Goal: Task Accomplishment & Management: Use online tool/utility

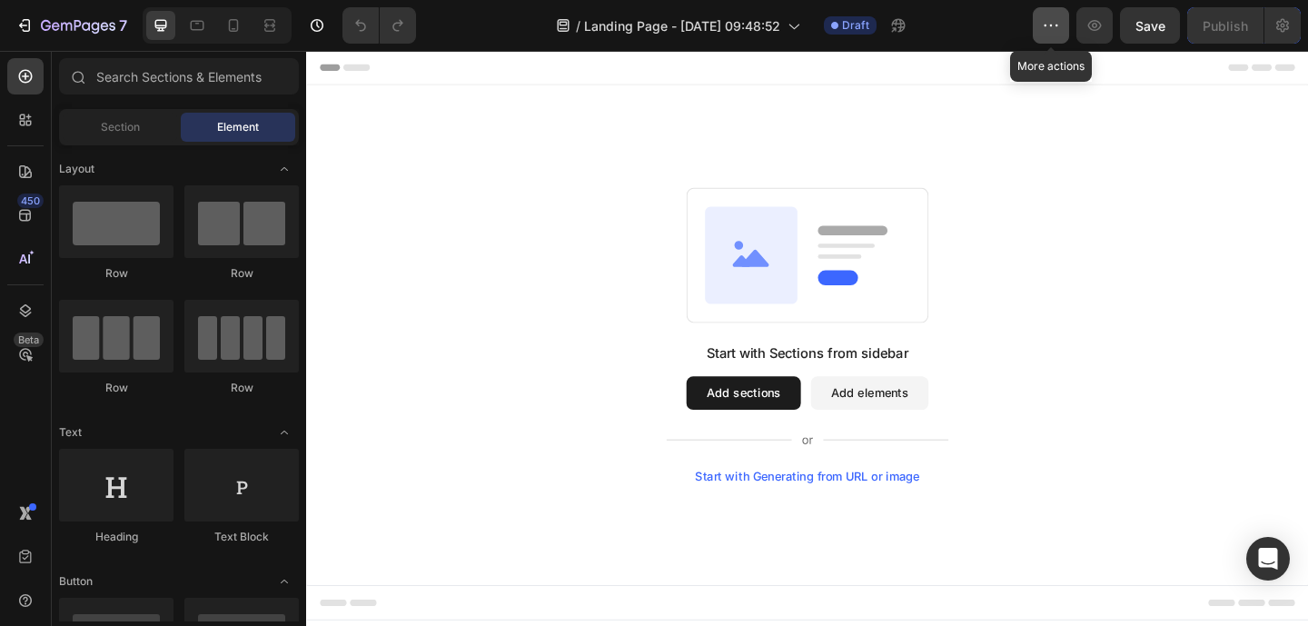
click at [1054, 27] on icon "button" at bounding box center [1051, 25] width 18 height 18
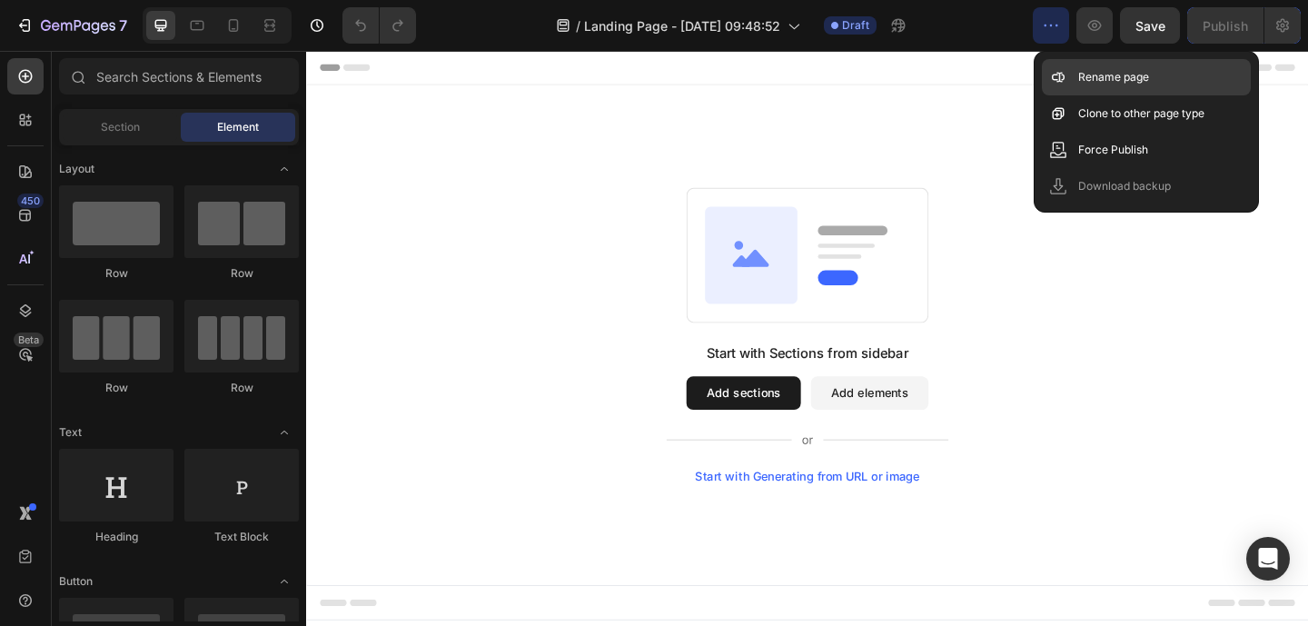
click at [1084, 72] on p "Rename page" at bounding box center [1113, 77] width 71 height 18
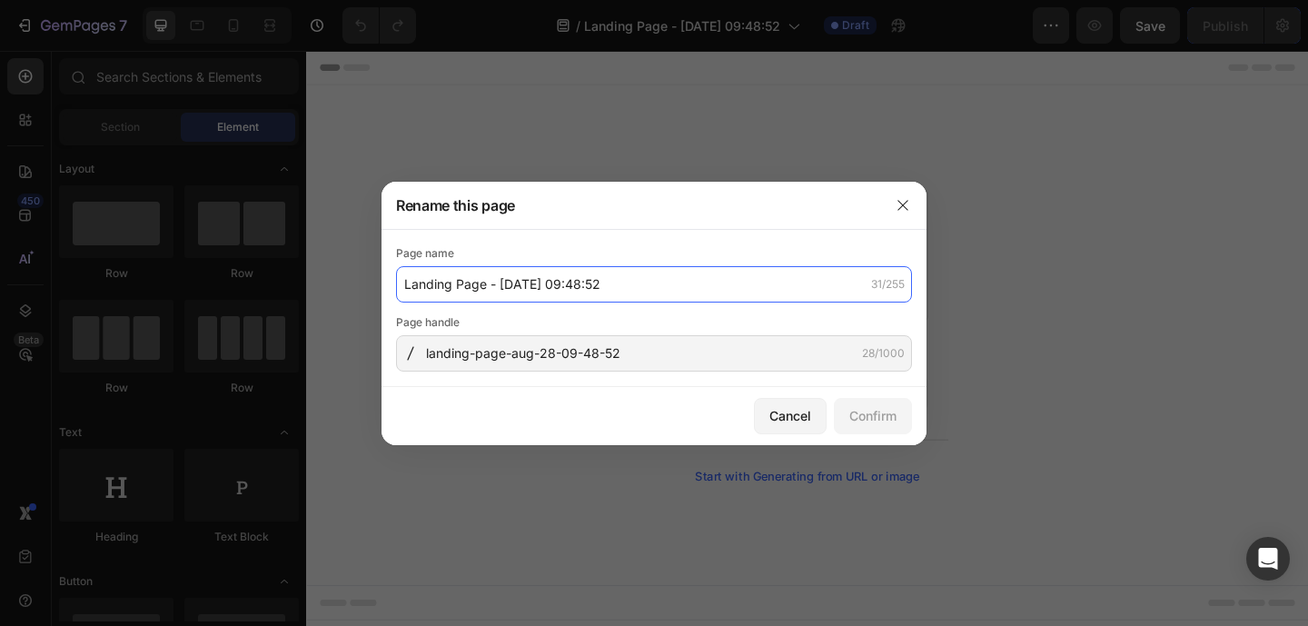
click at [564, 287] on input "Landing Page - Aug 28, 09:48:52" at bounding box center [654, 284] width 516 height 36
type input "Ministero della Giustizia"
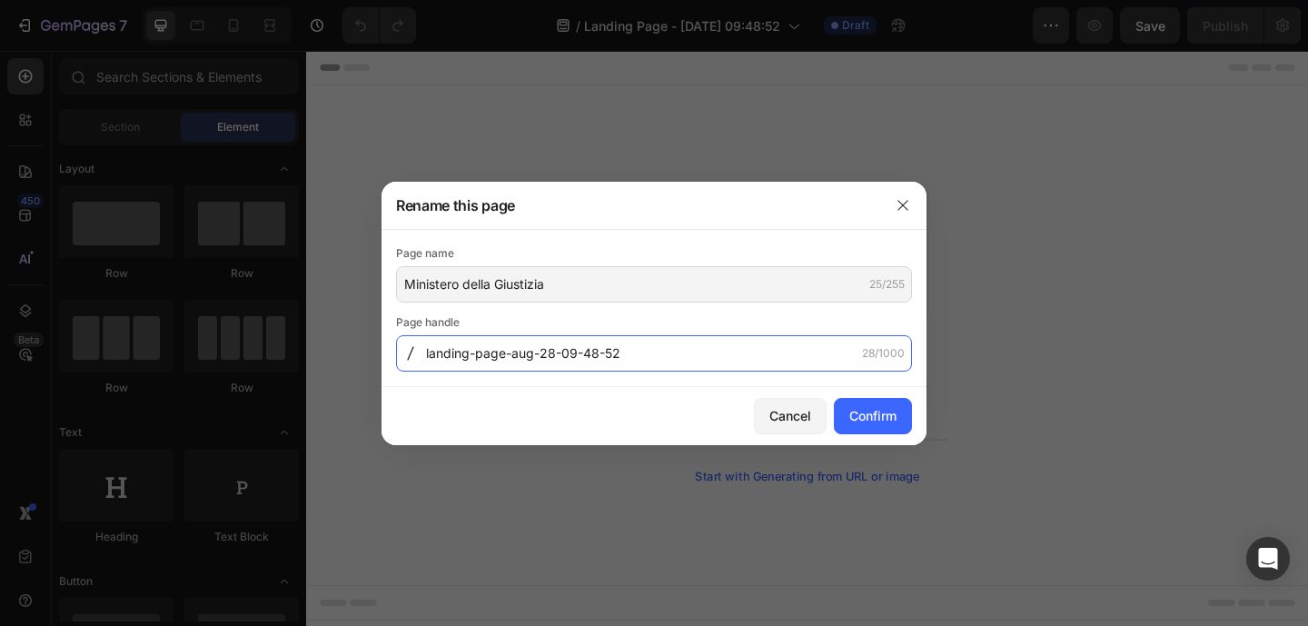
click at [620, 355] on input "landing-page-aug-28-09-48-52" at bounding box center [654, 353] width 516 height 36
type input "ministero-della-giustizia"
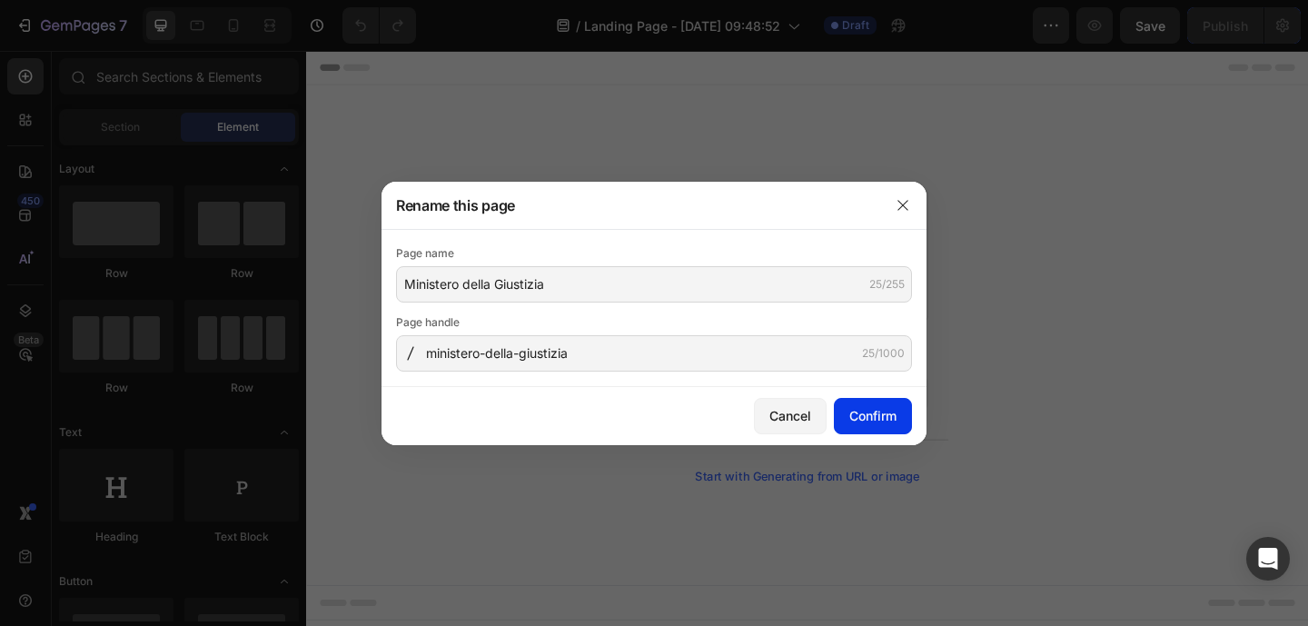
click at [877, 413] on div "Confirm" at bounding box center [872, 415] width 47 height 19
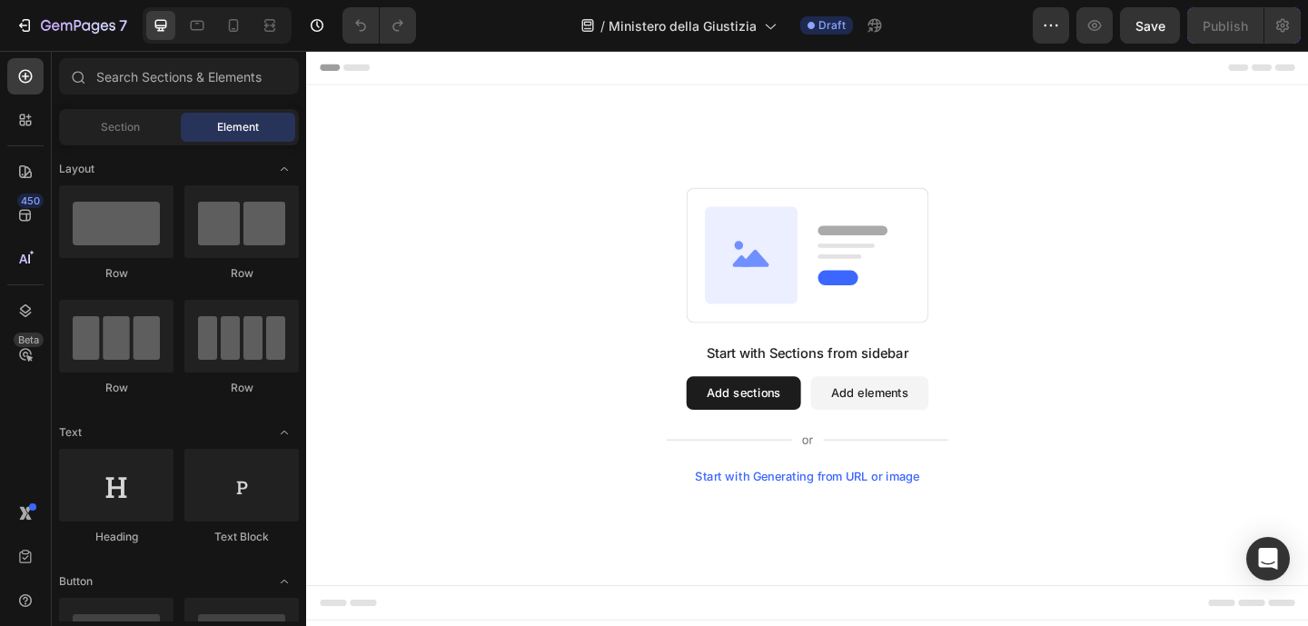
click at [502, 295] on div "Start with Sections from sidebar Add sections Add elements Start with Generatin…" at bounding box center [850, 360] width 959 height 321
click at [1041, 25] on button "button" at bounding box center [1050, 25] width 36 height 36
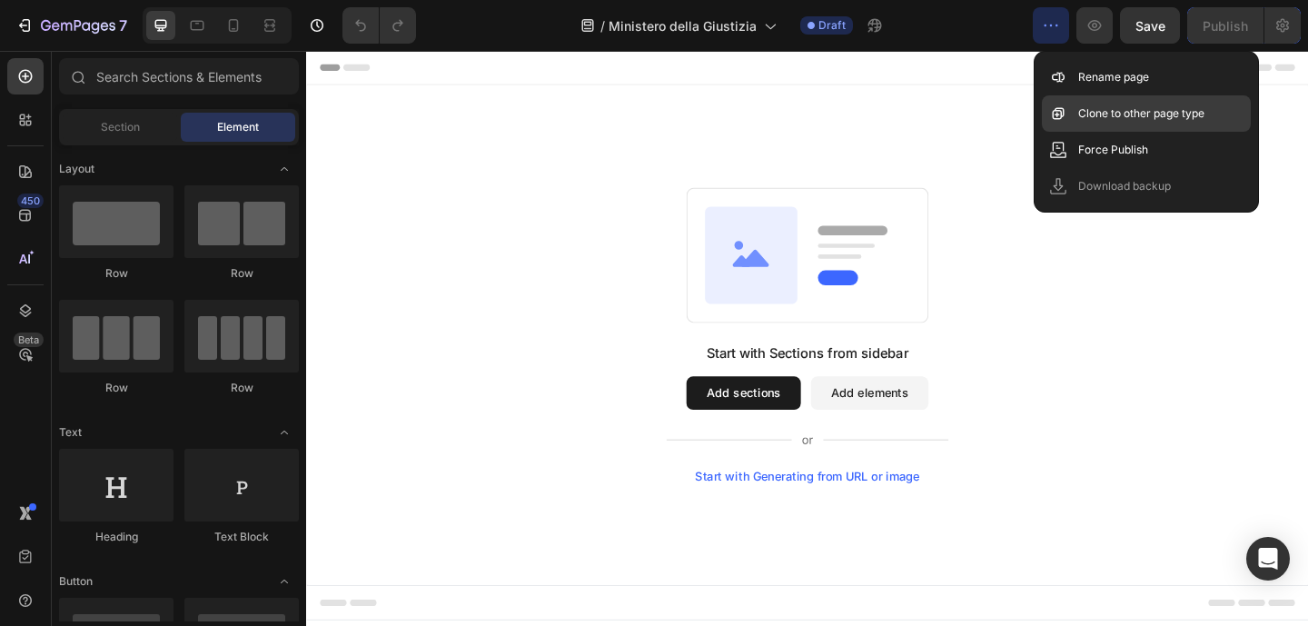
click at [1190, 106] on p "Clone to other page type" at bounding box center [1141, 113] width 126 height 18
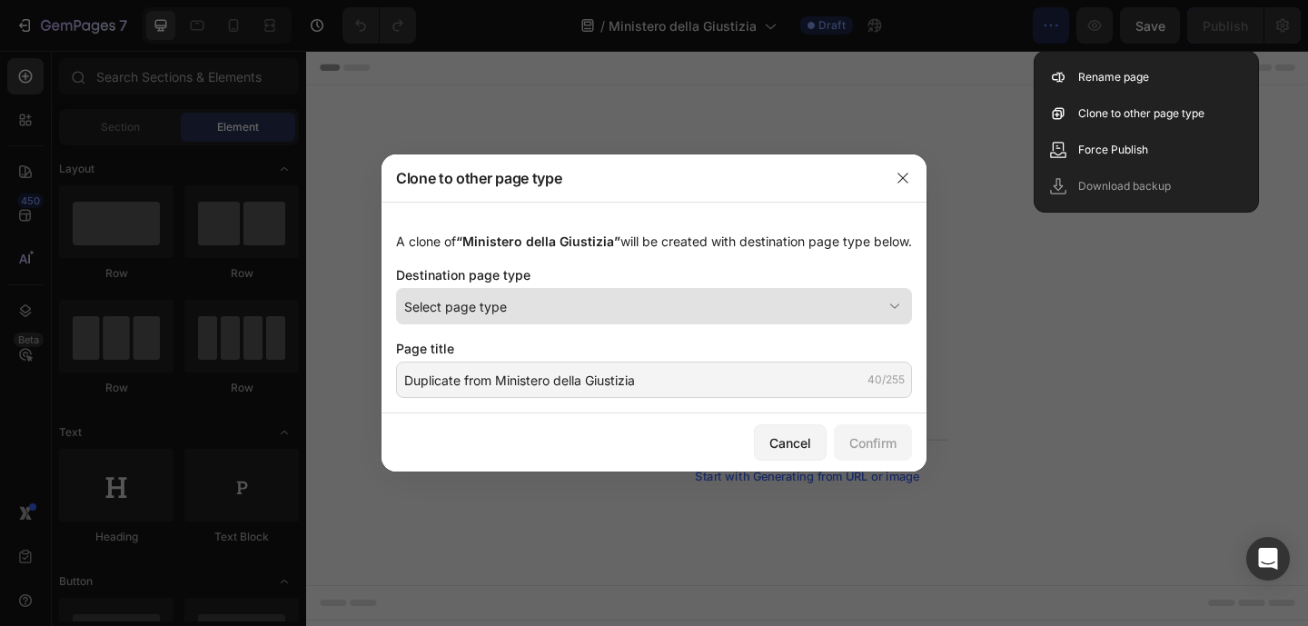
click at [726, 316] on div "Select page type" at bounding box center [643, 306] width 478 height 19
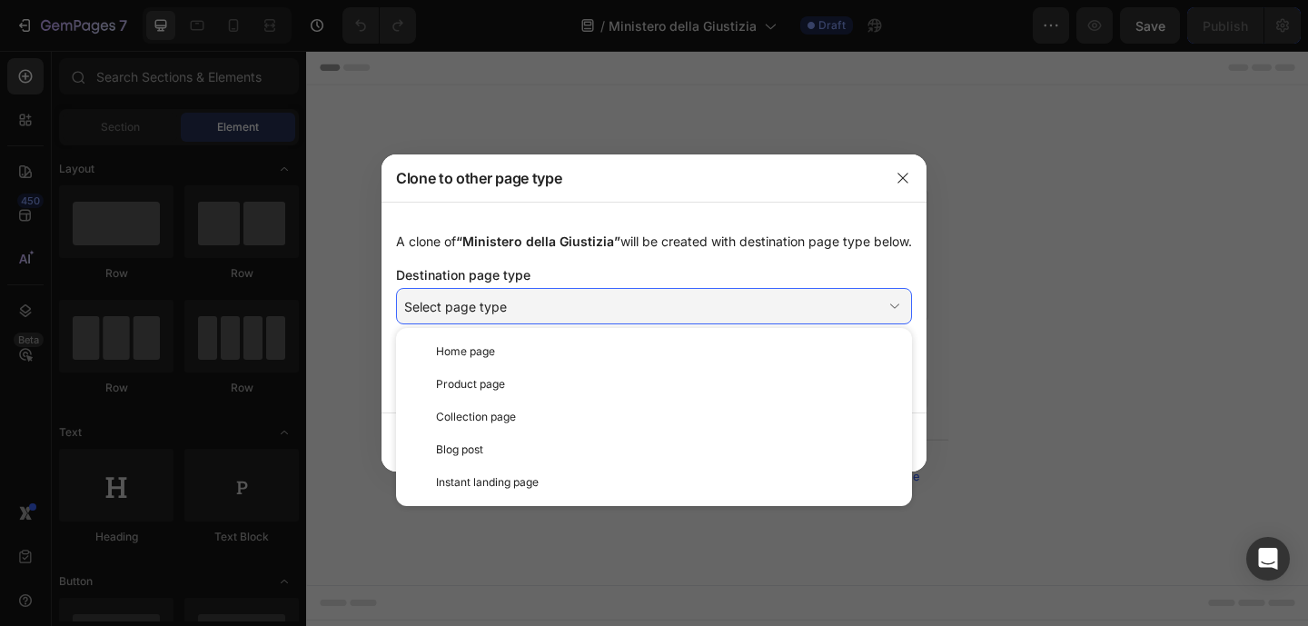
click at [601, 248] on div "A clone of “Ministero della Giustizia” will be created with destination page ty…" at bounding box center [654, 241] width 516 height 19
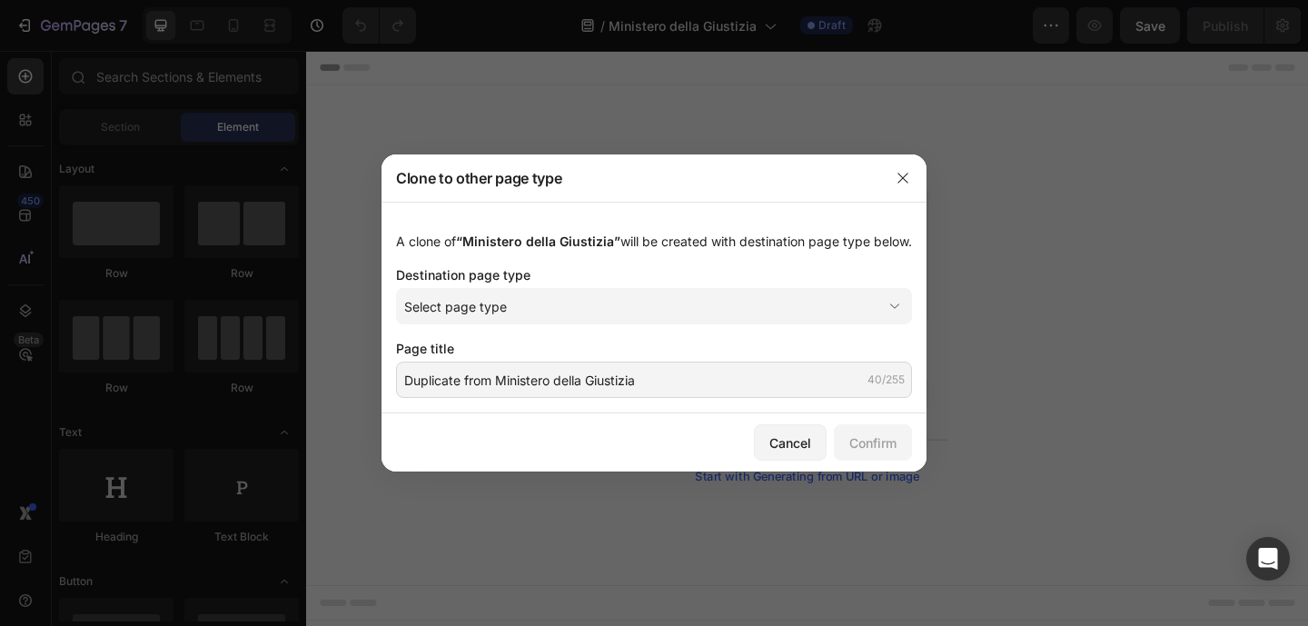
click at [782, 334] on div "A clone of “Ministero della Giustizia” will be created with destination page ty…" at bounding box center [653, 308] width 545 height 212
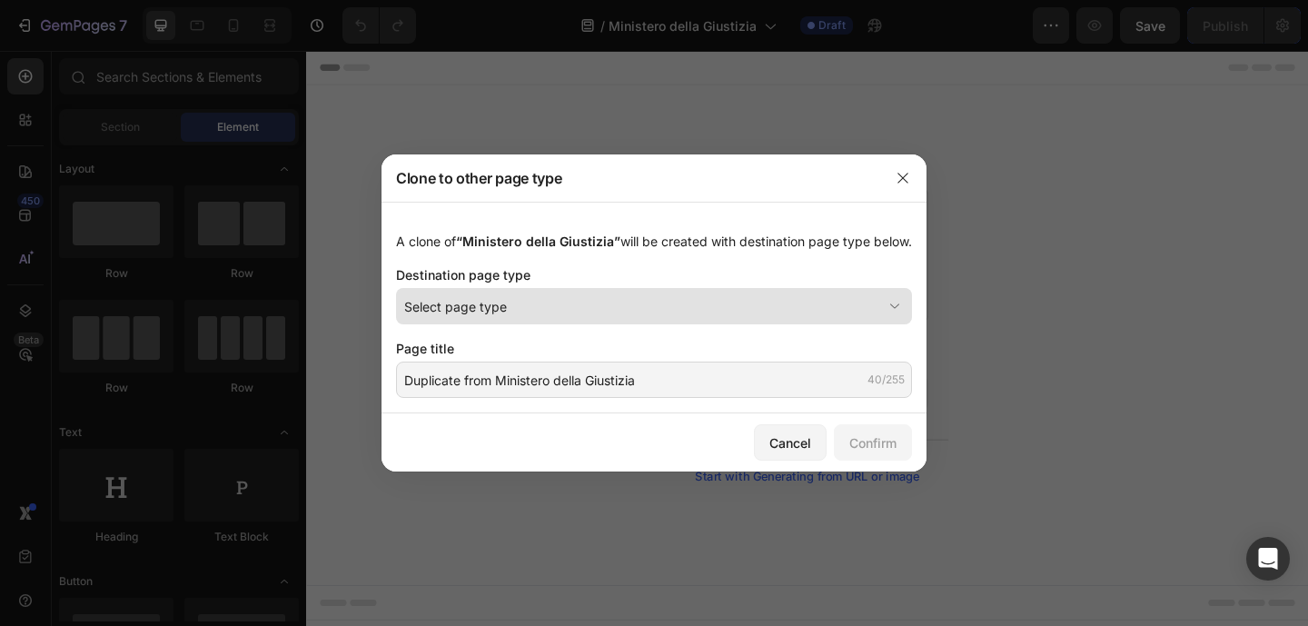
click at [778, 316] on div "Select page type" at bounding box center [643, 306] width 478 height 19
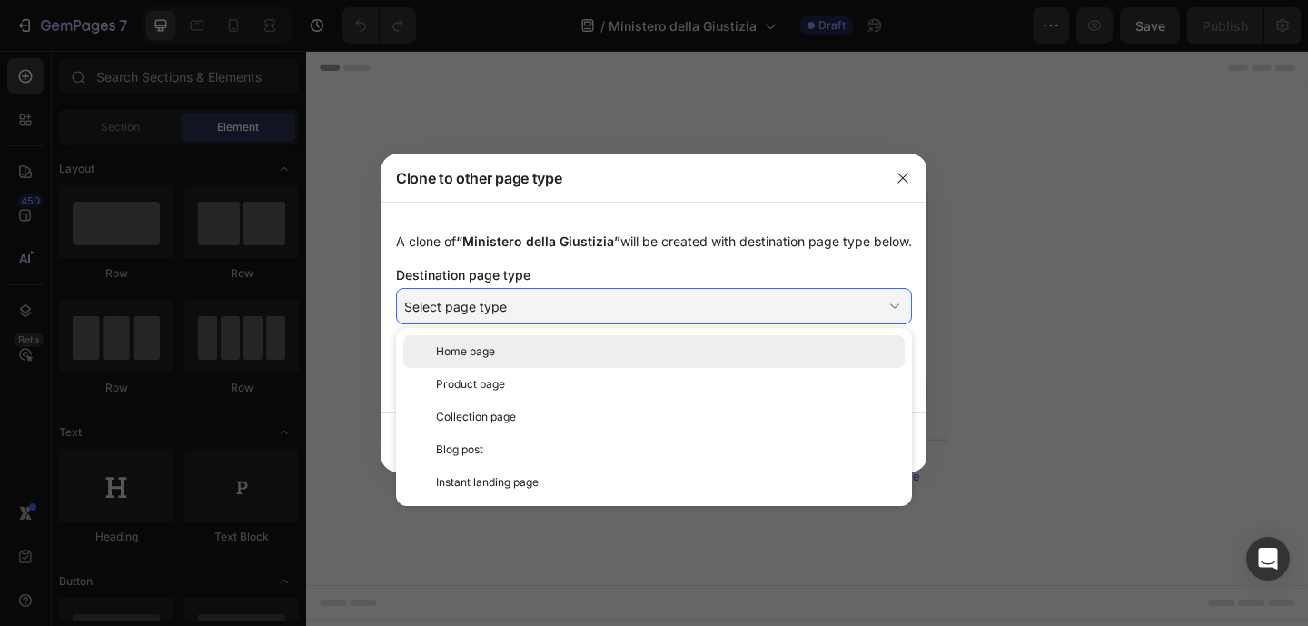
click at [773, 351] on div "Home page" at bounding box center [666, 351] width 461 height 16
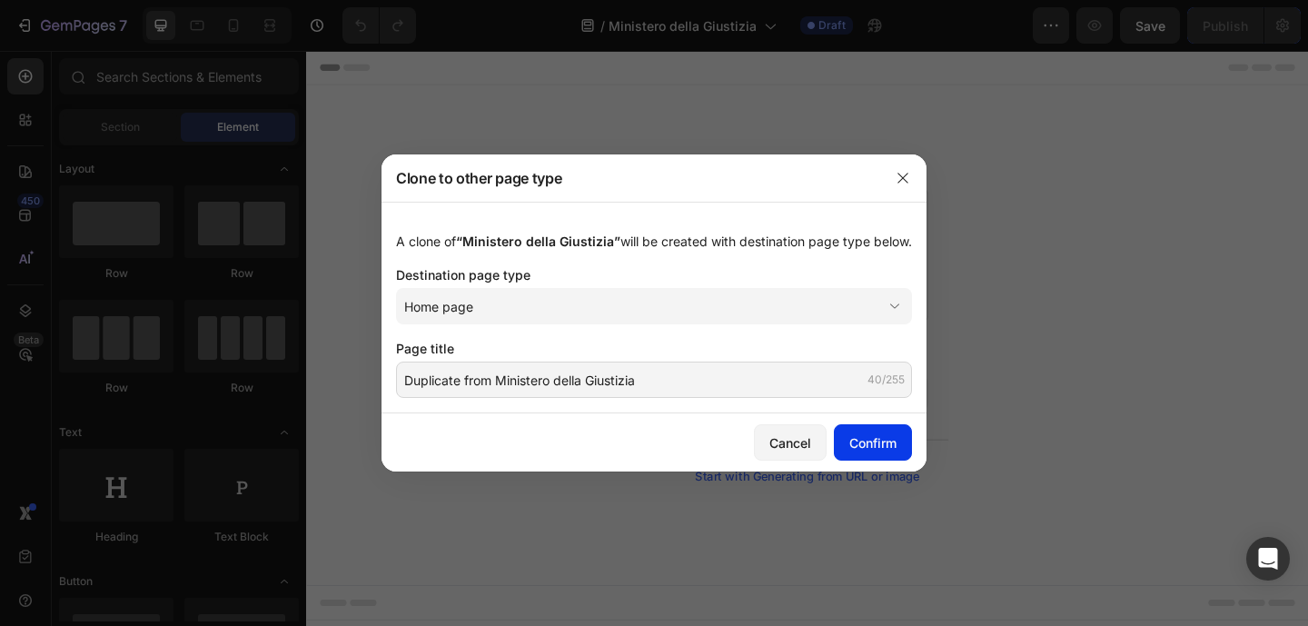
click at [855, 450] on div "Confirm" at bounding box center [872, 442] width 47 height 19
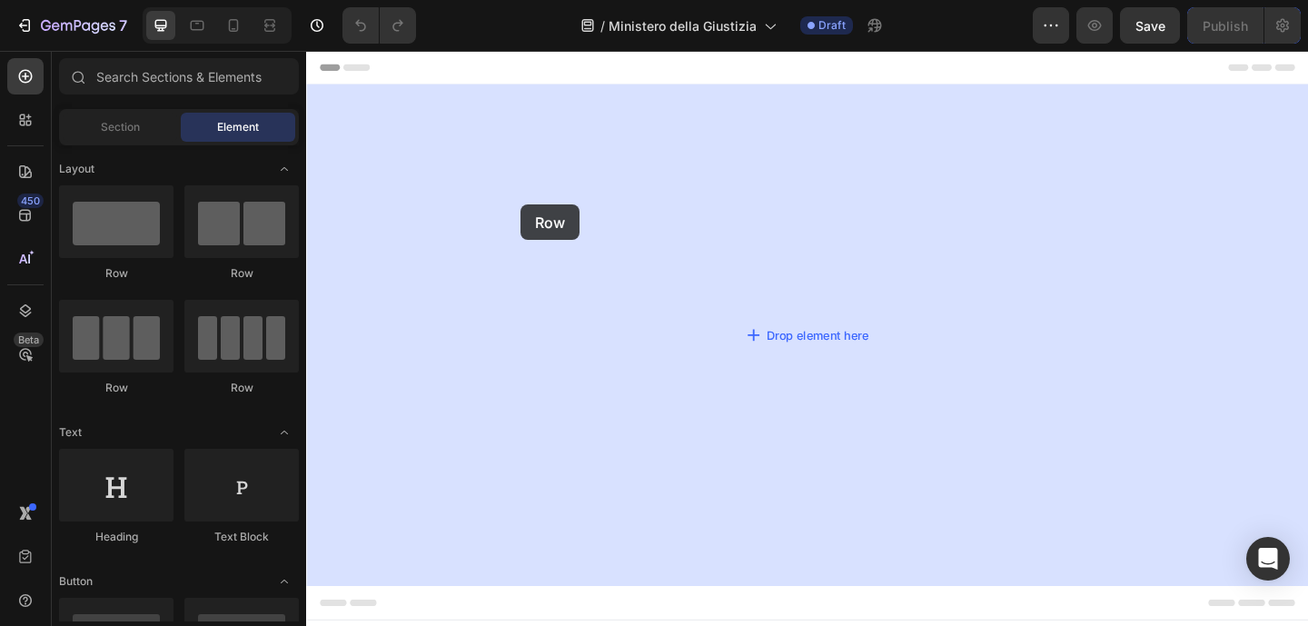
drag, startPoint x: 425, startPoint y: 275, endPoint x: 539, endPoint y: 218, distance: 127.9
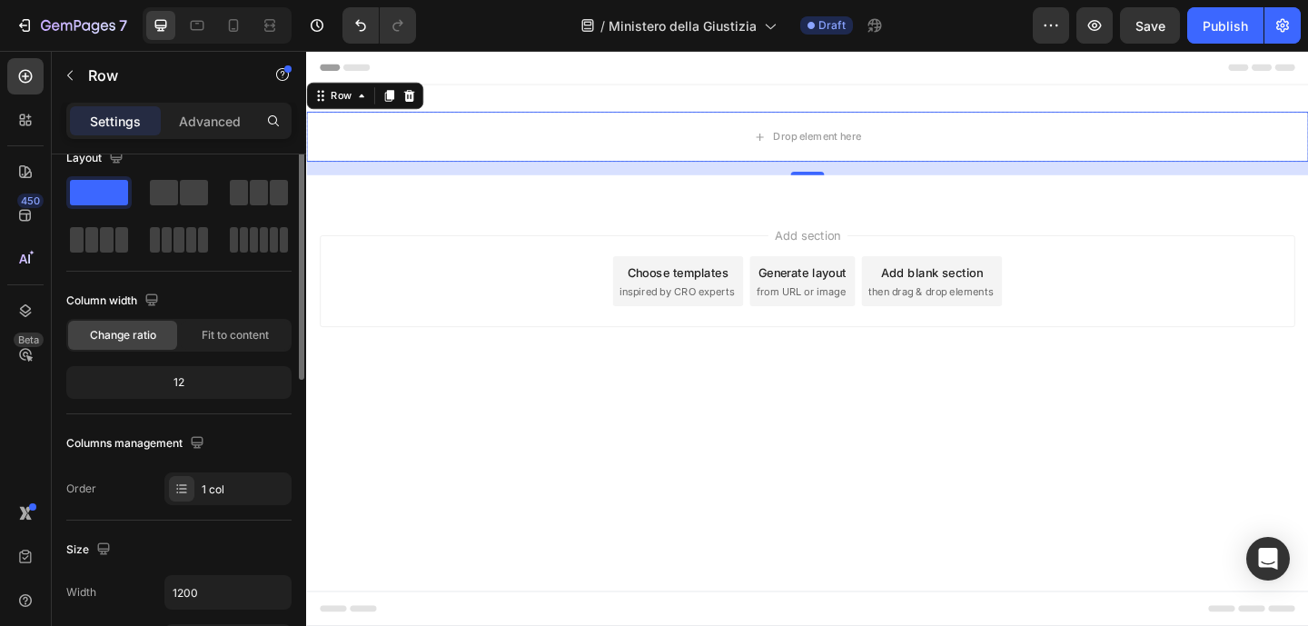
scroll to position [83, 0]
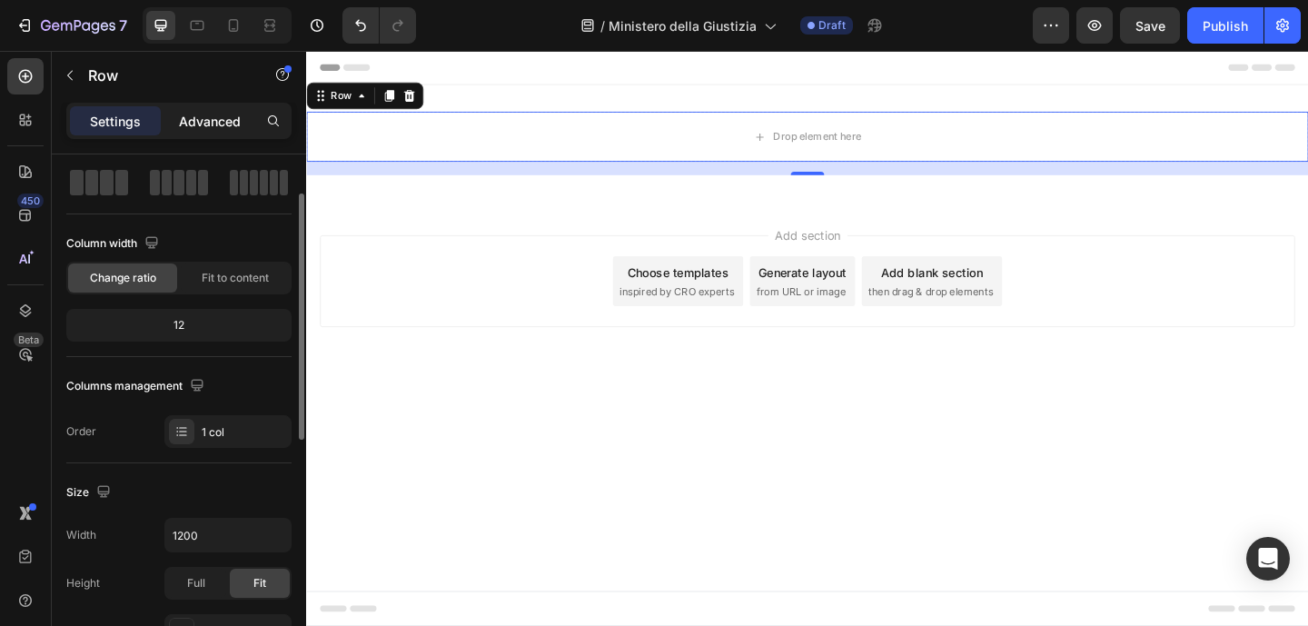
click at [203, 119] on p "Advanced" at bounding box center [210, 121] width 62 height 19
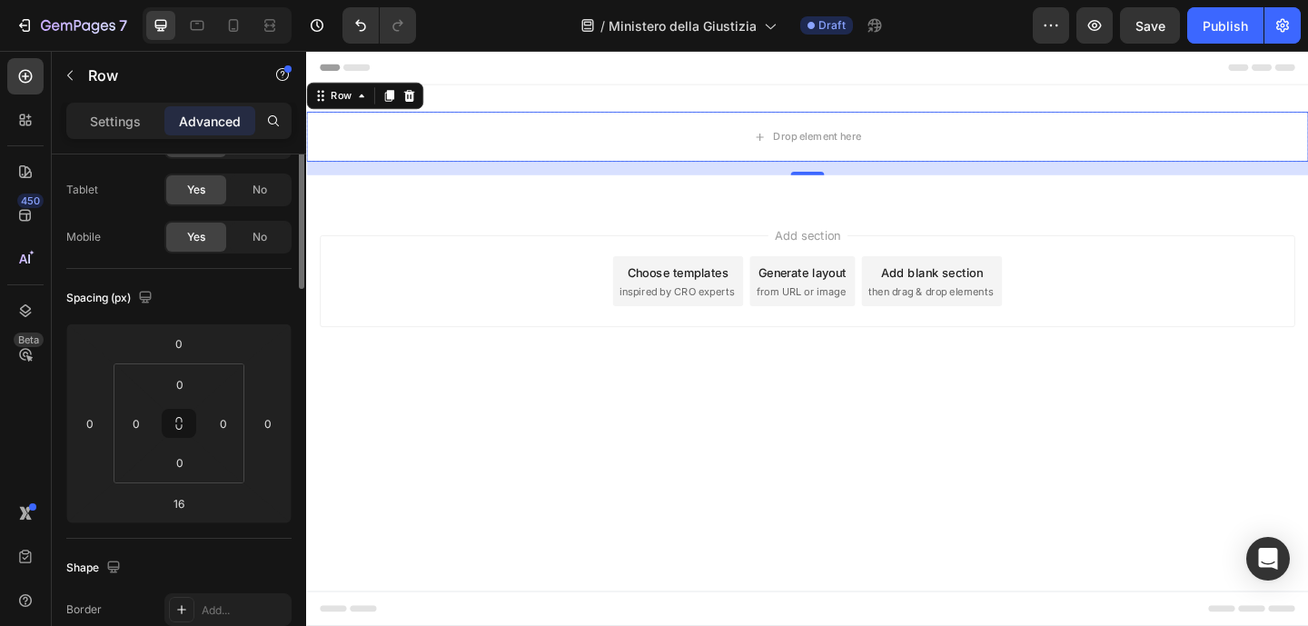
scroll to position [0, 0]
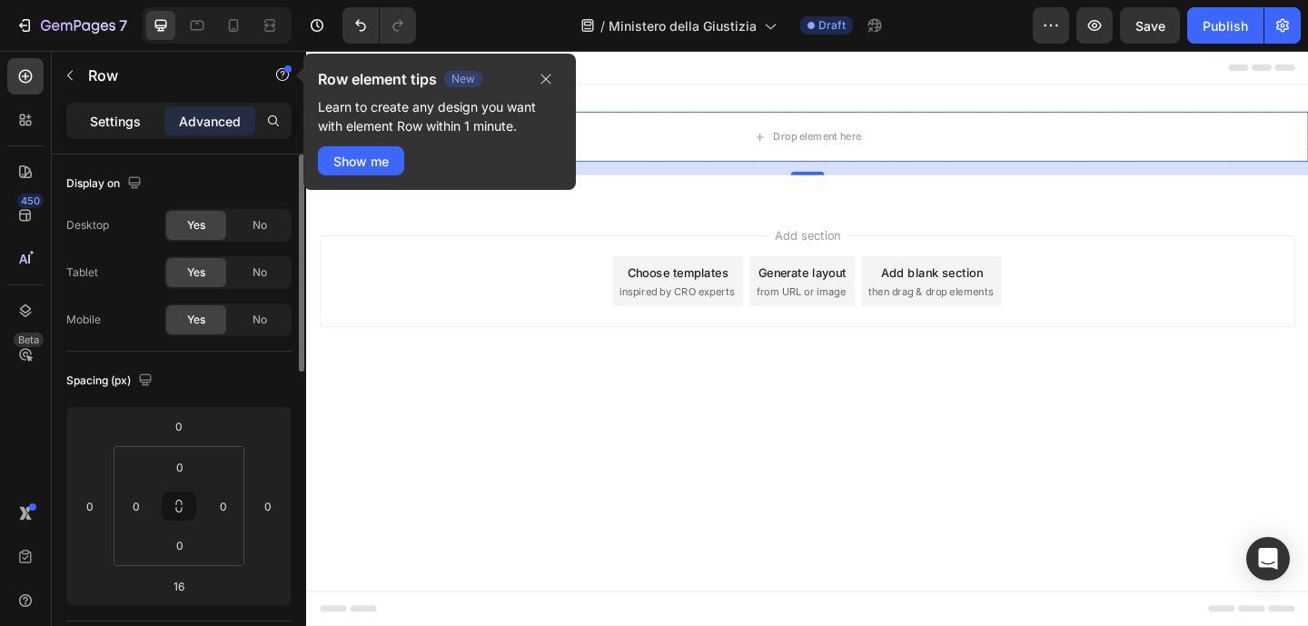
click at [140, 114] on p "Settings" at bounding box center [115, 121] width 51 height 19
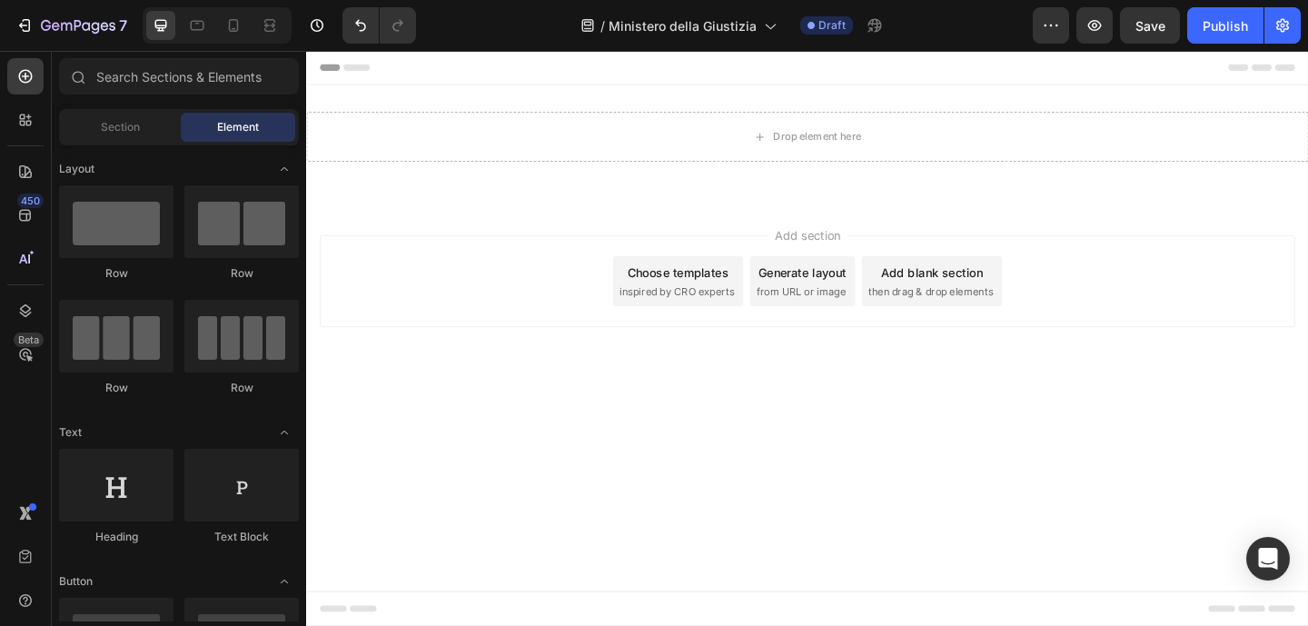
click at [402, 312] on div "Add section Choose templates inspired by CRO experts Generate layout from URL o…" at bounding box center [851, 302] width 1061 height 100
click at [1062, 22] on button "button" at bounding box center [1050, 25] width 36 height 36
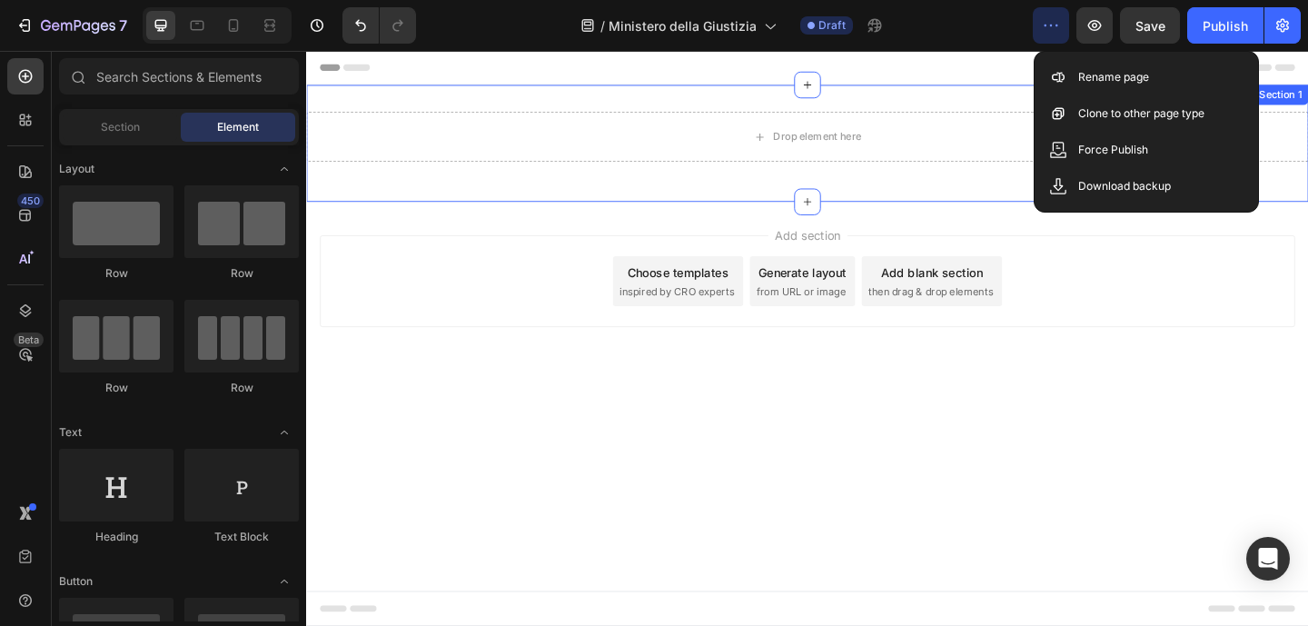
click at [1025, 192] on div "Drop element here Row Section 1" at bounding box center [851, 151] width 1090 height 127
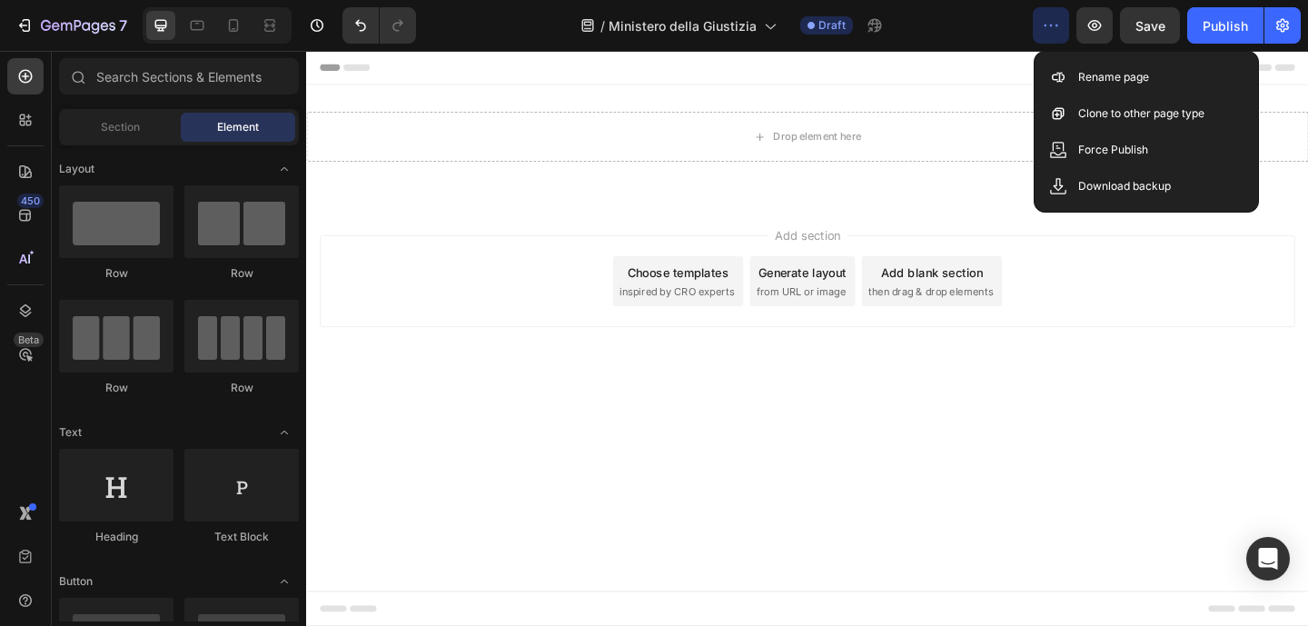
click at [475, 282] on div "Add section Choose templates inspired by CRO experts Generate layout from URL o…" at bounding box center [851, 302] width 1061 height 100
click at [572, 136] on div "Drop element here" at bounding box center [851, 144] width 1090 height 54
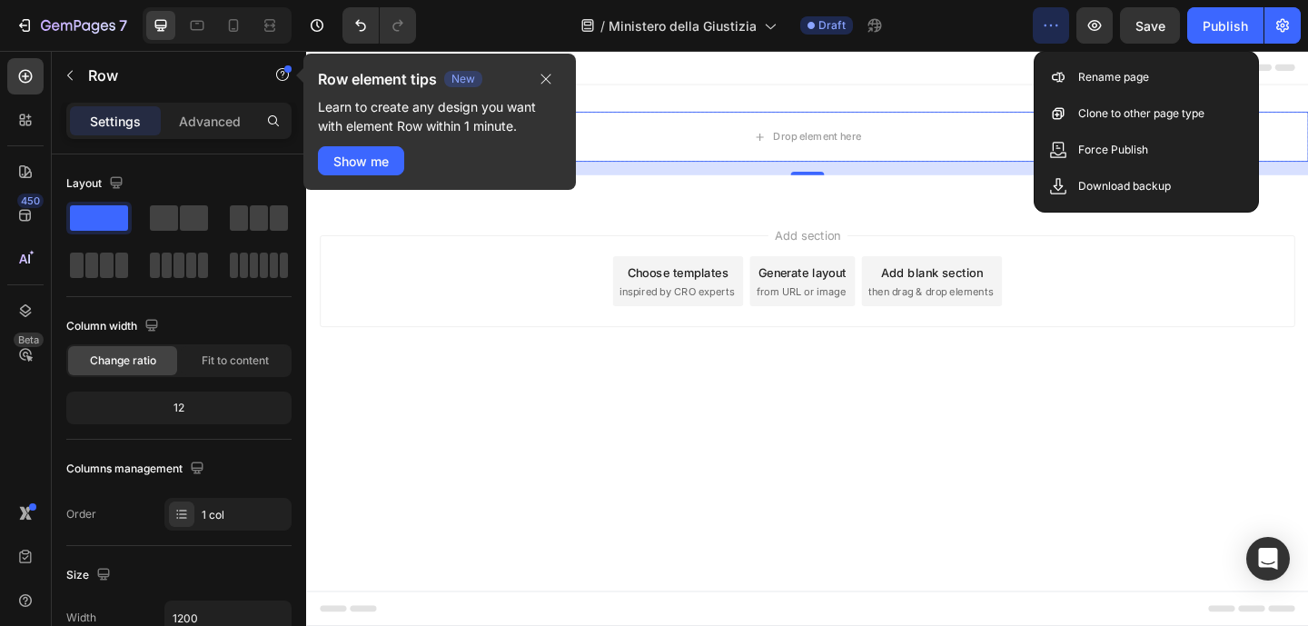
click at [529, 321] on div "Add section Choose templates inspired by CRO experts Generate layout from URL o…" at bounding box center [851, 302] width 1061 height 100
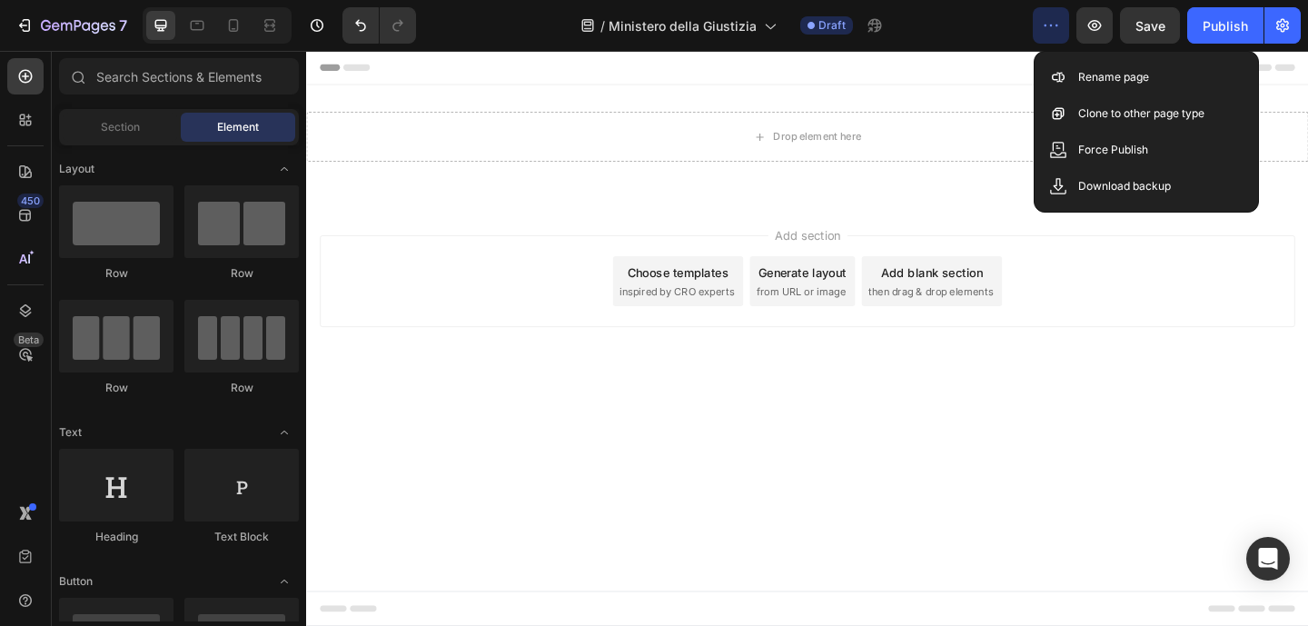
click at [1192, 346] on div "Add section Choose templates inspired by CRO experts Generate layout from URL o…" at bounding box center [851, 302] width 1061 height 100
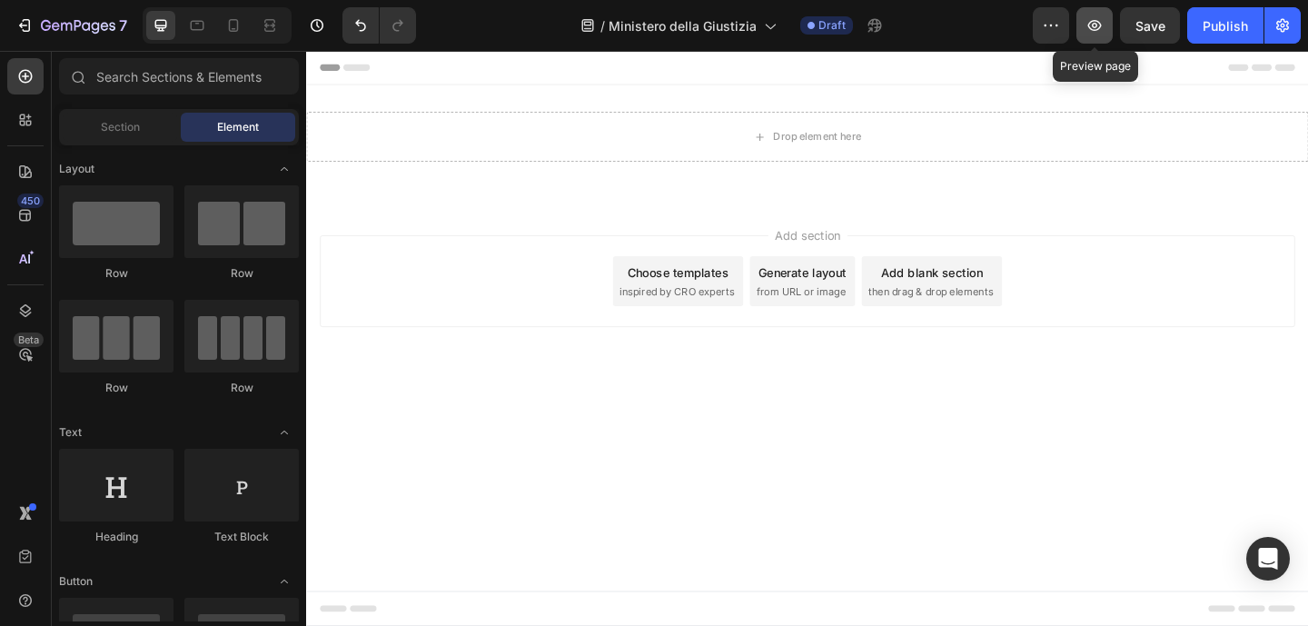
click at [1088, 22] on icon "button" at bounding box center [1094, 25] width 18 height 18
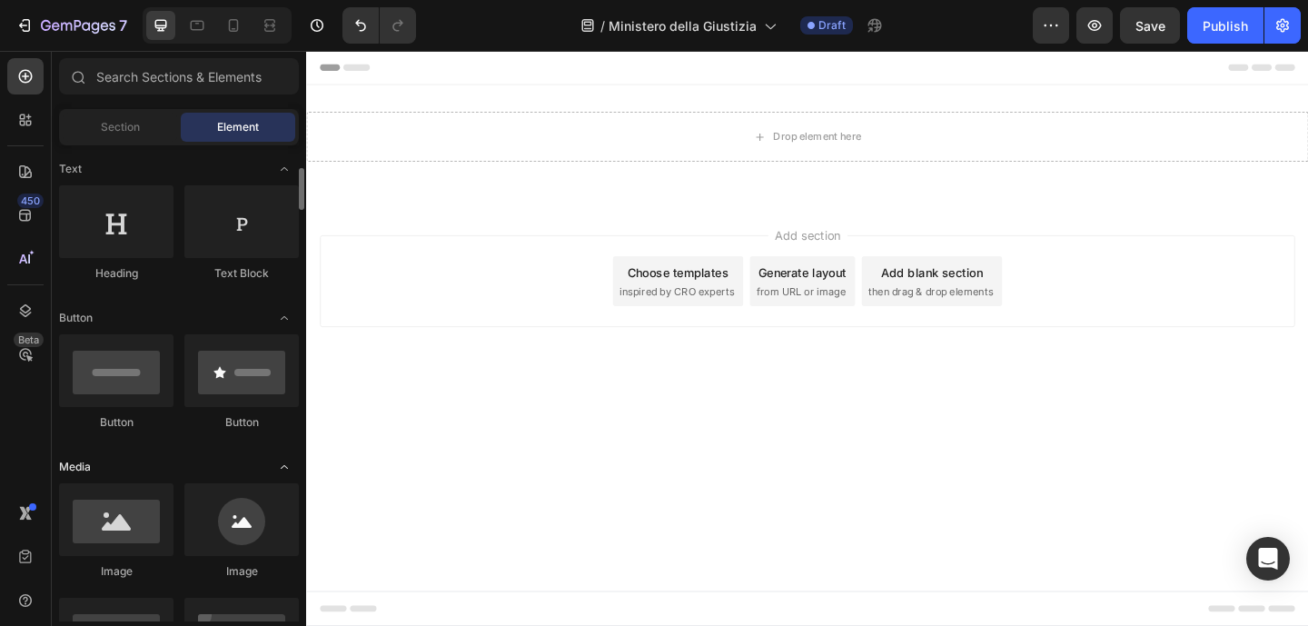
scroll to position [380, 0]
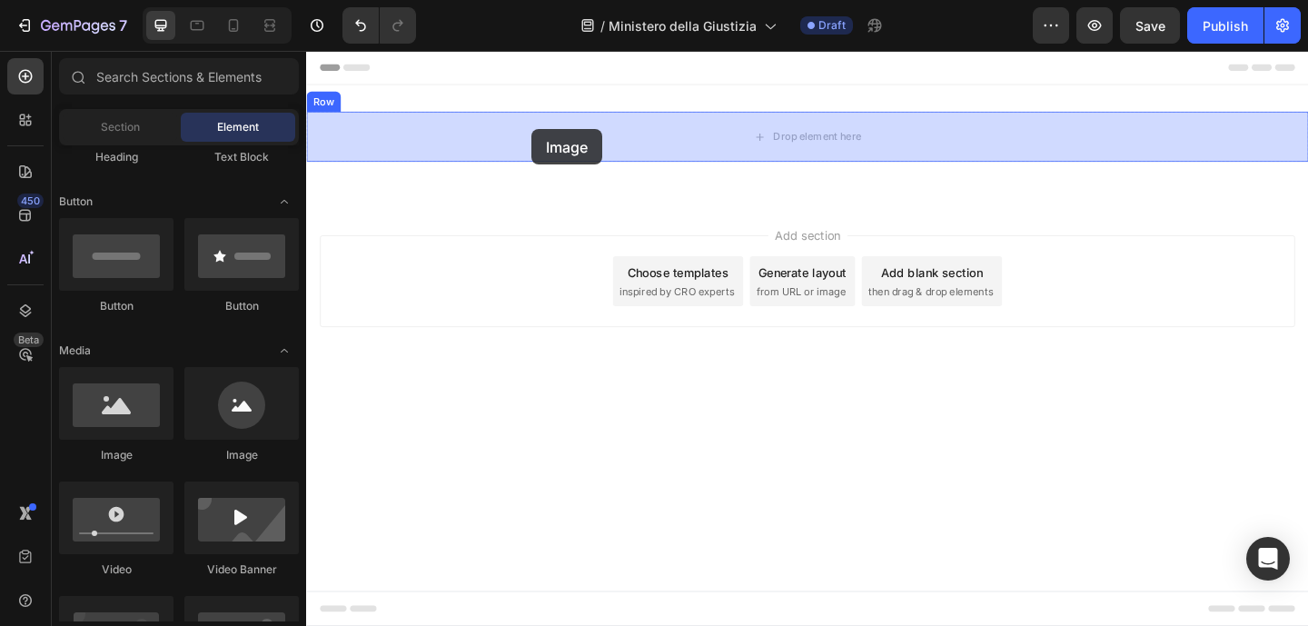
drag, startPoint x: 446, startPoint y: 459, endPoint x: 551, endPoint y: 136, distance: 339.1
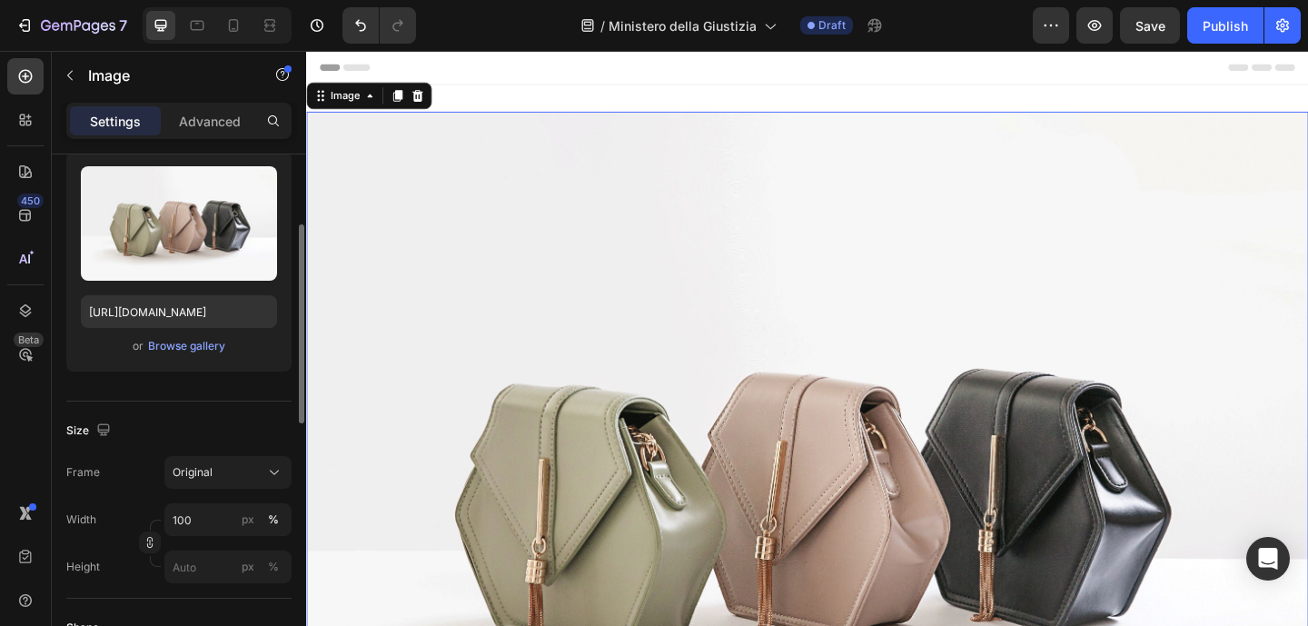
scroll to position [182, 0]
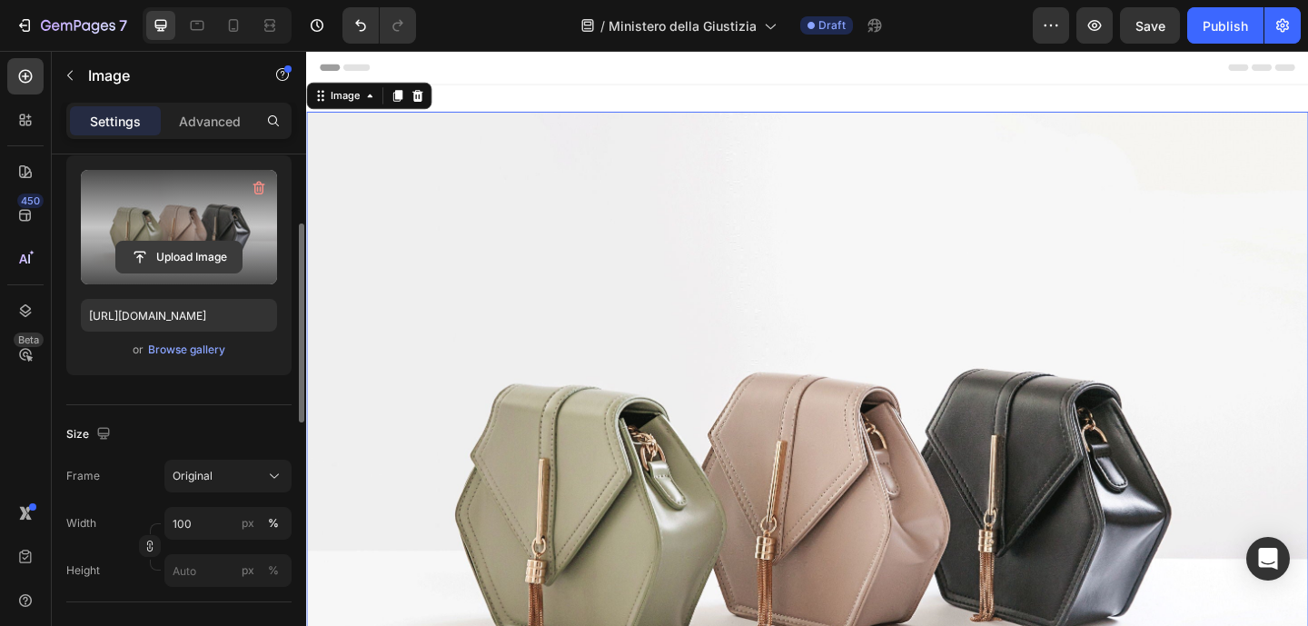
click at [186, 264] on input "file" at bounding box center [178, 257] width 125 height 31
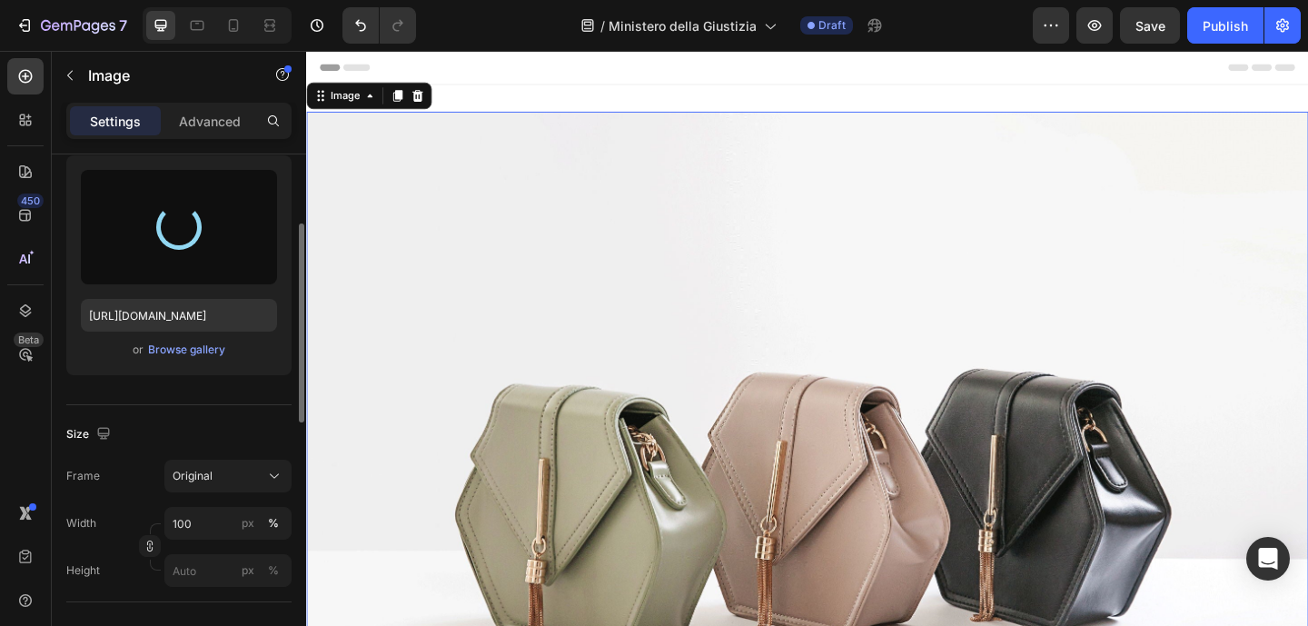
type input "https://cdn.shopify.com/s/files/1/0917/8536/3784/files/gempages_580913946966361…"
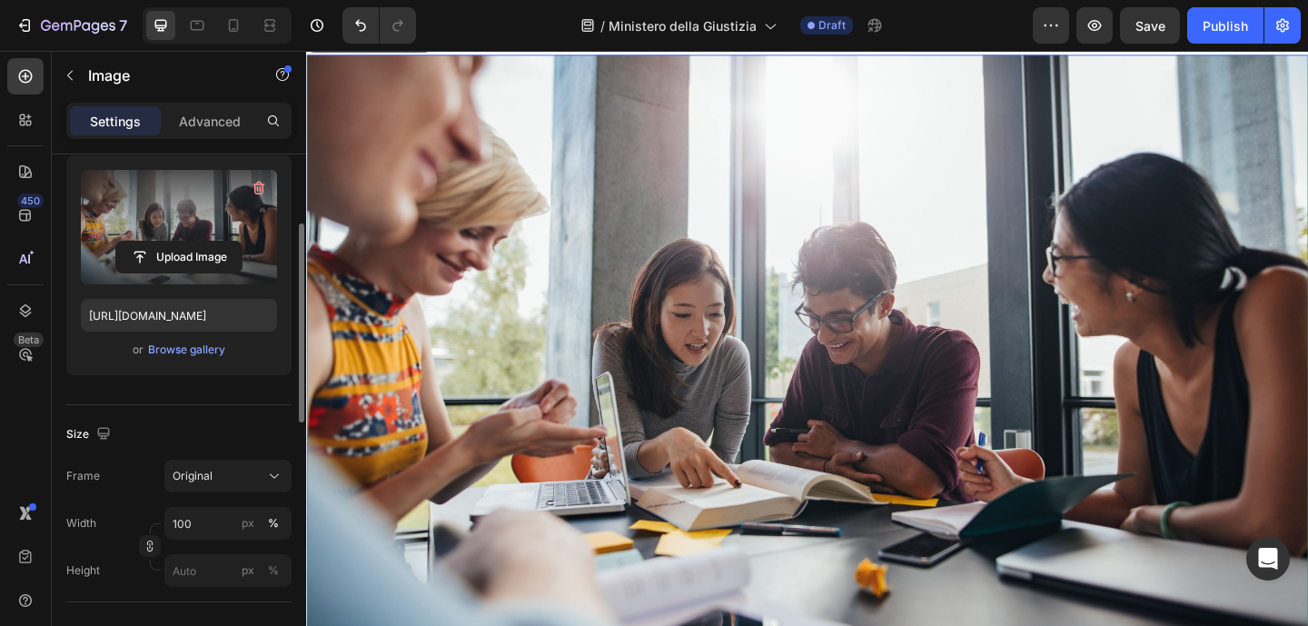
scroll to position [102, 0]
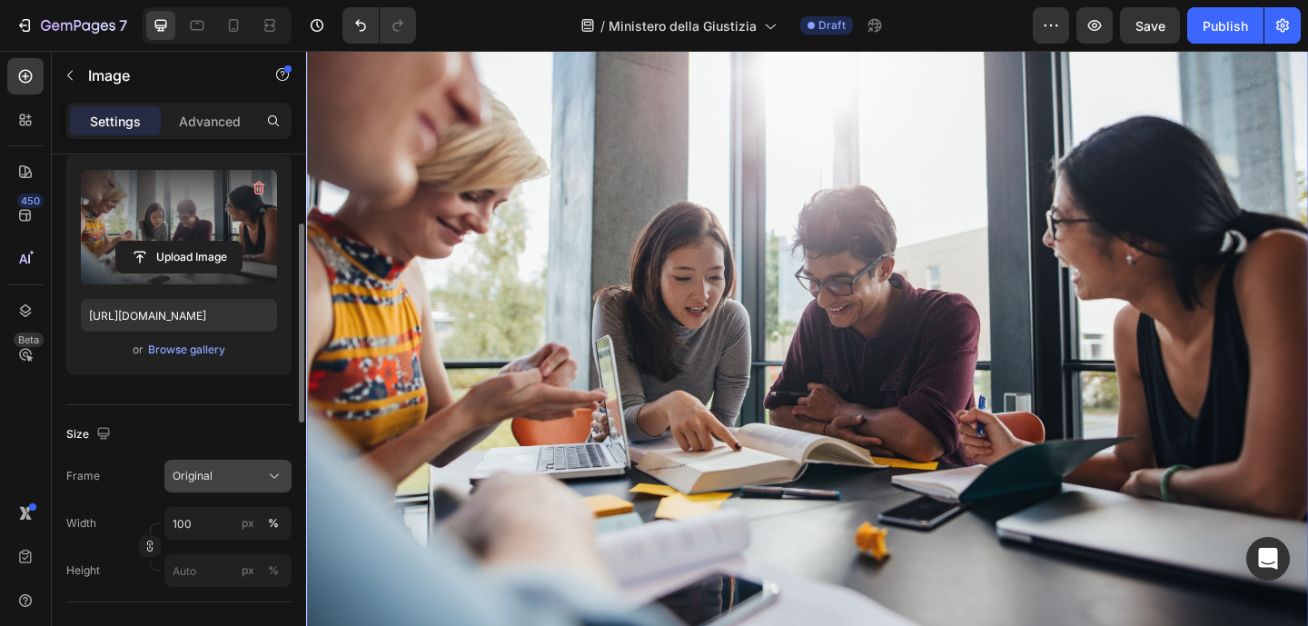
click at [268, 467] on icon at bounding box center [274, 476] width 18 height 18
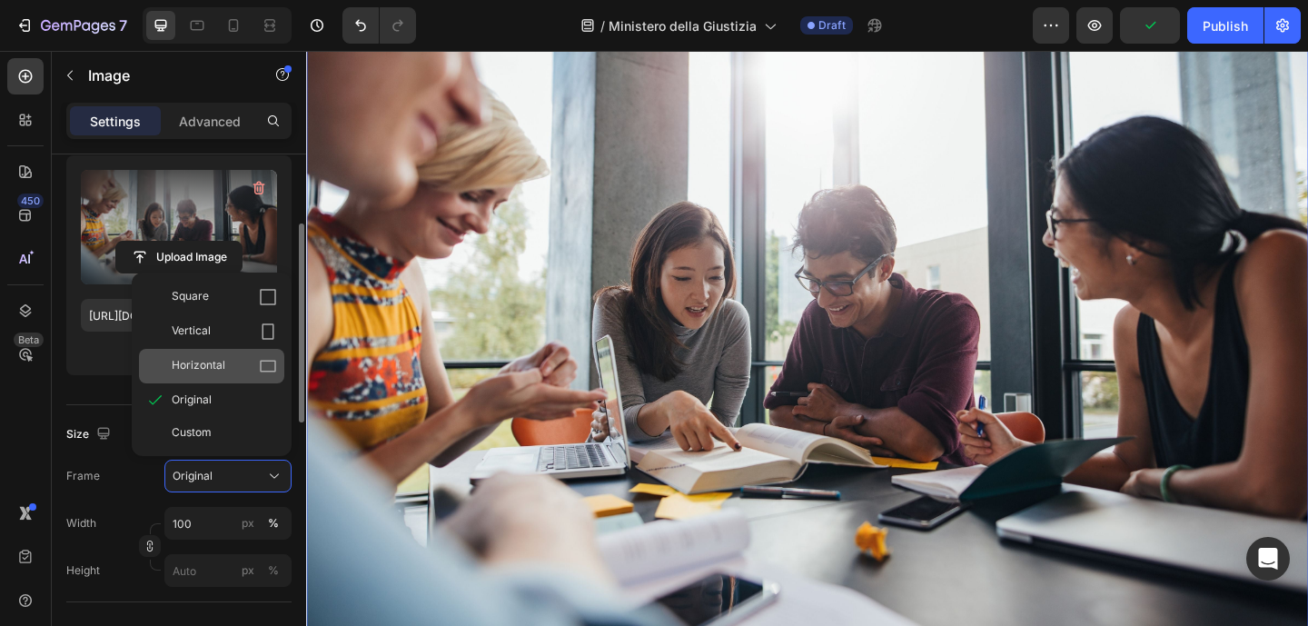
click at [257, 370] on div "Horizontal" at bounding box center [224, 366] width 105 height 18
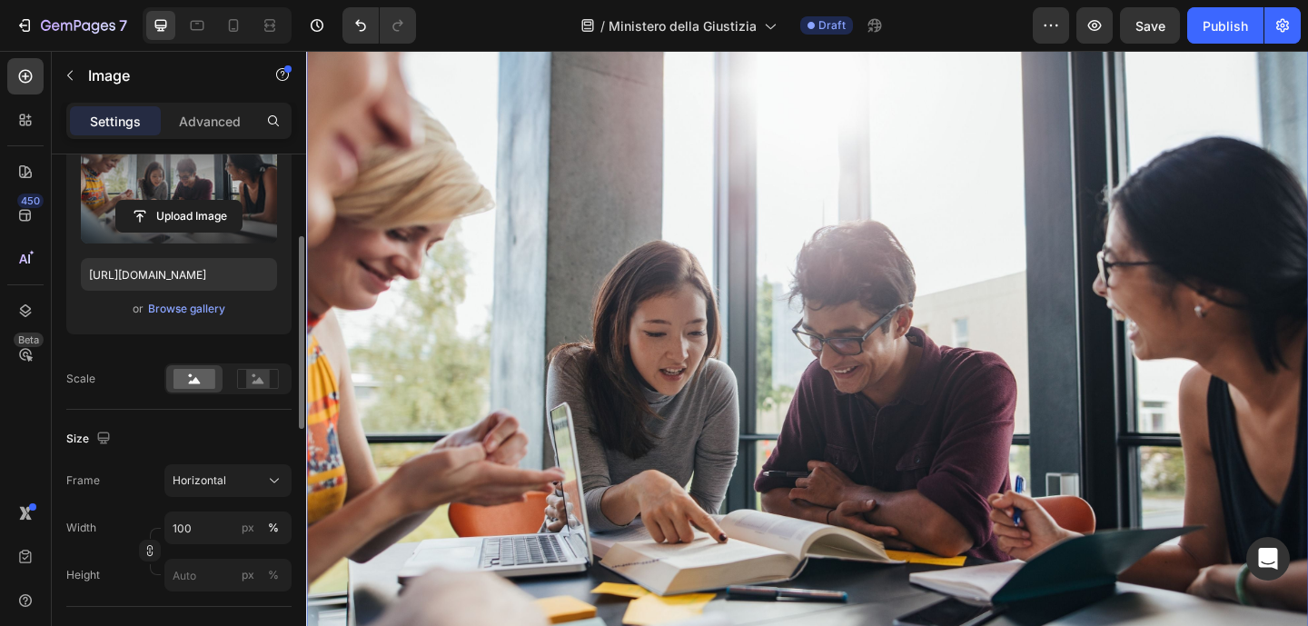
scroll to position [226, 0]
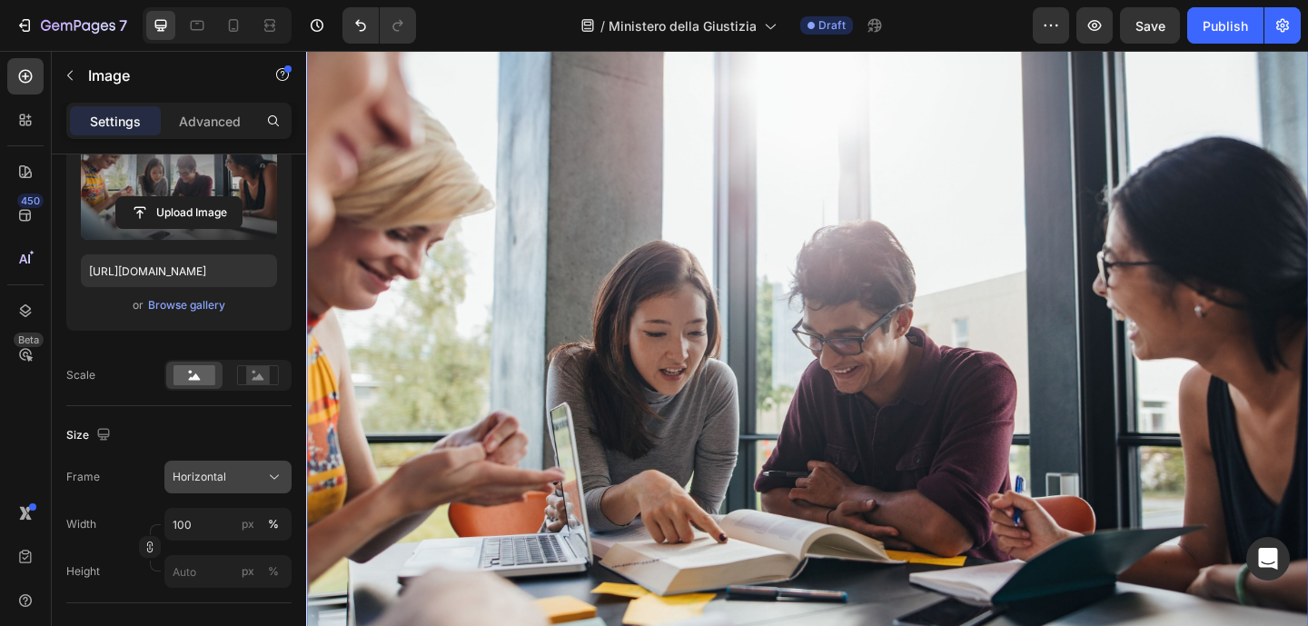
click at [206, 480] on span "Horizontal" at bounding box center [200, 477] width 54 height 16
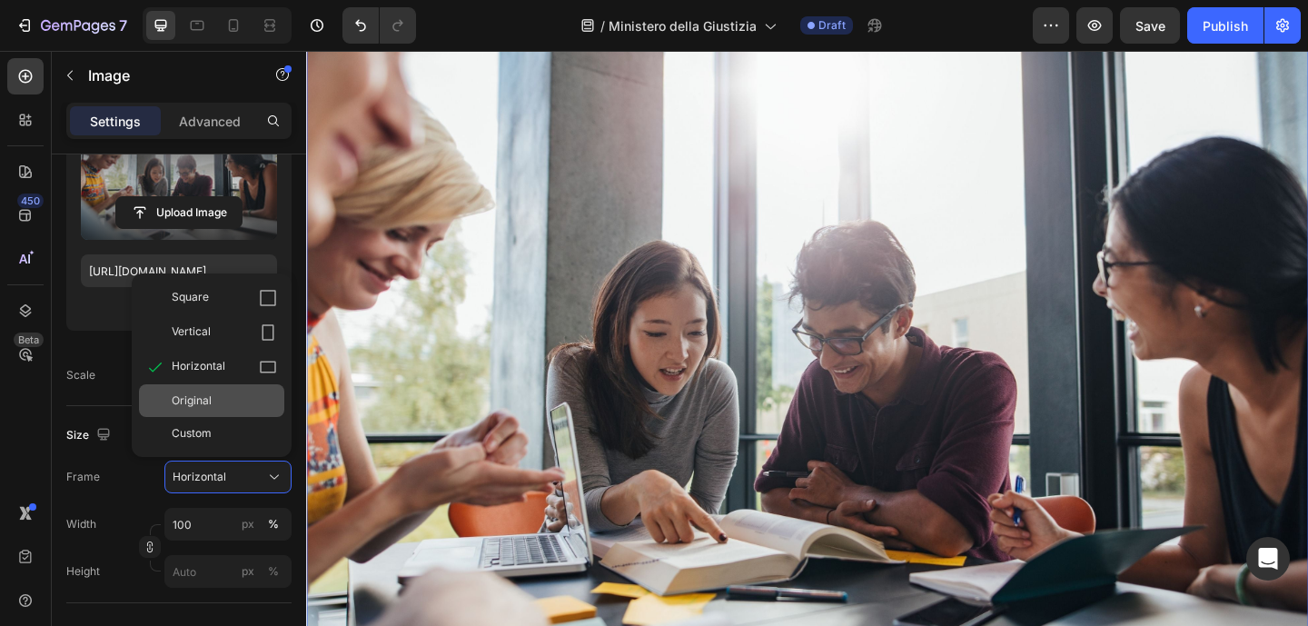
click at [208, 392] on span "Original" at bounding box center [192, 400] width 40 height 16
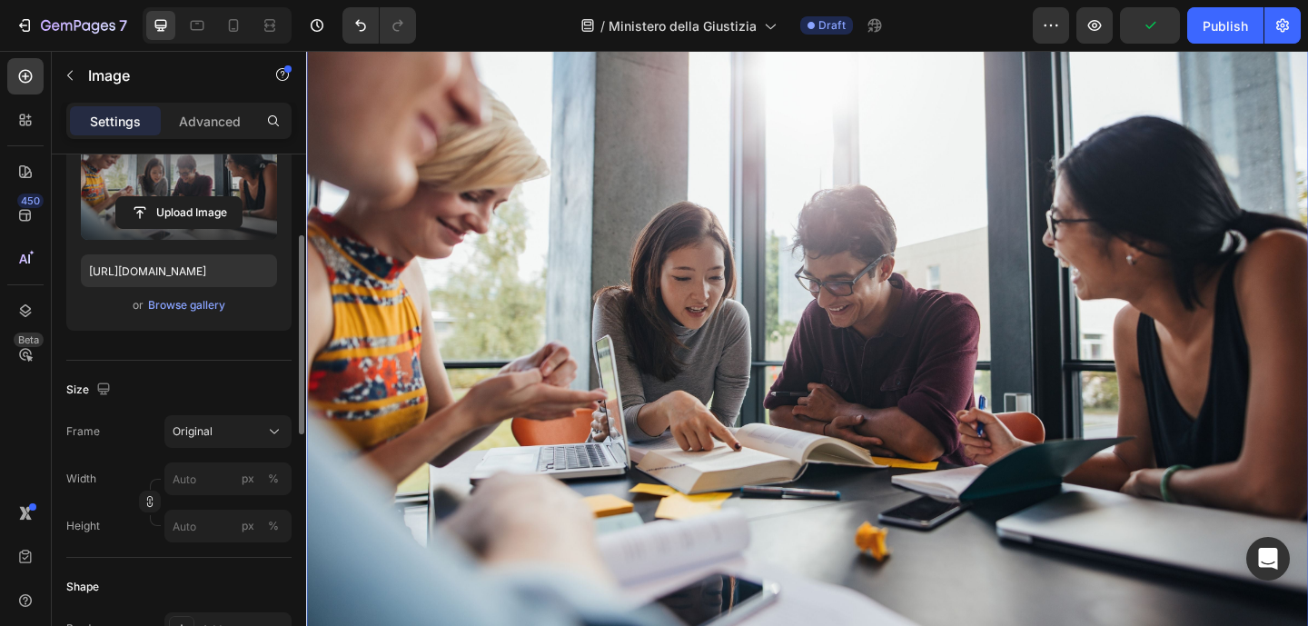
scroll to position [219, 0]
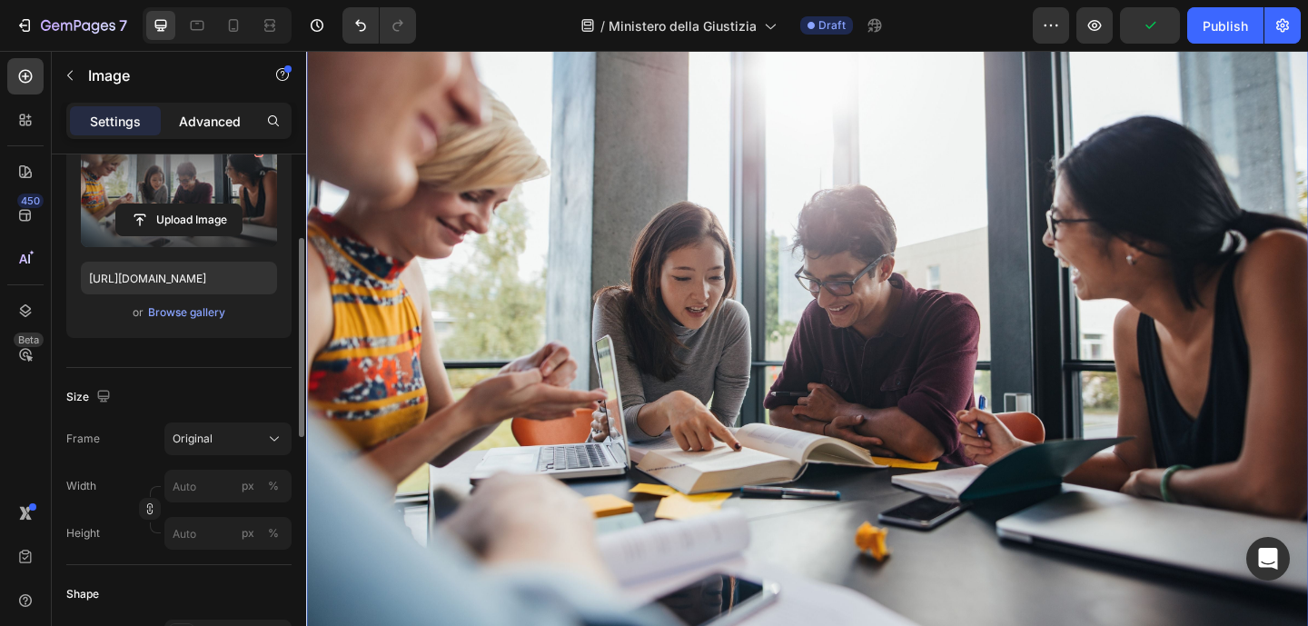
click at [198, 123] on p "Advanced" at bounding box center [210, 121] width 62 height 19
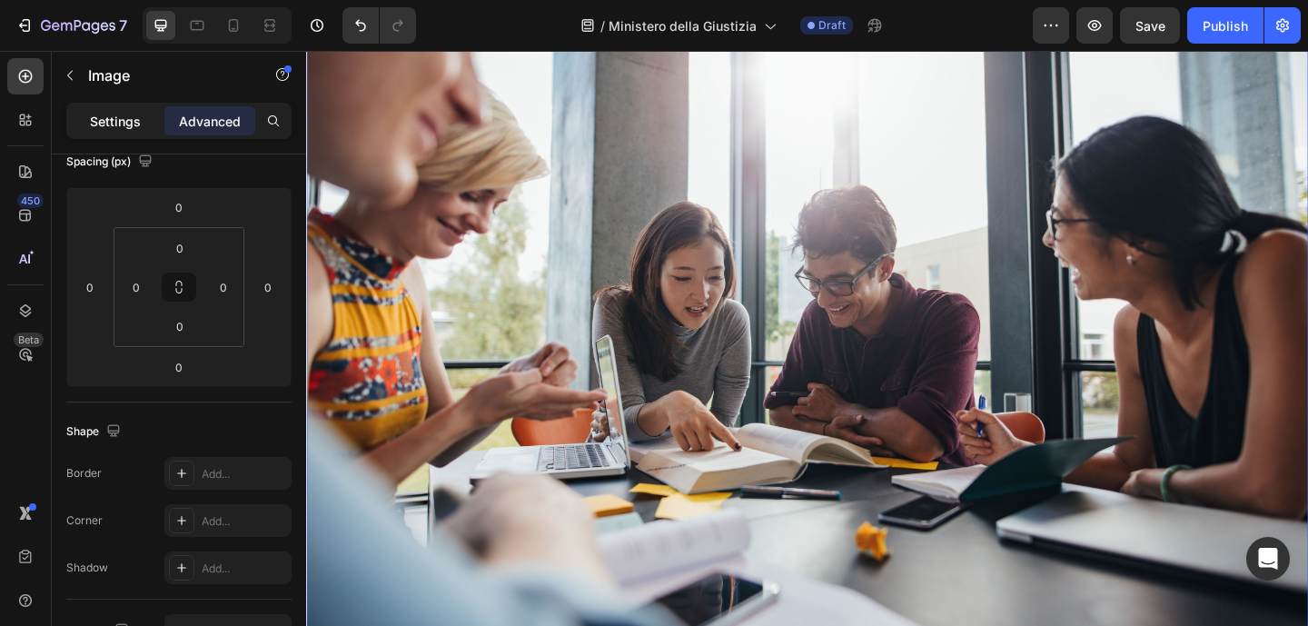
click at [129, 115] on p "Settings" at bounding box center [115, 121] width 51 height 19
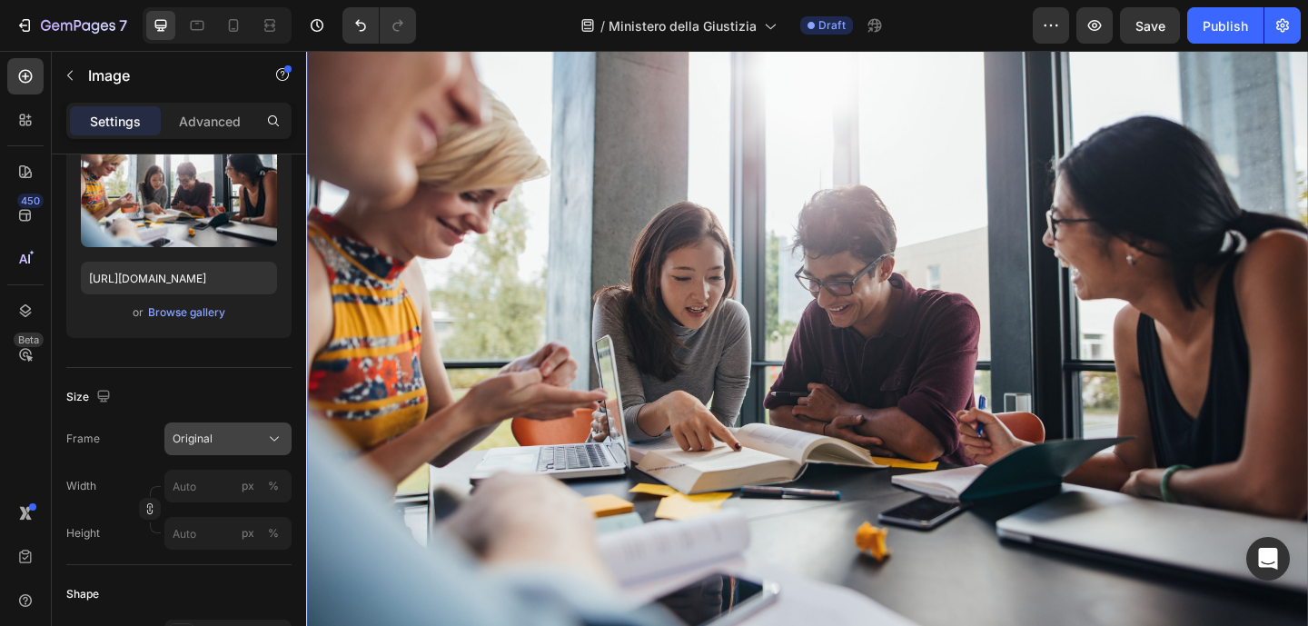
click at [236, 430] on div "Original" at bounding box center [217, 438] width 89 height 16
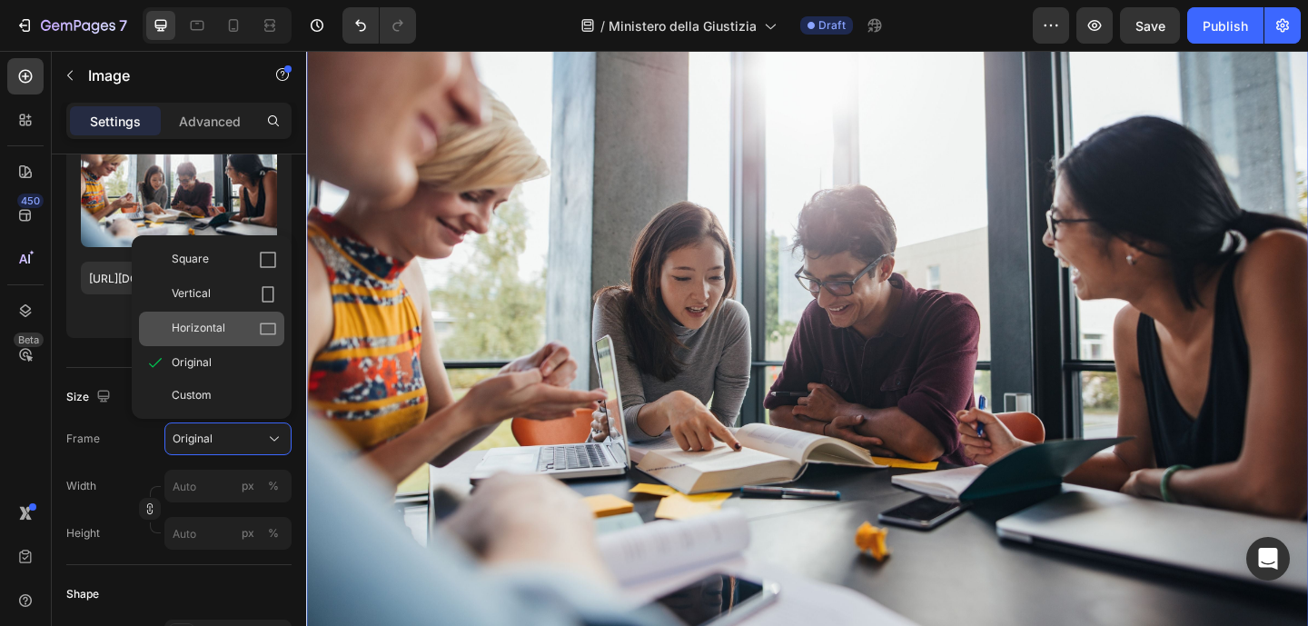
click at [213, 320] on span "Horizontal" at bounding box center [199, 329] width 54 height 18
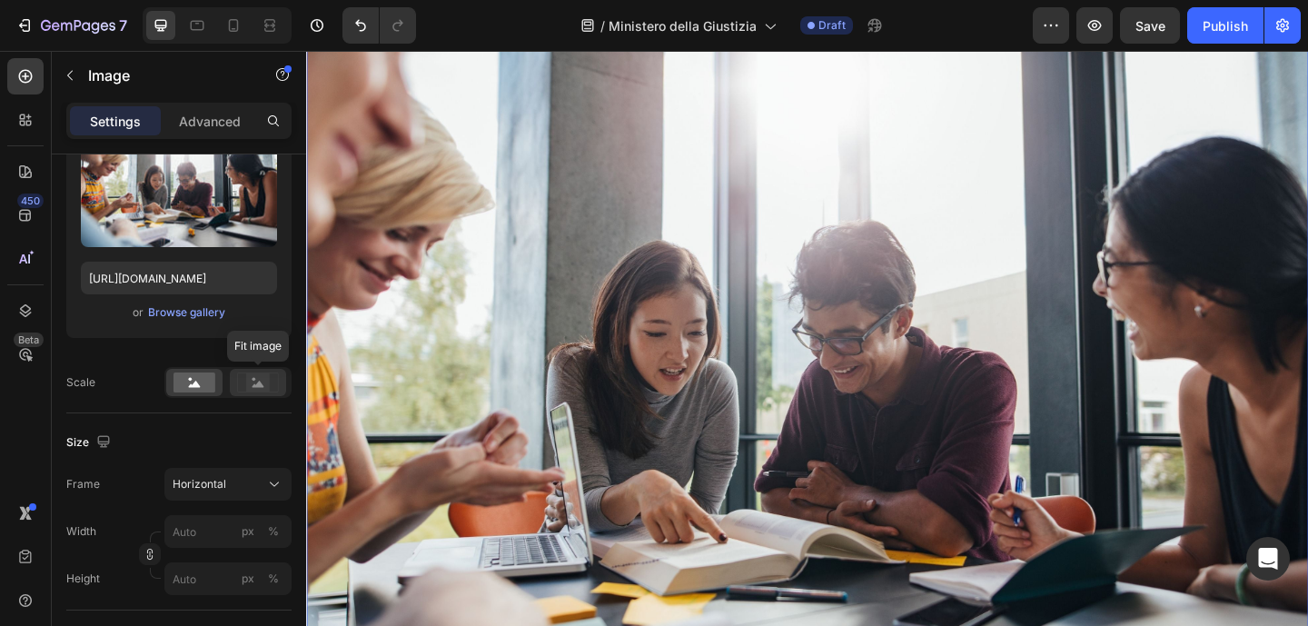
click at [261, 383] on icon at bounding box center [258, 383] width 12 height 6
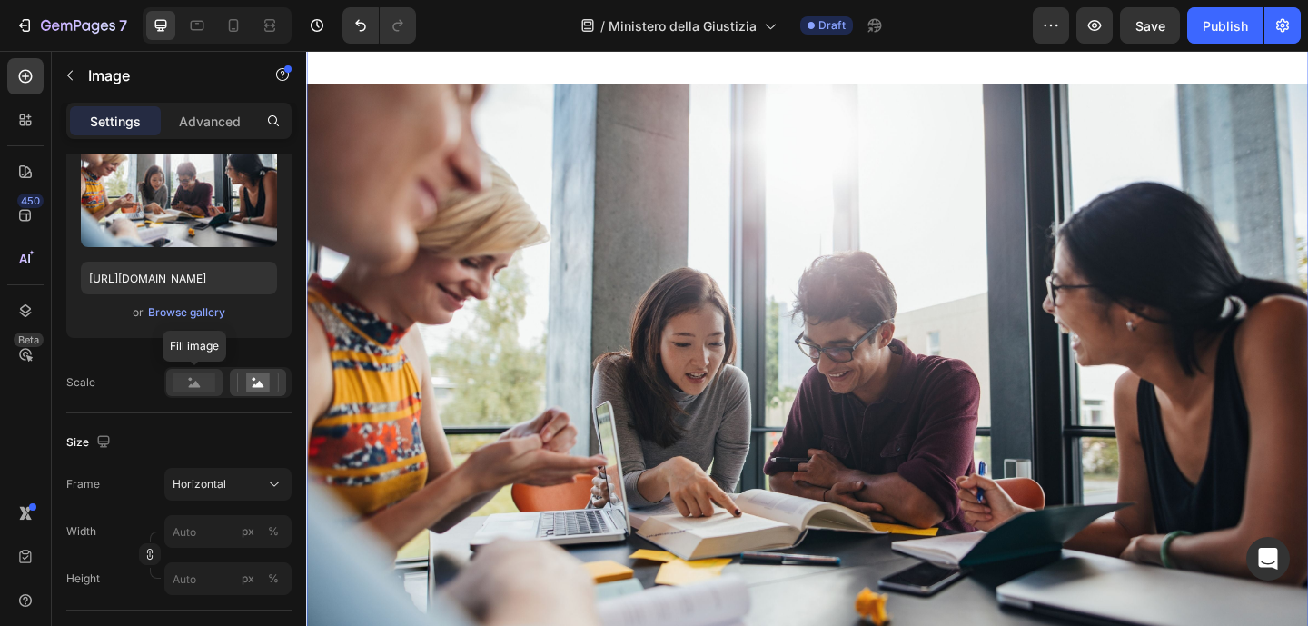
click at [206, 388] on rect at bounding box center [194, 382] width 42 height 20
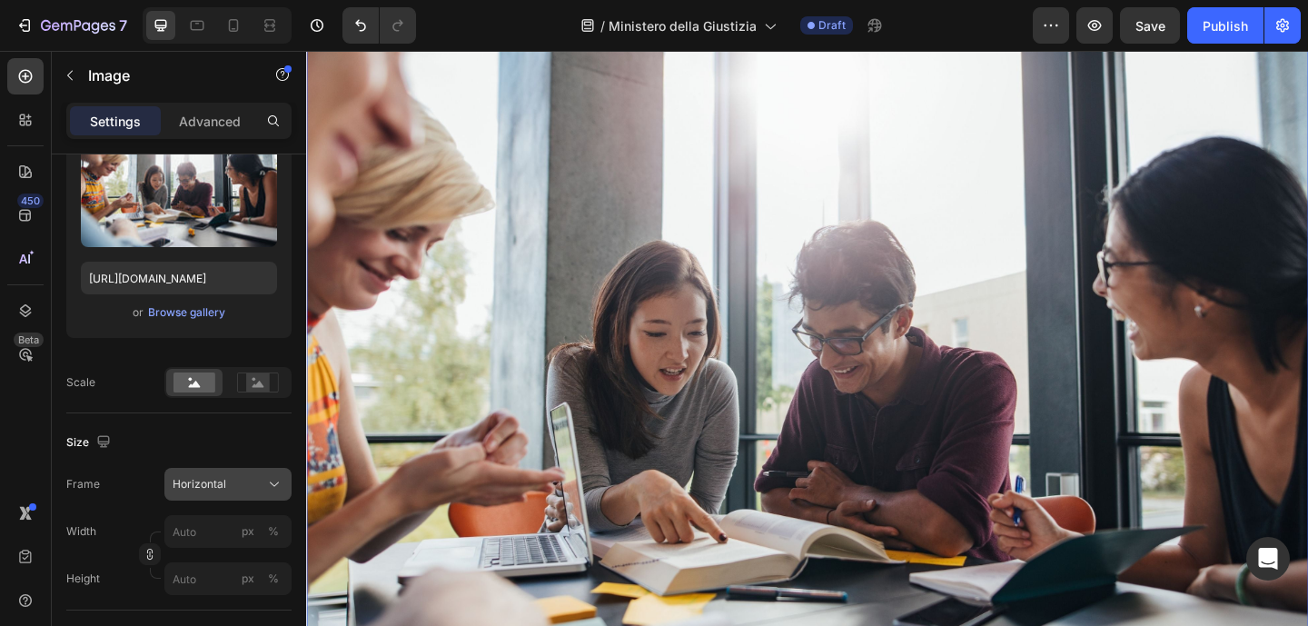
click at [218, 480] on span "Horizontal" at bounding box center [200, 484] width 54 height 16
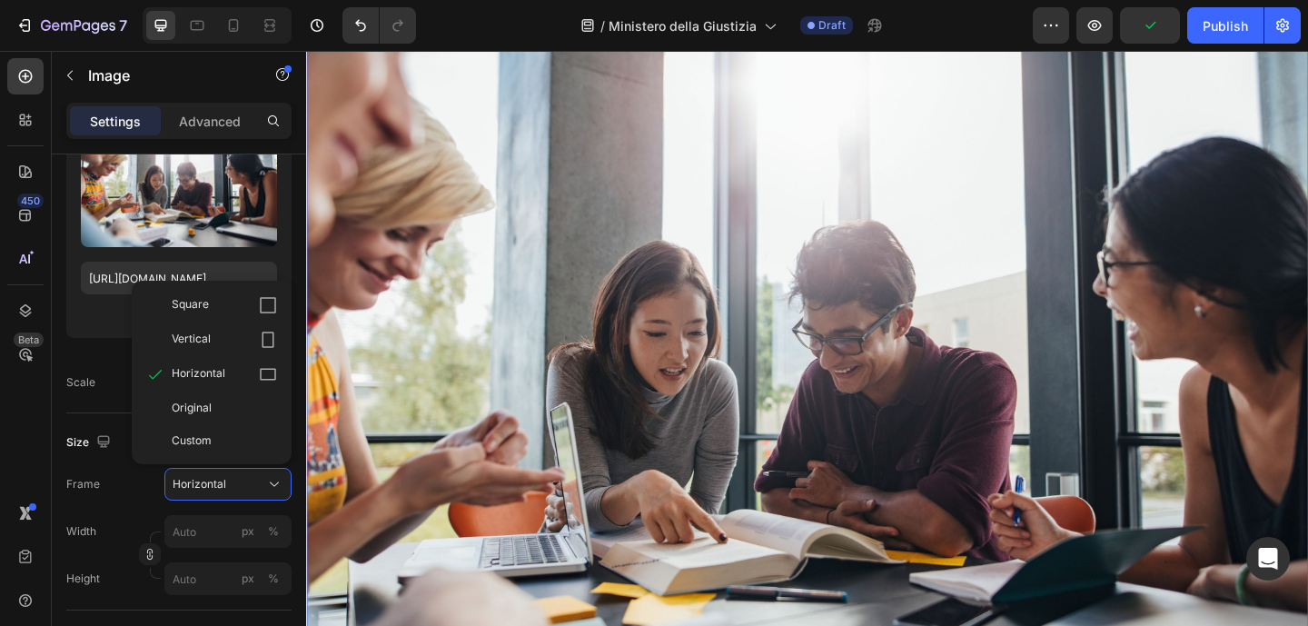
click at [142, 489] on div "Frame Horizontal Square Vertical Horizontal Original Custom" at bounding box center [178, 484] width 225 height 33
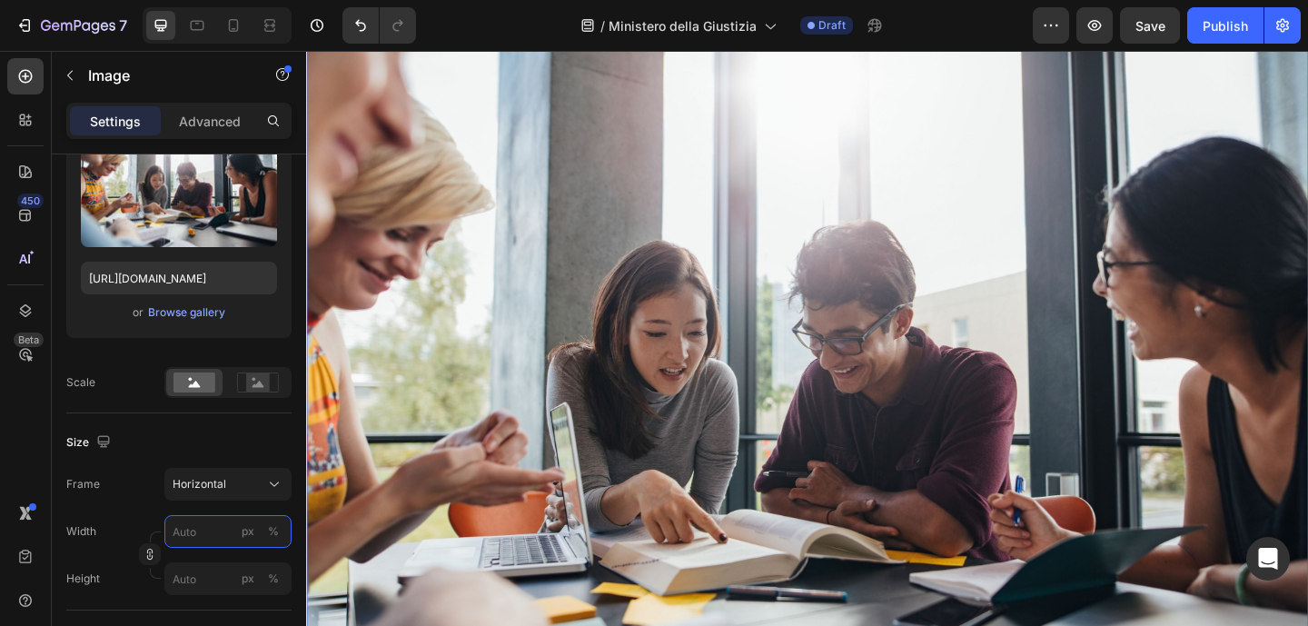
click at [203, 538] on input "px %" at bounding box center [227, 531] width 127 height 33
type input "8"
type input "6"
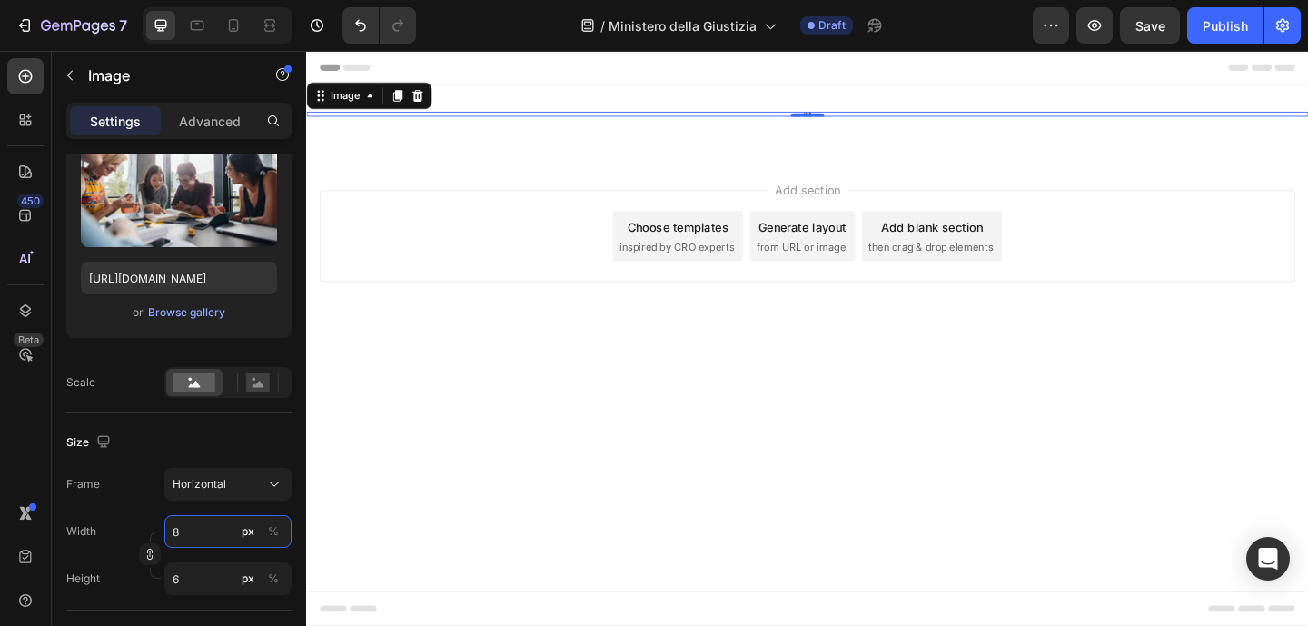
scroll to position [0, 0]
type input "80"
type input "60"
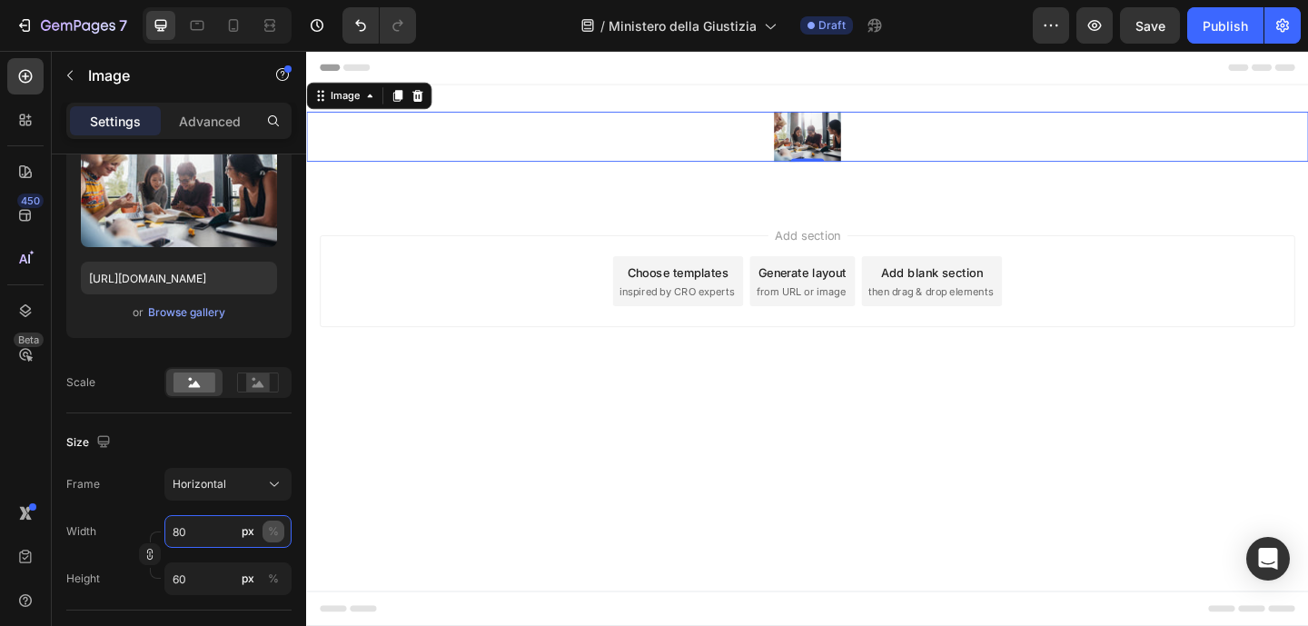
type input "80"
click at [276, 528] on div "%" at bounding box center [273, 531] width 11 height 16
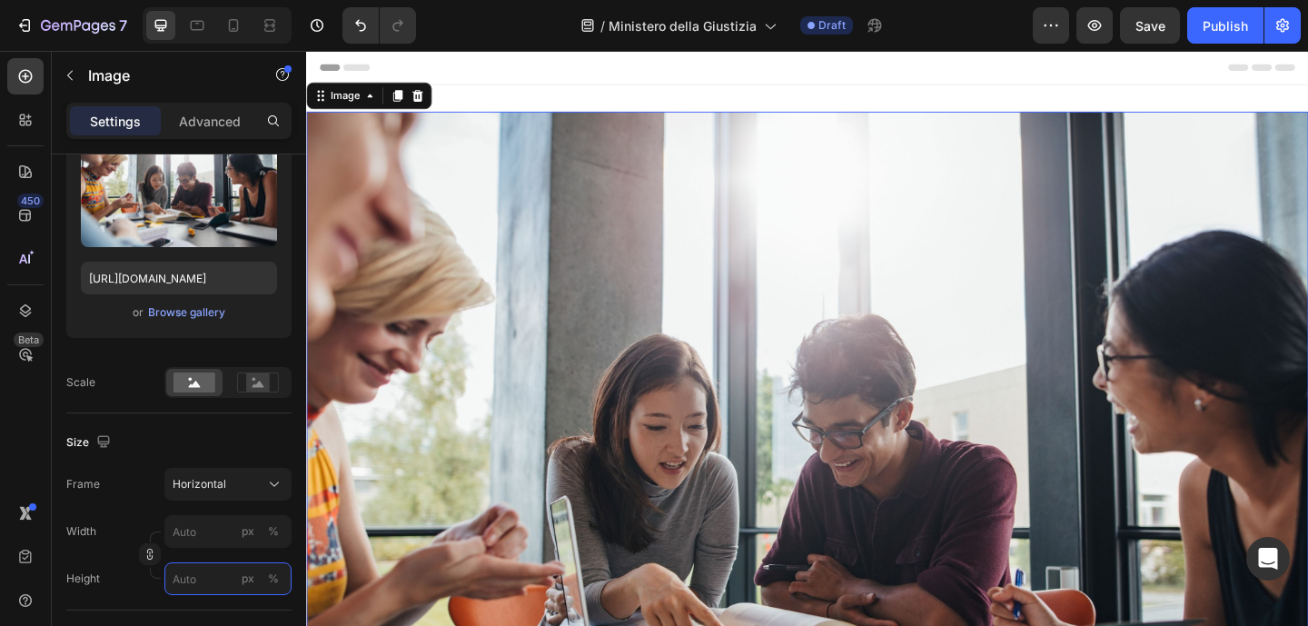
click at [206, 582] on input "px %" at bounding box center [227, 578] width 127 height 33
type input "11"
type input "8"
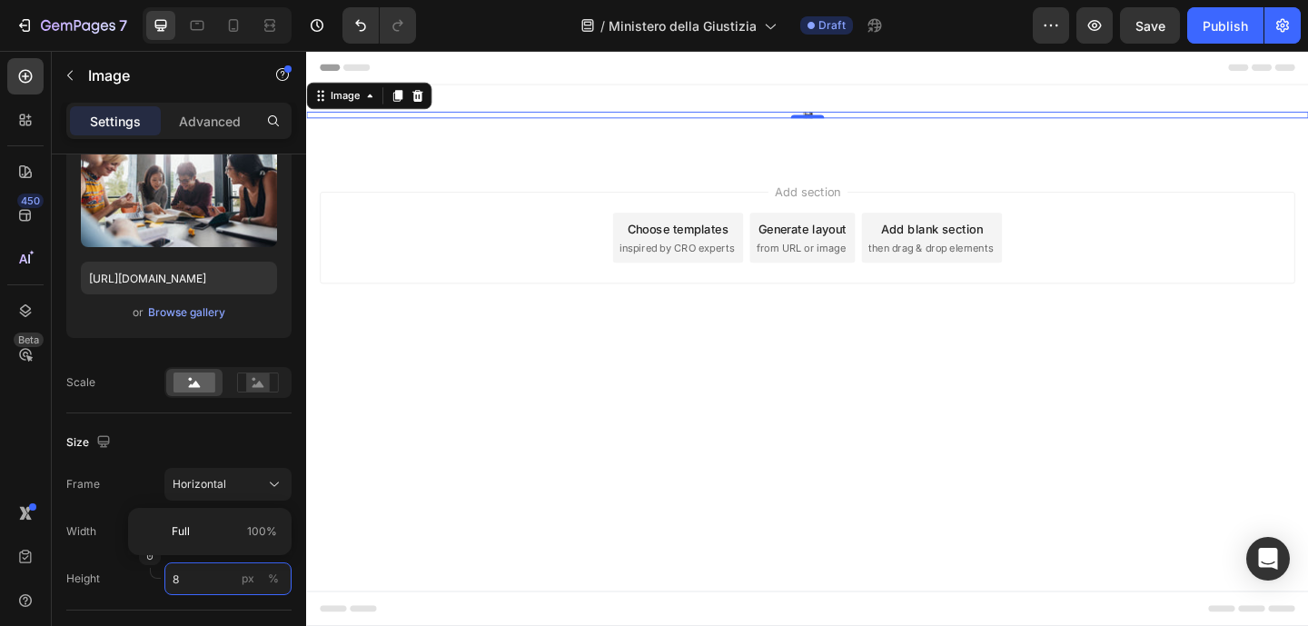
type input "107"
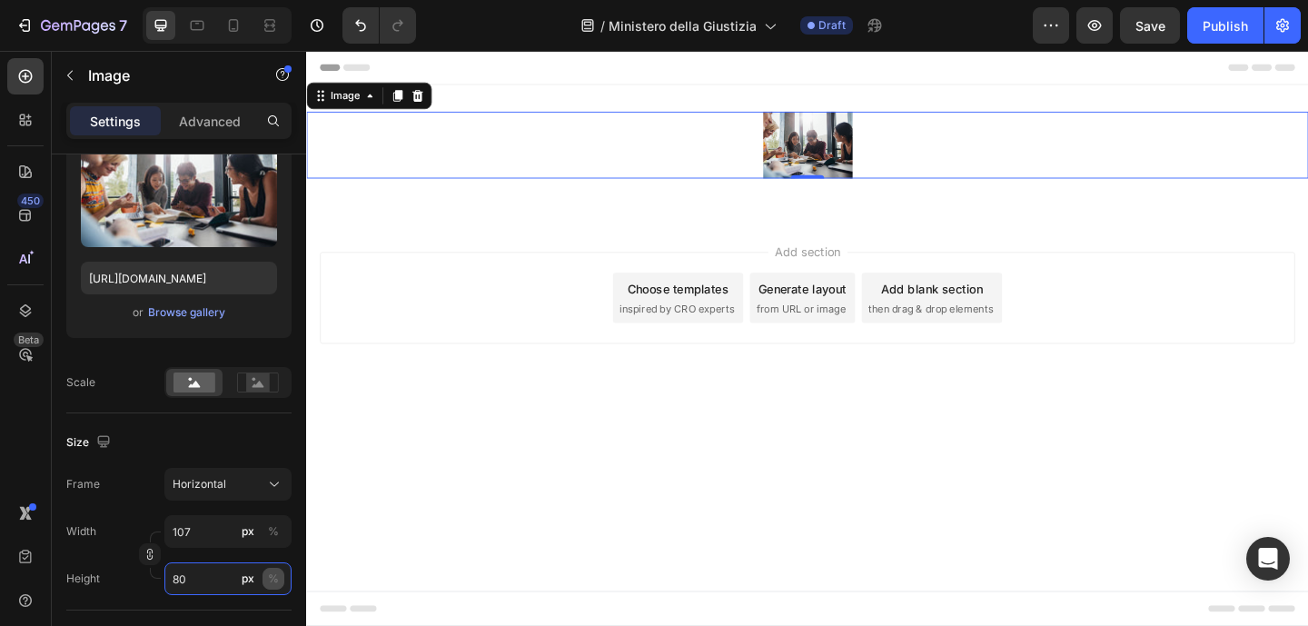
type input "80"
click at [275, 578] on div "%" at bounding box center [273, 578] width 11 height 16
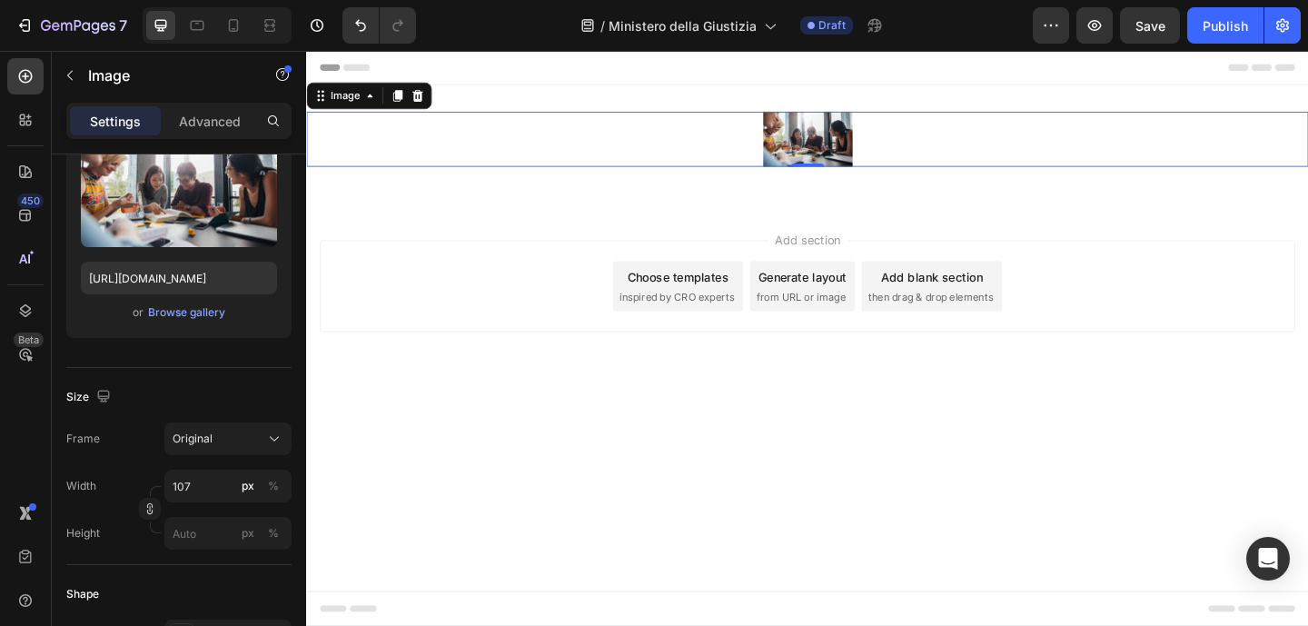
click at [222, 503] on div "Frame Original Width 107 px % Height px %" at bounding box center [178, 485] width 225 height 127
click at [222, 496] on input "107" at bounding box center [227, 485] width 127 height 33
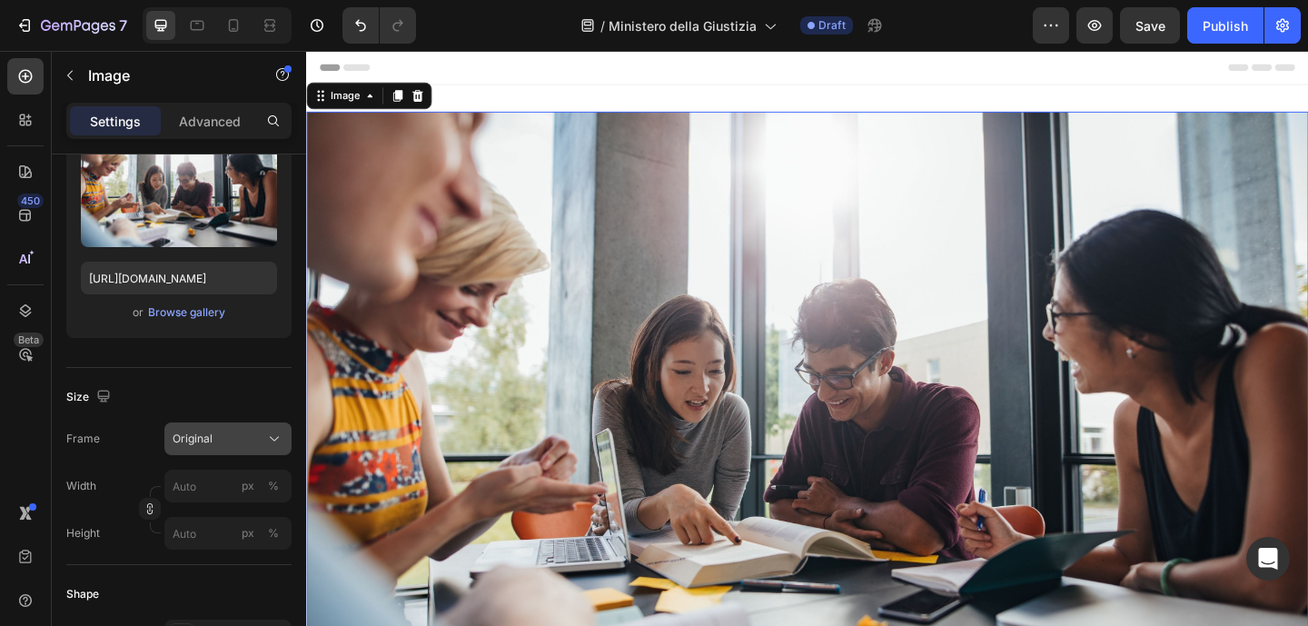
click at [214, 434] on div "Original" at bounding box center [217, 438] width 89 height 16
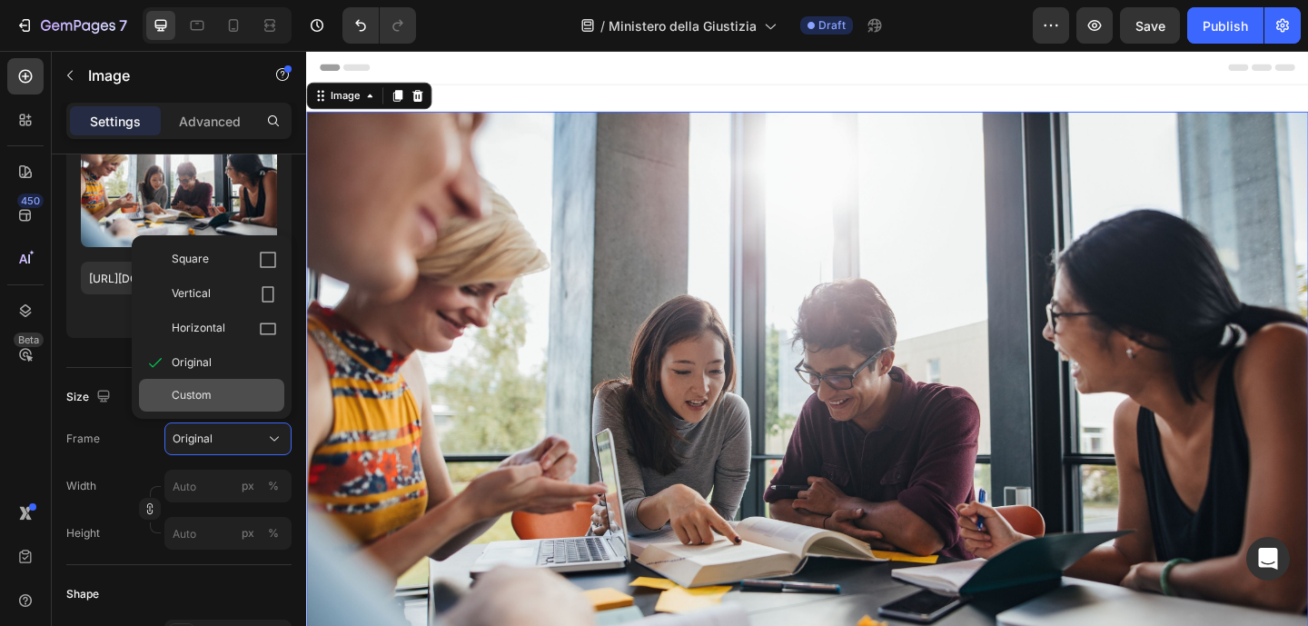
click at [205, 394] on span "Custom" at bounding box center [192, 395] width 40 height 16
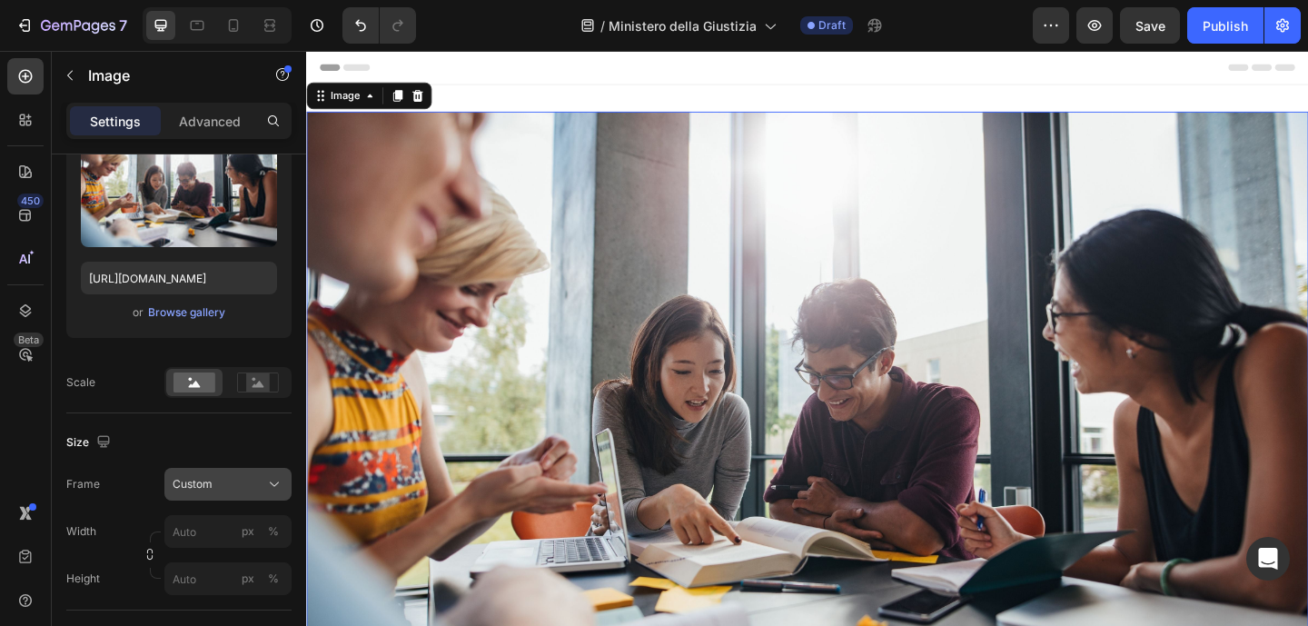
click at [228, 481] on div "Custom" at bounding box center [217, 484] width 89 height 16
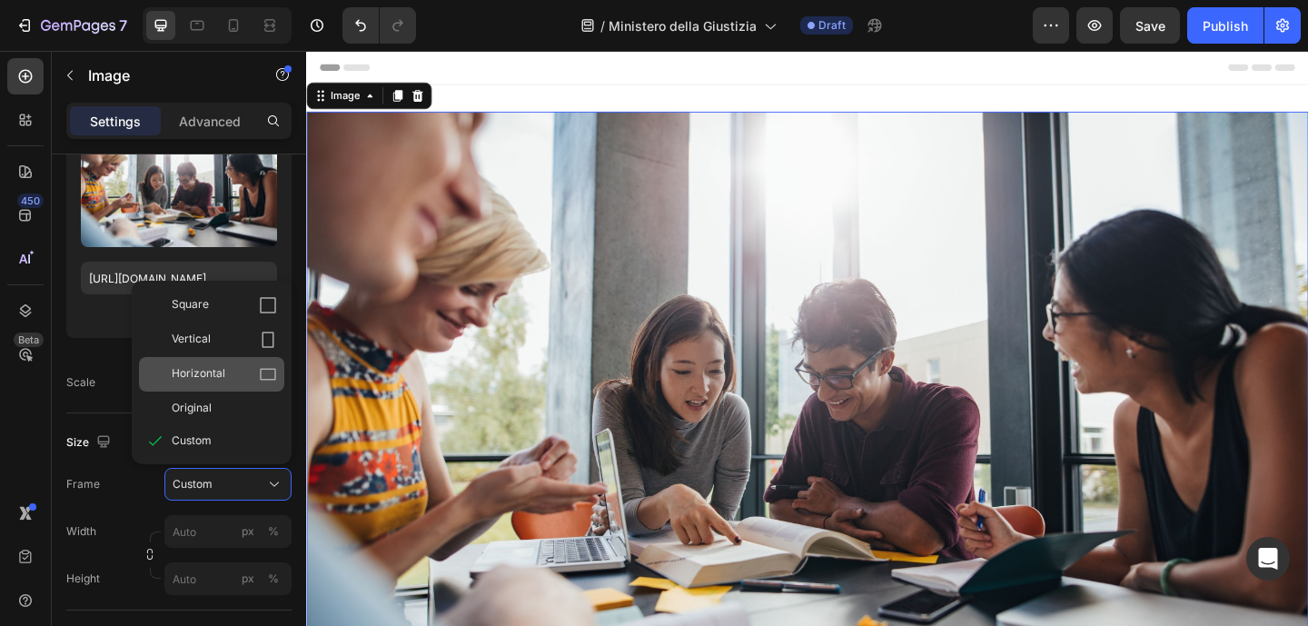
click at [201, 369] on span "Horizontal" at bounding box center [199, 374] width 54 height 18
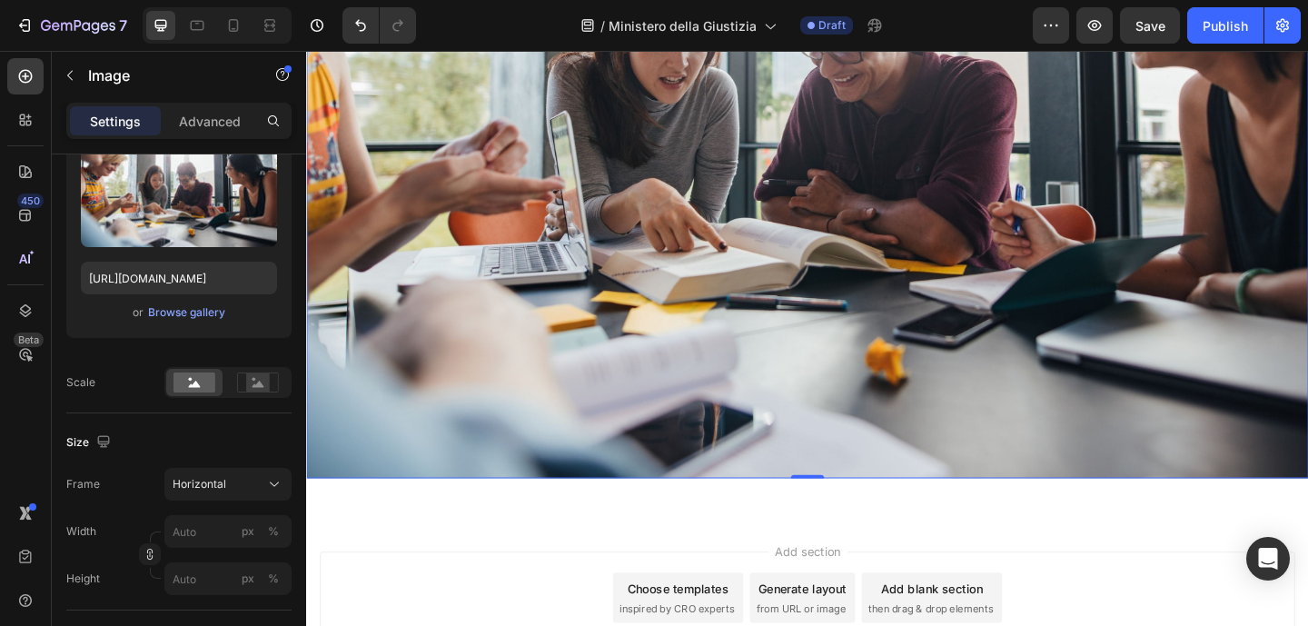
scroll to position [472, 0]
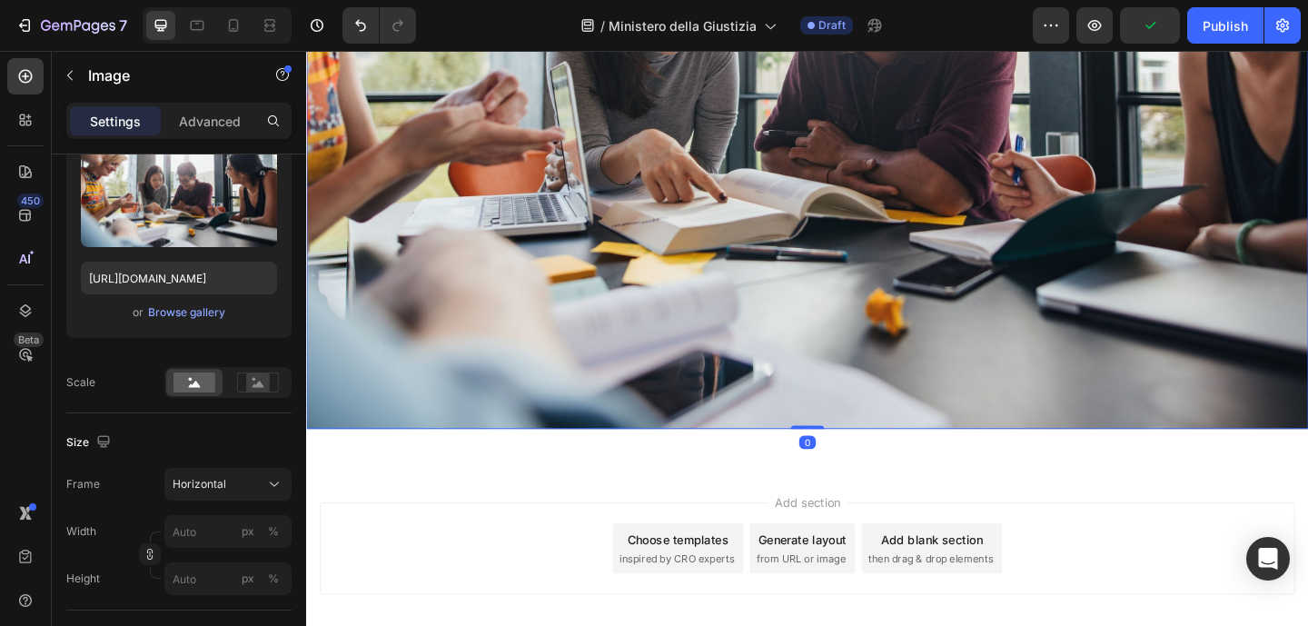
drag, startPoint x: 851, startPoint y: 451, endPoint x: 796, endPoint y: 394, distance: 79.0
click at [846, 356] on div "Image 0" at bounding box center [851, 53] width 1090 height 817
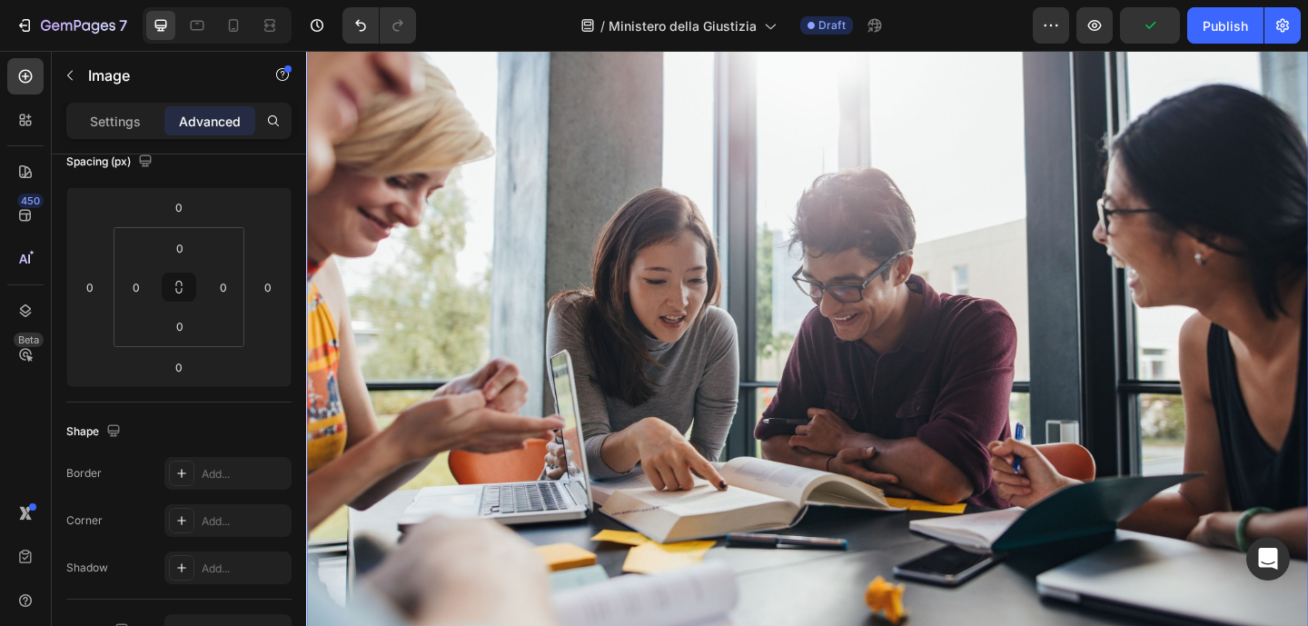
scroll to position [157, 0]
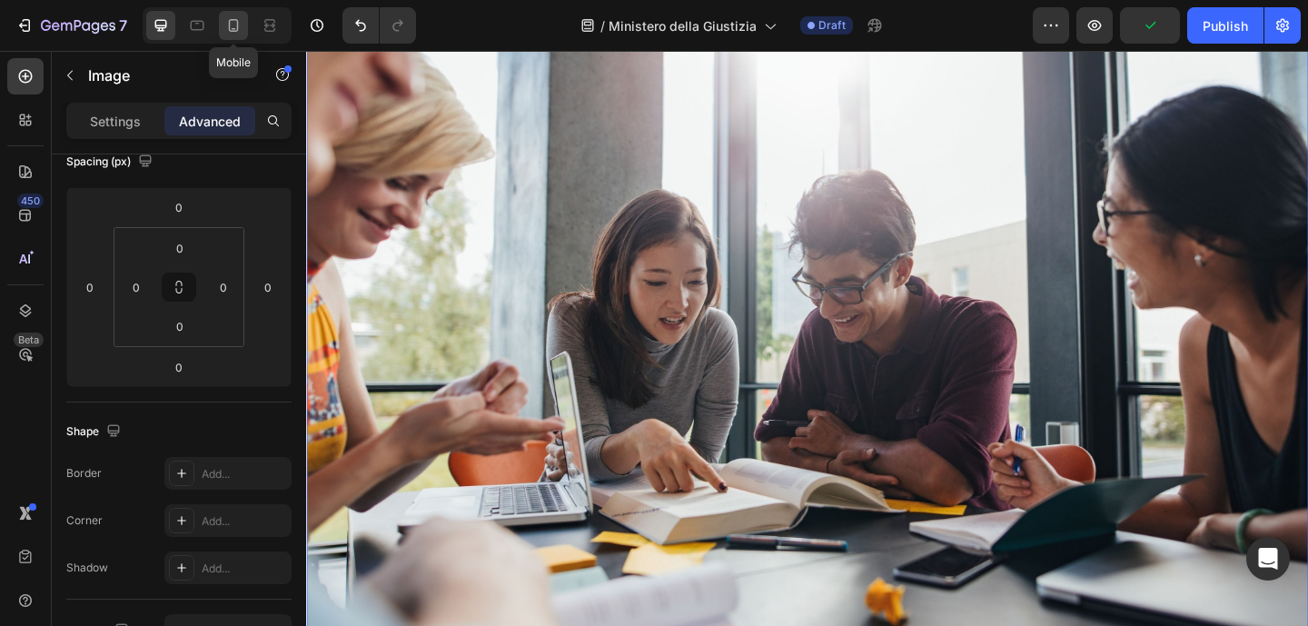
click at [232, 33] on icon at bounding box center [233, 25] width 18 height 18
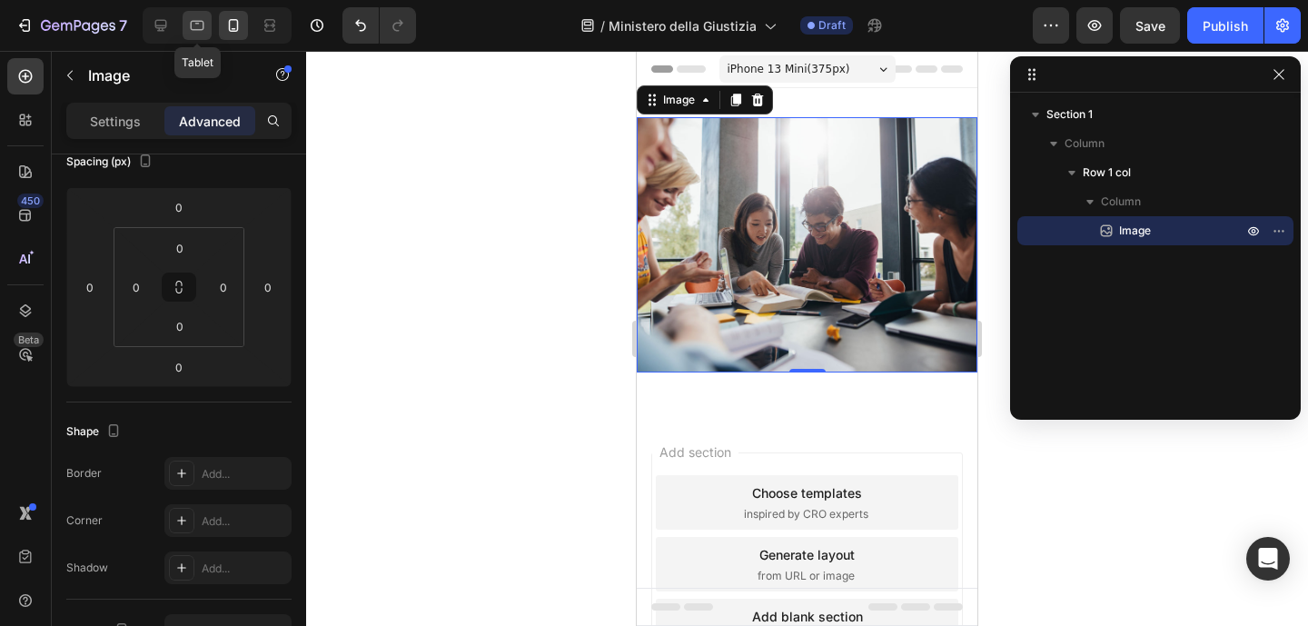
click at [195, 33] on icon at bounding box center [197, 25] width 18 height 18
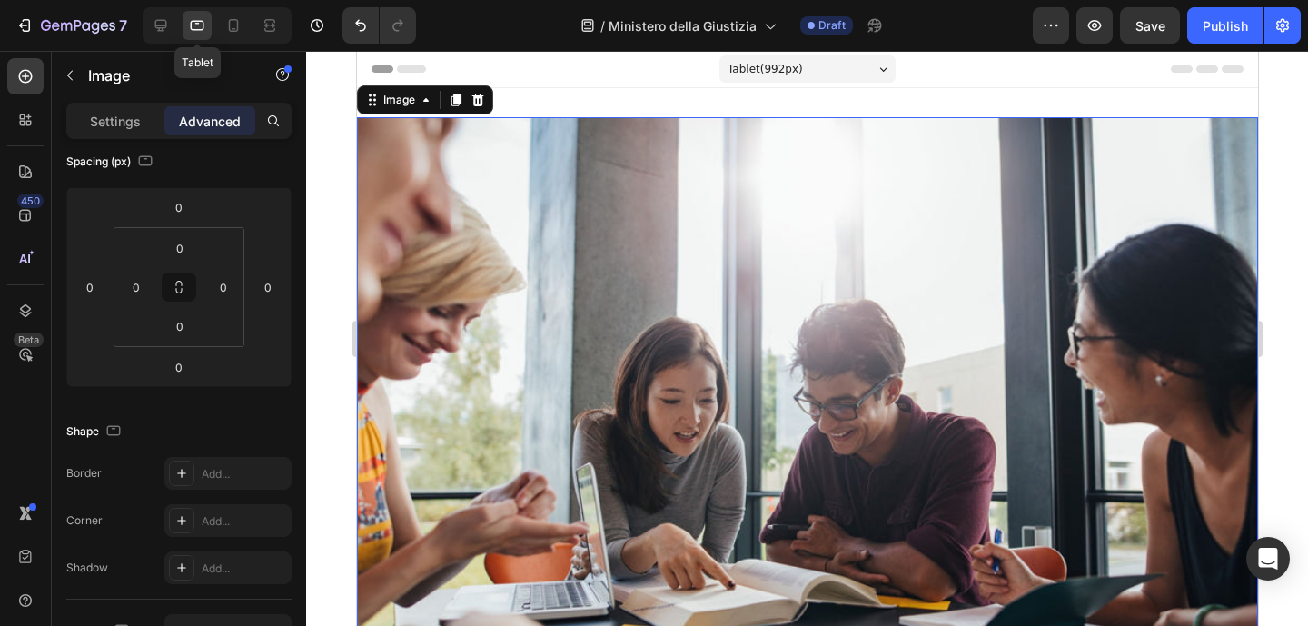
scroll to position [3, 0]
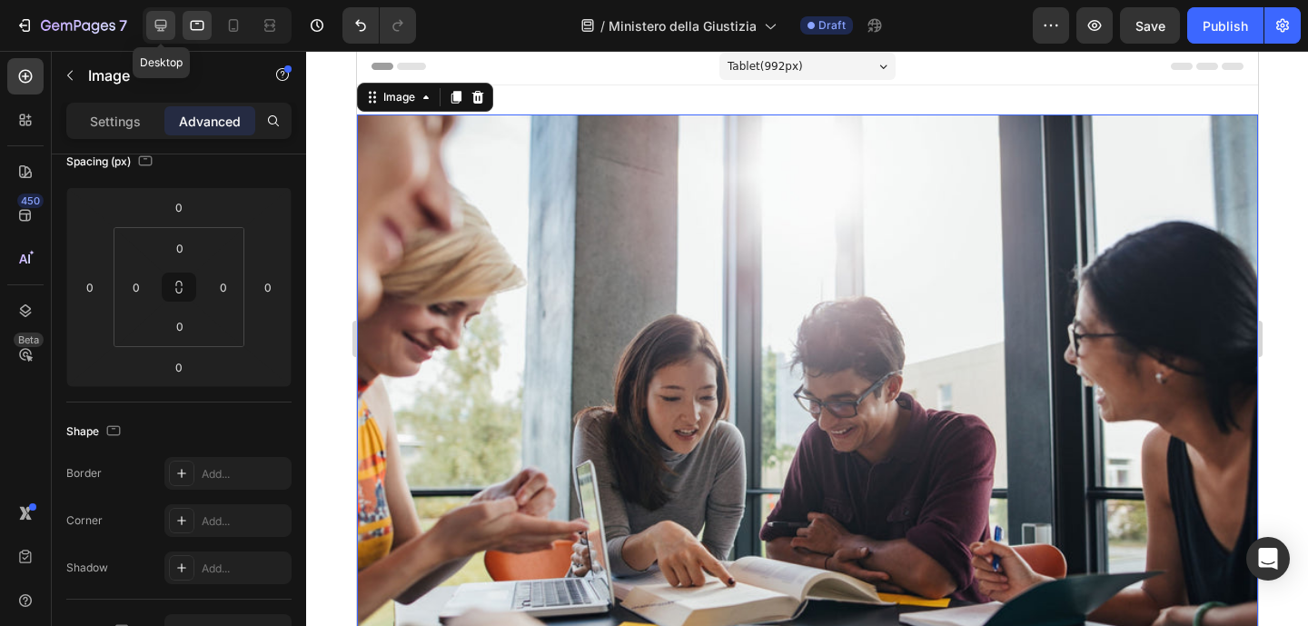
click at [165, 28] on icon at bounding box center [161, 25] width 18 height 18
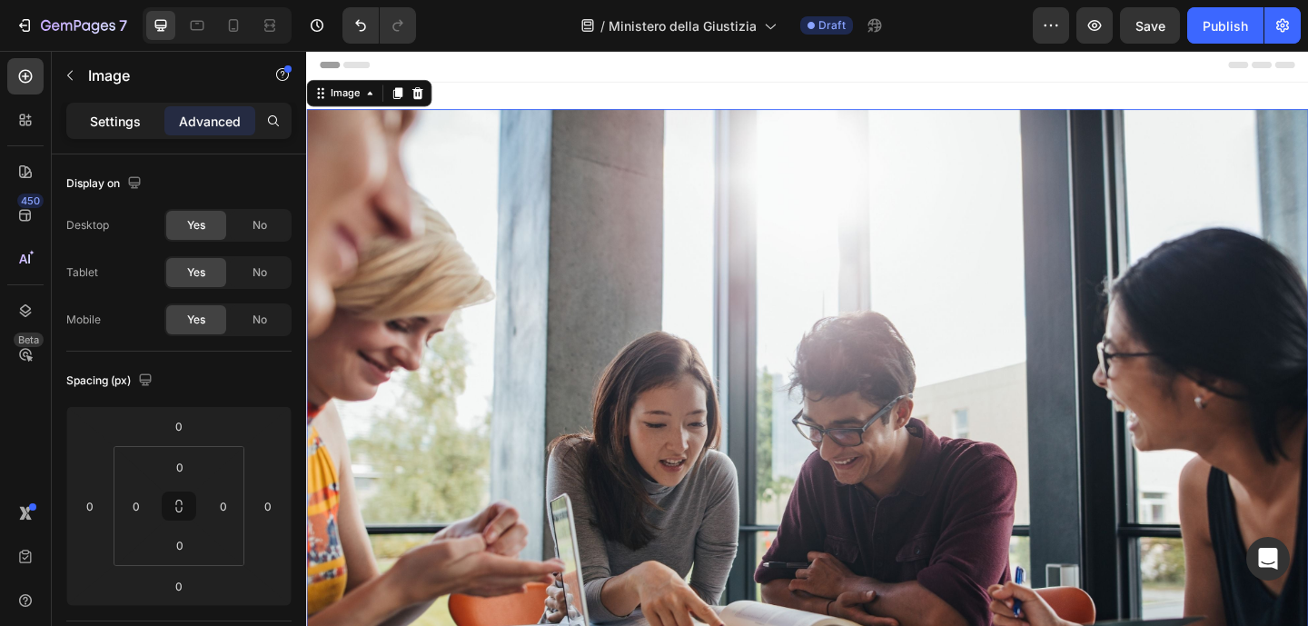
click at [85, 131] on div "Settings" at bounding box center [115, 120] width 91 height 29
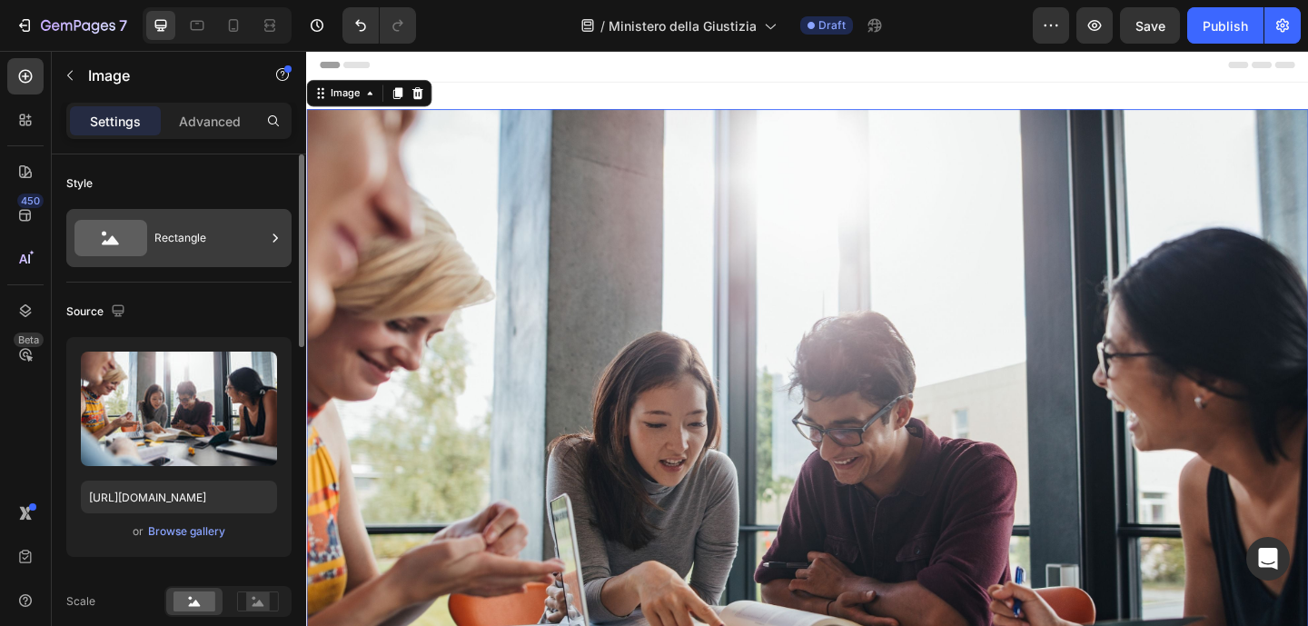
click at [198, 236] on div "Rectangle" at bounding box center [209, 238] width 111 height 42
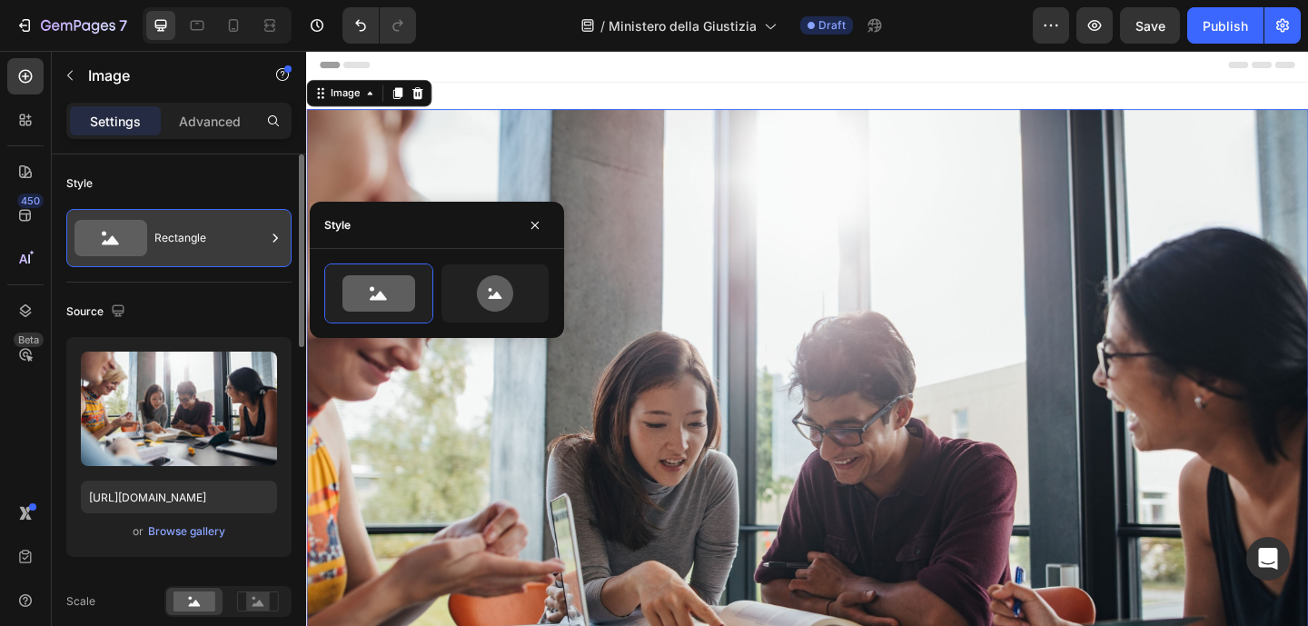
click at [198, 236] on div "Rectangle" at bounding box center [209, 238] width 111 height 42
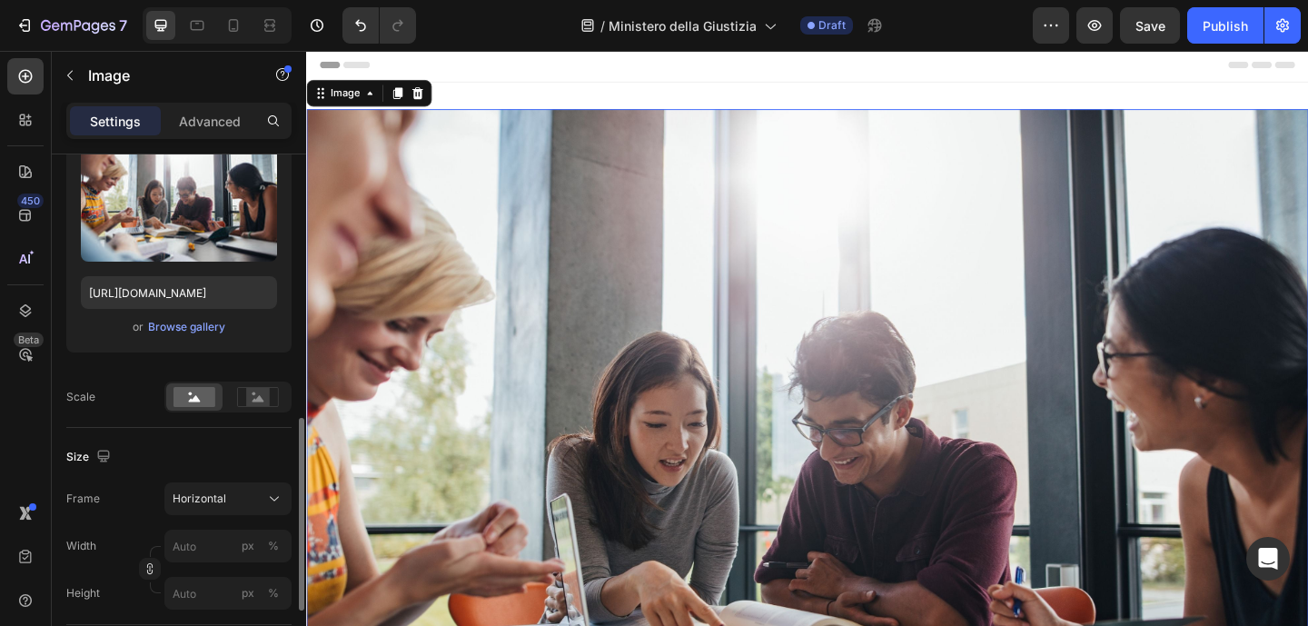
scroll to position [341, 0]
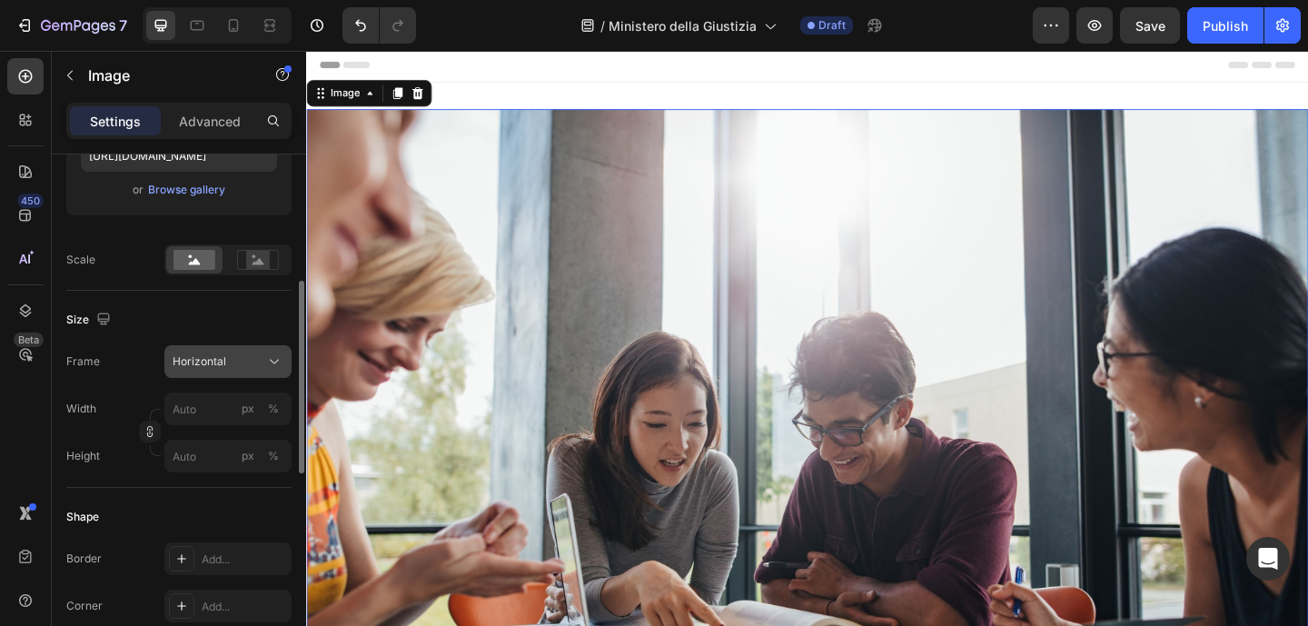
click at [248, 363] on div "Horizontal" at bounding box center [217, 361] width 89 height 16
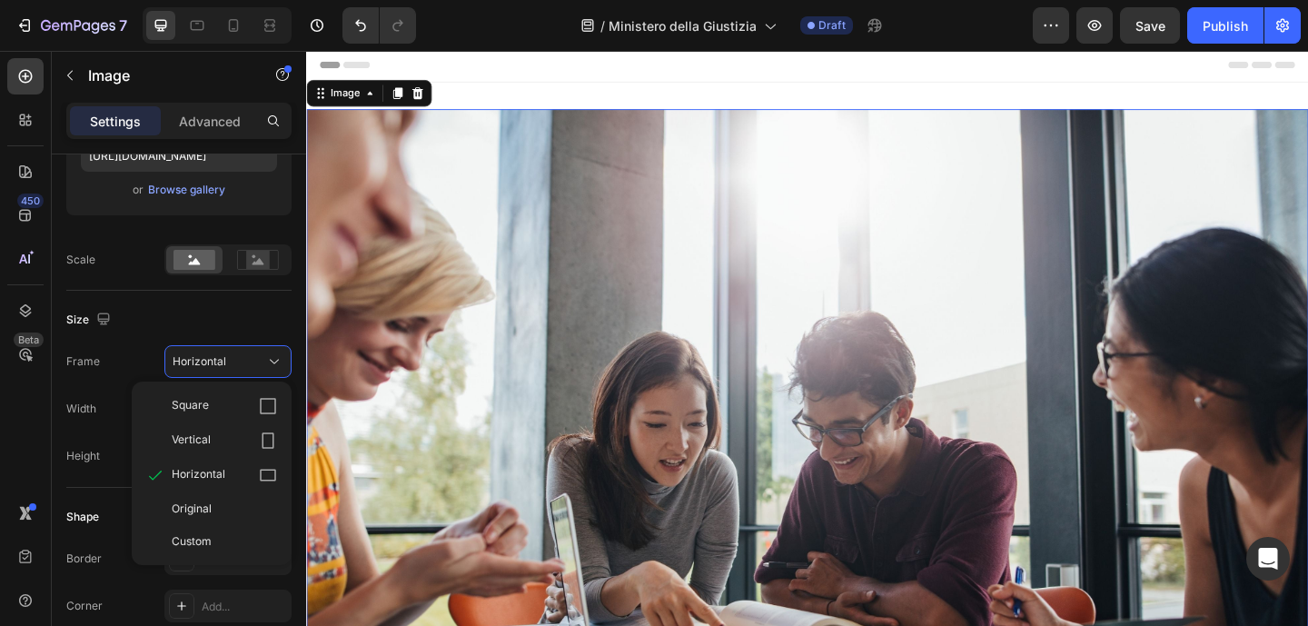
click at [96, 453] on label "Height" at bounding box center [83, 456] width 34 height 16
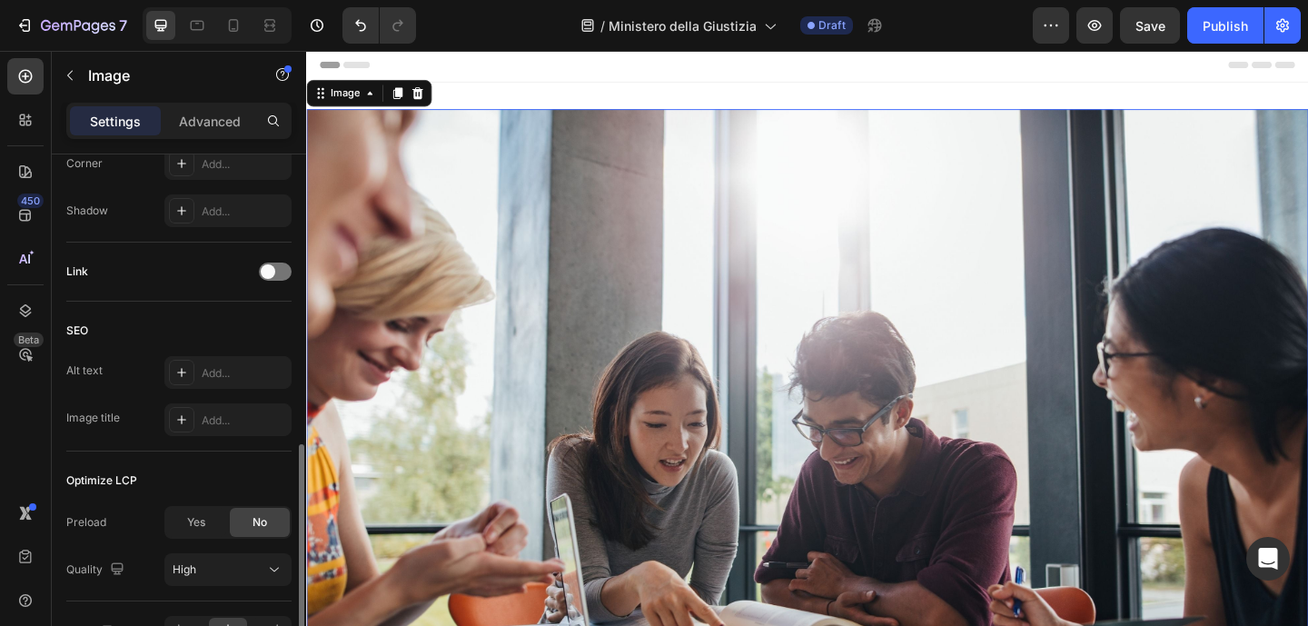
scroll to position [894, 0]
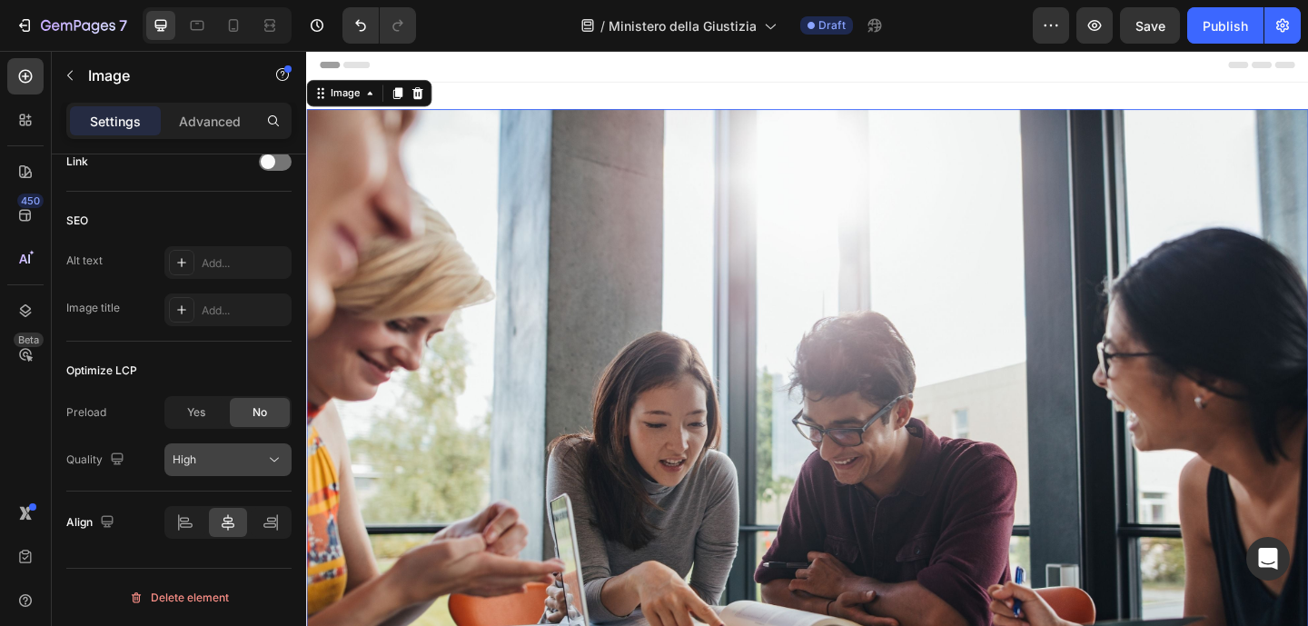
click at [271, 463] on icon at bounding box center [274, 459] width 18 height 18
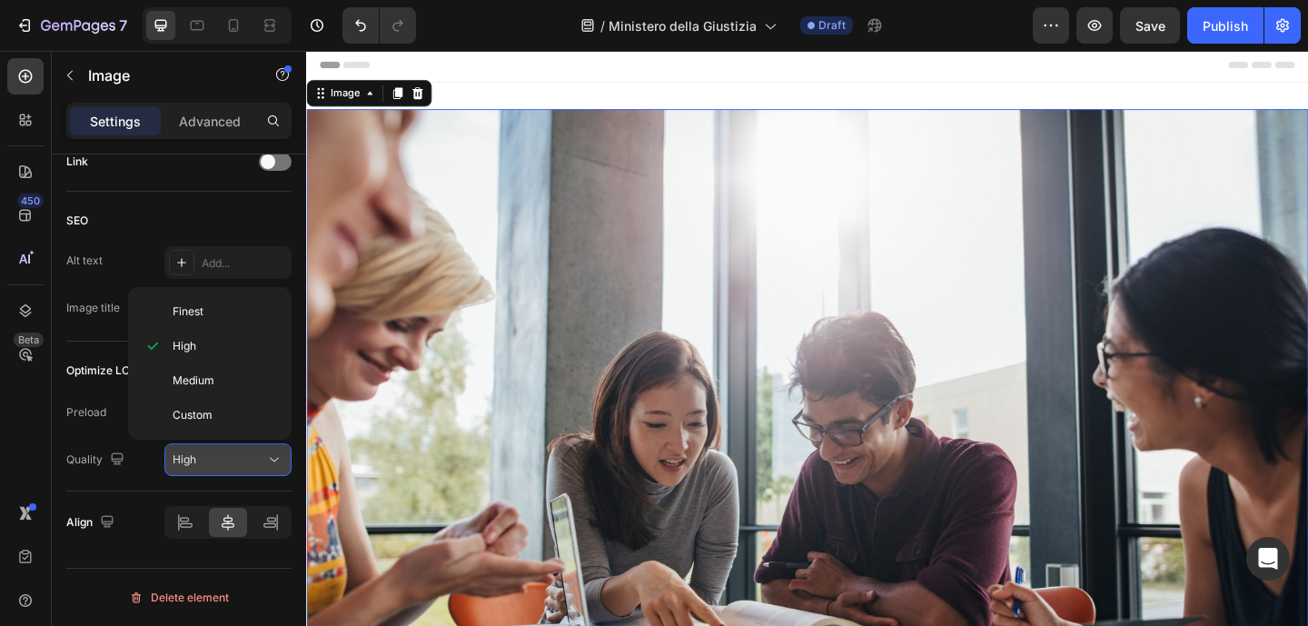
click at [271, 463] on icon at bounding box center [274, 459] width 18 height 18
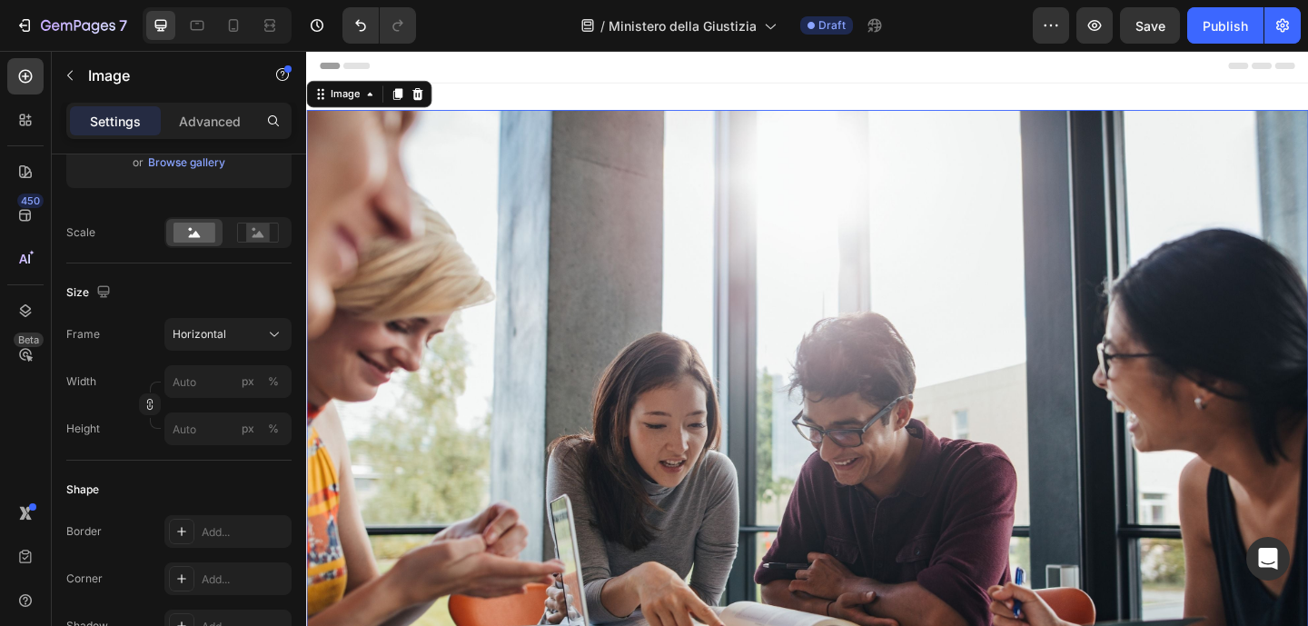
scroll to position [0, 0]
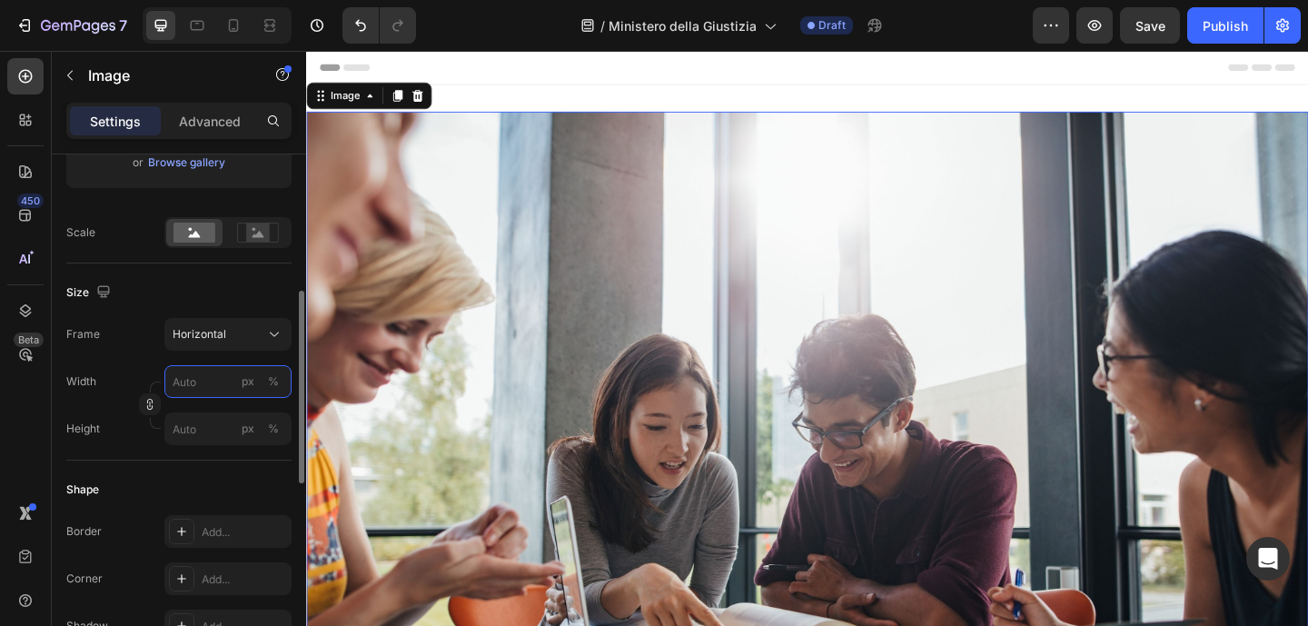
click at [205, 374] on input "px %" at bounding box center [227, 381] width 127 height 33
type input "8"
type input "6"
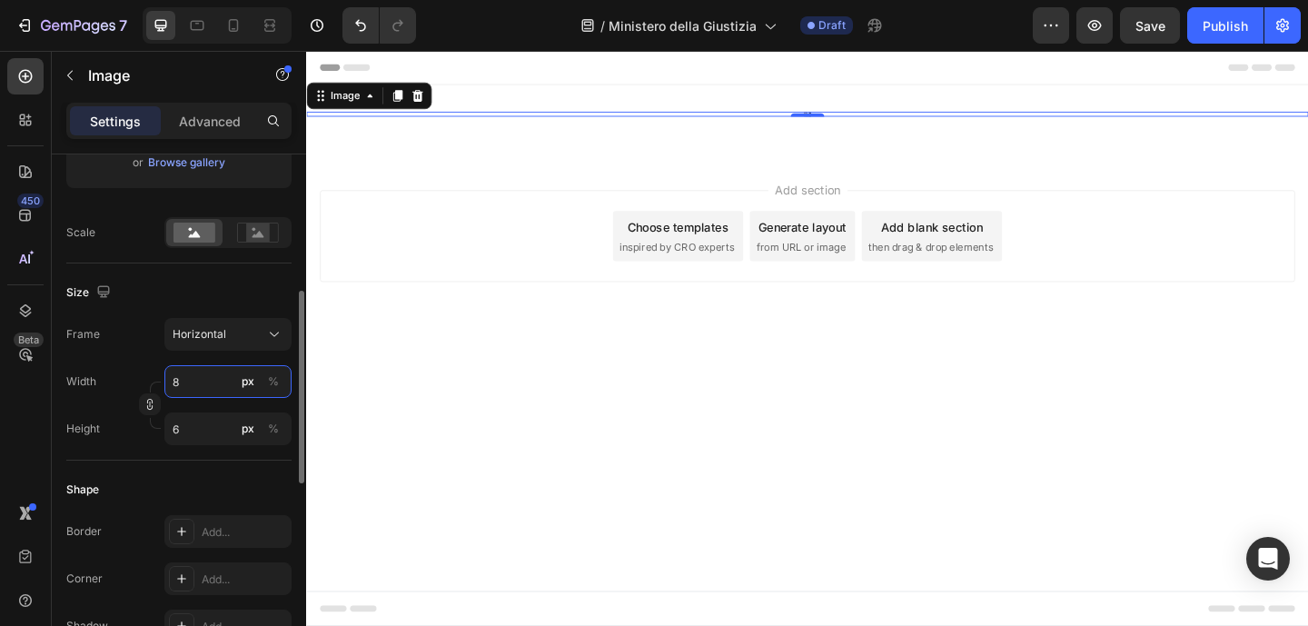
type input "80"
type input "60"
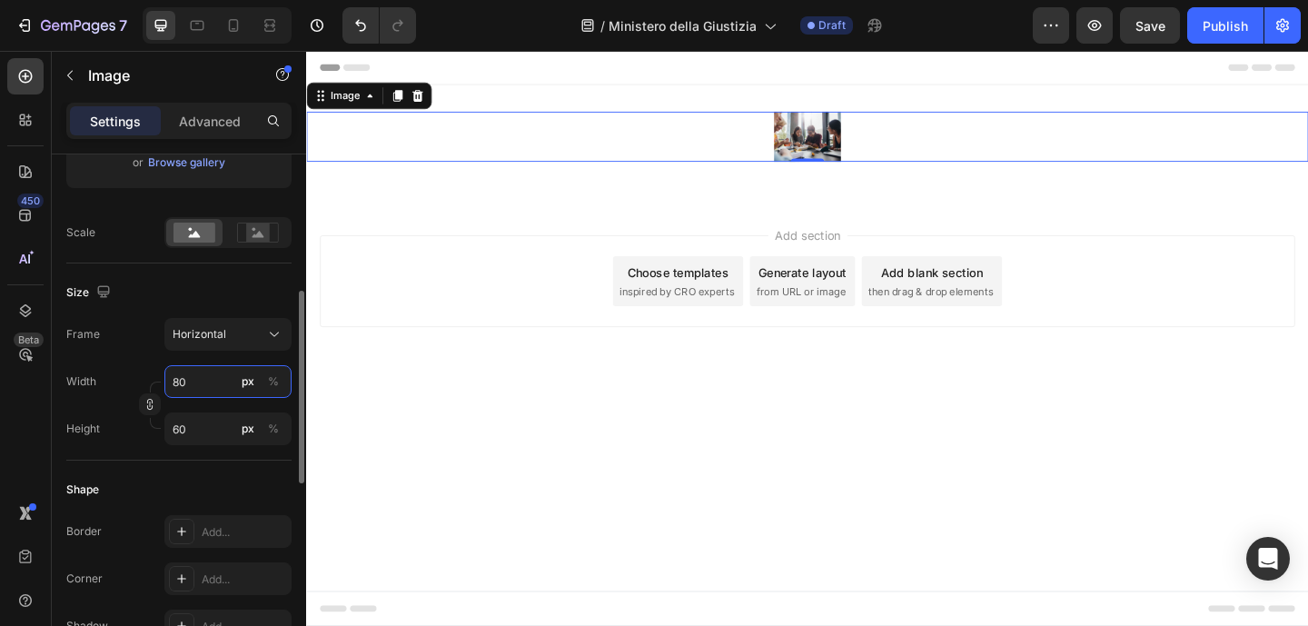
type input "8"
type input "6"
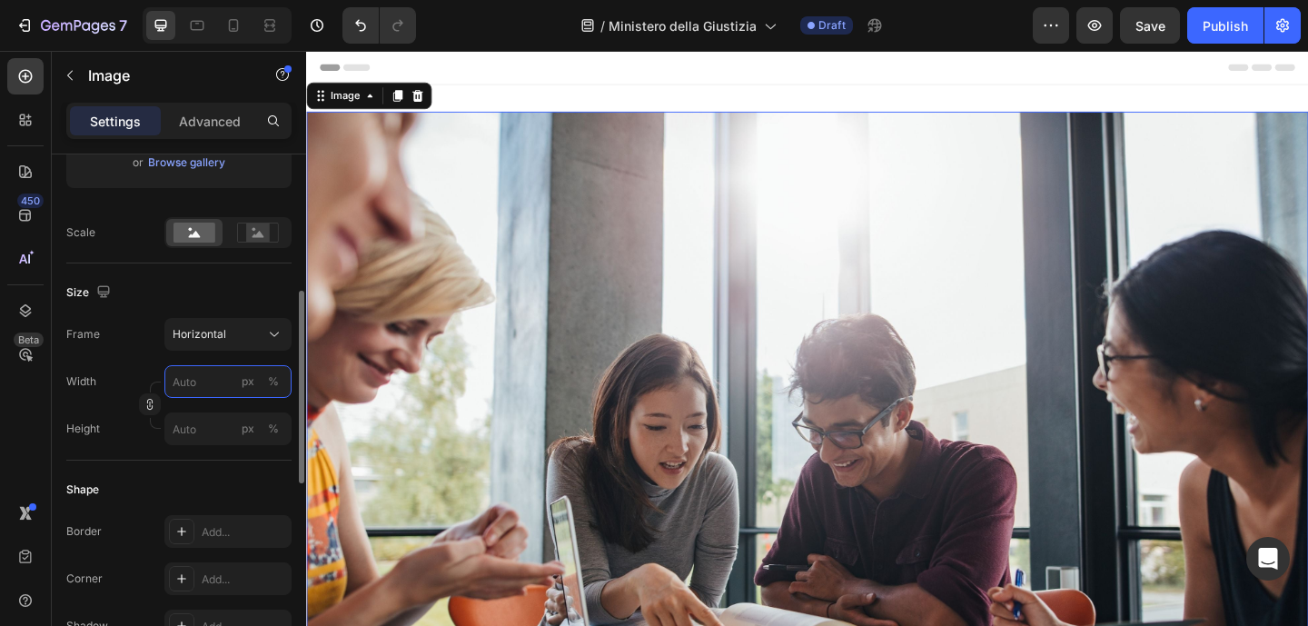
type input "8"
type input "6"
click at [193, 469] on div "Shape Border Add... Corner Add... Shadow Add..." at bounding box center [178, 558] width 225 height 197
click at [199, 416] on input "px %" at bounding box center [227, 428] width 127 height 33
type input "12"
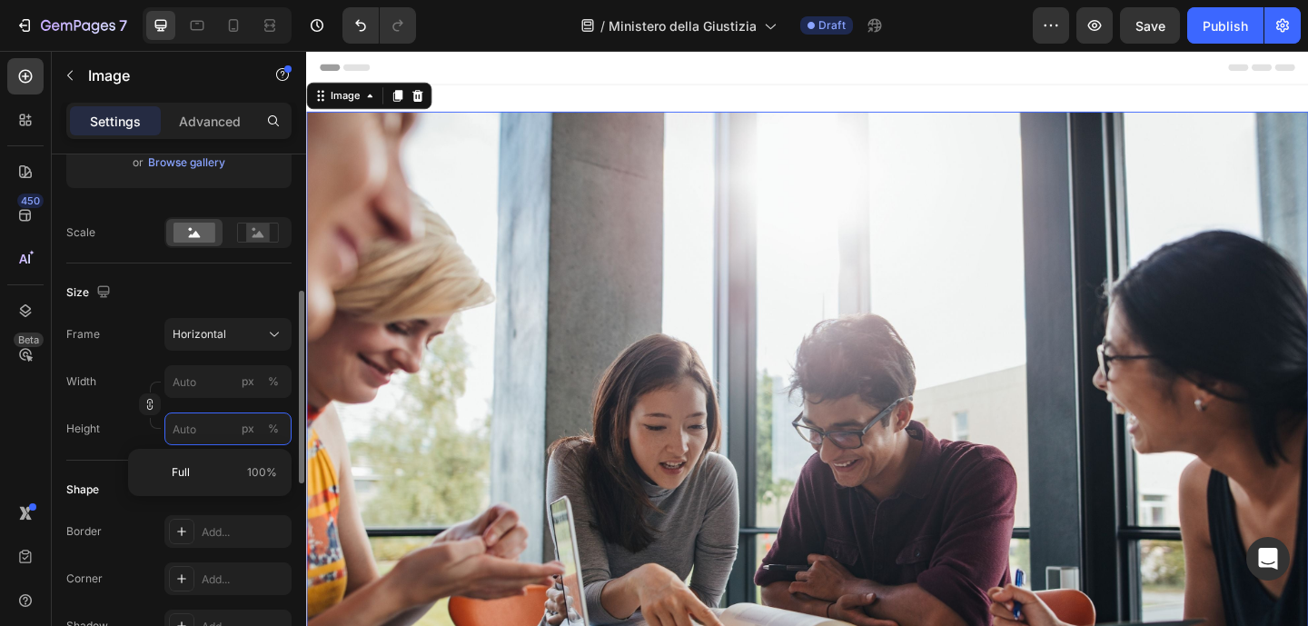
type input "9"
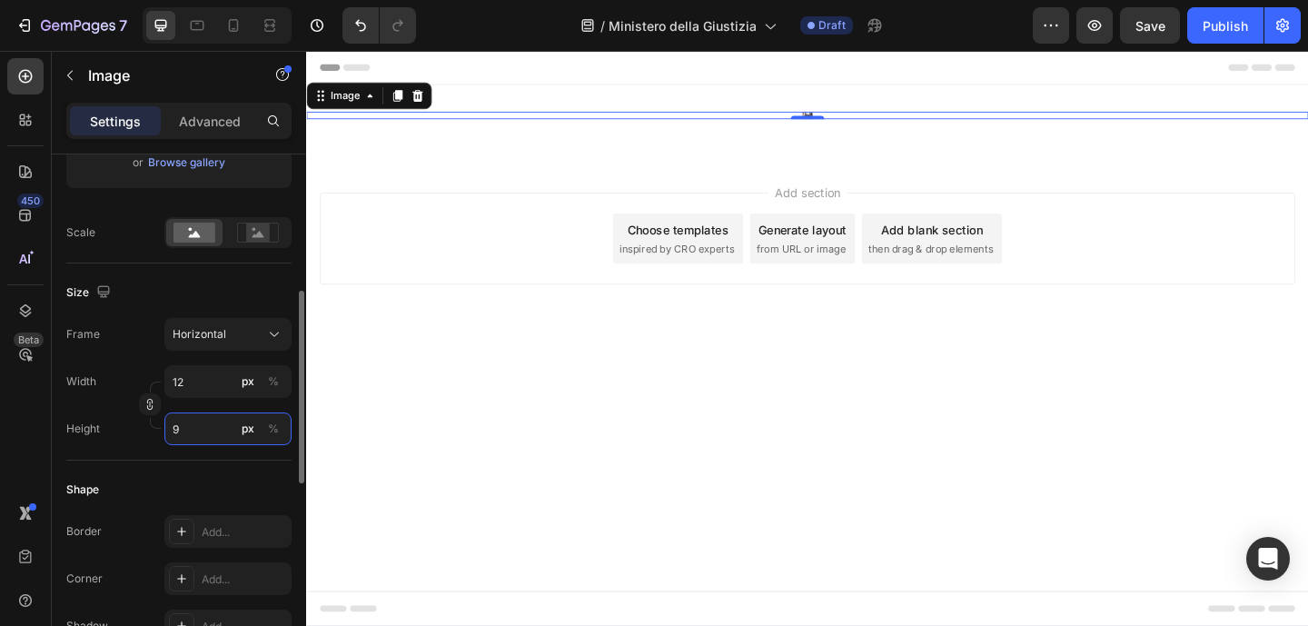
type input "120"
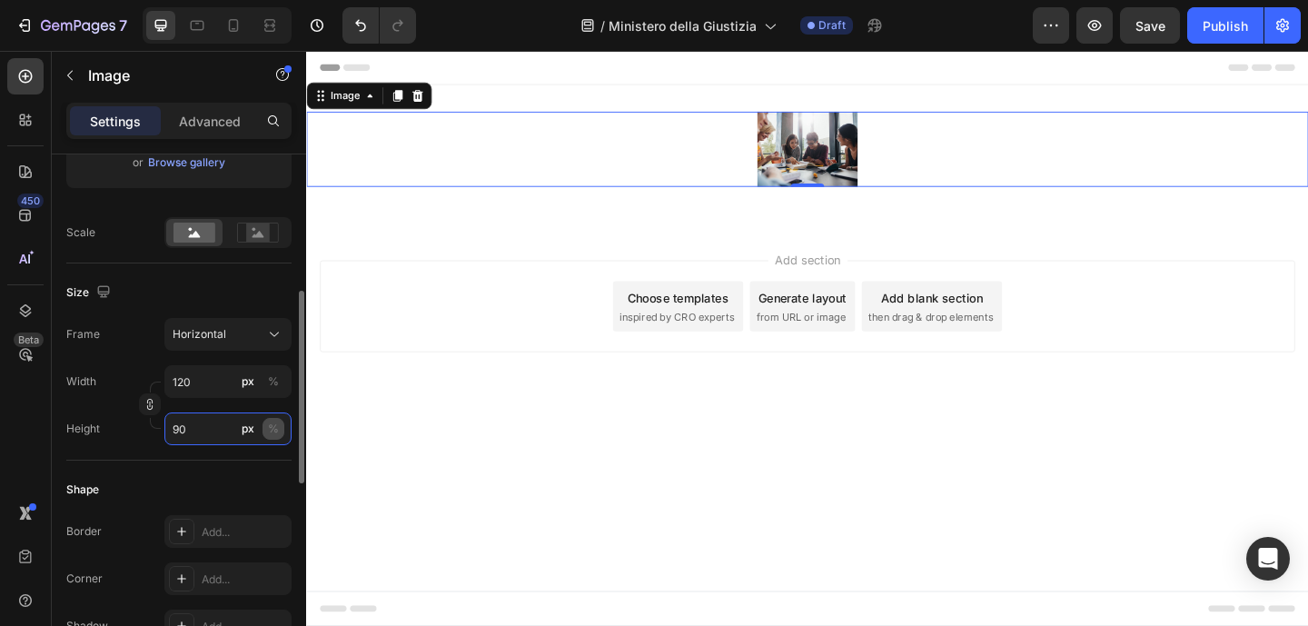
type input "90"
click at [275, 423] on div "%" at bounding box center [273, 428] width 11 height 16
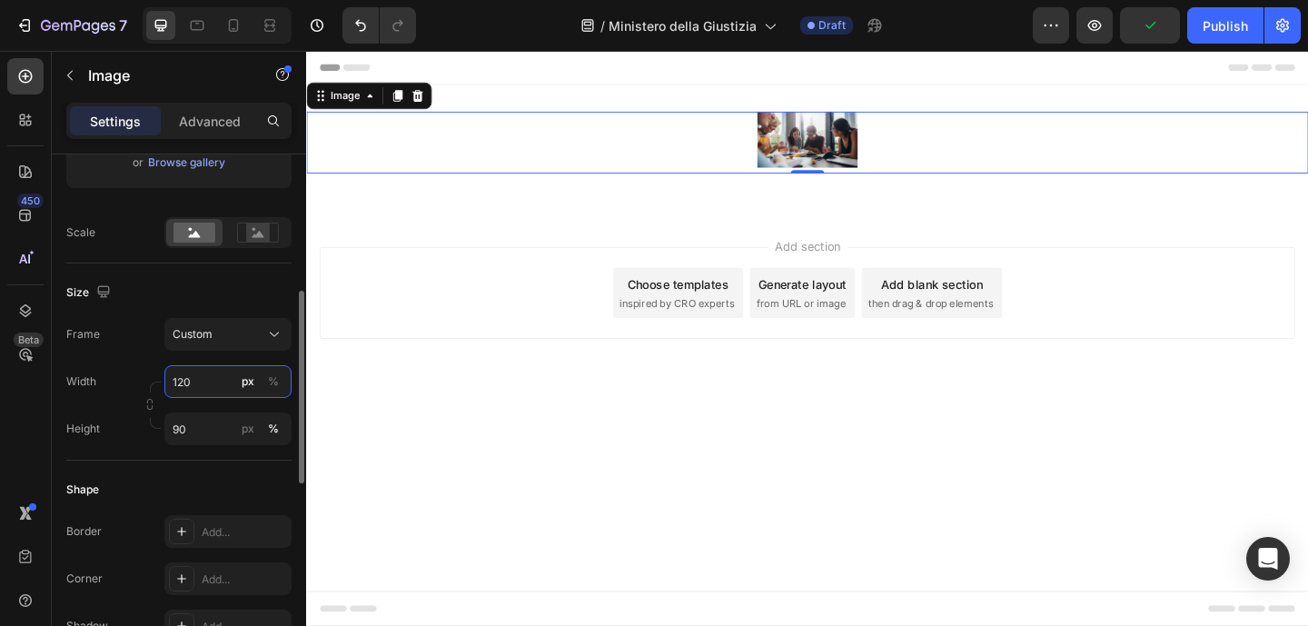
click at [224, 383] on input "120" at bounding box center [227, 381] width 127 height 33
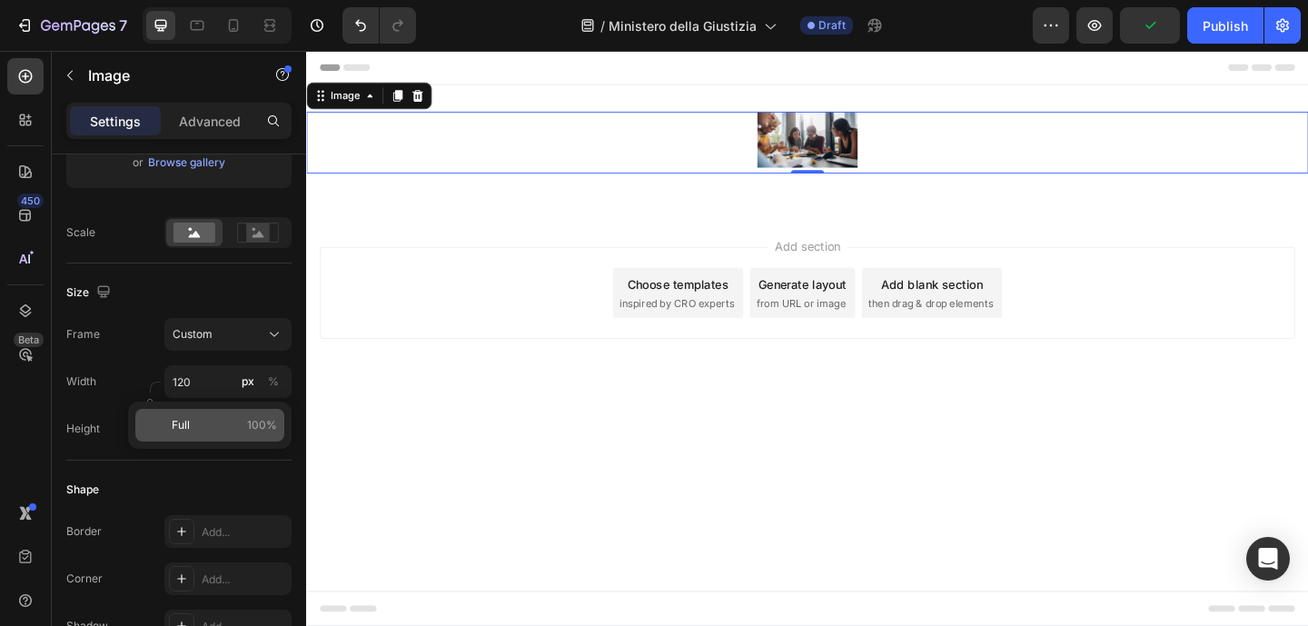
click at [225, 422] on p "Full 100%" at bounding box center [224, 425] width 105 height 16
type input "100"
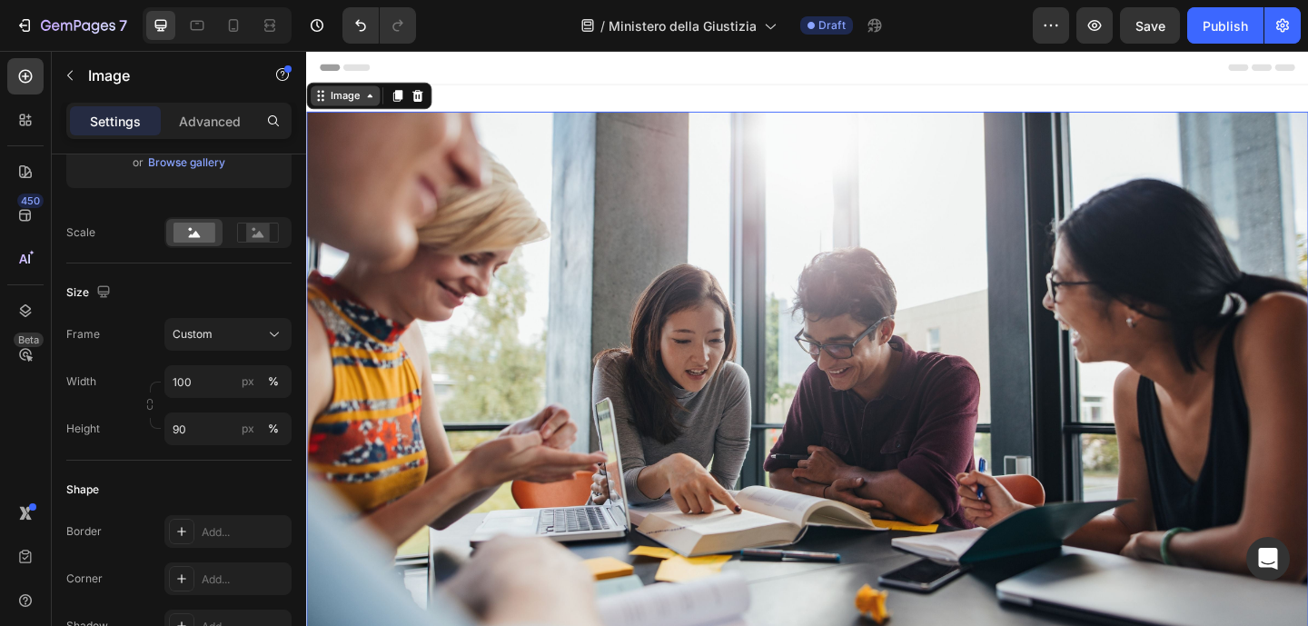
click at [367, 104] on div "Image" at bounding box center [348, 100] width 39 height 16
click at [453, 237] on img at bounding box center [851, 420] width 1090 height 607
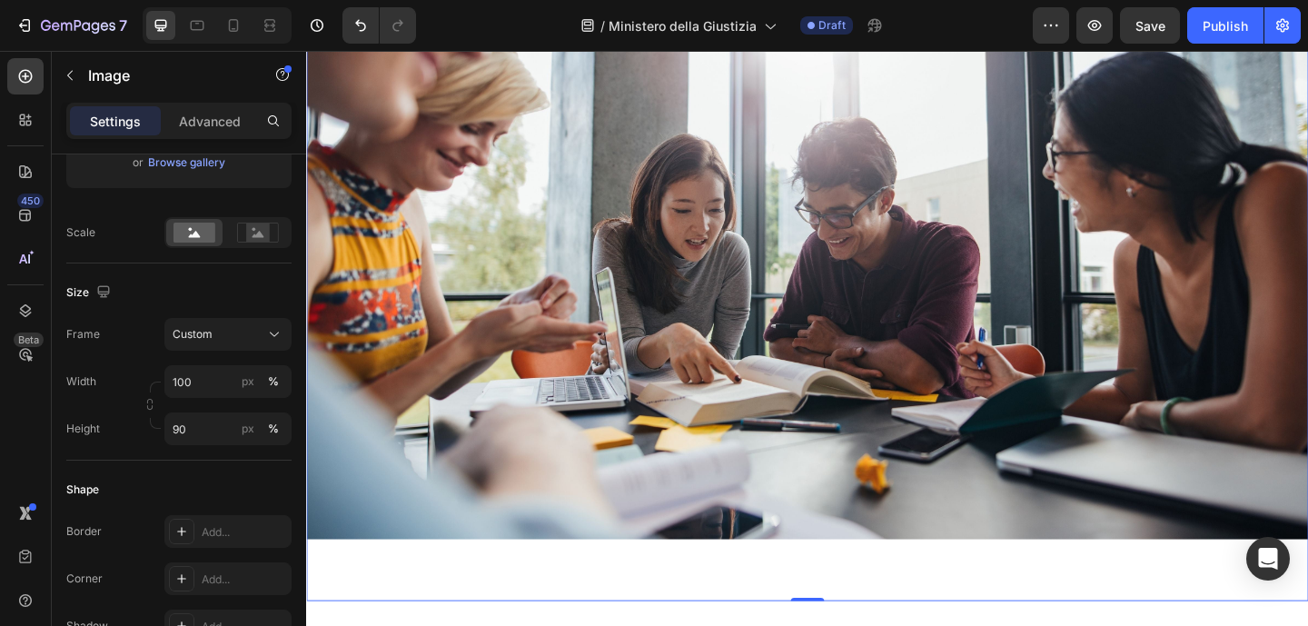
scroll to position [106, 0]
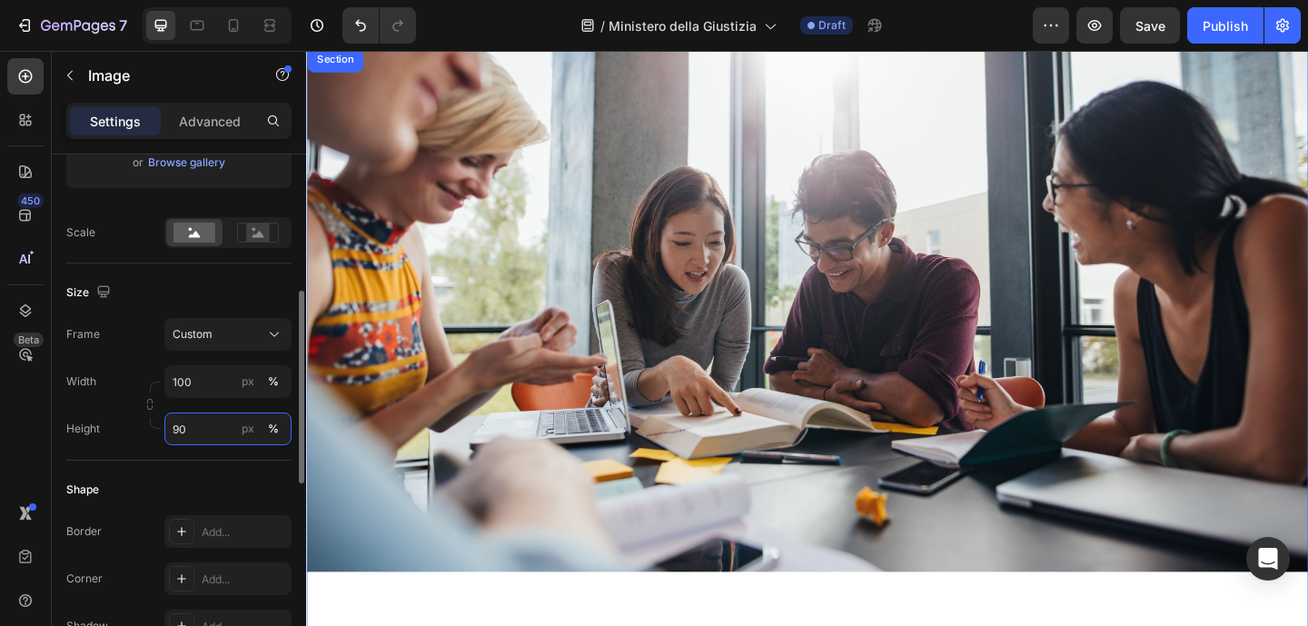
click at [213, 434] on input "90" at bounding box center [227, 428] width 127 height 33
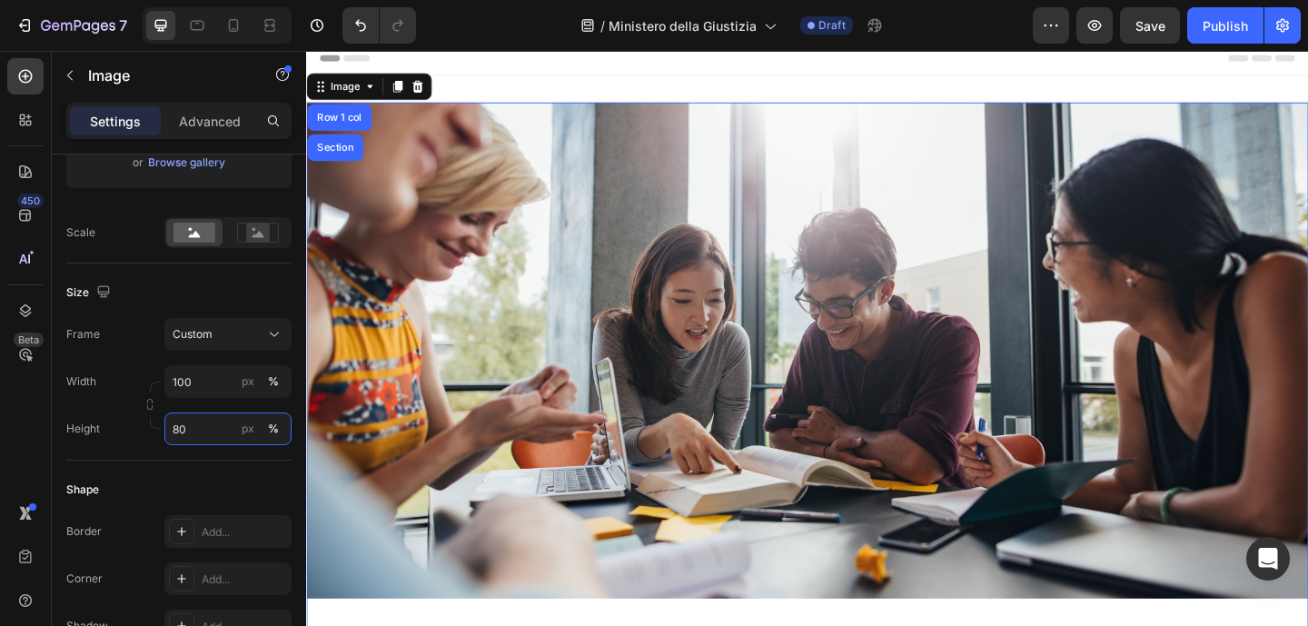
scroll to position [0, 0]
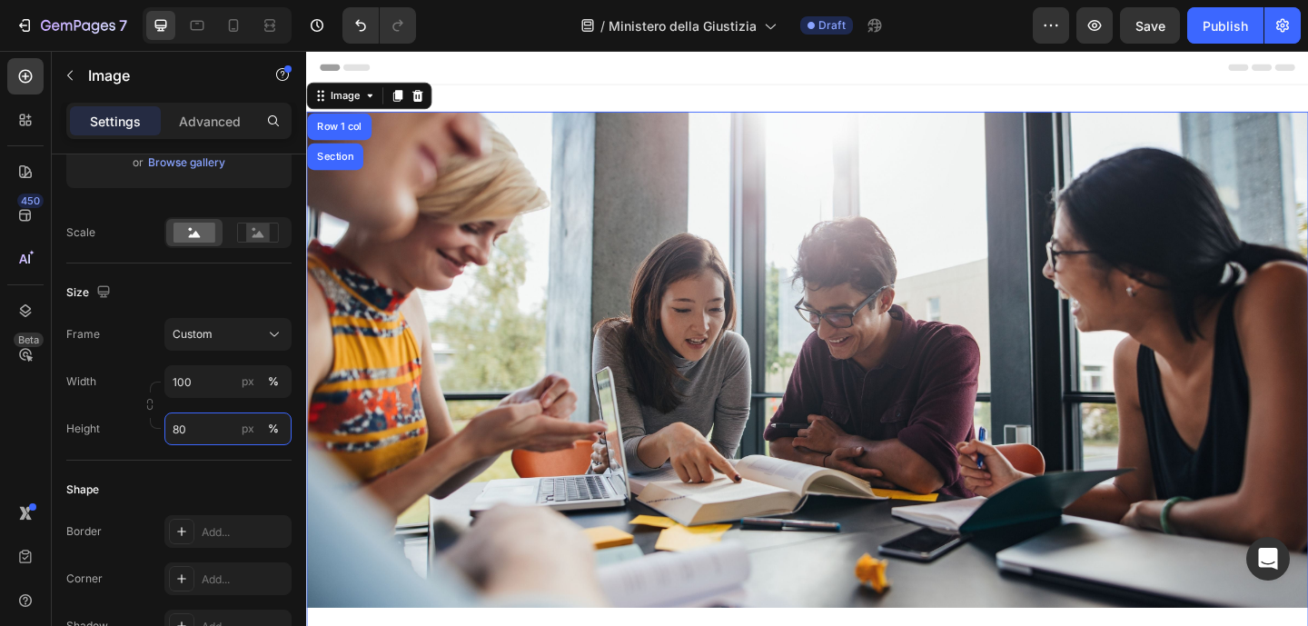
type input "8"
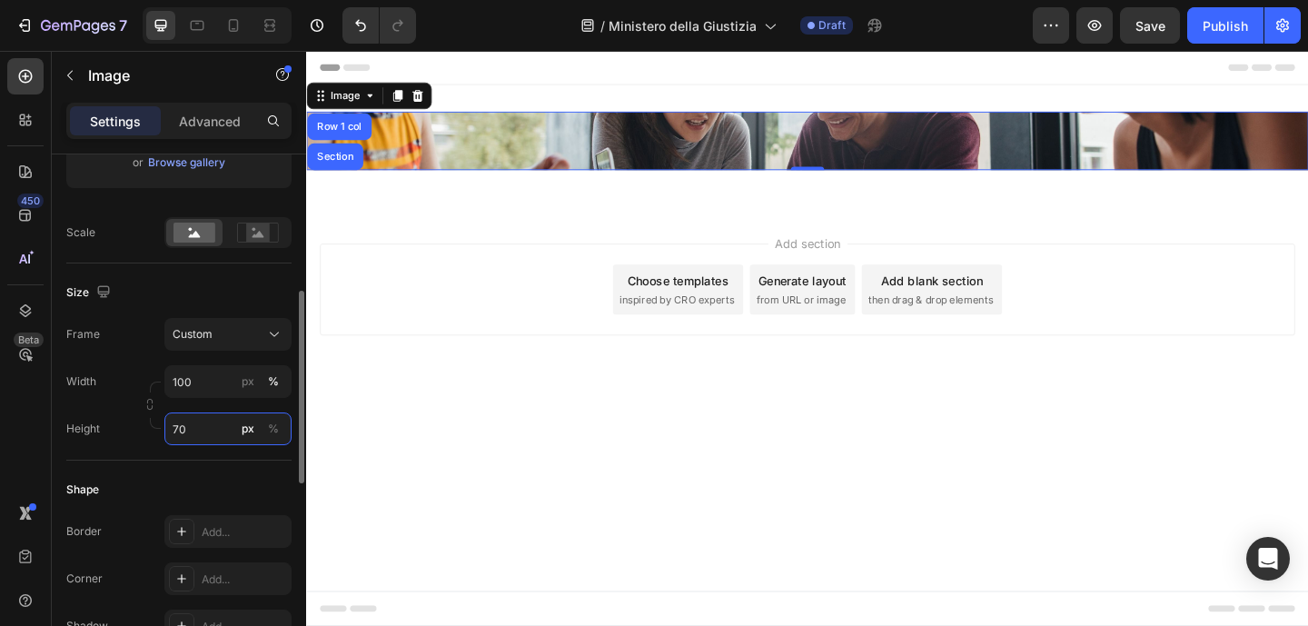
type input "7"
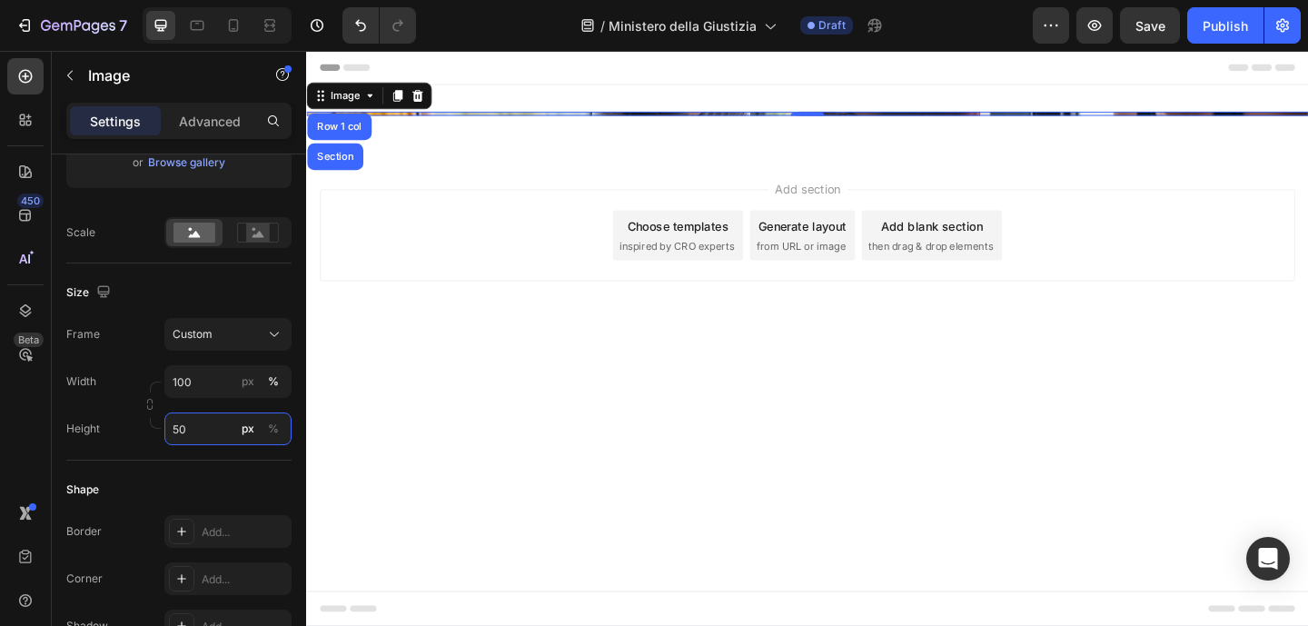
type input "500"
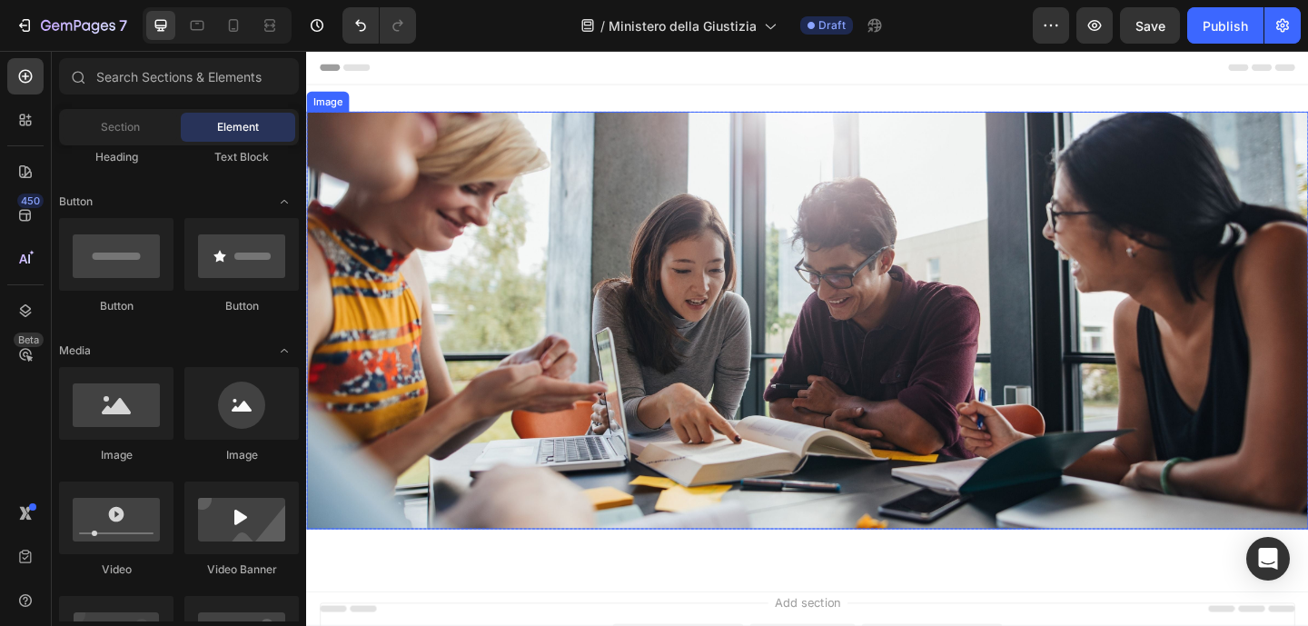
scroll to position [4, 0]
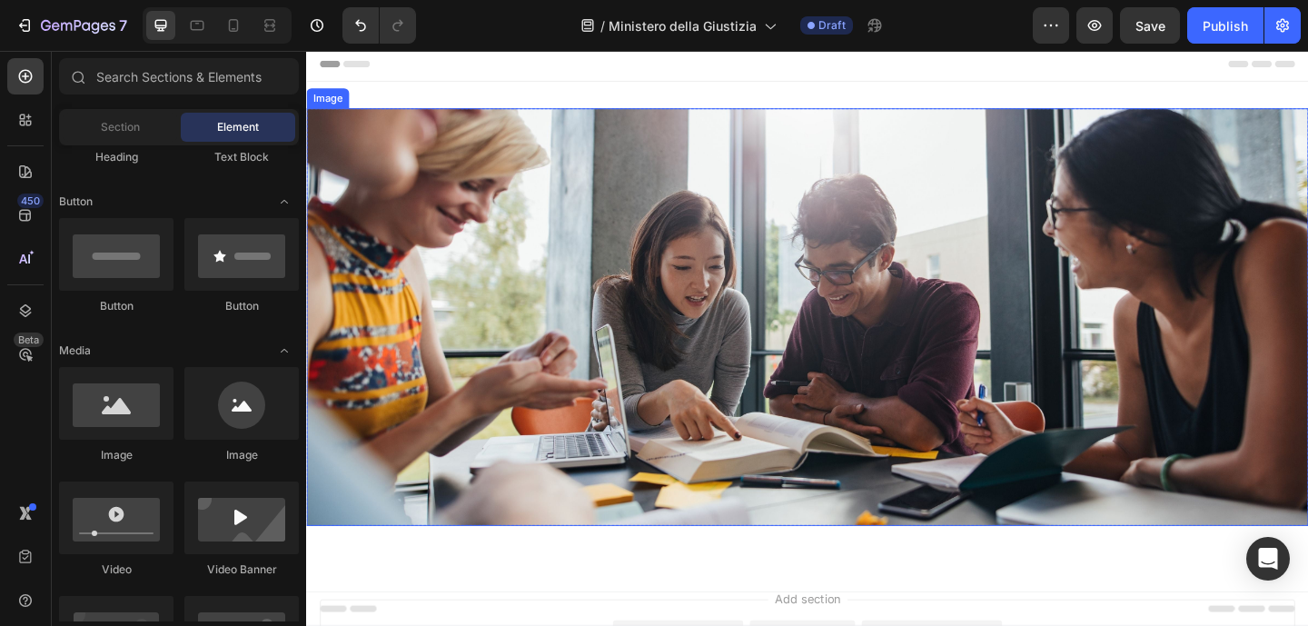
click at [730, 287] on img at bounding box center [851, 341] width 1090 height 454
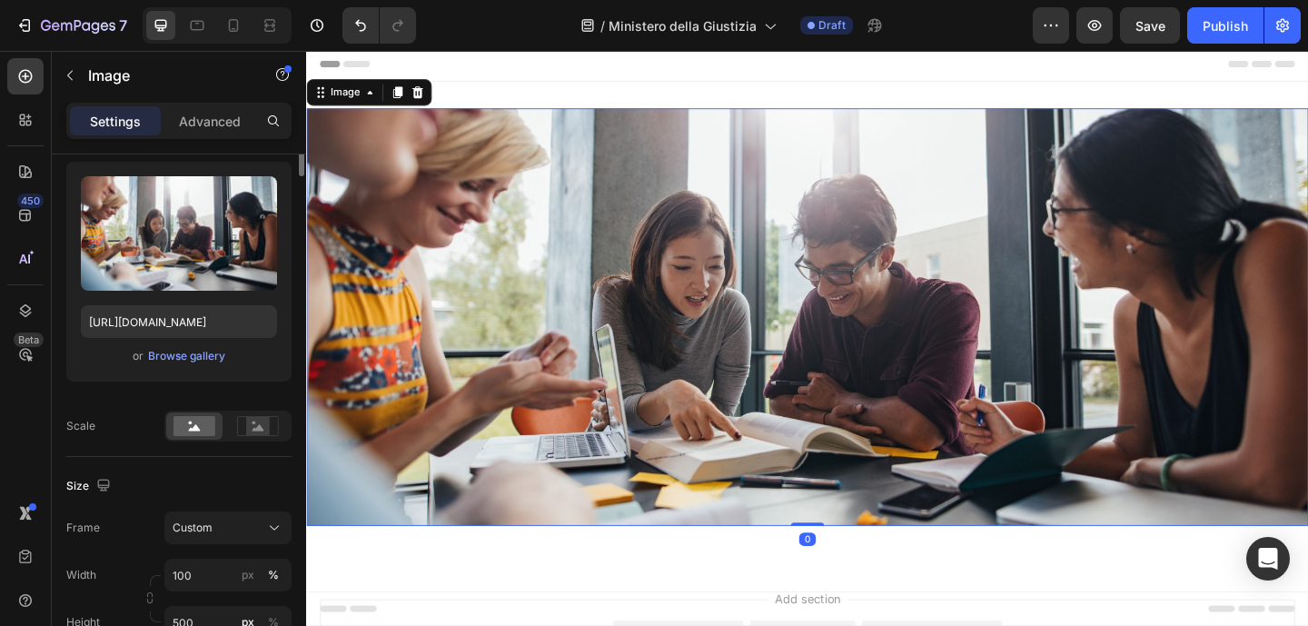
scroll to position [389, 0]
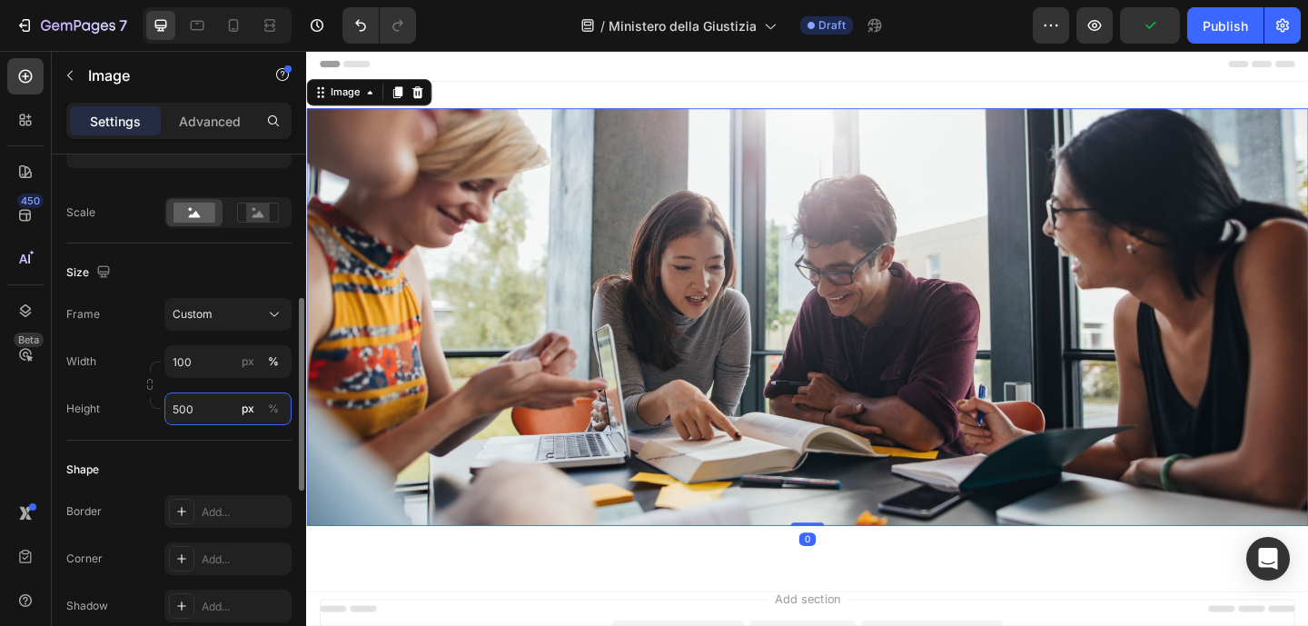
click at [178, 408] on input "500" at bounding box center [227, 408] width 127 height 33
click at [185, 415] on input "500" at bounding box center [227, 408] width 127 height 33
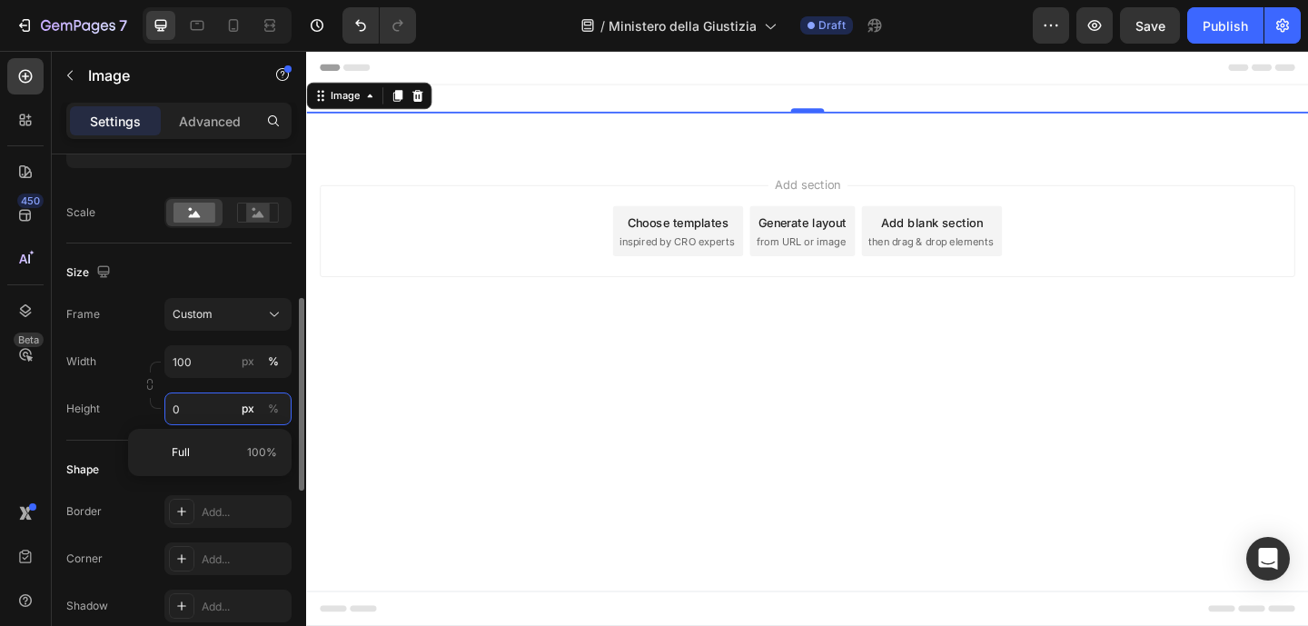
scroll to position [0, 0]
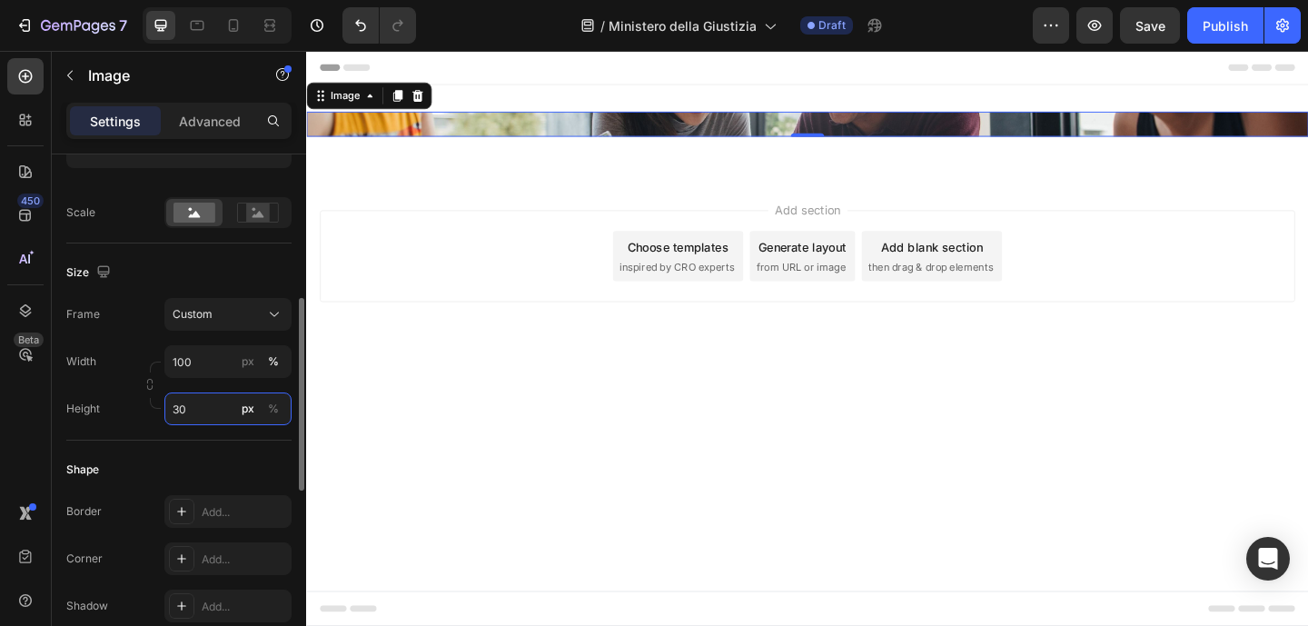
type input "350"
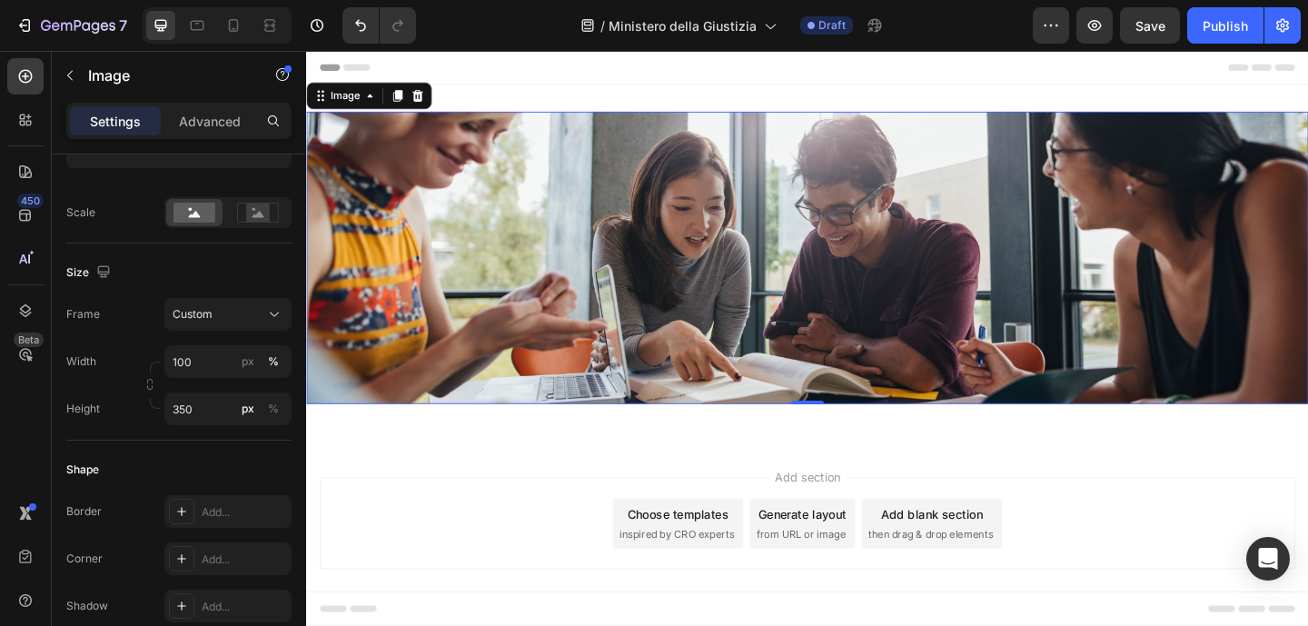
click at [380, 531] on div "Add section Choose templates inspired by CRO experts Generate layout from URL o…" at bounding box center [851, 565] width 1061 height 100
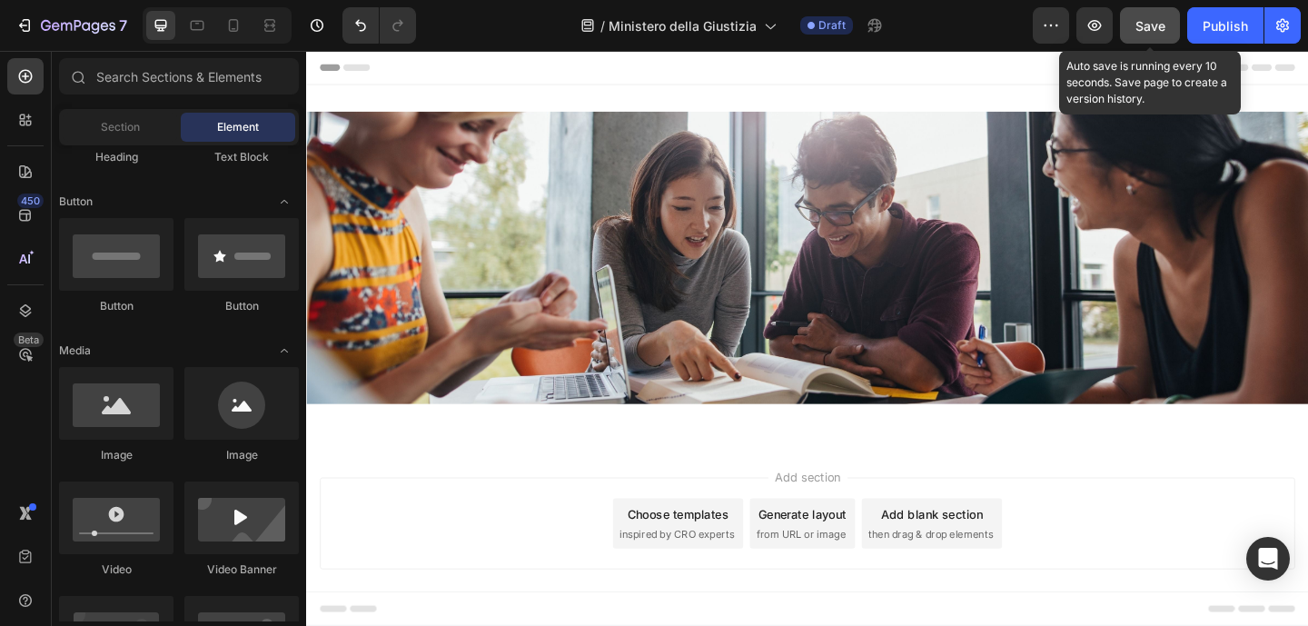
click at [1127, 21] on button "Save" at bounding box center [1150, 25] width 60 height 36
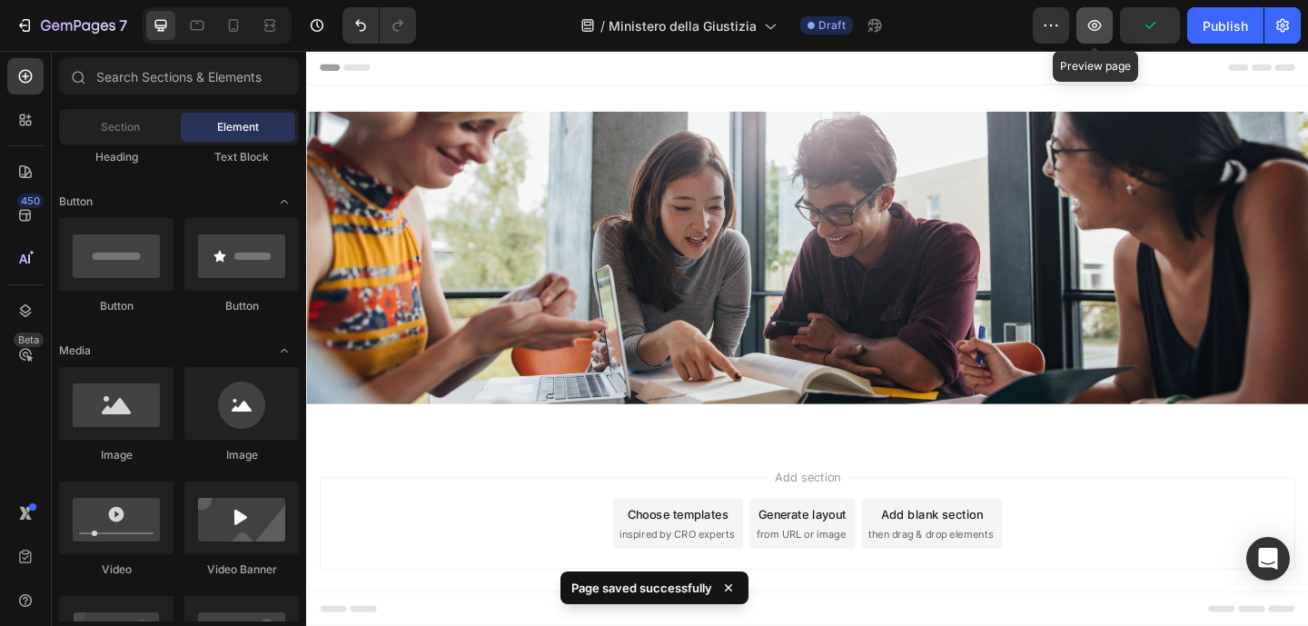
click at [1083, 34] on button "button" at bounding box center [1094, 25] width 36 height 36
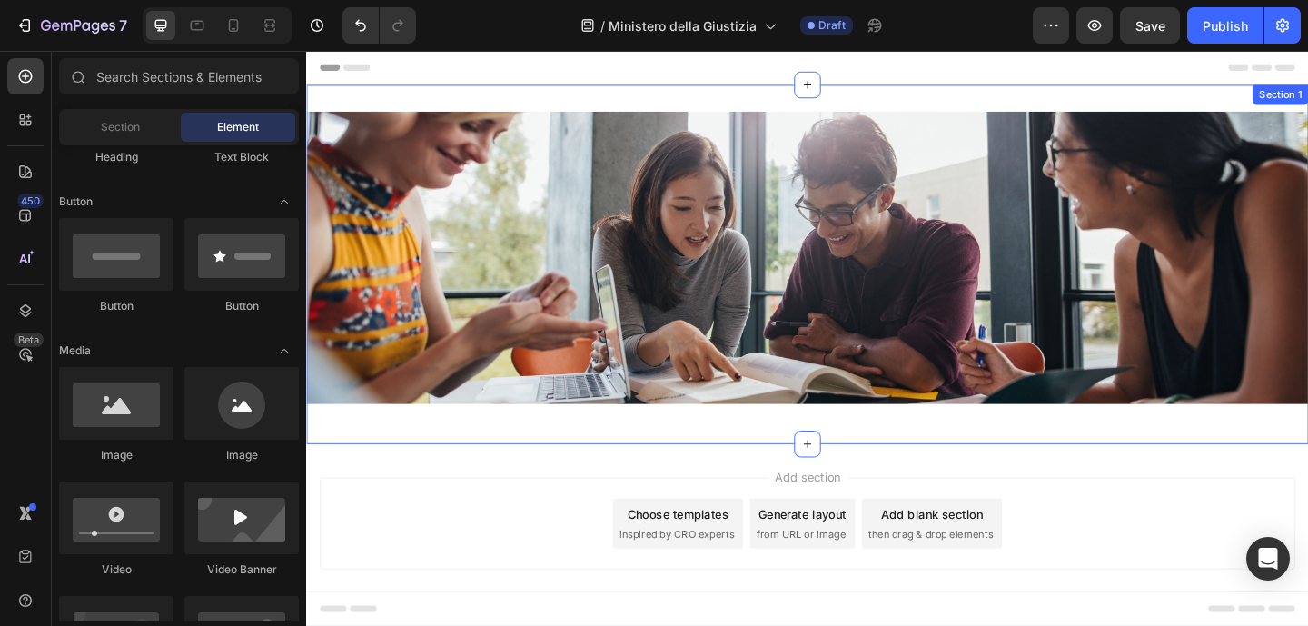
click at [852, 104] on div "Image Row Section 1" at bounding box center [851, 283] width 1090 height 390
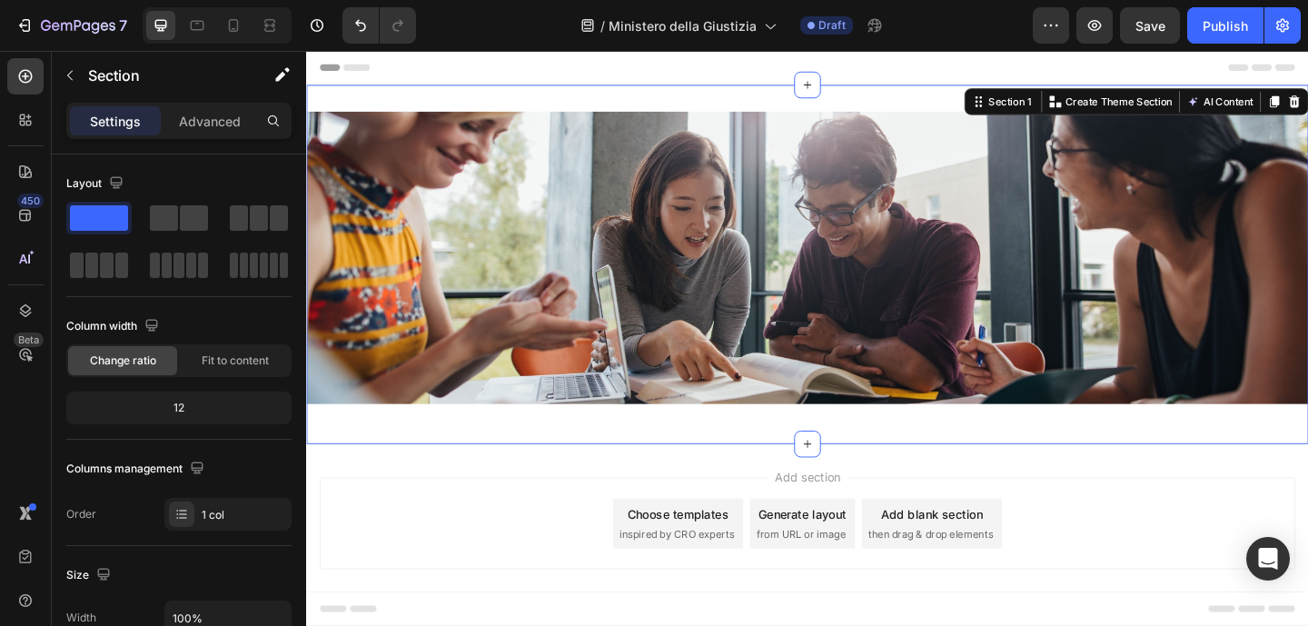
click at [845, 111] on div "Image Row Section 1 You can create reusable sections Create Theme Section AI Co…" at bounding box center [851, 283] width 1090 height 390
click at [208, 125] on p "Advanced" at bounding box center [210, 121] width 62 height 19
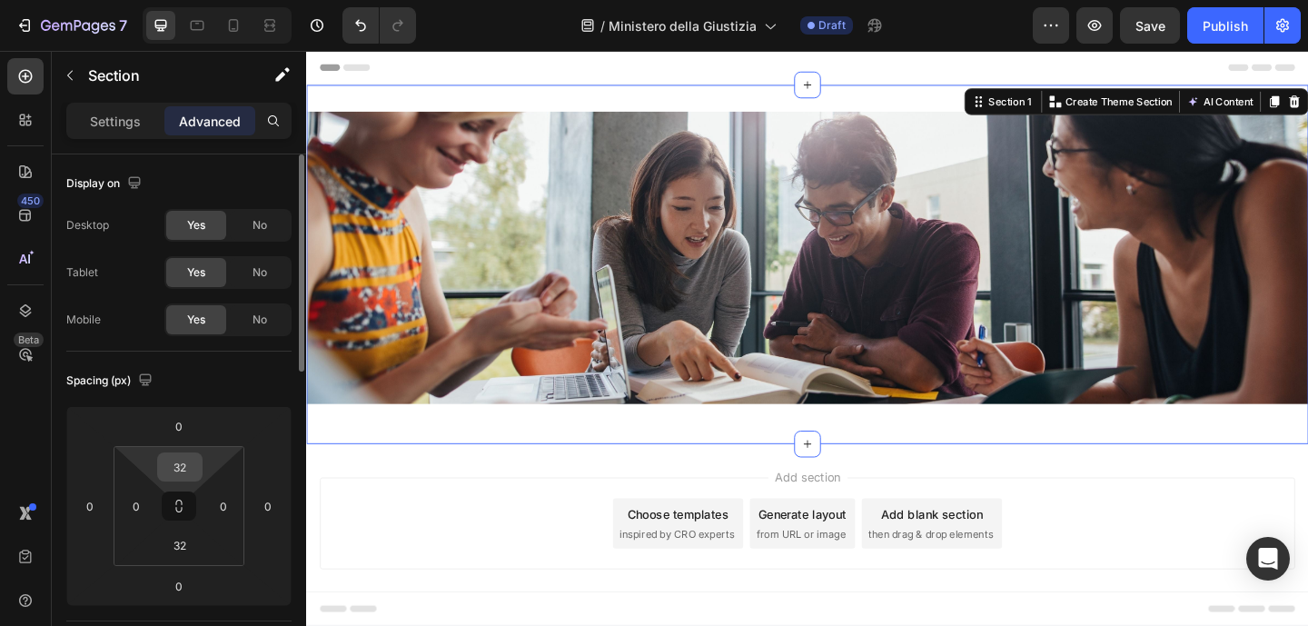
click at [186, 462] on input "32" at bounding box center [180, 466] width 36 height 27
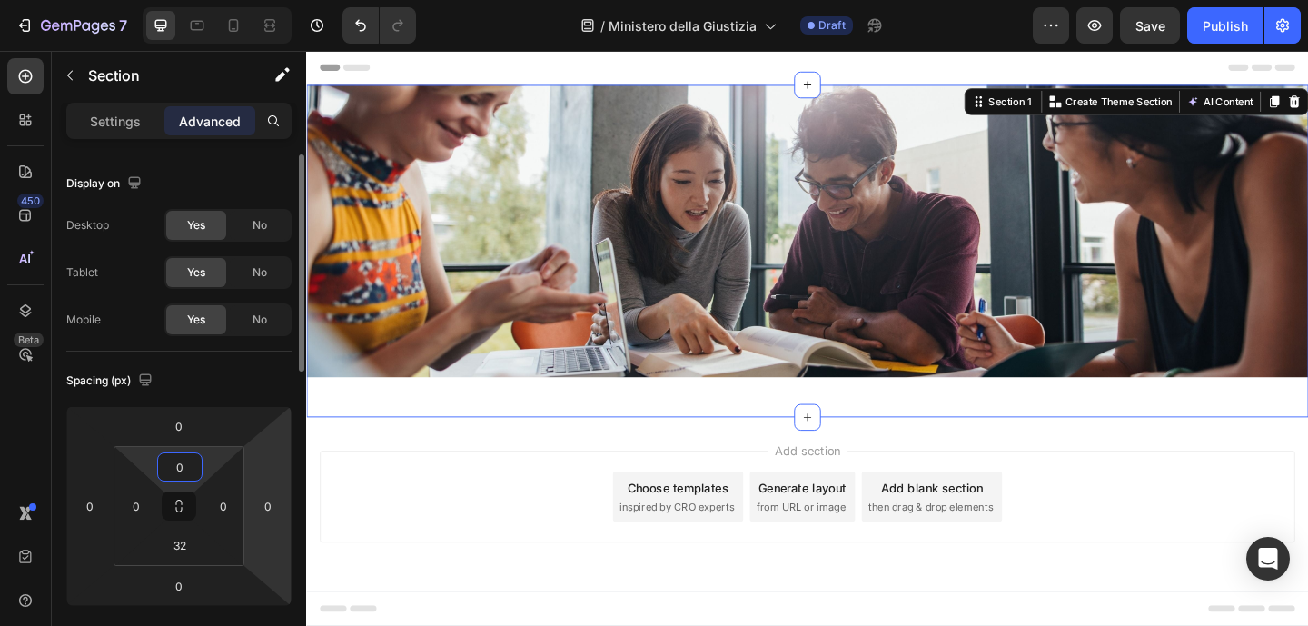
type input "0"
click at [193, 542] on input "32" at bounding box center [180, 544] width 36 height 27
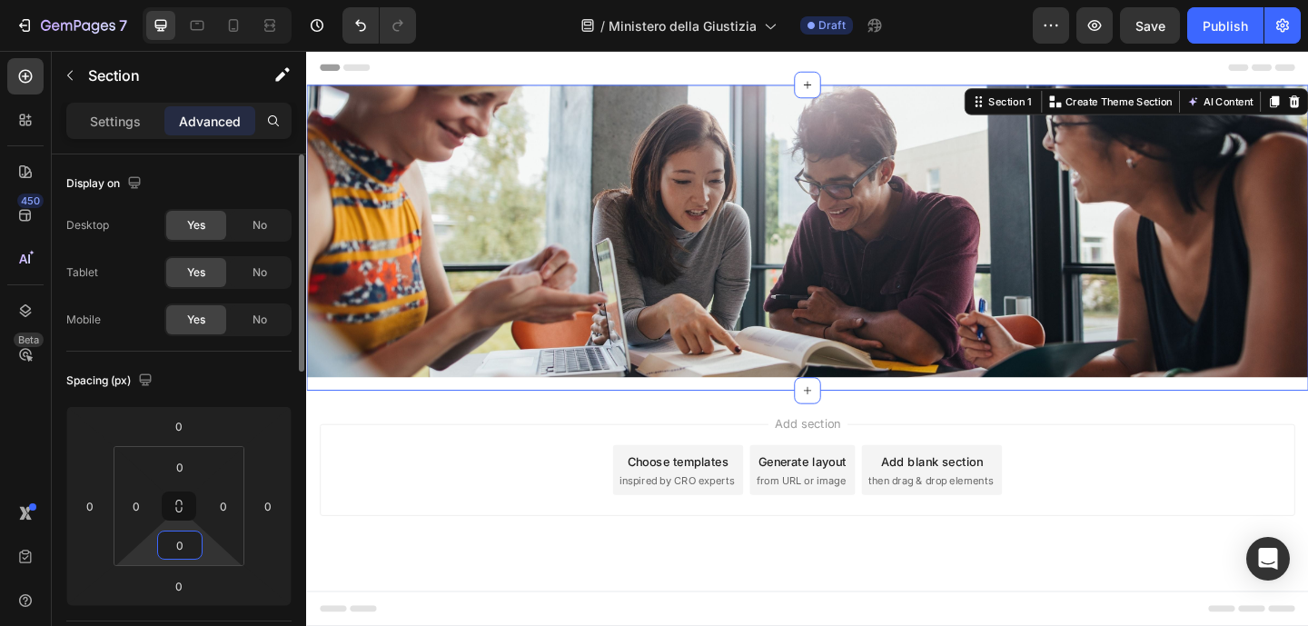
type input "0"
click at [492, 532] on div "Add section Choose templates inspired by CRO experts Generate layout from URL o…" at bounding box center [851, 507] width 1061 height 100
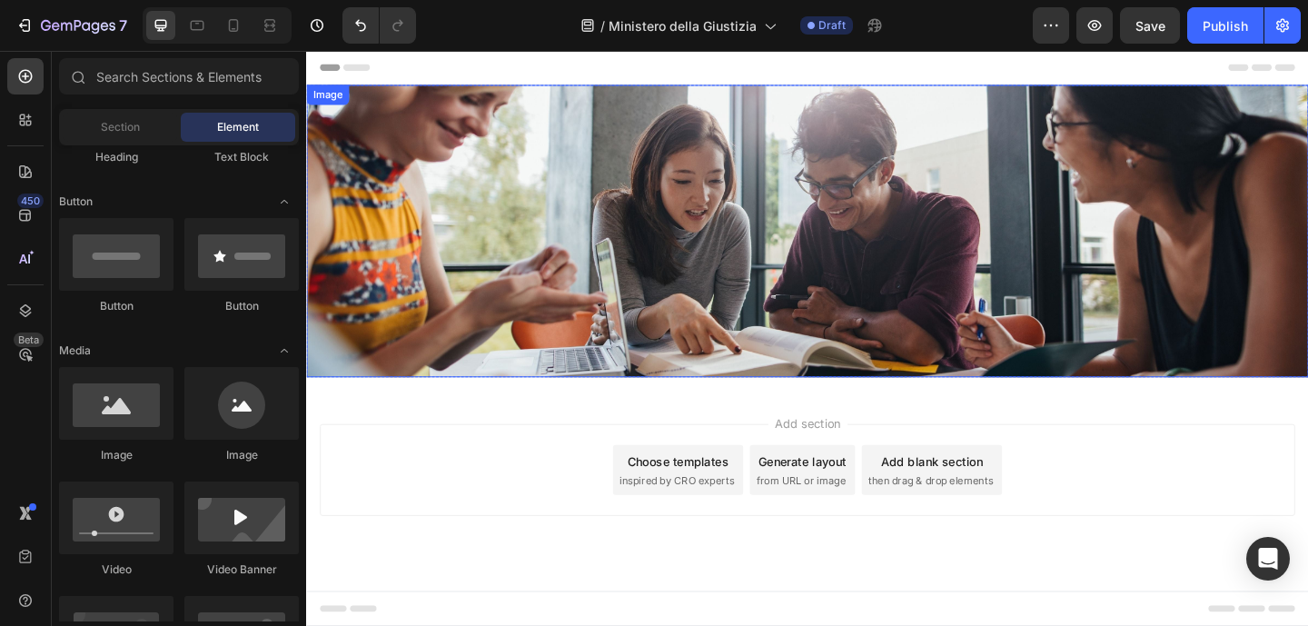
click at [420, 193] on img at bounding box center [851, 247] width 1090 height 318
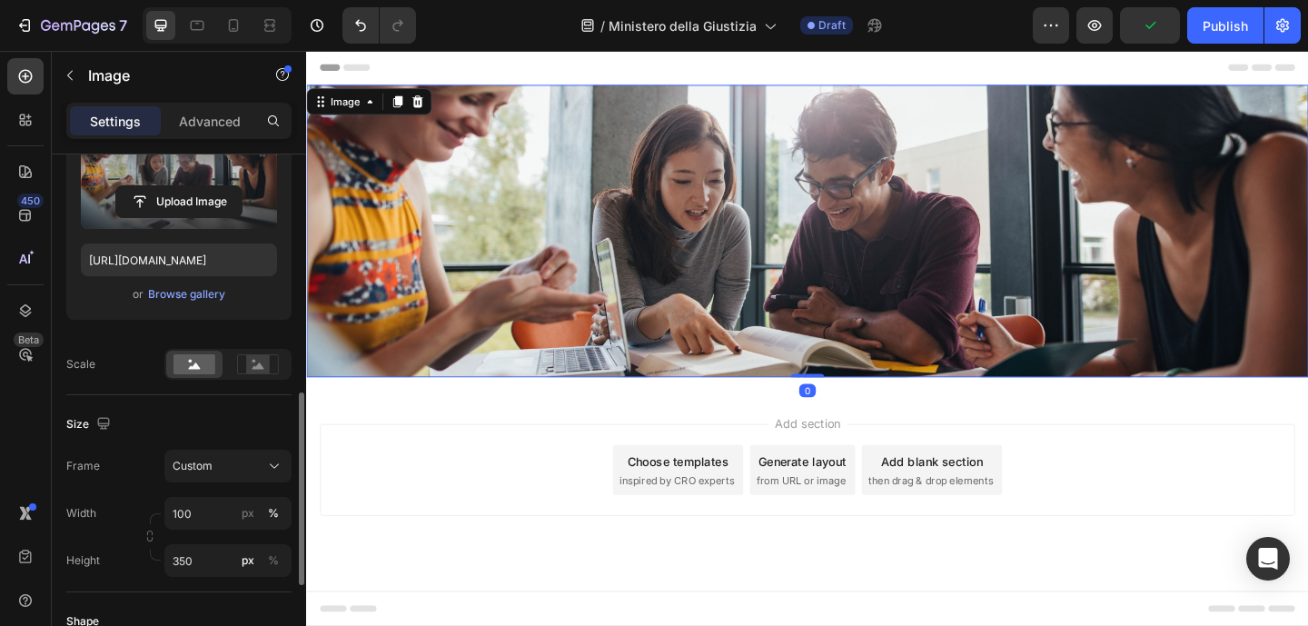
scroll to position [347, 0]
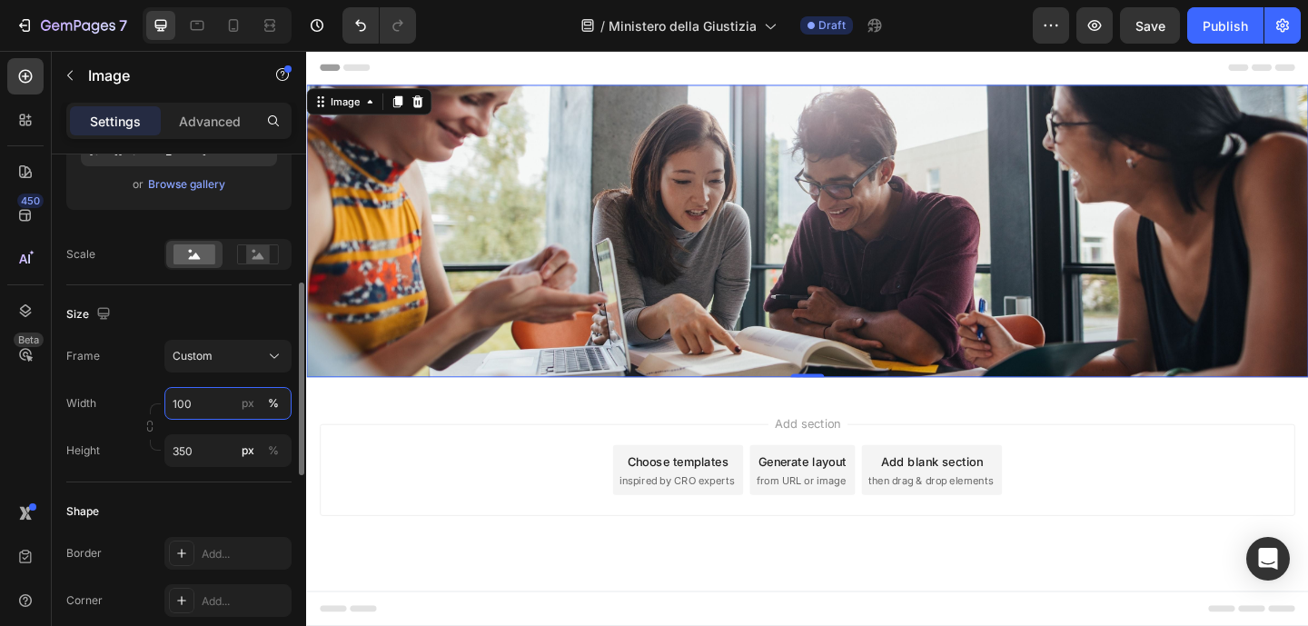
click at [213, 396] on input "100" at bounding box center [227, 403] width 127 height 33
click at [136, 384] on div "Frame Custom Width 100 px % Height 350 px %" at bounding box center [178, 403] width 225 height 127
click at [228, 26] on icon at bounding box center [233, 25] width 18 height 18
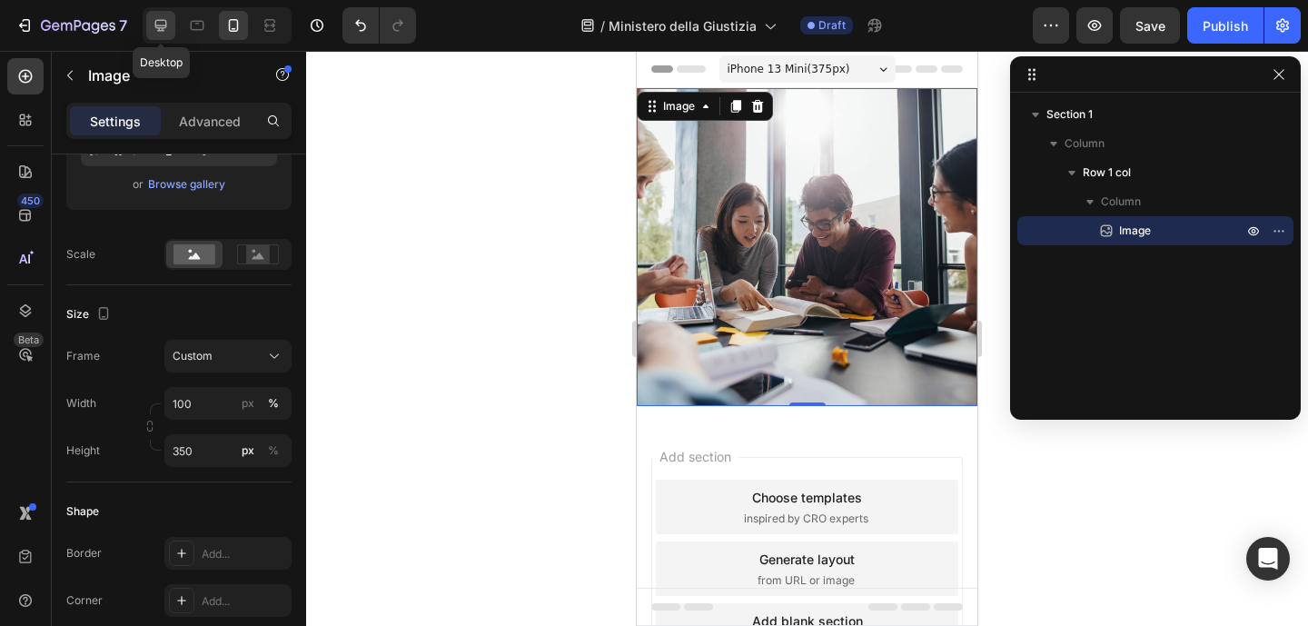
click at [165, 25] on icon at bounding box center [161, 26] width 12 height 12
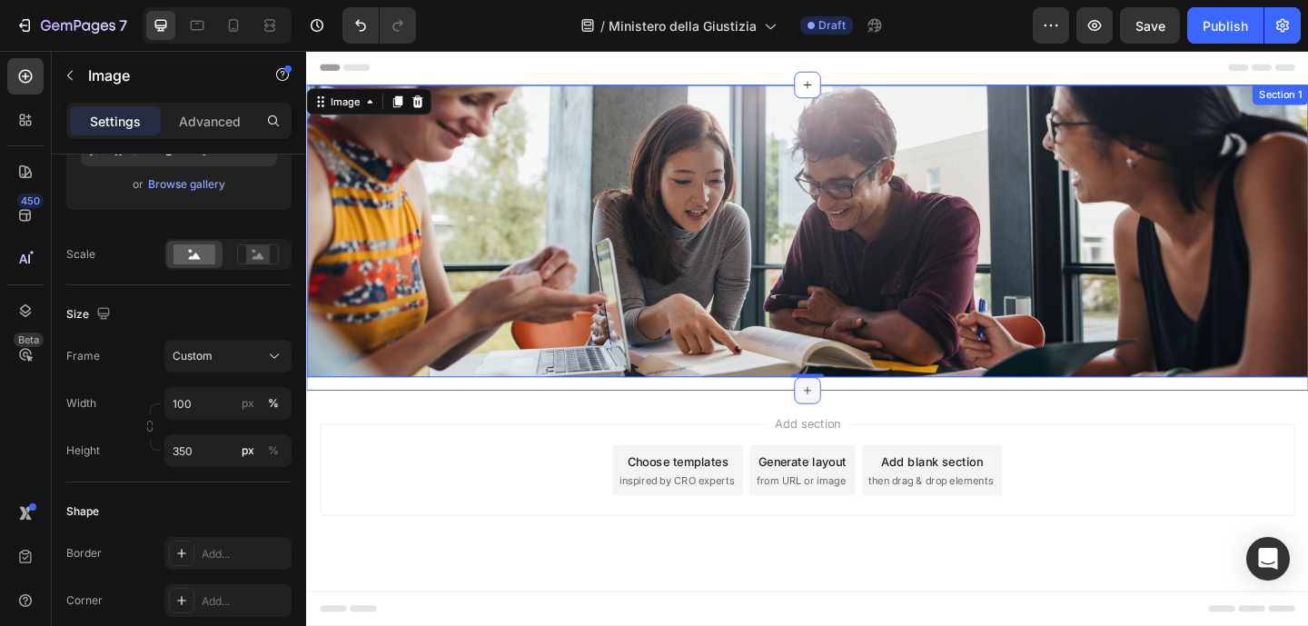
click at [848, 418] on icon at bounding box center [851, 420] width 15 height 15
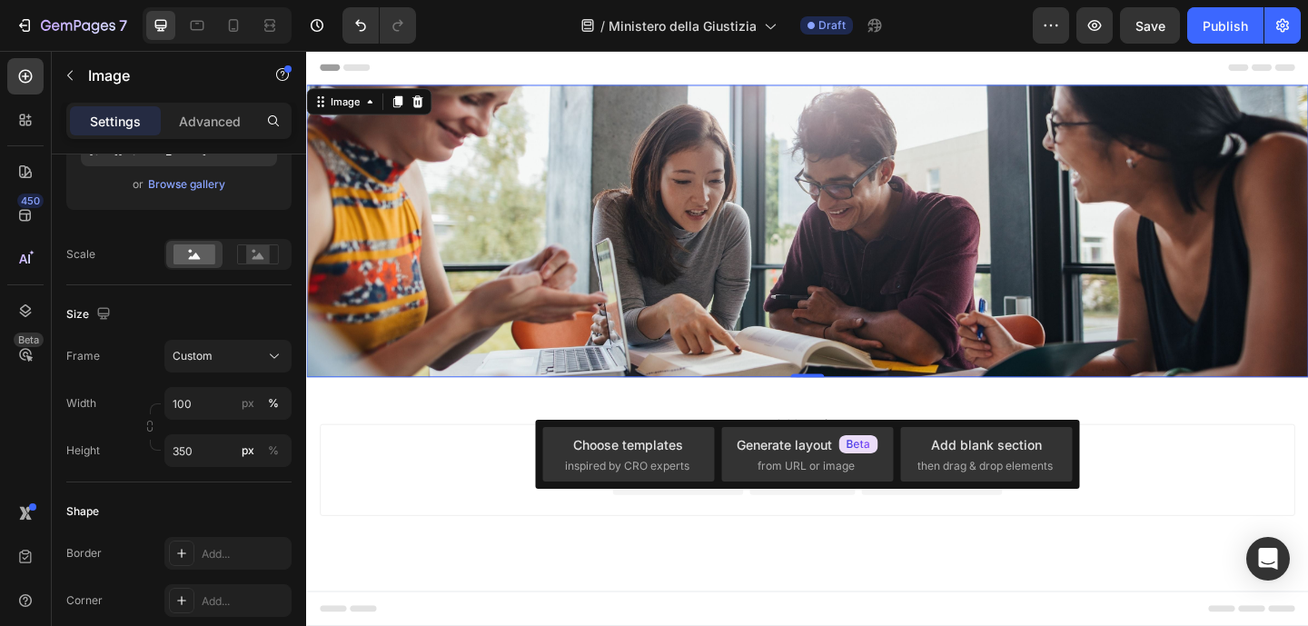
click at [491, 482] on div "Add section Choose templates inspired by CRO experts Generate layout from URL o…" at bounding box center [851, 507] width 1061 height 100
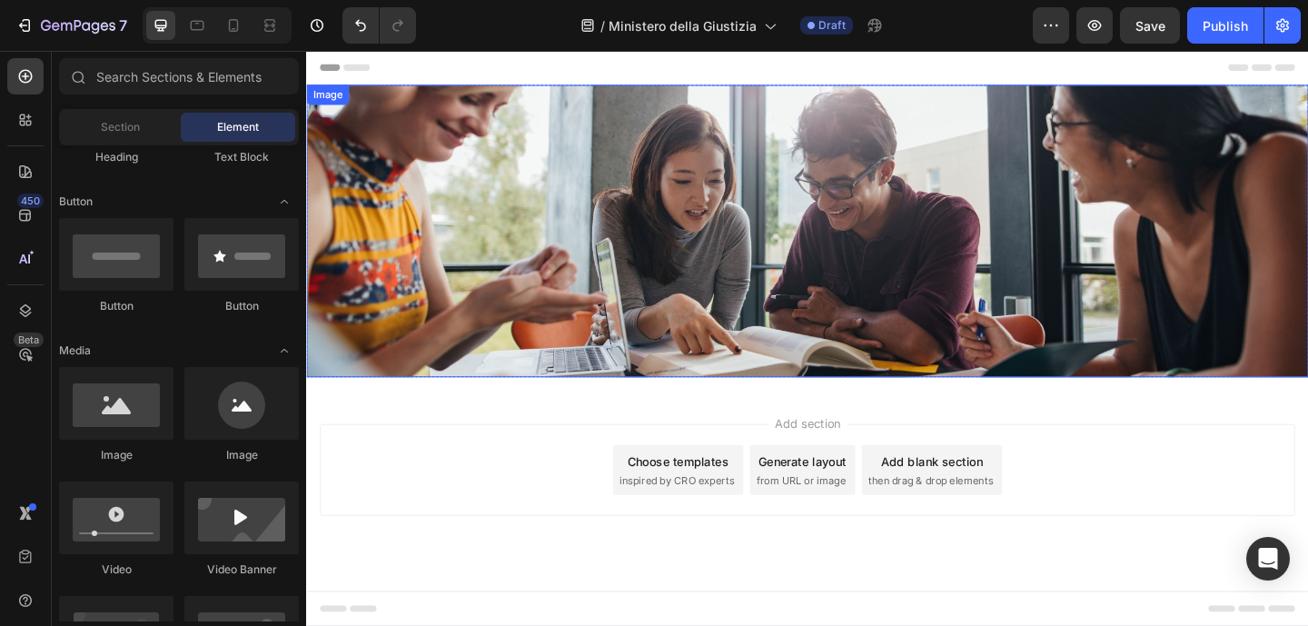
click at [465, 325] on img at bounding box center [851, 247] width 1090 height 318
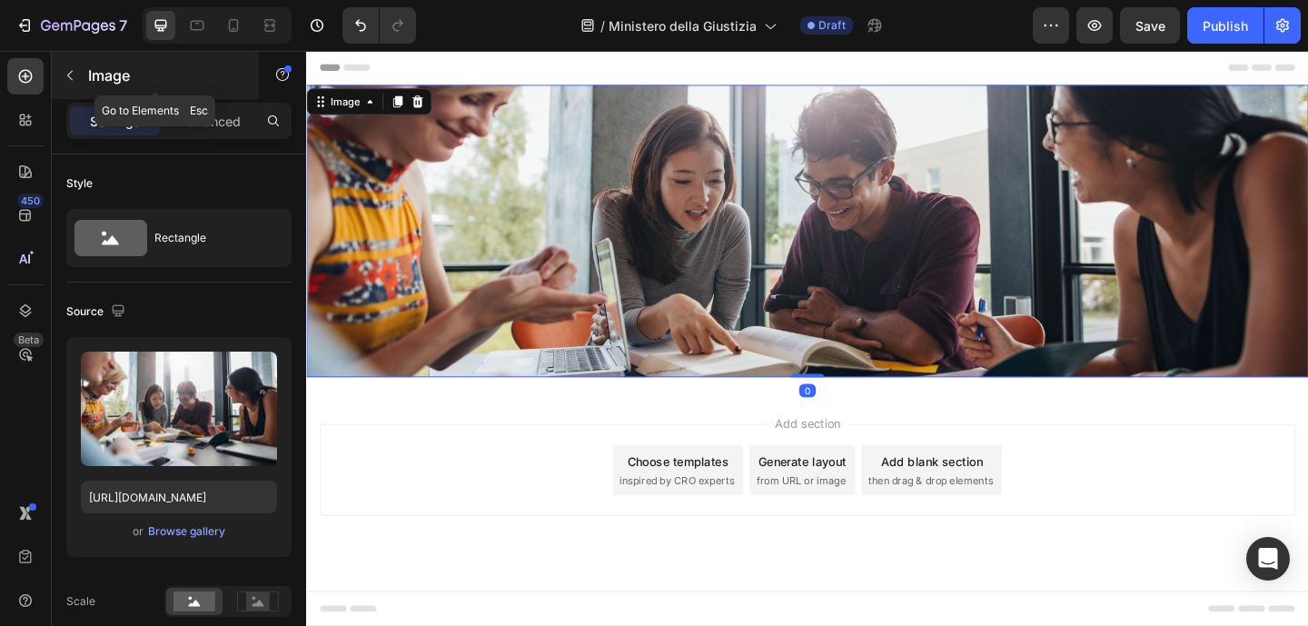
click at [76, 78] on icon "button" at bounding box center [70, 75] width 15 height 15
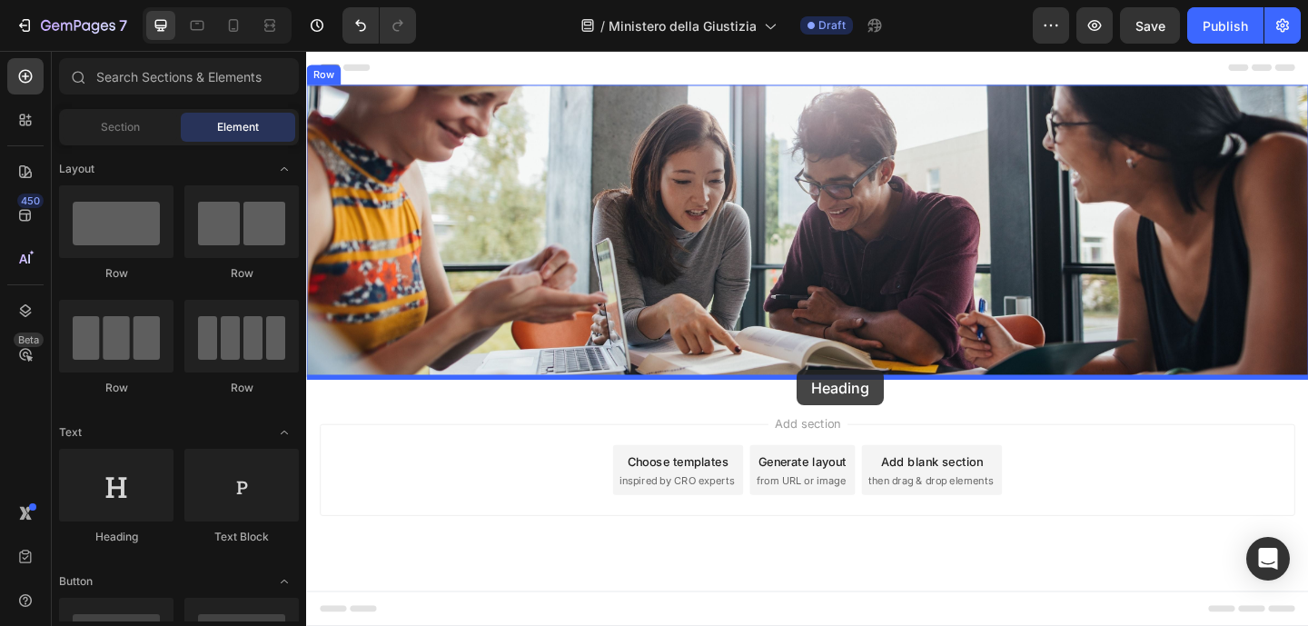
drag, startPoint x: 441, startPoint y: 541, endPoint x: 840, endPoint y: 398, distance: 423.7
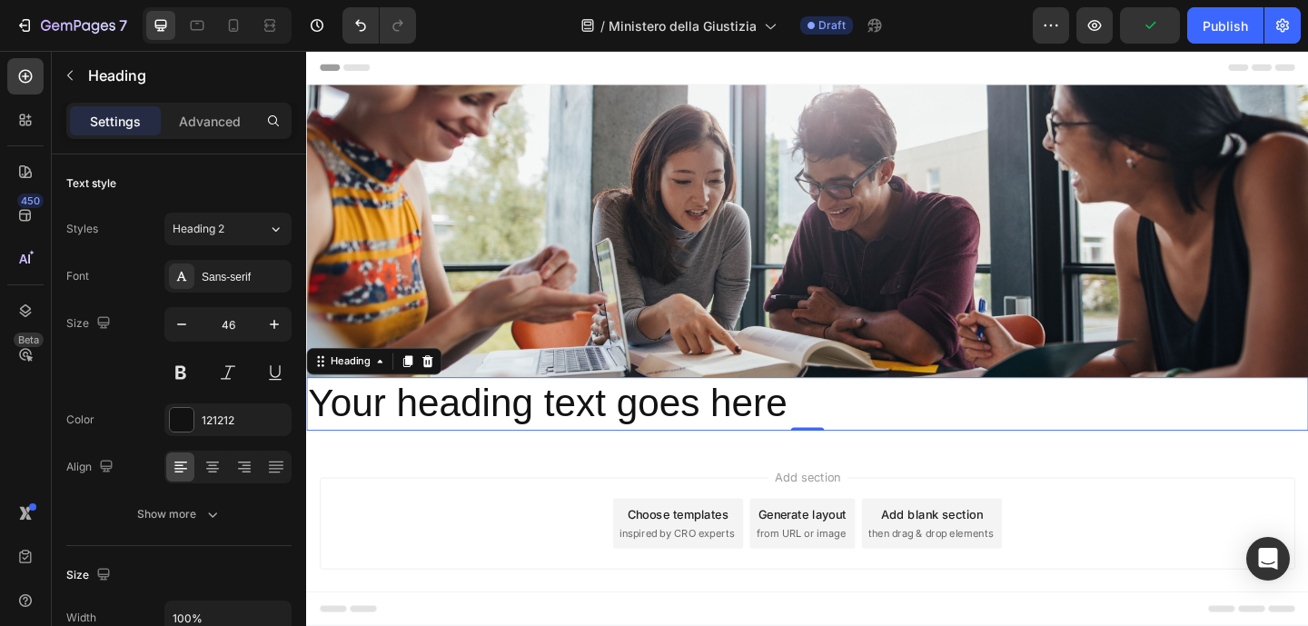
click at [646, 440] on h2 "Your heading text goes here" at bounding box center [851, 435] width 1090 height 58
click at [646, 440] on p "Your heading text goes here" at bounding box center [851, 435] width 1086 height 54
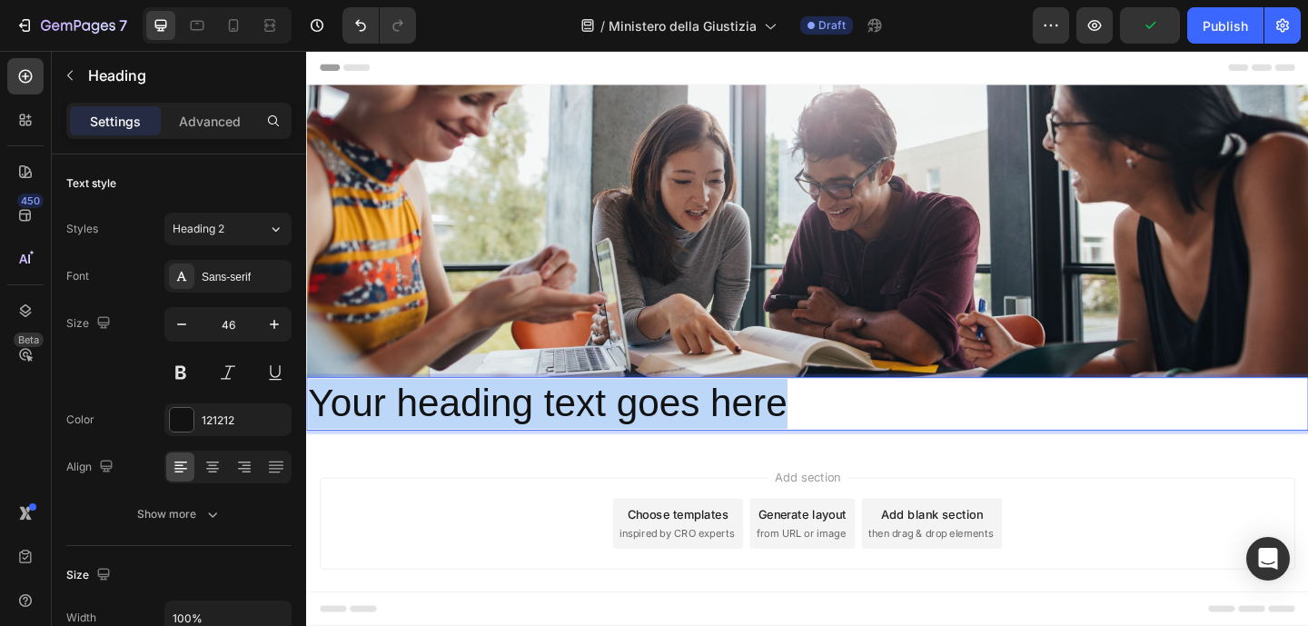
click at [646, 440] on p "Your heading text goes here" at bounding box center [851, 435] width 1086 height 54
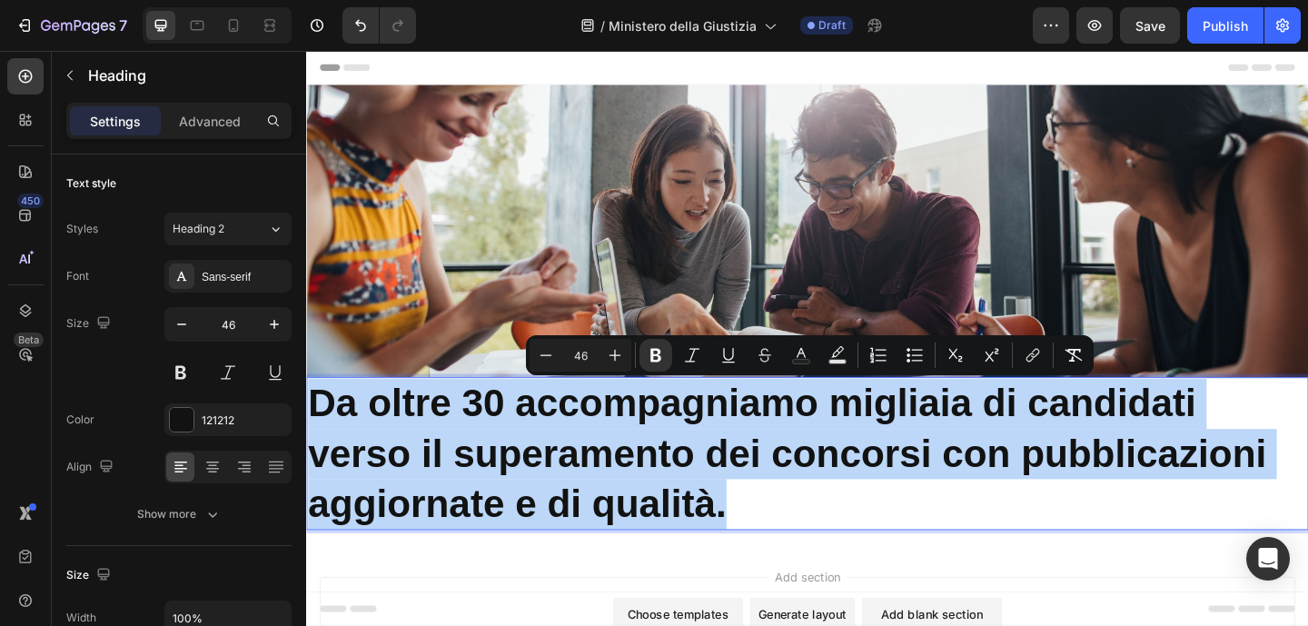
drag, startPoint x: 772, startPoint y: 547, endPoint x: 319, endPoint y: 439, distance: 465.8
click at [319, 439] on p "Da oltre 30 accompagniamo migliaia di candidati verso il superamento dei concor…" at bounding box center [851, 489] width 1086 height 163
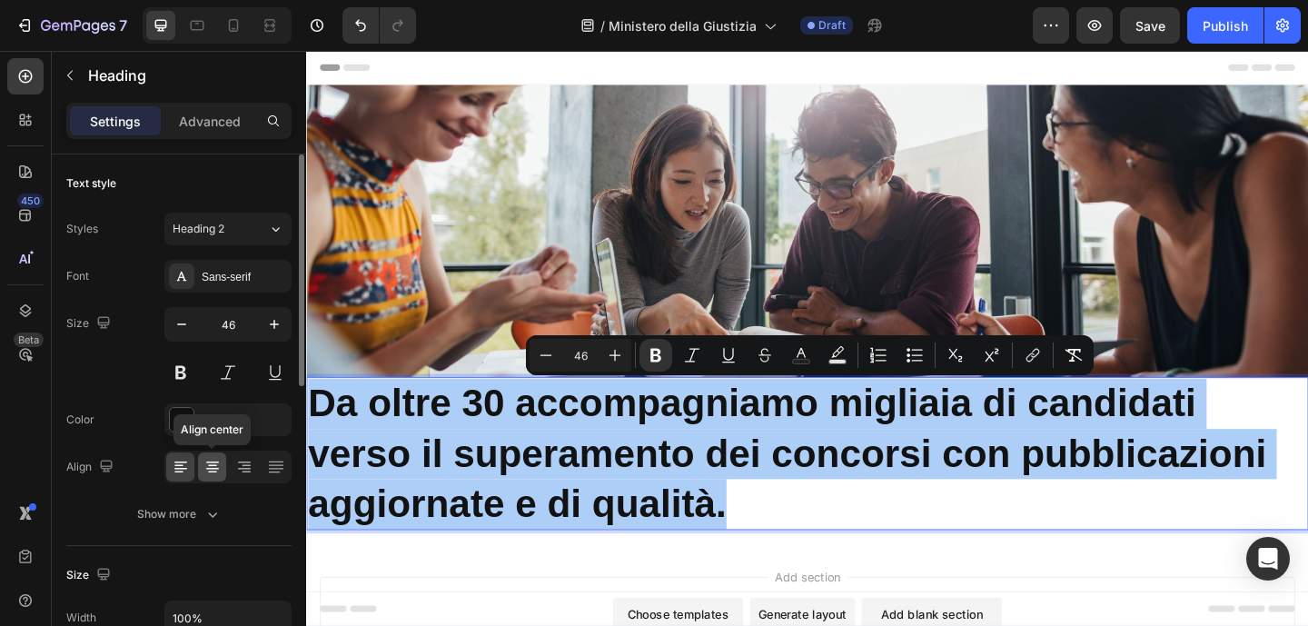
click at [219, 464] on icon at bounding box center [212, 467] width 18 height 18
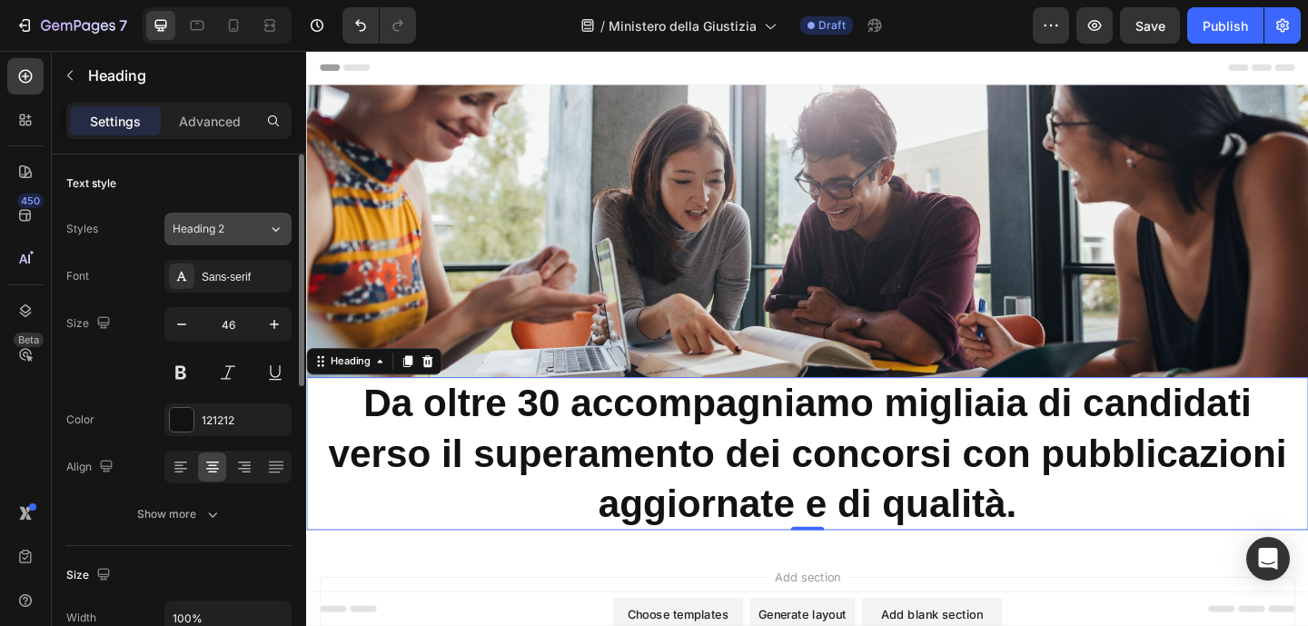
click at [279, 230] on icon at bounding box center [275, 229] width 15 height 18
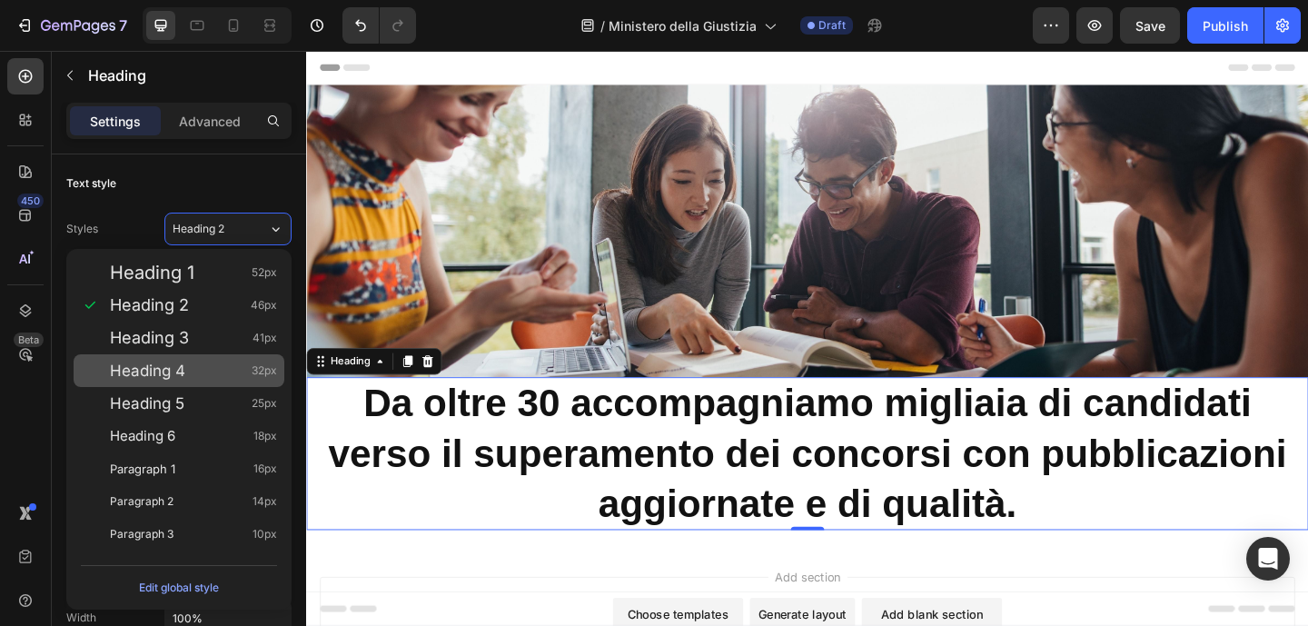
click at [190, 366] on div "Heading 4 32px" at bounding box center [193, 370] width 167 height 18
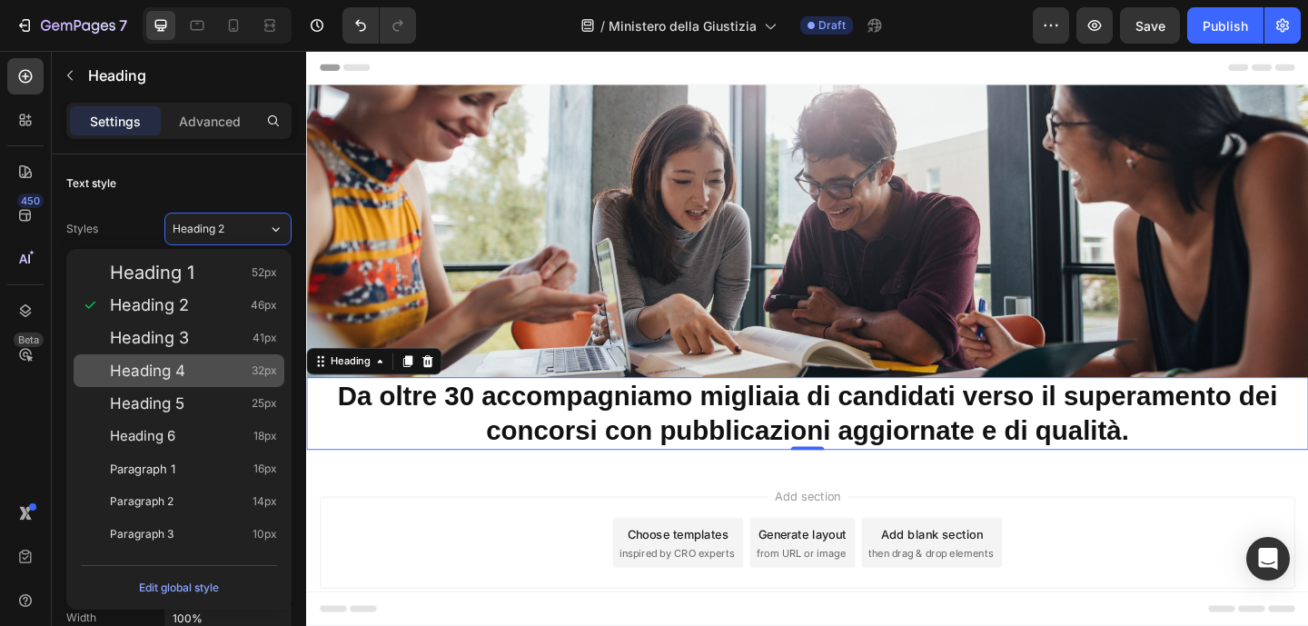
type input "32"
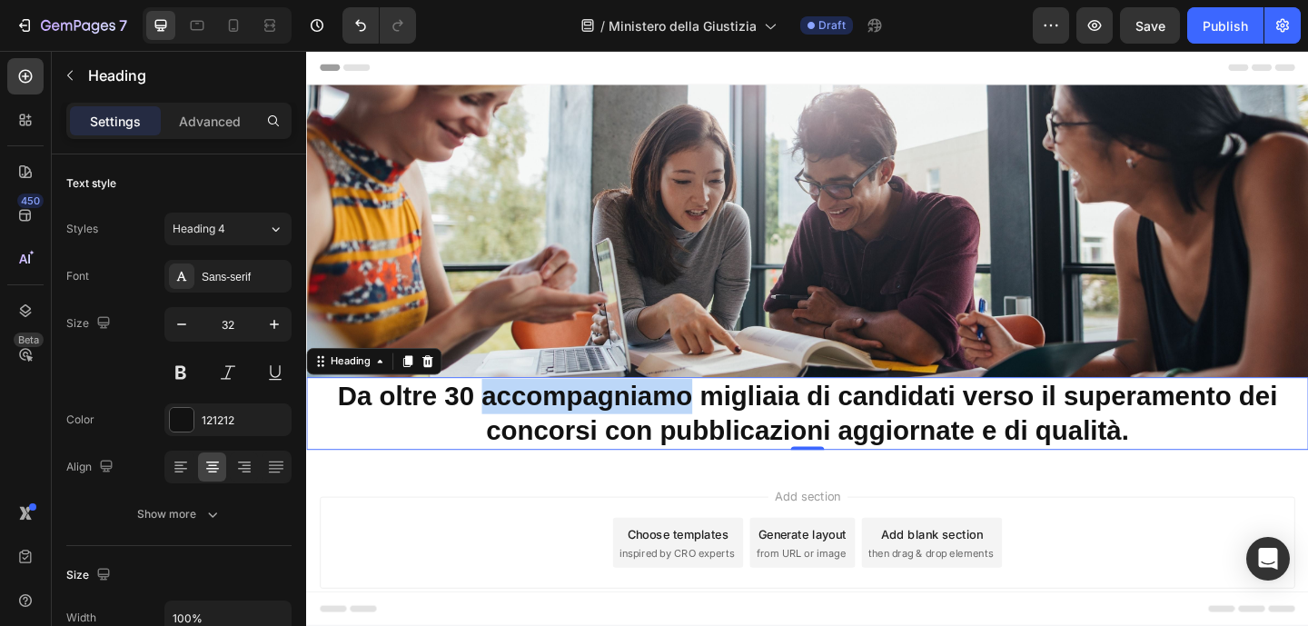
click at [538, 430] on strong "Da oltre 30 accompagniamo migliaia di candidati verso il superamento dei concor…" at bounding box center [851, 445] width 1023 height 71
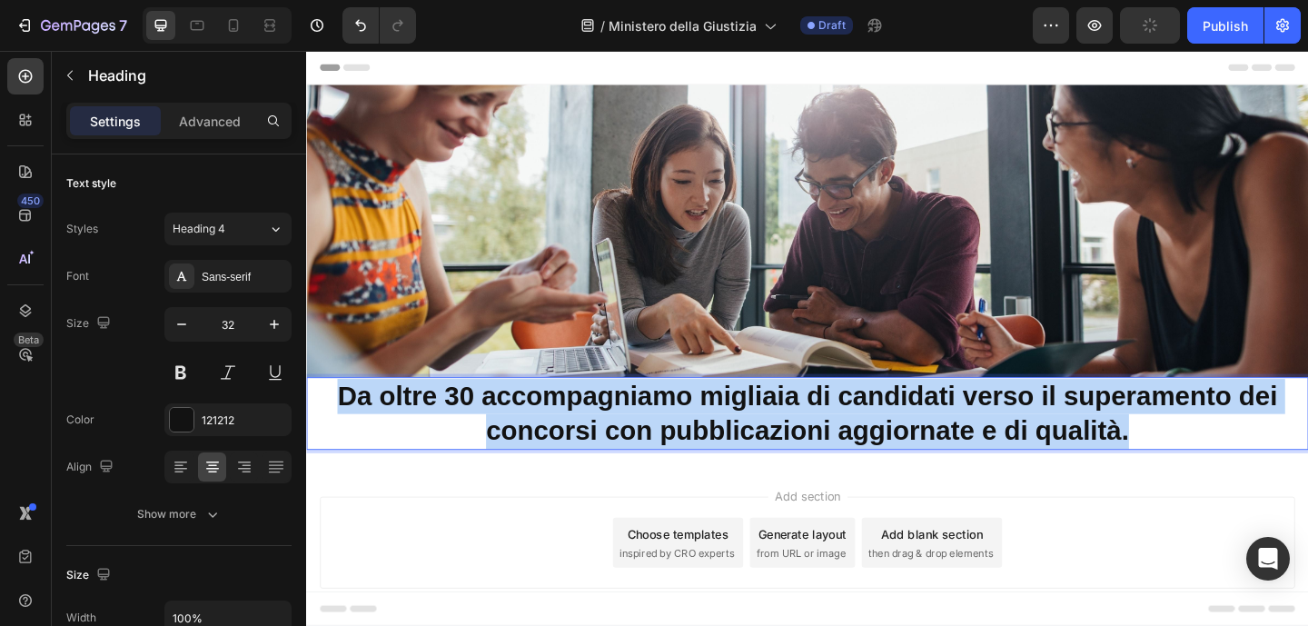
click at [538, 432] on strong "Da oltre 30 accompagniamo migliaia di candidati verso il superamento dei concor…" at bounding box center [851, 445] width 1023 height 71
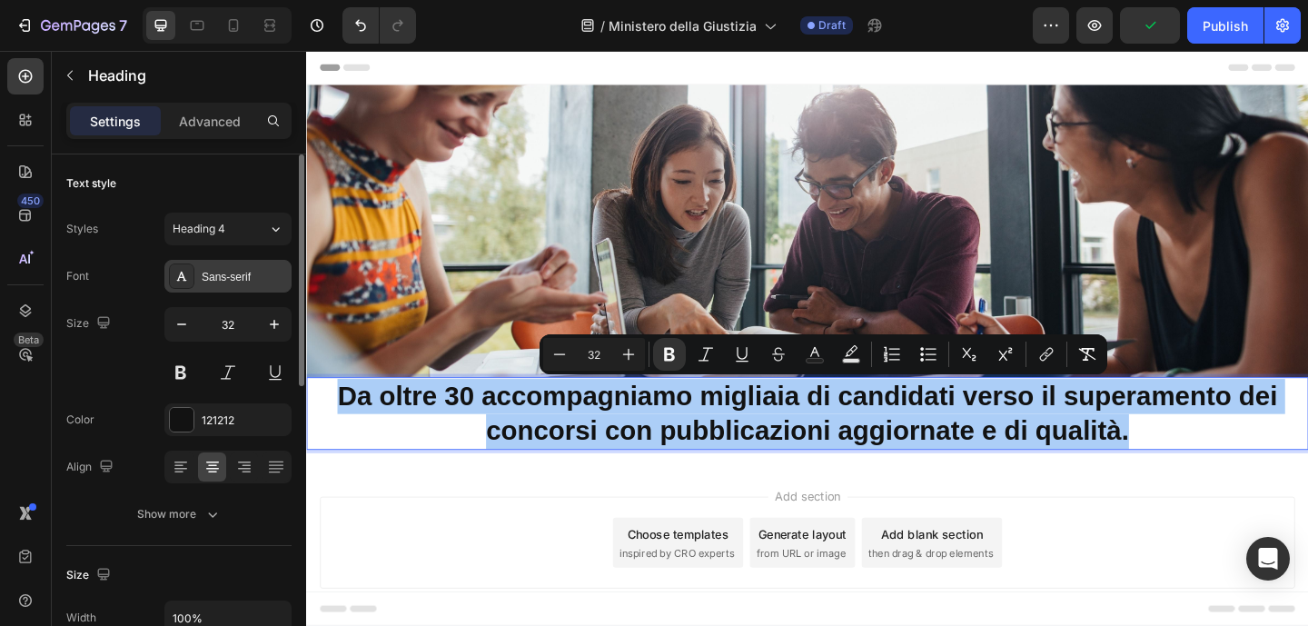
click at [240, 275] on div "Sans-serif" at bounding box center [244, 277] width 85 height 16
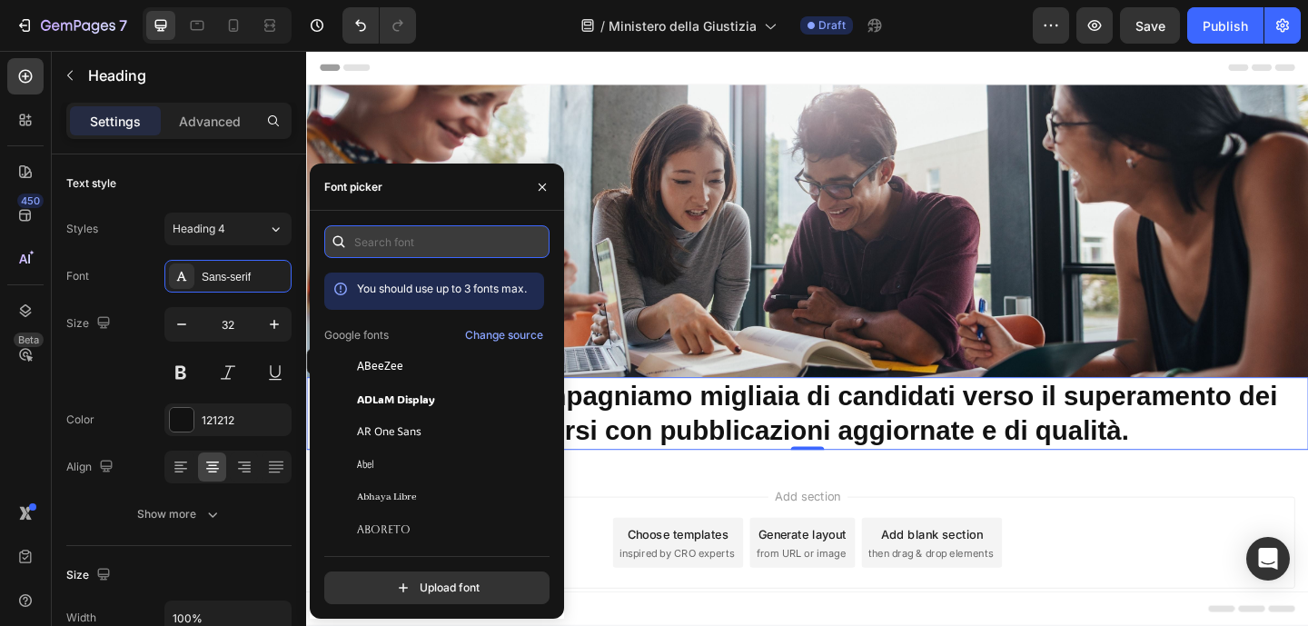
click at [473, 243] on input "text" at bounding box center [436, 241] width 225 height 33
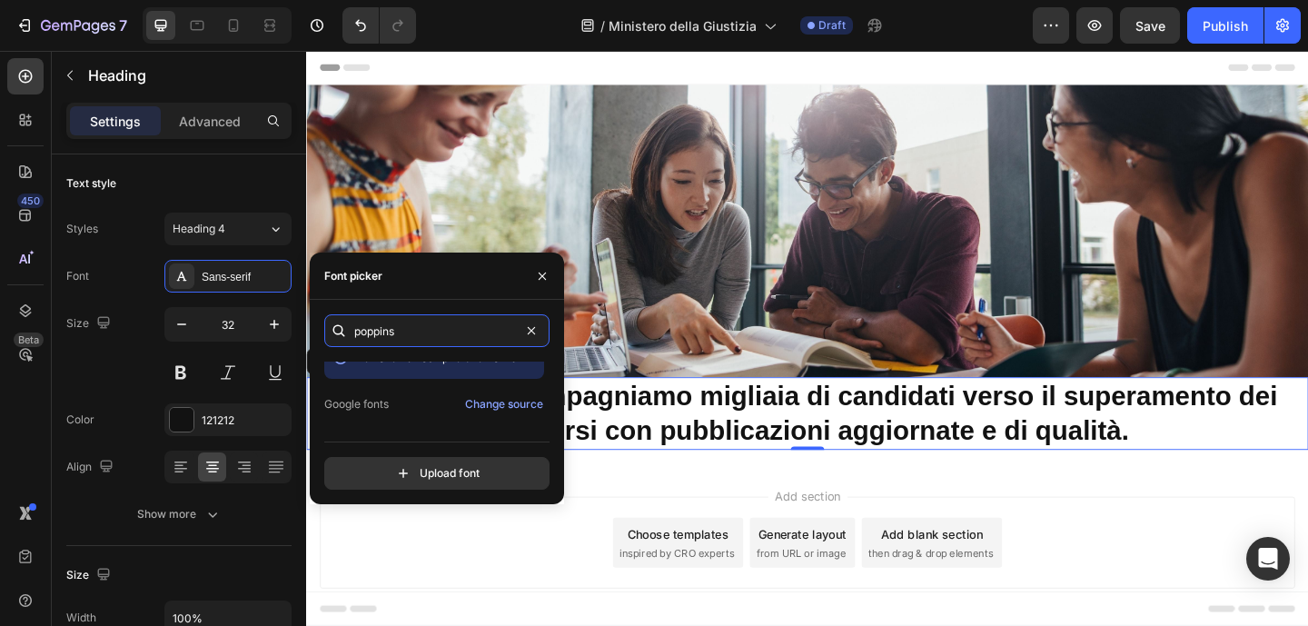
scroll to position [44, 0]
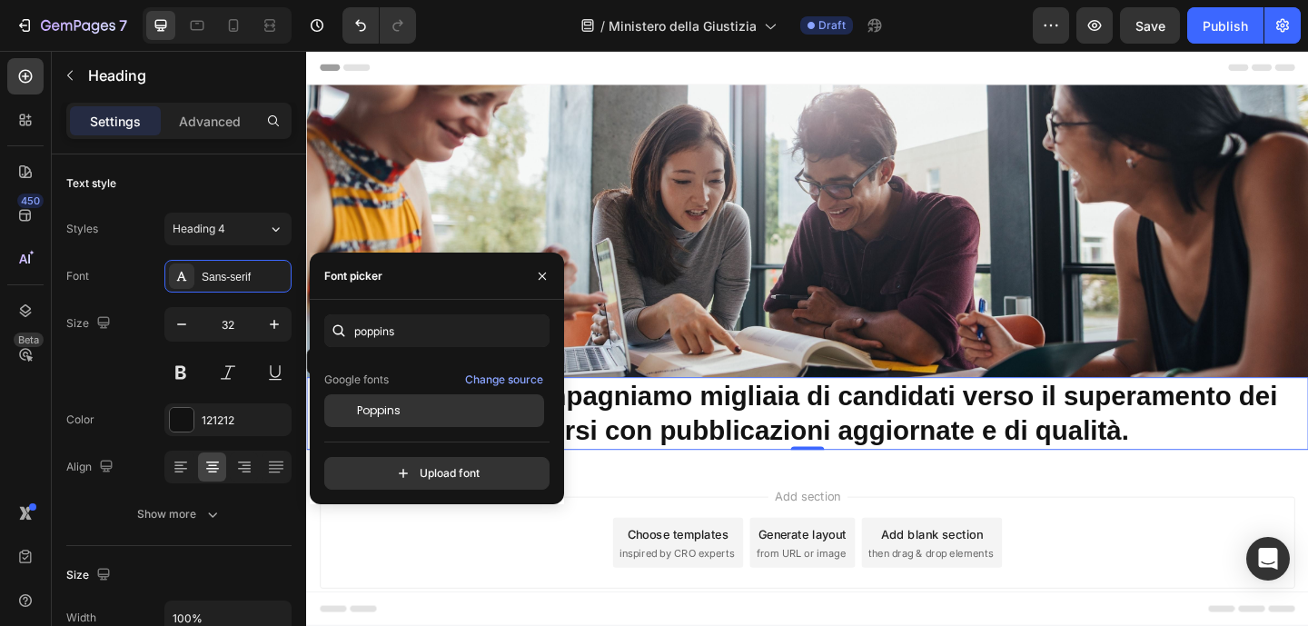
click at [438, 404] on div "Poppins" at bounding box center [448, 410] width 183 height 16
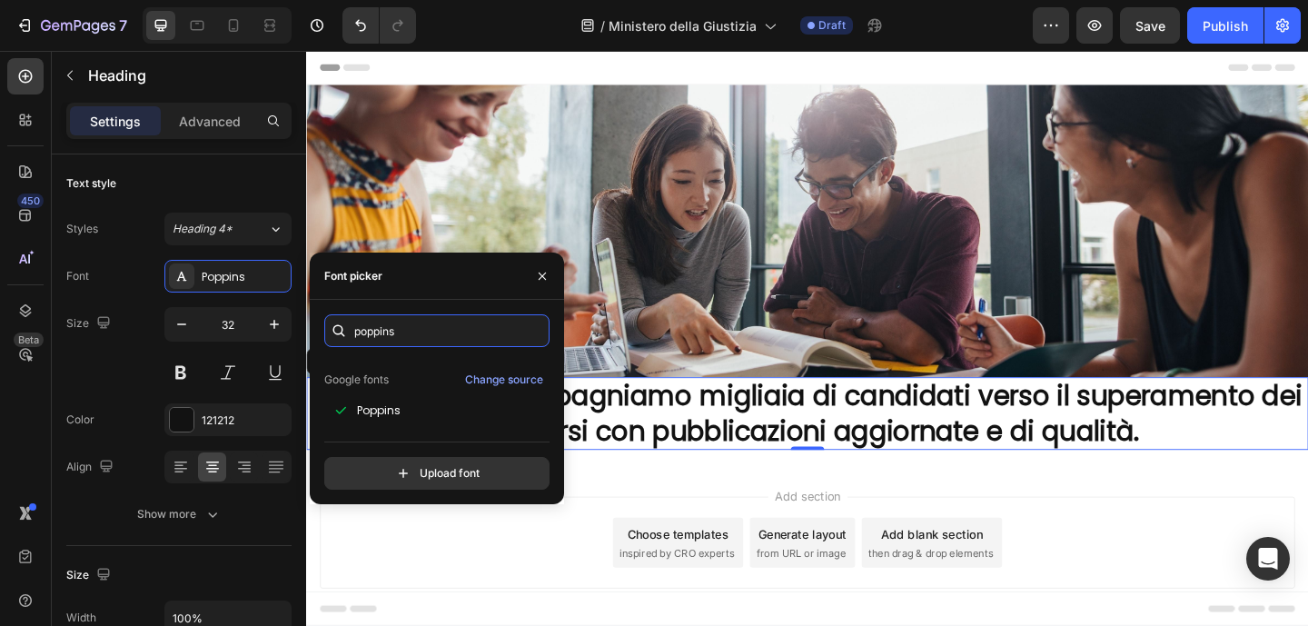
type input "popp"
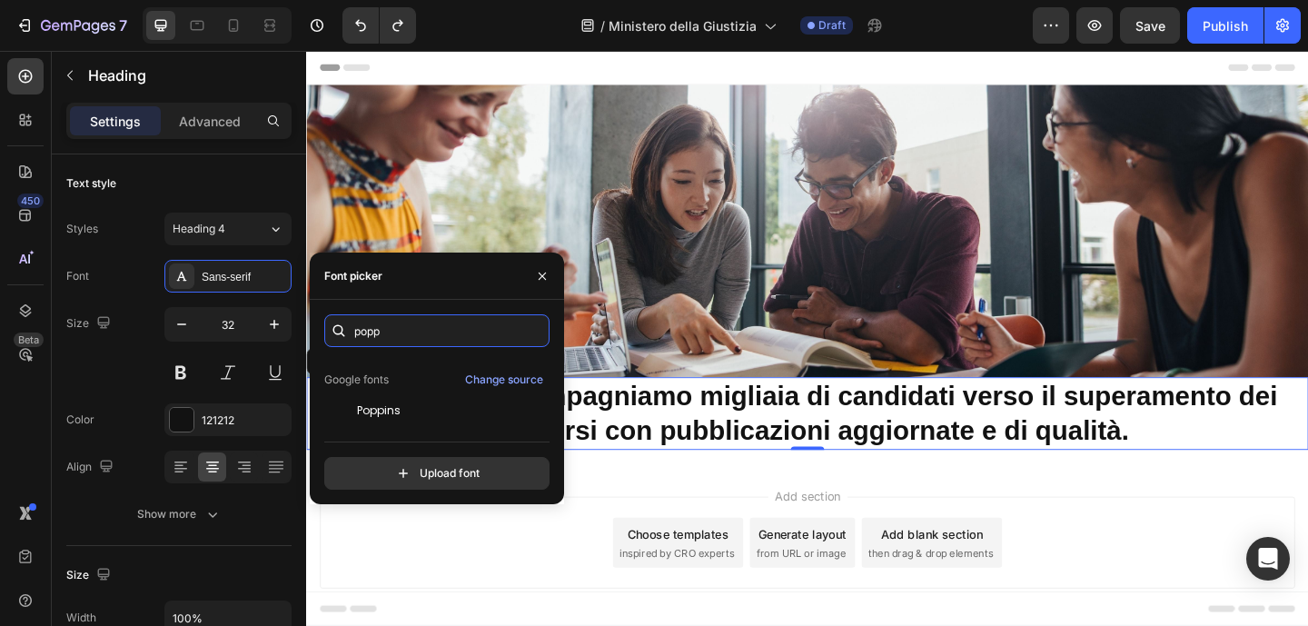
scroll to position [0, 0]
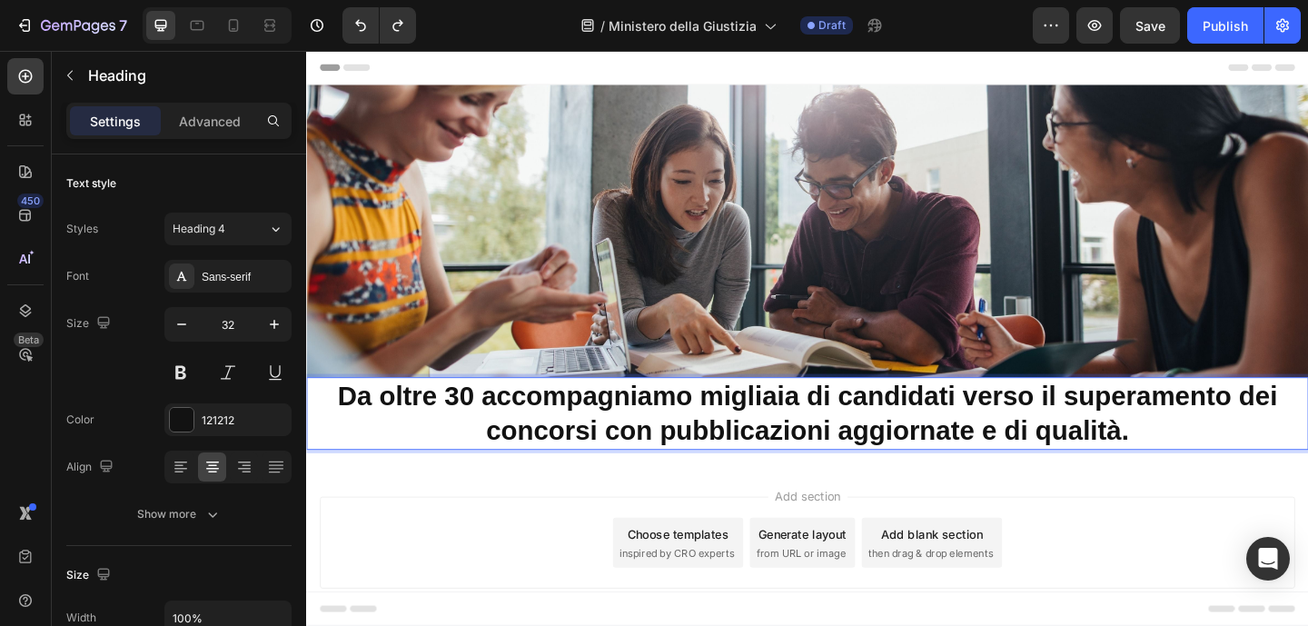
click at [894, 443] on p "Da oltre 30 accompagniamo migliaia di candidati verso il superamento dei concor…" at bounding box center [851, 445] width 1086 height 75
click at [796, 382] on img at bounding box center [851, 247] width 1090 height 318
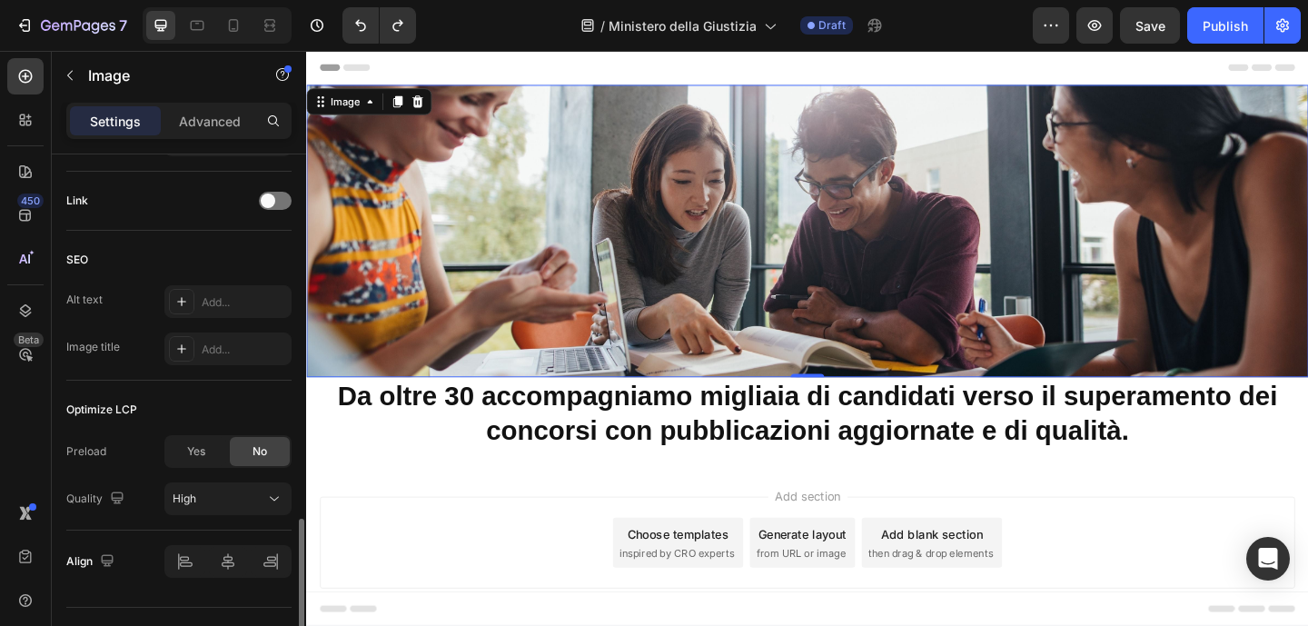
scroll to position [193, 0]
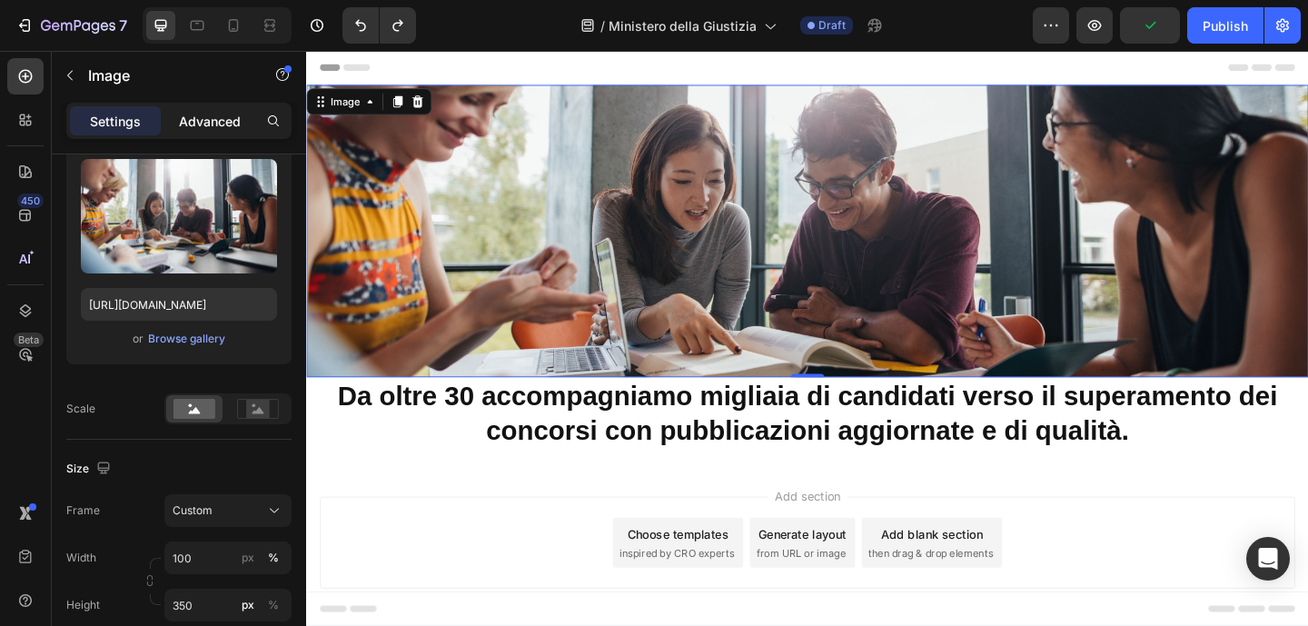
click at [216, 124] on p "Advanced" at bounding box center [210, 121] width 62 height 19
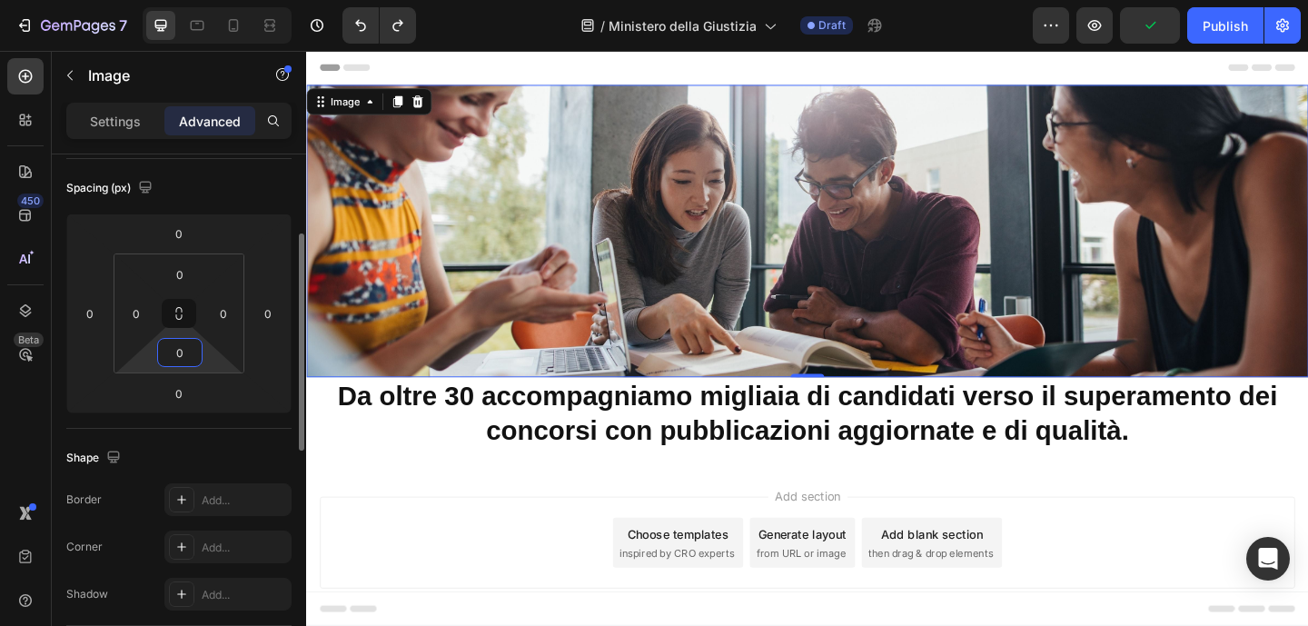
click at [183, 351] on input "0" at bounding box center [180, 352] width 36 height 27
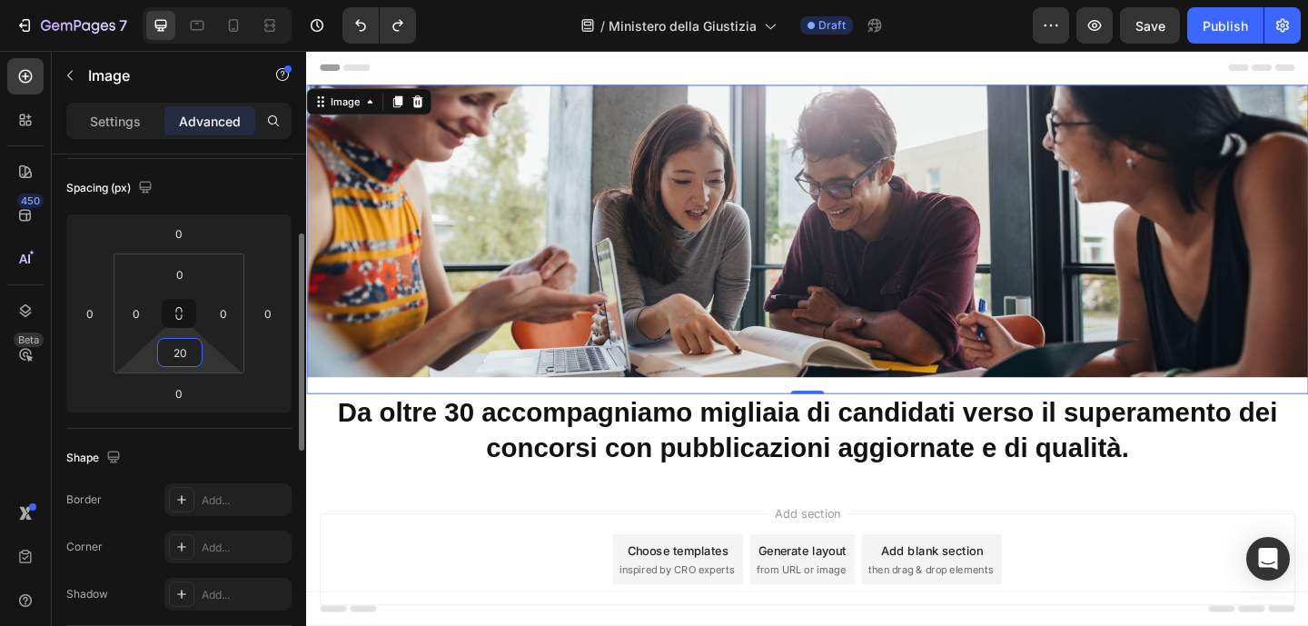
type input "20"
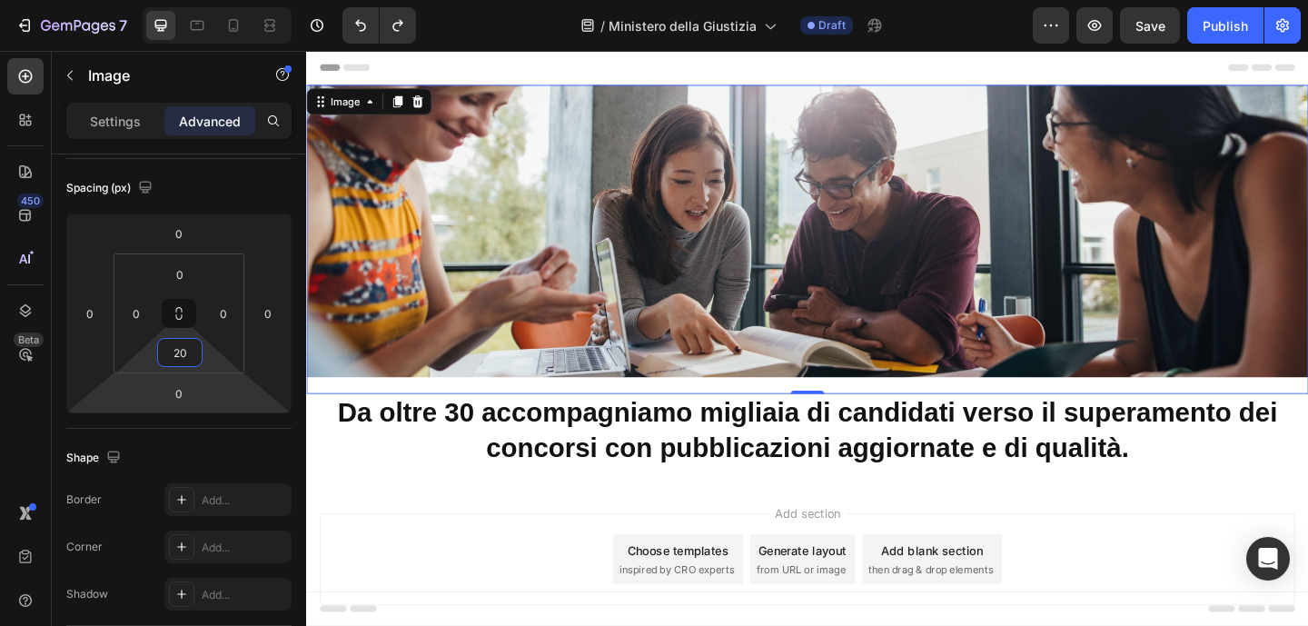
click at [434, 527] on div "Add section Choose templates inspired by CRO experts Generate layout from URL o…" at bounding box center [851, 629] width 1090 height 223
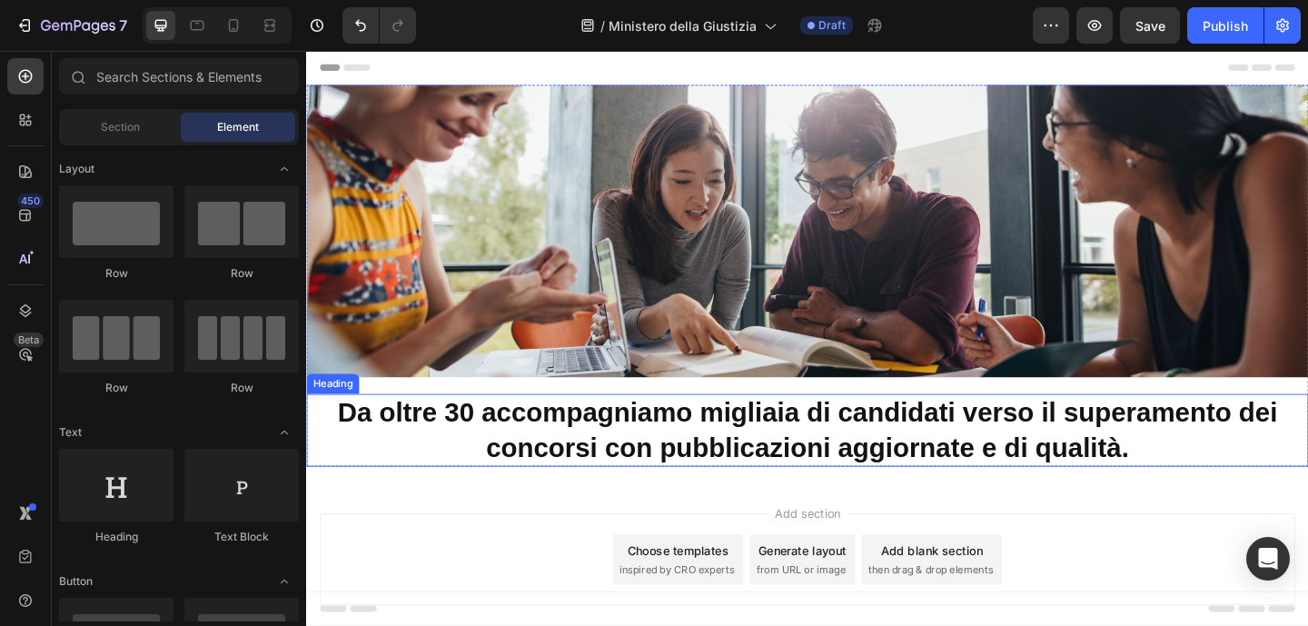
click at [537, 477] on strong "Da oltre 30 accompagniamo migliaia di candidati verso il superamento dei concor…" at bounding box center [851, 463] width 1023 height 71
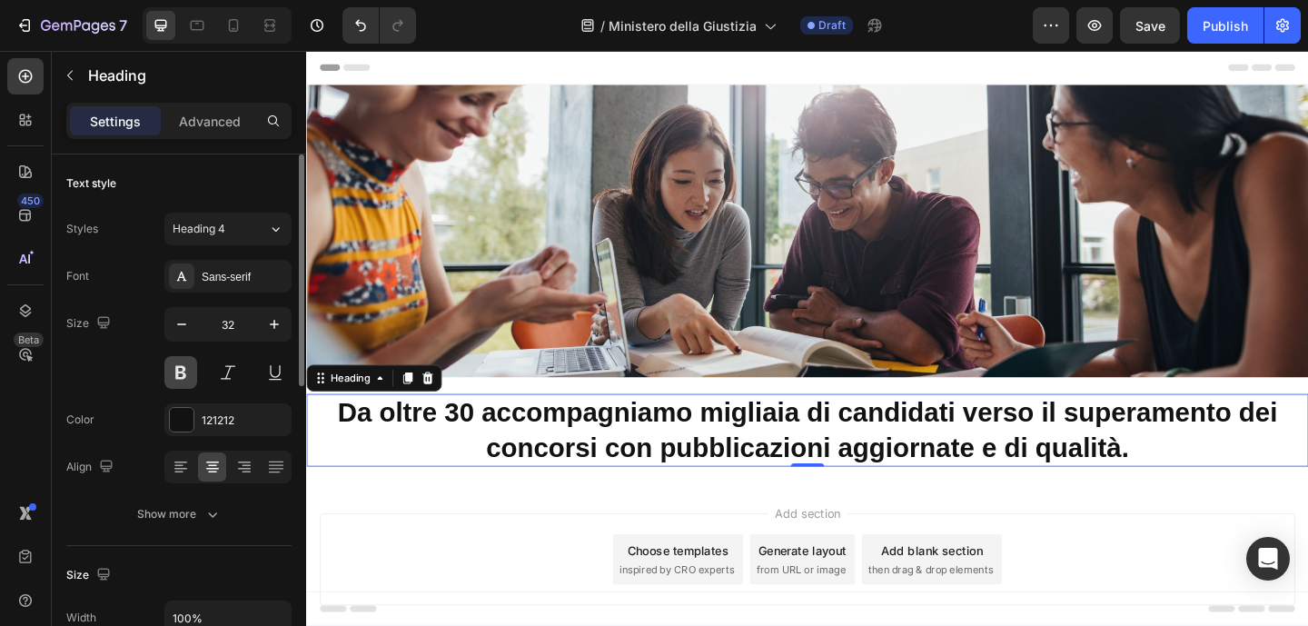
click at [189, 366] on button at bounding box center [180, 372] width 33 height 33
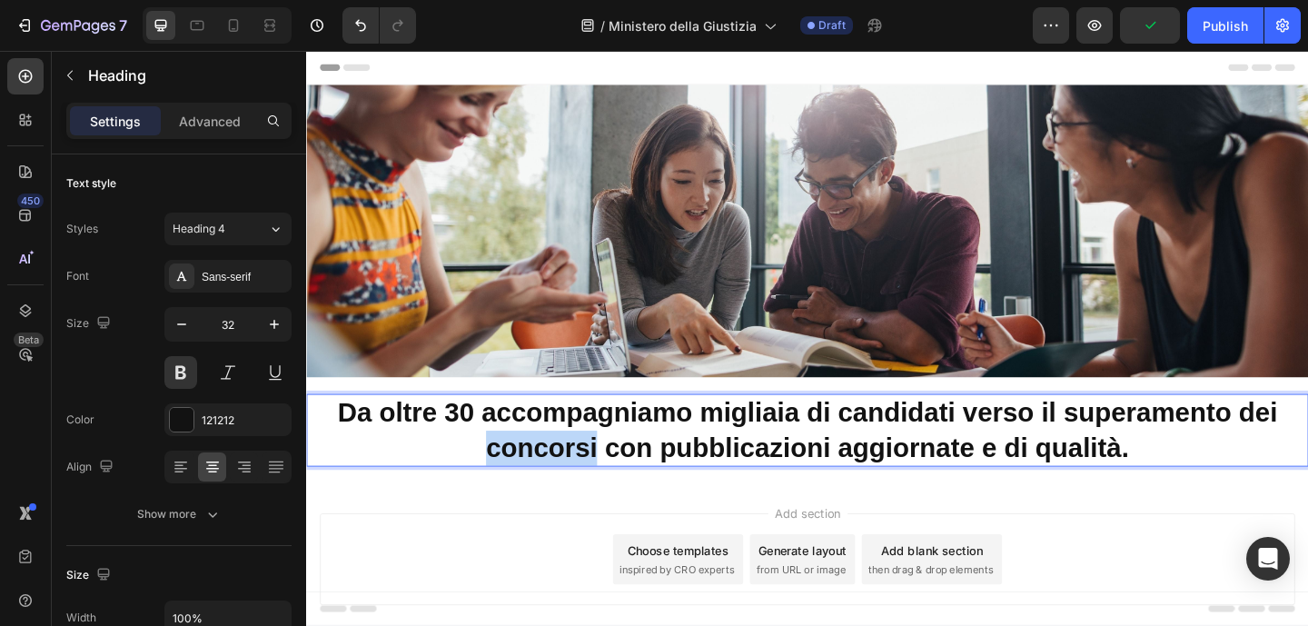
click at [370, 472] on p "Da oltre 30 accompagniamo migliaia di candidati verso il superamento dei concor…" at bounding box center [851, 463] width 1086 height 75
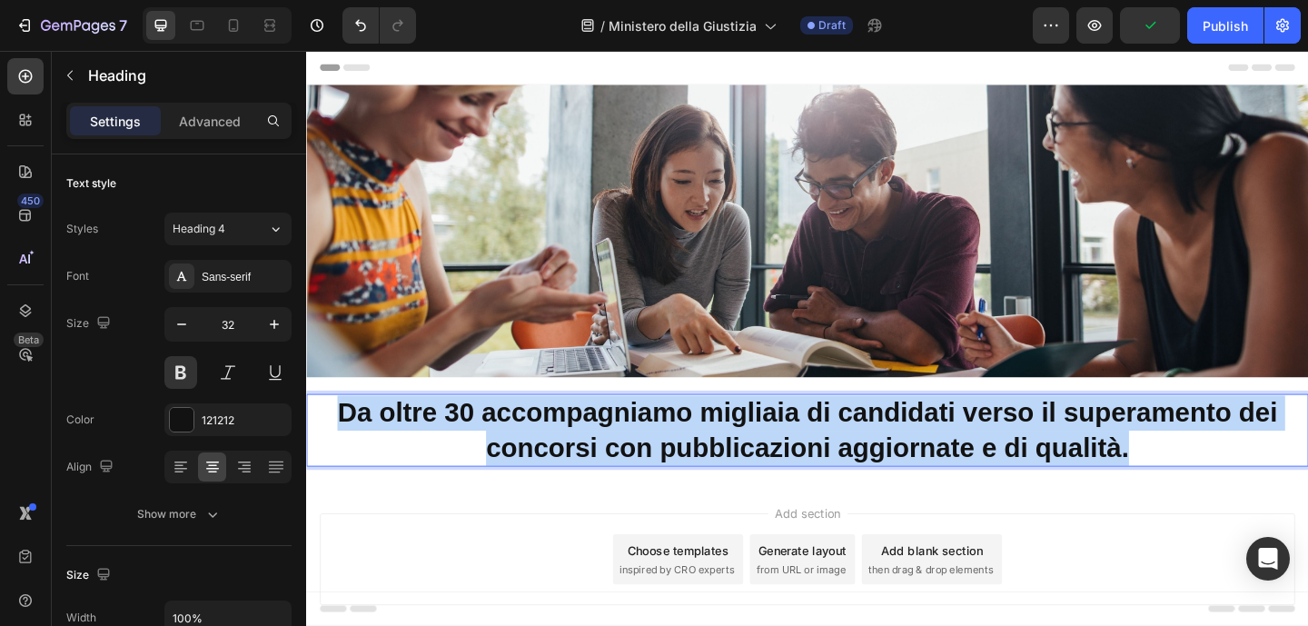
click at [370, 472] on p "Da oltre 30 accompagniamo migliaia di candidati verso il superamento dei concor…" at bounding box center [851, 463] width 1086 height 75
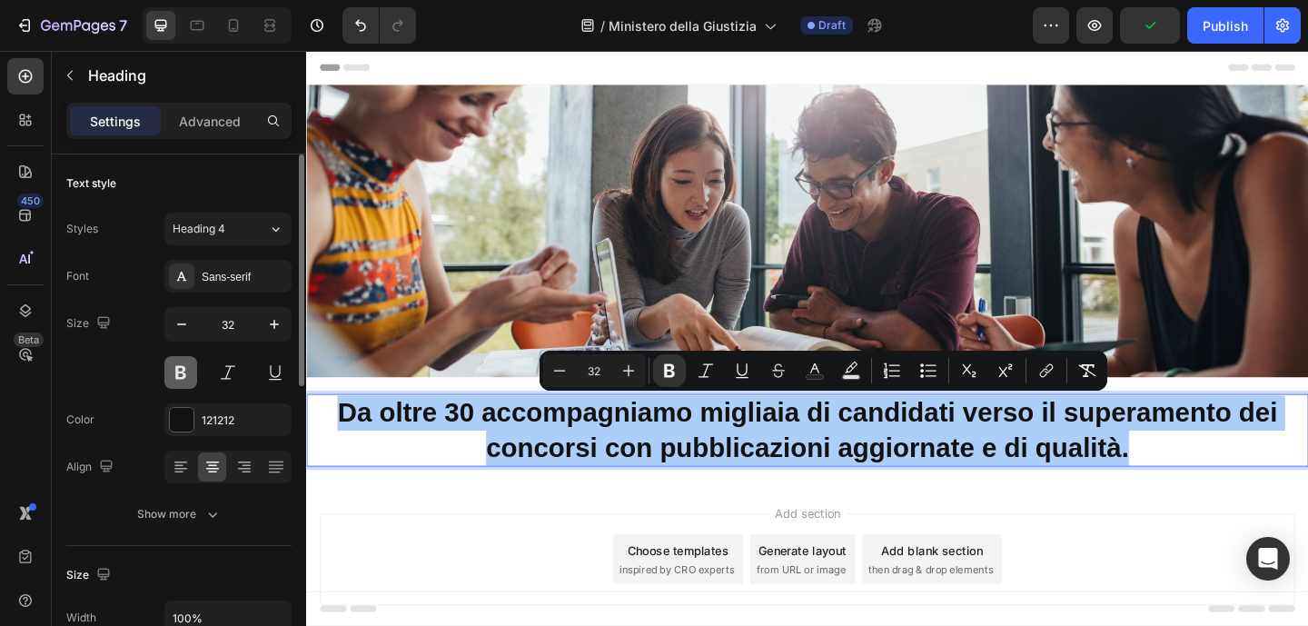
click at [187, 378] on button at bounding box center [180, 372] width 33 height 33
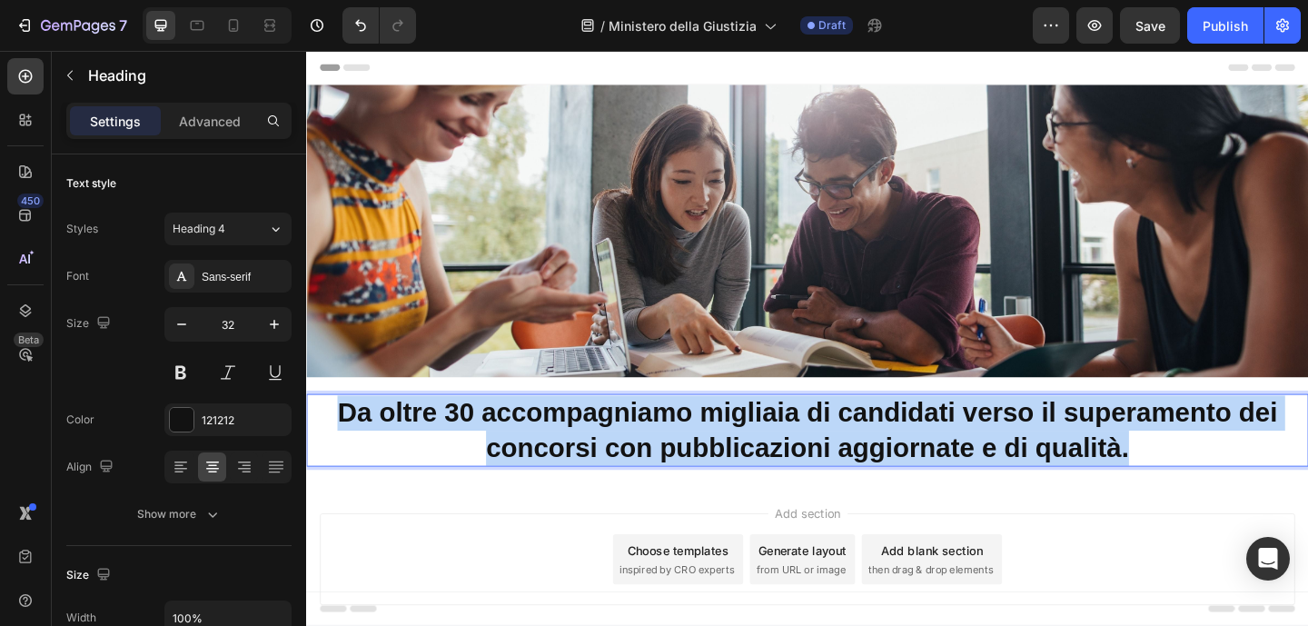
drag, startPoint x: 336, startPoint y: 443, endPoint x: 1205, endPoint y: 484, distance: 870.0
click at [1205, 484] on p "Da oltre 30 accompagniamo migliaia di candidati verso il superamento dei concor…" at bounding box center [851, 463] width 1086 height 75
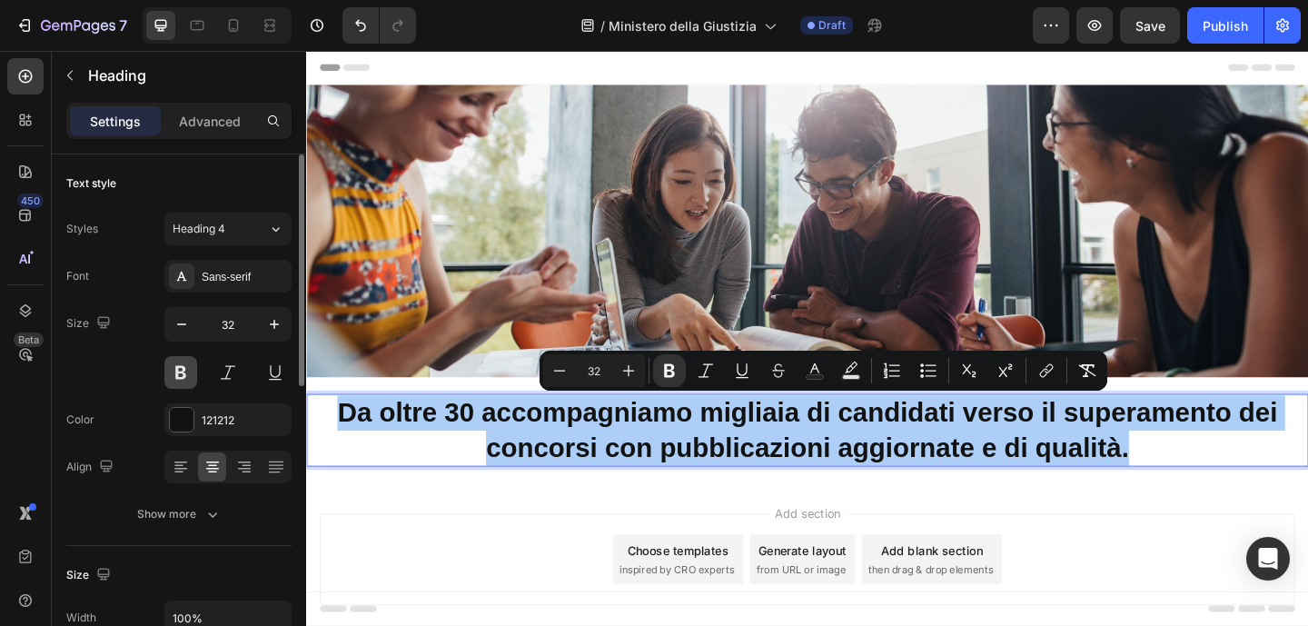
click at [188, 371] on button at bounding box center [180, 372] width 33 height 33
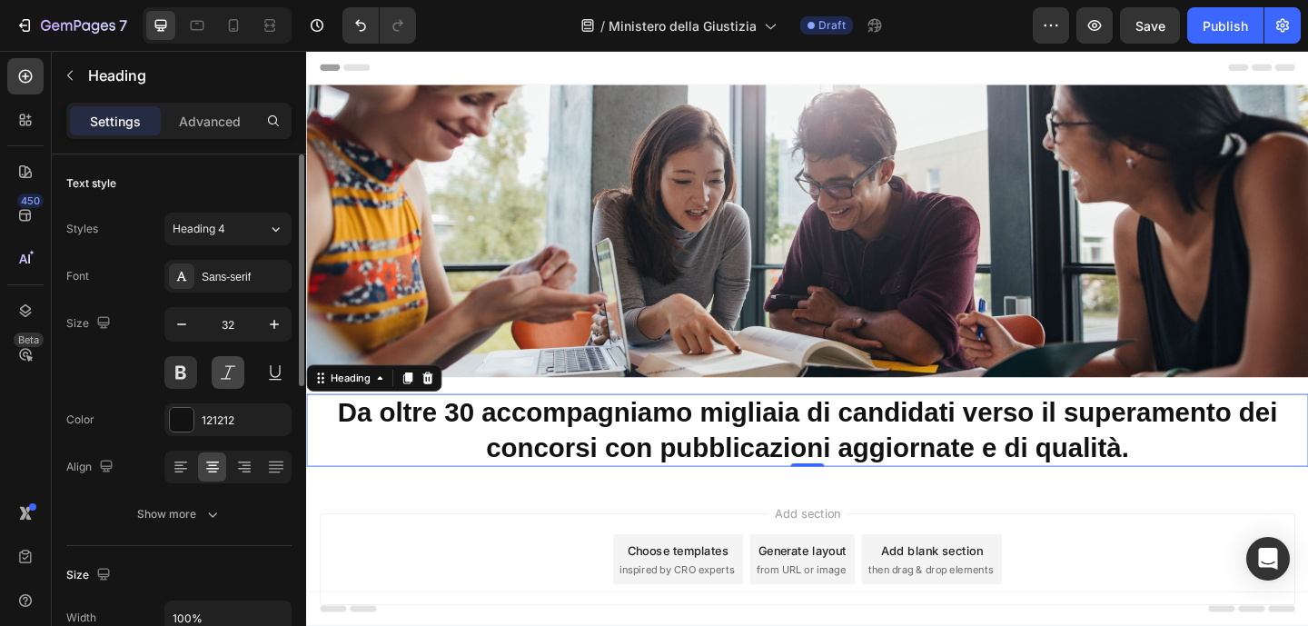
click at [230, 374] on button at bounding box center [228, 372] width 33 height 33
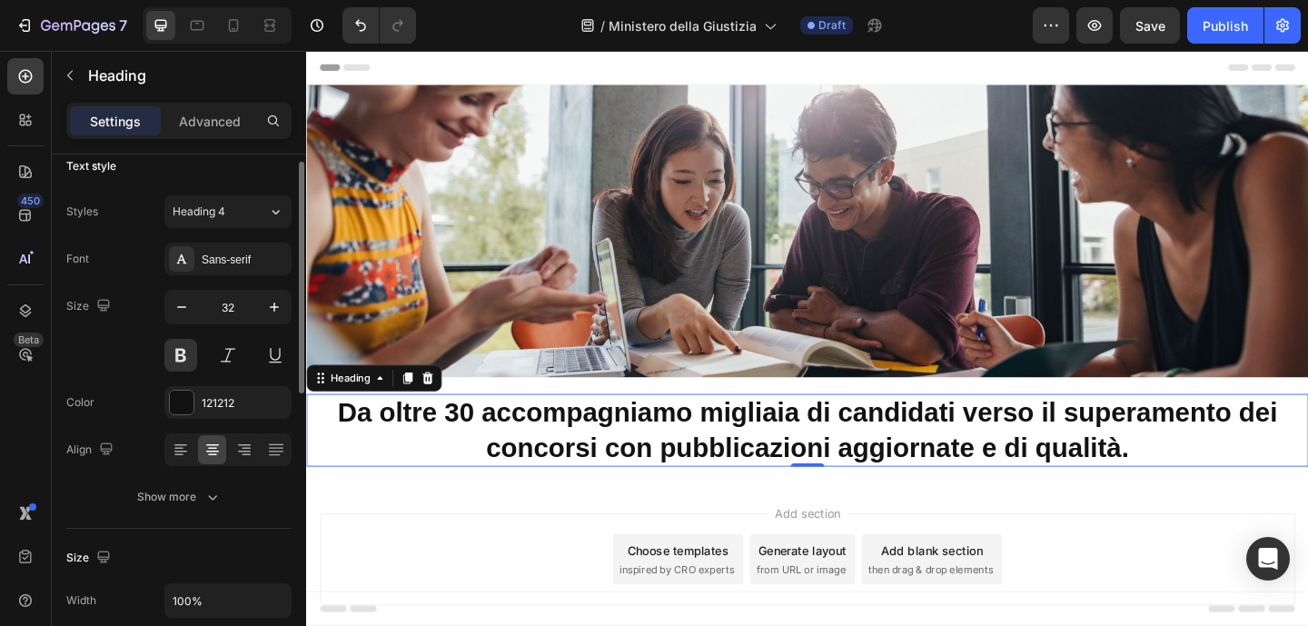
scroll to position [35, 0]
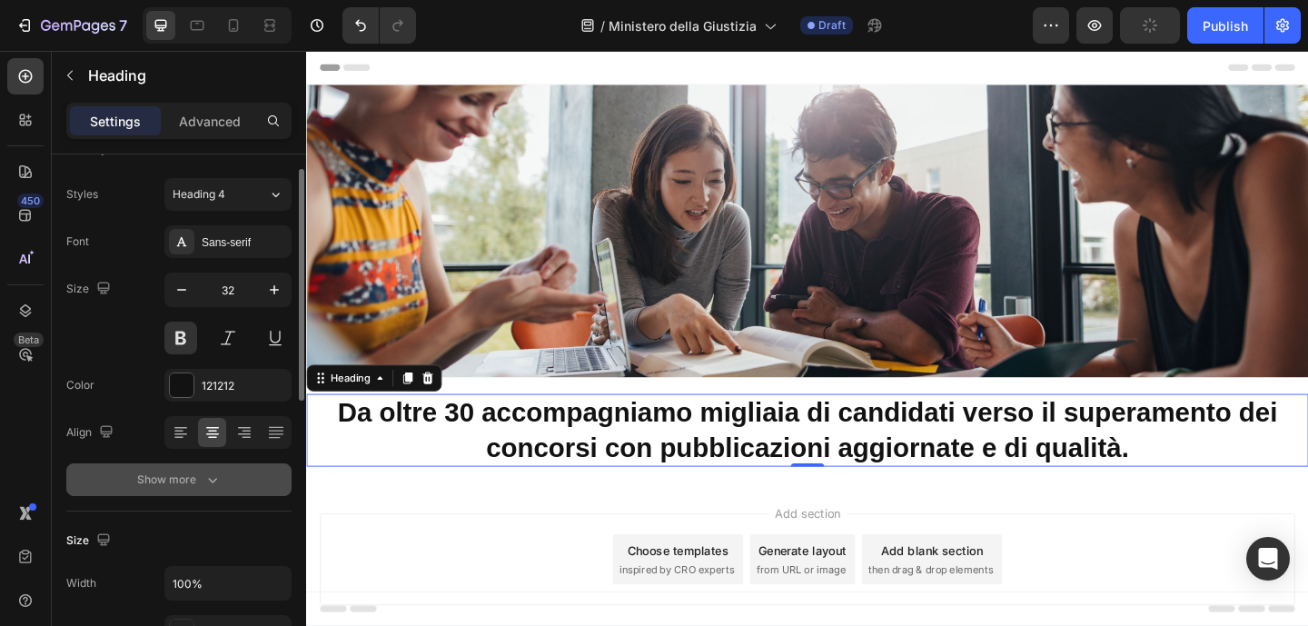
click at [195, 468] on button "Show more" at bounding box center [178, 479] width 225 height 33
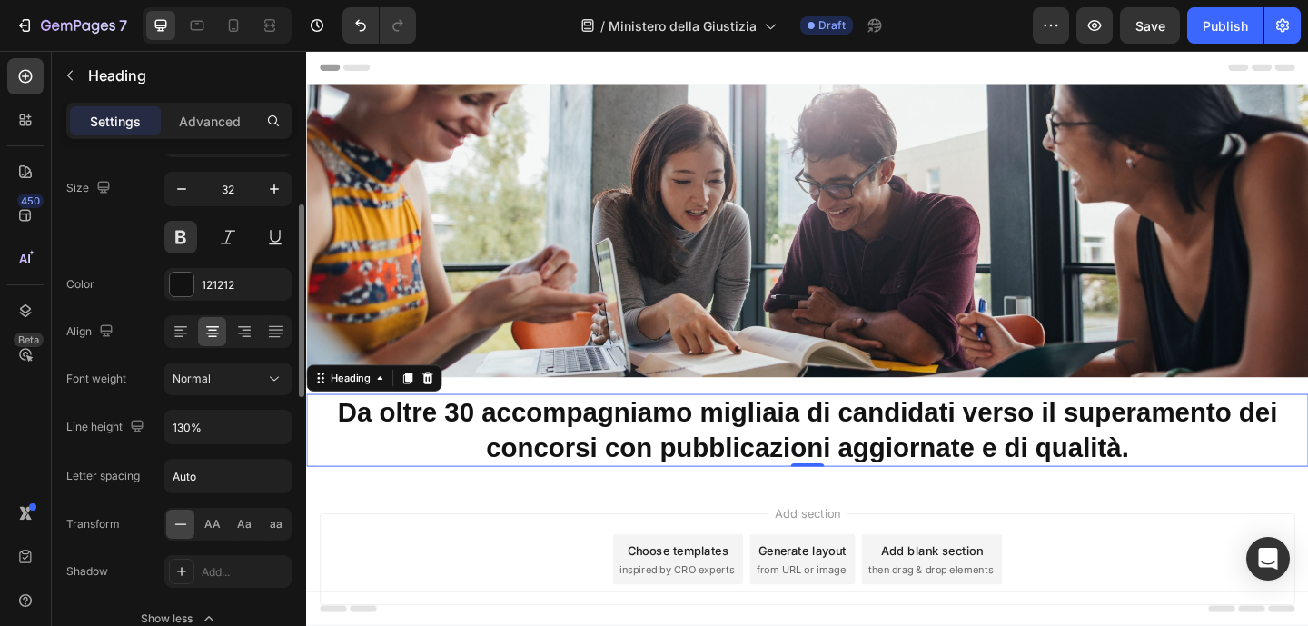
scroll to position [139, 0]
click at [219, 379] on div "Normal" at bounding box center [219, 375] width 93 height 16
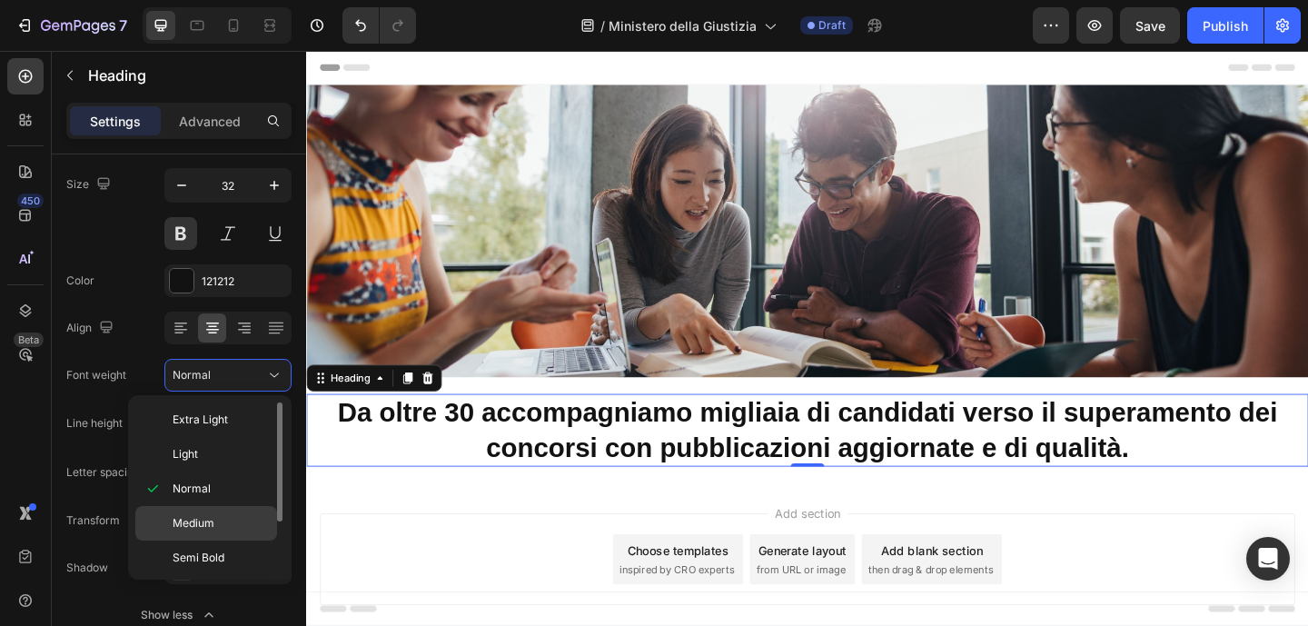
click at [213, 519] on span "Medium" at bounding box center [194, 523] width 42 height 16
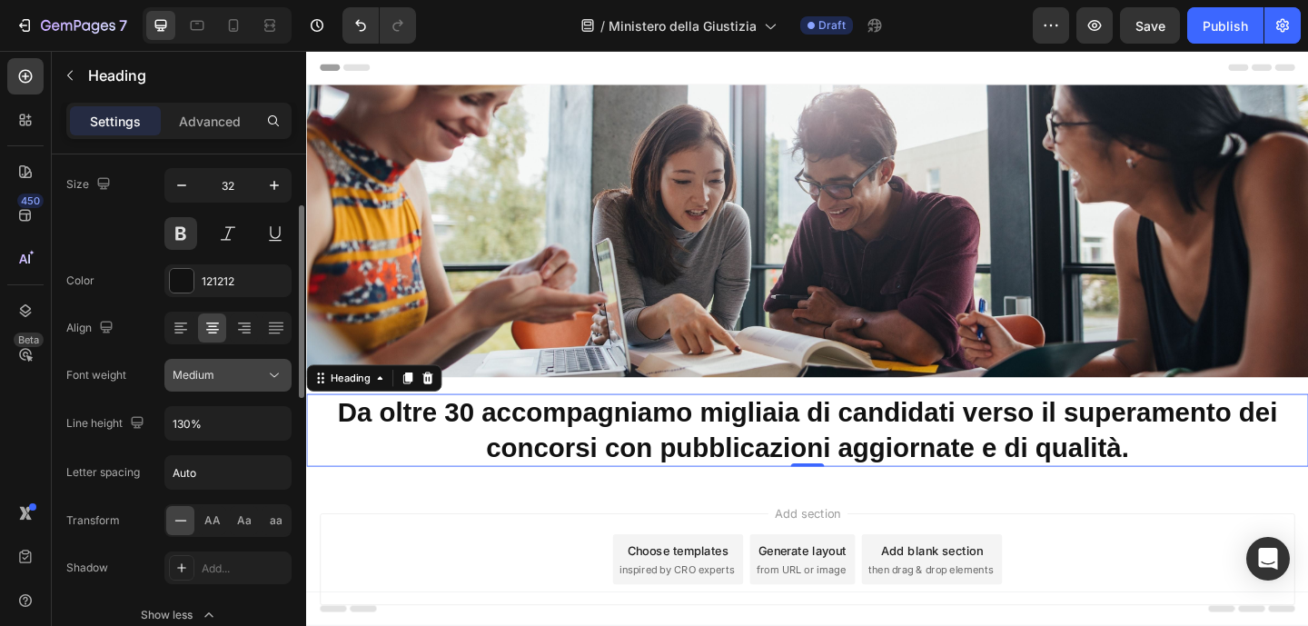
click at [260, 385] on button "Medium" at bounding box center [227, 375] width 127 height 33
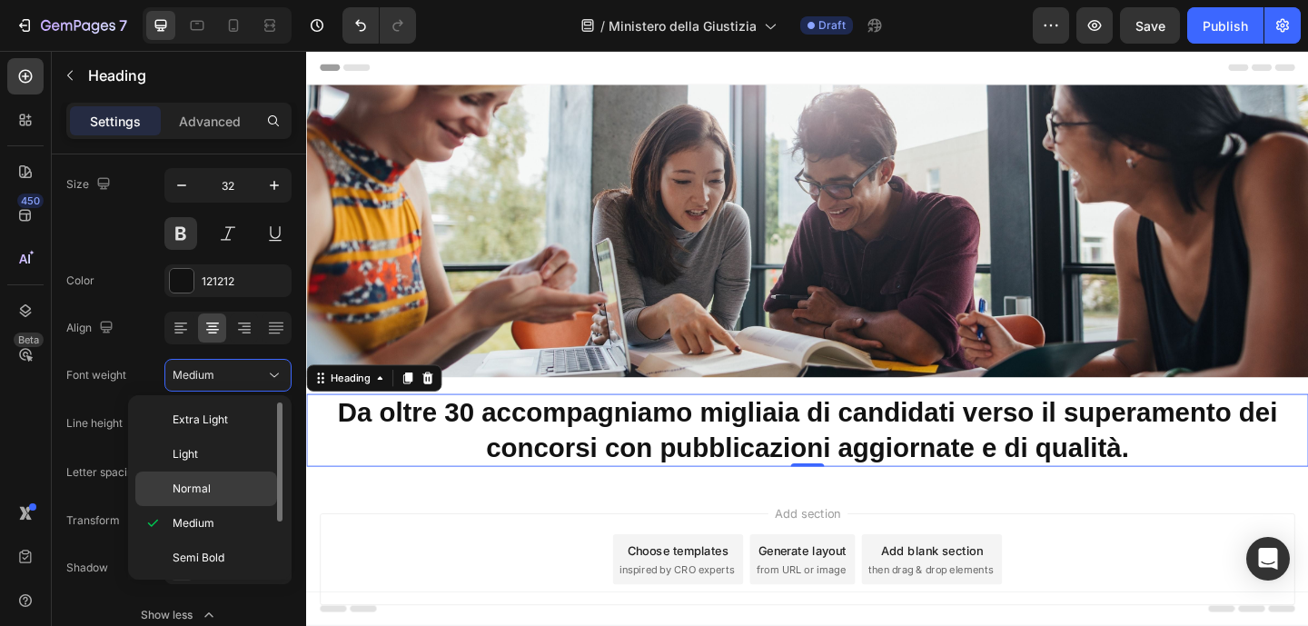
click at [199, 482] on span "Normal" at bounding box center [192, 488] width 38 height 16
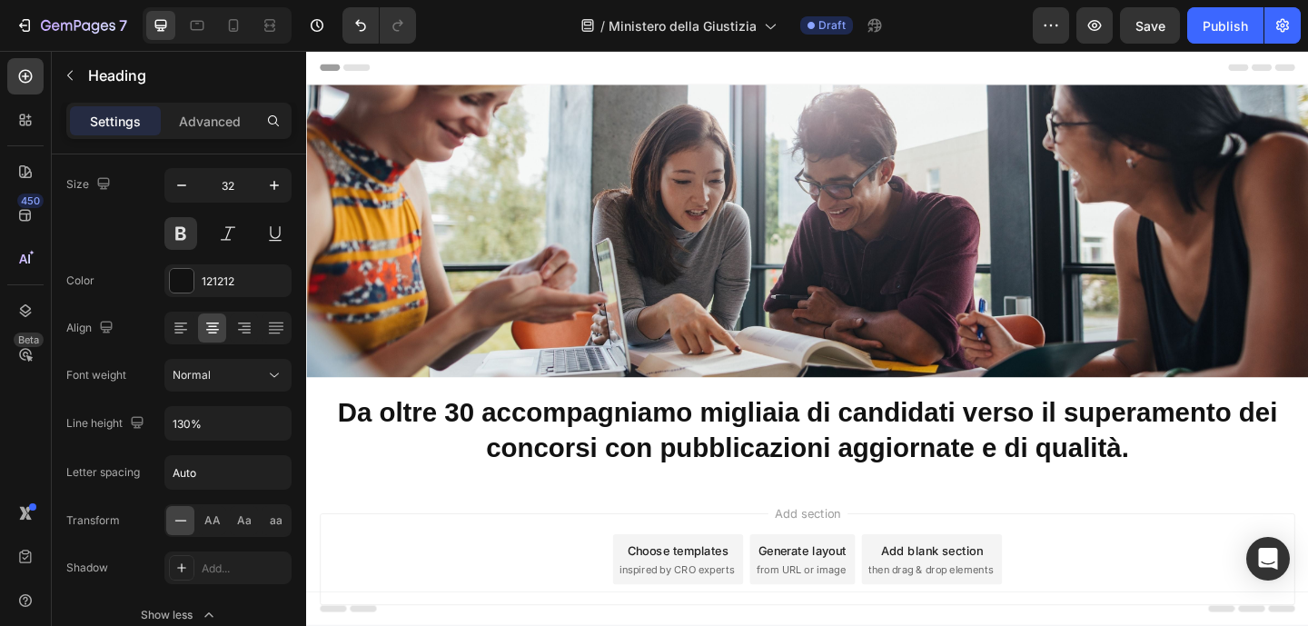
click at [468, 567] on div "Add section Choose templates inspired by CRO experts Generate layout from URL o…" at bounding box center [851, 604] width 1061 height 100
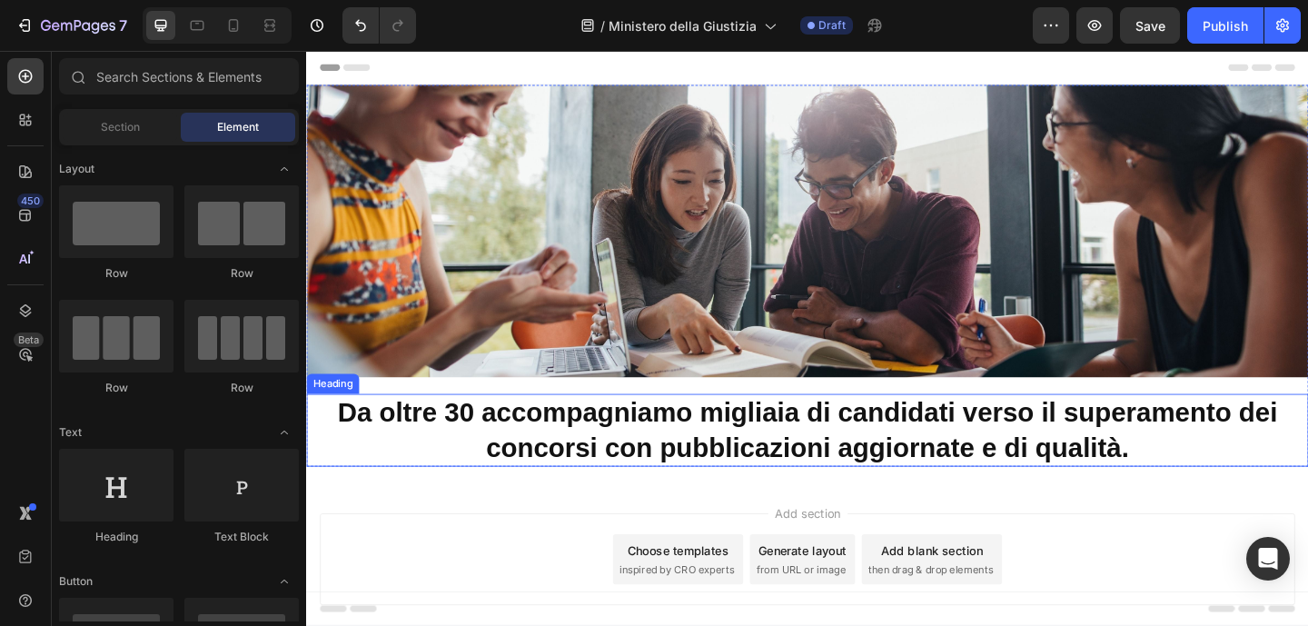
click at [544, 445] on strong "Da oltre 30 accompagniamo migliaia di candidati verso il superamento dei concor…" at bounding box center [851, 463] width 1023 height 71
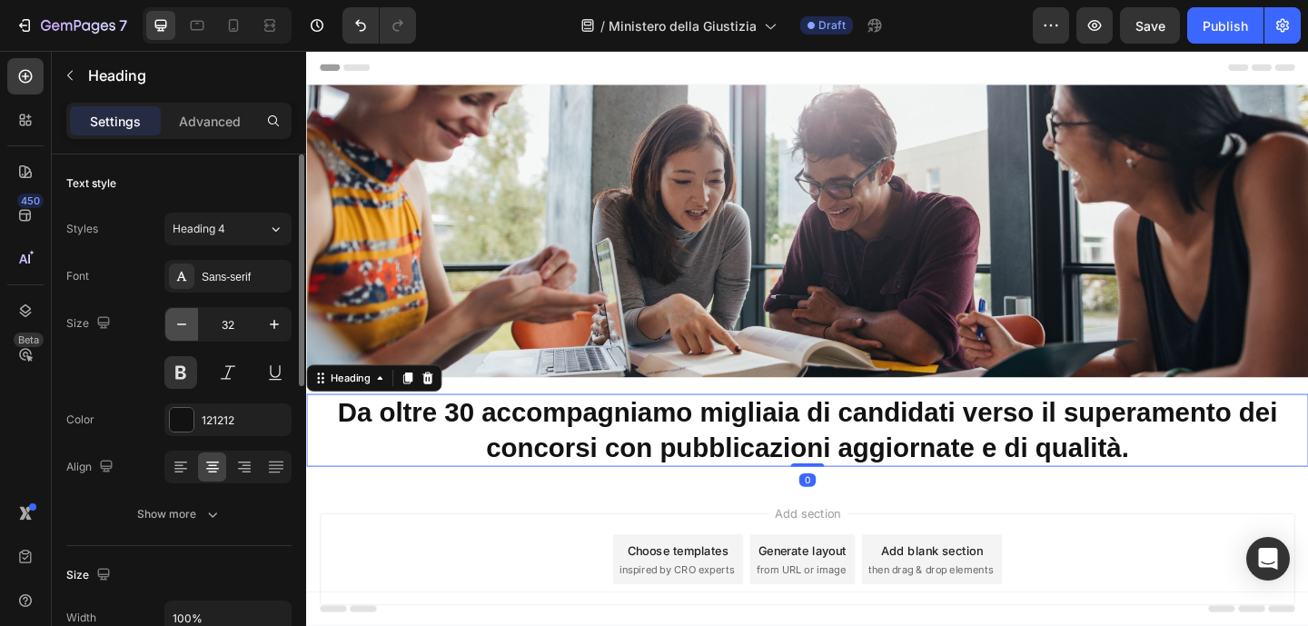
click at [180, 323] on icon "button" at bounding box center [181, 324] width 9 height 2
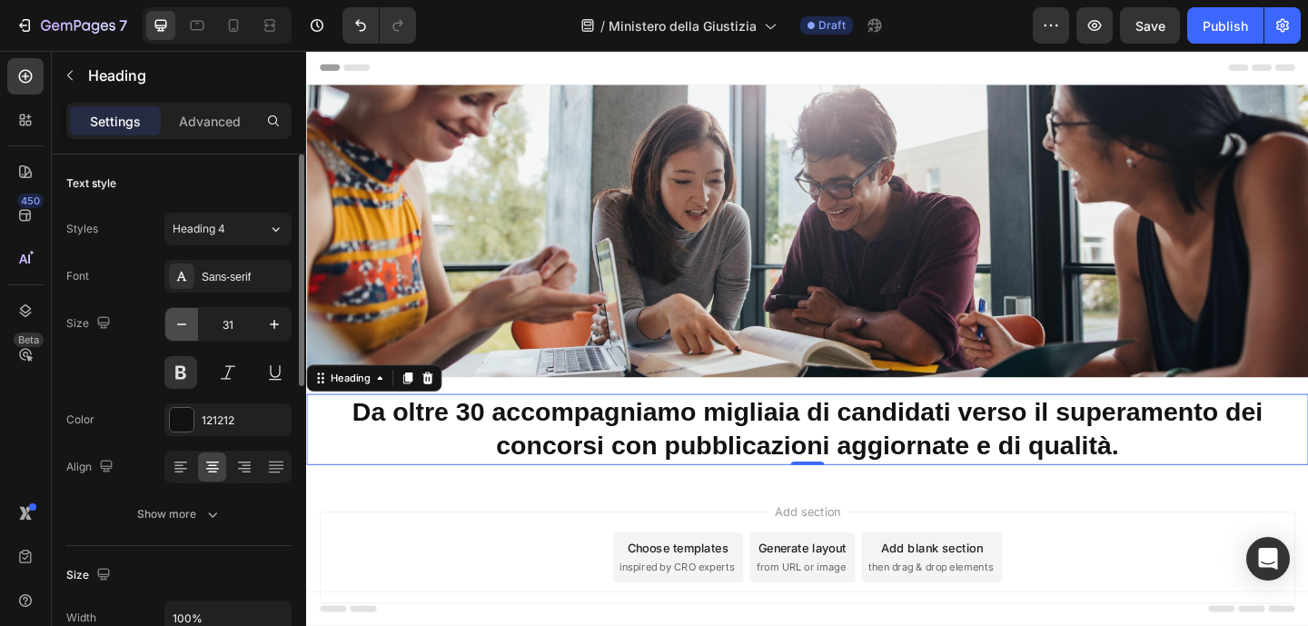
click at [180, 323] on icon "button" at bounding box center [181, 324] width 9 height 2
type input "30"
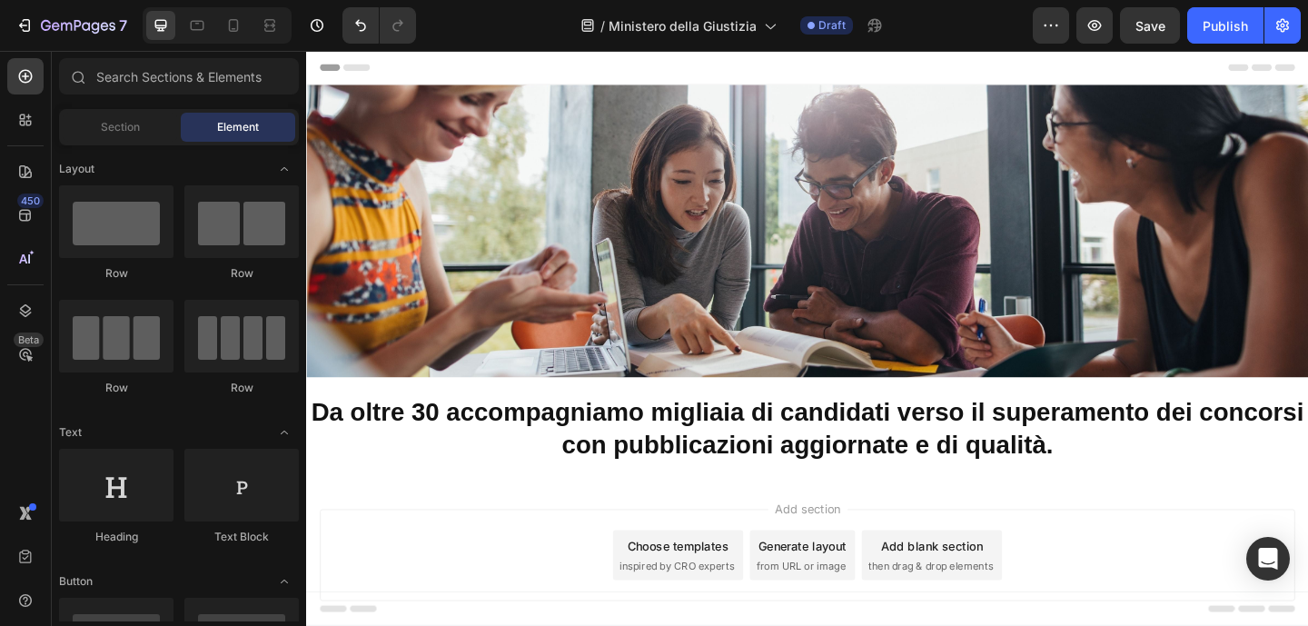
click at [461, 577] on div "Add section Choose templates inspired by CRO experts Generate layout from URL o…" at bounding box center [851, 599] width 1061 height 100
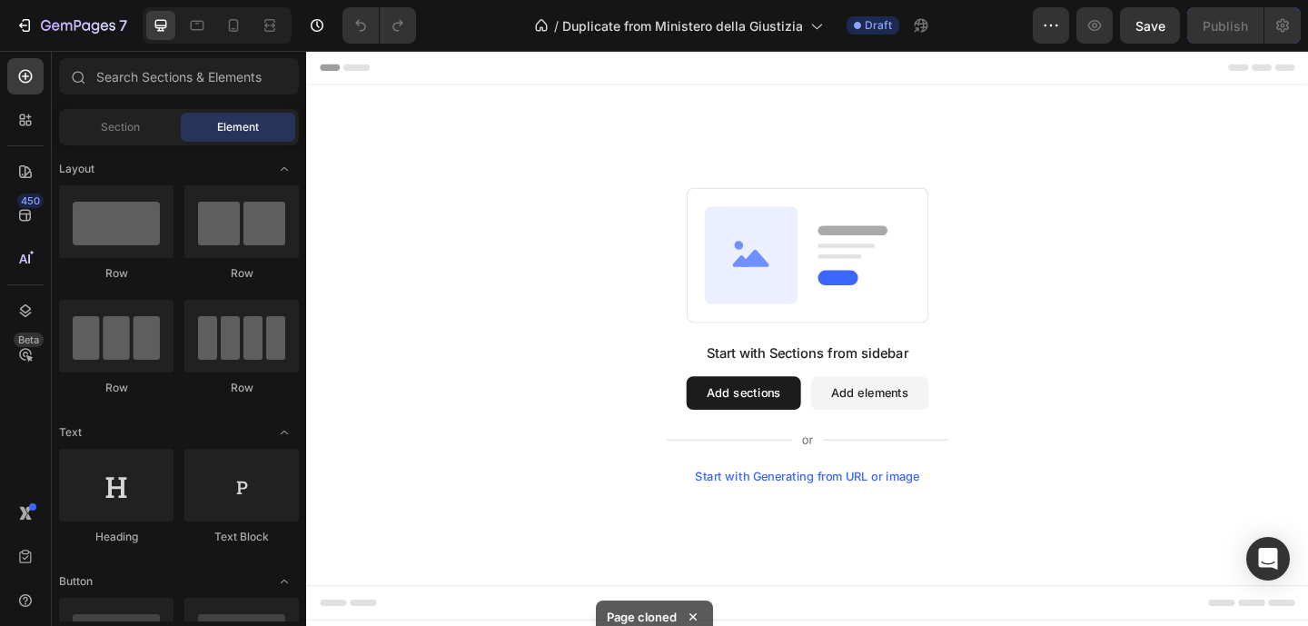
click at [956, 157] on div "Start with Sections from sidebar Add sections Add elements Start with Generatin…" at bounding box center [851, 360] width 1090 height 544
click at [1055, 26] on icon "button" at bounding box center [1056, 26] width 3 height 2
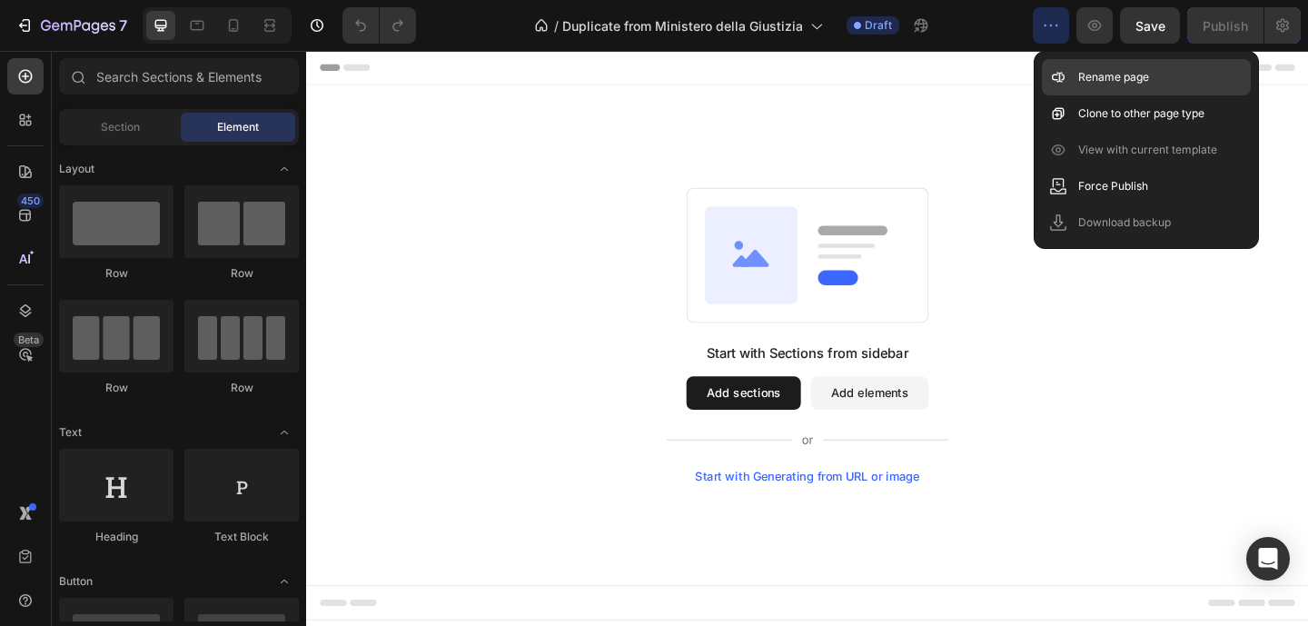
click at [1119, 74] on p "Rename page" at bounding box center [1113, 77] width 71 height 18
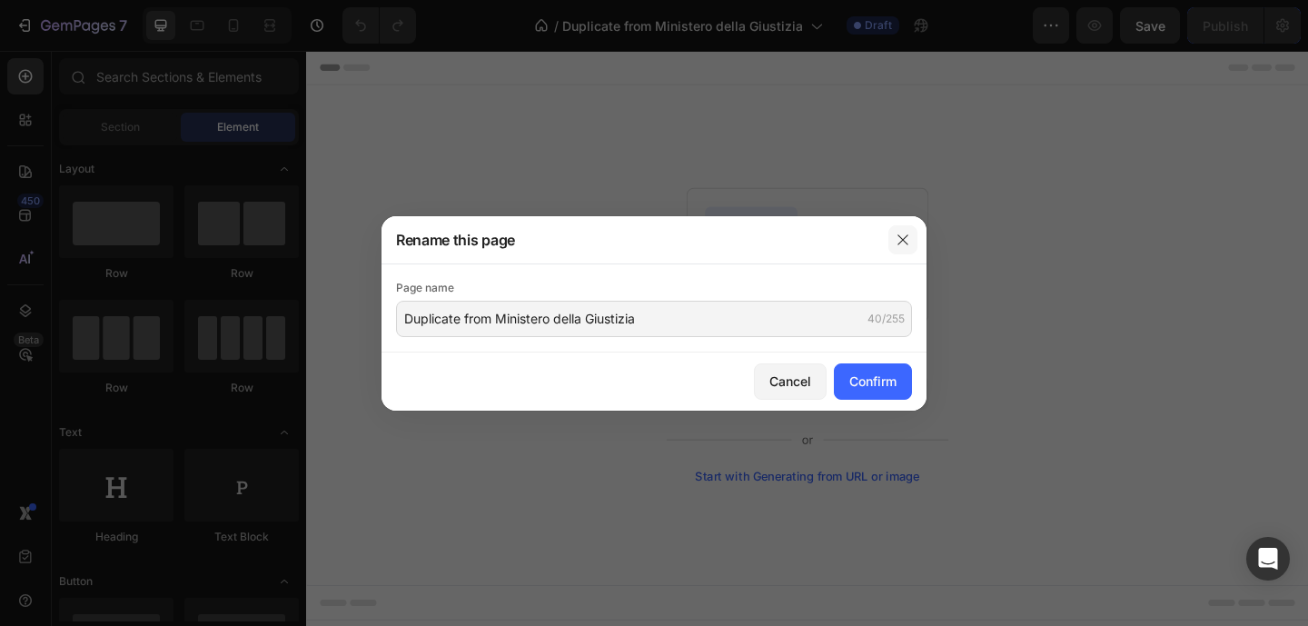
click at [911, 236] on button "button" at bounding box center [902, 239] width 29 height 29
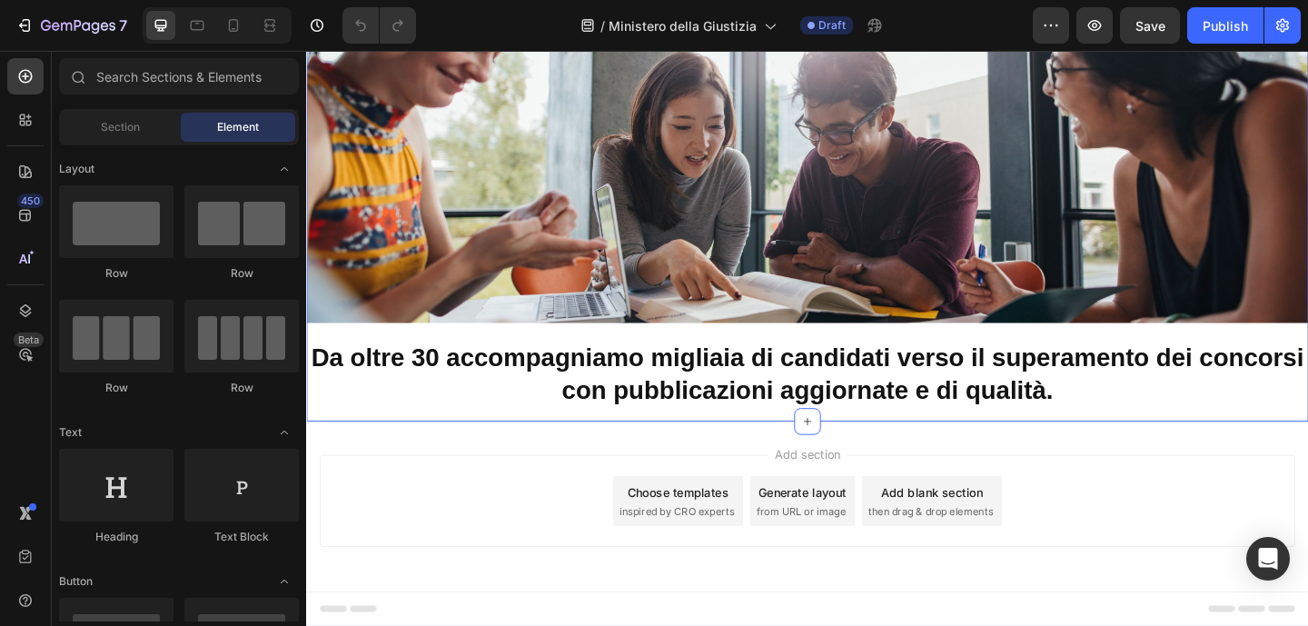
scroll to position [60, 0]
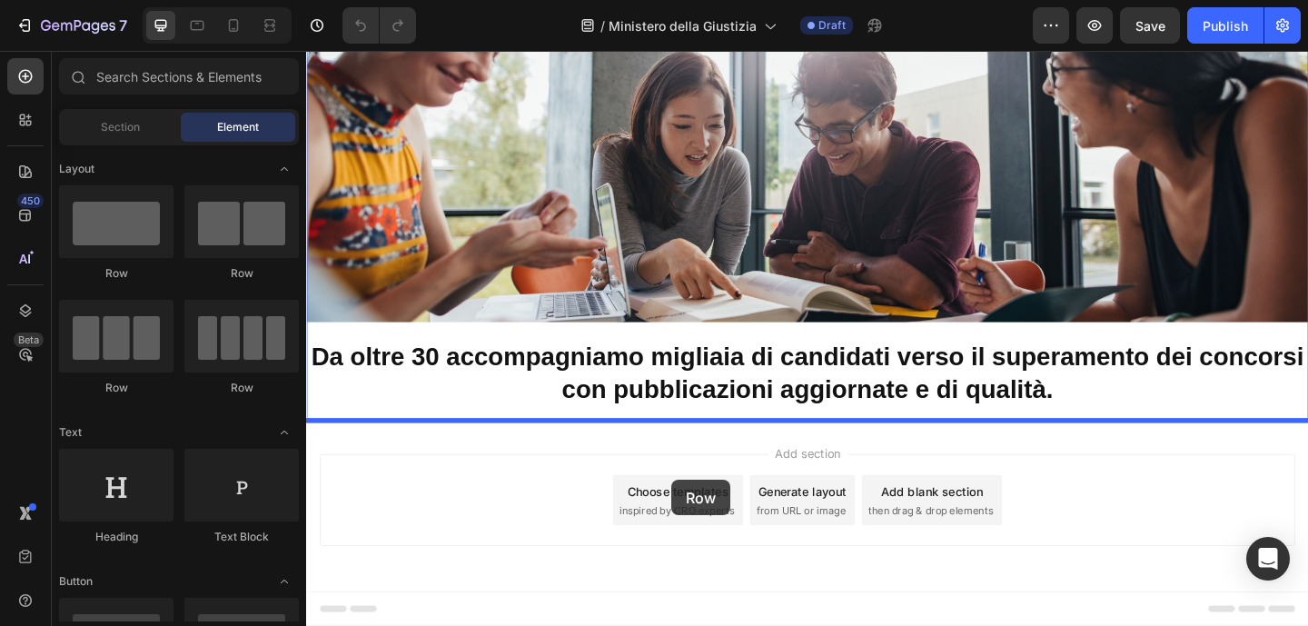
drag, startPoint x: 380, startPoint y: 269, endPoint x: 703, endPoint y: 509, distance: 402.3
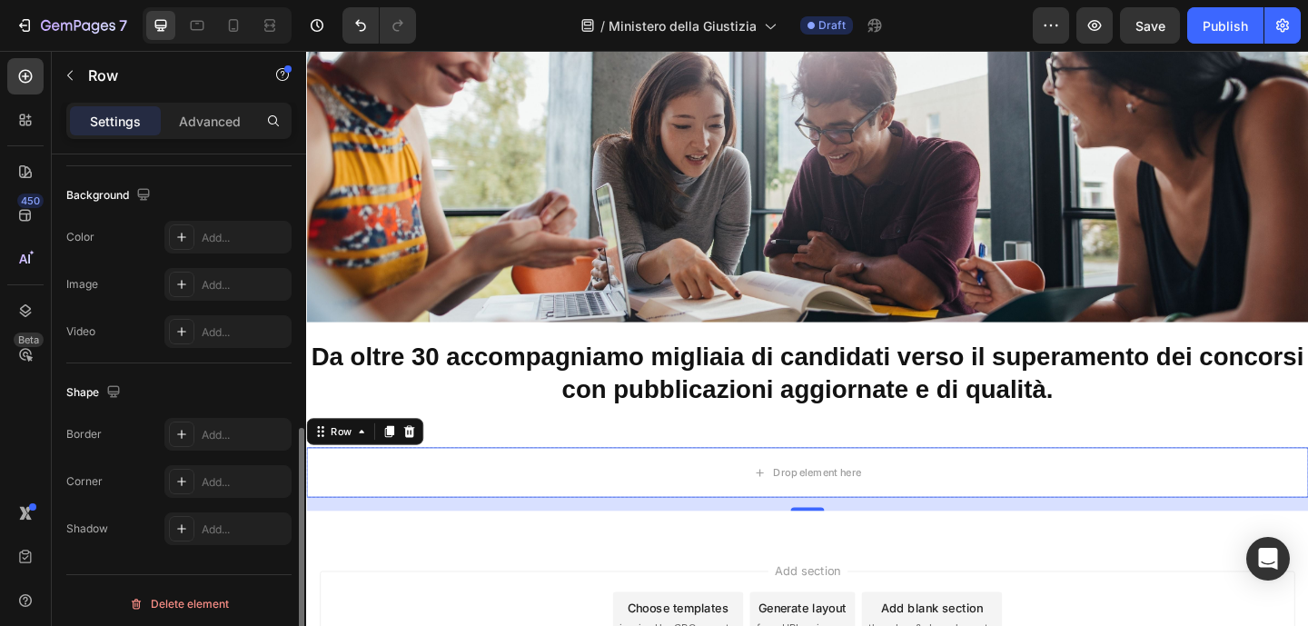
scroll to position [585, 0]
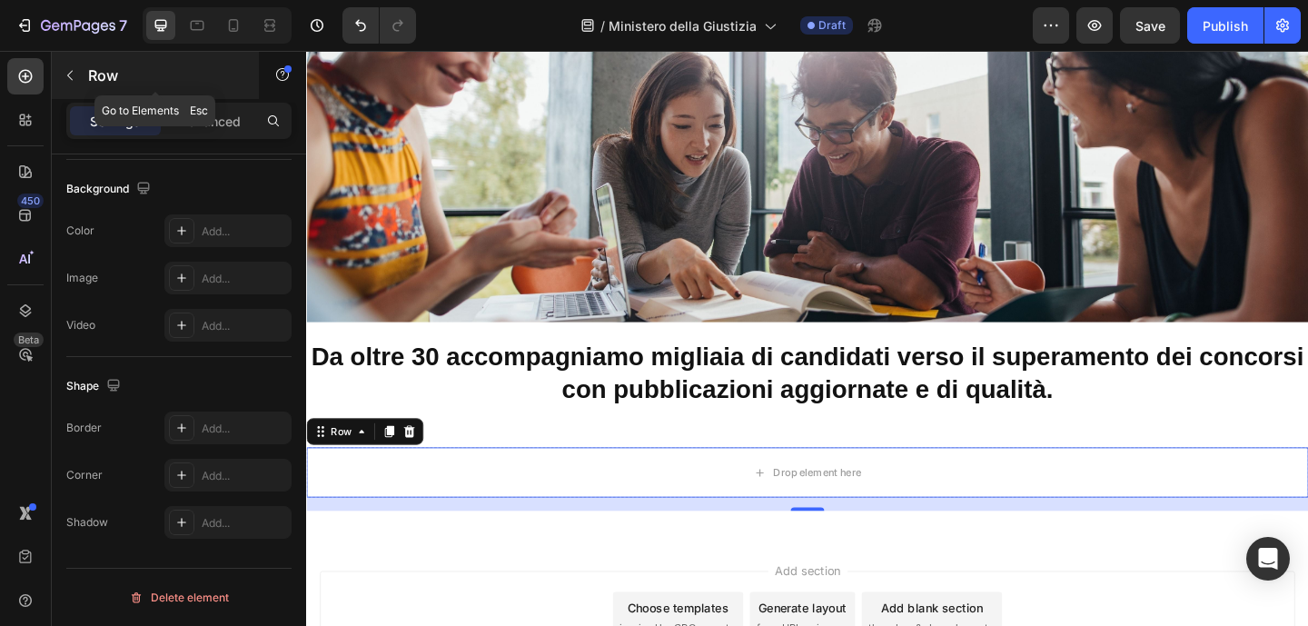
click at [67, 81] on icon "button" at bounding box center [70, 75] width 15 height 15
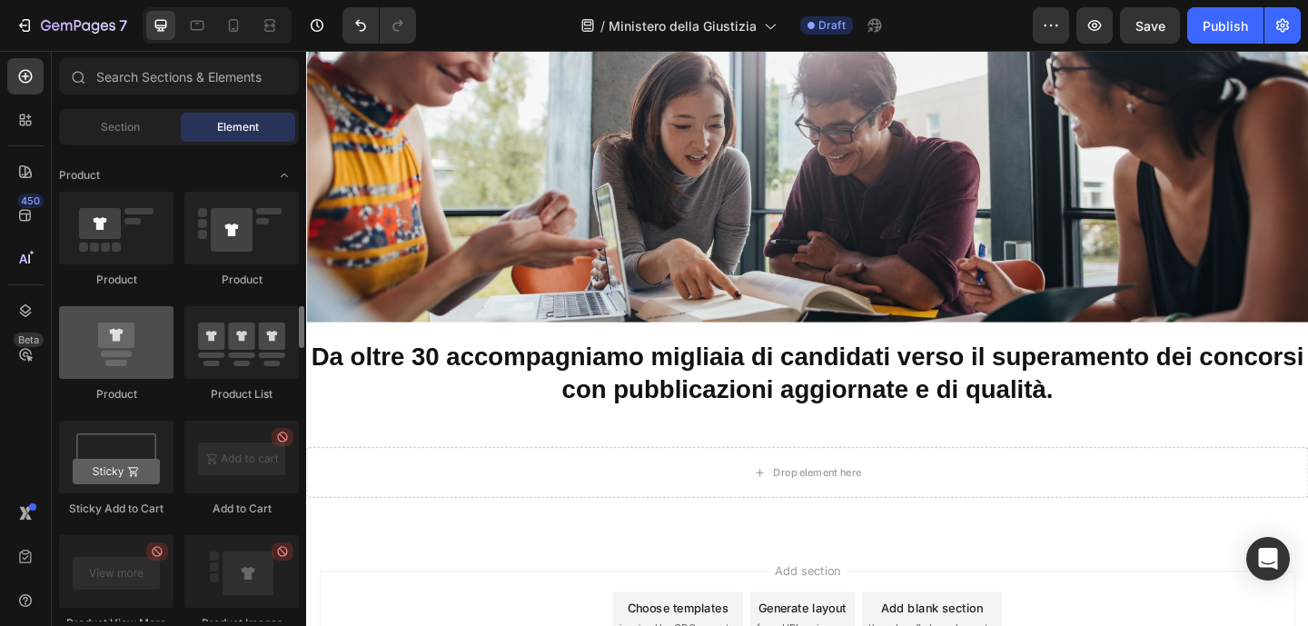
scroll to position [2146, 0]
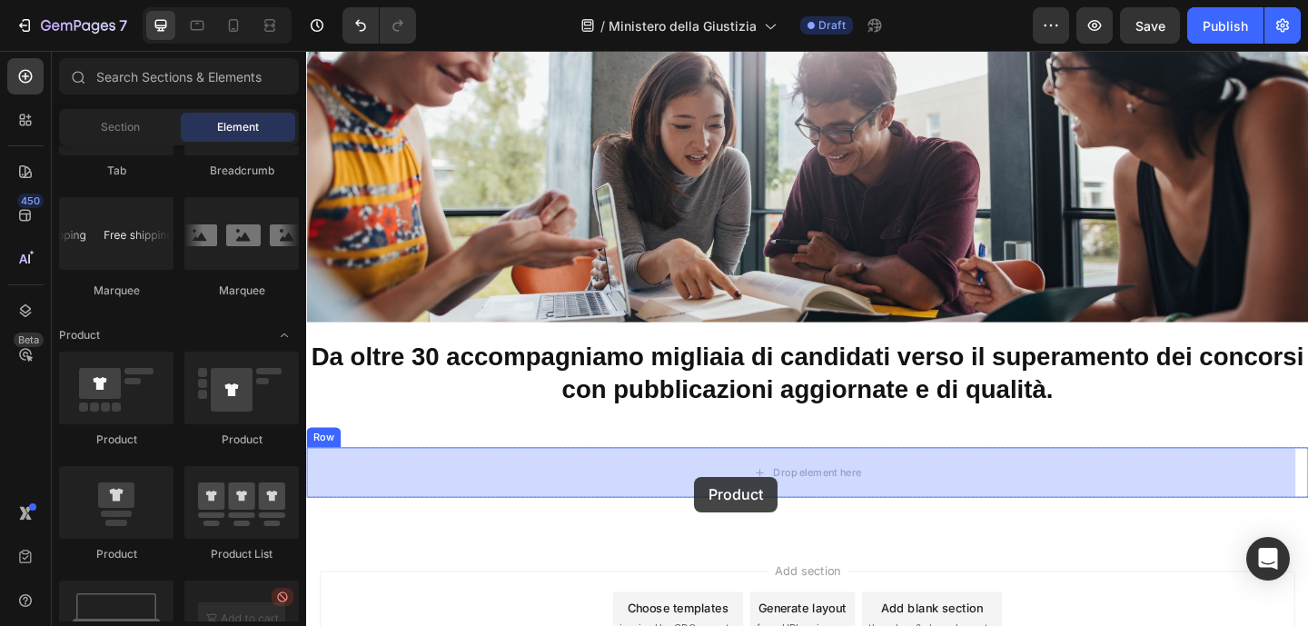
drag, startPoint x: 430, startPoint y: 439, endPoint x: 729, endPoint y: 510, distance: 308.1
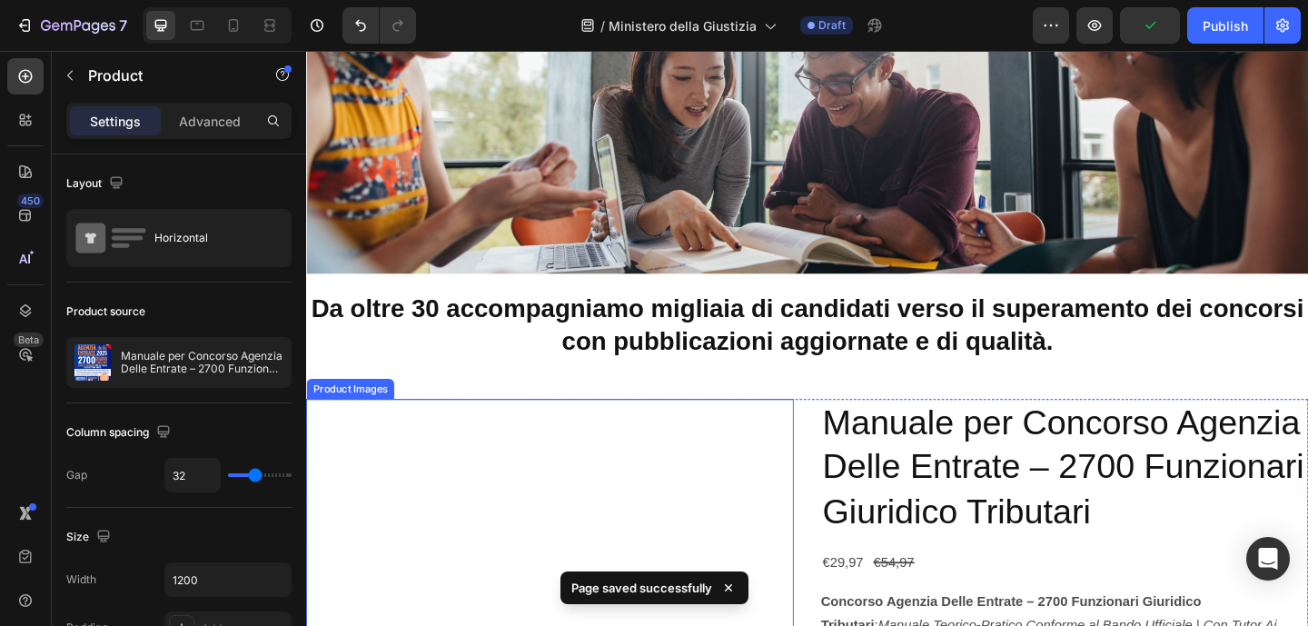
scroll to position [114, 0]
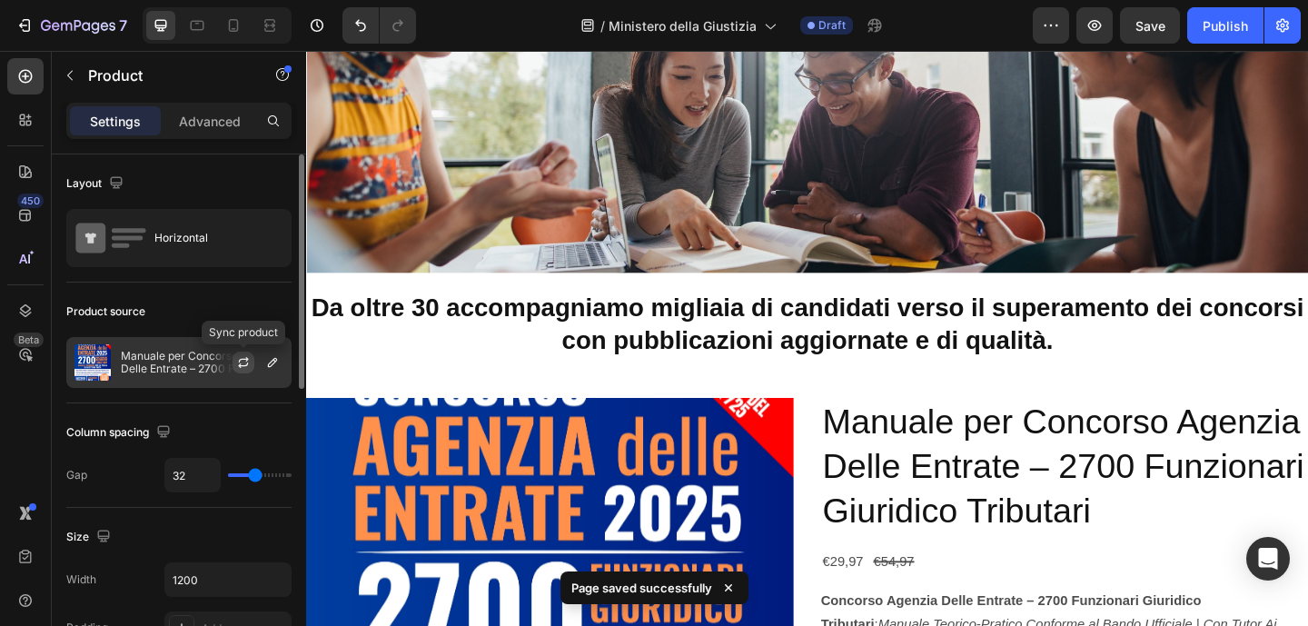
click at [248, 361] on icon "button" at bounding box center [243, 362] width 15 height 15
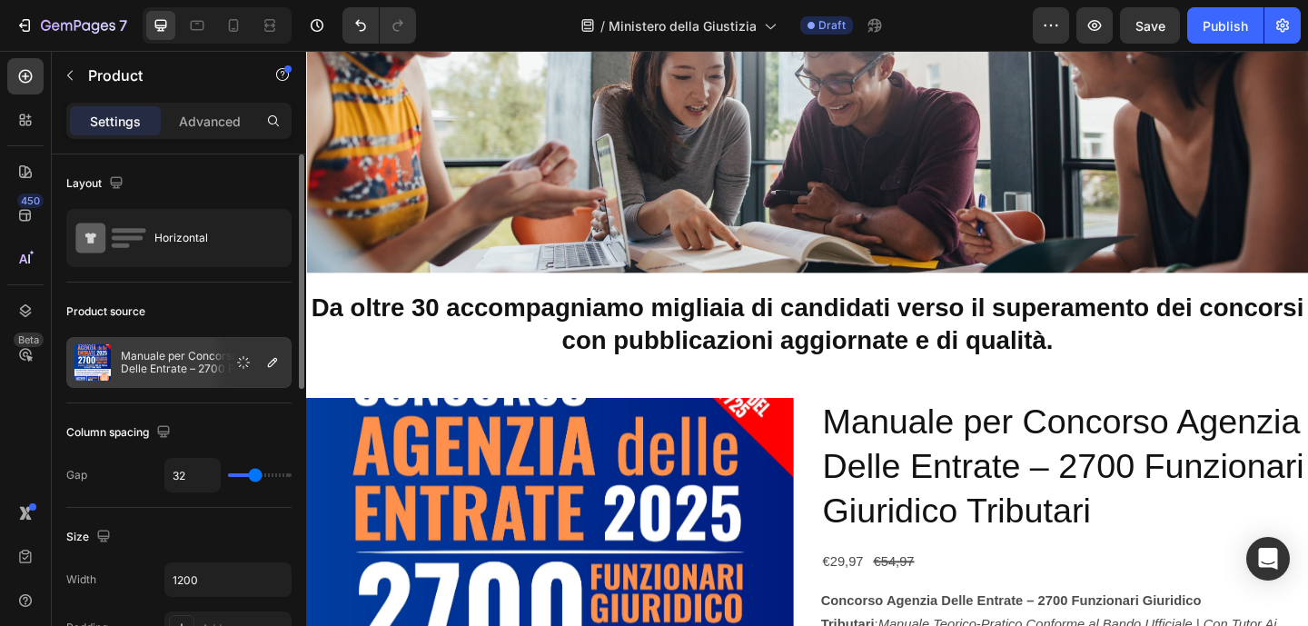
click at [193, 363] on p "Manuale per Concorso Agenzia Delle Entrate – 2700 Funzionari Giuridico Tributari" at bounding box center [202, 362] width 163 height 25
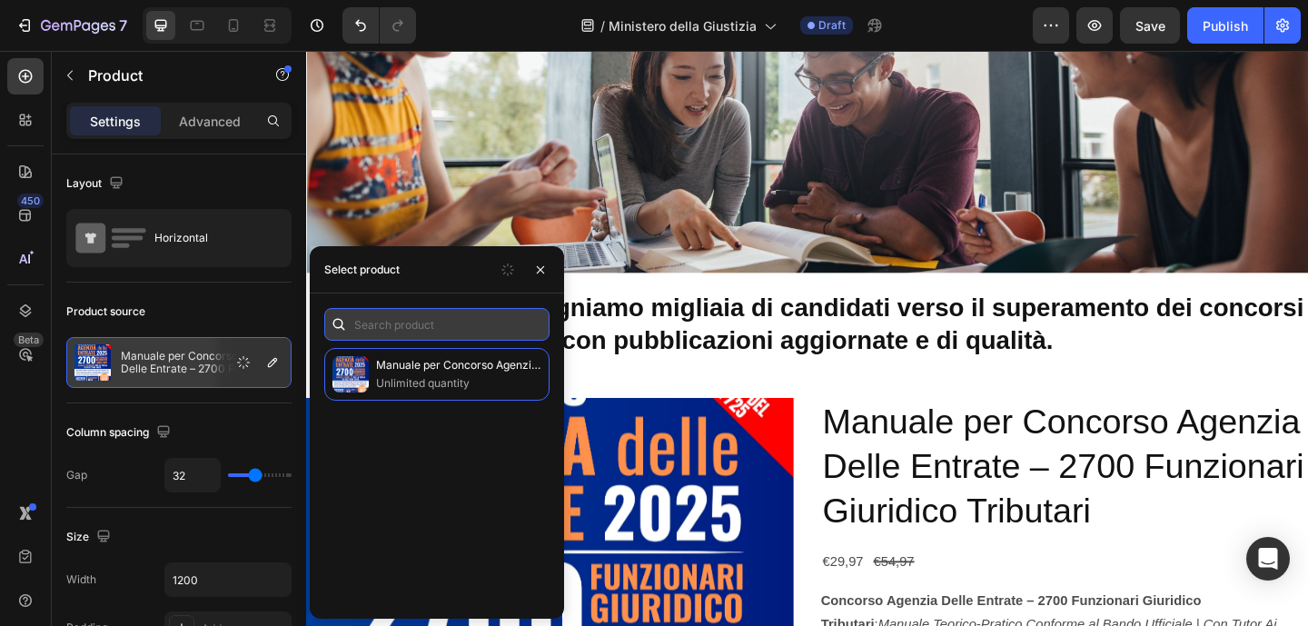
click at [432, 328] on input "text" at bounding box center [436, 324] width 225 height 33
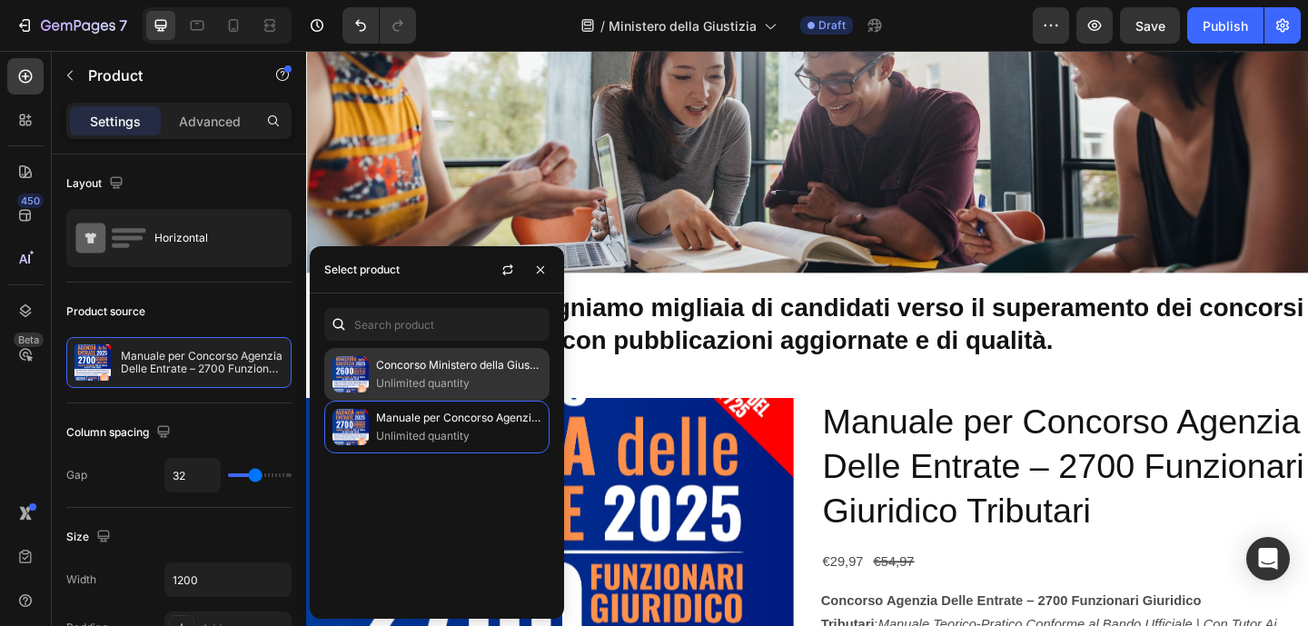
click at [437, 365] on p "Concorso Ministero della Giustizia - 2600 Assistenti ai servizi di cancelleria" at bounding box center [458, 365] width 165 height 18
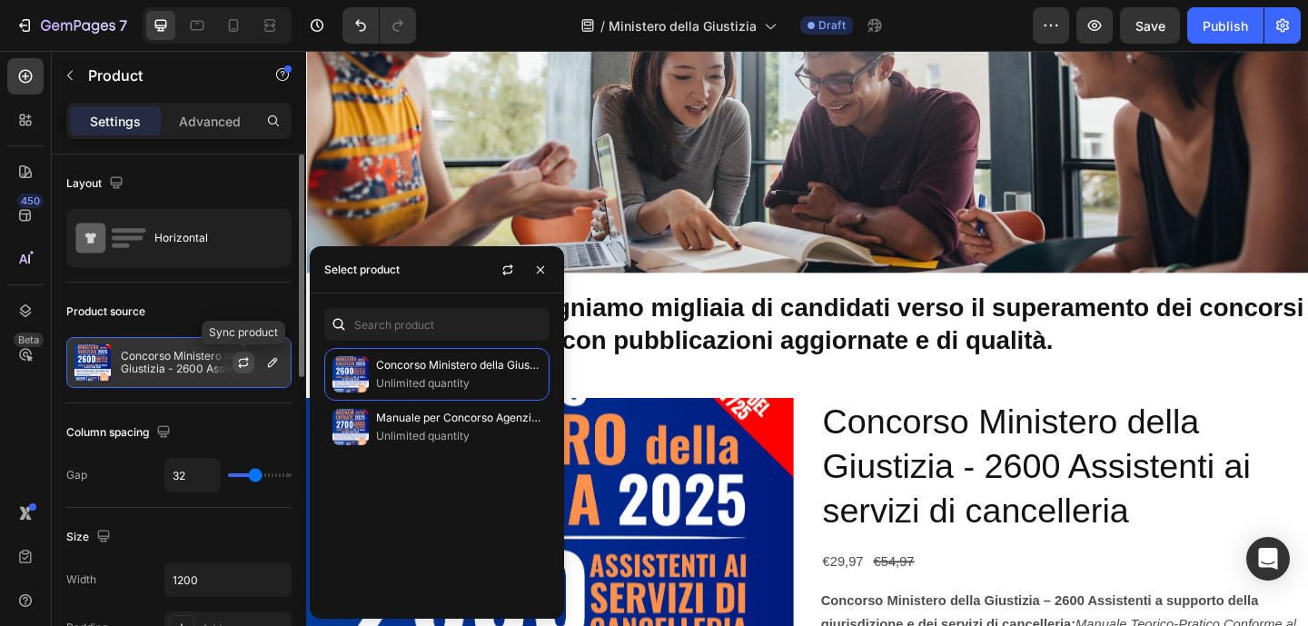
click at [240, 358] on icon "button" at bounding box center [243, 362] width 15 height 15
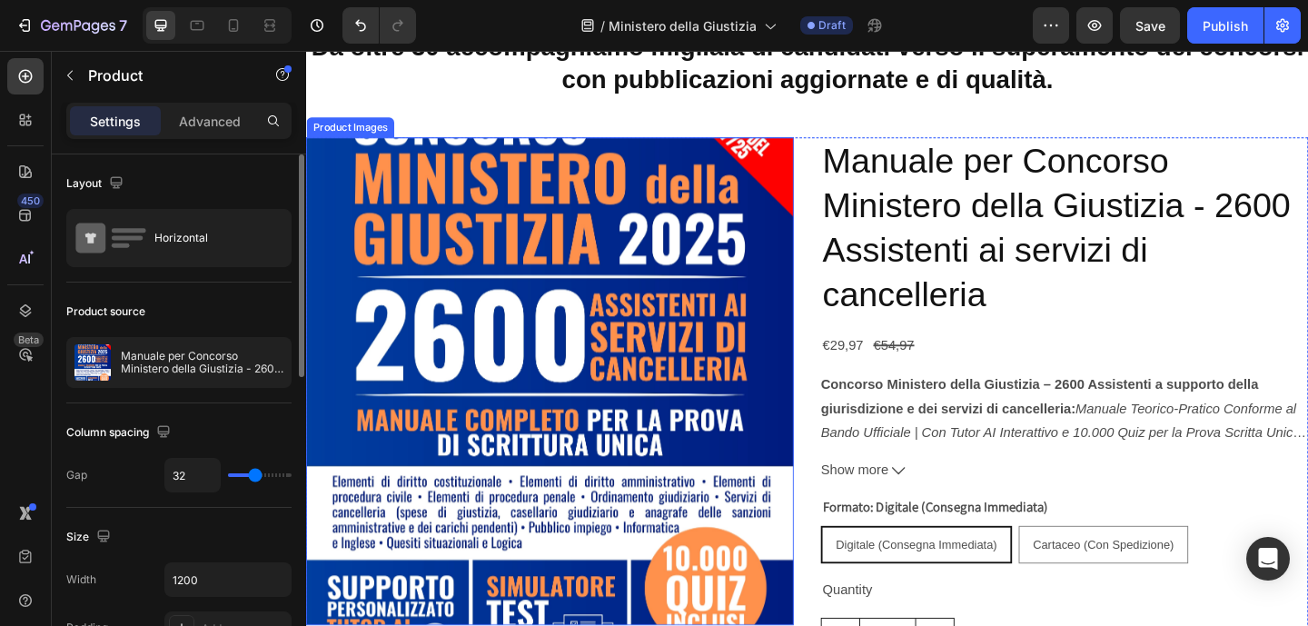
scroll to position [366, 0]
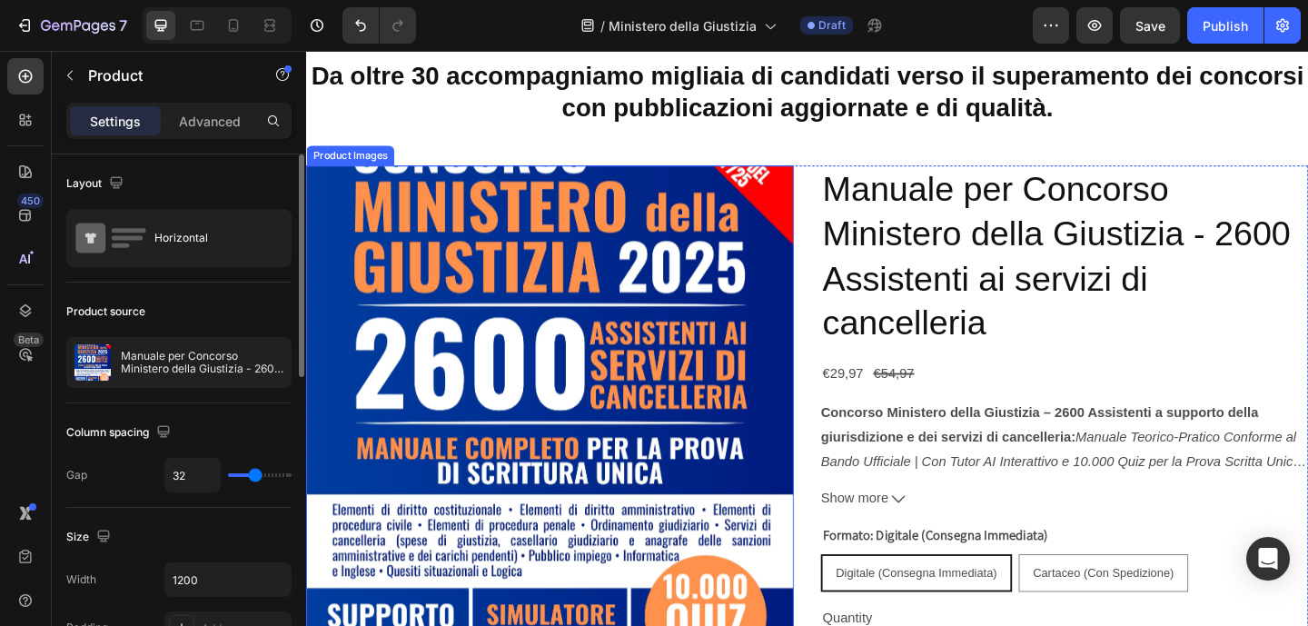
click at [405, 341] on img at bounding box center [571, 441] width 530 height 530
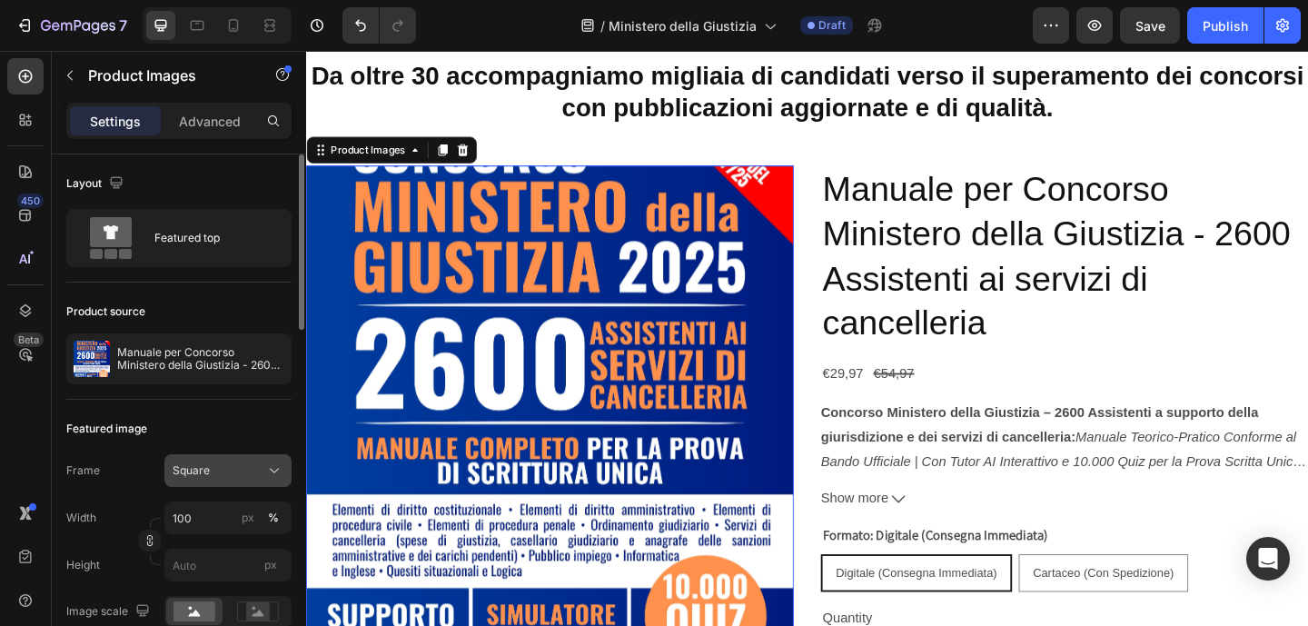
click at [259, 461] on div "Square" at bounding box center [228, 470] width 111 height 18
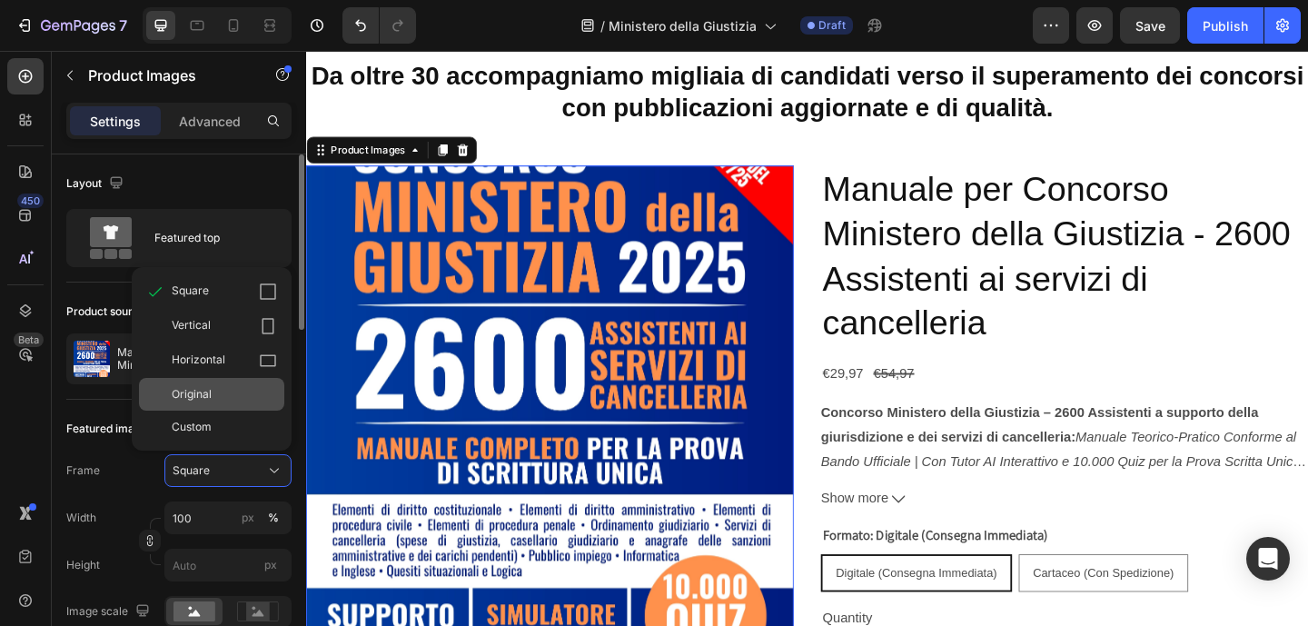
click at [225, 400] on div "Original" at bounding box center [224, 394] width 105 height 16
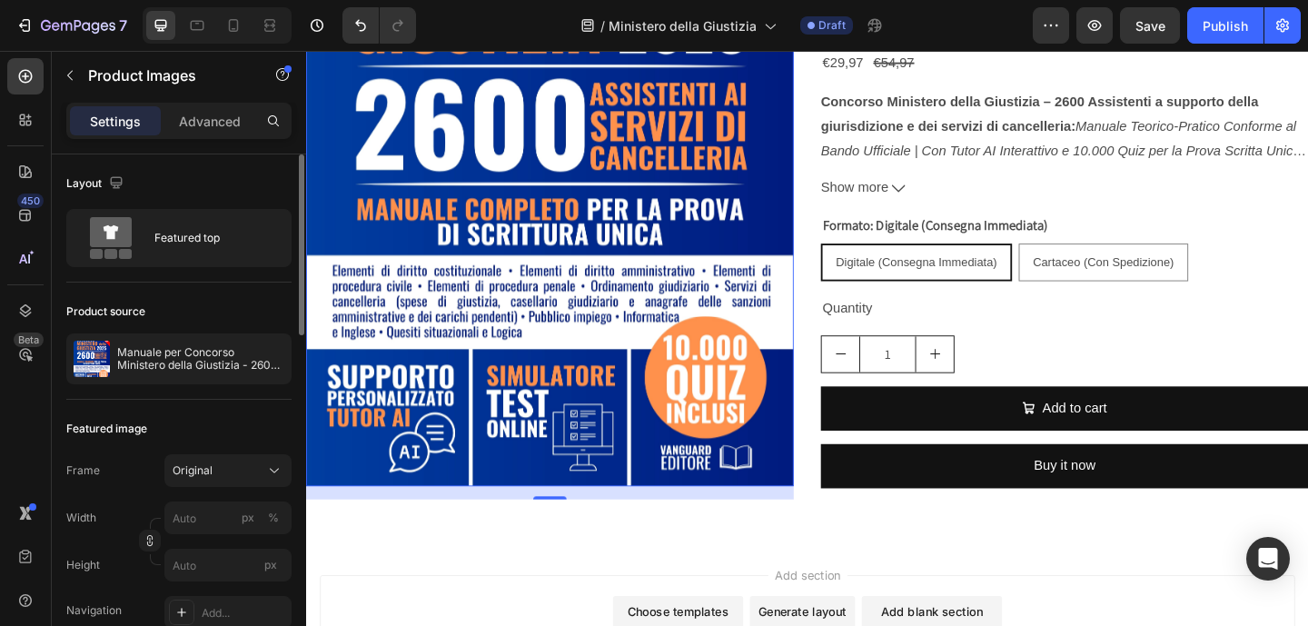
scroll to position [705, 0]
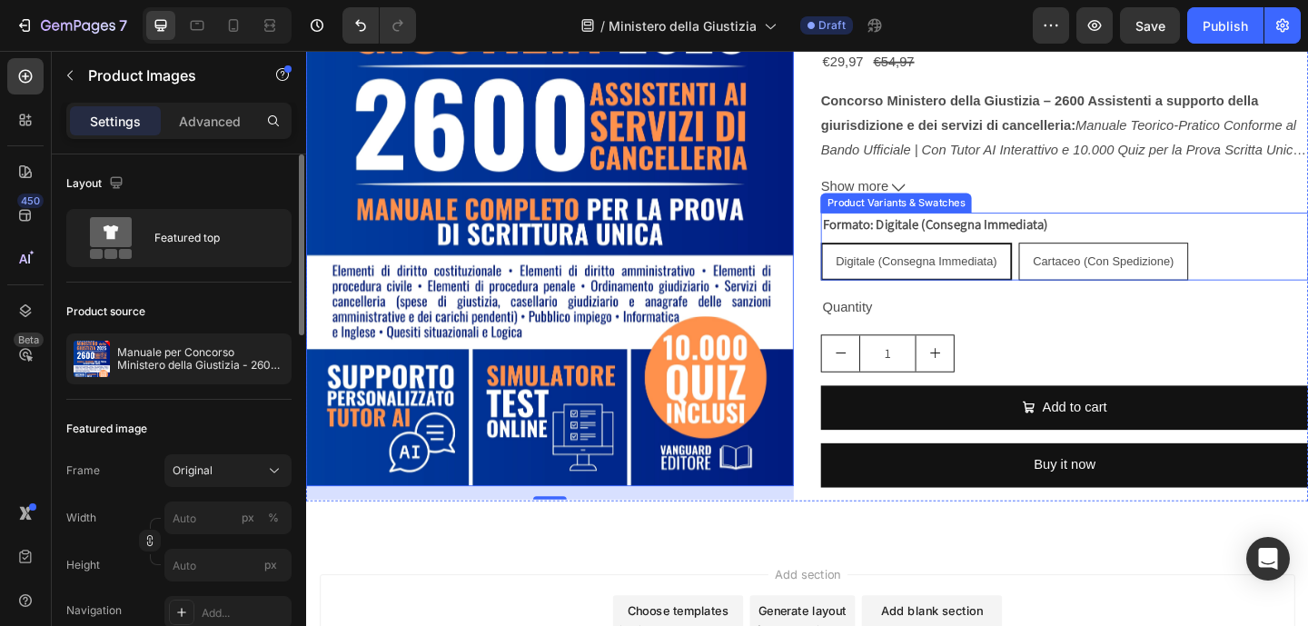
click at [1120, 289] on div "Cartaceo (Con Spedizione)" at bounding box center [1173, 280] width 183 height 37
click at [1081, 260] on input "Cartaceo (Con Spedizione) Cartaceo (Con Spedizione) Cartaceo (Con Spedizione)" at bounding box center [1080, 259] width 1 height 1
radio input "true"
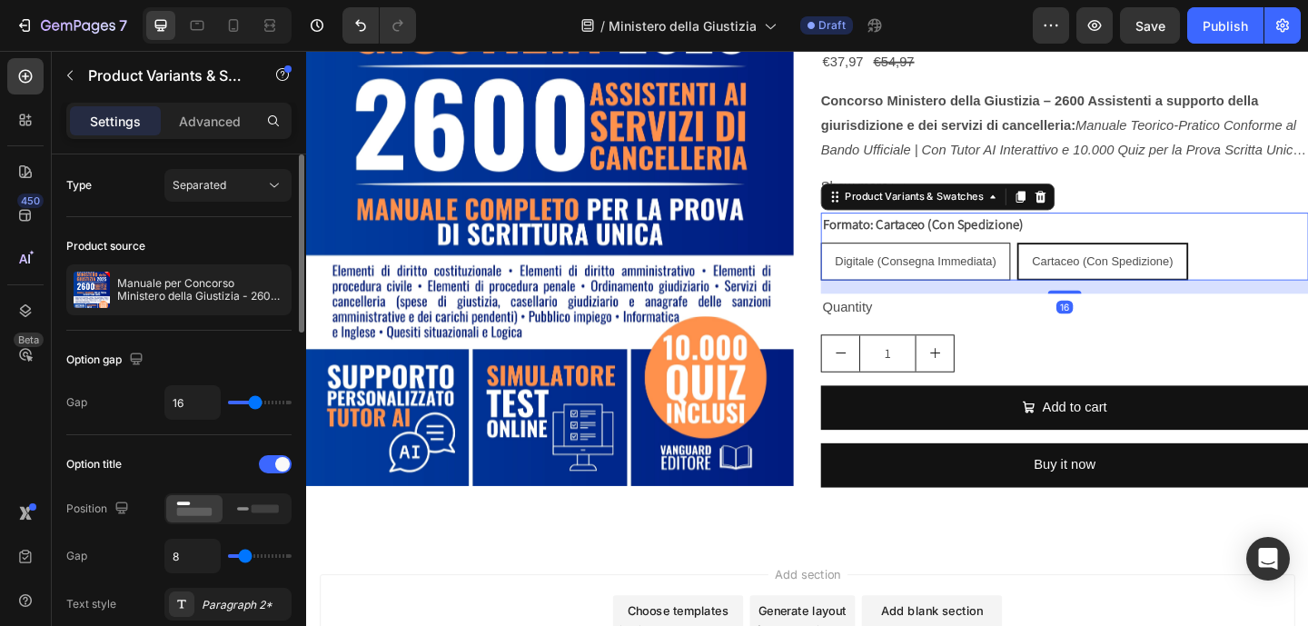
click at [1008, 289] on div "Digitale (Consegna Immediata)" at bounding box center [968, 280] width 204 height 37
click at [865, 260] on input "Digitale (Consegna Immediata) Digitale (Consegna Immediata) Digitale (Consegna …" at bounding box center [864, 259] width 1 height 1
radio input "true"
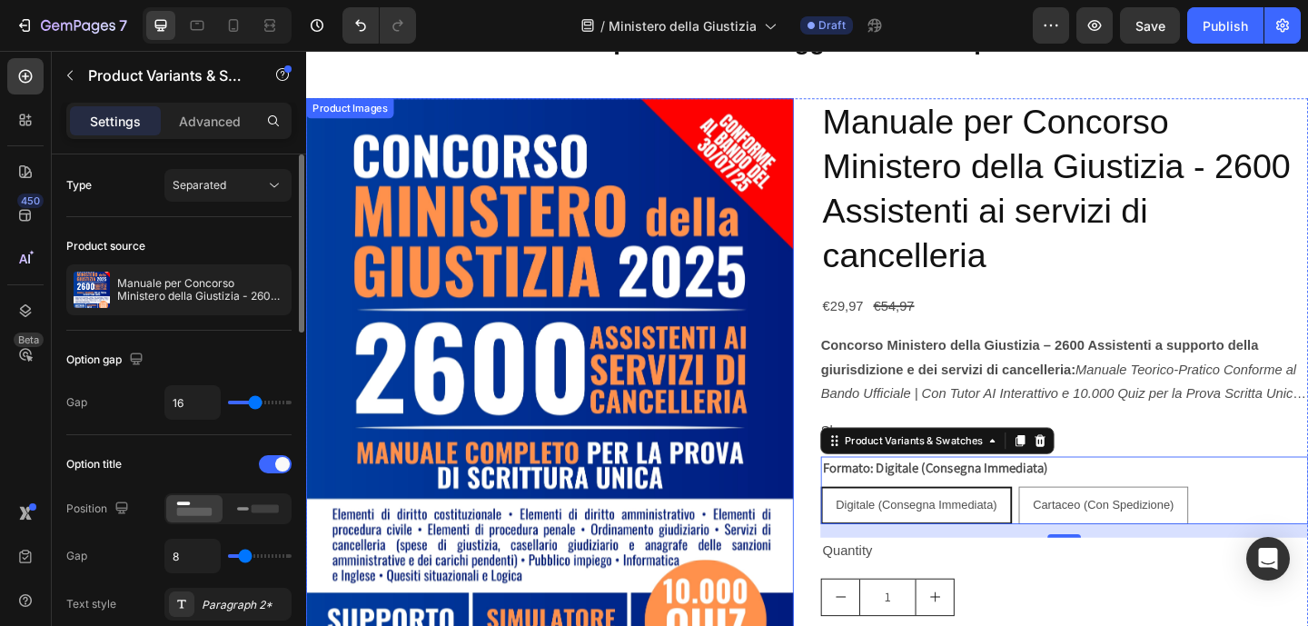
scroll to position [433, 0]
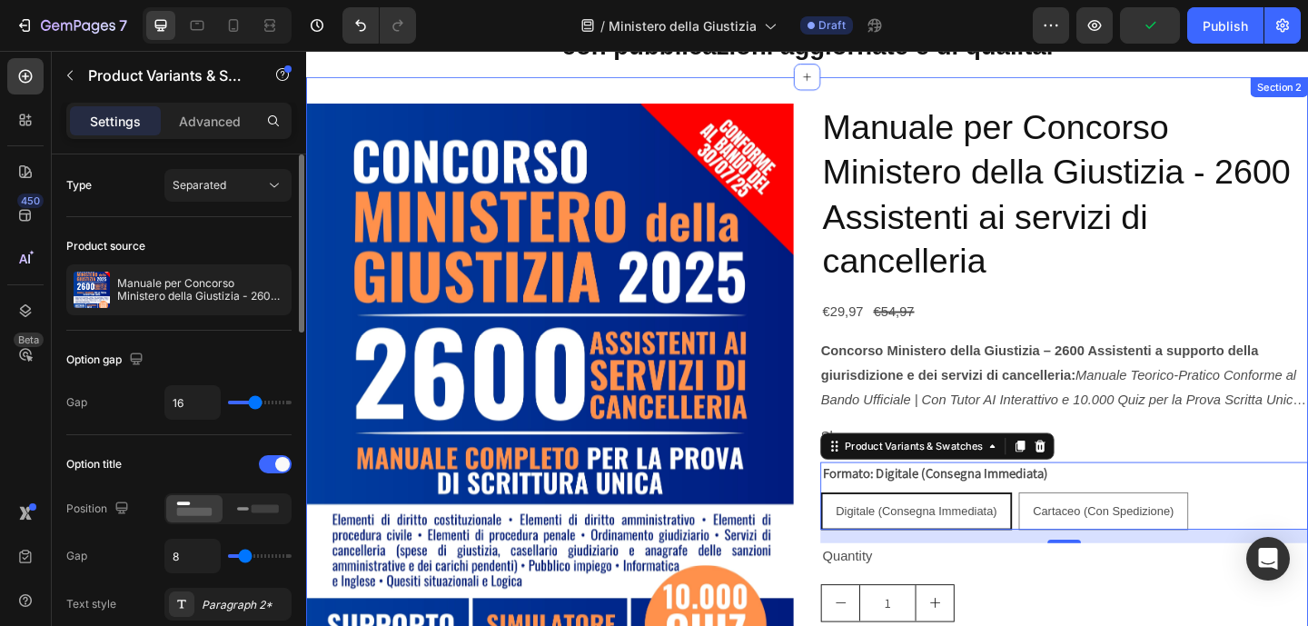
click at [1260, 97] on div "Product Images Manuale per Concorso Ministero della Giustizia - 2600 Assistenti…" at bounding box center [851, 468] width 1090 height 776
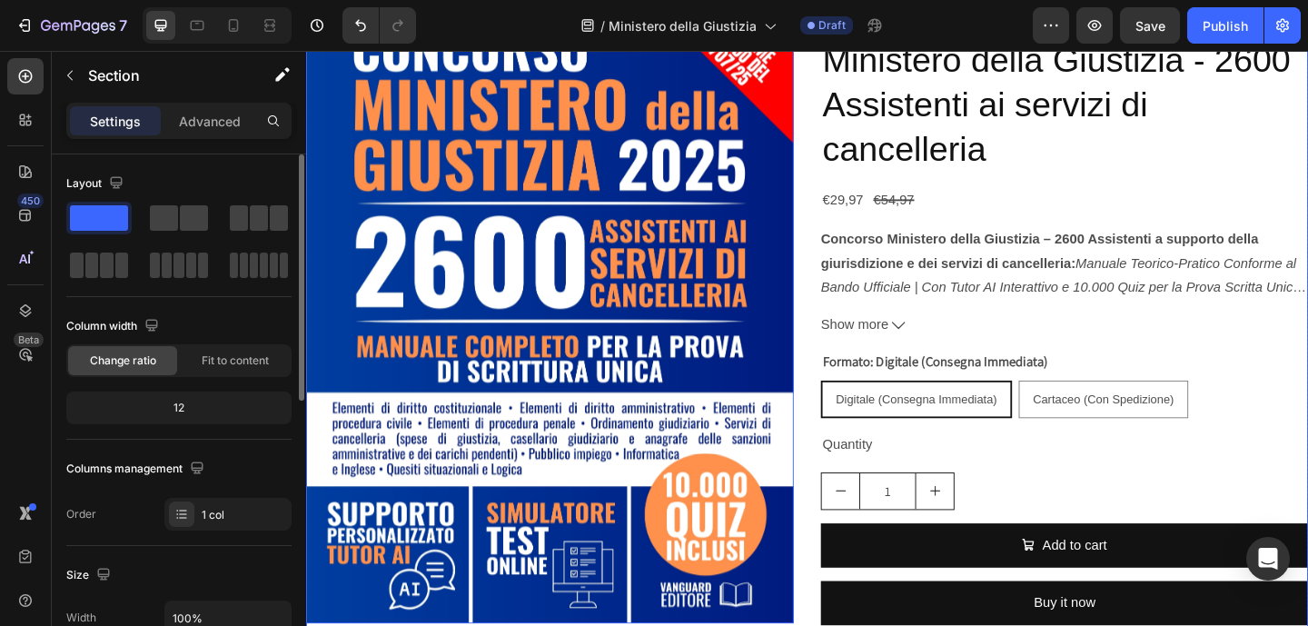
scroll to position [603, 0]
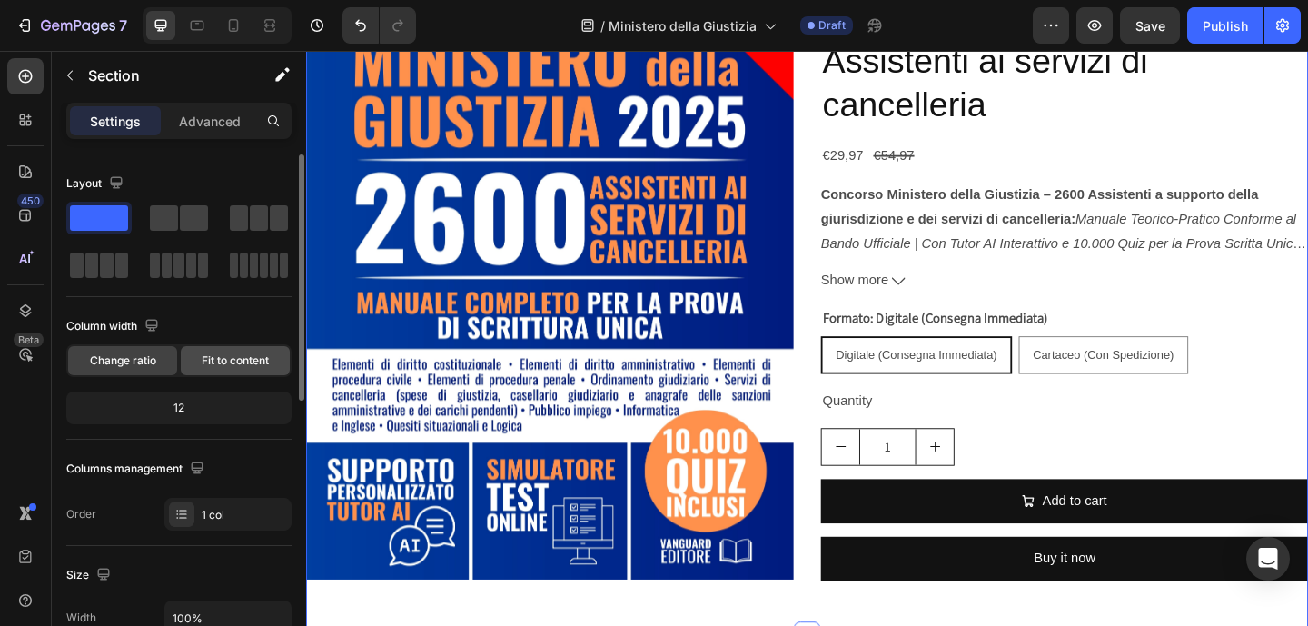
click at [249, 364] on span "Fit to content" at bounding box center [235, 360] width 67 height 16
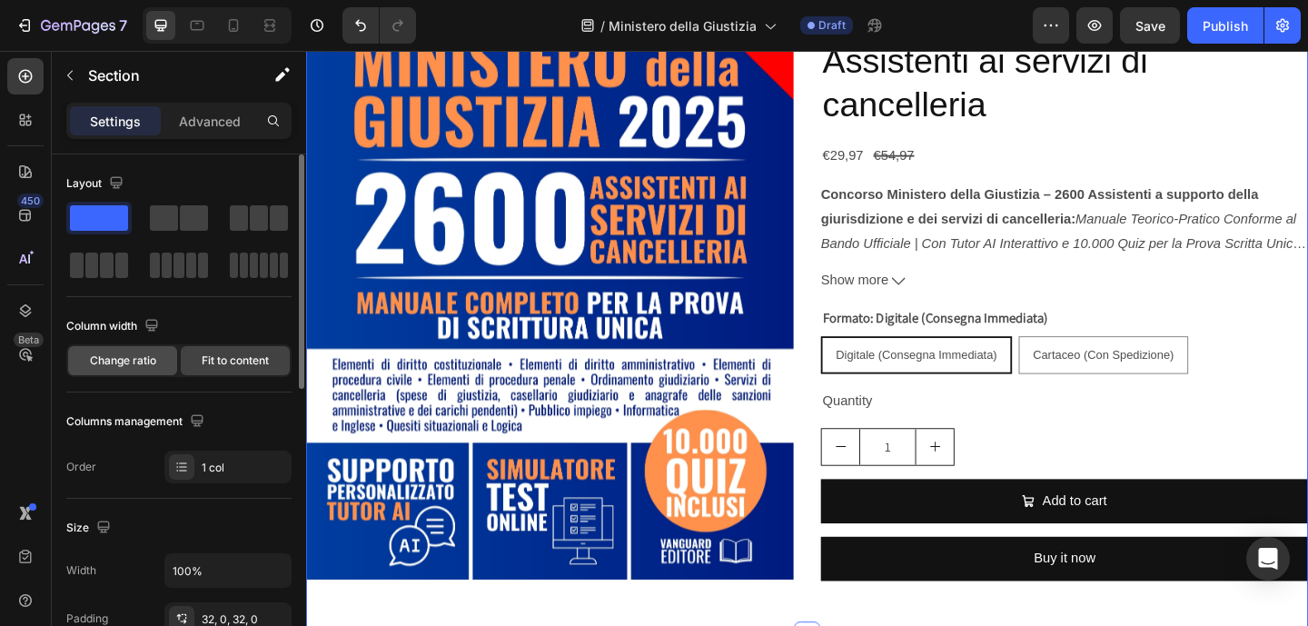
click at [130, 367] on span "Change ratio" at bounding box center [123, 360] width 66 height 16
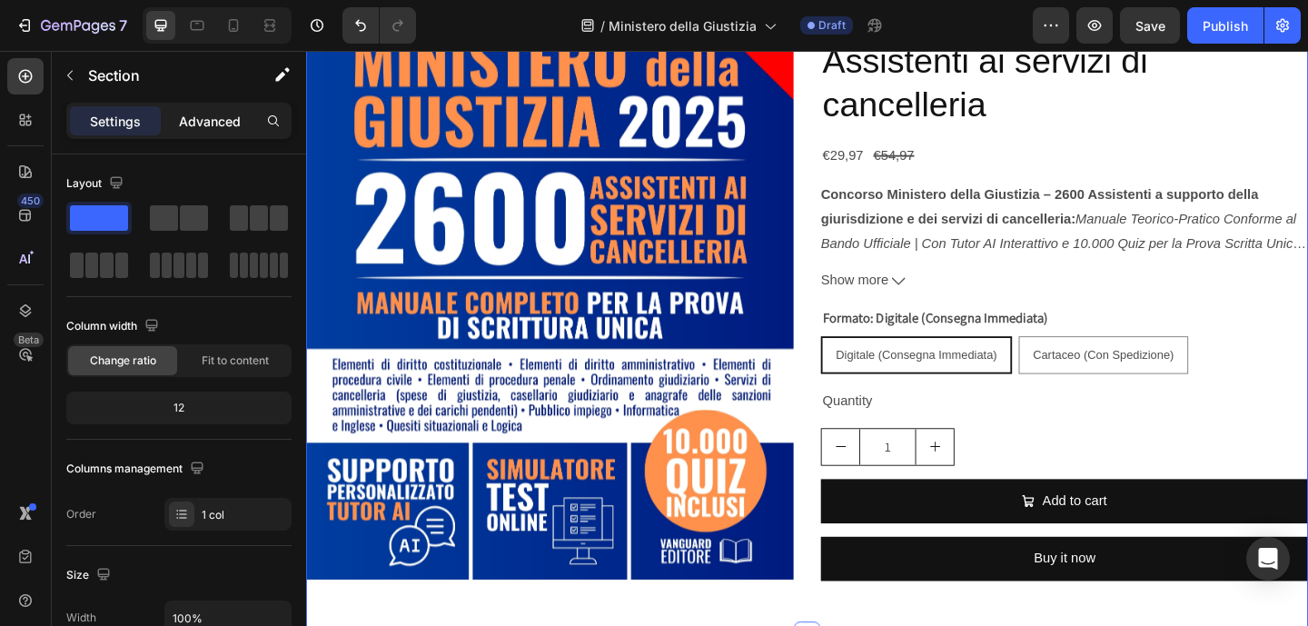
click at [186, 127] on p "Advanced" at bounding box center [210, 121] width 62 height 19
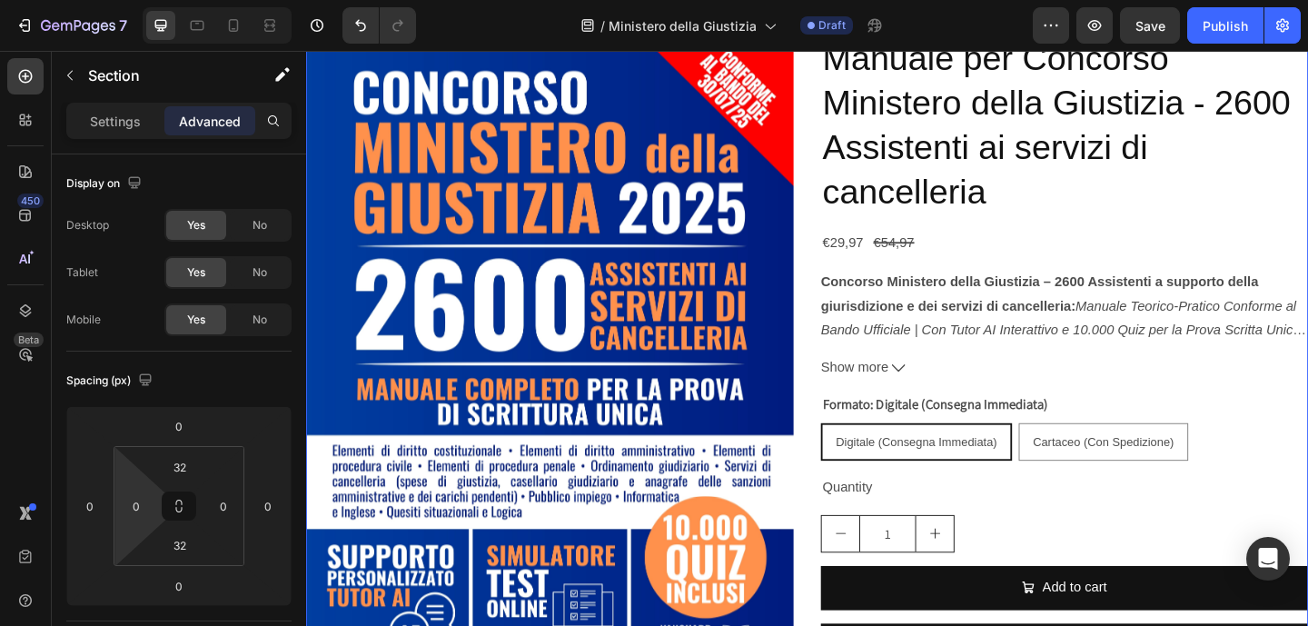
scroll to position [479, 0]
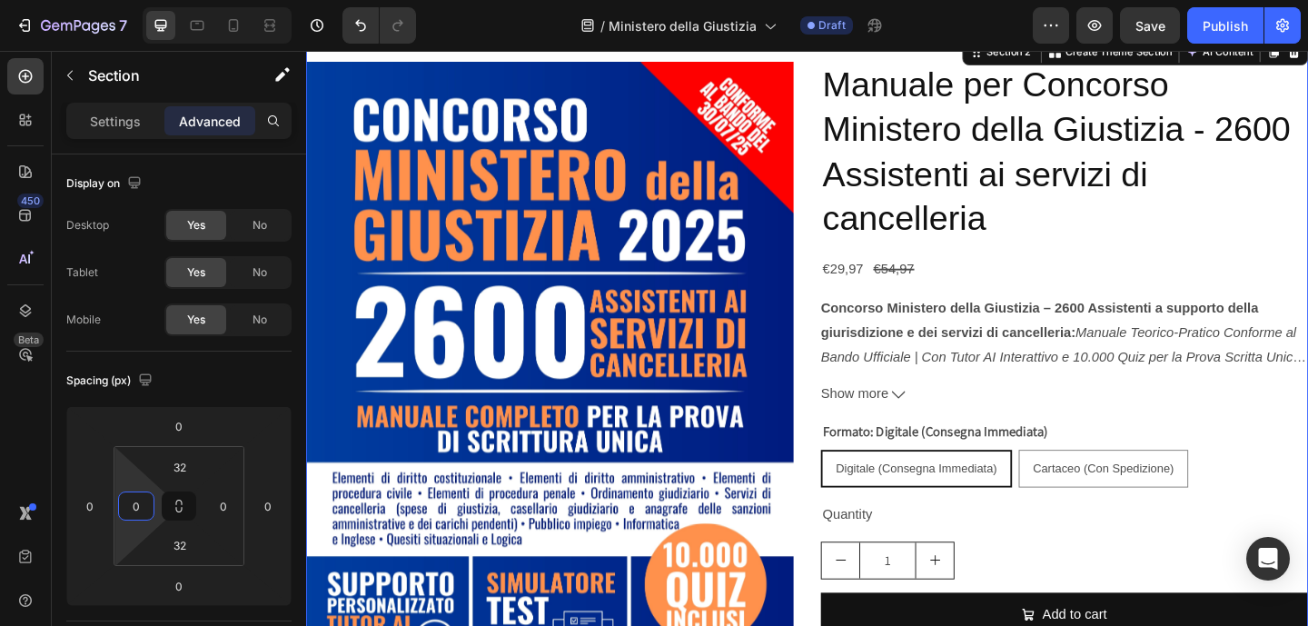
click at [133, 508] on input "0" at bounding box center [136, 505] width 27 height 27
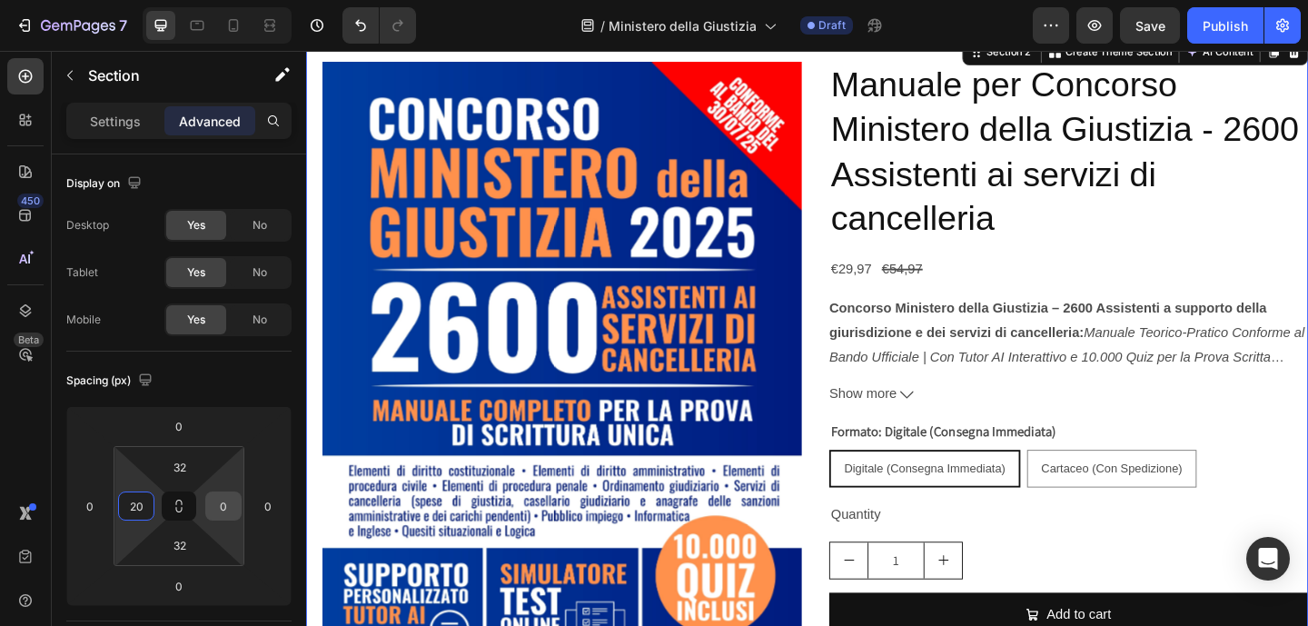
type input "20"
click at [229, 506] on input "0" at bounding box center [223, 505] width 27 height 27
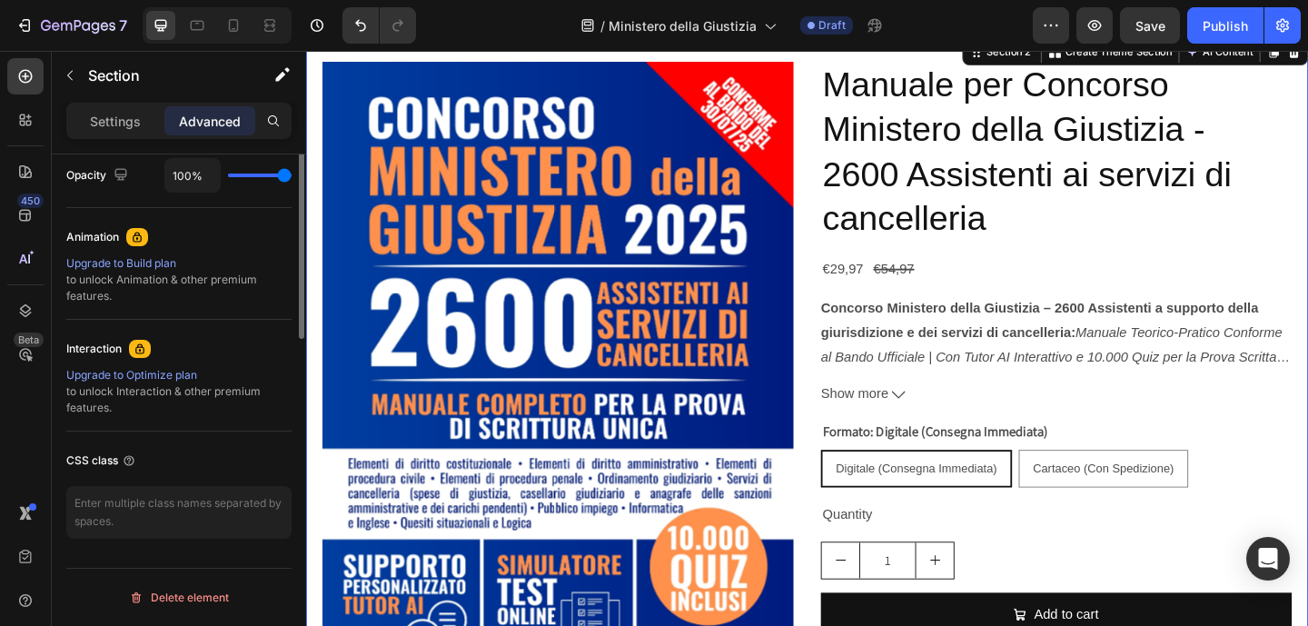
scroll to position [0, 0]
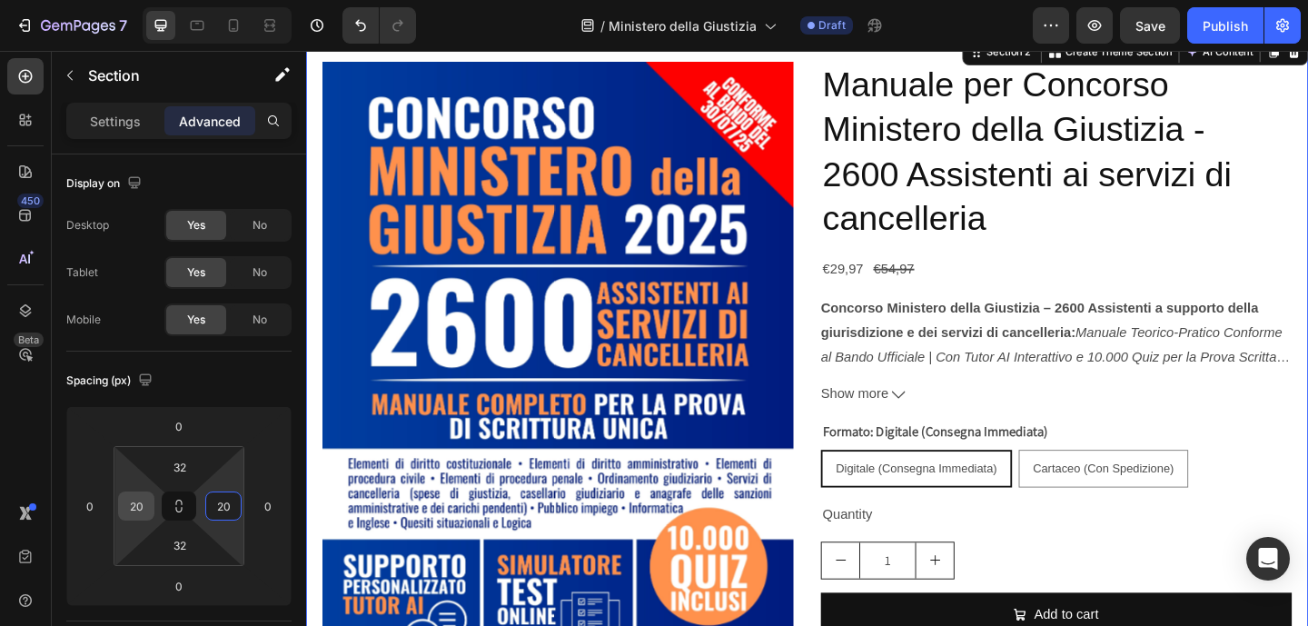
type input "20"
click at [127, 499] on input "20" at bounding box center [136, 505] width 27 height 27
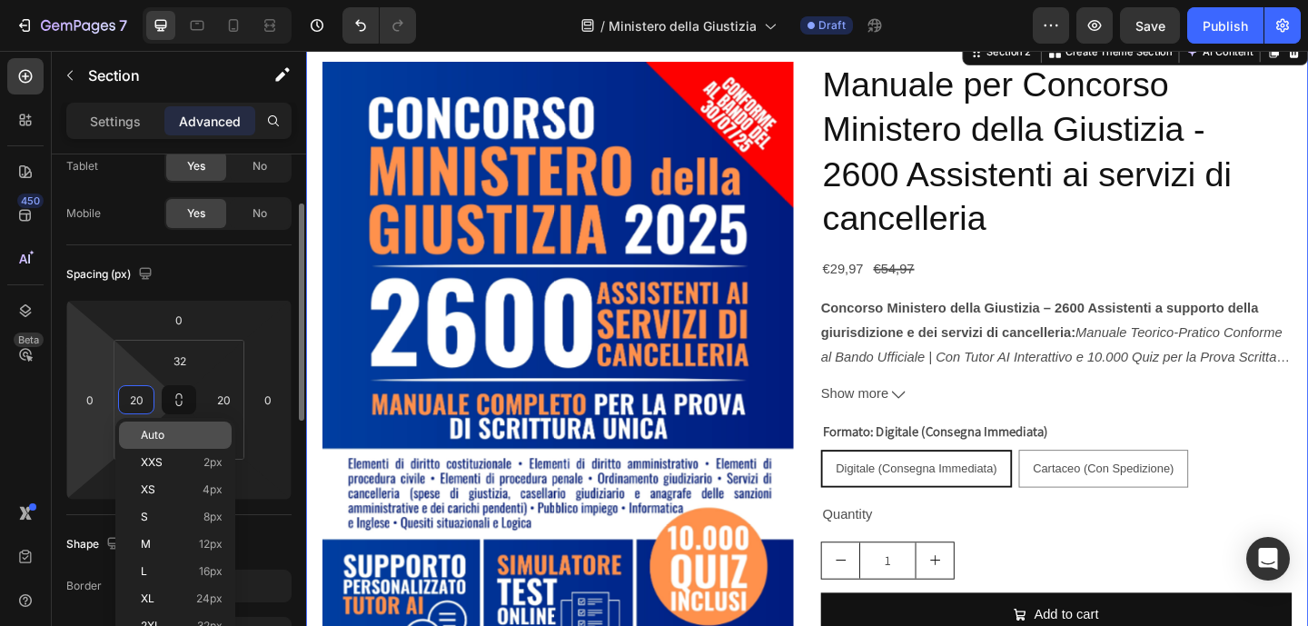
scroll to position [110, 0]
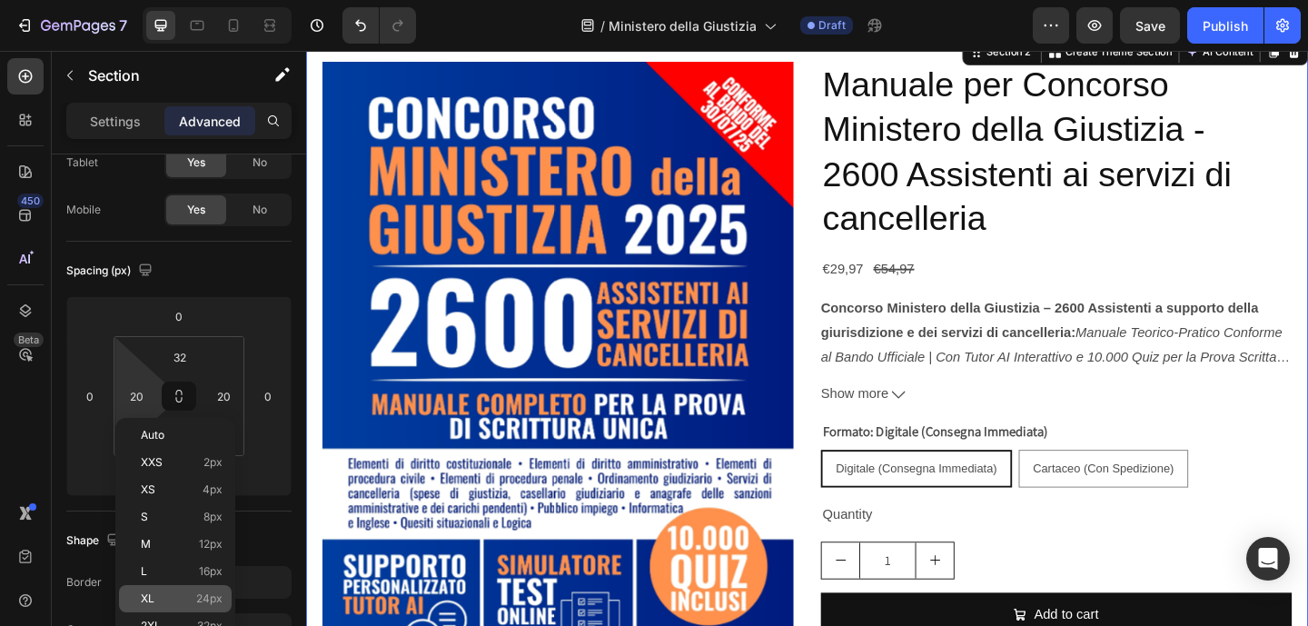
click at [190, 593] on p "XL 24px" at bounding box center [182, 598] width 82 height 13
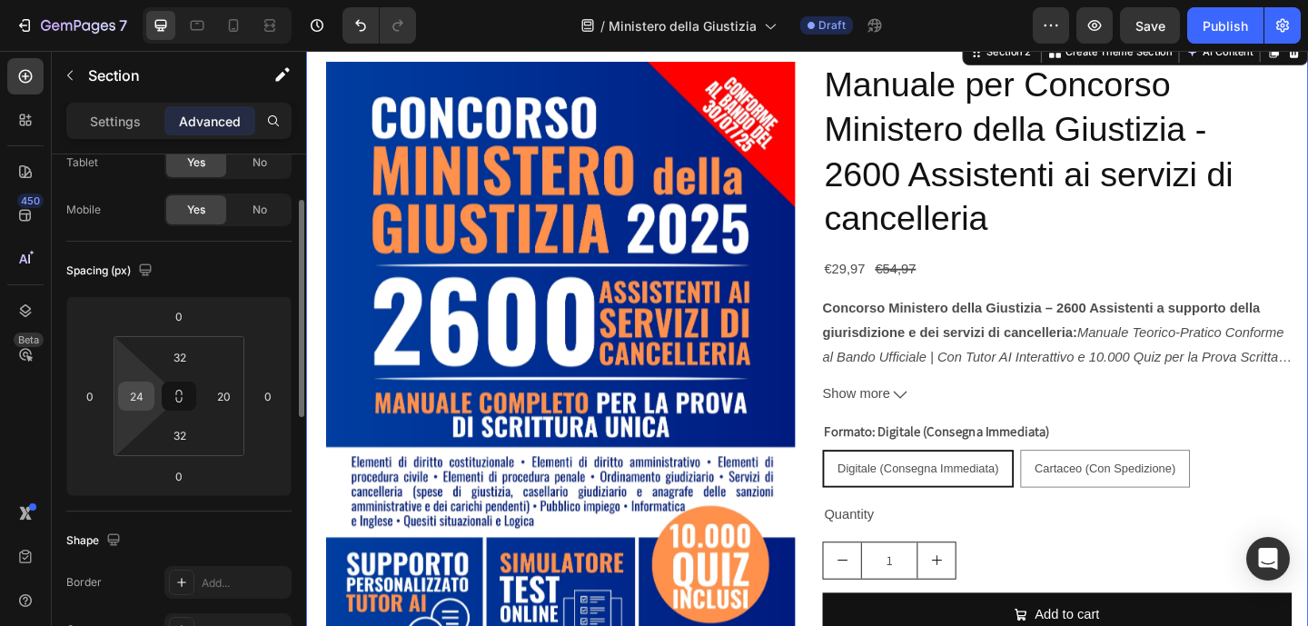
click at [136, 409] on input "24" at bounding box center [136, 395] width 27 height 27
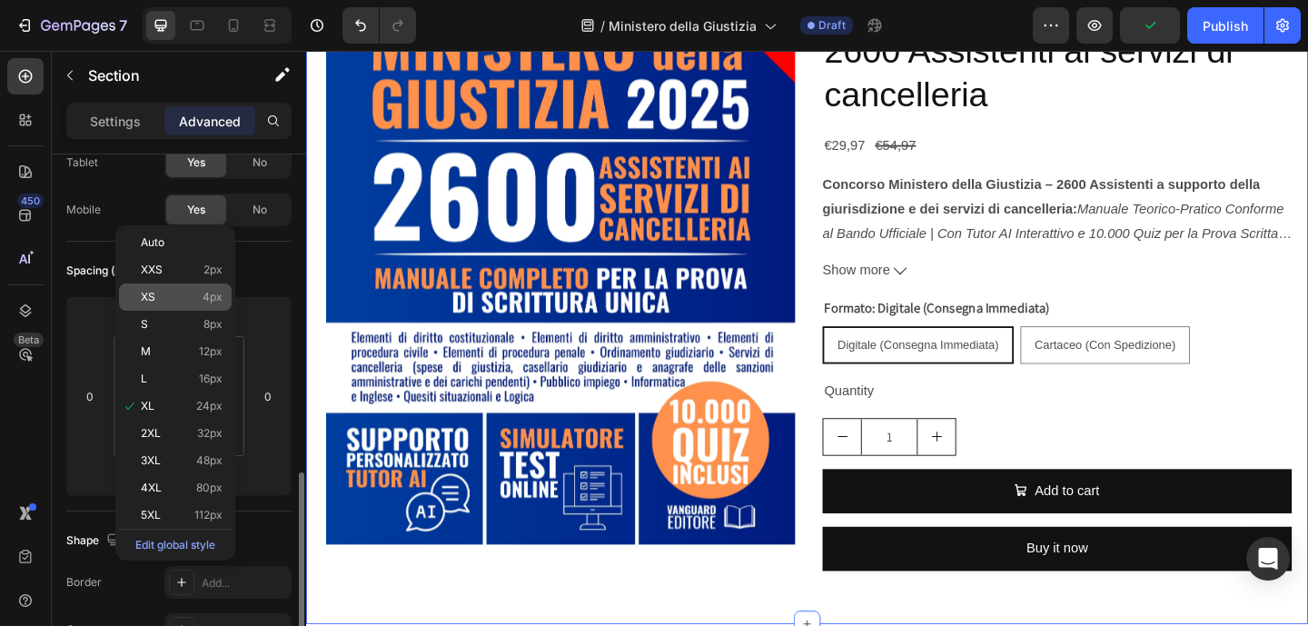
scroll to position [302, 0]
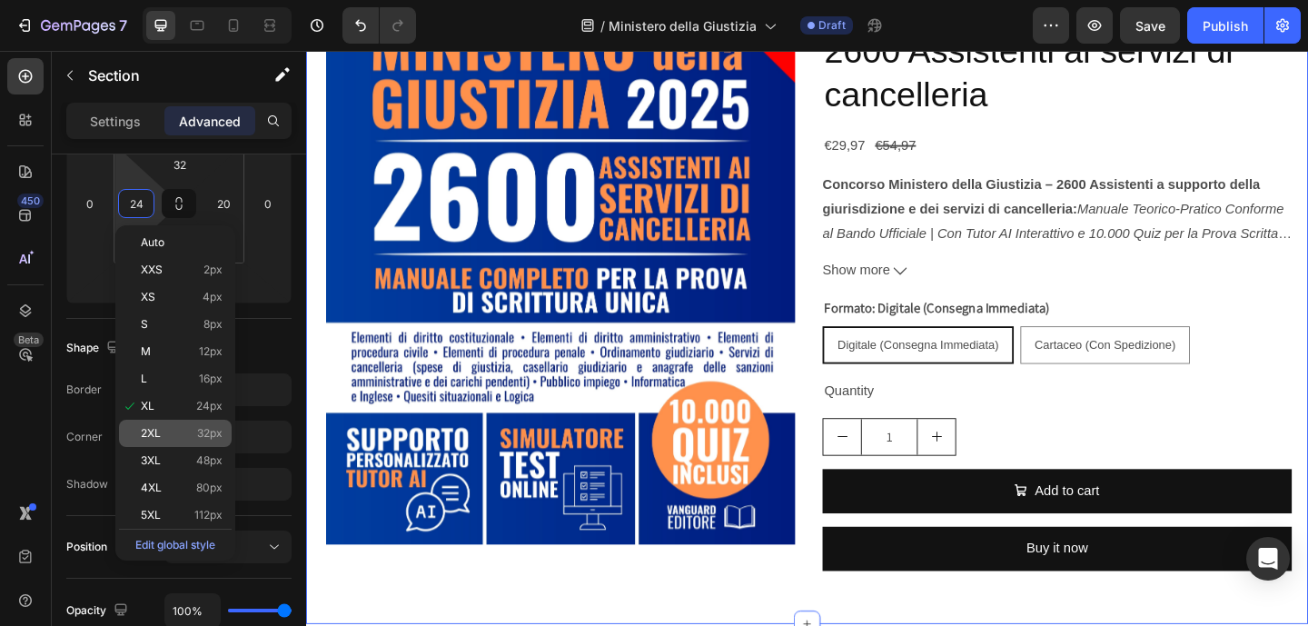
click at [178, 421] on div "2XL 32px" at bounding box center [175, 433] width 113 height 27
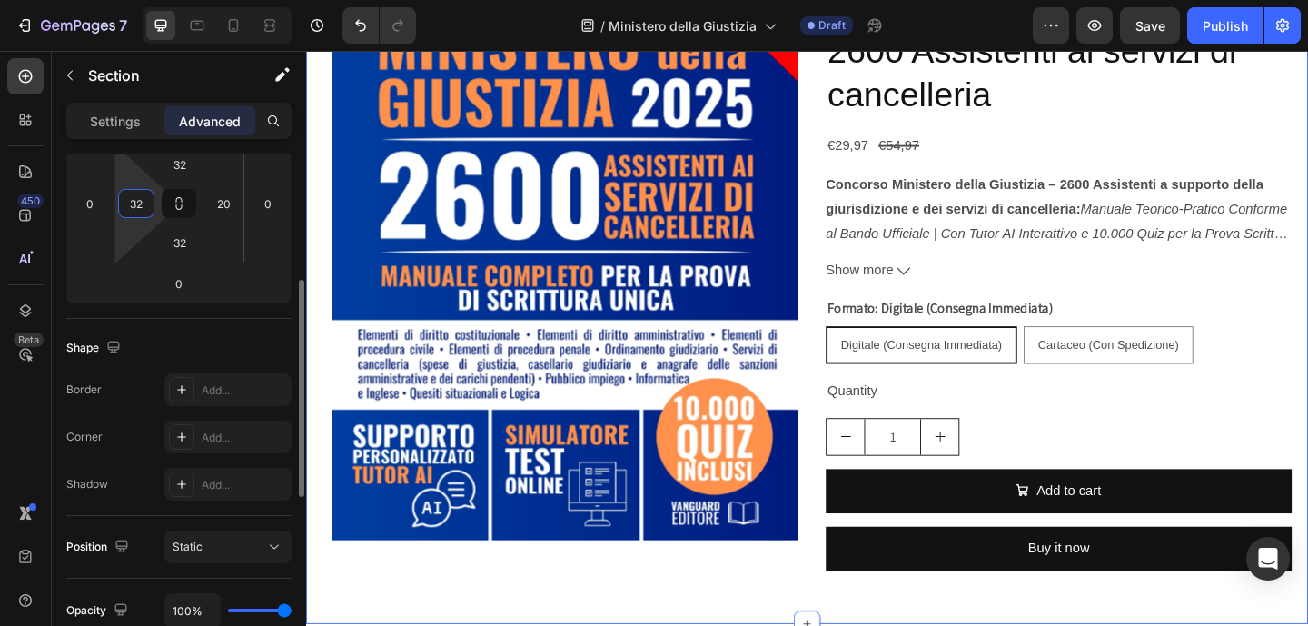
click at [139, 201] on input "32" at bounding box center [136, 203] width 27 height 27
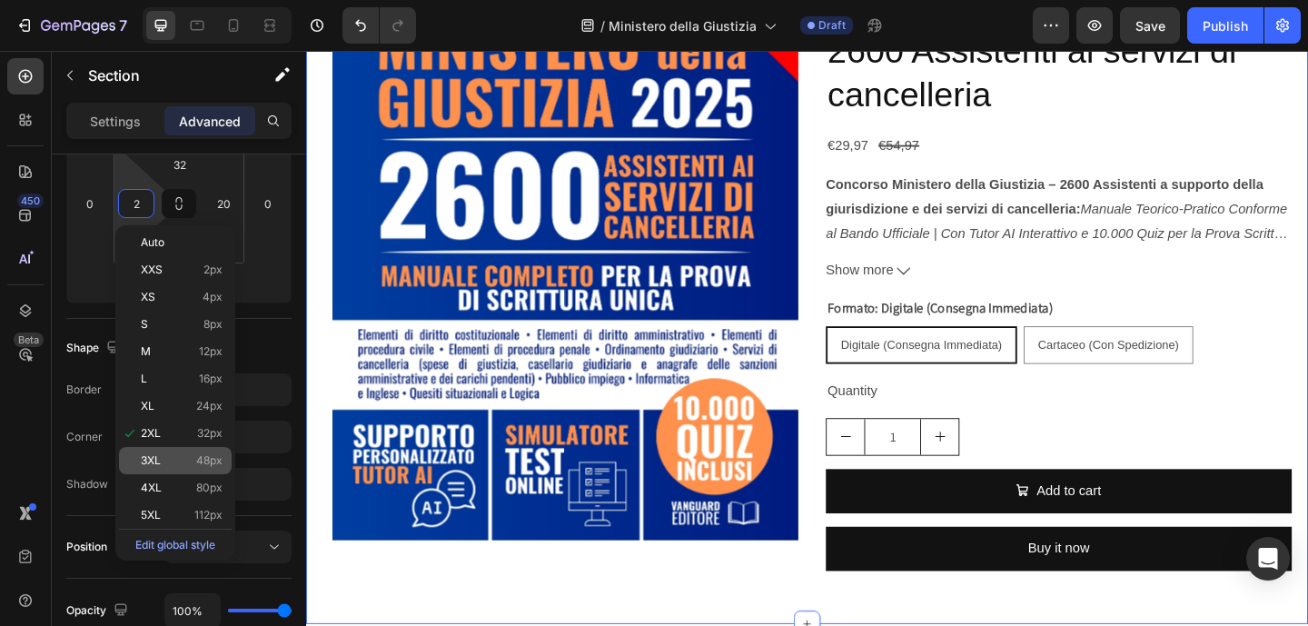
click at [185, 471] on div "3XL 48px" at bounding box center [175, 460] width 113 height 27
type input "48"
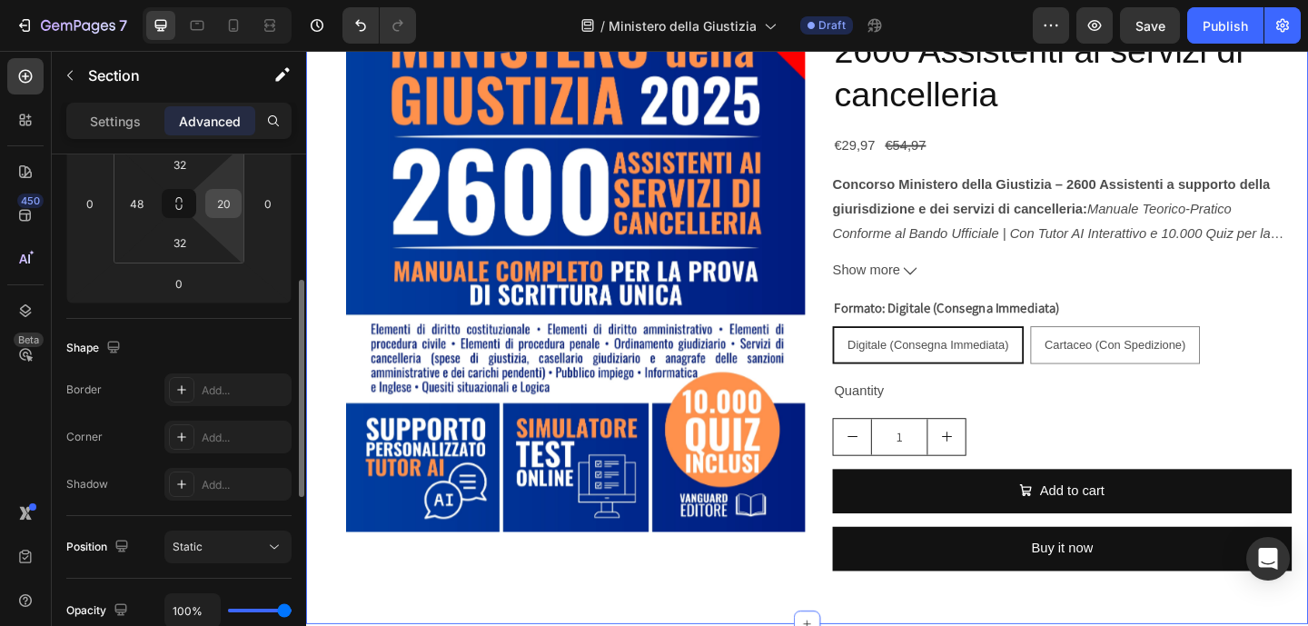
click at [227, 210] on input "20" at bounding box center [223, 203] width 27 height 27
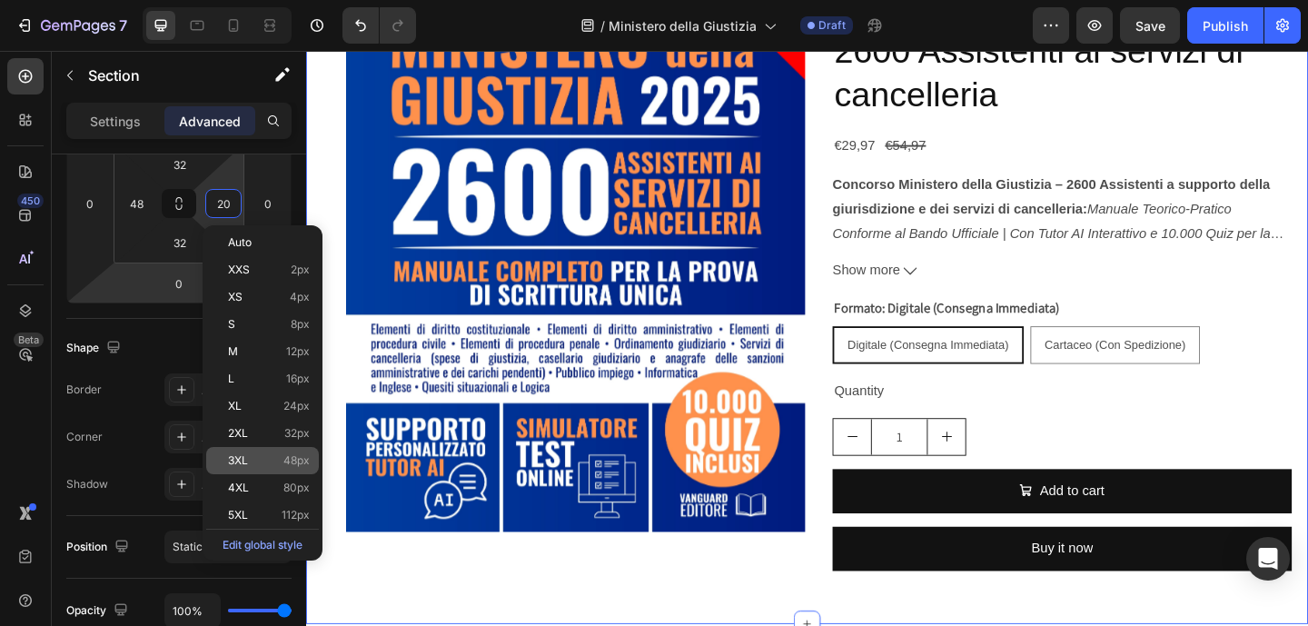
click at [244, 464] on span "3XL" at bounding box center [238, 460] width 20 height 13
type input "48"
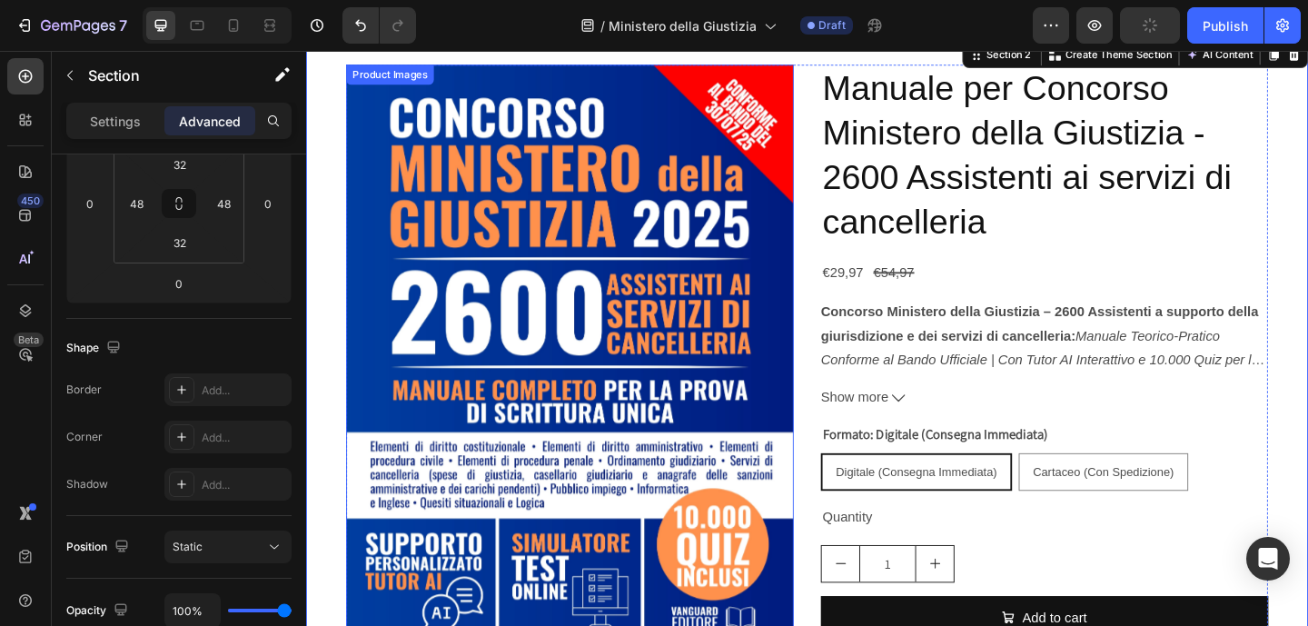
scroll to position [240, 0]
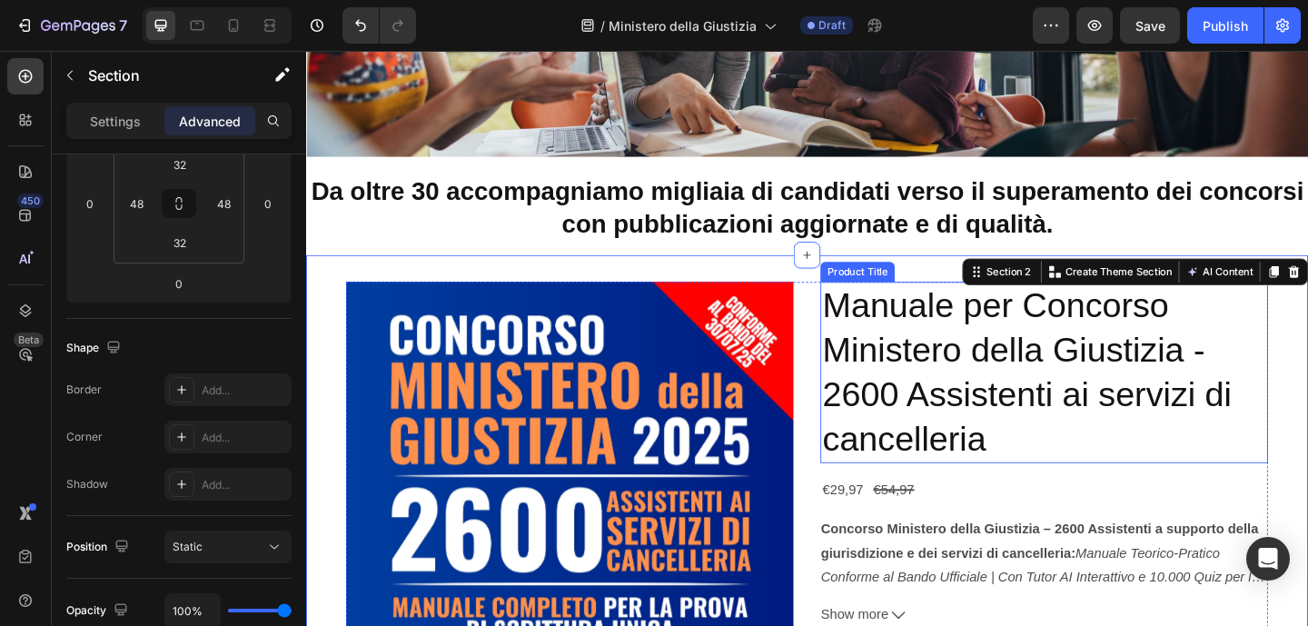
click at [923, 386] on h2 "Manuale per Concorso Ministero della Giustizia - 2600 Assistenti ai servizi di …" at bounding box center [1108, 400] width 487 height 197
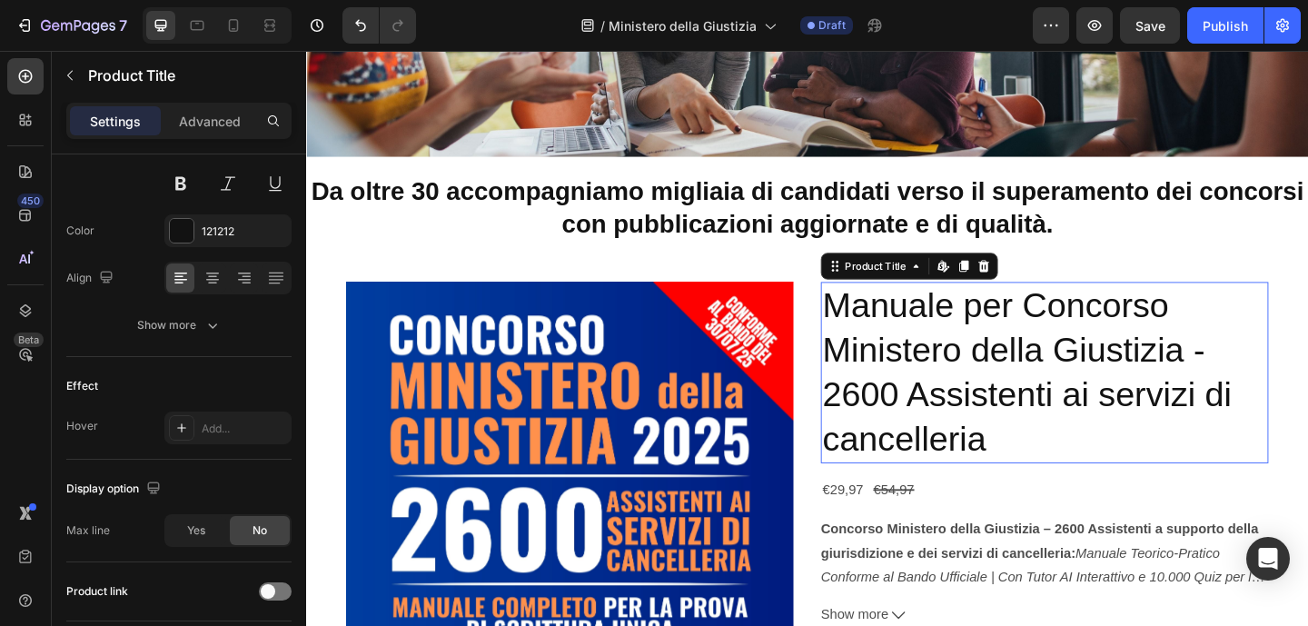
scroll to position [0, 0]
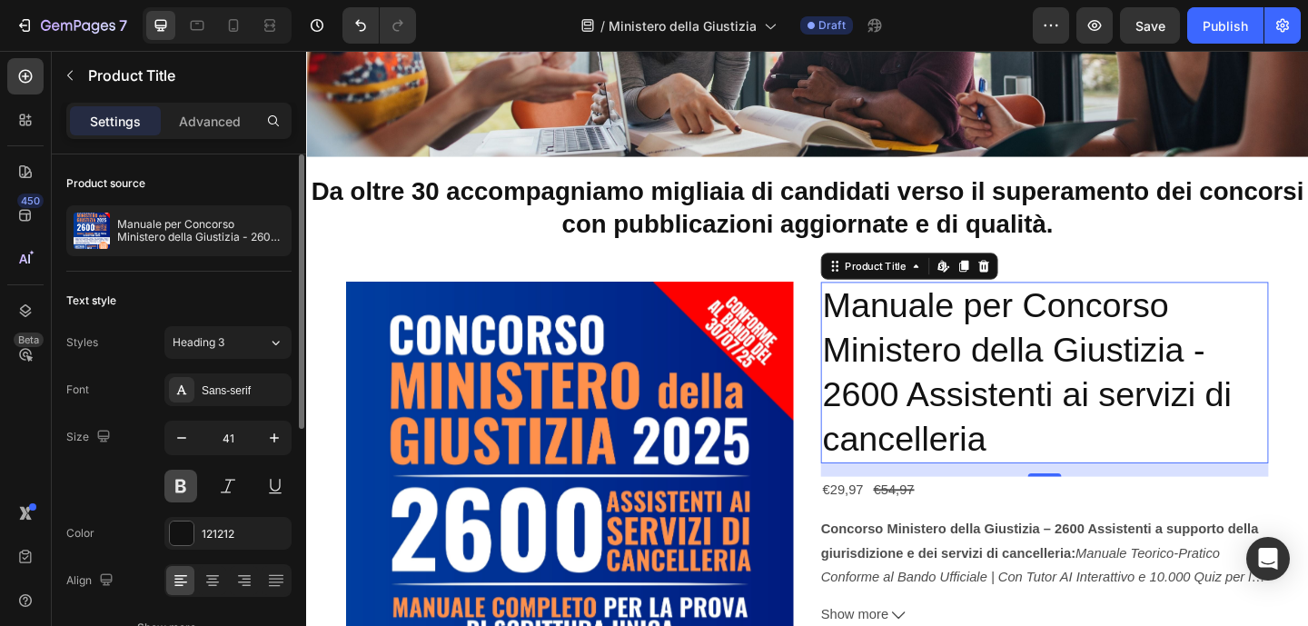
click at [171, 480] on button at bounding box center [180, 485] width 33 height 33
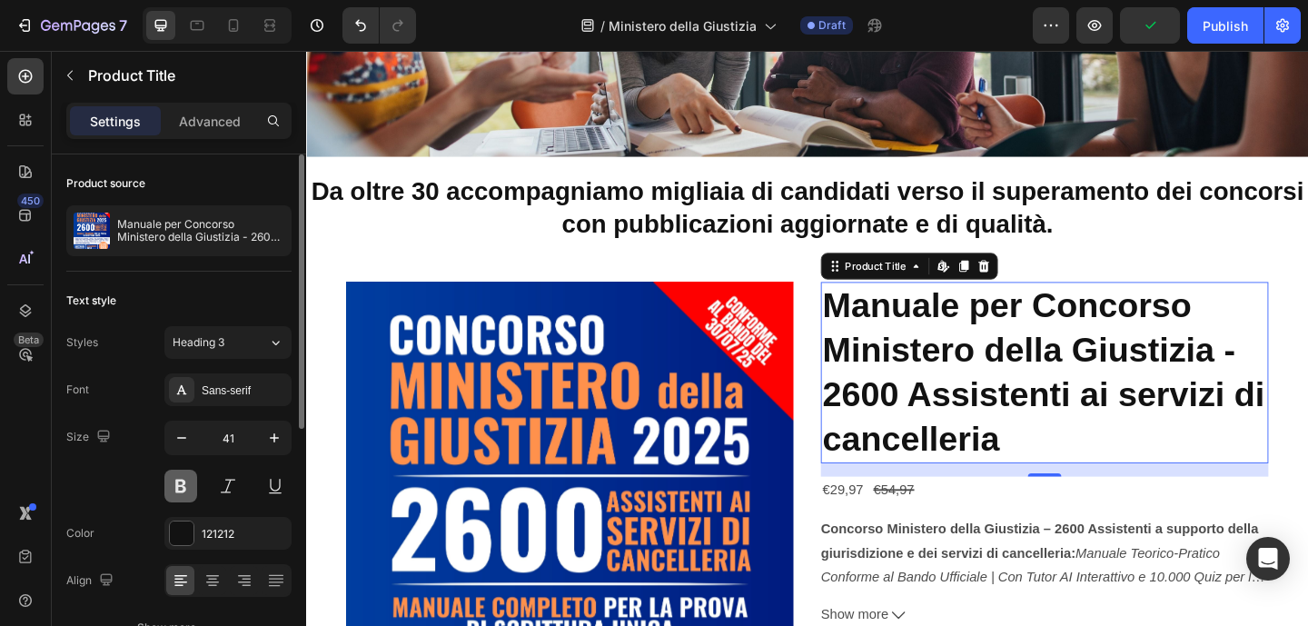
click at [184, 483] on button at bounding box center [180, 485] width 33 height 33
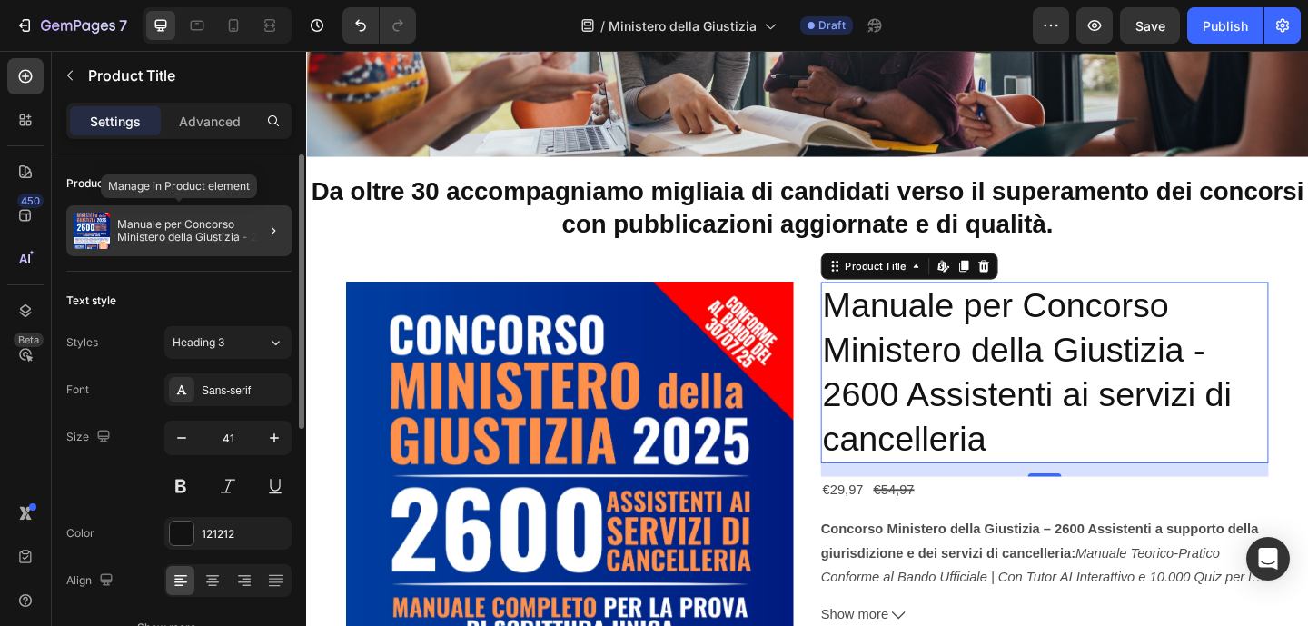
click at [232, 245] on div "Manuale per Concorso Ministero della Giustizia - 2600 Assistenti ai servizi di …" at bounding box center [178, 230] width 225 height 51
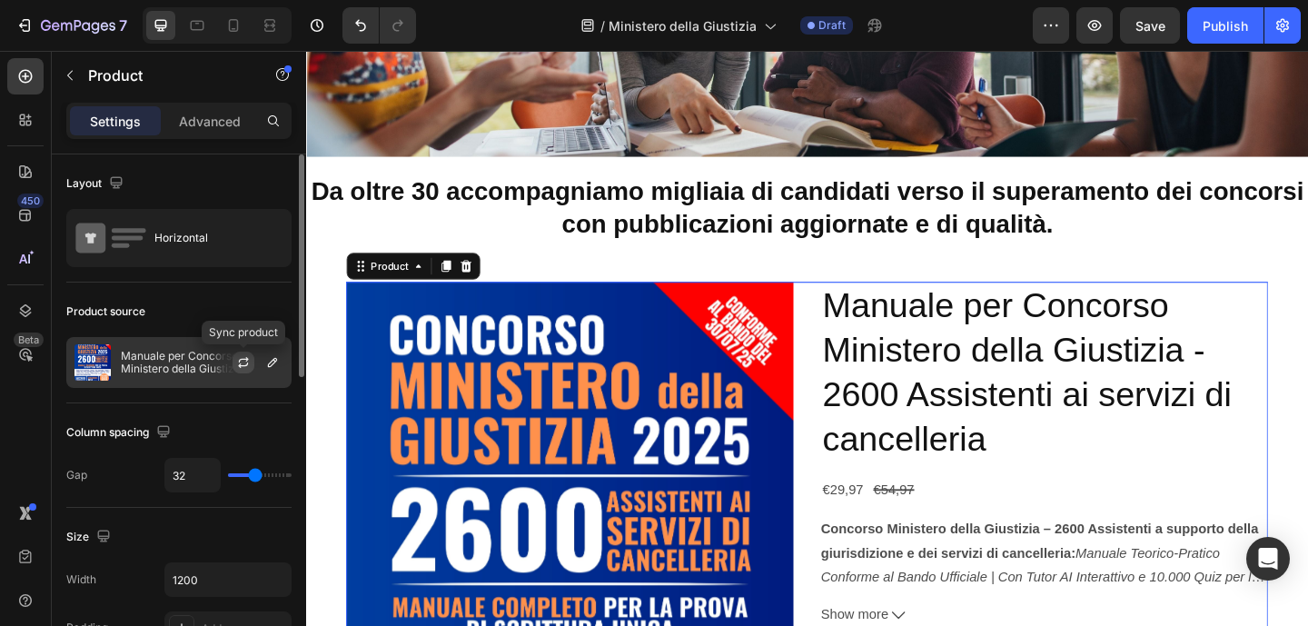
click at [250, 363] on icon "button" at bounding box center [243, 362] width 15 height 15
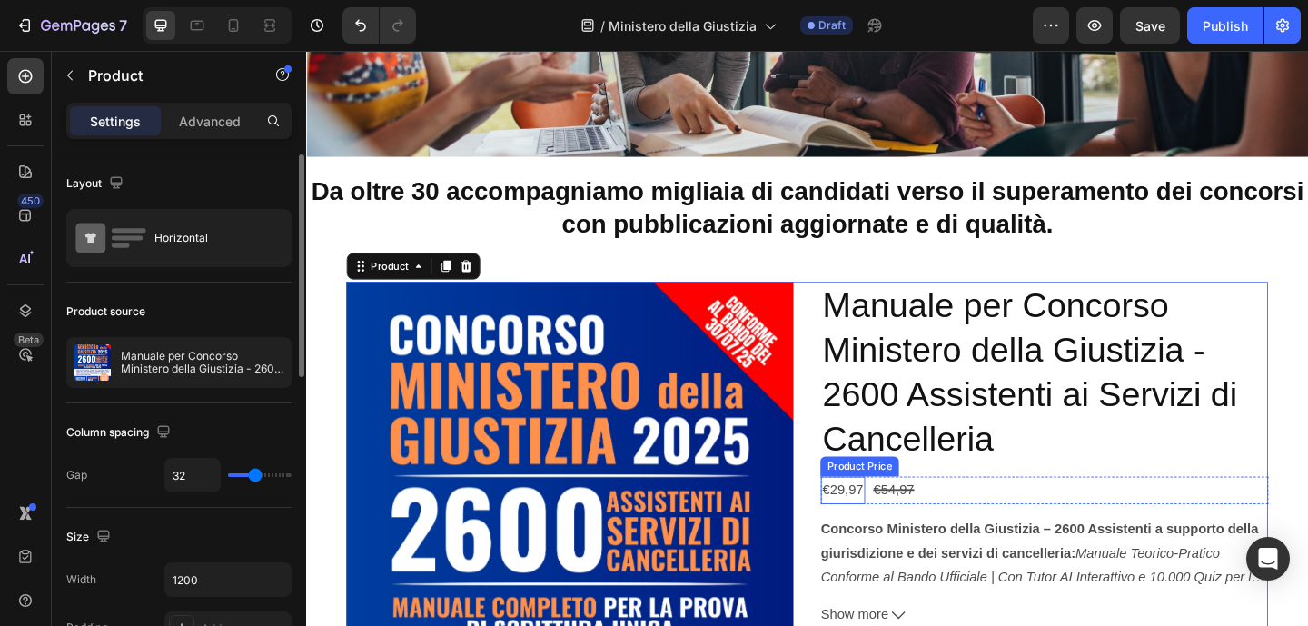
click at [884, 527] on div "€29,97" at bounding box center [889, 529] width 48 height 30
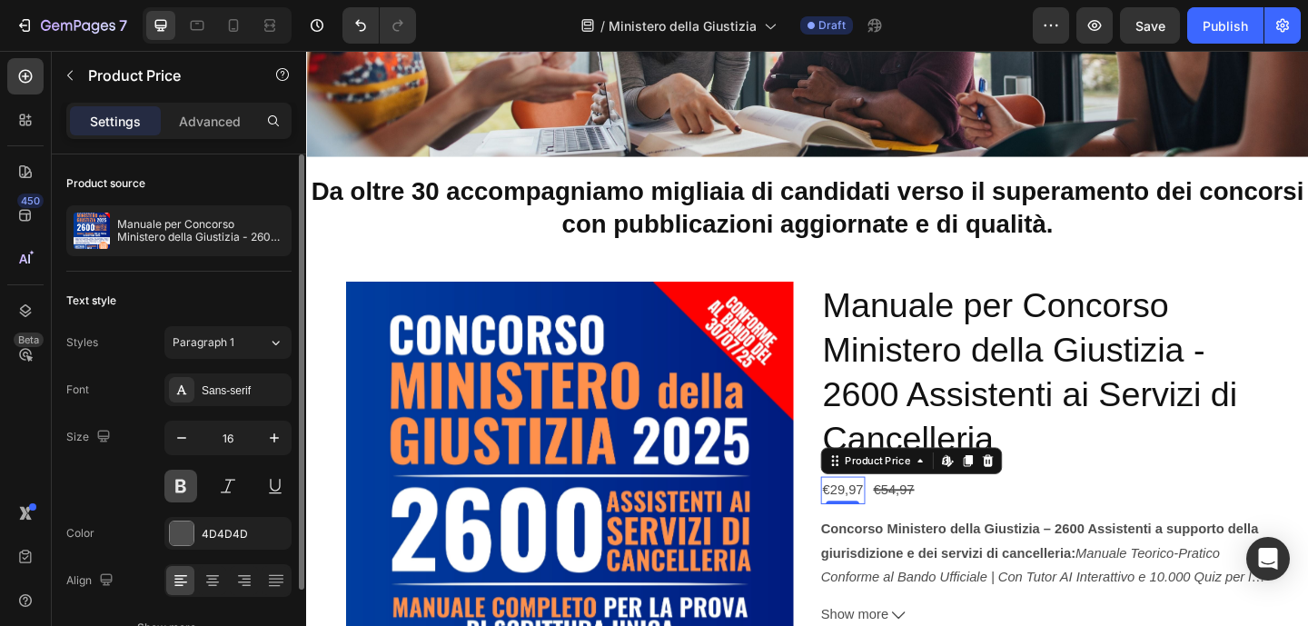
click at [189, 486] on button at bounding box center [180, 485] width 33 height 33
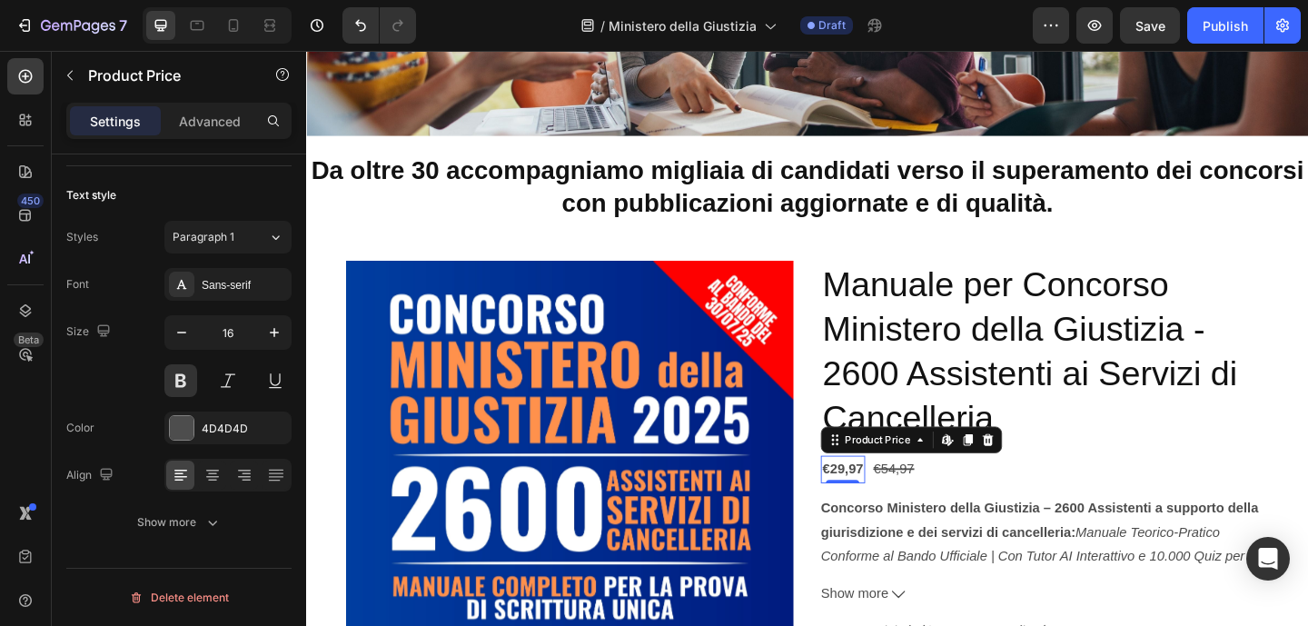
scroll to position [263, 0]
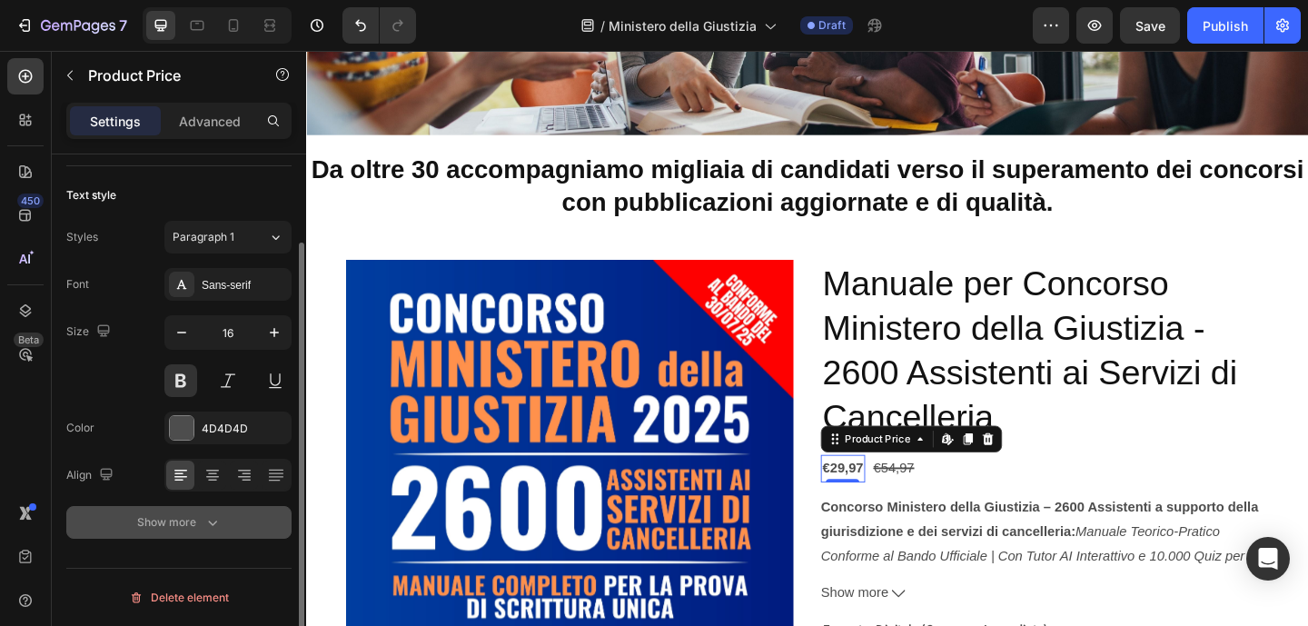
click at [217, 518] on icon "button" at bounding box center [212, 522] width 18 height 18
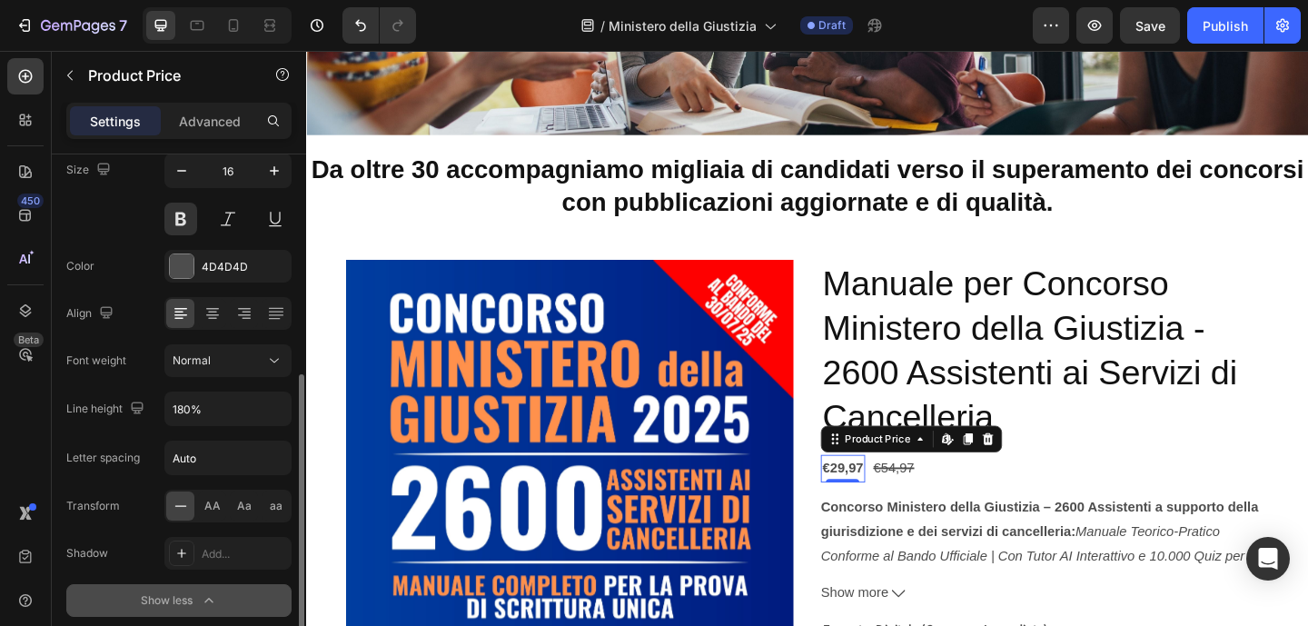
scroll to position [345, 0]
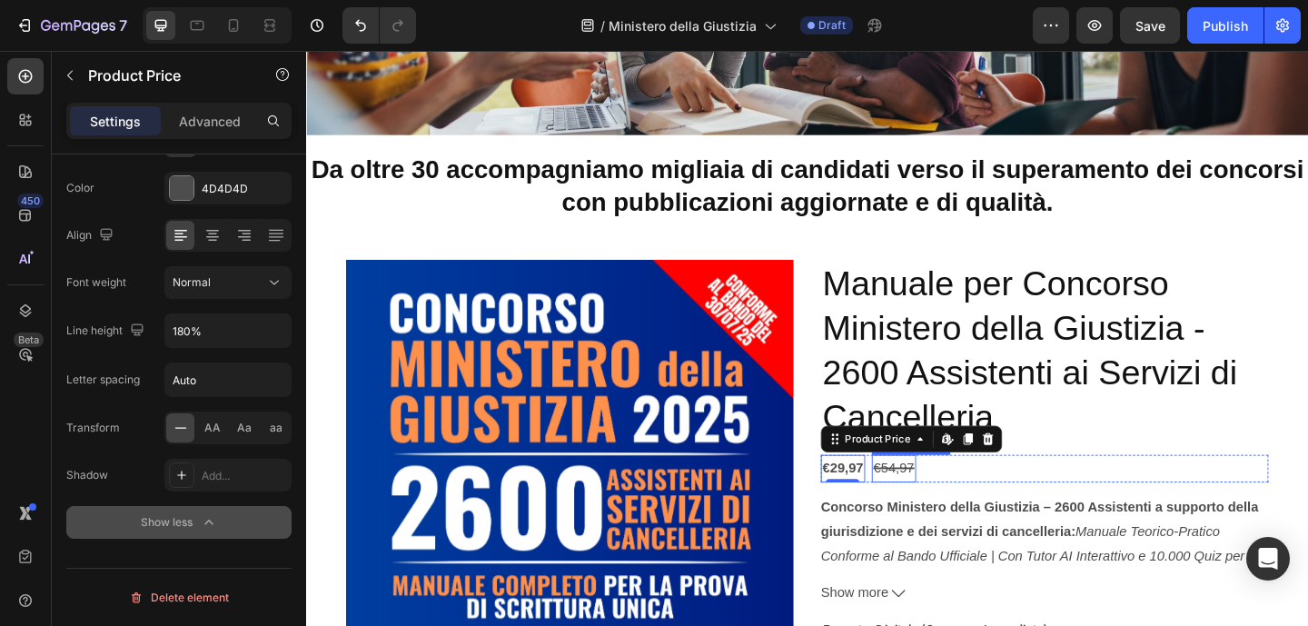
click at [941, 507] on div "€54,97" at bounding box center [945, 505] width 48 height 30
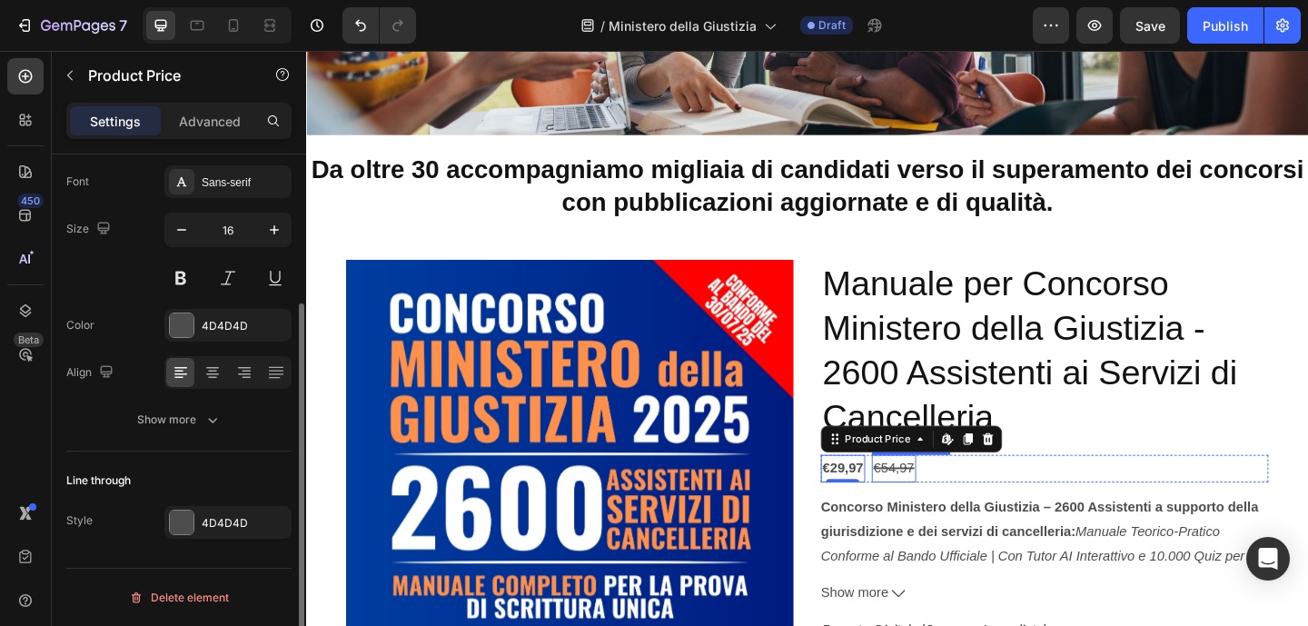
scroll to position [208, 0]
click at [897, 499] on div "€29,97" at bounding box center [889, 505] width 48 height 30
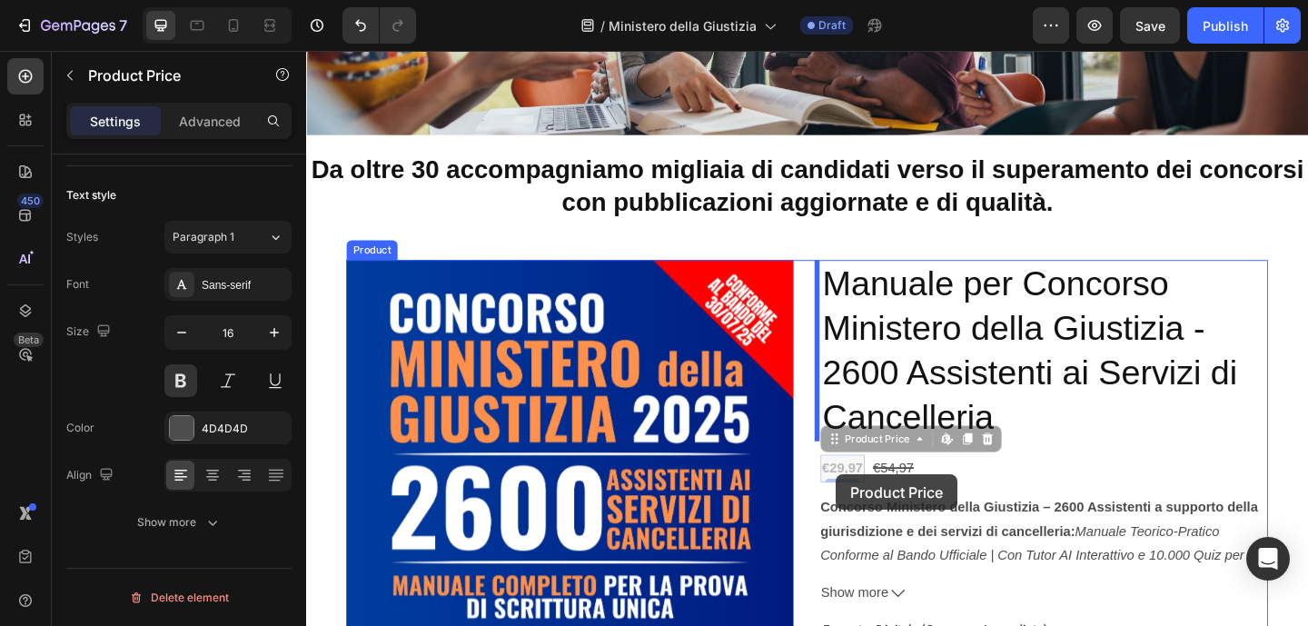
drag, startPoint x: 883, startPoint y: 477, endPoint x: 884, endPoint y: 513, distance: 36.3
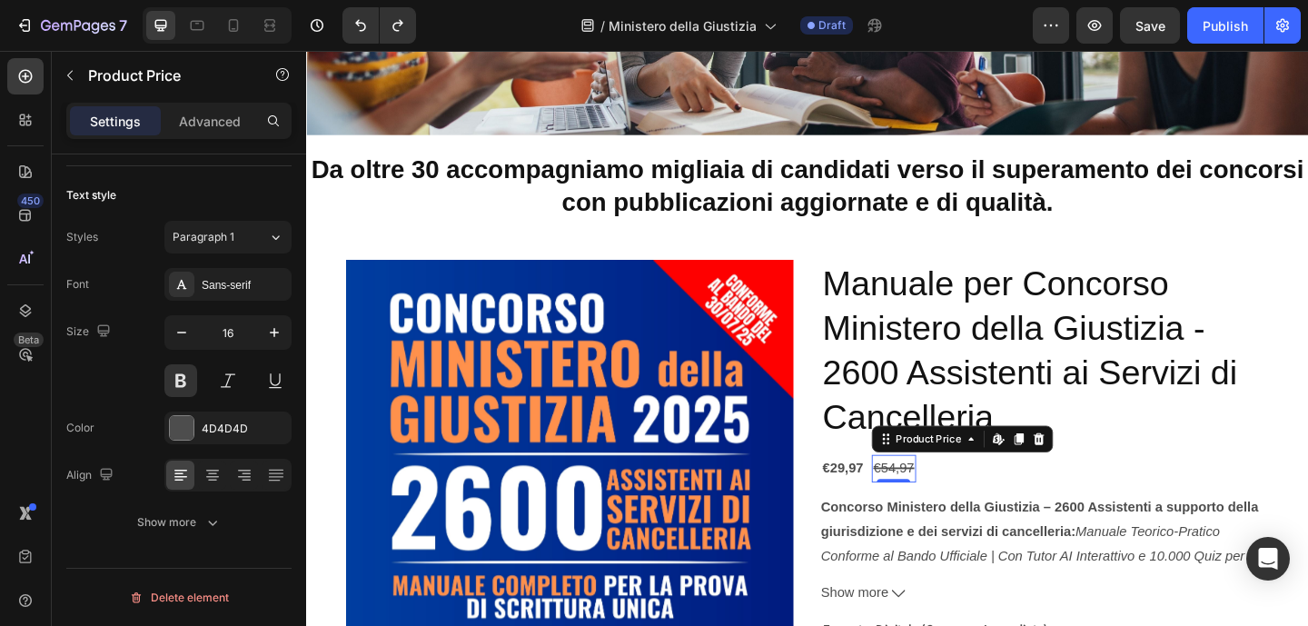
click at [944, 499] on div "€54,97" at bounding box center [945, 505] width 48 height 30
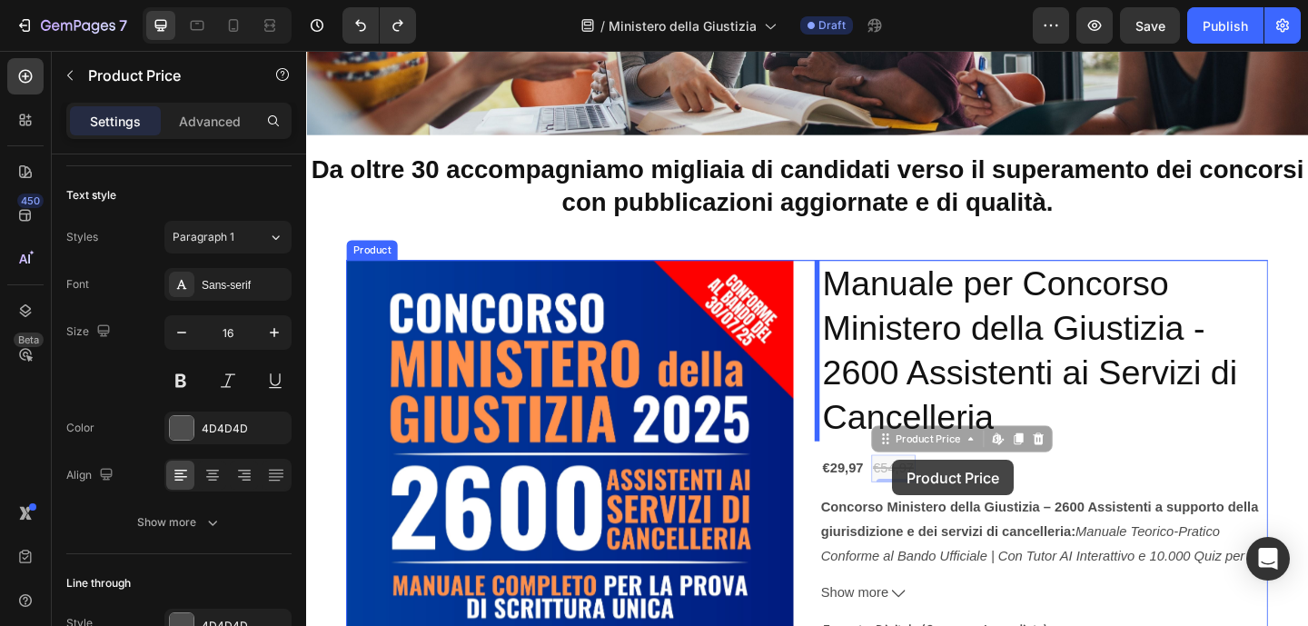
drag, startPoint x: 936, startPoint y: 476, endPoint x: 943, endPoint y: 496, distance: 21.3
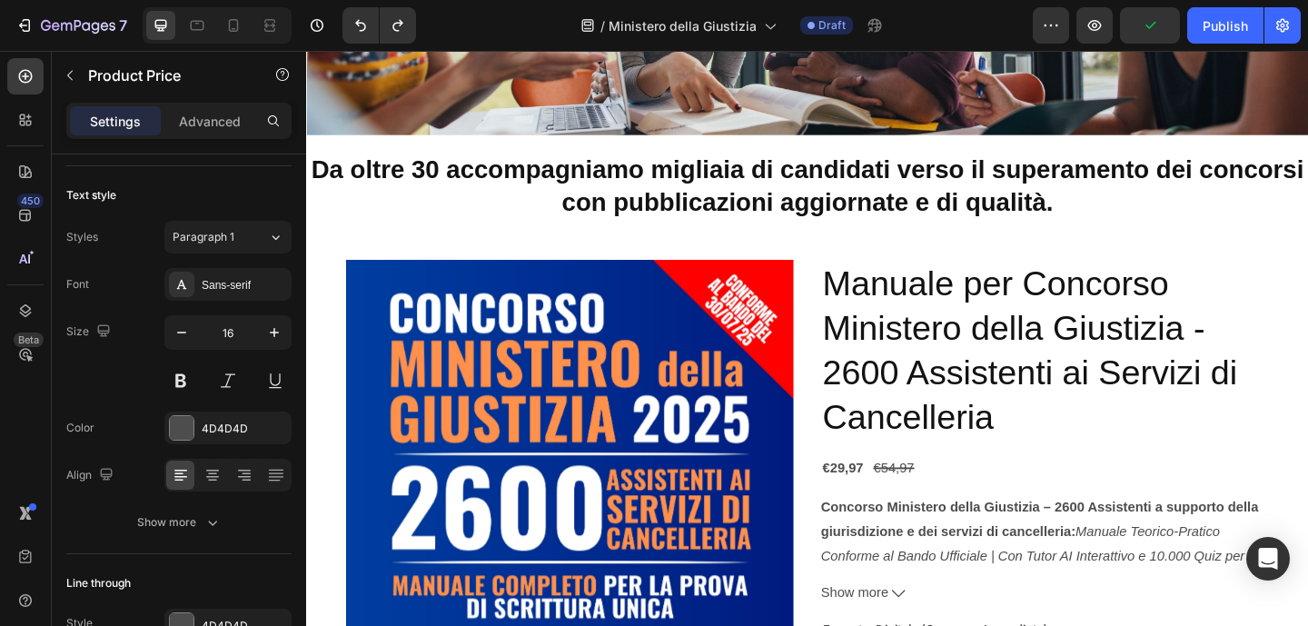
click at [943, 519] on div "€54,97" at bounding box center [945, 505] width 48 height 30
click at [939, 495] on div "€54,97" at bounding box center [945, 505] width 48 height 30
click at [934, 499] on div "€54,97" at bounding box center [945, 505] width 48 height 30
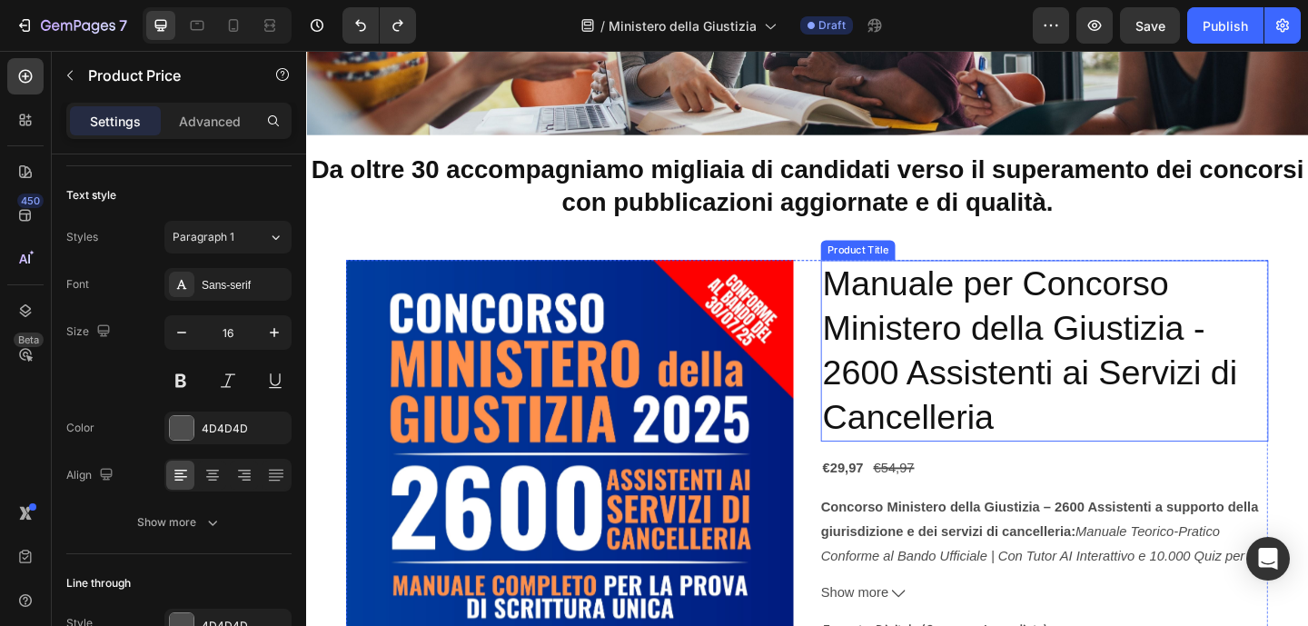
click at [956, 427] on h2 "Manuale per Concorso Ministero della Giustizia - 2600 Assistenti ai Servizi di …" at bounding box center [1108, 377] width 487 height 197
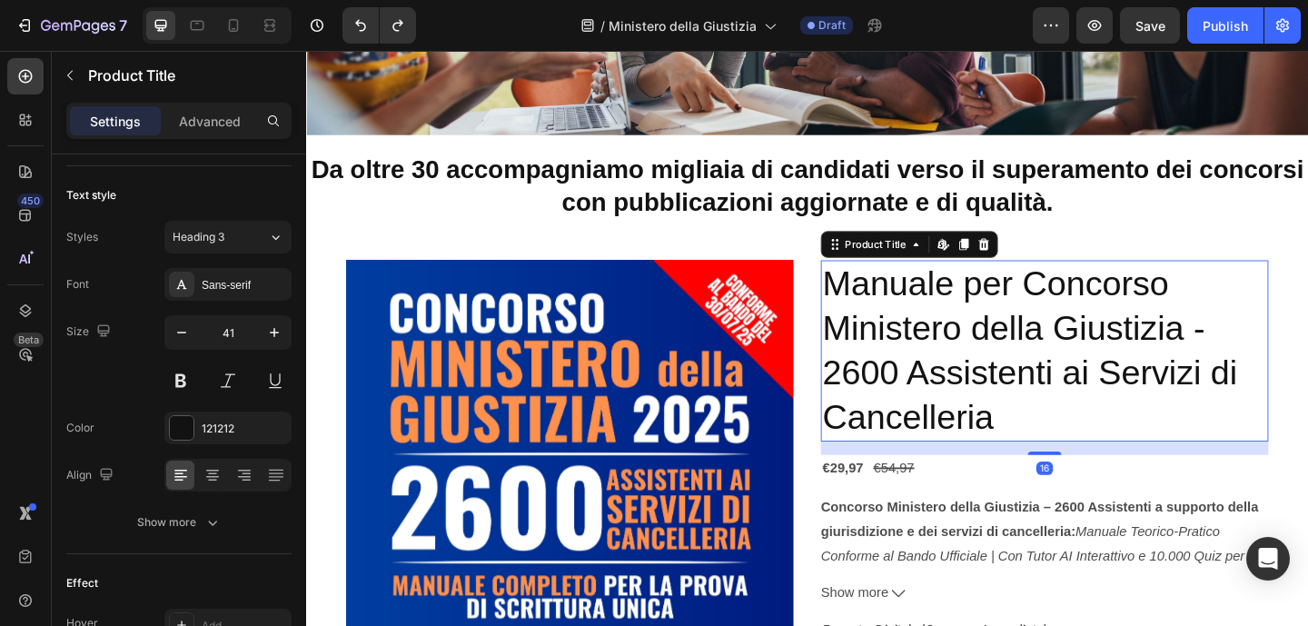
scroll to position [0, 0]
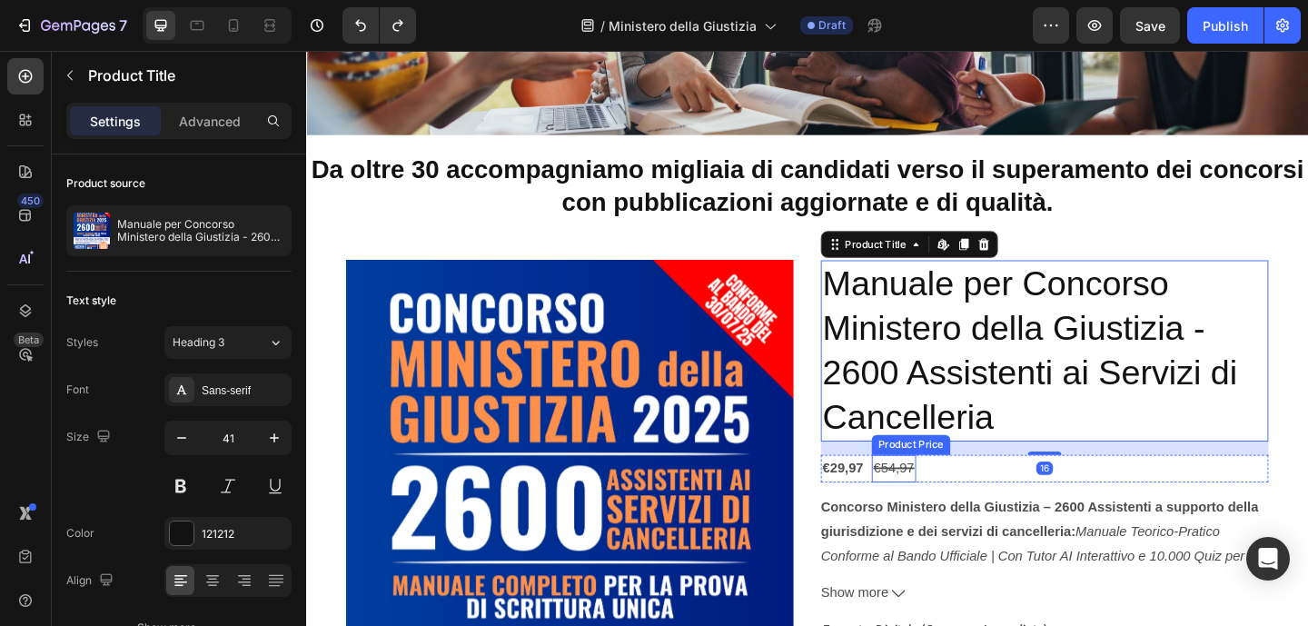
click at [945, 509] on div "€54,97" at bounding box center [945, 505] width 48 height 30
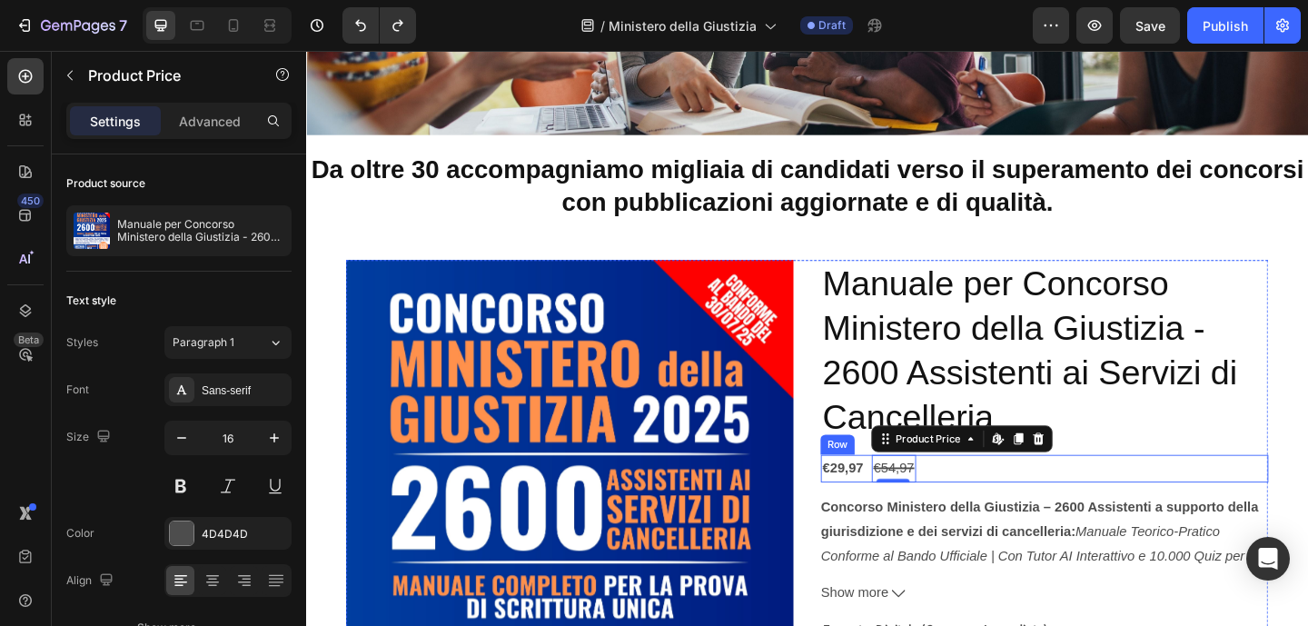
click at [1005, 502] on div "€29,97 Product Price Product Price €54,97 Product Price Edit content in Shopify…" at bounding box center [1108, 505] width 487 height 30
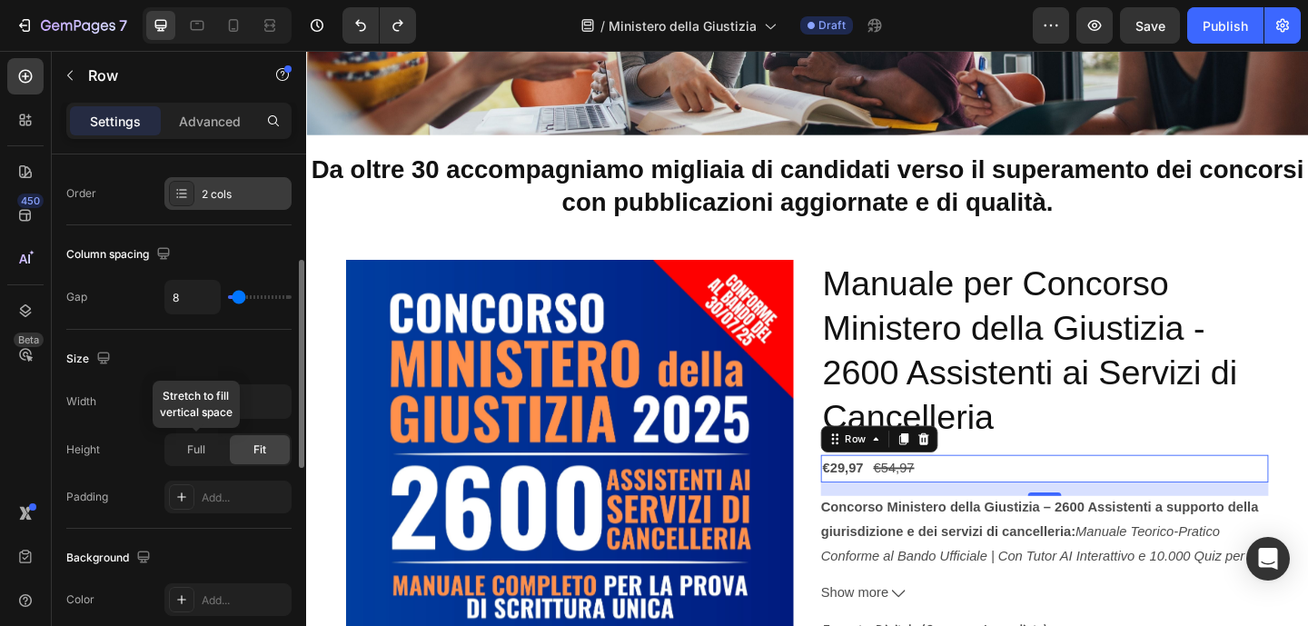
scroll to position [272, 0]
click at [193, 464] on div "Full" at bounding box center [196, 451] width 60 height 29
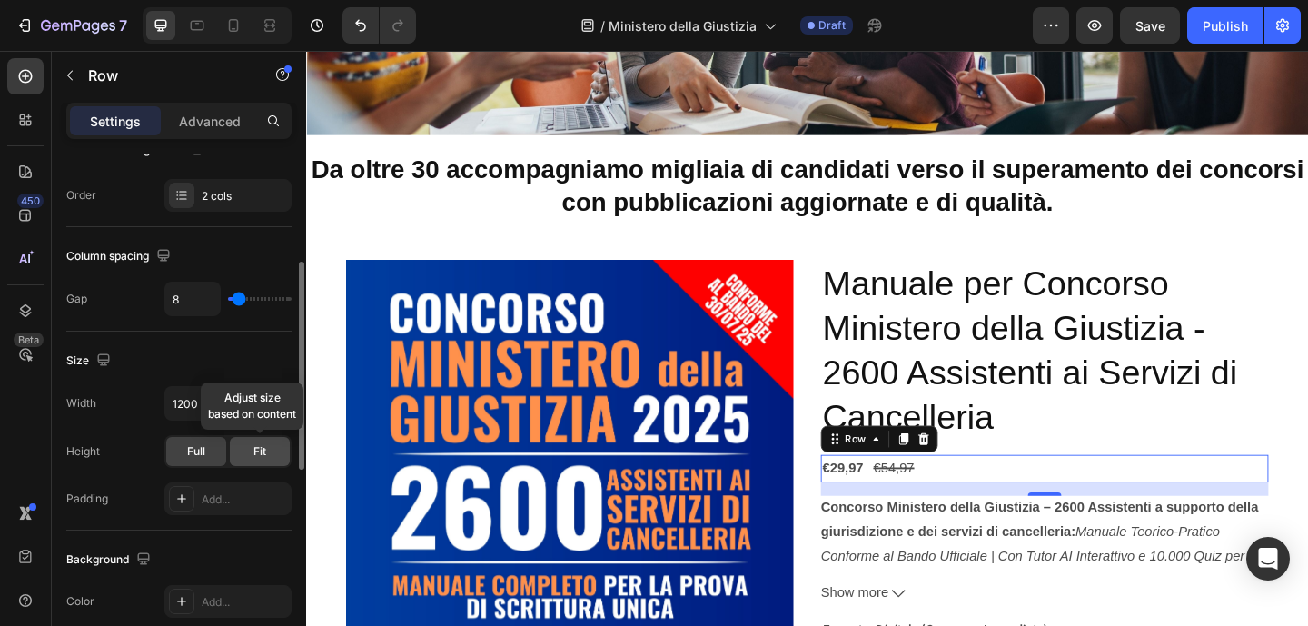
click at [246, 464] on div "Fit" at bounding box center [260, 451] width 60 height 29
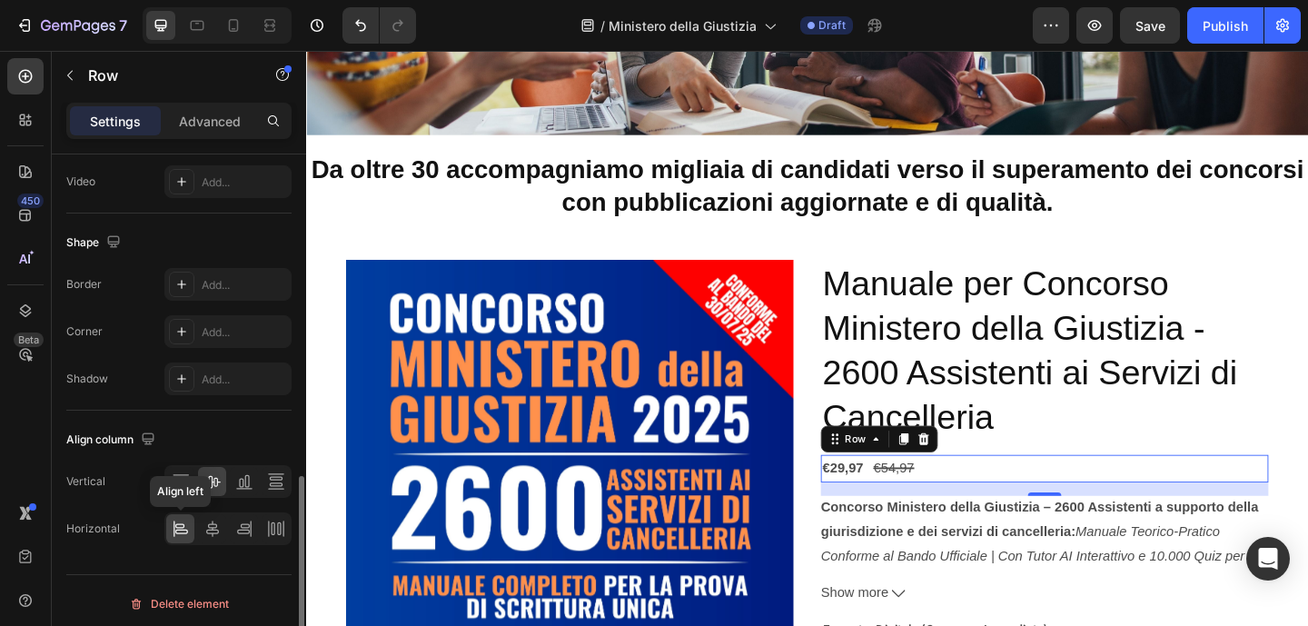
scroll to position [792, 0]
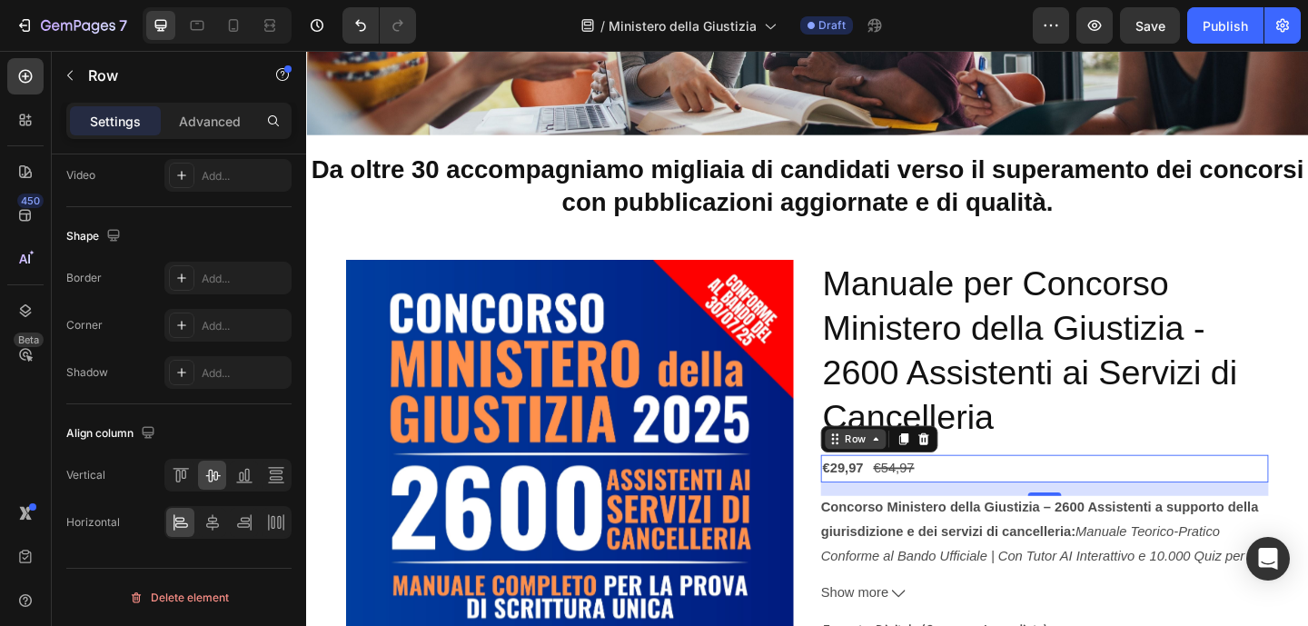
click at [920, 470] on icon at bounding box center [925, 473] width 15 height 15
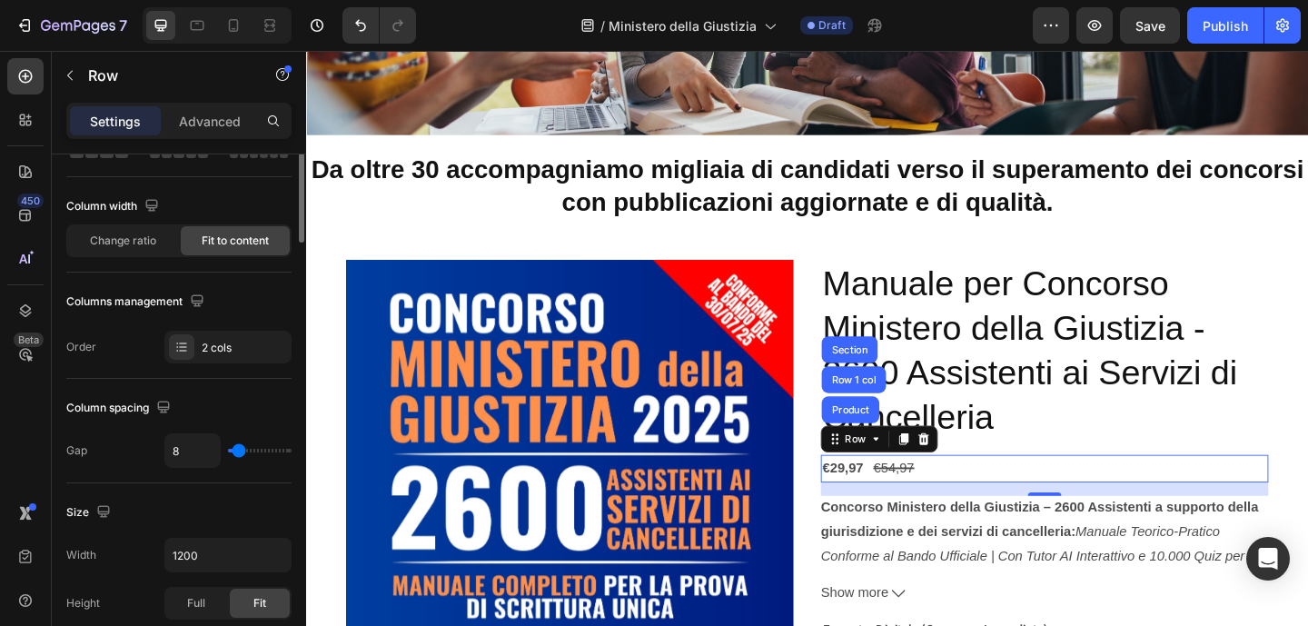
scroll to position [0, 0]
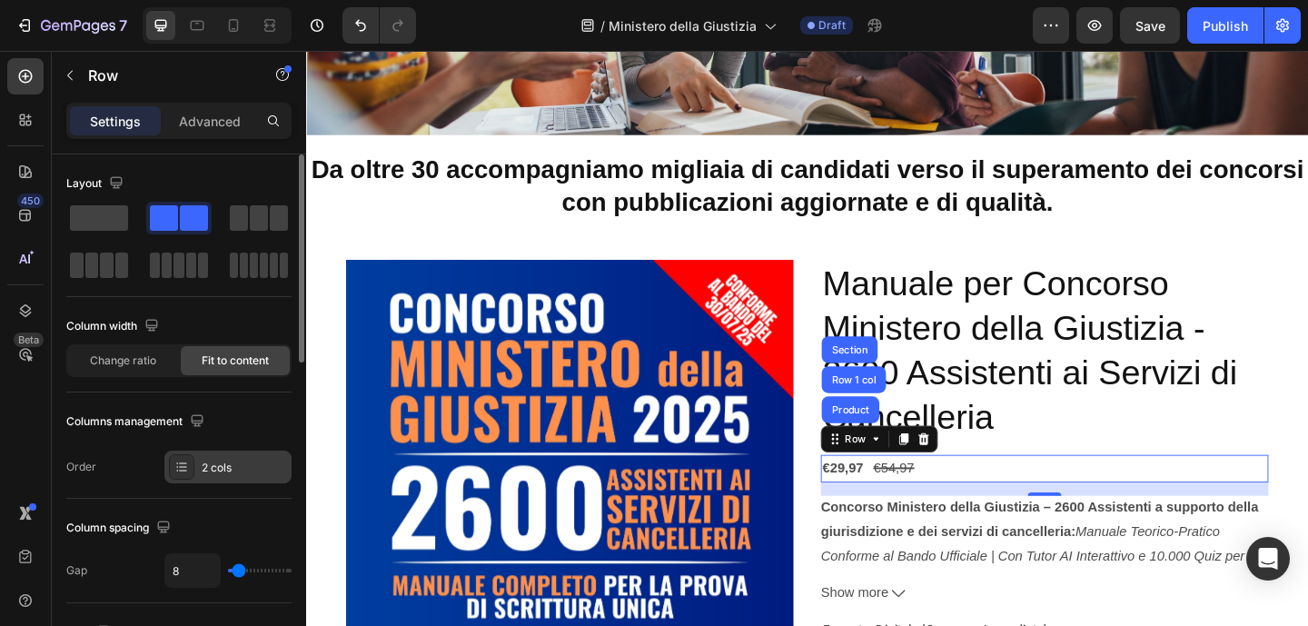
click at [187, 471] on icon at bounding box center [181, 466] width 15 height 15
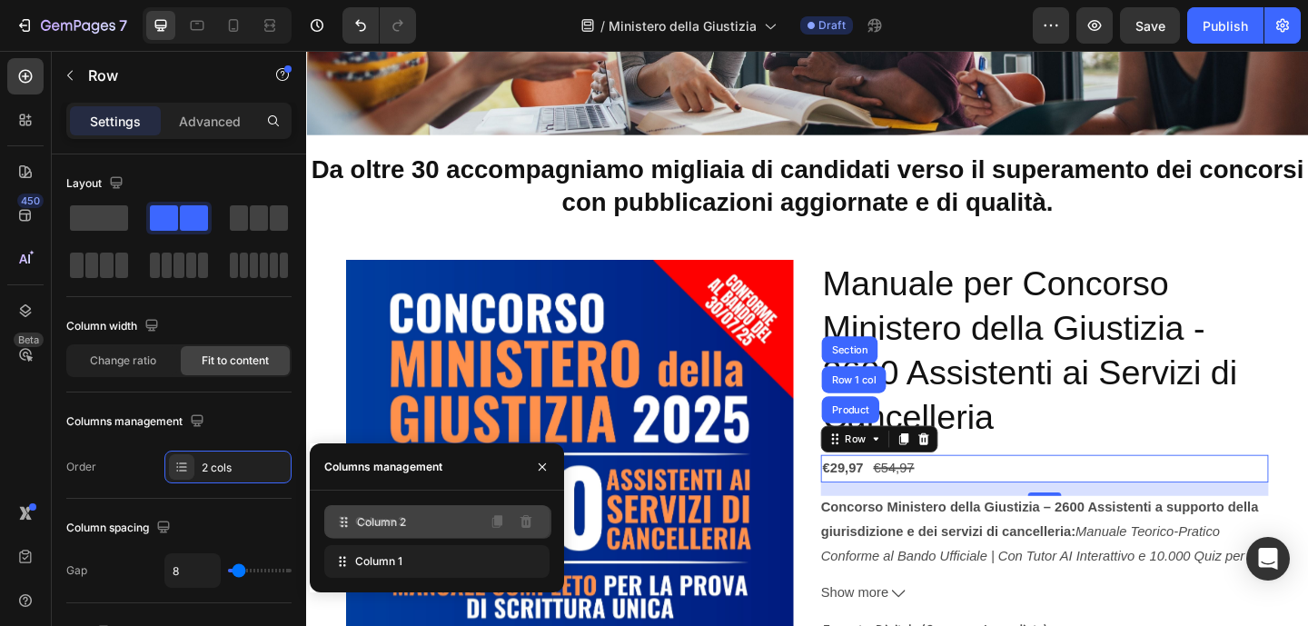
drag, startPoint x: 341, startPoint y: 564, endPoint x: 342, endPoint y: 525, distance: 39.1
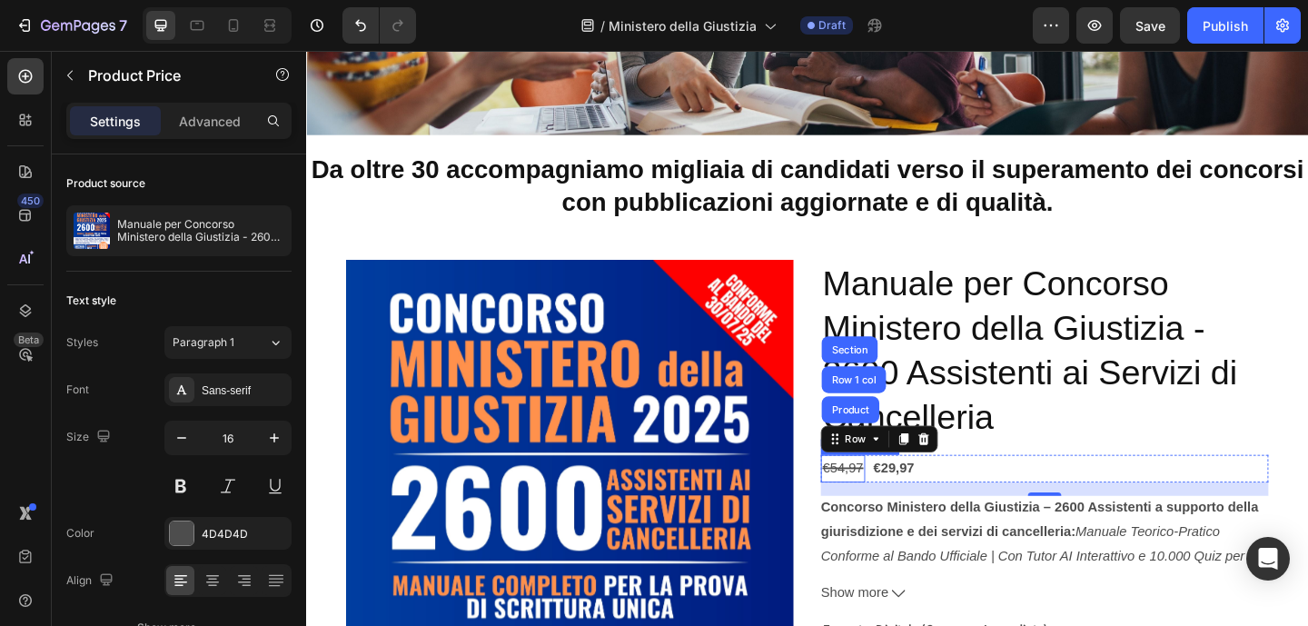
click at [876, 507] on div "€54,97" at bounding box center [889, 505] width 48 height 30
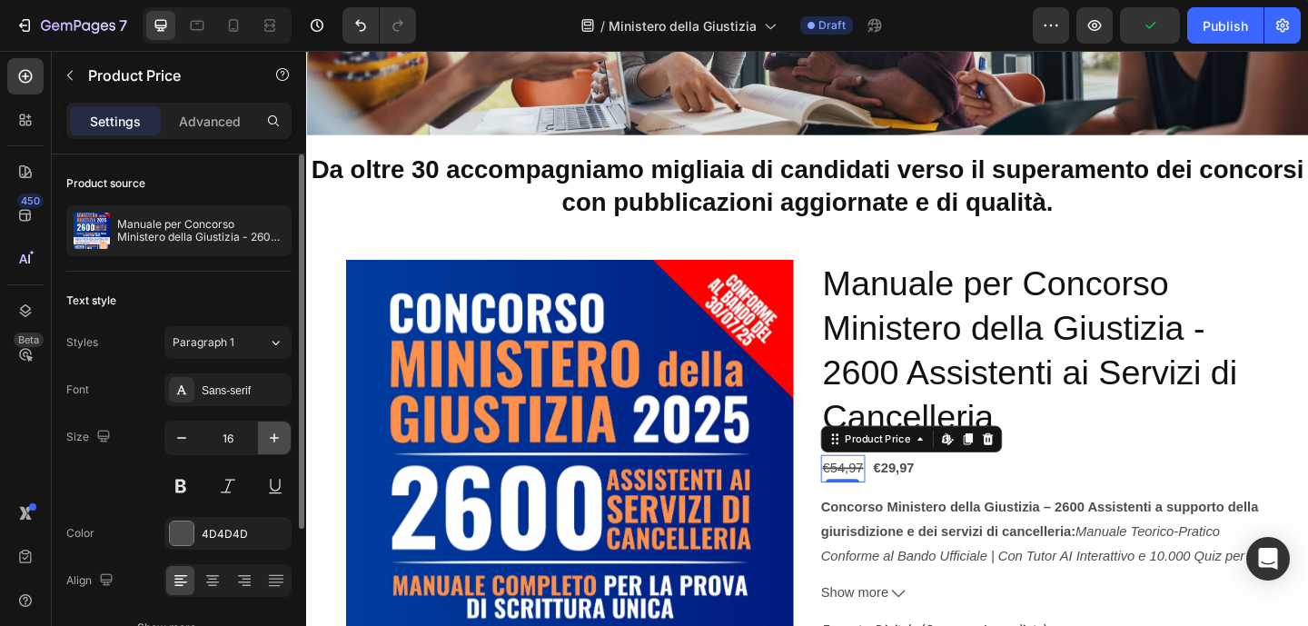
click at [278, 438] on icon "button" at bounding box center [274, 438] width 18 height 18
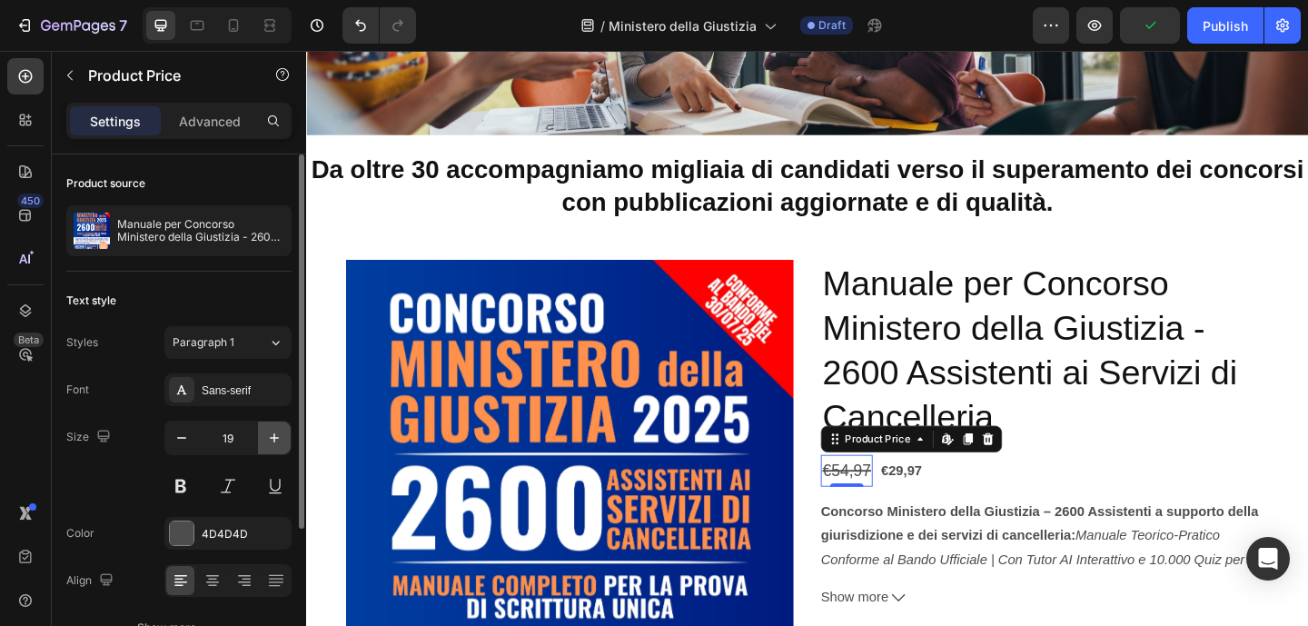
click at [278, 438] on icon "button" at bounding box center [274, 438] width 18 height 18
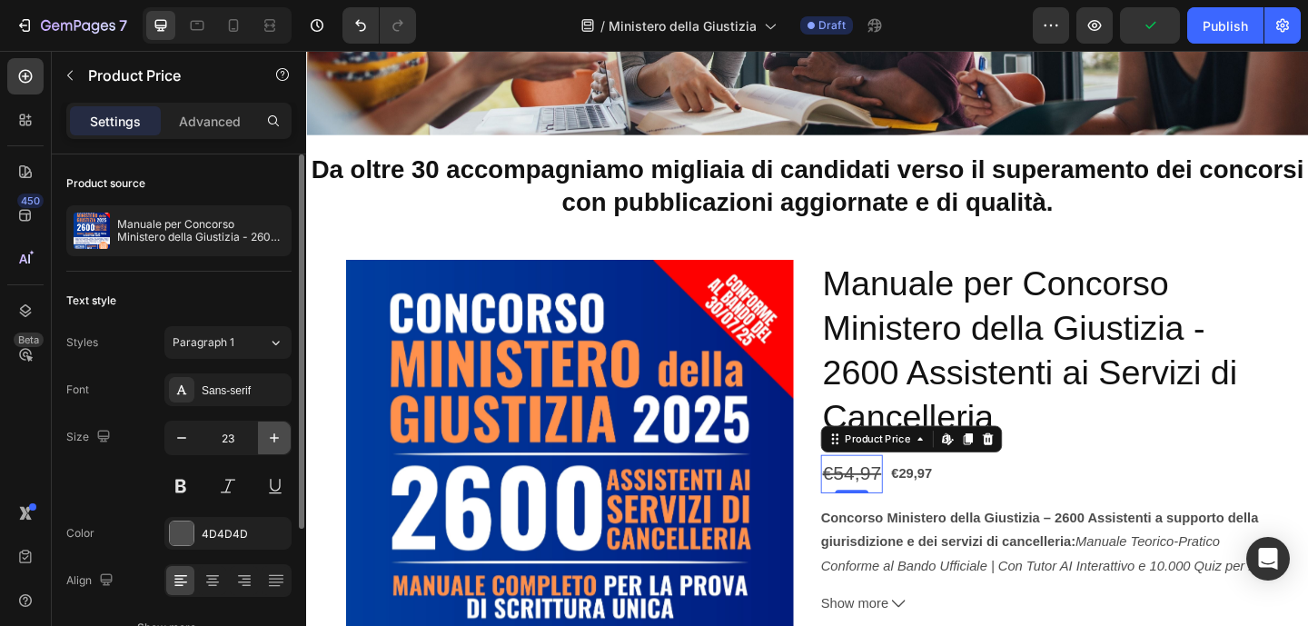
click at [278, 438] on icon "button" at bounding box center [274, 438] width 18 height 18
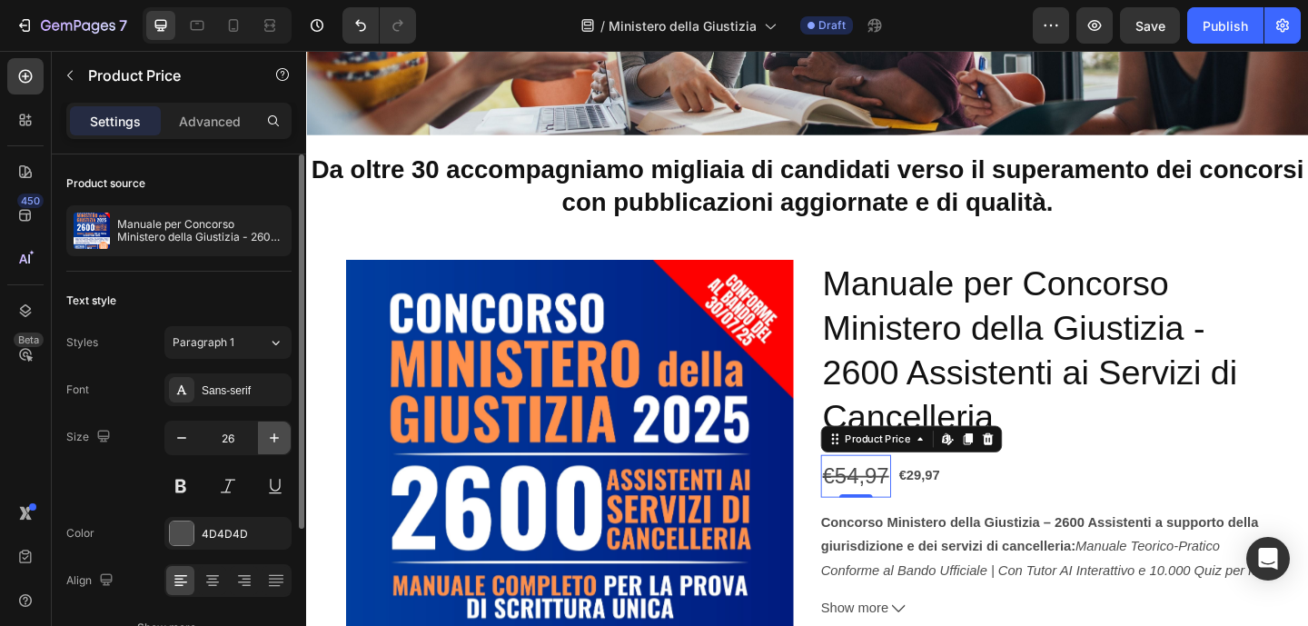
click at [278, 438] on icon "button" at bounding box center [274, 438] width 18 height 18
type input "27"
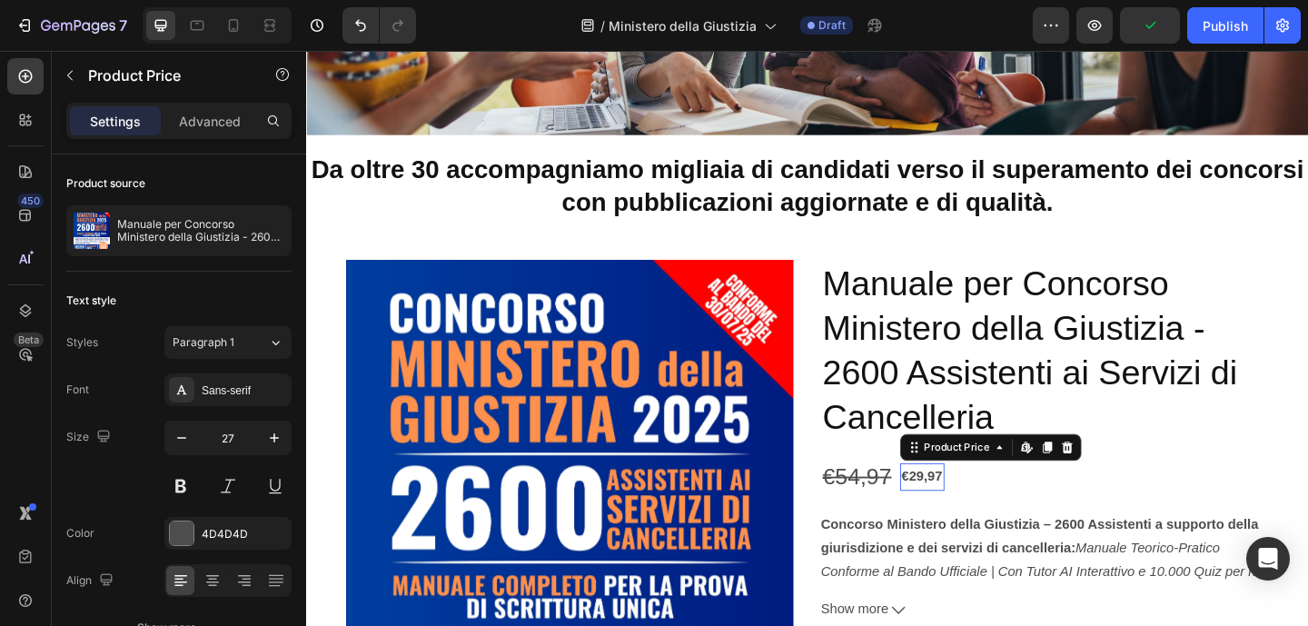
click at [973, 518] on div "€29,97" at bounding box center [976, 514] width 48 height 30
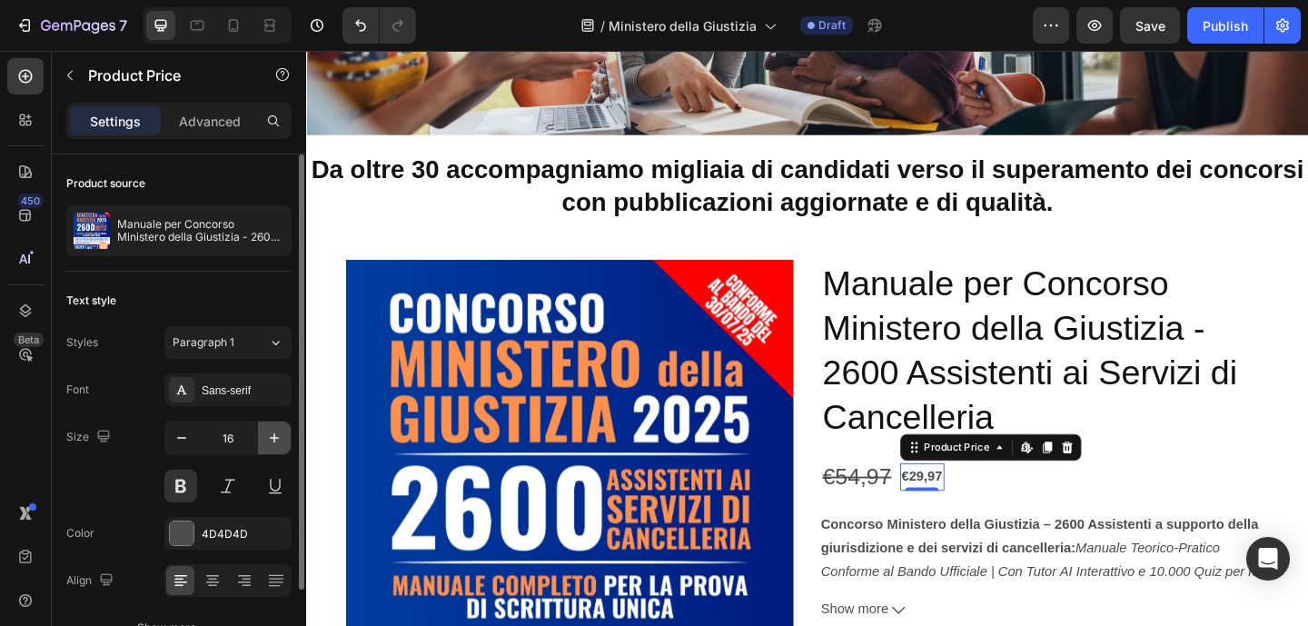
click at [284, 446] on button "button" at bounding box center [274, 437] width 33 height 33
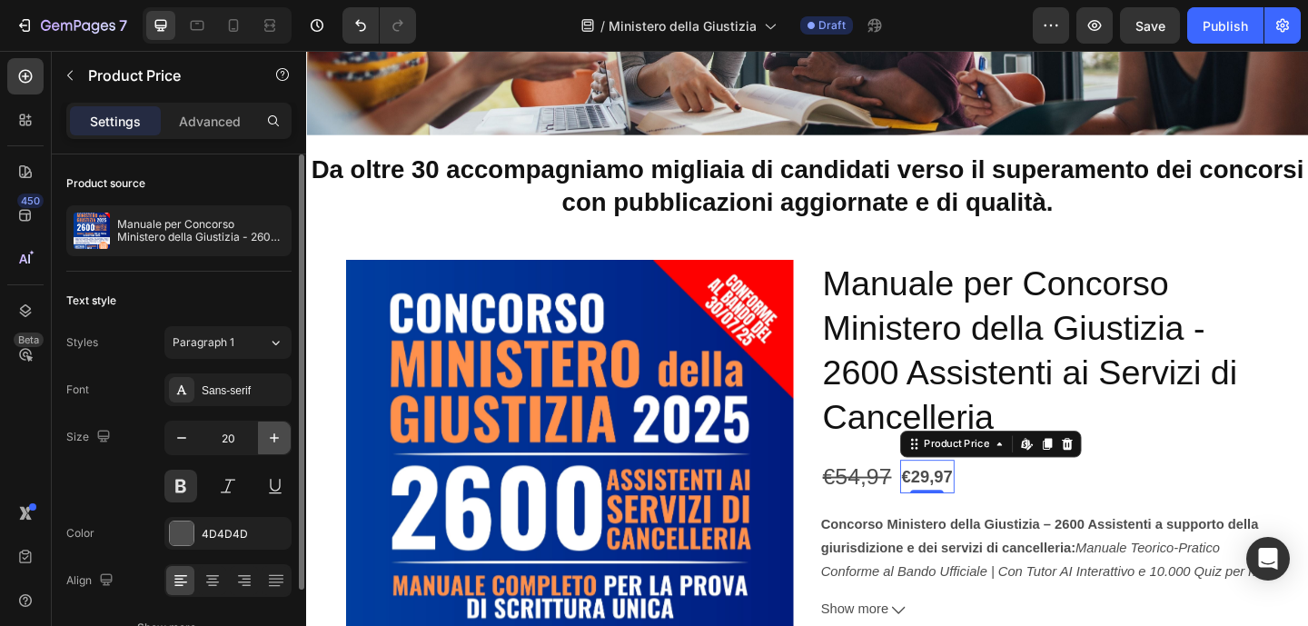
type input "21"
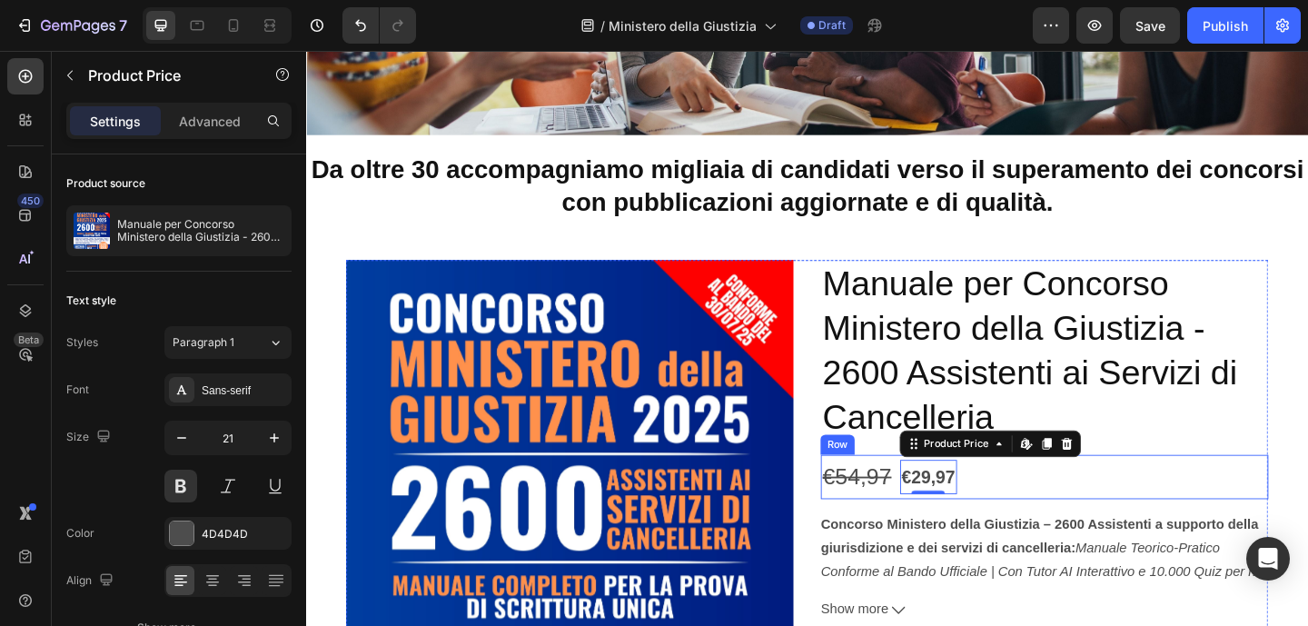
click at [1263, 514] on div "€29,97 Product Price Edit content in Shopify 0 Product Price Edit content in Sh…" at bounding box center [1108, 514] width 487 height 48
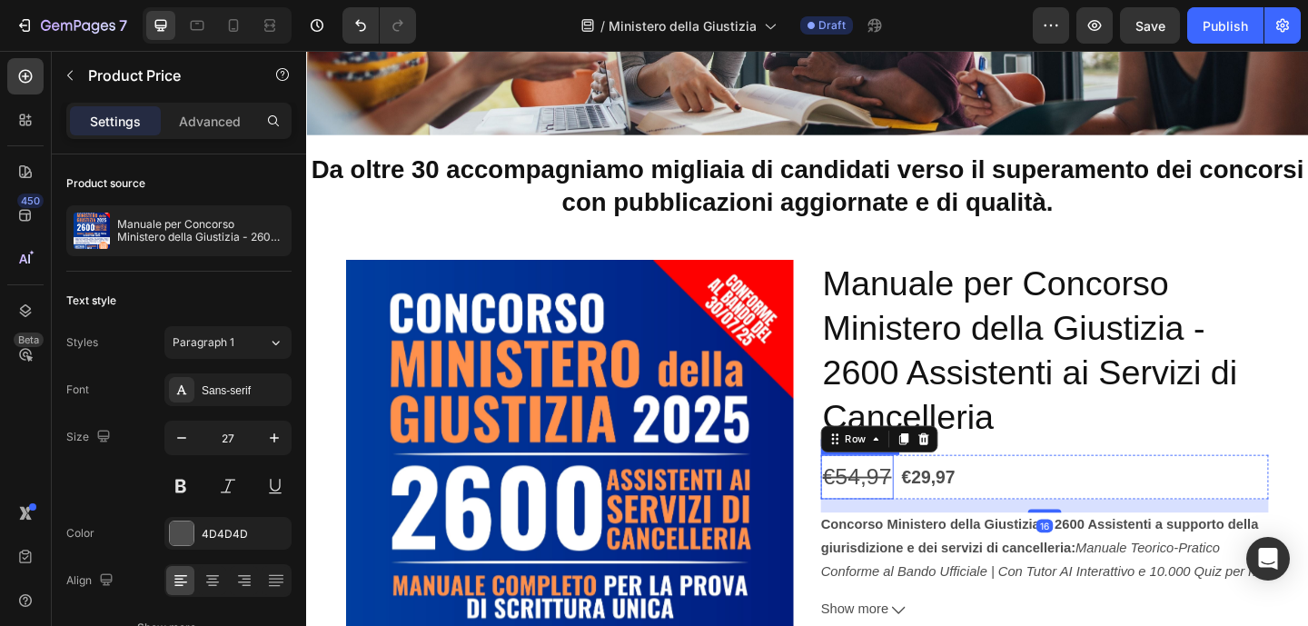
click at [894, 520] on div "€54,97" at bounding box center [904, 514] width 79 height 48
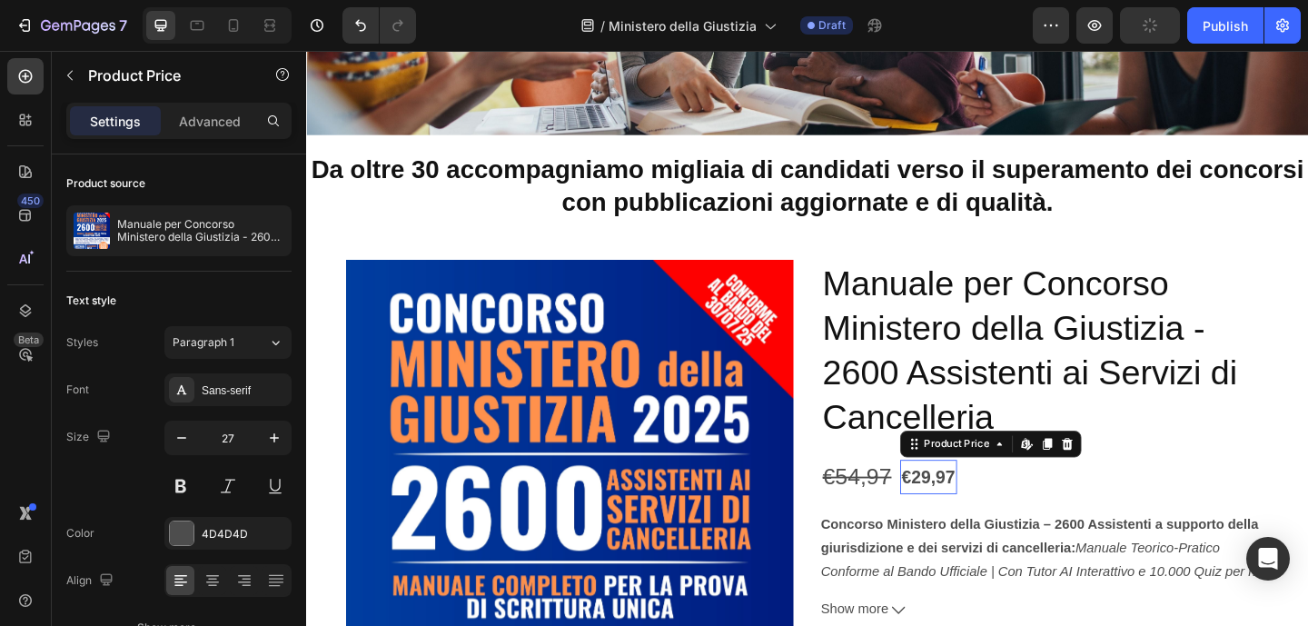
click at [987, 510] on div "€29,97" at bounding box center [983, 515] width 62 height 38
click at [896, 529] on div "€54,97" at bounding box center [904, 514] width 79 height 48
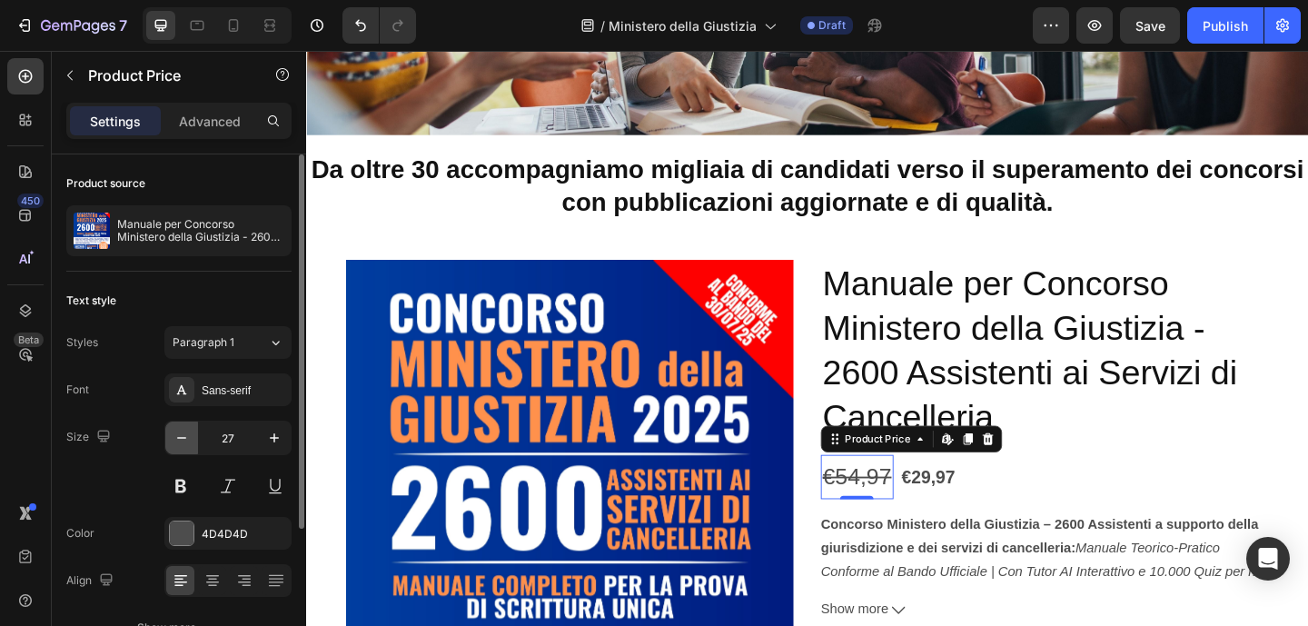
click at [180, 434] on icon "button" at bounding box center [182, 438] width 18 height 18
type input "24"
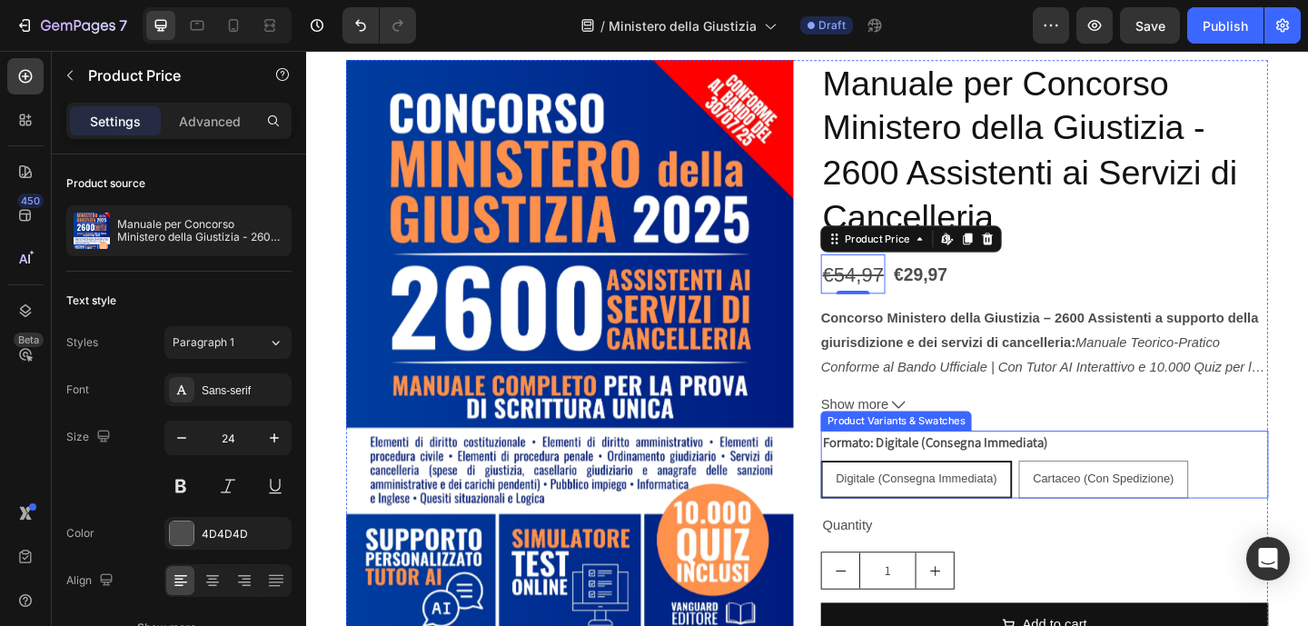
scroll to position [485, 0]
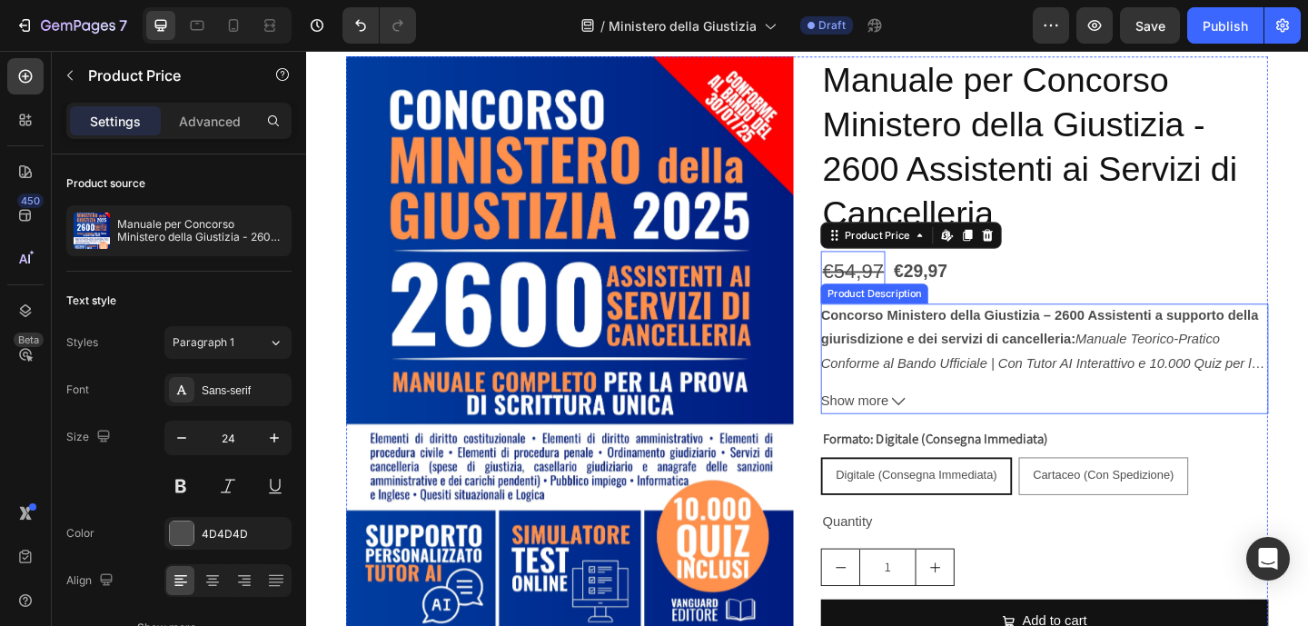
click at [943, 430] on icon at bounding box center [950, 432] width 15 height 15
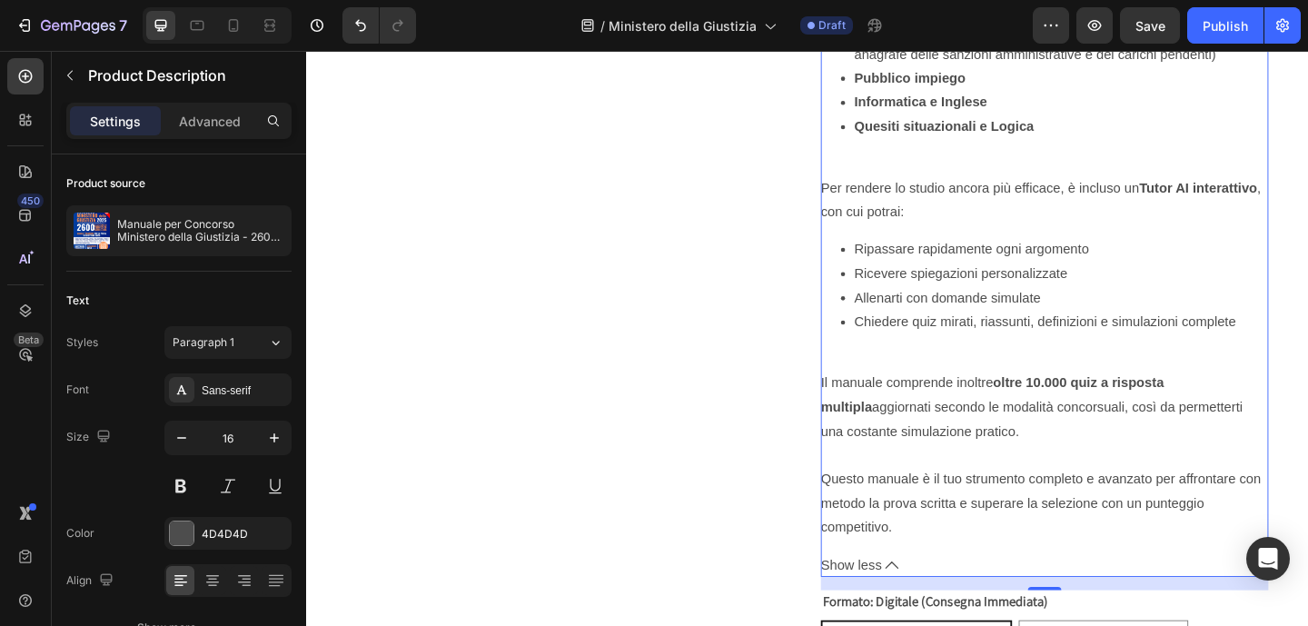
scroll to position [1369, 0]
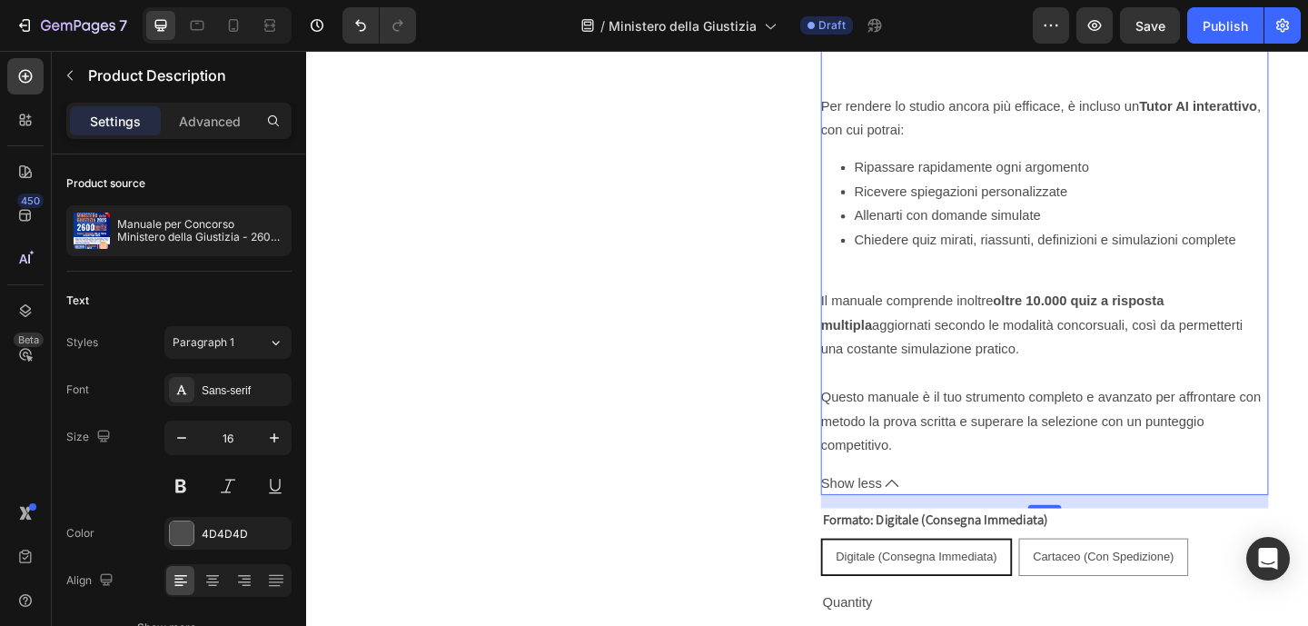
click at [935, 529] on icon at bounding box center [942, 521] width 15 height 15
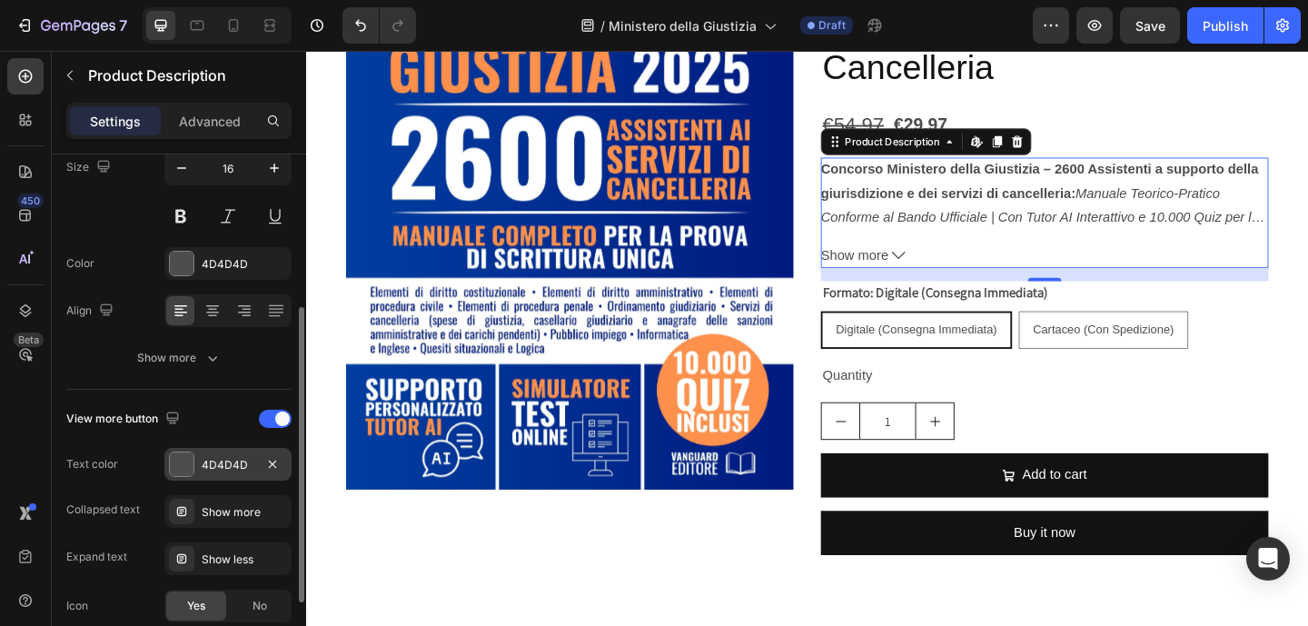
scroll to position [28, 0]
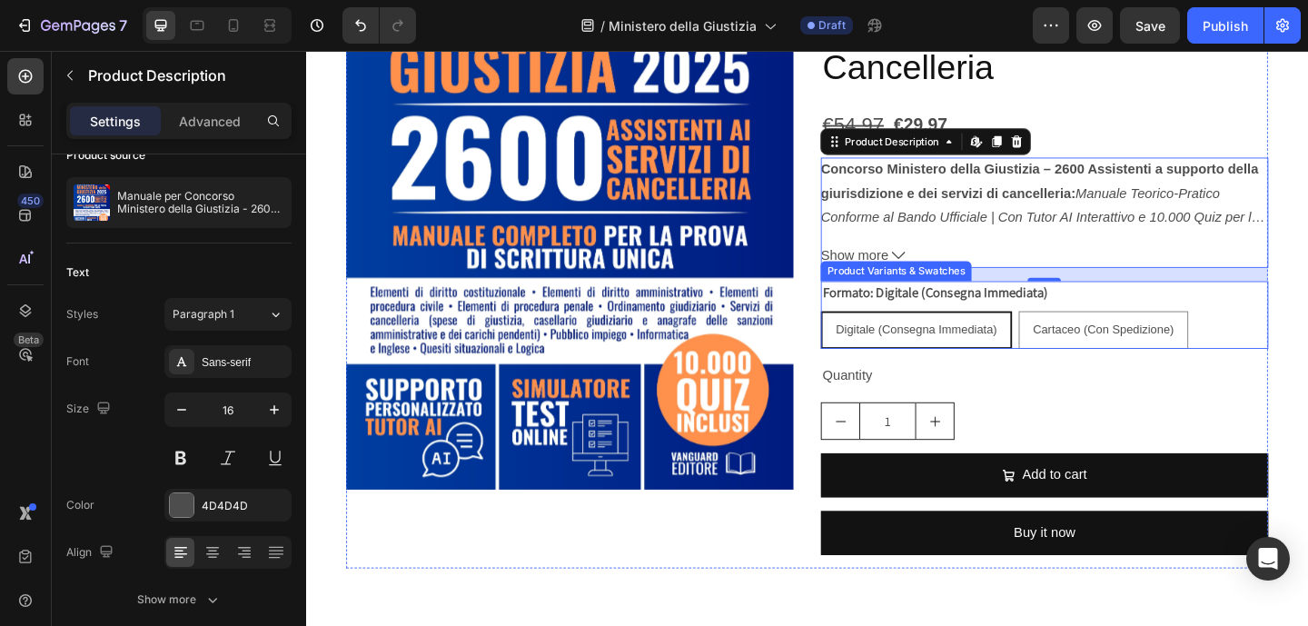
click at [1029, 370] on div "Digitale (Consegna Immediata)" at bounding box center [969, 353] width 204 height 37
click at [865, 334] on input "Digitale (Consegna Immediata) Digitale (Consegna Immediata) Digitale (Consegna …" at bounding box center [864, 333] width 1 height 1
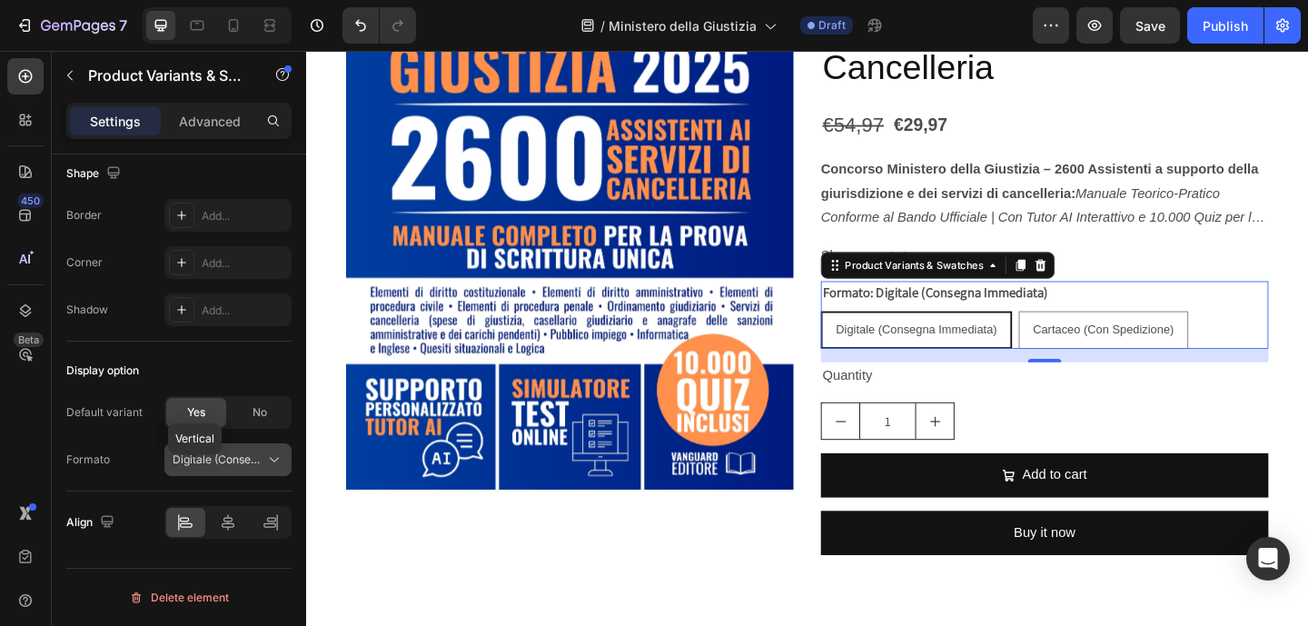
scroll to position [0, 0]
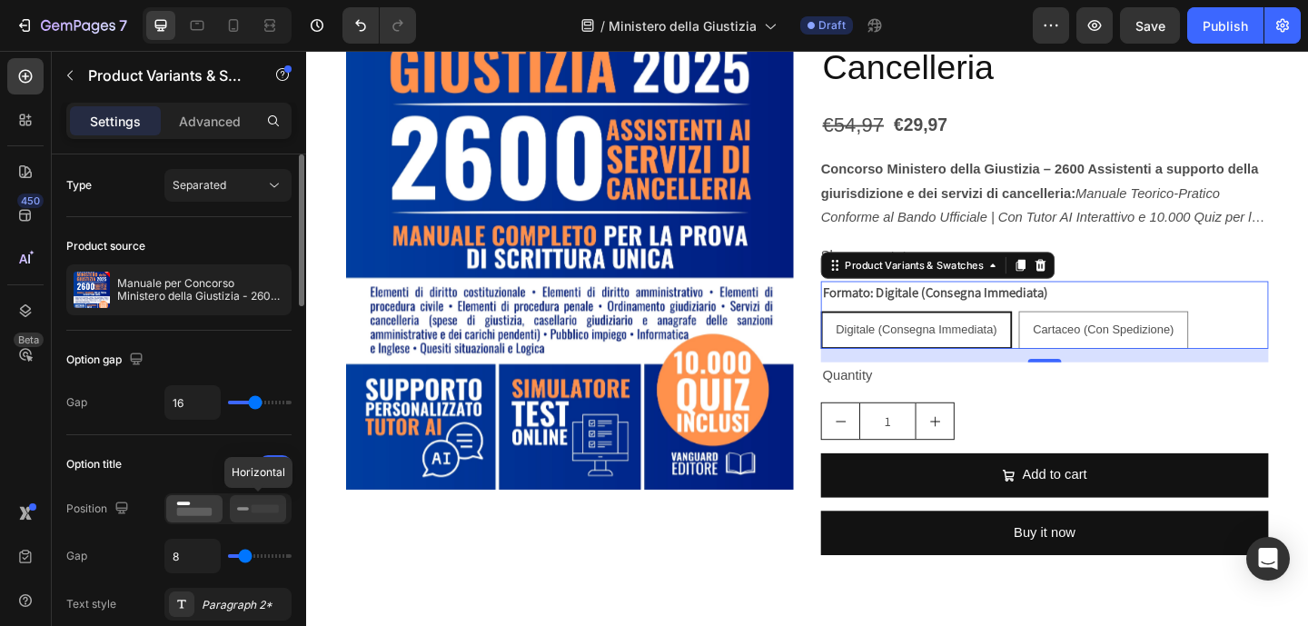
click at [252, 509] on rect at bounding box center [265, 508] width 27 height 8
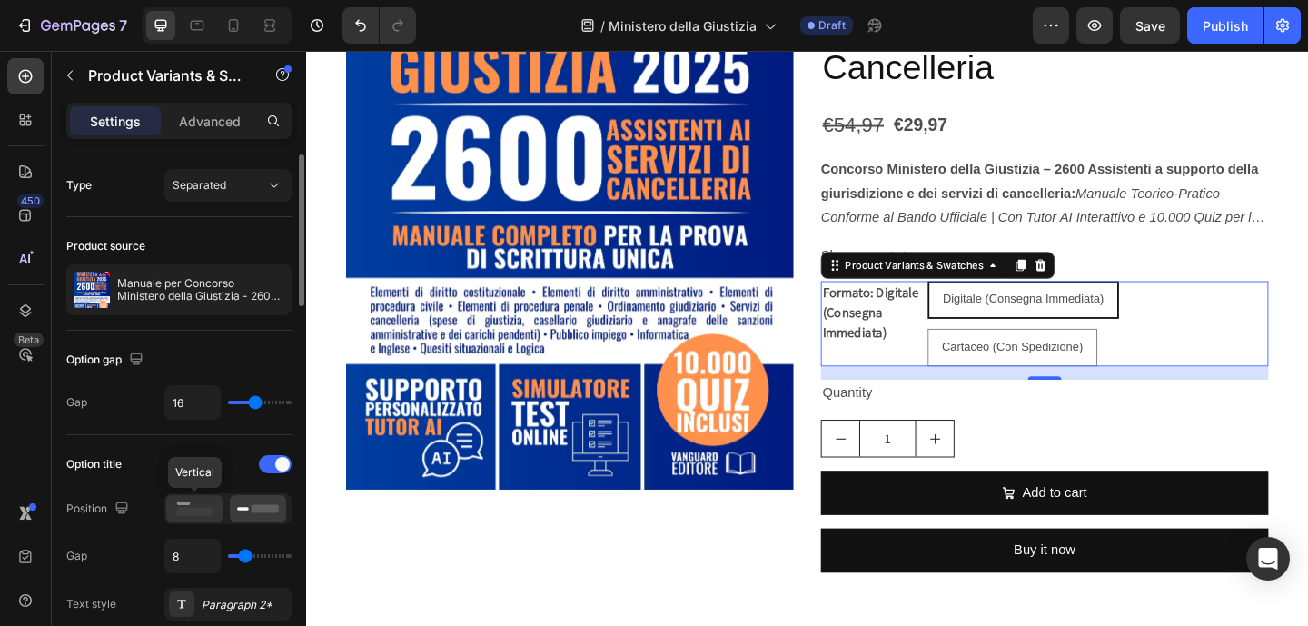
click at [200, 500] on icon at bounding box center [194, 509] width 42 height 20
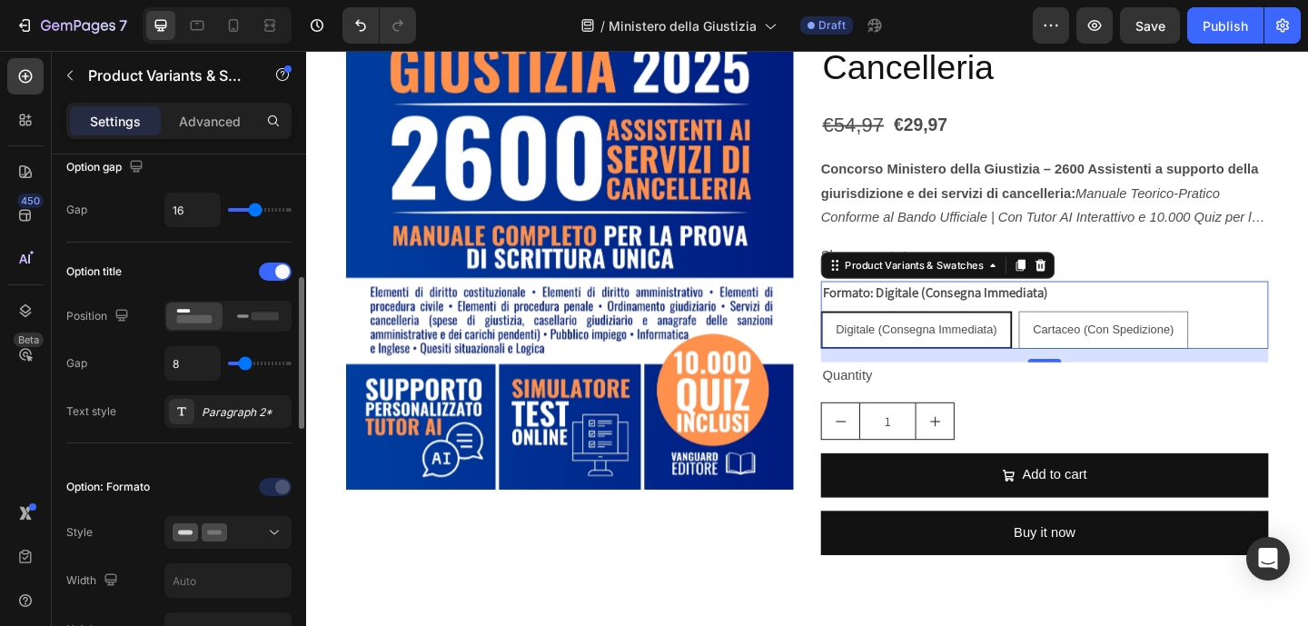
scroll to position [298, 0]
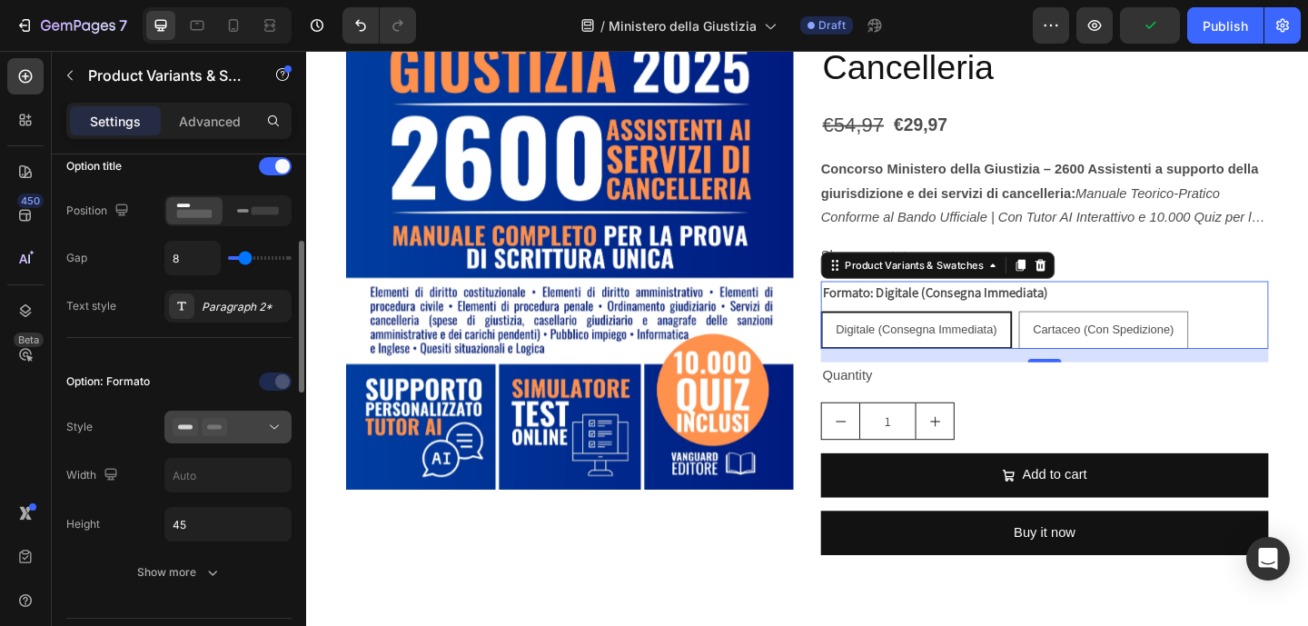
click at [246, 435] on div at bounding box center [228, 427] width 111 height 18
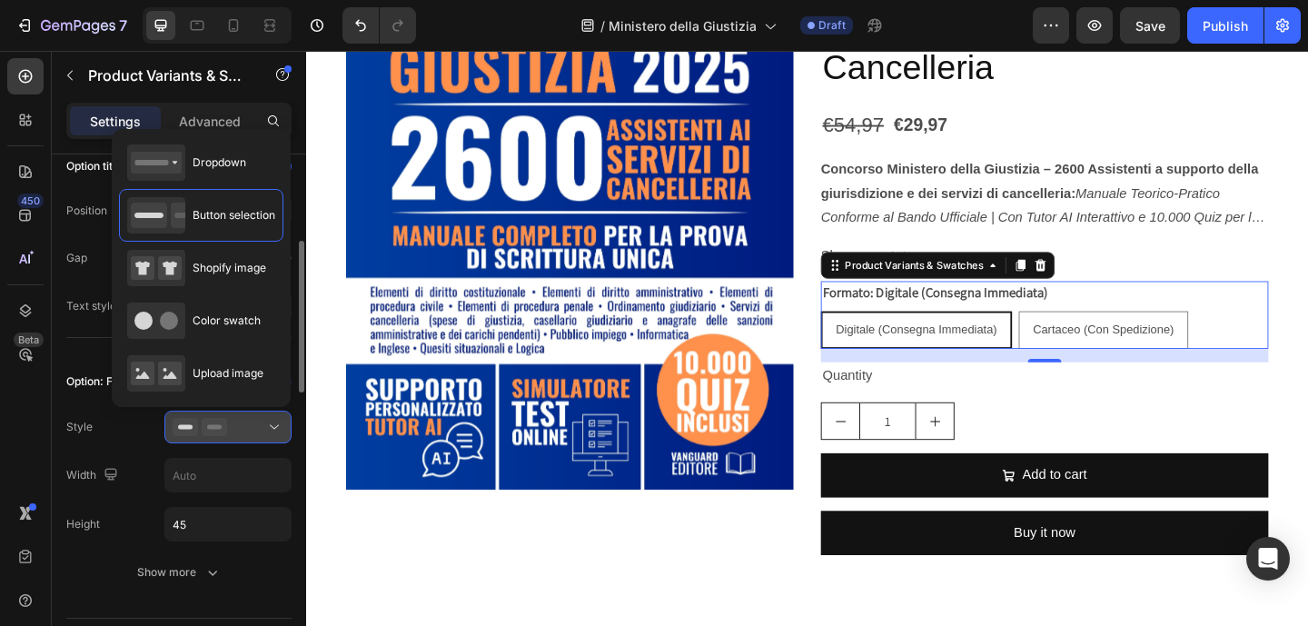
click at [262, 436] on button at bounding box center [227, 426] width 127 height 33
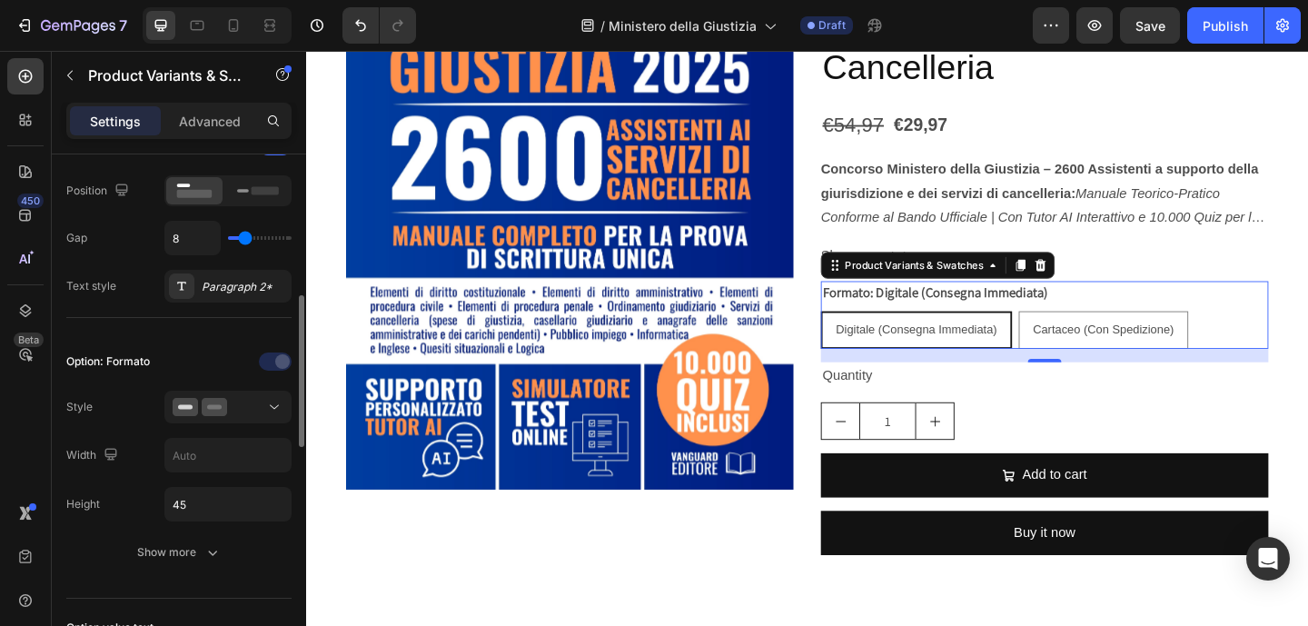
scroll to position [409, 0]
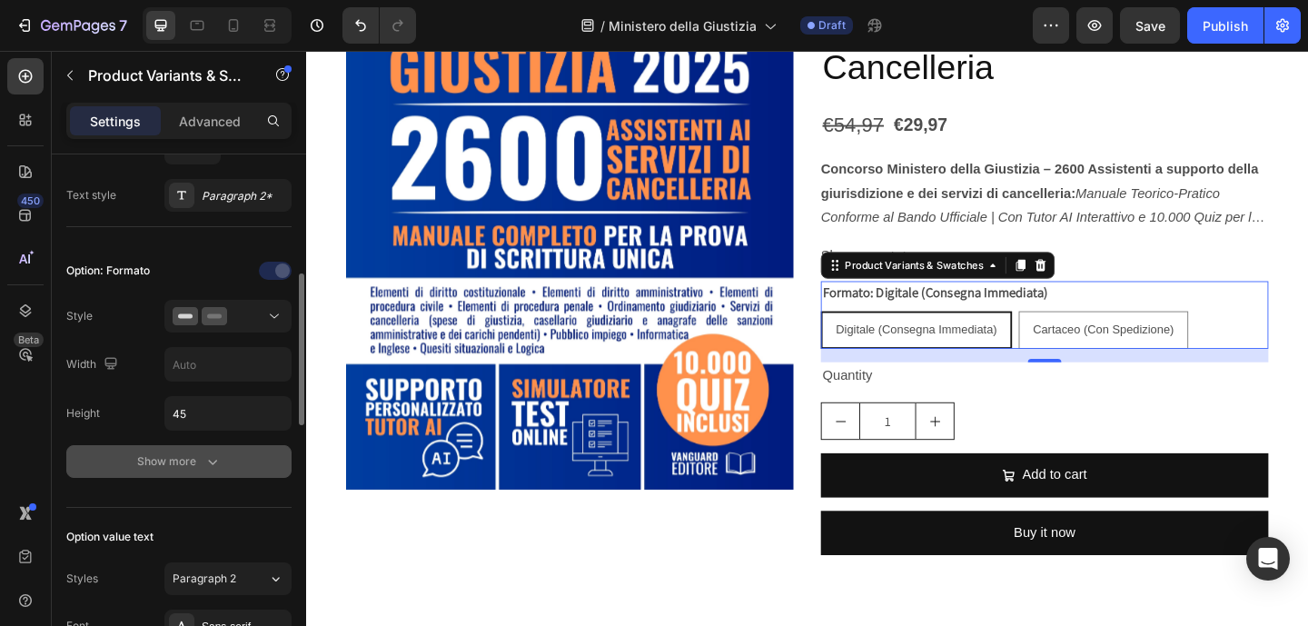
click at [193, 452] on div "Show more" at bounding box center [179, 461] width 84 height 18
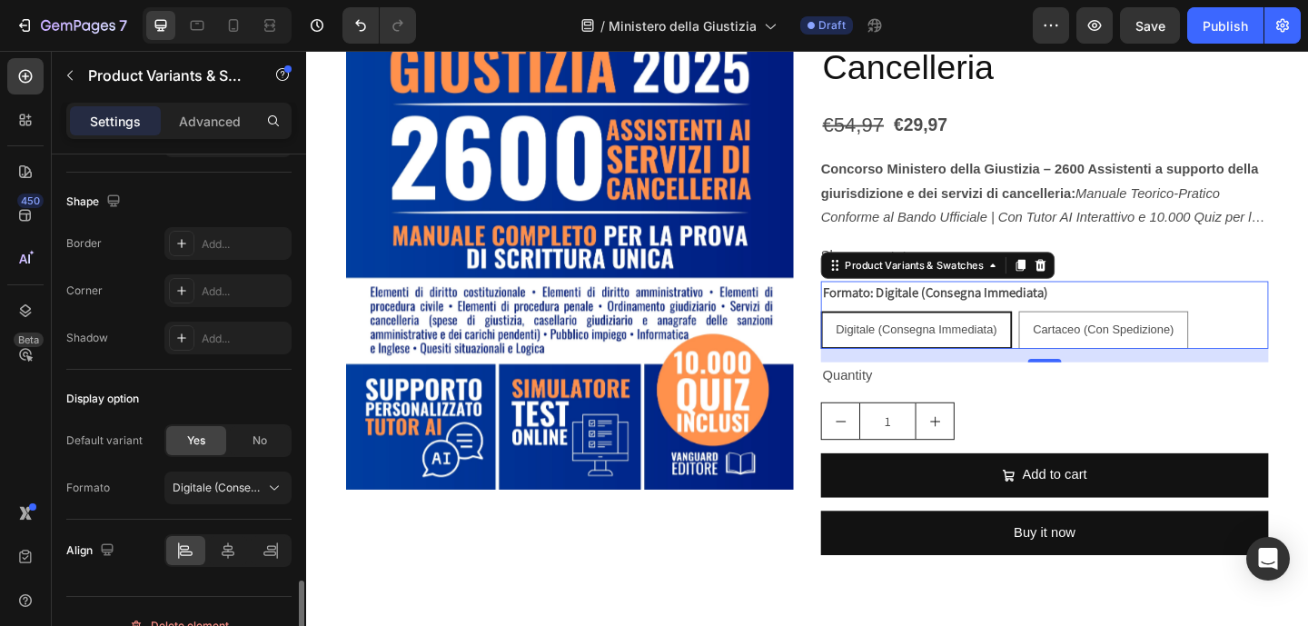
scroll to position [1652, 0]
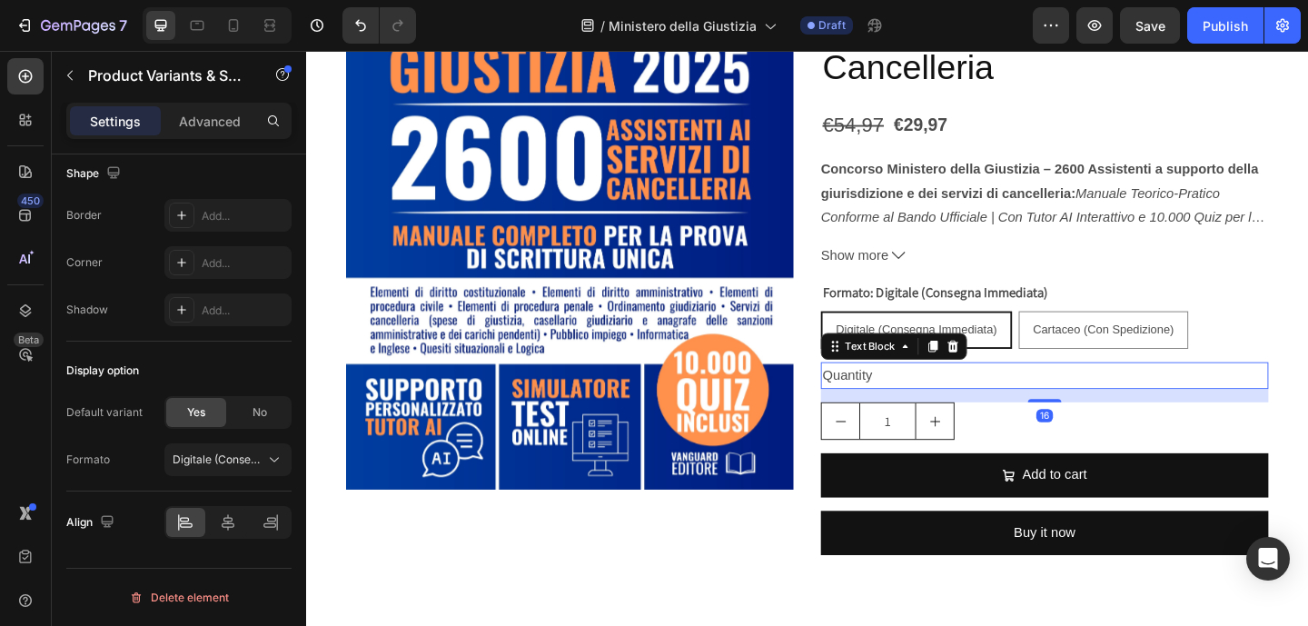
click at [932, 400] on div "Quantity" at bounding box center [1108, 405] width 487 height 30
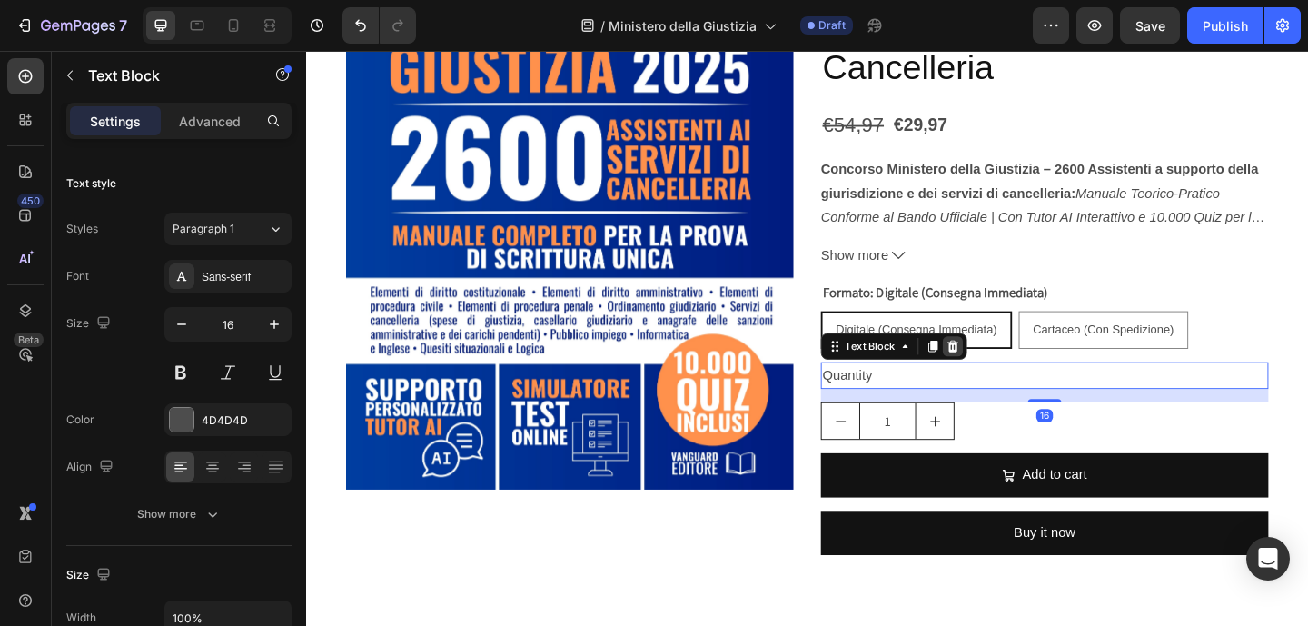
click at [1003, 372] on icon at bounding box center [1009, 371] width 12 height 13
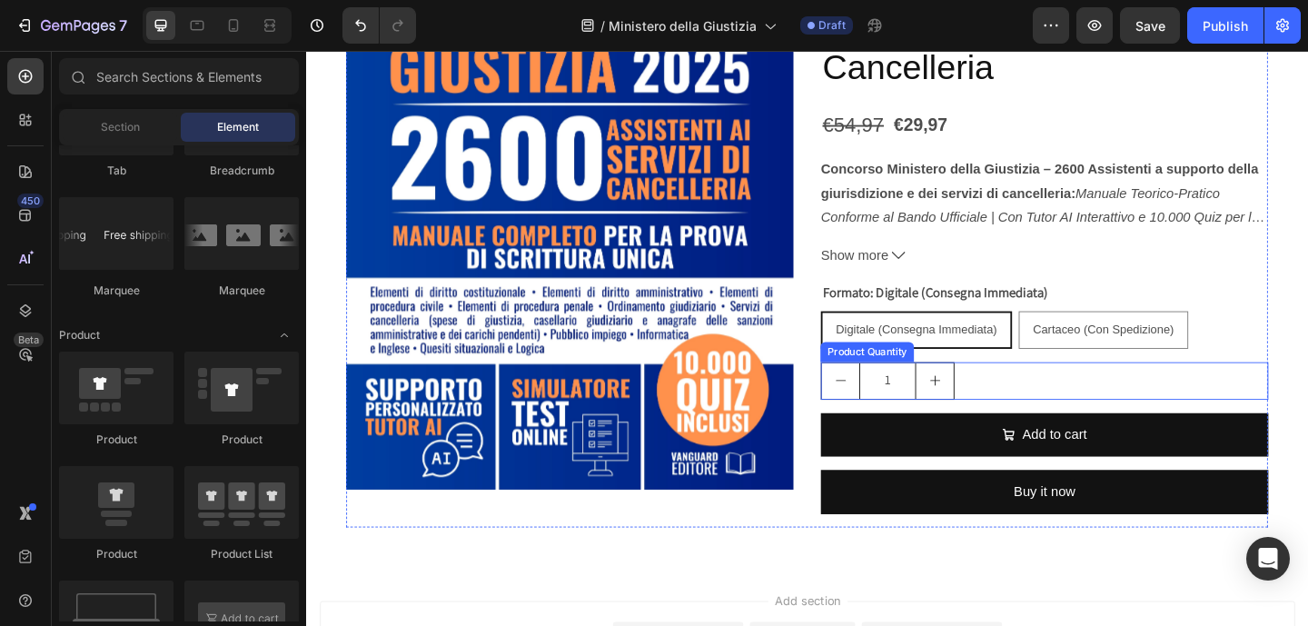
click at [1028, 416] on div "1" at bounding box center [1108, 410] width 487 height 41
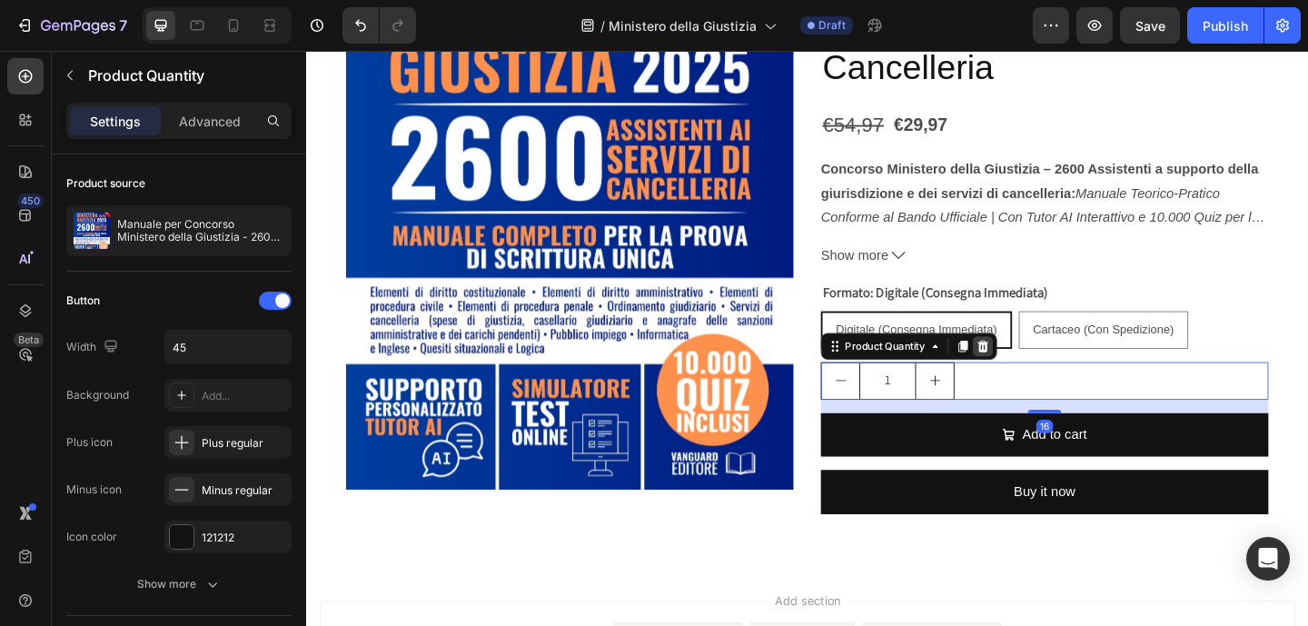
click at [1039, 378] on icon at bounding box center [1041, 372] width 15 height 15
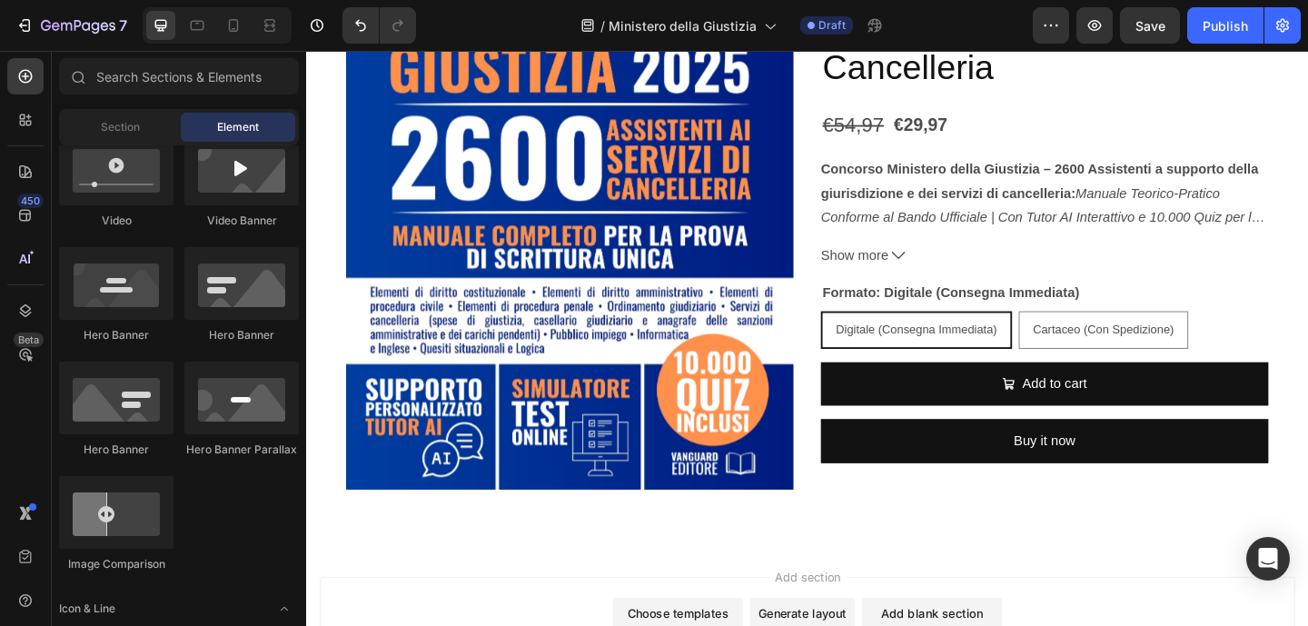
scroll to position [231, 0]
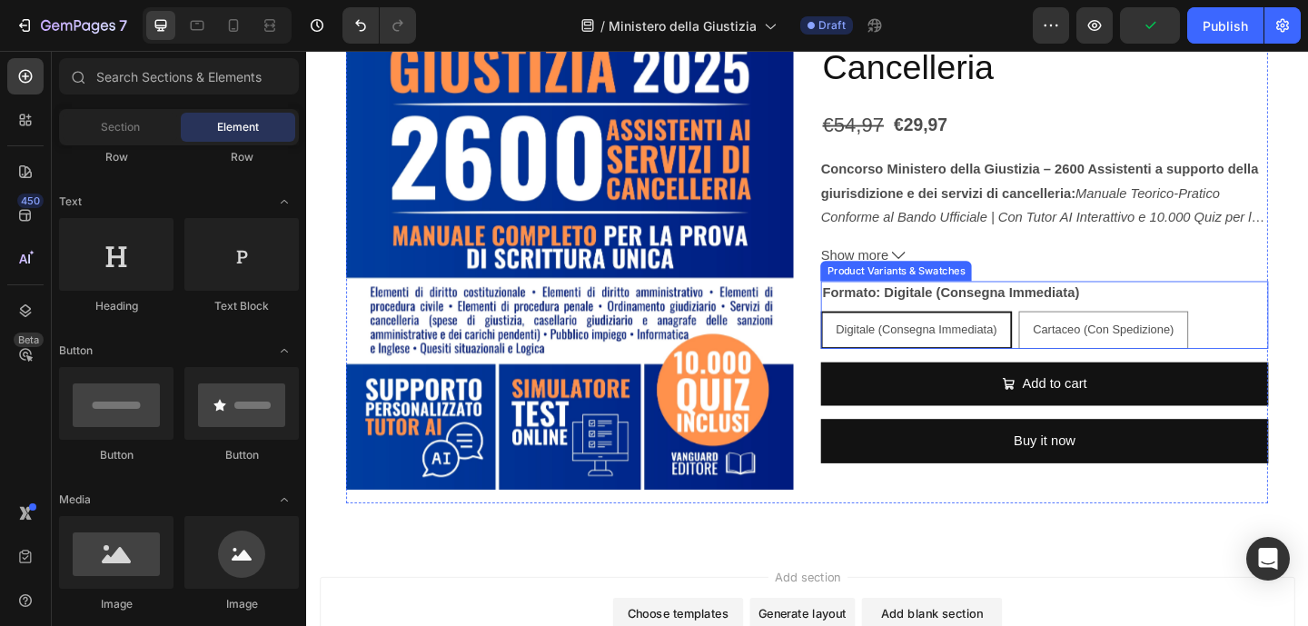
click at [1043, 353] on span "Digitale (Consegna Immediata)" at bounding box center [969, 353] width 175 height 15
click at [865, 334] on input "Digitale (Consegna Immediata) Digitale (Consegna Immediata) Digitale (Consegna …" at bounding box center [864, 333] width 1 height 1
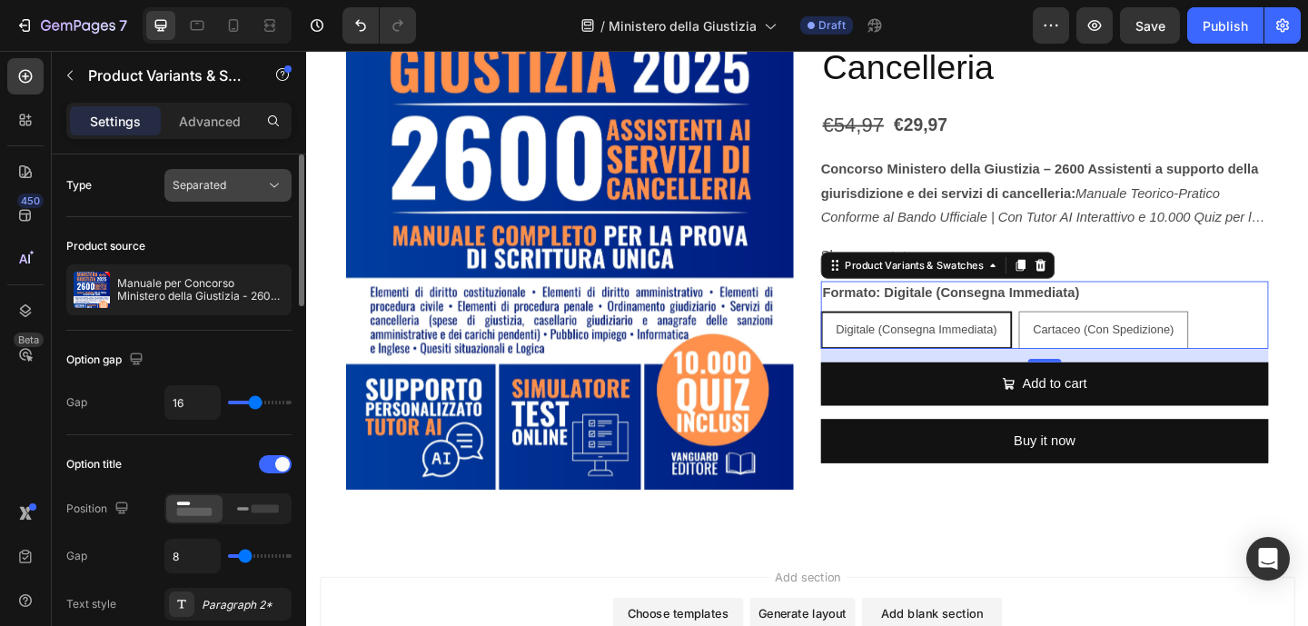
click at [257, 192] on div "Separated" at bounding box center [219, 185] width 93 height 16
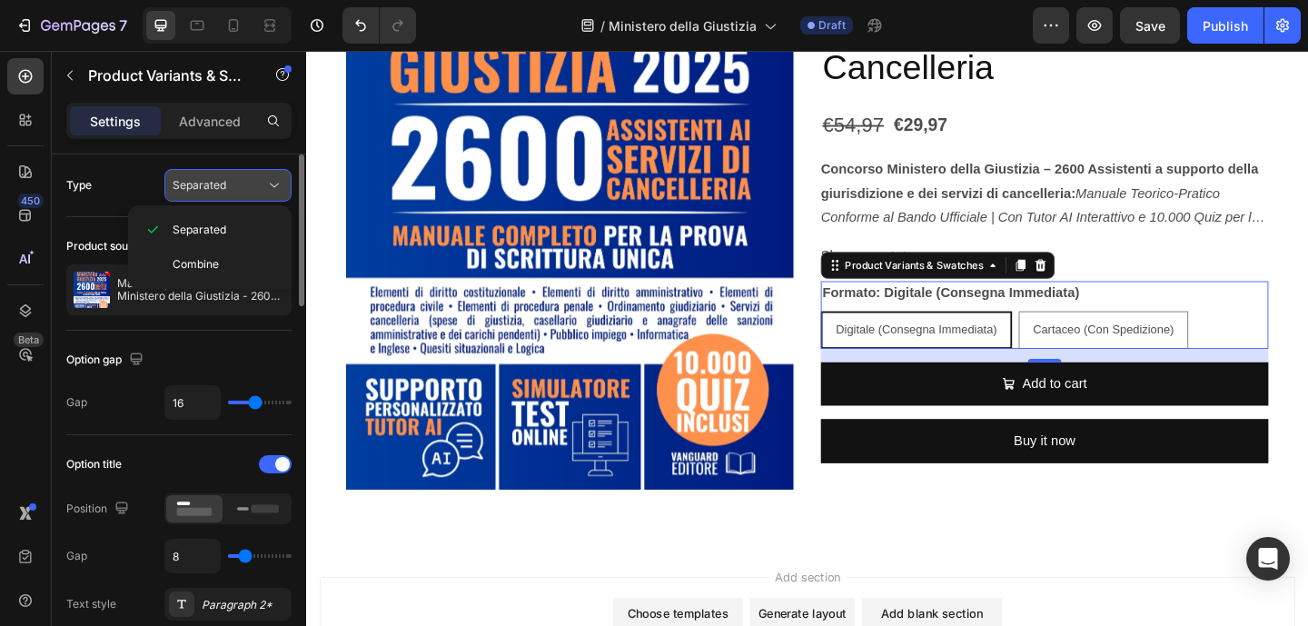
click at [257, 192] on div "Separated" at bounding box center [219, 185] width 93 height 16
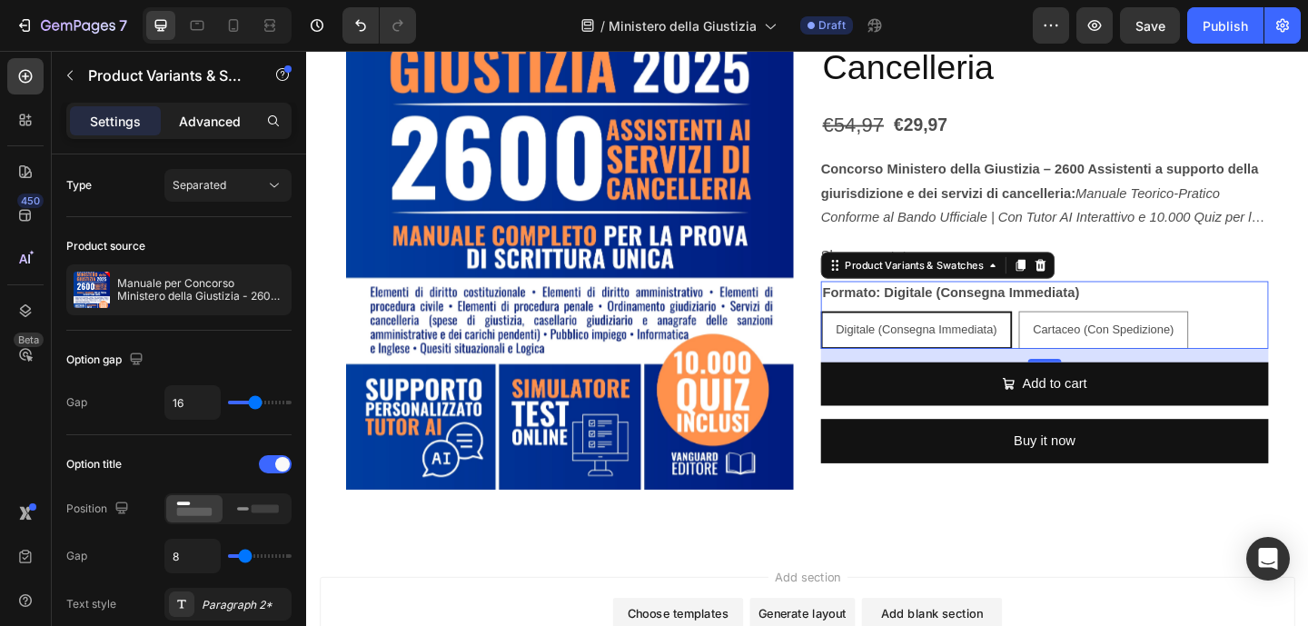
click at [213, 115] on p "Advanced" at bounding box center [210, 121] width 62 height 19
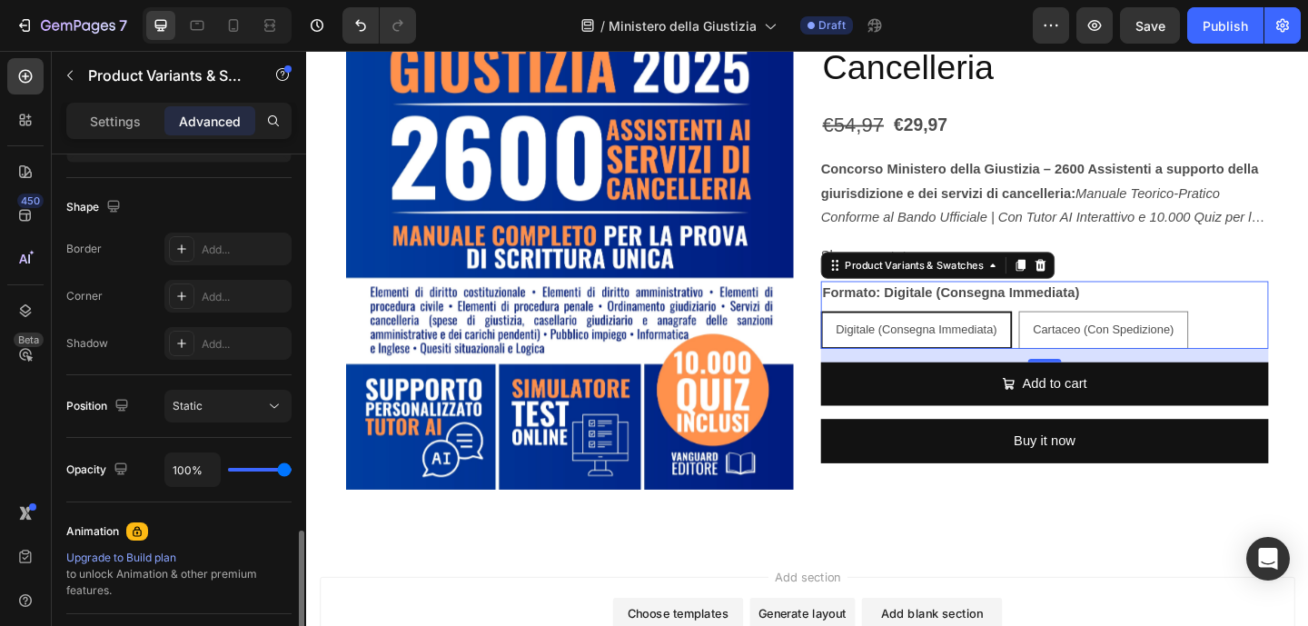
scroll to position [579, 0]
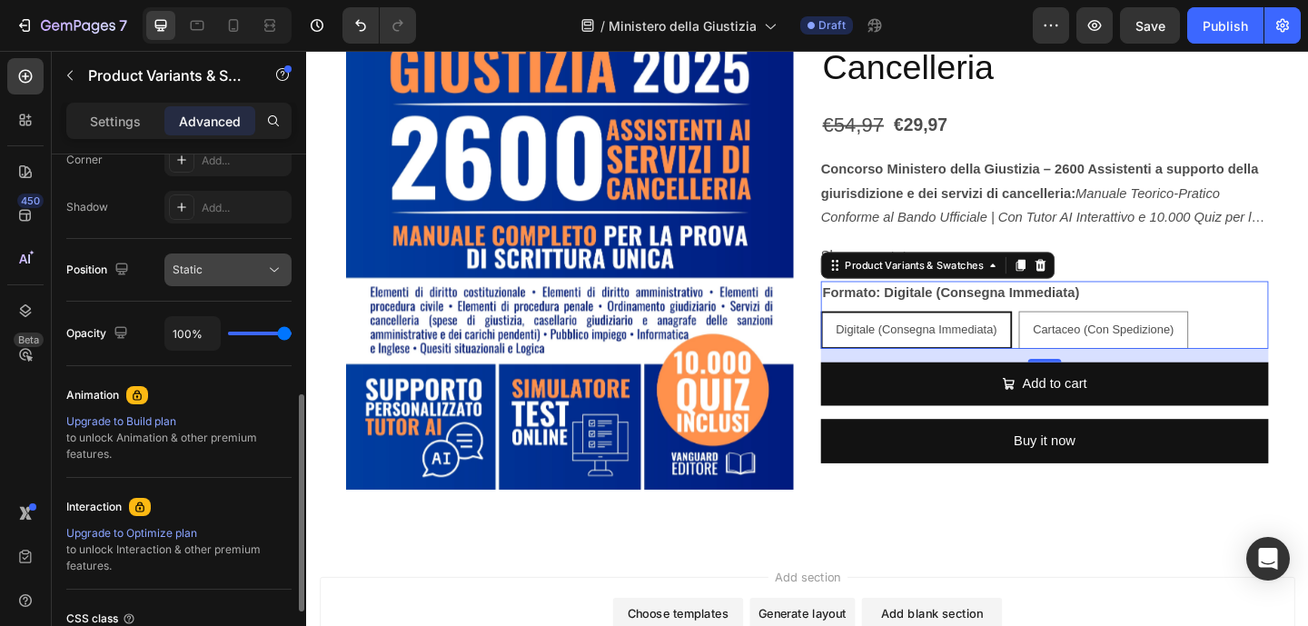
click at [242, 272] on div "Static" at bounding box center [219, 270] width 93 height 16
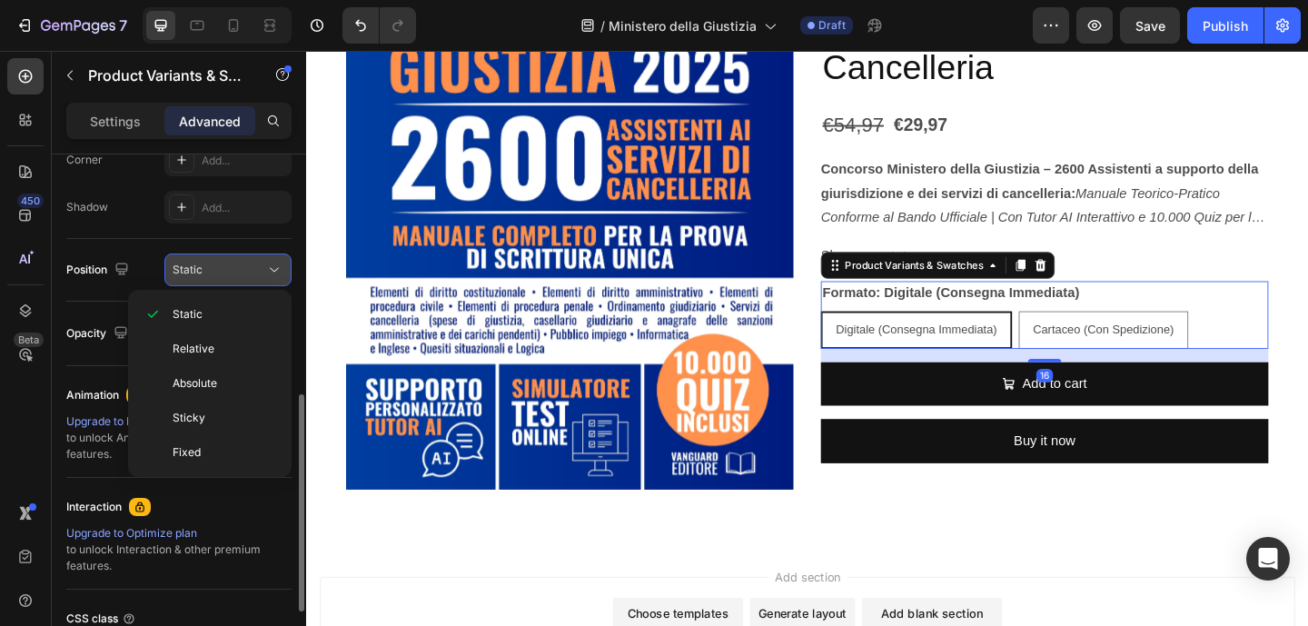
click at [242, 272] on div "Static" at bounding box center [219, 270] width 93 height 16
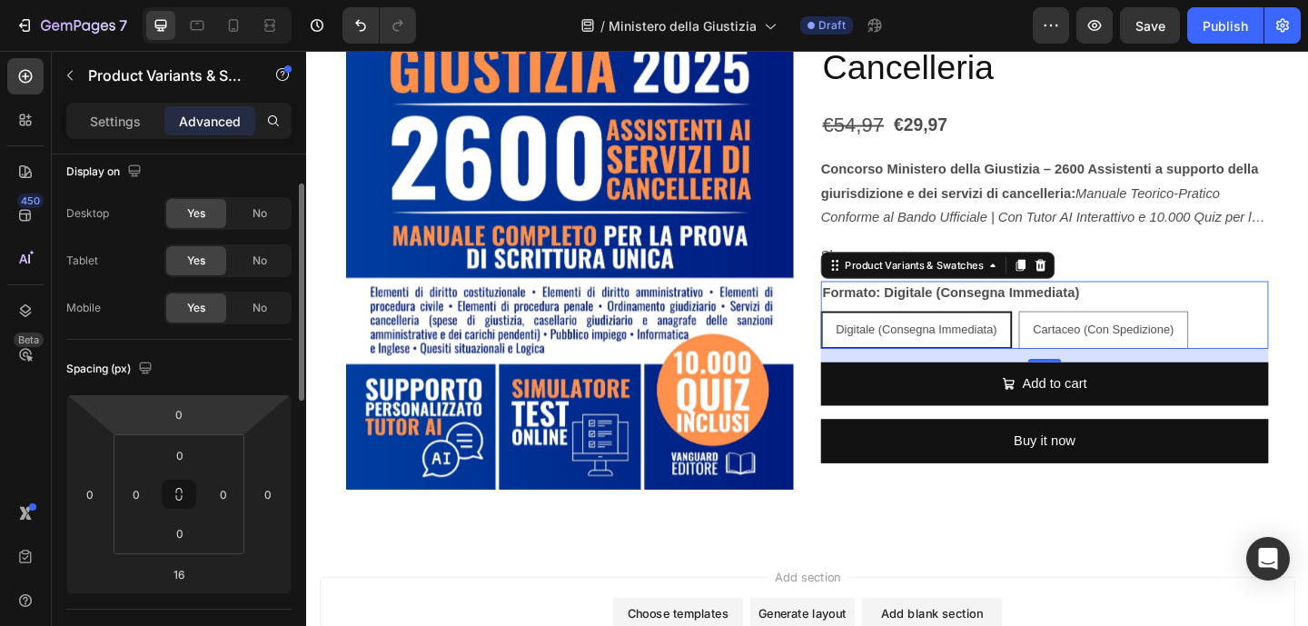
scroll to position [29, 0]
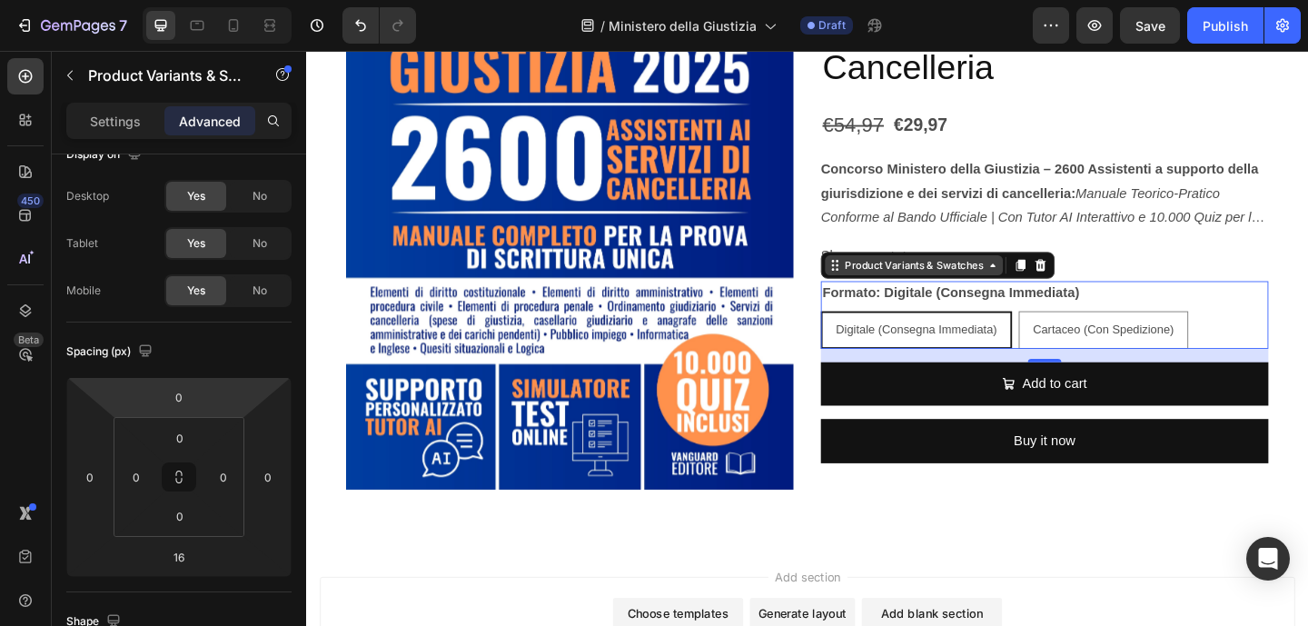
click at [1050, 283] on icon at bounding box center [1052, 284] width 15 height 15
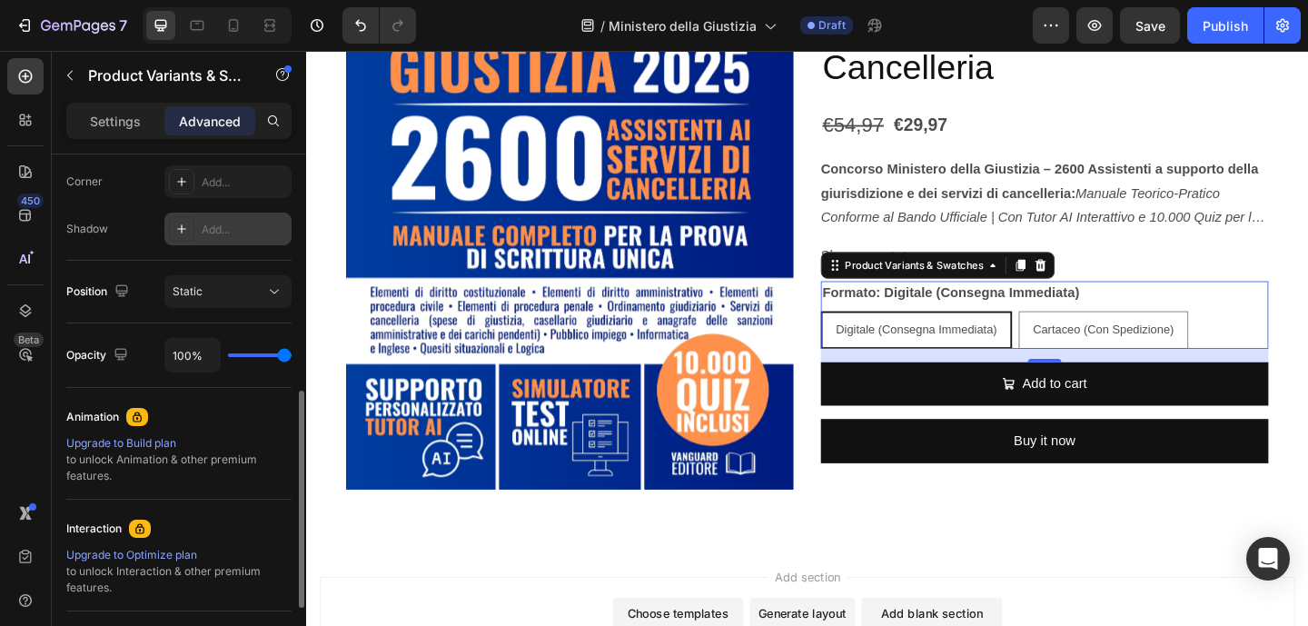
scroll to position [737, 0]
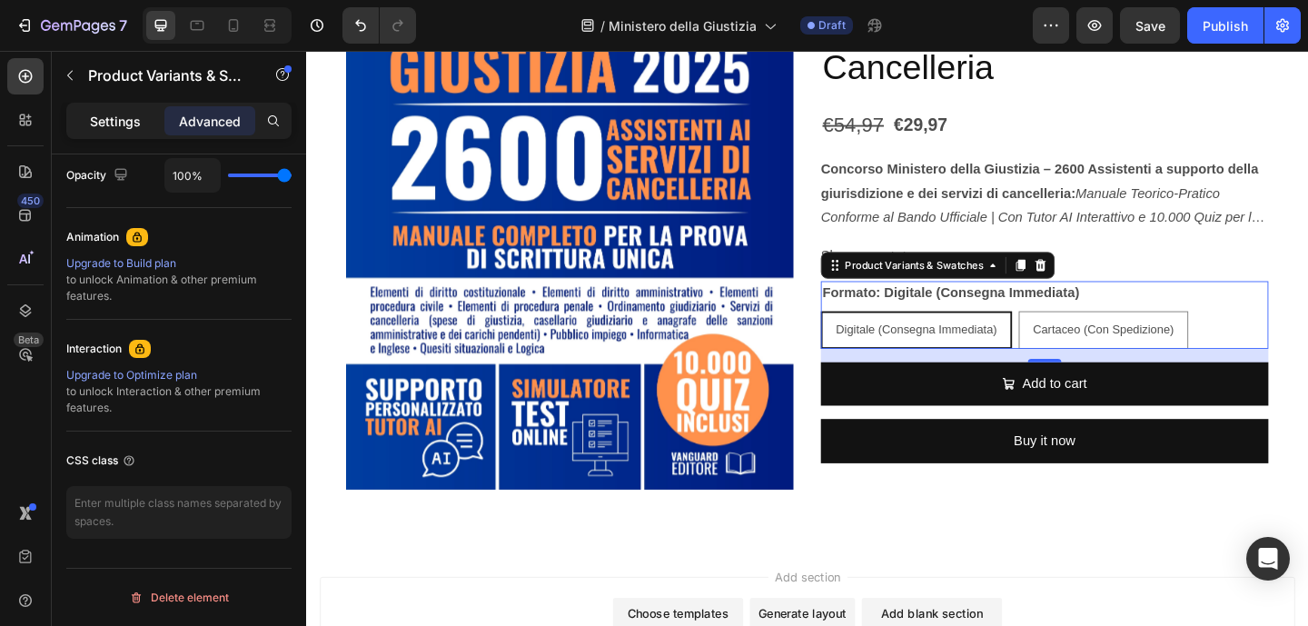
click at [122, 118] on p "Settings" at bounding box center [115, 121] width 51 height 19
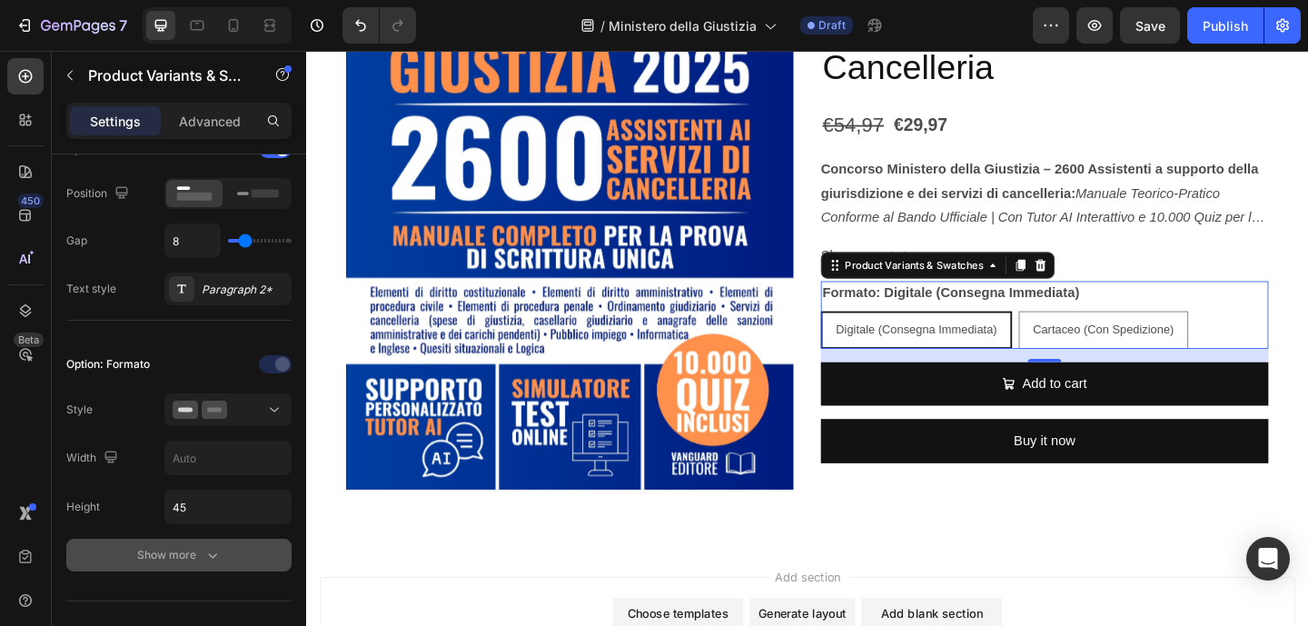
scroll to position [0, 0]
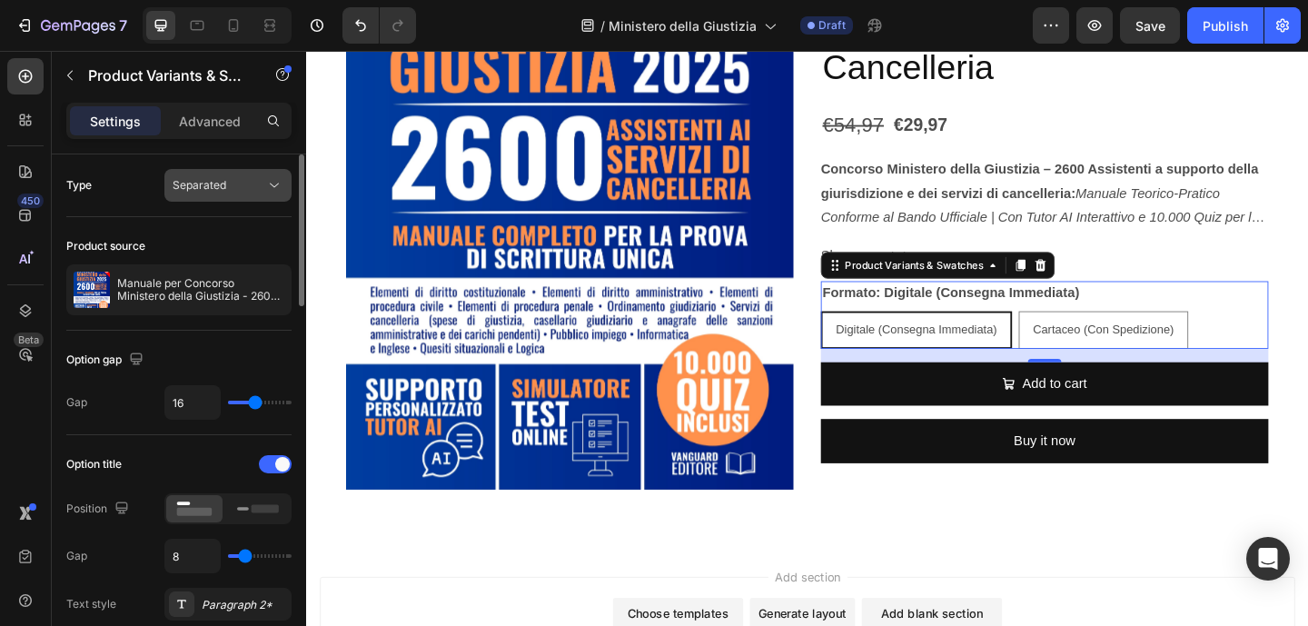
click at [250, 180] on div "Separated" at bounding box center [219, 185] width 93 height 16
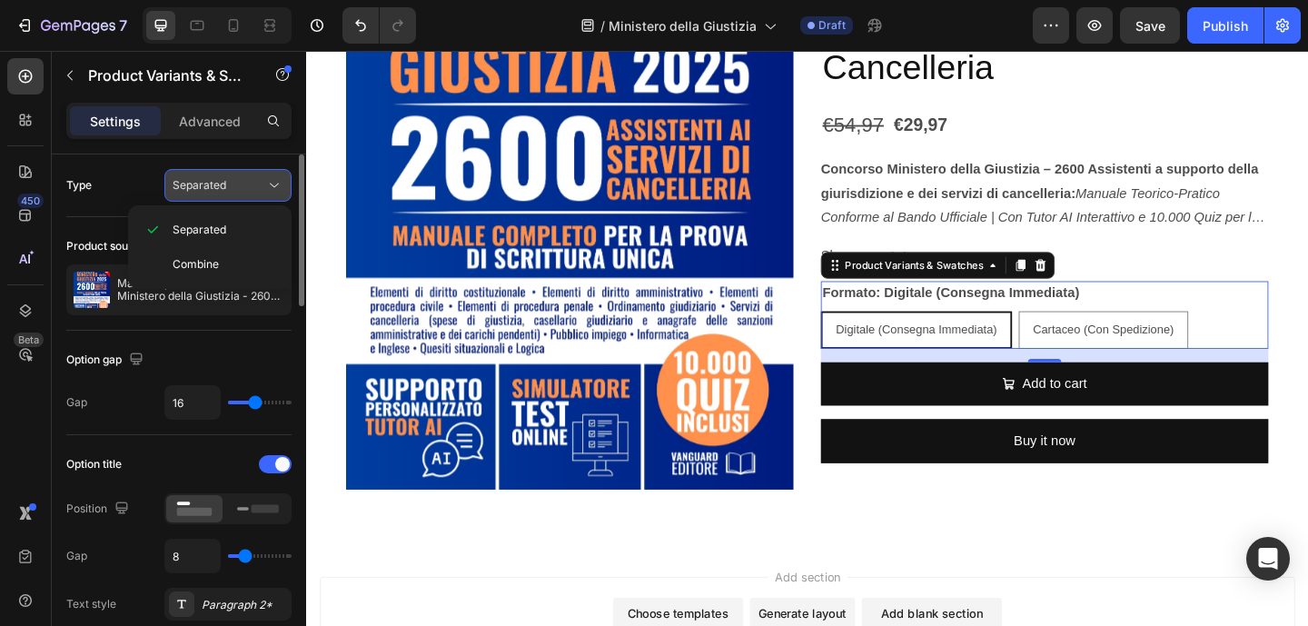
click at [250, 180] on div "Separated" at bounding box center [219, 185] width 93 height 16
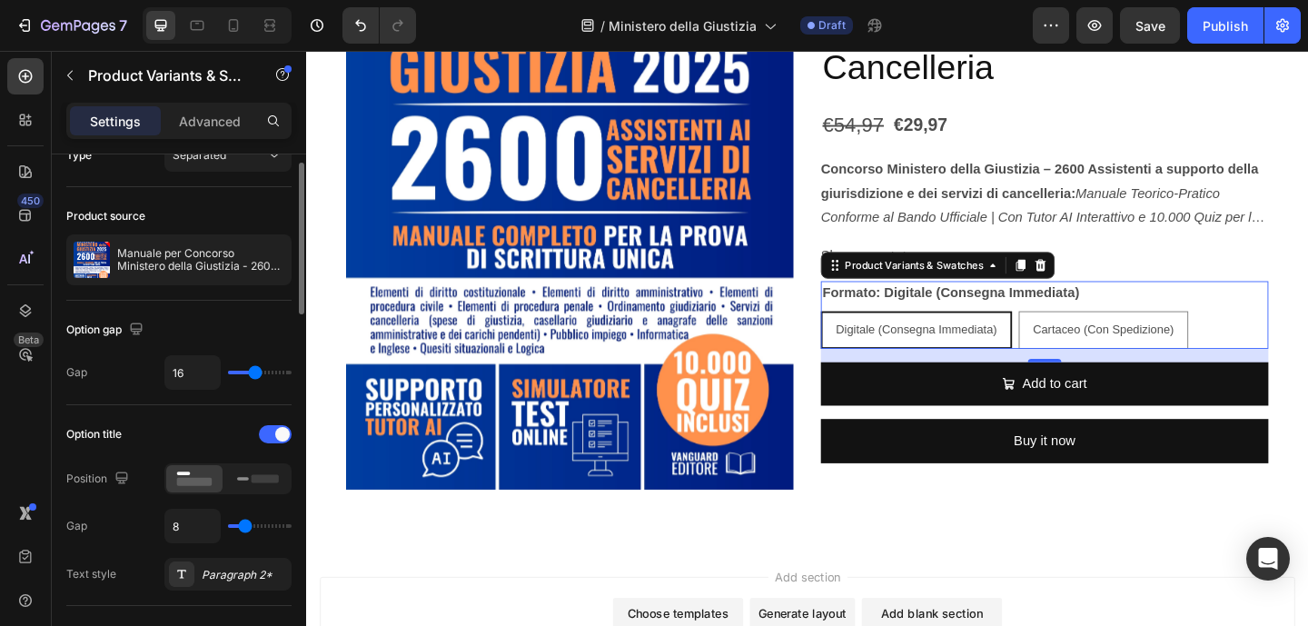
scroll to position [34, 0]
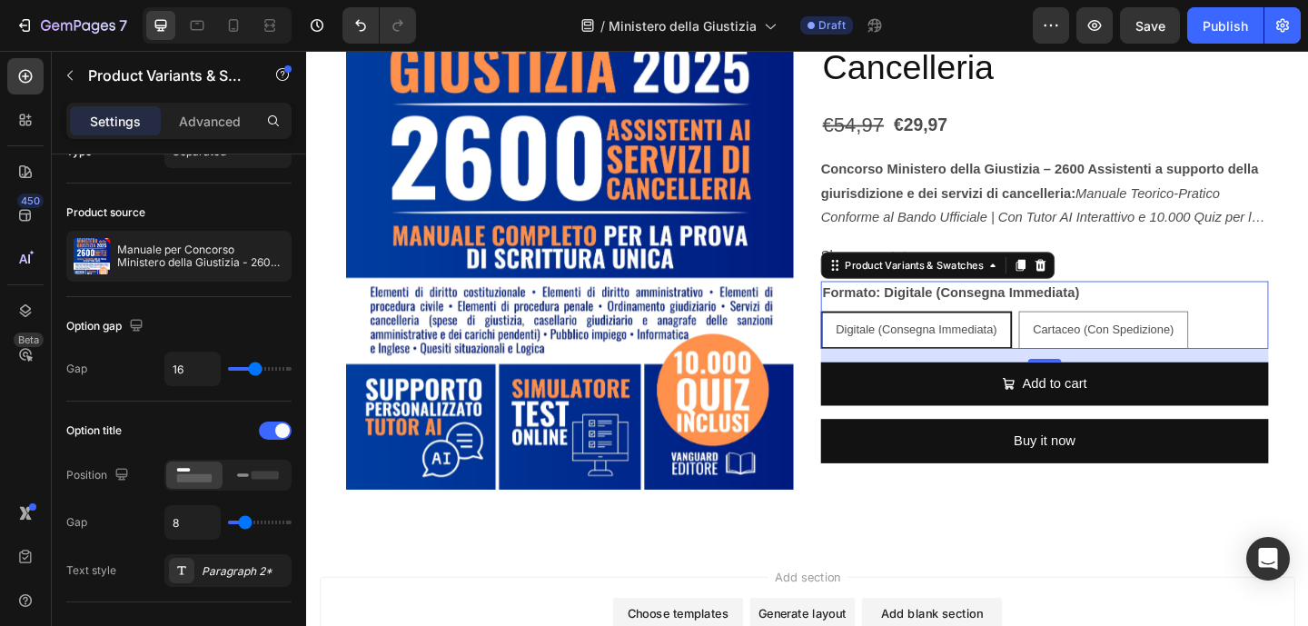
click at [1269, 341] on div "Digitale (Consegna Immediata) Digitale (Consegna Immediata) Digitale (Consegna …" at bounding box center [1108, 354] width 487 height 41
click at [1053, 341] on div "Digitale (Consegna Immediata)" at bounding box center [969, 353] width 204 height 37
click at [865, 334] on input "Digitale (Consegna Immediata) Digitale (Consegna Immediata) Digitale (Consegna …" at bounding box center [864, 333] width 1 height 1
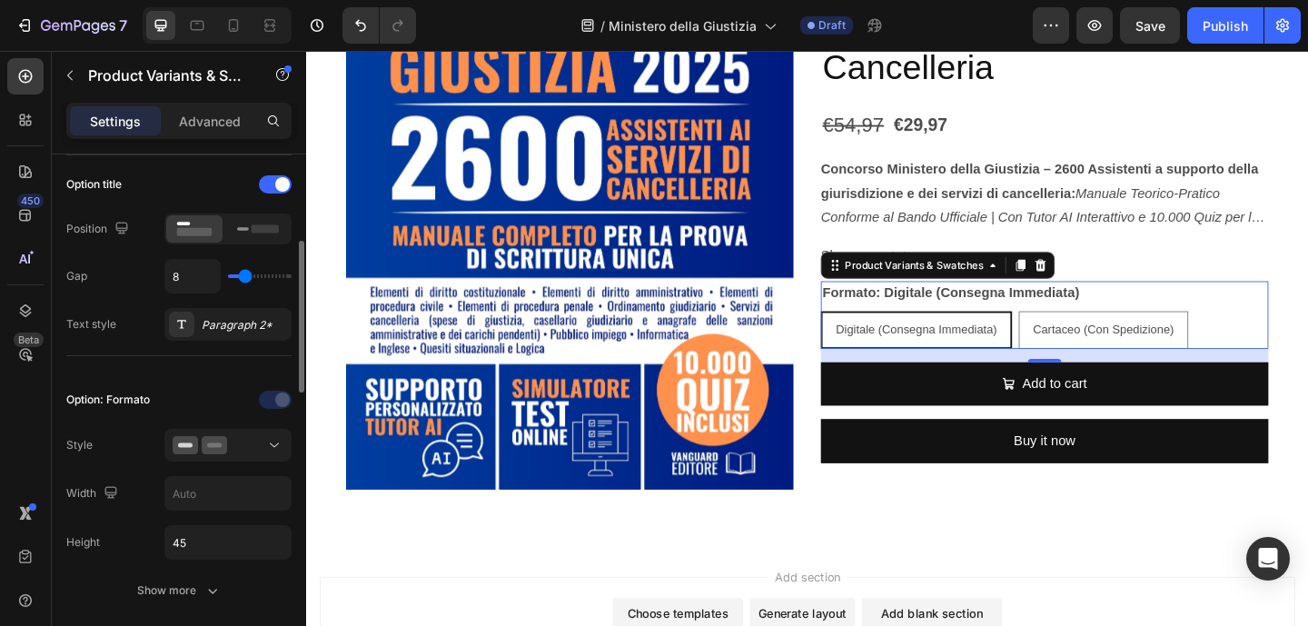
scroll to position [283, 0]
click at [276, 443] on icon at bounding box center [274, 441] width 18 height 18
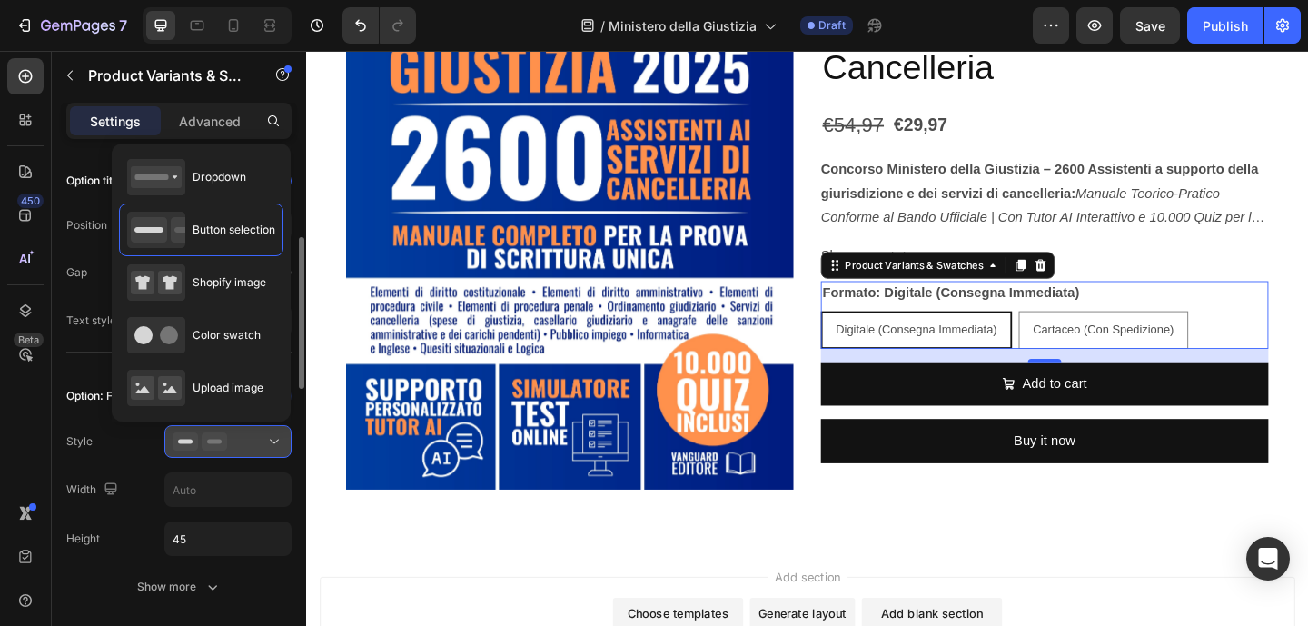
click at [275, 441] on icon at bounding box center [274, 442] width 9 height 5
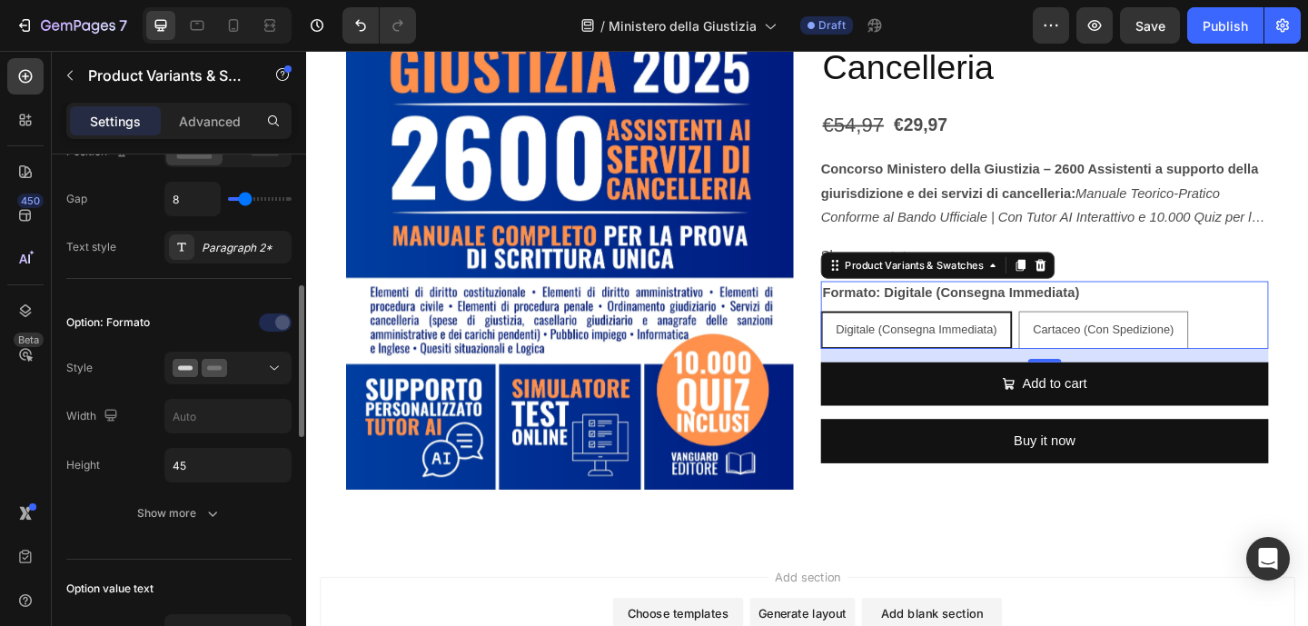
scroll to position [378, 0]
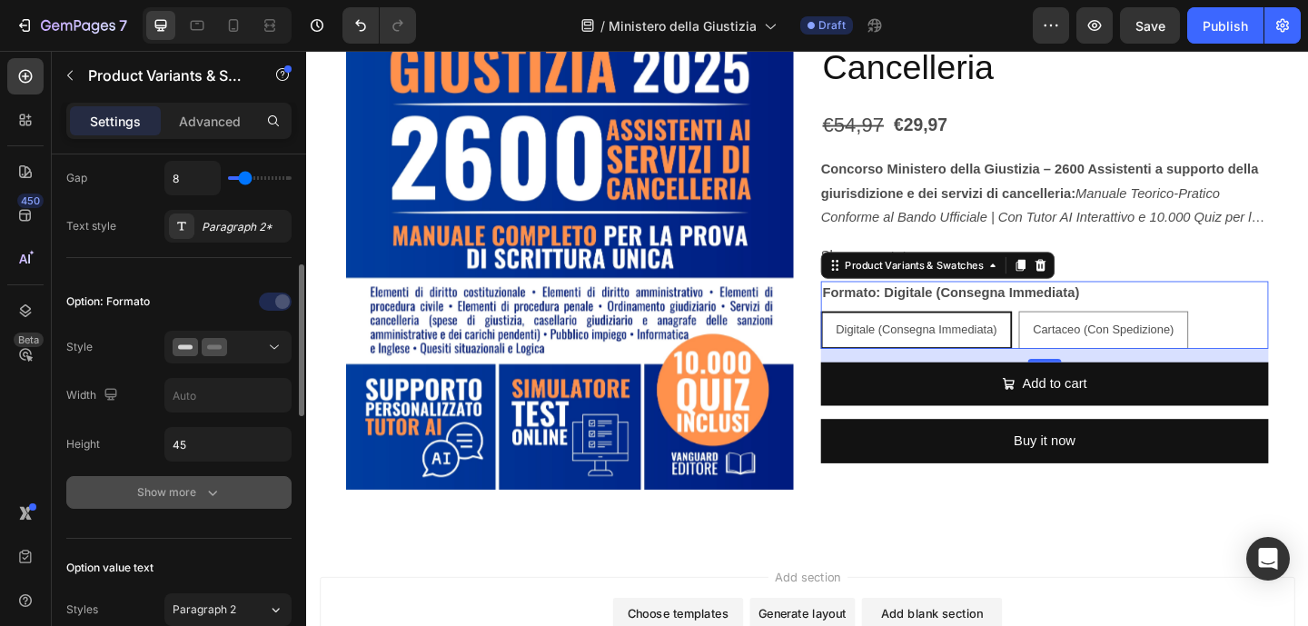
click at [215, 498] on icon "button" at bounding box center [212, 492] width 18 height 18
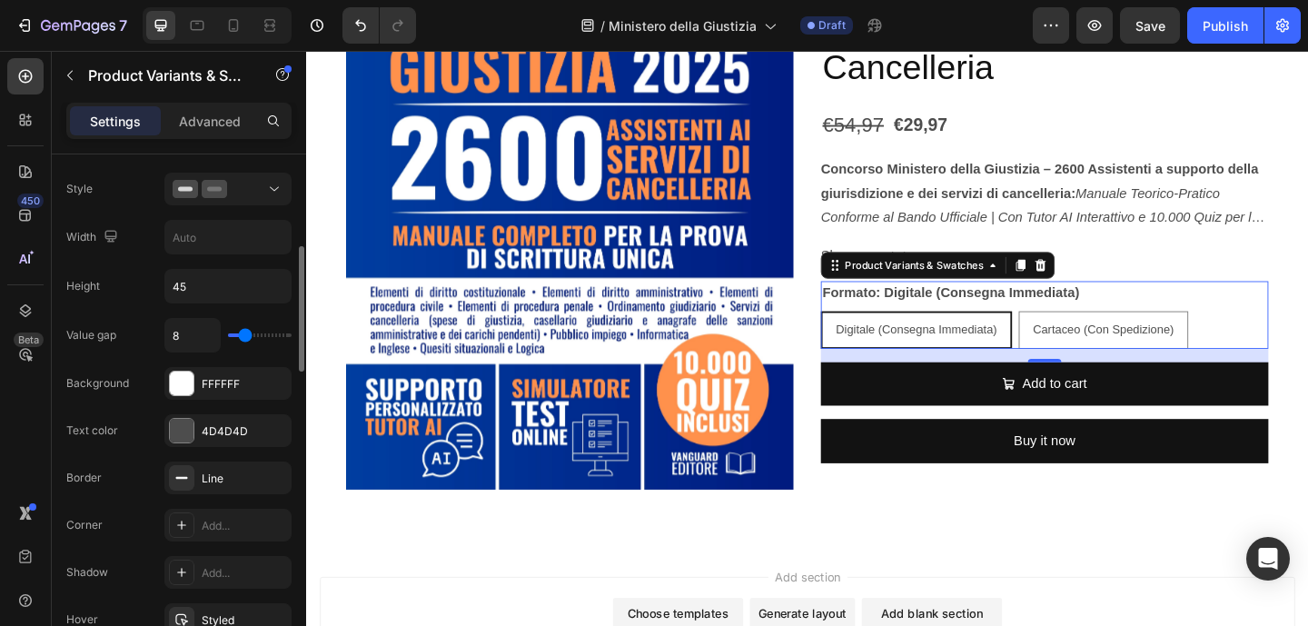
scroll to position [577, 0]
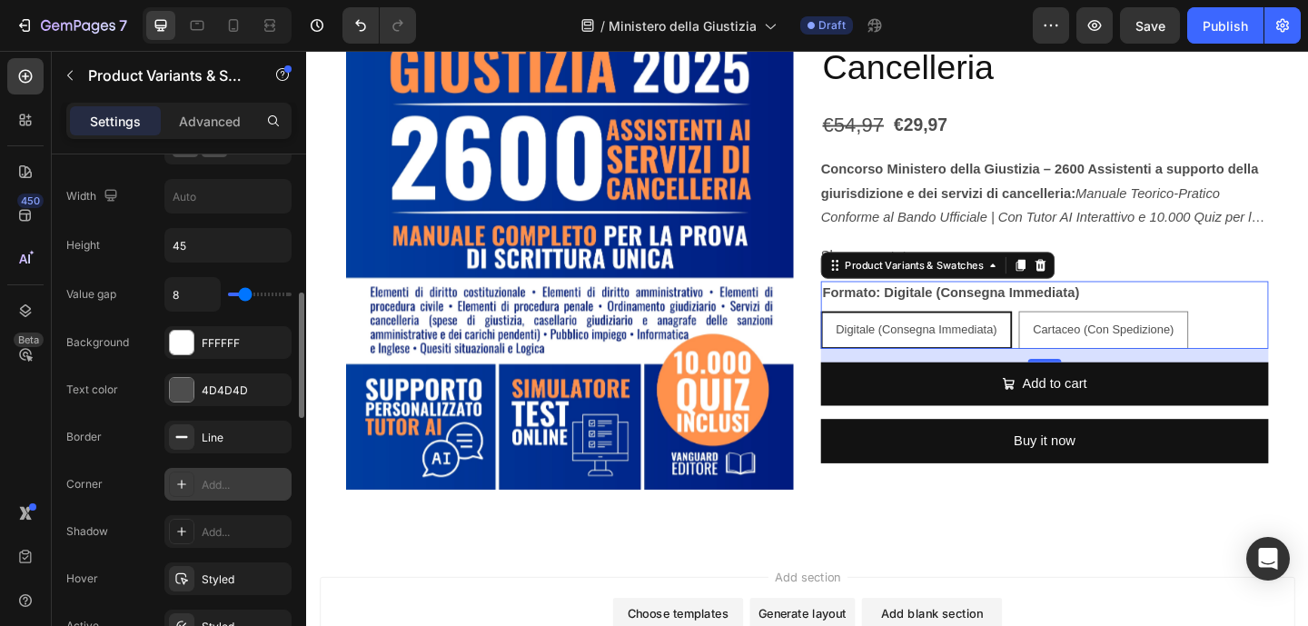
click at [183, 489] on icon at bounding box center [181, 484] width 15 height 15
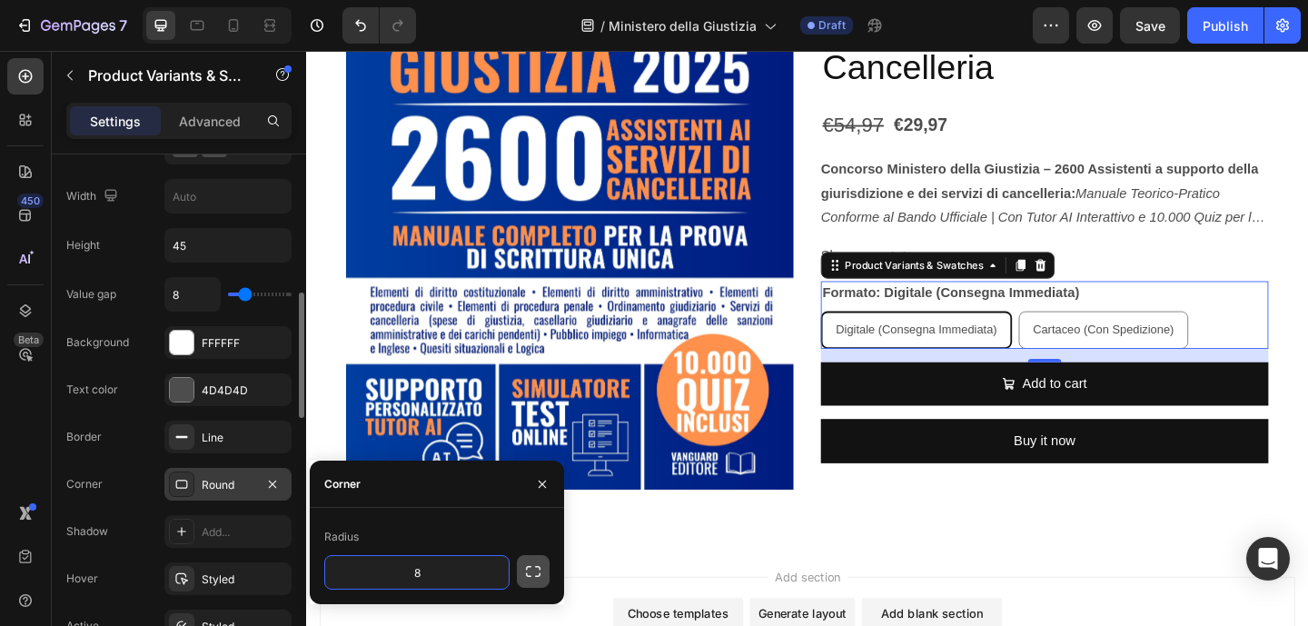
click at [541, 576] on icon "button" at bounding box center [533, 571] width 18 height 18
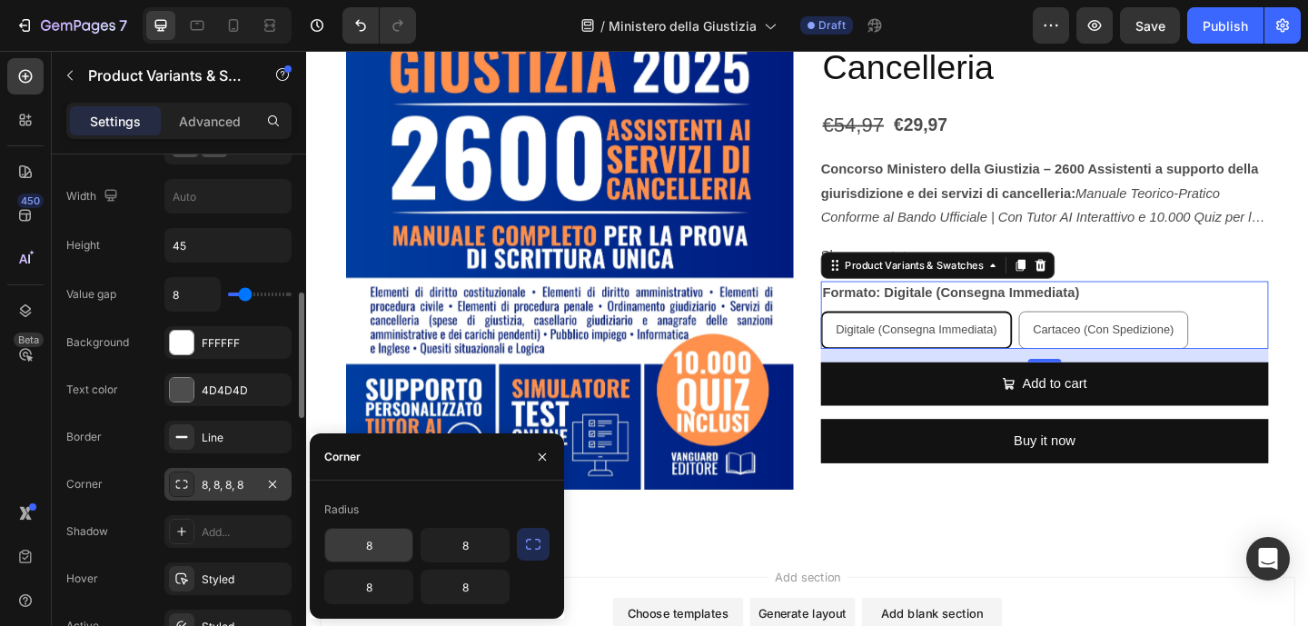
click at [403, 546] on input "8" at bounding box center [368, 545] width 87 height 33
type input "1"
type input "20"
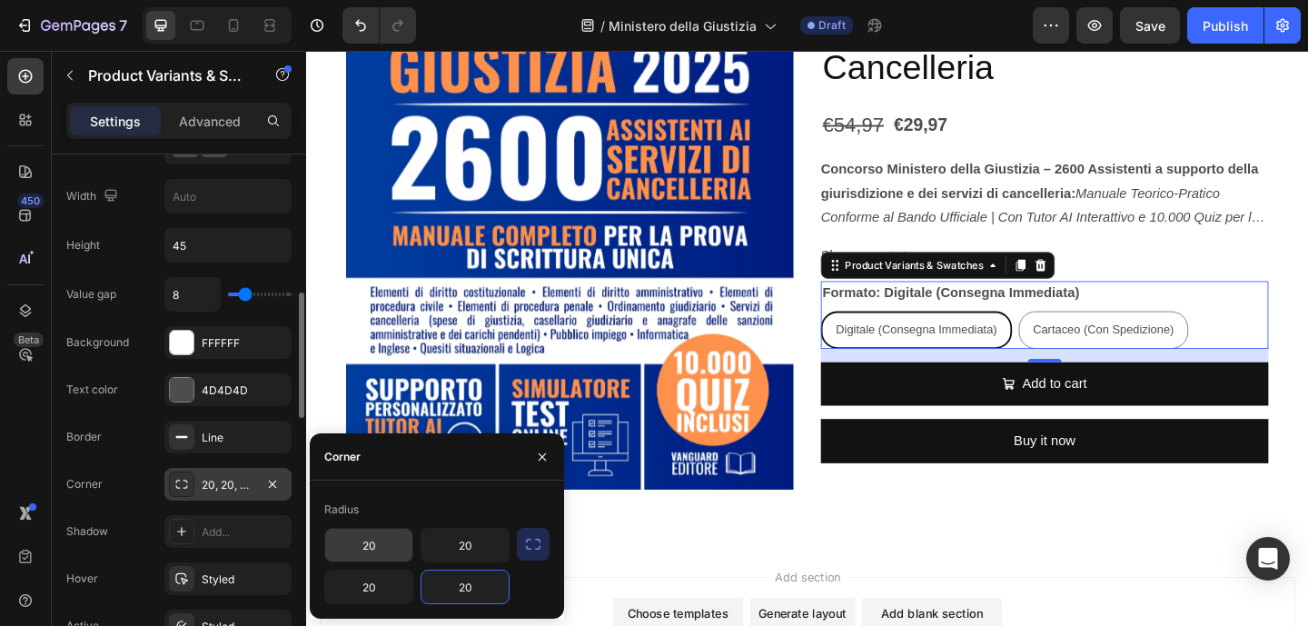
type input "20"
click at [376, 540] on input "20" at bounding box center [368, 545] width 87 height 33
type input "25"
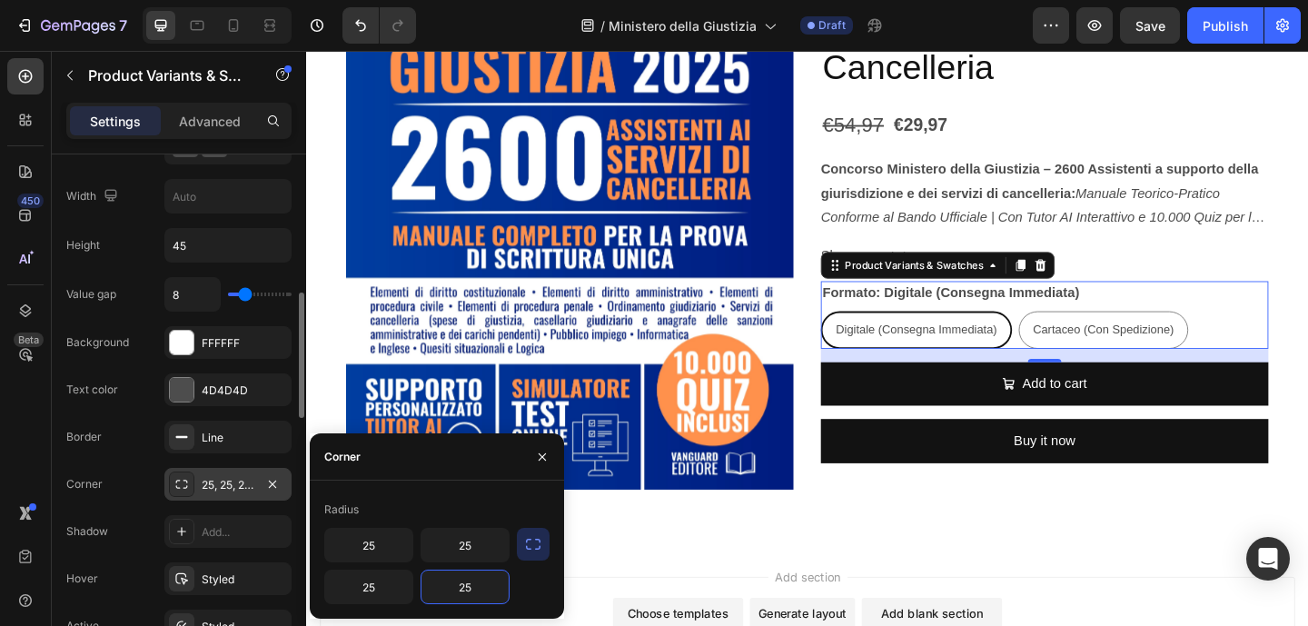
type input "25"
click at [471, 511] on div "Radius" at bounding box center [436, 509] width 225 height 29
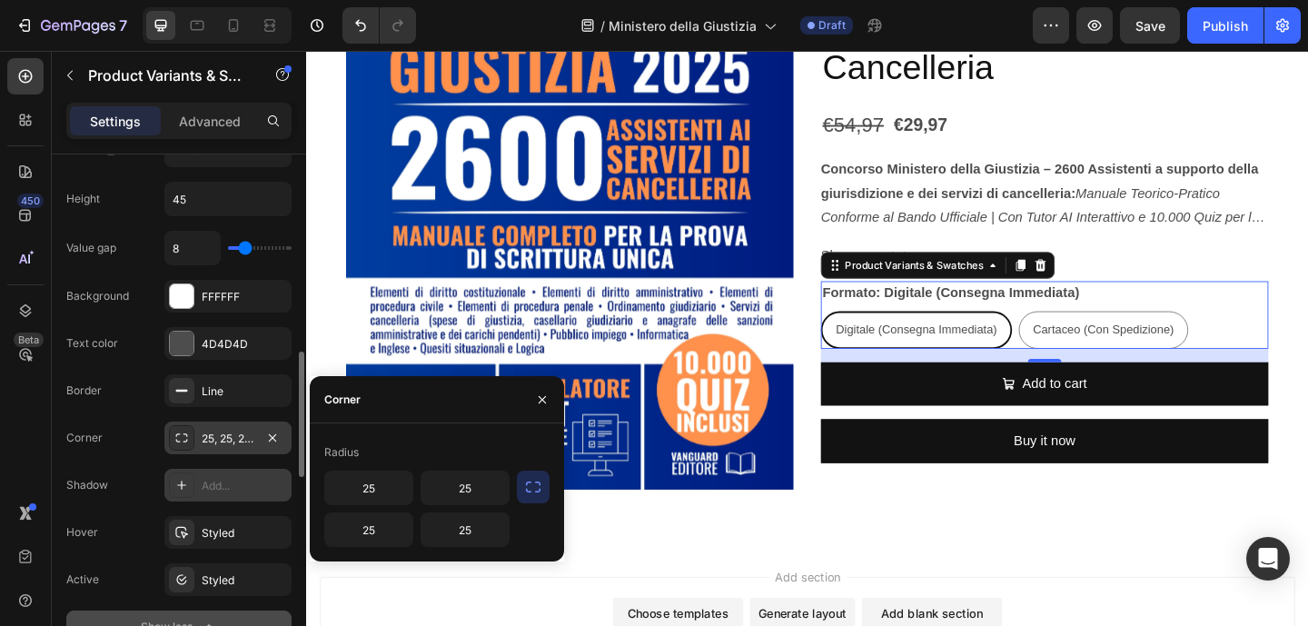
scroll to position [661, 0]
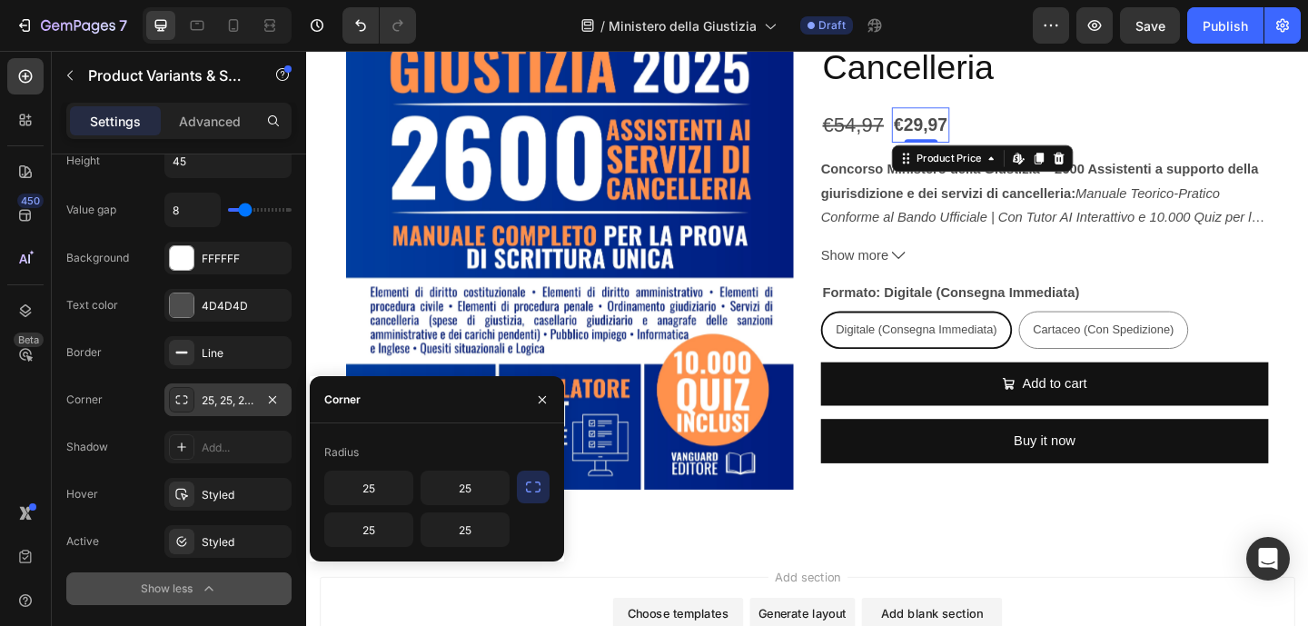
click at [975, 123] on div "€29,97" at bounding box center [974, 132] width 62 height 38
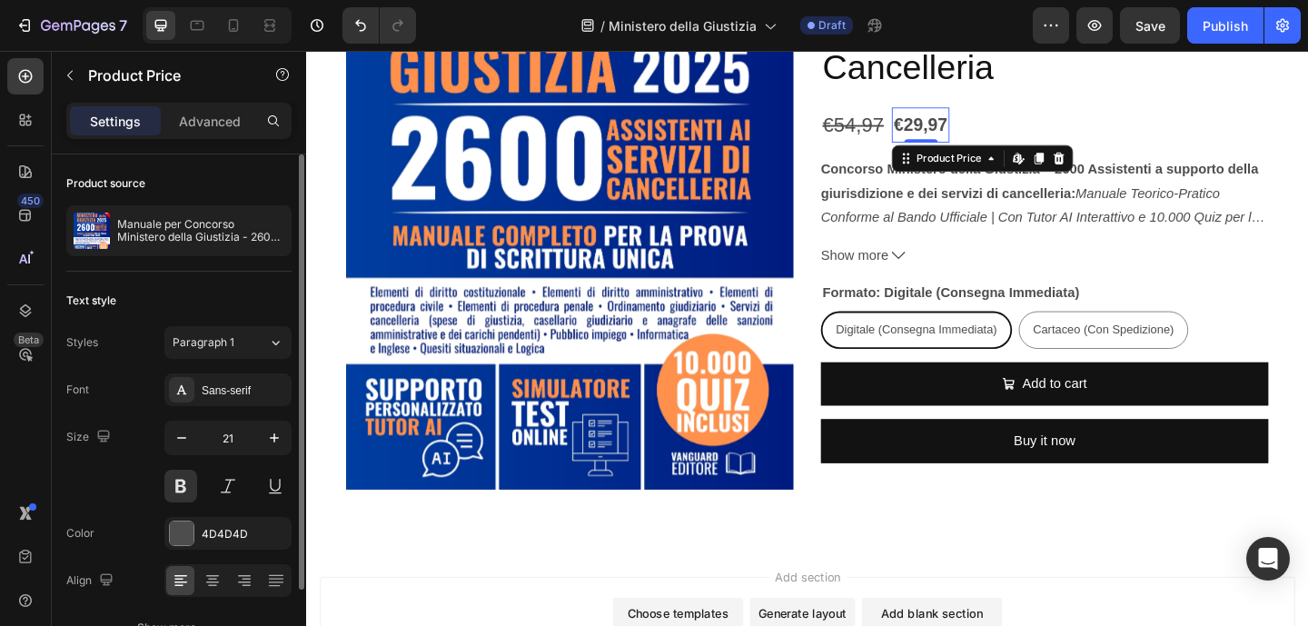
scroll to position [20, 0]
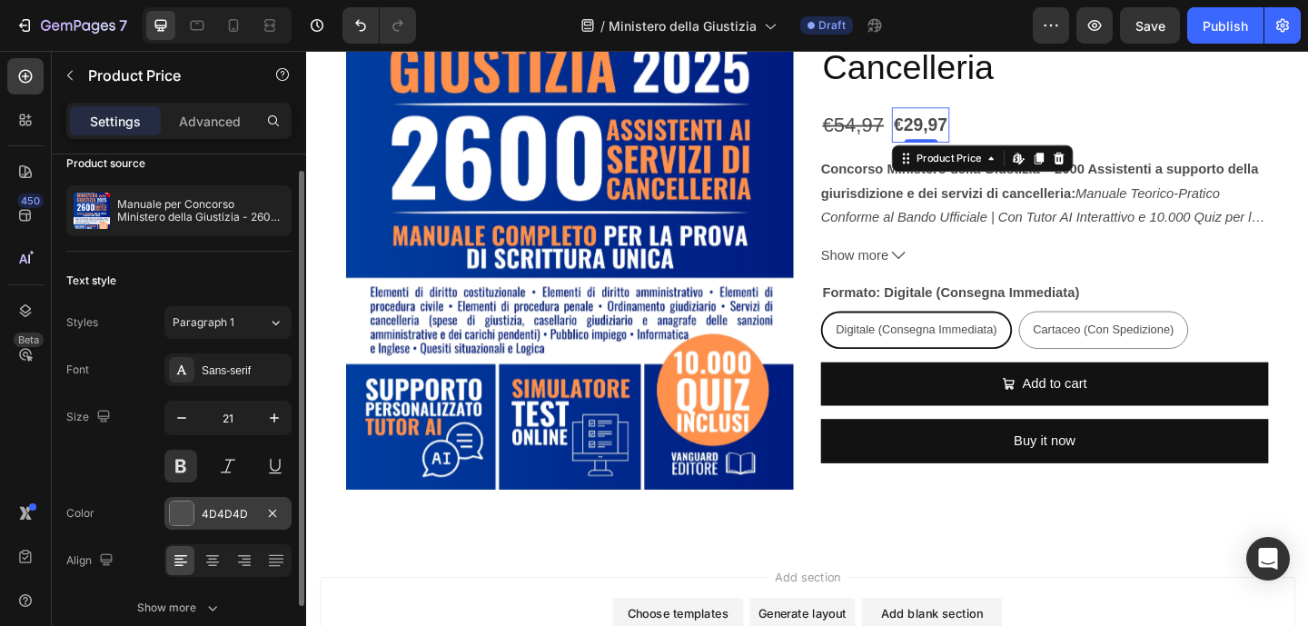
click at [192, 513] on div at bounding box center [182, 513] width 24 height 24
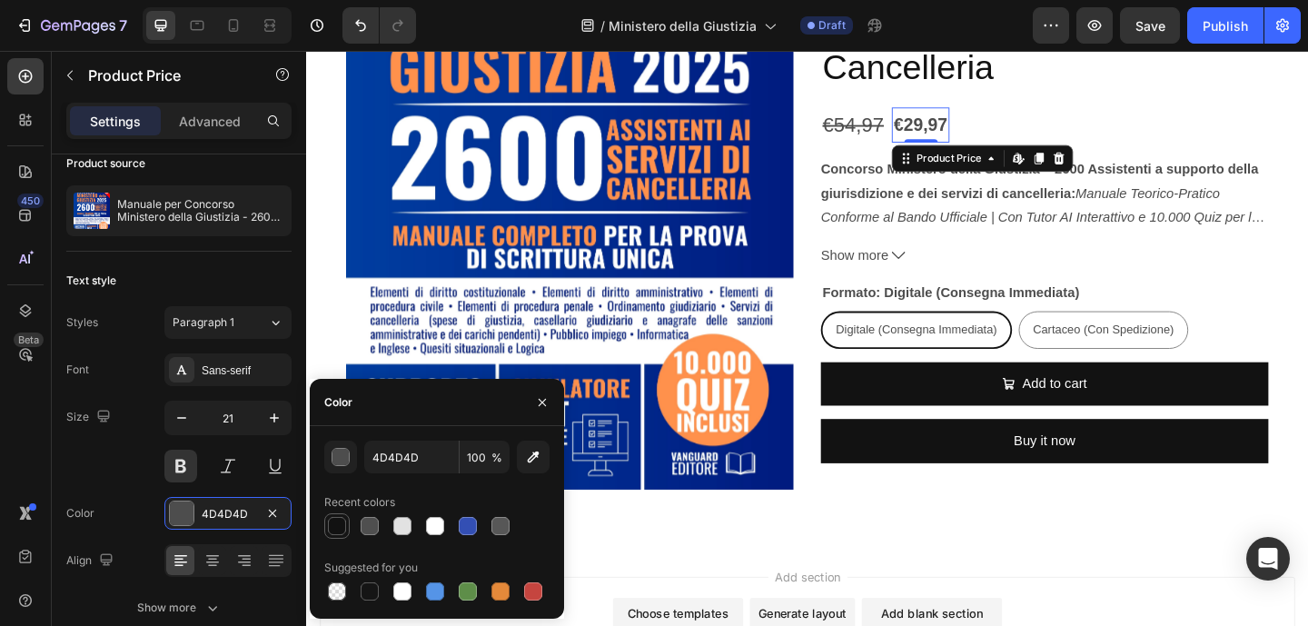
click at [334, 527] on div at bounding box center [337, 526] width 18 height 18
type input "121212"
click at [877, 133] on div "€54,97" at bounding box center [900, 131] width 70 height 43
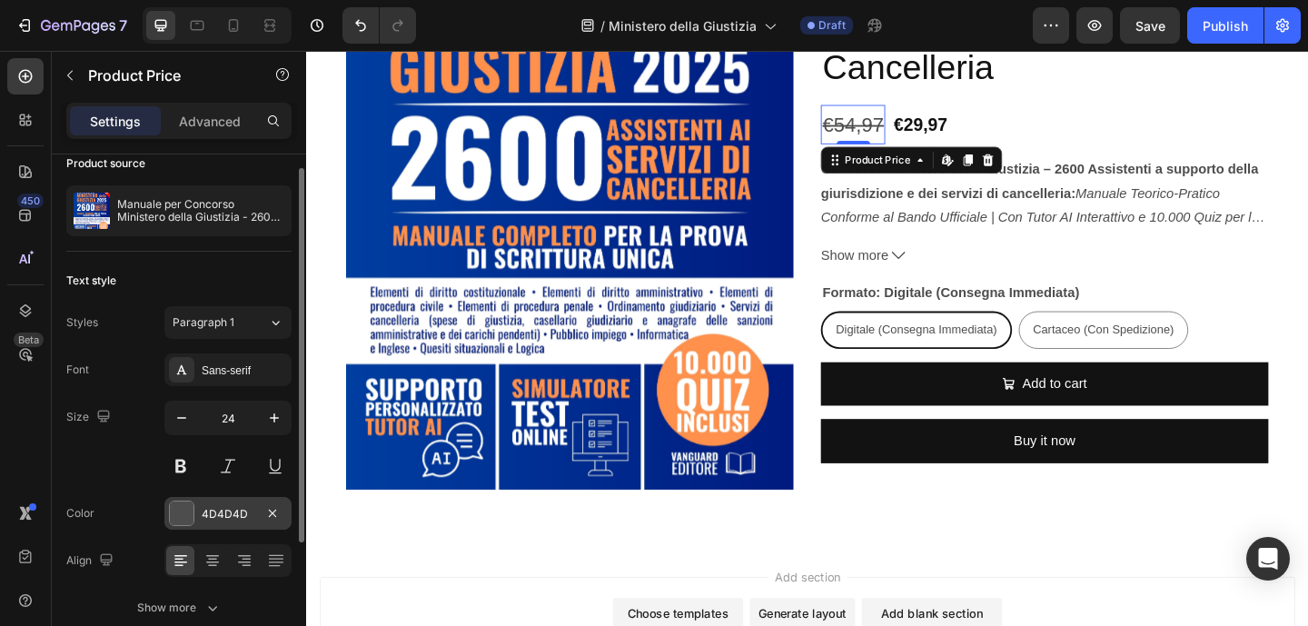
click at [190, 514] on div at bounding box center [182, 513] width 24 height 24
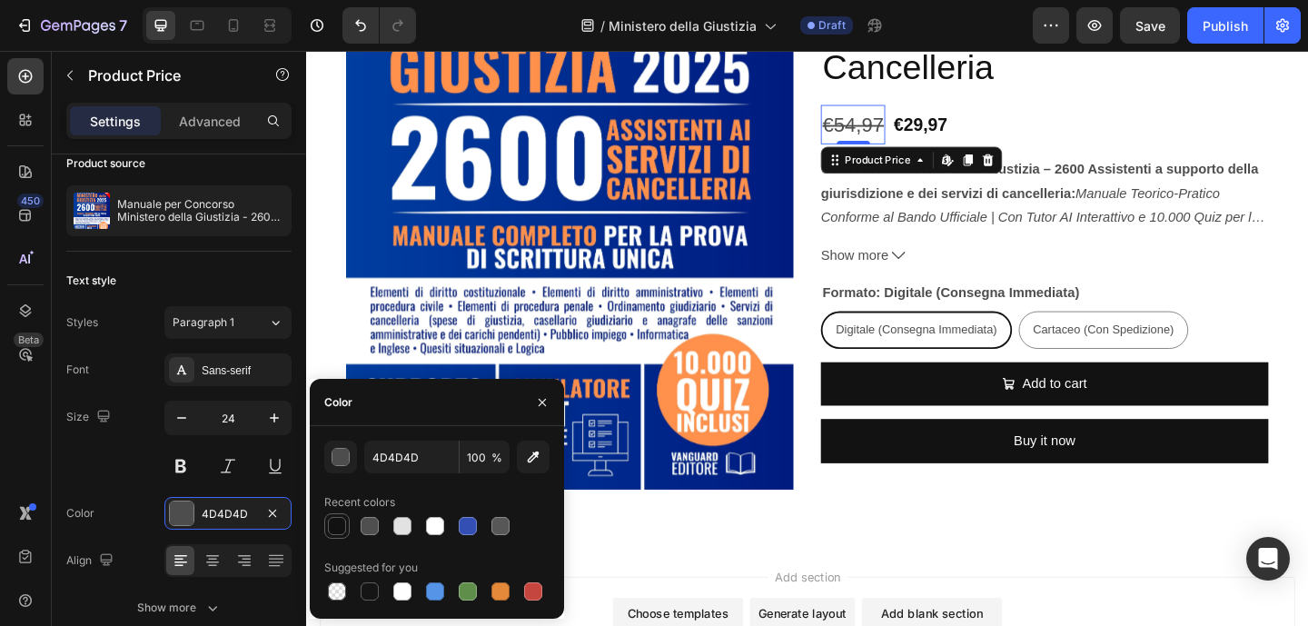
click at [331, 525] on div at bounding box center [337, 526] width 18 height 18
type input "121212"
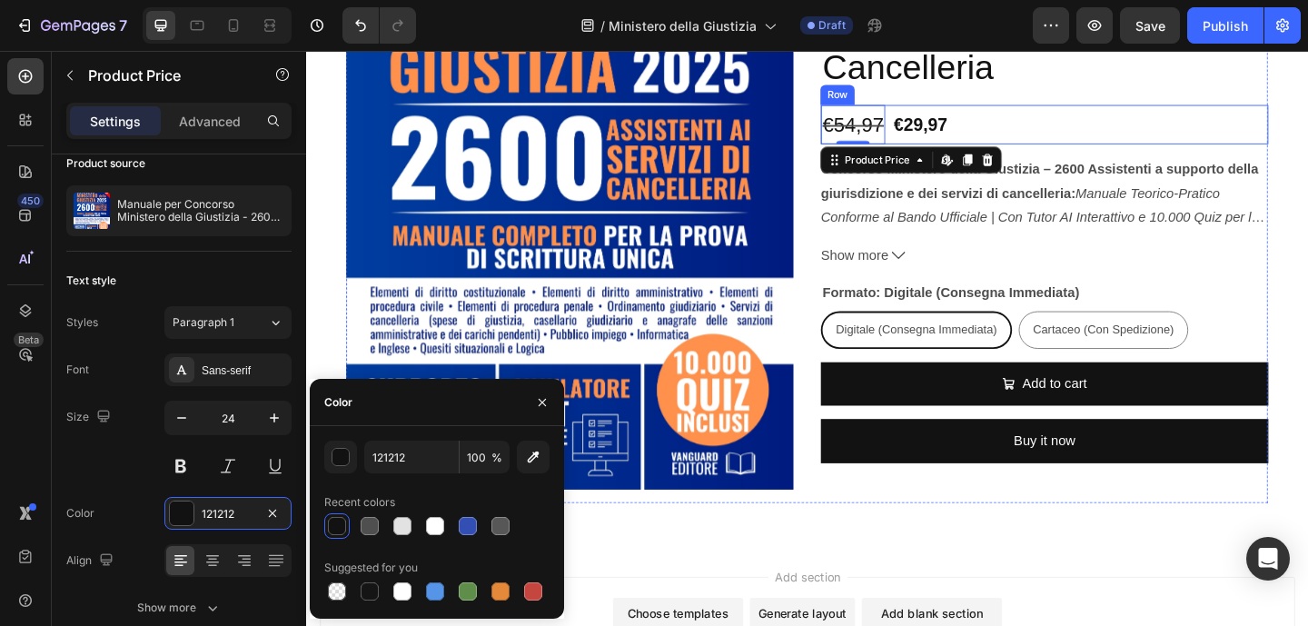
click at [1100, 106] on div "Manuale per Concorso Ministero della Giustizia - 2600 Assistenti ai Servizi di …" at bounding box center [1108, 220] width 487 height 645
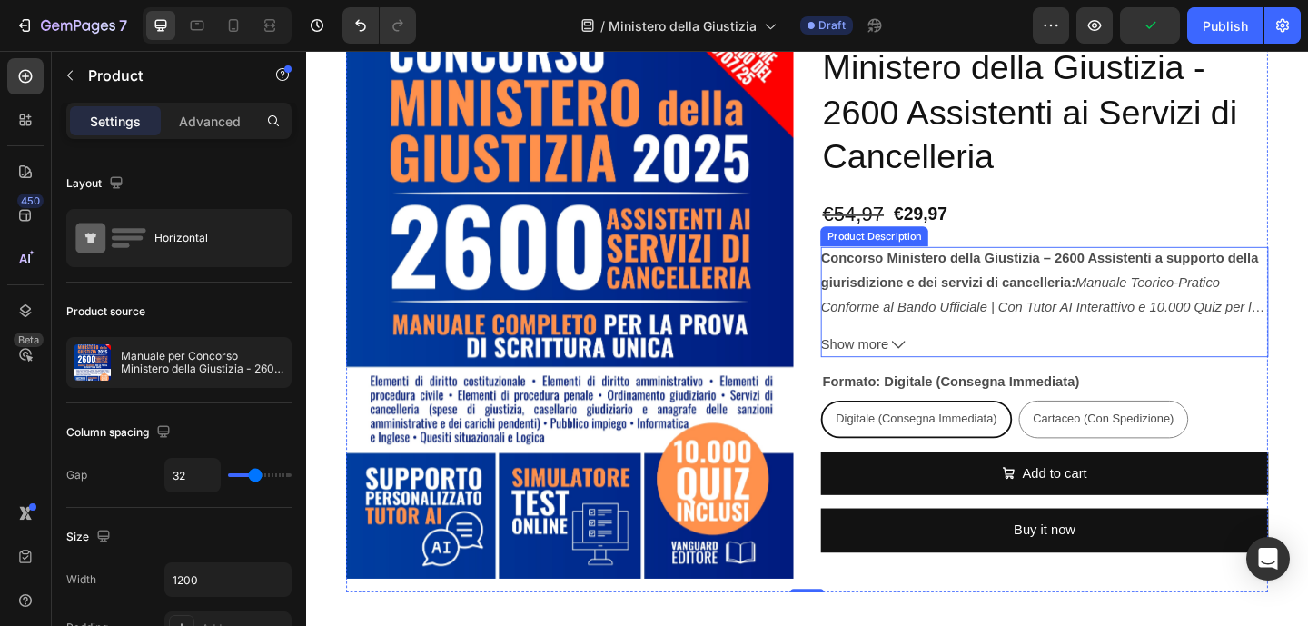
scroll to position [552, 0]
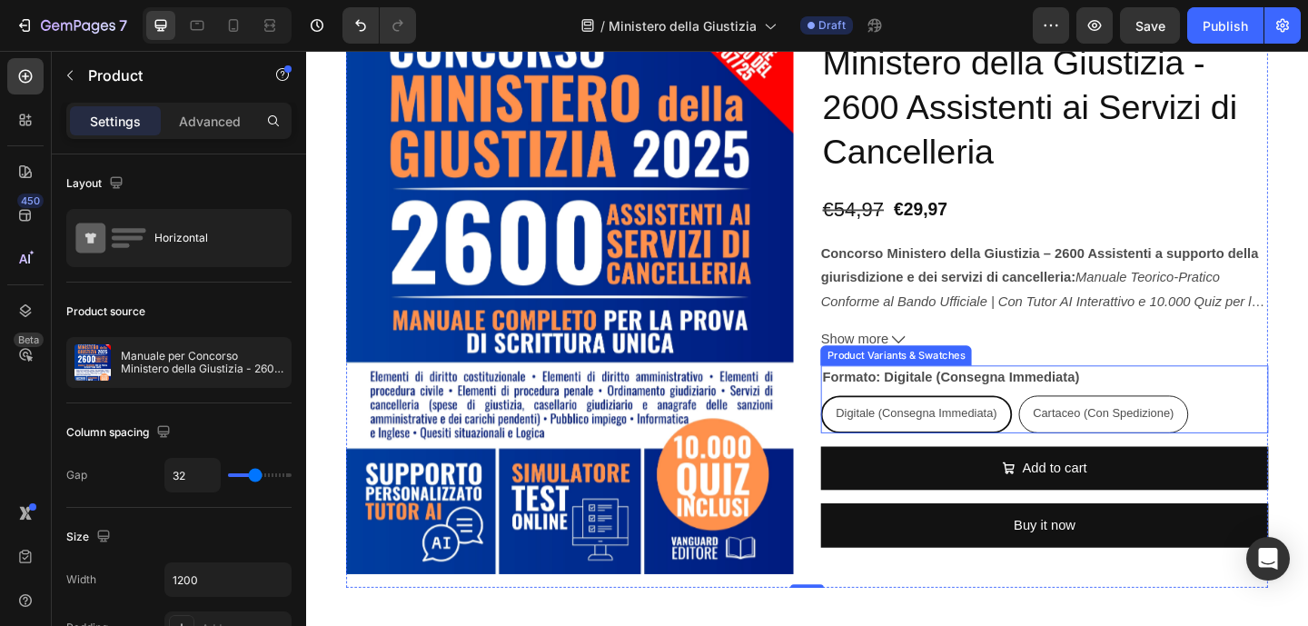
click at [1231, 443] on span "Cartaceo (Con Spedizione)" at bounding box center [1172, 445] width 153 height 15
click at [1081, 426] on input "Cartaceo (Con Spedizione) Cartaceo (Con Spedizione) Cartaceo (Con Spedizione)" at bounding box center [1080, 425] width 1 height 1
radio input "true"
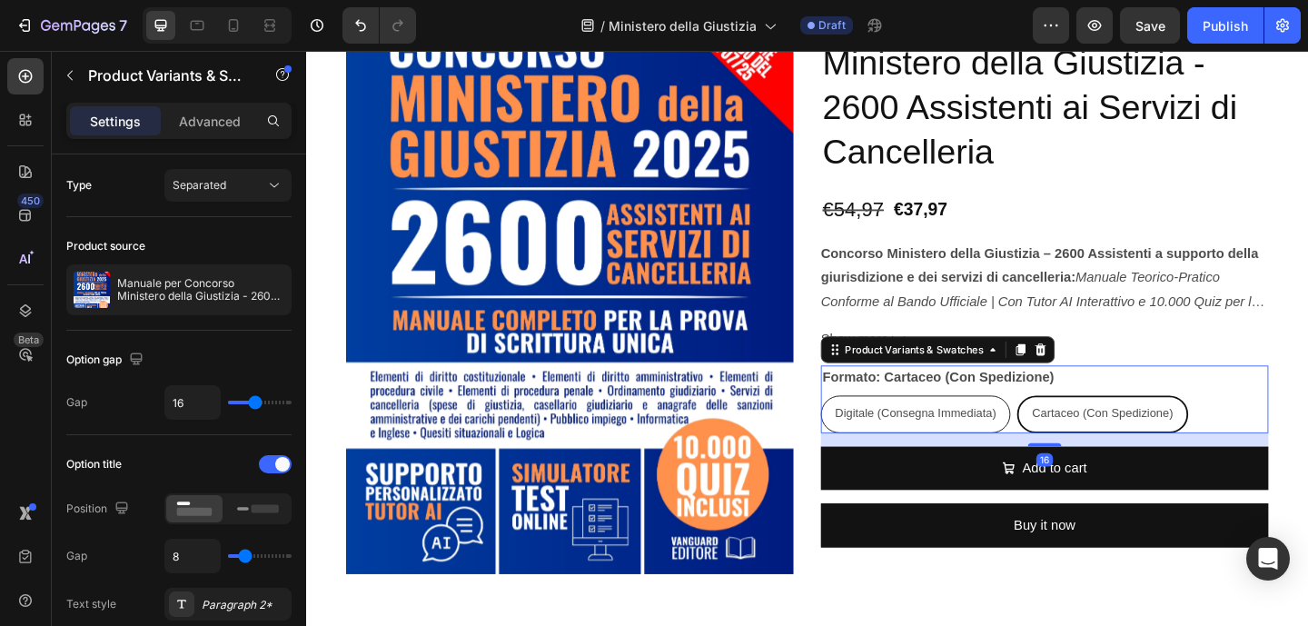
click at [1025, 440] on span "Digitale (Consegna Immediata)" at bounding box center [968, 445] width 175 height 15
click at [865, 426] on input "Digitale (Consegna Immediata) Digitale (Consegna Immediata) Digitale (Consegna …" at bounding box center [864, 425] width 1 height 1
radio input "true"
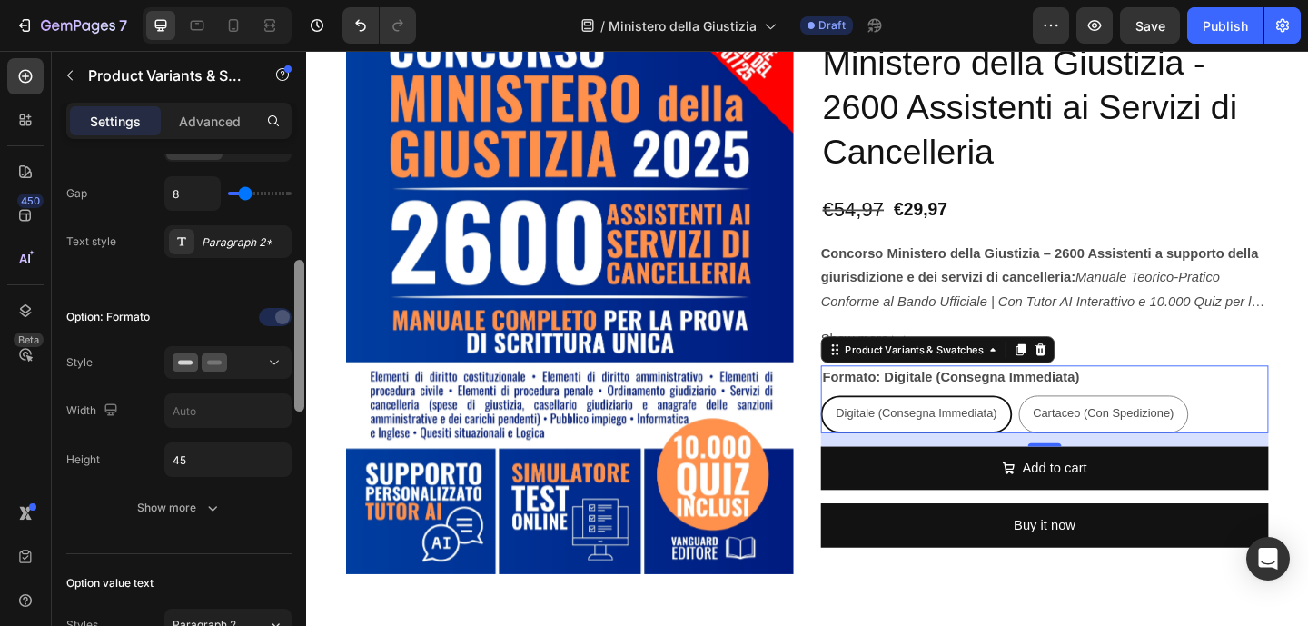
scroll to position [366, 0]
click at [1054, 450] on div "Digitale (Consegna Immediata)" at bounding box center [969, 445] width 204 height 37
click at [865, 426] on input "Digitale (Consegna Immediata) Digitale (Consegna Immediata) Digitale (Consegna …" at bounding box center [864, 425] width 1 height 1
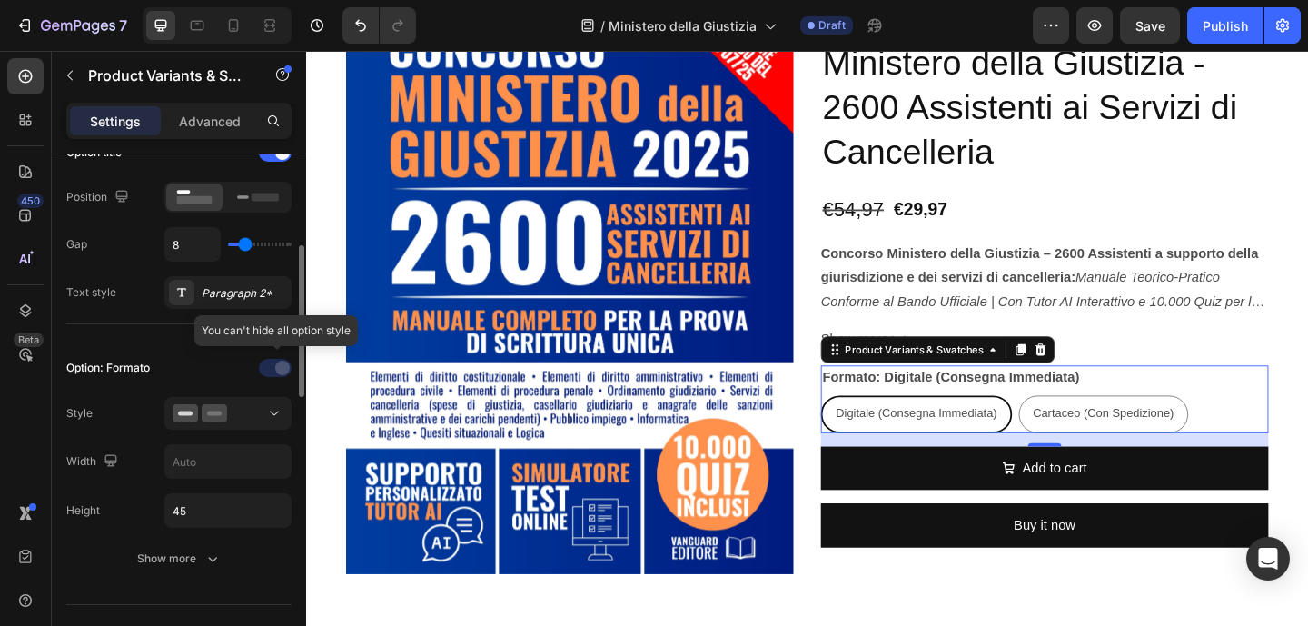
scroll to position [315, 0]
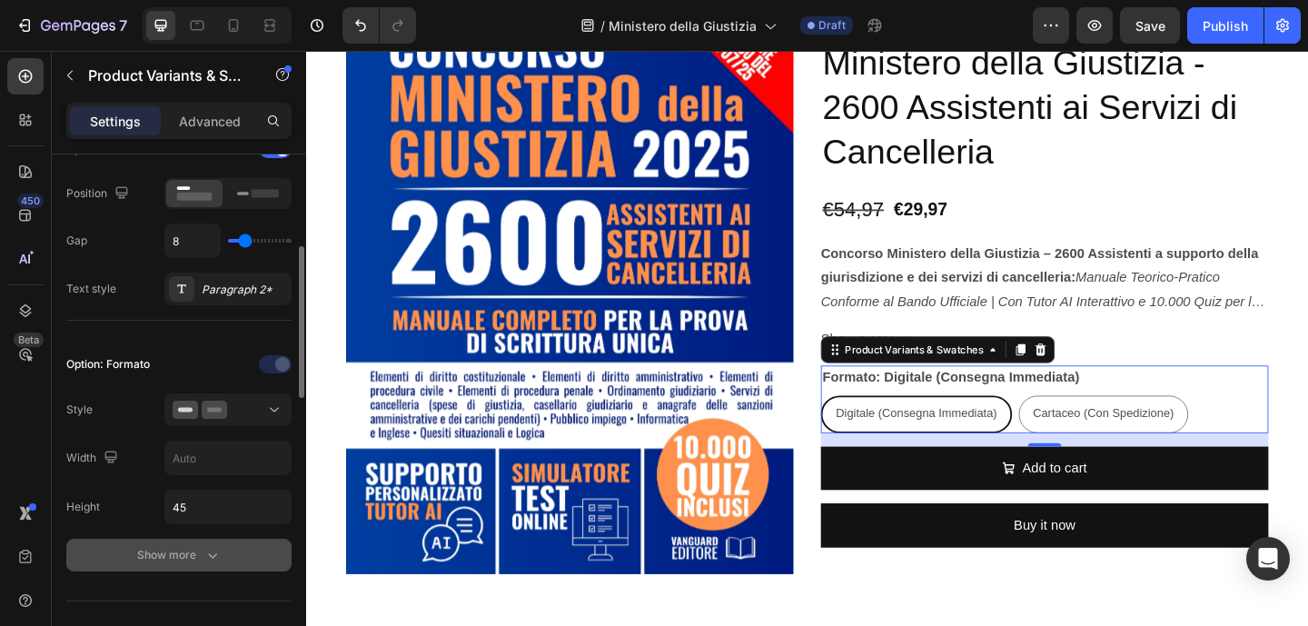
click at [215, 546] on icon "button" at bounding box center [212, 555] width 18 height 18
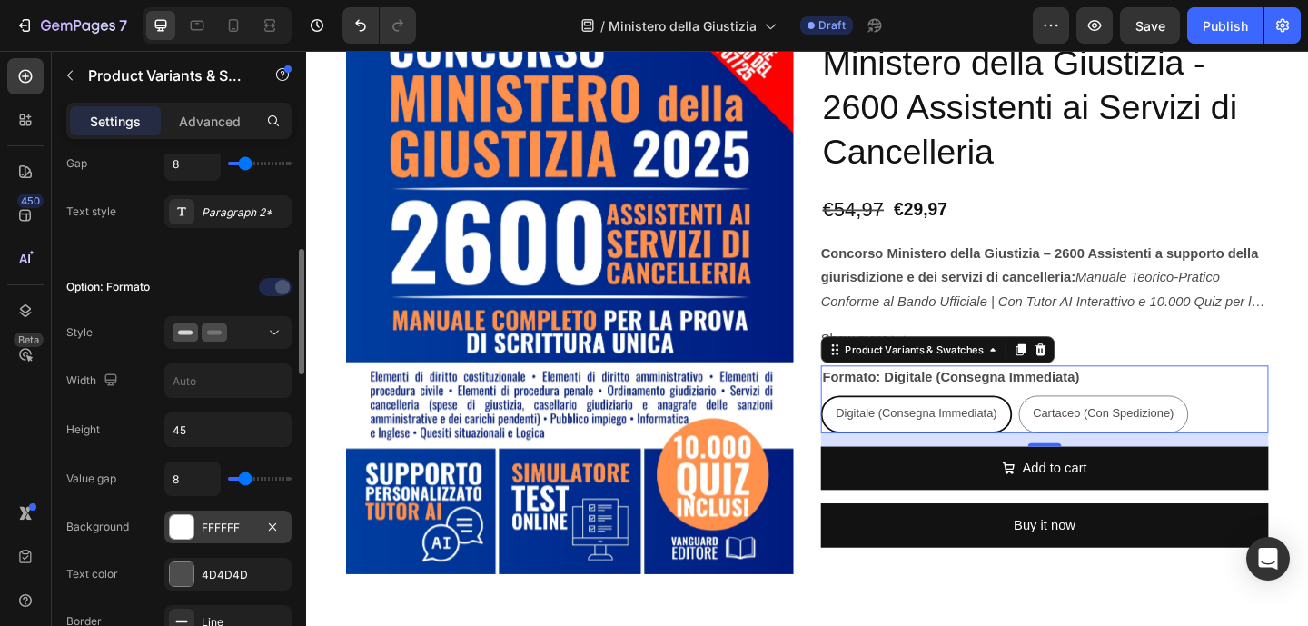
scroll to position [440, 0]
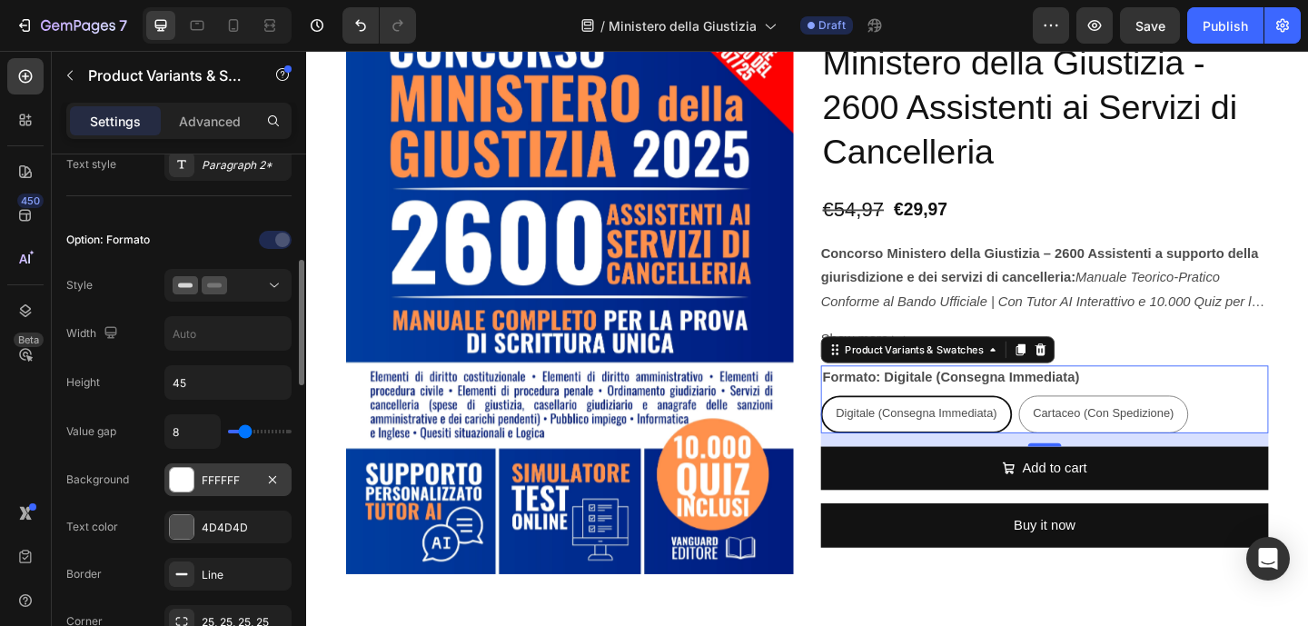
click at [179, 483] on div at bounding box center [182, 480] width 24 height 24
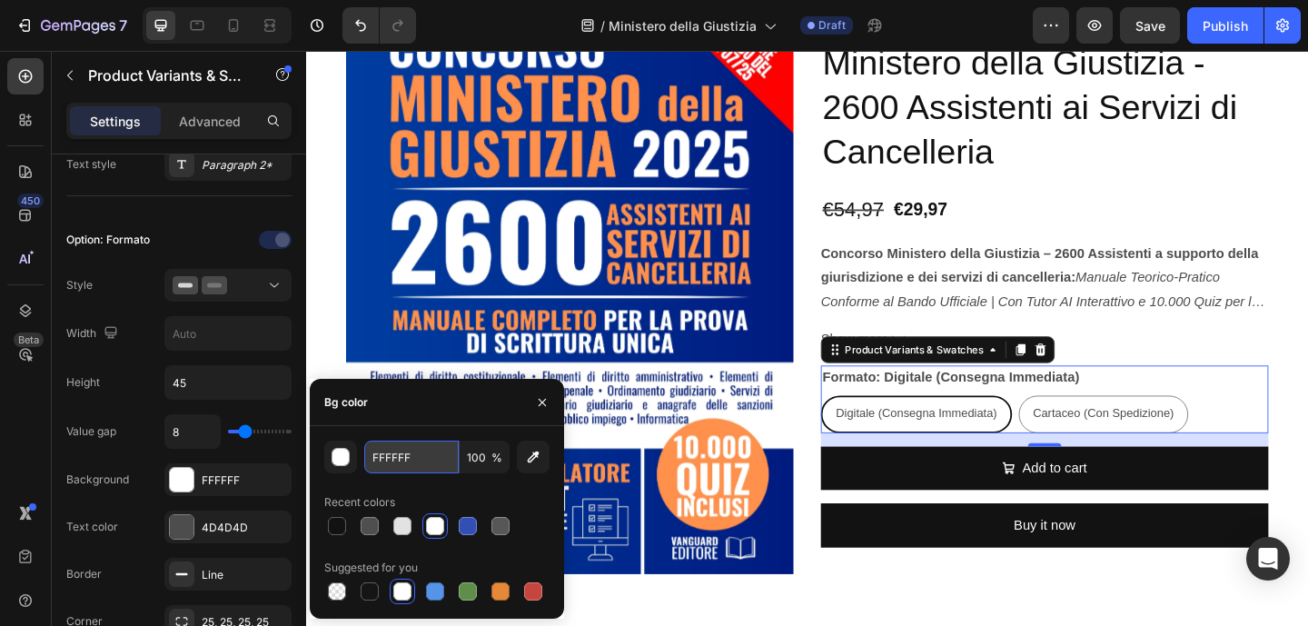
click at [395, 462] on input "FFFFFF" at bounding box center [411, 456] width 94 height 33
paste input "012081"
type input "012081"
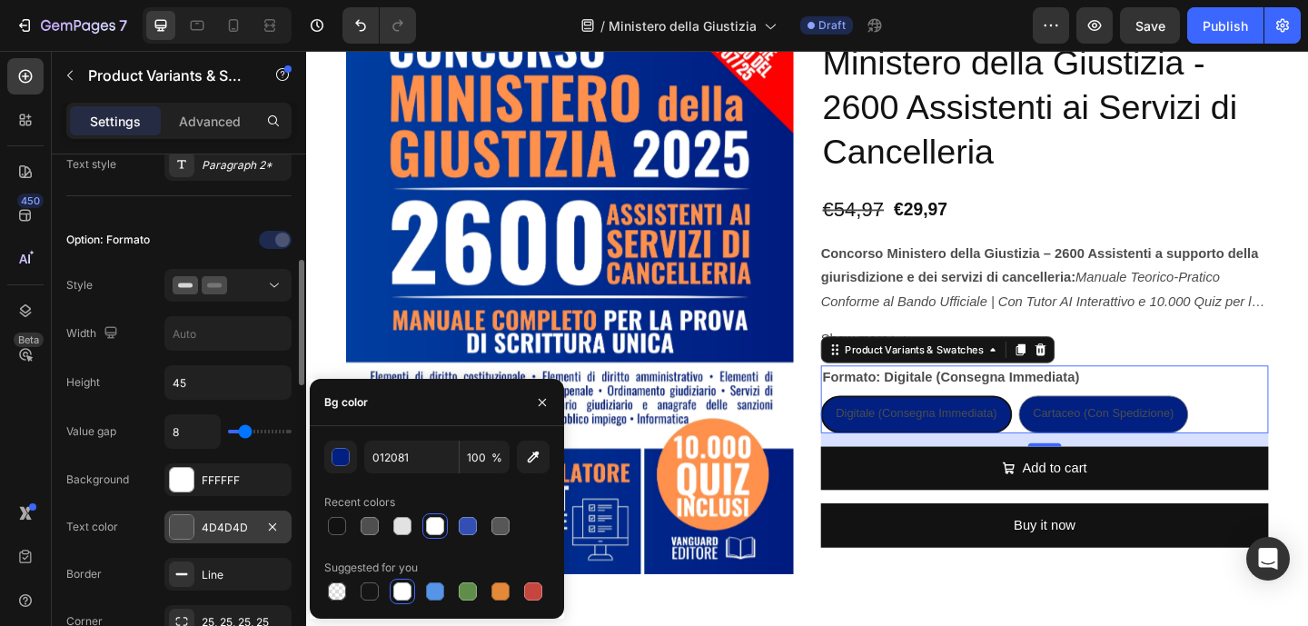
click at [228, 520] on div "4D4D4D" at bounding box center [228, 527] width 53 height 16
click at [427, 526] on div at bounding box center [435, 526] width 18 height 18
type input "FFFFFF"
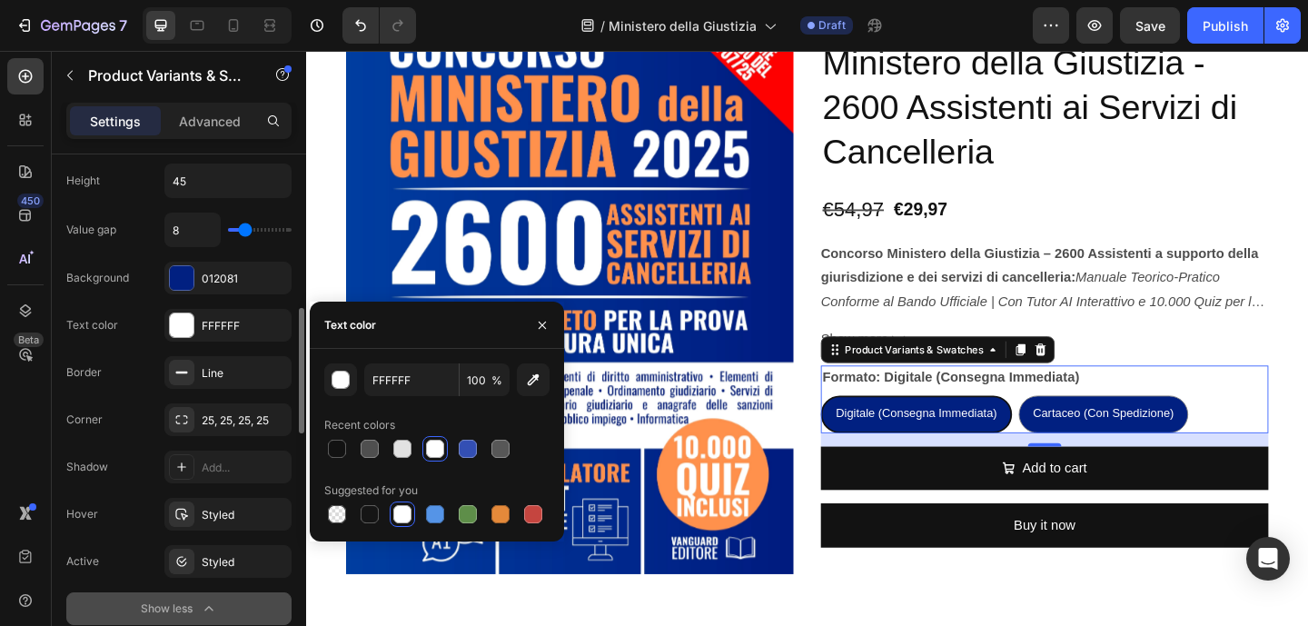
scroll to position [645, 0]
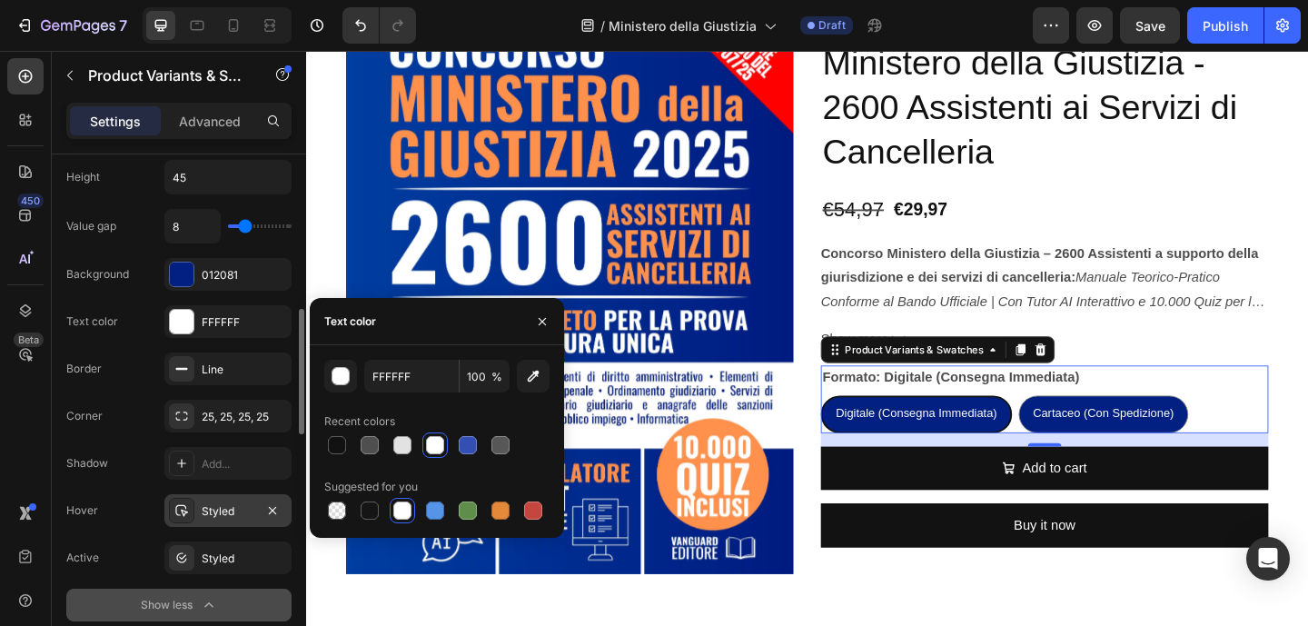
click at [226, 518] on div "Styled" at bounding box center [228, 511] width 53 height 16
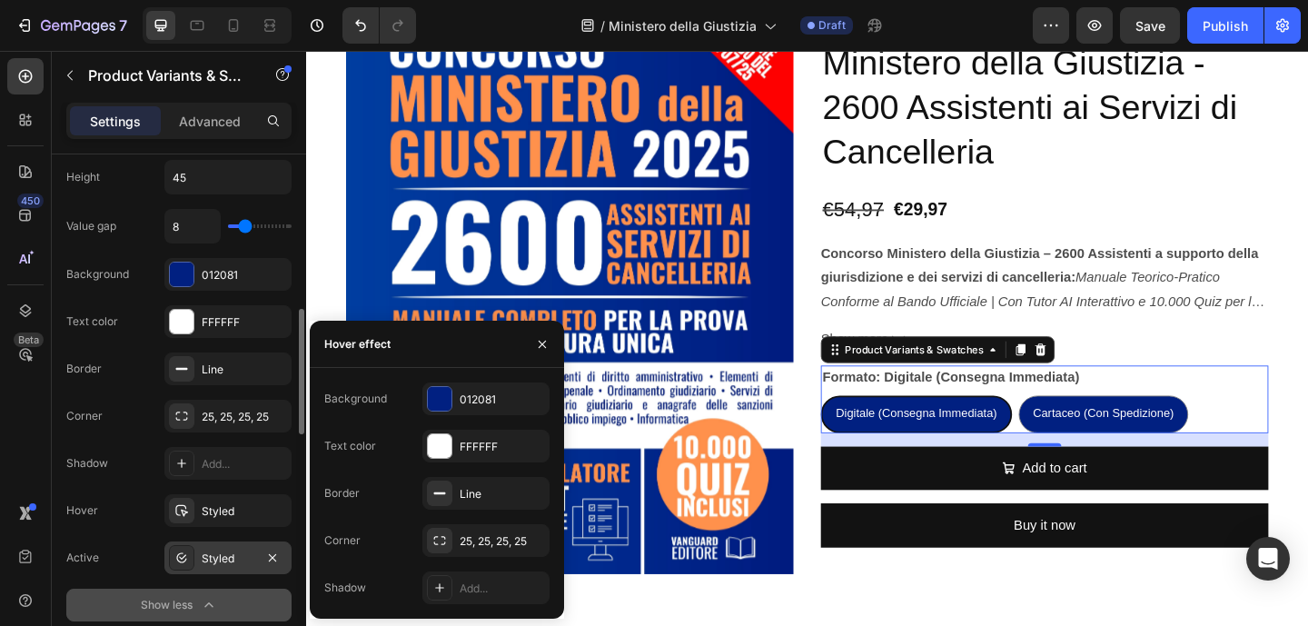
click at [226, 557] on div "Styled" at bounding box center [228, 558] width 53 height 16
click at [245, 280] on div "012081" at bounding box center [228, 275] width 53 height 16
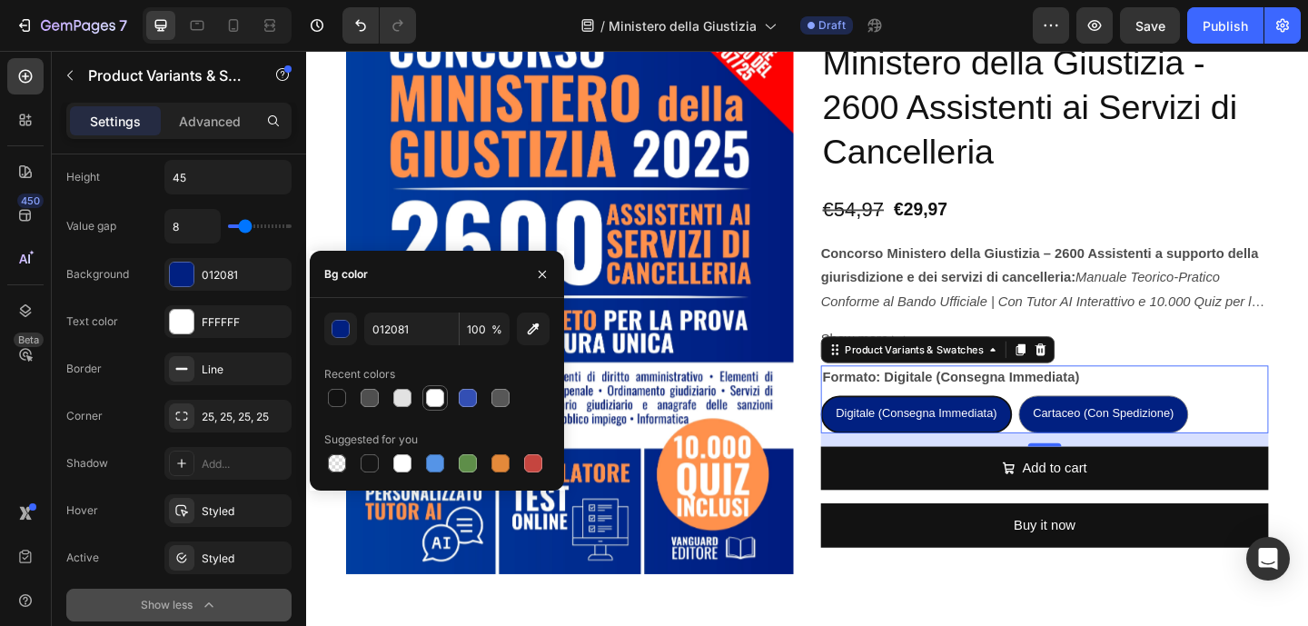
click at [436, 402] on div at bounding box center [435, 398] width 18 height 18
type input "FFFFFF"
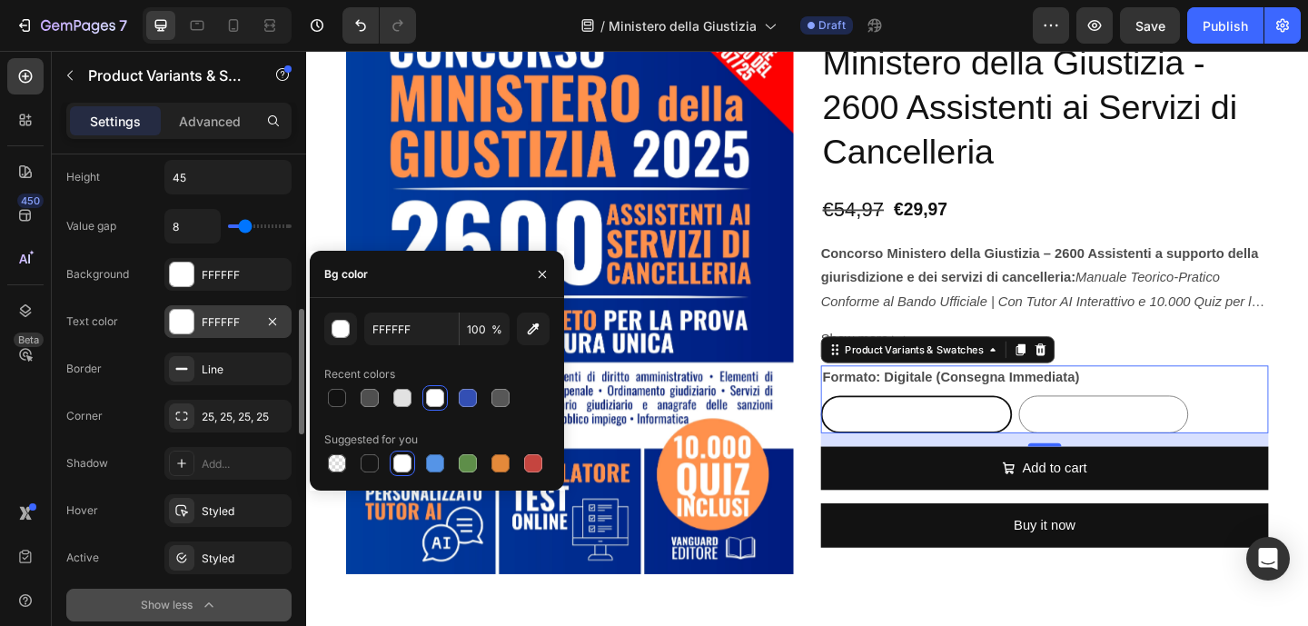
click at [230, 319] on div "FFFFFF" at bounding box center [228, 322] width 53 height 16
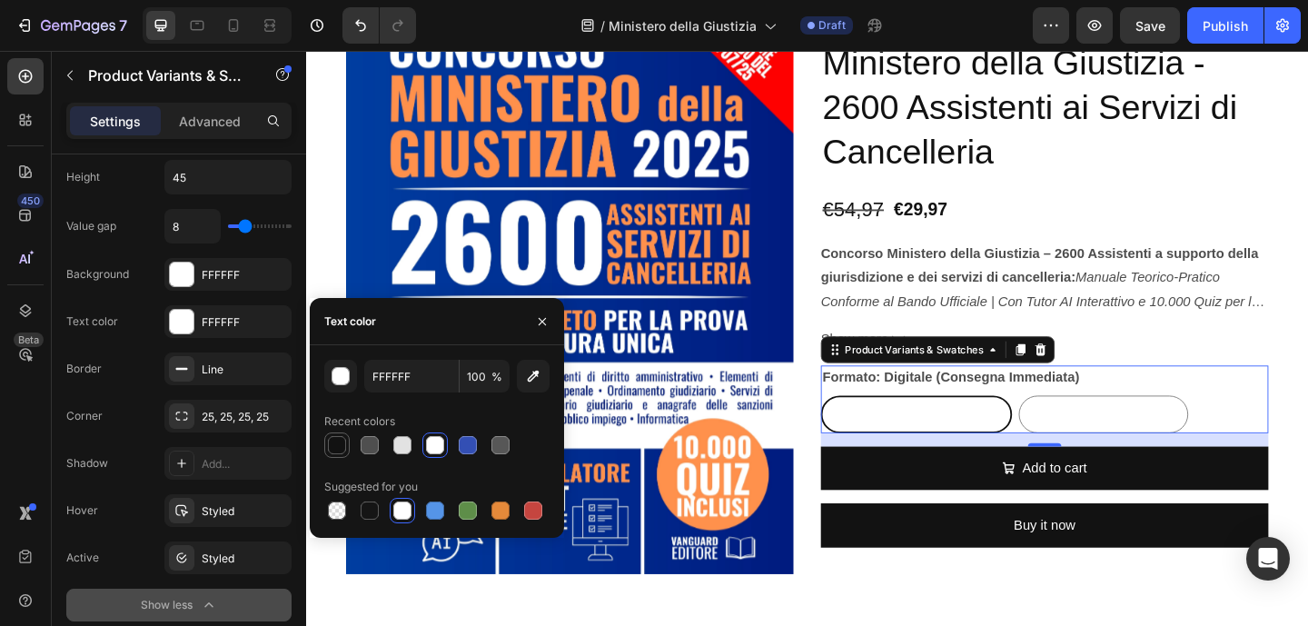
click at [341, 442] on div at bounding box center [337, 445] width 18 height 18
type input "121212"
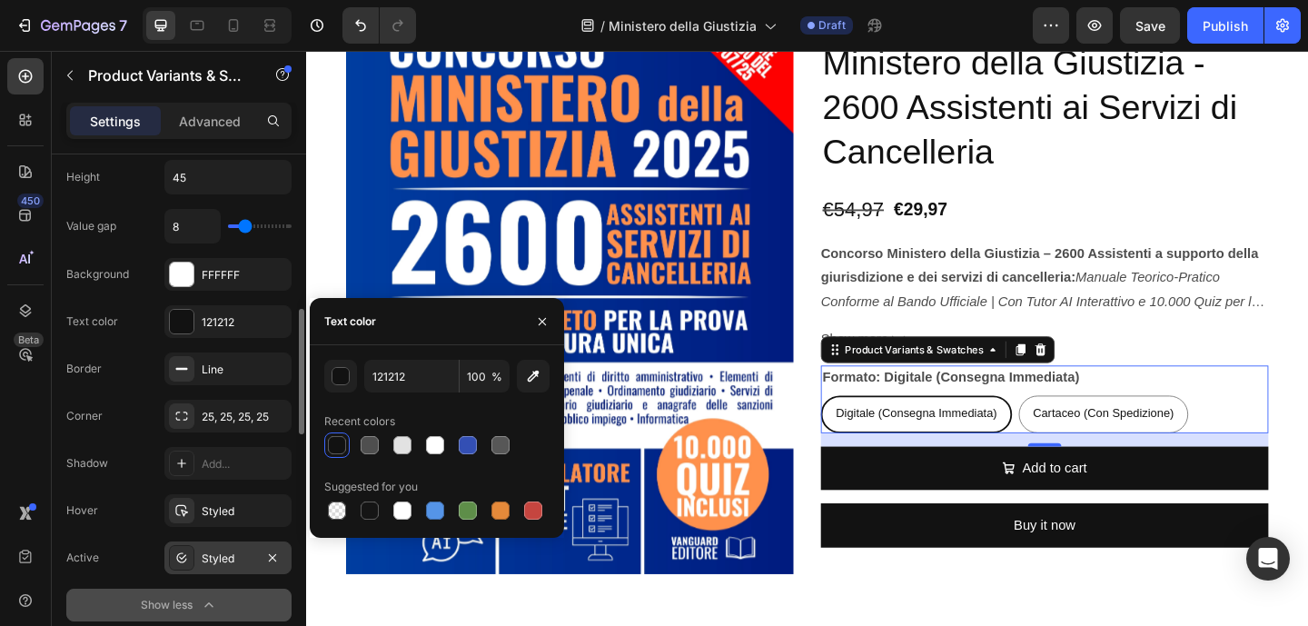
click at [230, 558] on div "Styled" at bounding box center [228, 558] width 53 height 16
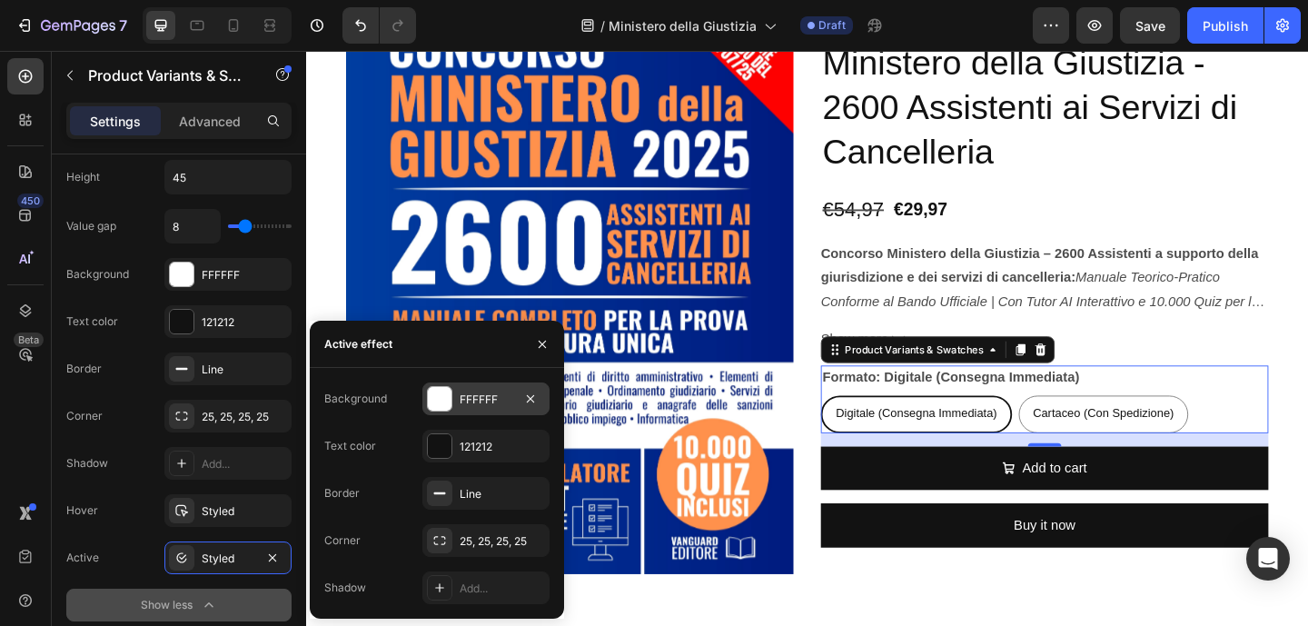
click at [448, 409] on div at bounding box center [440, 399] width 24 height 24
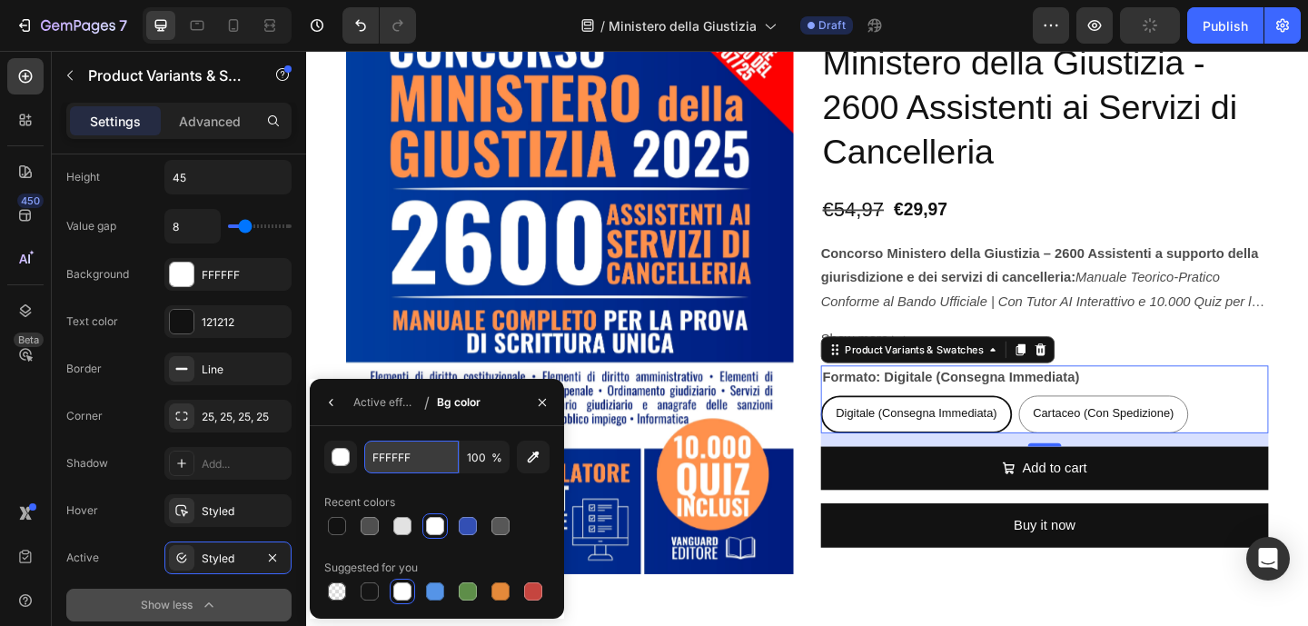
click at [0, 0] on input "FFFFFF" at bounding box center [0, 0] width 0 height 0
paste input "012081"
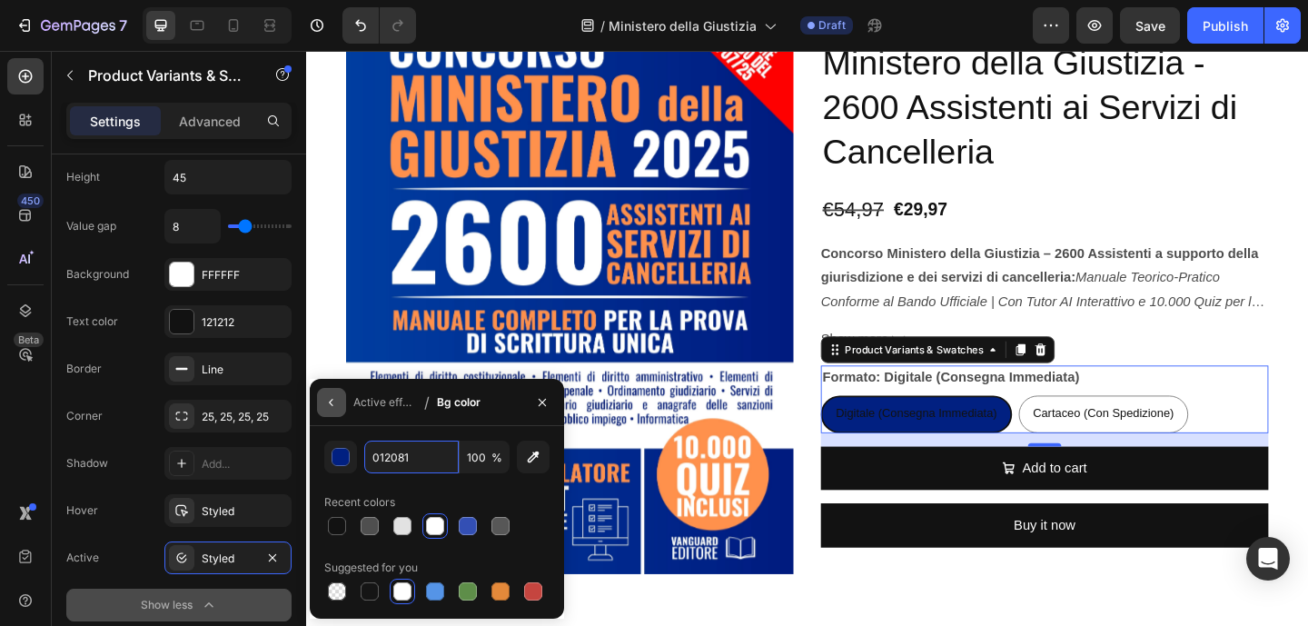
type input "012081"
click at [331, 409] on icon "button" at bounding box center [331, 402] width 15 height 15
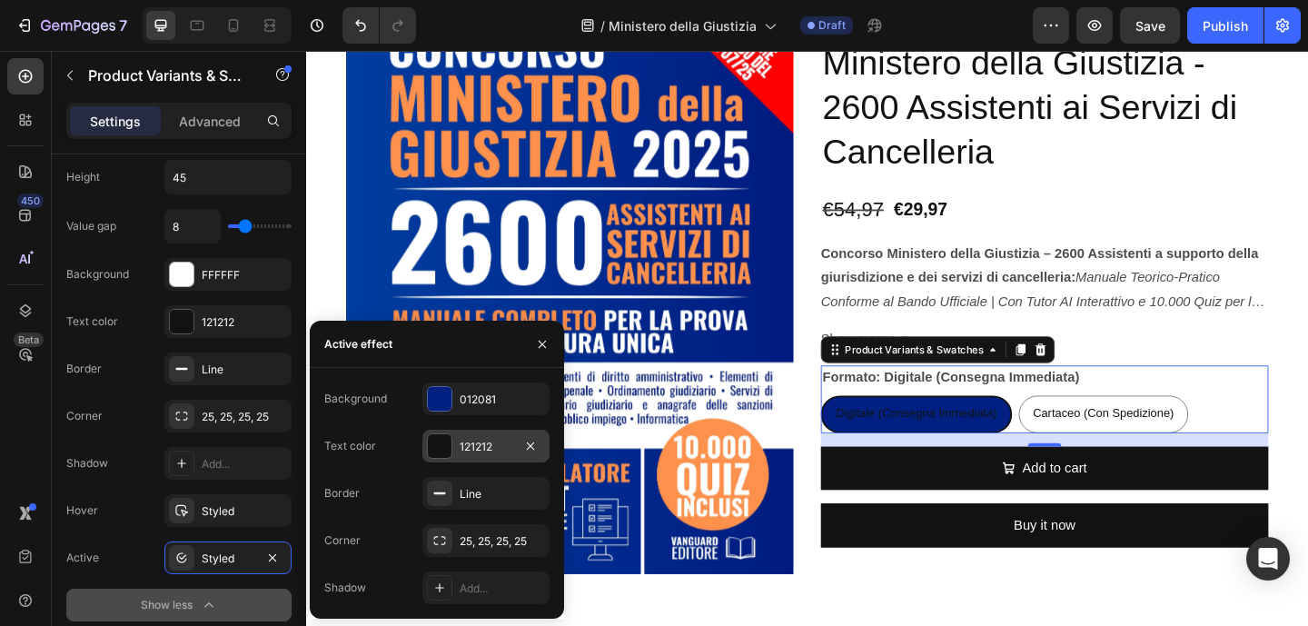
click at [448, 448] on div at bounding box center [440, 446] width 24 height 24
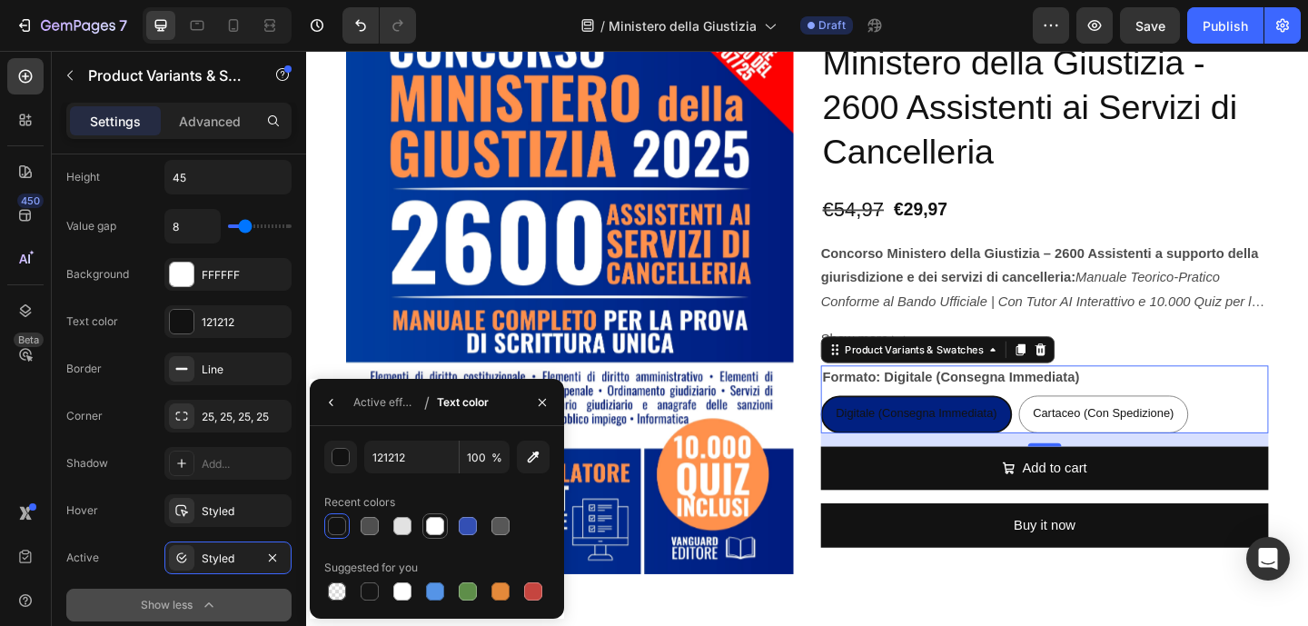
click at [431, 528] on div at bounding box center [435, 526] width 18 height 18
type input "FFFFFF"
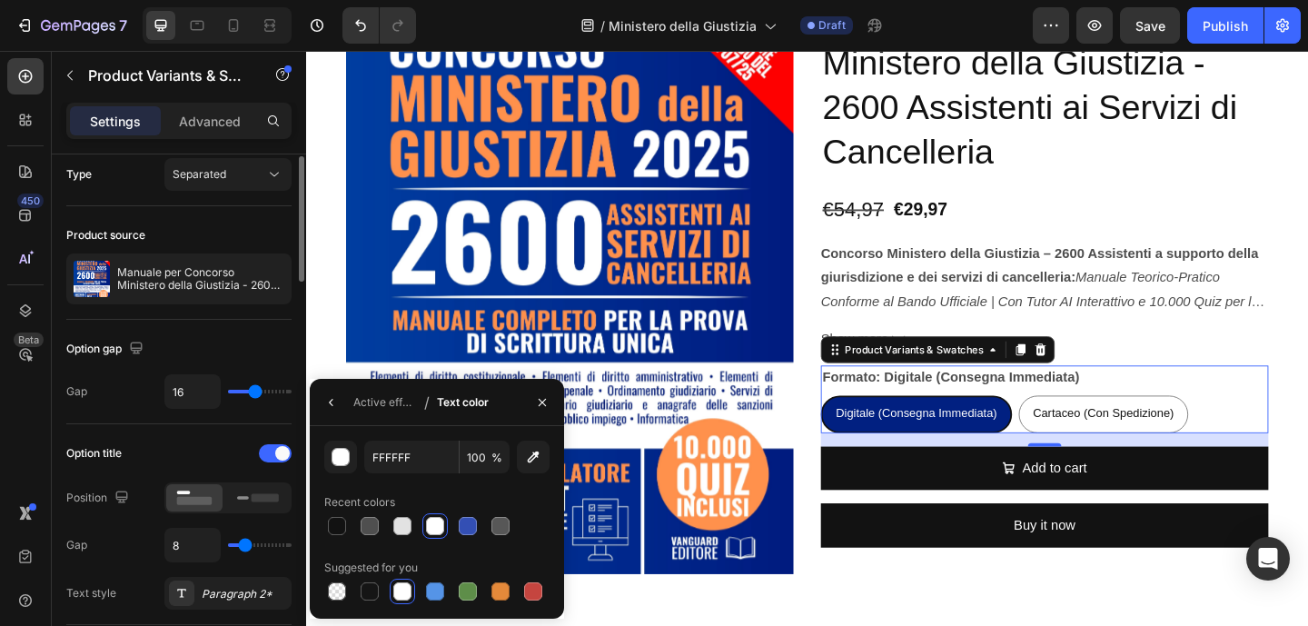
scroll to position [15, 0]
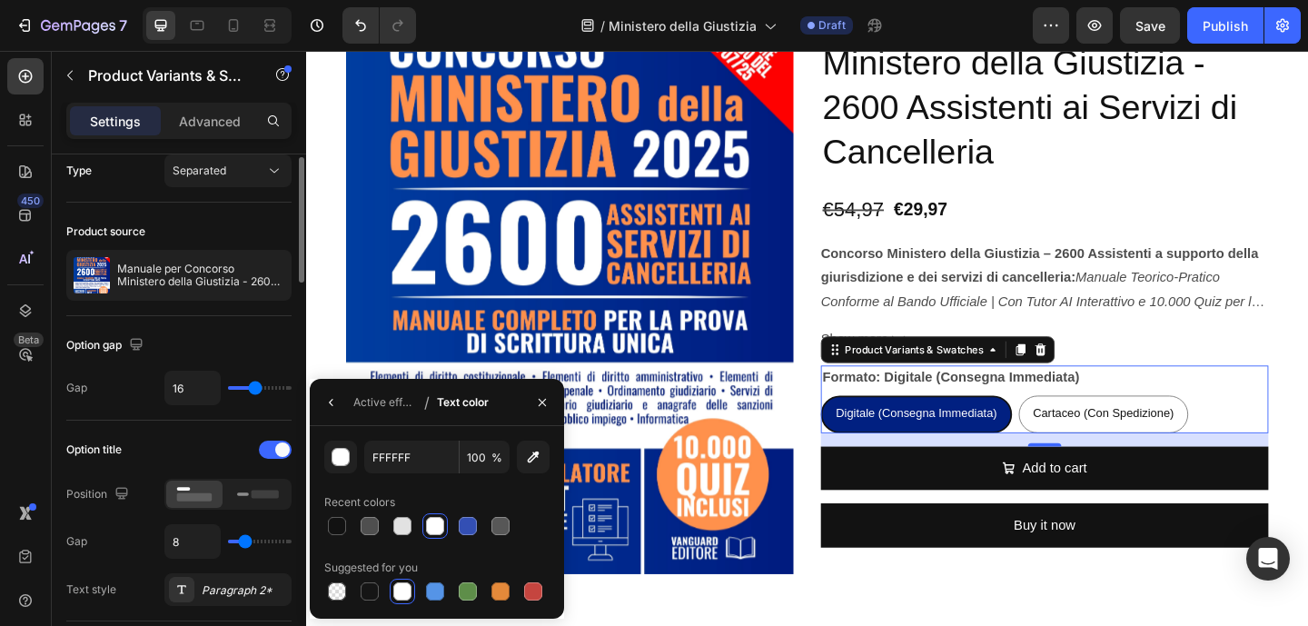
type input "17"
type input "18"
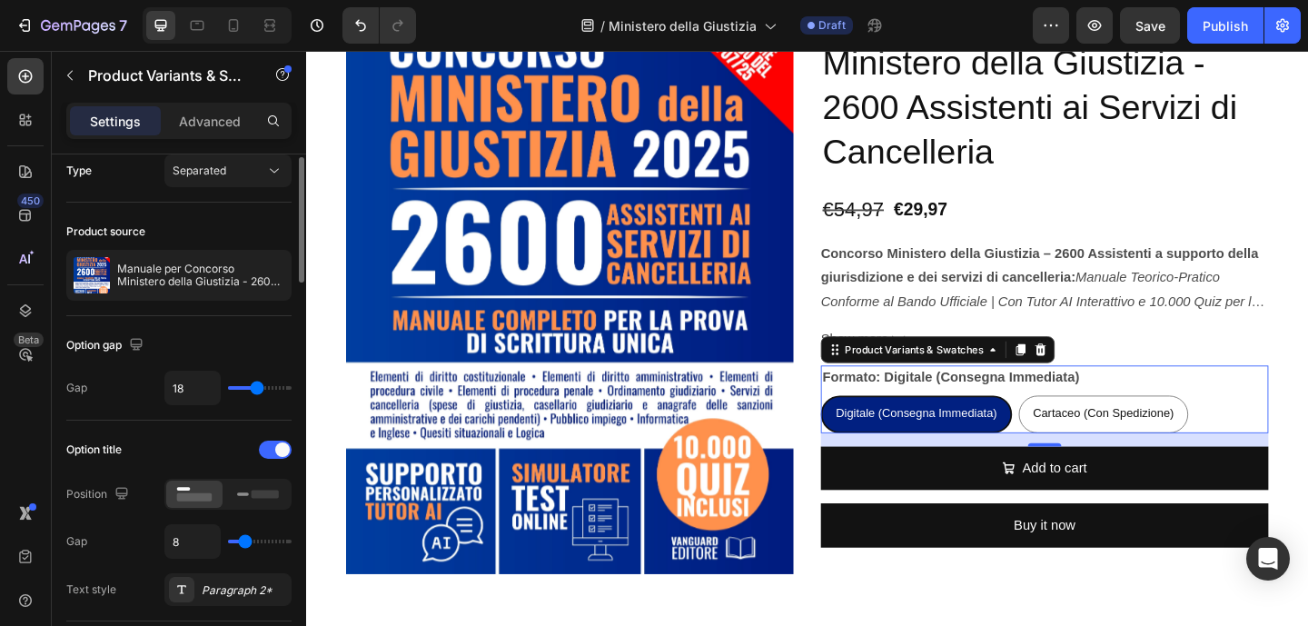
type input "19"
type input "20"
type input "22"
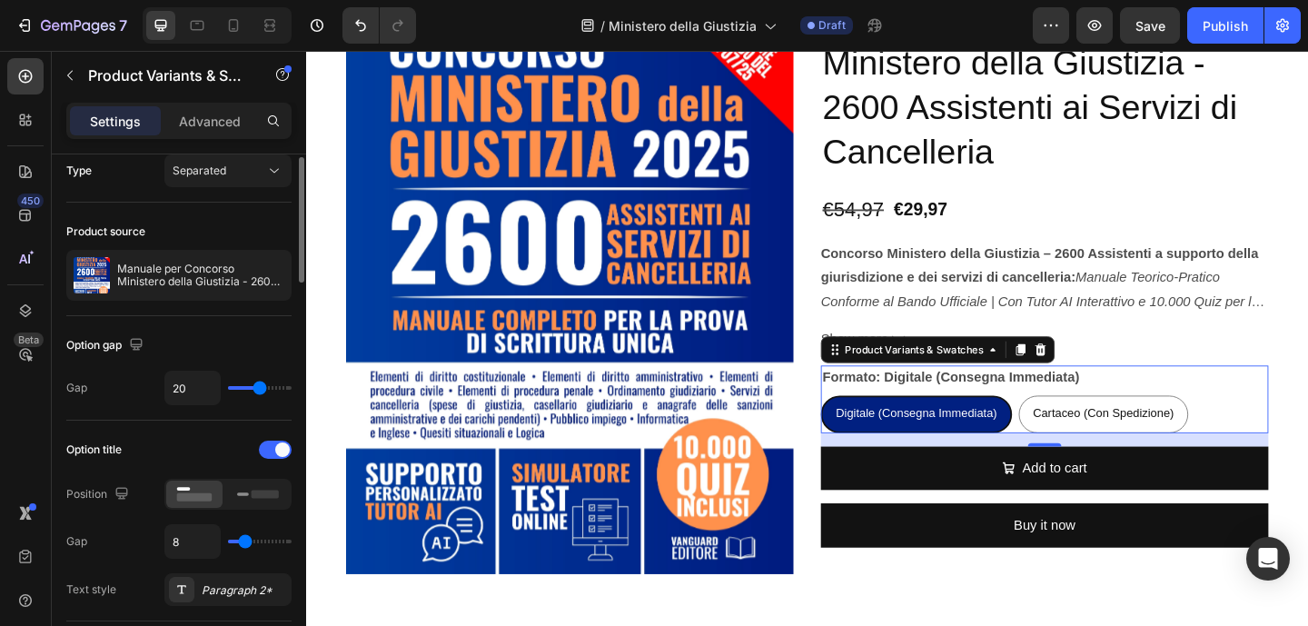
type input "22"
type input "25"
type input "30"
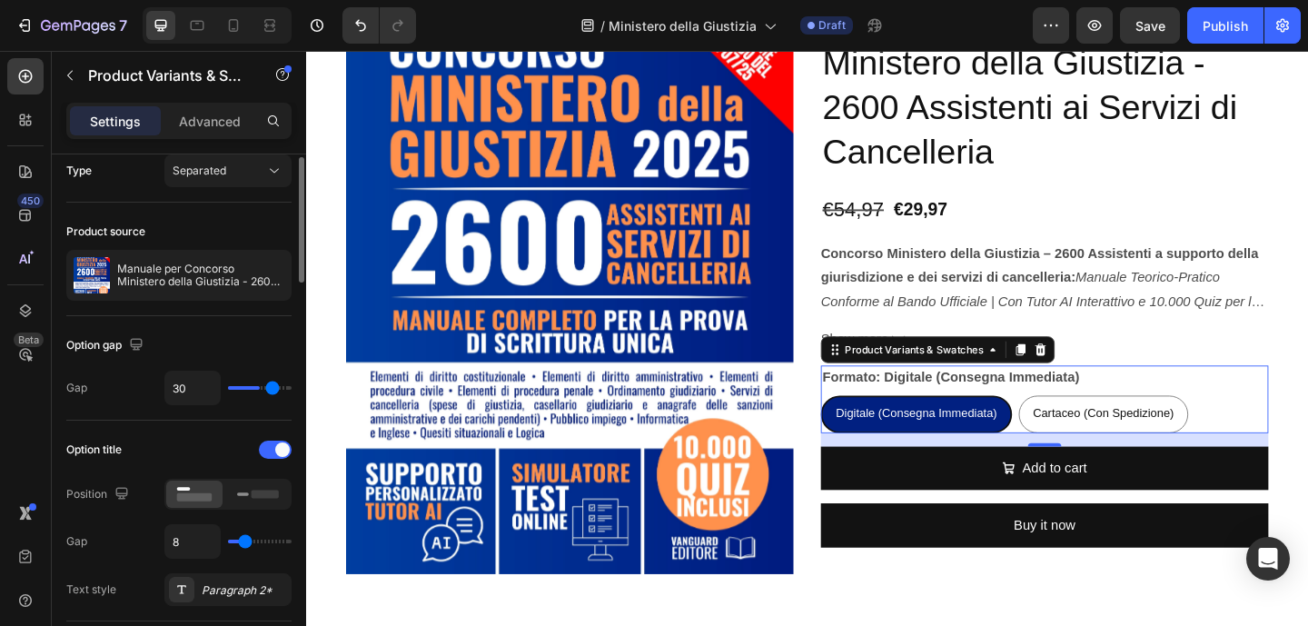
type input "36"
type input "40"
drag, startPoint x: 256, startPoint y: 388, endPoint x: 317, endPoint y: 387, distance: 60.8
type input "40"
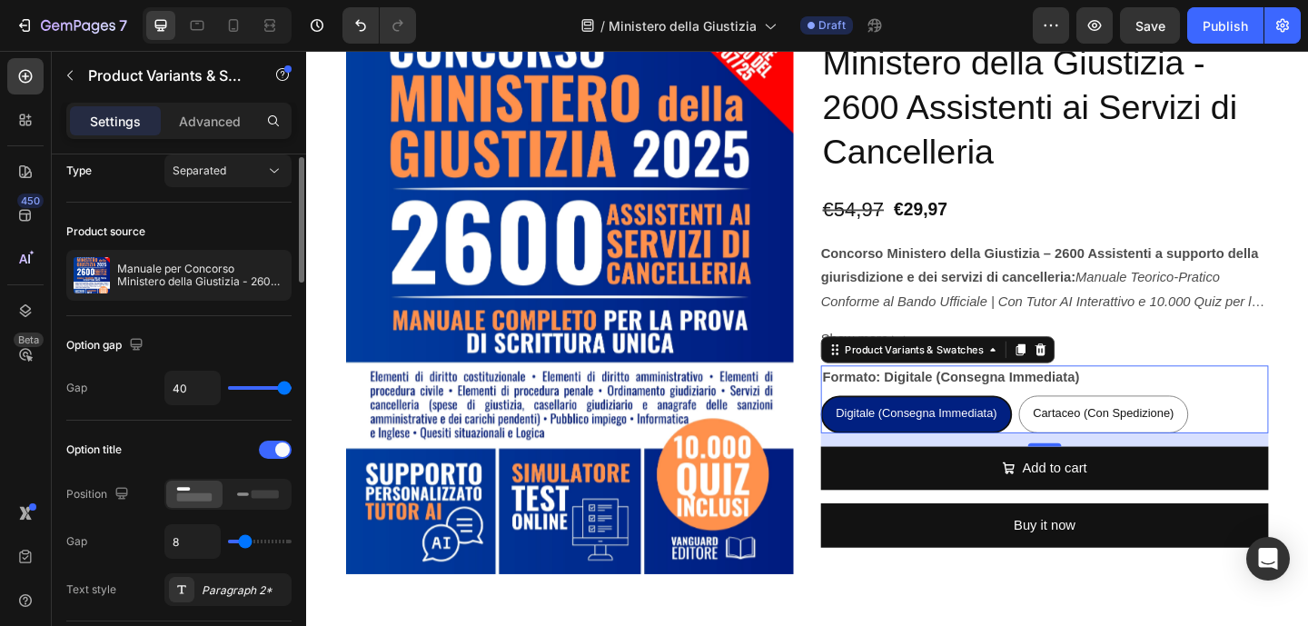
click at [291, 387] on input "range" at bounding box center [260, 388] width 64 height 4
type input "39"
type input "38"
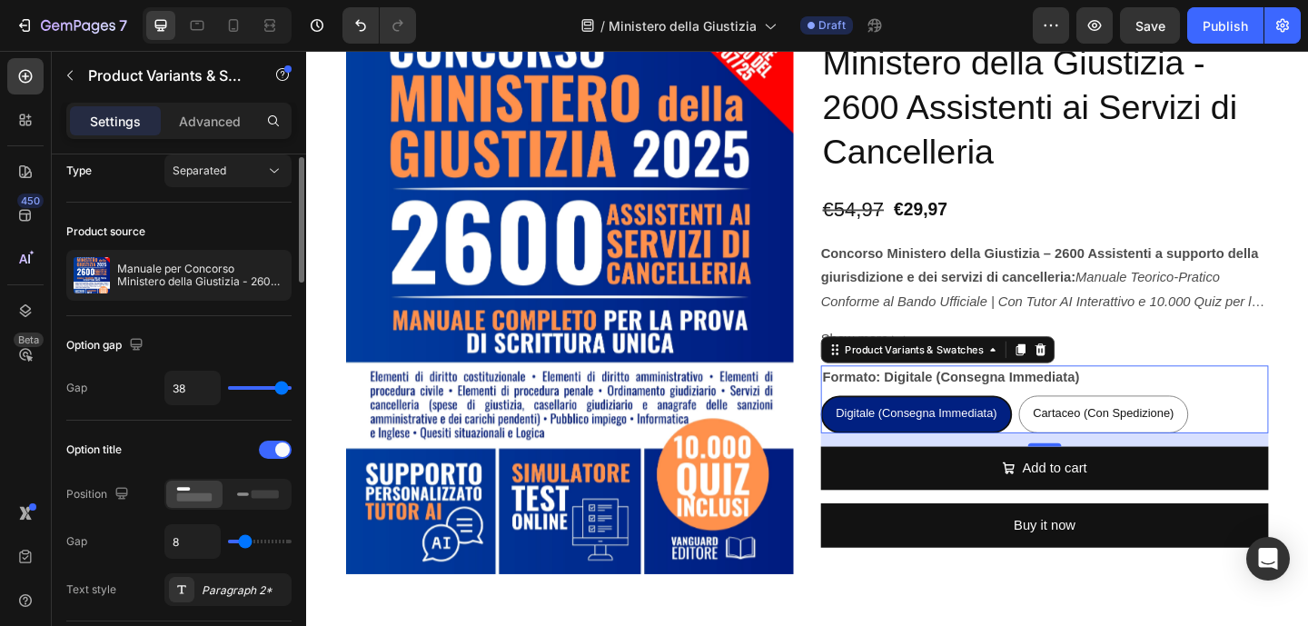
type input "36"
type input "34"
type input "33"
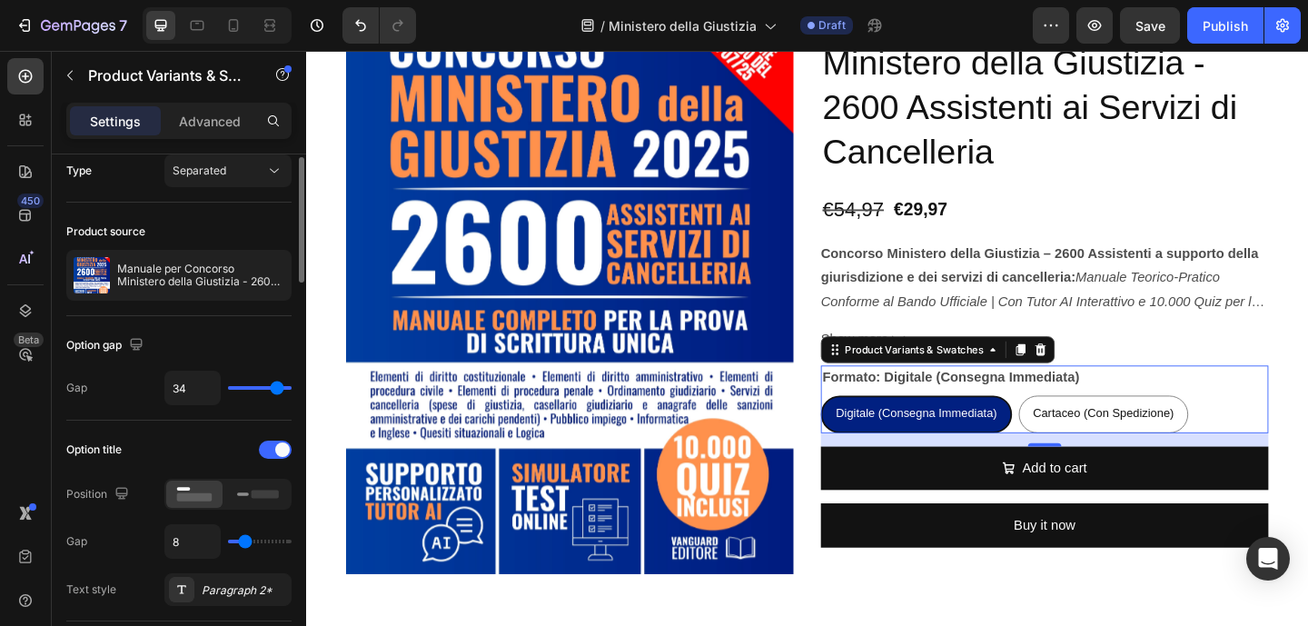
type input "33"
type input "31"
type input "29"
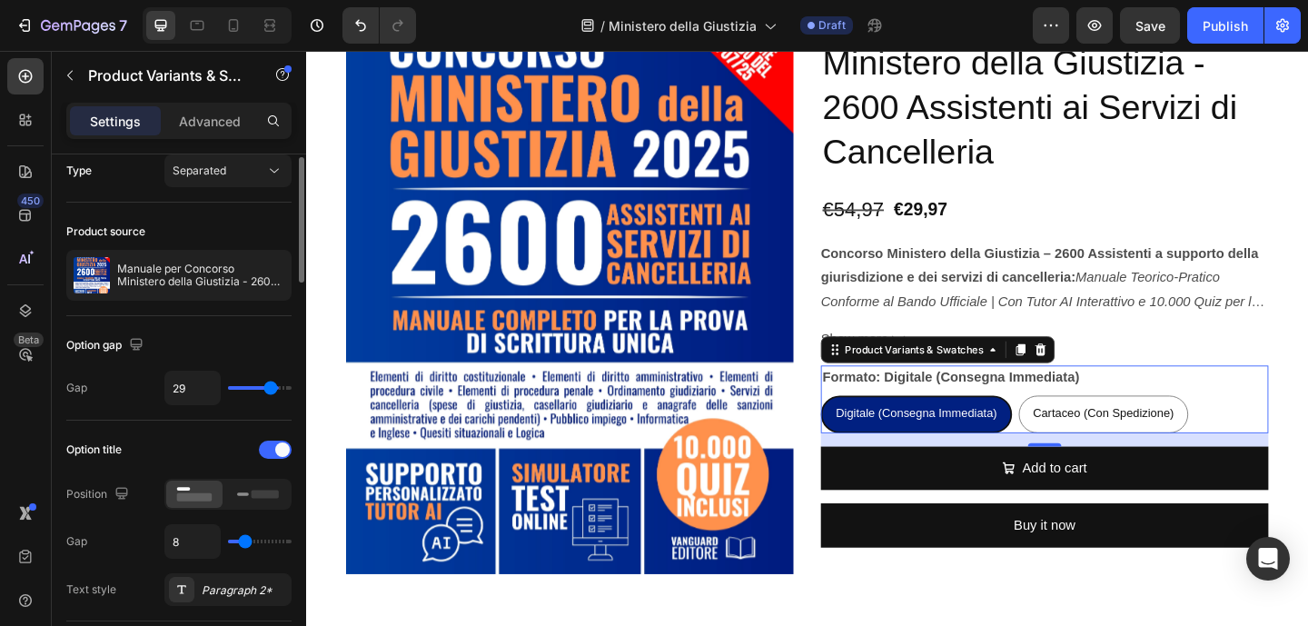
type input "28"
type input "27"
type input "26"
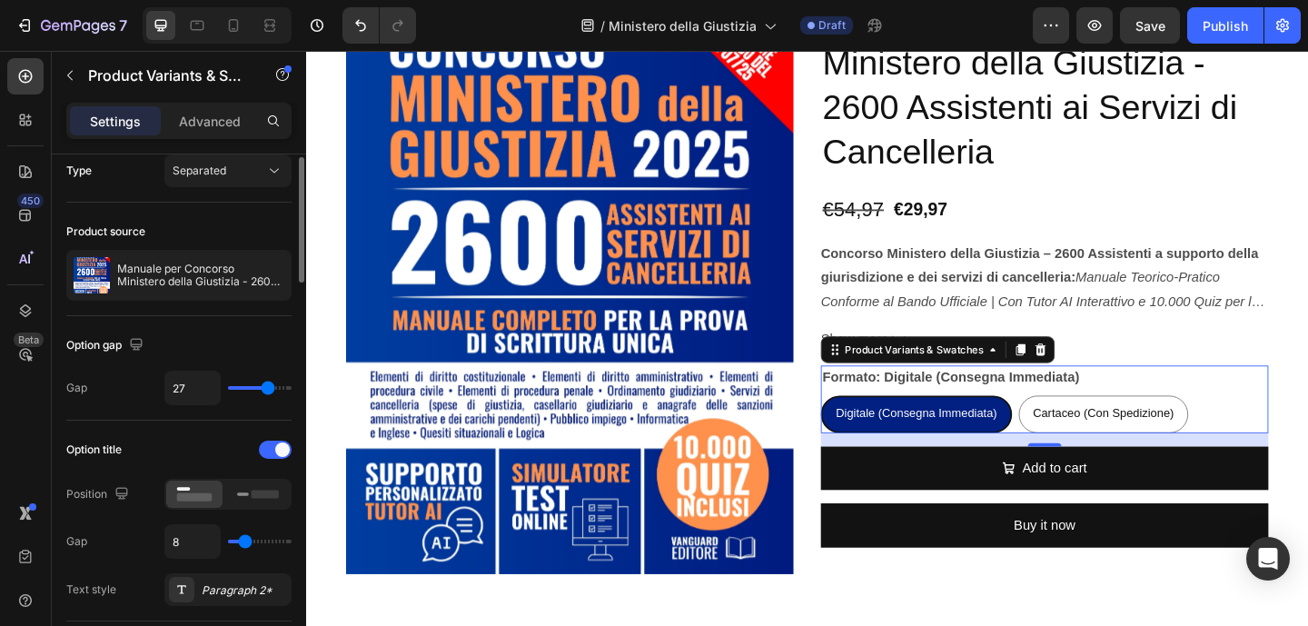
type input "26"
type input "25"
type input "24"
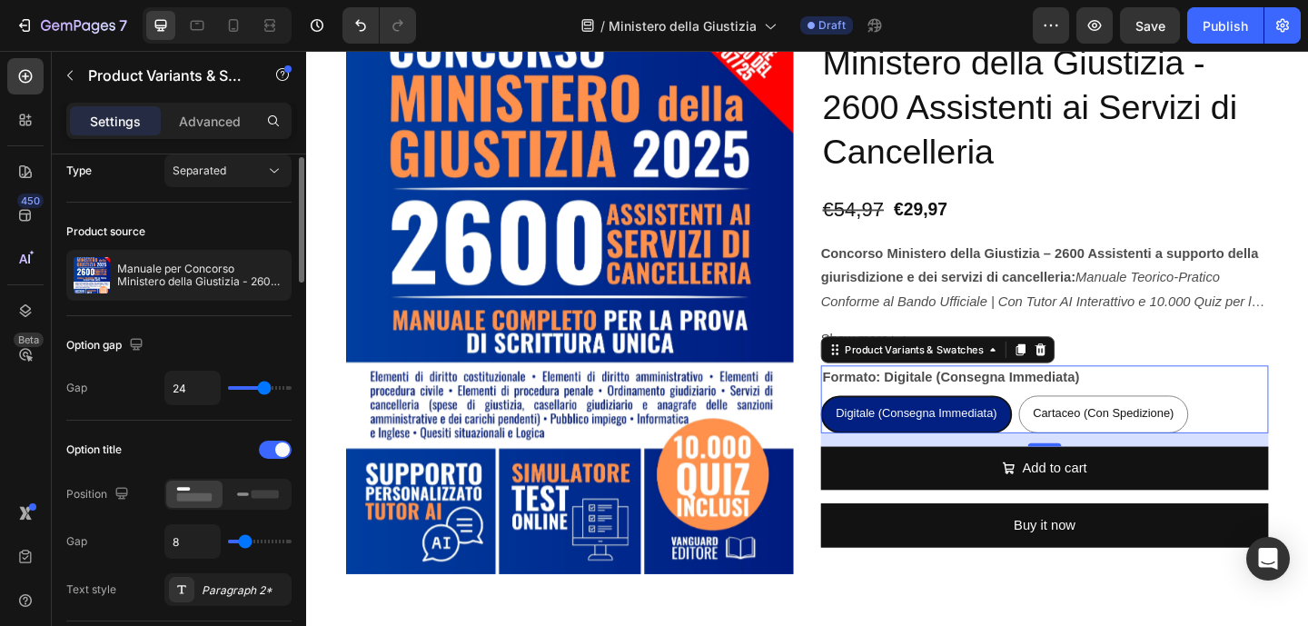
type input "23"
type input "22"
type input "21"
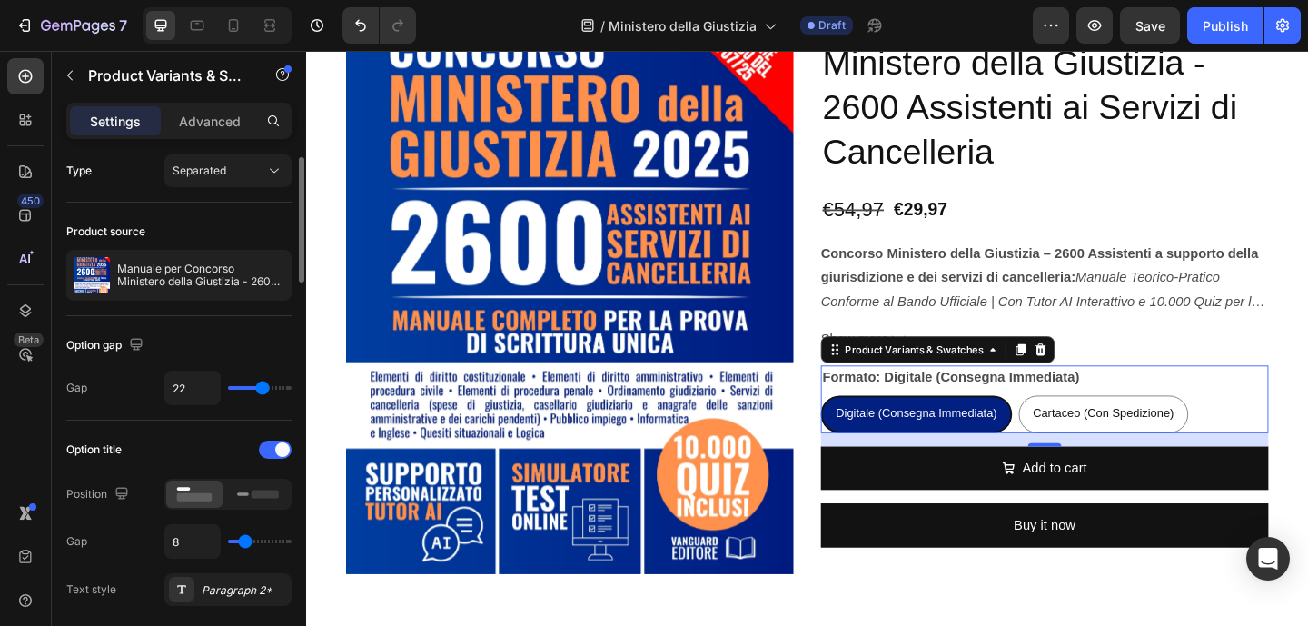
type input "21"
type input "20"
type input "19"
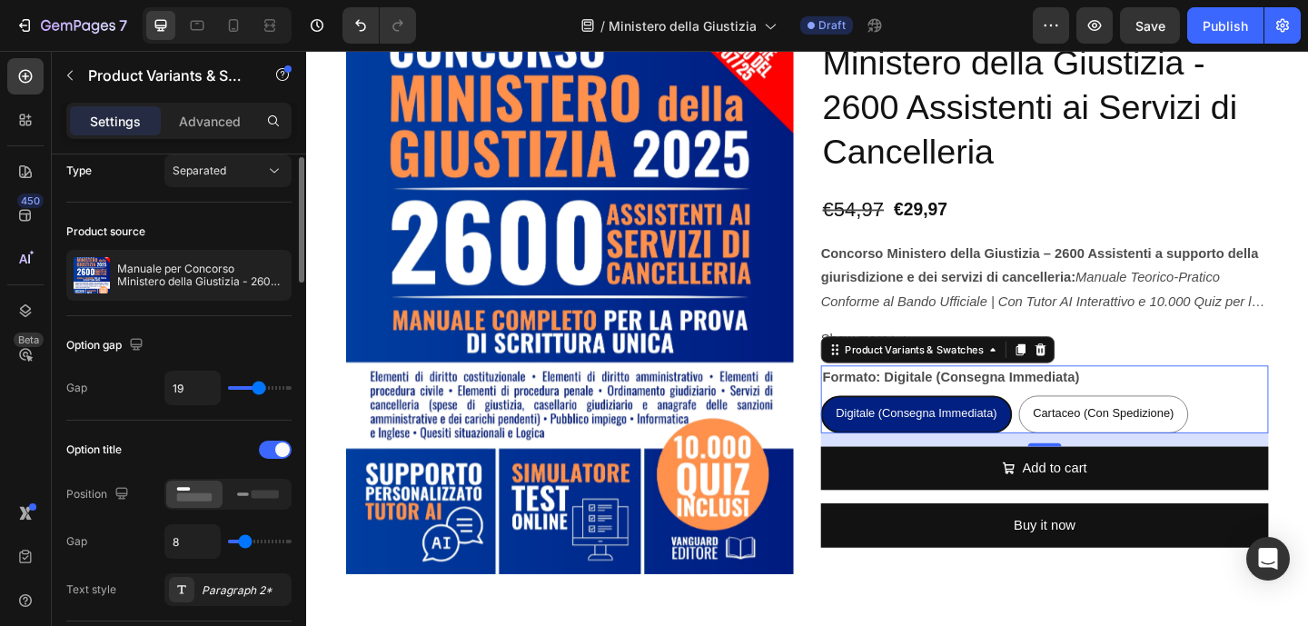
type input "18"
type input "17"
type input "16"
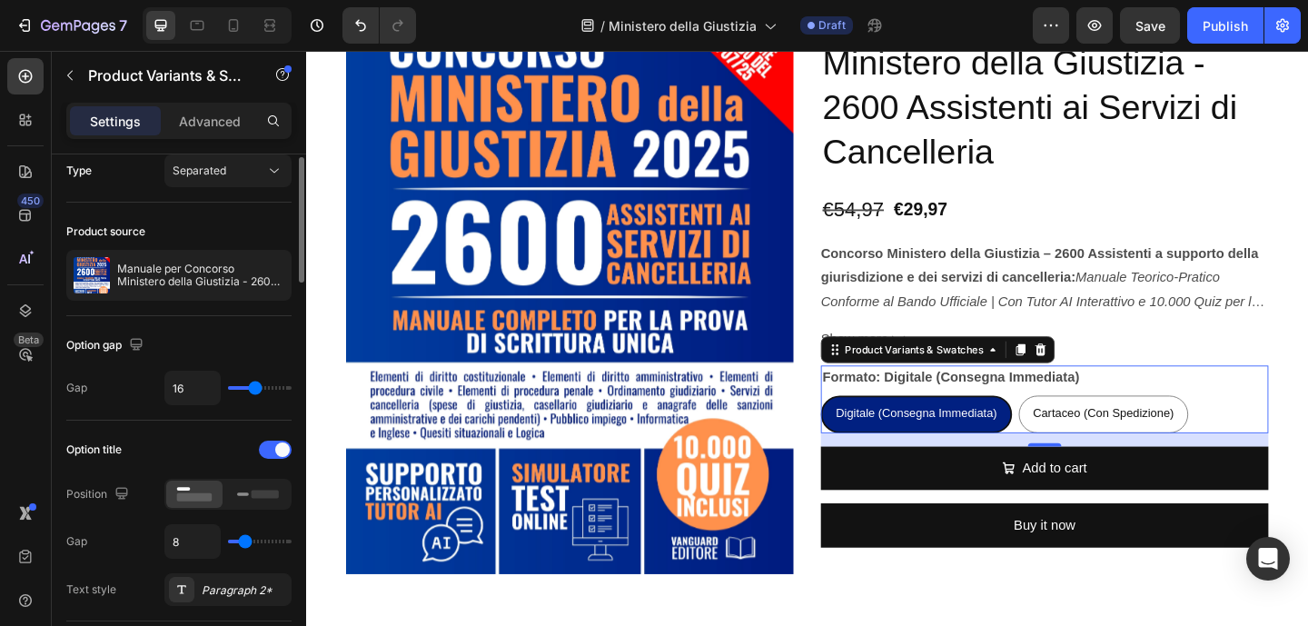
drag, startPoint x: 286, startPoint y: 388, endPoint x: 254, endPoint y: 390, distance: 31.8
type input "16"
click at [254, 390] on input "range" at bounding box center [260, 388] width 64 height 4
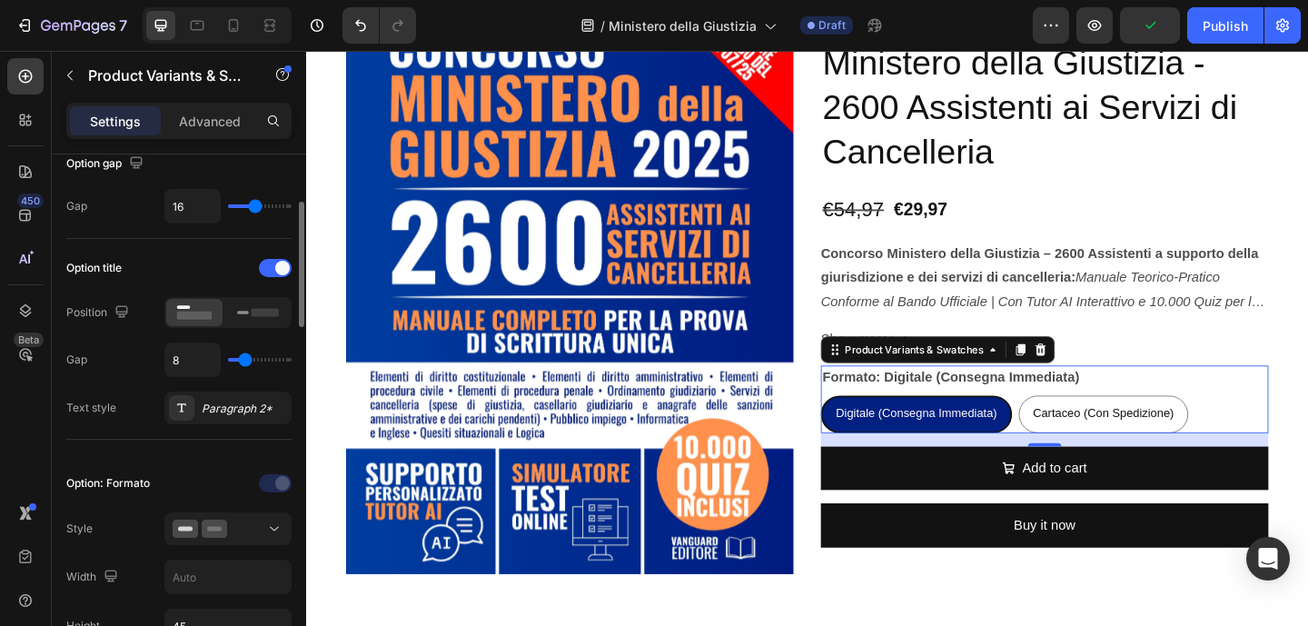
scroll to position [200, 0]
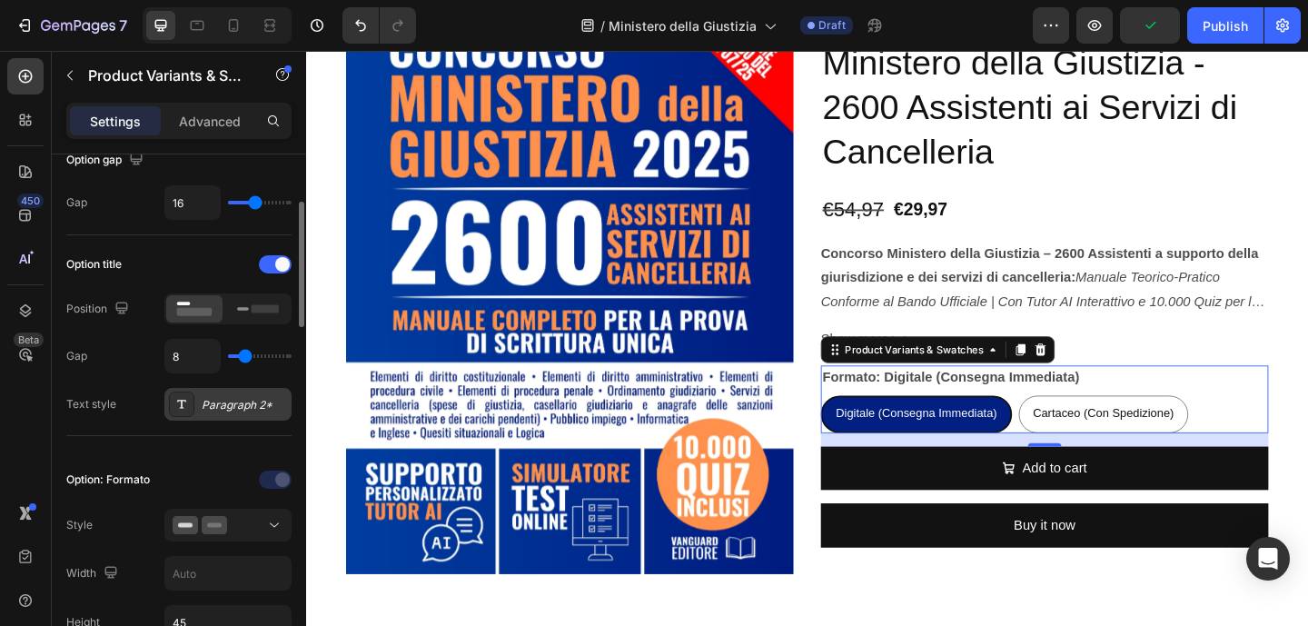
click at [245, 400] on div "Paragraph 2*" at bounding box center [244, 405] width 85 height 16
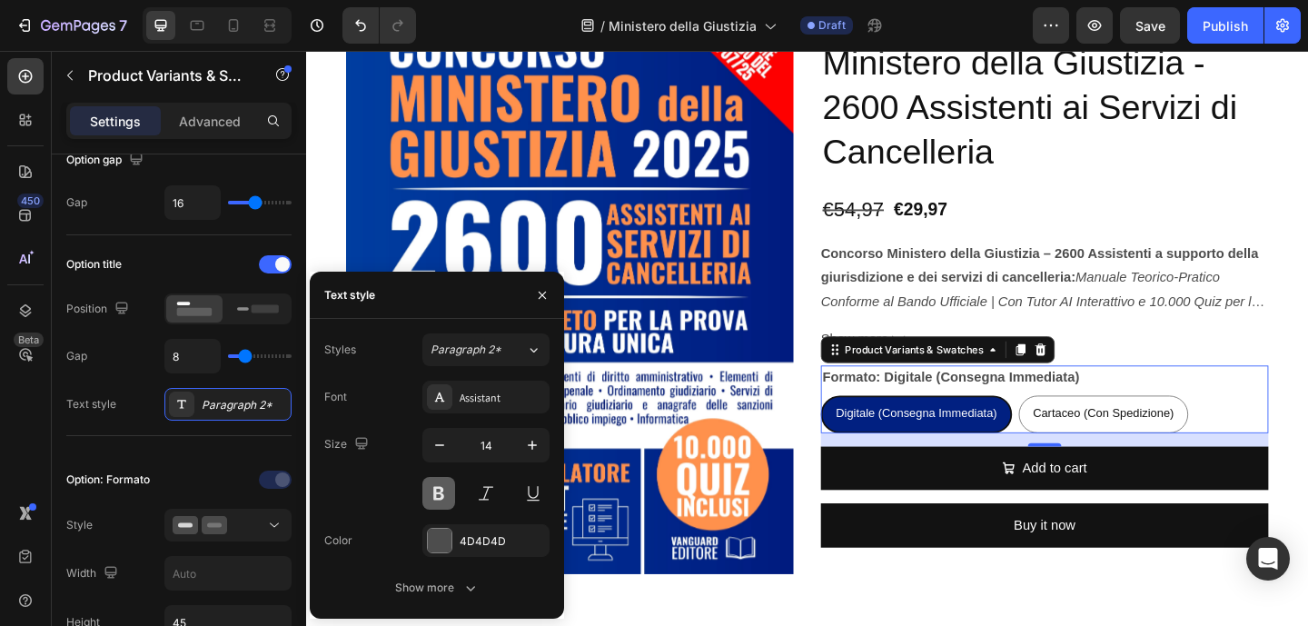
click at [437, 489] on button at bounding box center [438, 493] width 33 height 33
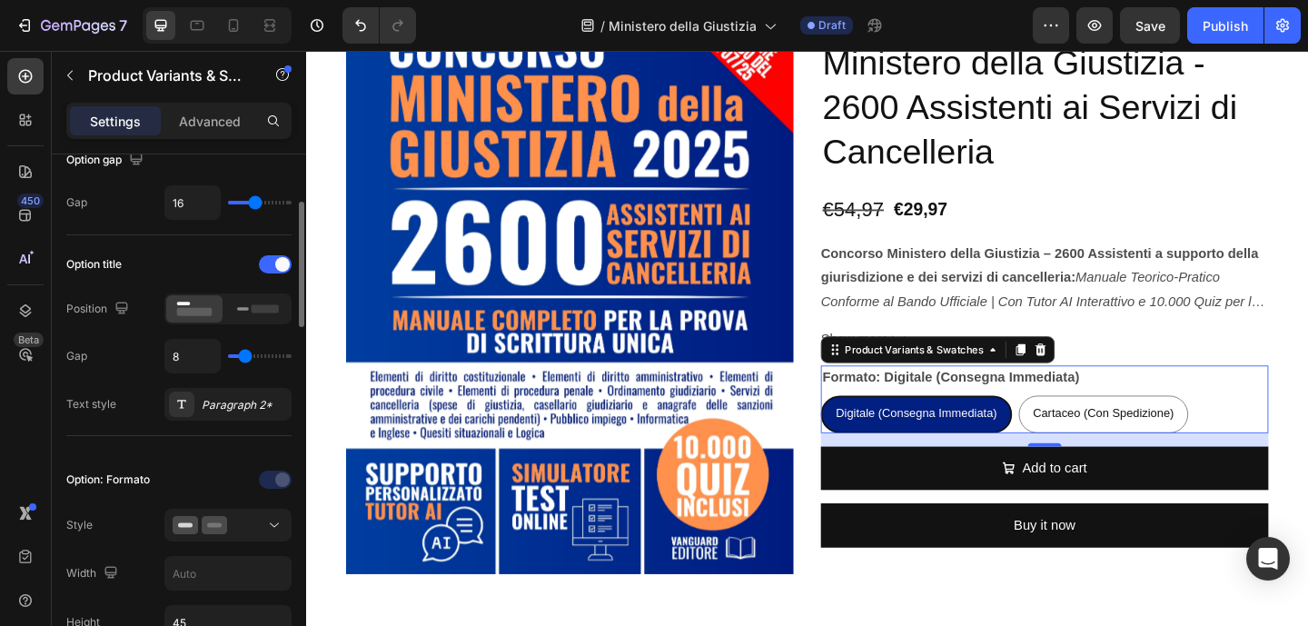
click at [186, 471] on div at bounding box center [227, 479] width 127 height 29
click at [218, 518] on icon at bounding box center [214, 525] width 25 height 18
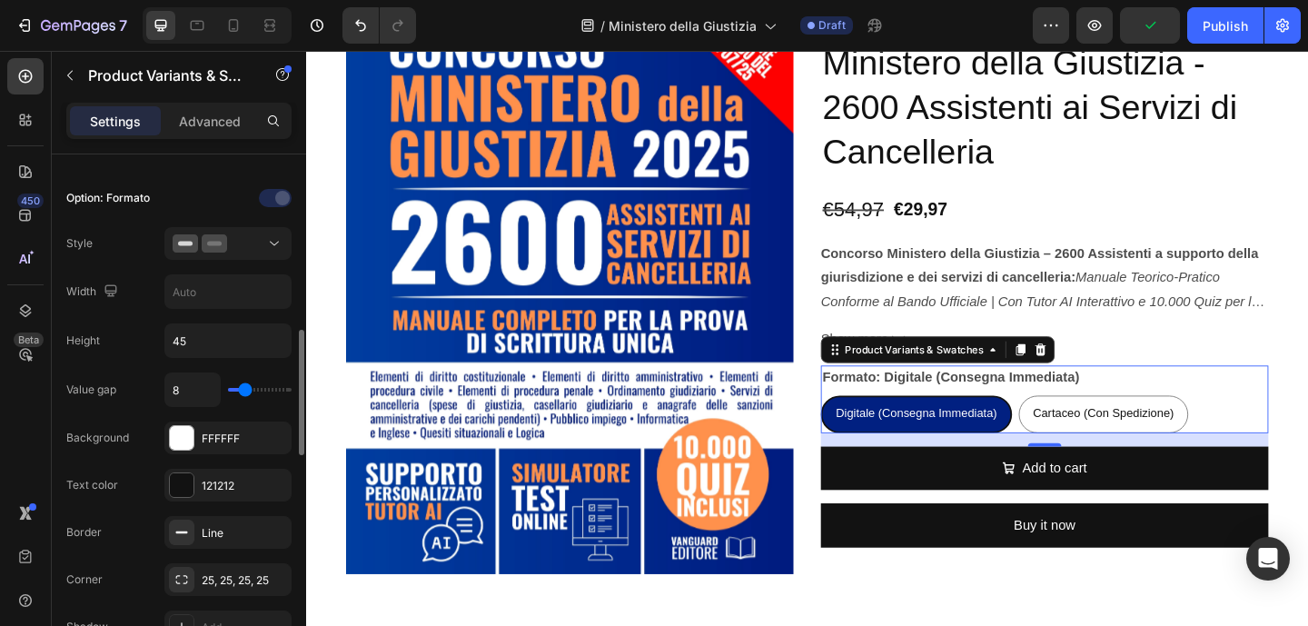
scroll to position [529, 0]
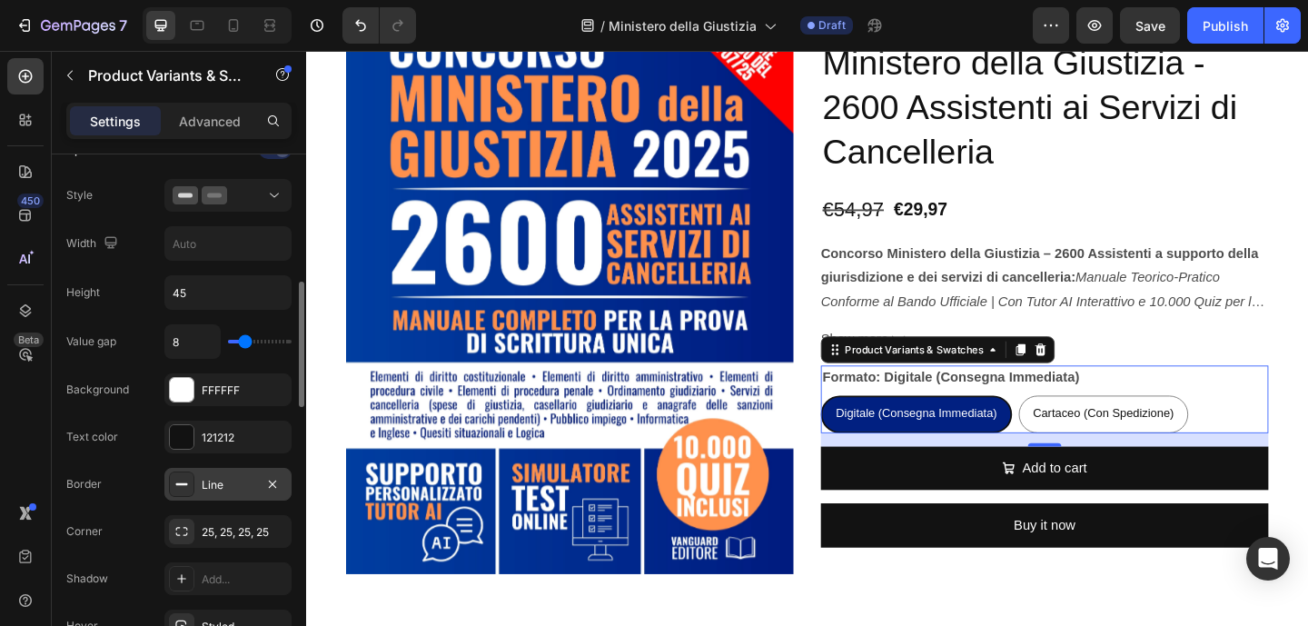
click at [239, 482] on div "Line" at bounding box center [228, 485] width 53 height 16
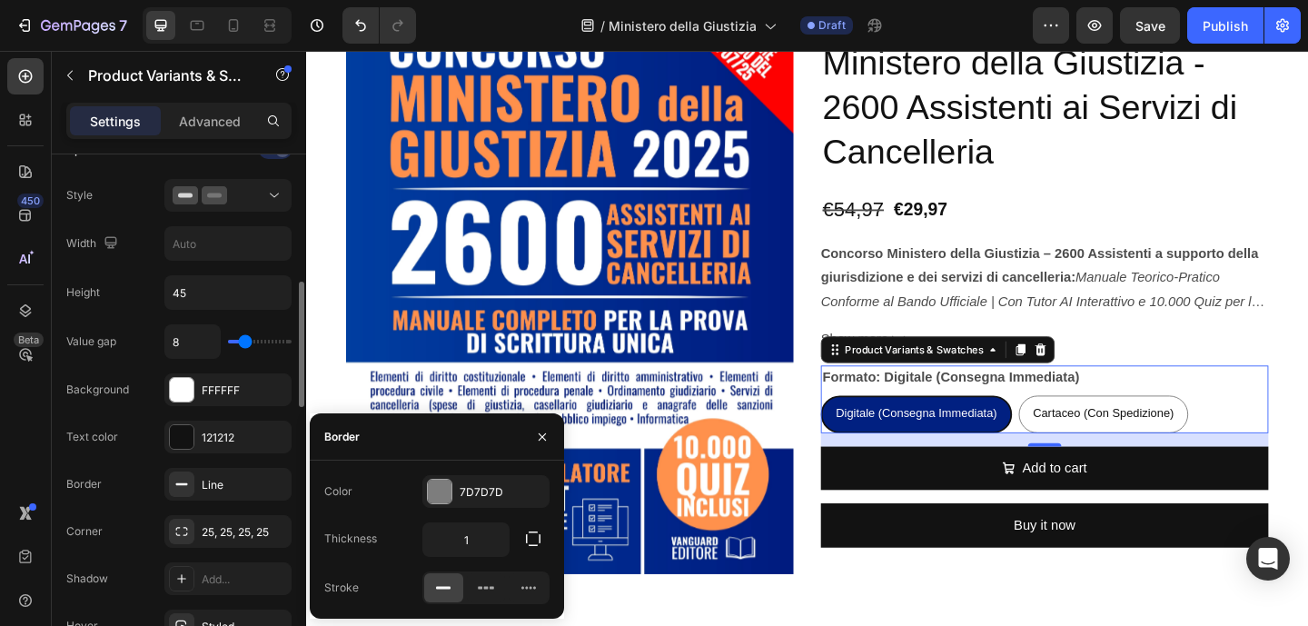
click at [123, 562] on div "Border Line" at bounding box center [178, 578] width 225 height 33
click at [549, 436] on button "button" at bounding box center [542, 436] width 29 height 29
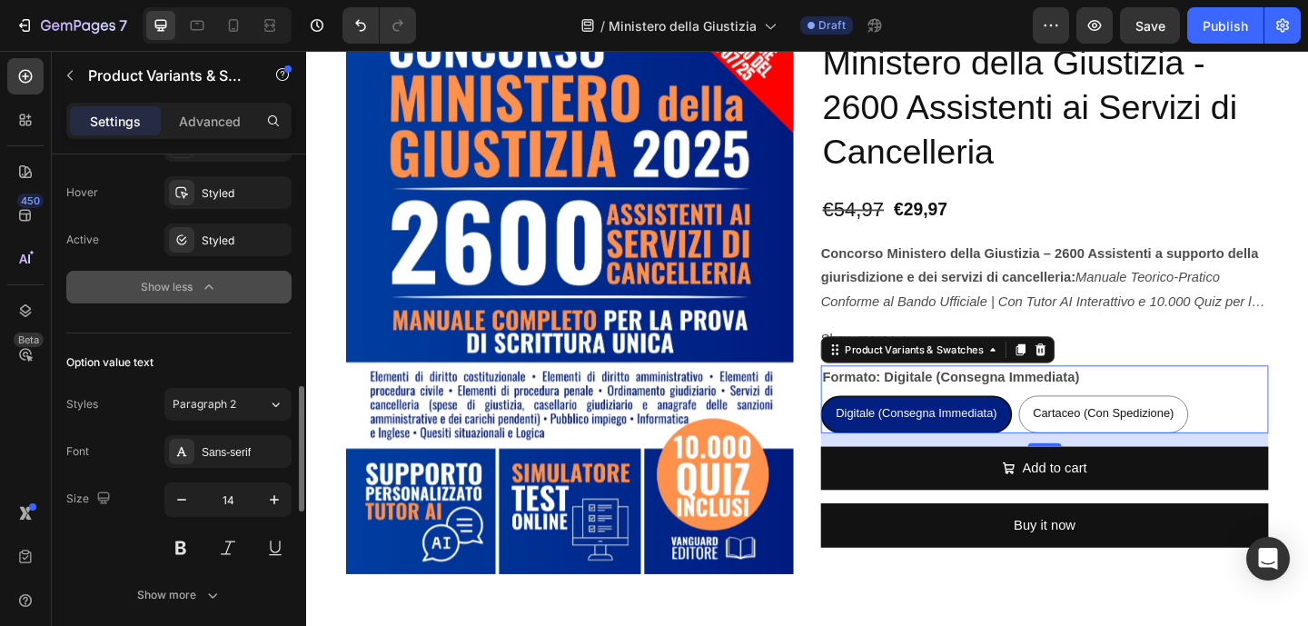
scroll to position [1013, 0]
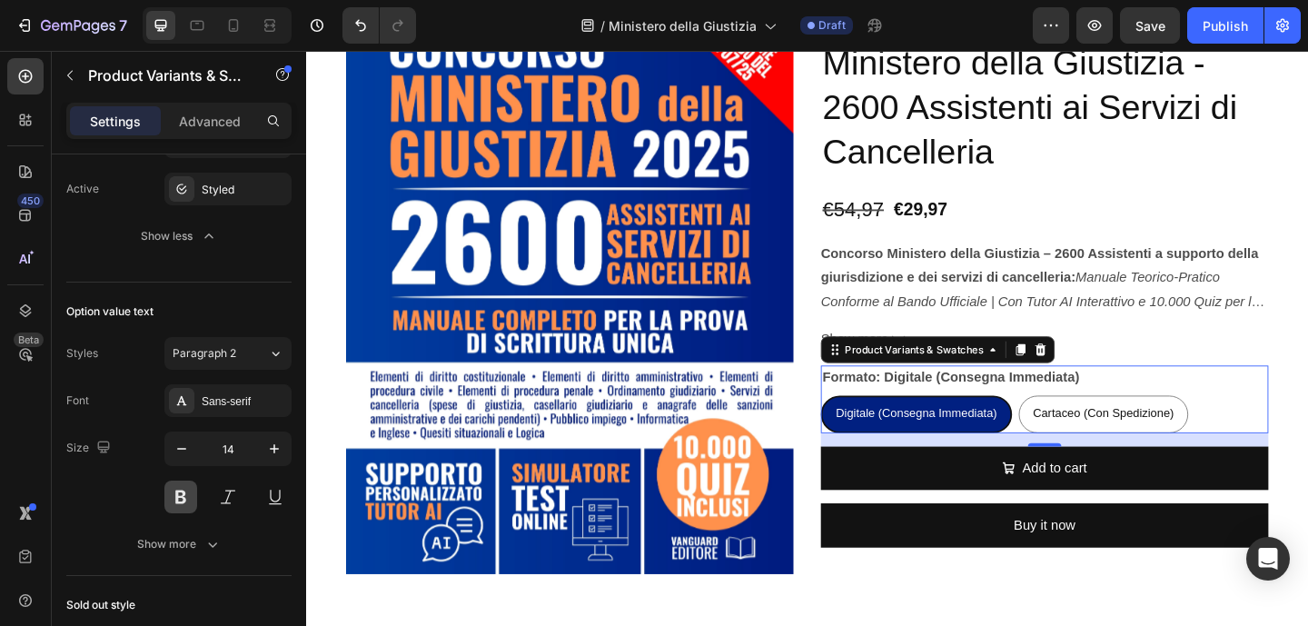
click at [174, 497] on button at bounding box center [180, 496] width 33 height 33
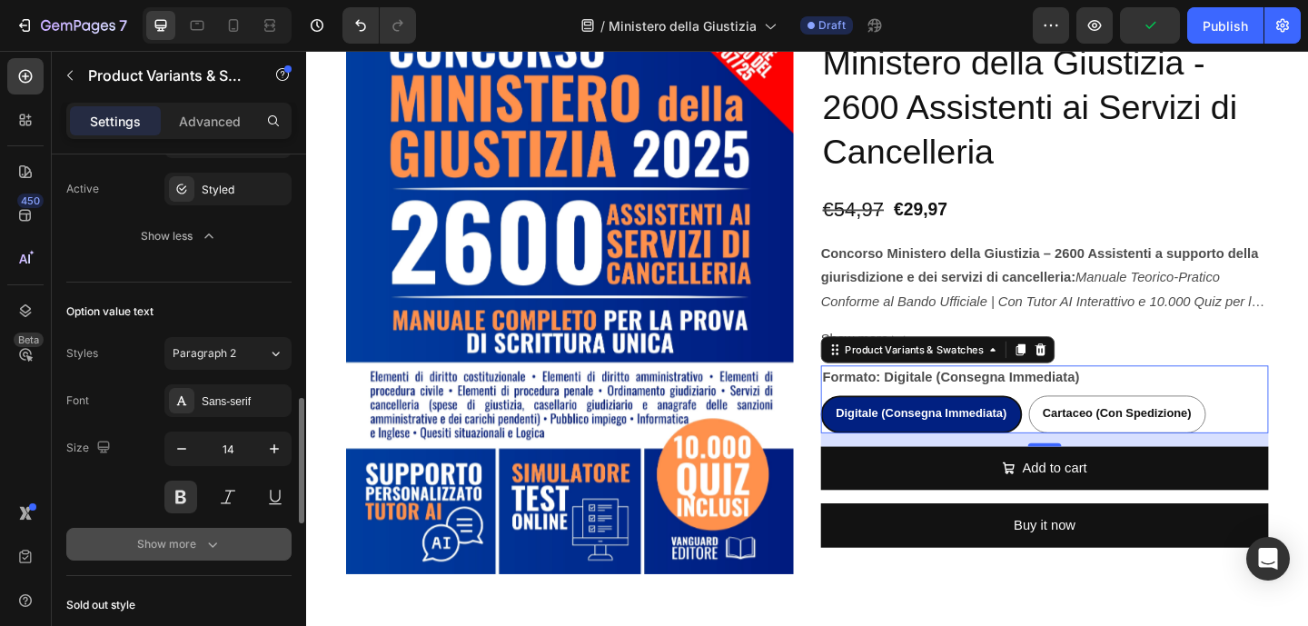
click at [195, 549] on div "Show more" at bounding box center [179, 544] width 84 height 18
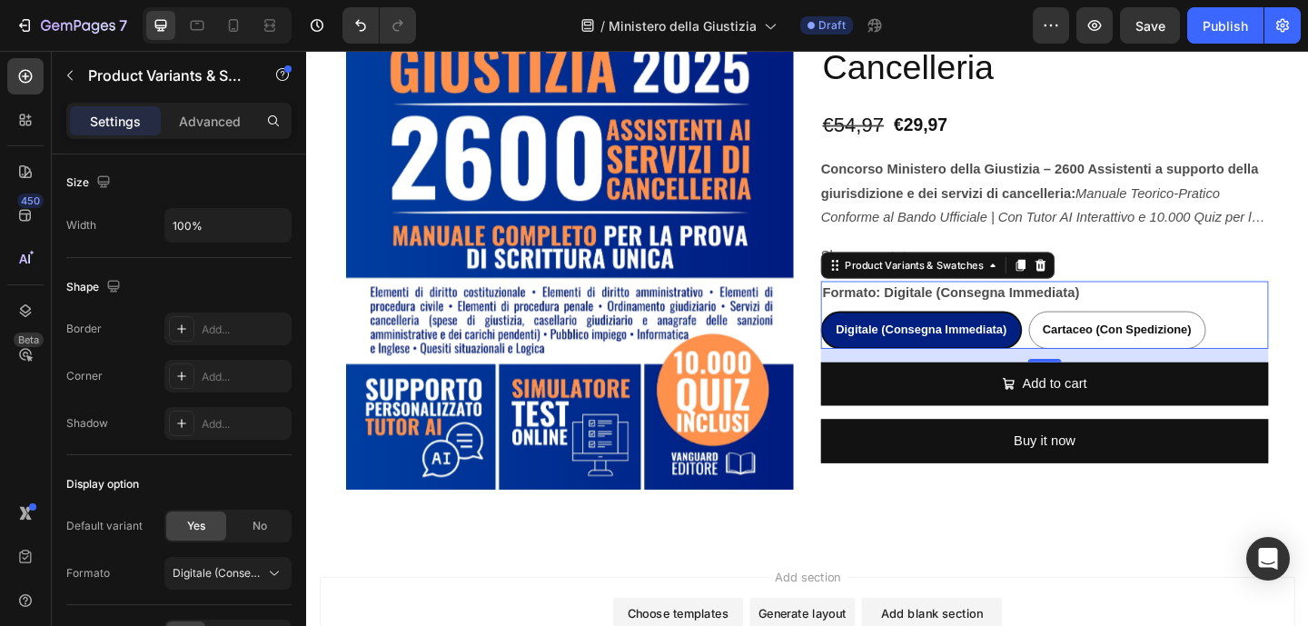
scroll to position [1844, 0]
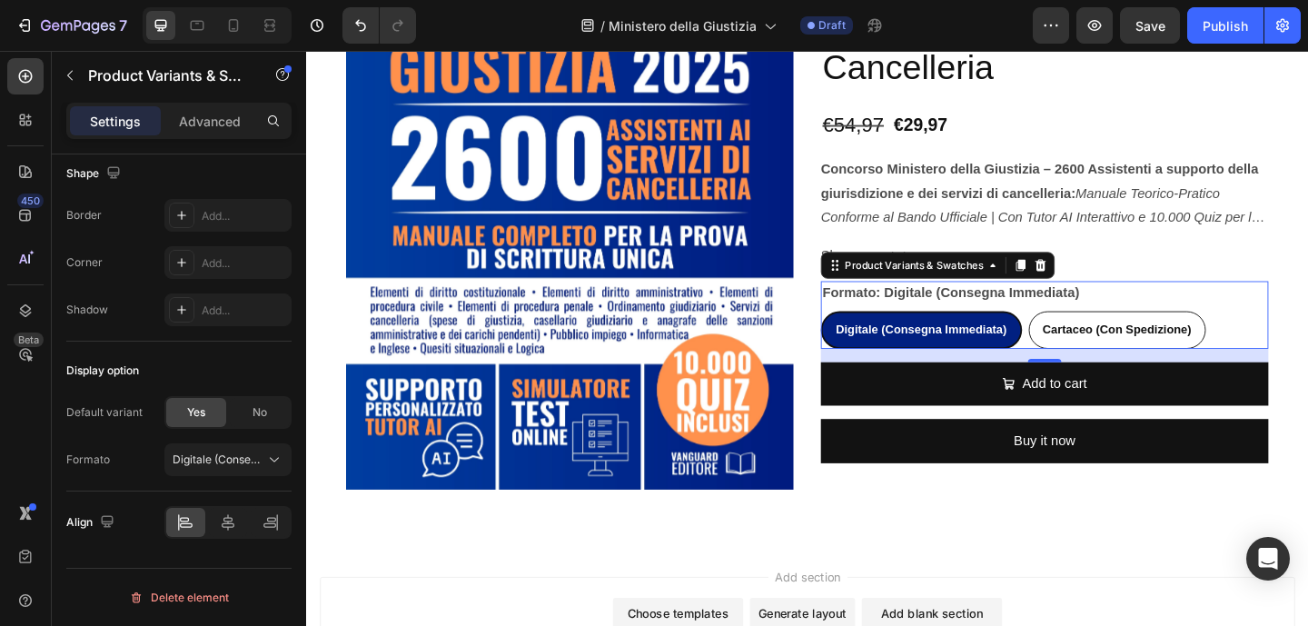
click at [1232, 370] on div "Cartaceo (Con Spedizione)" at bounding box center [1187, 353] width 191 height 37
click at [1092, 334] on input "Cartaceo (Con Spedizione) Cartaceo (Con Spedizione) Cartaceo (Con Spedizione)" at bounding box center [1091, 333] width 1 height 1
radio input "true"
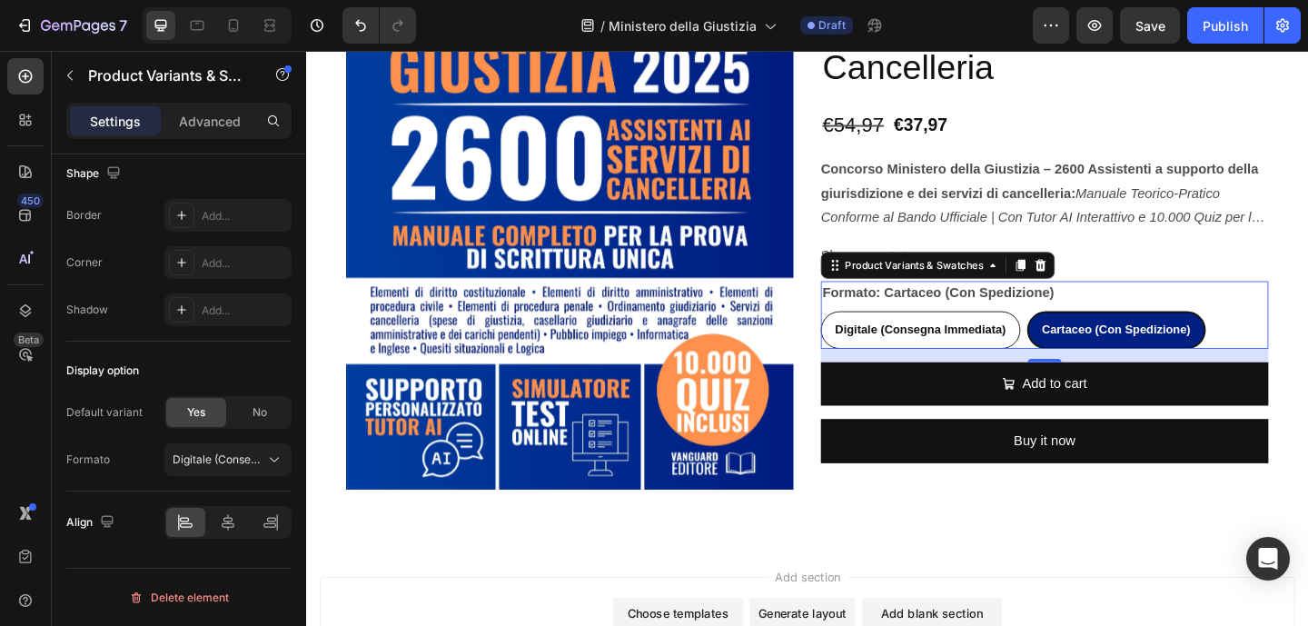
click at [1045, 366] on div "Digitale (Consegna Immediata)" at bounding box center [973, 353] width 215 height 37
click at [865, 334] on input "Digitale (Consegna Immediata) Digitale (Consegna Immediata) Digitale (Consegna …" at bounding box center [864, 333] width 1 height 1
radio input "true"
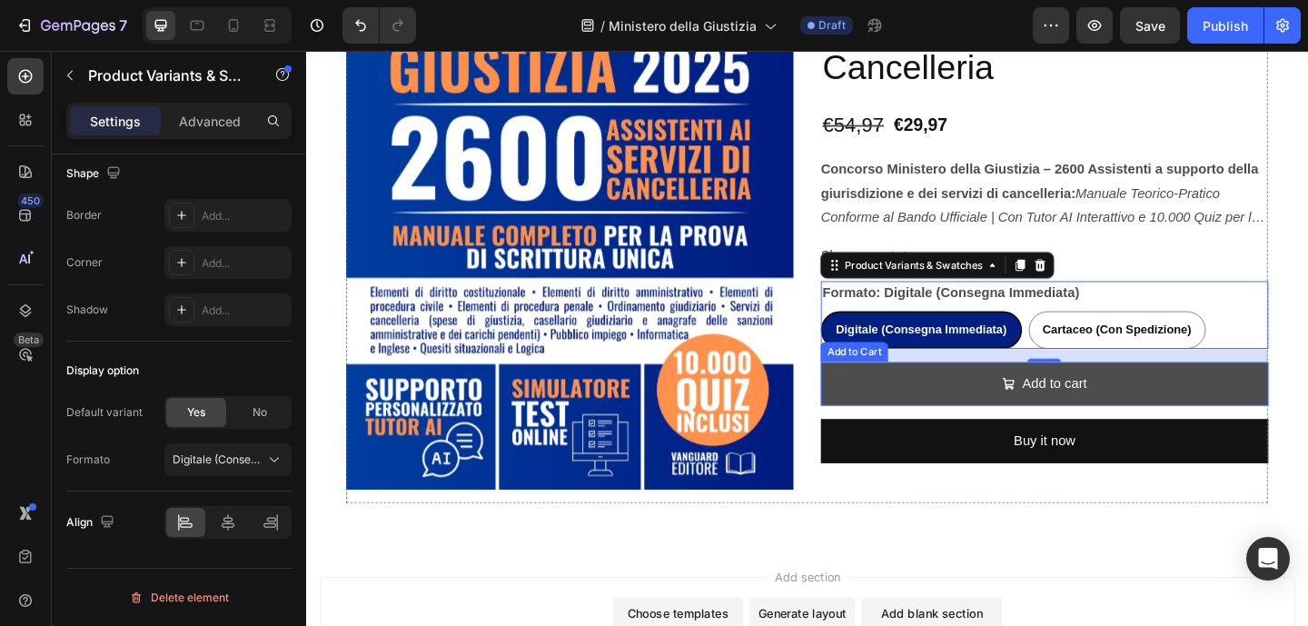
click at [997, 422] on button "Add to cart" at bounding box center [1108, 414] width 487 height 48
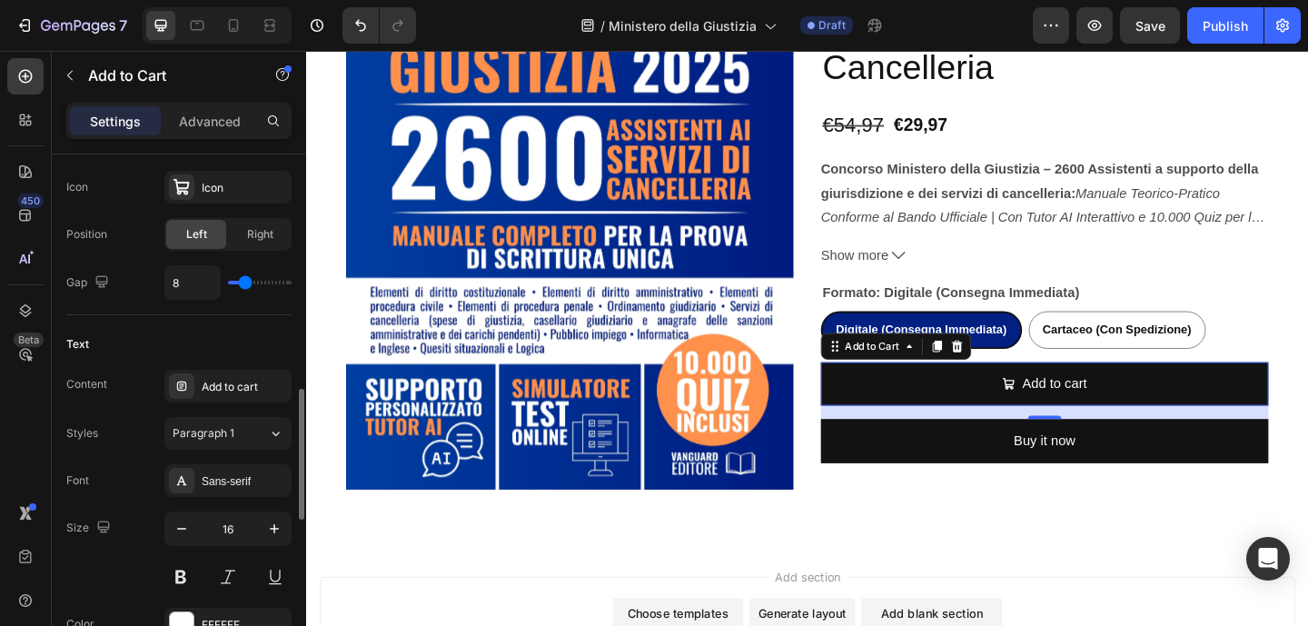
scroll to position [817, 0]
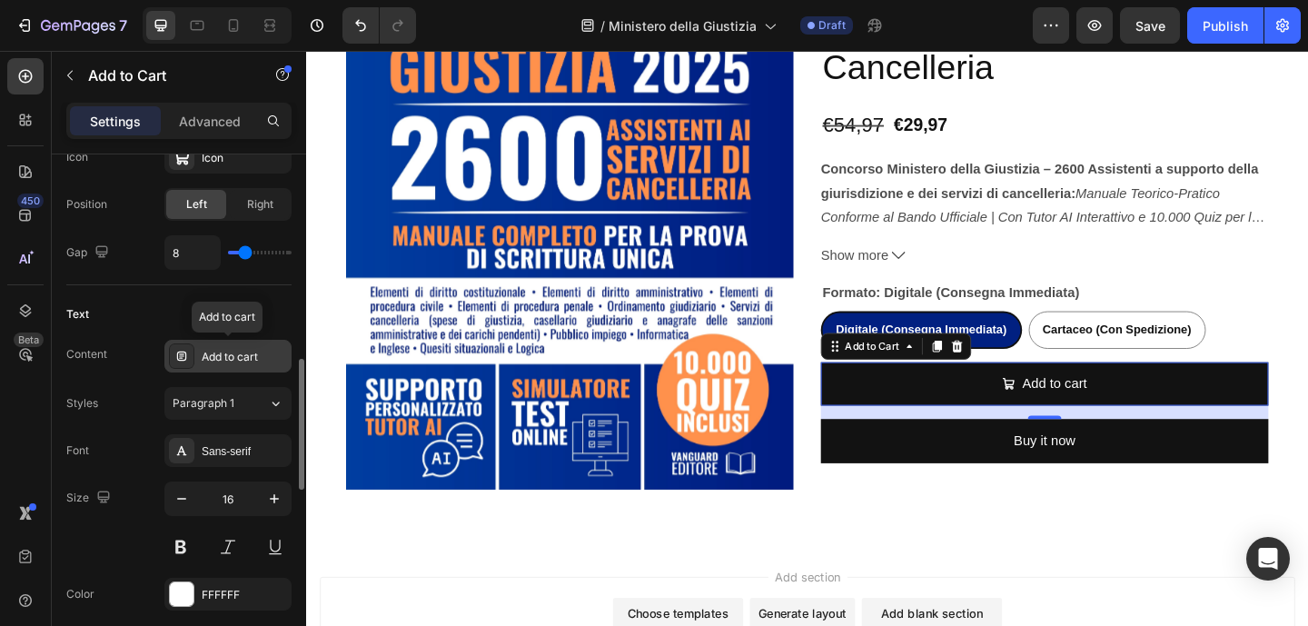
click at [249, 361] on div "Add to cart" at bounding box center [244, 357] width 85 height 16
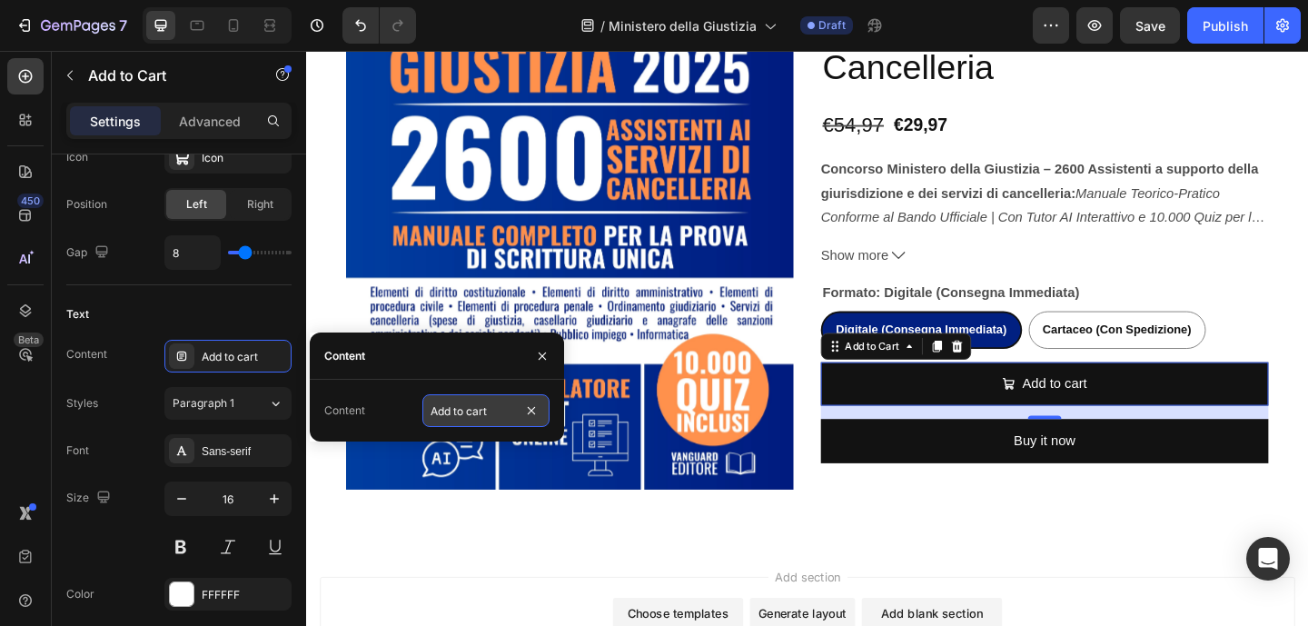
click at [490, 405] on input "Add to cart" at bounding box center [485, 410] width 127 height 33
type input "Aggiungi al Carrello"
click at [230, 320] on div "Text" at bounding box center [178, 314] width 225 height 29
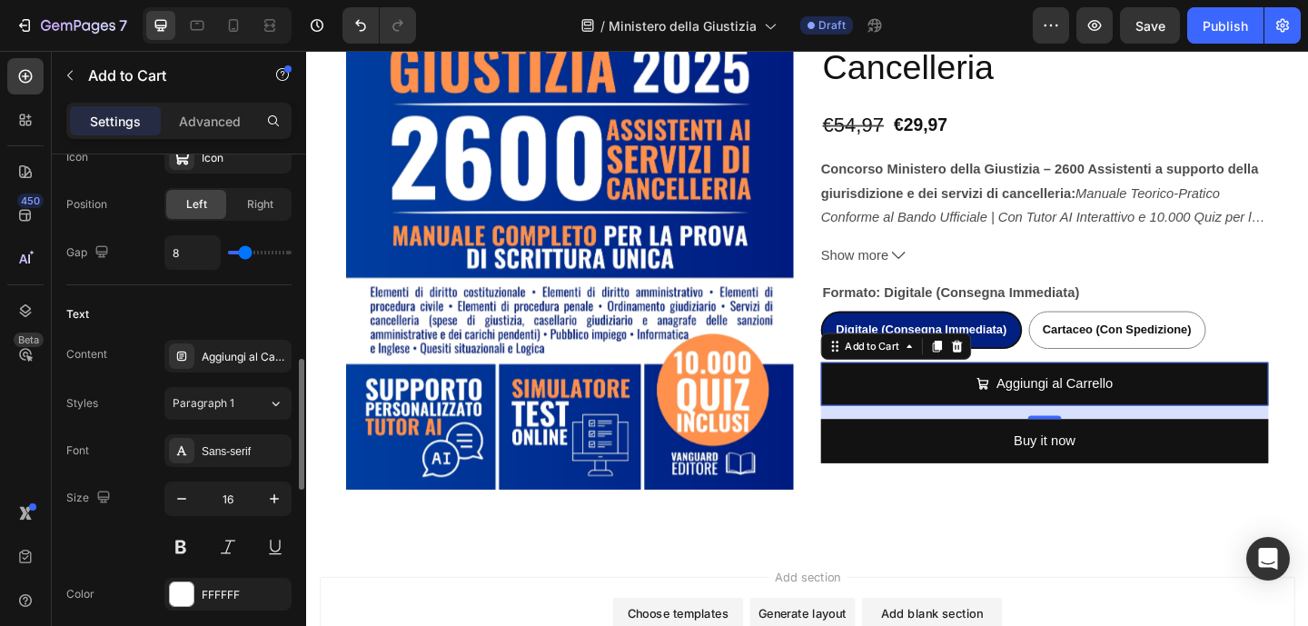
scroll to position [0, 0]
click at [191, 549] on button at bounding box center [180, 546] width 33 height 33
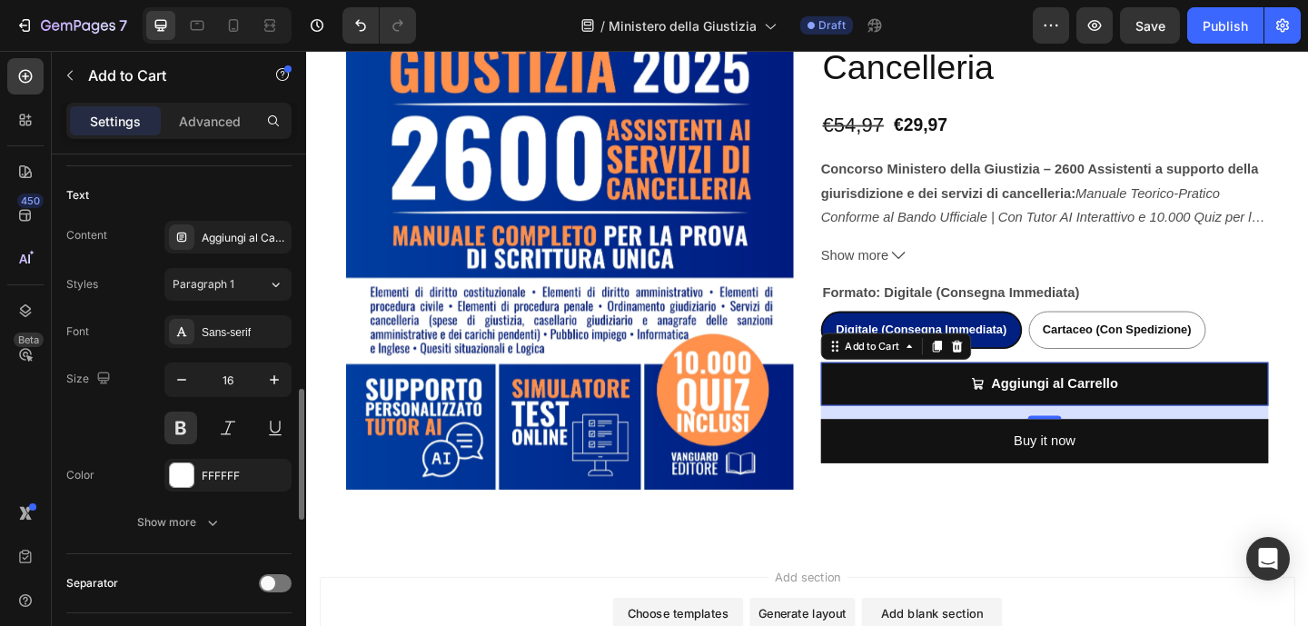
scroll to position [940, 0]
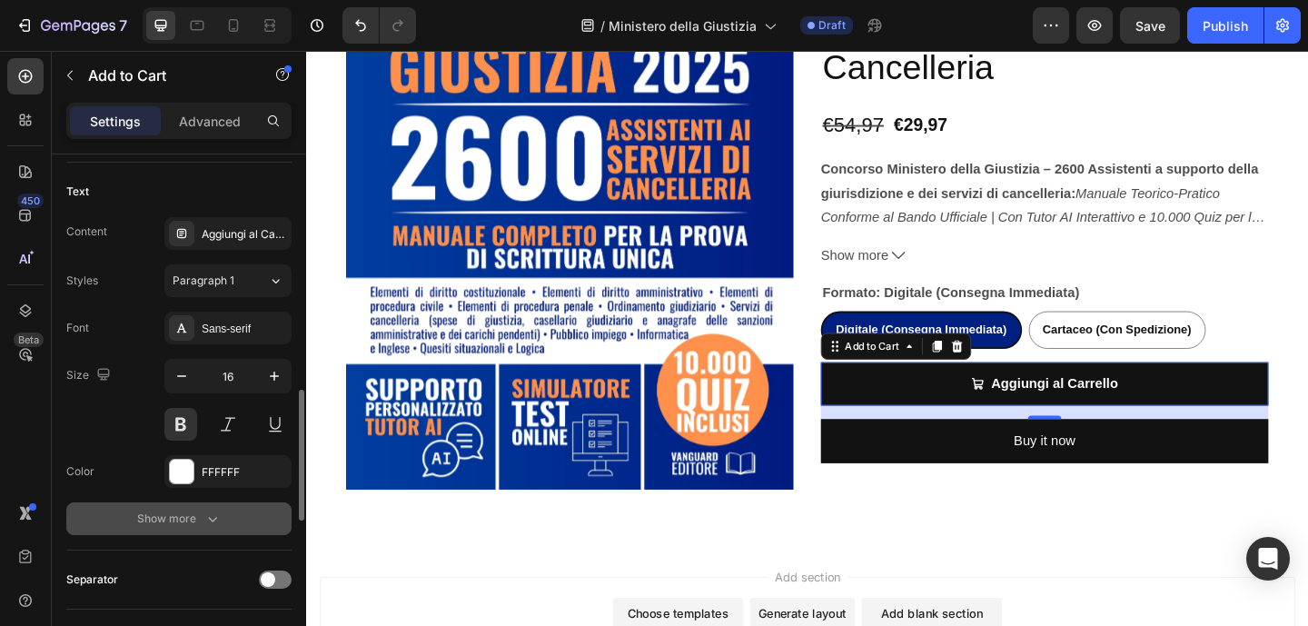
click at [181, 511] on div "Show more" at bounding box center [179, 518] width 84 height 18
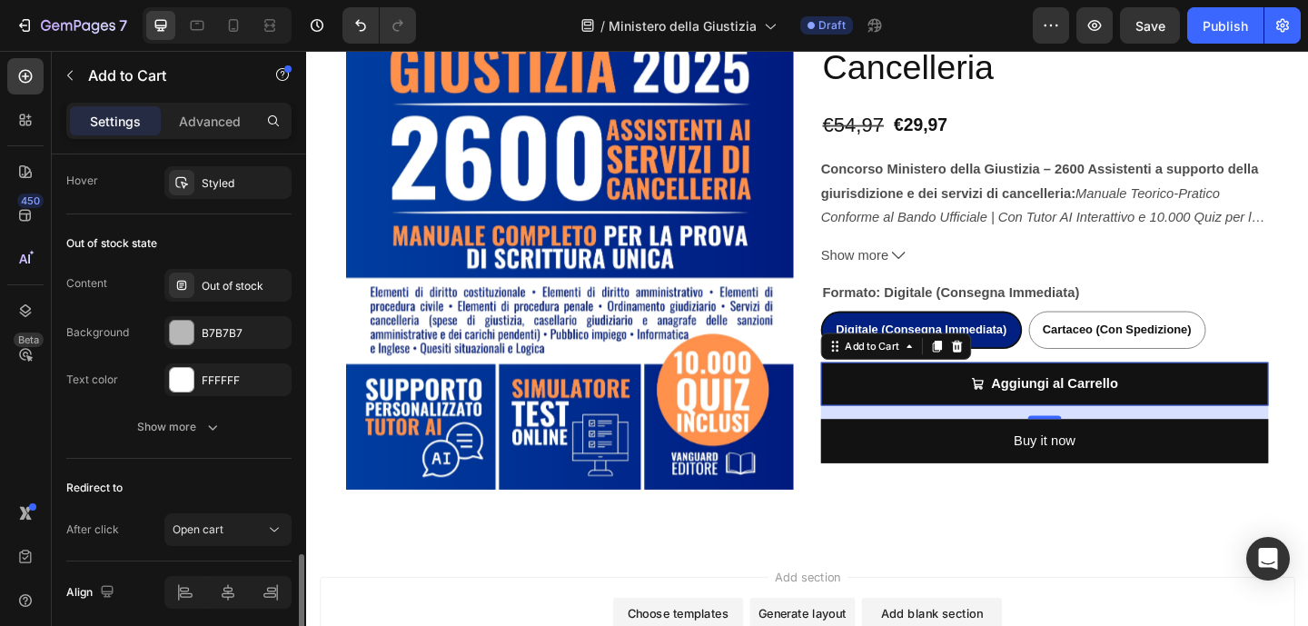
scroll to position [1744, 0]
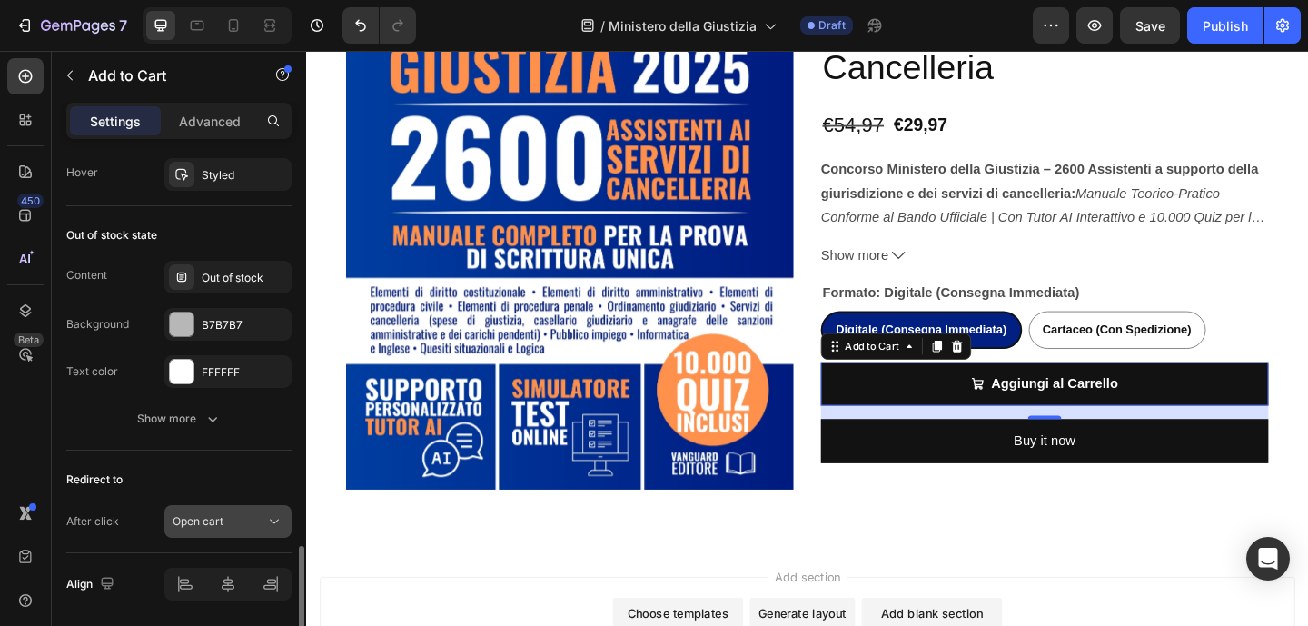
click at [258, 509] on button "Open cart" at bounding box center [227, 521] width 127 height 33
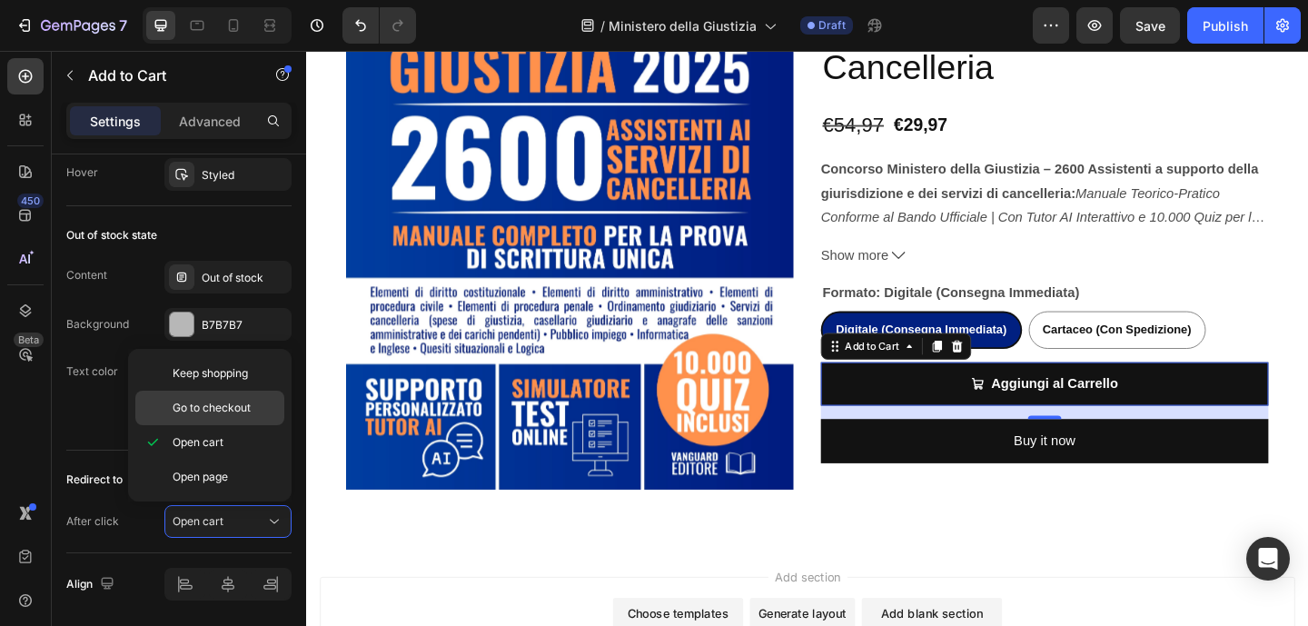
click at [234, 419] on div "Go to checkout" at bounding box center [209, 407] width 149 height 35
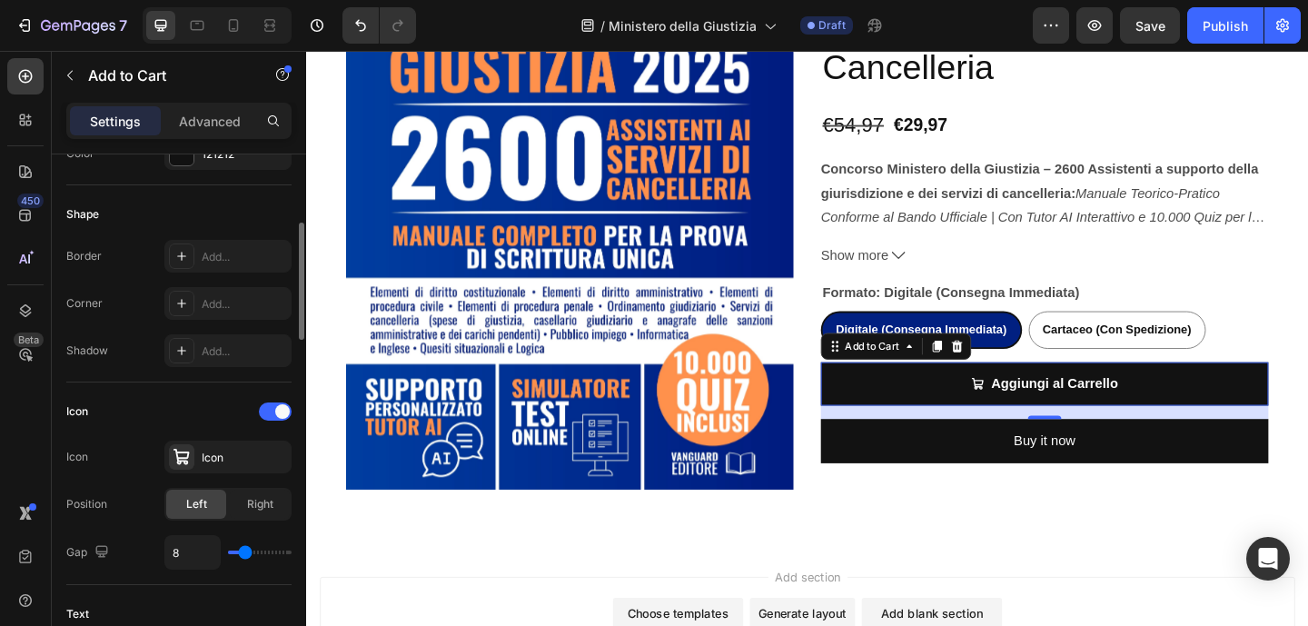
scroll to position [368, 0]
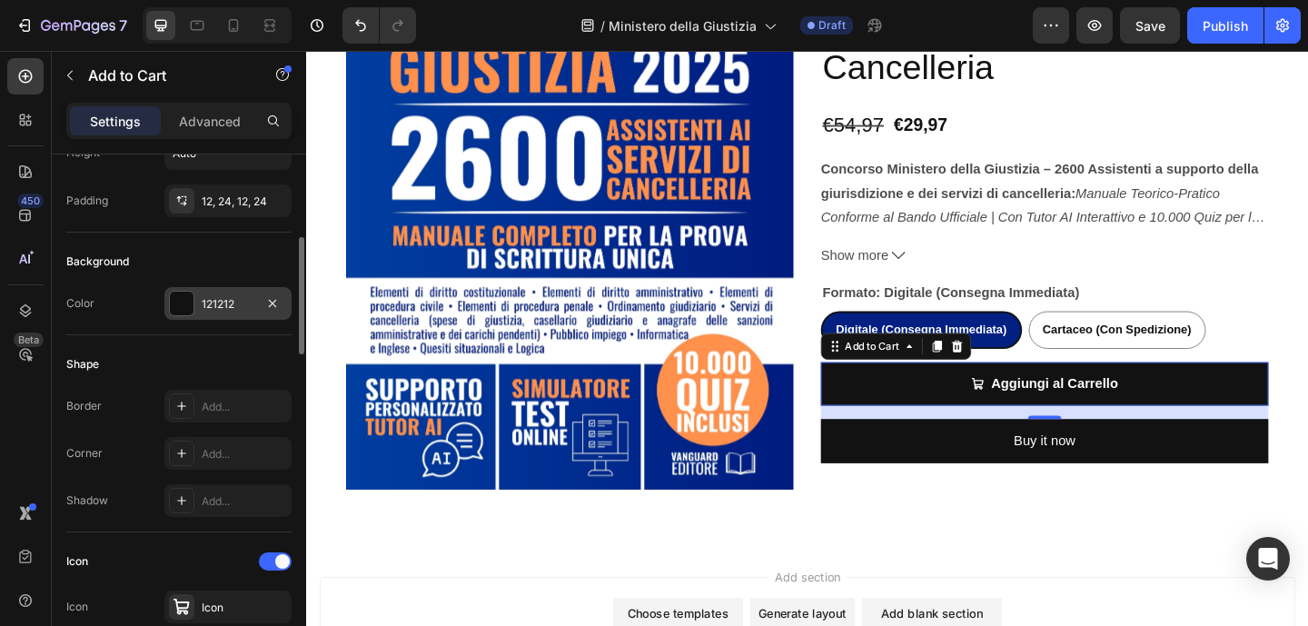
click at [184, 310] on div at bounding box center [182, 303] width 24 height 24
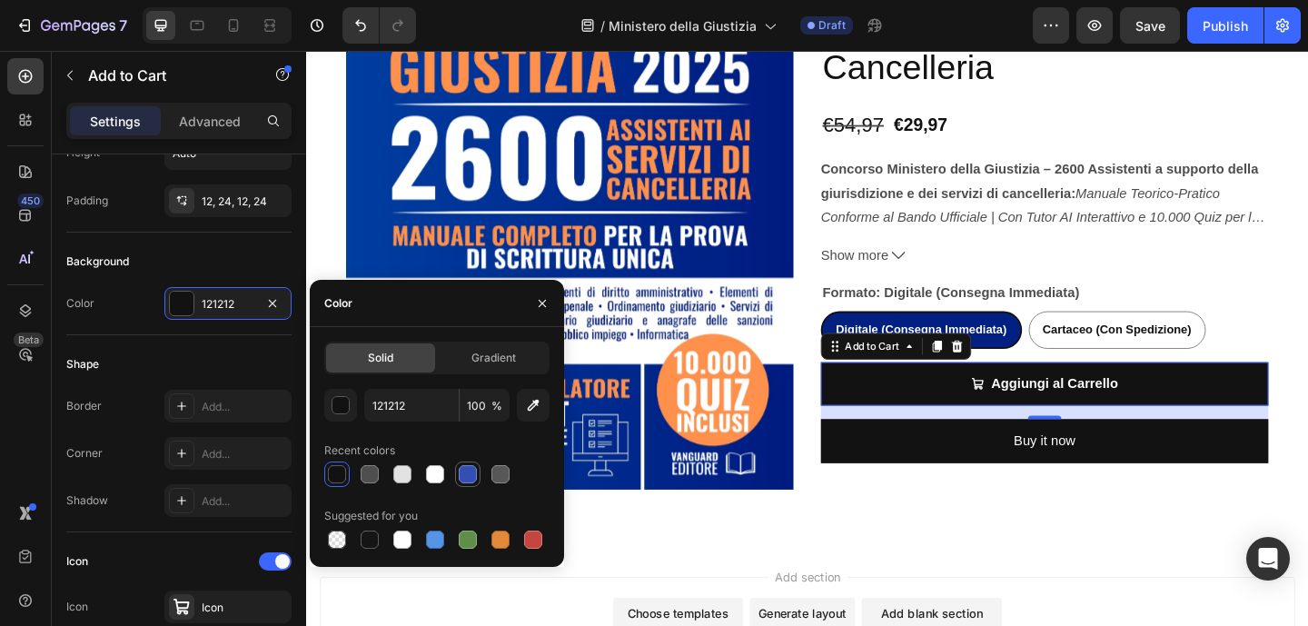
click at [472, 479] on div at bounding box center [468, 474] width 18 height 18
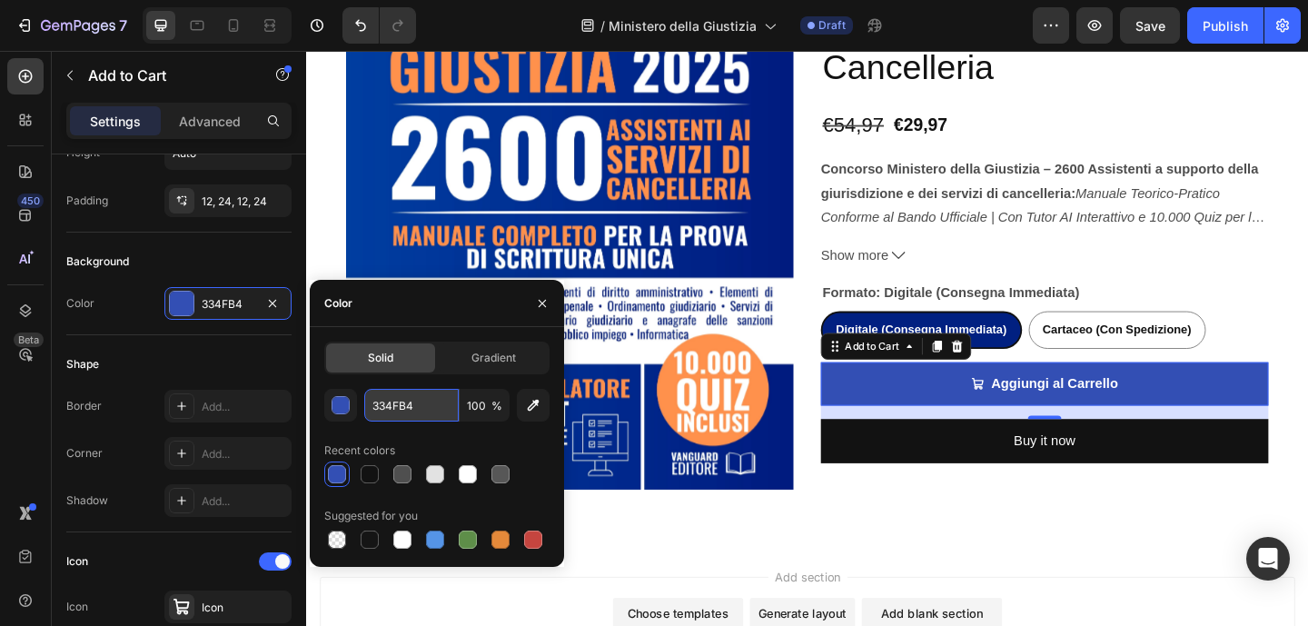
click at [420, 413] on input "334FB4" at bounding box center [411, 405] width 94 height 33
paste input "012081"
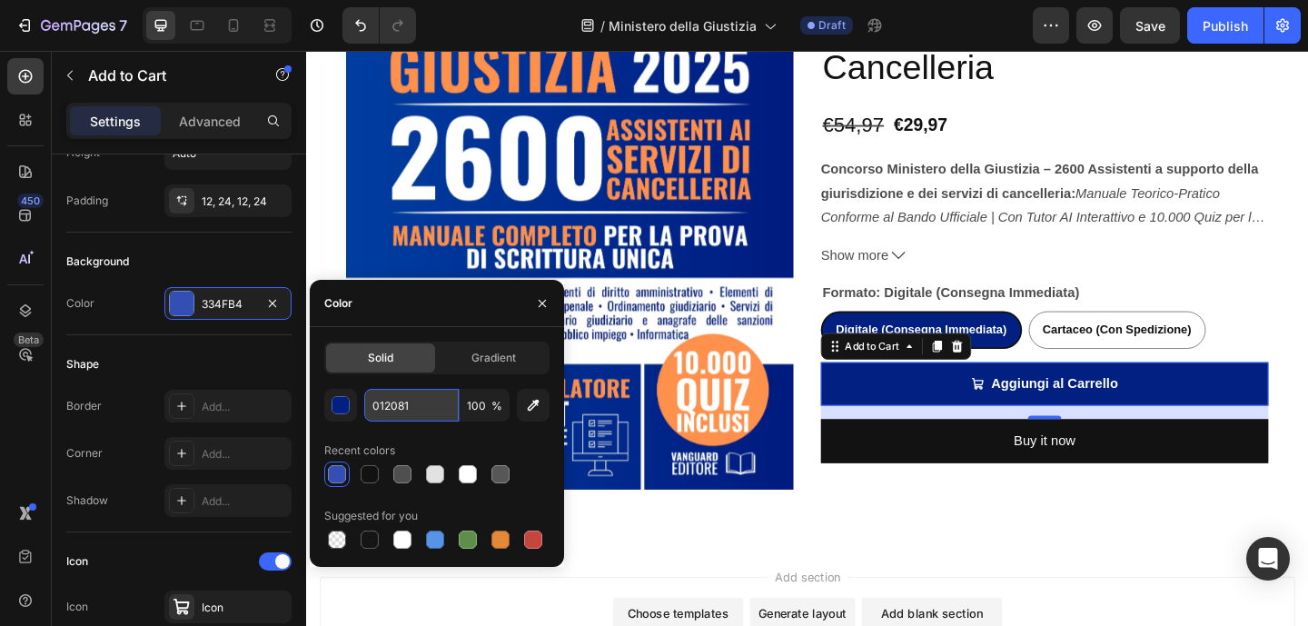
type input "012081"
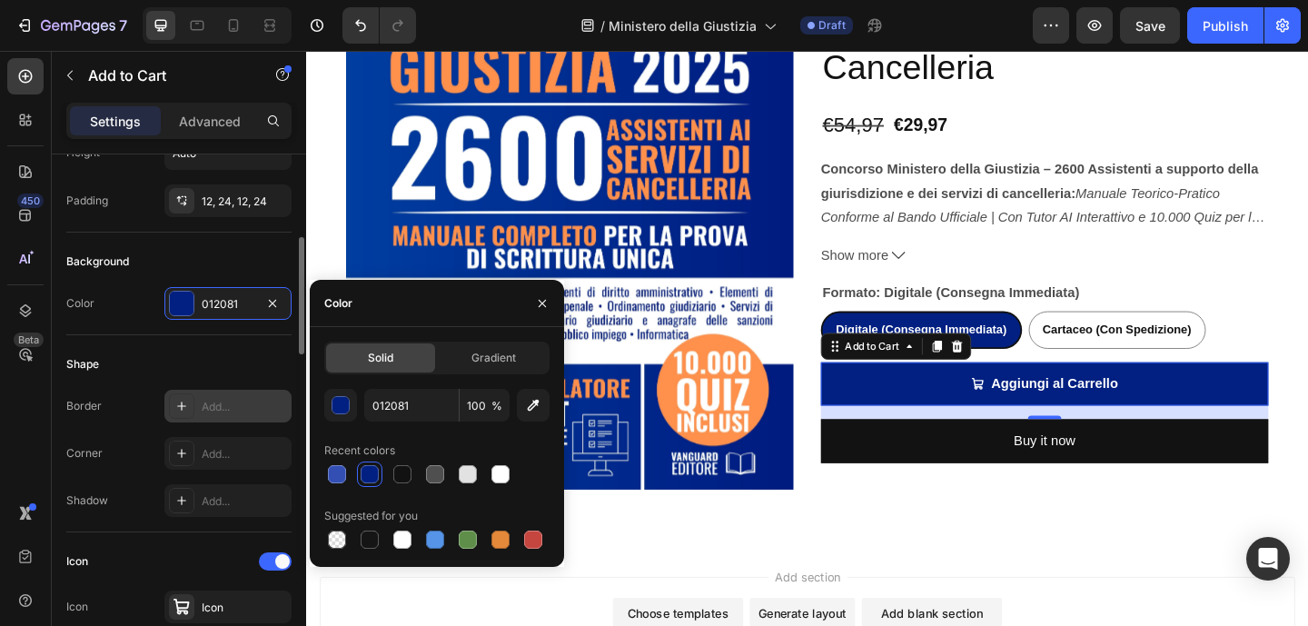
click at [215, 400] on div "Add..." at bounding box center [244, 407] width 85 height 16
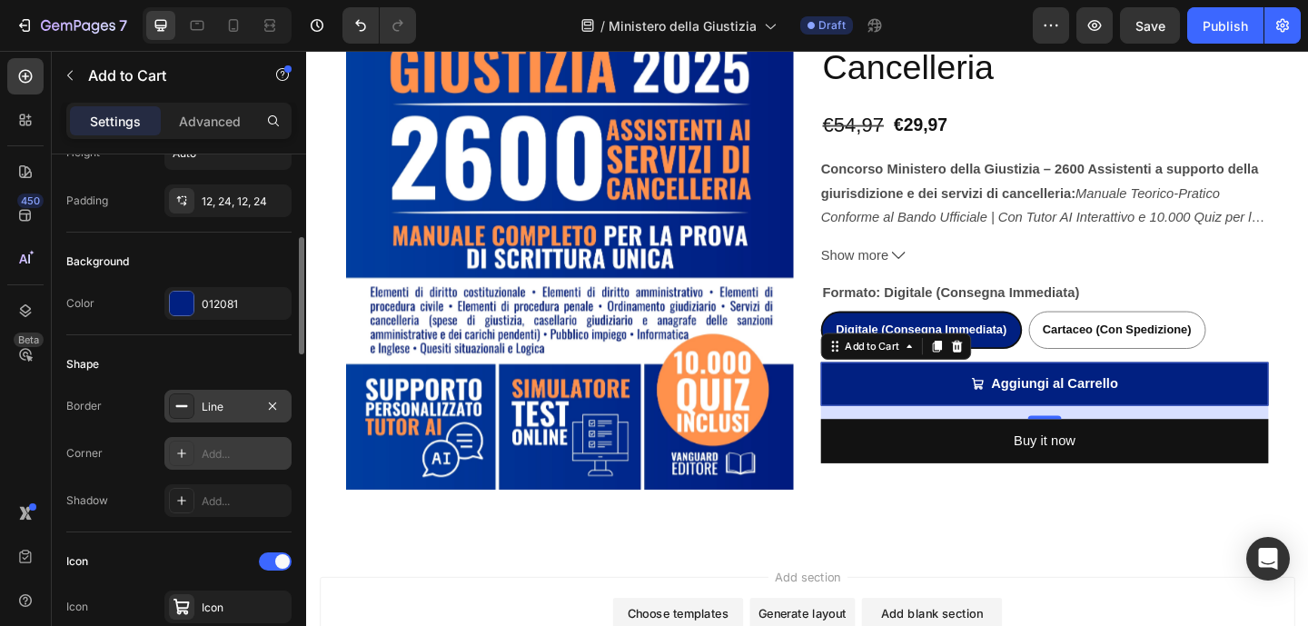
click at [243, 459] on div "Add..." at bounding box center [244, 454] width 85 height 16
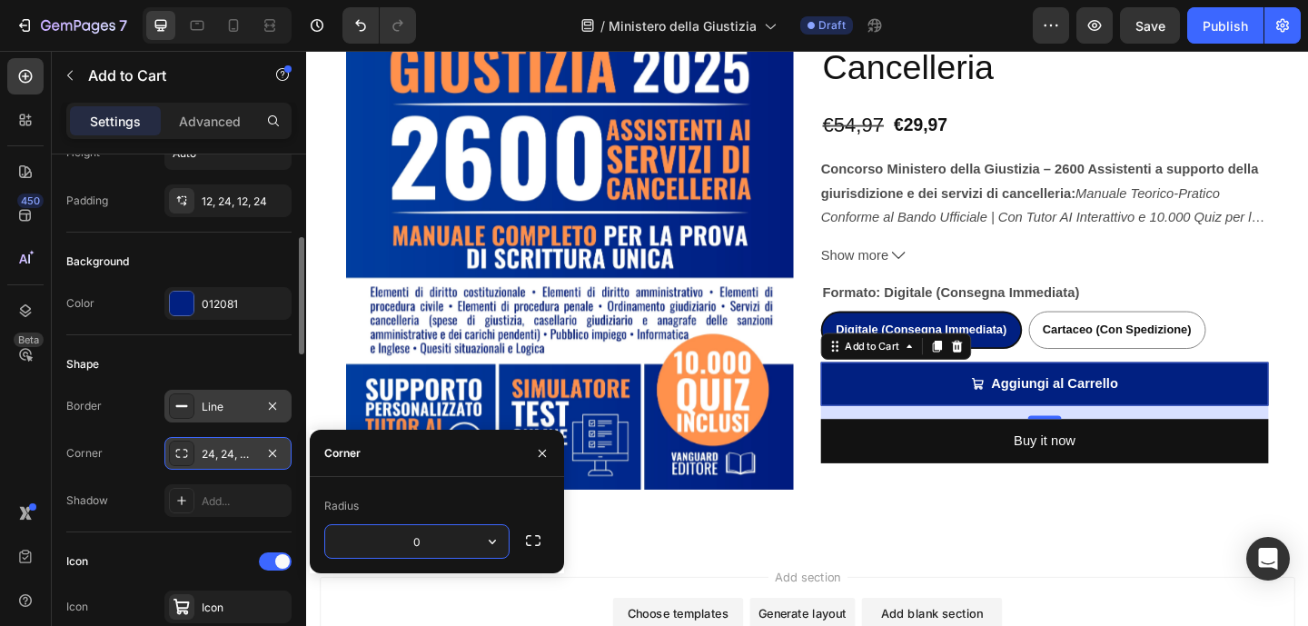
type input "0"
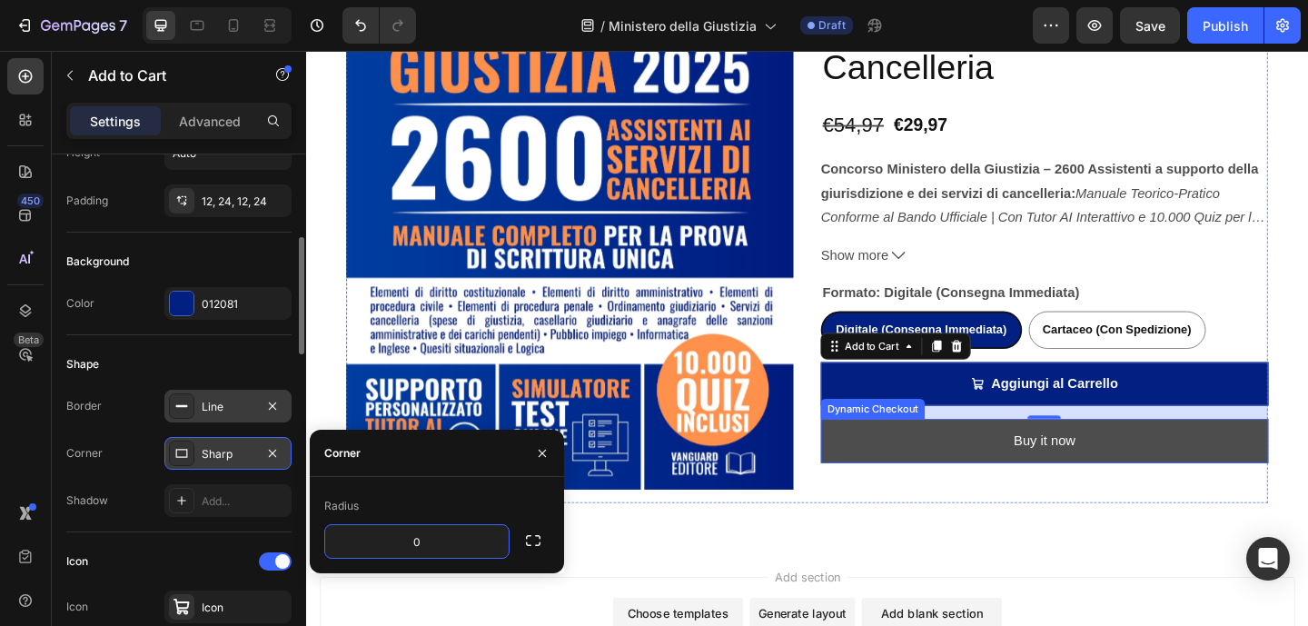
click at [1052, 475] on button "Buy it now" at bounding box center [1108, 475] width 487 height 48
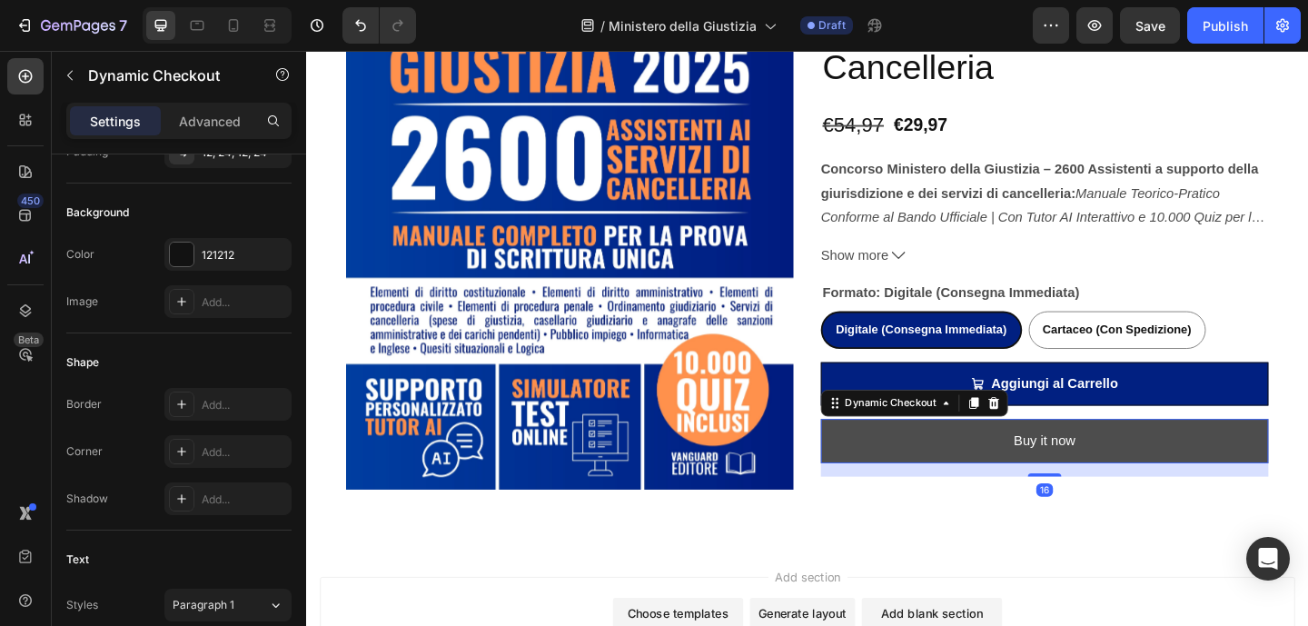
scroll to position [0, 0]
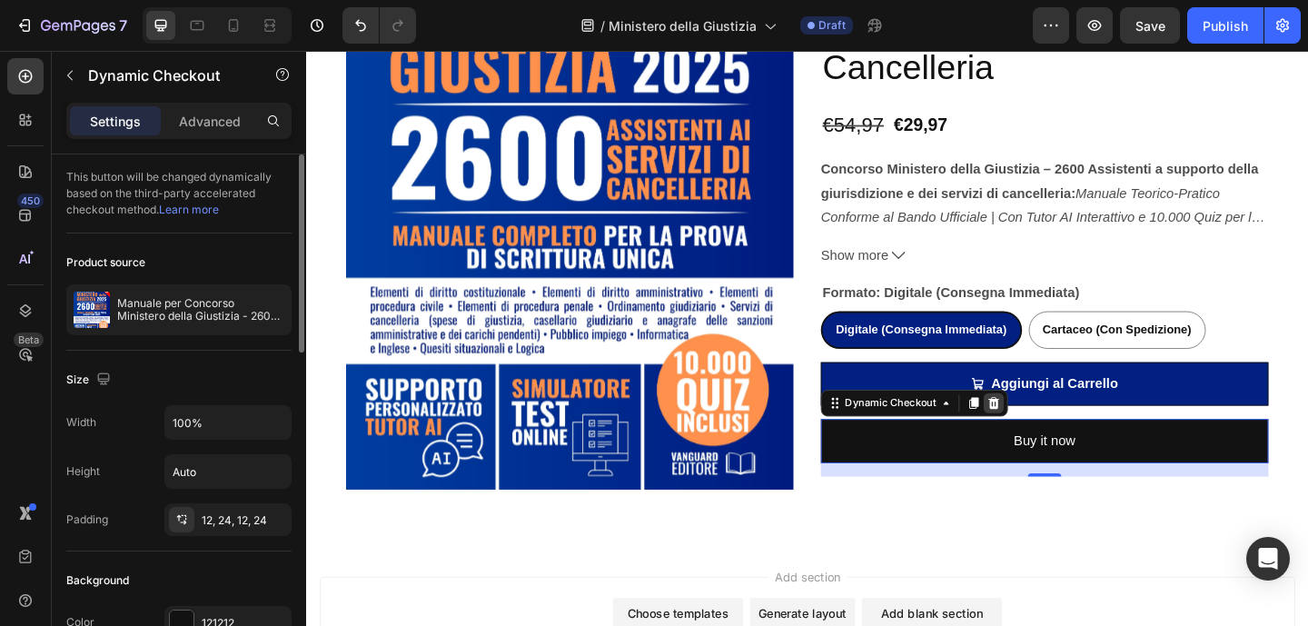
click at [1047, 436] on icon at bounding box center [1053, 434] width 15 height 15
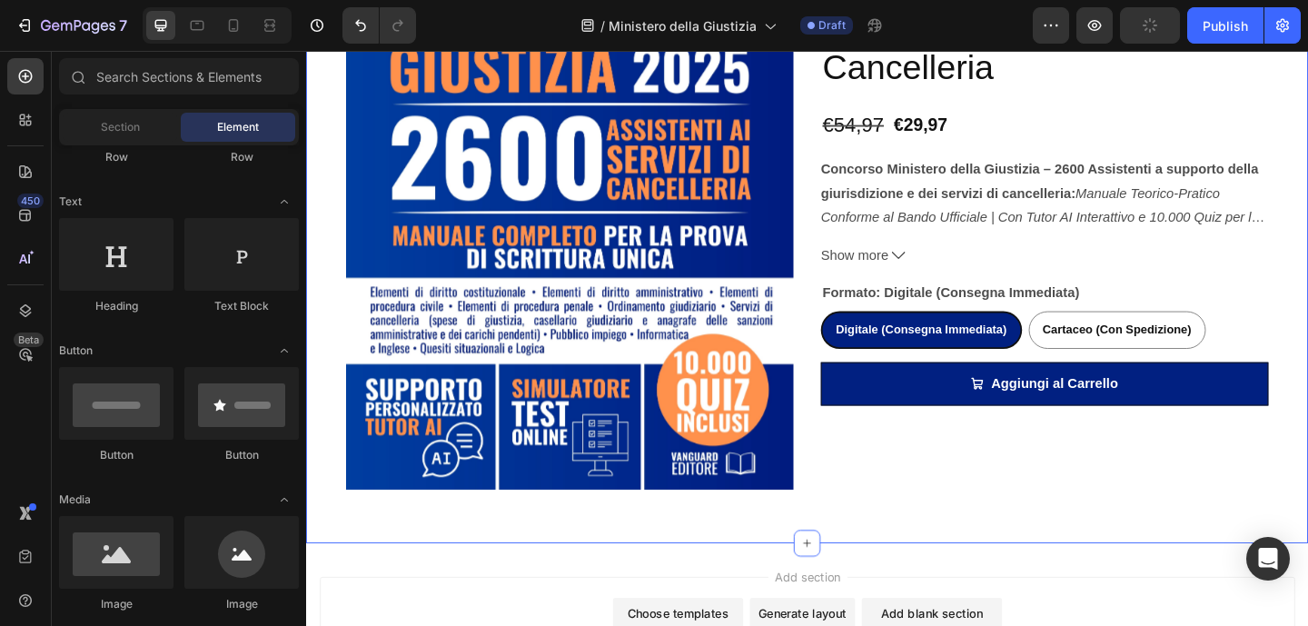
click at [942, 568] on div "Product Images Manuale per Concorso Ministero della Giustizia - 2600 Assistenti…" at bounding box center [851, 227] width 1090 height 717
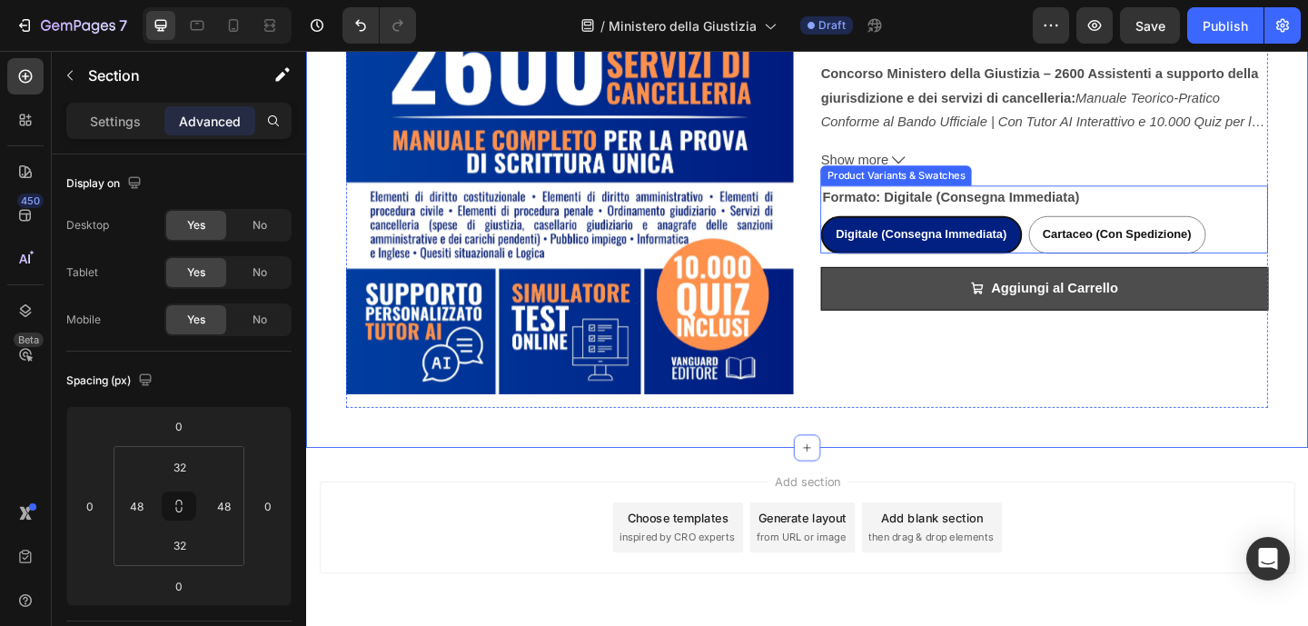
scroll to position [748, 0]
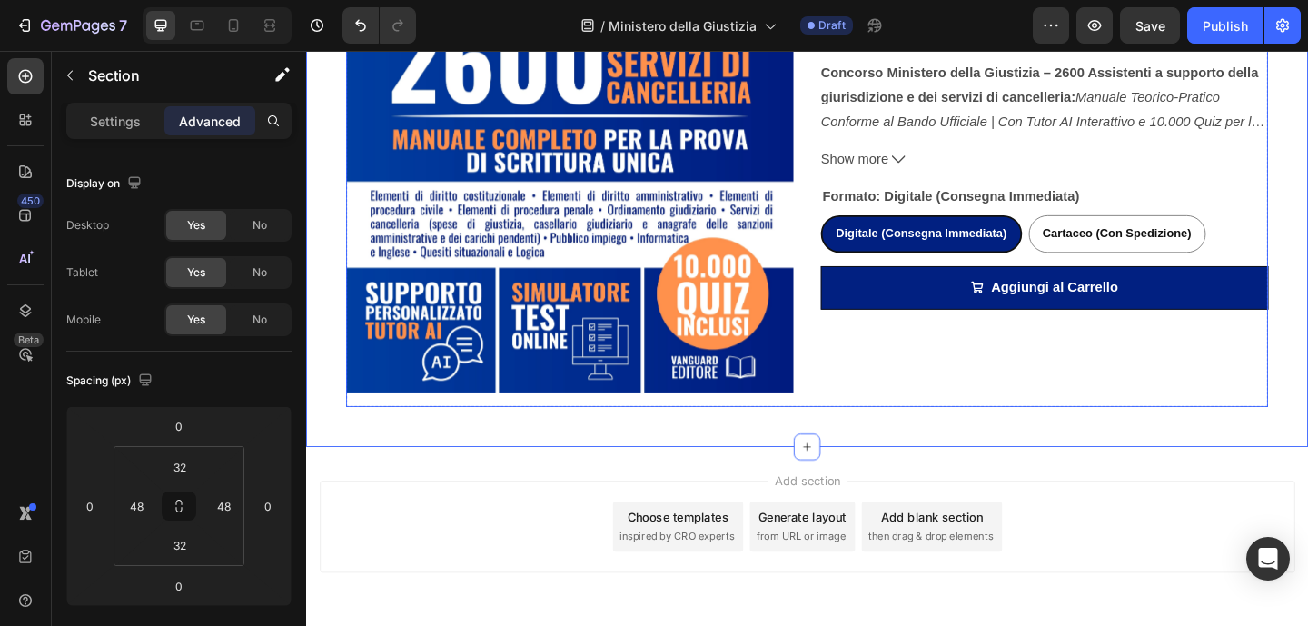
click at [1124, 388] on div "Manuale per Concorso Ministero della Giustizia - 2600 Assistenti ai Servizi di …" at bounding box center [1108, 116] width 487 height 645
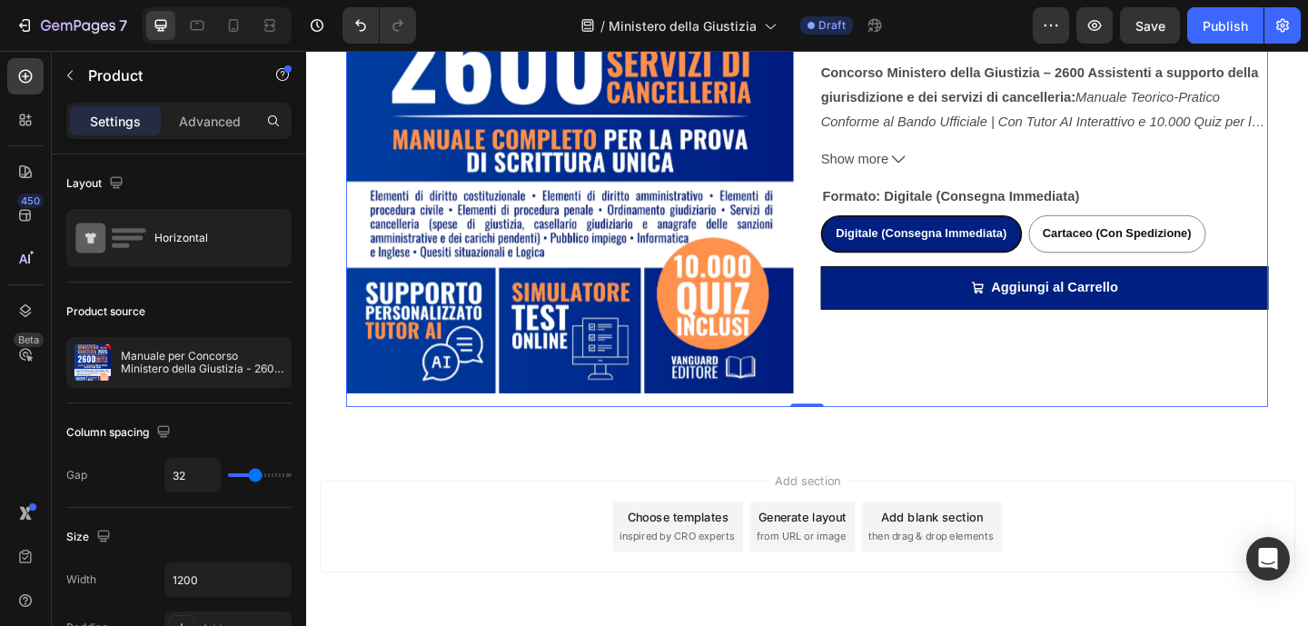
click at [1085, 275] on div "Manuale per Concorso Ministero della Giustizia - 2600 Assistenti ai Servizi di …" at bounding box center [1108, 116] width 487 height 645
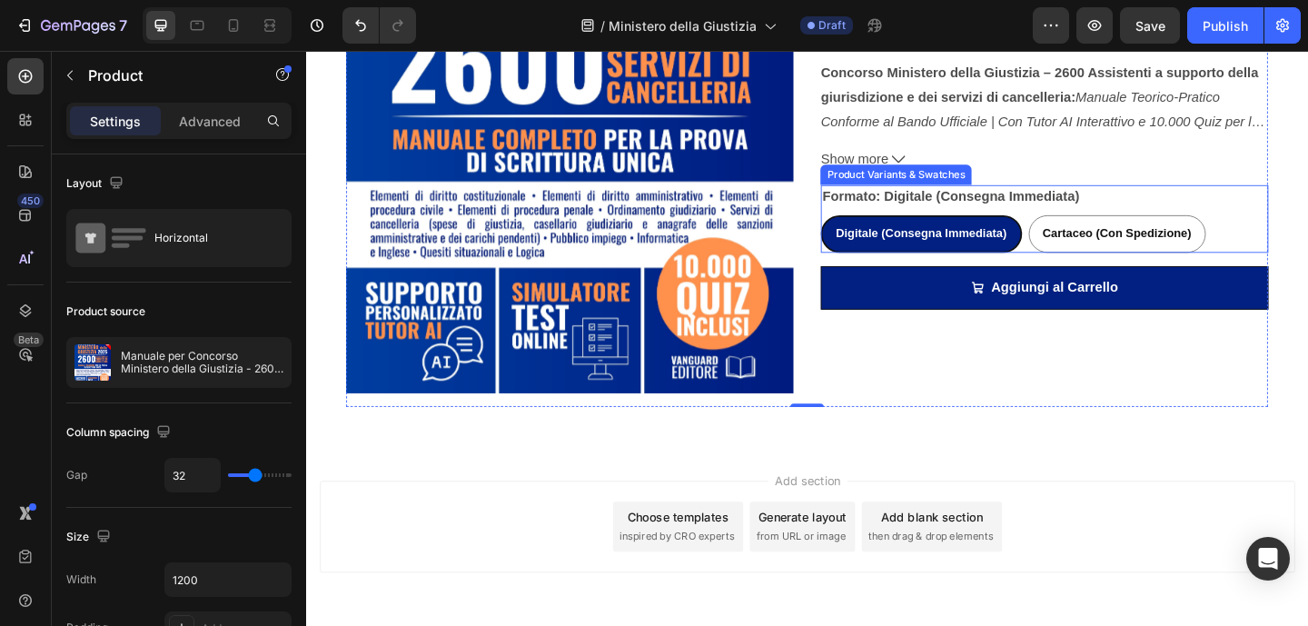
click at [1074, 222] on div "Formato: Digitale (Consegna Immediata) Digitale (Consegna Immediata) Digitale (…" at bounding box center [1108, 234] width 487 height 74
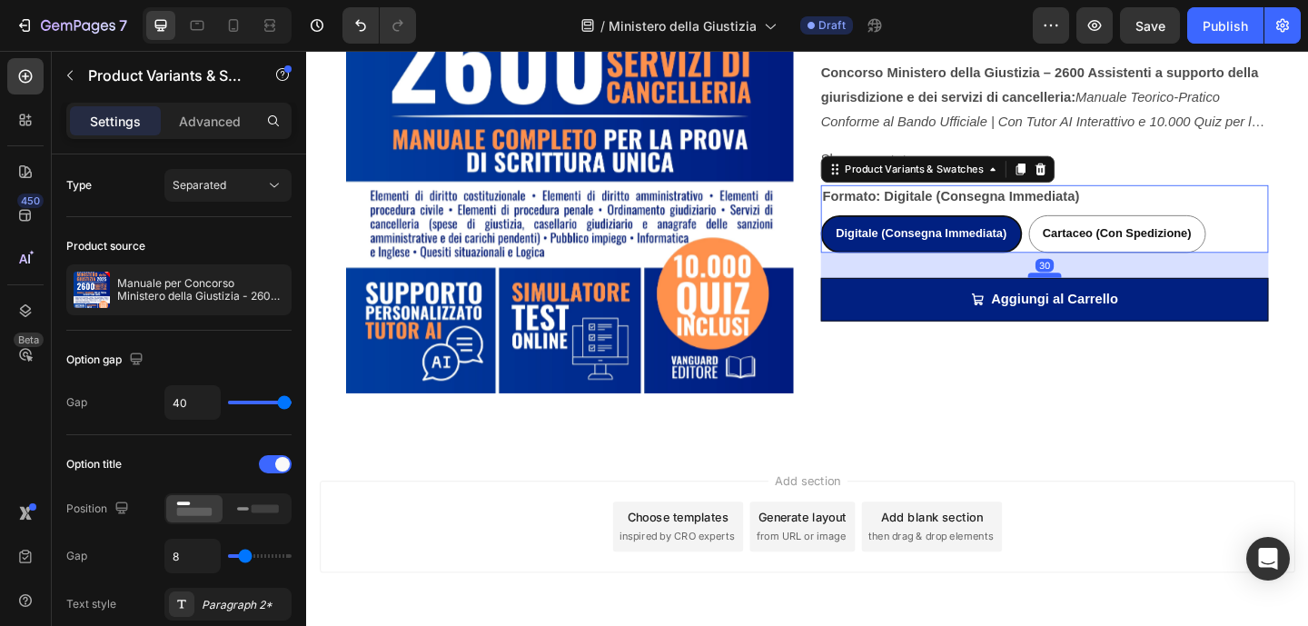
drag, startPoint x: 1098, startPoint y: 281, endPoint x: 1098, endPoint y: 293, distance: 12.7
click at [1098, 293] on div at bounding box center [1109, 294] width 36 height 5
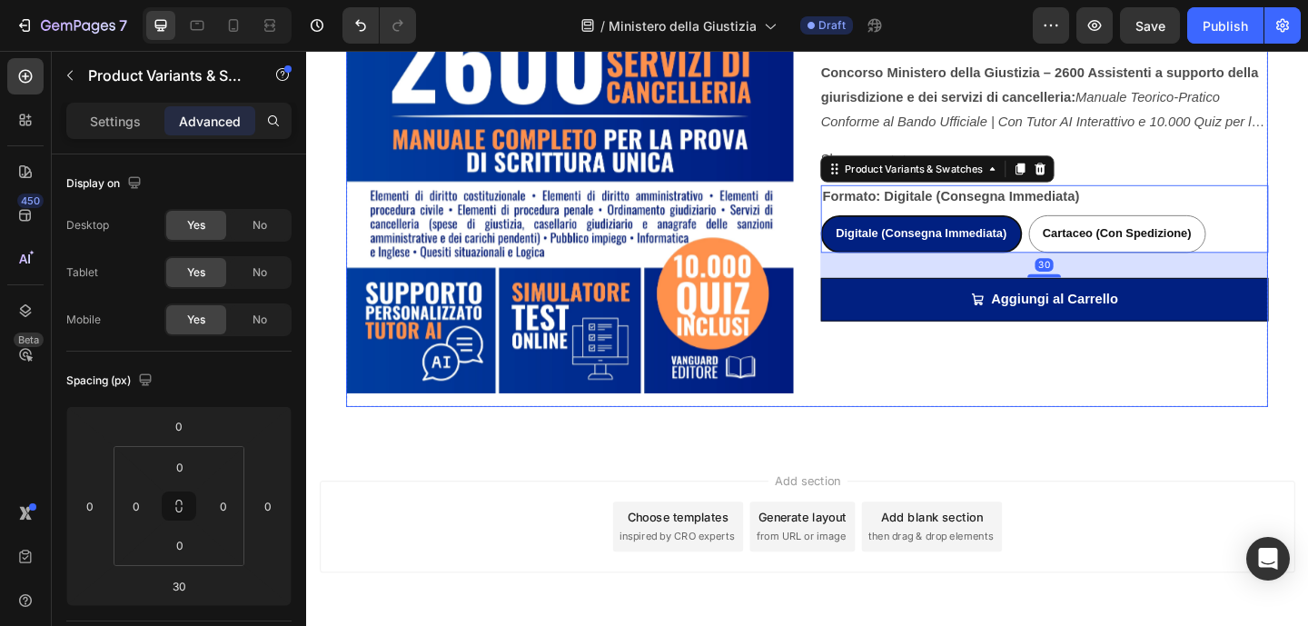
click at [1037, 410] on div "Manuale per Concorso Ministero della Giustizia - 2600 Assistenti ai Servizi di …" at bounding box center [1108, 116] width 487 height 645
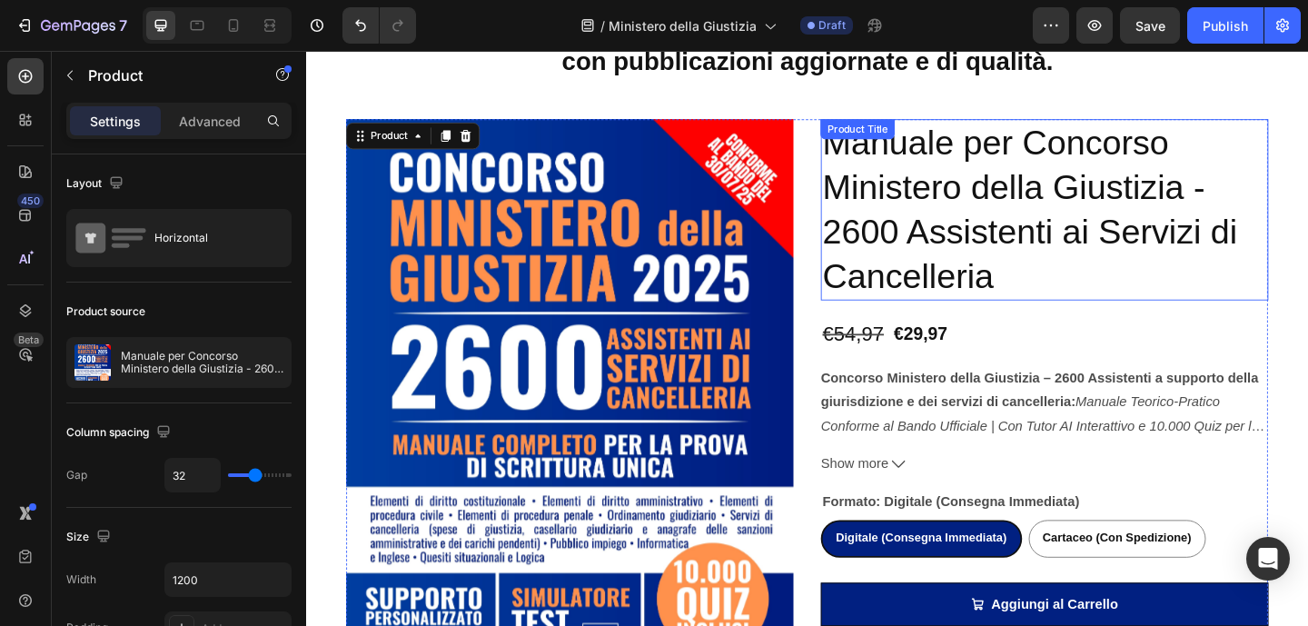
scroll to position [412, 0]
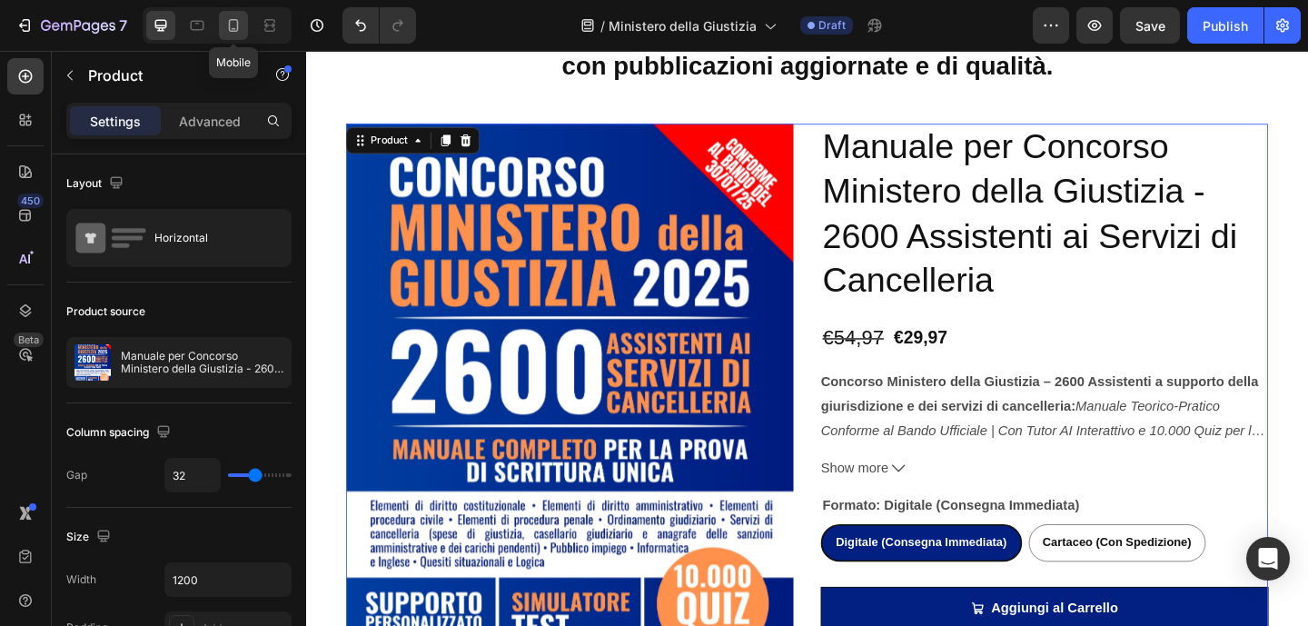
click at [225, 26] on icon at bounding box center [233, 25] width 18 height 18
type input "16"
type input "100%"
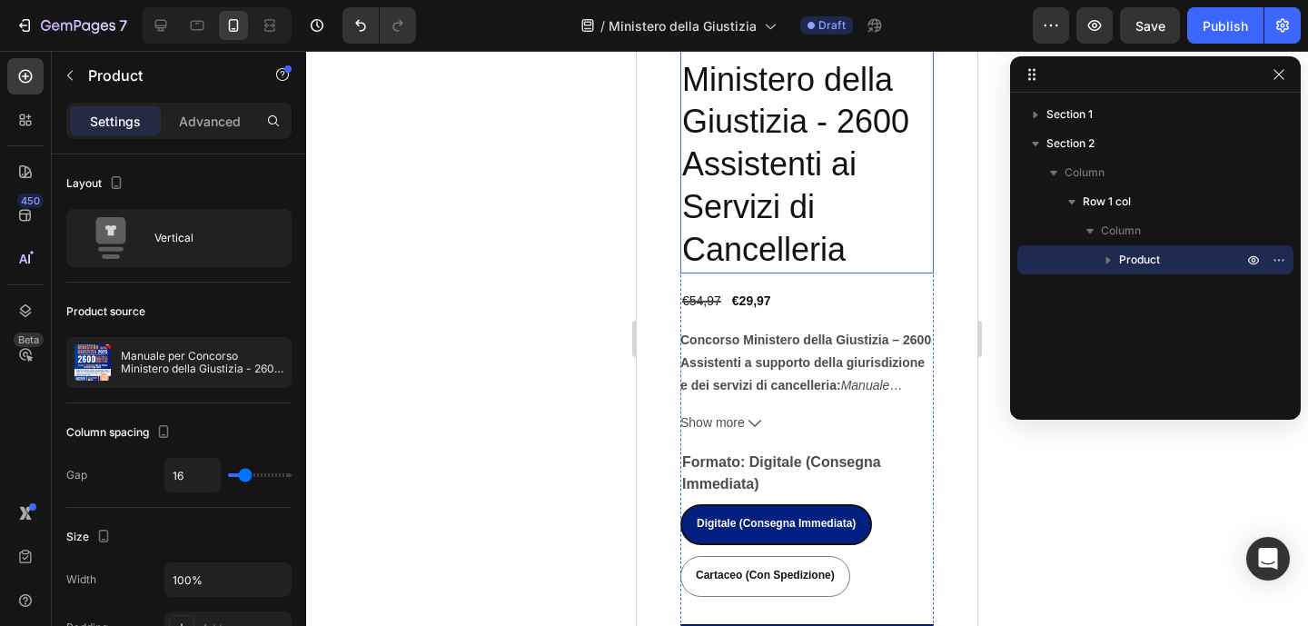
scroll to position [1182, 0]
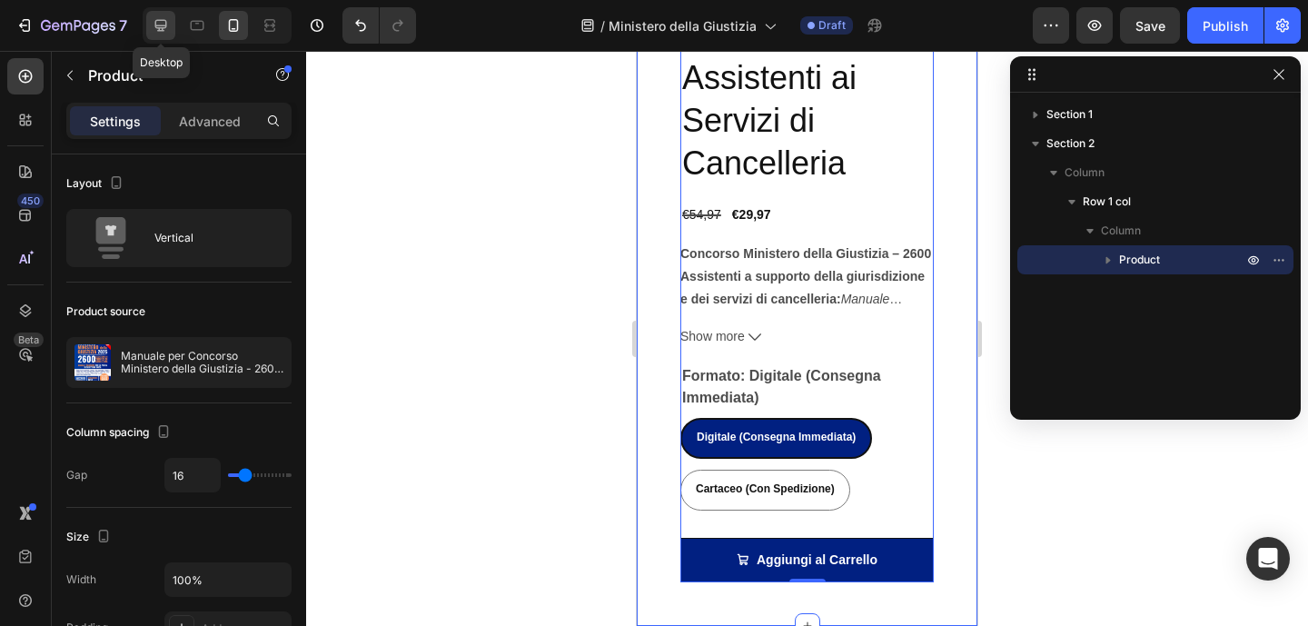
click at [168, 27] on icon at bounding box center [161, 25] width 18 height 18
type input "32"
type input "1200"
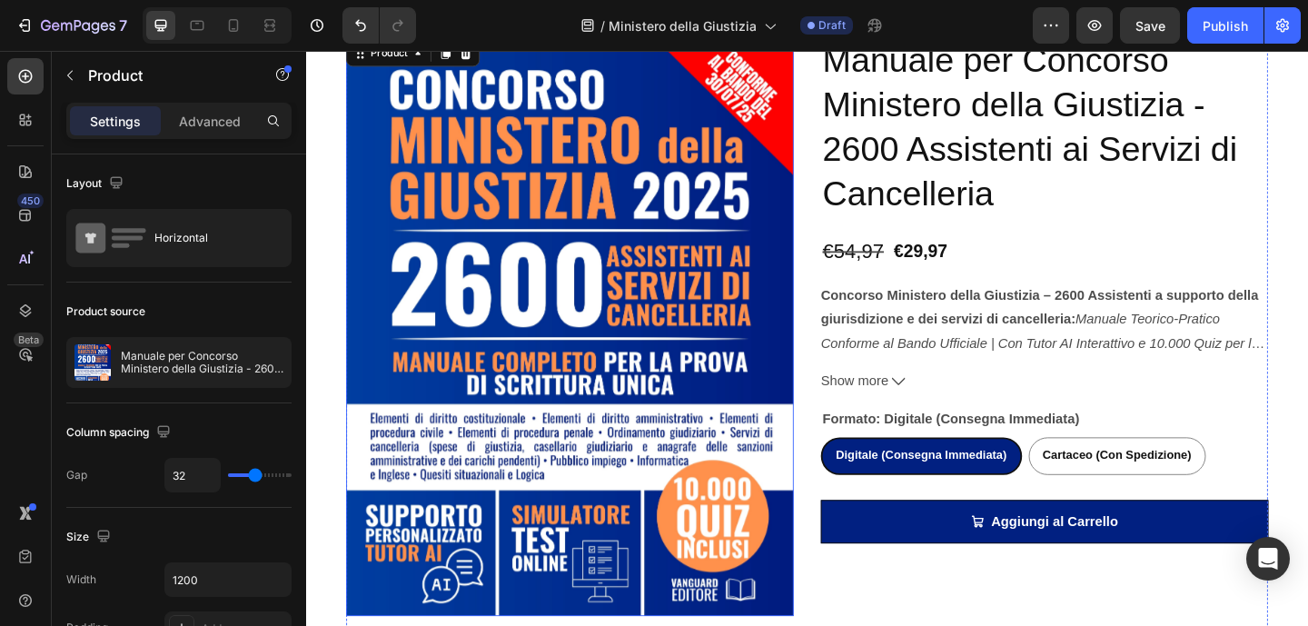
scroll to position [597, 0]
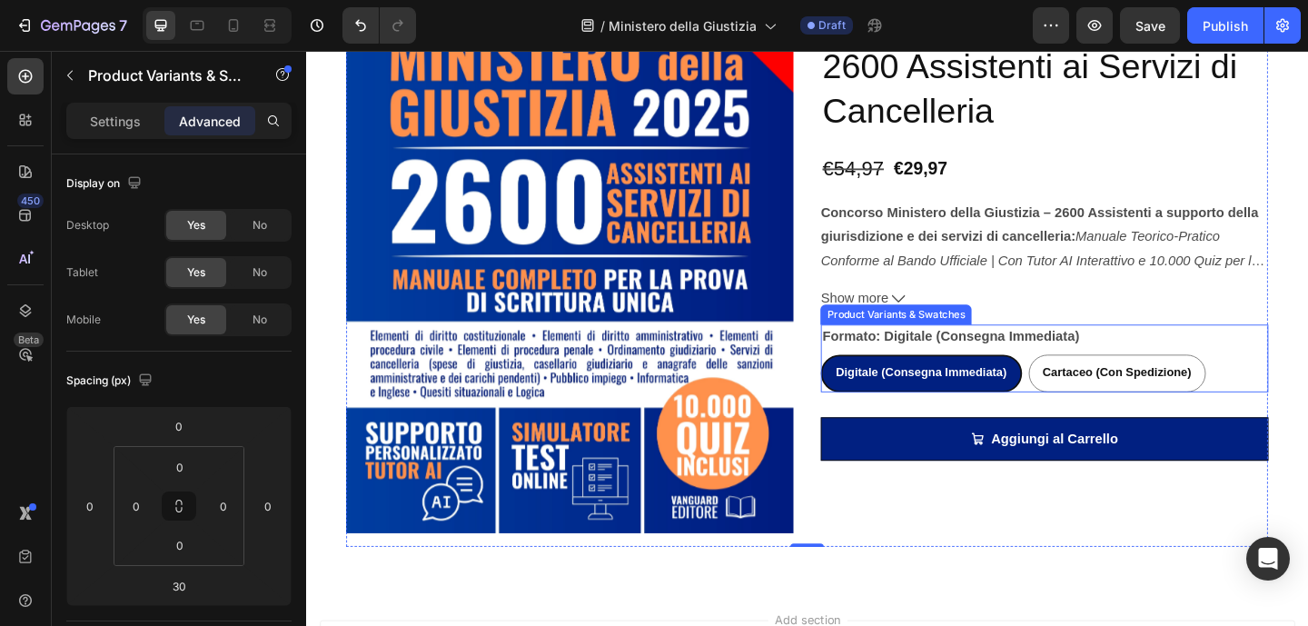
click at [1064, 387] on div "Digitale (Consegna Immediata)" at bounding box center [974, 400] width 215 height 37
click at [865, 381] on input "Digitale (Consegna Immediata) Digitale (Consegna Immediata) Digitale (Consegna …" at bounding box center [864, 380] width 1 height 1
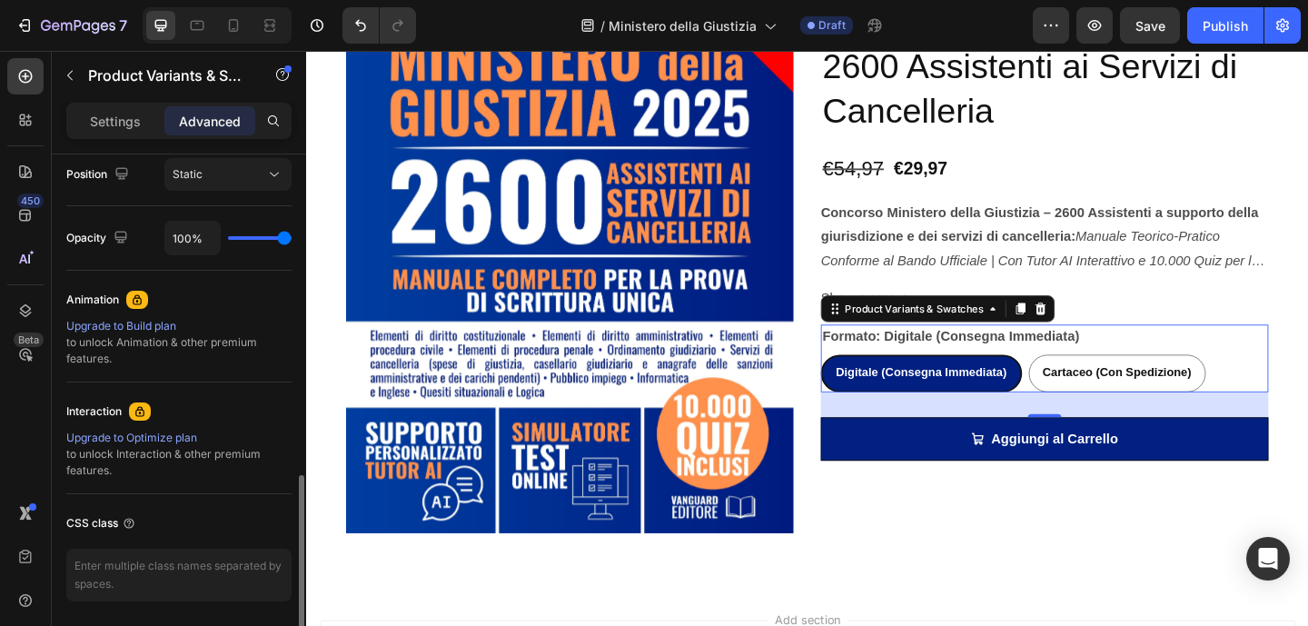
scroll to position [737, 0]
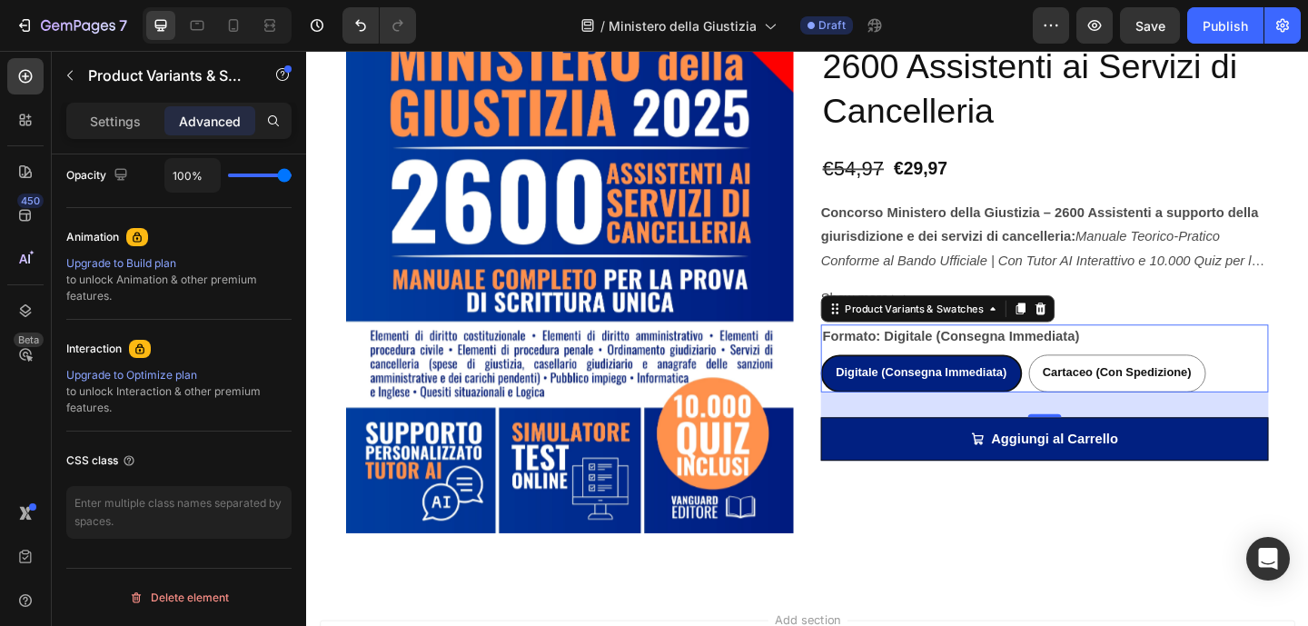
click at [1059, 389] on div "Digitale (Consegna Immediata)" at bounding box center [974, 400] width 215 height 37
click at [865, 381] on input "Digitale (Consegna Immediata) Digitale (Consegna Immediata) Digitale (Consegna …" at bounding box center [864, 380] width 1 height 1
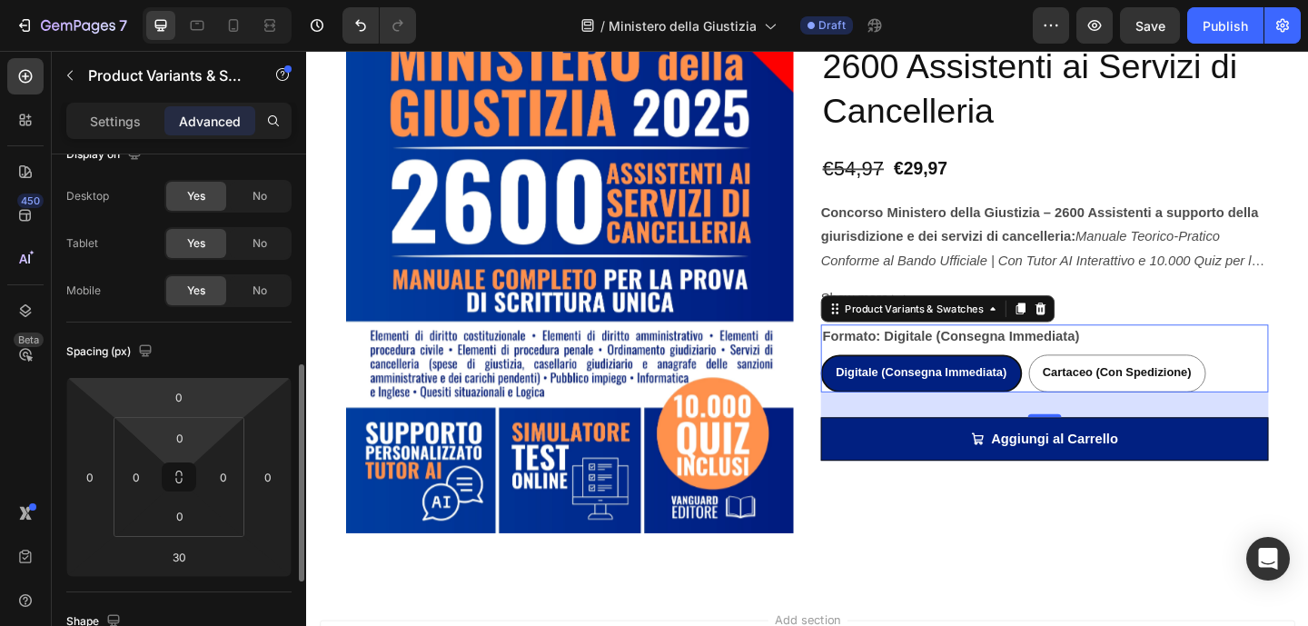
scroll to position [0, 0]
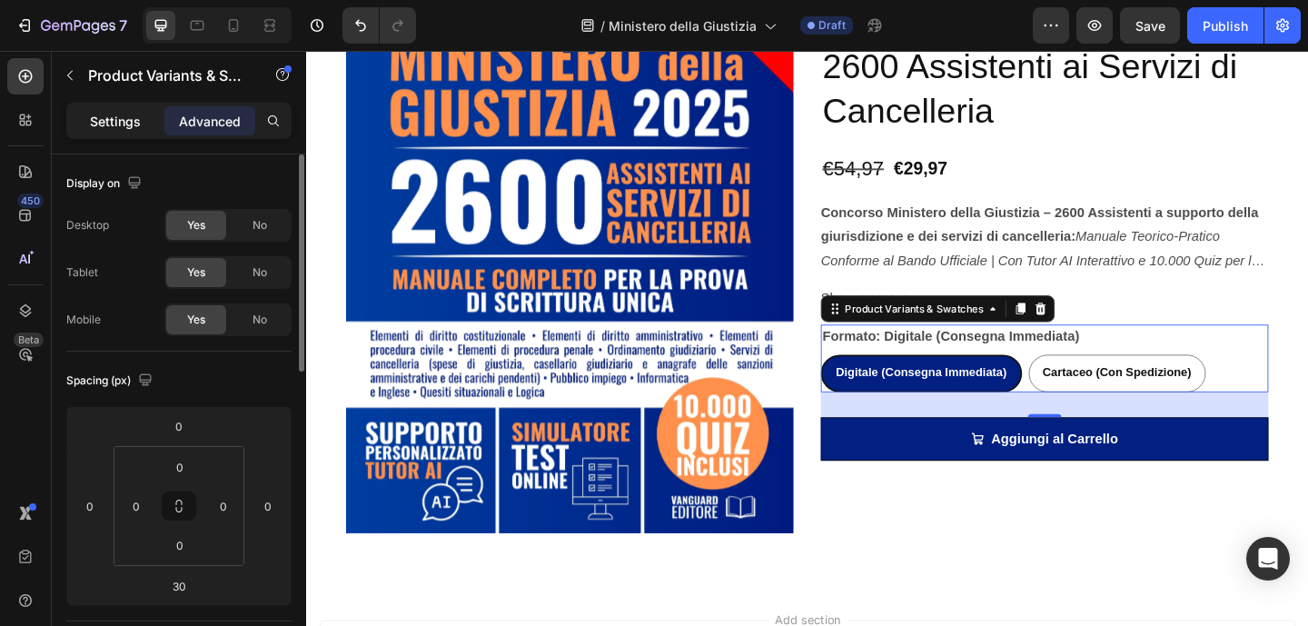
click at [82, 118] on div "Settings" at bounding box center [115, 120] width 91 height 29
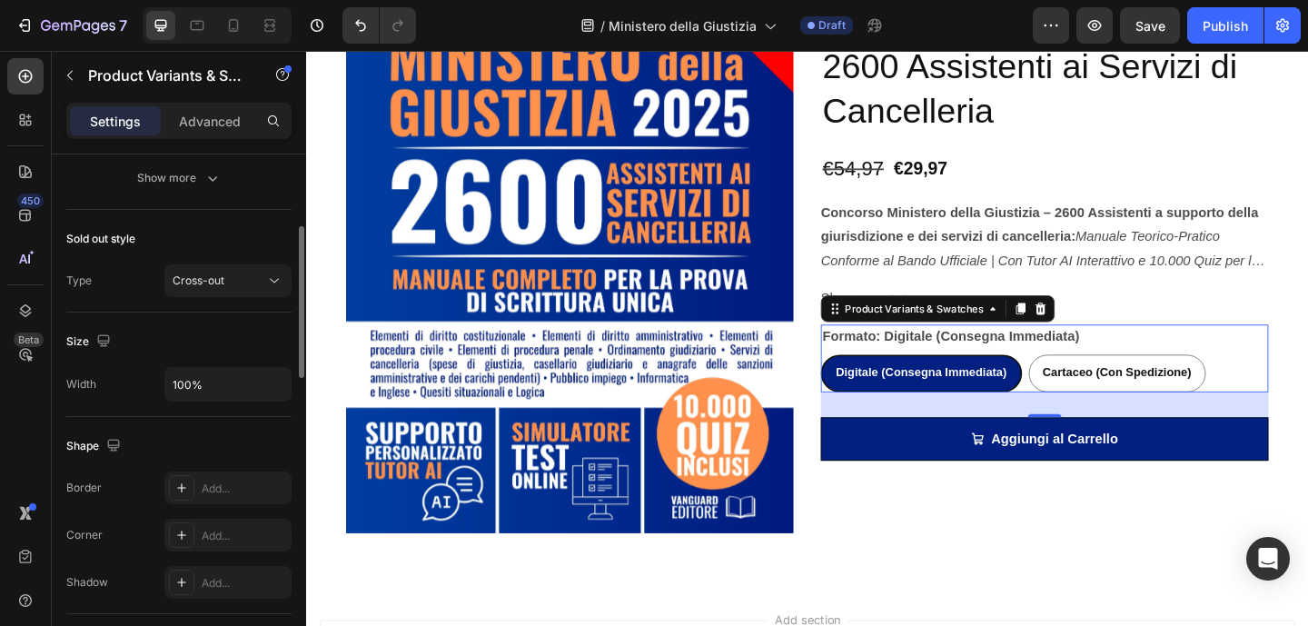
scroll to position [830, 0]
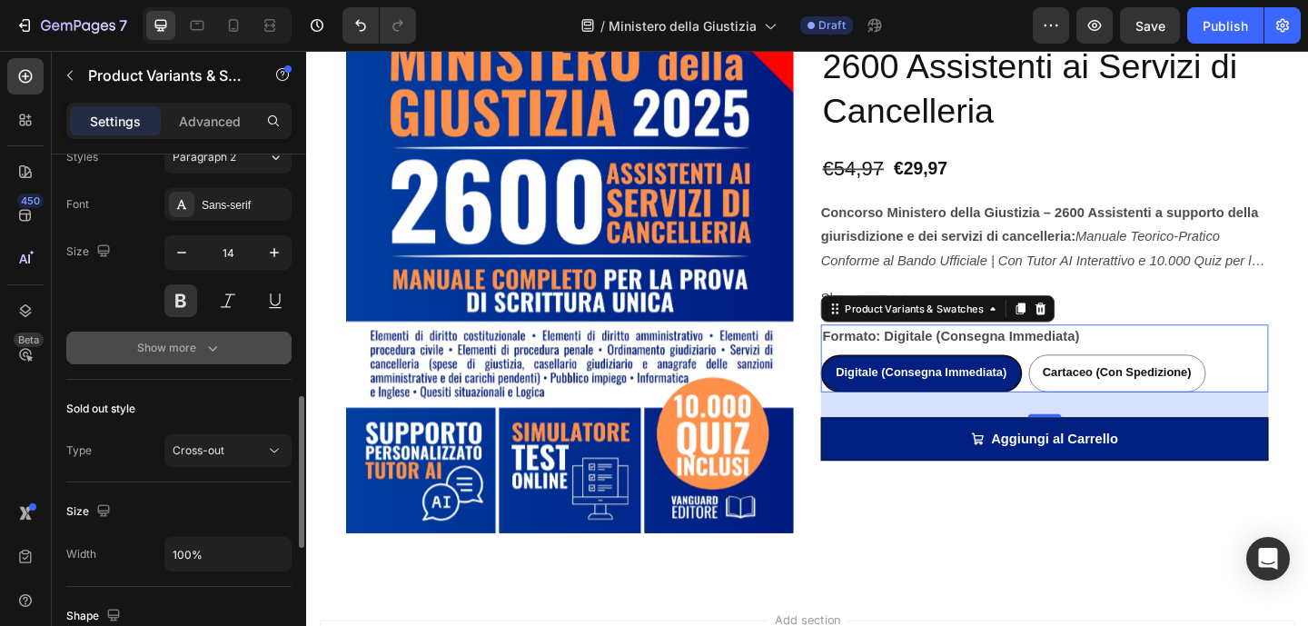
click at [203, 351] on icon "button" at bounding box center [212, 348] width 18 height 18
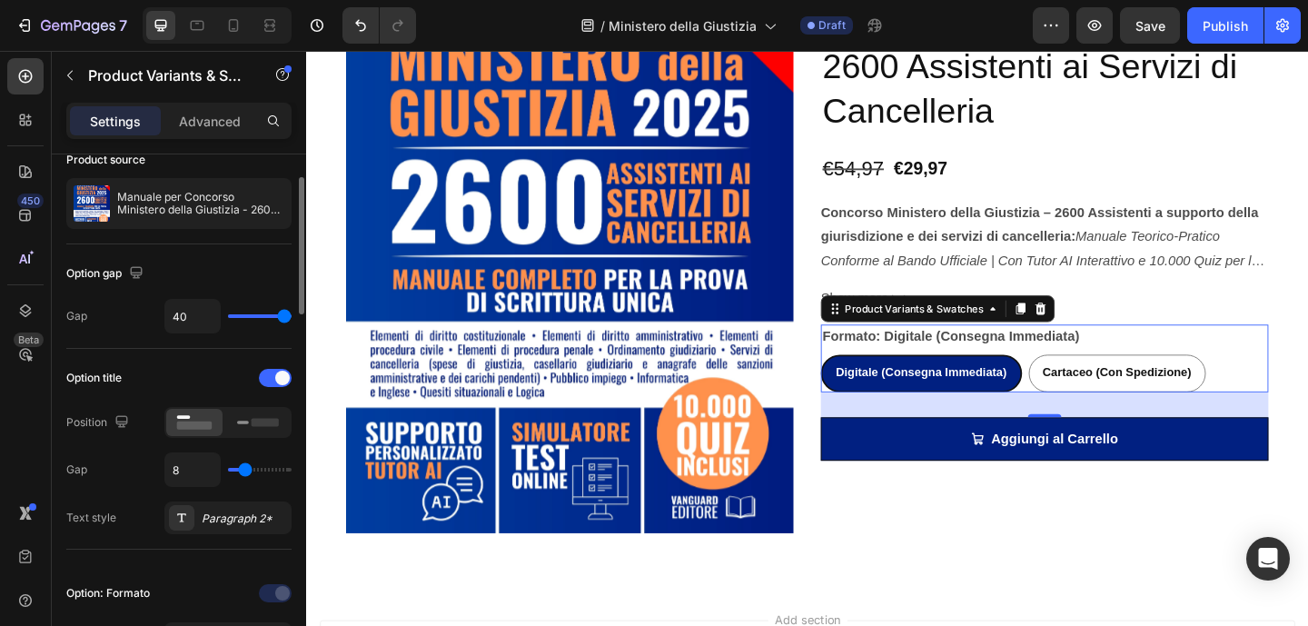
scroll to position [0, 0]
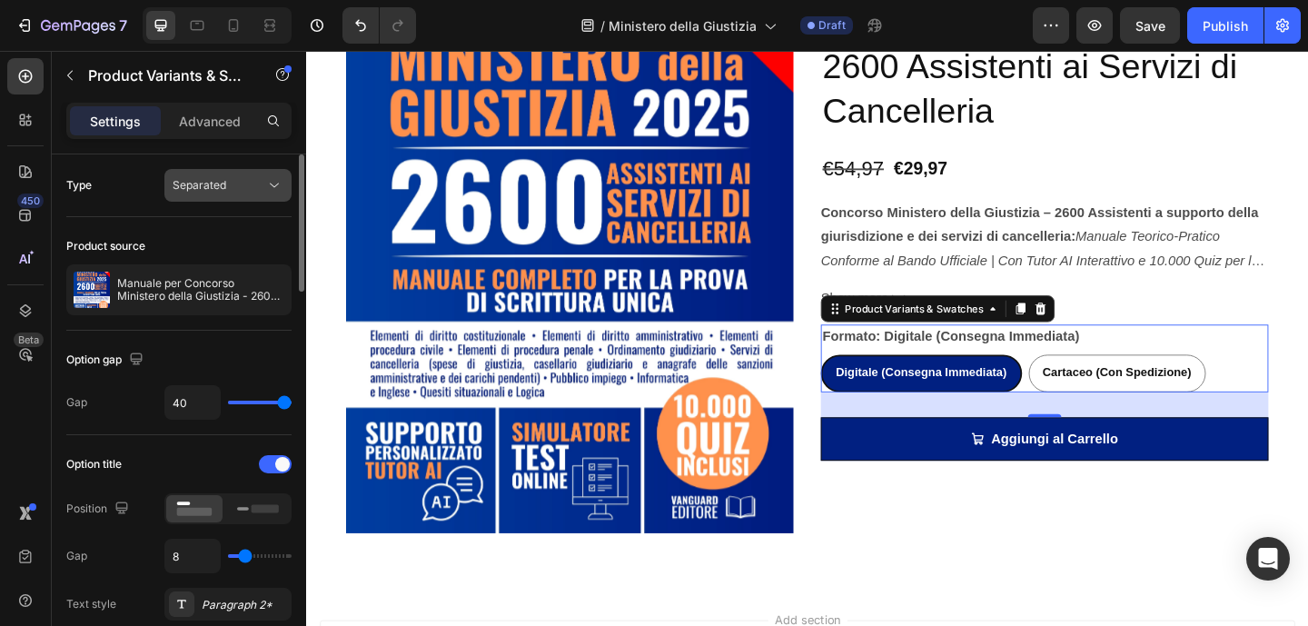
click at [250, 192] on div "Separated" at bounding box center [219, 185] width 93 height 16
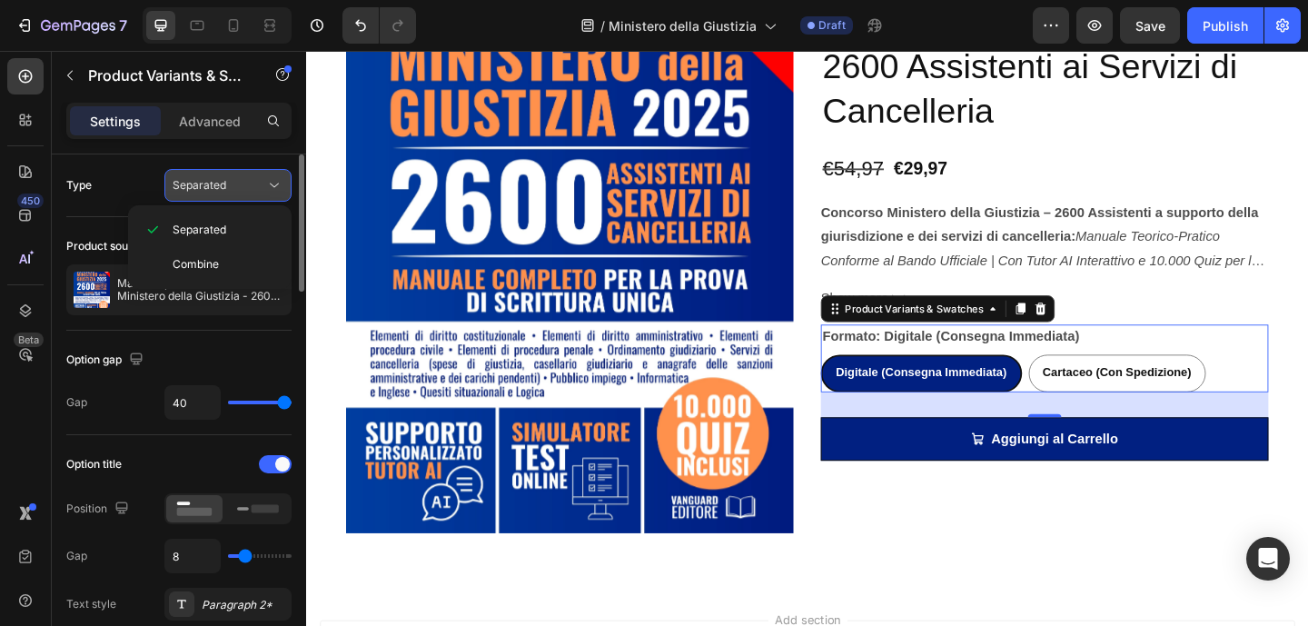
click at [250, 192] on div "Separated" at bounding box center [219, 185] width 93 height 16
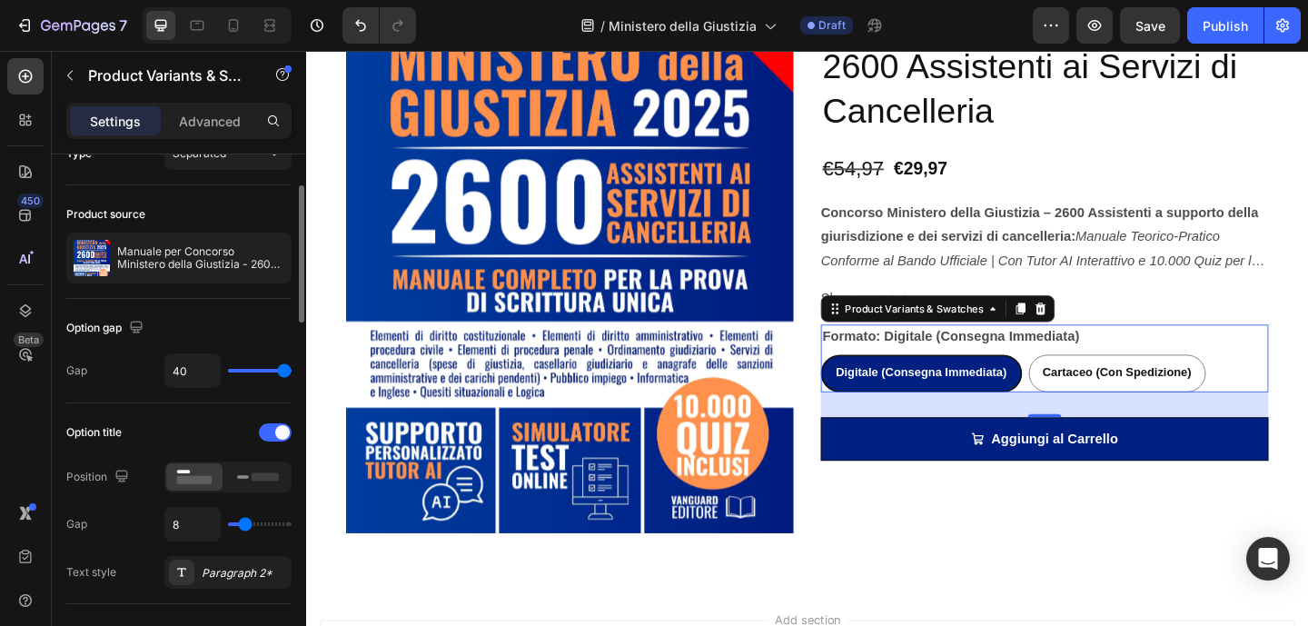
scroll to position [110, 0]
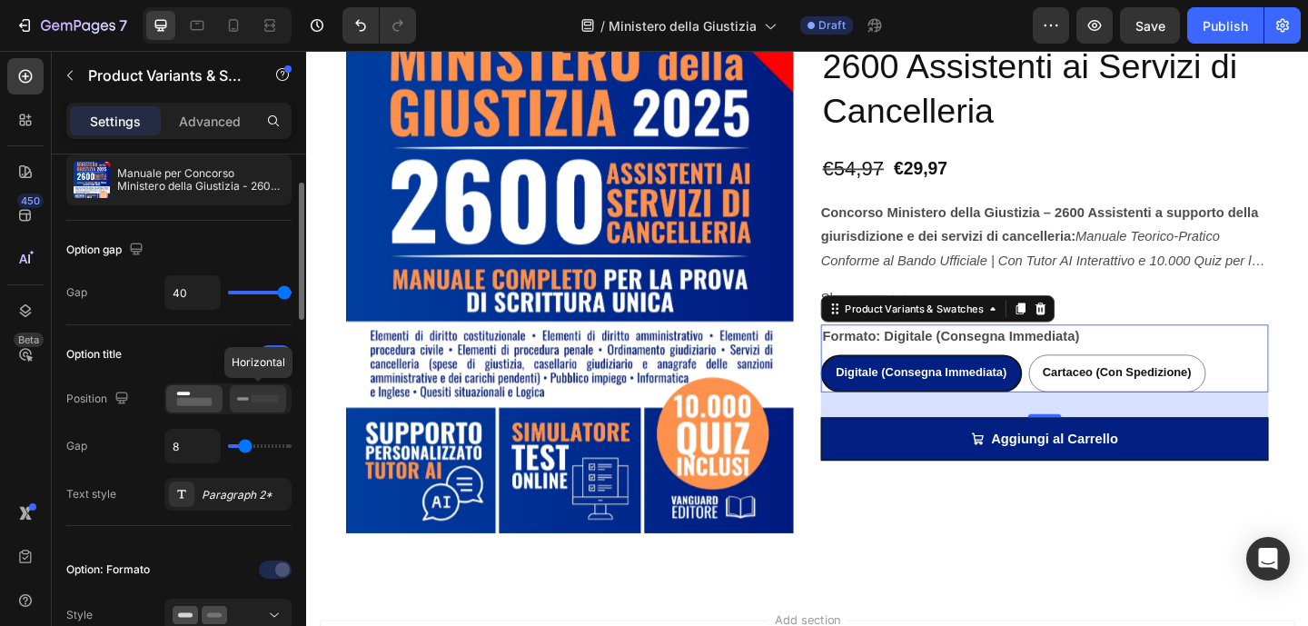
click at [256, 396] on rect at bounding box center [265, 398] width 27 height 8
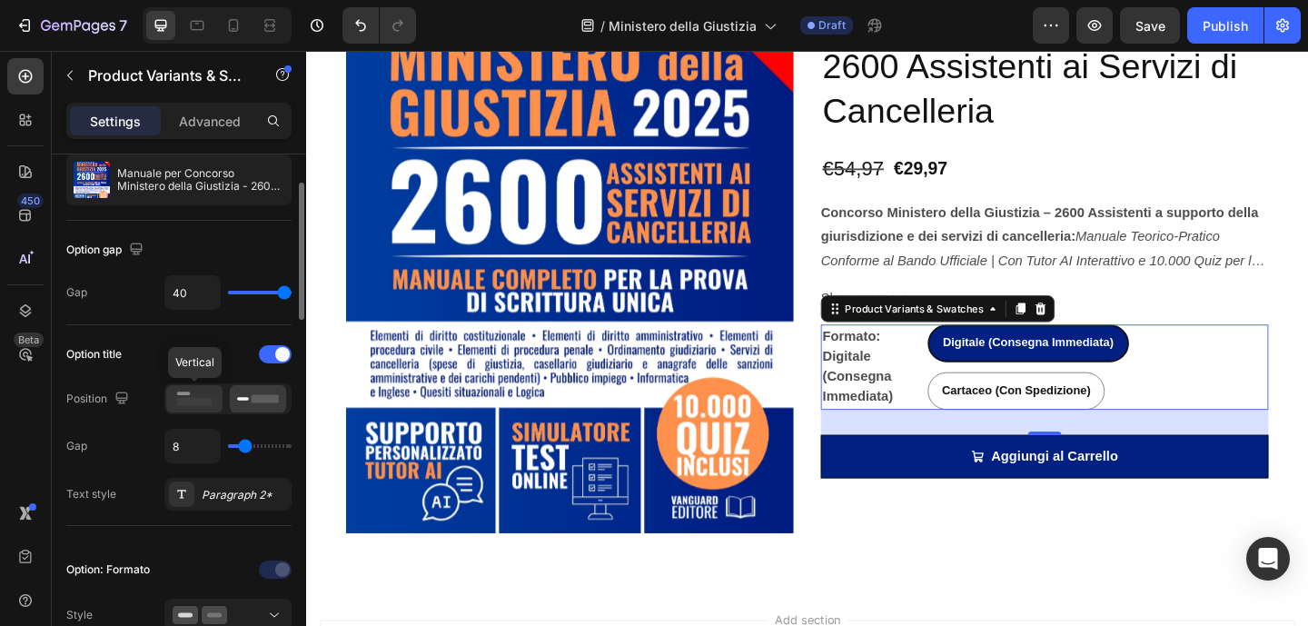
click at [208, 393] on icon at bounding box center [194, 399] width 42 height 20
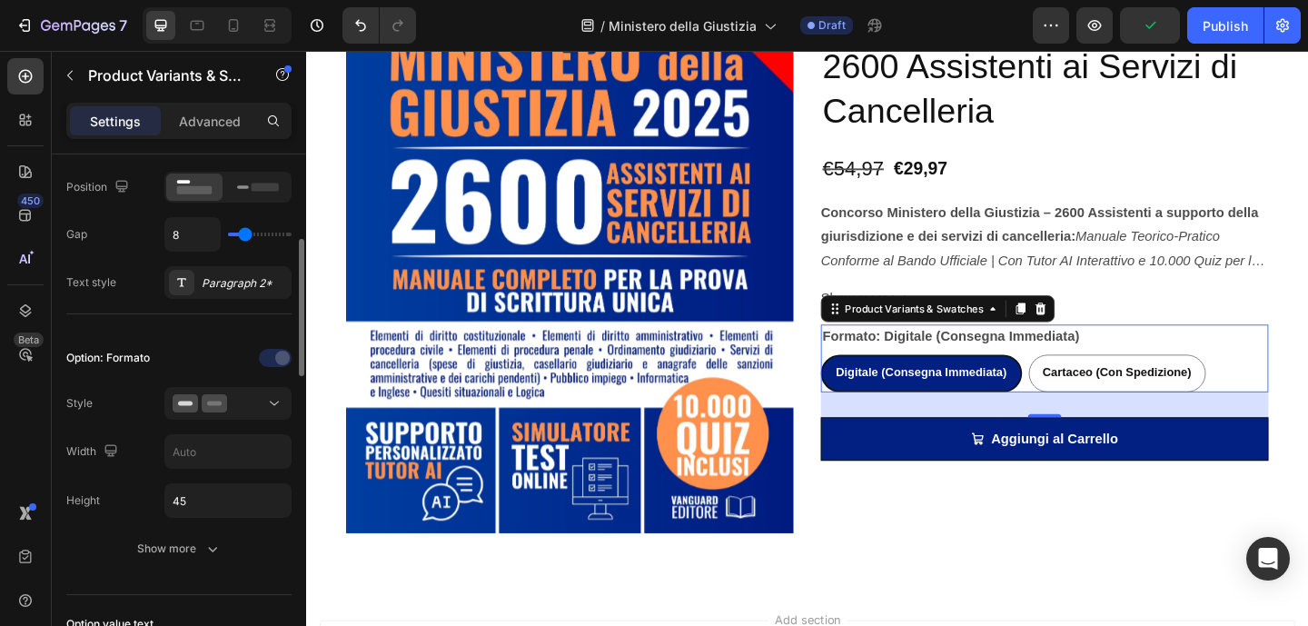
scroll to position [362, 0]
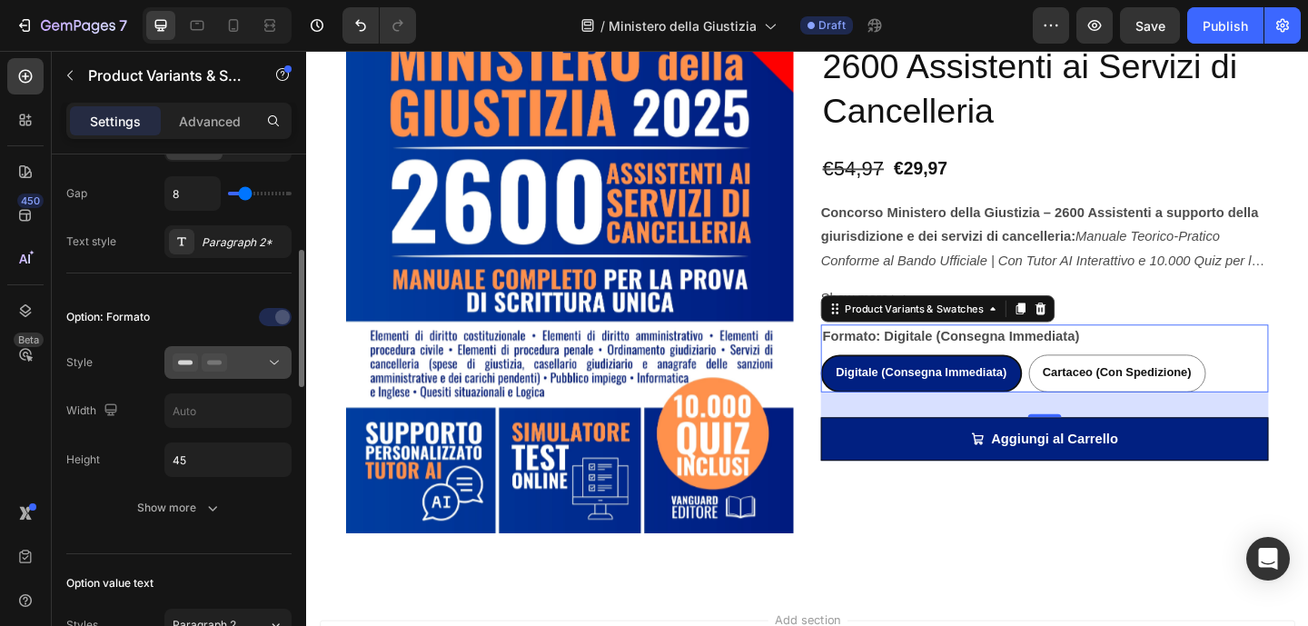
click at [220, 372] on button at bounding box center [227, 362] width 127 height 33
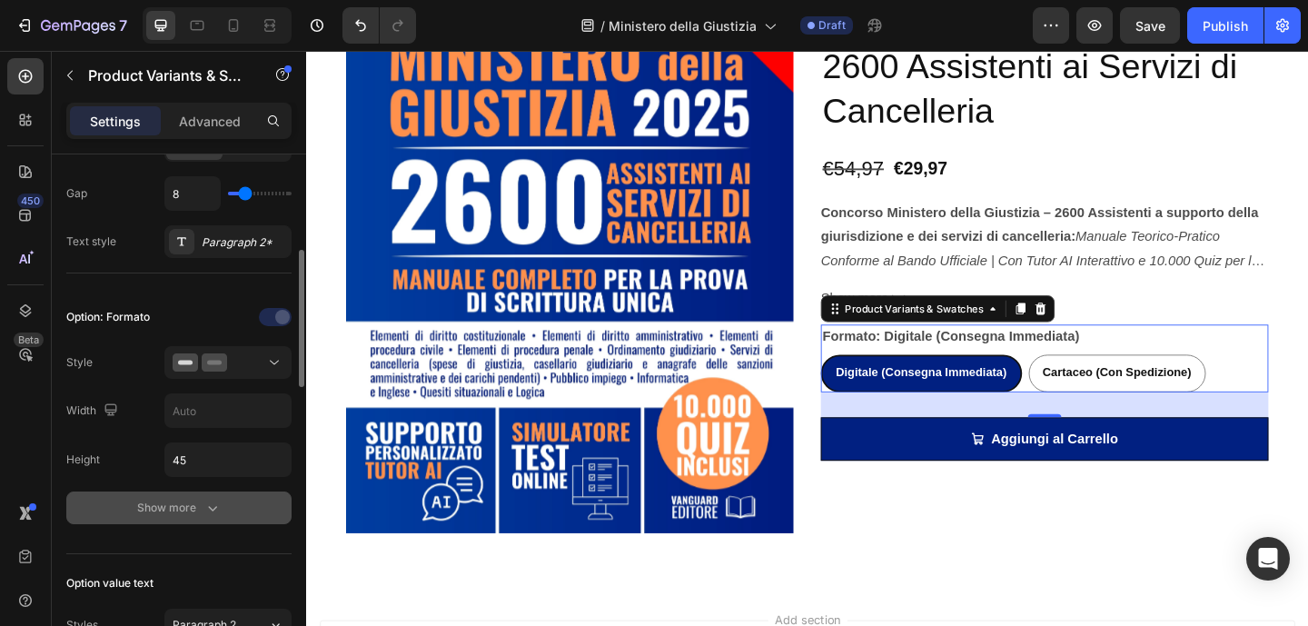
click at [267, 516] on button "Show more" at bounding box center [178, 507] width 225 height 33
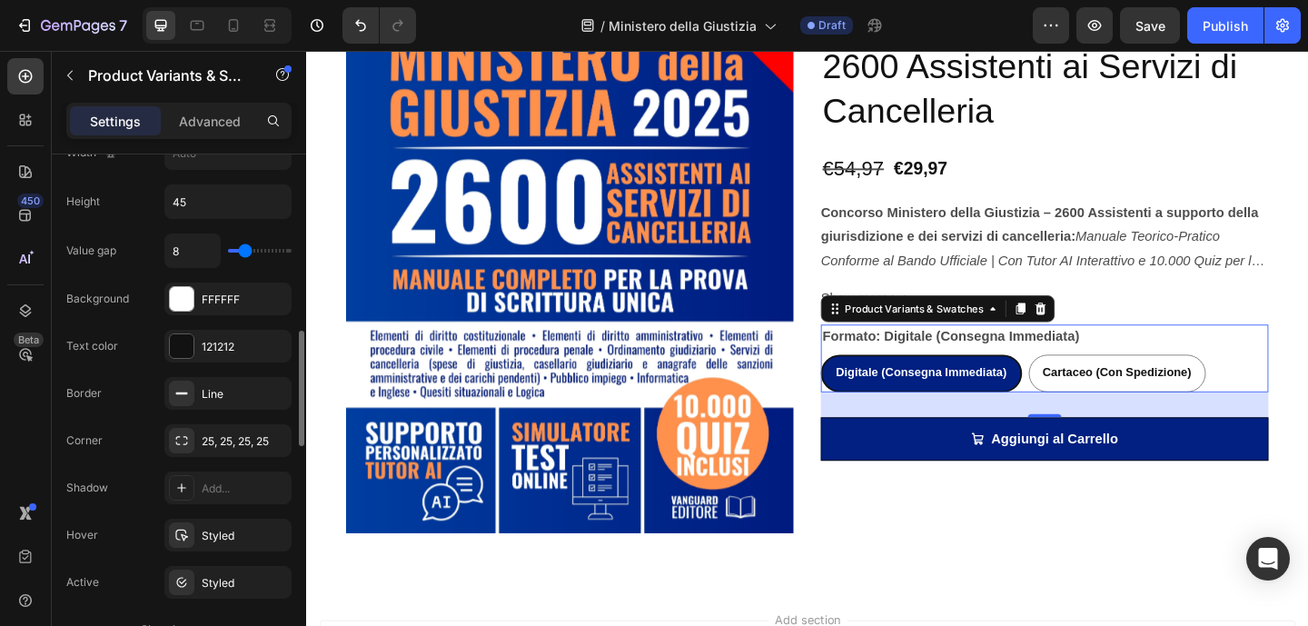
scroll to position [653, 0]
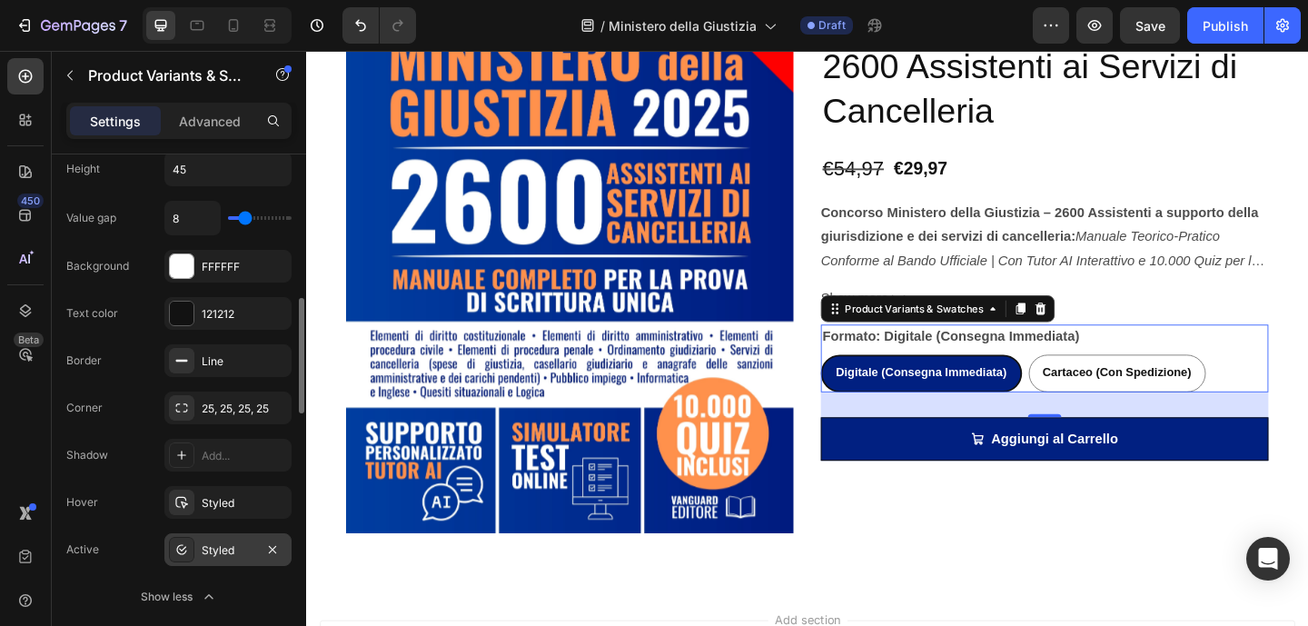
click at [218, 556] on div "Styled" at bounding box center [228, 550] width 53 height 16
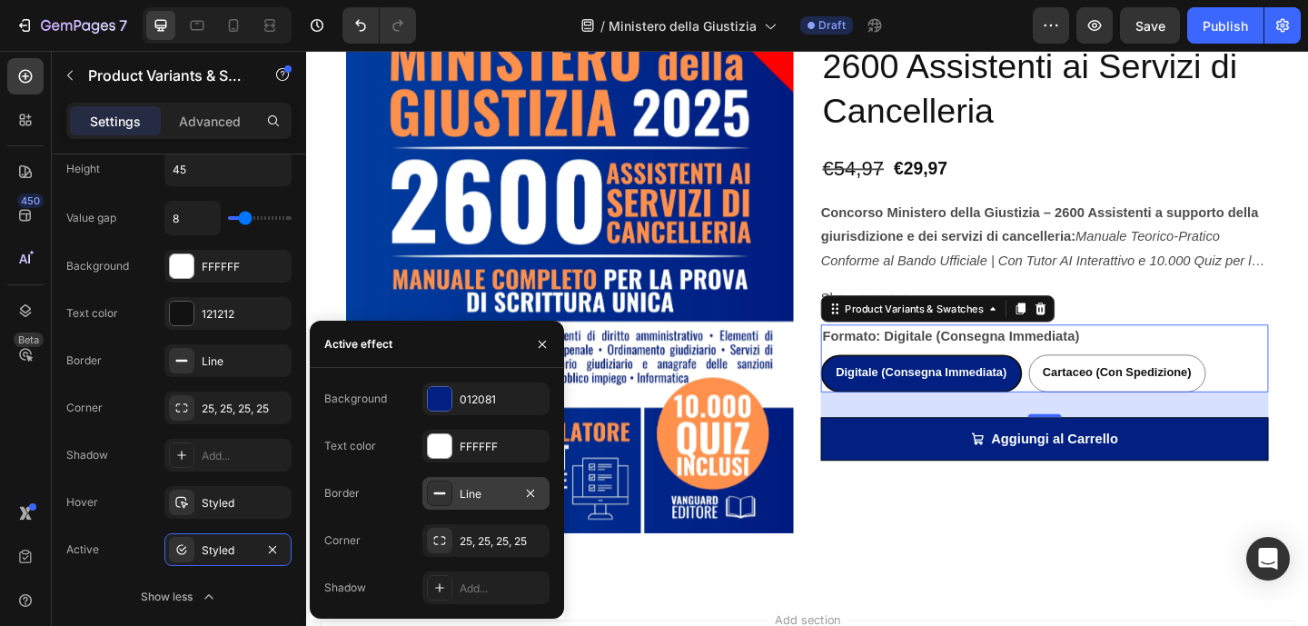
click at [430, 499] on div at bounding box center [439, 492] width 25 height 25
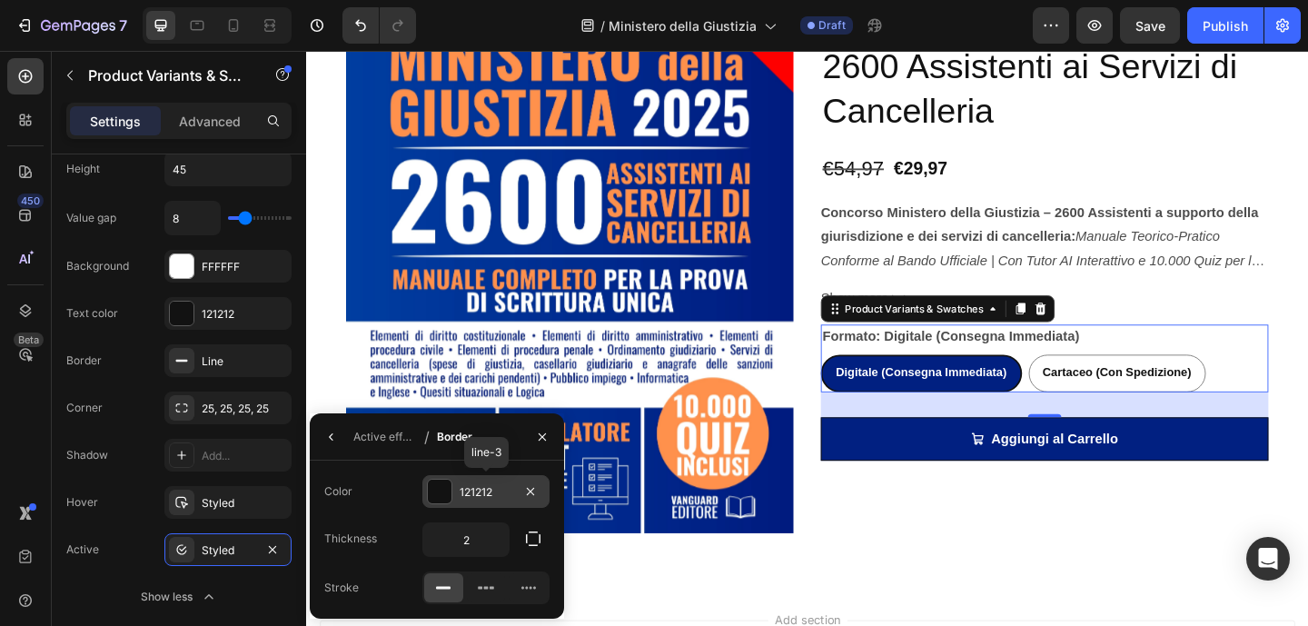
click at [434, 496] on div at bounding box center [440, 491] width 24 height 24
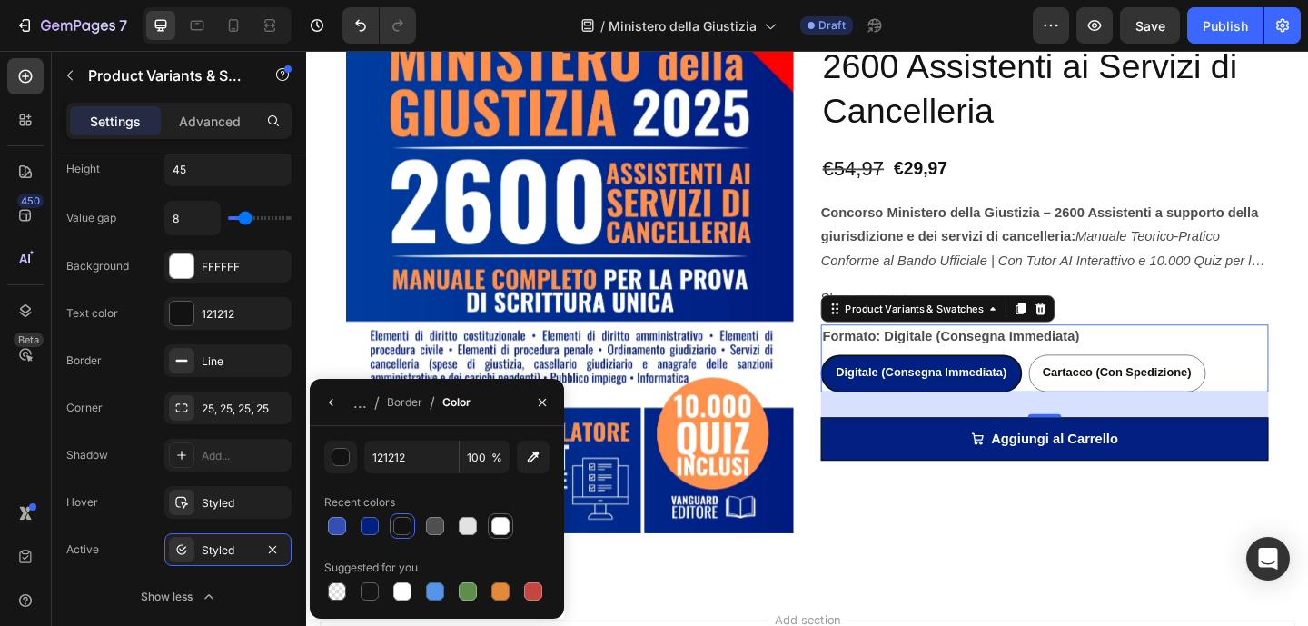
click at [492, 520] on div at bounding box center [500, 526] width 18 height 18
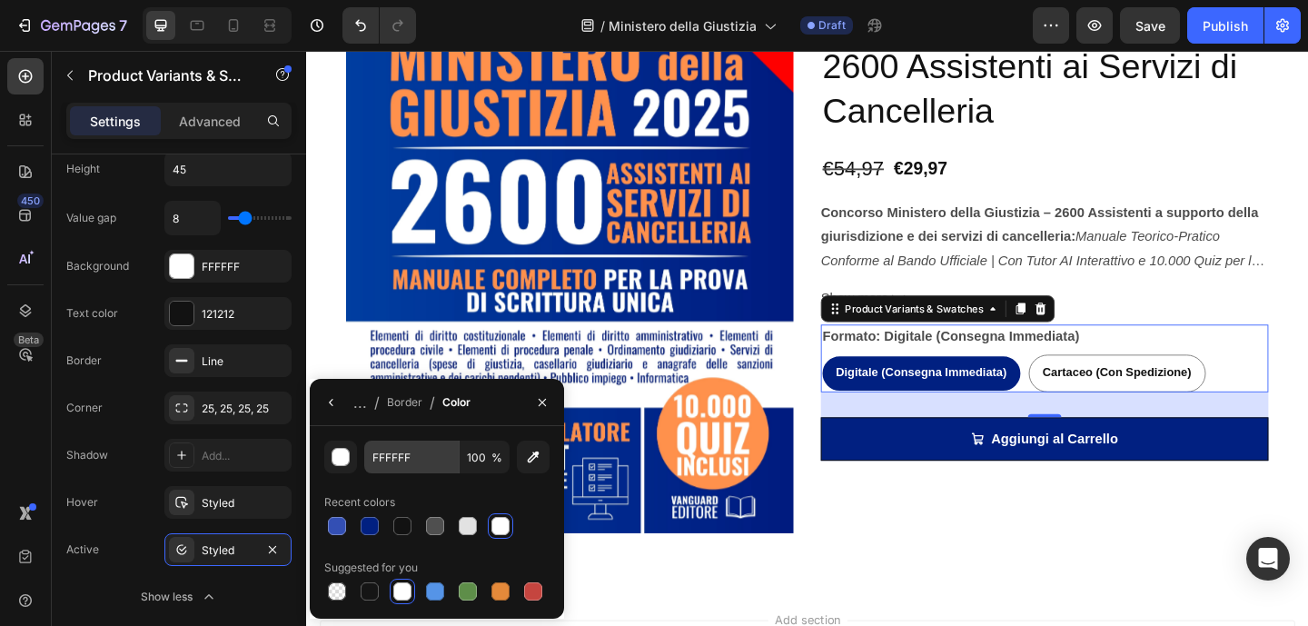
type input "121212"
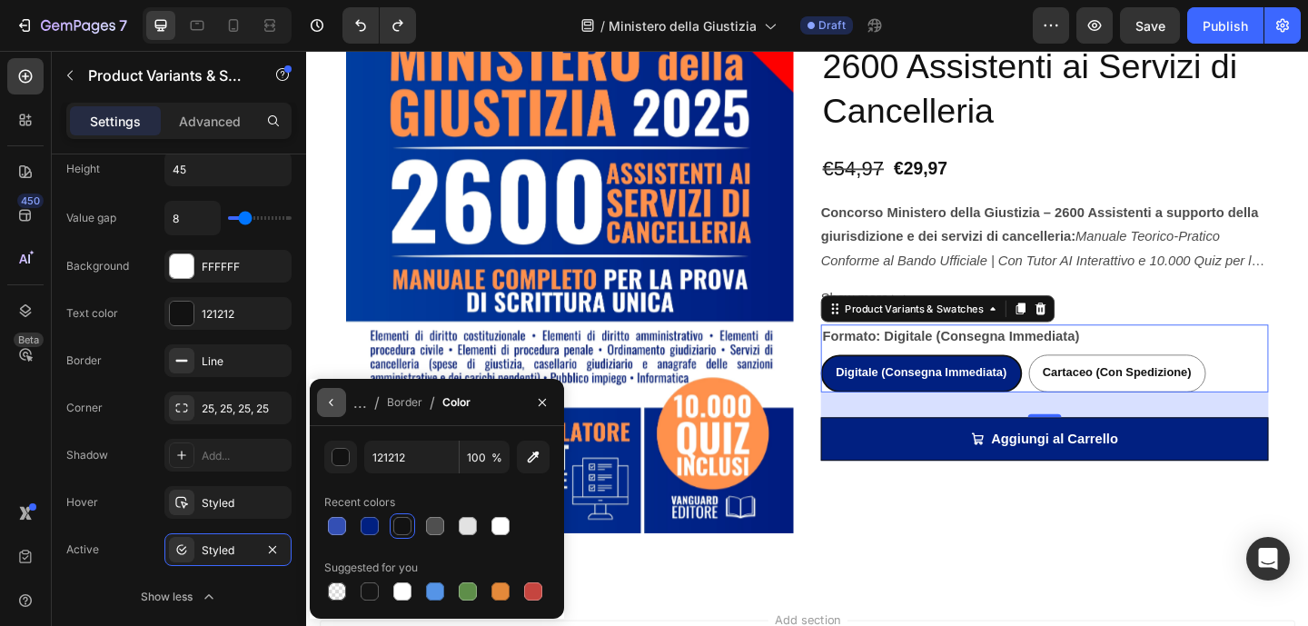
click at [337, 400] on icon "button" at bounding box center [331, 402] width 15 height 15
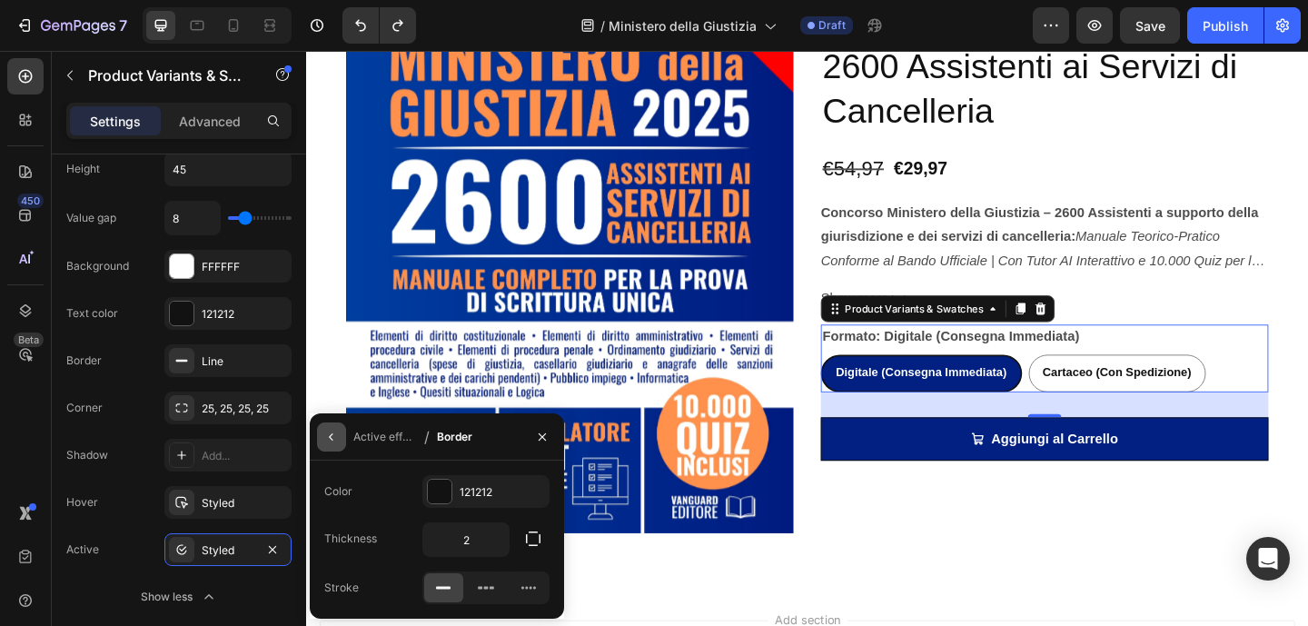
click at [335, 437] on icon "button" at bounding box center [331, 437] width 15 height 15
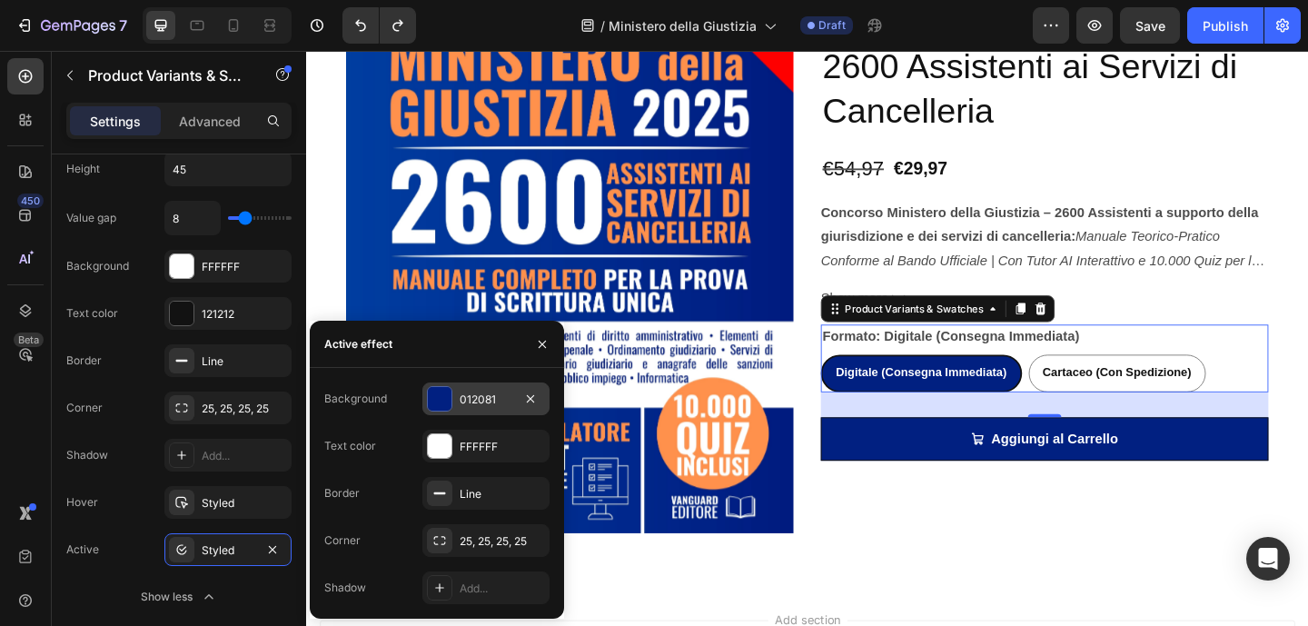
click at [439, 411] on div "012081" at bounding box center [485, 398] width 127 height 33
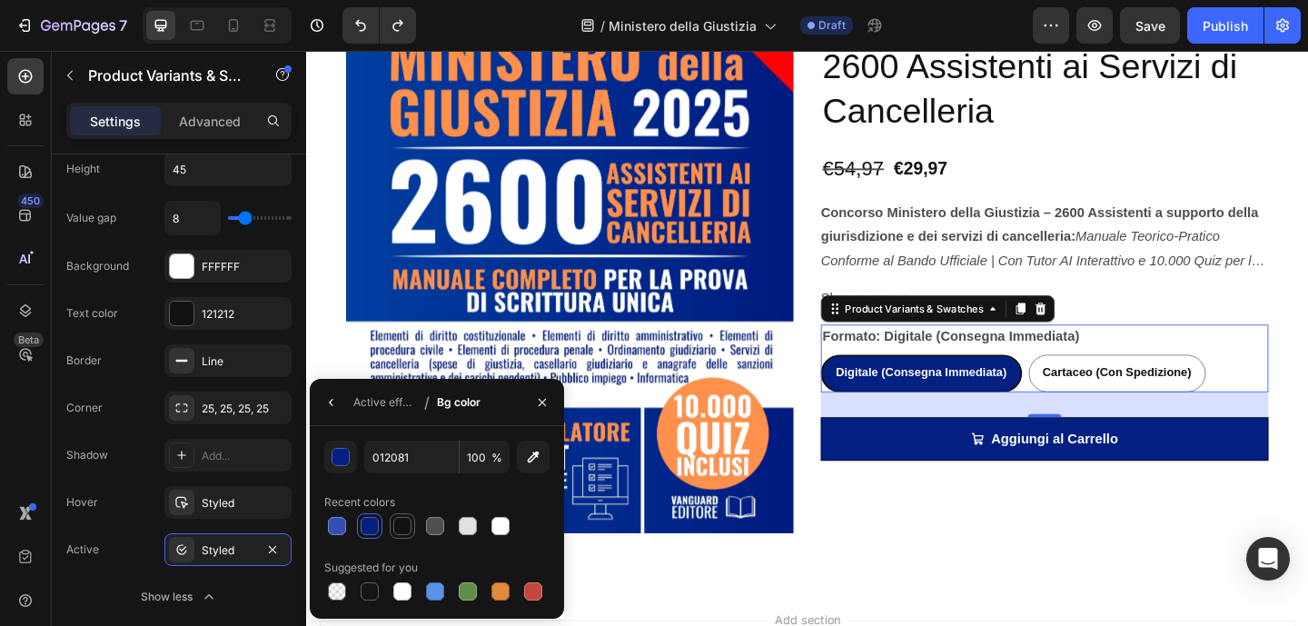
click at [407, 524] on div at bounding box center [402, 526] width 18 height 18
type input "121212"
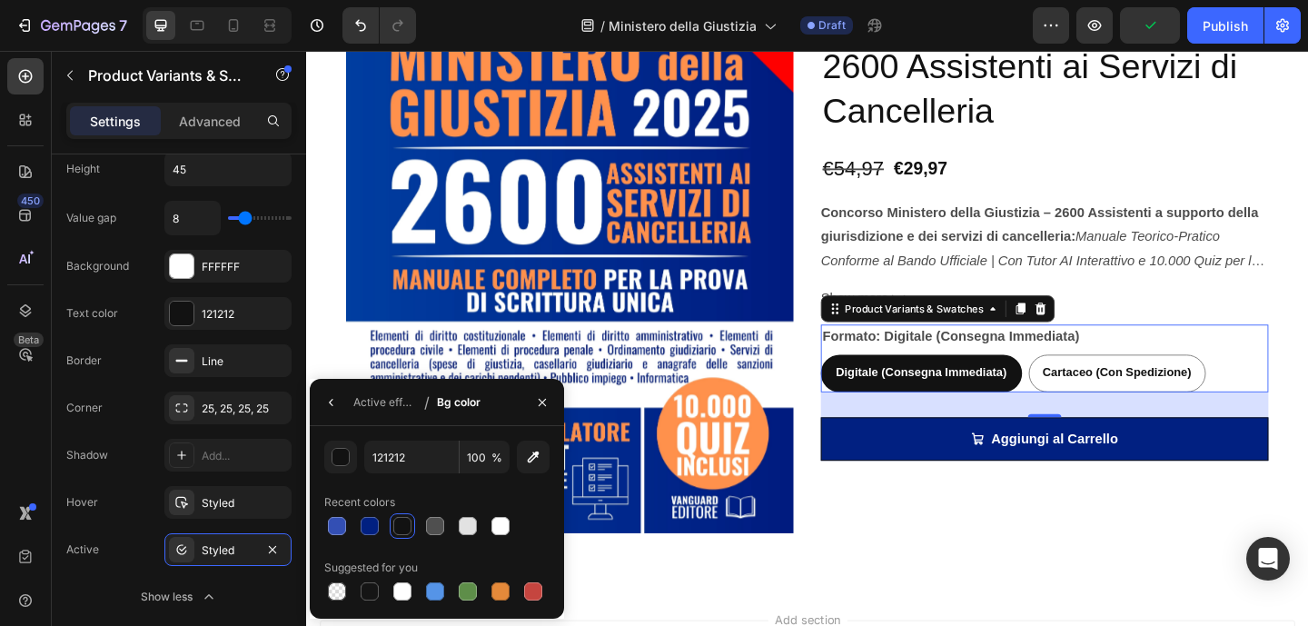
click at [530, 535] on div at bounding box center [436, 525] width 225 height 25
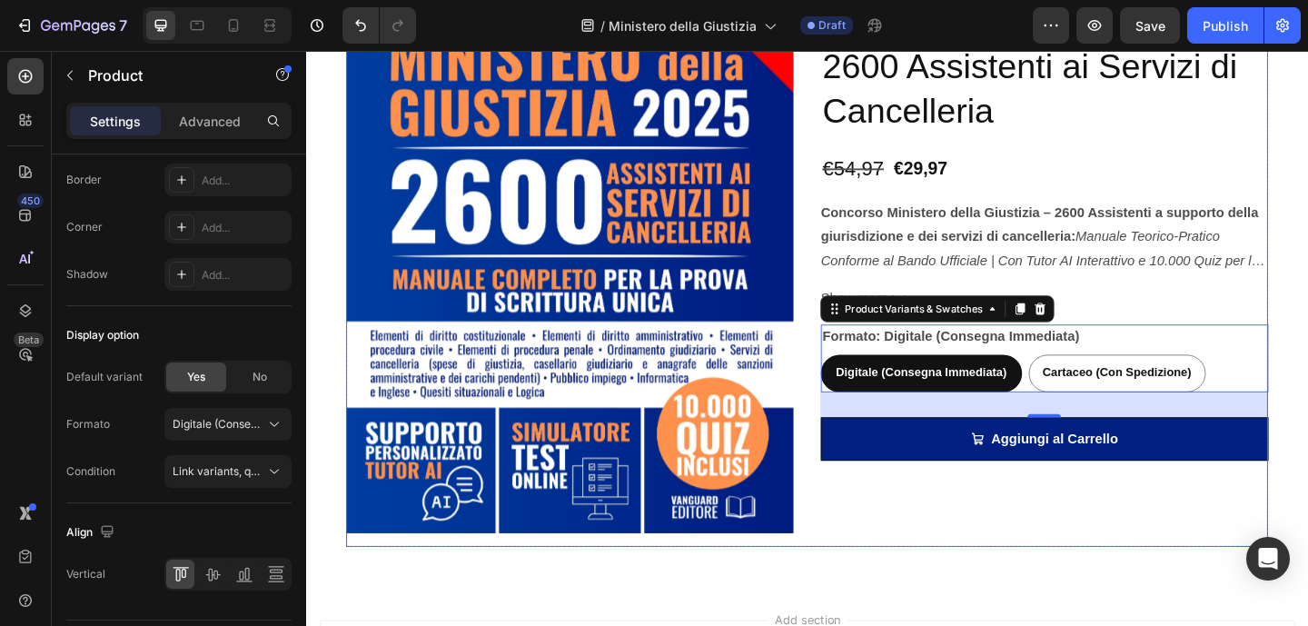
click at [984, 580] on div "Manuale per Concorso Ministero della Giustizia - 2600 Assistenti ai Servizi di …" at bounding box center [1108, 268] width 487 height 645
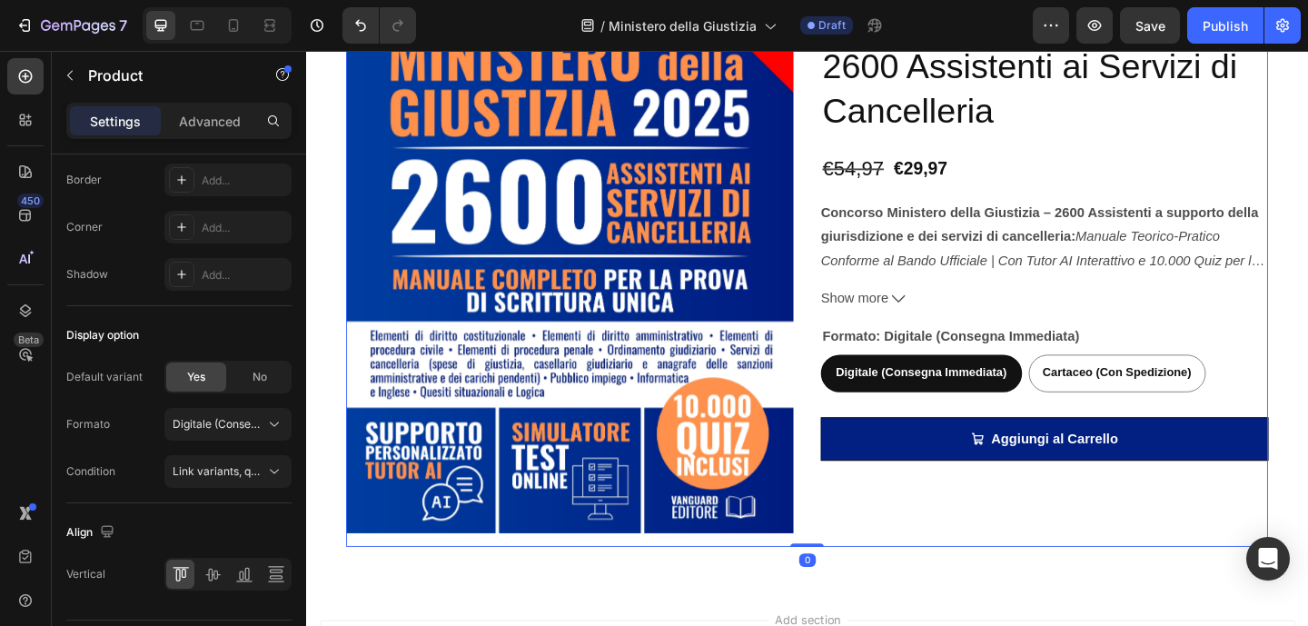
scroll to position [0, 0]
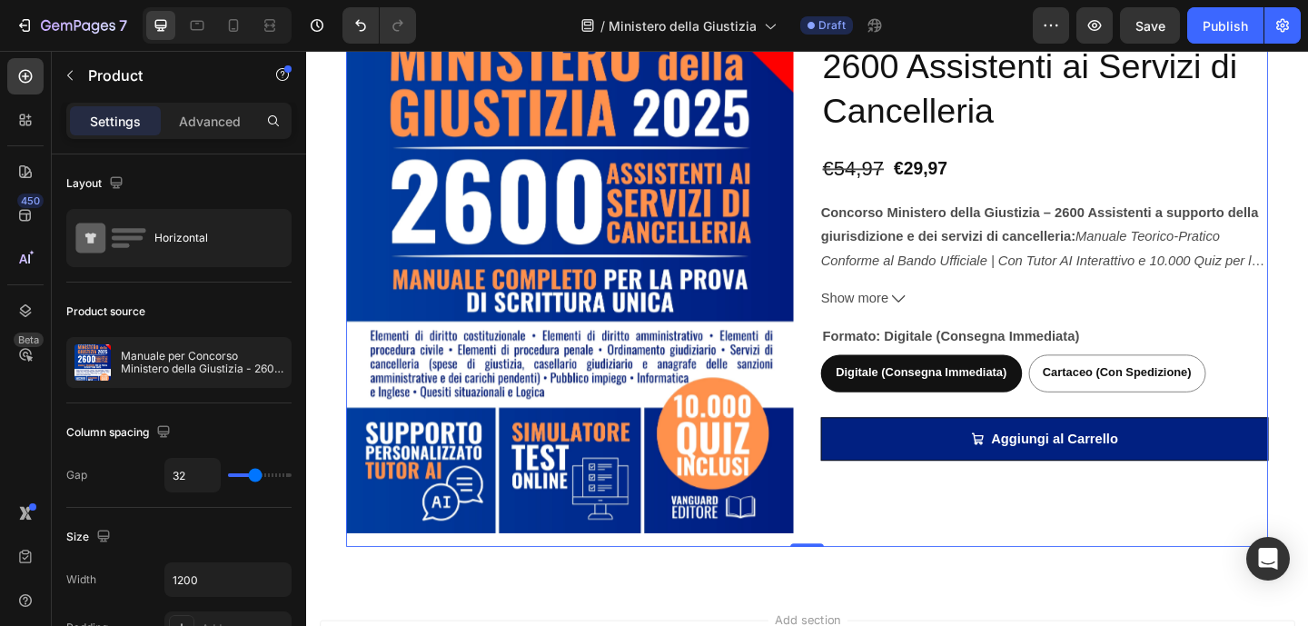
click at [1092, 434] on div "Manuale per Concorso Ministero della Giustizia - 2600 Assistenti ai Servizi di …" at bounding box center [1108, 268] width 487 height 645
click at [1071, 372] on legend "Formato: Digitale (Consegna Immediata)" at bounding box center [1006, 361] width 283 height 25
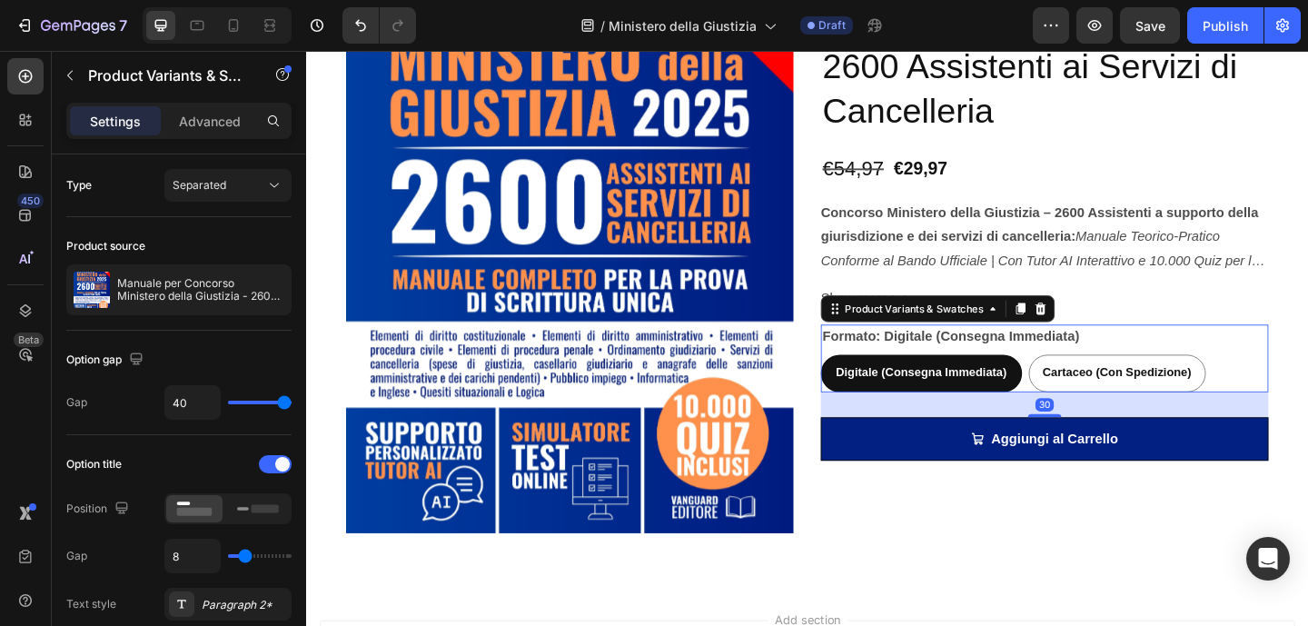
click at [1068, 361] on legend "Formato: Digitale (Consegna Immediata)" at bounding box center [1006, 361] width 283 height 25
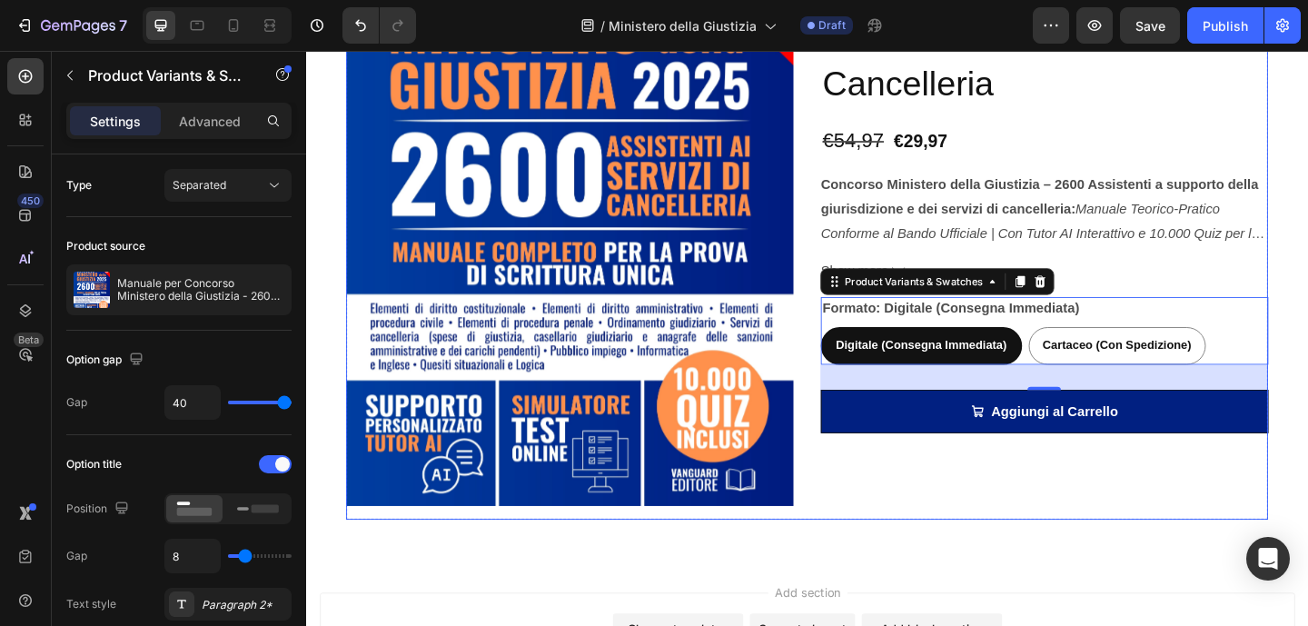
scroll to position [629, 0]
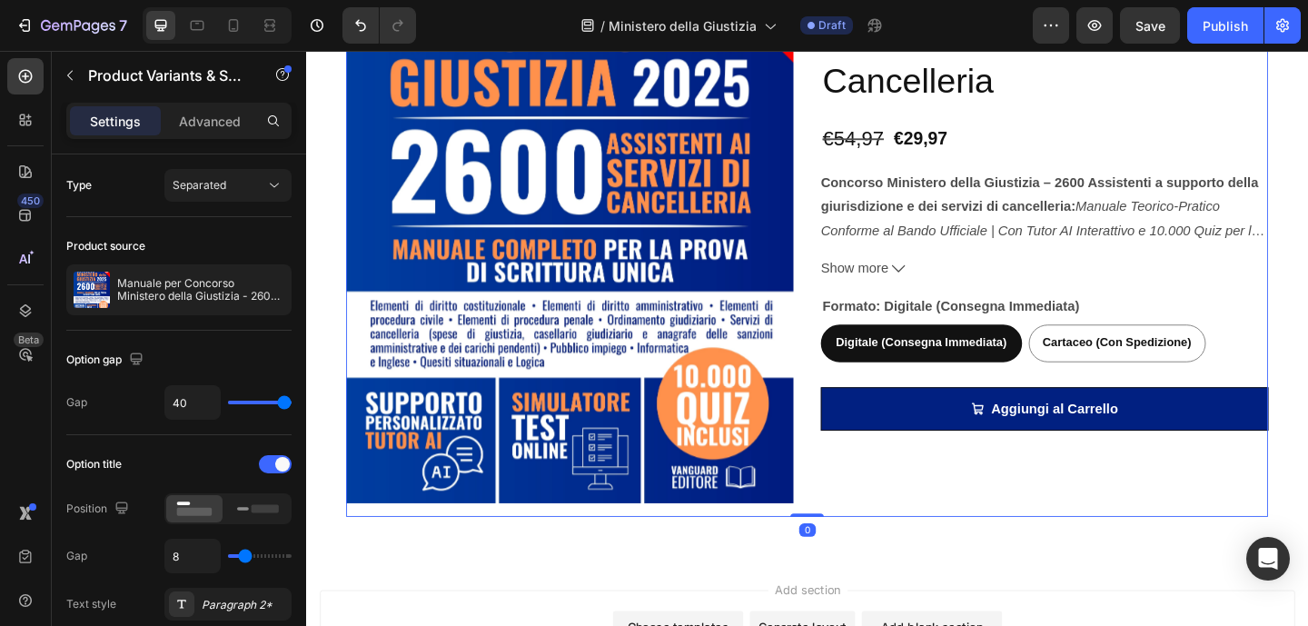
click at [1079, 481] on div "Manuale per Concorso Ministero della Giustizia - 2600 Assistenti ai Servizi di …" at bounding box center [1108, 235] width 487 height 645
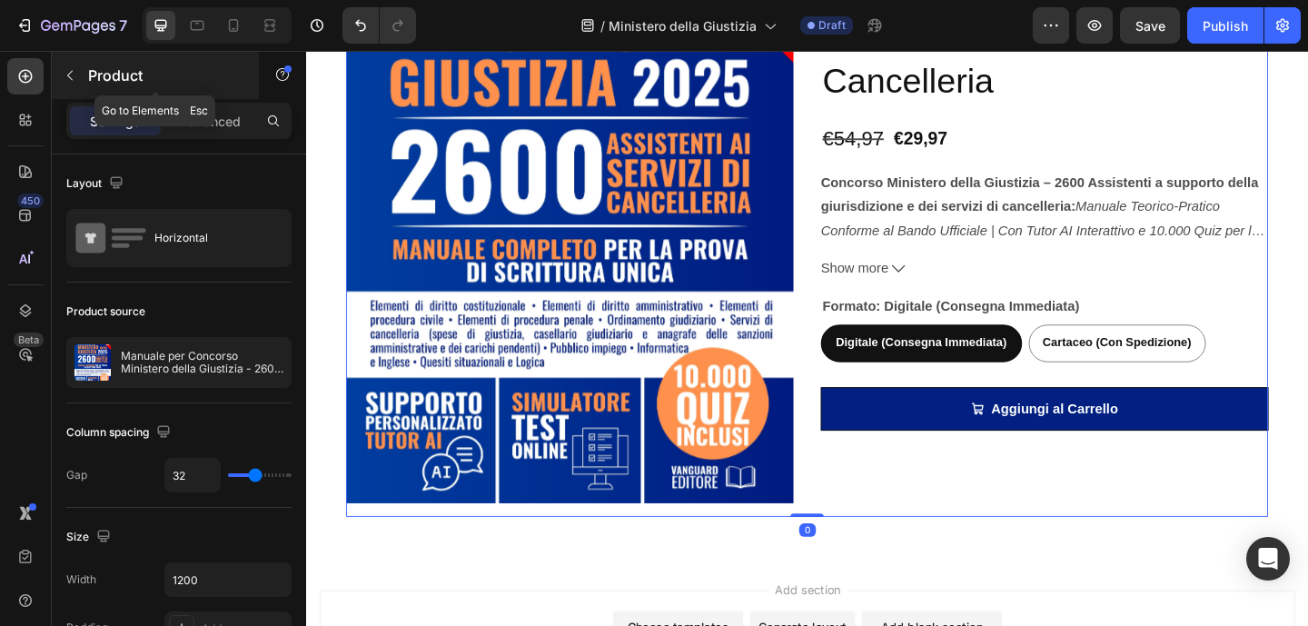
click at [71, 77] on icon "button" at bounding box center [70, 75] width 15 height 15
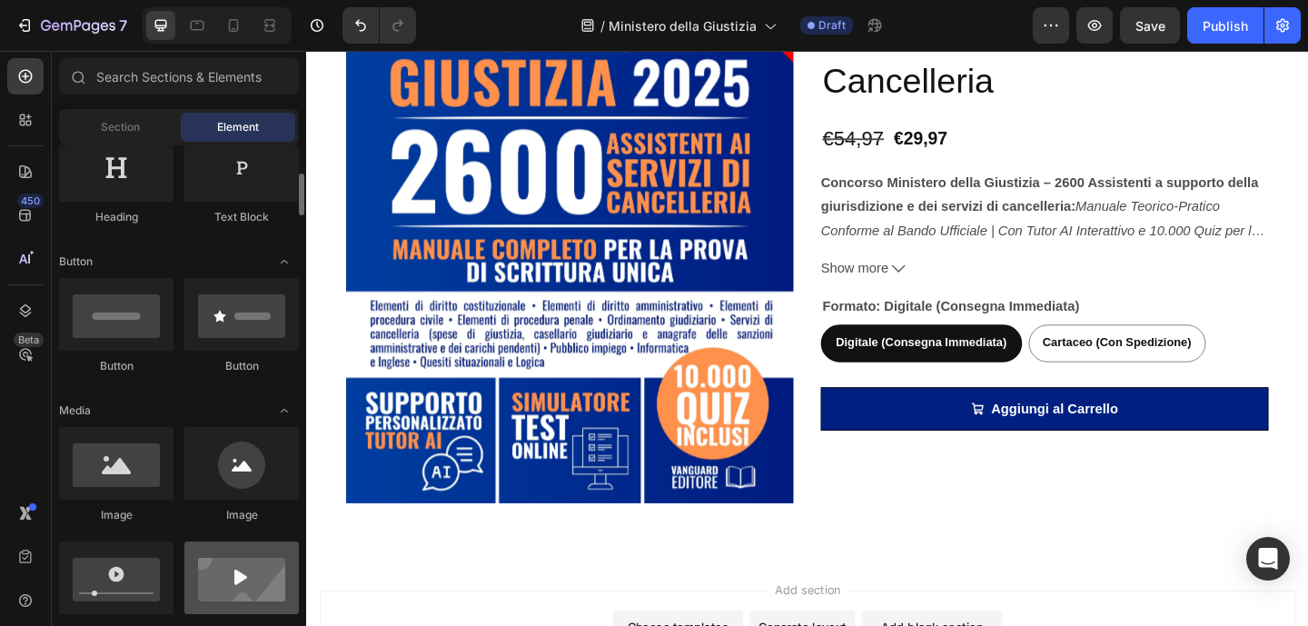
scroll to position [456, 0]
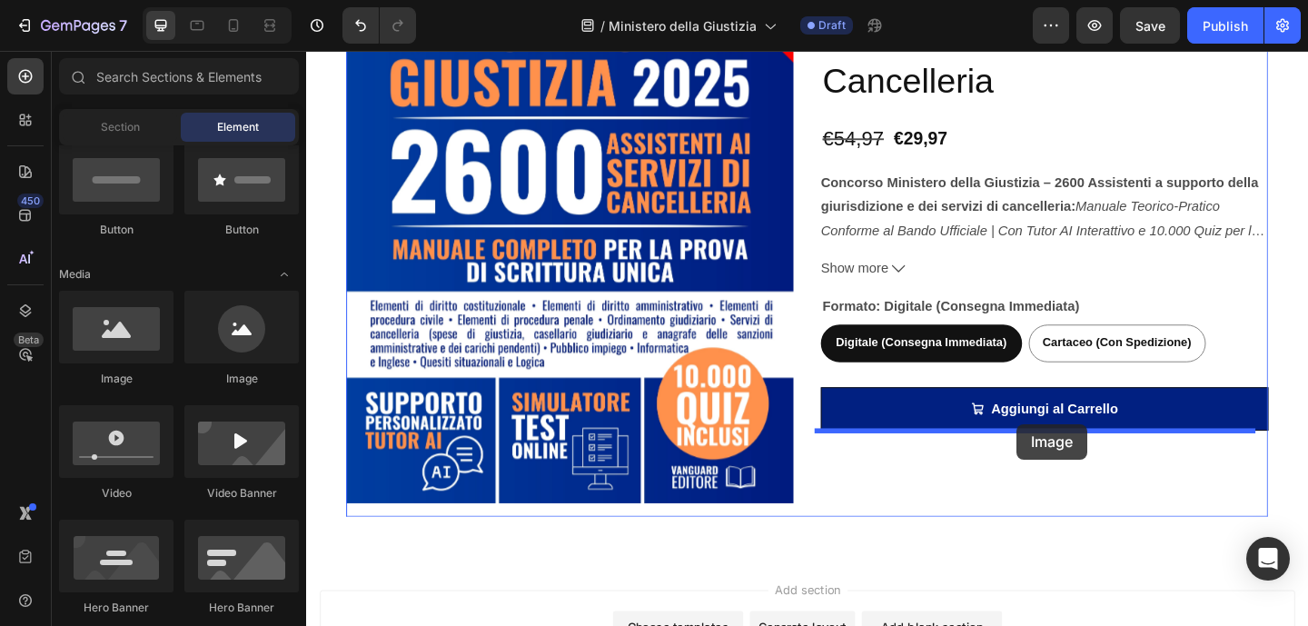
drag, startPoint x: 437, startPoint y: 374, endPoint x: 1079, endPoint y: 457, distance: 647.3
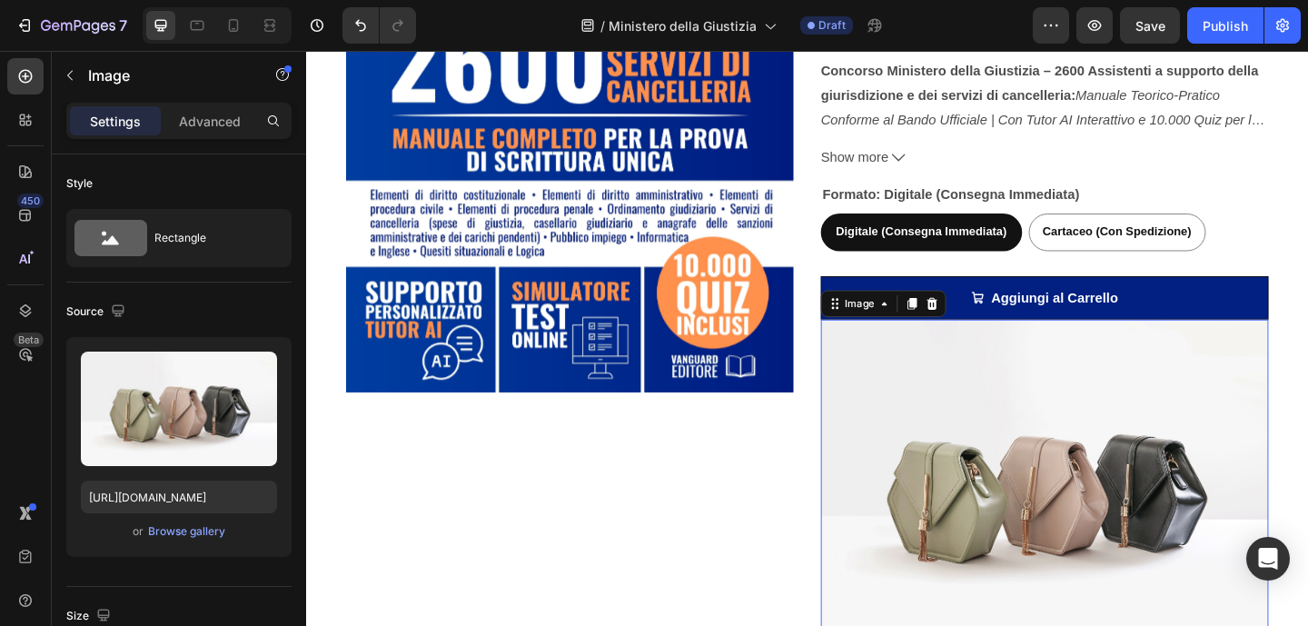
scroll to position [788, 0]
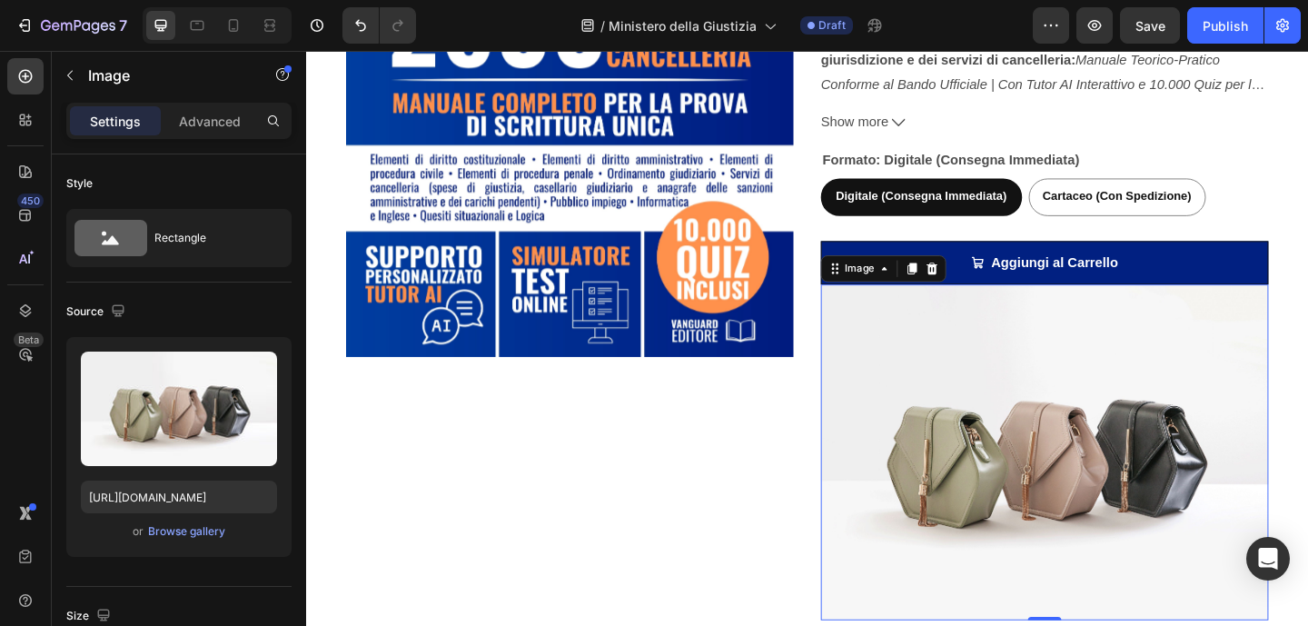
click at [1084, 535] on img at bounding box center [1108, 487] width 487 height 365
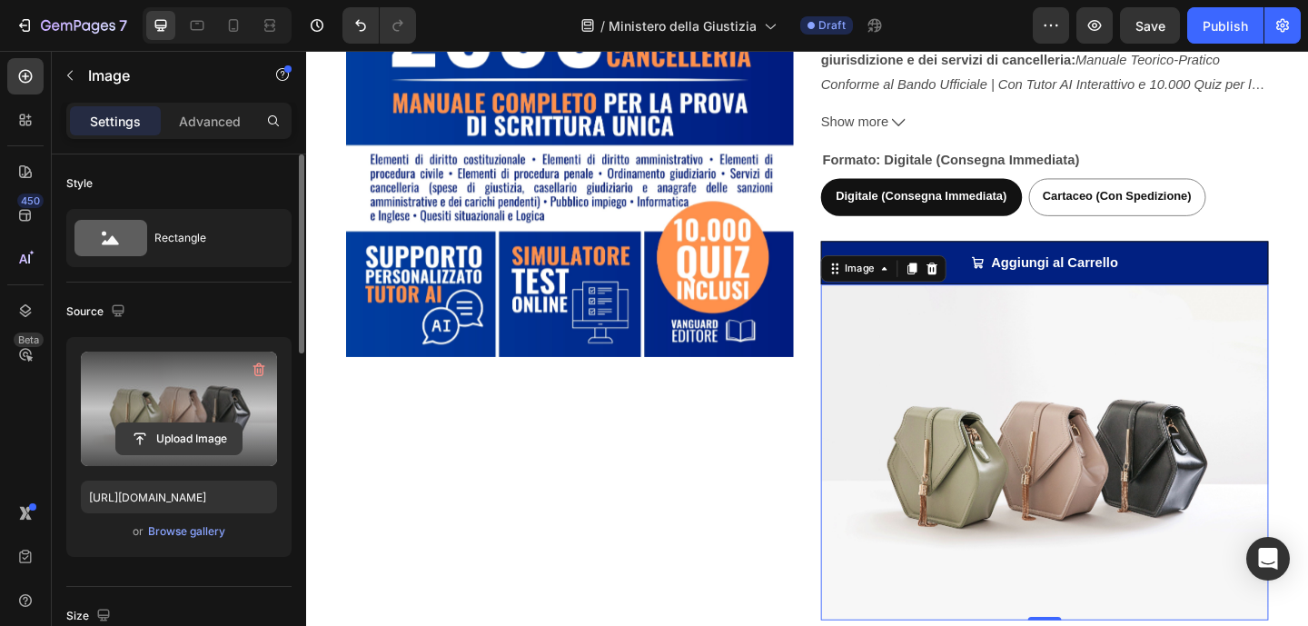
click at [201, 432] on input "file" at bounding box center [178, 438] width 125 height 31
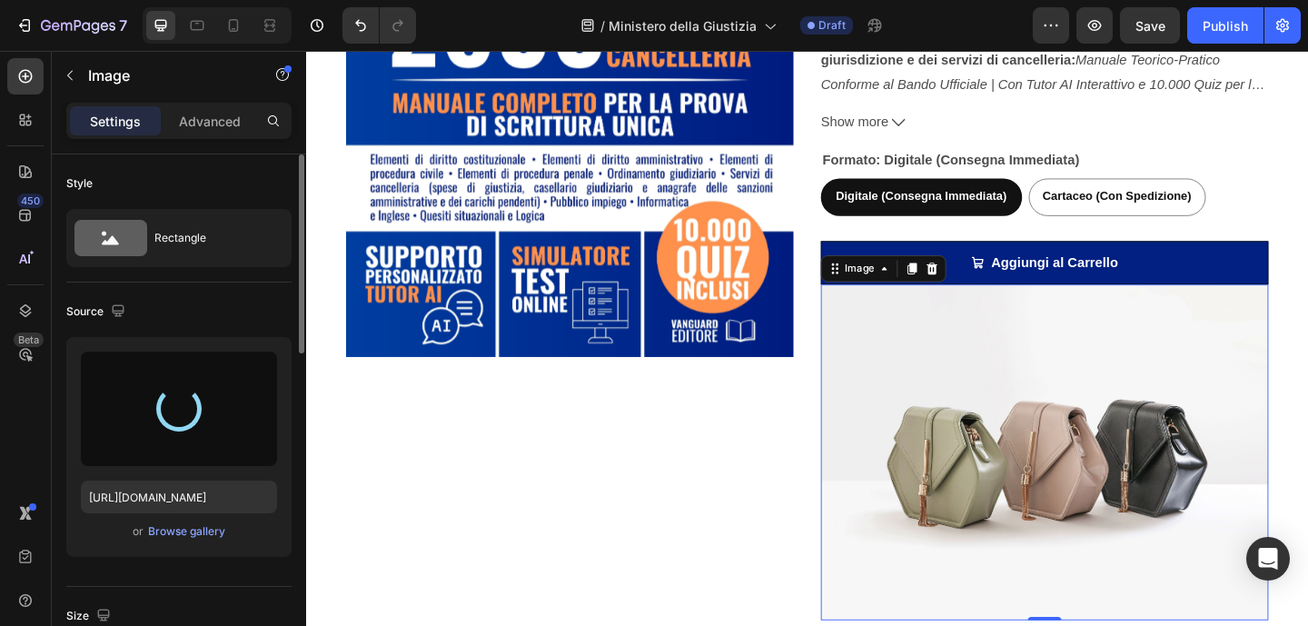
type input "https://cdn.shopify.com/s/files/1/0917/8536/3784/files/gempages_580913946966361…"
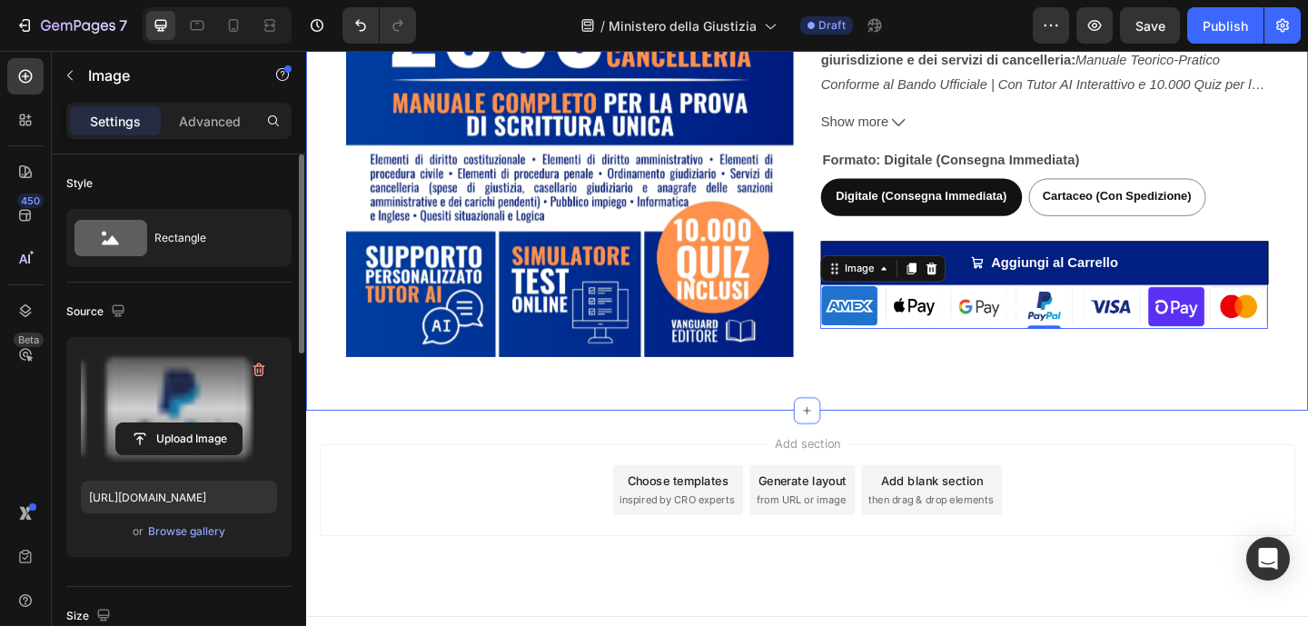
click at [1102, 390] on div "Product Images Manuale per Concorso Ministero della Giustizia - 2600 Assistenti…" at bounding box center [851, 83] width 1003 height 659
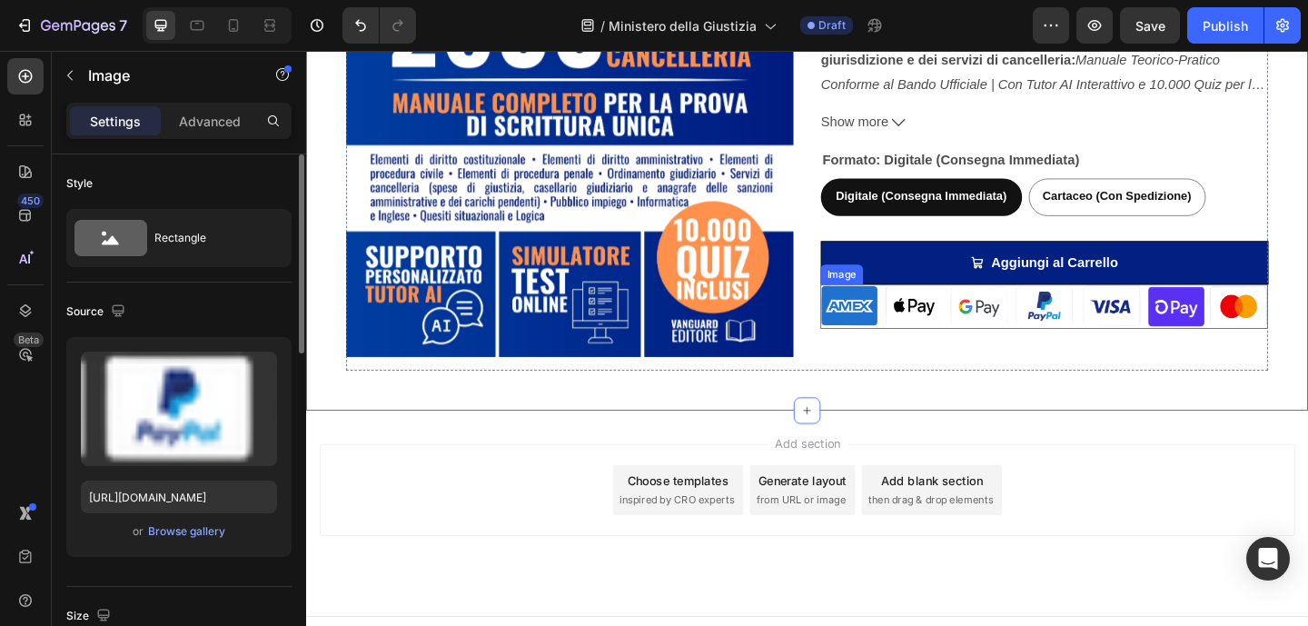
click at [1075, 338] on img at bounding box center [1108, 329] width 487 height 48
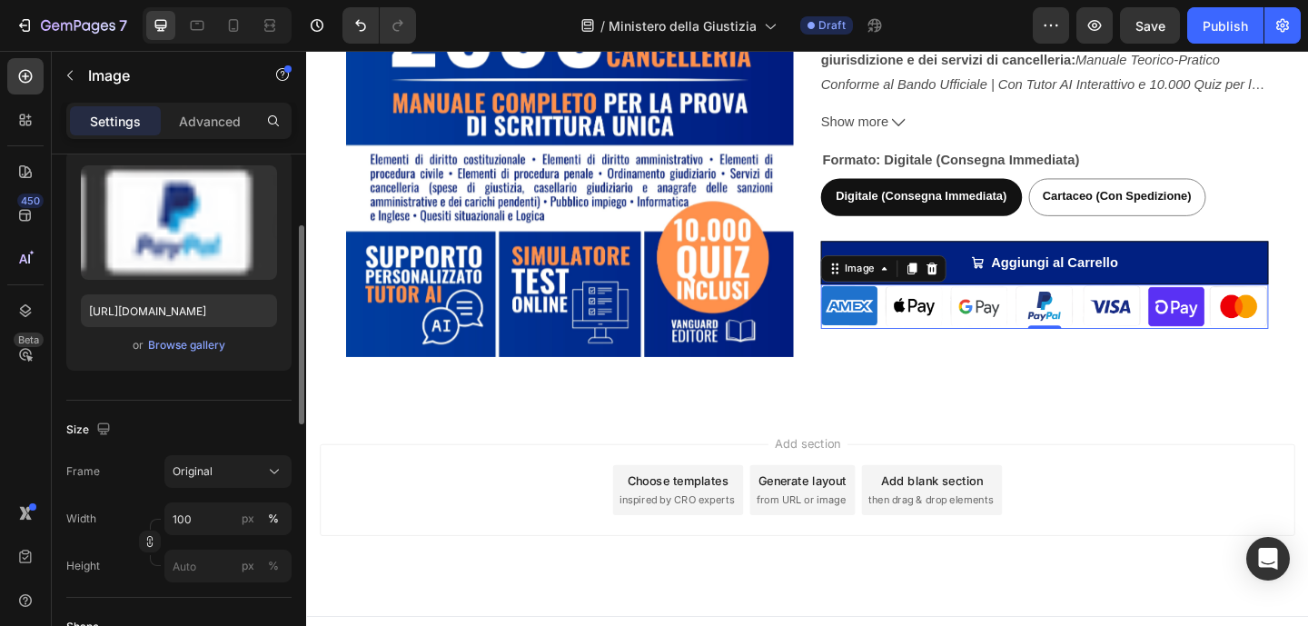
scroll to position [6, 0]
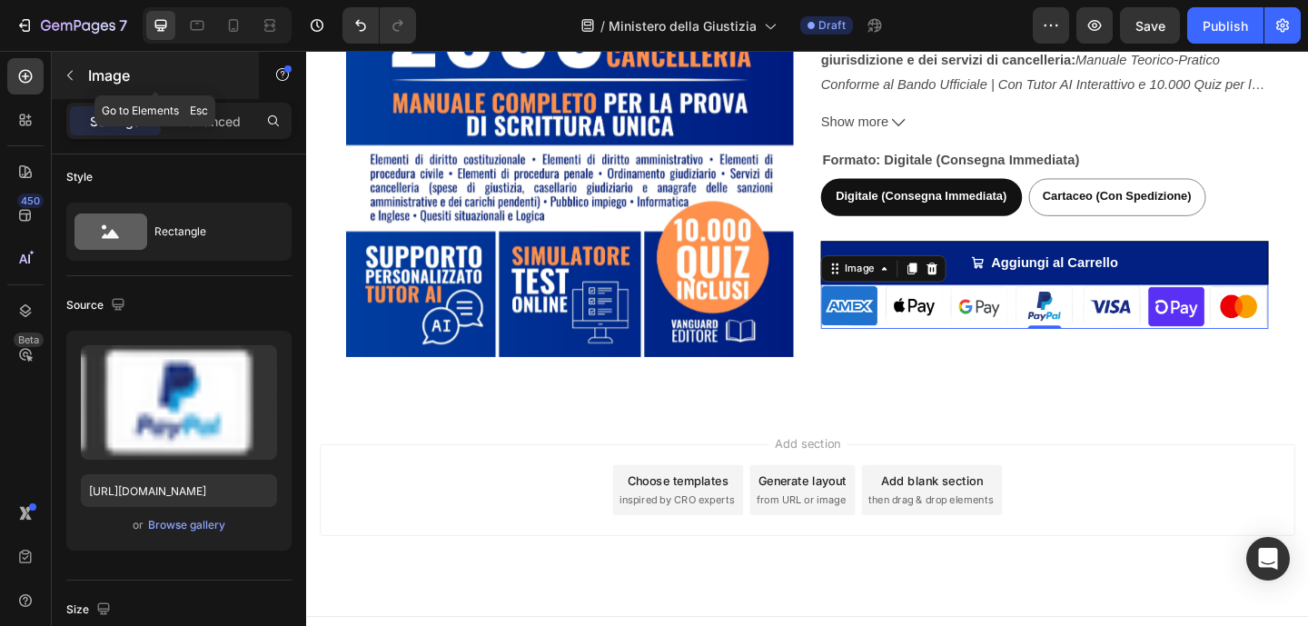
click at [76, 69] on icon "button" at bounding box center [70, 75] width 15 height 15
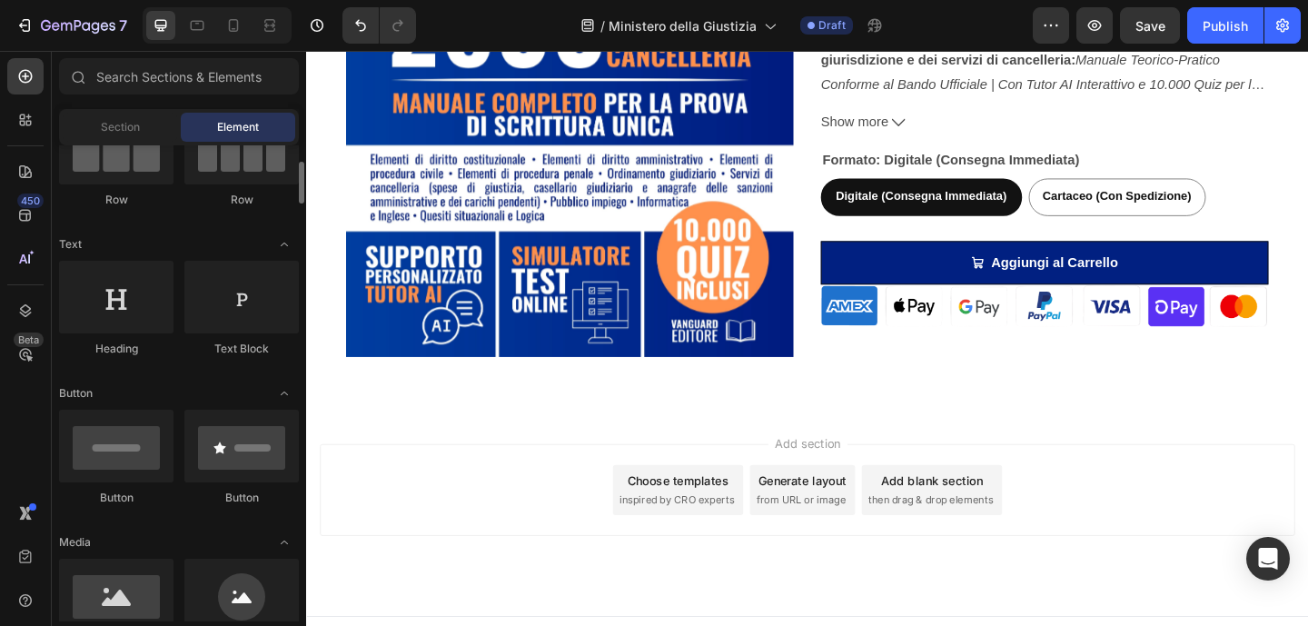
scroll to position [256, 0]
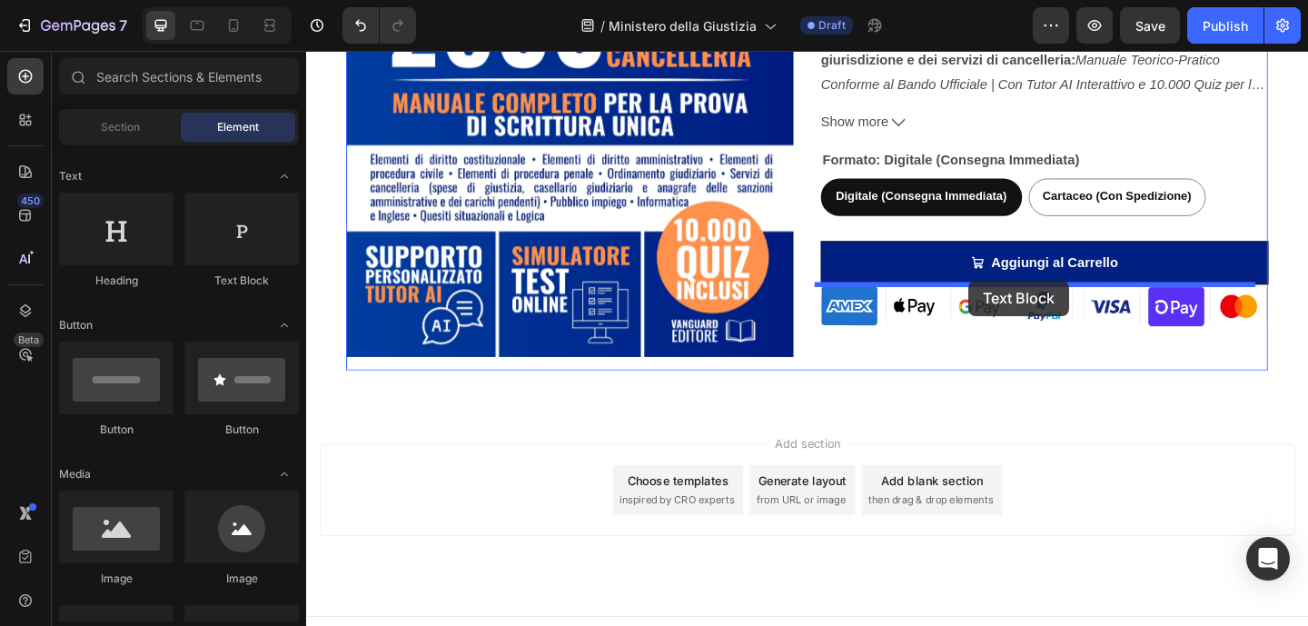
drag, startPoint x: 520, startPoint y: 306, endPoint x: 1026, endPoint y: 301, distance: 505.8
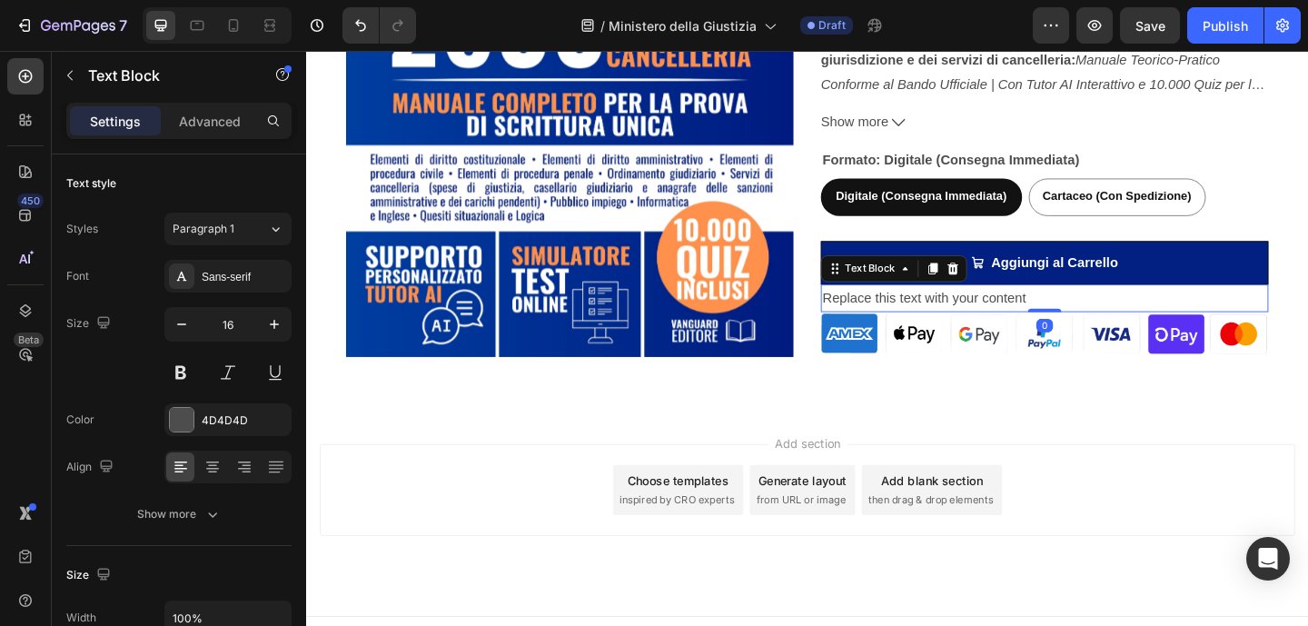
click at [1027, 320] on div "Replace this text with your content" at bounding box center [1108, 320] width 487 height 30
click at [1027, 320] on p "Replace this text with your content" at bounding box center [1108, 320] width 483 height 26
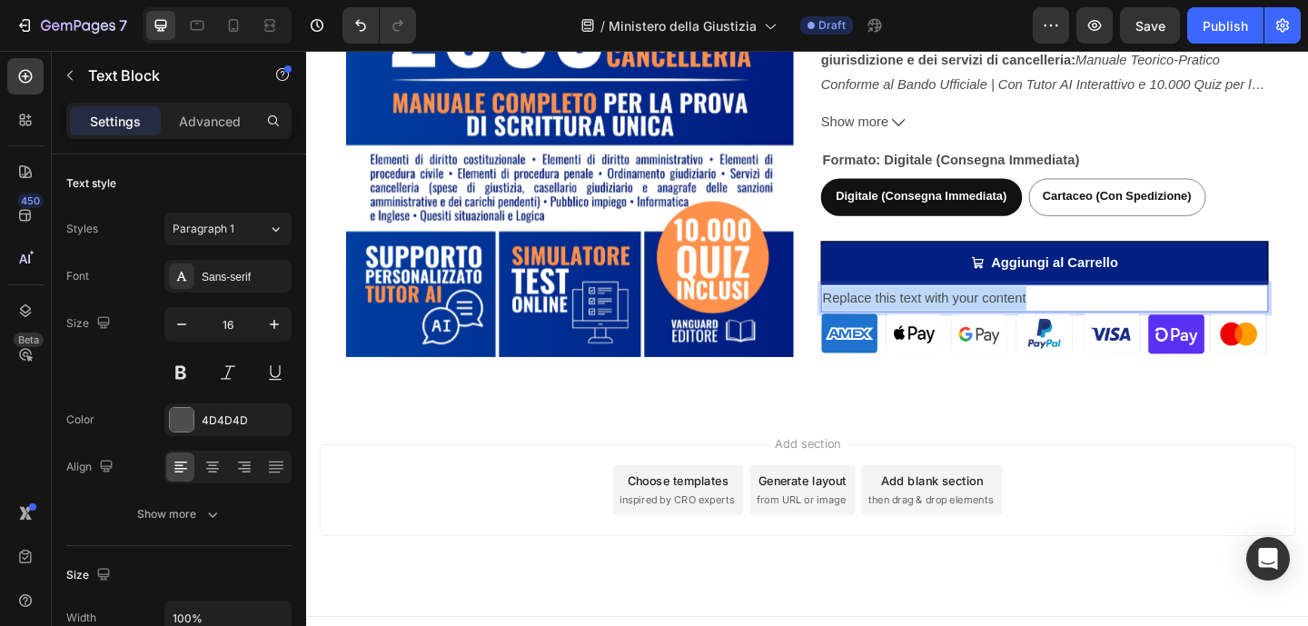
click at [1027, 320] on p "Replace this text with your content" at bounding box center [1108, 320] width 483 height 26
click at [947, 320] on p "Checkout 100% Sicuro" at bounding box center [1108, 320] width 483 height 26
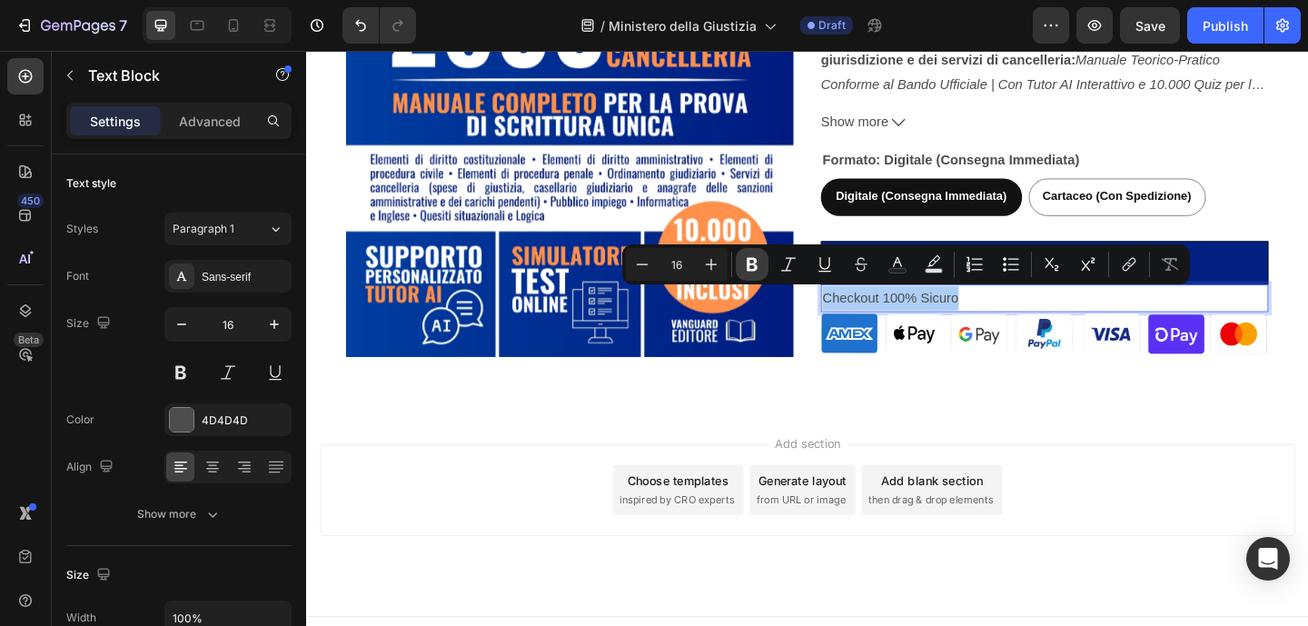
click at [756, 265] on icon "Editor contextual toolbar" at bounding box center [751, 265] width 11 height 14
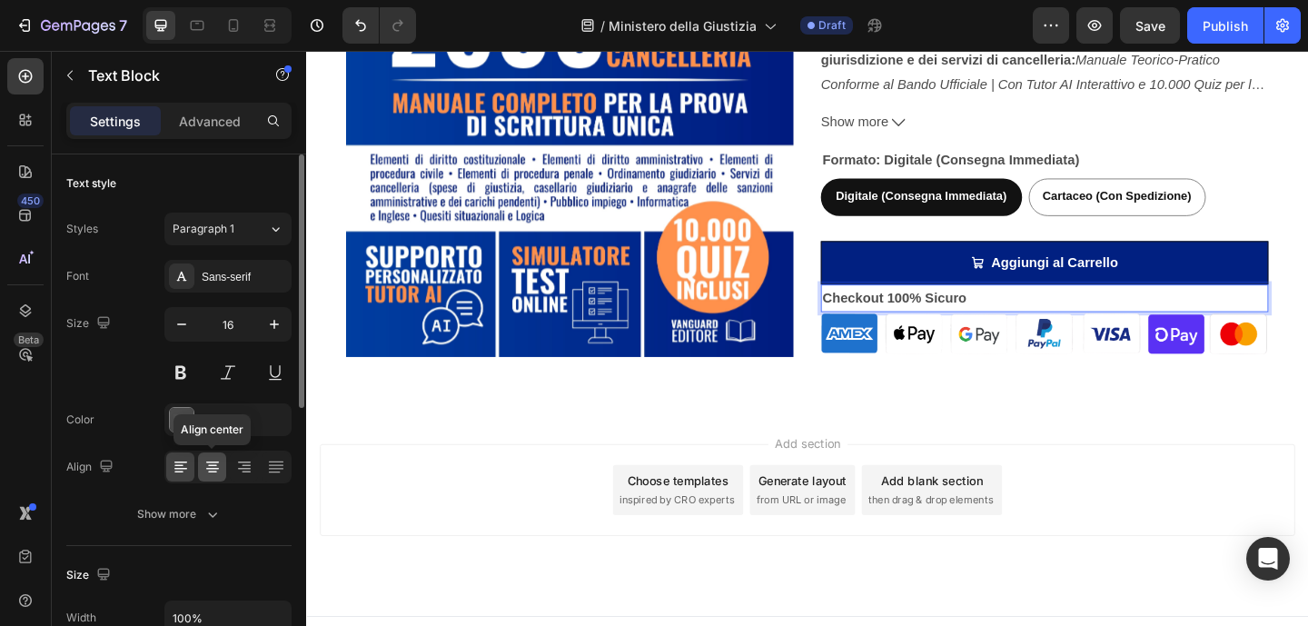
click at [205, 468] on icon at bounding box center [212, 467] width 18 height 18
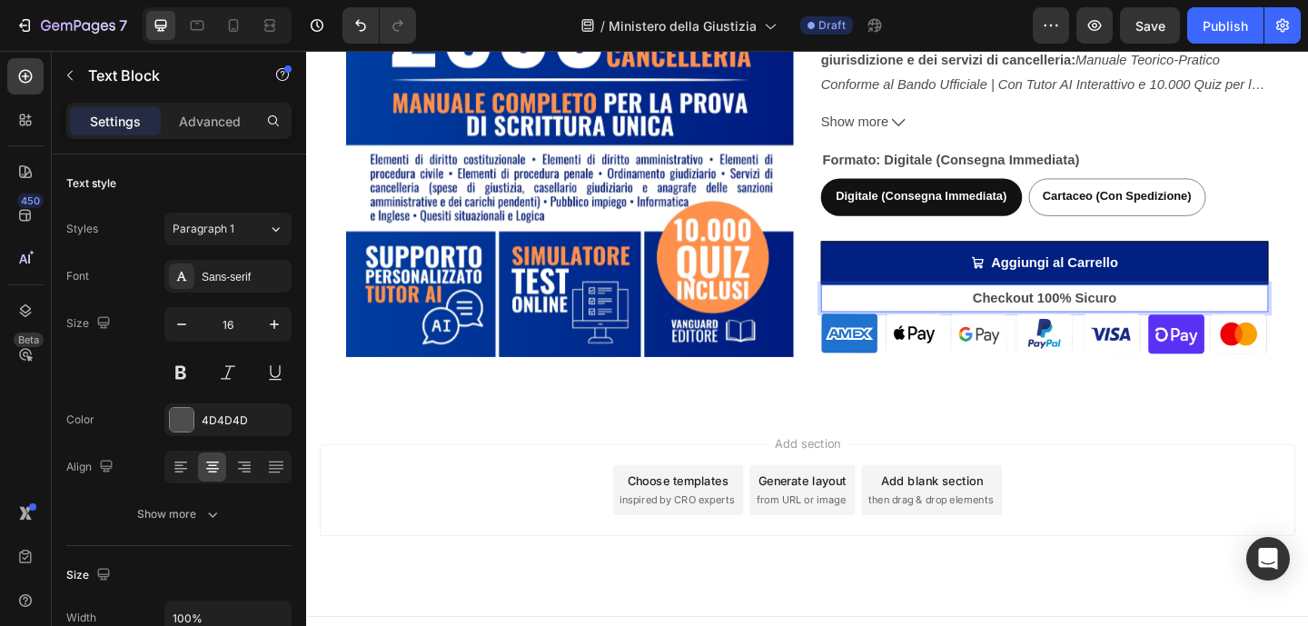
click at [1185, 322] on p "Checkout 100% Sicuro" at bounding box center [1108, 320] width 483 height 26
click at [1111, 321] on strong "Checkout 100% Sicuro" at bounding box center [1109, 318] width 157 height 15
click at [1181, 321] on p "Checkout 100% Sicuro" at bounding box center [1108, 320] width 483 height 26
click at [1203, 323] on p "Checkout 100% Sicuro" at bounding box center [1108, 320] width 483 height 26
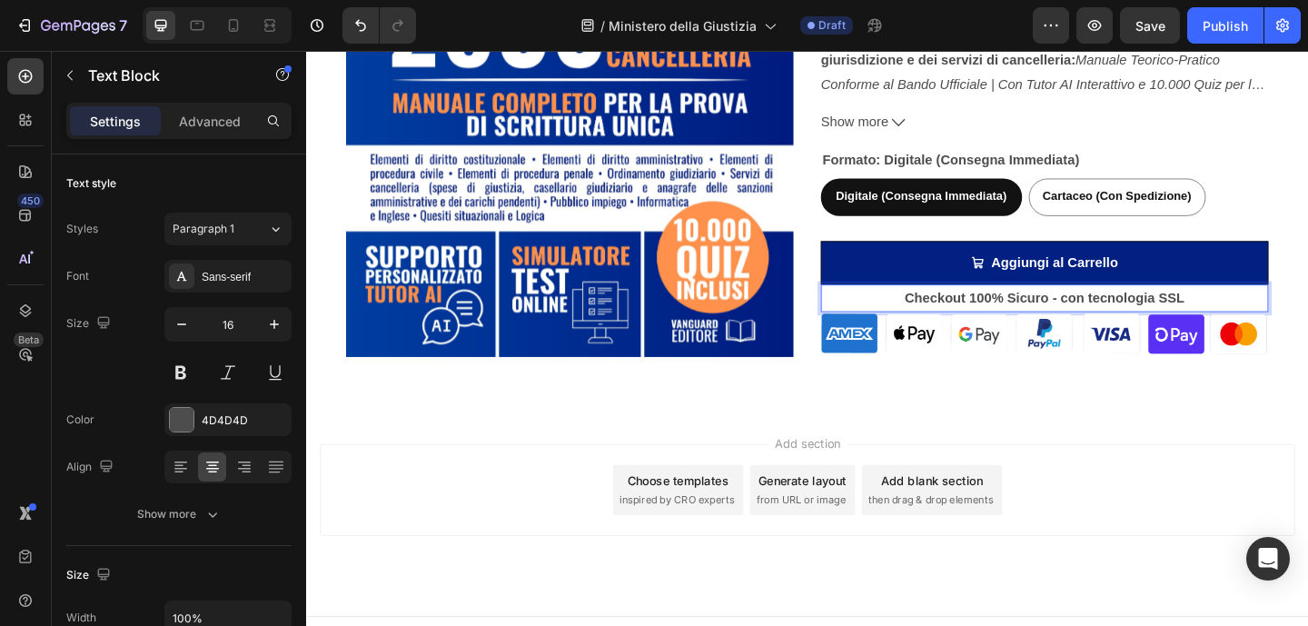
click at [1113, 317] on strong "Checkout 100% Sicuro - con tecnologia SSL" at bounding box center [1108, 318] width 304 height 15
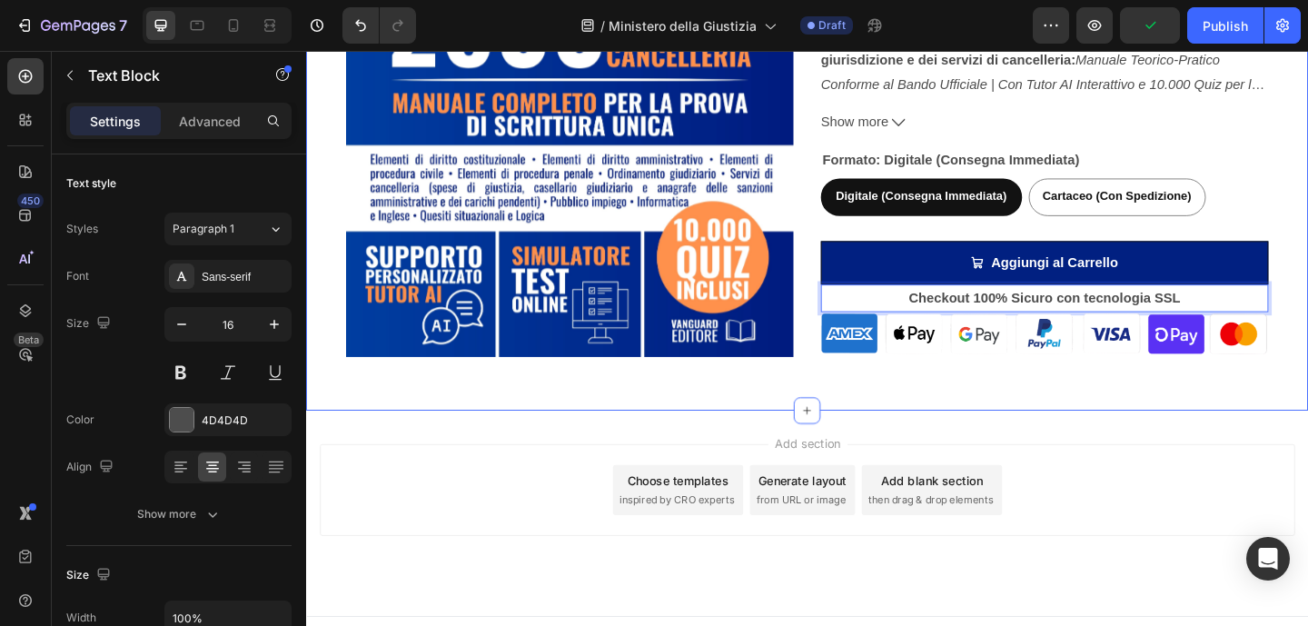
click at [1122, 423] on div "Product Images Manuale per Concorso Ministero della Giustizia - 2600 Assistenti…" at bounding box center [851, 83] width 1090 height 717
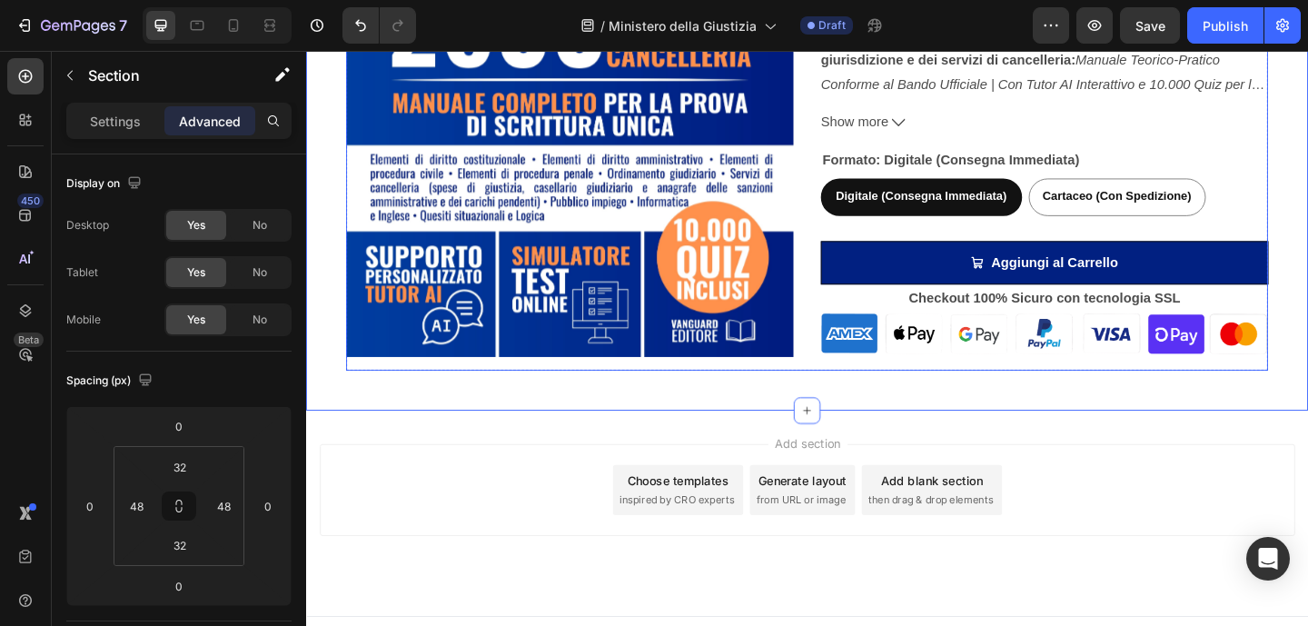
click at [1120, 235] on div "Manuale per Concorso Ministero della Giustizia - 2600 Assistenti ai Servizi di …" at bounding box center [1108, 76] width 487 height 645
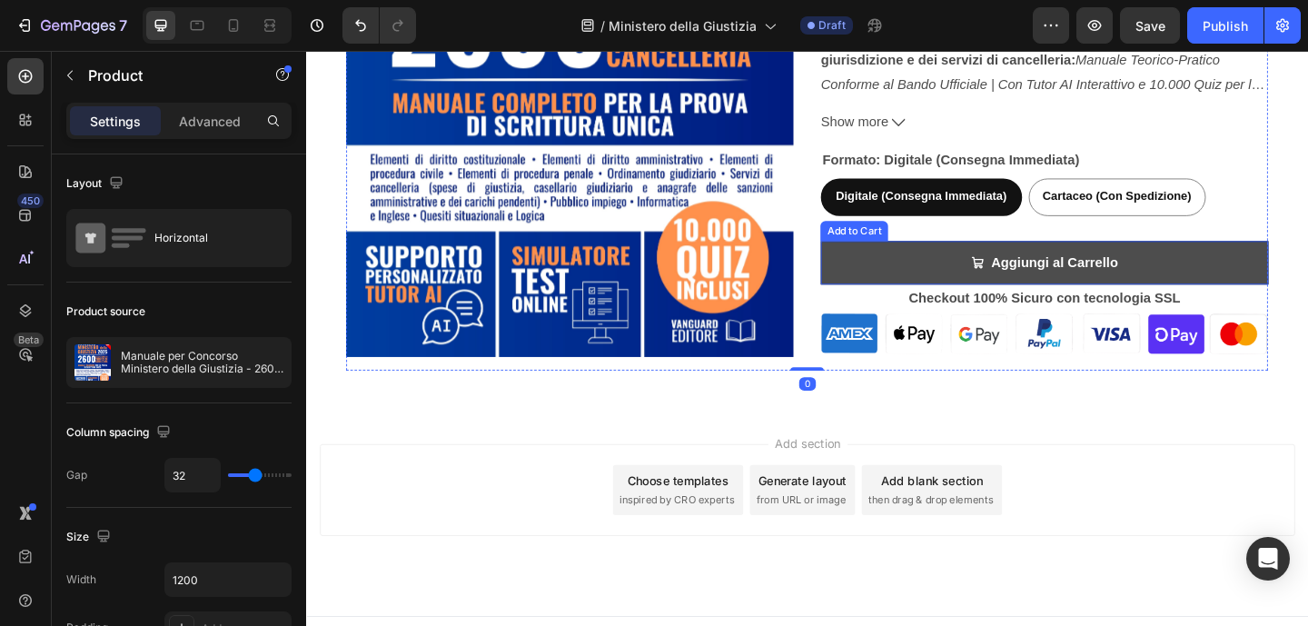
click at [1227, 276] on button "Aggiungi al Carrello" at bounding box center [1108, 282] width 487 height 48
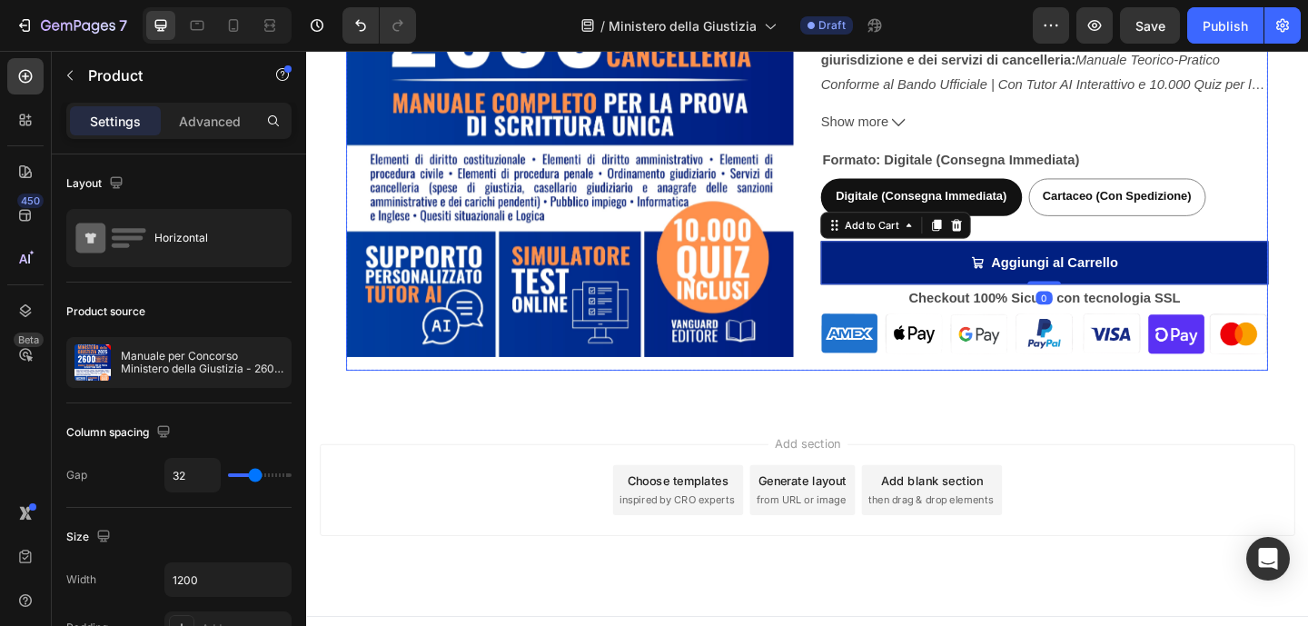
click at [1225, 242] on div "Manuale per Concorso Ministero della Giustizia - 2600 Assistenti ai Servizi di …" at bounding box center [1108, 76] width 487 height 645
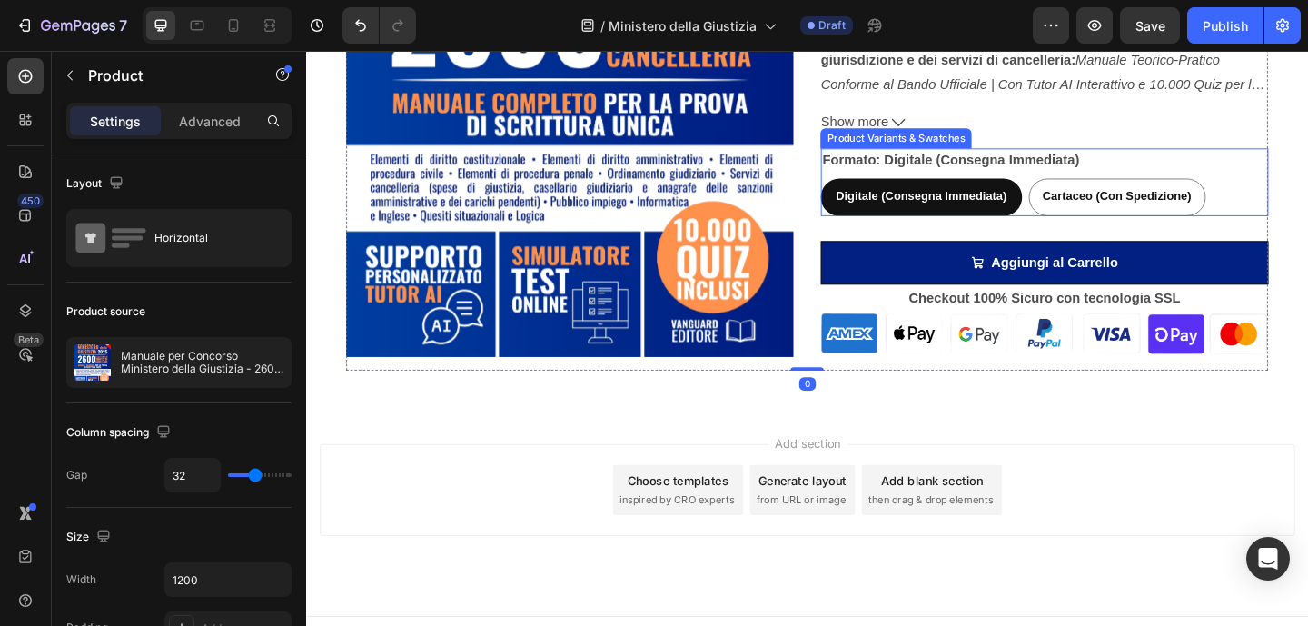
click at [1286, 203] on div "Digitale (Consegna Immediata) Digitale (Consegna Immediata) Digitale (Consegna …" at bounding box center [1108, 210] width 487 height 41
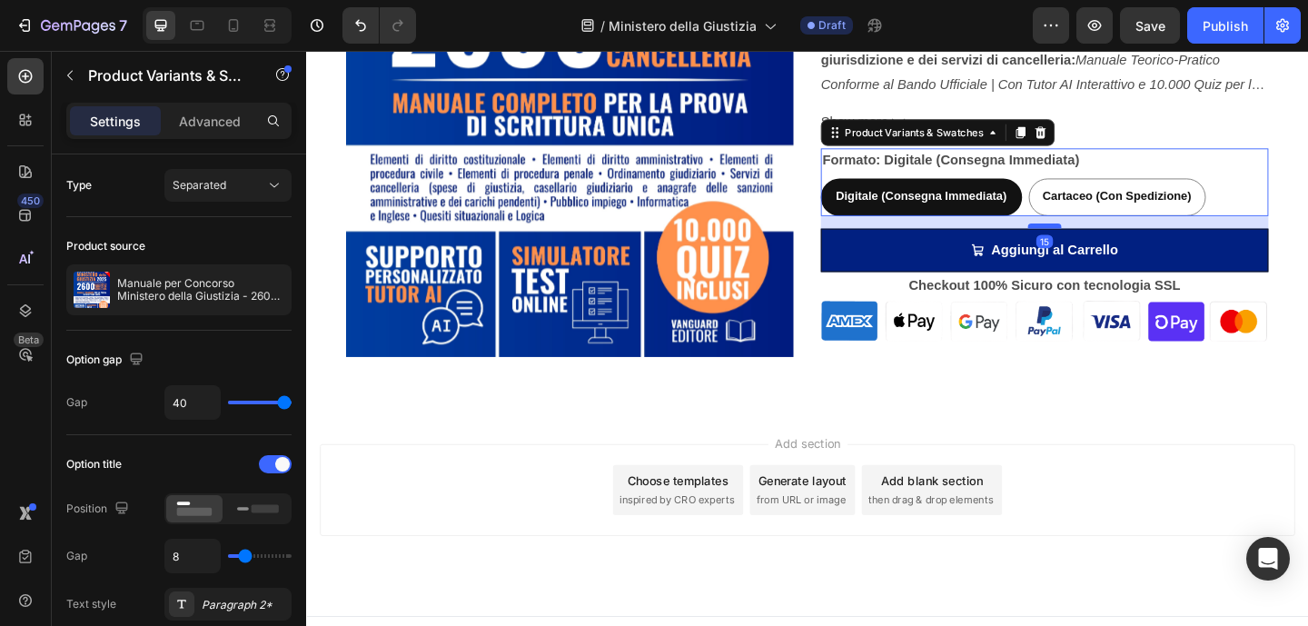
drag, startPoint x: 1107, startPoint y: 254, endPoint x: 1102, endPoint y: 241, distance: 14.4
click at [1102, 241] on div at bounding box center [1109, 241] width 36 height 5
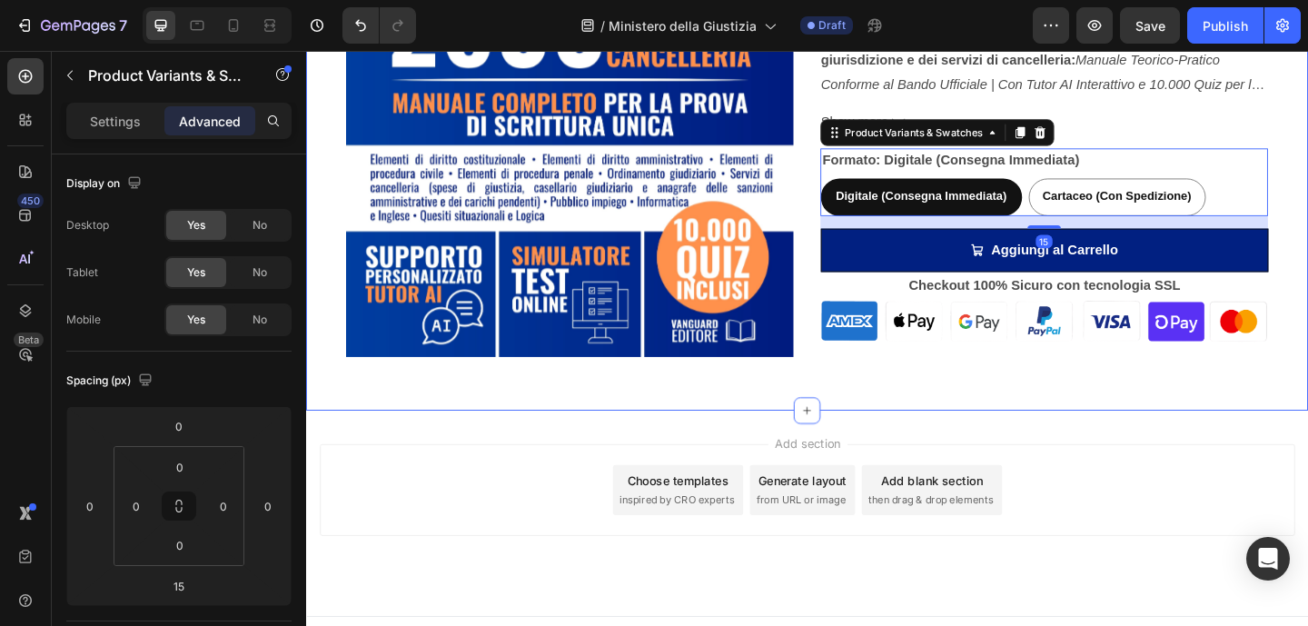
click at [1172, 417] on div "Product Images Manuale per Concorso Ministero della Giustizia - 2600 Assistenti…" at bounding box center [851, 83] width 1090 height 717
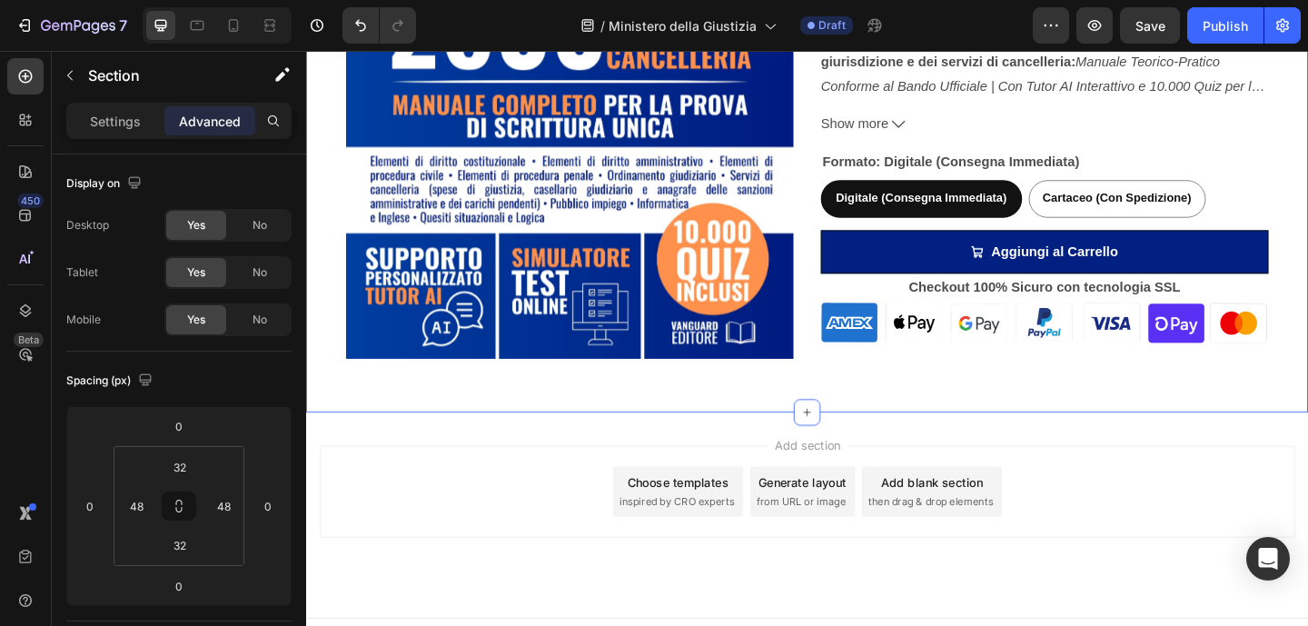
scroll to position [766, 0]
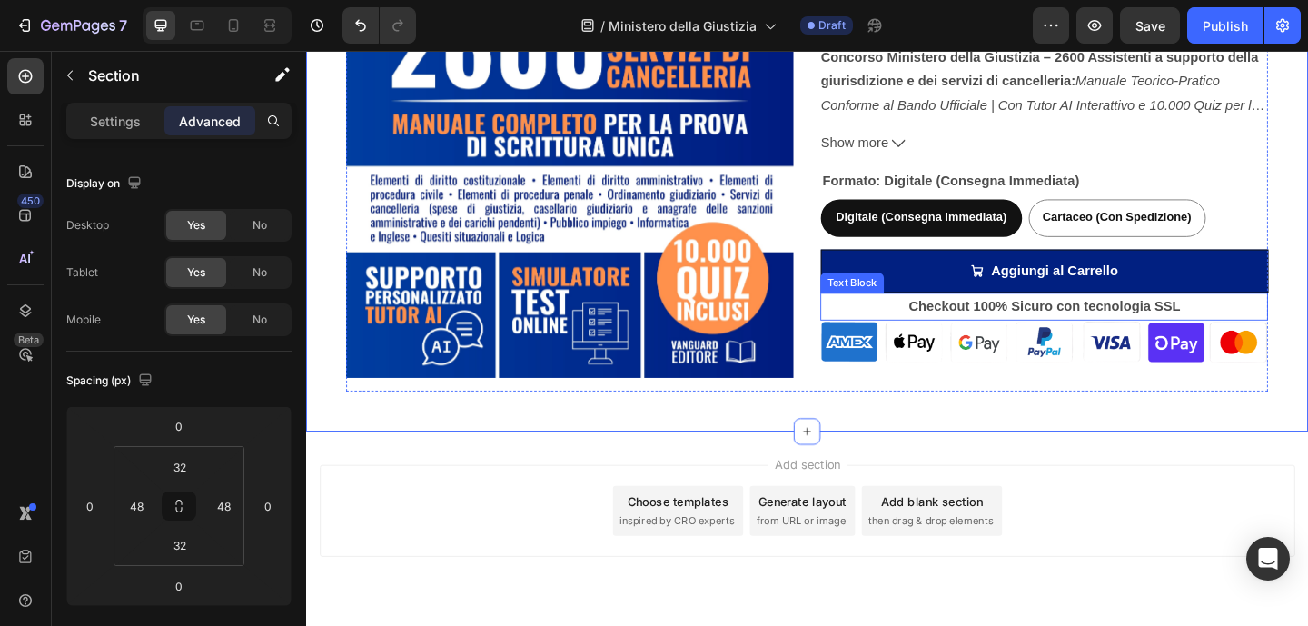
click at [1116, 334] on strong "Checkout 100% Sicuro con tecnologia SSL" at bounding box center [1108, 328] width 295 height 15
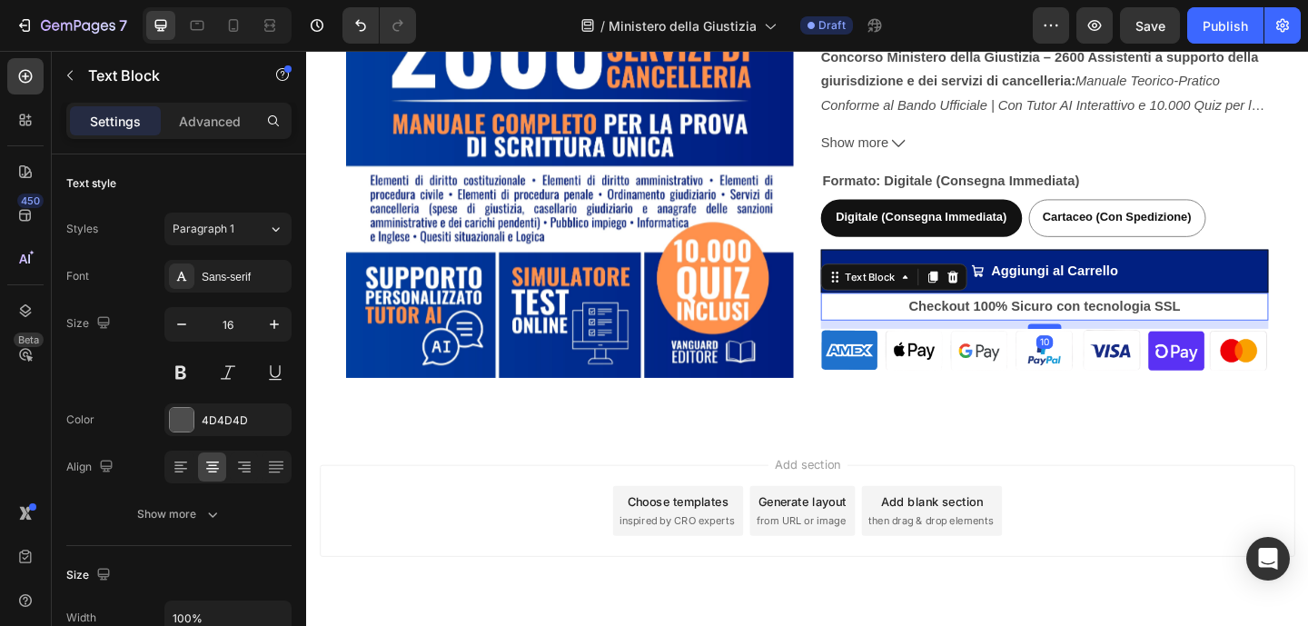
drag, startPoint x: 1109, startPoint y: 341, endPoint x: 1106, endPoint y: 351, distance: 9.5
click at [1106, 351] on div at bounding box center [1109, 350] width 36 height 5
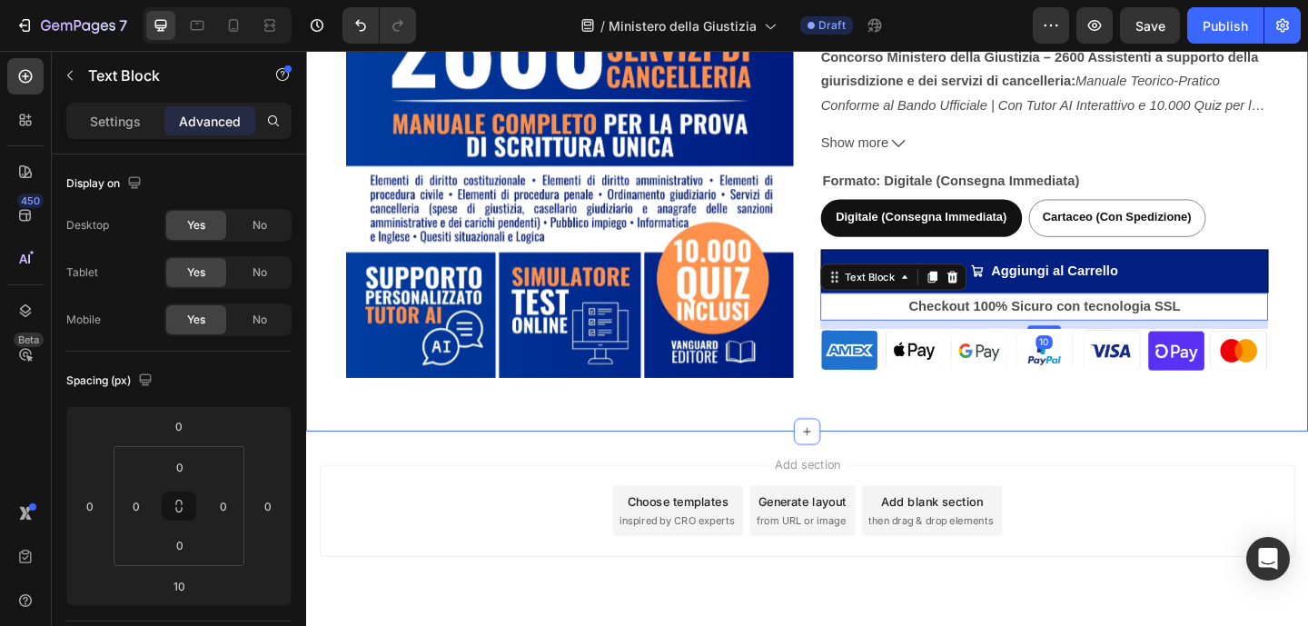
click at [1154, 450] on div "Product Images Manuale per Concorso Ministero della Giustizia - 2600 Assistenti…" at bounding box center [851, 106] width 1090 height 717
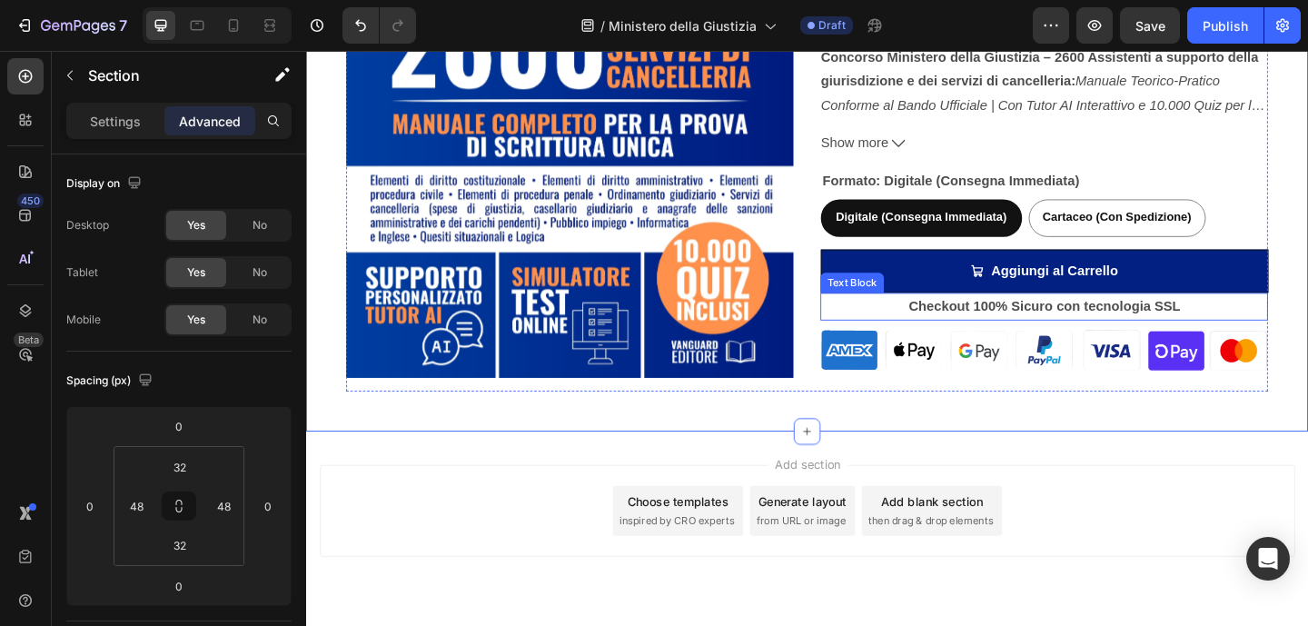
click at [1095, 330] on strong "Checkout 100% Sicuro con tecnologia SSL" at bounding box center [1108, 328] width 295 height 15
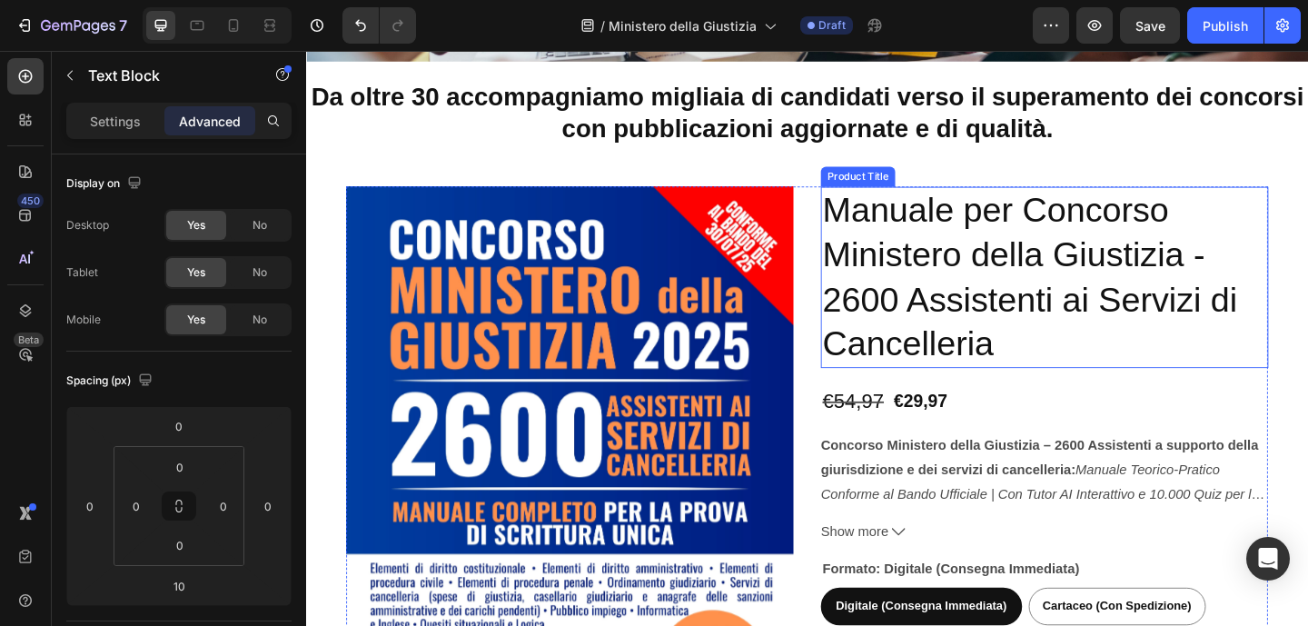
scroll to position [340, 0]
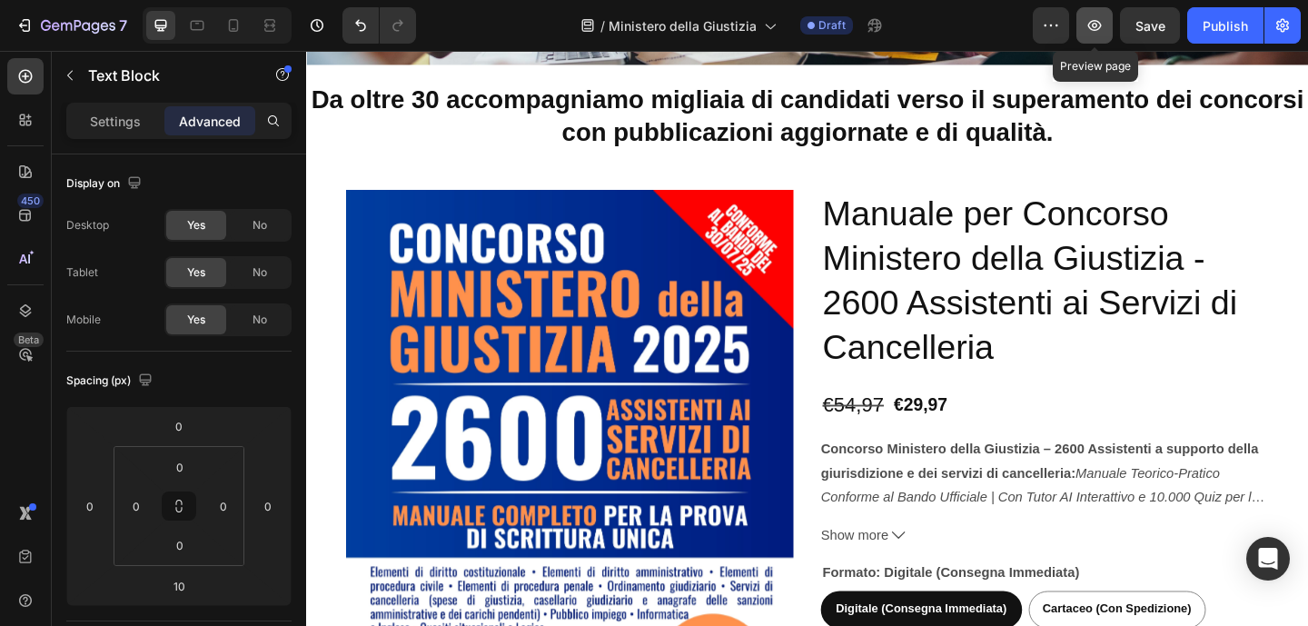
click at [1085, 31] on icon "button" at bounding box center [1094, 25] width 18 height 18
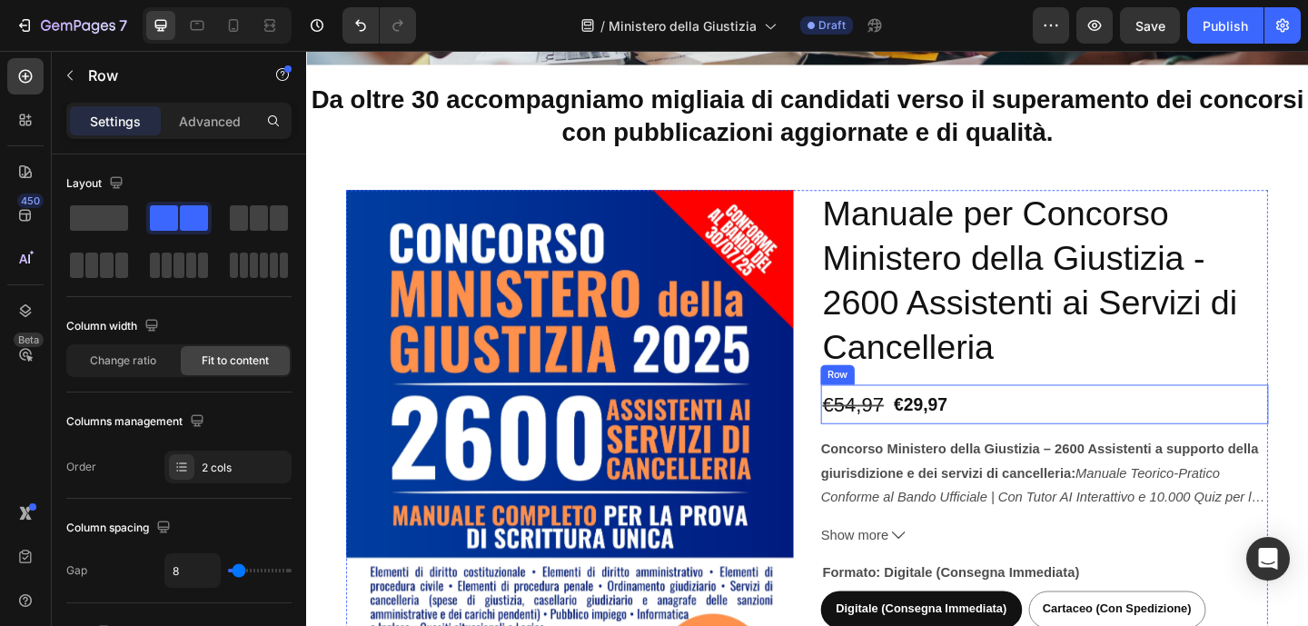
click at [1054, 436] on div "€29,97 Product Price Product Price €54,97 Product Price Product Price Row" at bounding box center [1108, 435] width 487 height 43
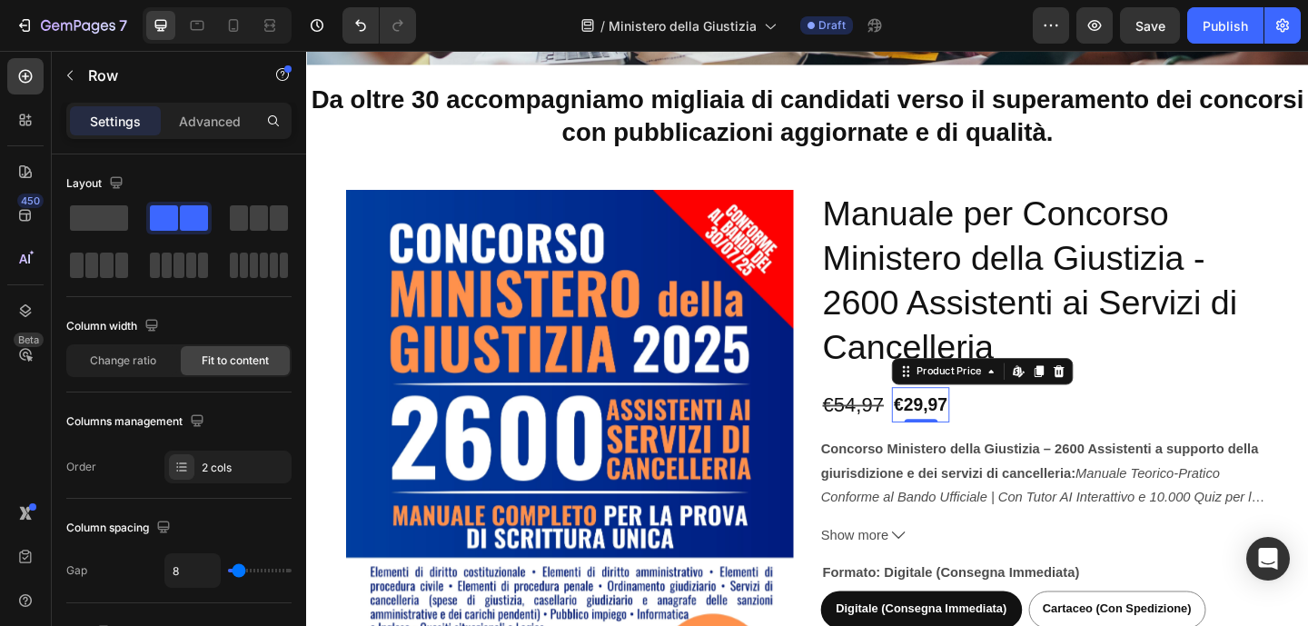
click at [993, 434] on div "€29,97" at bounding box center [974, 436] width 62 height 38
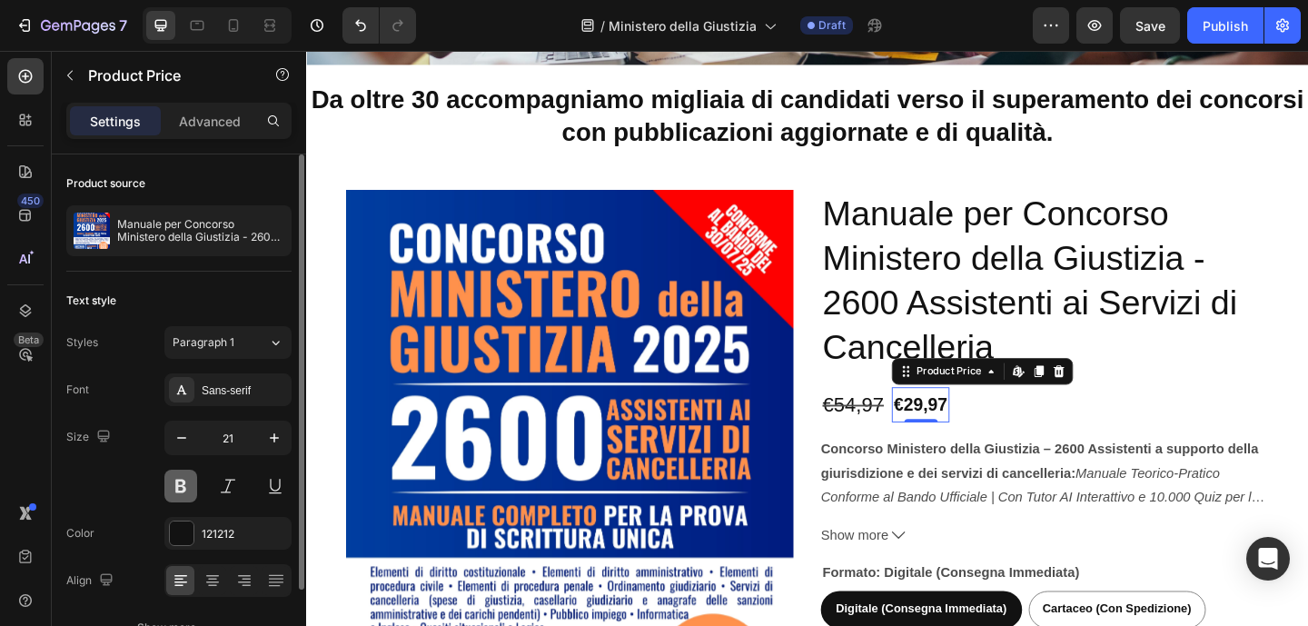
click at [191, 489] on button at bounding box center [180, 485] width 33 height 33
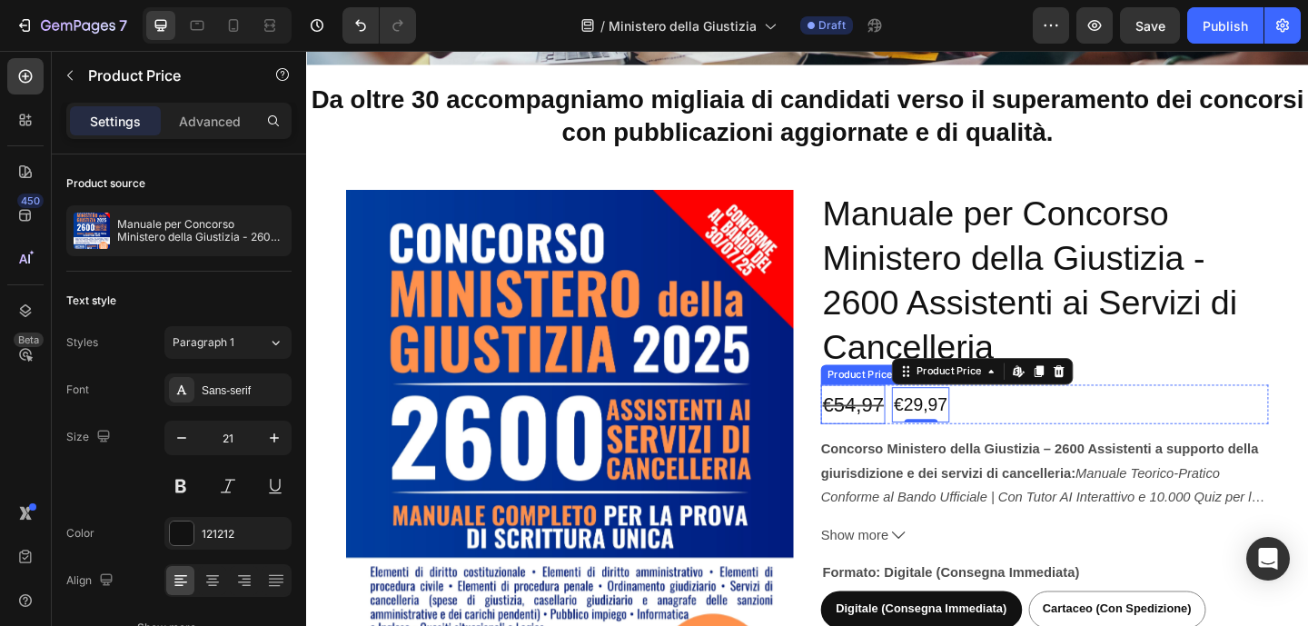
click at [903, 438] on div "€54,97" at bounding box center [900, 435] width 70 height 43
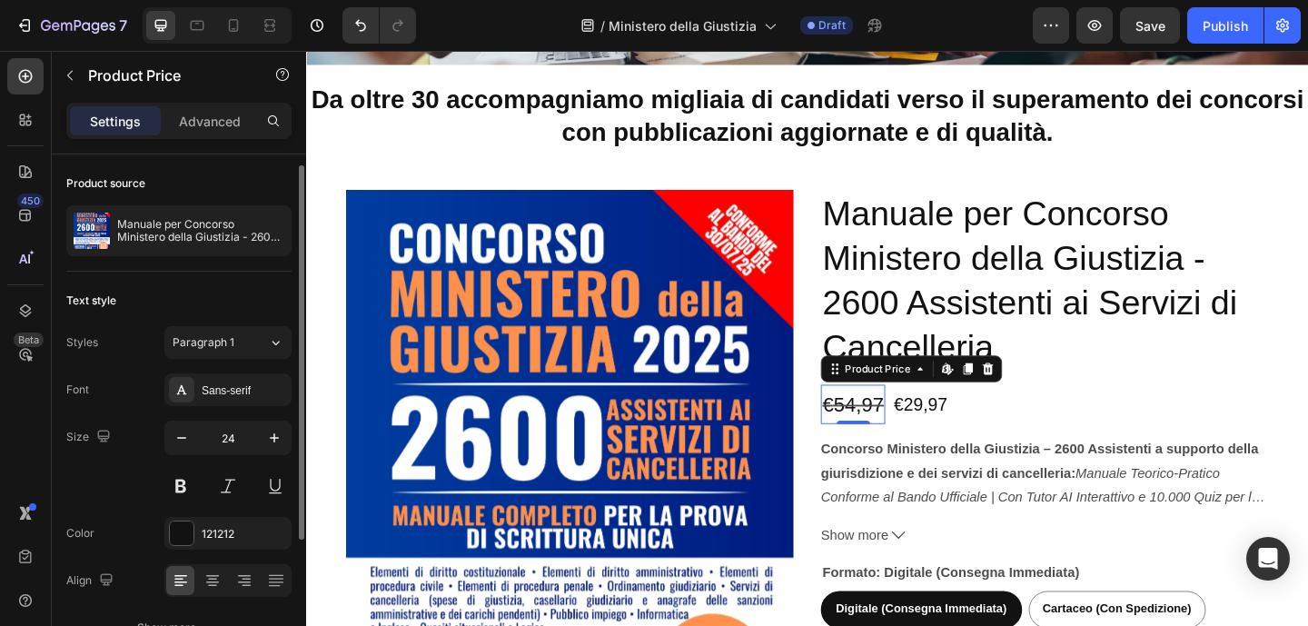
scroll to position [6, 0]
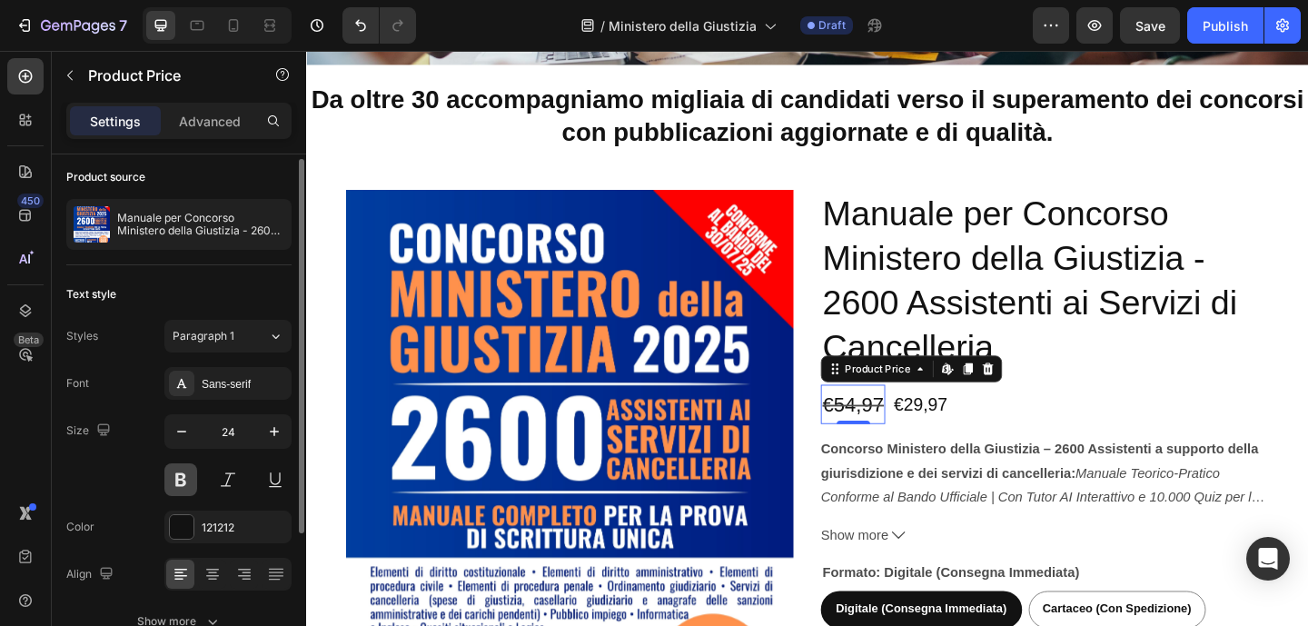
click at [181, 489] on button at bounding box center [180, 479] width 33 height 33
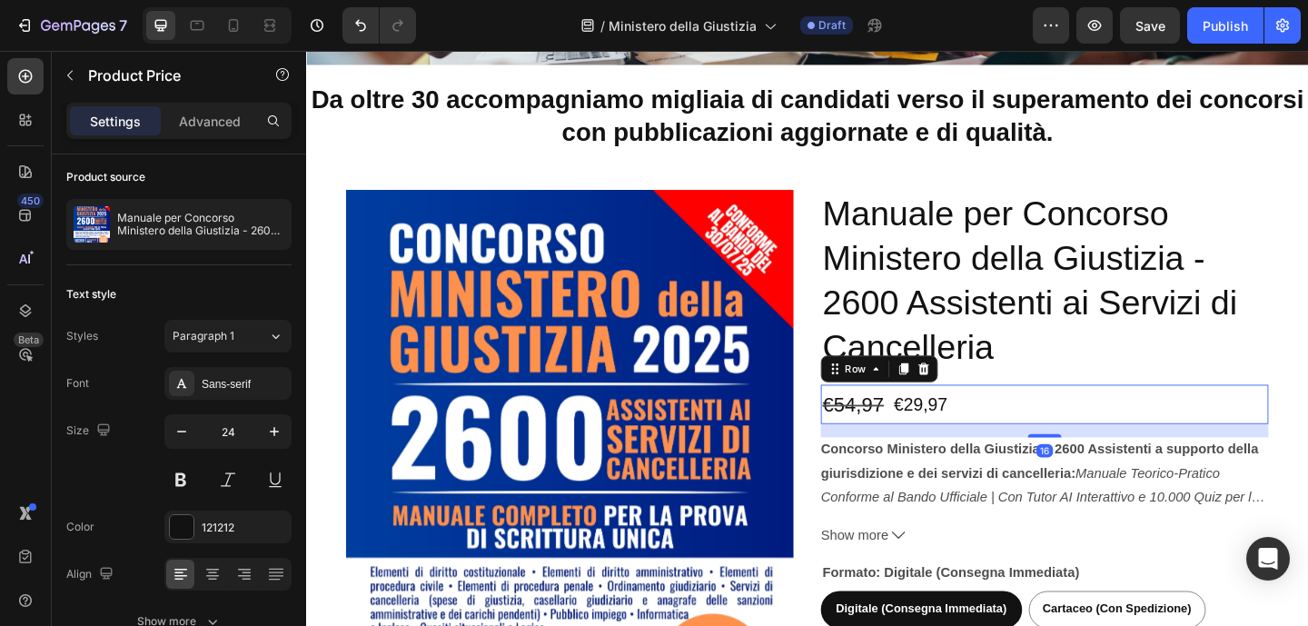
click at [1044, 444] on div "€29,97 Product Price Product Price €54,97 Product Price Product Price Row 16" at bounding box center [1108, 435] width 487 height 43
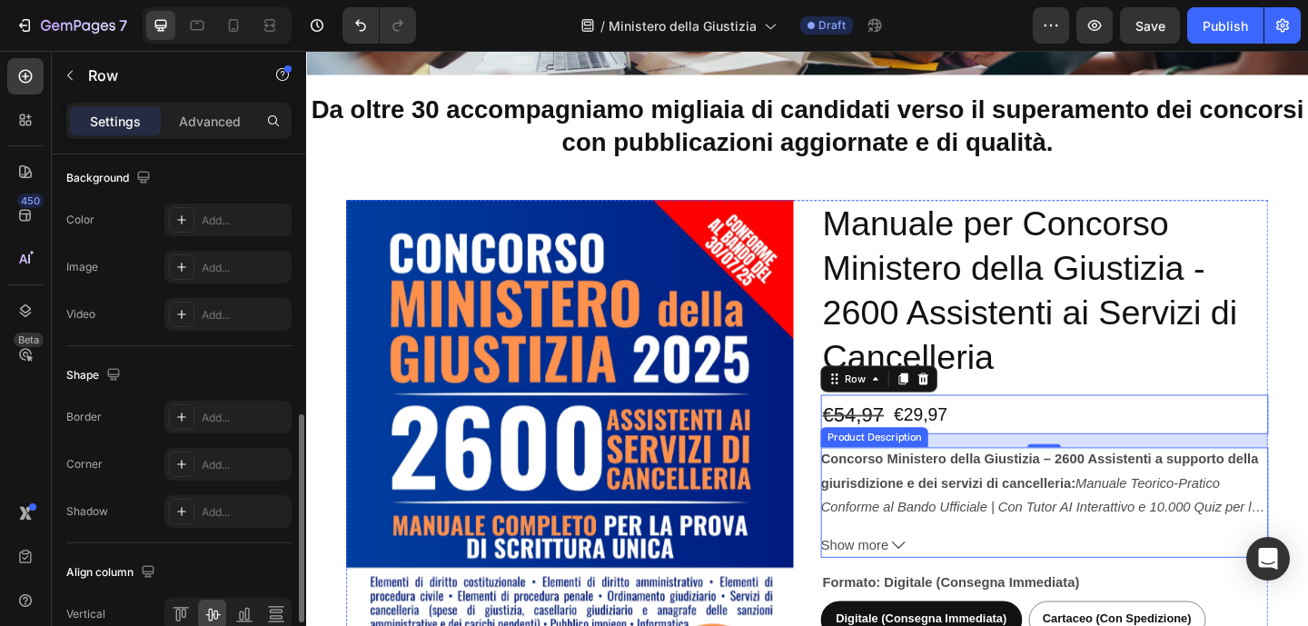
scroll to position [264, 0]
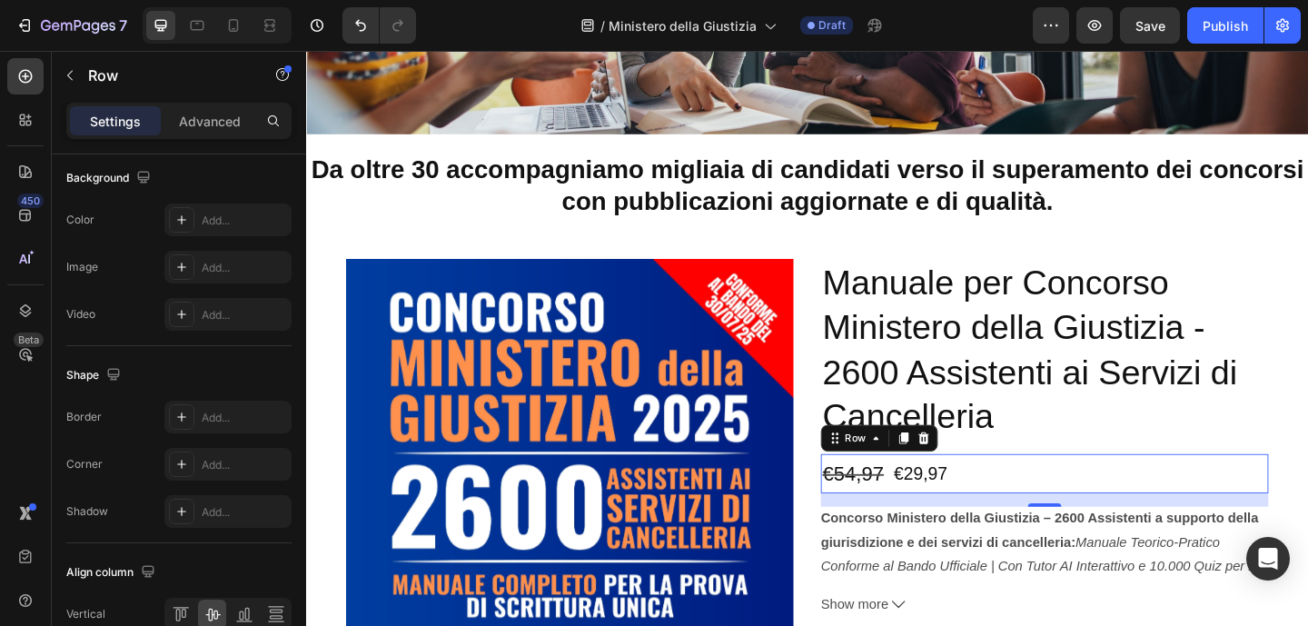
click at [1053, 509] on div "€29,97 Product Price Product Price €54,97 Product Price Product Price Row 16" at bounding box center [1108, 510] width 487 height 43
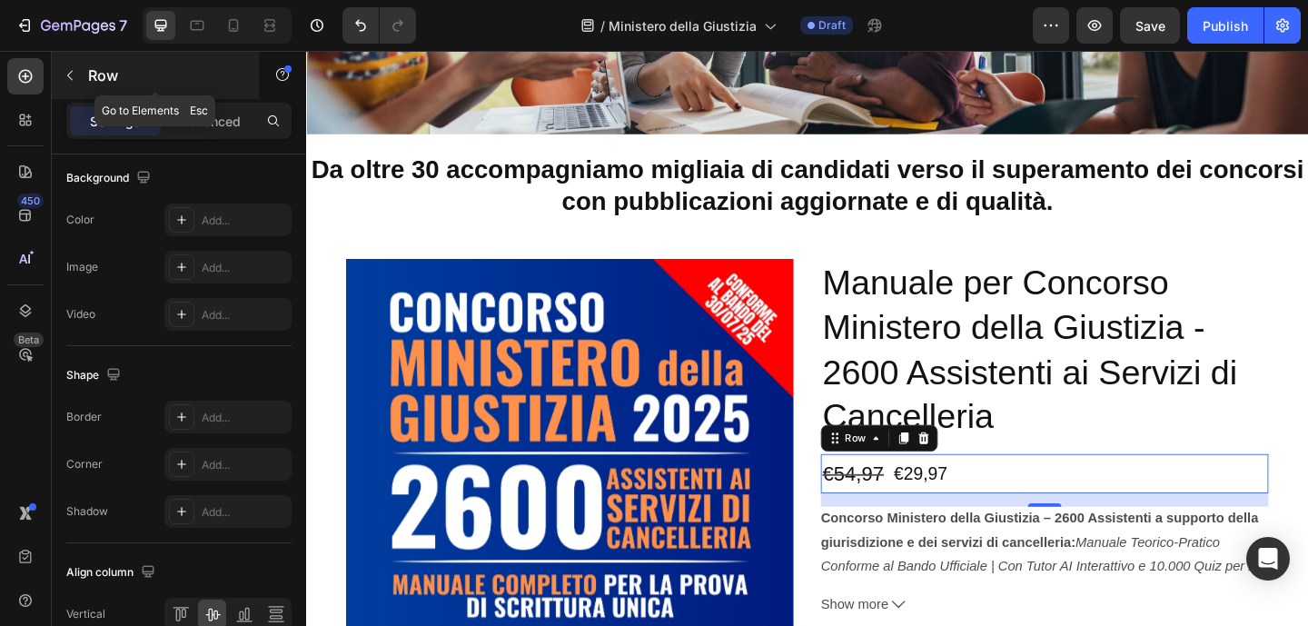
click at [79, 78] on button "button" at bounding box center [69, 75] width 29 height 29
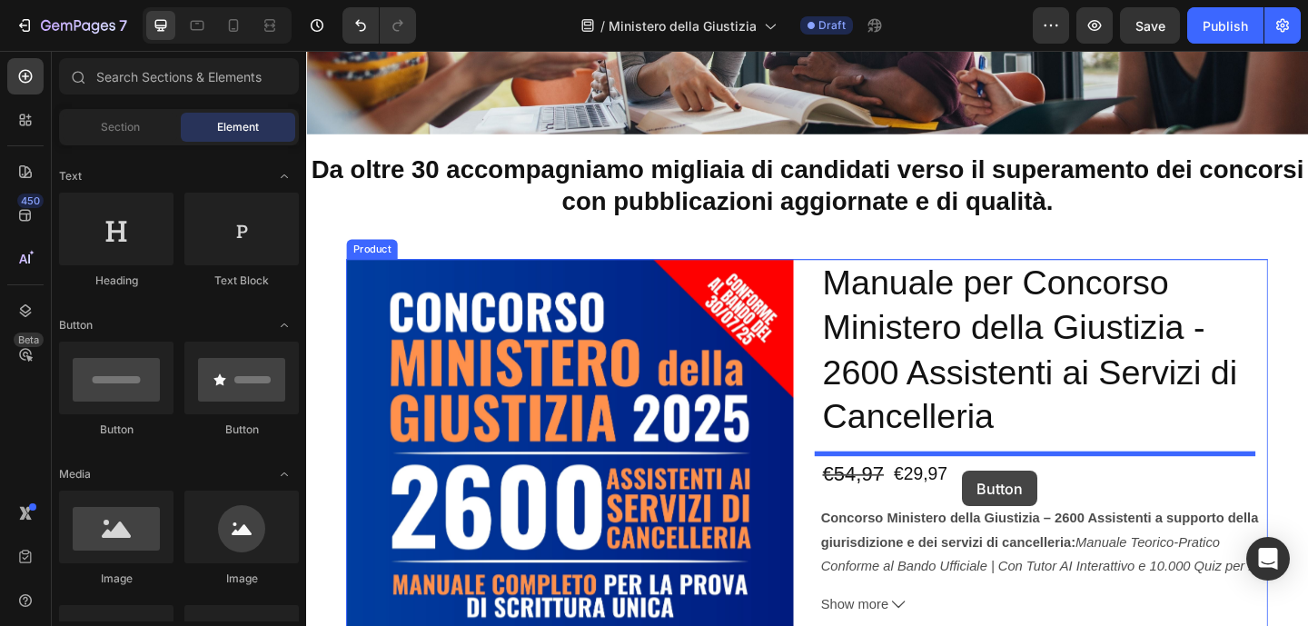
drag, startPoint x: 431, startPoint y: 440, endPoint x: 1020, endPoint y: 508, distance: 592.4
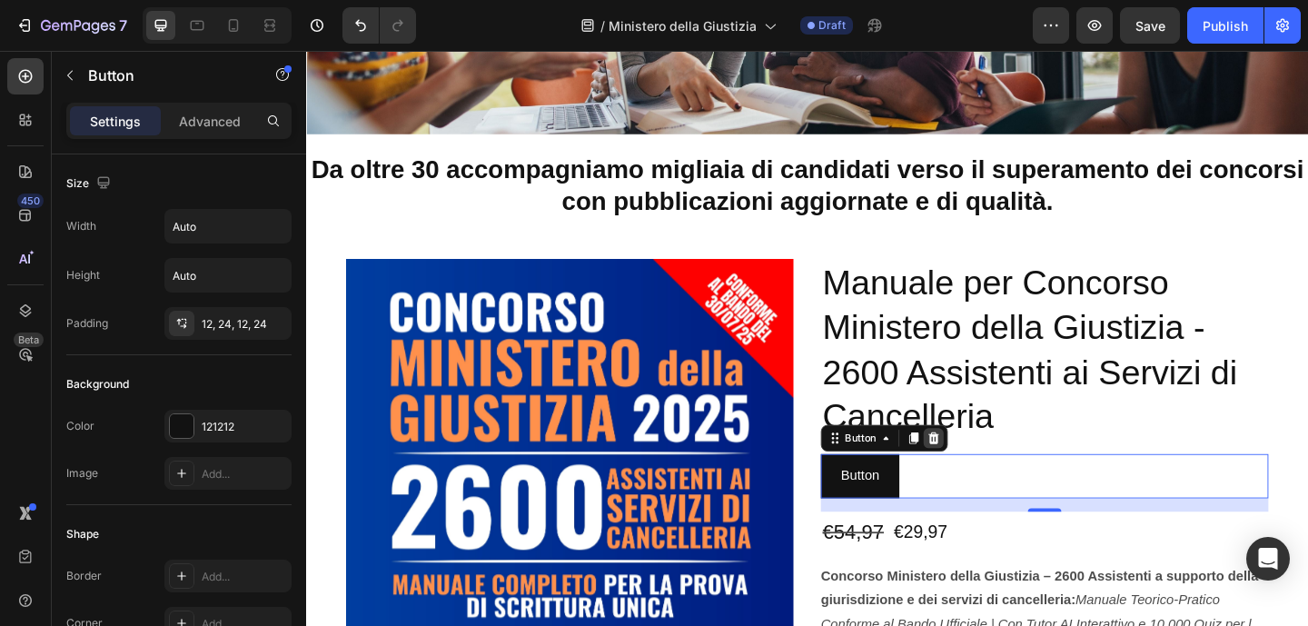
click at [981, 475] on icon at bounding box center [988, 472] width 15 height 15
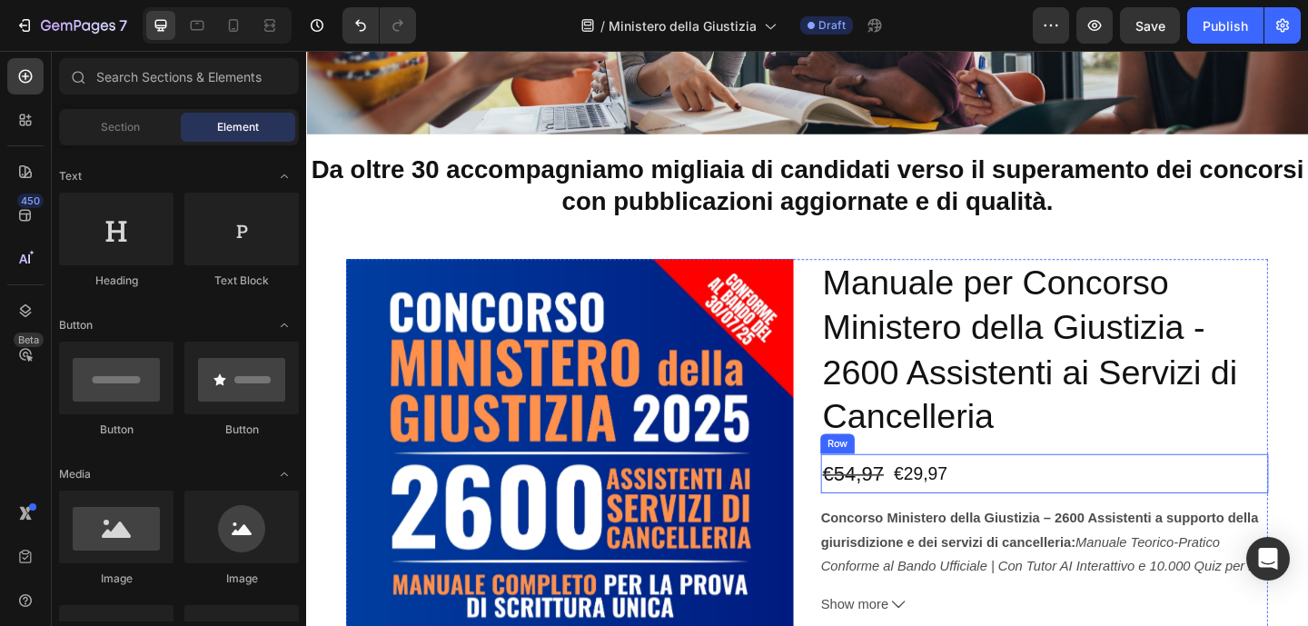
click at [1041, 512] on div "€29,97 Product Price Product Price €54,97 Product Price Product Price Row" at bounding box center [1108, 510] width 487 height 43
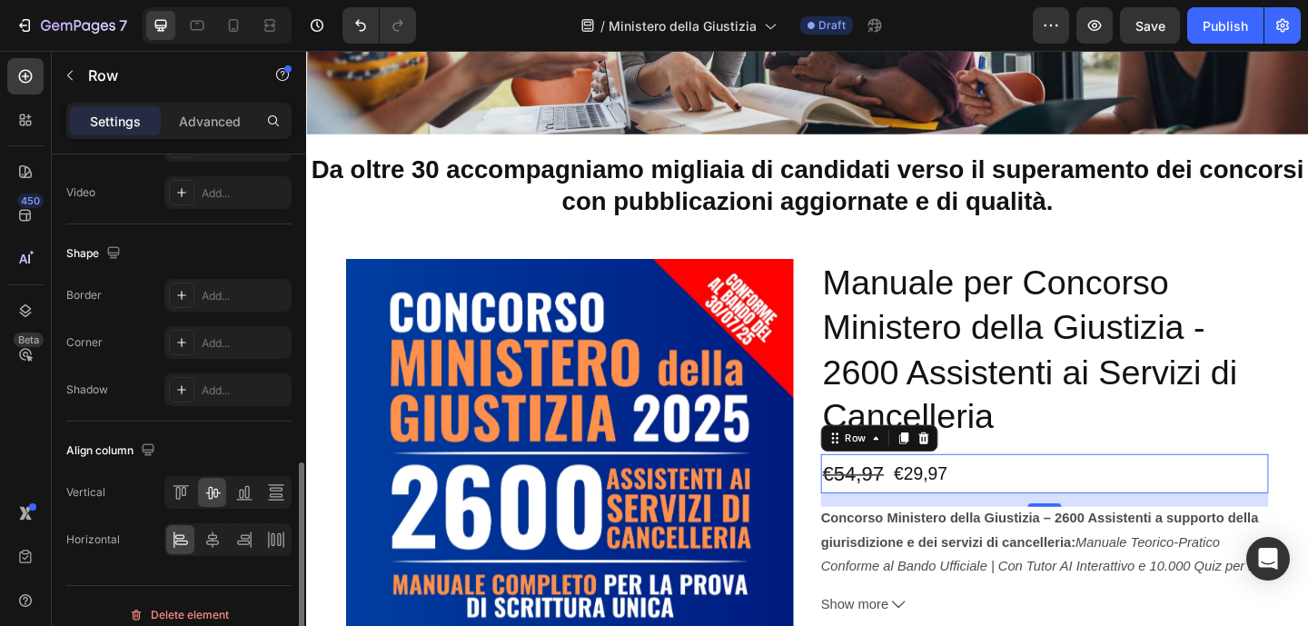
scroll to position [792, 0]
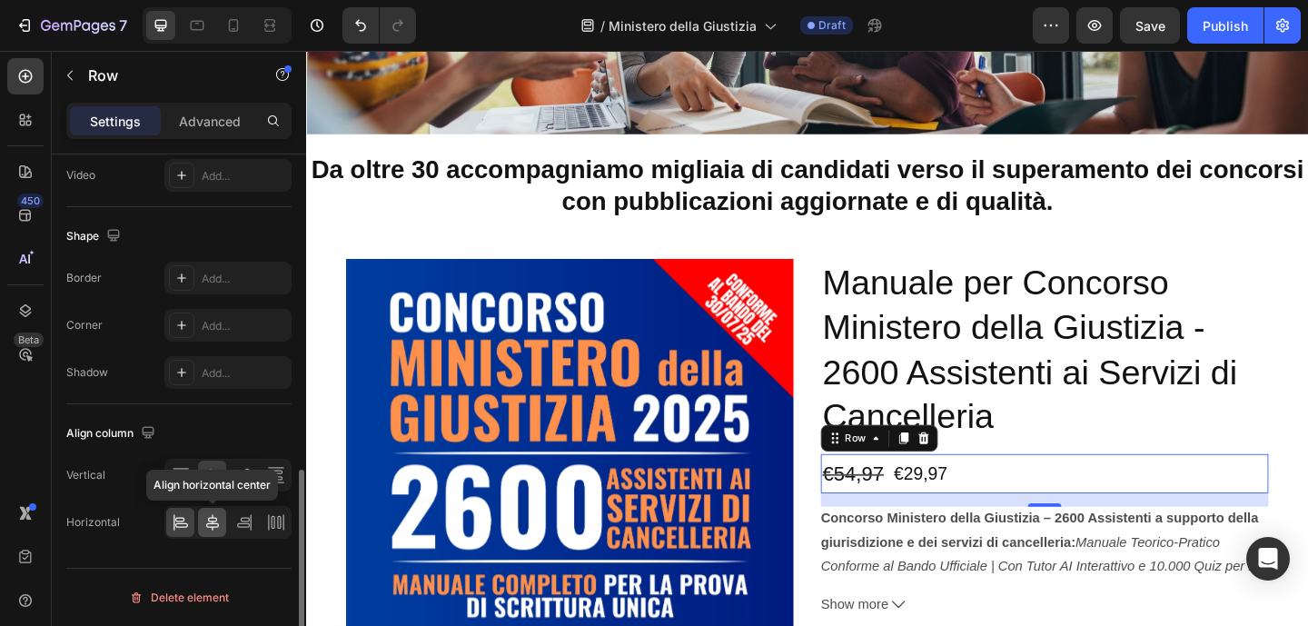
click at [210, 522] on icon at bounding box center [212, 522] width 13 height 16
click at [195, 522] on div at bounding box center [227, 522] width 127 height 33
click at [189, 520] on icon at bounding box center [181, 522] width 18 height 18
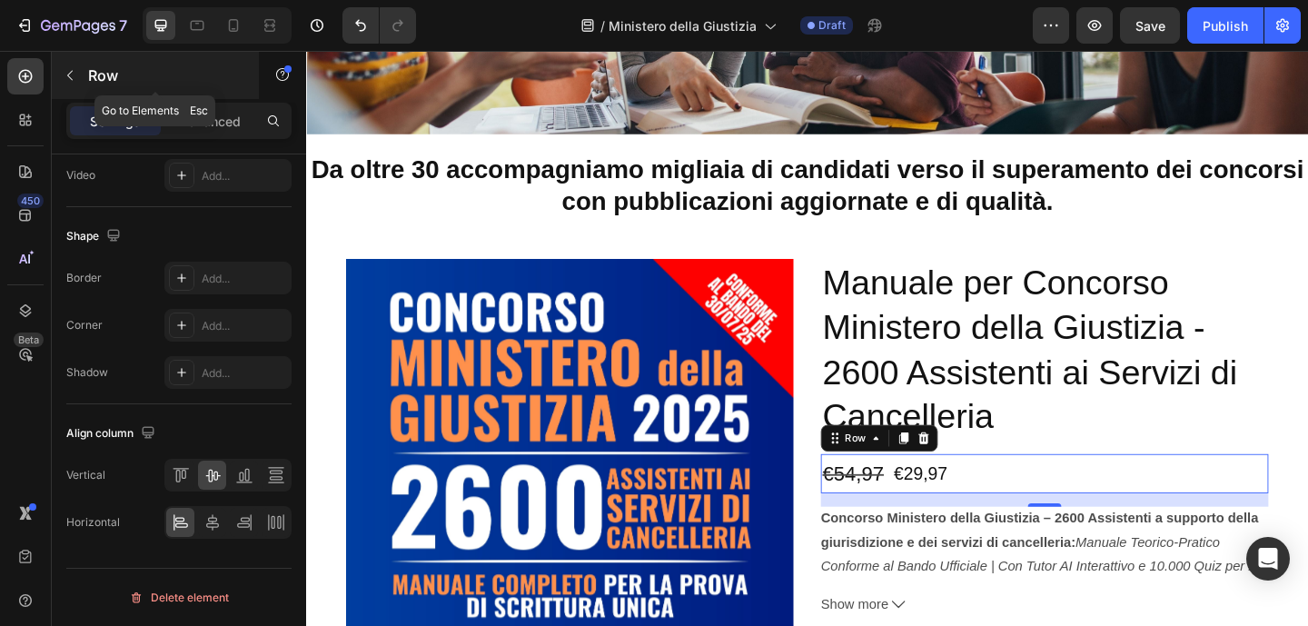
click at [71, 83] on button "button" at bounding box center [69, 75] width 29 height 29
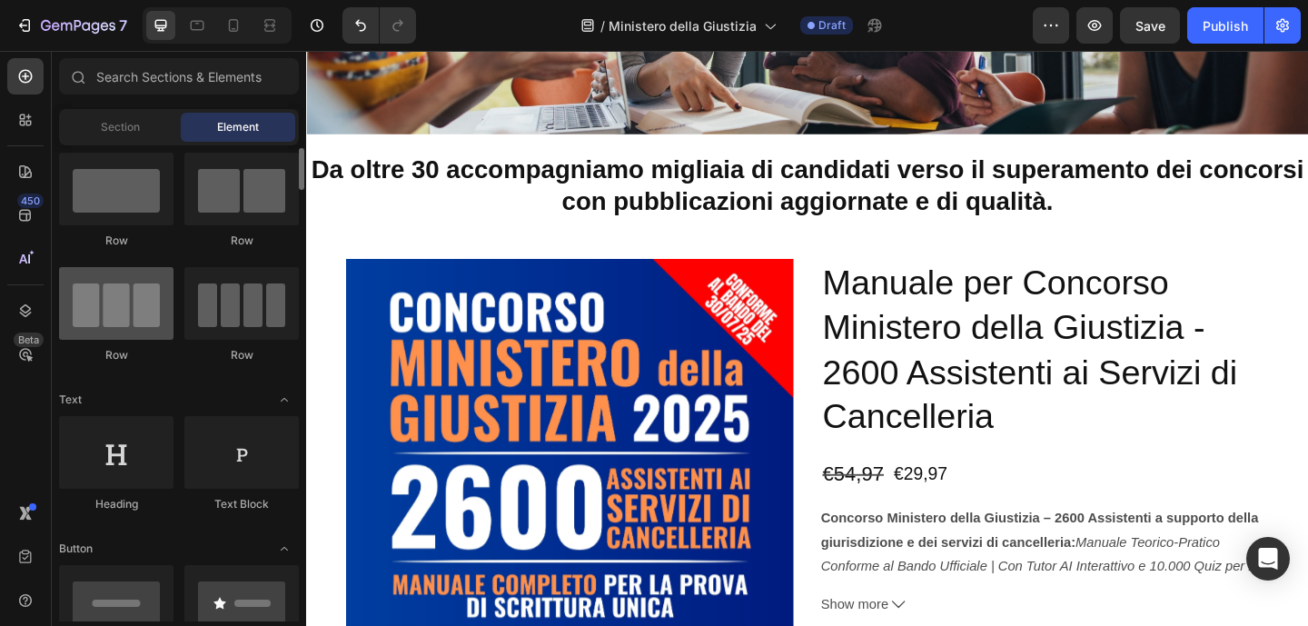
scroll to position [84, 0]
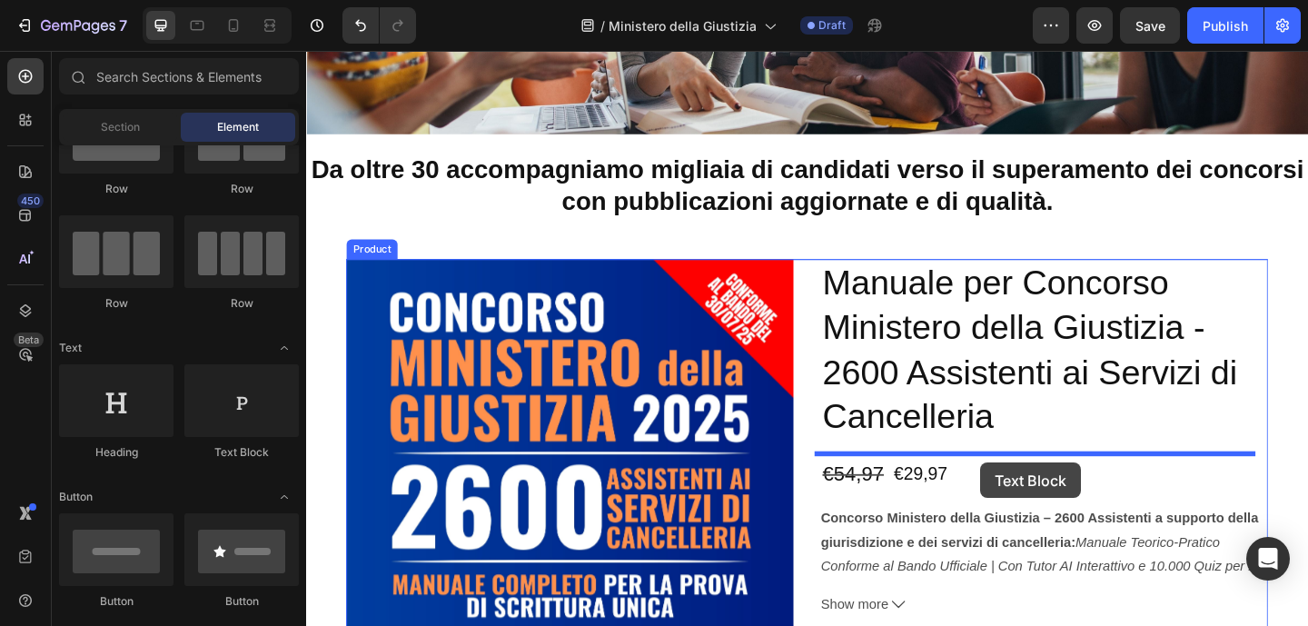
drag, startPoint x: 560, startPoint y: 443, endPoint x: 1039, endPoint y: 499, distance: 481.8
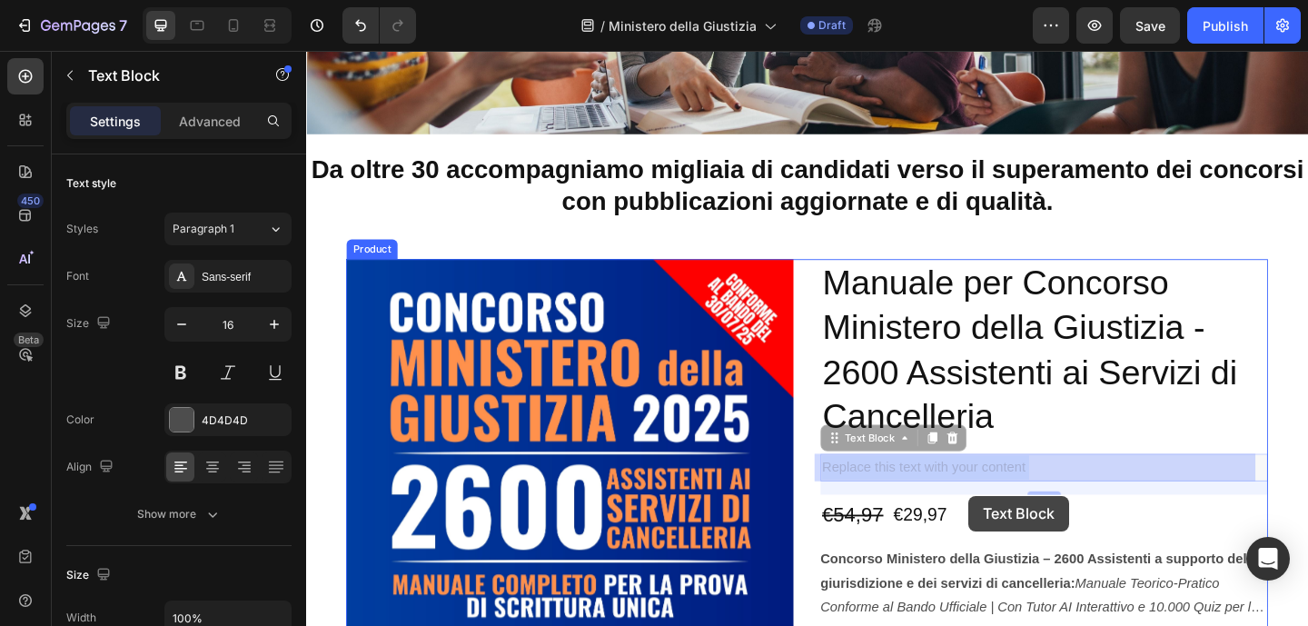
drag, startPoint x: 1077, startPoint y: 504, endPoint x: 1024, endPoint y: 527, distance: 57.4
click at [1026, 533] on div "Header Image Da oltre 30 accompagniamo migliaia di candidati verso il superamen…" at bounding box center [851, 507] width 1090 height 1441
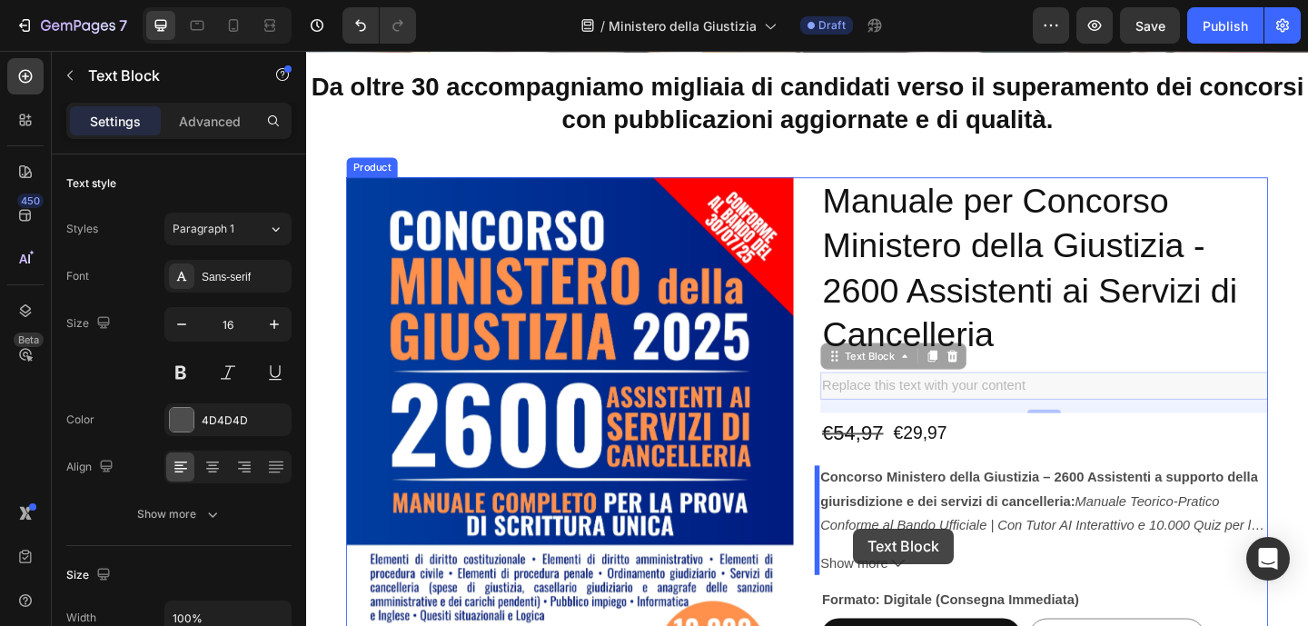
scroll to position [378, 0]
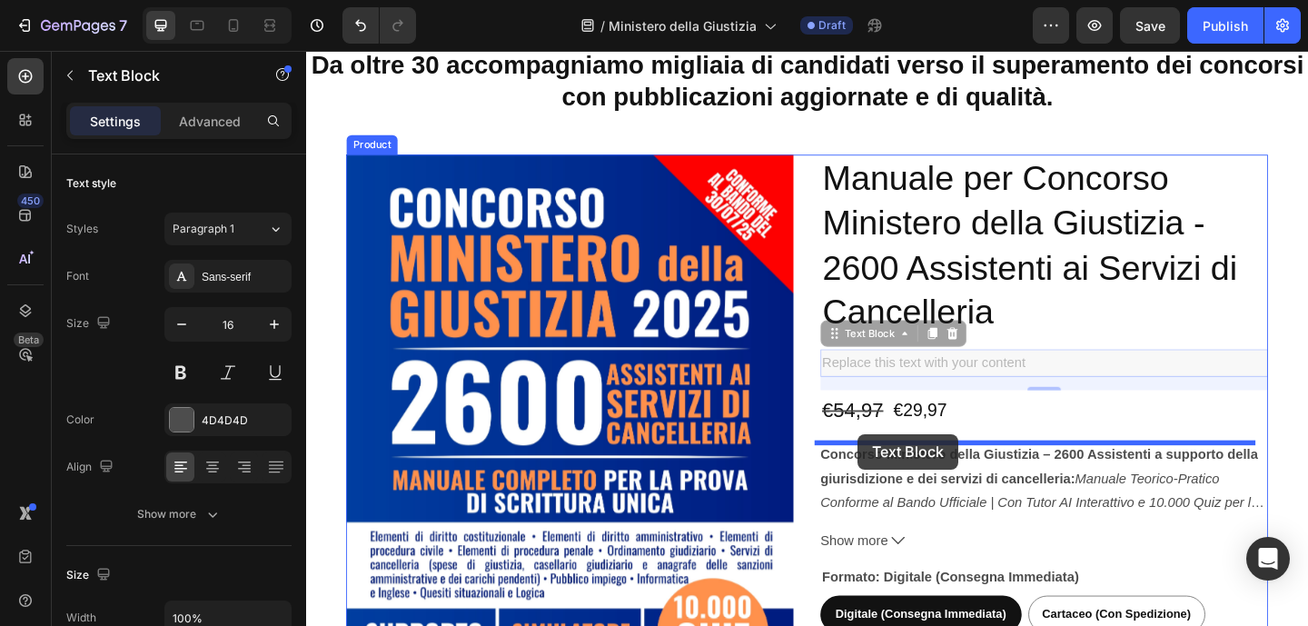
drag, startPoint x: 899, startPoint y: 477, endPoint x: 905, endPoint y: 468, distance: 11.1
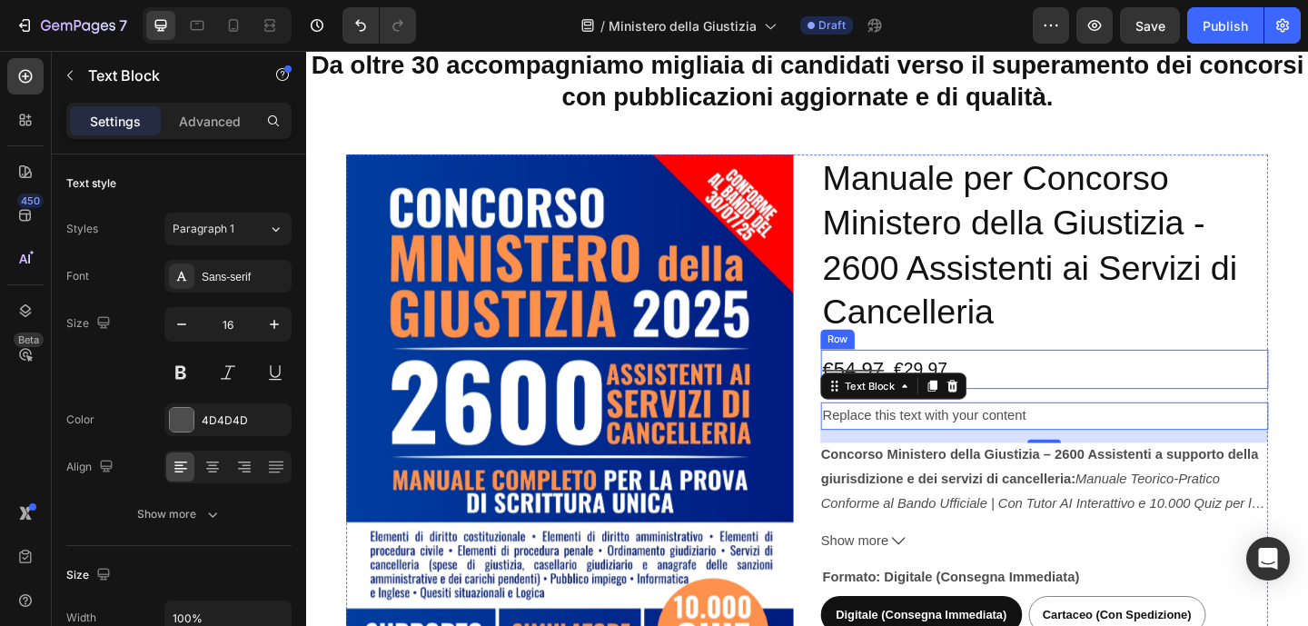
click at [1131, 406] on div "€29,97 Product Price Product Price €54,97 Product Price Product Price Row" at bounding box center [1108, 397] width 487 height 43
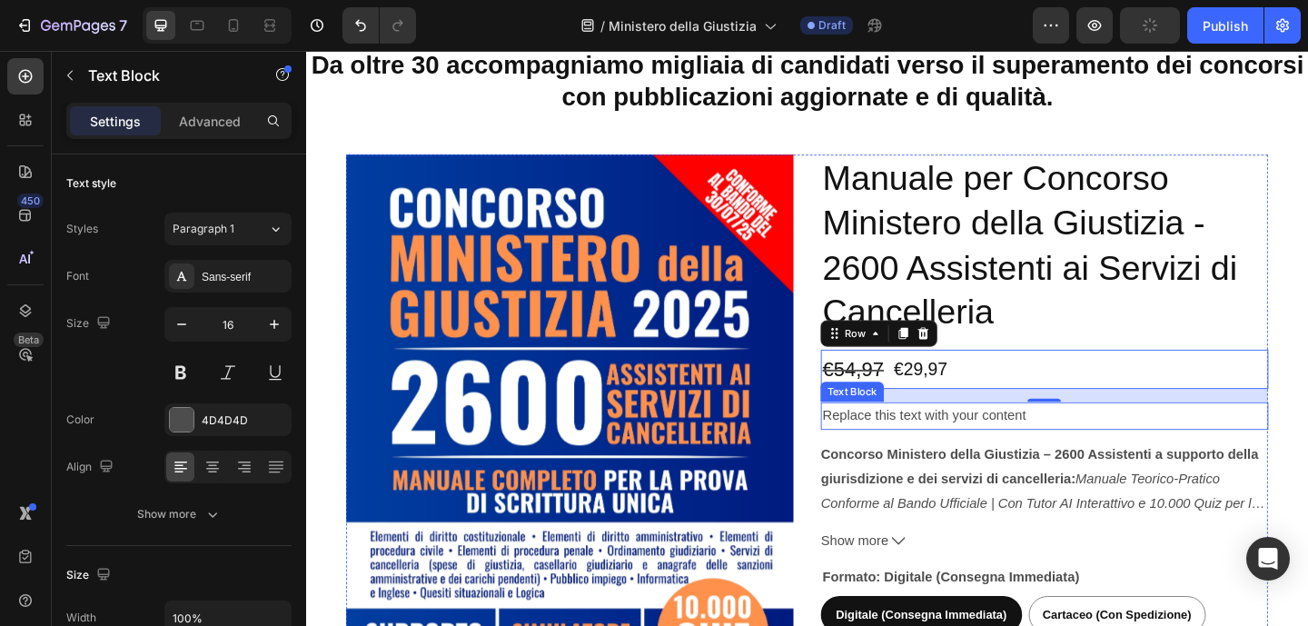
click at [1029, 444] on p "Replace this text with your content" at bounding box center [1108, 448] width 483 height 26
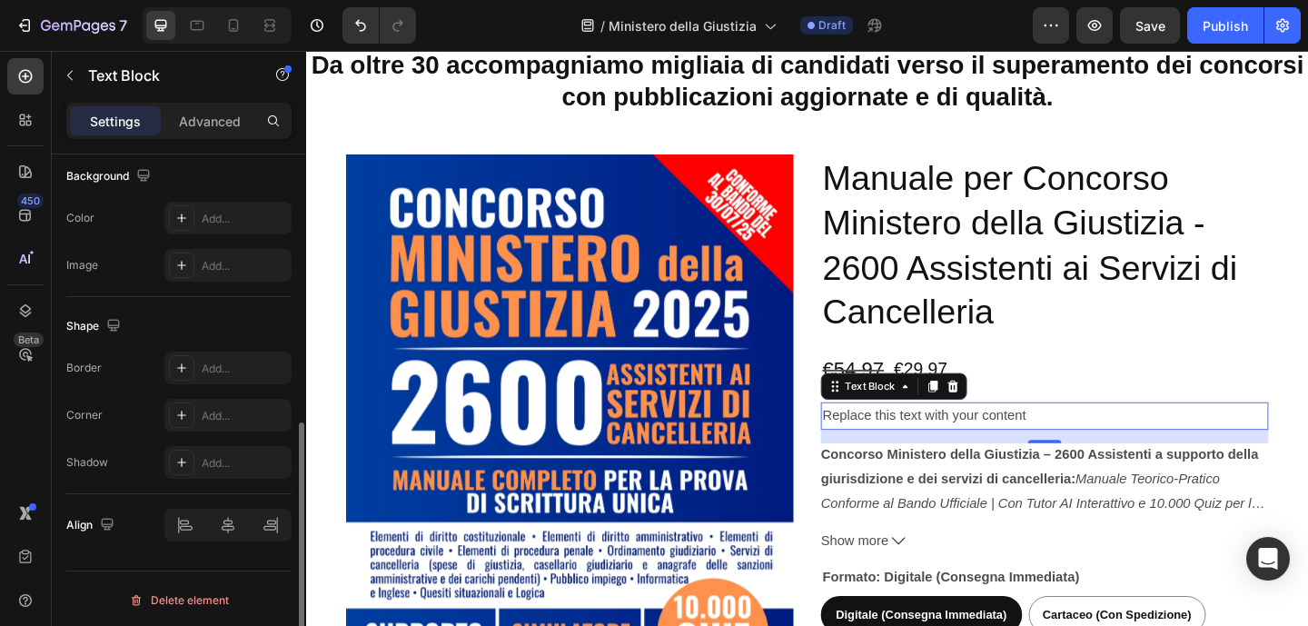
scroll to position [553, 0]
click at [1003, 418] on icon at bounding box center [1009, 416] width 12 height 13
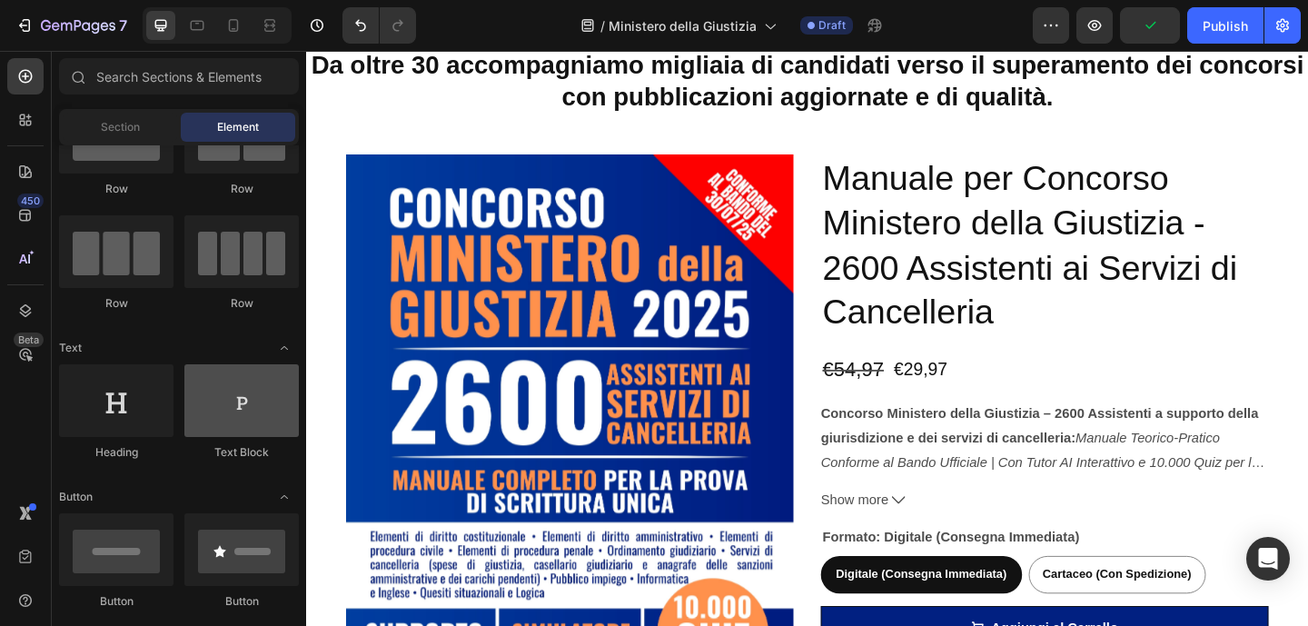
scroll to position [0, 0]
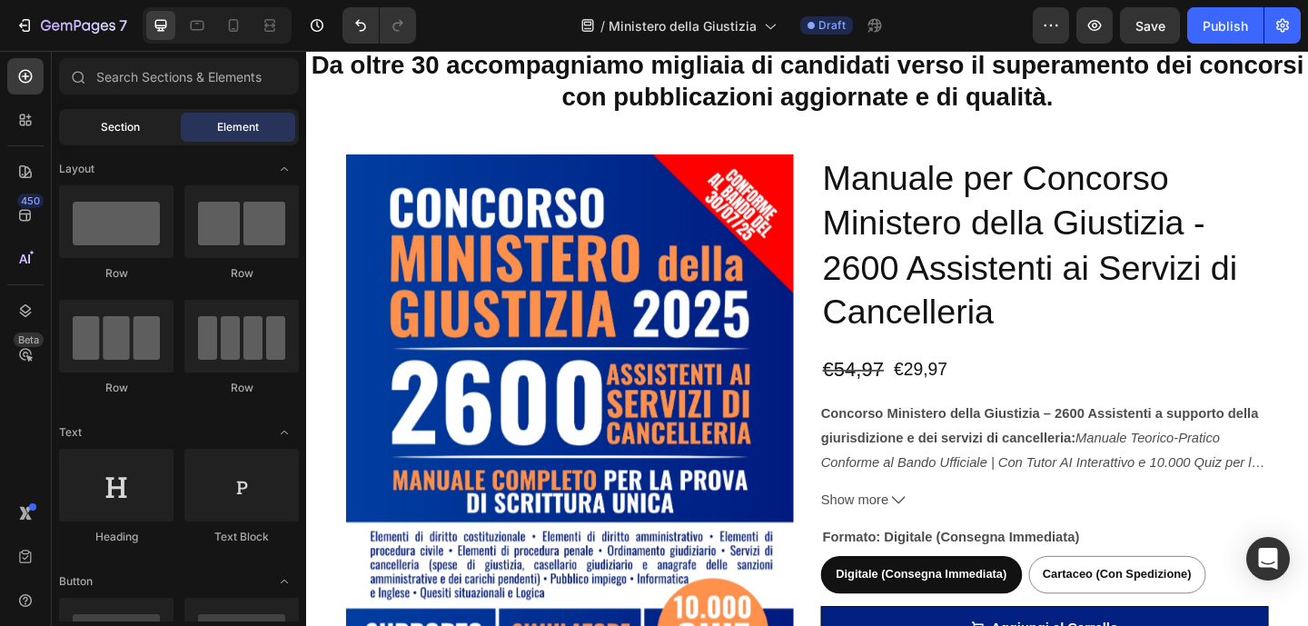
click at [123, 130] on span "Section" at bounding box center [120, 127] width 39 height 16
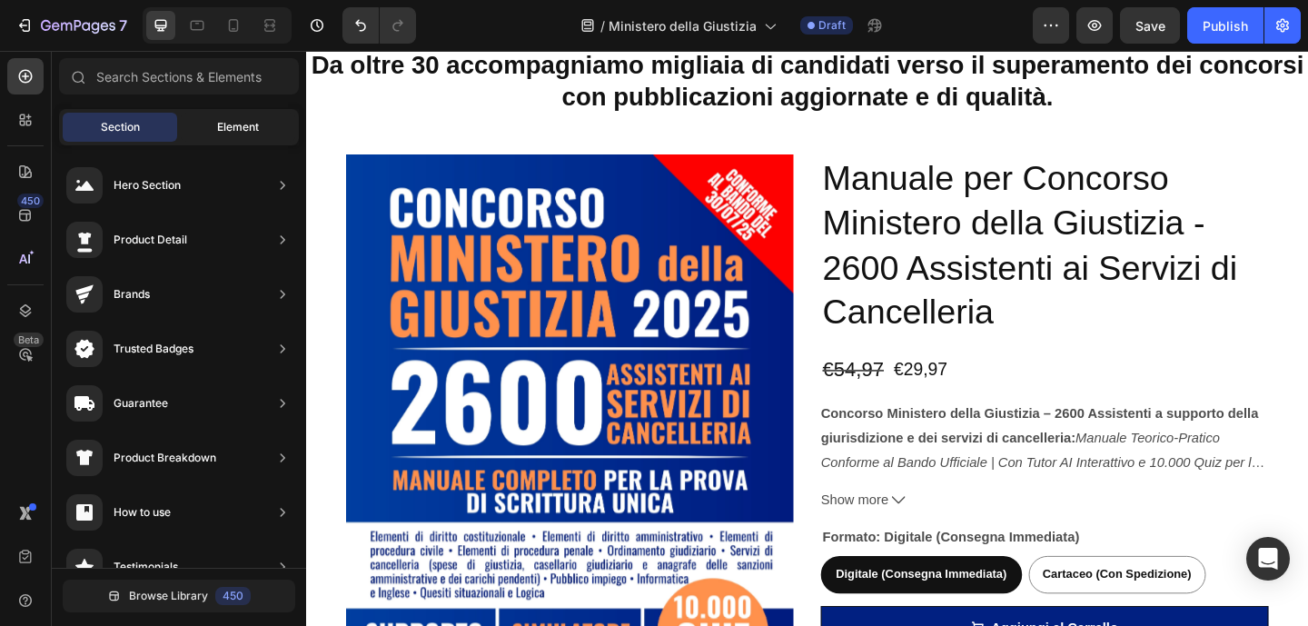
click at [212, 122] on div "Element" at bounding box center [238, 127] width 114 height 29
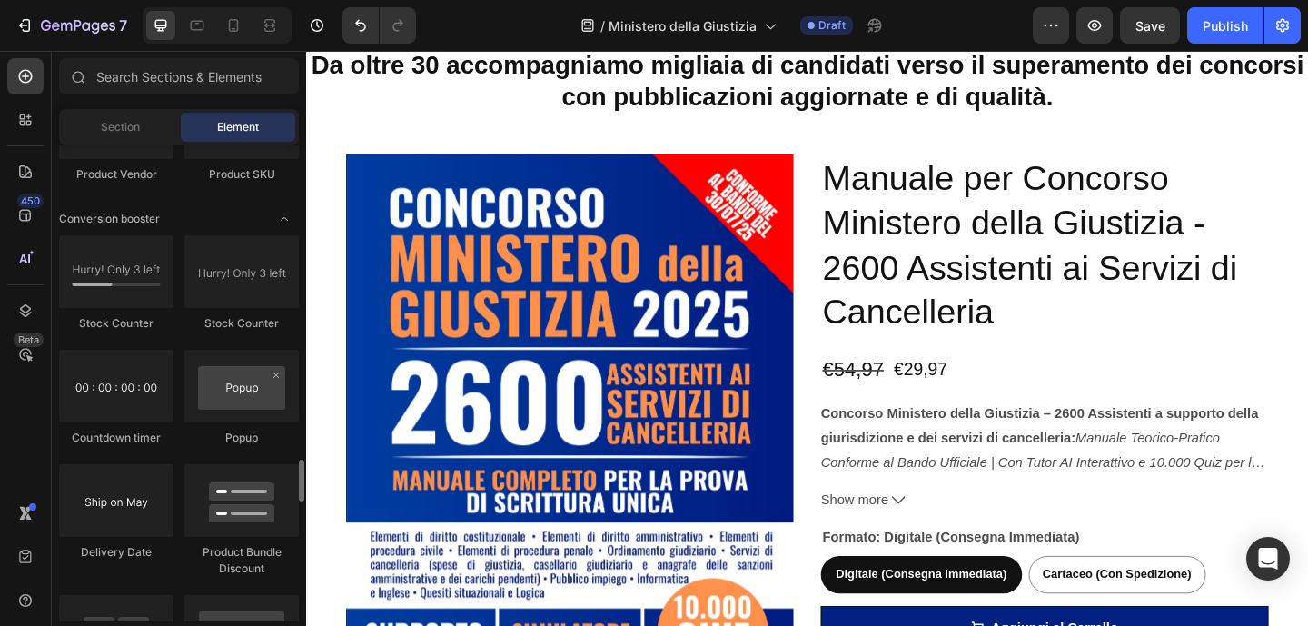
scroll to position [3522, 0]
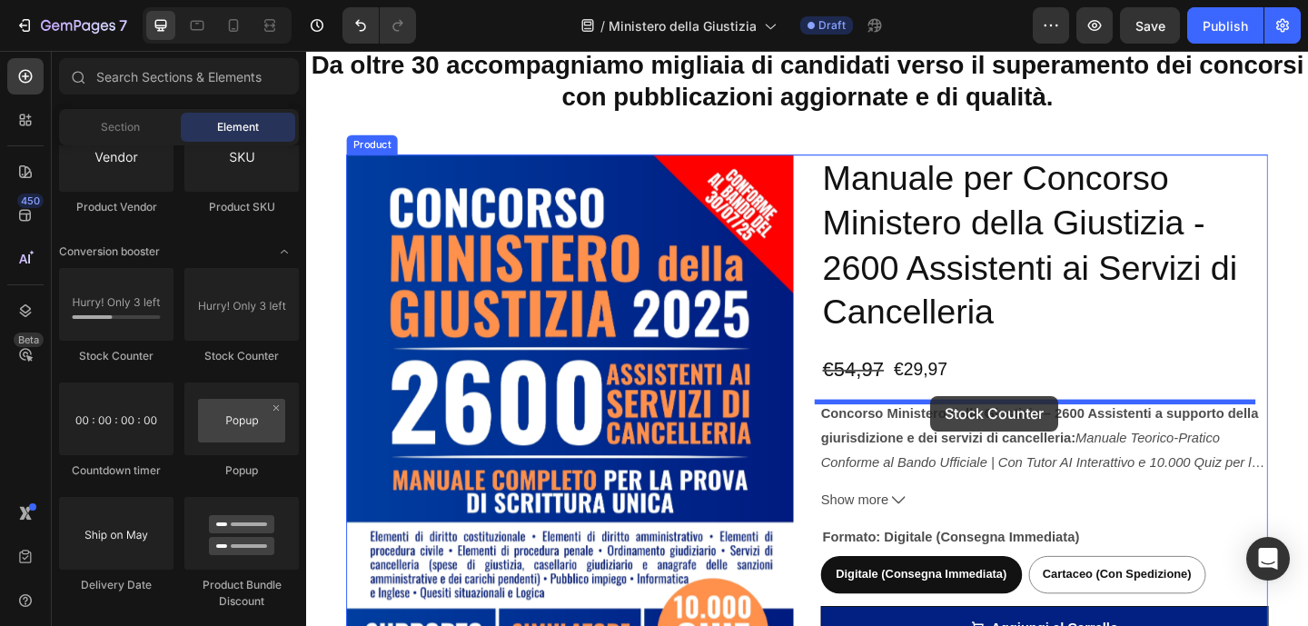
drag, startPoint x: 428, startPoint y: 359, endPoint x: 984, endPoint y: 426, distance: 560.7
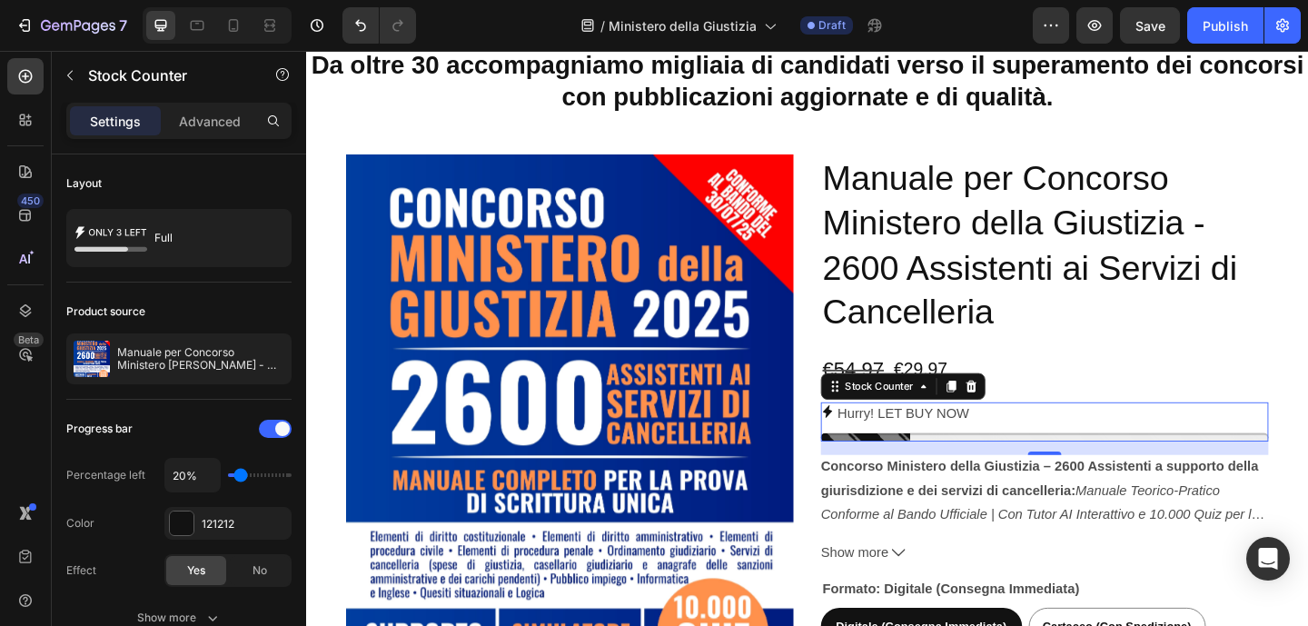
click at [1009, 446] on p "Hurry! LET BUY NOW" at bounding box center [955, 446] width 143 height 26
click at [191, 528] on div at bounding box center [182, 523] width 24 height 24
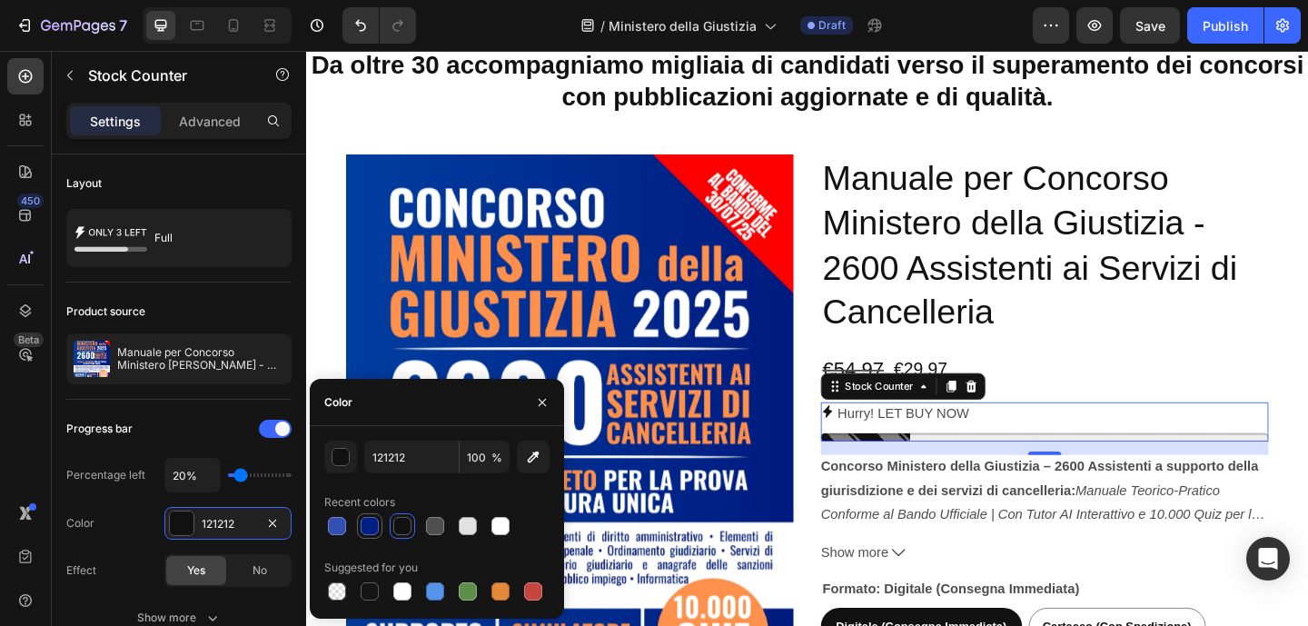
click at [363, 524] on div at bounding box center [370, 526] width 18 height 18
type input "012081"
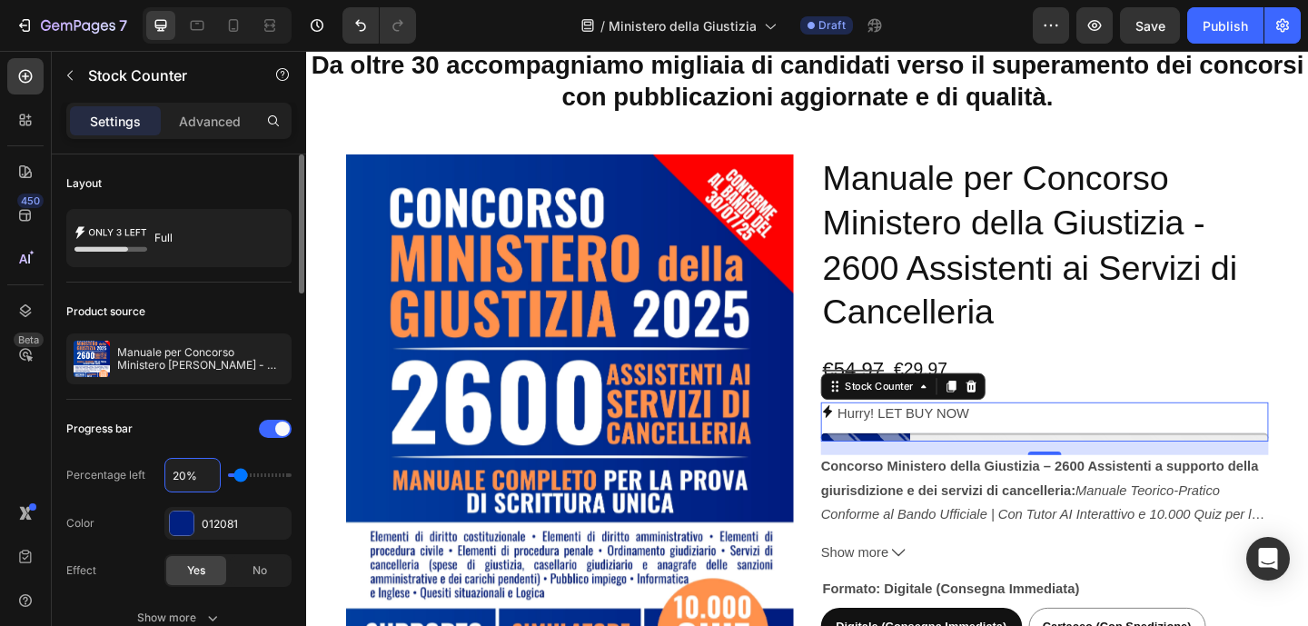
click at [182, 473] on input "20%" at bounding box center [192, 475] width 54 height 33
type input "80%"
type input "80"
type input "8%"
type input "10"
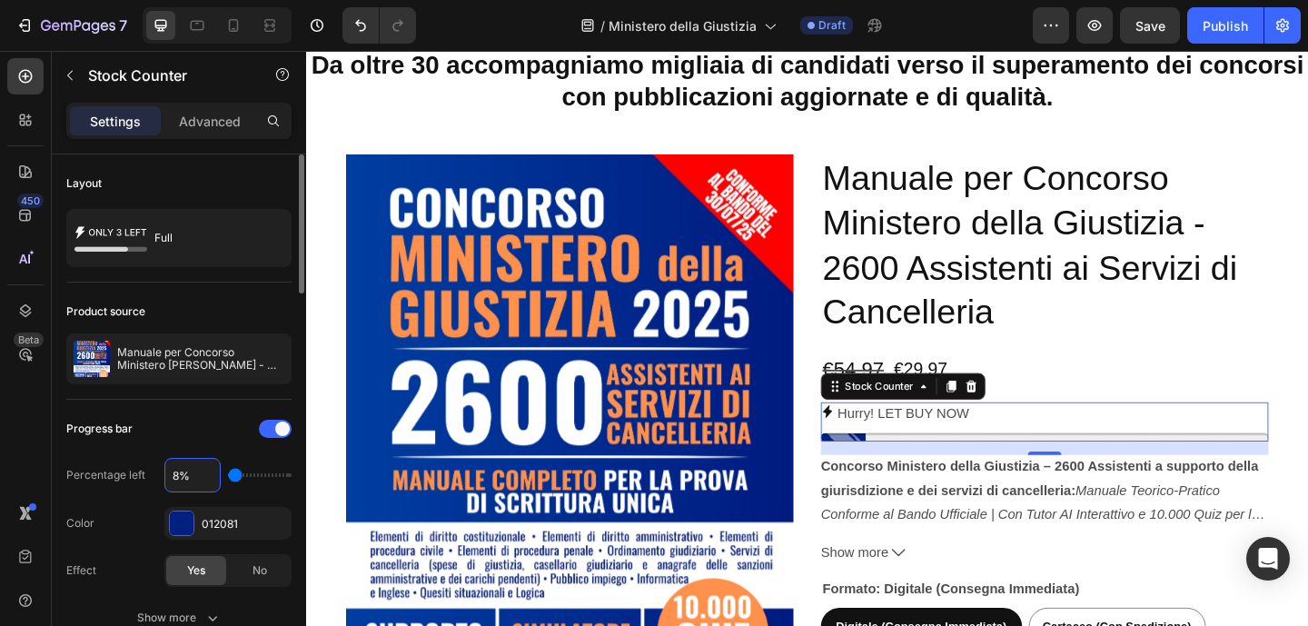
type input "85%"
type input "90"
type input "8%"
type input "10"
type input "%"
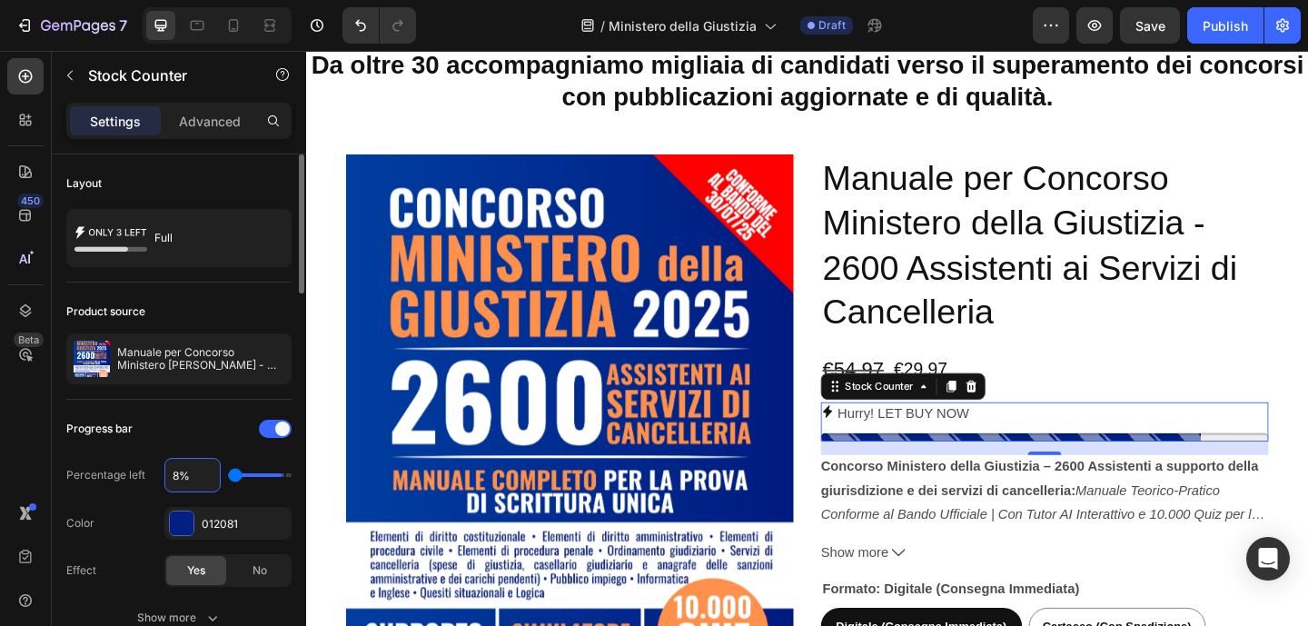
type input "20"
type input "9%"
type input "10"
type input "90%"
type input "90"
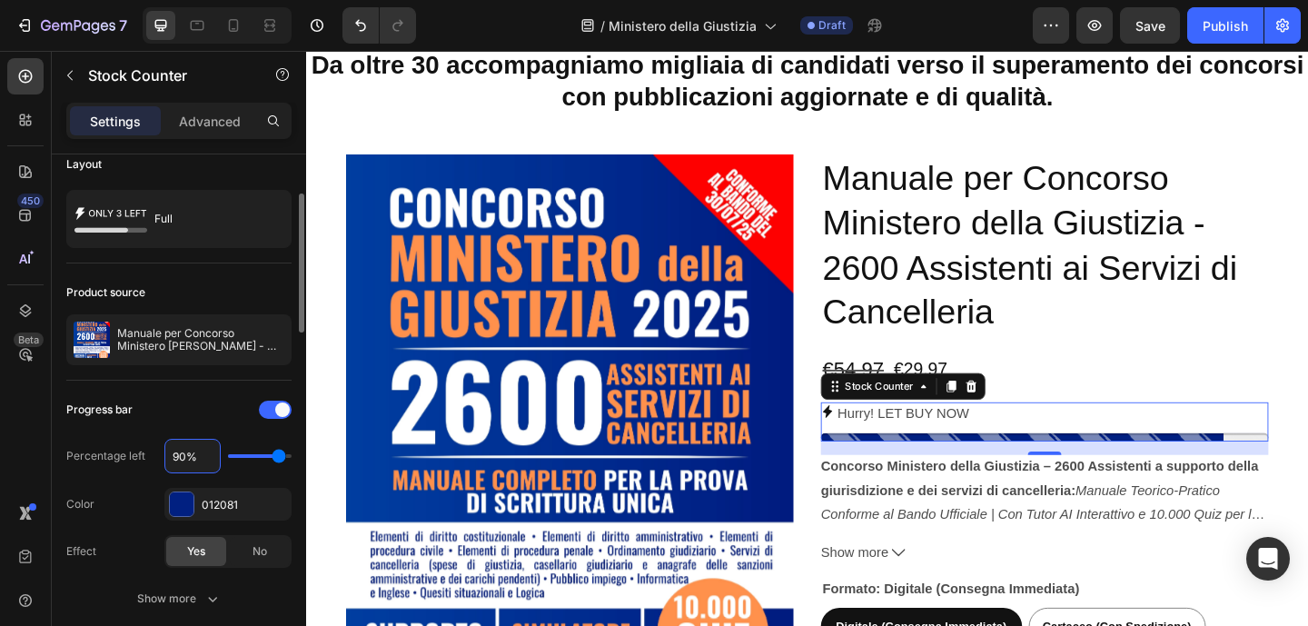
scroll to position [84, 0]
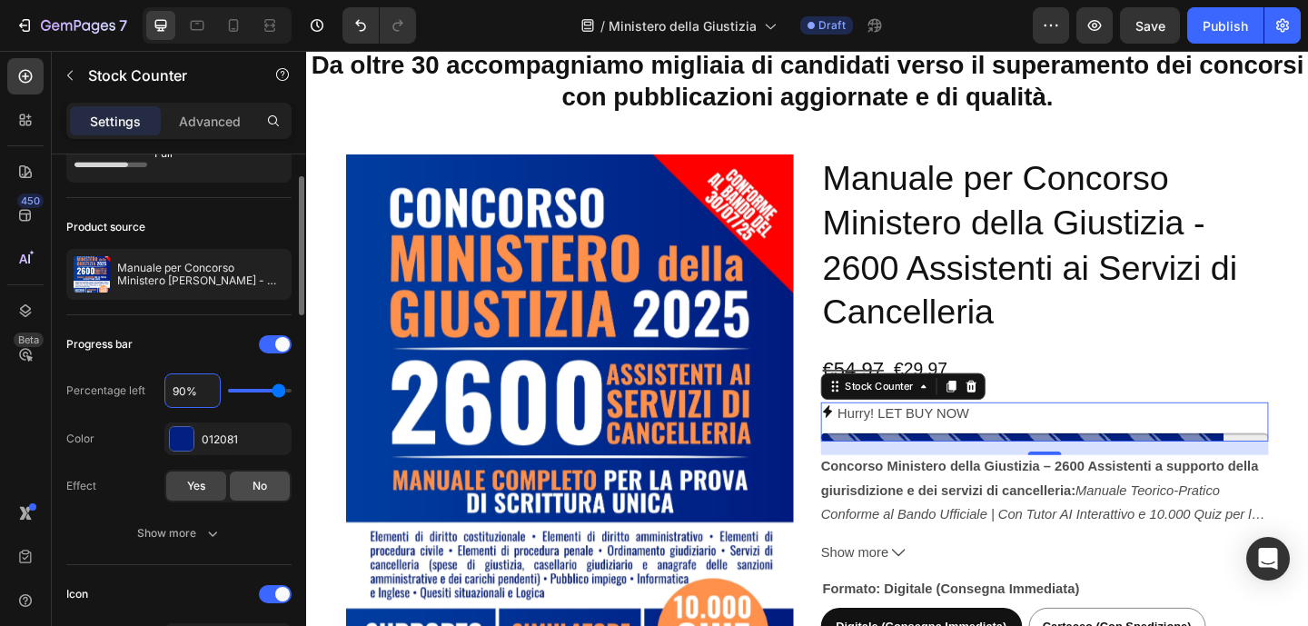
type input "90%"
click at [267, 492] on div "No" at bounding box center [260, 485] width 60 height 29
click at [210, 483] on div "Yes" at bounding box center [196, 485] width 60 height 29
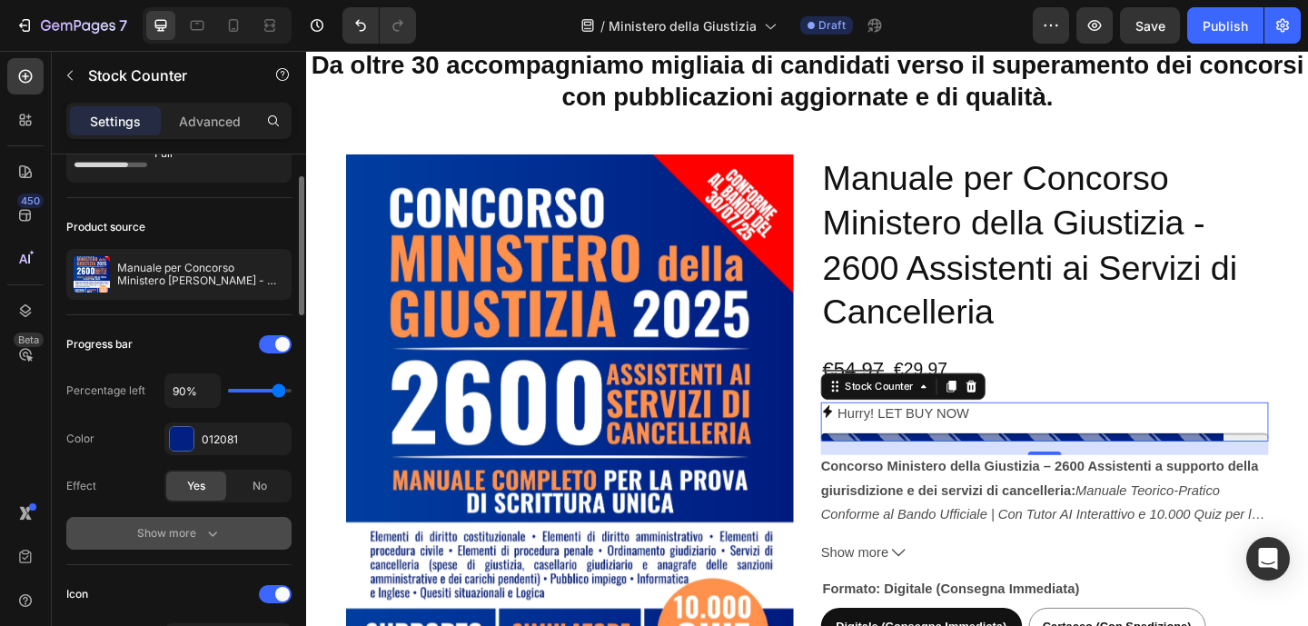
click at [212, 530] on icon "button" at bounding box center [212, 533] width 18 height 18
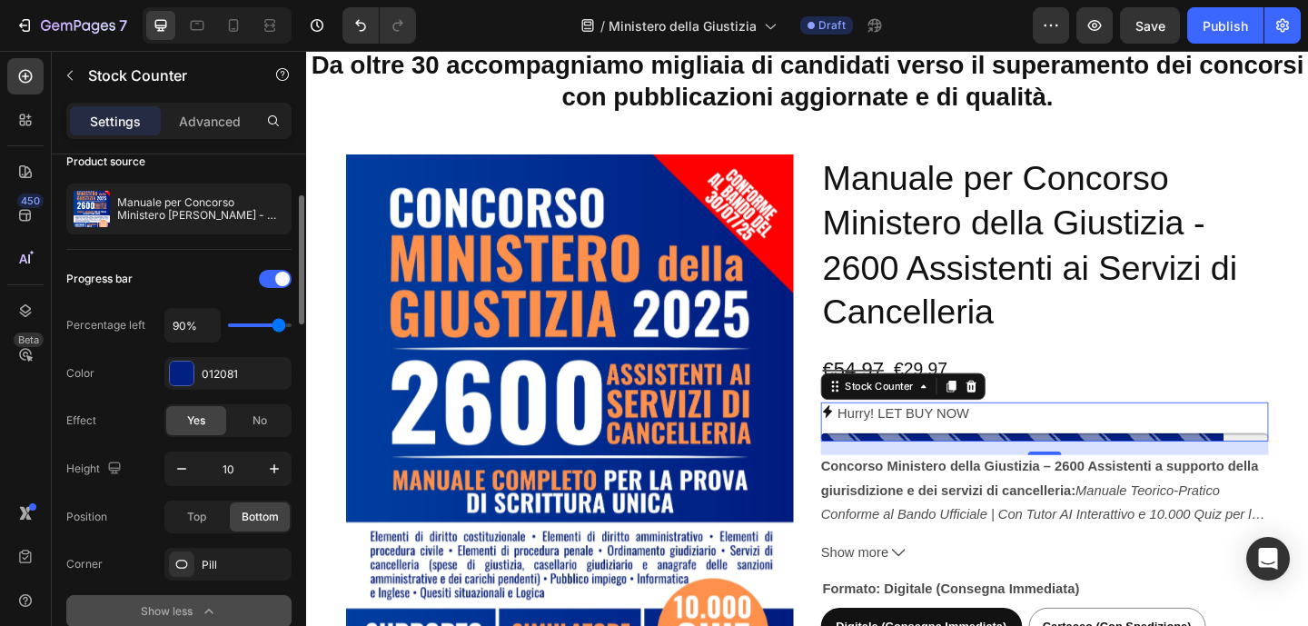
scroll to position [153, 0]
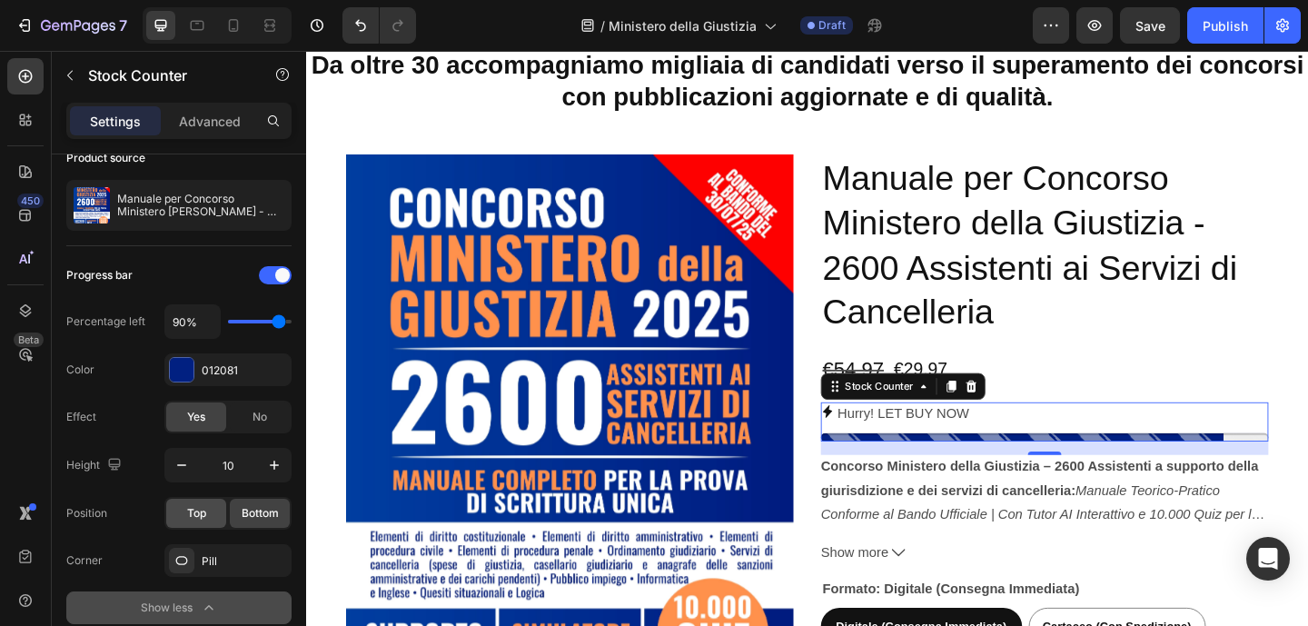
click at [179, 510] on div "Top" at bounding box center [196, 513] width 60 height 29
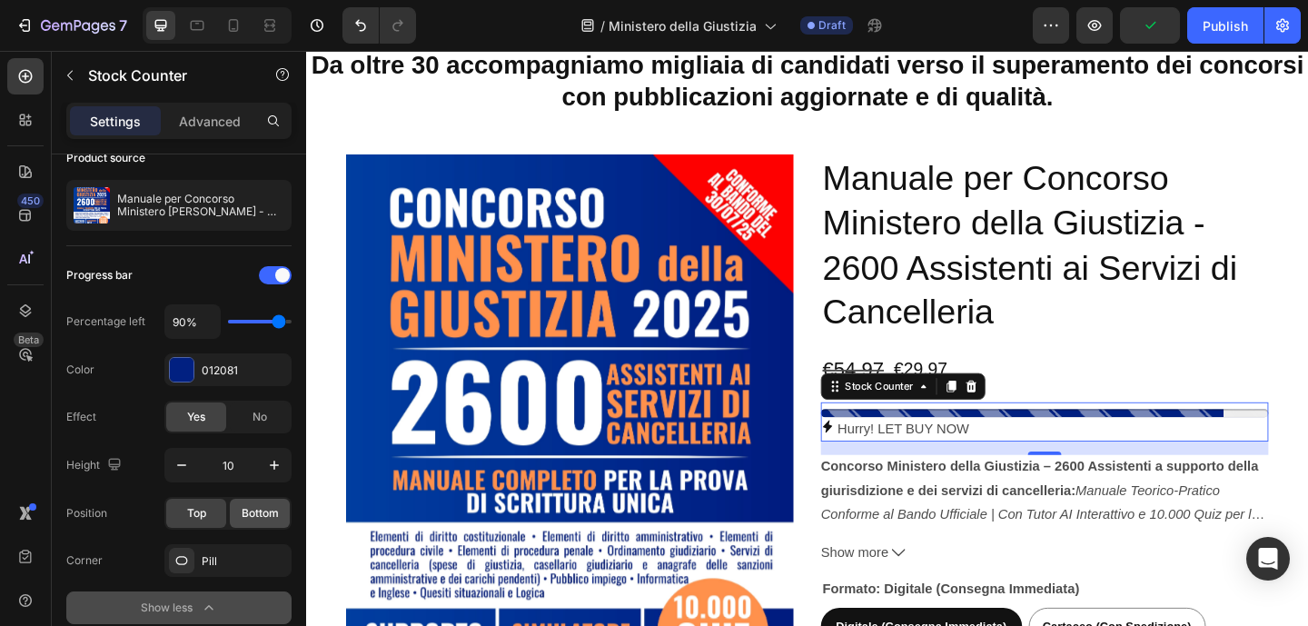
click at [263, 515] on span "Bottom" at bounding box center [260, 513] width 37 height 16
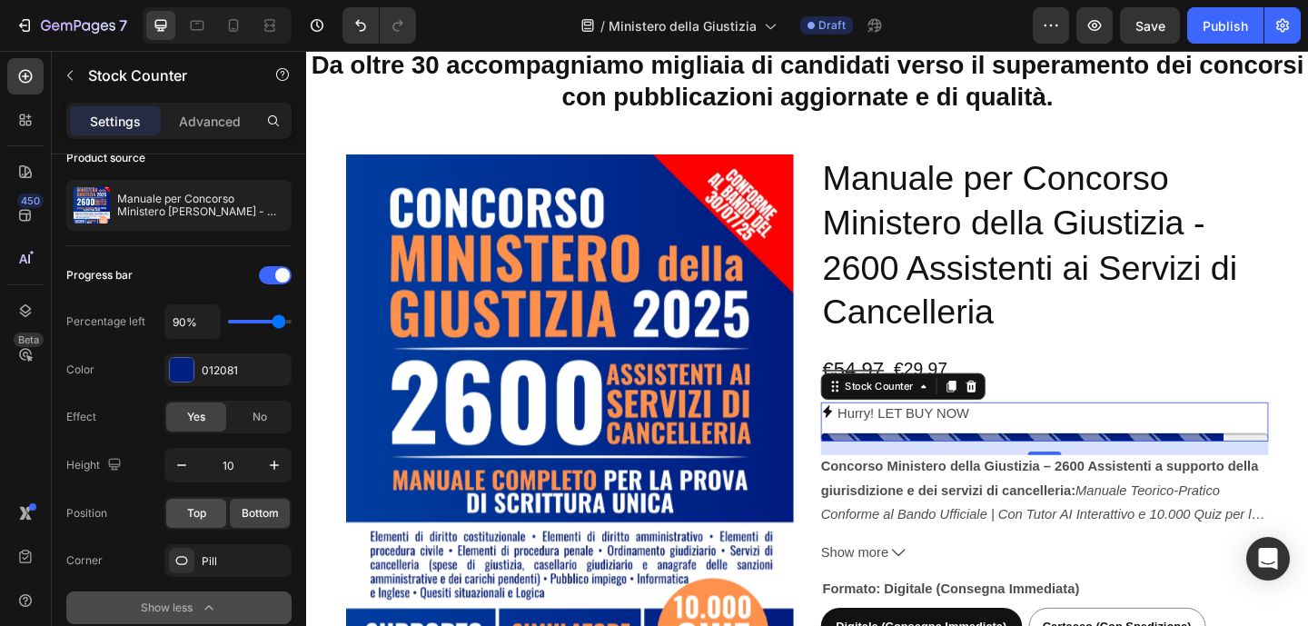
click at [203, 509] on span "Top" at bounding box center [196, 513] width 19 height 16
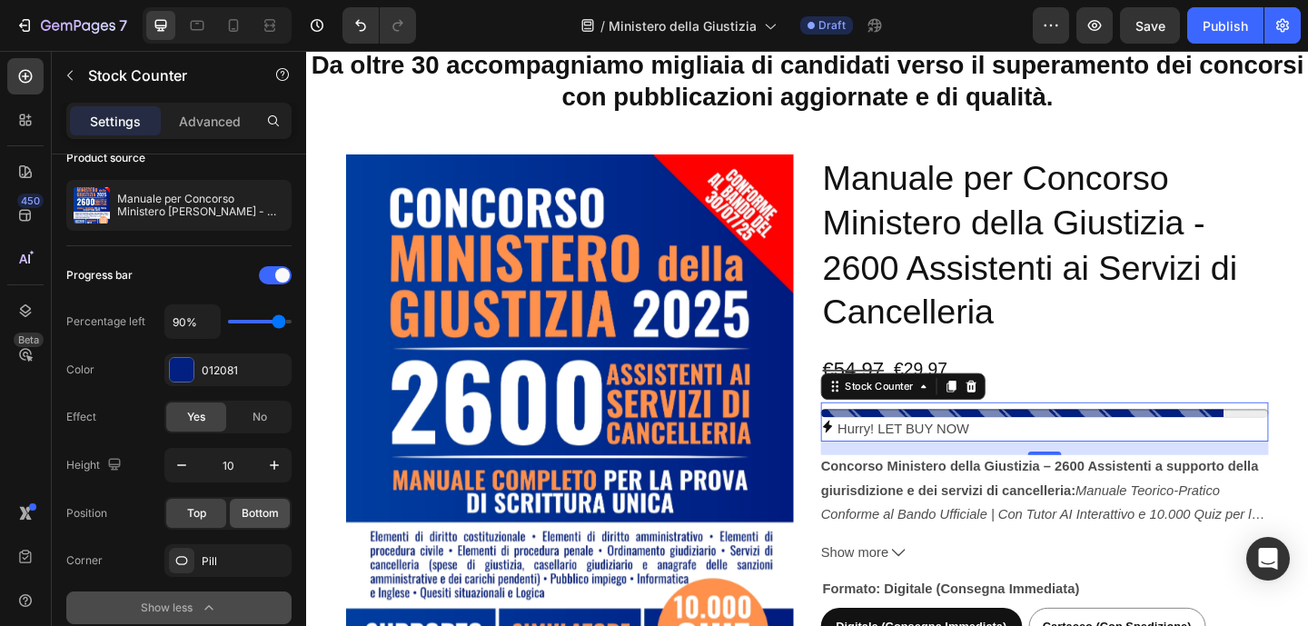
click at [270, 514] on span "Bottom" at bounding box center [260, 513] width 37 height 16
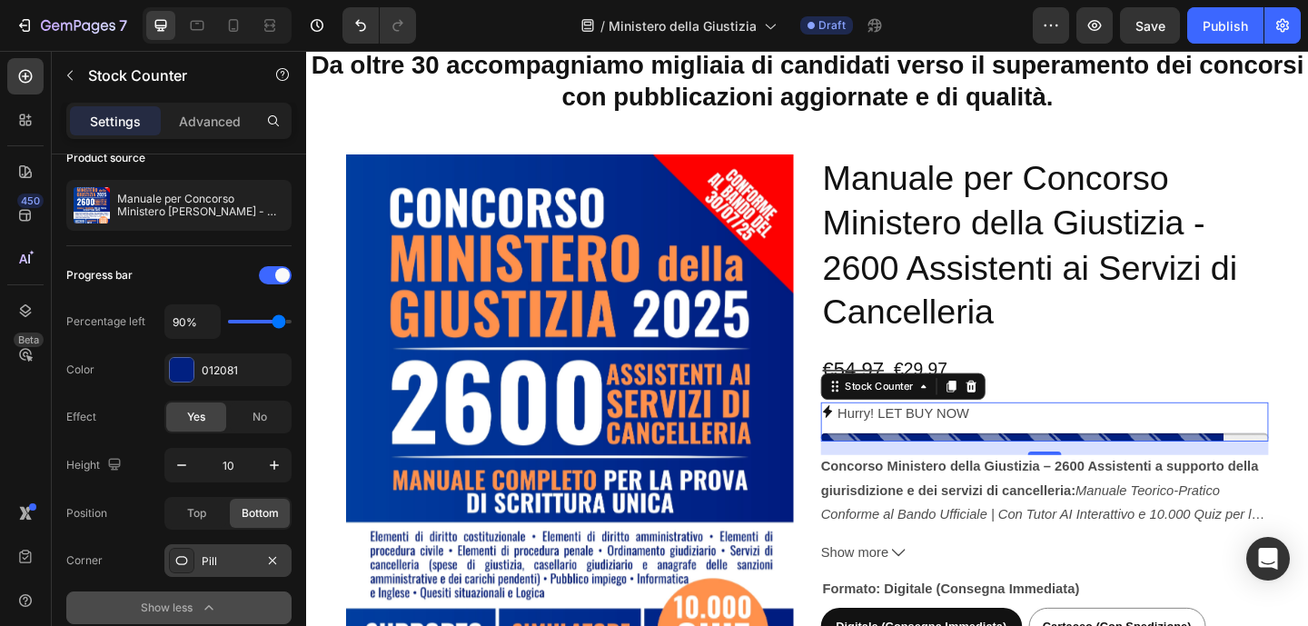
click at [223, 558] on div "Pill" at bounding box center [228, 561] width 53 height 16
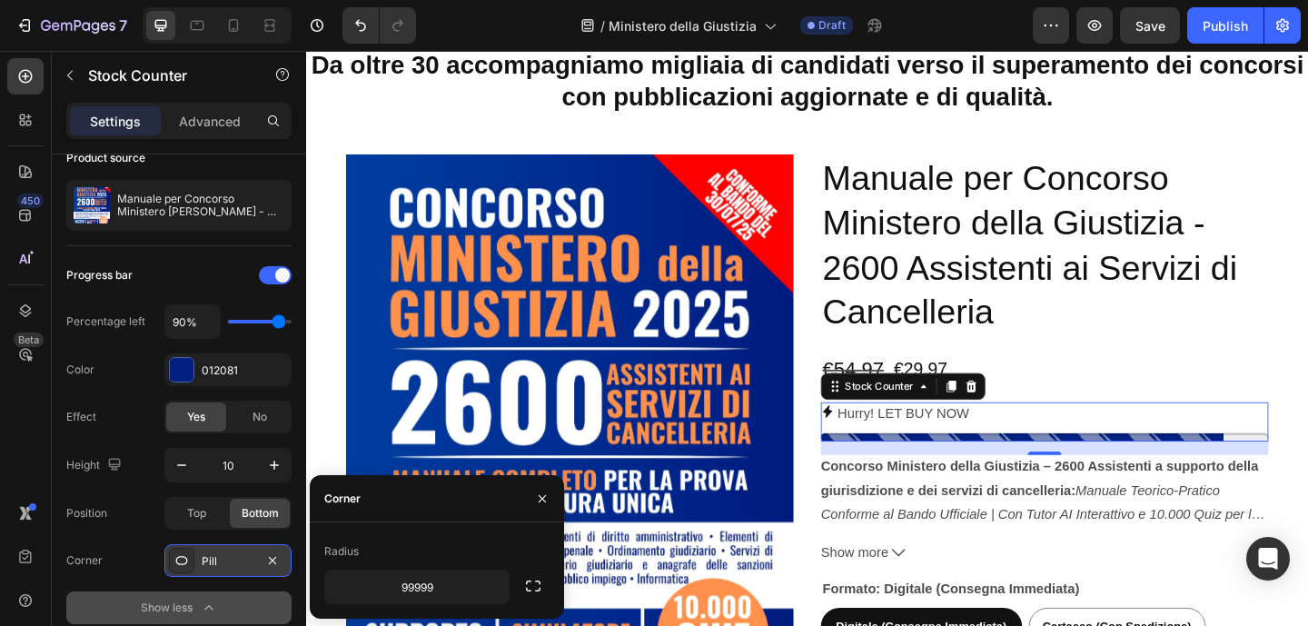
click at [223, 558] on div "Pill" at bounding box center [228, 561] width 53 height 16
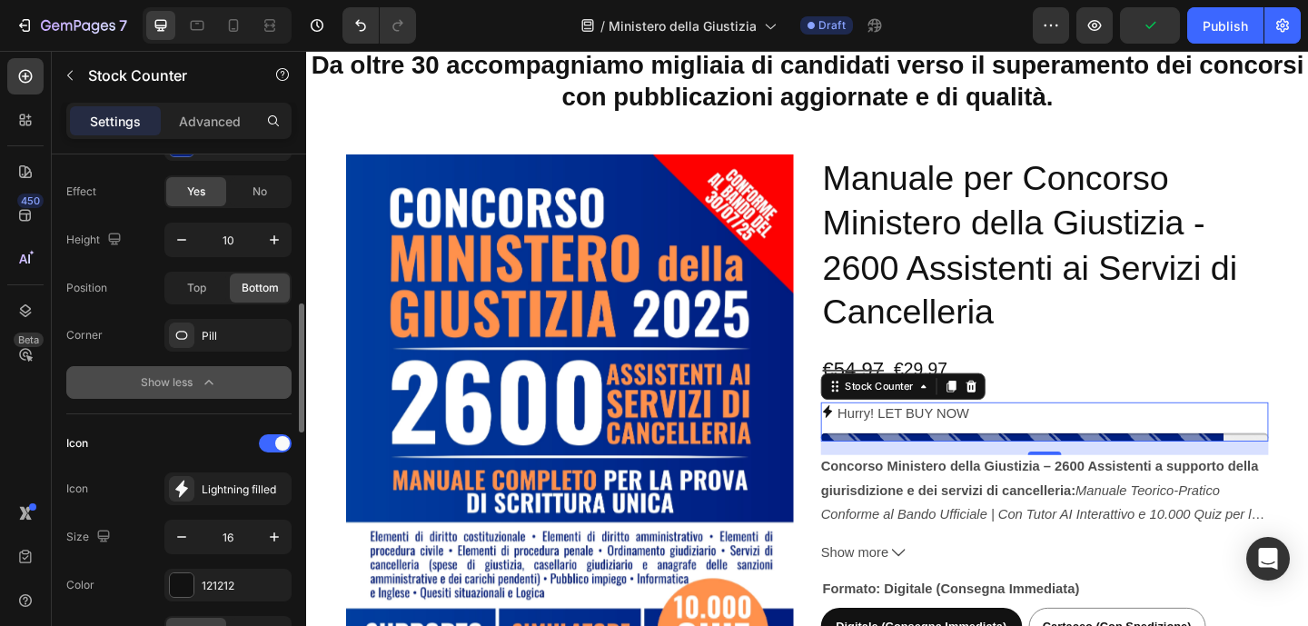
scroll to position [423, 0]
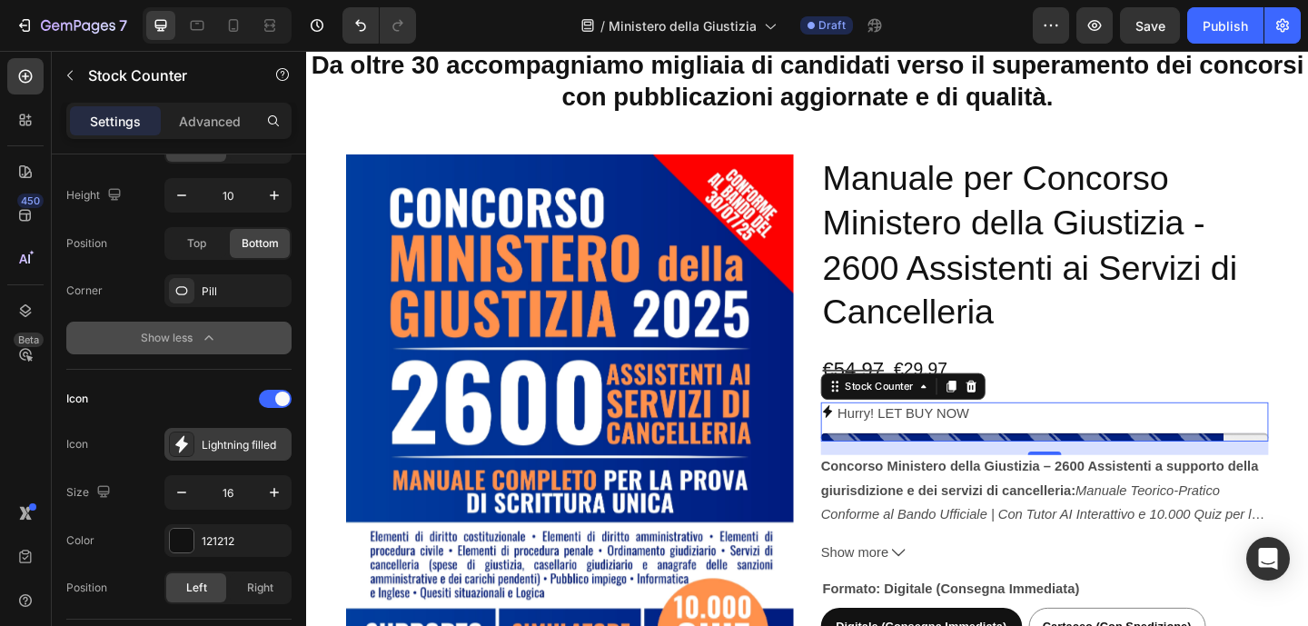
click at [209, 447] on div "Lightning filled" at bounding box center [244, 445] width 85 height 16
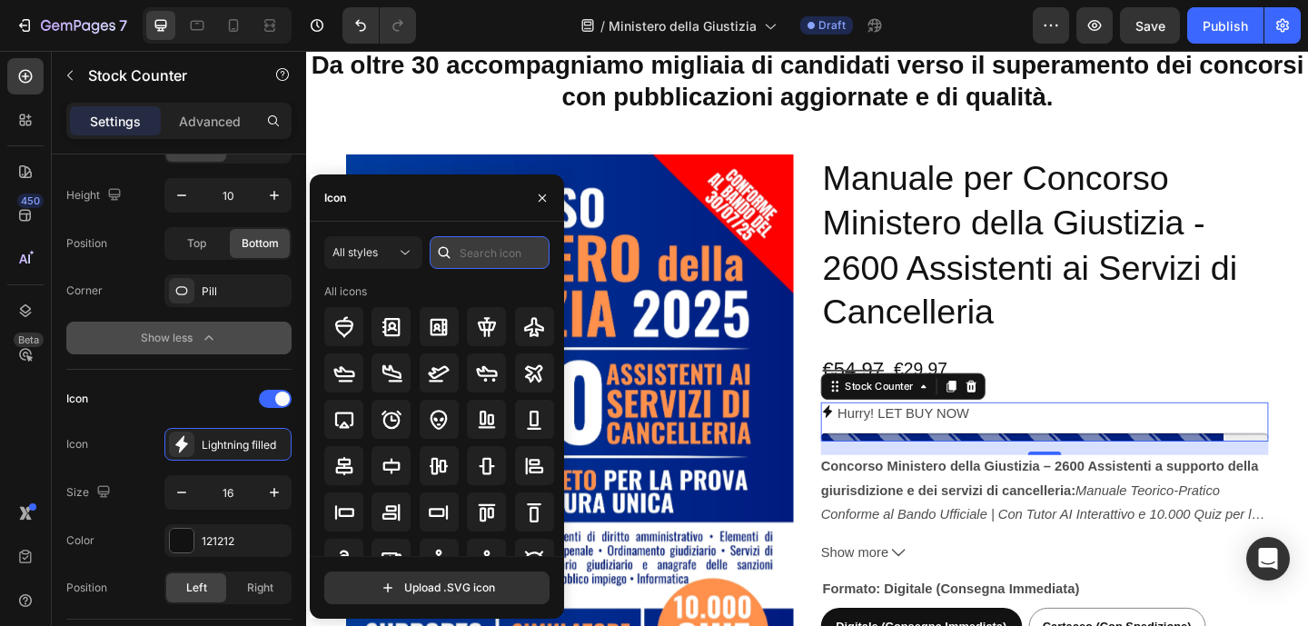
click at [472, 251] on input "text" at bounding box center [490, 252] width 120 height 33
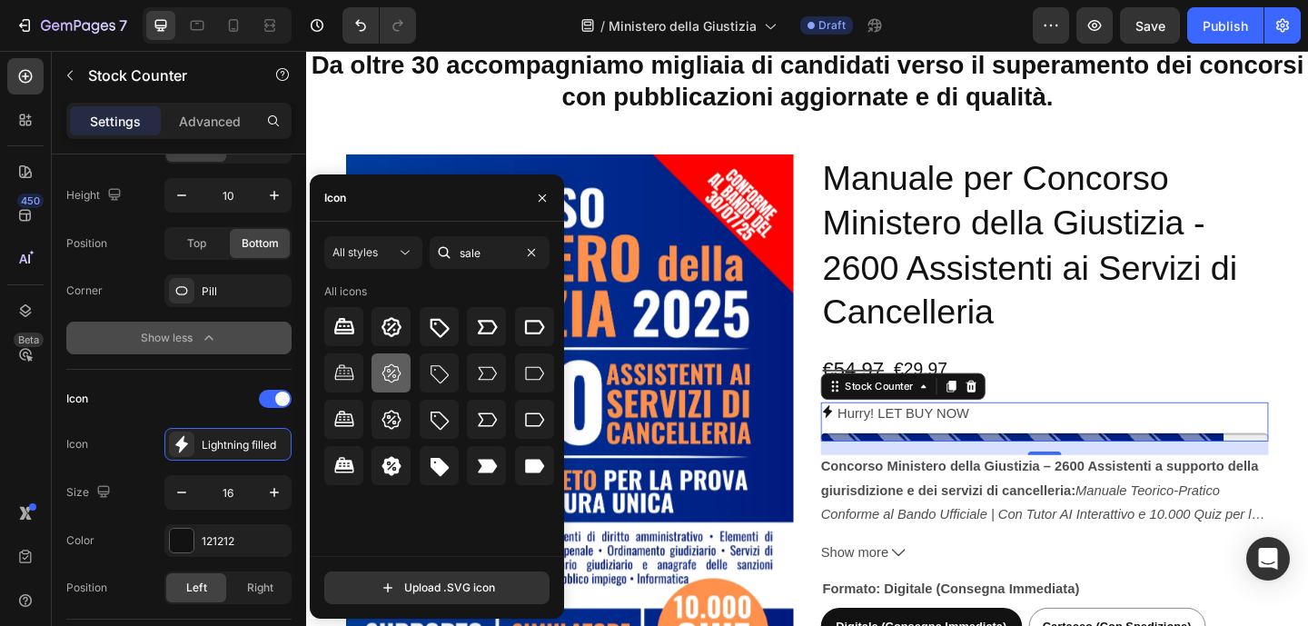
click at [400, 365] on icon at bounding box center [391, 373] width 22 height 22
click at [400, 409] on icon at bounding box center [391, 420] width 22 height 22
click at [400, 338] on div at bounding box center [390, 326] width 39 height 39
click at [396, 456] on icon at bounding box center [391, 466] width 22 height 22
type input "s"
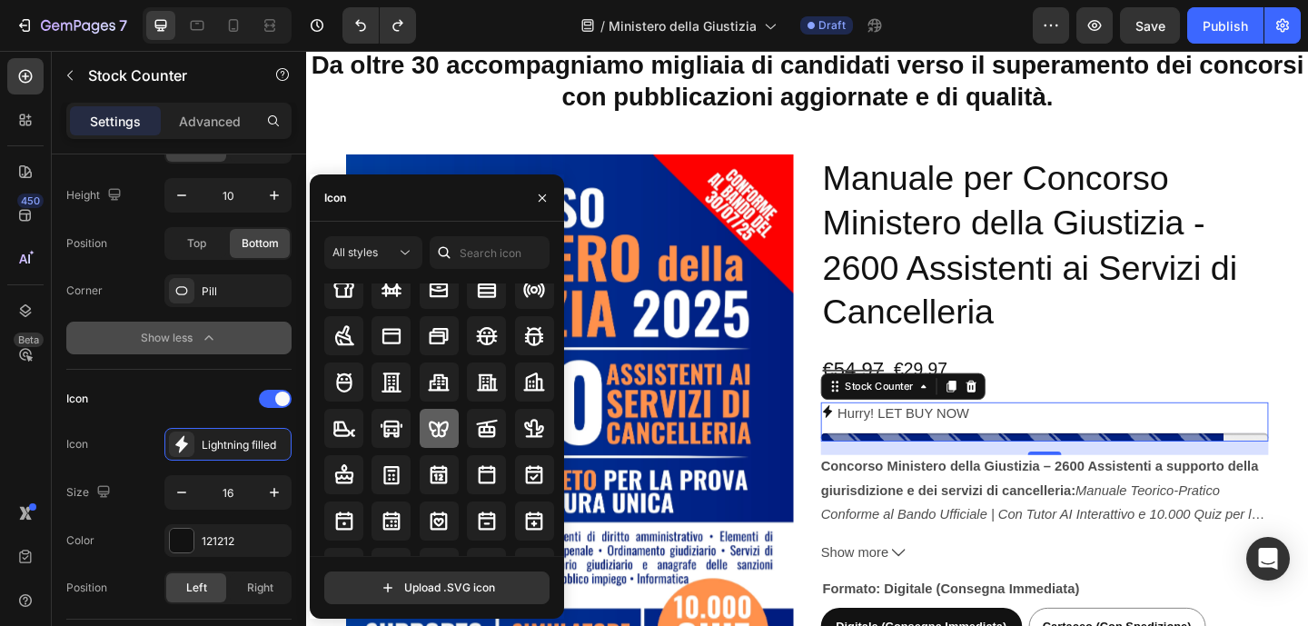
scroll to position [1912, 0]
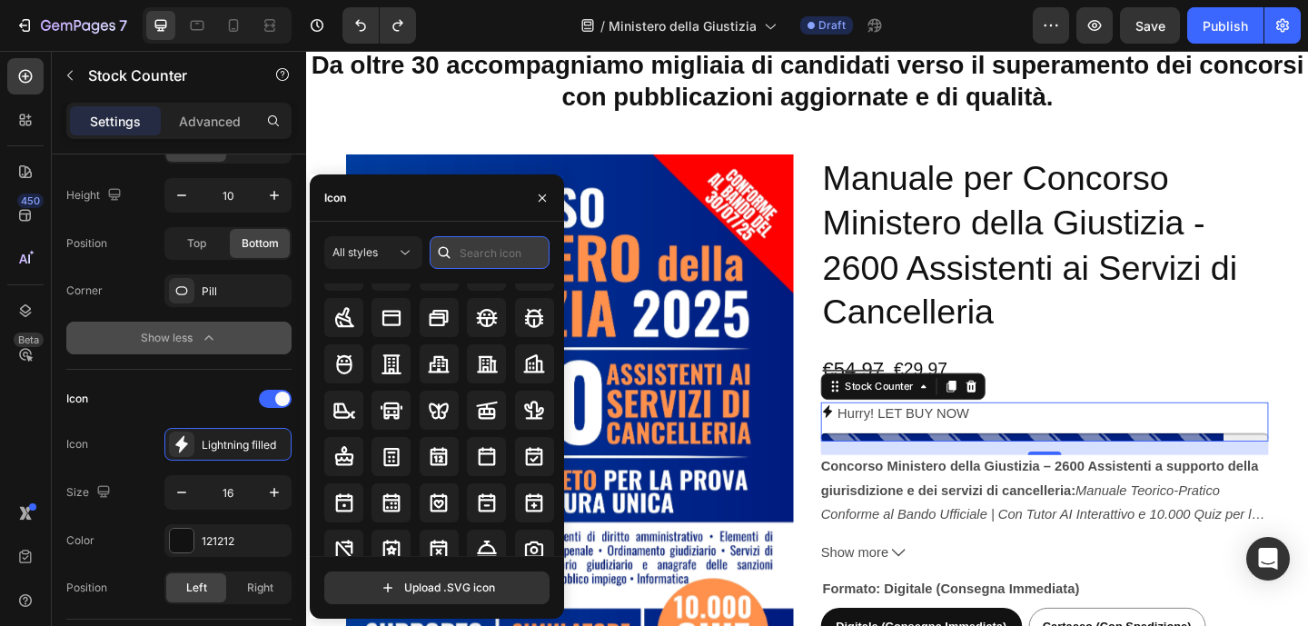
click at [508, 260] on input "text" at bounding box center [490, 252] width 120 height 33
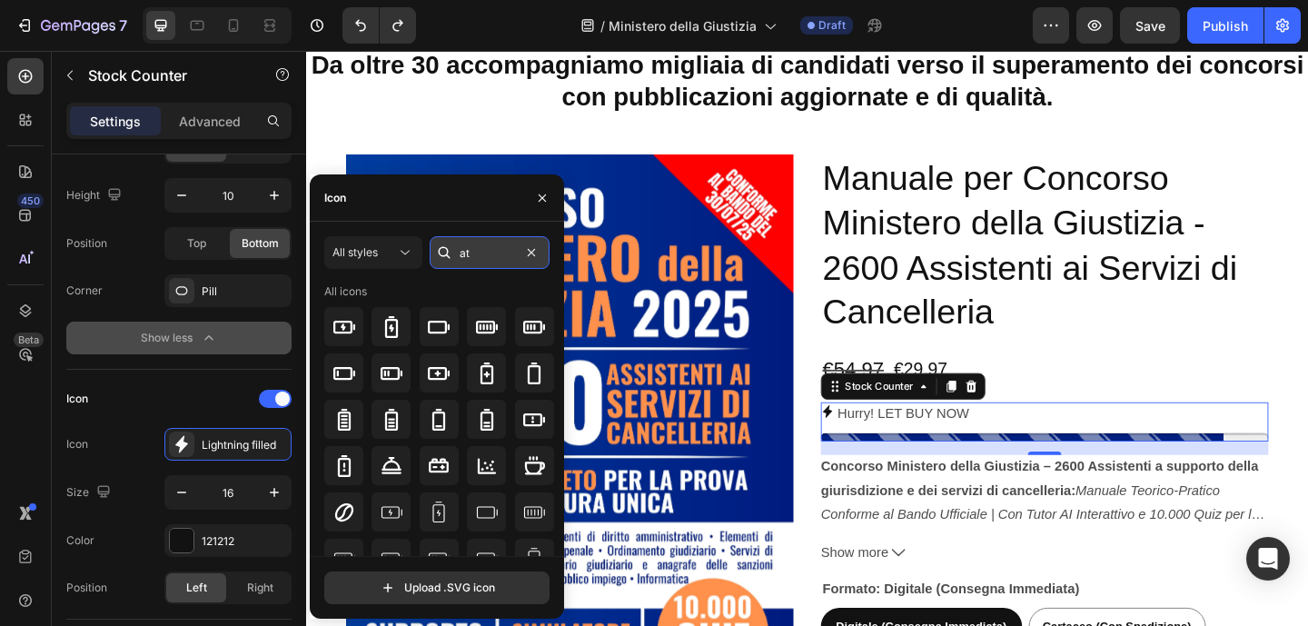
type input "a"
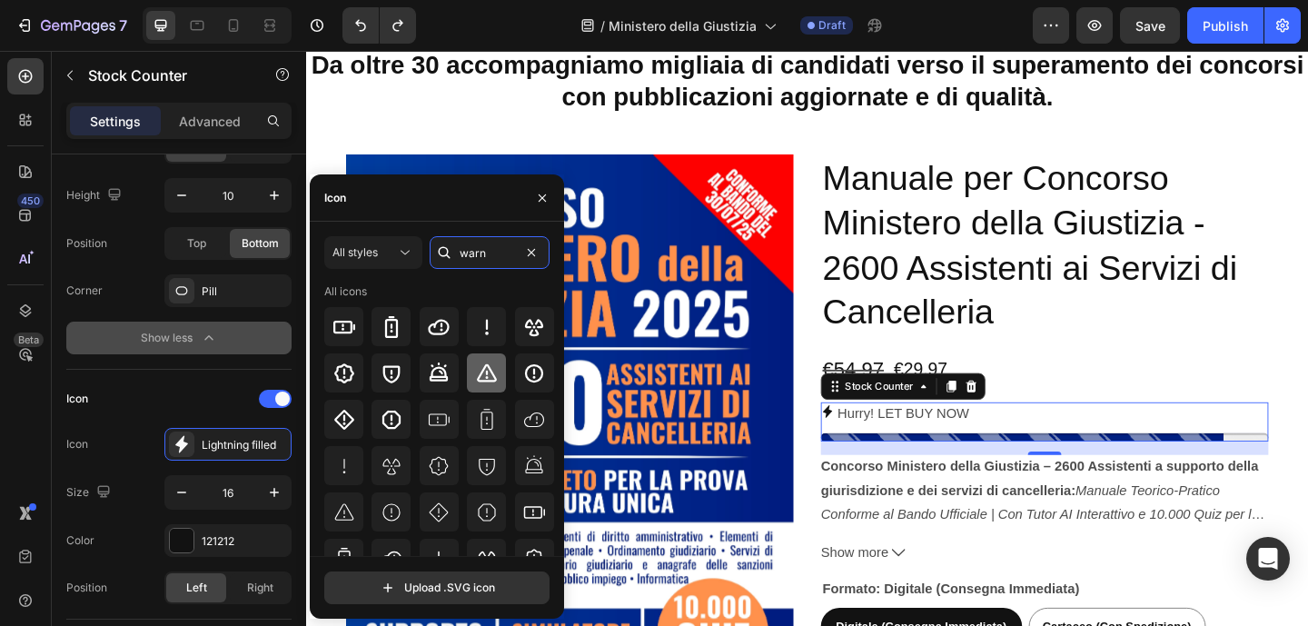
type input "warn"
click at [496, 368] on div at bounding box center [486, 372] width 39 height 39
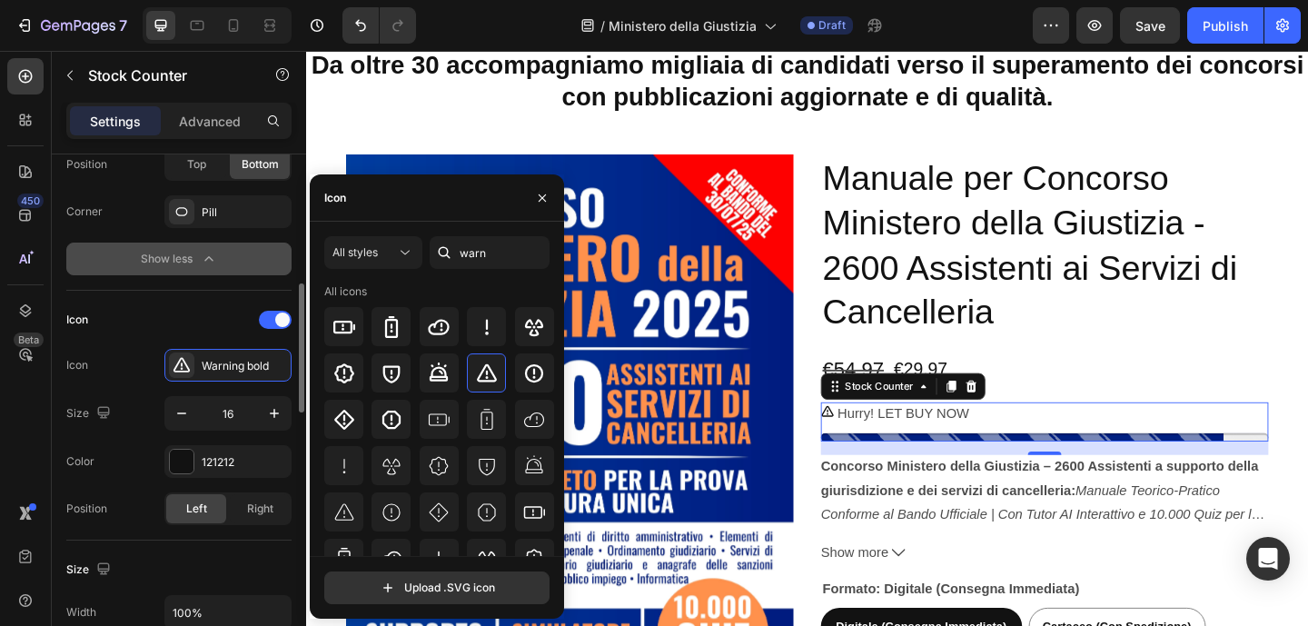
scroll to position [506, 0]
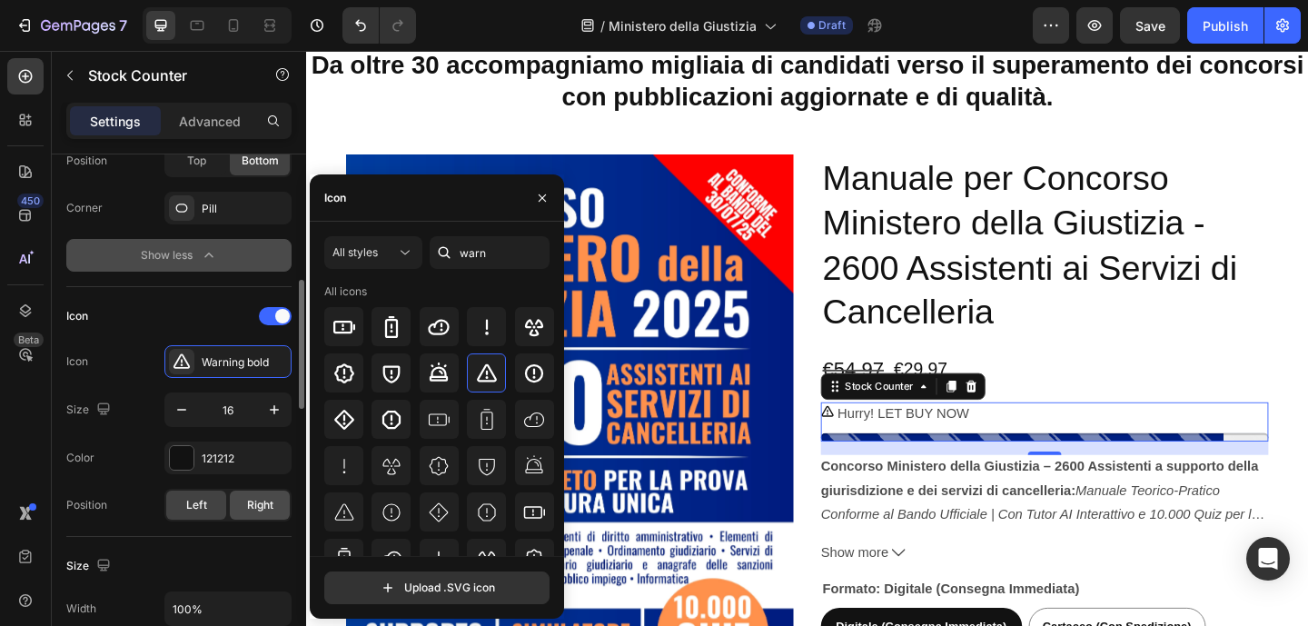
click at [250, 499] on span "Right" at bounding box center [260, 505] width 26 height 16
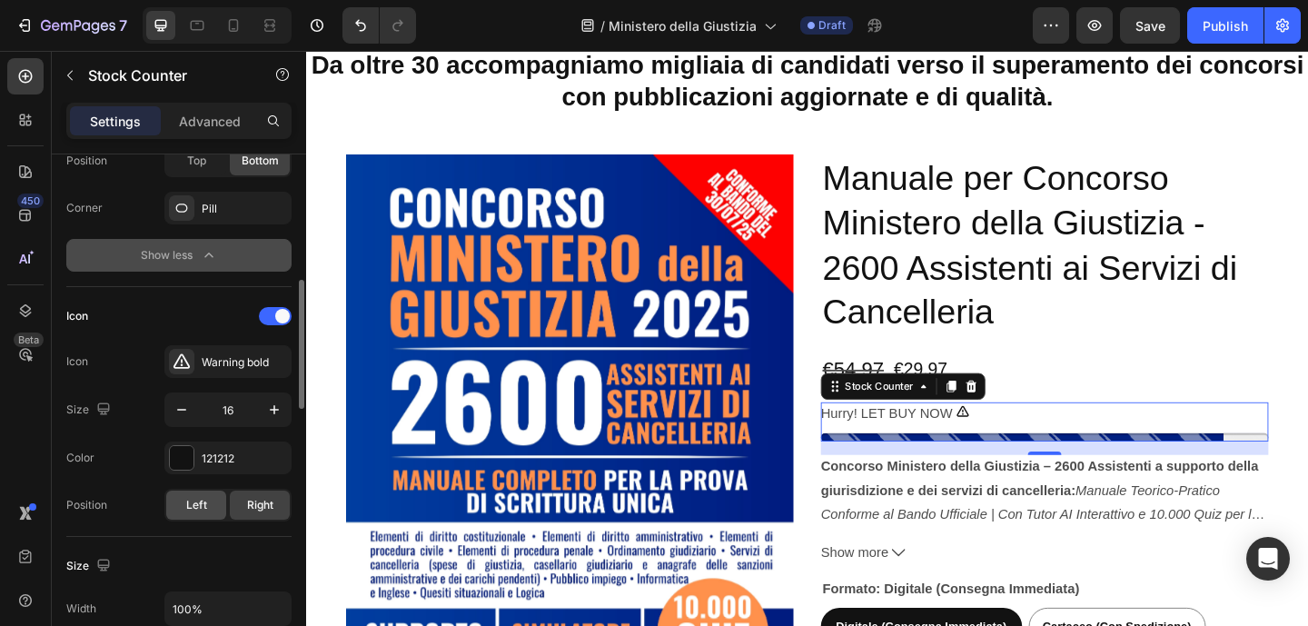
click at [207, 502] on div "Left" at bounding box center [196, 504] width 60 height 29
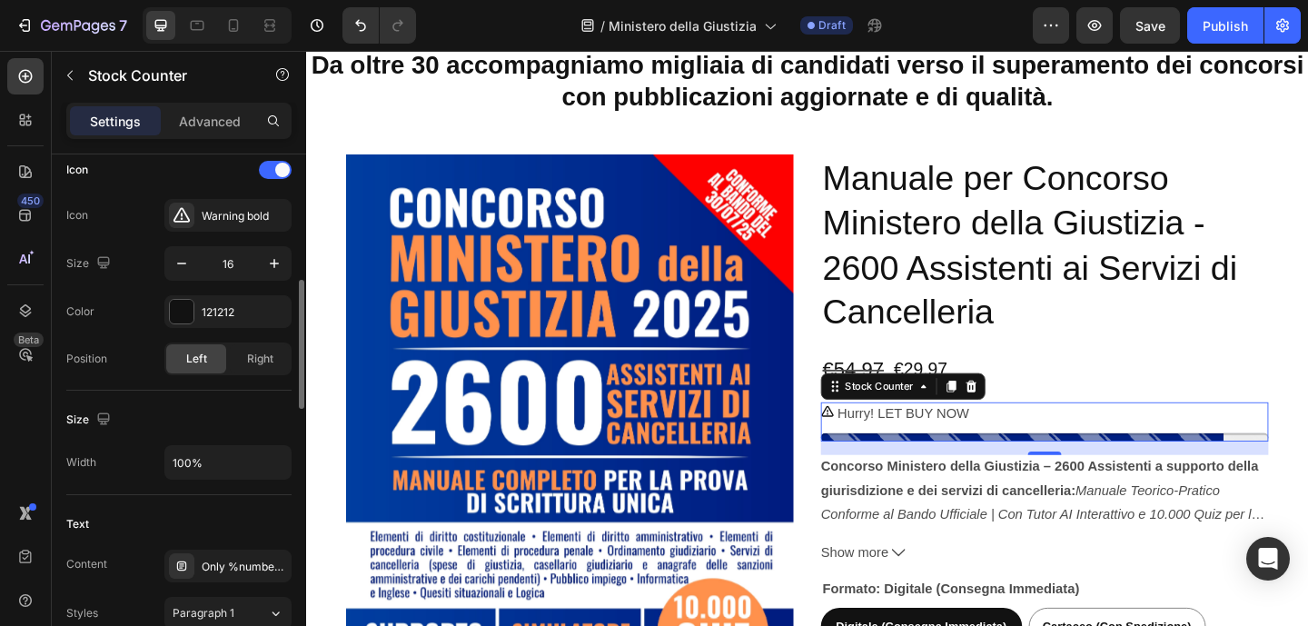
scroll to position [839, 0]
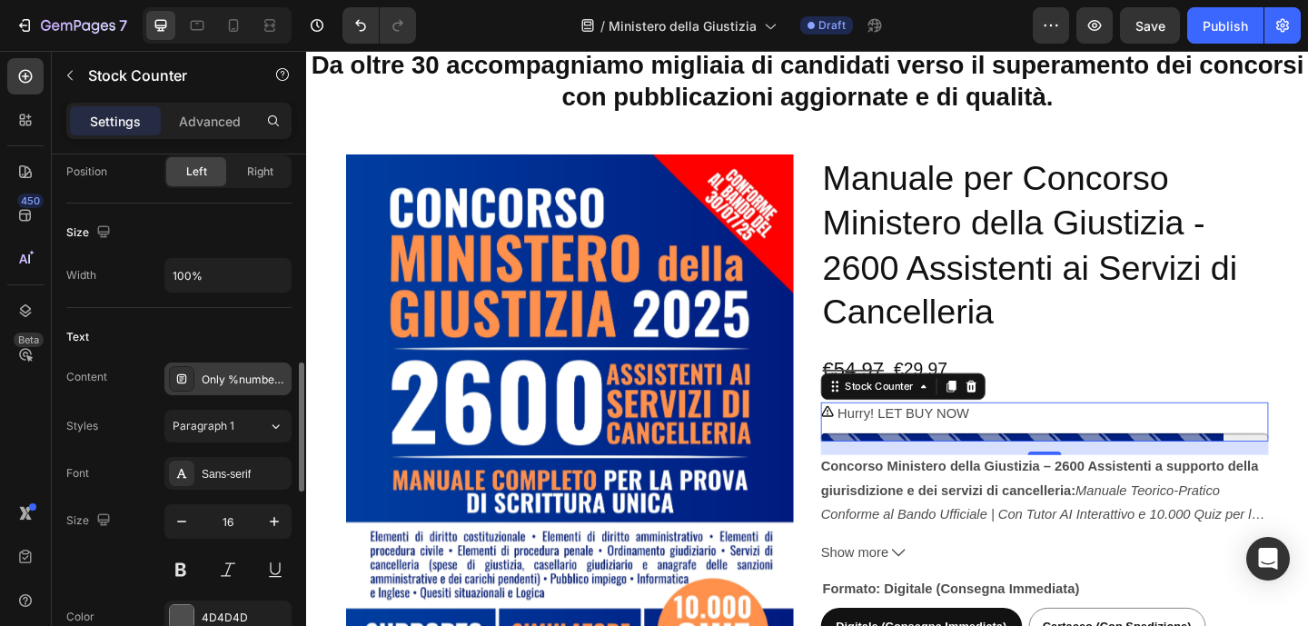
click at [257, 386] on div "Only %number% left" at bounding box center [244, 379] width 85 height 16
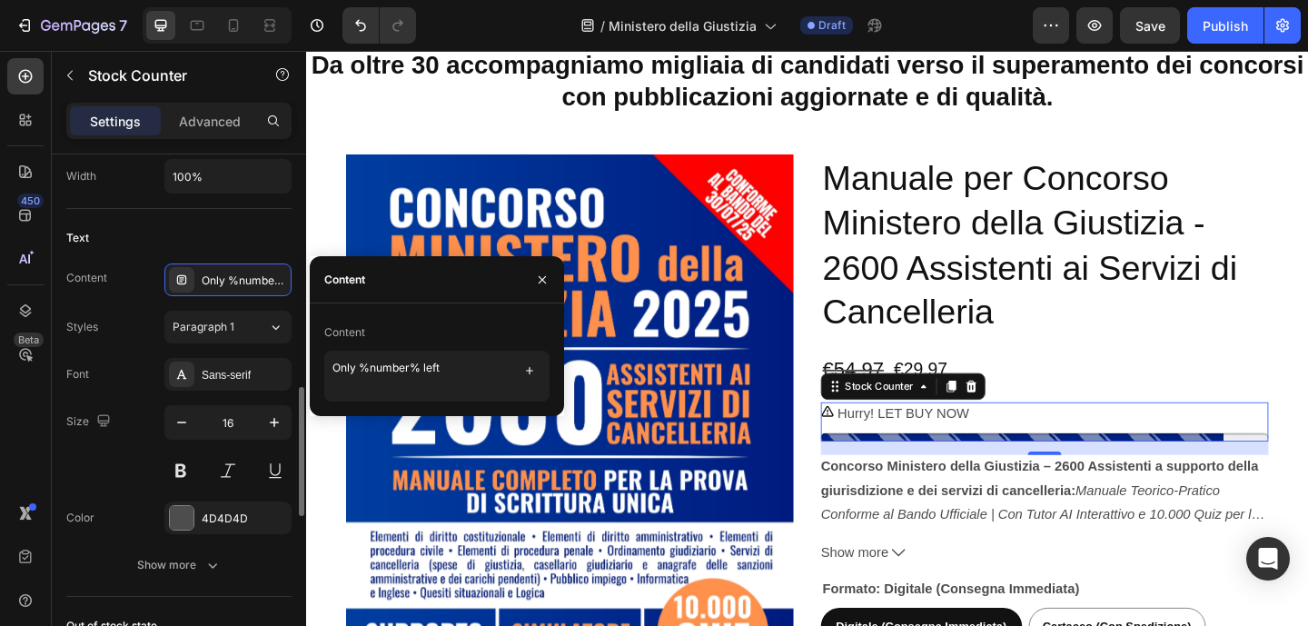
scroll to position [968, 0]
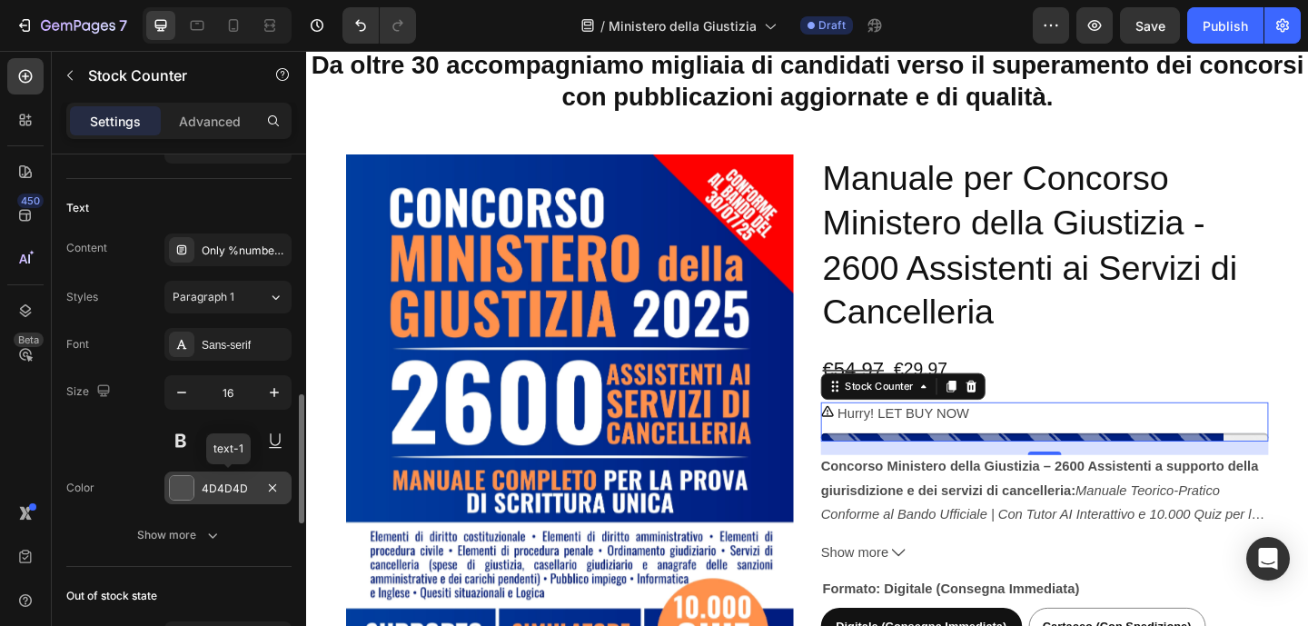
click at [191, 479] on div at bounding box center [182, 488] width 24 height 24
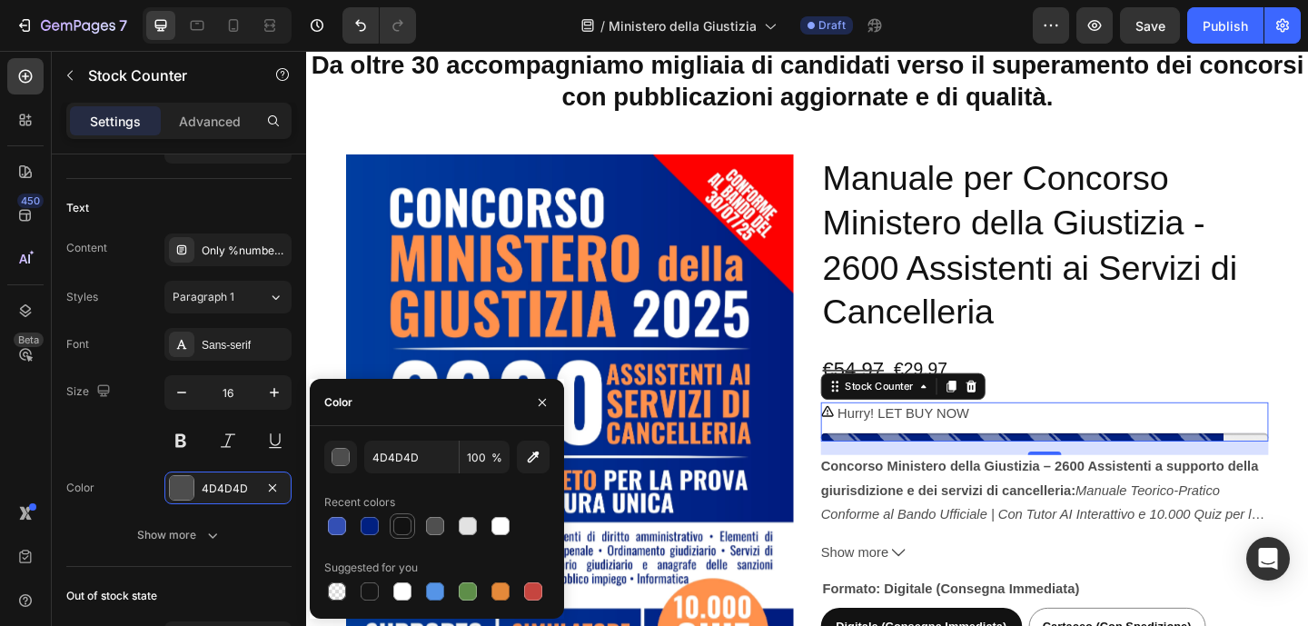
click at [395, 529] on div at bounding box center [402, 526] width 18 height 18
type input "4D4D4D"
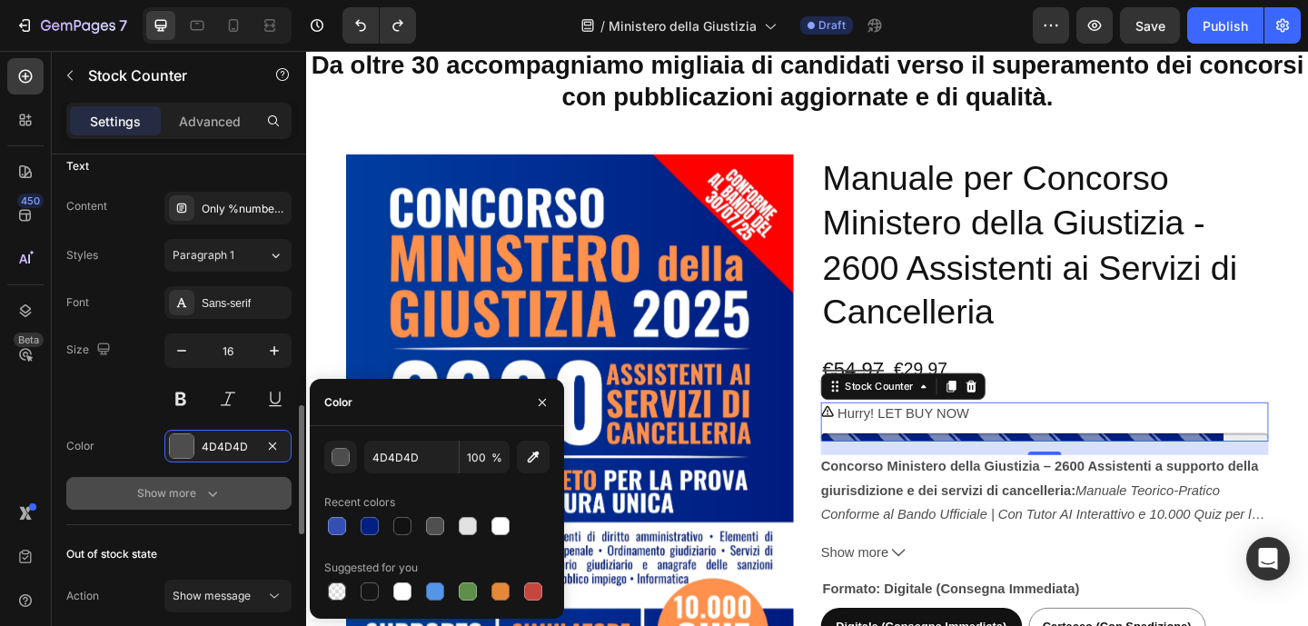
scroll to position [1013, 0]
click at [212, 480] on icon "button" at bounding box center [212, 489] width 18 height 18
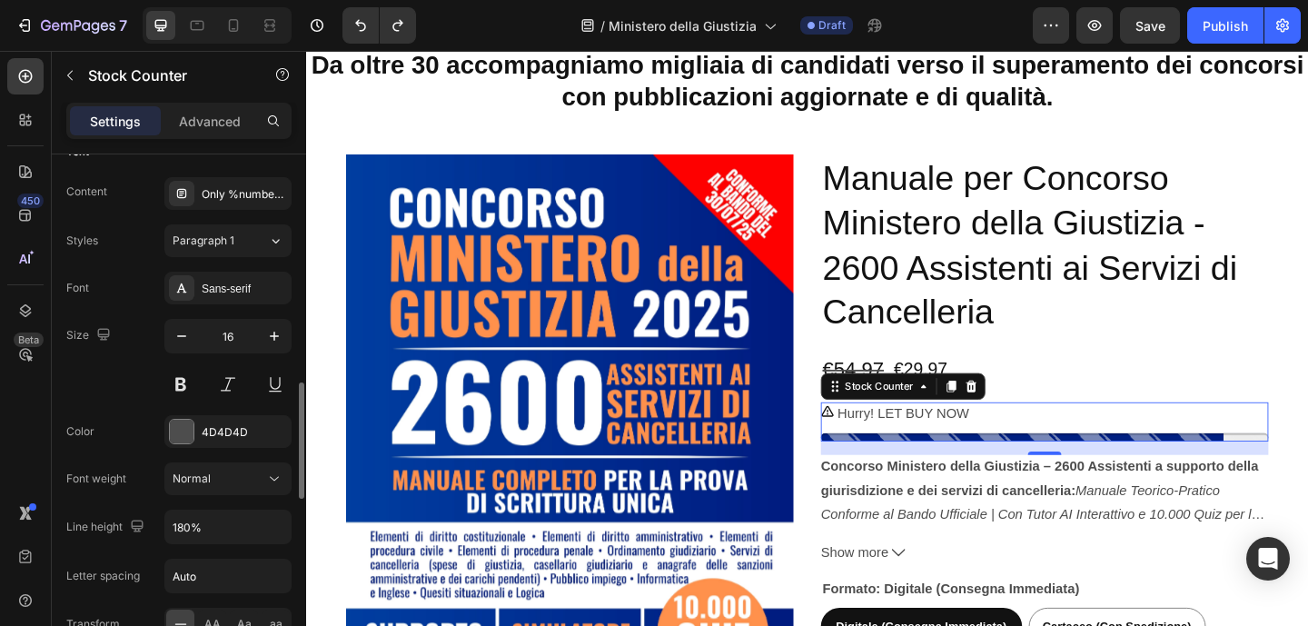
scroll to position [1030, 0]
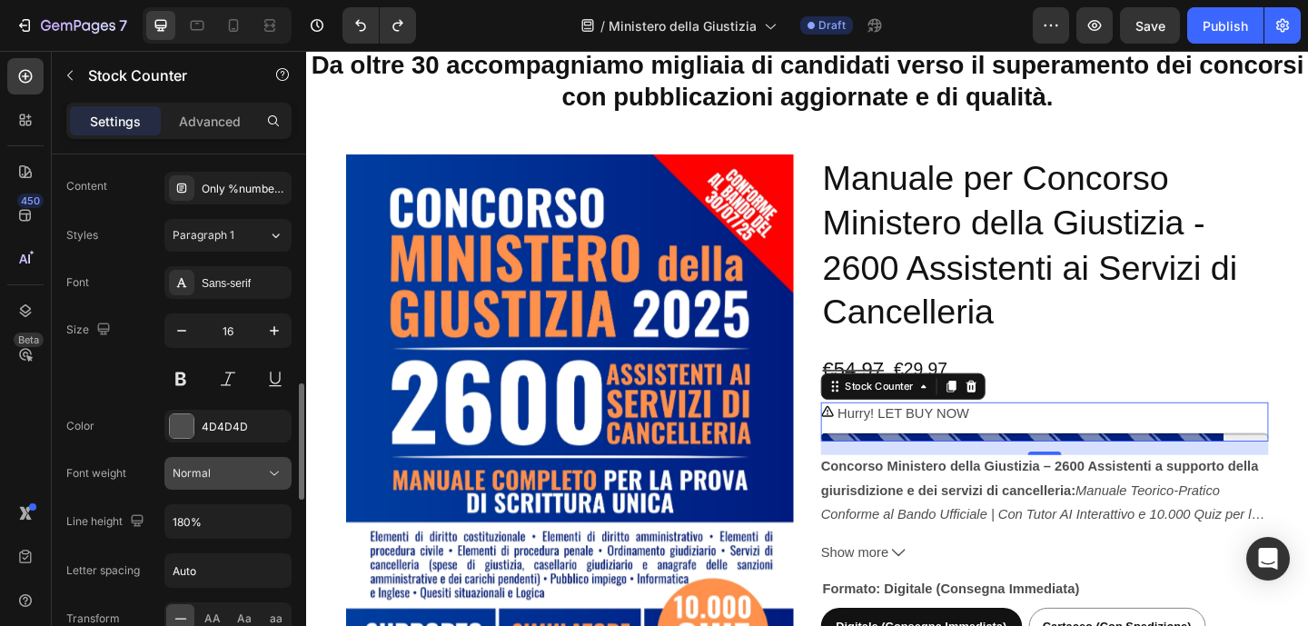
click at [238, 478] on div "Normal" at bounding box center [219, 473] width 93 height 16
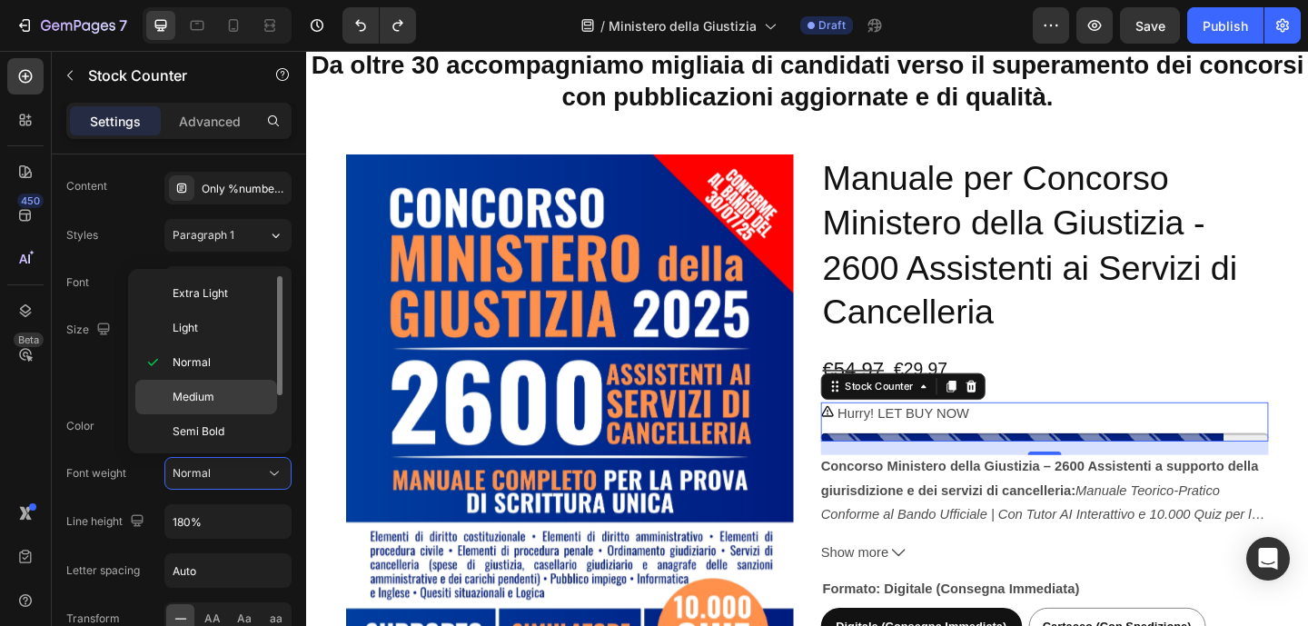
click at [210, 414] on div "Medium" at bounding box center [206, 431] width 142 height 35
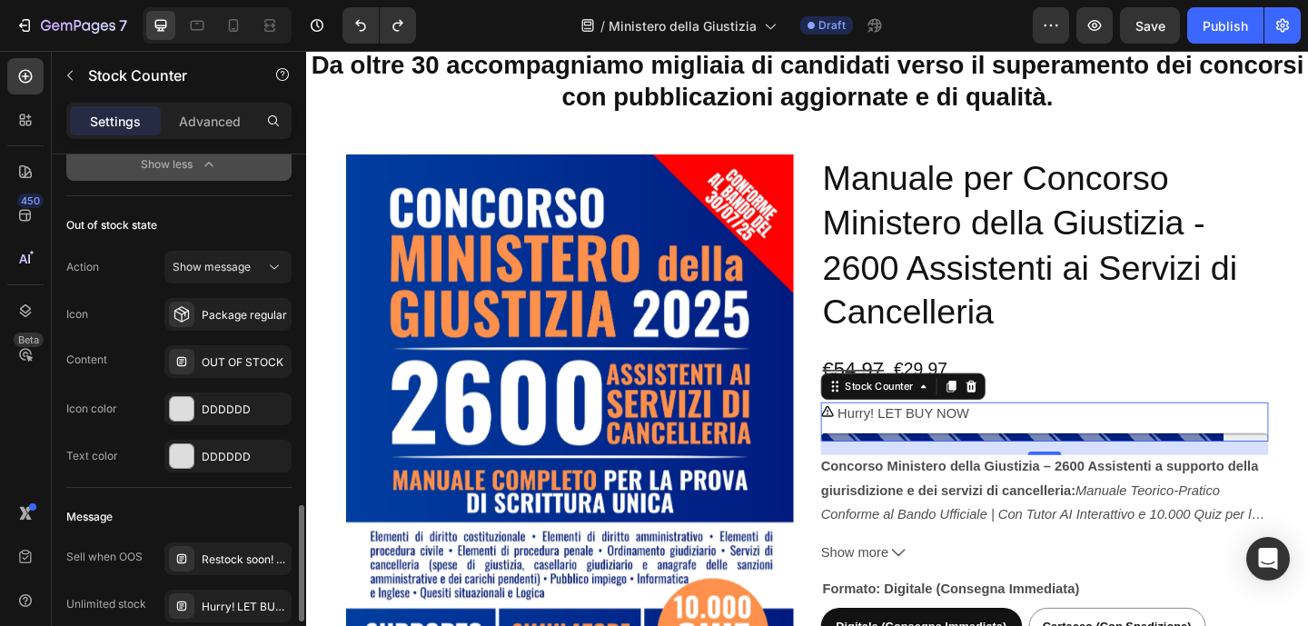
scroll to position [1637, 0]
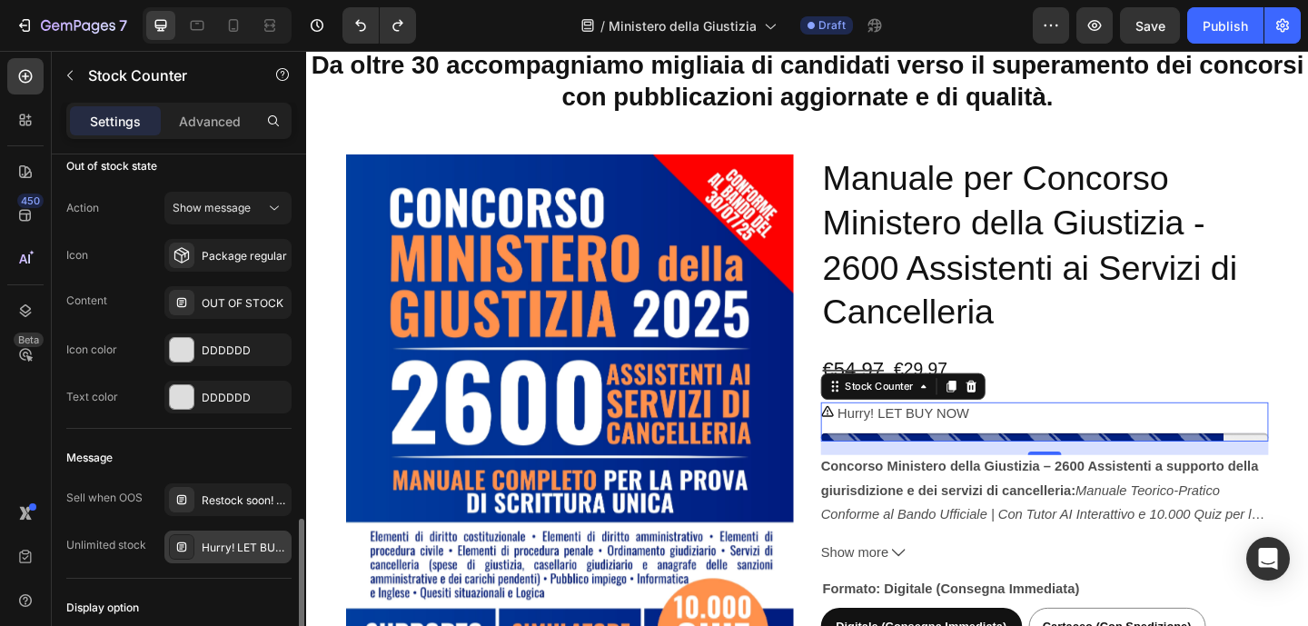
click at [251, 547] on div "Hurry! LET BUY NOW" at bounding box center [244, 547] width 85 height 16
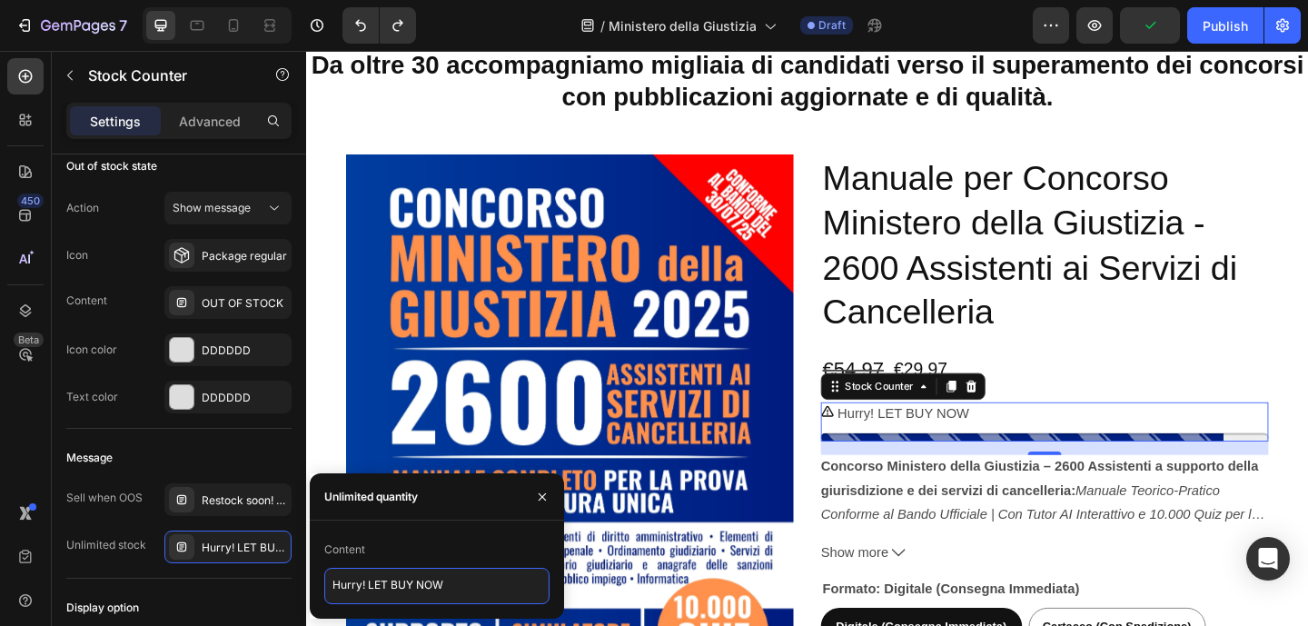
click at [428, 588] on textarea "Hurry! LET BUY NOW" at bounding box center [436, 586] width 225 height 36
click at [430, 588] on textarea "Hurry! LET BUY NOW" at bounding box center [436, 586] width 225 height 36
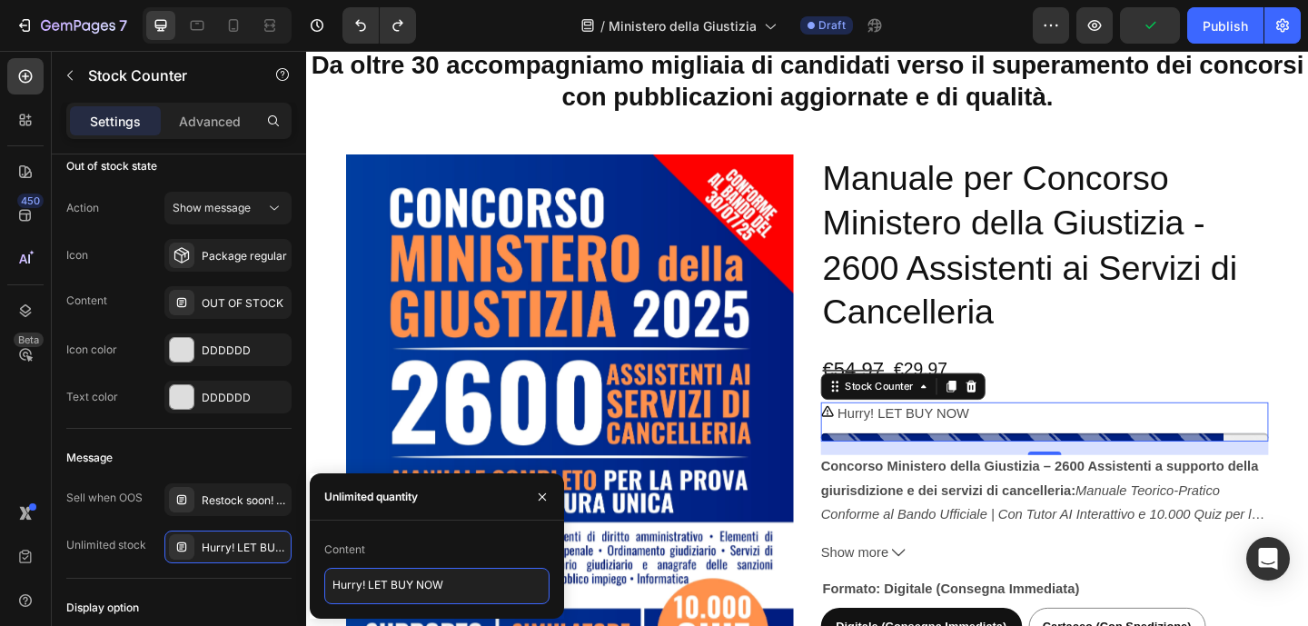
click at [430, 588] on textarea "Hurry! LET BUY NOW" at bounding box center [436, 586] width 225 height 36
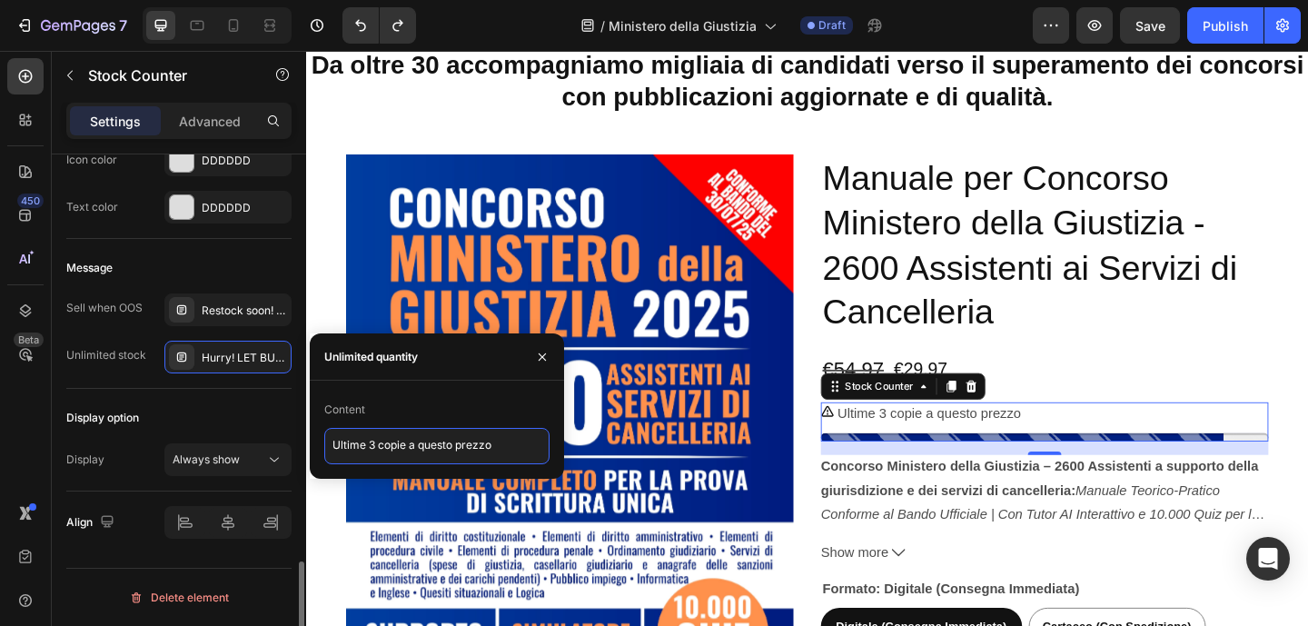
scroll to position [6, 0]
type textarea "Ultime 3 copie a questo prezzo"
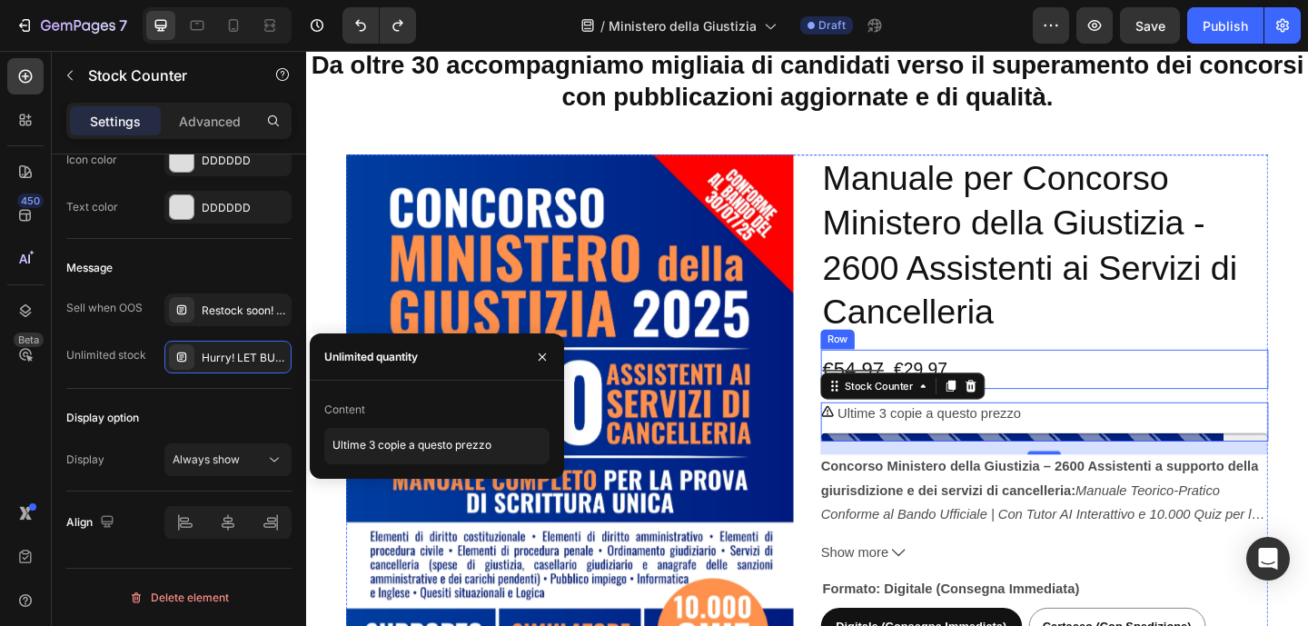
click at [1161, 376] on div "€29,97 Product Price Product Price €54,97 Product Price Product Price Row" at bounding box center [1108, 397] width 487 height 43
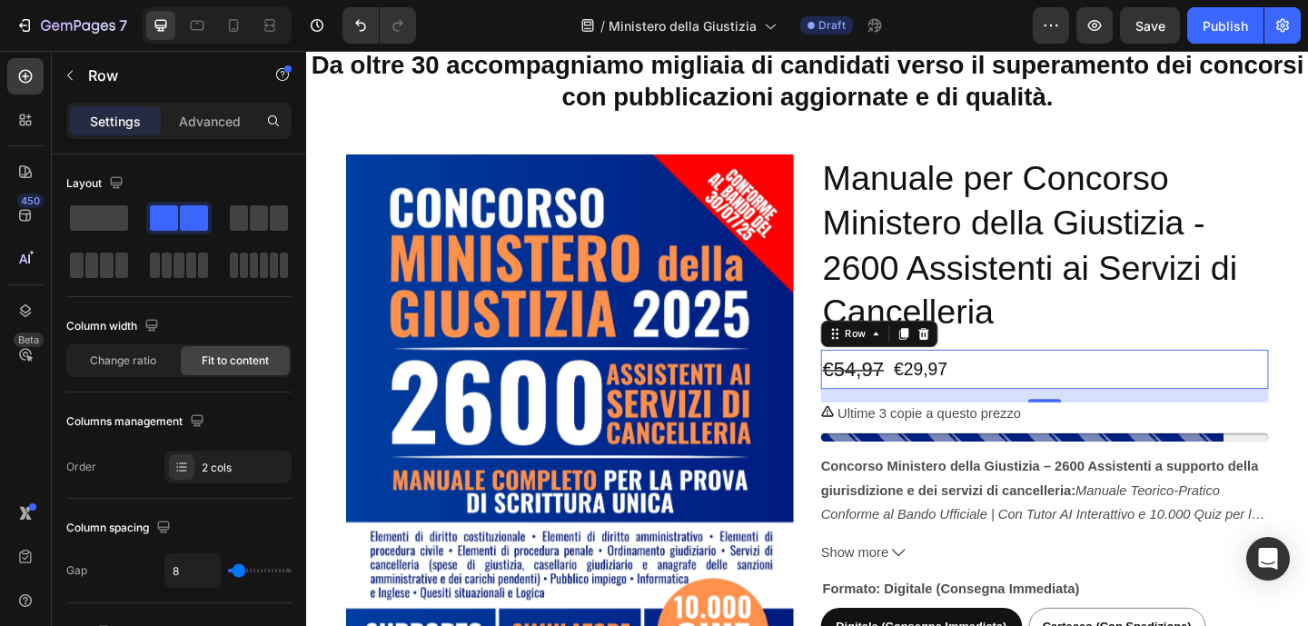
click at [1307, 400] on div "Product Images Manuale per Concorso Ministero della Giustizia - 2600 Assistenti…" at bounding box center [851, 493] width 1090 height 717
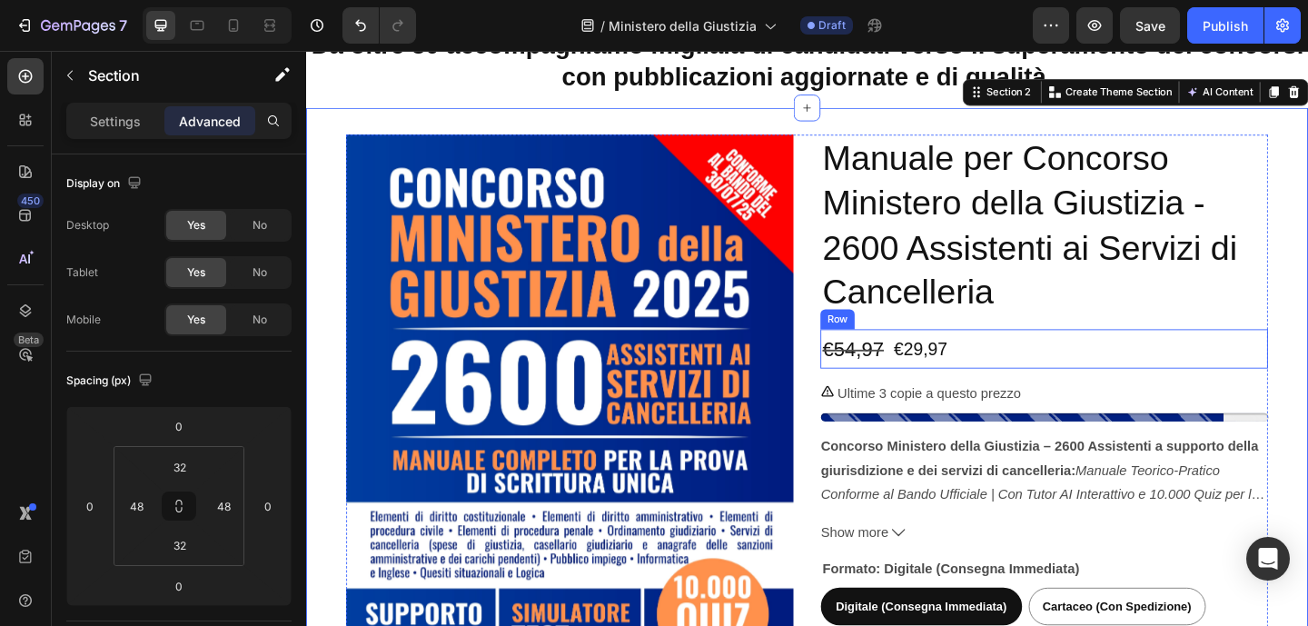
scroll to position [400, 0]
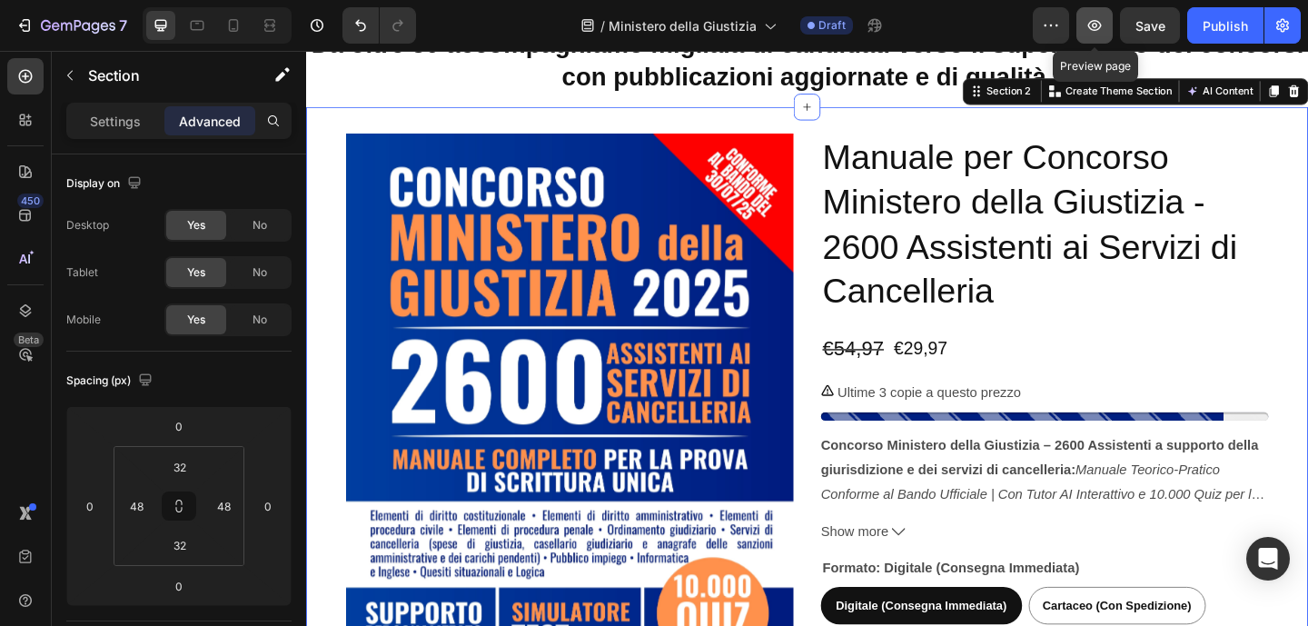
click at [1084, 22] on button "button" at bounding box center [1094, 25] width 36 height 36
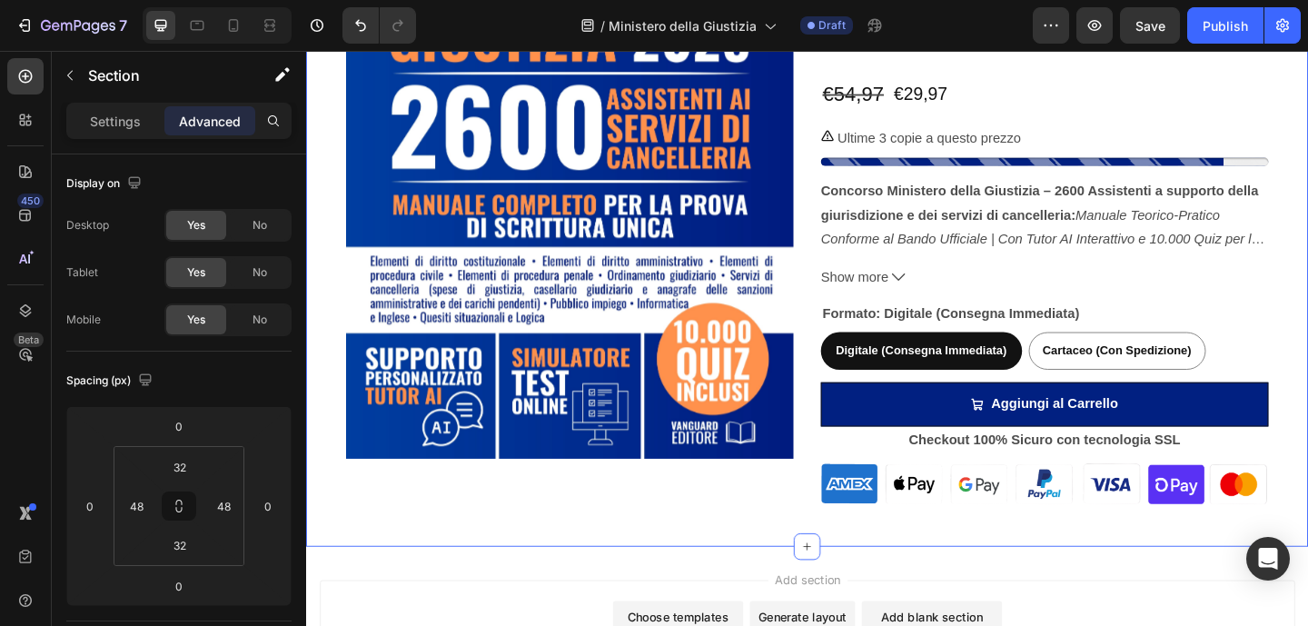
scroll to position [678, 0]
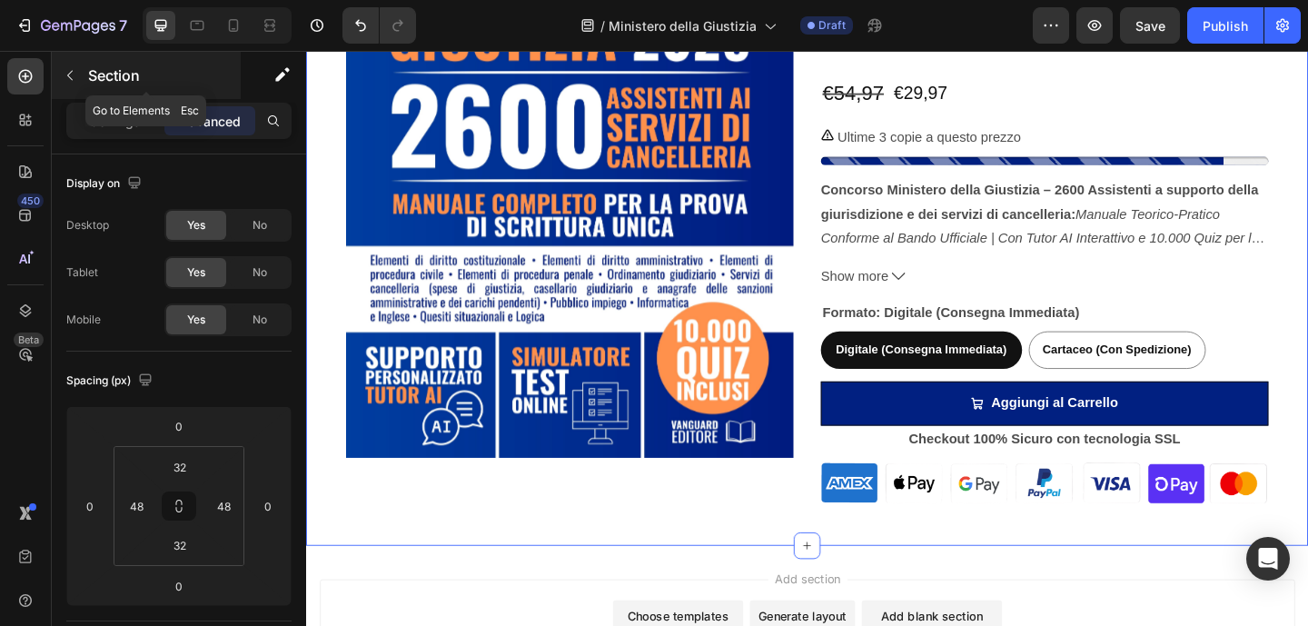
click at [68, 77] on icon "button" at bounding box center [70, 75] width 15 height 15
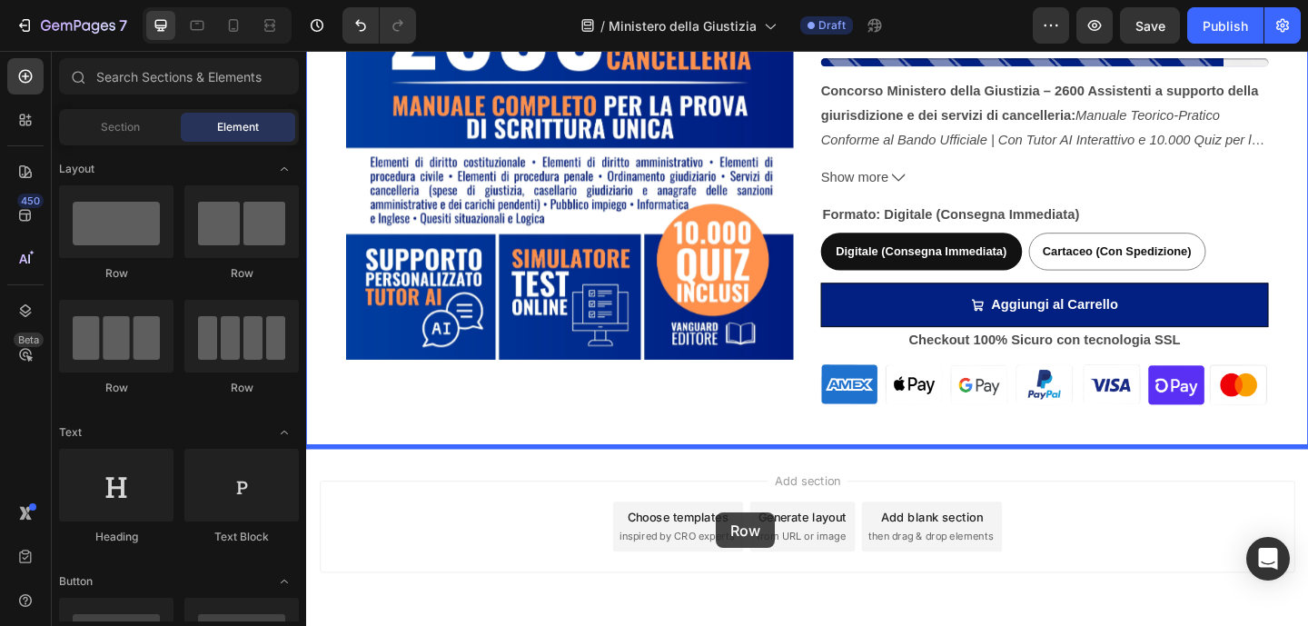
scroll to position [788, 0]
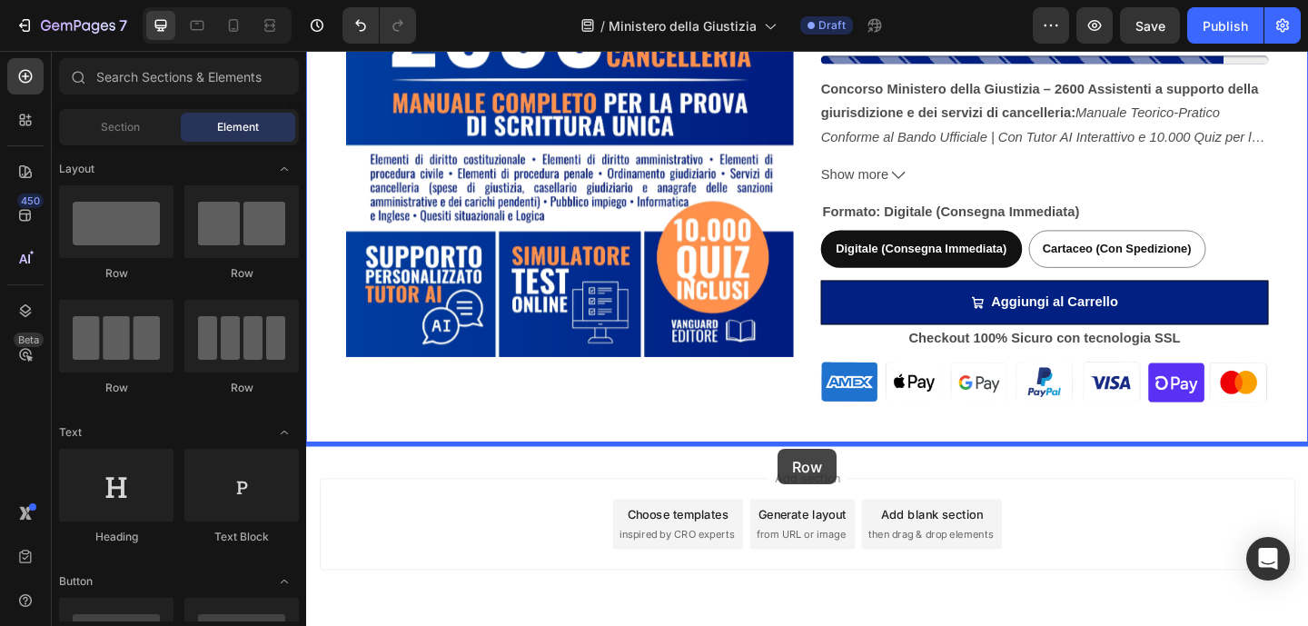
drag, startPoint x: 447, startPoint y: 288, endPoint x: 819, endPoint y: 484, distance: 420.8
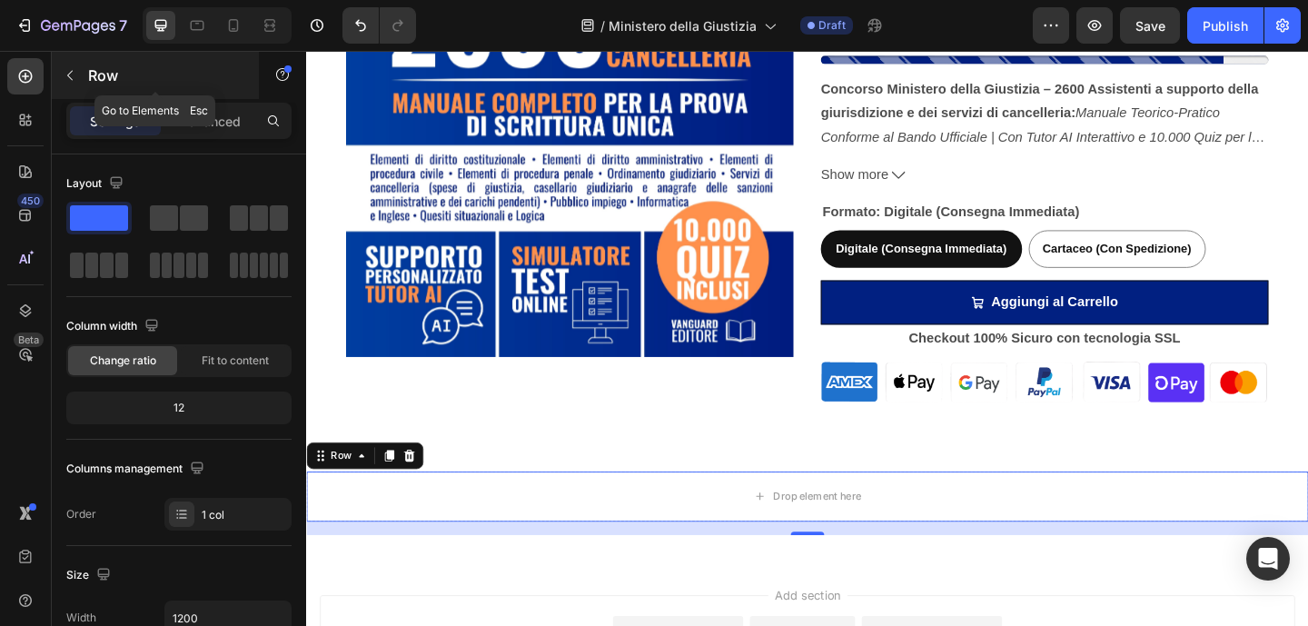
click at [73, 78] on icon "button" at bounding box center [70, 75] width 15 height 15
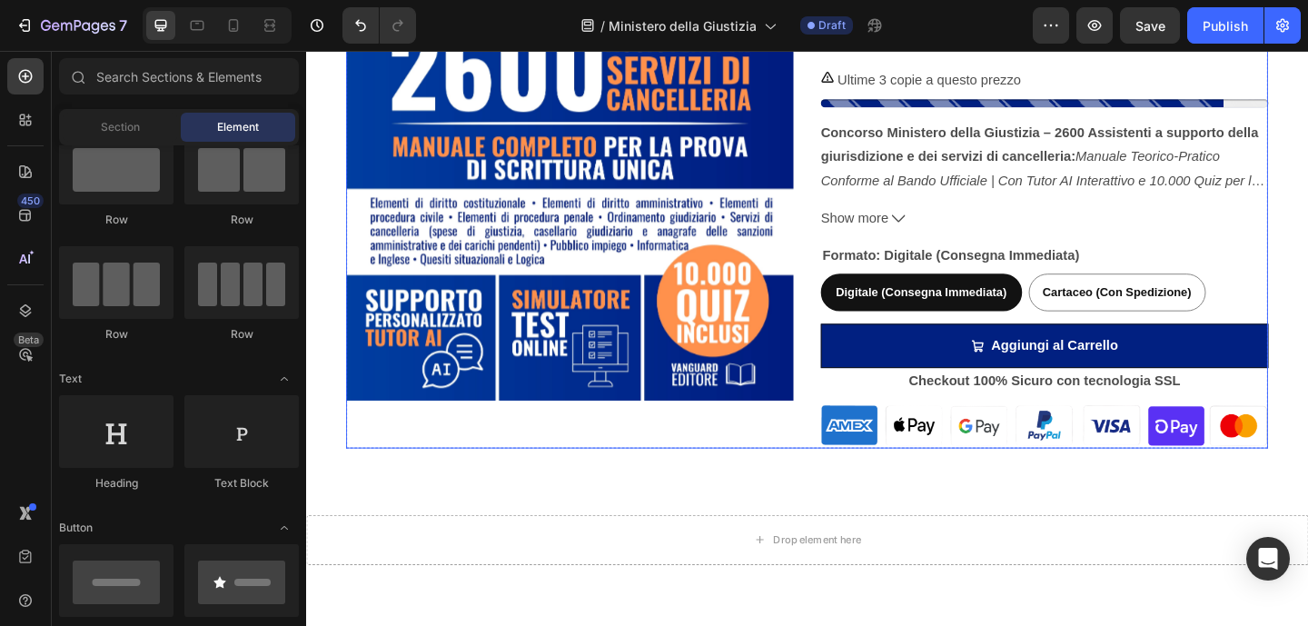
scroll to position [745, 0]
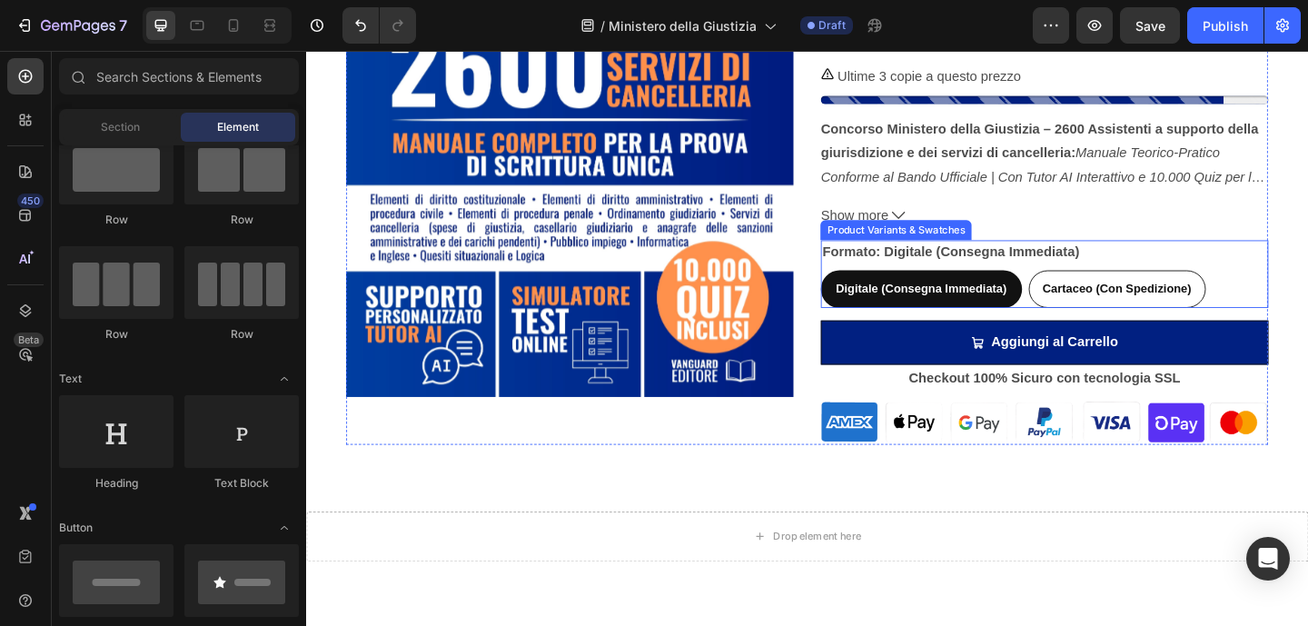
click at [1198, 302] on span "Cartaceo (Con Spedizione)" at bounding box center [1188, 309] width 162 height 15
click at [1092, 290] on input "Cartaceo (Con Spedizione) Cartaceo (Con Spedizione) Cartaceo (Con Spedizione)" at bounding box center [1091, 289] width 1 height 1
radio input "true"
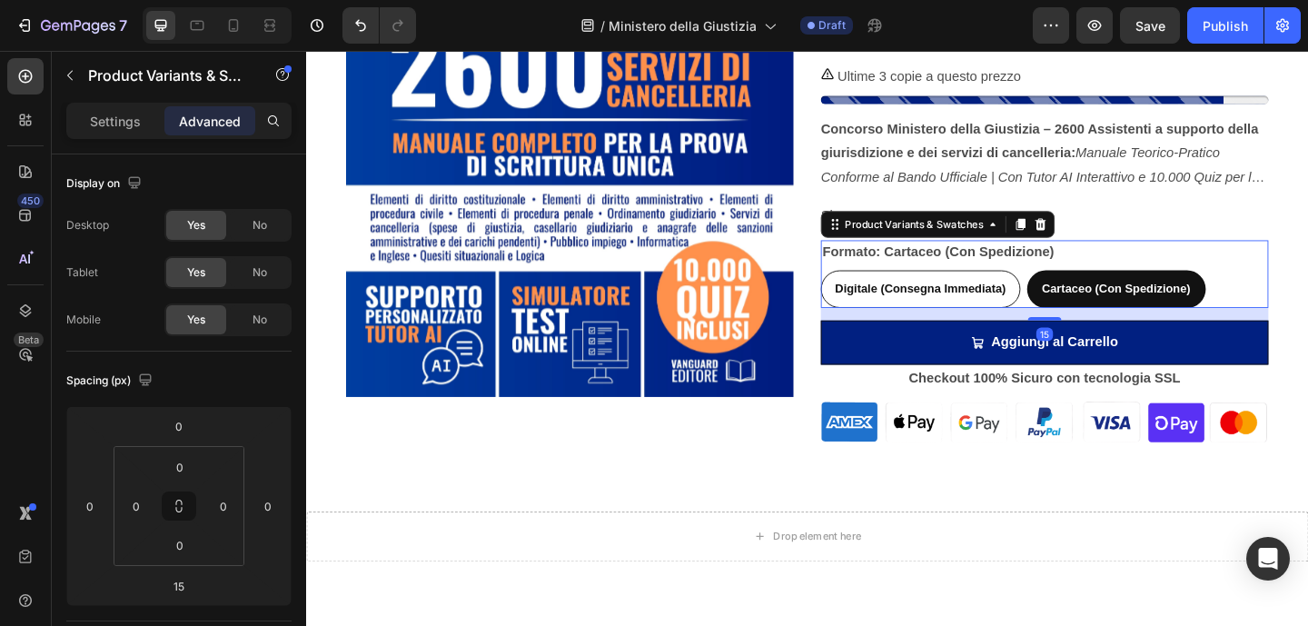
click at [958, 300] on div "Digitale (Consegna Immediata)" at bounding box center [973, 309] width 215 height 37
click at [865, 290] on input "Digitale (Consegna Immediata) Digitale (Consegna Immediata) Digitale (Consegna …" at bounding box center [864, 289] width 1 height 1
radio input "true"
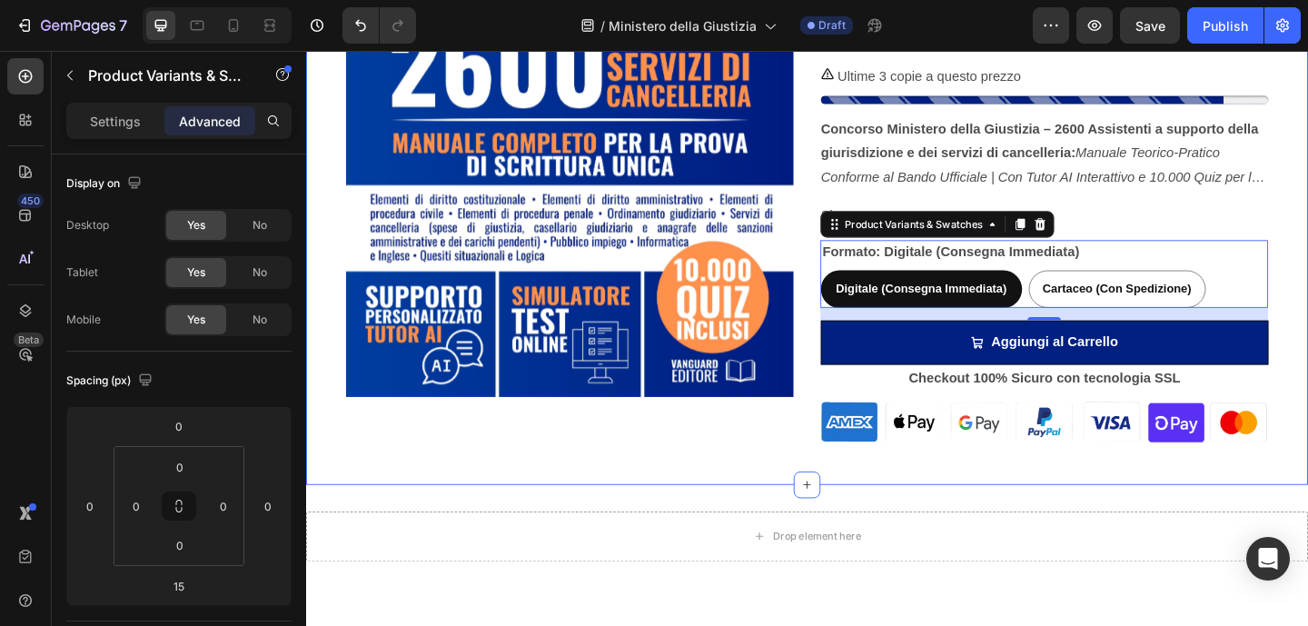
click at [756, 504] on div "Product Images Manuale per Concorso Ministero della Giustizia - 2600 Assistenti…" at bounding box center [851, 145] width 1090 height 755
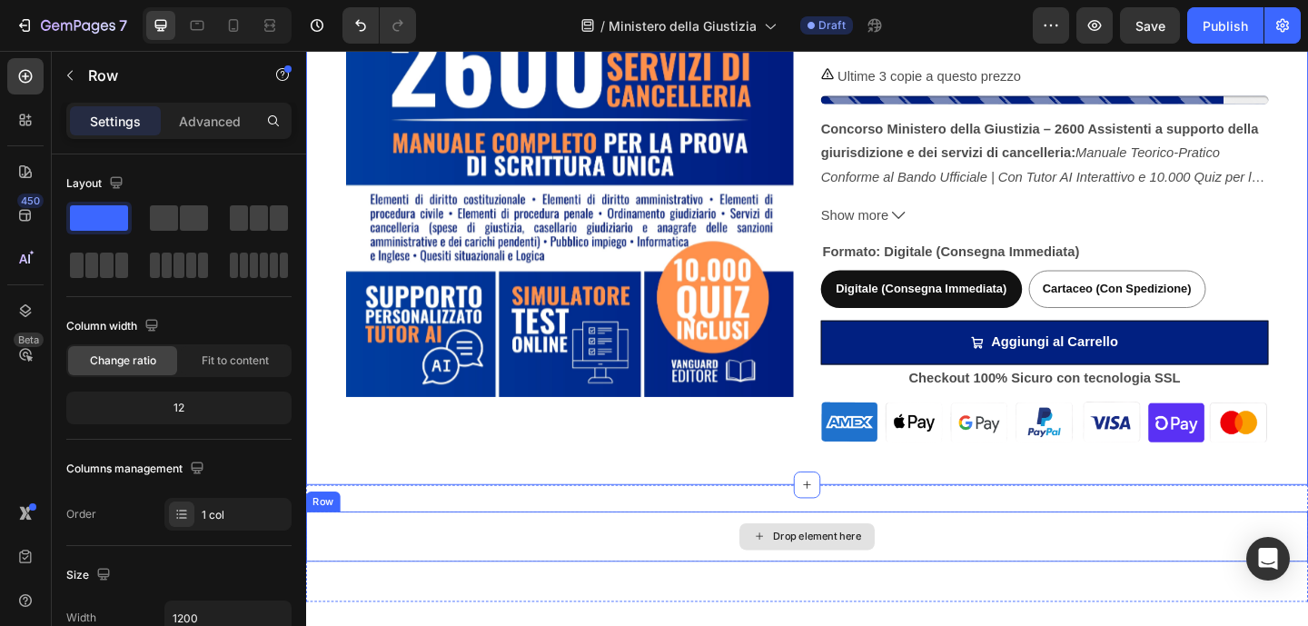
click at [746, 560] on div "Drop element here" at bounding box center [851, 579] width 1090 height 54
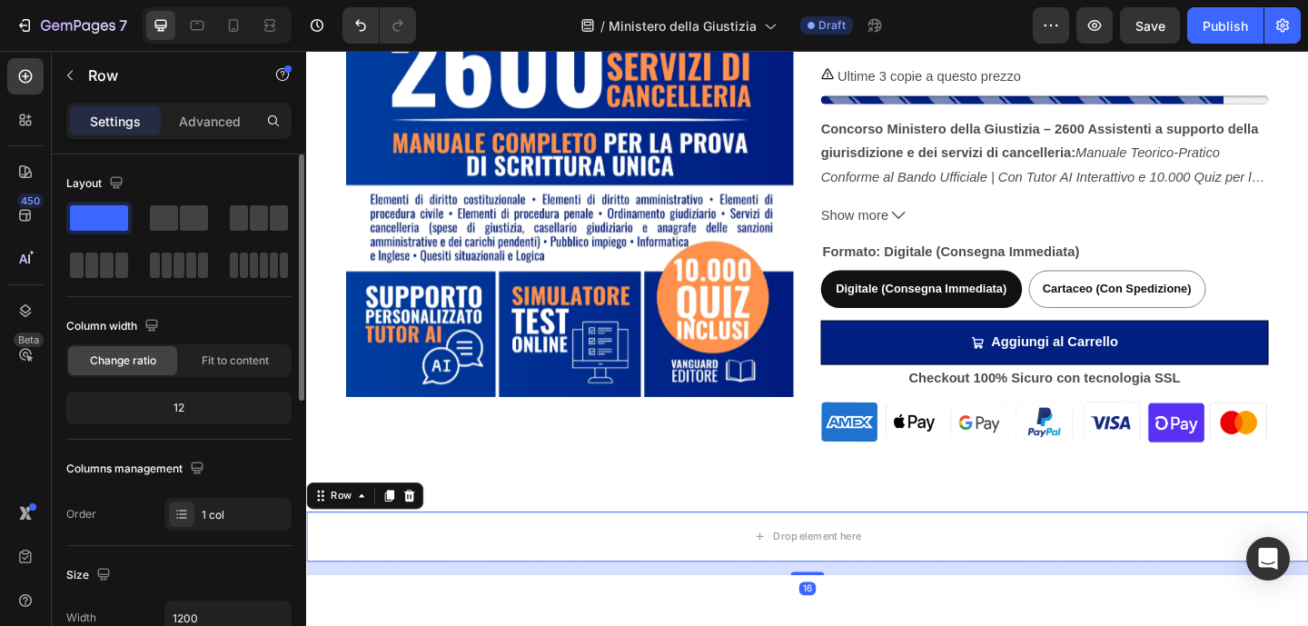
scroll to position [4, 0]
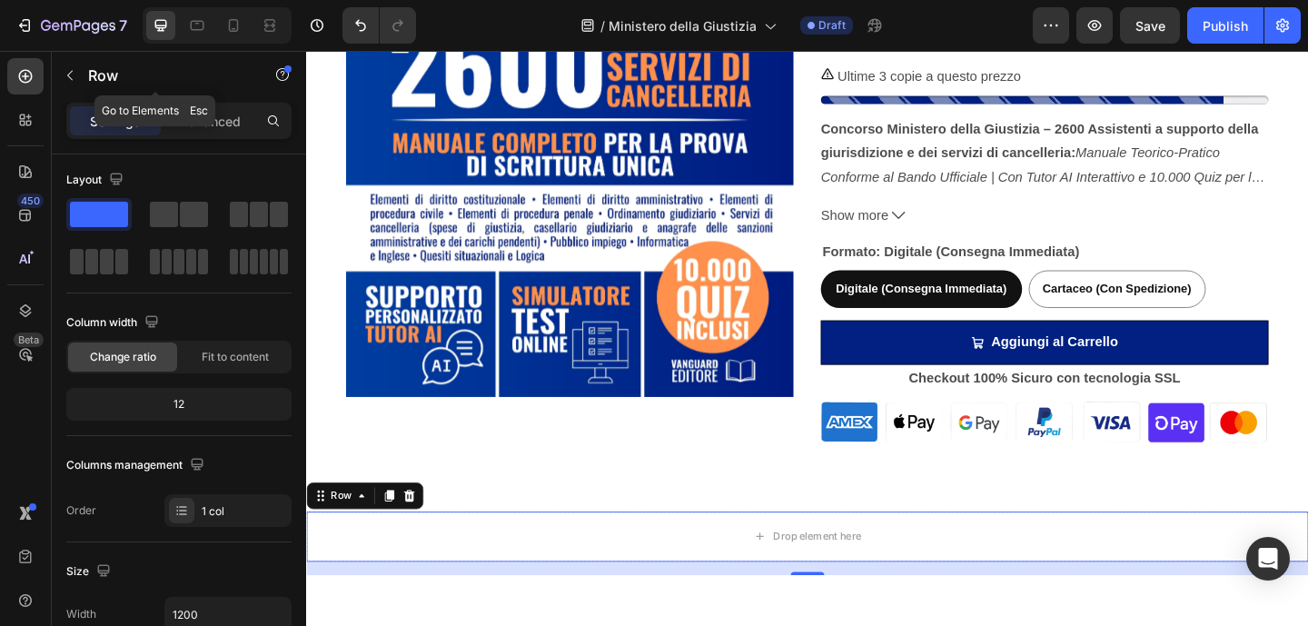
drag, startPoint x: 78, startPoint y: 71, endPoint x: 83, endPoint y: 91, distance: 20.5
click at [78, 71] on button "button" at bounding box center [69, 75] width 29 height 29
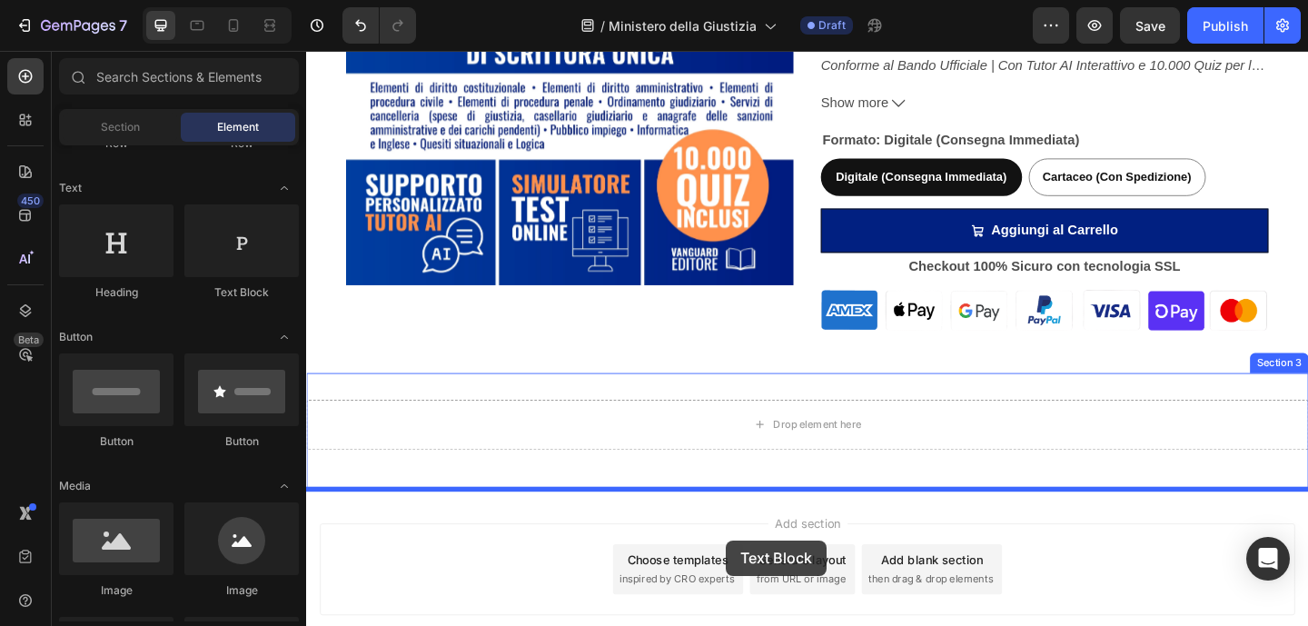
scroll to position [921, 0]
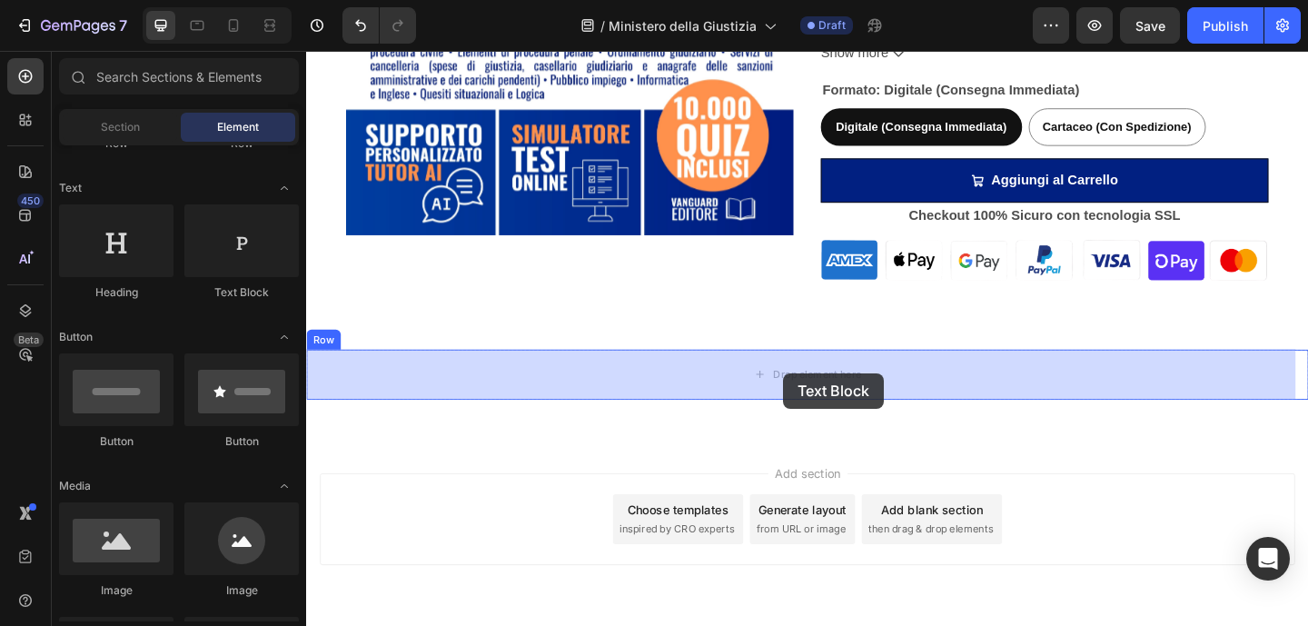
drag, startPoint x: 510, startPoint y: 311, endPoint x: 825, endPoint y: 401, distance: 327.1
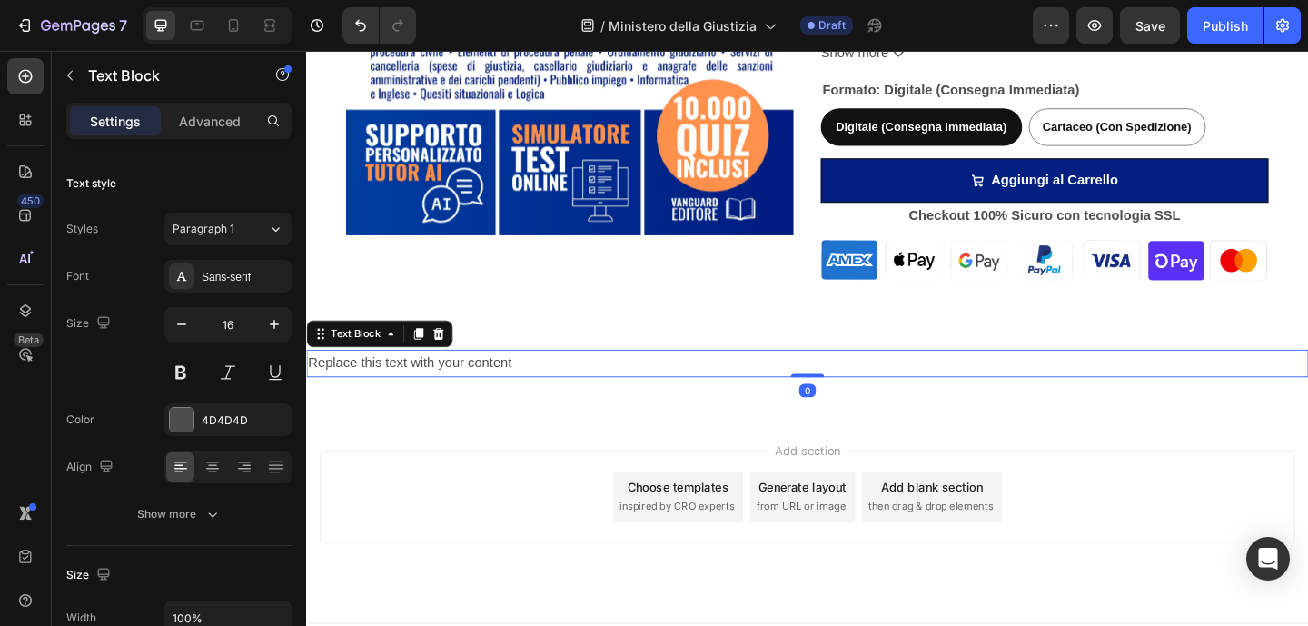
click at [675, 396] on div "Replace this text with your content" at bounding box center [851, 391] width 1090 height 30
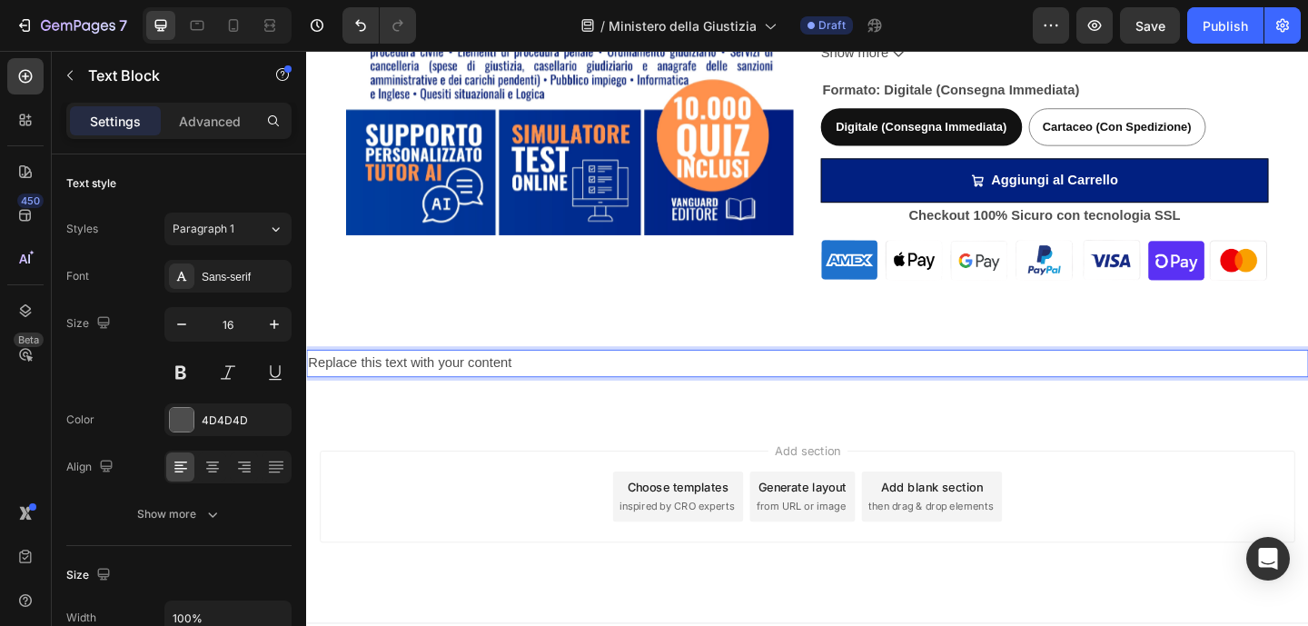
click at [675, 396] on p "Replace this text with your content" at bounding box center [851, 391] width 1086 height 26
click at [496, 392] on p "Replace this text with your content" at bounding box center [851, 391] width 1086 height 26
click at [504, 388] on p "Sconto del 50% valido solo fino alle 23:59 di oggi!" at bounding box center [851, 391] width 1086 height 26
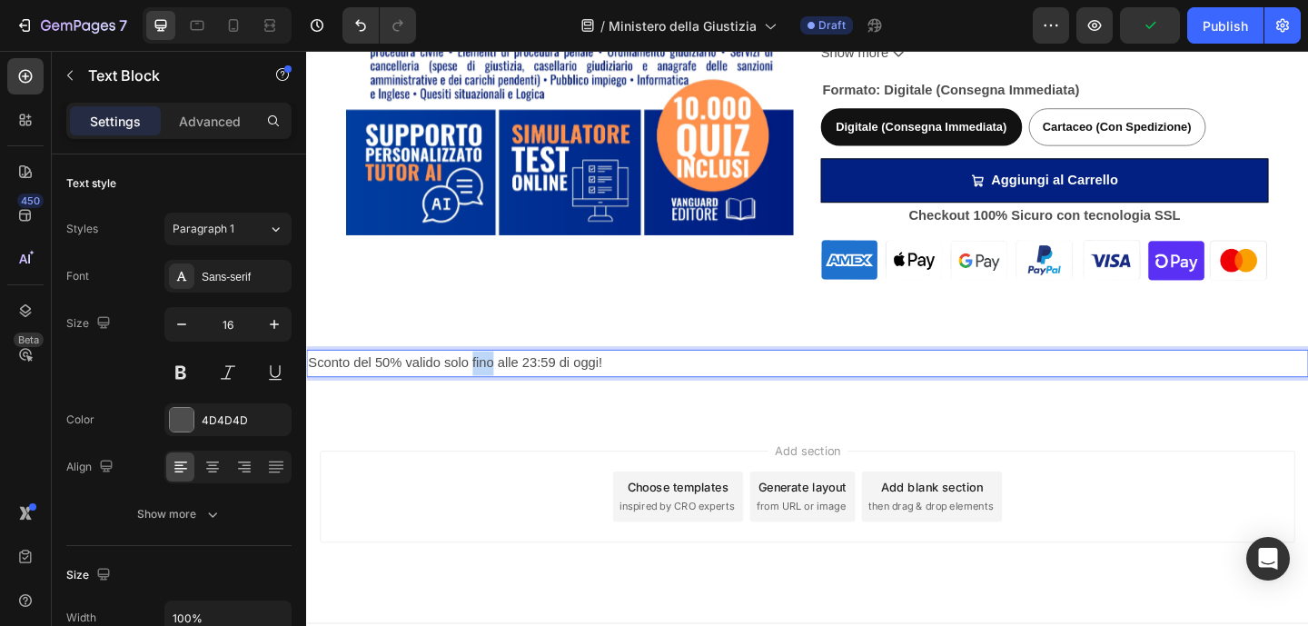
click at [504, 388] on p "Sconto del 50% valido solo fino alle 23:59 di oggi!" at bounding box center [851, 391] width 1086 height 26
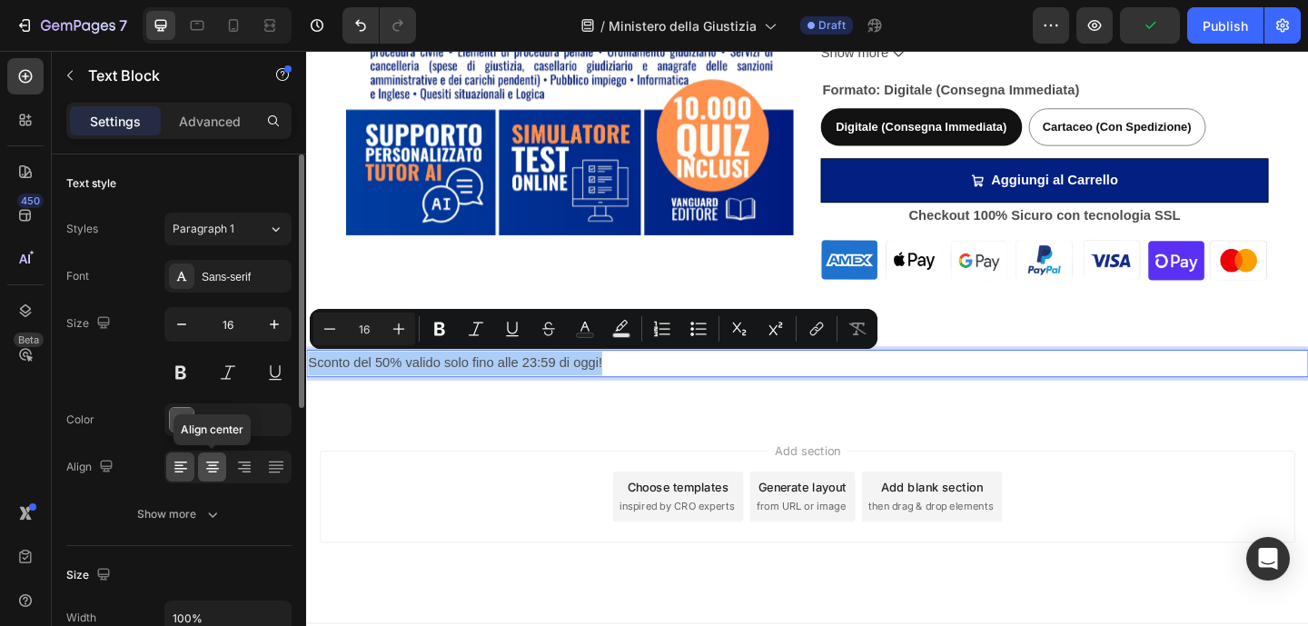
click at [212, 458] on icon at bounding box center [212, 467] width 18 height 18
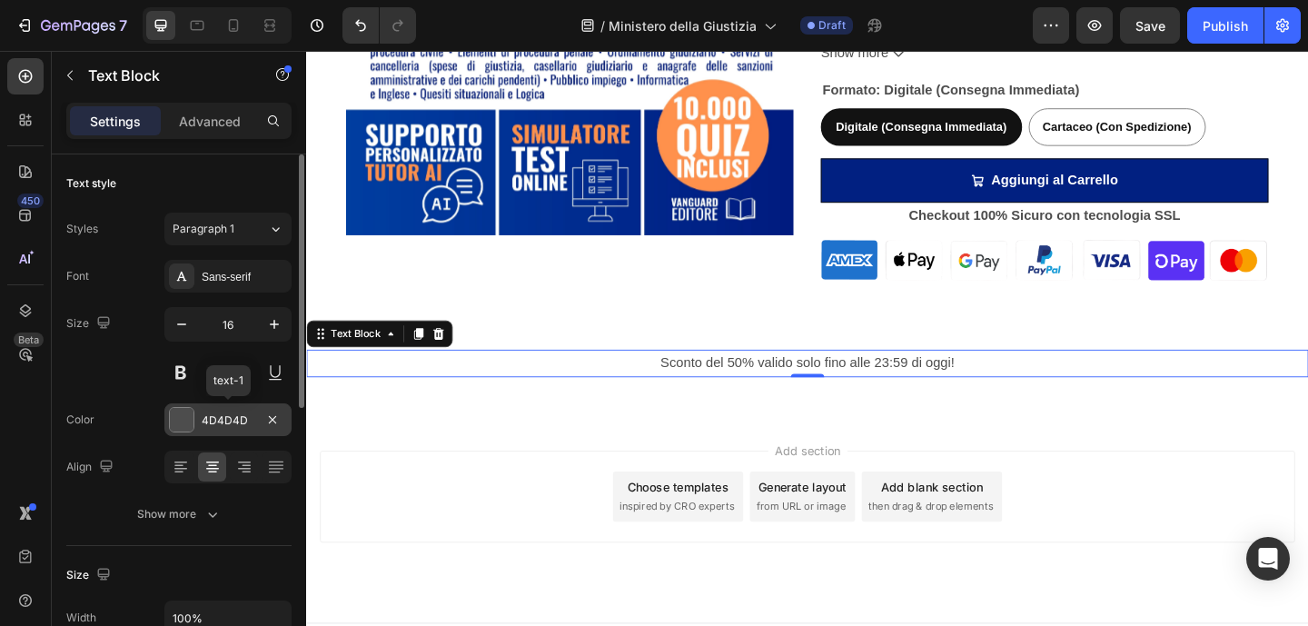
click at [203, 421] on div "4D4D4D" at bounding box center [228, 420] width 53 height 16
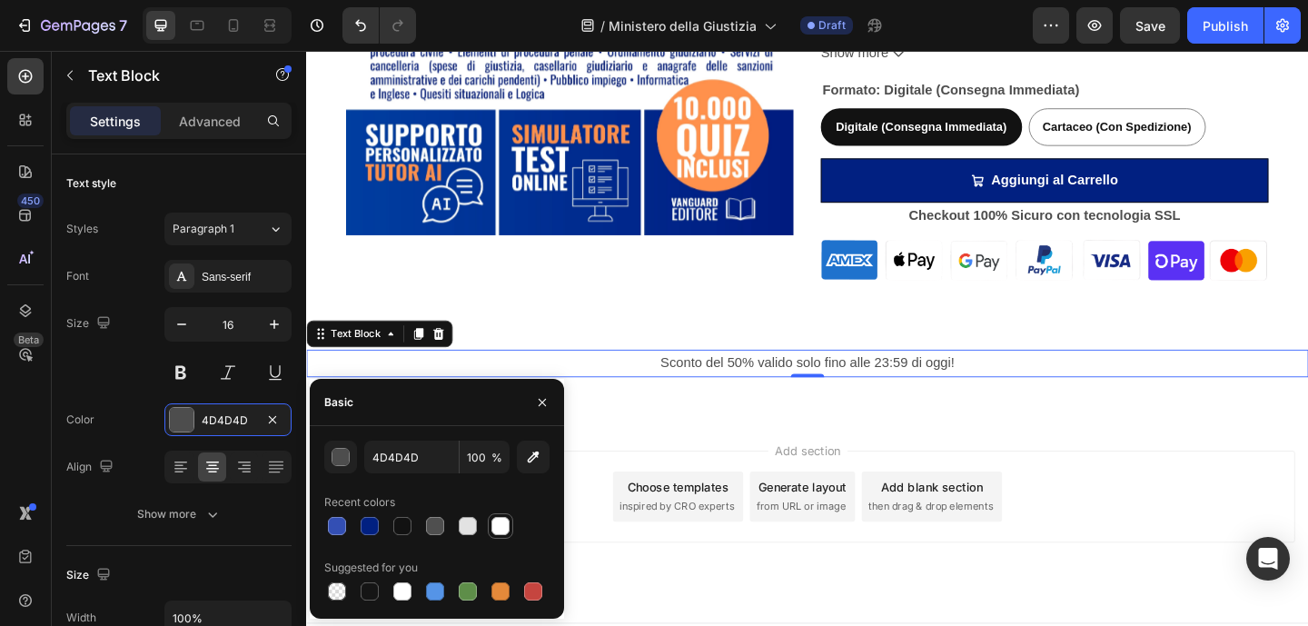
click at [496, 529] on div at bounding box center [500, 526] width 18 height 18
type input "FFFFFF"
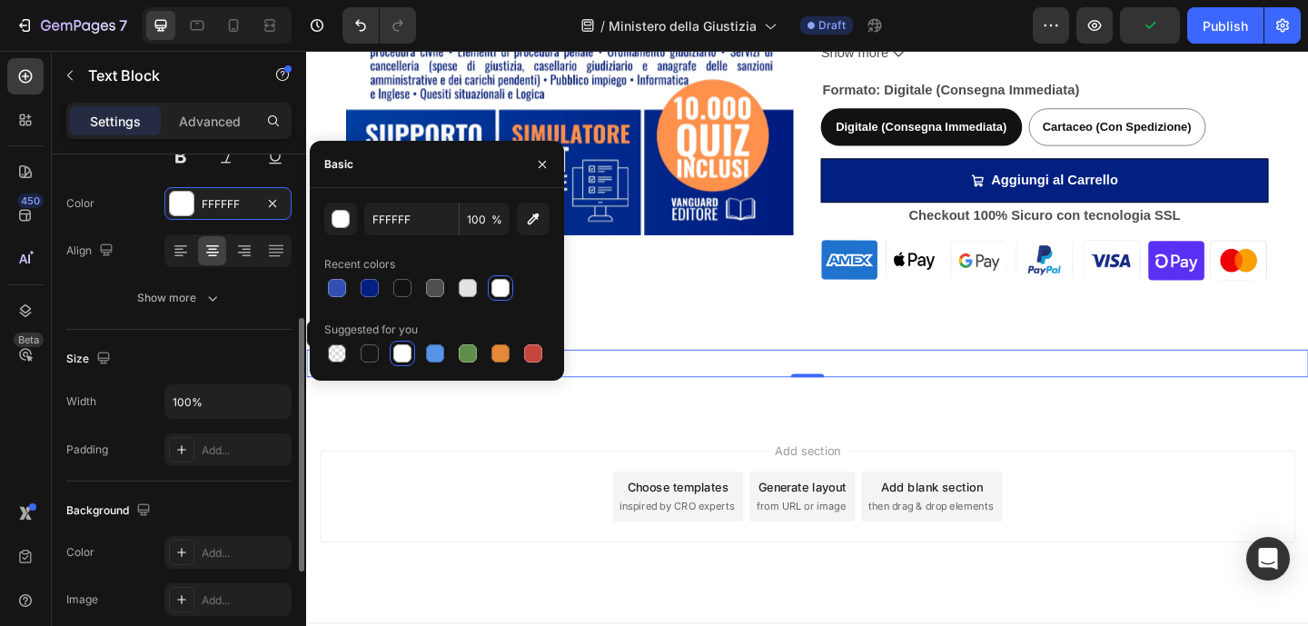
scroll to position [339, 0]
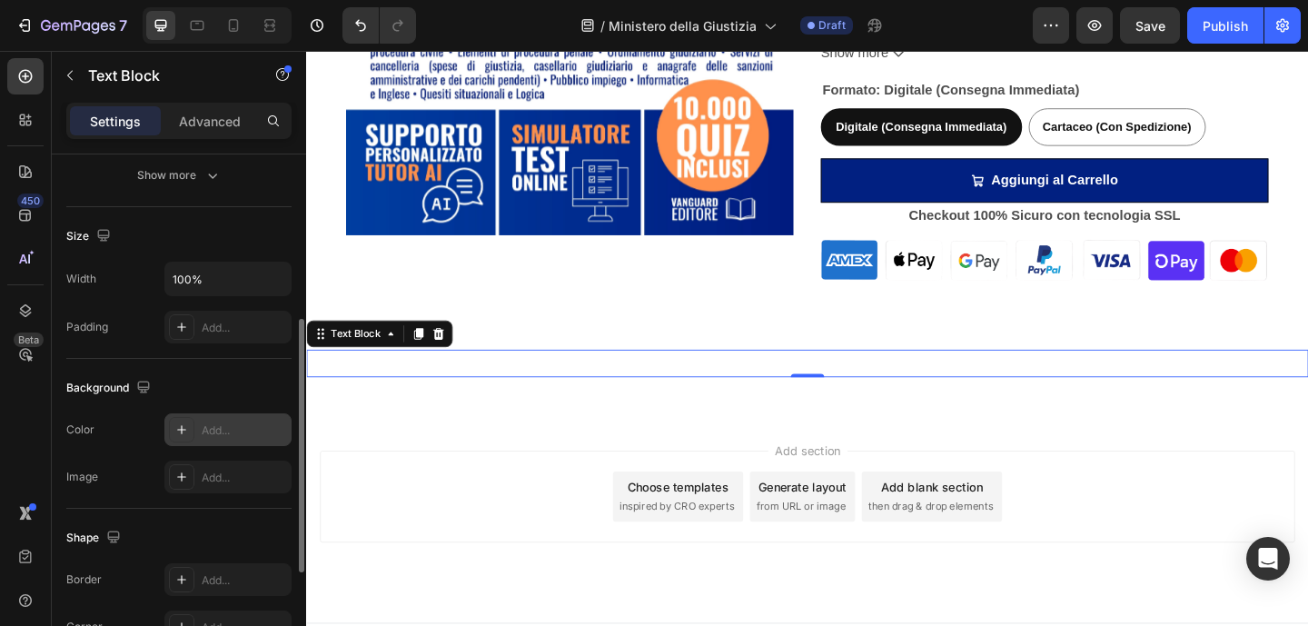
click at [175, 427] on icon at bounding box center [181, 429] width 15 height 15
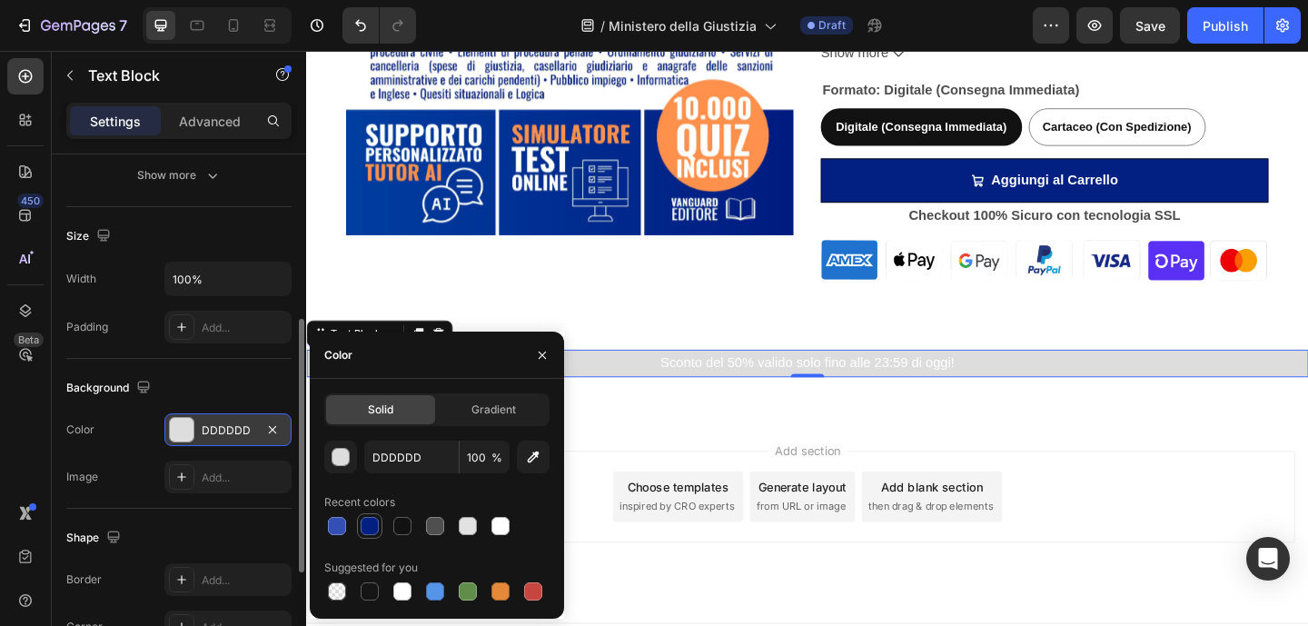
click at [369, 533] on div at bounding box center [370, 526] width 18 height 18
type input "012081"
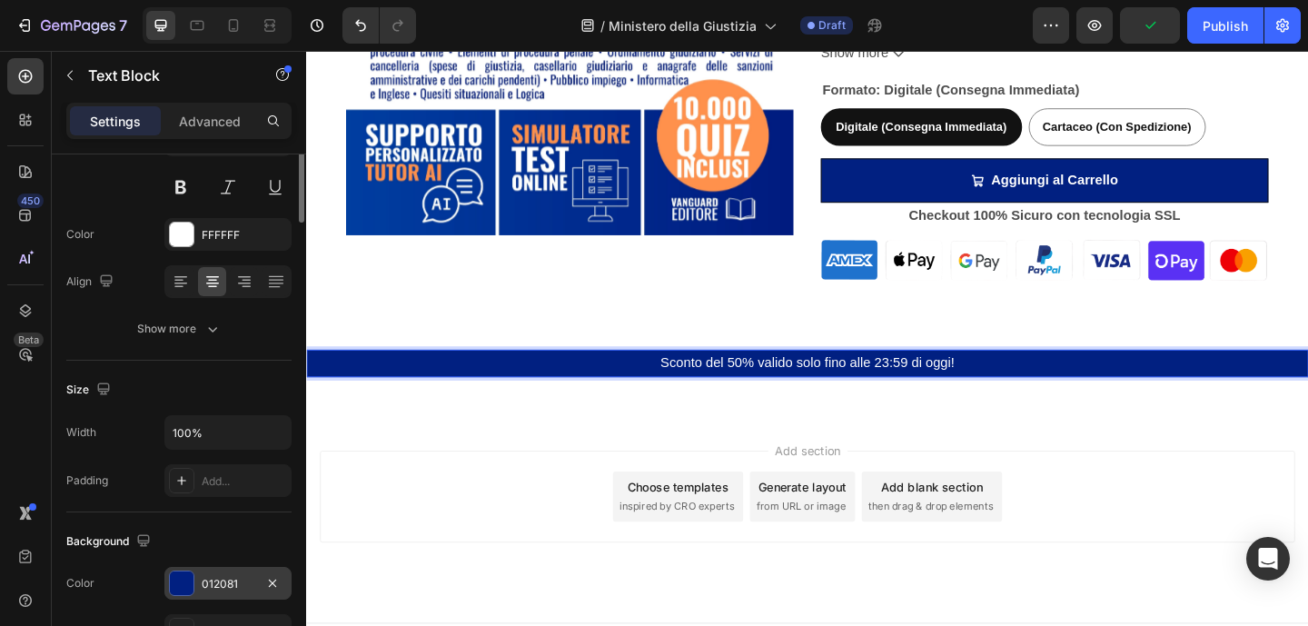
scroll to position [0, 0]
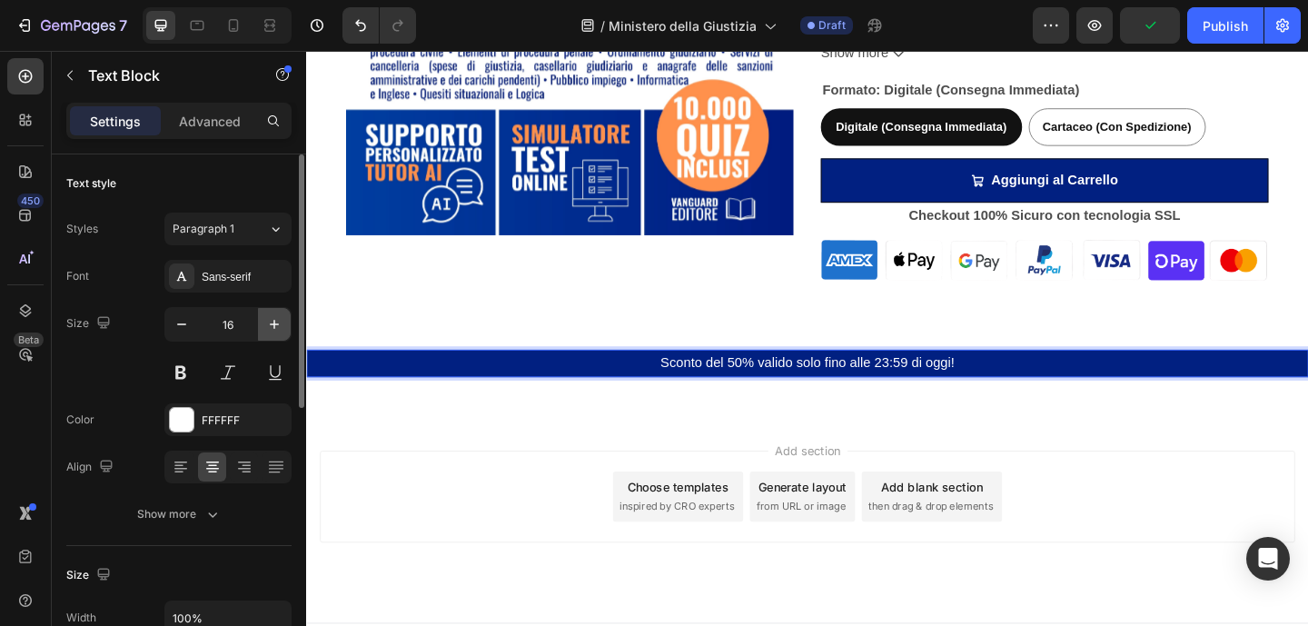
click at [276, 325] on icon "button" at bounding box center [274, 324] width 18 height 18
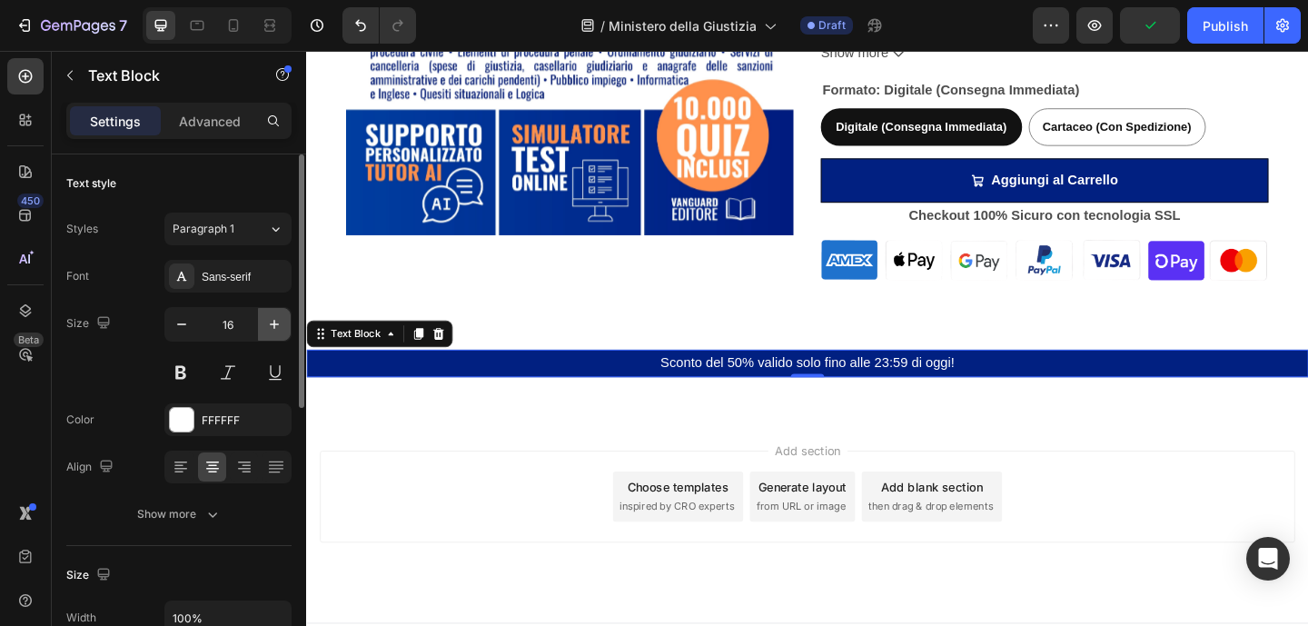
click at [276, 325] on icon "button" at bounding box center [274, 324] width 18 height 18
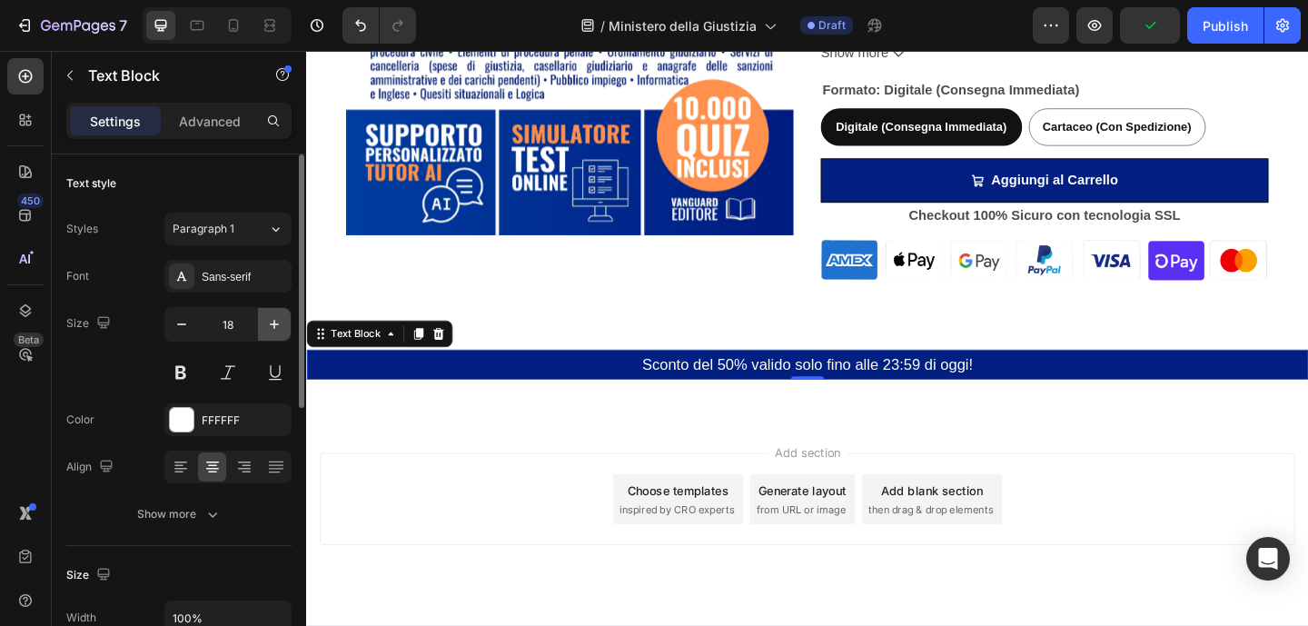
click at [276, 325] on icon "button" at bounding box center [274, 324] width 18 height 18
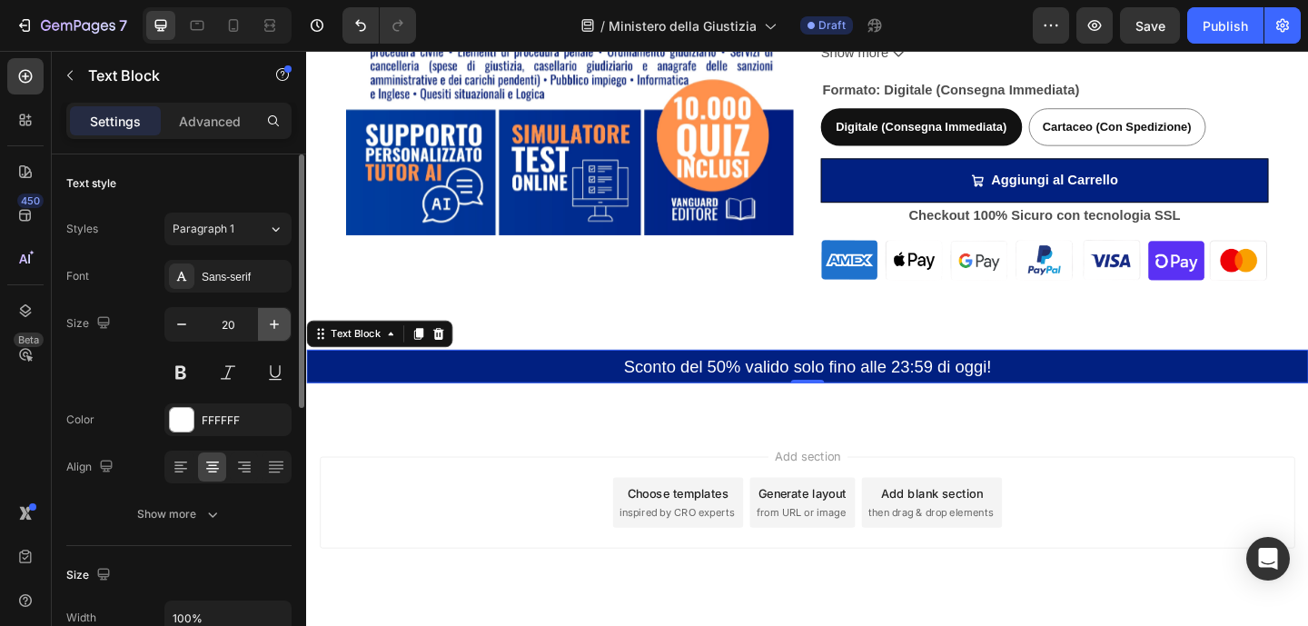
click at [276, 325] on icon "button" at bounding box center [274, 324] width 18 height 18
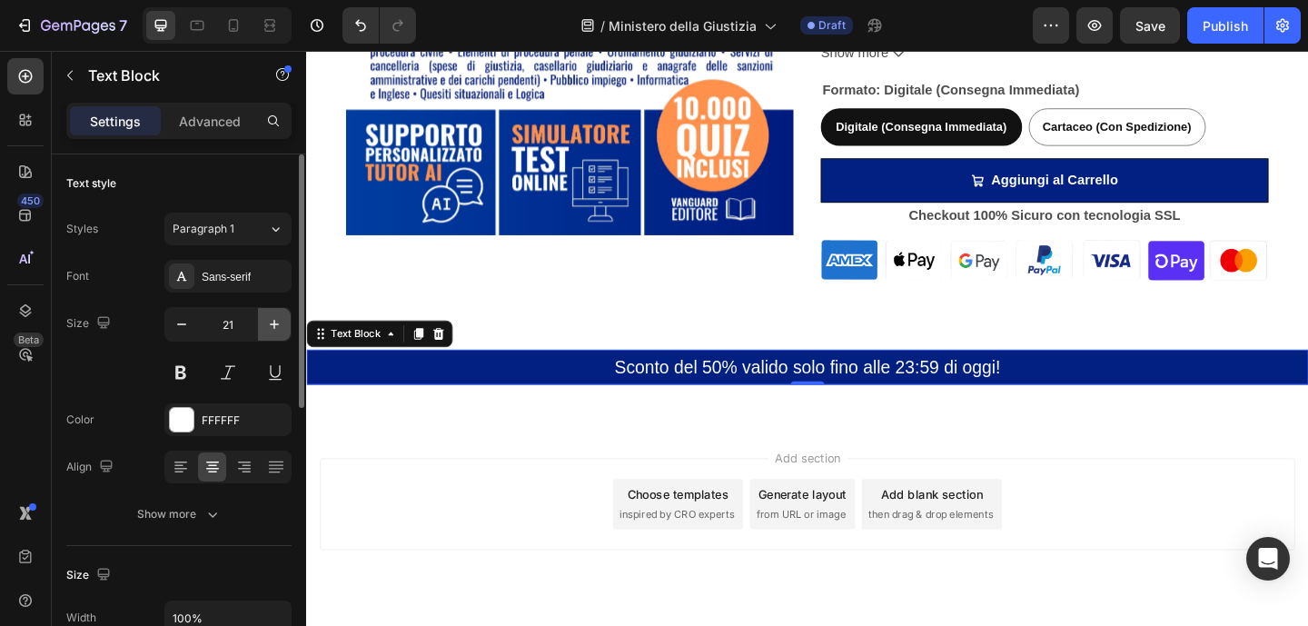
click at [276, 325] on icon "button" at bounding box center [274, 324] width 18 height 18
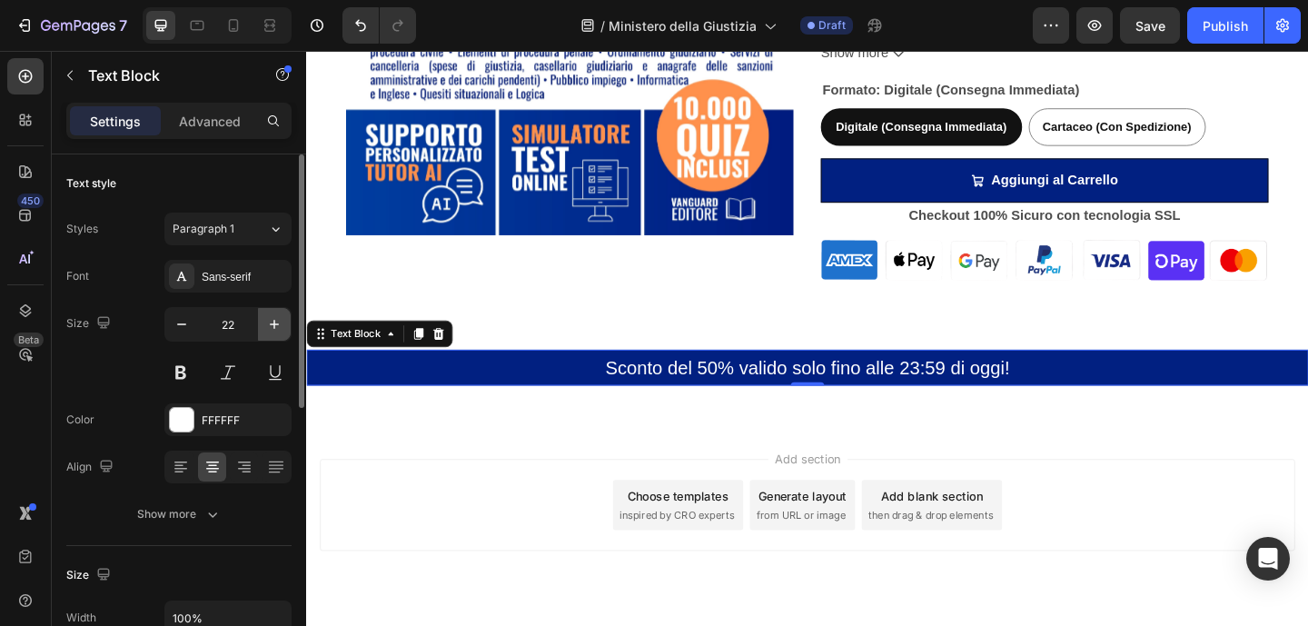
click at [276, 325] on icon "button" at bounding box center [274, 324] width 18 height 18
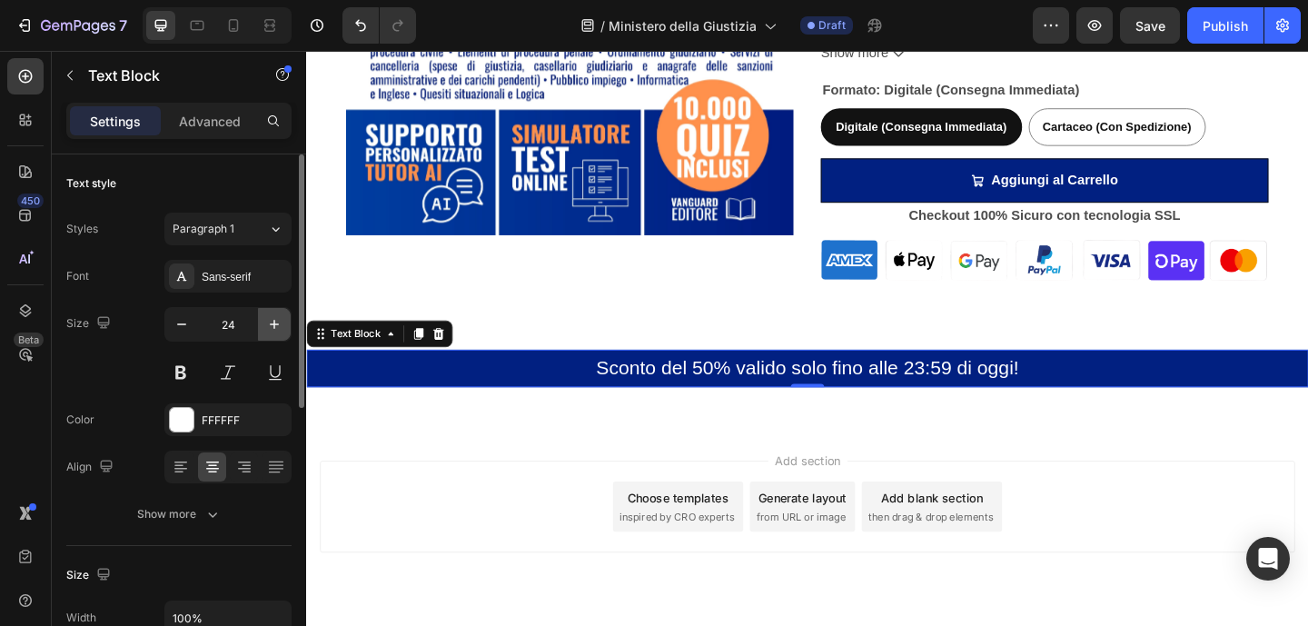
click at [276, 325] on icon "button" at bounding box center [274, 324] width 18 height 18
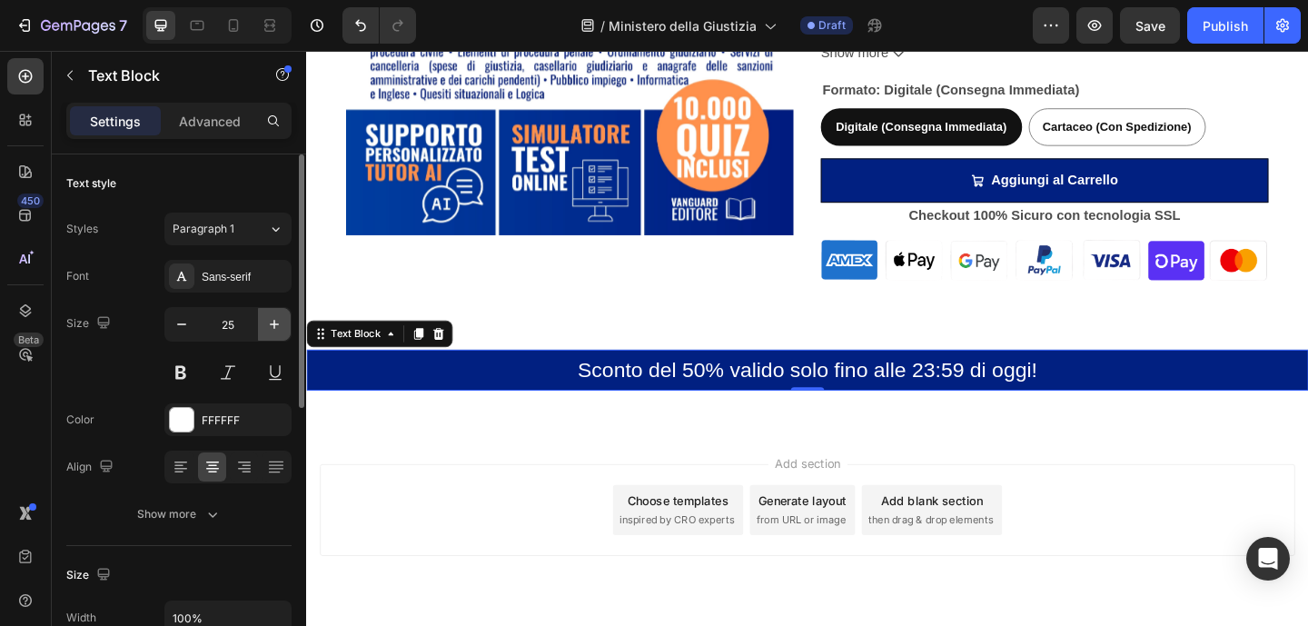
click at [276, 325] on icon "button" at bounding box center [274, 324] width 18 height 18
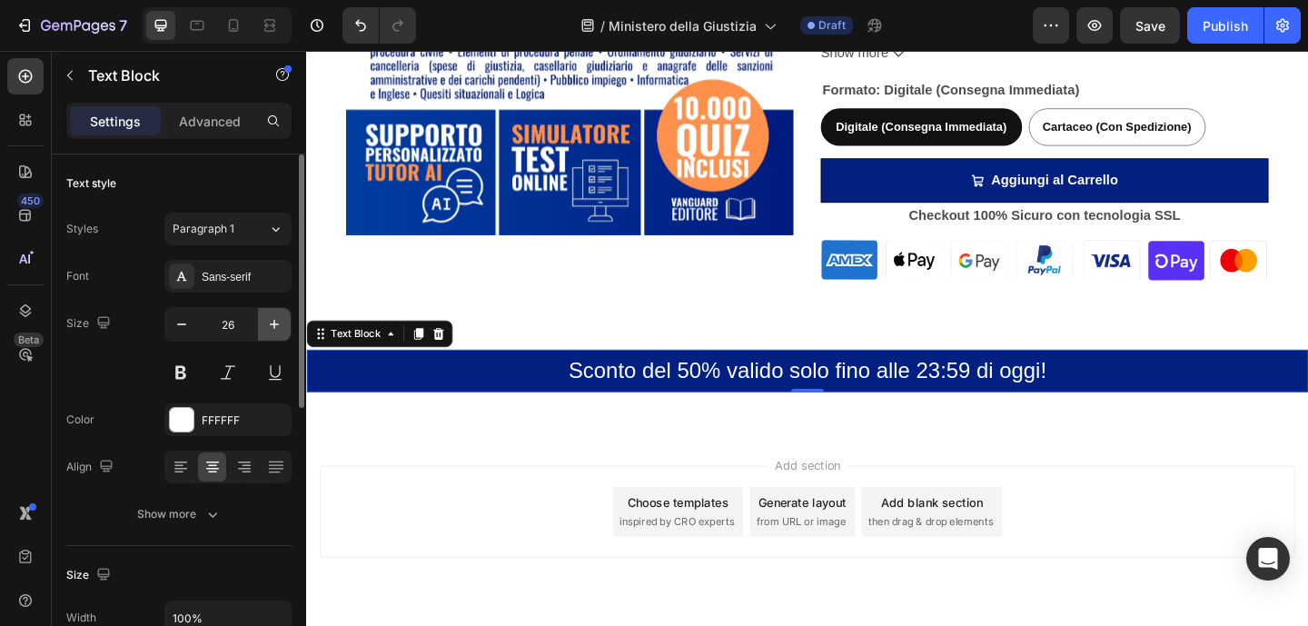
click at [274, 337] on button "button" at bounding box center [274, 324] width 33 height 33
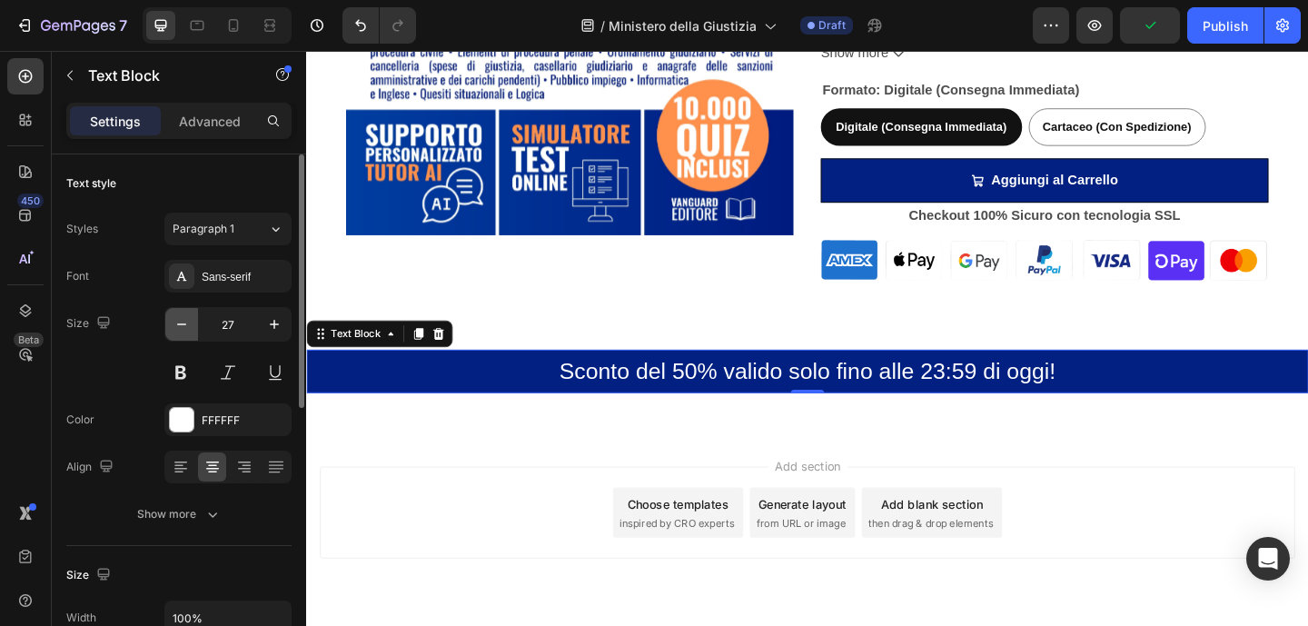
click at [183, 331] on icon "button" at bounding box center [182, 324] width 18 height 18
type input "26"
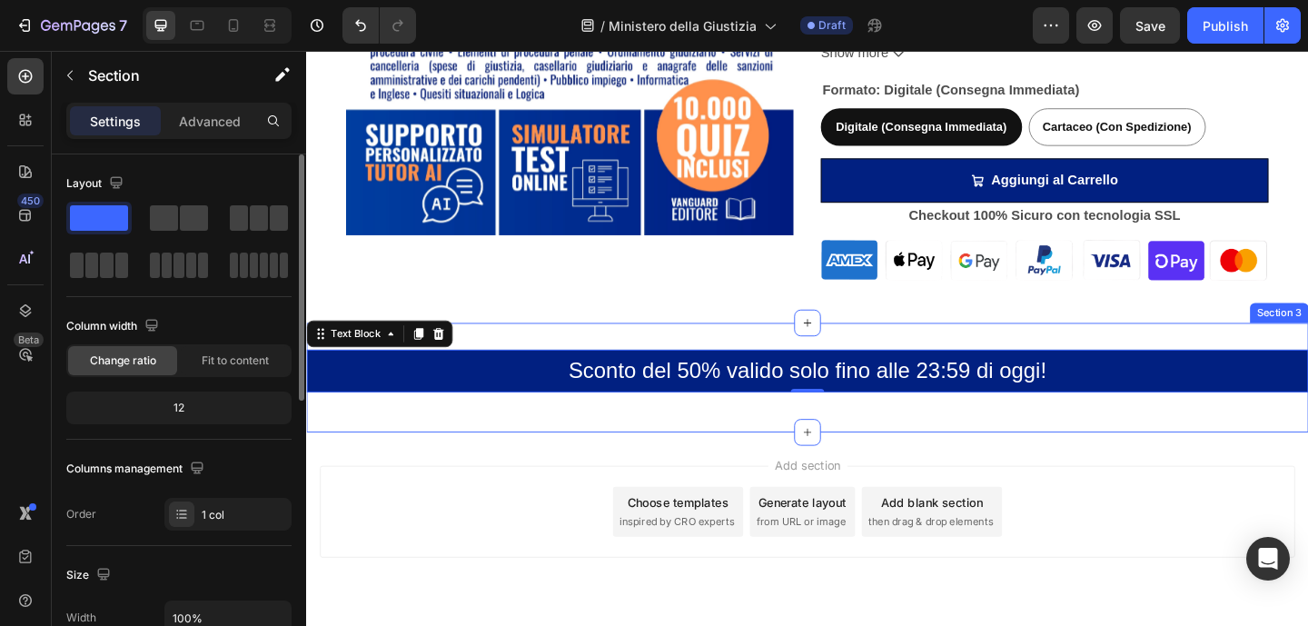
click at [674, 437] on div "Sconto del 50% valido solo fino alle 23:59 di oggi! Text Block 0 Row Section 3" at bounding box center [851, 406] width 1090 height 119
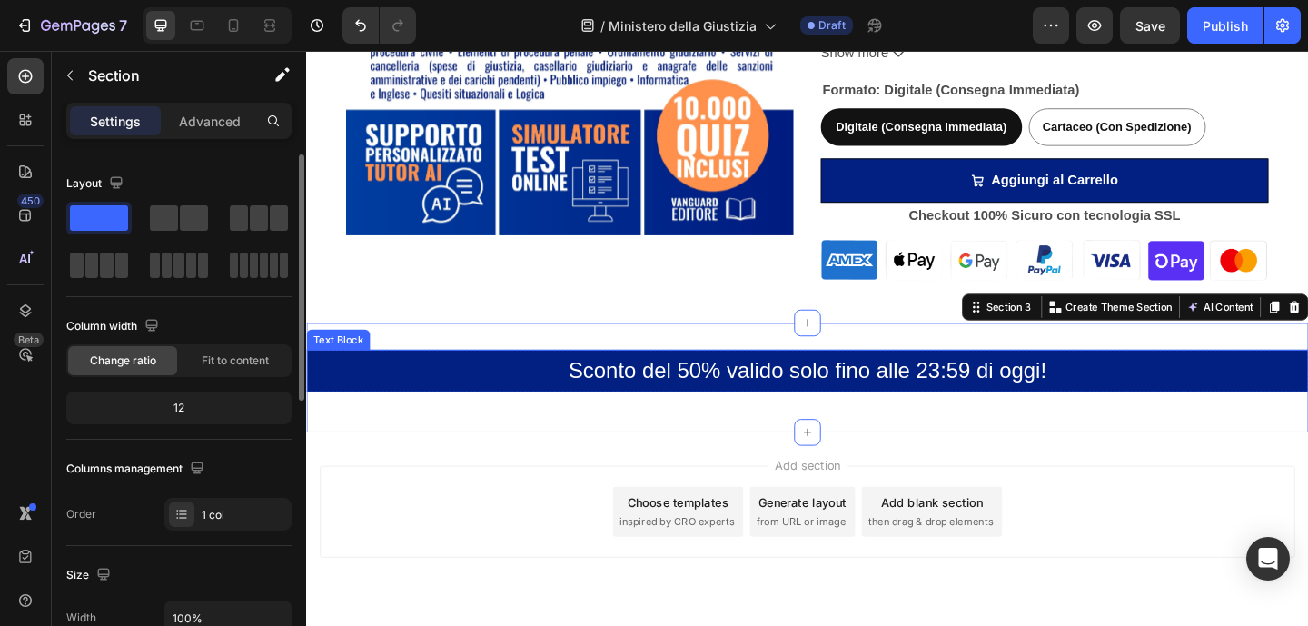
click at [430, 403] on p "Sconto del 50% valido solo fino alle 23:59 di oggi!" at bounding box center [851, 399] width 1086 height 43
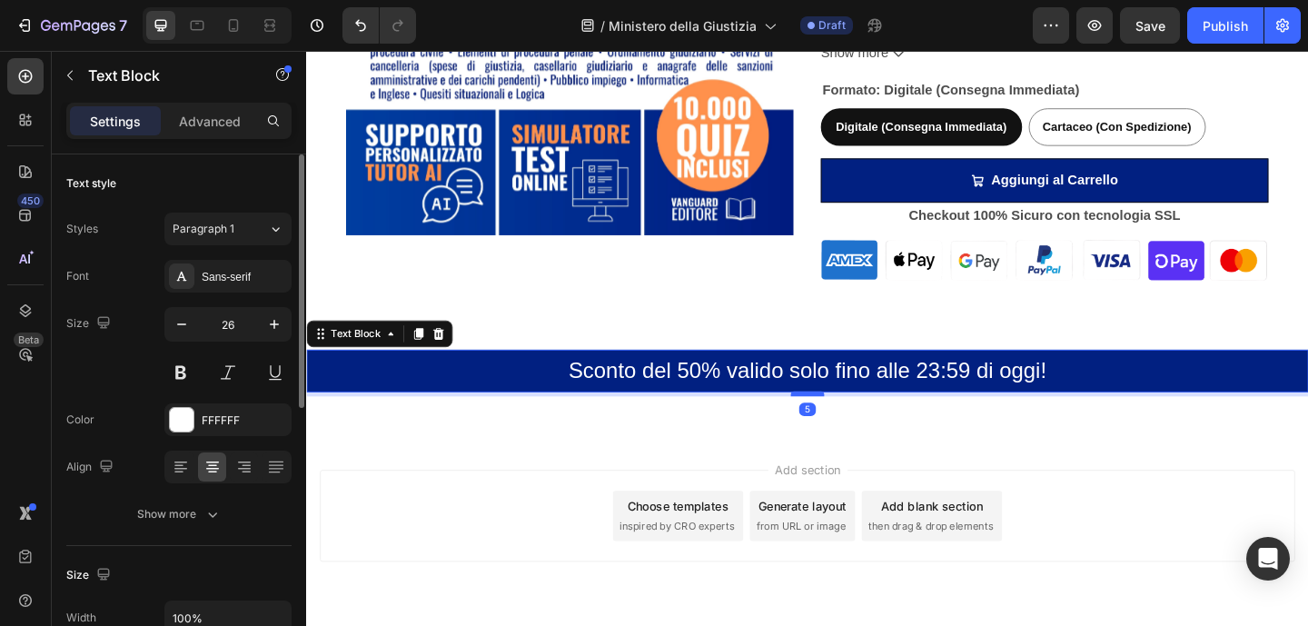
click at [853, 424] on div at bounding box center [851, 423] width 36 height 5
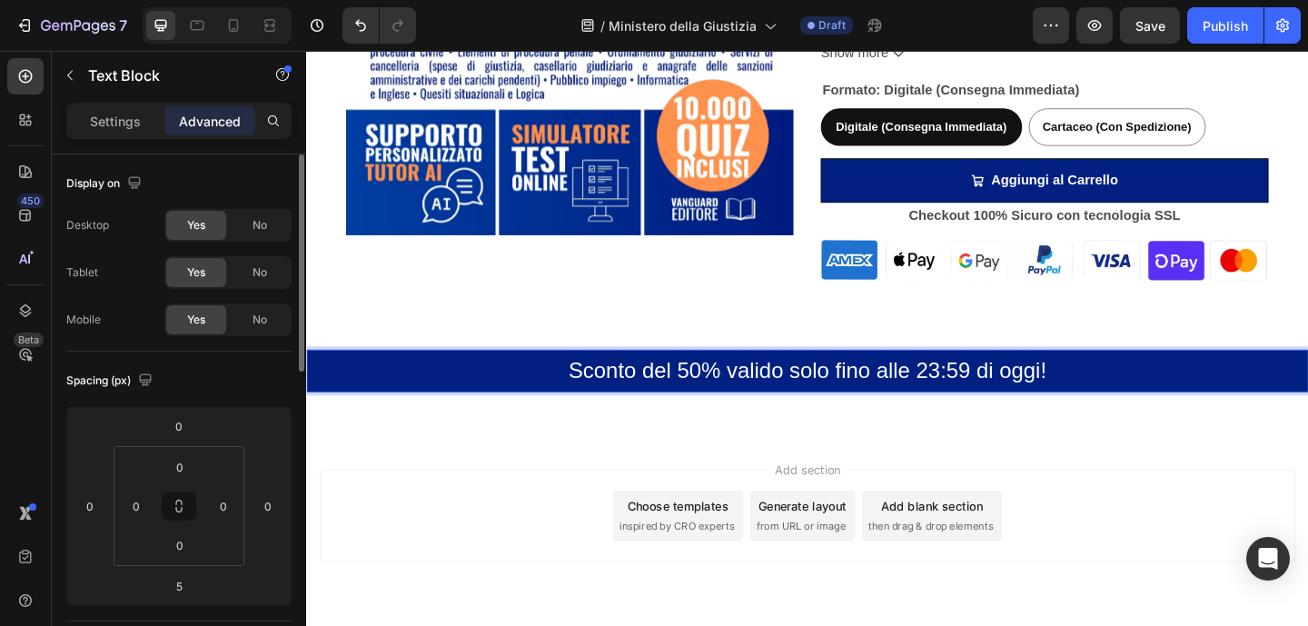
click at [944, 406] on p "Sconto del 50% valido solo fino alle 23:59 di oggi!" at bounding box center [851, 399] width 1086 height 43
click at [1218, 416] on p "Sconto del 50% valido solo fino alle 23:59 di oggi!" at bounding box center [851, 399] width 1086 height 43
click at [843, 419] on p "Sconto del 50% valido solo fino alle 23:59 di oggi!" at bounding box center [851, 399] width 1086 height 43
click at [491, 392] on p "Sconto del 50% valido solo fino alle 23:59 di oggi!" at bounding box center [851, 399] width 1086 height 43
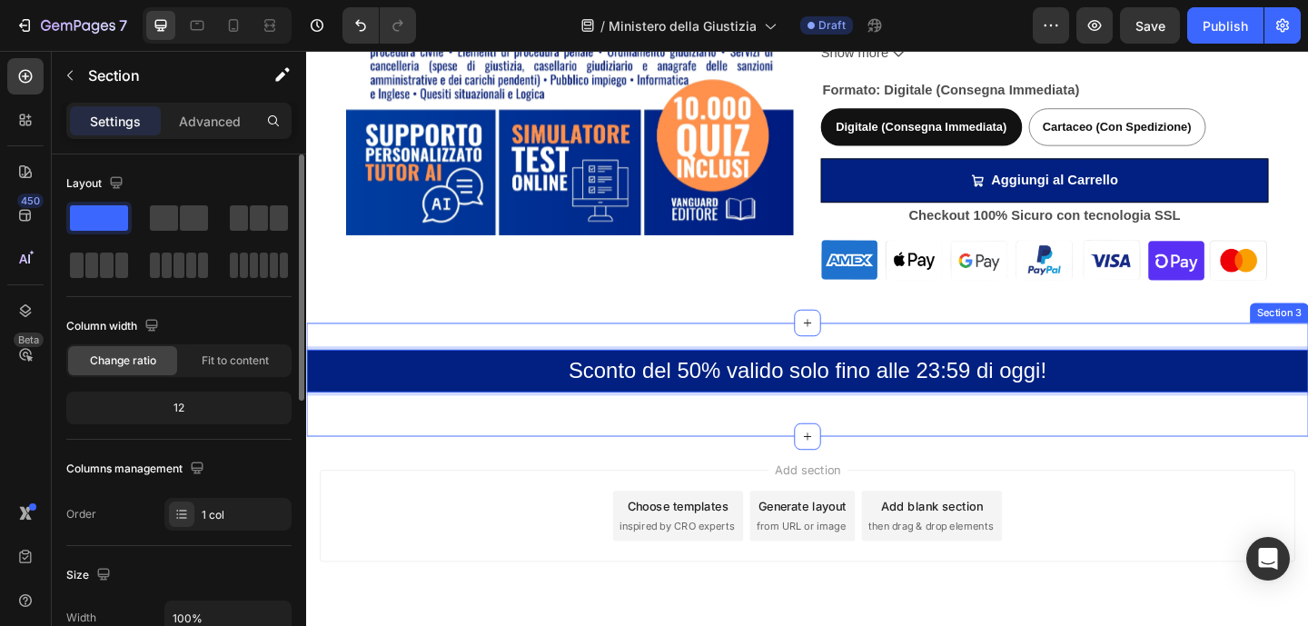
click at [595, 451] on div "Sconto del 50% valido solo fino alle 23:59 di oggi! Text Block 5 Row Section 3" at bounding box center [851, 408] width 1090 height 123
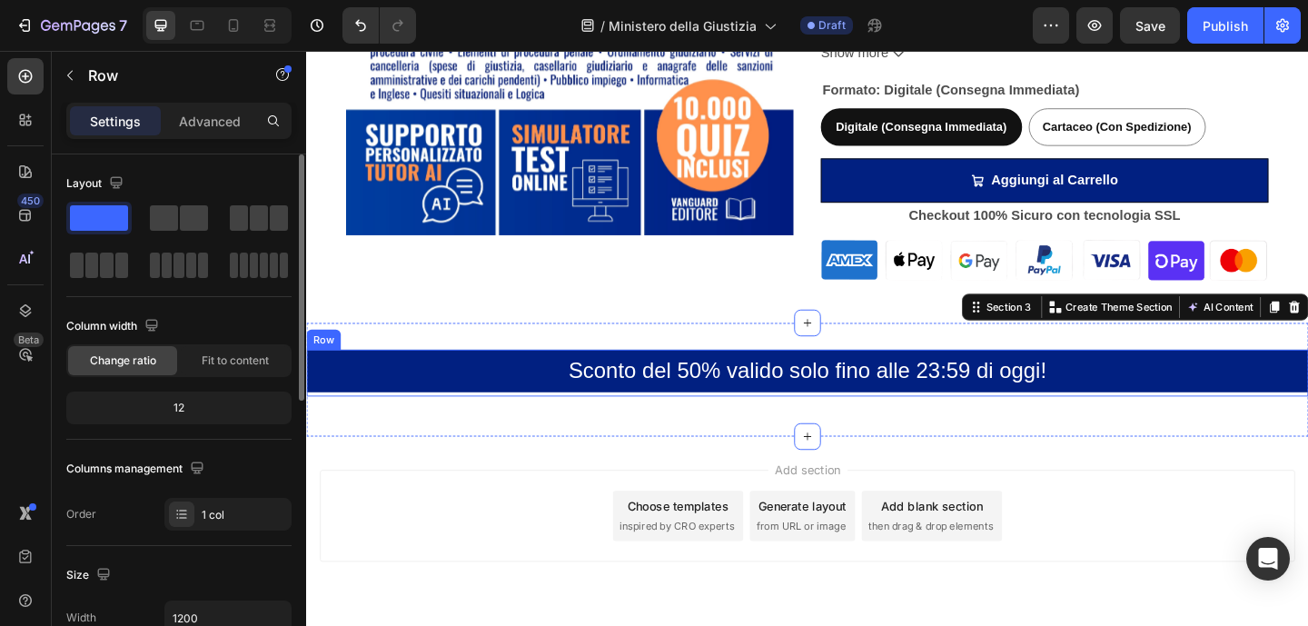
click at [849, 421] on div "Sconto del 50% valido solo fino alle 23:59 di oggi! Text Block" at bounding box center [851, 401] width 1090 height 51
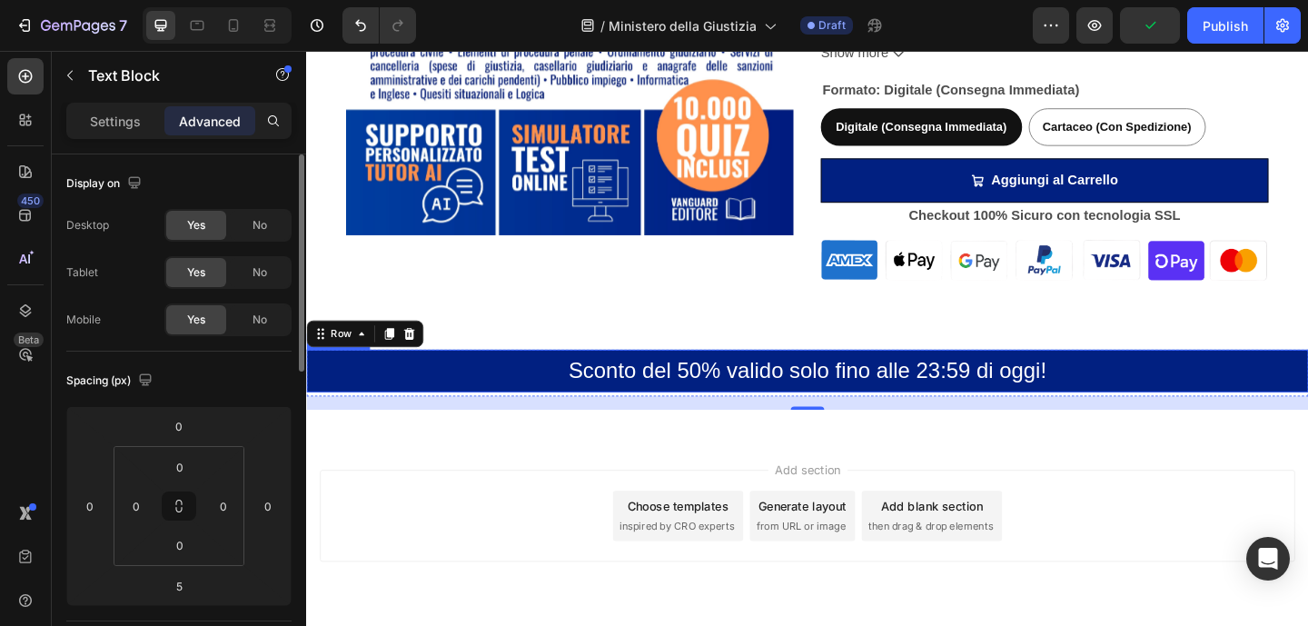
click at [845, 418] on p "Sconto del 50% valido solo fino alle 23:59 di oggi!" at bounding box center [851, 399] width 1086 height 43
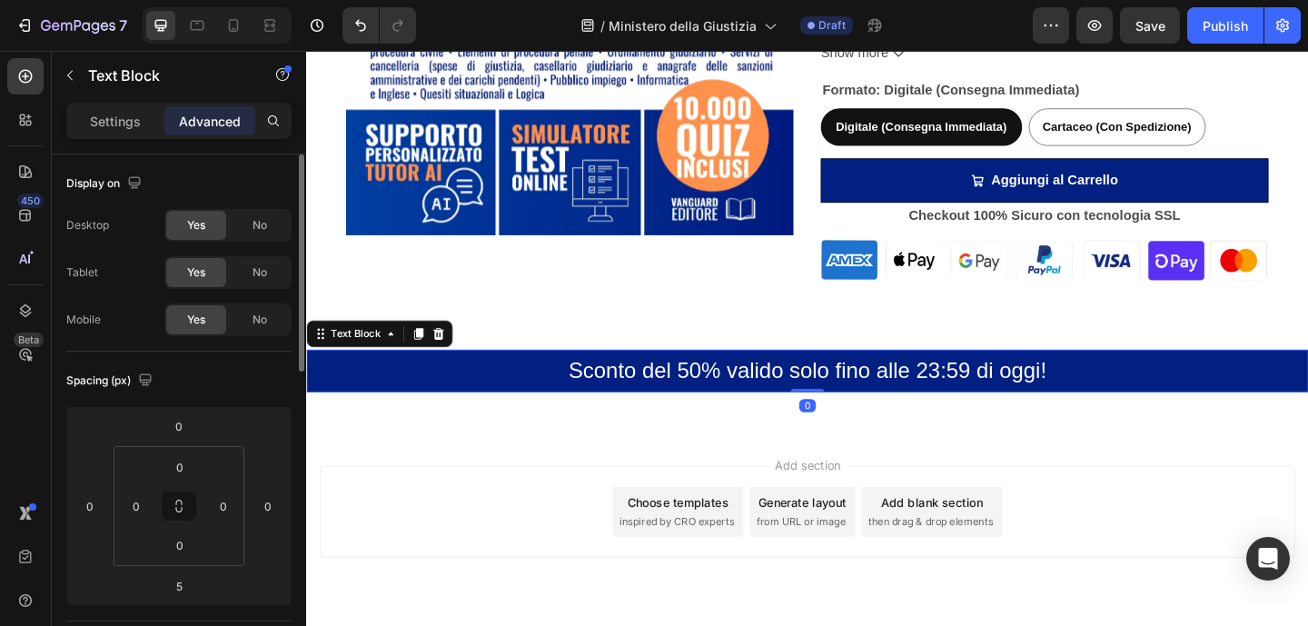
drag, startPoint x: 848, startPoint y: 423, endPoint x: 847, endPoint y: 411, distance: 11.8
click at [847, 411] on div "Sconto del 50% valido solo fino alle 23:59 di oggi! Text Block 0" at bounding box center [851, 399] width 1090 height 46
type input "0"
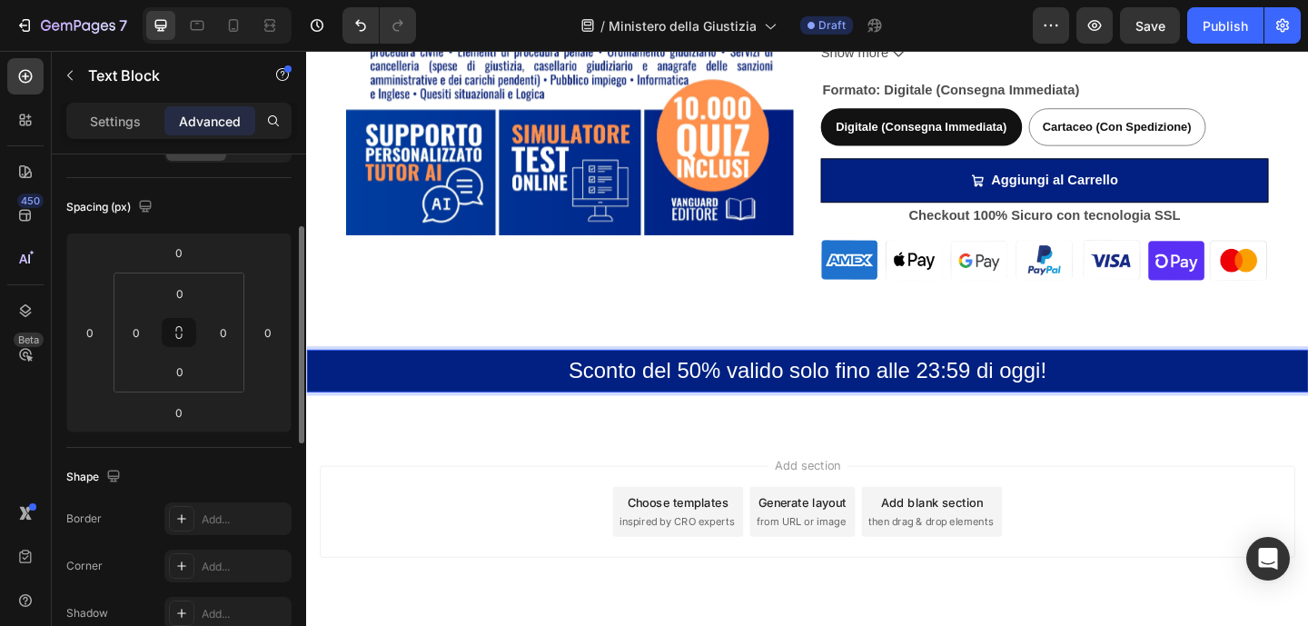
scroll to position [17, 0]
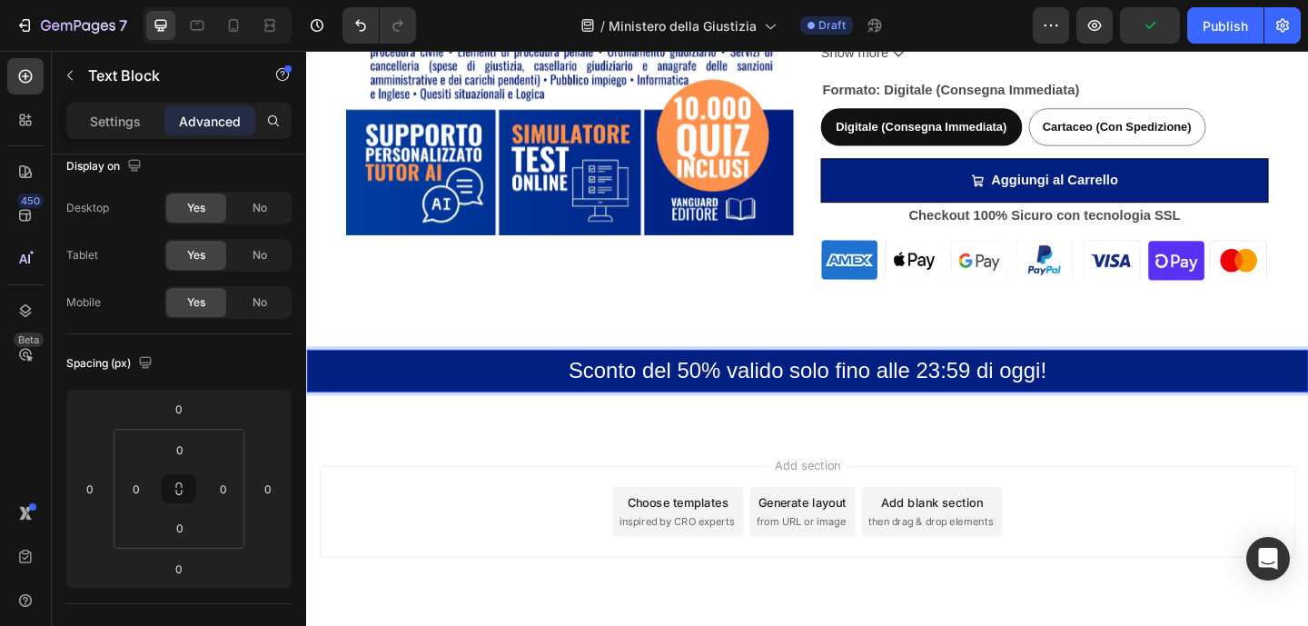
click at [525, 394] on p "Sconto del 50% valido solo fino alle 23:59 di oggi!" at bounding box center [851, 399] width 1086 height 43
click at [194, 451] on input "0" at bounding box center [180, 449] width 36 height 27
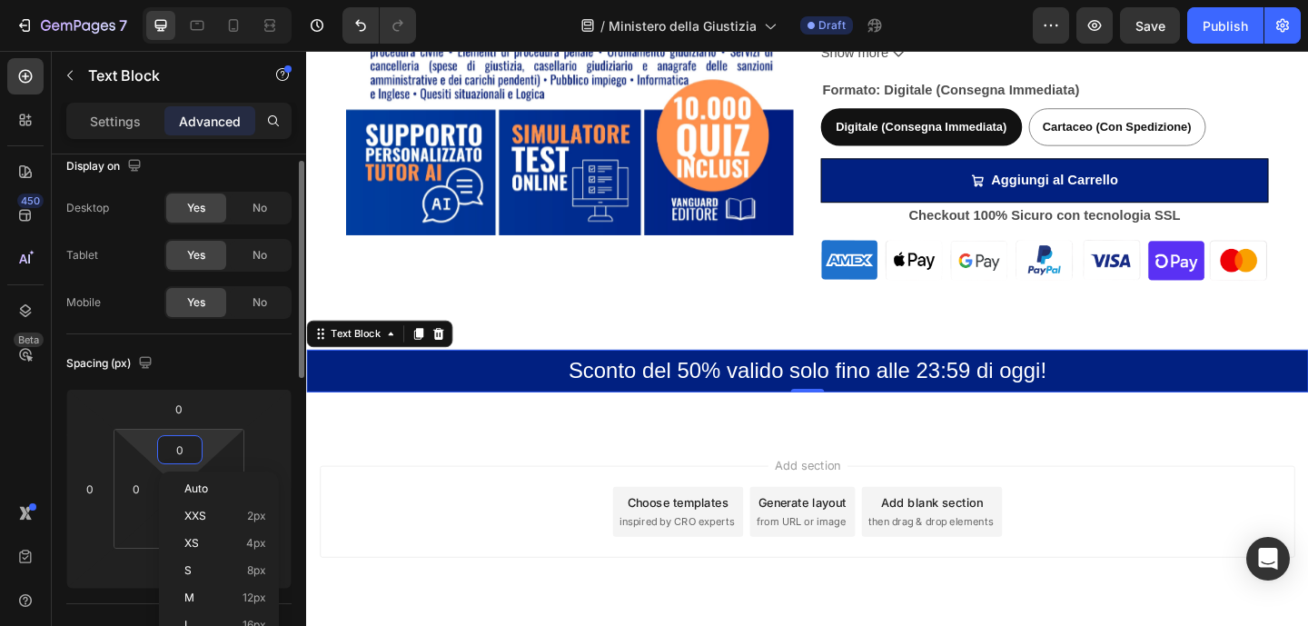
type input "5"
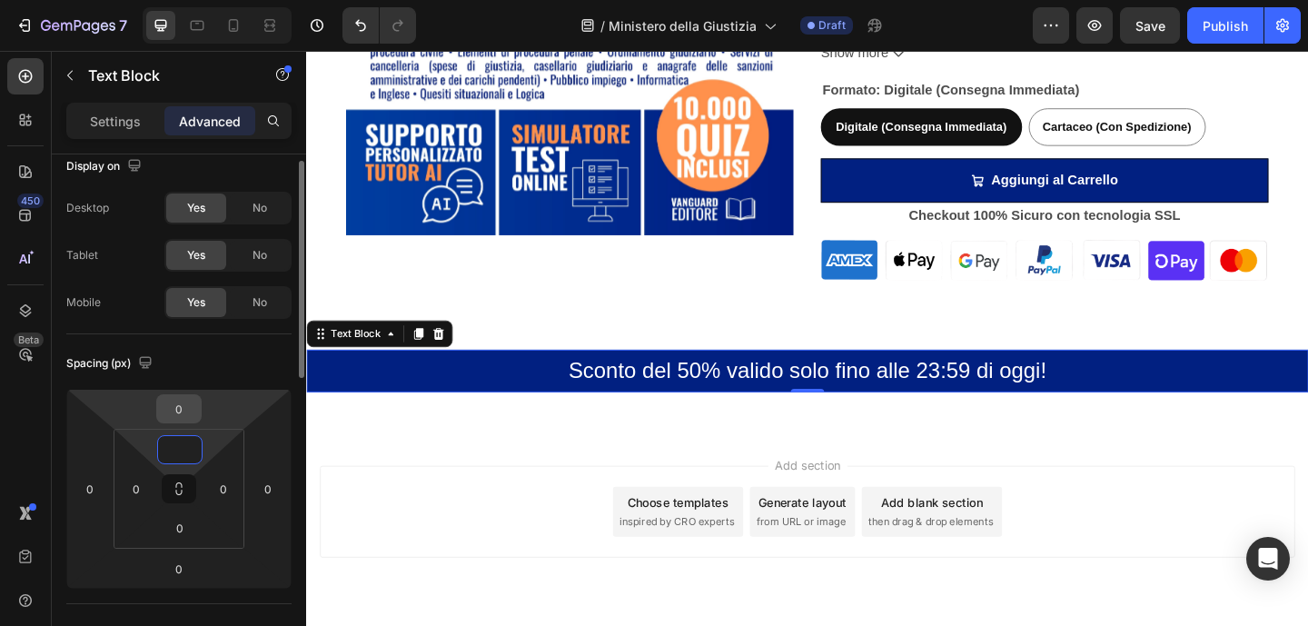
click at [194, 410] on input "0" at bounding box center [179, 408] width 36 height 27
type input "0"
type input "5"
type input "0"
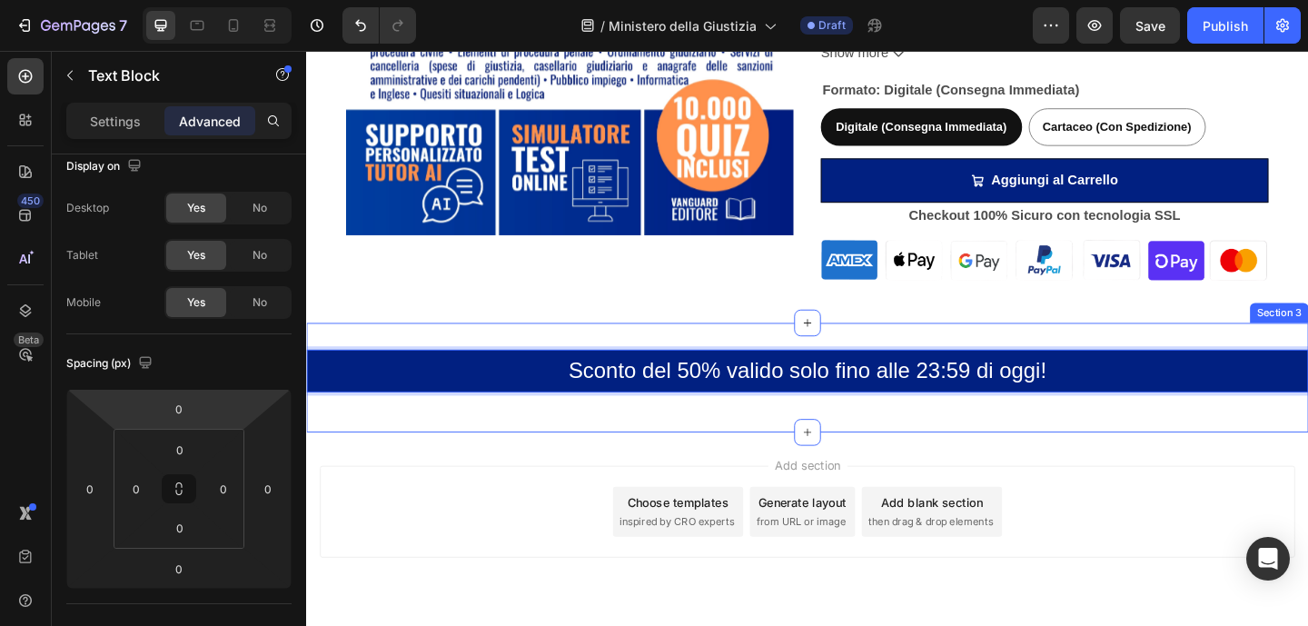
click at [879, 353] on div "Sconto del 50% valido solo fino alle 23:59 di oggi! Text Block 0 Row Section 3" at bounding box center [851, 406] width 1090 height 119
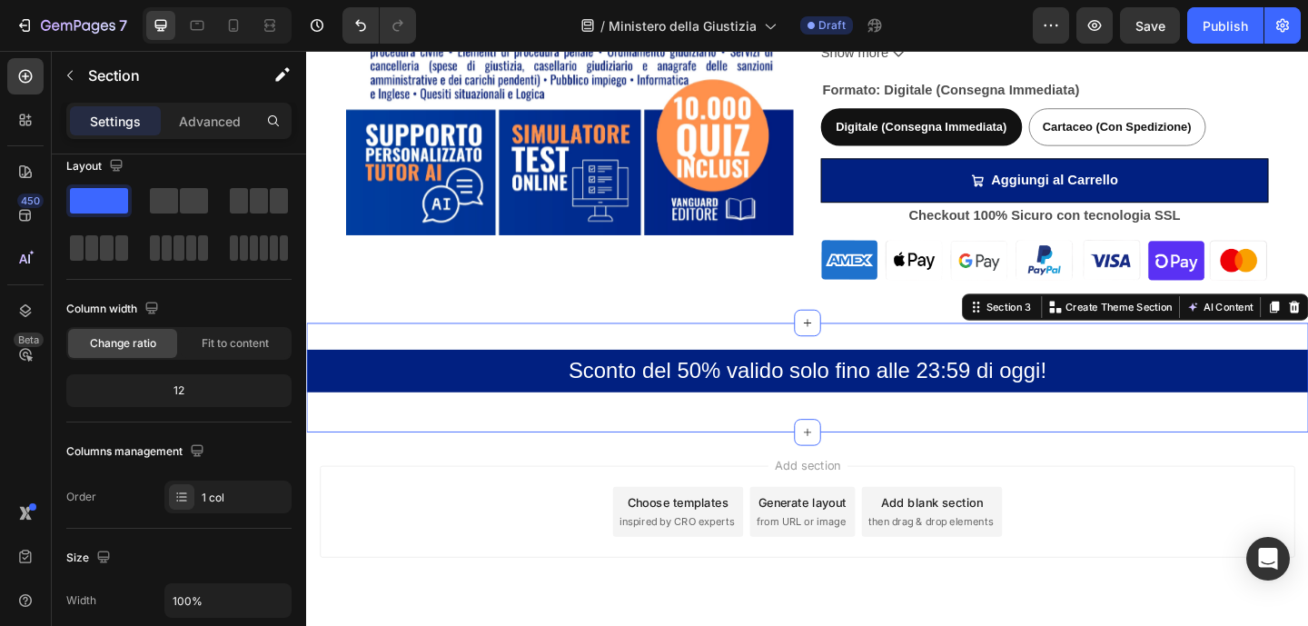
scroll to position [0, 0]
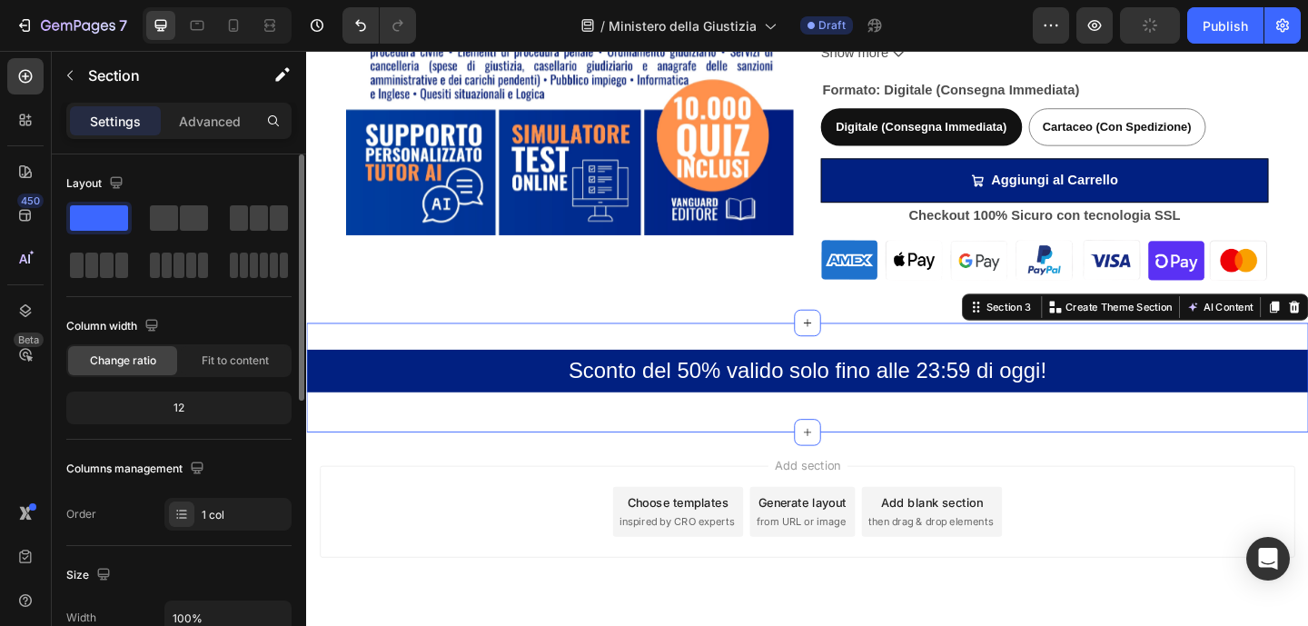
click at [884, 454] on div "Sconto del 50% valido solo fino alle 23:59 di oggi! Text Block Row Section 3 Yo…" at bounding box center [851, 406] width 1090 height 119
click at [201, 119] on p "Advanced" at bounding box center [210, 121] width 62 height 19
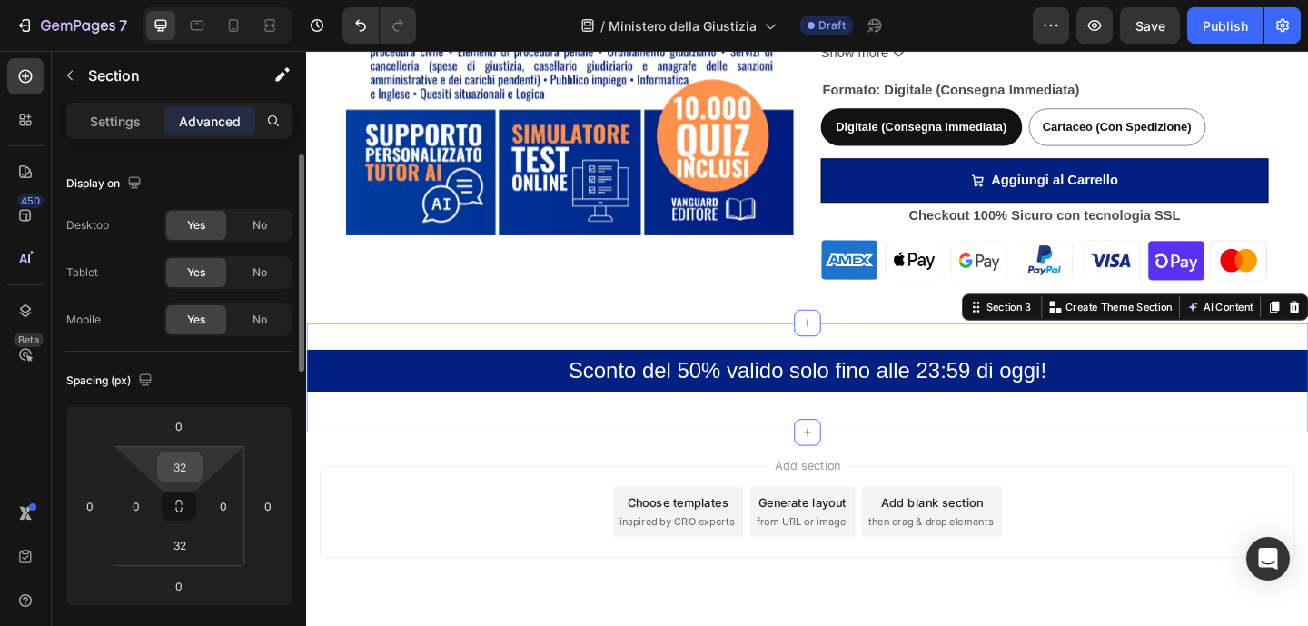
click at [185, 473] on input "32" at bounding box center [180, 466] width 36 height 27
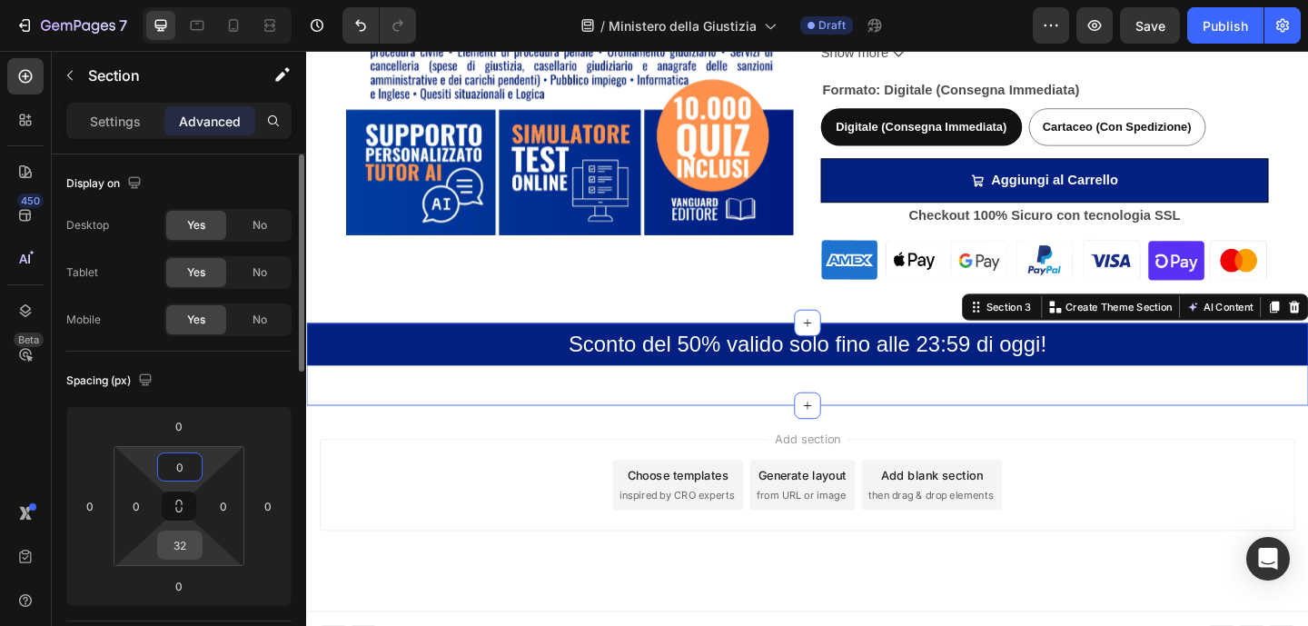
type input "0"
click at [179, 539] on input "32" at bounding box center [180, 544] width 36 height 27
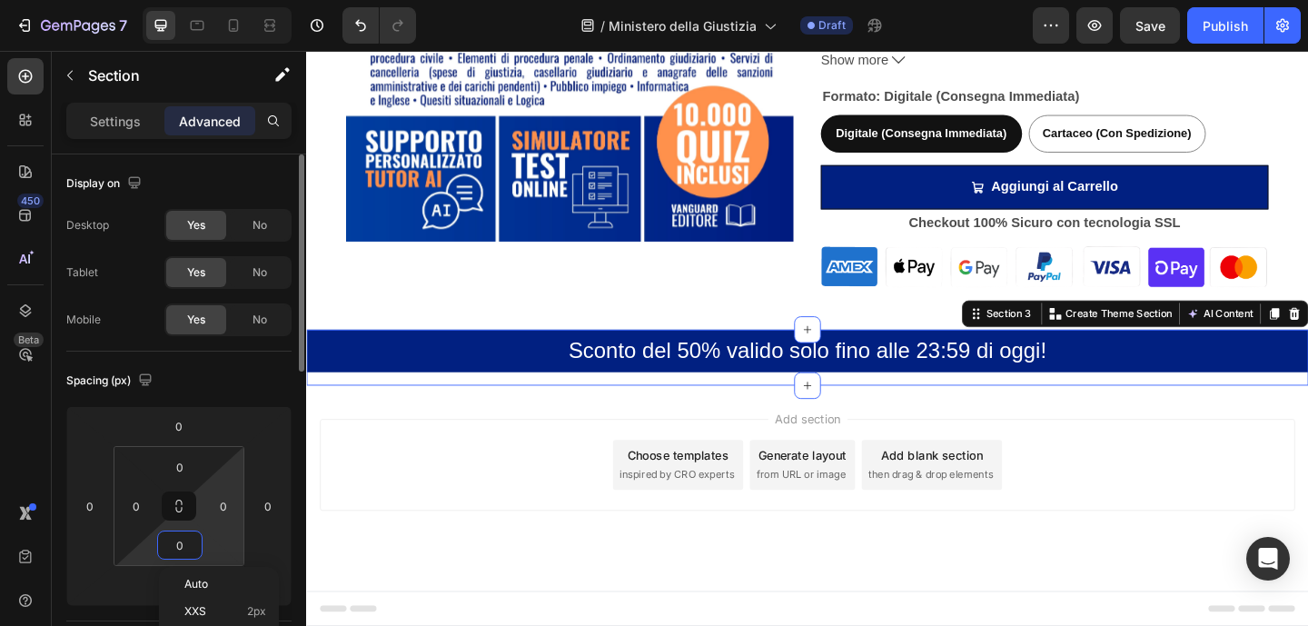
scroll to position [913, 0]
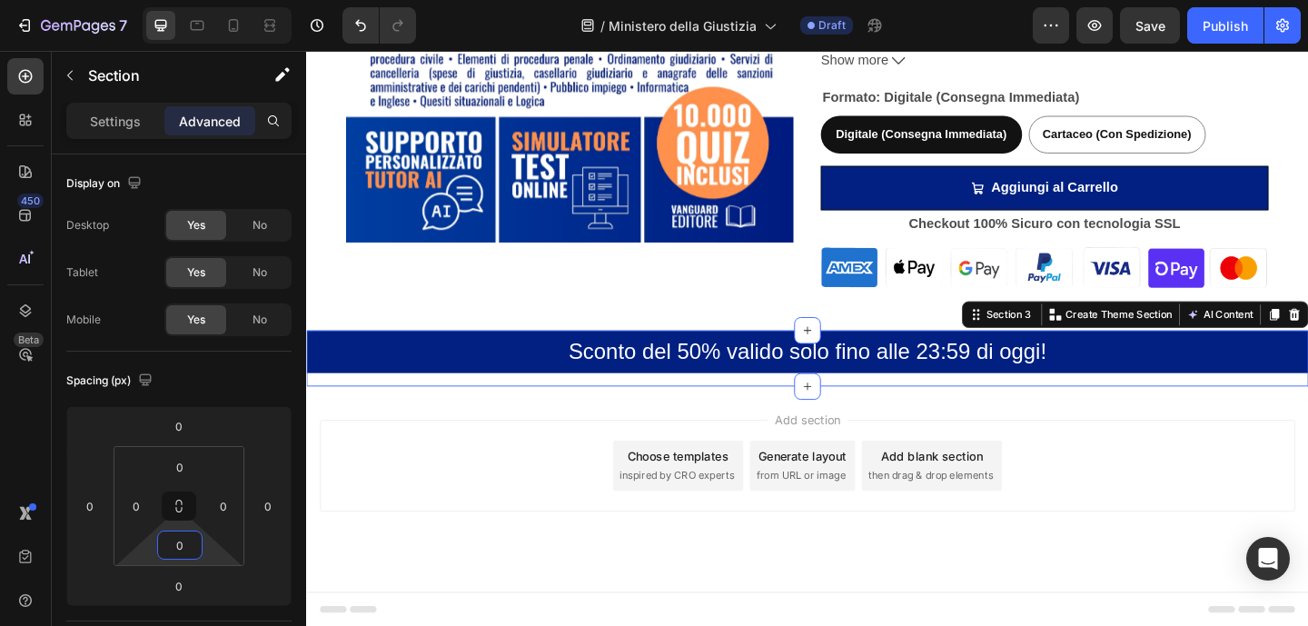
type input "0"
click at [1228, 538] on div "Add section Choose templates inspired by CRO experts Generate layout from URL o…" at bounding box center [851, 502] width 1061 height 100
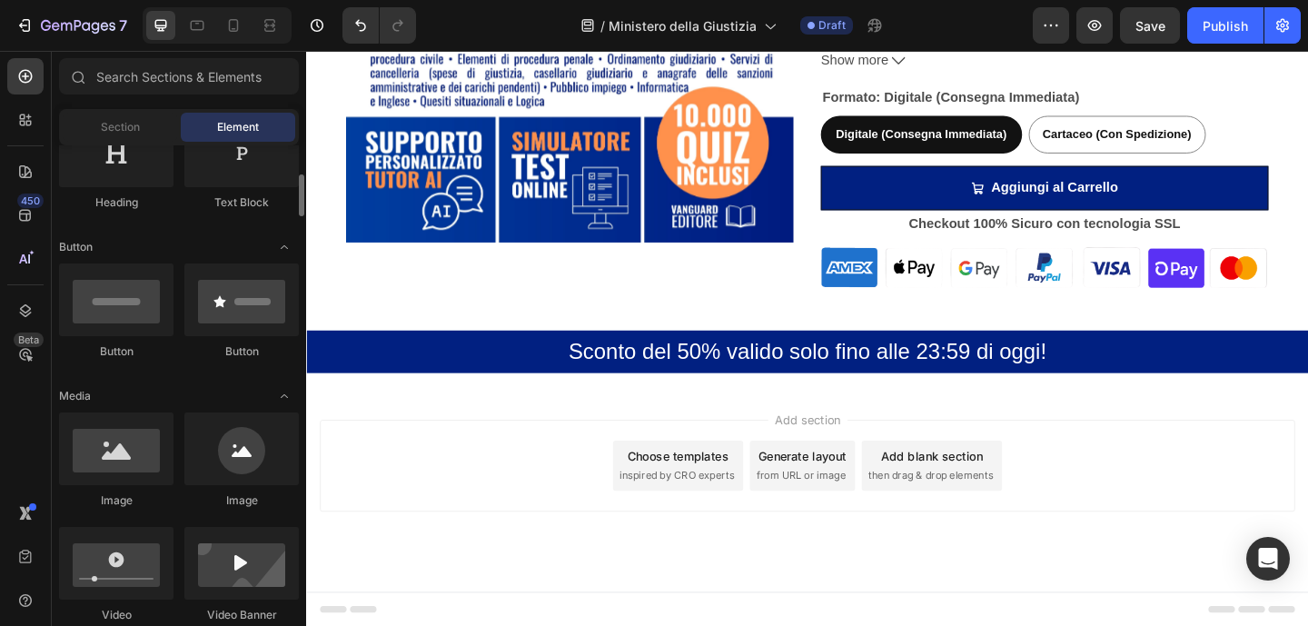
scroll to position [0, 0]
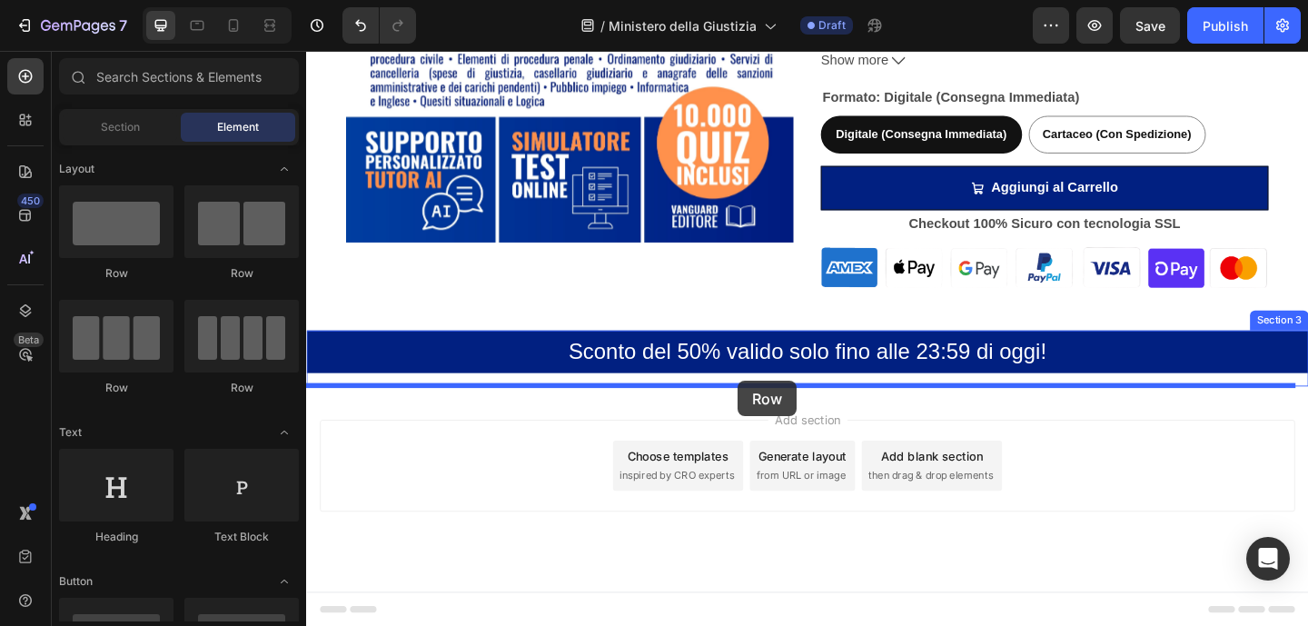
drag, startPoint x: 414, startPoint y: 291, endPoint x: 776, endPoint y: 410, distance: 380.5
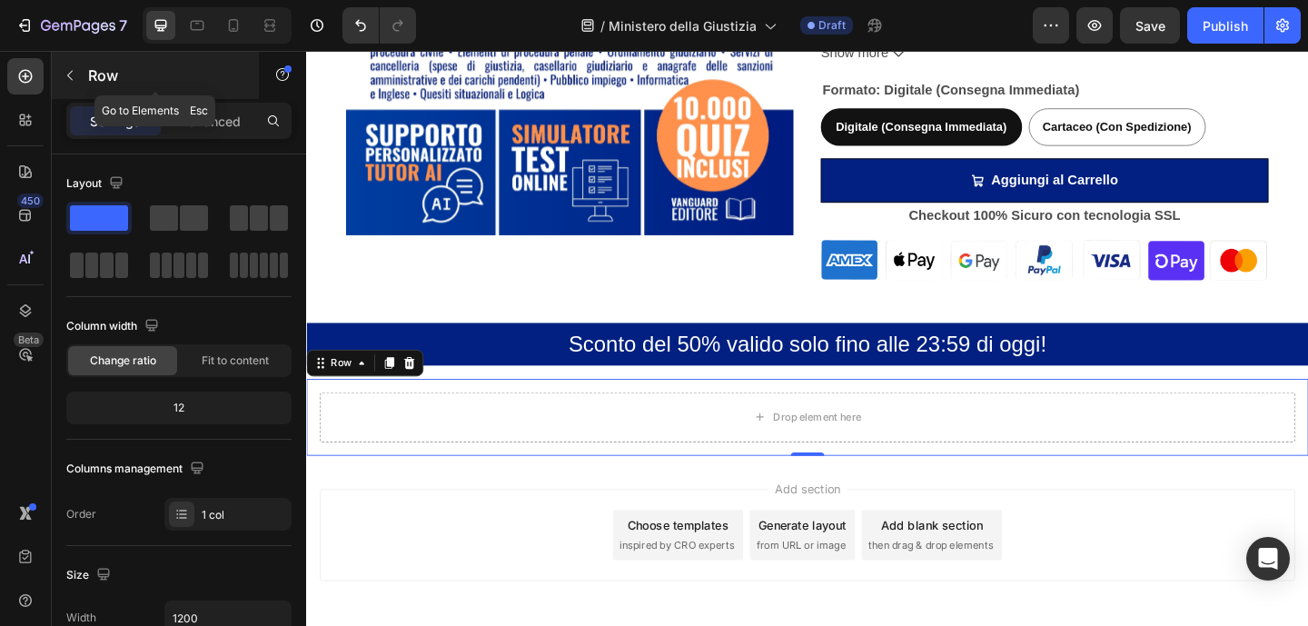
click at [77, 84] on button "button" at bounding box center [69, 75] width 29 height 29
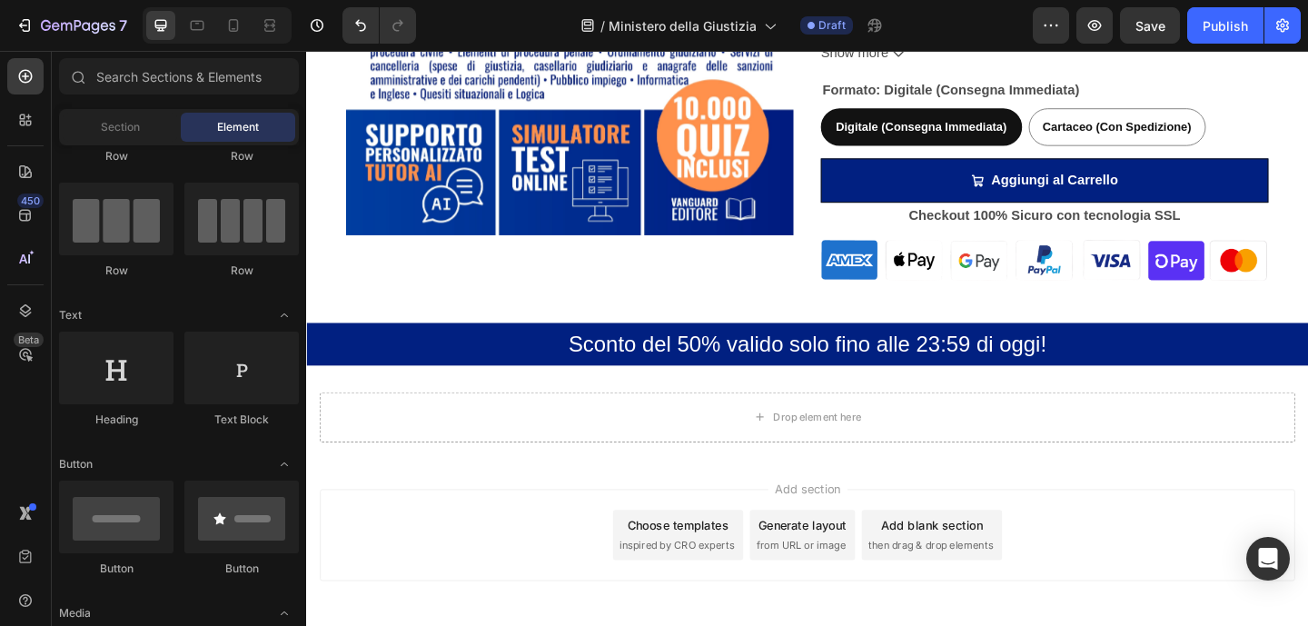
scroll to position [205, 0]
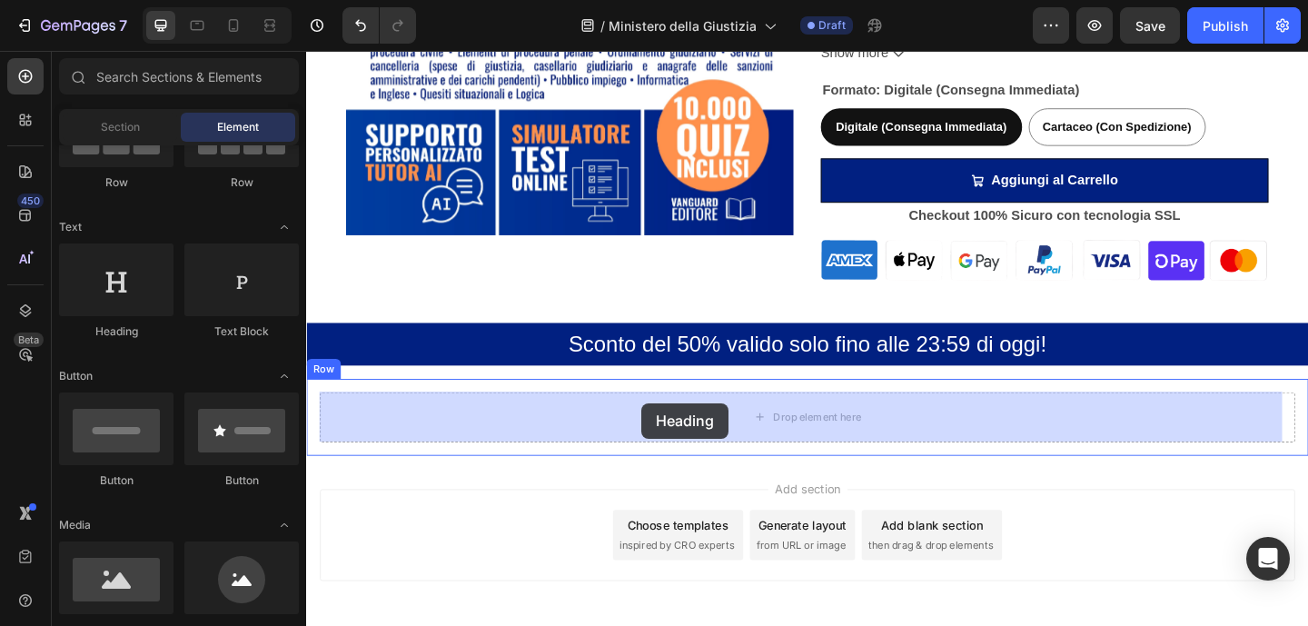
drag, startPoint x: 429, startPoint y: 353, endPoint x: 670, endPoint y: 434, distance: 254.7
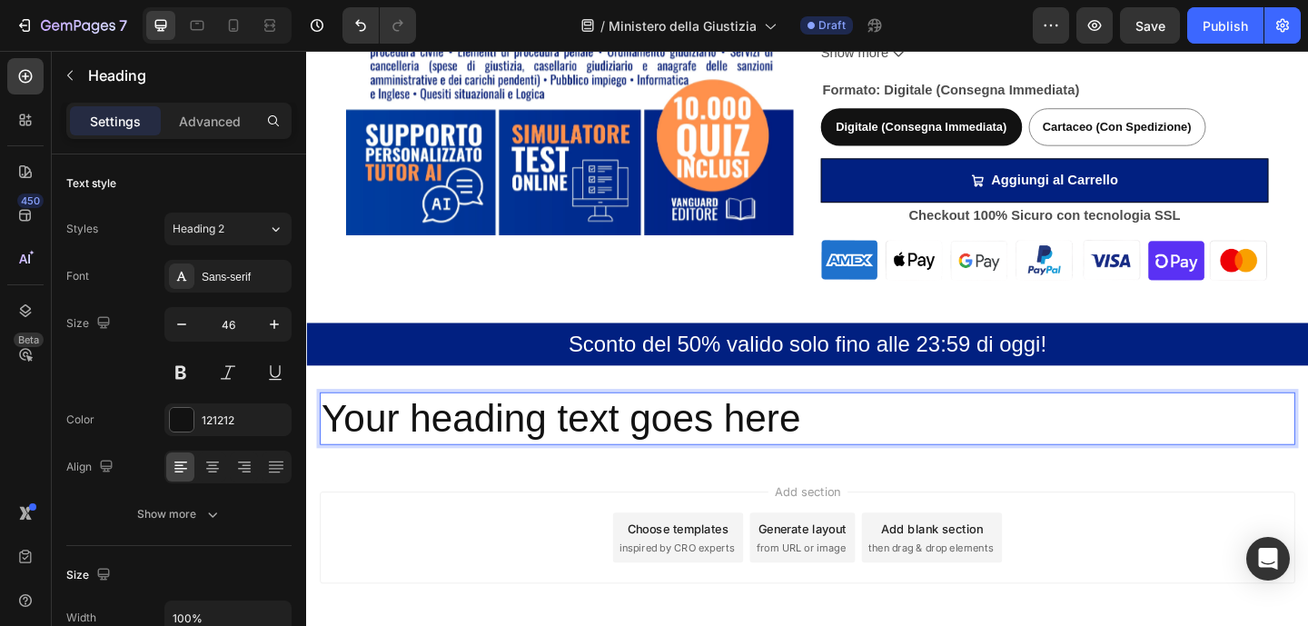
click at [536, 445] on h2 "Your heading text goes here" at bounding box center [851, 451] width 1061 height 58
click at [536, 445] on p "Your heading text goes here" at bounding box center [850, 451] width 1057 height 54
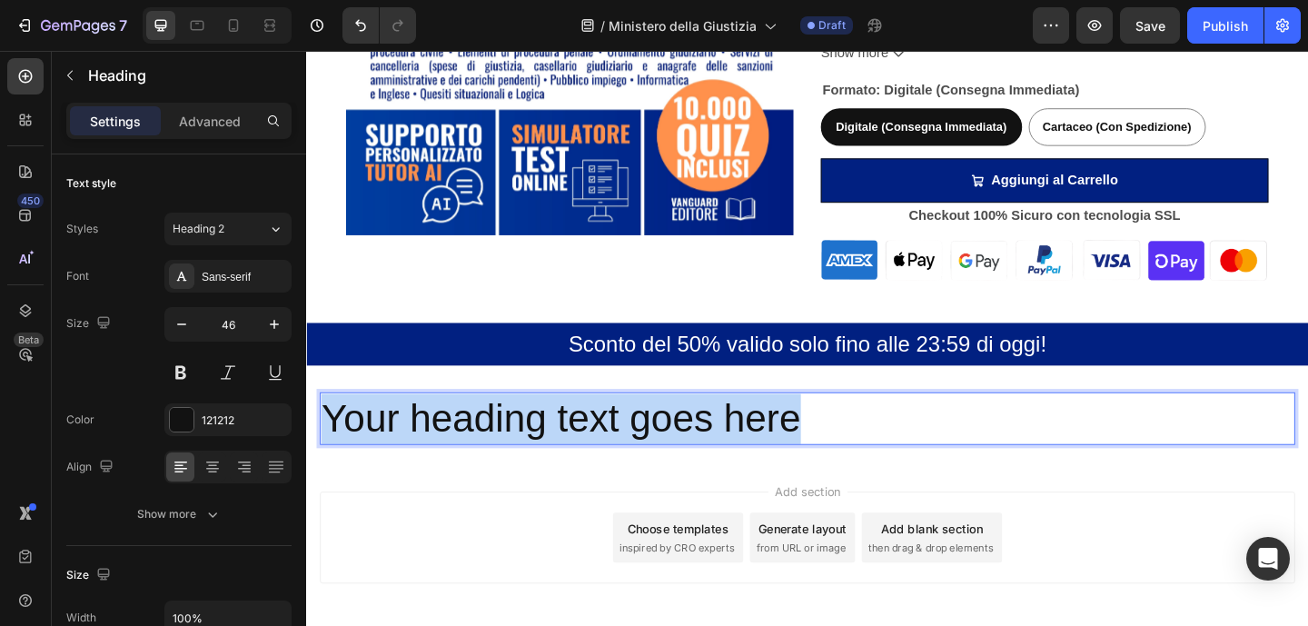
click at [536, 445] on p "Your heading text goes here" at bounding box center [850, 451] width 1057 height 54
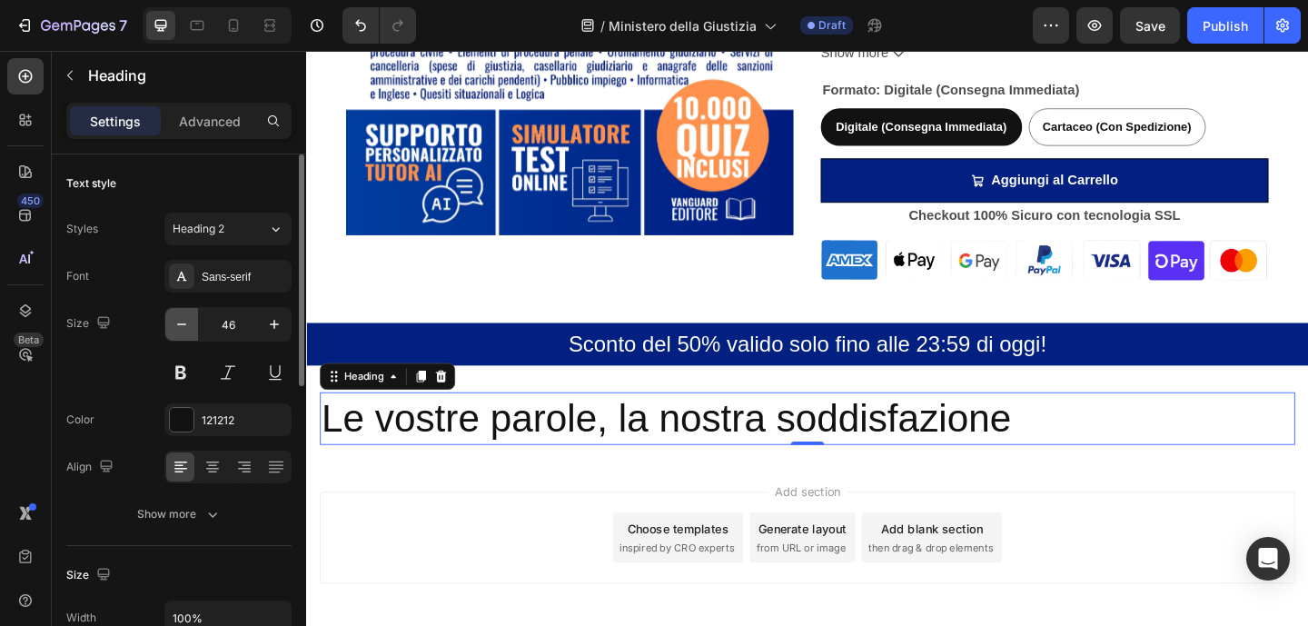
click at [186, 325] on icon "button" at bounding box center [182, 324] width 18 height 18
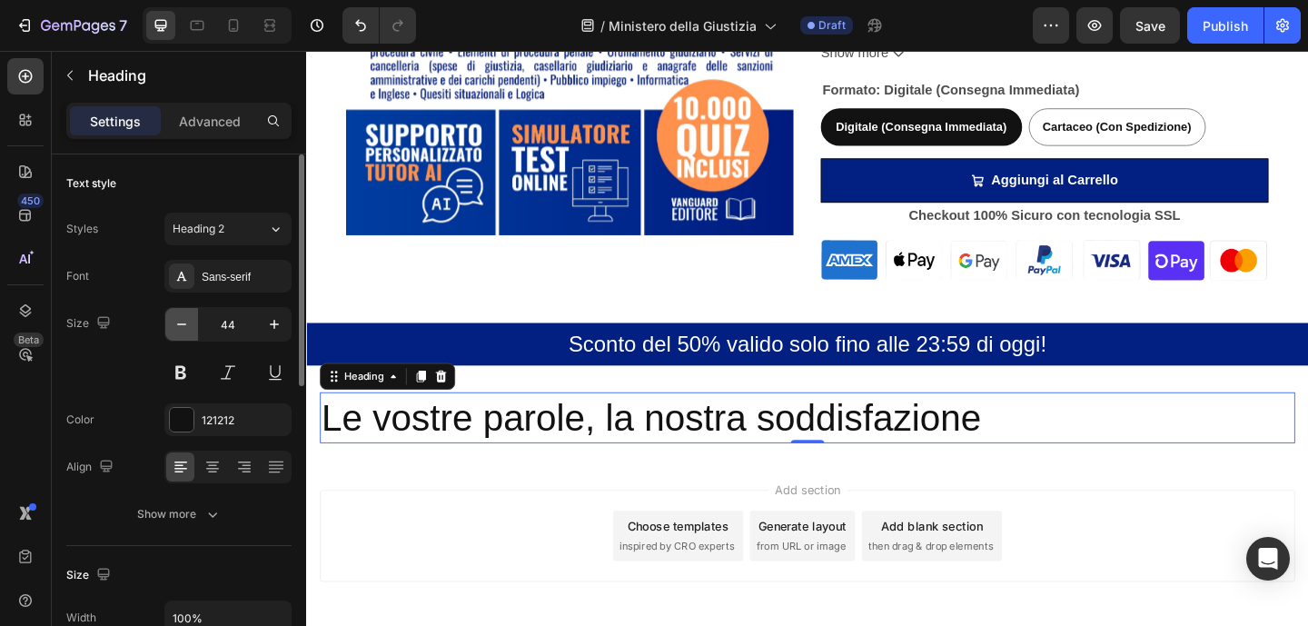
click at [186, 325] on icon "button" at bounding box center [182, 324] width 18 height 18
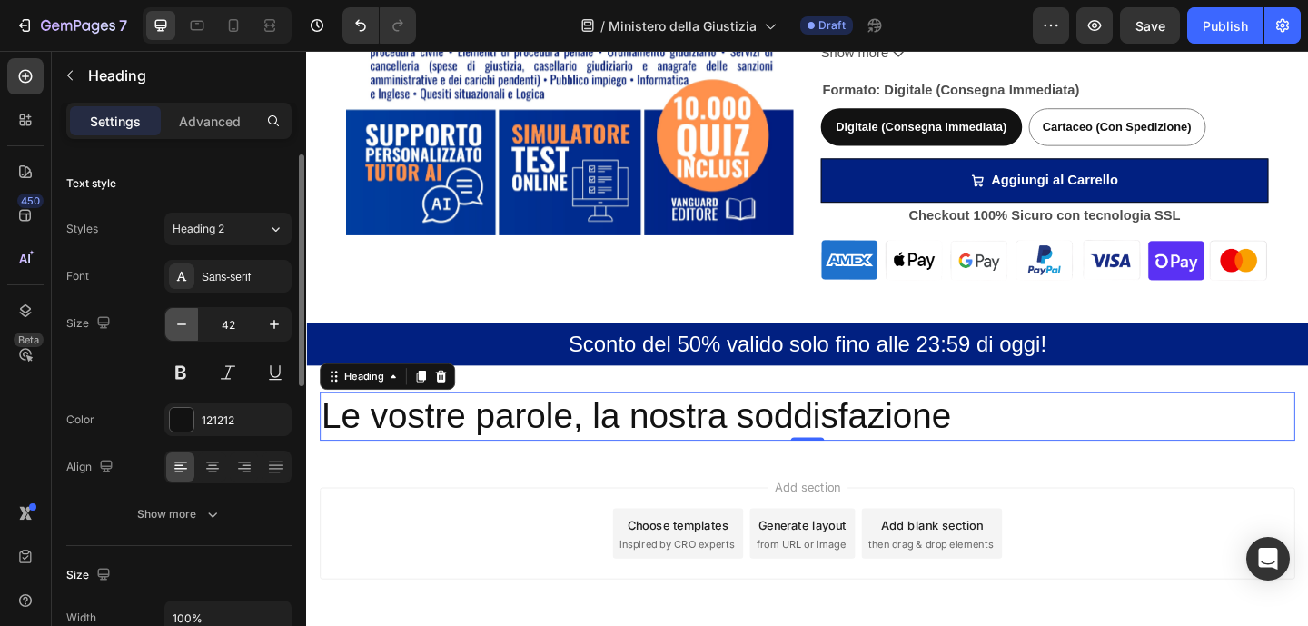
click at [186, 325] on icon "button" at bounding box center [182, 324] width 18 height 18
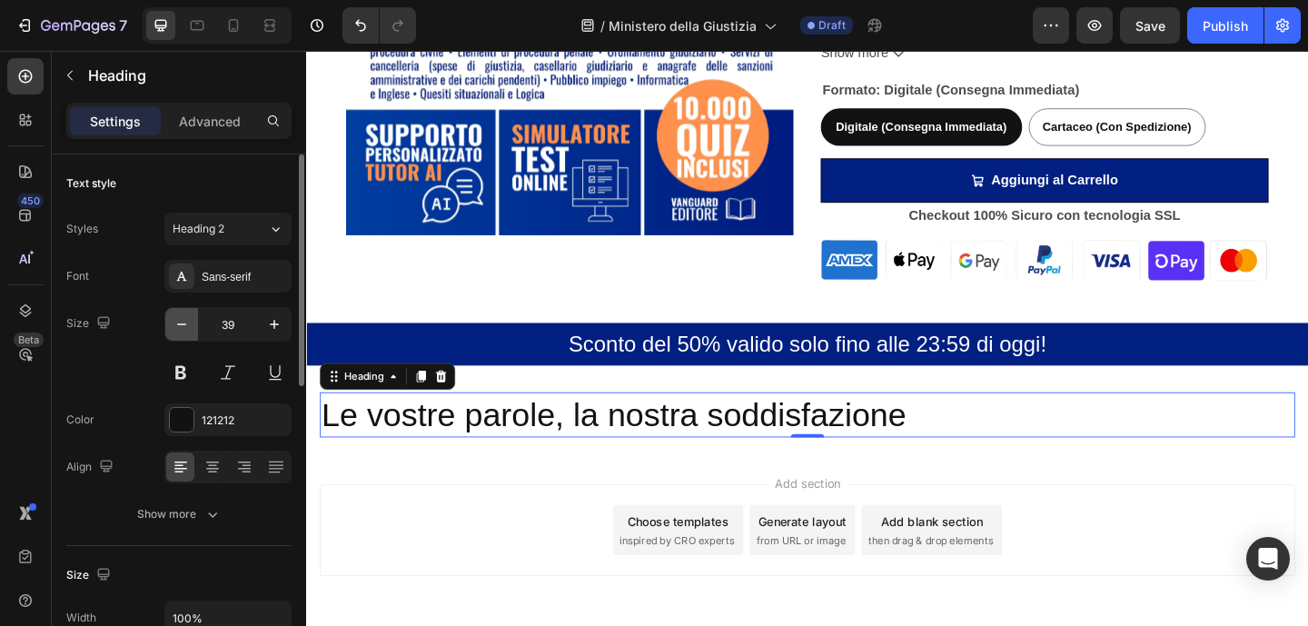
click at [186, 325] on icon "button" at bounding box center [182, 324] width 18 height 18
click at [171, 370] on button at bounding box center [180, 372] width 33 height 33
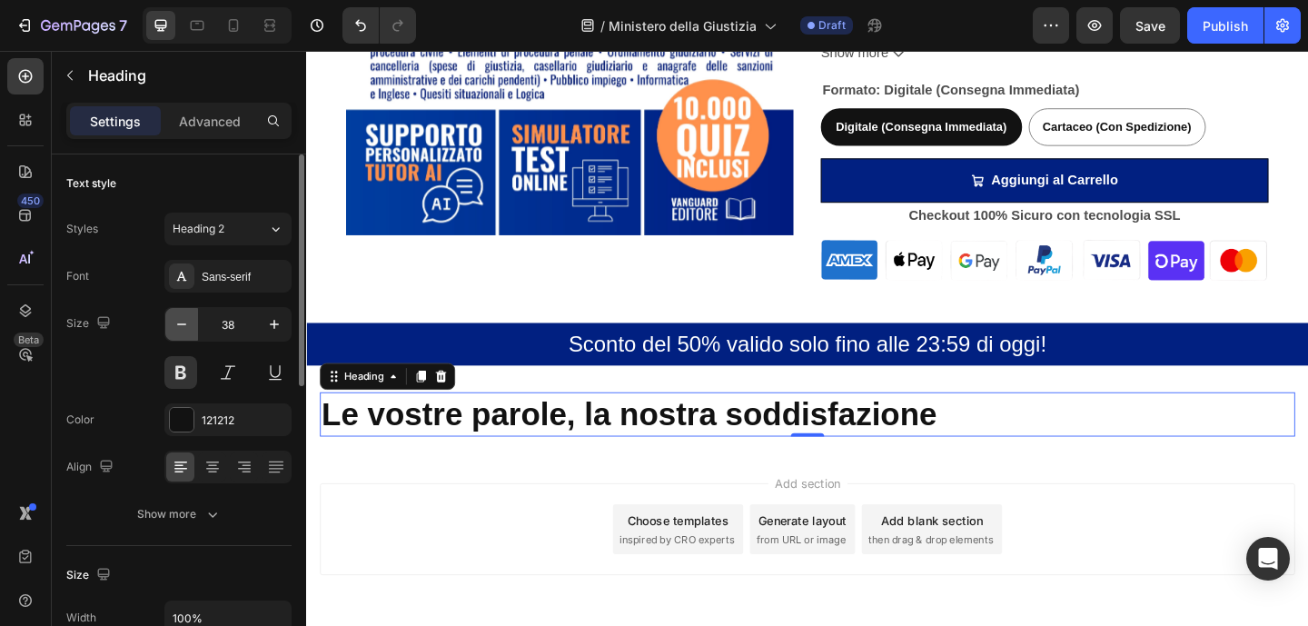
click at [175, 316] on icon "button" at bounding box center [182, 324] width 18 height 18
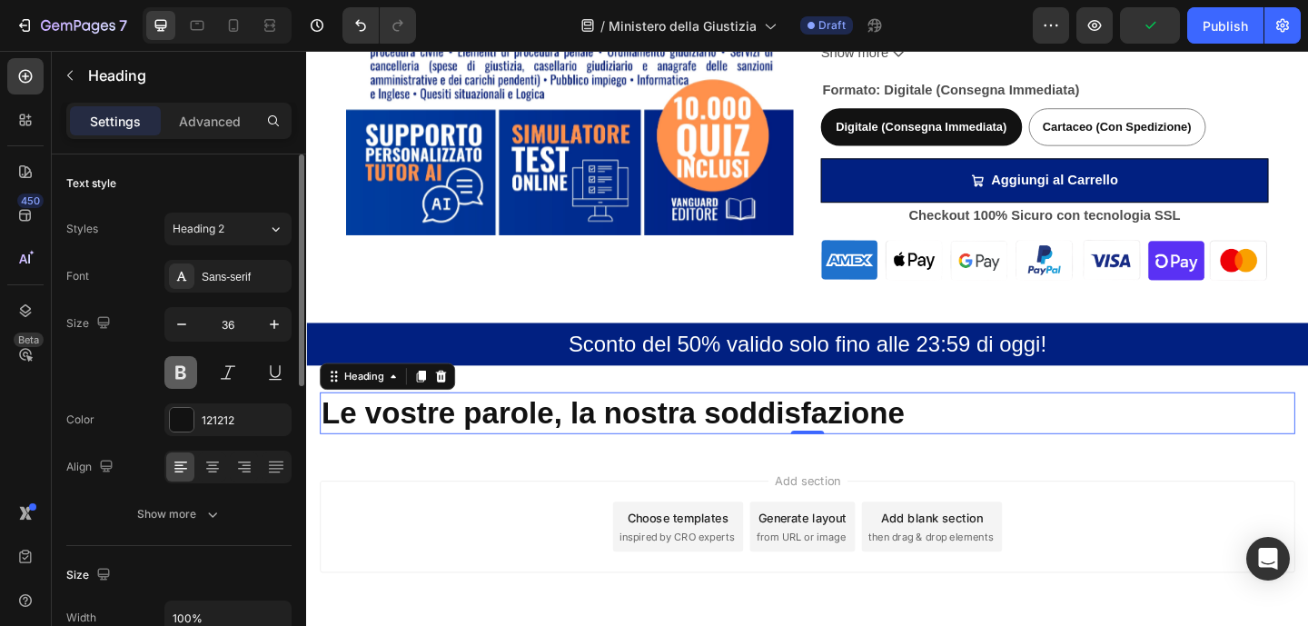
click at [183, 370] on button at bounding box center [180, 372] width 33 height 33
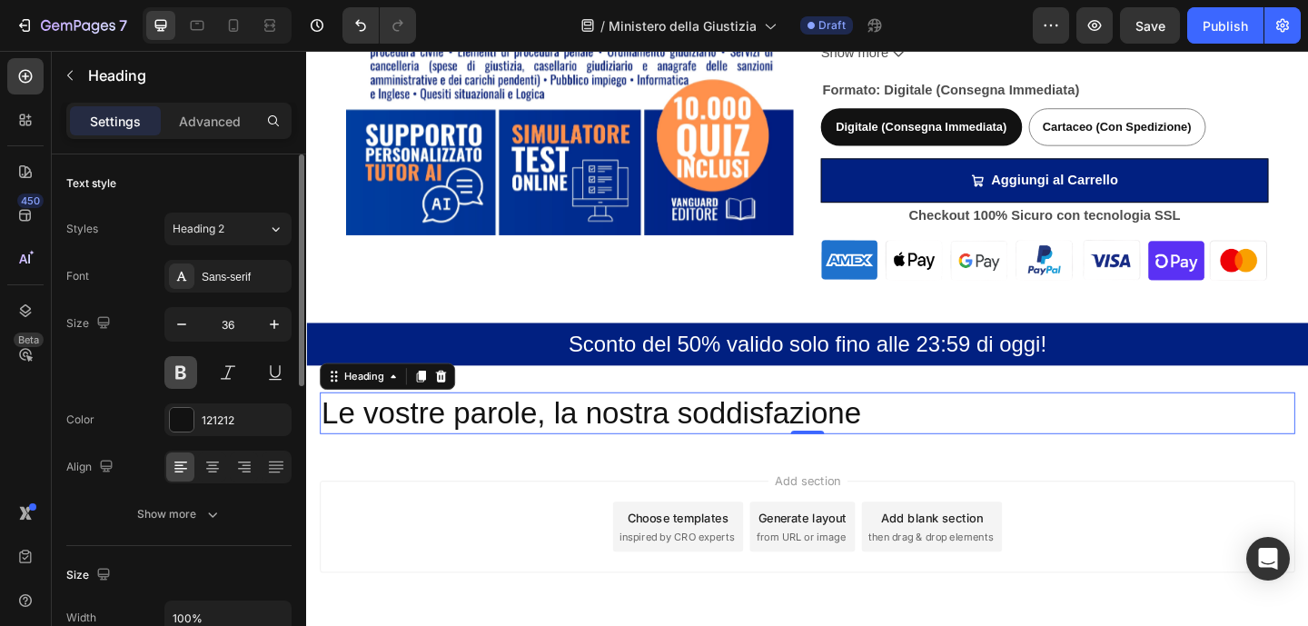
click at [183, 370] on button at bounding box center [180, 372] width 33 height 33
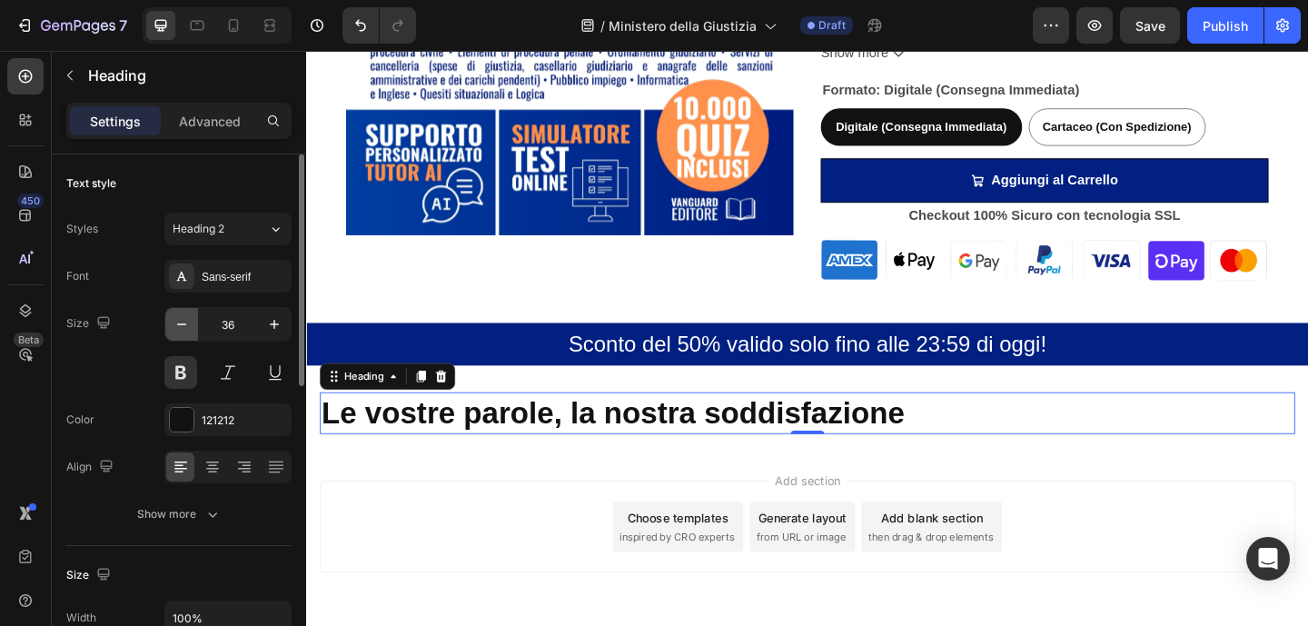
click at [180, 323] on icon "button" at bounding box center [182, 324] width 18 height 18
type input "35"
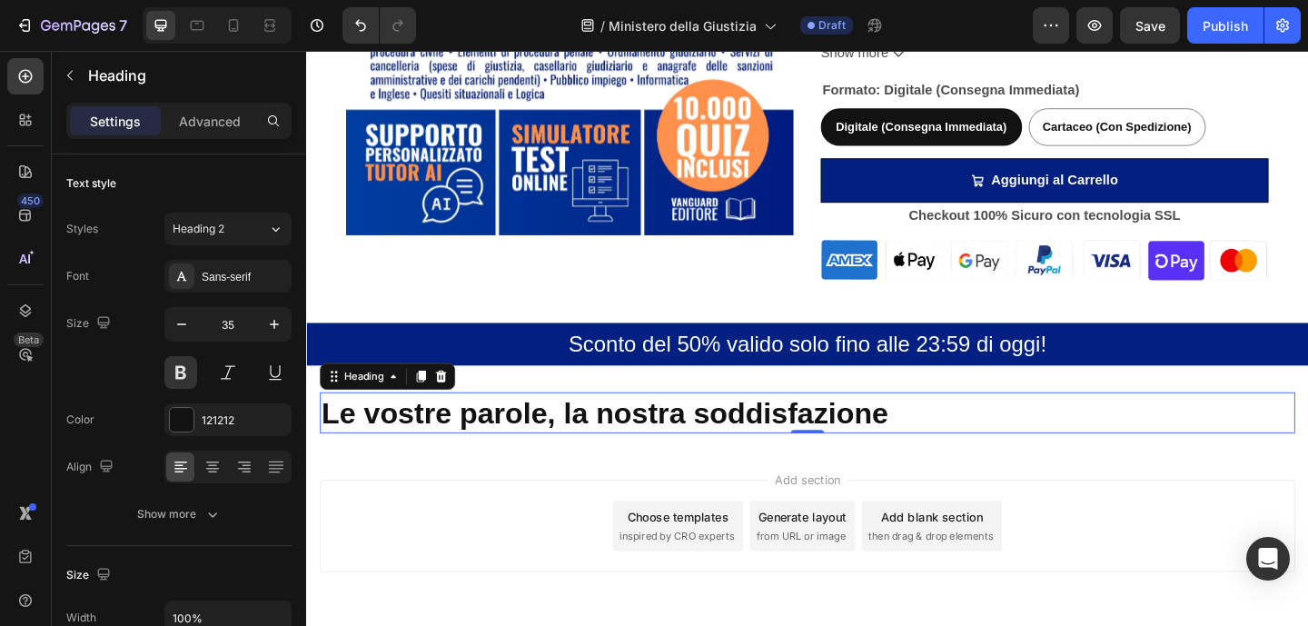
click at [1009, 487] on div "Add section Choose templates inspired by CRO experts Generate layout from URL o…" at bounding box center [851, 592] width 1090 height 223
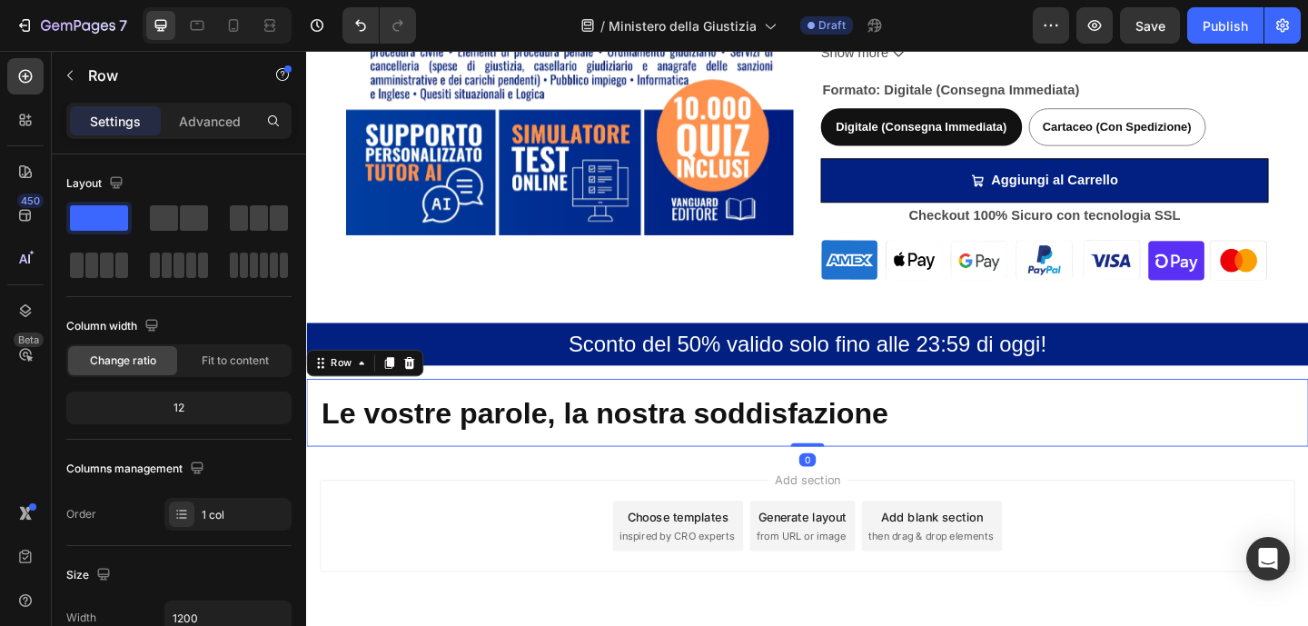
click at [999, 470] on div "Le vostre parole, la nostra soddisfazione Heading Row 0" at bounding box center [851, 445] width 1090 height 74
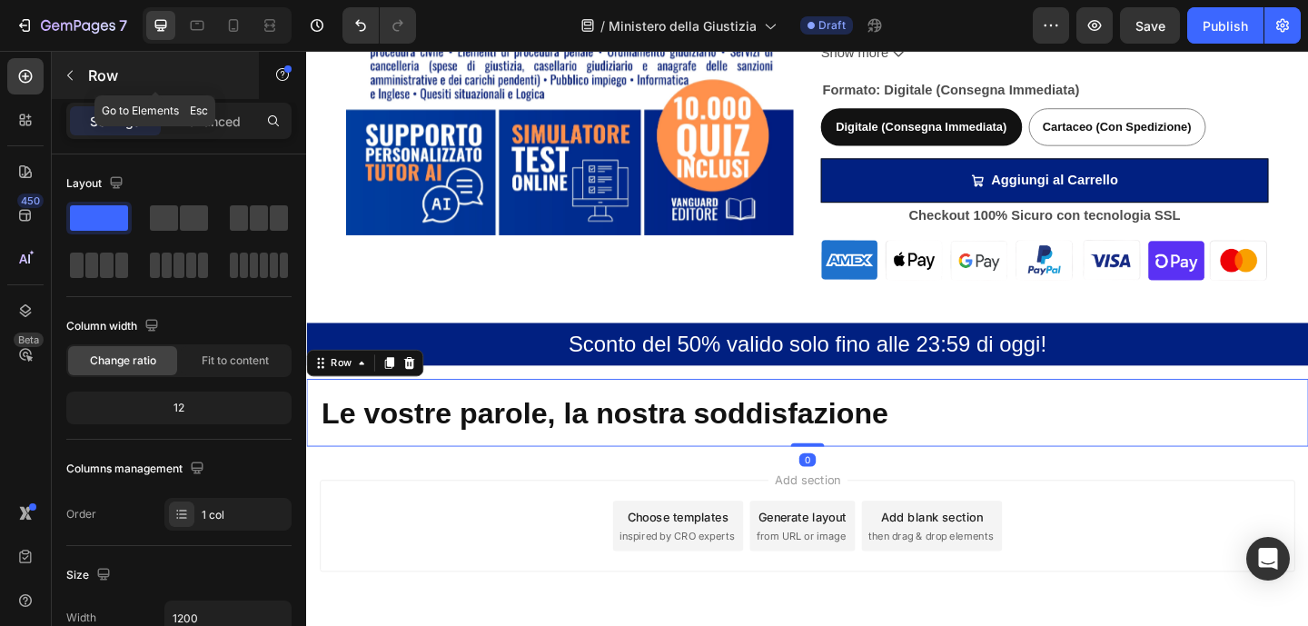
click at [66, 85] on button "button" at bounding box center [69, 75] width 29 height 29
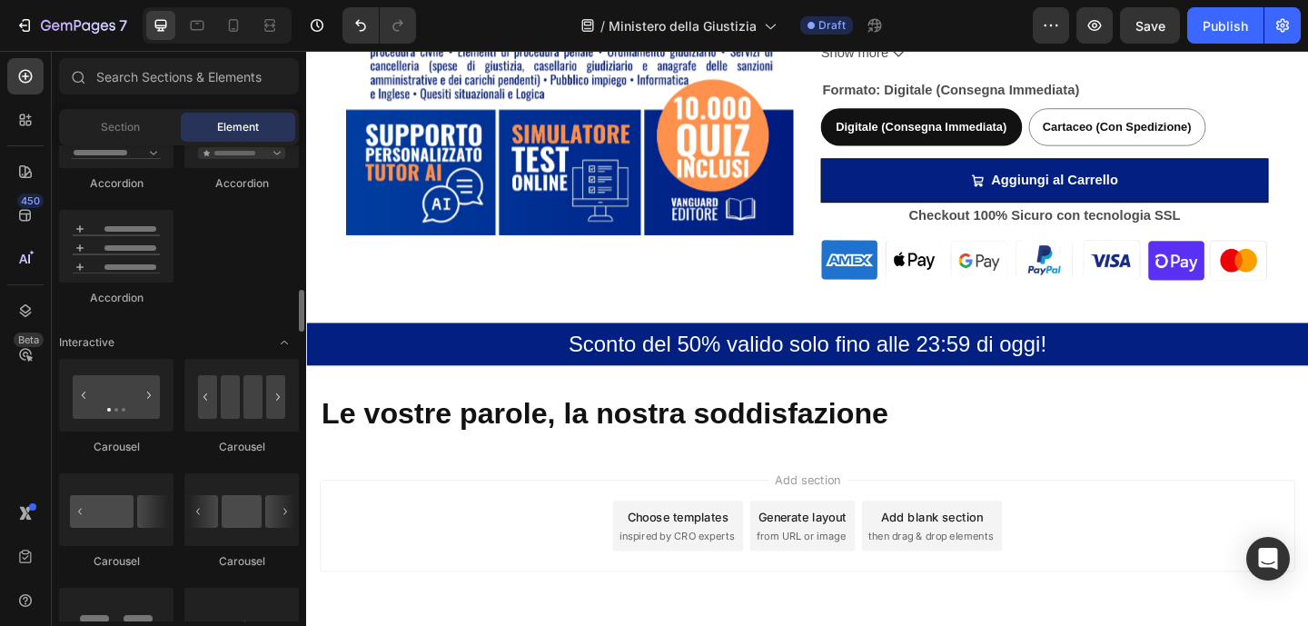
scroll to position [1646, 0]
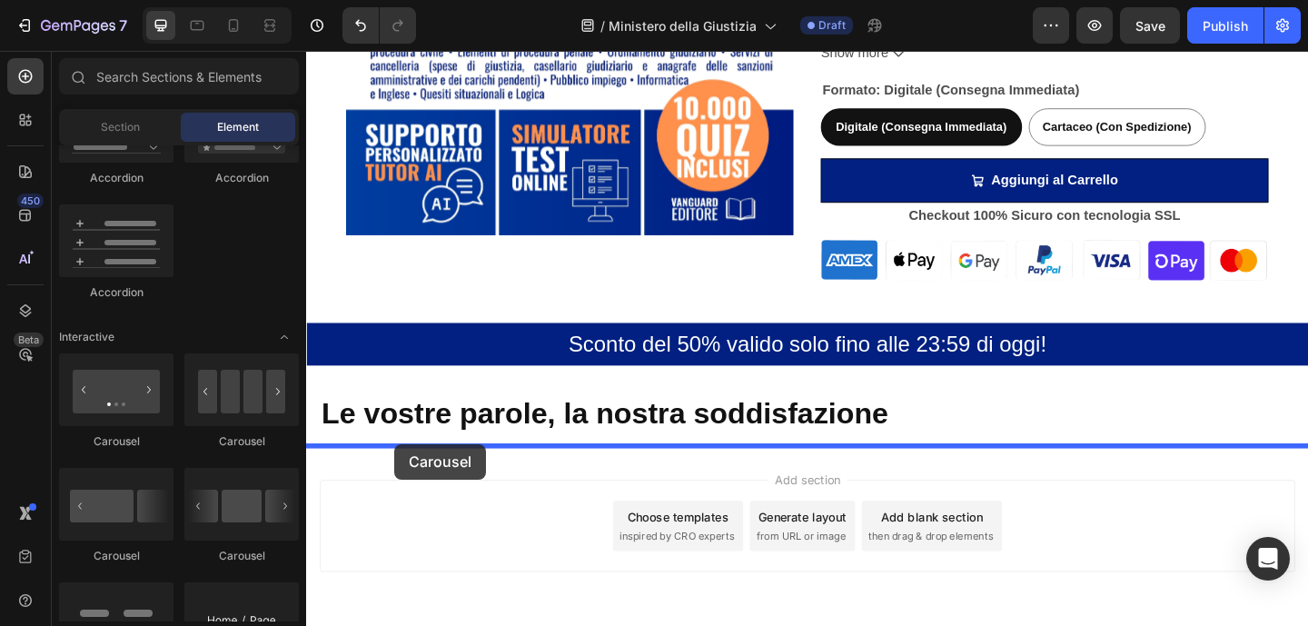
drag, startPoint x: 548, startPoint y: 552, endPoint x: 402, endPoint y: 479, distance: 162.9
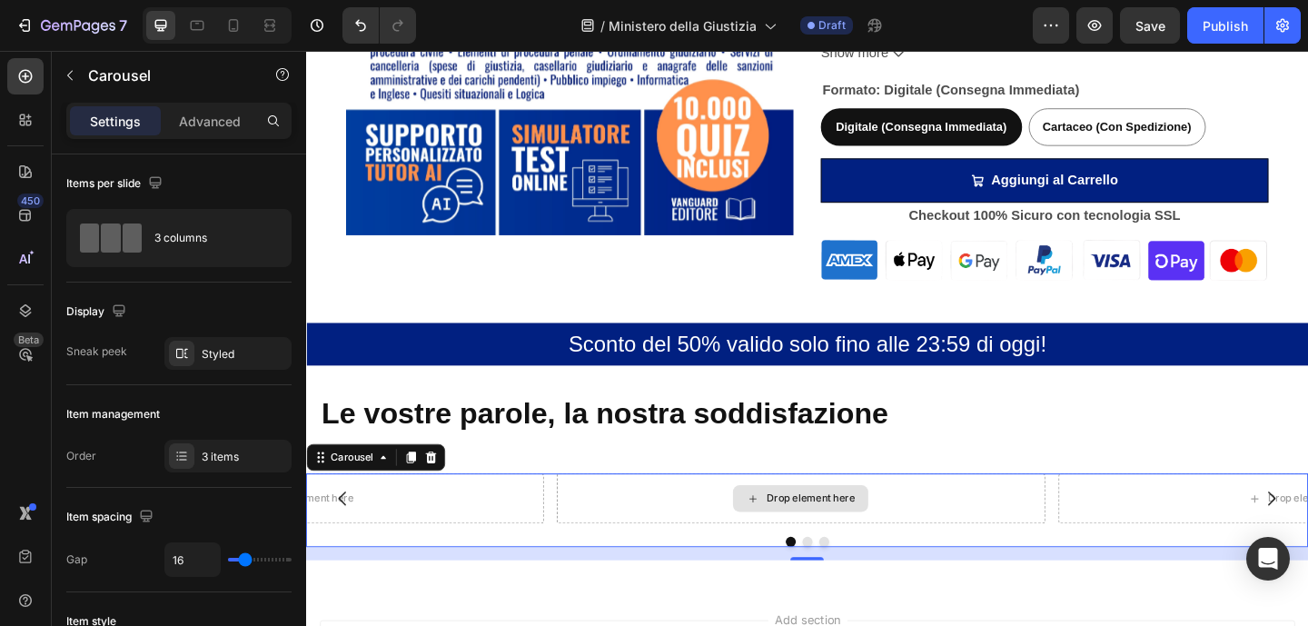
click at [787, 536] on icon at bounding box center [792, 537] width 15 height 15
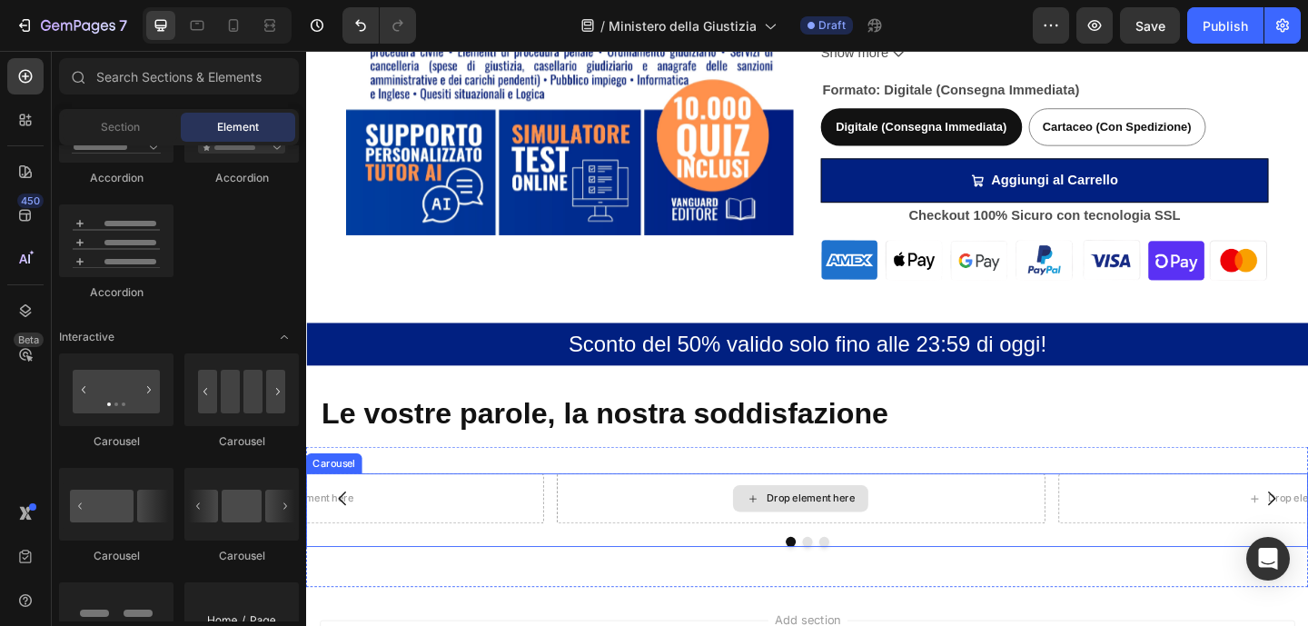
click at [896, 547] on div "Drop element here" at bounding box center [844, 537] width 147 height 29
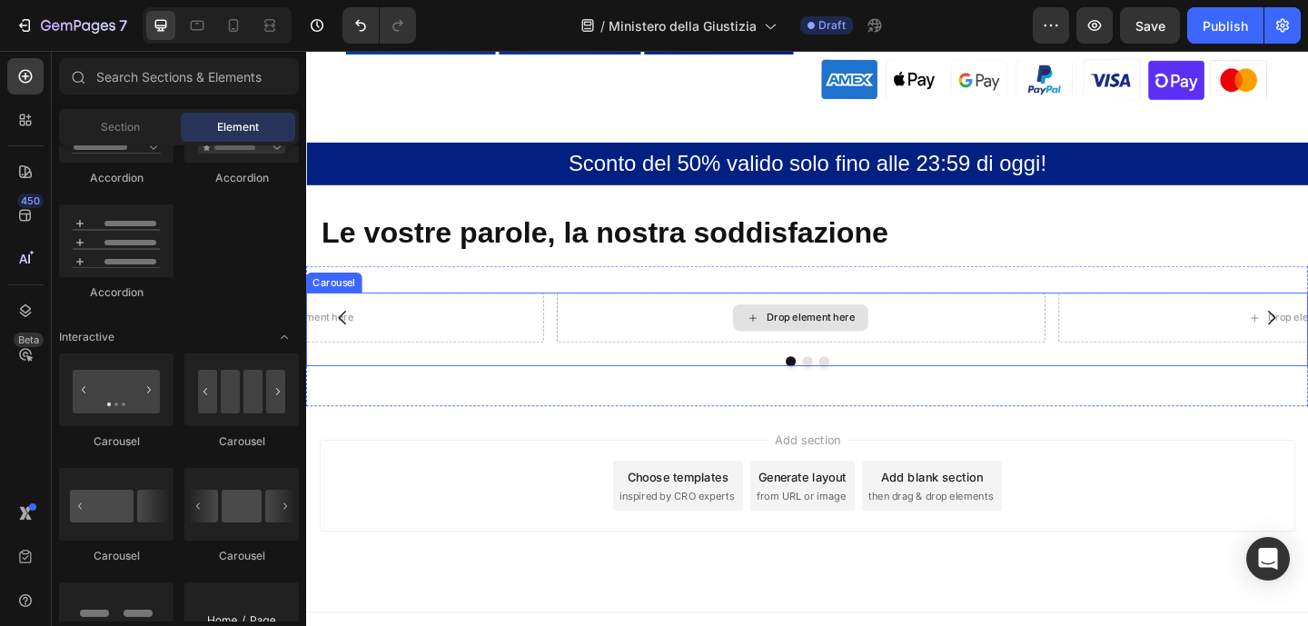
scroll to position [1139, 0]
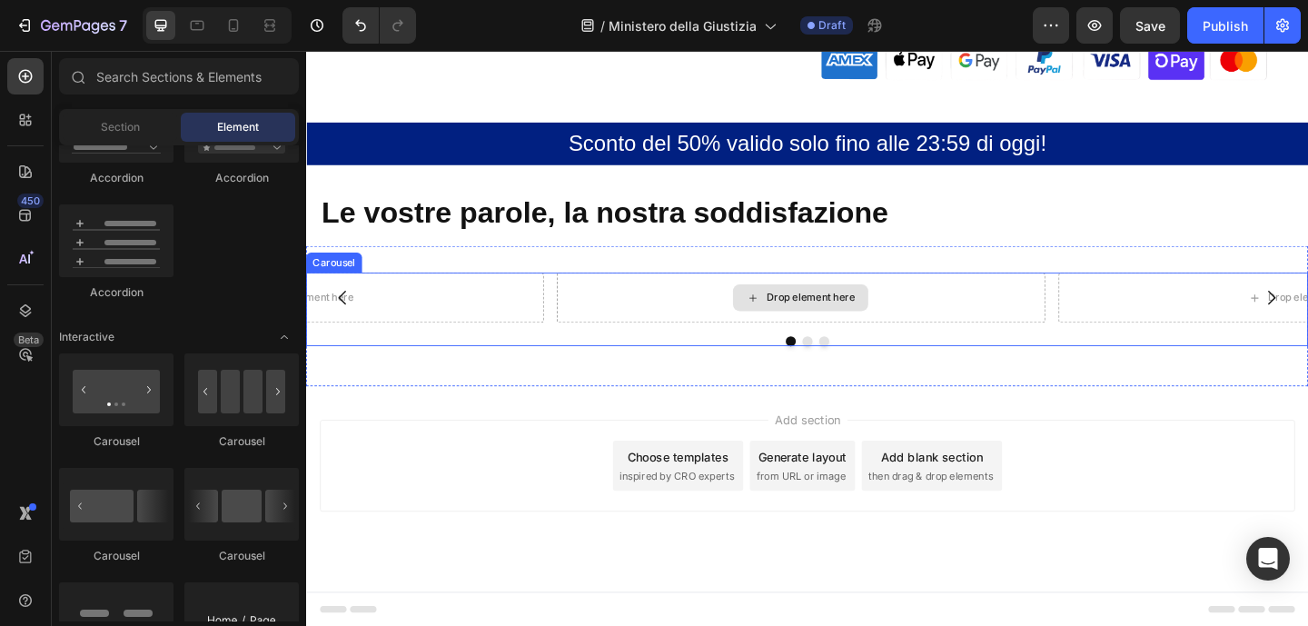
click at [874, 309] on div "Drop element here" at bounding box center [844, 319] width 147 height 29
click at [804, 317] on div "Drop element here" at bounding box center [844, 319] width 147 height 29
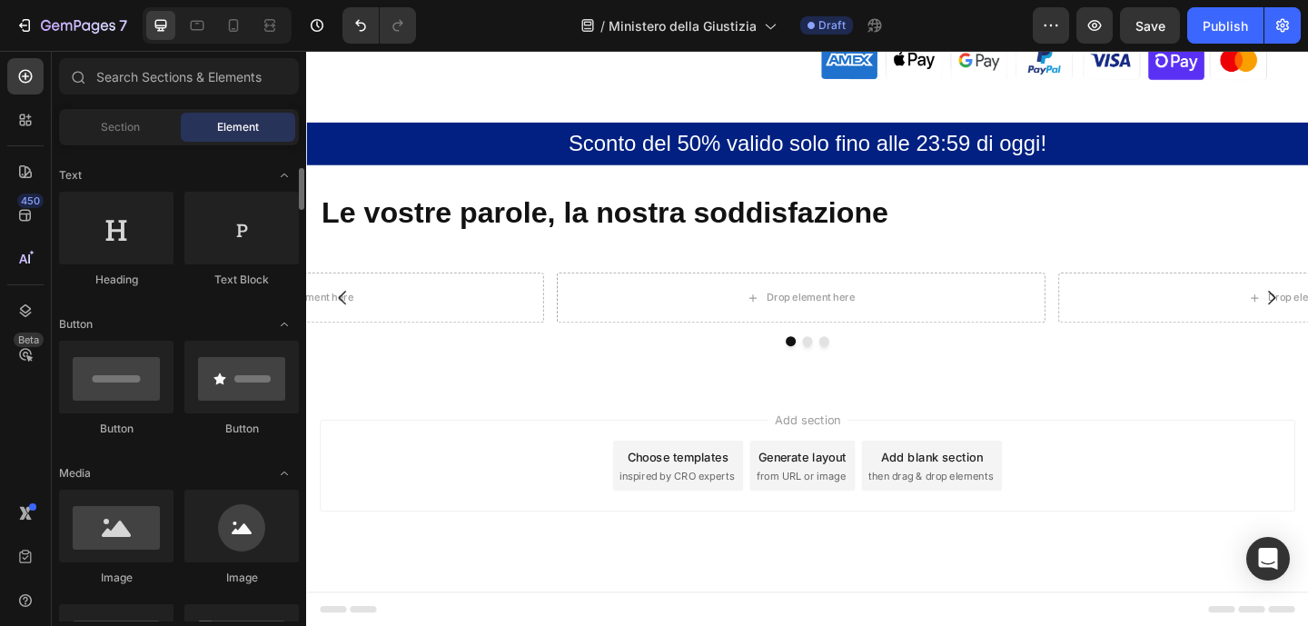
scroll to position [331, 0]
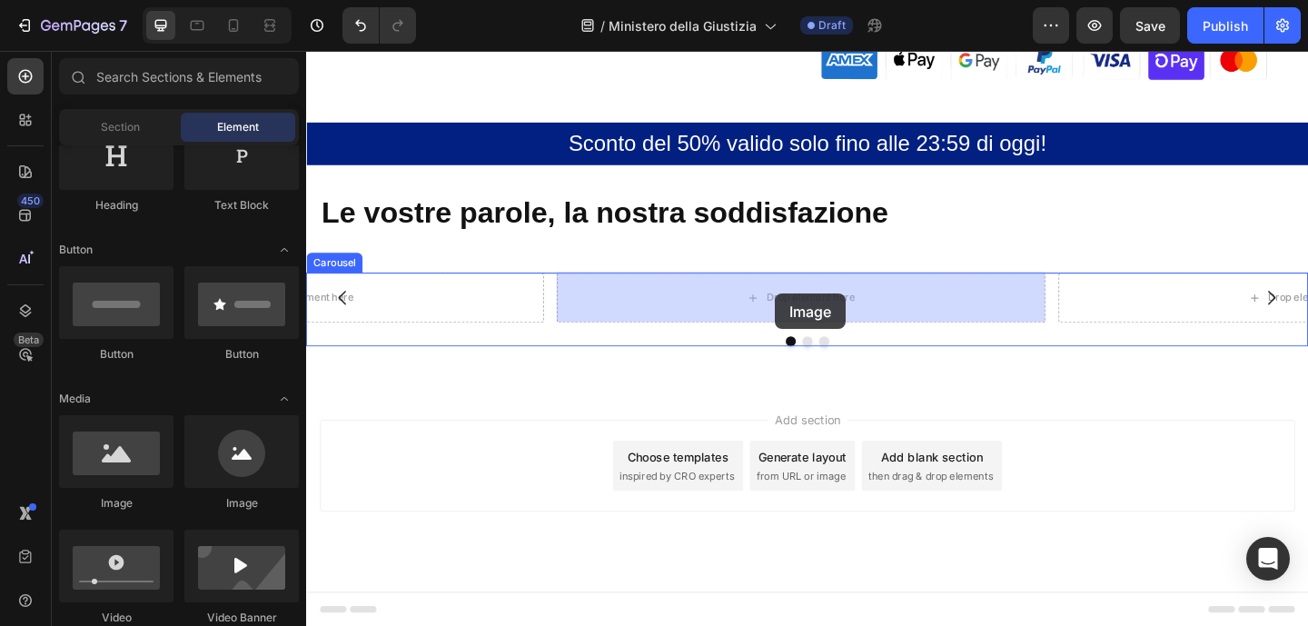
drag, startPoint x: 429, startPoint y: 505, endPoint x: 815, endPoint y: 315, distance: 430.9
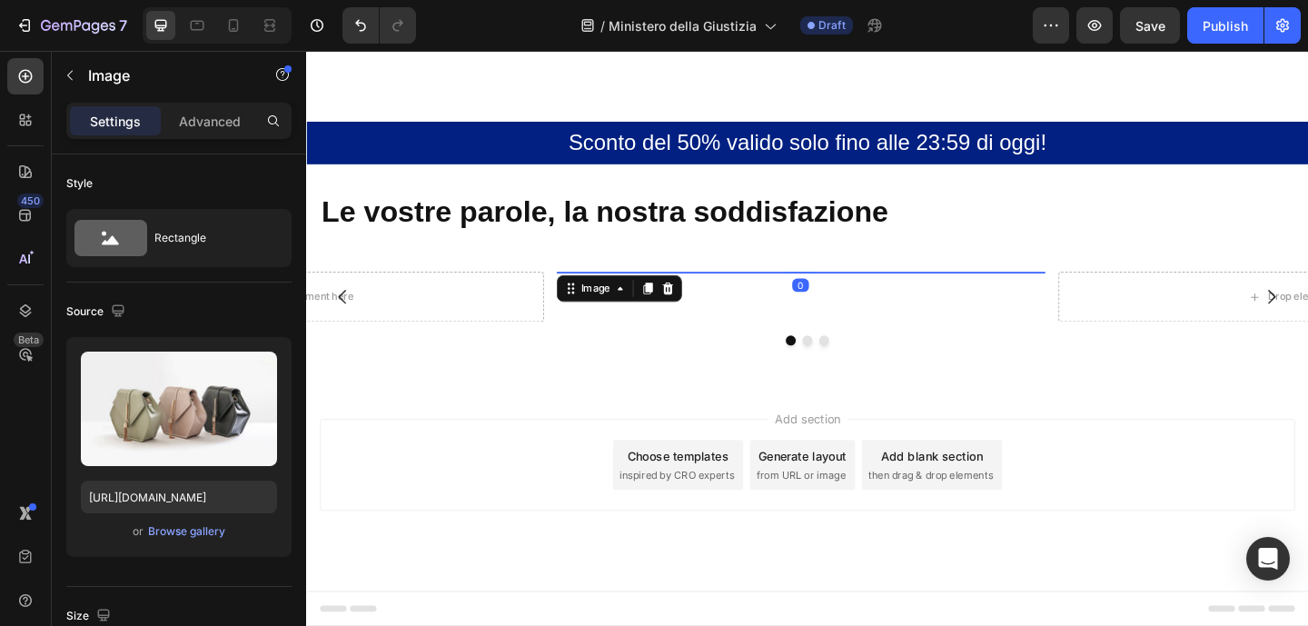
scroll to position [1267, 0]
click at [615, 301] on div "Image" at bounding box center [620, 309] width 39 height 16
click at [649, 302] on icon at bounding box center [647, 309] width 15 height 15
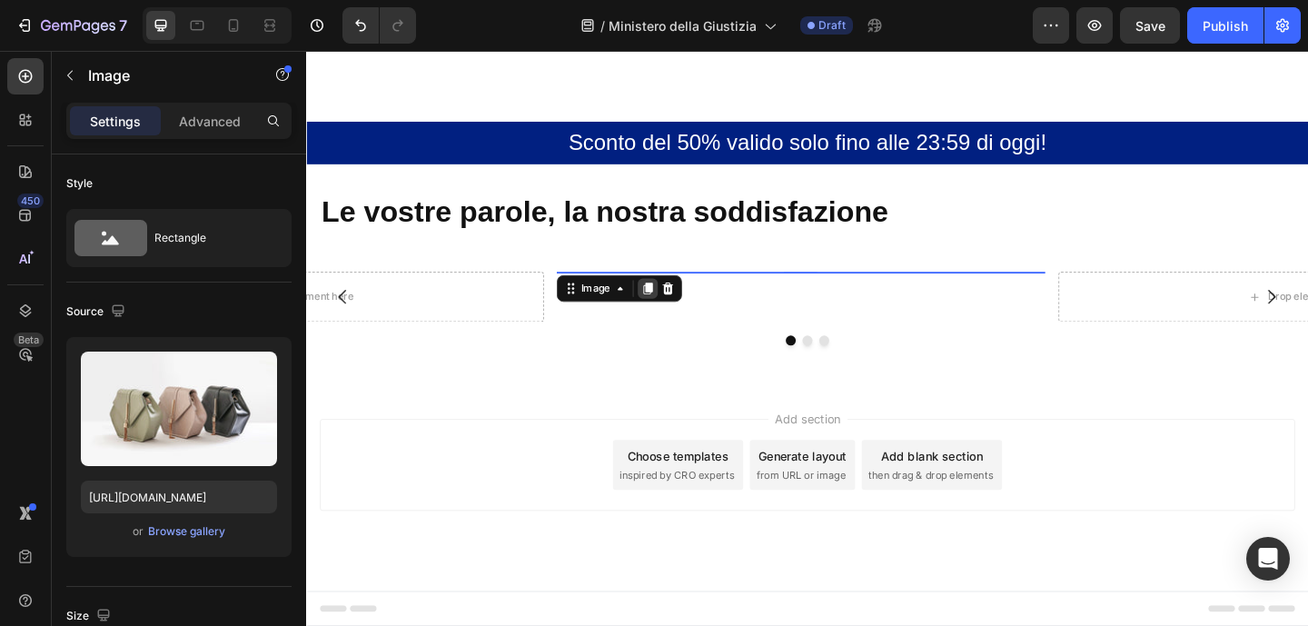
click at [677, 304] on icon at bounding box center [678, 310] width 10 height 13
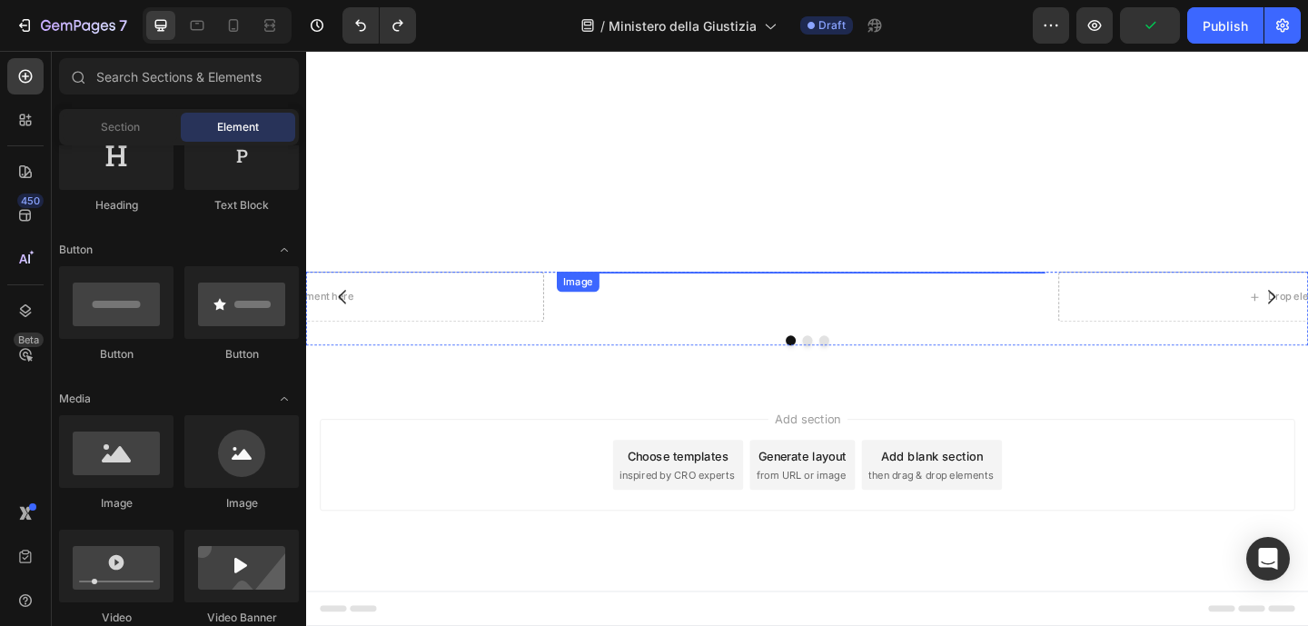
scroll to position [1230, 0]
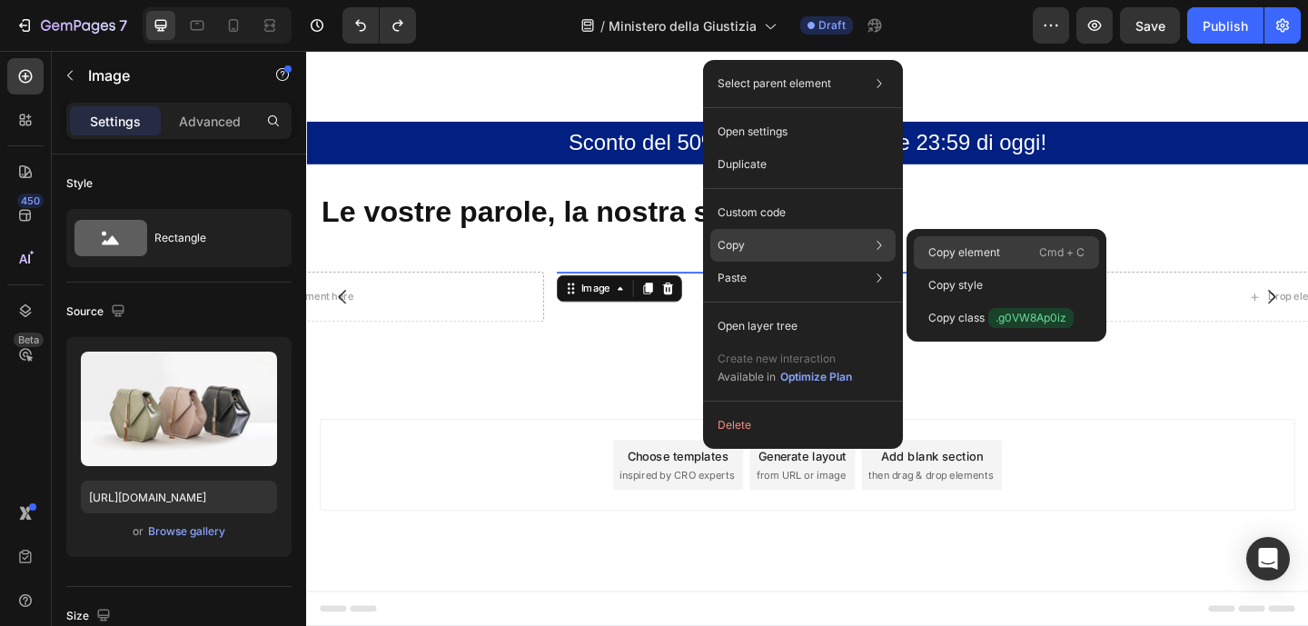
click at [954, 249] on p "Copy element" at bounding box center [964, 252] width 72 height 16
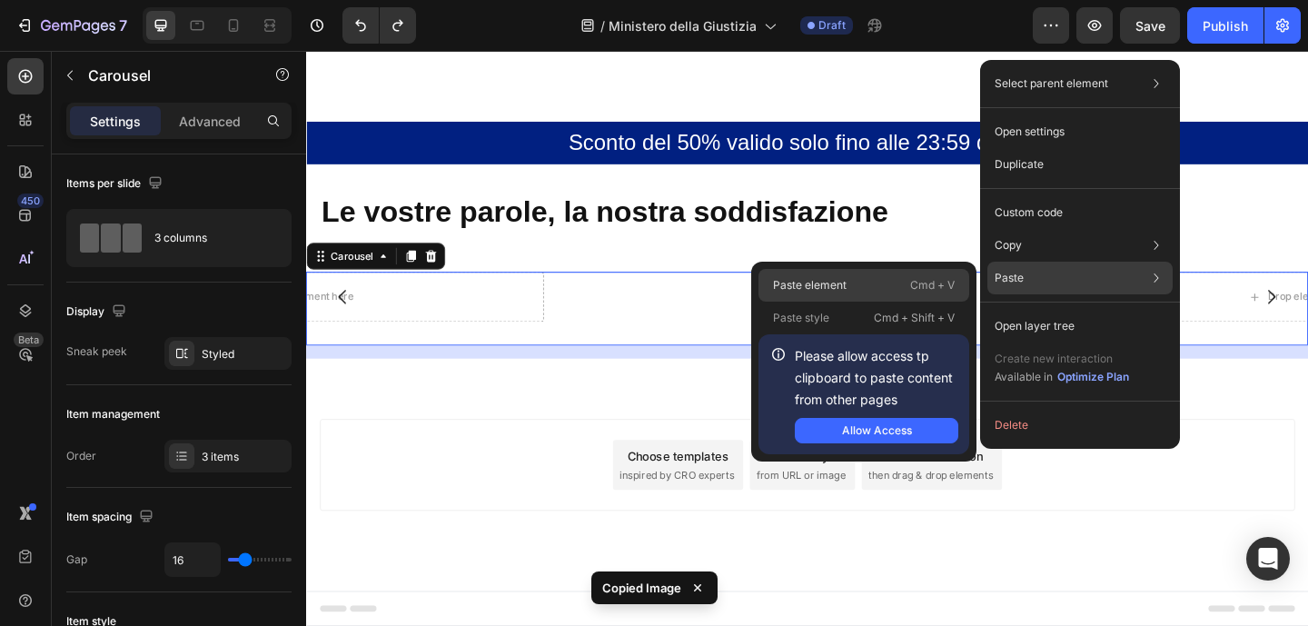
click at [899, 301] on div "Paste element Cmd + V" at bounding box center [863, 317] width 211 height 33
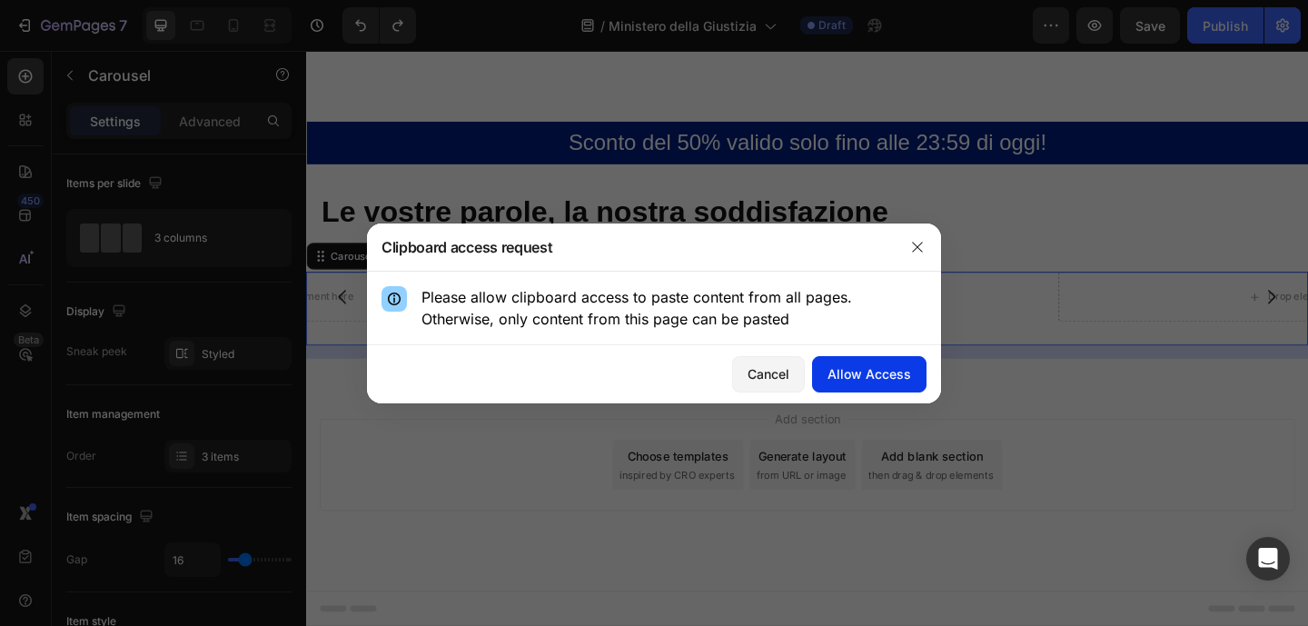
click at [863, 373] on div "Allow Access" at bounding box center [869, 373] width 84 height 19
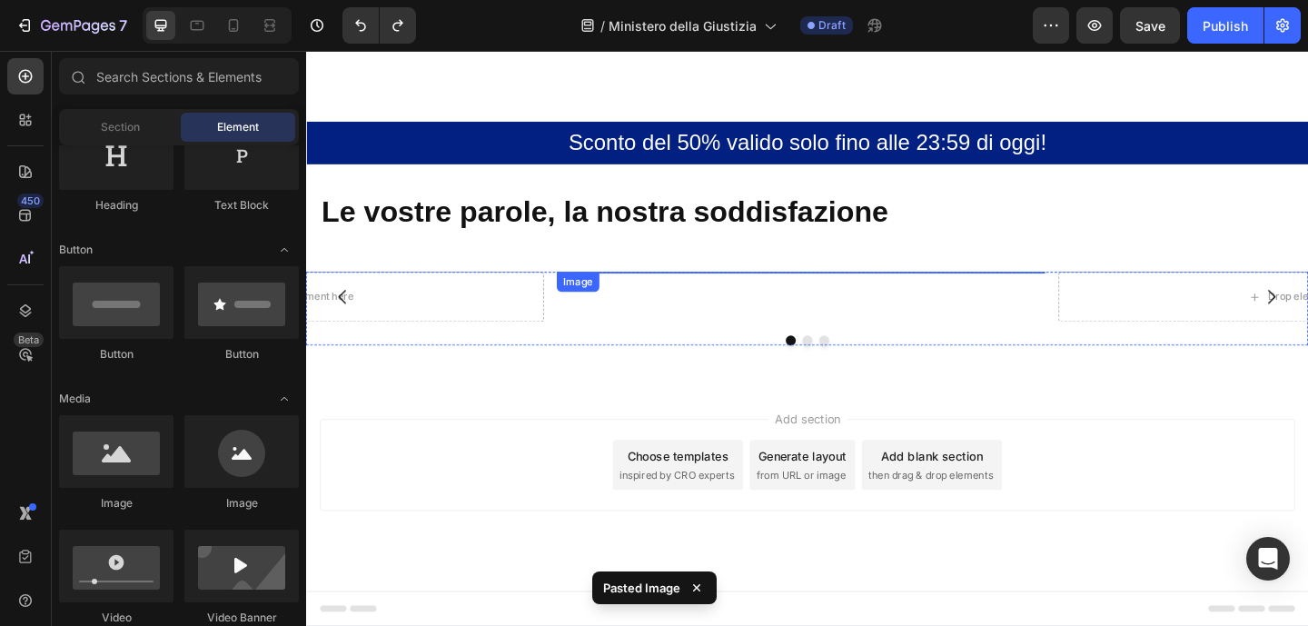
scroll to position [1346, 0]
click at [803, 291] on img at bounding box center [843, 291] width 531 height 0
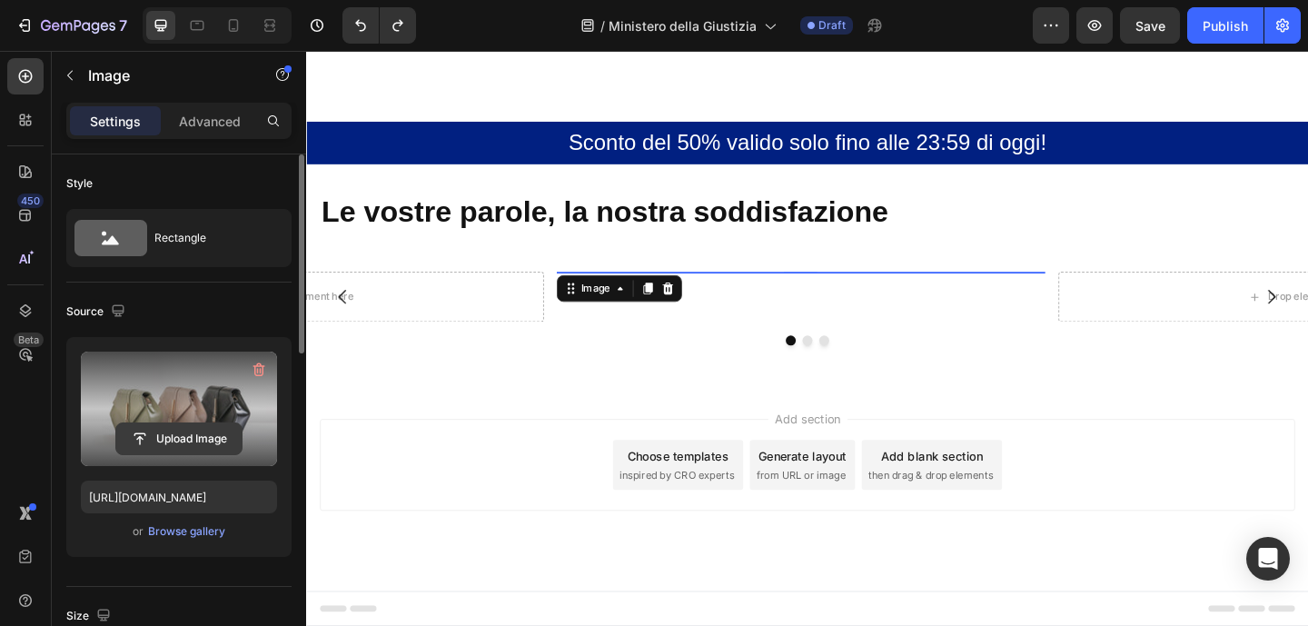
click at [193, 435] on input "file" at bounding box center [178, 438] width 125 height 31
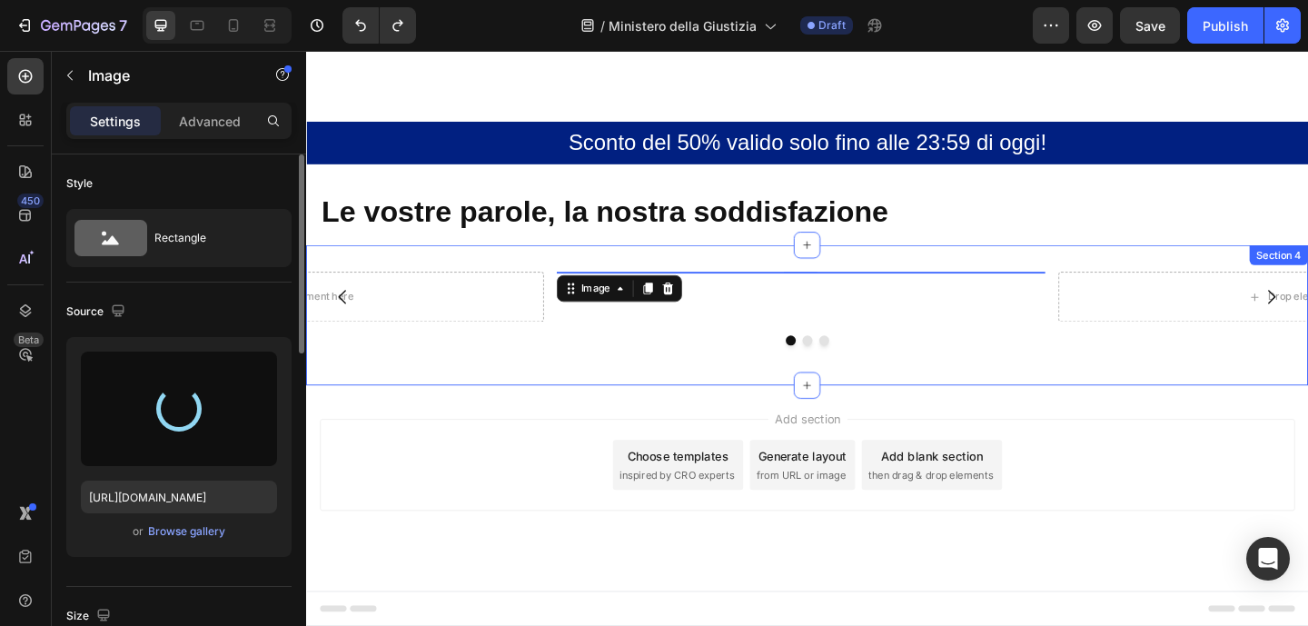
type input "https://cdn.shopify.com/s/files/1/0917/8536/3784/files/gempages_580913946966361…"
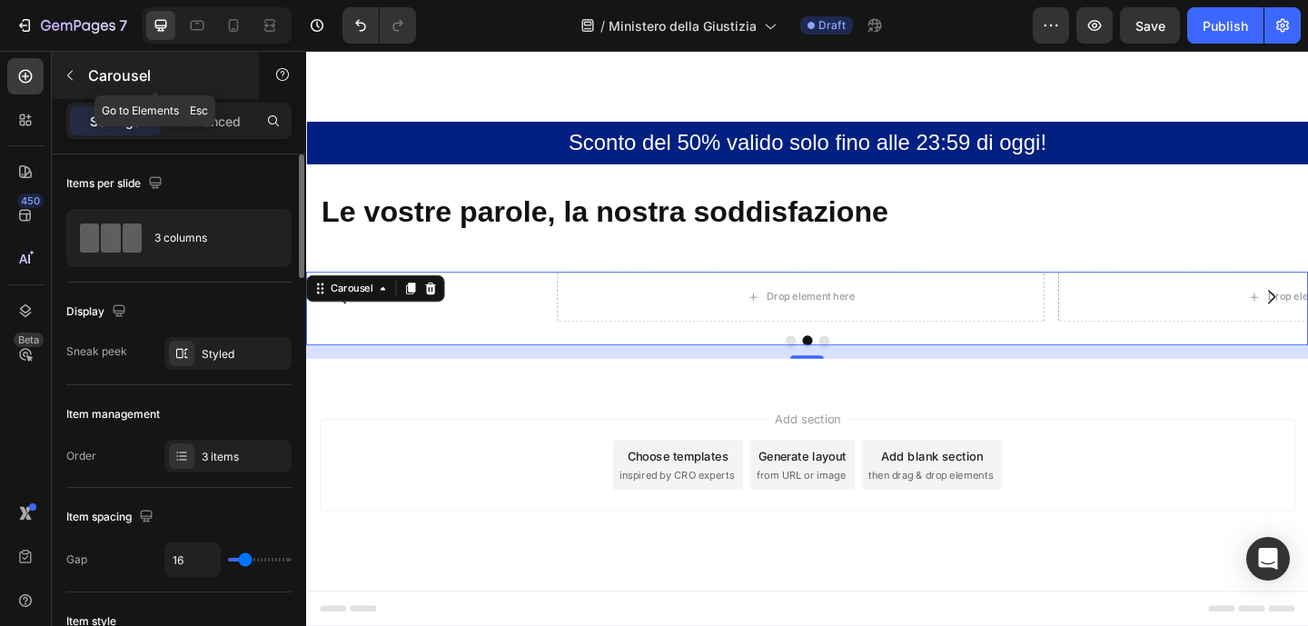
click at [69, 78] on icon "button" at bounding box center [70, 75] width 15 height 15
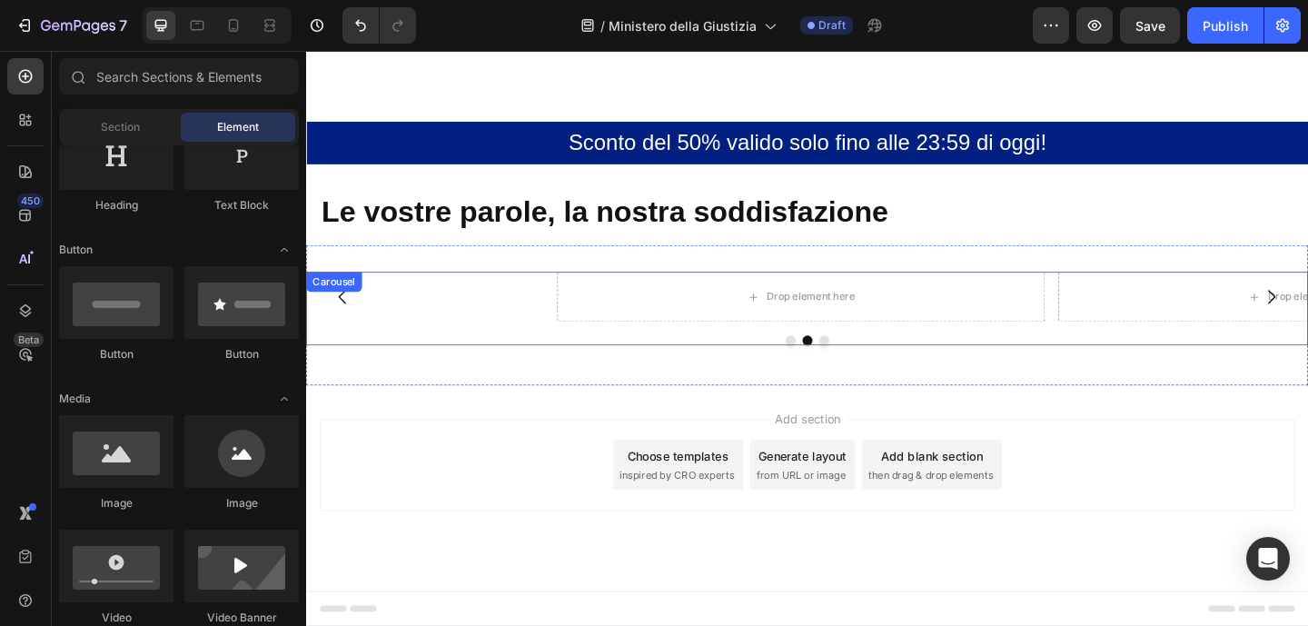
click at [758, 371] on div "Image Drop element here Drop element here Carousel" at bounding box center [851, 331] width 1090 height 80
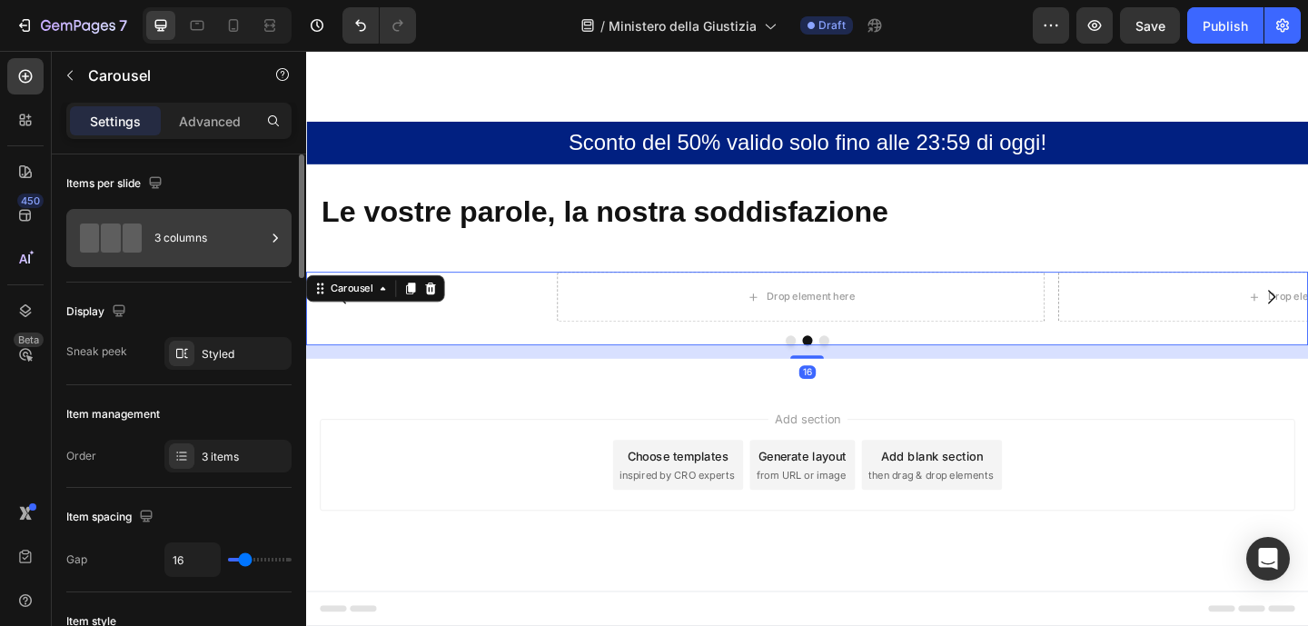
click at [184, 240] on div "3 columns" at bounding box center [209, 238] width 111 height 42
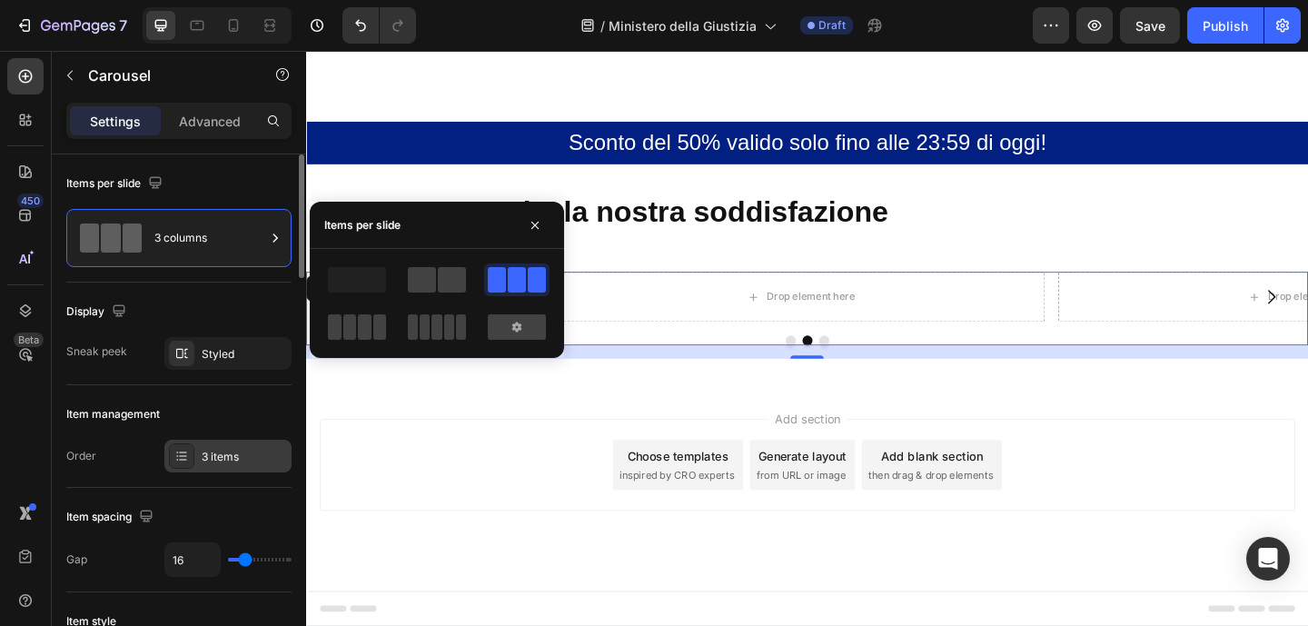
click at [185, 455] on icon at bounding box center [182, 455] width 7 height 1
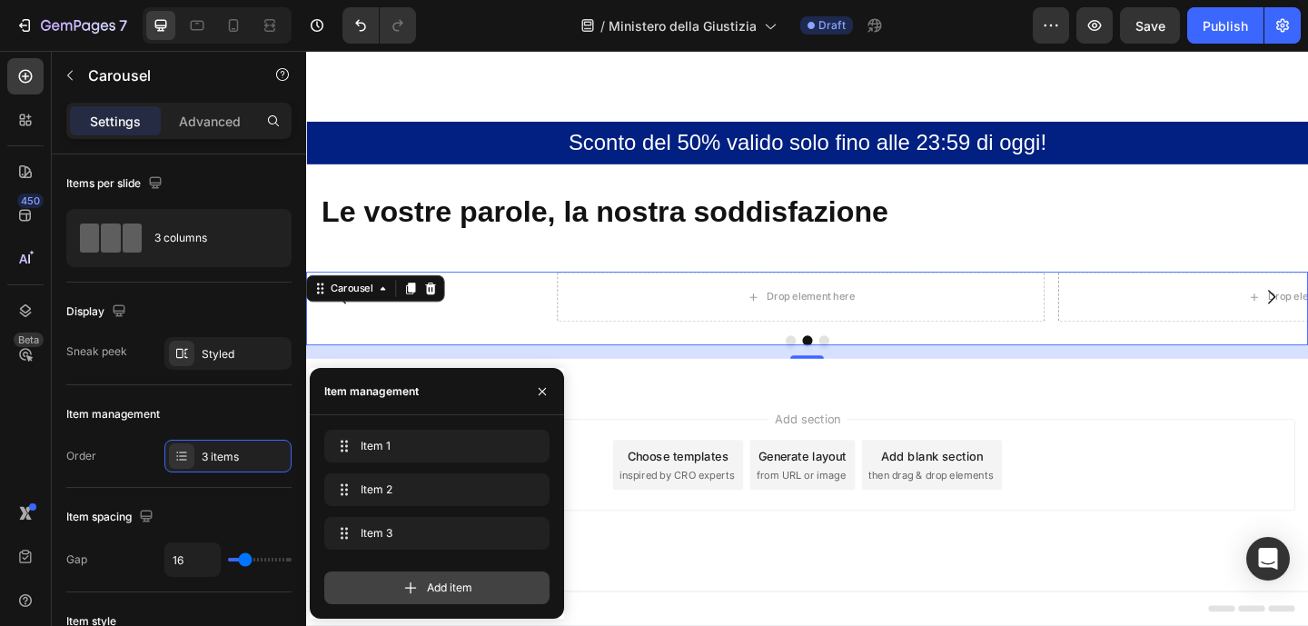
click at [375, 578] on div "Add item" at bounding box center [436, 587] width 225 height 33
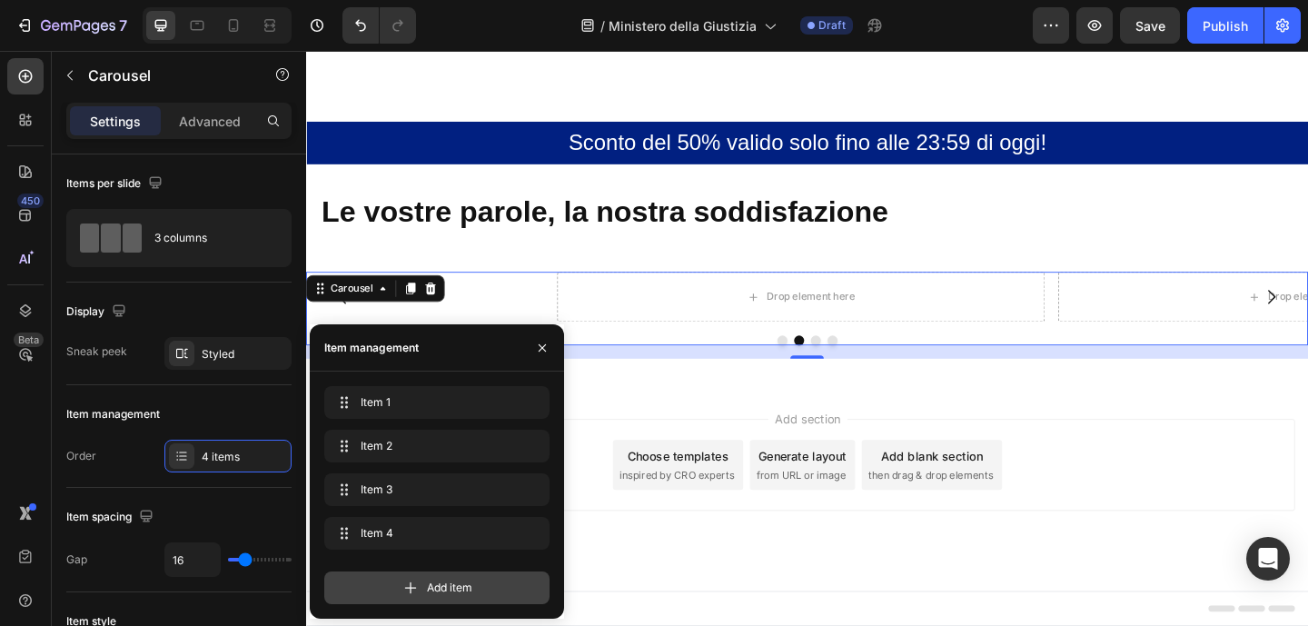
click at [412, 584] on icon at bounding box center [410, 587] width 18 height 18
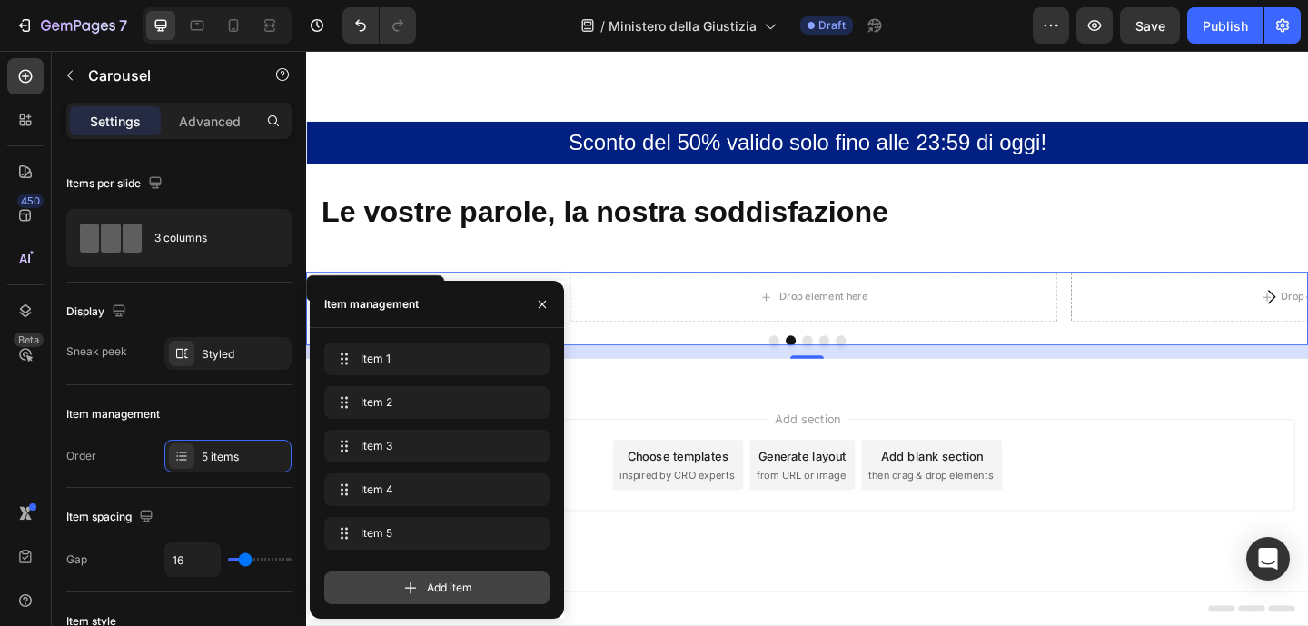
click at [412, 584] on icon at bounding box center [410, 587] width 18 height 18
click at [412, 584] on div "Item 1 Item 1 Item 2 Item 2 Item 3 Item 3 Item 4 Item 4 Item 5 Item 5 Add item" at bounding box center [443, 473] width 238 height 262
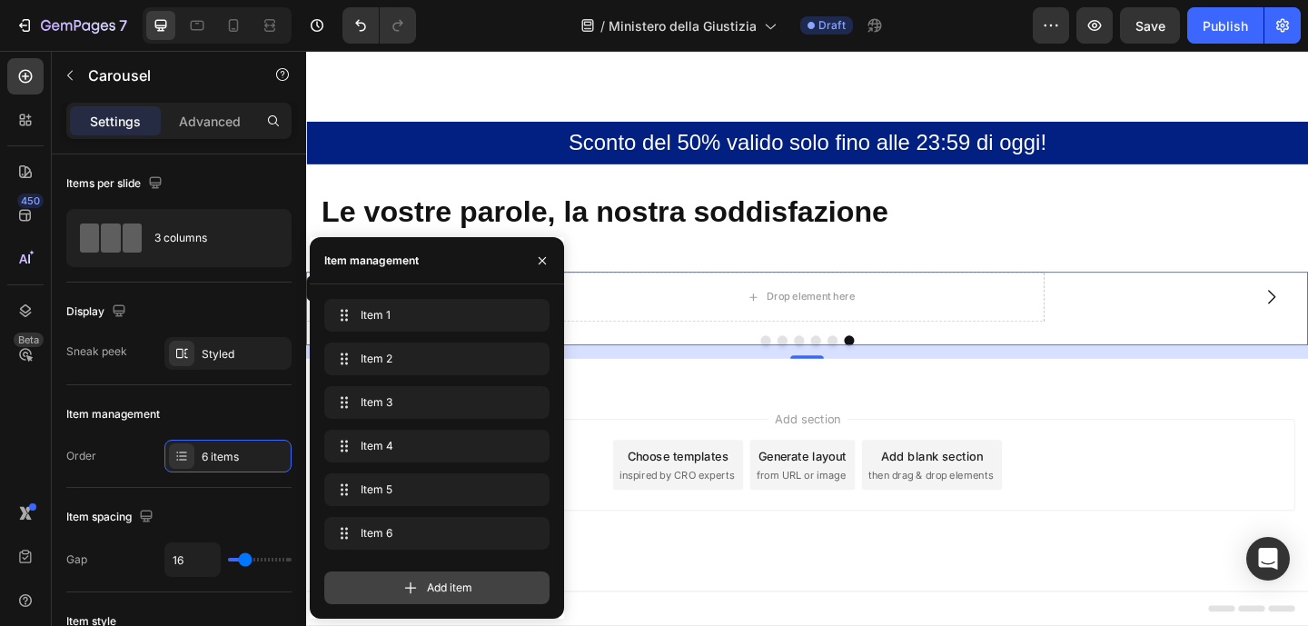
click at [412, 584] on icon at bounding box center [410, 587] width 18 height 18
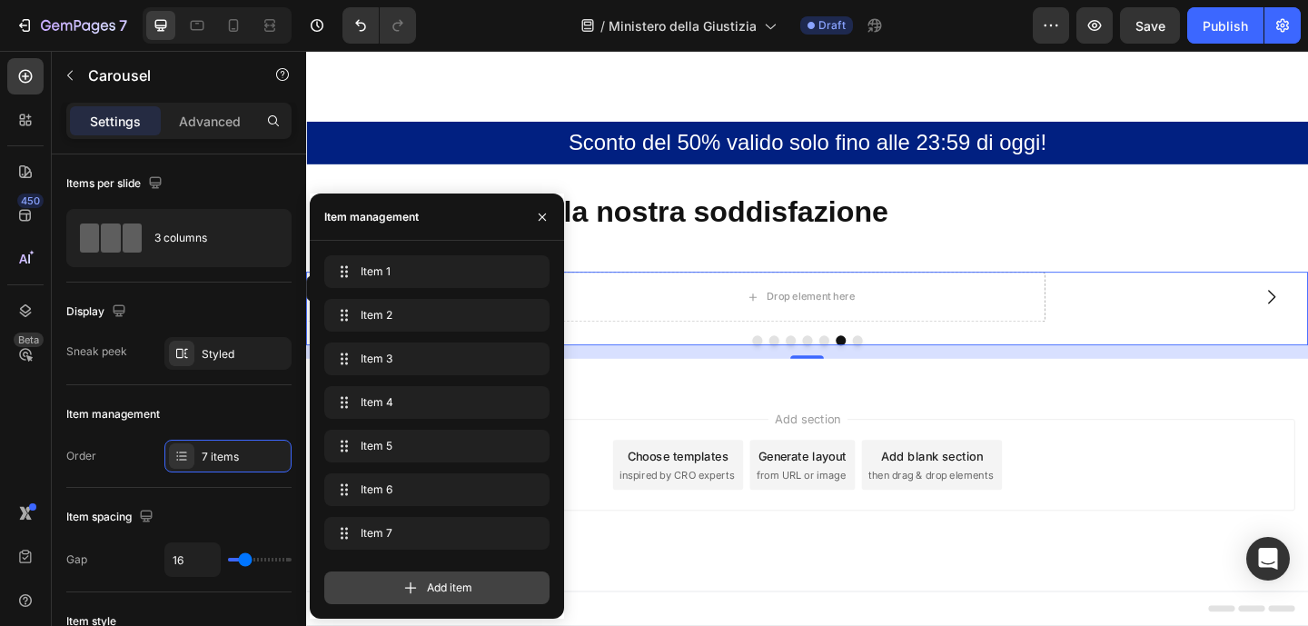
click at [412, 584] on icon at bounding box center [410, 587] width 18 height 18
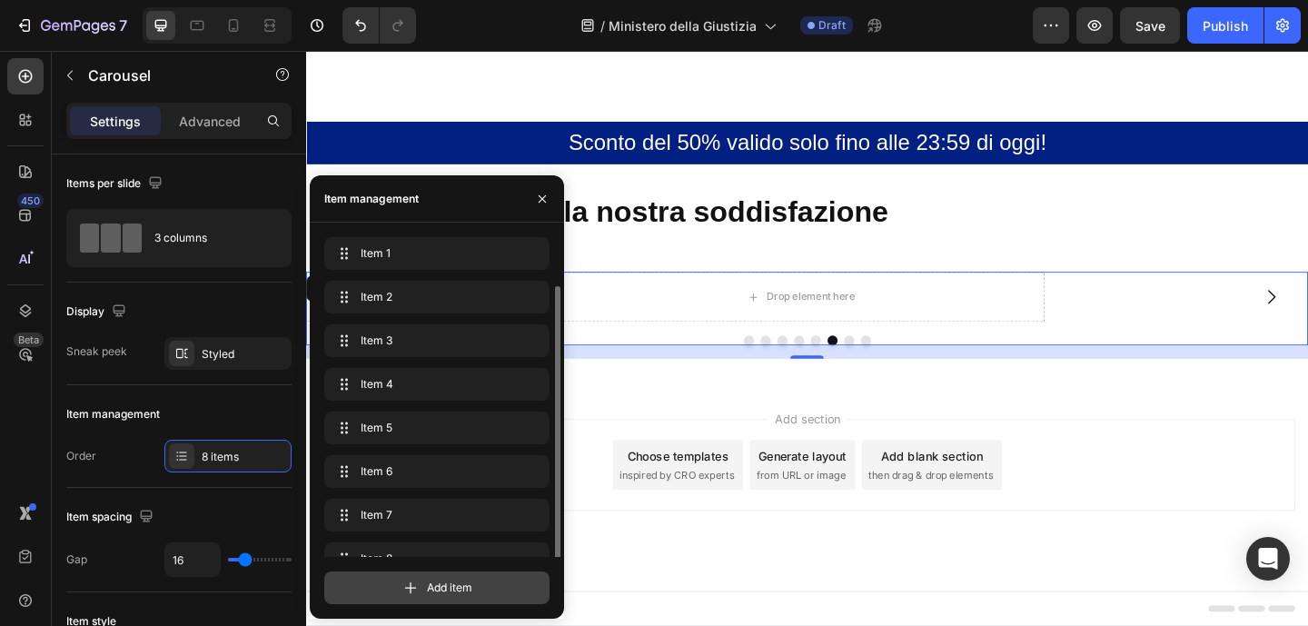
scroll to position [25, 0]
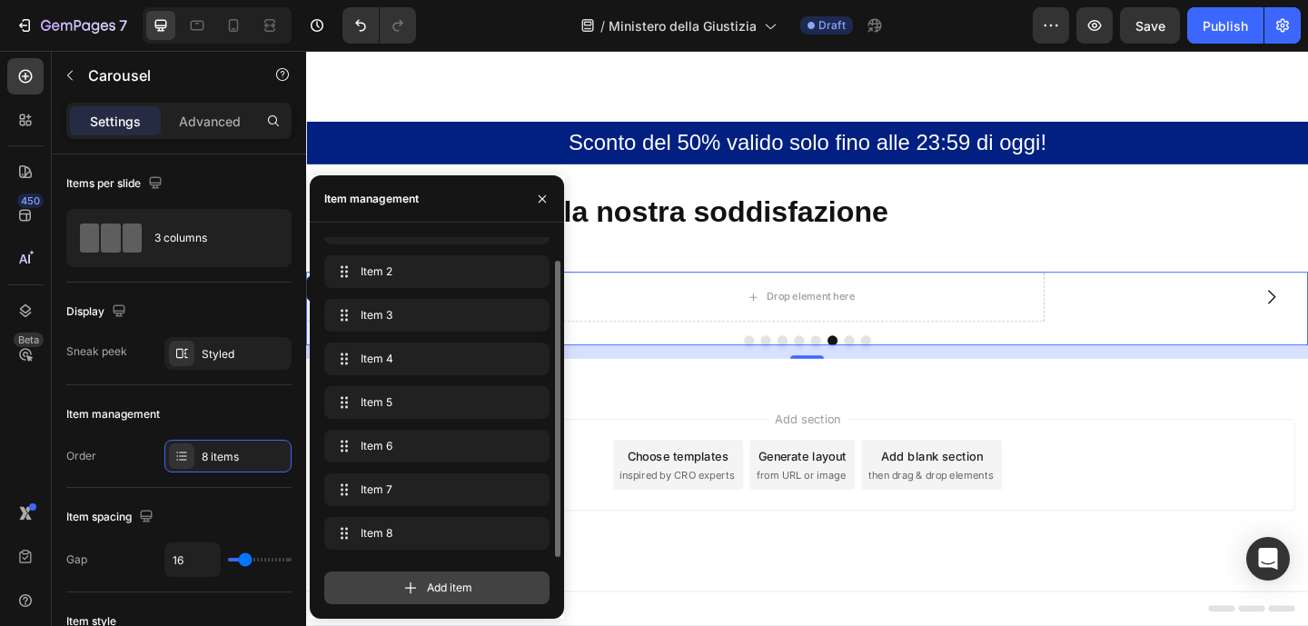
click at [412, 584] on icon at bounding box center [410, 587] width 18 height 18
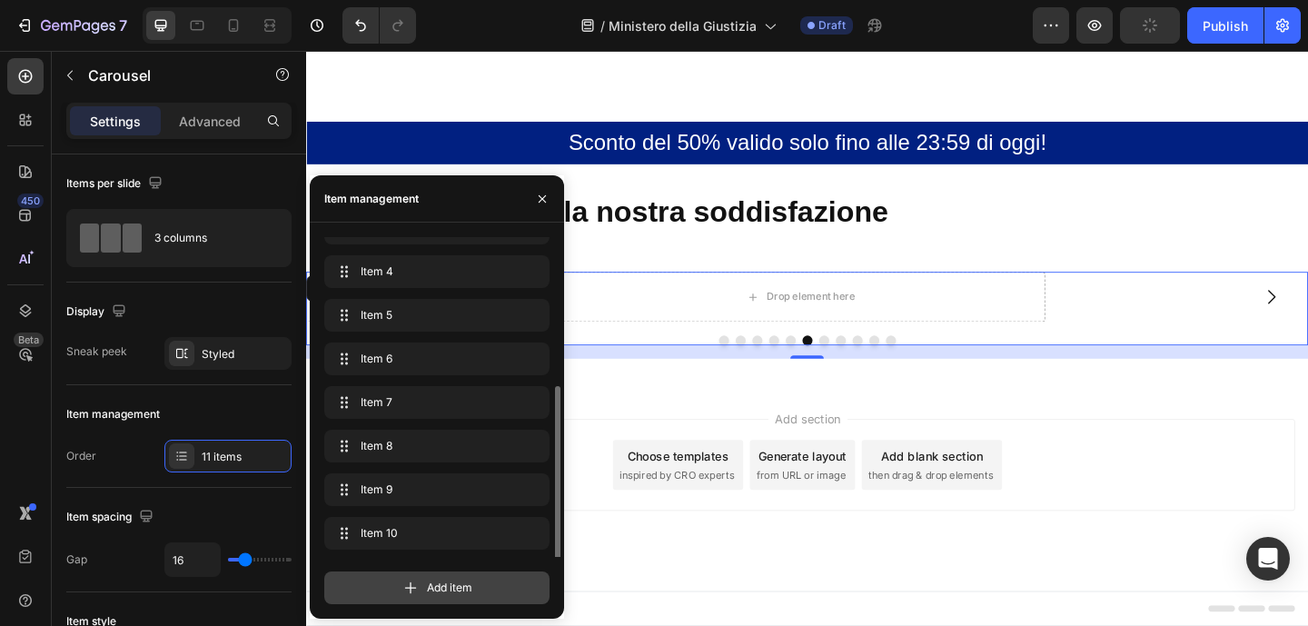
scroll to position [156, 0]
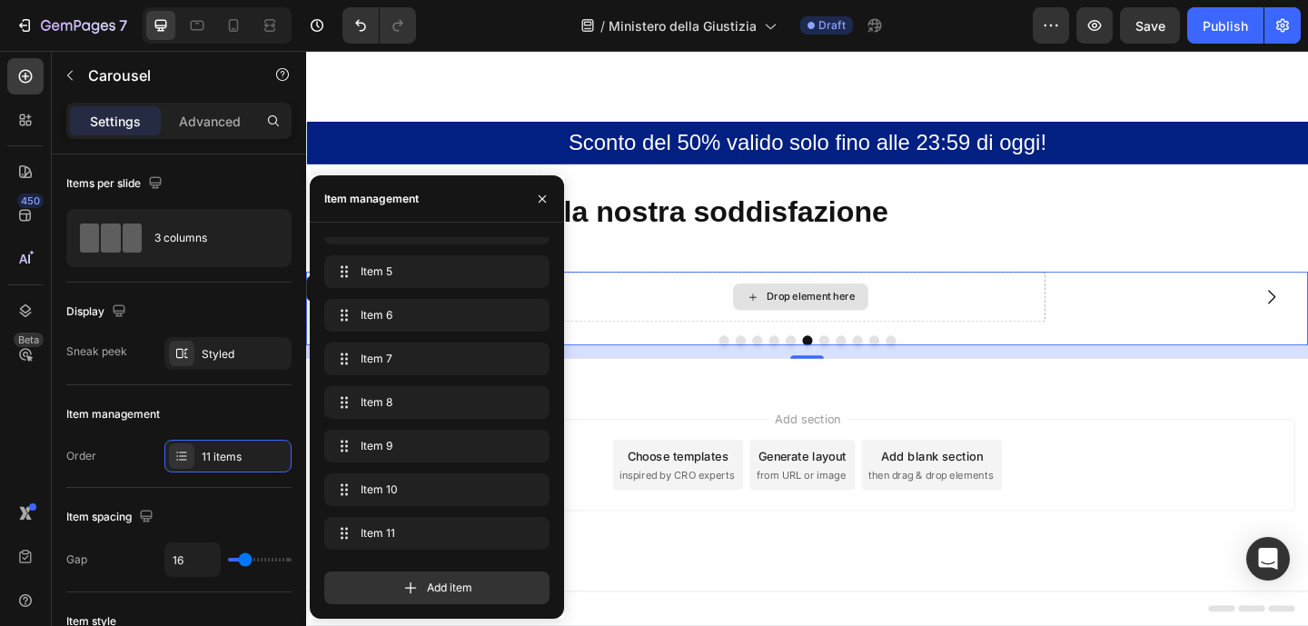
click at [897, 304] on div "Drop element here" at bounding box center [844, 318] width 147 height 29
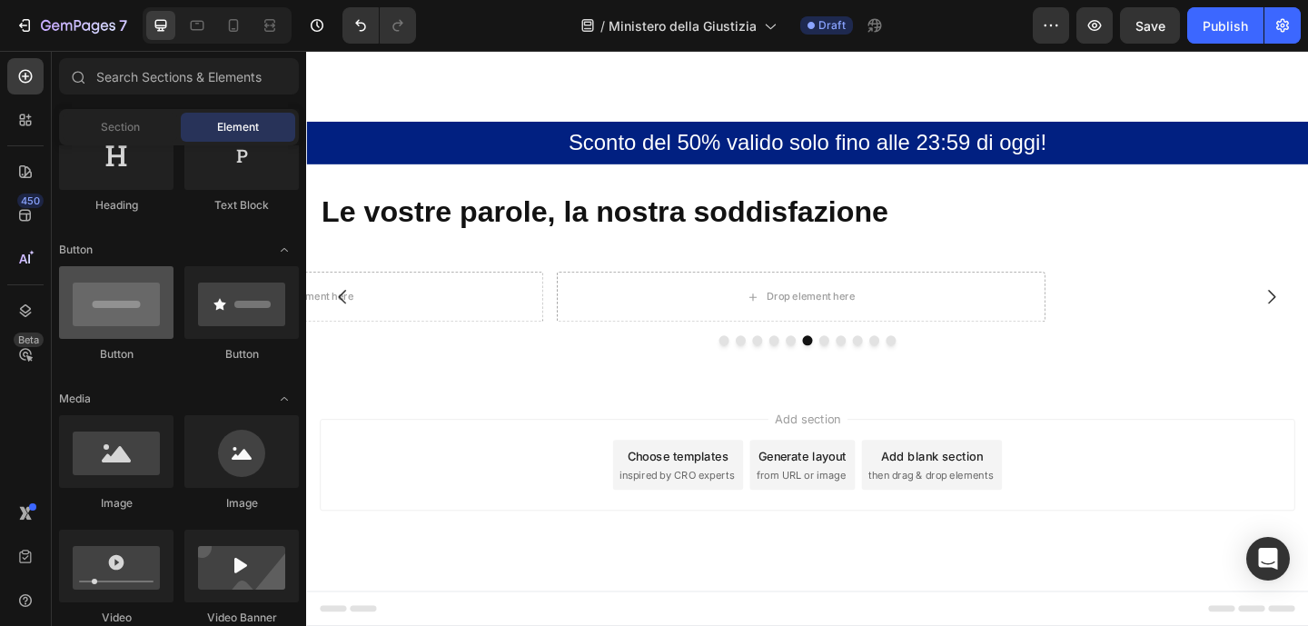
scroll to position [328, 0]
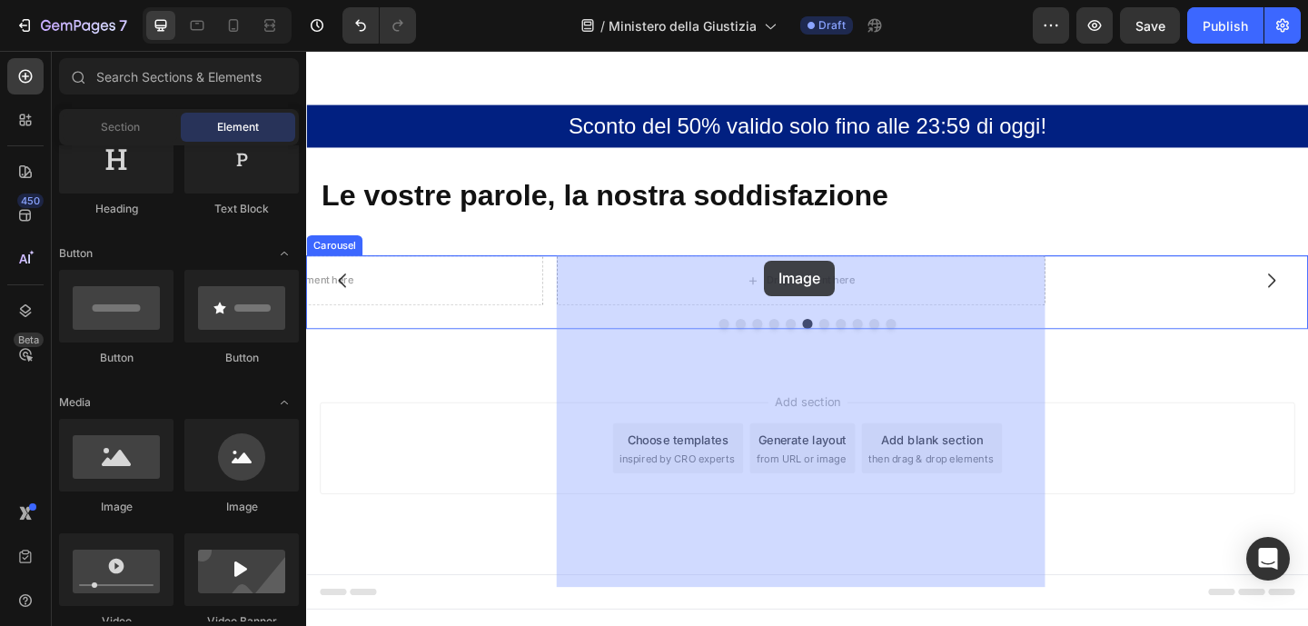
drag, startPoint x: 439, startPoint y: 499, endPoint x: 808, endPoint y: 273, distance: 433.3
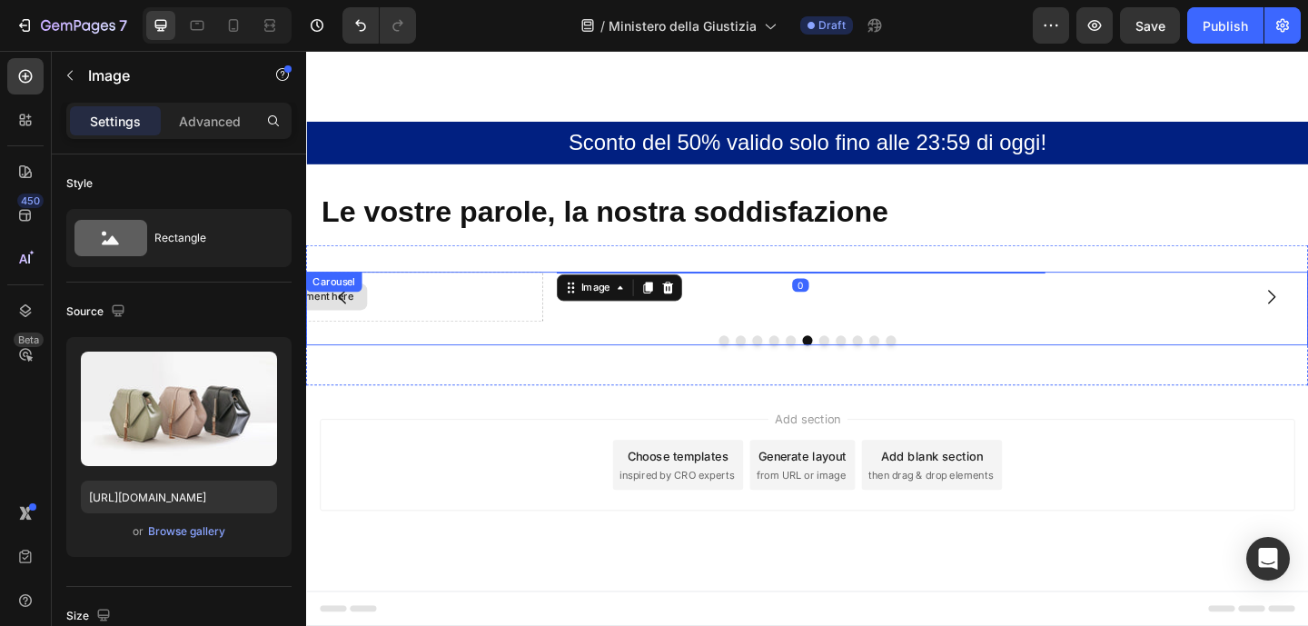
click at [448, 331] on div "Drop element here" at bounding box center [299, 318] width 531 height 54
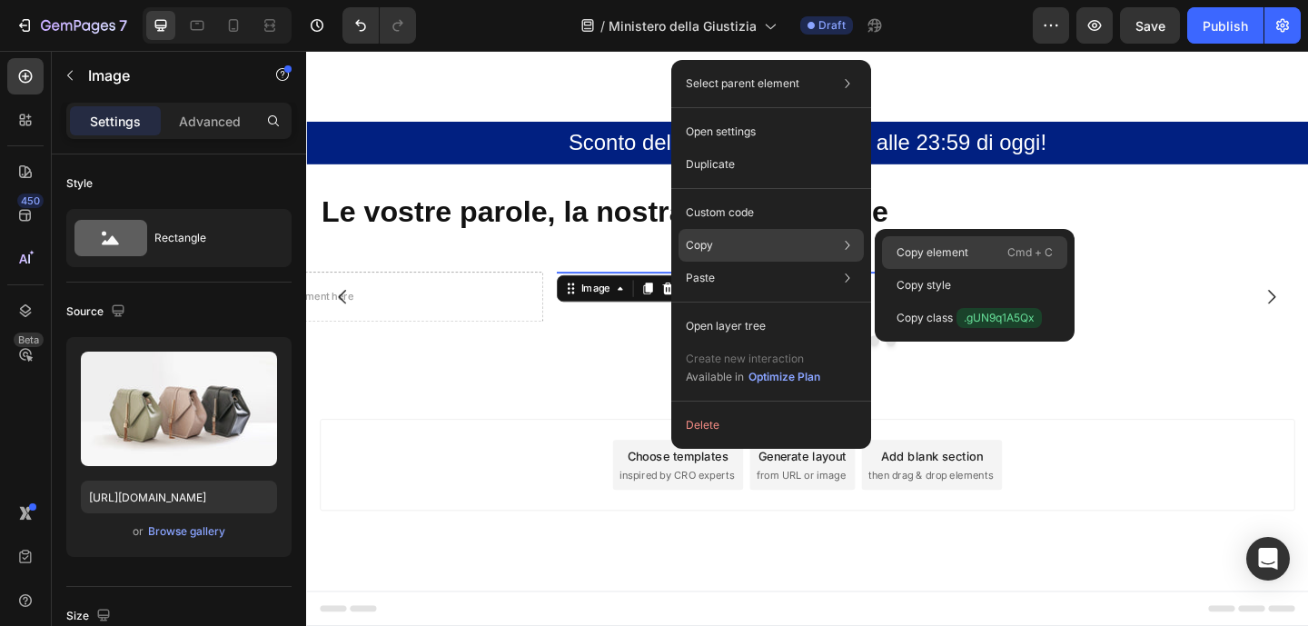
click at [922, 251] on p "Copy element" at bounding box center [932, 252] width 72 height 16
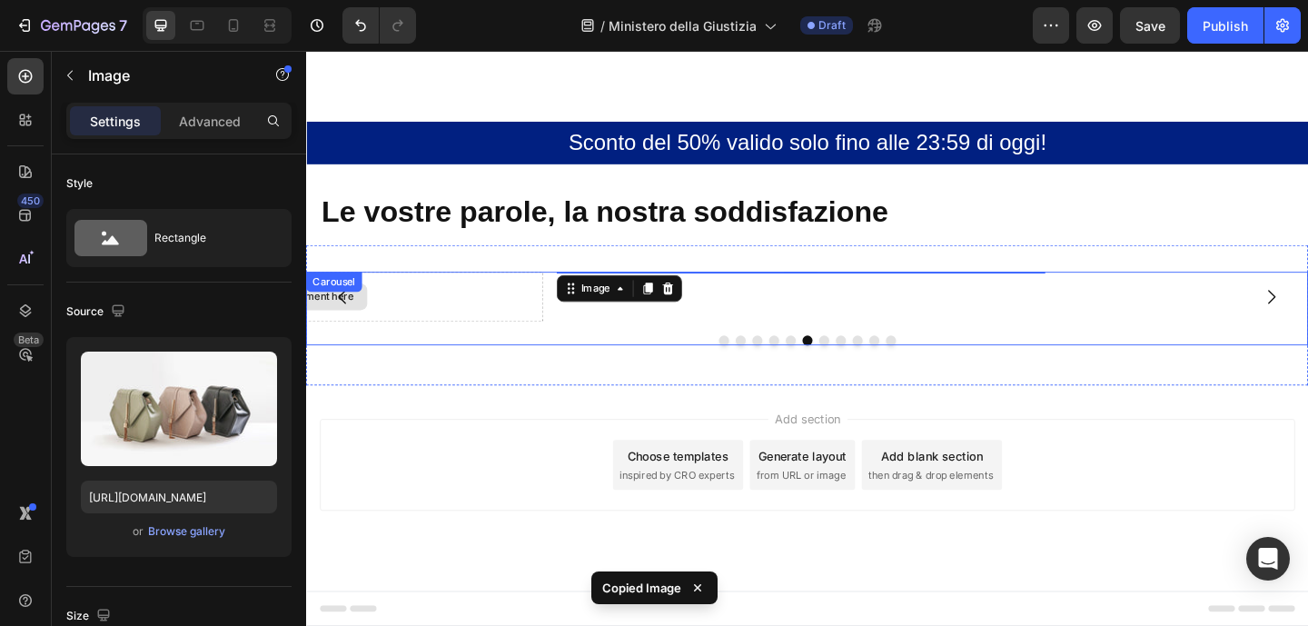
click at [444, 291] on div "Drop element here" at bounding box center [299, 318] width 531 height 54
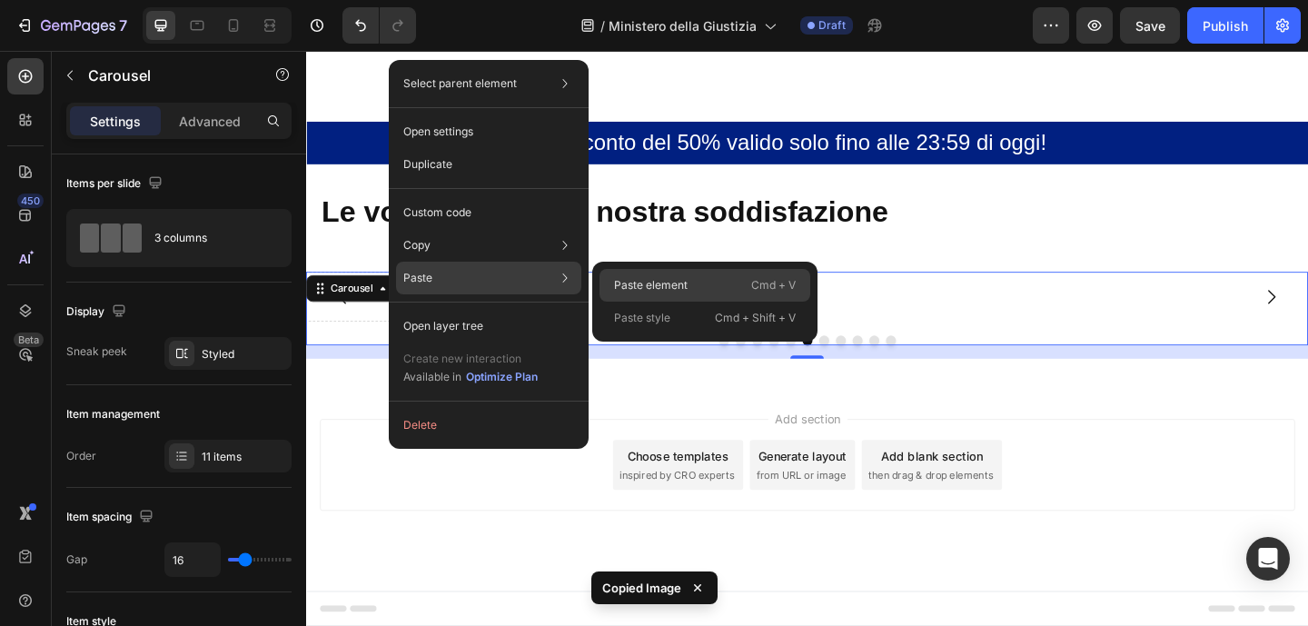
click at [660, 286] on p "Paste element" at bounding box center [651, 285] width 74 height 16
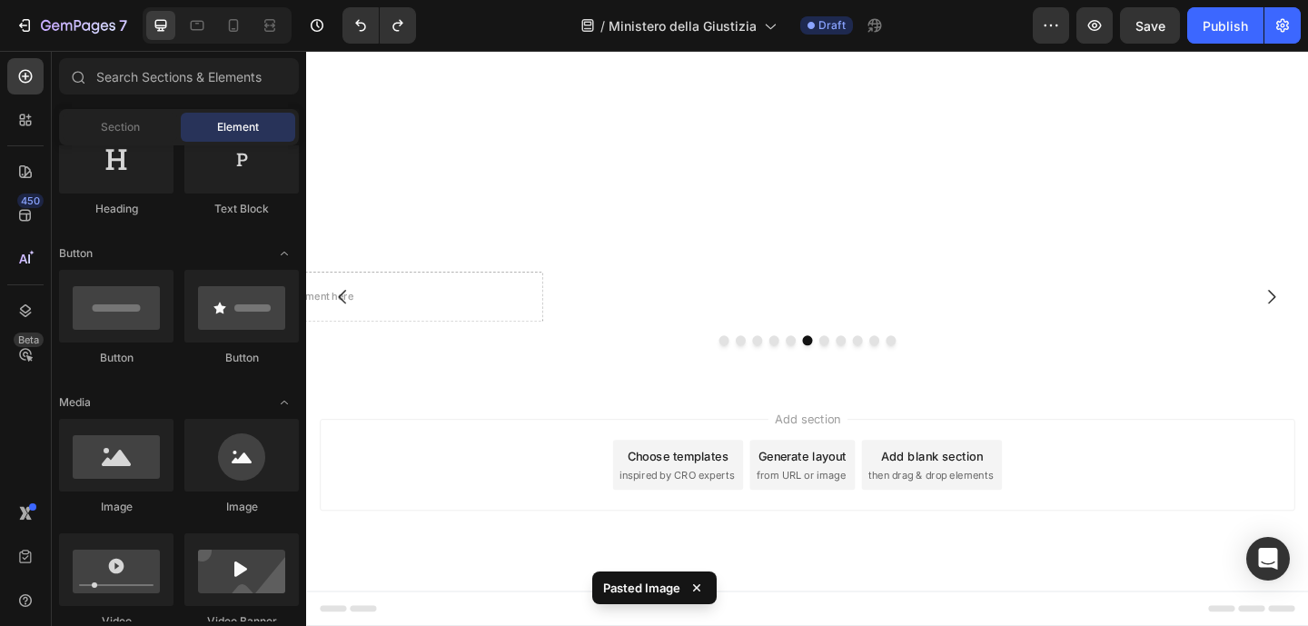
scroll to position [1483, 0]
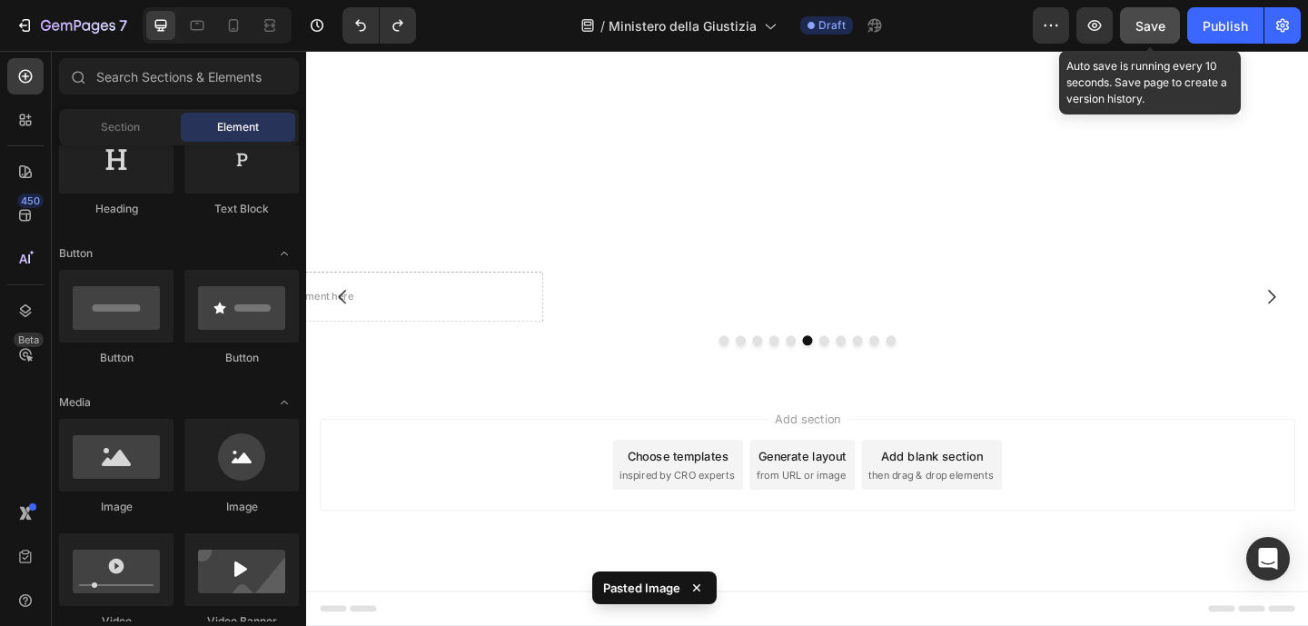
click at [1153, 33] on span "Save" at bounding box center [1150, 25] width 30 height 15
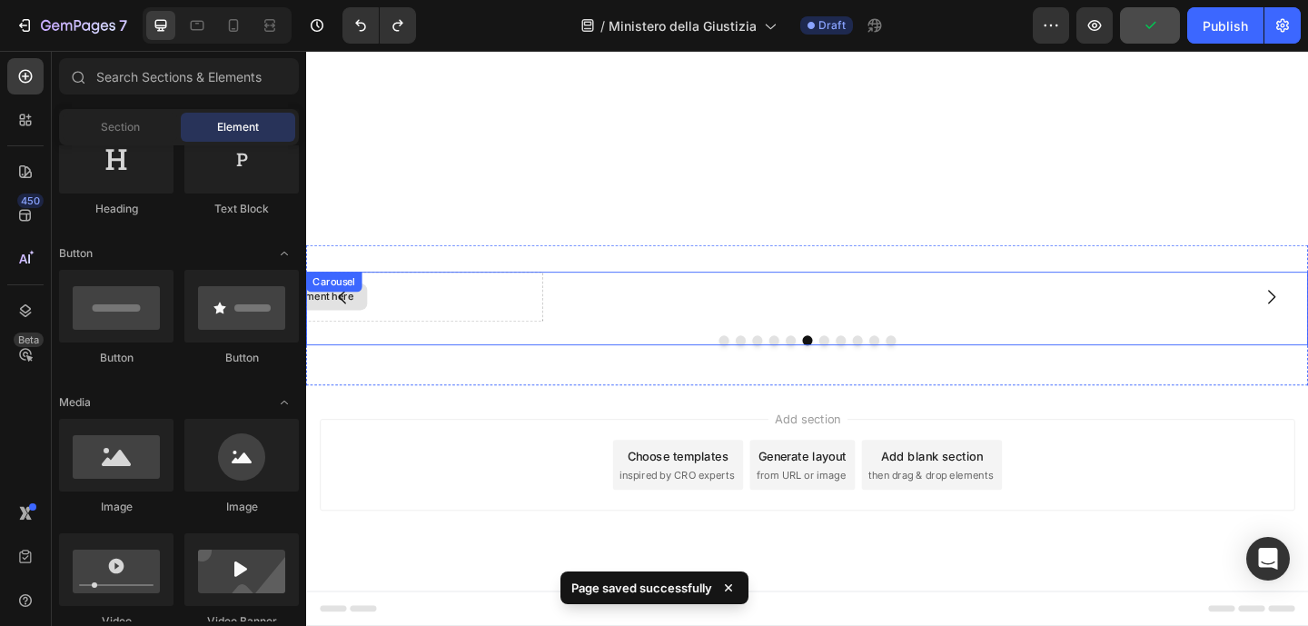
click at [454, 291] on div "Drop element here" at bounding box center [299, 318] width 531 height 54
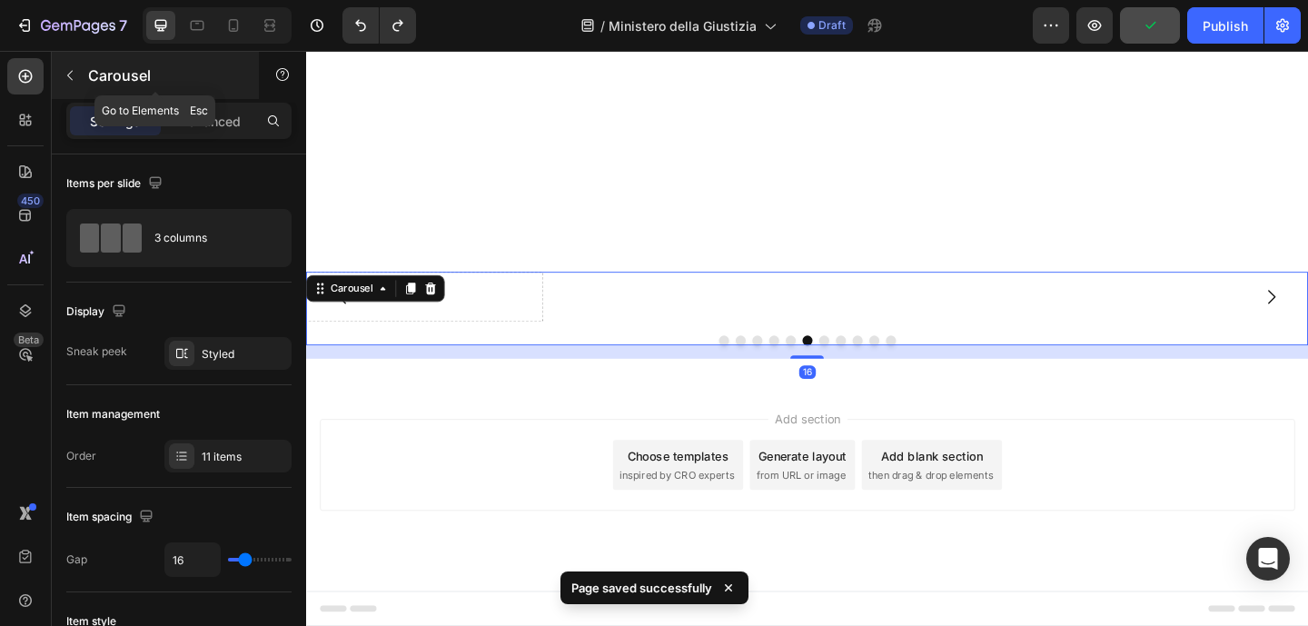
click at [73, 79] on icon "button" at bounding box center [70, 75] width 15 height 15
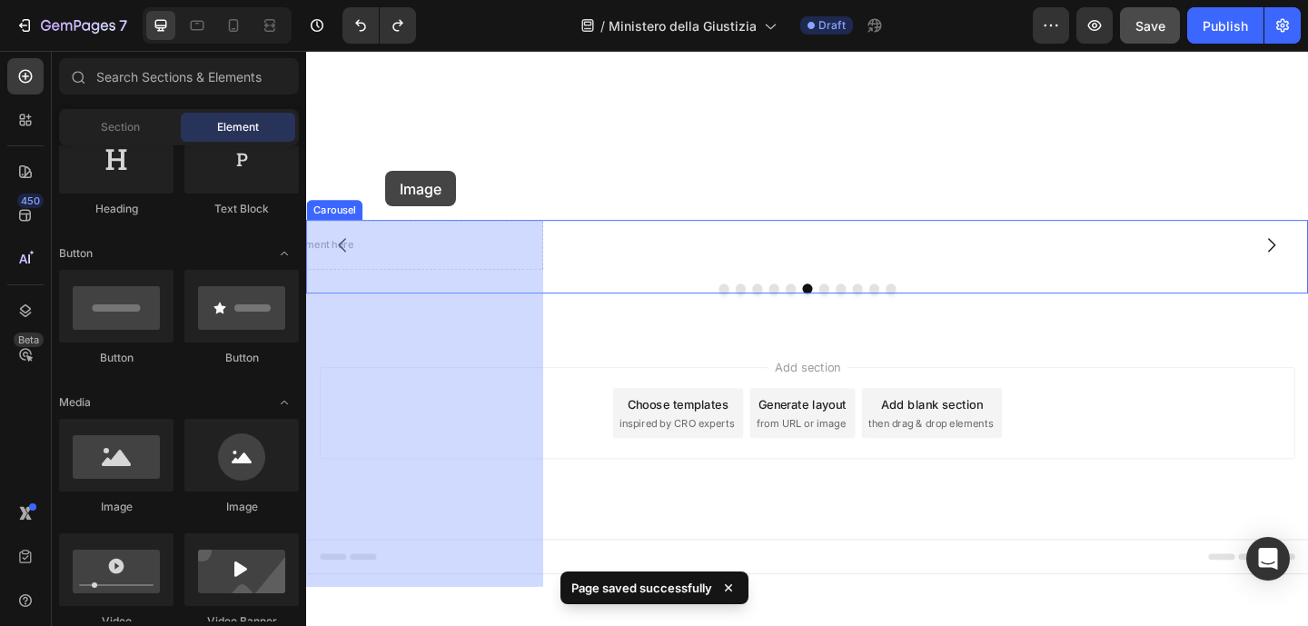
drag, startPoint x: 434, startPoint y: 503, endPoint x: 392, endPoint y: 182, distance: 324.2
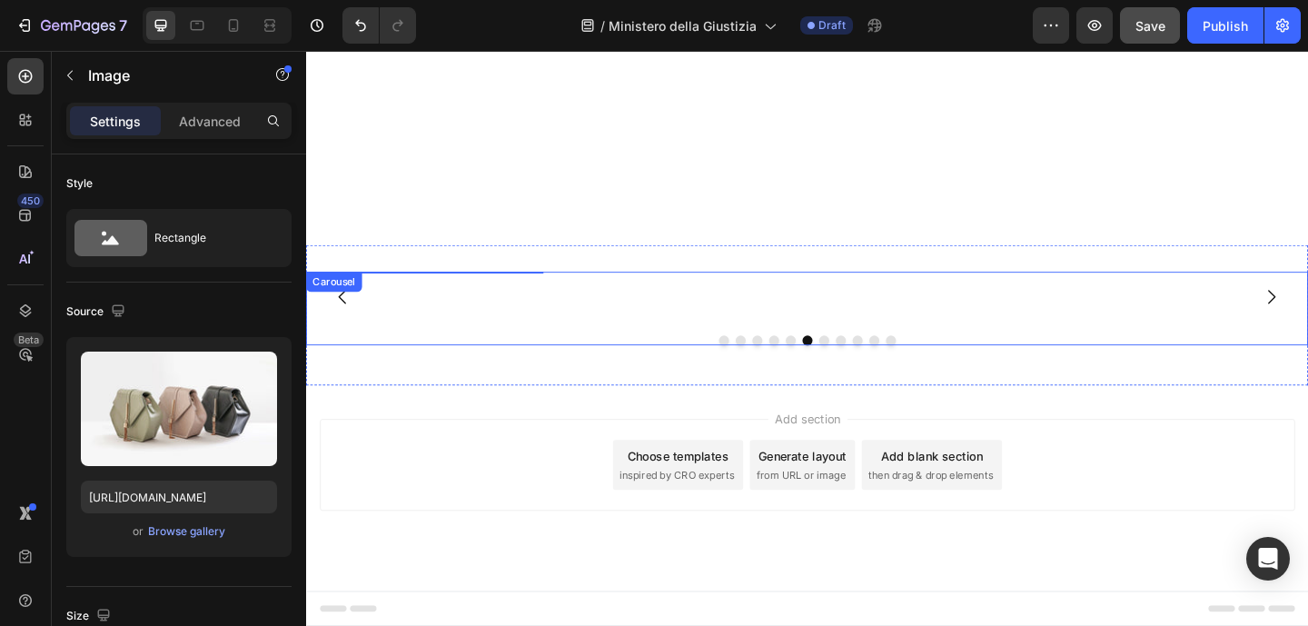
click at [829, 363] on button "Dot" at bounding box center [832, 366] width 11 height 11
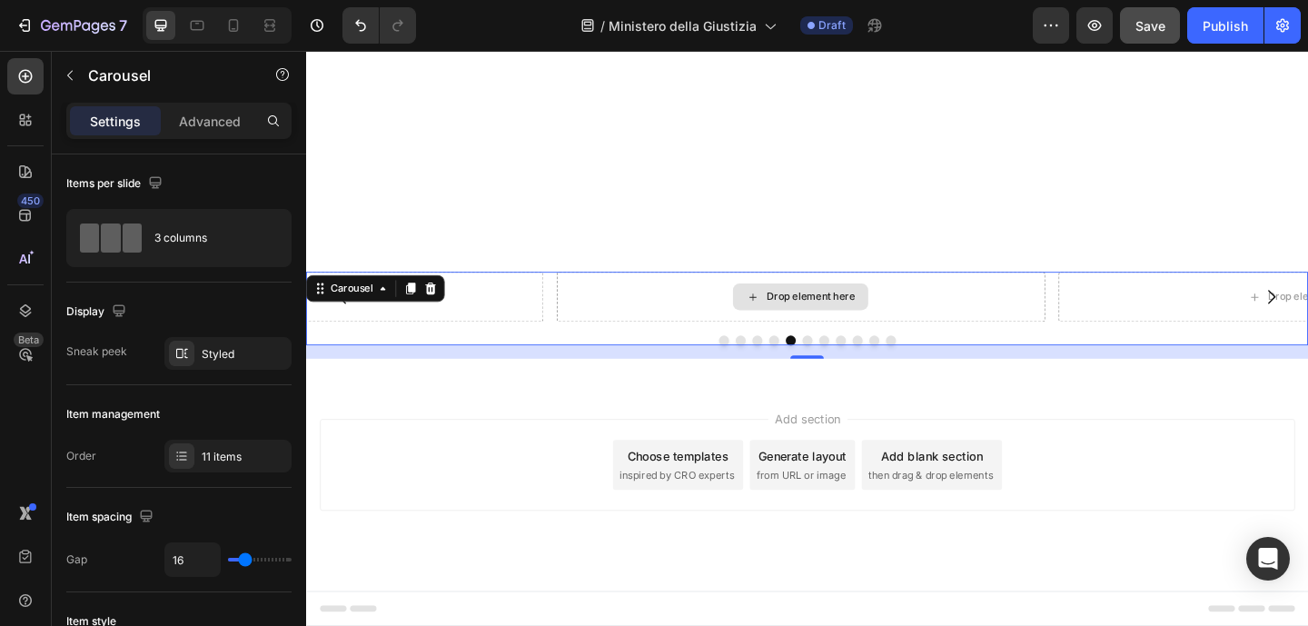
click at [891, 311] on div "Drop element here" at bounding box center [855, 318] width 96 height 15
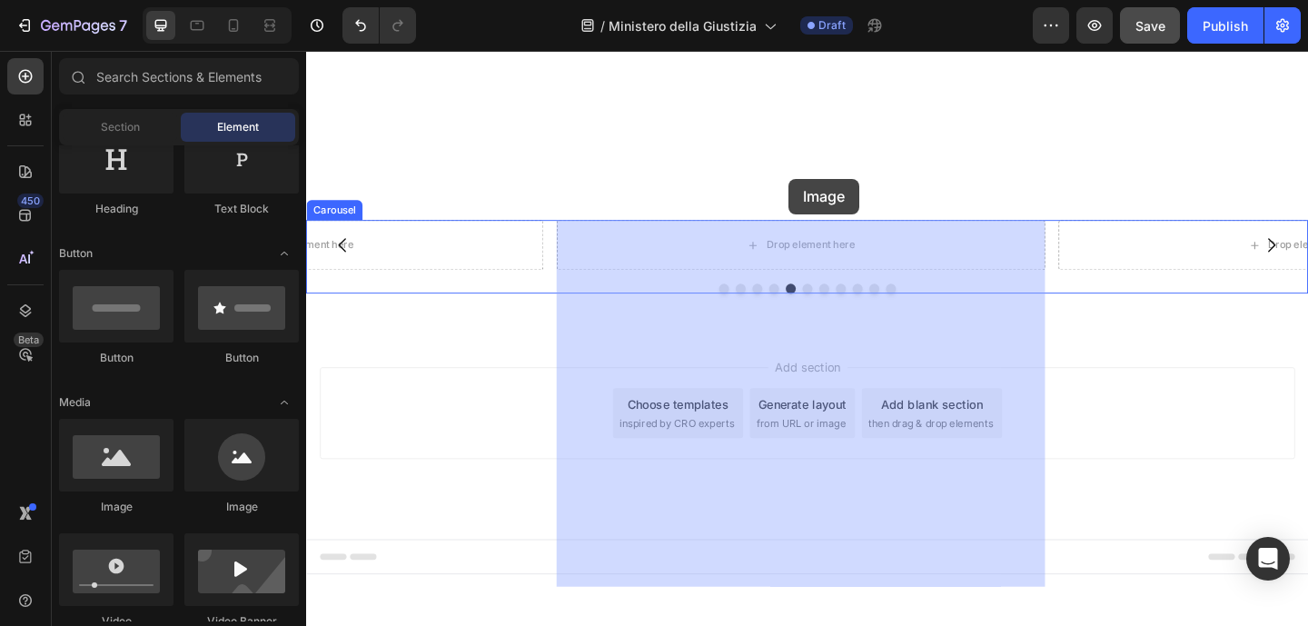
drag, startPoint x: 434, startPoint y: 508, endPoint x: 832, endPoint y: 188, distance: 510.3
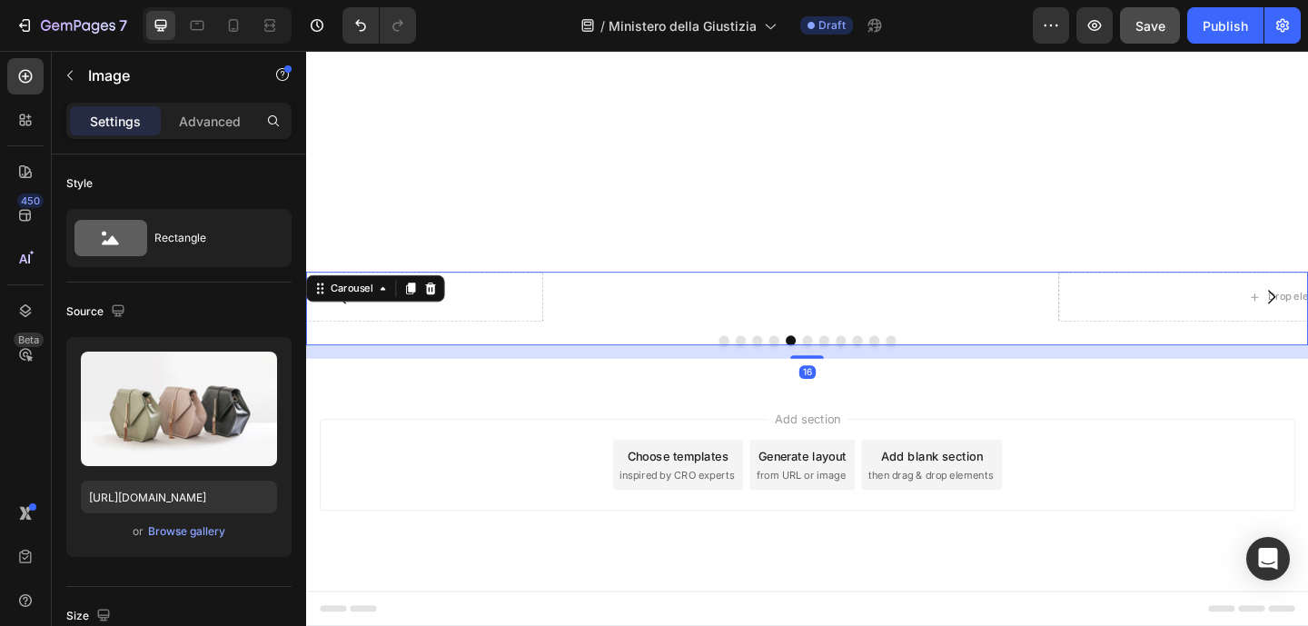
click at [341, 293] on button "Carousel Back Arrow" at bounding box center [346, 318] width 51 height 51
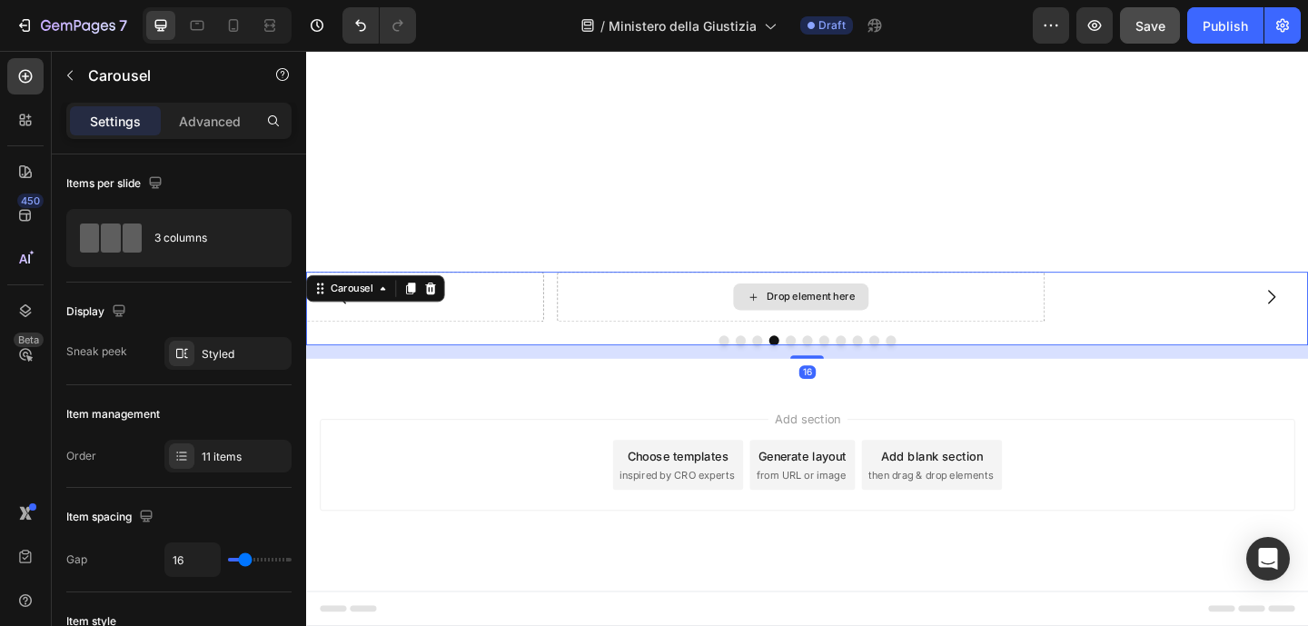
click at [934, 291] on div "Drop element here" at bounding box center [843, 318] width 531 height 54
click at [840, 291] on div "Drop element here" at bounding box center [843, 318] width 531 height 54
click at [837, 311] on div "Drop element here" at bounding box center [855, 318] width 96 height 15
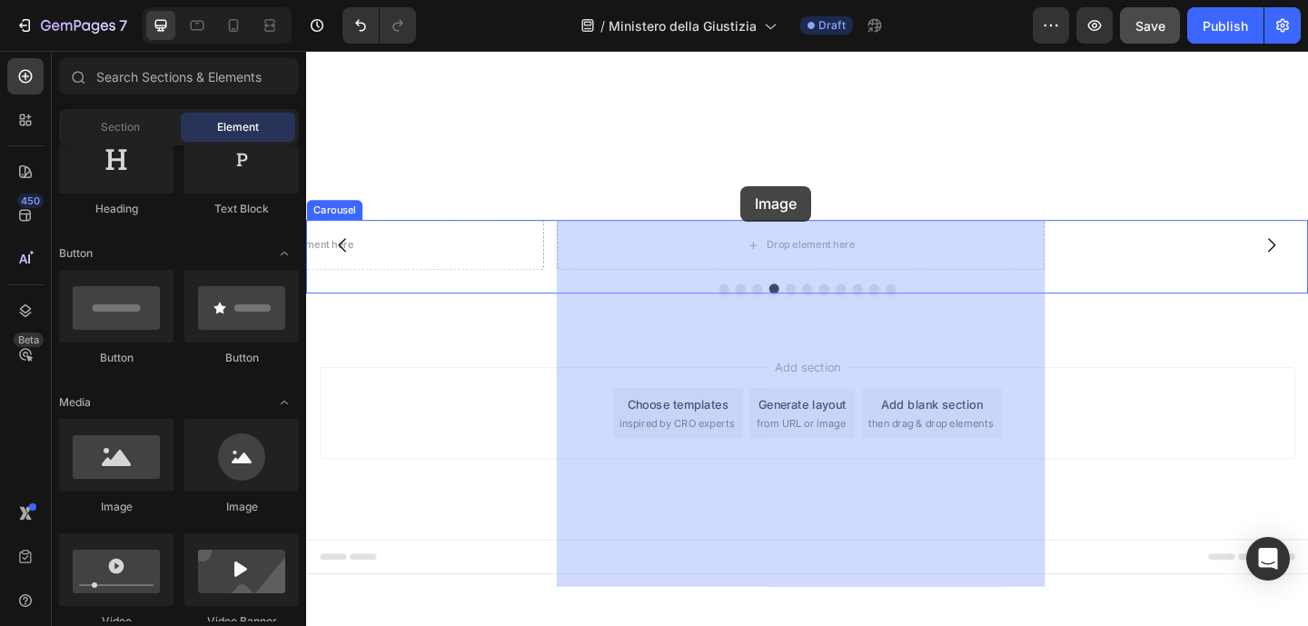
drag, startPoint x: 426, startPoint y: 525, endPoint x: 779, endPoint y: 197, distance: 481.9
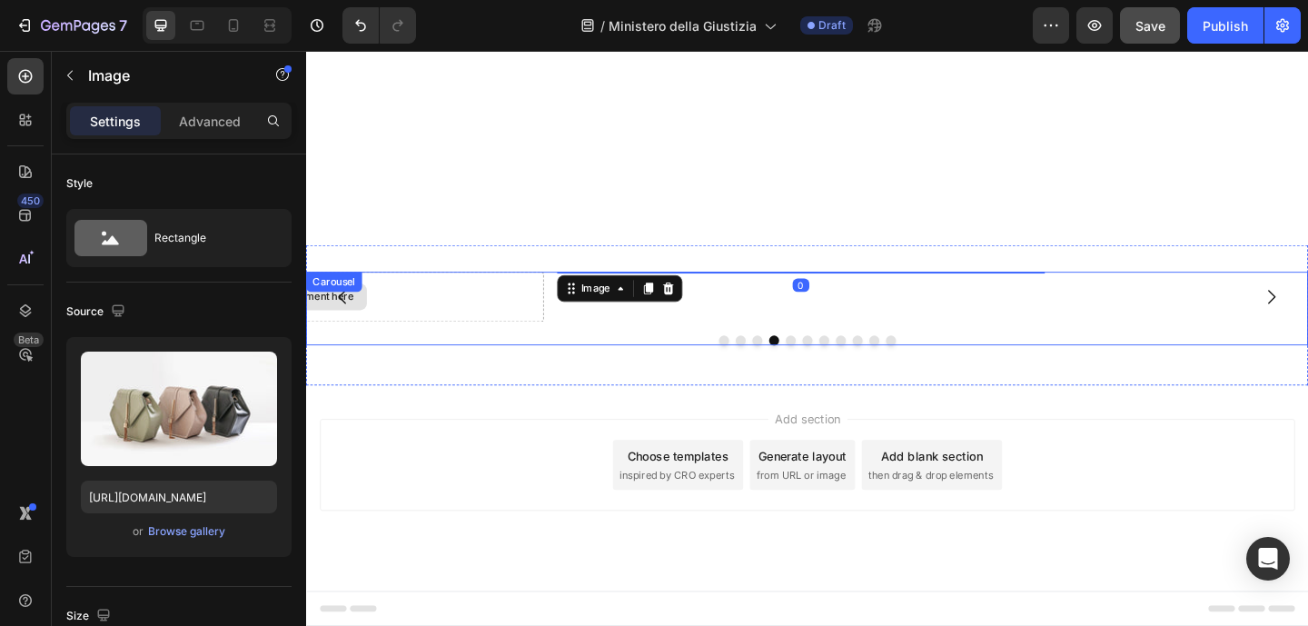
click at [479, 291] on div "Drop element here" at bounding box center [299, 318] width 531 height 54
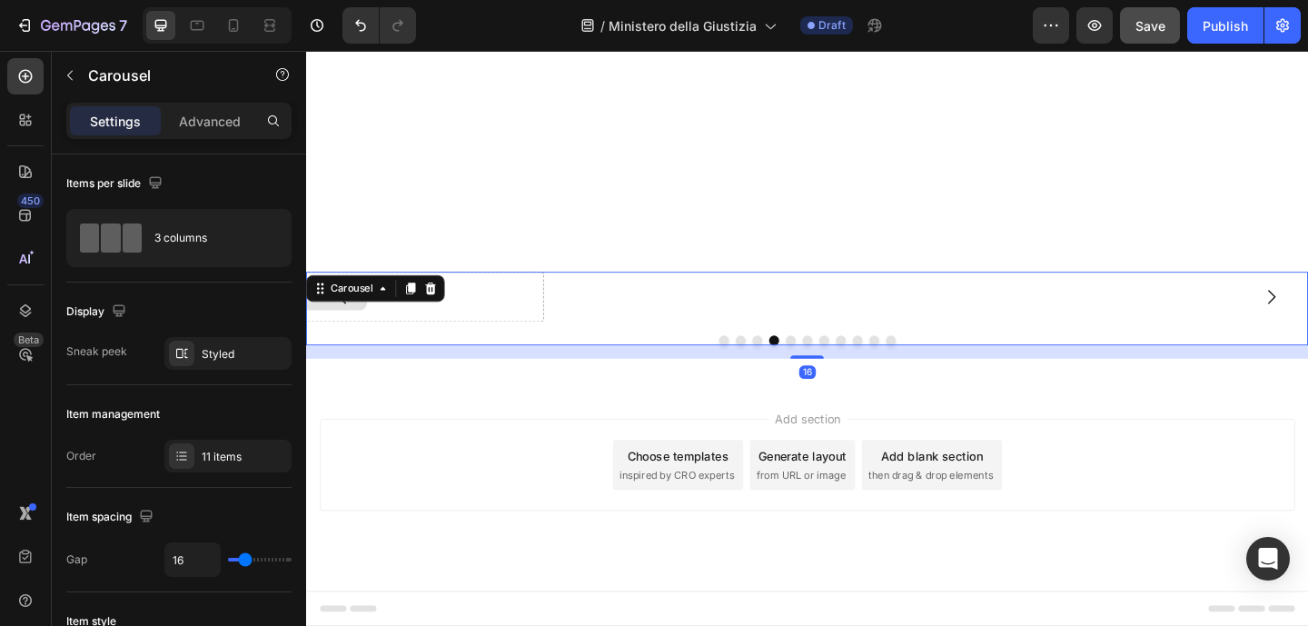
click at [370, 293] on button "Carousel Back Arrow" at bounding box center [346, 318] width 51 height 51
click at [832, 304] on div "Drop element here" at bounding box center [844, 318] width 147 height 29
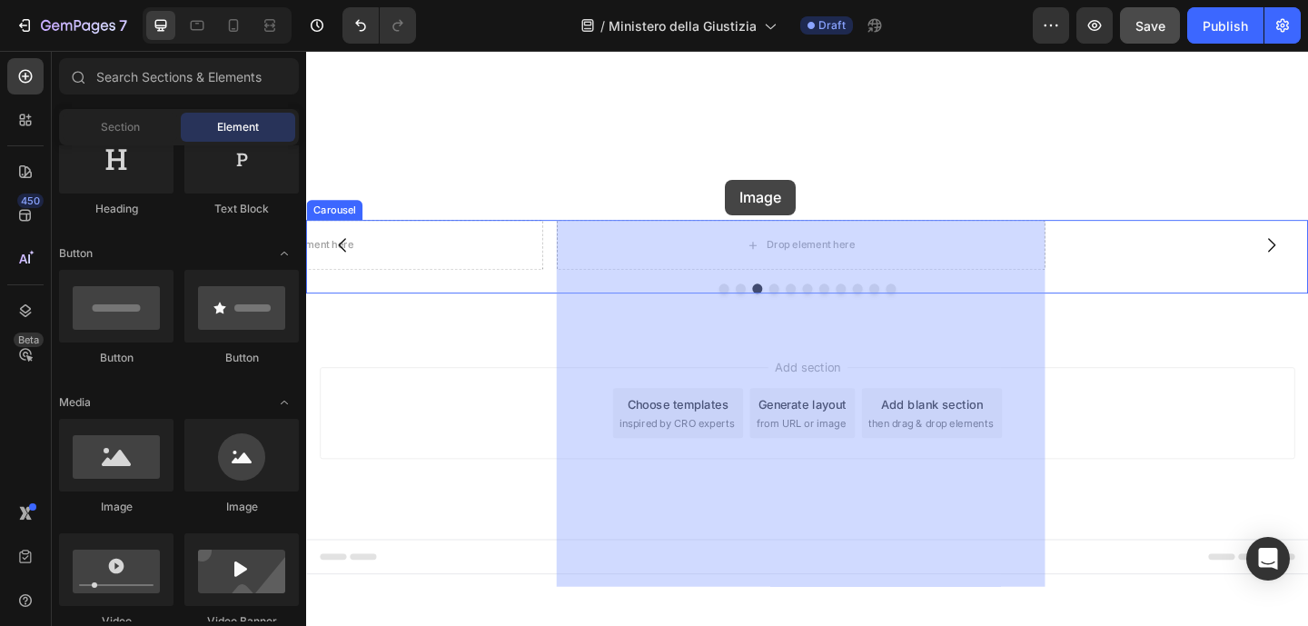
drag, startPoint x: 419, startPoint y: 519, endPoint x: 761, endPoint y: 191, distance: 474.6
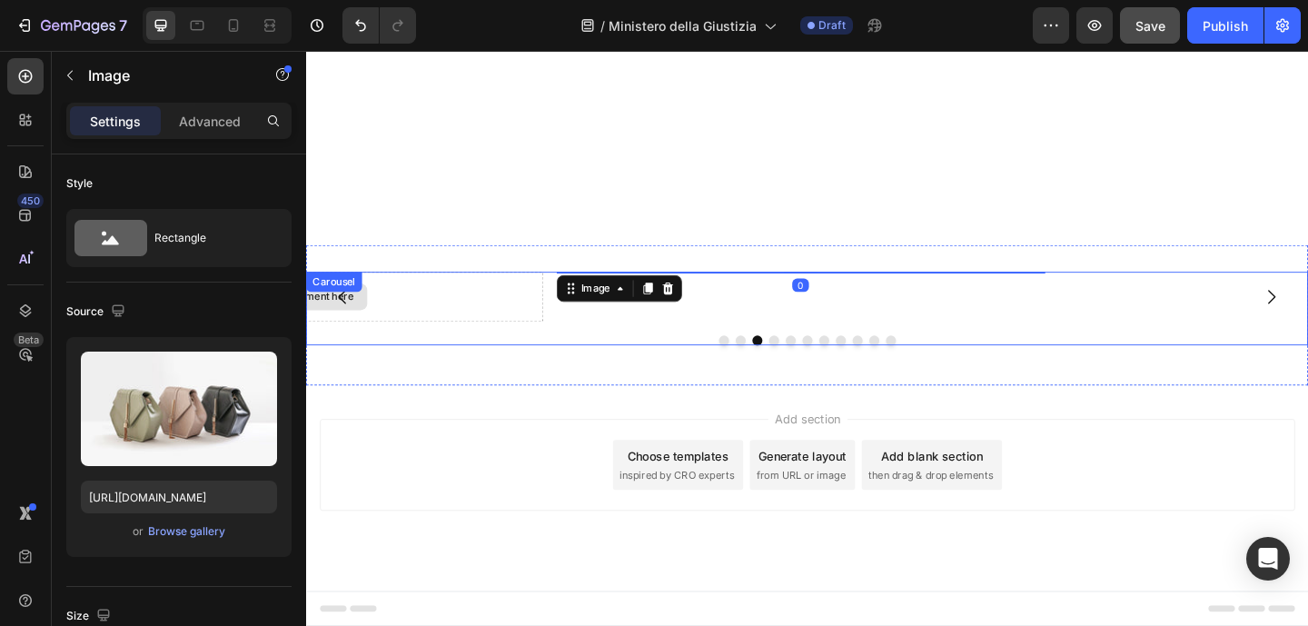
click at [479, 291] on div "Drop element here" at bounding box center [299, 318] width 531 height 54
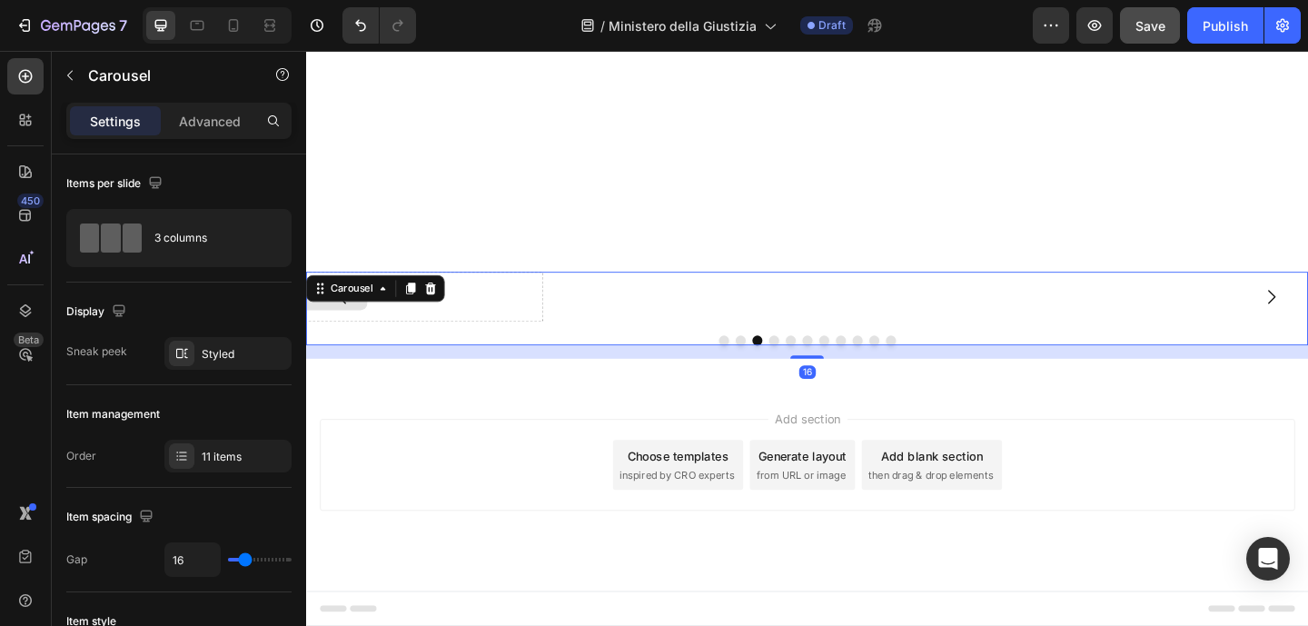
click at [370, 293] on button "Carousel Back Arrow" at bounding box center [346, 318] width 51 height 51
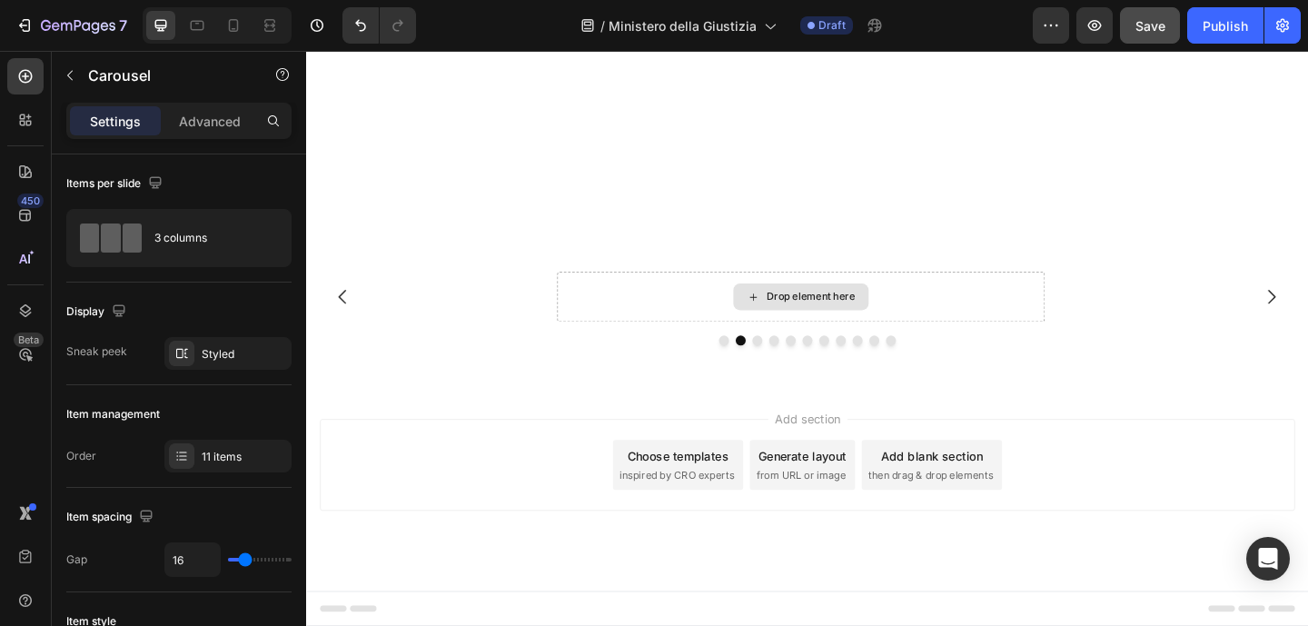
click at [826, 311] on div "Drop element here" at bounding box center [855, 318] width 96 height 15
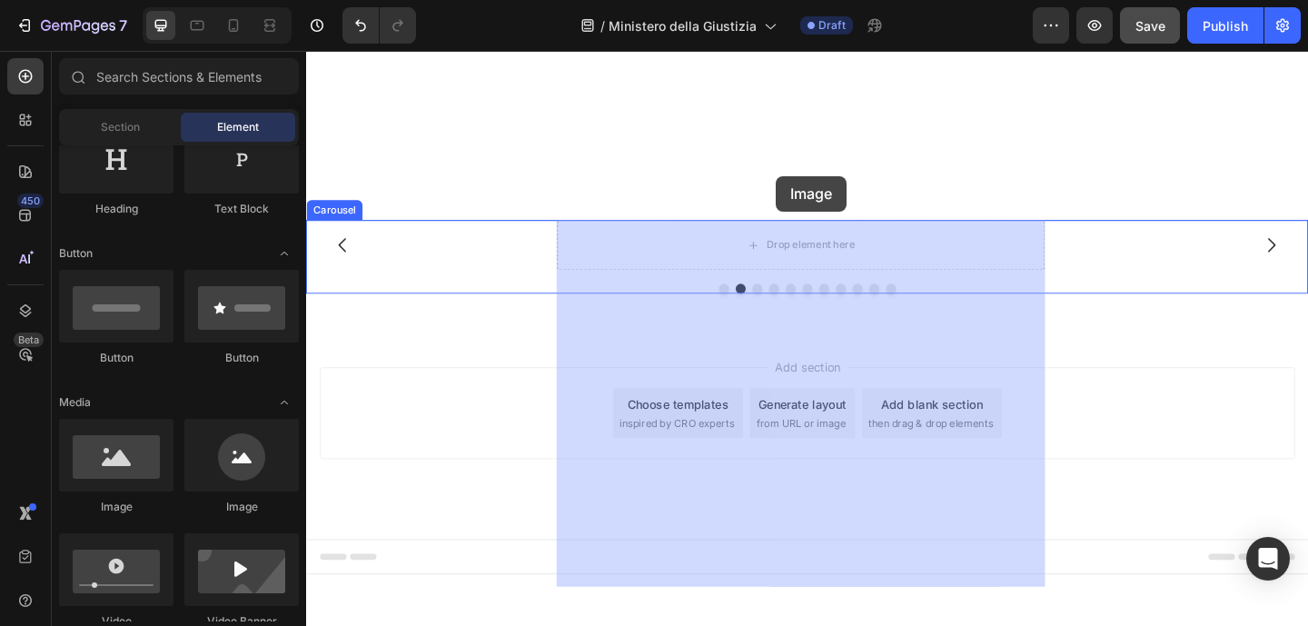
drag, startPoint x: 439, startPoint y: 525, endPoint x: 817, endPoint y: 187, distance: 507.4
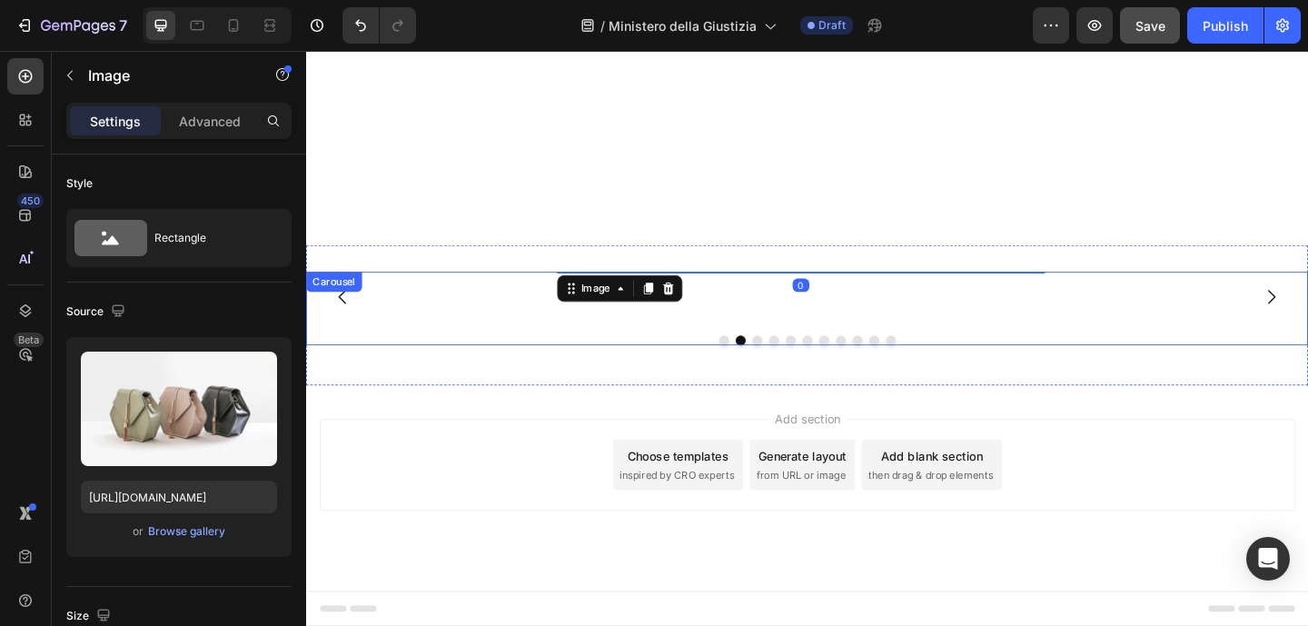
click at [755, 367] on button "Dot" at bounding box center [760, 366] width 11 height 11
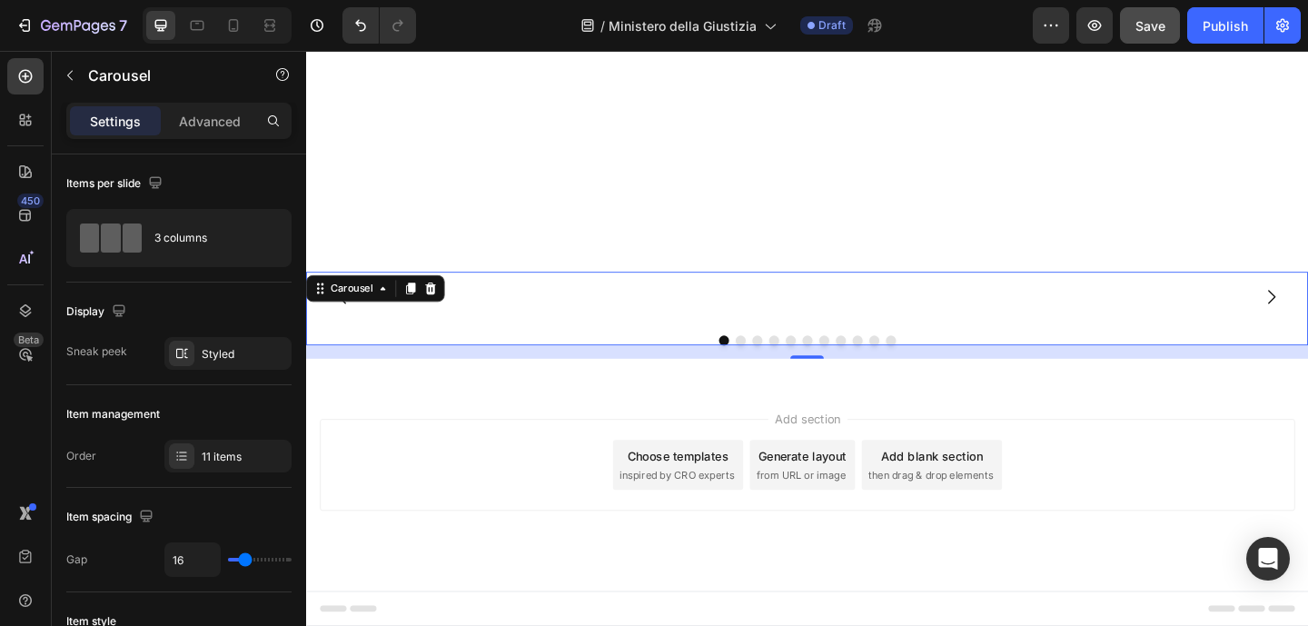
click at [773, 366] on button "Dot" at bounding box center [778, 366] width 11 height 11
click at [791, 366] on button "Dot" at bounding box center [796, 366] width 11 height 11
click at [809, 367] on button "Dot" at bounding box center [814, 366] width 11 height 11
click at [827, 366] on button "Dot" at bounding box center [832, 366] width 11 height 11
click at [845, 366] on button "Dot" at bounding box center [850, 366] width 11 height 11
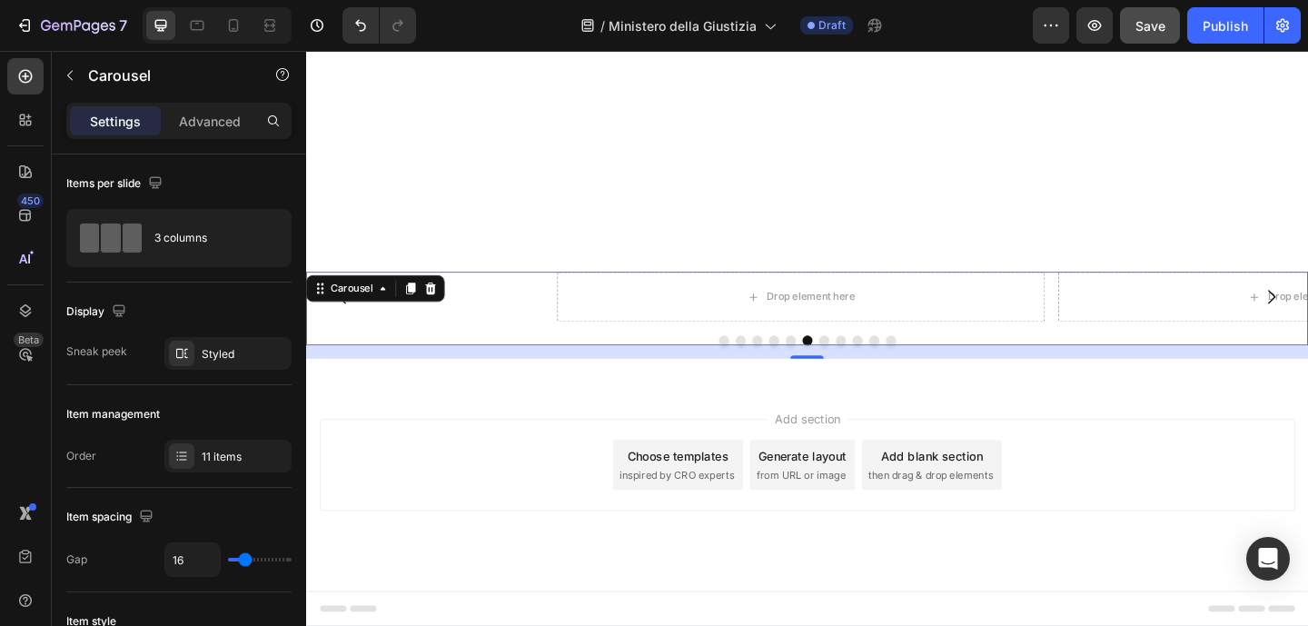
click at [864, 367] on button "Dot" at bounding box center [869, 366] width 11 height 11
click at [845, 368] on button "Dot" at bounding box center [850, 366] width 11 height 11
click at [804, 304] on div "Drop element here" at bounding box center [844, 318] width 147 height 29
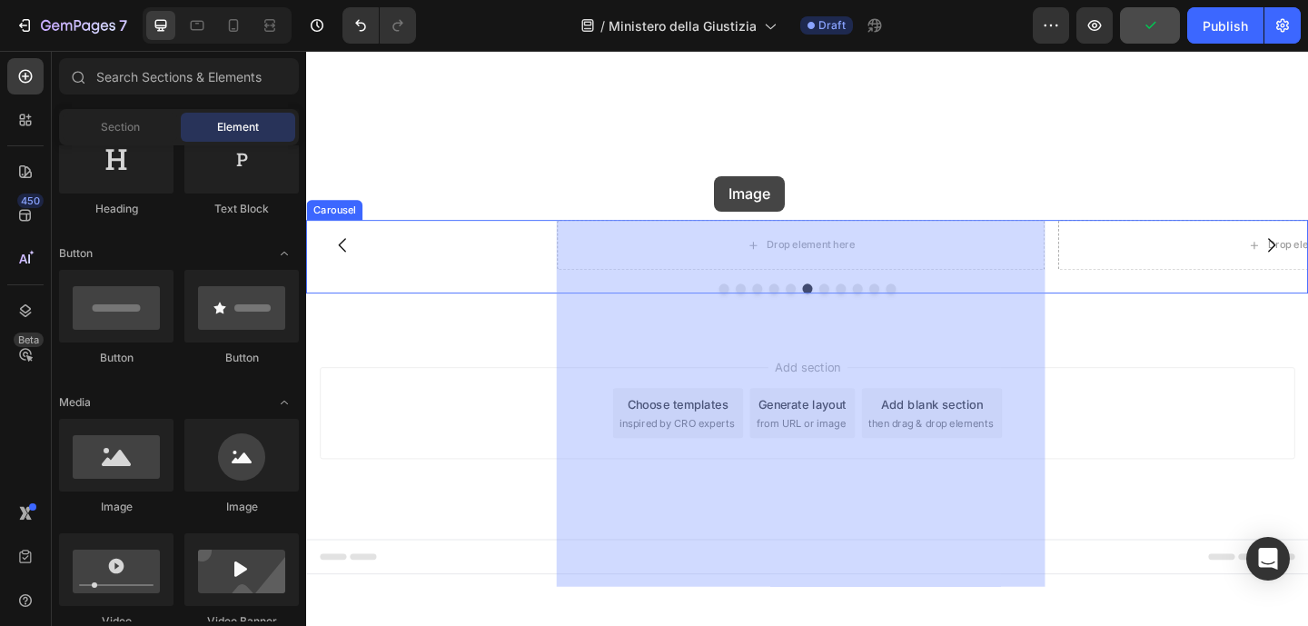
drag, startPoint x: 448, startPoint y: 491, endPoint x: 754, endPoint y: 183, distance: 434.1
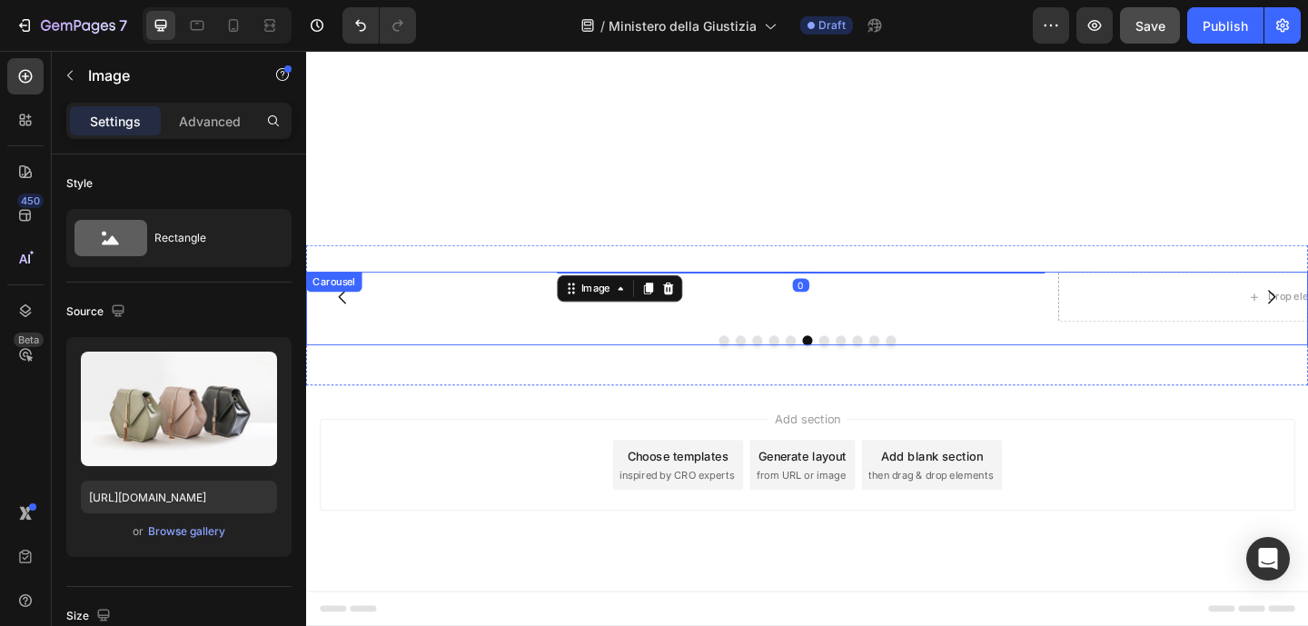
click at [864, 368] on button "Dot" at bounding box center [869, 366] width 11 height 11
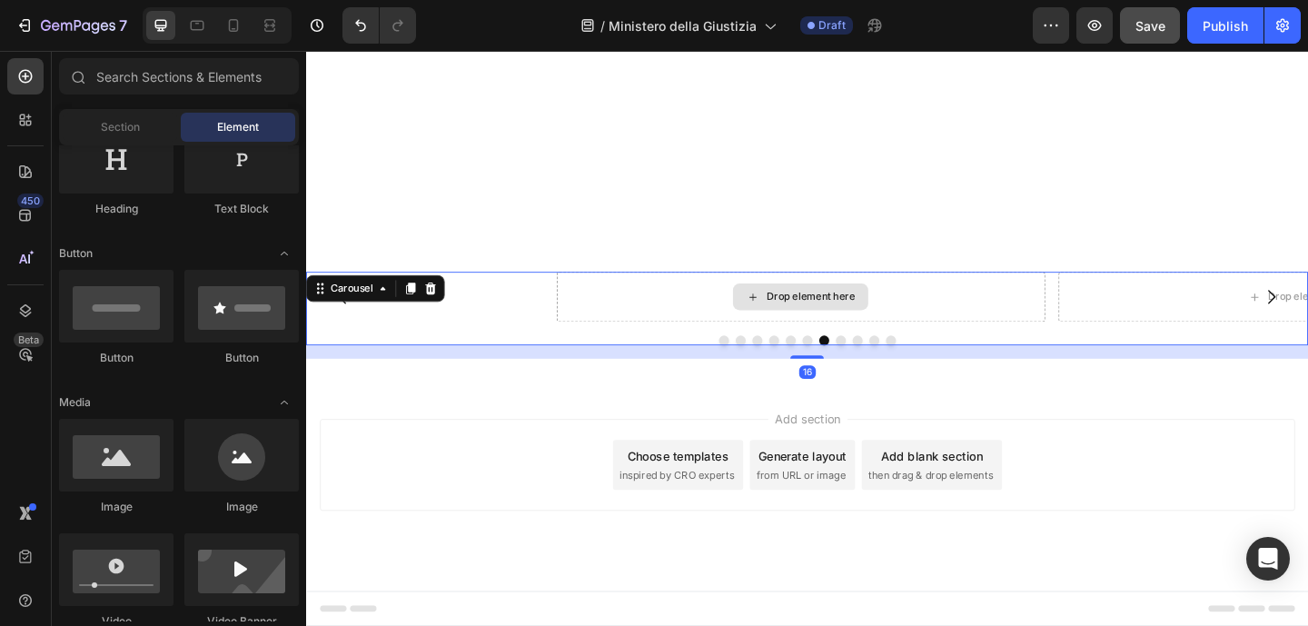
click at [814, 311] on div "Drop element here" at bounding box center [855, 318] width 96 height 15
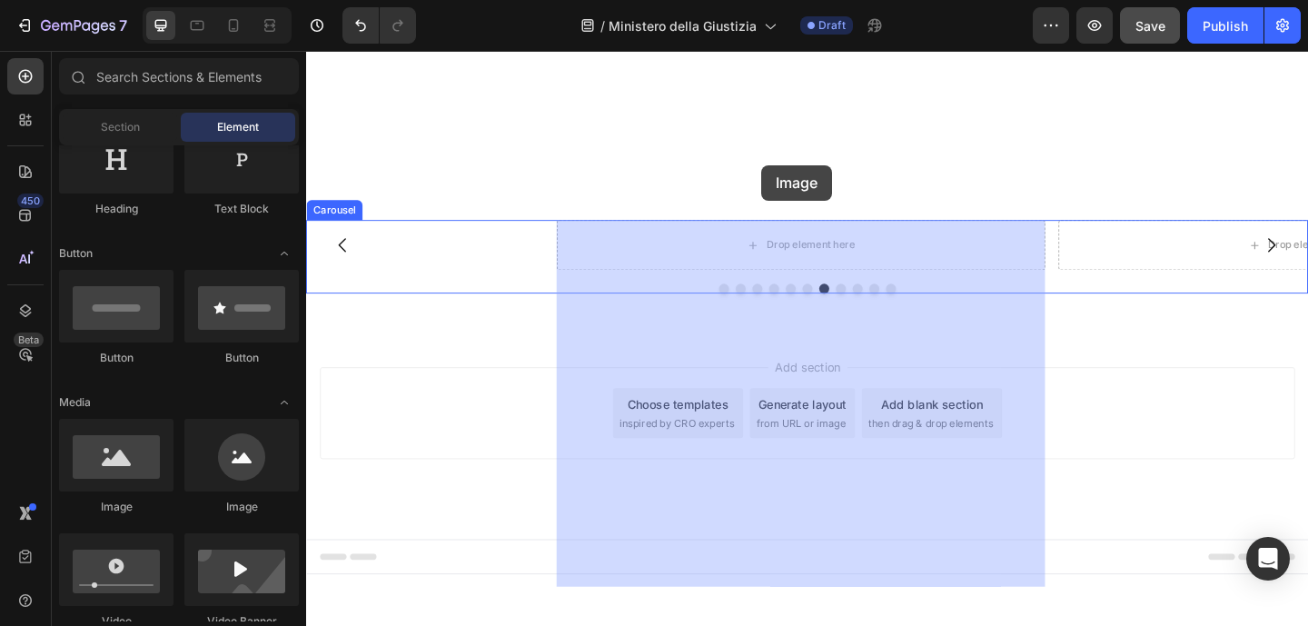
drag, startPoint x: 459, startPoint y: 495, endPoint x: 801, endPoint y: 175, distance: 467.7
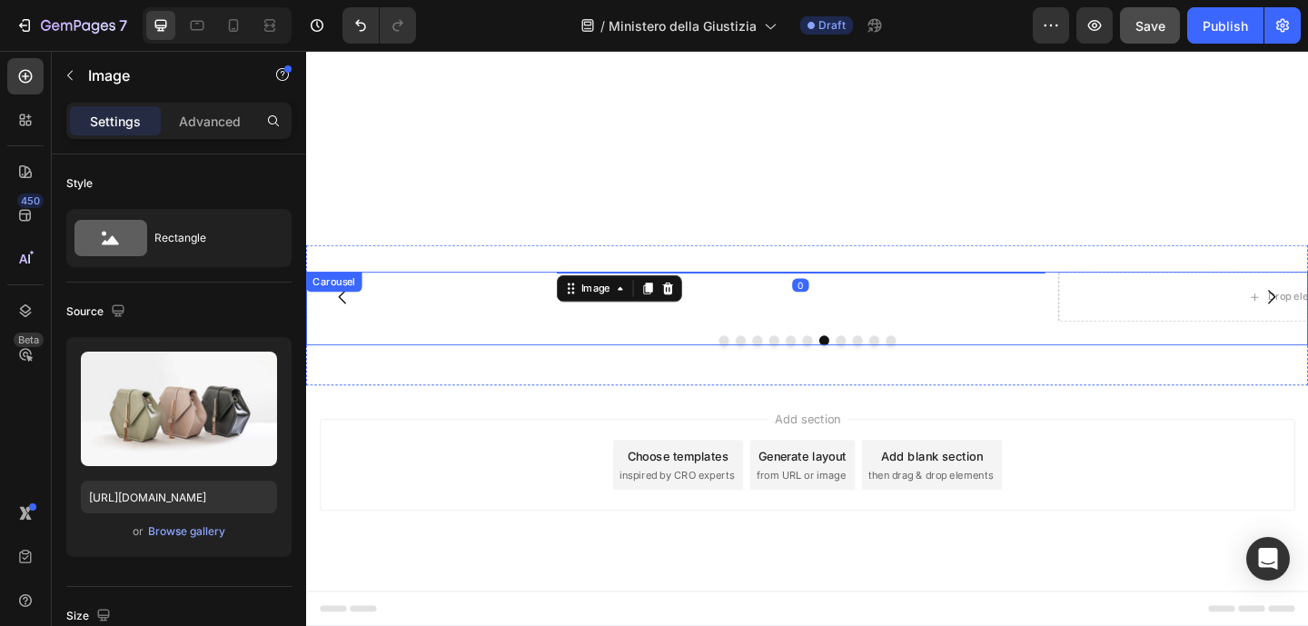
click at [884, 366] on button "Dot" at bounding box center [887, 366] width 11 height 11
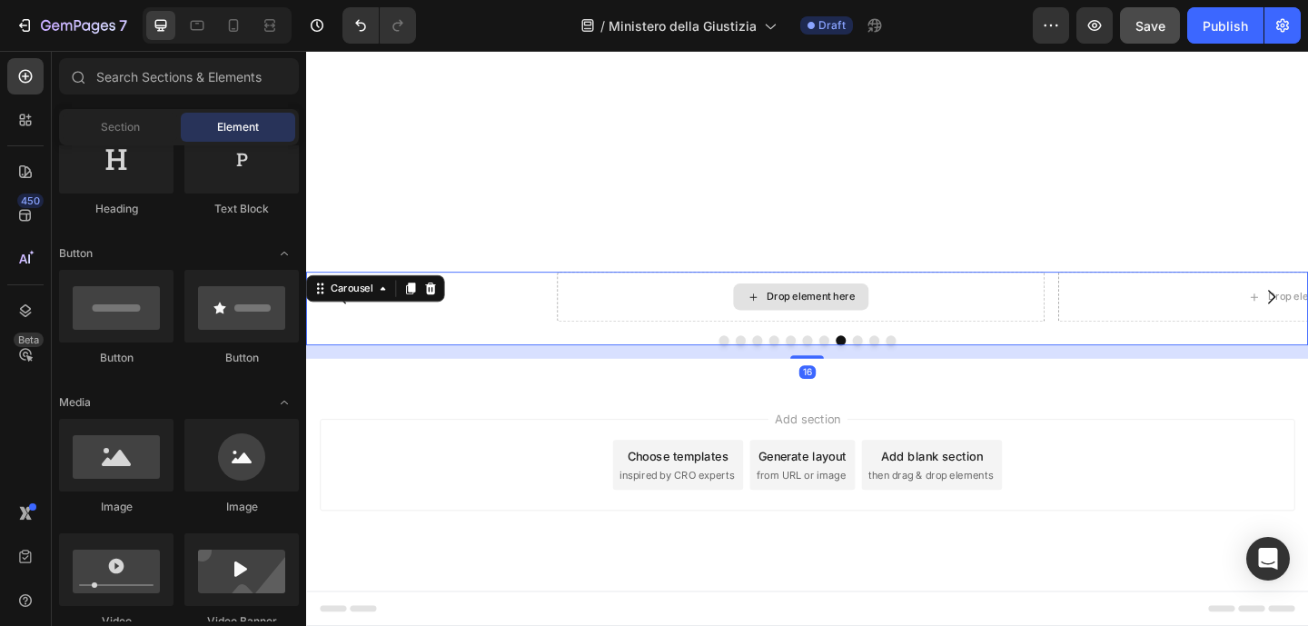
click at [815, 304] on div "Drop element here" at bounding box center [844, 318] width 147 height 29
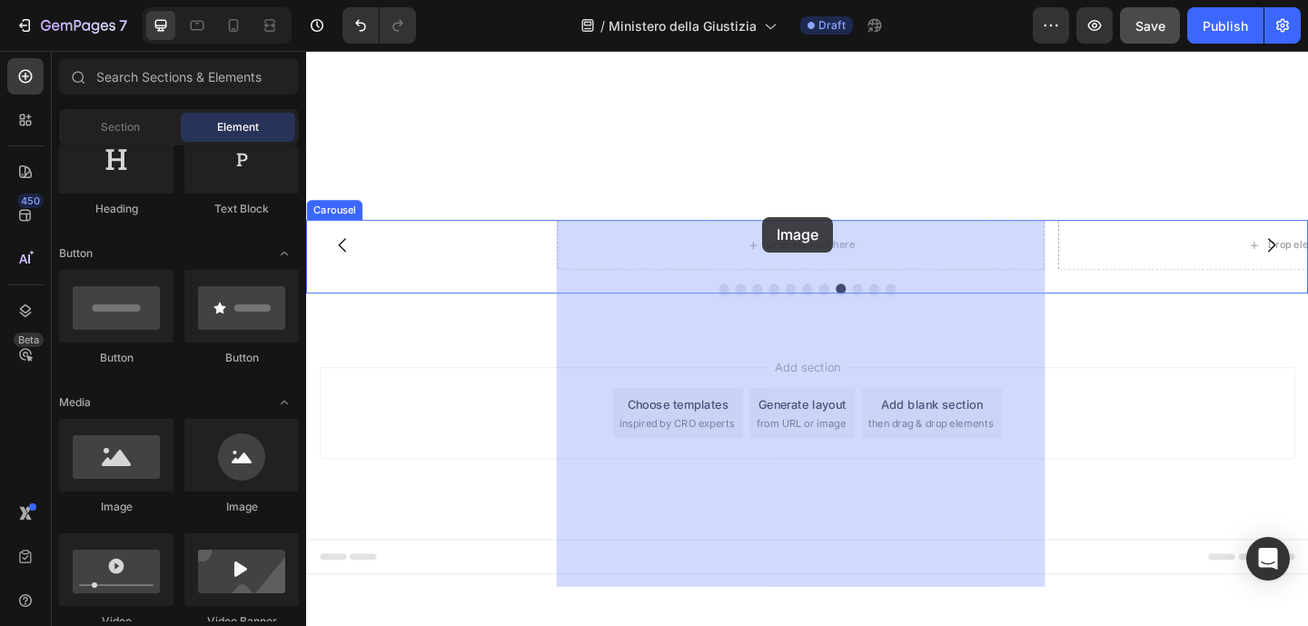
drag, startPoint x: 477, startPoint y: 499, endPoint x: 815, endPoint y: 207, distance: 446.9
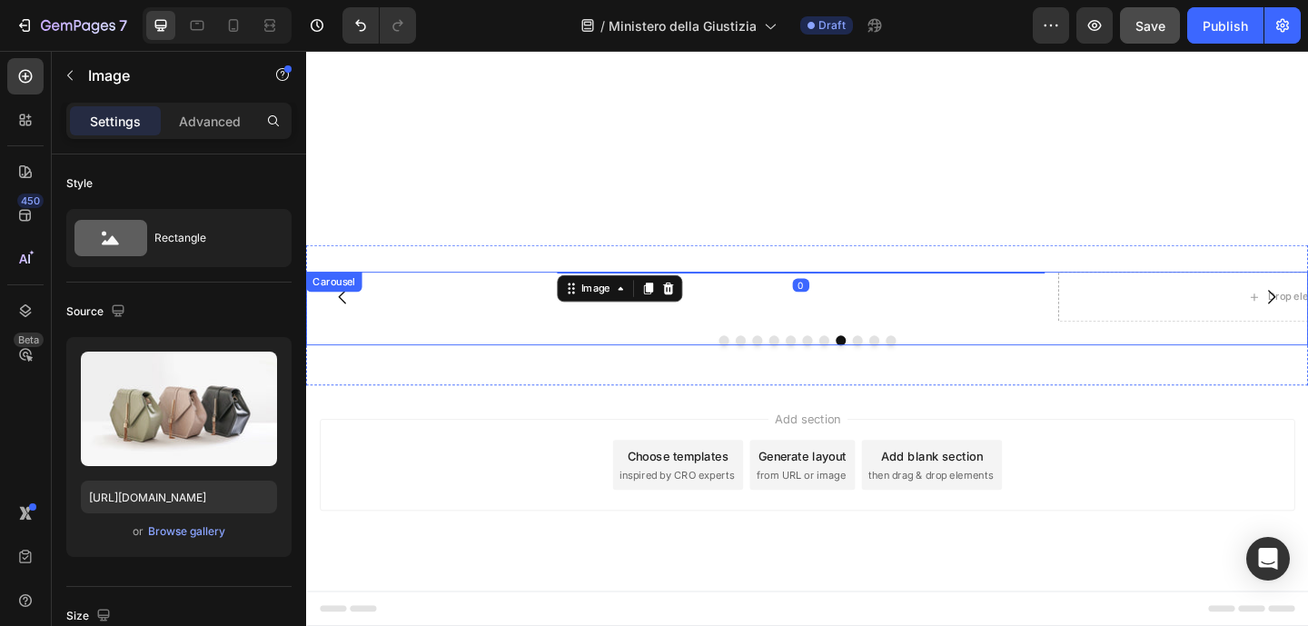
click at [900, 366] on button "Dot" at bounding box center [905, 366] width 11 height 11
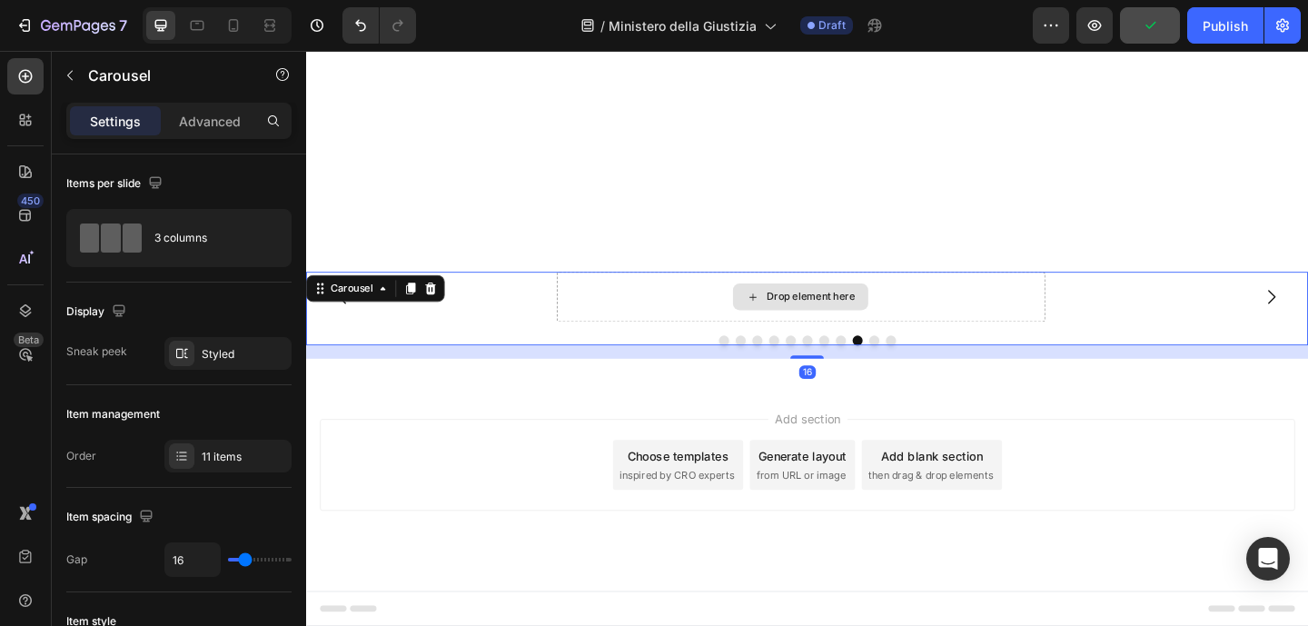
click at [876, 304] on div "Drop element here" at bounding box center [844, 318] width 147 height 29
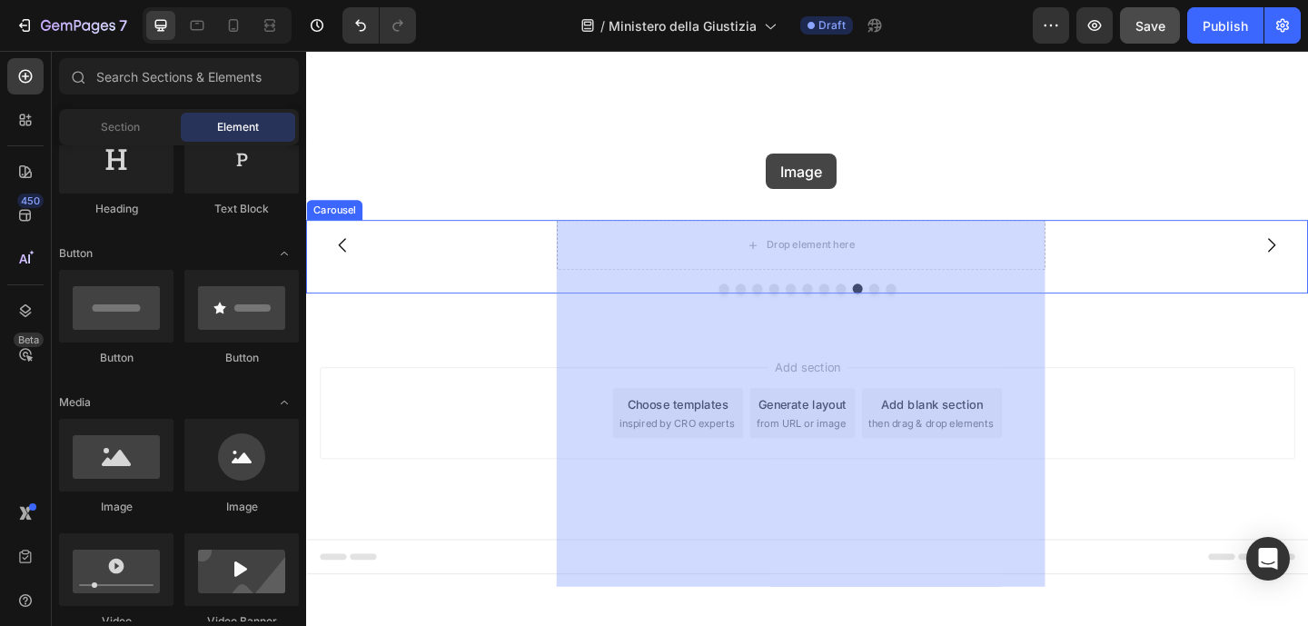
drag, startPoint x: 563, startPoint y: 441, endPoint x: 805, endPoint y: 163, distance: 369.5
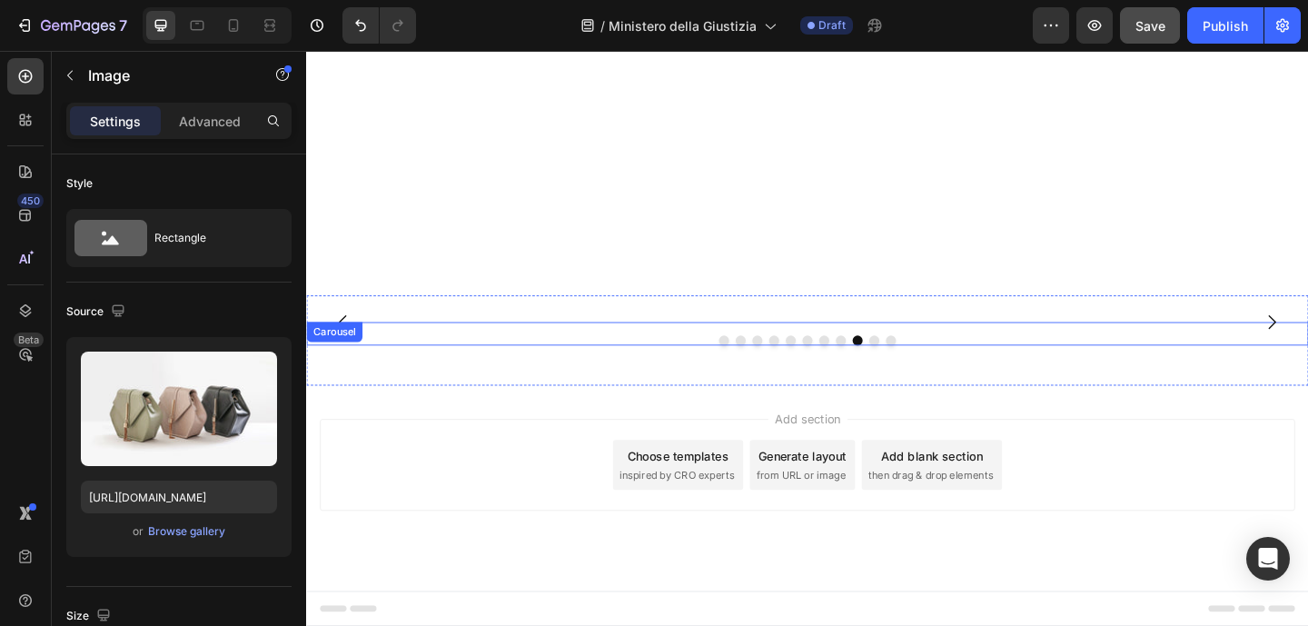
click at [918, 366] on button "Dot" at bounding box center [923, 366] width 11 height 11
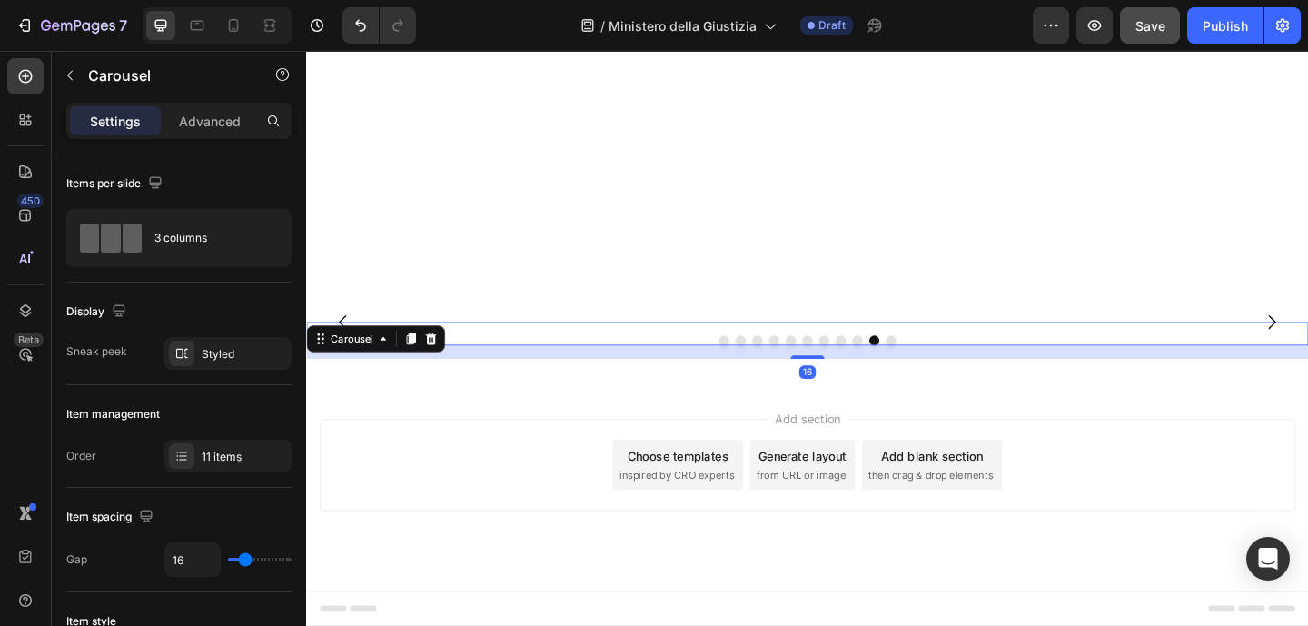
click at [936, 366] on button "Dot" at bounding box center [941, 366] width 11 height 11
click at [756, 366] on button "Dot" at bounding box center [760, 366] width 11 height 11
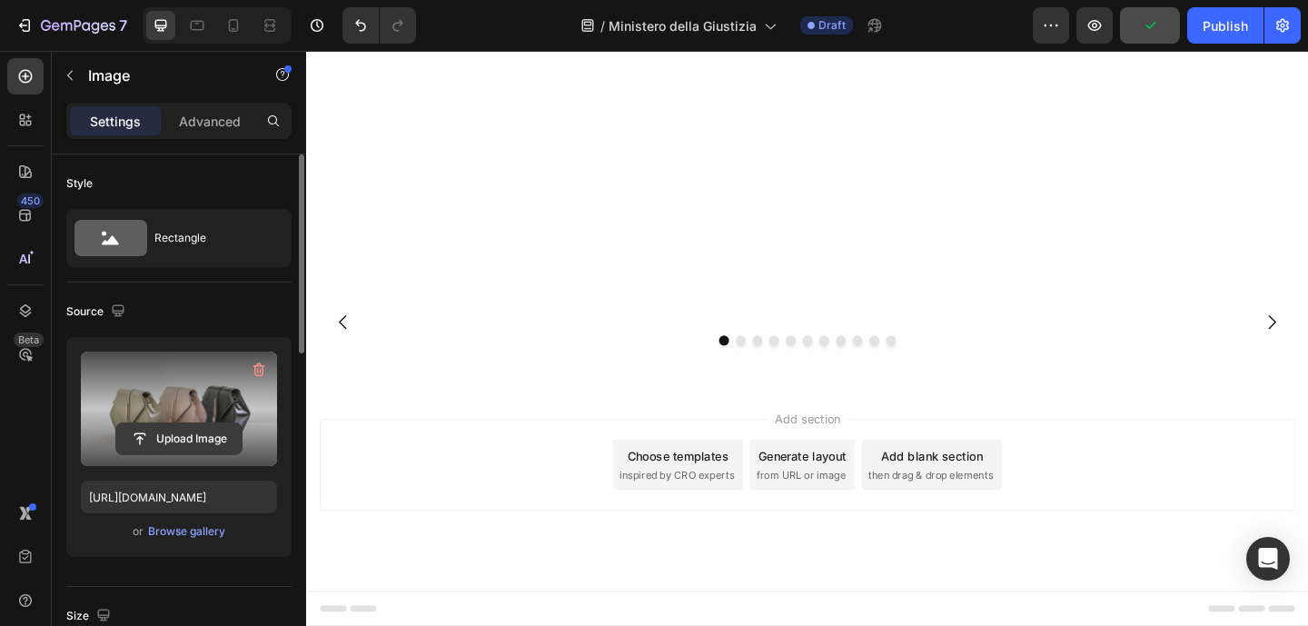
click at [235, 441] on input "file" at bounding box center [178, 438] width 125 height 31
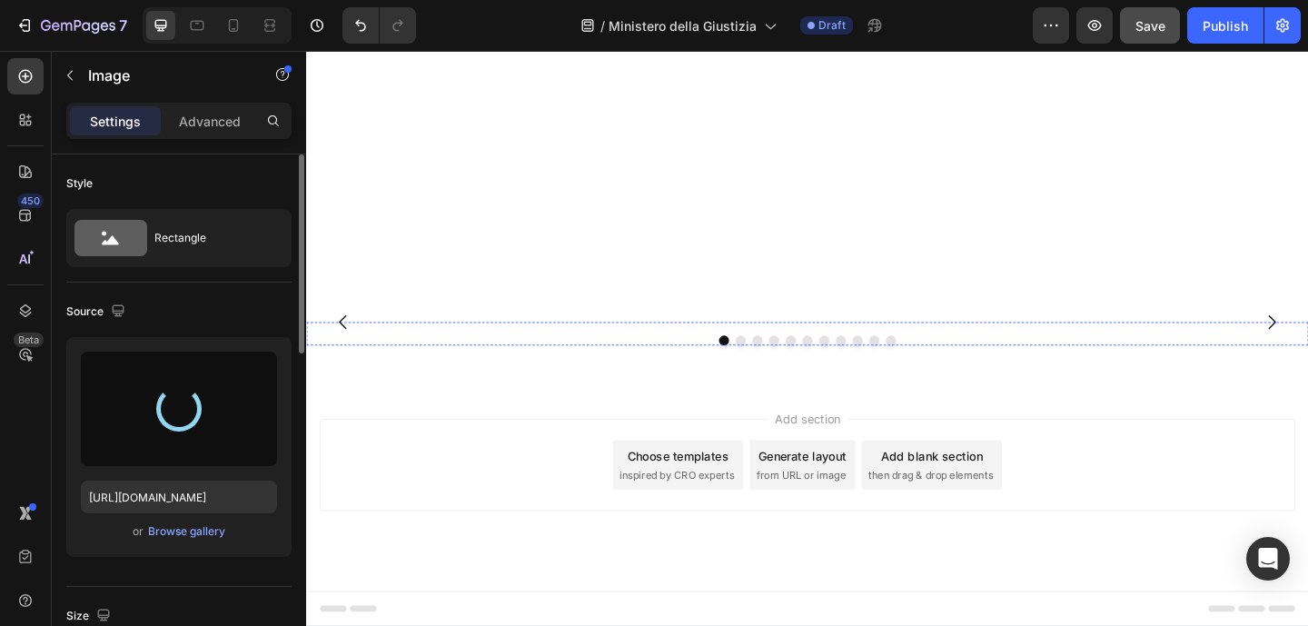
type input "https://cdn.shopify.com/s/files/1/0917/8536/3784/files/gempages_580913946966361…"
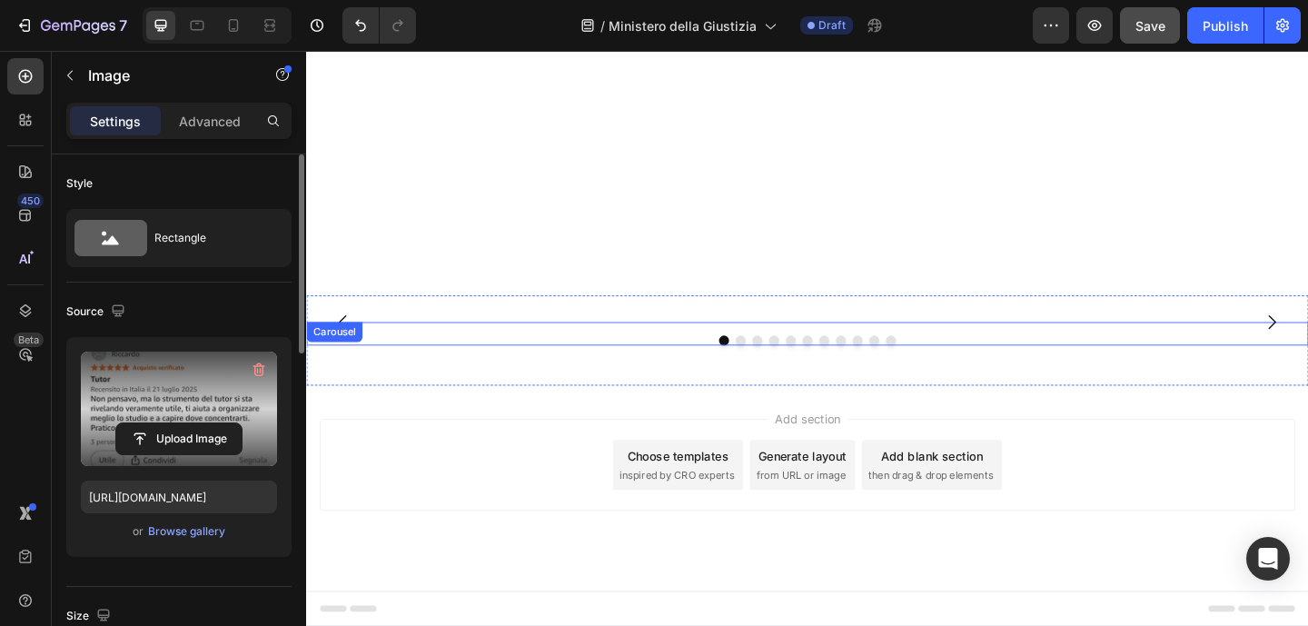
click at [774, 364] on button "Dot" at bounding box center [778, 366] width 11 height 11
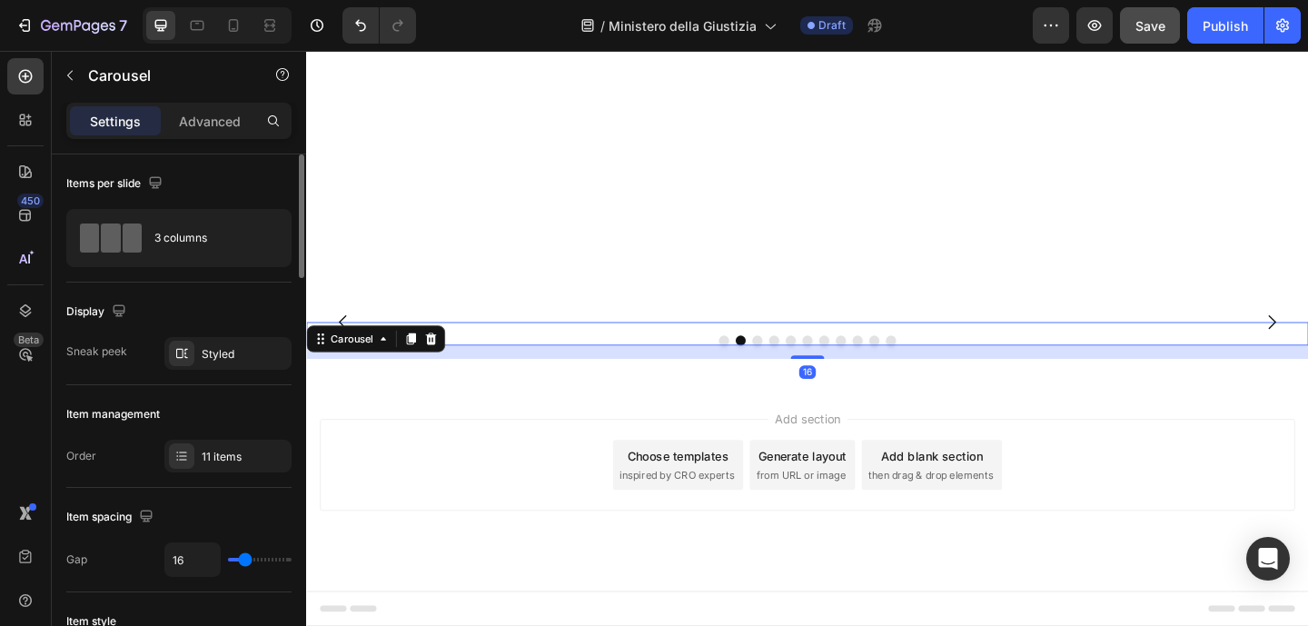
click at [791, 366] on button "Dot" at bounding box center [796, 366] width 11 height 11
click at [911, 346] on img at bounding box center [843, 346] width 531 height 0
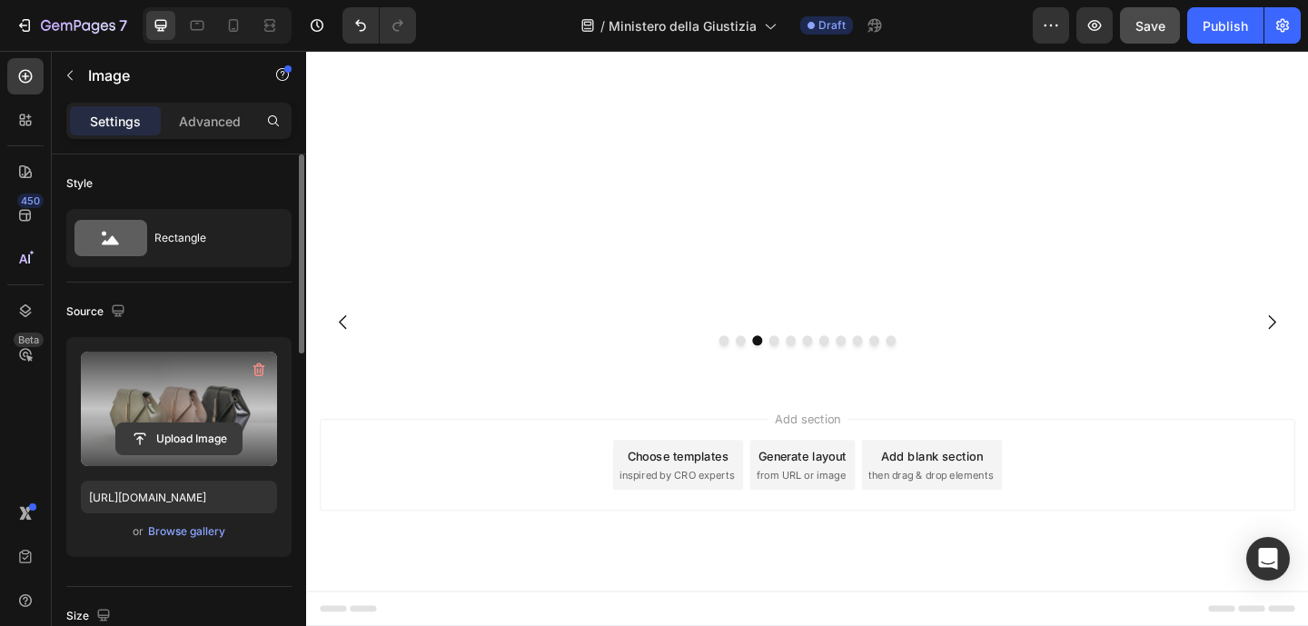
click at [213, 440] on input "file" at bounding box center [178, 438] width 125 height 31
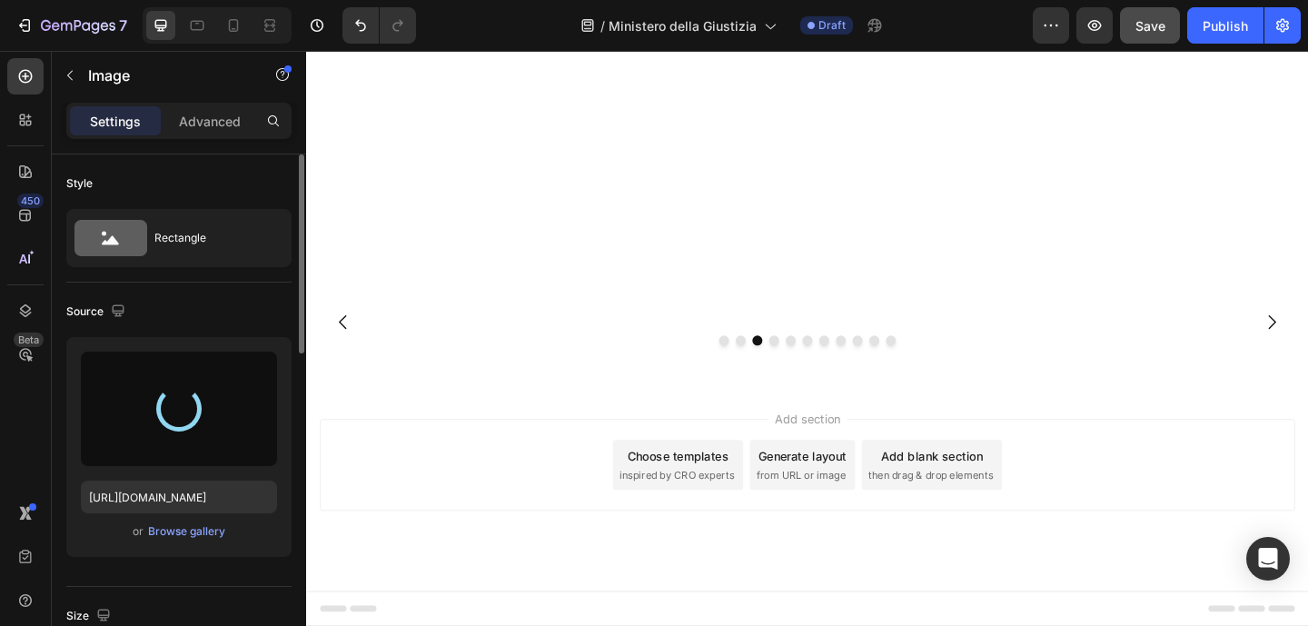
type input "https://cdn.shopify.com/s/files/1/0917/8536/3784/files/gempages_580913946966361…"
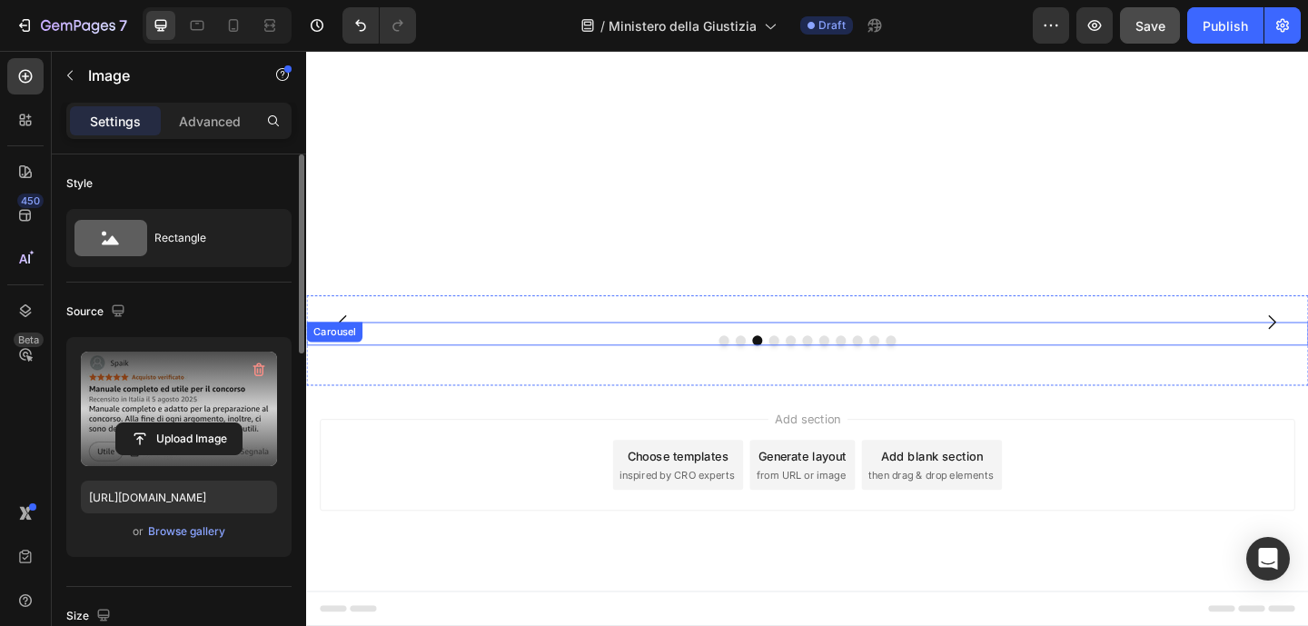
click at [809, 366] on button "Dot" at bounding box center [814, 366] width 11 height 11
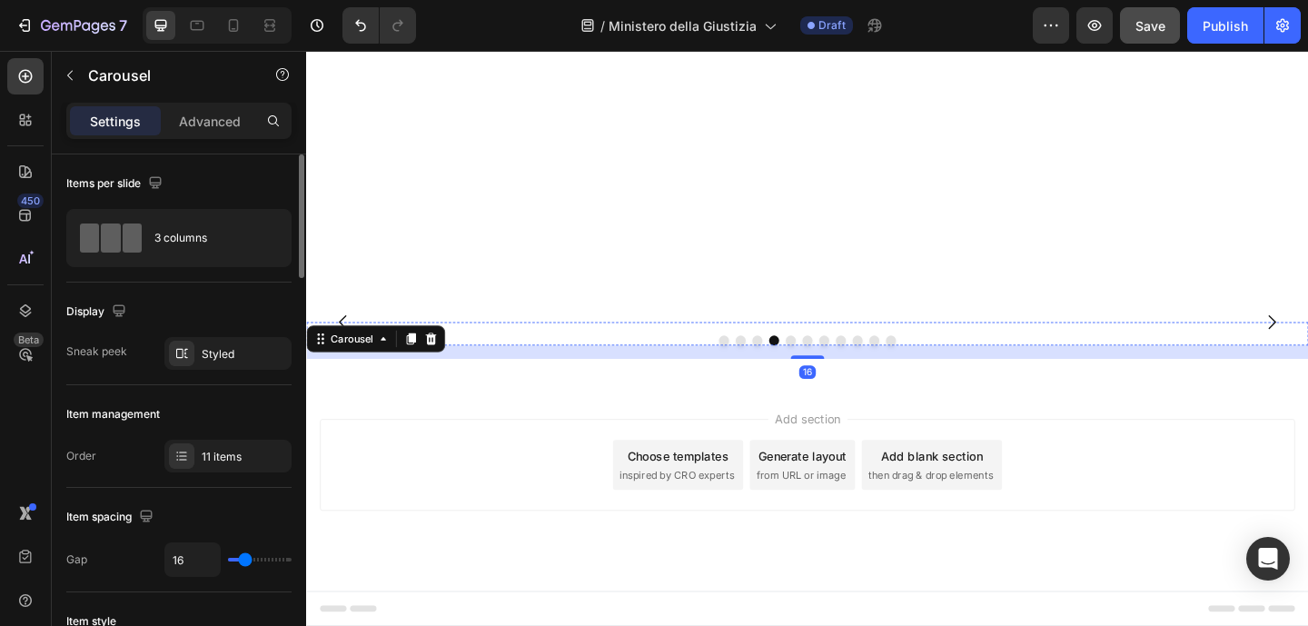
scroll to position [1479, 0]
click at [817, 346] on img at bounding box center [843, 346] width 531 height 0
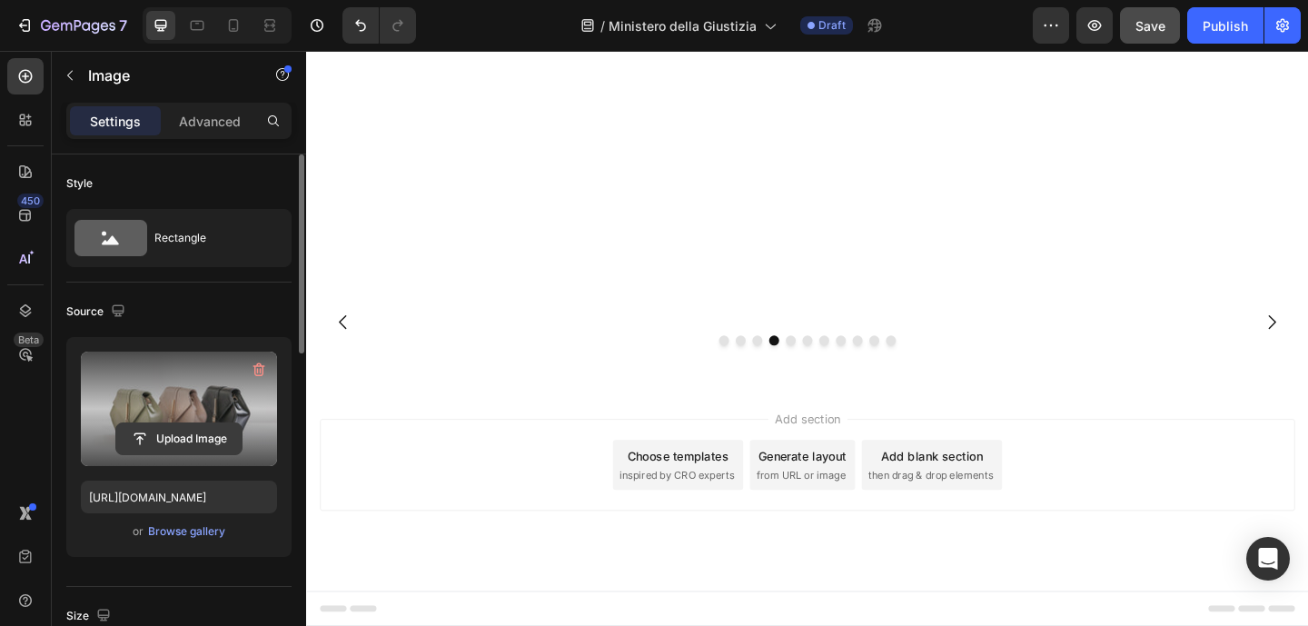
click at [216, 430] on input "file" at bounding box center [178, 438] width 125 height 31
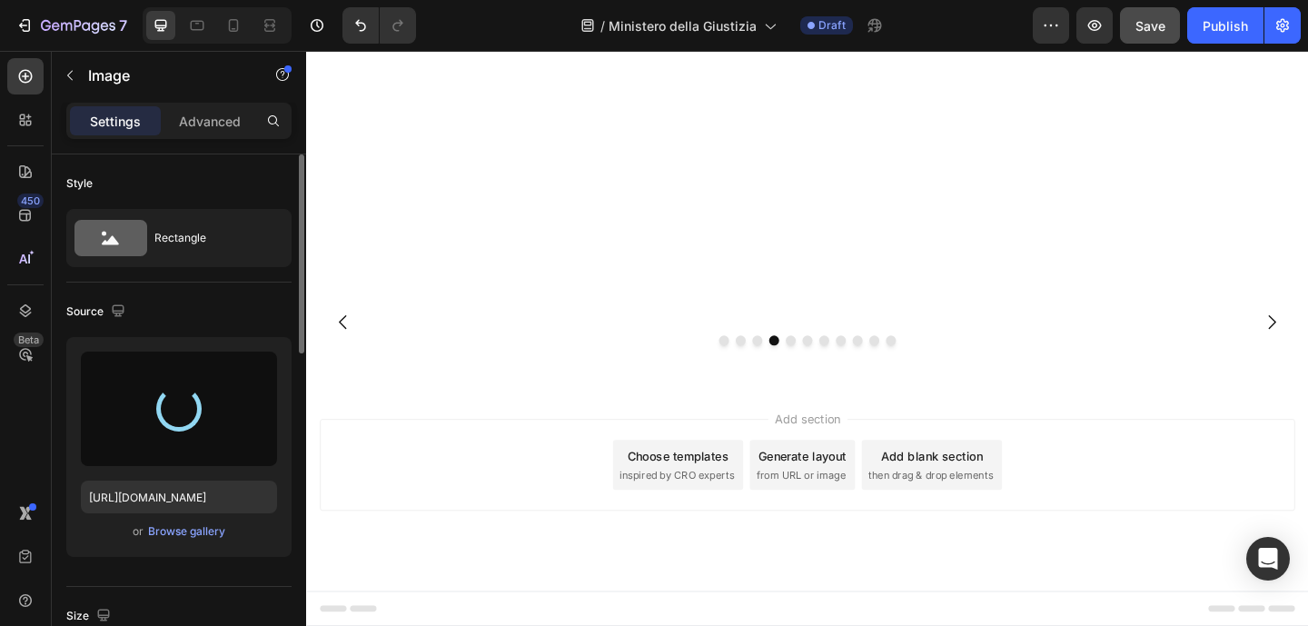
type input "https://cdn.shopify.com/s/files/1/0917/8536/3784/files/gempages_580913946966361…"
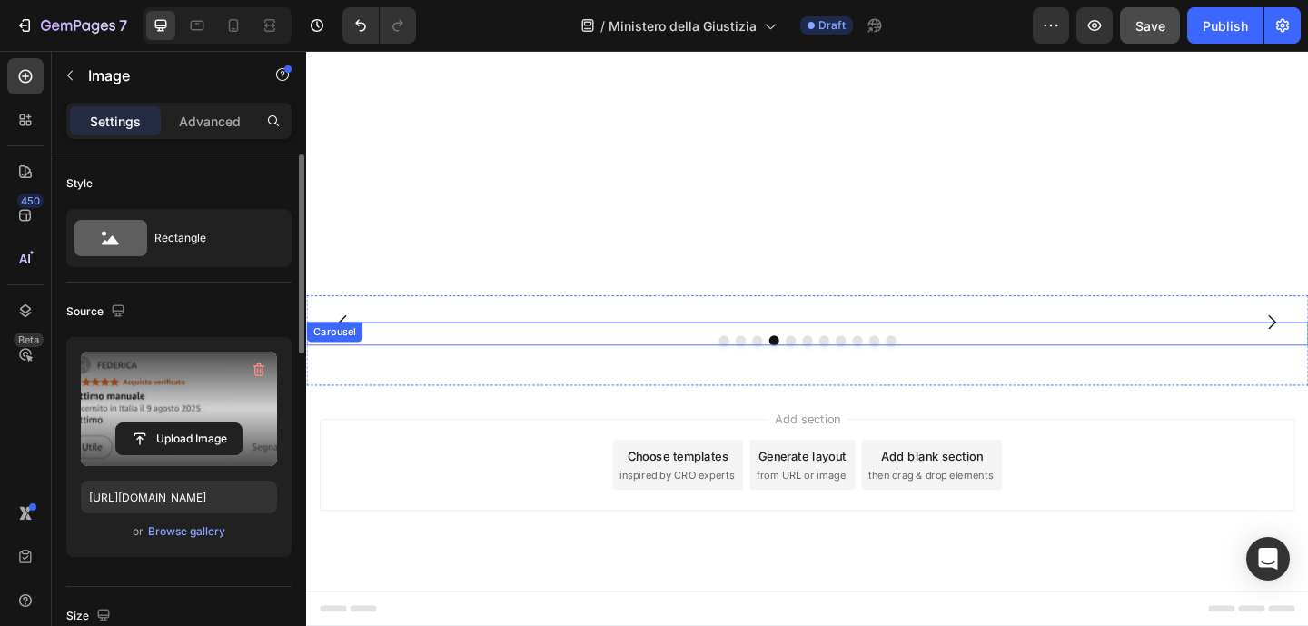
click at [829, 370] on button "Dot" at bounding box center [832, 366] width 11 height 11
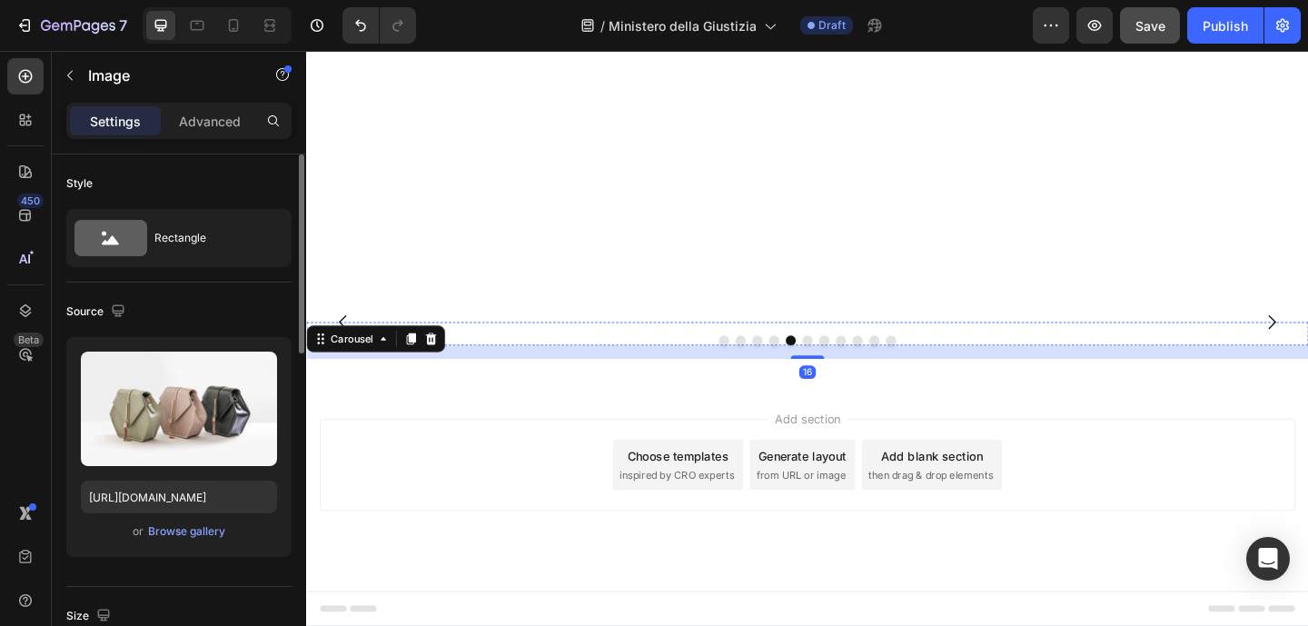
click at [870, 346] on img at bounding box center [843, 346] width 531 height 0
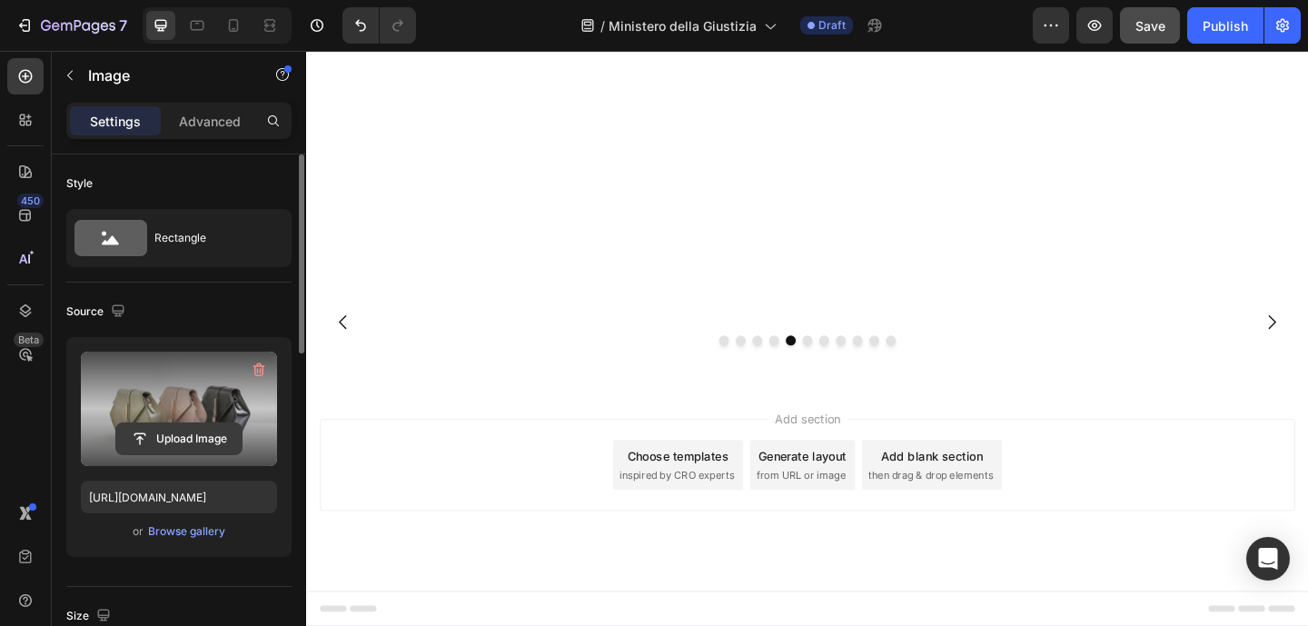
click at [154, 439] on input "file" at bounding box center [178, 438] width 125 height 31
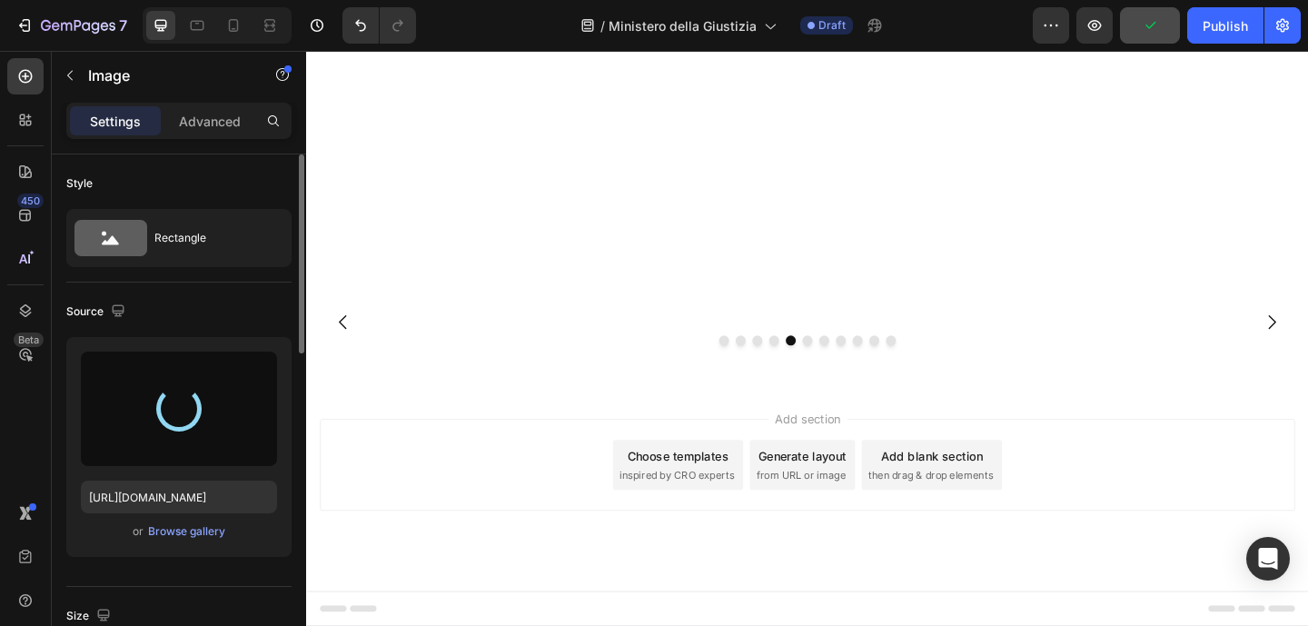
type input "https://cdn.shopify.com/s/files/1/0917/8536/3784/files/gempages_580913946966361…"
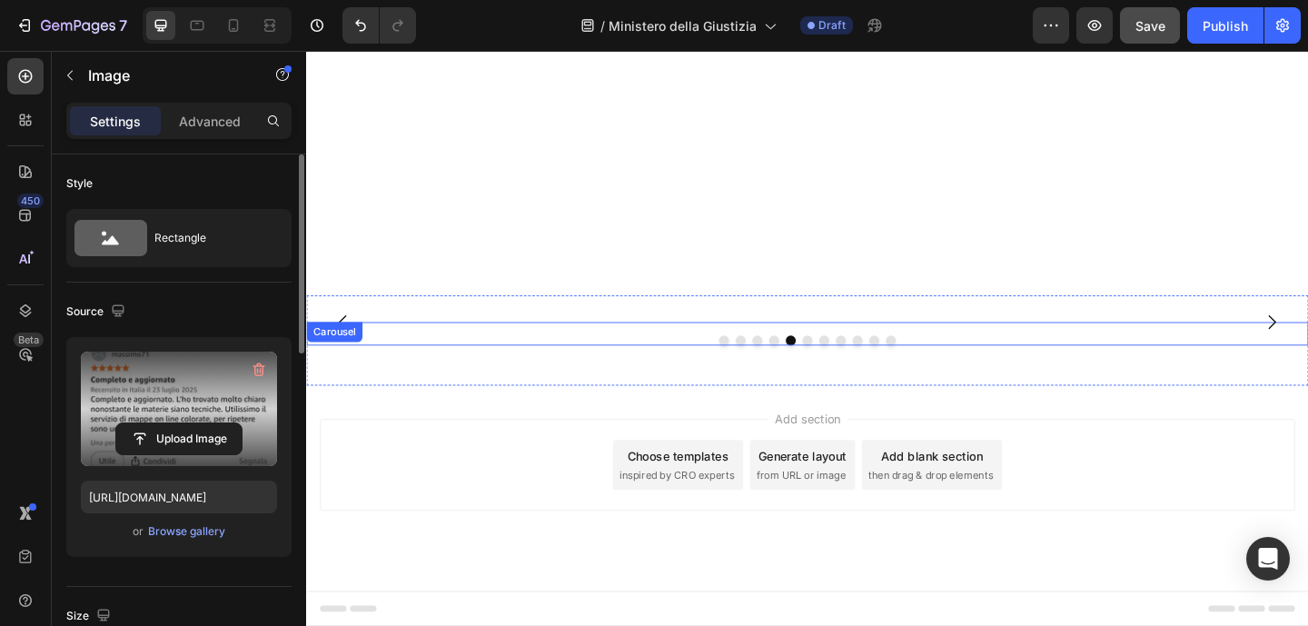
click at [845, 371] on button "Dot" at bounding box center [850, 366] width 11 height 11
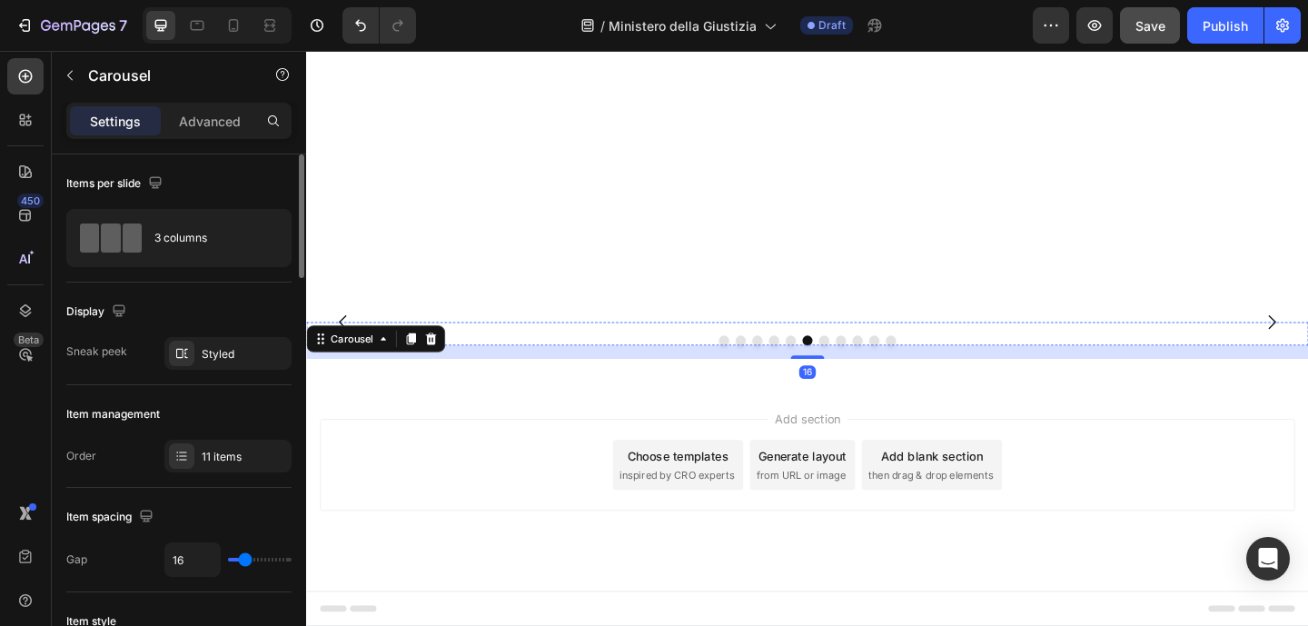
click at [869, 346] on img at bounding box center [843, 346] width 531 height 0
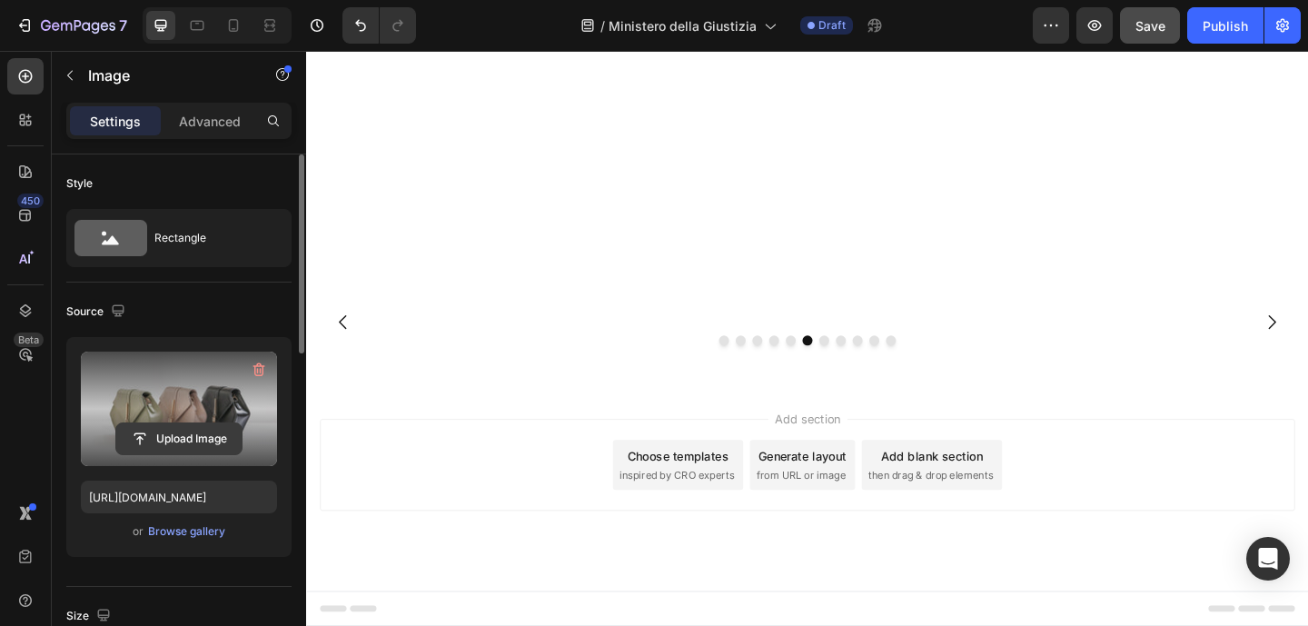
click at [183, 442] on input "file" at bounding box center [178, 438] width 125 height 31
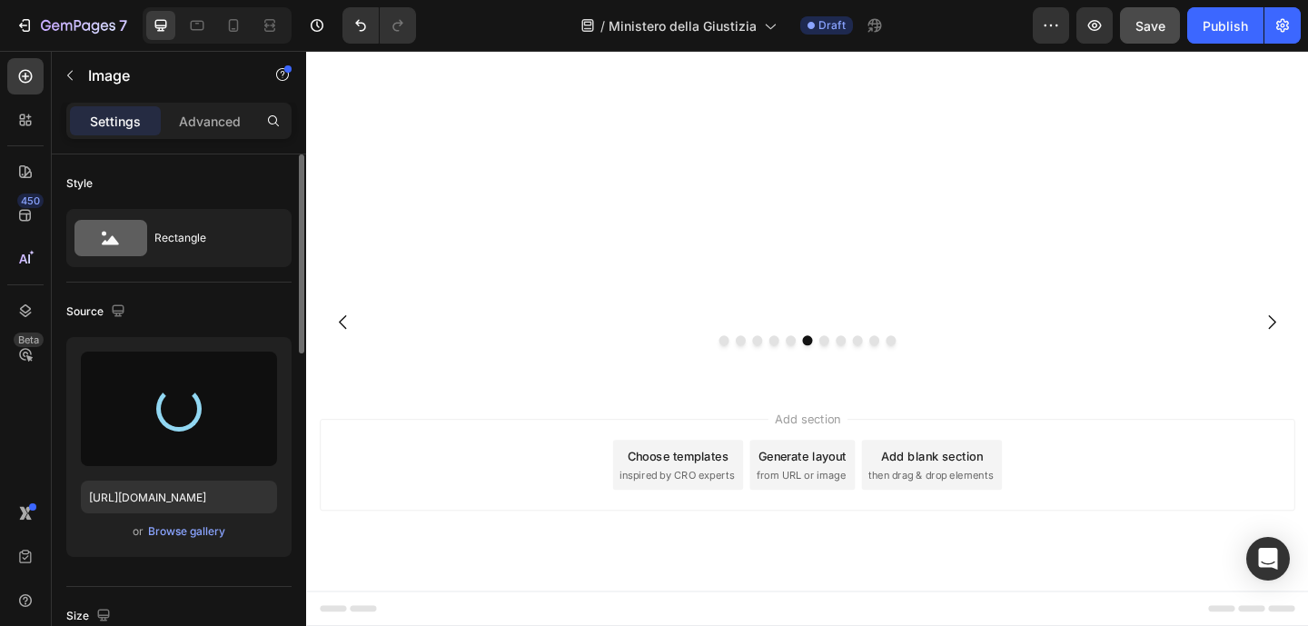
type input "https://cdn.shopify.com/s/files/1/0917/8536/3784/files/gempages_580913946966361…"
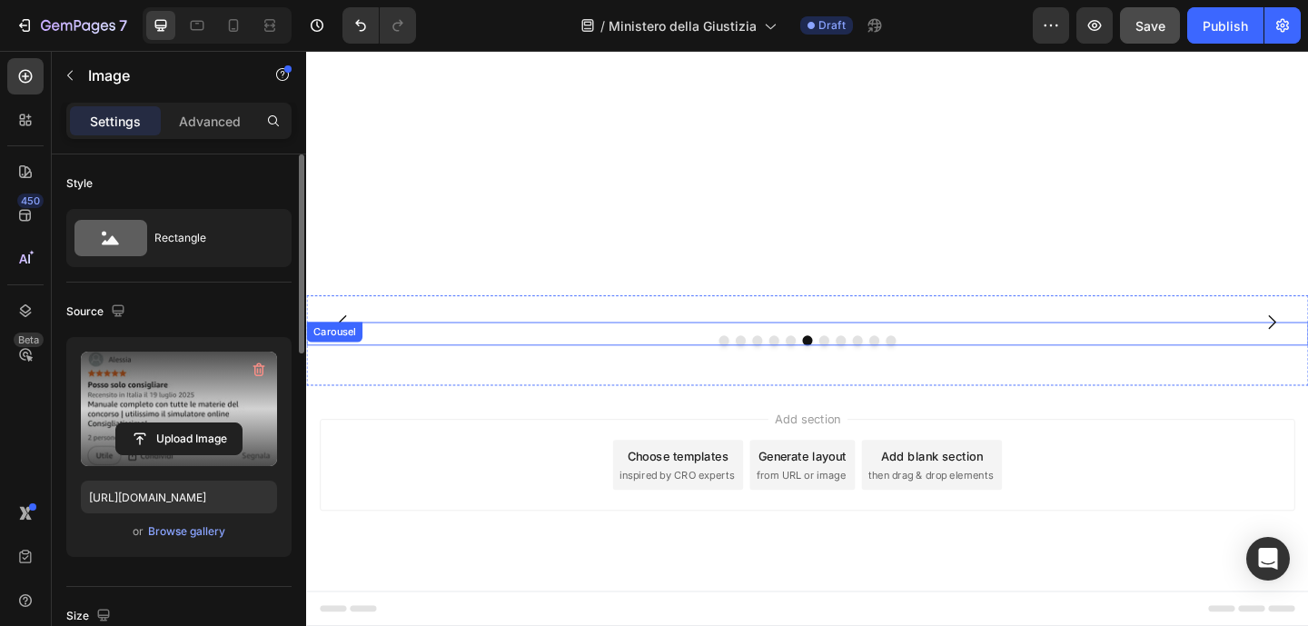
click at [864, 371] on button "Dot" at bounding box center [869, 366] width 11 height 11
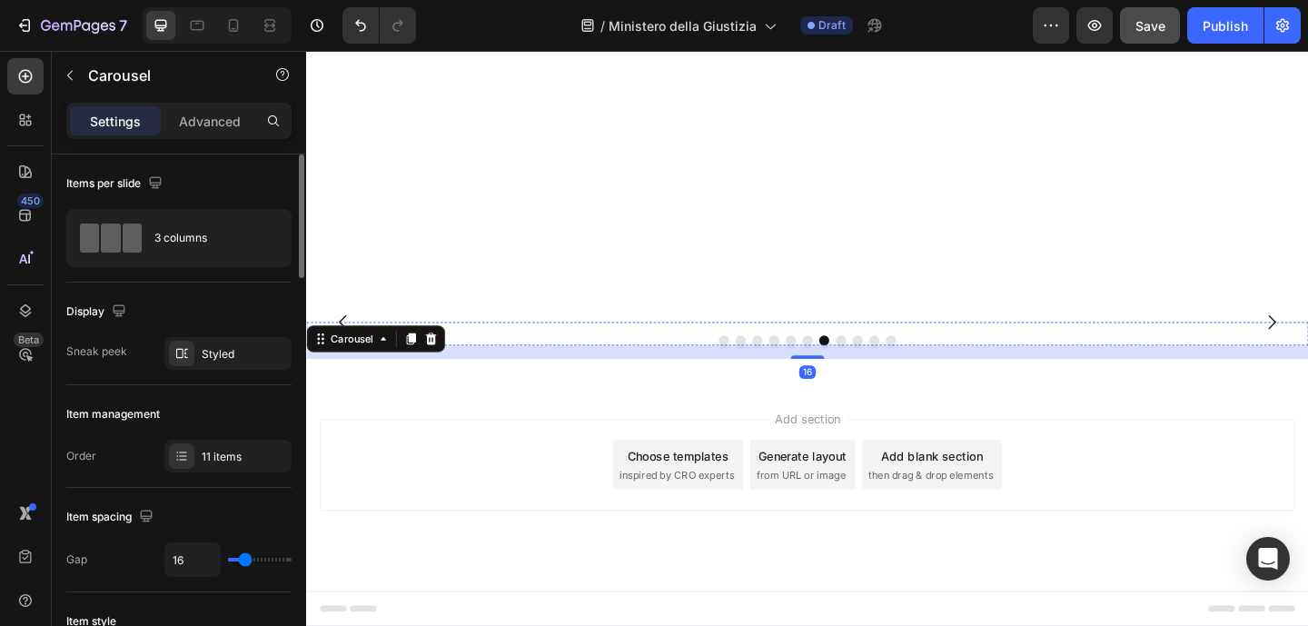
click at [877, 346] on img at bounding box center [843, 346] width 531 height 0
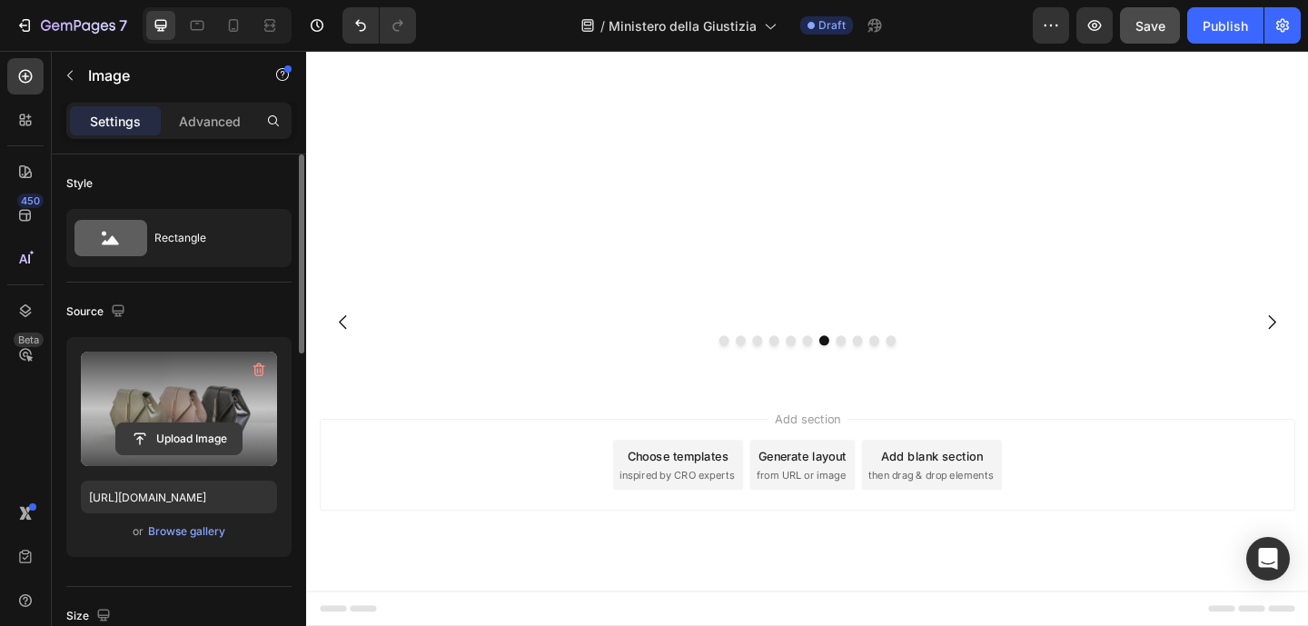
click at [217, 428] on input "file" at bounding box center [178, 438] width 125 height 31
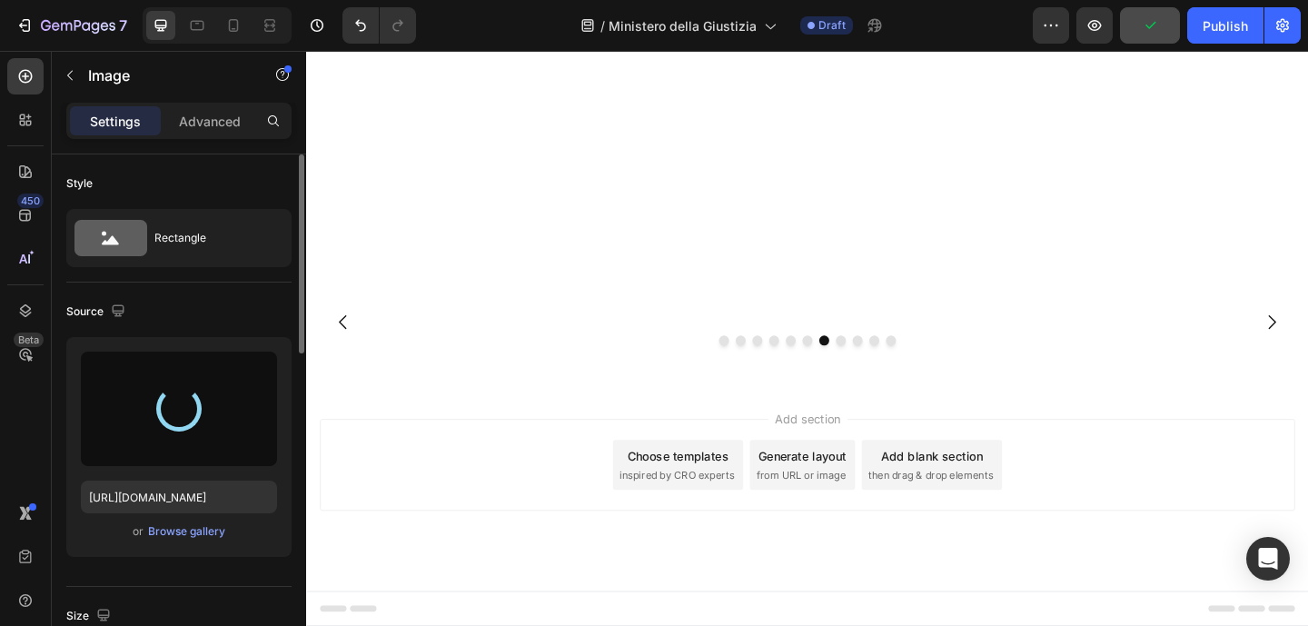
type input "https://cdn.shopify.com/s/files/1/0917/8536/3784/files/gempages_580913946966361…"
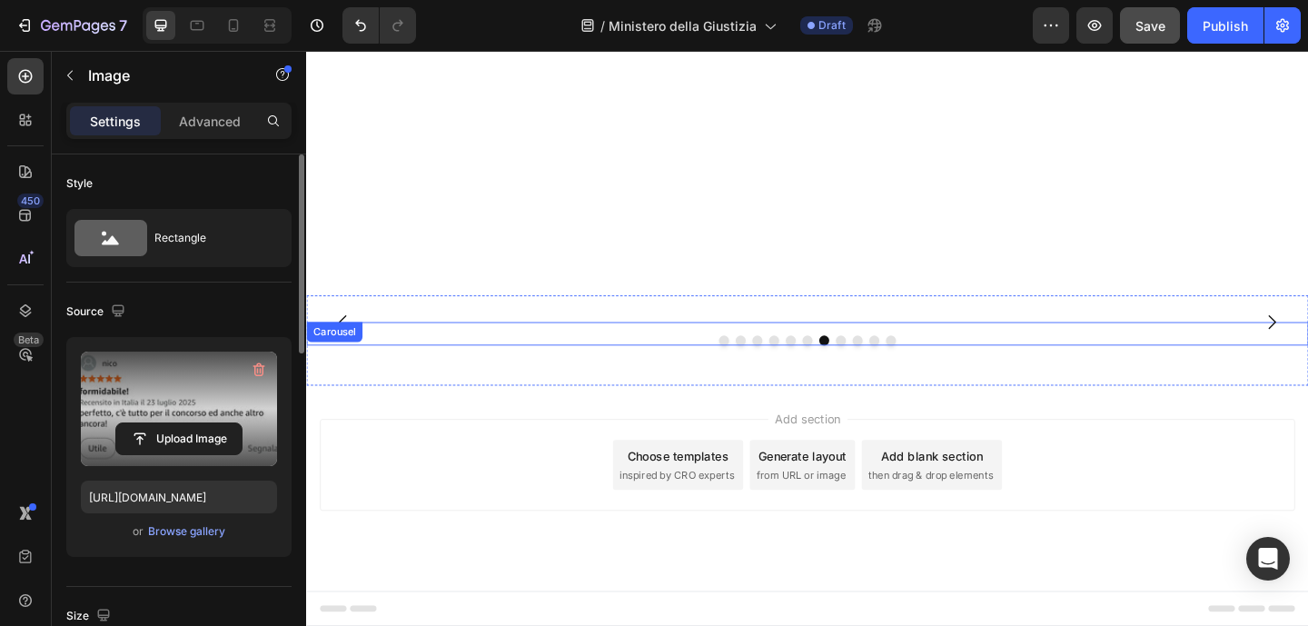
click at [882, 371] on button "Dot" at bounding box center [887, 366] width 11 height 11
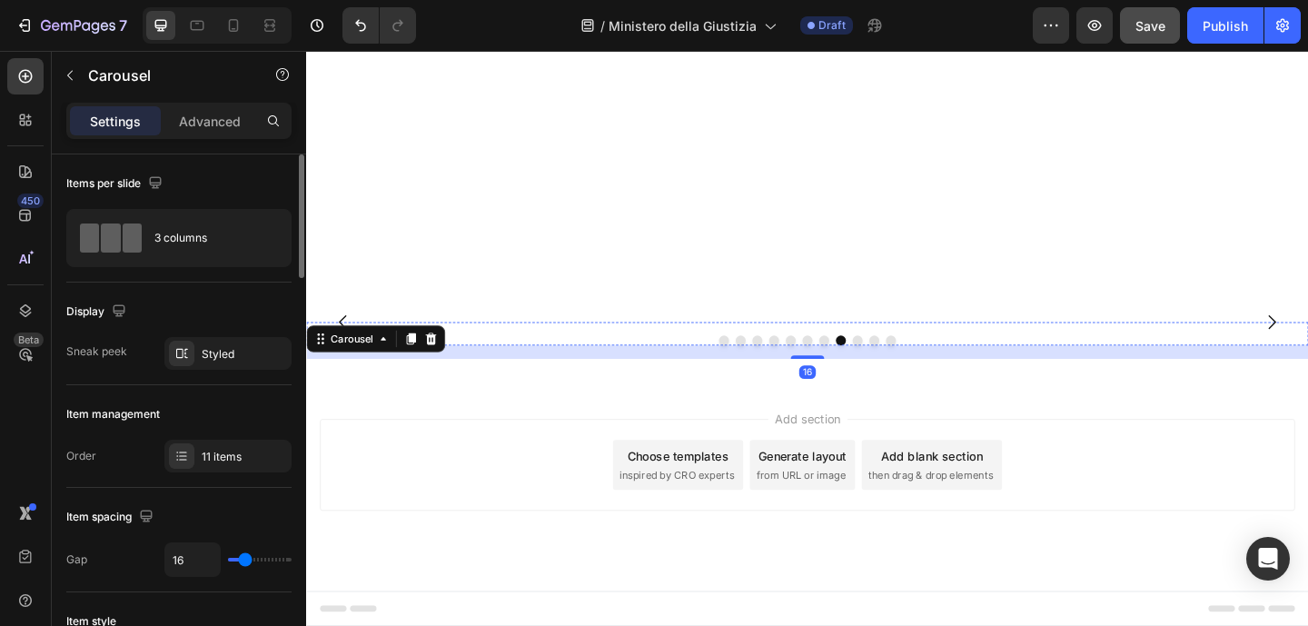
click at [825, 346] on img at bounding box center [843, 346] width 531 height 0
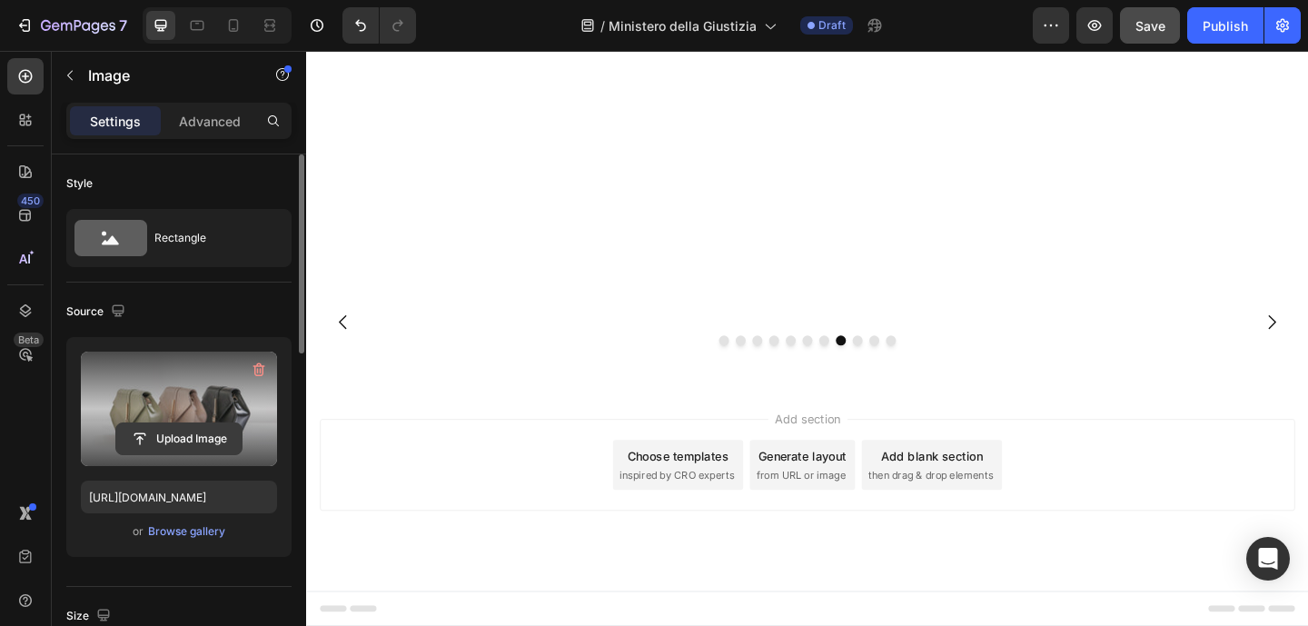
click at [207, 432] on input "file" at bounding box center [178, 438] width 125 height 31
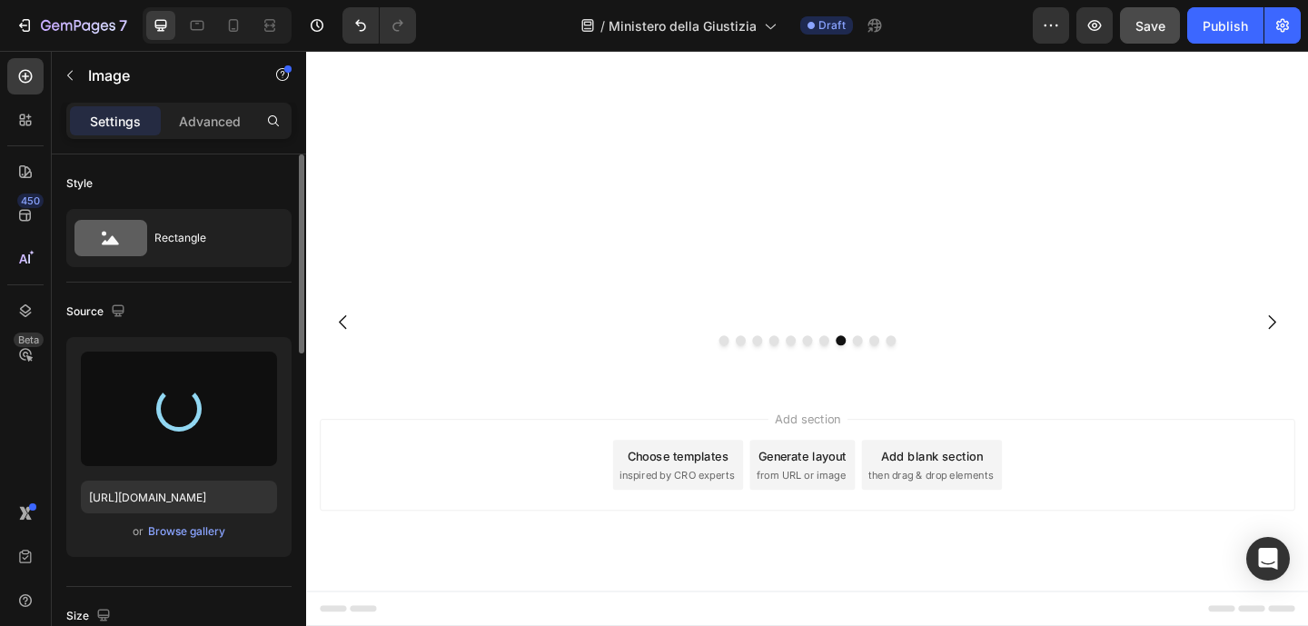
type input "https://cdn.shopify.com/s/files/1/0917/8536/3784/files/gempages_580913946966361…"
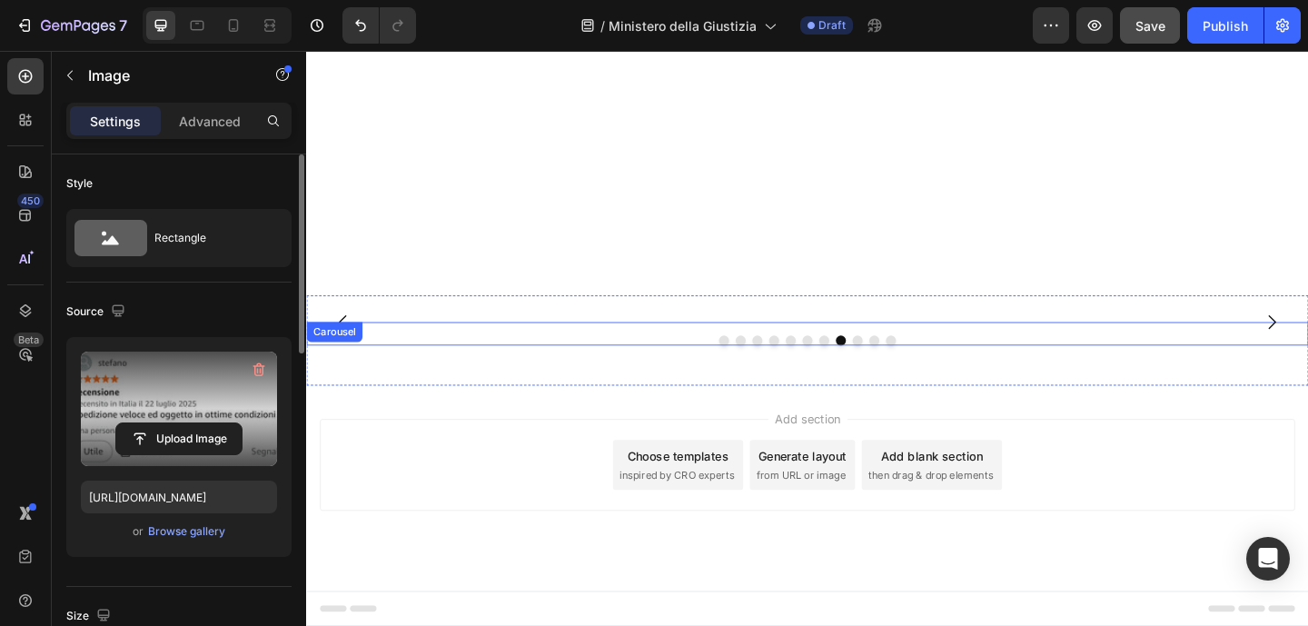
click at [901, 371] on button "Dot" at bounding box center [905, 366] width 11 height 11
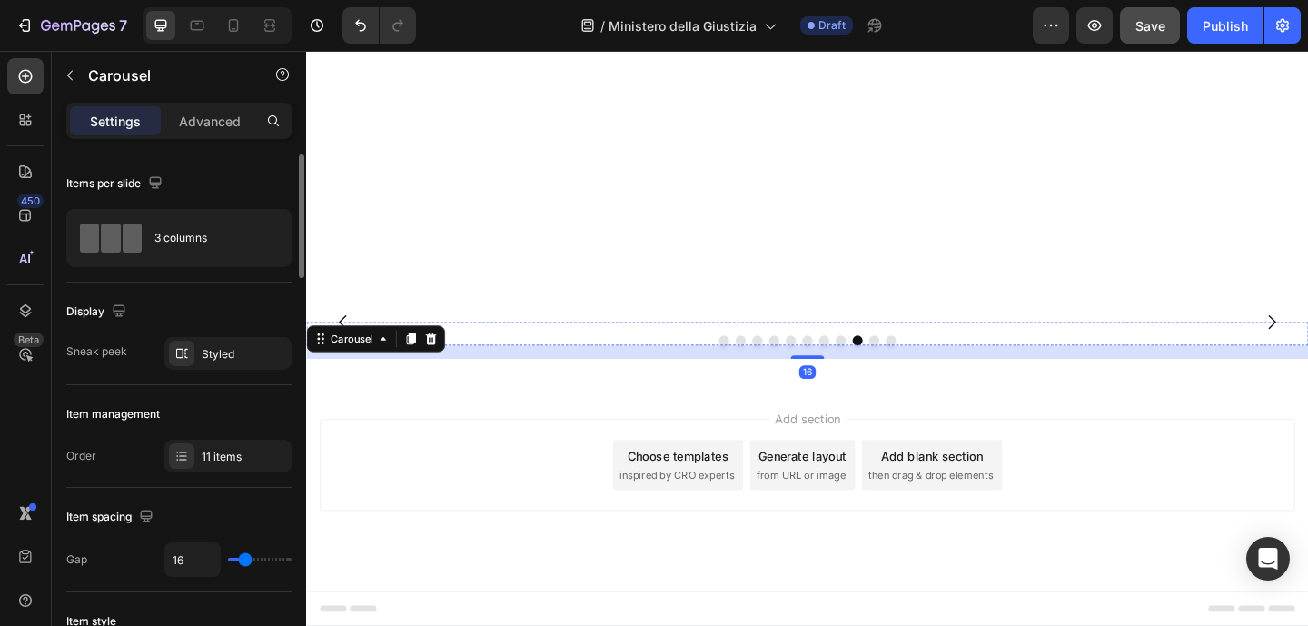
click at [864, 346] on img at bounding box center [843, 346] width 531 height 0
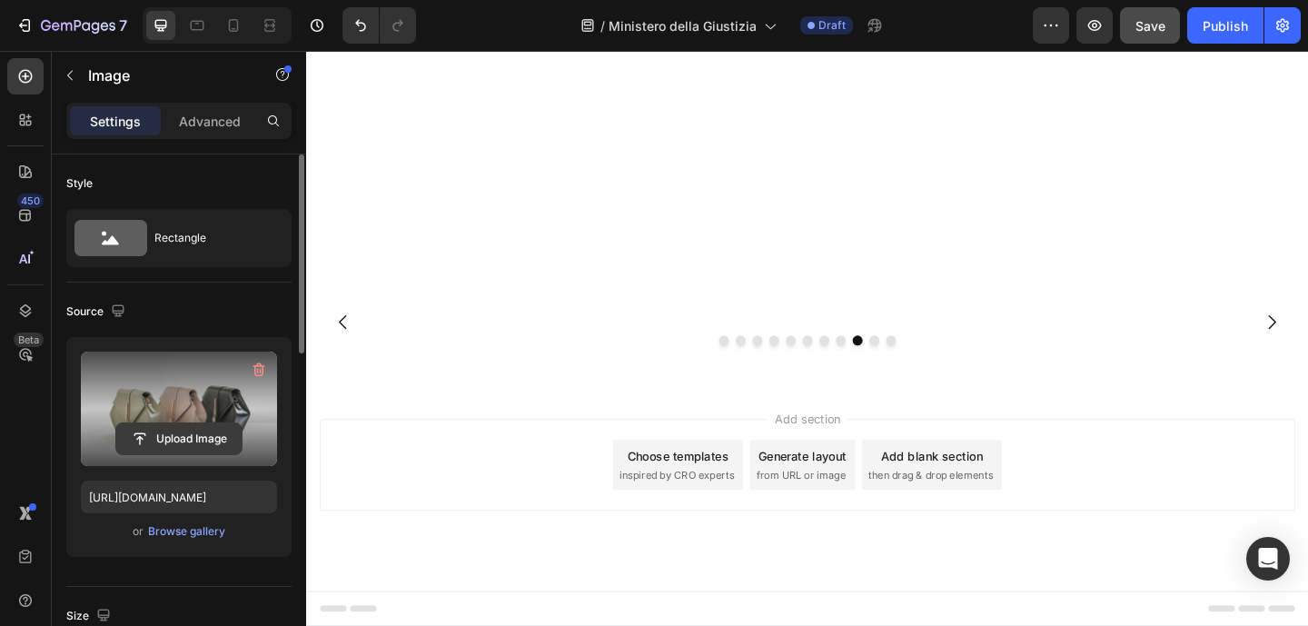
click at [209, 437] on input "file" at bounding box center [178, 438] width 125 height 31
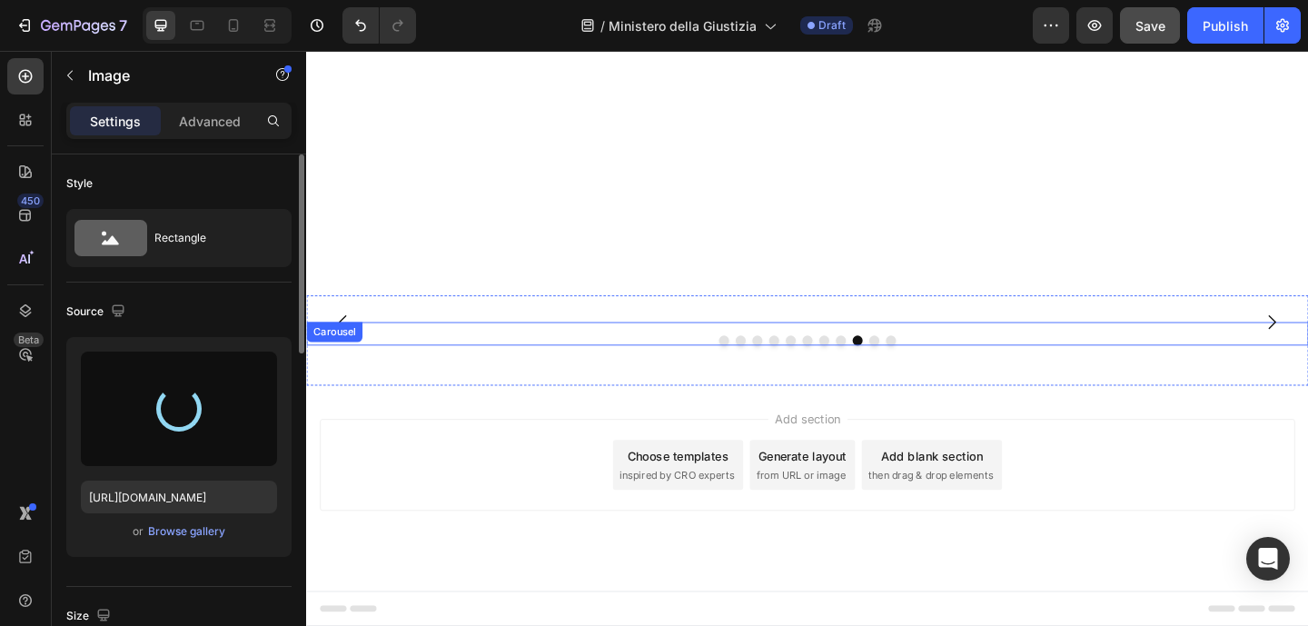
type input "https://cdn.shopify.com/s/files/1/0917/8536/3784/files/gempages_580913946966361…"
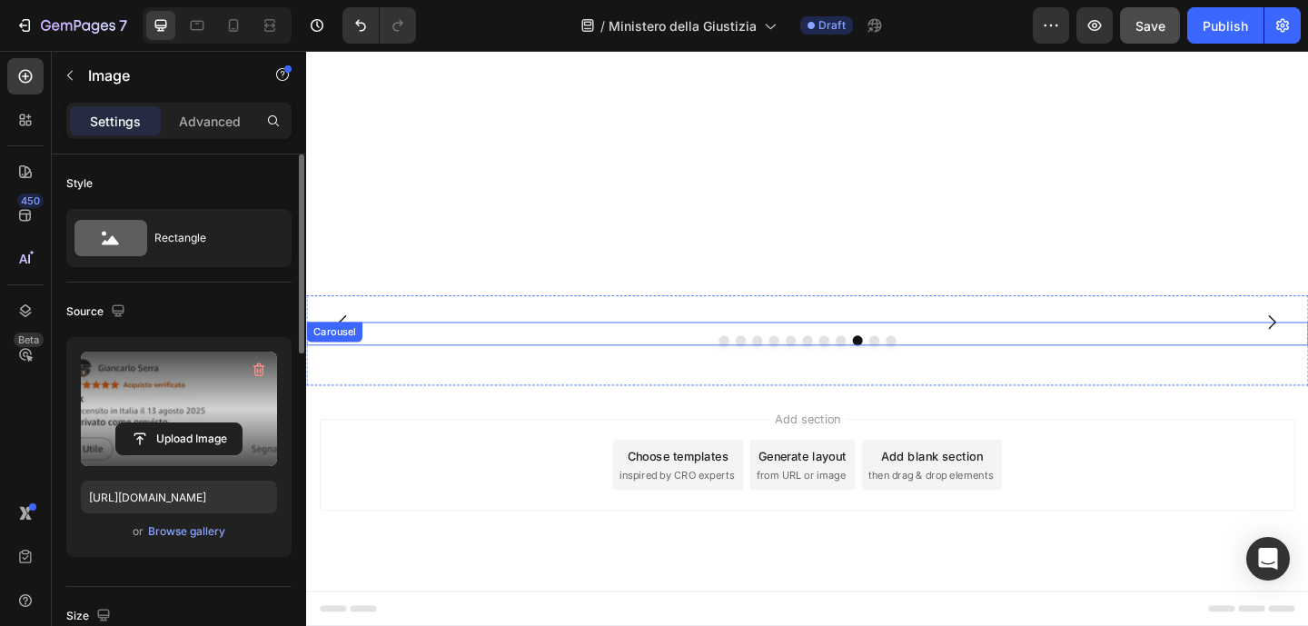
click at [922, 371] on button "Dot" at bounding box center [923, 366] width 11 height 11
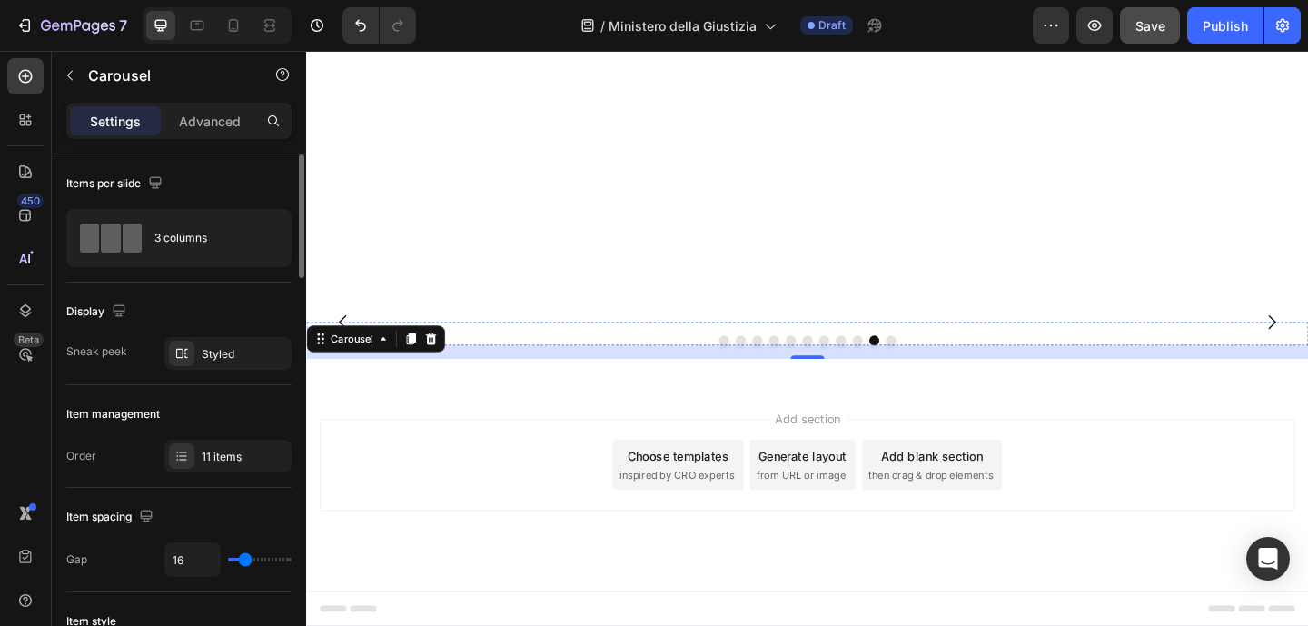
click at [803, 346] on img at bounding box center [843, 346] width 531 height 0
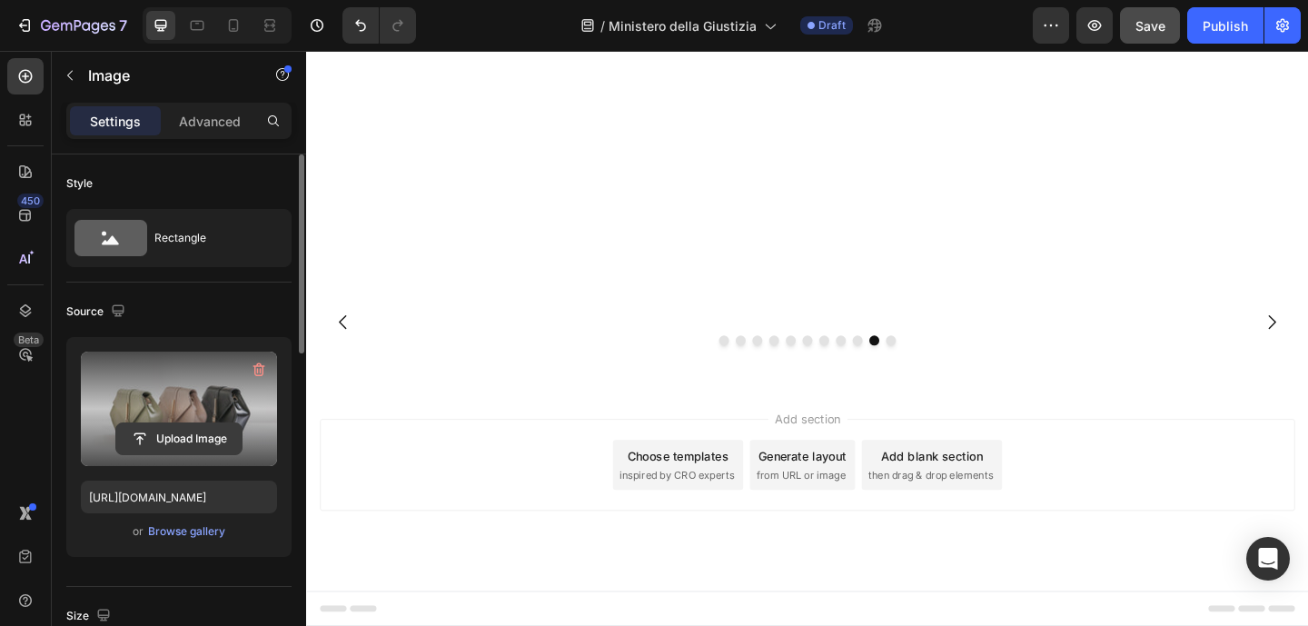
click at [192, 435] on input "file" at bounding box center [178, 438] width 125 height 31
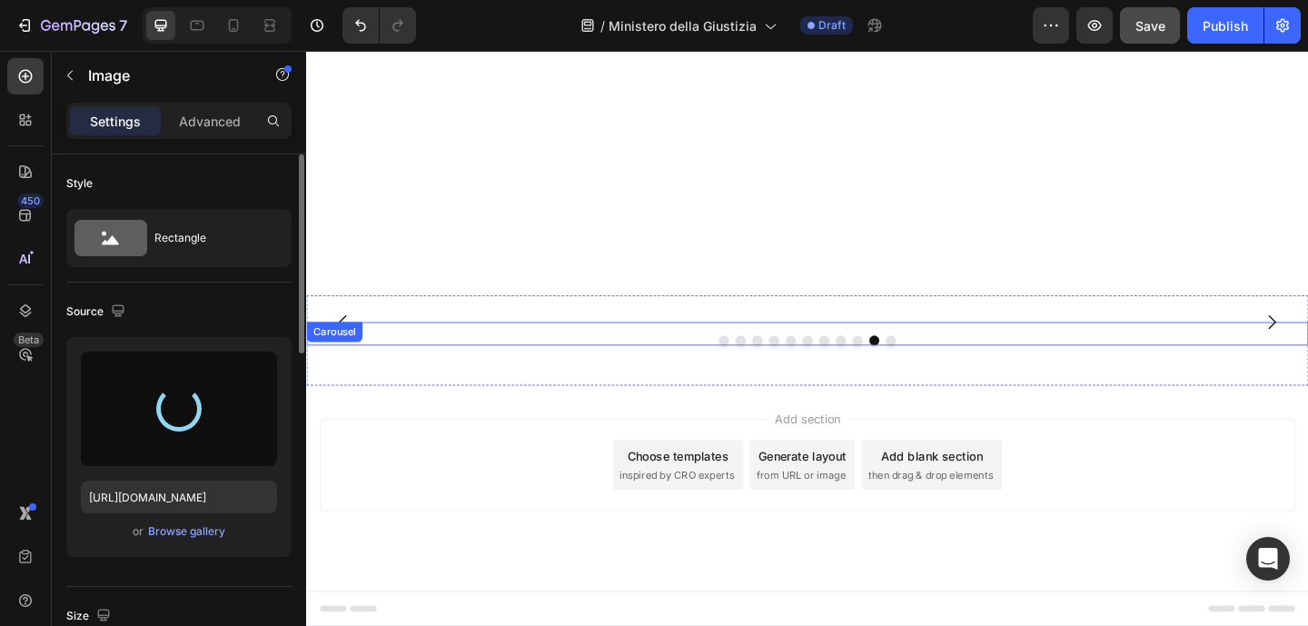
type input "https://cdn.shopify.com/s/files/1/0917/8536/3784/files/gempages_580913946966361…"
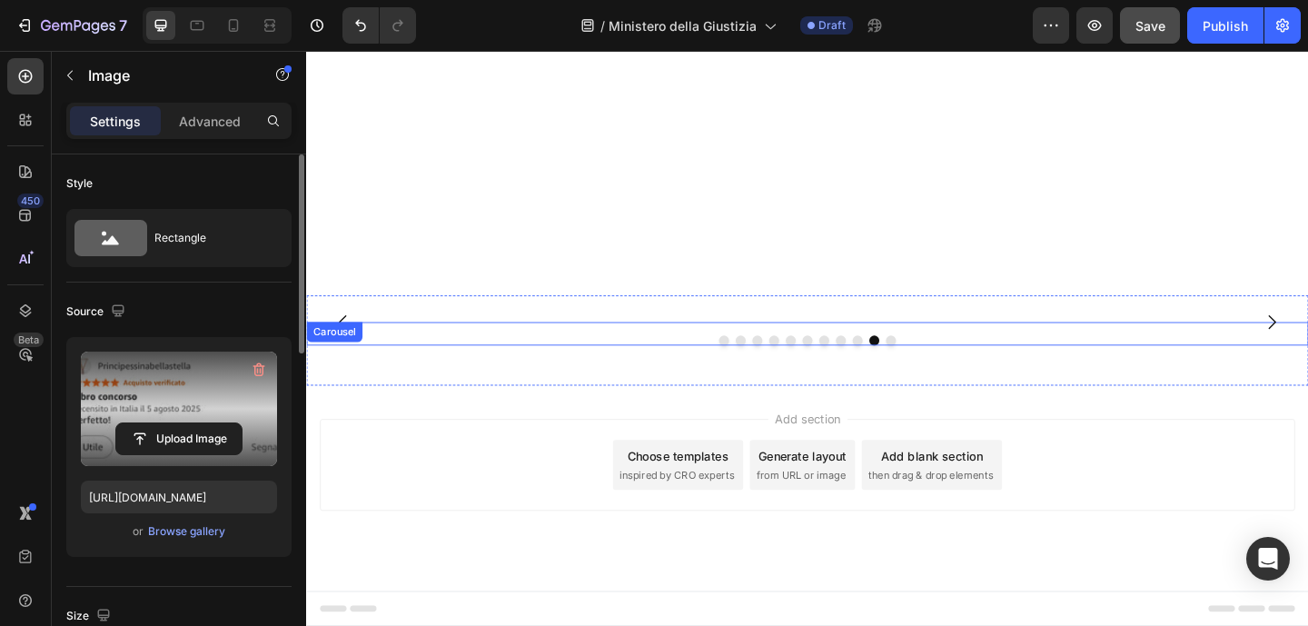
click at [939, 371] on button "Dot" at bounding box center [941, 366] width 11 height 11
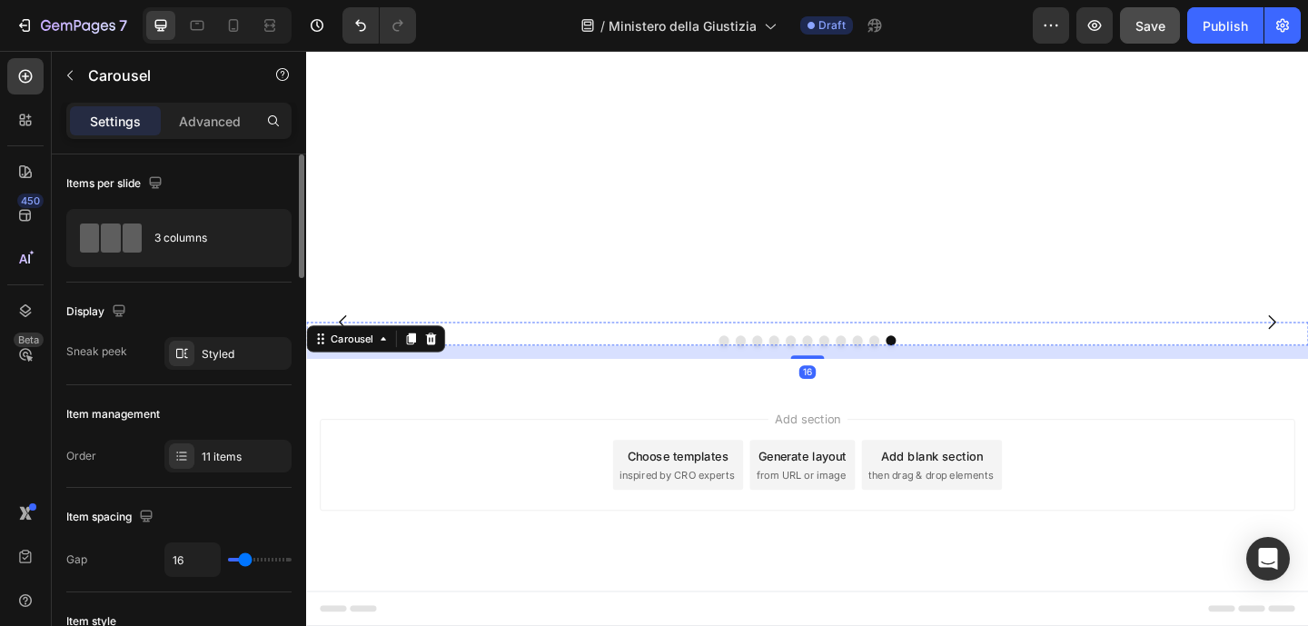
click at [904, 346] on img at bounding box center [843, 346] width 531 height 0
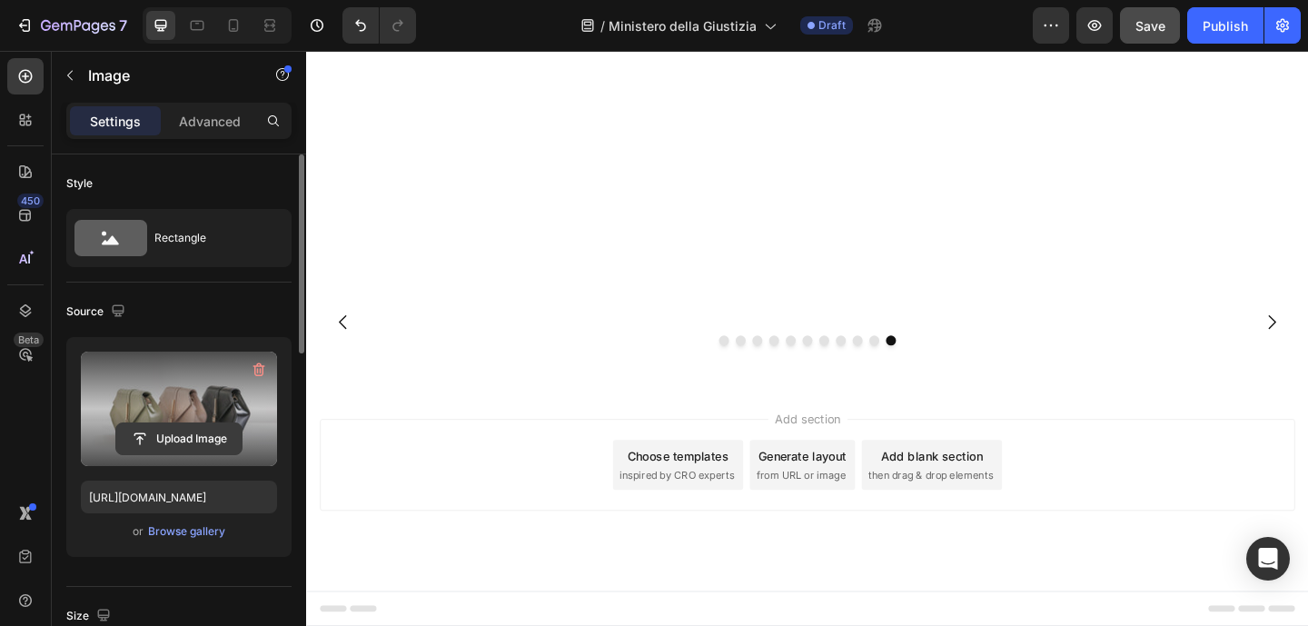
click at [208, 450] on input "file" at bounding box center [178, 438] width 125 height 31
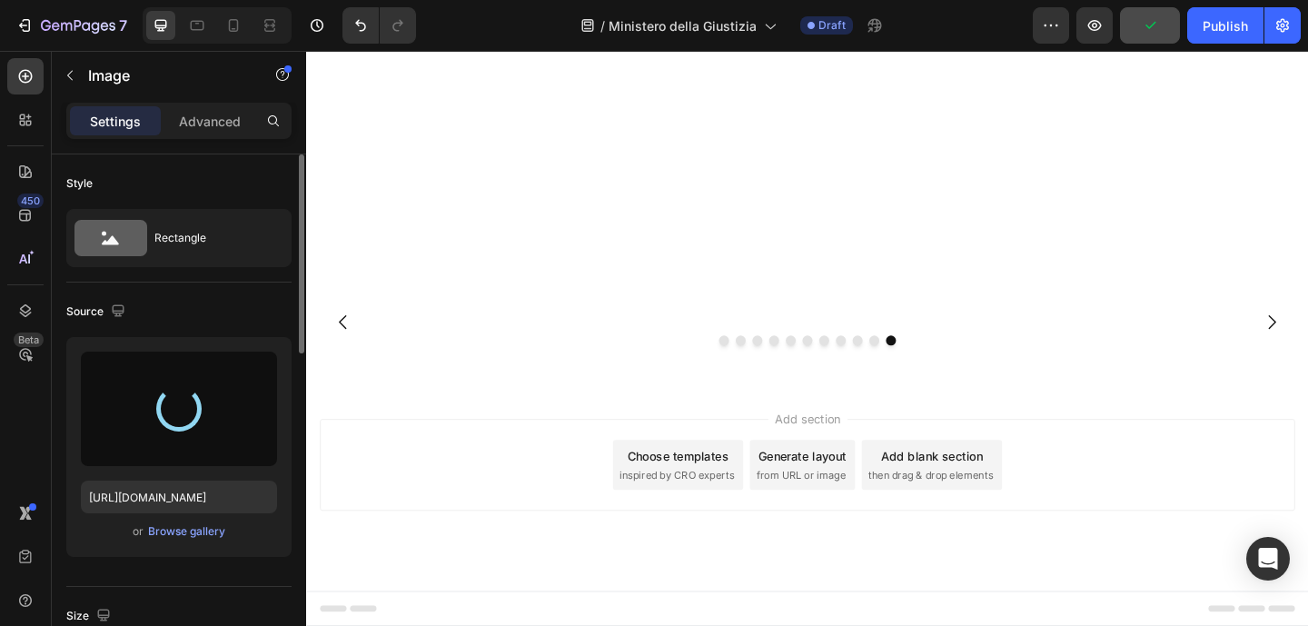
type input "https://cdn.shopify.com/s/files/1/0917/8536/3784/files/gempages_580913946966361…"
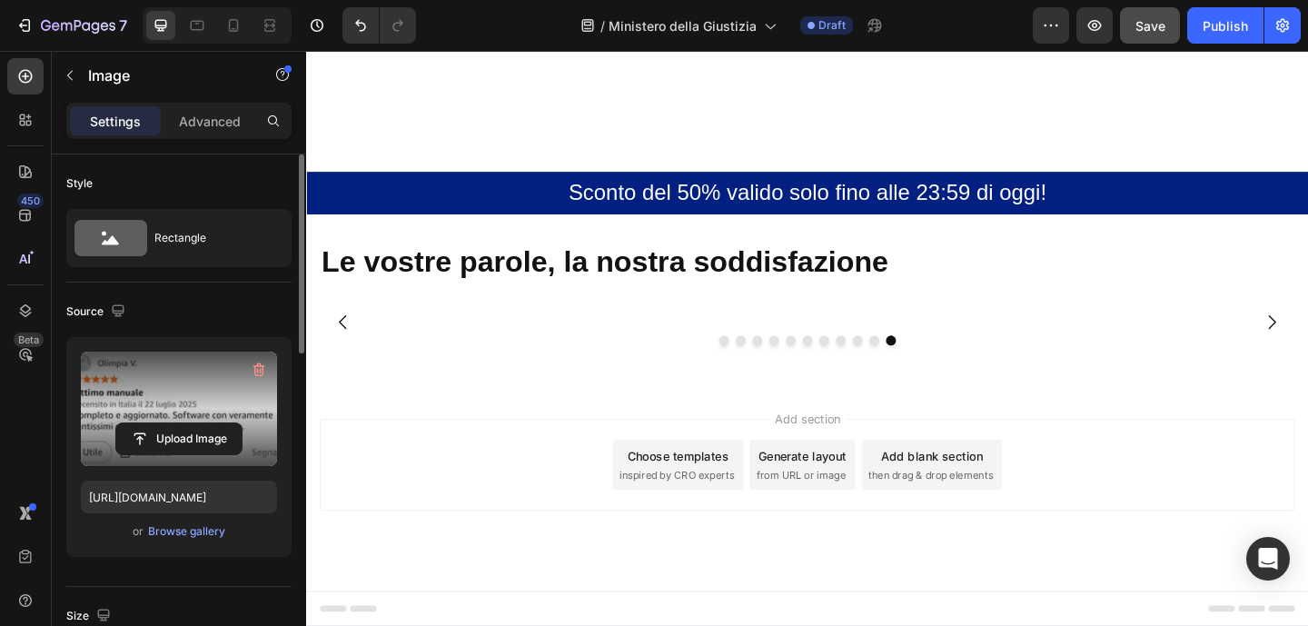
scroll to position [1223, 0]
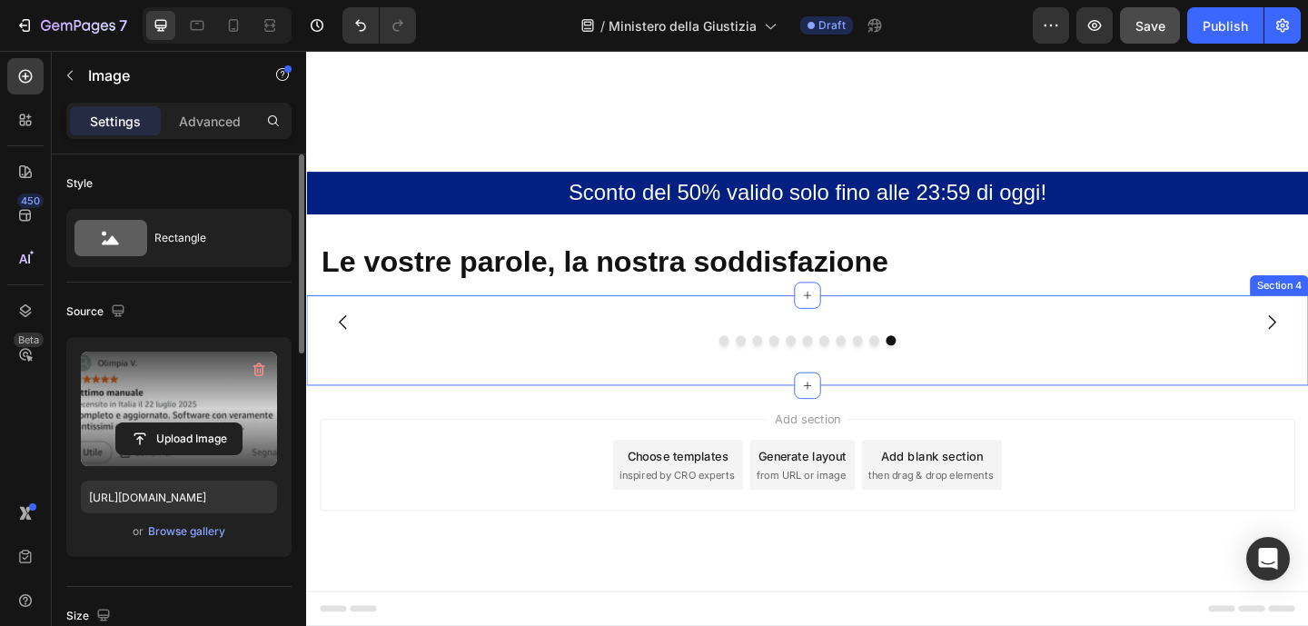
click at [1114, 317] on div "Image Image Image Image Image Image Image Image Image Image Image 0 Carousel Se…" at bounding box center [851, 366] width 1090 height 98
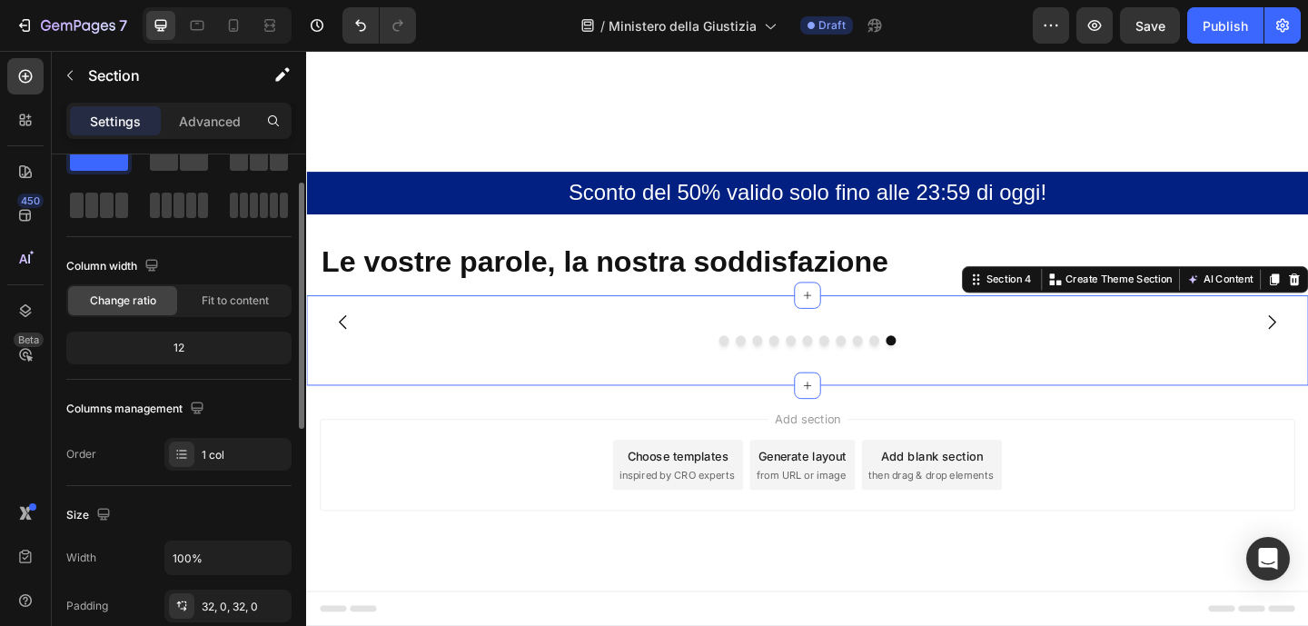
scroll to position [105, 0]
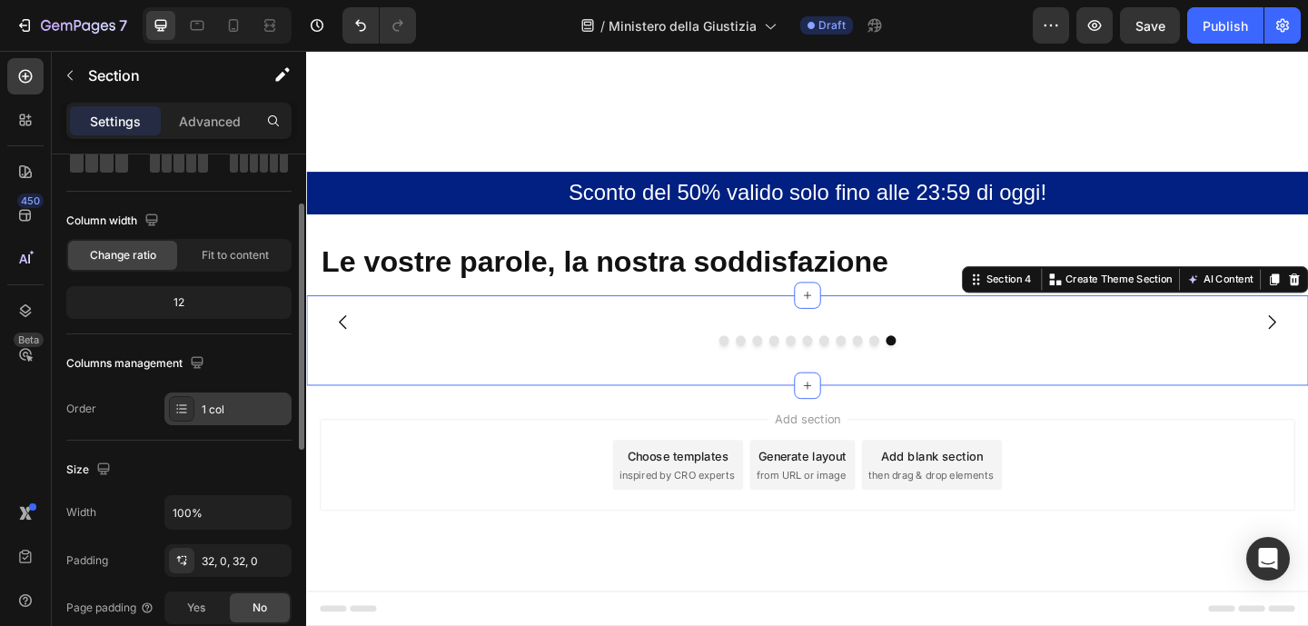
click at [177, 412] on icon at bounding box center [177, 412] width 2 height 2
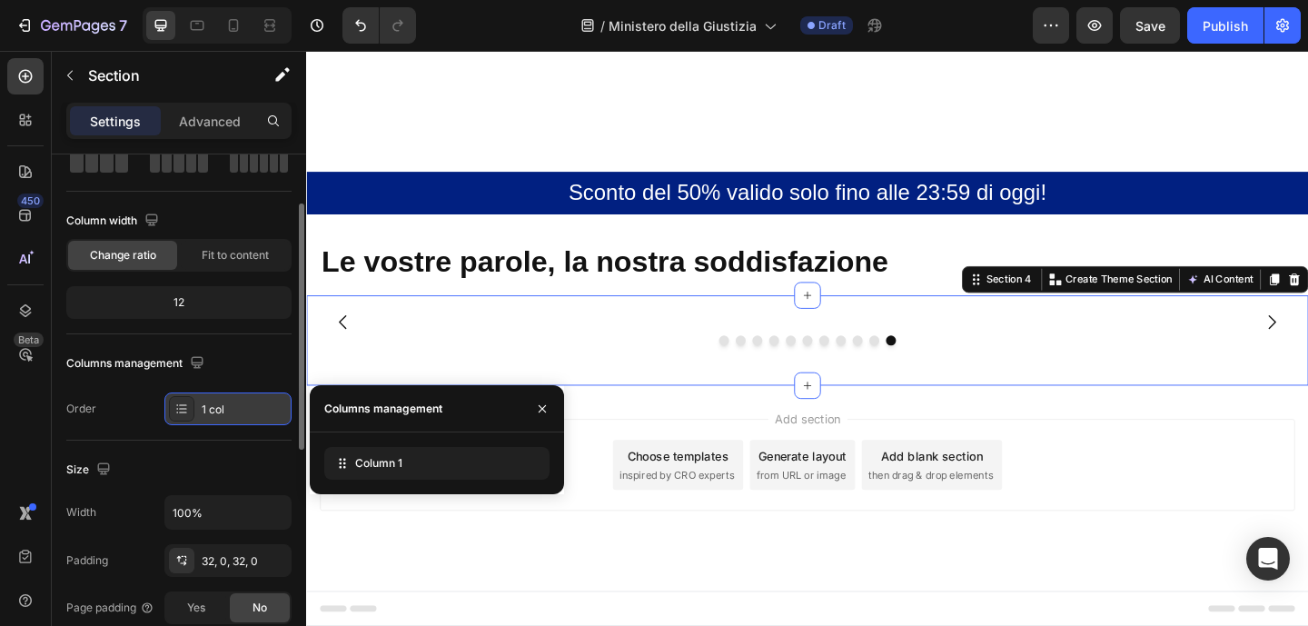
click at [183, 401] on icon at bounding box center [181, 408] width 15 height 15
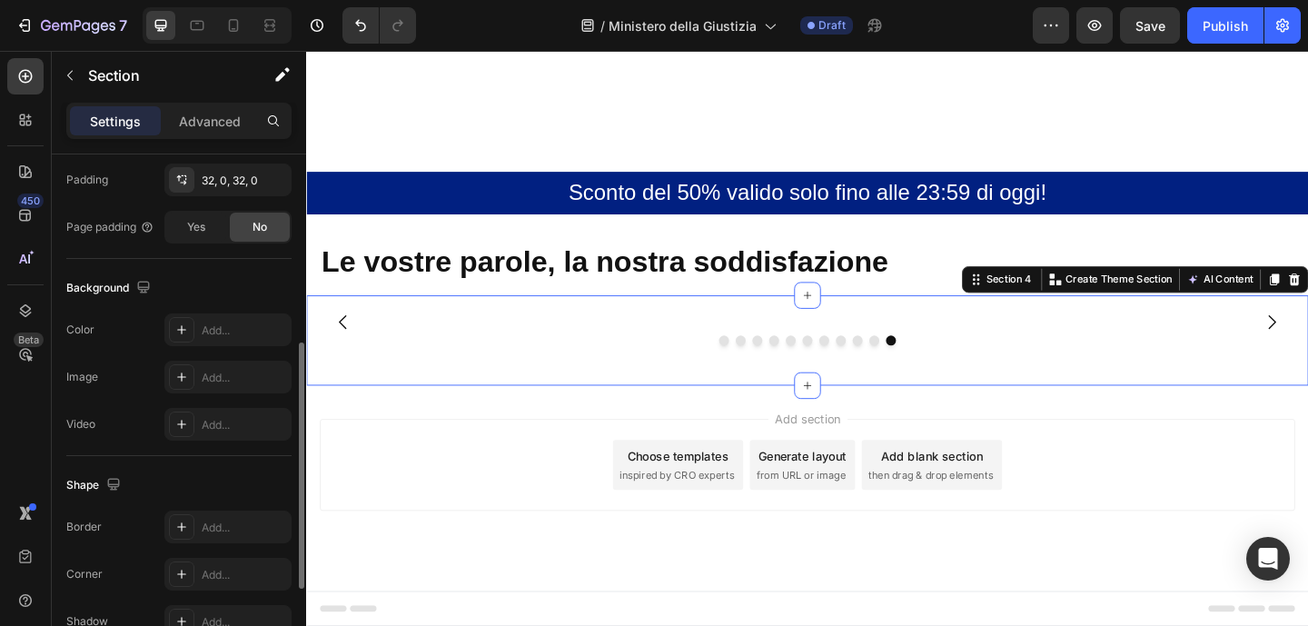
scroll to position [585, 0]
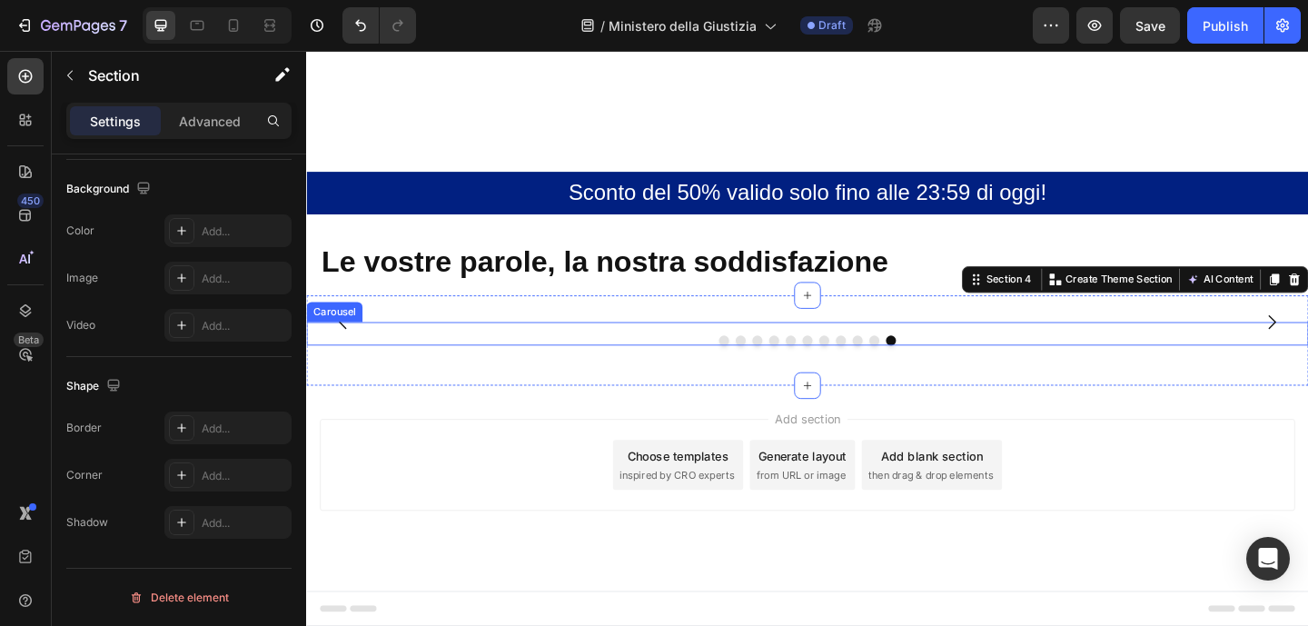
click at [585, 346] on div "Image" at bounding box center [843, 346] width 531 height 0
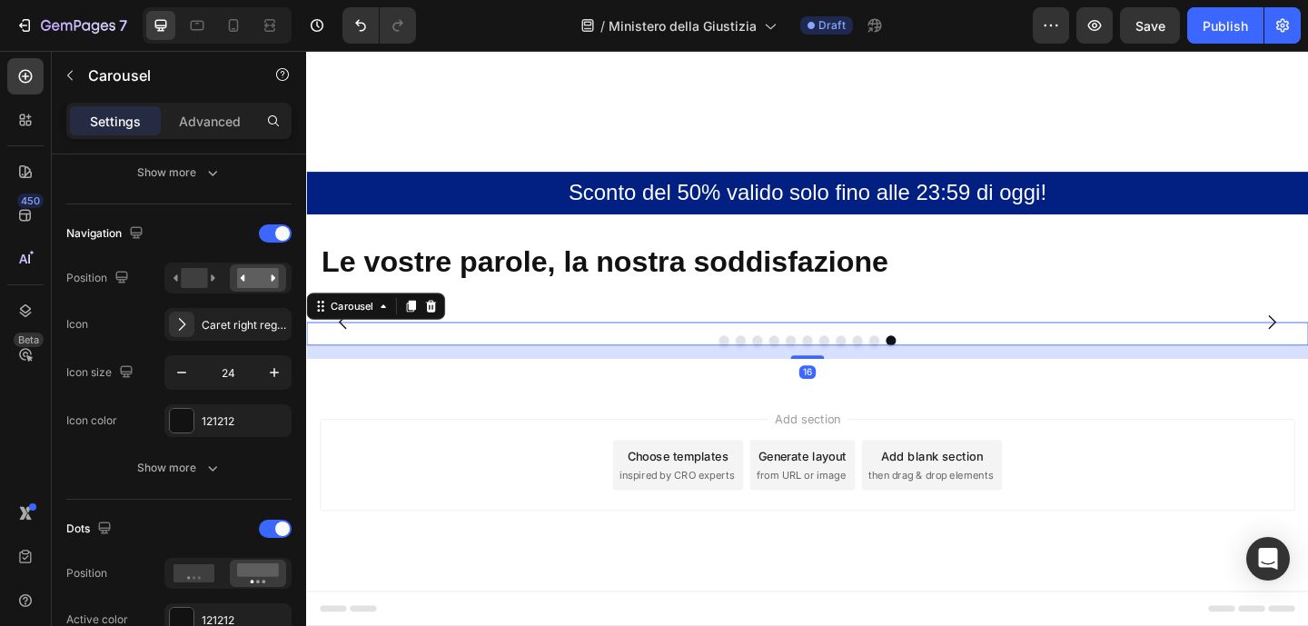
scroll to position [0, 0]
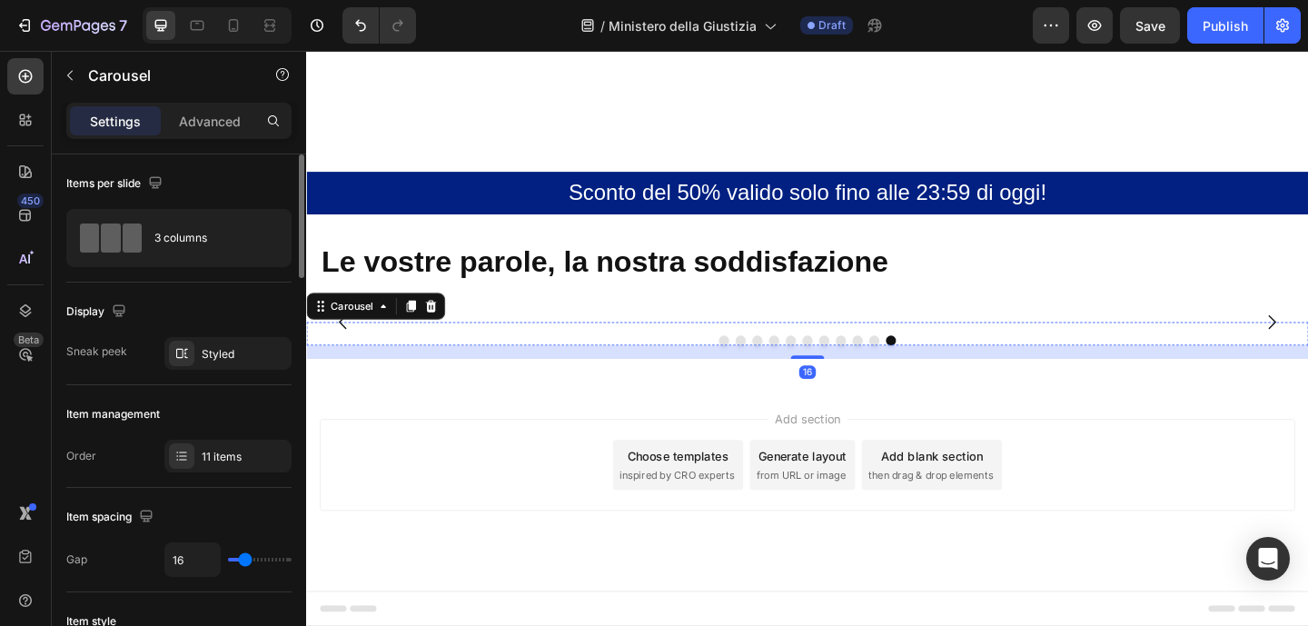
click at [590, 346] on img at bounding box center [843, 346] width 531 height 0
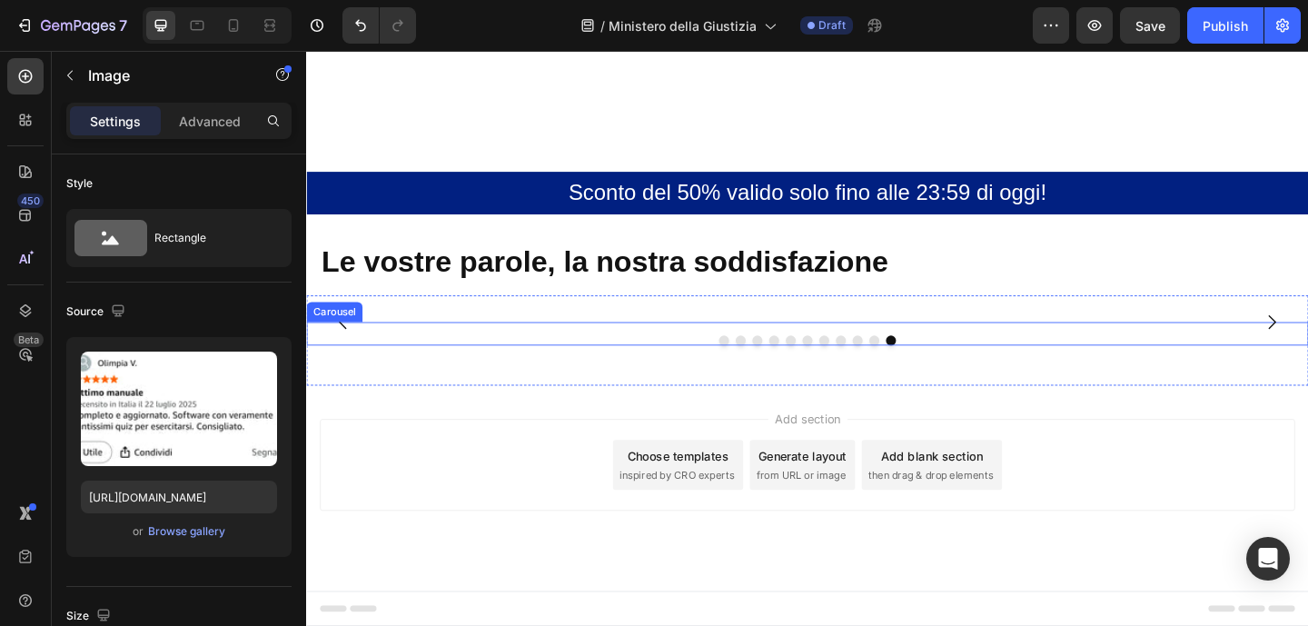
click at [561, 346] on div "Image" at bounding box center [299, 346] width 531 height 0
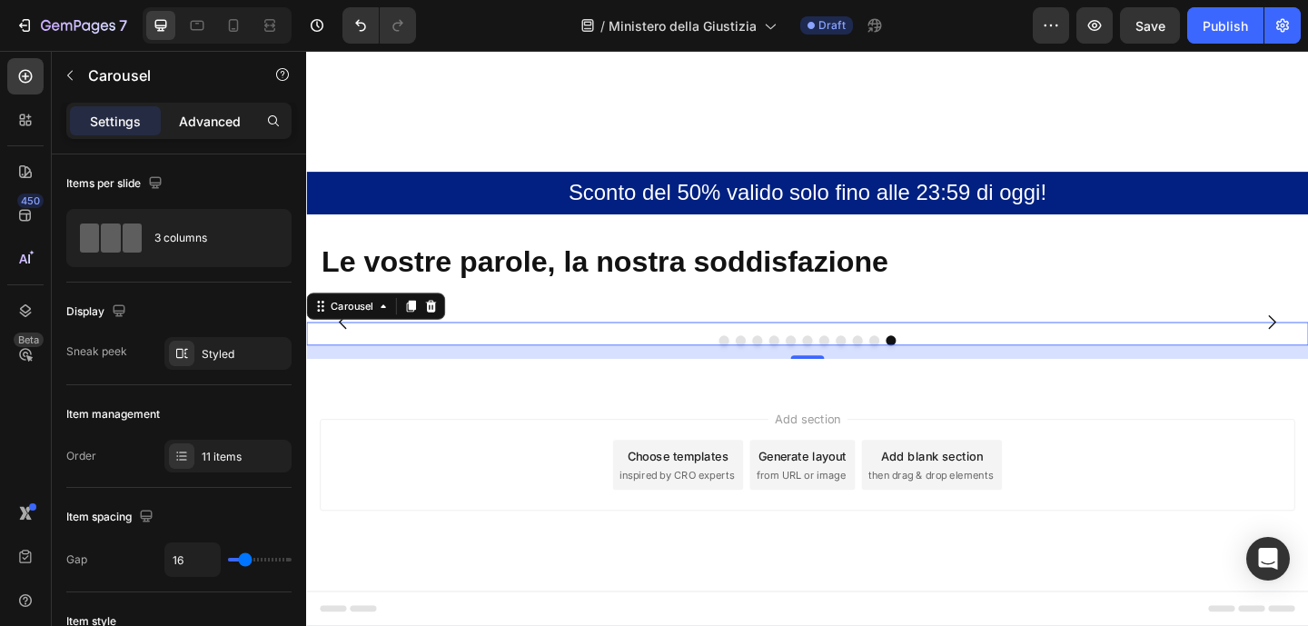
click at [195, 126] on p "Advanced" at bounding box center [210, 121] width 62 height 19
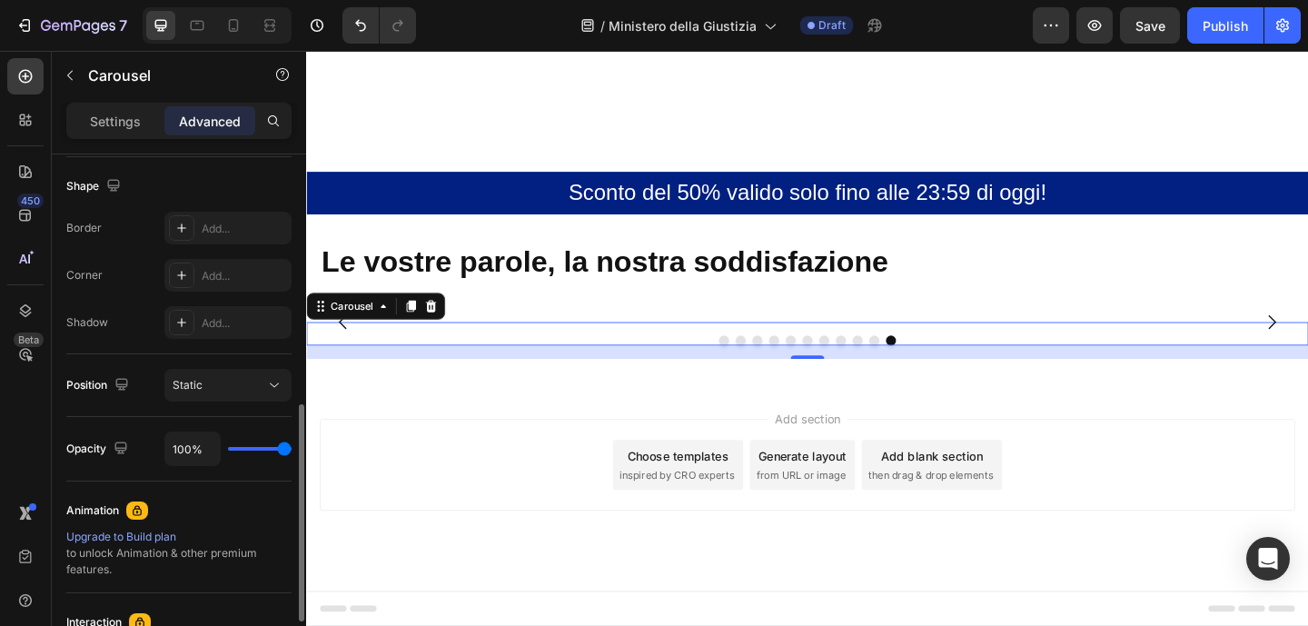
scroll to position [553, 0]
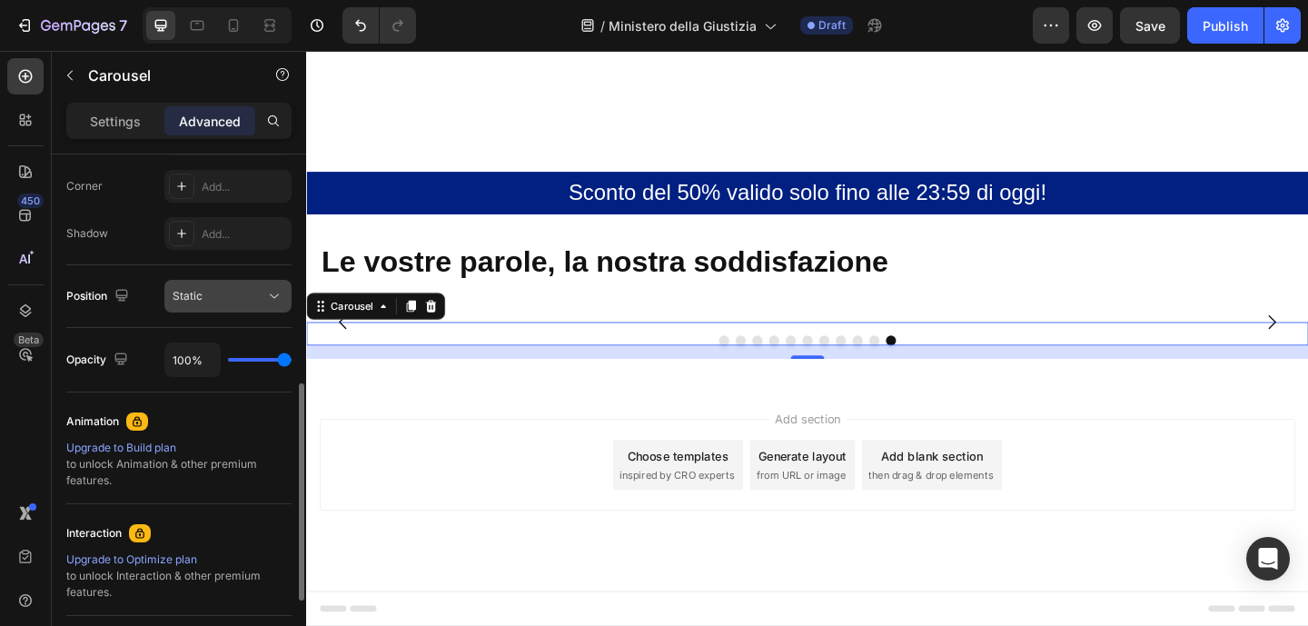
click at [233, 297] on div "Static" at bounding box center [219, 296] width 93 height 16
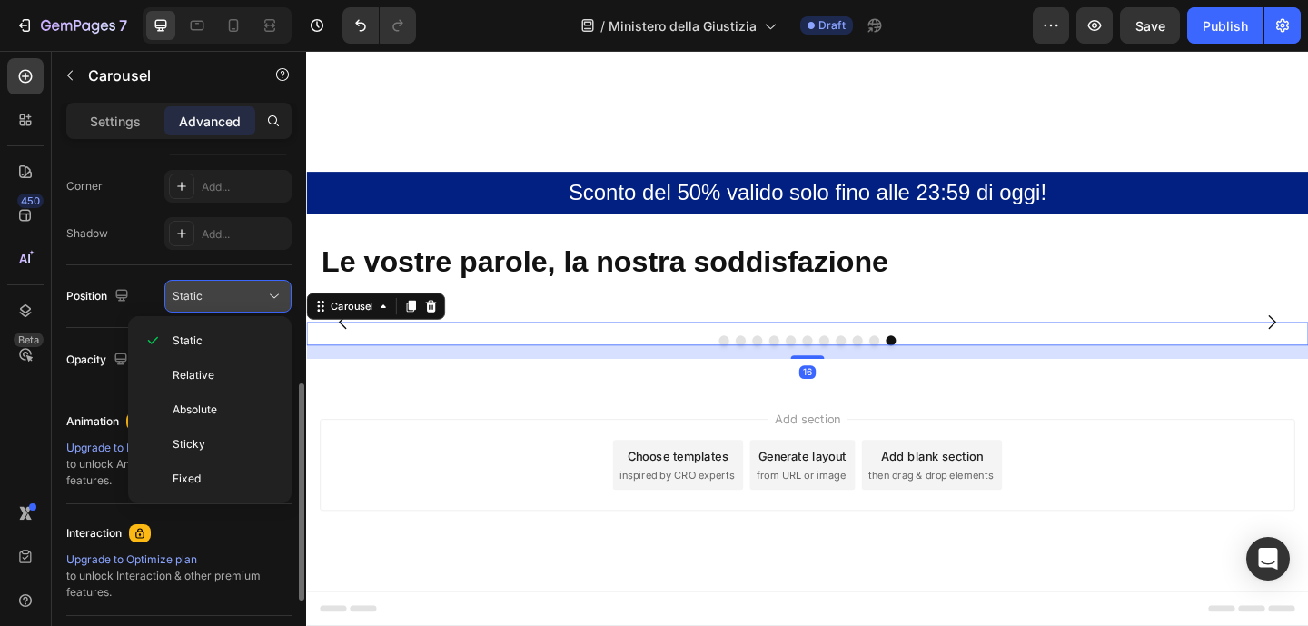
click at [233, 296] on div "Static" at bounding box center [219, 296] width 93 height 16
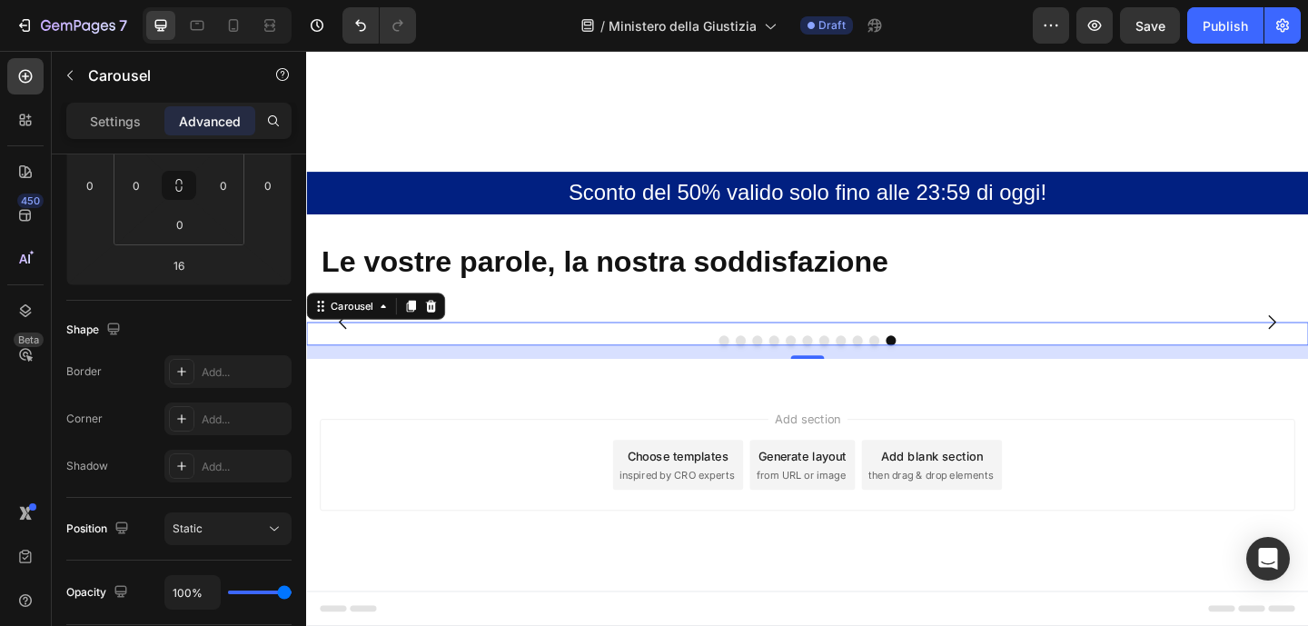
scroll to position [0, 0]
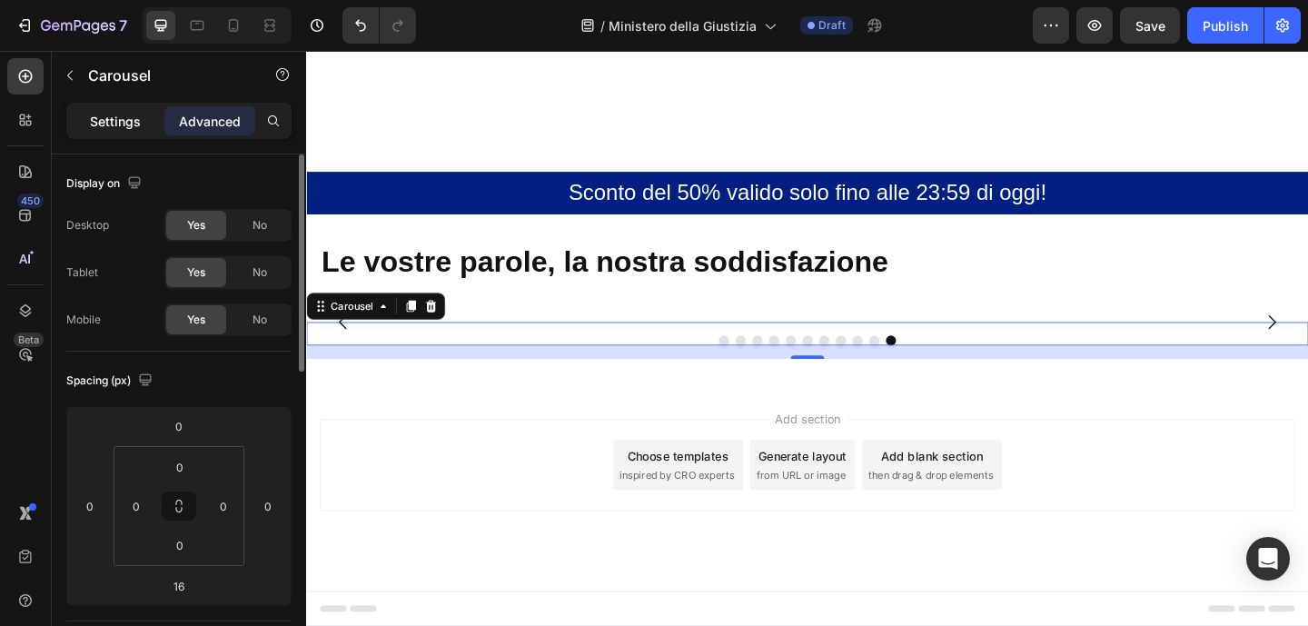
click at [137, 123] on p "Settings" at bounding box center [115, 121] width 51 height 19
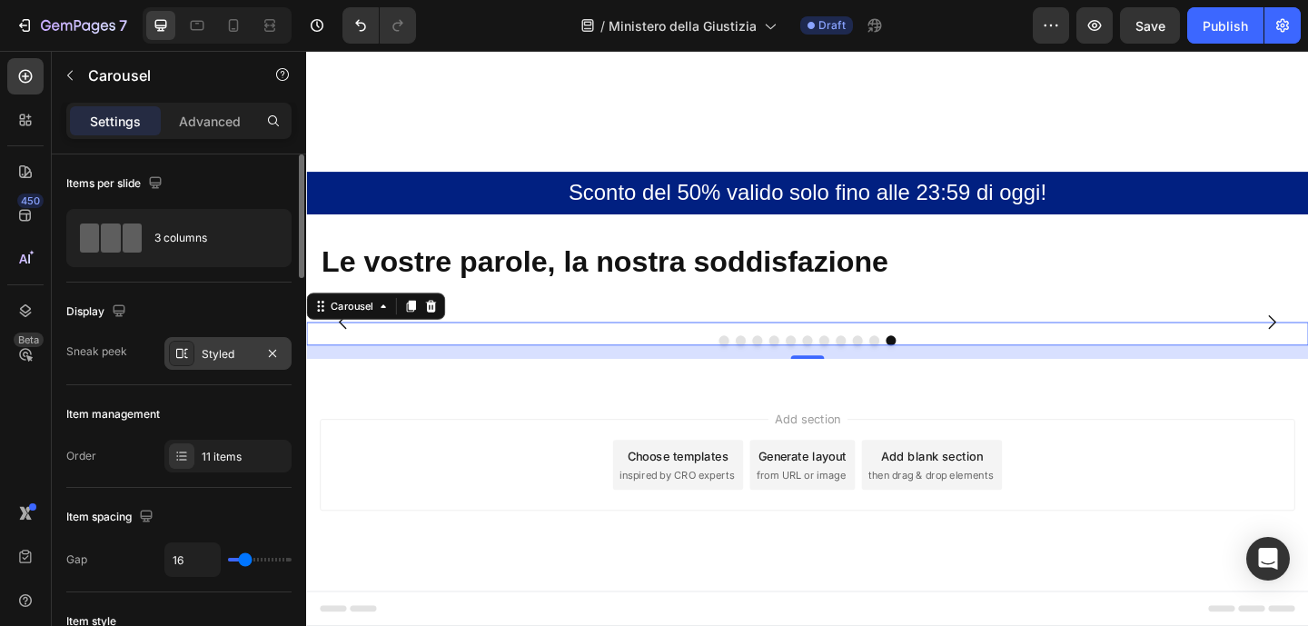
click at [230, 348] on div "Styled" at bounding box center [228, 354] width 53 height 16
click at [218, 416] on div "Item management" at bounding box center [178, 414] width 225 height 29
click at [756, 371] on button "Dot" at bounding box center [760, 366] width 11 height 11
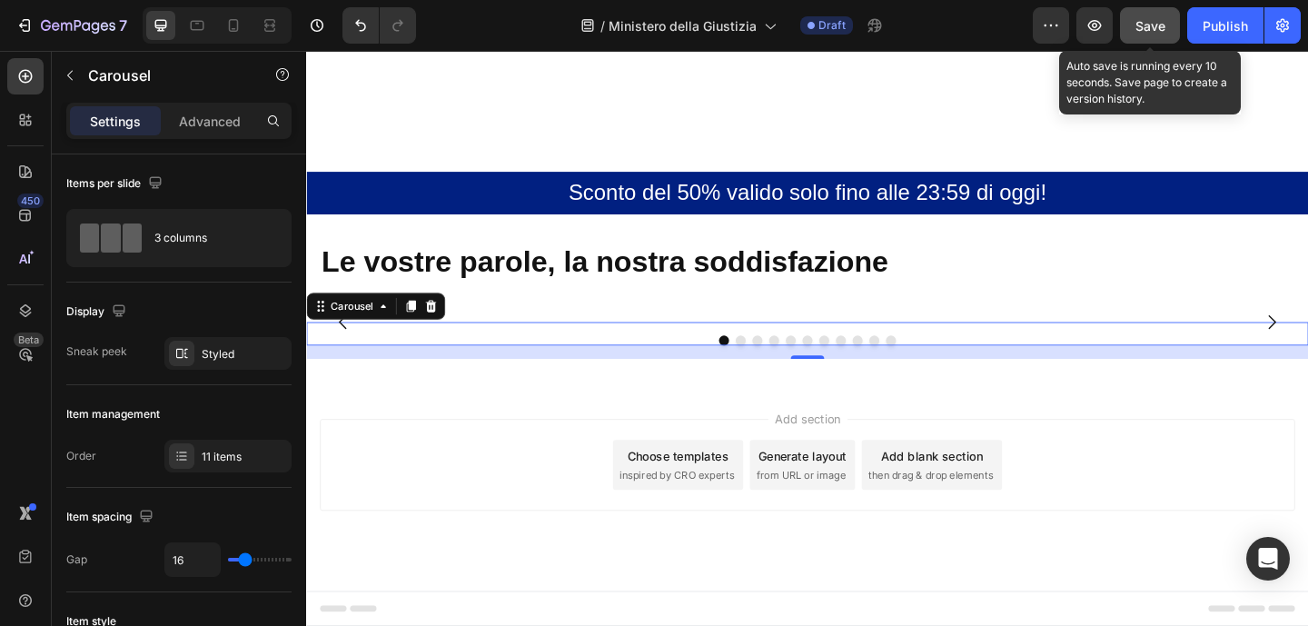
click at [1141, 25] on span "Save" at bounding box center [1150, 25] width 30 height 15
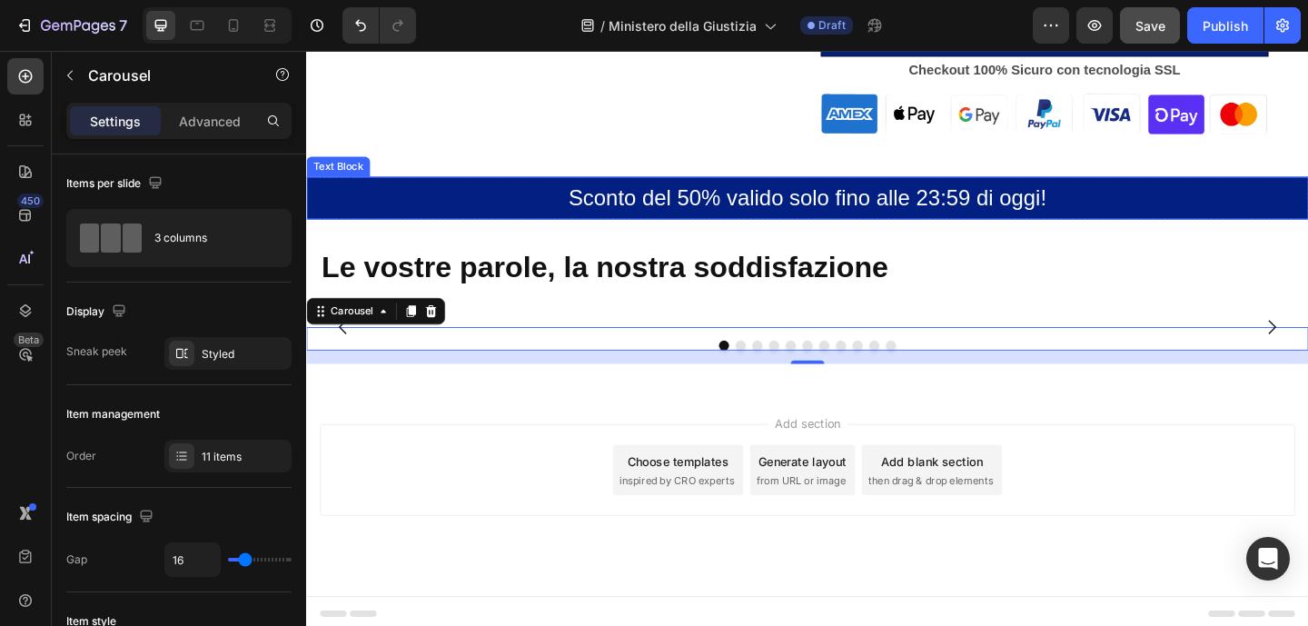
scroll to position [1111, 0]
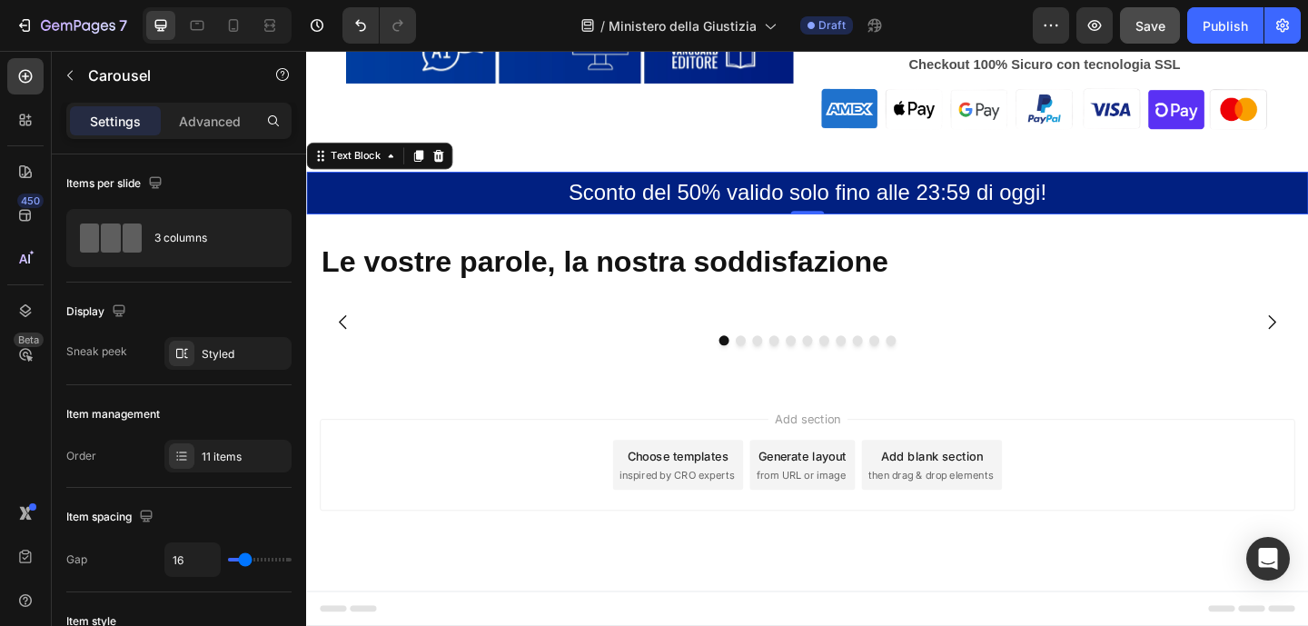
click at [1169, 184] on p "Sconto del 50% valido solo fino alle 23:59 di oggi!" at bounding box center [851, 205] width 1086 height 43
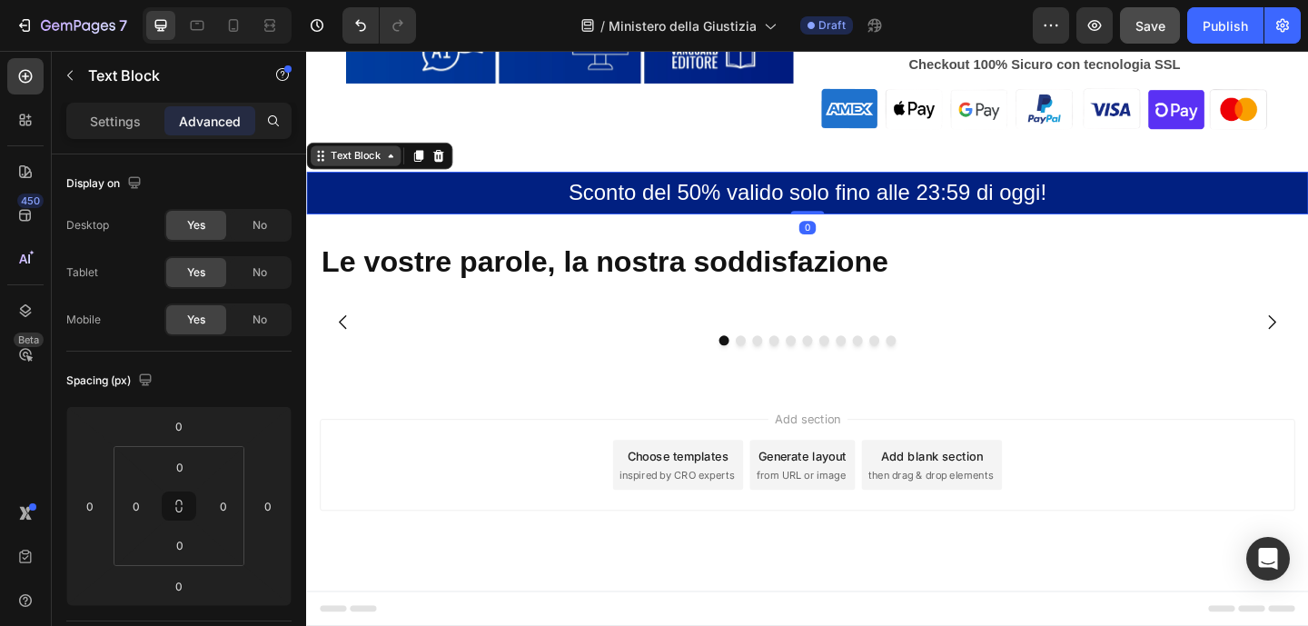
click at [390, 158] on icon at bounding box center [397, 165] width 15 height 15
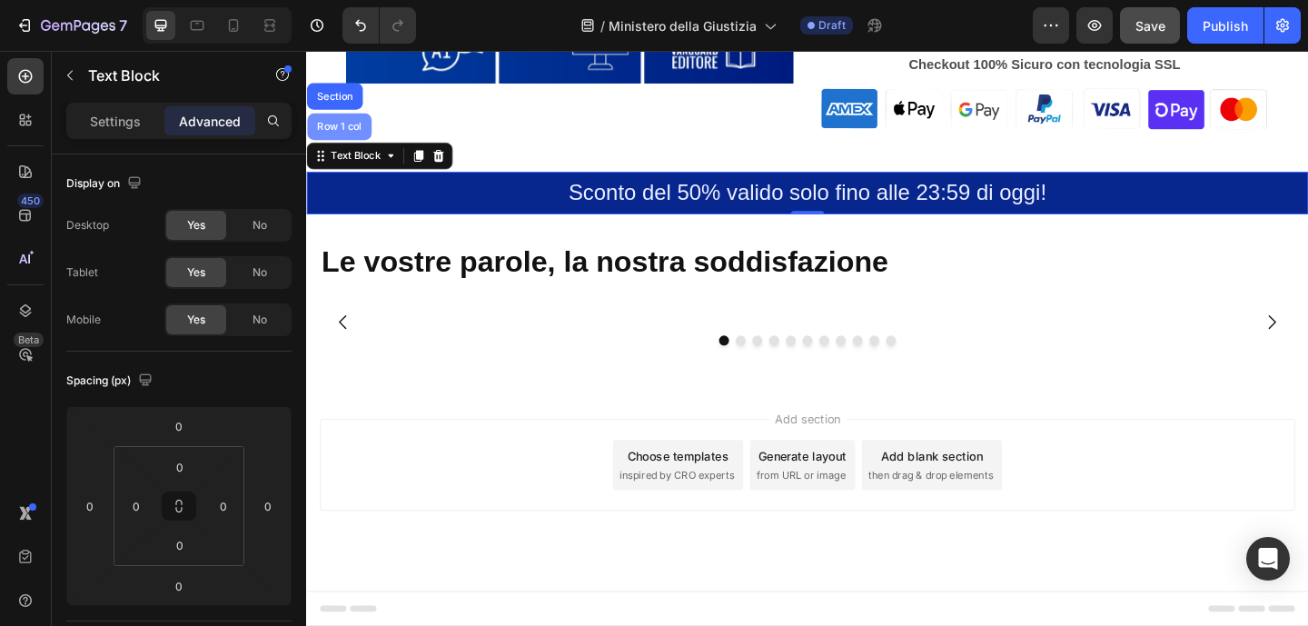
click at [349, 128] on div "Row 1 col" at bounding box center [341, 133] width 55 height 11
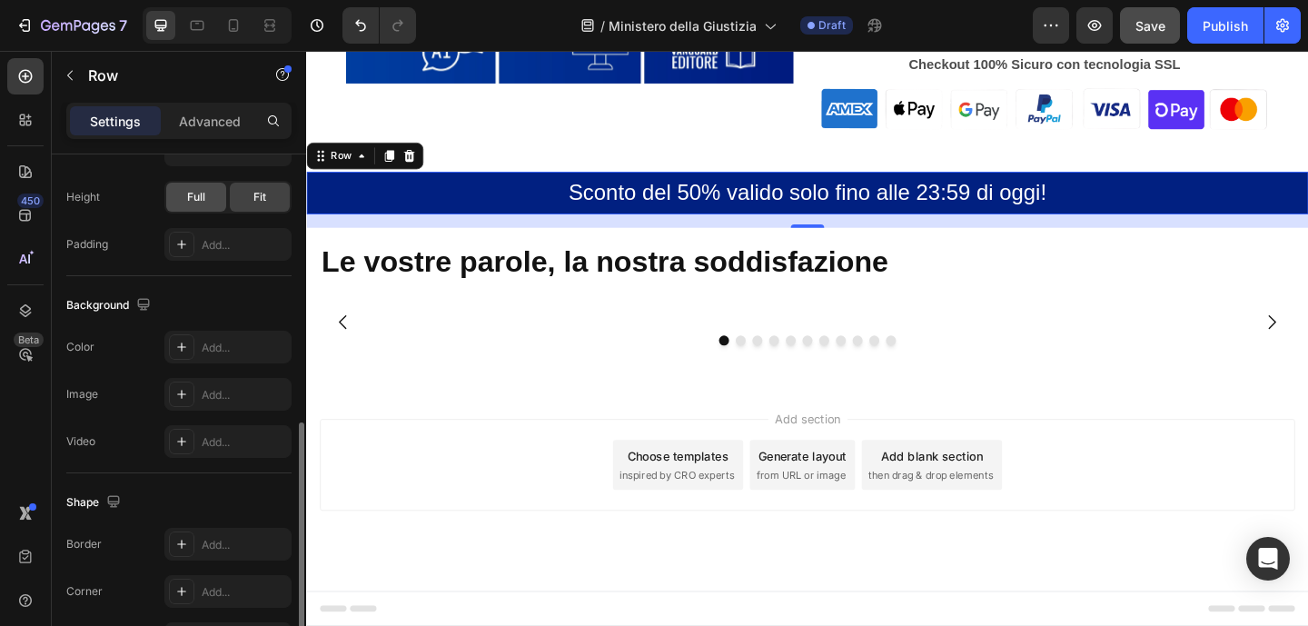
scroll to position [500, 0]
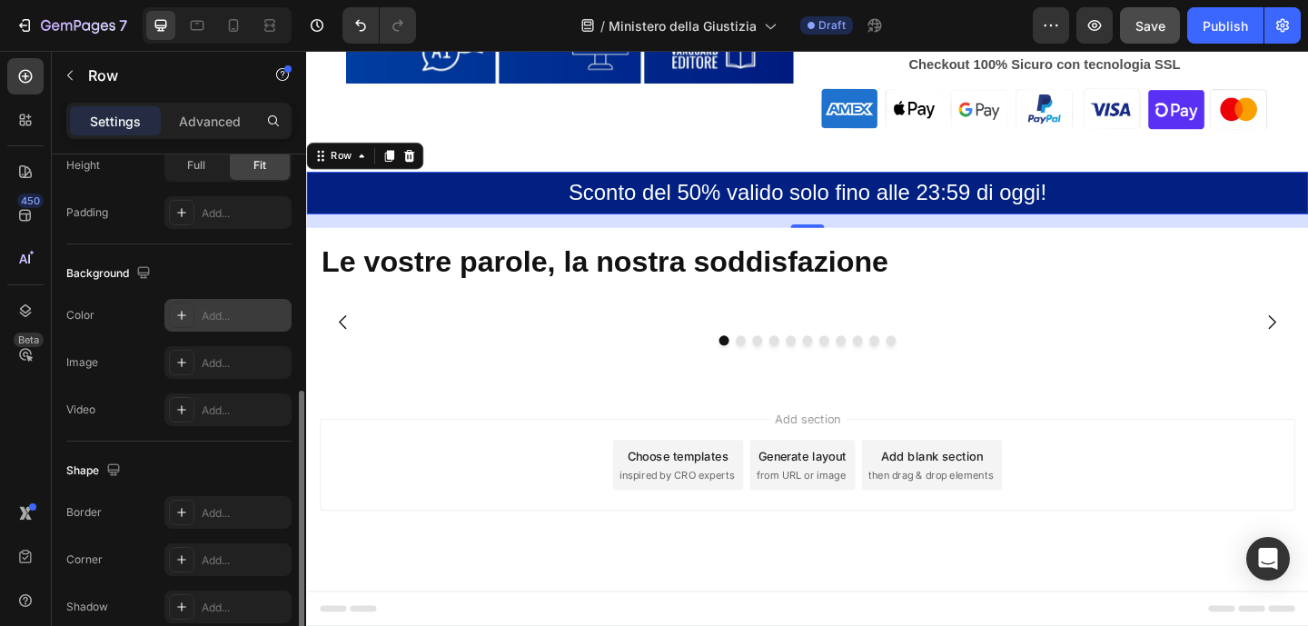
click at [185, 321] on icon at bounding box center [181, 315] width 15 height 15
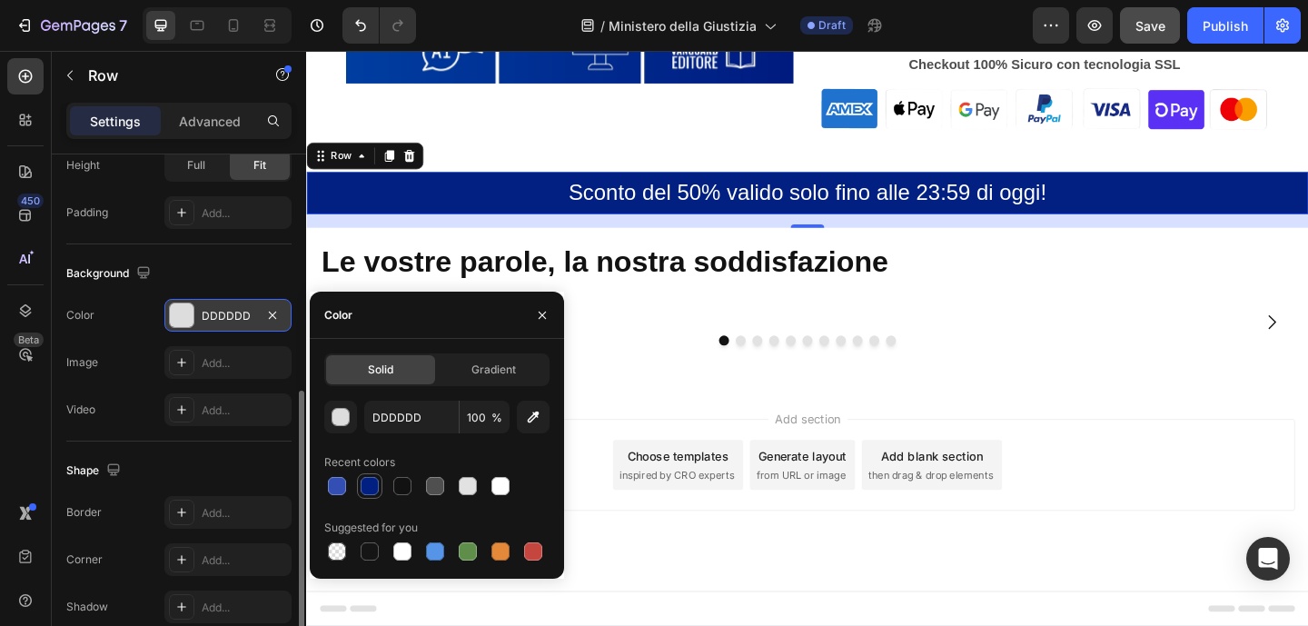
click at [363, 489] on div at bounding box center [370, 486] width 18 height 18
type input "012081"
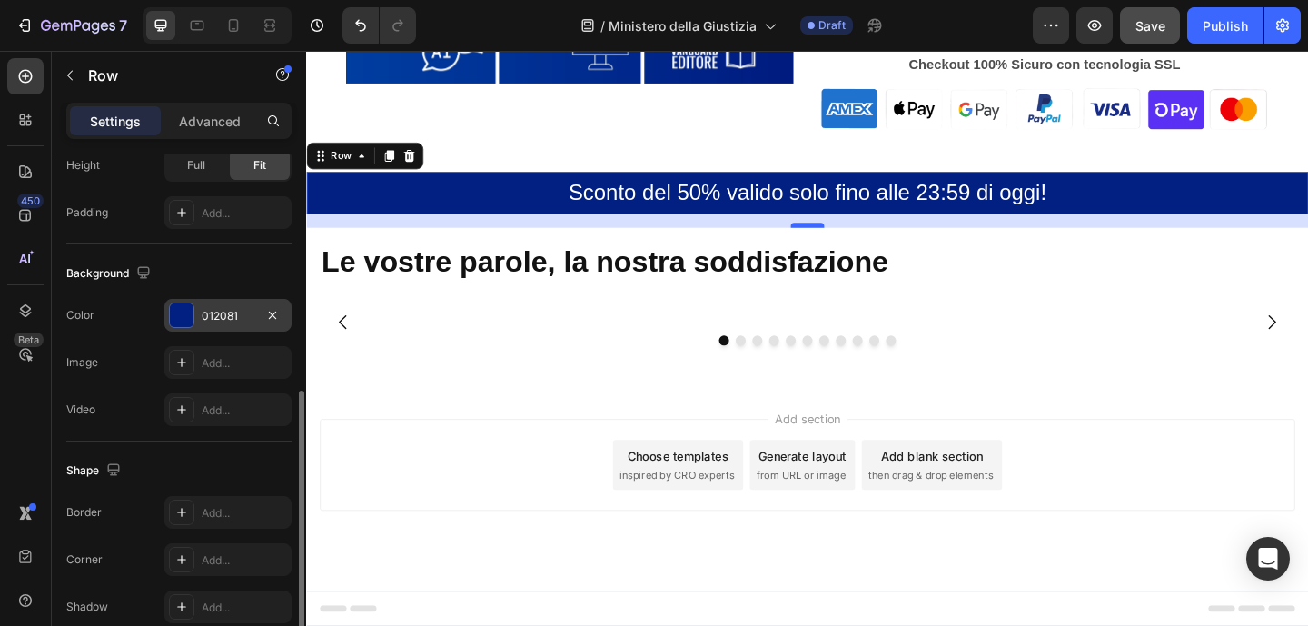
click at [847, 238] on div at bounding box center [851, 240] width 36 height 5
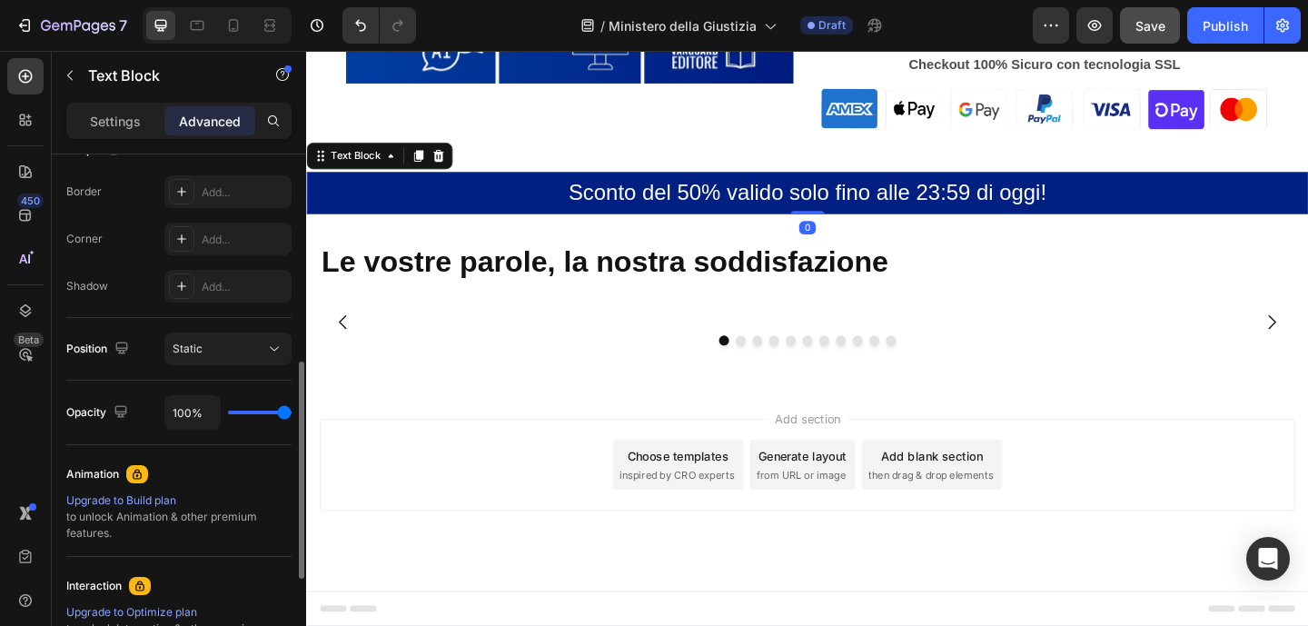
click at [831, 184] on p "Sconto del 50% valido solo fino alle 23:59 di oggi!" at bounding box center [851, 205] width 1086 height 43
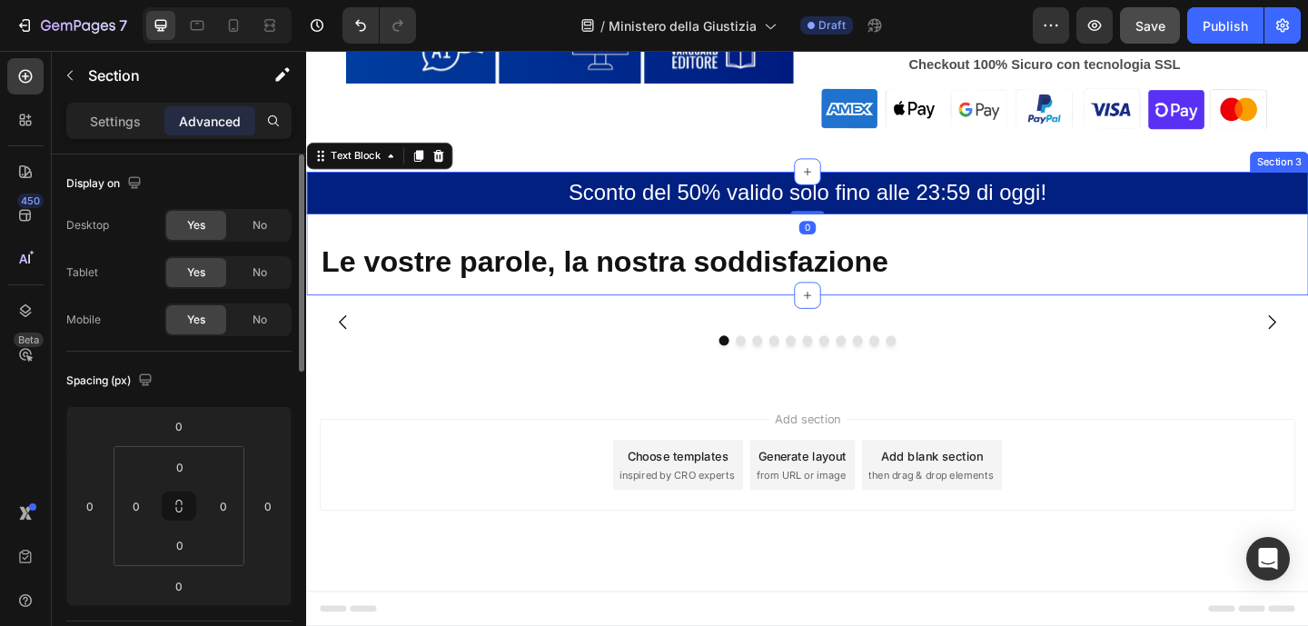
click at [855, 202] on div "Sconto del 50% valido solo fino alle 23:59 di [DATE]! Text Block 0 Row Le vostr…" at bounding box center [851, 250] width 1090 height 134
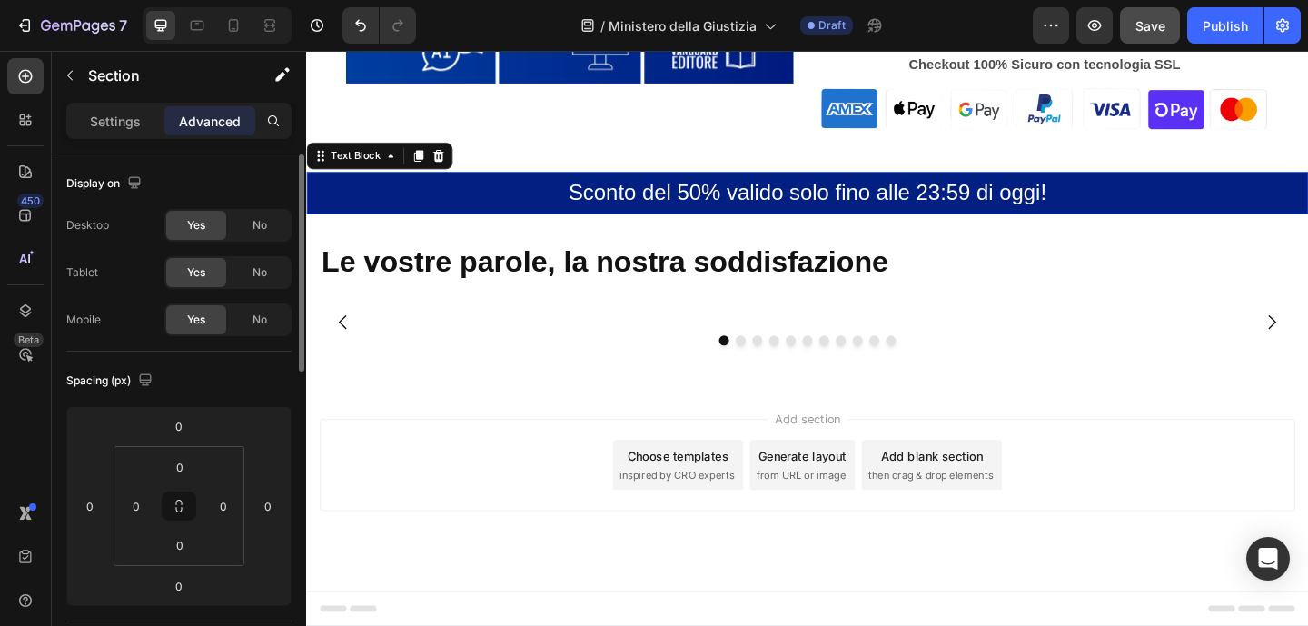
click at [853, 193] on p "Sconto del 50% valido solo fino alle 23:59 di oggi!" at bounding box center [851, 205] width 1086 height 43
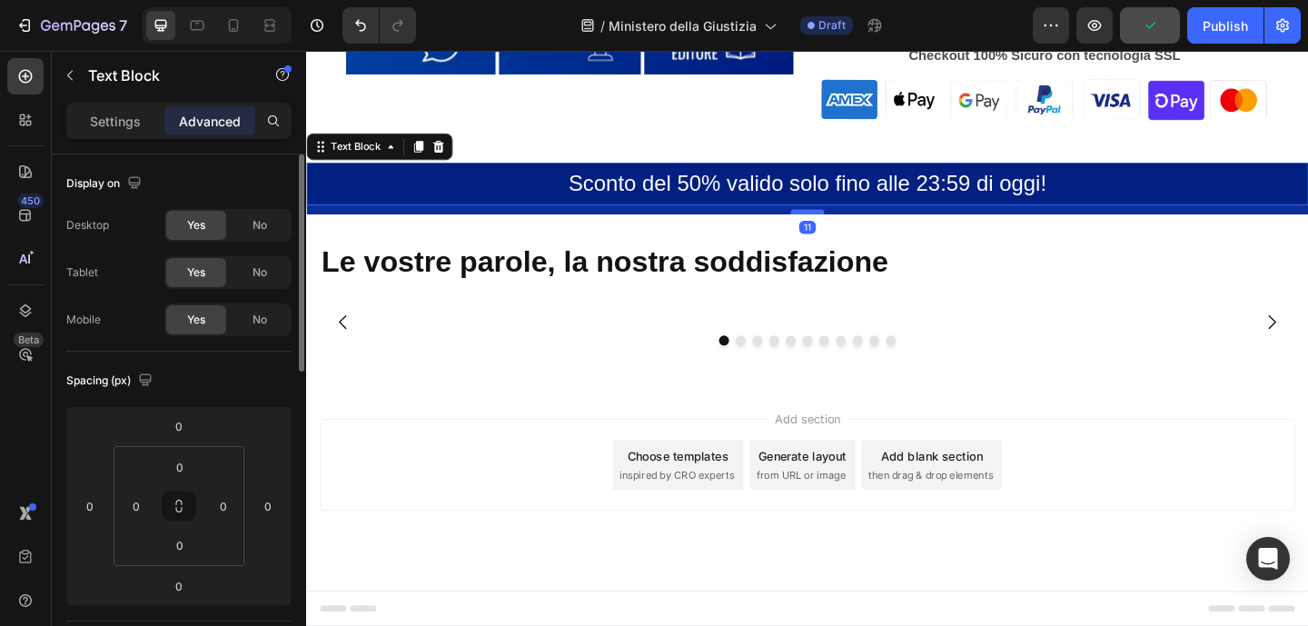
drag, startPoint x: 856, startPoint y: 198, endPoint x: 858, endPoint y: 208, distance: 10.2
click at [858, 223] on div at bounding box center [851, 225] width 36 height 5
type input "11"
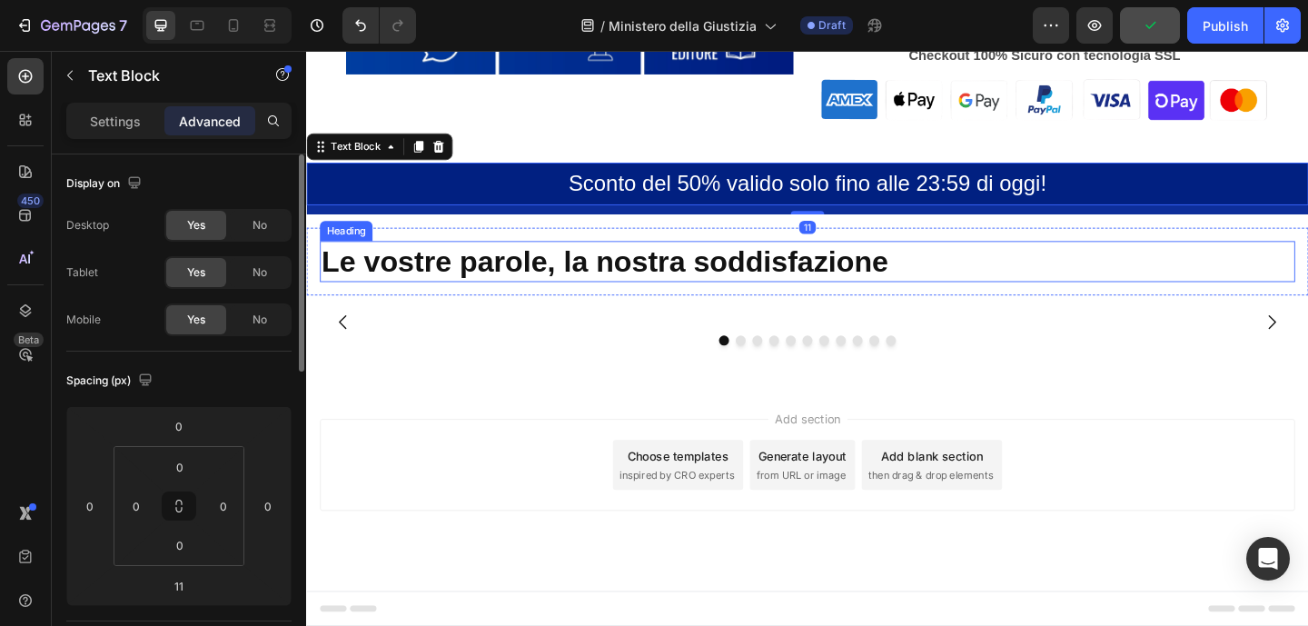
click at [997, 258] on h2 "Le vostre parole, la nostra soddisfazione" at bounding box center [851, 280] width 1061 height 45
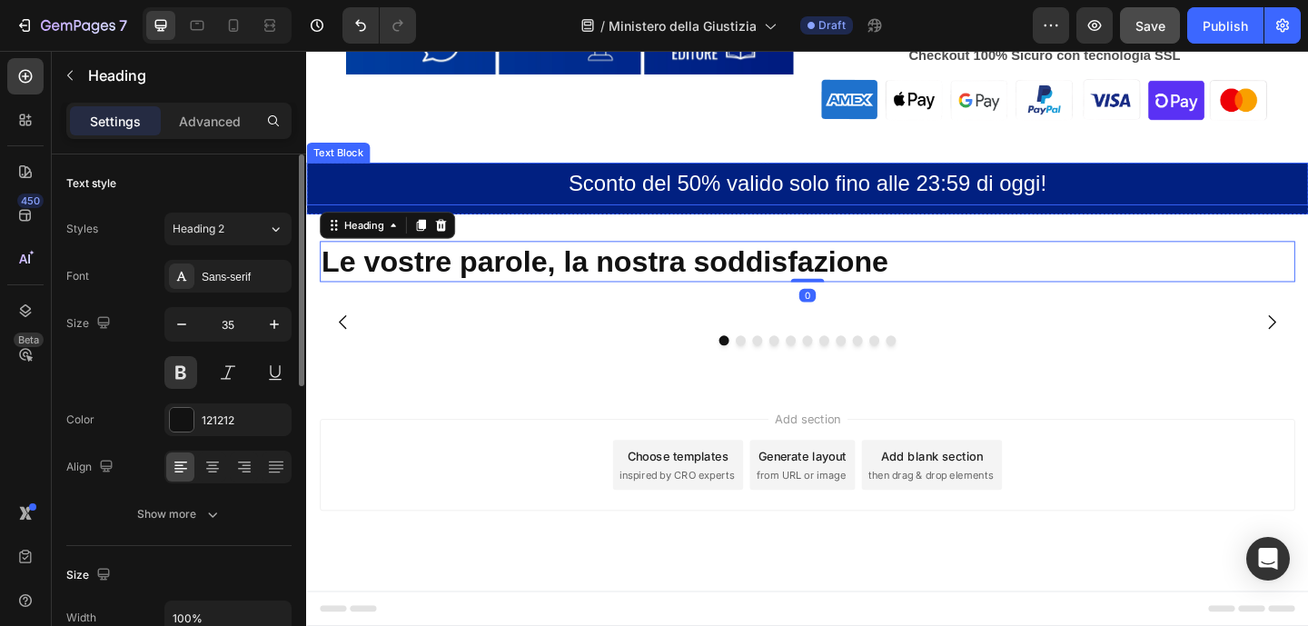
click at [1176, 185] on p "Sconto del 50% valido solo fino alle 23:59 di oggi!" at bounding box center [851, 195] width 1086 height 43
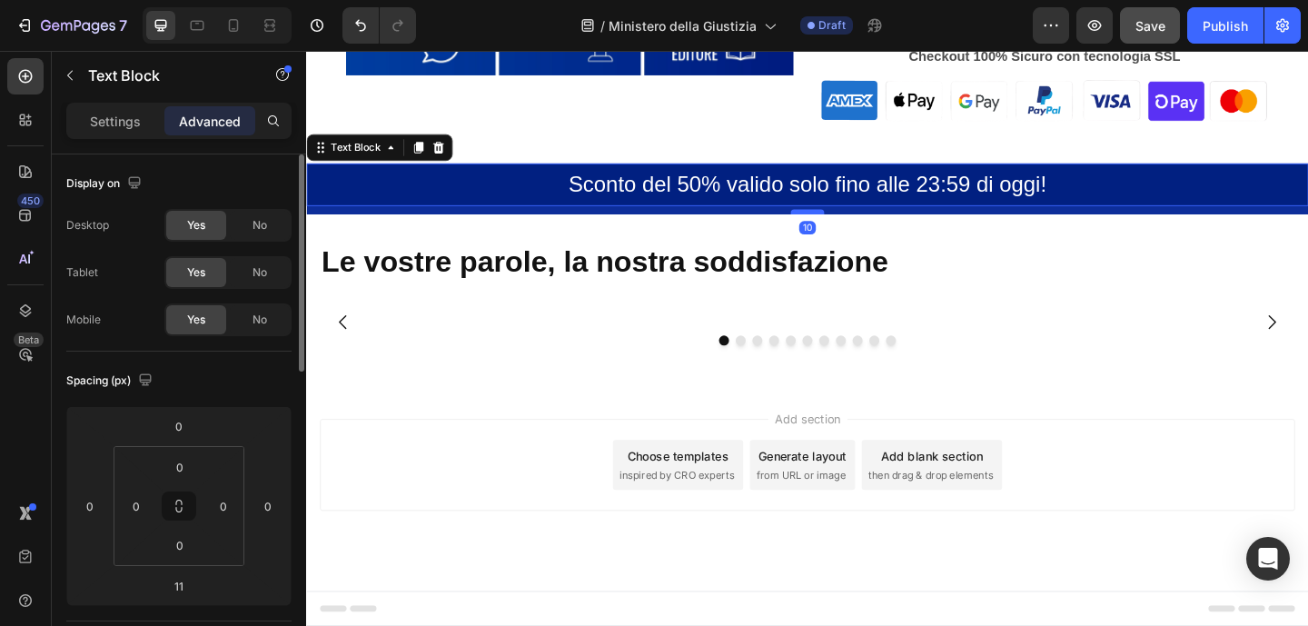
click at [857, 223] on div at bounding box center [851, 225] width 36 height 5
type input "10"
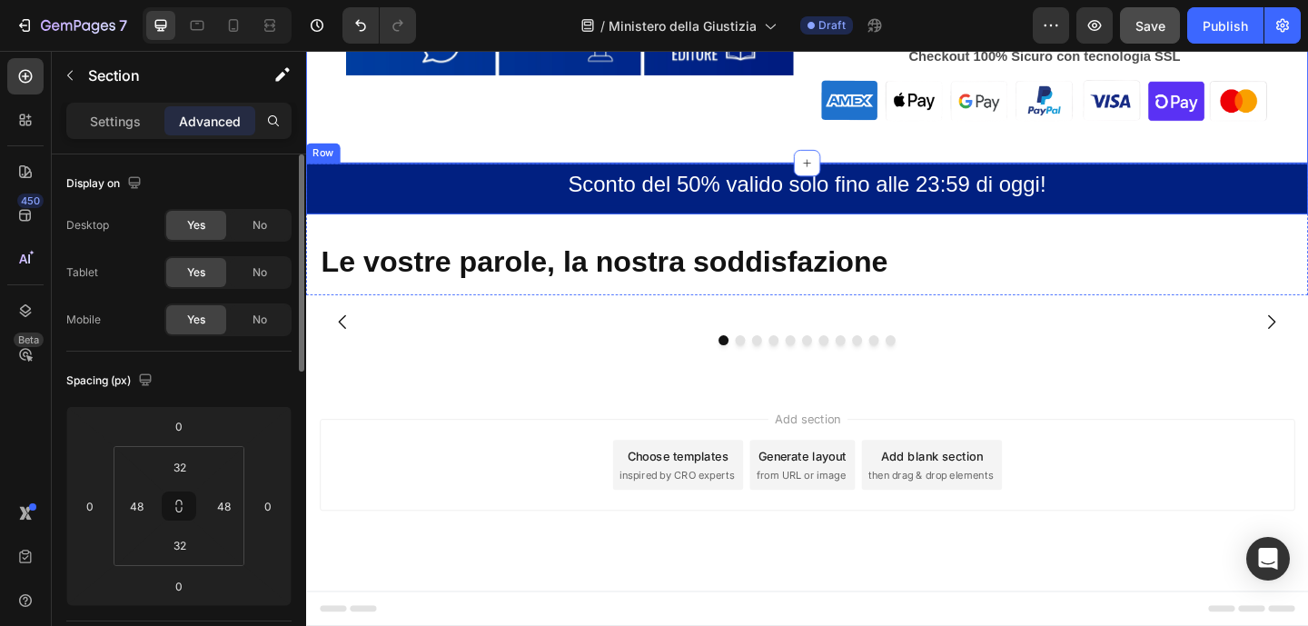
click at [469, 208] on div "Sconto del 50% valido solo fino alle 23:59 di oggi! Text Block" at bounding box center [851, 200] width 1090 height 55
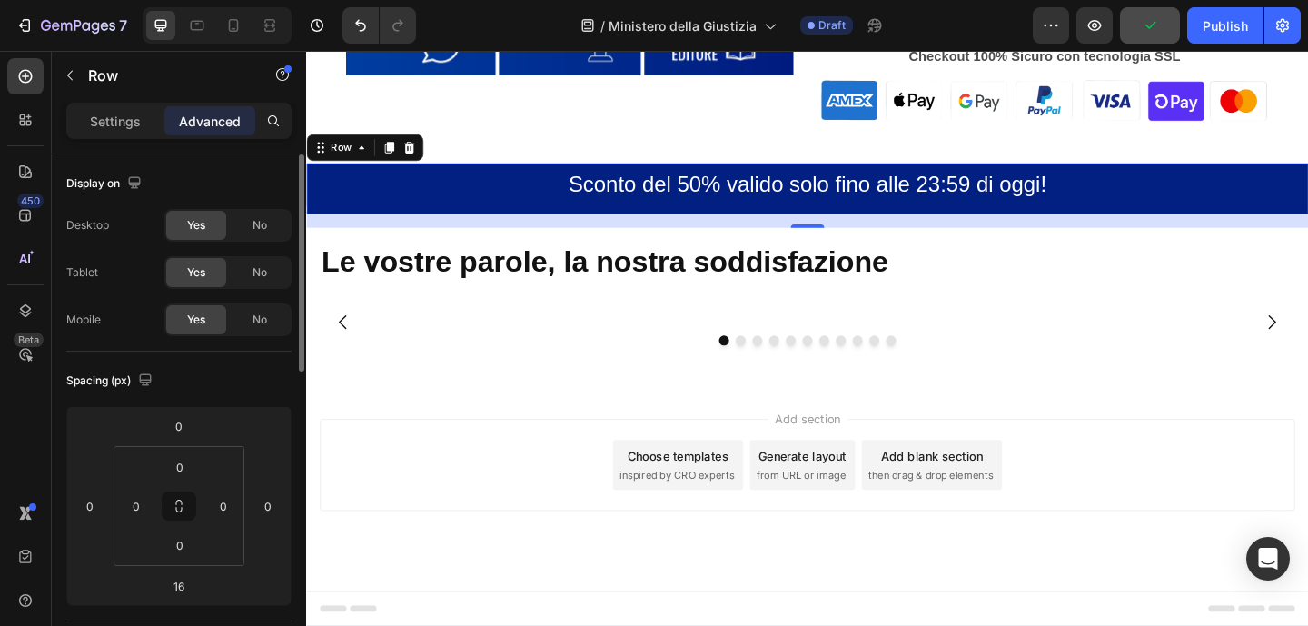
click at [222, 121] on p "Advanced" at bounding box center [210, 121] width 62 height 19
click at [198, 429] on div "0" at bounding box center [178, 425] width 45 height 29
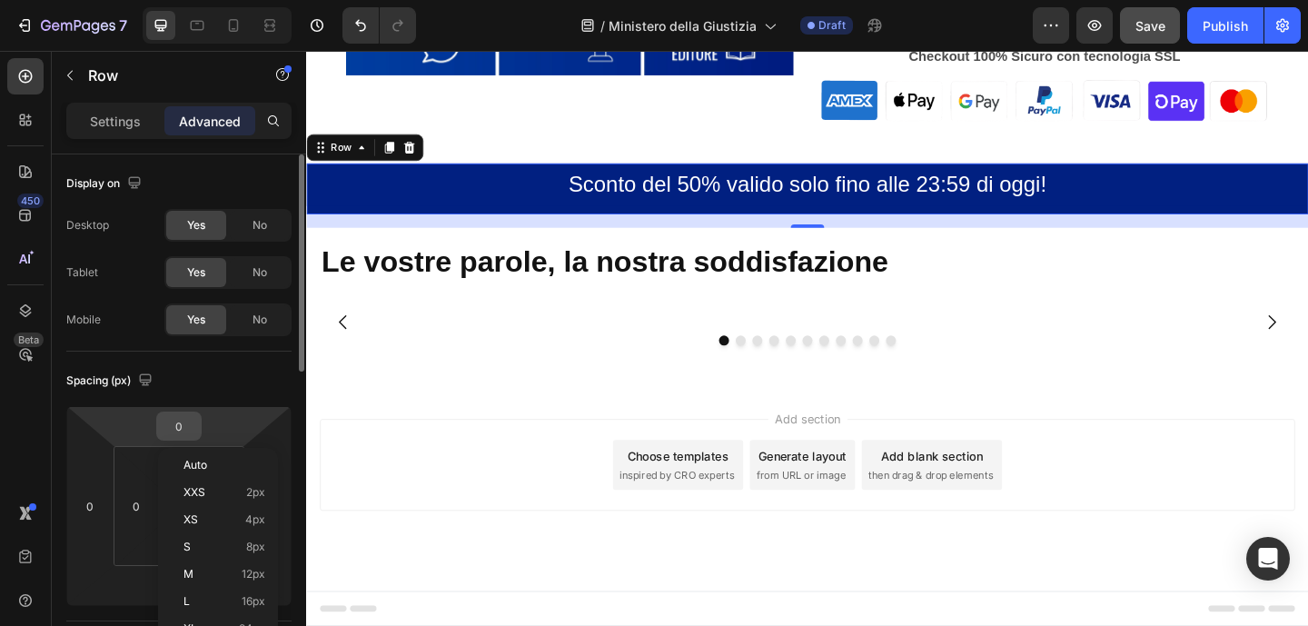
click at [191, 424] on input "0" at bounding box center [179, 425] width 36 height 27
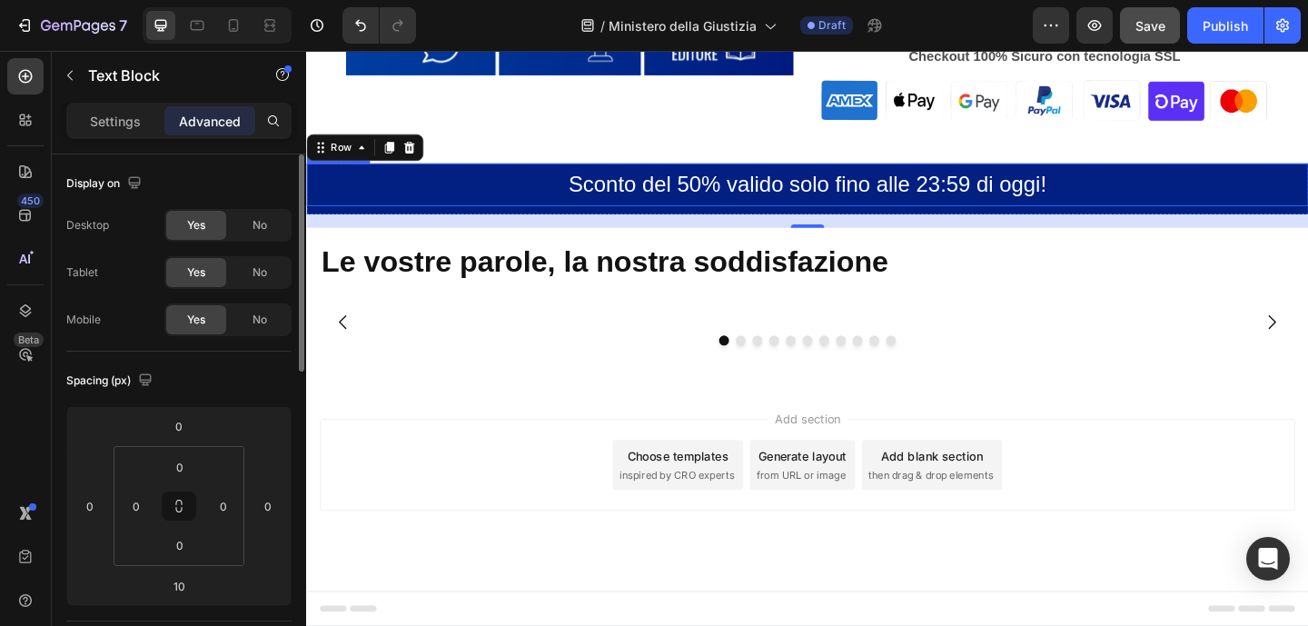
click at [522, 193] on p "Sconto del 50% valido solo fino alle 23:59 di oggi!" at bounding box center [851, 196] width 1086 height 43
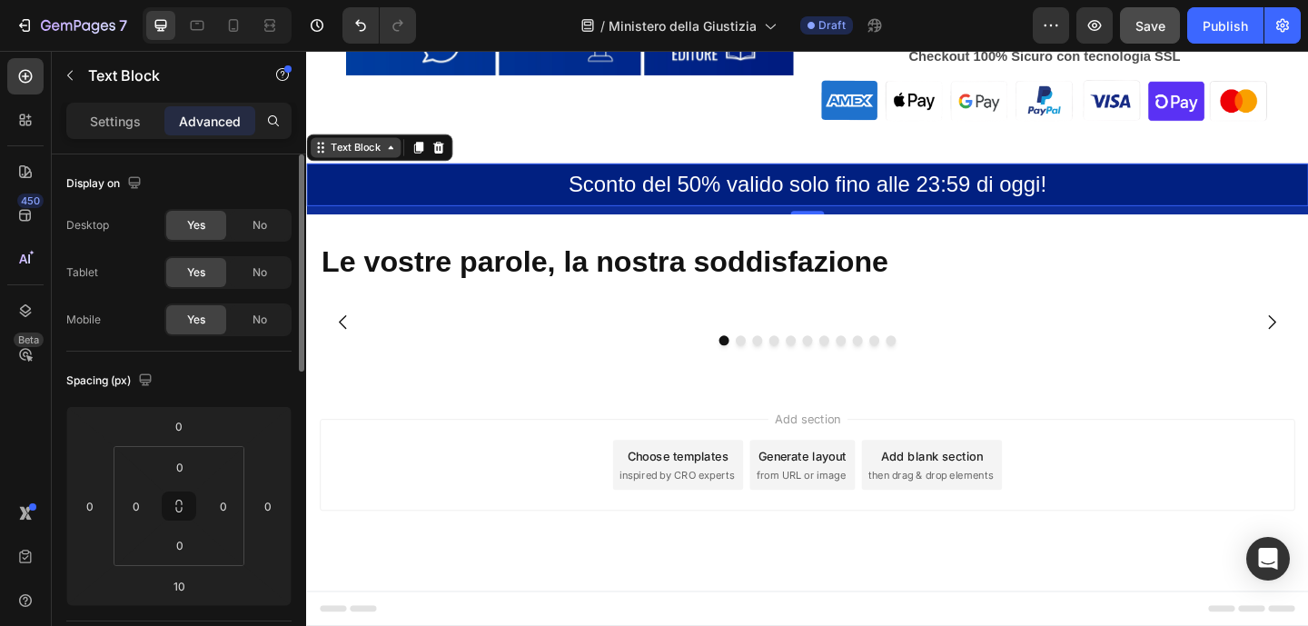
click at [373, 148] on div "Text Block" at bounding box center [360, 156] width 62 height 16
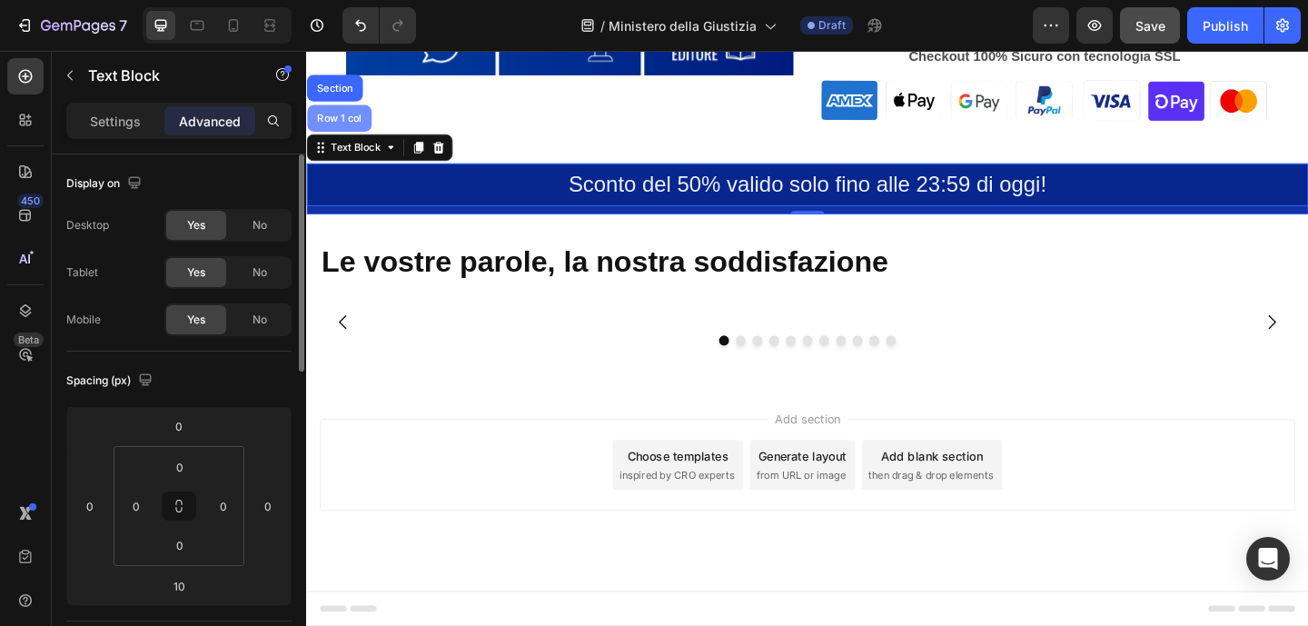
click at [356, 113] on div "Row 1 col" at bounding box center [342, 124] width 70 height 29
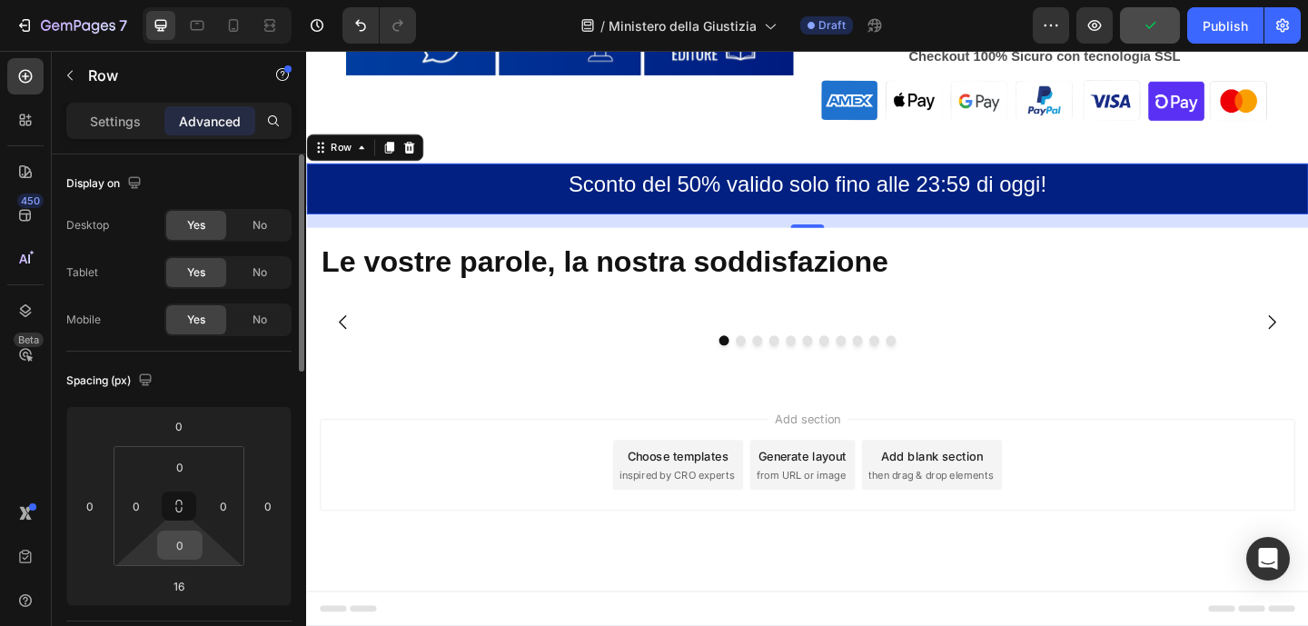
click at [184, 543] on input "0" at bounding box center [180, 544] width 36 height 27
type input "5"
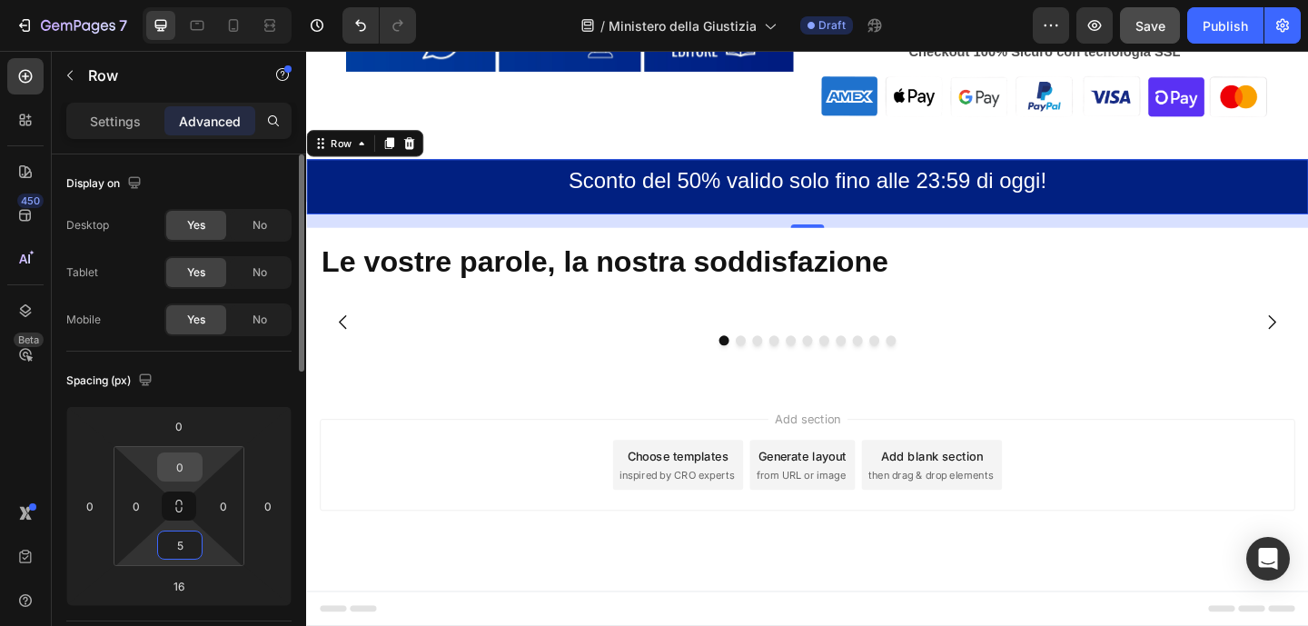
type input "5"
click at [200, 469] on div "0" at bounding box center [179, 466] width 45 height 29
click at [193, 464] on input "0" at bounding box center [180, 466] width 36 height 27
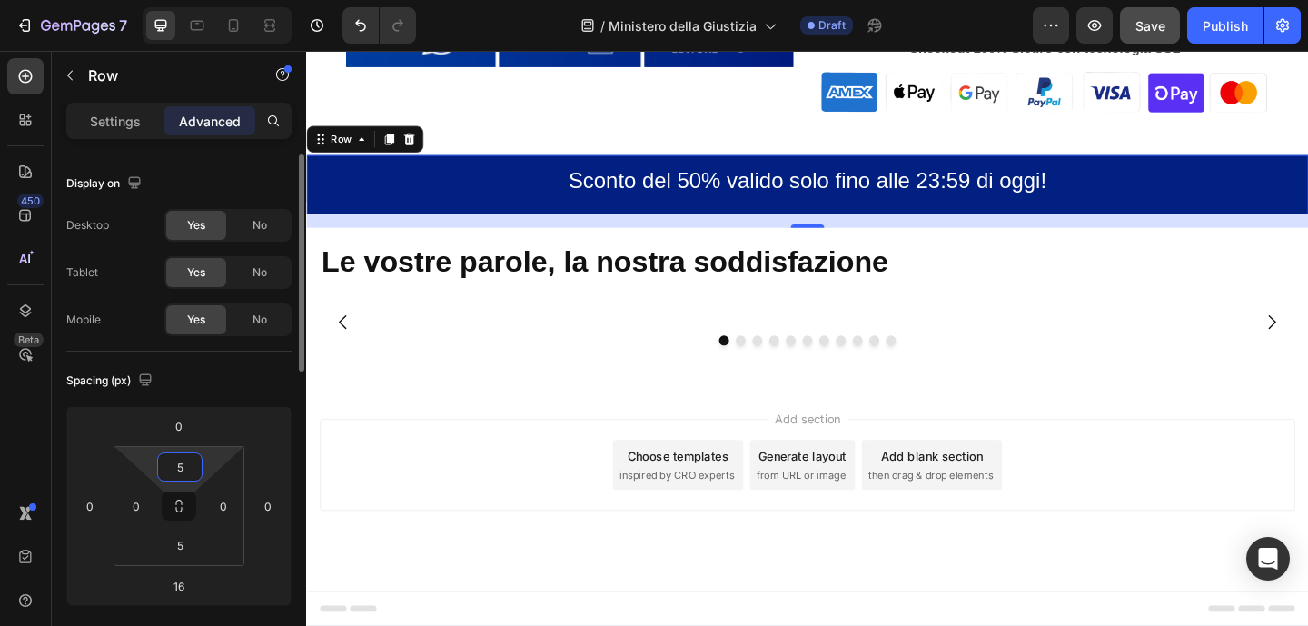
type input "5"
click at [817, 206] on div "Sconto del 50% valido solo fino alle 23:59 di oggi! Text Block" at bounding box center [851, 196] width 1090 height 55
click at [193, 461] on input "5" at bounding box center [180, 466] width 36 height 27
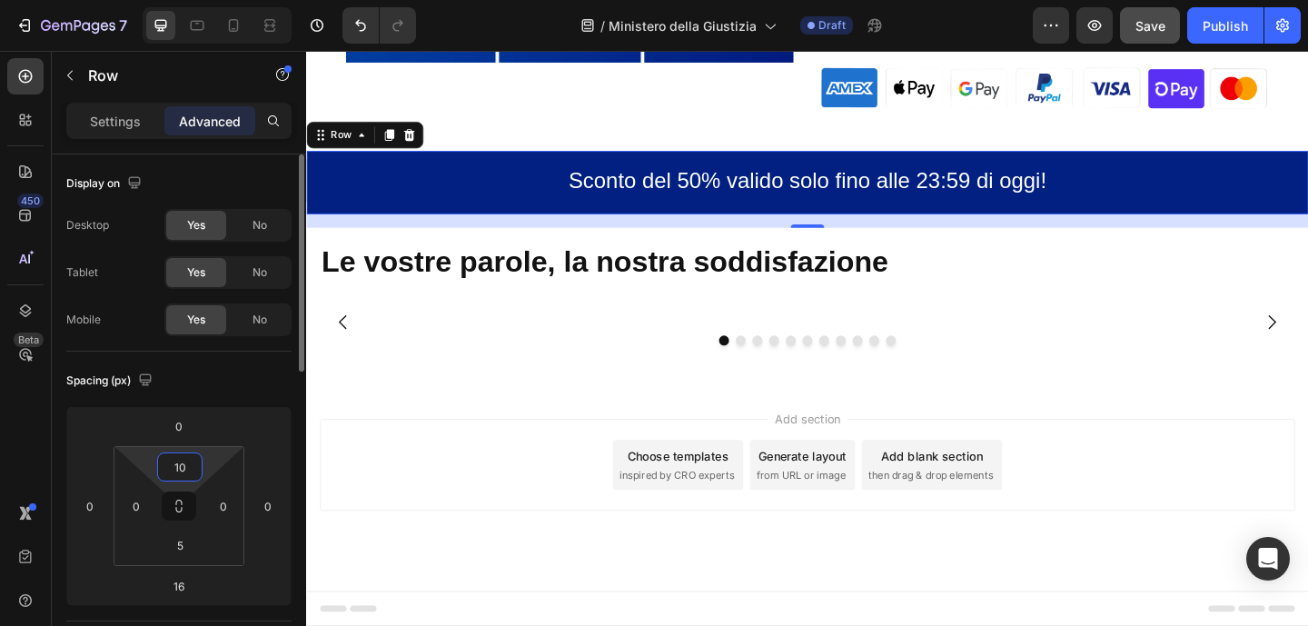
type input "10"
click at [188, 544] on input "5" at bounding box center [180, 544] width 36 height 27
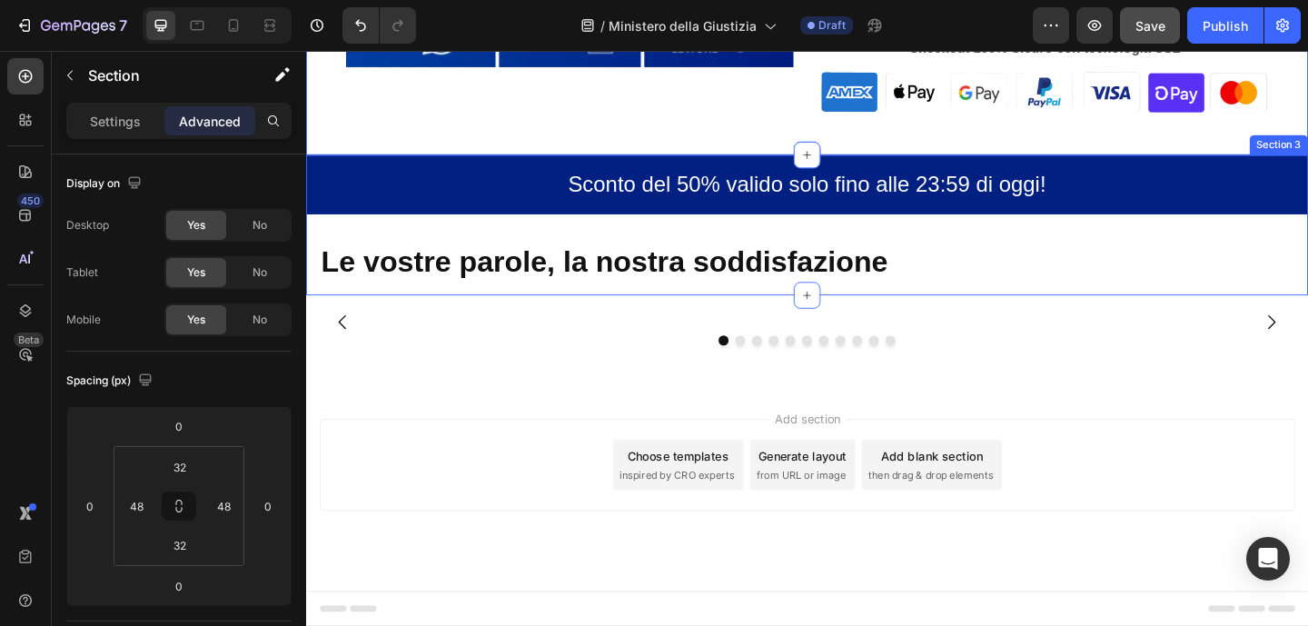
click at [1052, 226] on div "Sconto del 50% valido solo fino alle 23:59 di [DATE]! Text Block Row Le vostre …" at bounding box center [851, 240] width 1090 height 153
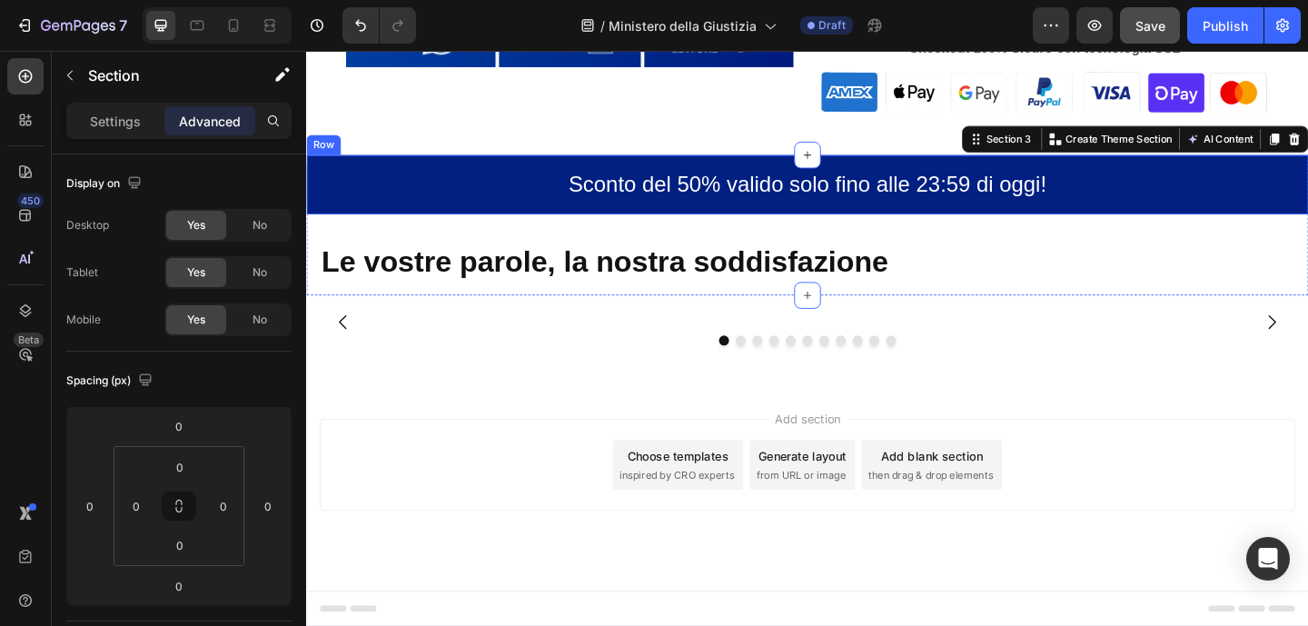
click at [548, 164] on div "Sconto del 50% valido solo fino alle 23:59 di [DATE]! Text Block Row" at bounding box center [851, 196] width 1090 height 64
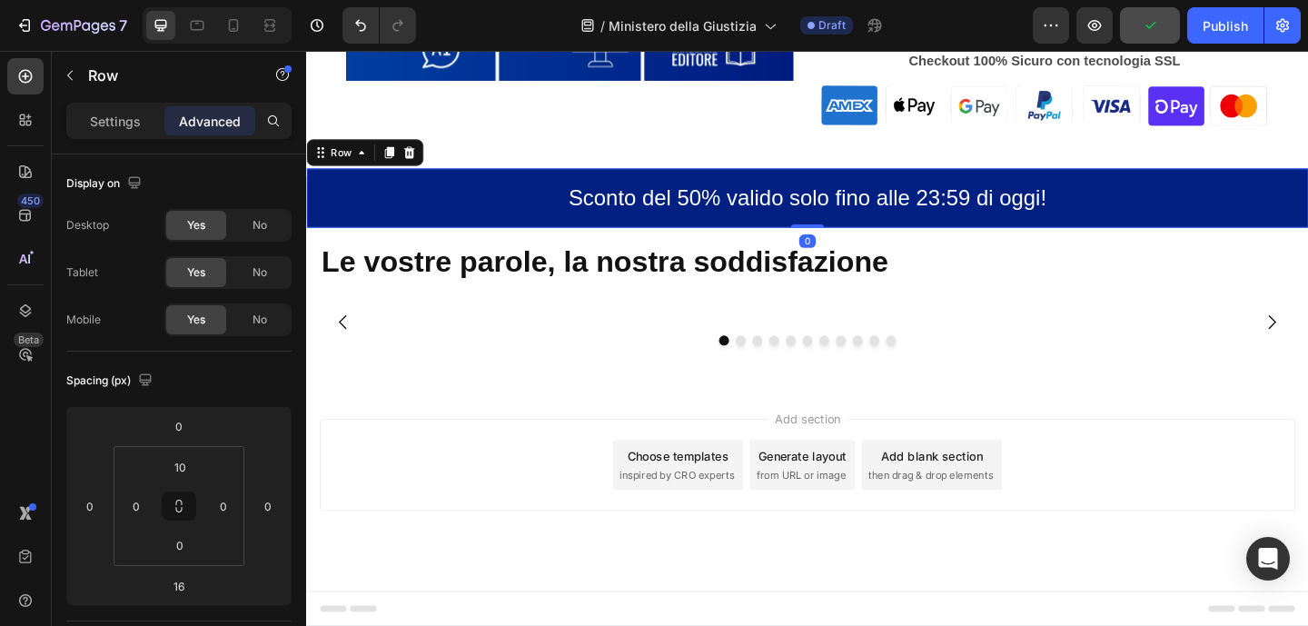
drag, startPoint x: 845, startPoint y: 230, endPoint x: 841, endPoint y: 210, distance: 20.3
click at [841, 210] on div "Sconto del 50% valido solo fino alle 23:59 di [DATE]! Text Block Row 0" at bounding box center [851, 211] width 1090 height 64
type input "0"
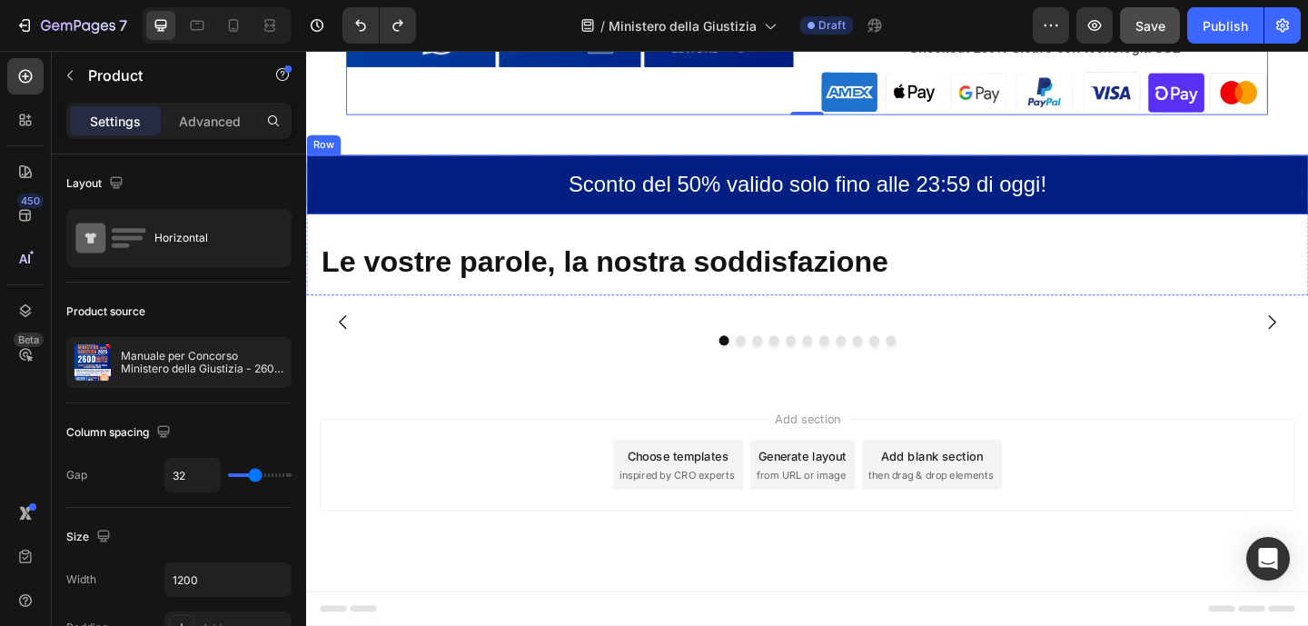
click at [1307, 164] on div "Sconto del 50% valido solo fino alle 23:59 di [DATE]! Text Block Row" at bounding box center [851, 196] width 1090 height 64
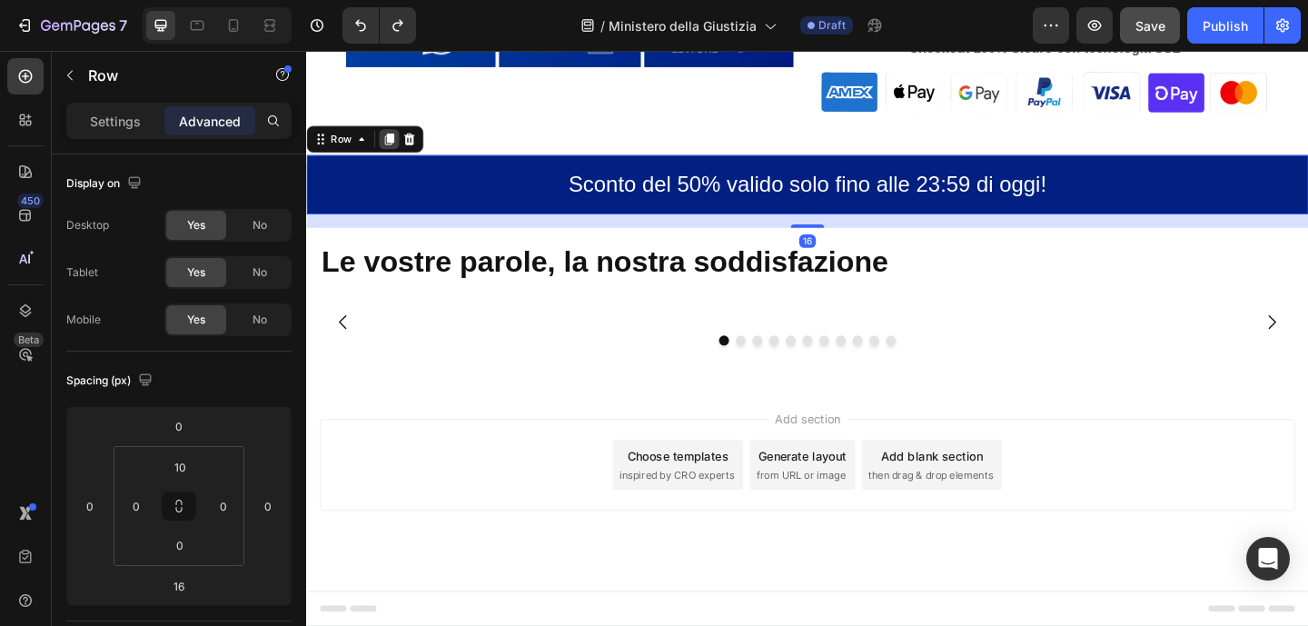
click at [398, 141] on icon at bounding box center [396, 147] width 10 height 13
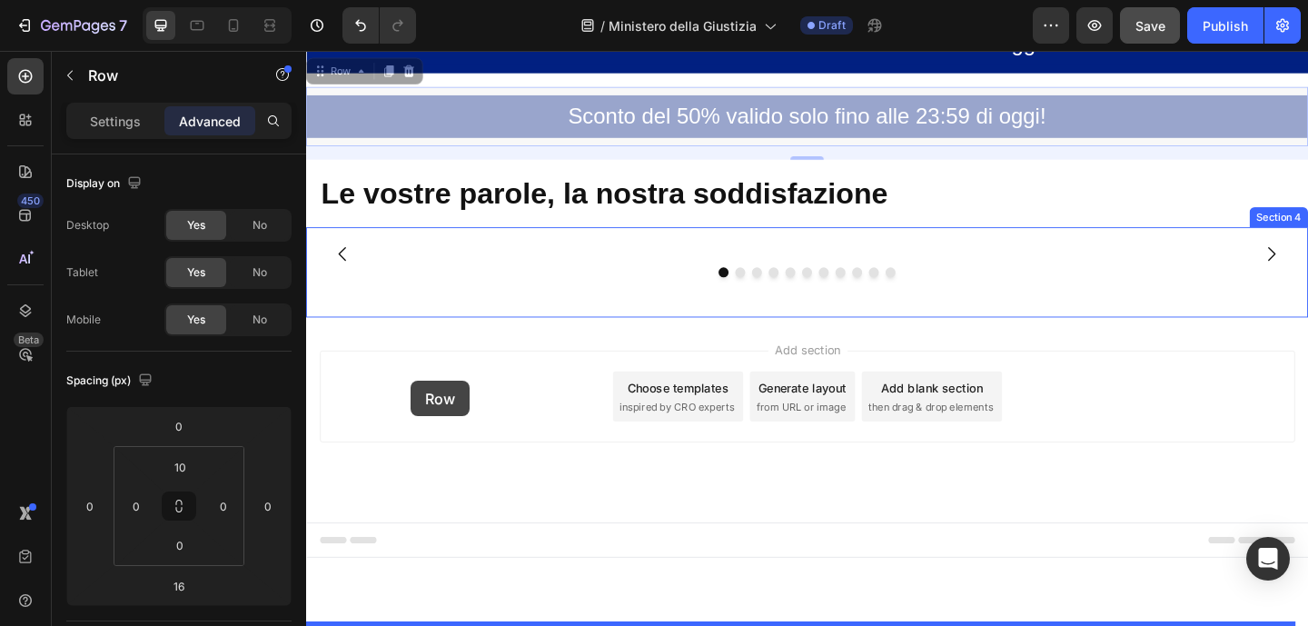
scroll to position [1448, 0]
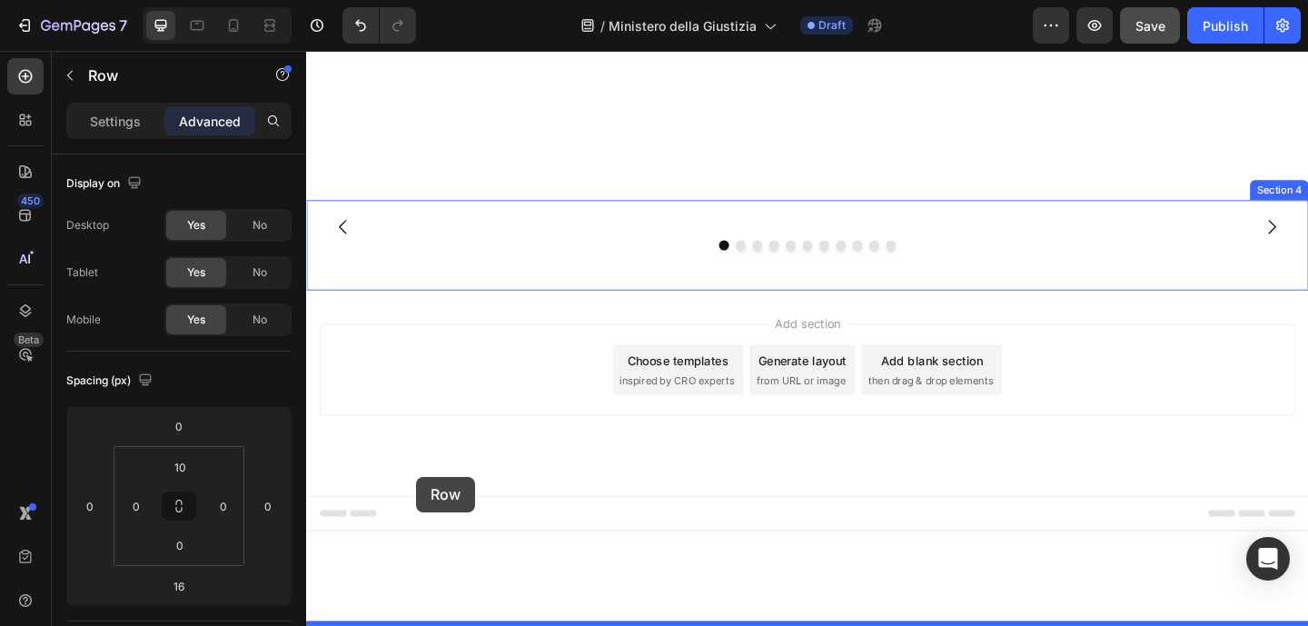
drag, startPoint x: 329, startPoint y: 221, endPoint x: 426, endPoint y: 514, distance: 309.0
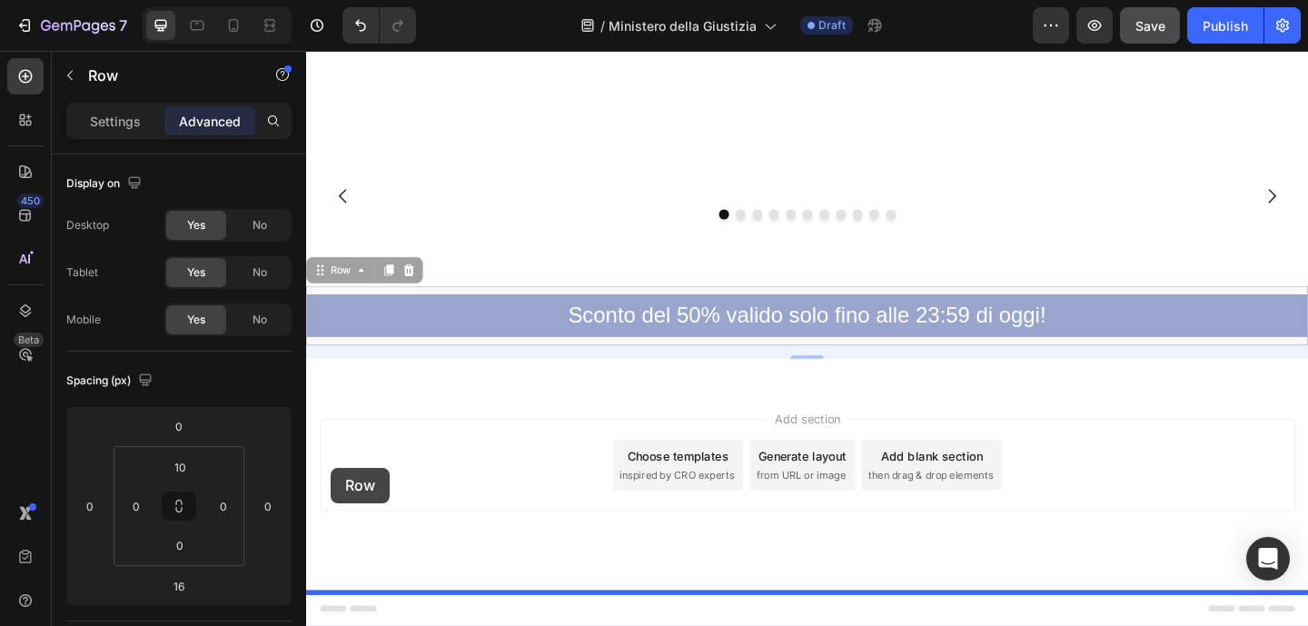
drag, startPoint x: 329, startPoint y: 527, endPoint x: 332, endPoint y: 504, distance: 23.0
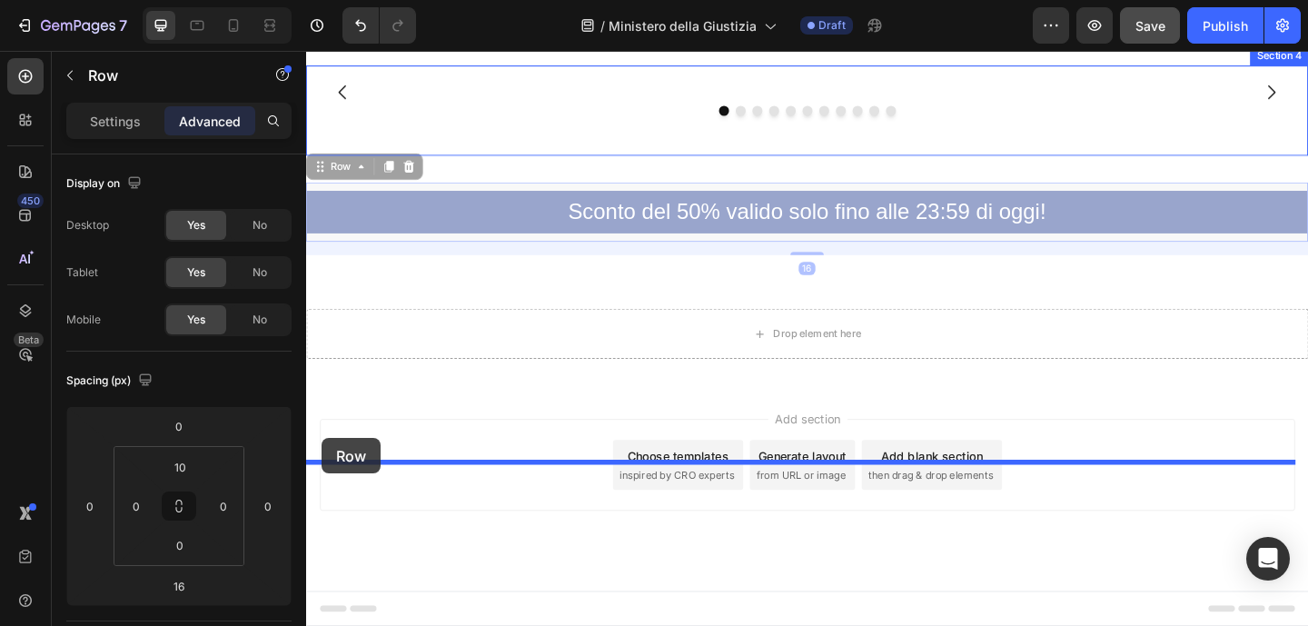
drag, startPoint x: 323, startPoint y: 527, endPoint x: 323, endPoint y: 472, distance: 54.5
type input "0"
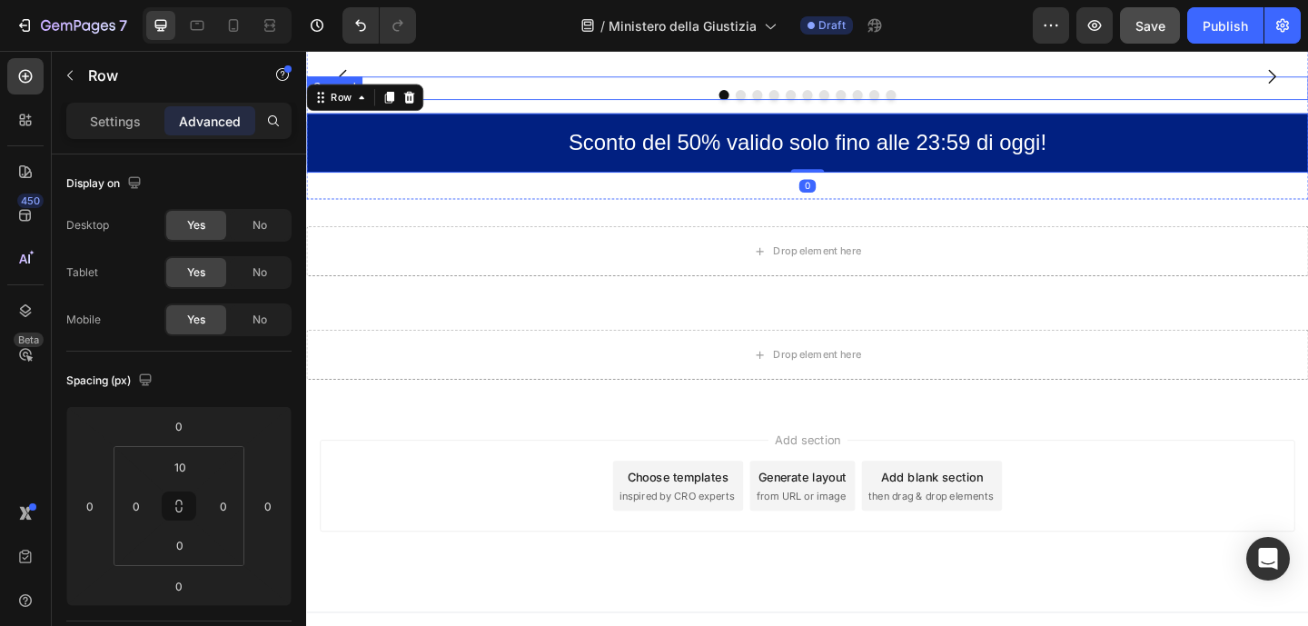
click at [667, 104] on div "Image Image Image Image Image Image Image Image Image Image Image [GEOGRAPHIC_D…" at bounding box center [851, 91] width 1090 height 25
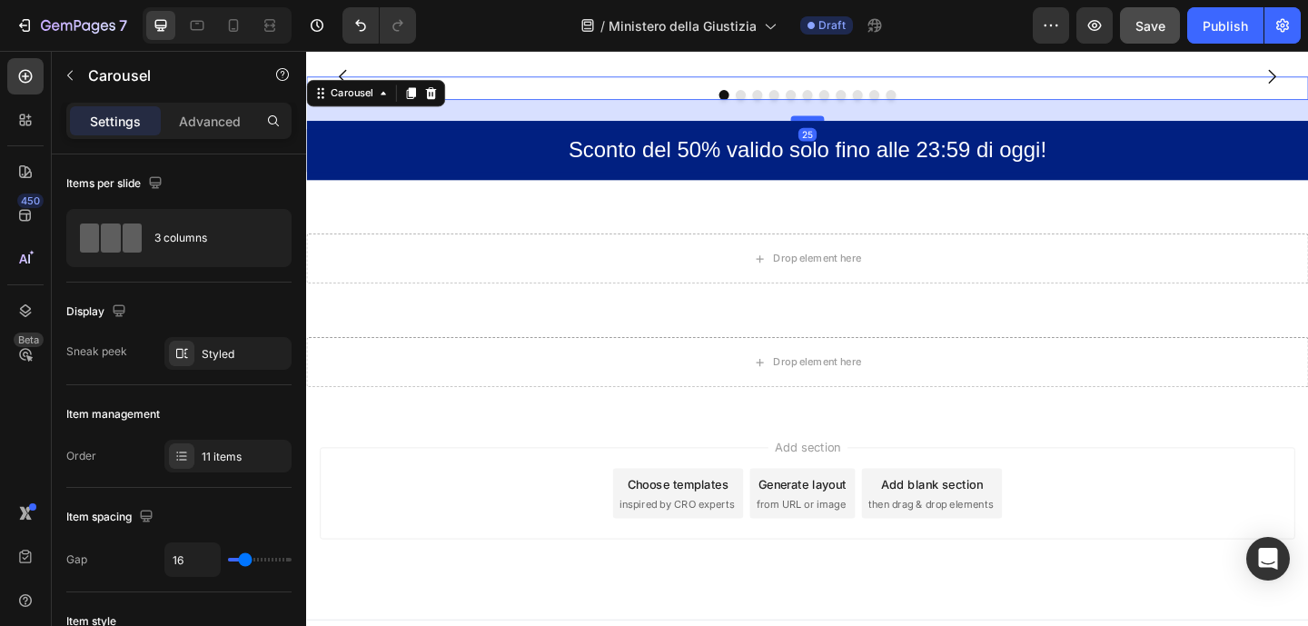
click at [854, 127] on div at bounding box center [851, 124] width 36 height 5
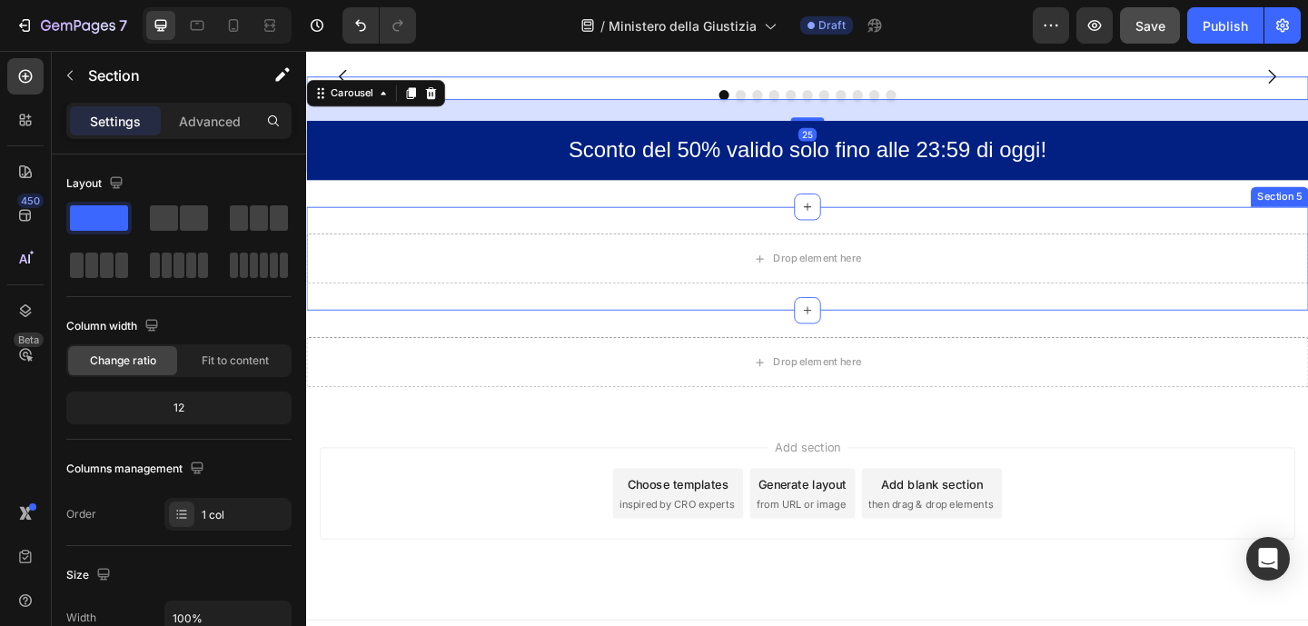
click at [647, 333] on div "Drop element here Section 5" at bounding box center [851, 277] width 1090 height 113
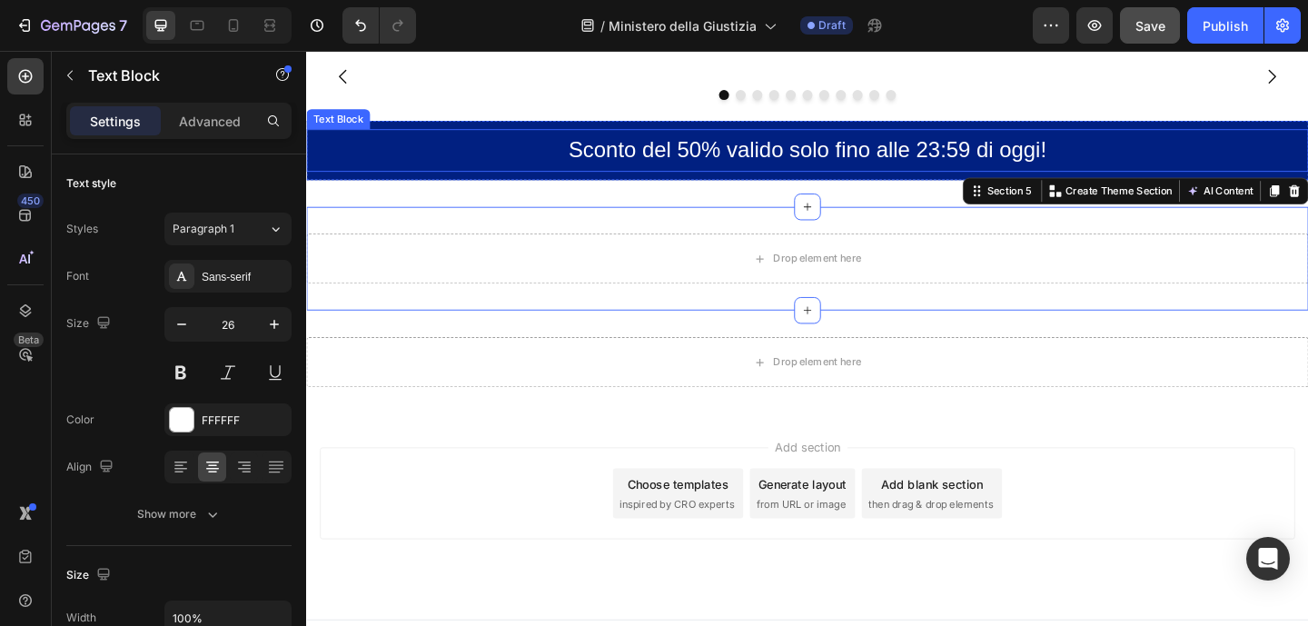
click at [553, 181] on p "Sconto del 50% valido solo fino alle 23:59 di oggi!" at bounding box center [851, 159] width 1086 height 43
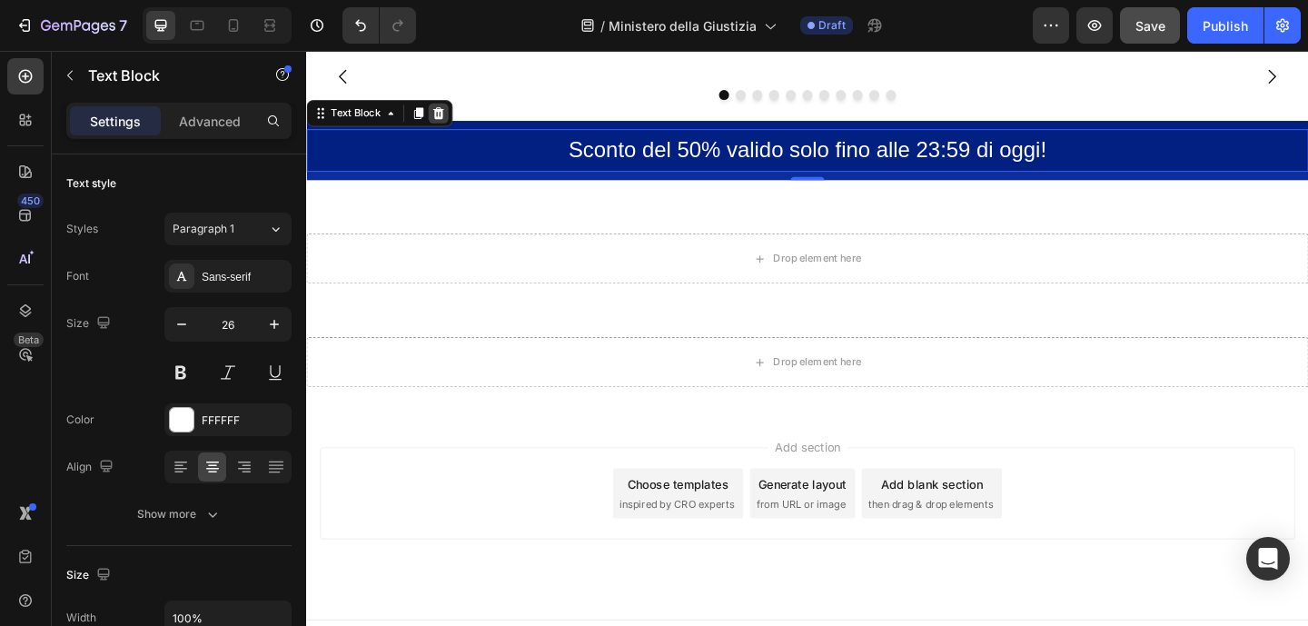
click at [456, 130] on div at bounding box center [450, 119] width 22 height 22
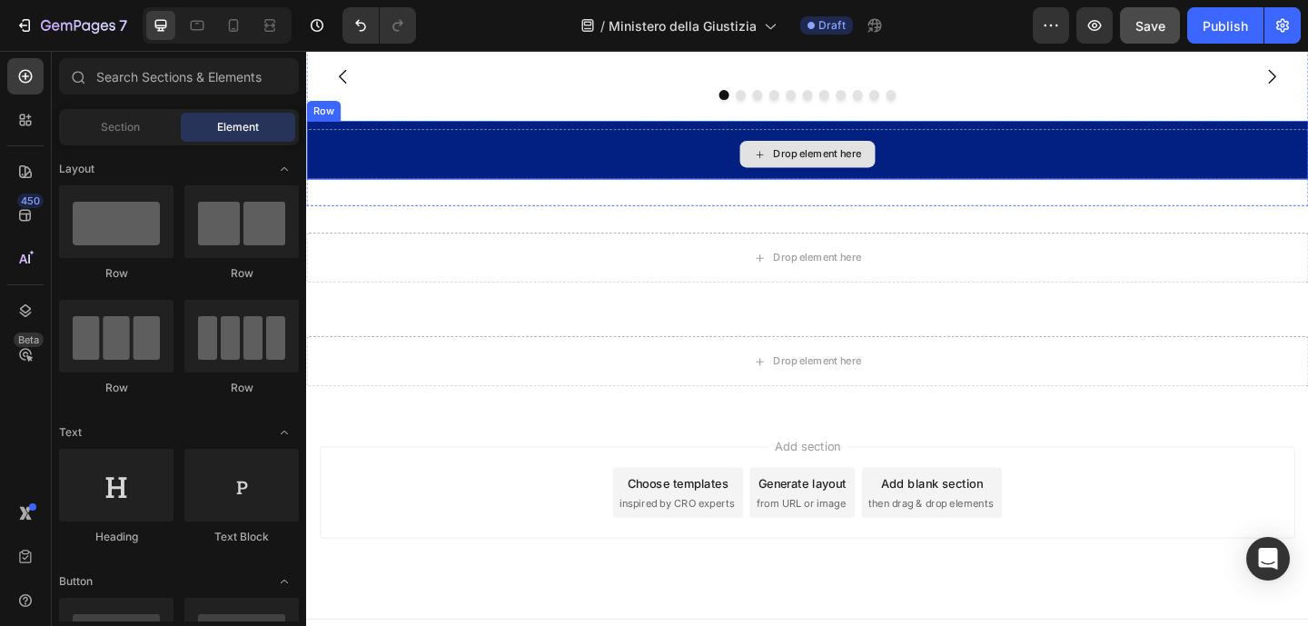
click at [677, 191] on div "Drop element here" at bounding box center [851, 163] width 1090 height 54
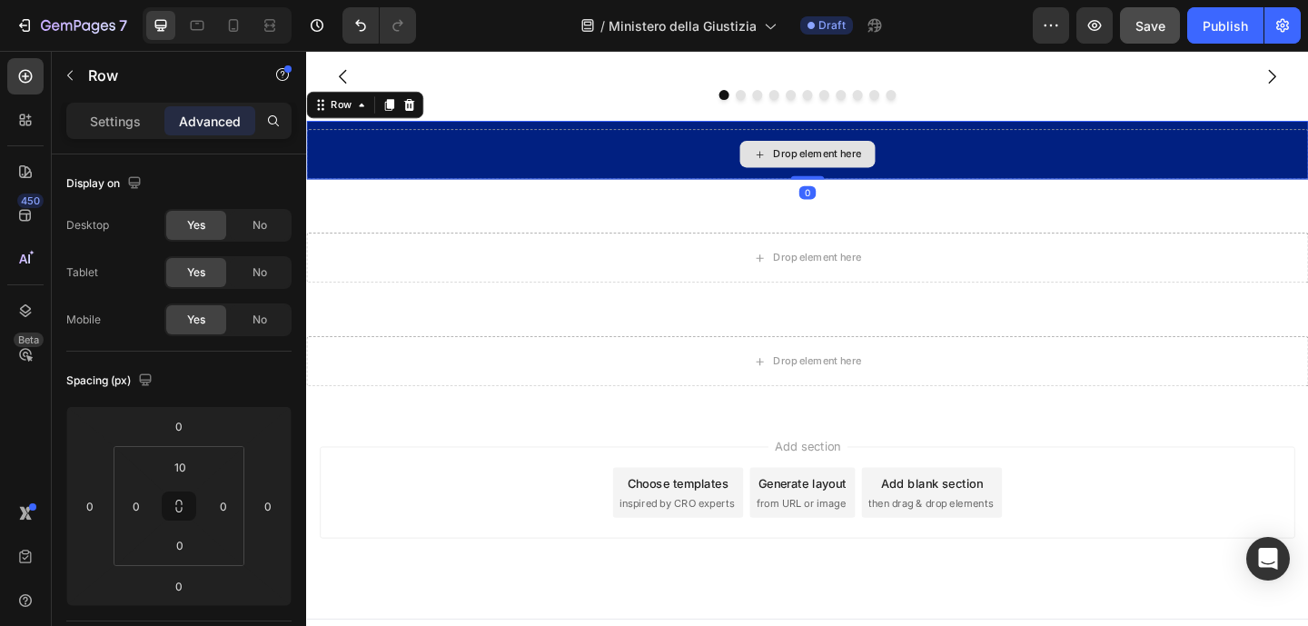
click at [866, 178] on div "Drop element here" at bounding box center [850, 163] width 147 height 29
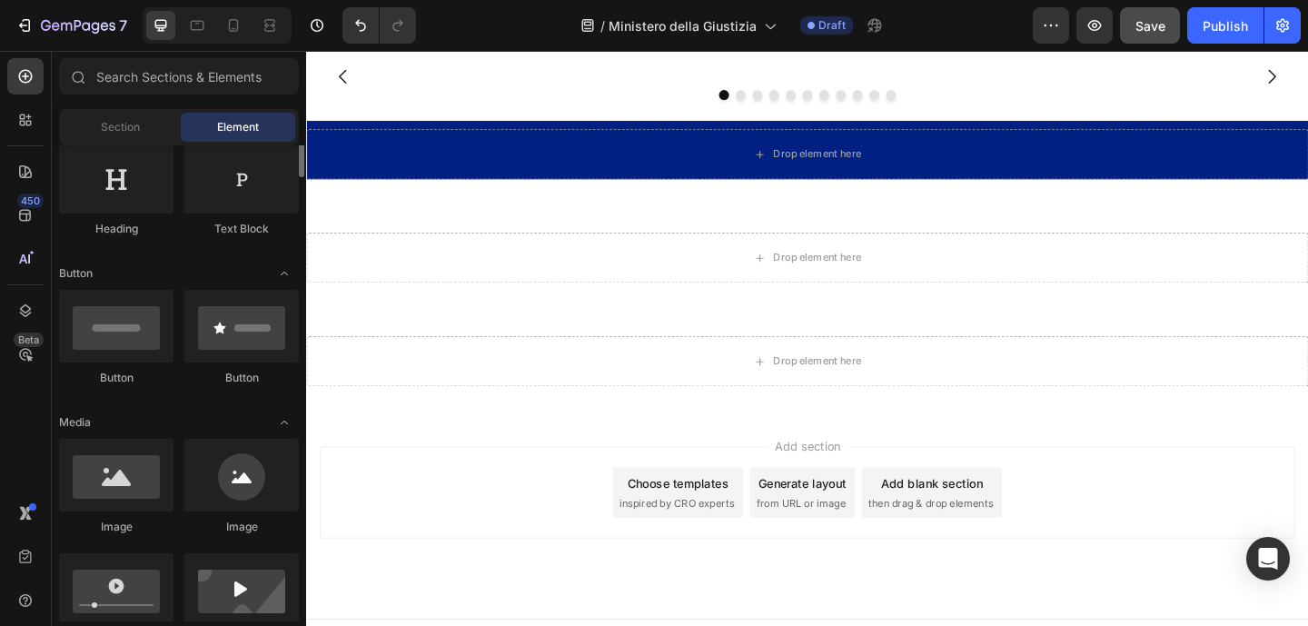
scroll to position [274, 0]
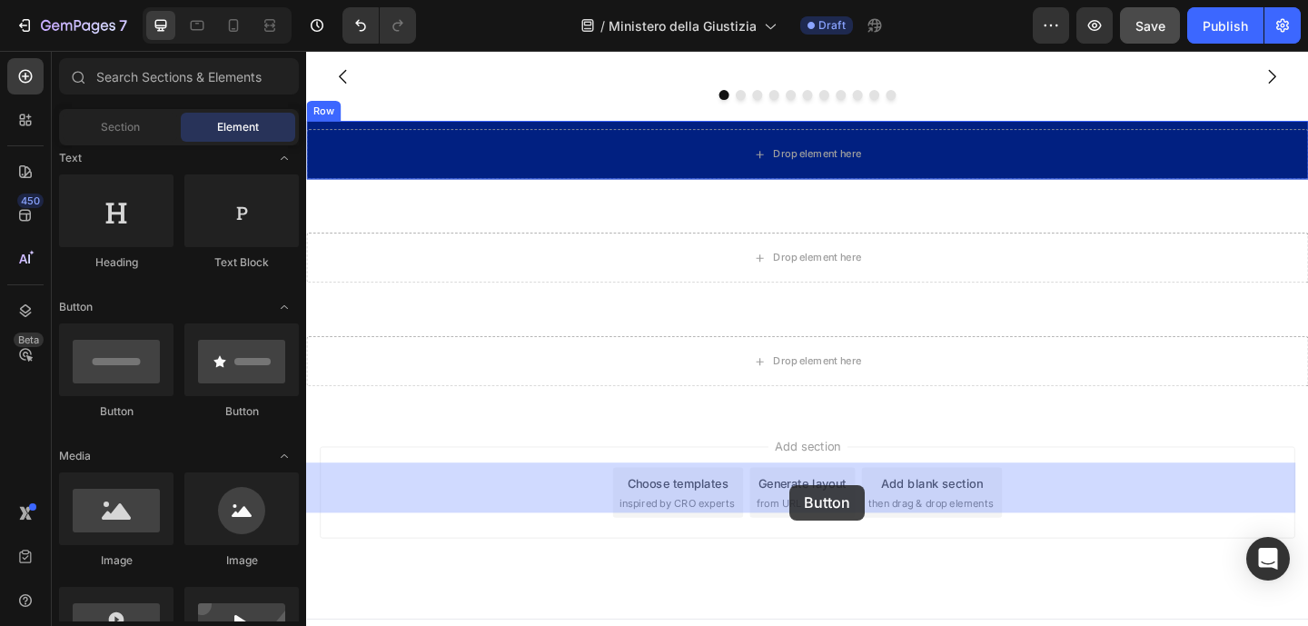
drag, startPoint x: 444, startPoint y: 427, endPoint x: 832, endPoint y: 523, distance: 399.5
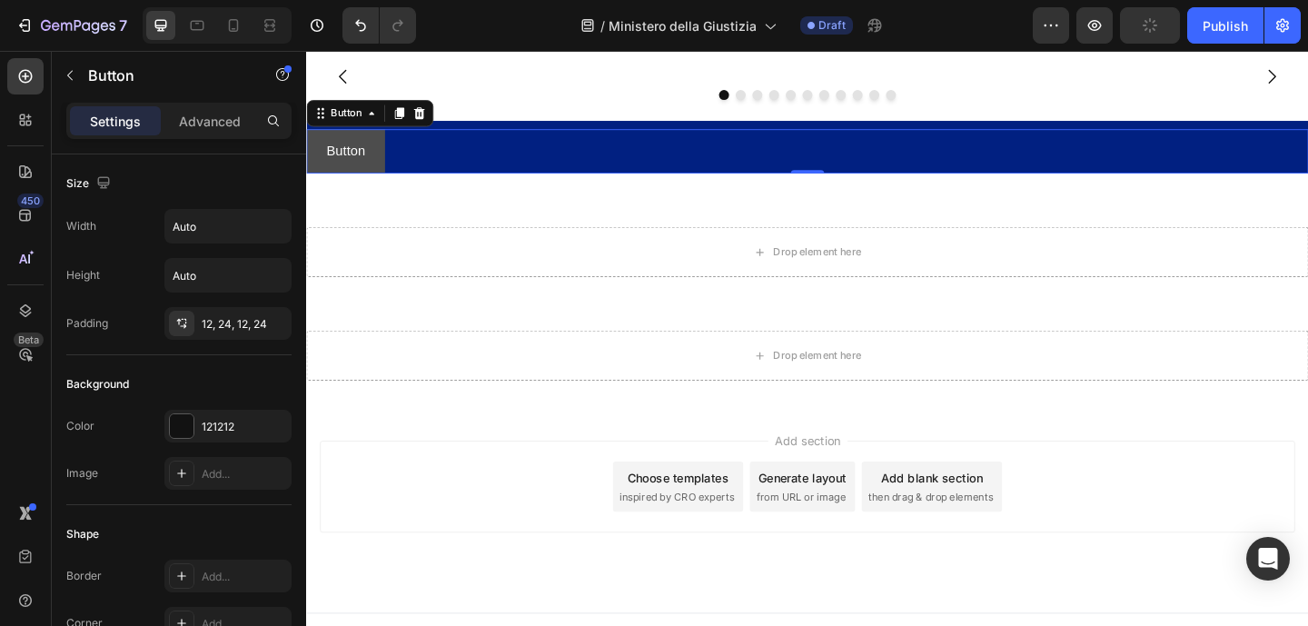
click at [378, 184] on button "Button" at bounding box center [348, 160] width 85 height 48
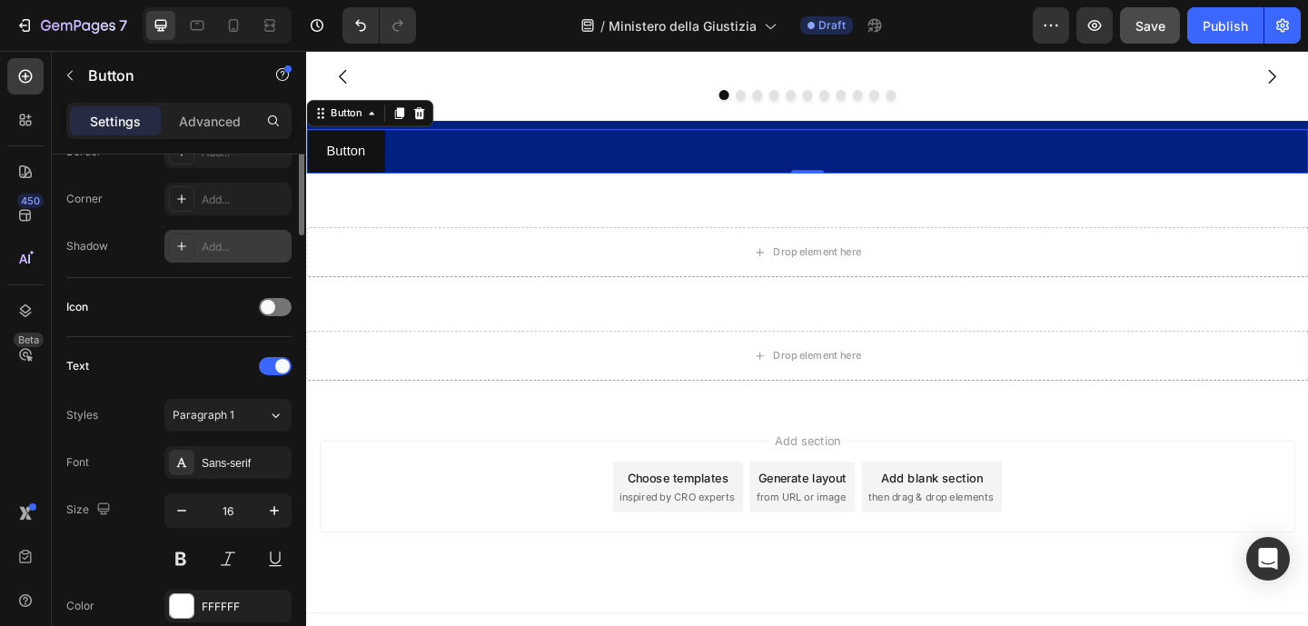
scroll to position [0, 0]
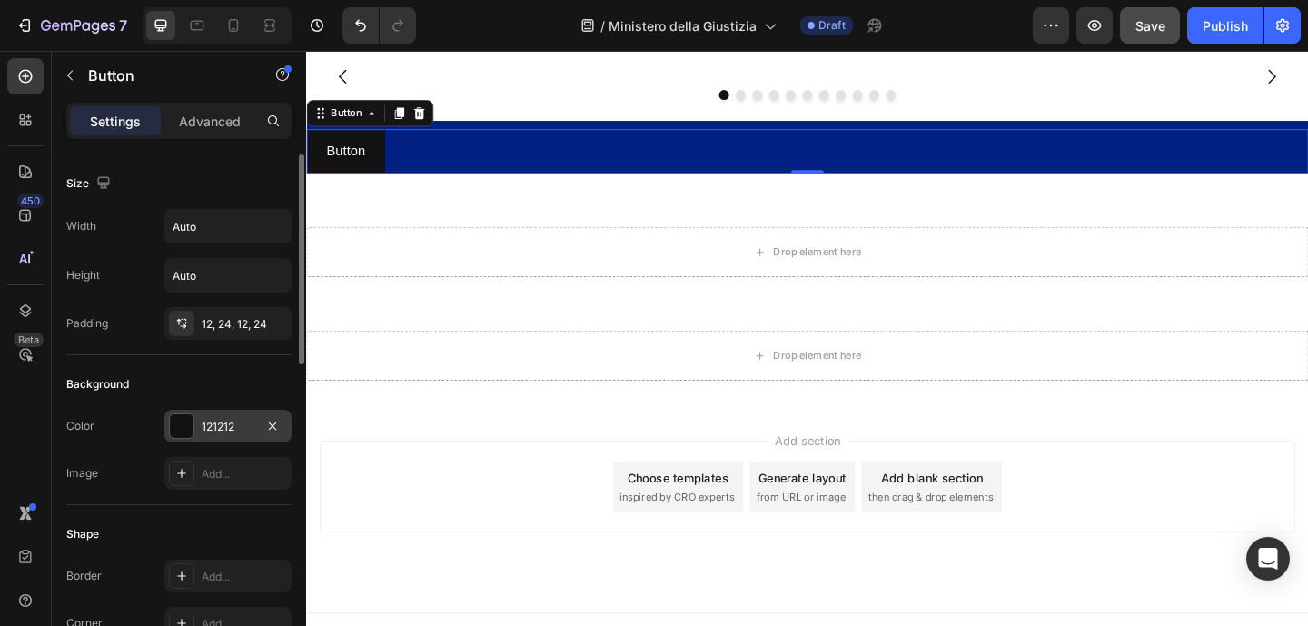
click at [189, 430] on div at bounding box center [182, 426] width 24 height 24
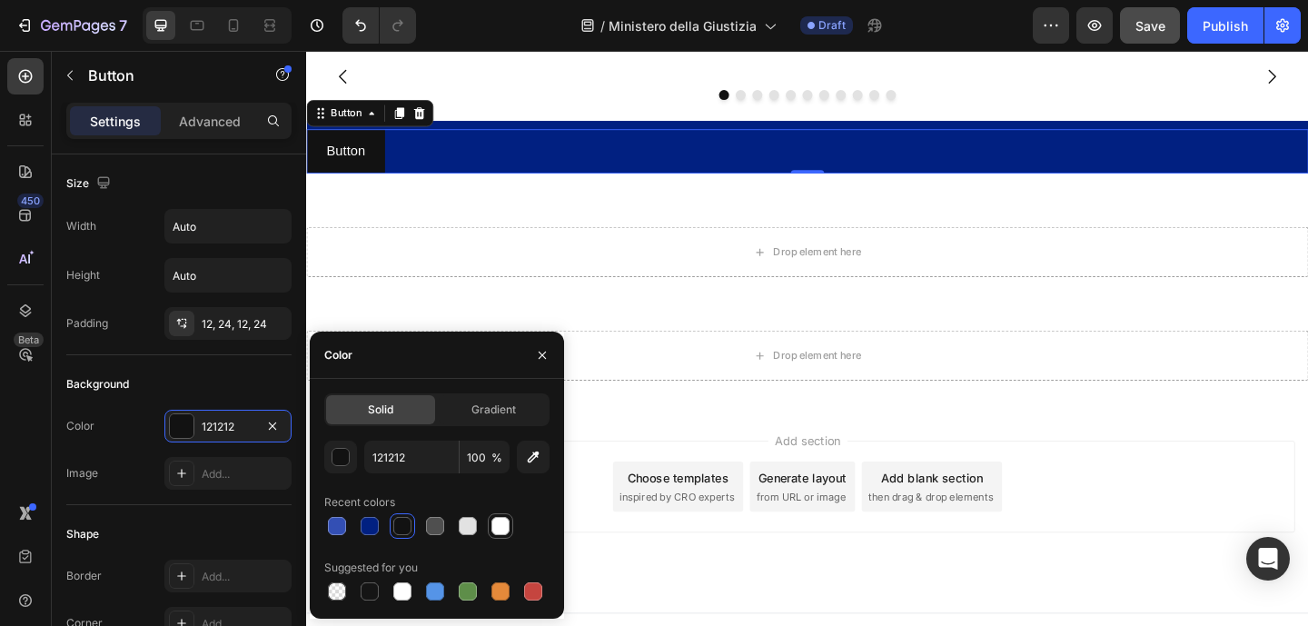
click at [505, 529] on div at bounding box center [500, 526] width 18 height 18
type input "FFFFFF"
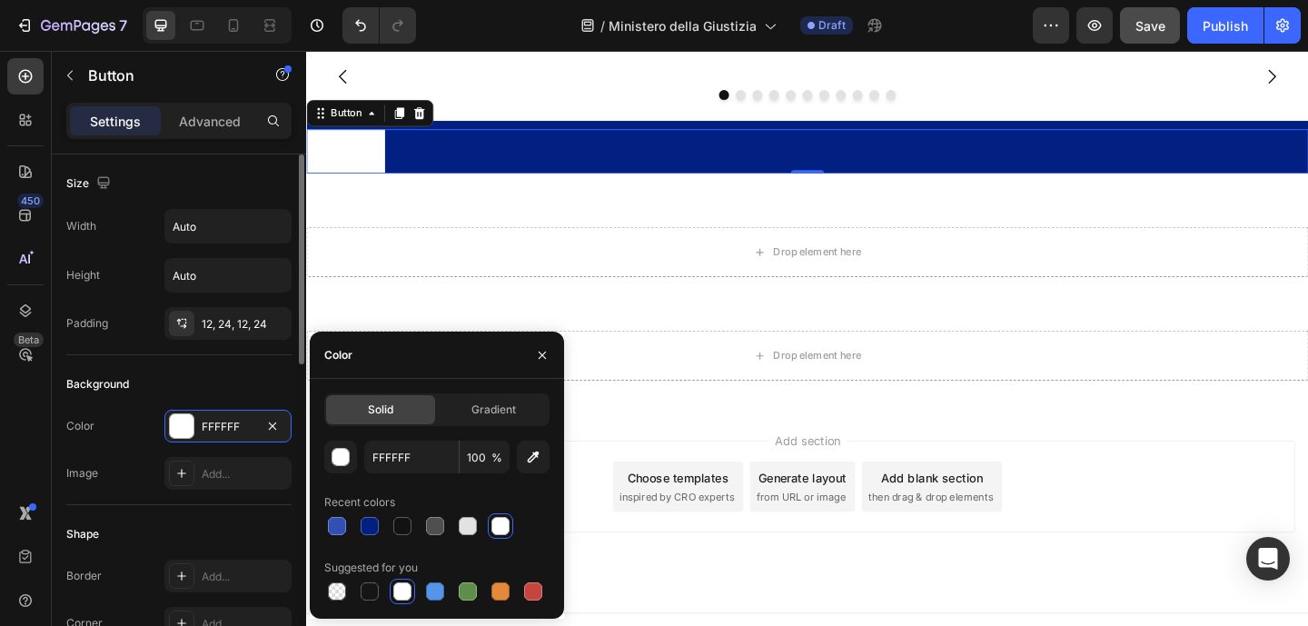
click at [207, 380] on div "Background" at bounding box center [178, 384] width 225 height 29
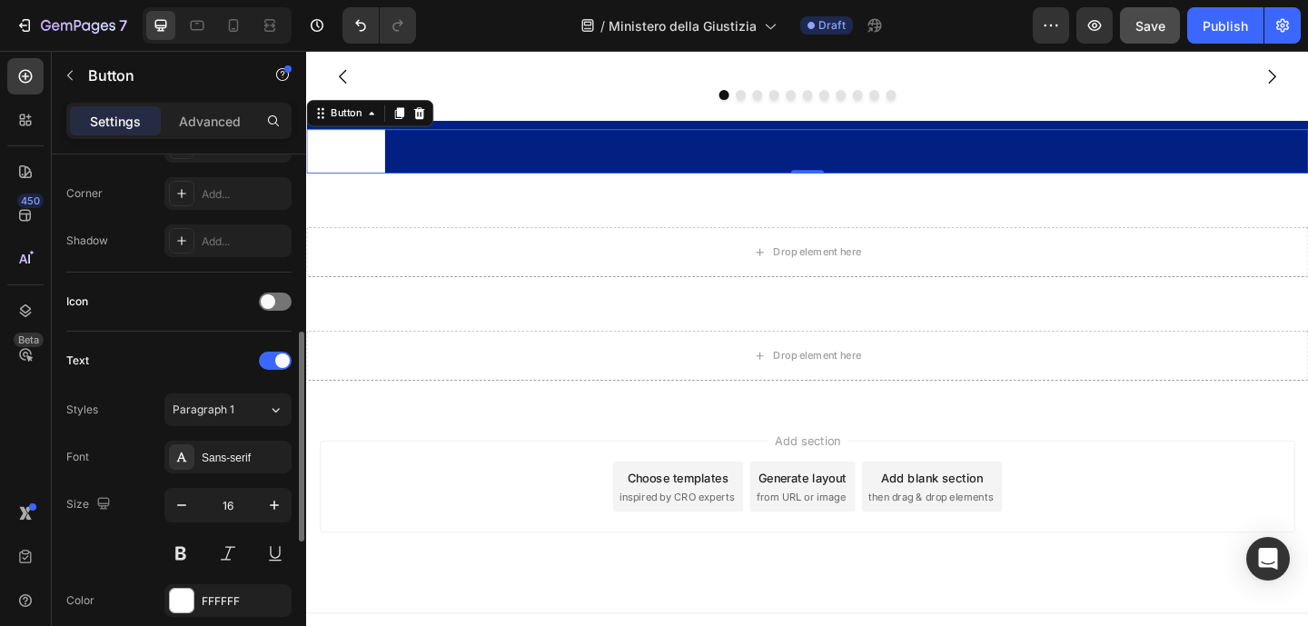
scroll to position [479, 0]
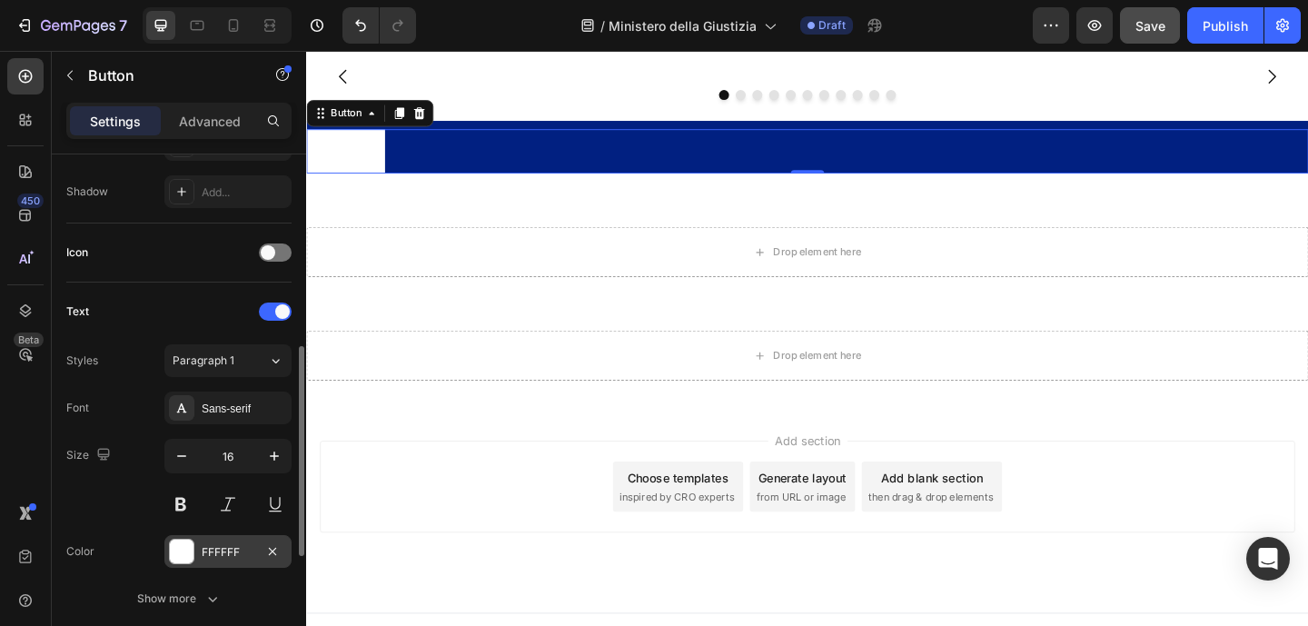
click at [191, 544] on div at bounding box center [182, 551] width 24 height 24
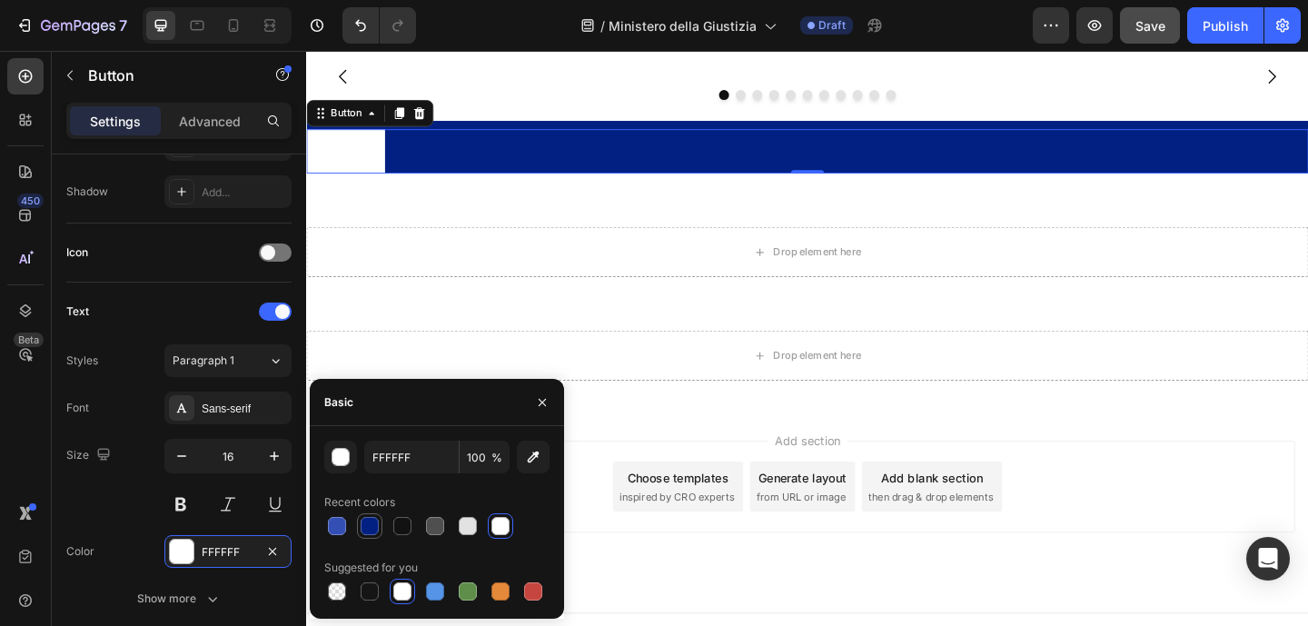
click at [365, 523] on div at bounding box center [370, 526] width 18 height 18
type input "012081"
click at [110, 428] on div "Font Sans-serif Size 16 Color 012081 Show more" at bounding box center [178, 502] width 225 height 223
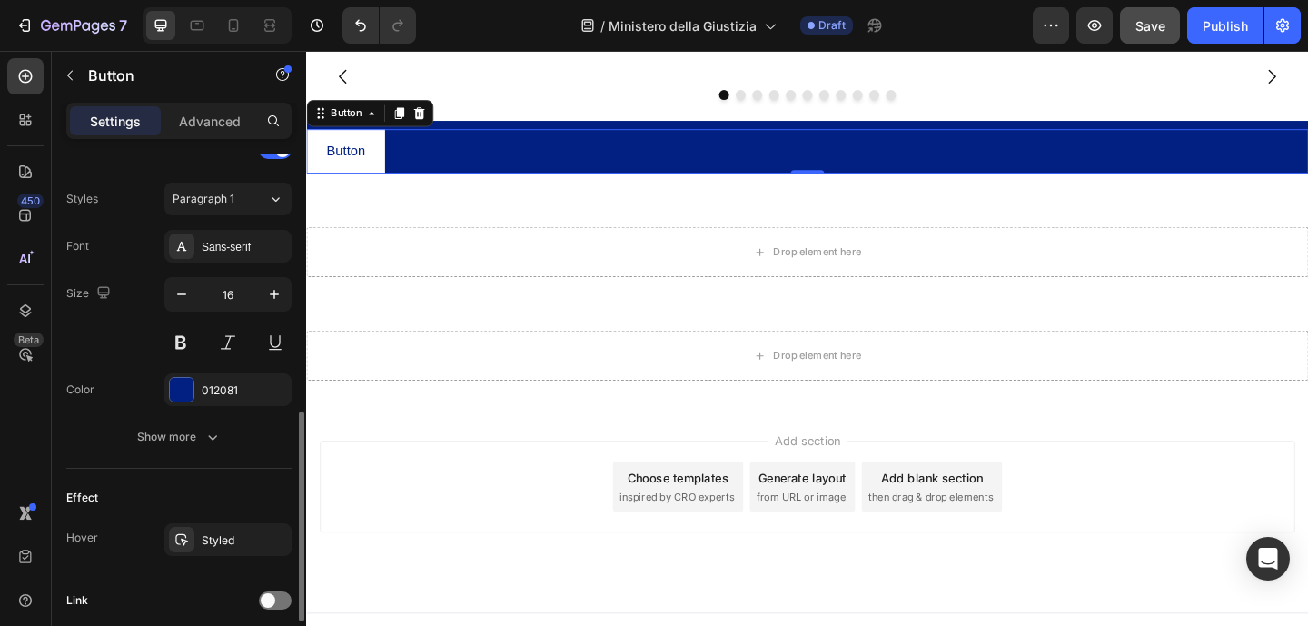
scroll to position [717, 0]
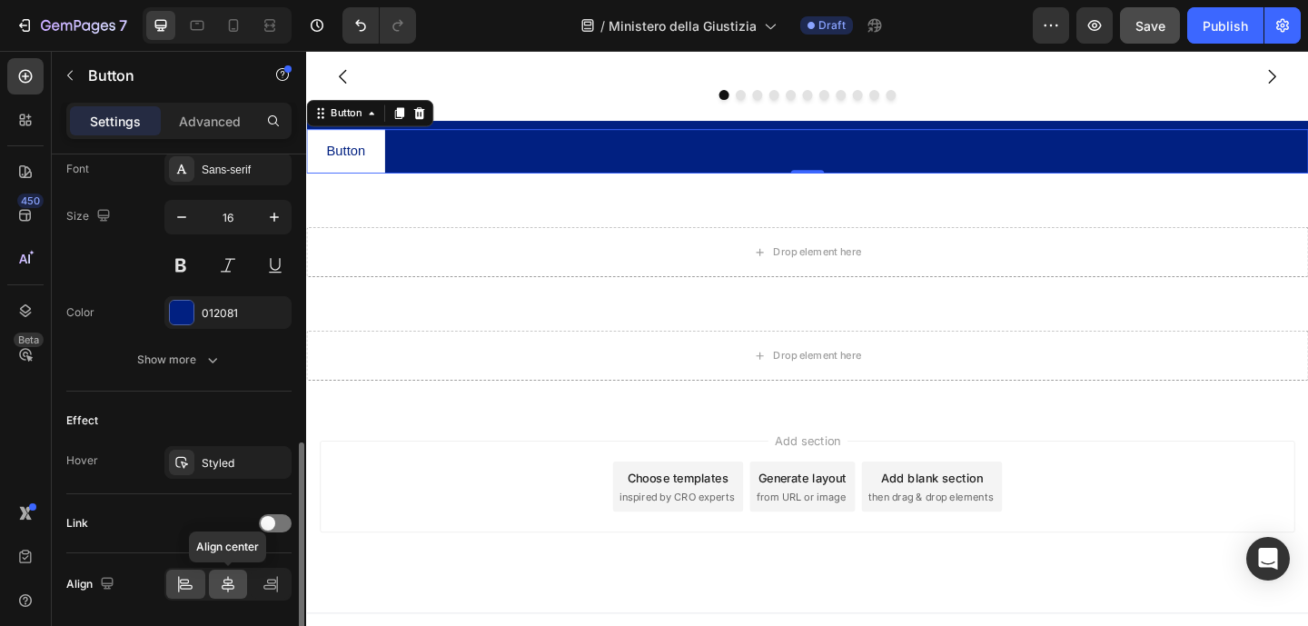
click at [229, 589] on icon at bounding box center [228, 584] width 18 height 18
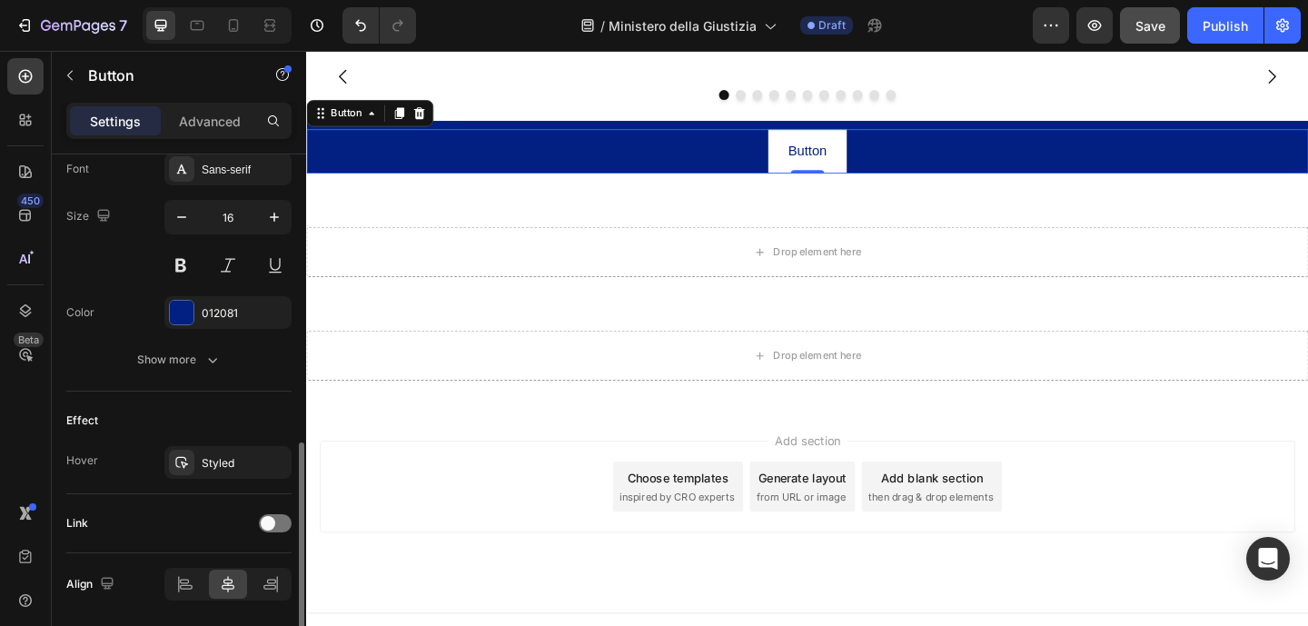
scroll to position [721, 0]
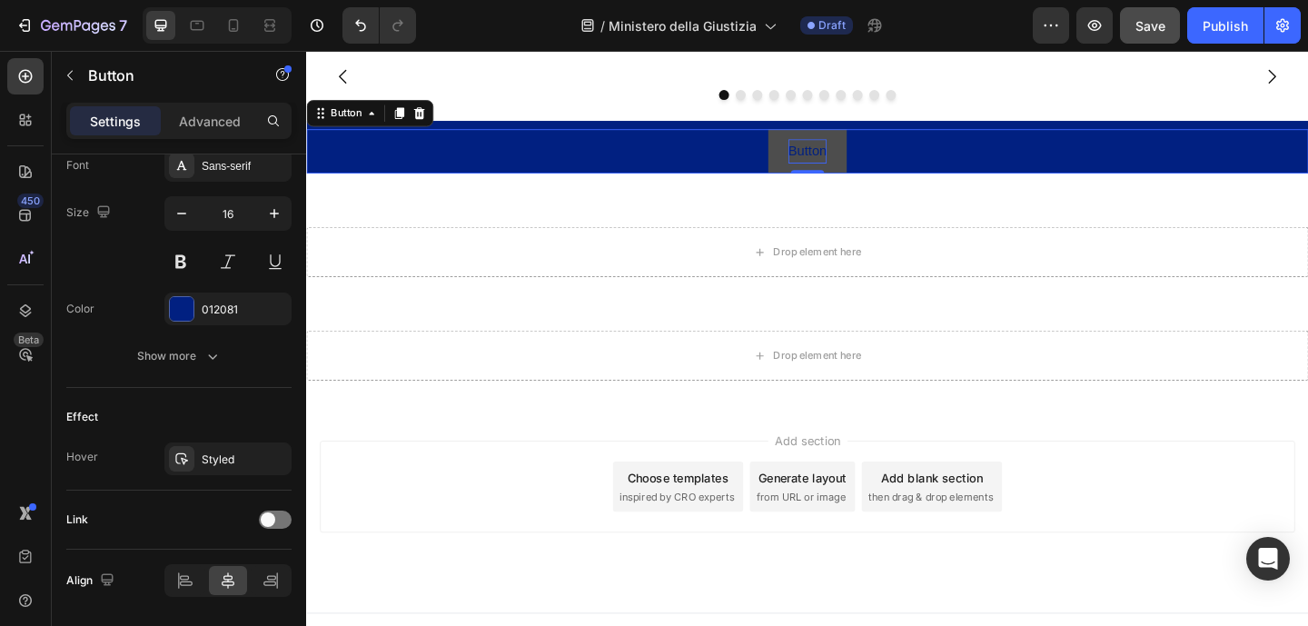
click at [842, 173] on p "Button" at bounding box center [851, 160] width 42 height 26
click at [841, 173] on p "Button" at bounding box center [851, 160] width 42 height 26
click at [805, 136] on button "Scarica" at bounding box center [851, 160] width 92 height 48
click at [797, 136] on button "Scarica la" at bounding box center [850, 160] width 107 height 48
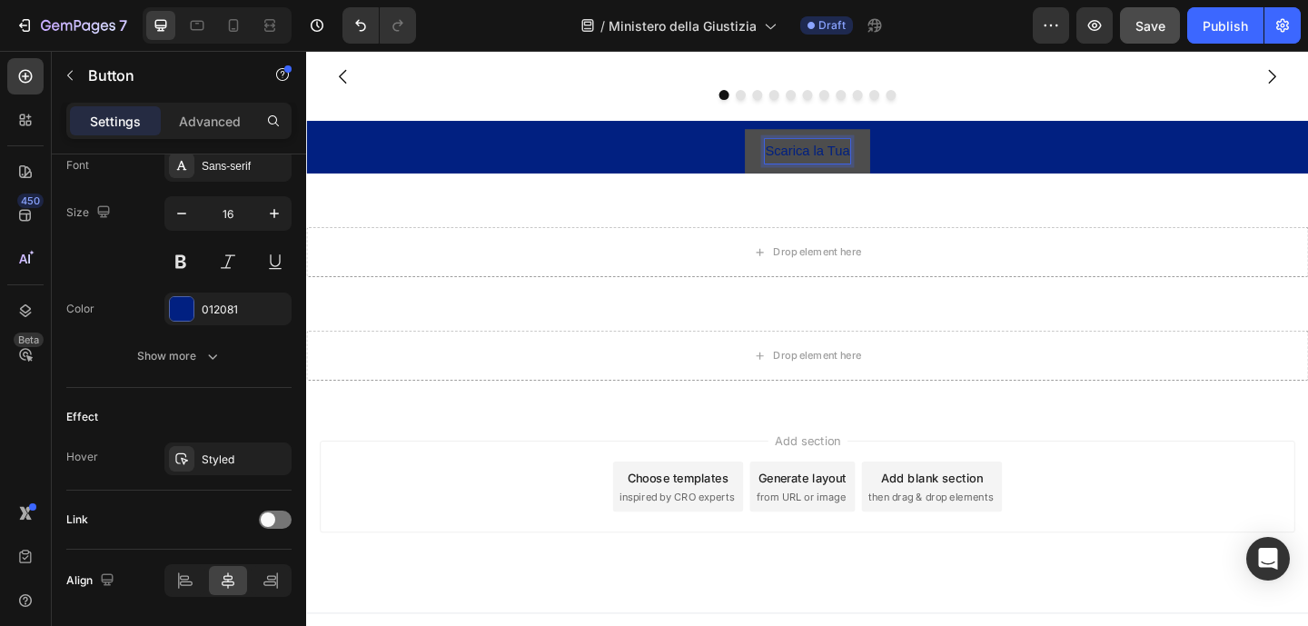
click at [783, 136] on button "Scarica la Tua" at bounding box center [850, 160] width 135 height 48
click at [762, 136] on button "Scarica la Tua Copia" at bounding box center [851, 160] width 178 height 48
click at [790, 173] on p "Scarica la Tua Copia Ora" at bounding box center [851, 160] width 163 height 26
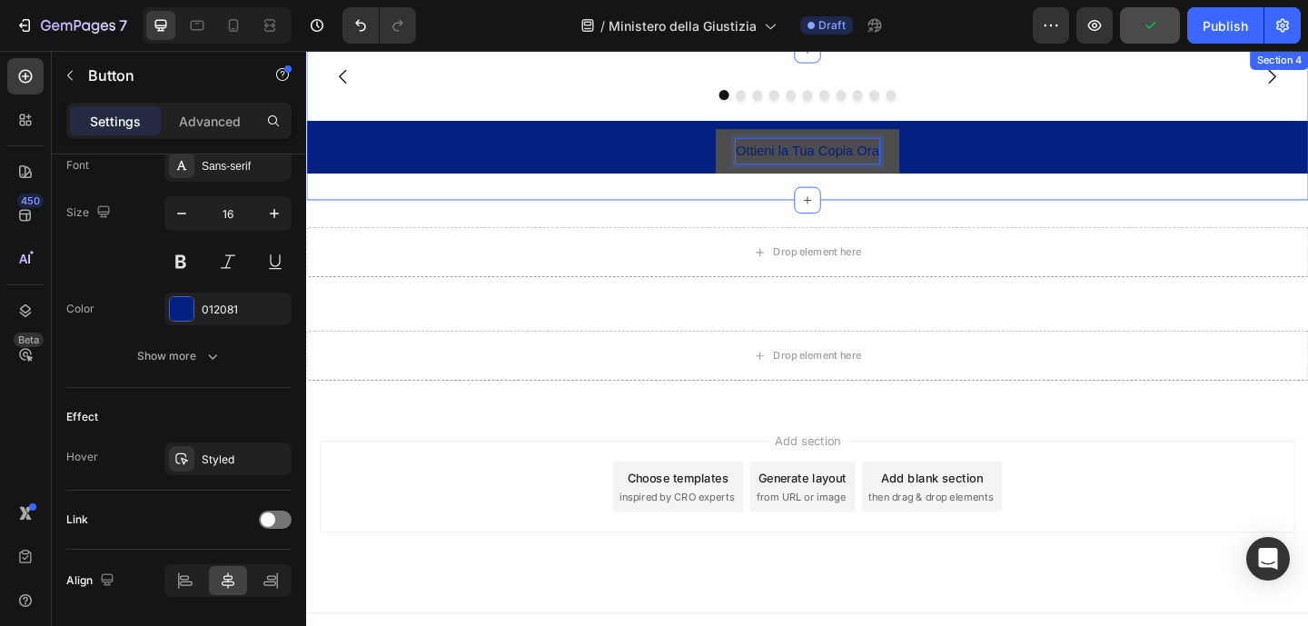
click at [725, 213] on div "Image Image Image Image Image Image Image Image Image Image Image Carousel Otti…" at bounding box center [851, 131] width 1090 height 163
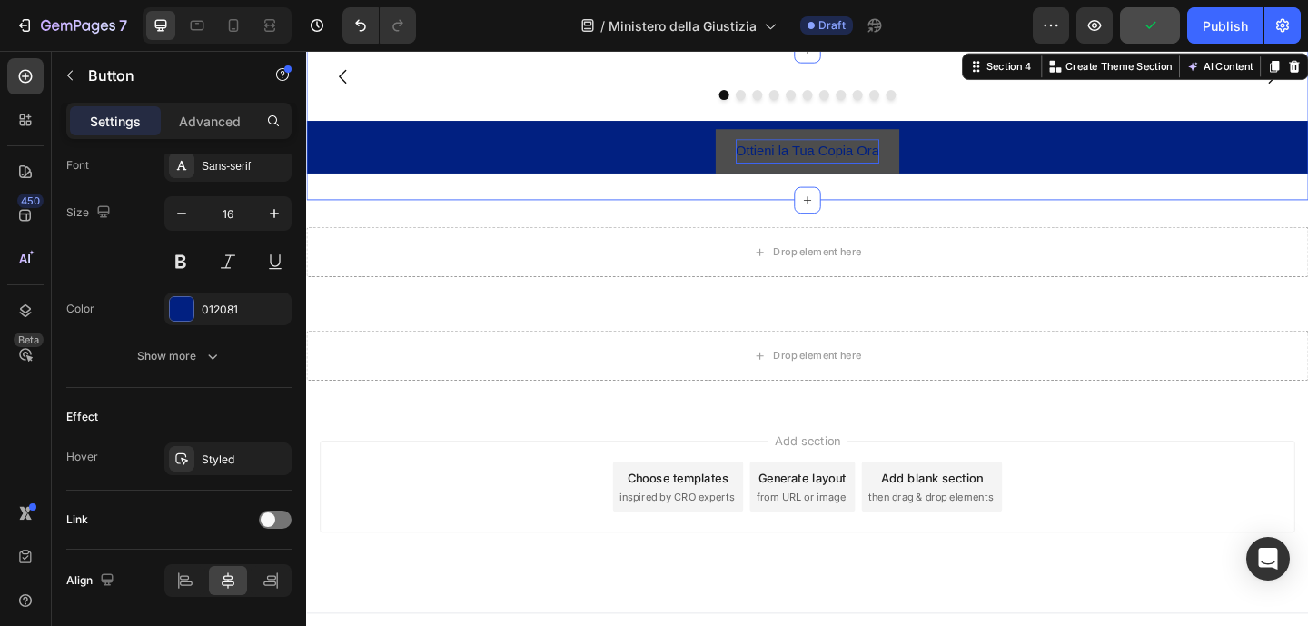
scroll to position [0, 0]
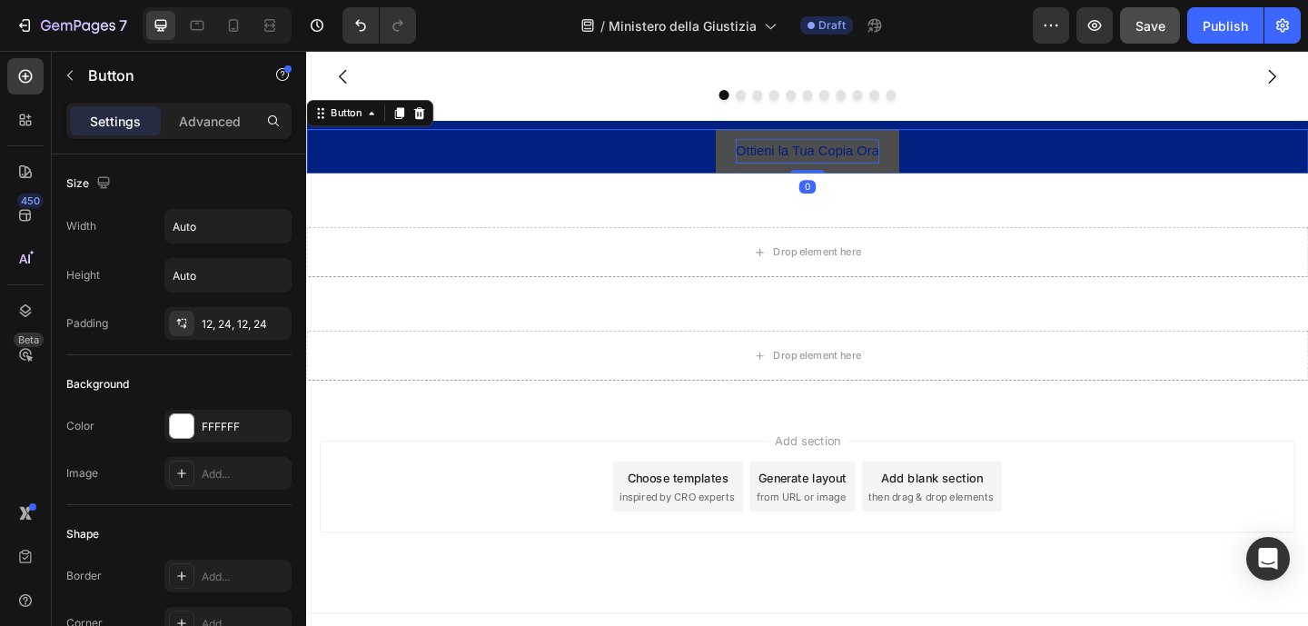
click at [757, 184] on button "Ottieni la Tua Copia Ora" at bounding box center [851, 160] width 200 height 48
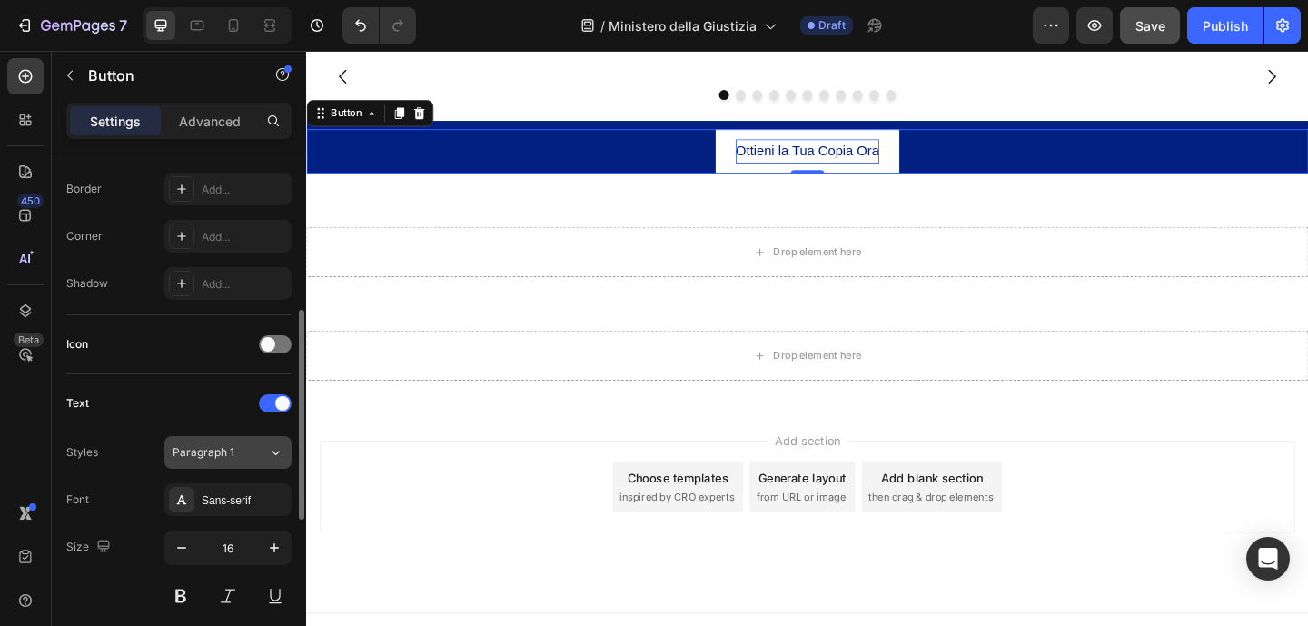
scroll to position [428, 0]
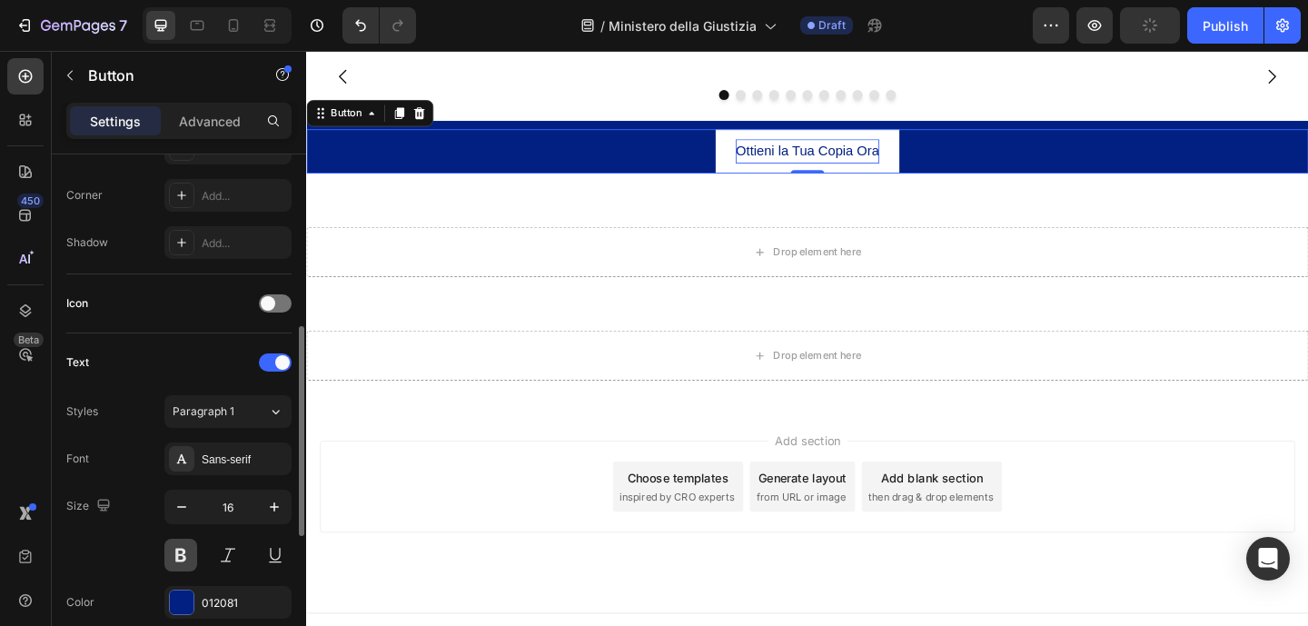
click at [183, 554] on button at bounding box center [180, 554] width 33 height 33
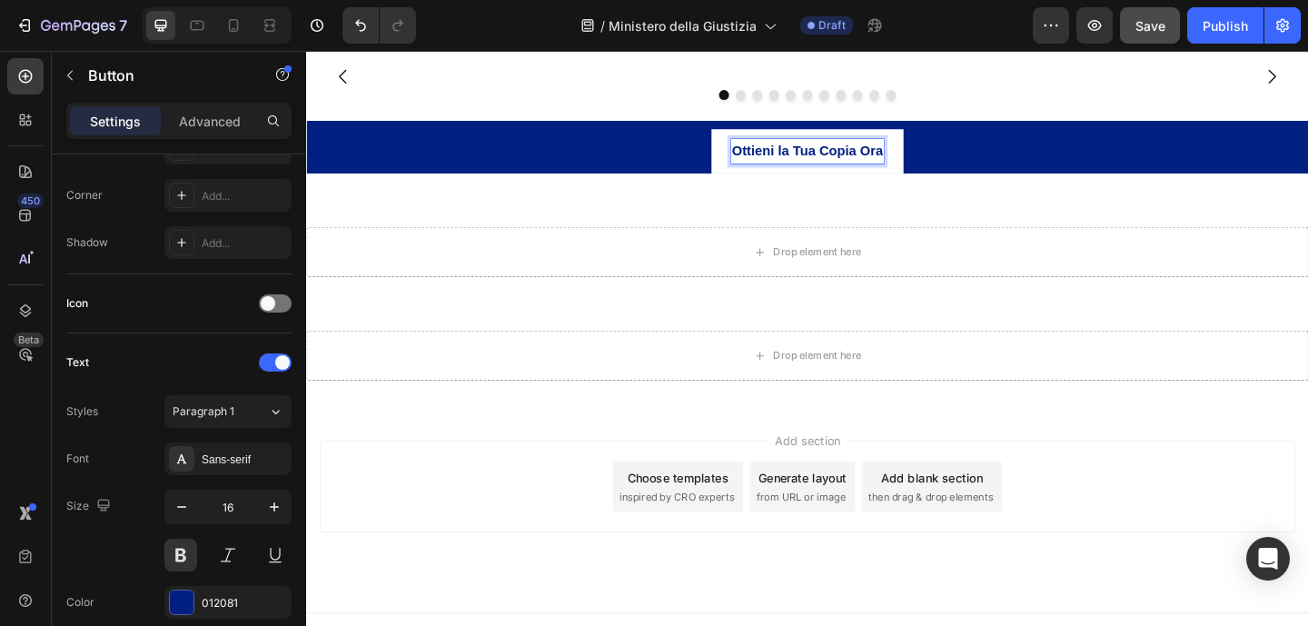
click at [915, 173] on p "Ottieni la Tua Copia Ora" at bounding box center [850, 160] width 164 height 26
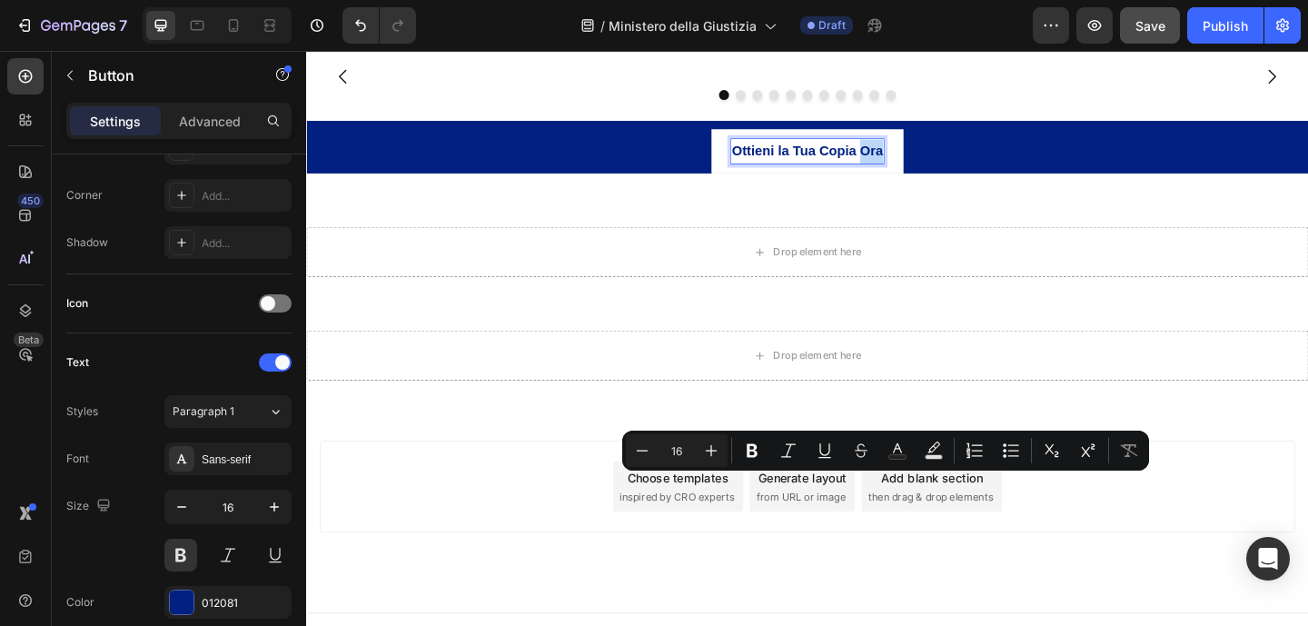
click at [923, 173] on p "Ottieni la Tua Copia Ora" at bounding box center [850, 160] width 164 height 26
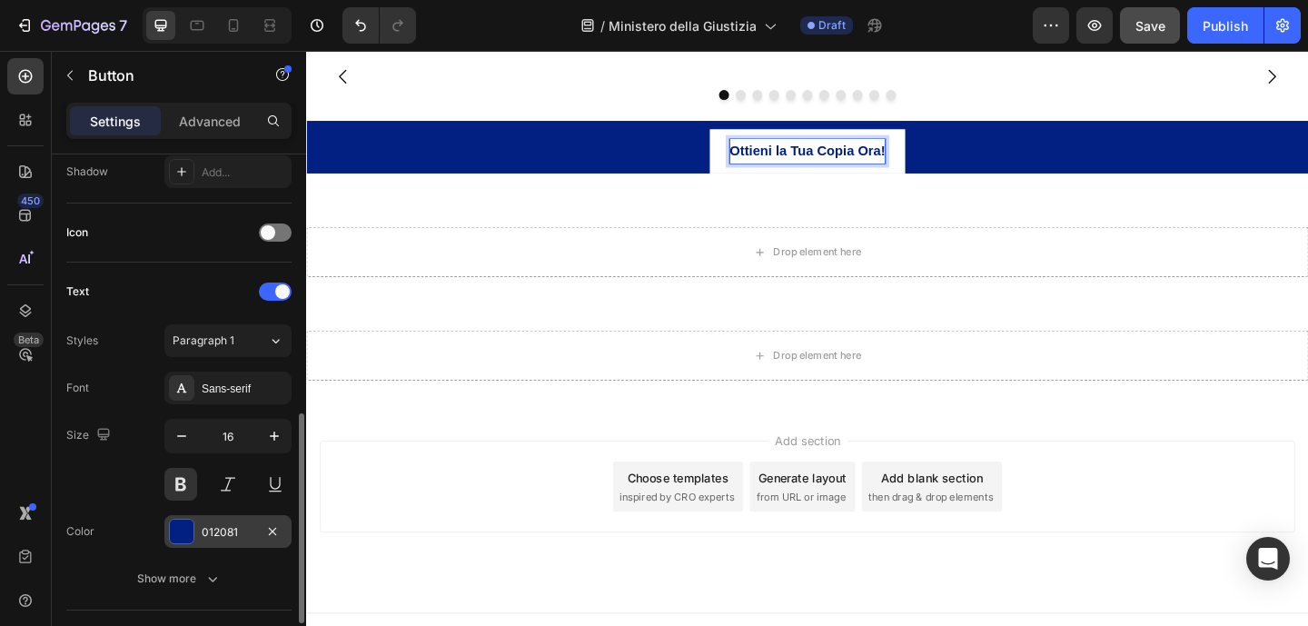
scroll to position [586, 0]
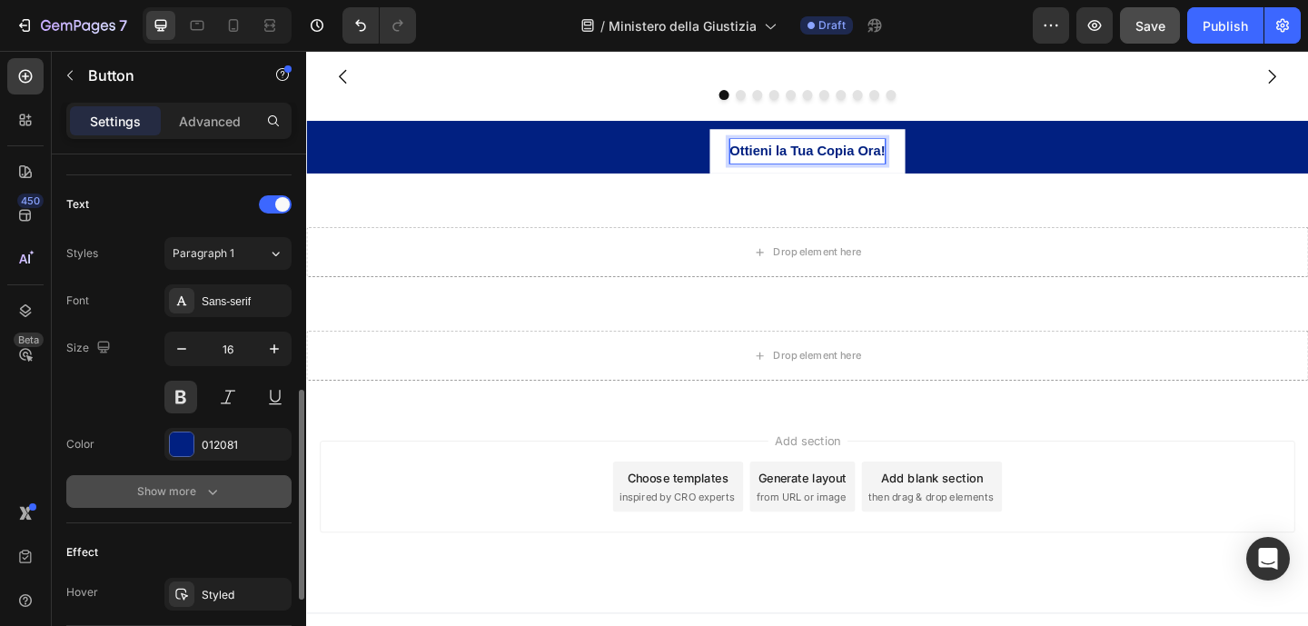
click at [226, 478] on button "Show more" at bounding box center [178, 491] width 225 height 33
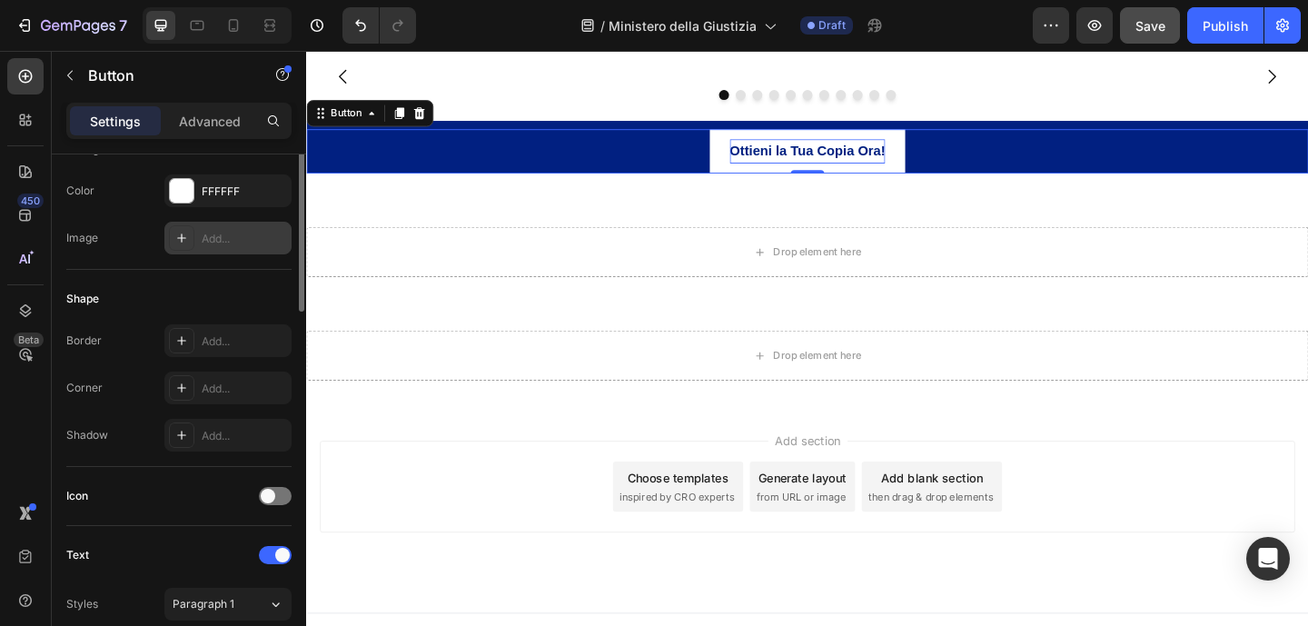
scroll to position [161, 0]
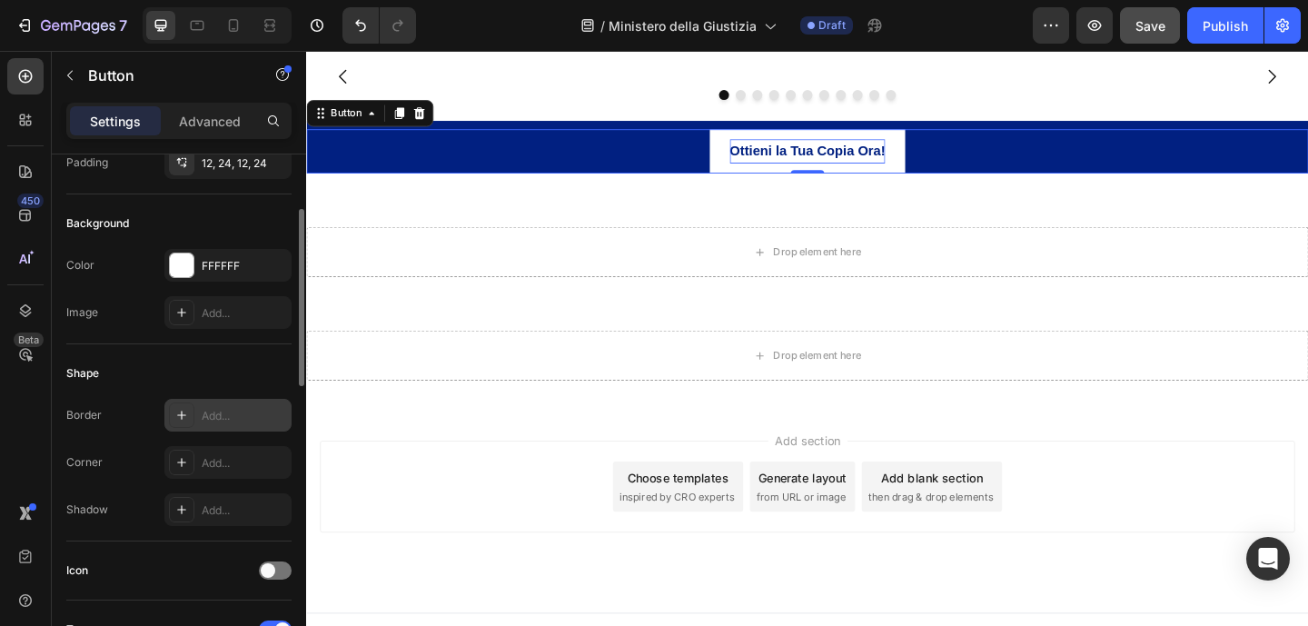
click at [184, 410] on icon at bounding box center [181, 415] width 15 height 15
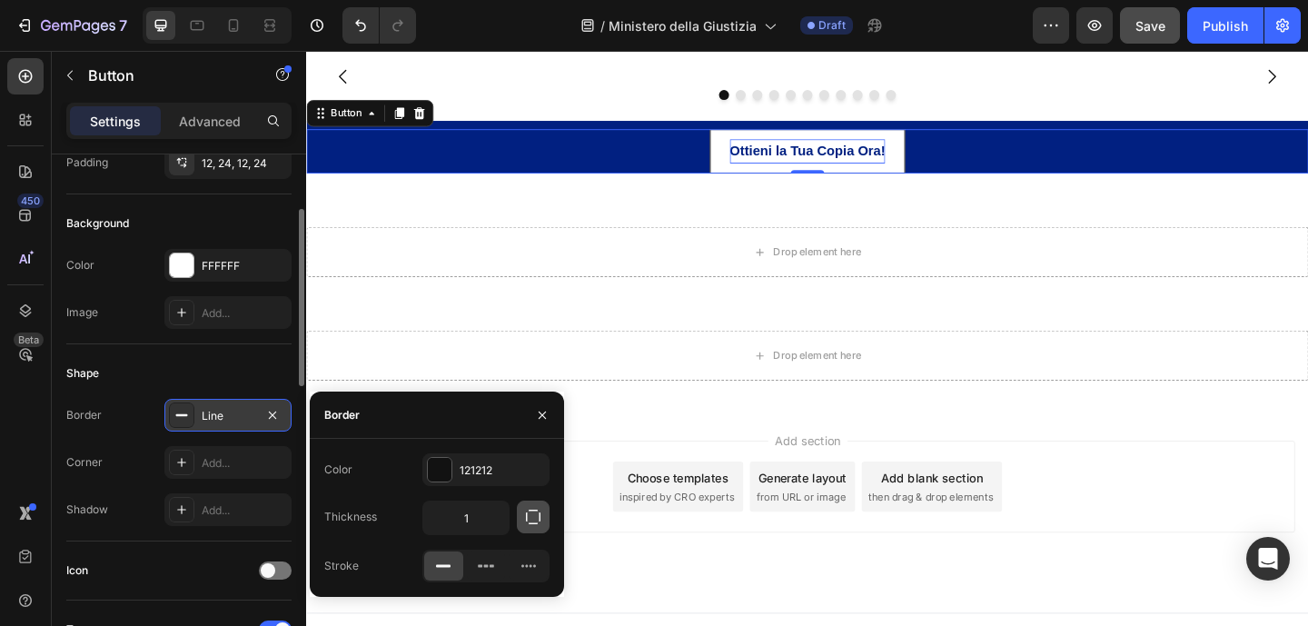
click at [533, 519] on icon "button" at bounding box center [533, 517] width 18 height 18
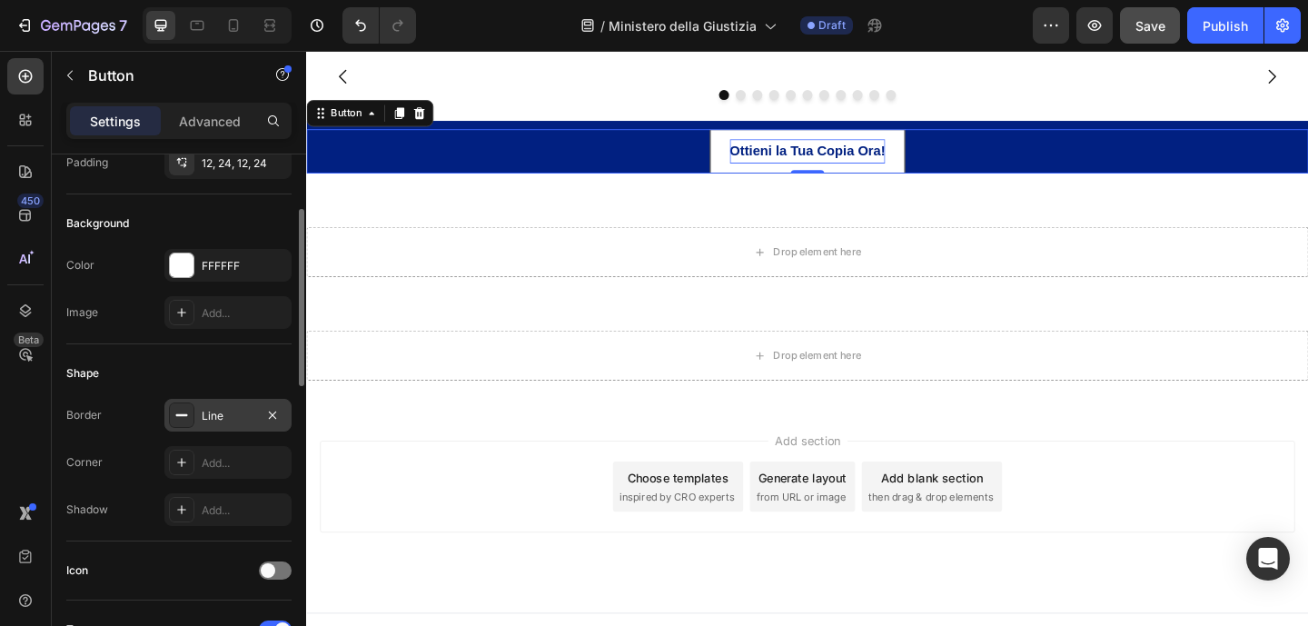
click at [231, 385] on div "Shape" at bounding box center [178, 373] width 225 height 29
click at [204, 416] on div "Line" at bounding box center [228, 416] width 53 height 16
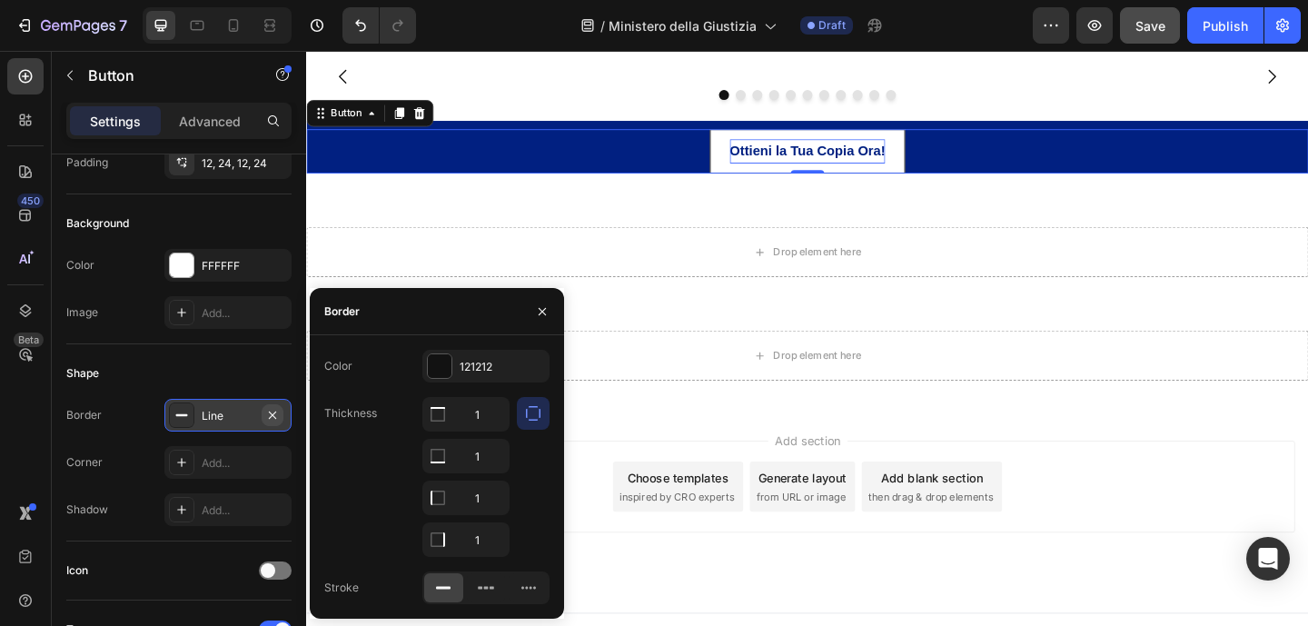
click at [272, 416] on icon "button" at bounding box center [272, 415] width 15 height 15
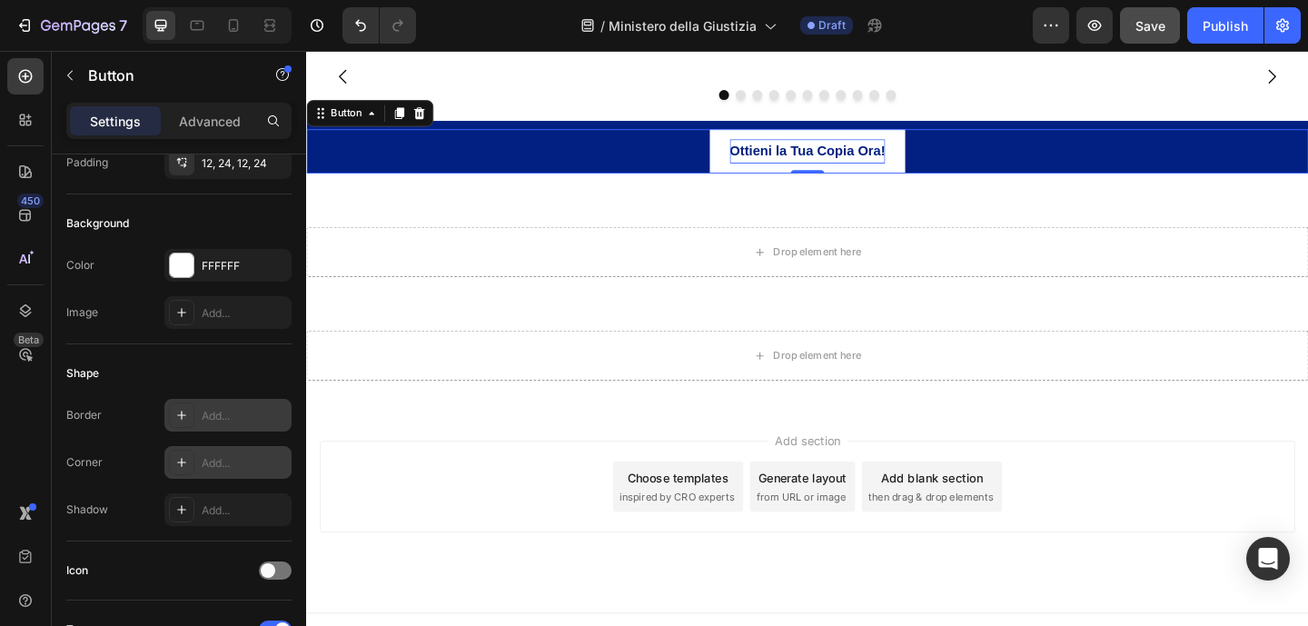
click at [209, 459] on div "Add..." at bounding box center [244, 463] width 85 height 16
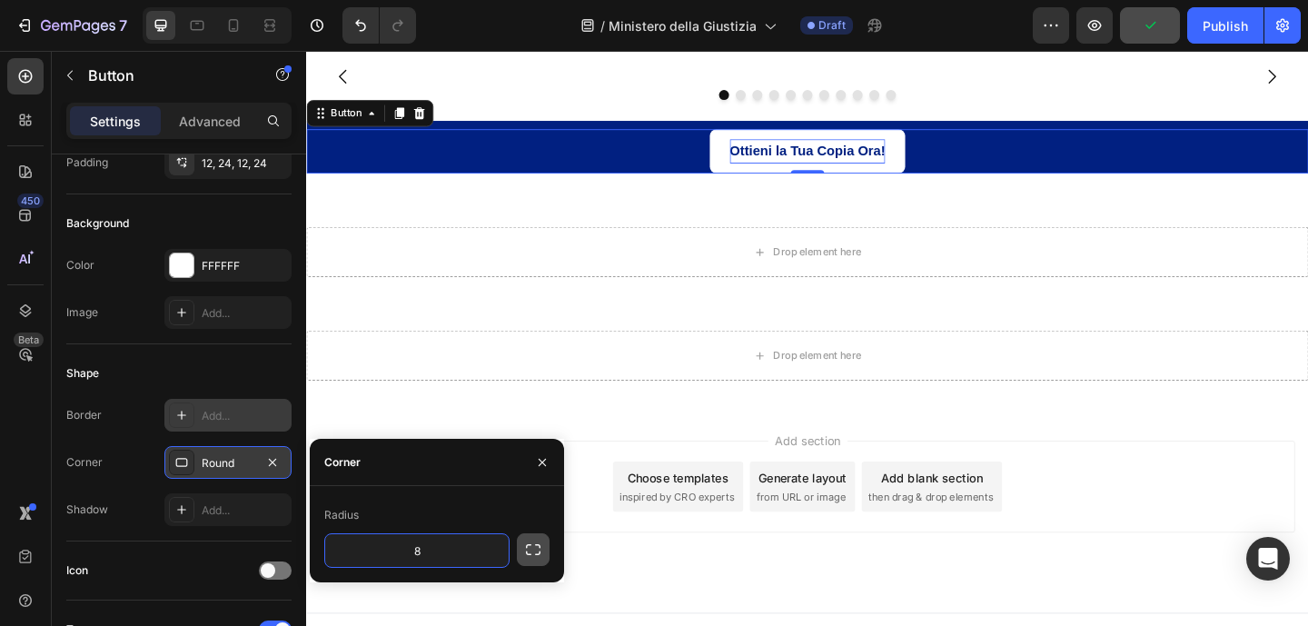
click at [534, 552] on icon "button" at bounding box center [533, 549] width 18 height 18
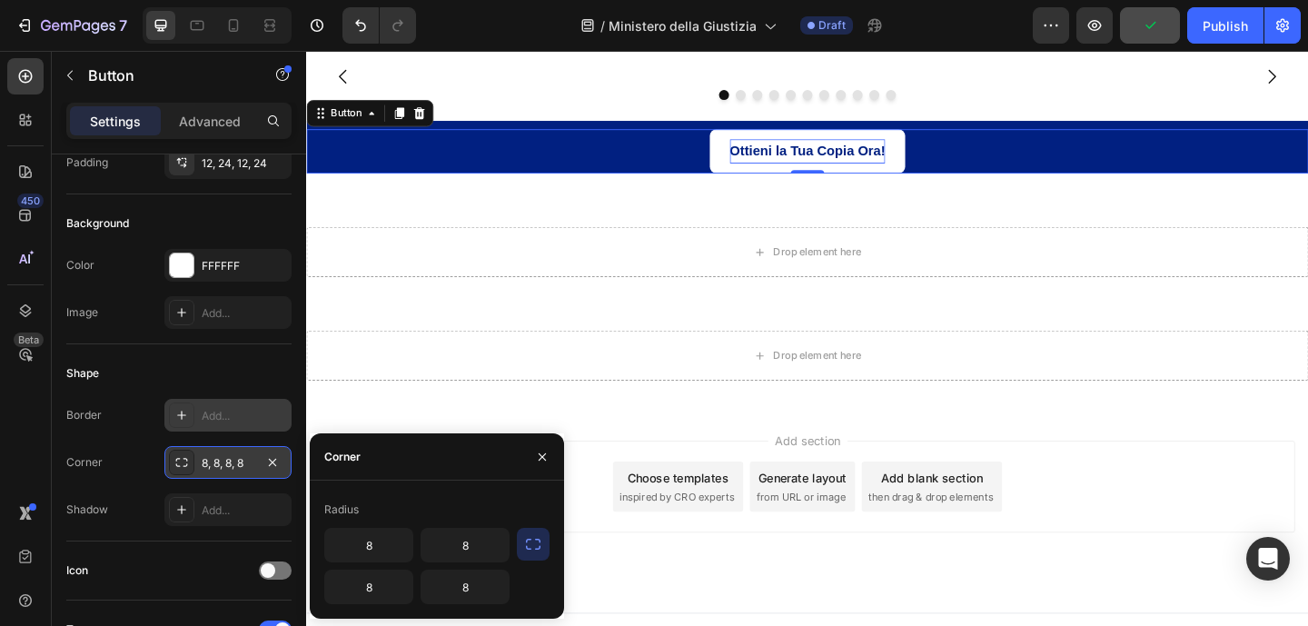
click at [534, 552] on icon "button" at bounding box center [533, 544] width 18 height 18
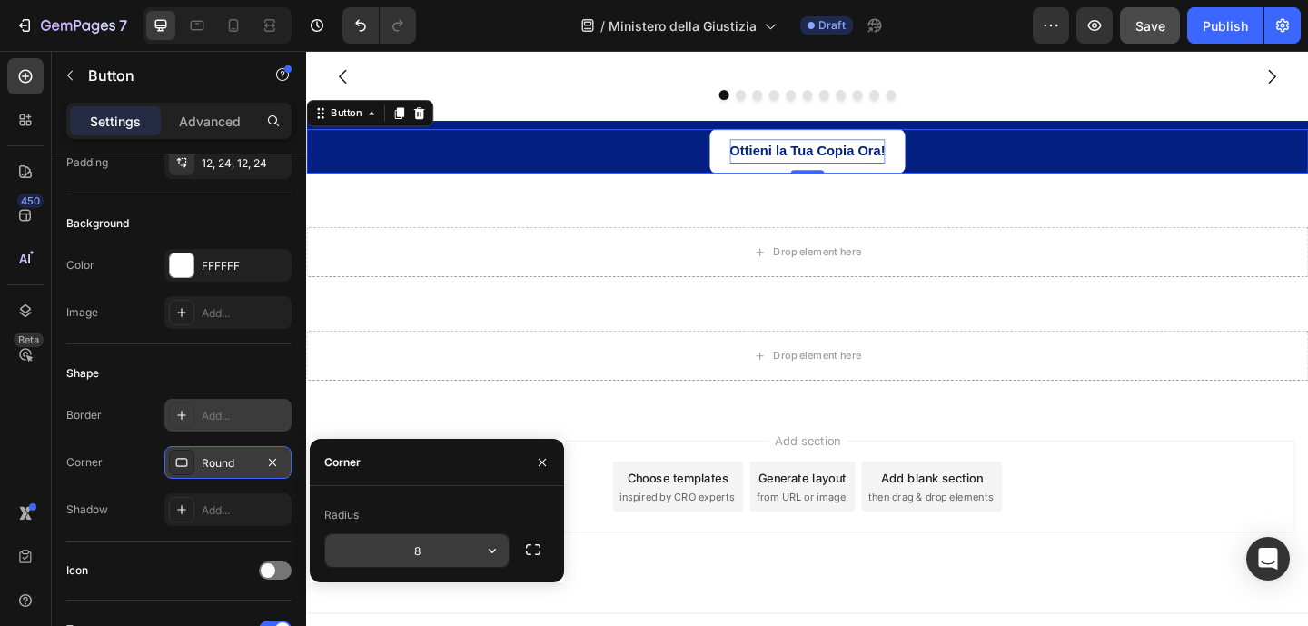
click at [425, 551] on input "8" at bounding box center [416, 550] width 183 height 33
click at [485, 547] on icon "button" at bounding box center [492, 550] width 18 height 18
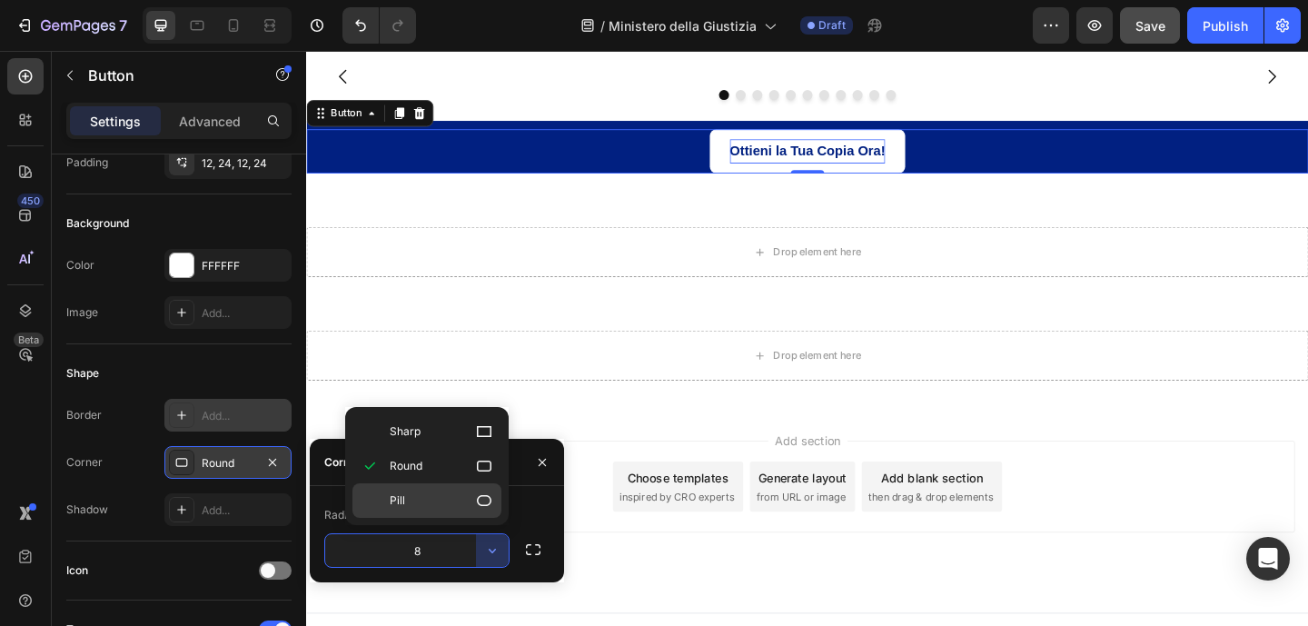
click at [457, 506] on p "Pill" at bounding box center [442, 500] width 104 height 18
type input "9999"
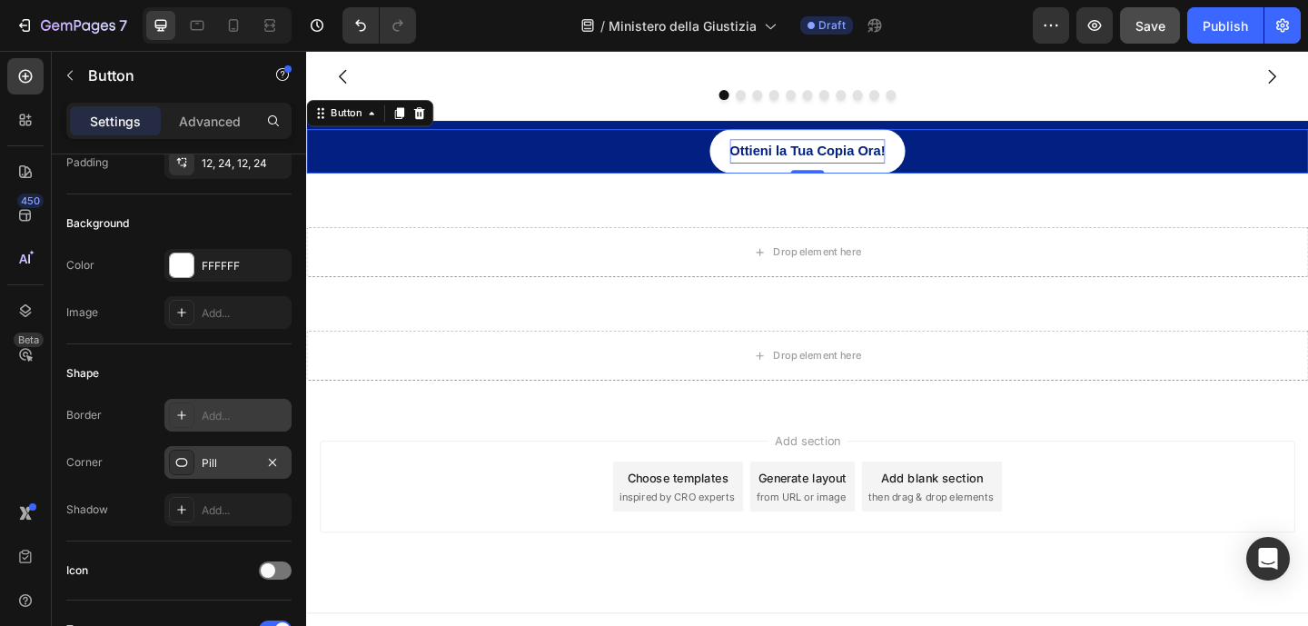
click at [1023, 184] on div "Ottieni la Tua Copia Ora! Button 0" at bounding box center [851, 160] width 1090 height 48
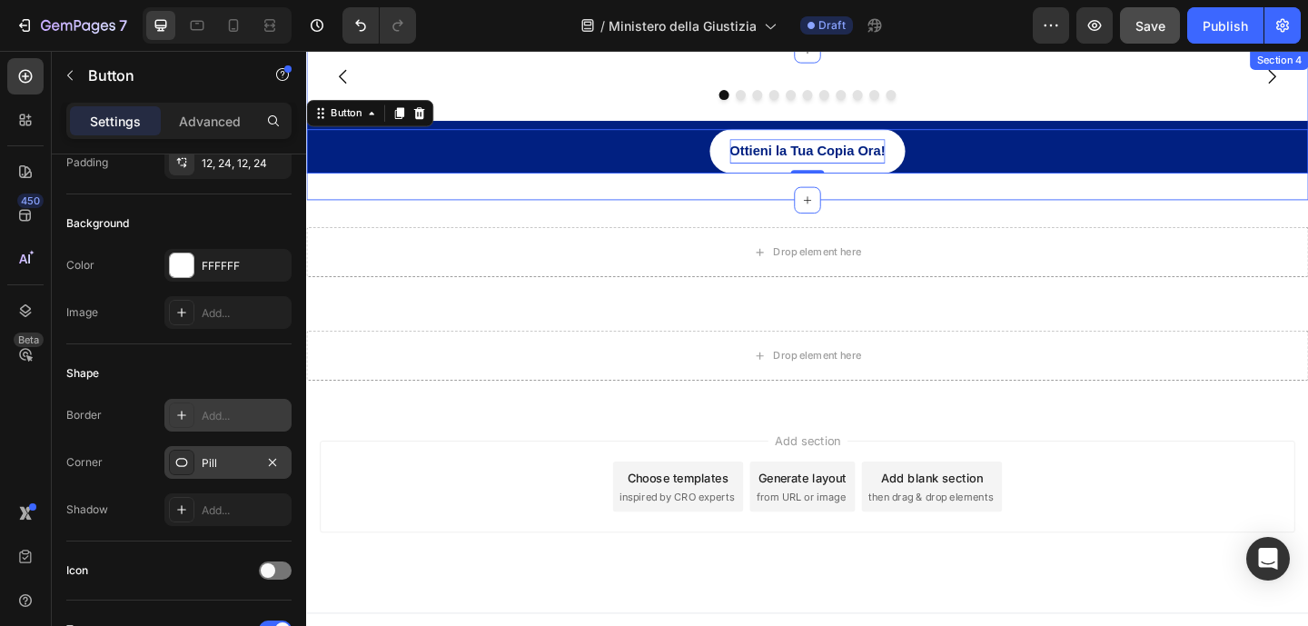
click at [1029, 127] on div "Image Image Image Image Image Image Image Image Image Image Image [GEOGRAPHIC_D…" at bounding box center [851, 103] width 1090 height 48
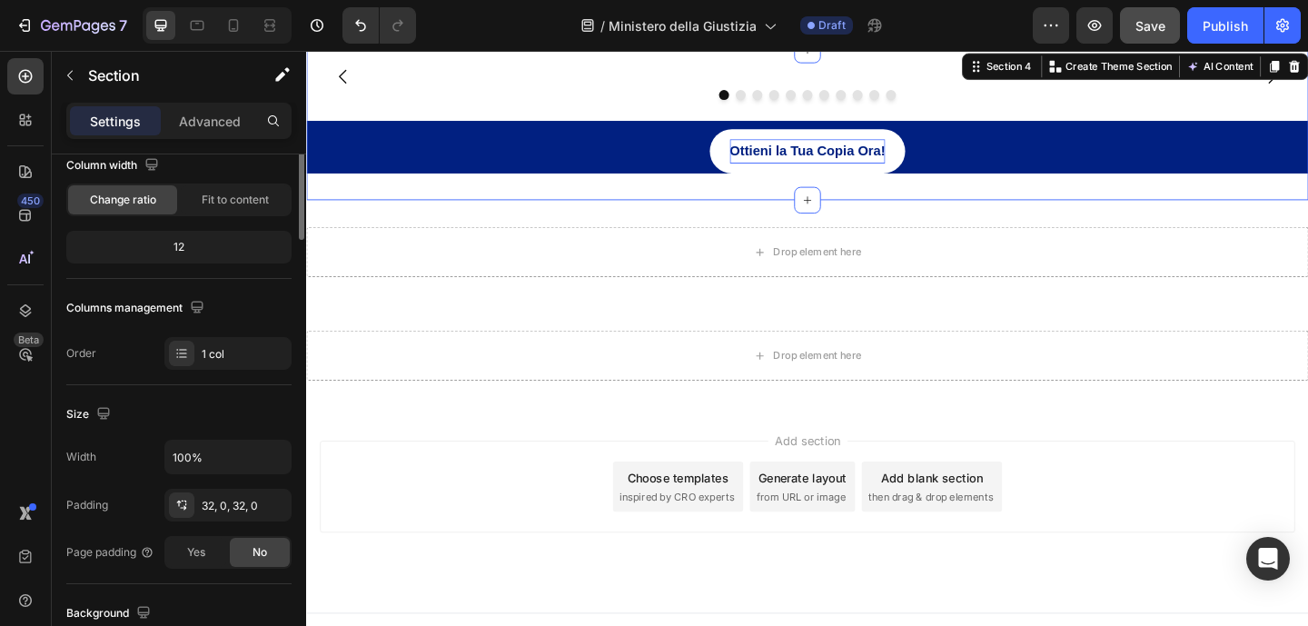
scroll to position [0, 0]
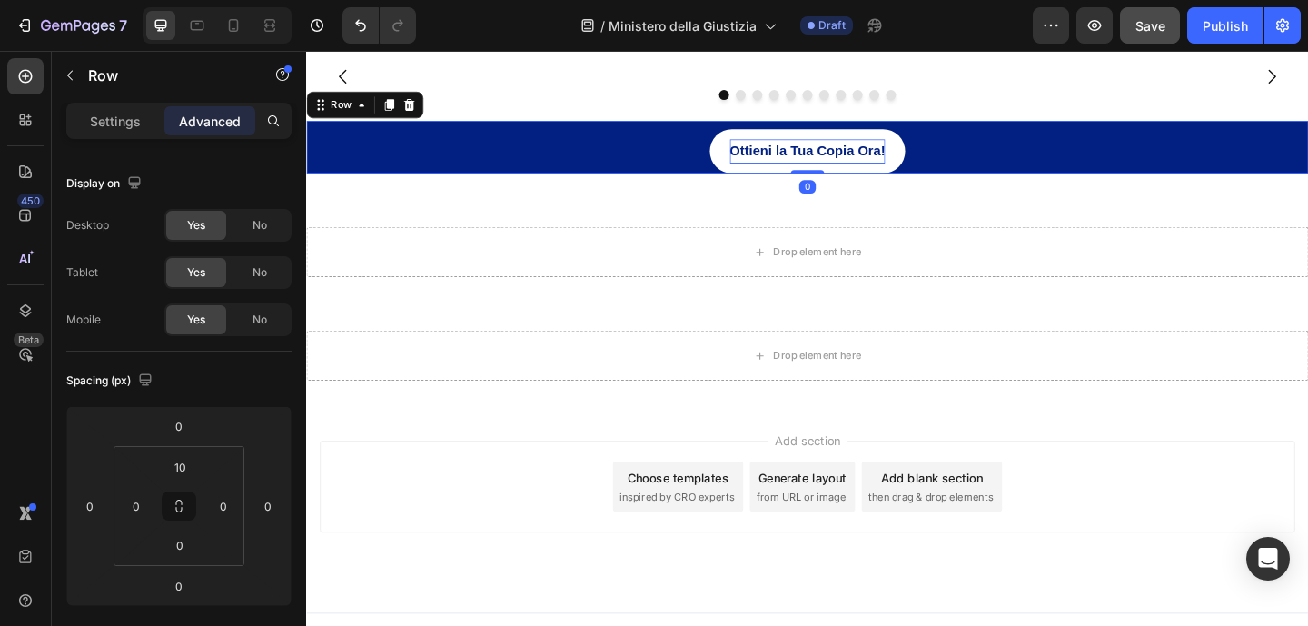
click at [415, 184] on div "Ottieni la Tua Copia Ora! Button Row 0" at bounding box center [851, 155] width 1090 height 57
click at [108, 113] on p "Settings" at bounding box center [115, 121] width 51 height 19
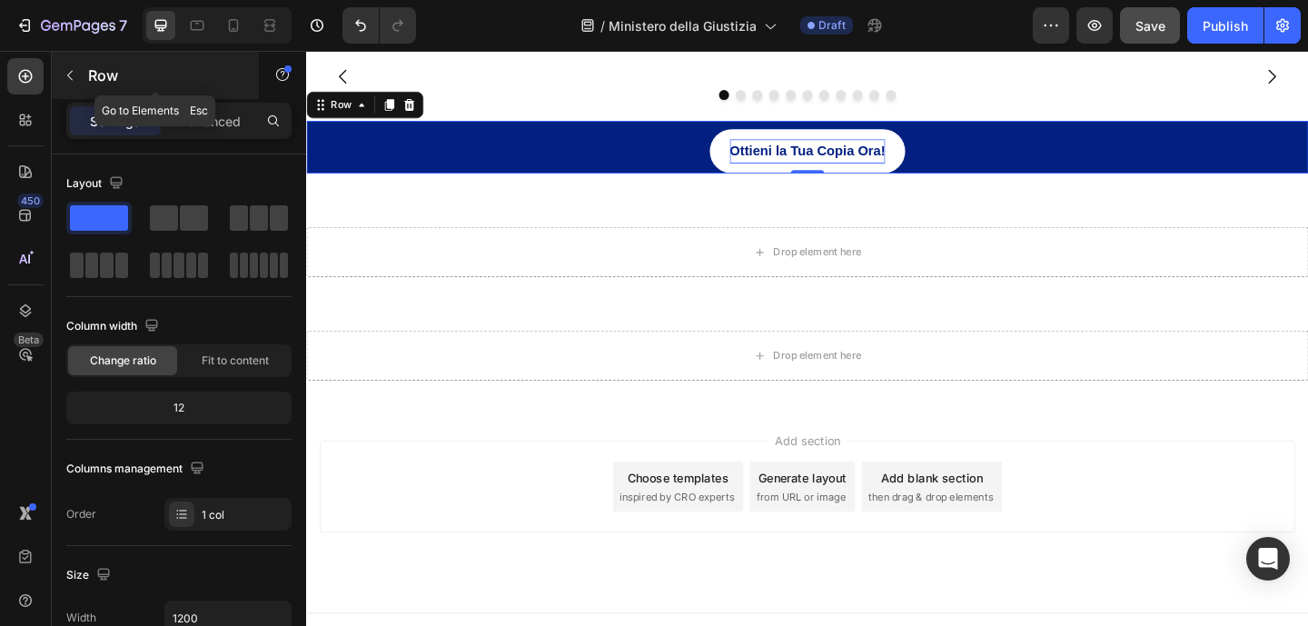
click at [66, 78] on icon "button" at bounding box center [70, 75] width 15 height 15
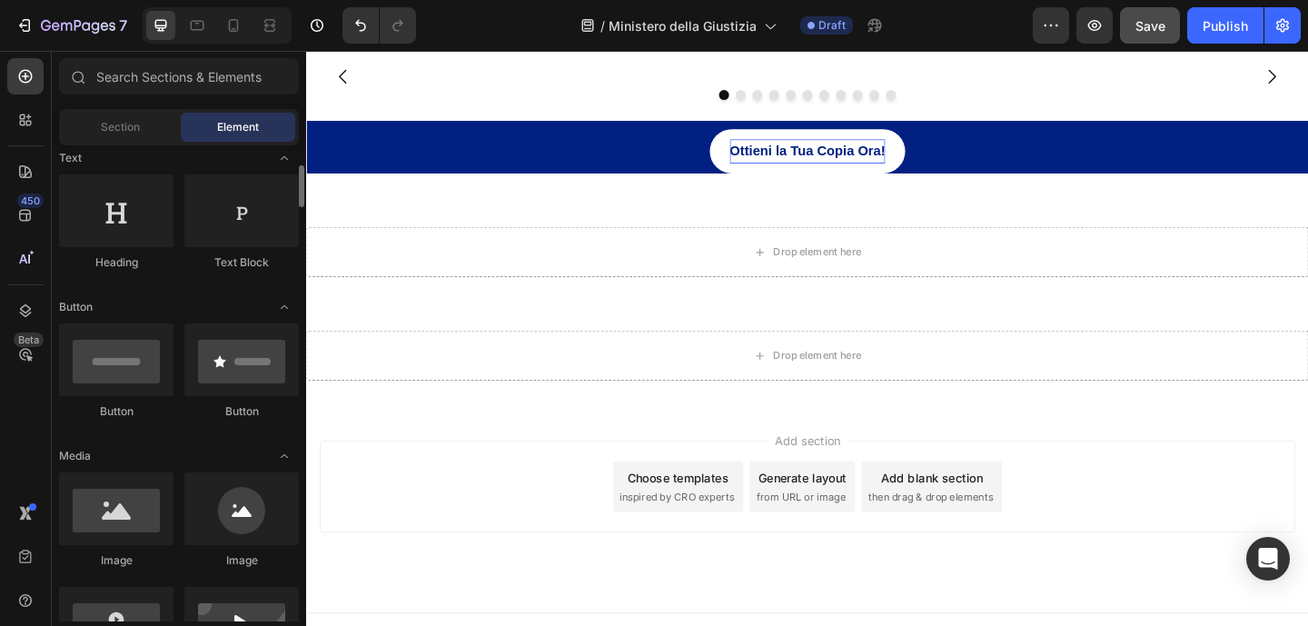
scroll to position [271, 0]
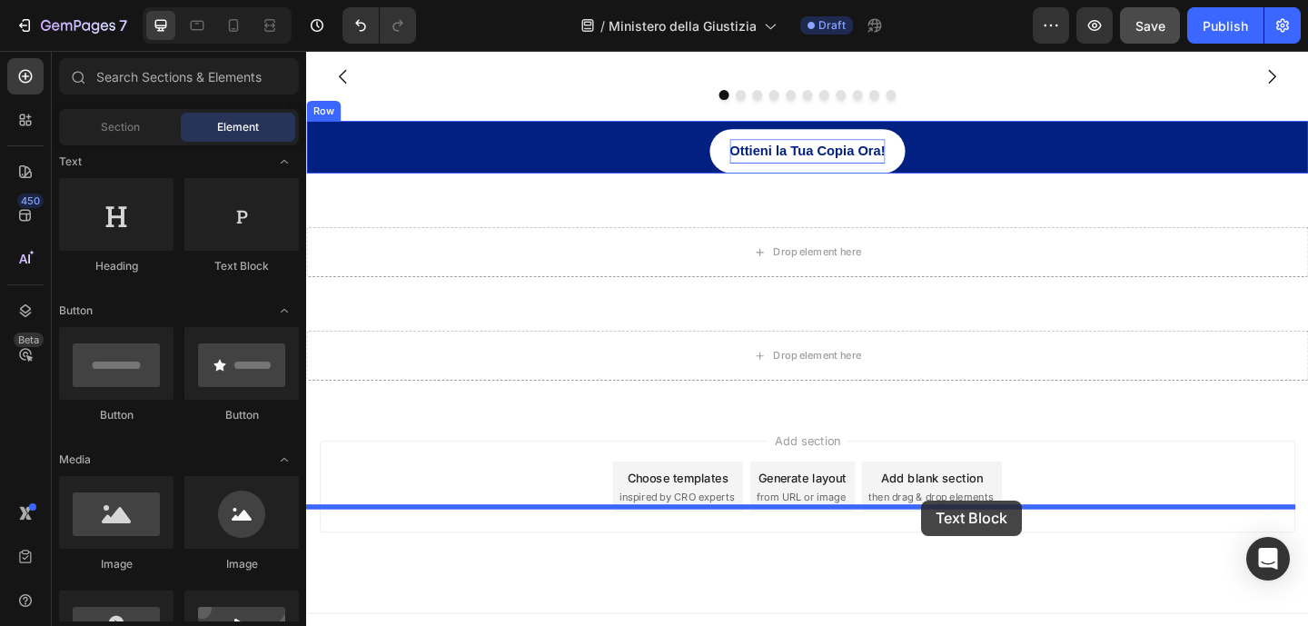
drag, startPoint x: 538, startPoint y: 270, endPoint x: 973, endPoint y: 538, distance: 510.5
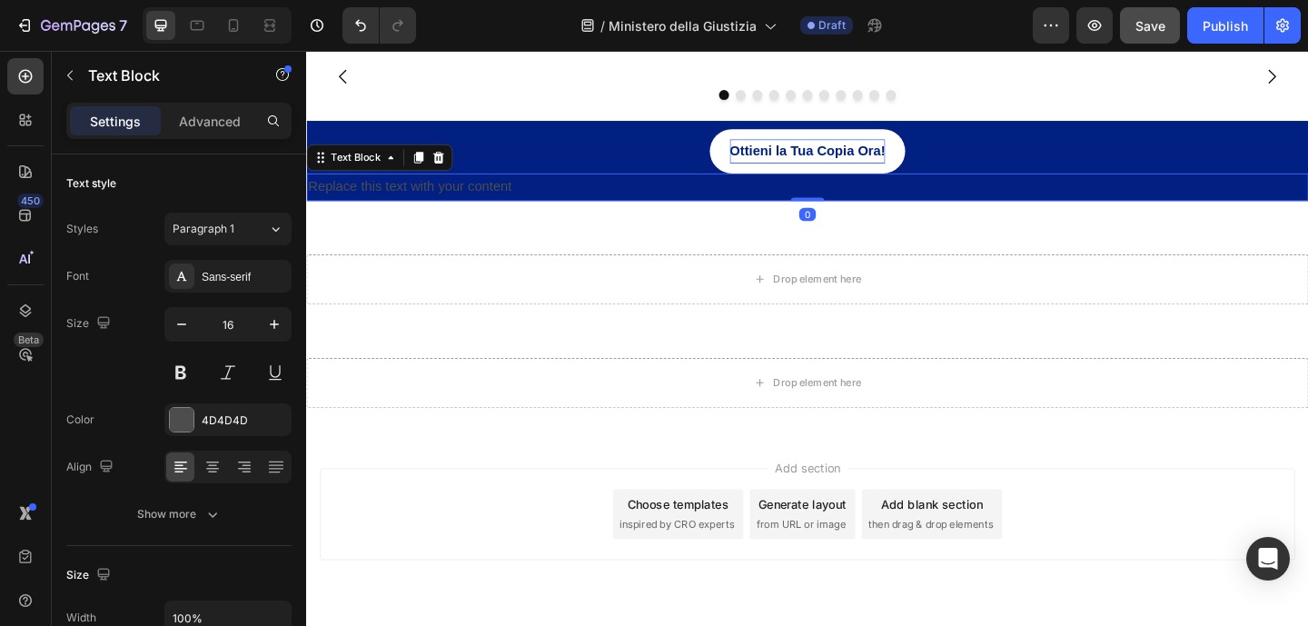
click at [850, 214] on div "Replace this text with your content" at bounding box center [851, 199] width 1090 height 30
click at [850, 212] on p "Replace this text with your content" at bounding box center [851, 199] width 1086 height 26
click at [511, 212] on p "Replace this text with your content" at bounding box center [851, 199] width 1086 height 26
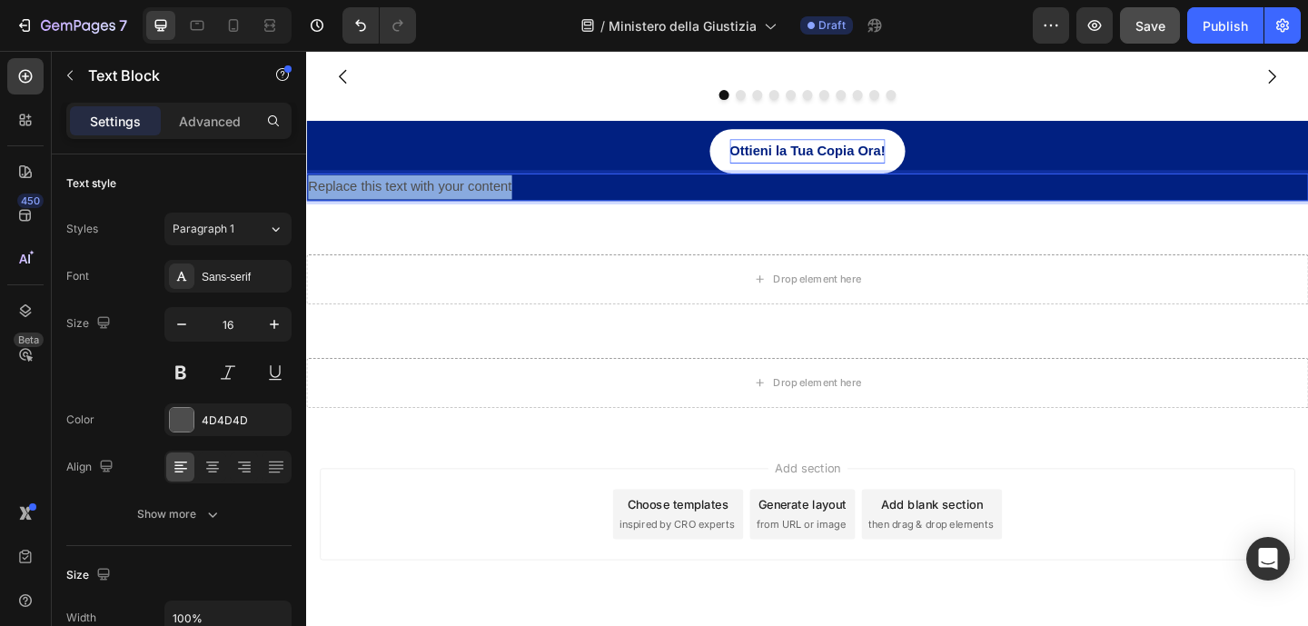
click at [511, 212] on p "Replace this text with your content" at bounding box center [851, 199] width 1086 height 26
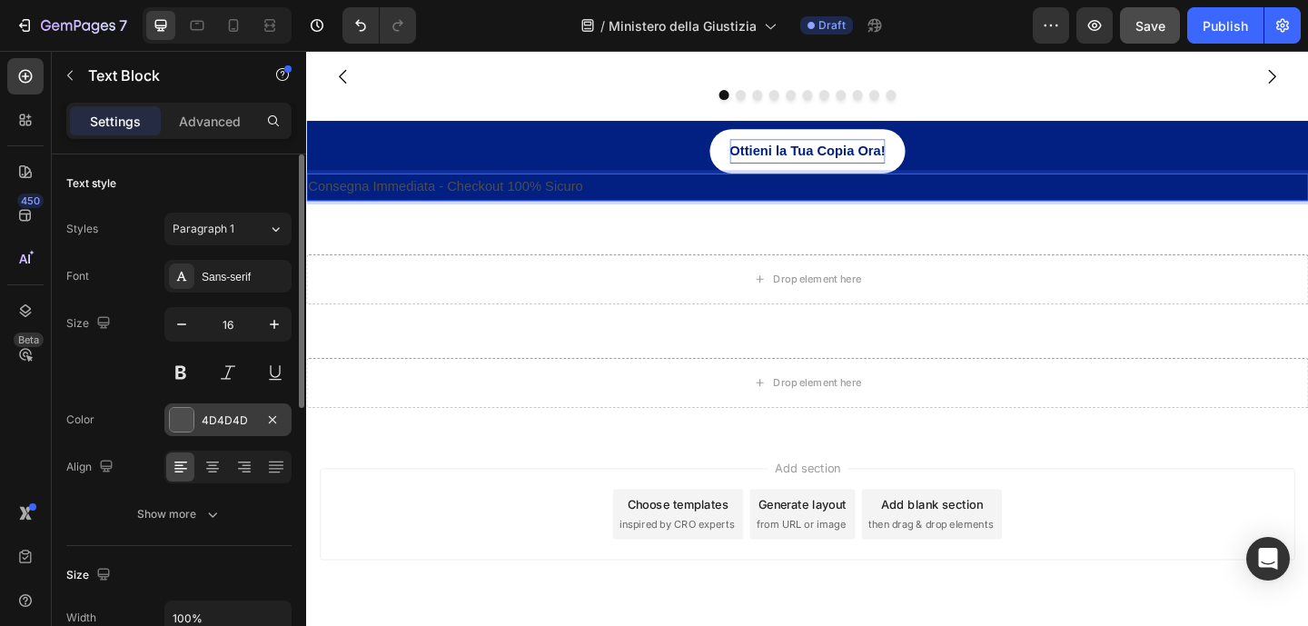
click at [254, 412] on div "4D4D4D" at bounding box center [227, 419] width 127 height 33
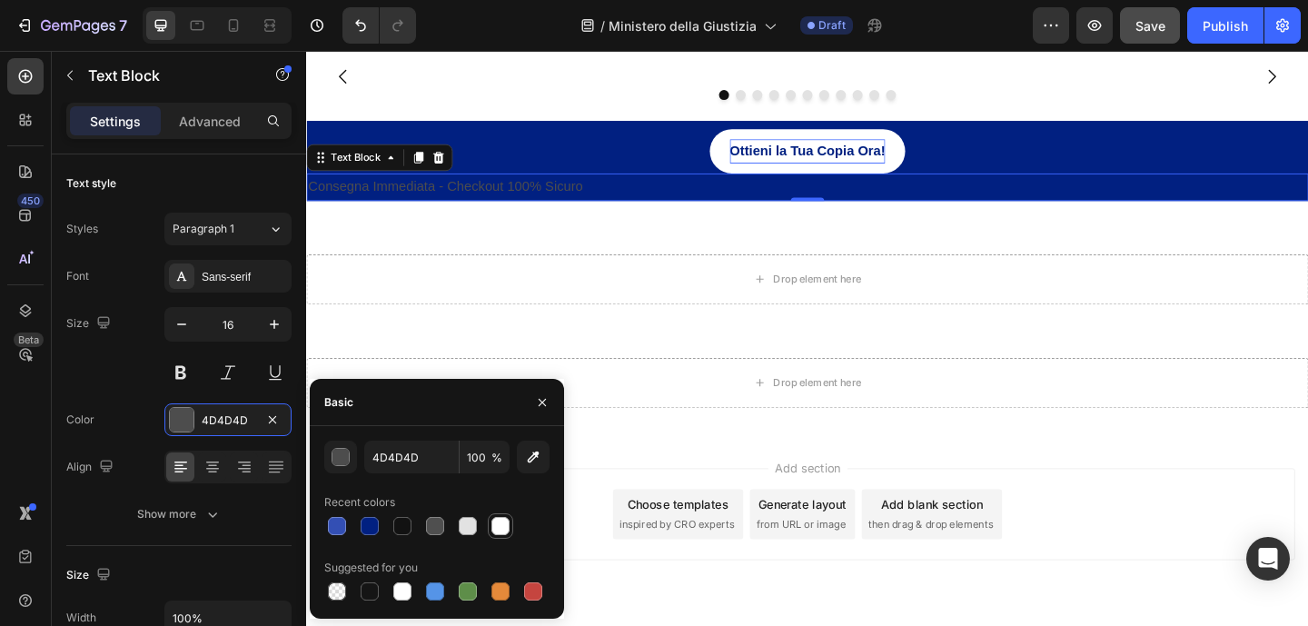
click at [503, 525] on div at bounding box center [500, 526] width 18 height 18
type input "FFFFFF"
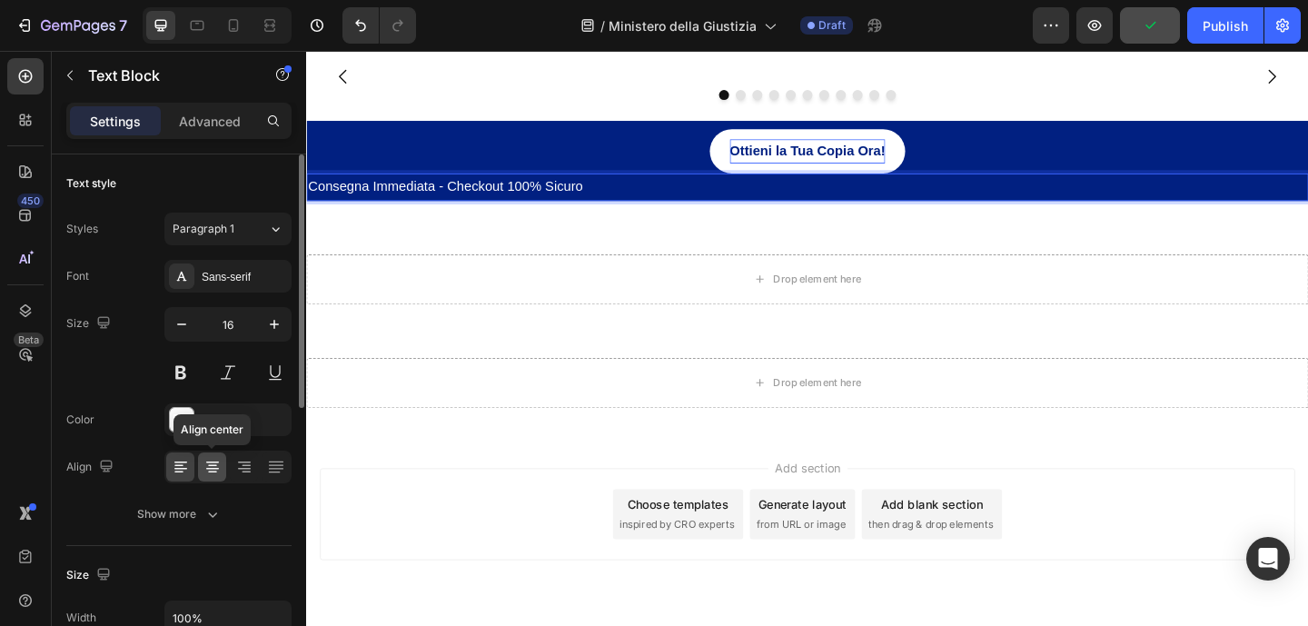
click at [222, 468] on div at bounding box center [212, 466] width 28 height 29
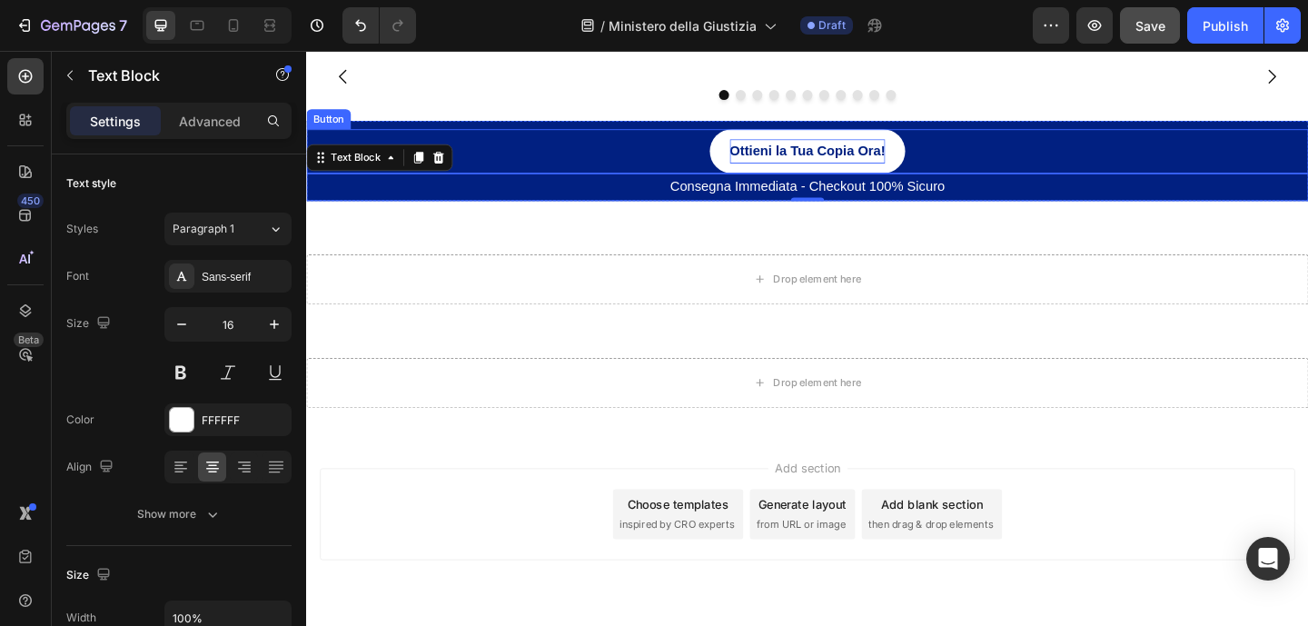
click at [562, 184] on div "Ottieni la Tua Copia Ora! Button" at bounding box center [851, 160] width 1090 height 48
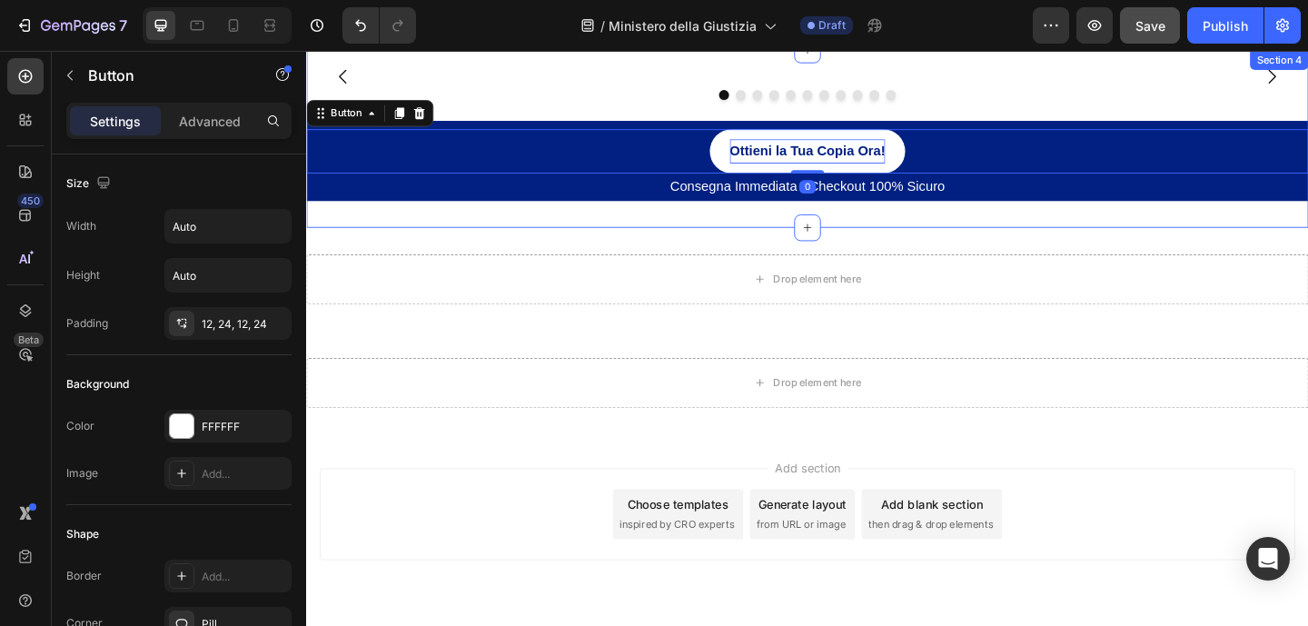
click at [1079, 127] on div "Image Image Image Image Image Image Image Image Image Image Image [GEOGRAPHIC_D…" at bounding box center [851, 103] width 1090 height 48
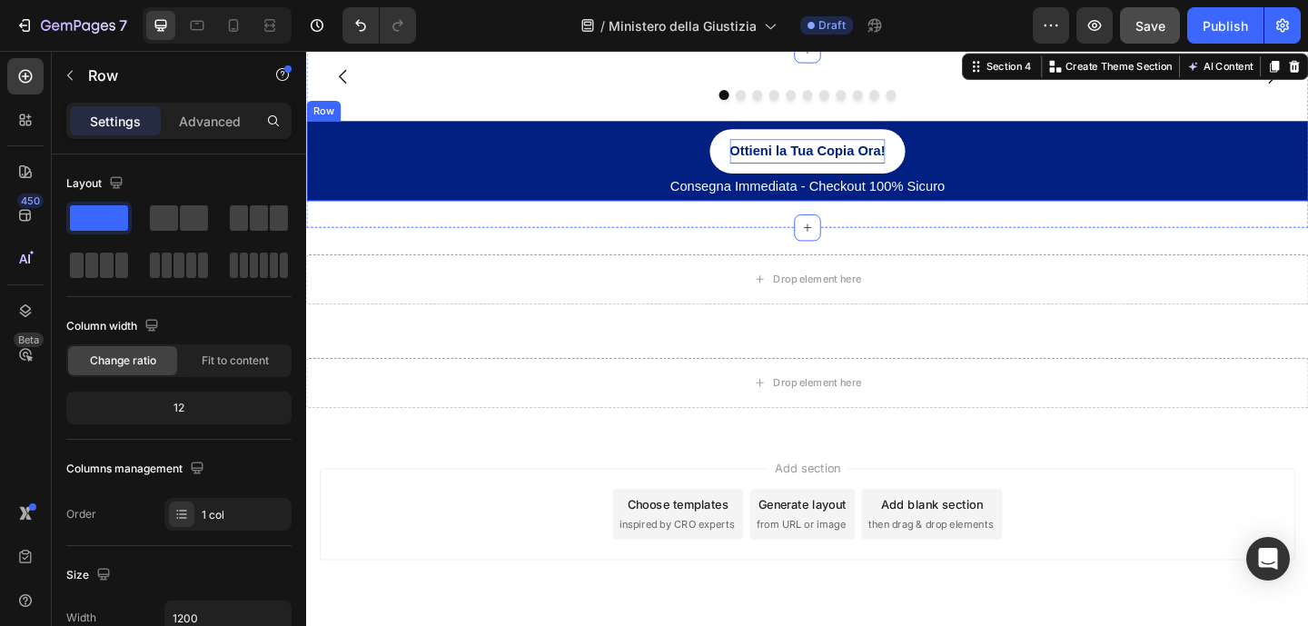
click at [695, 214] on div "Ottieni la Tua Copia Ora! Button Consegna Immediata - Checkout 100% Sicuro Text…" at bounding box center [851, 170] width 1090 height 87
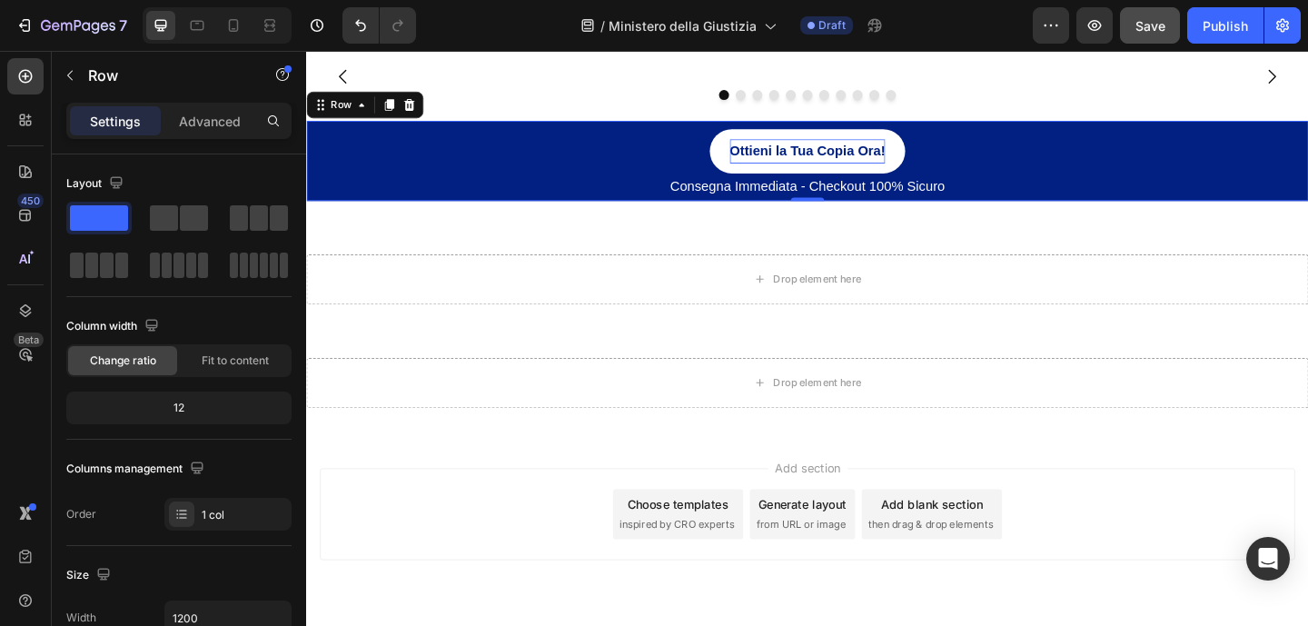
click at [1247, 214] on div "Ottieni la Tua Copia Ora! Button Consegna Immediata - Checkout 100% Sicuro Text…" at bounding box center [851, 170] width 1090 height 87
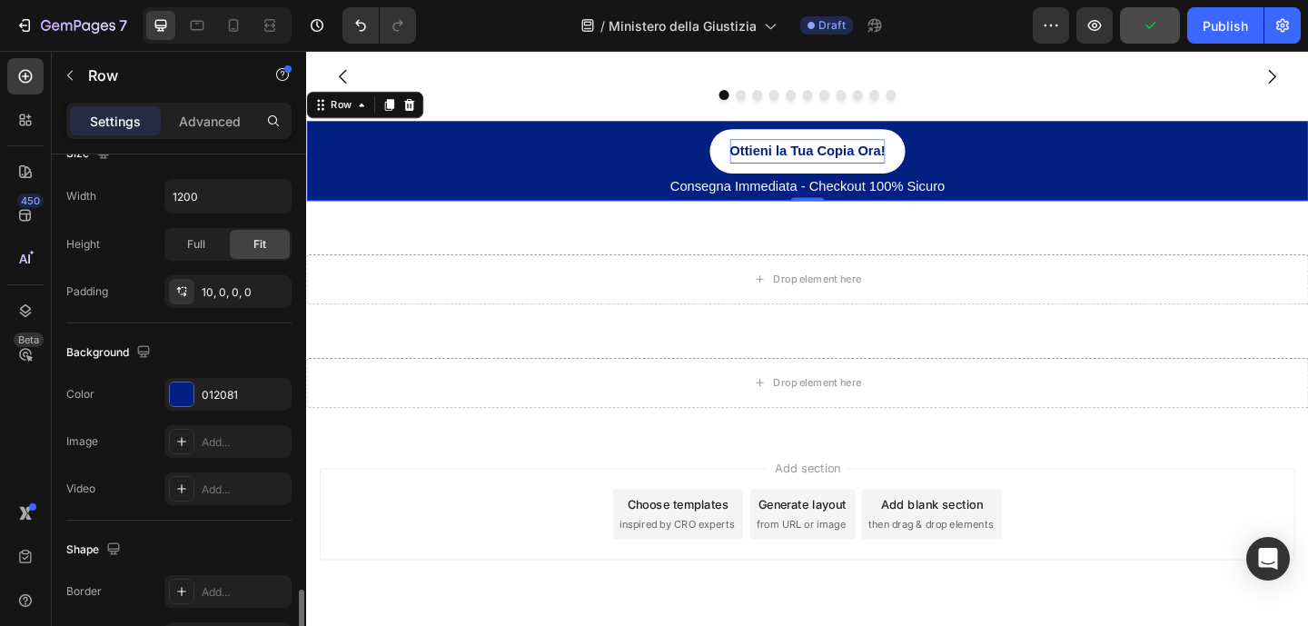
scroll to position [0, 0]
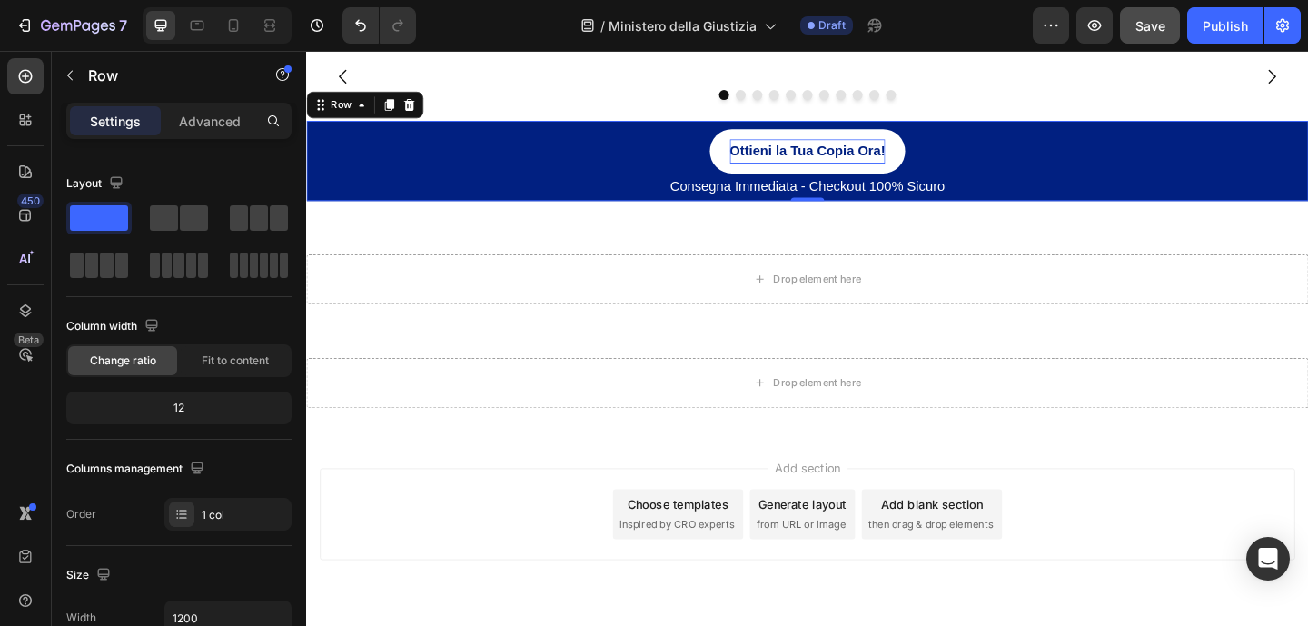
click at [658, 214] on div "Ottieni la Tua Copia Ora! Button Consegna Immediata - Checkout 100% Sicuro Text…" at bounding box center [851, 170] width 1090 height 87
click at [221, 128] on p "Advanced" at bounding box center [210, 121] width 62 height 19
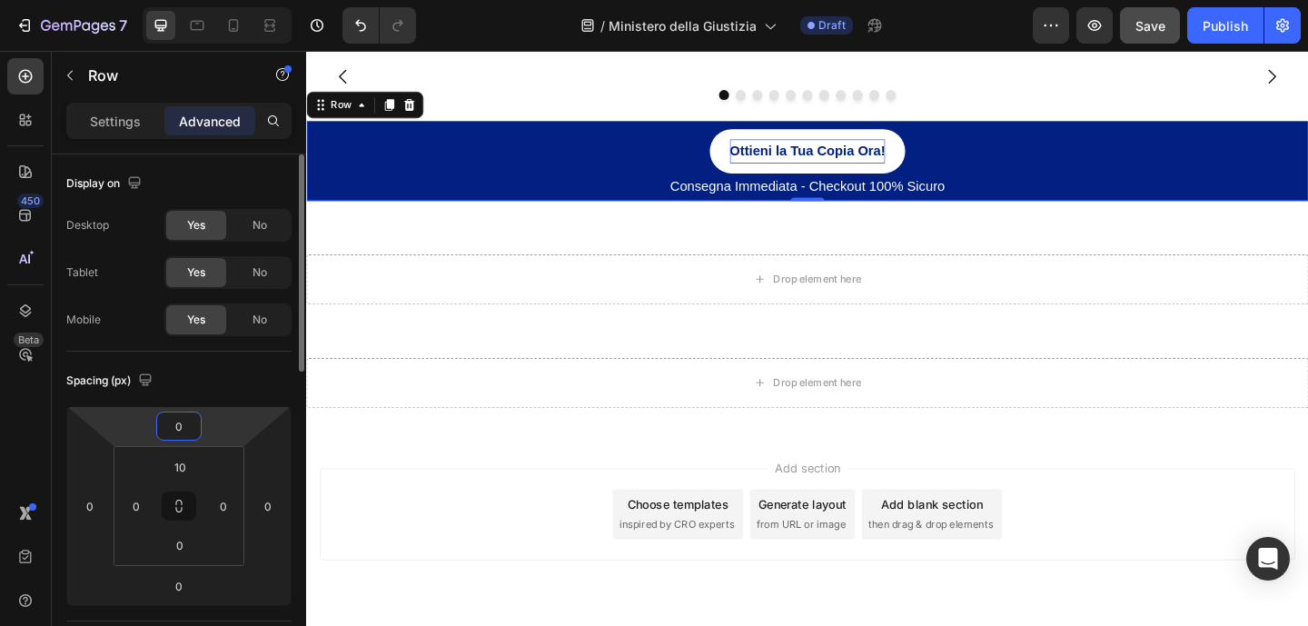
click at [193, 435] on input "0" at bounding box center [179, 425] width 36 height 27
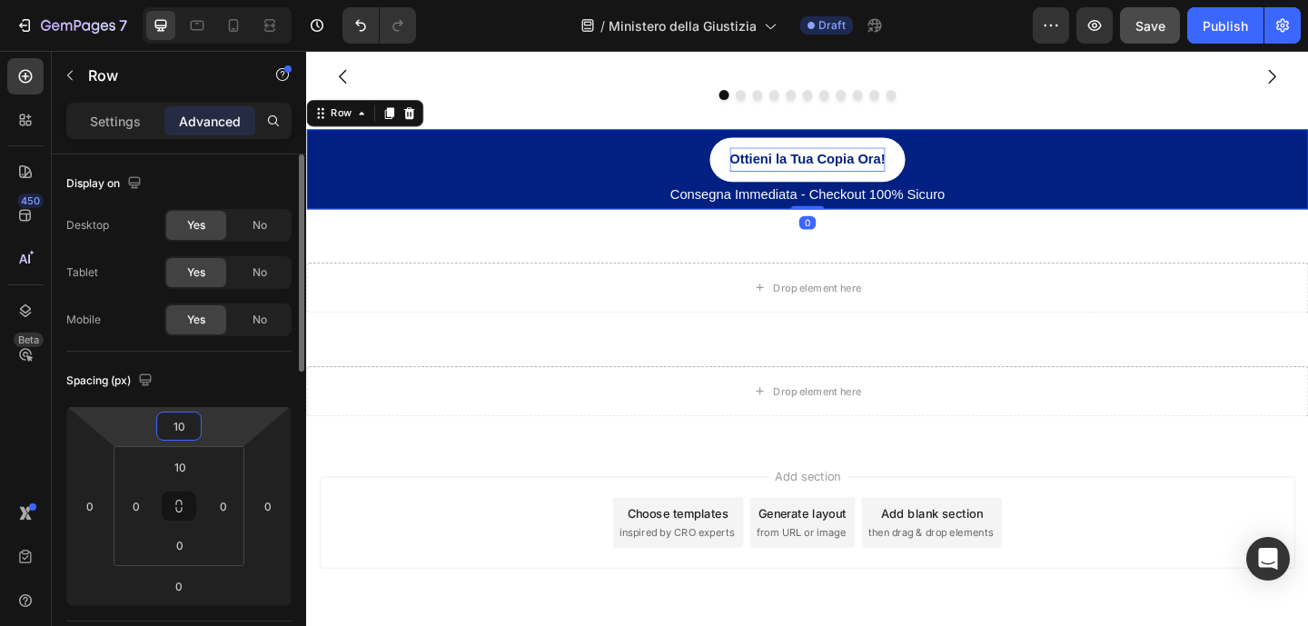
type input "1"
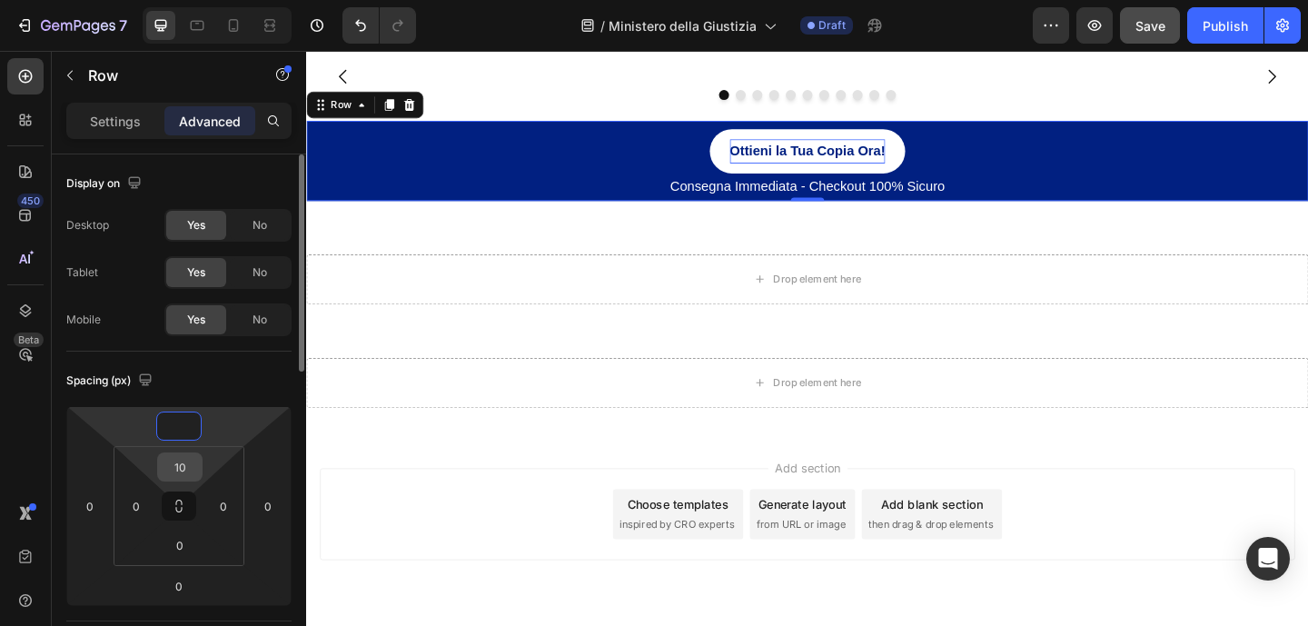
click at [194, 463] on input "10" at bounding box center [180, 466] width 36 height 27
type input "0"
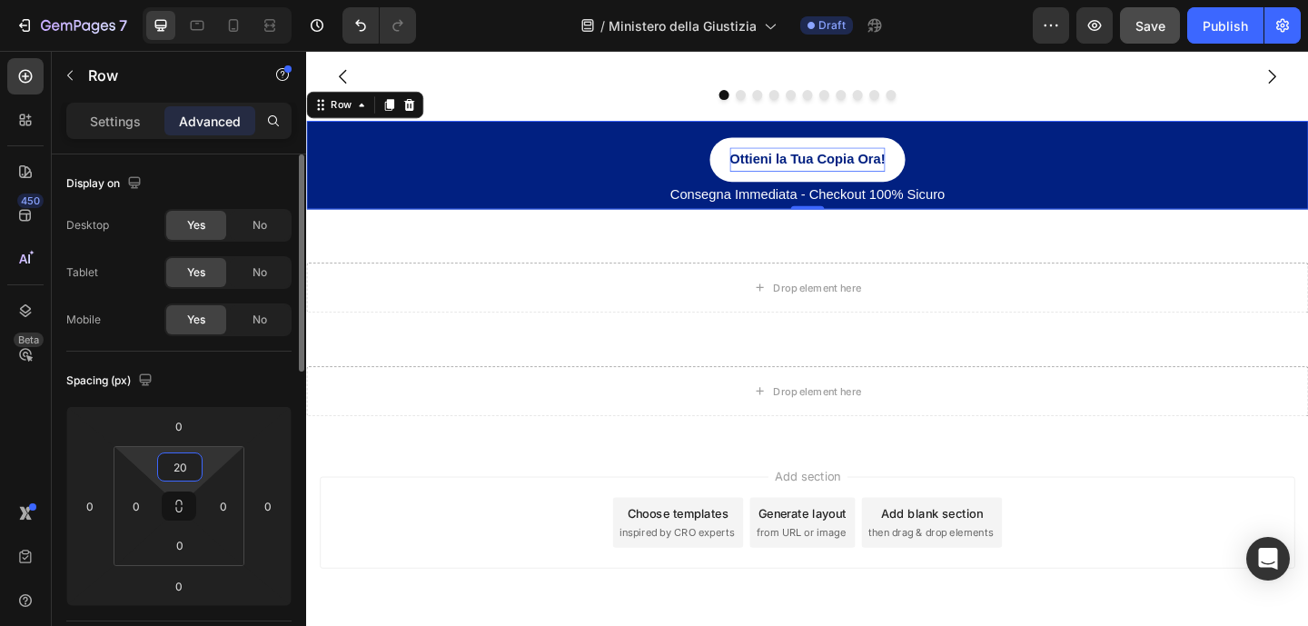
type input "20"
click at [189, 547] on input "0" at bounding box center [180, 544] width 36 height 27
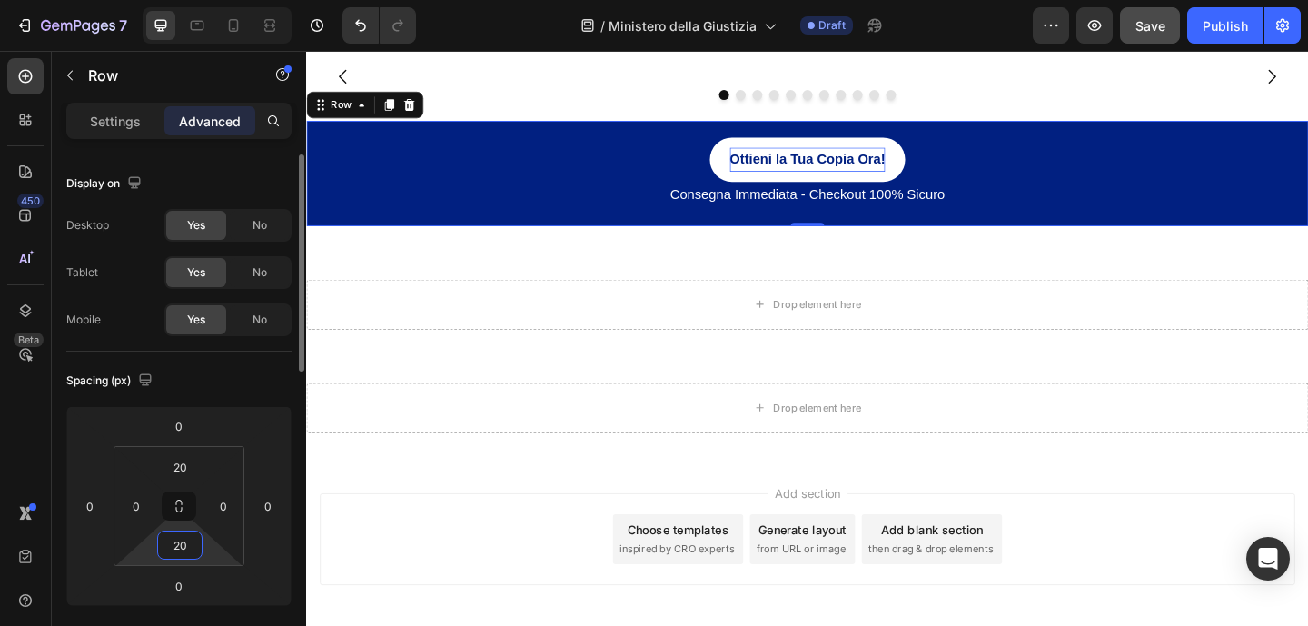
type input "20"
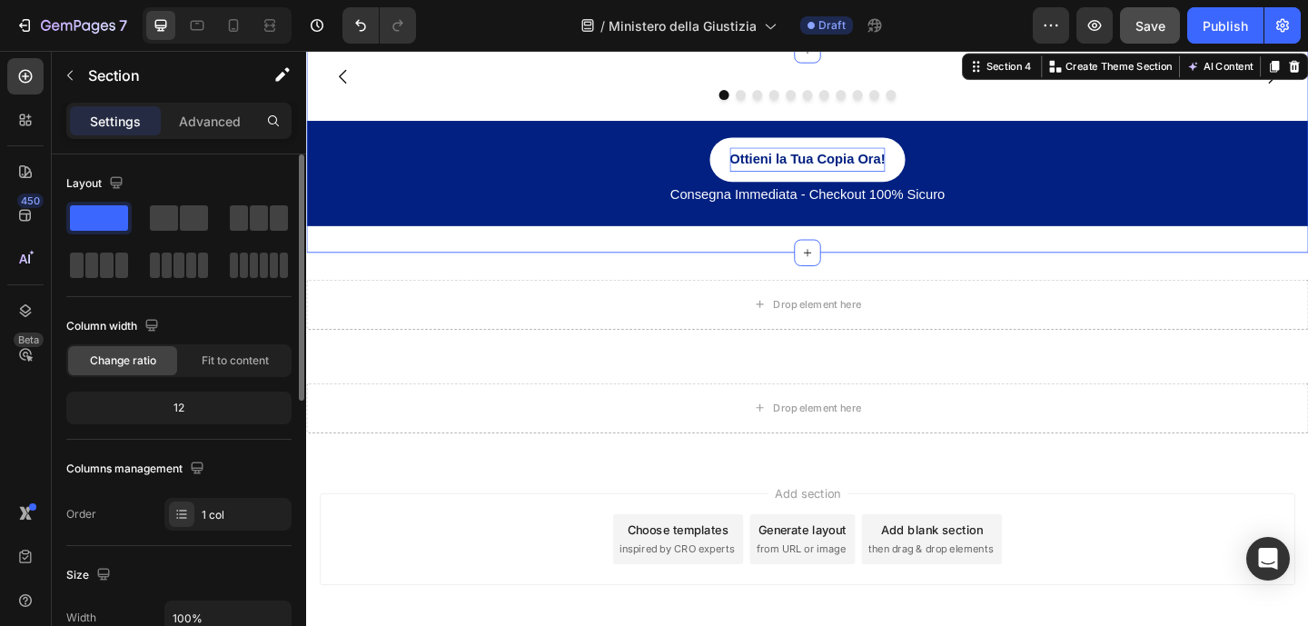
click at [529, 271] on div "Image Image Image Image Image Image Image Image Image Image Image Carousel Otti…" at bounding box center [851, 160] width 1090 height 221
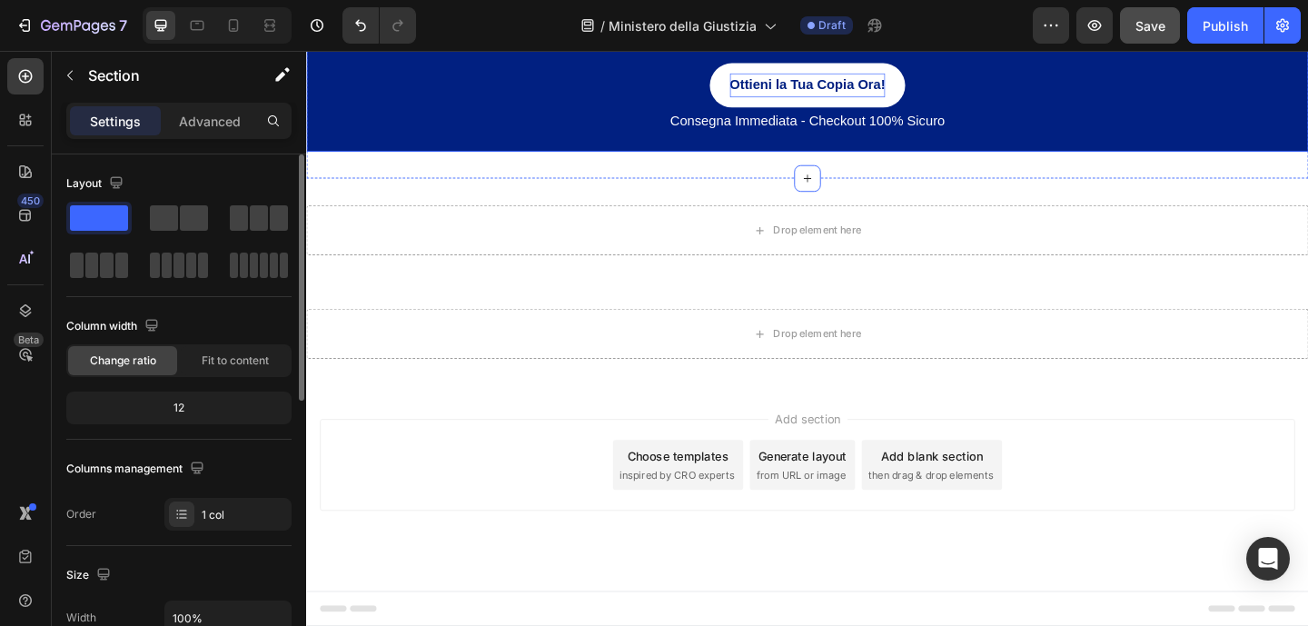
scroll to position [1468, 0]
click at [77, 75] on button "button" at bounding box center [69, 75] width 29 height 29
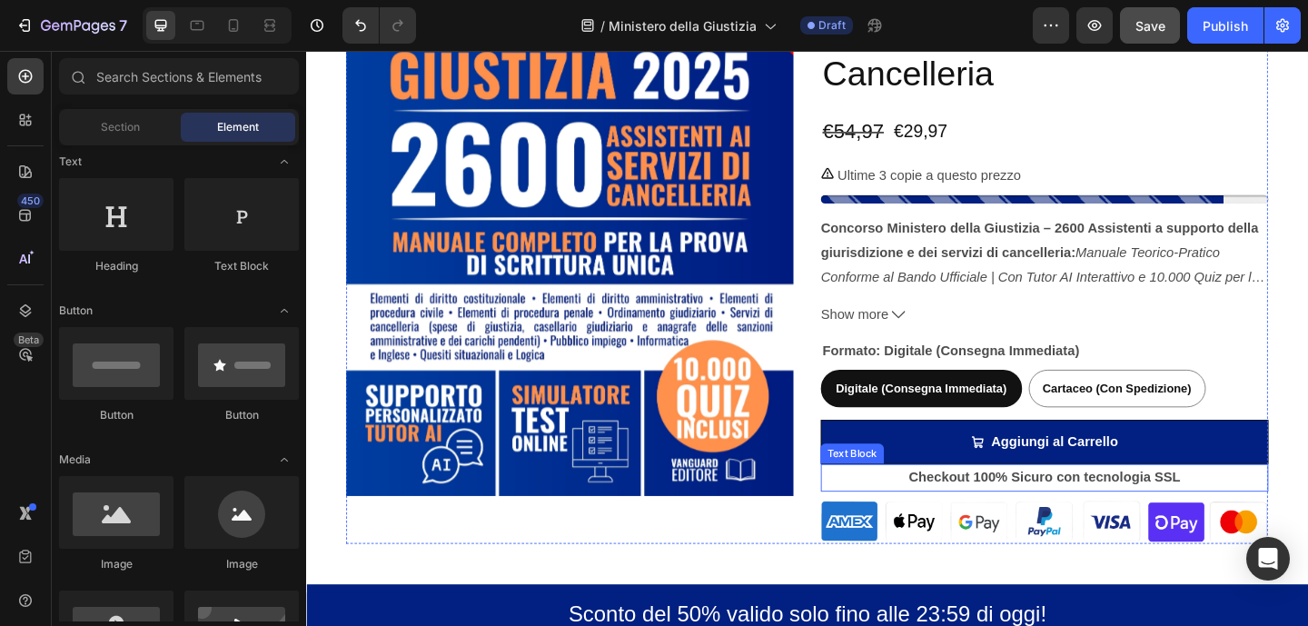
scroll to position [690, 0]
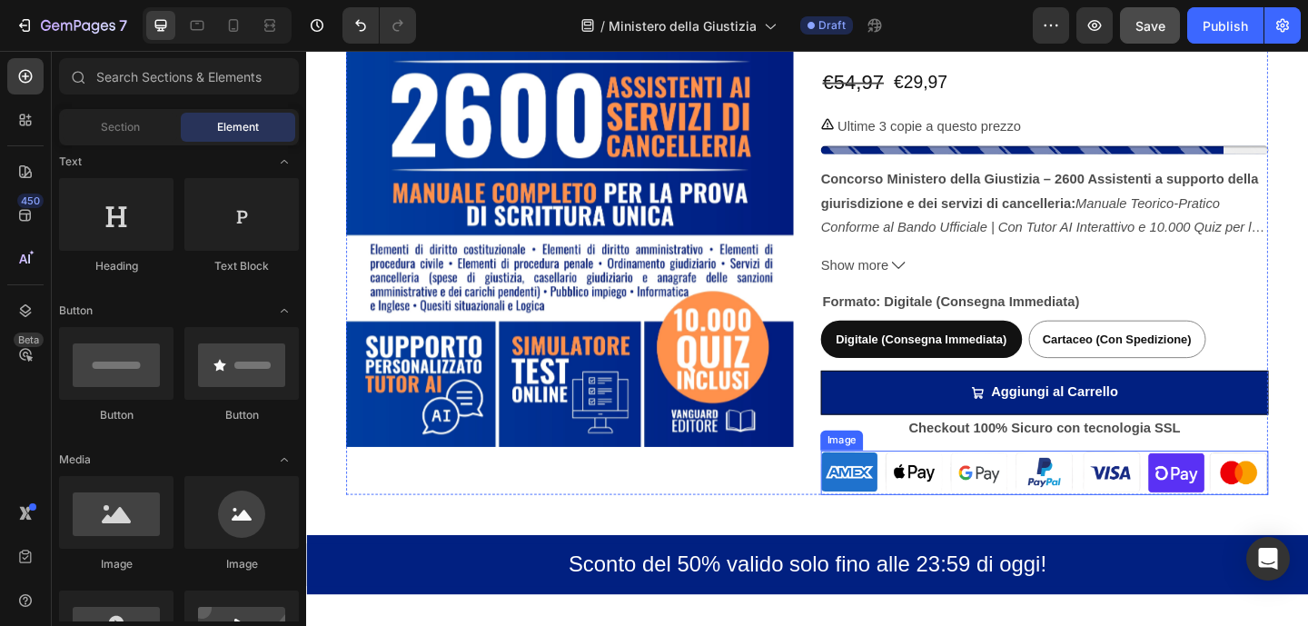
click at [1284, 505] on img at bounding box center [1108, 510] width 487 height 48
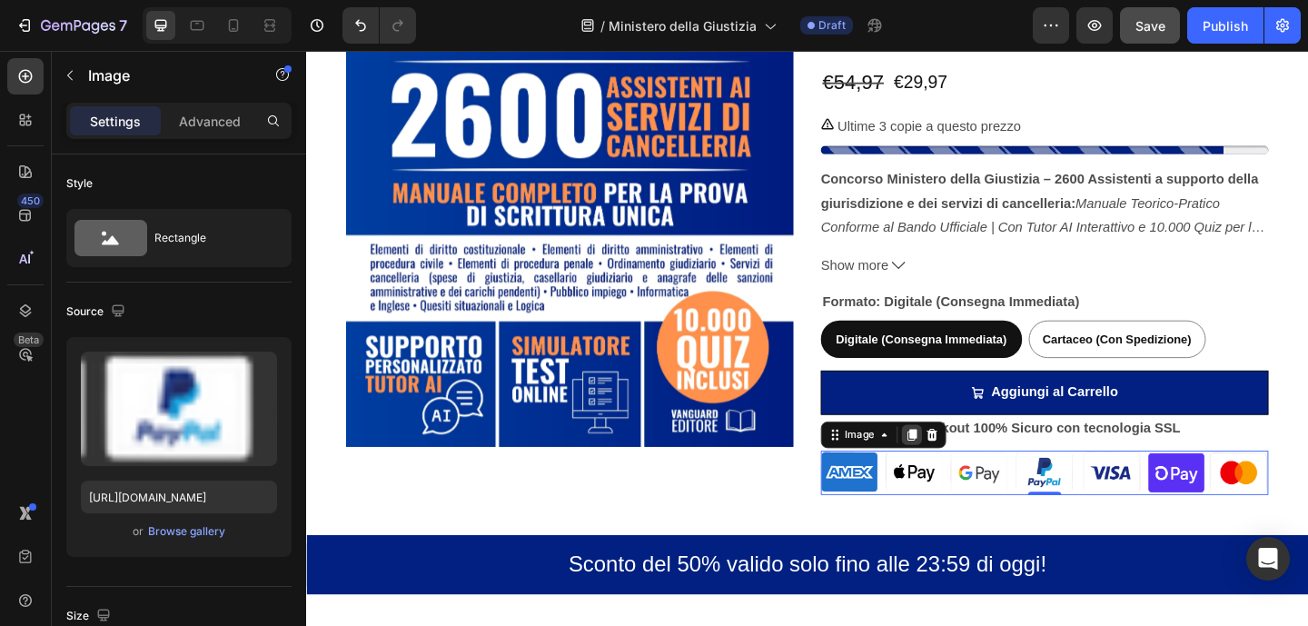
click at [960, 474] on icon at bounding box center [965, 468] width 10 height 13
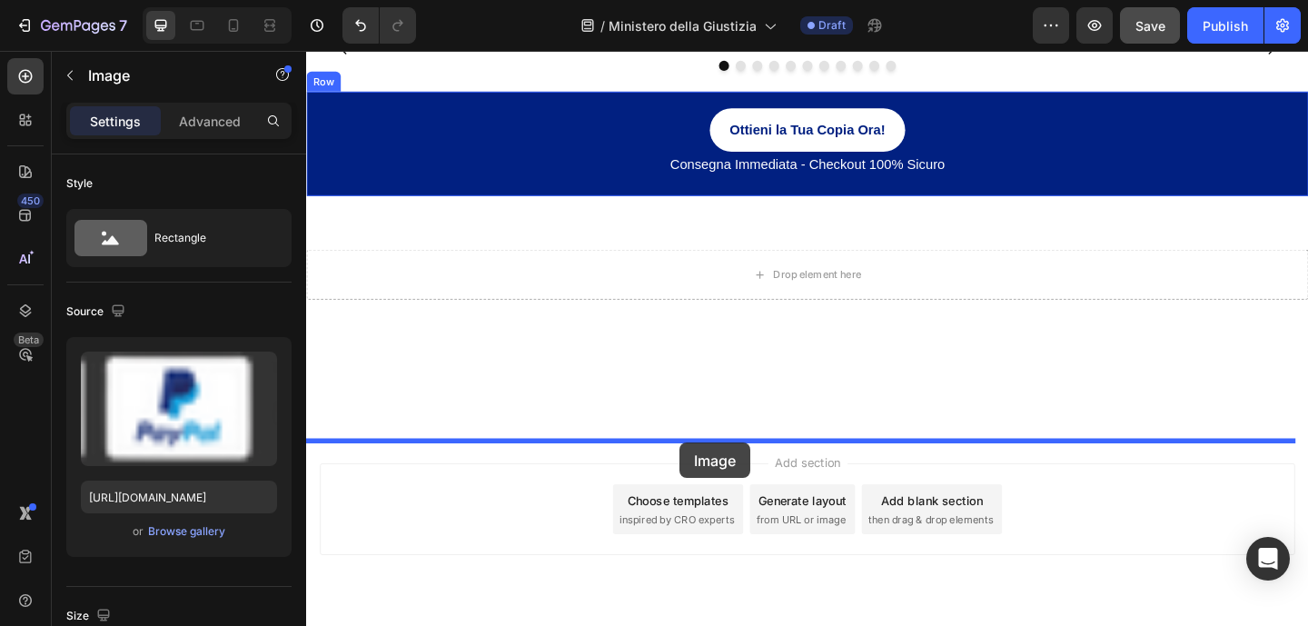
scroll to position [1450, 0]
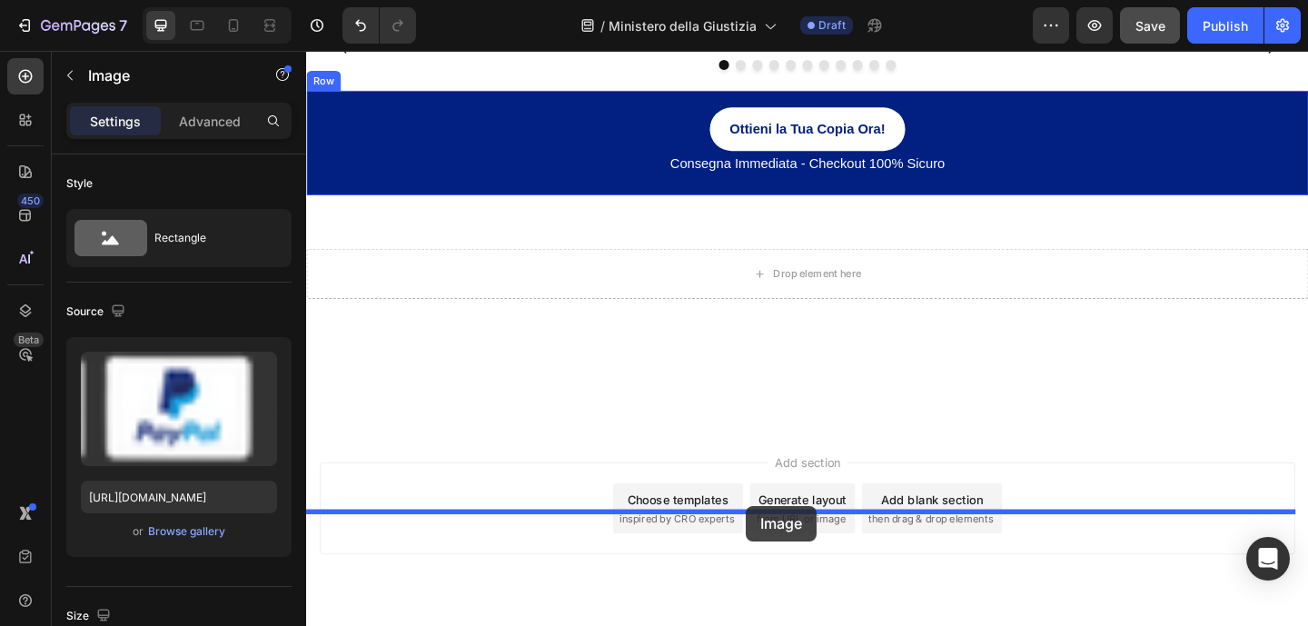
drag, startPoint x: 905, startPoint y: 522, endPoint x: 785, endPoint y: 546, distance: 123.1
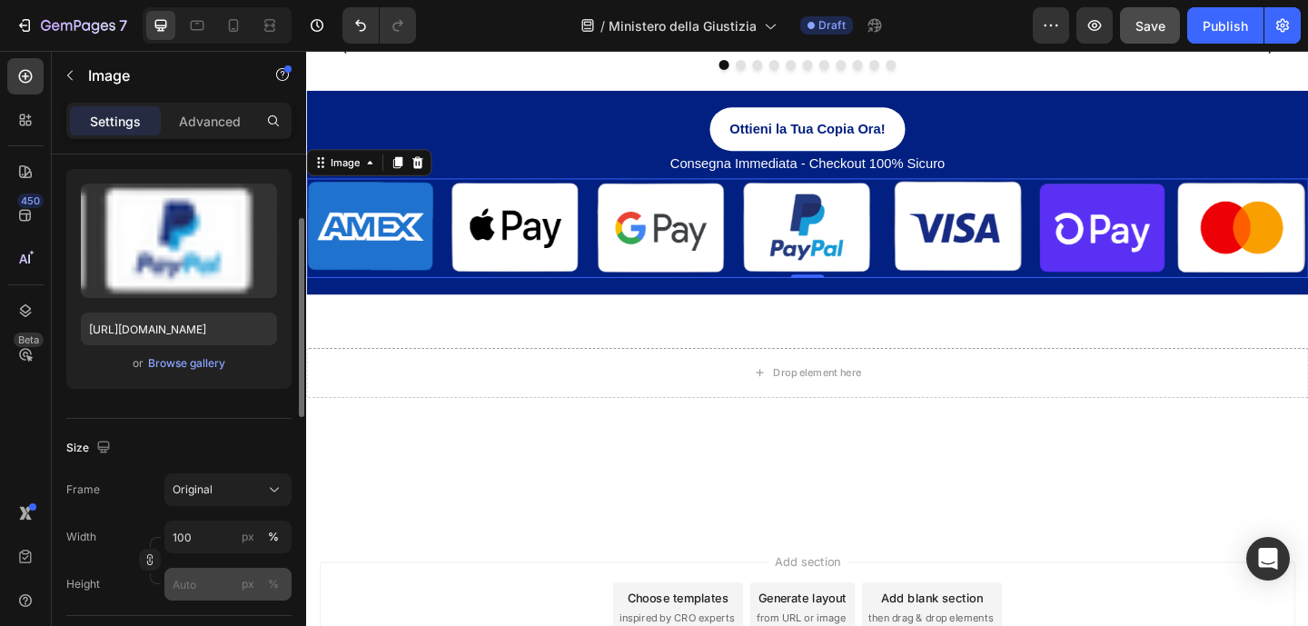
scroll to position [318, 0]
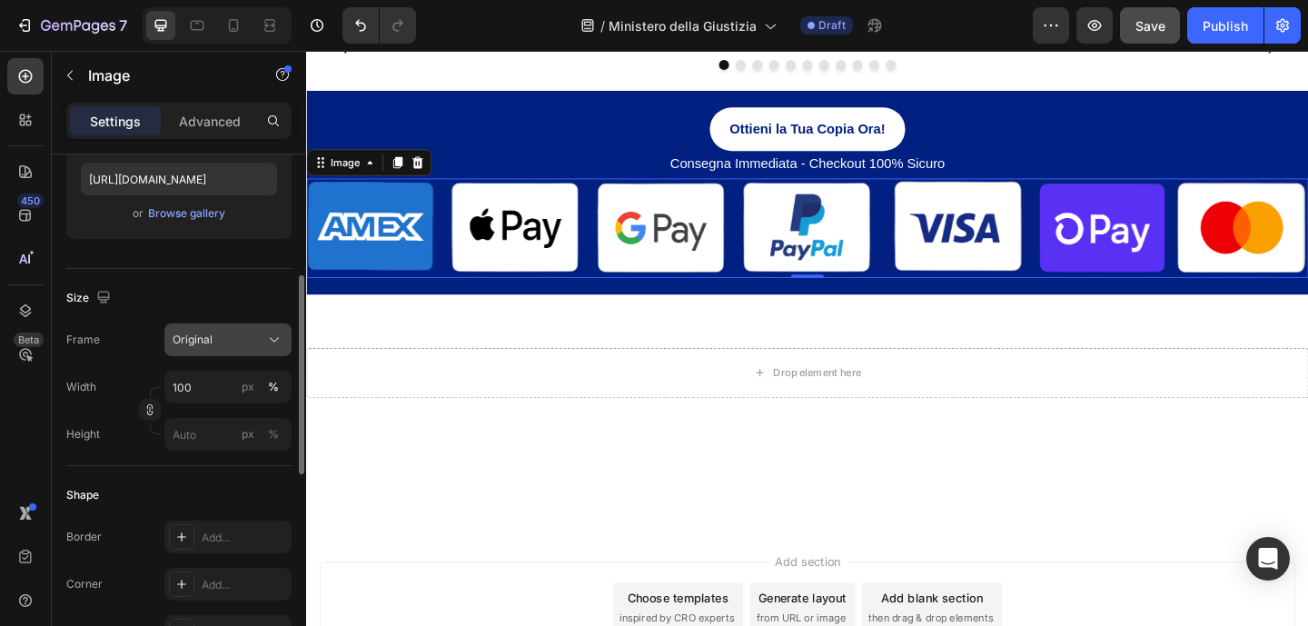
click at [243, 328] on button "Original" at bounding box center [227, 339] width 127 height 33
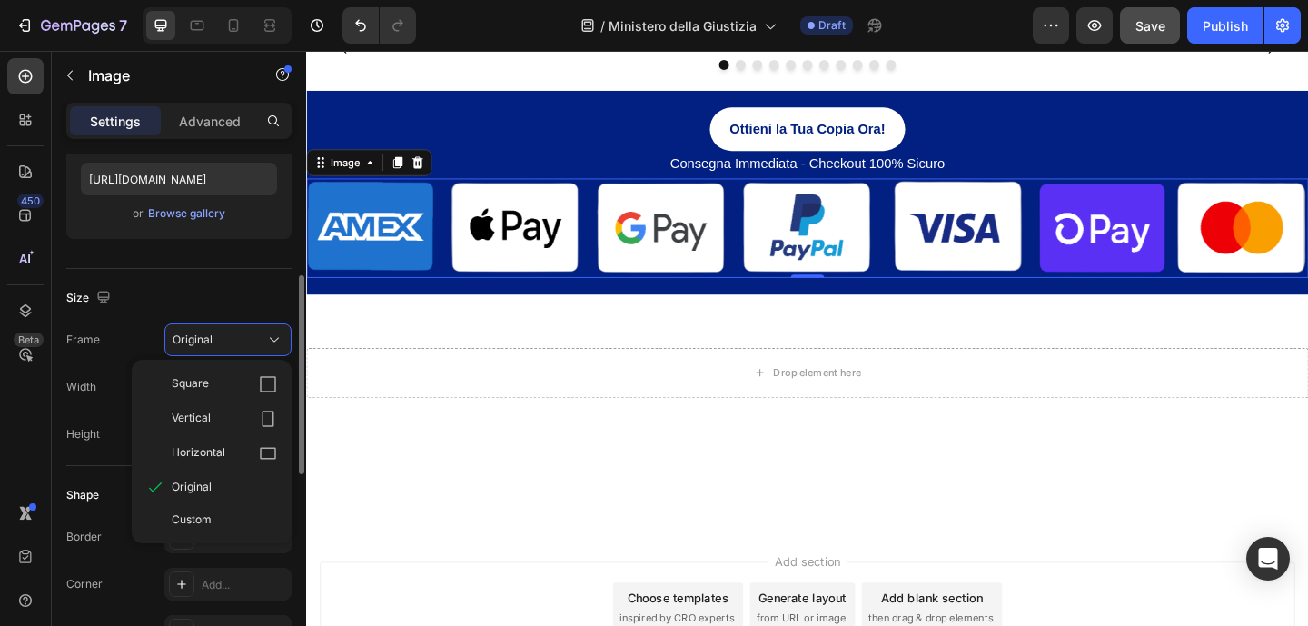
click at [243, 291] on div "Size" at bounding box center [178, 297] width 225 height 29
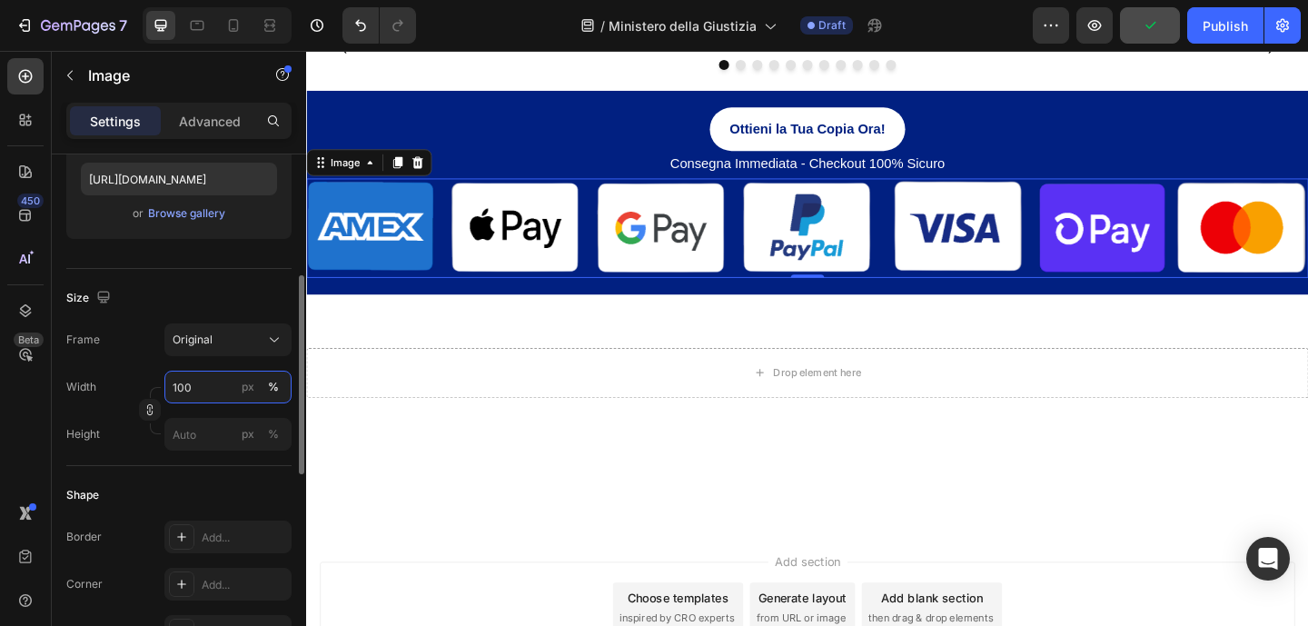
click at [203, 385] on input "100" at bounding box center [227, 386] width 127 height 33
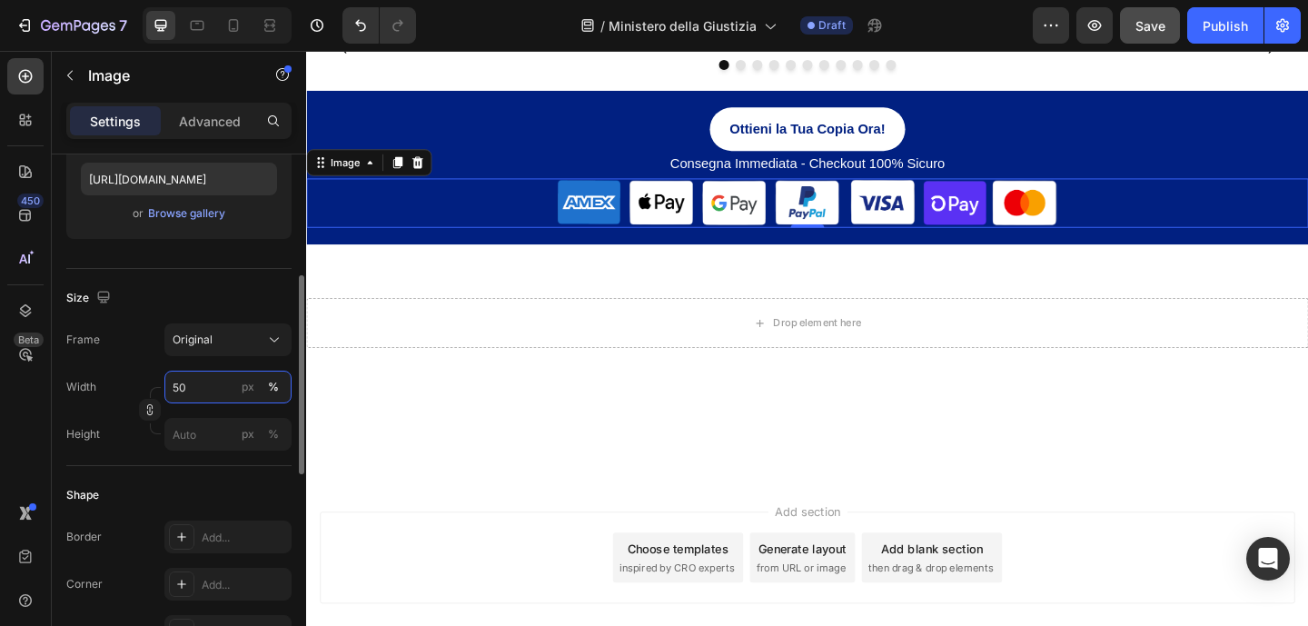
type input "5"
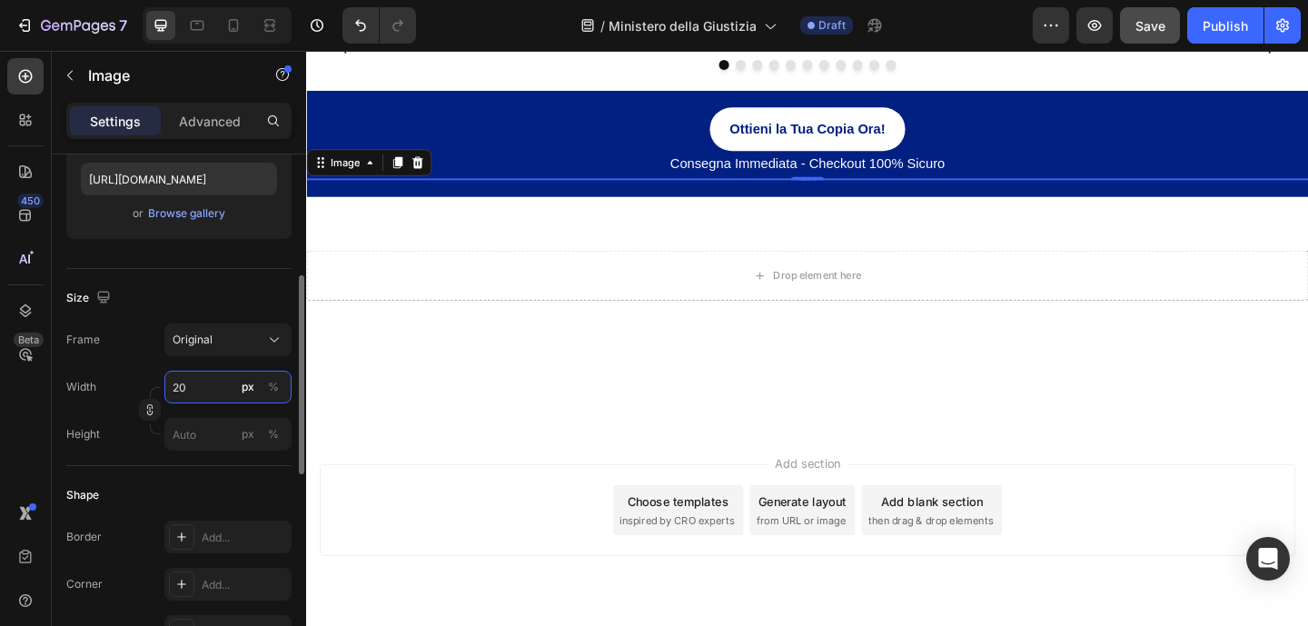
type input "2"
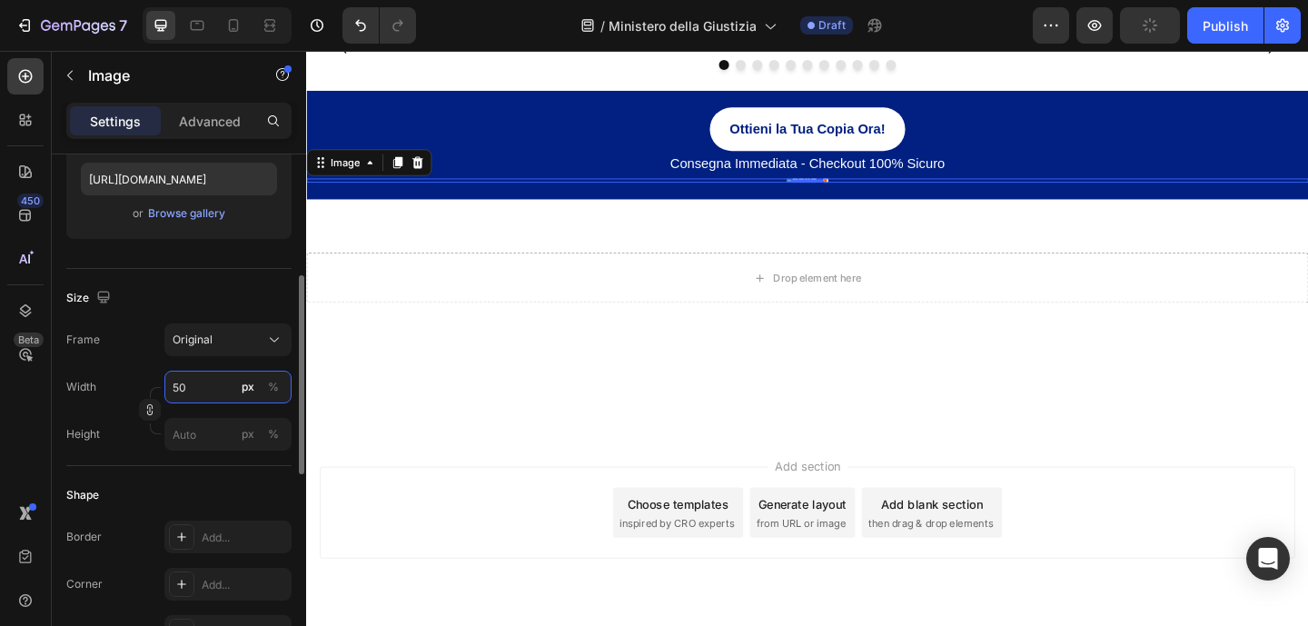
type input "5"
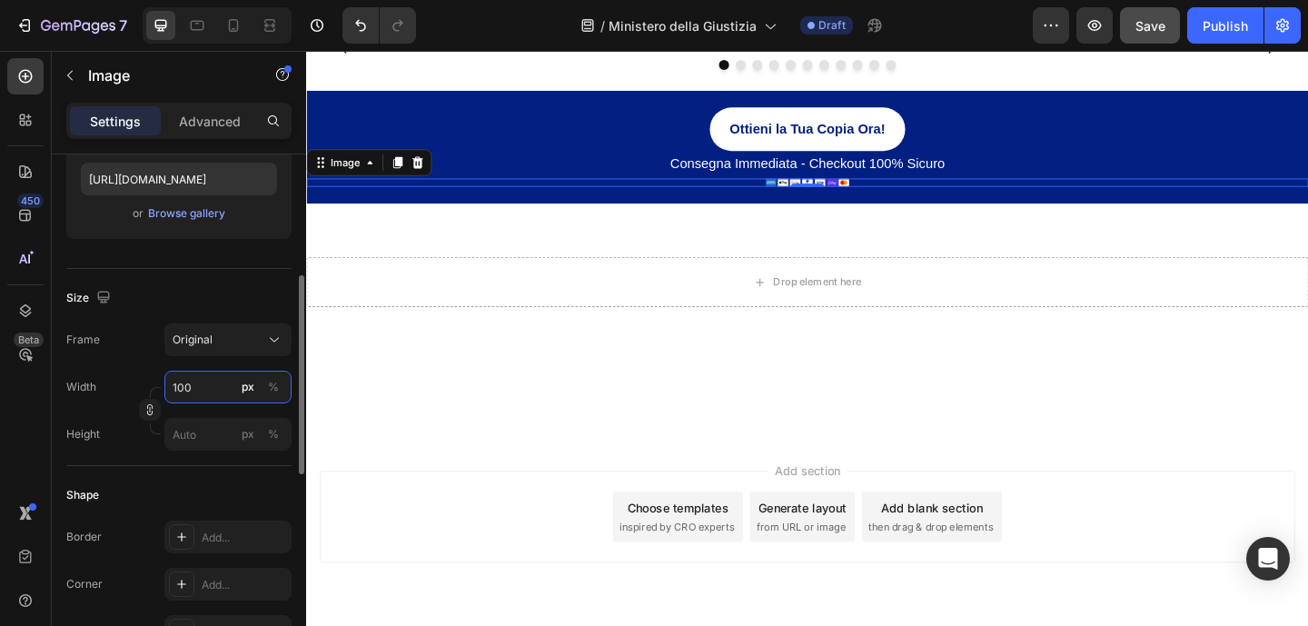
type input "100"
click at [603, 161] on div "Ottieni la Tua Copia Ora! Button" at bounding box center [851, 137] width 1090 height 48
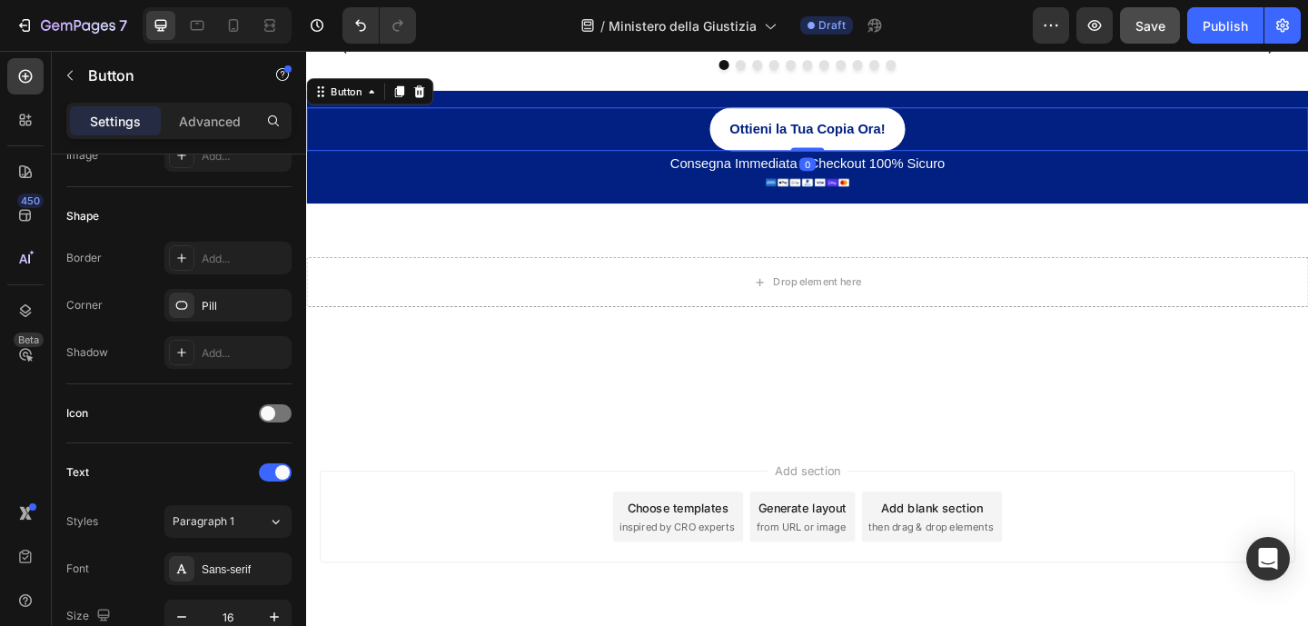
scroll to position [0, 0]
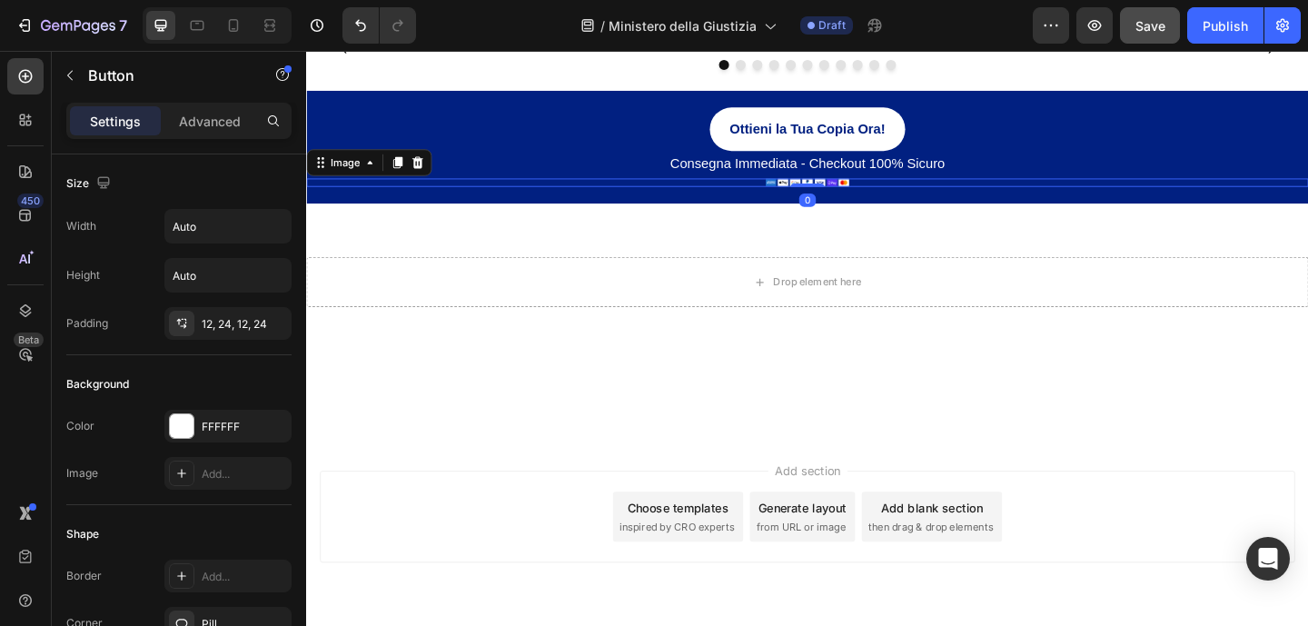
click at [819, 199] on img at bounding box center [850, 194] width 91 height 9
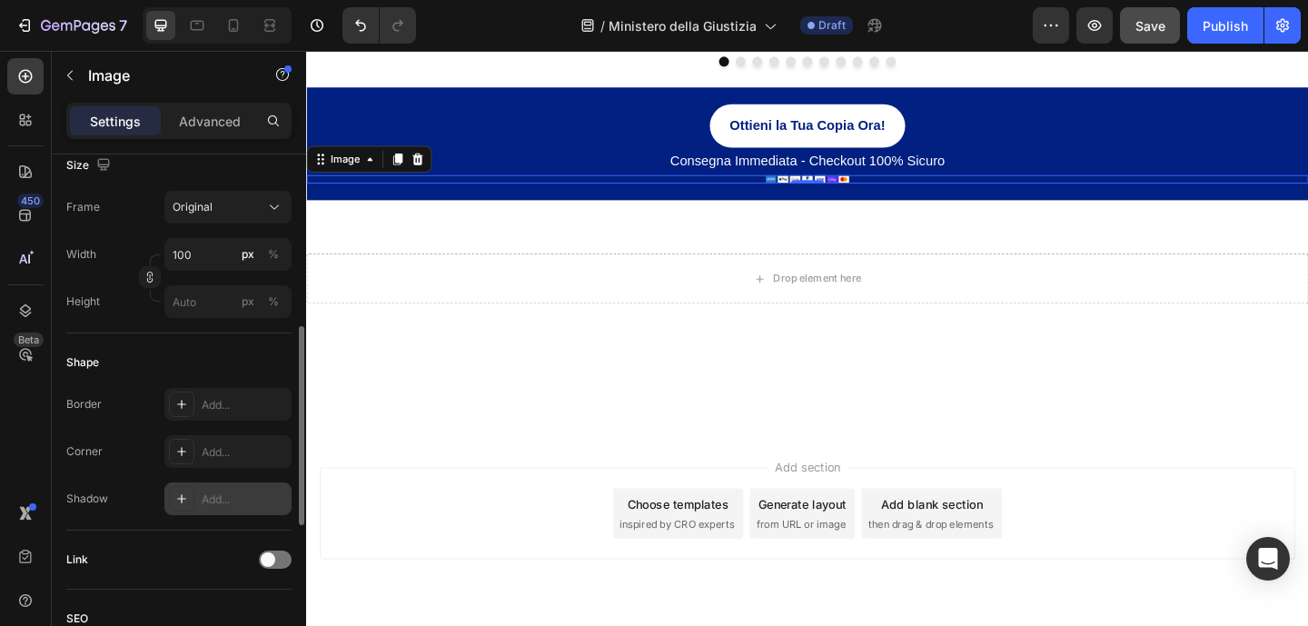
scroll to position [273, 0]
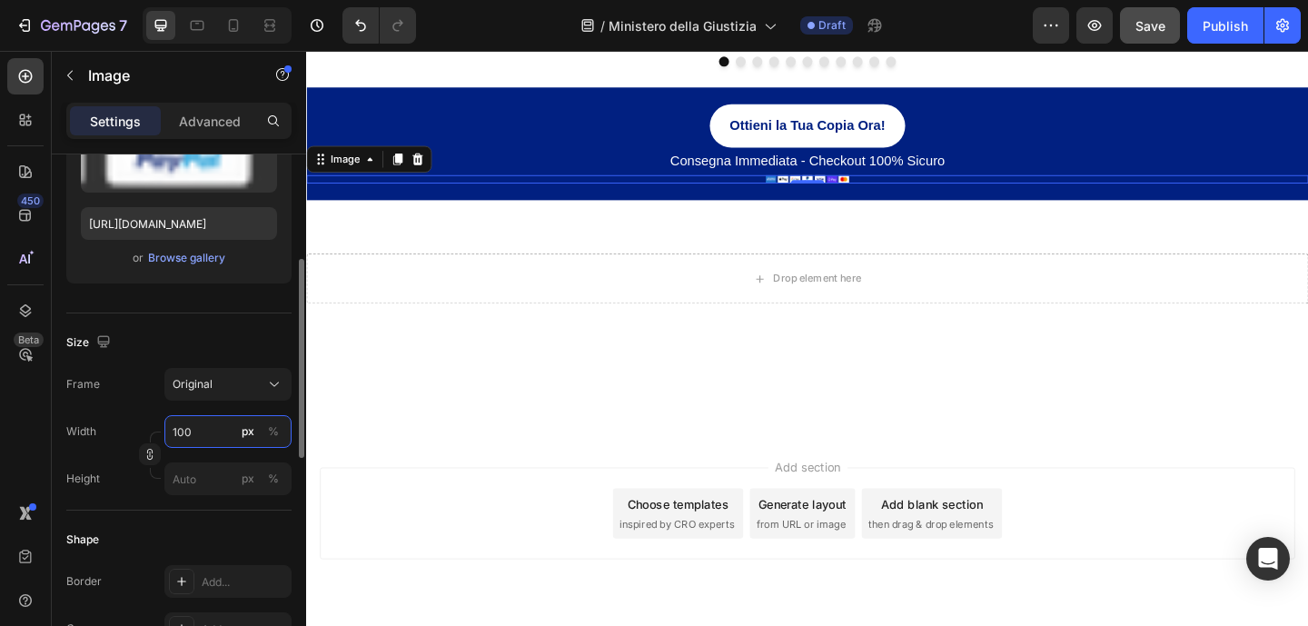
click at [209, 429] on input "100" at bounding box center [227, 431] width 127 height 33
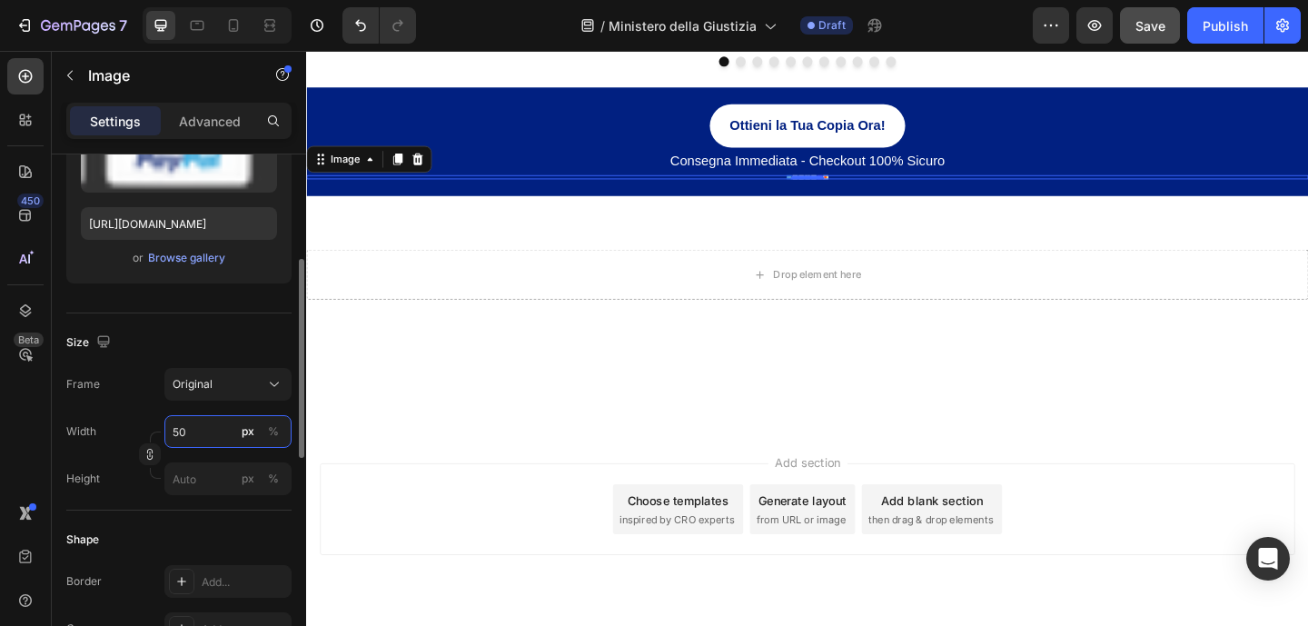
type input "5"
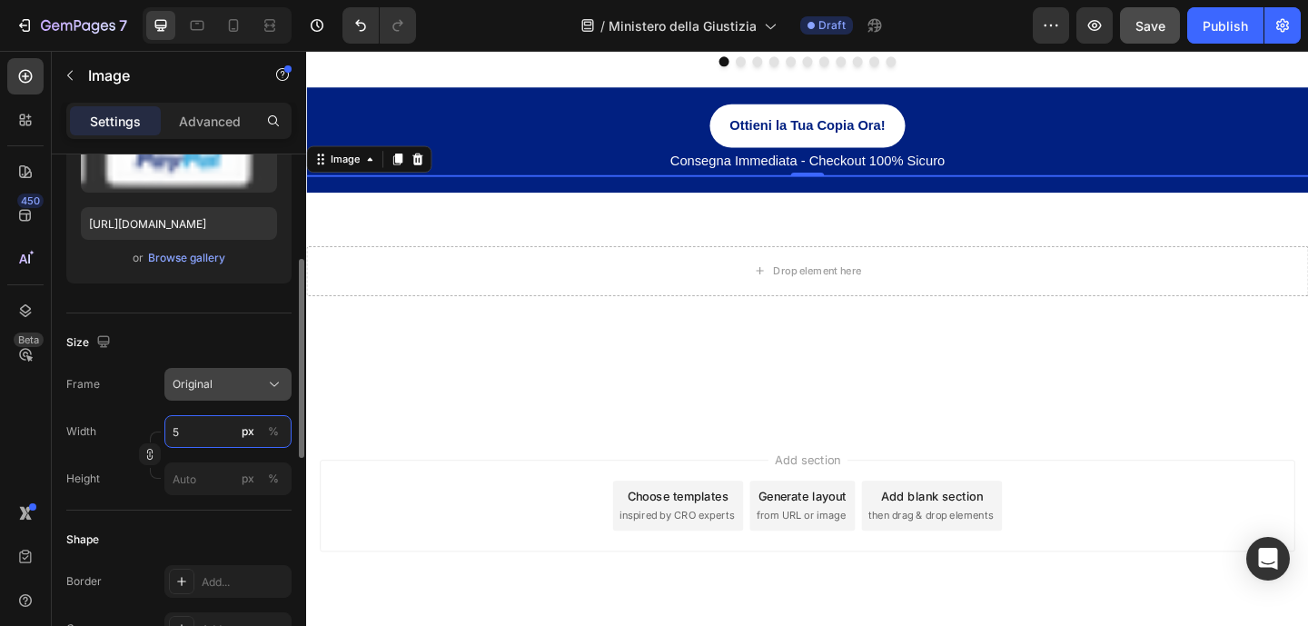
type input "5"
click at [216, 387] on div "Original" at bounding box center [217, 384] width 89 height 16
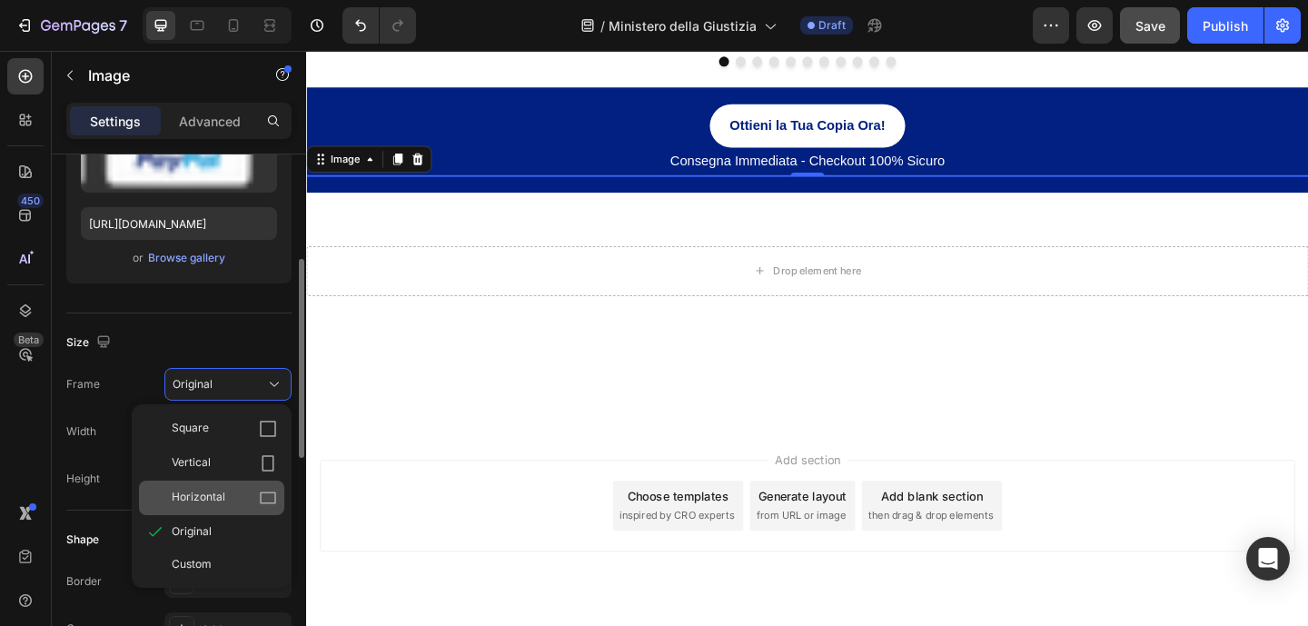
click at [226, 492] on div "Horizontal" at bounding box center [224, 498] width 105 height 18
type input "4"
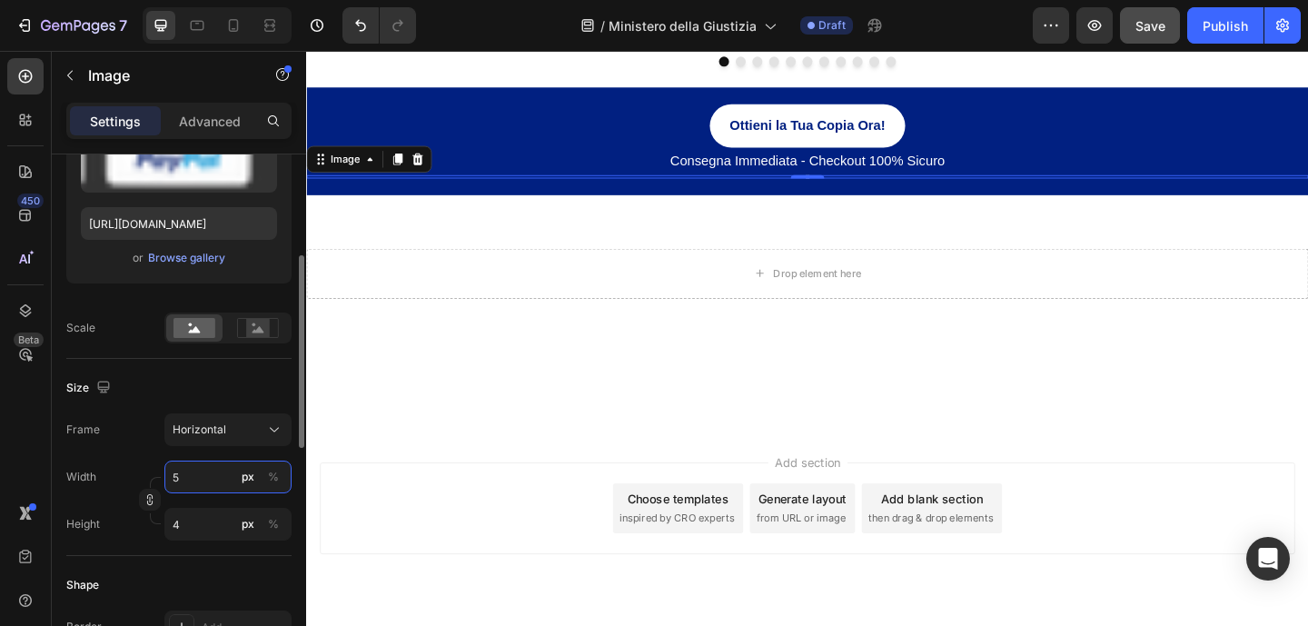
click at [231, 466] on input "5" at bounding box center [227, 476] width 127 height 33
type input "50"
type input "38"
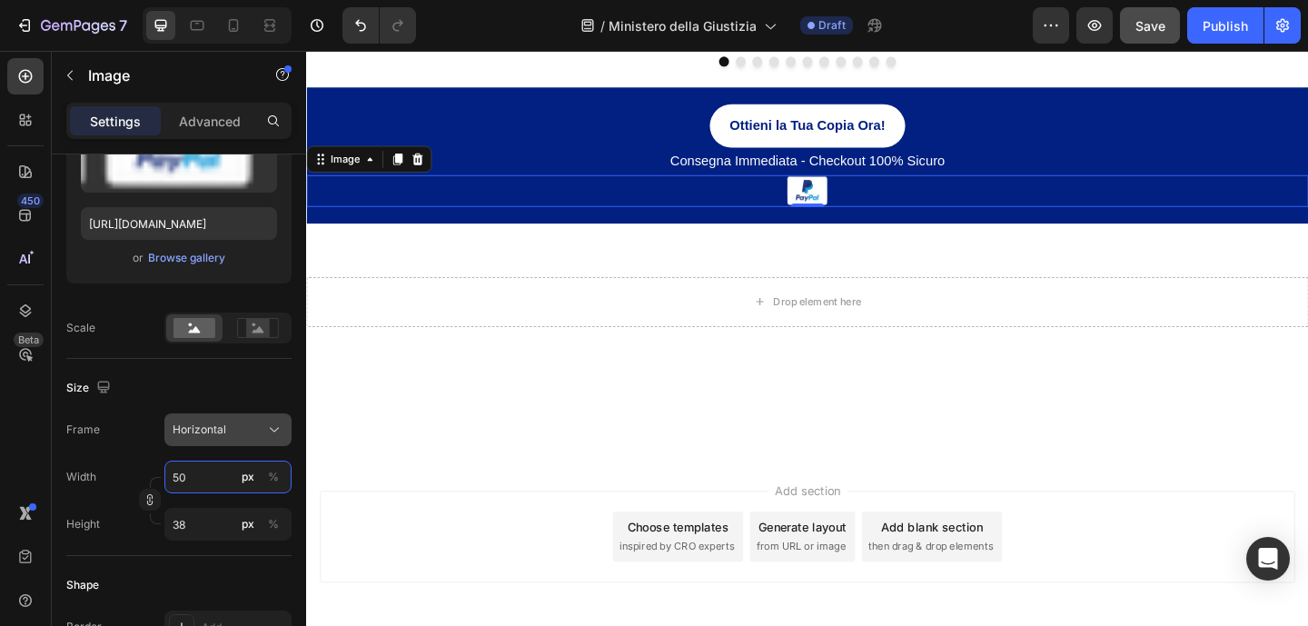
type input "5"
type input "4"
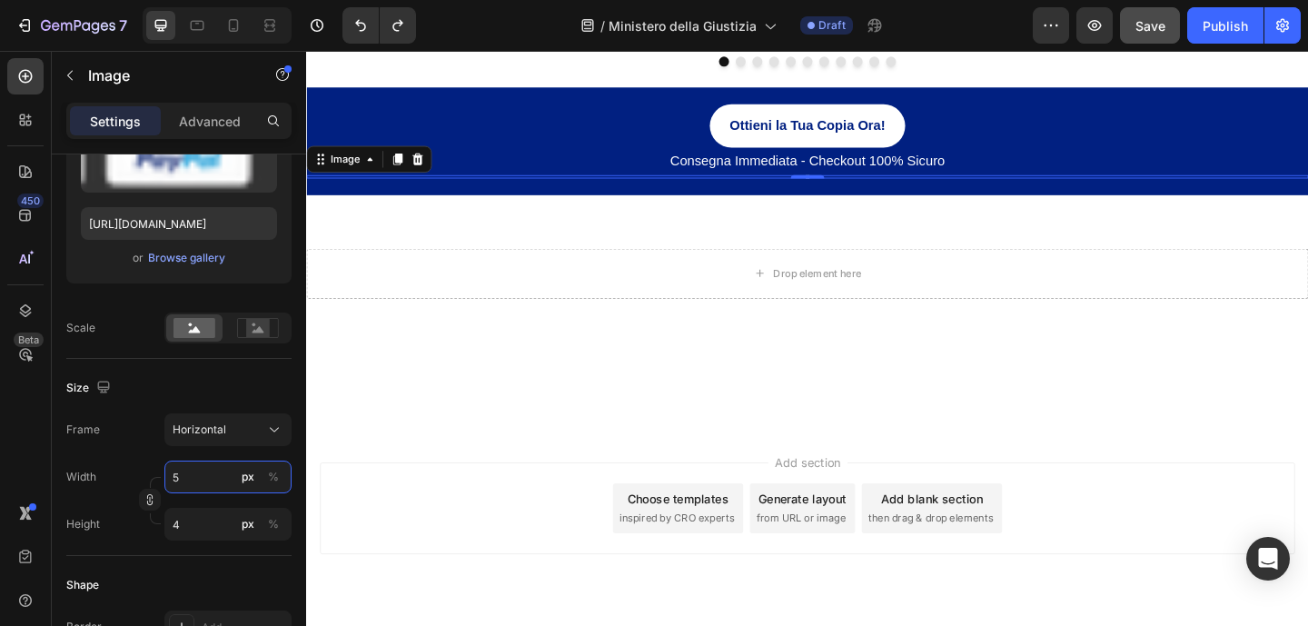
type input "55"
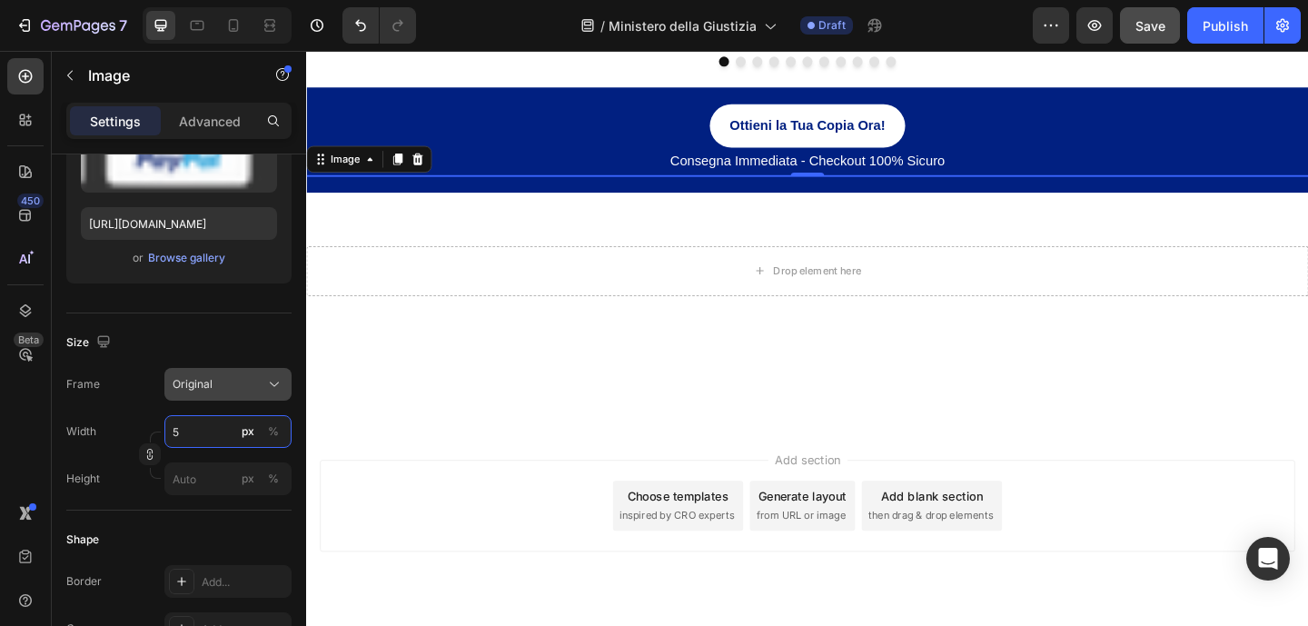
type input "55"
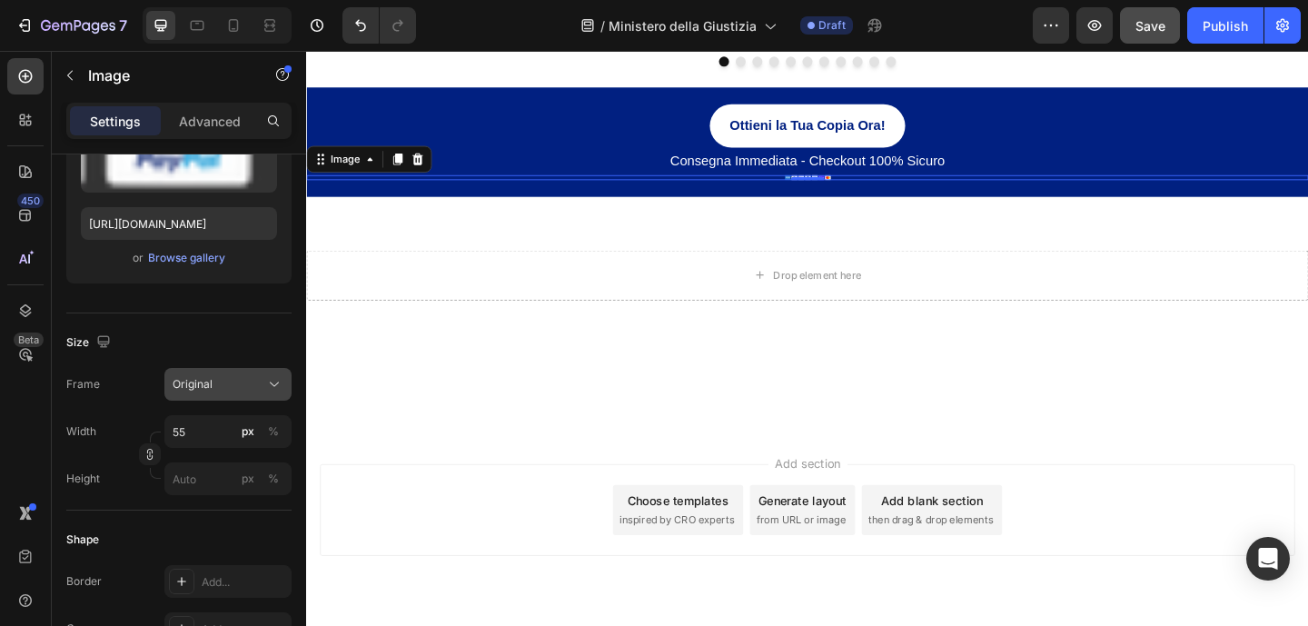
click at [225, 390] on div "Original" at bounding box center [217, 384] width 89 height 16
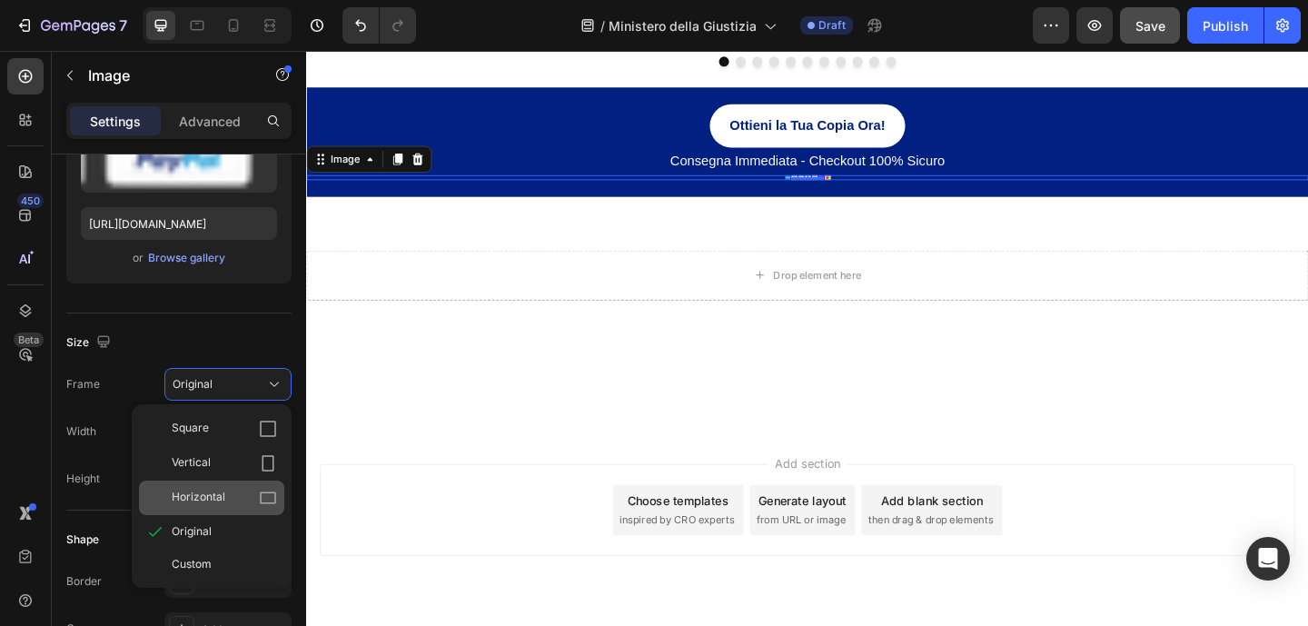
click at [225, 492] on div "Horizontal" at bounding box center [224, 498] width 105 height 18
type input "41"
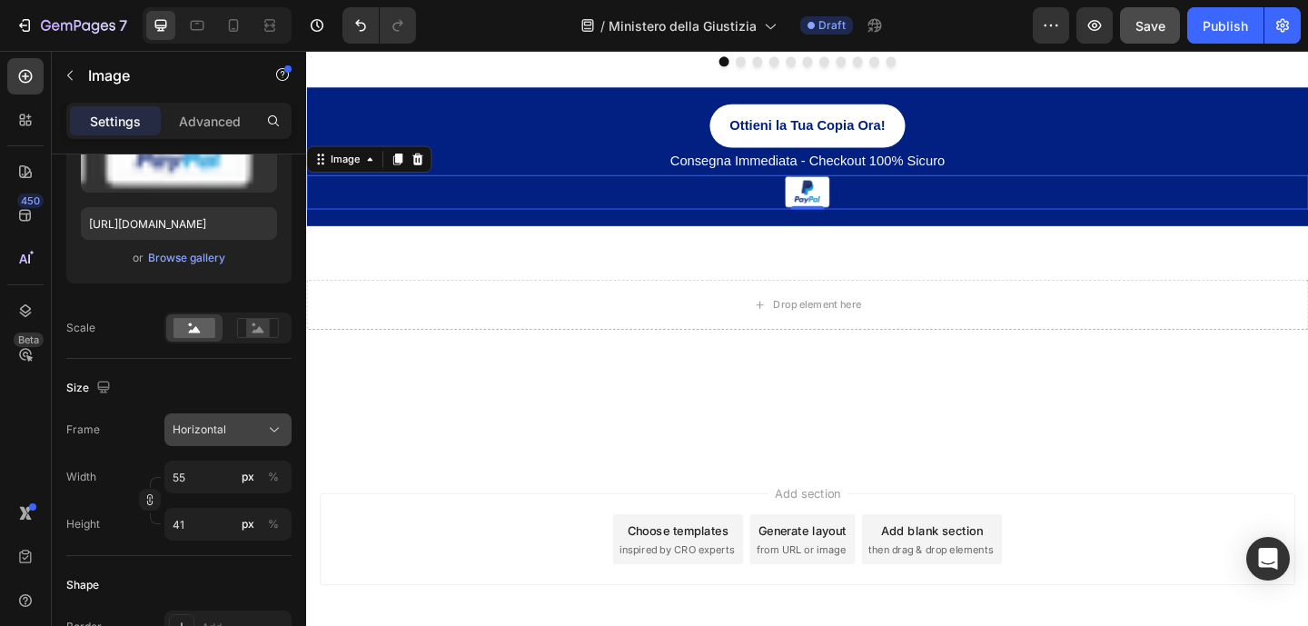
click at [234, 421] on div "Horizontal" at bounding box center [217, 429] width 89 height 16
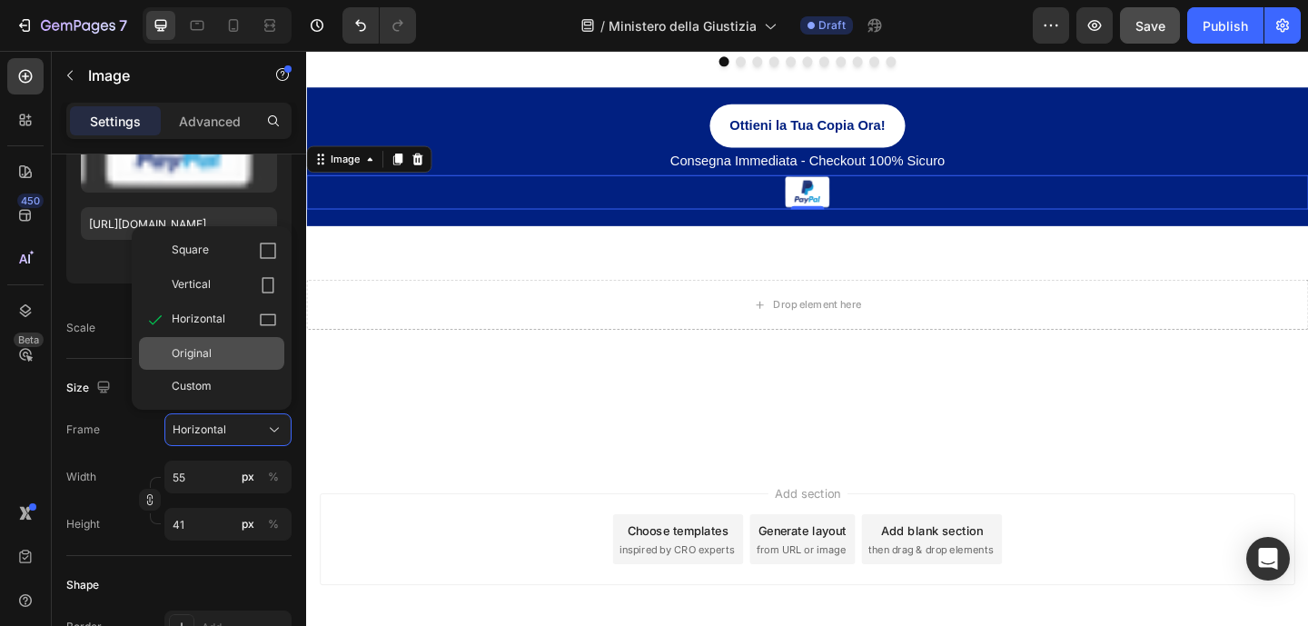
click at [203, 358] on span "Original" at bounding box center [192, 353] width 40 height 16
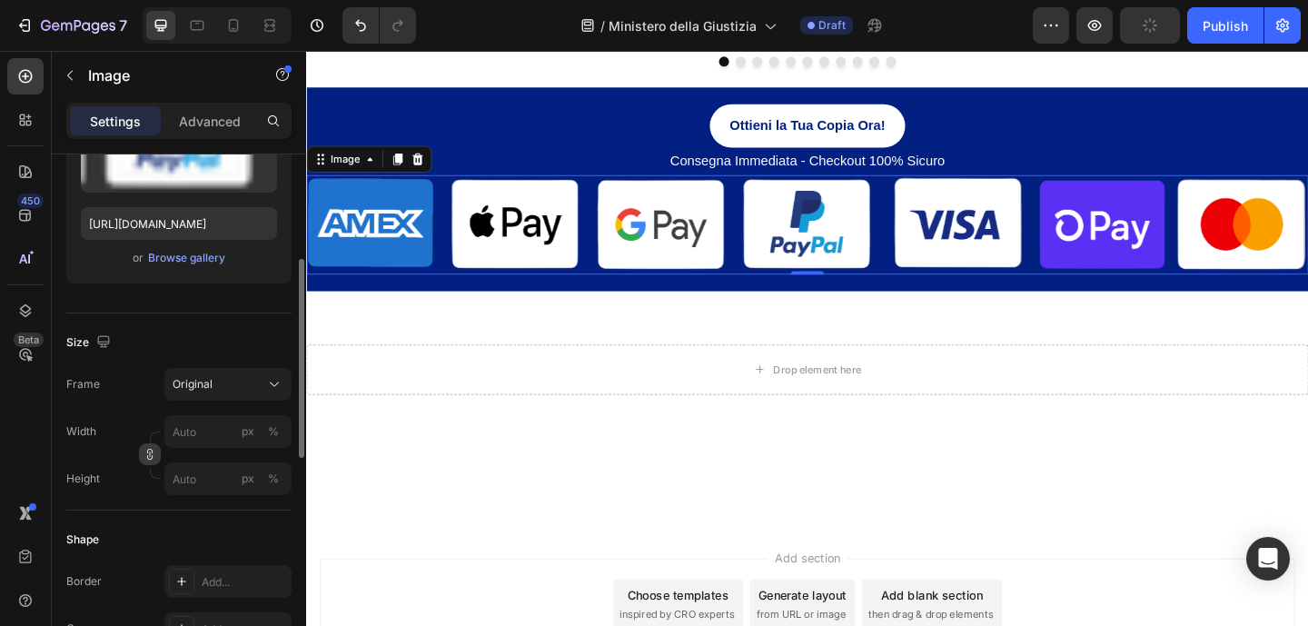
click at [158, 454] on button "button" at bounding box center [150, 454] width 22 height 22
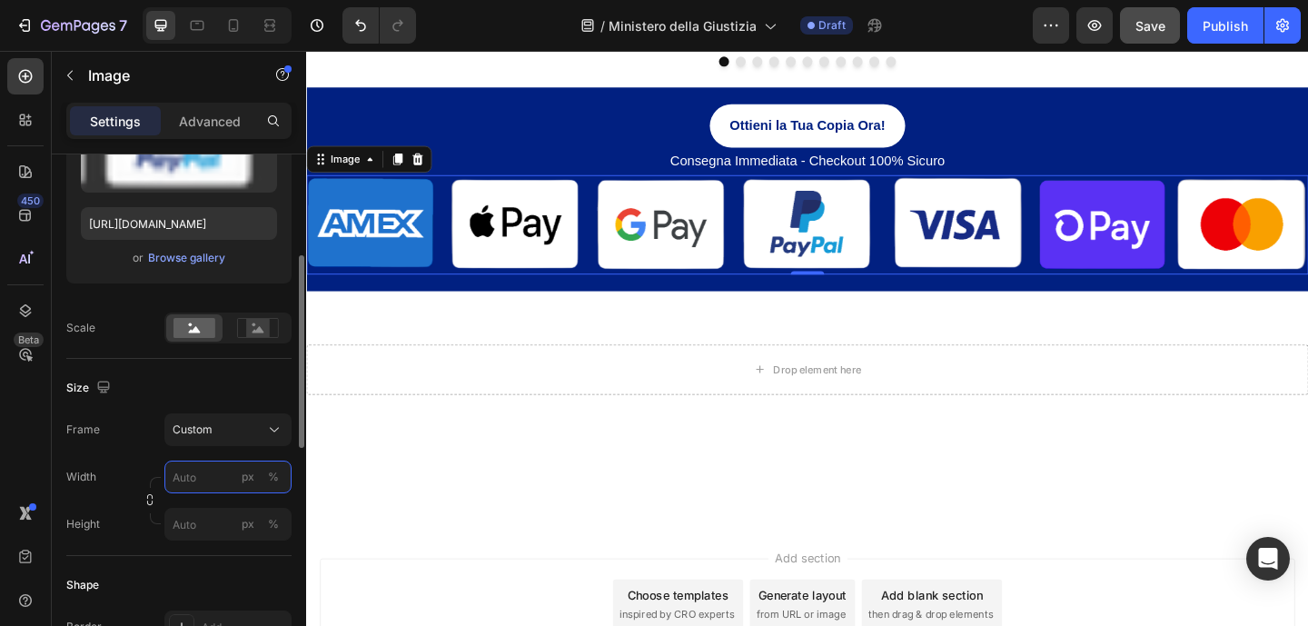
click at [226, 479] on input "px %" at bounding box center [227, 476] width 127 height 33
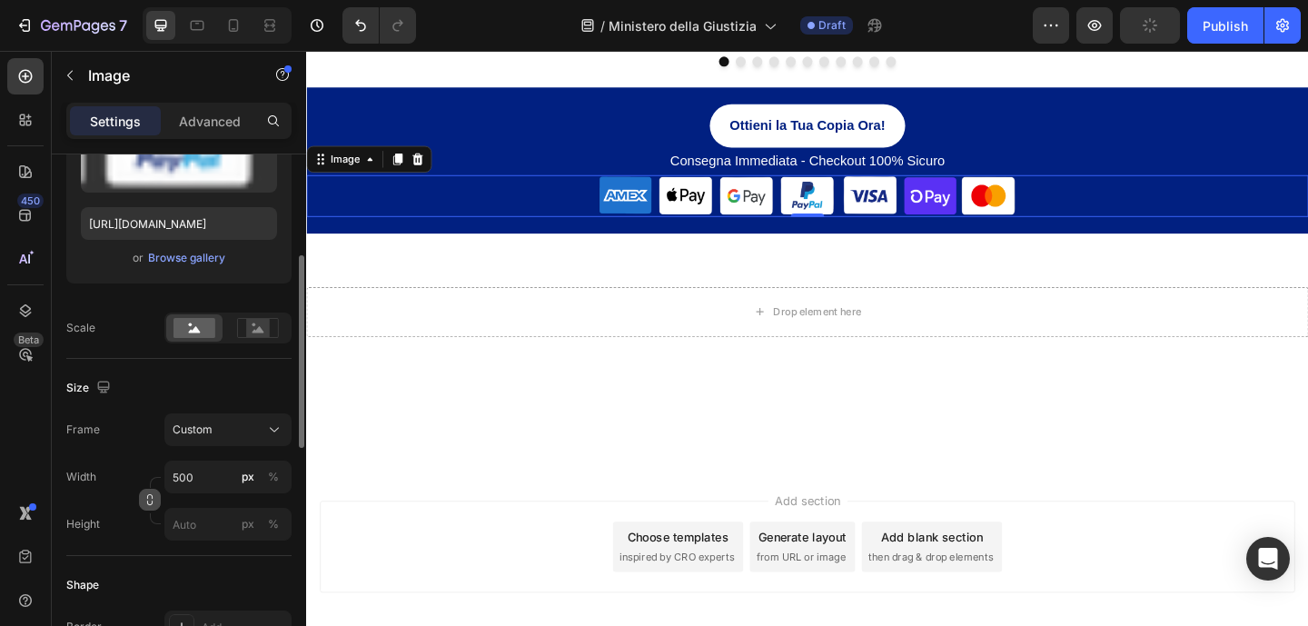
click at [154, 505] on icon "button" at bounding box center [149, 499] width 13 height 13
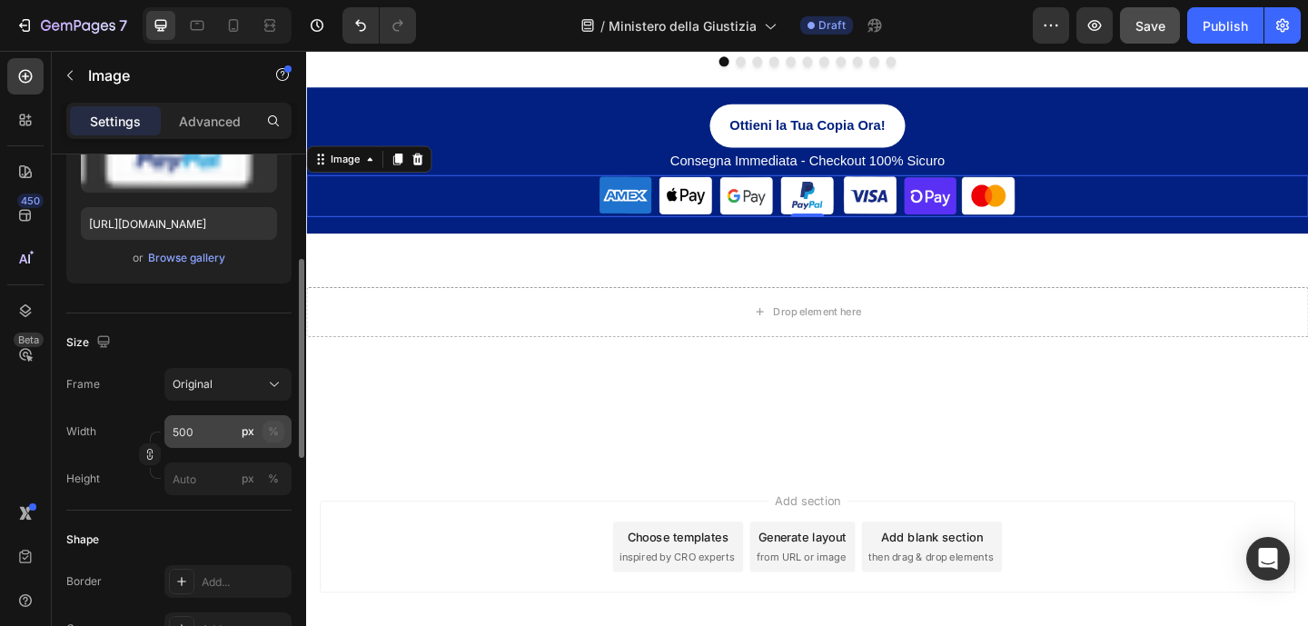
click at [280, 438] on button "%" at bounding box center [273, 431] width 22 height 22
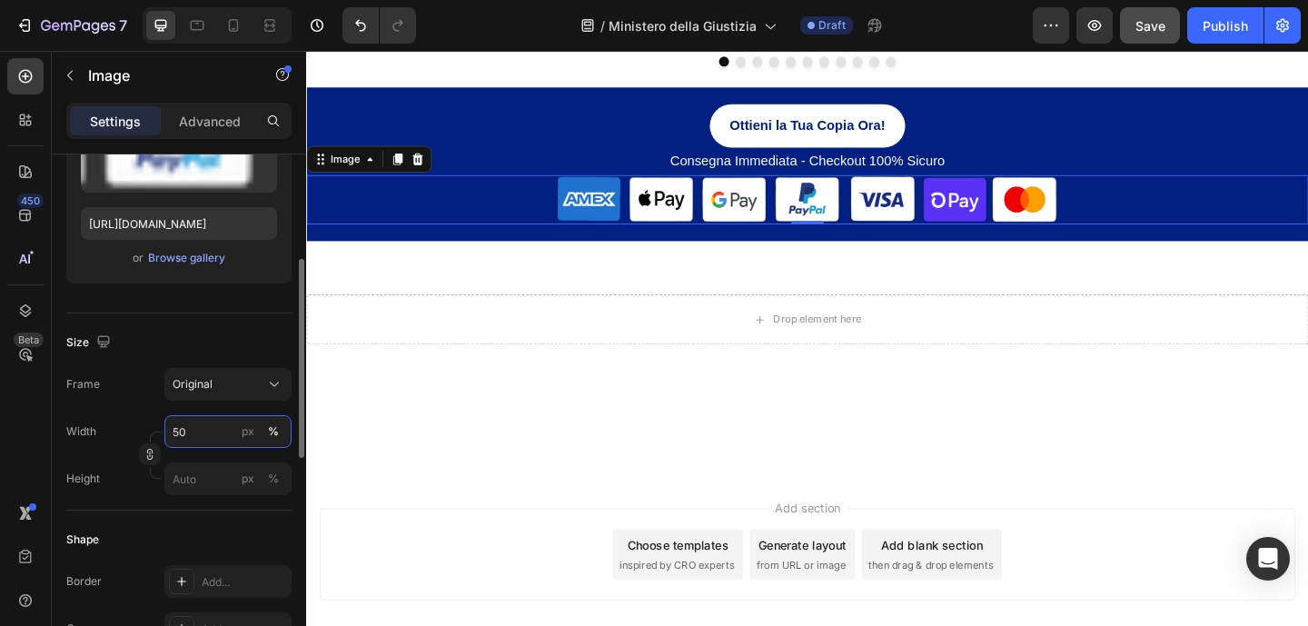
type input "5"
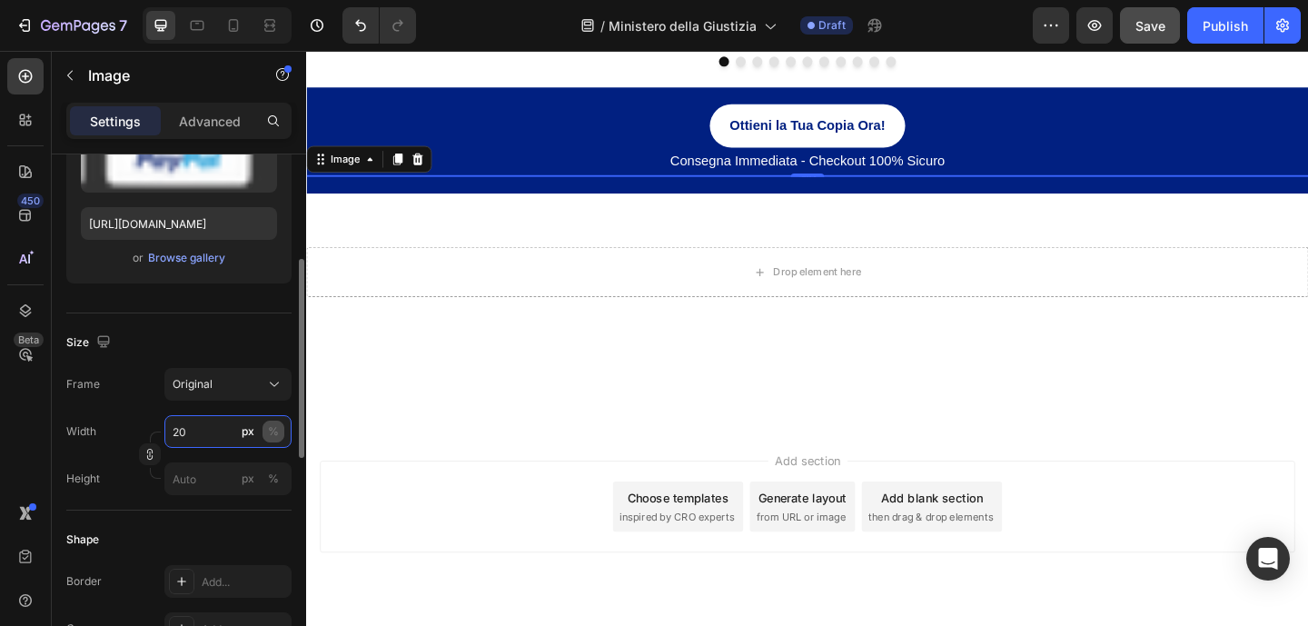
type input "20"
click at [273, 434] on div "%" at bounding box center [273, 431] width 11 height 16
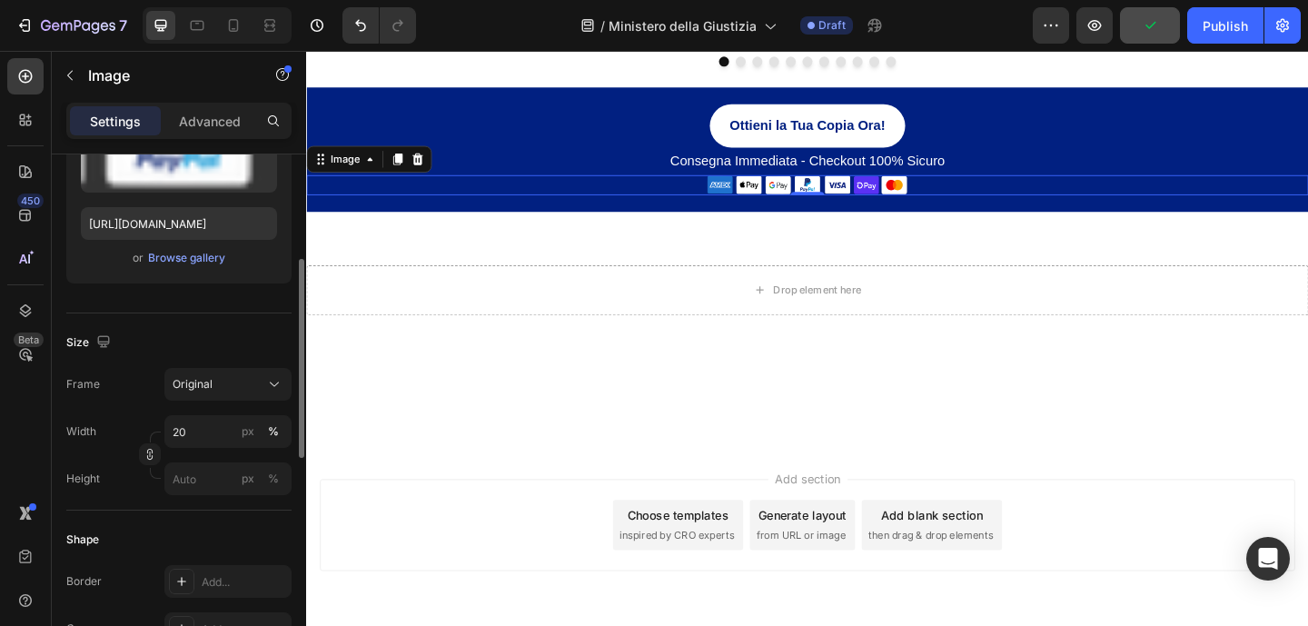
click at [190, 509] on div "Size Frame Original Width 20 px % Height px %" at bounding box center [178, 411] width 225 height 197
click at [497, 157] on div "Ottieni la Tua Copia Ora! Button" at bounding box center [851, 133] width 1090 height 48
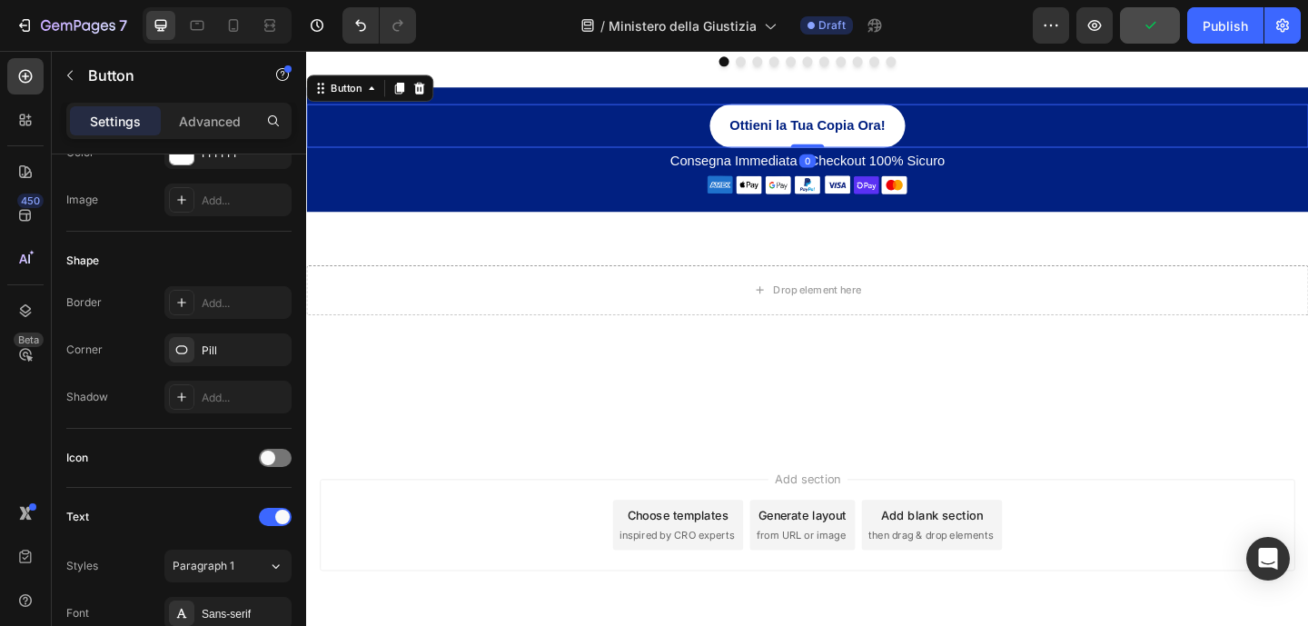
scroll to position [0, 0]
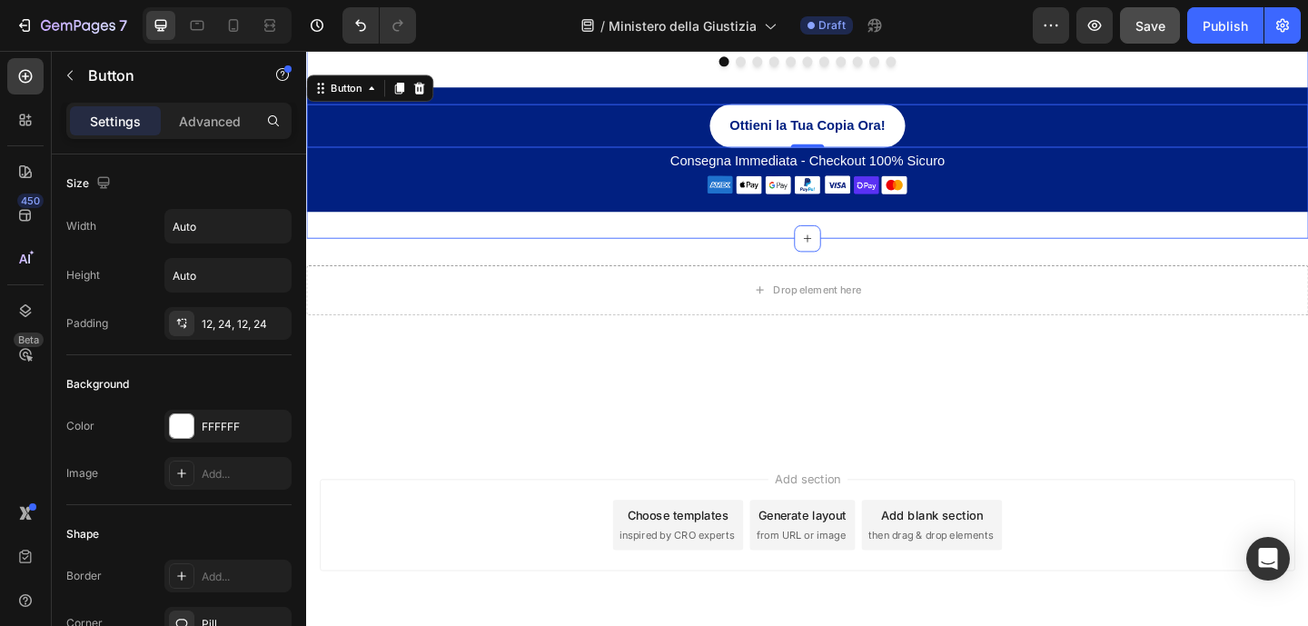
click at [681, 255] on div "Image Image Image Image Image Image Image Image Image Image Image Carousel Otti…" at bounding box center [851, 135] width 1090 height 242
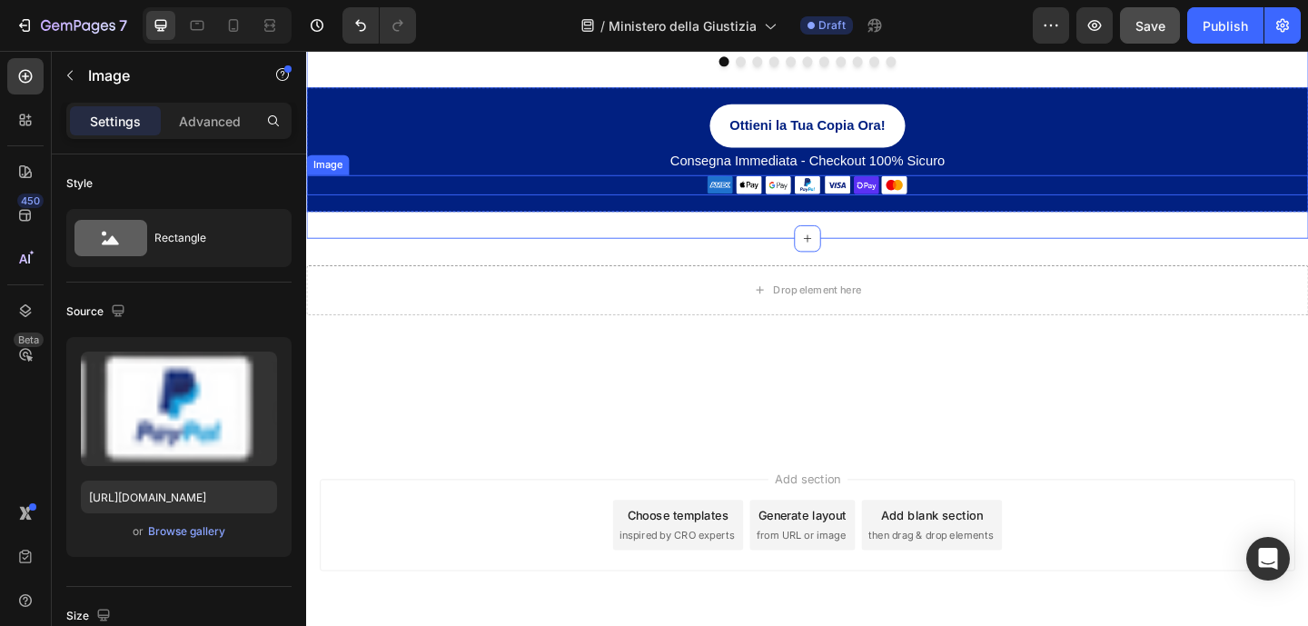
click at [784, 208] on img at bounding box center [851, 197] width 218 height 22
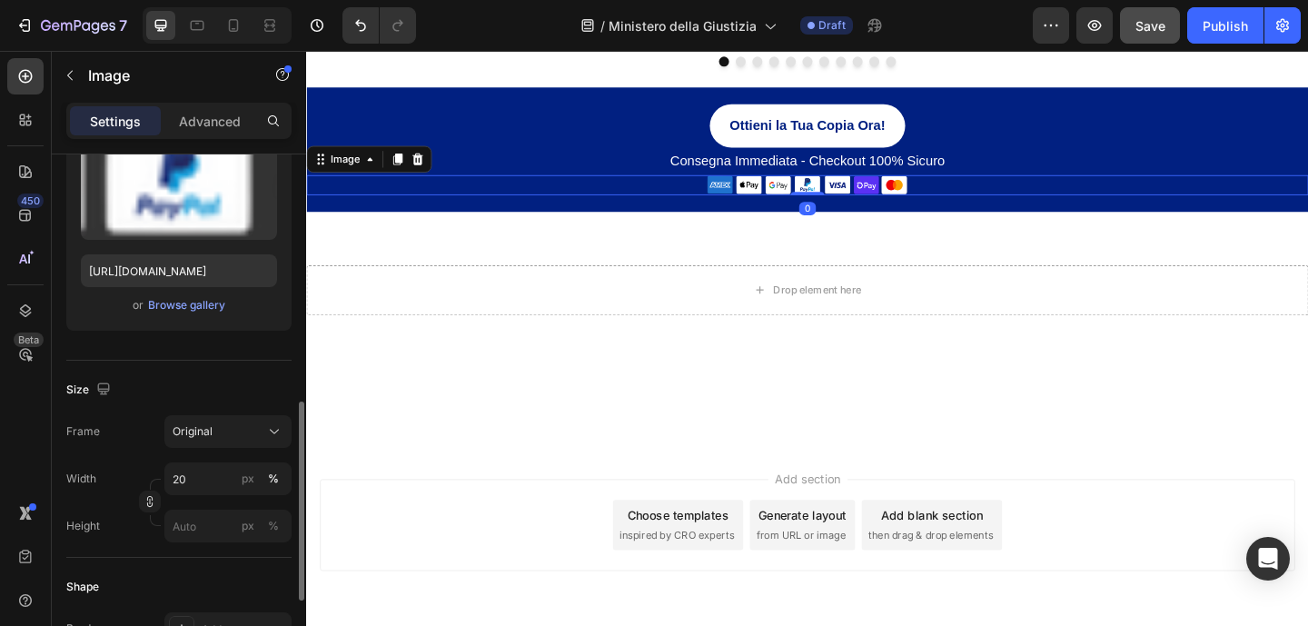
scroll to position [342, 0]
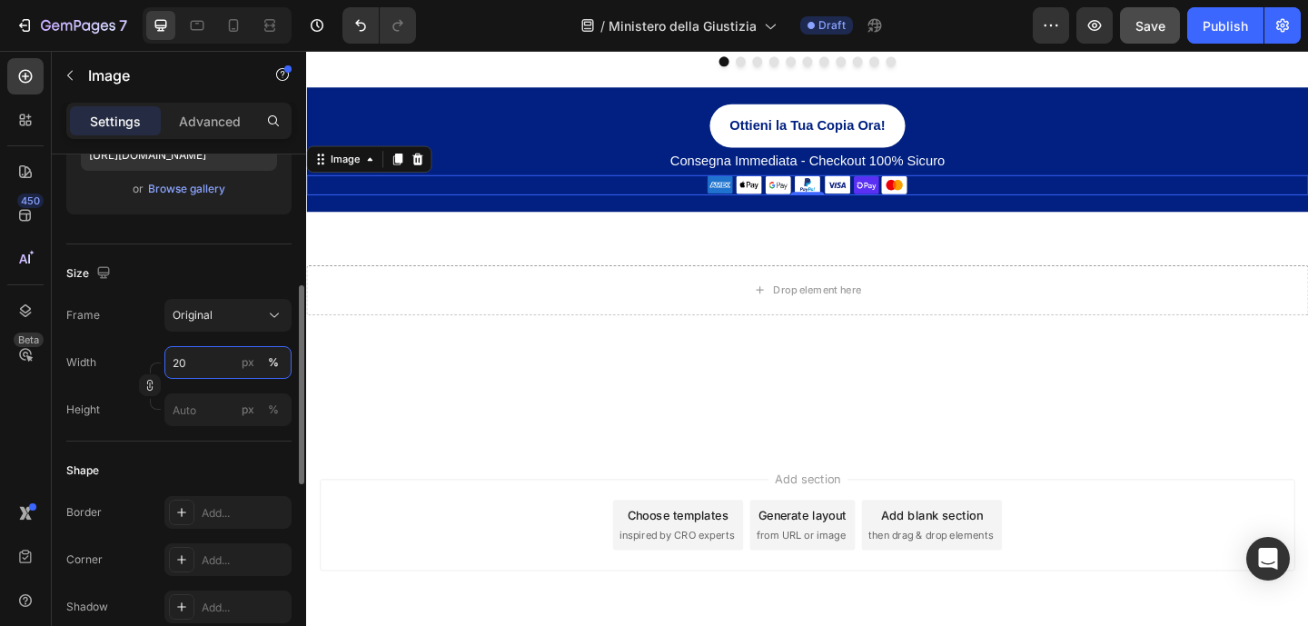
click at [184, 362] on input "20" at bounding box center [227, 362] width 127 height 33
click at [181, 361] on input "20" at bounding box center [227, 362] width 127 height 33
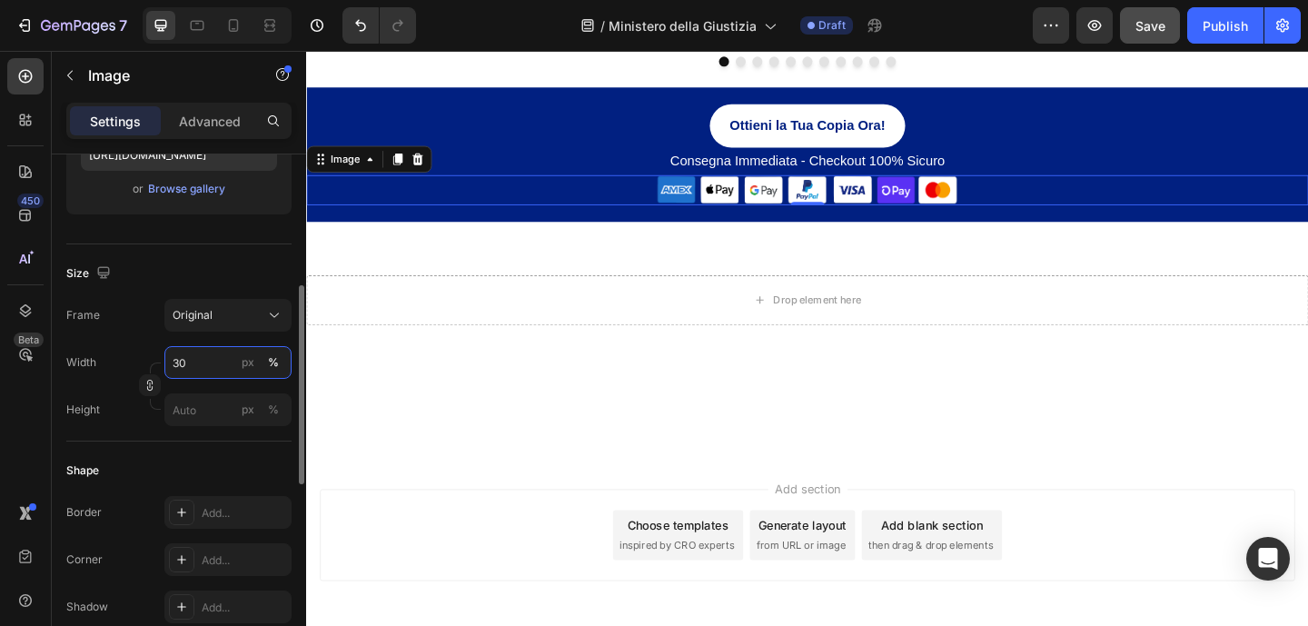
type input "30"
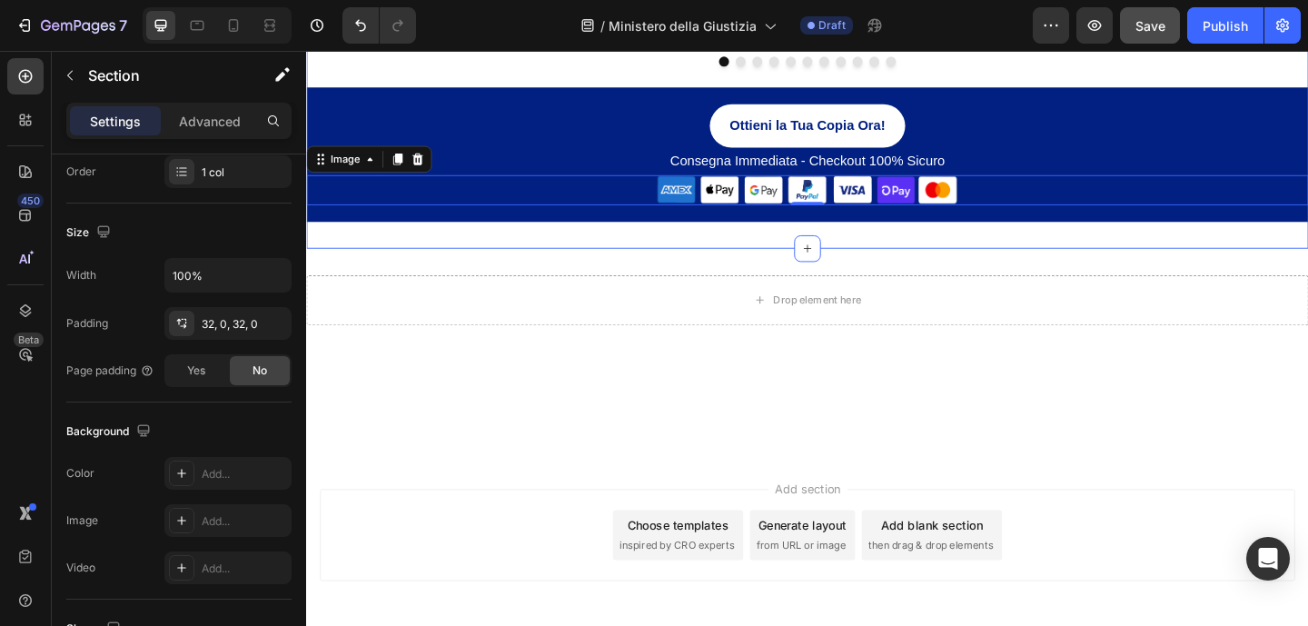
click at [560, 266] on div "Image Image Image Image Image Image Image Image Image Image Image Carousel Otti…" at bounding box center [851, 140] width 1090 height 252
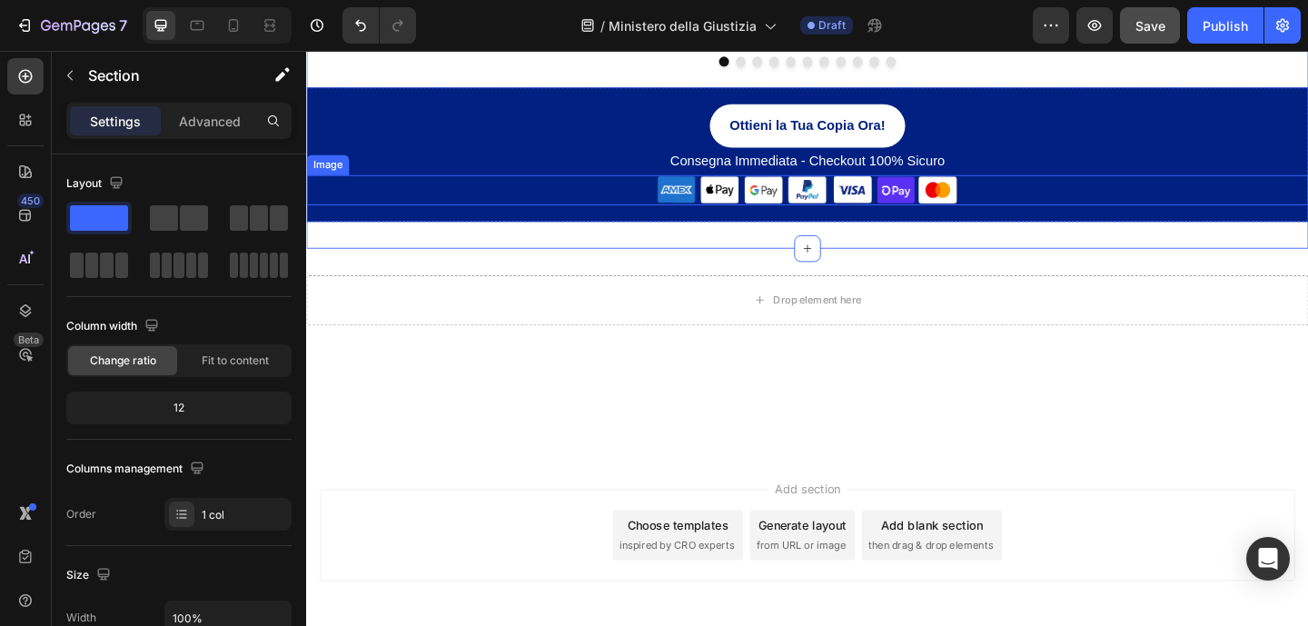
click at [772, 219] on img at bounding box center [850, 202] width 327 height 33
click at [1084, 91] on div "Image Image Image Image Image Image Image Image Image Image Image [GEOGRAPHIC_D…" at bounding box center [851, 67] width 1090 height 48
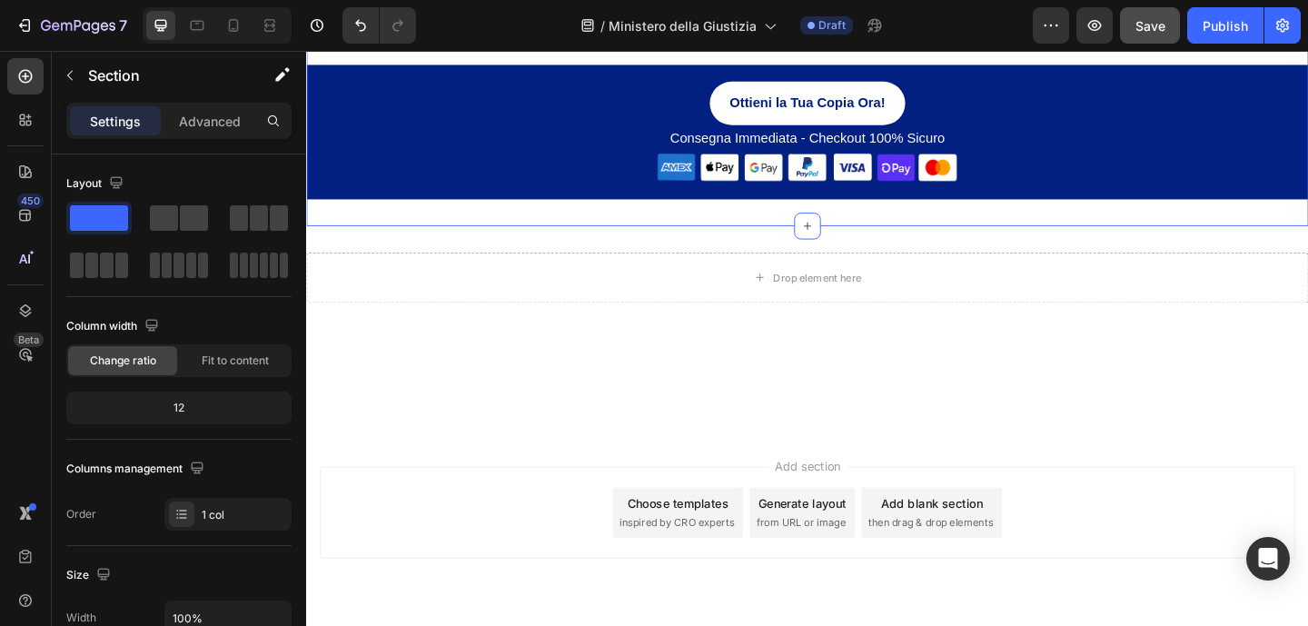
scroll to position [1499, 0]
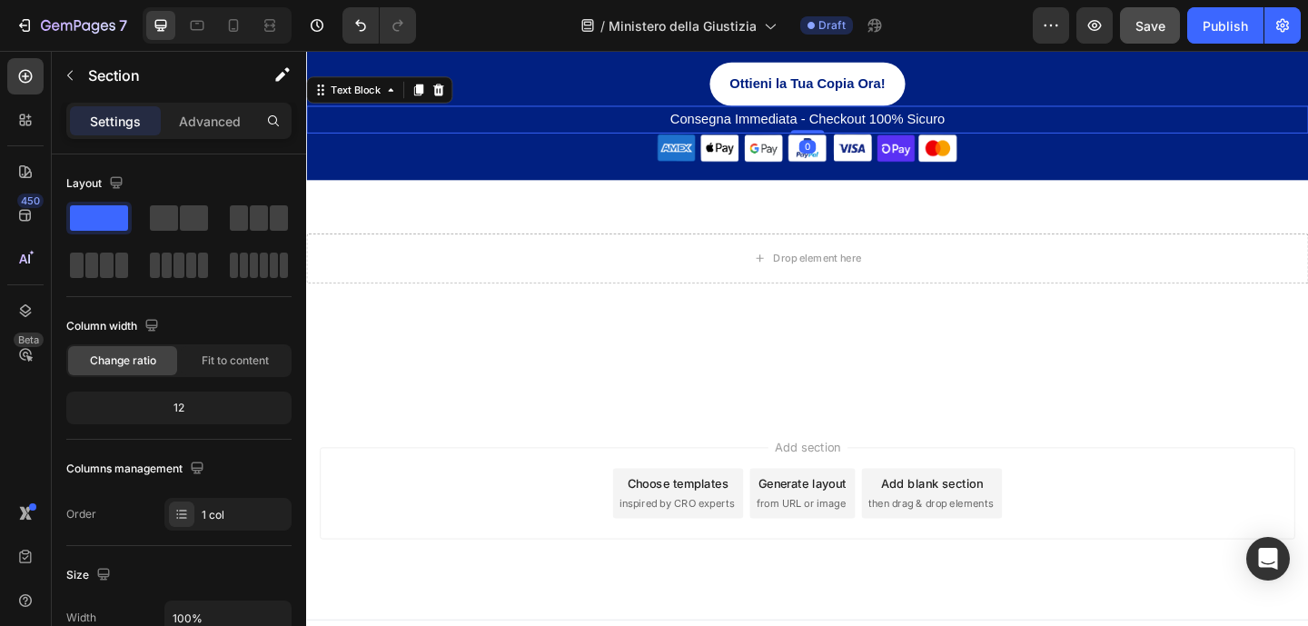
click at [984, 139] on p "Consegna Immediata - Checkout 100% Sicuro" at bounding box center [851, 126] width 1086 height 26
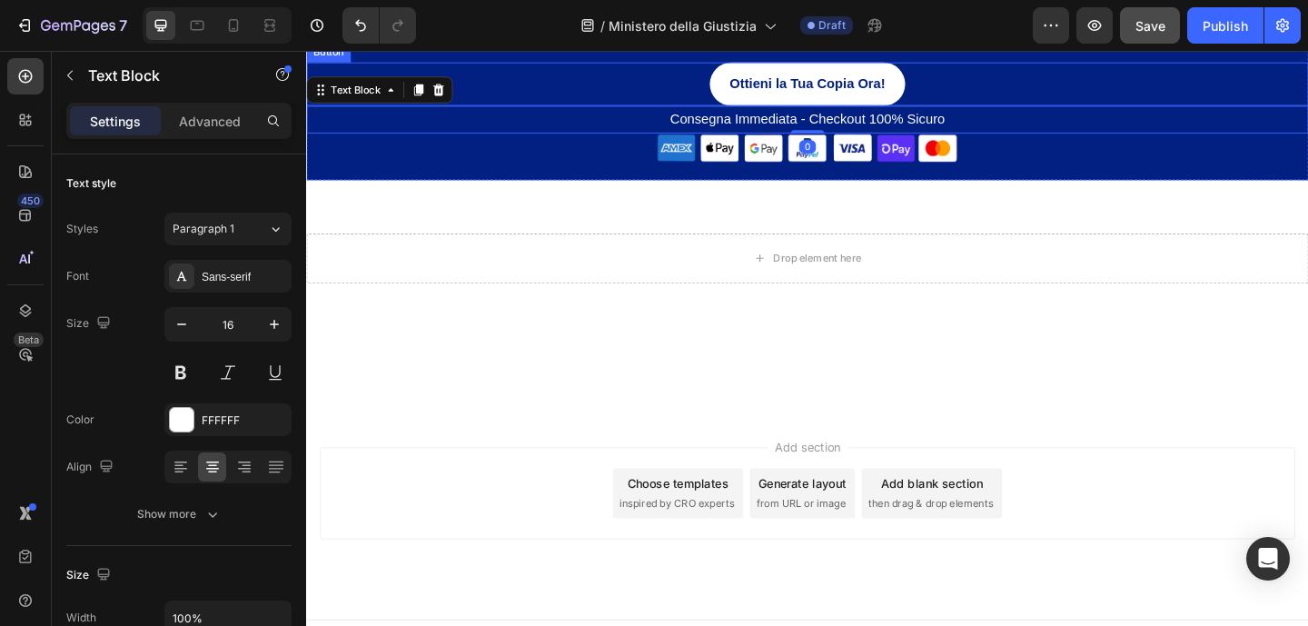
click at [988, 112] on div "Ottieni la Tua Copia Ora! Button" at bounding box center [851, 88] width 1090 height 48
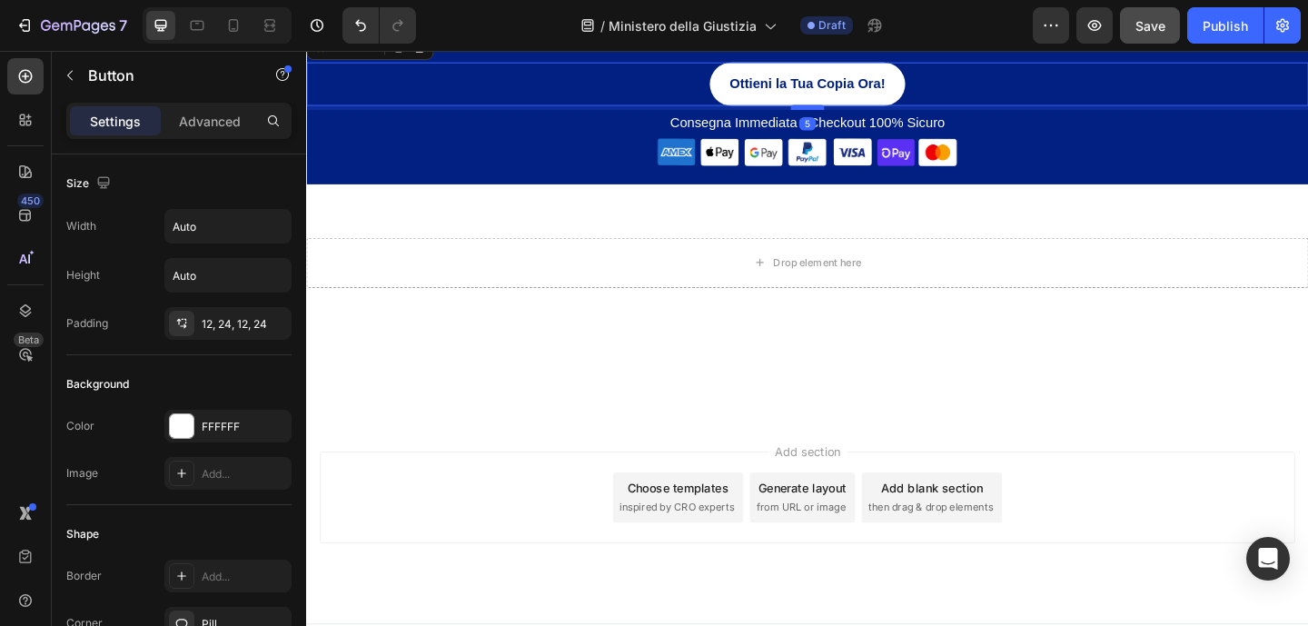
click at [853, 115] on div at bounding box center [851, 112] width 36 height 5
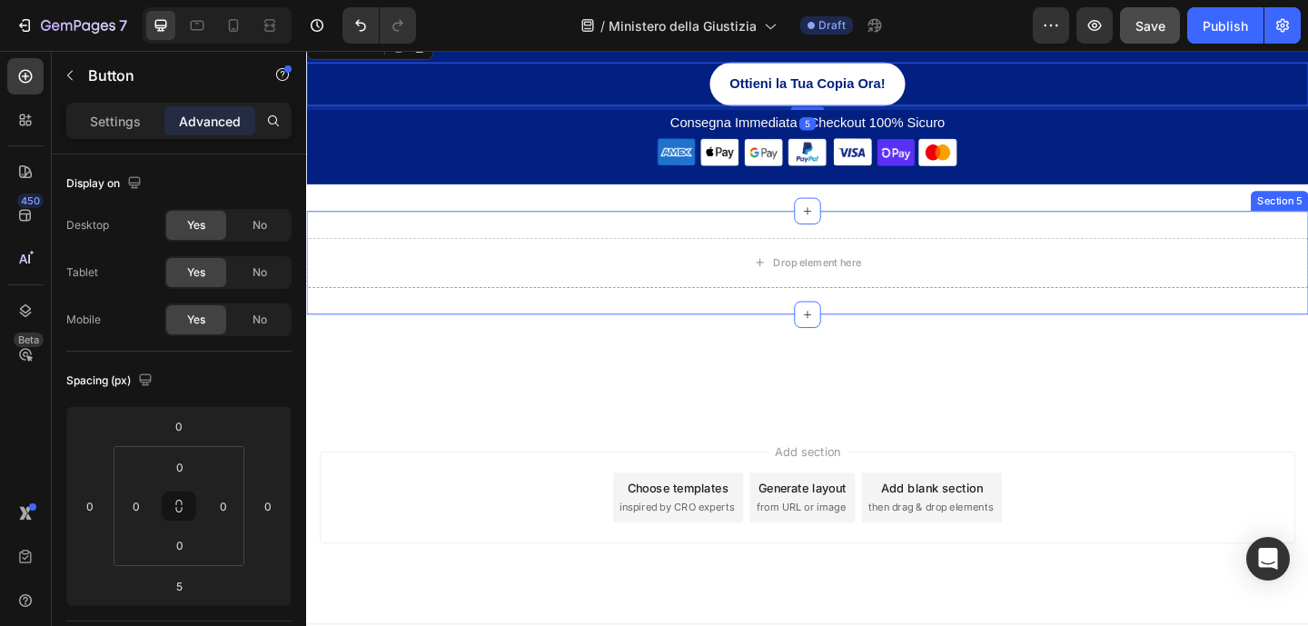
click at [1112, 338] on div "Drop element here Section 5" at bounding box center [851, 281] width 1090 height 113
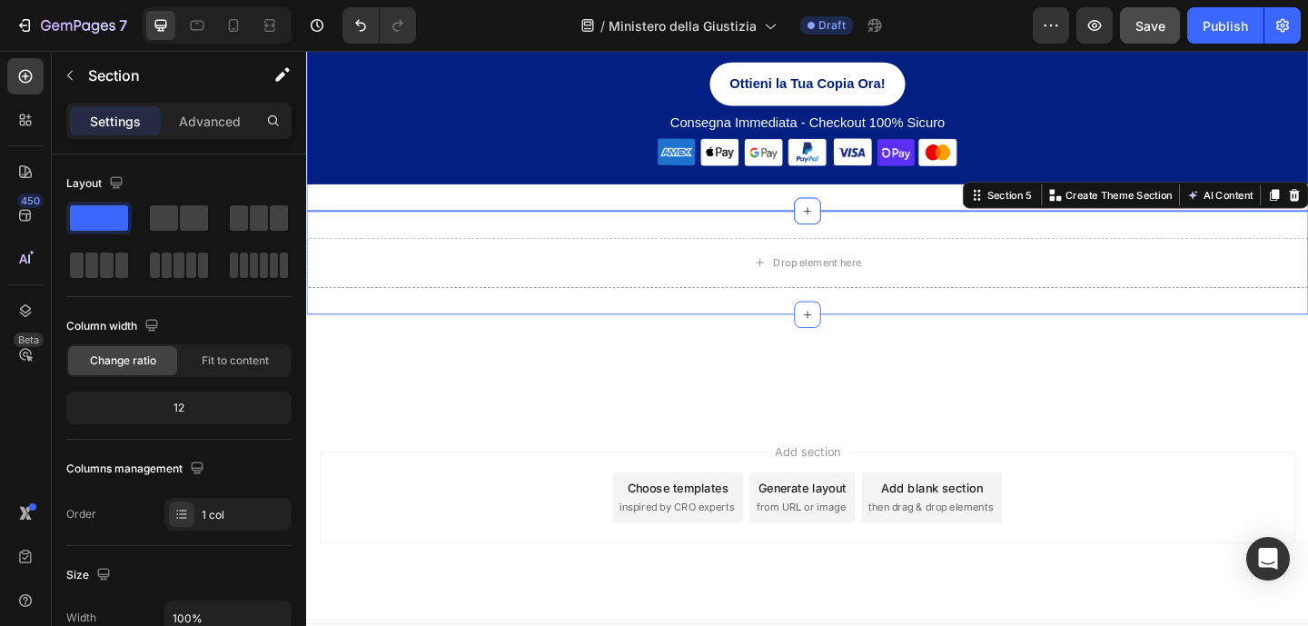
click at [649, 225] on div "Image Image Image Image Image Image Image Image Image Image Image Carousel Otti…" at bounding box center [851, 96] width 1090 height 257
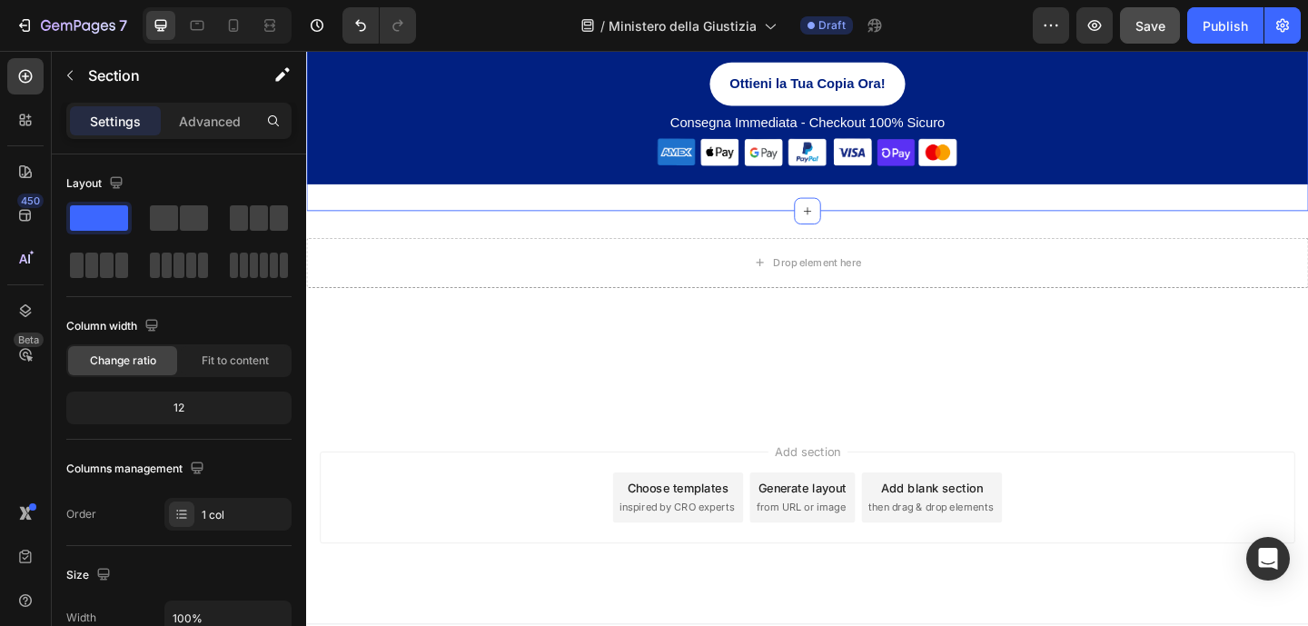
scroll to position [1503, 0]
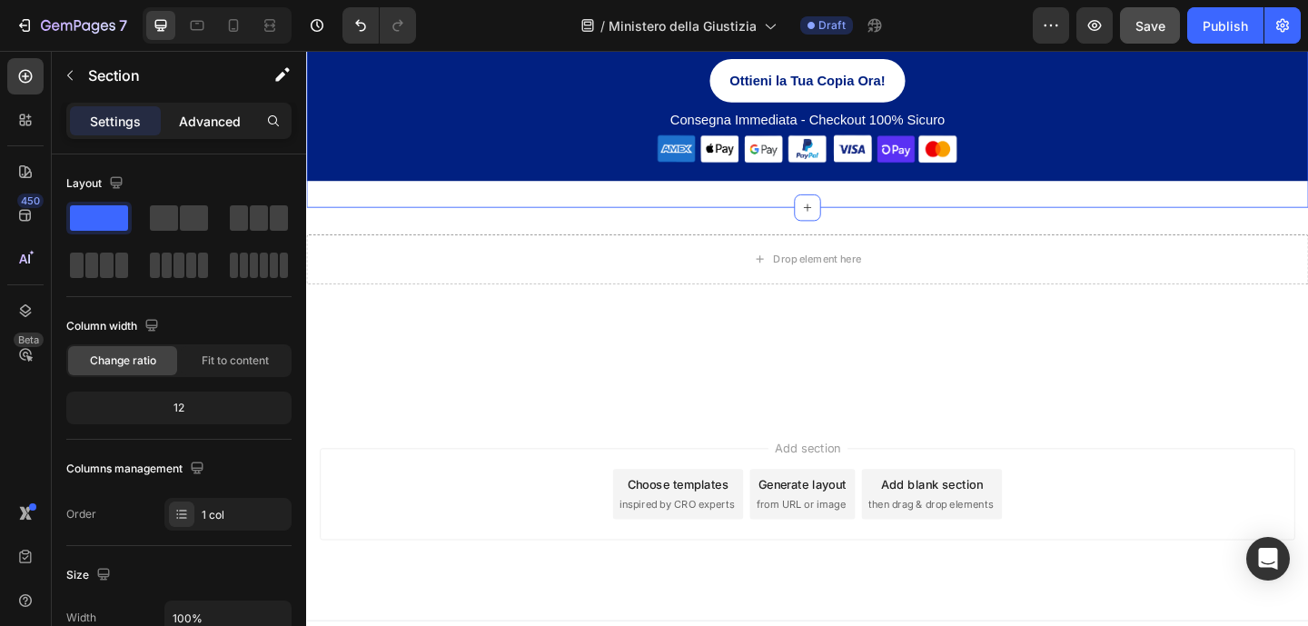
click at [184, 123] on p "Advanced" at bounding box center [210, 121] width 62 height 19
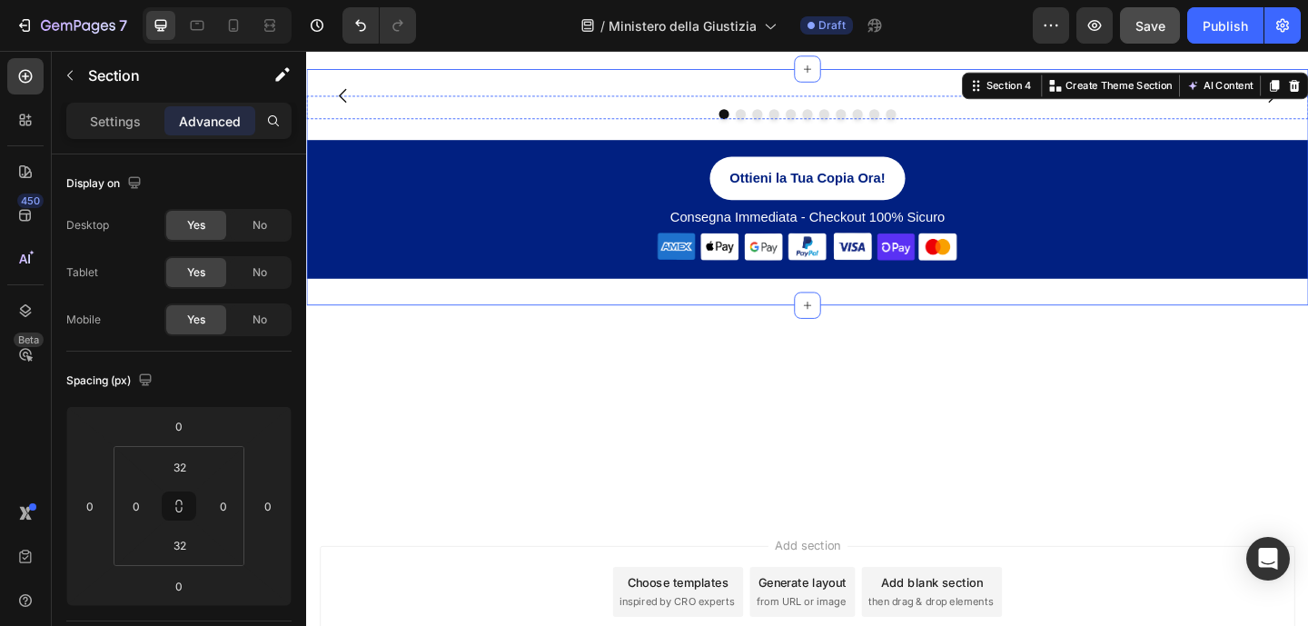
scroll to position [1224, 0]
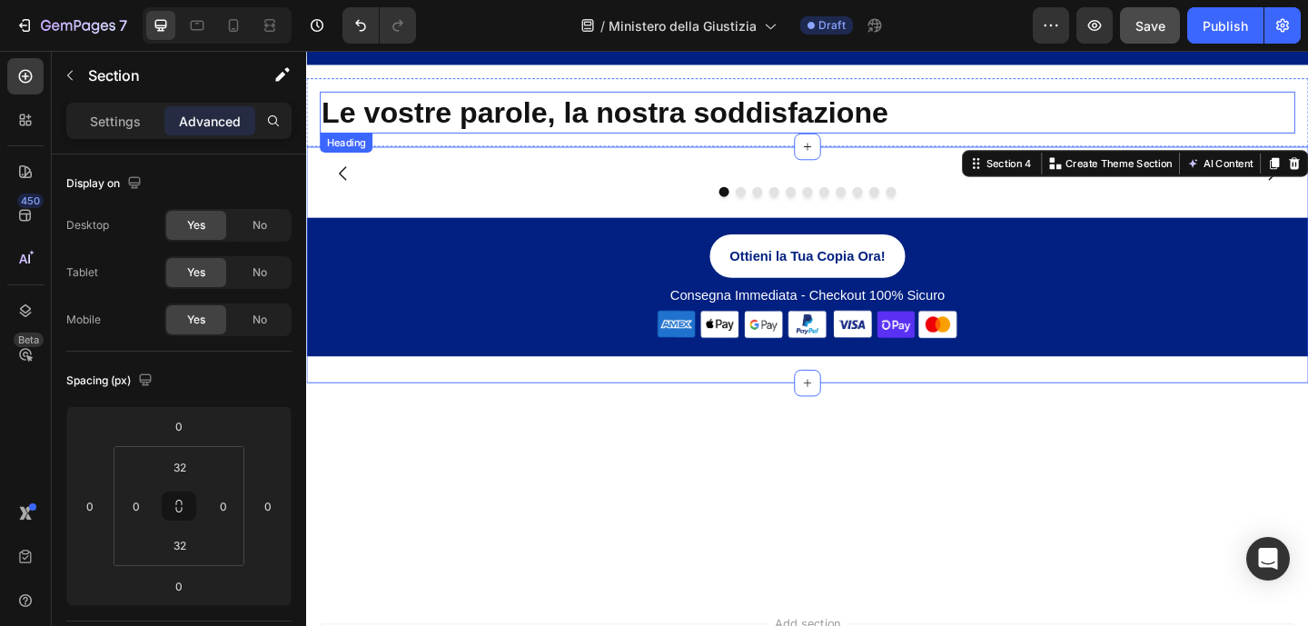
click at [653, 126] on h2 "Le vostre parole, la nostra soddisfazione" at bounding box center [851, 117] width 1061 height 45
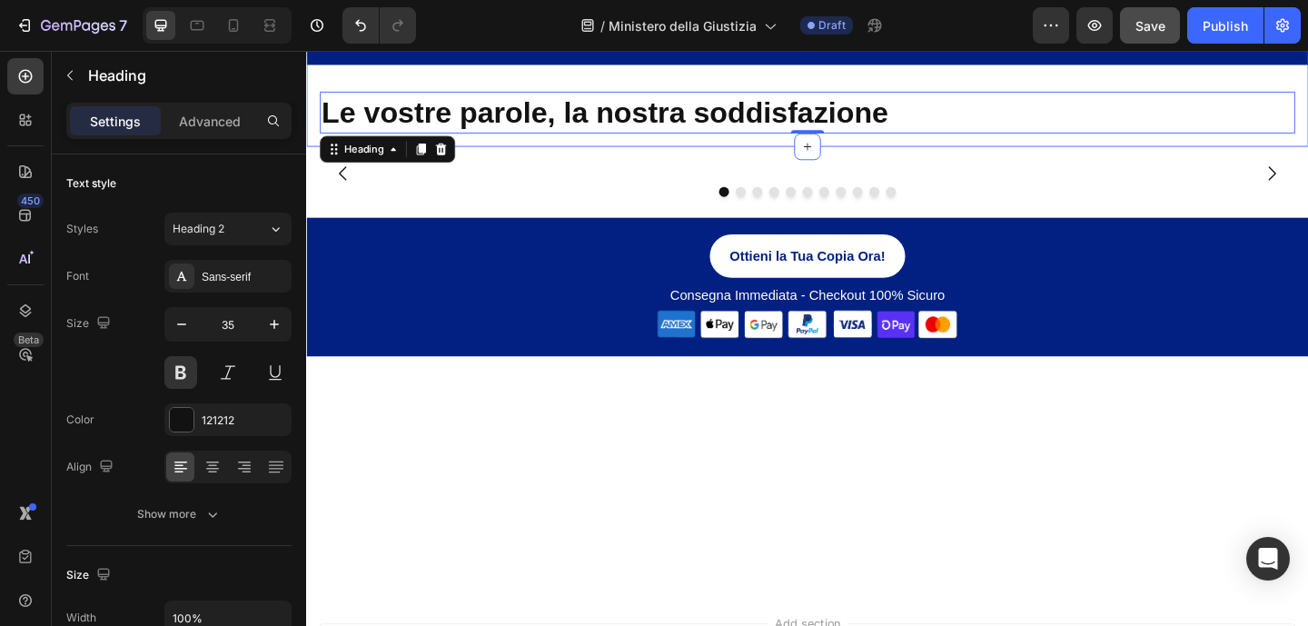
click at [835, 74] on div "Sconto del 50% valido solo fino alle 23:59 di [DATE]! Text Block Row Le vostre …" at bounding box center [851, 78] width 1090 height 153
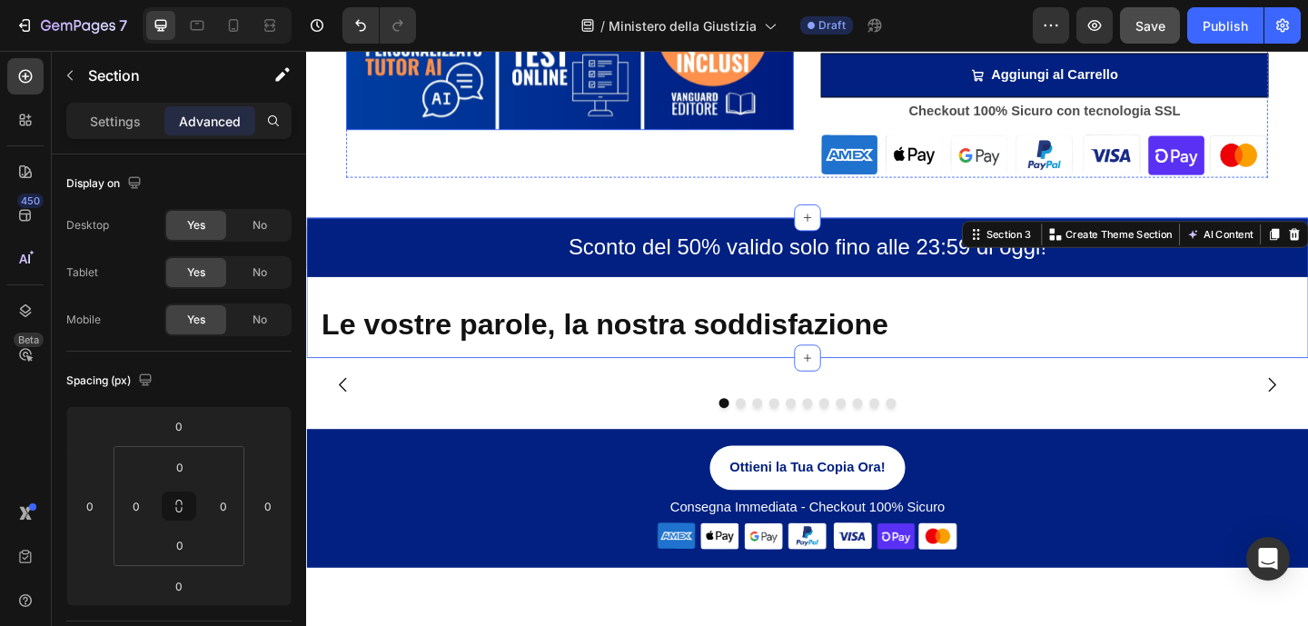
scroll to position [984, 0]
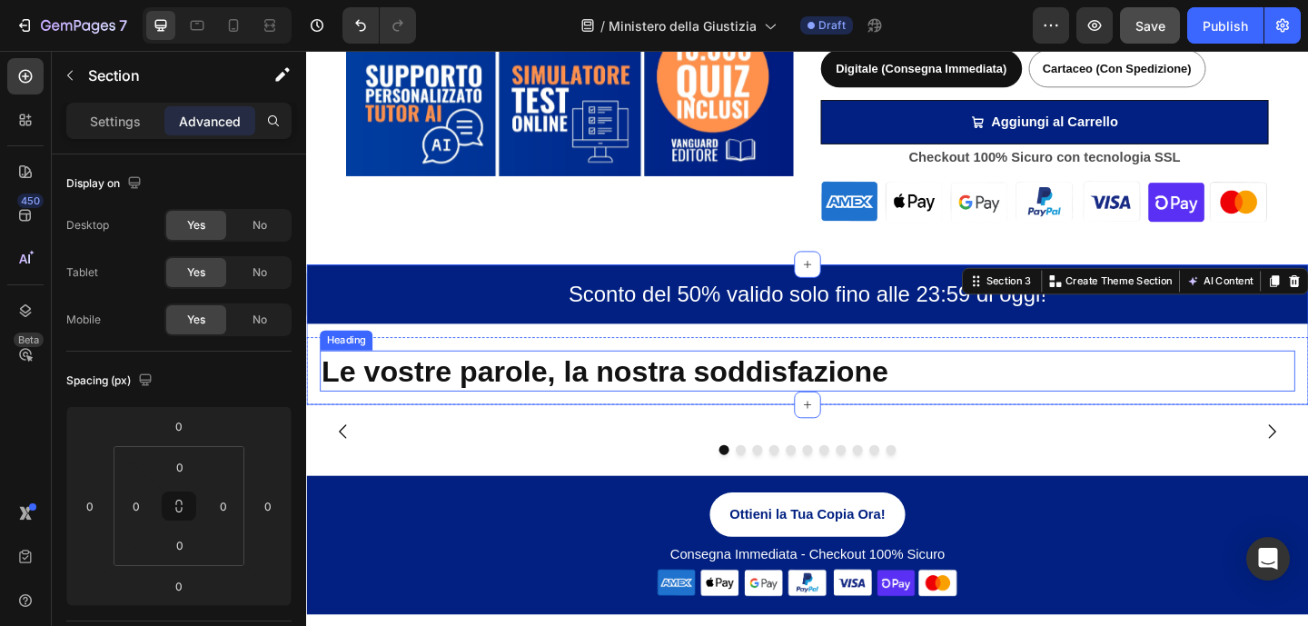
click at [508, 383] on h2 "Le vostre parole, la nostra soddisfazione" at bounding box center [851, 399] width 1061 height 45
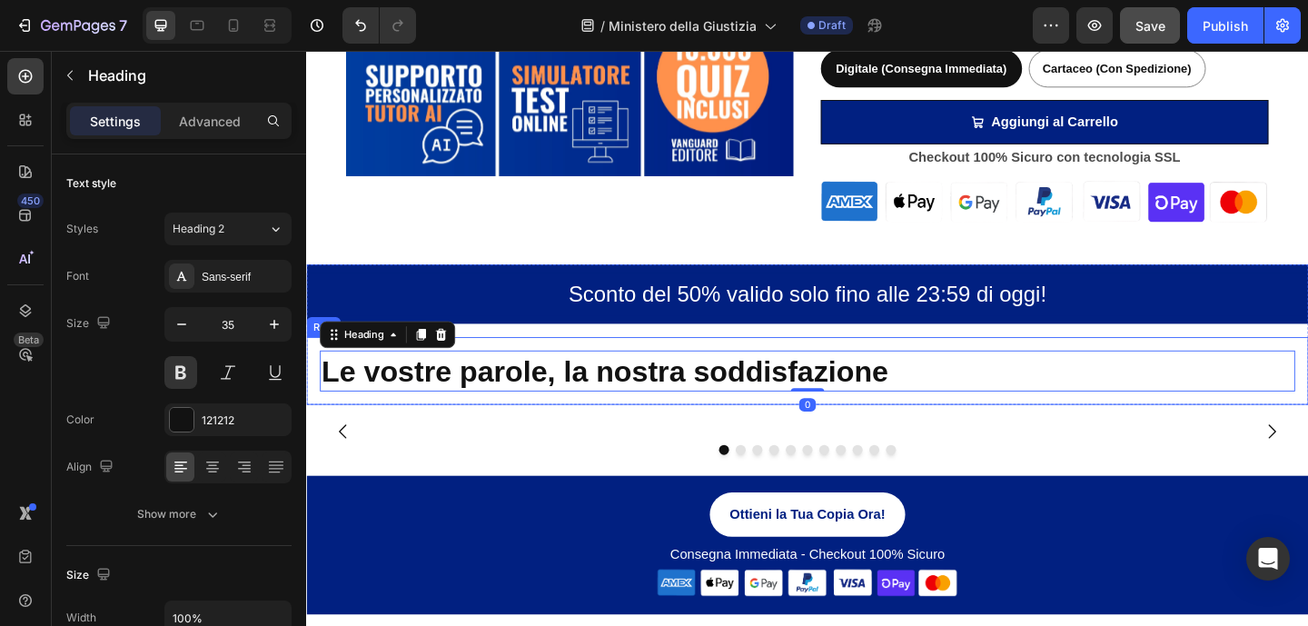
click at [497, 363] on div "Le vostre parole, la nostra soddisfazione Heading 0 Row" at bounding box center [851, 399] width 1090 height 74
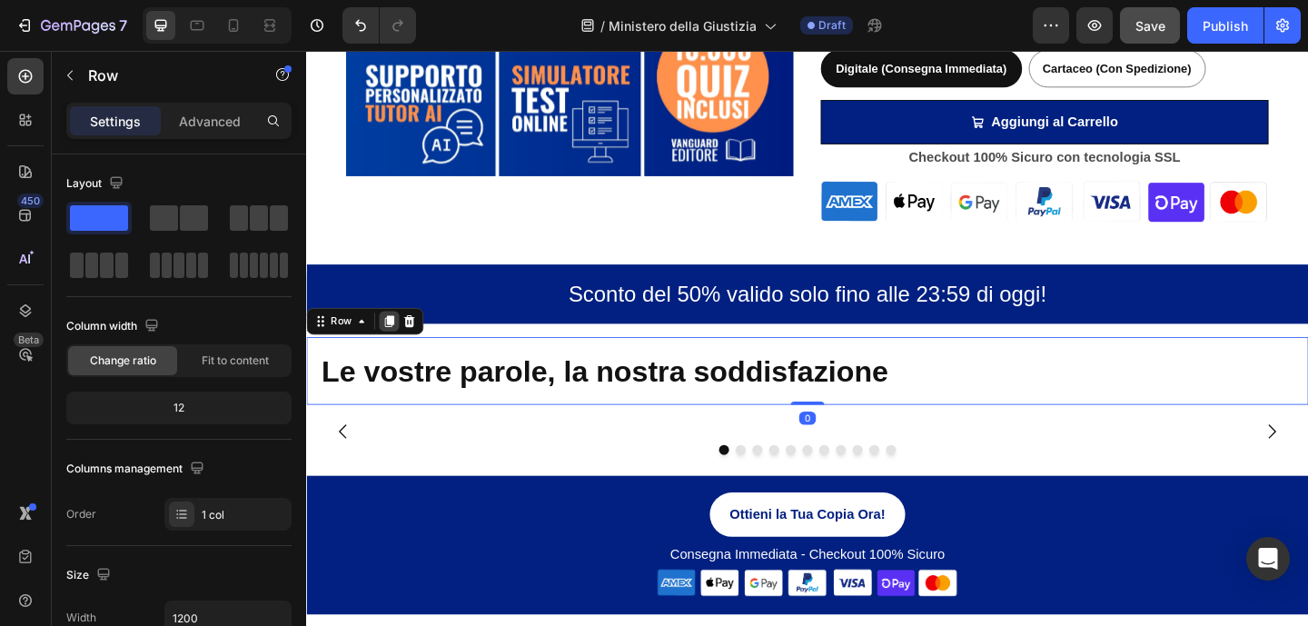
click at [395, 346] on icon at bounding box center [396, 345] width 10 height 13
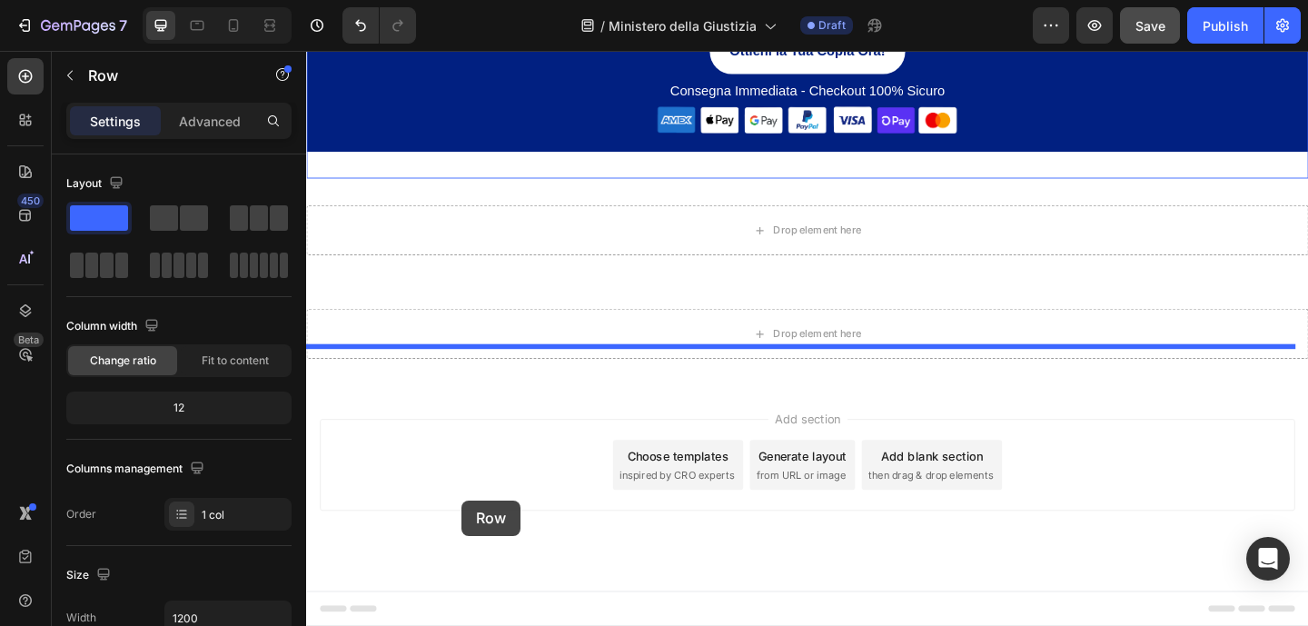
scroll to position [1631, 0]
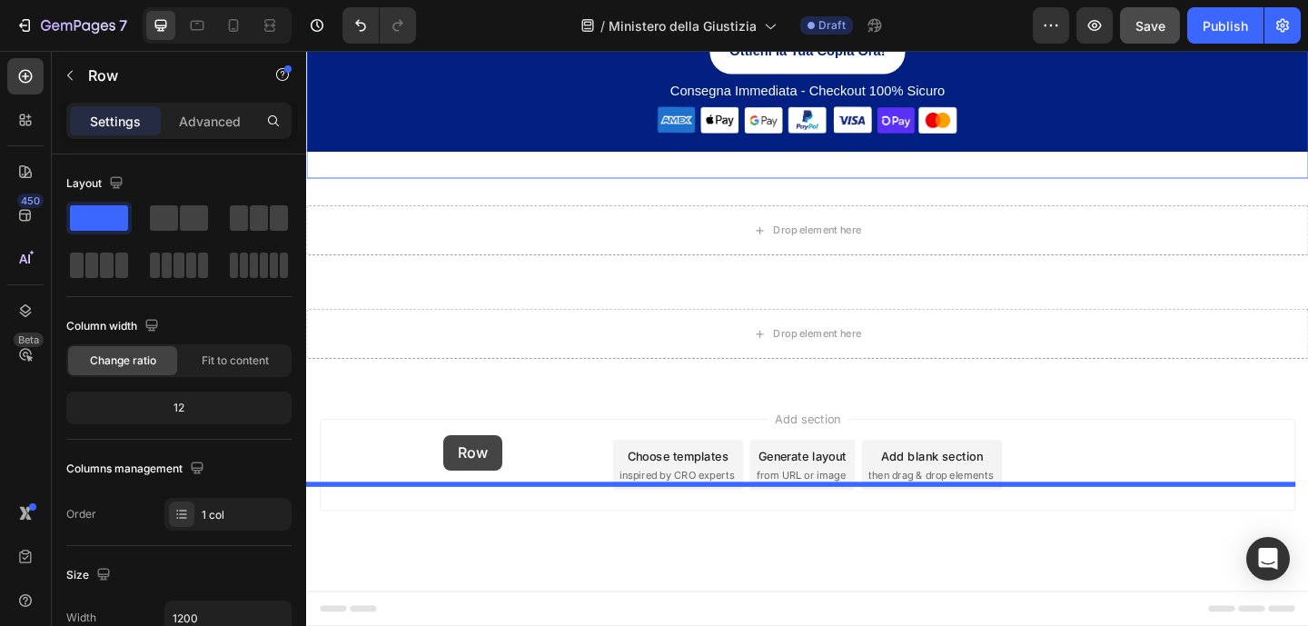
drag, startPoint x: 347, startPoint y: 422, endPoint x: 455, endPoint y: 469, distance: 117.6
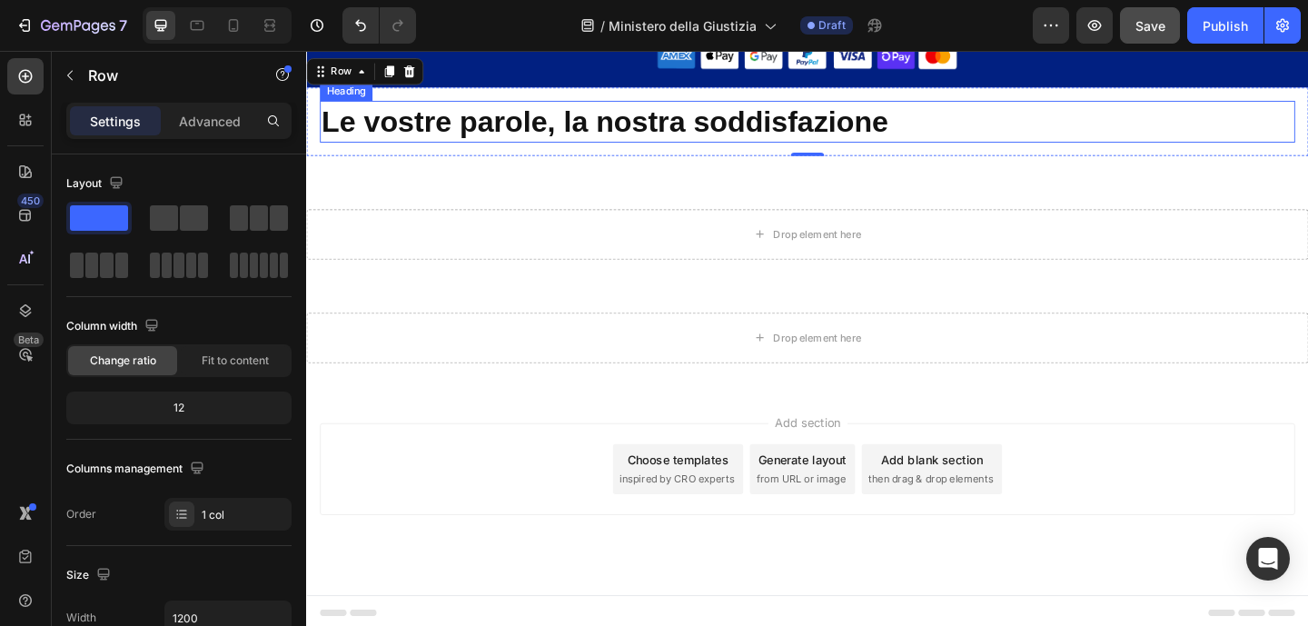
click at [583, 151] on h2 "Le vostre parole, la nostra soddisfazione" at bounding box center [851, 127] width 1061 height 45
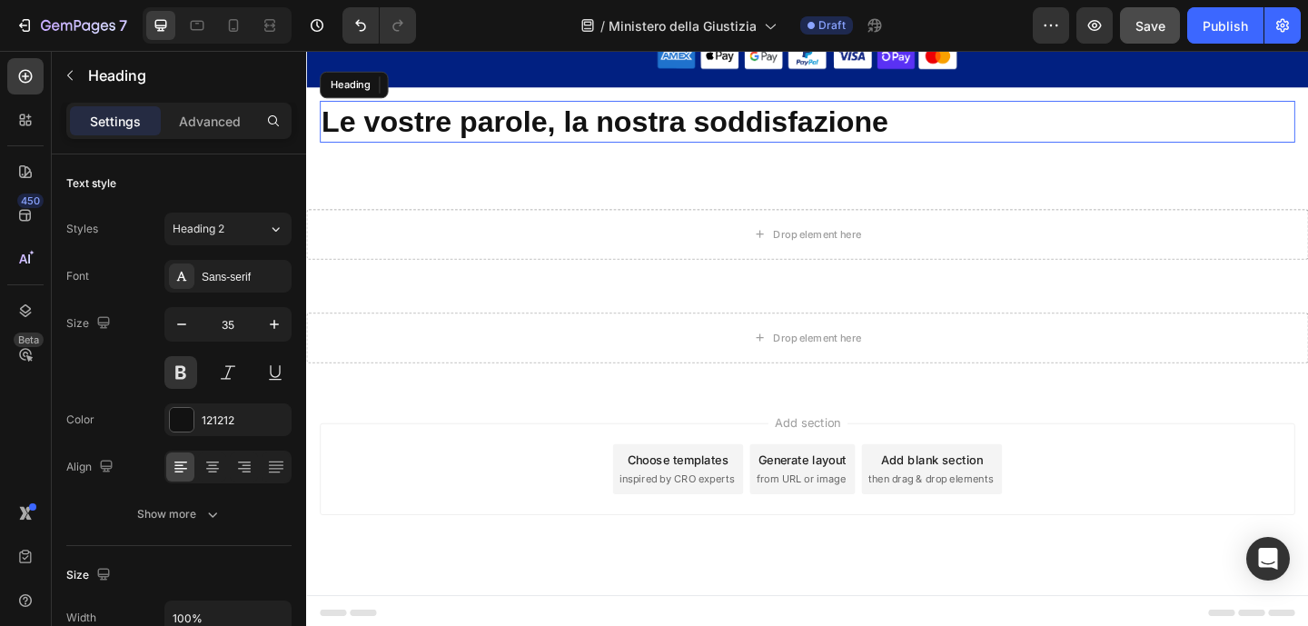
click at [583, 151] on h2 "Le vostre parole, la nostra soddisfazione" at bounding box center [851, 127] width 1061 height 45
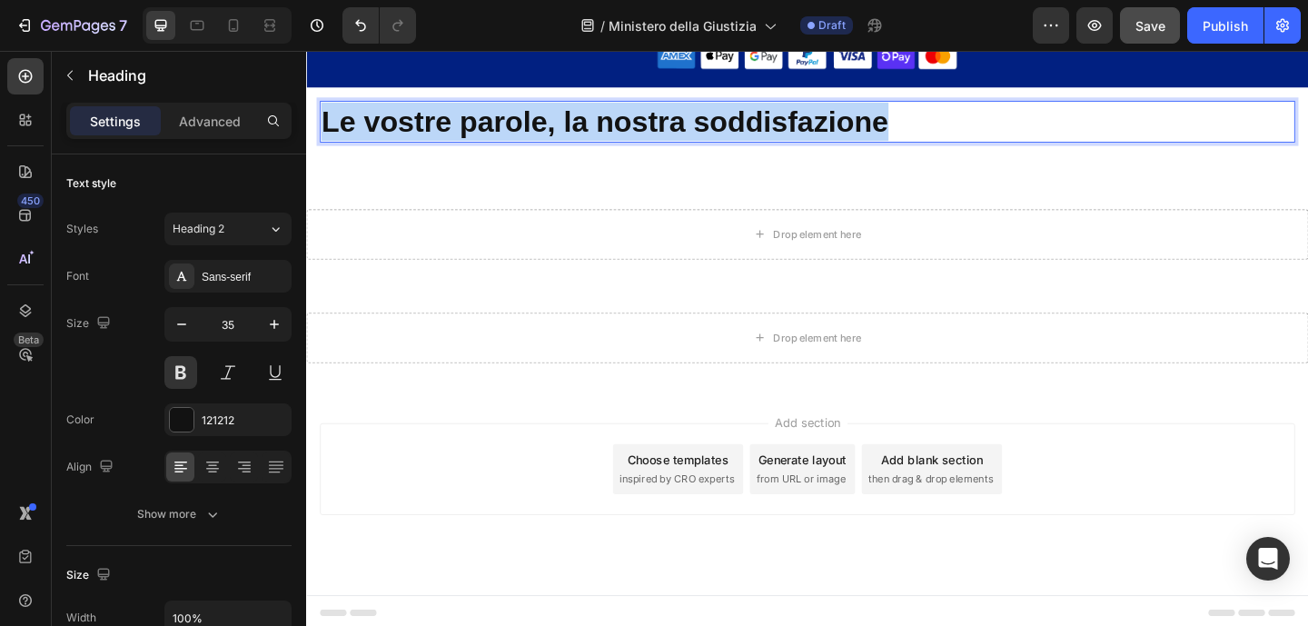
click at [583, 149] on p "Le vostre parole, la nostra soddisfazione" at bounding box center [850, 128] width 1057 height 42
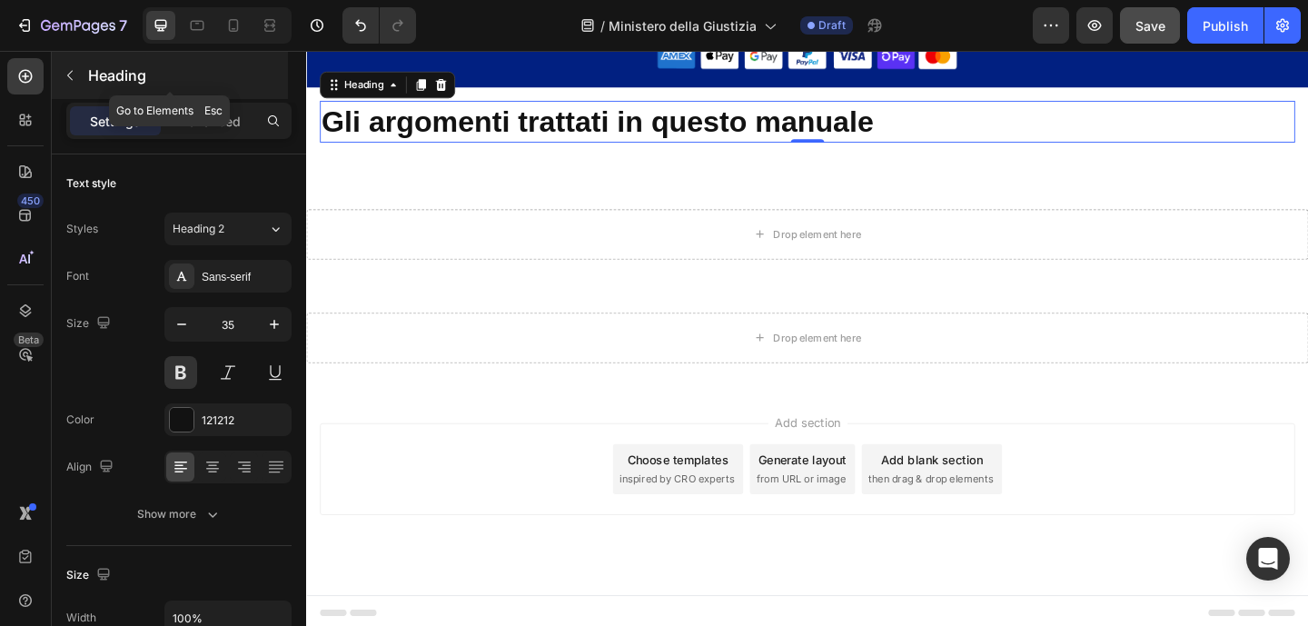
click at [77, 80] on button "button" at bounding box center [69, 75] width 29 height 29
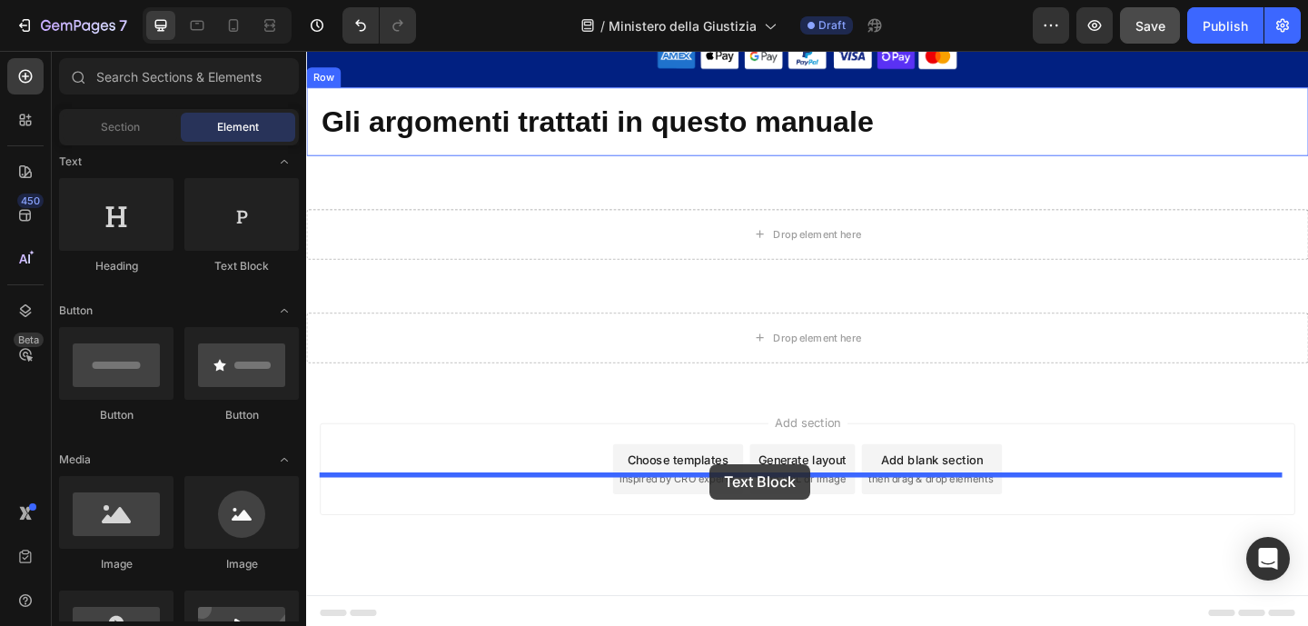
drag, startPoint x: 541, startPoint y: 291, endPoint x: 746, endPoint y: 499, distance: 292.2
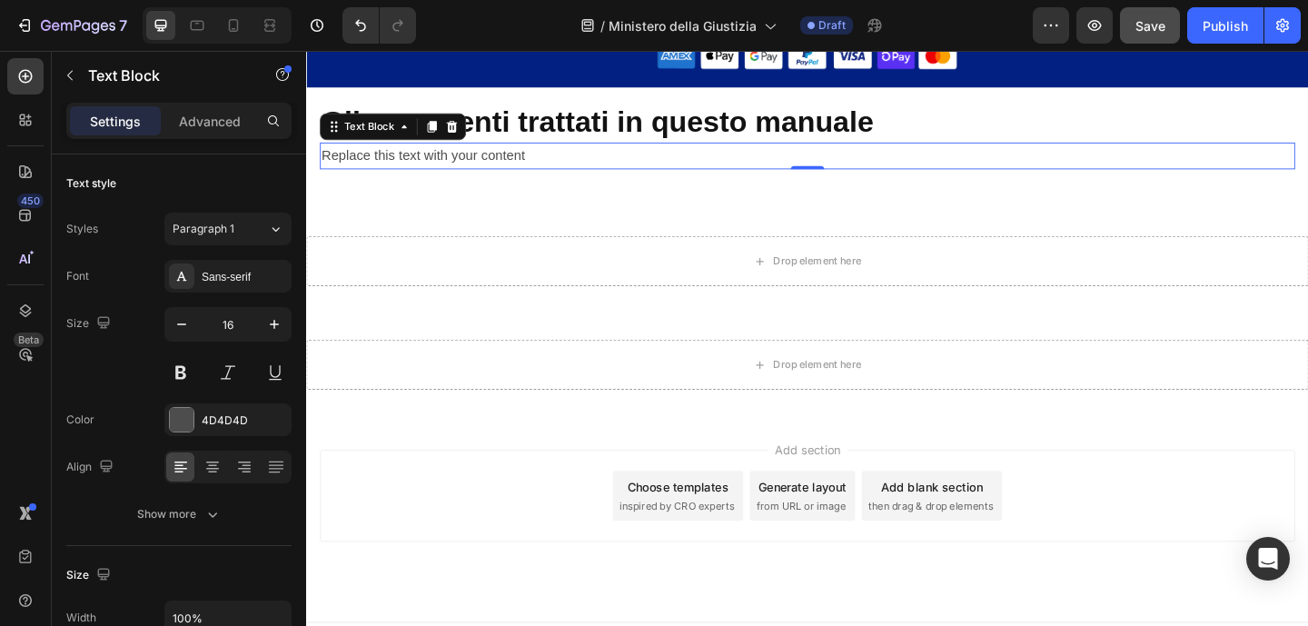
click at [607, 181] on div "Replace this text with your content" at bounding box center [851, 166] width 1061 height 30
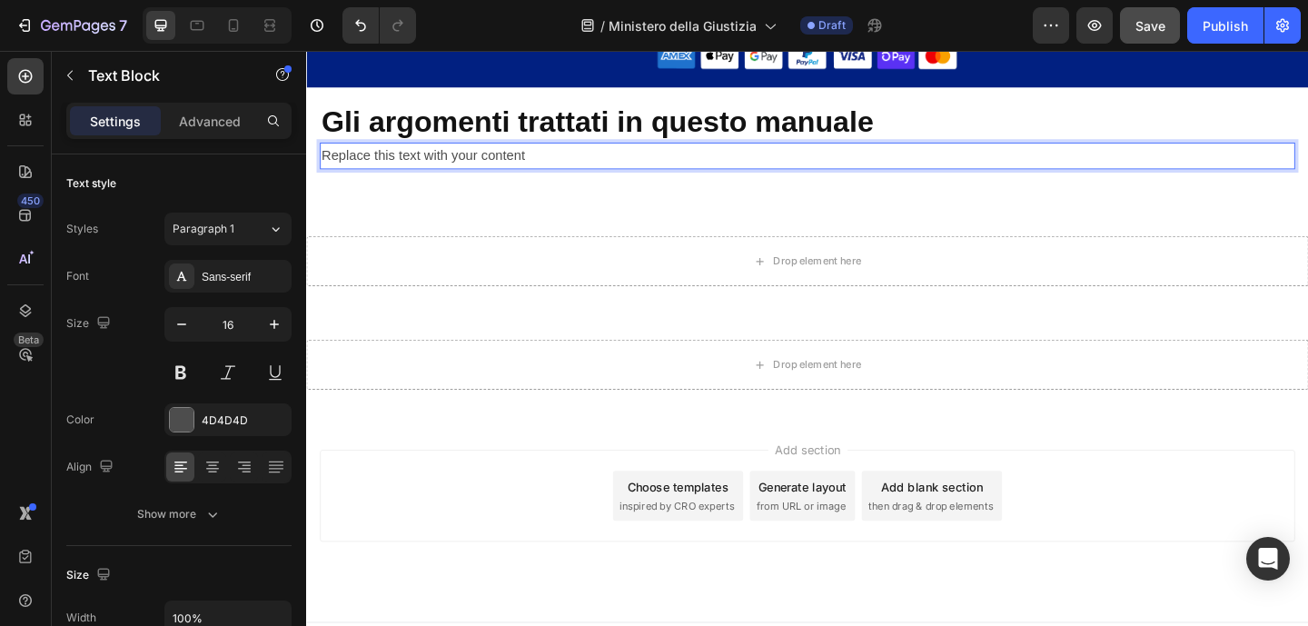
click at [607, 179] on p "Replace this text with your content" at bounding box center [850, 166] width 1057 height 26
click at [608, 179] on p "Replace this text with your content" at bounding box center [850, 166] width 1057 height 26
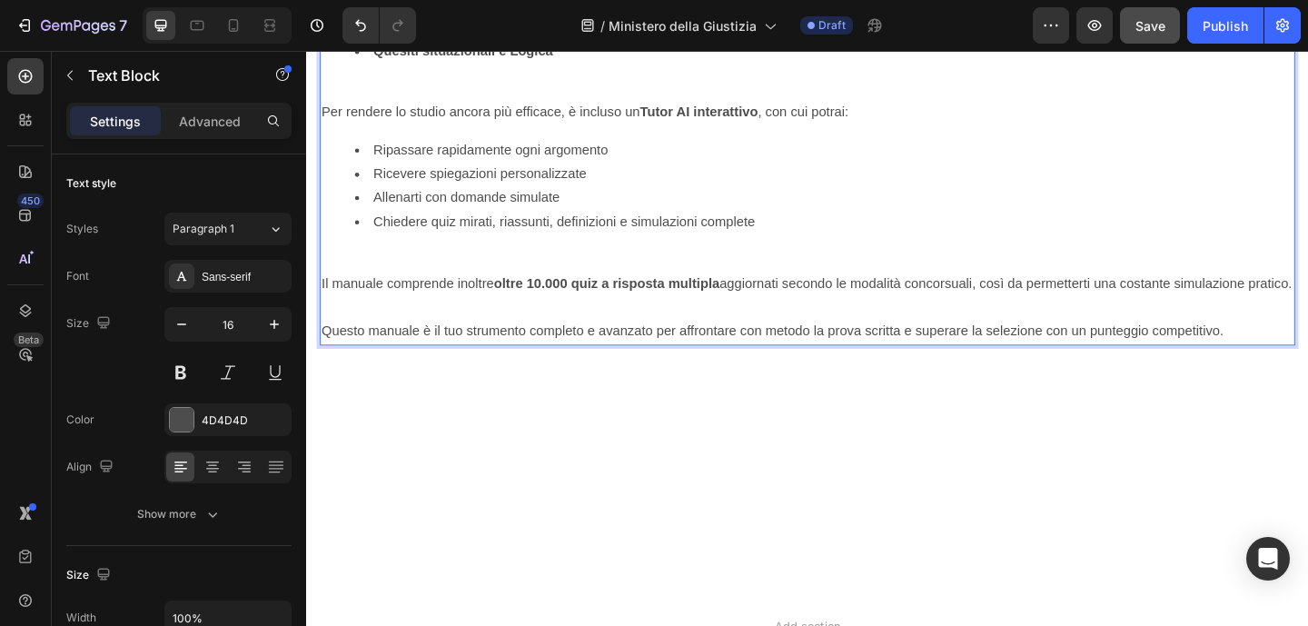
scroll to position [2009, 0]
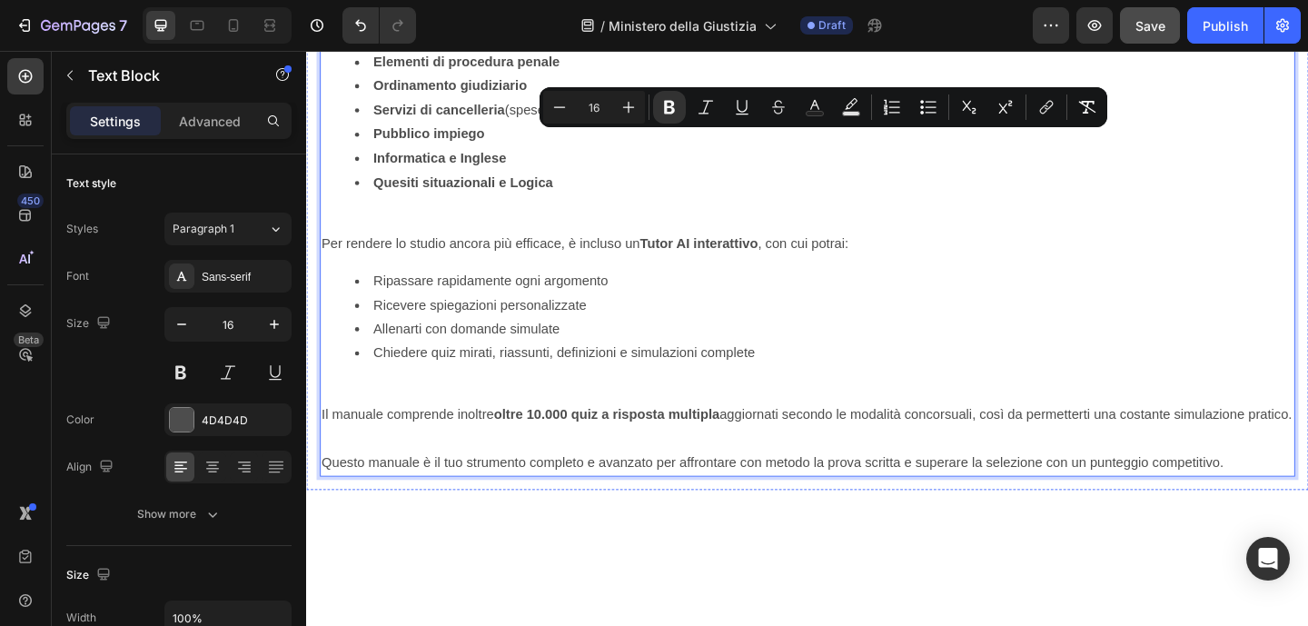
drag, startPoint x: 327, startPoint y: 222, endPoint x: 322, endPoint y: 127, distance: 94.5
click at [322, 127] on div "Gli argomenti trattati in questo manuale Heading Concorso Ministero della Giust…" at bounding box center [851, 121] width 1061 height 786
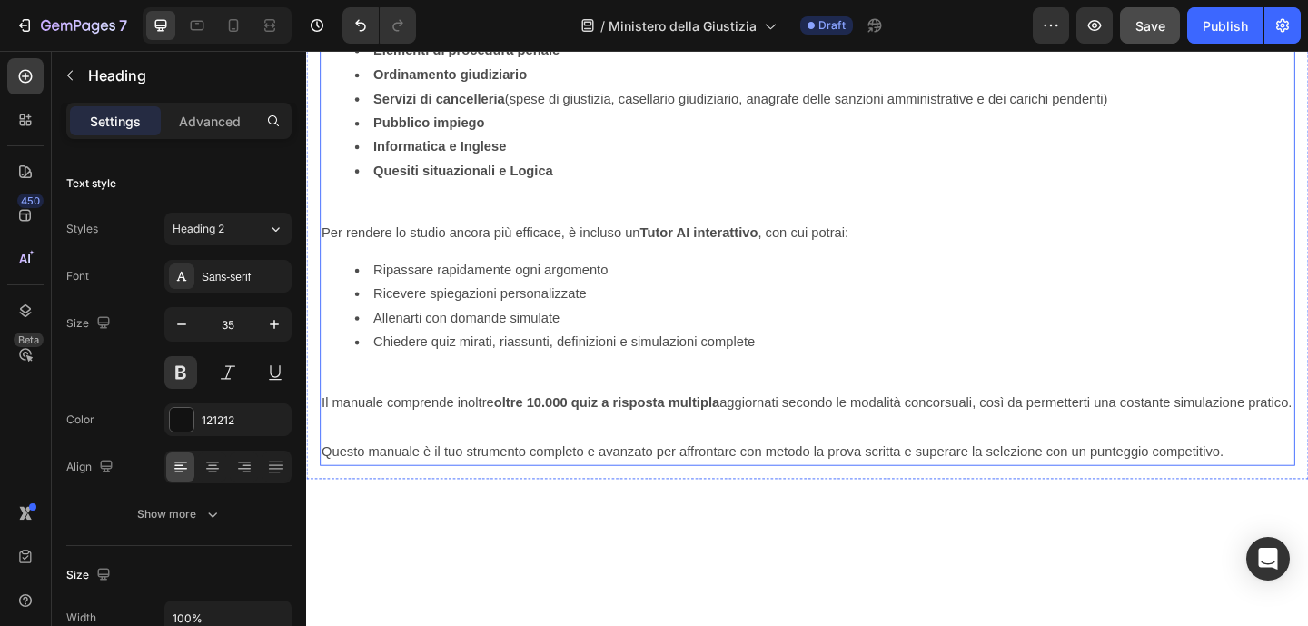
scroll to position [1930, 0]
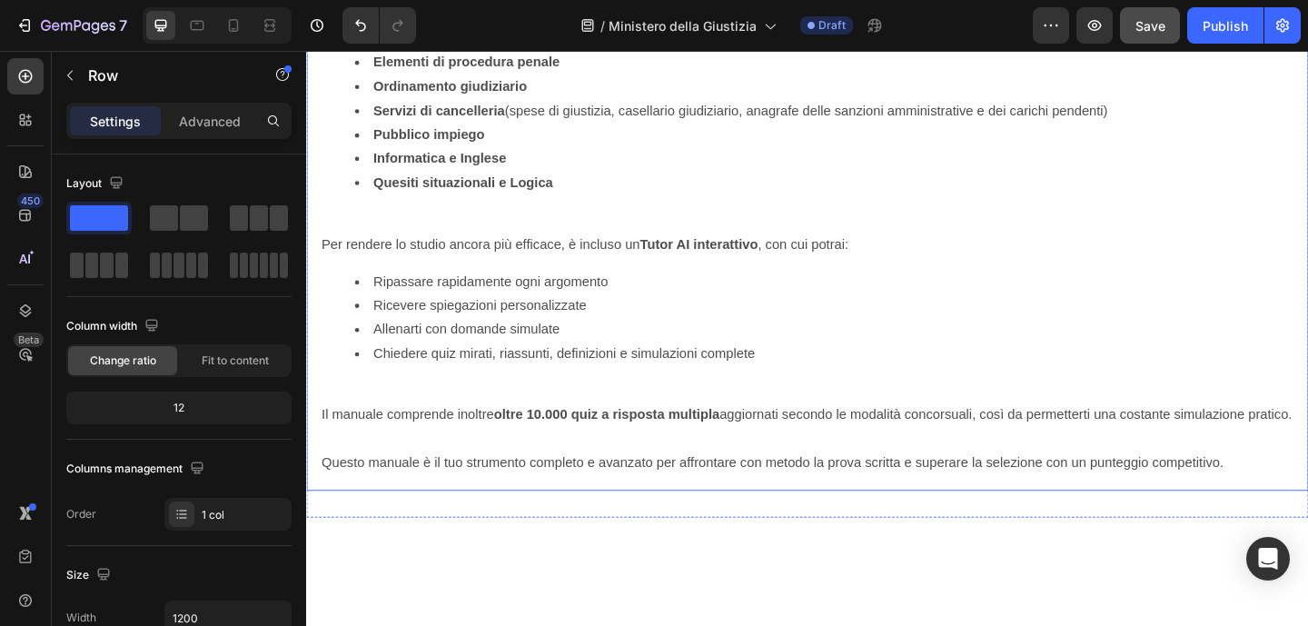
click at [828, 157] on div "Gli argomenti trattati in questo manuale Heading 0 Questo manuale è stato ideat…" at bounding box center [851, 160] width 1090 height 737
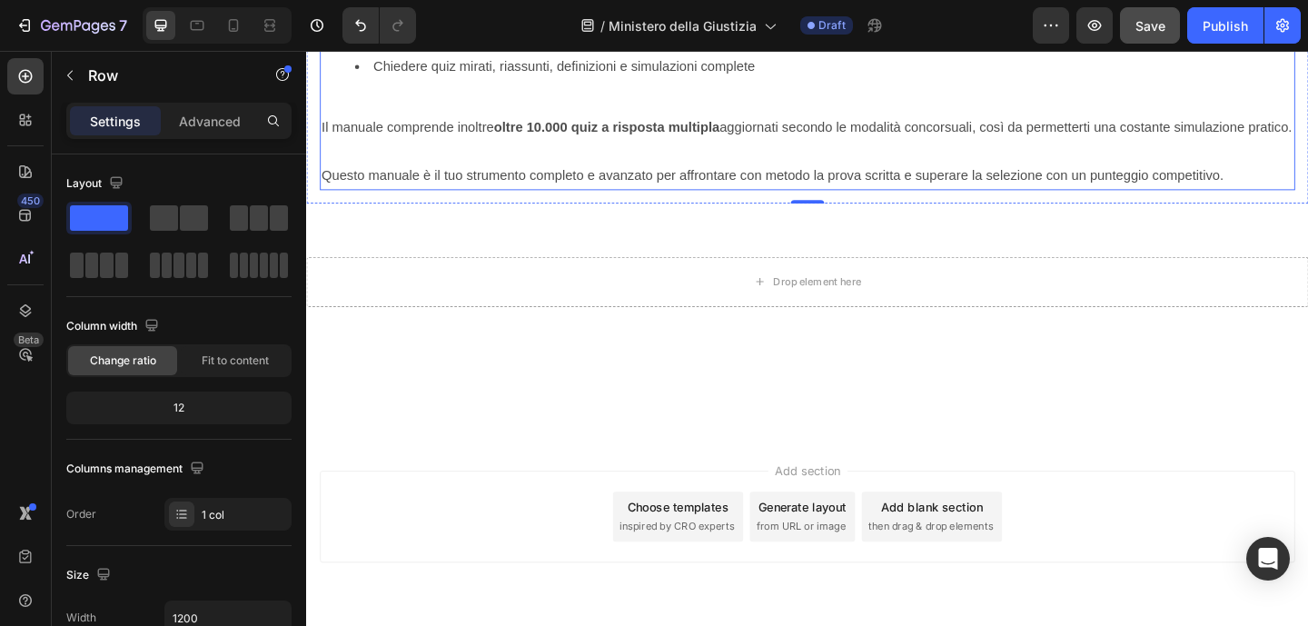
scroll to position [2265, 0]
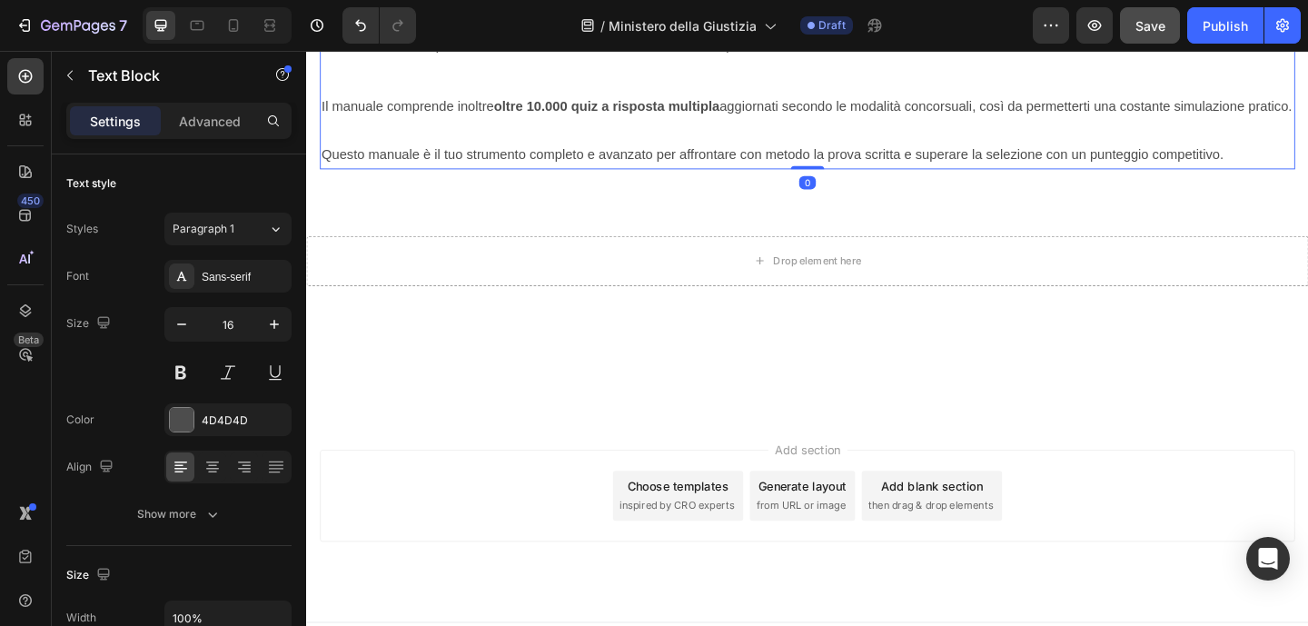
click at [422, 125] on p "Il manuale comprende inoltre oltre 10.000 quiz a risposta multipla aggiornati s…" at bounding box center [850, 112] width 1057 height 26
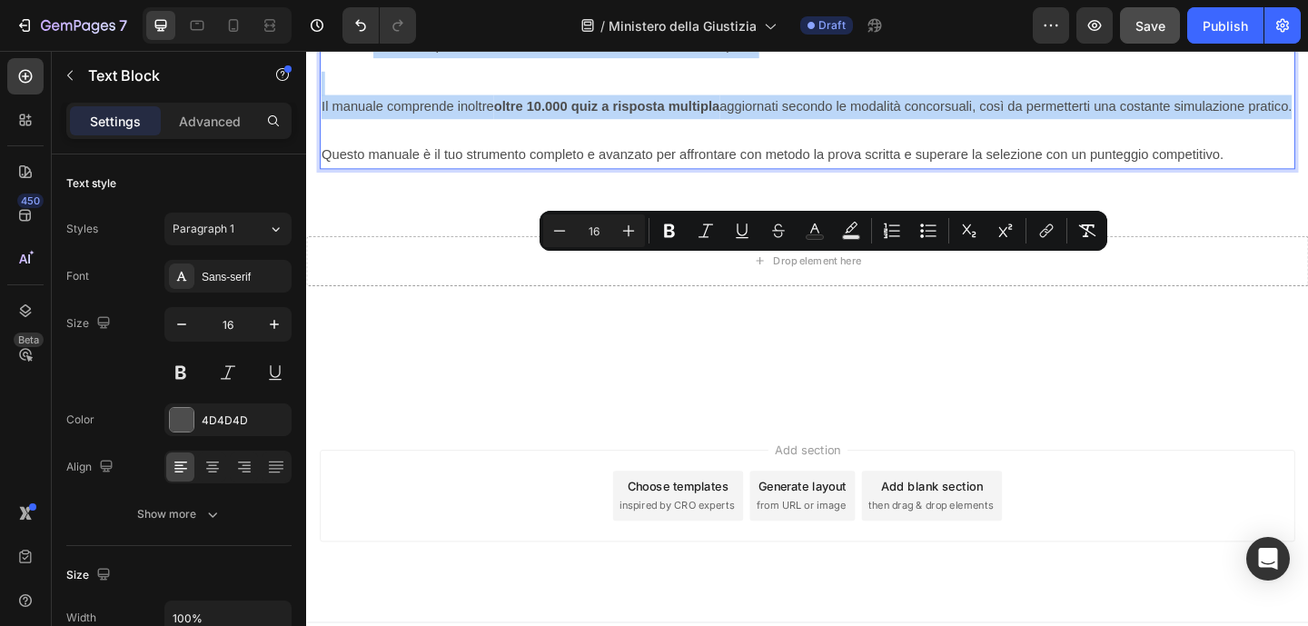
drag, startPoint x: 401, startPoint y: 504, endPoint x: 331, endPoint y: 269, distance: 245.6
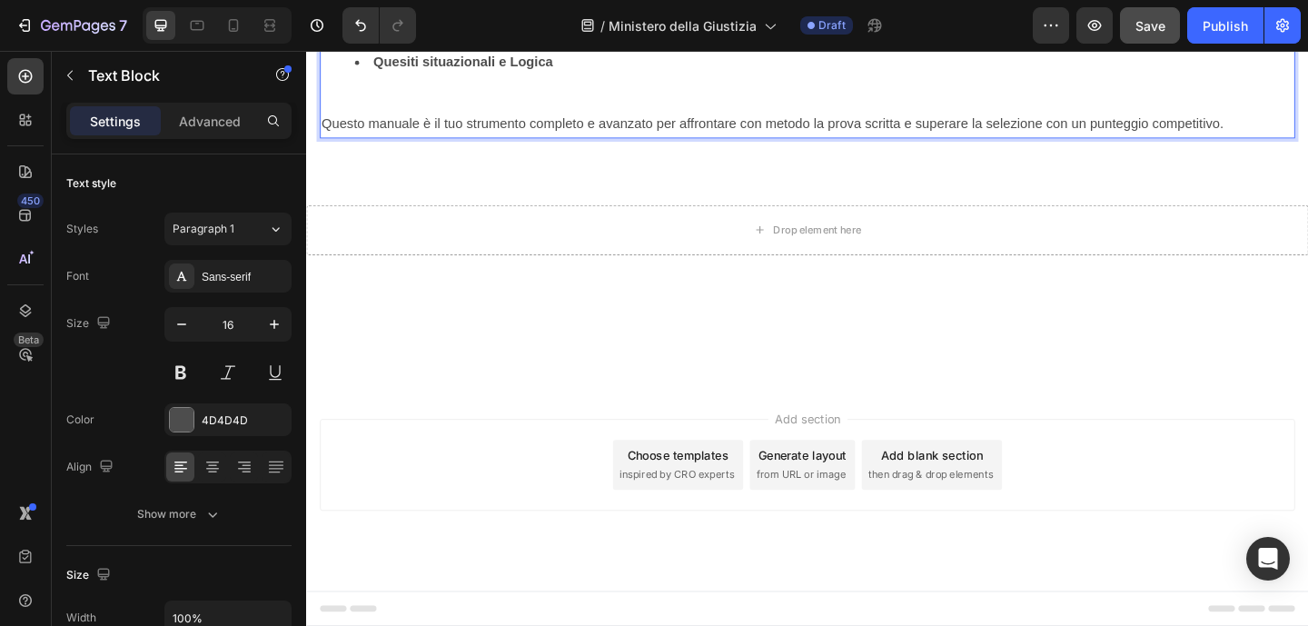
click at [333, 118] on p "Rich Text Editor. Editing area: main" at bounding box center [850, 105] width 1057 height 26
click at [569, 144] on p "Questo manuale è il tuo strumento completo e avanzato per affrontare con metodo…" at bounding box center [850, 131] width 1057 height 26
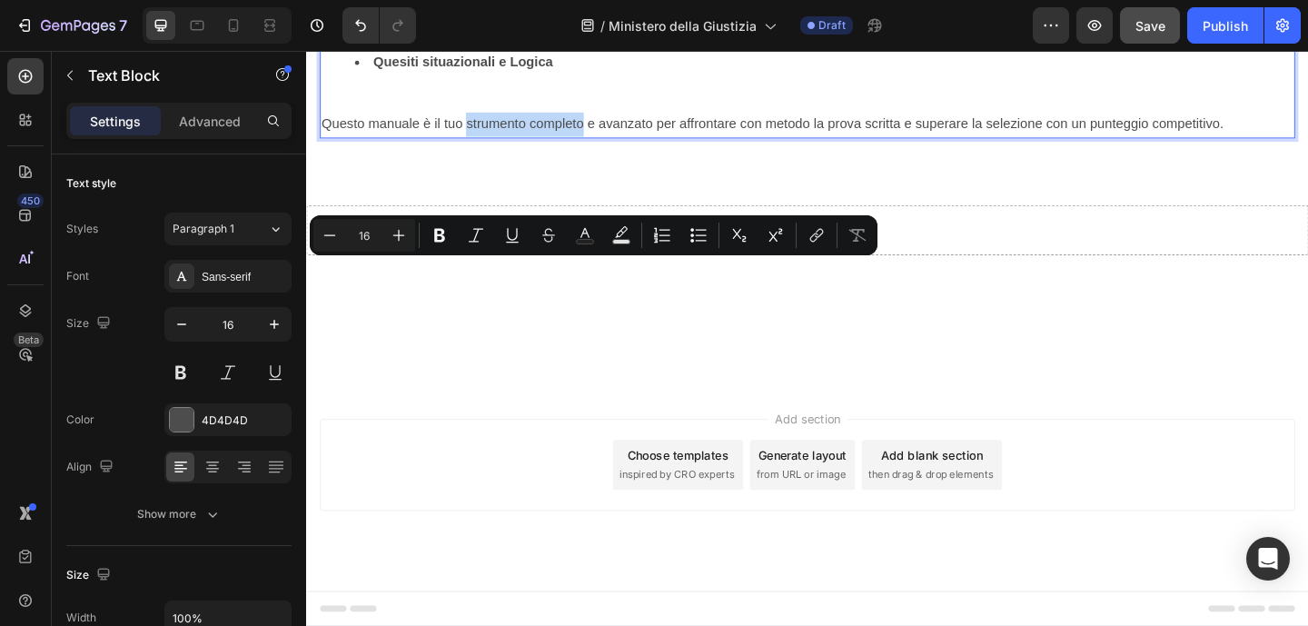
drag, startPoint x: 479, startPoint y: 286, endPoint x: 606, endPoint y: 296, distance: 126.6
click at [606, 144] on p "Questo manuale è il tuo strumento completo e avanzato per affrontare con metodo…" at bounding box center [850, 131] width 1057 height 26
click at [435, 227] on icon "Editor contextual toolbar" at bounding box center [439, 235] width 18 height 18
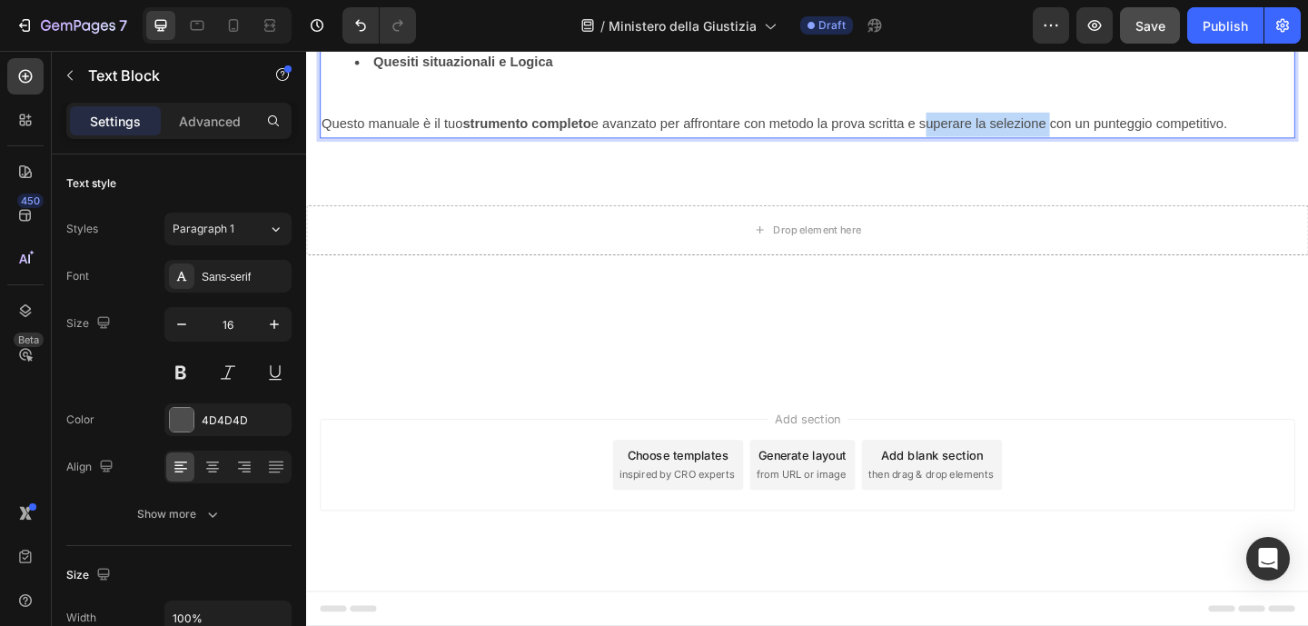
drag, startPoint x: 983, startPoint y: 288, endPoint x: 1117, endPoint y: 293, distance: 134.5
click at [1117, 144] on p "Questo manuale è il tuo strumento completo e avanzato per affrontare con metodo…" at bounding box center [850, 131] width 1057 height 26
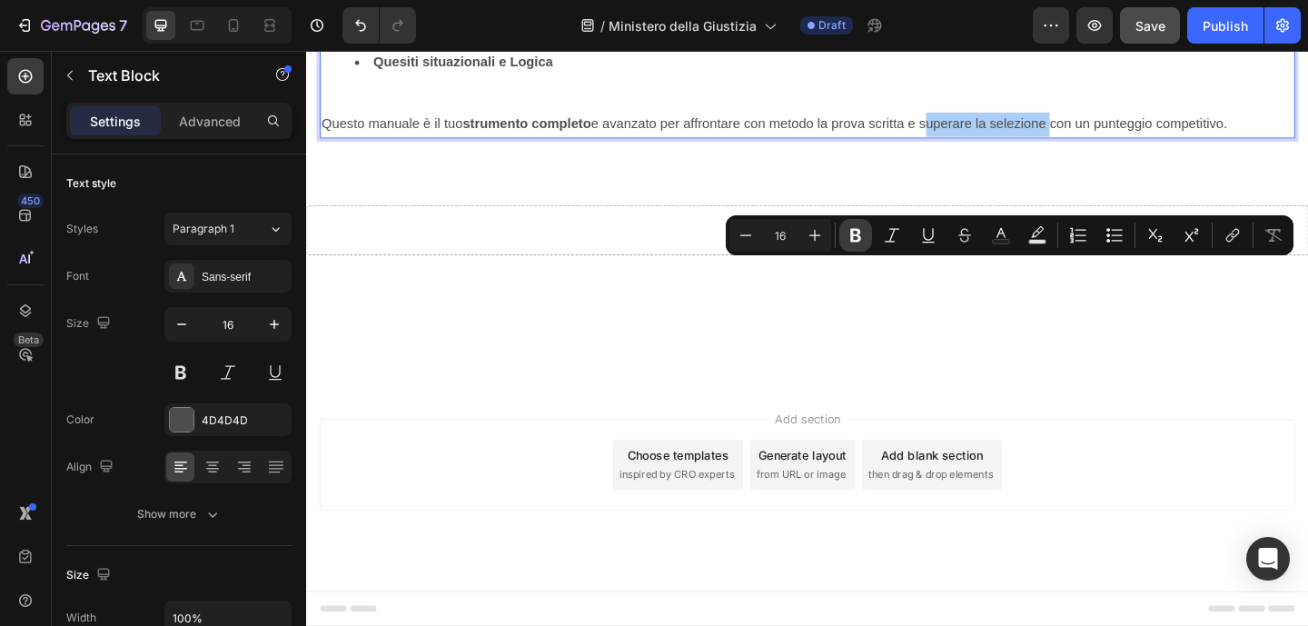
click at [843, 233] on button "Bold" at bounding box center [855, 235] width 33 height 33
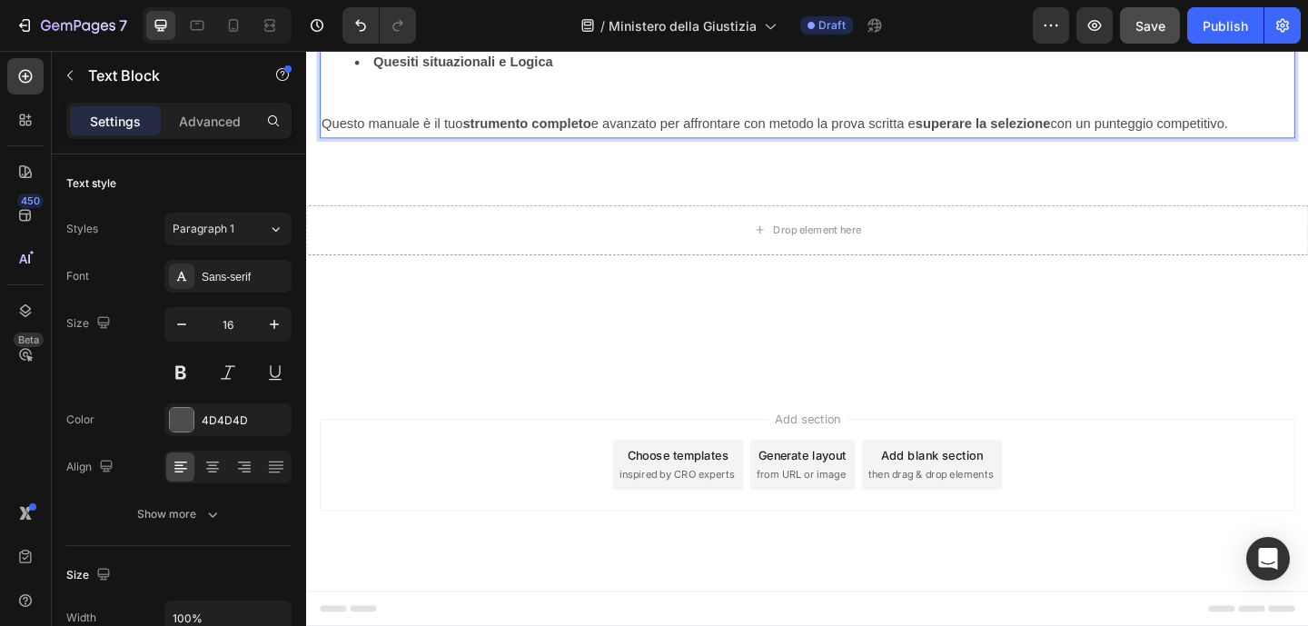
click at [708, 51] on li "Informatica e Inglese" at bounding box center [869, 38] width 1021 height 26
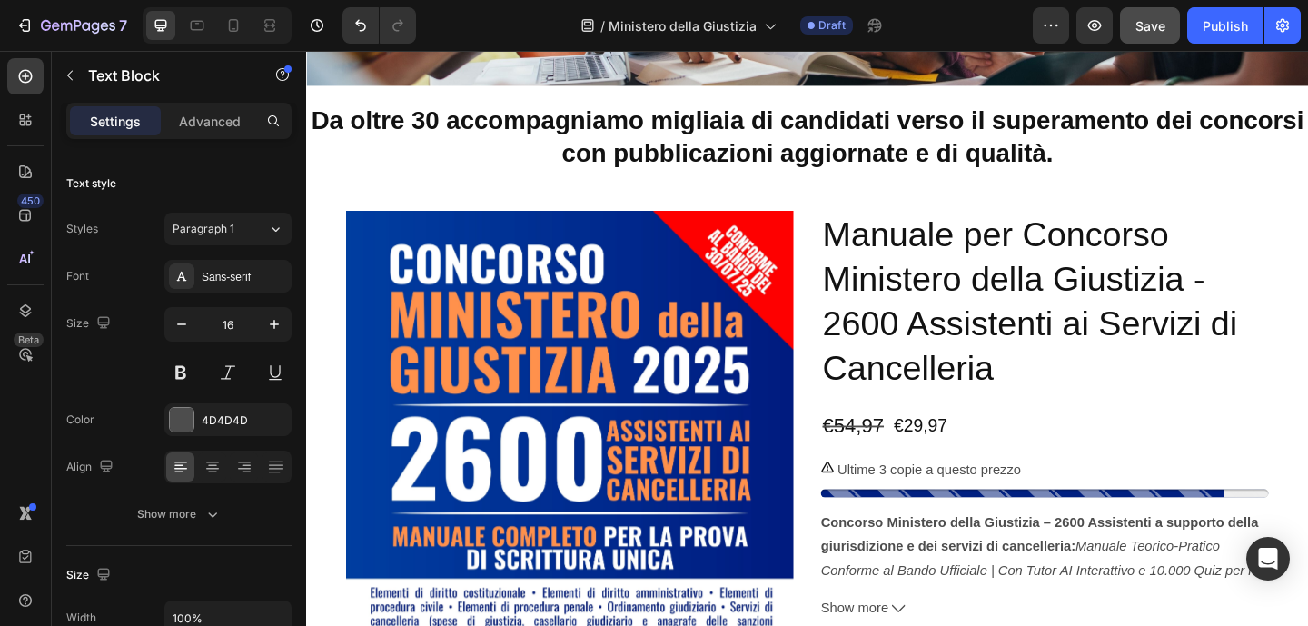
scroll to position [302, 0]
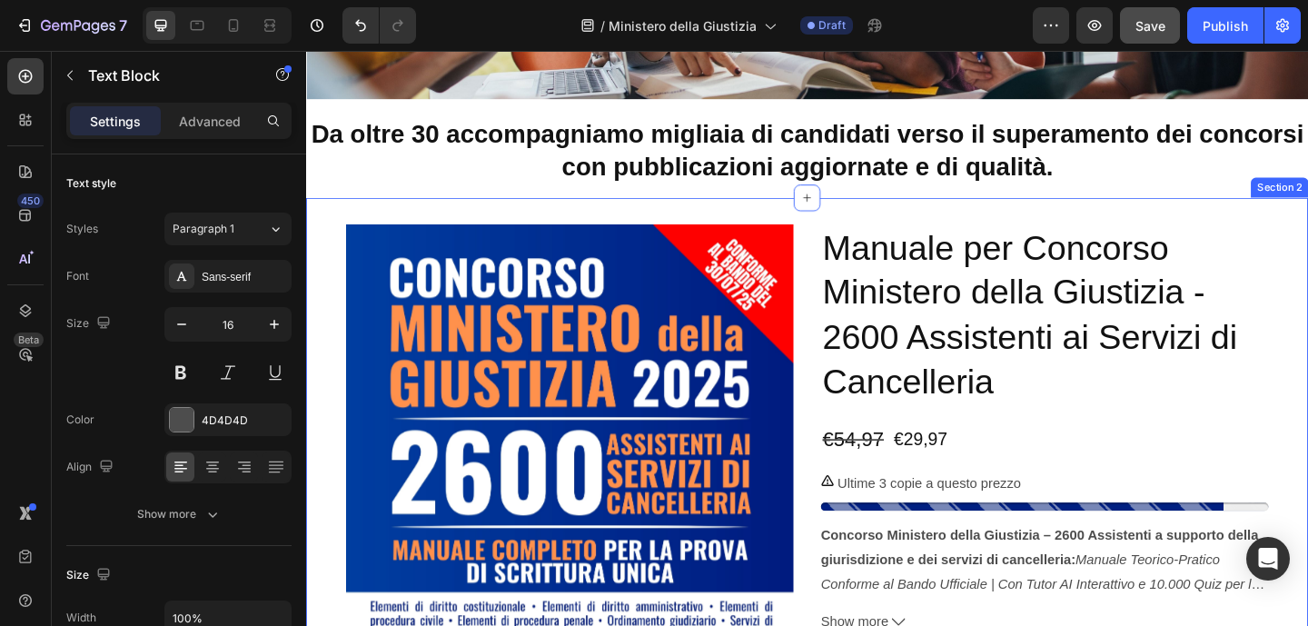
click at [350, 223] on div "Product Images Manuale per Concorso Ministero della Giustizia - 2600 Assistenti…" at bounding box center [851, 588] width 1090 height 755
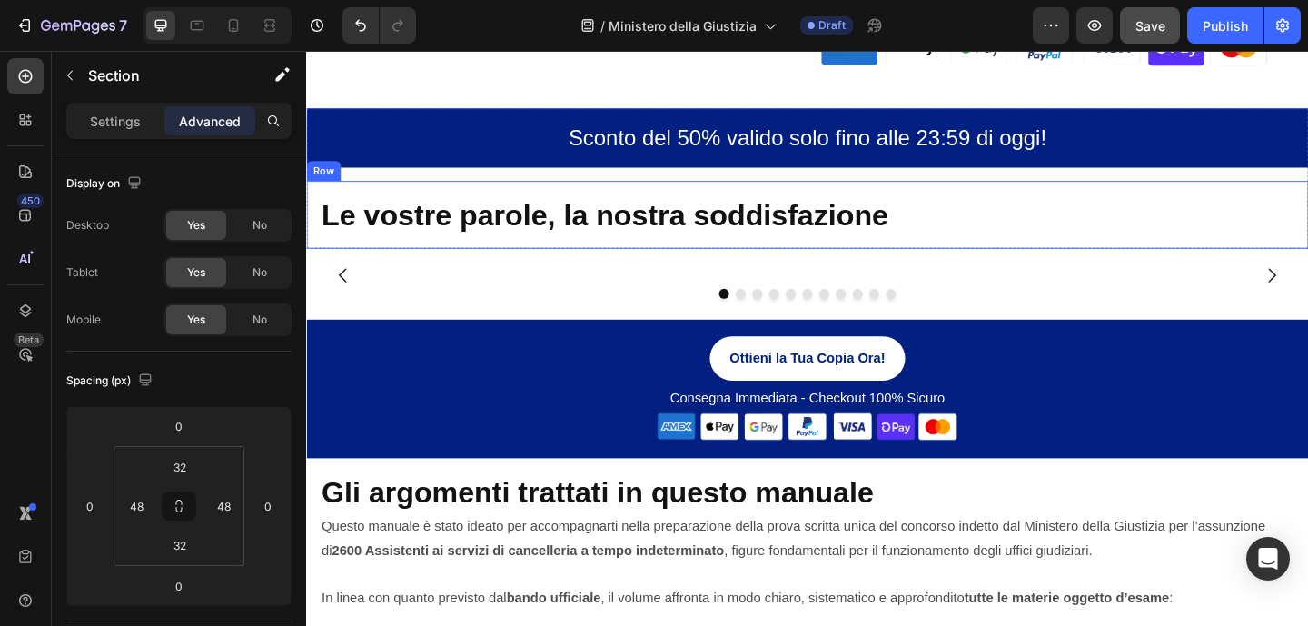
scroll to position [1153, 0]
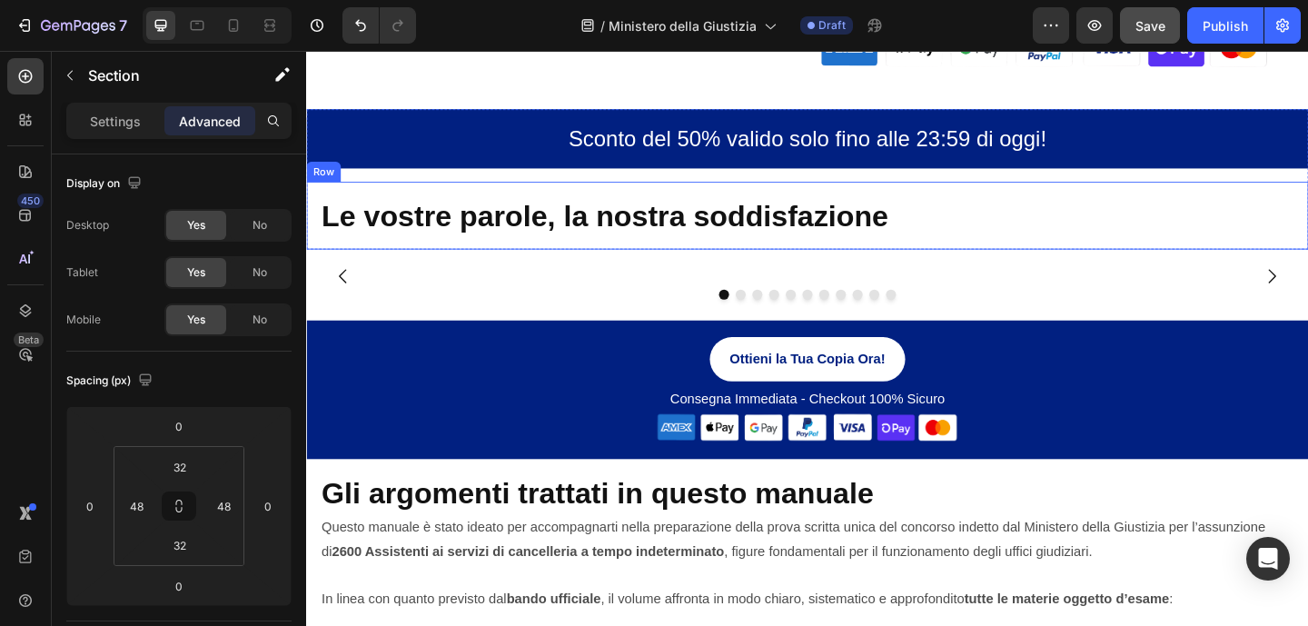
click at [391, 199] on div "Le vostre parole, la nostra soddisfazione Heading Row" at bounding box center [851, 230] width 1090 height 74
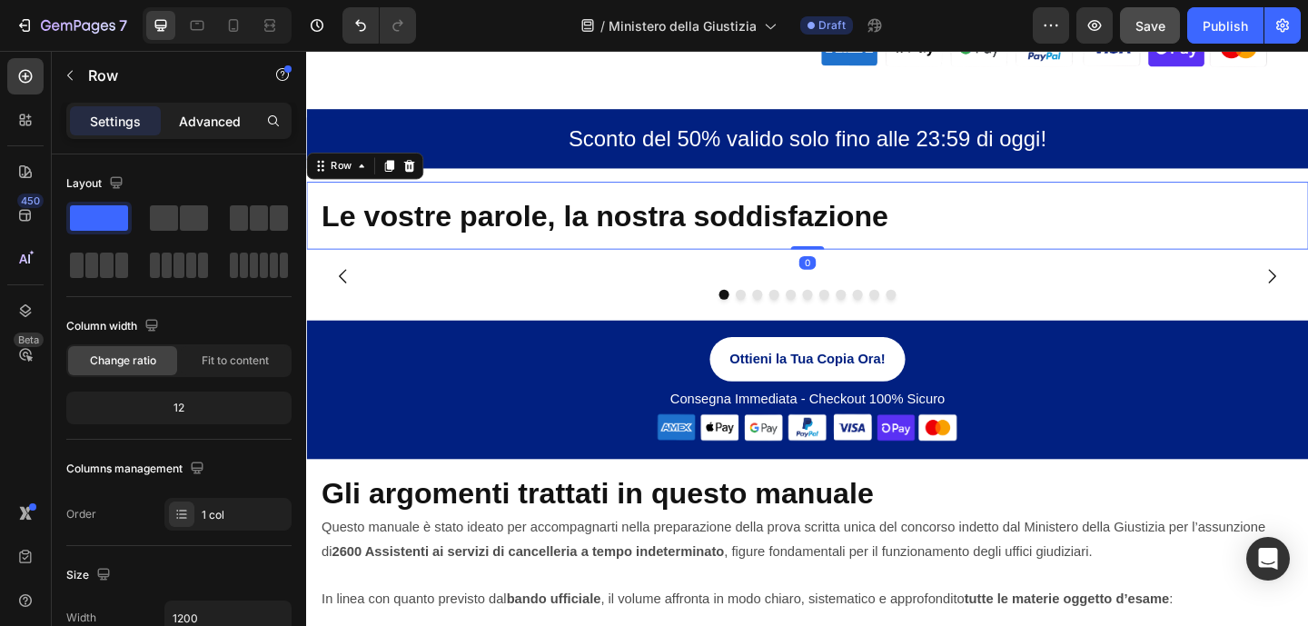
click at [211, 112] on p "Advanced" at bounding box center [210, 121] width 62 height 19
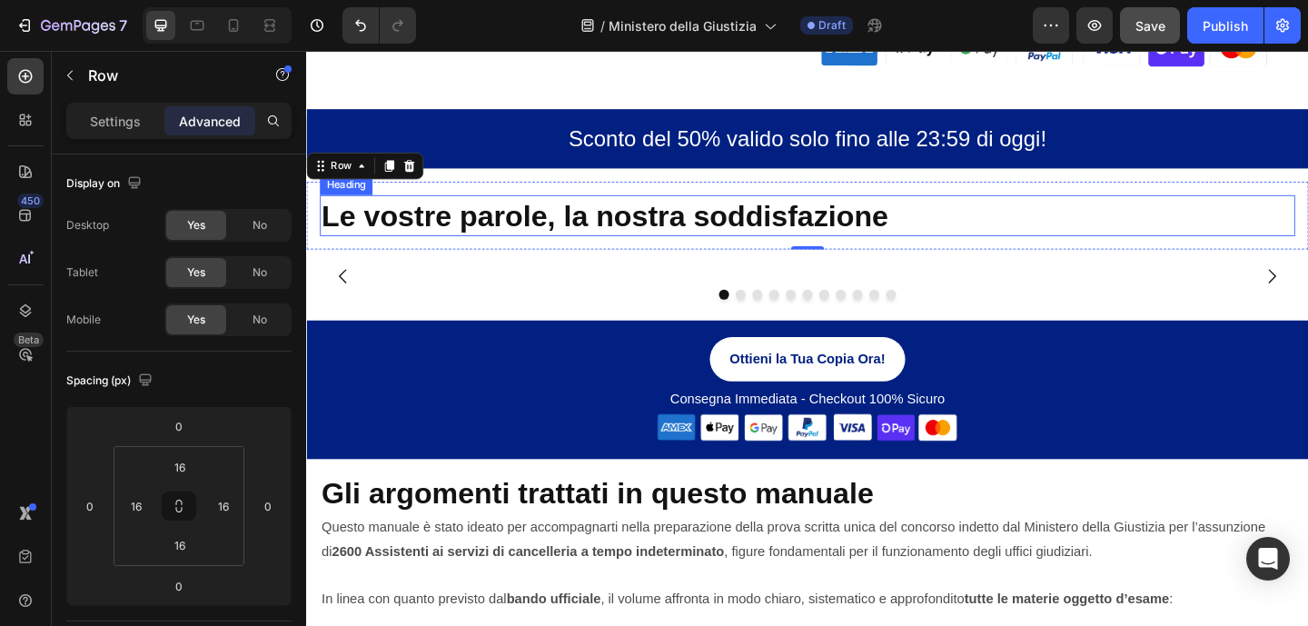
click at [405, 235] on h2 "Le vostre parole, la nostra soddisfazione" at bounding box center [851, 230] width 1061 height 45
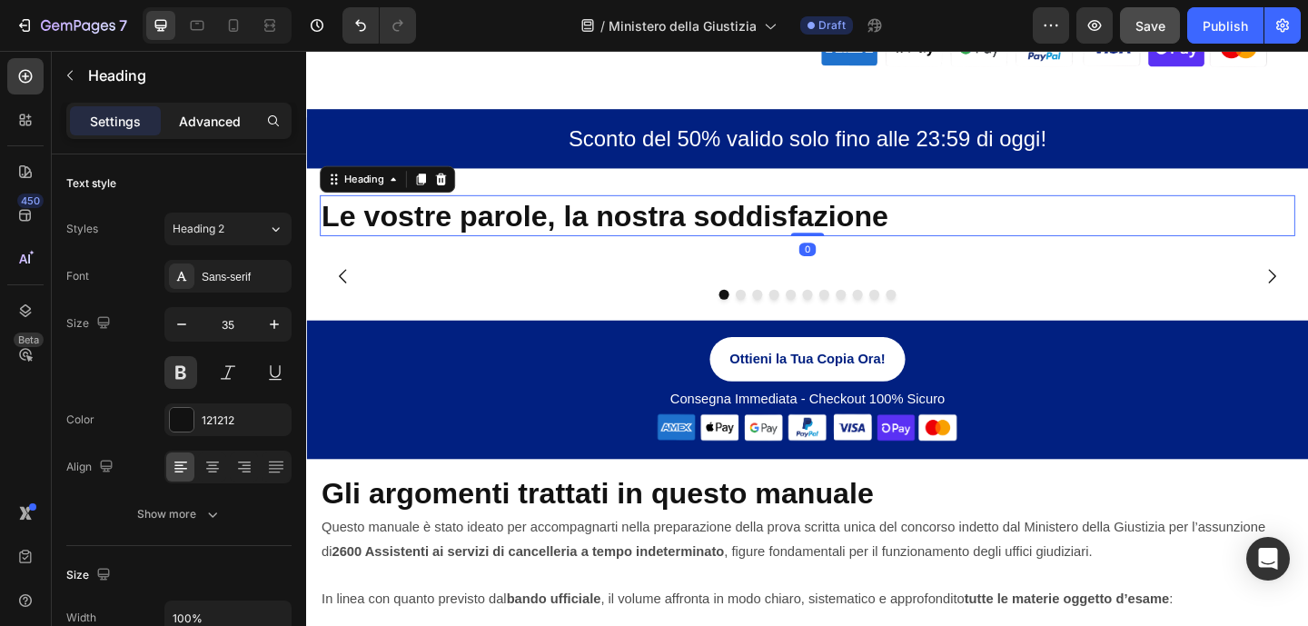
click at [230, 118] on p "Advanced" at bounding box center [210, 121] width 62 height 19
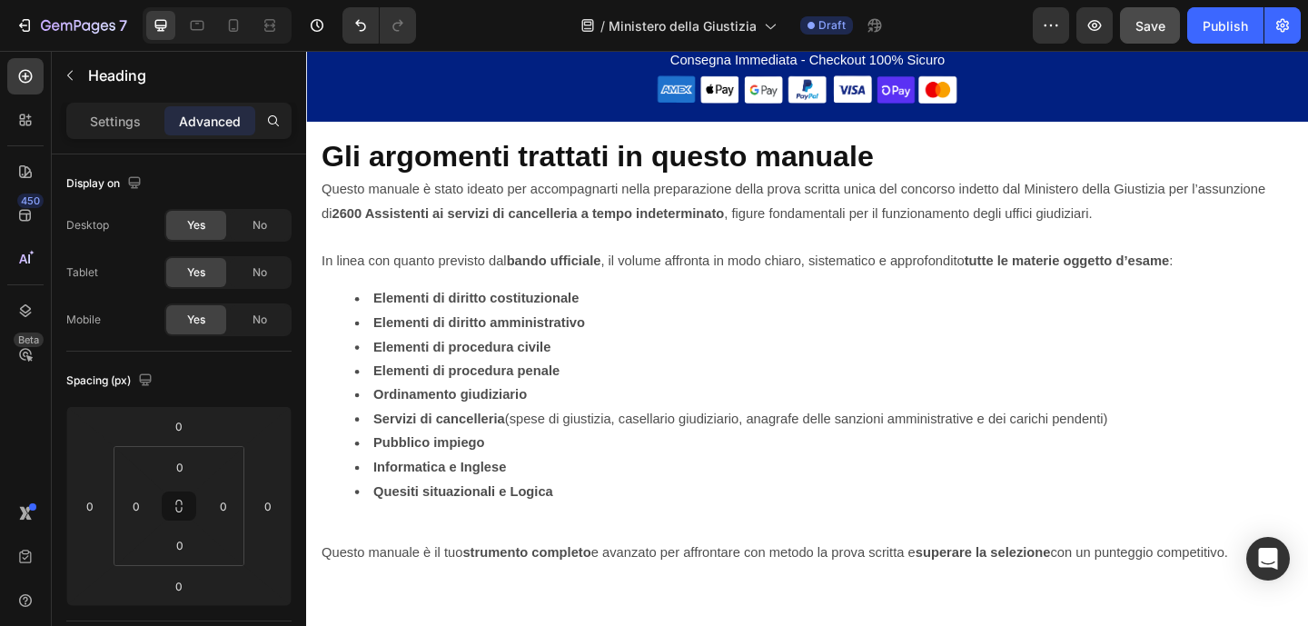
scroll to position [1578, 0]
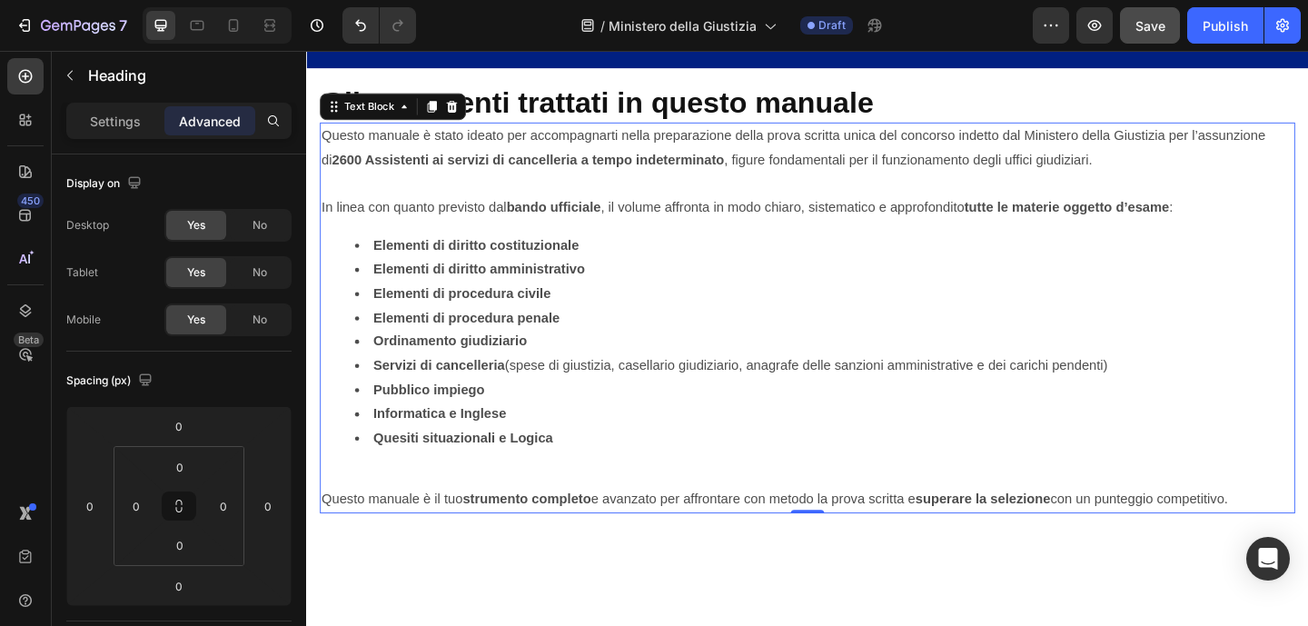
click at [370, 177] on strong "2600 Assistenti ai servizi di cancelleria a tempo indeterminato" at bounding box center [546, 169] width 427 height 15
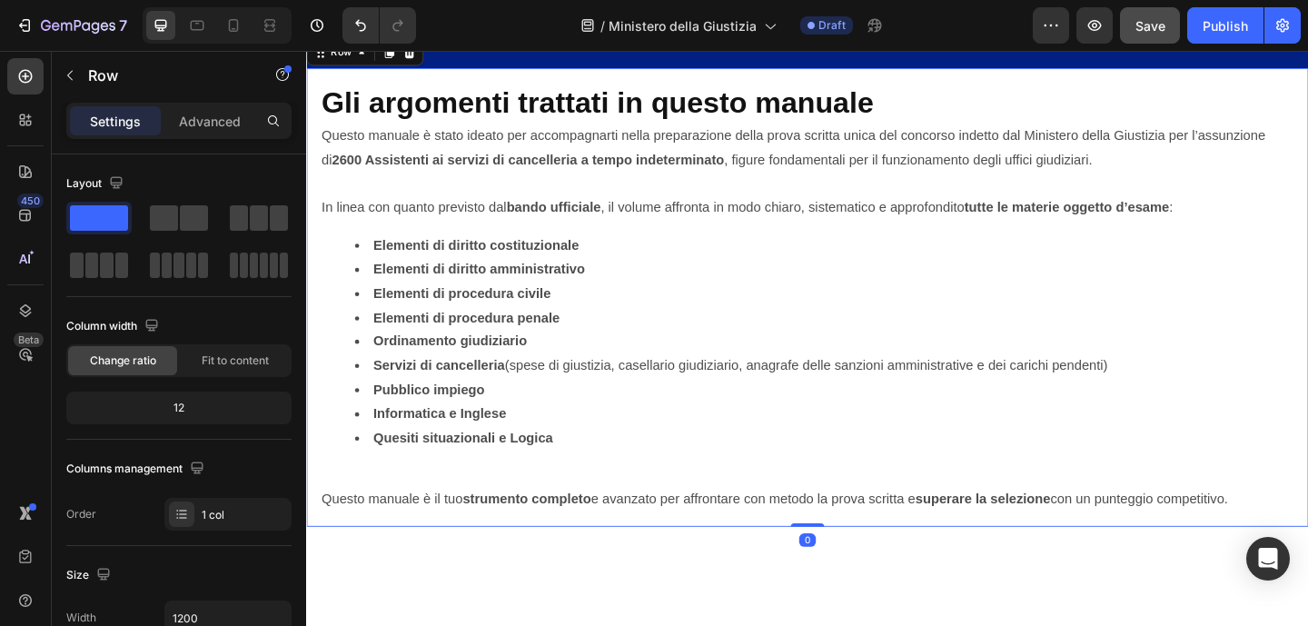
click at [314, 494] on div "Gli argomenti trattati in questo manuale Heading Questo manuale è stato ideato …" at bounding box center [851, 319] width 1090 height 499
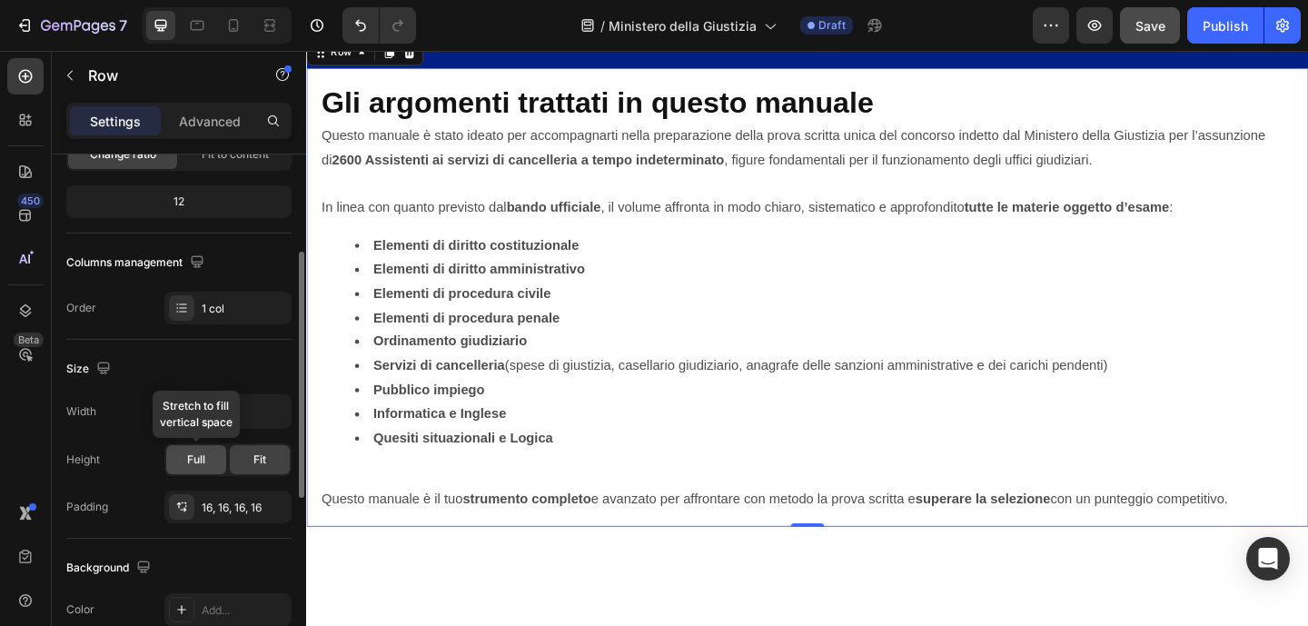
scroll to position [0, 0]
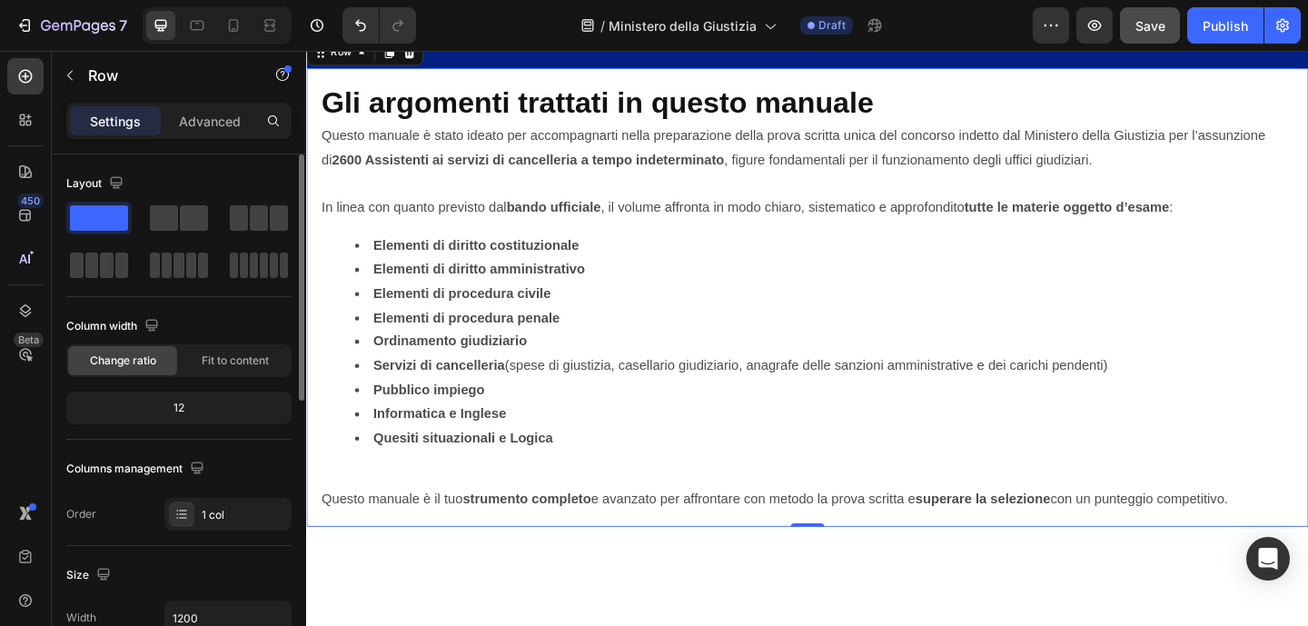
click at [198, 103] on div "Settings Advanced" at bounding box center [178, 121] width 225 height 36
click at [202, 112] on p "Advanced" at bounding box center [210, 121] width 62 height 19
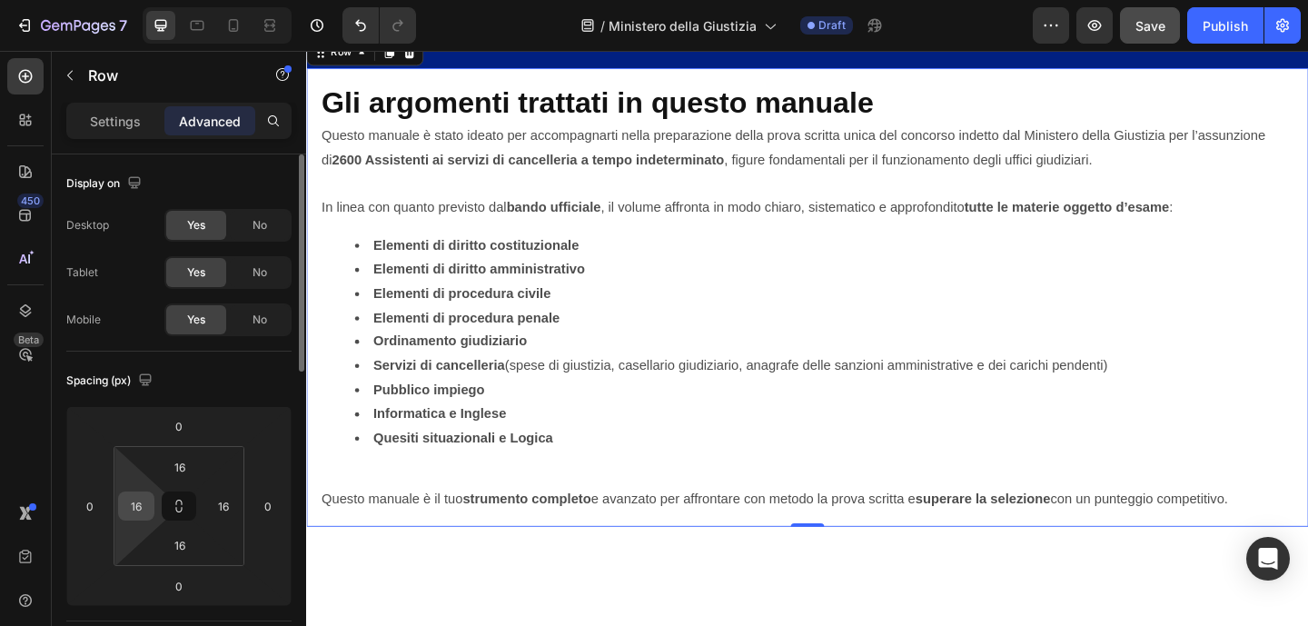
click at [136, 503] on input "16" at bounding box center [136, 505] width 27 height 27
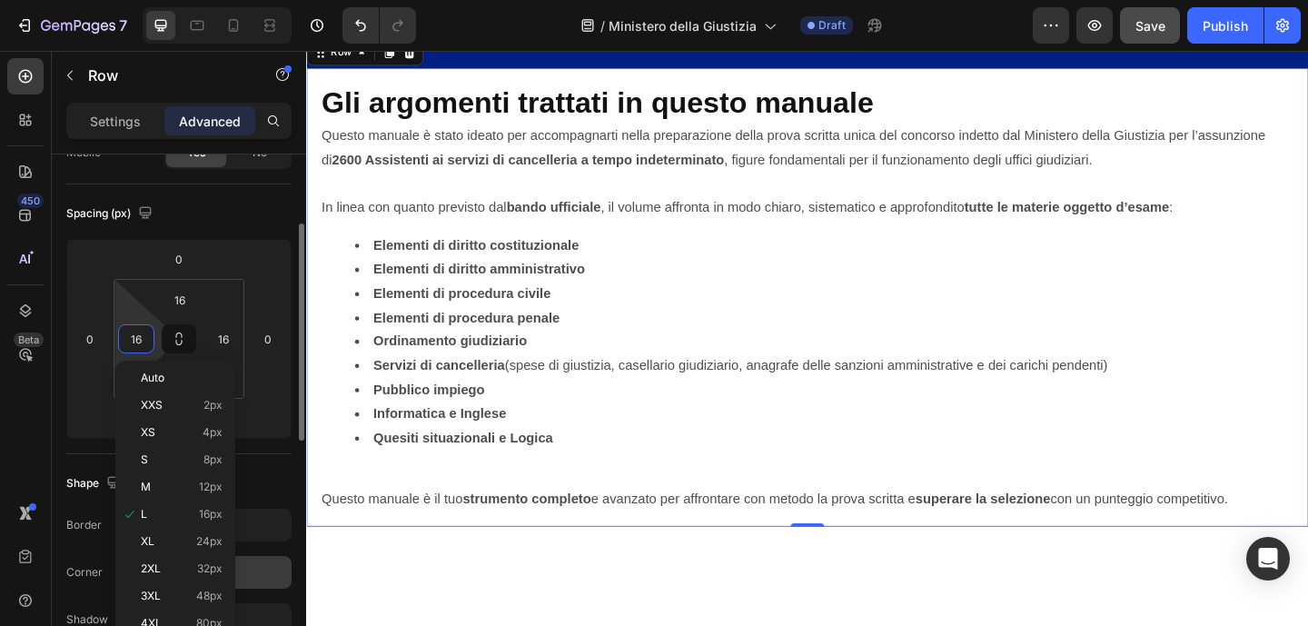
scroll to position [215, 0]
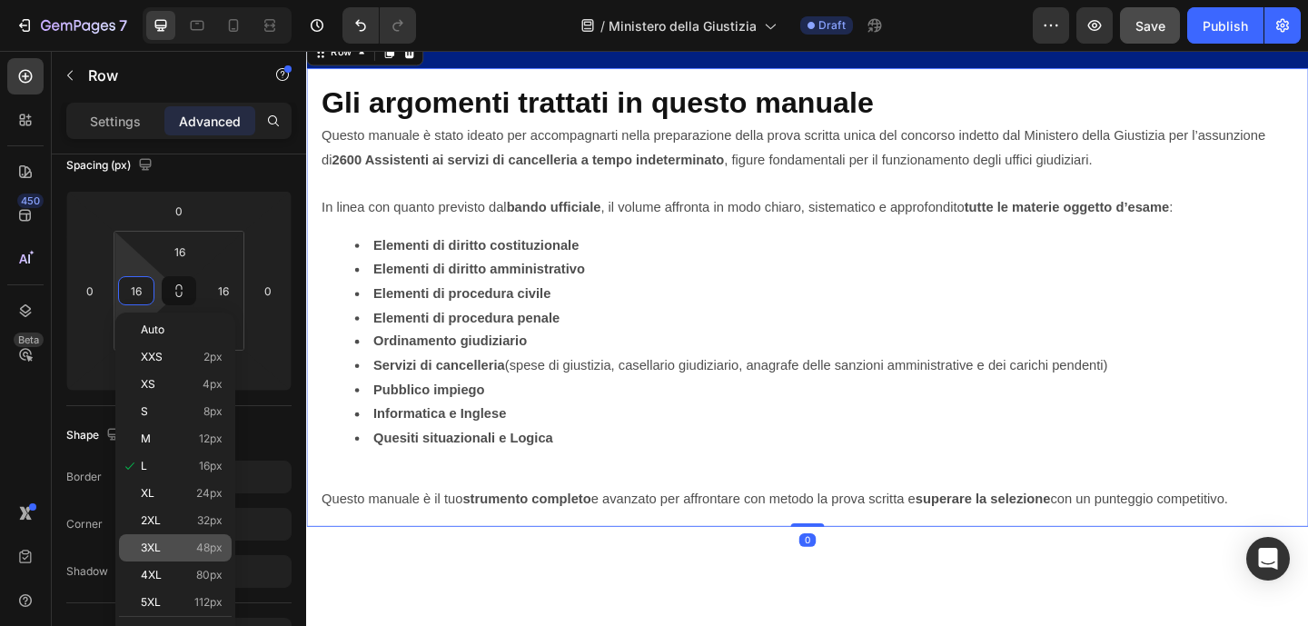
click at [171, 541] on p "3XL 48px" at bounding box center [182, 547] width 82 height 13
type input "48"
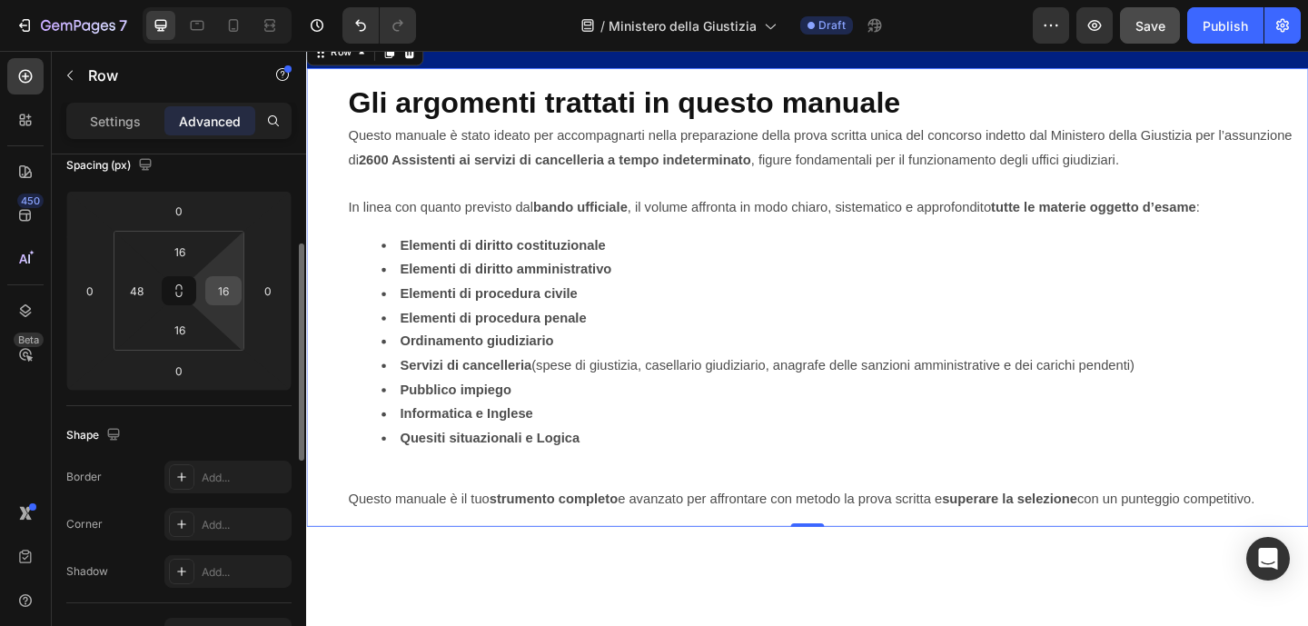
click at [221, 302] on input "16" at bounding box center [223, 290] width 27 height 27
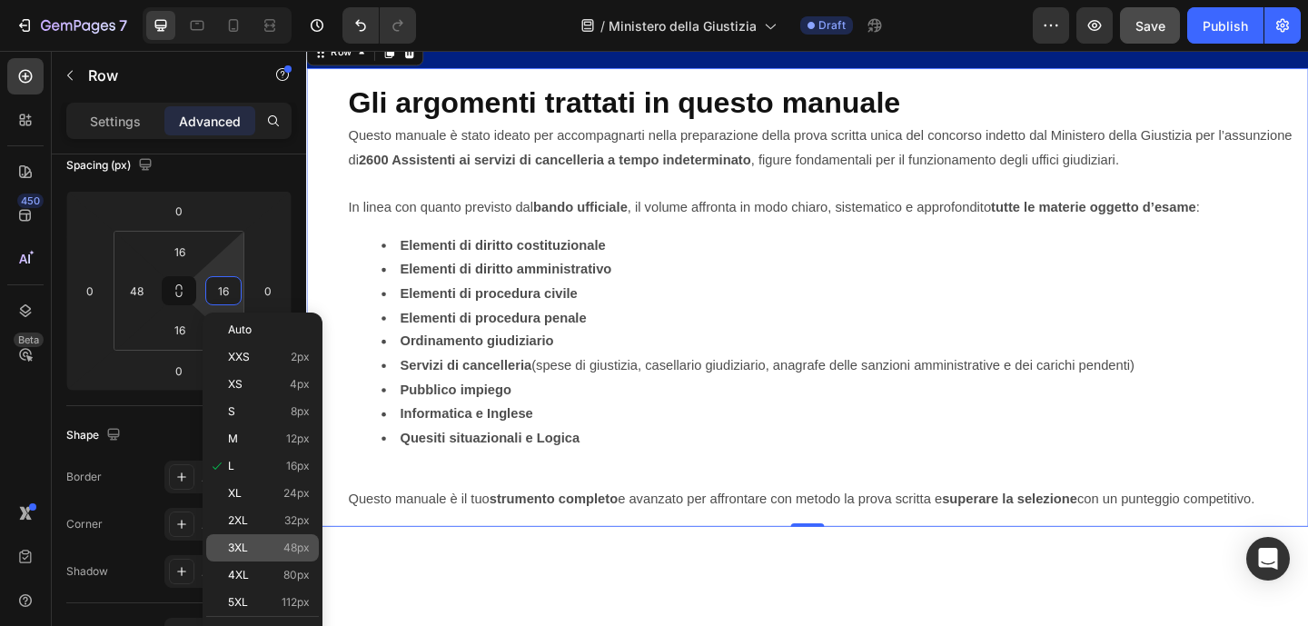
click at [258, 547] on p "3XL 48px" at bounding box center [269, 547] width 82 height 13
type input "48"
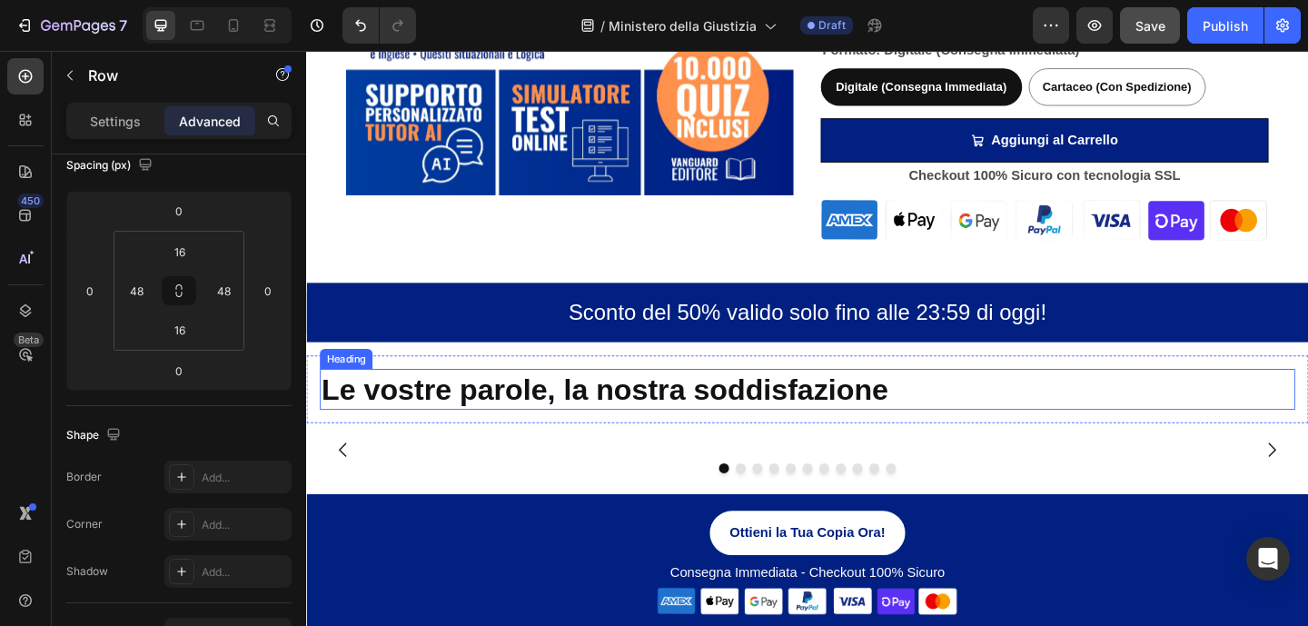
scroll to position [970, 0]
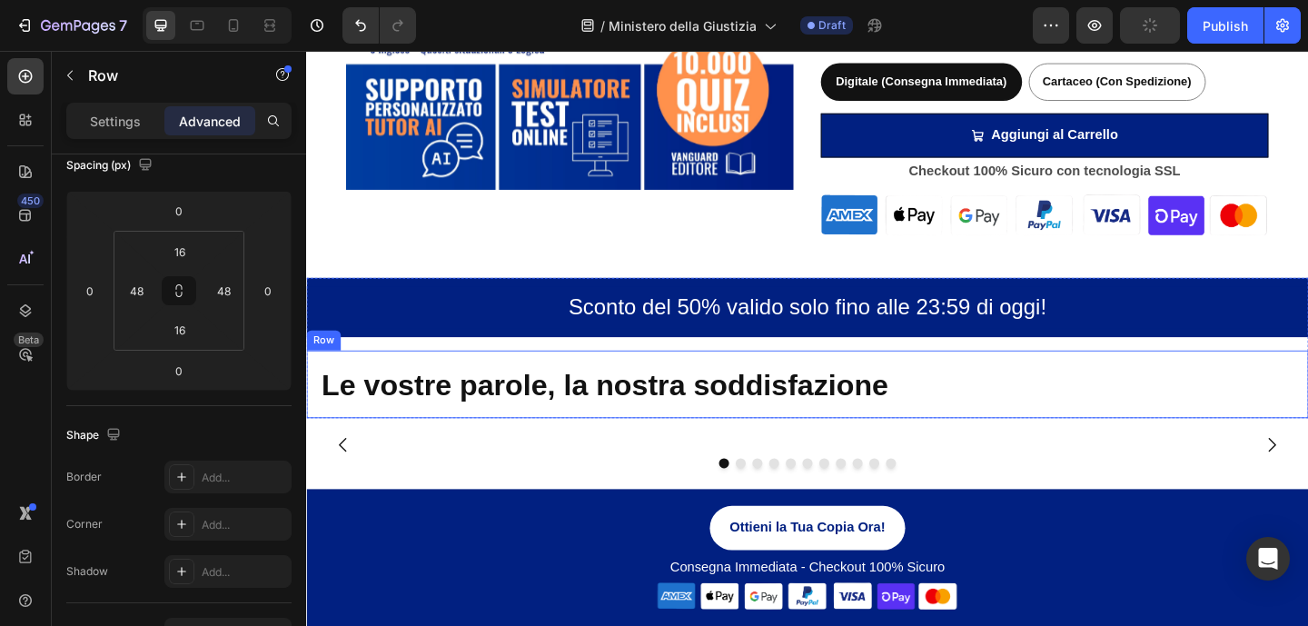
click at [1005, 383] on div "Le vostre parole, la nostra soddisfazione Heading Row" at bounding box center [851, 414] width 1090 height 74
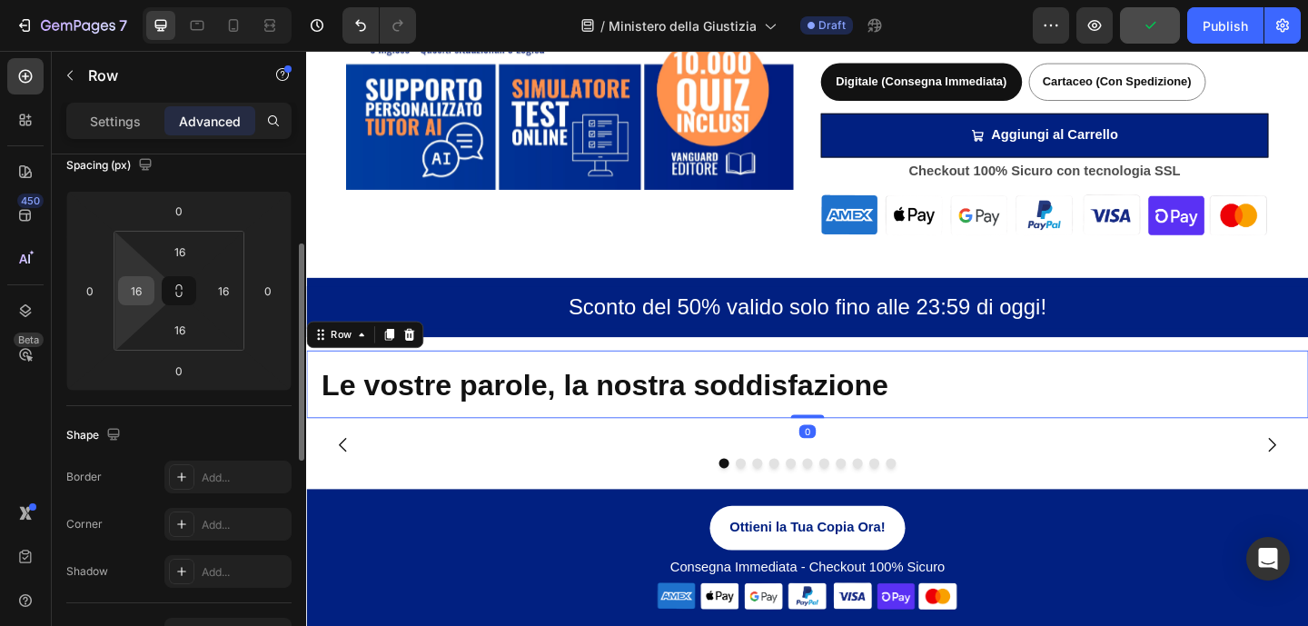
click at [149, 285] on input "16" at bounding box center [136, 290] width 27 height 27
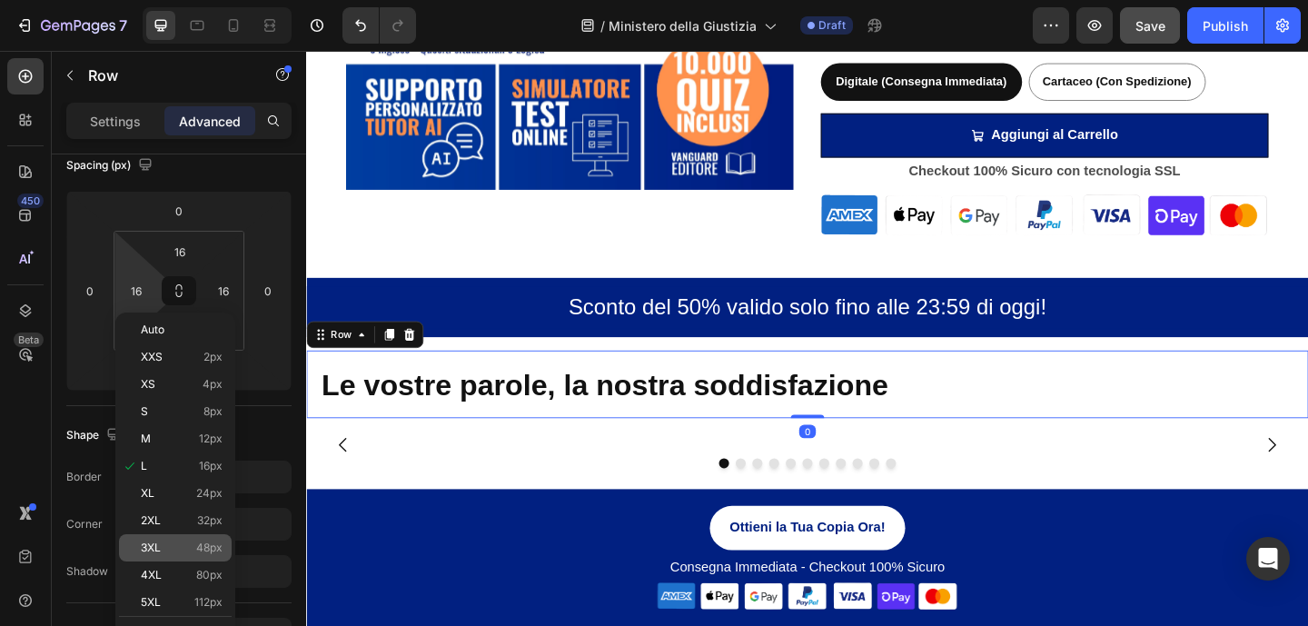
click at [188, 543] on p "3XL 48px" at bounding box center [182, 547] width 82 height 13
type input "48"
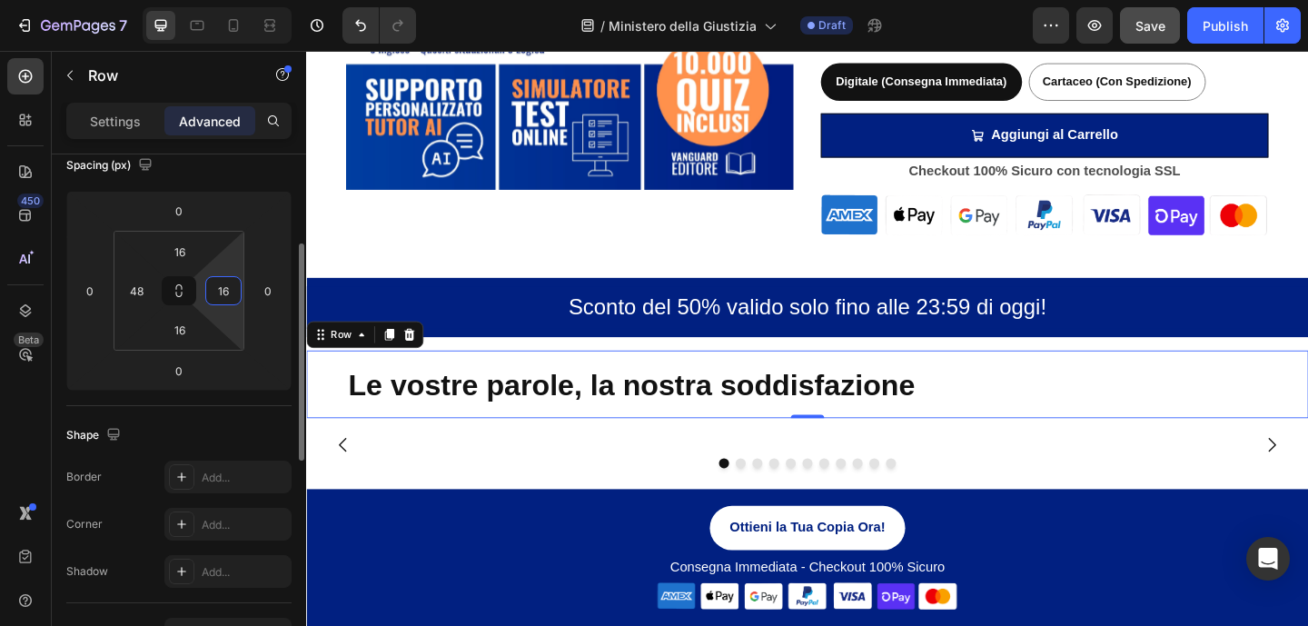
click at [227, 288] on input "16" at bounding box center [223, 290] width 27 height 27
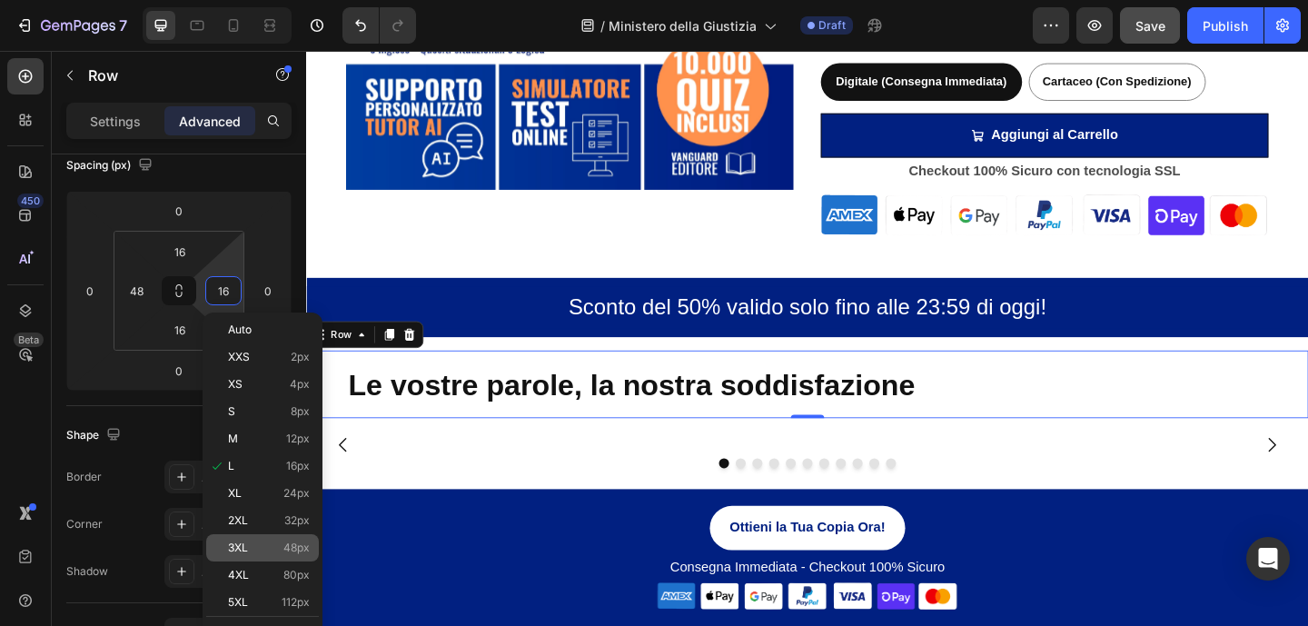
click at [254, 538] on div "3XL 48px" at bounding box center [262, 547] width 113 height 27
type input "48"
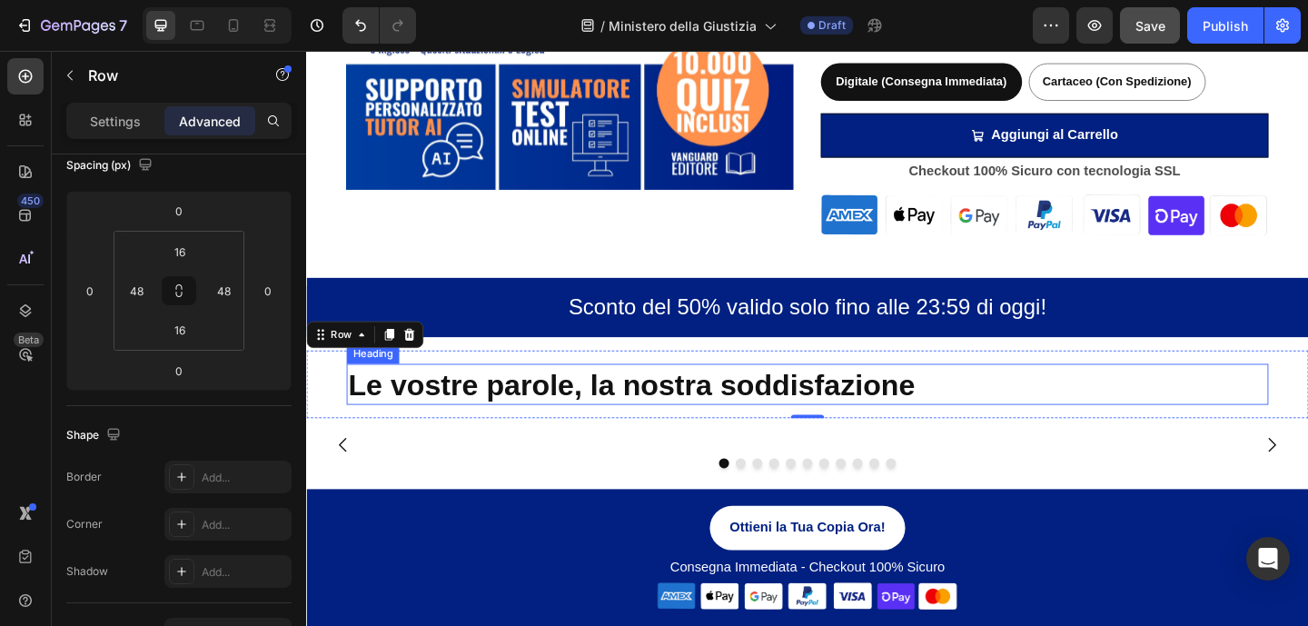
click at [1127, 405] on h2 "Le vostre parole, la nostra soddisfazione" at bounding box center [851, 413] width 1003 height 45
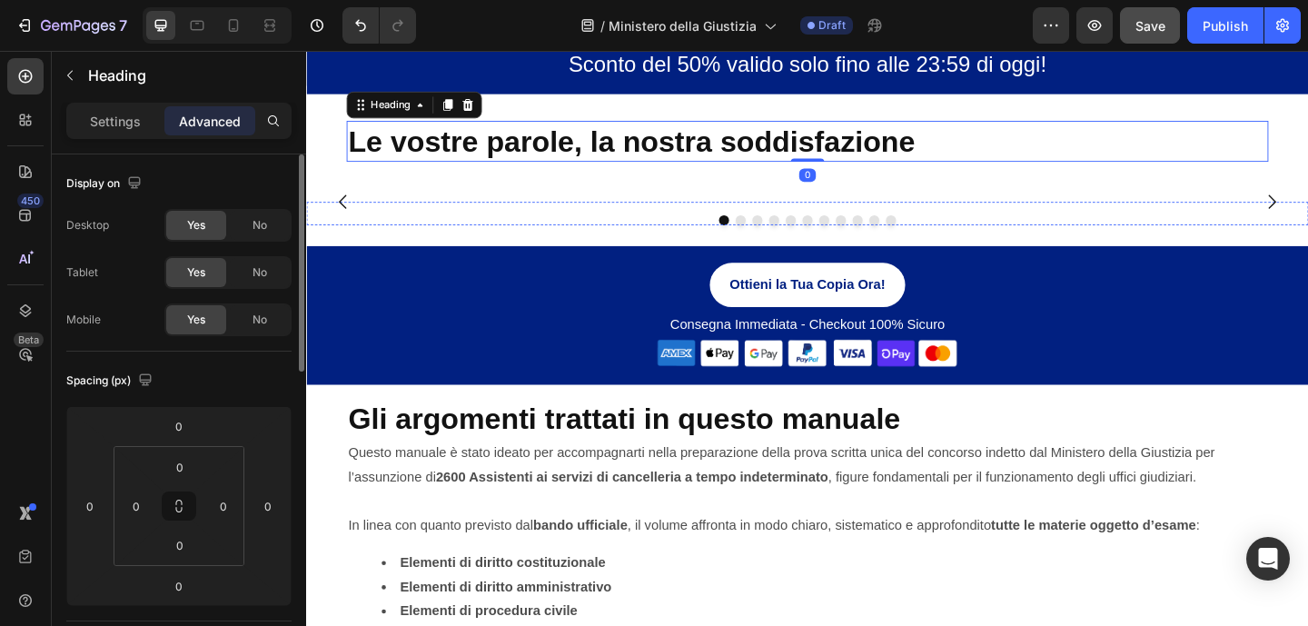
scroll to position [1236, 0]
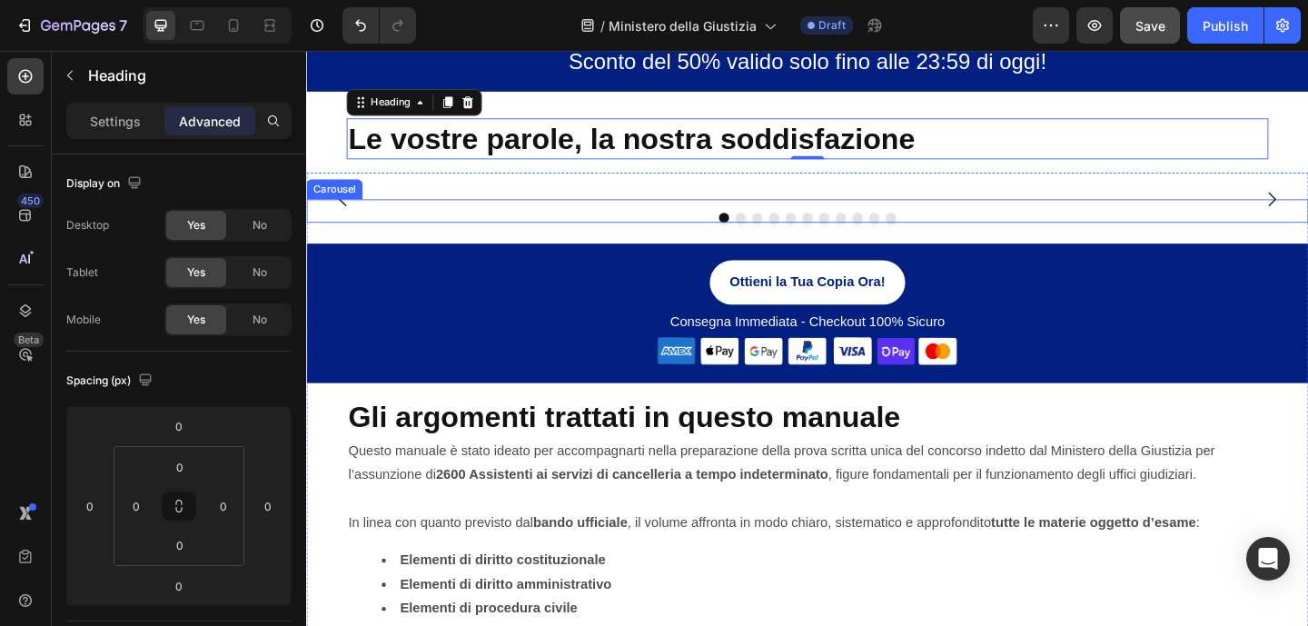
click at [1106, 238] on div "Image Image Image Image Image Image Image Image Image Image Image Carousel" at bounding box center [851, 224] width 1090 height 25
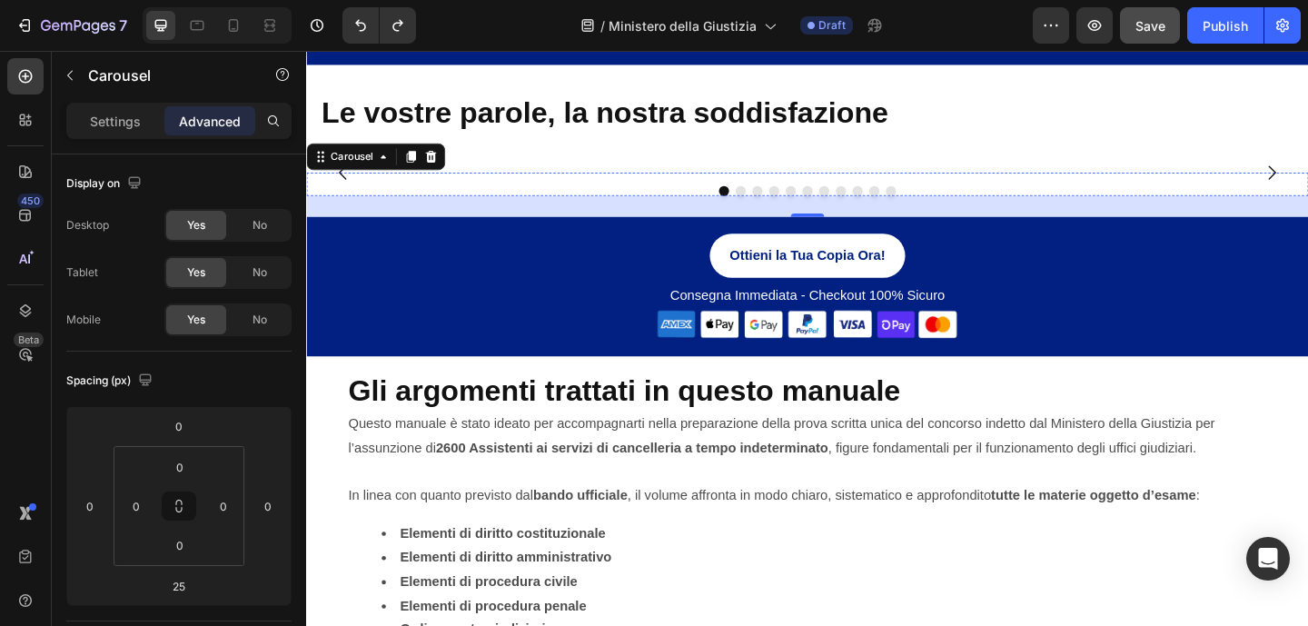
scroll to position [1266, 0]
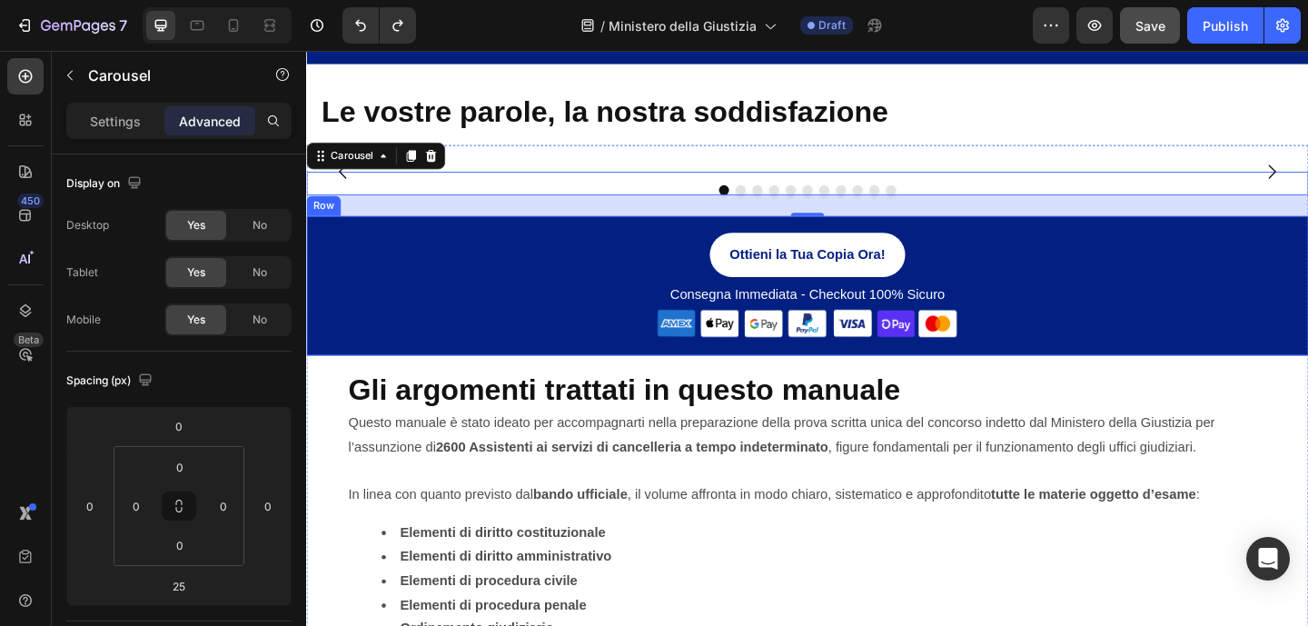
click at [1217, 381] on div "Ottieni la Tua Copia Ora! Button Consegna Immediata - Checkout 100% Sicuro Text…" at bounding box center [851, 306] width 1090 height 151
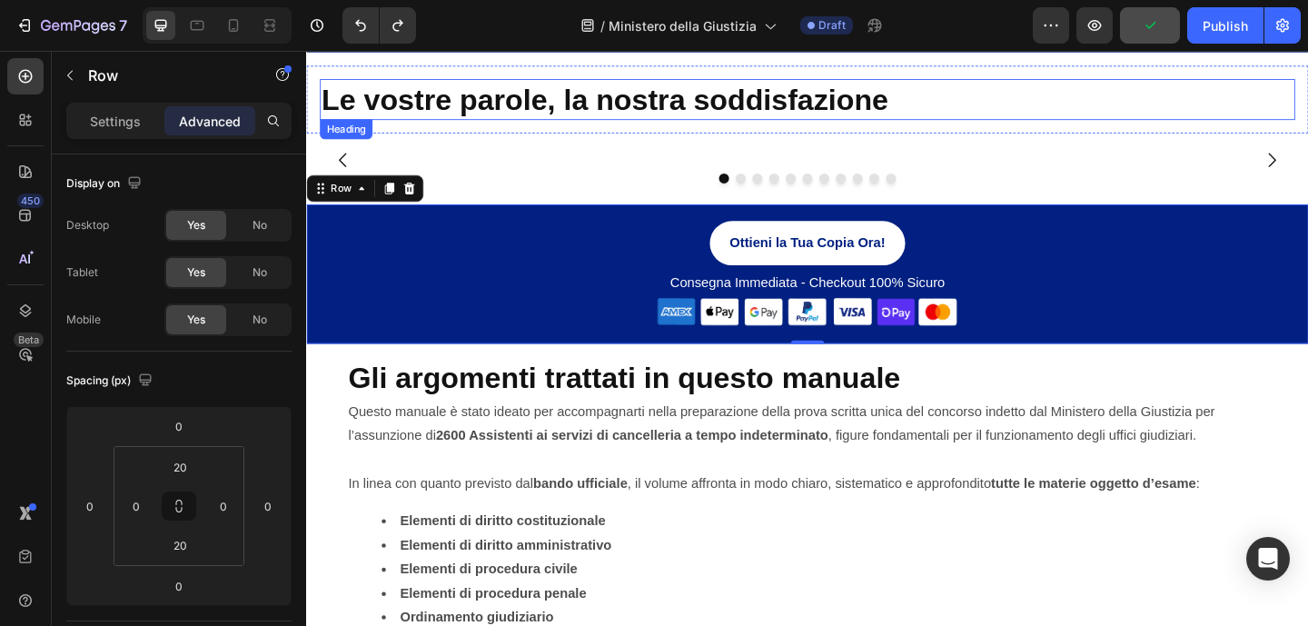
scroll to position [1272, 0]
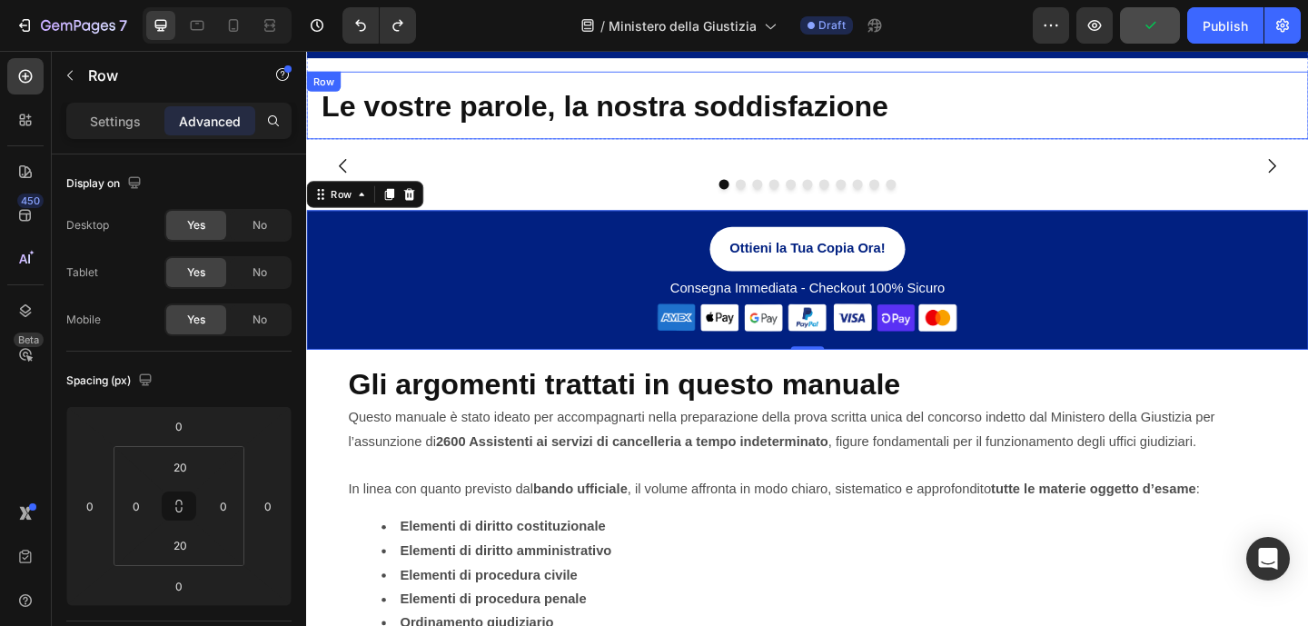
click at [984, 139] on div "Le vostre parole, la nostra soddisfazione Heading Row" at bounding box center [851, 111] width 1090 height 74
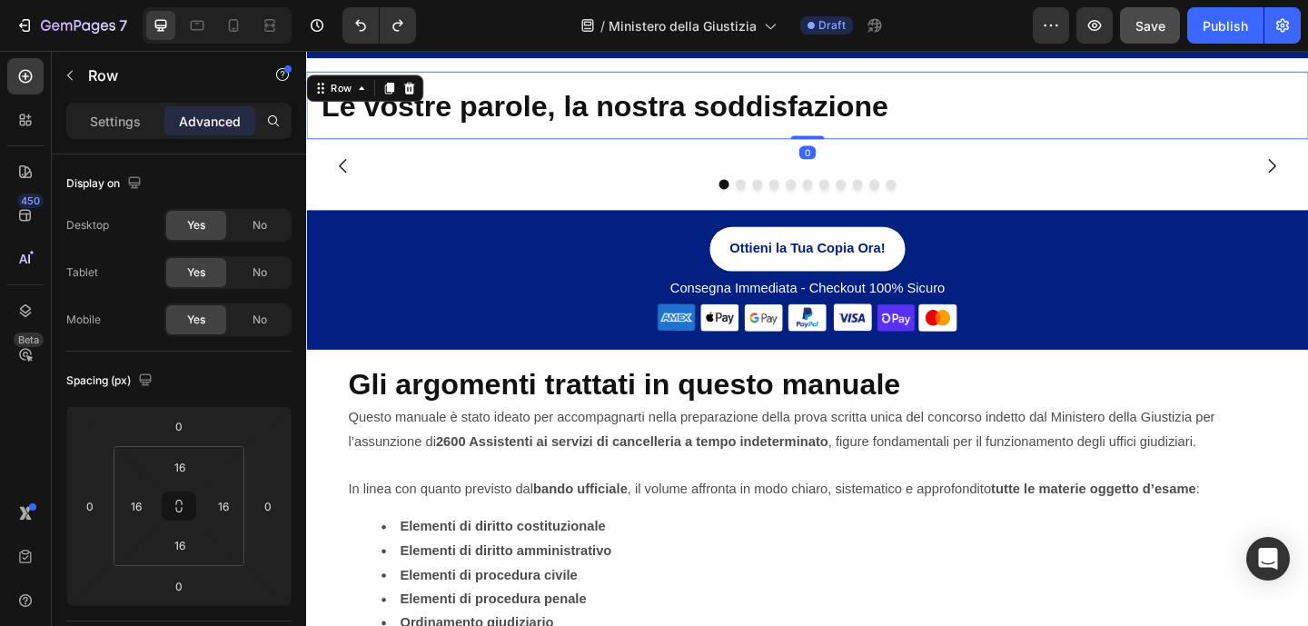
drag, startPoint x: 851, startPoint y: 144, endPoint x: 851, endPoint y: 133, distance: 11.8
click at [851, 133] on div "Le vostre parole, la nostra soddisfazione Heading Row 0" at bounding box center [851, 111] width 1090 height 74
click at [880, 168] on div "Image Image Image Image Image Image Image Image Image Image Image Carousel Otti…" at bounding box center [851, 525] width 1090 height 756
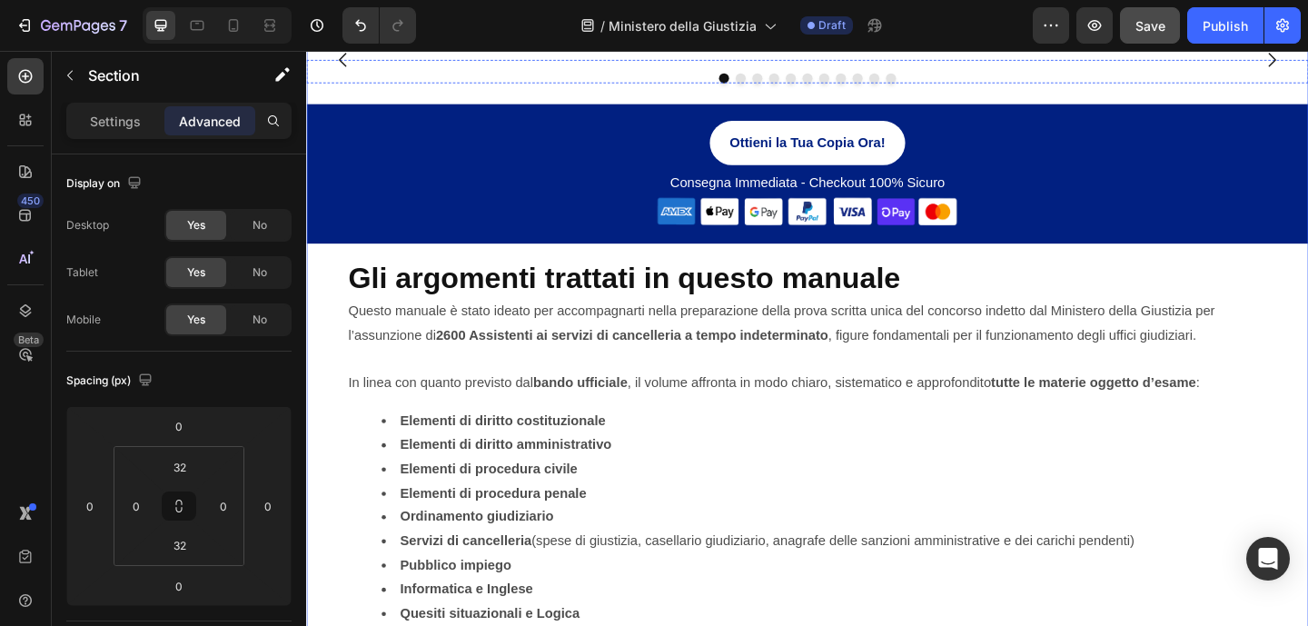
scroll to position [1411, 0]
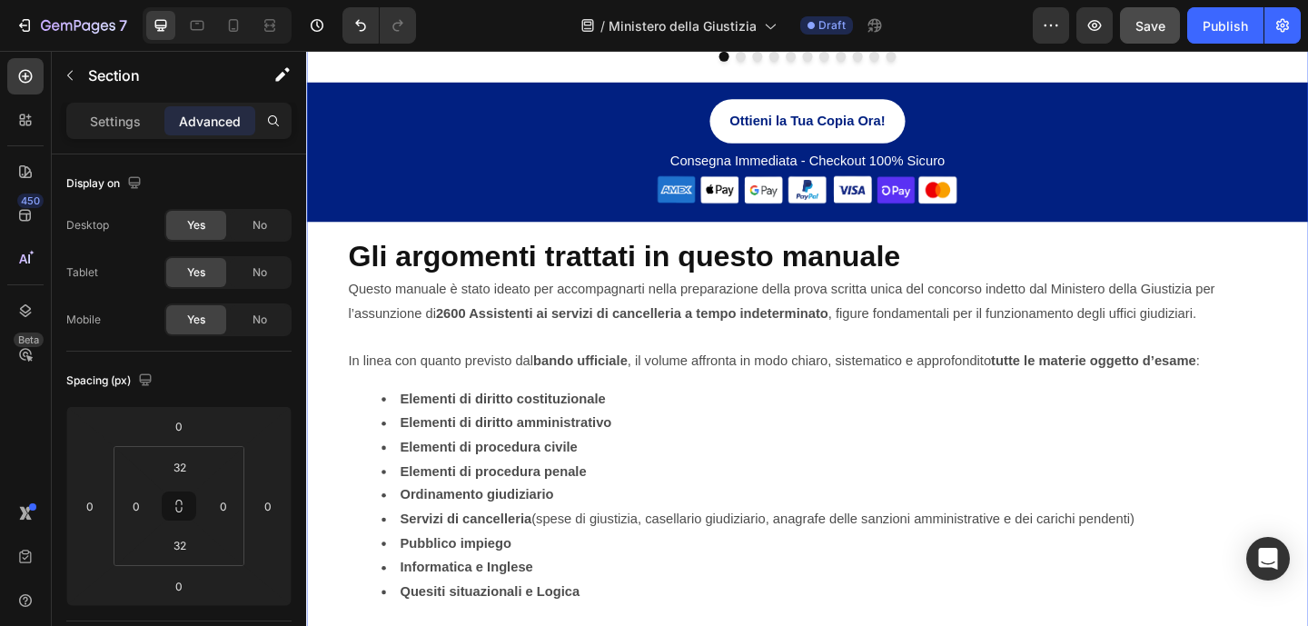
click at [1057, 85] on div "Image Image Image Image Image Image Image Image Image Image Image Carousel" at bounding box center [851, 61] width 1090 height 48
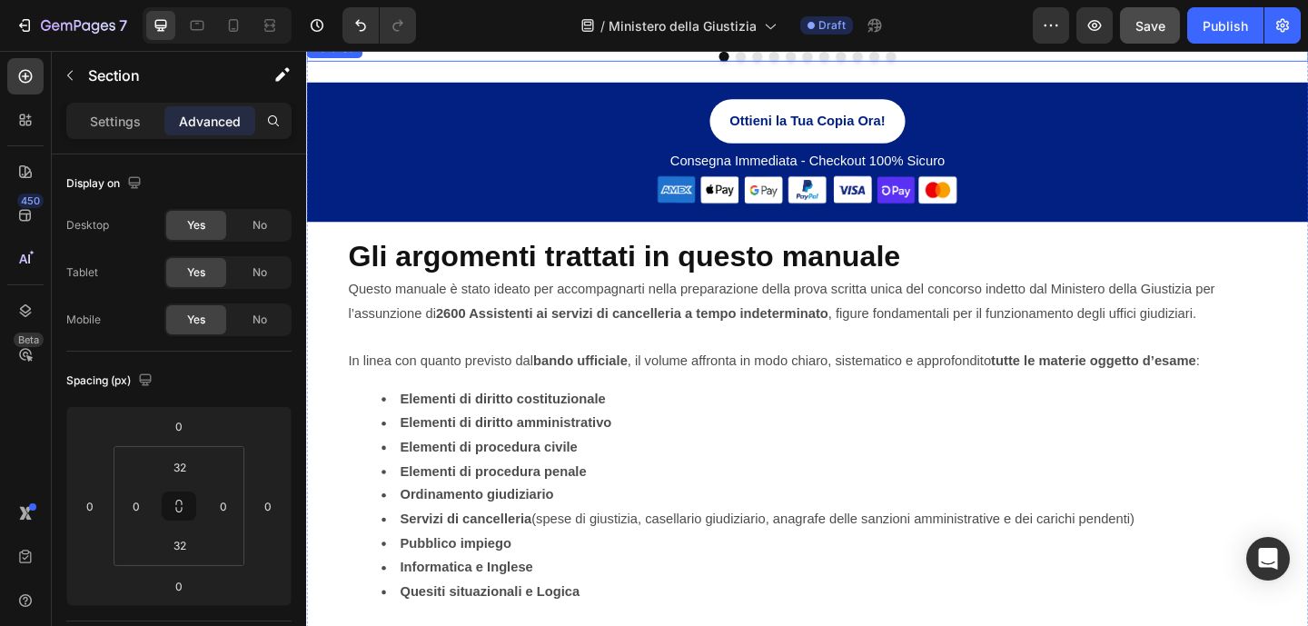
click at [1055, 63] on div "Image Image Image Image Image Image Image Image Image Image Image Carousel" at bounding box center [851, 49] width 1090 height 25
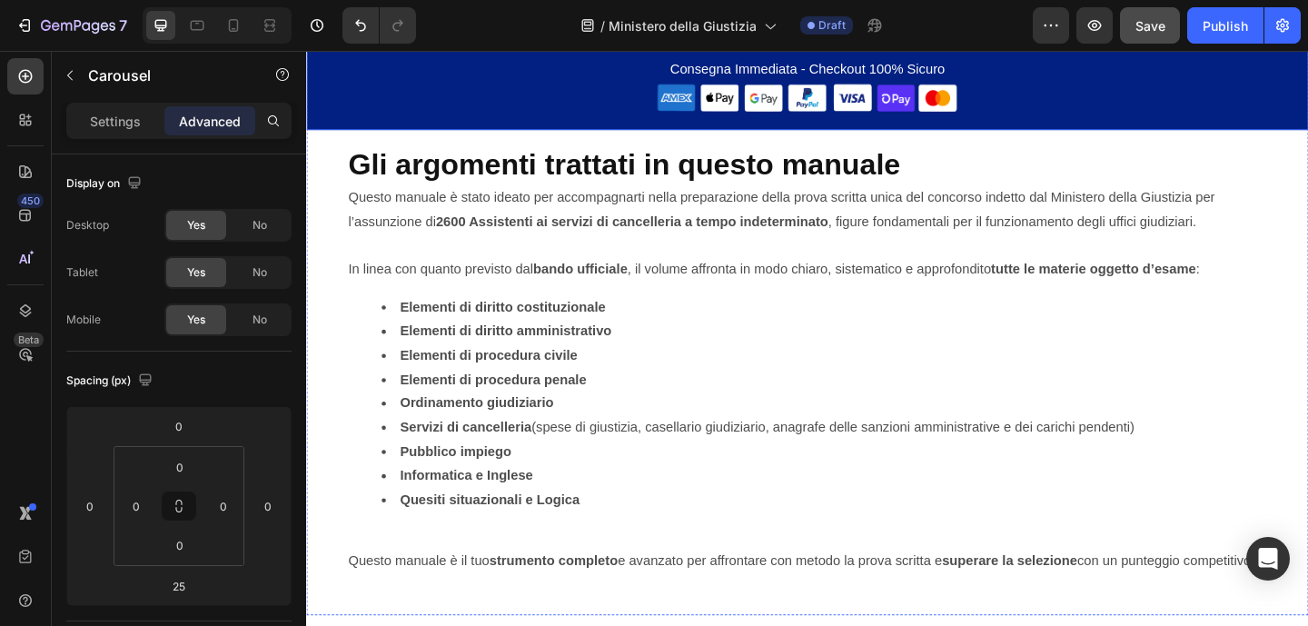
scroll to position [1516, 0]
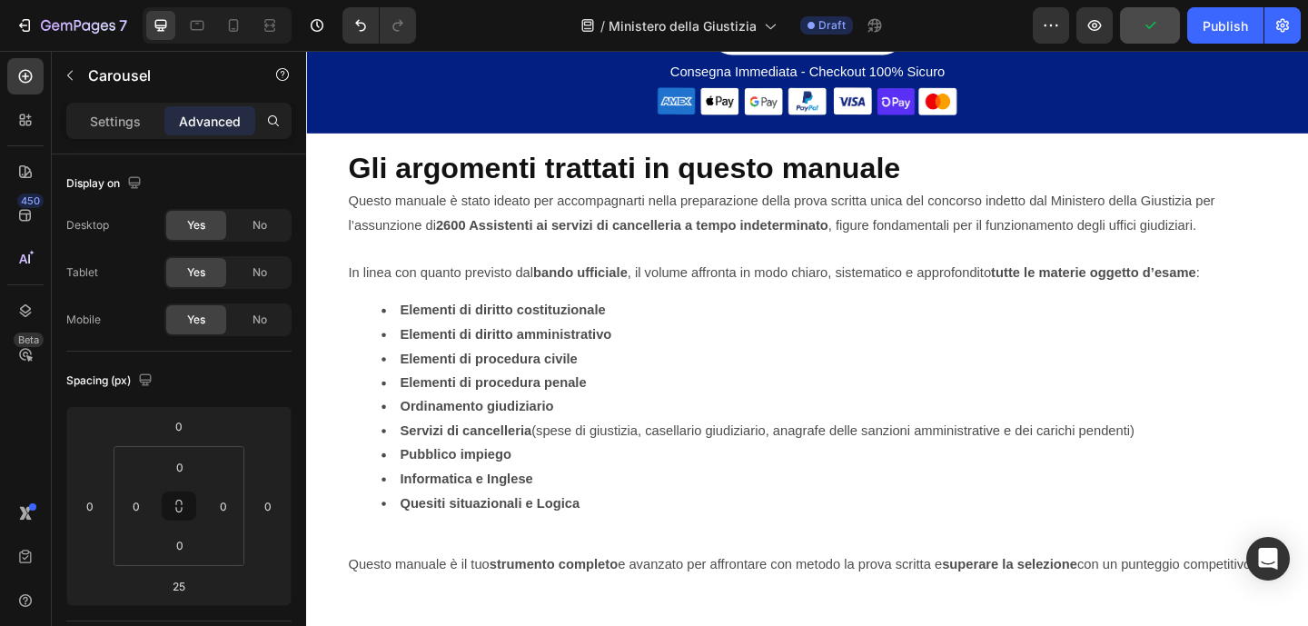
type input "35"
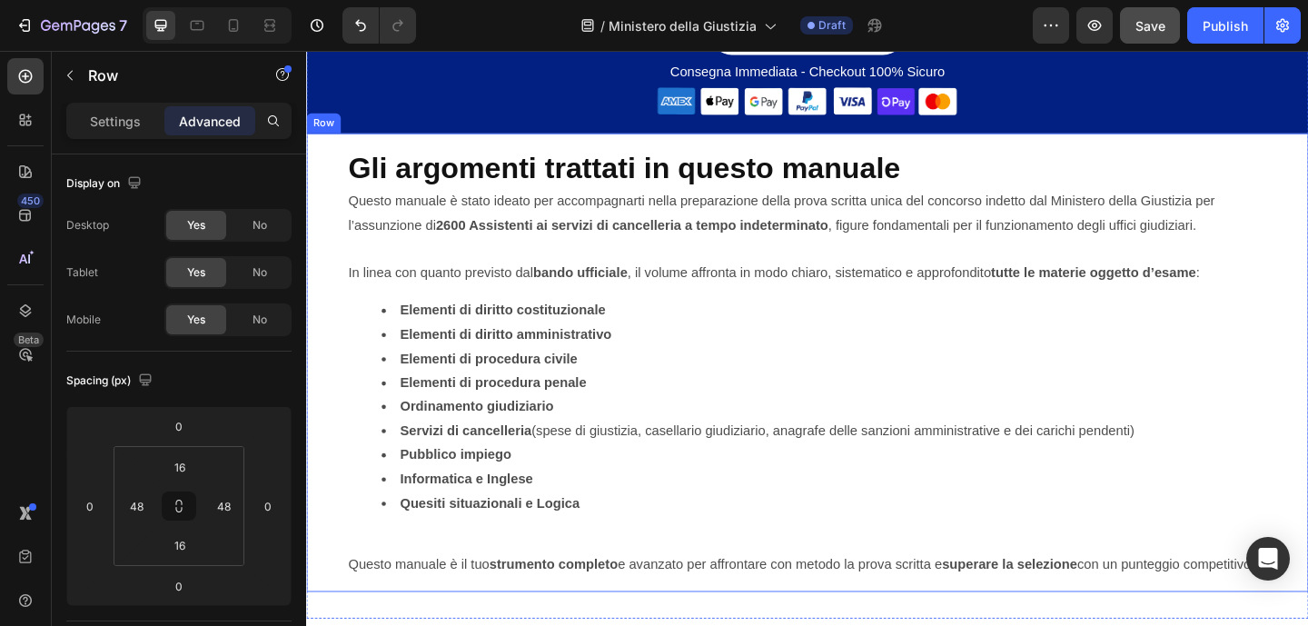
click at [818, 506] on div "Gli argomenti trattati in questo manuale Heading Questo manuale è stato ideato …" at bounding box center [851, 390] width 1090 height 499
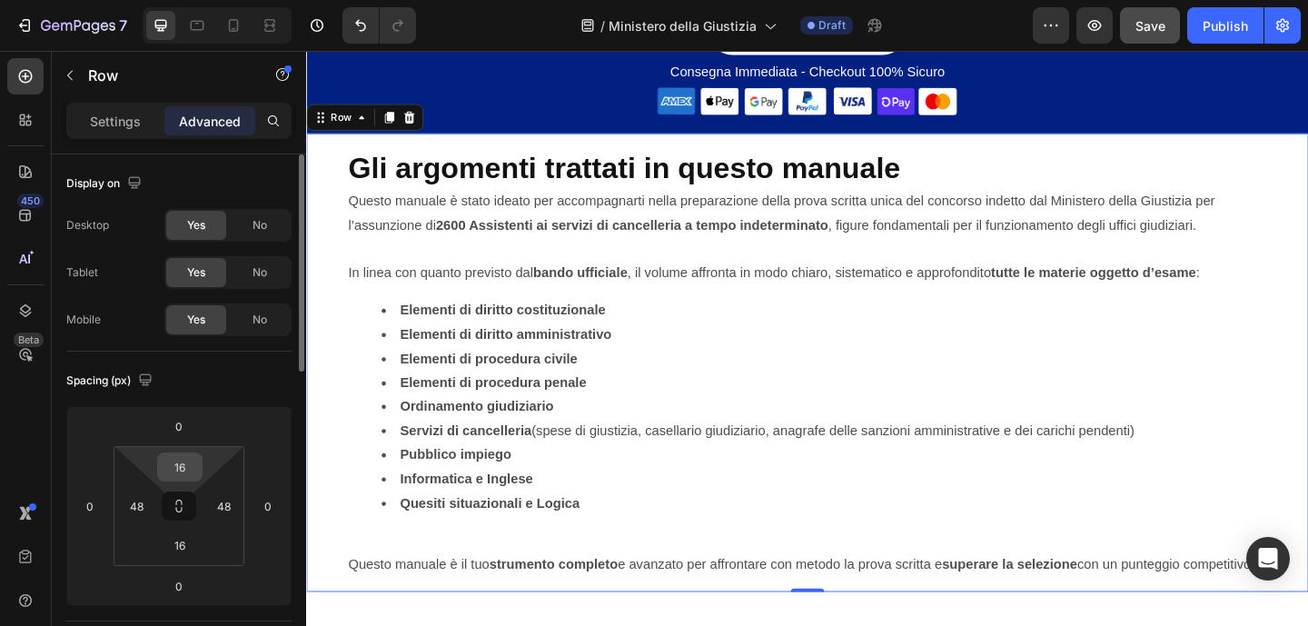
click at [189, 469] on input "16" at bounding box center [180, 466] width 36 height 27
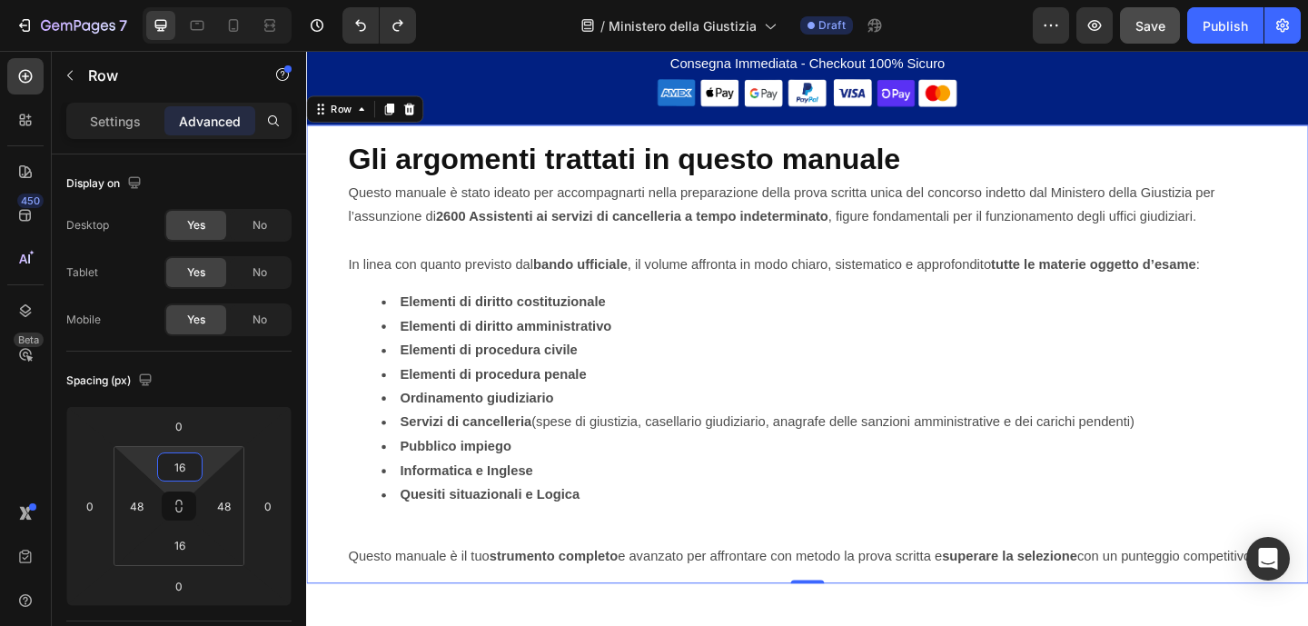
type input "16"
click at [1200, 505] on div "Gli argomenti trattati in questo manuale Heading Questo manuale è stato ideato …" at bounding box center [851, 381] width 1090 height 499
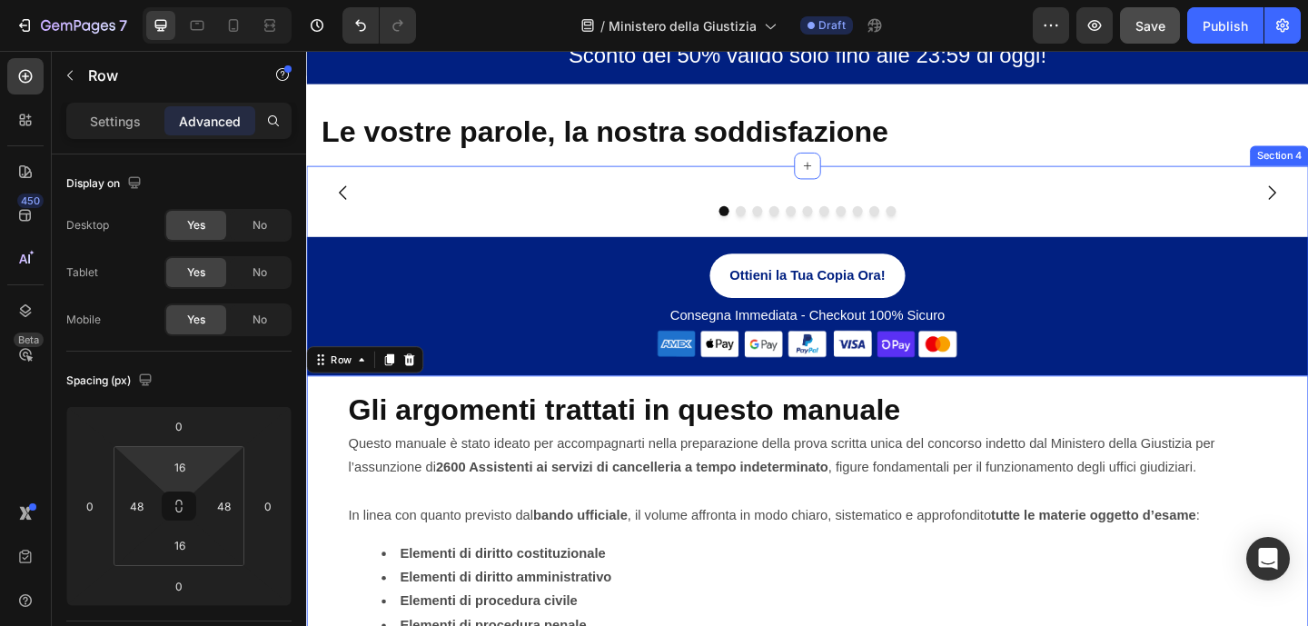
scroll to position [1092, 0]
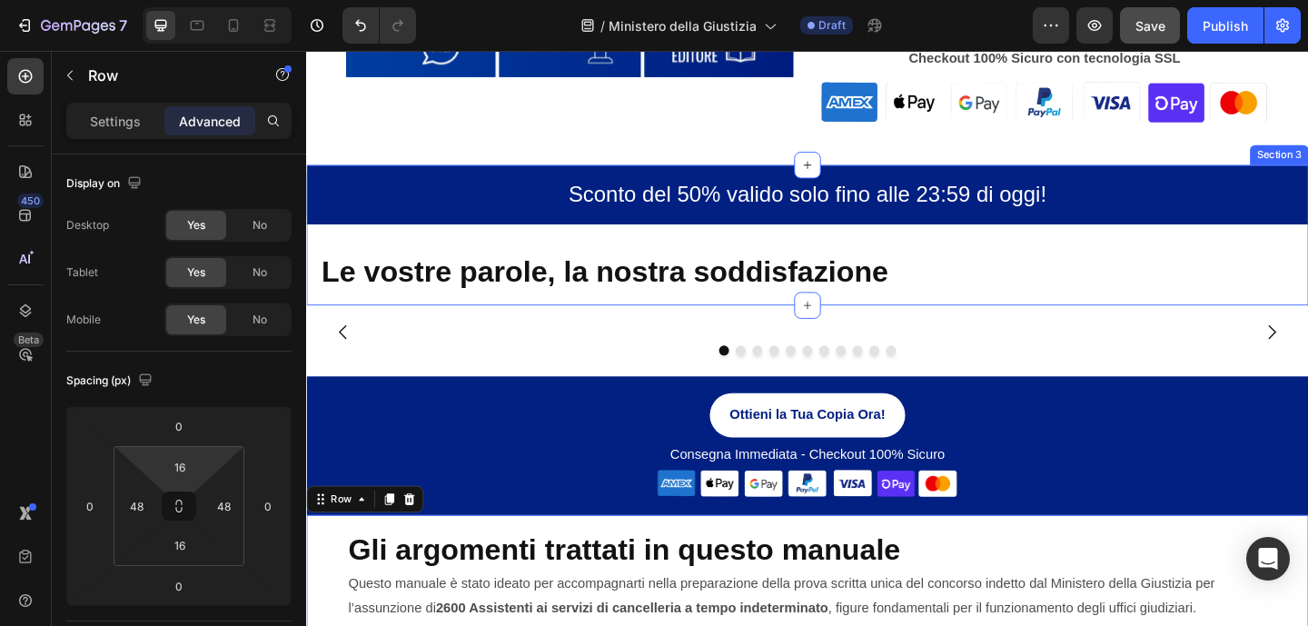
click at [772, 251] on div "Sconto del 50% valido solo fino alle 23:59 di oggi! Text Block Row Le vostre pa…" at bounding box center [851, 251] width 1090 height 153
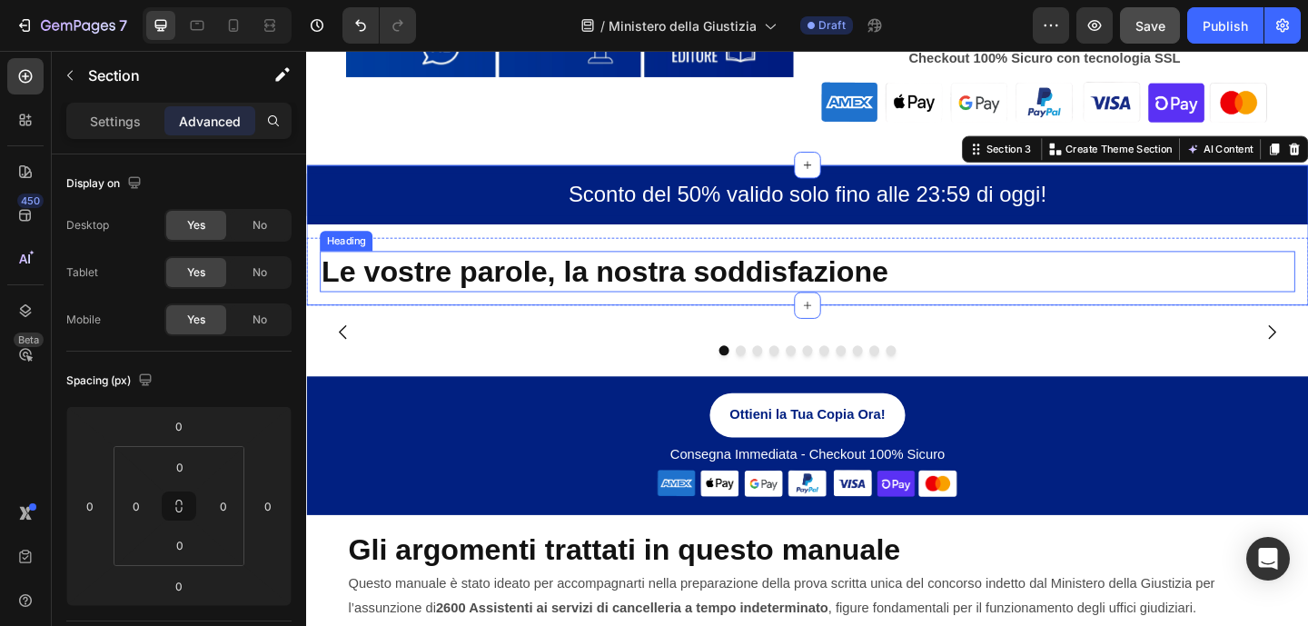
click at [770, 269] on h2 "Le vostre parole, la nostra soddisfazione" at bounding box center [851, 291] width 1061 height 45
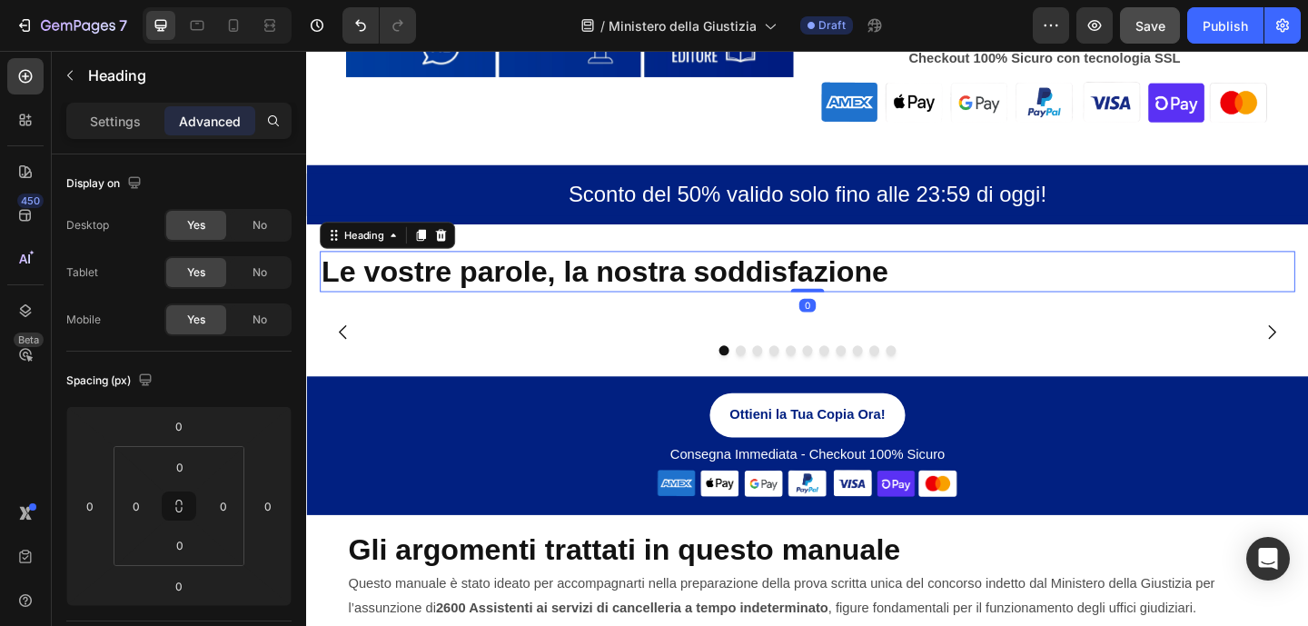
click at [766, 286] on h2 "Le vostre parole, la nostra soddisfazione" at bounding box center [851, 291] width 1061 height 45
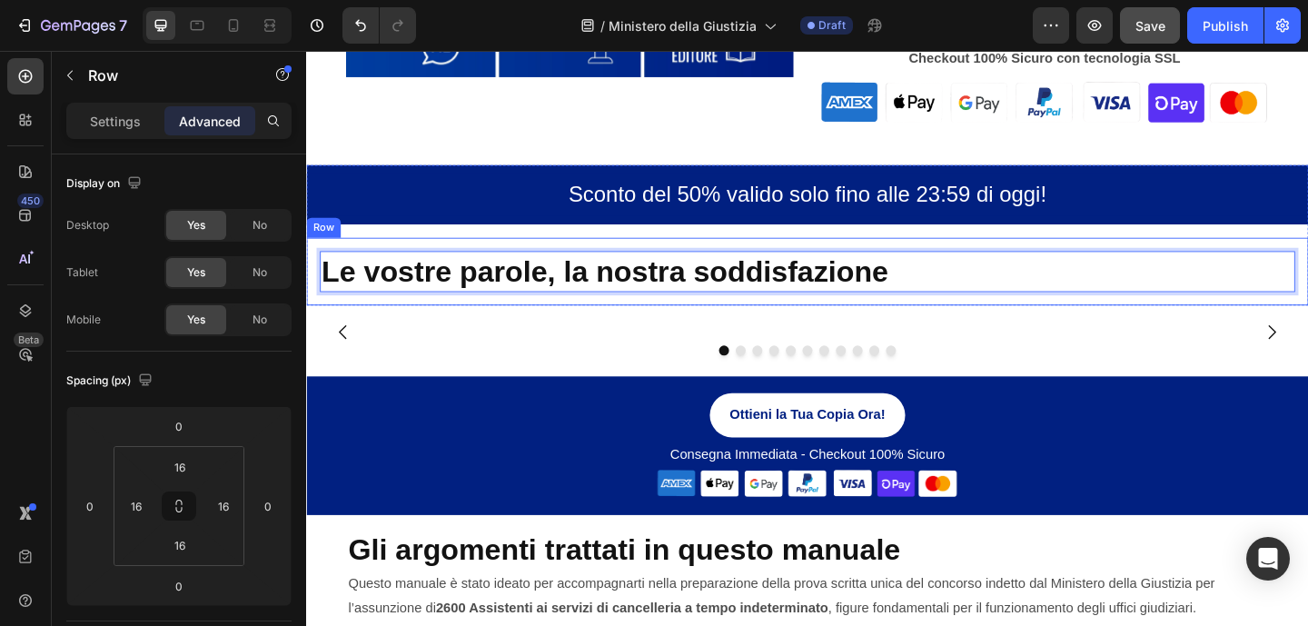
click at [766, 255] on div "Le vostre parole, la nostra soddisfazione Heading 0 Row" at bounding box center [851, 291] width 1090 height 74
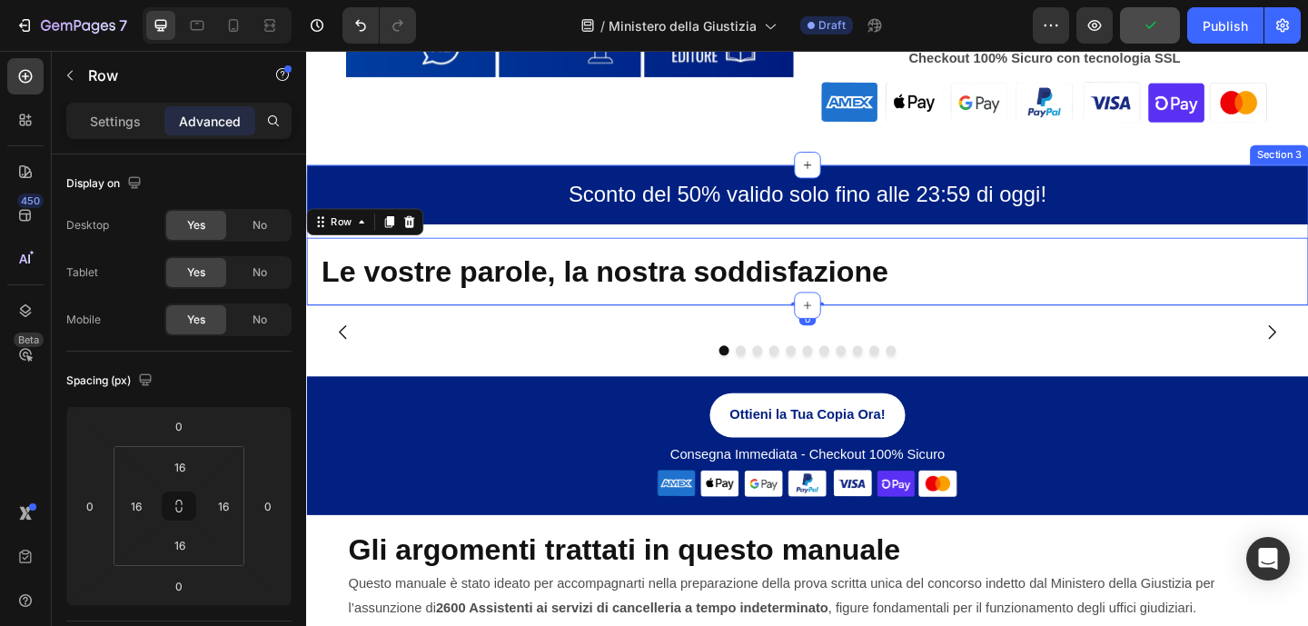
click at [772, 241] on div "Sconto del 50% valido solo fino alle 23:59 di oggi! Text Block Row Le vostre pa…" at bounding box center [851, 251] width 1090 height 153
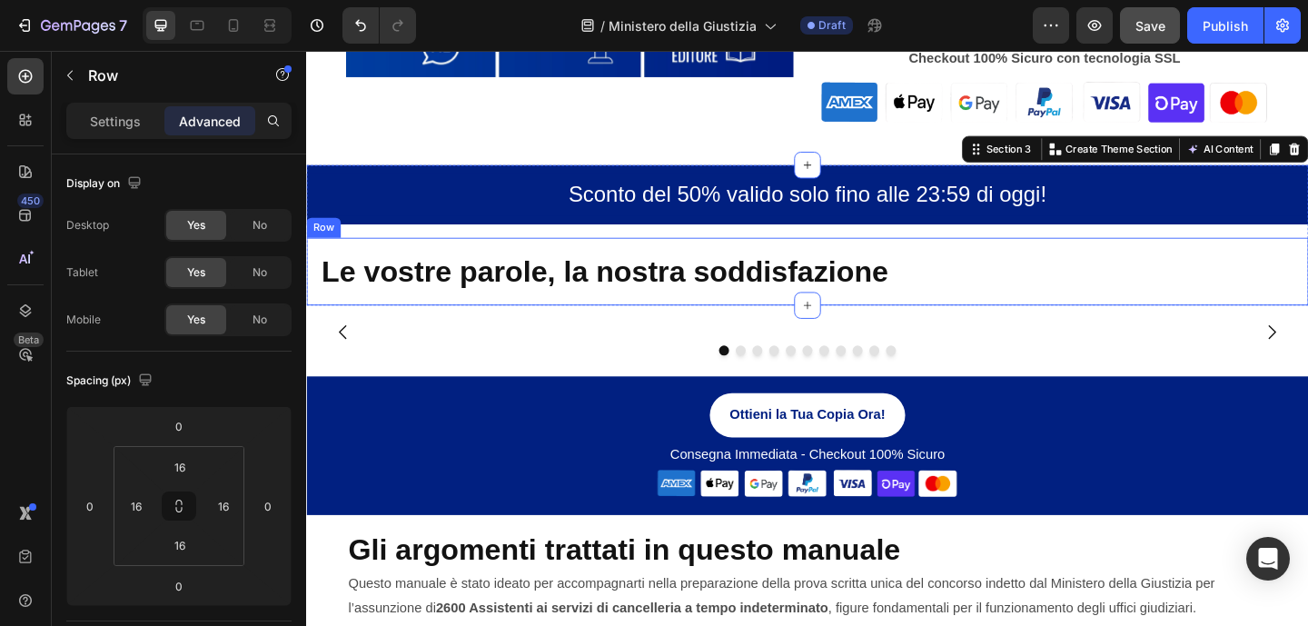
click at [813, 259] on div "Le vostre parole, la nostra soddisfazione Heading Row" at bounding box center [851, 291] width 1090 height 74
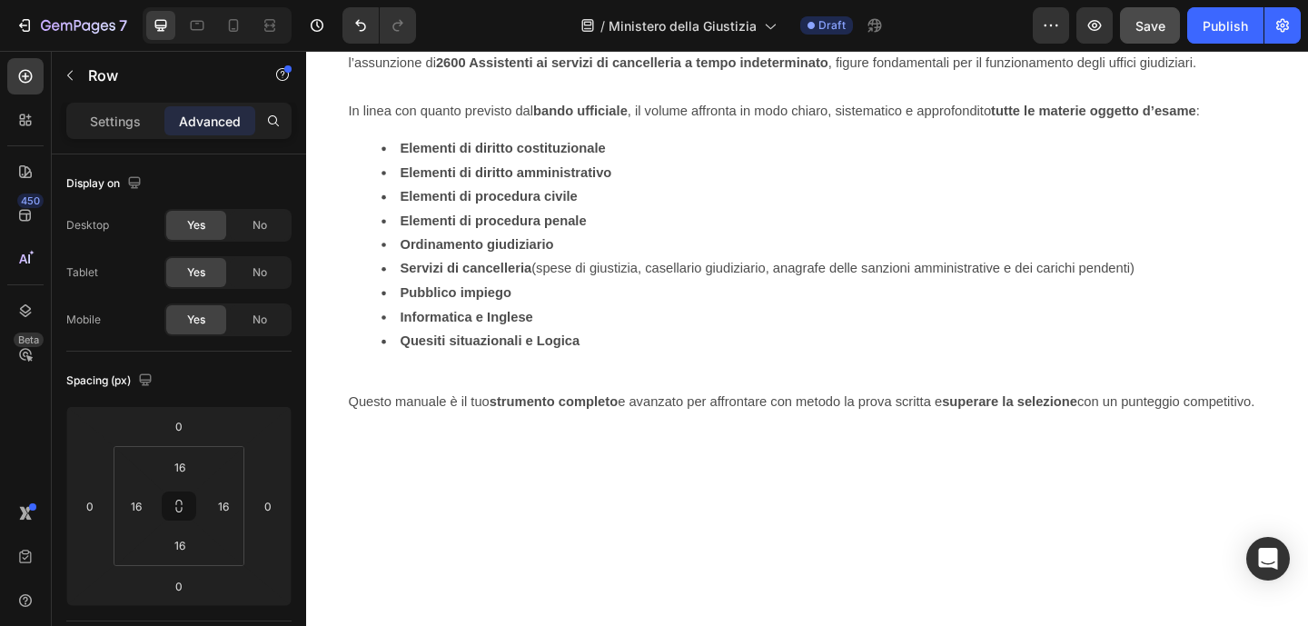
scroll to position [1704, 0]
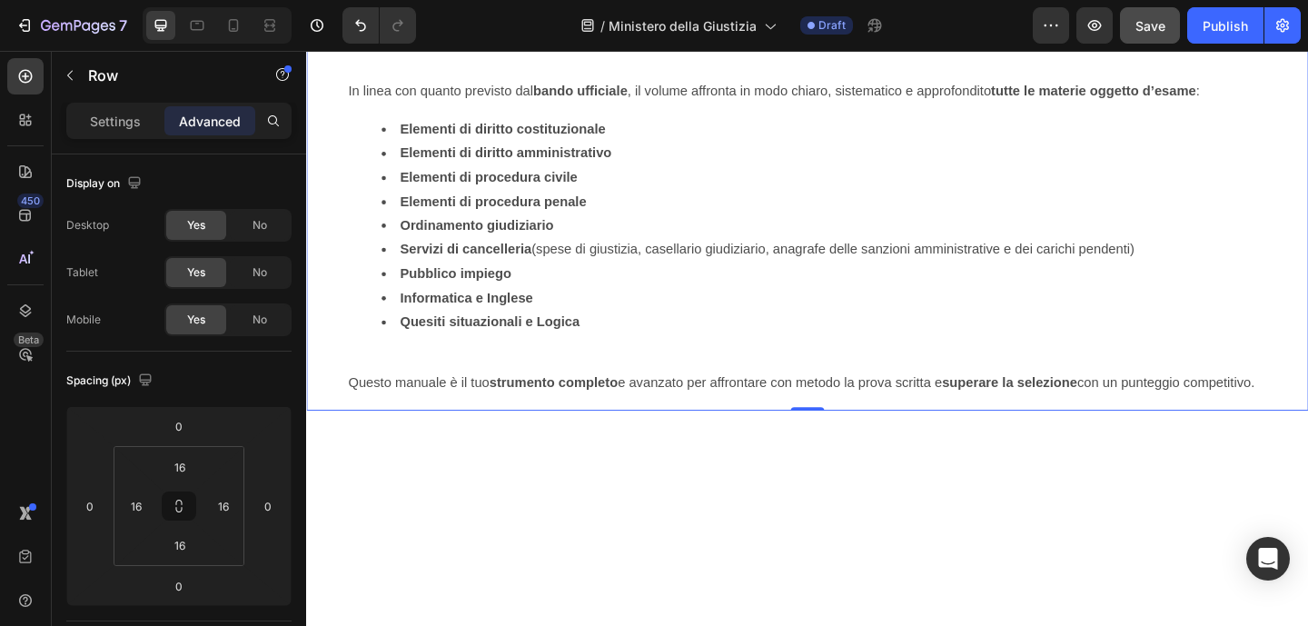
click at [558, 315] on div "Gli argomenti trattati in questo manuale Heading Questo manuale è stato ideato …" at bounding box center [851, 193] width 1090 height 499
click at [174, 469] on input "16" at bounding box center [180, 466] width 36 height 27
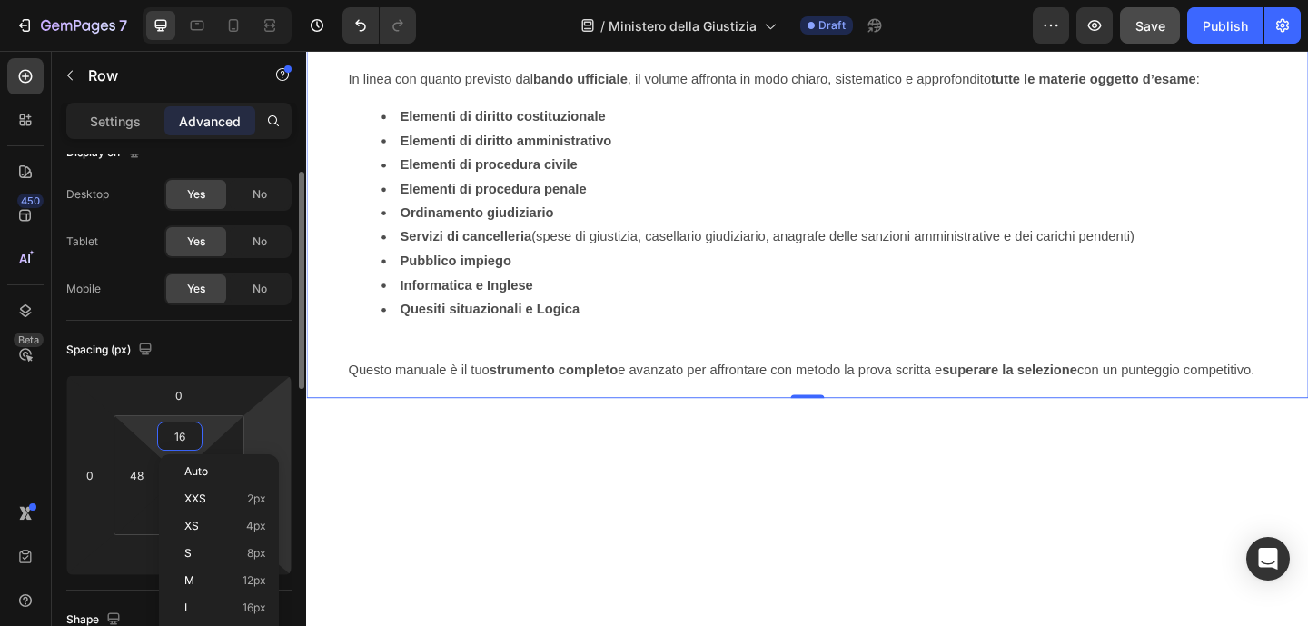
scroll to position [60, 0]
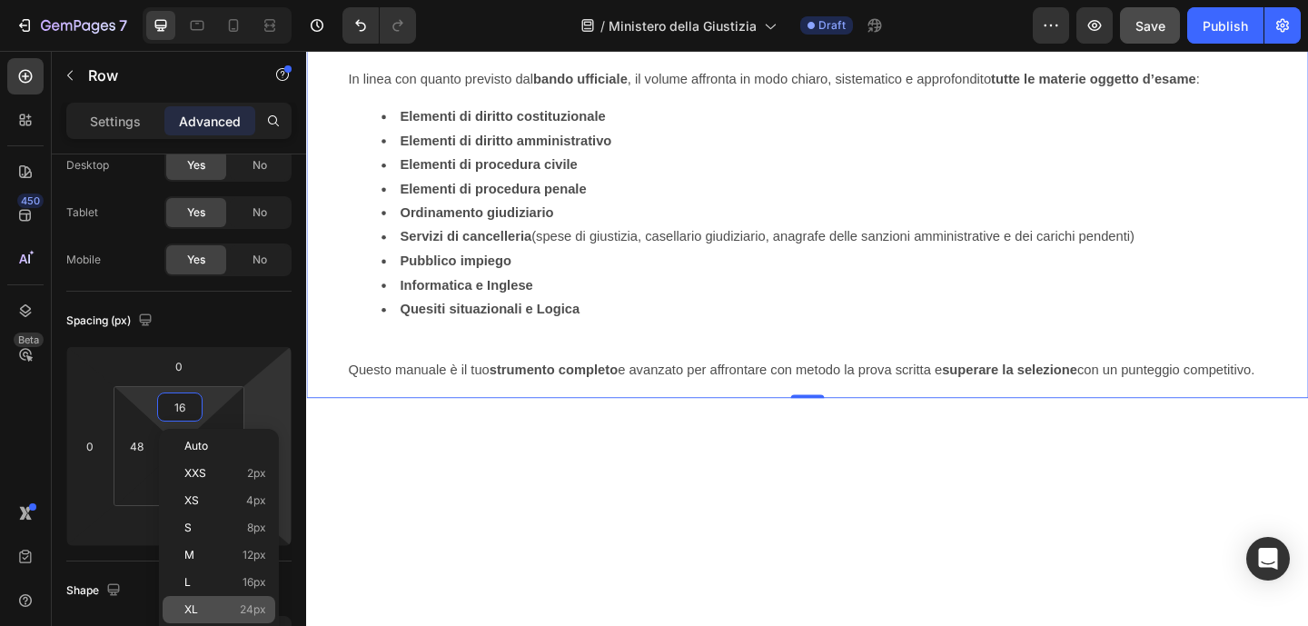
click at [252, 611] on span "24px" at bounding box center [253, 609] width 26 height 13
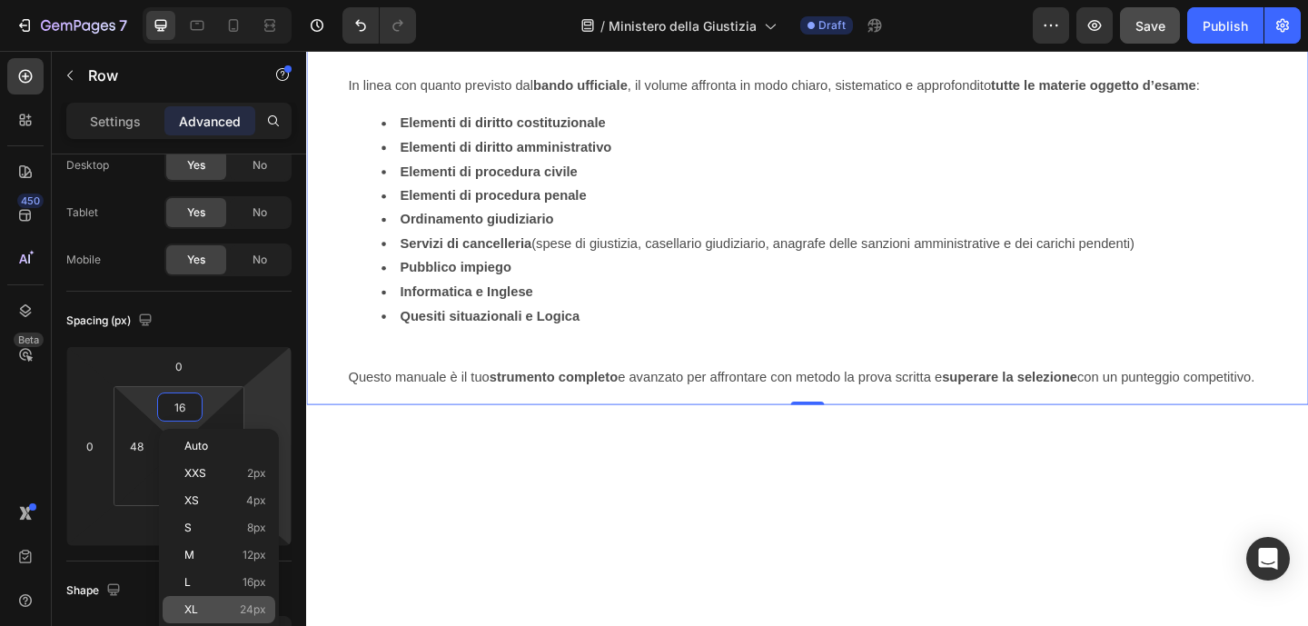
type input "24"
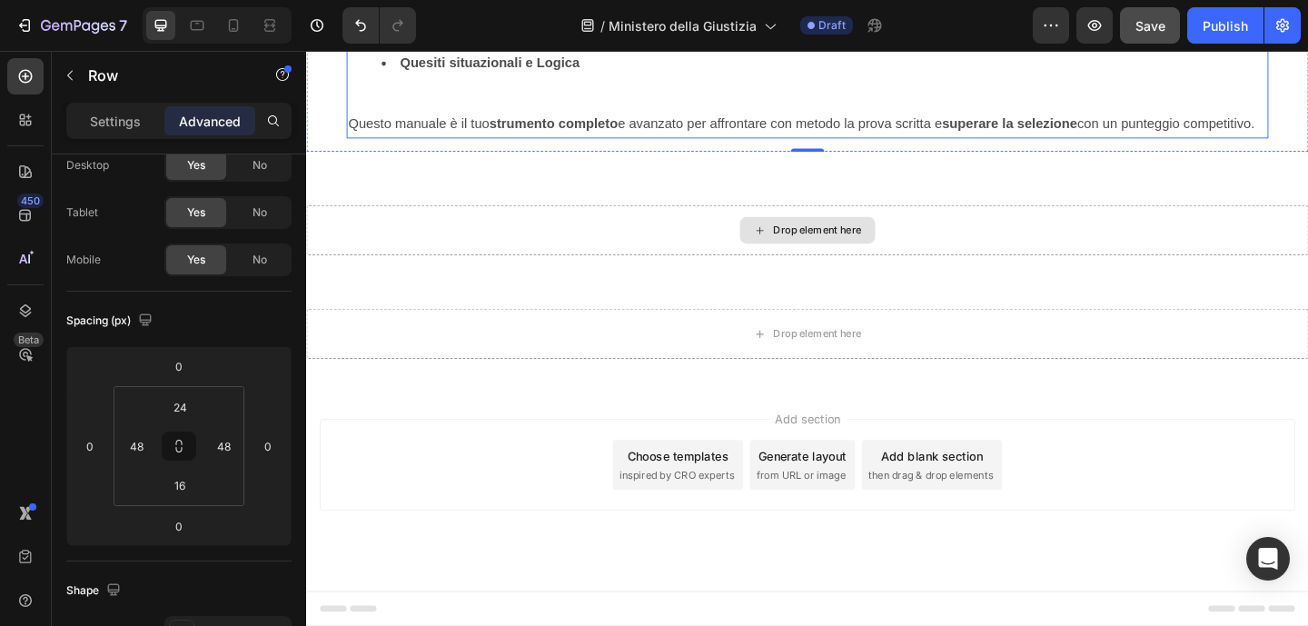
scroll to position [2099, 0]
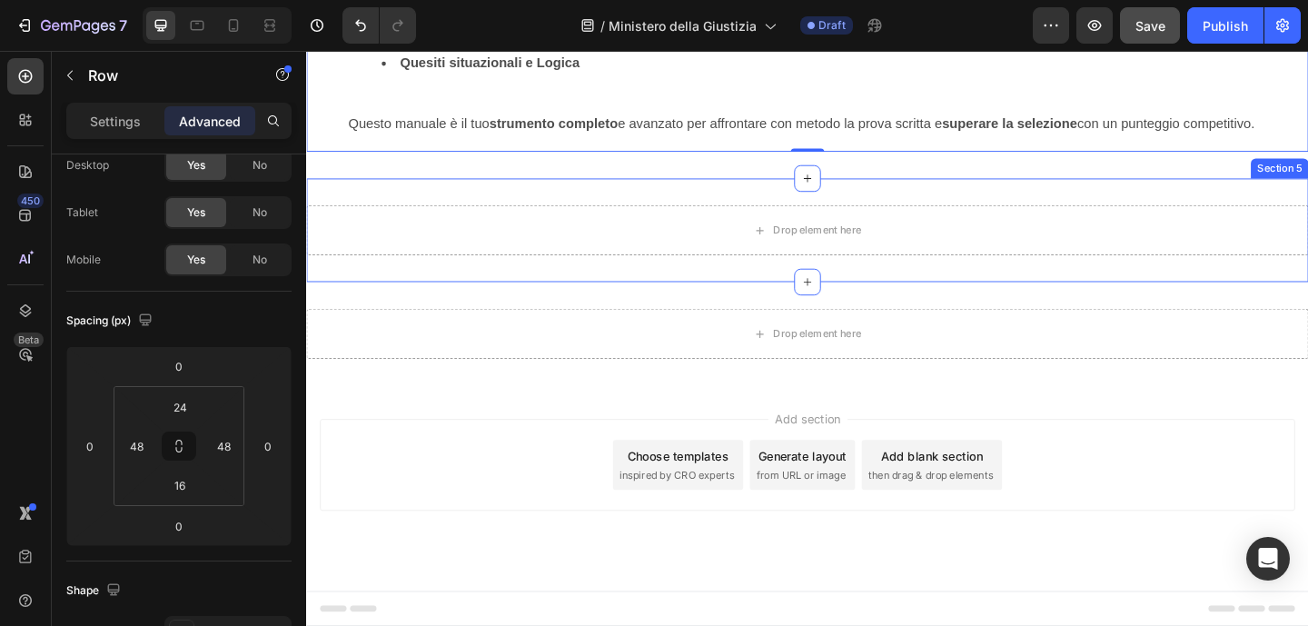
click at [747, 302] on div "Drop element here Section 5" at bounding box center [851, 246] width 1090 height 113
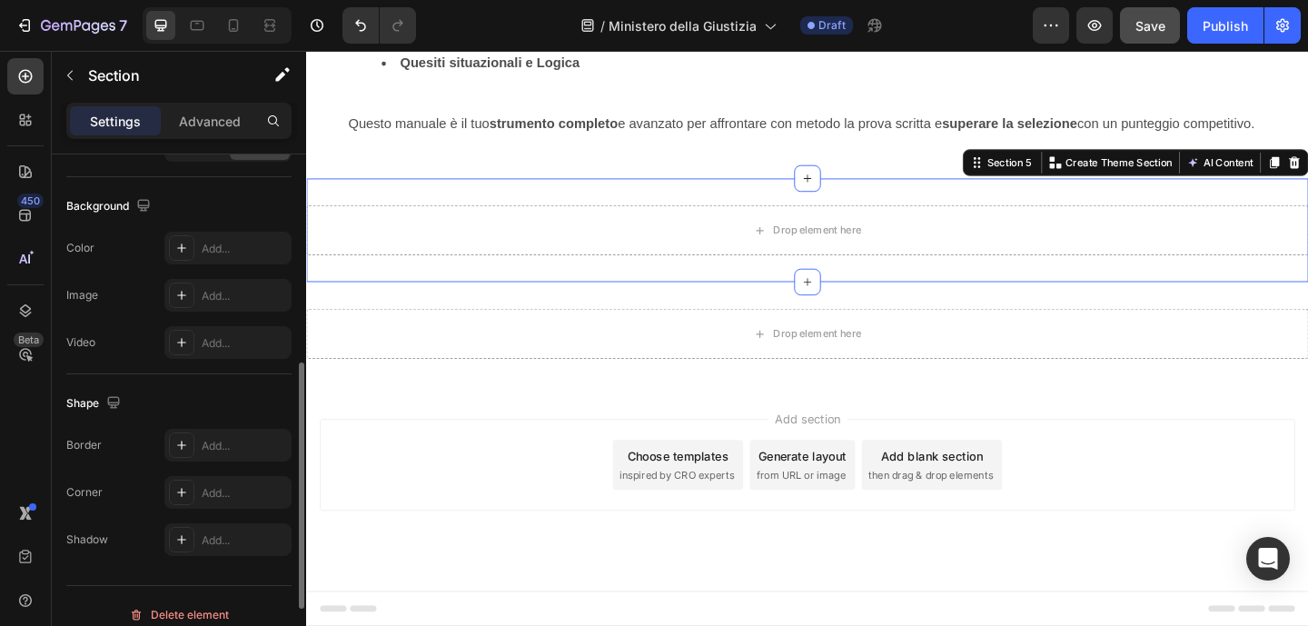
scroll to position [452, 0]
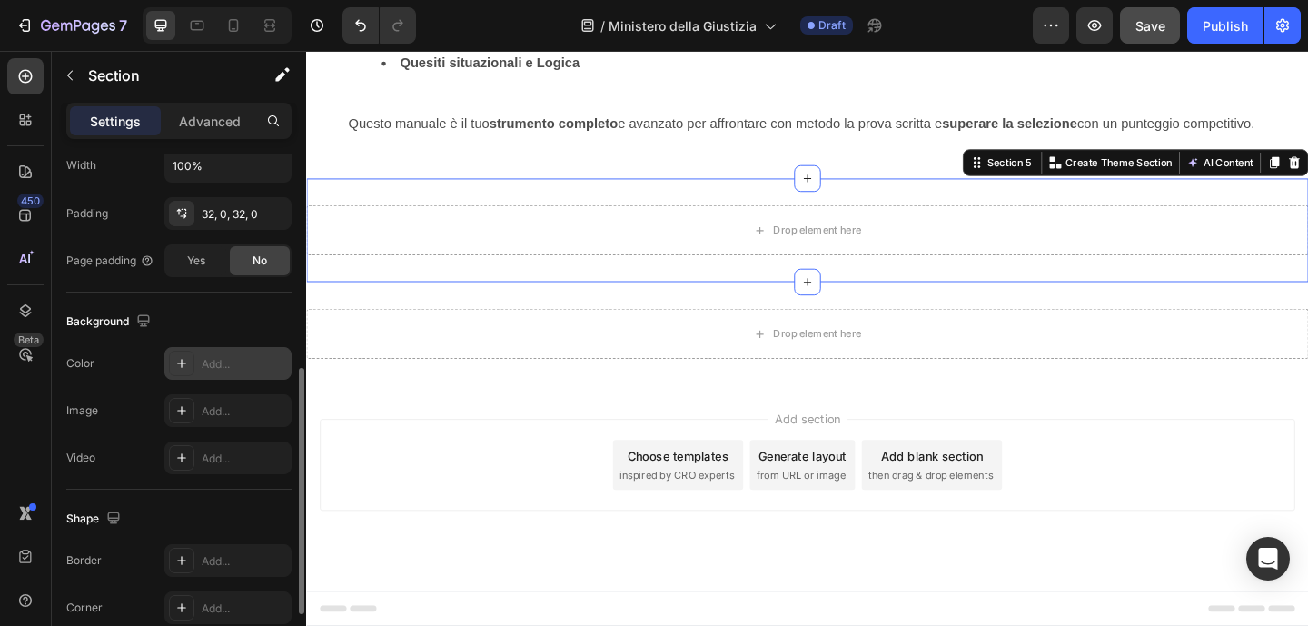
click at [183, 371] on div at bounding box center [181, 363] width 25 height 25
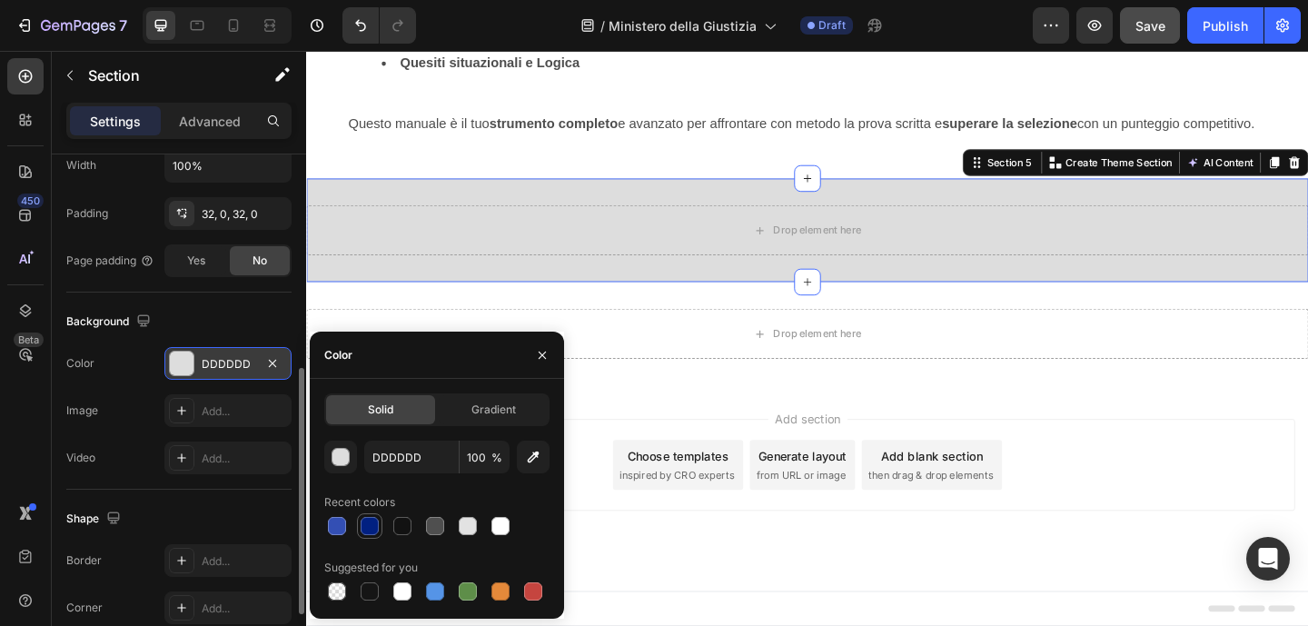
click at [363, 530] on div at bounding box center [370, 526] width 18 height 18
type input "012081"
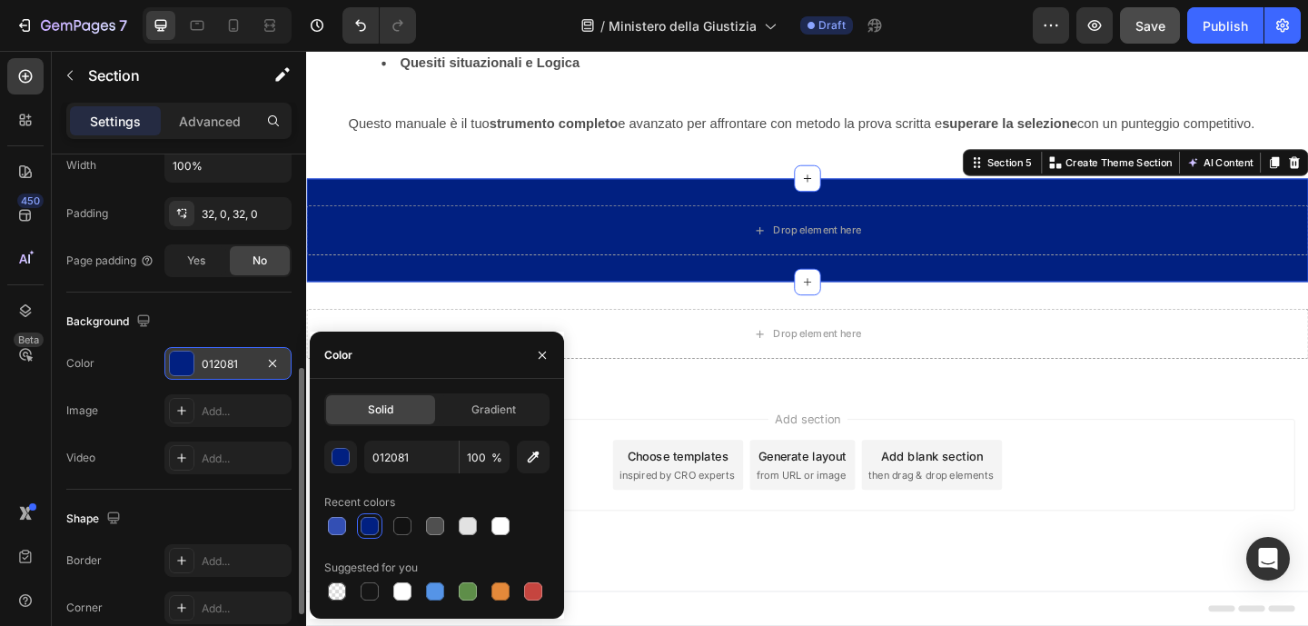
click at [709, 302] on div "Drop element here Section 5 You can create reusable sections Create Theme Secti…" at bounding box center [851, 246] width 1090 height 113
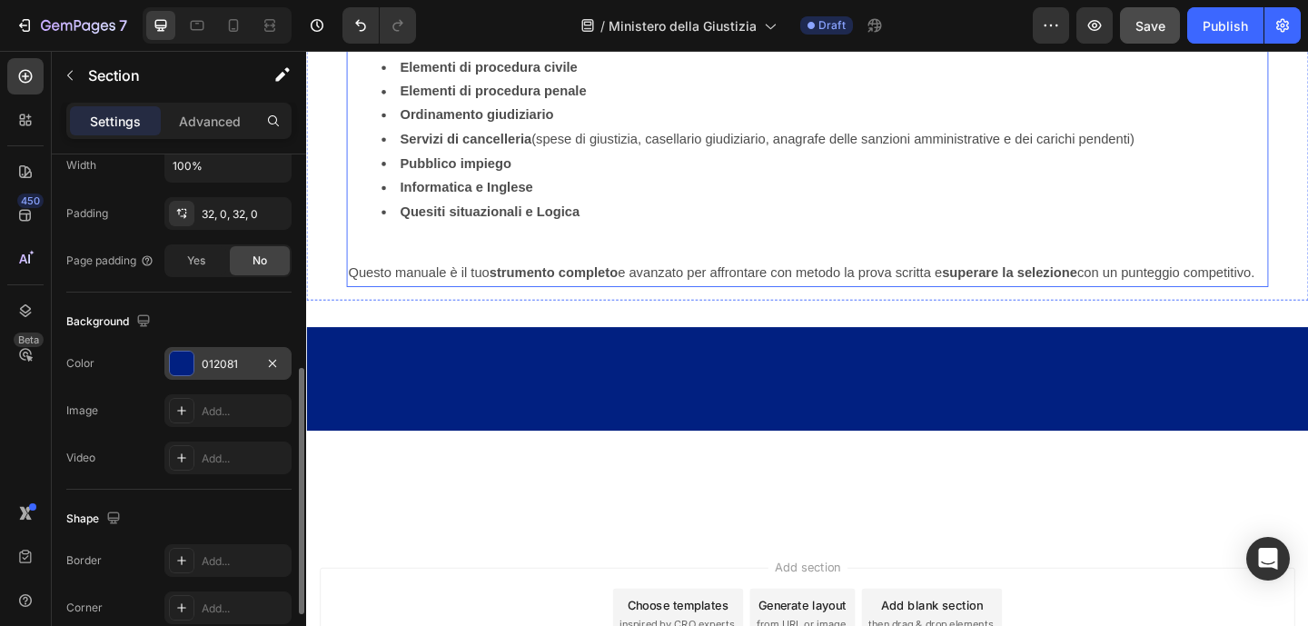
scroll to position [1688, 0]
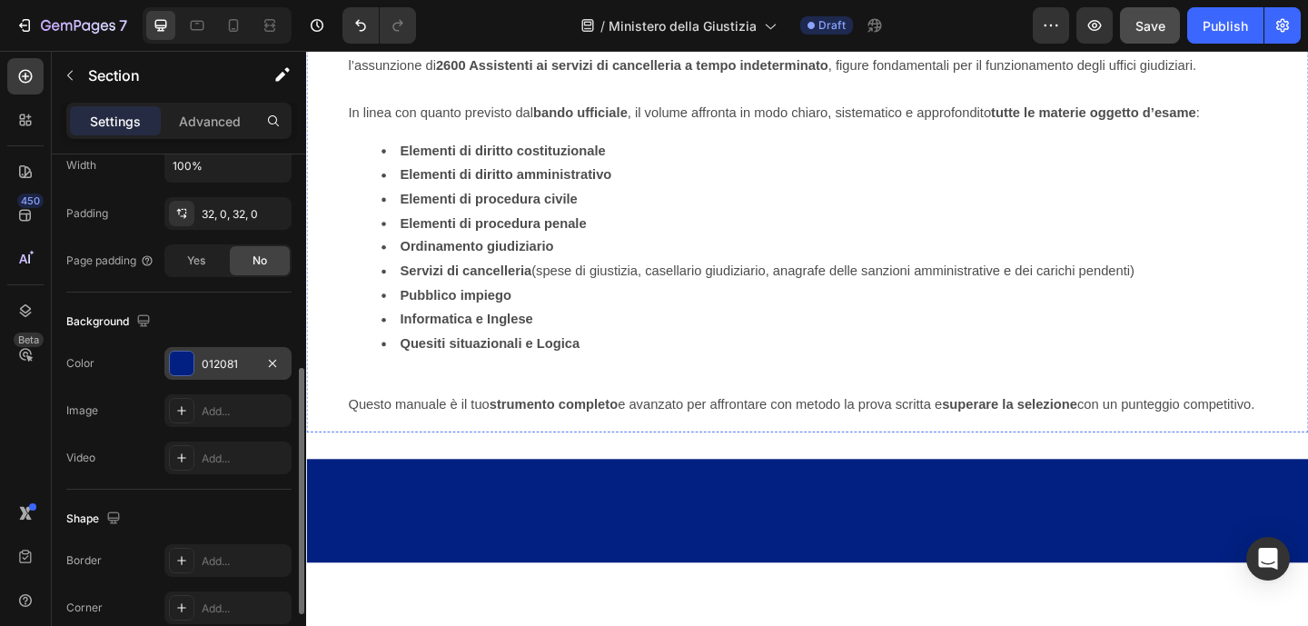
click at [598, 27] on h2 "Gli argomenti trattati in questo manuale" at bounding box center [851, 4] width 1003 height 45
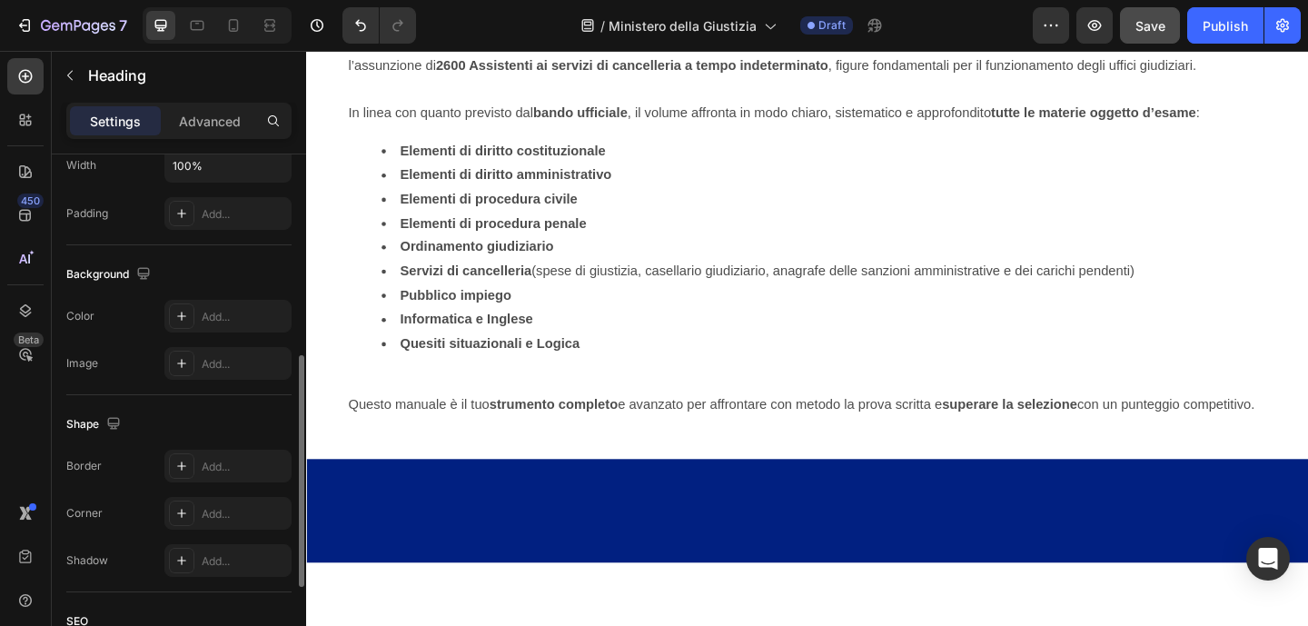
scroll to position [0, 0]
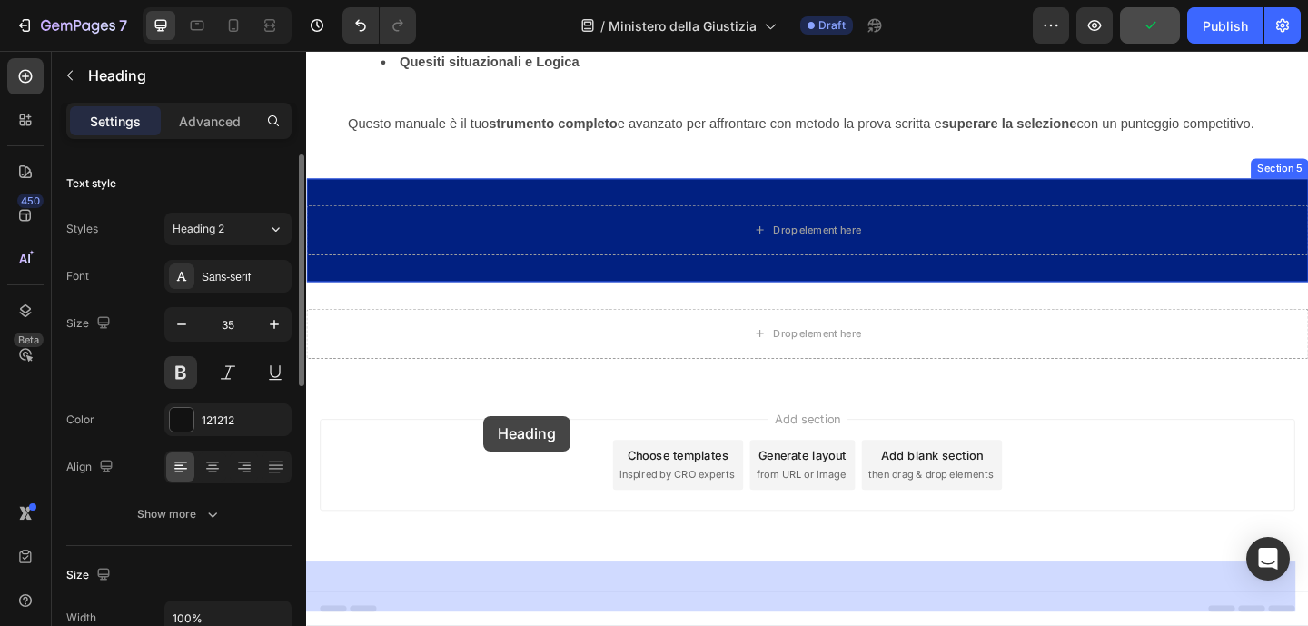
drag, startPoint x: 406, startPoint y: 376, endPoint x: 499, endPoint y: 448, distance: 117.2
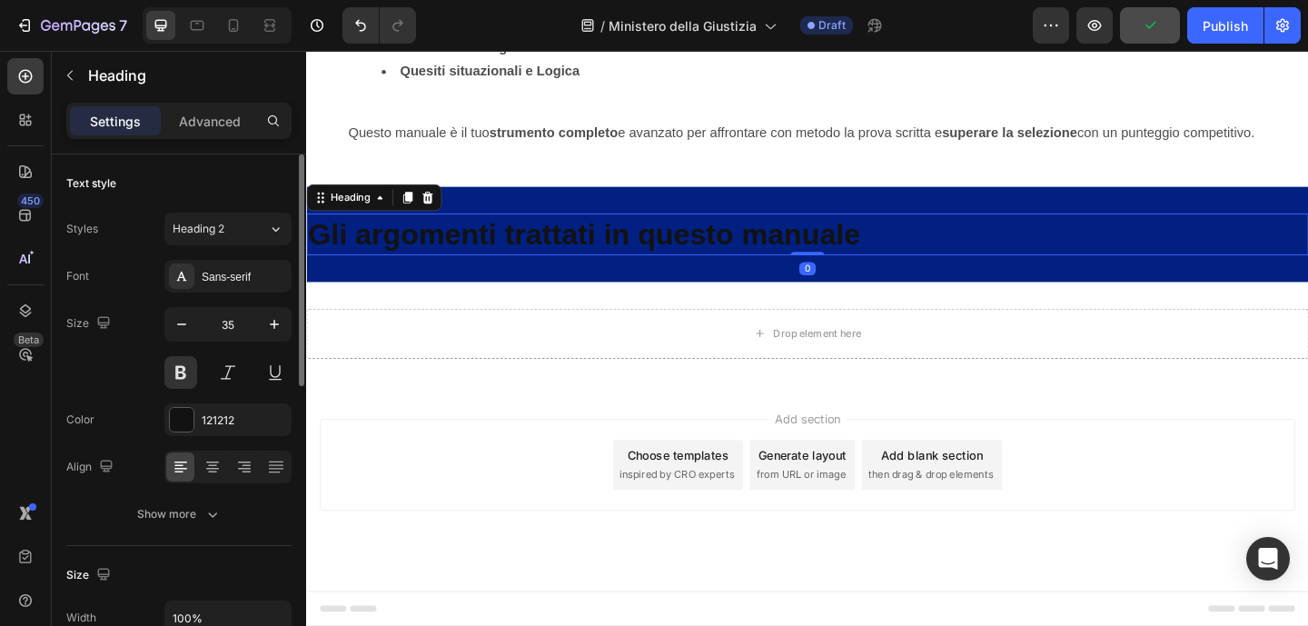
scroll to position [2186, 0]
click at [176, 420] on div at bounding box center [182, 420] width 24 height 24
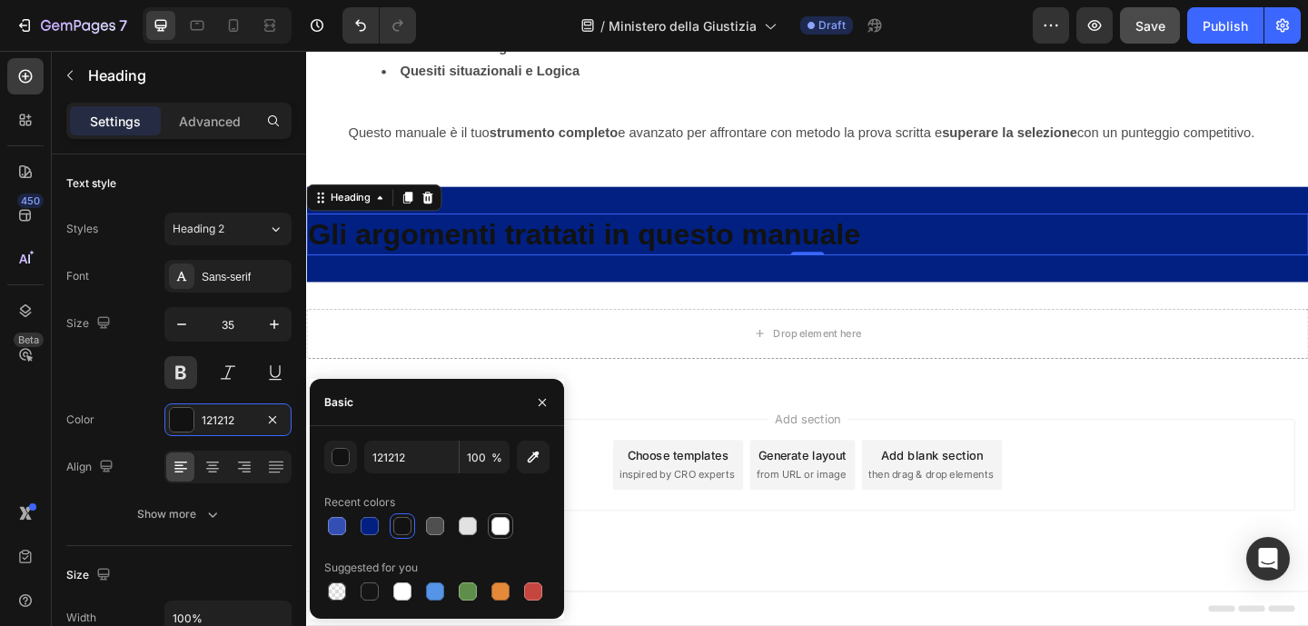
click at [495, 527] on div at bounding box center [500, 526] width 18 height 18
type input "FFFFFF"
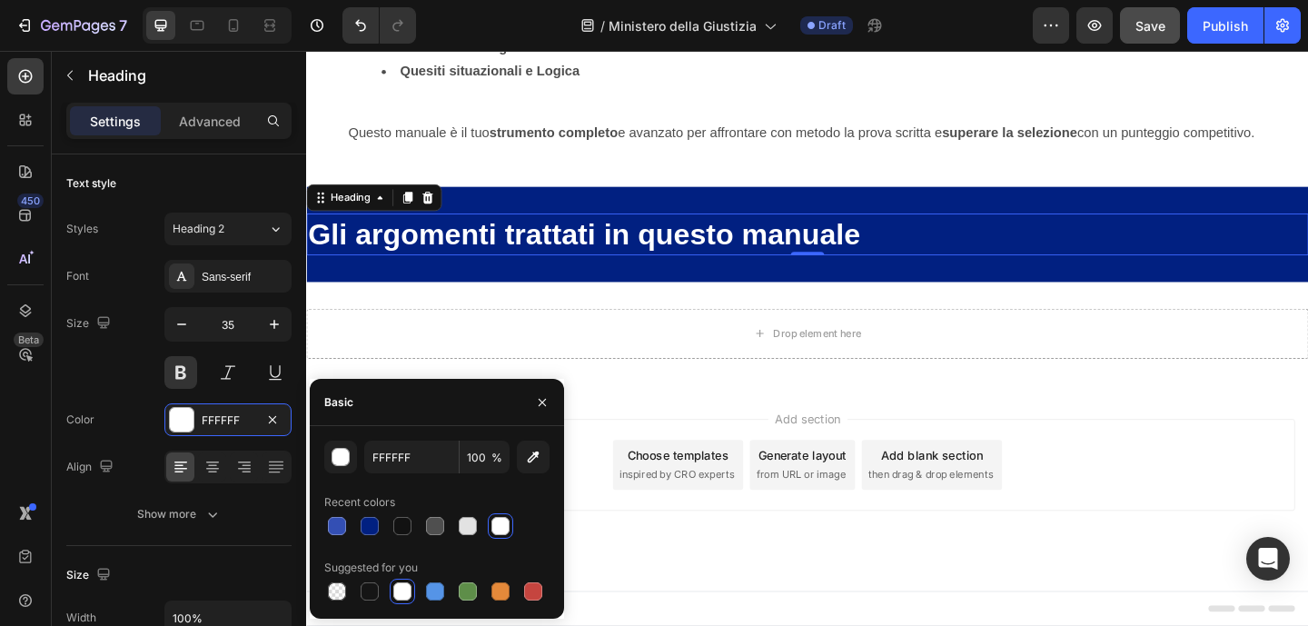
click at [827, 273] on h2 "Gli argomenti trattati in questo manuale" at bounding box center [851, 250] width 1090 height 45
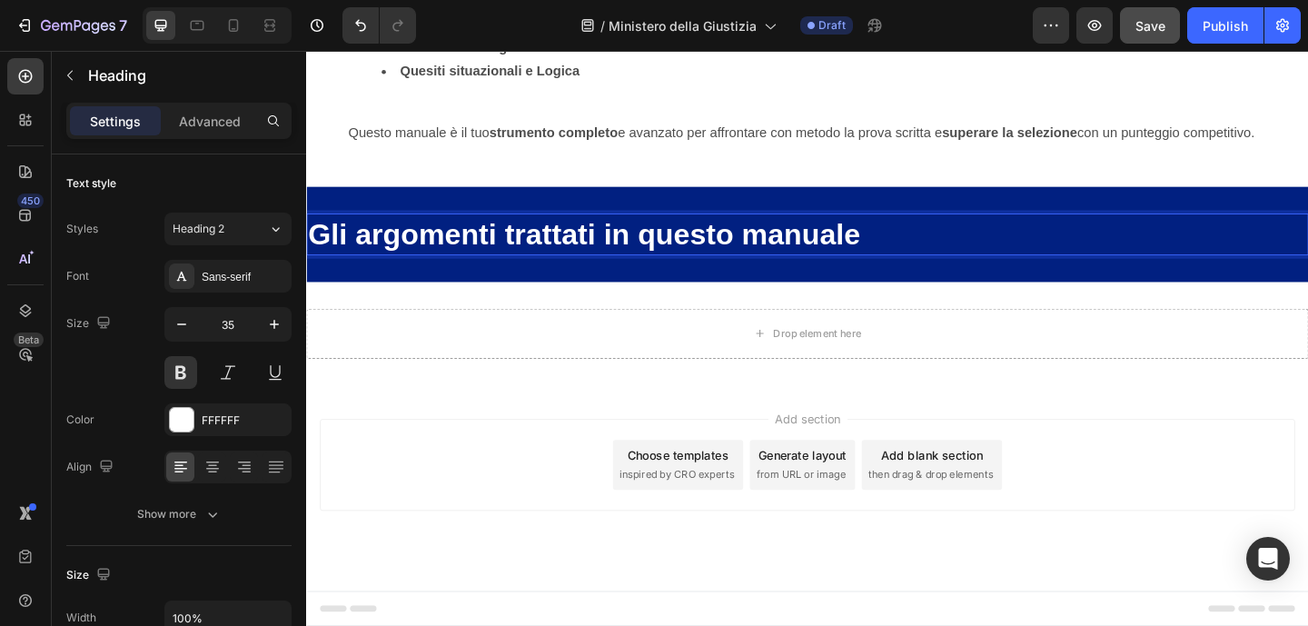
drag, startPoint x: 732, startPoint y: 413, endPoint x: 730, endPoint y: 433, distance: 20.1
click at [732, 273] on h2 "Gli argomenti trattati in questo manuale" at bounding box center [851, 250] width 1090 height 45
click at [728, 272] on p "Gli argomenti trattati in questo manuale" at bounding box center [851, 251] width 1086 height 42
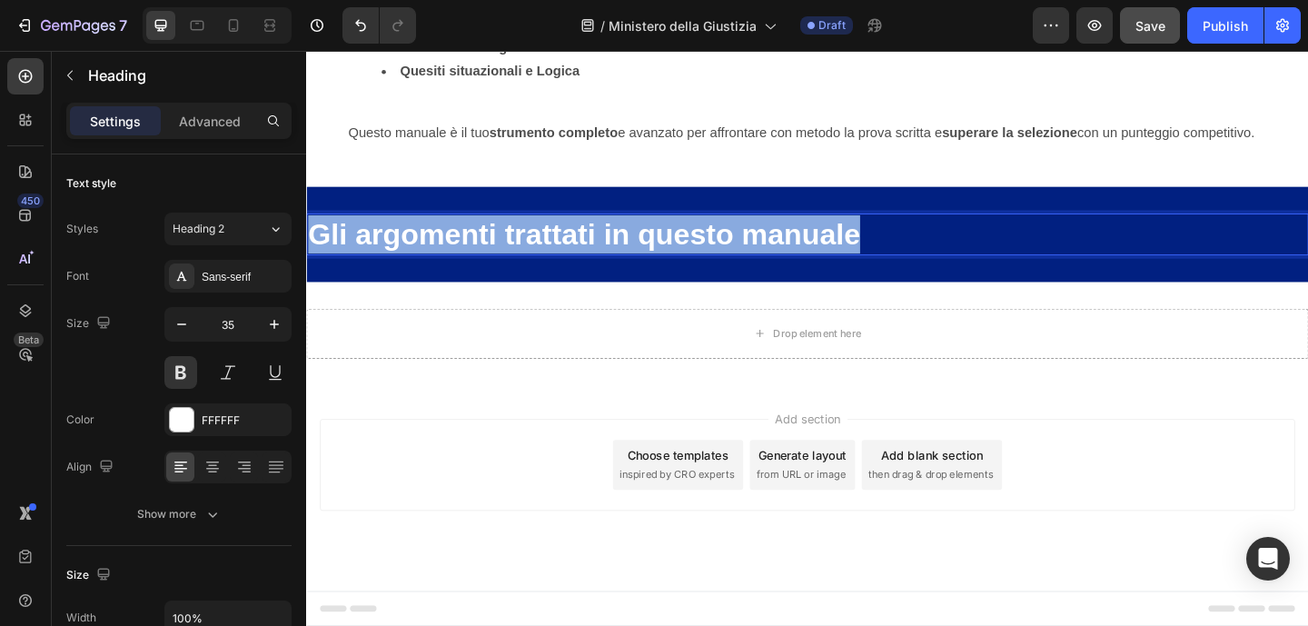
click at [728, 272] on p "Gli argomenti trattati in questo manuale" at bounding box center [851, 251] width 1086 height 42
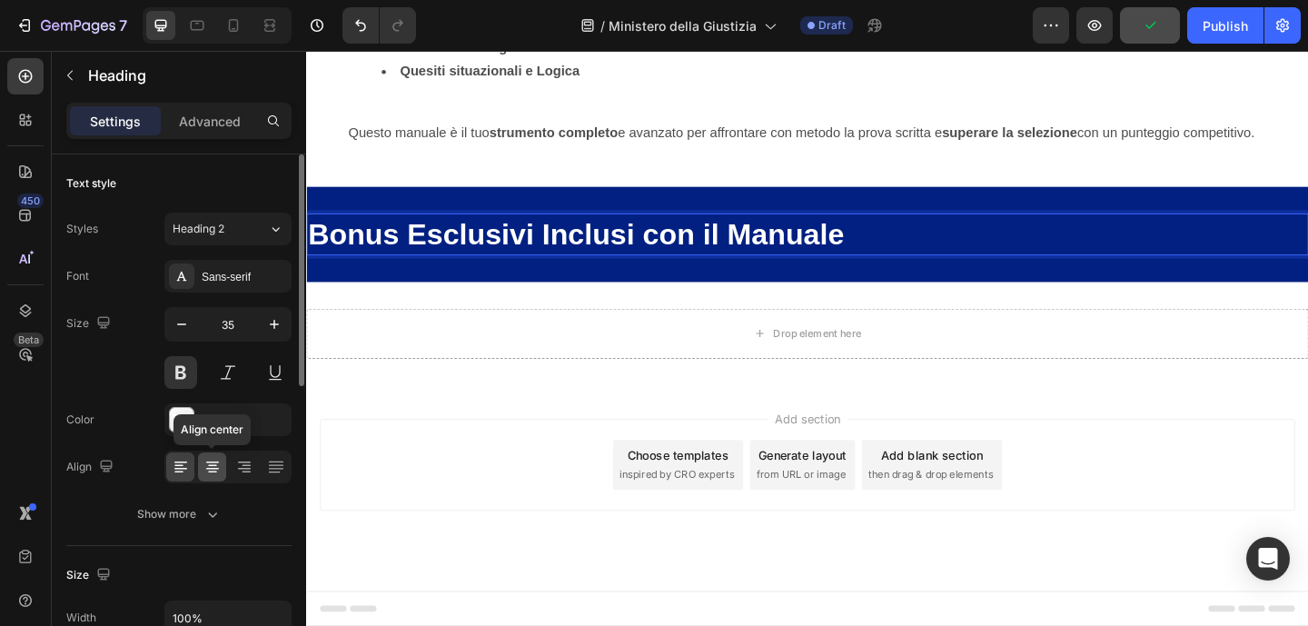
click at [217, 468] on icon at bounding box center [212, 469] width 13 height 2
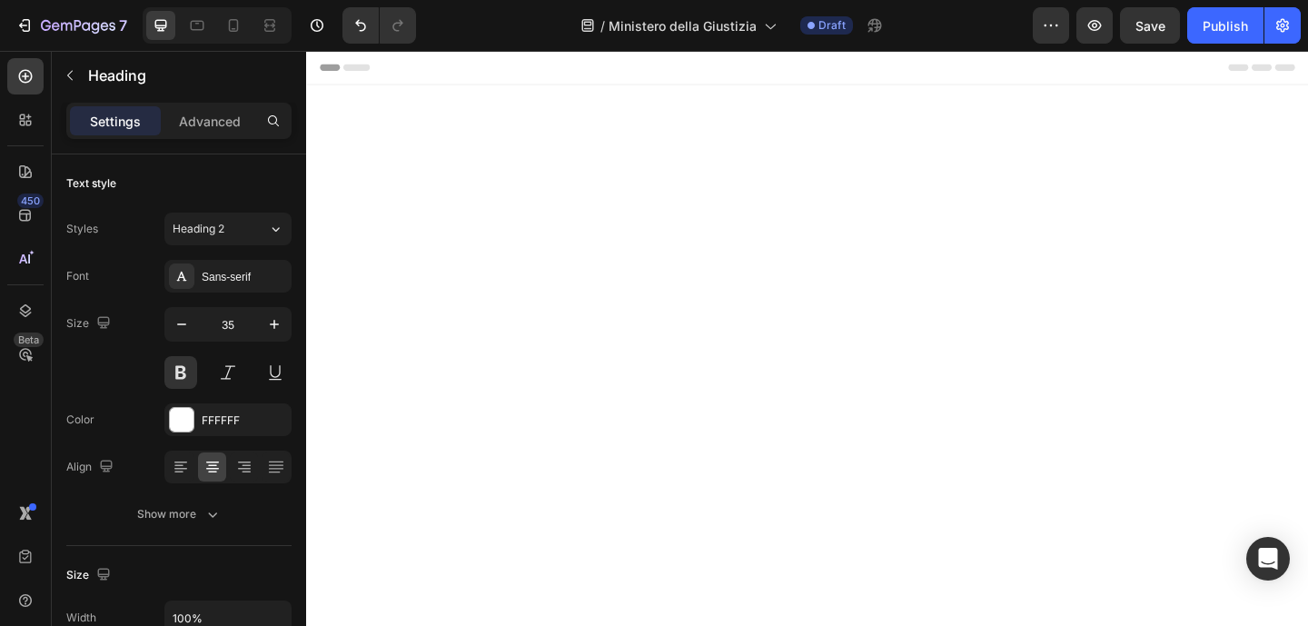
scroll to position [2186, 0]
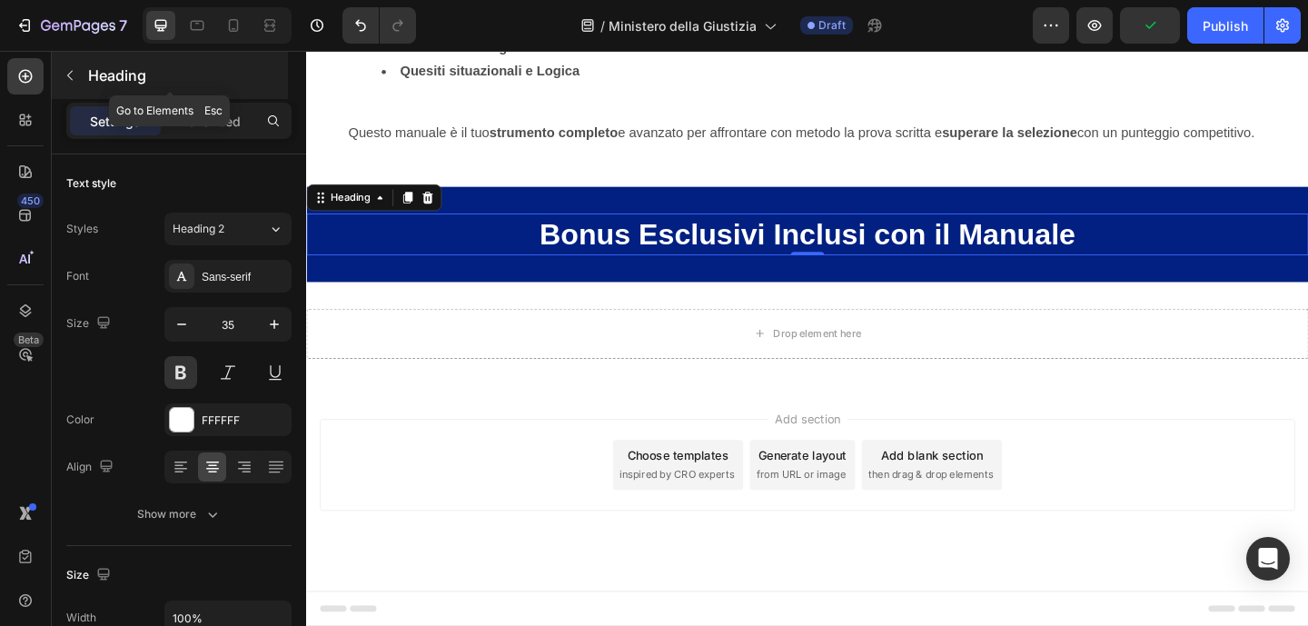
click at [70, 74] on icon "button" at bounding box center [70, 75] width 15 height 15
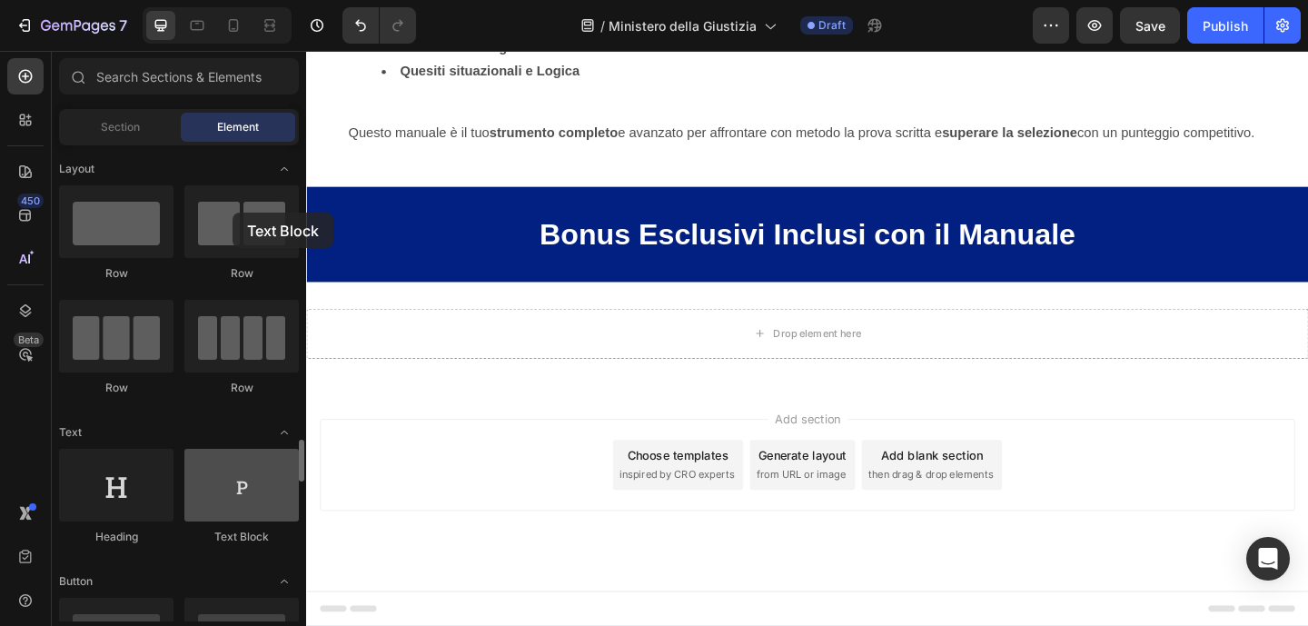
click at [232, 449] on div at bounding box center [241, 485] width 114 height 73
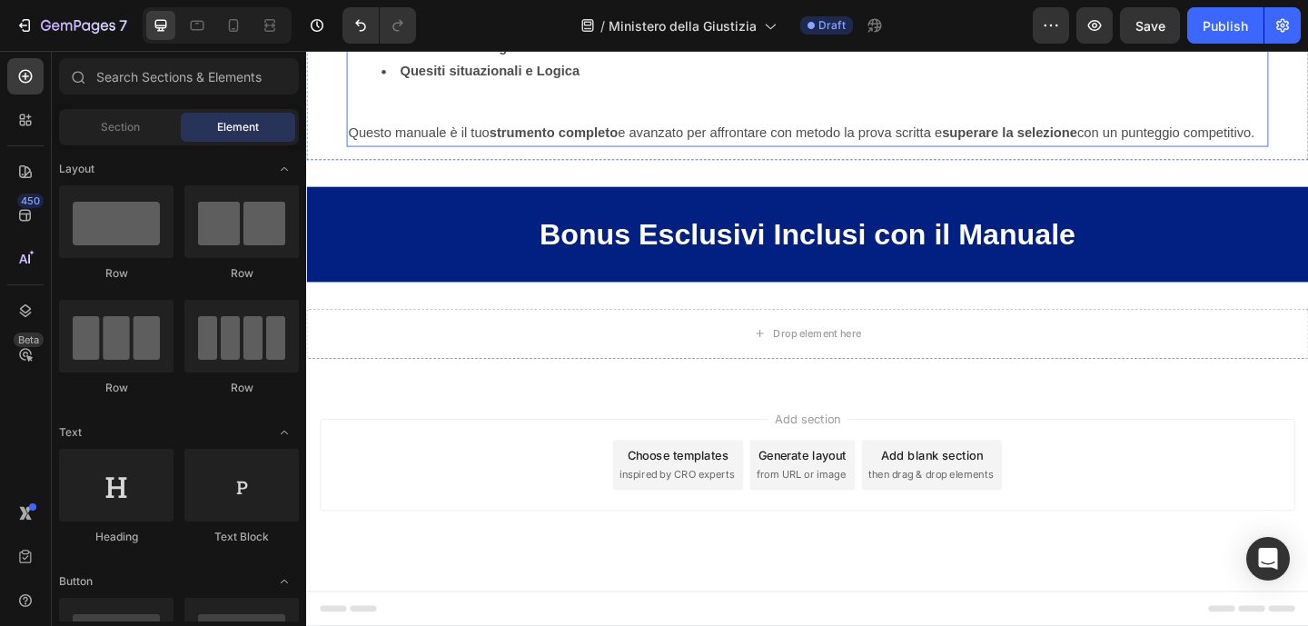
scroll to position [2372, 0]
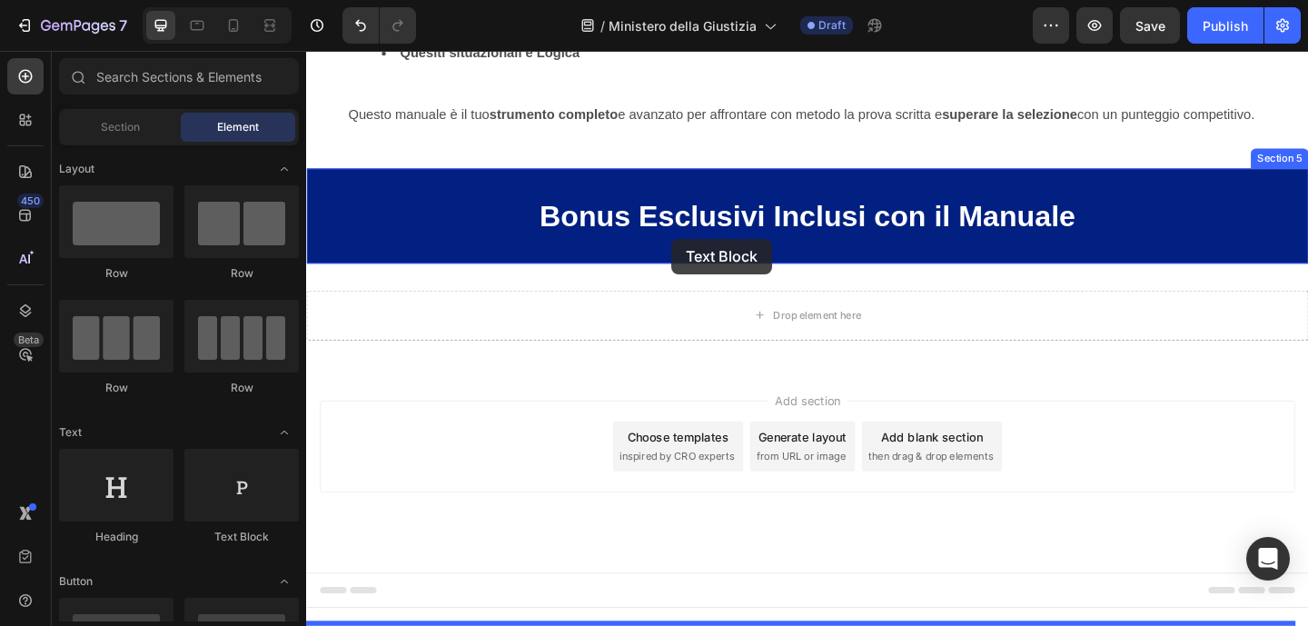
drag, startPoint x: 529, startPoint y: 272, endPoint x: 703, endPoint y: 255, distance: 175.1
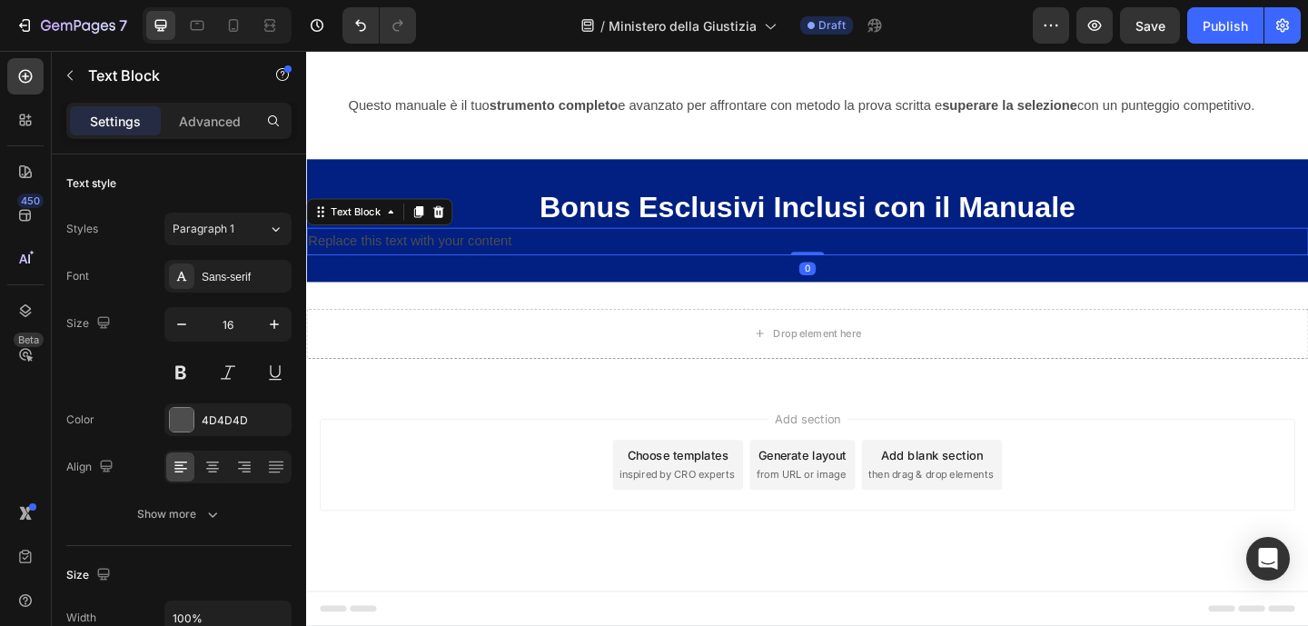
click at [677, 273] on div "Replace this text with your content" at bounding box center [851, 258] width 1090 height 30
click at [677, 272] on p "Replace this text with your content" at bounding box center [851, 258] width 1086 height 26
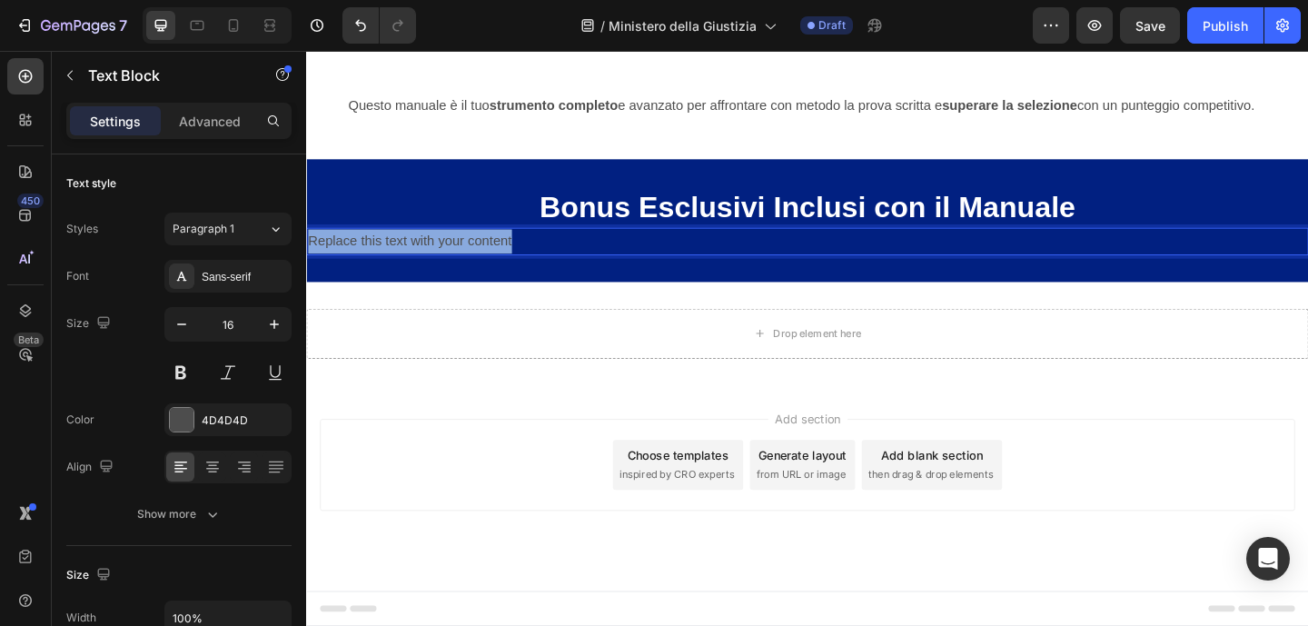
click at [677, 272] on p "Replace this text with your content" at bounding box center [851, 258] width 1086 height 26
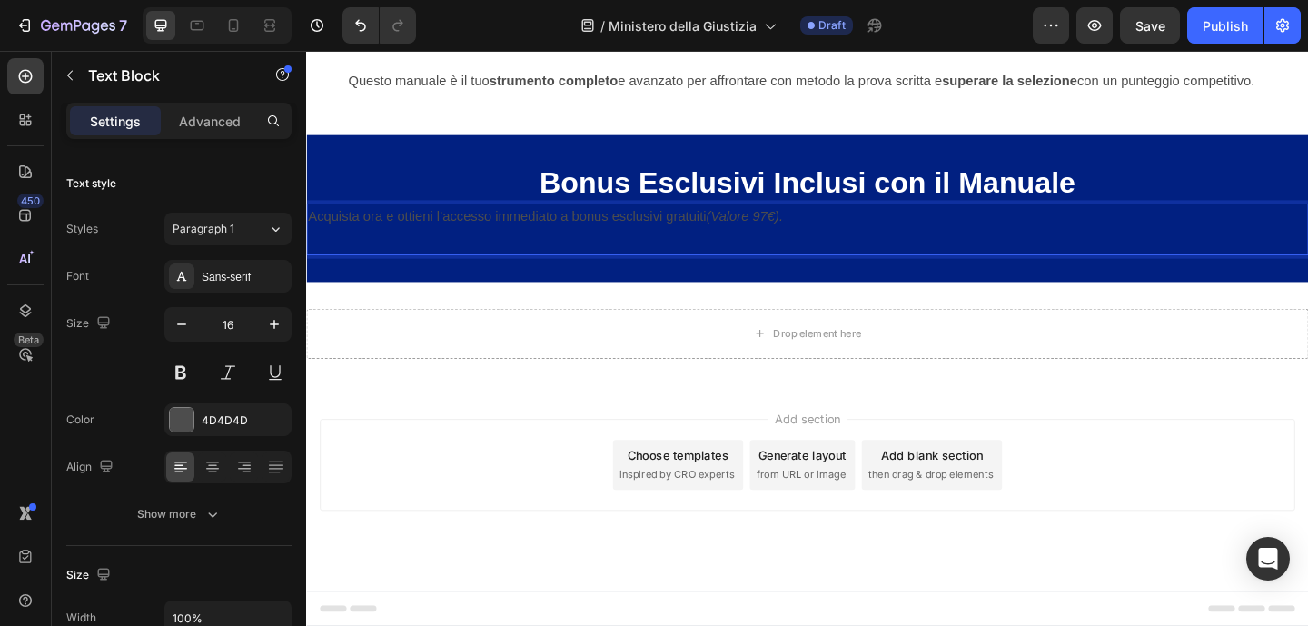
click at [642, 272] on p "Rich Text Editor. Editing area: main" at bounding box center [851, 258] width 1086 height 26
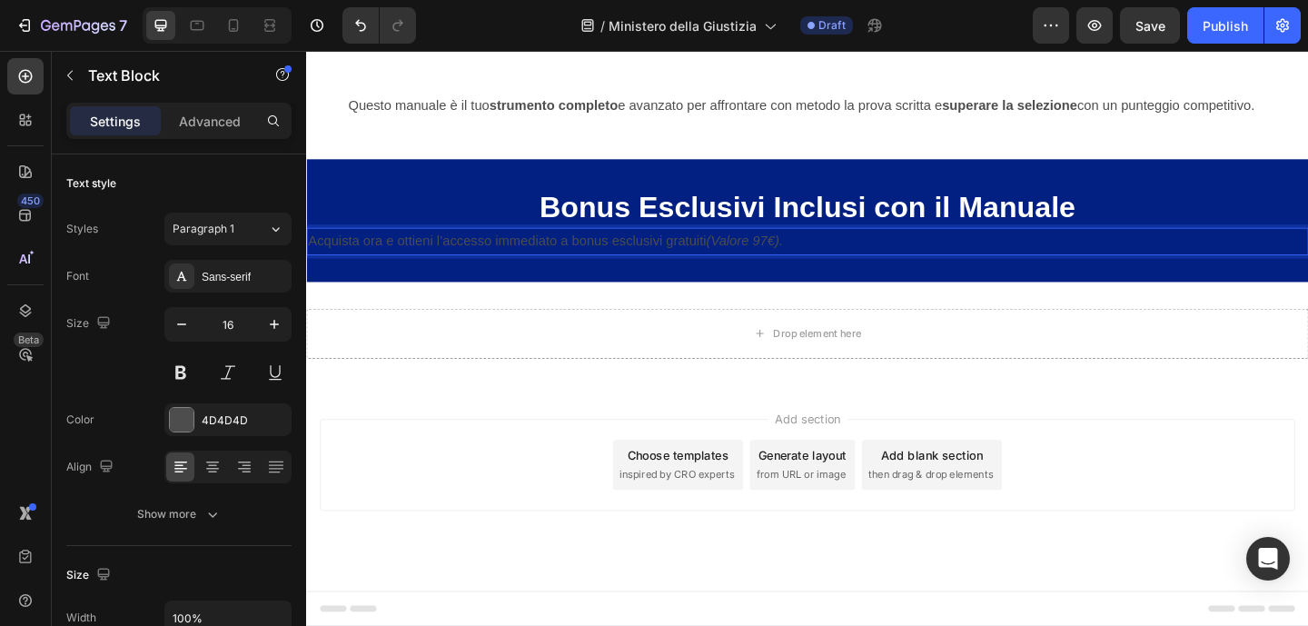
click at [620, 272] on p "Acquista ora e ottieni l’accesso immediato a bonus esclusivi gratuiti (Valore 9…" at bounding box center [851, 258] width 1086 height 26
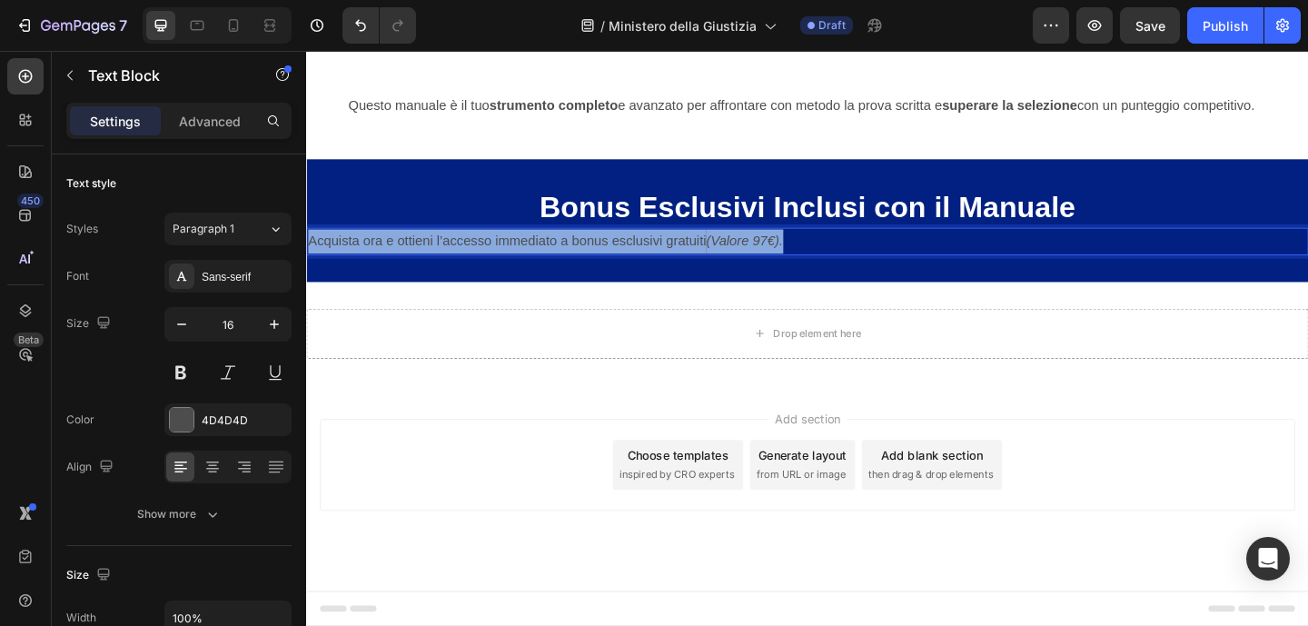
click at [620, 272] on p "Acquista ora e ottieni l’accesso immediato a bonus esclusivi gratuiti (Valore 9…" at bounding box center [851, 258] width 1086 height 26
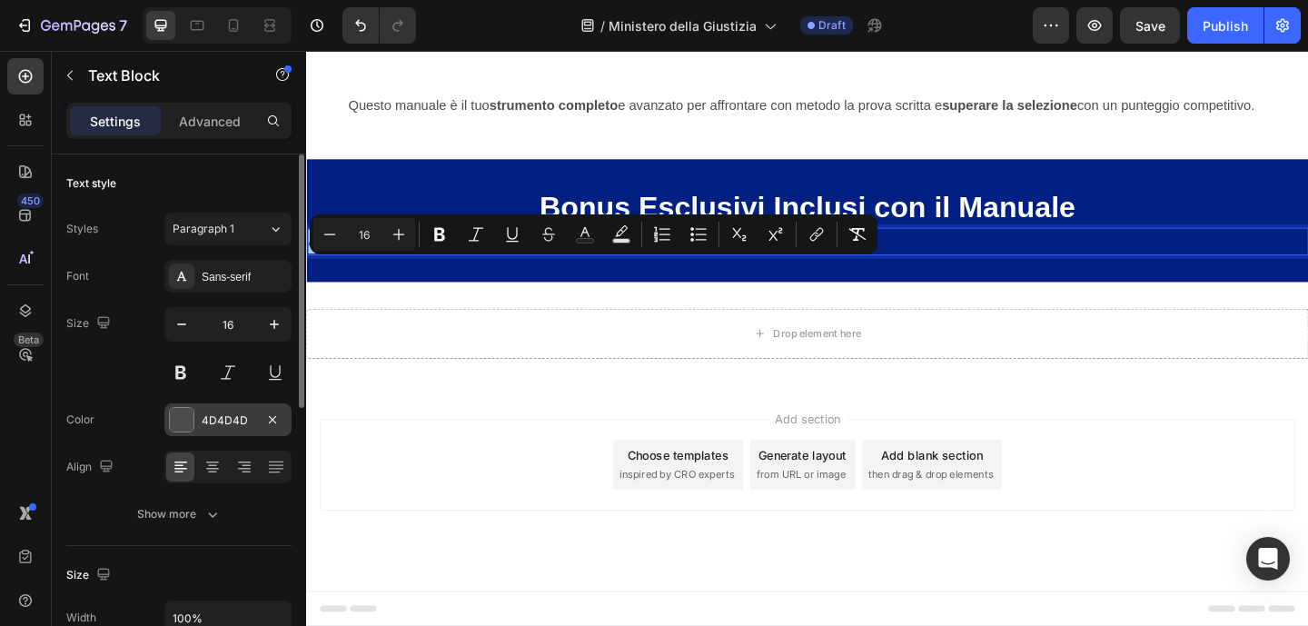
click at [193, 408] on div "4D4D4D" at bounding box center [227, 419] width 127 height 33
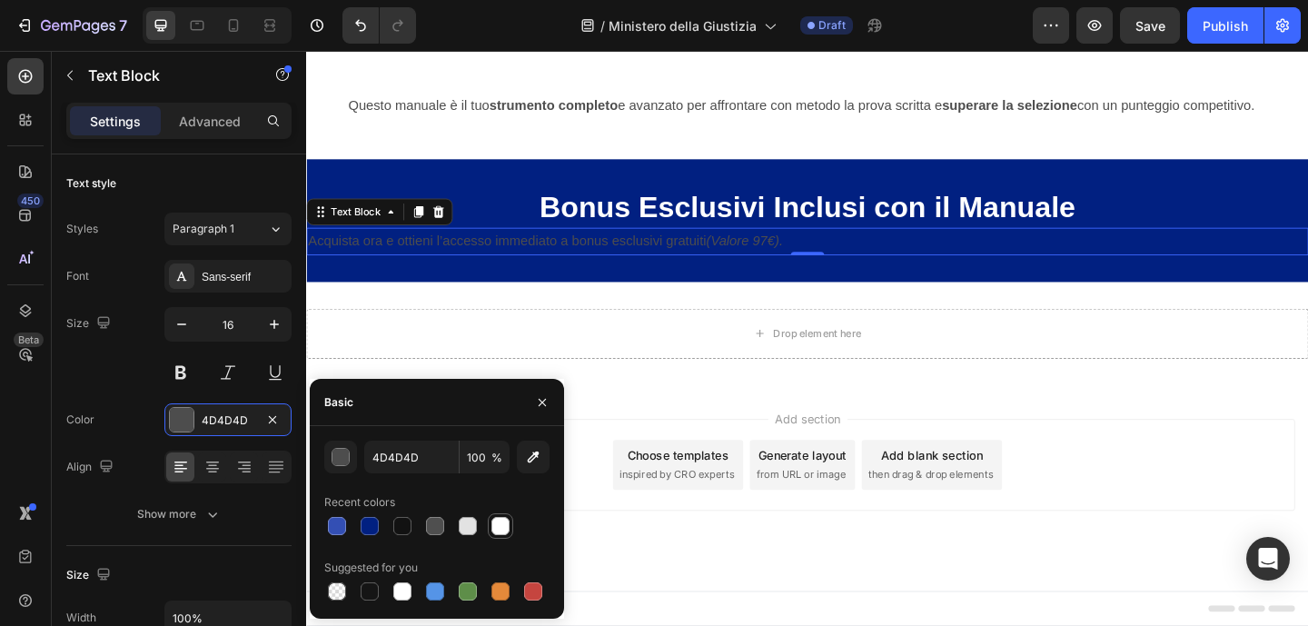
click at [505, 531] on div at bounding box center [500, 526] width 18 height 18
type input "FFFFFF"
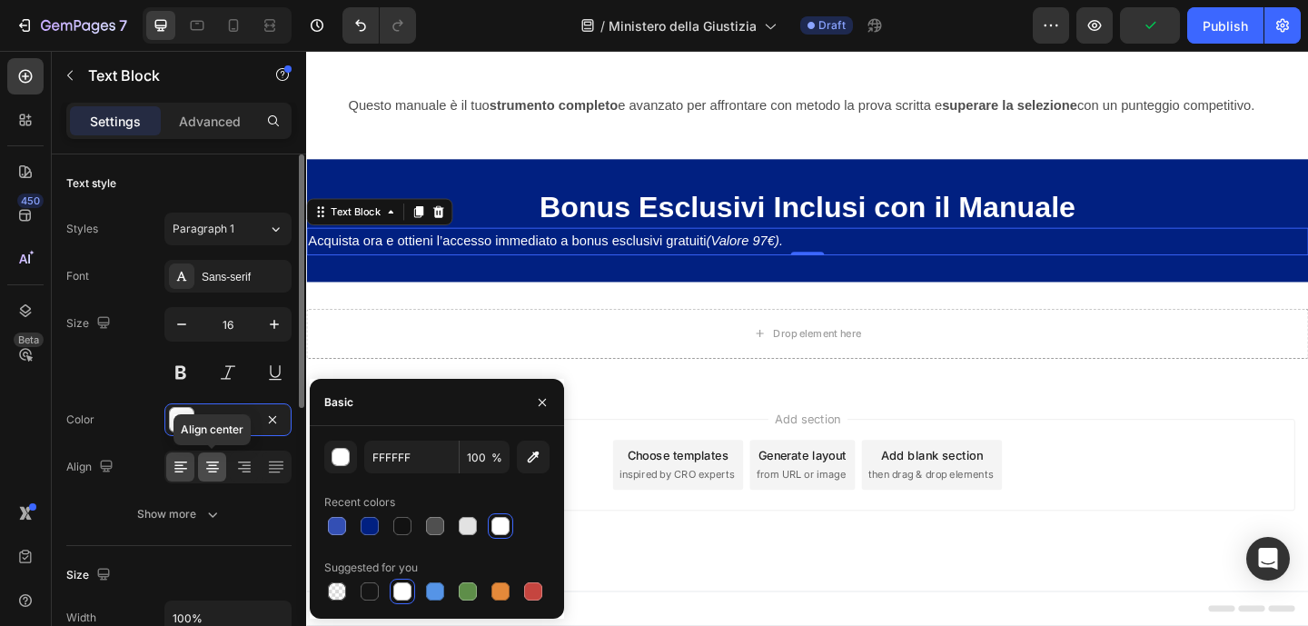
click at [214, 476] on div at bounding box center [212, 466] width 28 height 29
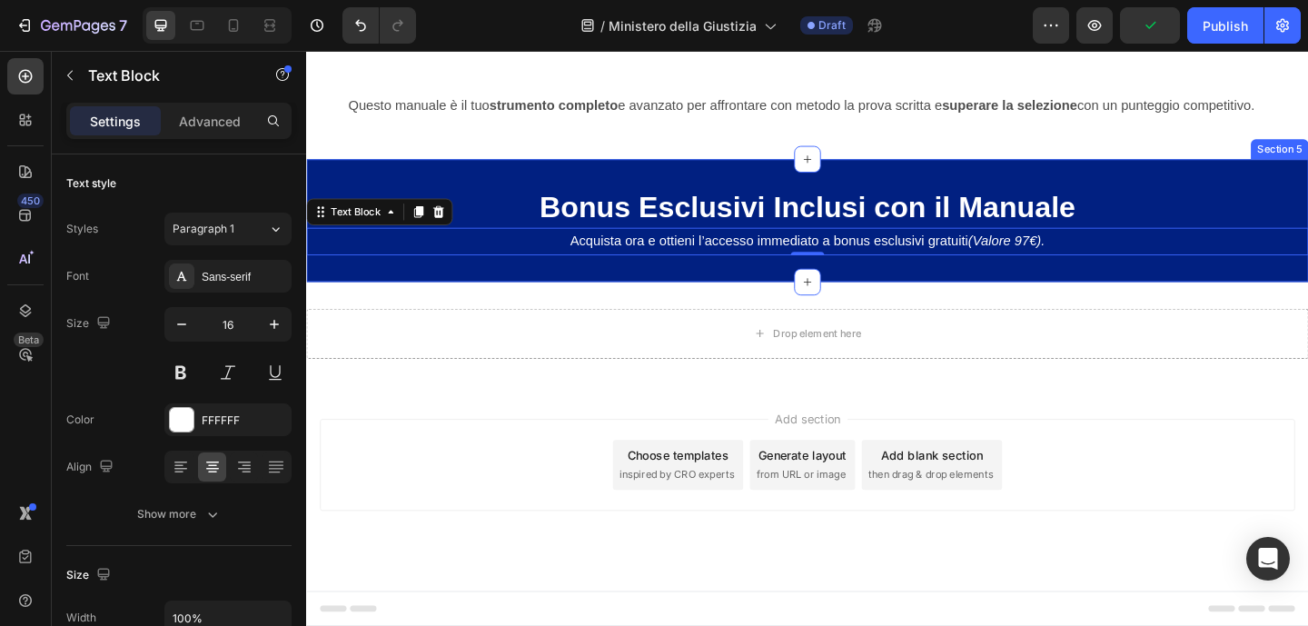
click at [506, 217] on div "Bonus Esclusivi Inclusi con il Manuale Heading Acquista ora e ottieni l’accesso…" at bounding box center [851, 235] width 1090 height 133
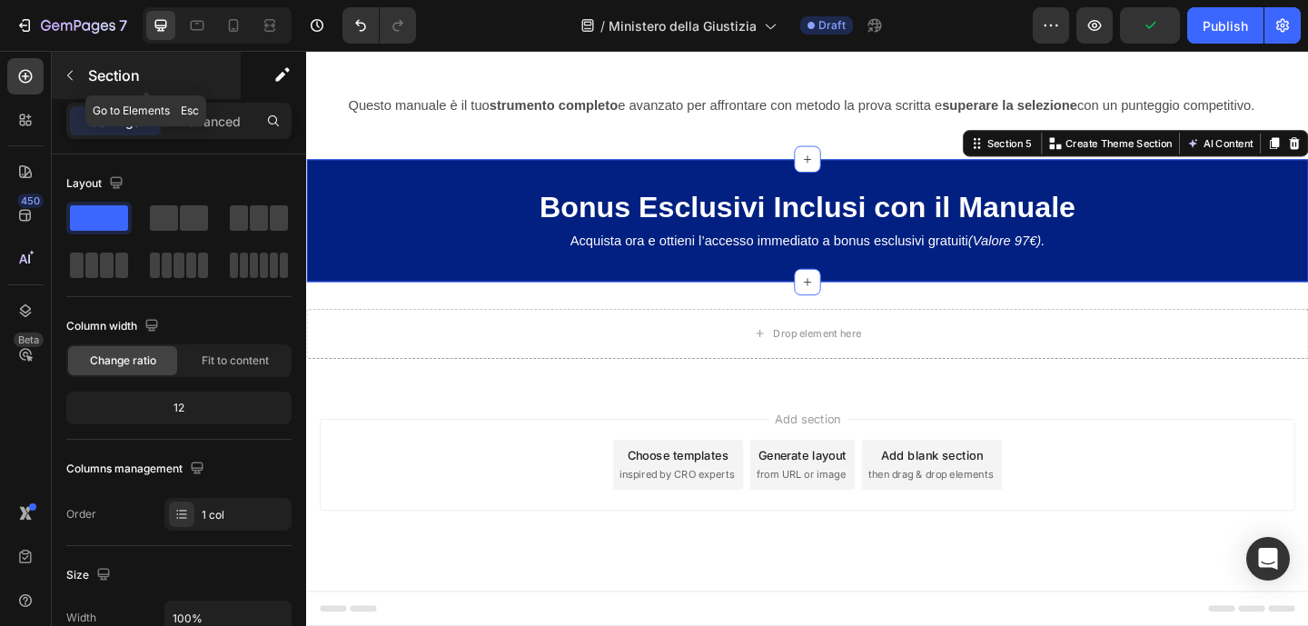
click at [62, 66] on button "button" at bounding box center [69, 75] width 29 height 29
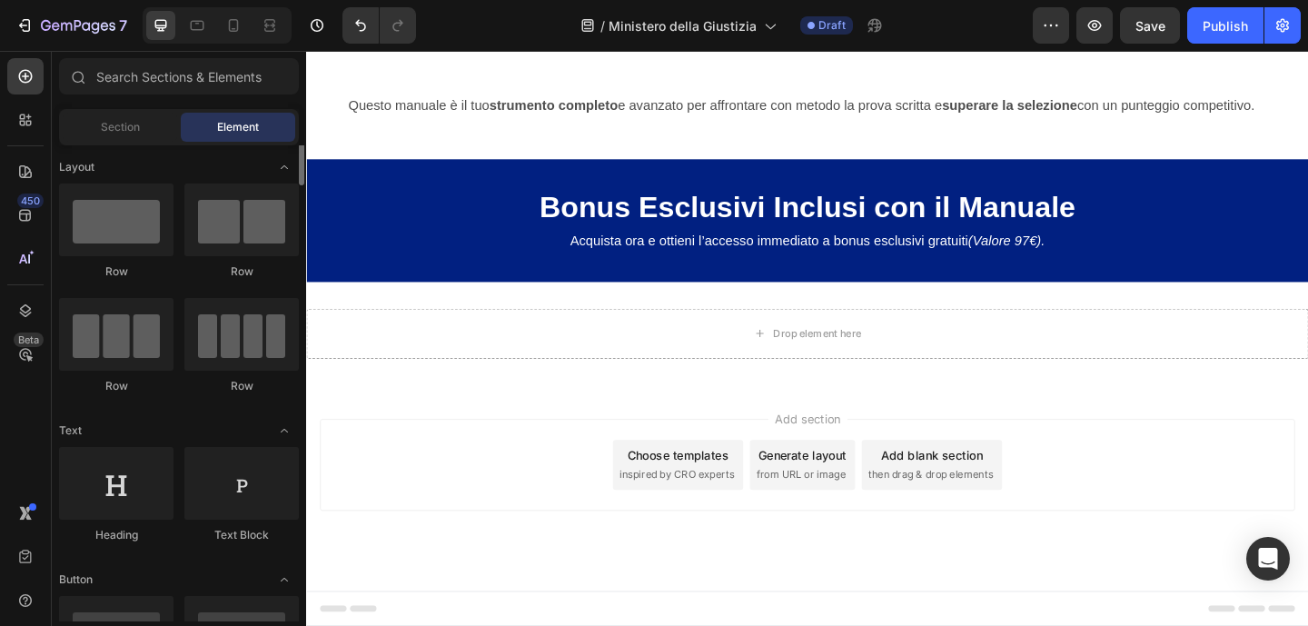
scroll to position [0, 0]
click at [19, 220] on icon at bounding box center [25, 215] width 18 height 18
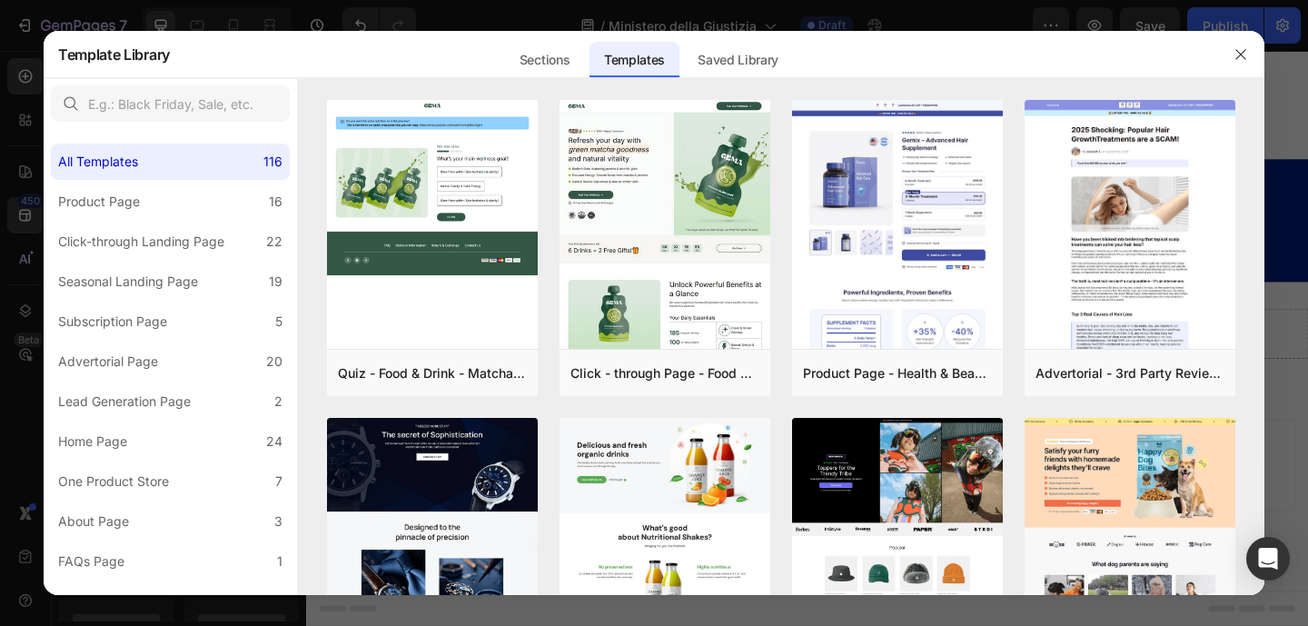
click at [764, 13] on div at bounding box center [654, 313] width 1308 height 626
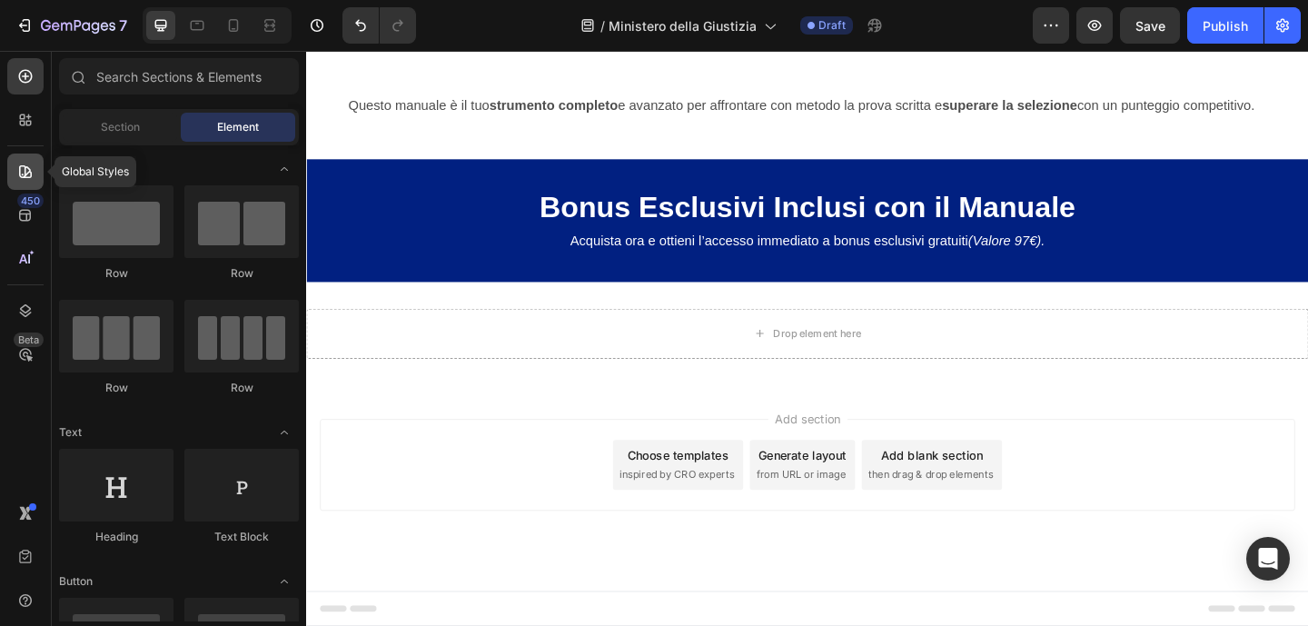
click at [21, 170] on icon at bounding box center [25, 172] width 18 height 18
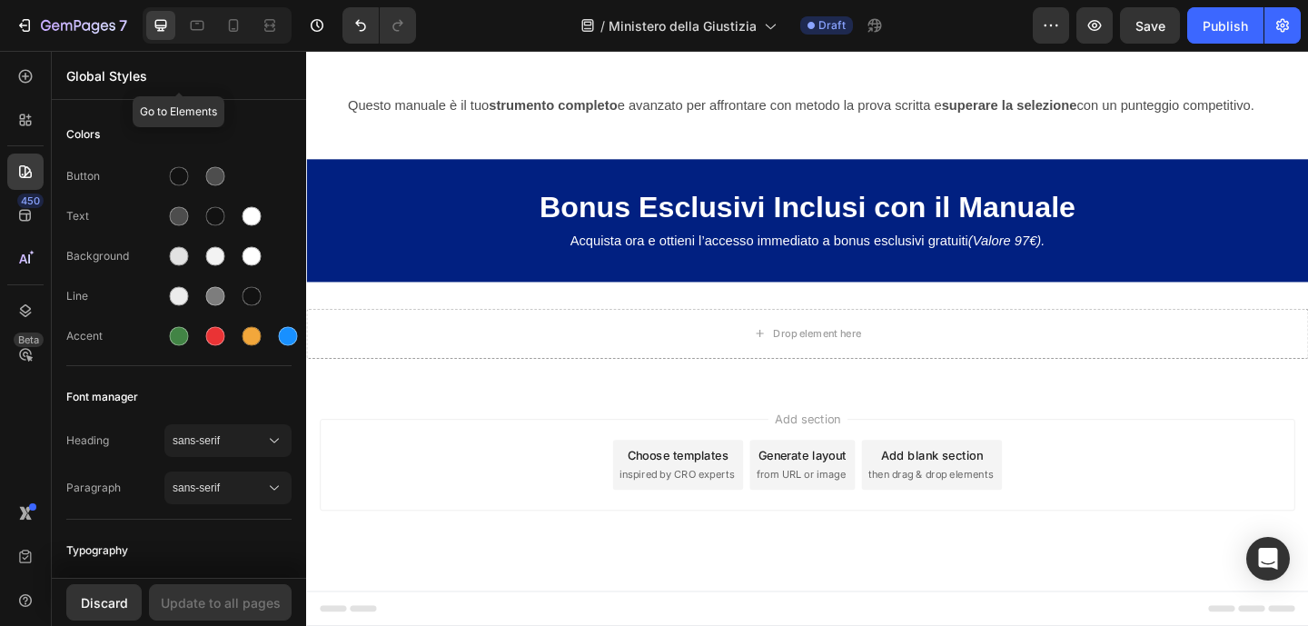
click at [193, 84] on p "Global Styles" at bounding box center [178, 75] width 225 height 19
click at [22, 75] on icon at bounding box center [25, 76] width 18 height 18
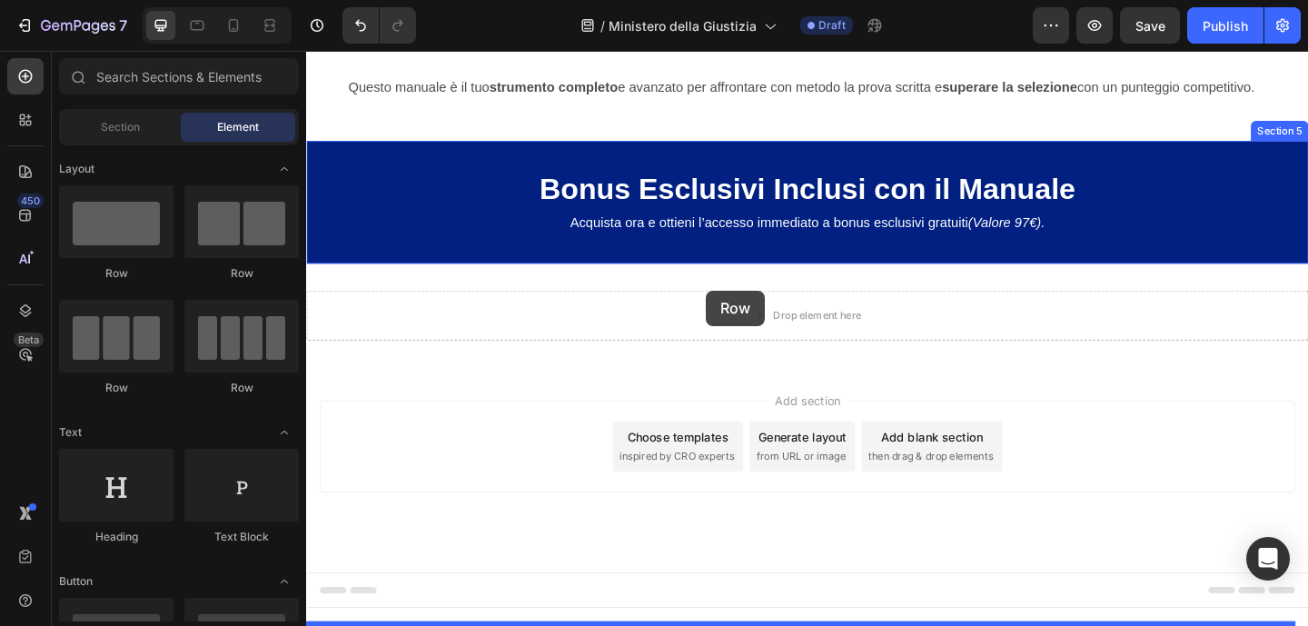
drag, startPoint x: 548, startPoint y: 288, endPoint x: 741, endPoint y: 311, distance: 194.9
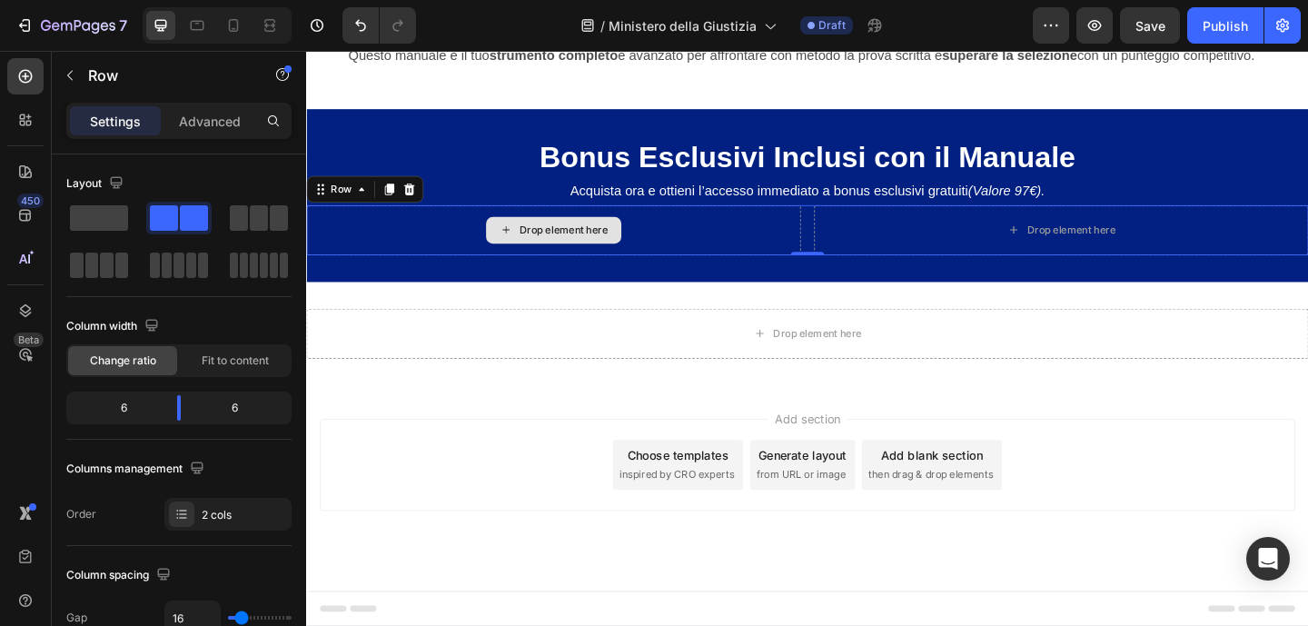
click at [606, 253] on div "Drop element here" at bounding box center [586, 246] width 96 height 15
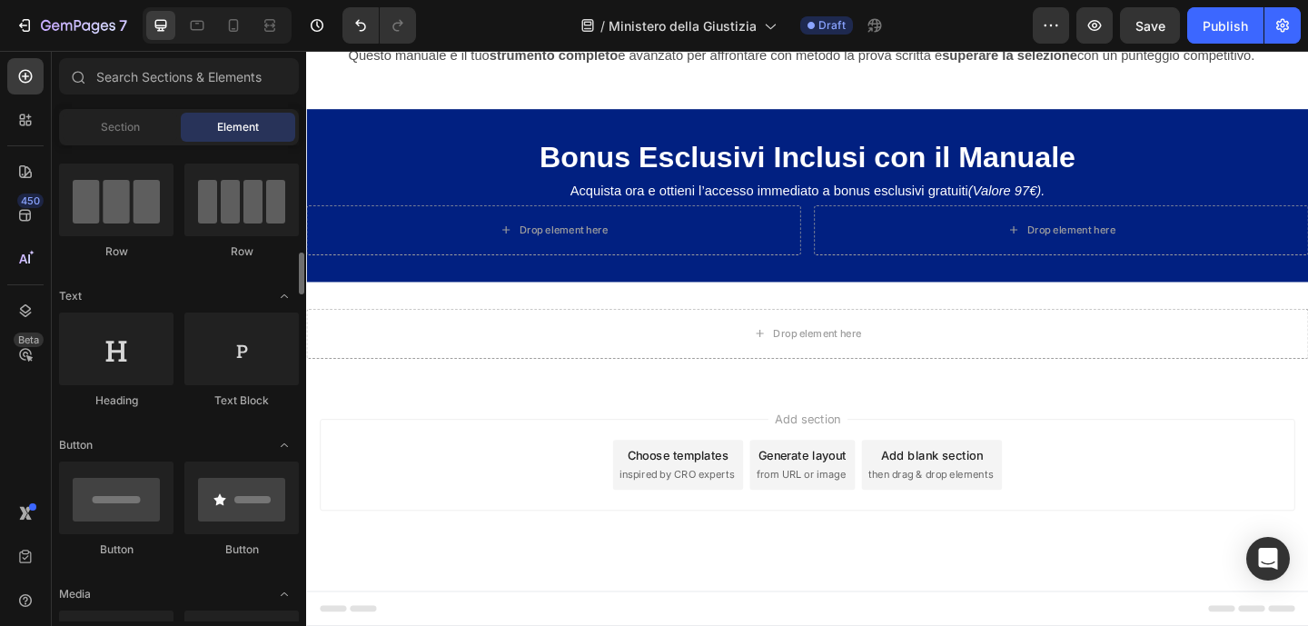
scroll to position [224, 0]
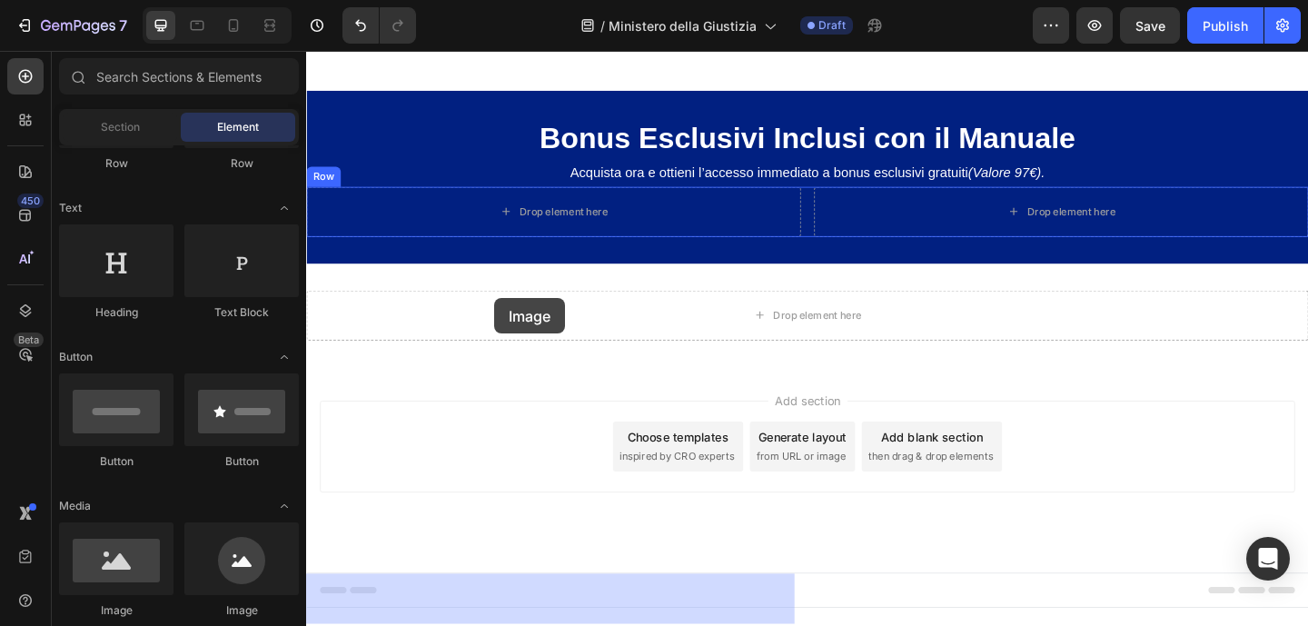
drag, startPoint x: 476, startPoint y: 584, endPoint x: 510, endPoint y: 320, distance: 266.5
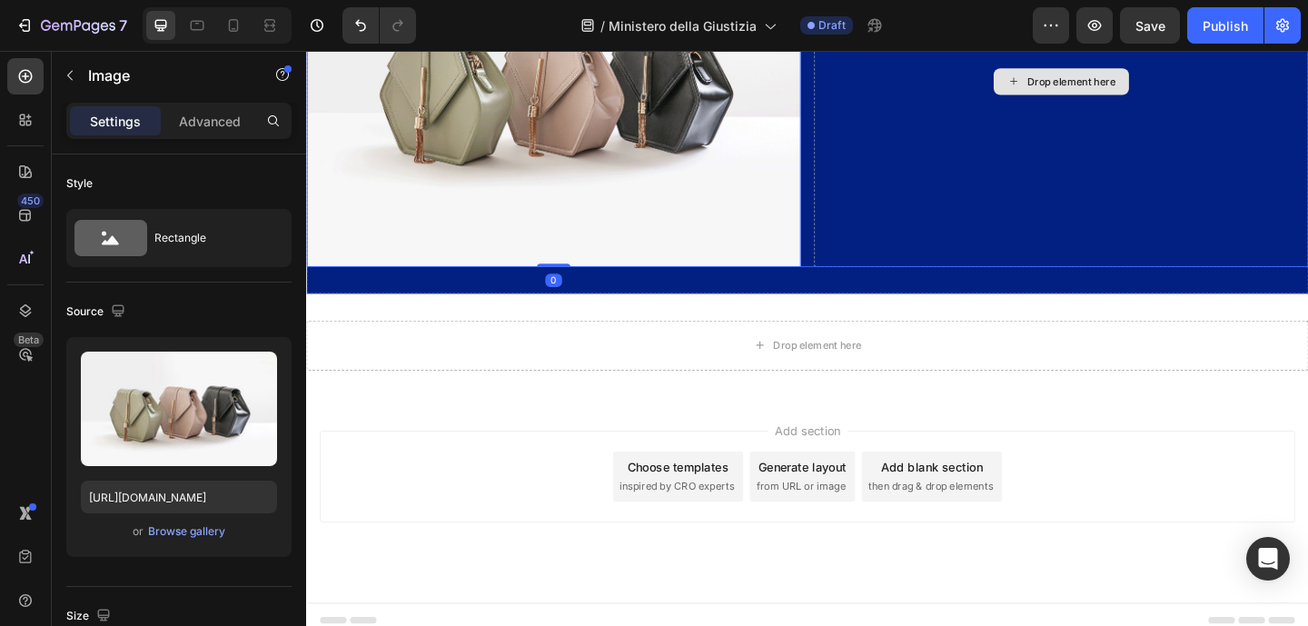
click at [1042, 286] on div "Drop element here" at bounding box center [1127, 84] width 538 height 403
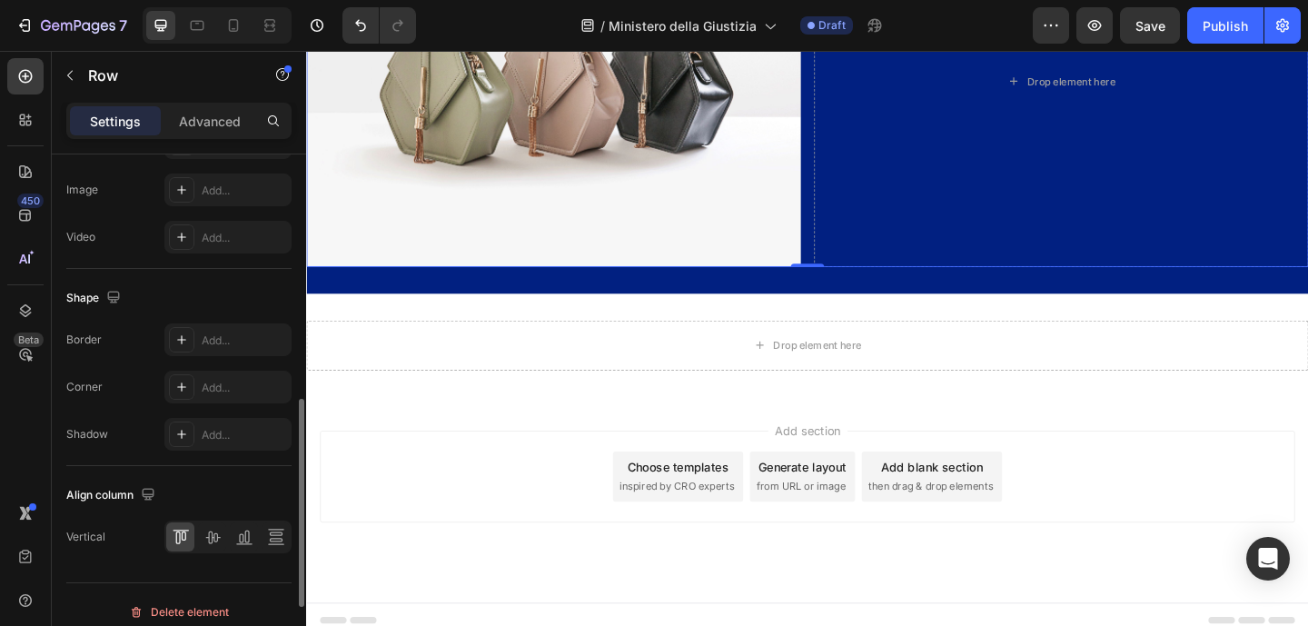
scroll to position [580, 0]
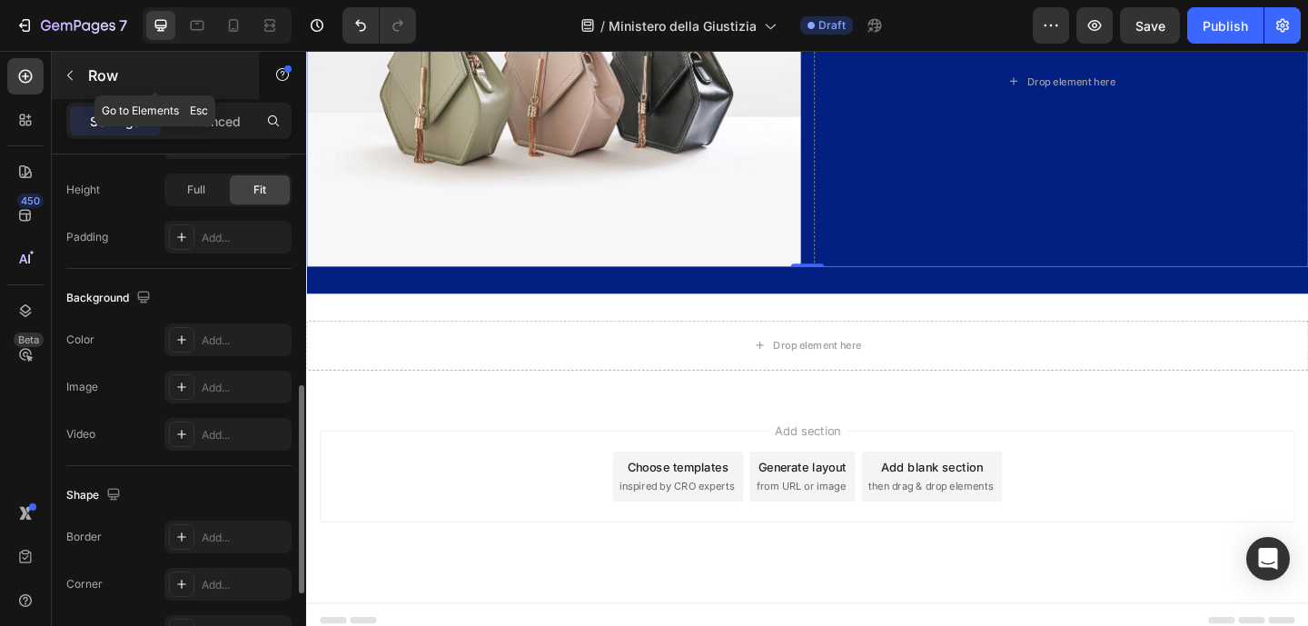
click at [67, 85] on button "button" at bounding box center [69, 75] width 29 height 29
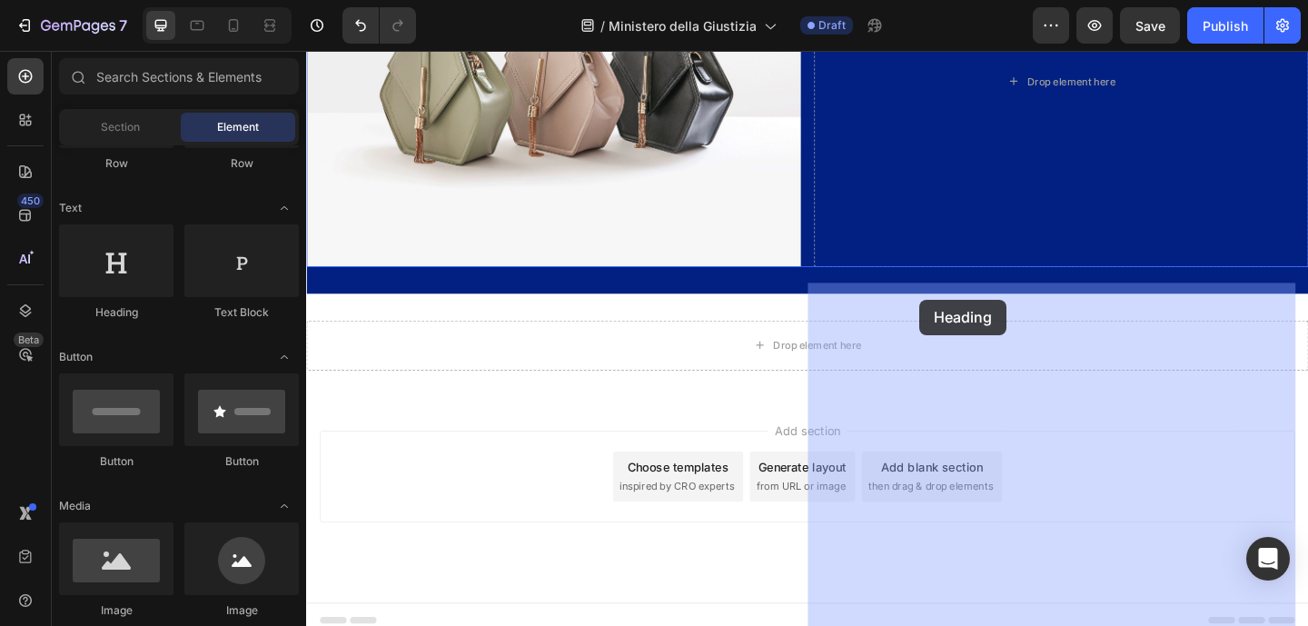
drag, startPoint x: 431, startPoint y: 319, endPoint x: 973, endPoint y: 321, distance: 541.2
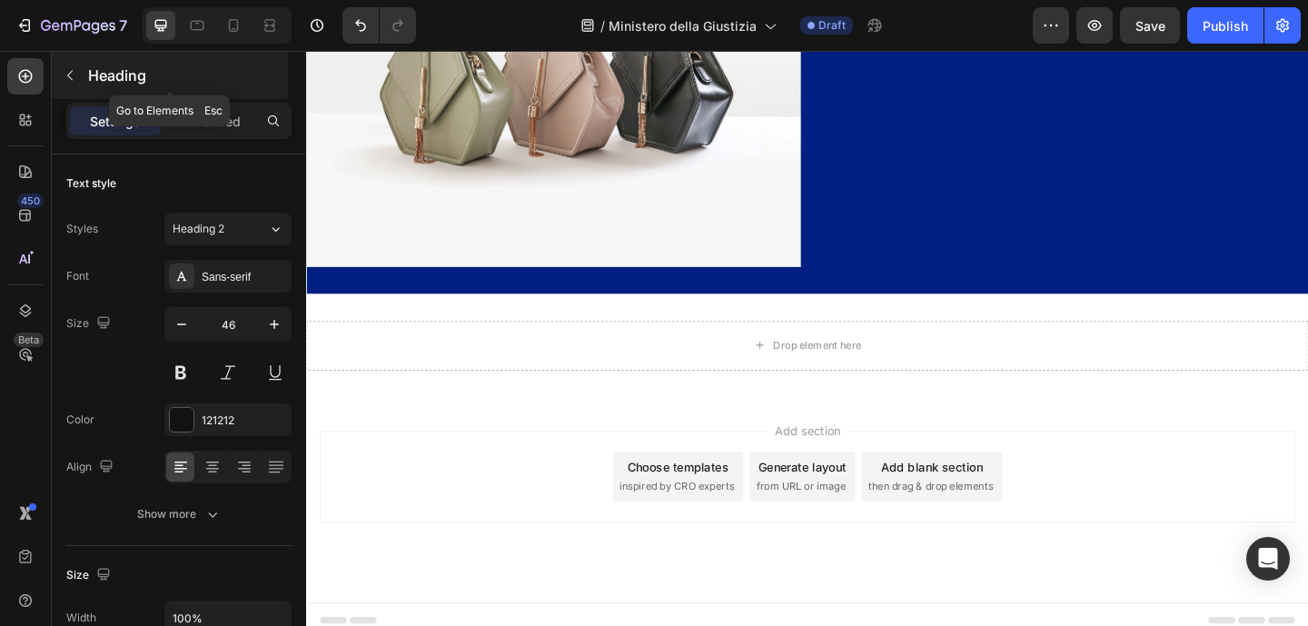
click at [67, 74] on icon "button" at bounding box center [70, 75] width 15 height 15
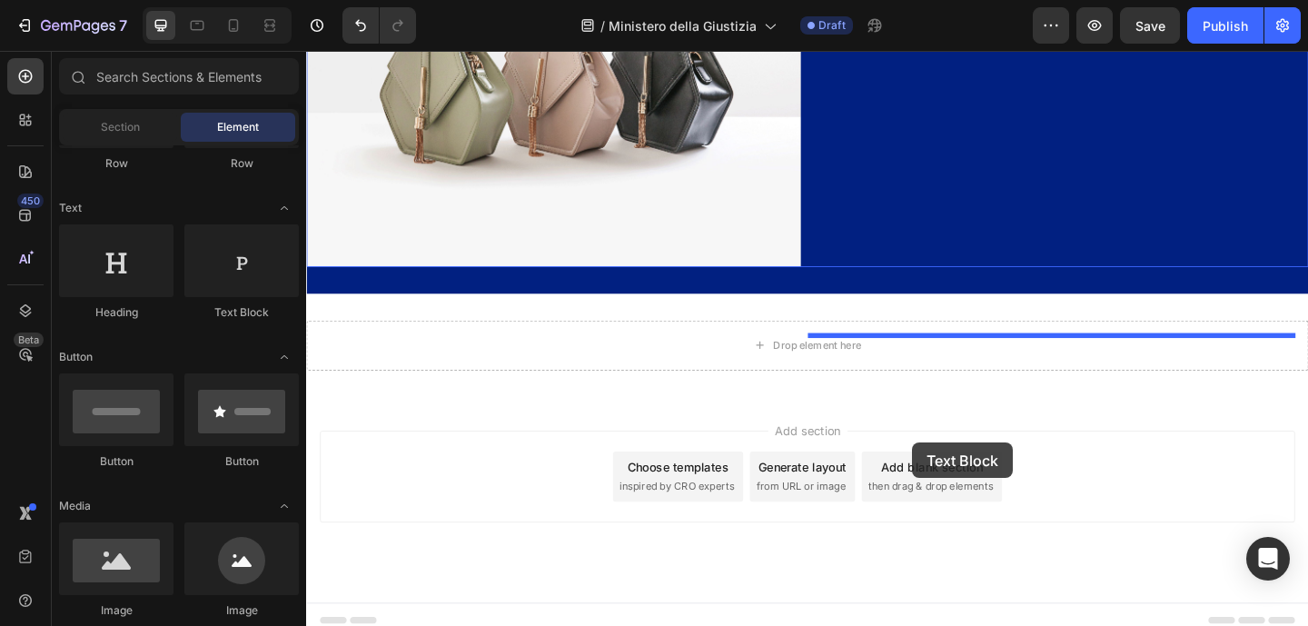
drag, startPoint x: 567, startPoint y: 346, endPoint x: 965, endPoint y: 477, distance: 419.5
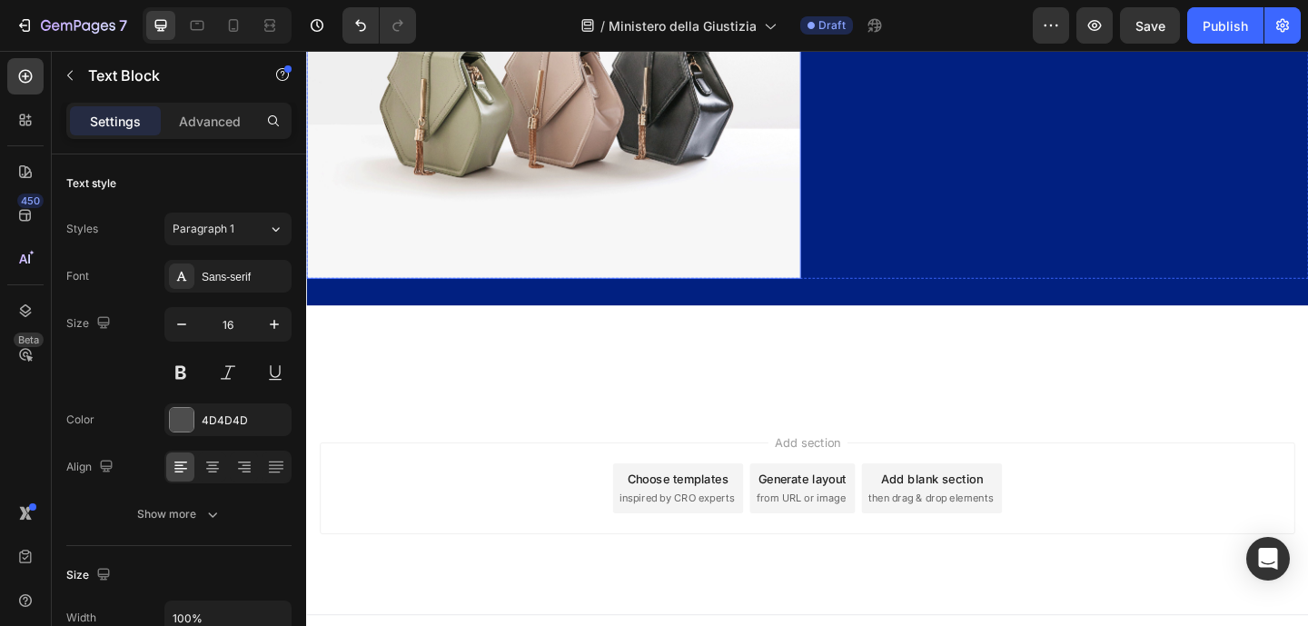
scroll to position [2343, 0]
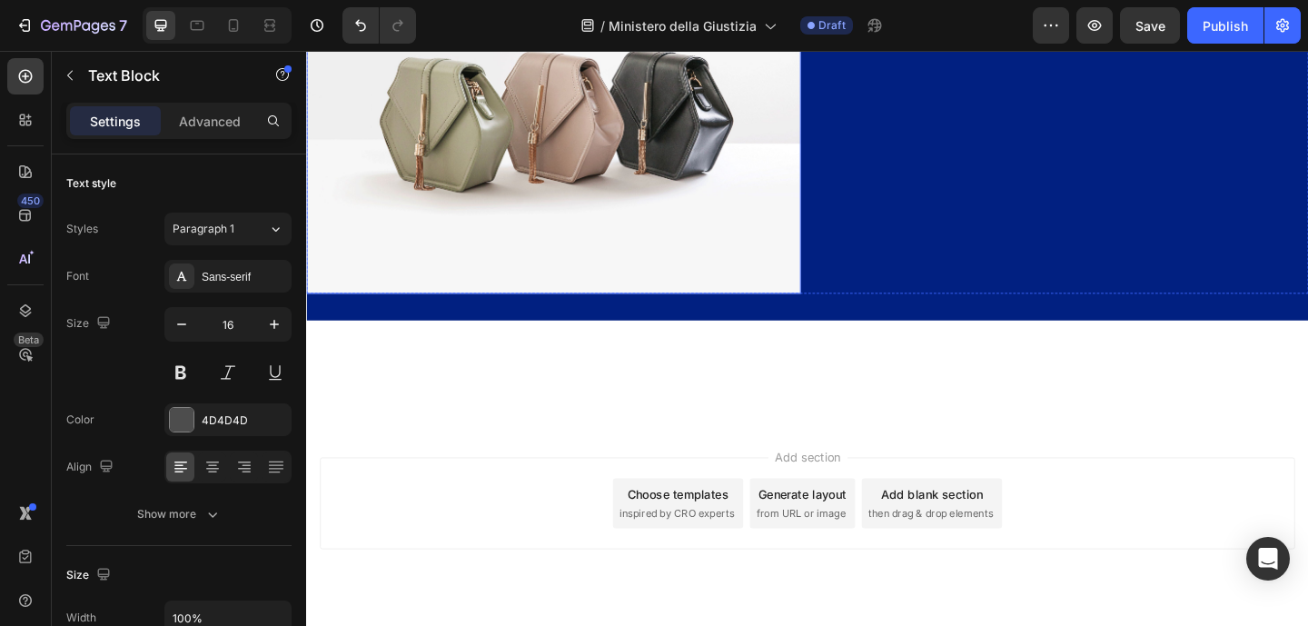
click at [738, 315] on img at bounding box center [575, 113] width 538 height 403
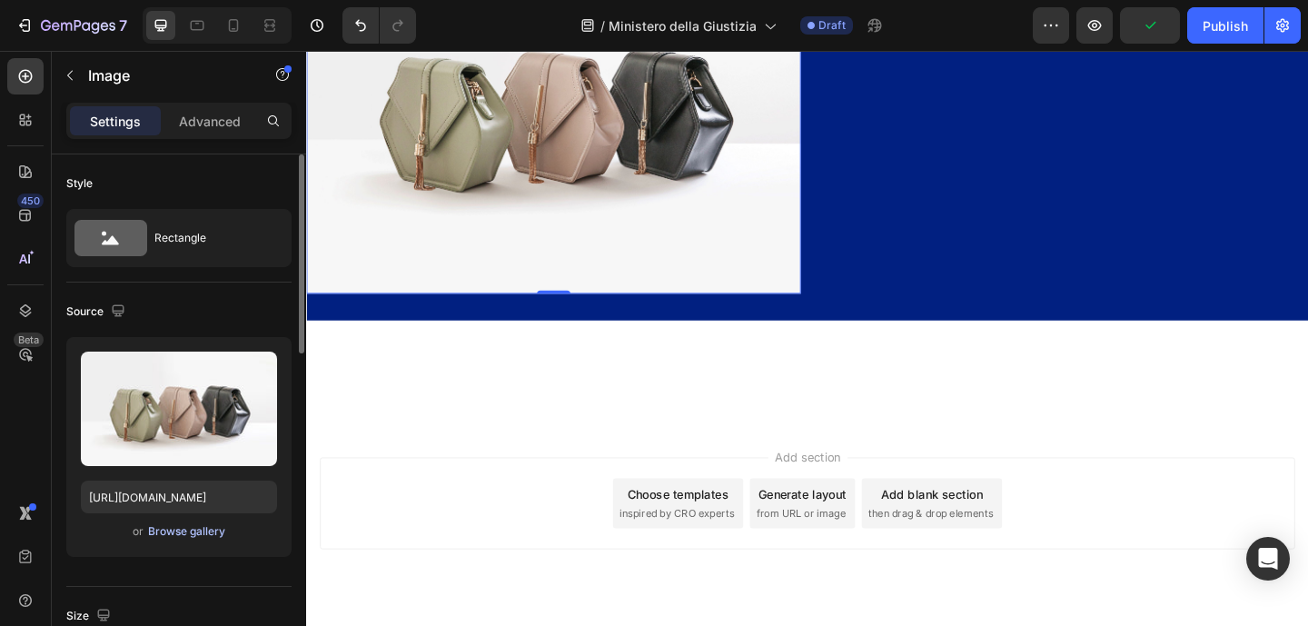
click at [173, 533] on div "Browse gallery" at bounding box center [186, 531] width 77 height 16
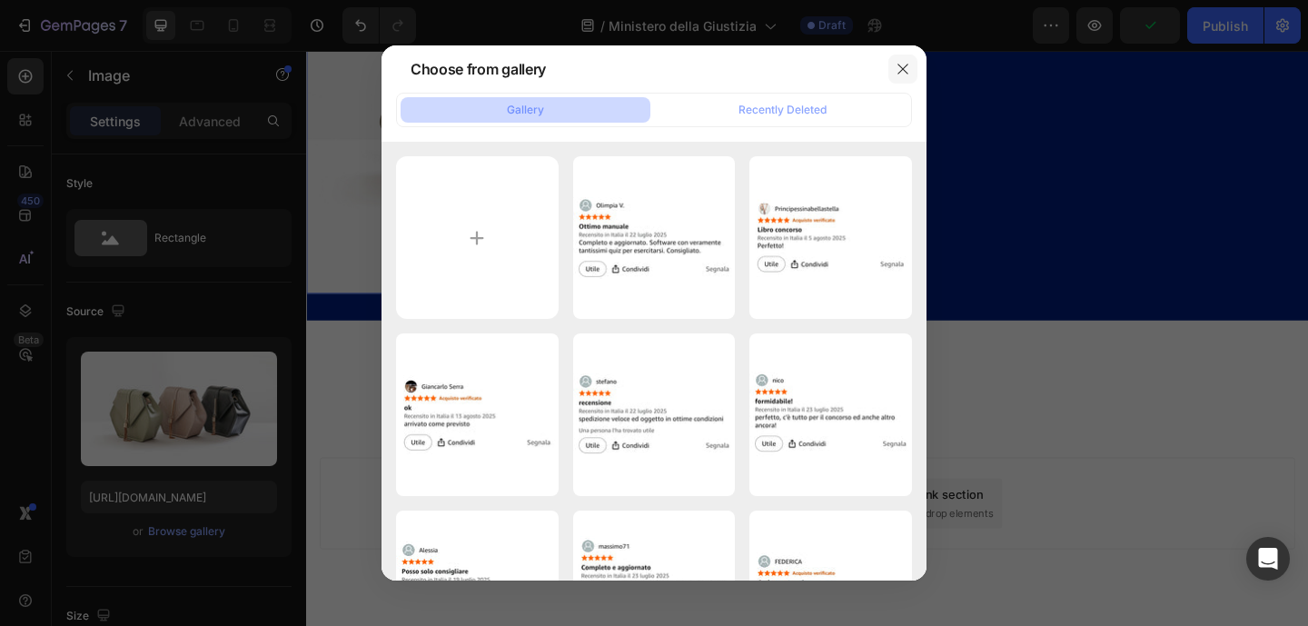
click at [902, 66] on icon "button" at bounding box center [902, 69] width 15 height 15
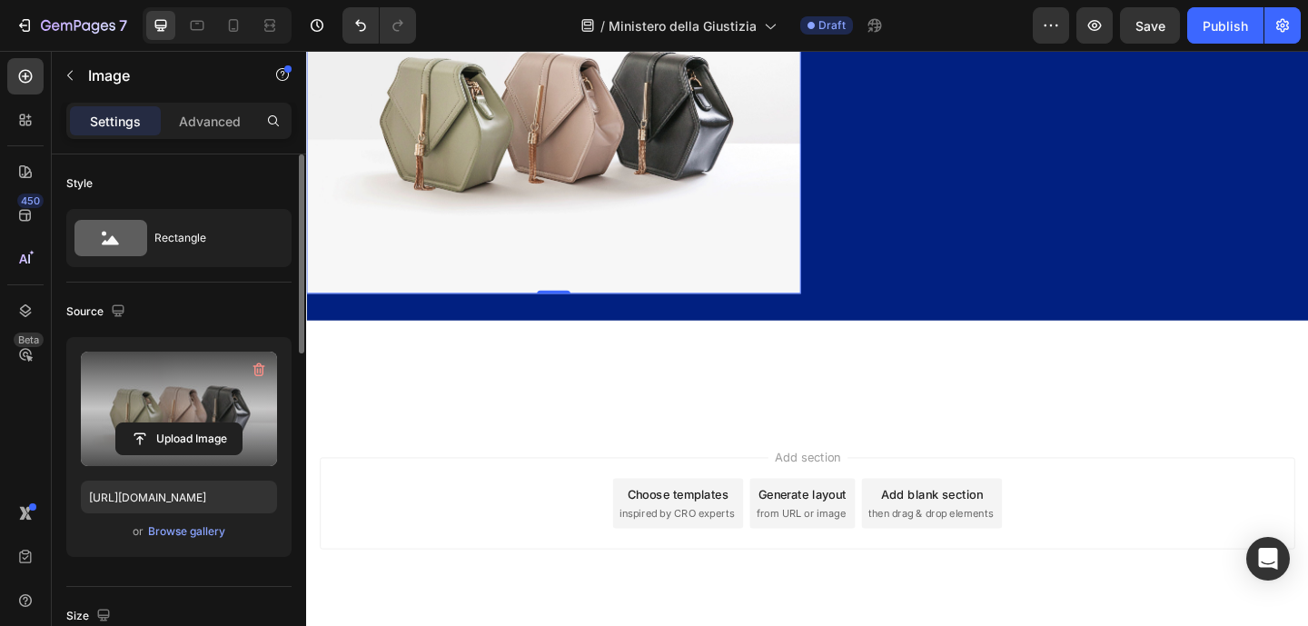
click at [123, 378] on label at bounding box center [179, 408] width 196 height 114
click at [123, 423] on input "file" at bounding box center [178, 438] width 125 height 31
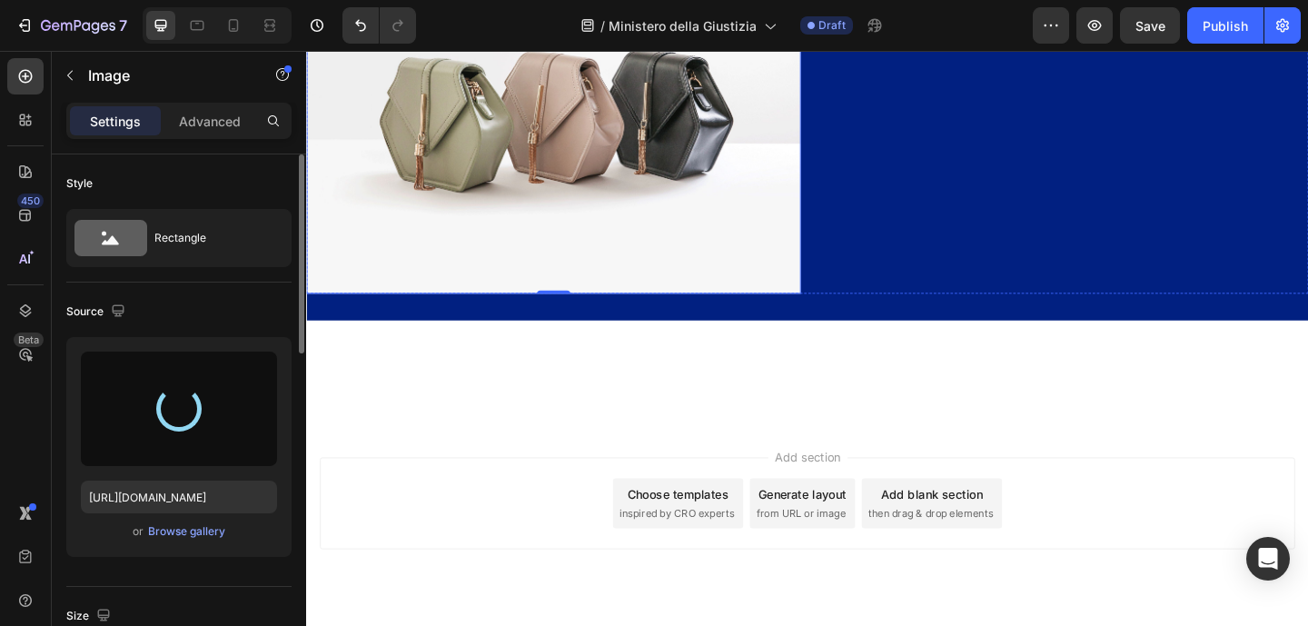
type input "https://cdn.shopify.com/s/files/1/0917/8536/3784/files/gempages_580913946966361…"
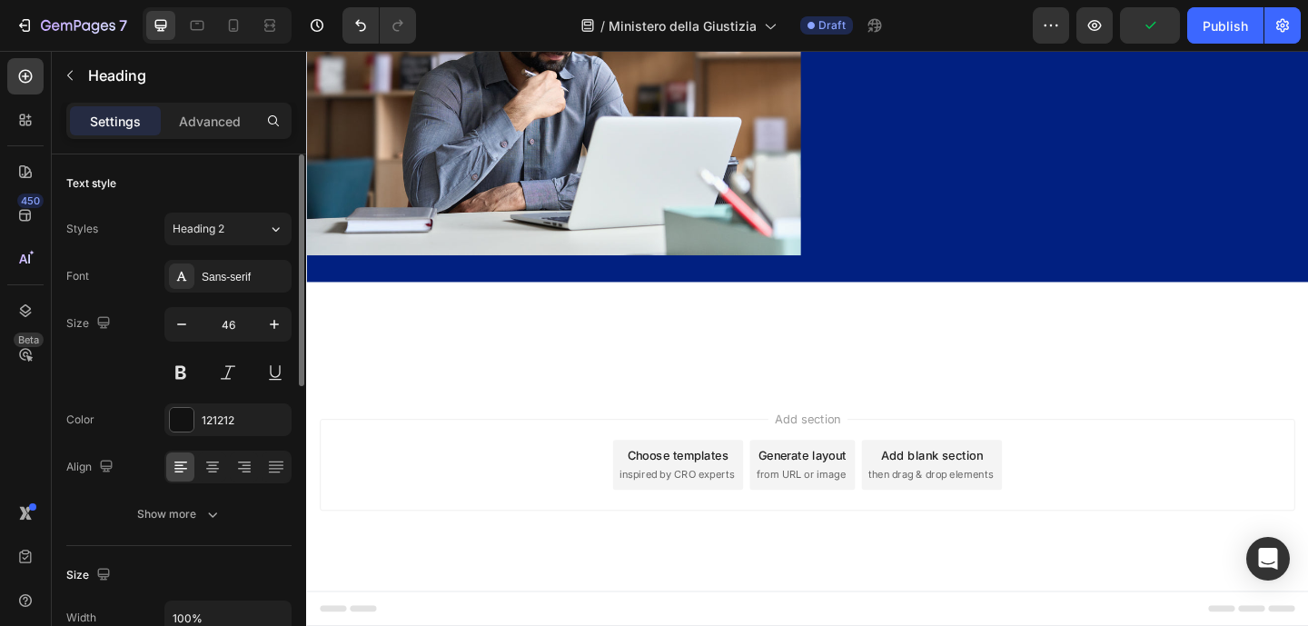
click at [190, 415] on div at bounding box center [182, 420] width 24 height 24
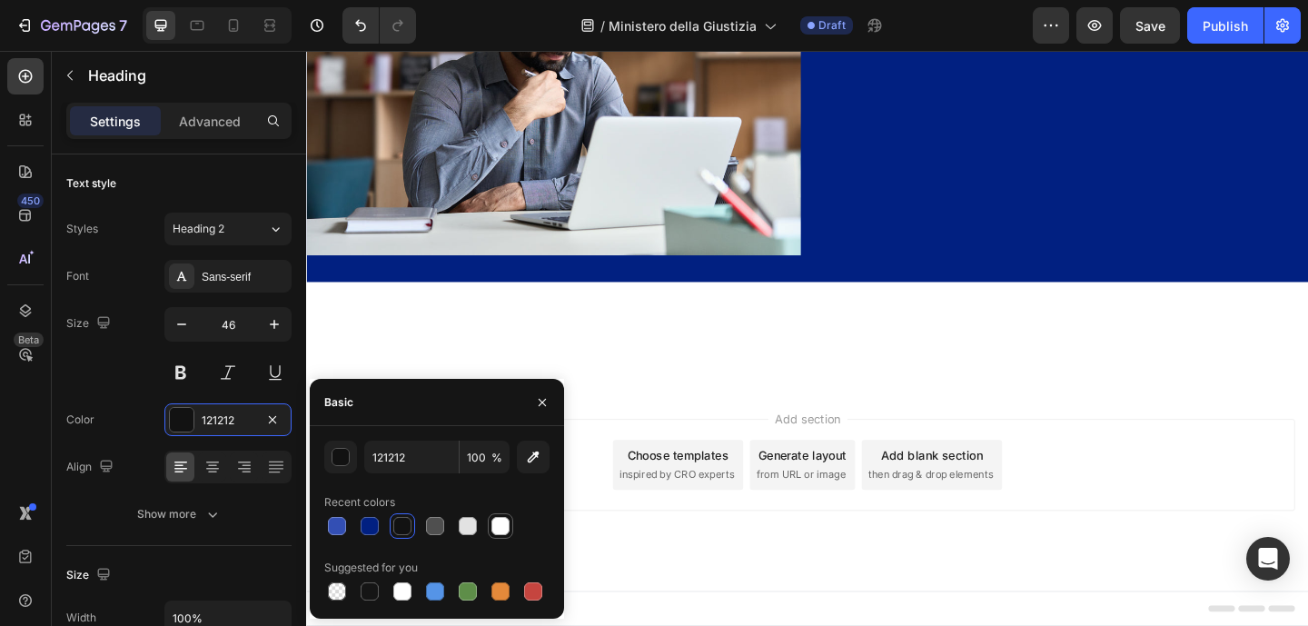
click at [512, 533] on div at bounding box center [500, 525] width 25 height 25
type input "FFFFFF"
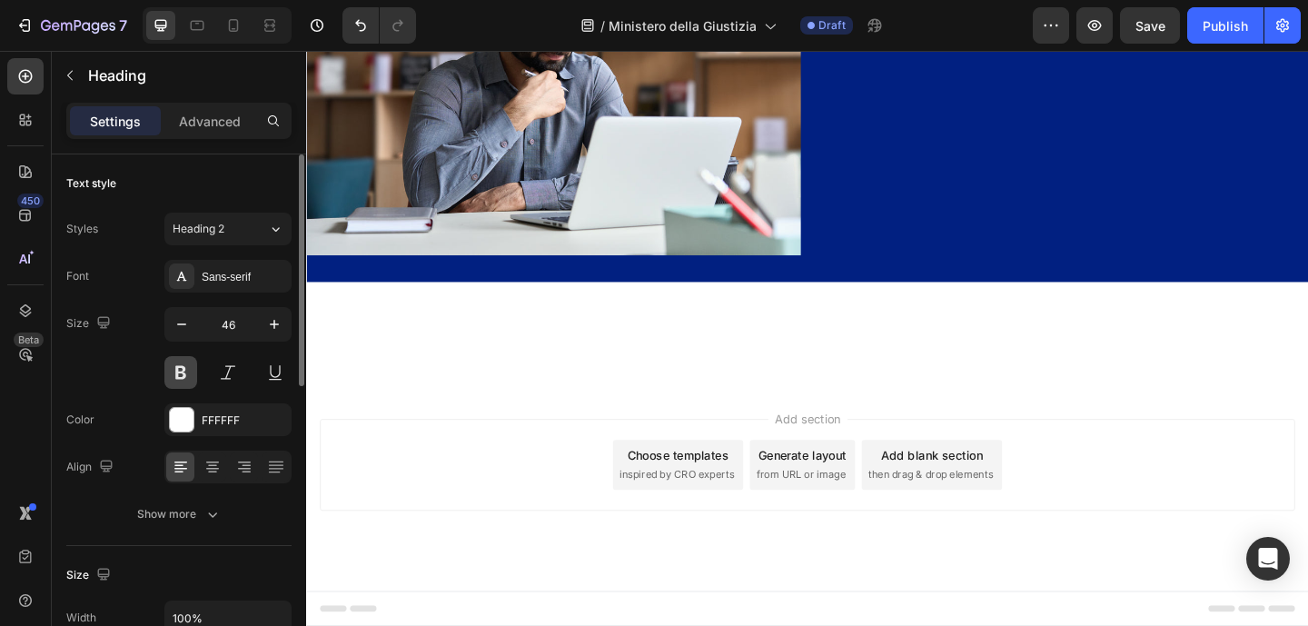
click at [187, 369] on button at bounding box center [180, 372] width 33 height 33
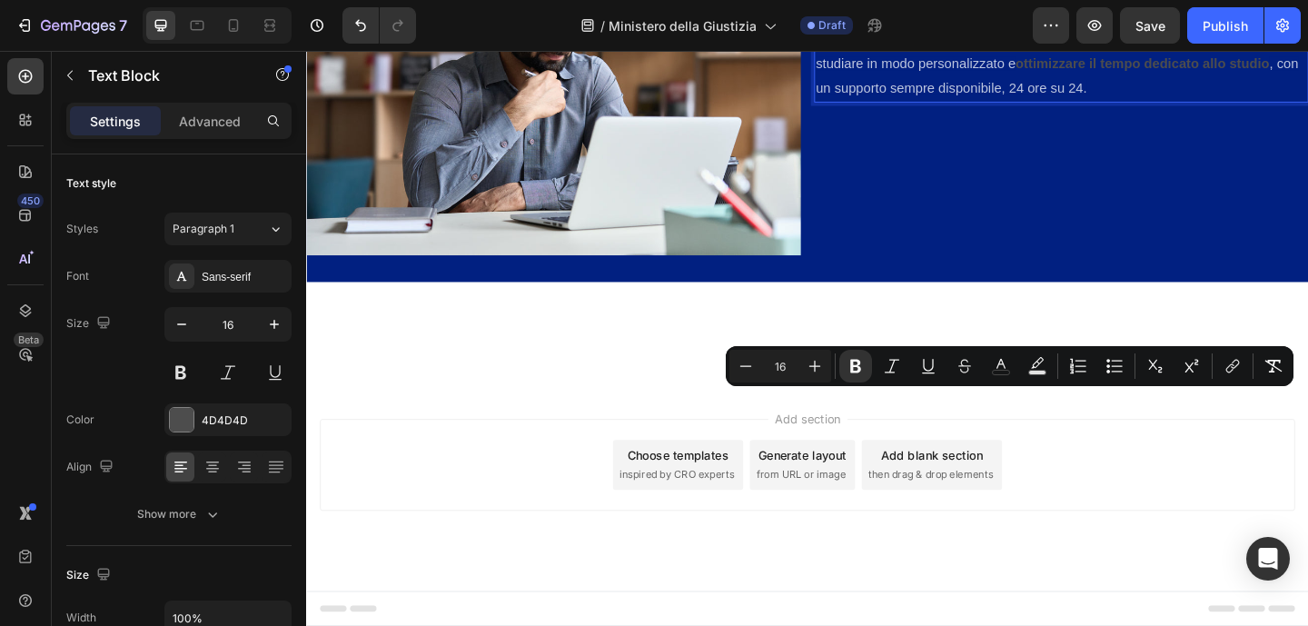
click at [1188, 46] on strong "ricevere correzioni in tempo reale" at bounding box center [1118, 26] width 517 height 42
click at [1193, 273] on div "Tutor AI Interattivo Heading Il Tutor AI Interattivo ti accompagna passo dopo p…" at bounding box center [1127, 94] width 538 height 359
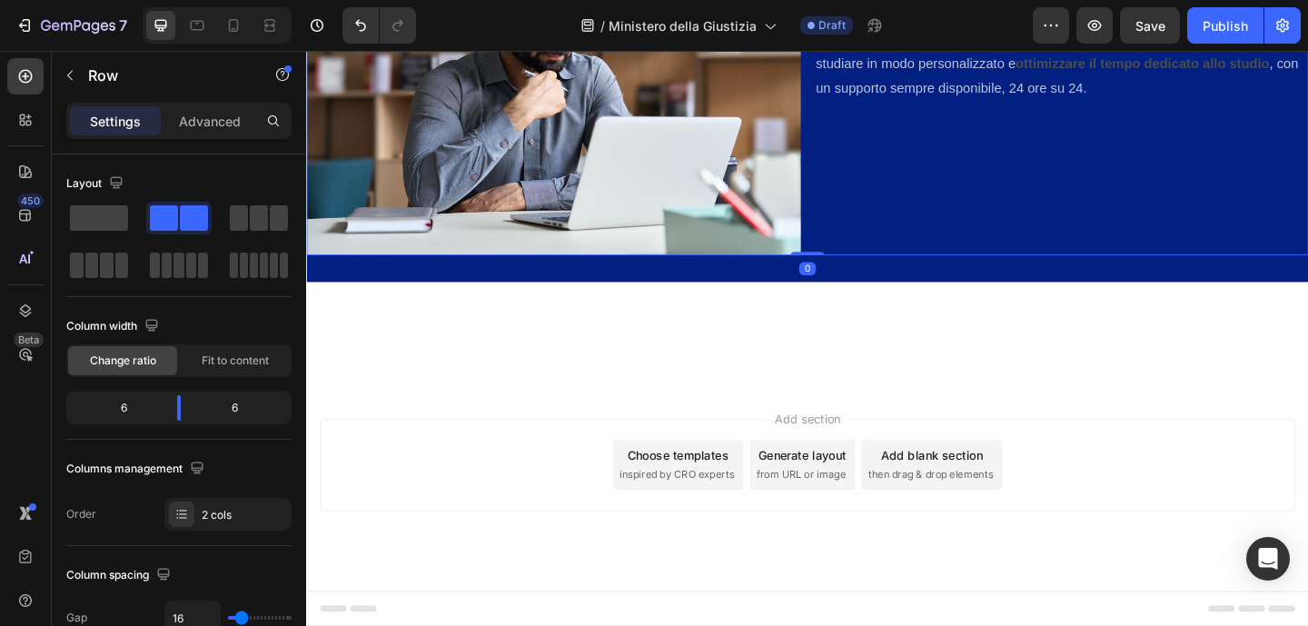
click at [1192, 273] on div "Tutor AI Interattivo Heading Il Tutor AI Interattivo ti accompagna passo dopo p…" at bounding box center [1127, 94] width 538 height 359
click at [1185, 105] on p "Il Tutor AI Interattivo ti accompagna passo dopo passo nella preparazione, perm…" at bounding box center [1127, 40] width 534 height 131
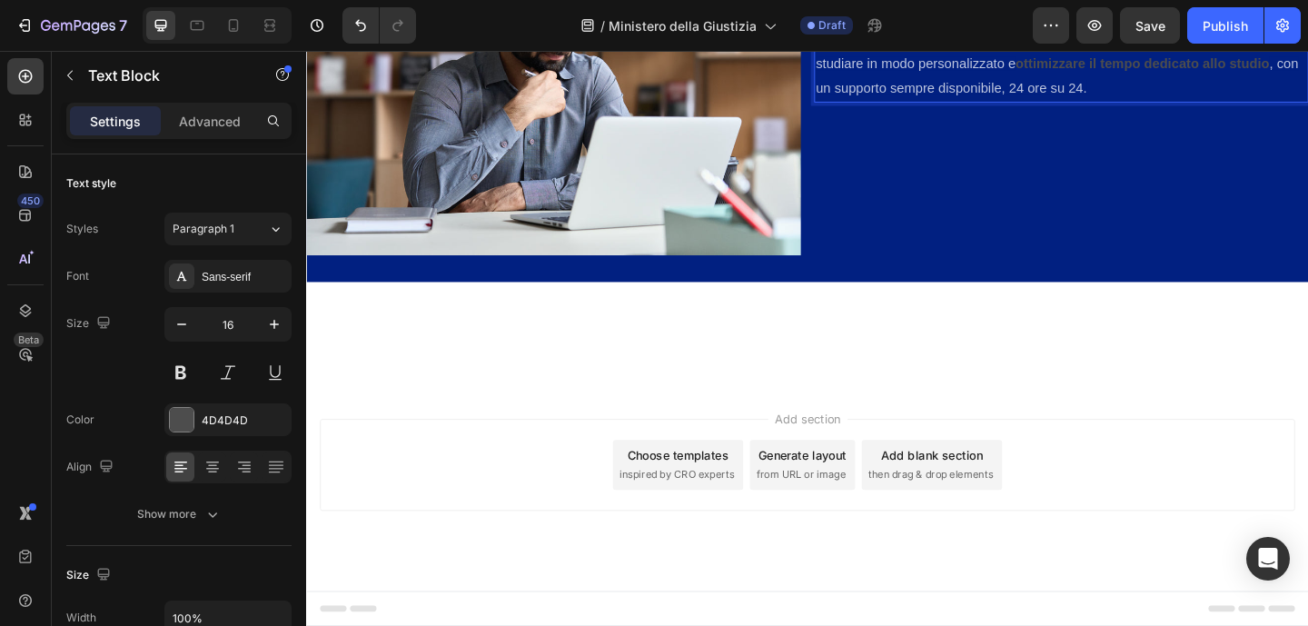
drag, startPoint x: 1182, startPoint y: 430, endPoint x: 1198, endPoint y: 440, distance: 18.4
click at [1198, 105] on p "Il Tutor AI Interattivo ti accompagna passo dopo passo nella preparazione, perm…" at bounding box center [1127, 40] width 534 height 131
click at [1184, 46] on strong "ricevere correzioni in tempo reale" at bounding box center [1118, 26] width 517 height 42
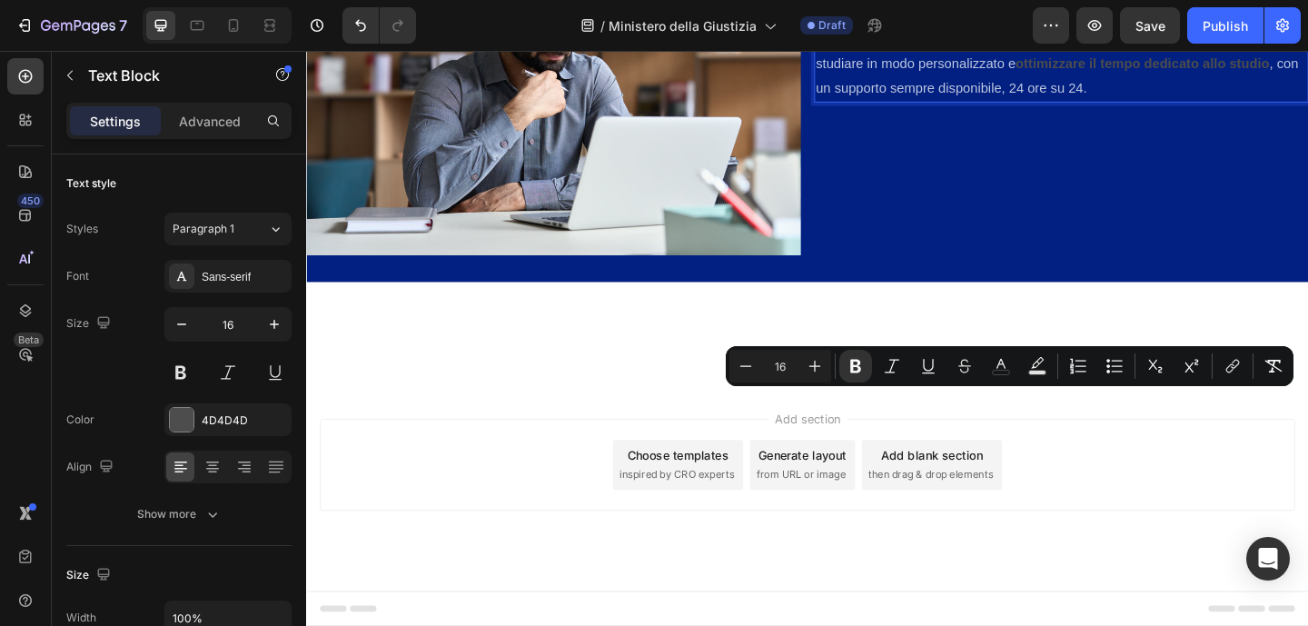
click at [1181, 46] on strong "ricevere correzioni in tempo reale" at bounding box center [1118, 26] width 517 height 42
drag, startPoint x: 1181, startPoint y: 431, endPoint x: 883, endPoint y: 462, distance: 300.4
click at [883, 46] on strong "ricevere correzioni in tempo reale" at bounding box center [1118, 26] width 517 height 42
click at [193, 417] on div at bounding box center [181, 419] width 25 height 25
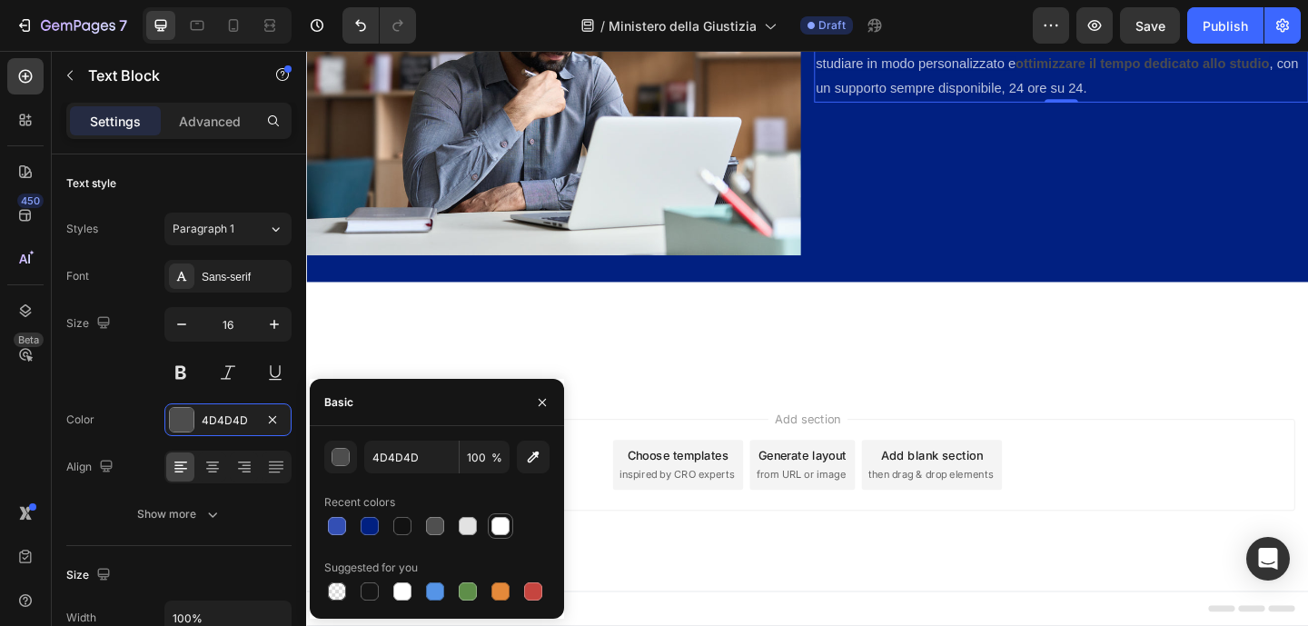
click at [505, 527] on div at bounding box center [500, 526] width 18 height 18
type input "FFFFFF"
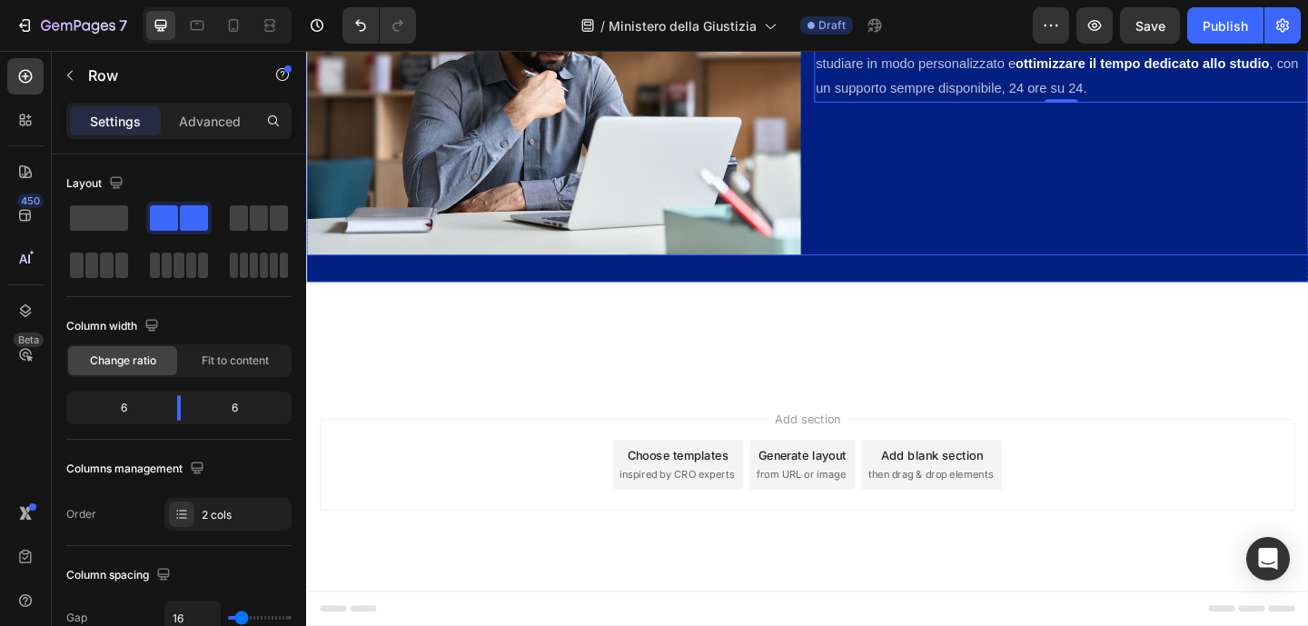
click at [1092, 273] on div "Tutor AI Interattivo Heading Il Tutor AI Interattivo ti accompagna passo dopo p…" at bounding box center [1127, 94] width 538 height 359
click at [1269, 273] on div "Tutor AI Interattivo Heading Il Tutor AI Interattivo ti accompagna passo dopo p…" at bounding box center [1127, 94] width 538 height 359
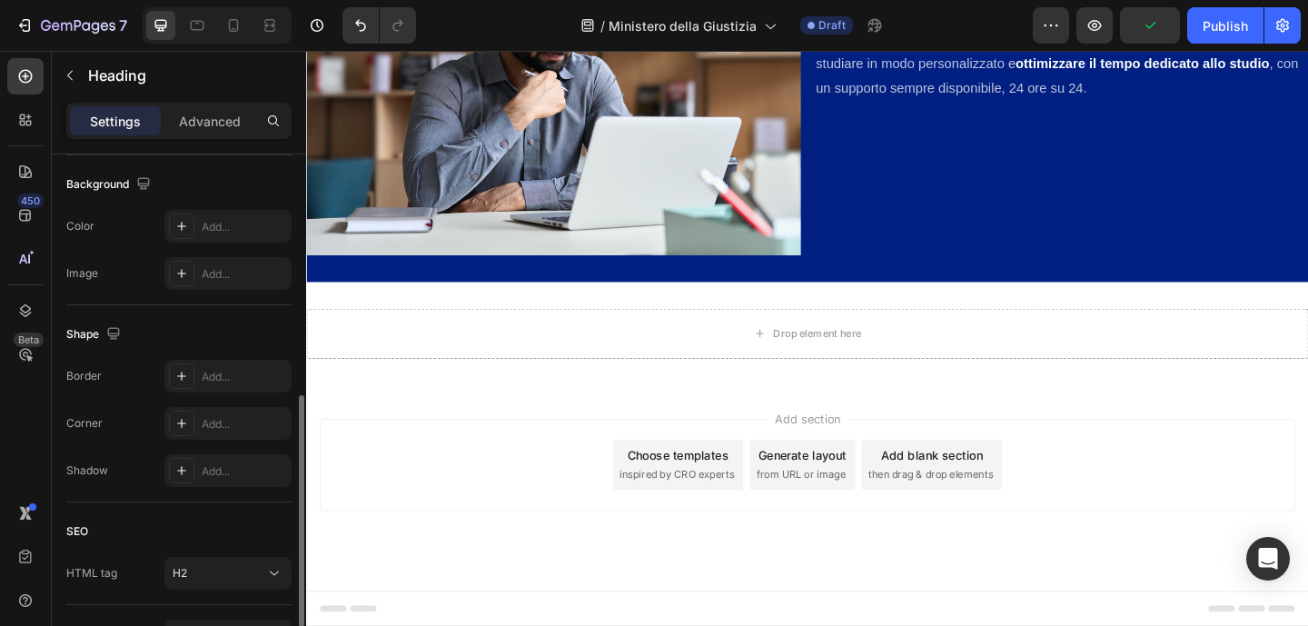
scroll to position [656, 0]
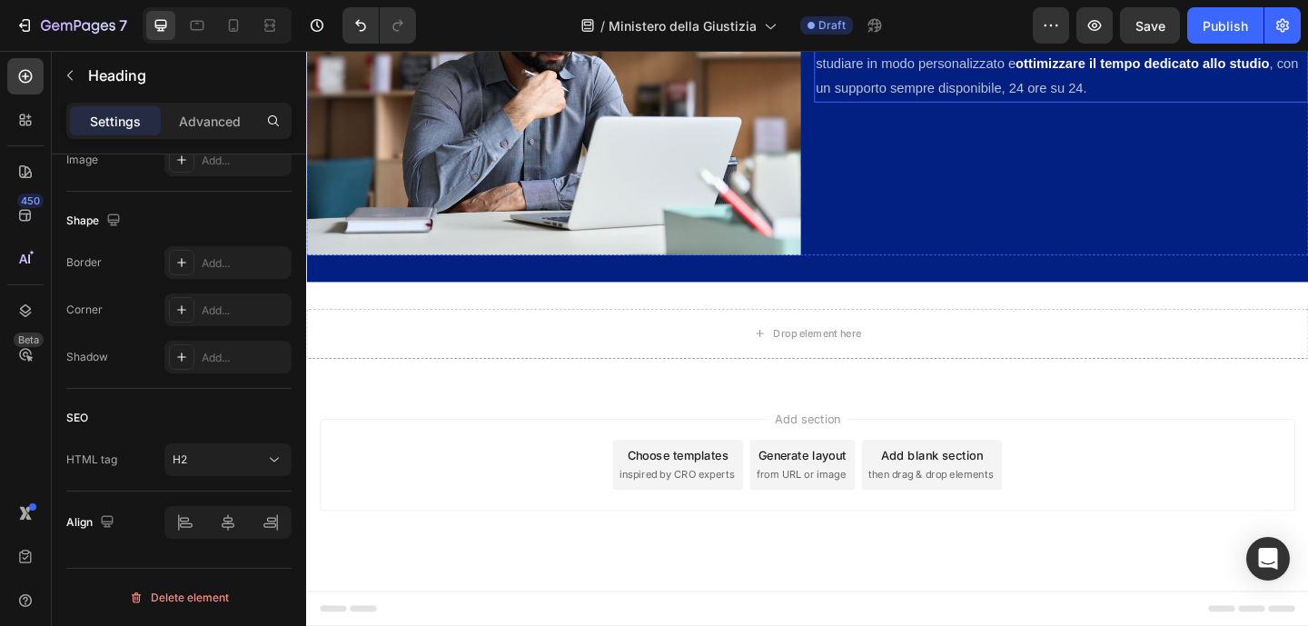
click at [917, 105] on p "Il Tutor AI Interattivo ti accompagna passo dopo passo nella preparazione, perm…" at bounding box center [1127, 40] width 534 height 131
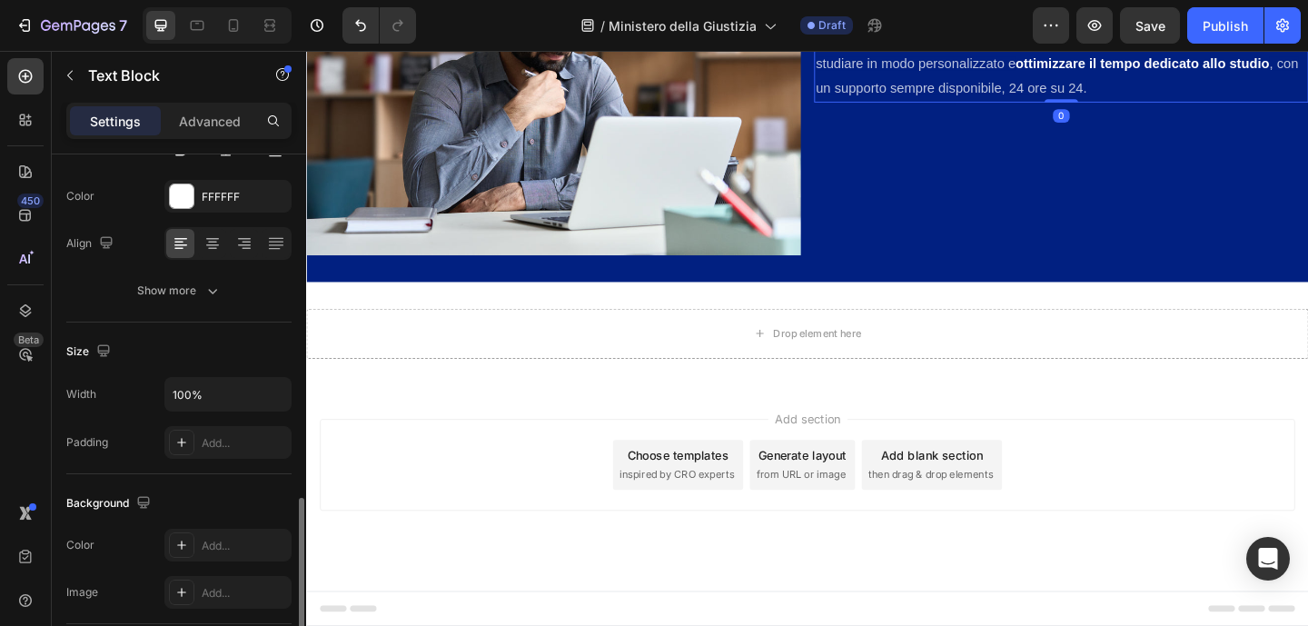
scroll to position [553, 0]
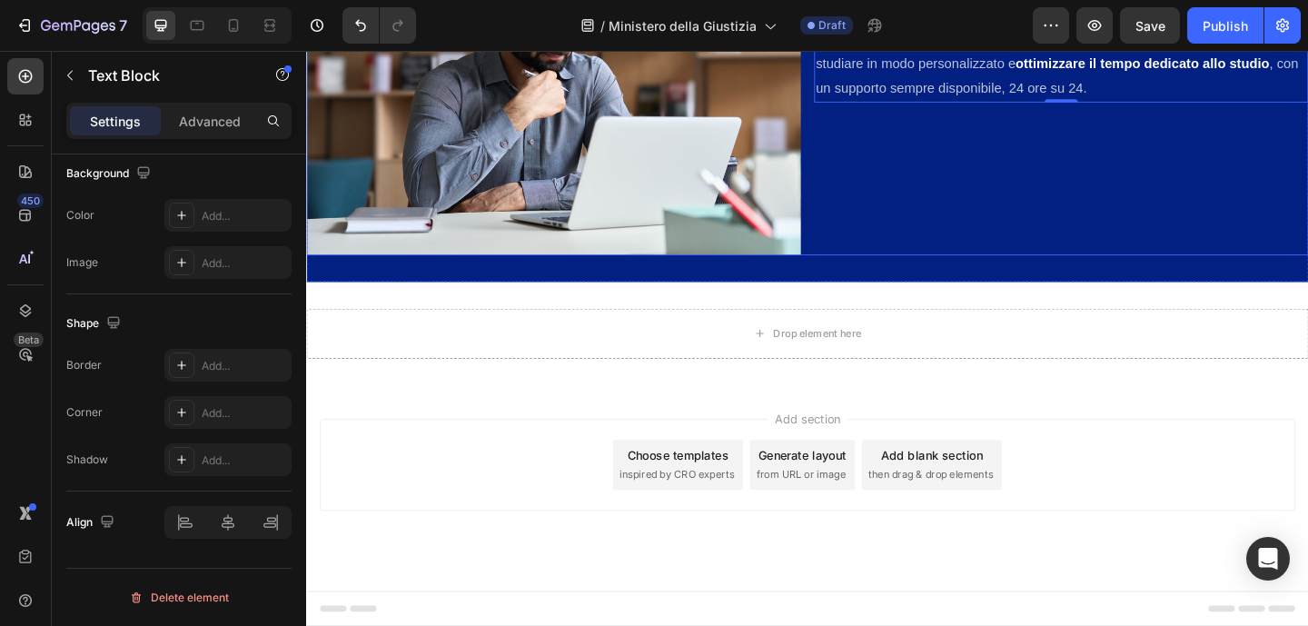
click at [985, 273] on div "Tutor AI Interattivo Heading Il Tutor AI Interattivo ti accompagna passo dopo p…" at bounding box center [1127, 94] width 538 height 359
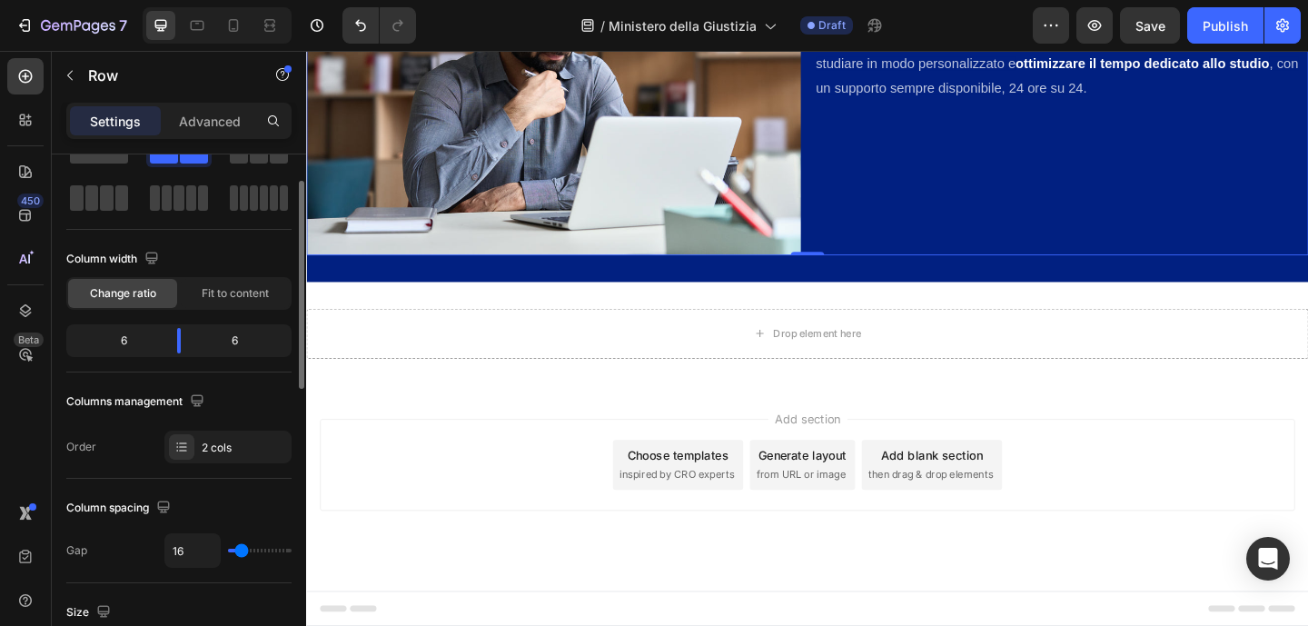
scroll to position [71, 0]
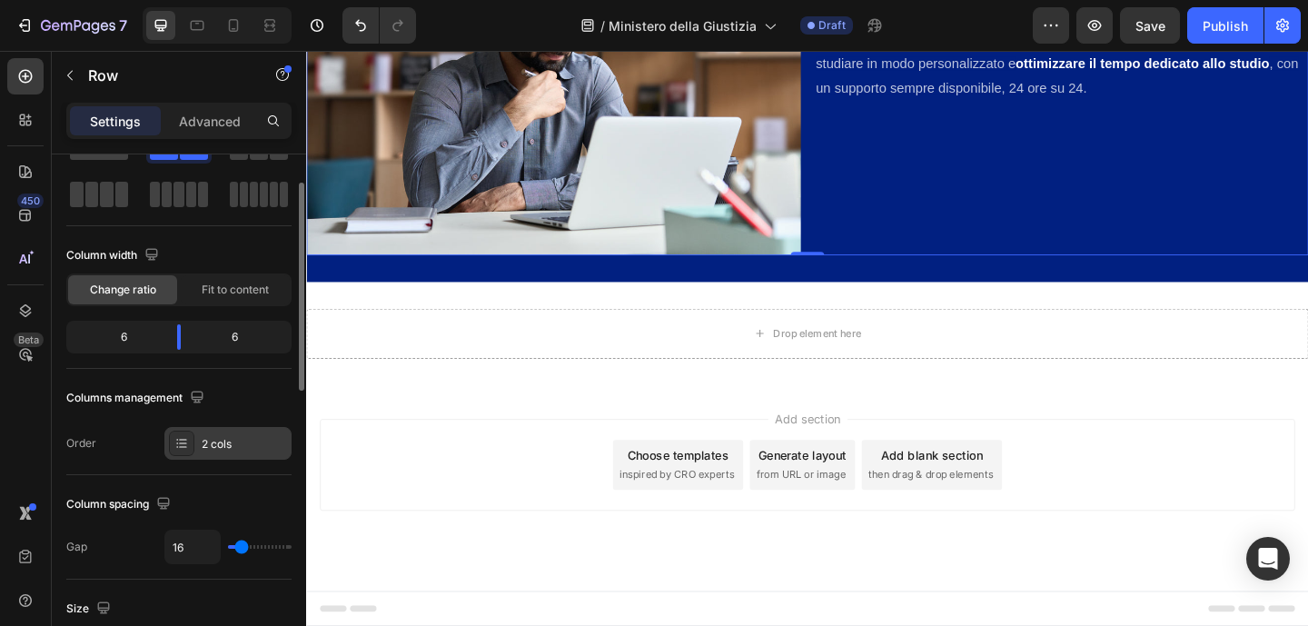
click at [179, 441] on icon at bounding box center [181, 443] width 15 height 15
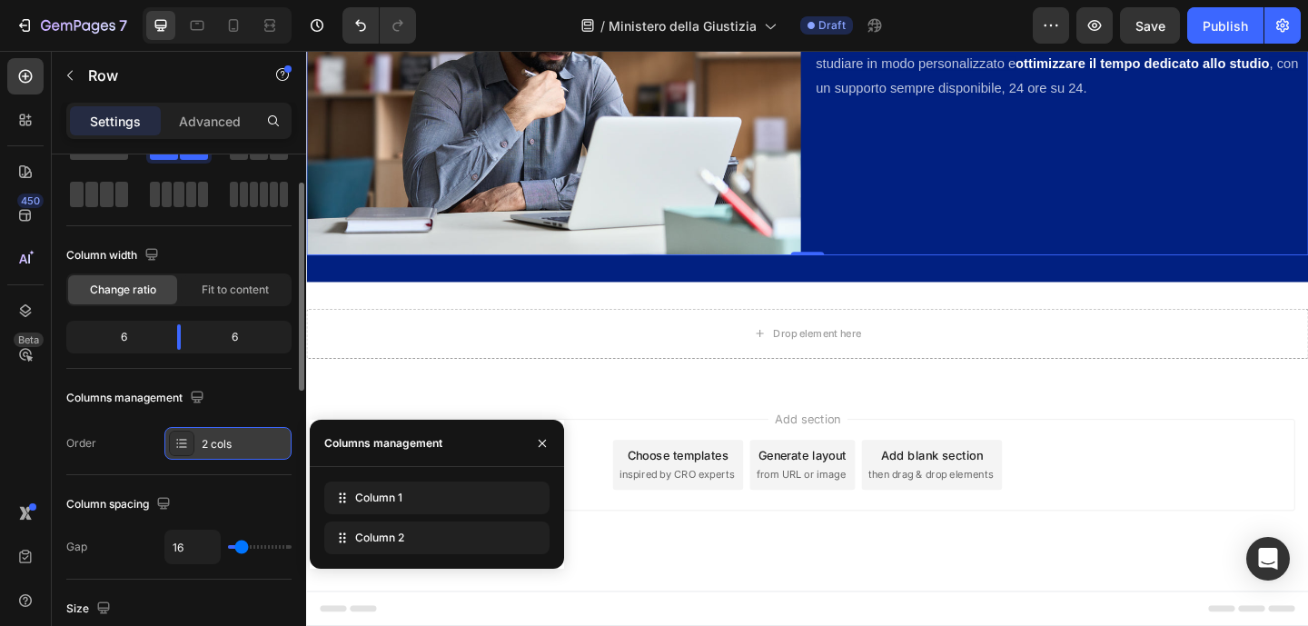
click at [179, 441] on icon at bounding box center [181, 443] width 15 height 15
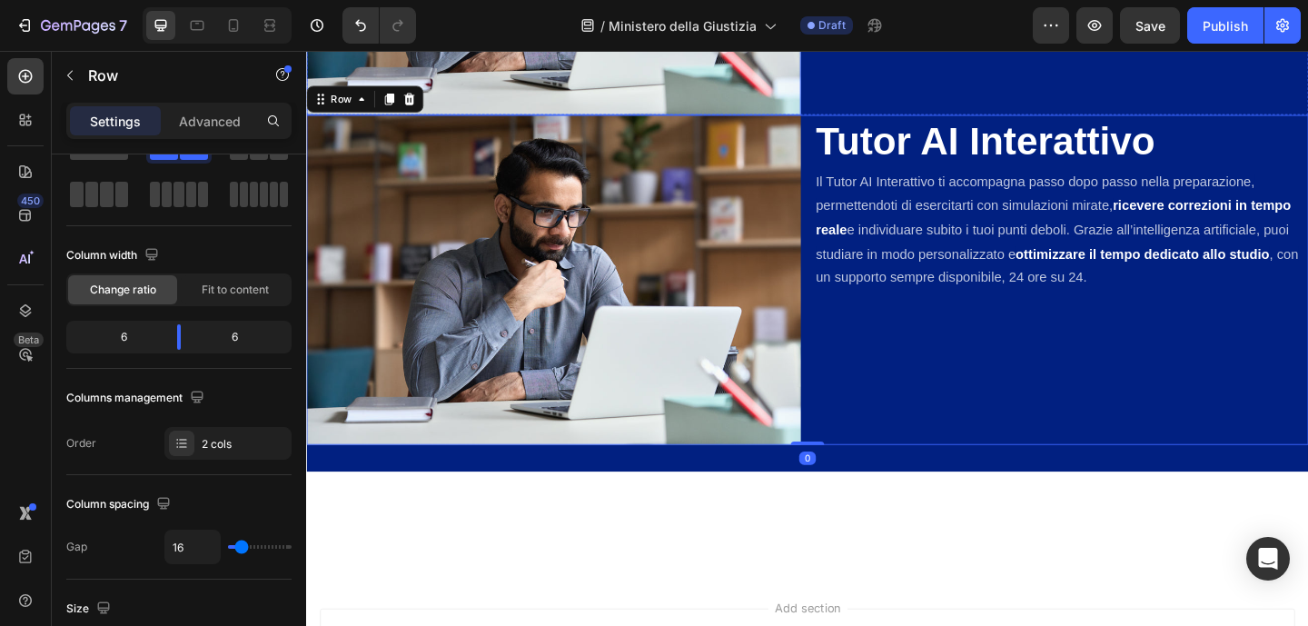
scroll to position [2914, 0]
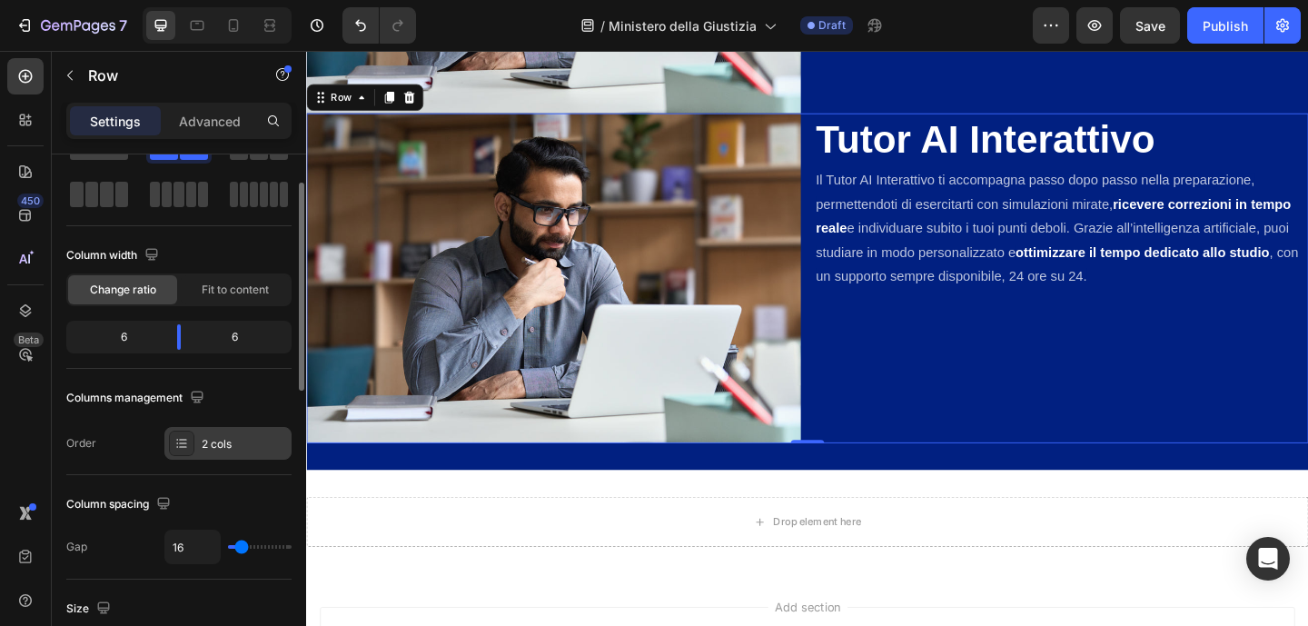
click at [177, 443] on icon at bounding box center [181, 443] width 15 height 15
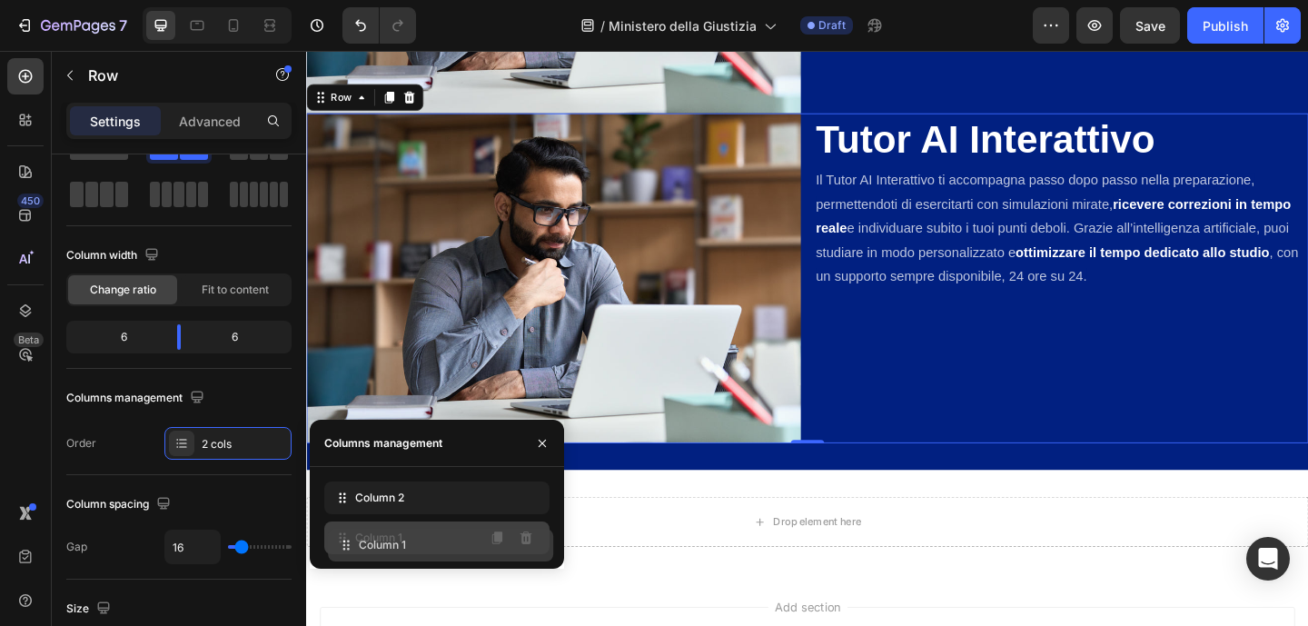
drag, startPoint x: 343, startPoint y: 499, endPoint x: 347, endPoint y: 546, distance: 47.4
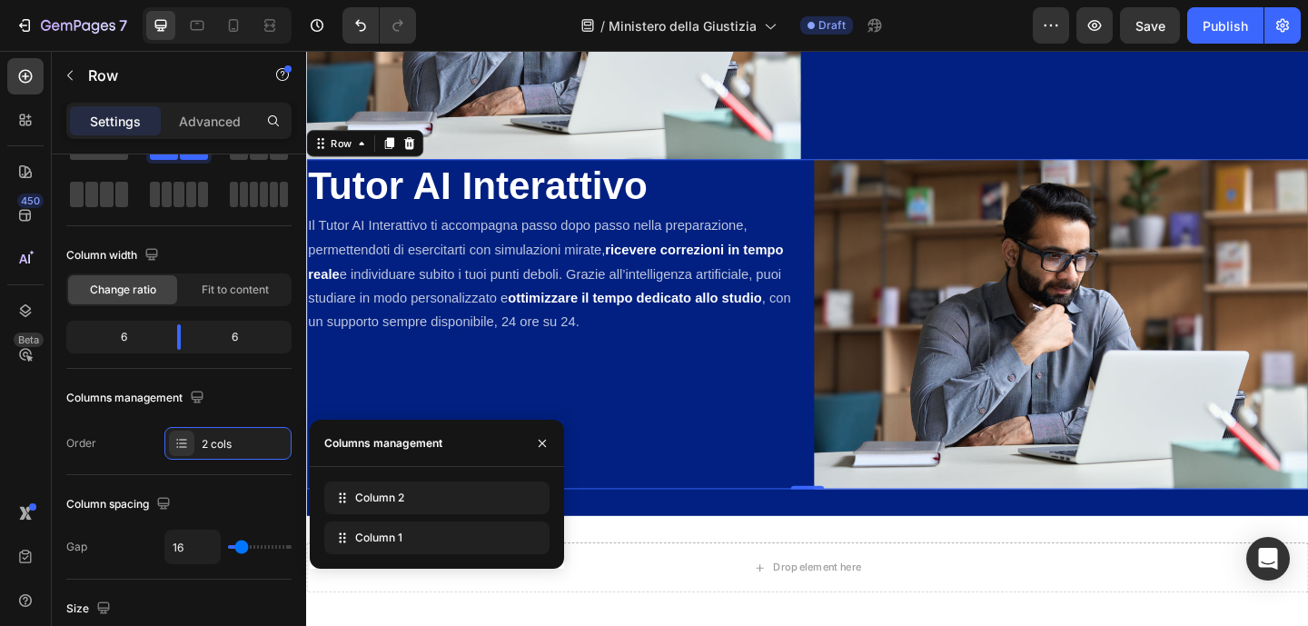
scroll to position [2828, 0]
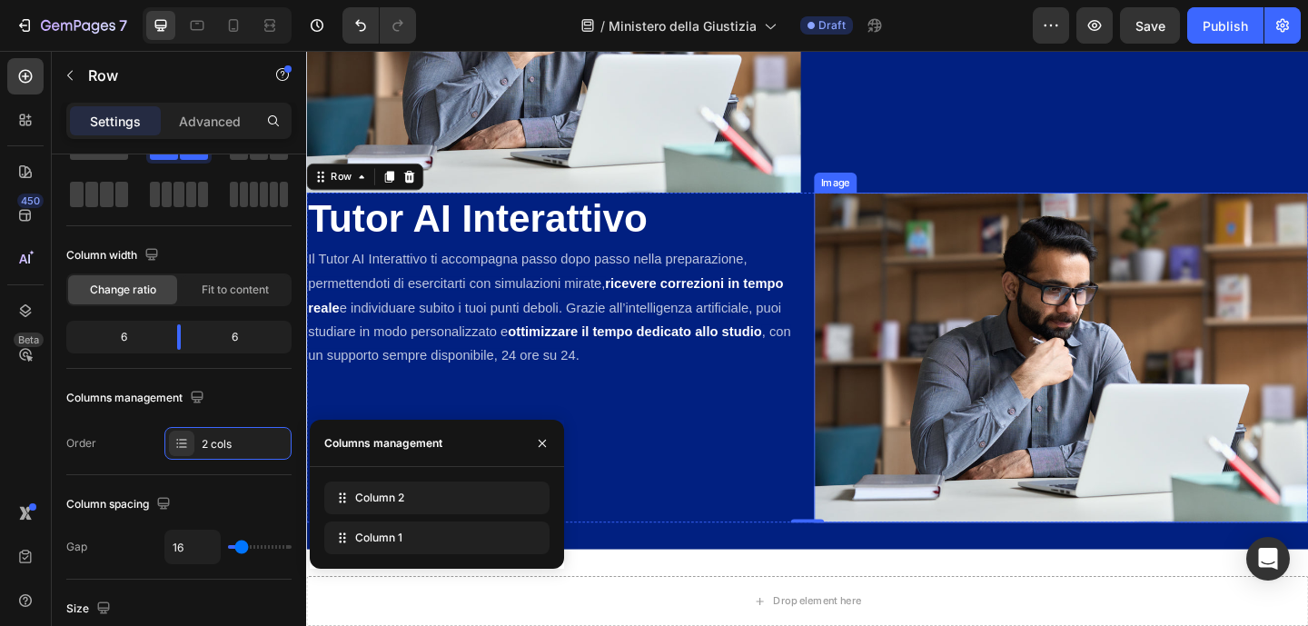
click at [1030, 345] on img at bounding box center [1127, 384] width 538 height 359
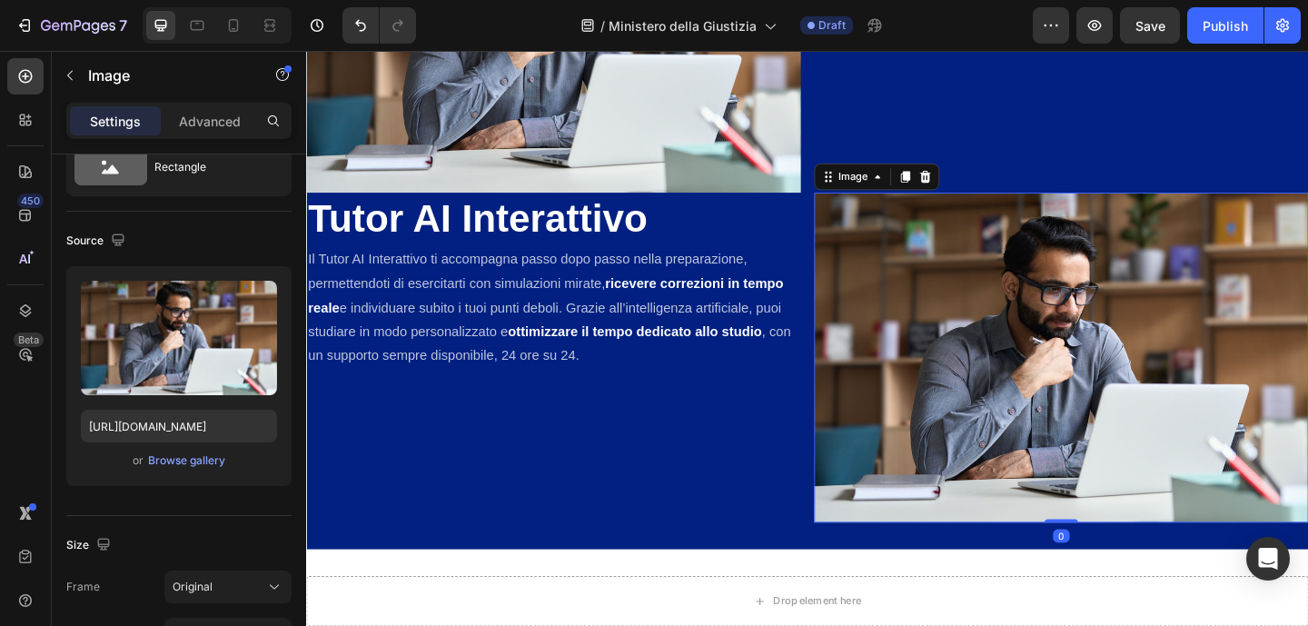
scroll to position [0, 0]
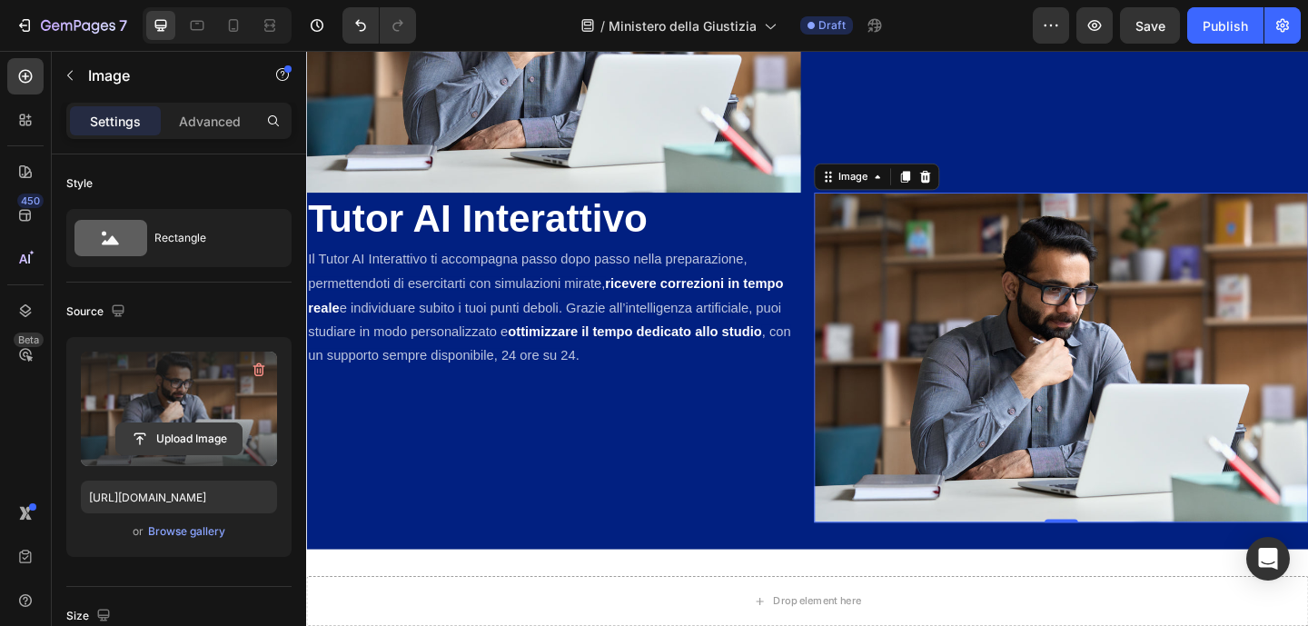
click at [190, 442] on input "file" at bounding box center [178, 438] width 125 height 31
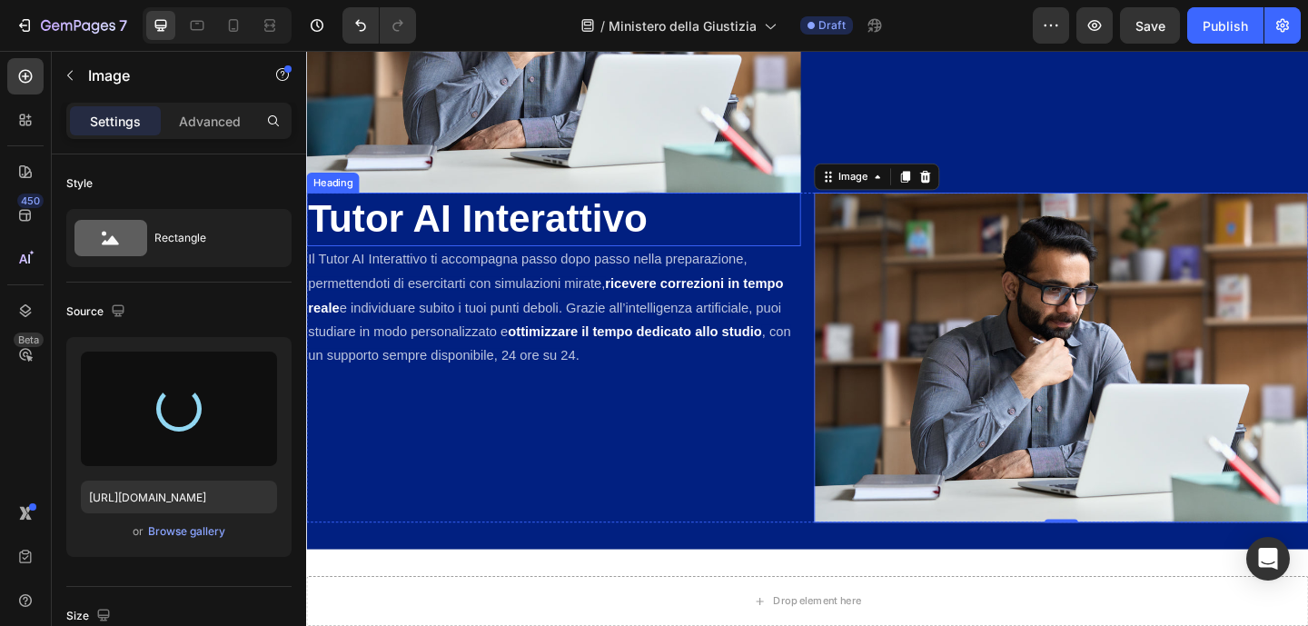
type input "https://cdn.shopify.com/s/files/1/0917/8536/3784/files/gempages_580913946966361…"
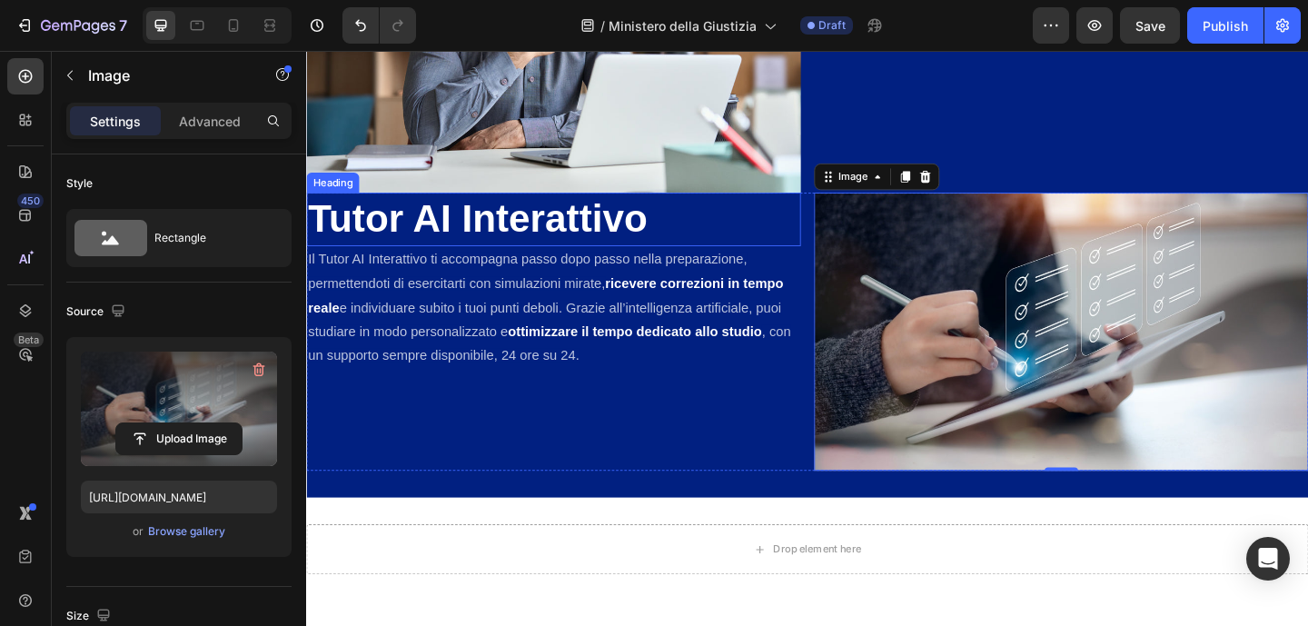
click at [496, 227] on h2 "Tutor AI Interattivo" at bounding box center [575, 234] width 538 height 58
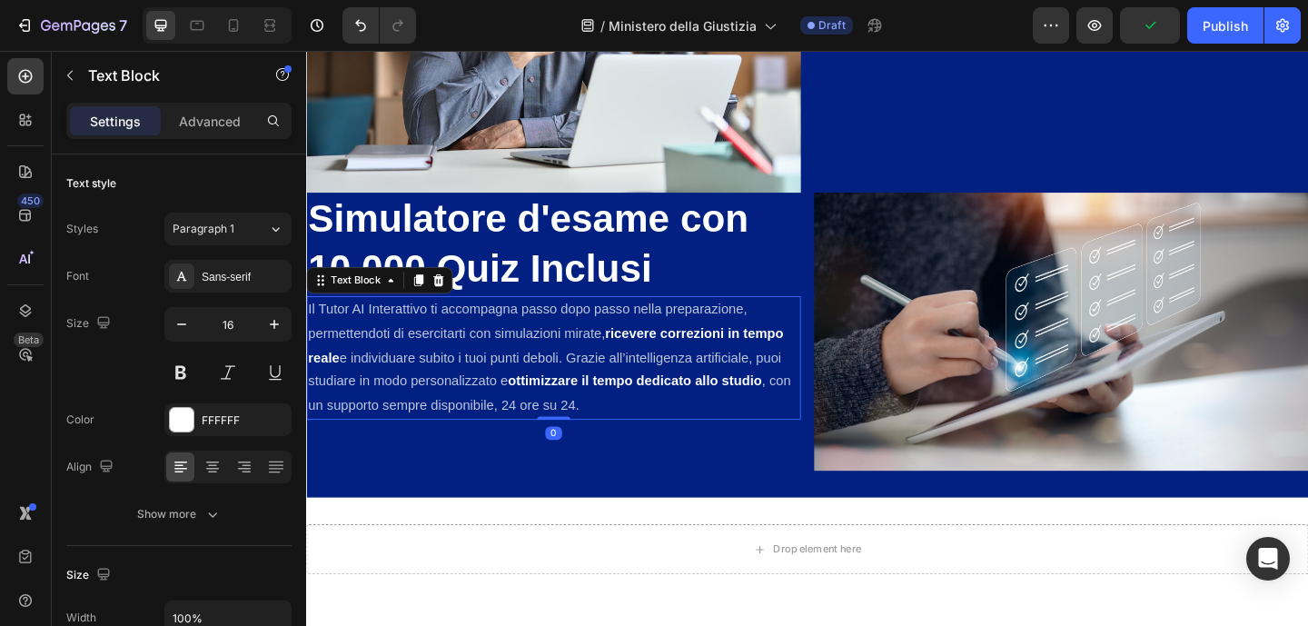
click at [489, 412] on span "e individuare subito i tuoi punti deboli. Grazie all’intelligenza artificiale, …" at bounding box center [565, 398] width 515 height 42
click at [490, 410] on span "e individuare subito i tuoi punti deboli. Grazie all’intelligenza artificiale, …" at bounding box center [565, 398] width 515 height 42
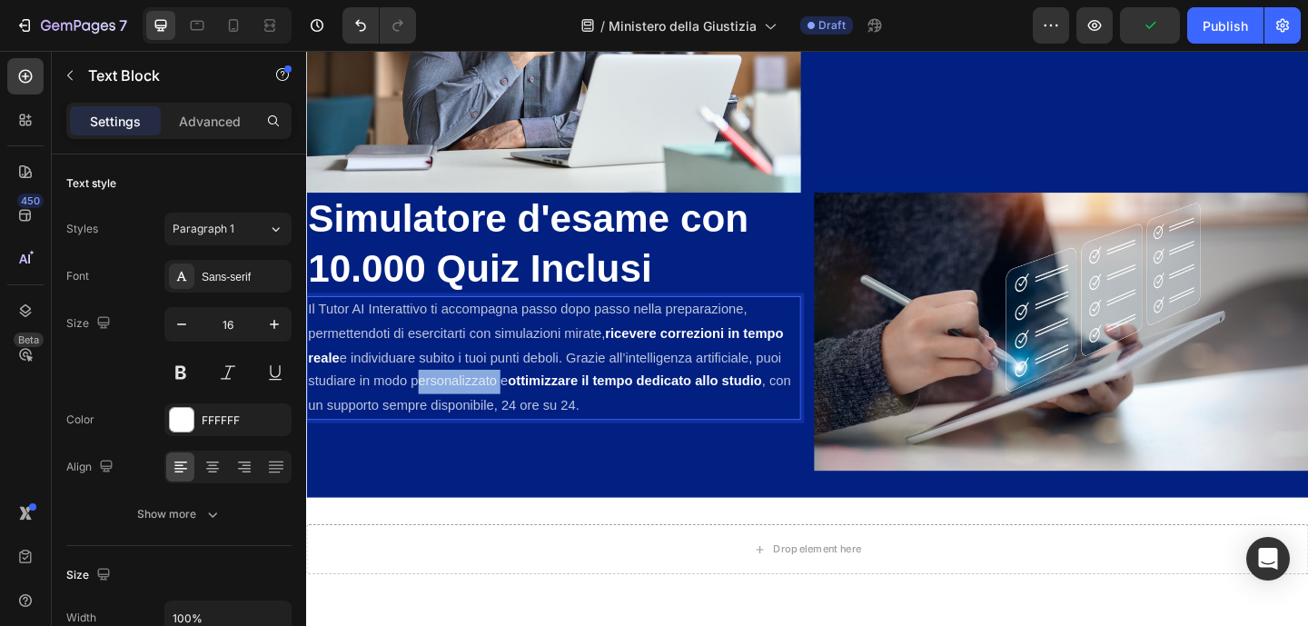
click at [490, 410] on span "e individuare subito i tuoi punti deboli. Grazie all’intelligenza artificiale, …" at bounding box center [565, 398] width 515 height 42
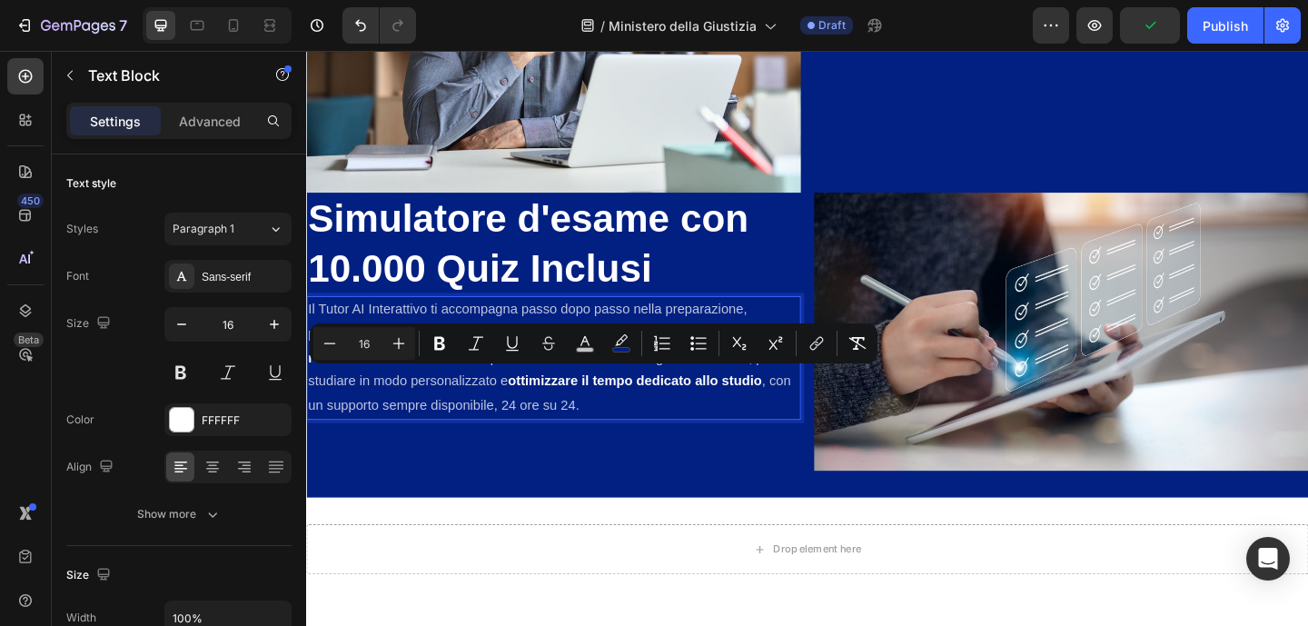
click at [647, 402] on strong "ottimizzare il tempo dedicato allo studio" at bounding box center [663, 409] width 276 height 15
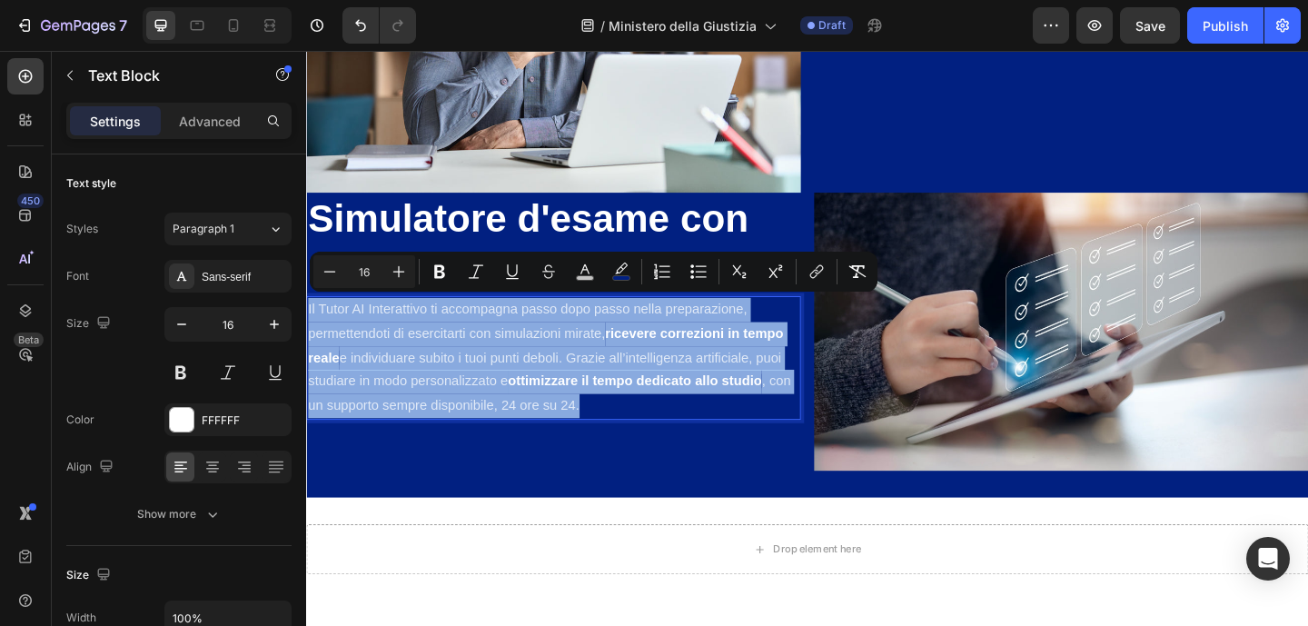
drag, startPoint x: 657, startPoint y: 429, endPoint x: 306, endPoint y: 321, distance: 367.7
click at [306, 321] on div "Il Tutor AI Interattivo ti accompagna passo dopo passo nella preparazione, perm…" at bounding box center [575, 385] width 538 height 134
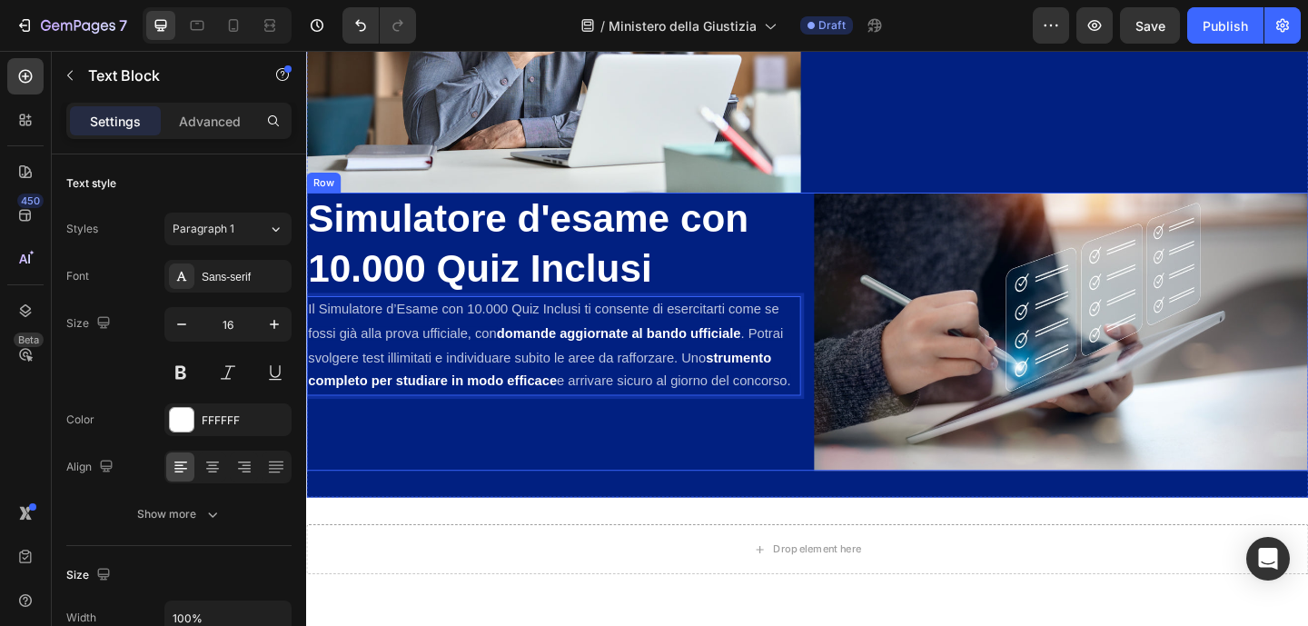
click at [627, 483] on div "Simulatore d'esame con 10.000 Quiz Inclusi Heading Il Simulatore d’Esame con 10…" at bounding box center [575, 356] width 538 height 302
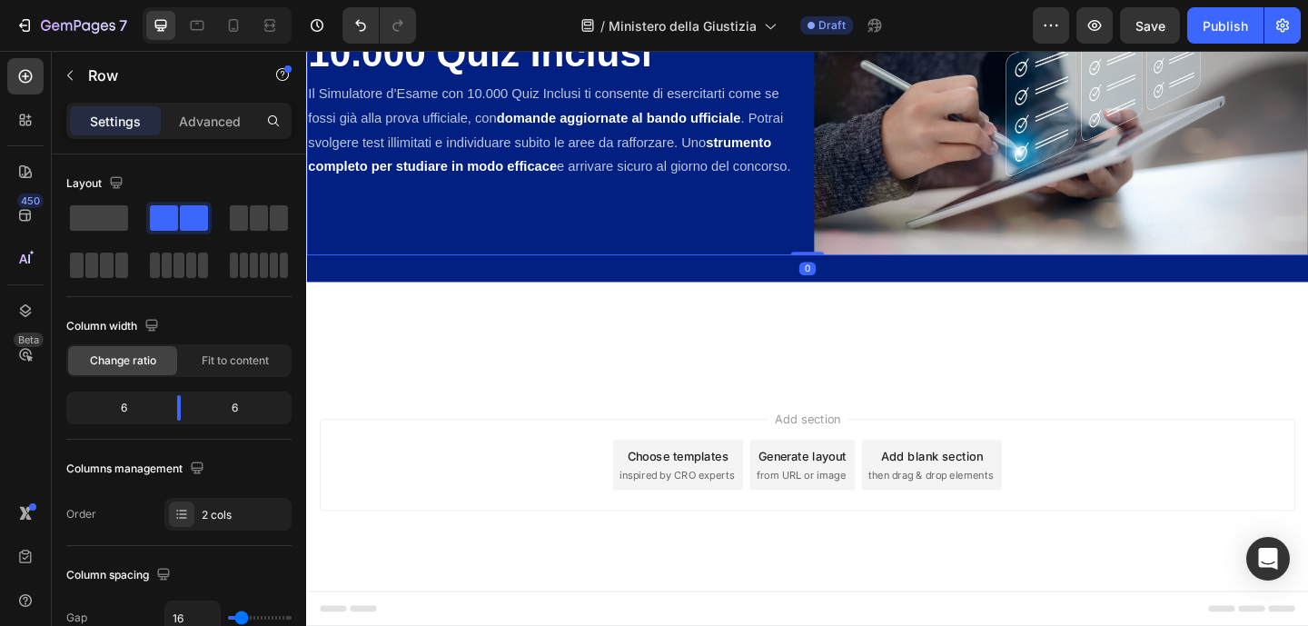
scroll to position [2470, 0]
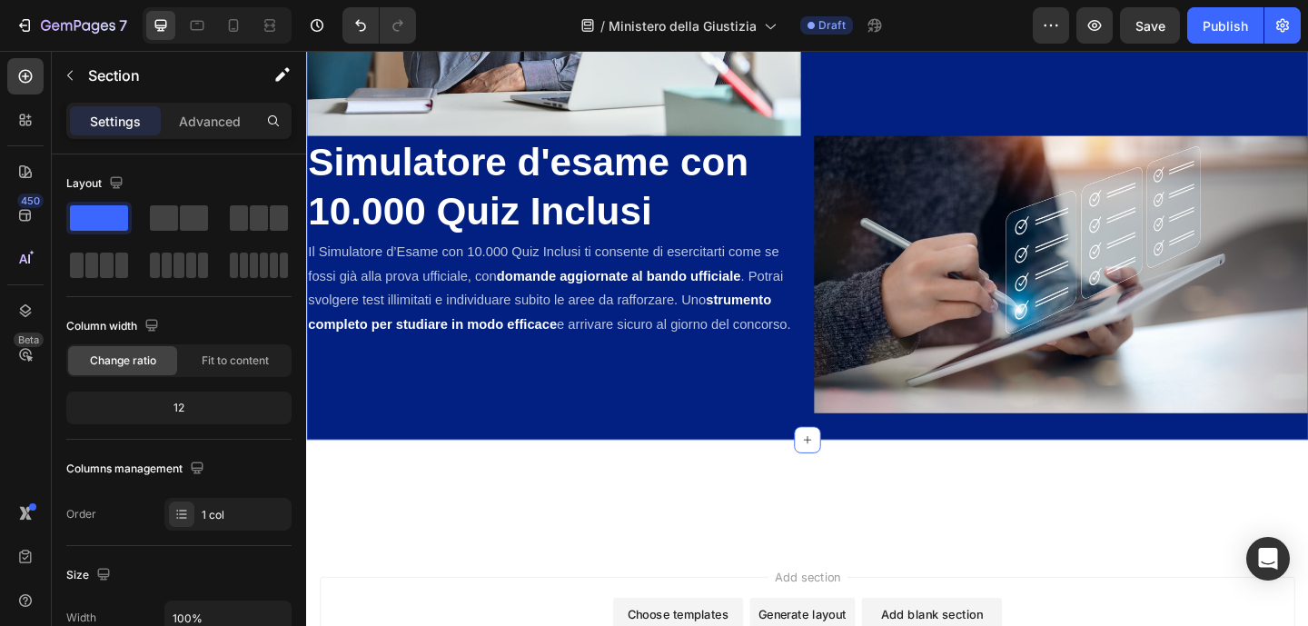
click at [486, 113] on div "Bonus Esclusivi Inclusi con il Manuale Heading 0 Acquista ora e ottieni l’acces…" at bounding box center [851, 77] width 1090 height 794
click at [213, 129] on p "Advanced" at bounding box center [210, 121] width 62 height 19
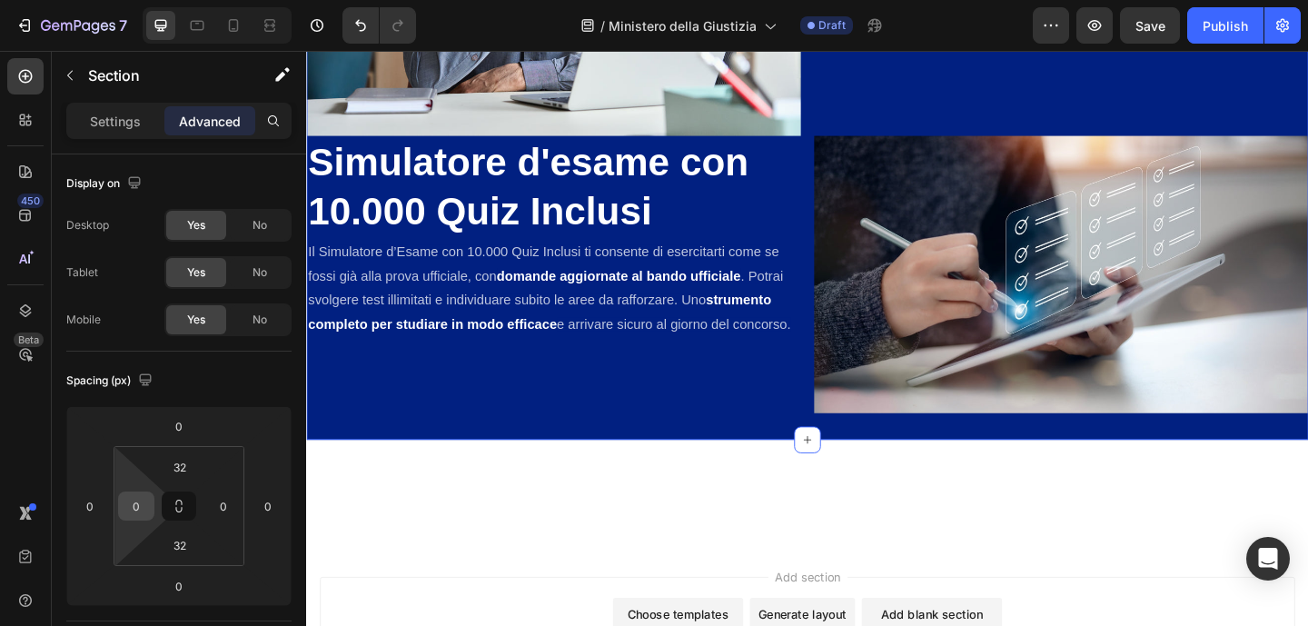
click at [135, 506] on input "0" at bounding box center [136, 505] width 27 height 27
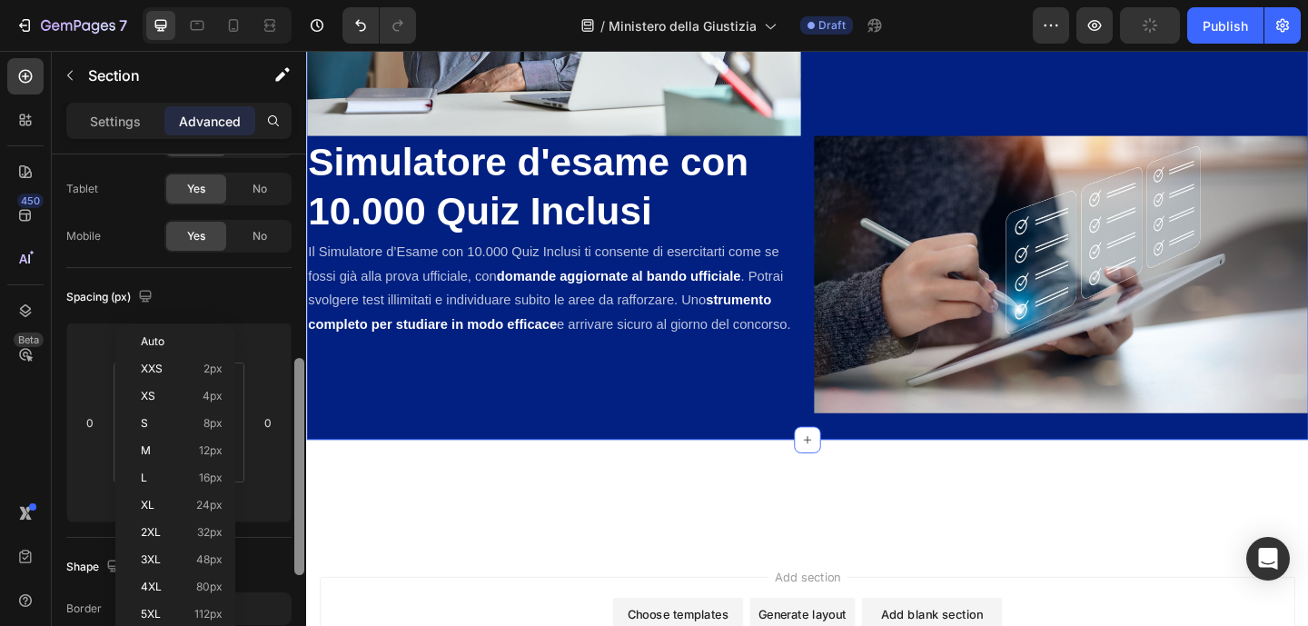
scroll to position [203, 0]
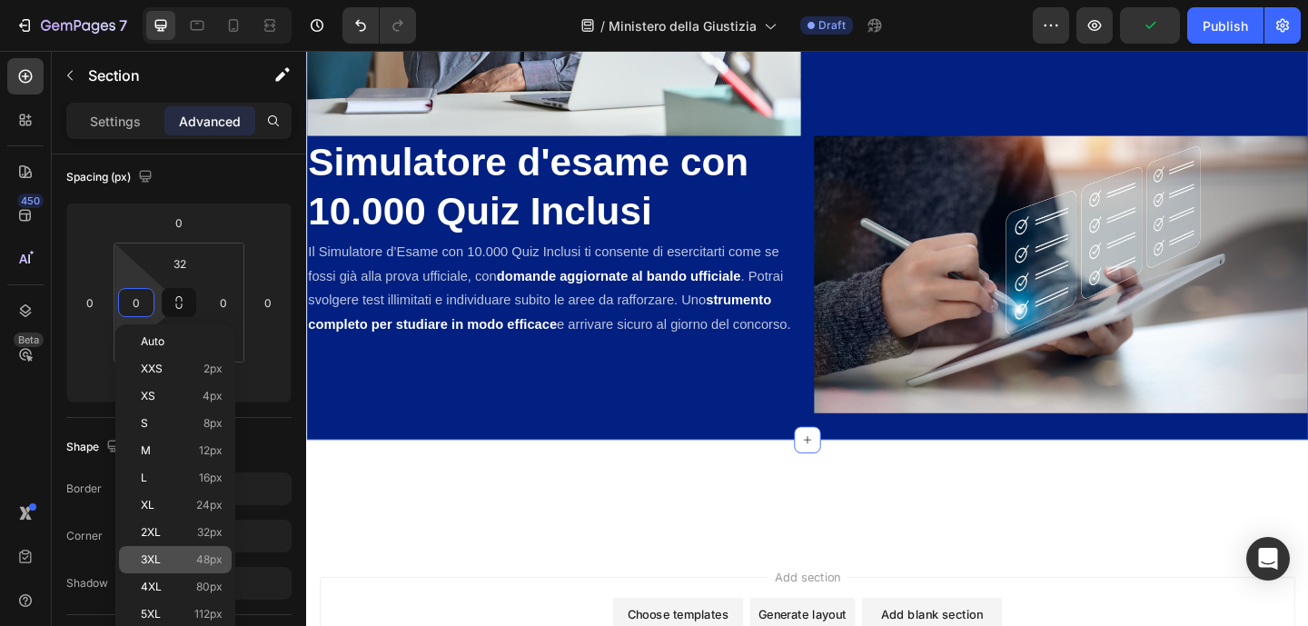
click at [183, 554] on p "3XL 48px" at bounding box center [182, 559] width 82 height 13
type input "48"
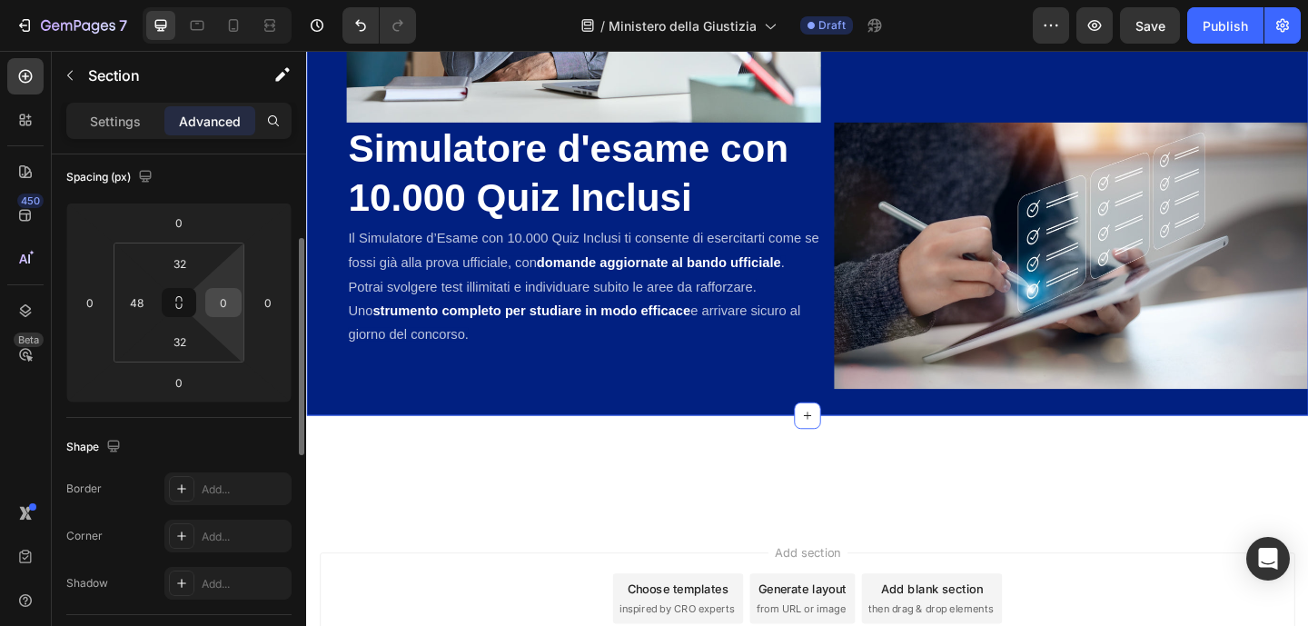
click at [229, 299] on input "0" at bounding box center [223, 302] width 27 height 27
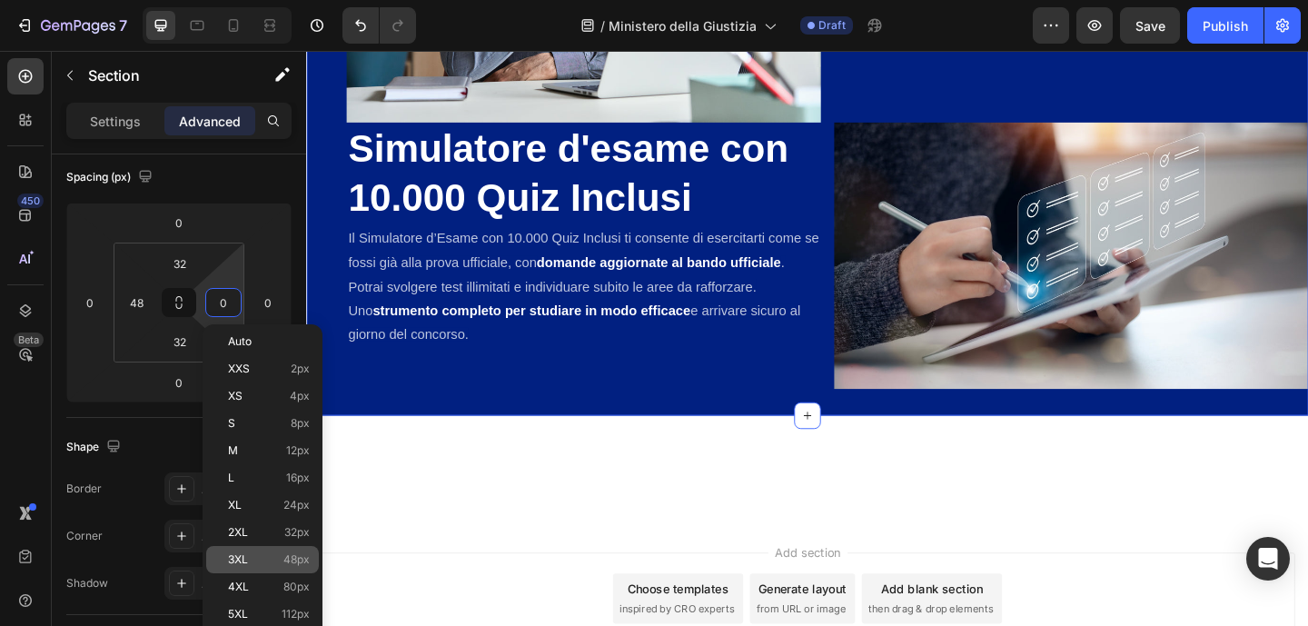
click at [265, 561] on p "3XL 48px" at bounding box center [269, 559] width 82 height 13
type input "48"
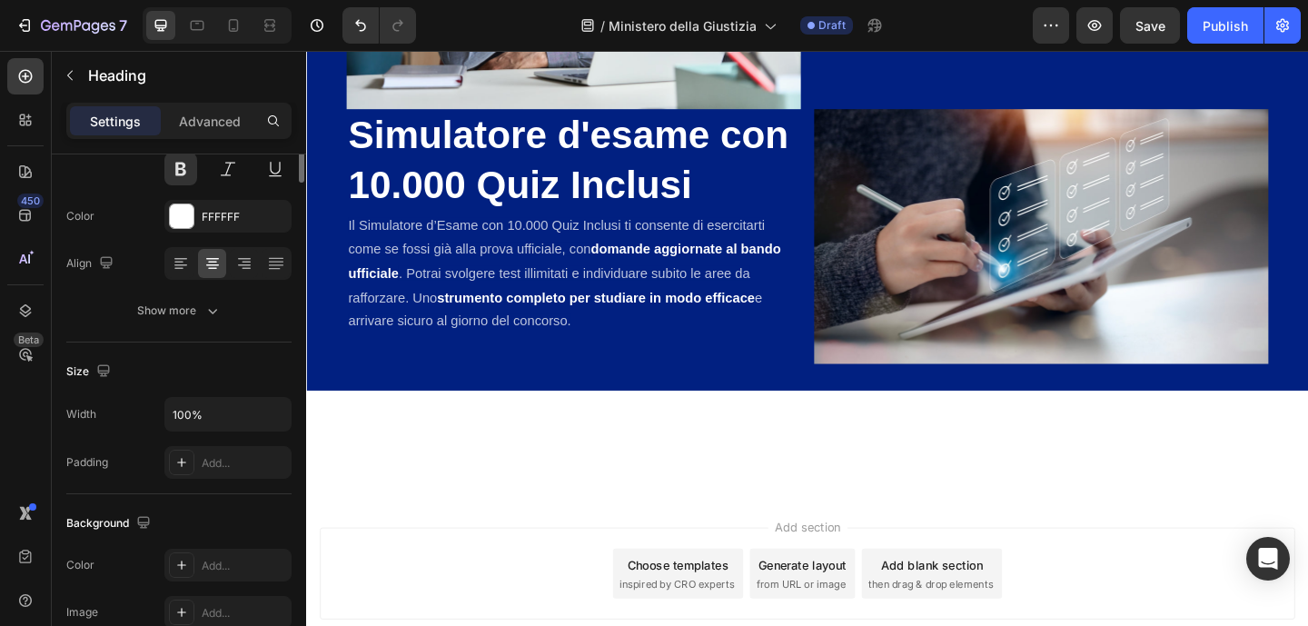
scroll to position [0, 0]
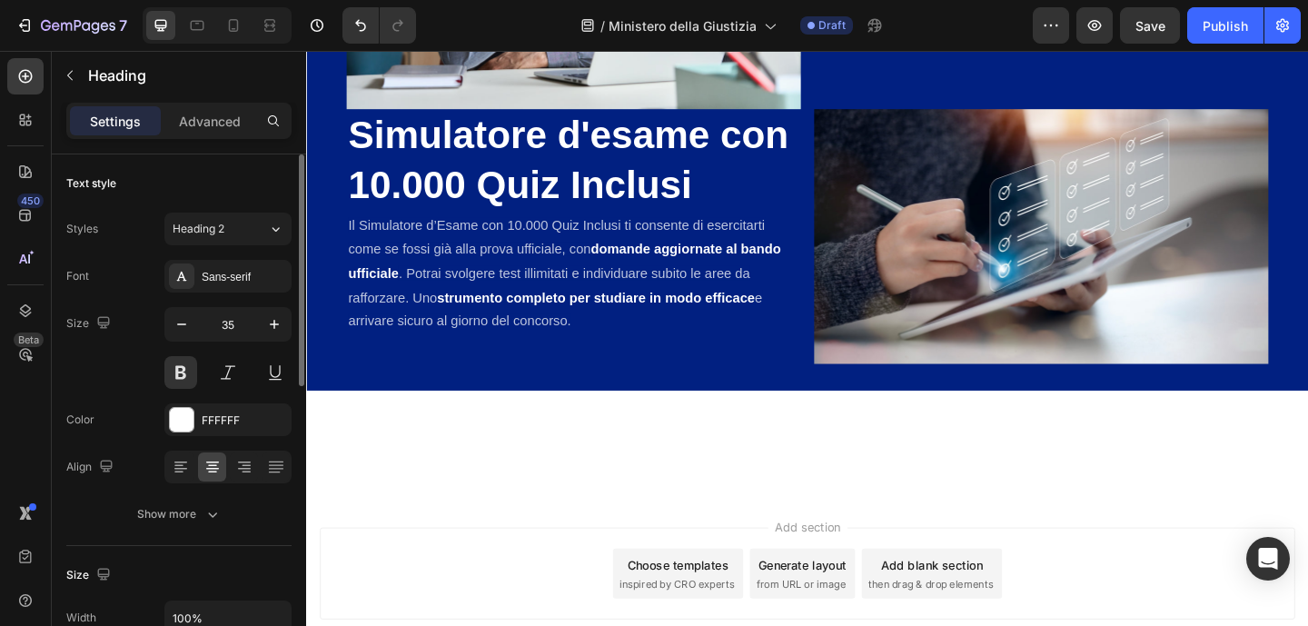
click at [341, 138] on div "Bonus Esclusivi Inclusi con il Manuale Heading 0 Acquista ora e ottieni l’acces…" at bounding box center [851, 50] width 1090 height 740
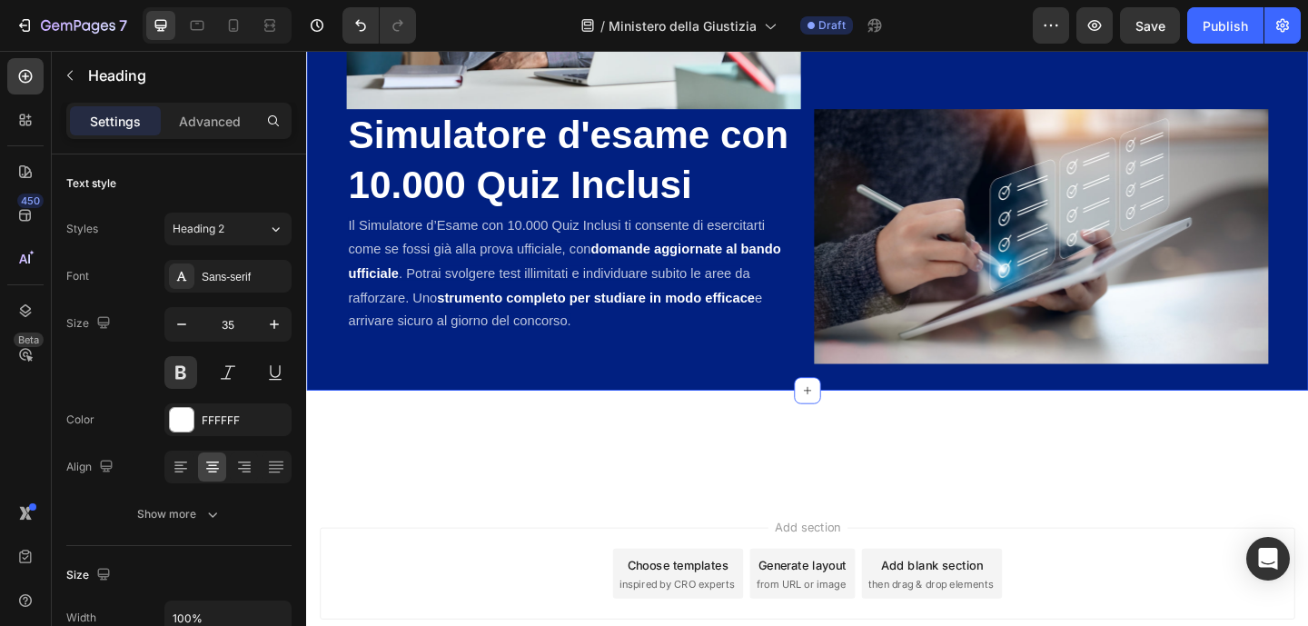
click at [1307, 184] on div "Bonus Esclusivi Inclusi con il Manuale Heading 0 Acquista ora e ottieni l’acces…" at bounding box center [851, 50] width 1090 height 740
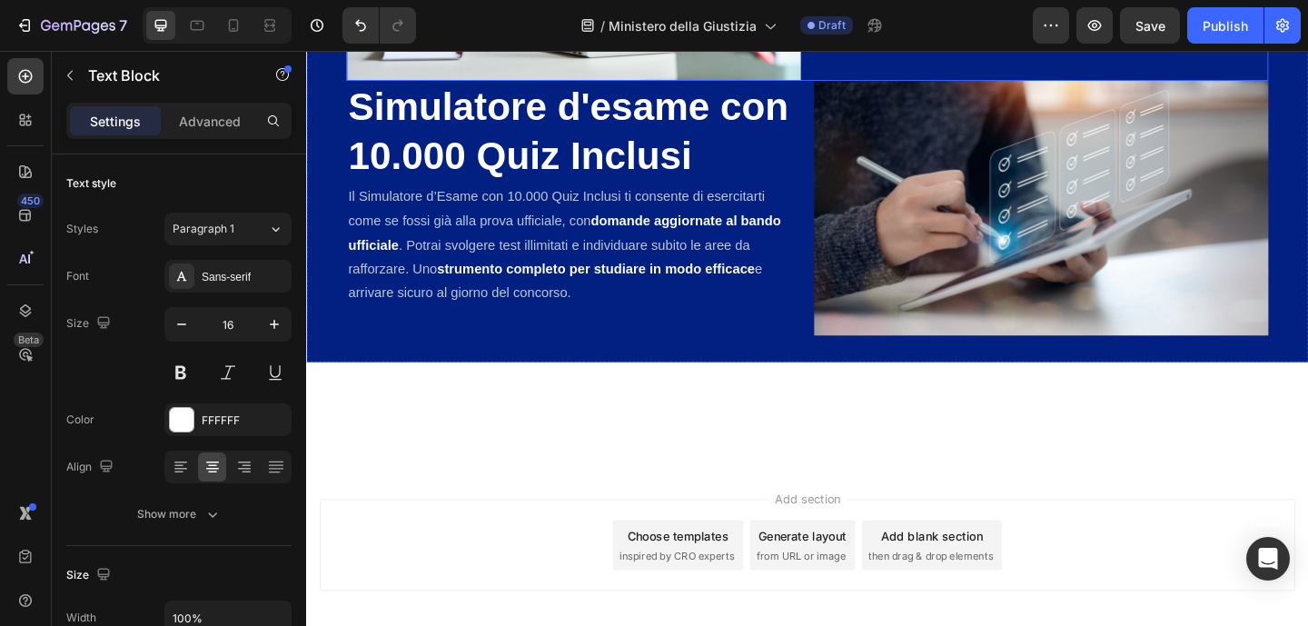
scroll to position [2504, 0]
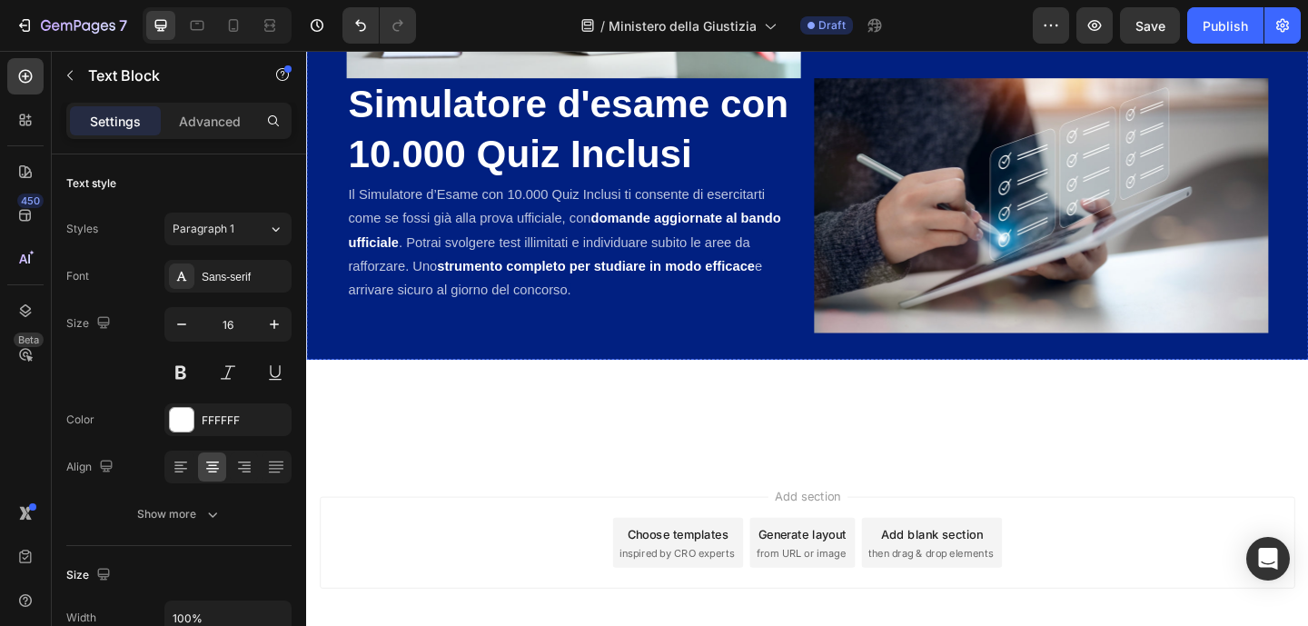
click at [228, 112] on p "Advanced" at bounding box center [210, 121] width 62 height 19
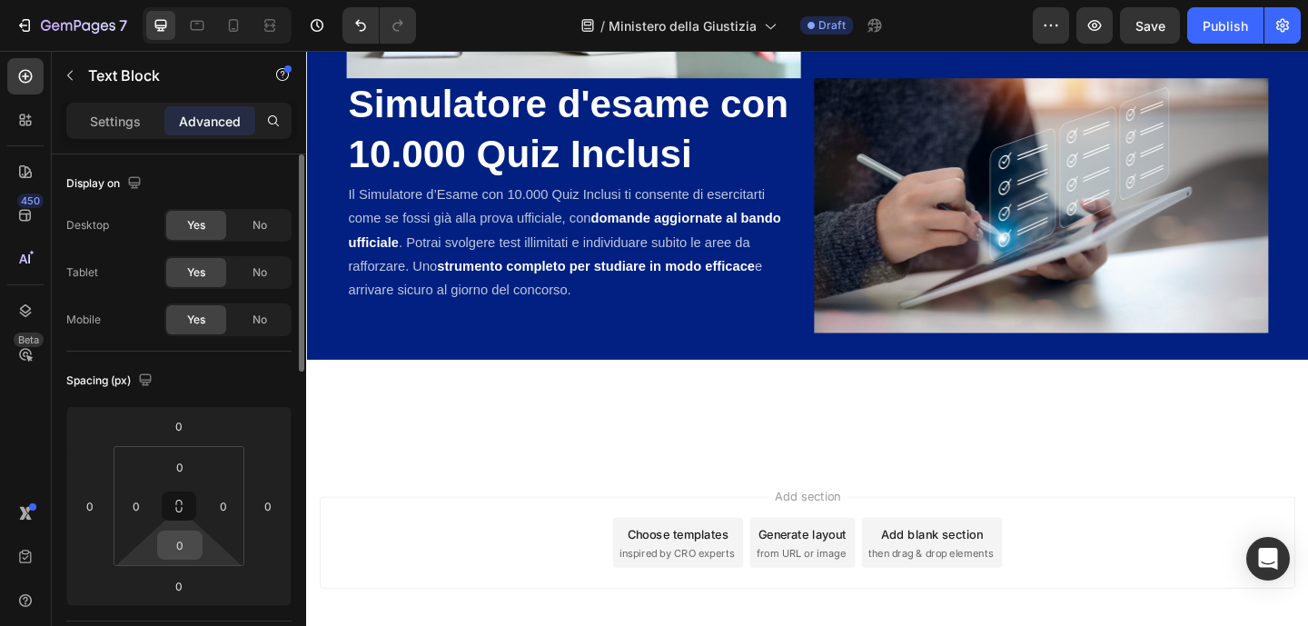
click at [193, 547] on input "0" at bounding box center [180, 544] width 36 height 27
type input "5"
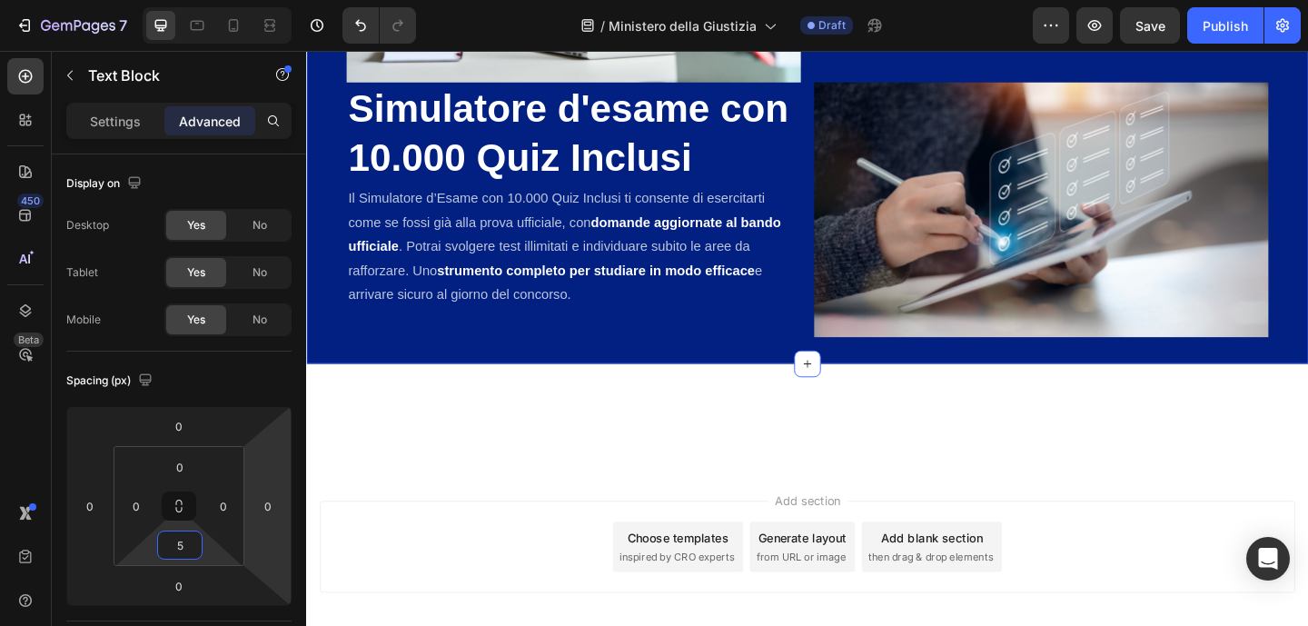
click at [1179, 82] on div "Bonus Esclusivi Inclusi con il Manuale Heading Acquista ora e ottieni l’accesso…" at bounding box center [851, 19] width 1090 height 745
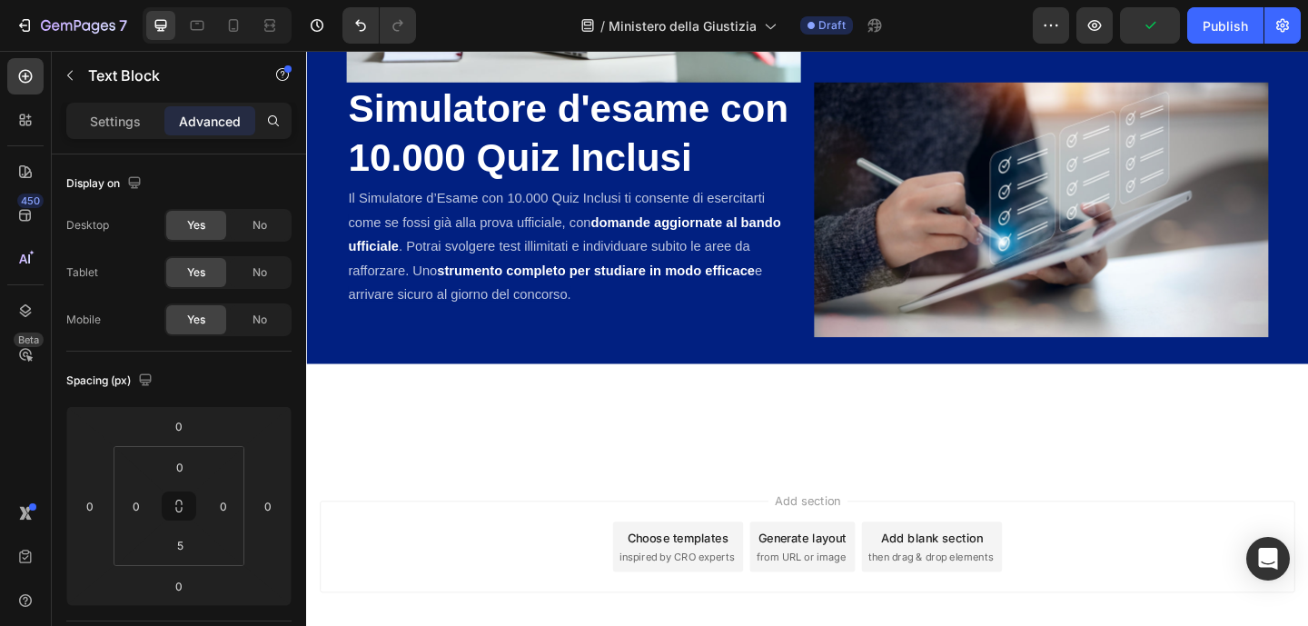
drag, startPoint x: 845, startPoint y: 174, endPoint x: 846, endPoint y: 165, distance: 9.1
click at [194, 546] on input "5" at bounding box center [180, 544] width 36 height 27
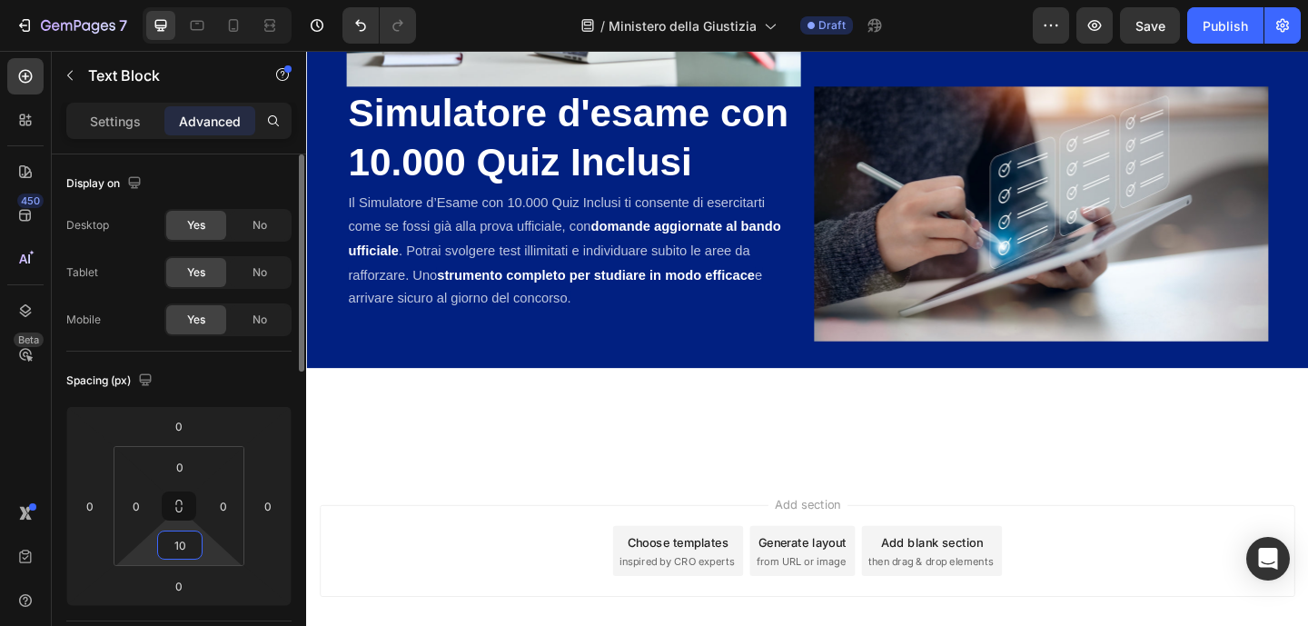
type input "10"
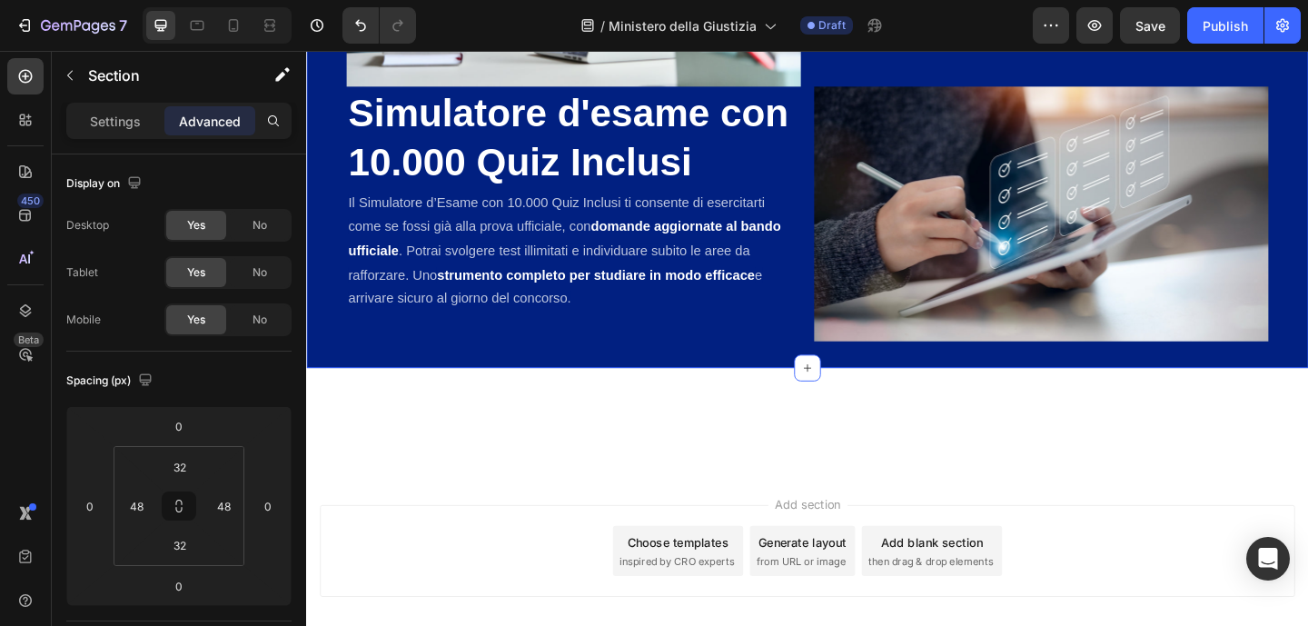
click at [1307, 181] on div "Bonus Esclusivi Inclusi con il Manuale Heading Acquista ora e ottieni l’accesso…" at bounding box center [851, 21] width 1090 height 749
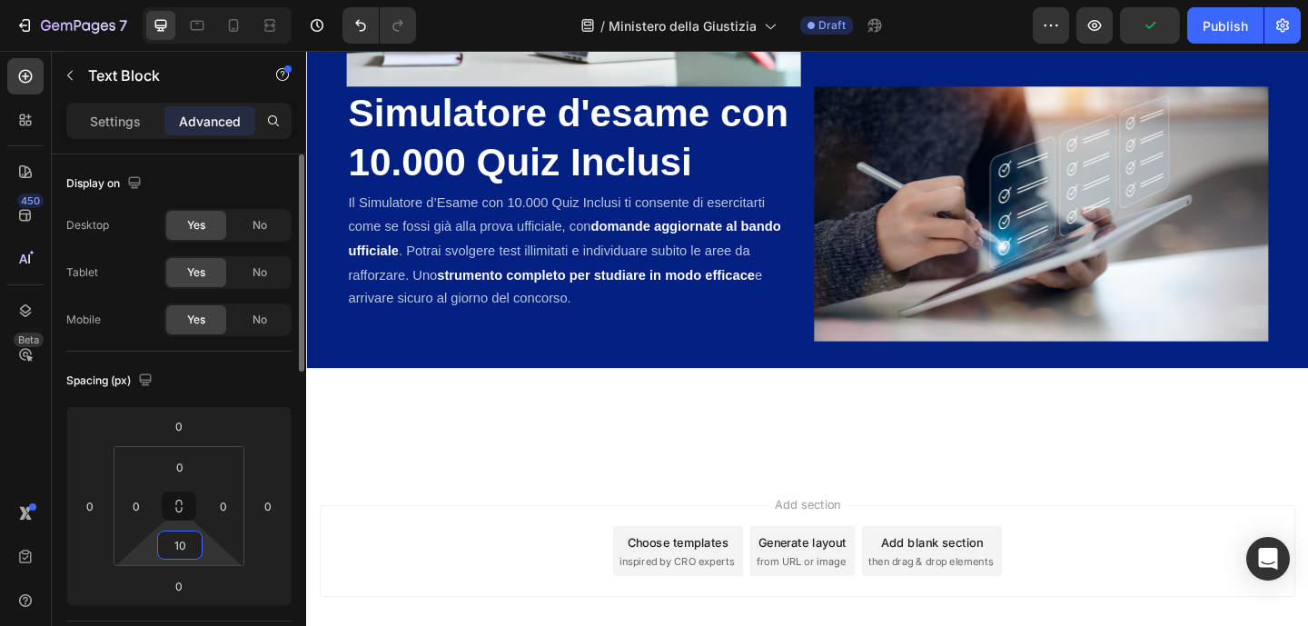
click at [187, 551] on input "10" at bounding box center [180, 544] width 36 height 27
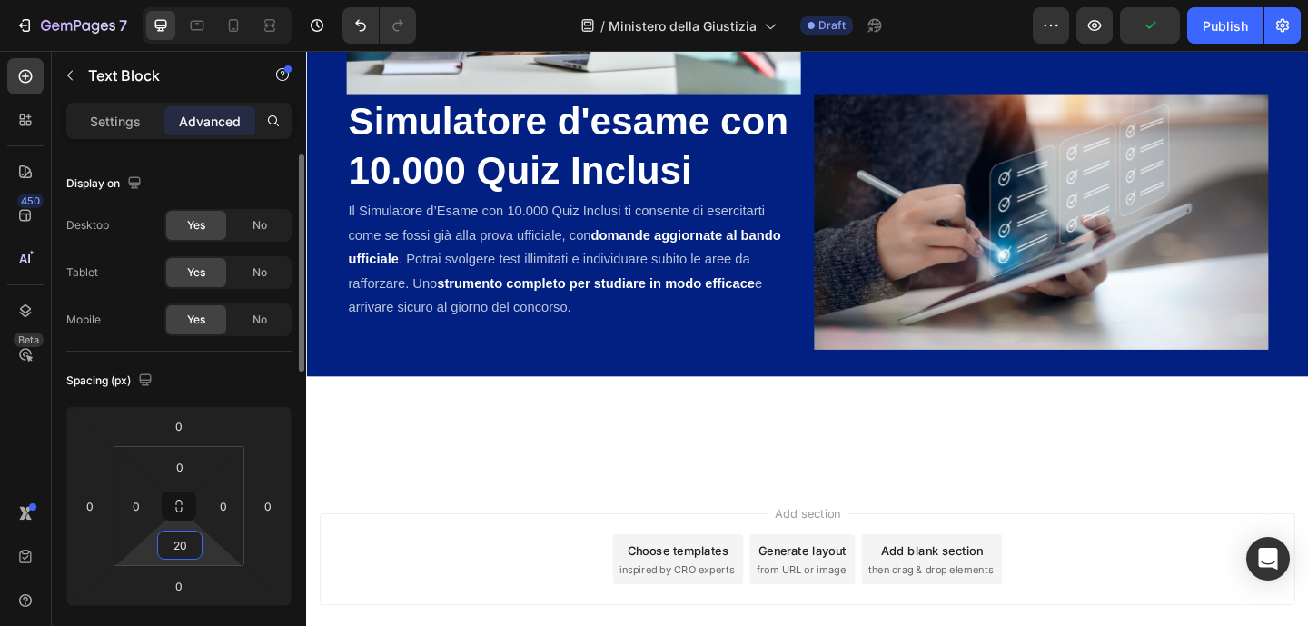
type input "20"
click at [1307, 123] on div "Bonus Esclusivi Inclusi con il Manuale Heading Acquista ora e ottieni l’accesso…" at bounding box center [851, 26] width 1090 height 758
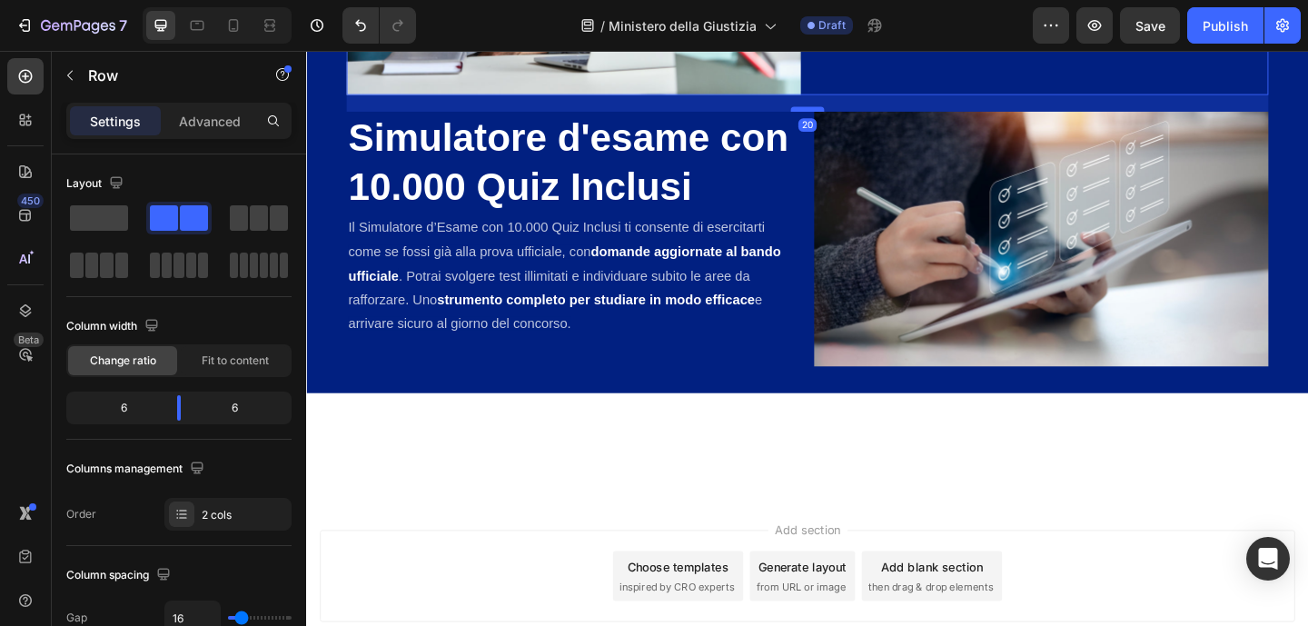
drag, startPoint x: 849, startPoint y: 511, endPoint x: 857, endPoint y: 529, distance: 19.9
click at [857, 117] on div at bounding box center [851, 114] width 36 height 5
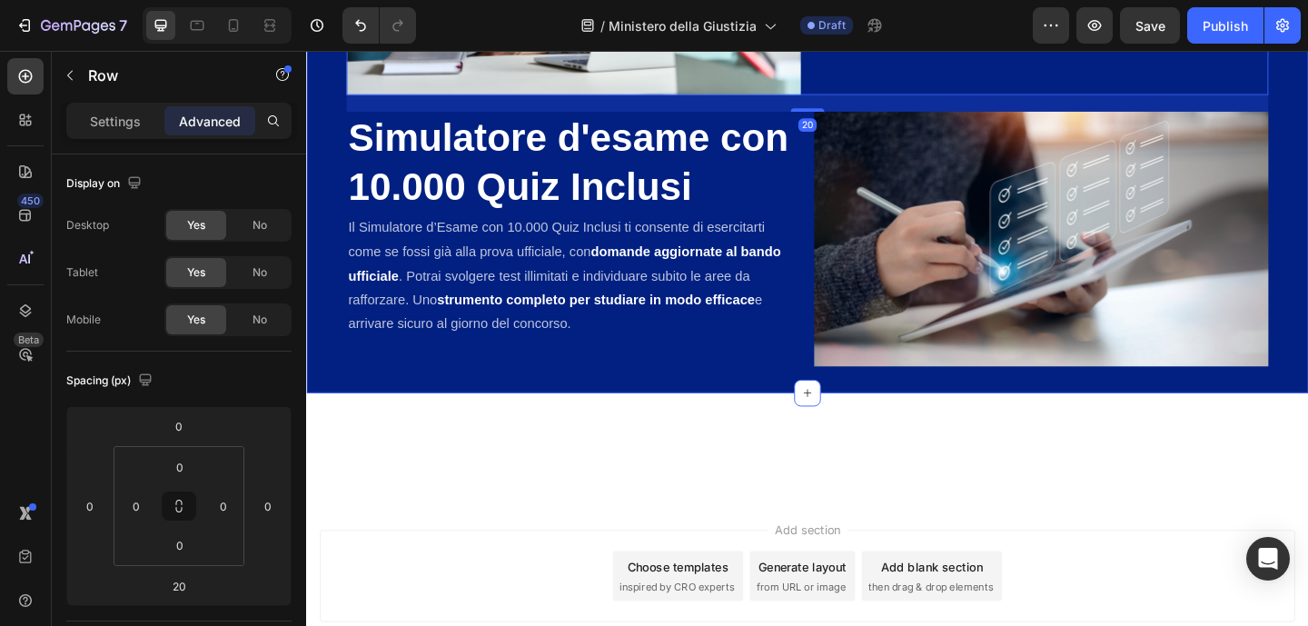
click at [1307, 331] on div "Bonus Esclusivi Inclusi con il Manuale Heading Acquista ora e ottieni l’accesso…" at bounding box center [851, 35] width 1090 height 776
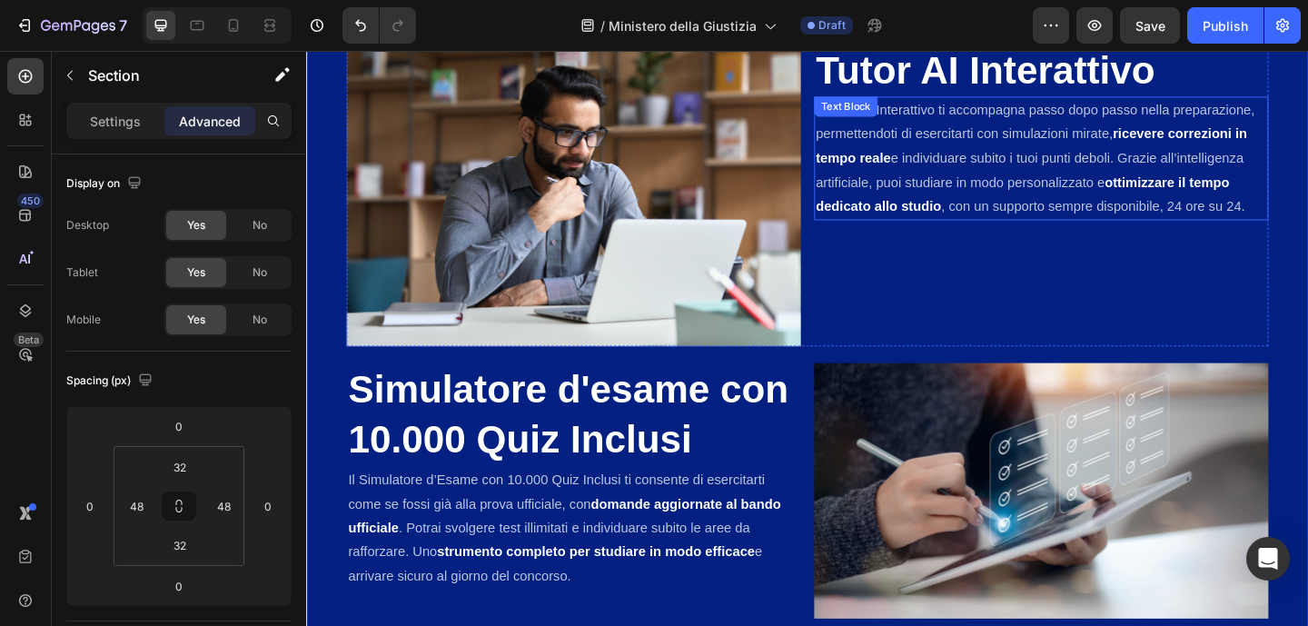
scroll to position [2648, 0]
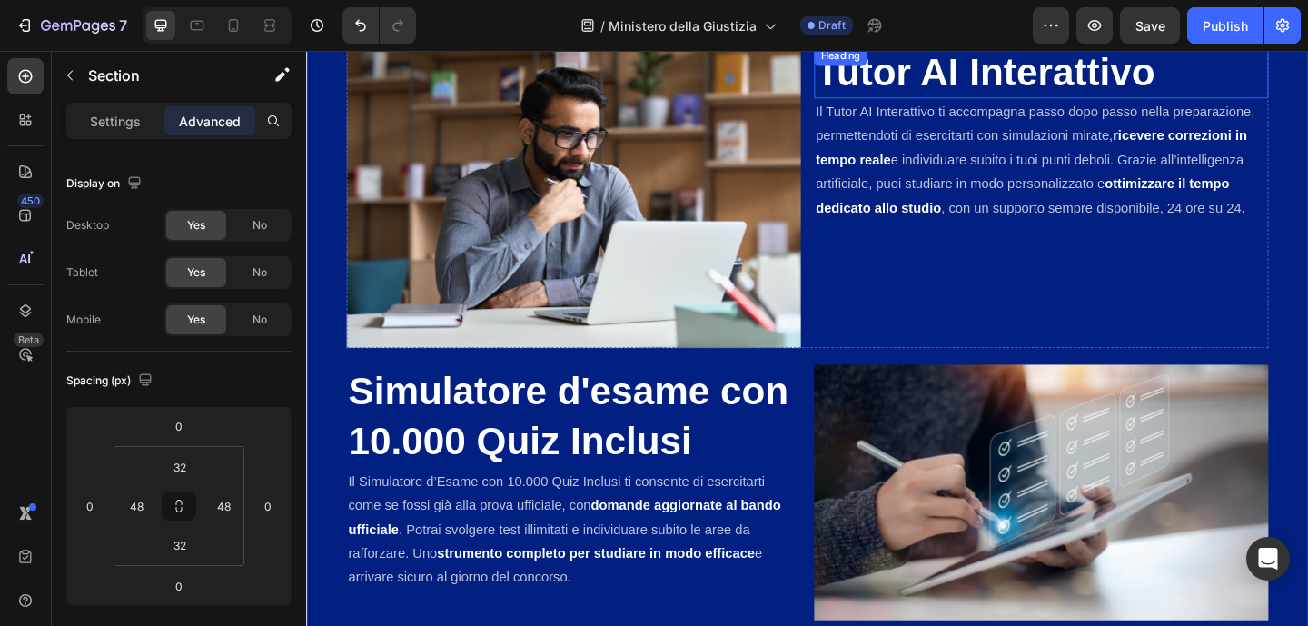
click at [947, 84] on p "Tutor AI Interattivo" at bounding box center [1105, 74] width 490 height 54
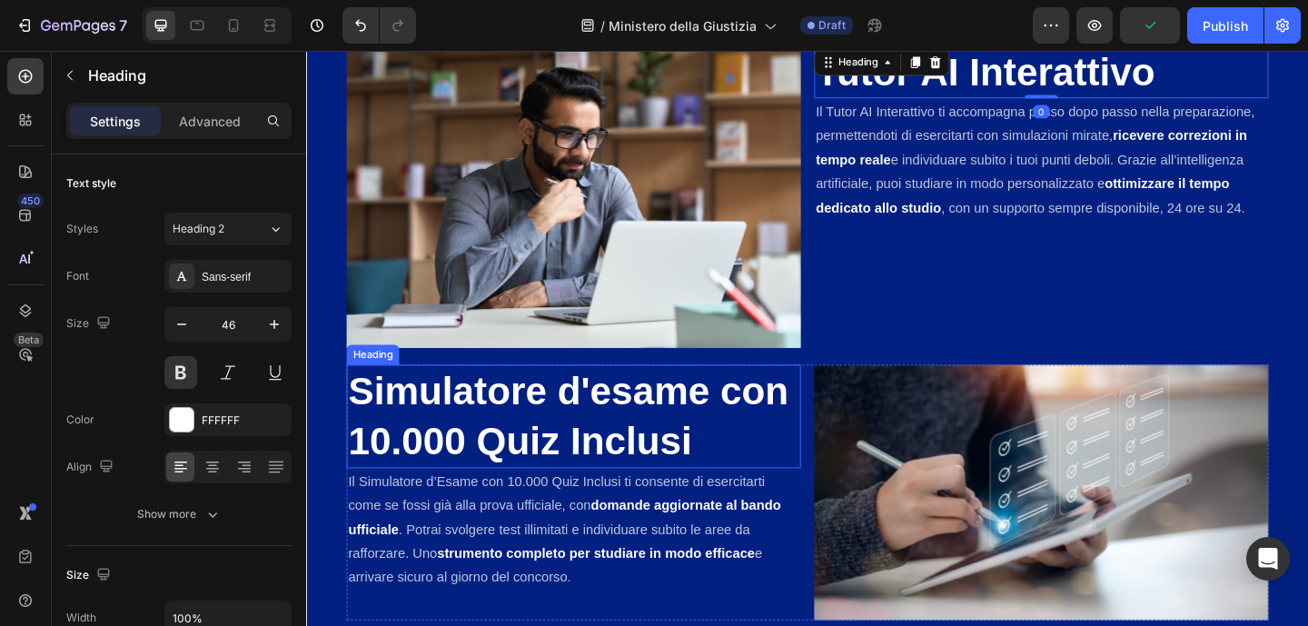
click at [481, 432] on p "Simulatore d'esame con 10.000 Quiz Inclusi" at bounding box center [596, 448] width 490 height 109
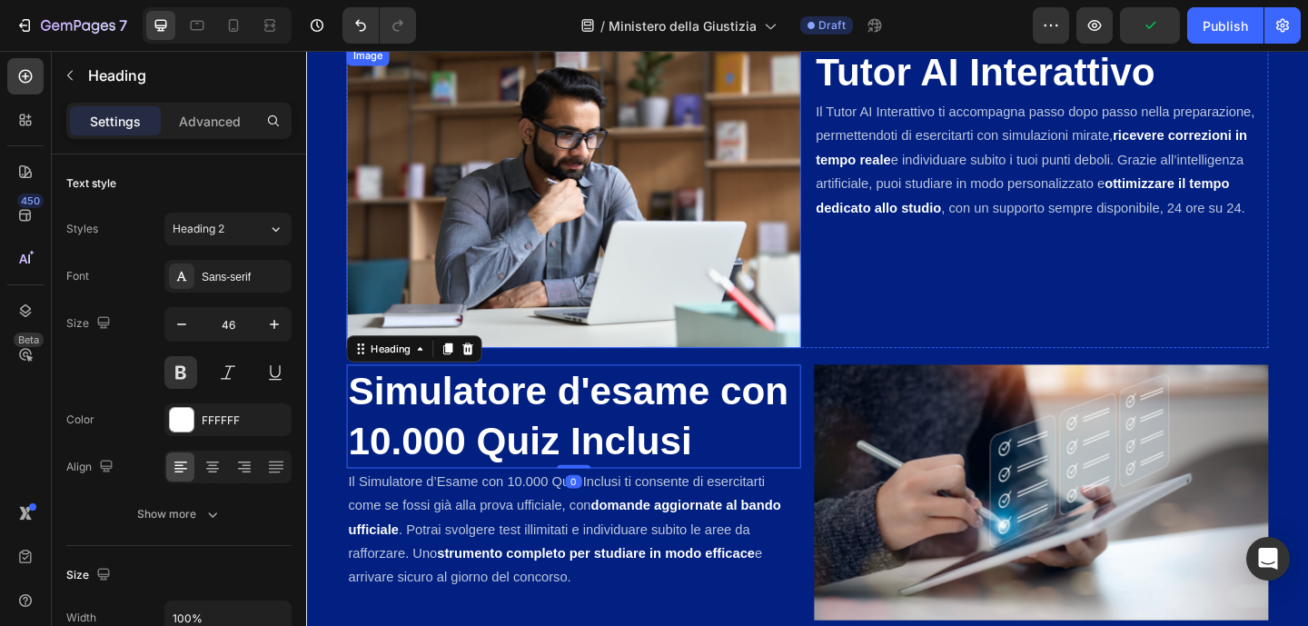
click at [925, 244] on div "Tutor AI Interattivo Heading Il Tutor AI Interattivo ti accompagna passo dopo p…" at bounding box center [1105, 210] width 494 height 330
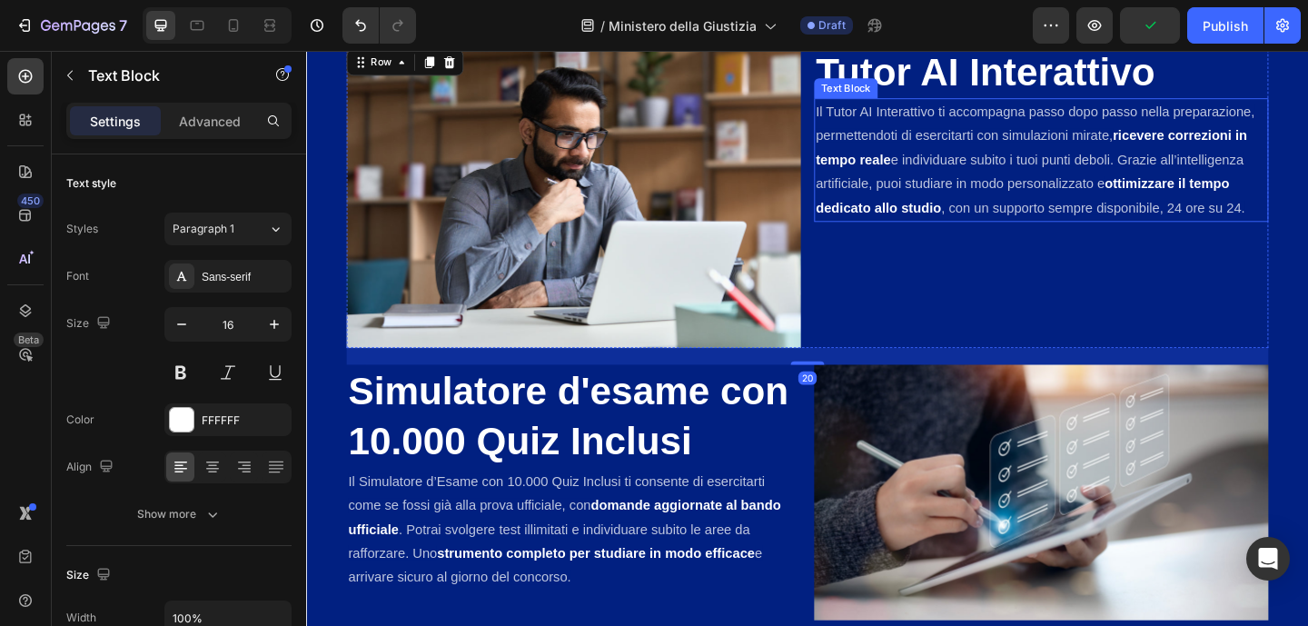
click at [935, 200] on span "e individuare subito i tuoi punti deboli. Grazie all’intelligenza artificiale, …" at bounding box center [1092, 183] width 465 height 42
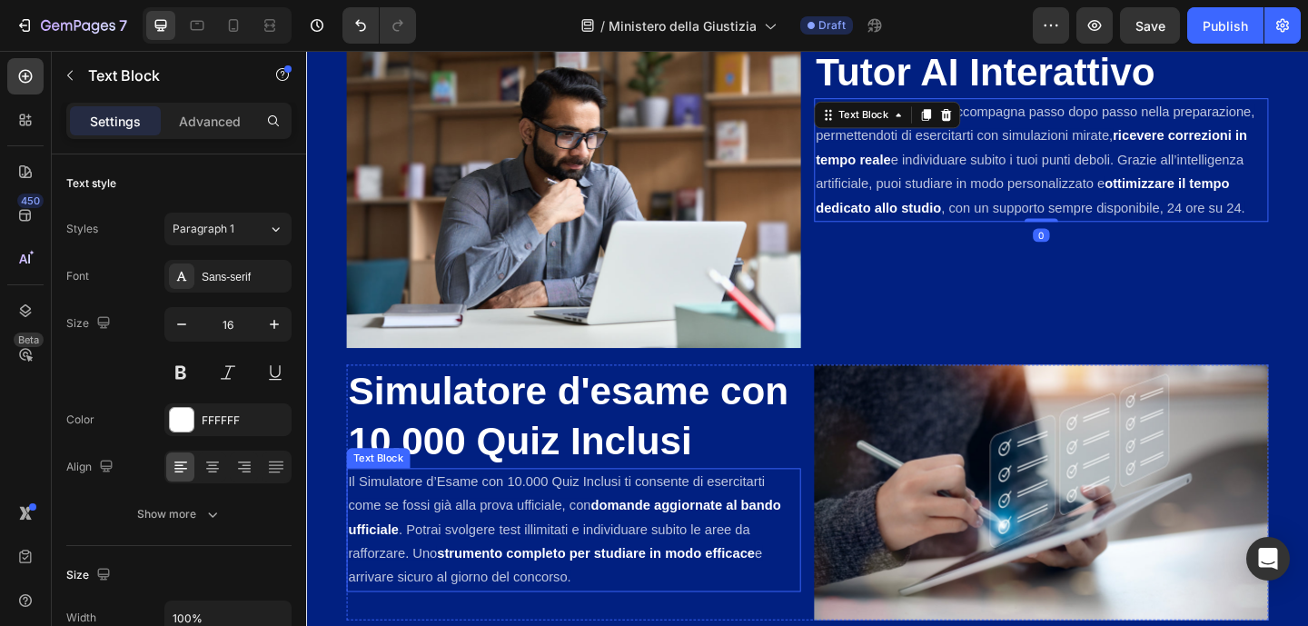
click at [533, 583] on p "Il Simulatore d’Esame con 10.000 Quiz Inclusi ti consente di esercitarti come s…" at bounding box center [596, 572] width 490 height 131
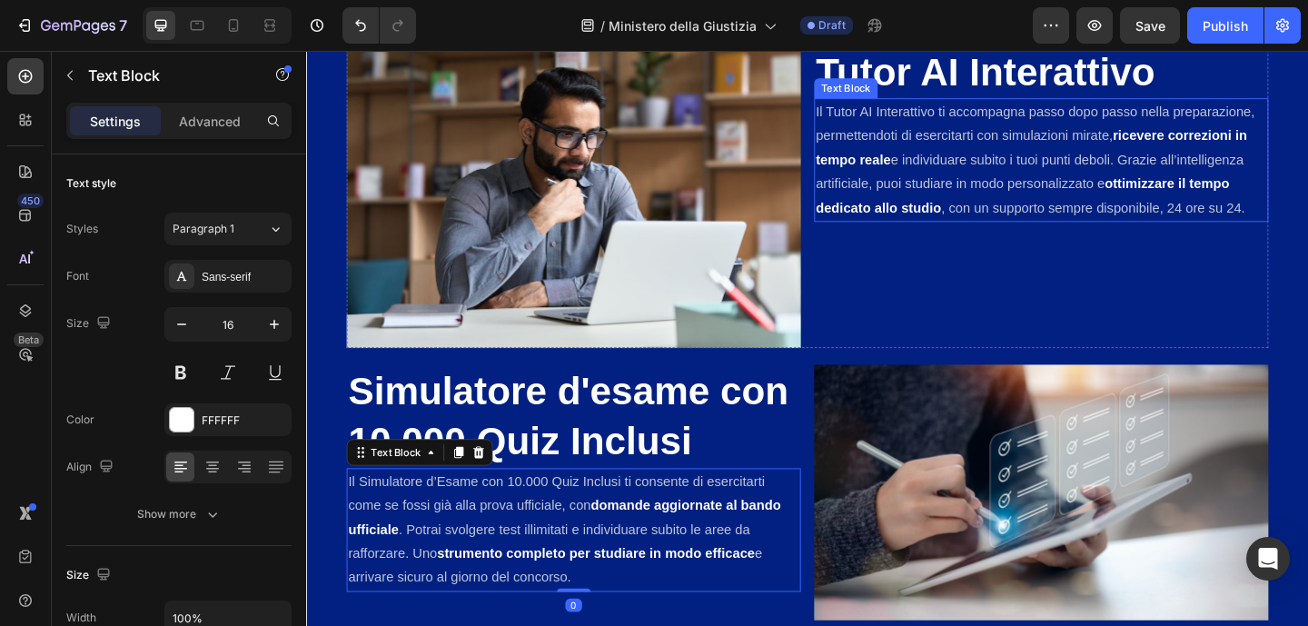
click at [1050, 154] on p "Il Tutor AI Interattivo ti accompagna passo dopo passo nella preparazione, perm…" at bounding box center [1105, 169] width 490 height 131
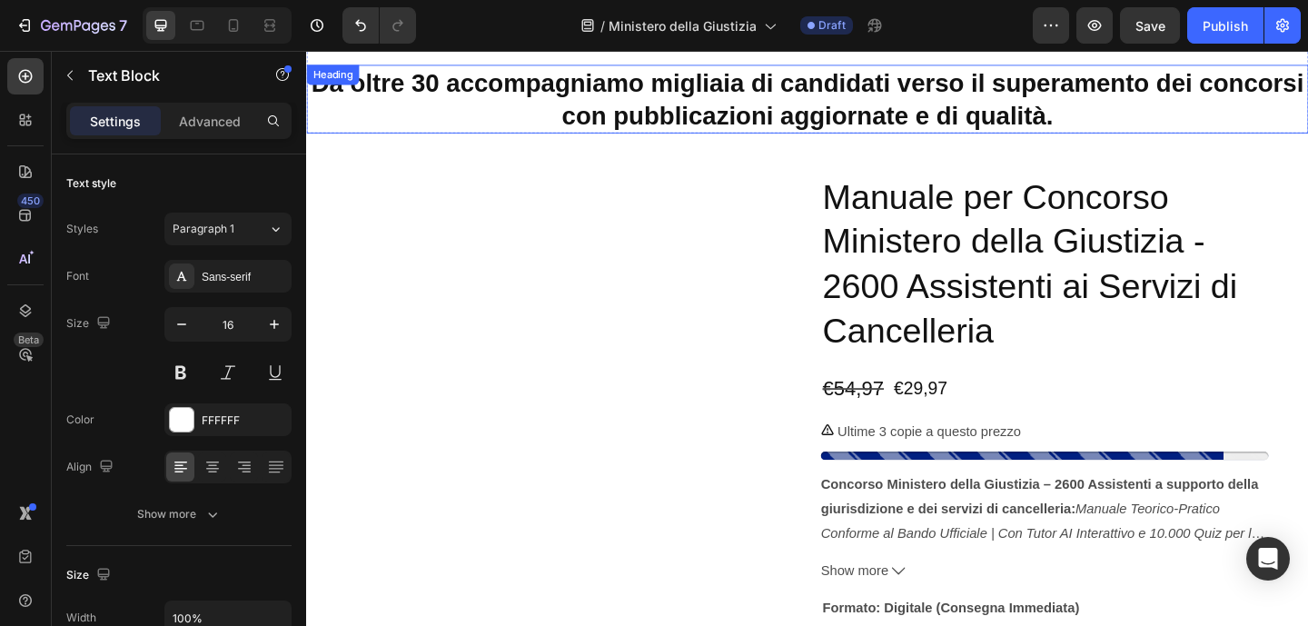
scroll to position [350, 0]
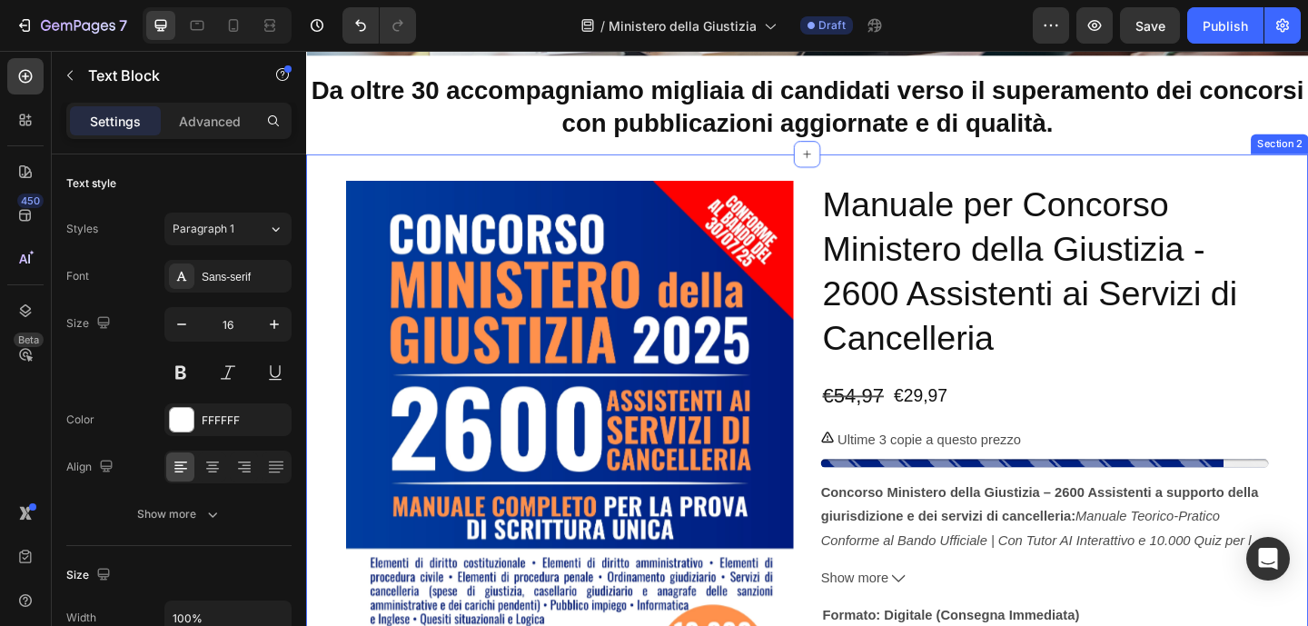
click at [1307, 183] on div "Product Images Manuale per Concorso Ministero della Giustizia - 2600 Assistenti…" at bounding box center [851, 521] width 1090 height 717
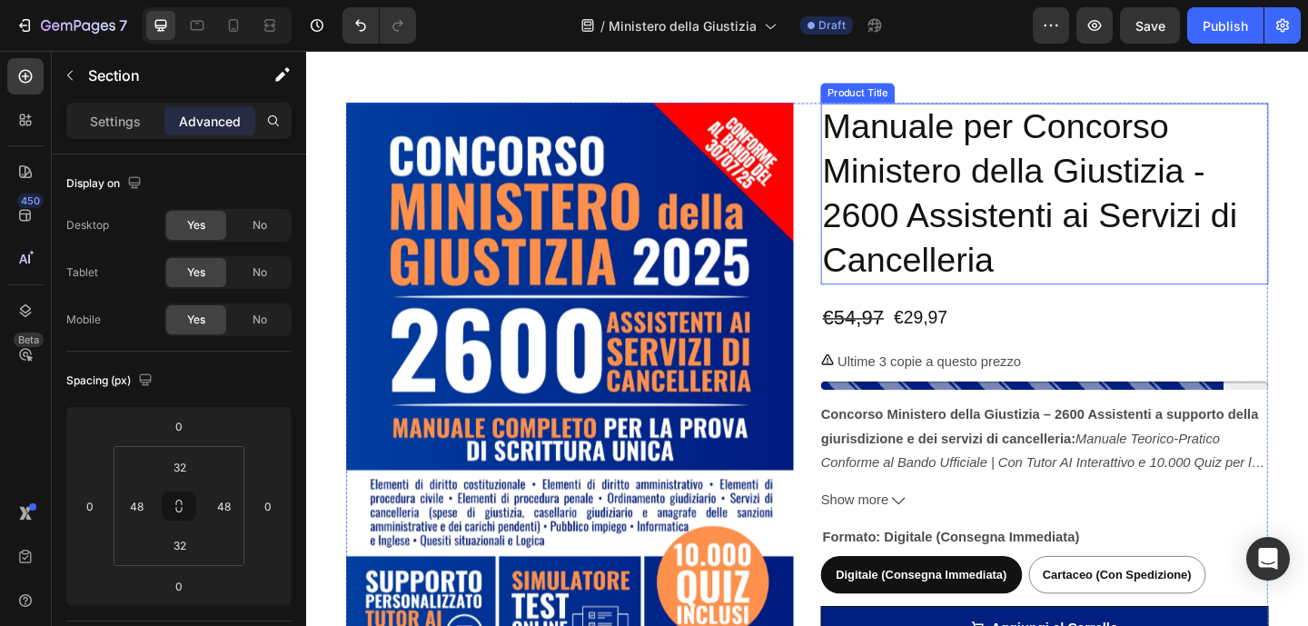
scroll to position [1152, 0]
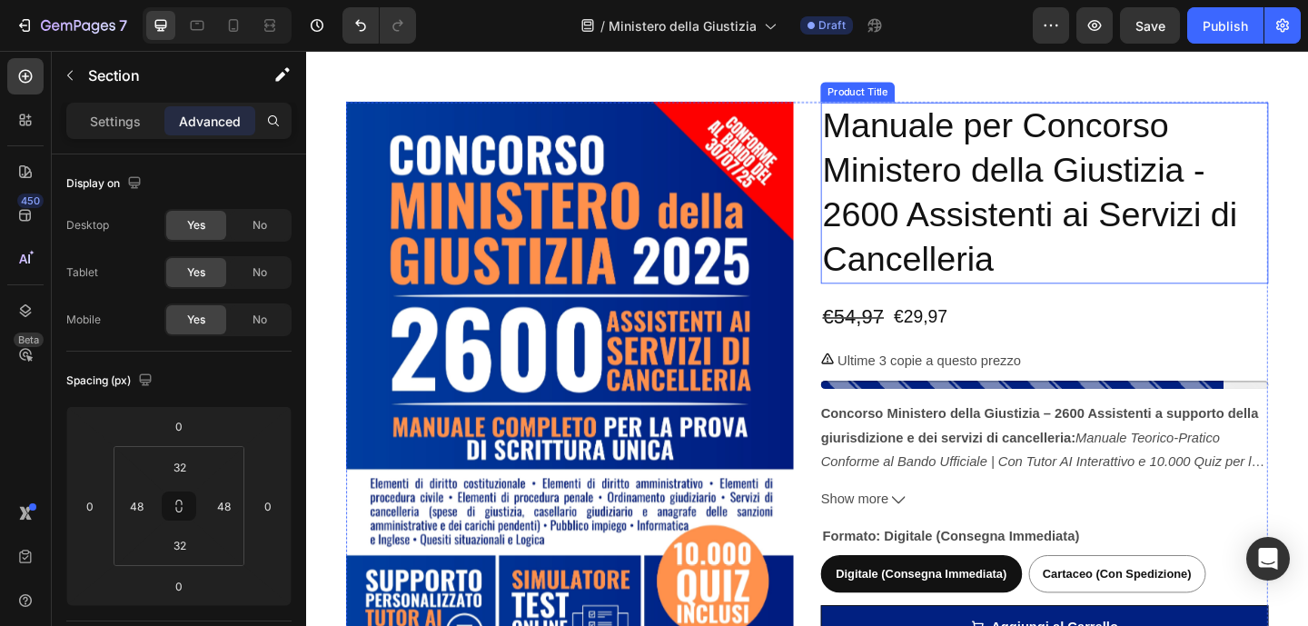
click at [1307, 163] on h2 "Manuale per Concorso Ministero della Giustizia - 2600 Assistenti ai Servizi di …" at bounding box center [1108, 205] width 487 height 197
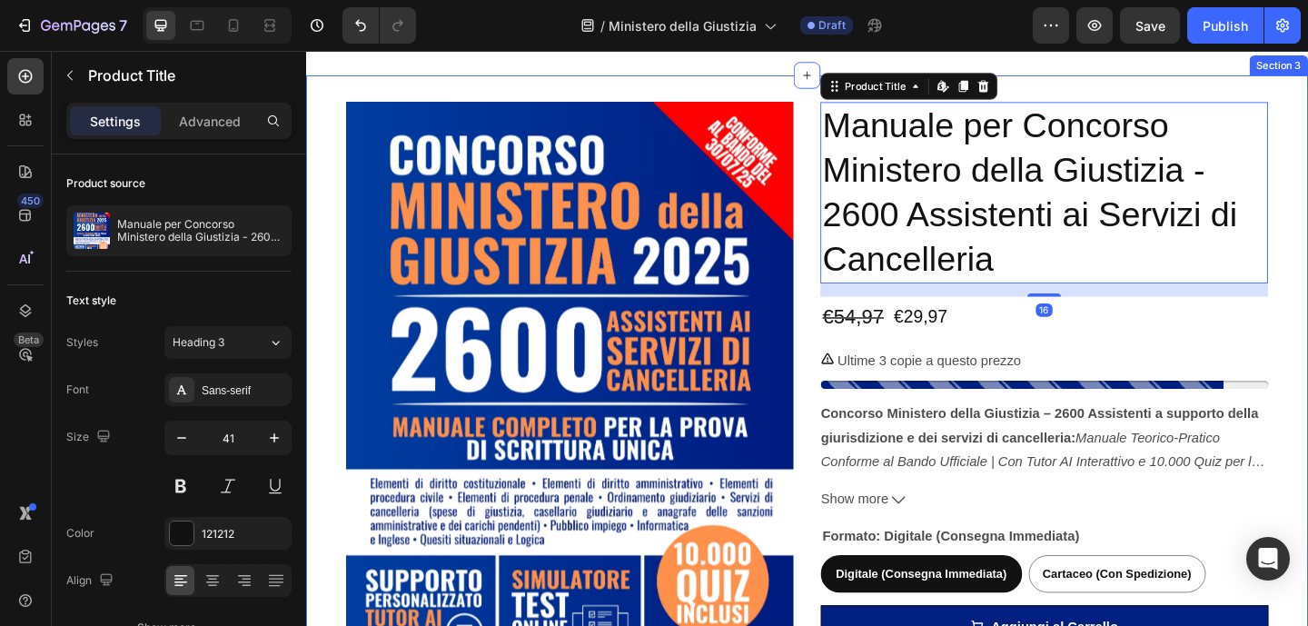
click at [1307, 172] on div "Product Images Manuale per Concorso Ministero della Giustizia - 2600 Assistenti…" at bounding box center [851, 436] width 1090 height 717
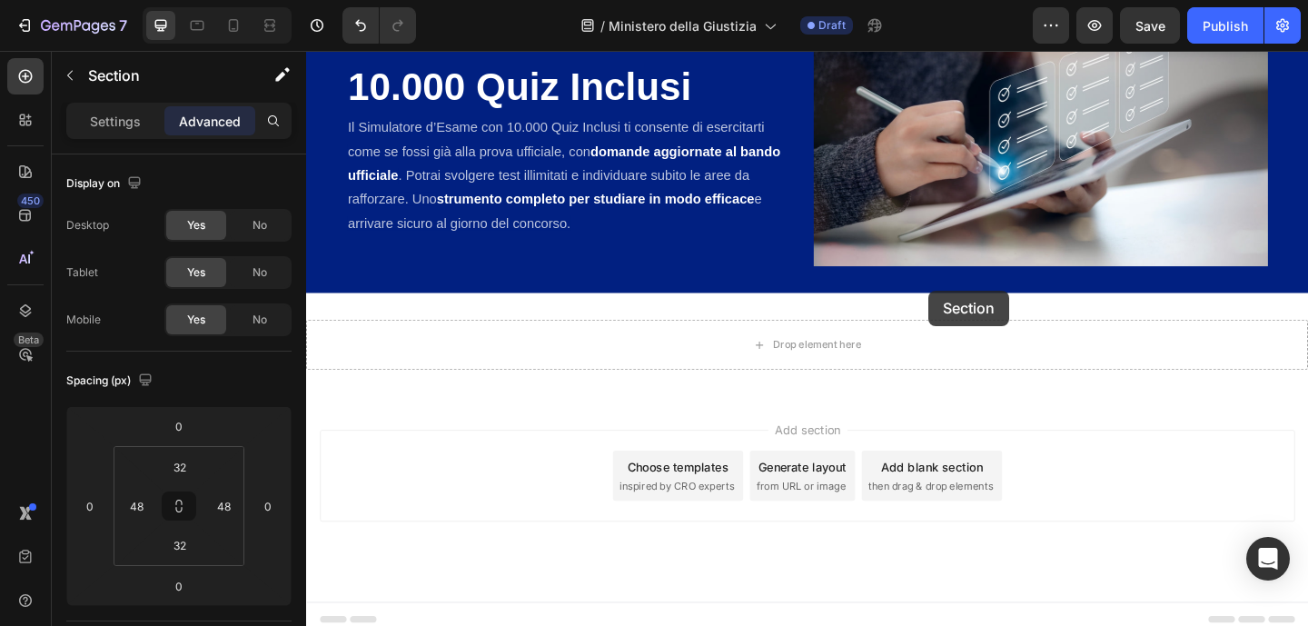
scroll to position [3790, 0]
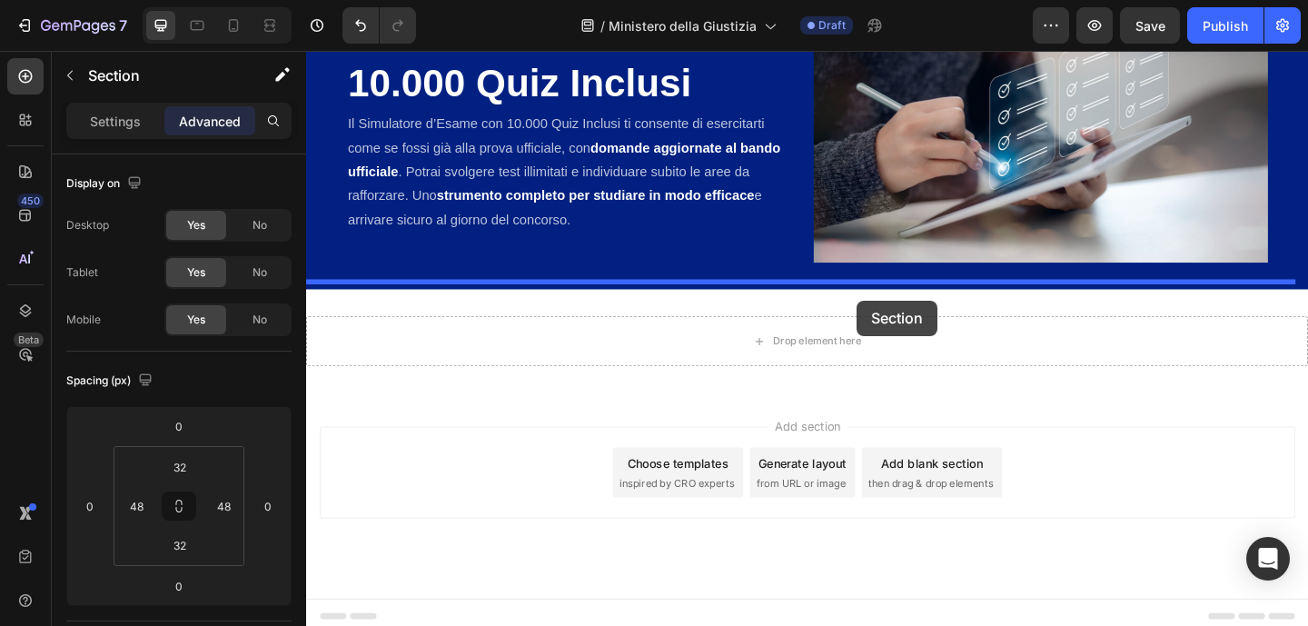
drag, startPoint x: 1042, startPoint y: 104, endPoint x: 904, endPoint y: 322, distance: 257.5
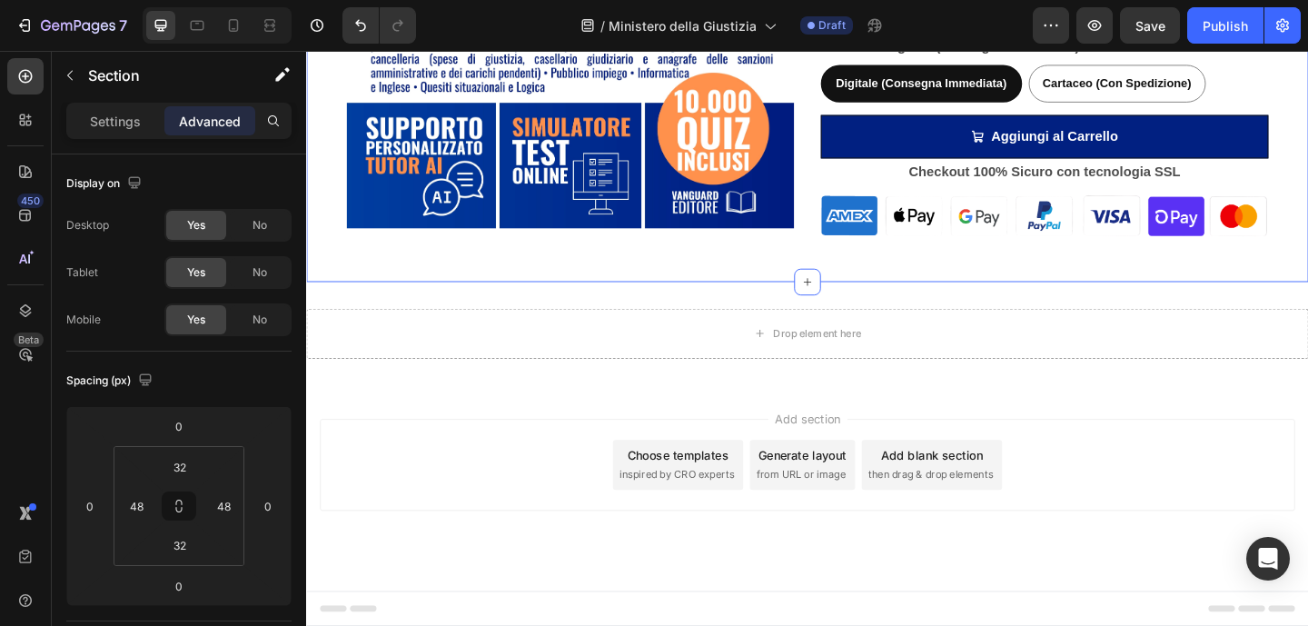
scroll to position [3037, 0]
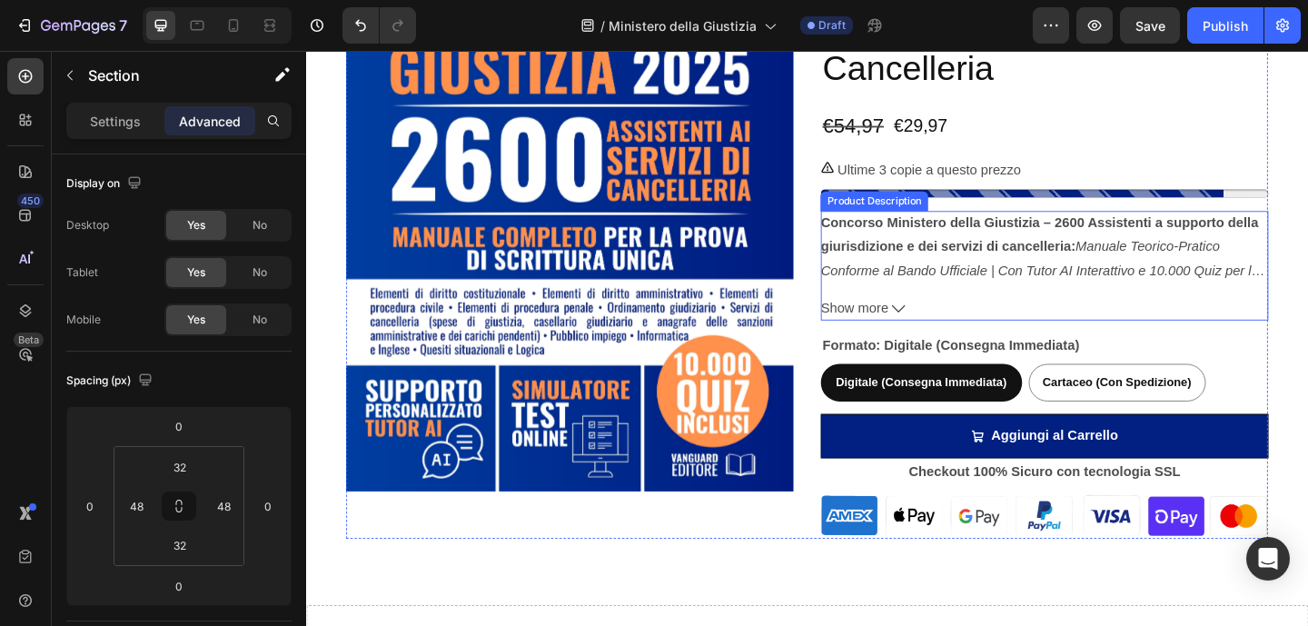
scroll to position [3581, 0]
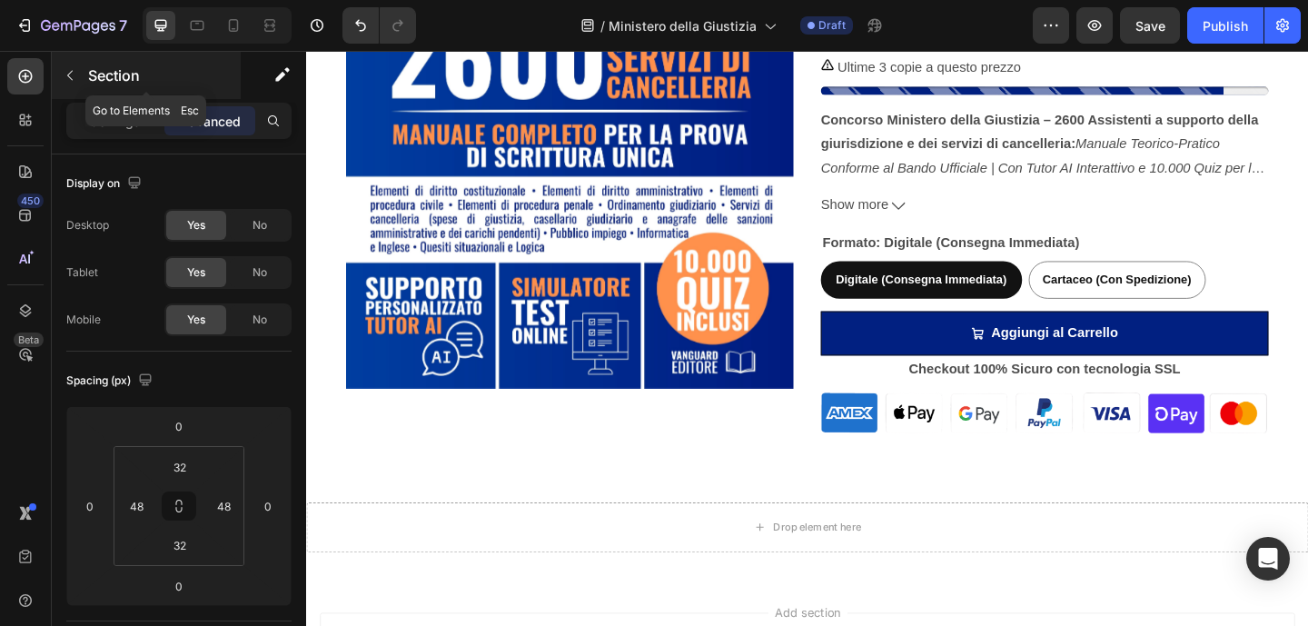
click at [70, 72] on icon "button" at bounding box center [70, 75] width 15 height 15
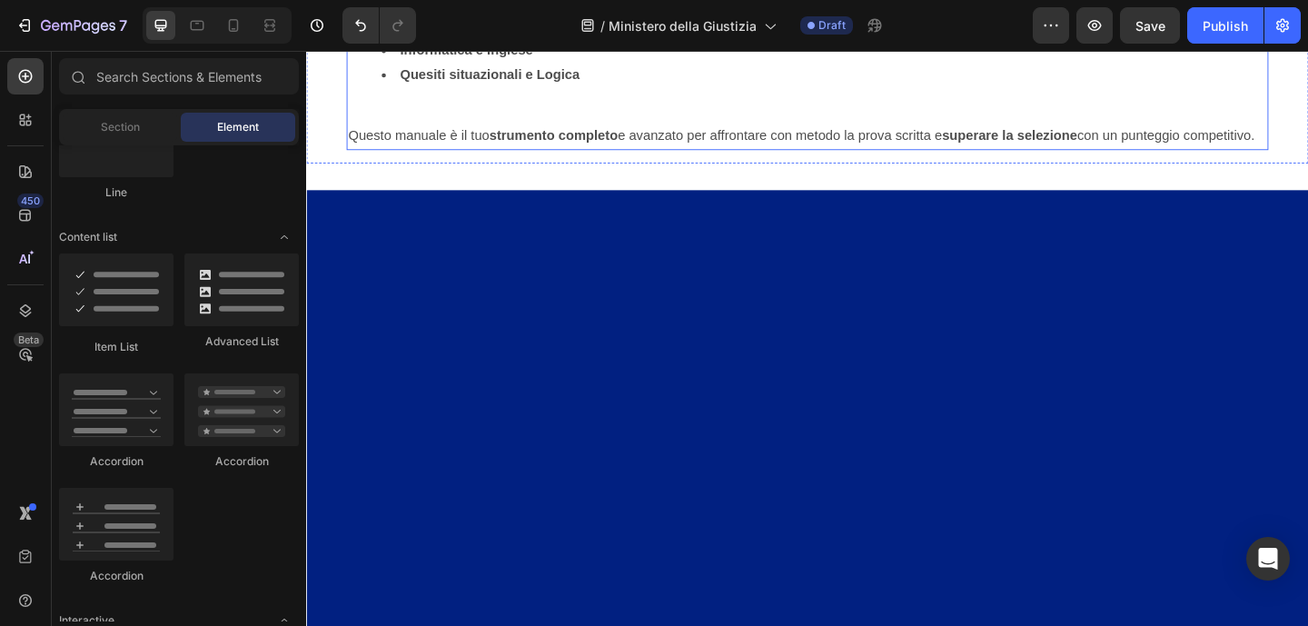
scroll to position [1827, 0]
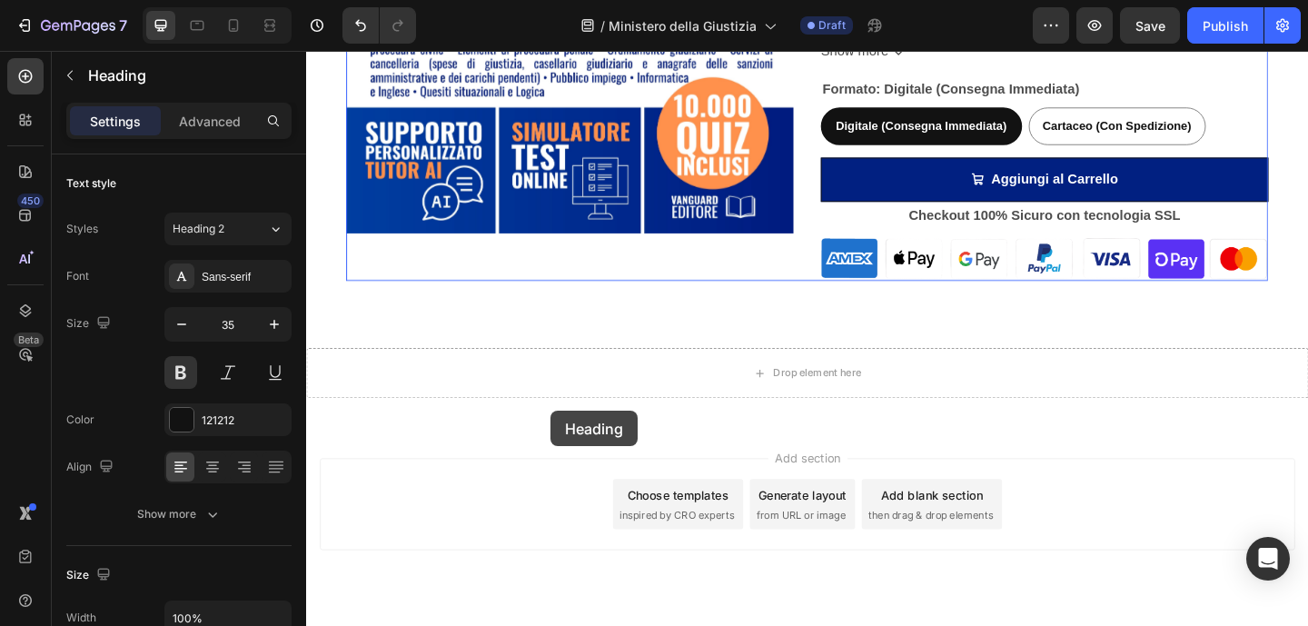
scroll to position [3816, 0]
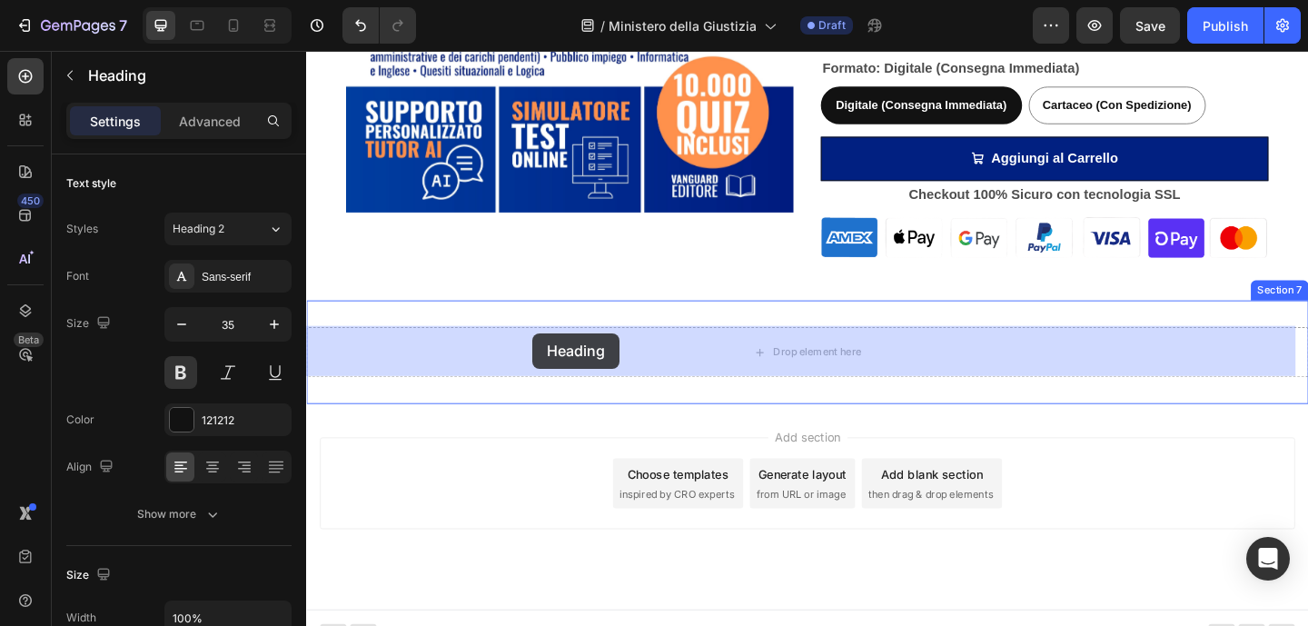
drag, startPoint x: 392, startPoint y: 232, endPoint x: 552, endPoint y: 358, distance: 203.1
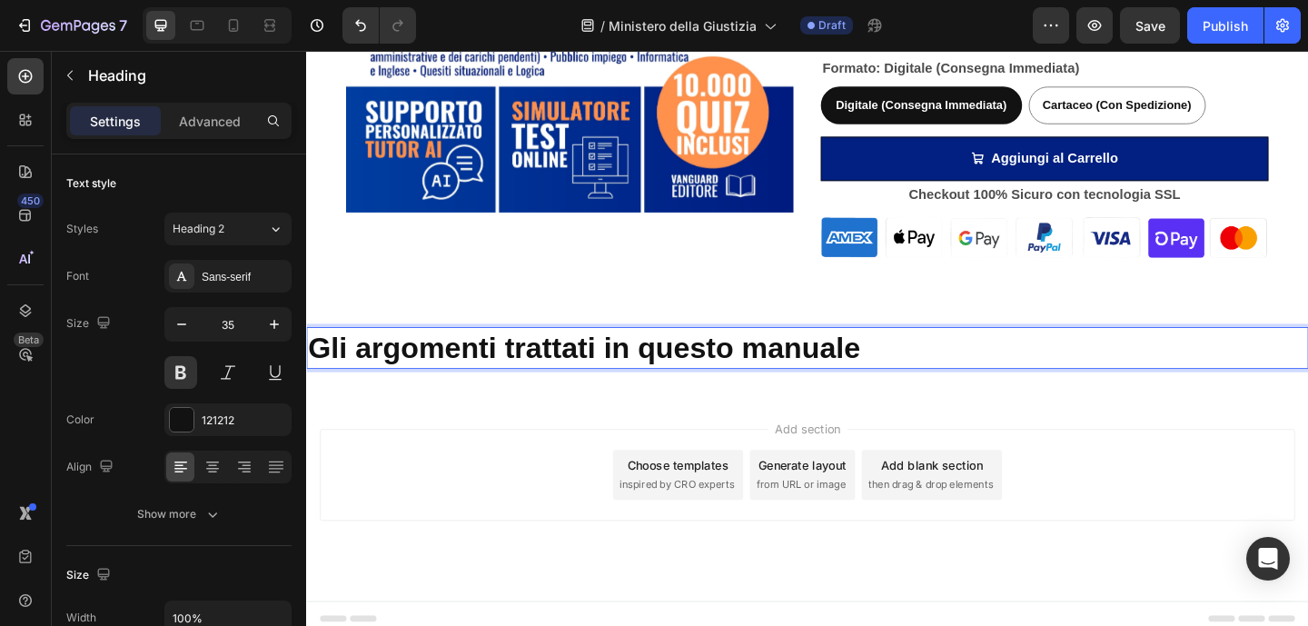
click at [716, 376] on h2 "Gli argomenti trattati in questo manuale" at bounding box center [851, 373] width 1090 height 45
click at [716, 376] on p "Gli argomenti trattati in questo manuale" at bounding box center [851, 374] width 1086 height 42
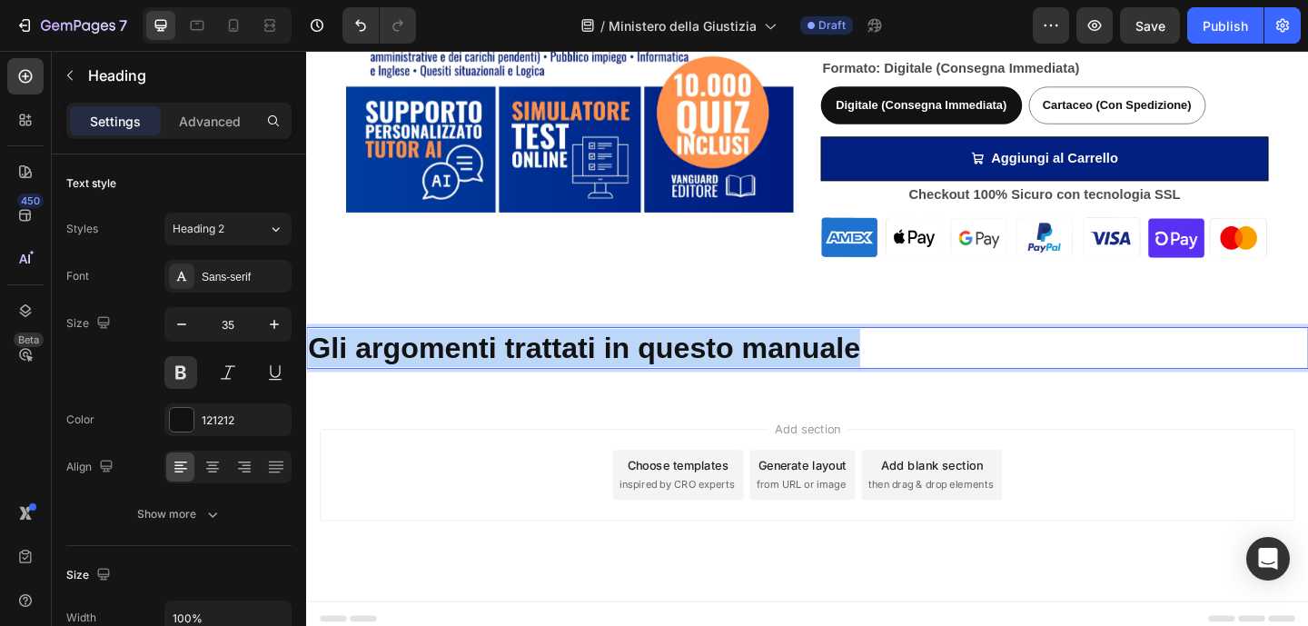
click at [716, 376] on p "Gli argomenti trattati in questo manuale" at bounding box center [851, 374] width 1086 height 42
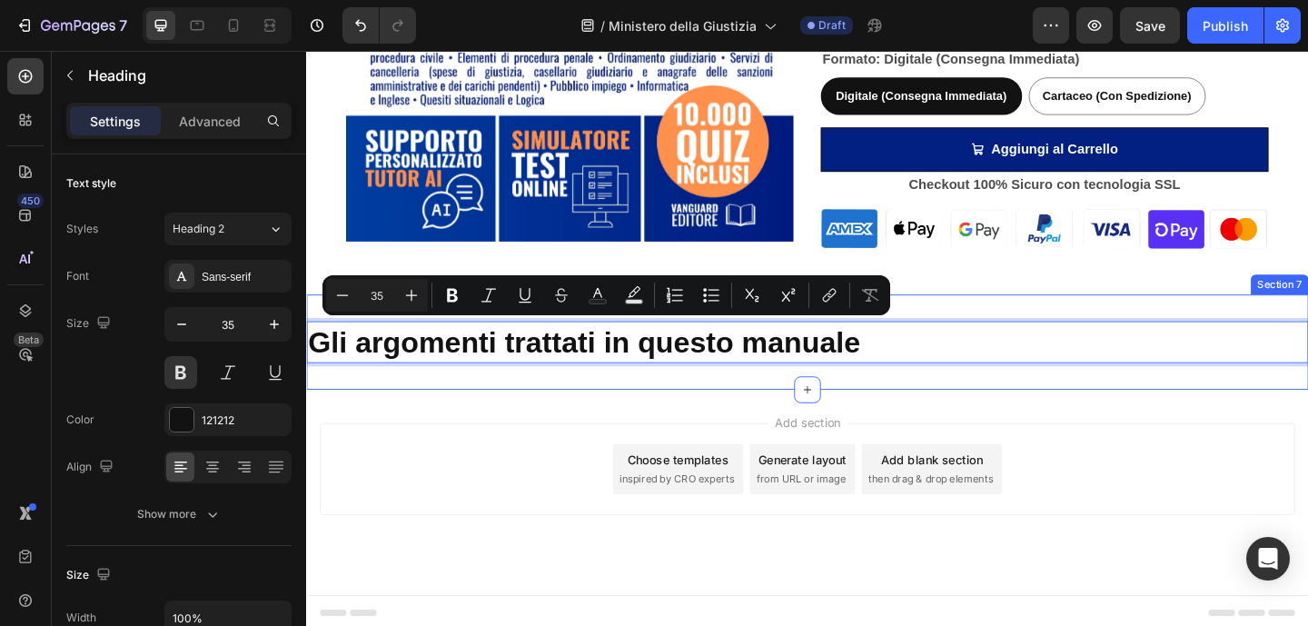
scroll to position [3826, 0]
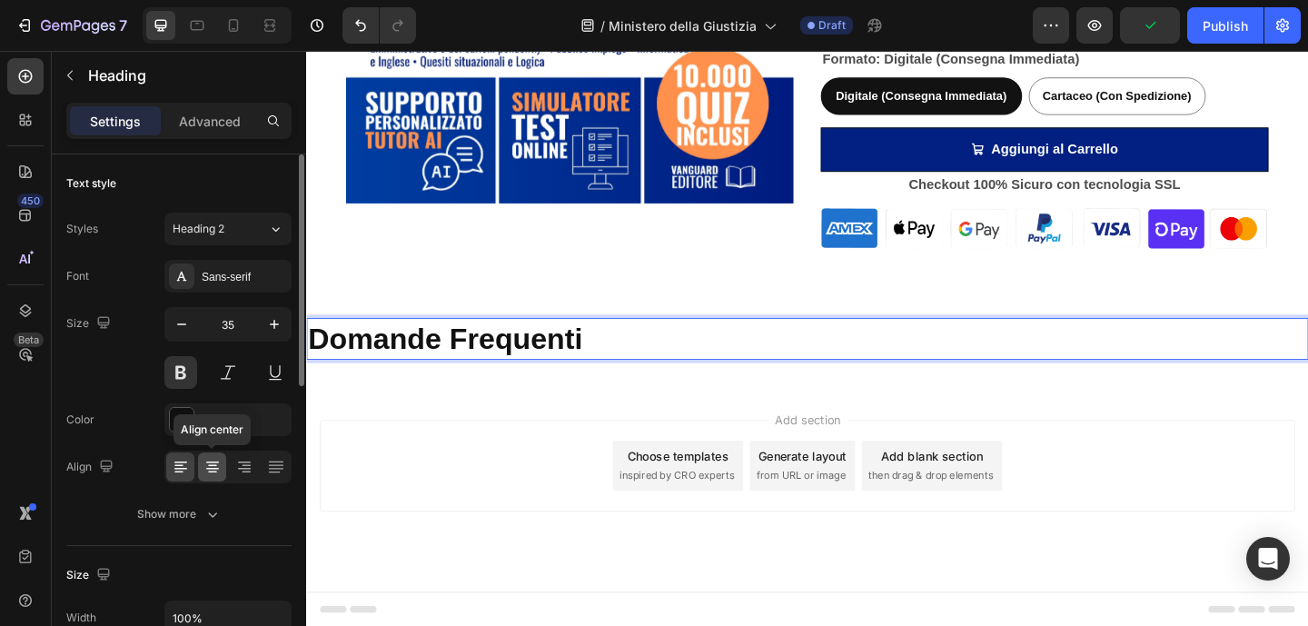
click at [210, 467] on icon at bounding box center [212, 467] width 18 height 18
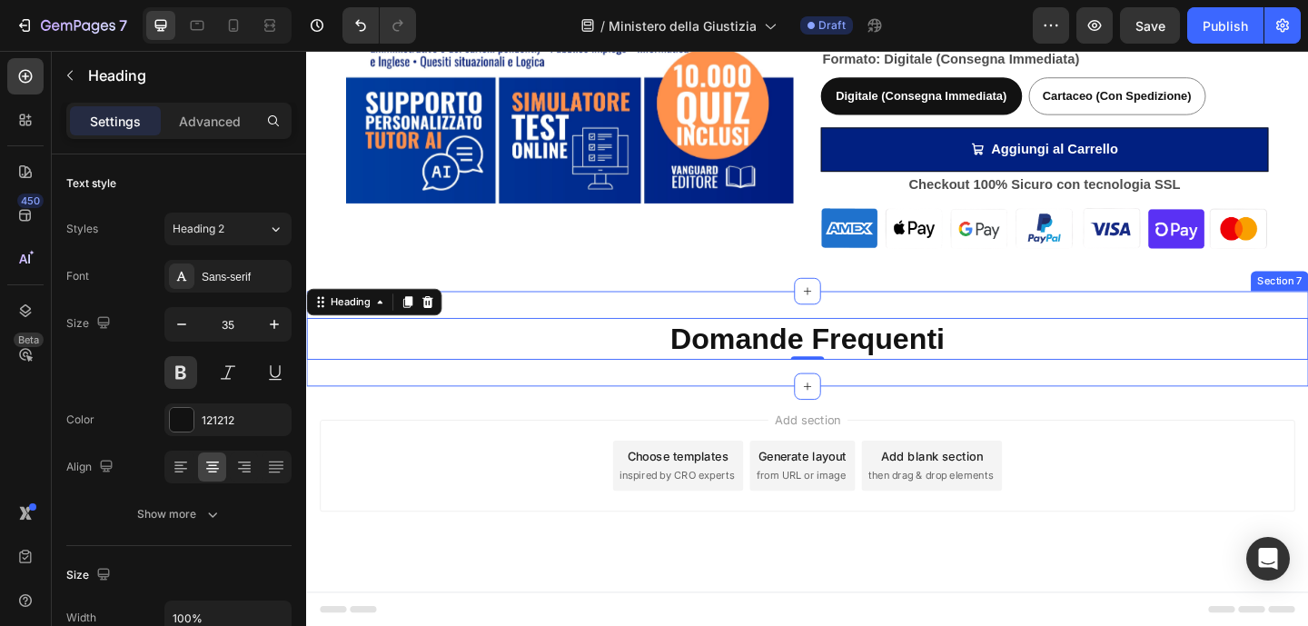
click at [459, 413] on div "Domande Frequenti Heading 0 Section 7" at bounding box center [851, 364] width 1090 height 104
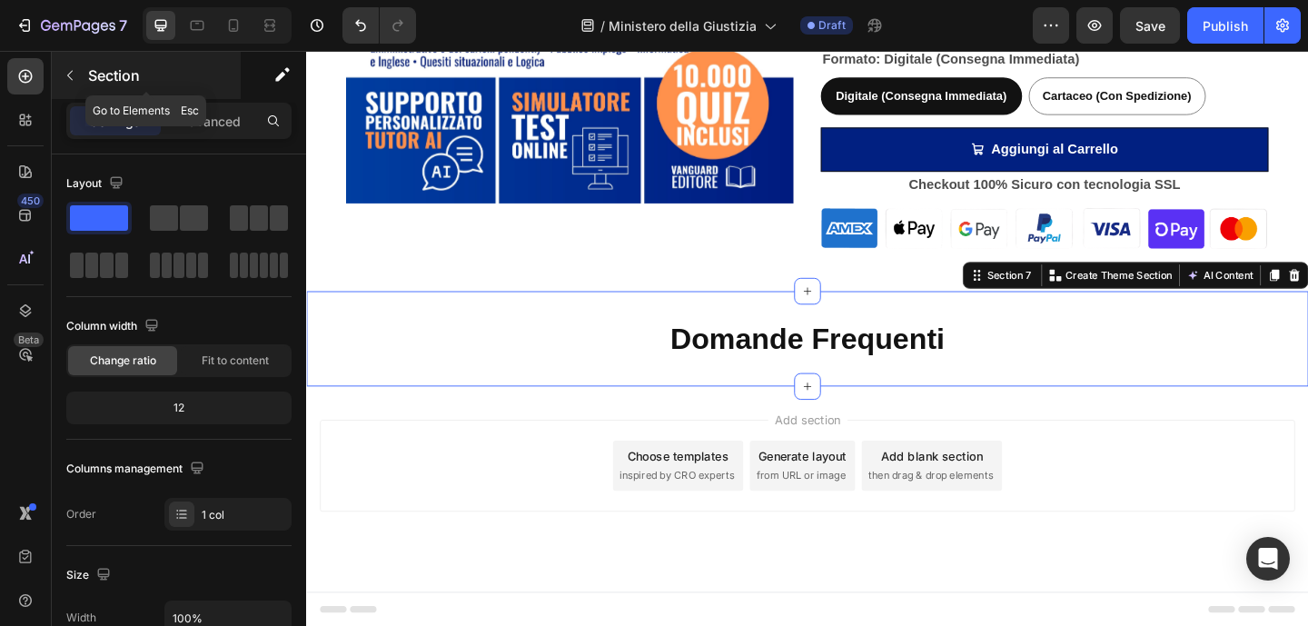
click at [67, 66] on button "button" at bounding box center [69, 75] width 29 height 29
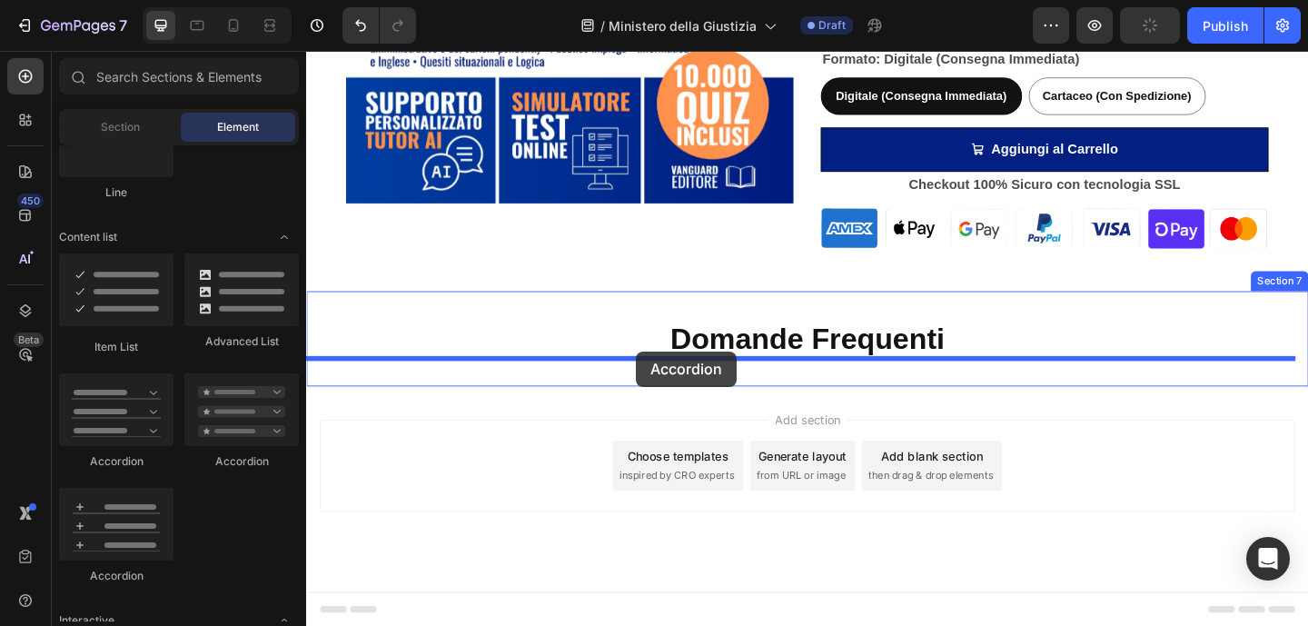
drag, startPoint x: 446, startPoint y: 447, endPoint x: 665, endPoint y: 378, distance: 229.5
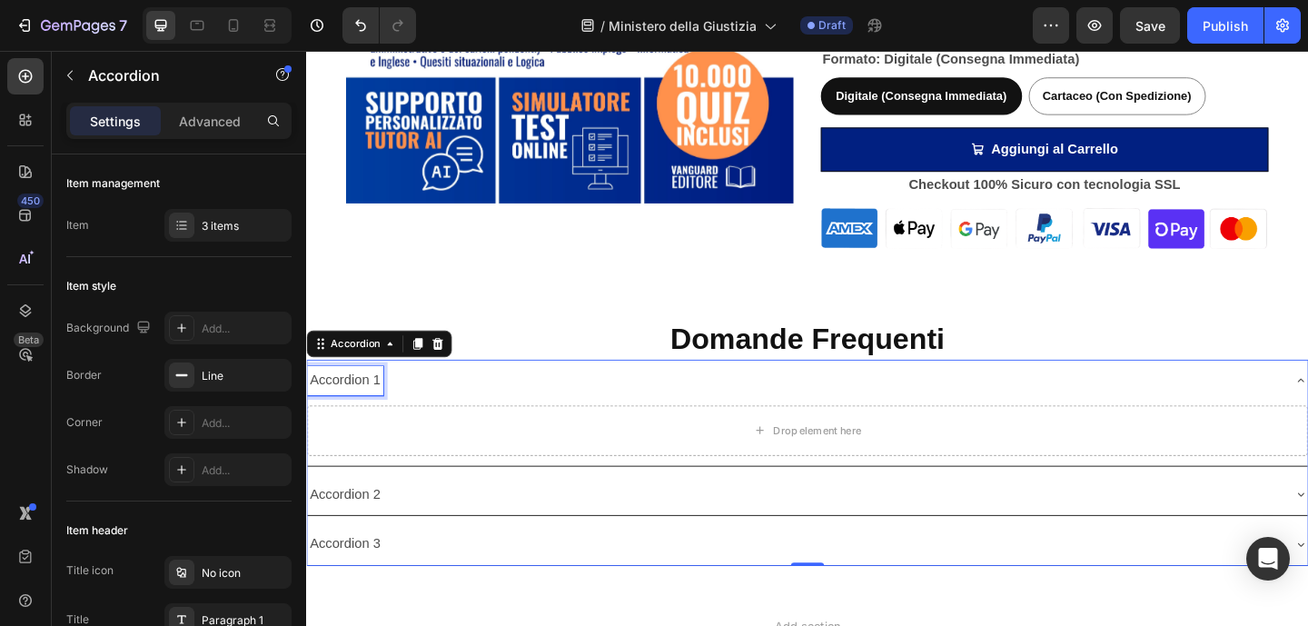
click at [380, 405] on div "Accordion 1" at bounding box center [348, 410] width 83 height 32
click at [380, 405] on p "Accordion 1" at bounding box center [348, 410] width 77 height 26
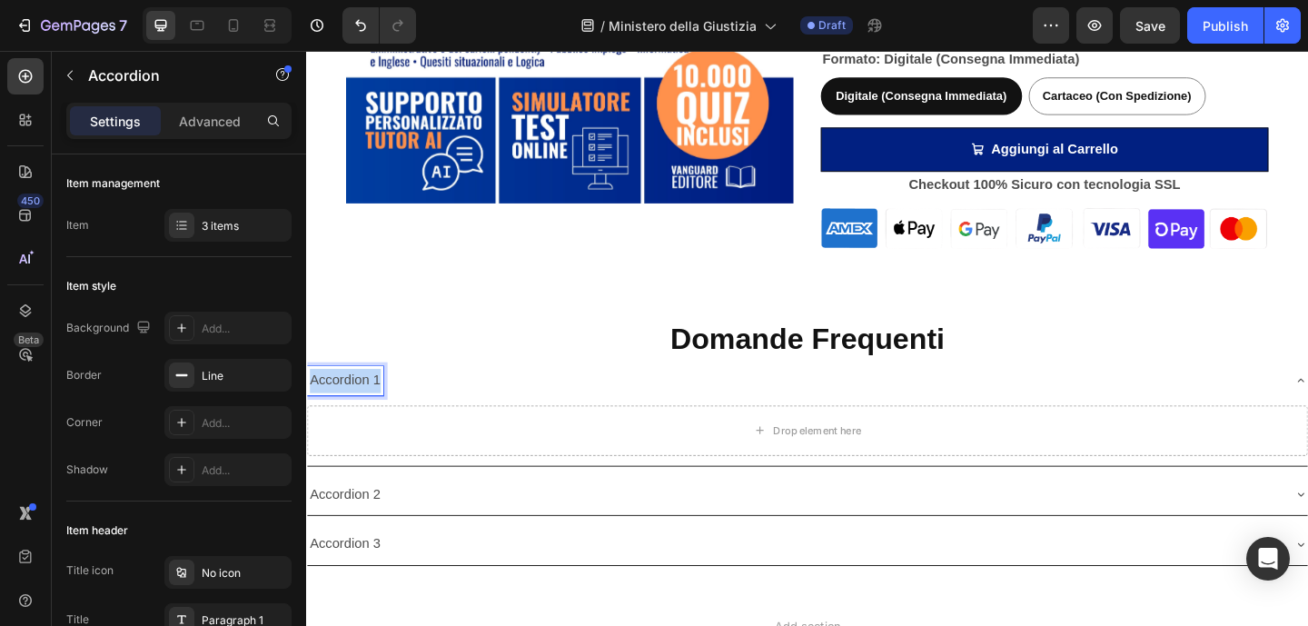
click at [380, 405] on p "Accordion 1" at bounding box center [348, 410] width 77 height 26
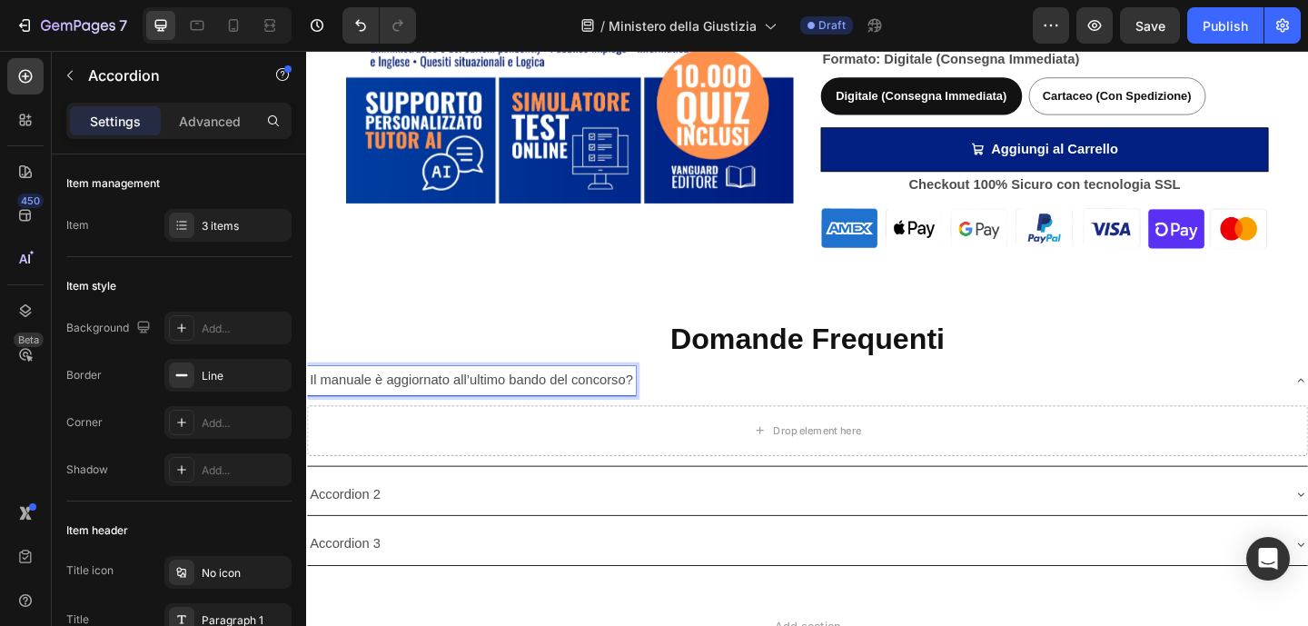
click at [405, 405] on p "Il manuale è aggiornato all’ultimo bando del concorso?" at bounding box center [485, 410] width 351 height 26
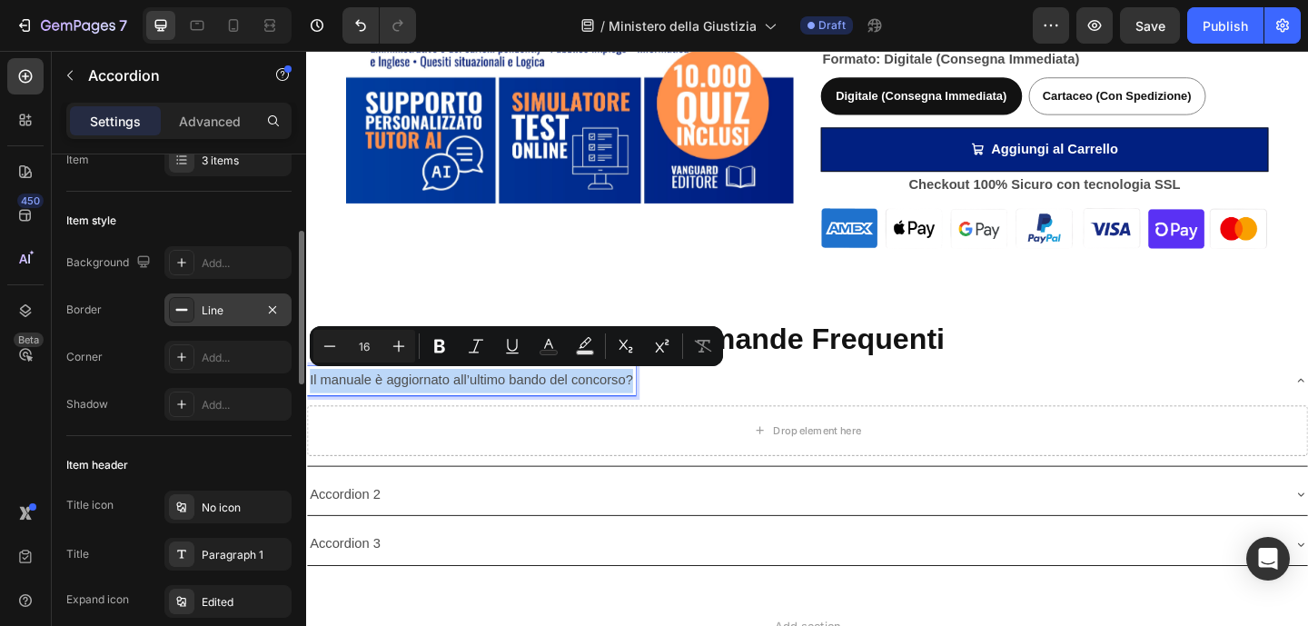
scroll to position [150, 0]
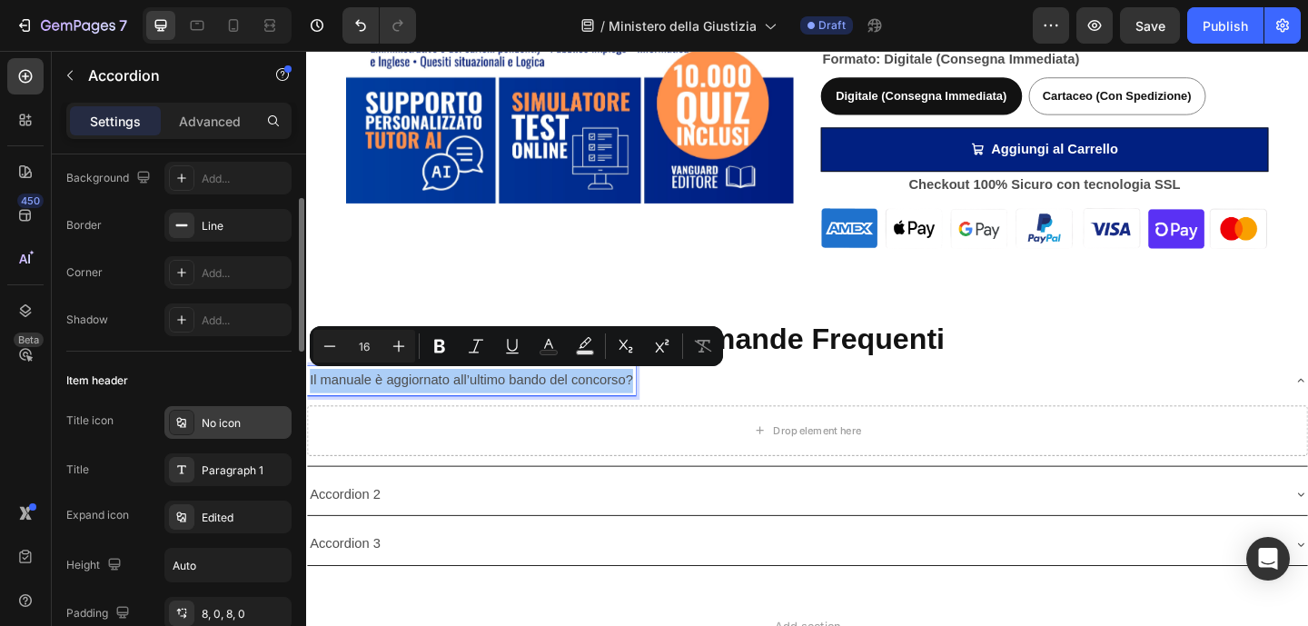
click at [180, 424] on icon at bounding box center [180, 422] width 9 height 10
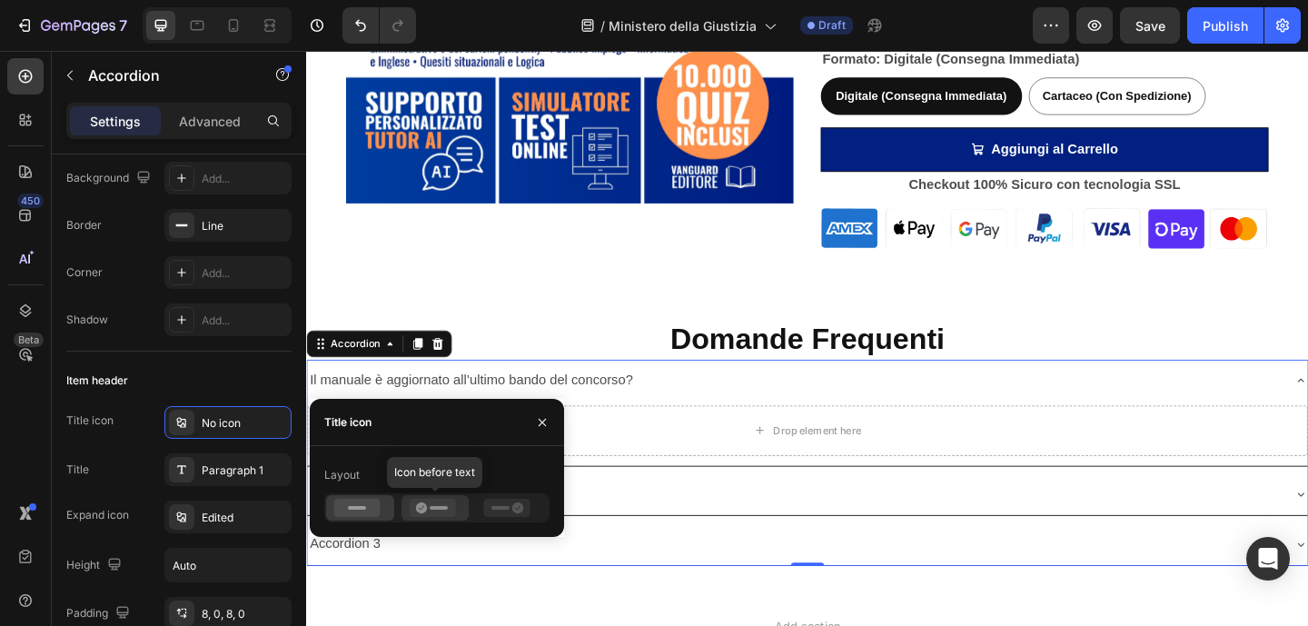
click at [429, 509] on icon at bounding box center [432, 508] width 46 height 18
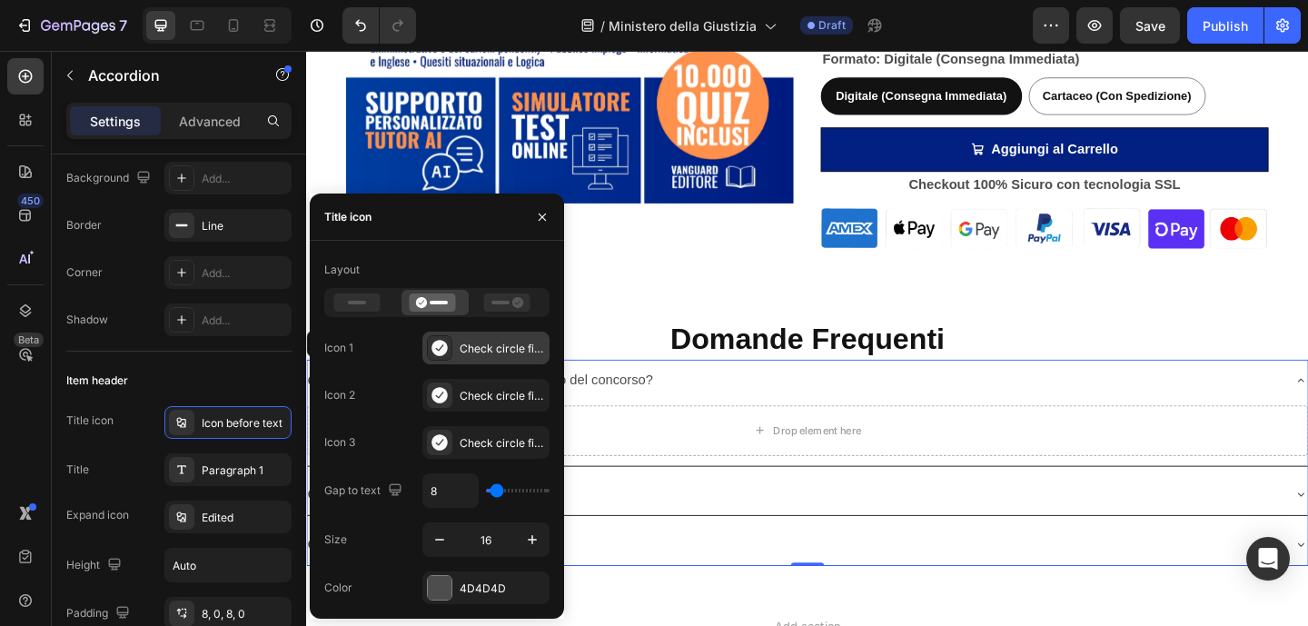
click at [440, 348] on icon at bounding box center [439, 348] width 18 height 18
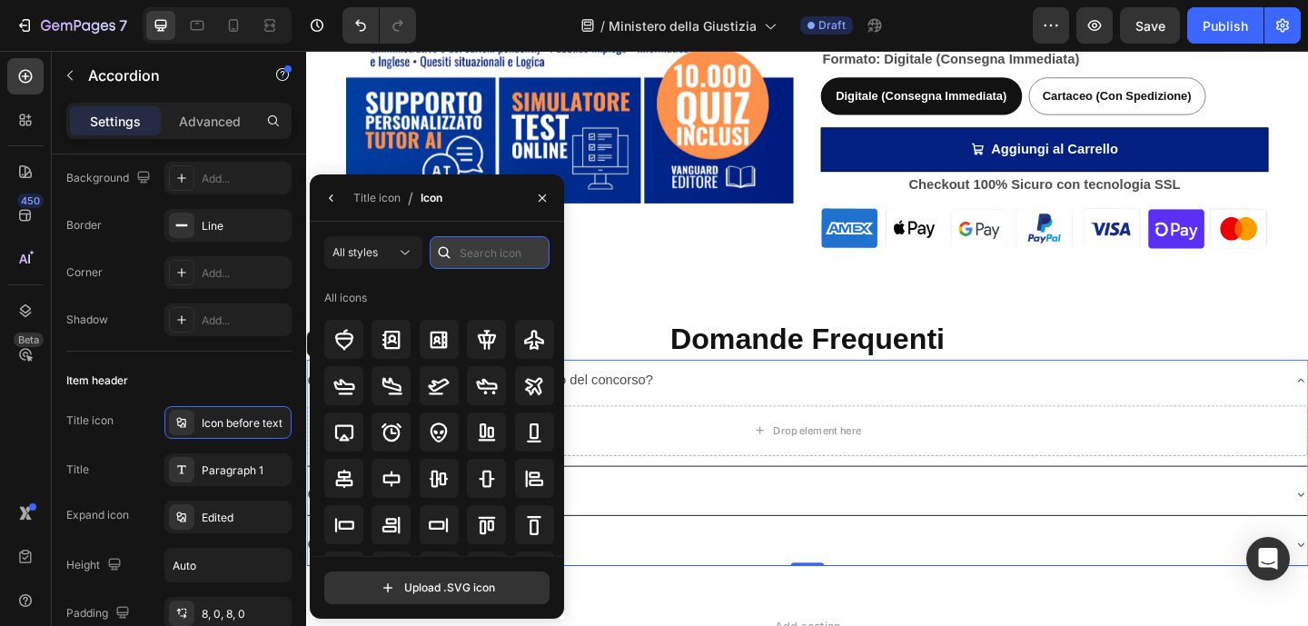
click at [483, 251] on input "text" at bounding box center [490, 252] width 120 height 33
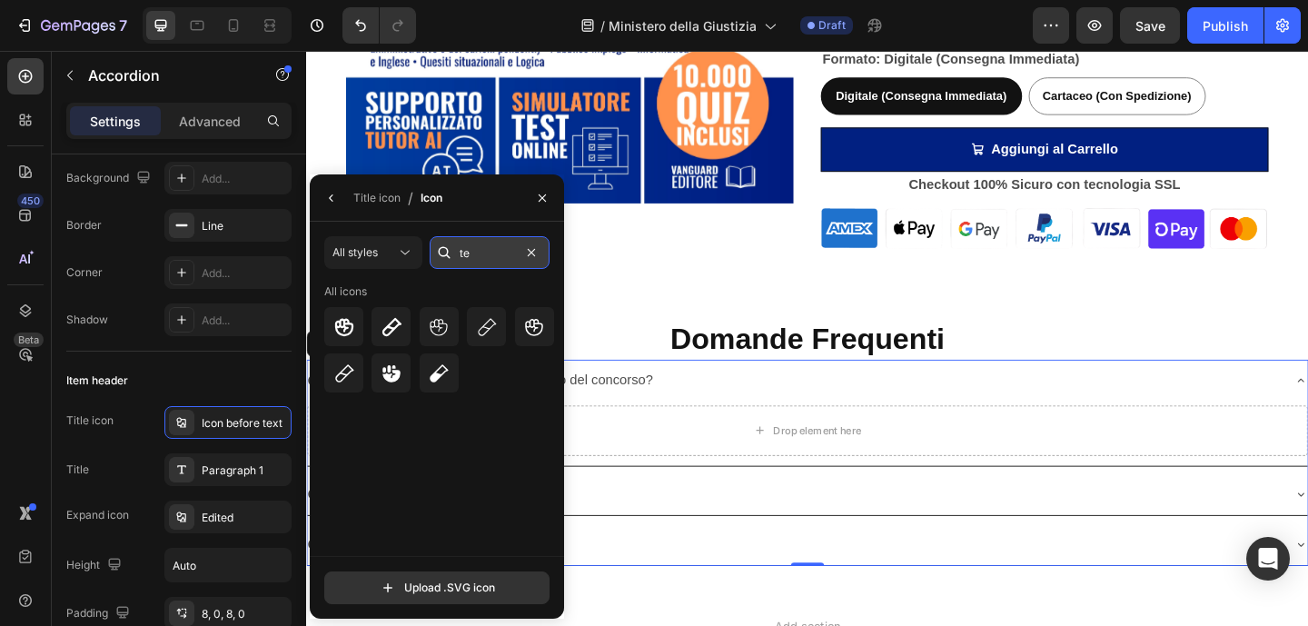
type input "t"
type input "q"
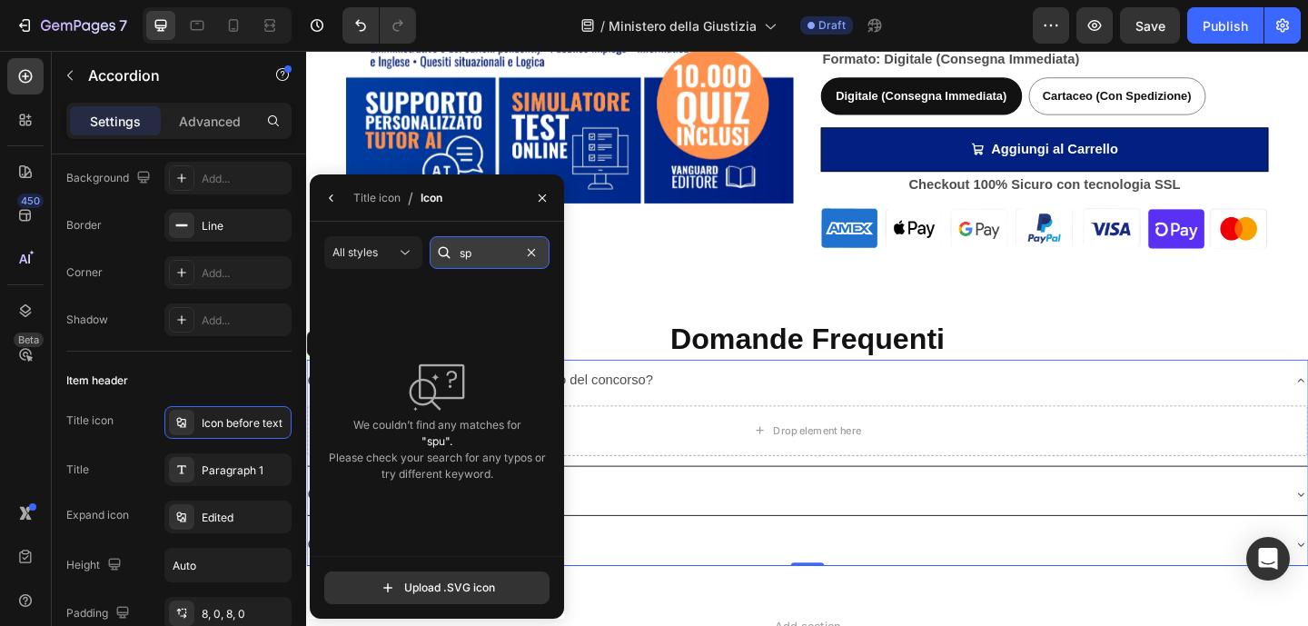
type input "s"
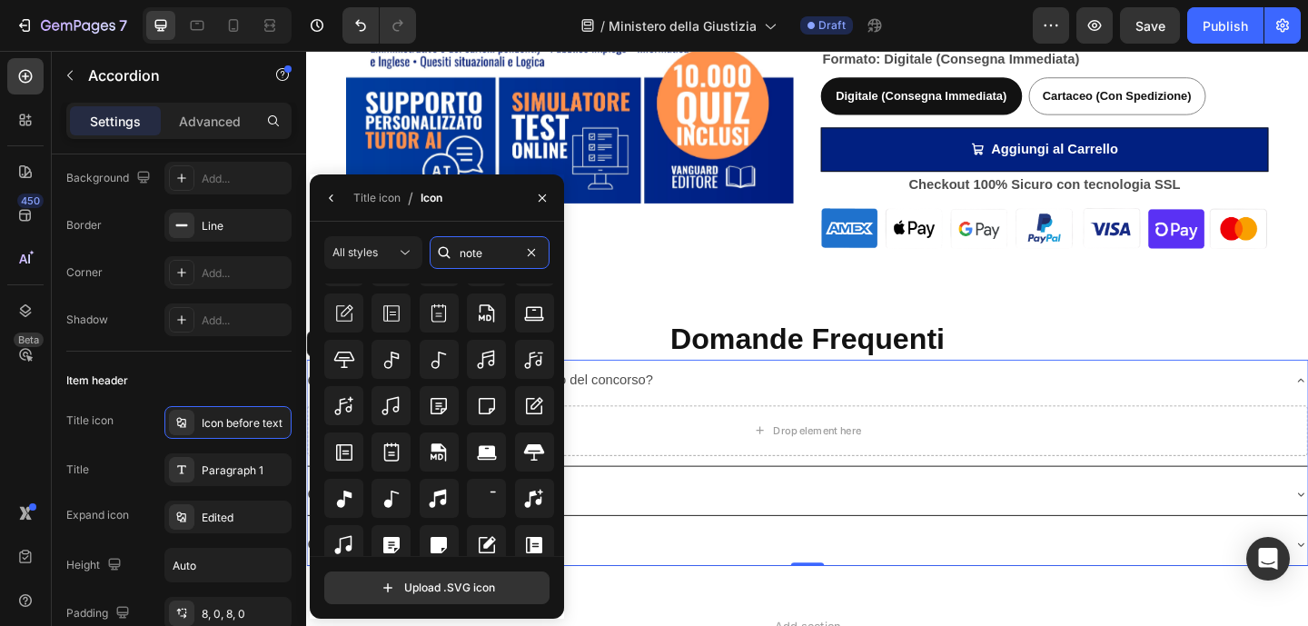
scroll to position [197, 0]
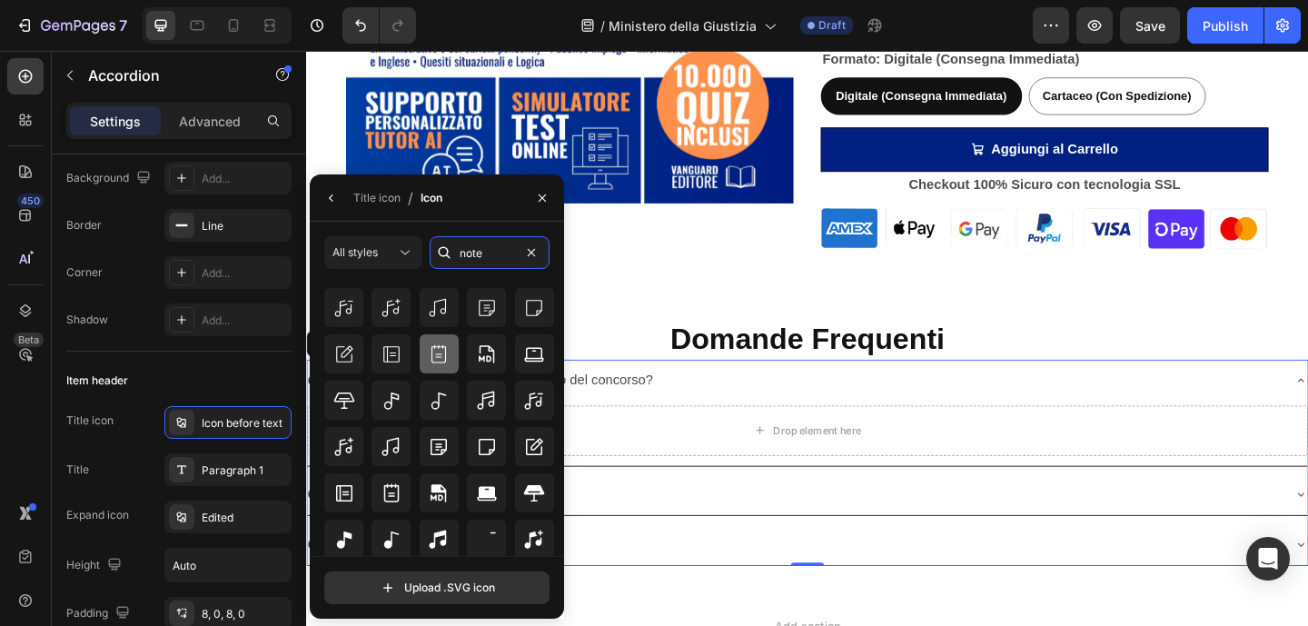
type input "note"
click at [438, 359] on icon at bounding box center [439, 354] width 22 height 22
click at [537, 202] on icon "button" at bounding box center [542, 198] width 15 height 15
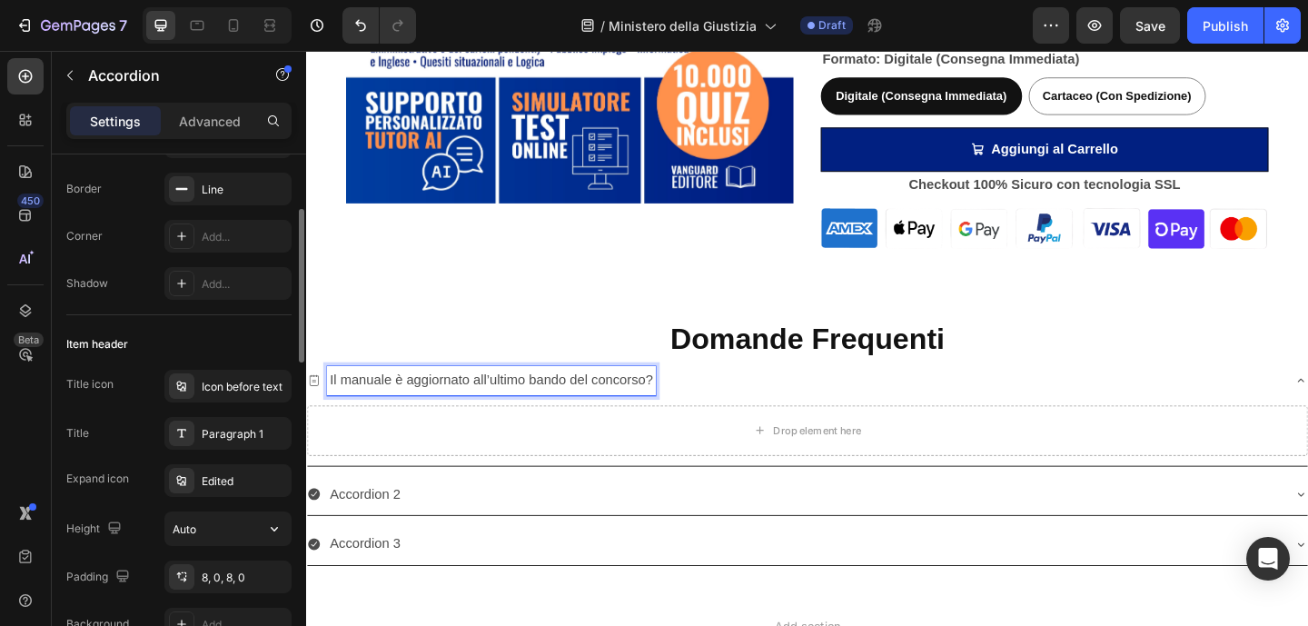
scroll to position [0, 0]
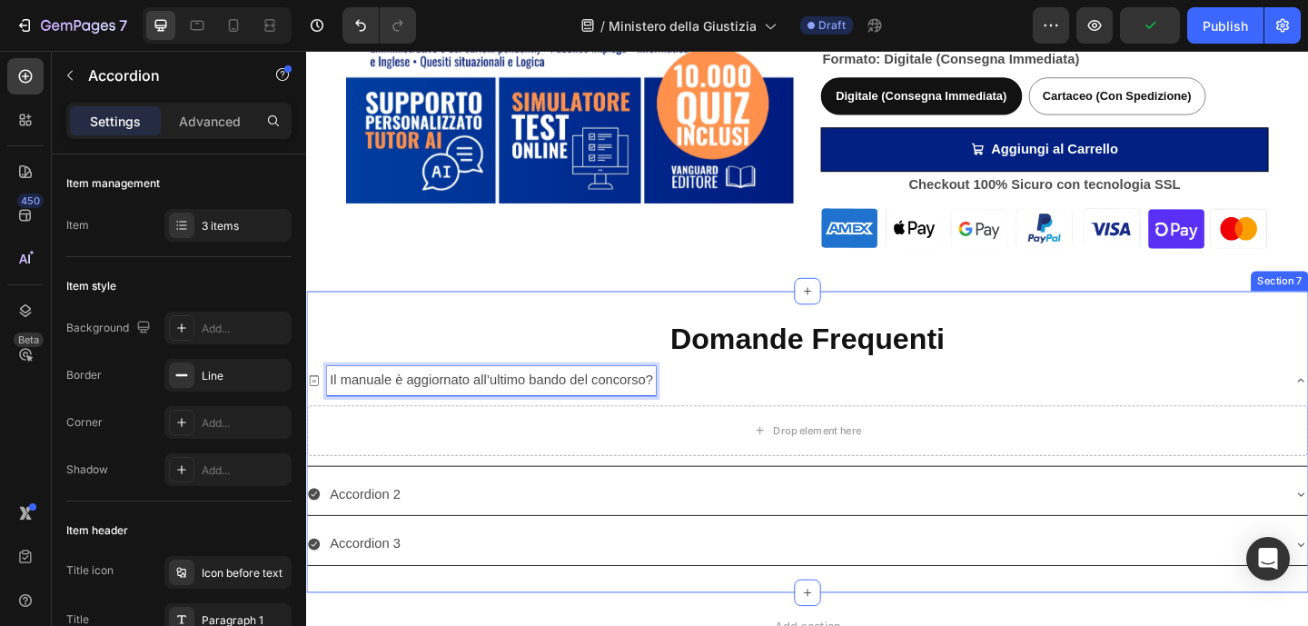
click at [1114, 327] on div "Domande Frequenti Heading Il manuale è aggiornato all’ultimo bando del concorso…" at bounding box center [851, 476] width 1090 height 328
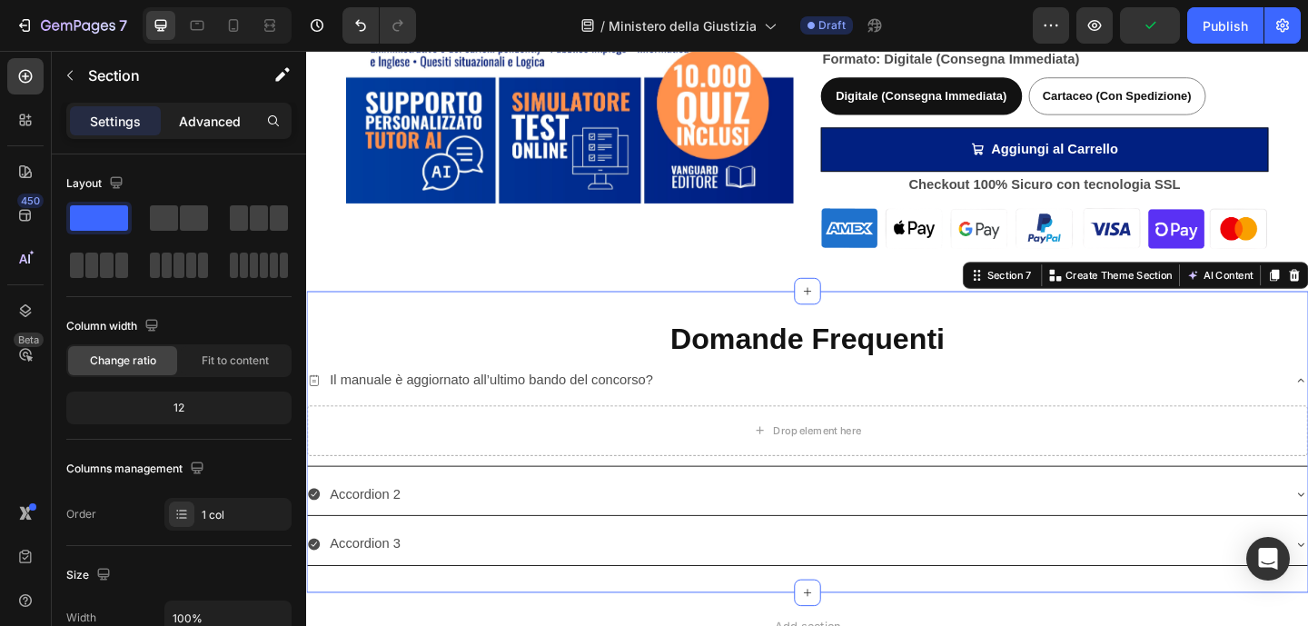
click at [208, 129] on p "Advanced" at bounding box center [210, 121] width 62 height 19
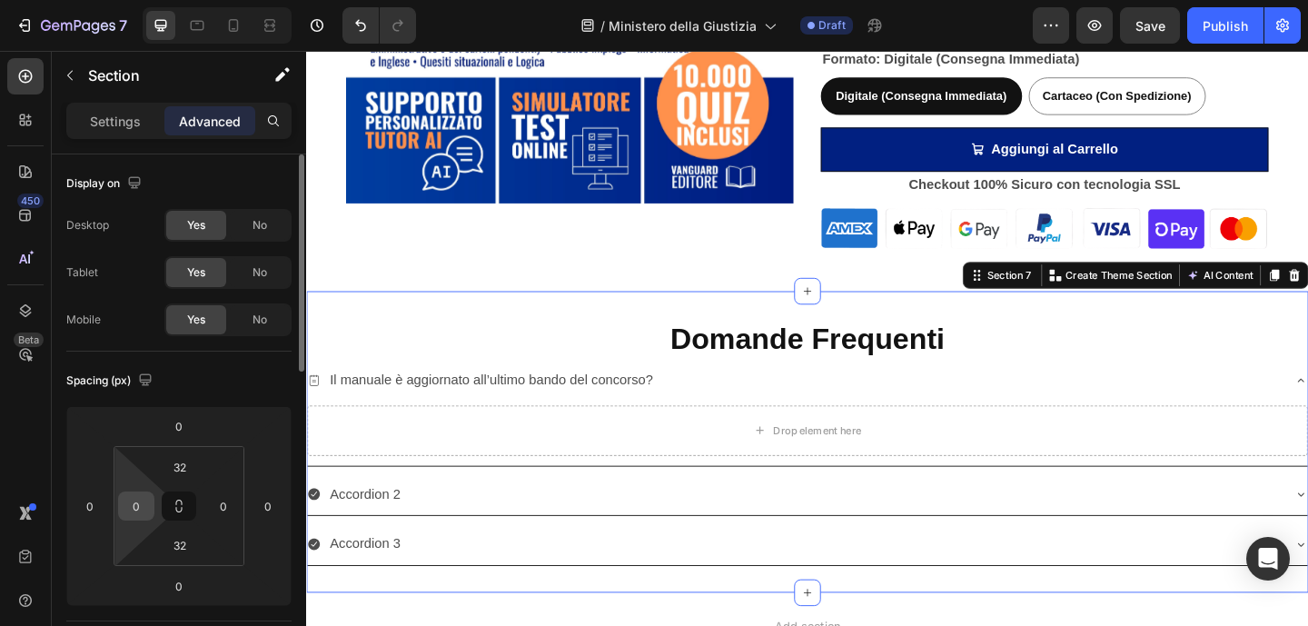
click at [129, 501] on input "0" at bounding box center [136, 505] width 27 height 27
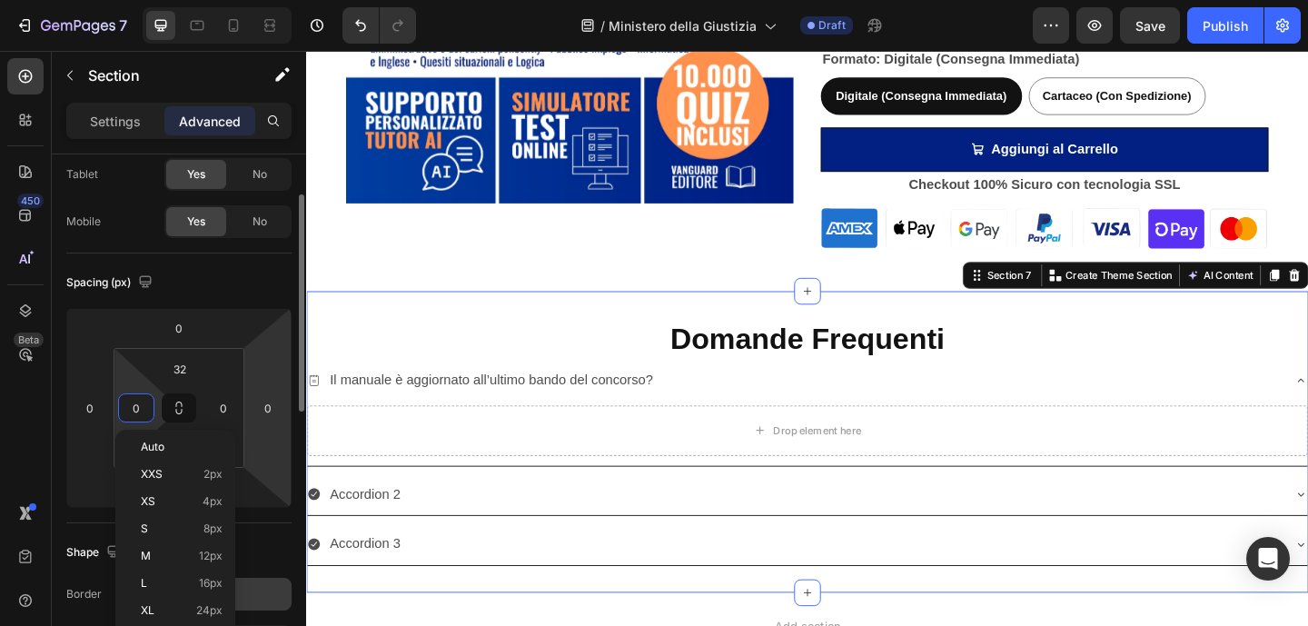
scroll to position [193, 0]
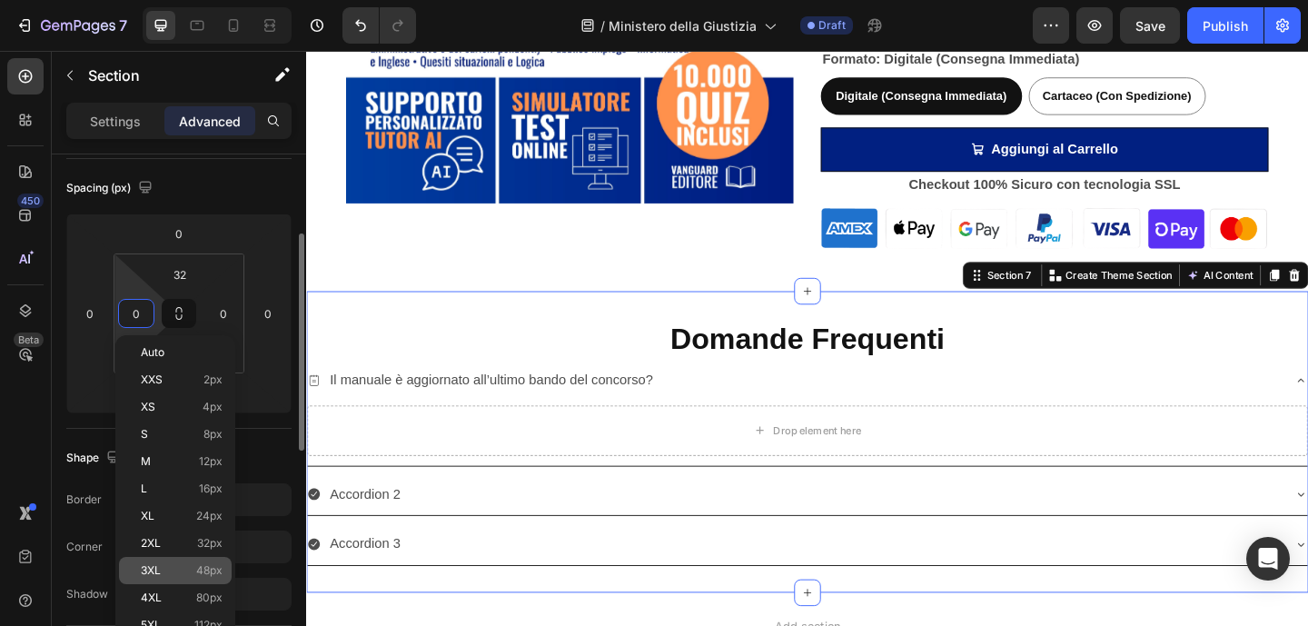
click at [193, 567] on p "3XL 48px" at bounding box center [182, 570] width 82 height 13
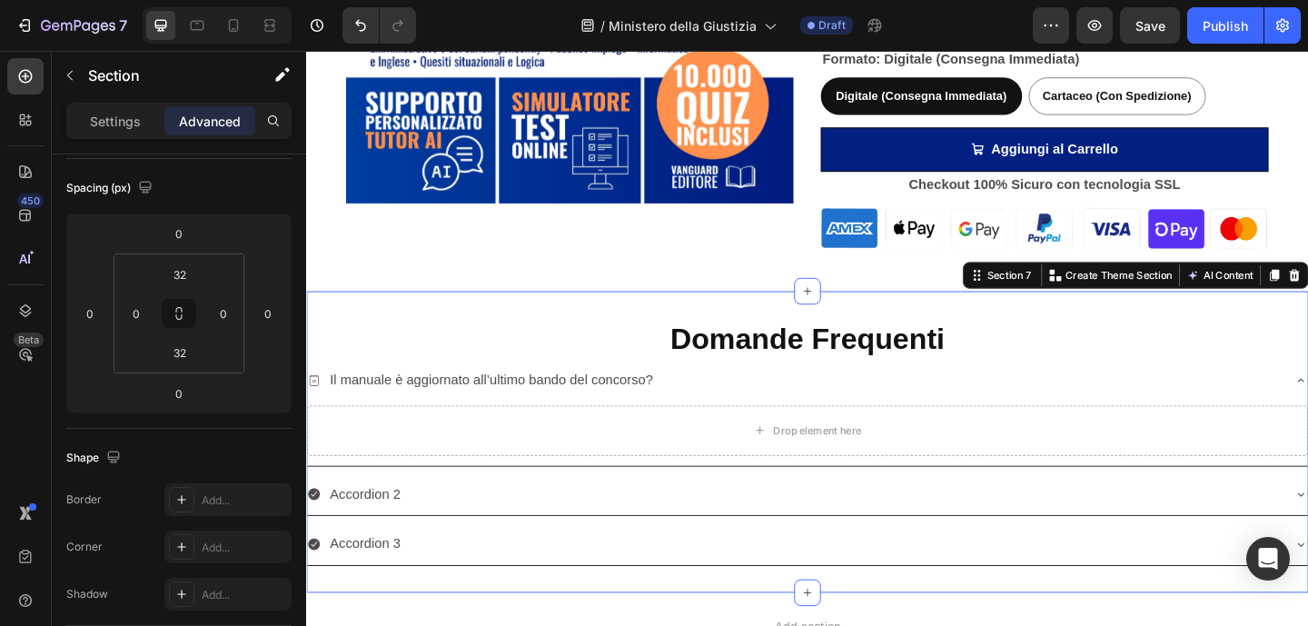
type input "48"
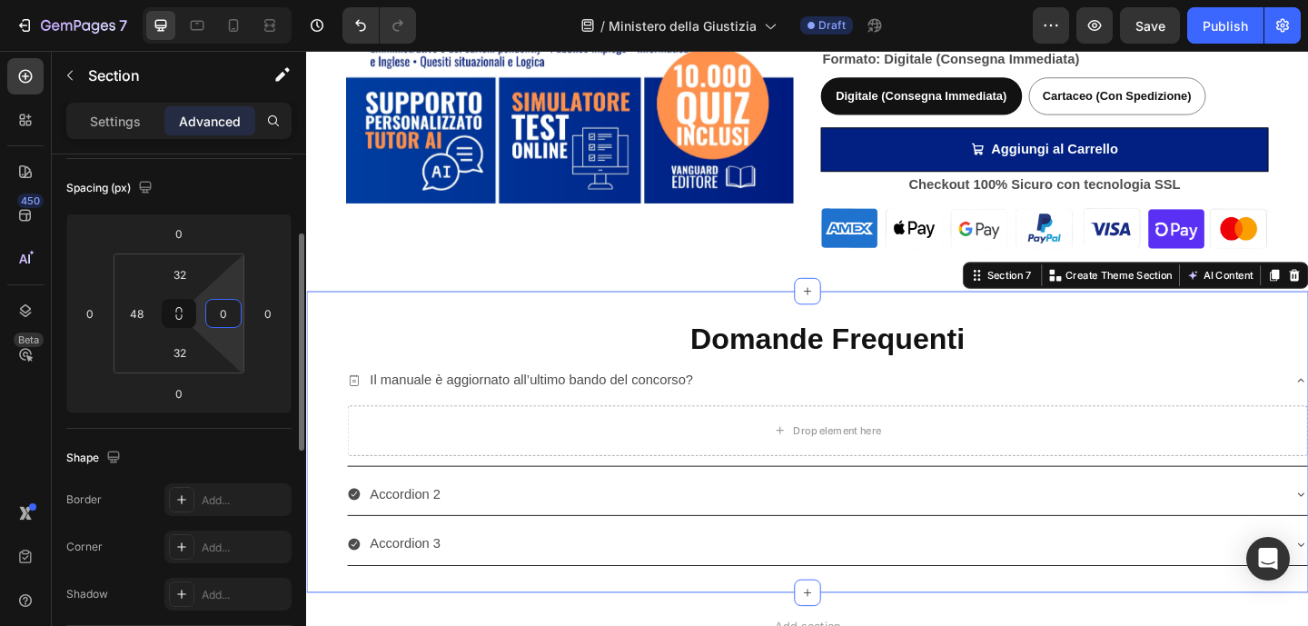
click at [222, 316] on input "0" at bounding box center [223, 313] width 27 height 27
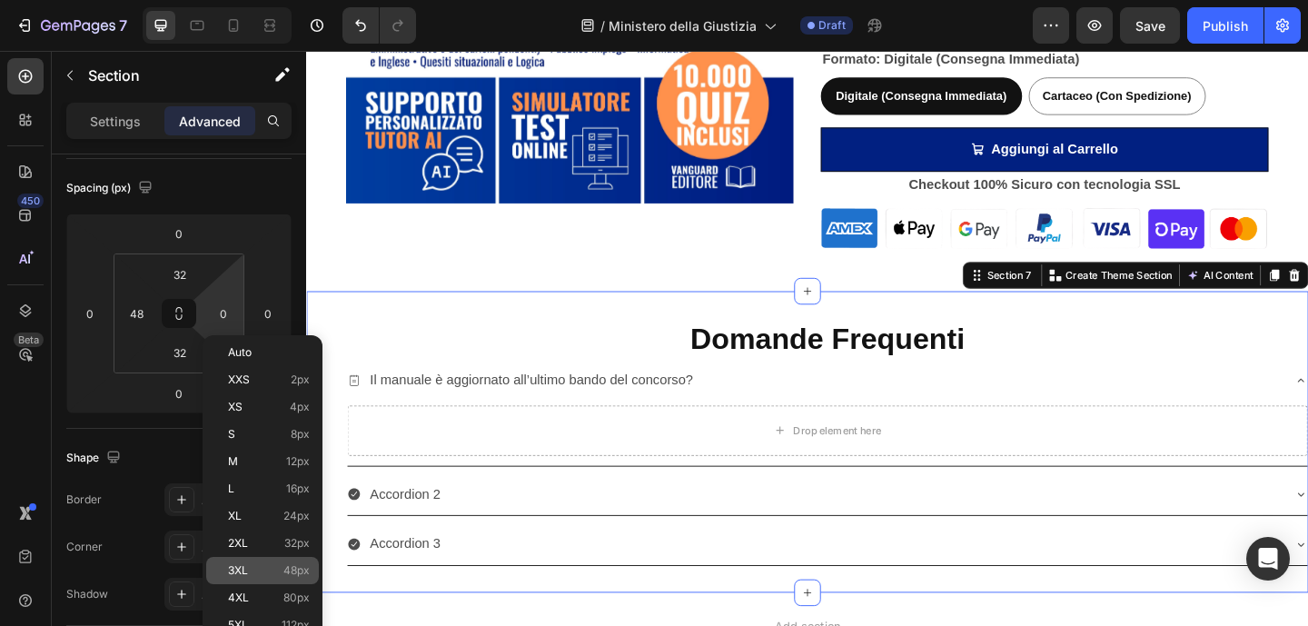
click at [283, 568] on span "48px" at bounding box center [296, 570] width 26 height 13
type input "48"
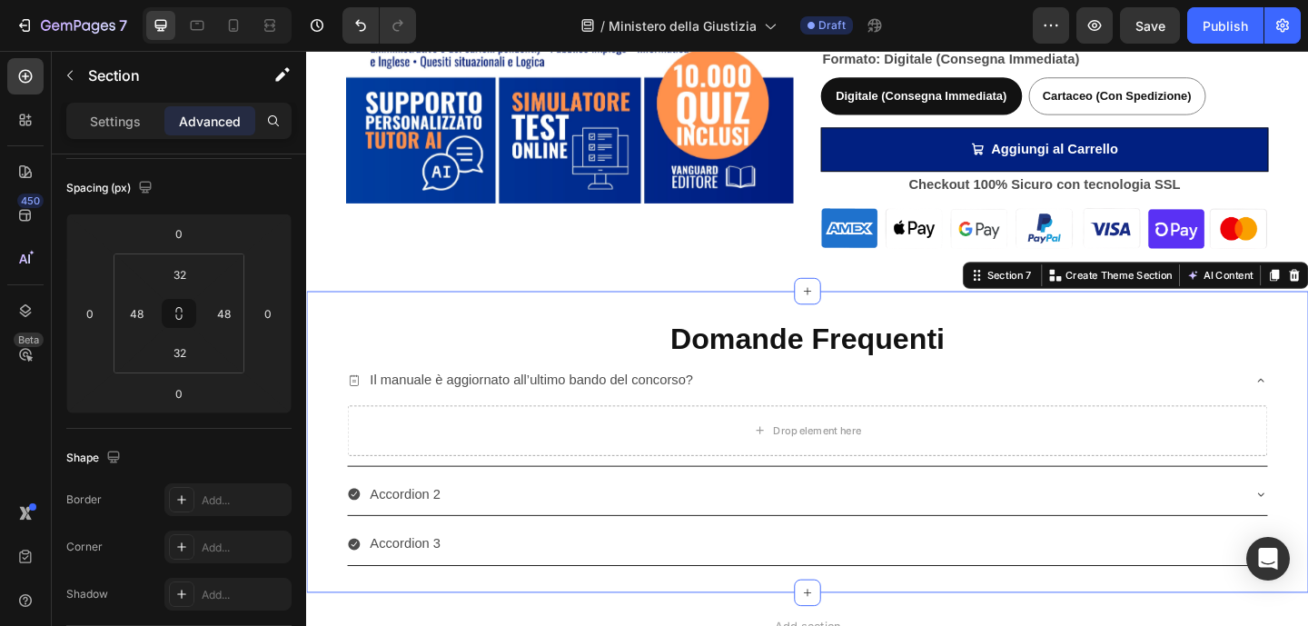
click at [338, 365] on div "Domande Frequenti Heading Il manuale è aggiornato all’ultimo bando del concorso…" at bounding box center [851, 476] width 1090 height 328
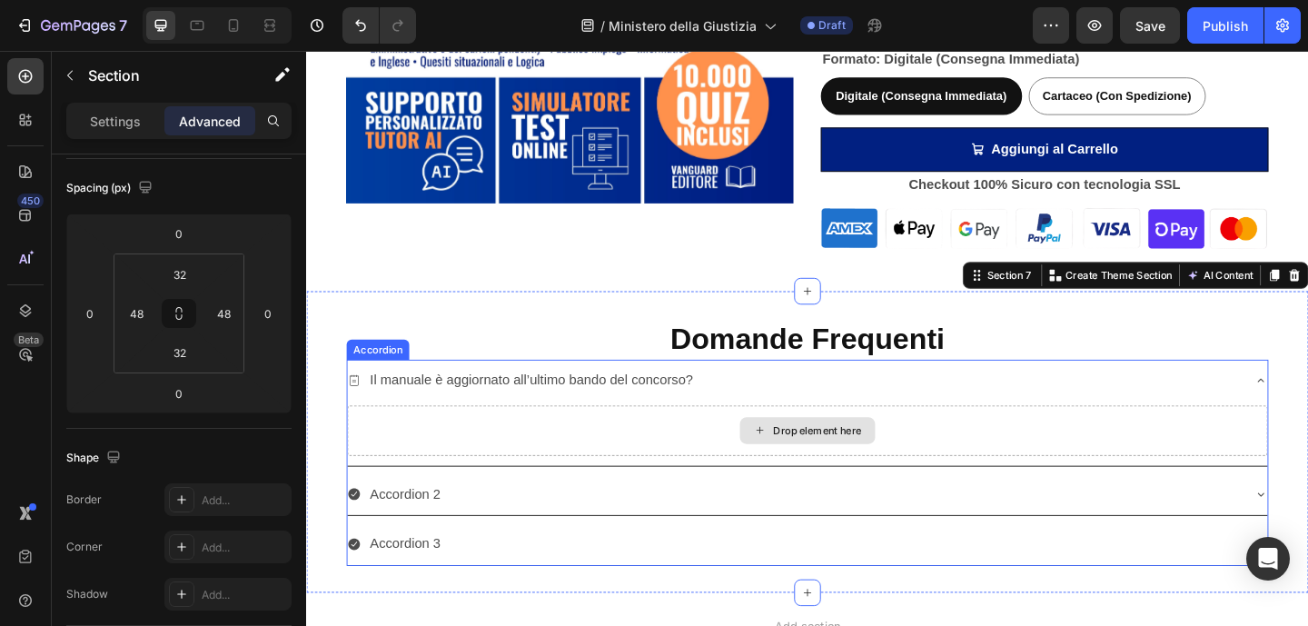
click at [584, 460] on div "Drop element here" at bounding box center [851, 464] width 1001 height 54
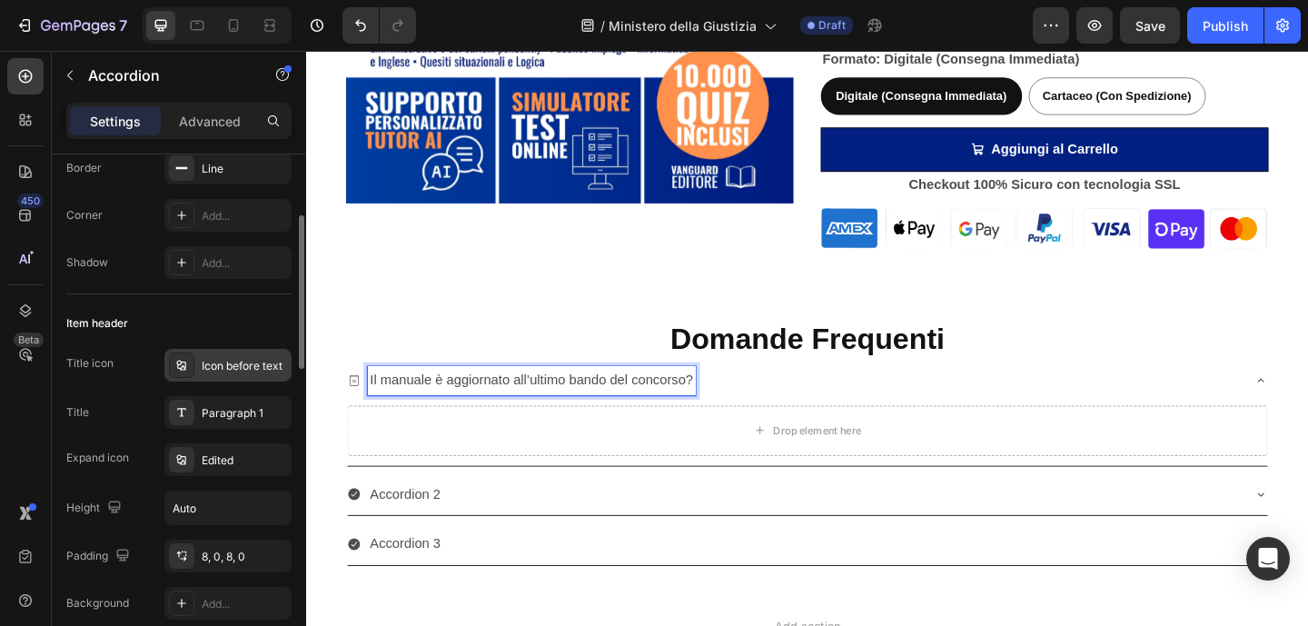
scroll to position [340, 0]
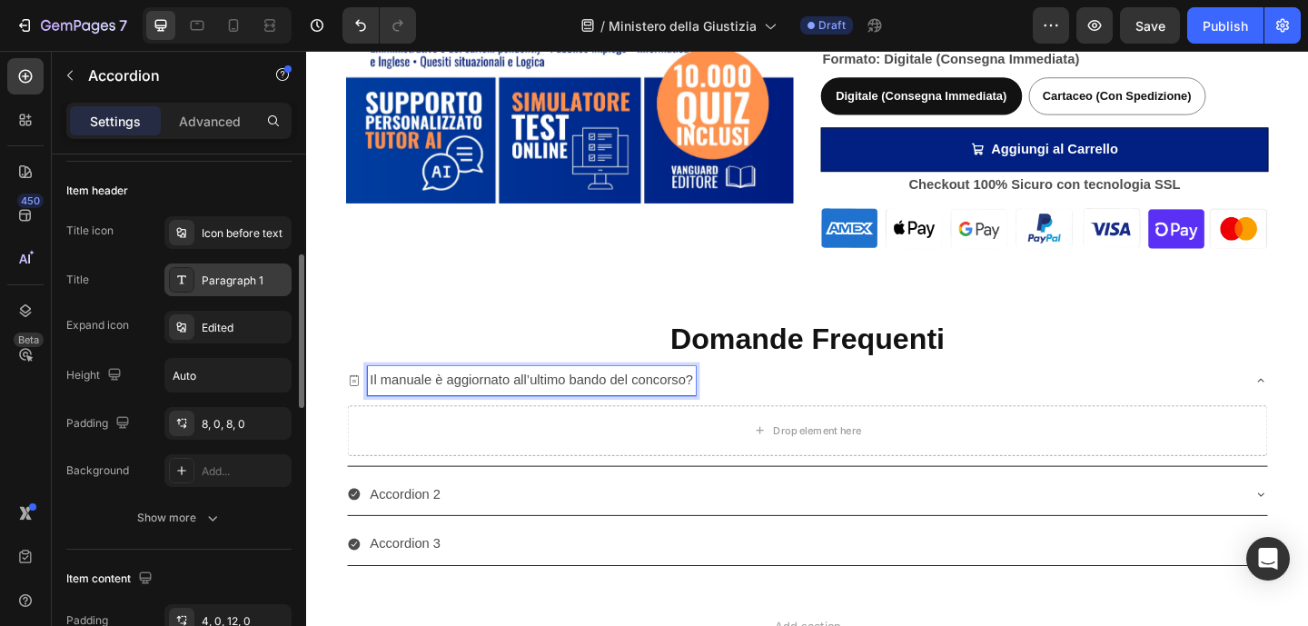
click at [183, 281] on icon at bounding box center [181, 279] width 15 height 15
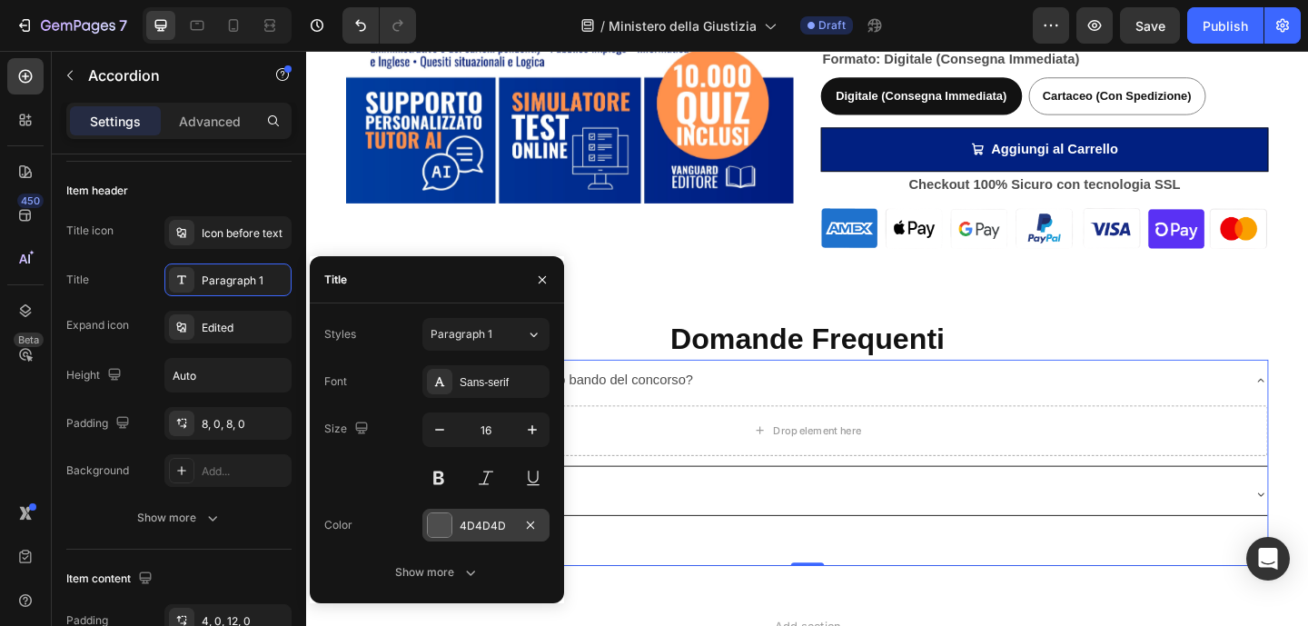
click at [433, 509] on div "4D4D4D" at bounding box center [485, 525] width 127 height 33
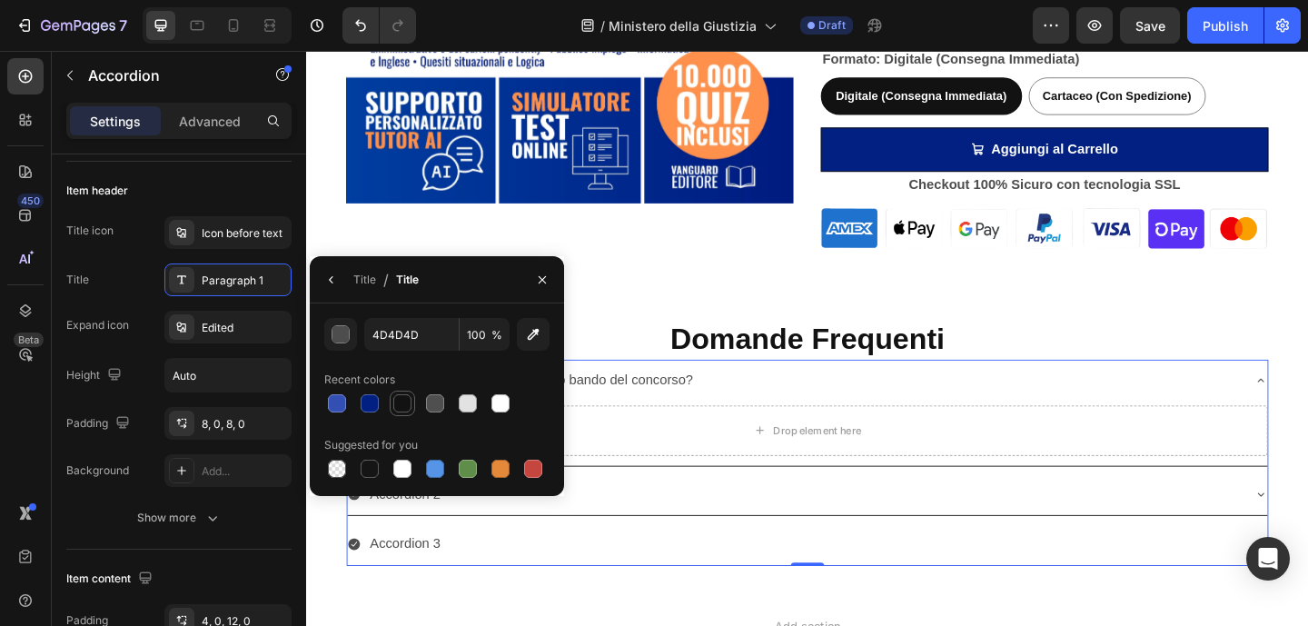
click at [406, 408] on div at bounding box center [402, 403] width 18 height 18
type input "121212"
click at [248, 283] on div "Paragraph 1" at bounding box center [244, 280] width 85 height 16
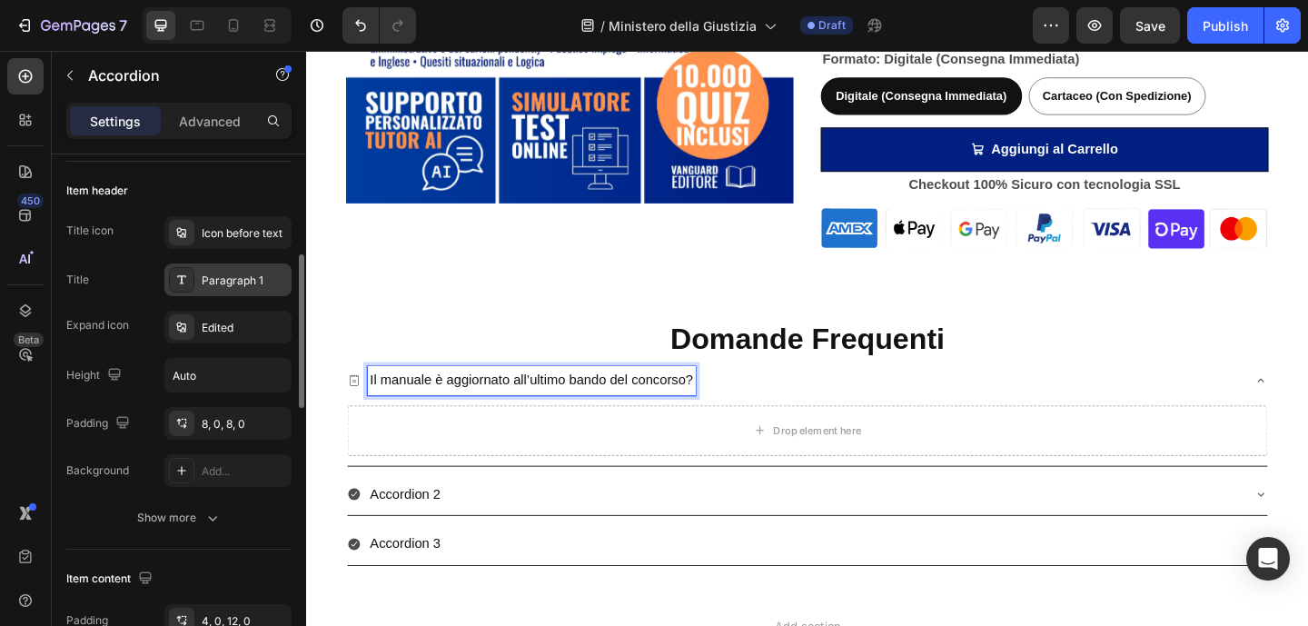
click at [237, 286] on div "Paragraph 1" at bounding box center [244, 280] width 85 height 16
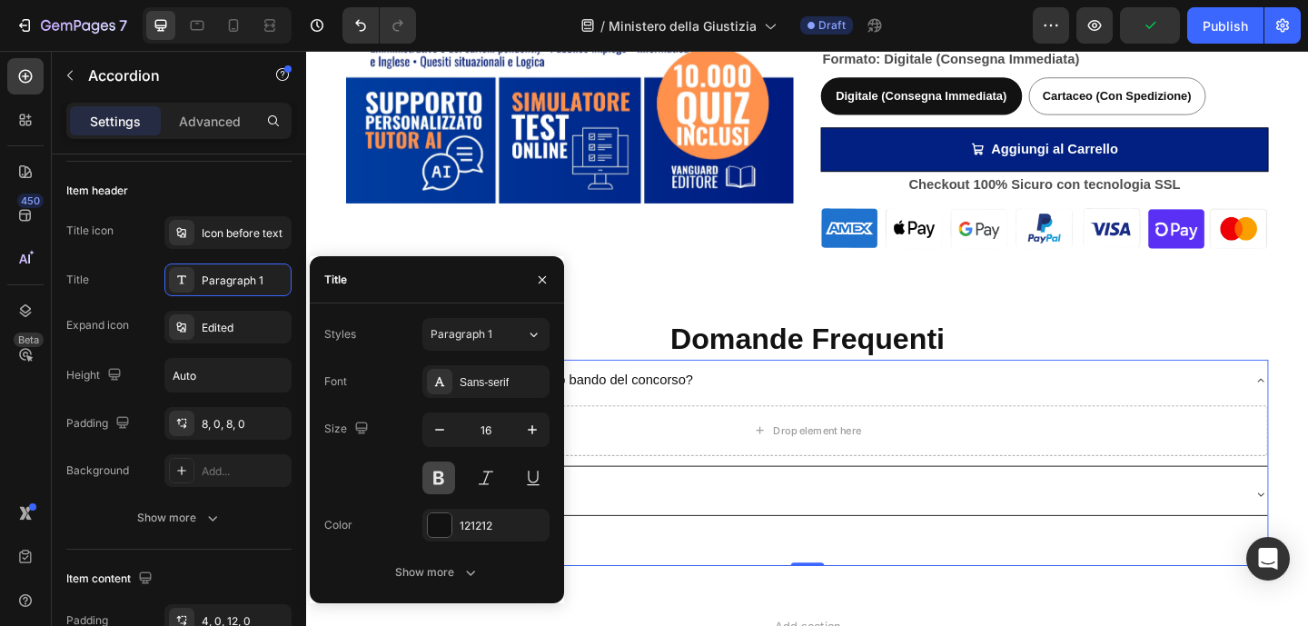
click at [442, 475] on button at bounding box center [438, 477] width 33 height 33
click at [444, 474] on button at bounding box center [438, 477] width 33 height 33
click at [836, 405] on div "Il manuale è aggiornato all’ultimo bando del concorso?" at bounding box center [837, 410] width 972 height 32
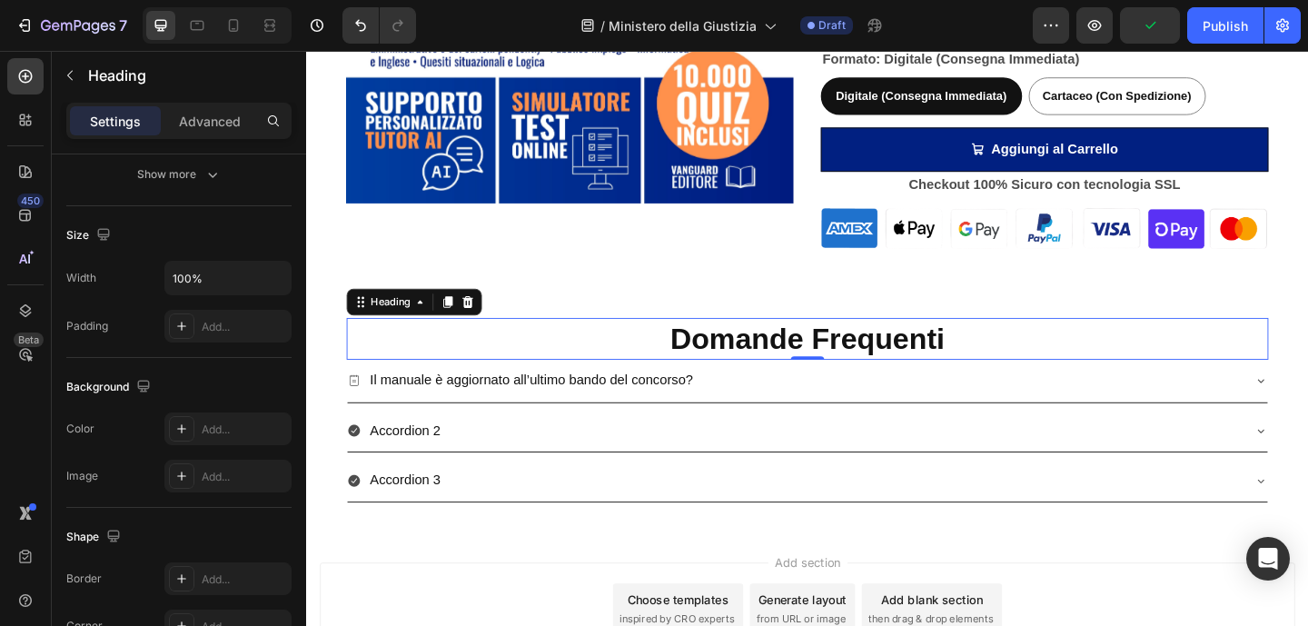
click at [1047, 362] on p "Domande Frequenti" at bounding box center [850, 364] width 999 height 42
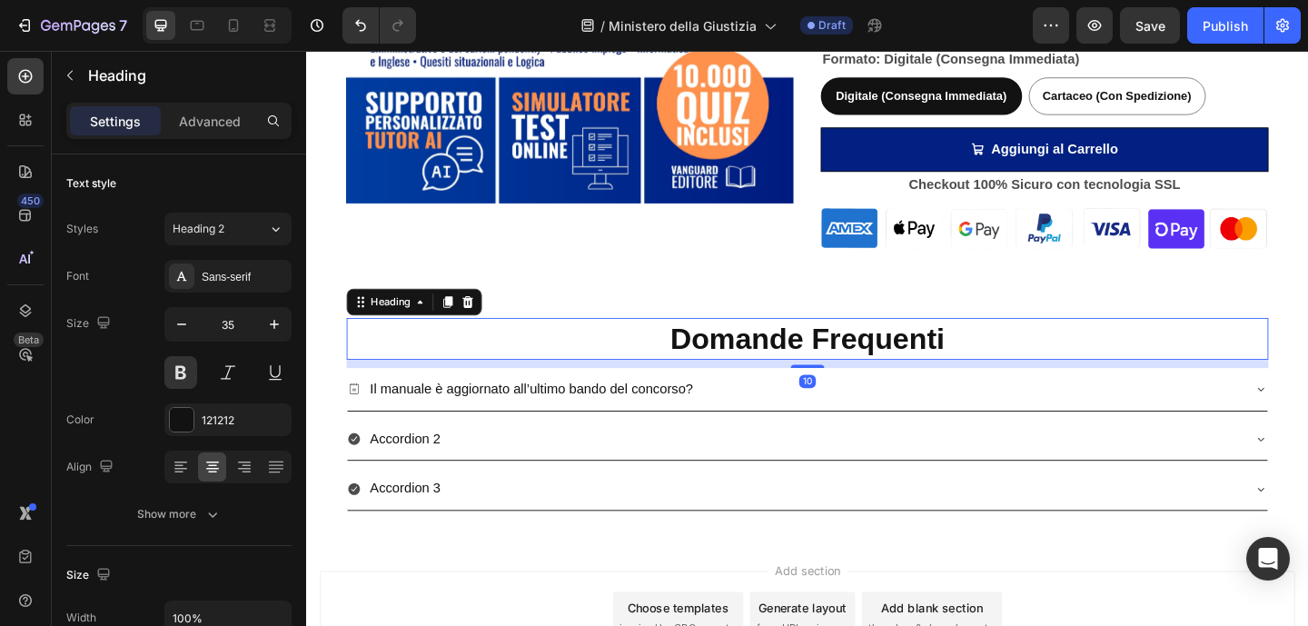
drag, startPoint x: 857, startPoint y: 382, endPoint x: 863, endPoint y: 391, distance: 10.6
click at [863, 387] on div "10" at bounding box center [851, 387] width 1003 height 0
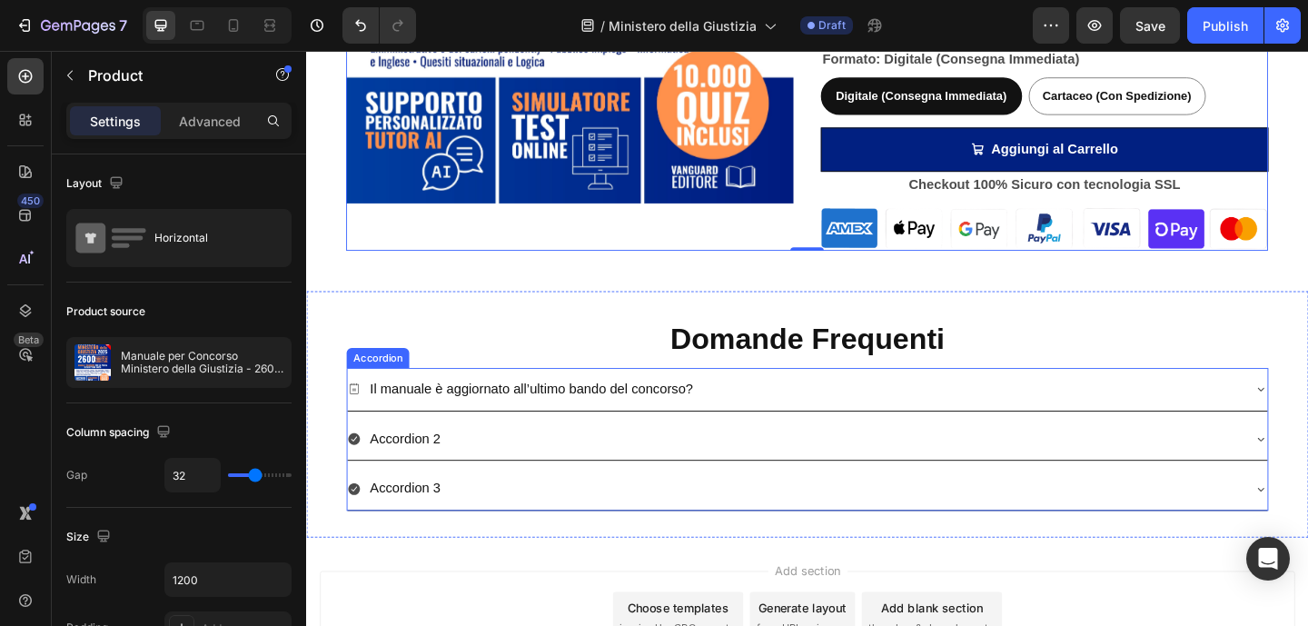
click at [572, 420] on p "Il manuale è aggiornato all’ultimo bando del concorso?" at bounding box center [550, 419] width 351 height 26
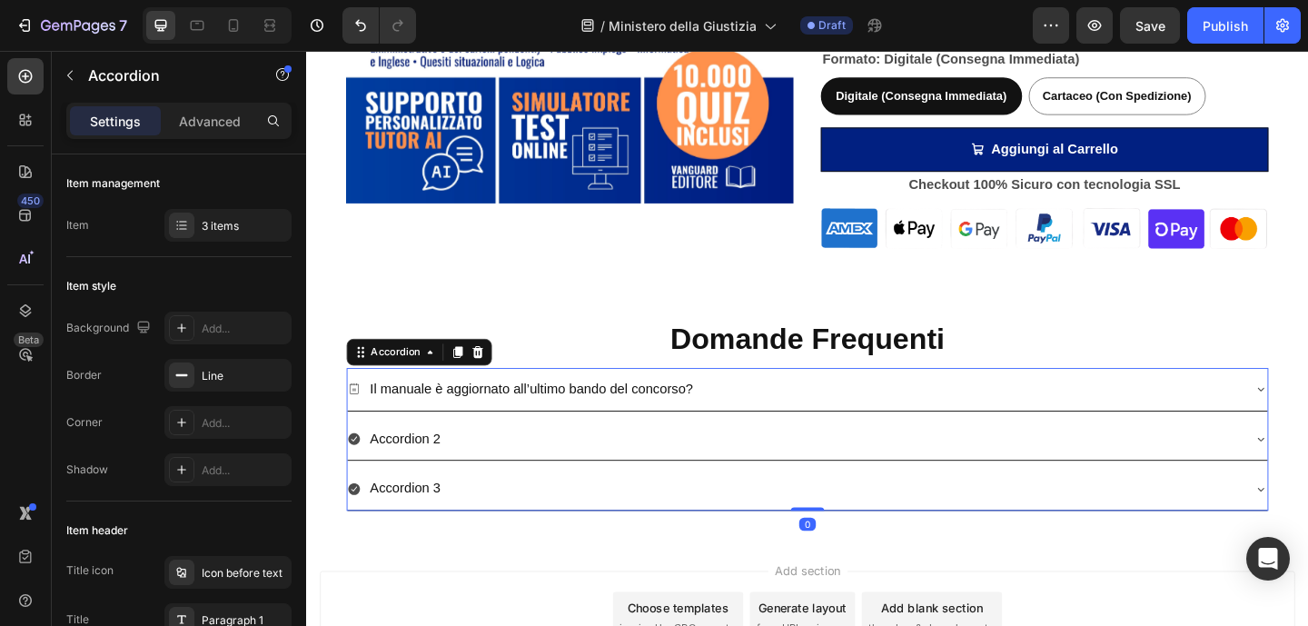
click at [1134, 412] on div "Il manuale è aggiornato all’ultimo bando del concorso?" at bounding box center [837, 419] width 972 height 32
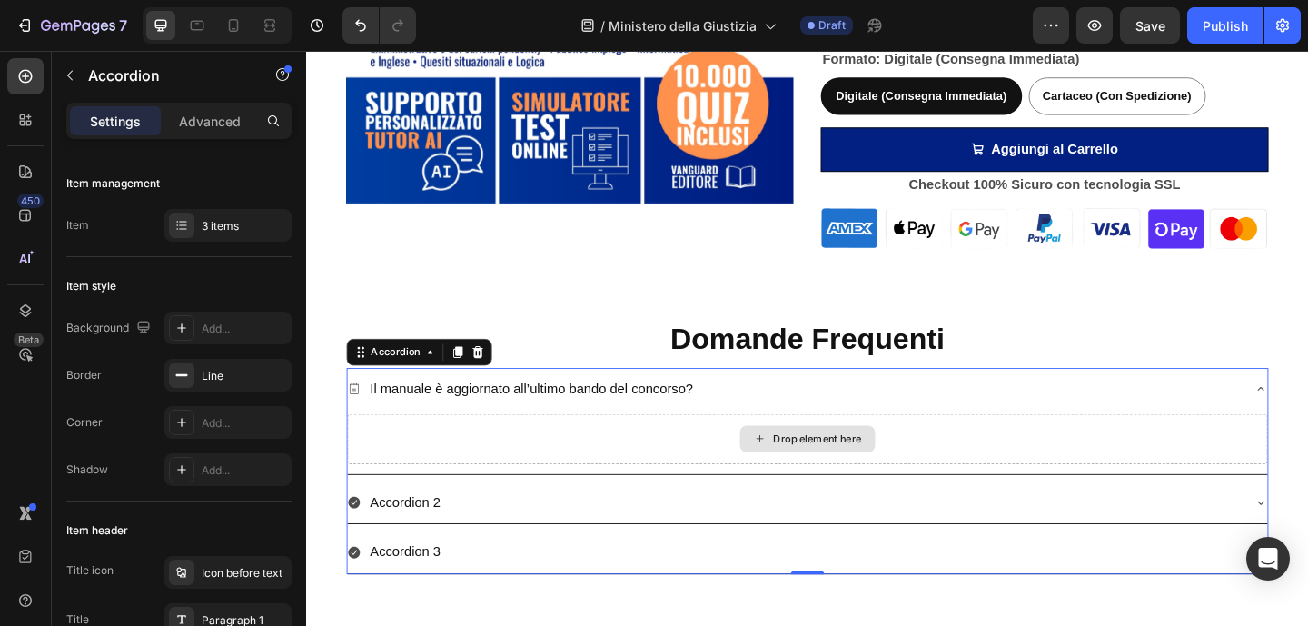
click at [693, 469] on div "Drop element here" at bounding box center [851, 473] width 1001 height 54
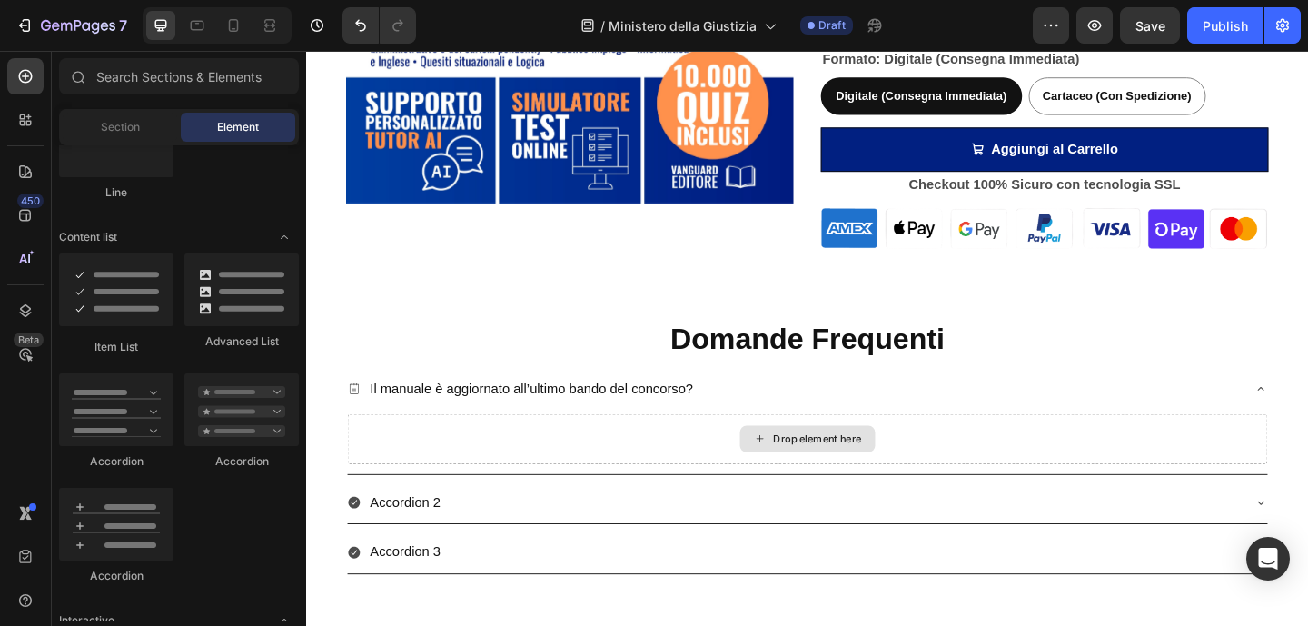
click at [866, 467] on div "Drop element here" at bounding box center [862, 473] width 96 height 15
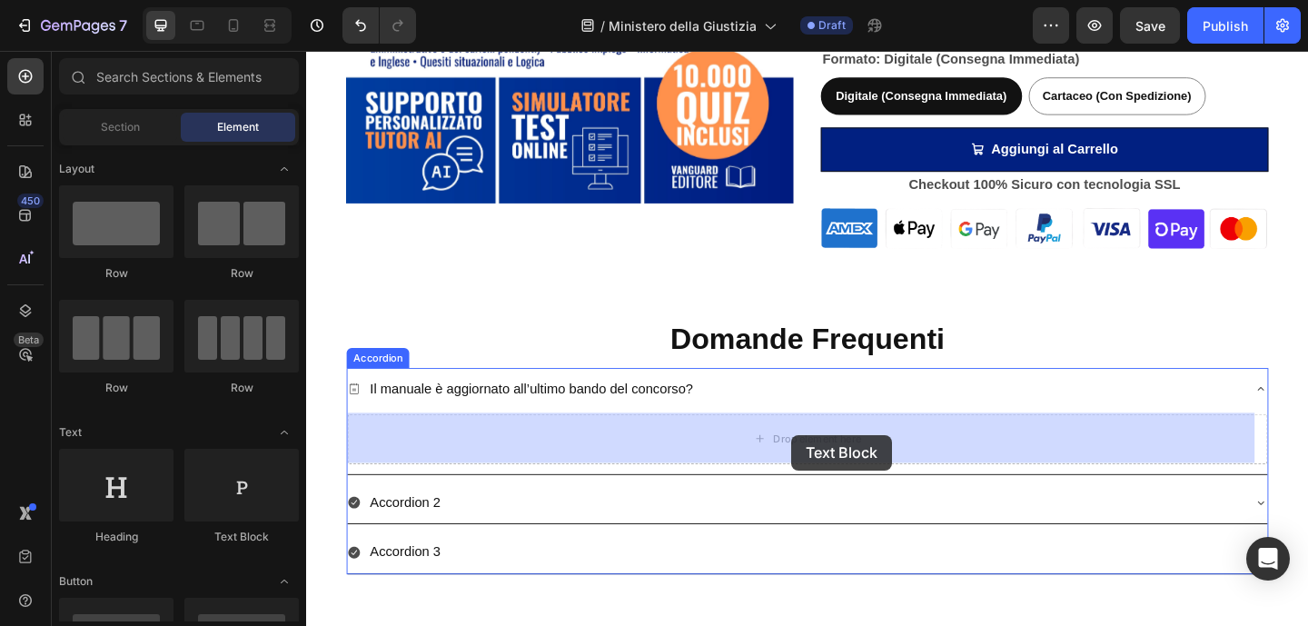
drag, startPoint x: 330, startPoint y: 528, endPoint x: 834, endPoint y: 469, distance: 507.4
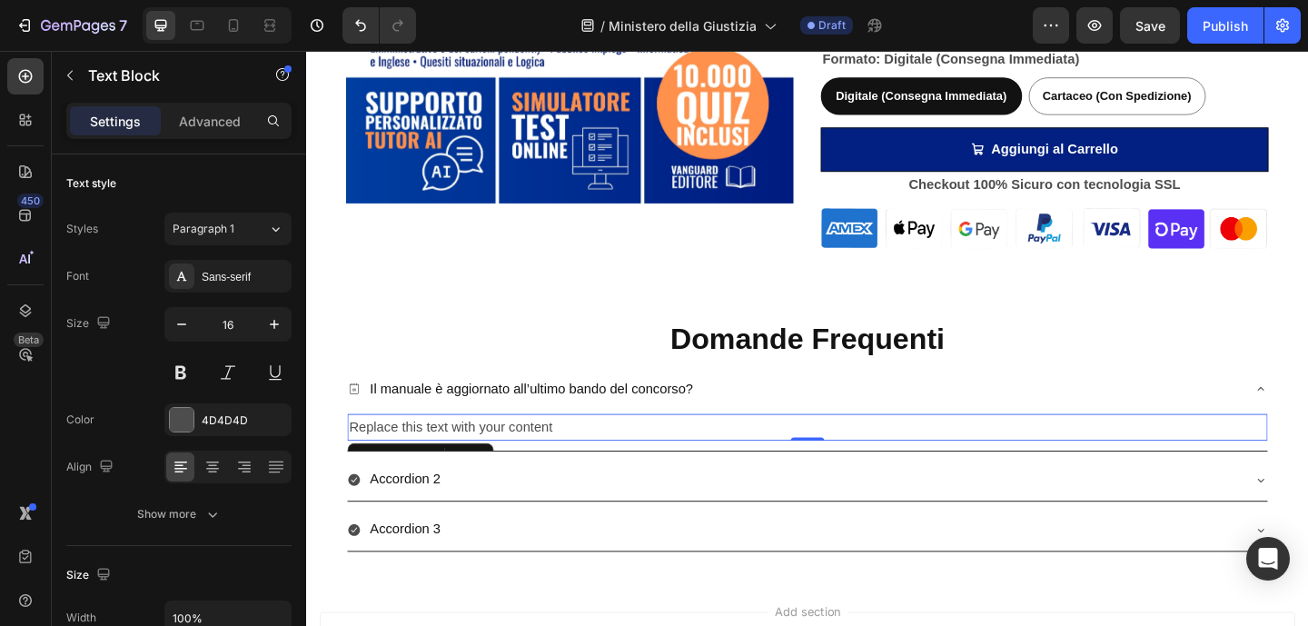
click at [537, 458] on div "Replace this text with your content" at bounding box center [851, 461] width 1001 height 30
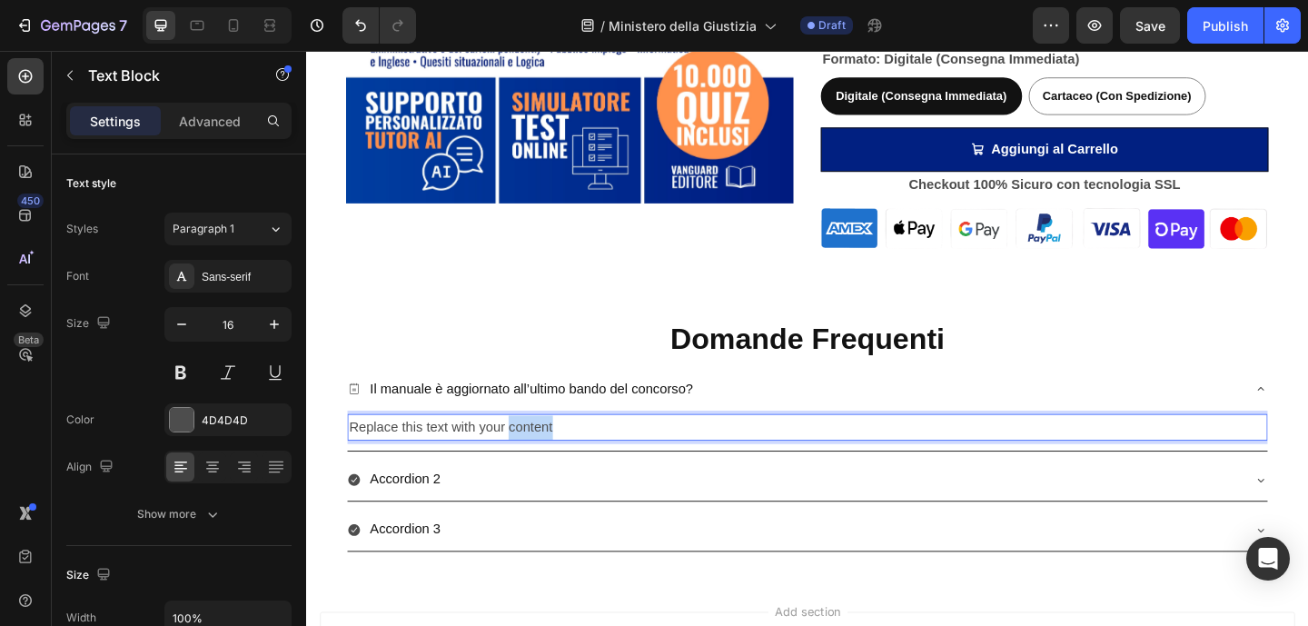
click at [537, 458] on p "Replace this text with your content" at bounding box center [850, 461] width 997 height 26
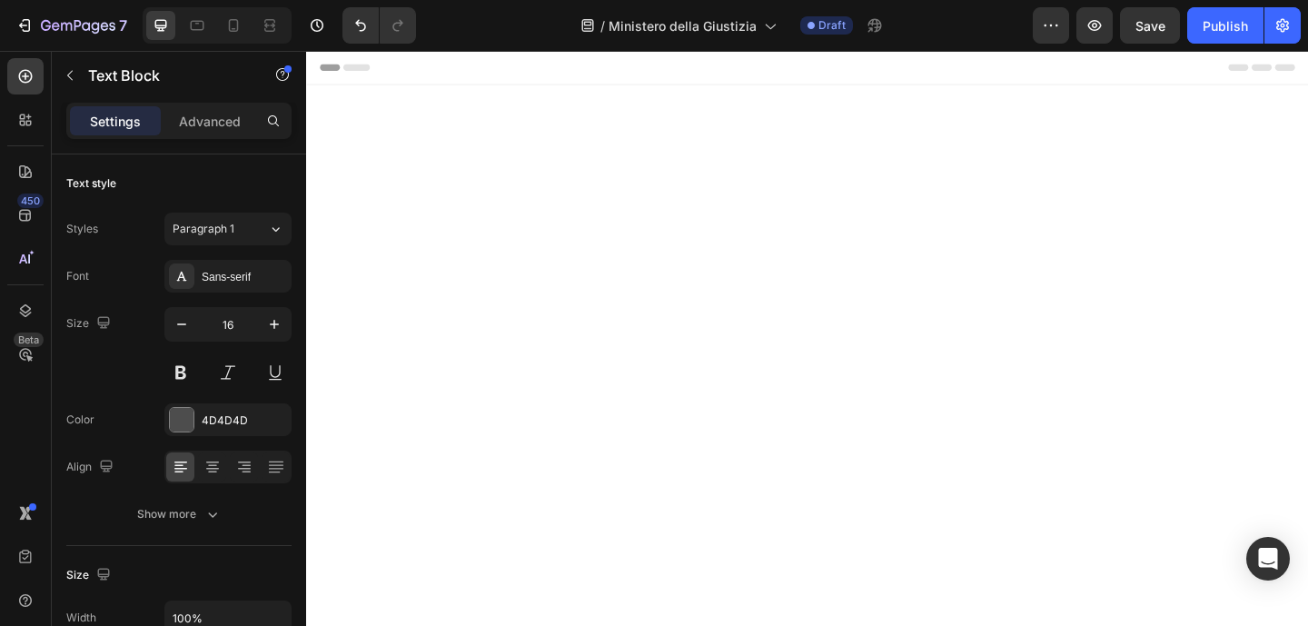
scroll to position [3826, 0]
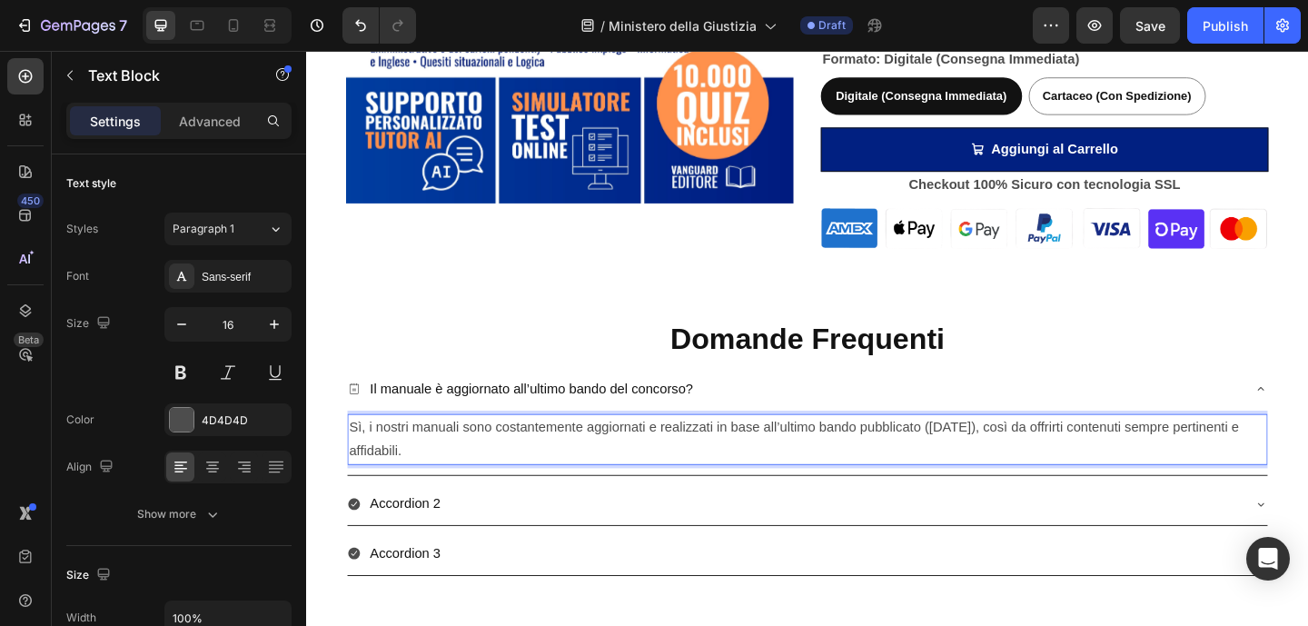
click at [997, 454] on span "Sì, i nostri manuali sono costantemente aggiornati e realizzati in base all’ult…" at bounding box center [836, 473] width 968 height 42
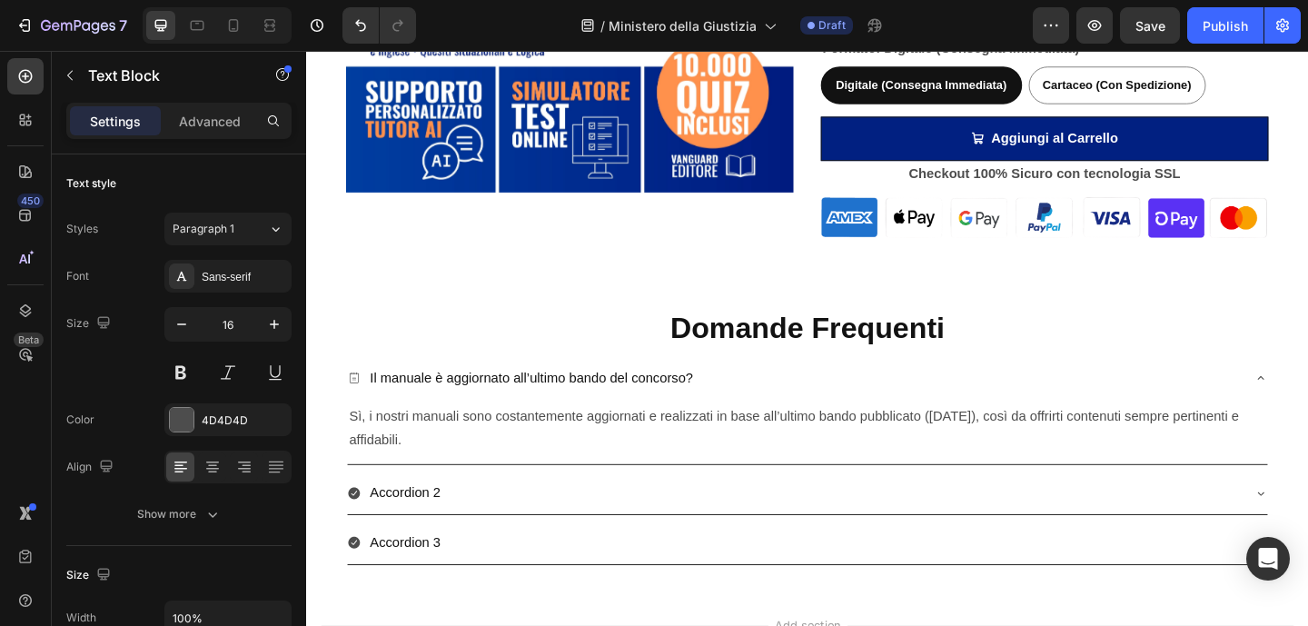
scroll to position [3863, 0]
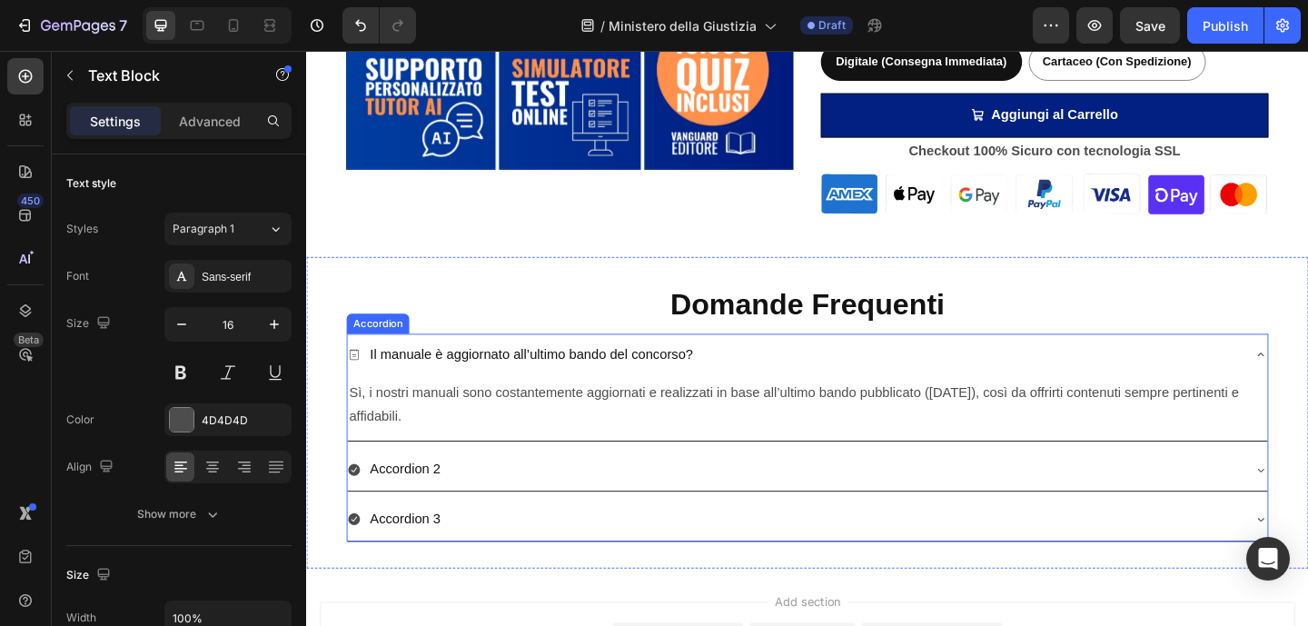
click at [548, 500] on div "Accordion 2" at bounding box center [837, 506] width 972 height 32
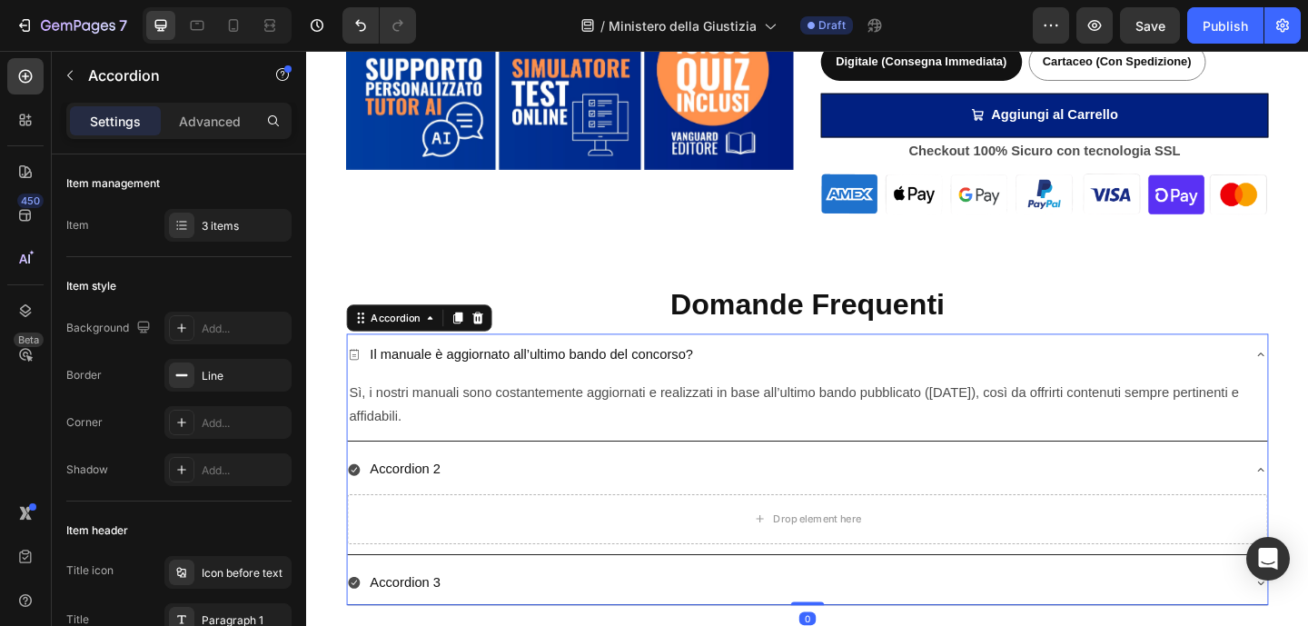
click at [548, 500] on div "Accordion 2" at bounding box center [837, 506] width 972 height 32
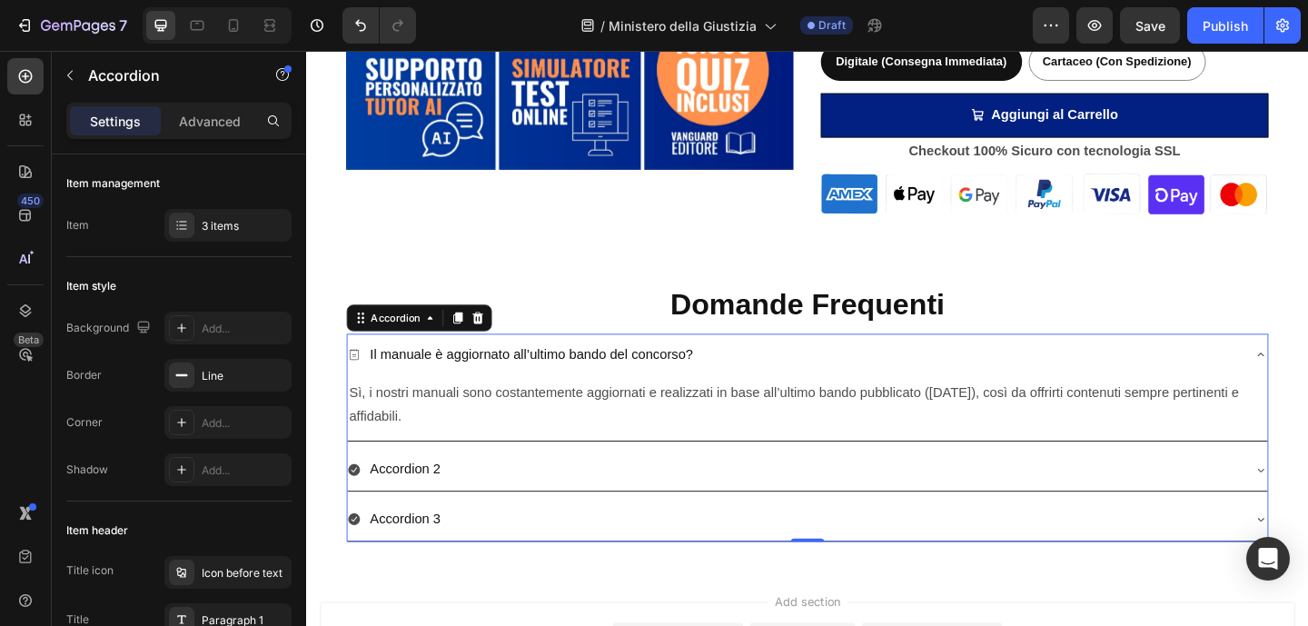
click at [361, 383] on icon at bounding box center [358, 381] width 15 height 15
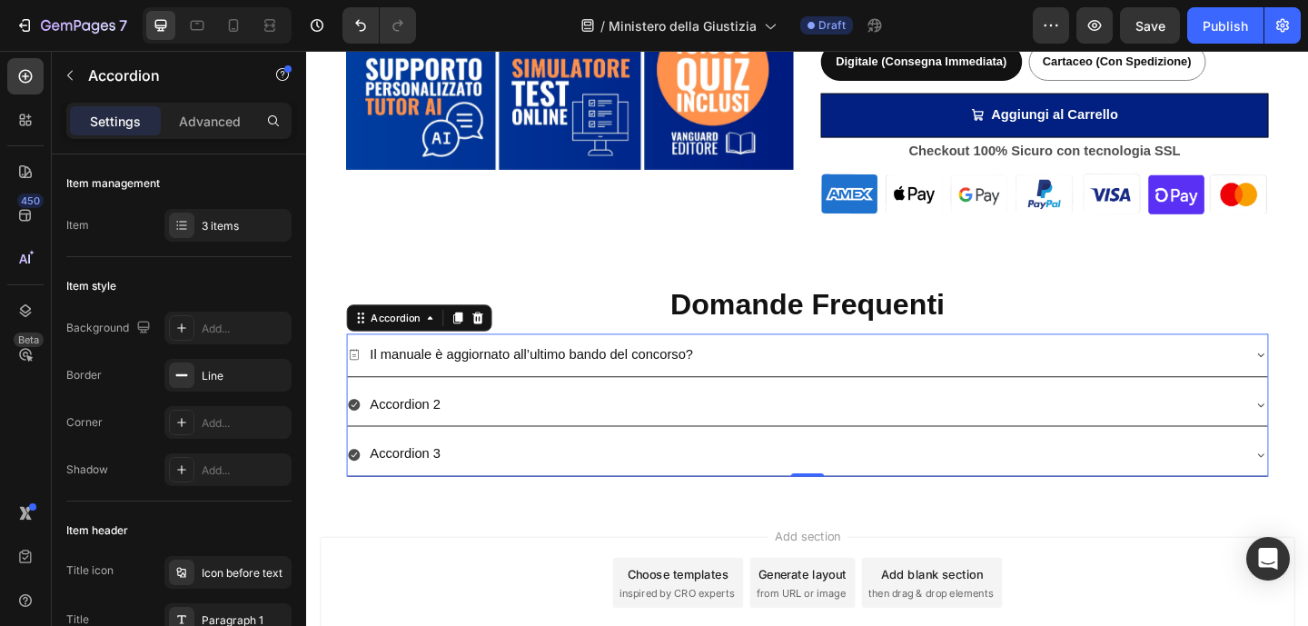
click at [467, 388] on p "Il manuale è aggiornato all’ultimo bando del concorso?" at bounding box center [550, 382] width 351 height 26
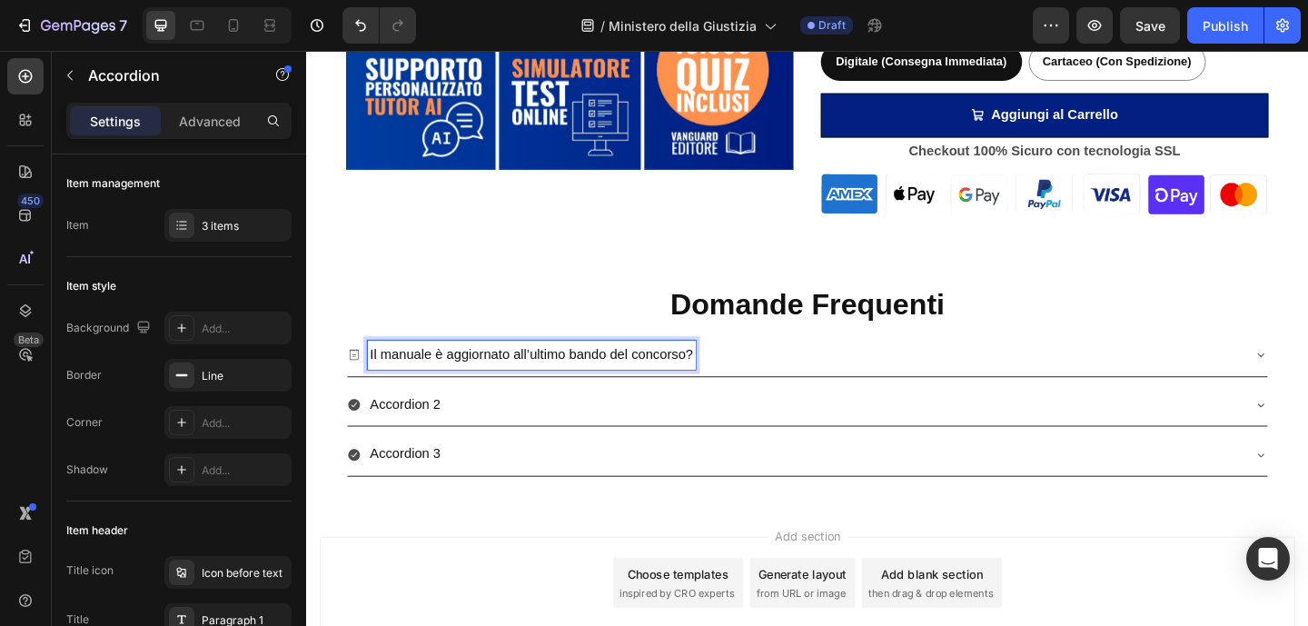
click at [579, 441] on div "Accordion 2" at bounding box center [837, 436] width 972 height 32
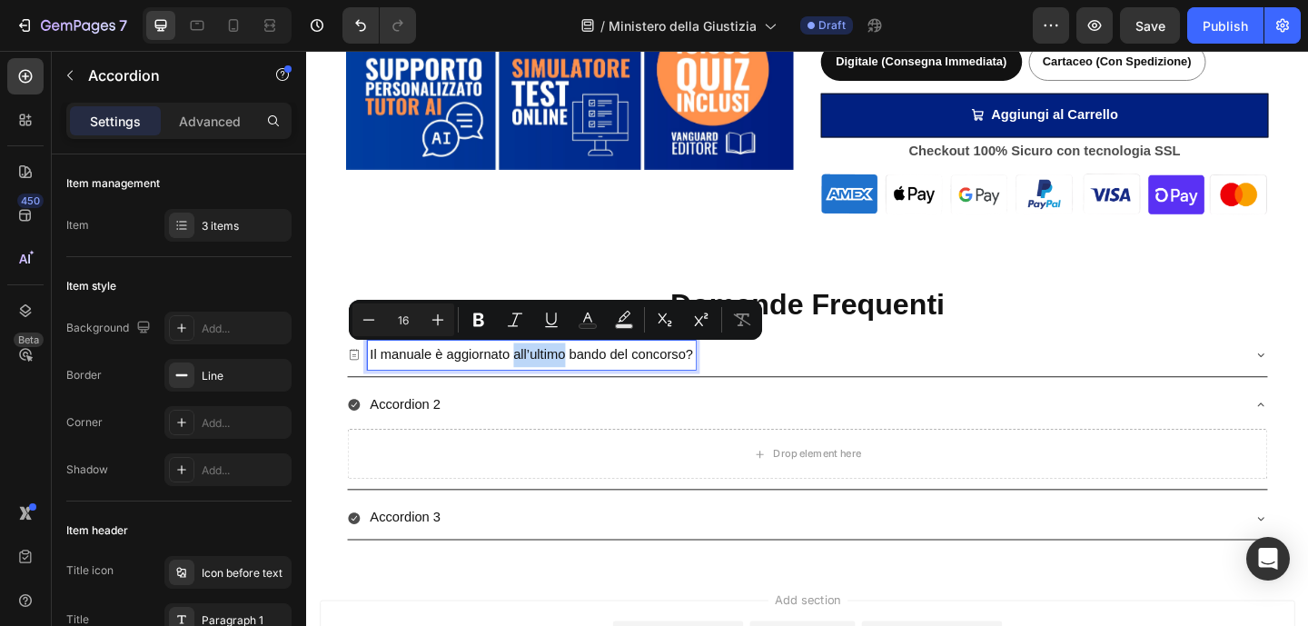
click at [839, 377] on div "Il manuale è aggiornato all’ultimo bando del concorso?" at bounding box center [837, 382] width 972 height 32
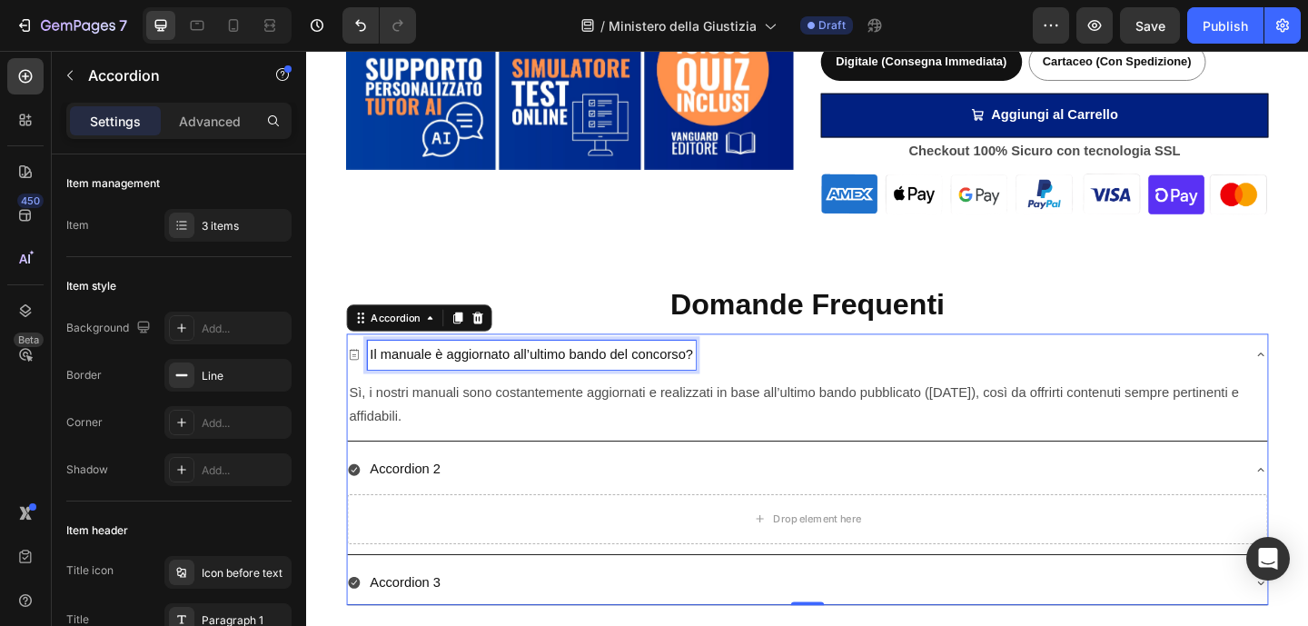
click at [726, 376] on div "Il manuale è aggiornato all’ultimo bando del concorso?" at bounding box center [550, 382] width 357 height 32
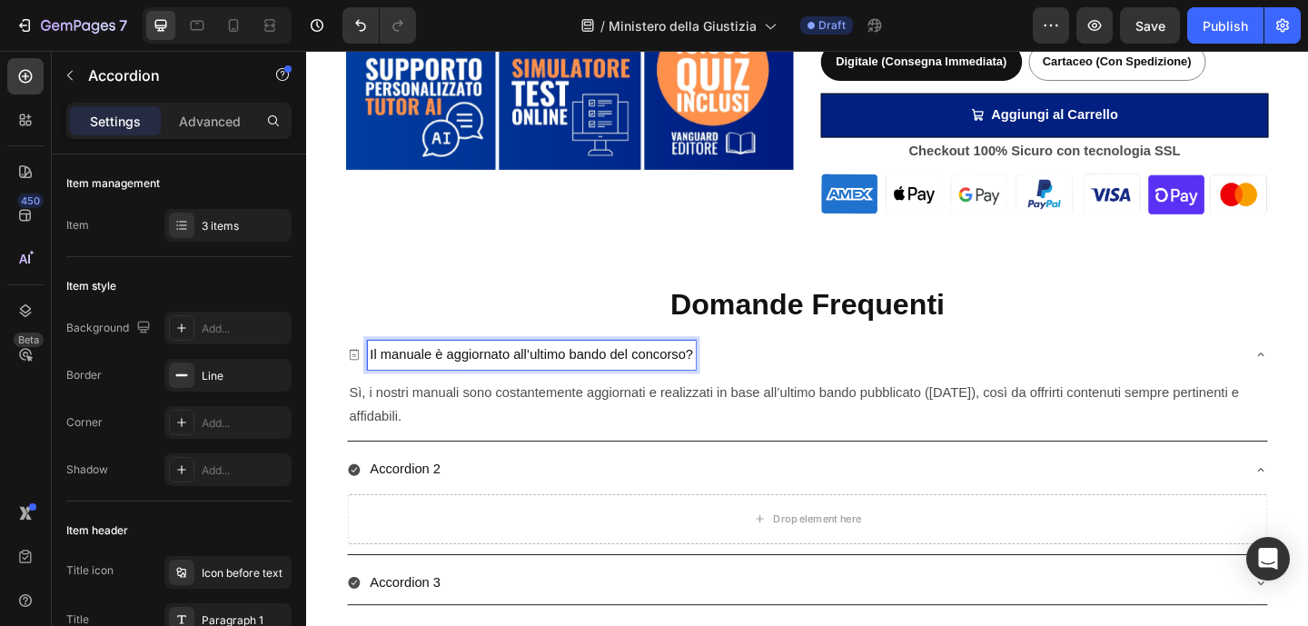
click at [424, 508] on p "Accordion 2" at bounding box center [413, 506] width 77 height 26
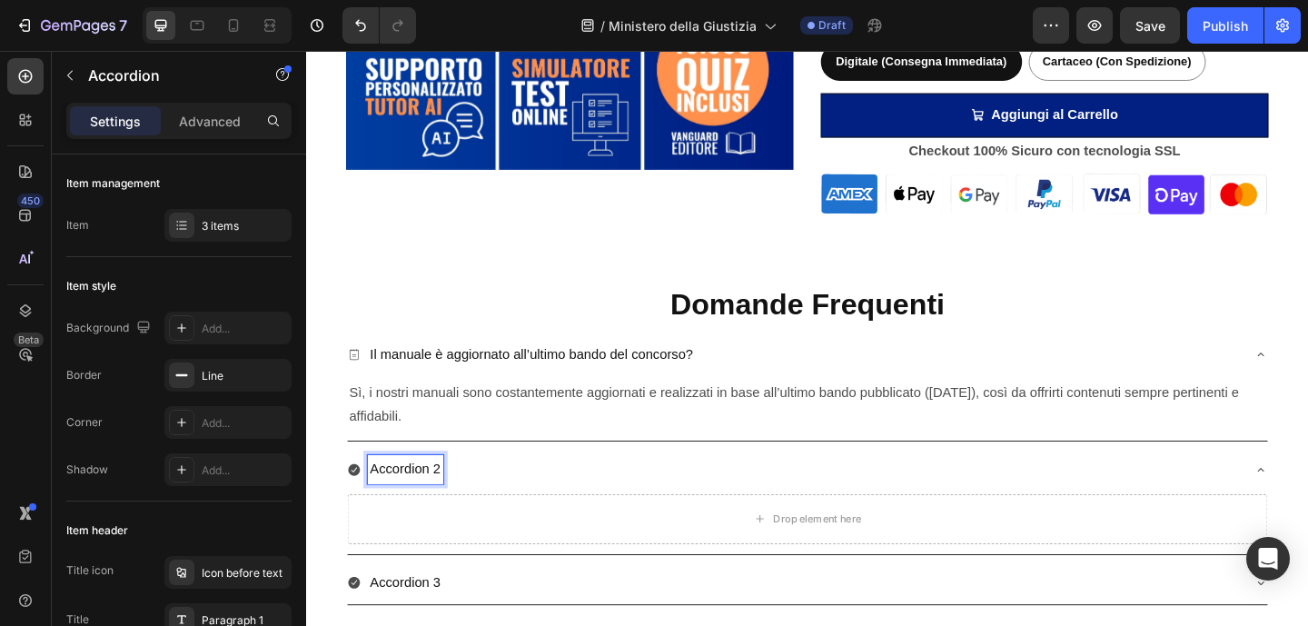
click at [413, 499] on p "Accordion 2" at bounding box center [413, 506] width 77 height 26
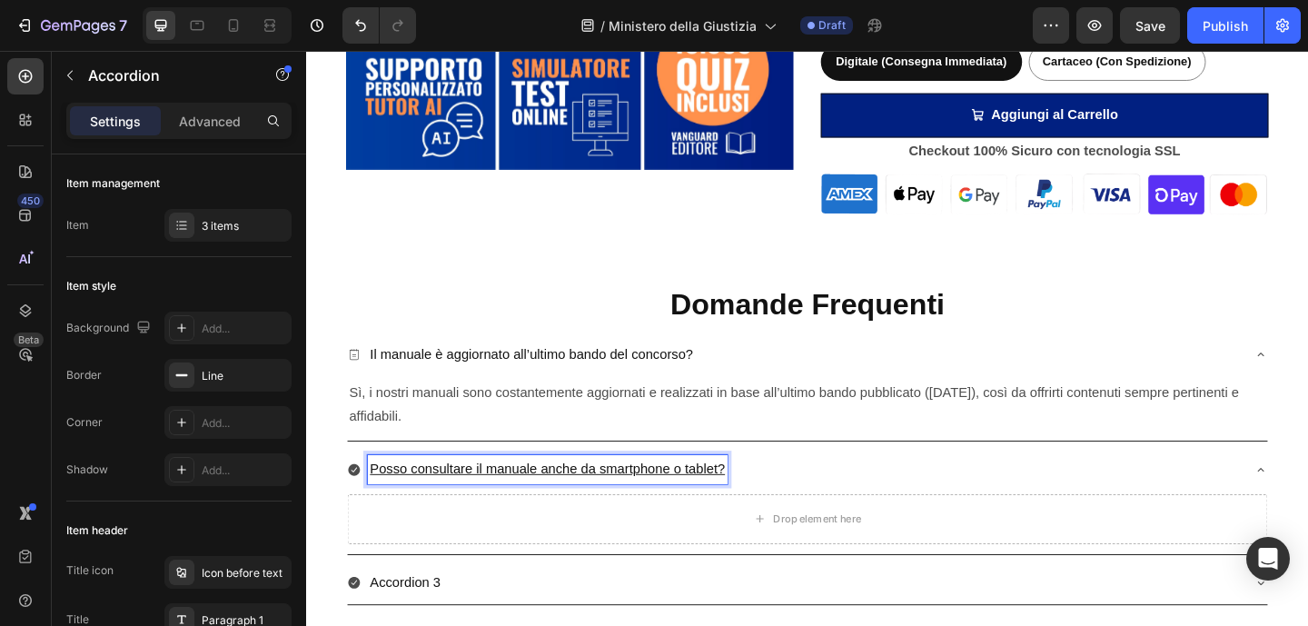
click at [482, 509] on u "Posso consultare il manuale anche da smartphone o tablet?" at bounding box center [568, 505] width 386 height 15
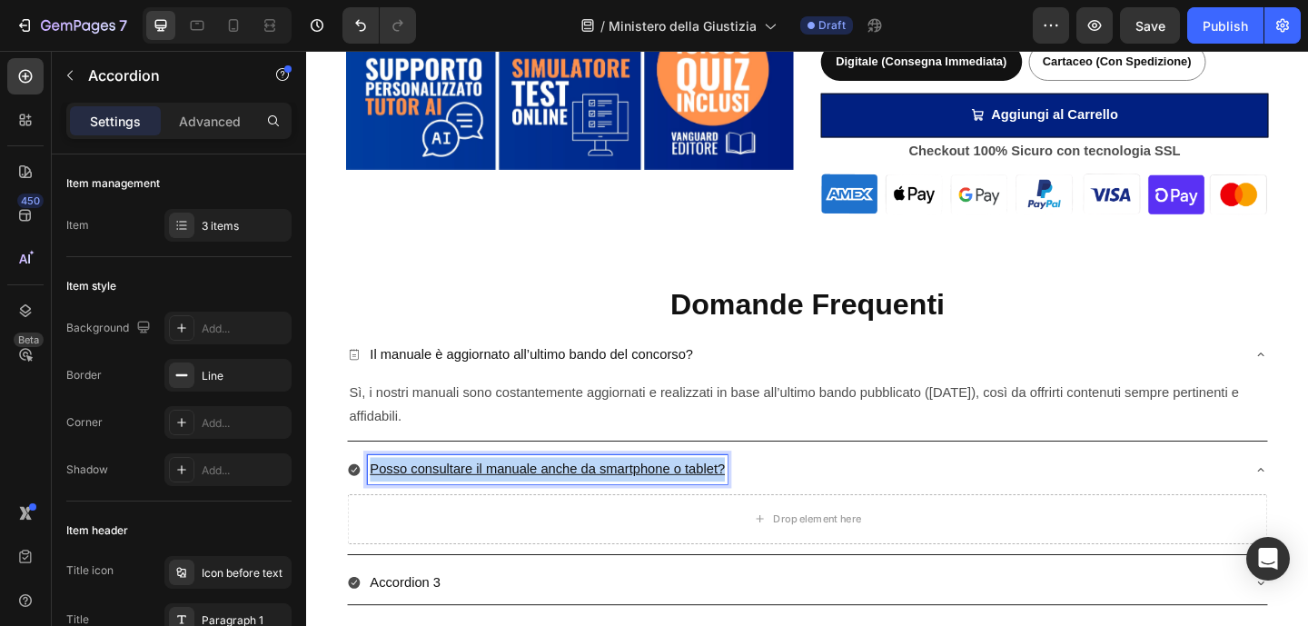
click at [482, 509] on u "Posso consultare il manuale anche da smartphone o tablet?" at bounding box center [568, 505] width 386 height 15
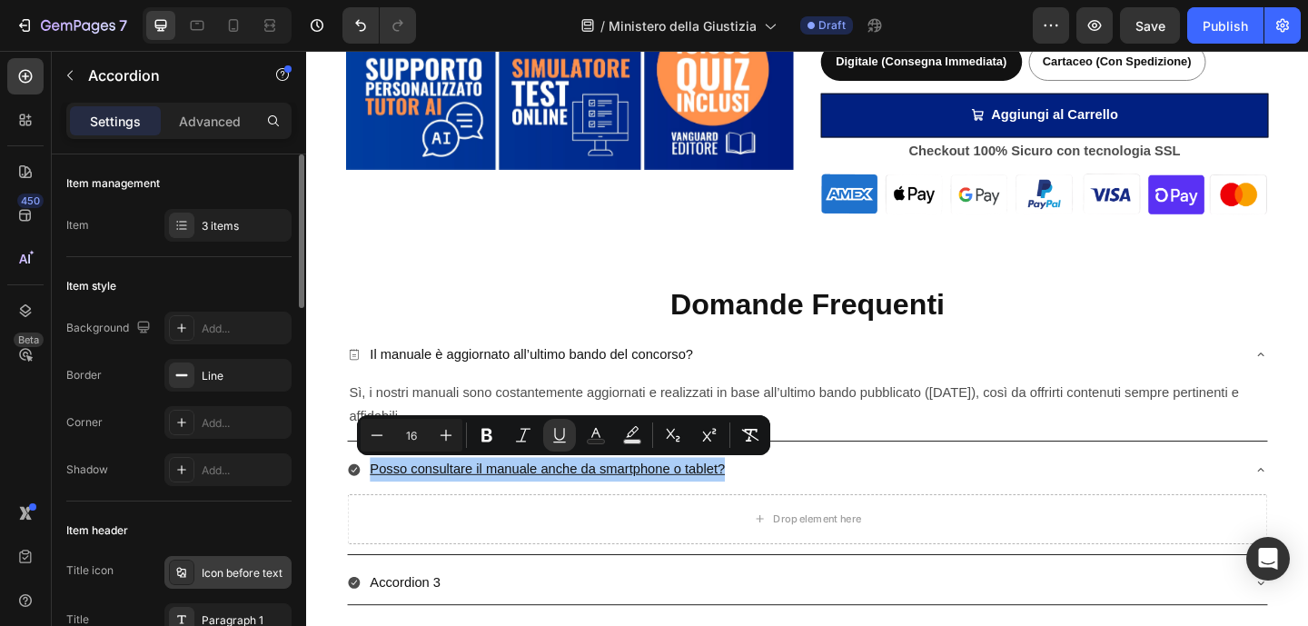
click at [218, 572] on div "Icon before text" at bounding box center [244, 573] width 85 height 16
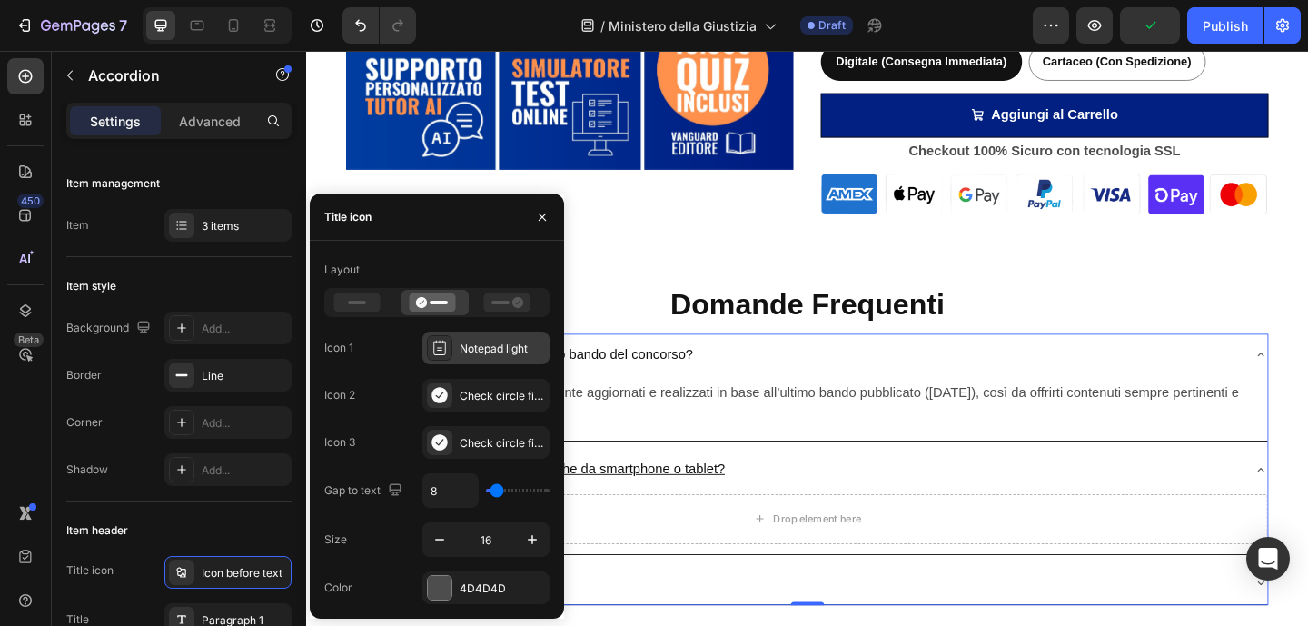
click at [443, 343] on icon at bounding box center [439, 348] width 18 height 18
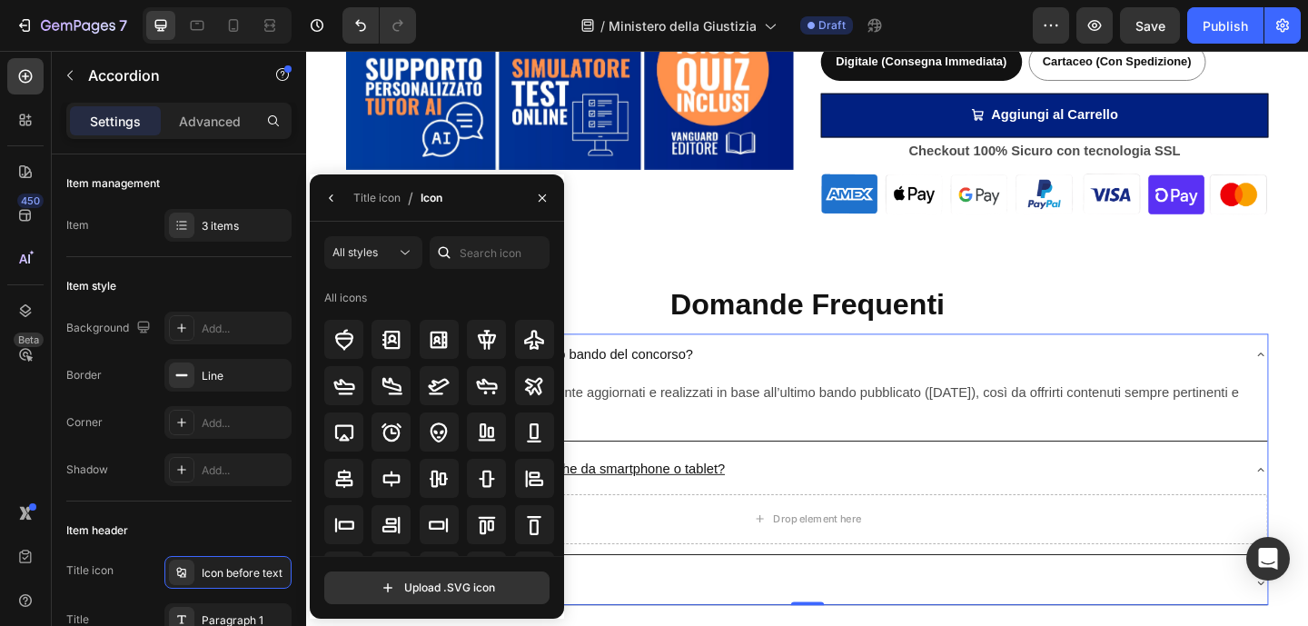
click at [466, 285] on div "All icons" at bounding box center [439, 297] width 231 height 29
click at [331, 196] on icon "button" at bounding box center [331, 198] width 15 height 15
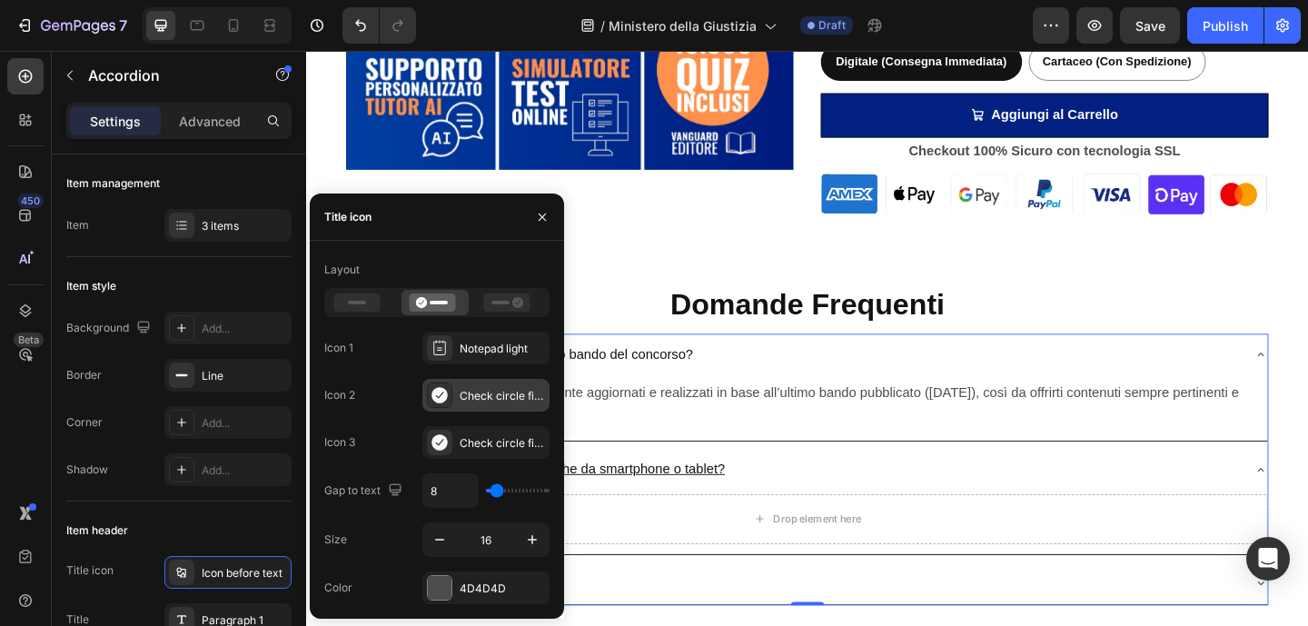
click at [439, 397] on icon at bounding box center [439, 395] width 18 height 18
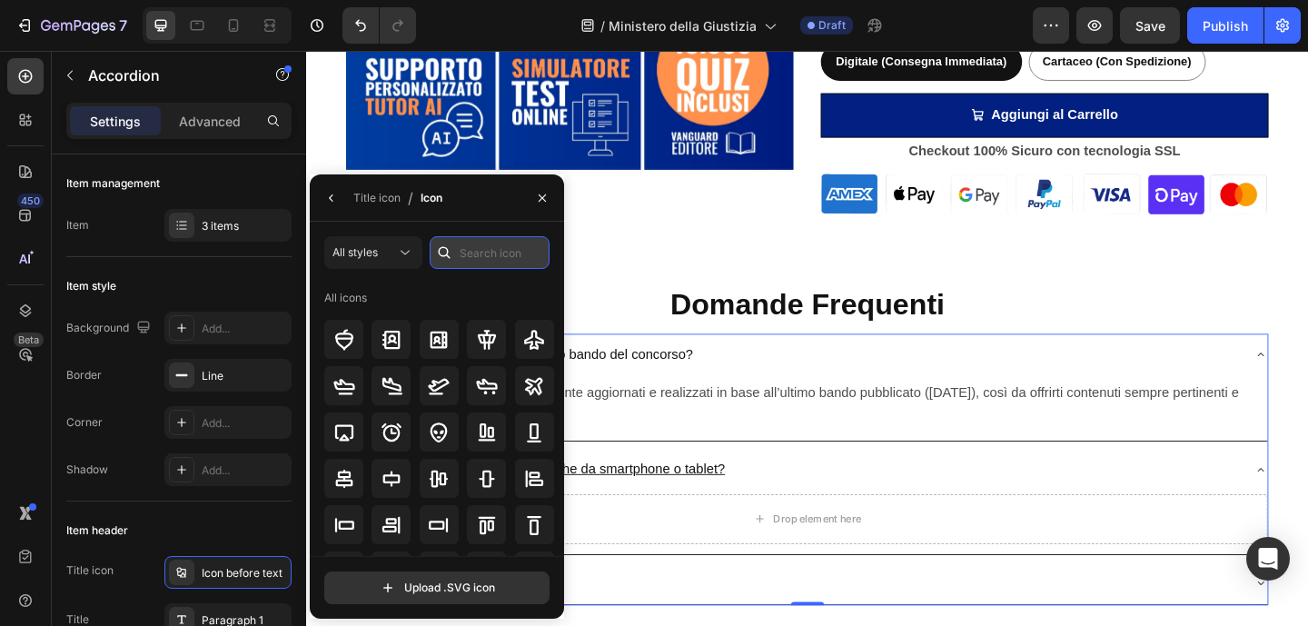
click at [485, 246] on input "text" at bounding box center [490, 252] width 120 height 33
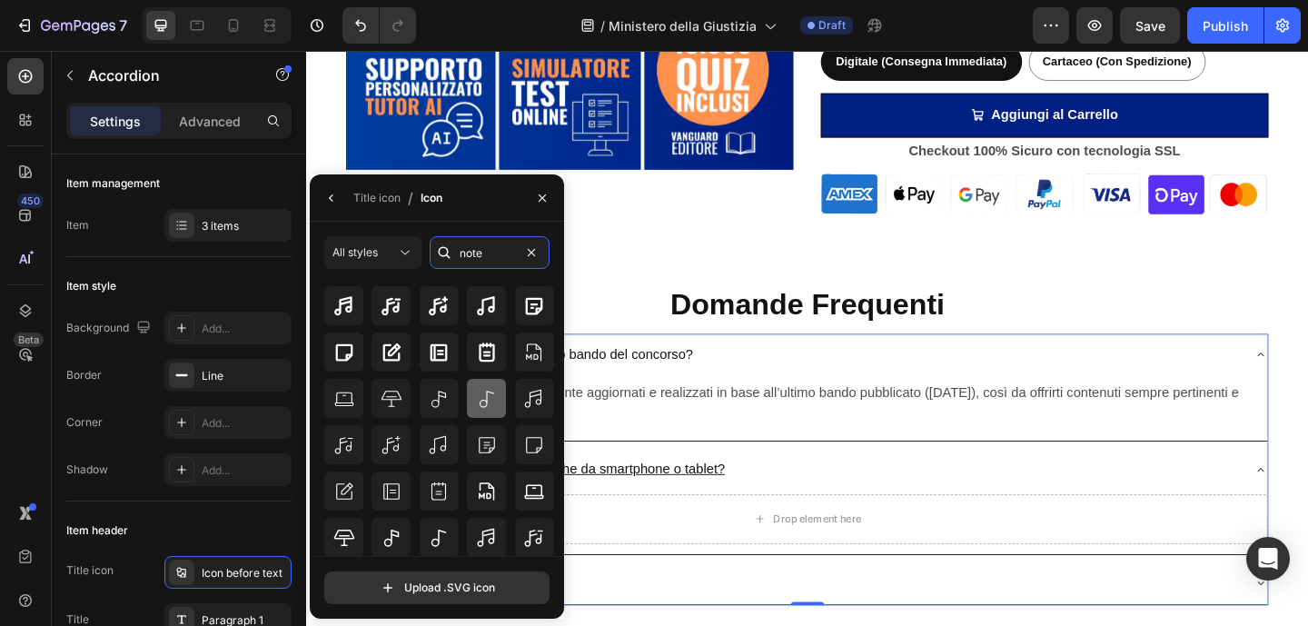
scroll to position [68, 0]
type input "note"
click at [441, 488] on icon at bounding box center [439, 490] width 22 height 22
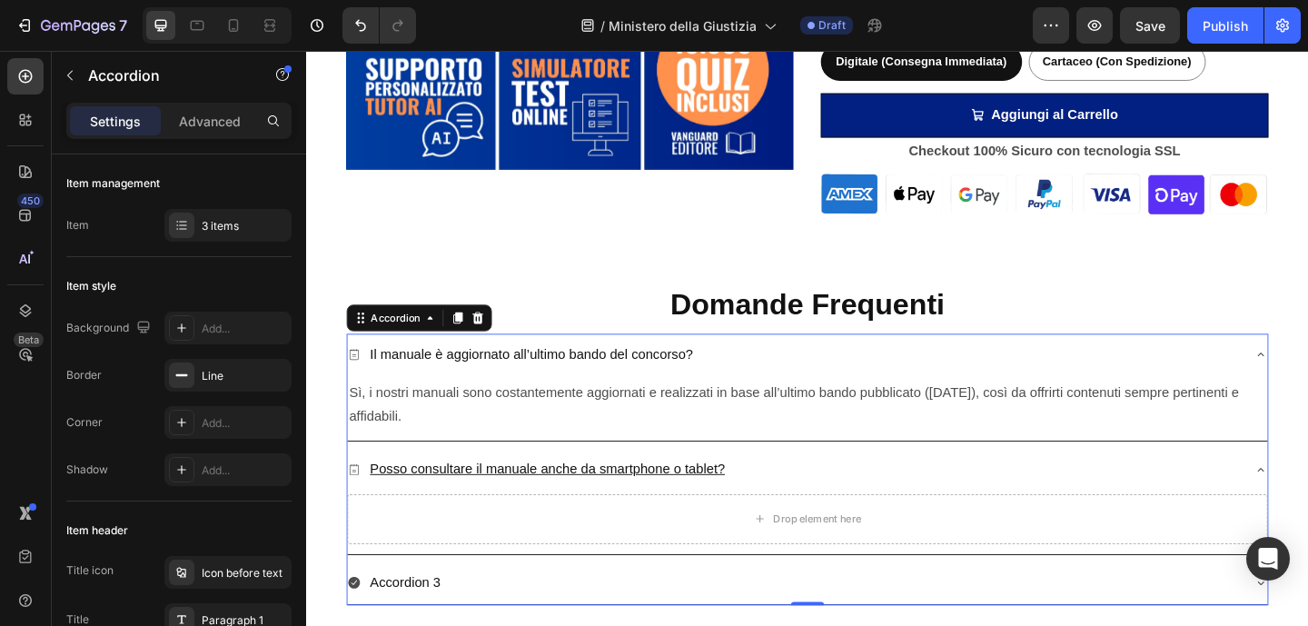
click at [790, 386] on div "Il manuale è aggiornato all’ultimo bando del concorso?" at bounding box center [837, 382] width 972 height 32
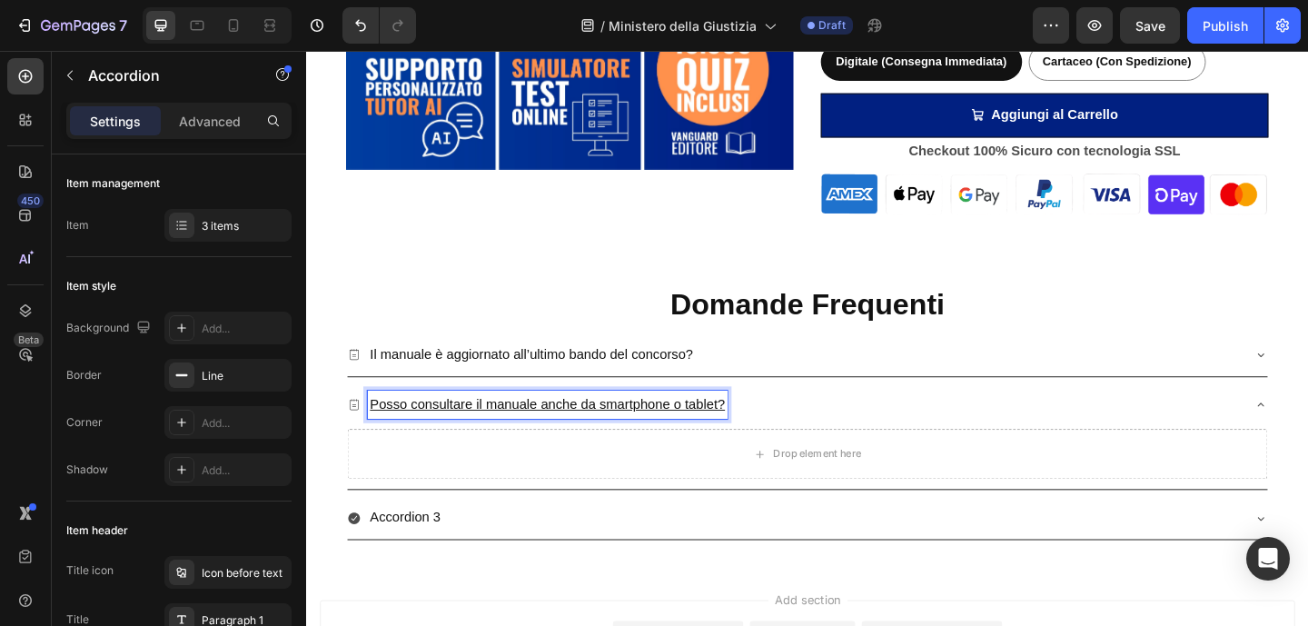
click at [747, 446] on p "Posso consultare il manuale anche da smartphone o tablet?" at bounding box center [568, 436] width 386 height 26
click at [447, 430] on u "Posso consultare il manuale anche da smartphone o tablet?" at bounding box center [568, 435] width 386 height 15
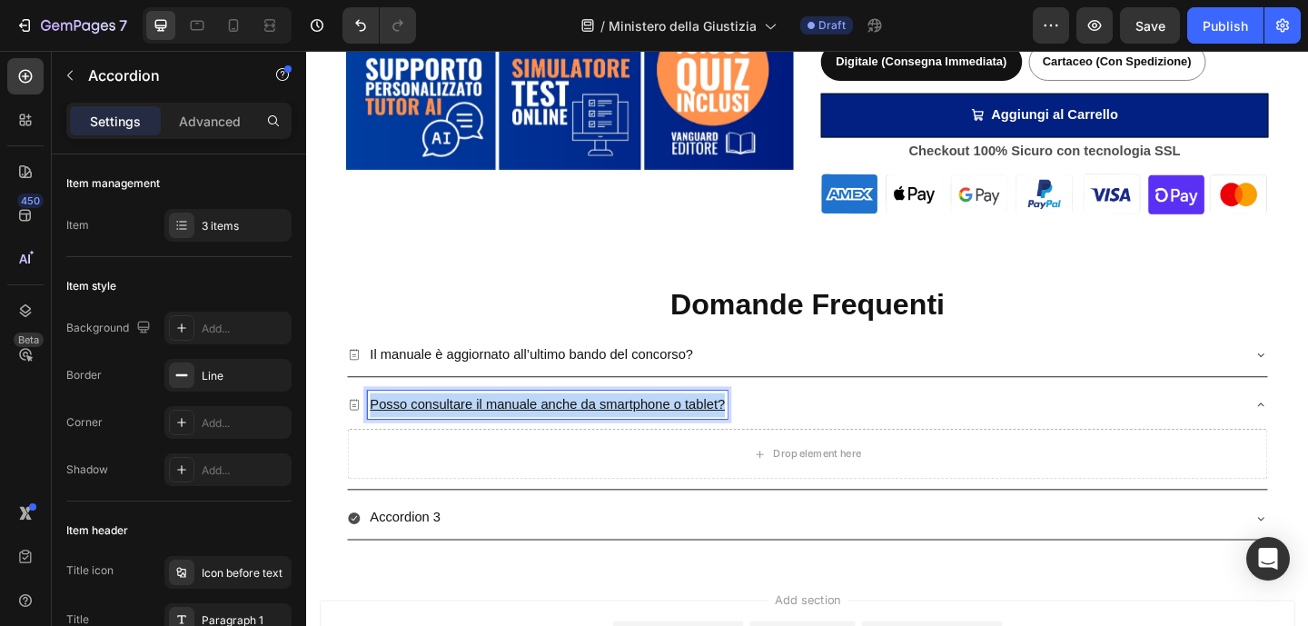
click at [447, 430] on u "Posso consultare il manuale anche da smartphone o tablet?" at bounding box center [568, 435] width 386 height 15
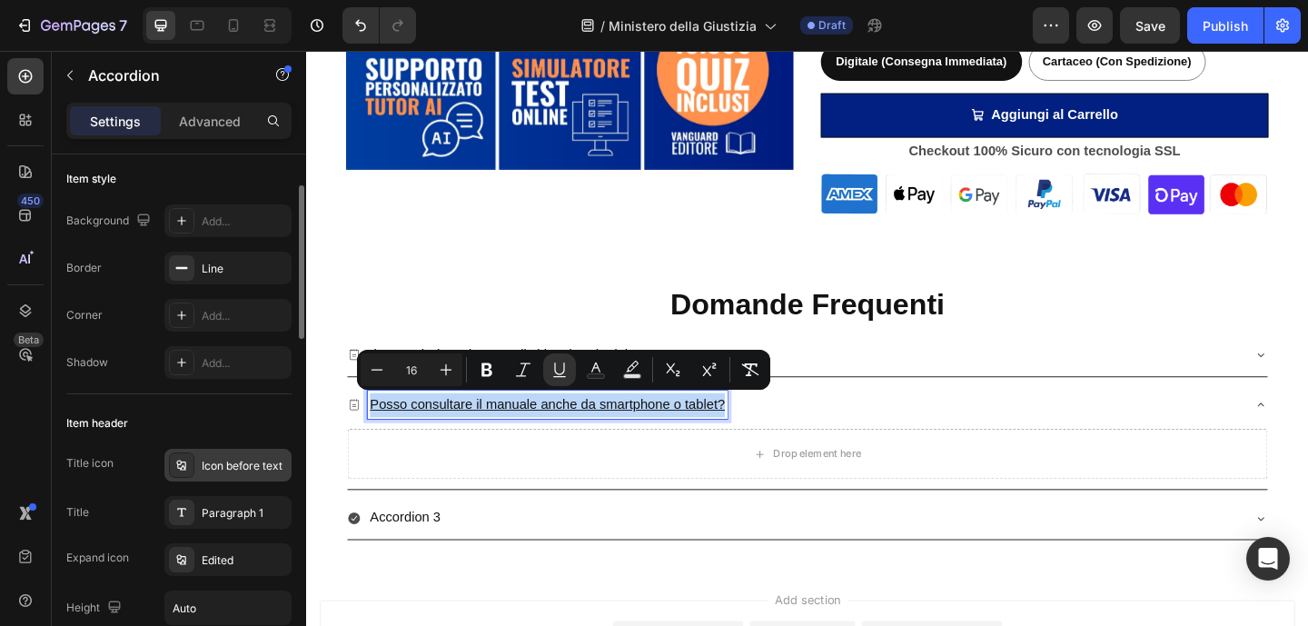
scroll to position [272, 0]
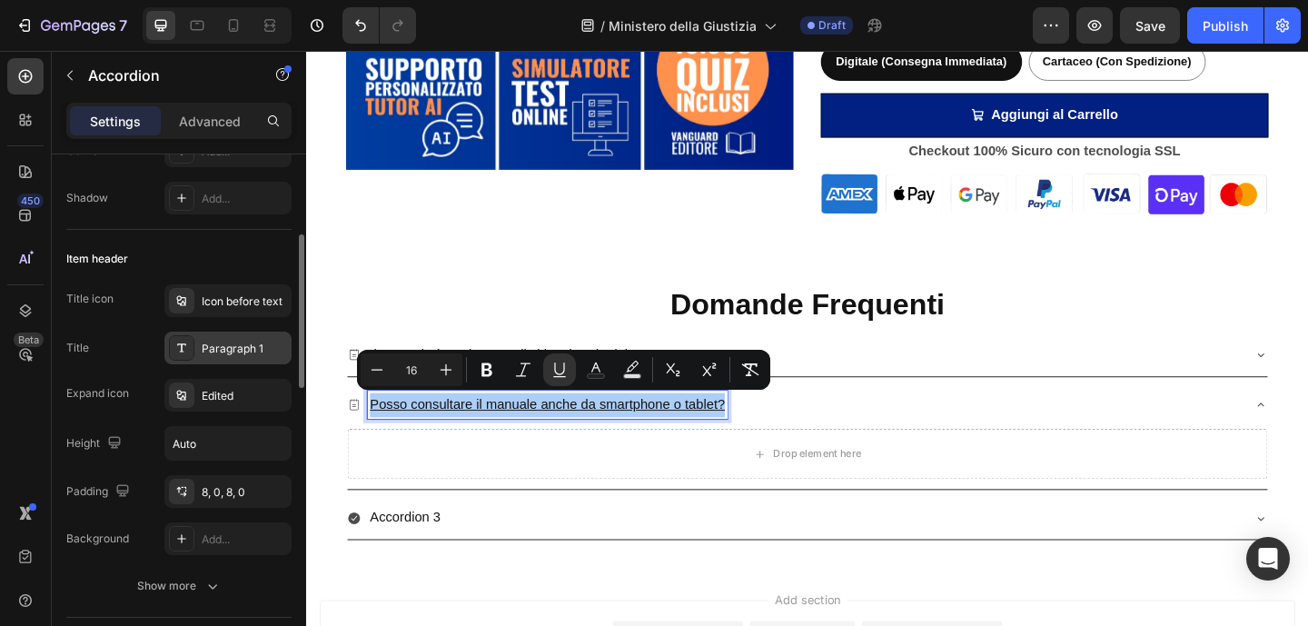
click at [216, 351] on div "Paragraph 1" at bounding box center [244, 349] width 85 height 16
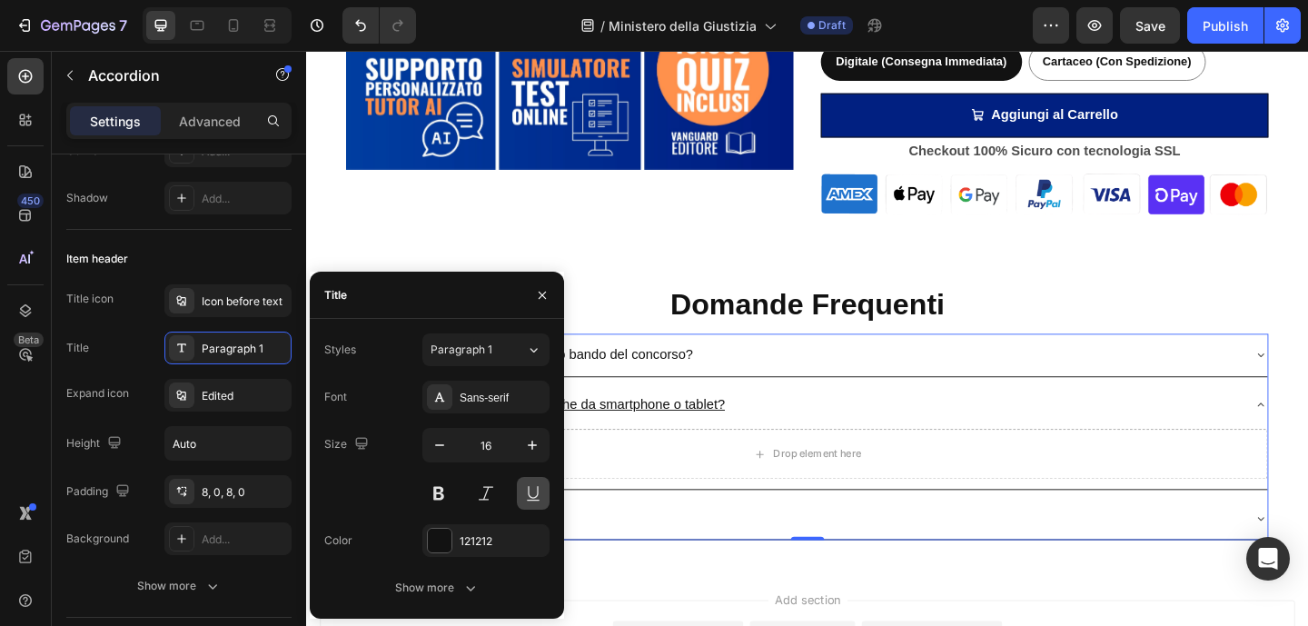
click at [538, 493] on button at bounding box center [533, 493] width 33 height 33
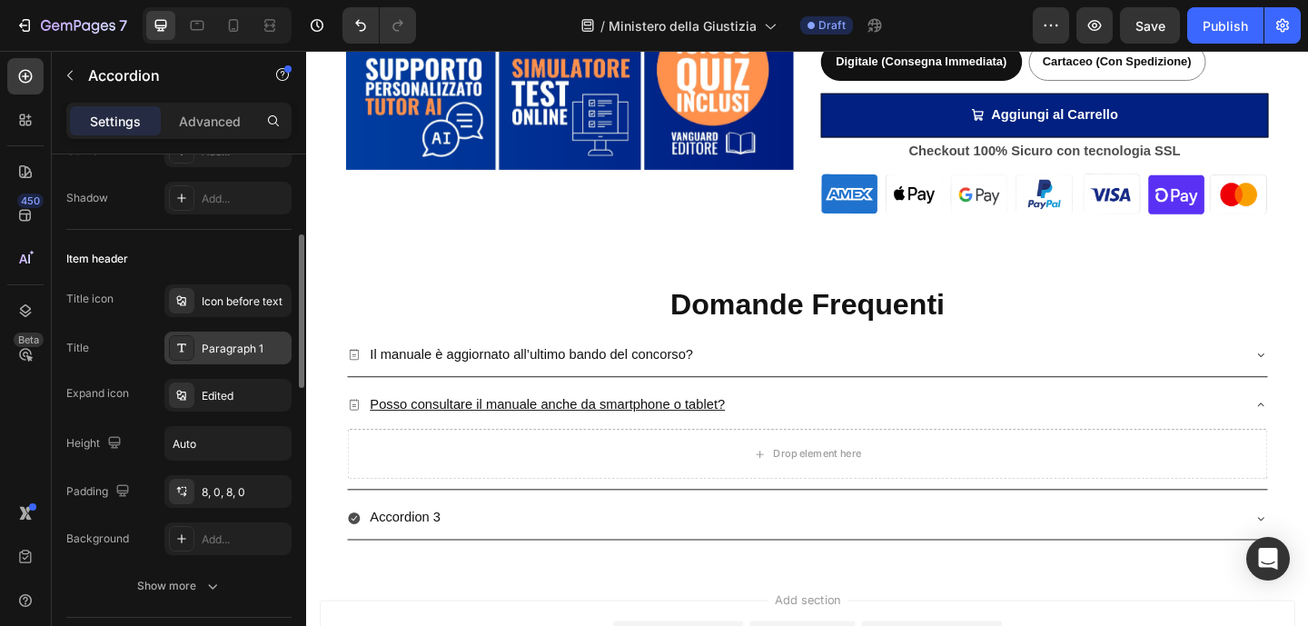
click at [242, 361] on div "Paragraph 1" at bounding box center [227, 347] width 127 height 33
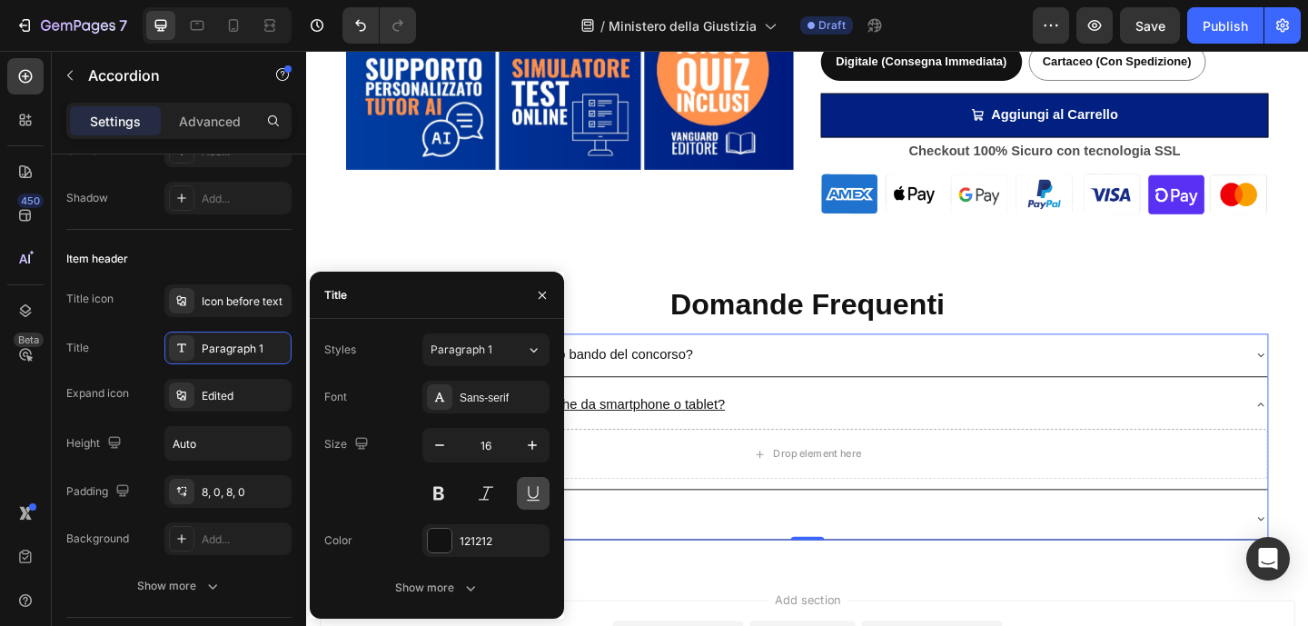
click at [531, 489] on button at bounding box center [533, 493] width 33 height 33
click at [846, 448] on div "Posso consultare il manuale anche da smartphone o tablet?" at bounding box center [837, 436] width 972 height 32
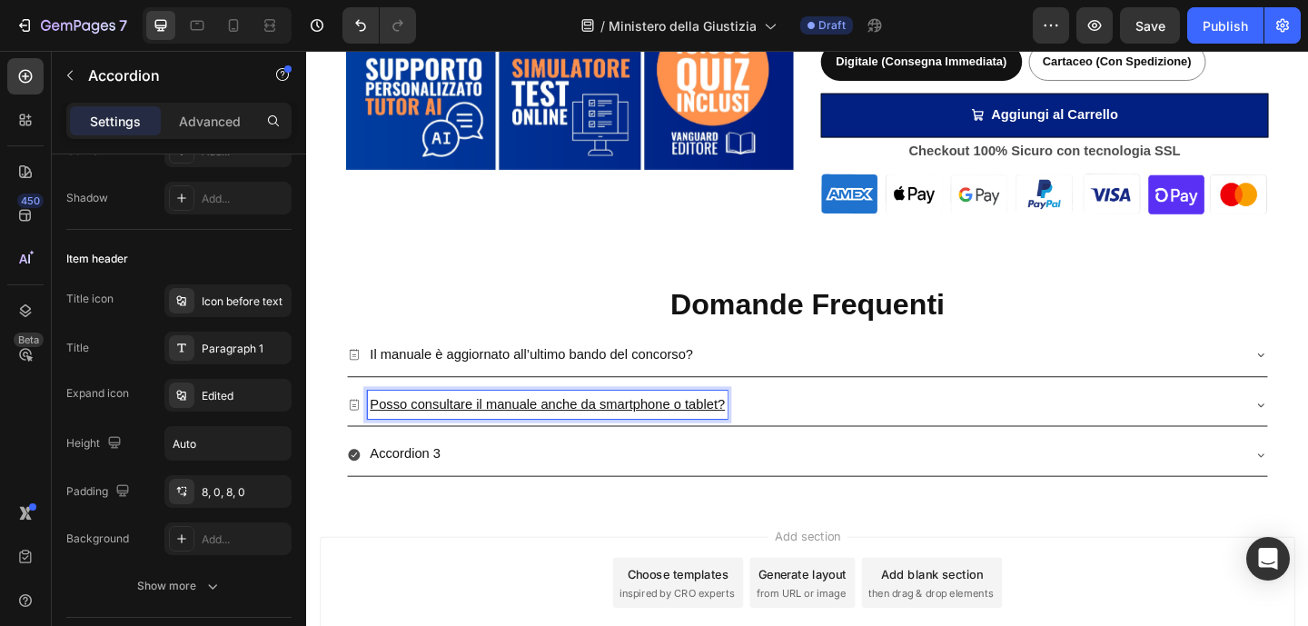
click at [419, 428] on u "Posso consultare il manuale anche da smartphone o tablet?" at bounding box center [568, 435] width 386 height 15
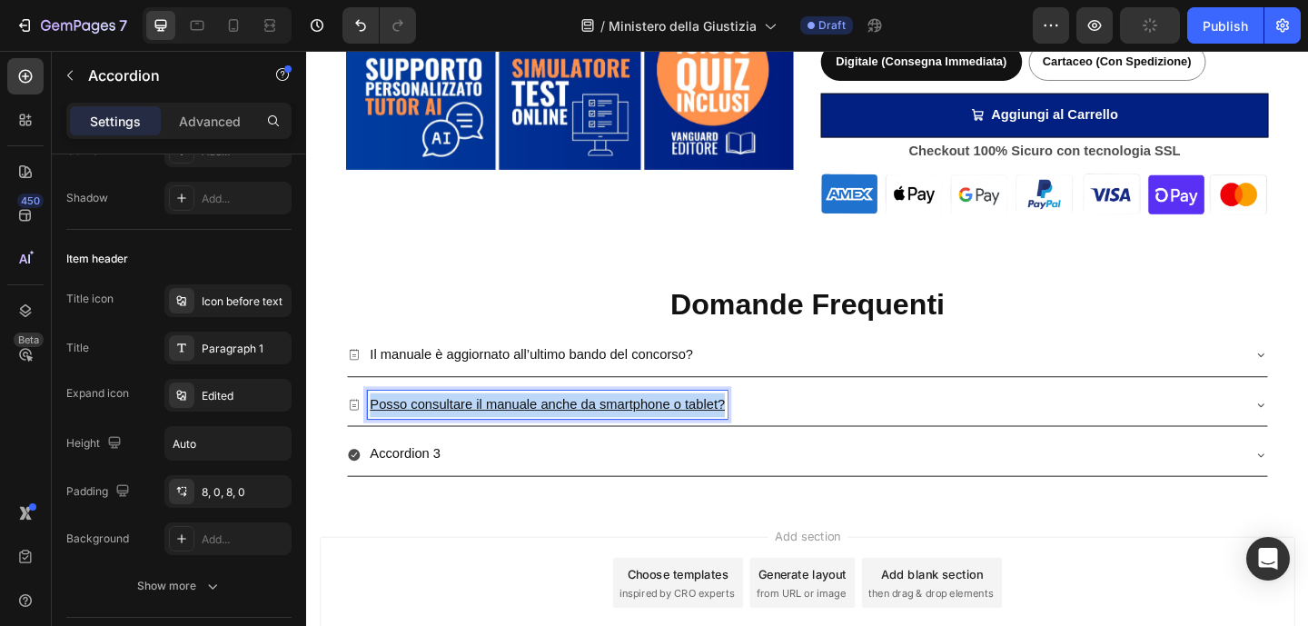
click at [419, 428] on u "Posso consultare il manuale anche da smartphone o tablet?" at bounding box center [568, 435] width 386 height 15
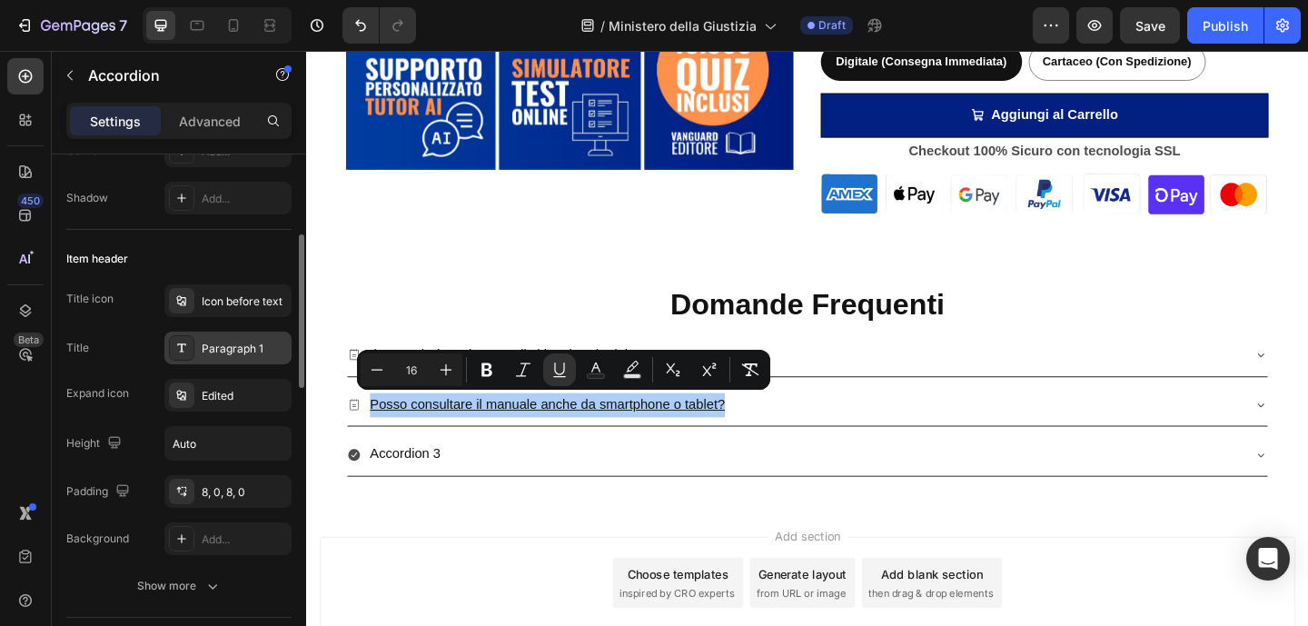
click at [216, 353] on div "Paragraph 1" at bounding box center [244, 349] width 85 height 16
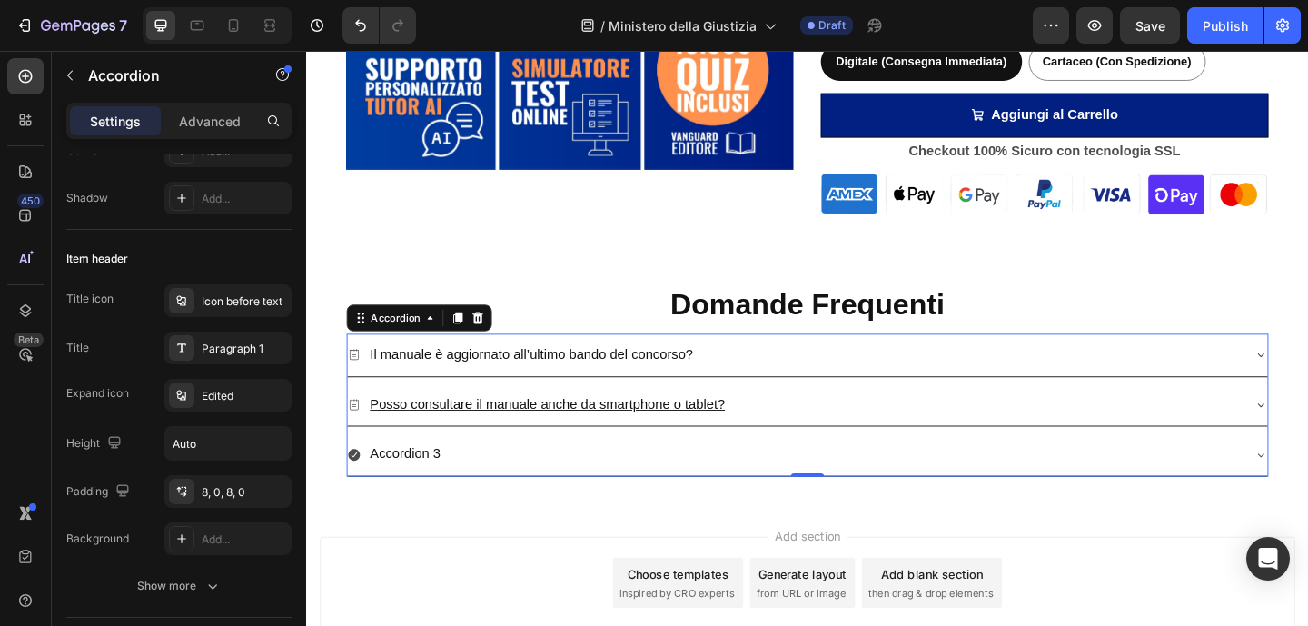
click at [830, 390] on div "Il manuale è aggiornato all’ultimo bando del concorso?" at bounding box center [837, 382] width 972 height 32
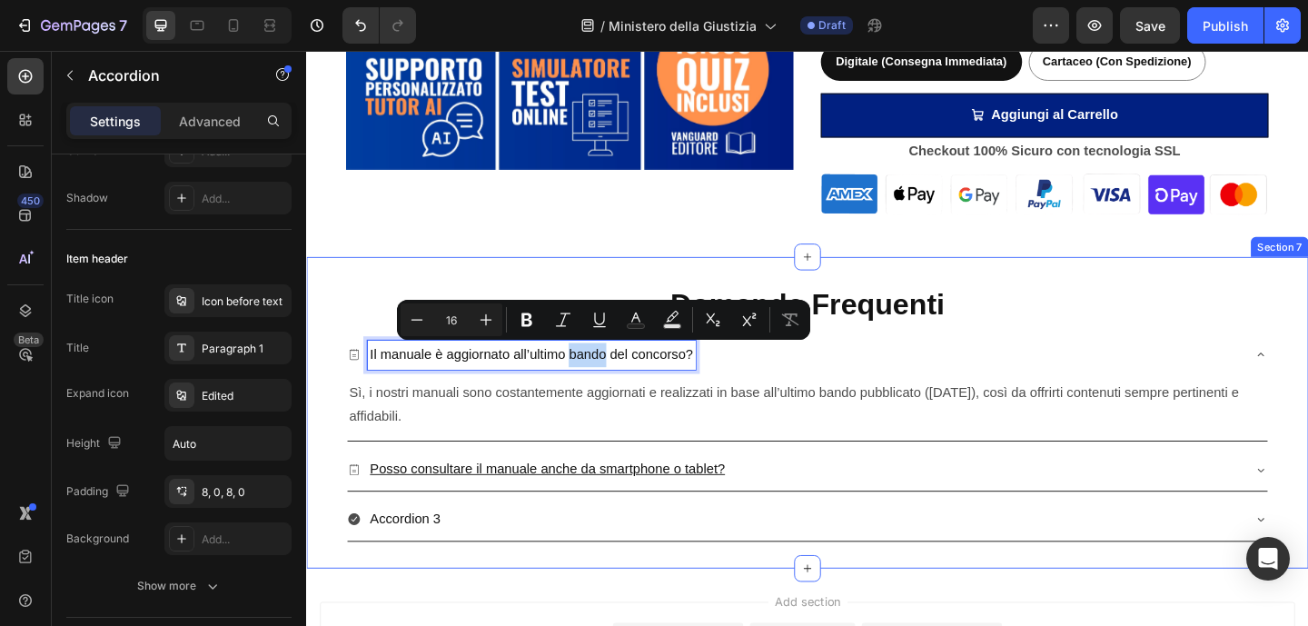
click at [447, 285] on div "Domande Frequenti Heading Il manuale è aggiornato all’ultimo bando del concorso…" at bounding box center [851, 444] width 1090 height 338
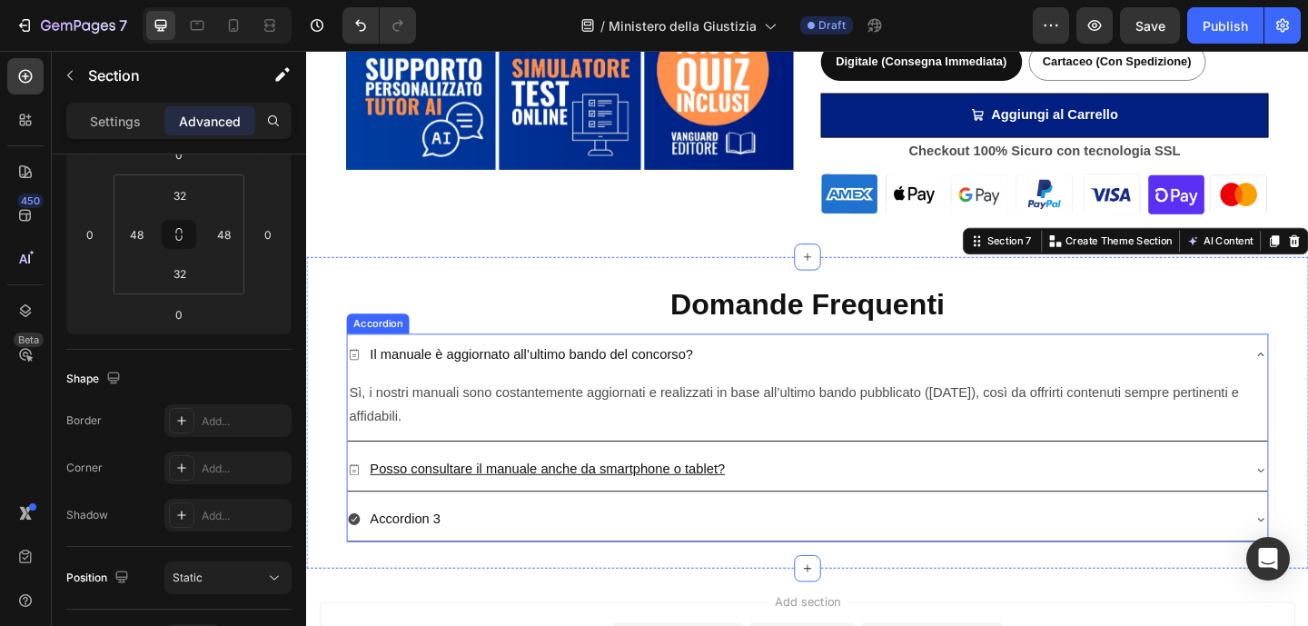
scroll to position [0, 0]
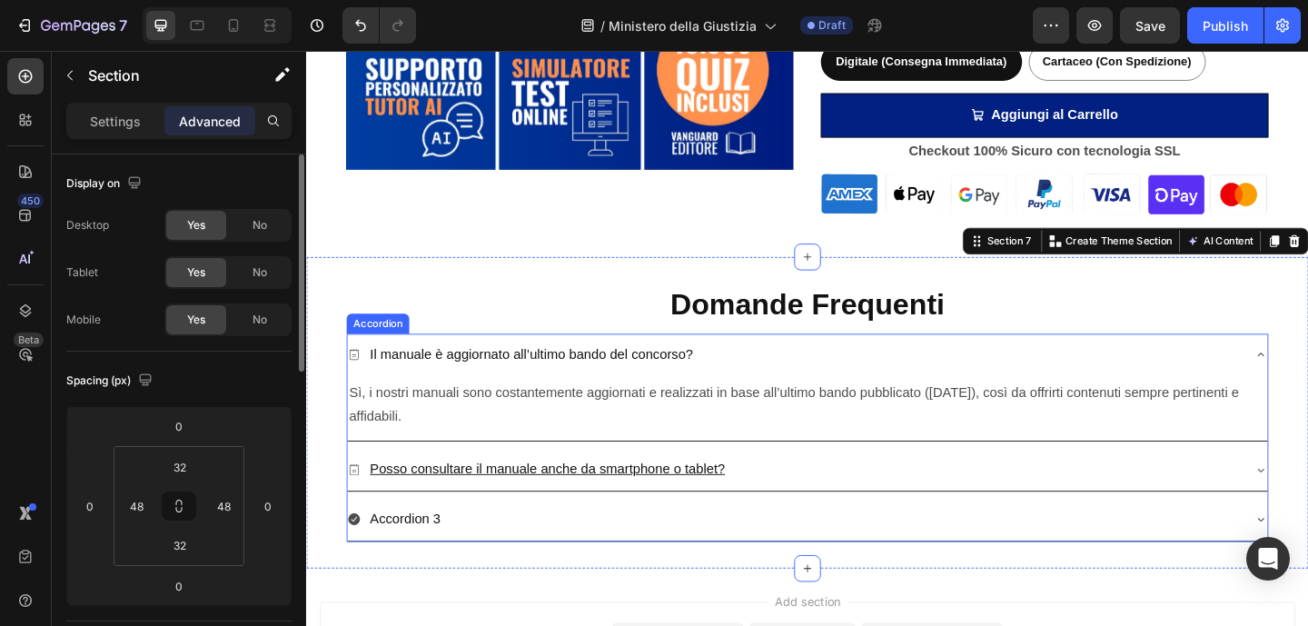
click at [829, 366] on div "Il manuale è aggiornato all’ultimo bando del concorso?" at bounding box center [837, 382] width 972 height 32
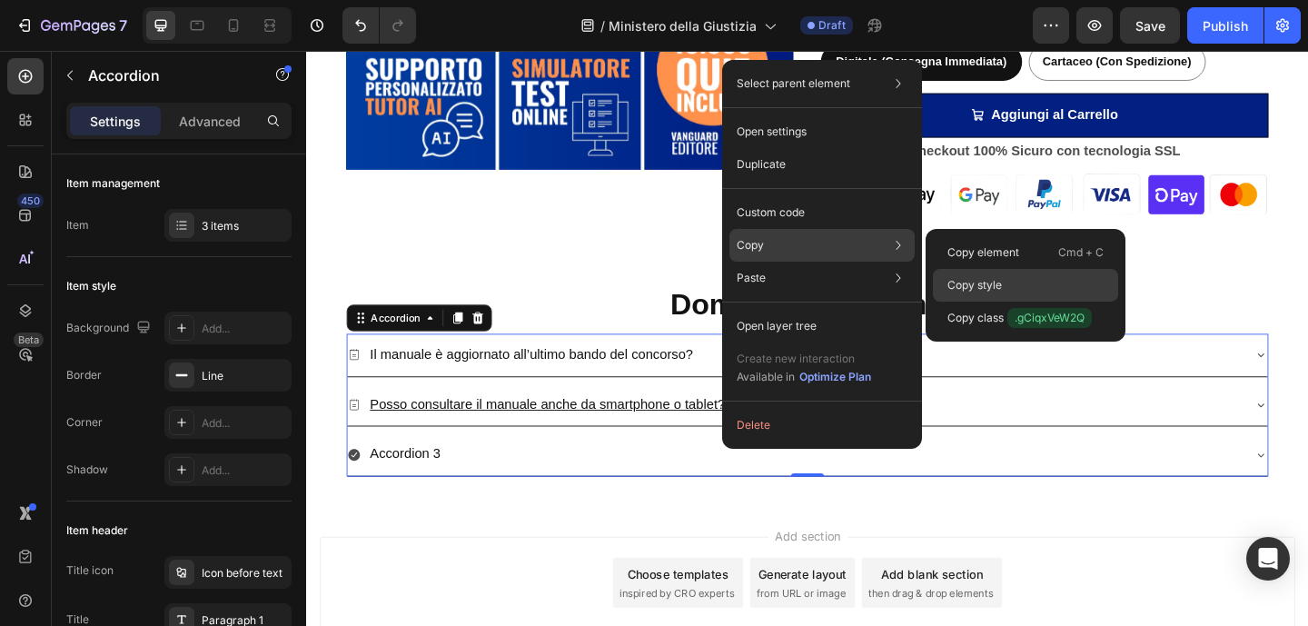
click at [1037, 301] on div "Copy style" at bounding box center [1025, 317] width 185 height 33
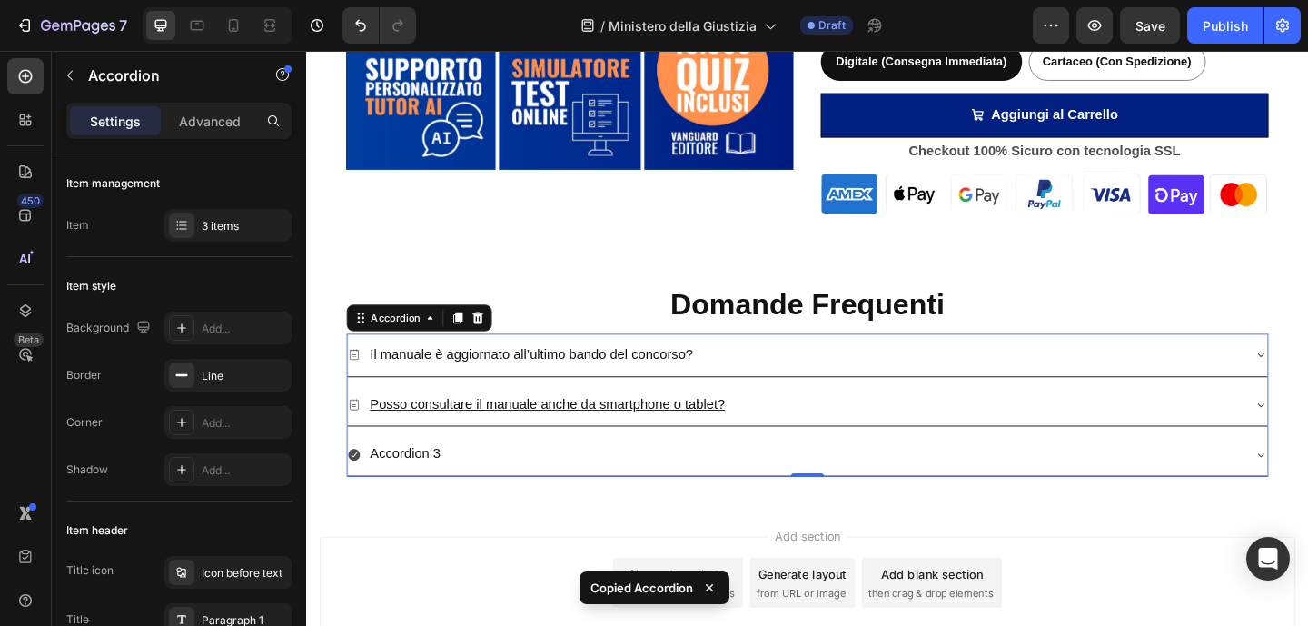
click at [869, 428] on div "Posso consultare il manuale anche da smartphone o tablet?" at bounding box center [837, 436] width 972 height 32
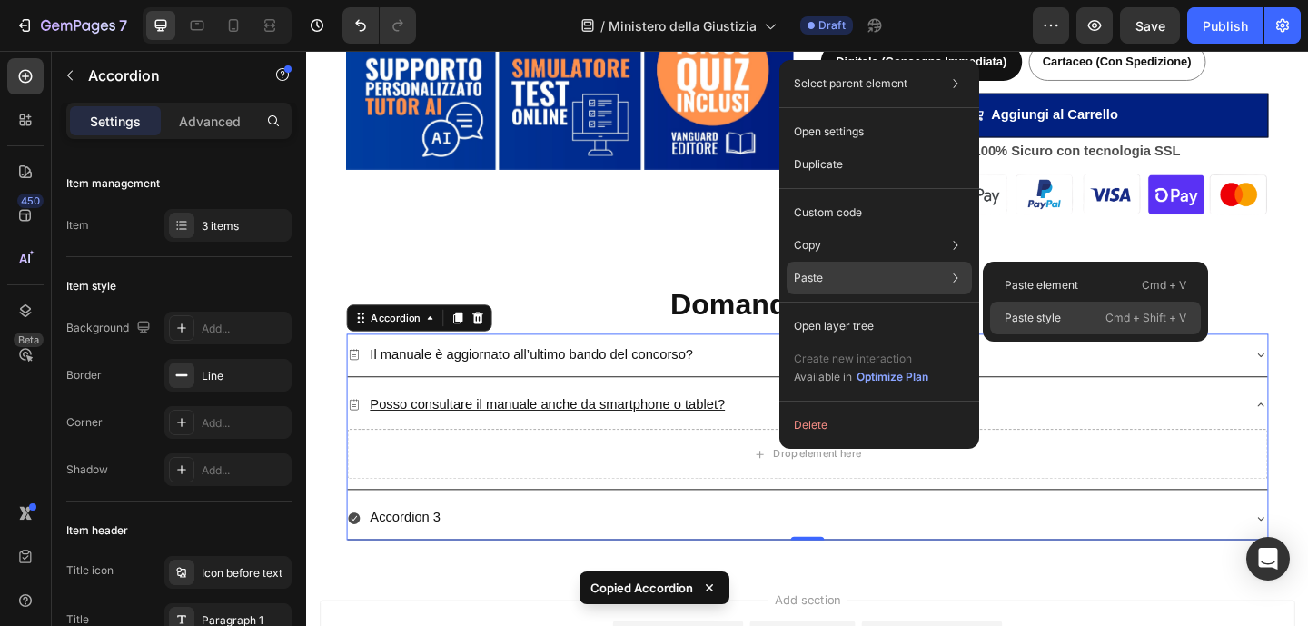
click at [1066, 316] on div "Paste style Cmd + Shift + V" at bounding box center [1095, 317] width 211 height 33
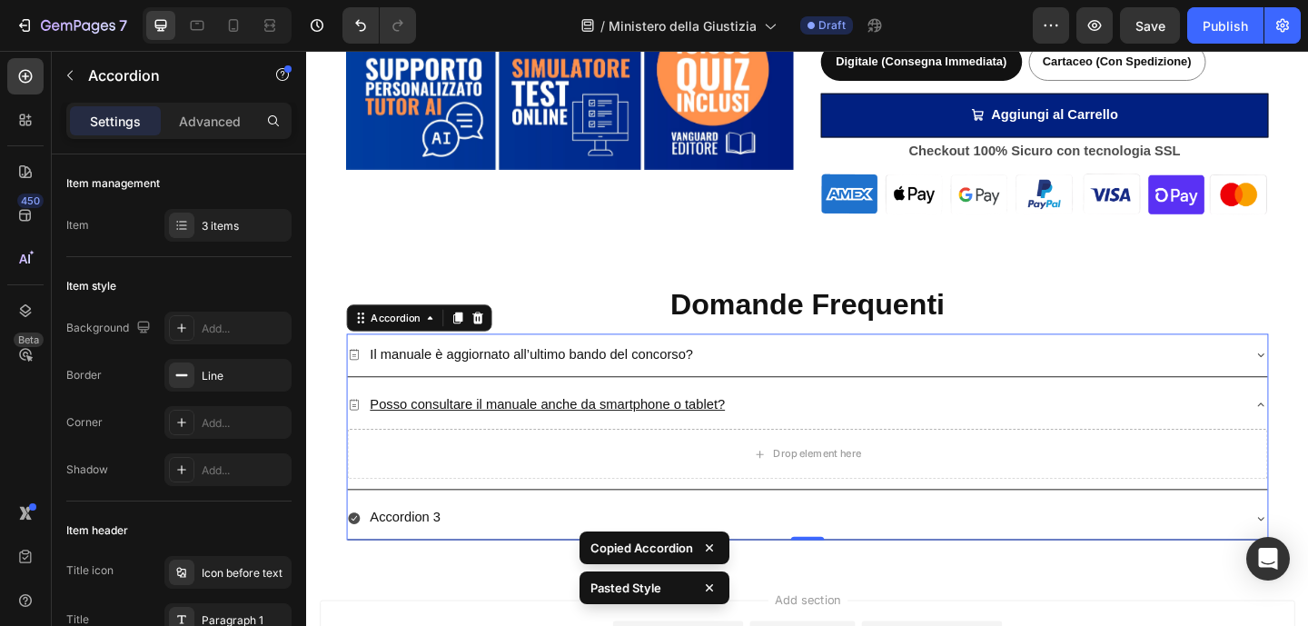
click at [911, 440] on div "Posso consultare il manuale anche da smartphone o tablet?" at bounding box center [837, 436] width 972 height 32
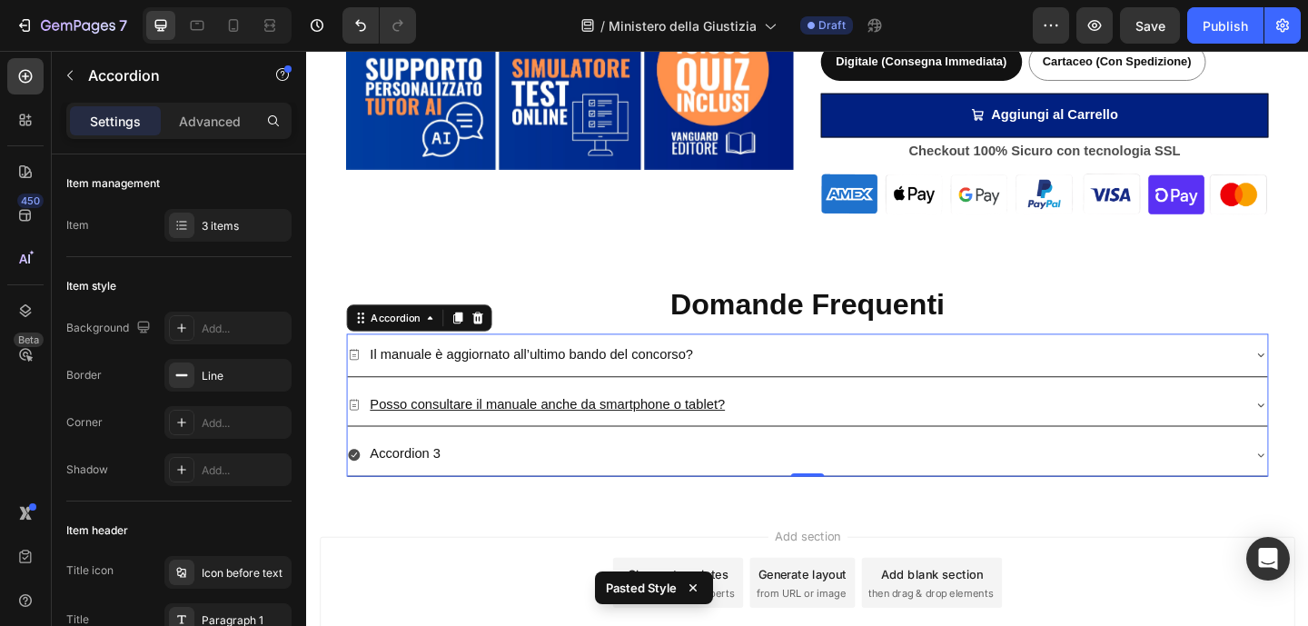
click at [797, 420] on div "Posso consultare il manuale anche da smartphone o tablet?" at bounding box center [837, 436] width 972 height 32
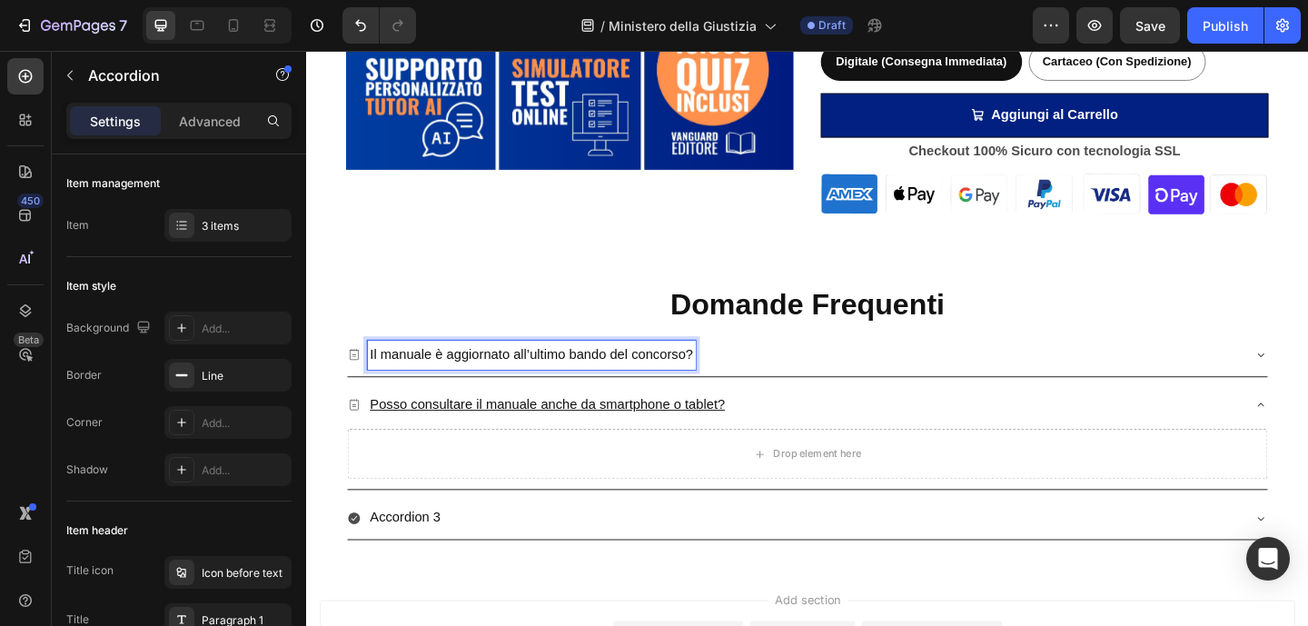
click at [678, 383] on p "Il manuale è aggiornato all’ultimo bando del concorso?" at bounding box center [550, 382] width 351 height 26
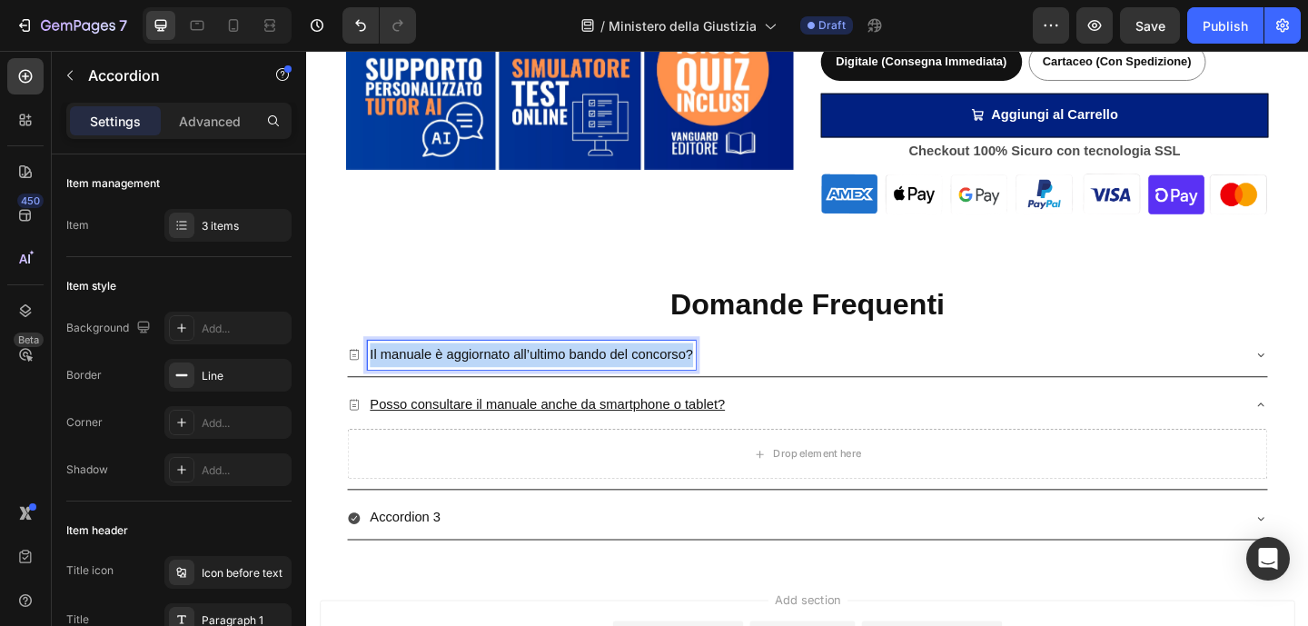
click at [678, 383] on p "Il manuale è aggiornato all’ultimo bando del concorso?" at bounding box center [550, 382] width 351 height 26
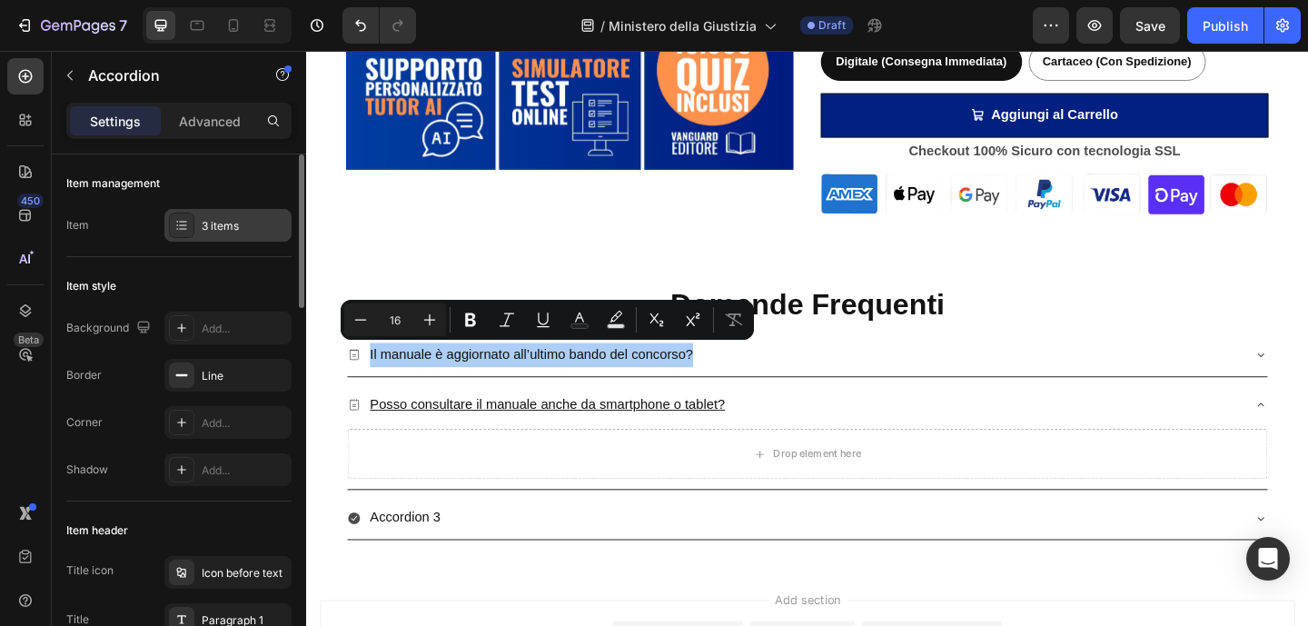
click at [188, 222] on icon at bounding box center [181, 225] width 15 height 15
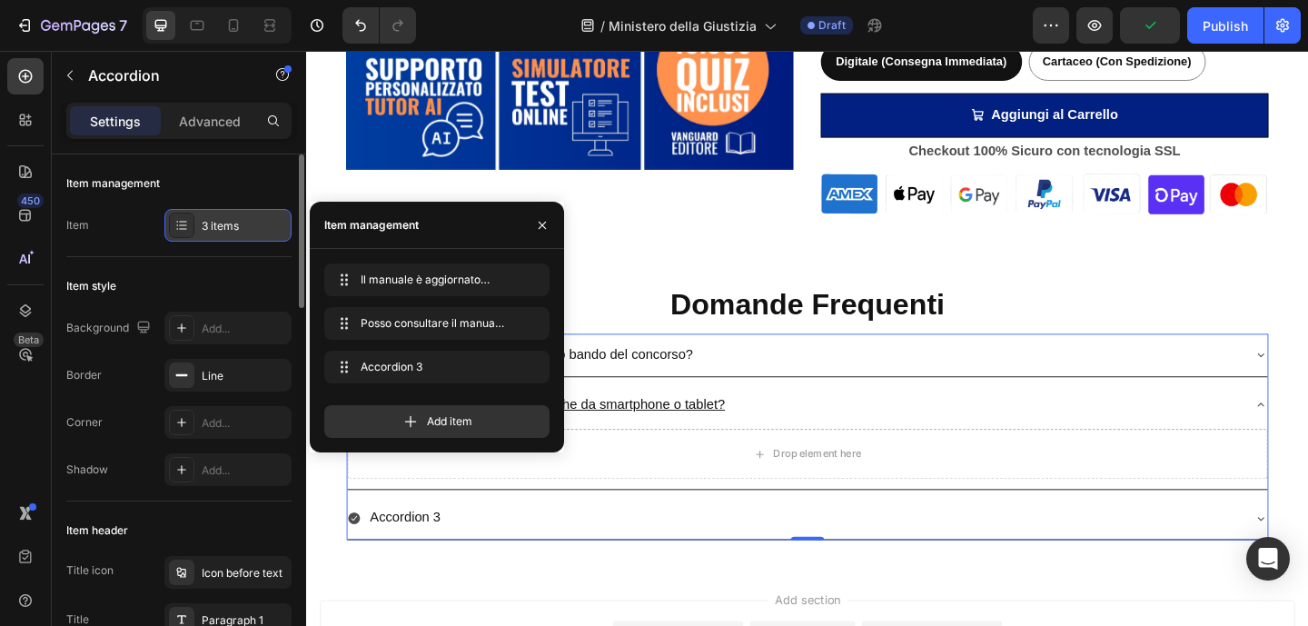
click at [188, 222] on icon at bounding box center [181, 225] width 15 height 15
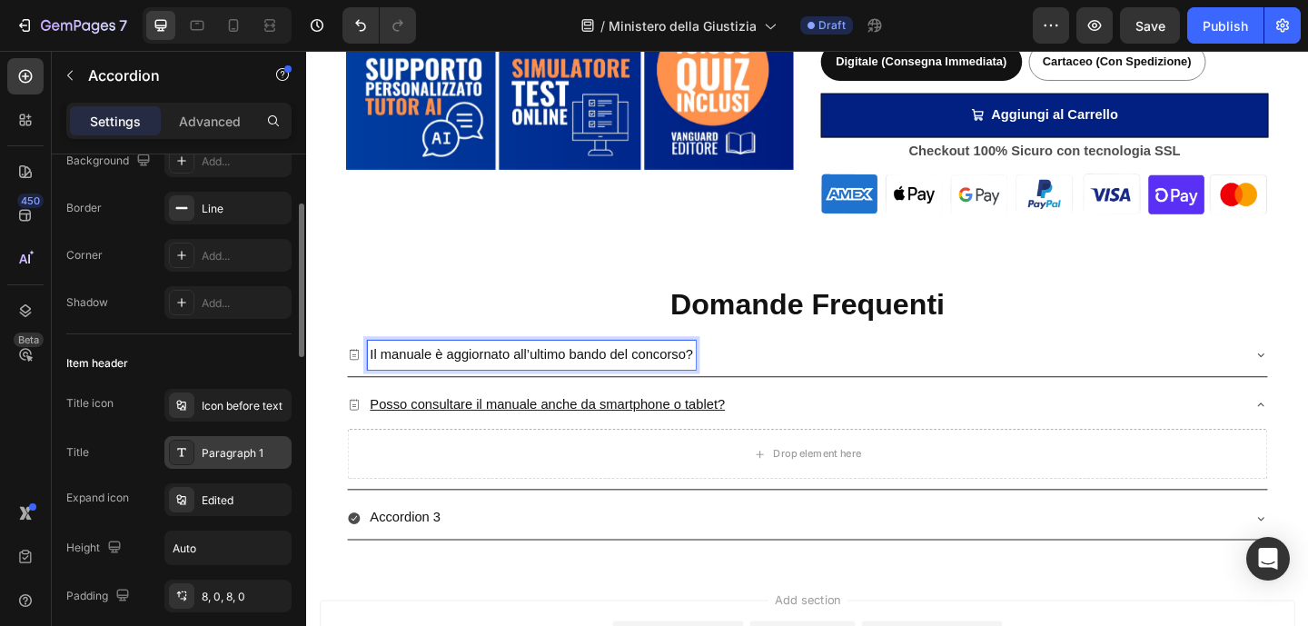
scroll to position [188, 0]
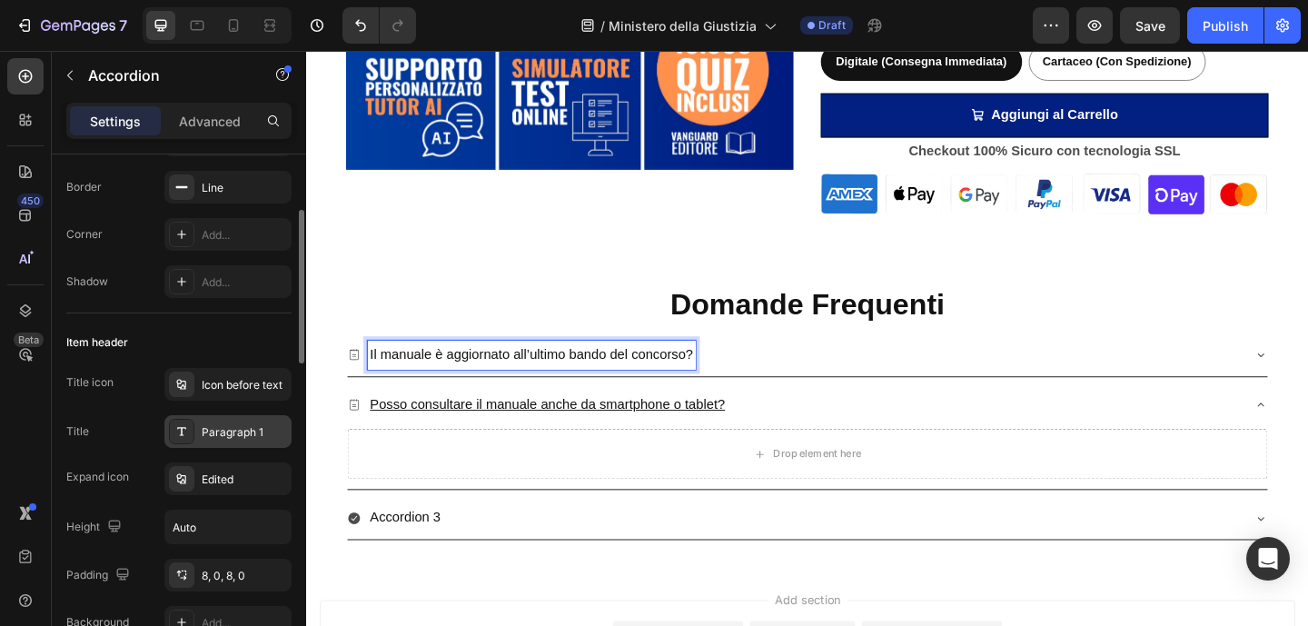
click at [222, 430] on div "Paragraph 1" at bounding box center [244, 432] width 85 height 16
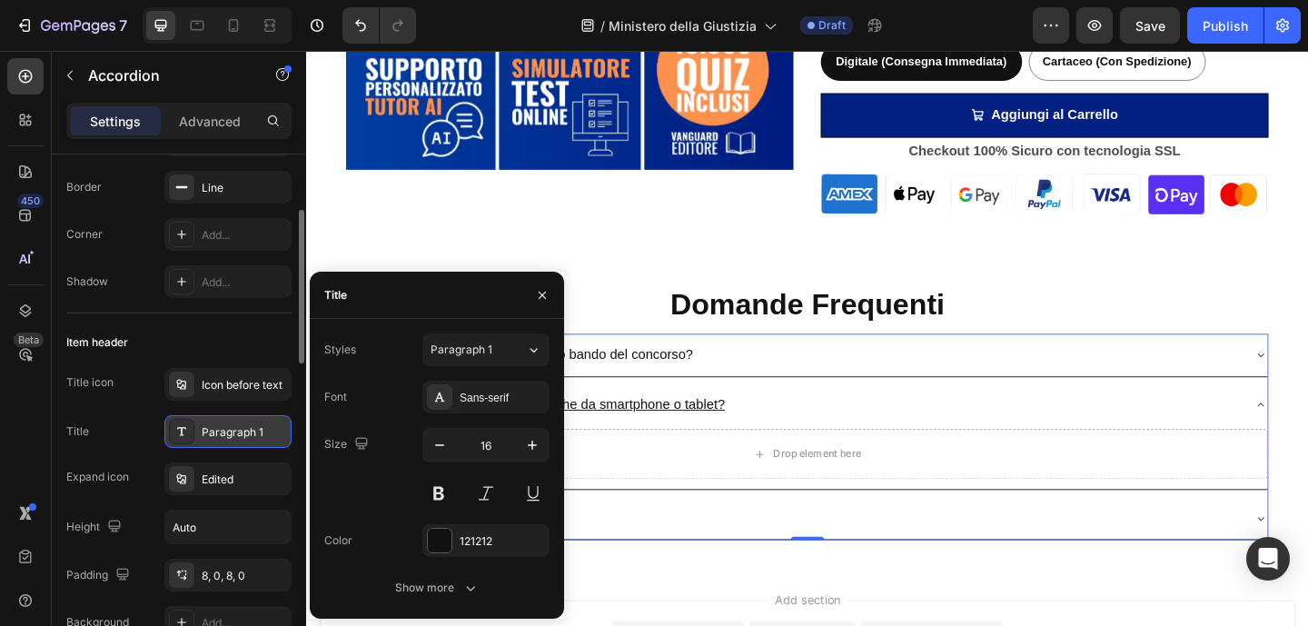
click at [222, 430] on div "Paragraph 1" at bounding box center [244, 432] width 85 height 16
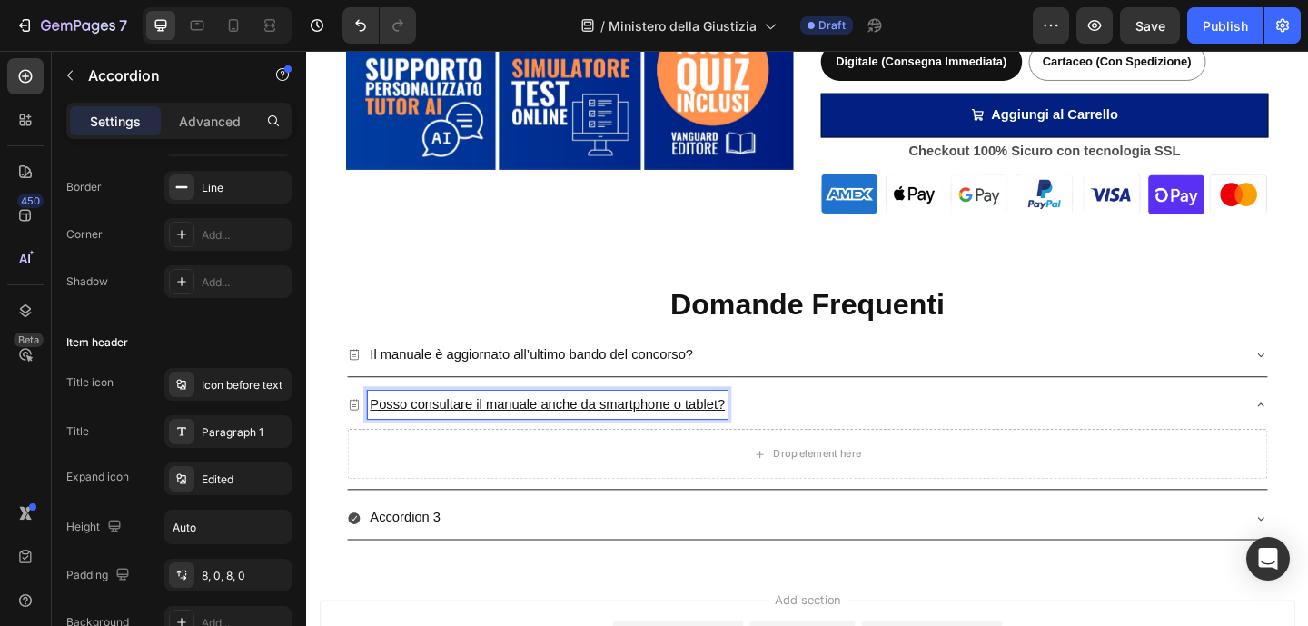
click at [692, 437] on u "Posso consultare il manuale anche da smartphone o tablet?" at bounding box center [568, 435] width 386 height 15
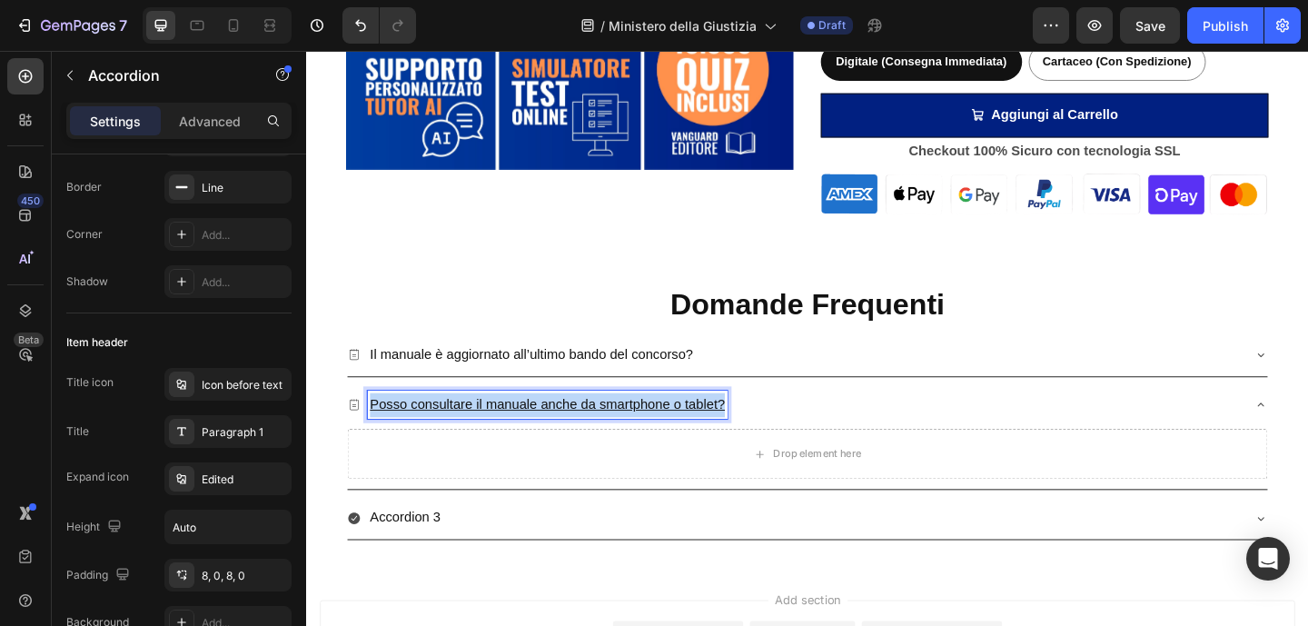
click at [692, 437] on u "Posso consultare il manuale anche da smartphone o tablet?" at bounding box center [568, 435] width 386 height 15
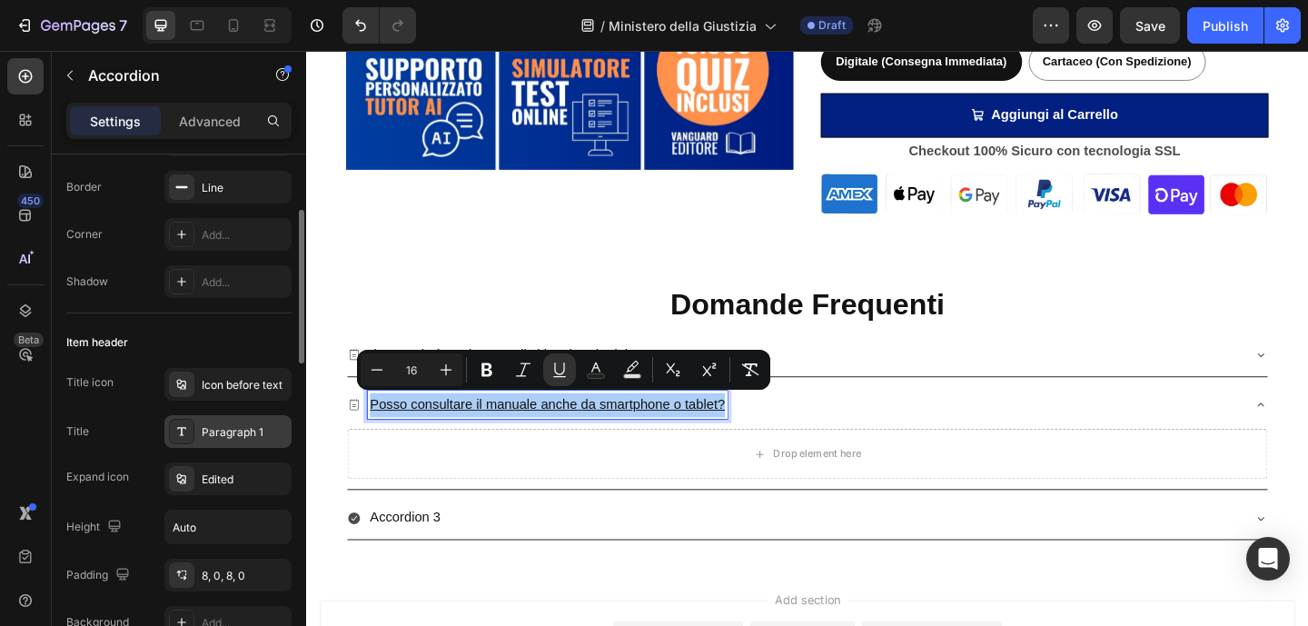
click at [227, 437] on div "Paragraph 1" at bounding box center [244, 432] width 85 height 16
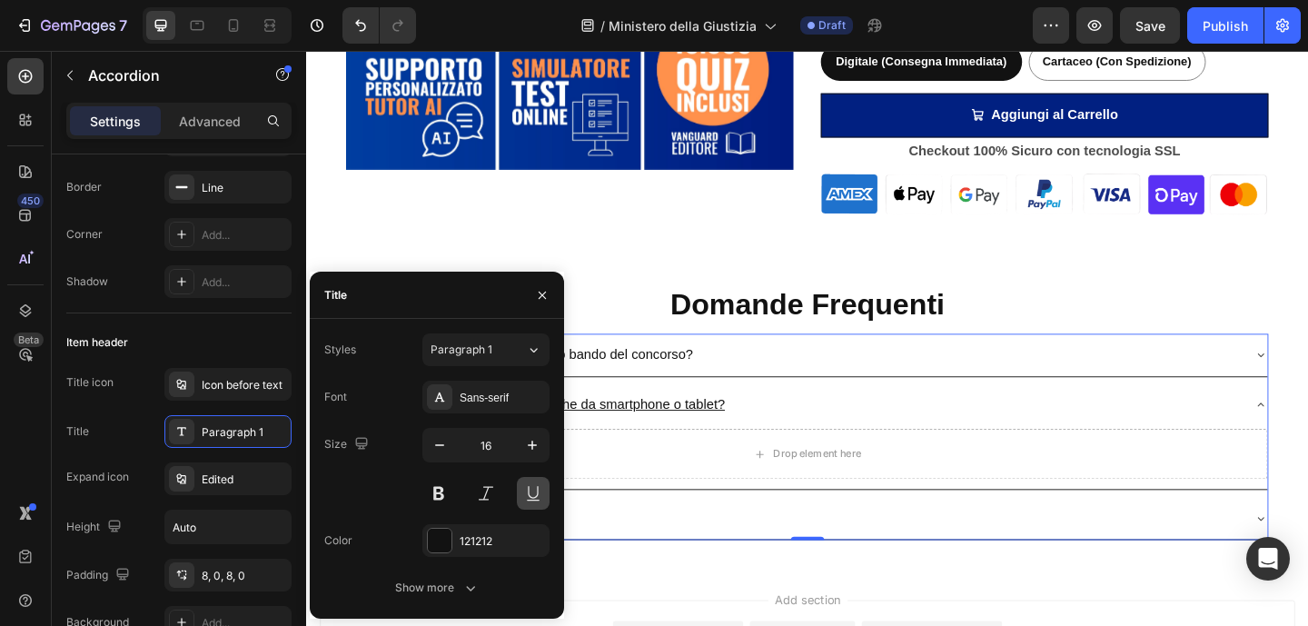
click at [536, 491] on button at bounding box center [533, 493] width 33 height 33
click at [1164, 444] on div "Posso consultare il manuale anche da smartphone o tablet?" at bounding box center [837, 436] width 972 height 32
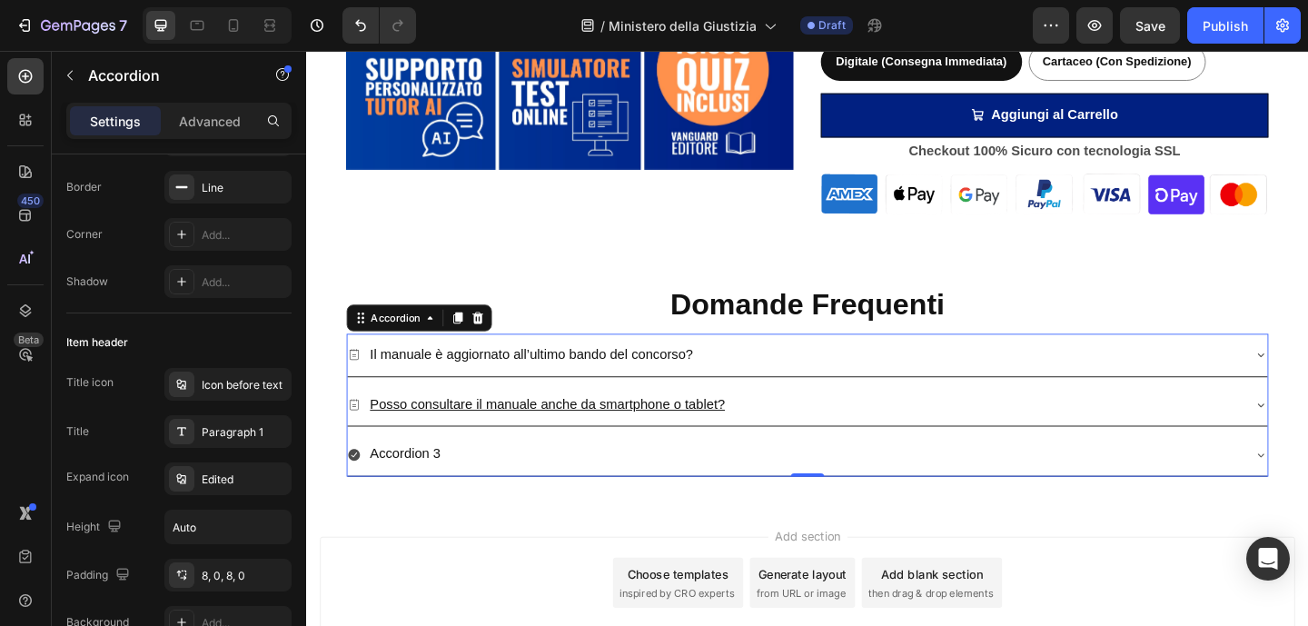
click at [364, 415] on div "Posso consultare il manuale anche da smartphone o tablet?" at bounding box center [851, 436] width 1001 height 46
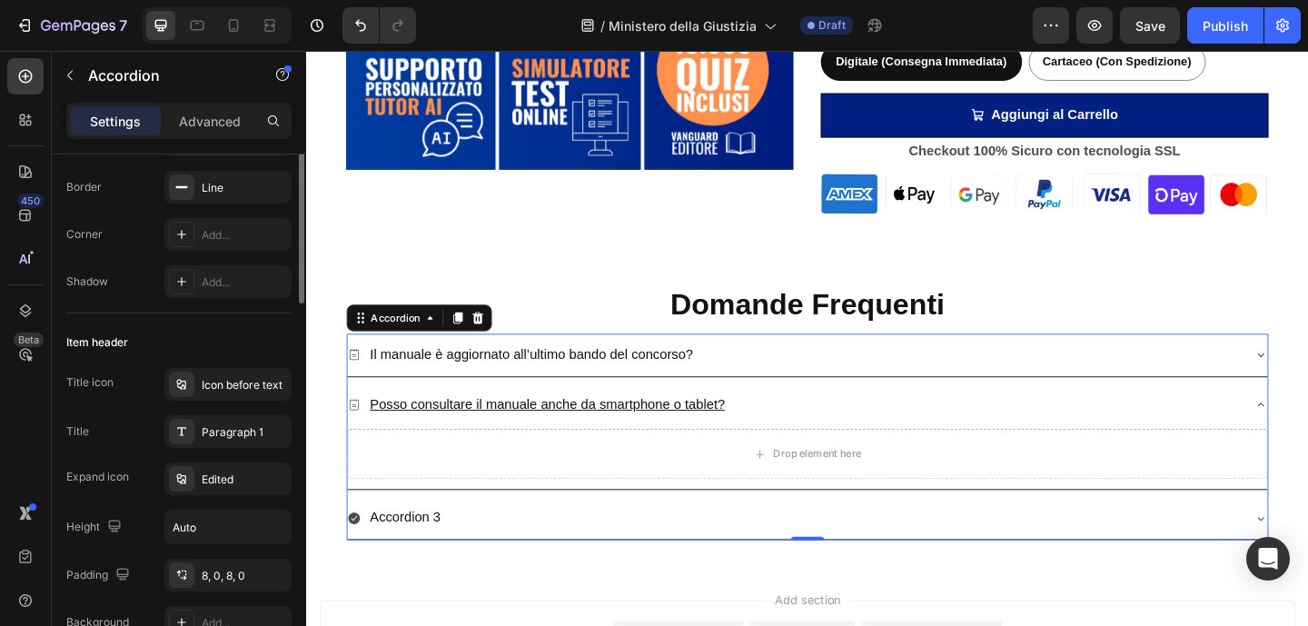
scroll to position [0, 0]
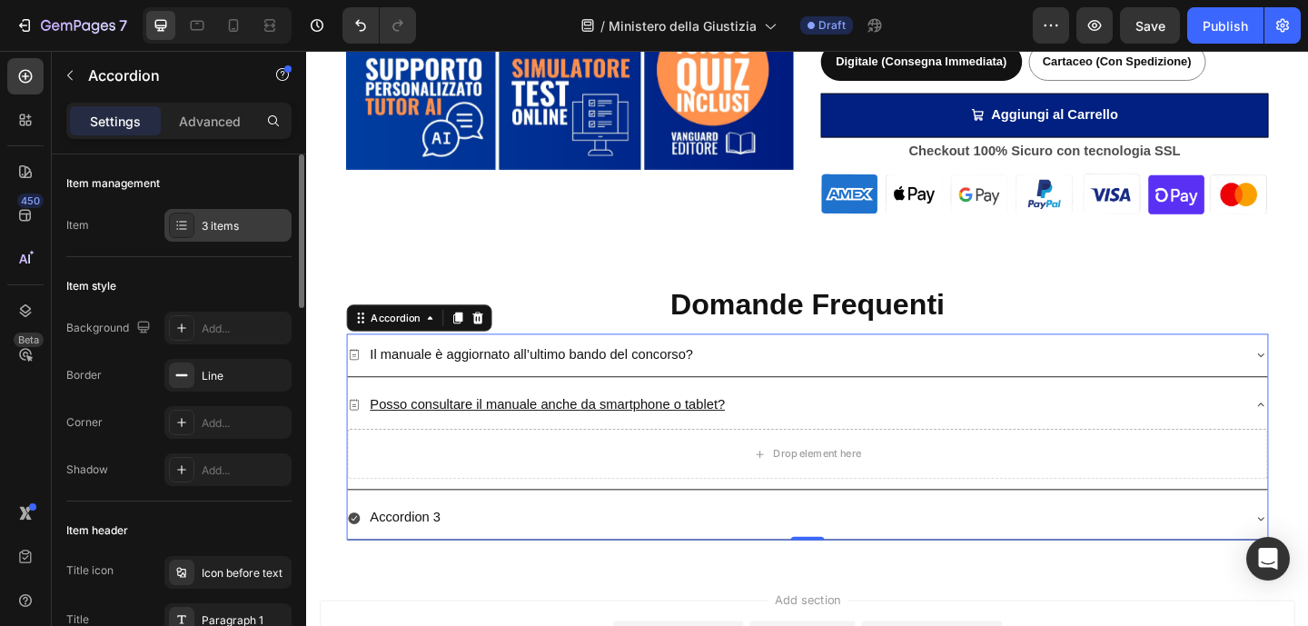
click at [178, 219] on icon at bounding box center [181, 225] width 15 height 15
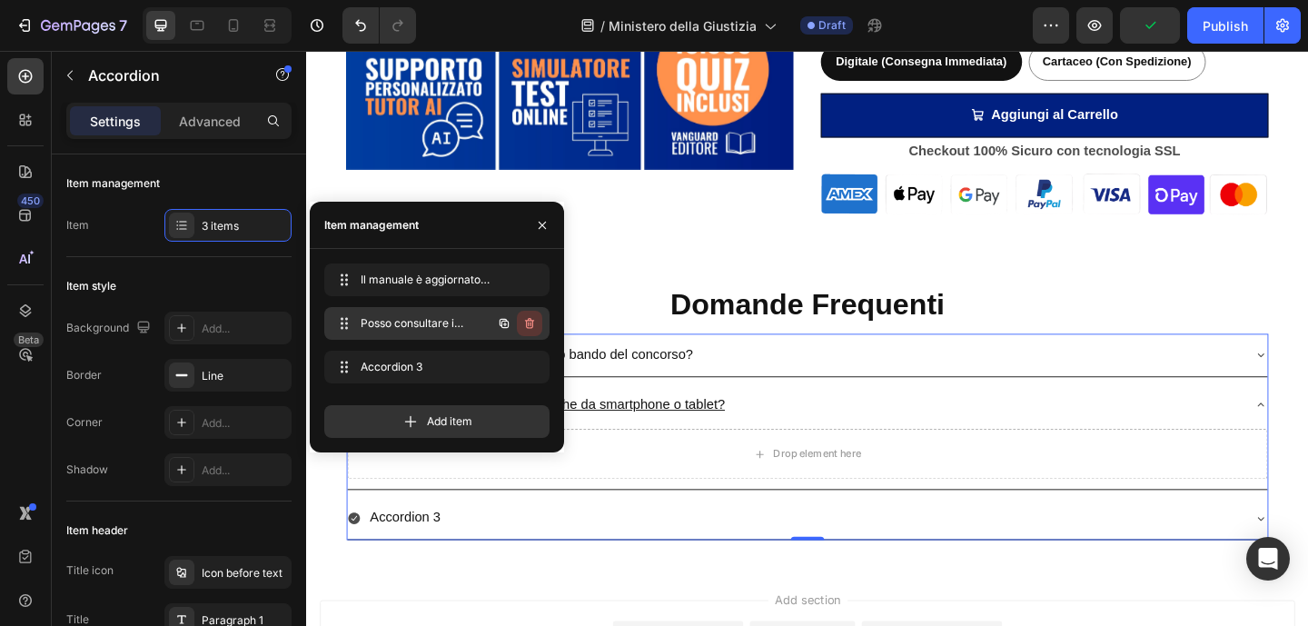
click at [531, 321] on icon "button" at bounding box center [529, 323] width 15 height 15
click at [530, 321] on div "Delete" at bounding box center [517, 323] width 34 height 16
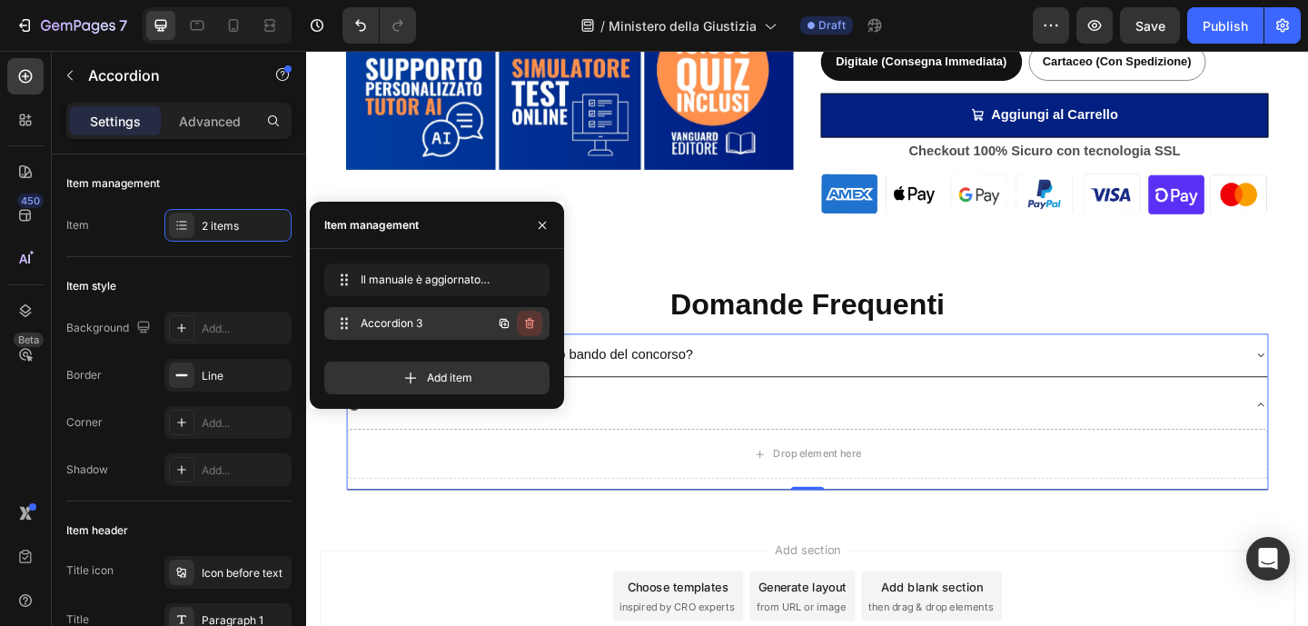
click at [529, 321] on icon "button" at bounding box center [529, 323] width 9 height 11
click at [529, 326] on div "Delete" at bounding box center [517, 323] width 34 height 16
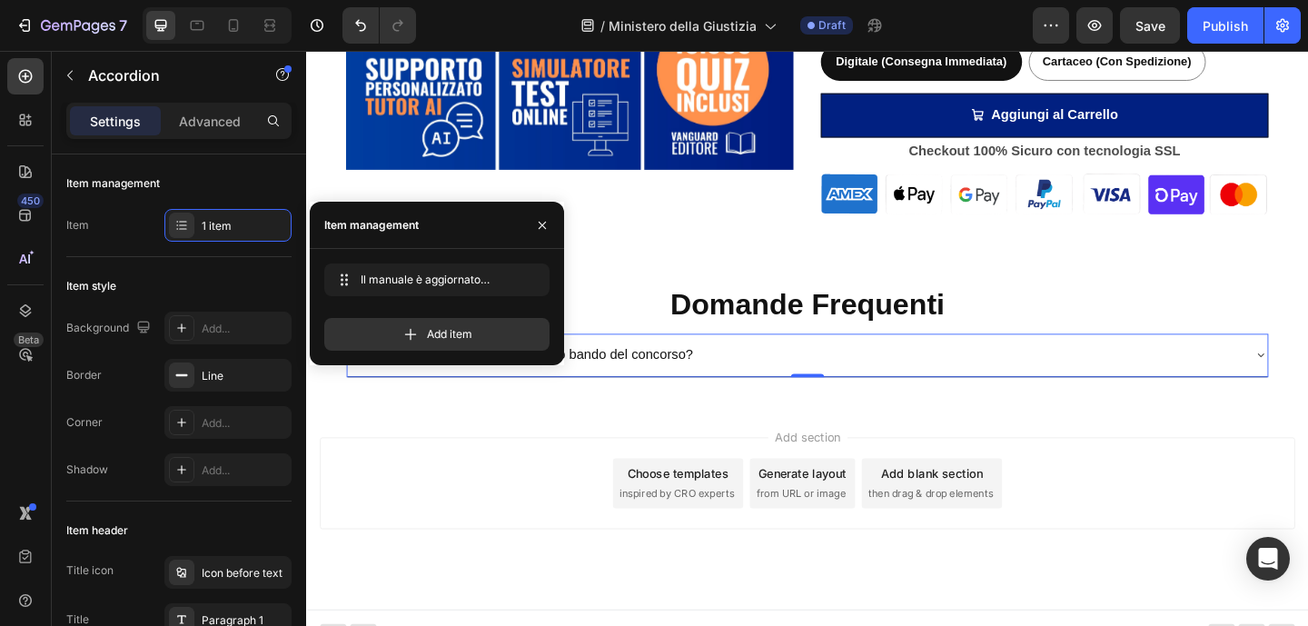
click at [899, 380] on div "Il manuale è aggiornato all’ultimo bando del concorso?" at bounding box center [837, 382] width 972 height 32
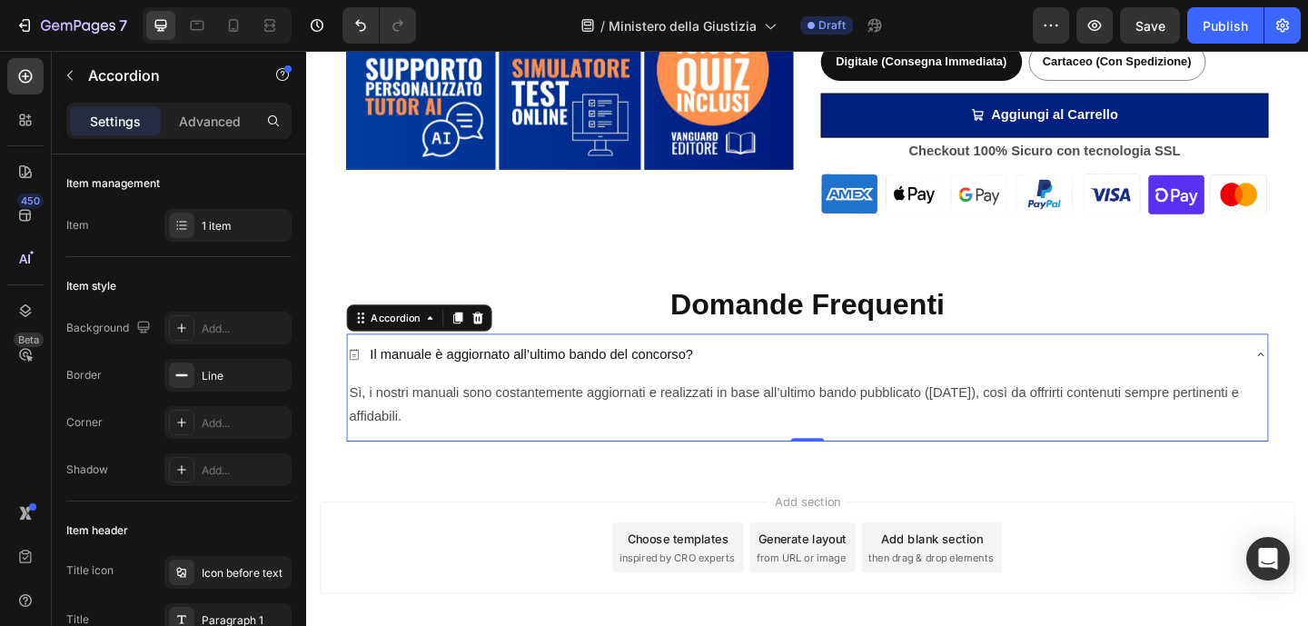
click at [811, 378] on div "Il manuale è aggiornato all’ultimo bando del concorso?" at bounding box center [837, 382] width 972 height 32
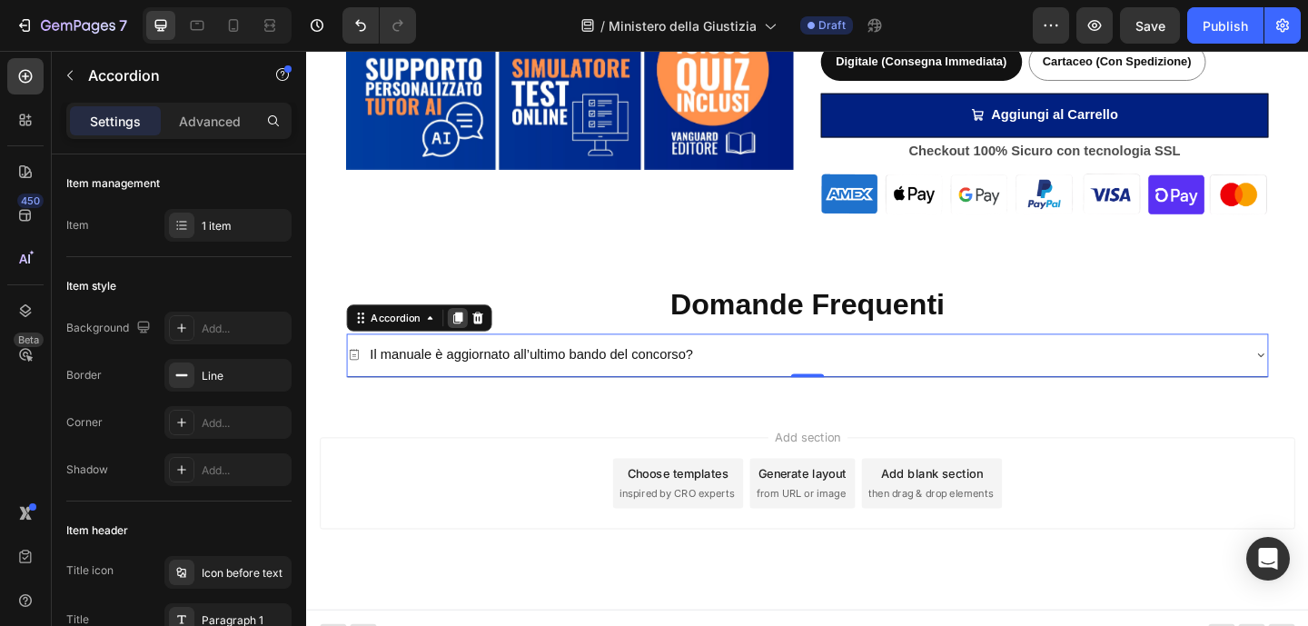
click at [470, 339] on icon at bounding box center [471, 341] width 10 height 13
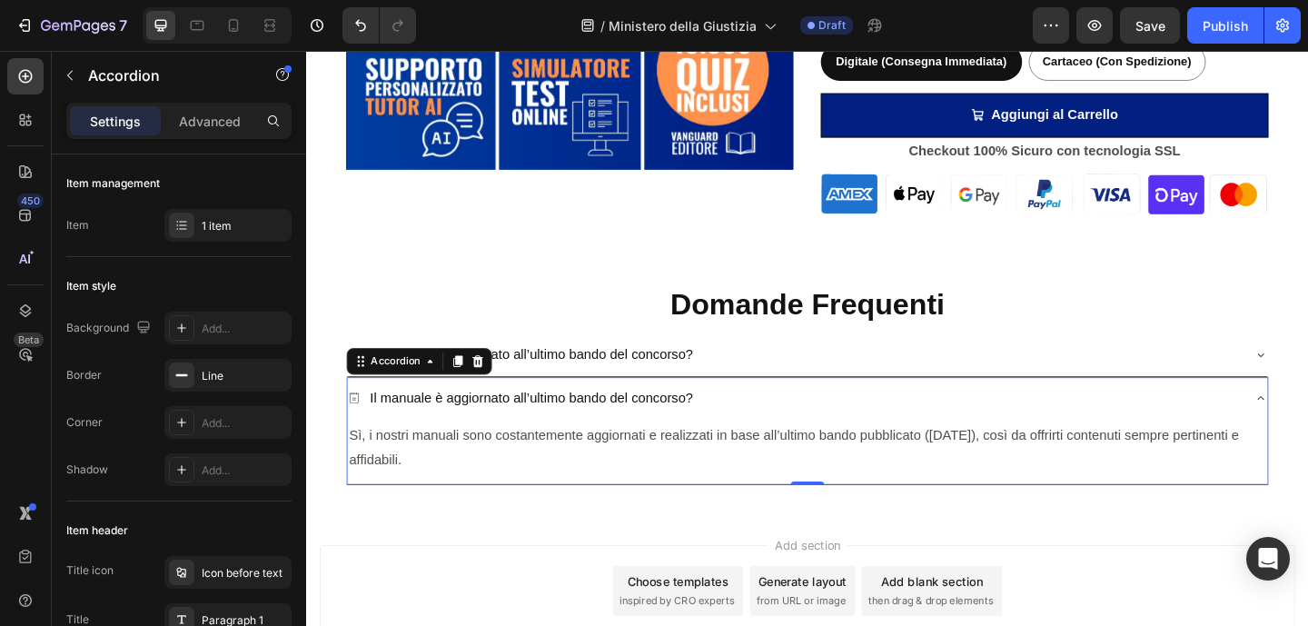
click at [543, 423] on p "Il manuale è aggiornato all’ultimo bando del concorso?" at bounding box center [550, 429] width 351 height 26
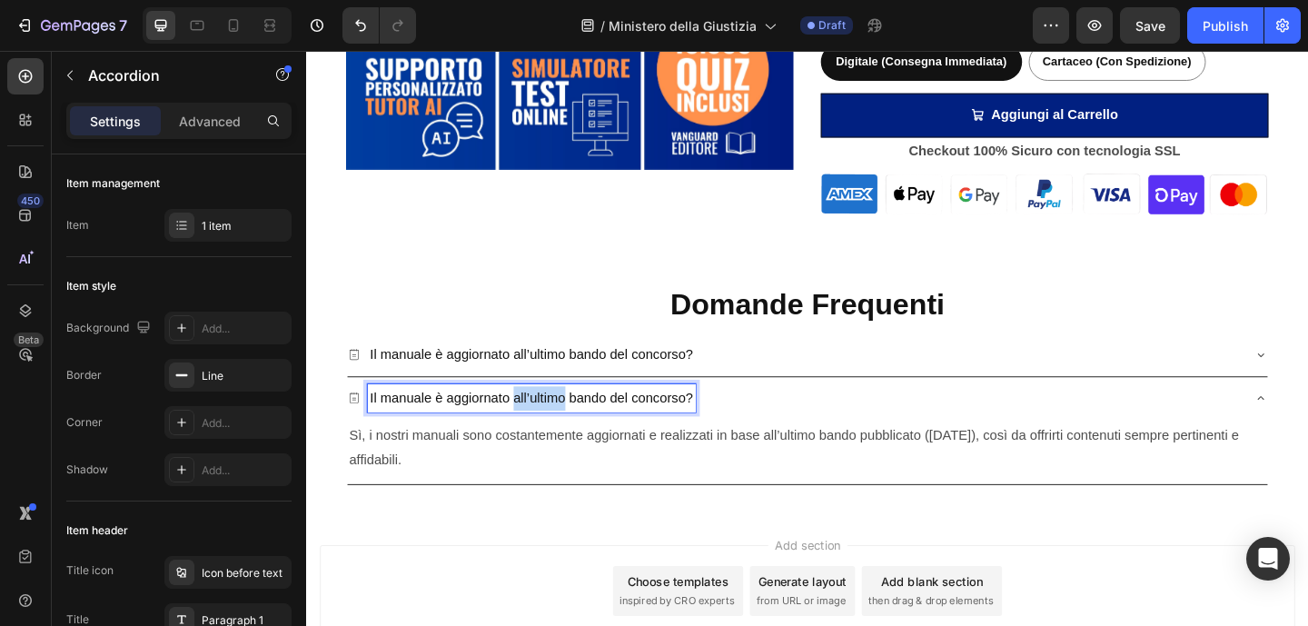
click at [543, 423] on p "Il manuale è aggiornato all’ultimo bando del concorso?" at bounding box center [550, 429] width 351 height 26
click at [582, 471] on span "Sì, i nostri manuali sono costantemente aggiornati e realizzati in base all’ult…" at bounding box center [836, 482] width 968 height 42
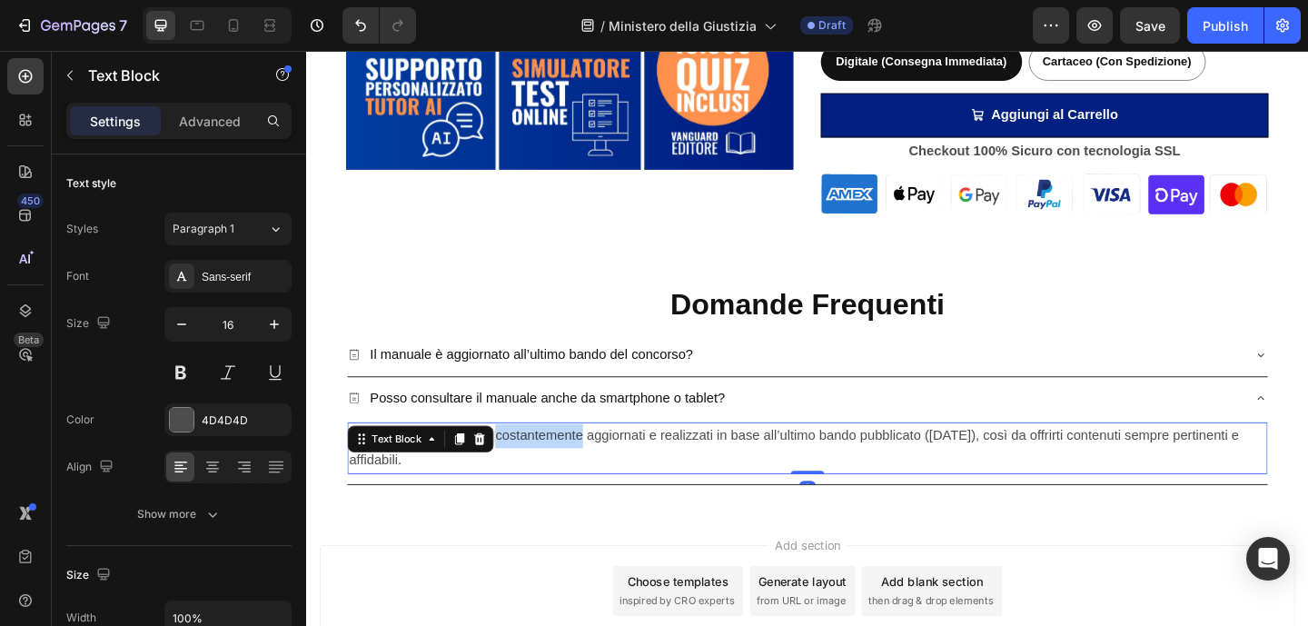
click at [582, 471] on span "Sì, i nostri manuali sono costantemente aggiornati e realizzati in base all’ult…" at bounding box center [836, 482] width 968 height 42
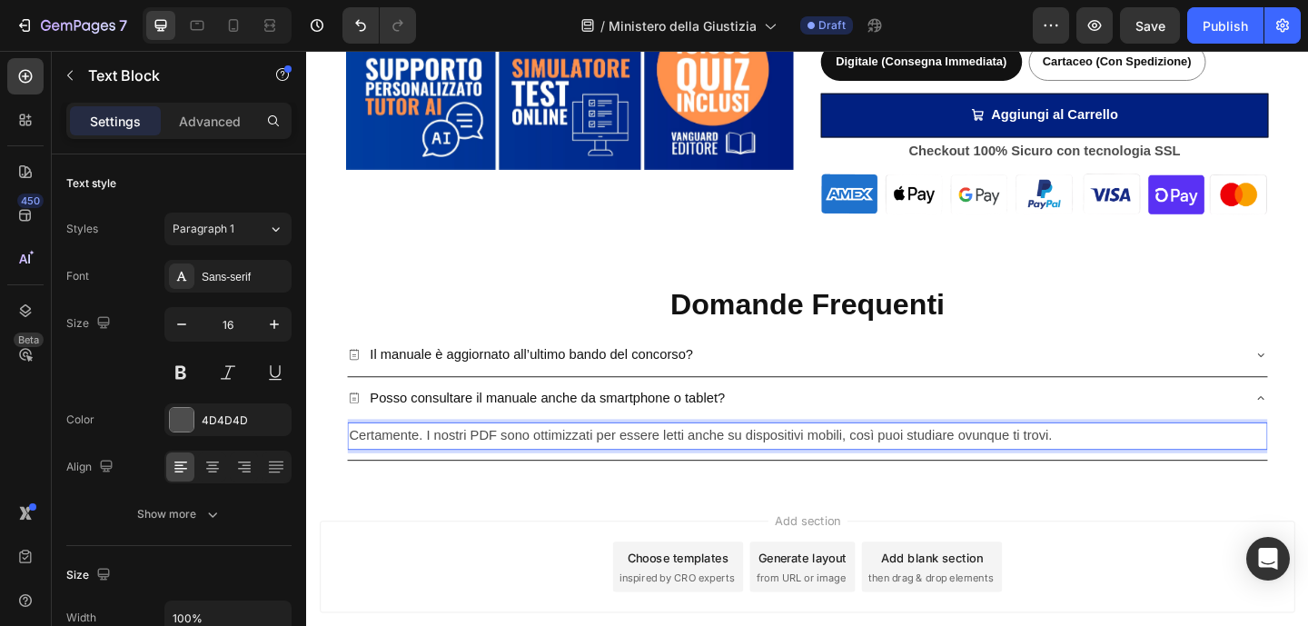
click at [595, 527] on div "Add section Choose templates inspired by CRO experts Generate layout from URL o…" at bounding box center [851, 637] width 1090 height 223
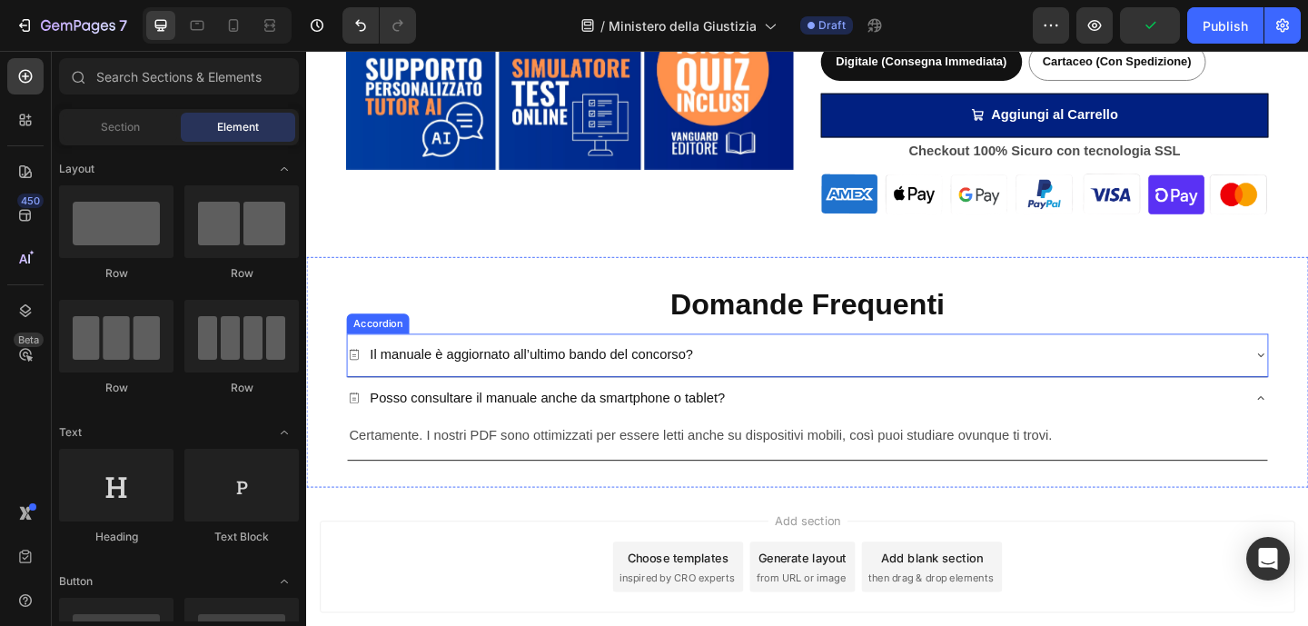
click at [998, 408] on div "Posso consultare il manuale anche da smartphone o tablet?" at bounding box center [851, 429] width 1001 height 46
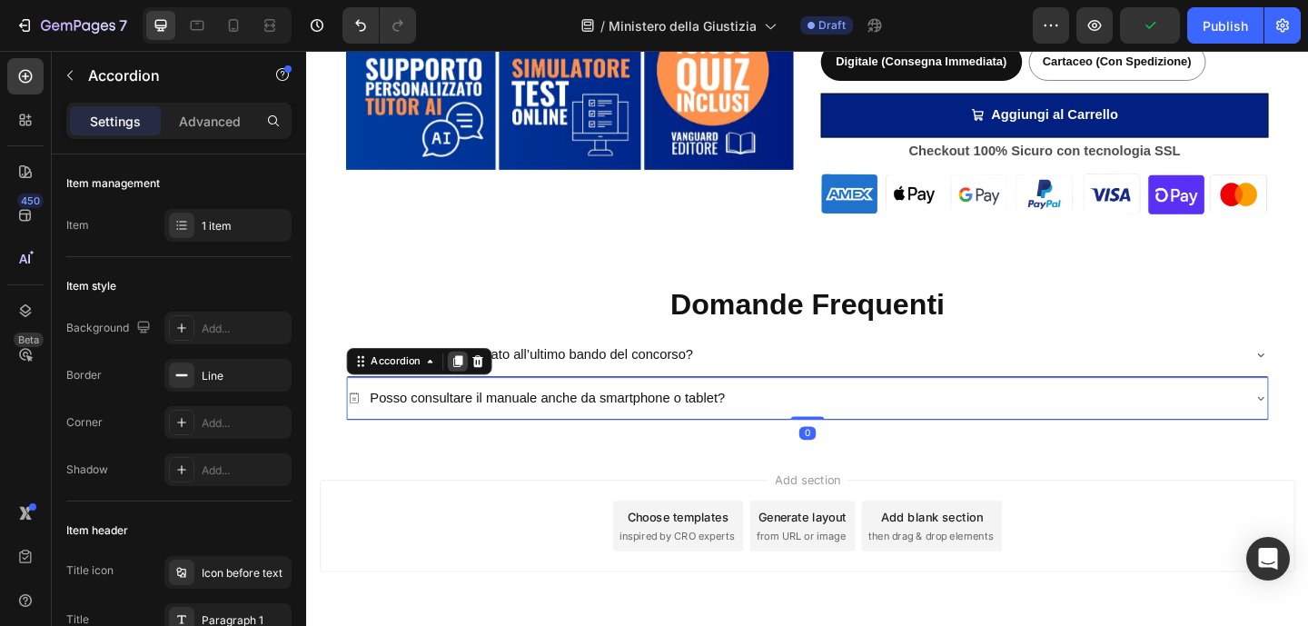
click at [474, 394] on div at bounding box center [470, 389] width 22 height 22
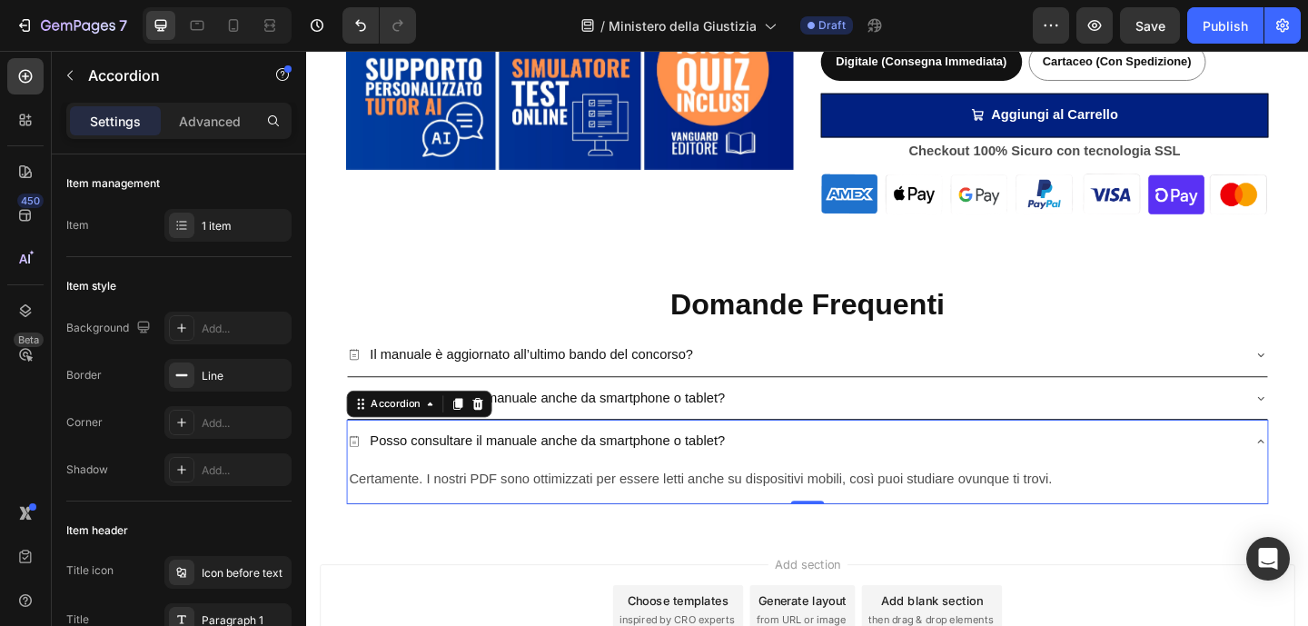
click at [564, 475] on p "Posso consultare il manuale anche da smartphone o tablet?" at bounding box center [568, 475] width 386 height 26
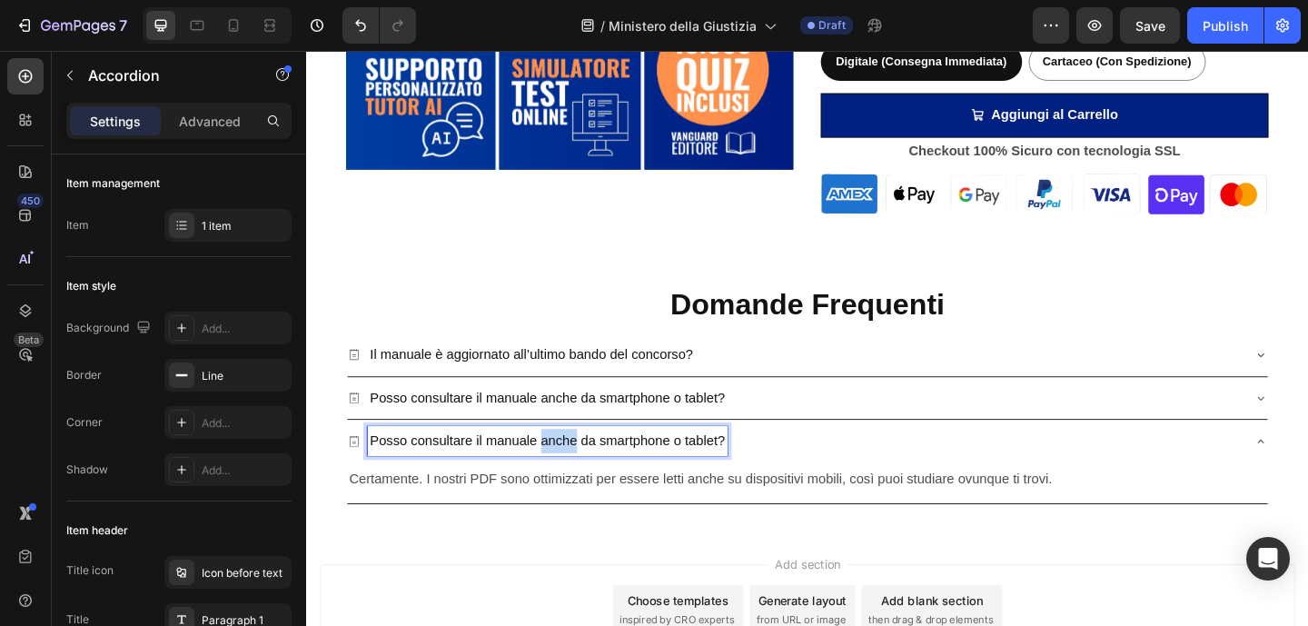
click at [564, 475] on p "Posso consultare il manuale anche da smartphone o tablet?" at bounding box center [568, 475] width 386 height 26
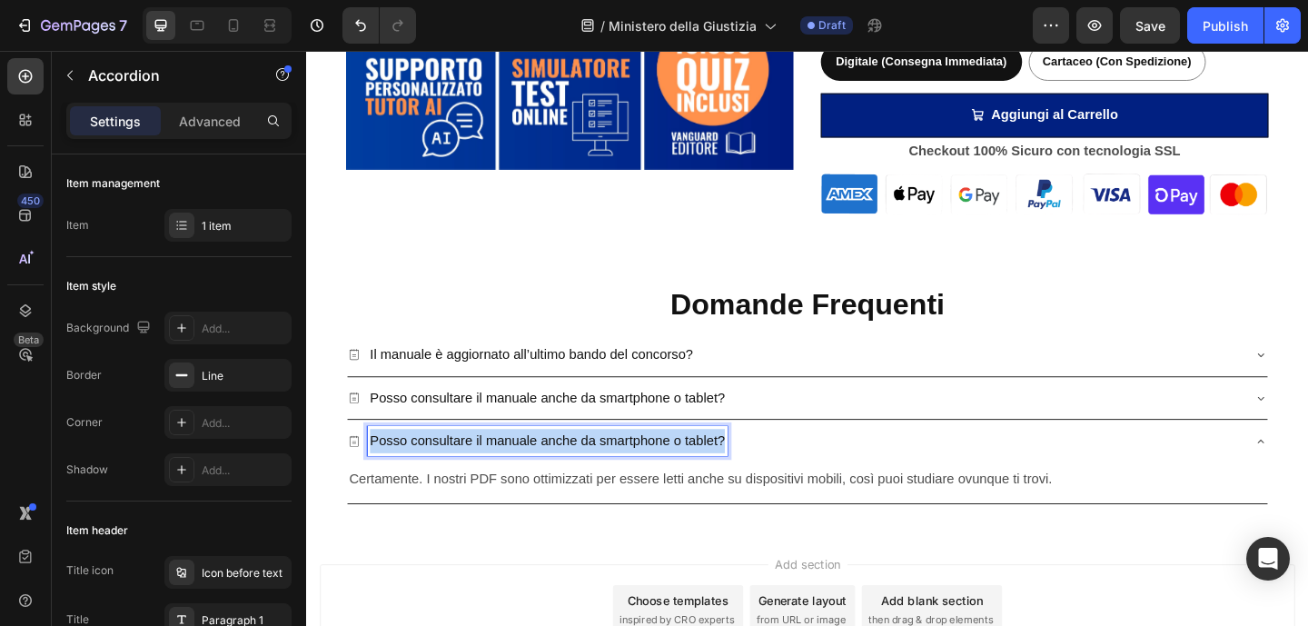
click at [564, 475] on p "Posso consultare il manuale anche da smartphone o tablet?" at bounding box center [568, 475] width 386 height 26
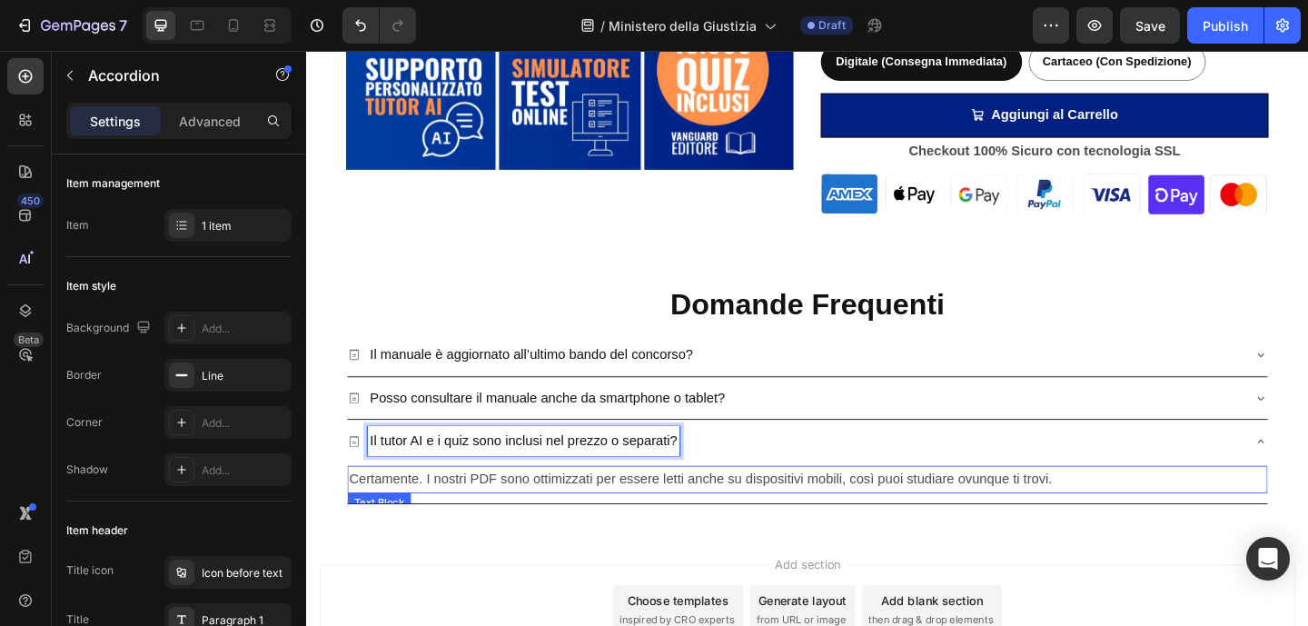
click at [498, 517] on span "Certamente. I nostri PDF sono ottimizzati per essere letti anche su dispositivi…" at bounding box center [734, 516] width 765 height 15
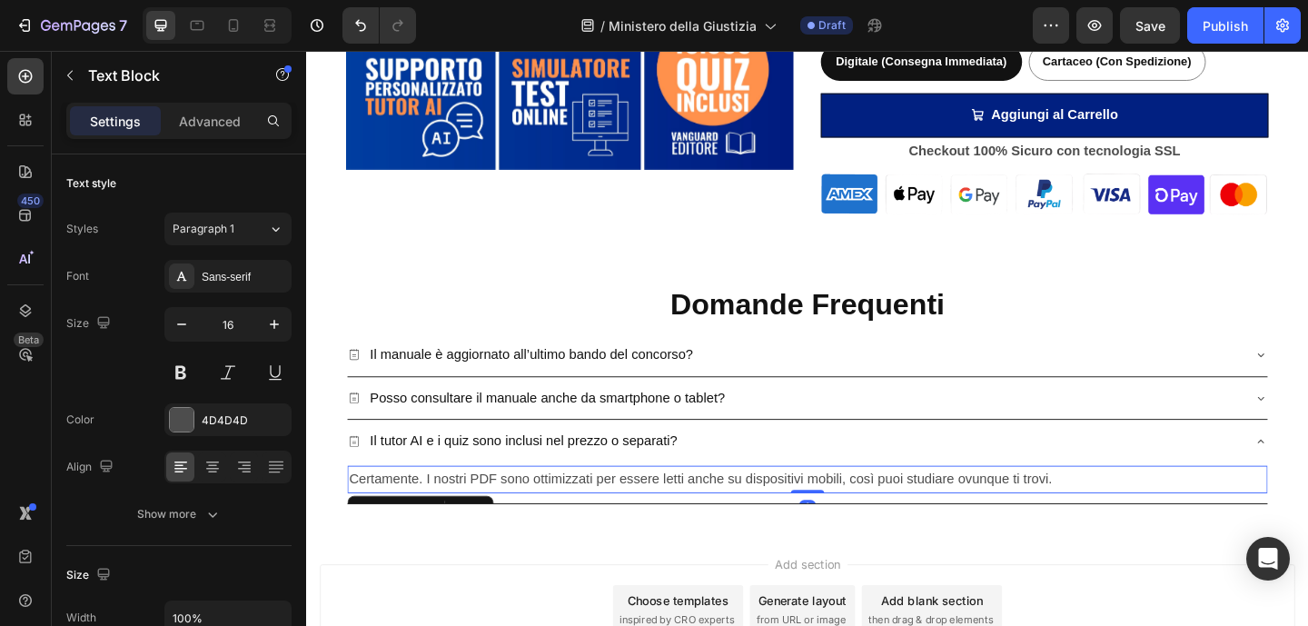
click at [497, 517] on span "Certamente. I nostri PDF sono ottimizzati per essere letti anche su dispositivi…" at bounding box center [734, 516] width 765 height 15
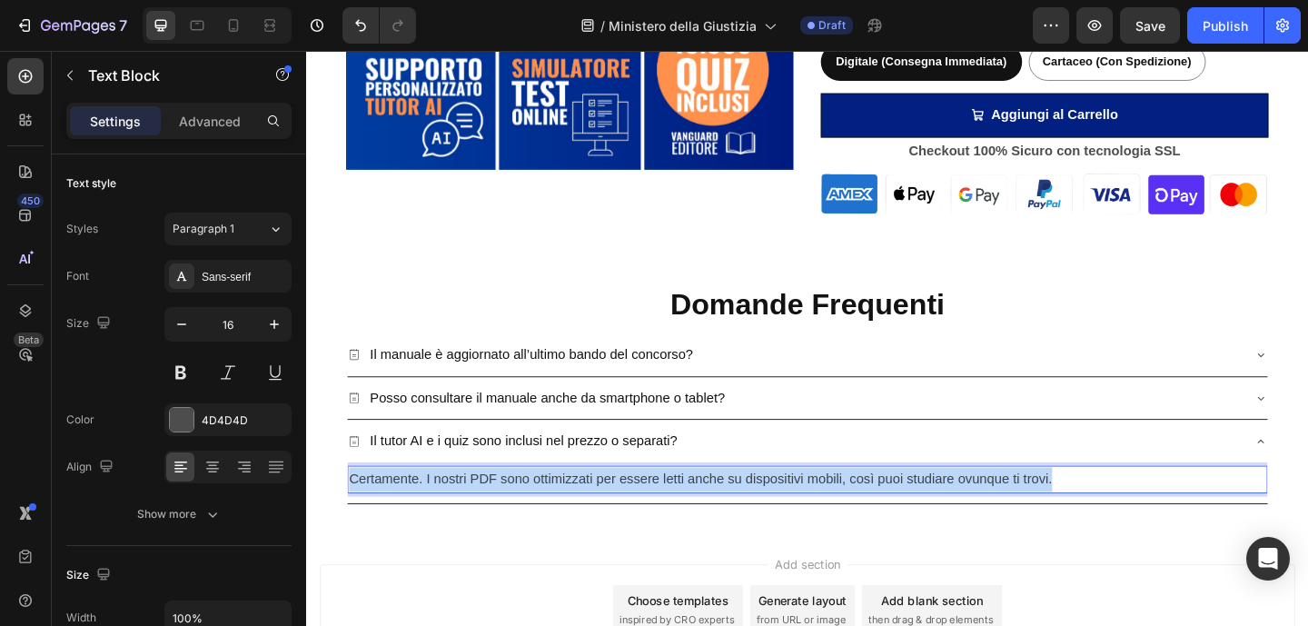
click at [497, 517] on span "Certamente. I nostri PDF sono ottimizzati per essere letti anche su dispositivi…" at bounding box center [734, 516] width 765 height 15
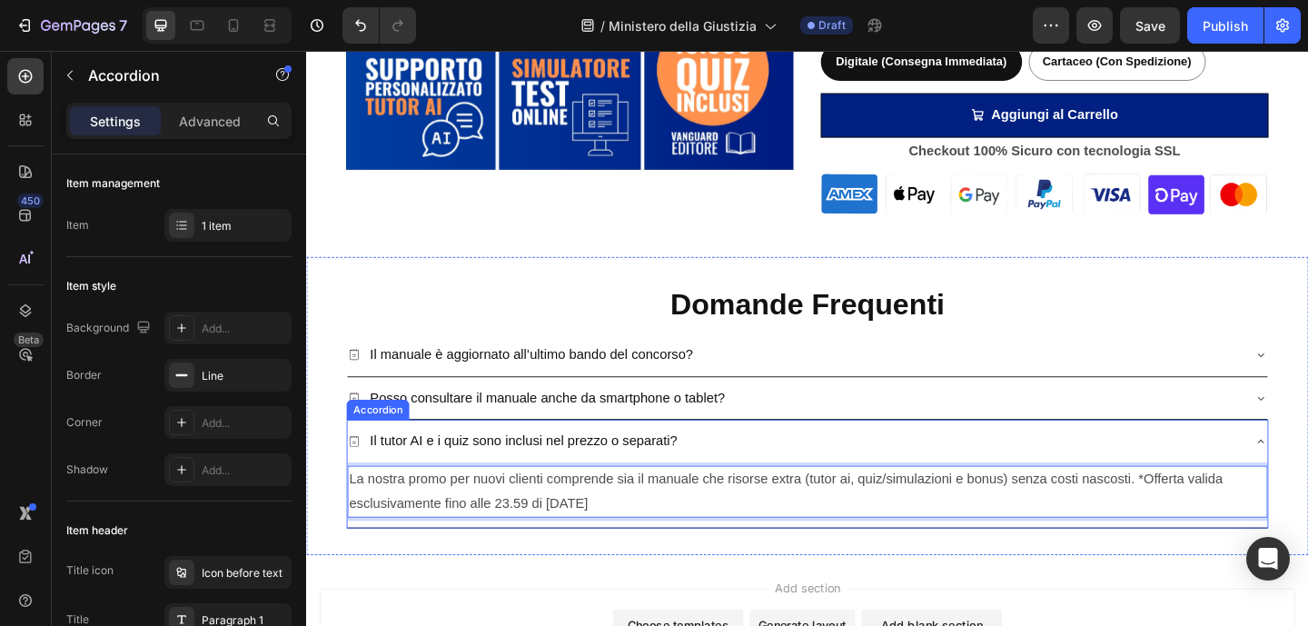
click at [795, 473] on div "Il tutor AI e i quiz sono inclusi nel prezzo o separati?" at bounding box center [837, 475] width 972 height 32
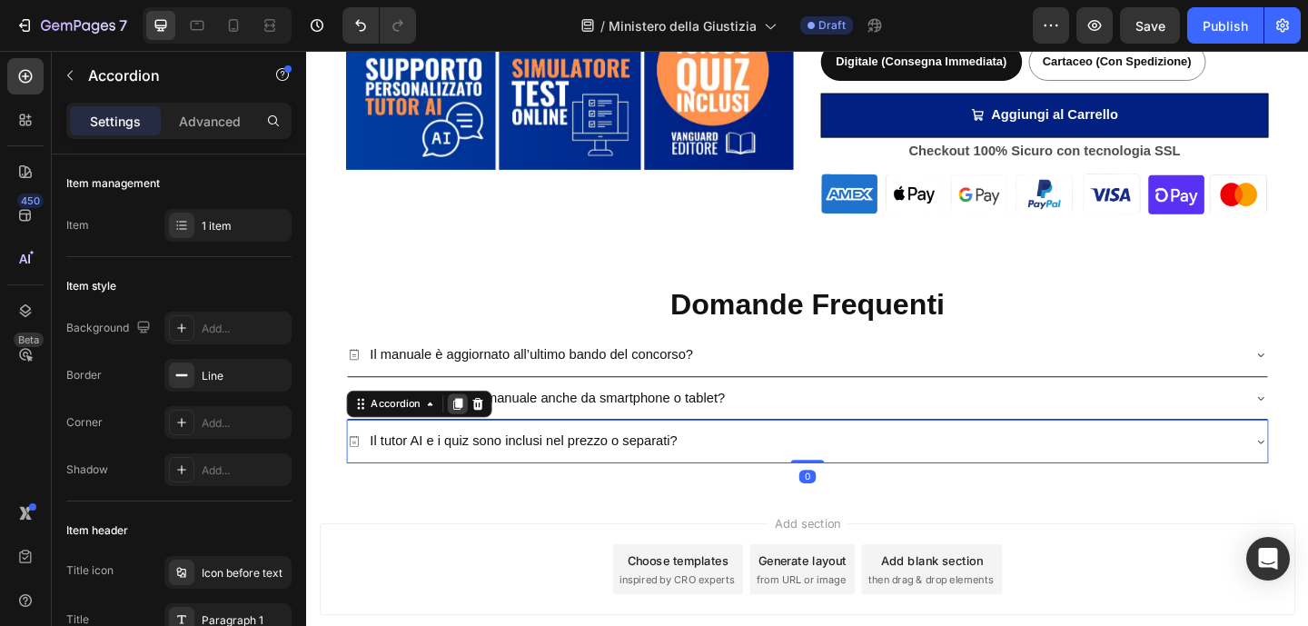
click at [471, 441] on div at bounding box center [470, 435] width 22 height 22
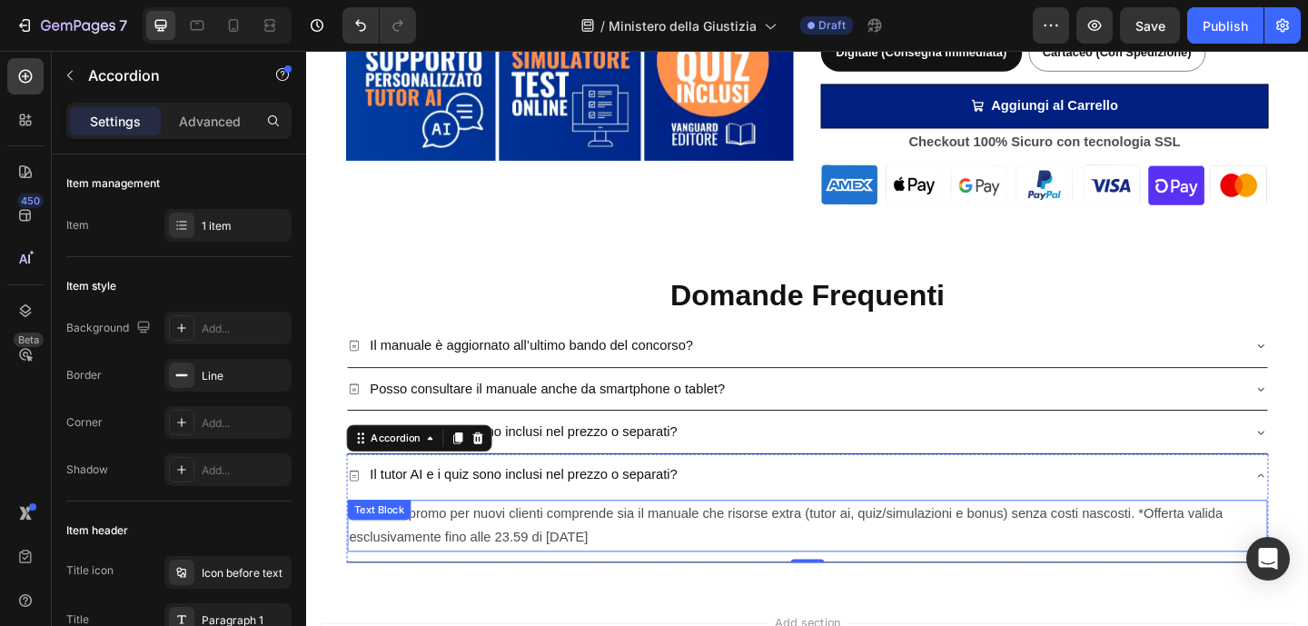
scroll to position [3927, 0]
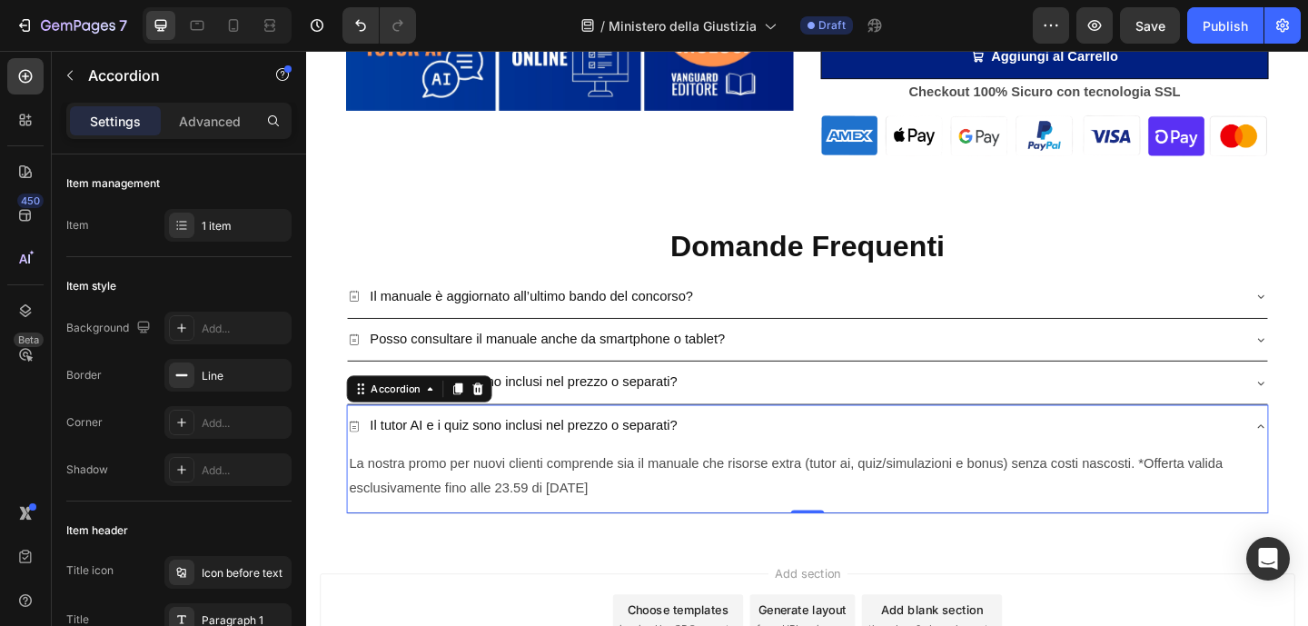
click at [603, 449] on p "Il tutor AI e i quiz sono inclusi nel prezzo o separati?" at bounding box center [542, 459] width 334 height 26
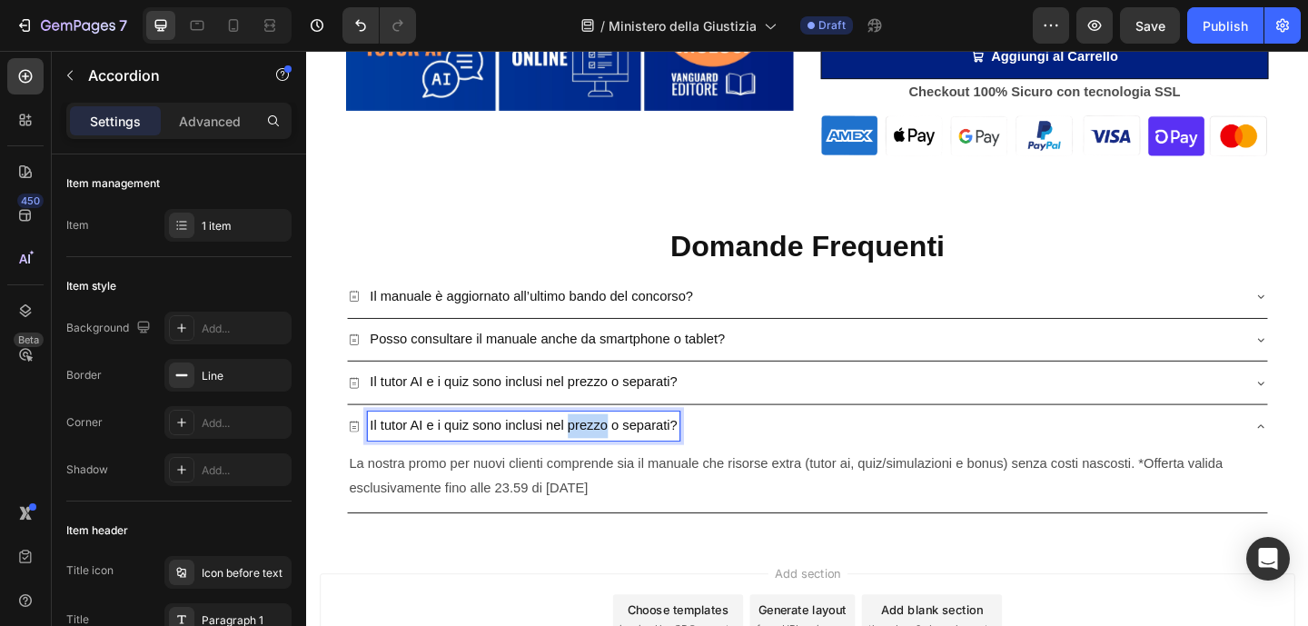
click at [603, 449] on p "Il tutor AI e i quiz sono inclusi nel prezzo o separati?" at bounding box center [542, 459] width 334 height 26
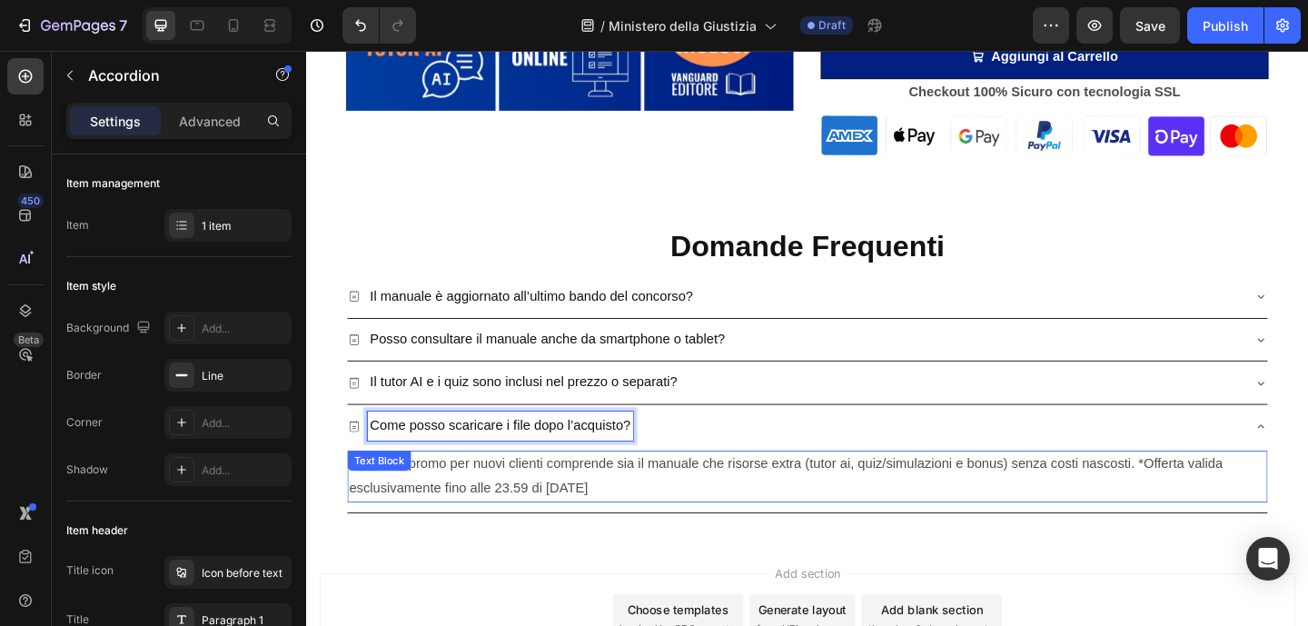
click at [558, 512] on p "La nostra promo per nuovi clienti comprende sia il manuale che risorse extra (t…" at bounding box center [850, 514] width 997 height 53
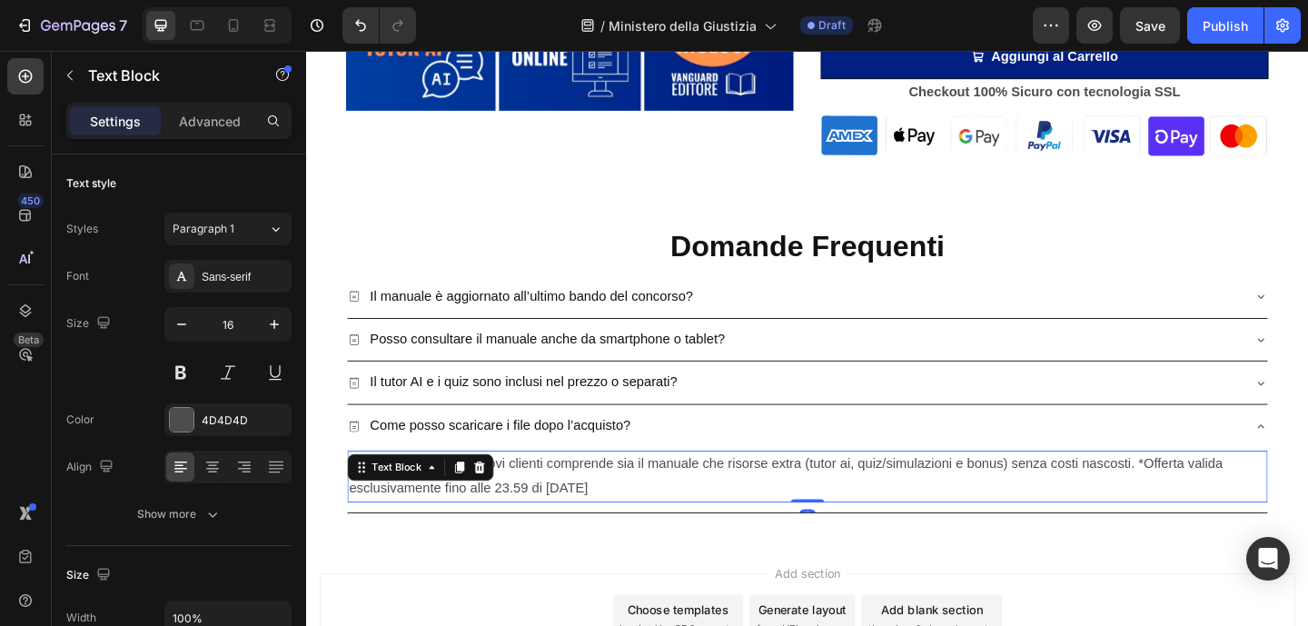
click at [557, 512] on p "La nostra promo per nuovi clienti comprende sia il manuale che risorse extra (t…" at bounding box center [850, 514] width 997 height 53
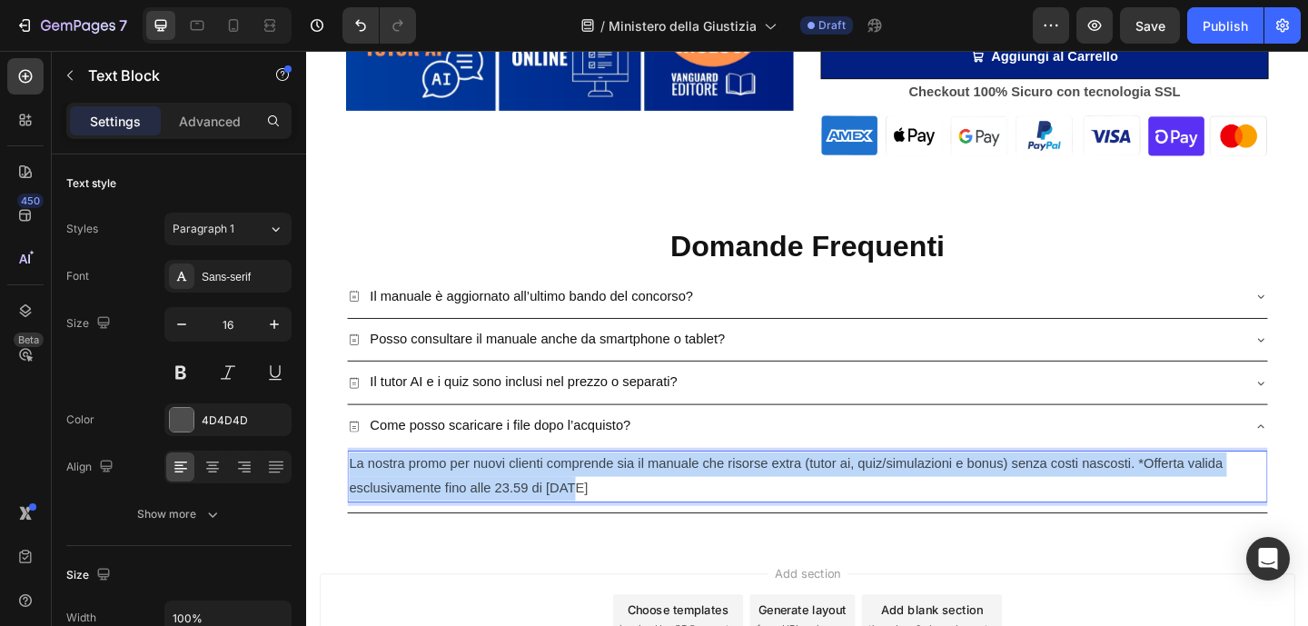
click at [557, 512] on p "La nostra promo per nuovi clienti comprende sia il manuale che risorse extra (t…" at bounding box center [850, 514] width 997 height 53
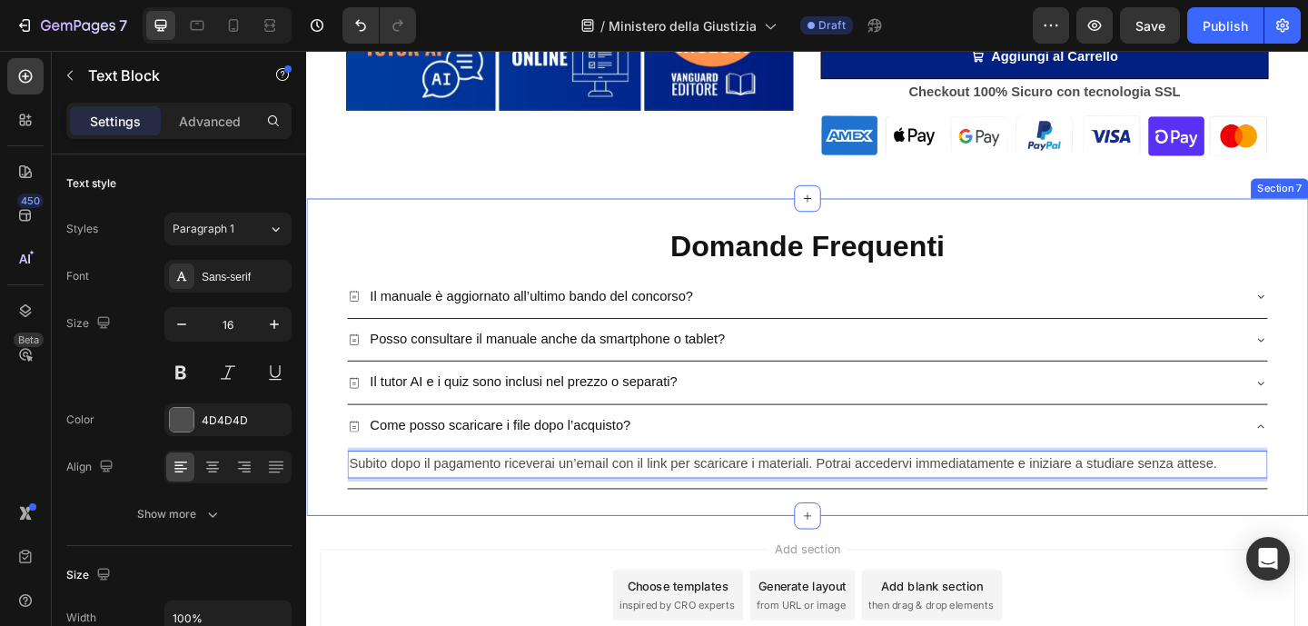
click at [552, 528] on div "Domande Frequenti Heading Il manuale è aggiornato all’ultimo bando del concorso…" at bounding box center [851, 384] width 1090 height 344
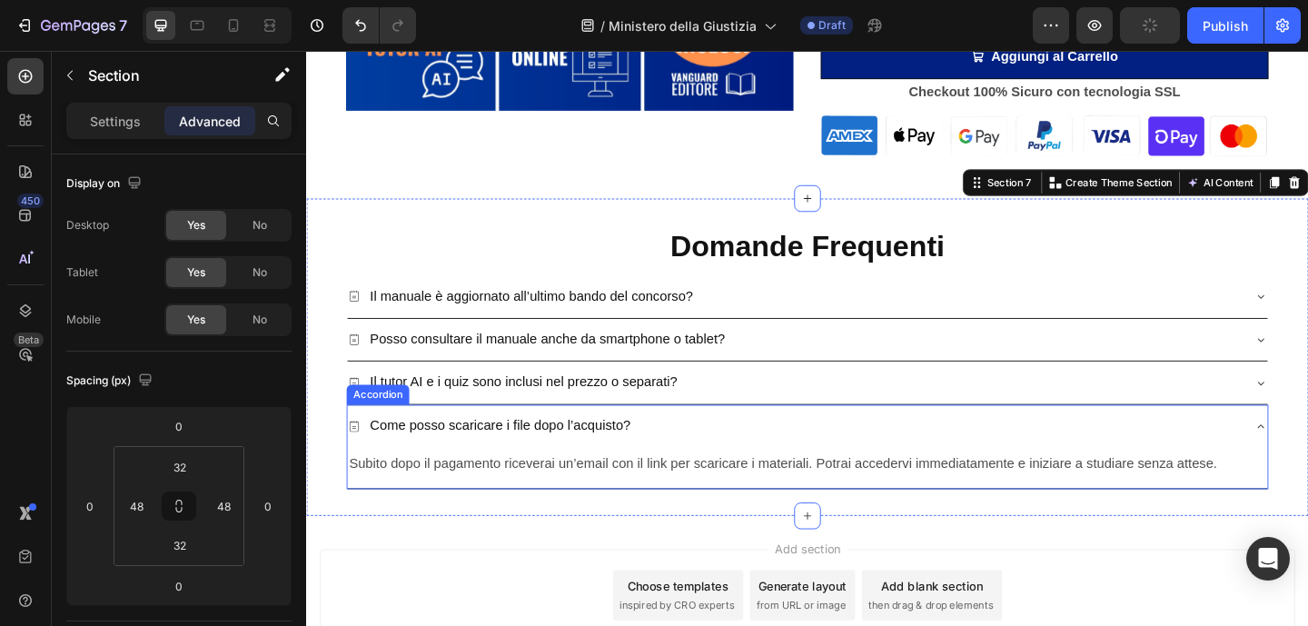
click at [596, 469] on p "Come posso scaricare i file dopo l’acquisto?" at bounding box center [516, 459] width 283 height 26
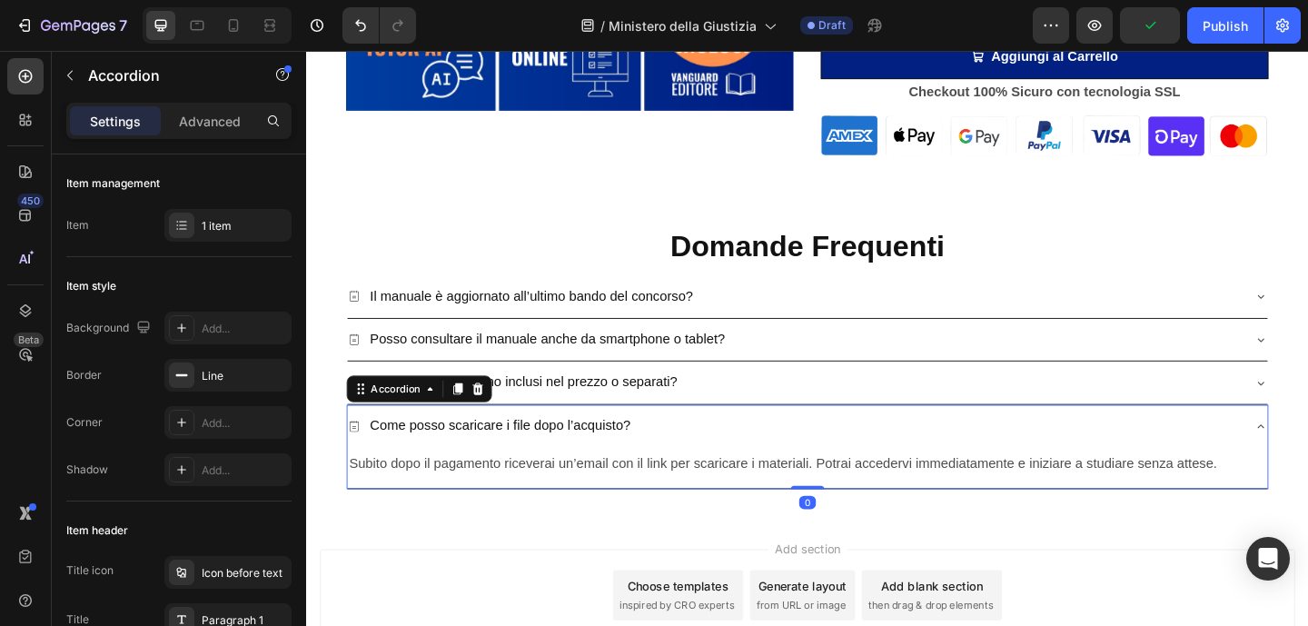
click at [848, 459] on div "Come posso scaricare i file dopo l’acquisto?" at bounding box center [837, 459] width 972 height 32
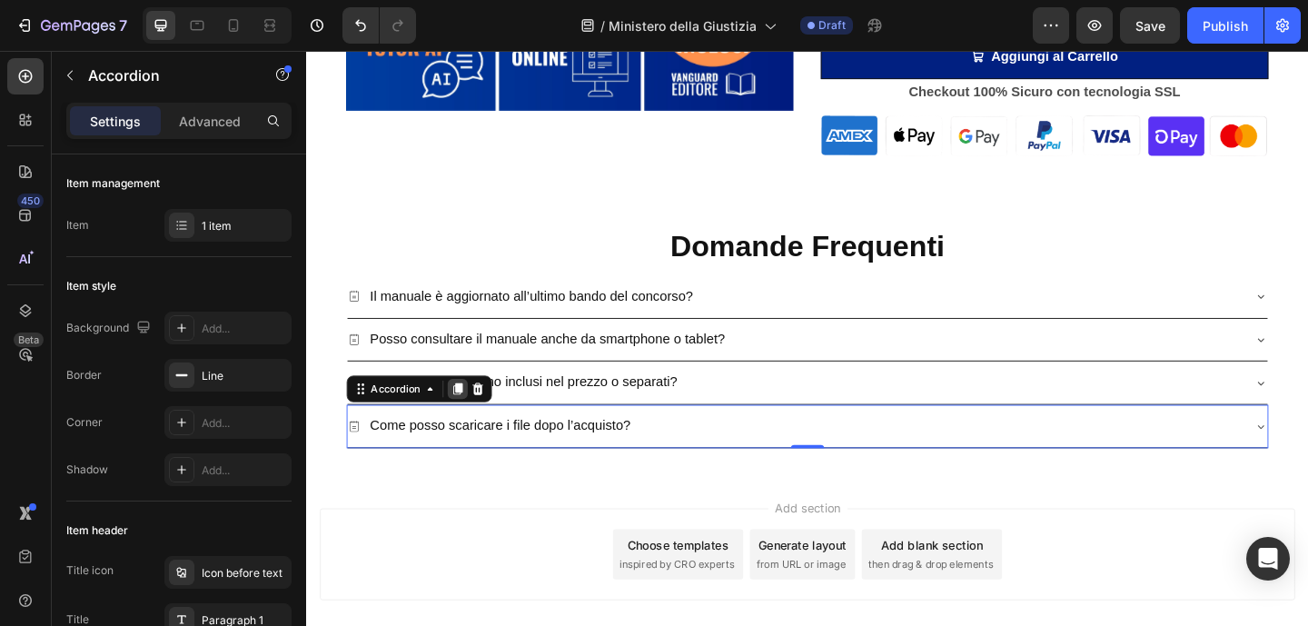
click at [477, 417] on icon at bounding box center [470, 418] width 15 height 15
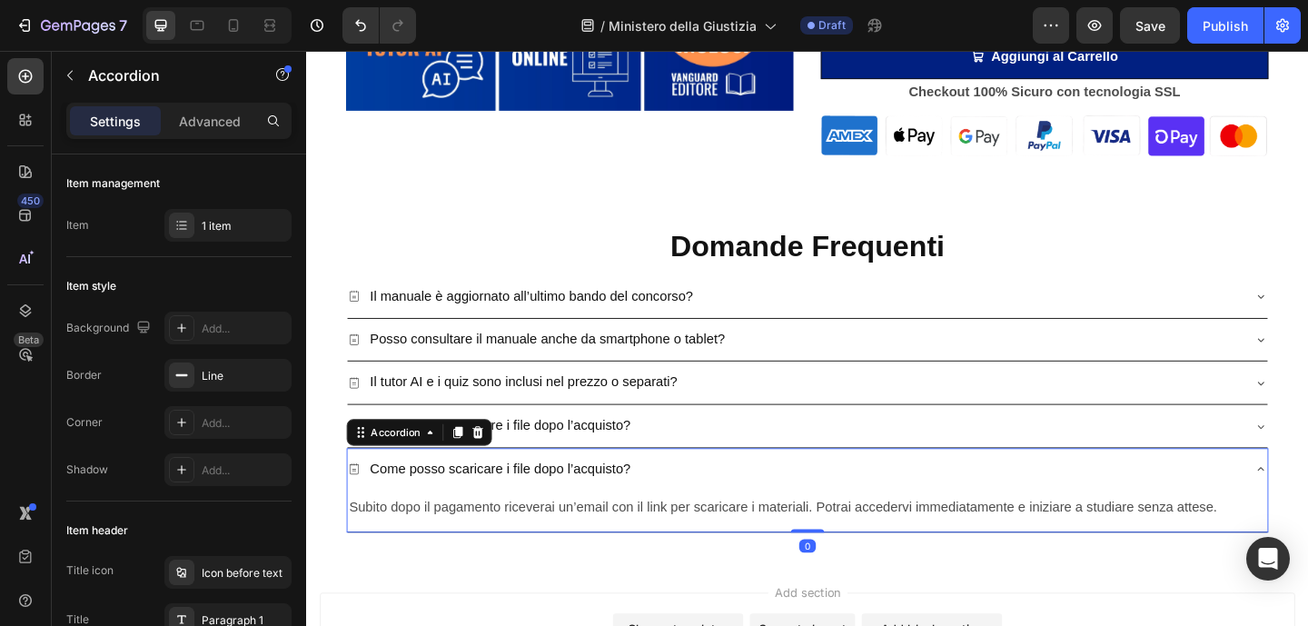
click at [480, 509] on p "Come posso scaricare i file dopo l’acquisto?" at bounding box center [516, 506] width 283 height 26
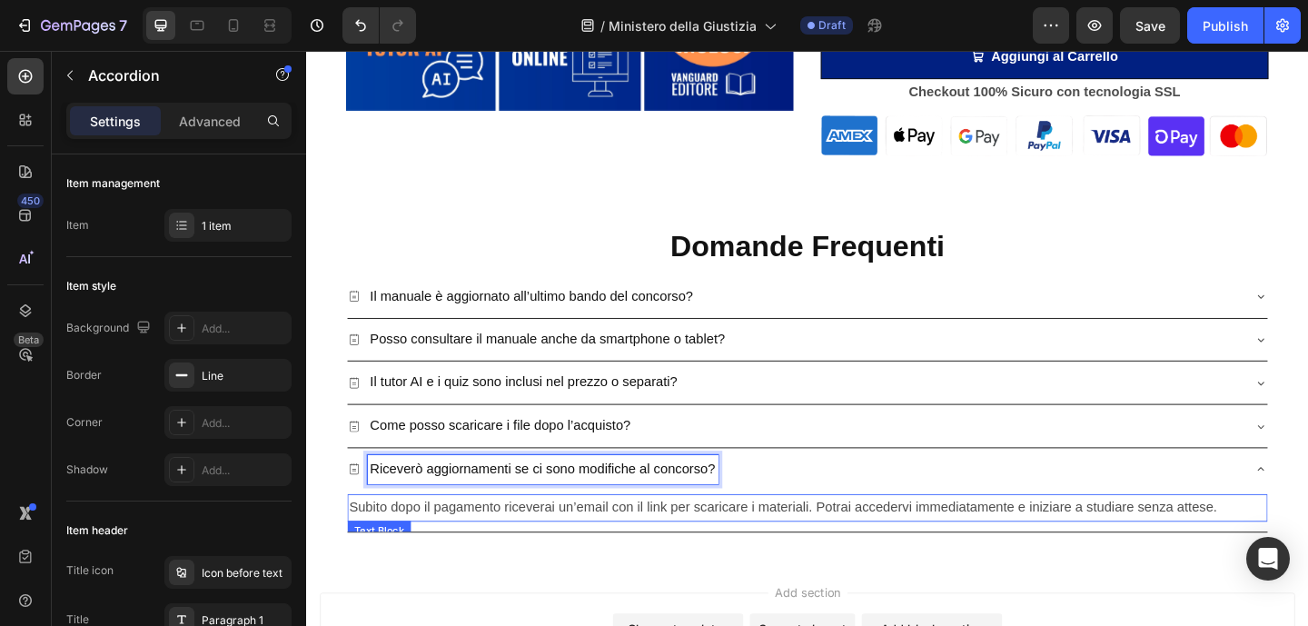
click at [625, 552] on span "Subito dopo il pagamento riceverai un’email con il link per scaricare i materia…" at bounding box center [824, 546] width 944 height 15
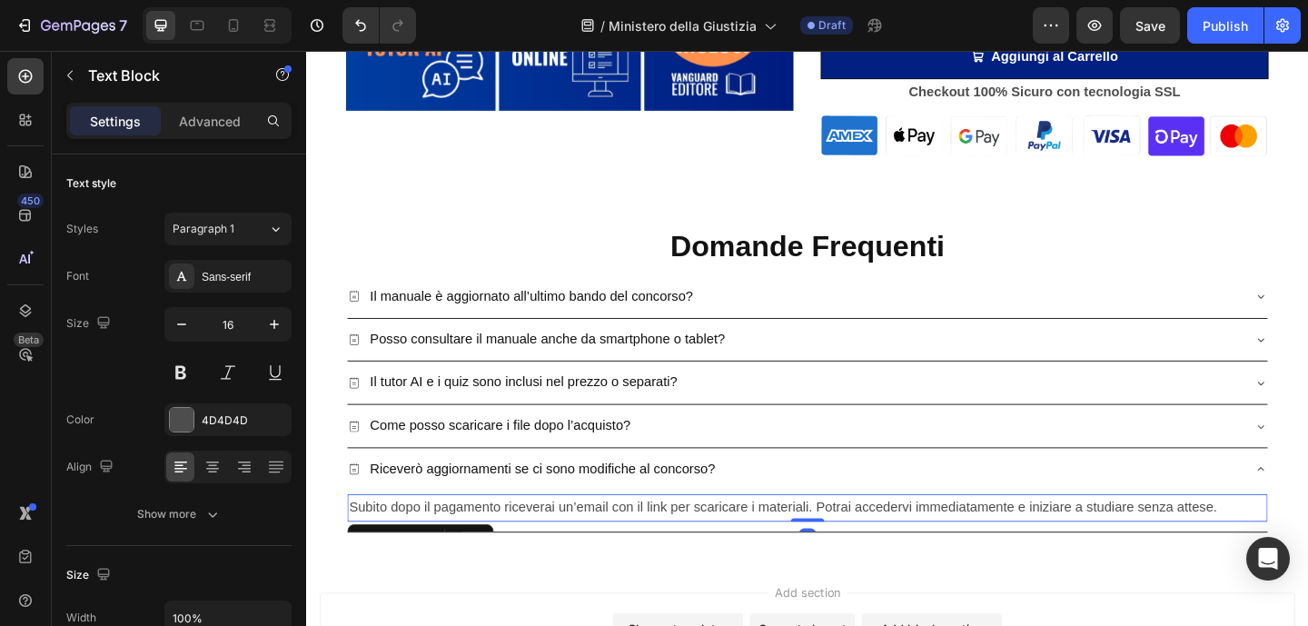
click at [624, 552] on span "Subito dopo il pagamento riceverai un’email con il link per scaricare i materia…" at bounding box center [824, 546] width 944 height 15
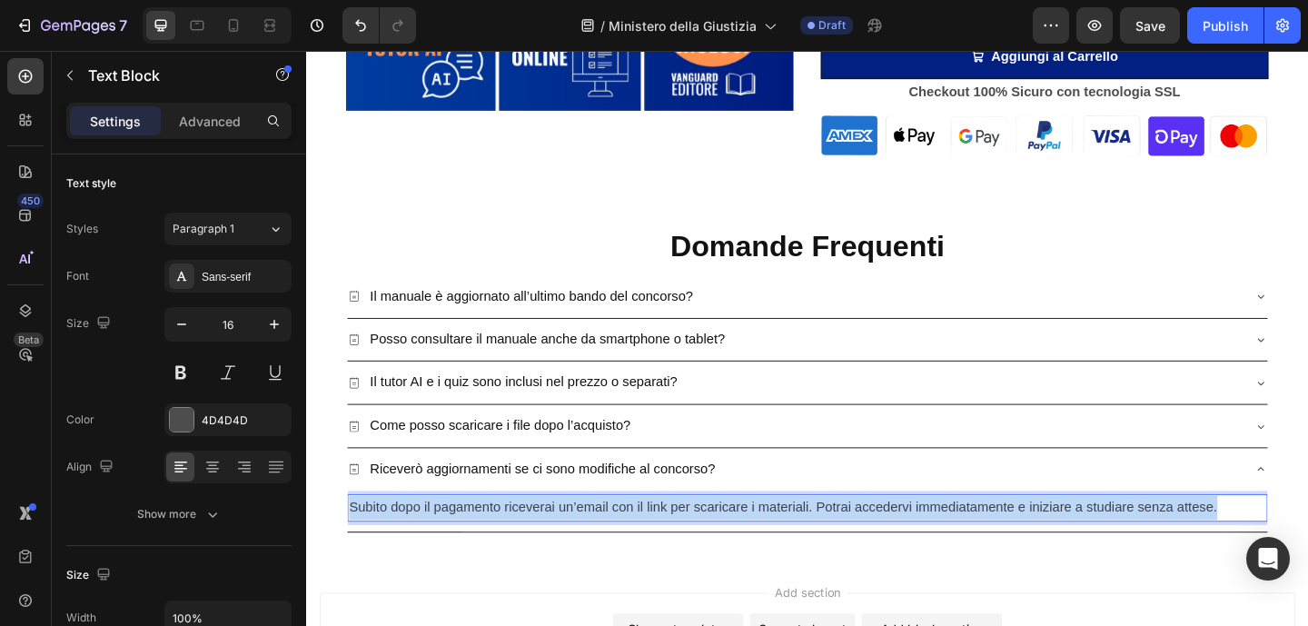
click at [624, 552] on span "Subito dopo il pagamento riceverai un’email con il link per scaricare i materia…" at bounding box center [824, 546] width 944 height 15
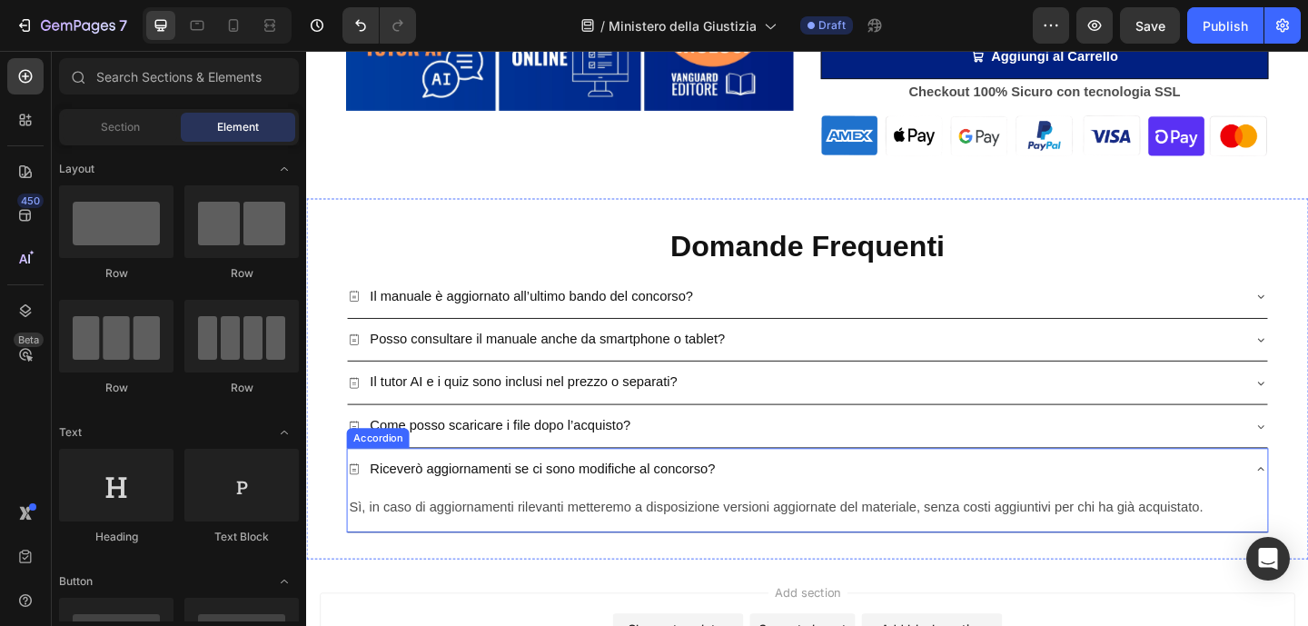
click at [1307, 499] on div "Riceverò aggiornamenti se ci sono modifiche al concorso?" at bounding box center [851, 506] width 1001 height 46
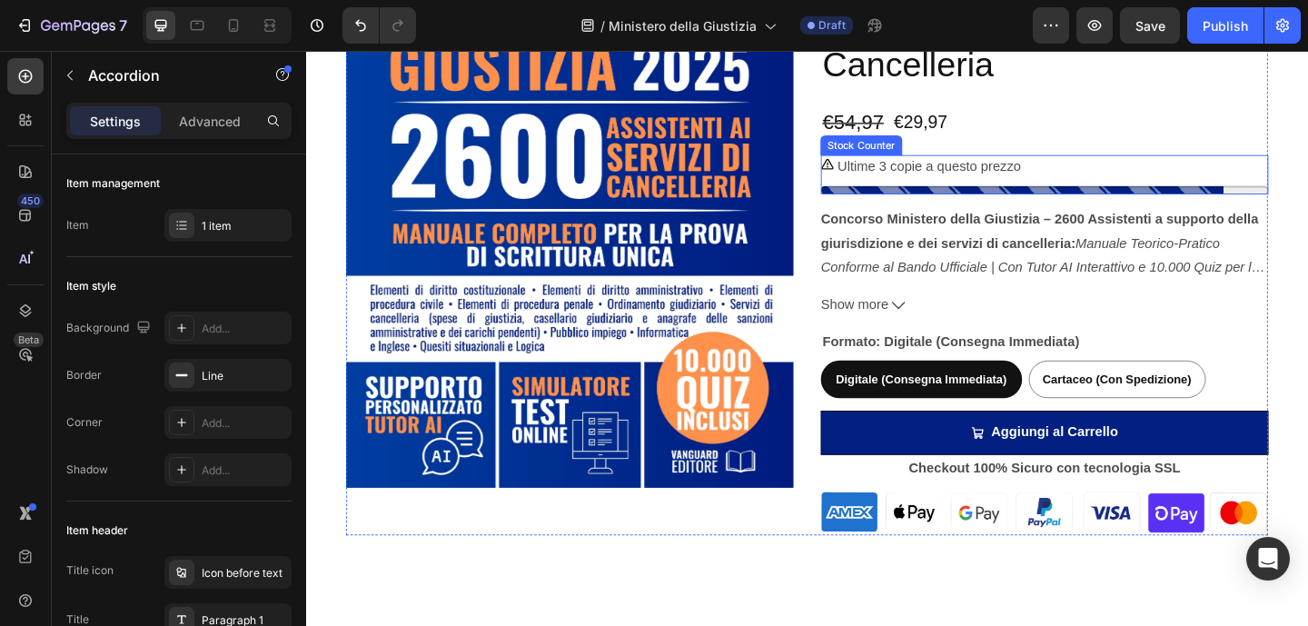
scroll to position [3210, 0]
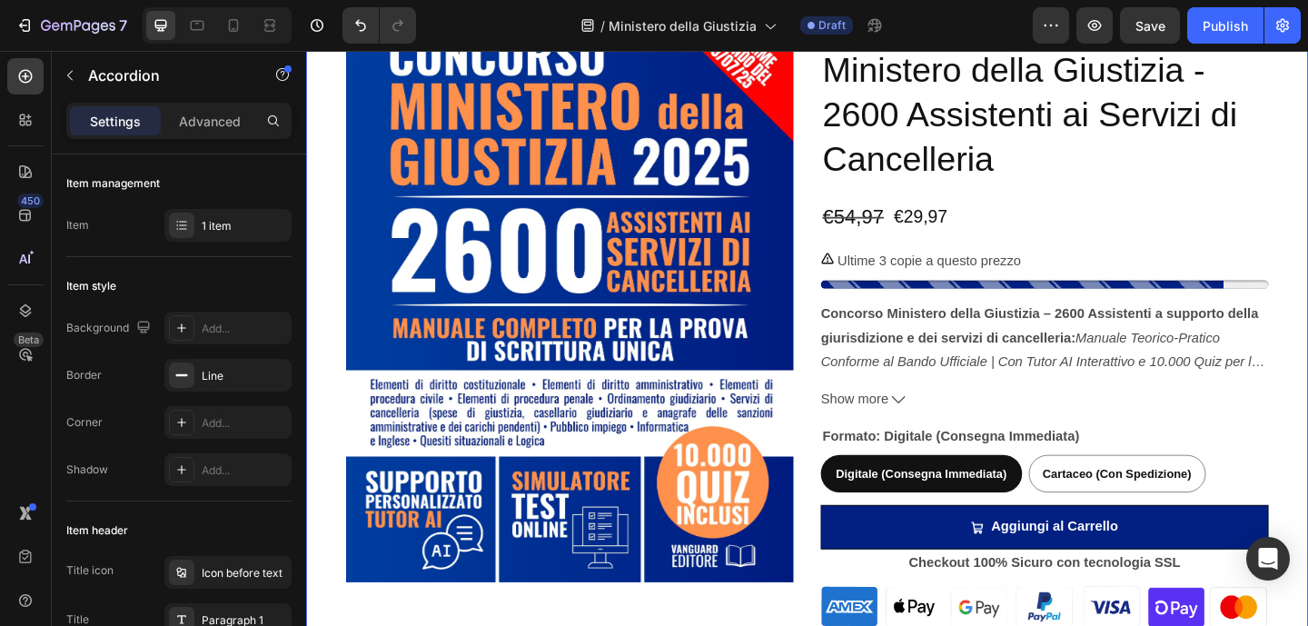
click at [1307, 396] on div "Product Images Manuale per Concorso Ministero della Giustizia - 2600 Assistenti…" at bounding box center [851, 346] width 1090 height 755
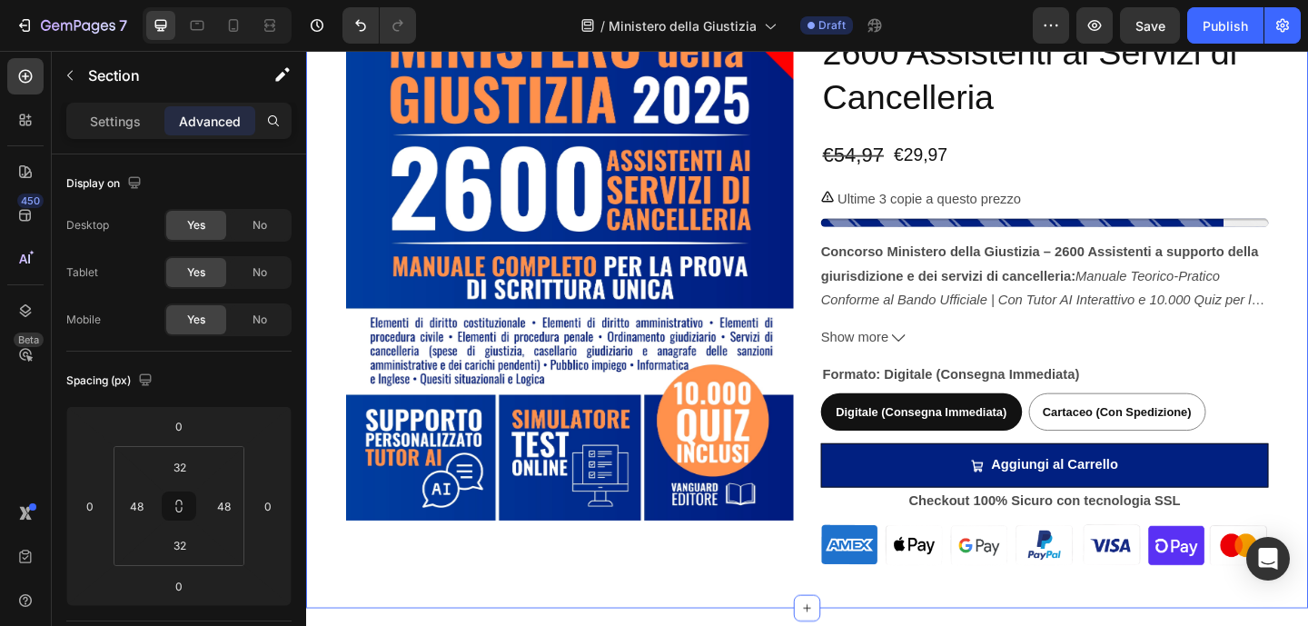
scroll to position [3280, 0]
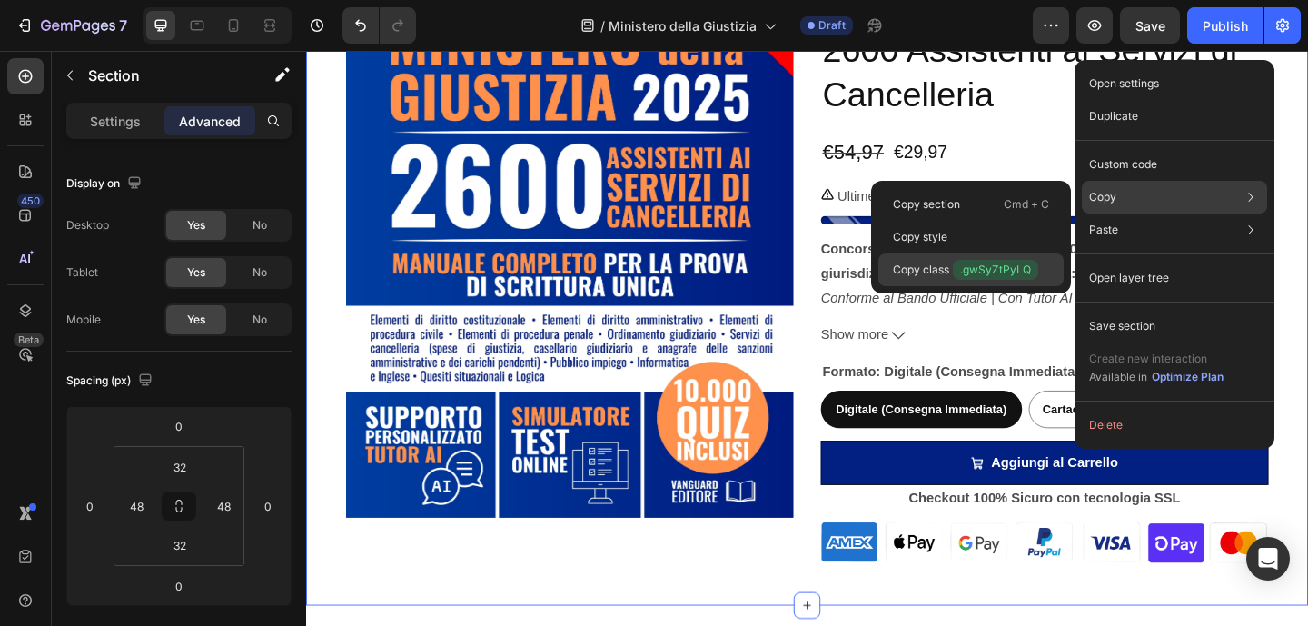
click at [978, 276] on span ".gwSyZtPyLQ" at bounding box center [995, 270] width 85 height 20
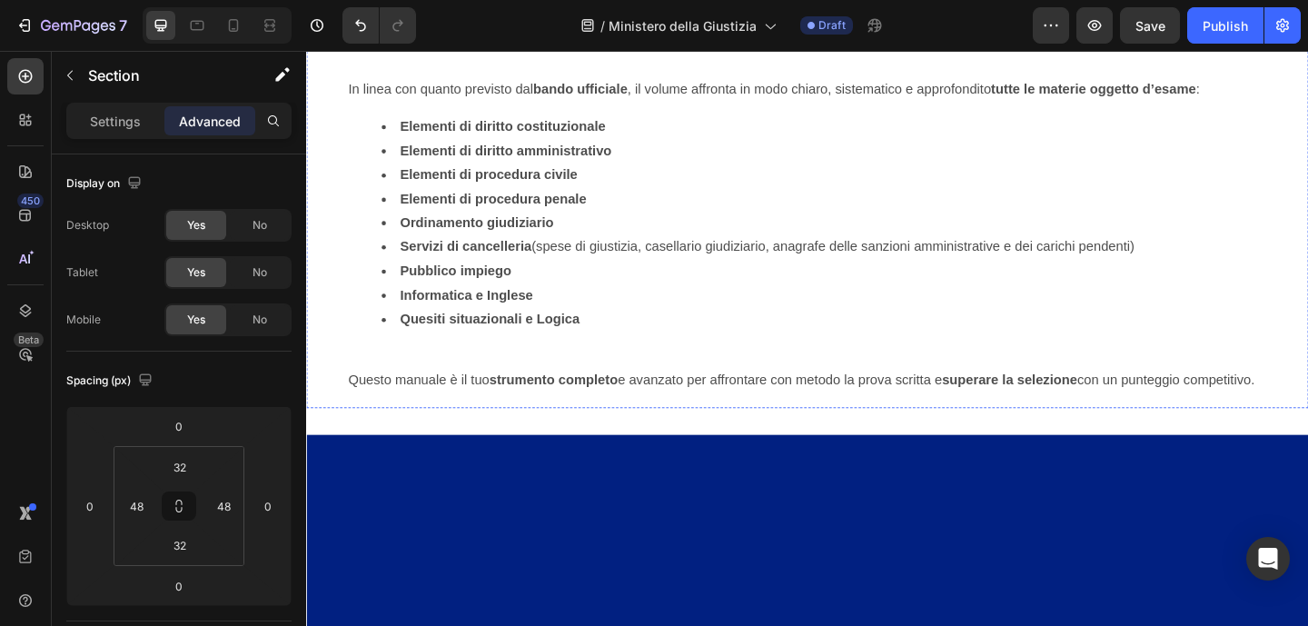
scroll to position [1711, 0]
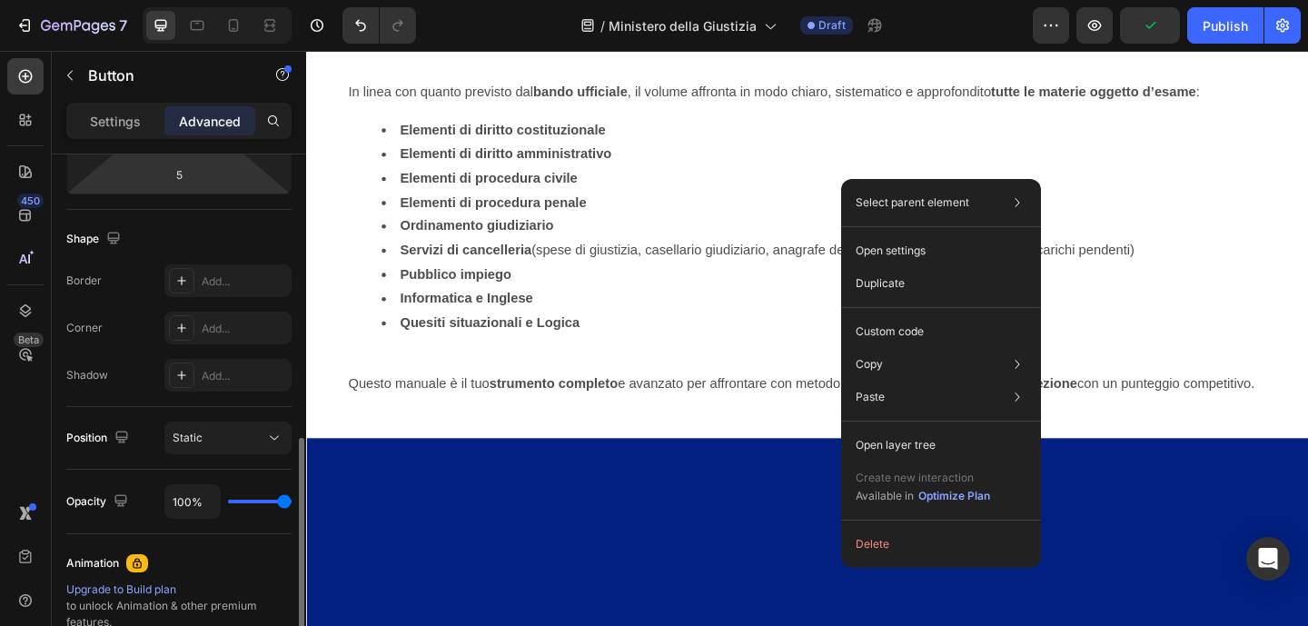
scroll to position [491, 0]
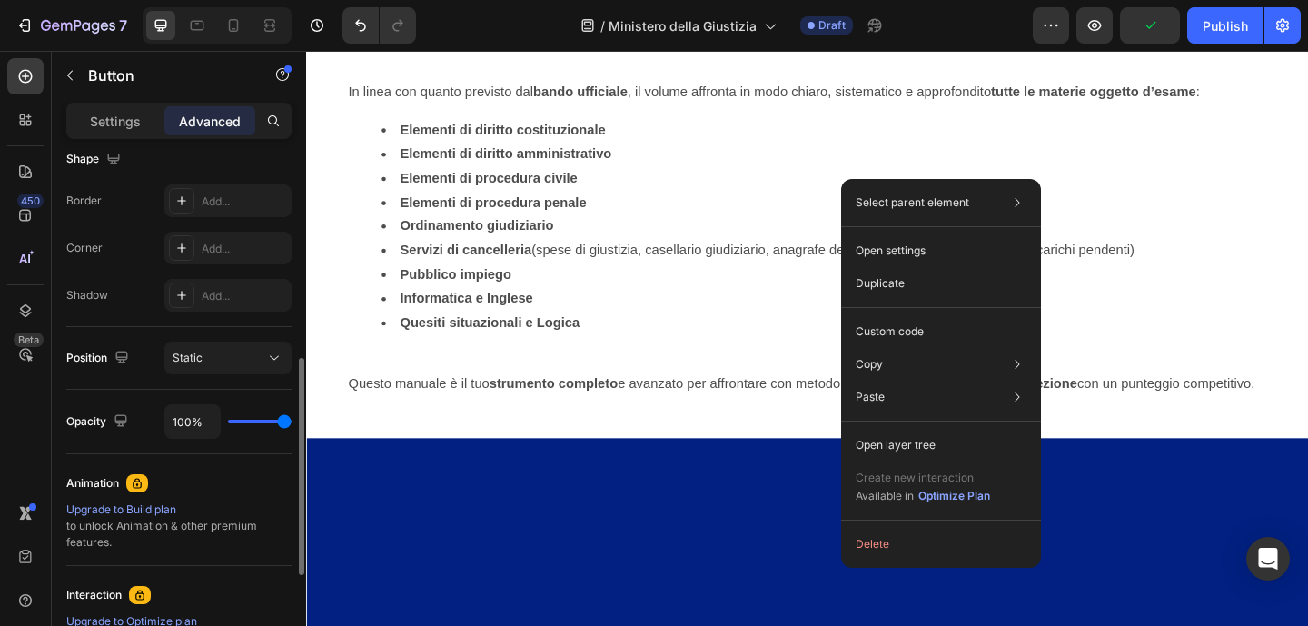
click at [564, 310] on div "Gli argomenti trattati in questo manuale Heading Questo manuale è stato ideato …" at bounding box center [851, 190] width 1090 height 506
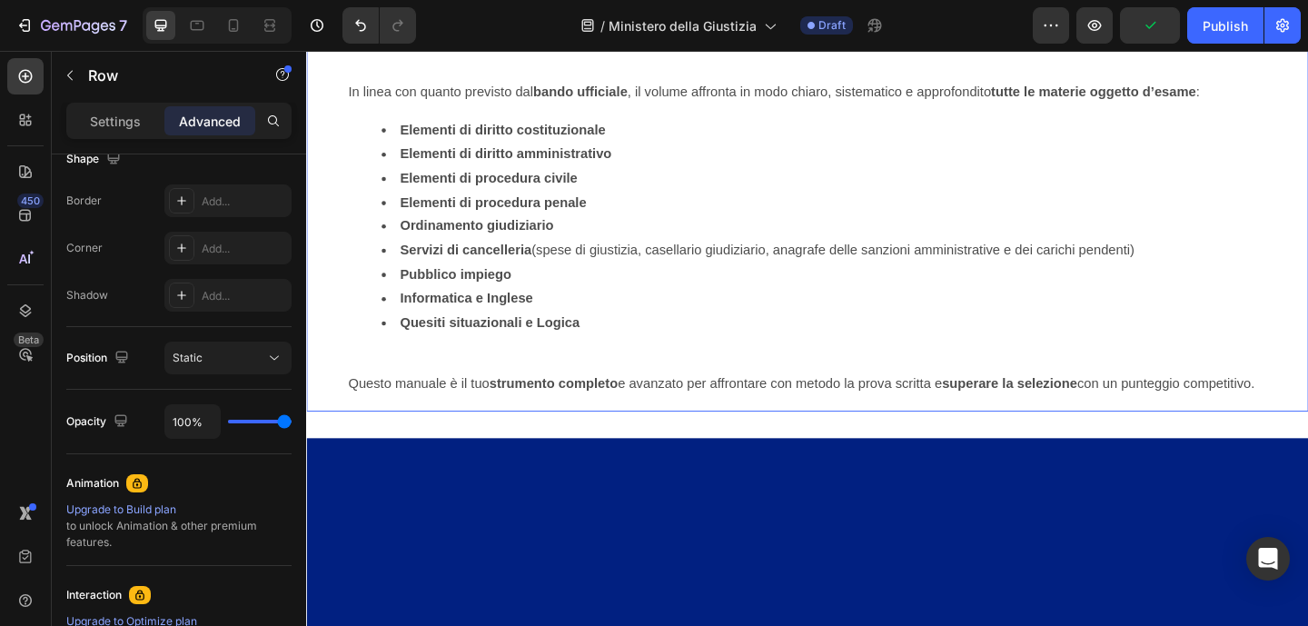
scroll to position [0, 0]
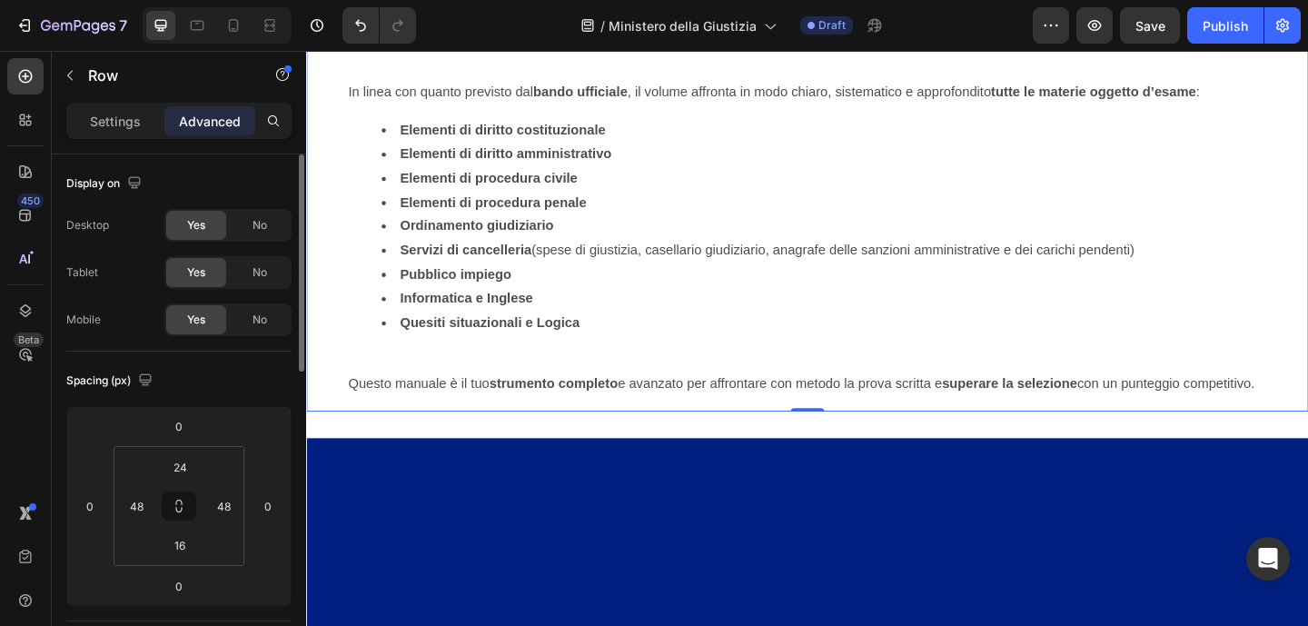
click at [133, 131] on div "Settings" at bounding box center [115, 120] width 91 height 29
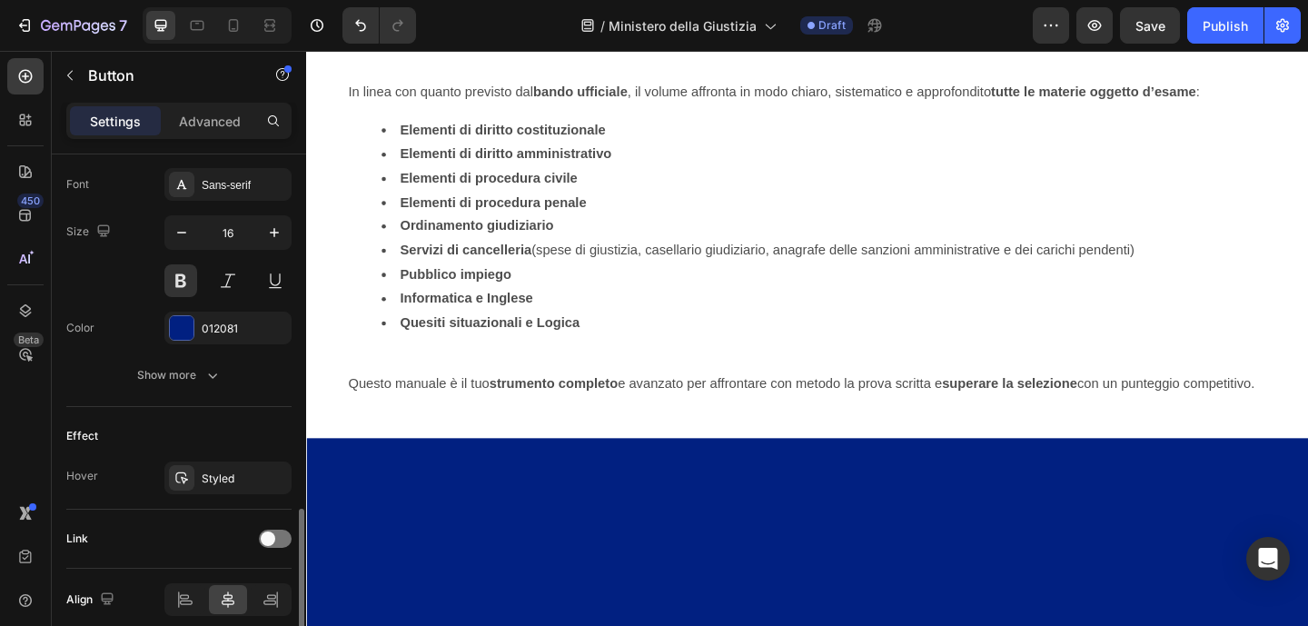
scroll to position [779, 0]
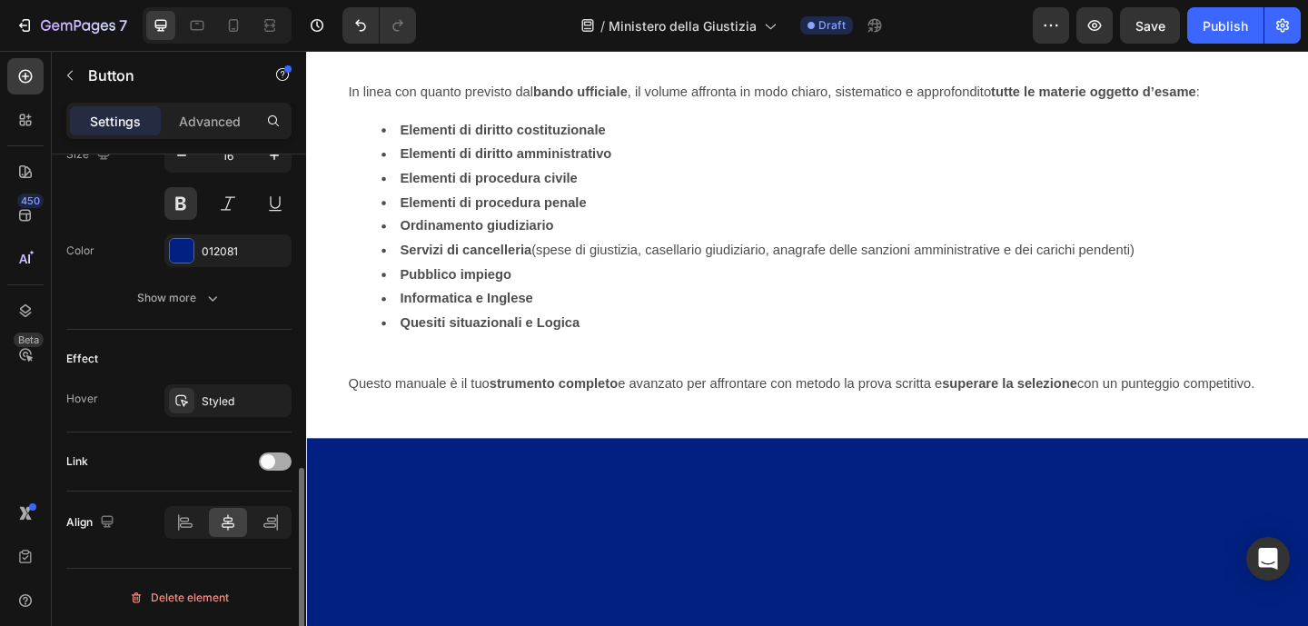
click at [285, 459] on div at bounding box center [275, 461] width 33 height 18
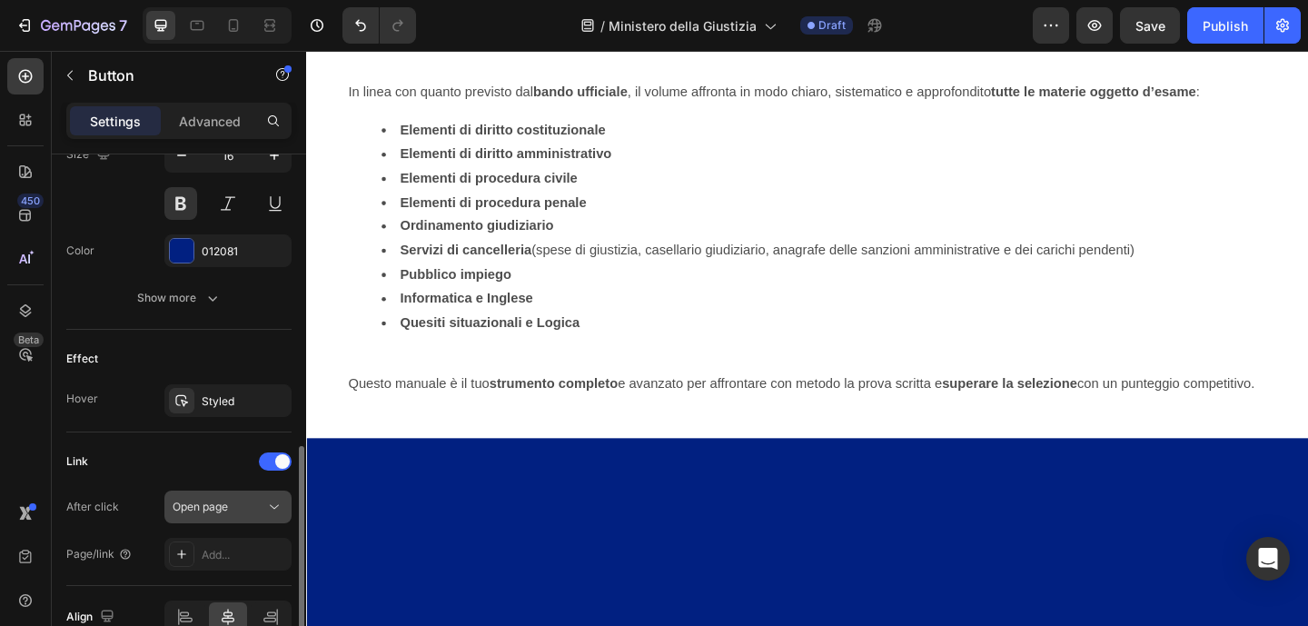
click at [236, 514] on div "Open page" at bounding box center [219, 507] width 93 height 16
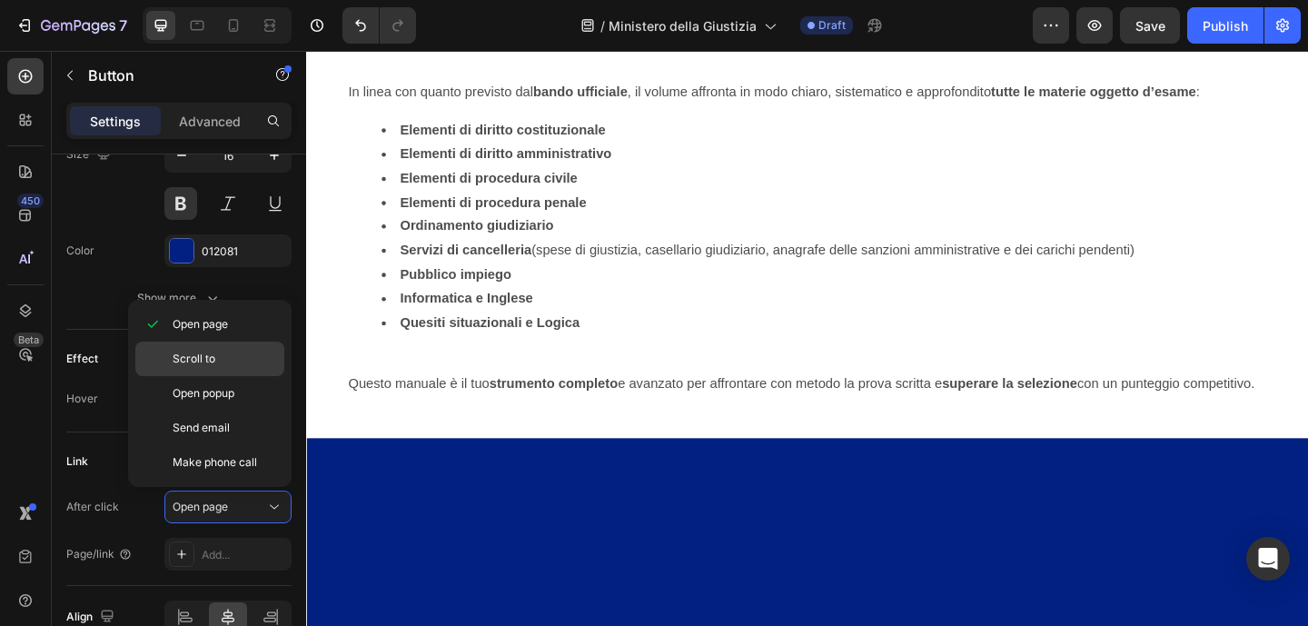
click at [218, 358] on p "Scroll to" at bounding box center [225, 359] width 104 height 16
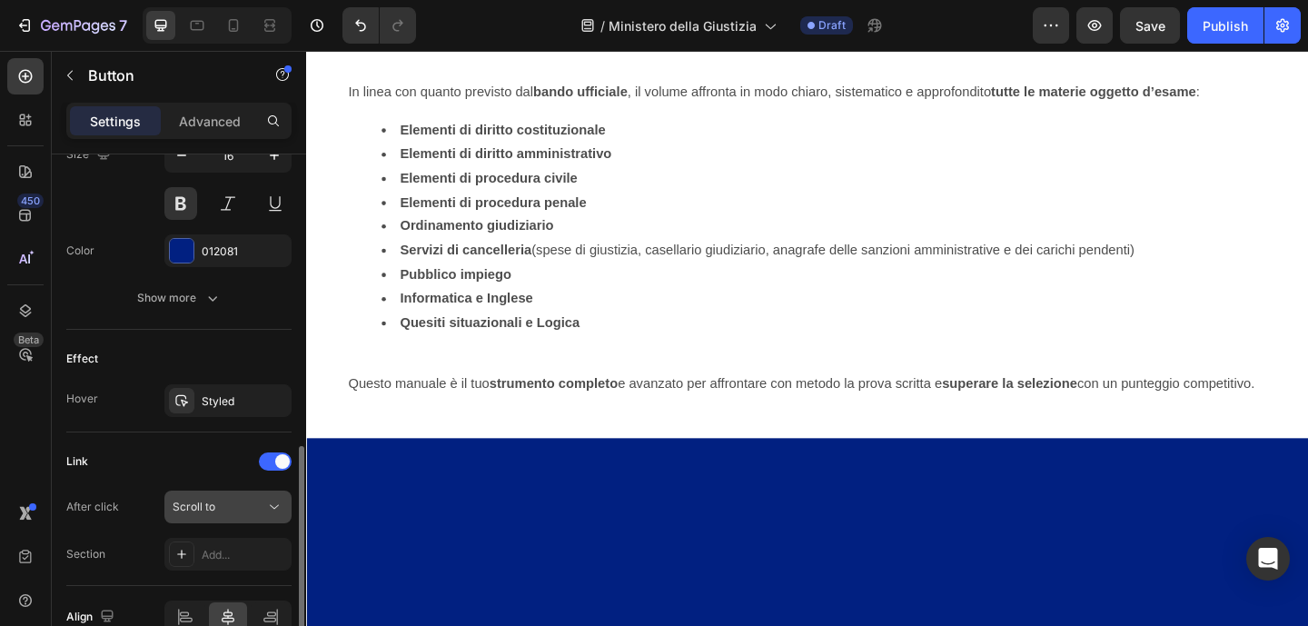
click at [258, 506] on div "Scroll to" at bounding box center [219, 507] width 93 height 16
click at [96, 519] on div "After click" at bounding box center [92, 506] width 53 height 29
click at [205, 556] on div "Add..." at bounding box center [244, 555] width 85 height 16
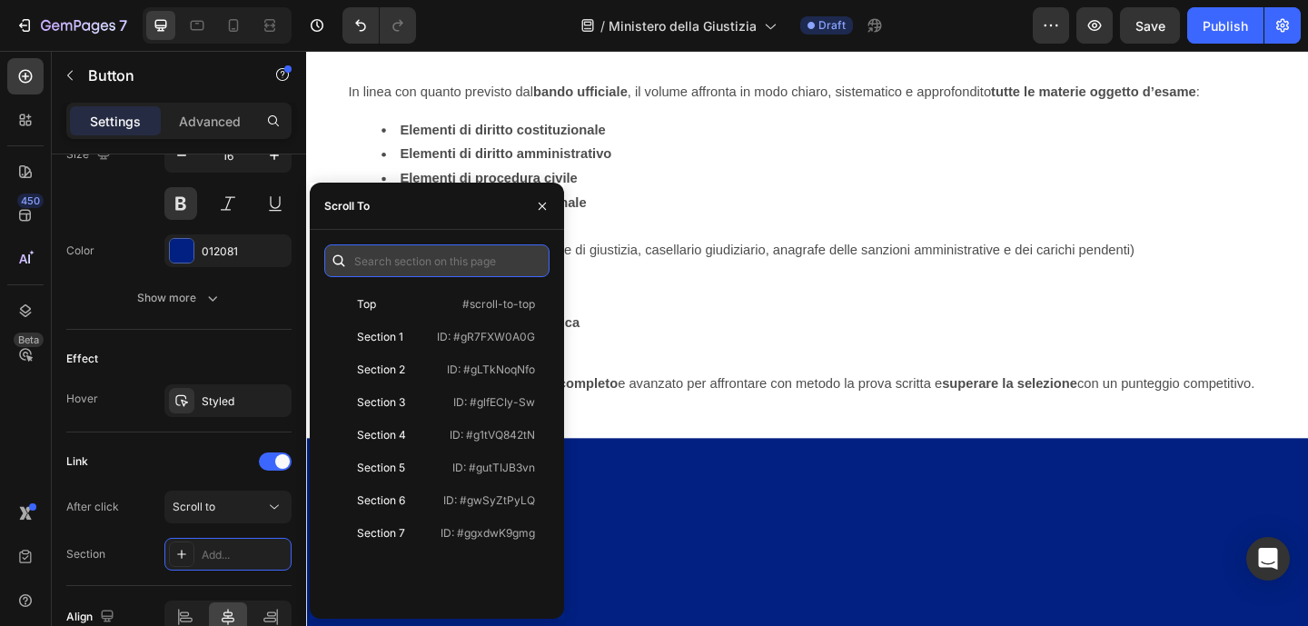
click at [415, 268] on input "text" at bounding box center [436, 260] width 225 height 33
paste input ".gwSyZtPyLQ"
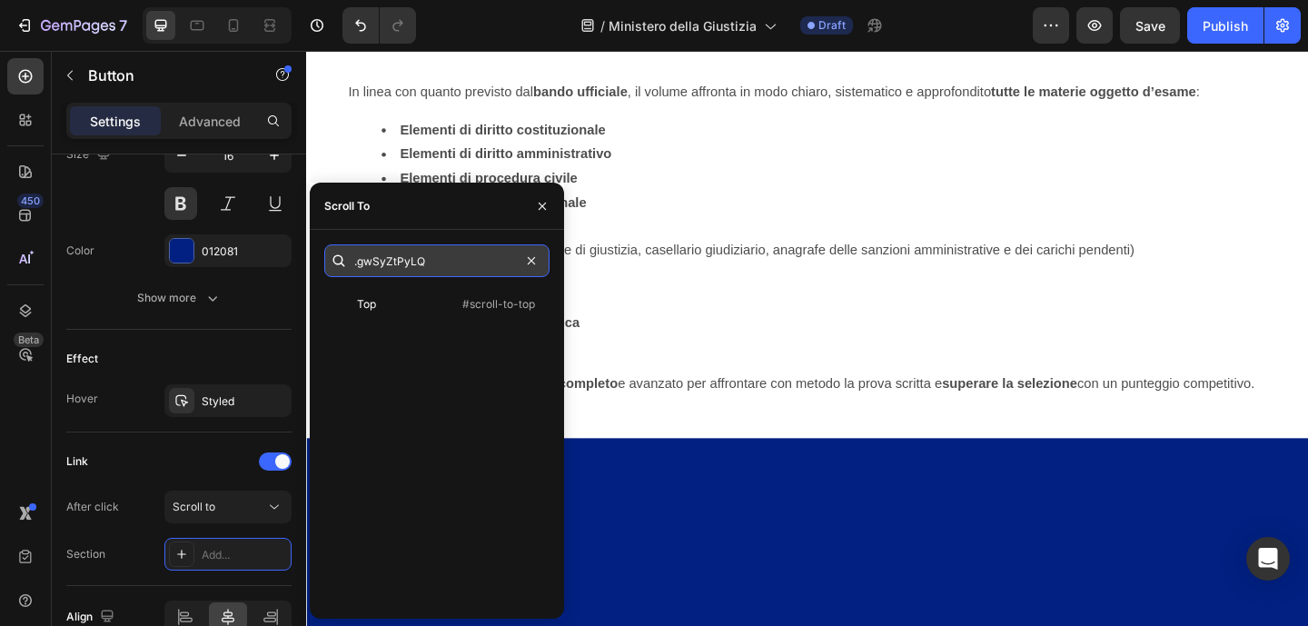
click at [361, 257] on input ".gwSyZtPyLQ" at bounding box center [436, 260] width 225 height 33
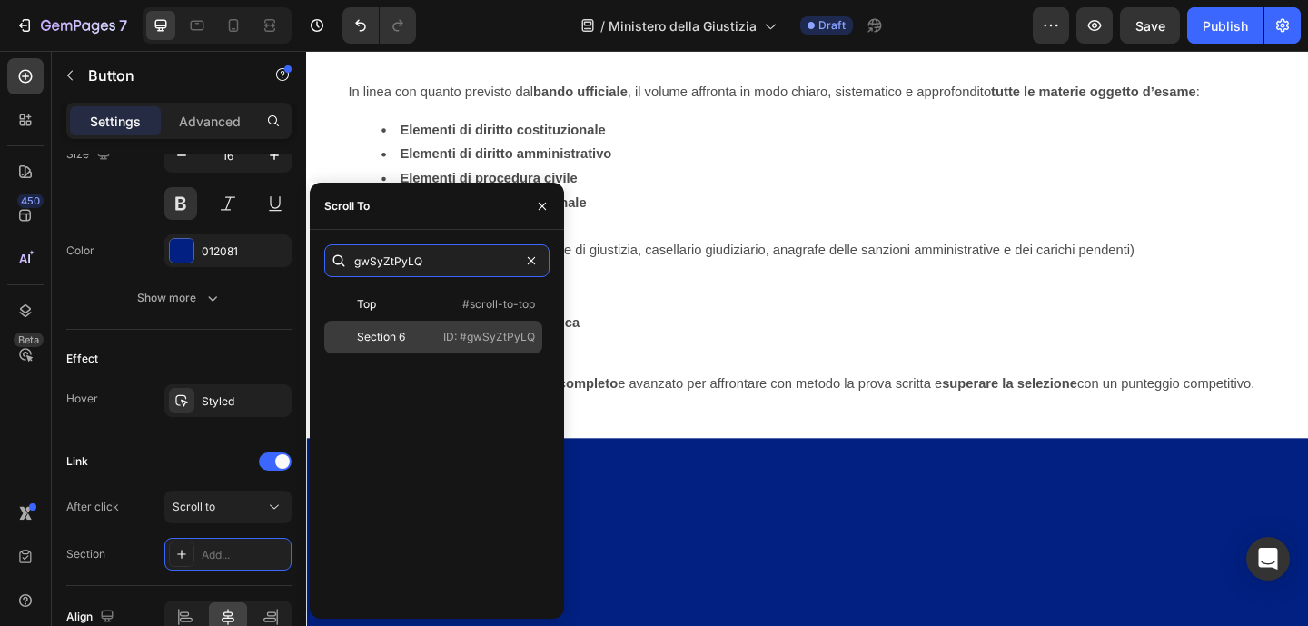
type input "gwSyZtPyLQ"
click at [462, 345] on div "Section 6 ID: #gwSyZtPyLQ" at bounding box center [433, 337] width 218 height 33
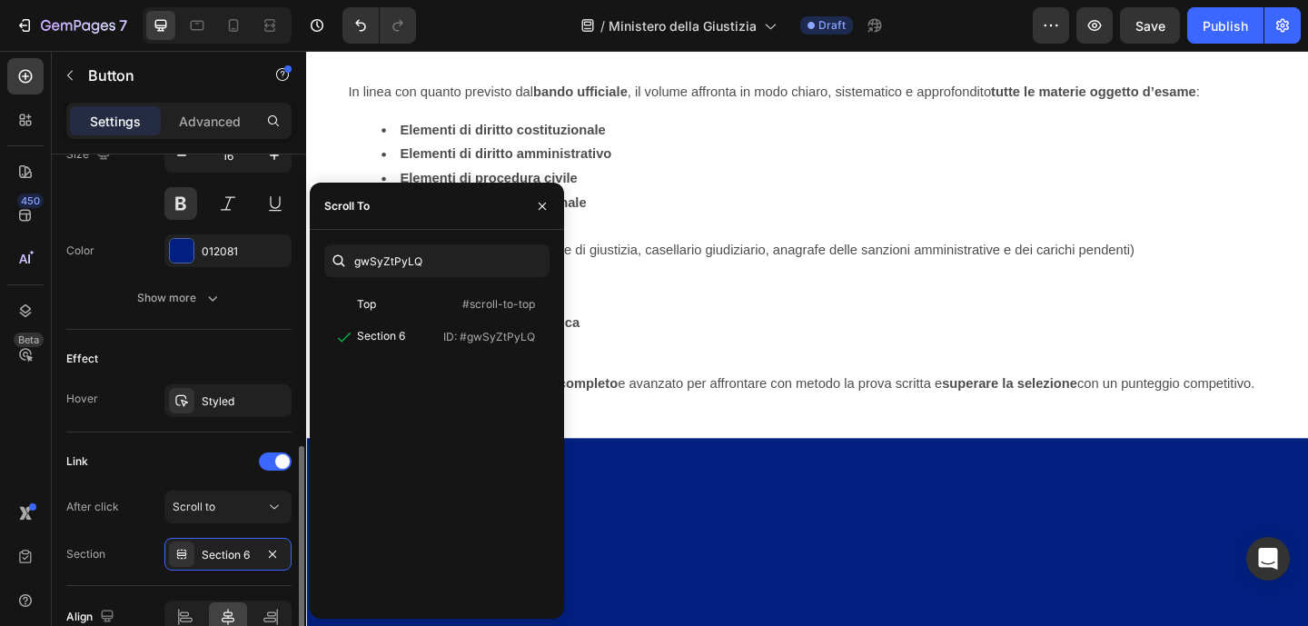
click at [288, 424] on div "Effect Hover Styled" at bounding box center [178, 381] width 225 height 103
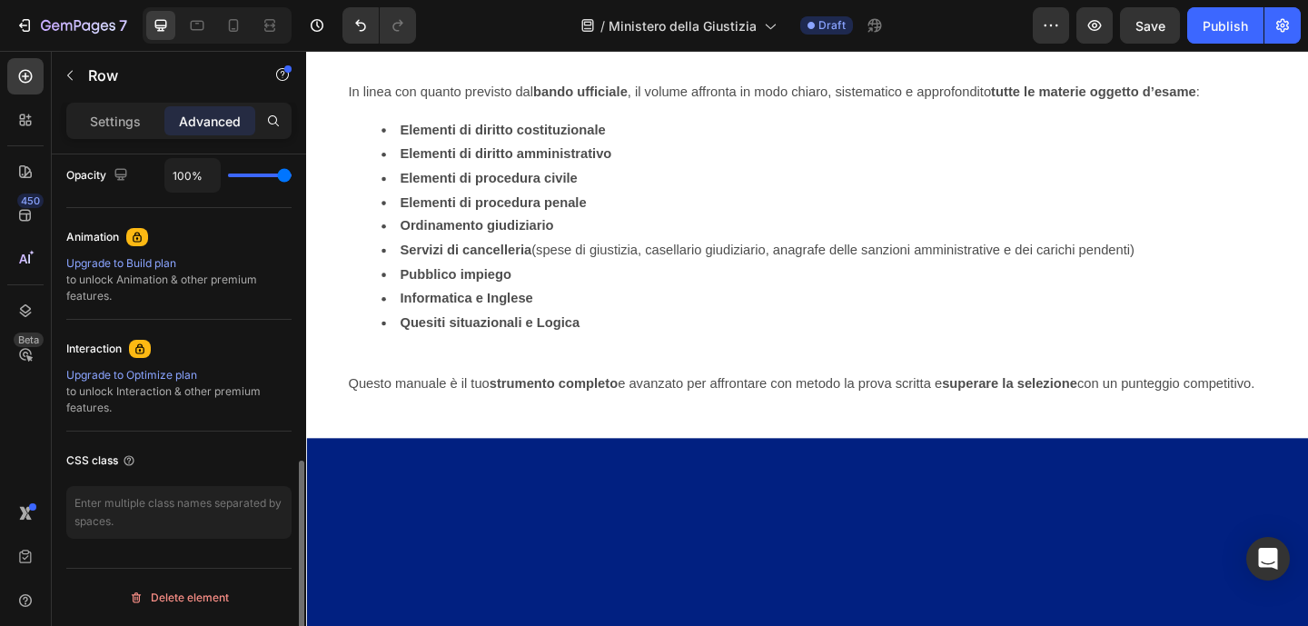
scroll to position [0, 0]
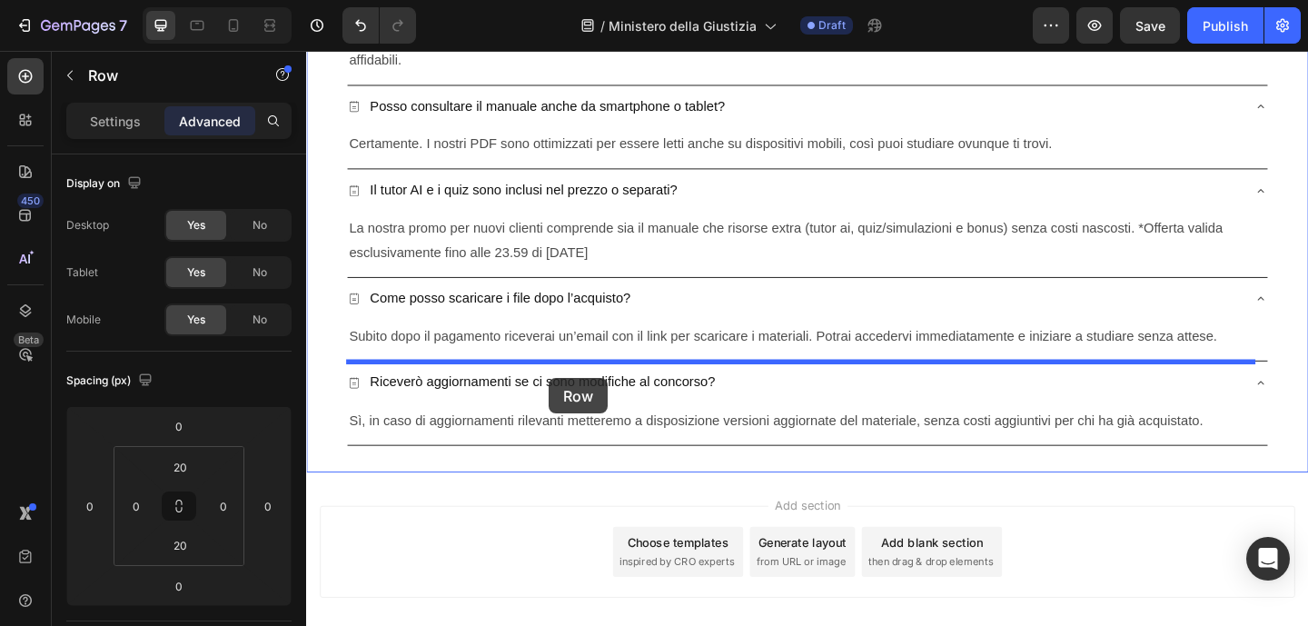
scroll to position [4364, 0]
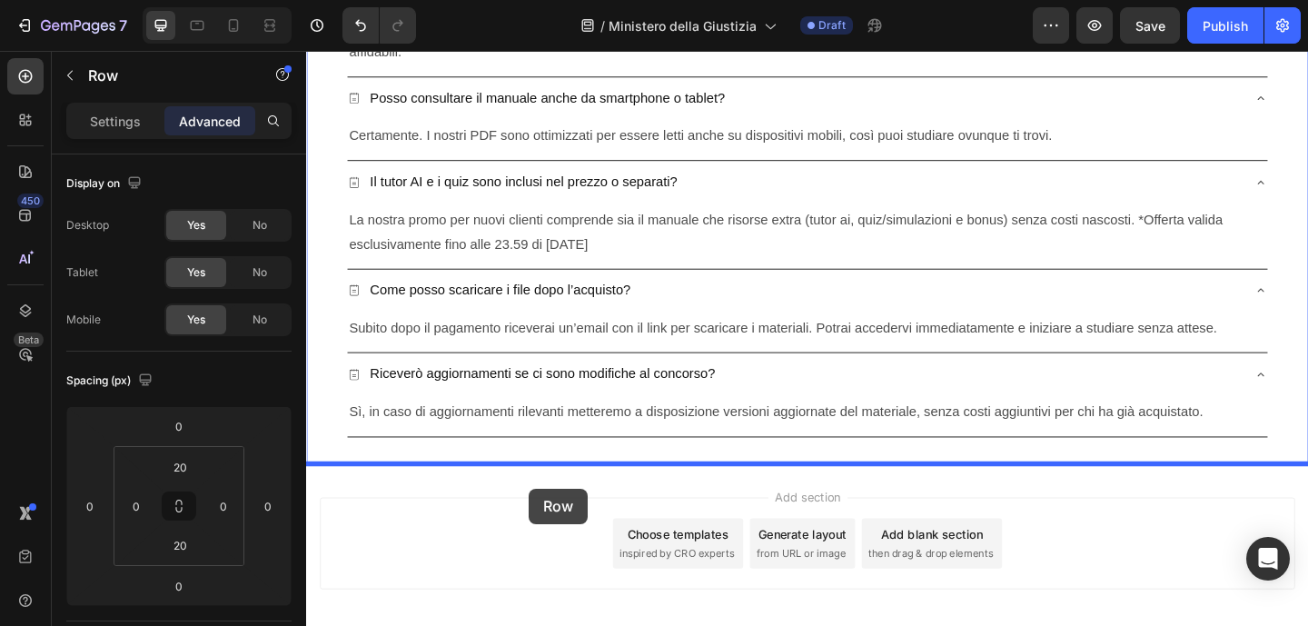
drag, startPoint x: 342, startPoint y: 287, endPoint x: 548, endPoint y: 527, distance: 316.2
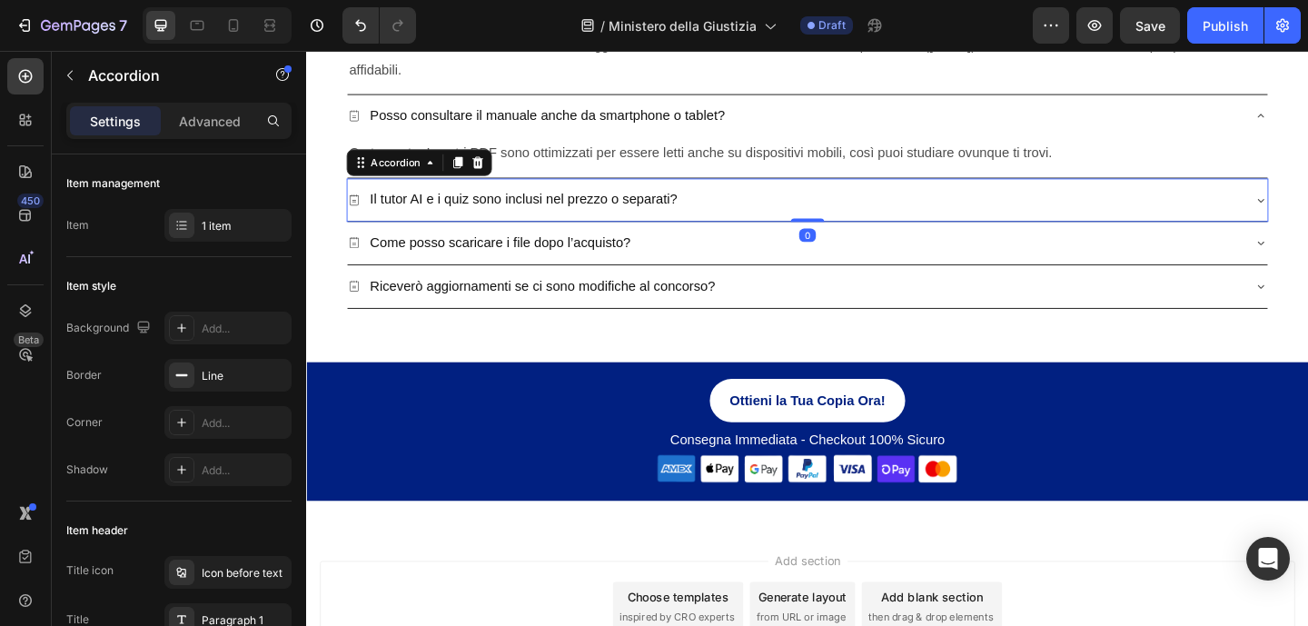
scroll to position [4258, 0]
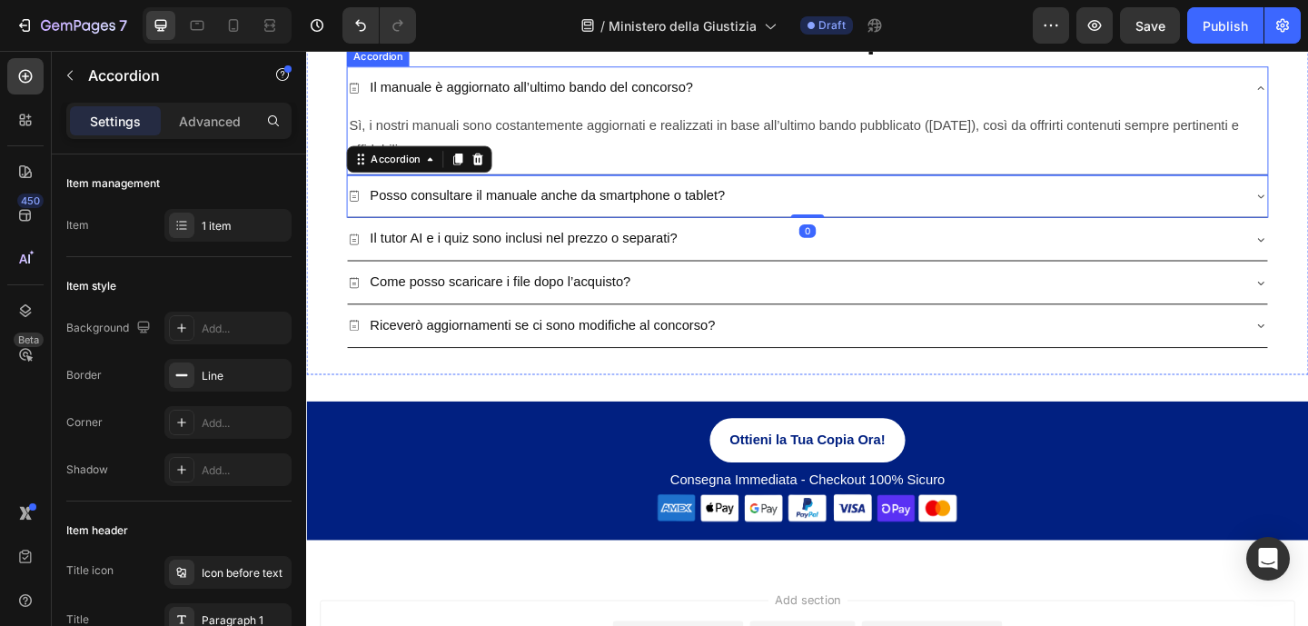
click at [1307, 166] on span "Sì, i nostri manuali sono costantemente aggiornati e realizzati in base all’ult…" at bounding box center [836, 145] width 968 height 42
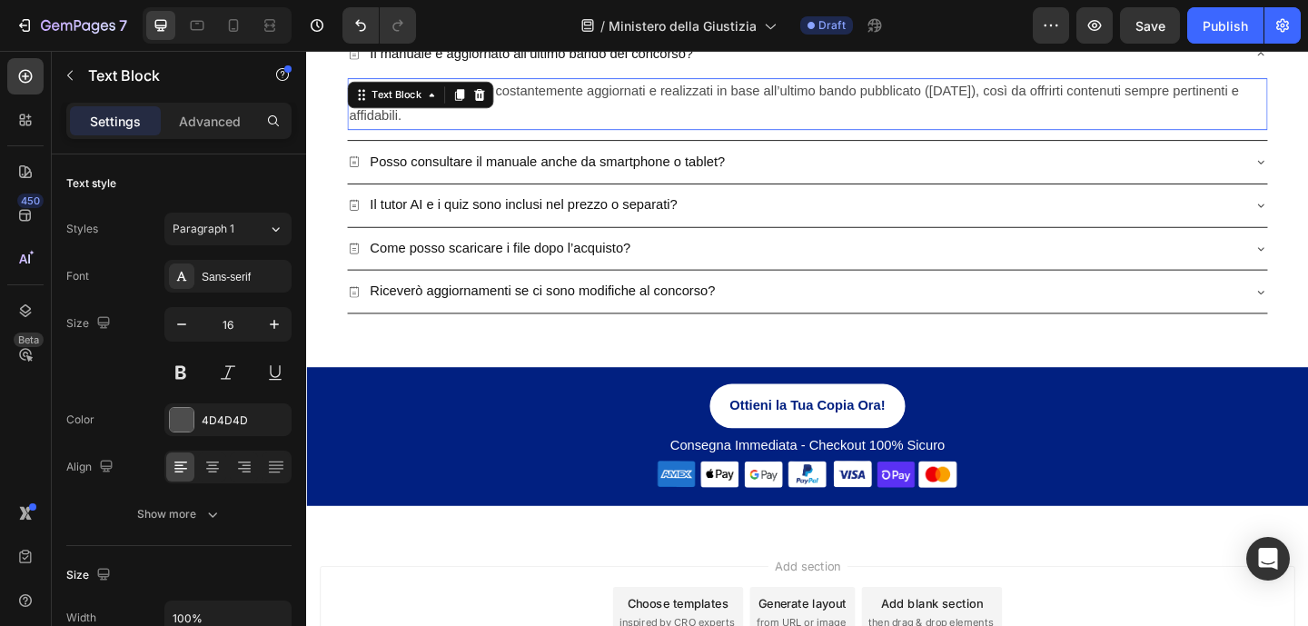
scroll to position [4126, 0]
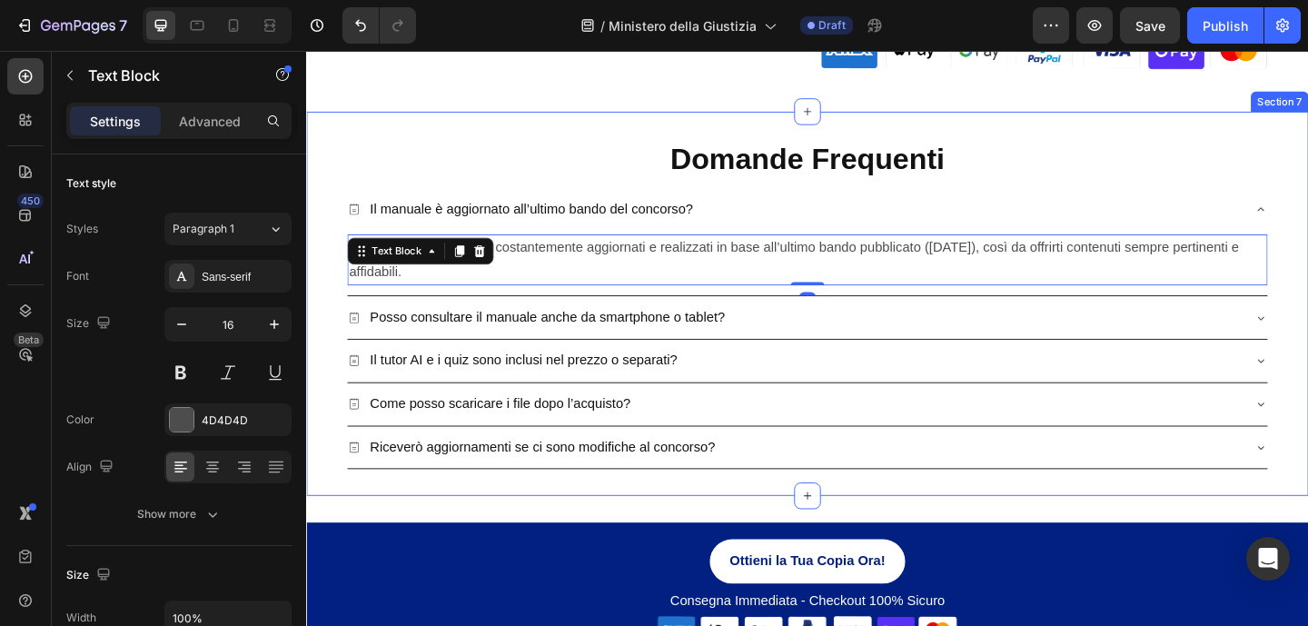
click at [317, 339] on div "Domande Frequenti Heading Il manuale è aggiornato all’ultimo bando del concorso…" at bounding box center [851, 326] width 1090 height 418
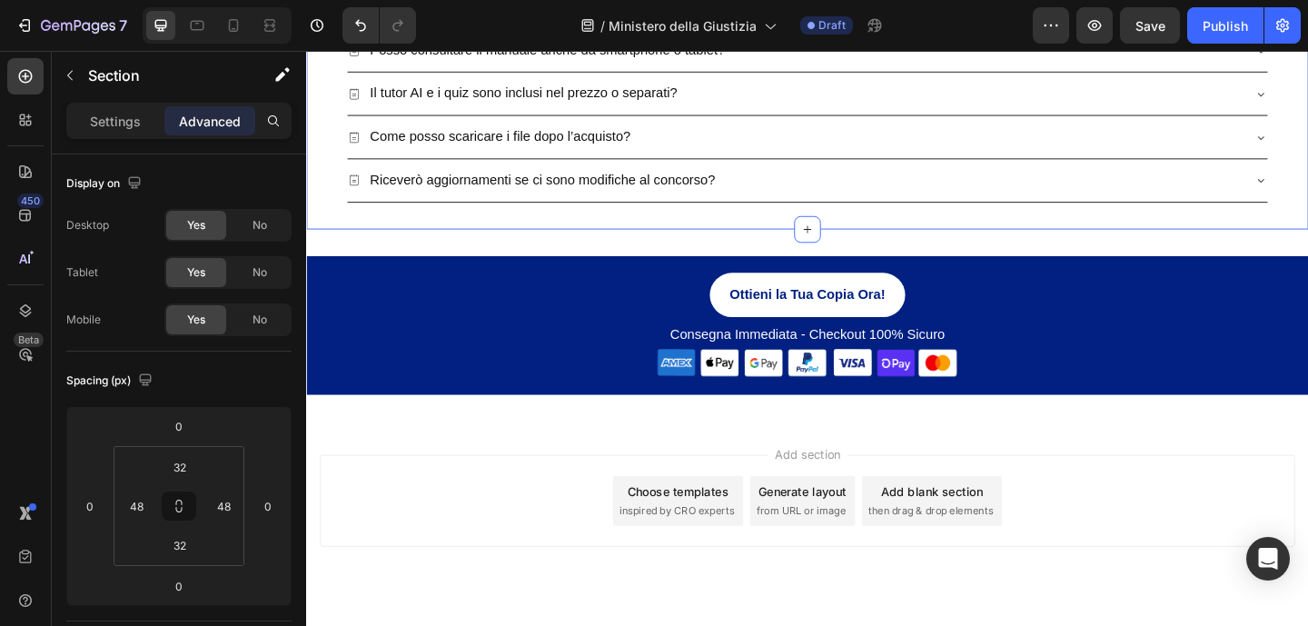
scroll to position [4452, 0]
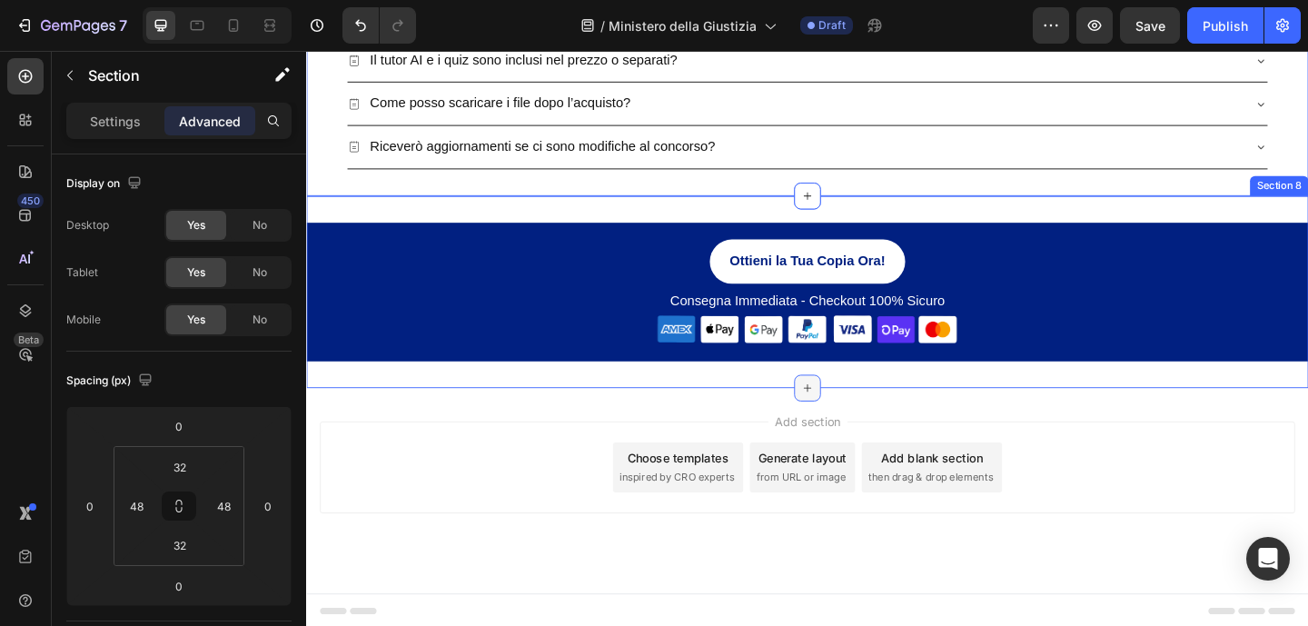
click at [845, 415] on icon at bounding box center [851, 417] width 15 height 15
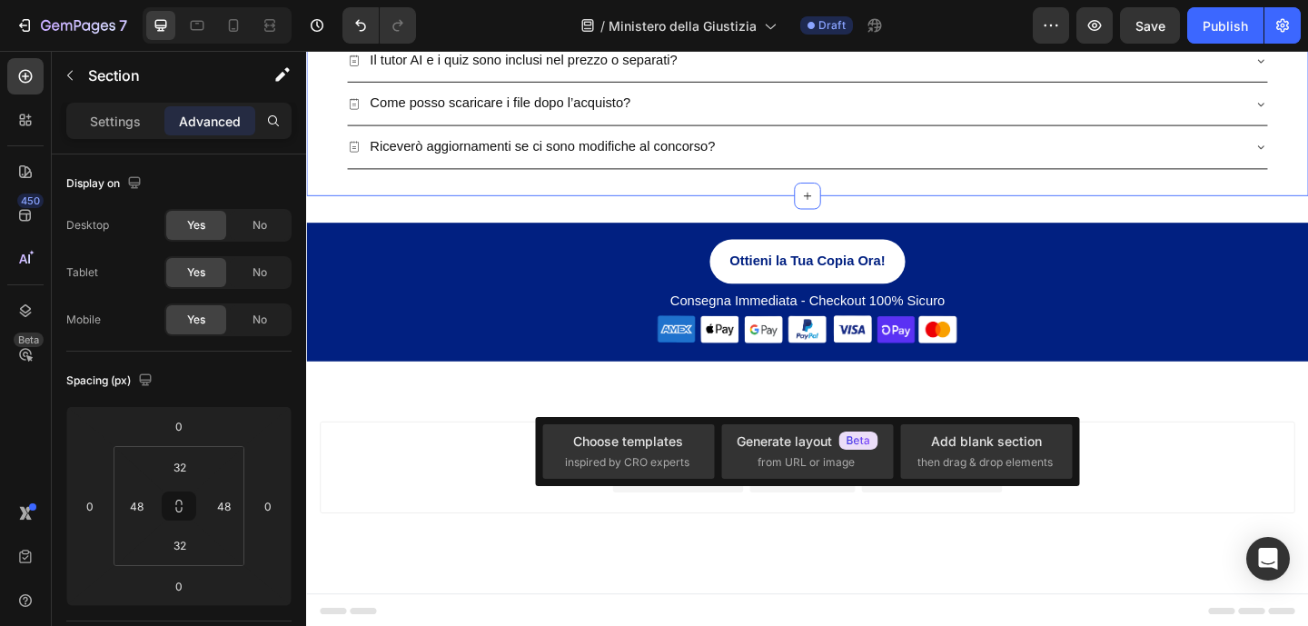
scroll to position [4454, 0]
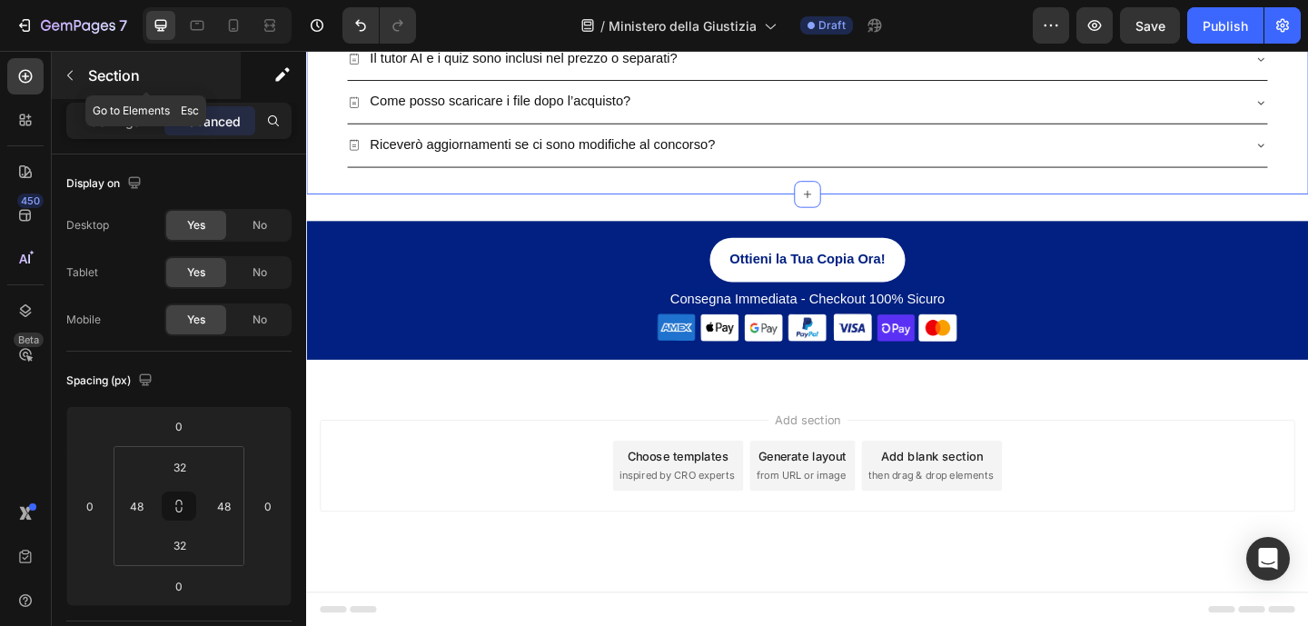
click at [74, 73] on icon "button" at bounding box center [70, 75] width 15 height 15
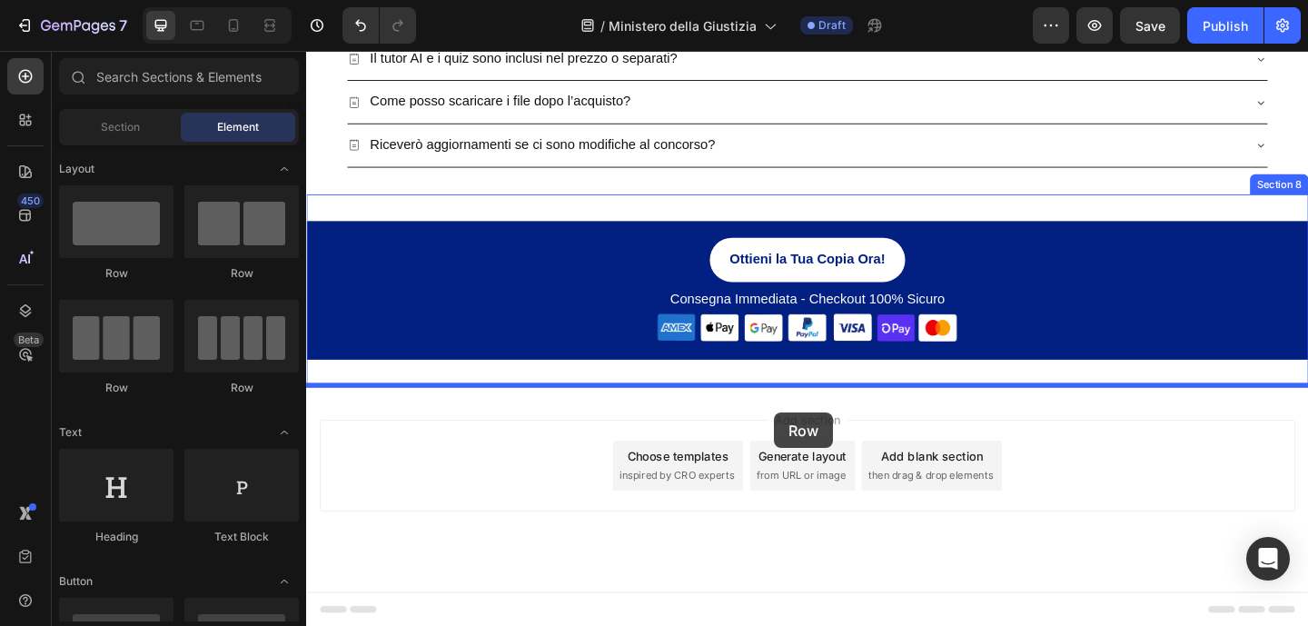
drag, startPoint x: 430, startPoint y: 274, endPoint x: 815, endPoint y: 444, distance: 420.0
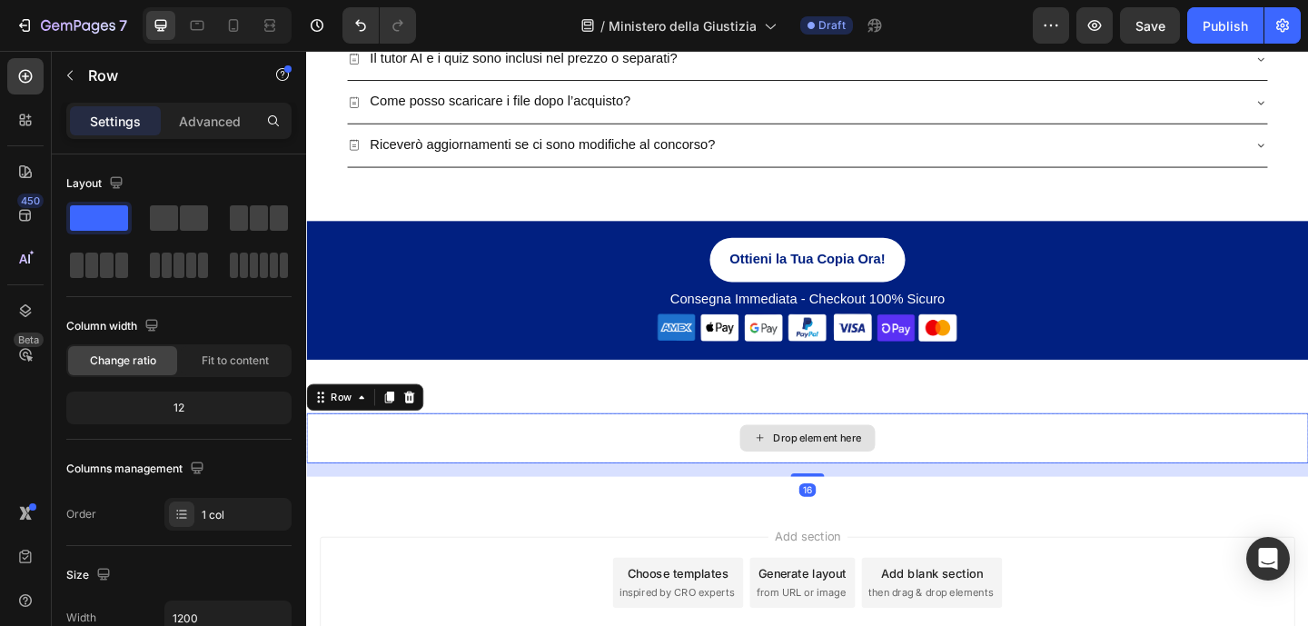
drag, startPoint x: 589, startPoint y: 462, endPoint x: 499, endPoint y: 410, distance: 104.2
click at [589, 462] on div "Drop element here" at bounding box center [851, 472] width 1090 height 54
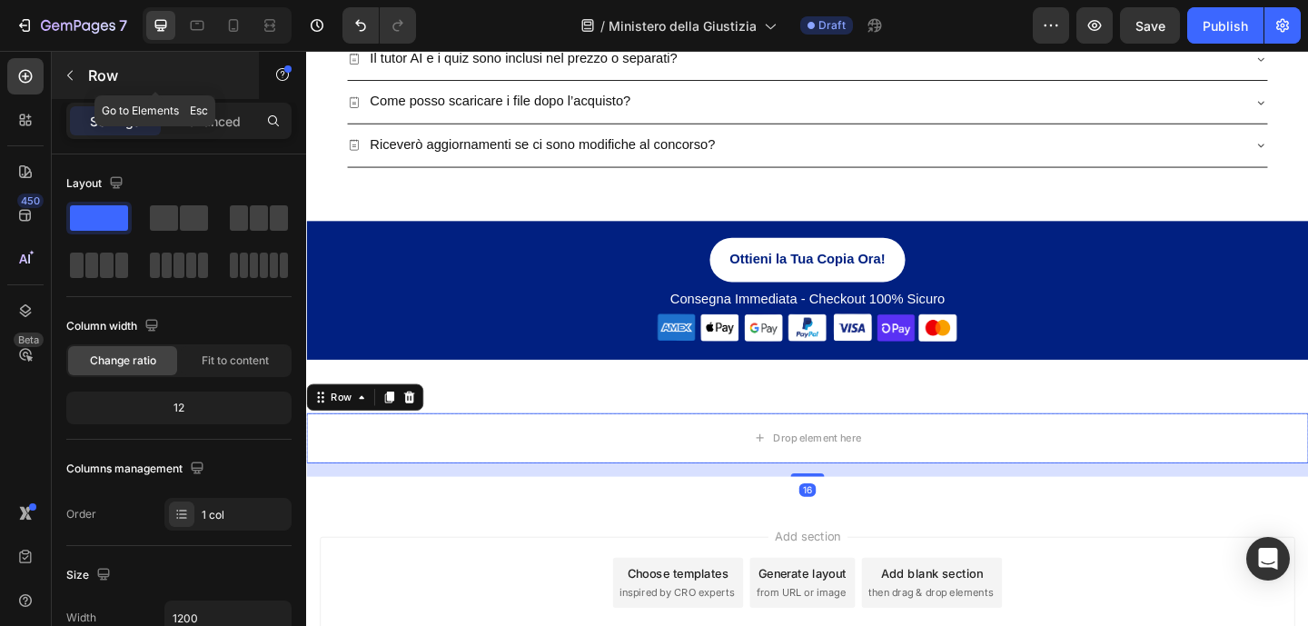
click at [72, 65] on button "button" at bounding box center [69, 75] width 29 height 29
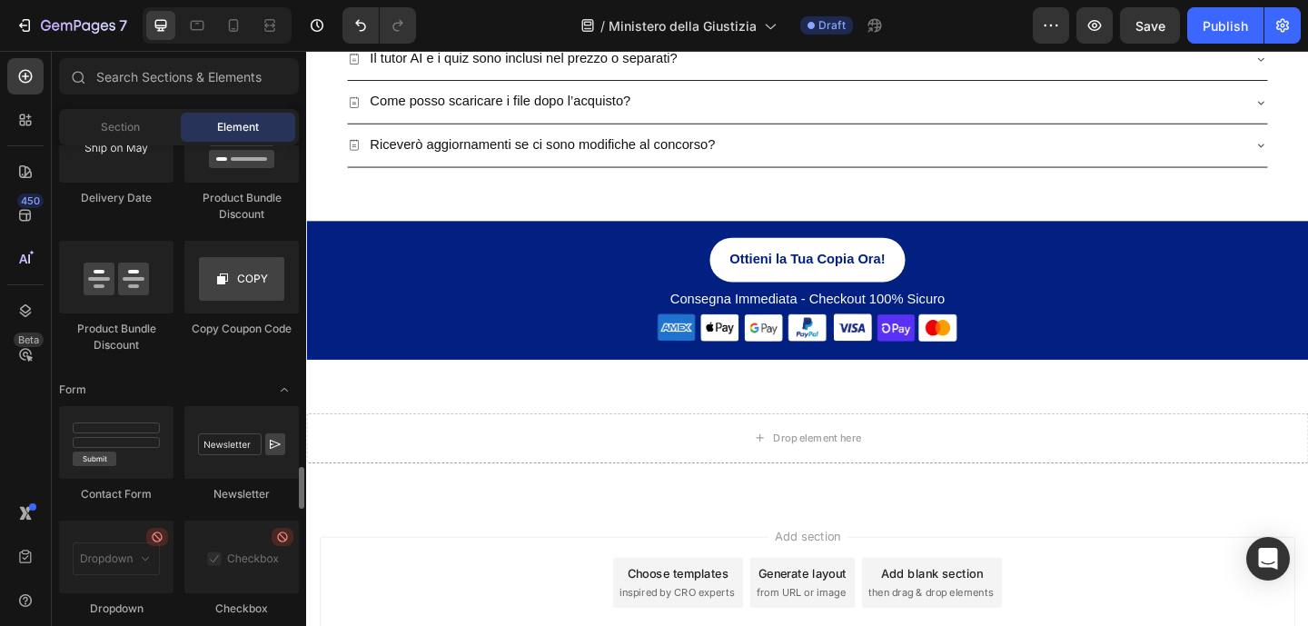
scroll to position [3976, 0]
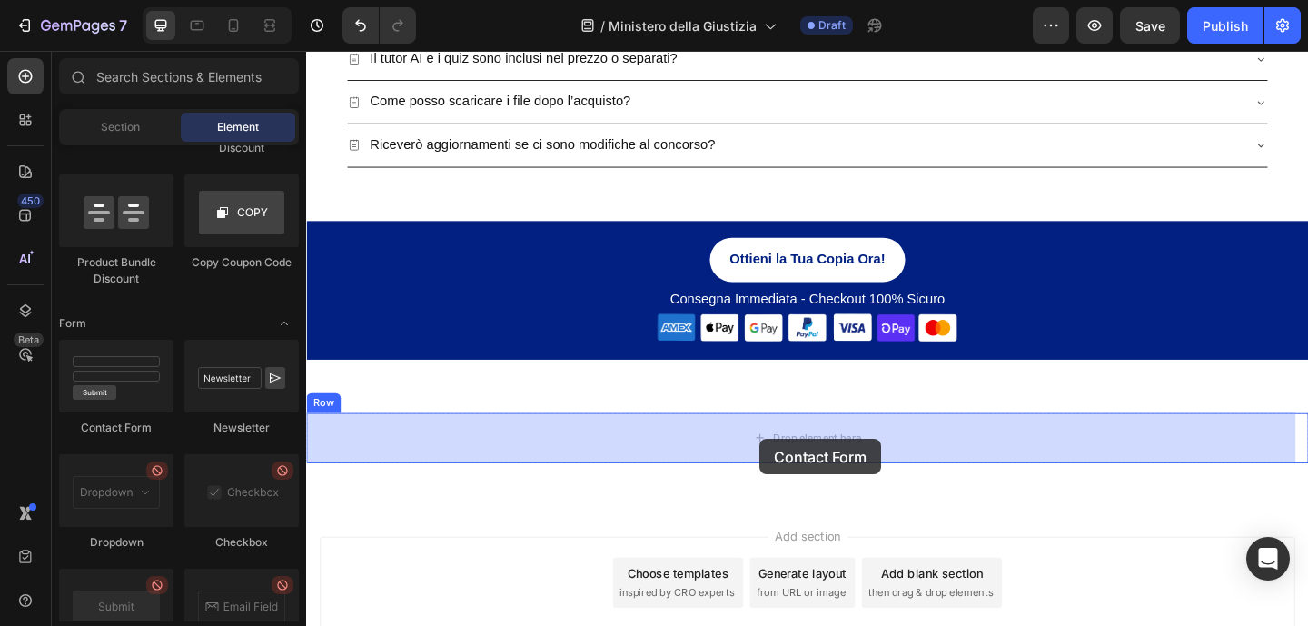
drag, startPoint x: 453, startPoint y: 436, endPoint x: 799, endPoint y: 473, distance: 348.0
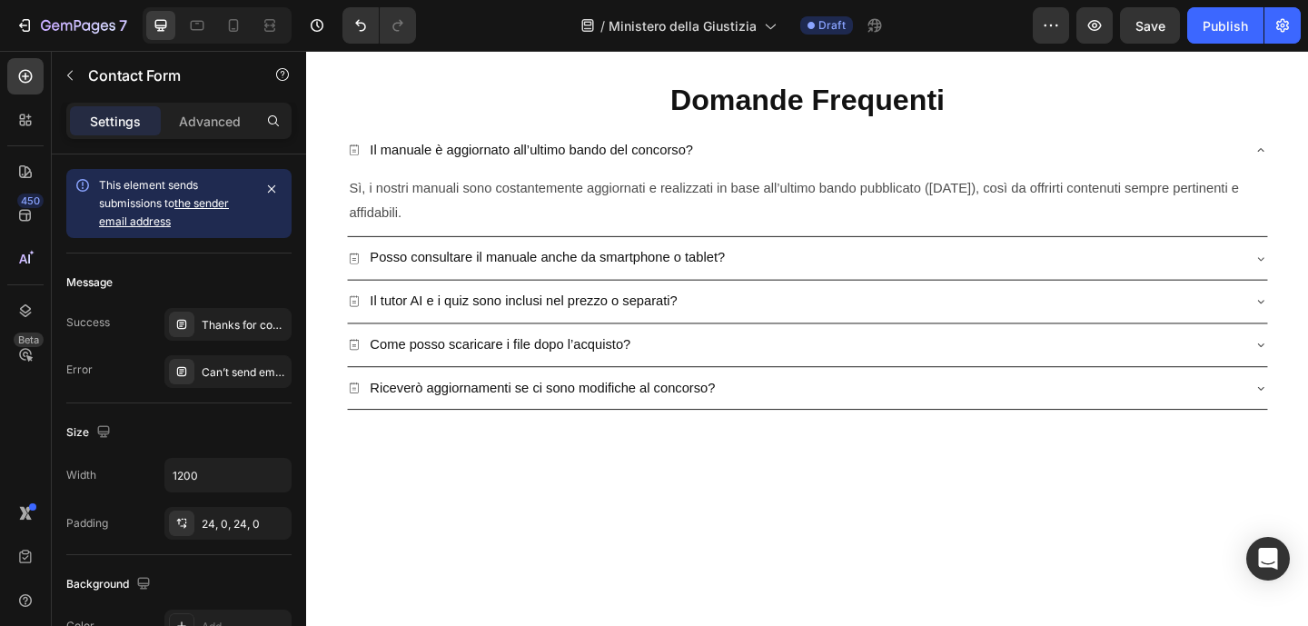
scroll to position [3718, 0]
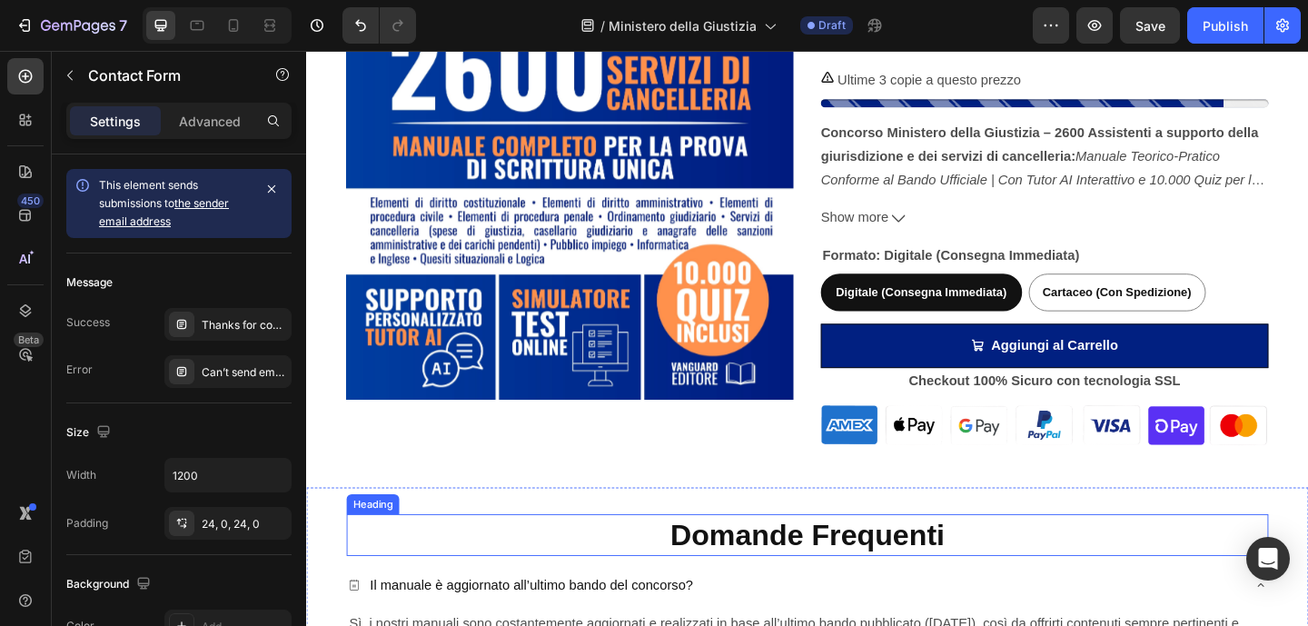
click at [1035, 568] on h2 "Domande Frequenti" at bounding box center [851, 577] width 1003 height 45
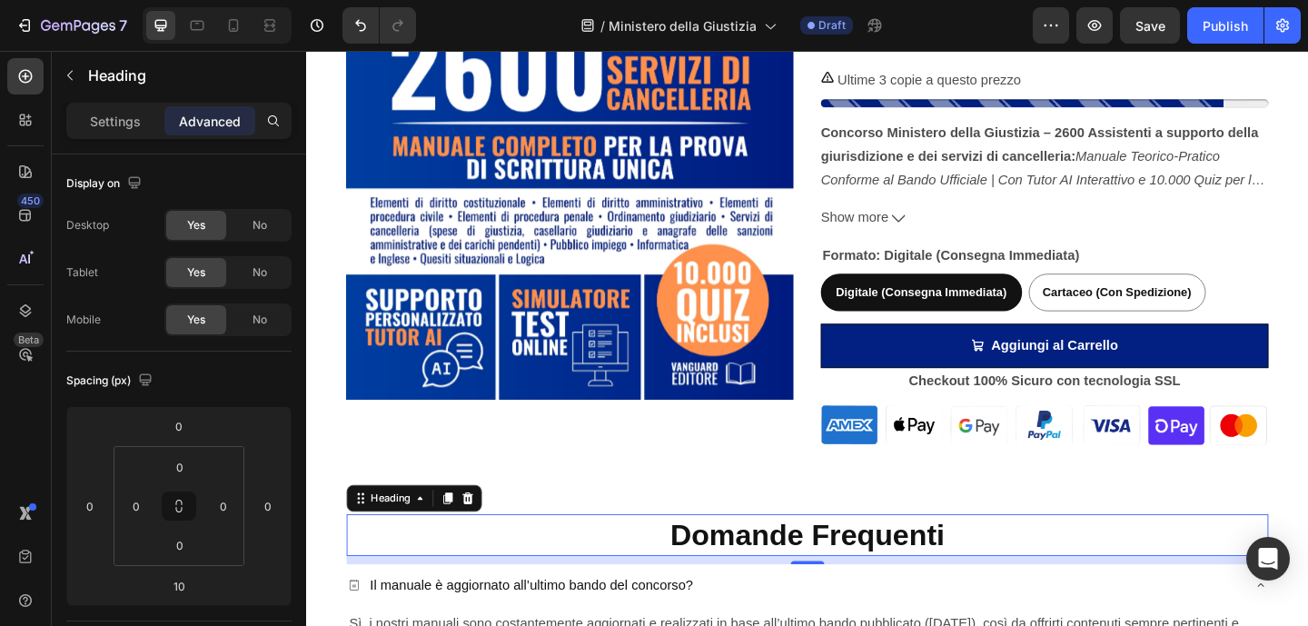
drag, startPoint x: 464, startPoint y: 537, endPoint x: 598, endPoint y: 553, distance: 135.4
click at [464, 537] on icon at bounding box center [460, 538] width 10 height 13
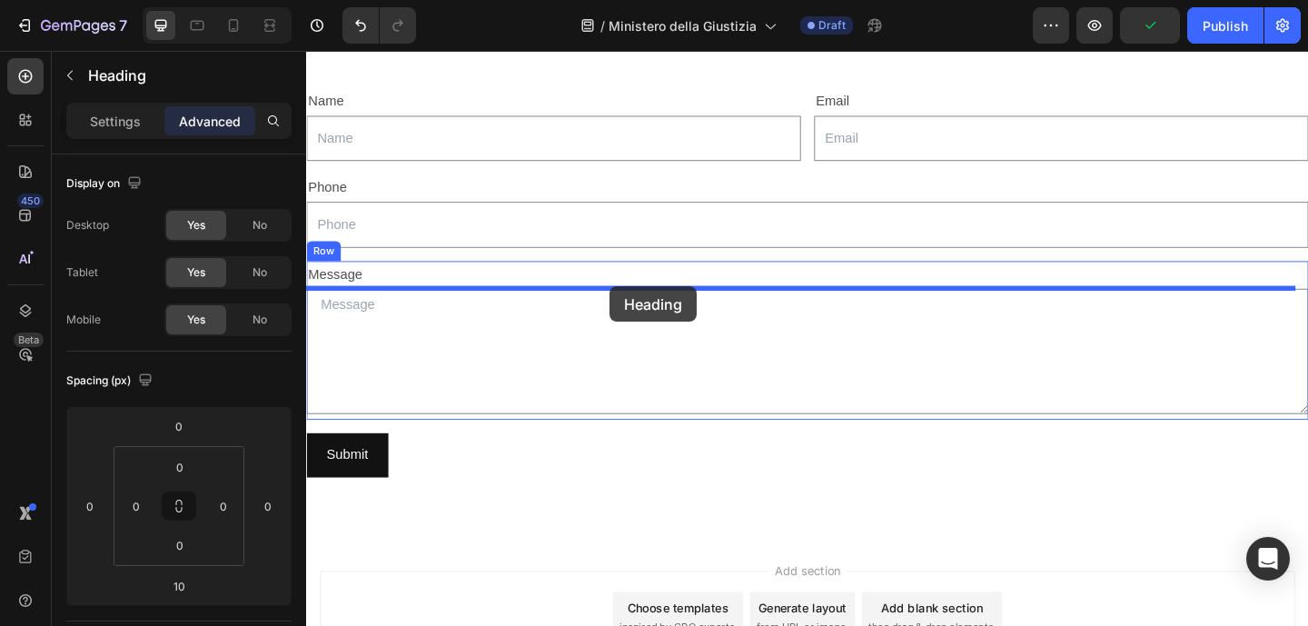
scroll to position [4713, 0]
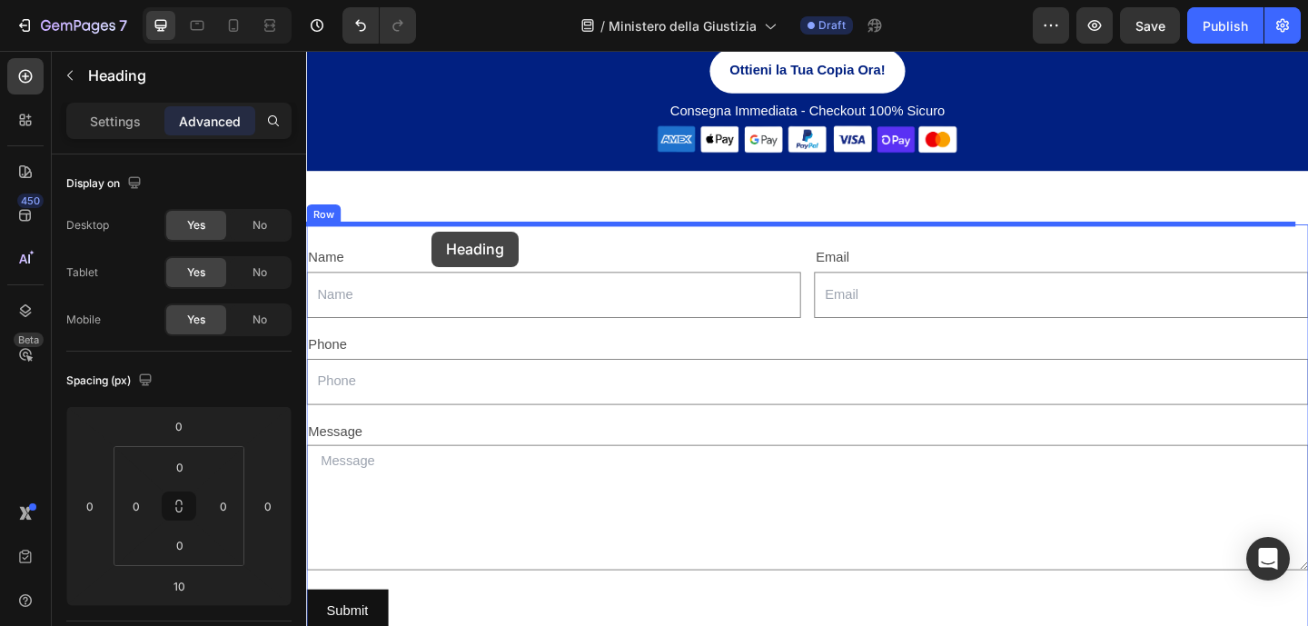
drag, startPoint x: 408, startPoint y: 590, endPoint x: 442, endPoint y: 247, distance: 345.0
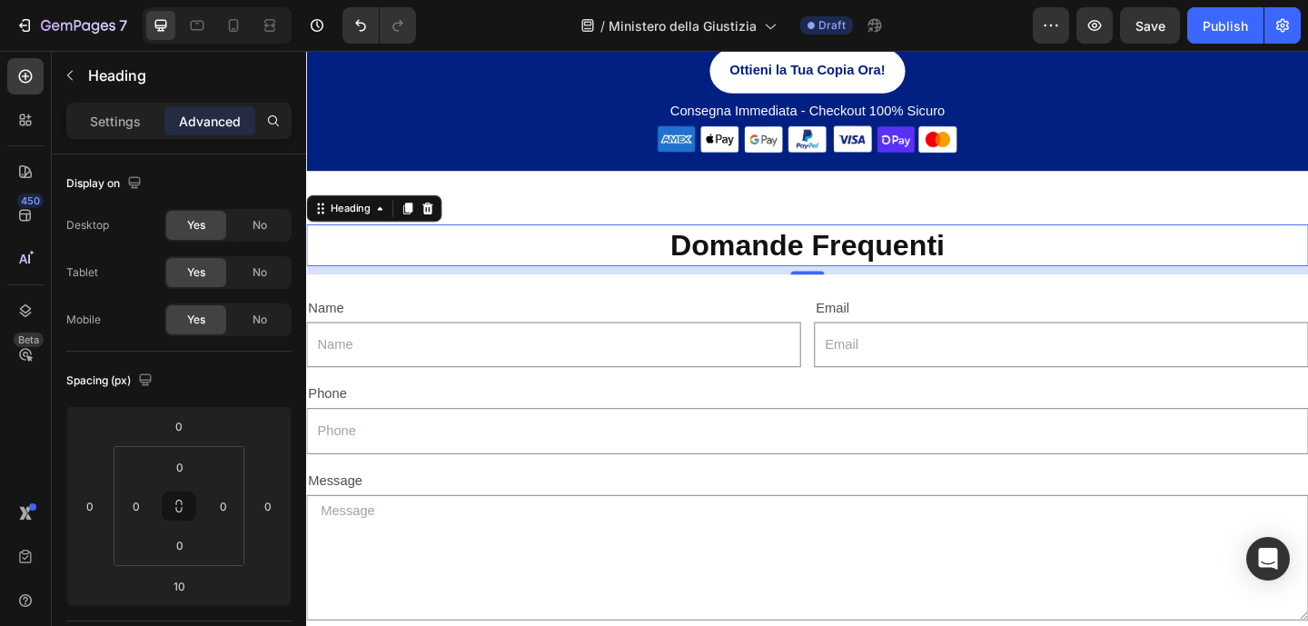
click at [794, 250] on h2 "Domande Frequenti" at bounding box center [851, 262] width 1090 height 45
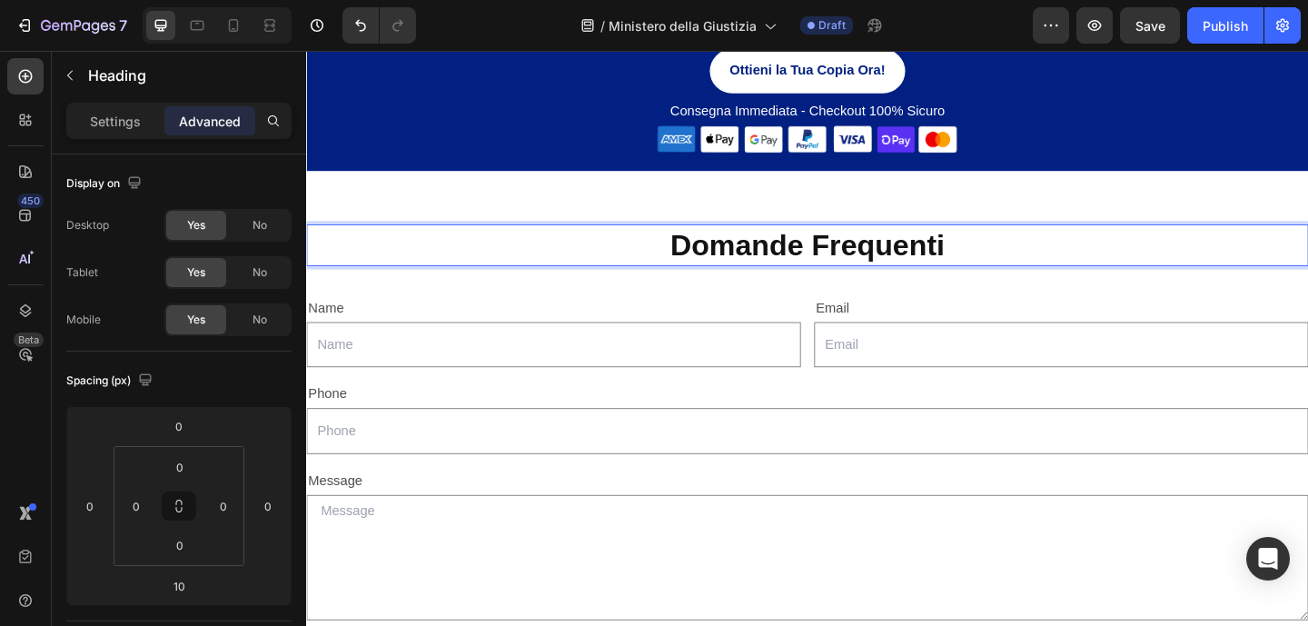
click at [794, 250] on p "Domande Frequenti" at bounding box center [851, 263] width 1086 height 42
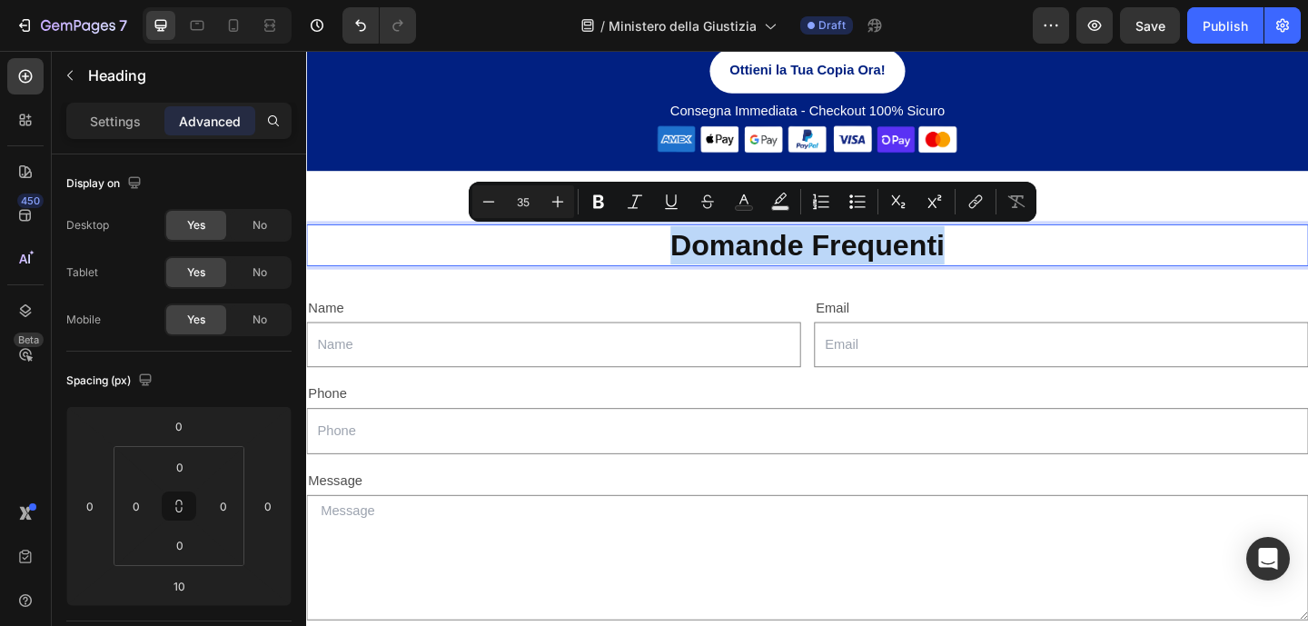
click at [793, 250] on p "Domande Frequenti" at bounding box center [851, 263] width 1086 height 42
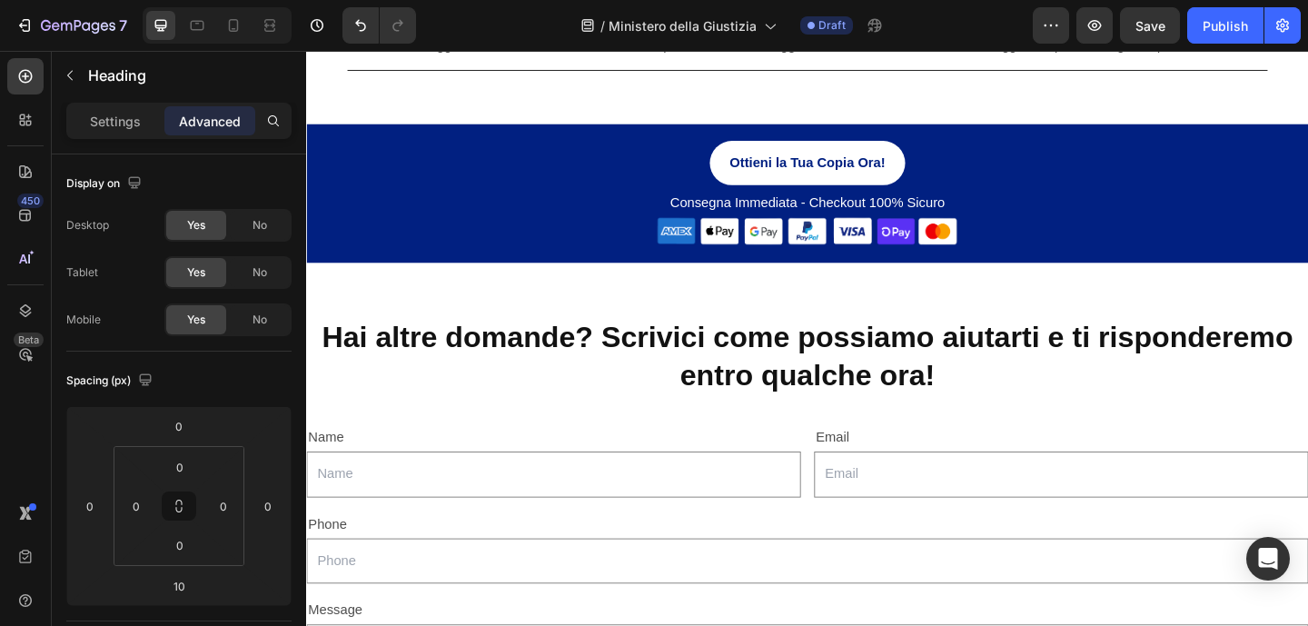
scroll to position [4623, 0]
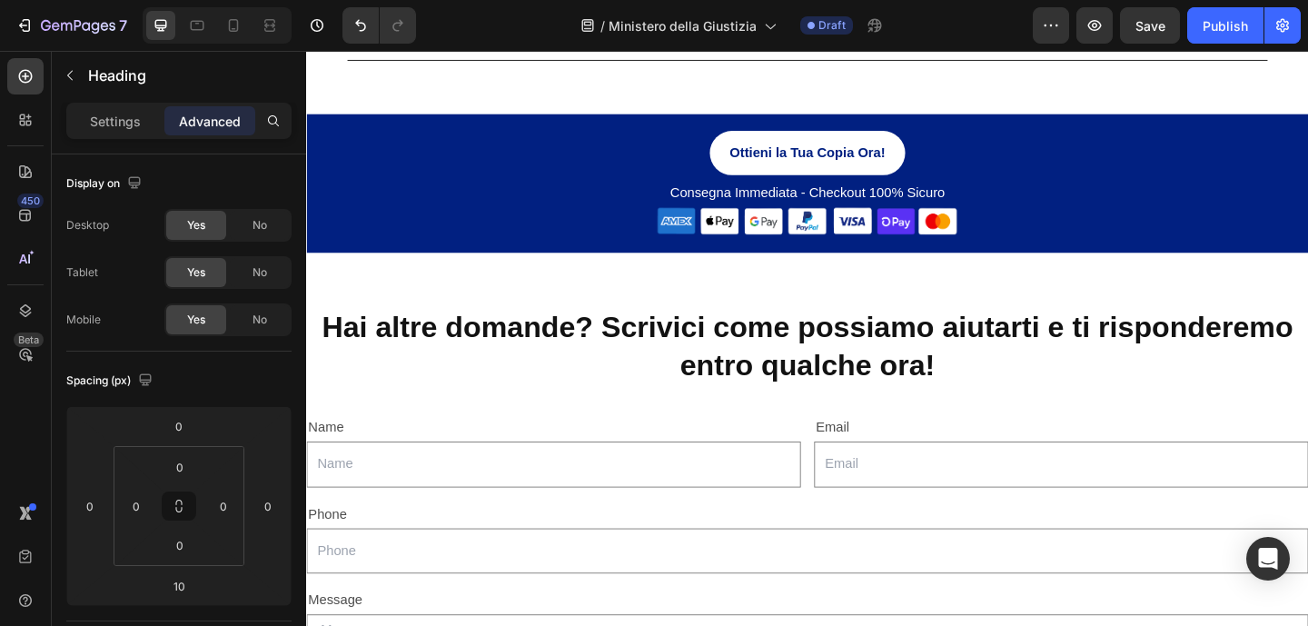
click at [672, 363] on h2 "Hai altre domande? Scrivici come possiamo aiutarti e ti risponderemo entro qual…" at bounding box center [851, 372] width 1090 height 86
click at [1032, 400] on p "Hai altre domande? Scrivici come possiamo aiutarti e ti risponderemo entro qual…" at bounding box center [851, 372] width 1086 height 83
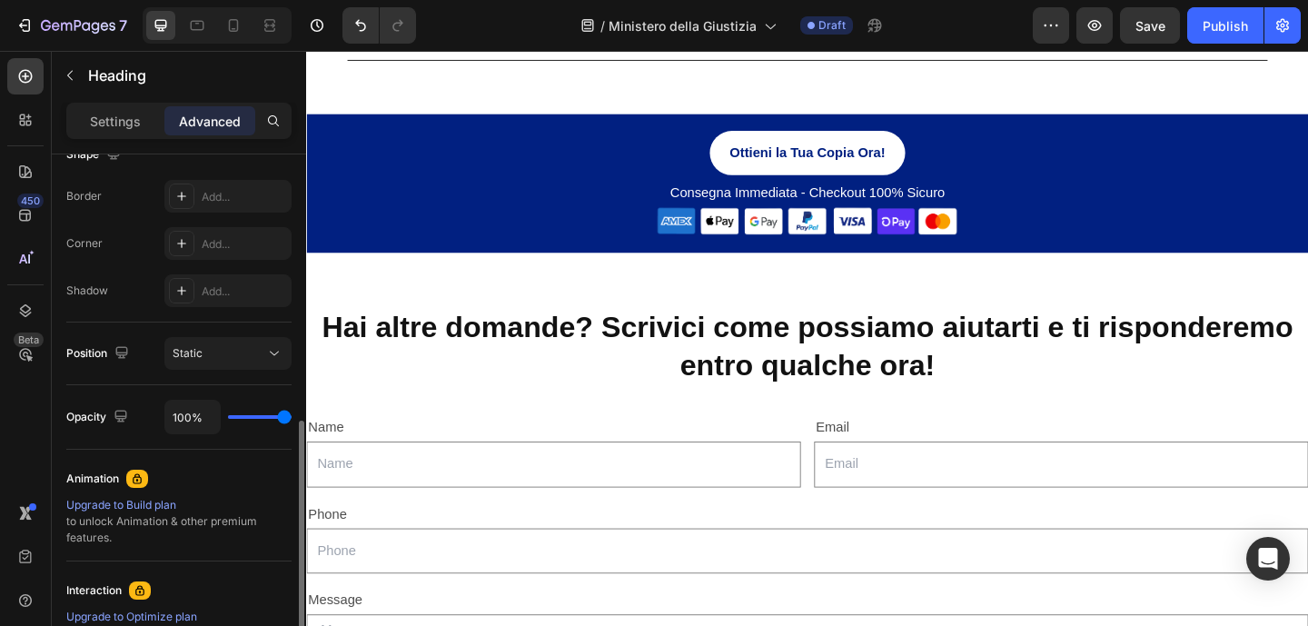
scroll to position [538, 0]
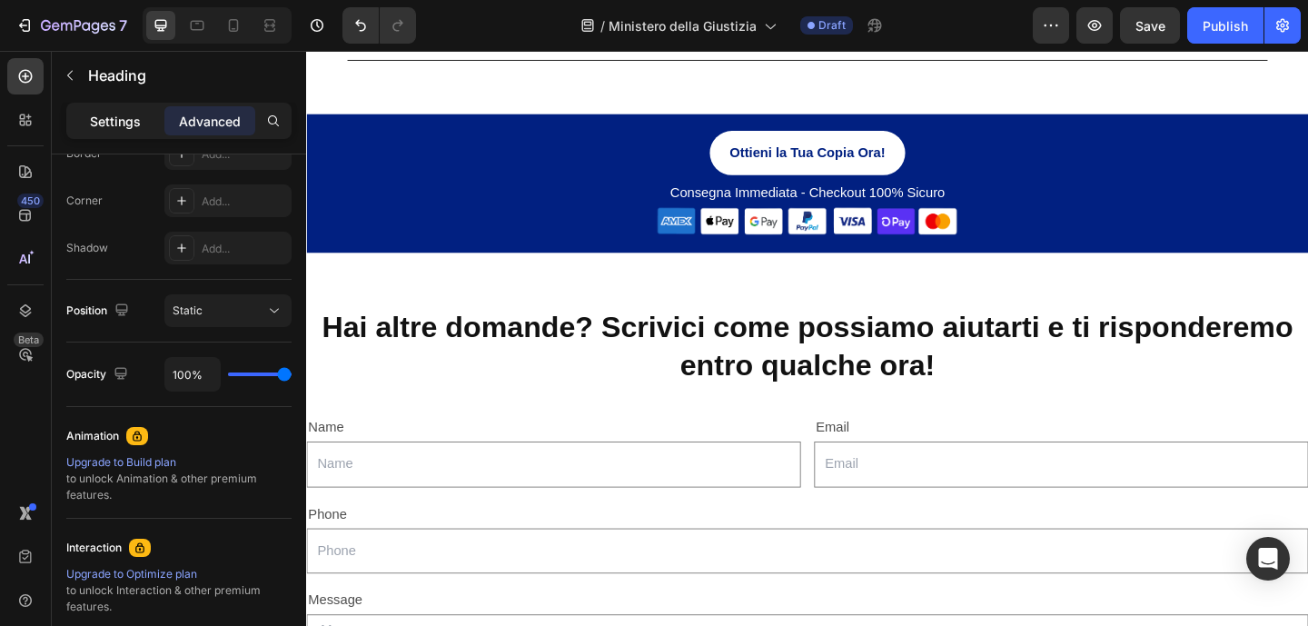
click at [125, 122] on p "Settings" at bounding box center [115, 121] width 51 height 19
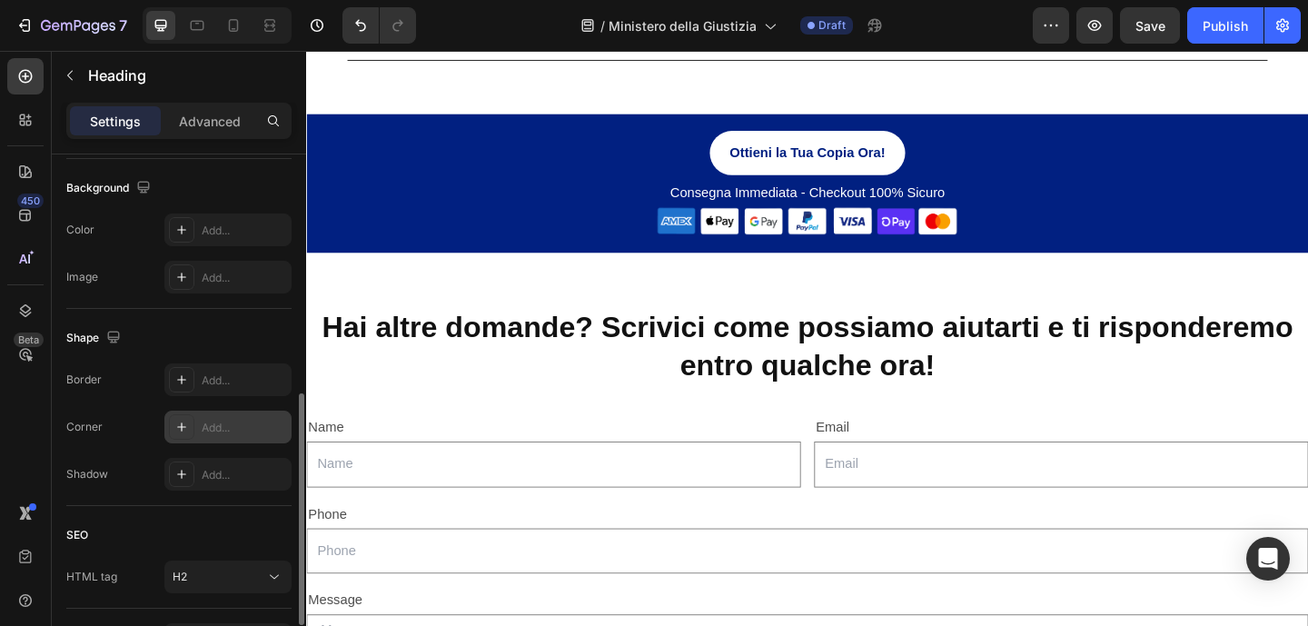
scroll to position [656, 0]
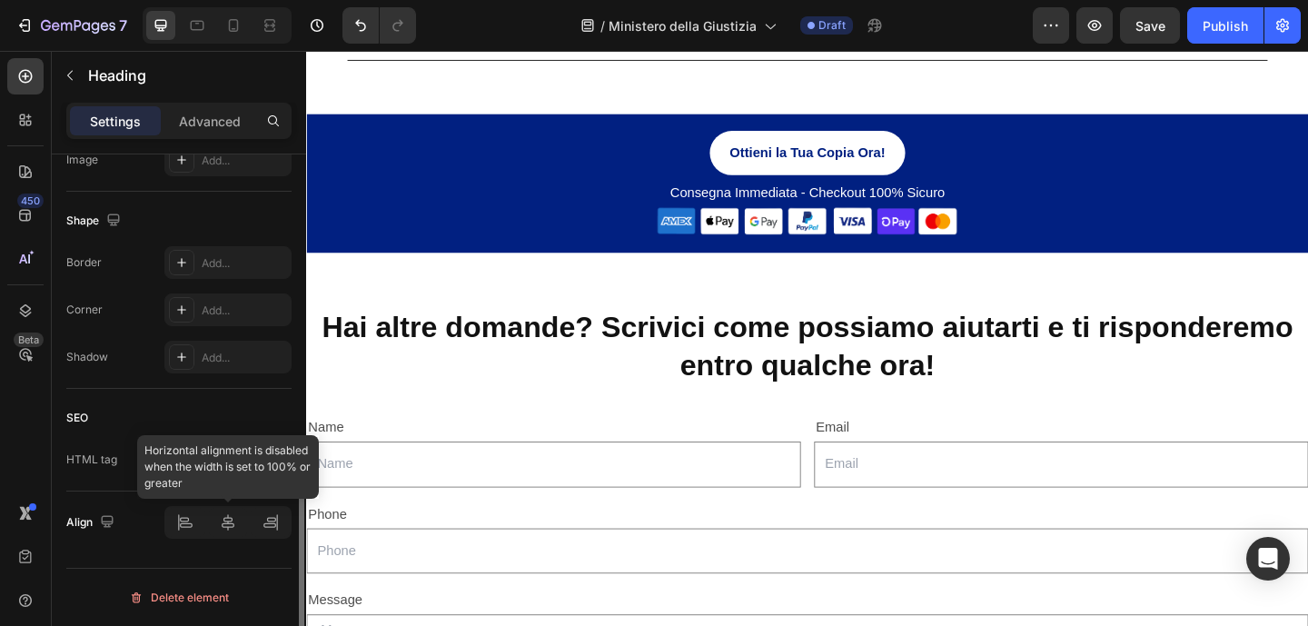
click at [189, 526] on div at bounding box center [227, 522] width 127 height 33
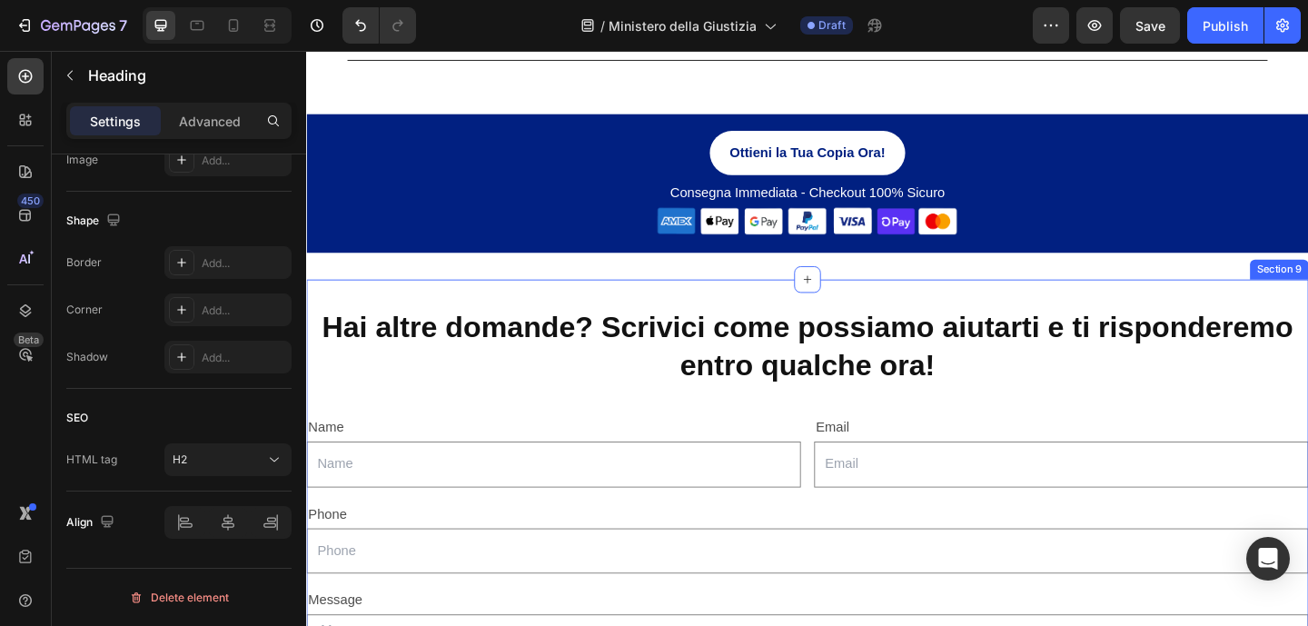
click at [542, 326] on div "Hai altre domande? Scrivici come possiamo aiutarti e ti risponderemo entro qual…" at bounding box center [851, 617] width 1090 height 635
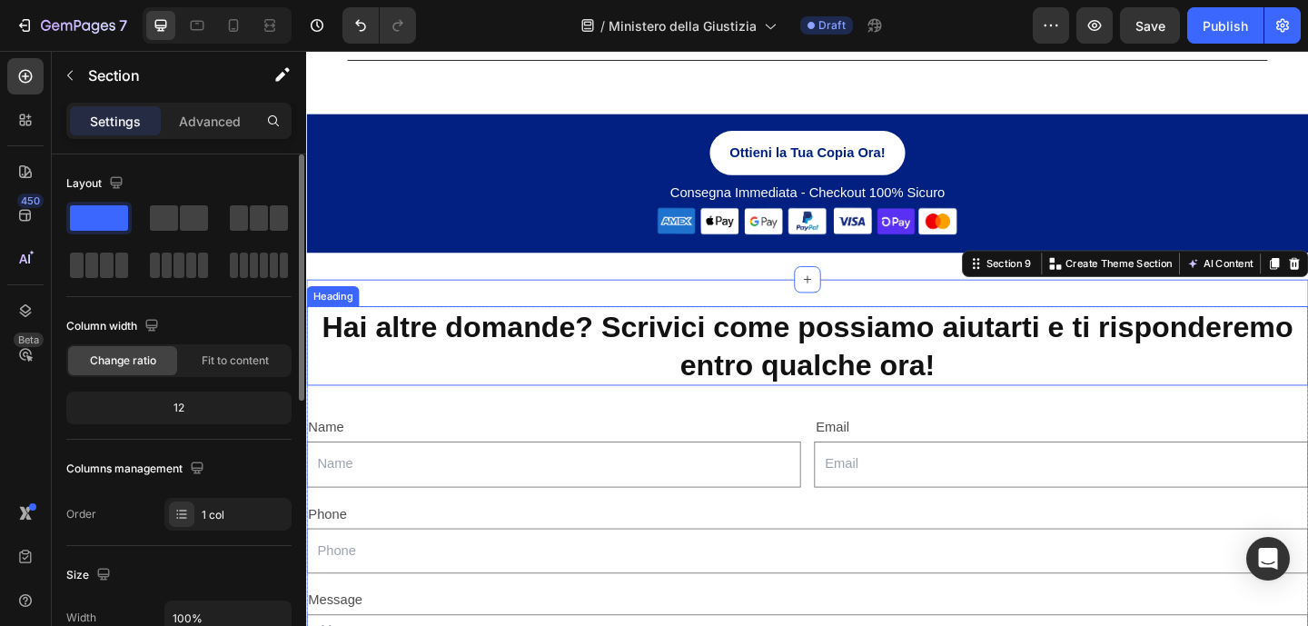
click at [689, 380] on p "Hai altre domande? Scrivici come possiamo aiutarti e ti risponderemo entro qual…" at bounding box center [851, 372] width 1086 height 83
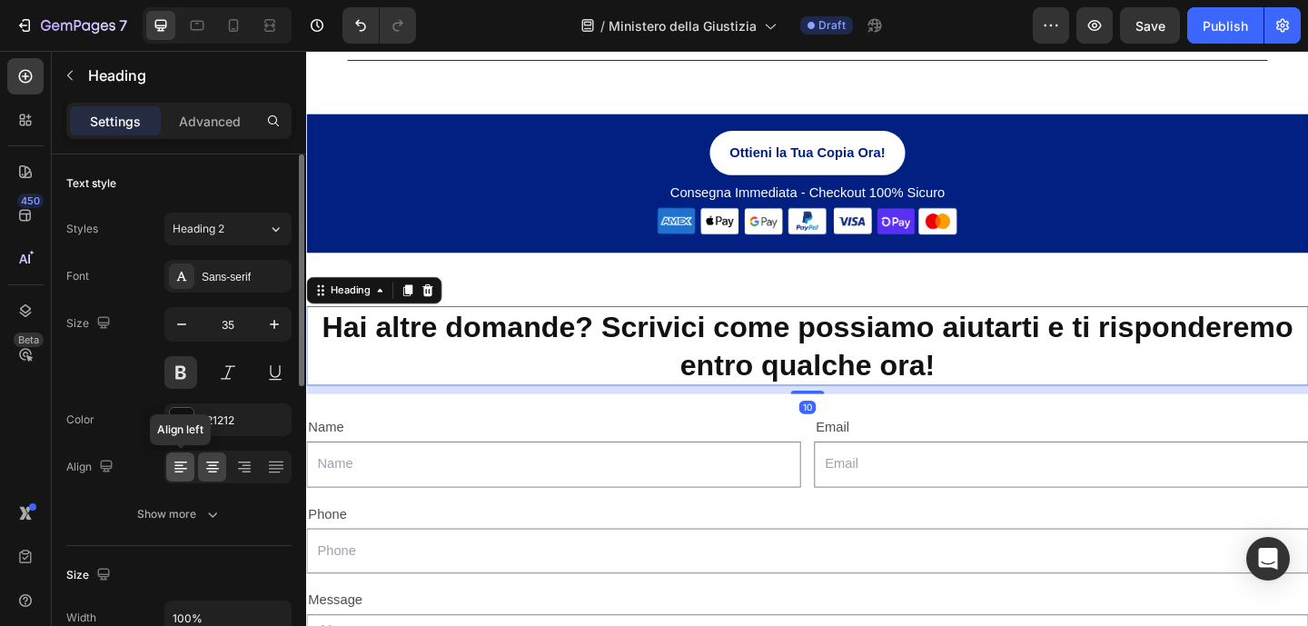
click at [184, 476] on div at bounding box center [180, 466] width 28 height 29
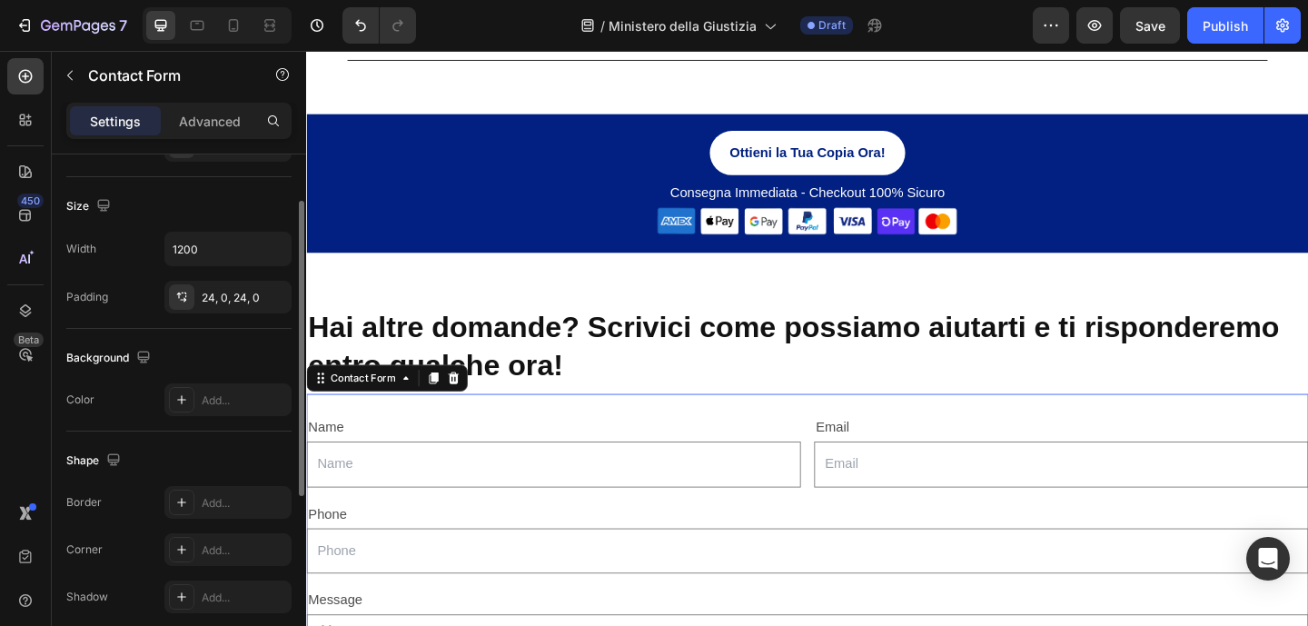
scroll to position [174, 0]
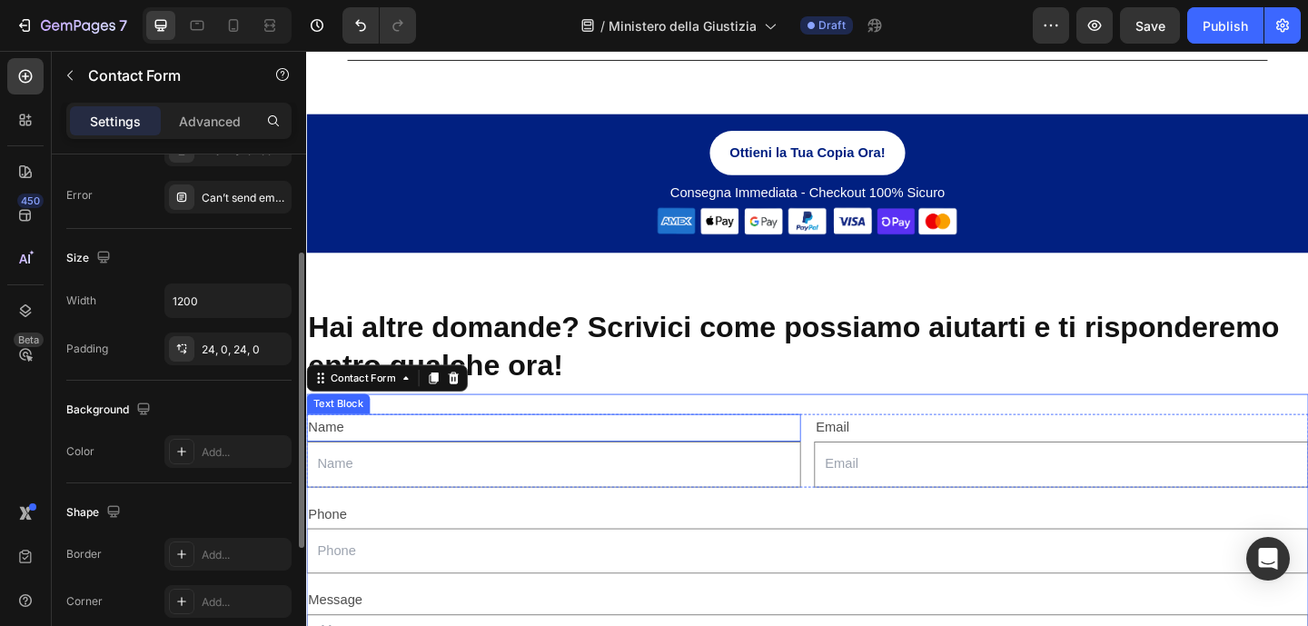
click at [356, 458] on div "Name" at bounding box center [575, 461] width 538 height 30
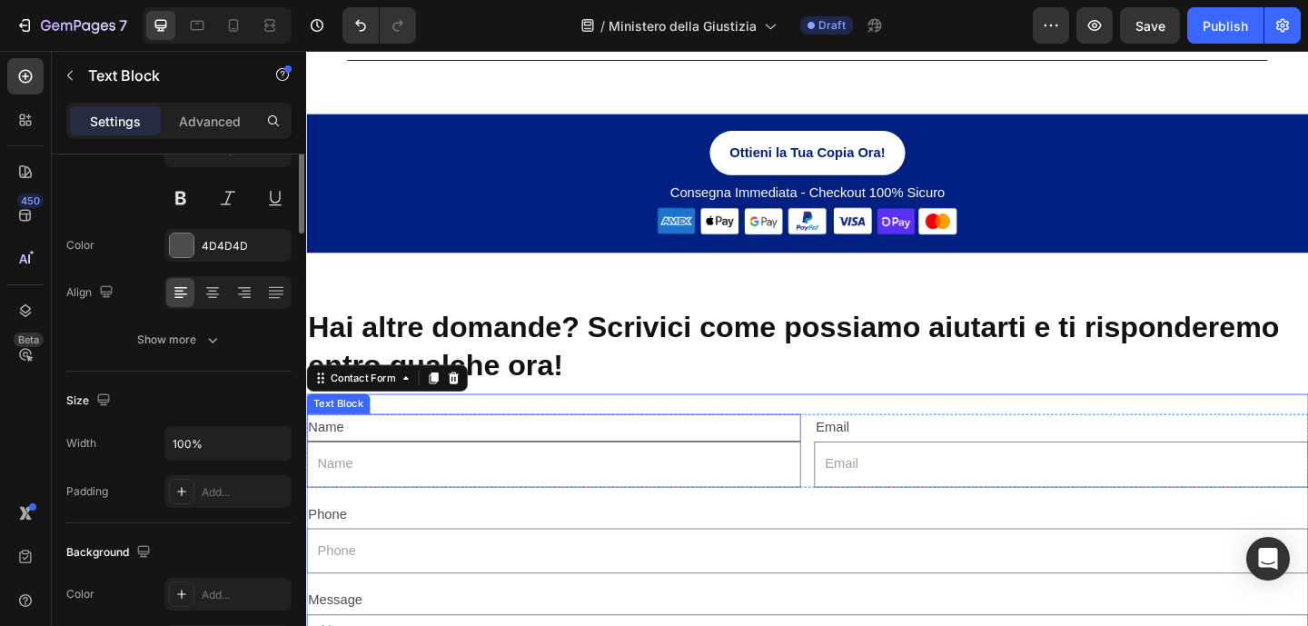
scroll to position [0, 0]
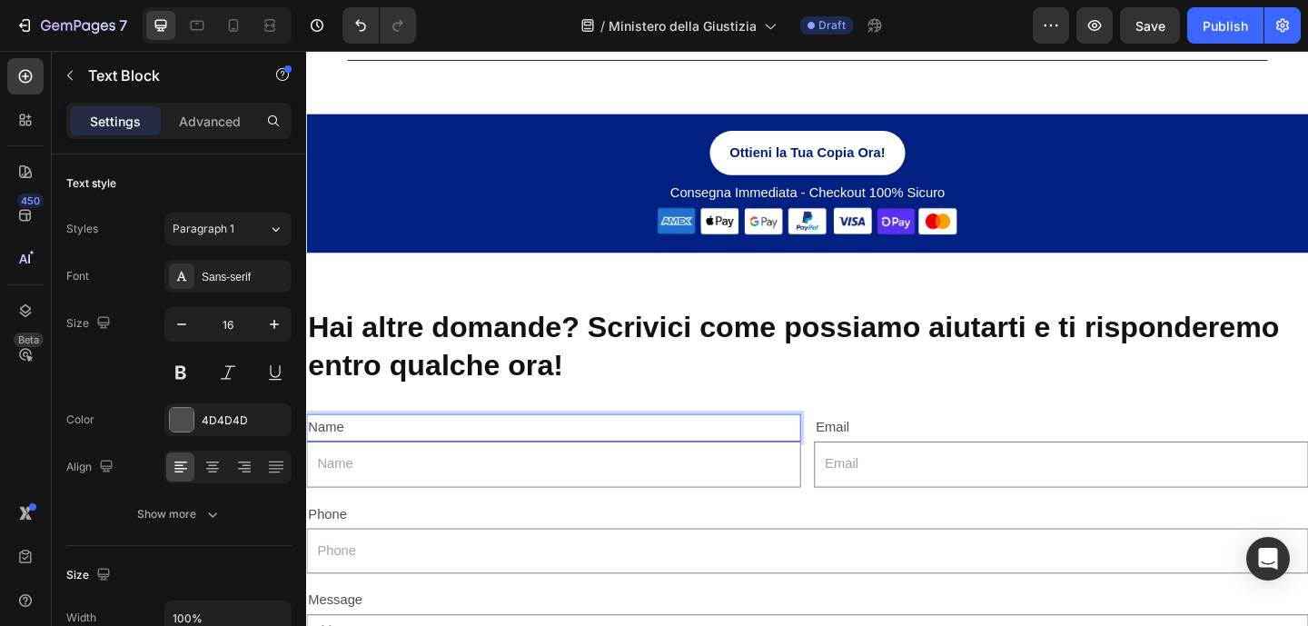
click at [354, 458] on div "Name" at bounding box center [575, 461] width 538 height 30
click at [354, 458] on p "Name" at bounding box center [575, 461] width 534 height 26
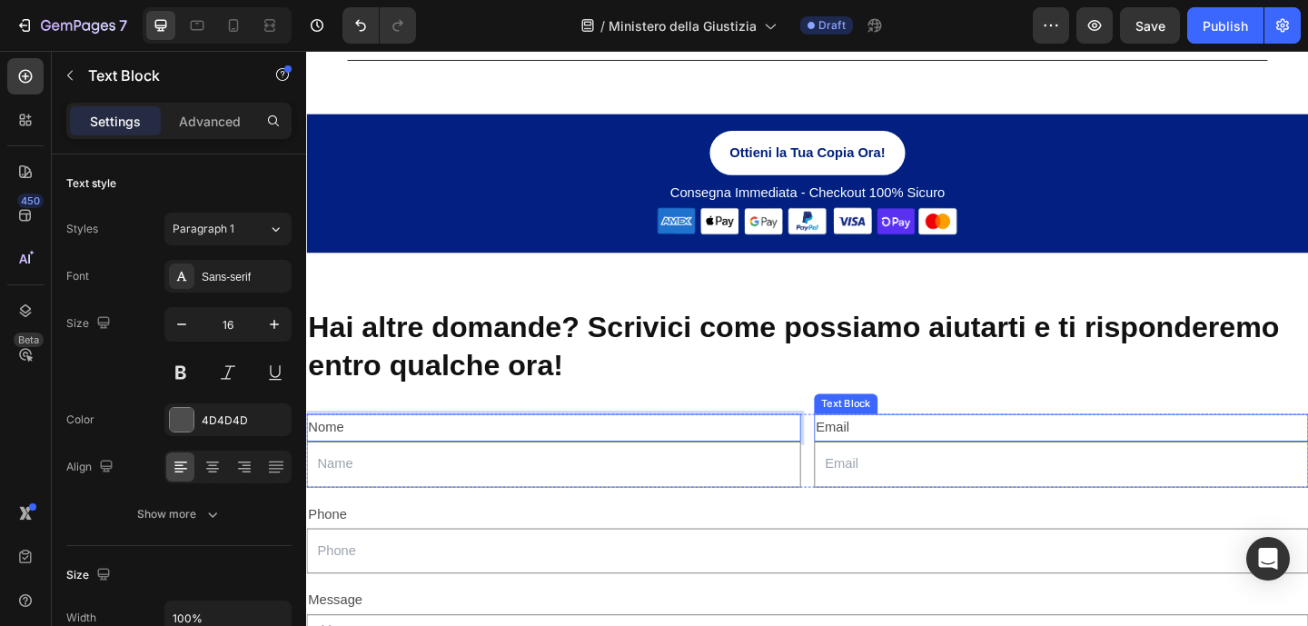
click at [880, 455] on div "Email" at bounding box center [1127, 461] width 538 height 30
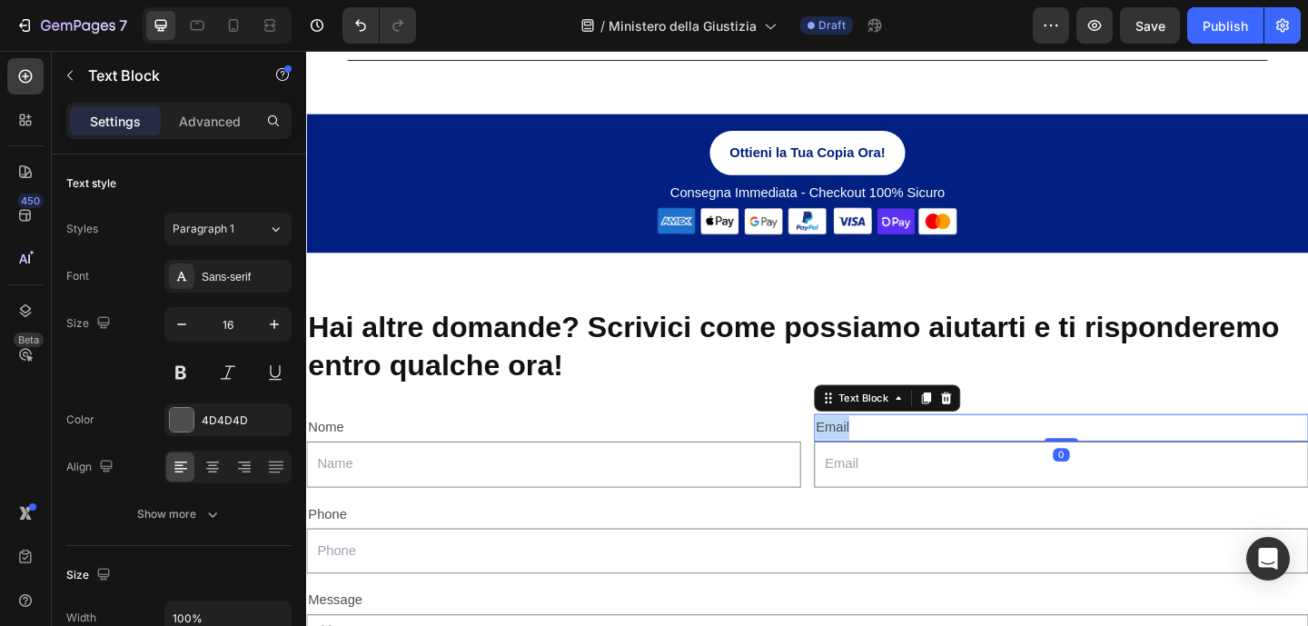
click at [880, 455] on div "Email" at bounding box center [1127, 461] width 538 height 30
click at [880, 455] on p "Email" at bounding box center [1127, 461] width 534 height 26
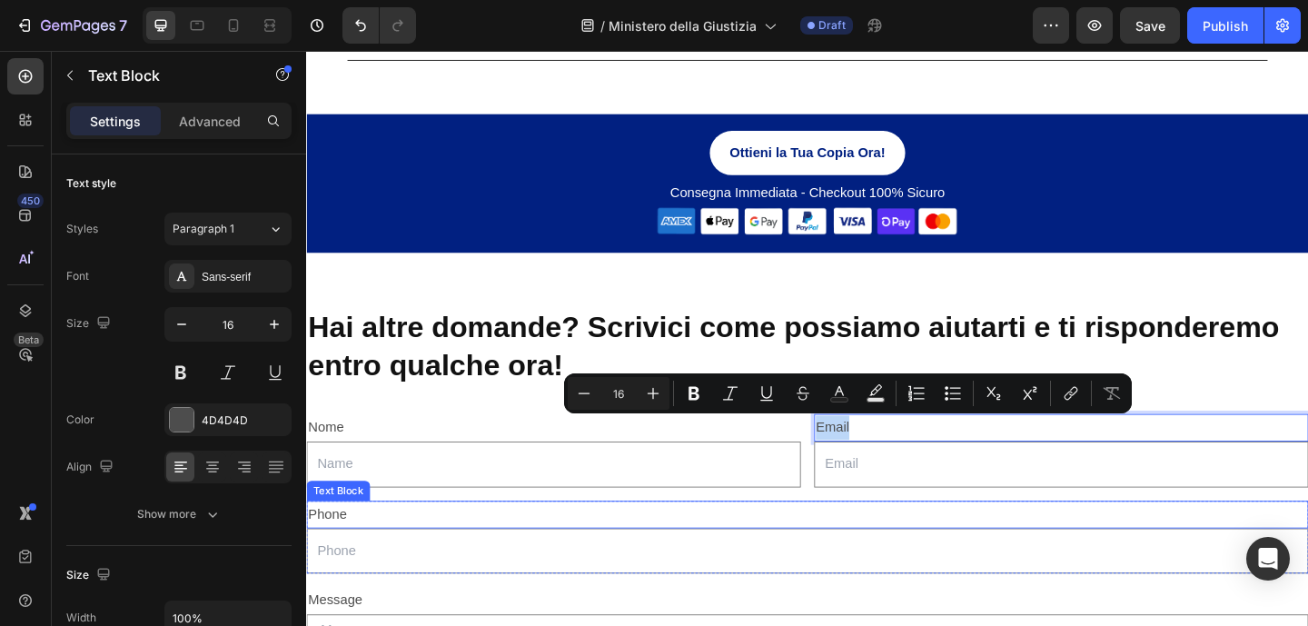
click at [376, 548] on div "Phone" at bounding box center [851, 555] width 1090 height 30
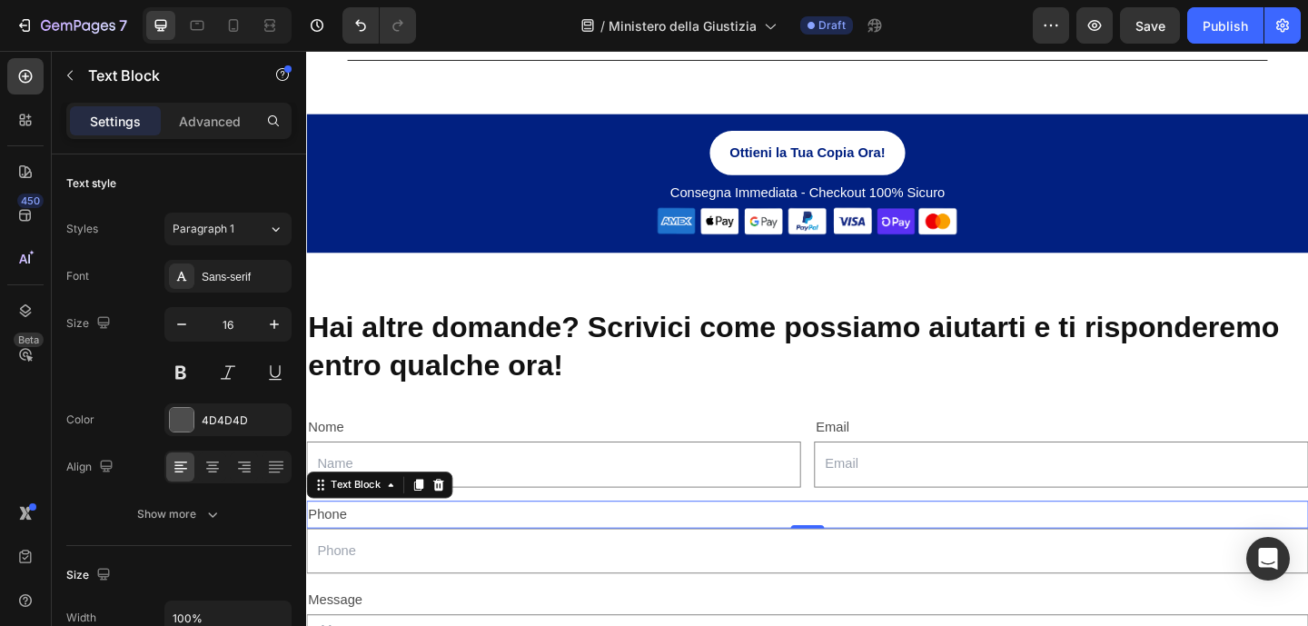
click at [376, 548] on div "Phone" at bounding box center [851, 555] width 1090 height 30
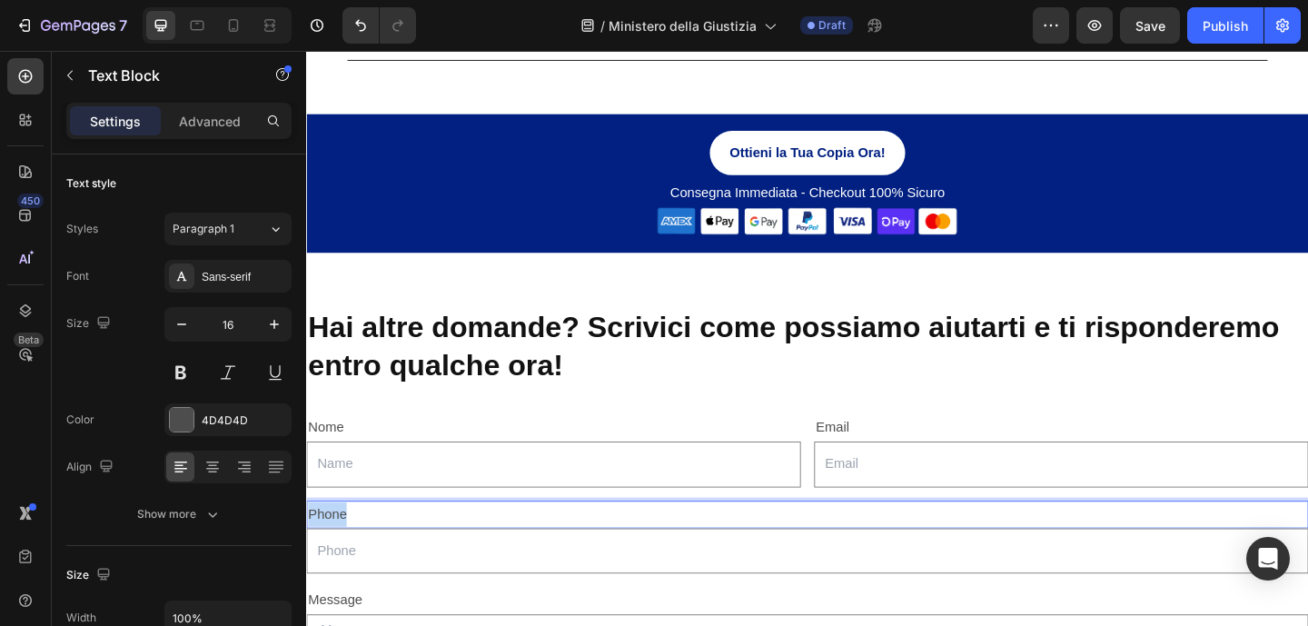
click at [376, 548] on p "Phone" at bounding box center [851, 555] width 1086 height 26
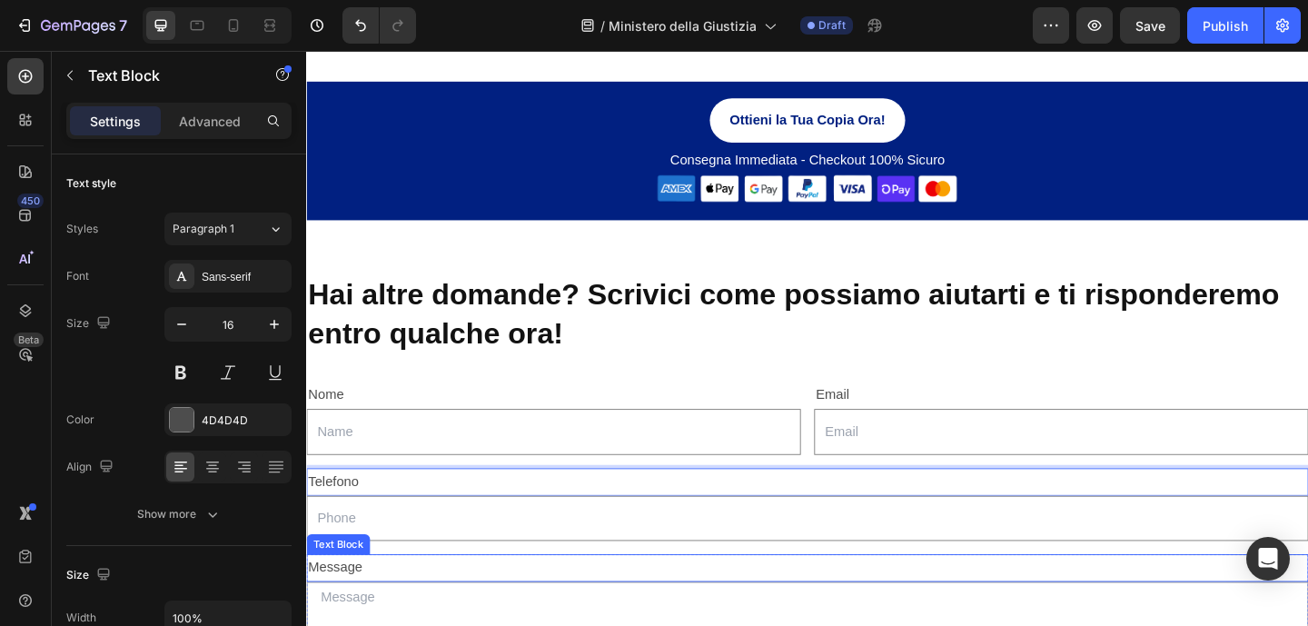
click at [361, 607] on div "Message" at bounding box center [851, 613] width 1090 height 30
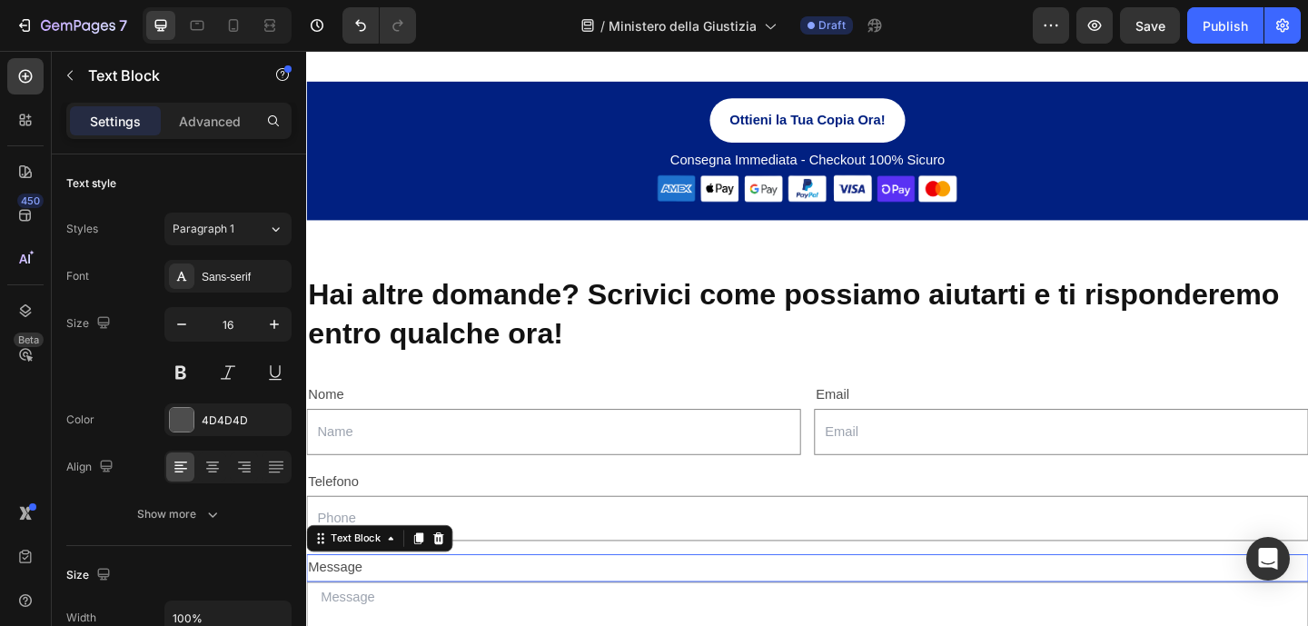
click at [361, 607] on div "Message" at bounding box center [851, 613] width 1090 height 30
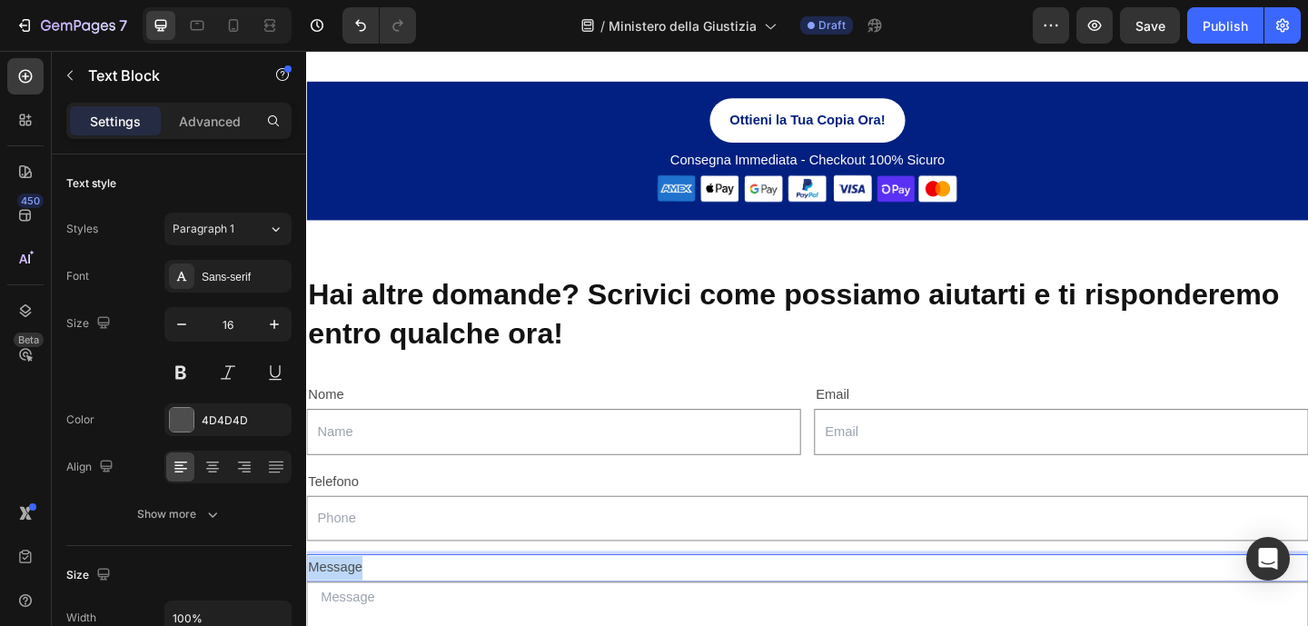
click at [362, 607] on p "Message" at bounding box center [851, 613] width 1086 height 26
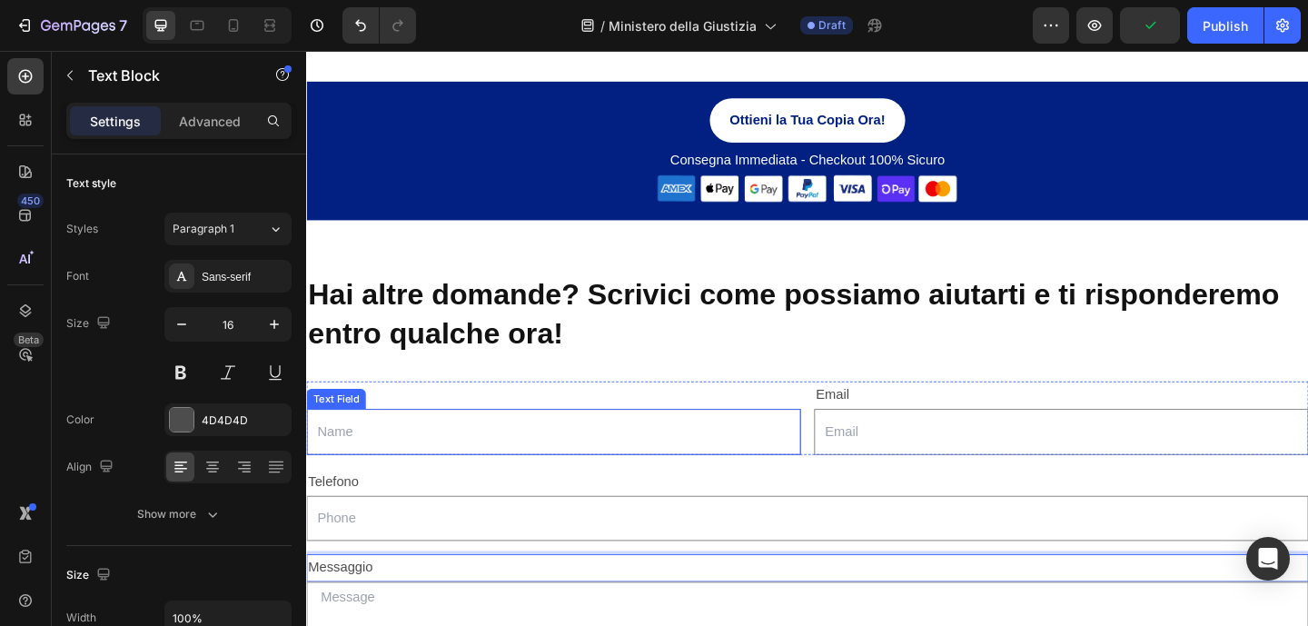
click at [350, 479] on input "text" at bounding box center [575, 465] width 538 height 50
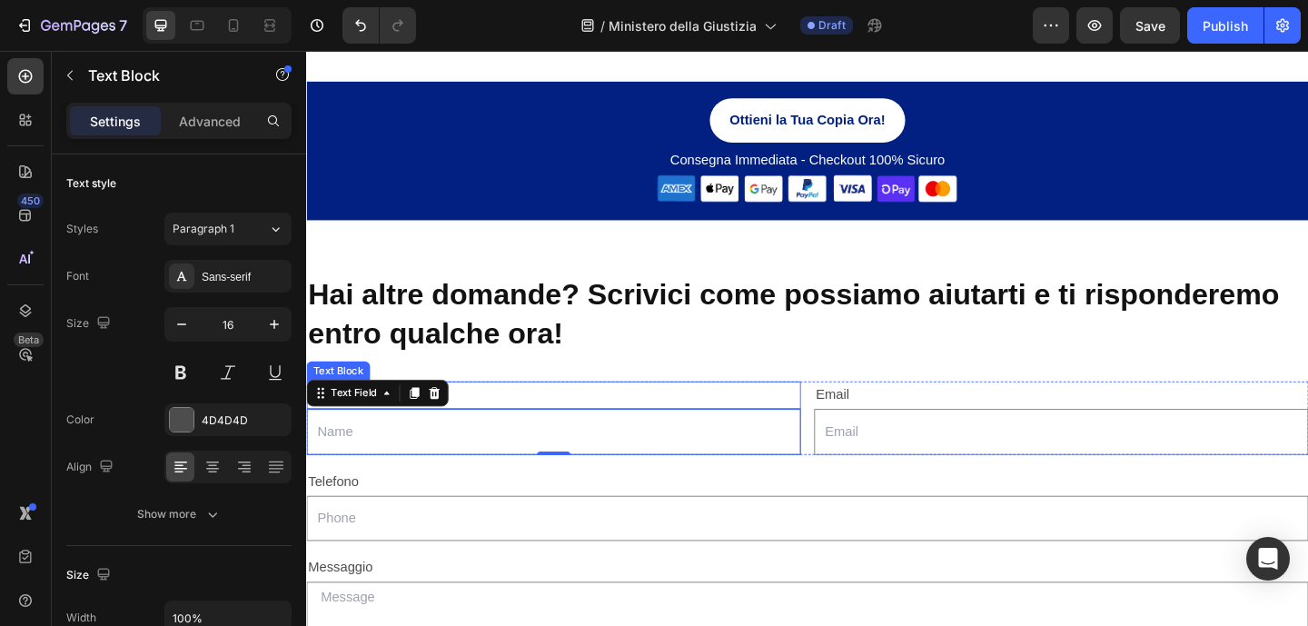
click at [510, 420] on p "Nome" at bounding box center [575, 425] width 534 height 26
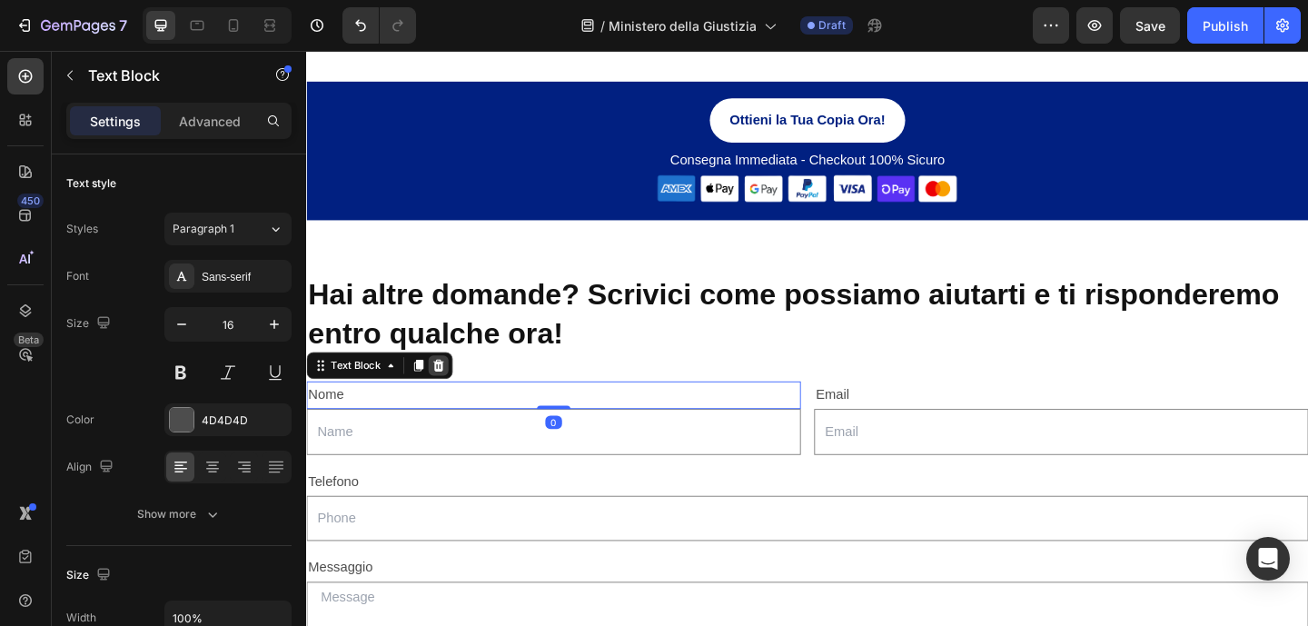
click at [449, 399] on icon at bounding box center [450, 393] width 12 height 13
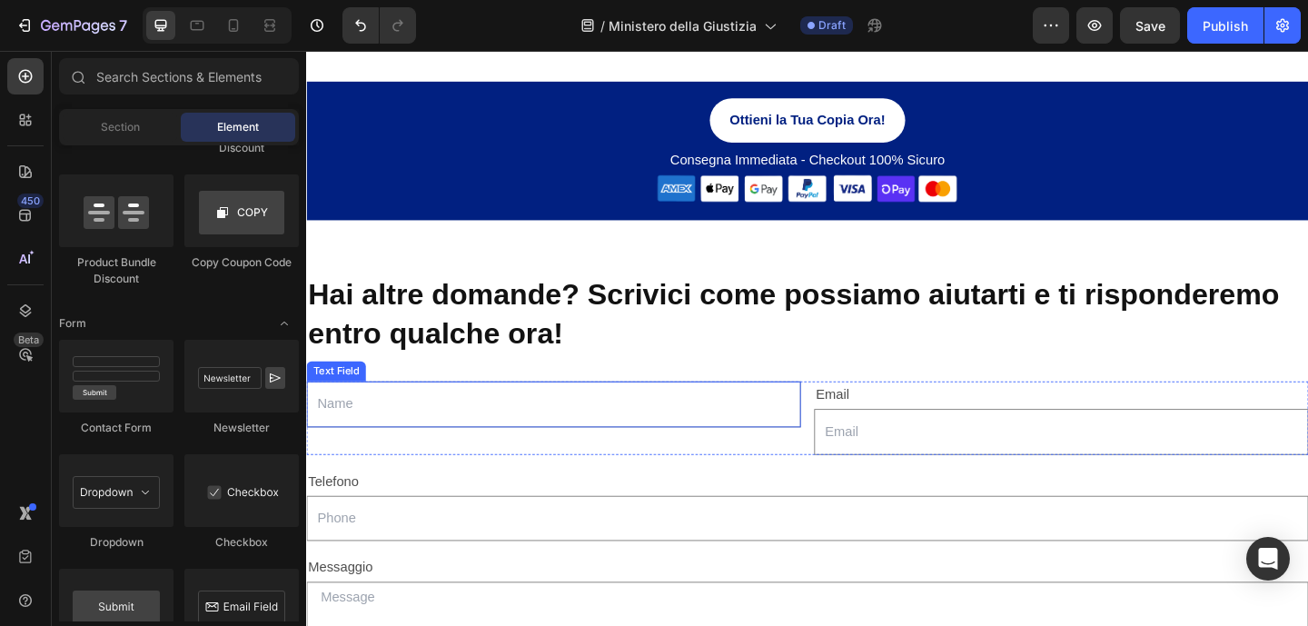
click at [395, 441] on input "text" at bounding box center [575, 435] width 538 height 50
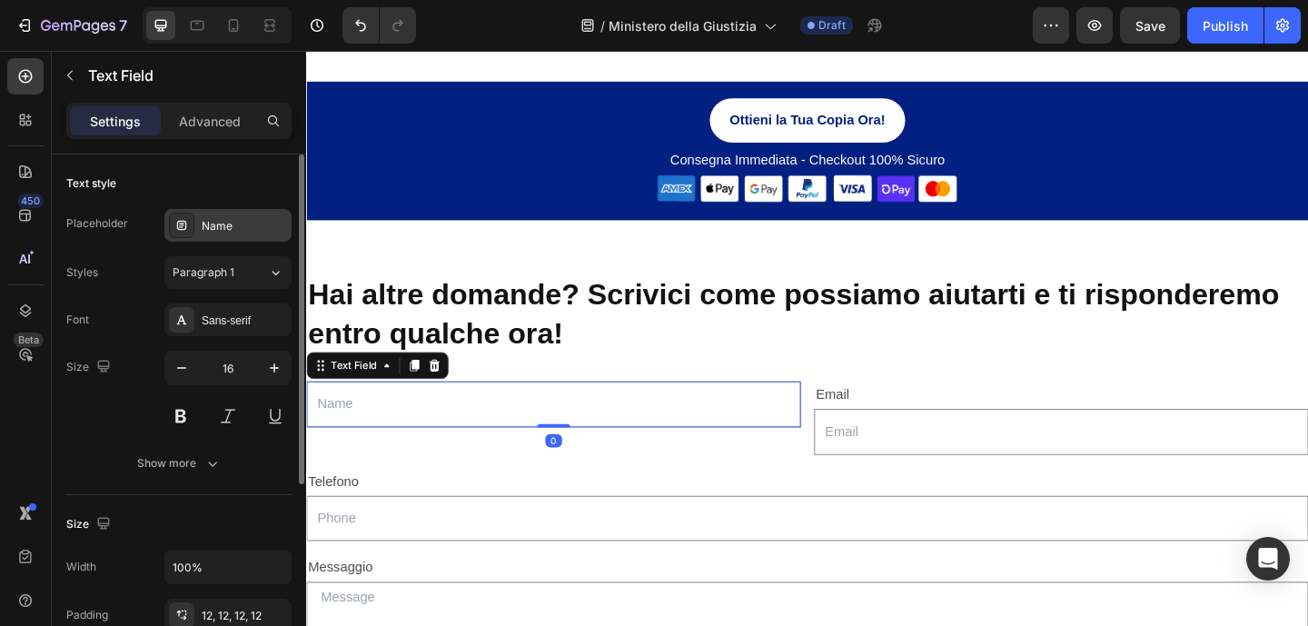
click at [256, 230] on div "Name" at bounding box center [244, 226] width 85 height 16
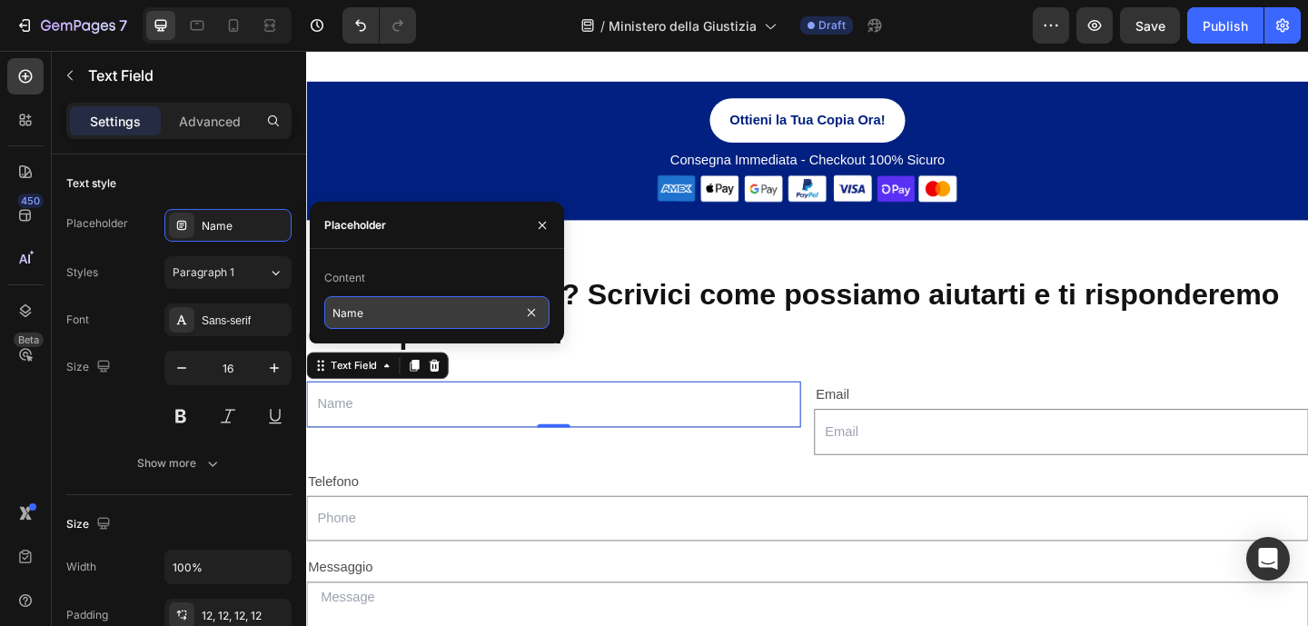
click at [392, 320] on input "Name" at bounding box center [436, 312] width 225 height 33
type input "Nome"
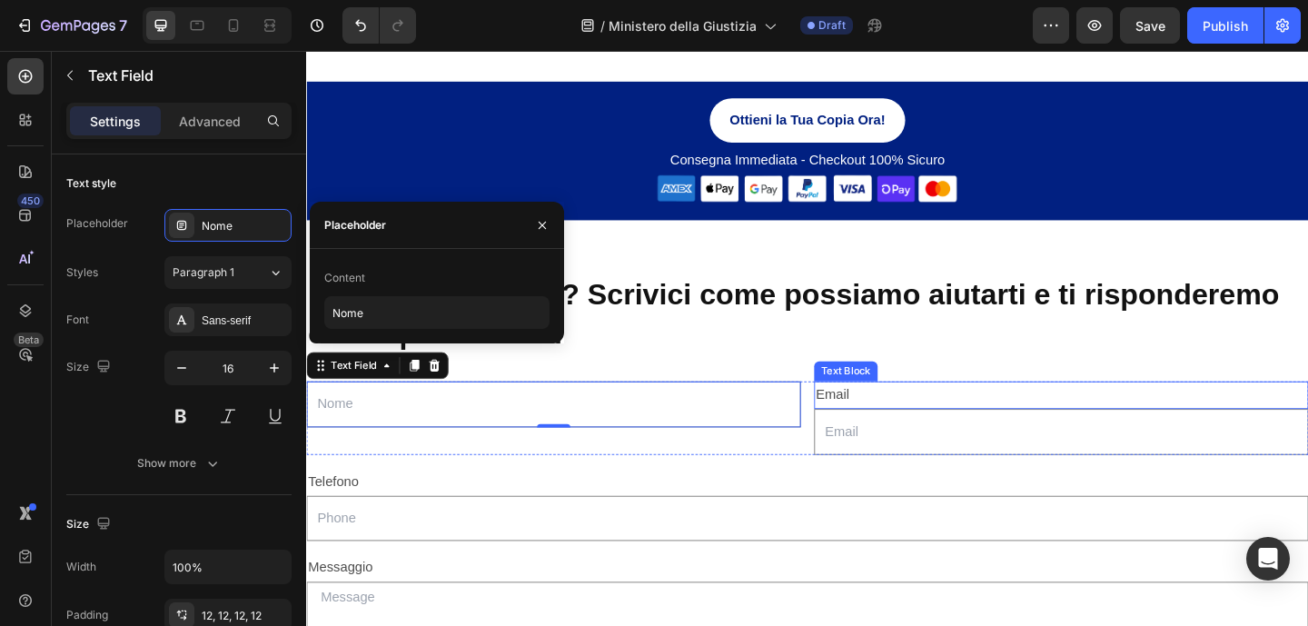
click at [917, 427] on p "Email" at bounding box center [1127, 425] width 534 height 26
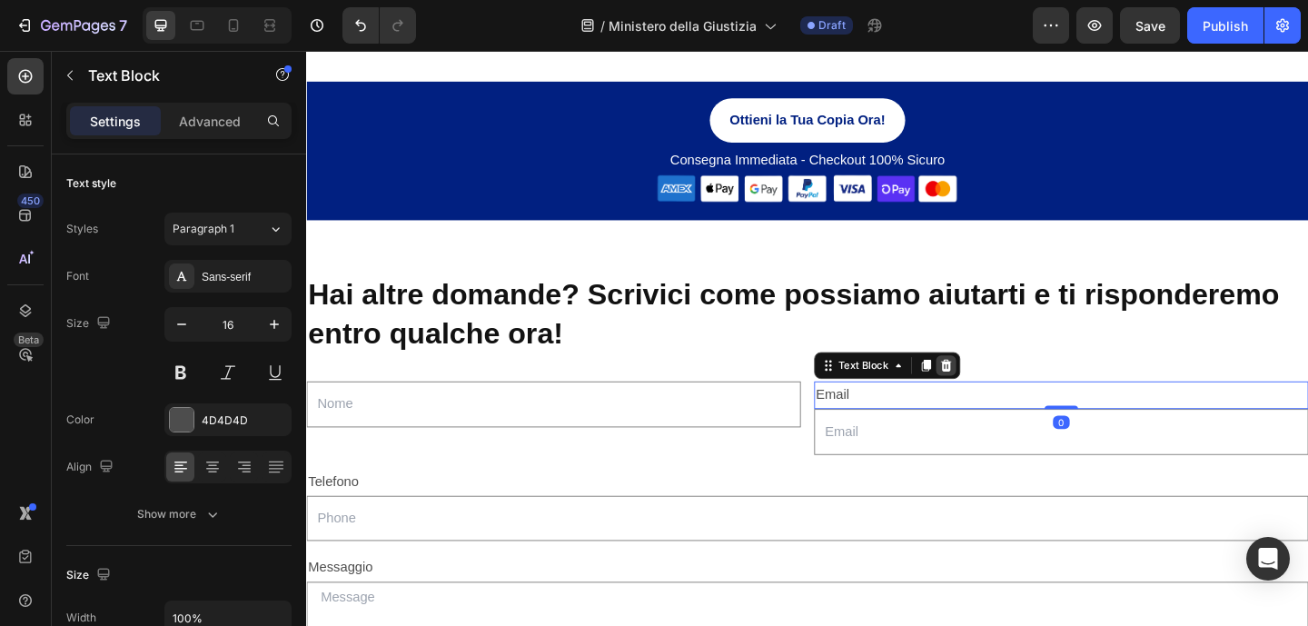
click at [999, 390] on icon at bounding box center [1001, 393] width 15 height 15
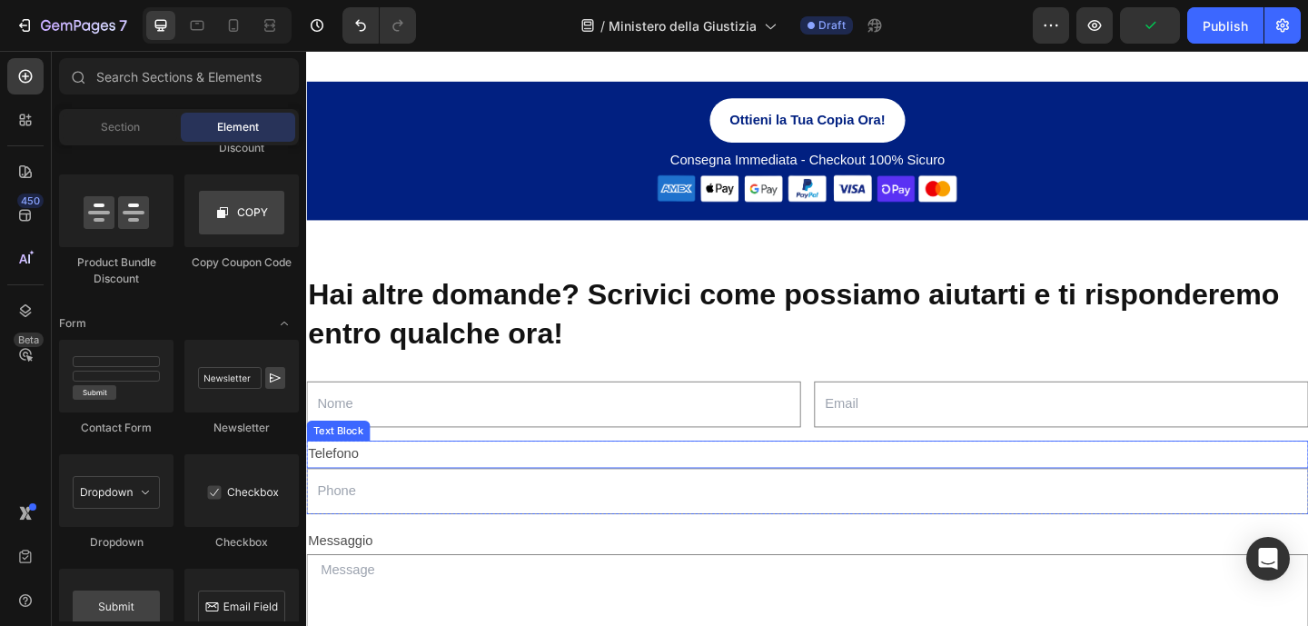
click at [358, 489] on p "Telefono" at bounding box center [851, 490] width 1086 height 26
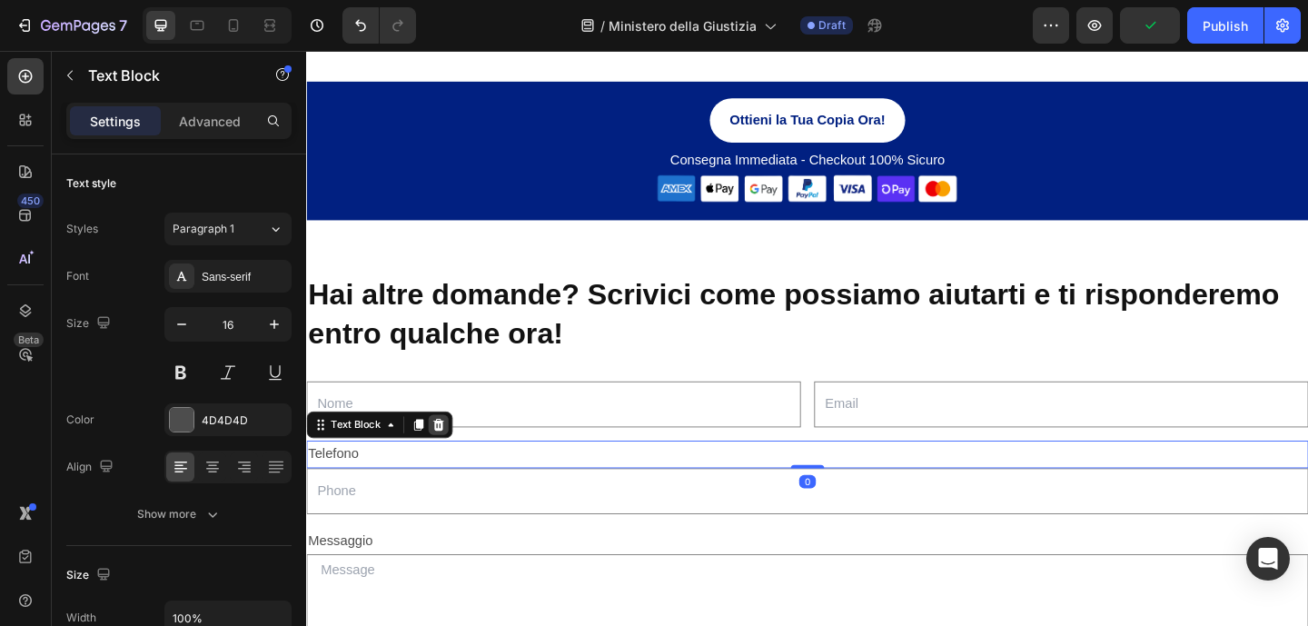
click at [447, 462] on icon at bounding box center [450, 457] width 12 height 13
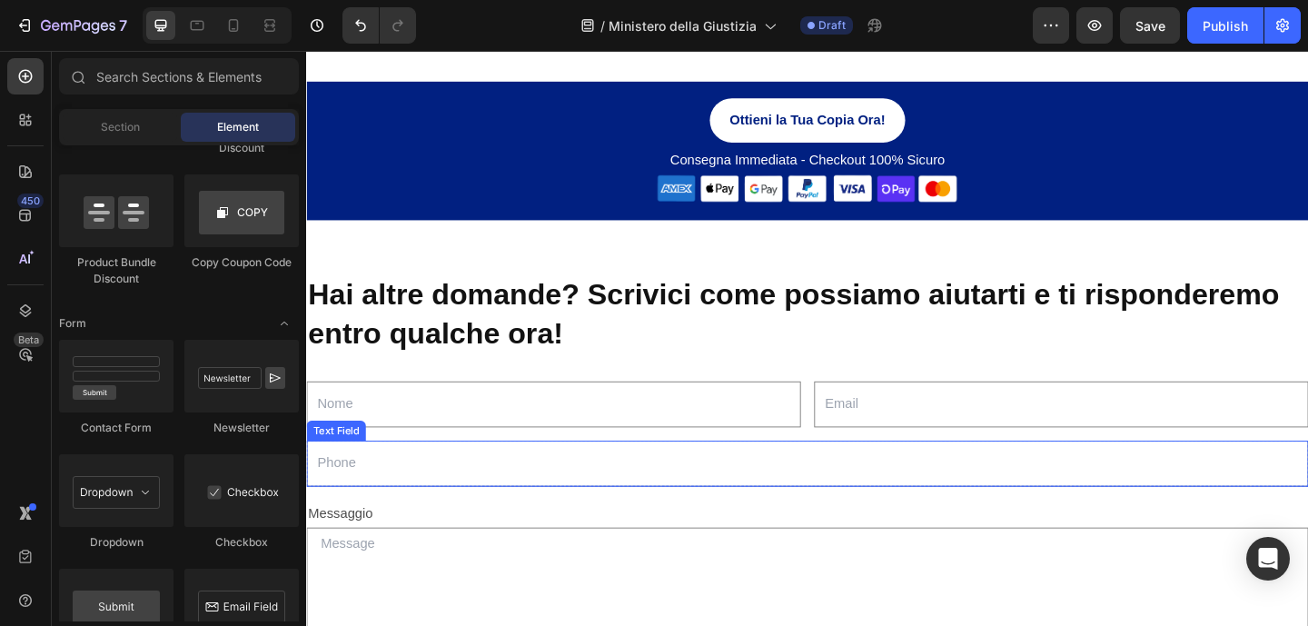
click at [392, 500] on input "text" at bounding box center [851, 500] width 1090 height 50
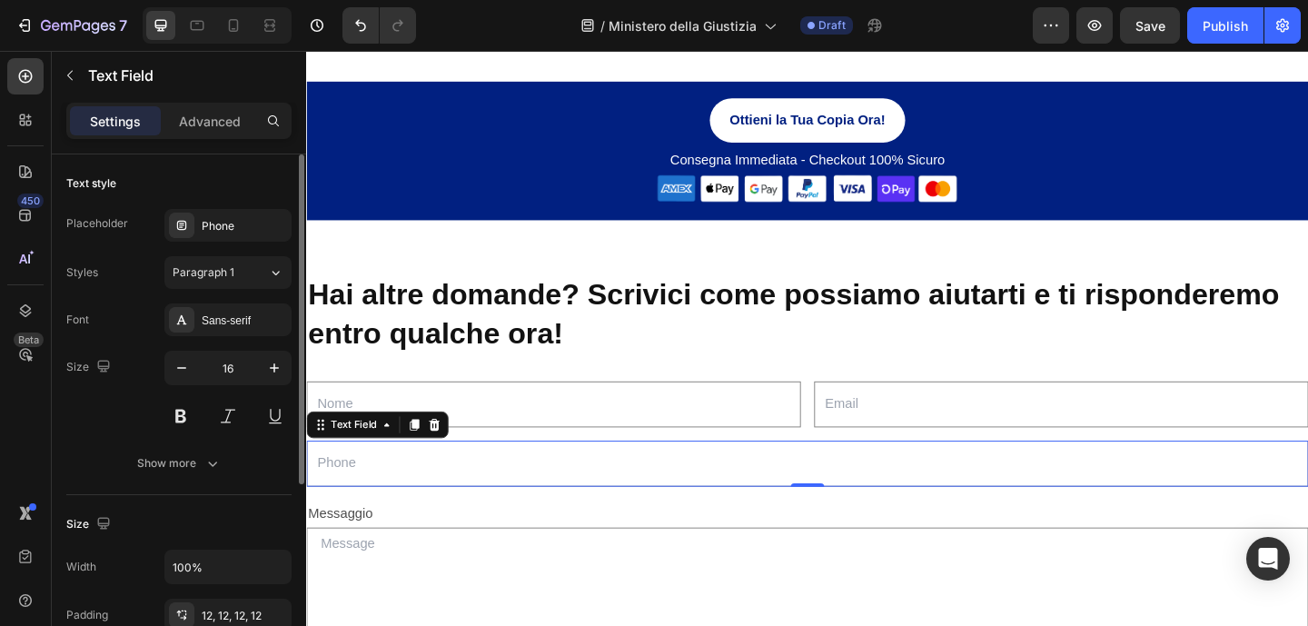
click at [228, 242] on div "Placeholder Phone Styles Paragraph 1 Font Sans-serif Size 16 Show more" at bounding box center [178, 344] width 225 height 271
click at [229, 228] on div "Phone" at bounding box center [244, 226] width 85 height 16
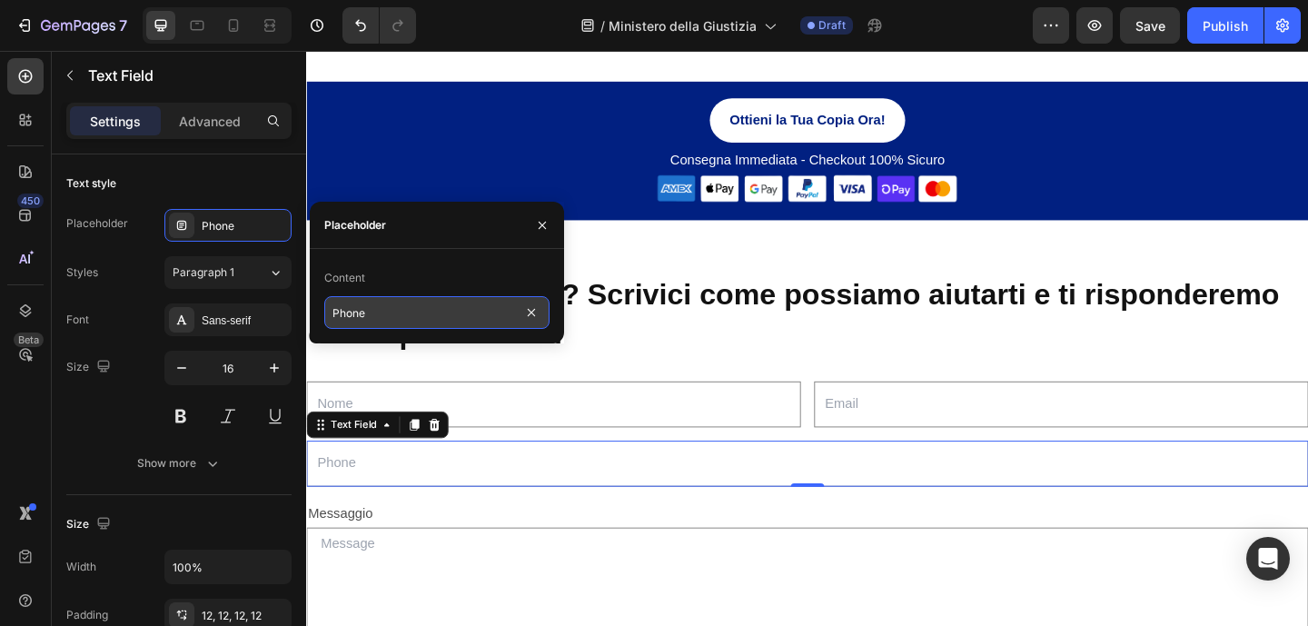
click at [385, 311] on input "Phone" at bounding box center [436, 312] width 225 height 33
type input "Telefono"
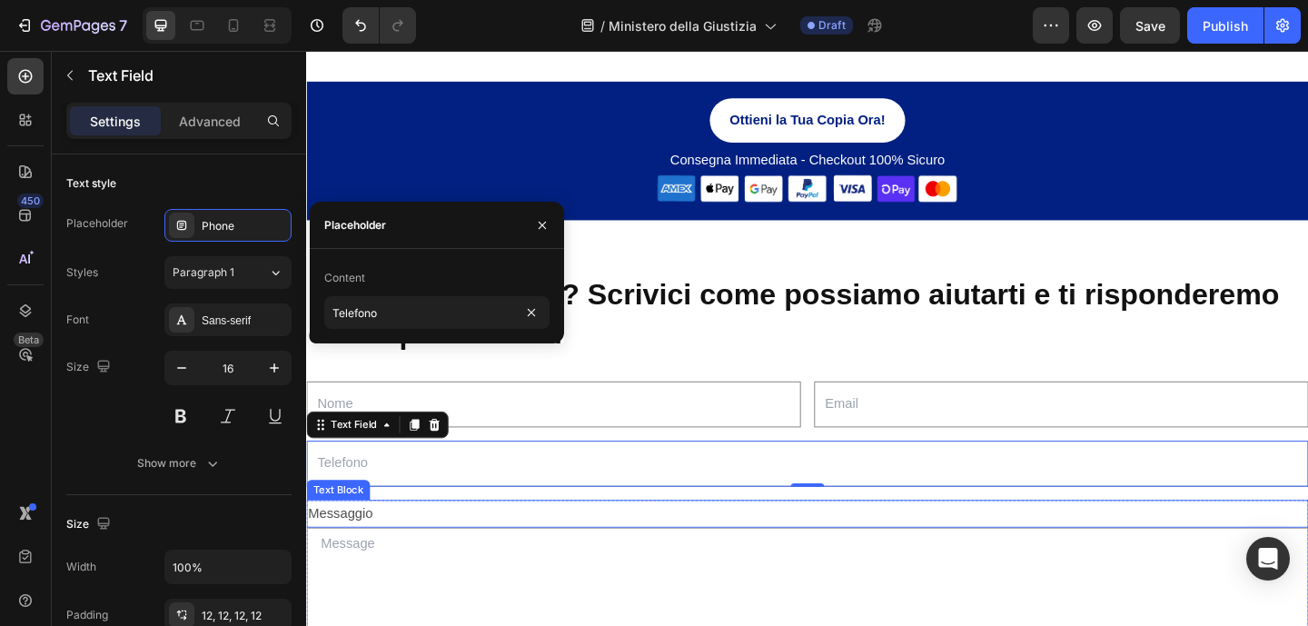
click at [519, 548] on p "Messaggio" at bounding box center [851, 554] width 1086 height 26
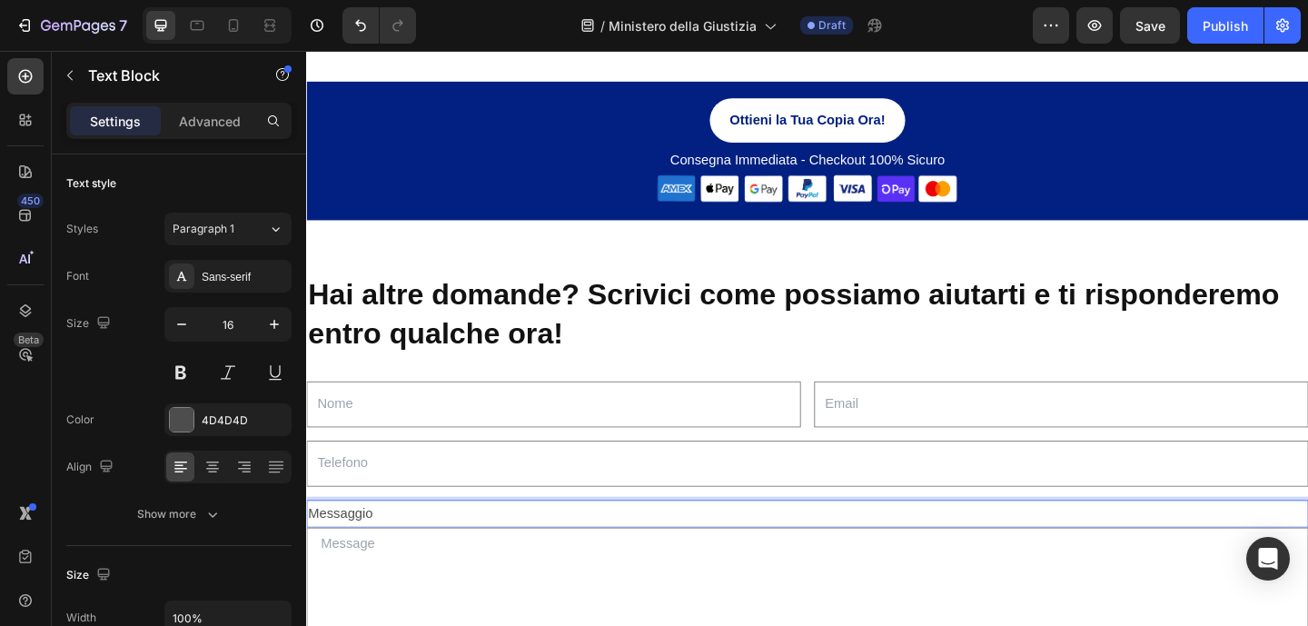
click at [448, 551] on p "Messaggio" at bounding box center [851, 554] width 1086 height 26
click at [434, 589] on textarea at bounding box center [851, 637] width 1090 height 136
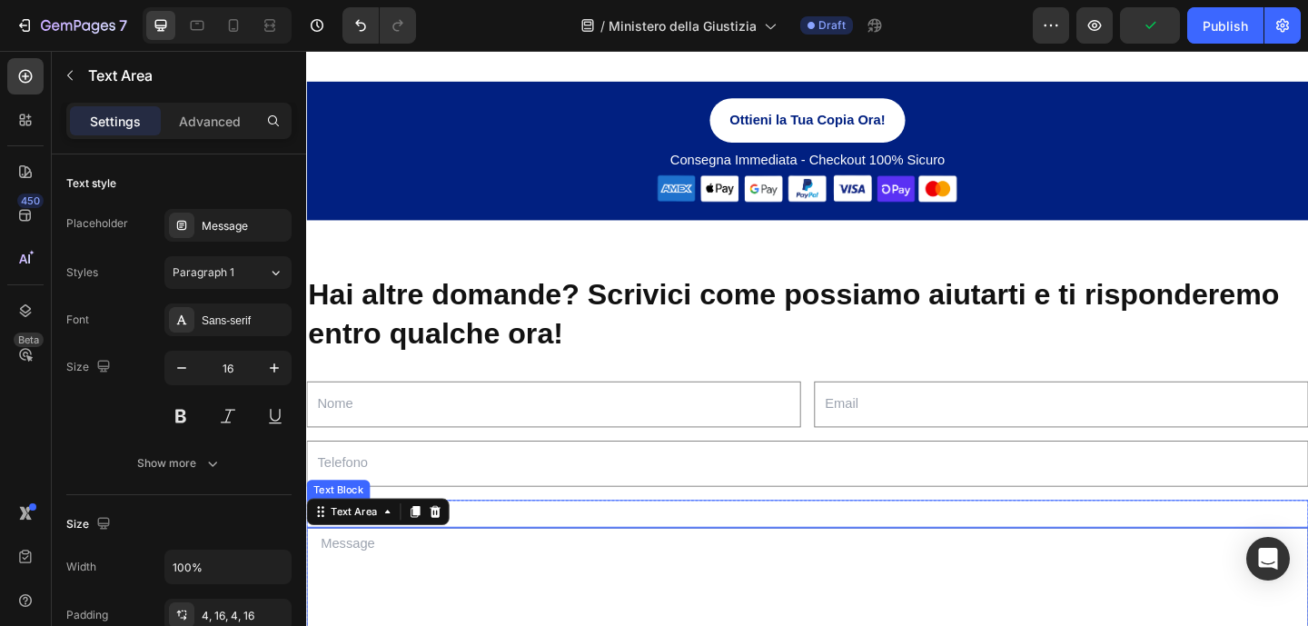
click at [528, 558] on p "Messaggio" at bounding box center [851, 554] width 1086 height 26
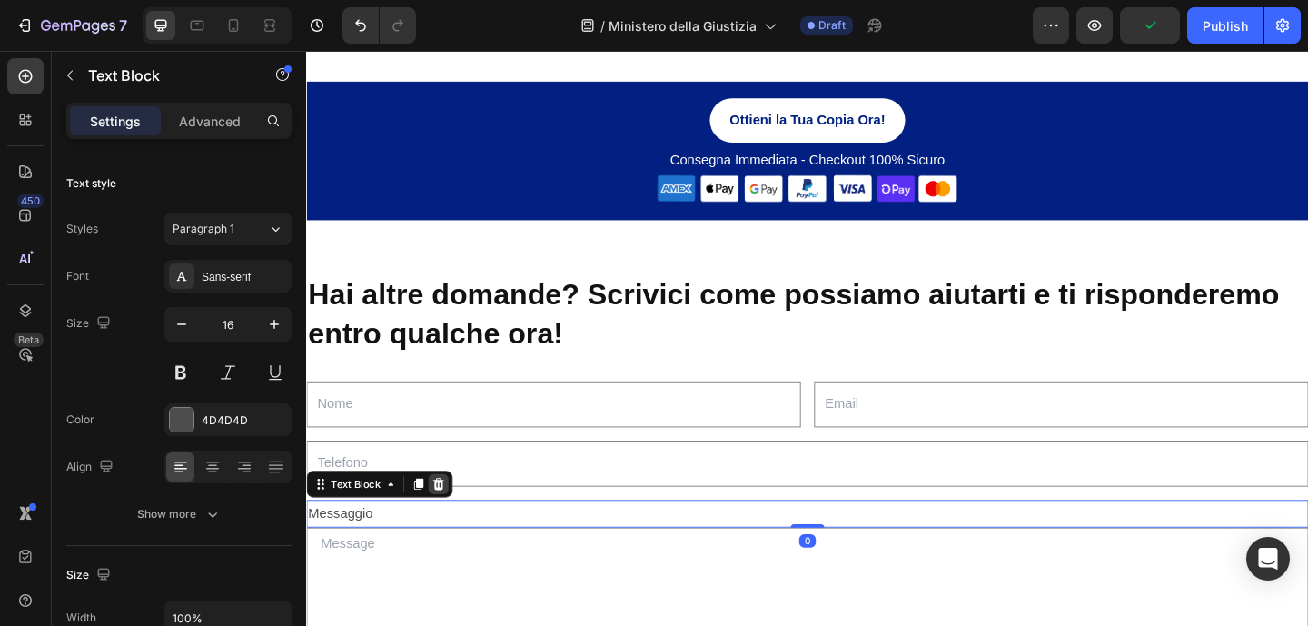
click at [452, 523] on icon at bounding box center [450, 522] width 12 height 13
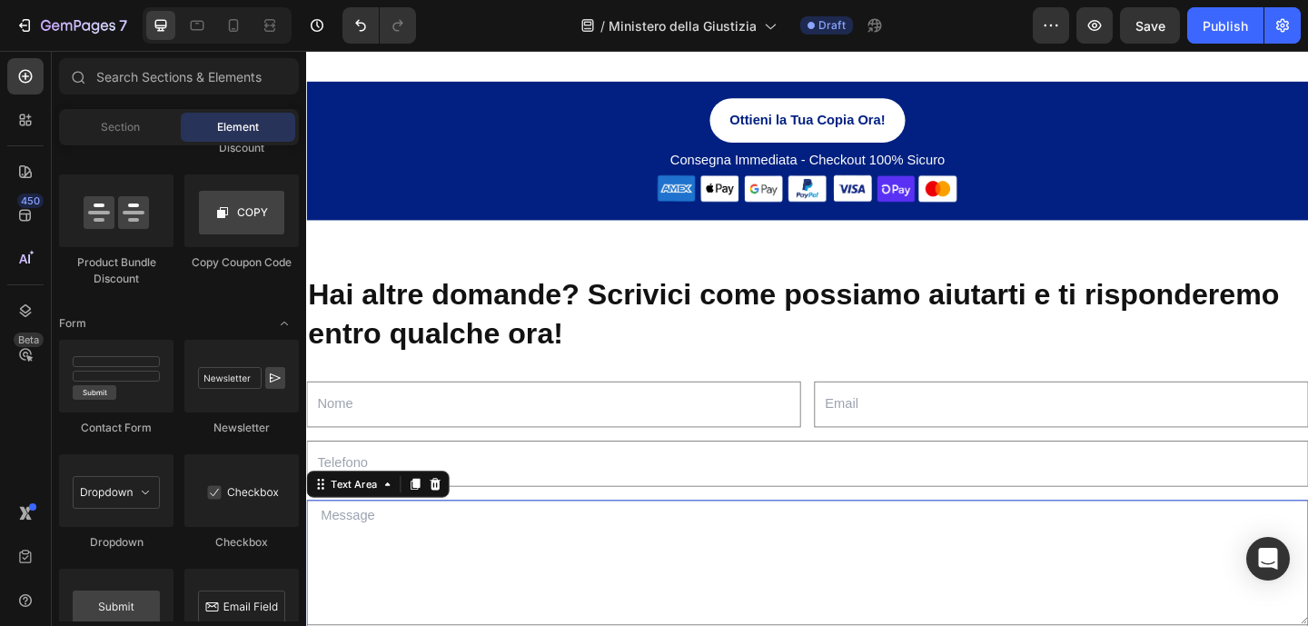
click at [369, 569] on textarea at bounding box center [851, 607] width 1090 height 136
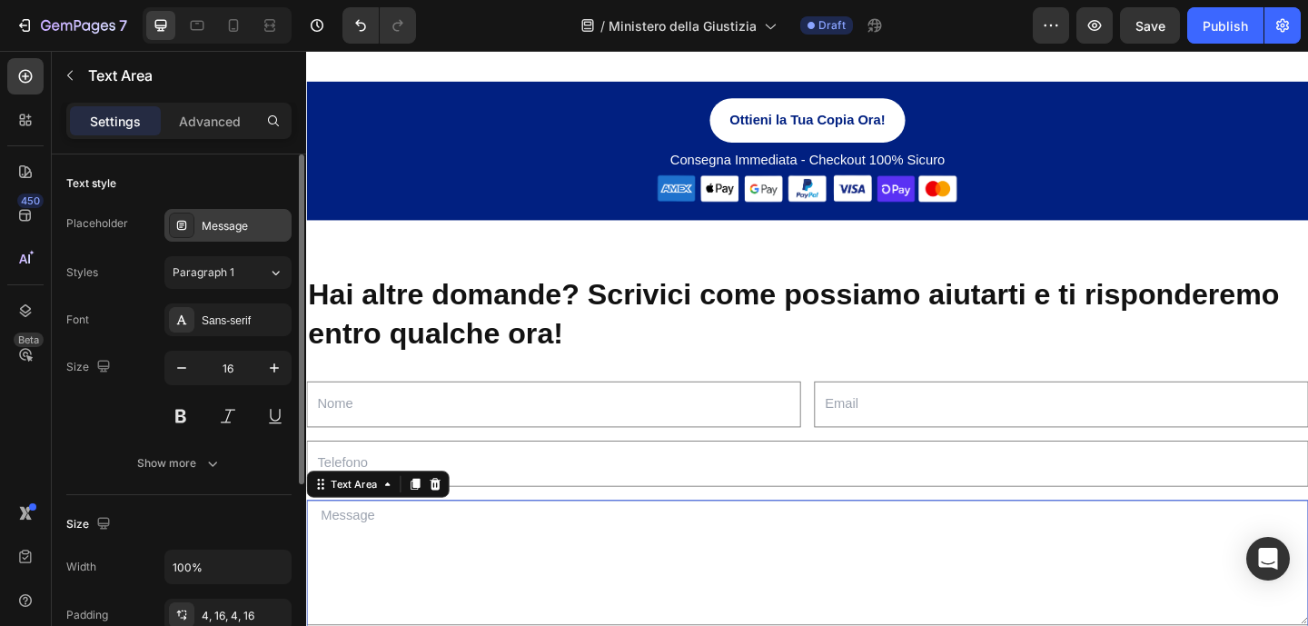
click at [233, 232] on div "Message" at bounding box center [244, 226] width 85 height 16
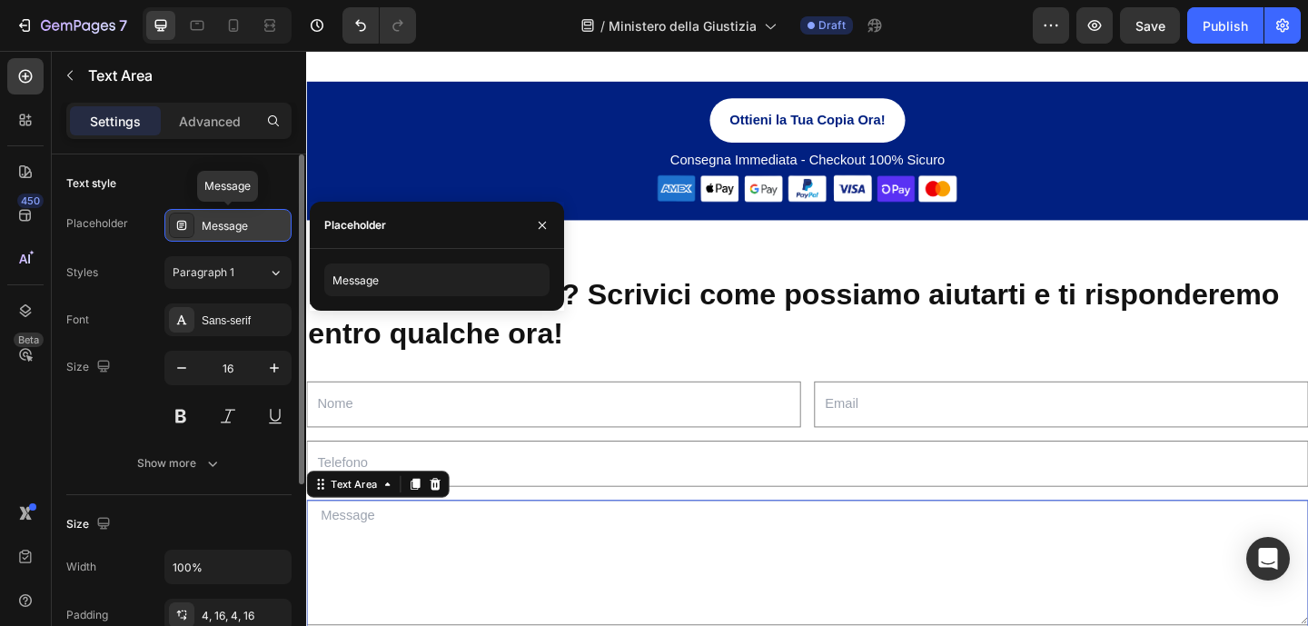
click at [242, 227] on div "Message" at bounding box center [244, 226] width 85 height 16
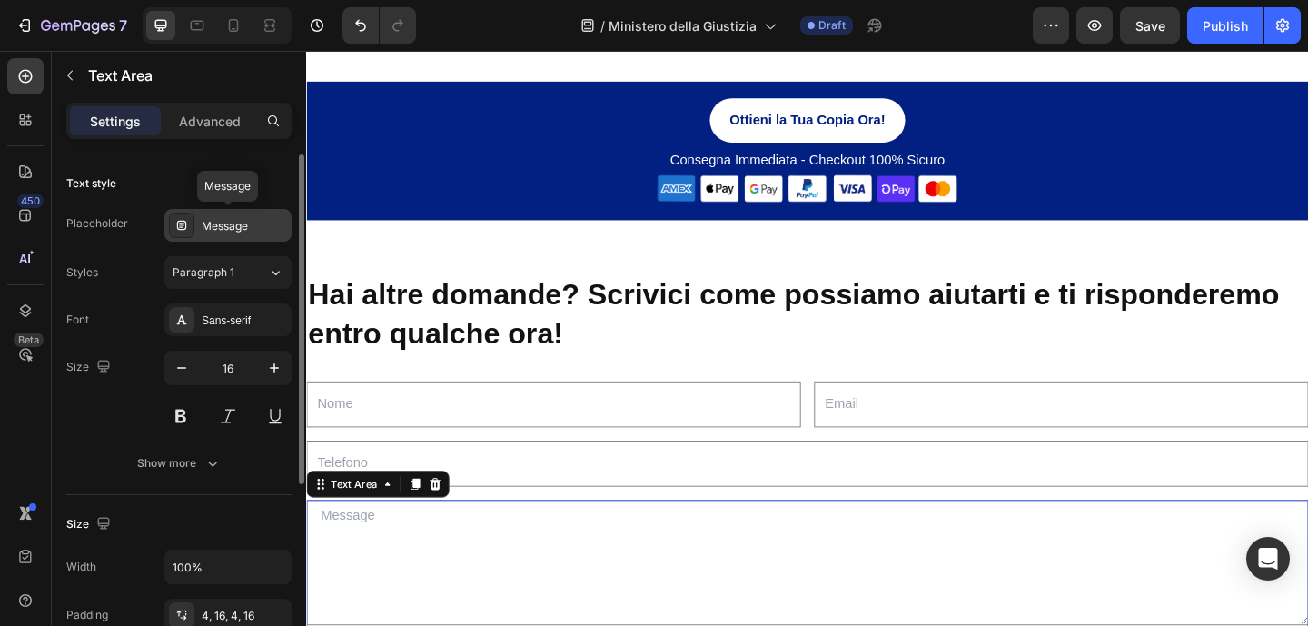
click at [242, 227] on div "Message" at bounding box center [244, 226] width 85 height 16
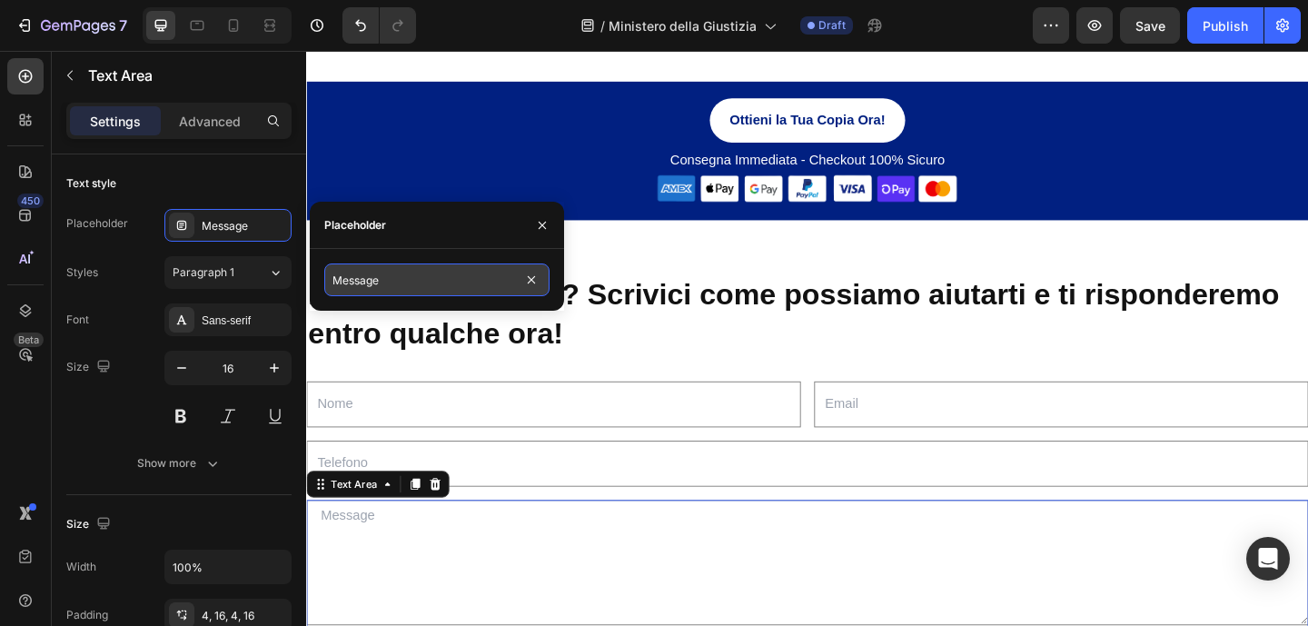
click at [370, 282] on input "Message" at bounding box center [436, 279] width 225 height 33
type input "Messaggio"
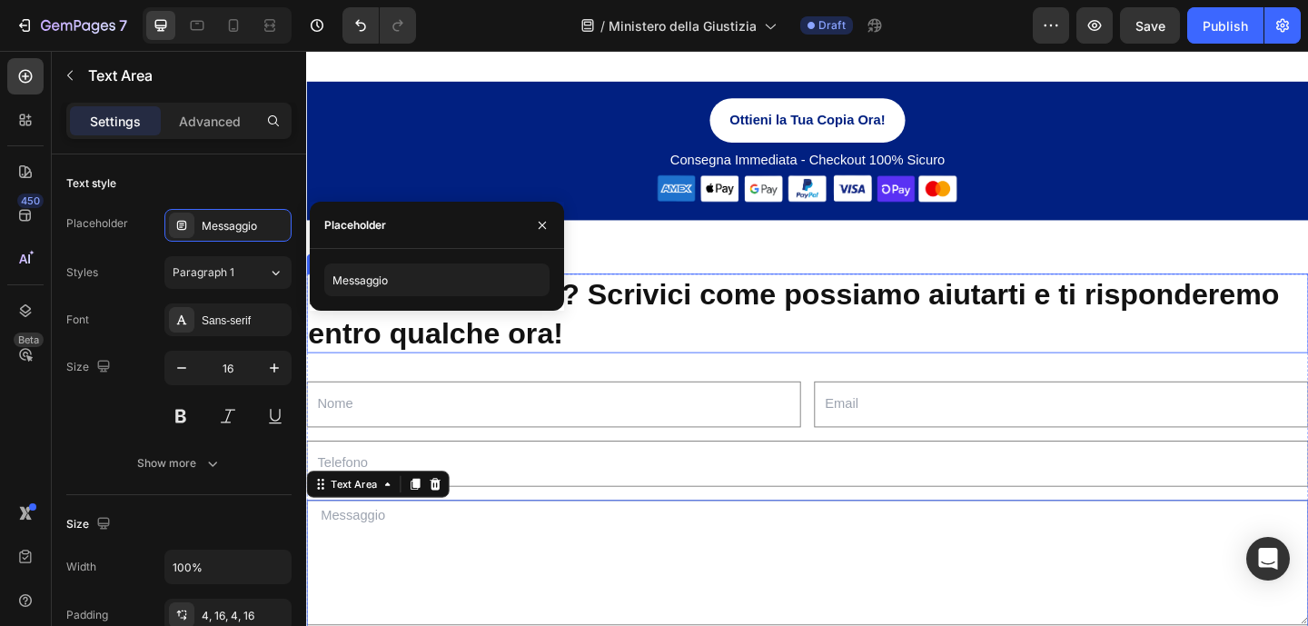
click at [925, 365] on p "Hai altre domande? Scrivici come possiamo aiutarti e ti risponderemo entro qual…" at bounding box center [851, 336] width 1086 height 83
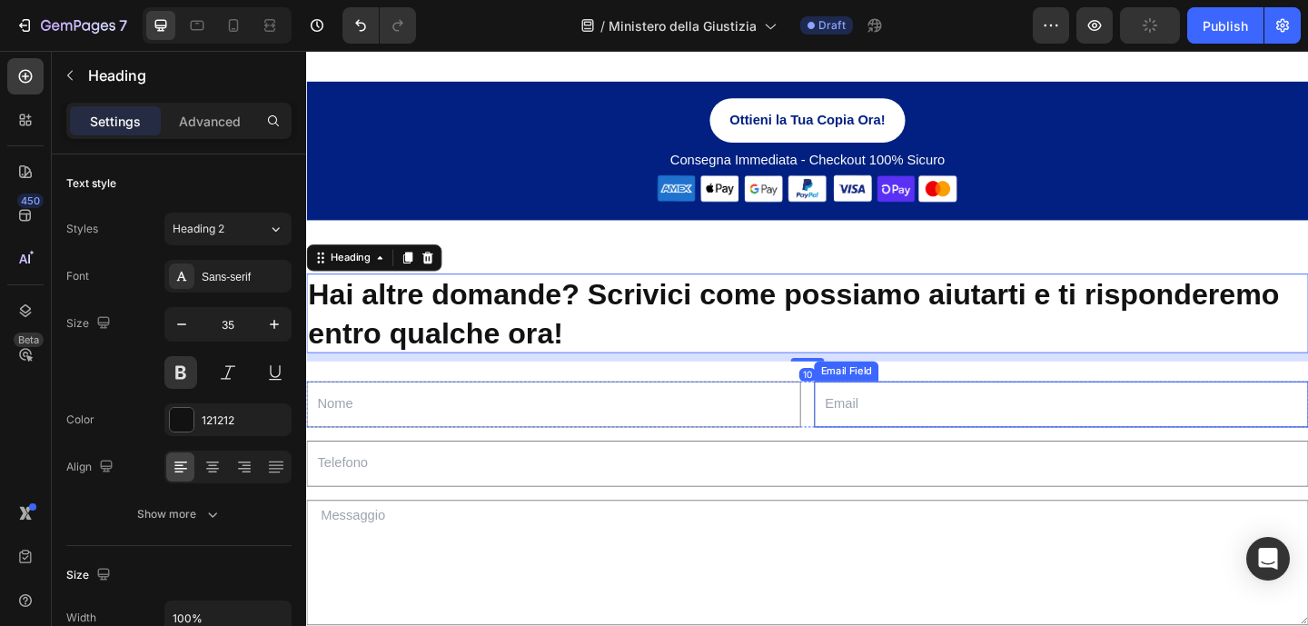
click at [959, 440] on input "email" at bounding box center [1127, 435] width 538 height 50
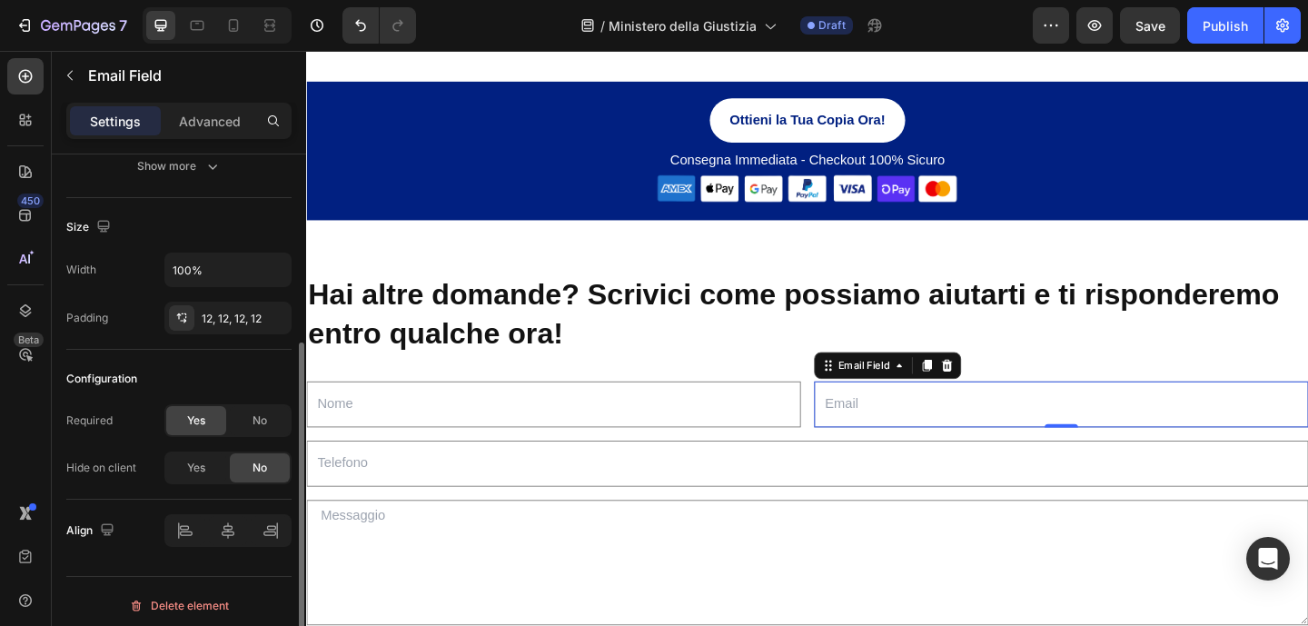
scroll to position [305, 0]
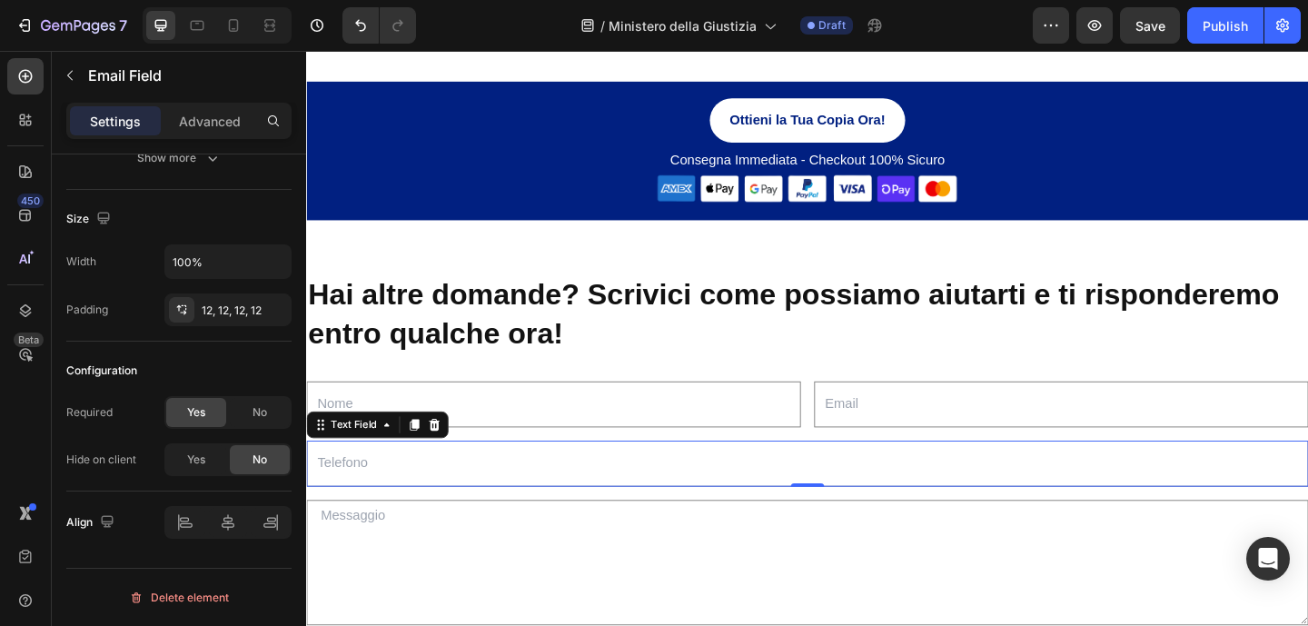
click at [468, 518] on input "text" at bounding box center [851, 500] width 1090 height 50
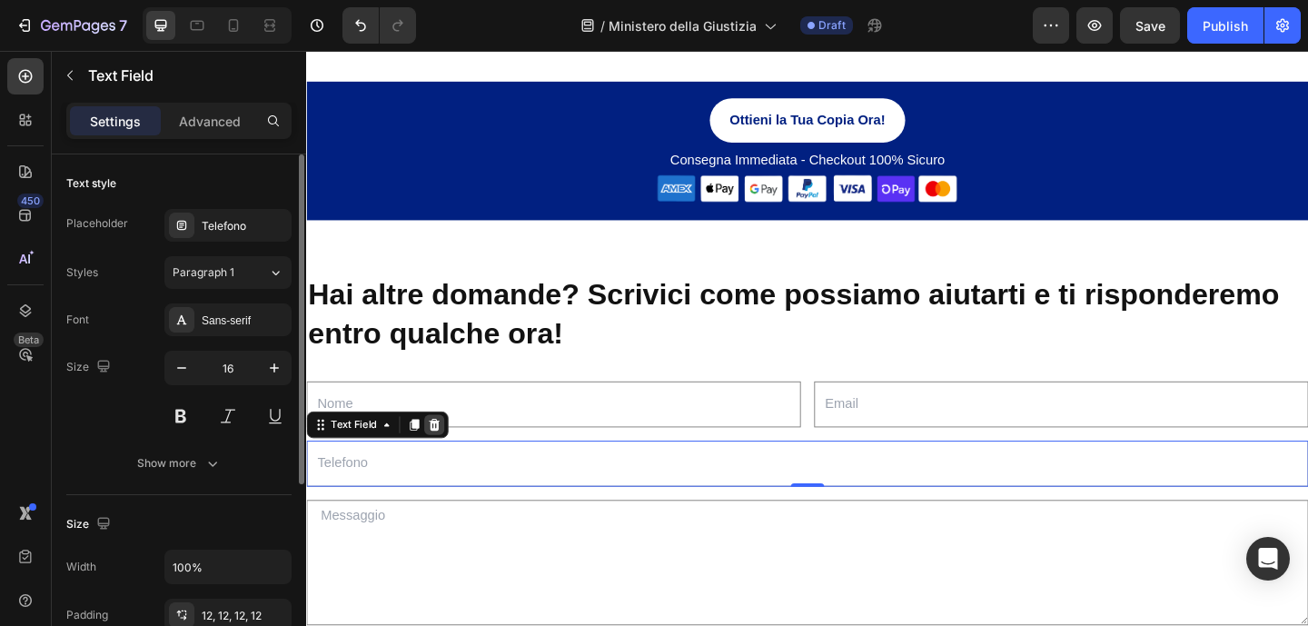
click at [450, 459] on icon at bounding box center [445, 457] width 15 height 15
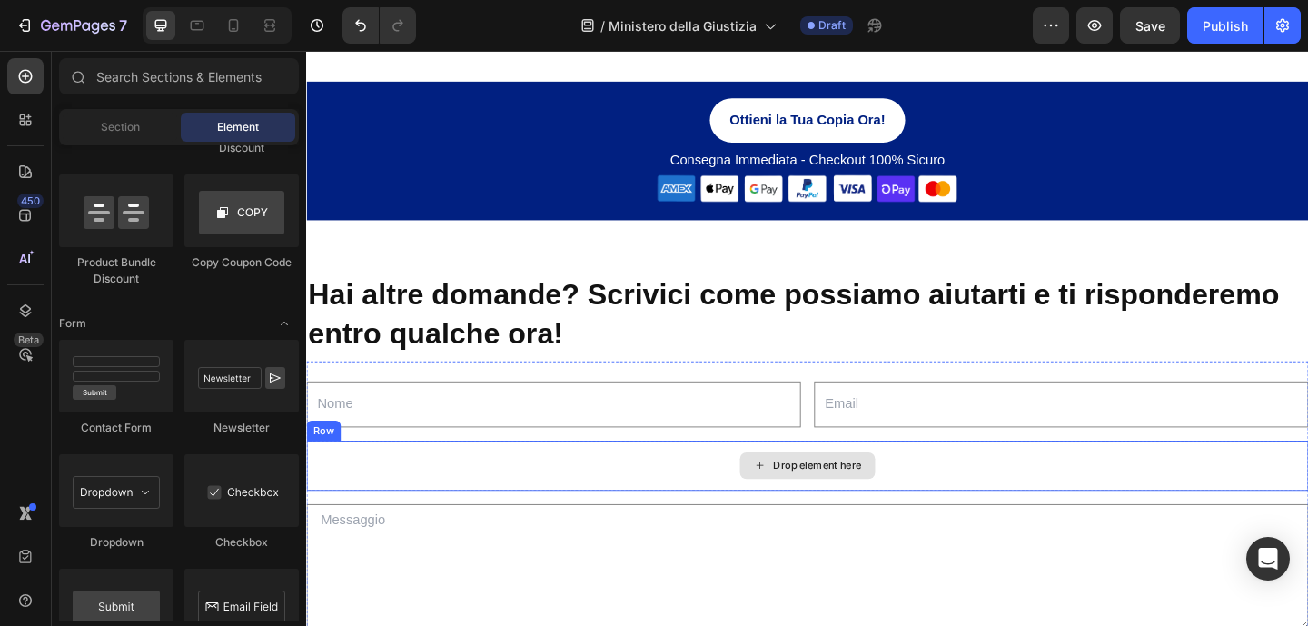
click at [715, 508] on div "Drop element here" at bounding box center [851, 502] width 1090 height 54
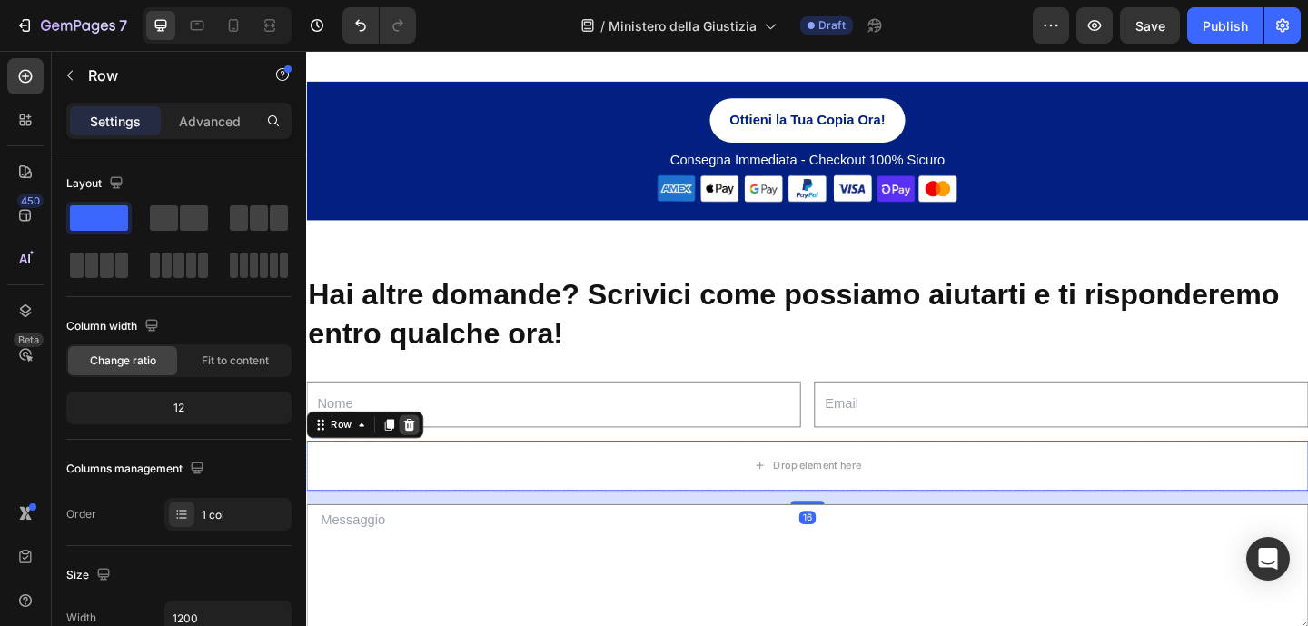
click at [420, 458] on icon at bounding box center [418, 457] width 12 height 13
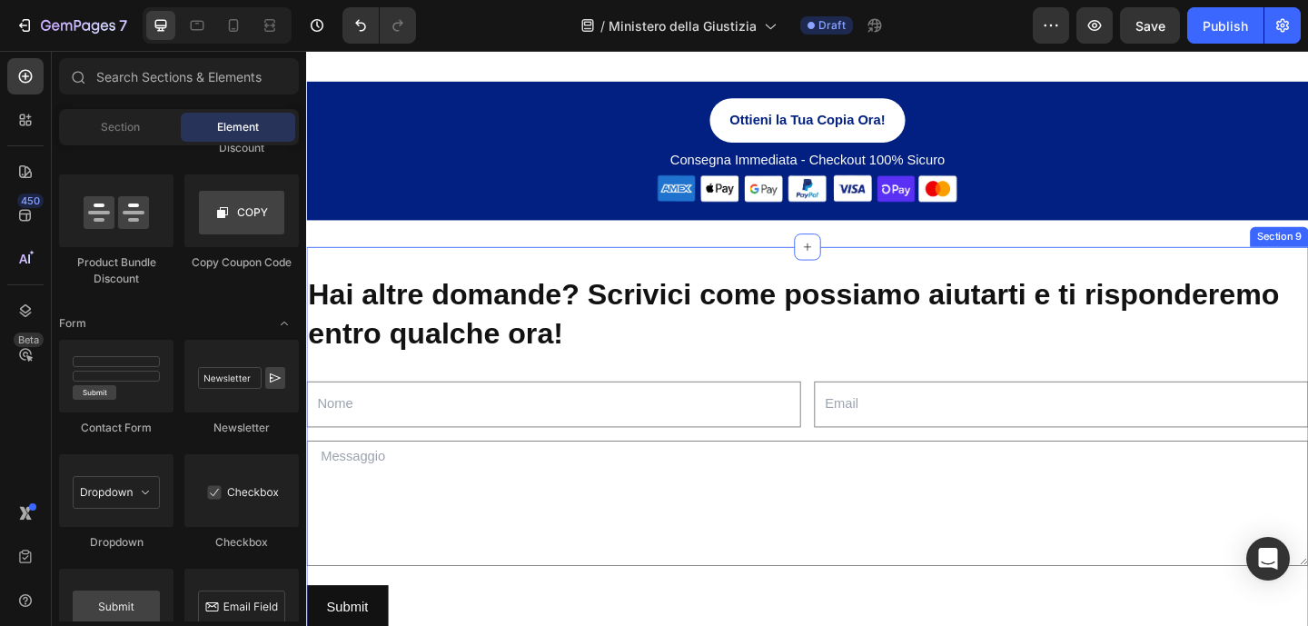
click at [771, 272] on div "Hai altre domande? Scrivici come possiamo aiutarti e ti risponderemo entro qual…" at bounding box center [851, 504] width 1090 height 481
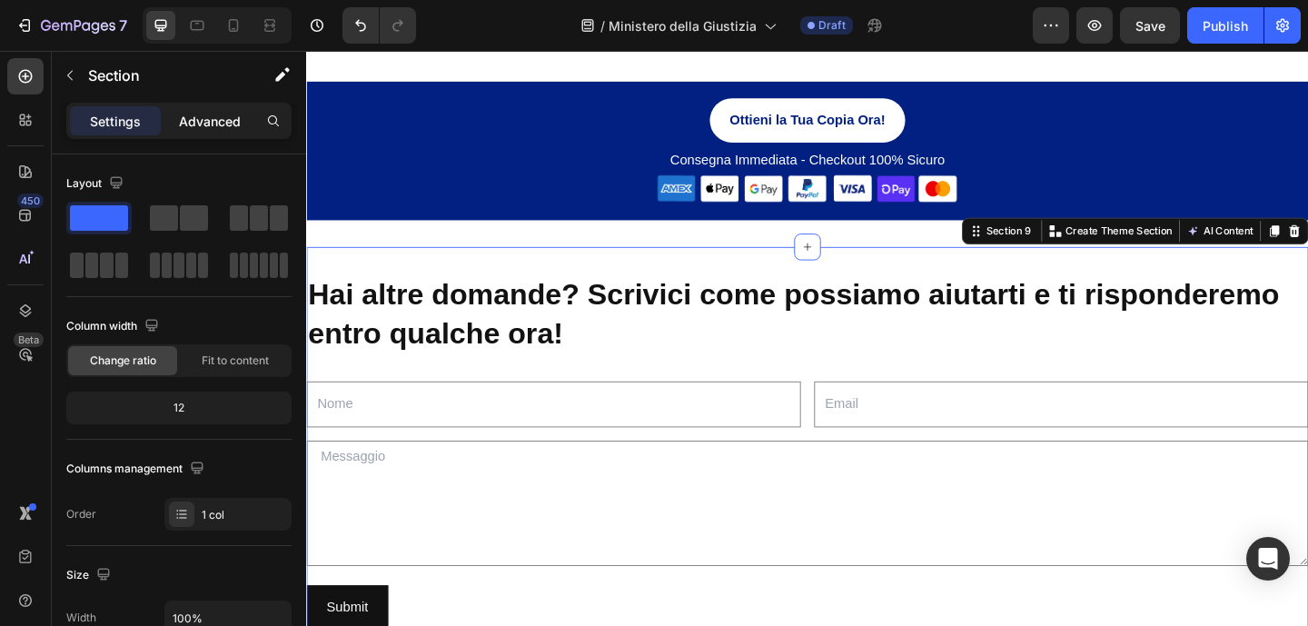
click at [198, 123] on p "Advanced" at bounding box center [210, 121] width 62 height 19
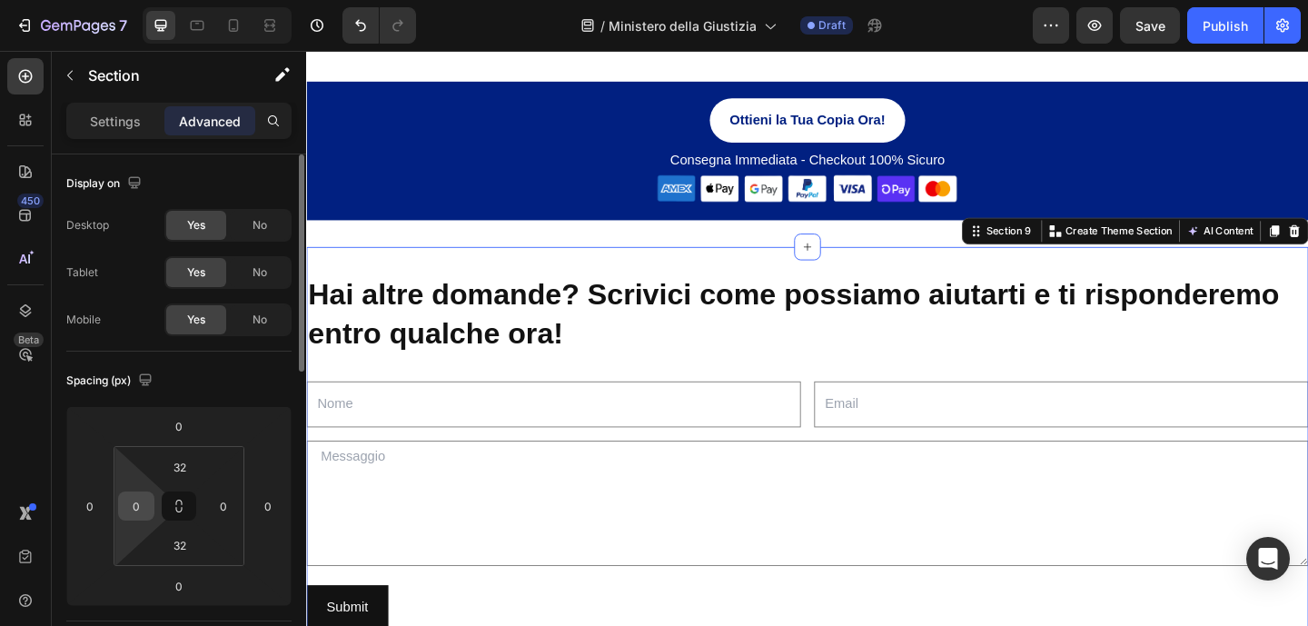
click at [146, 500] on input "0" at bounding box center [136, 505] width 27 height 27
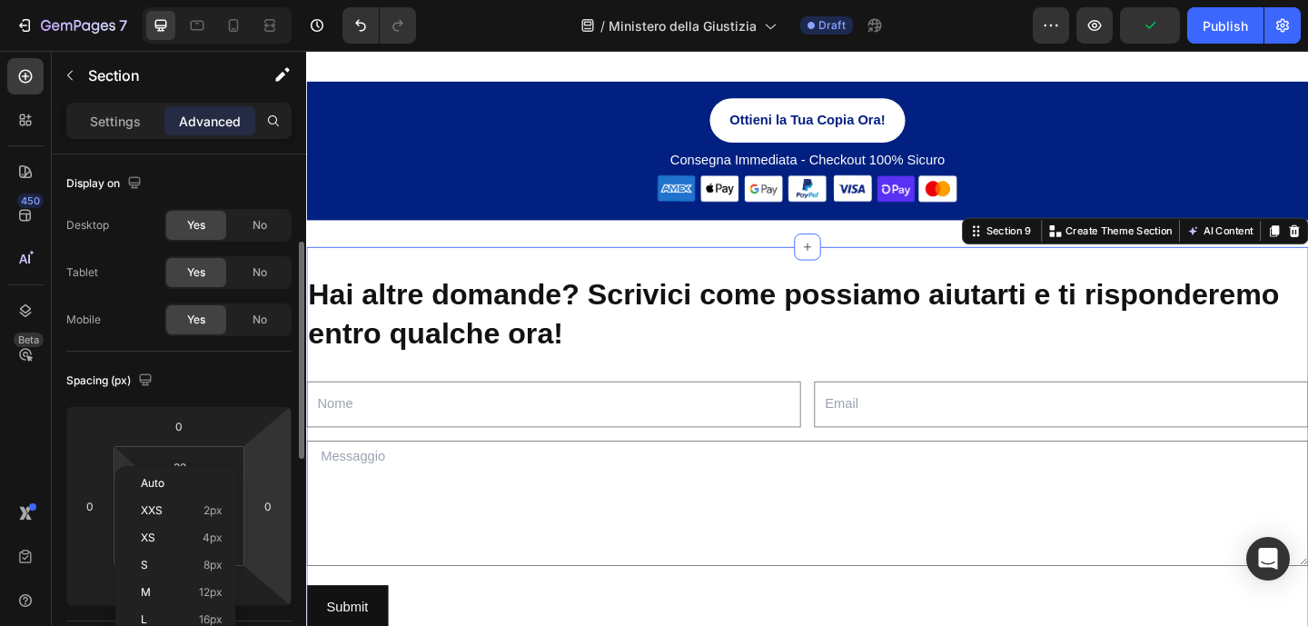
scroll to position [145, 0]
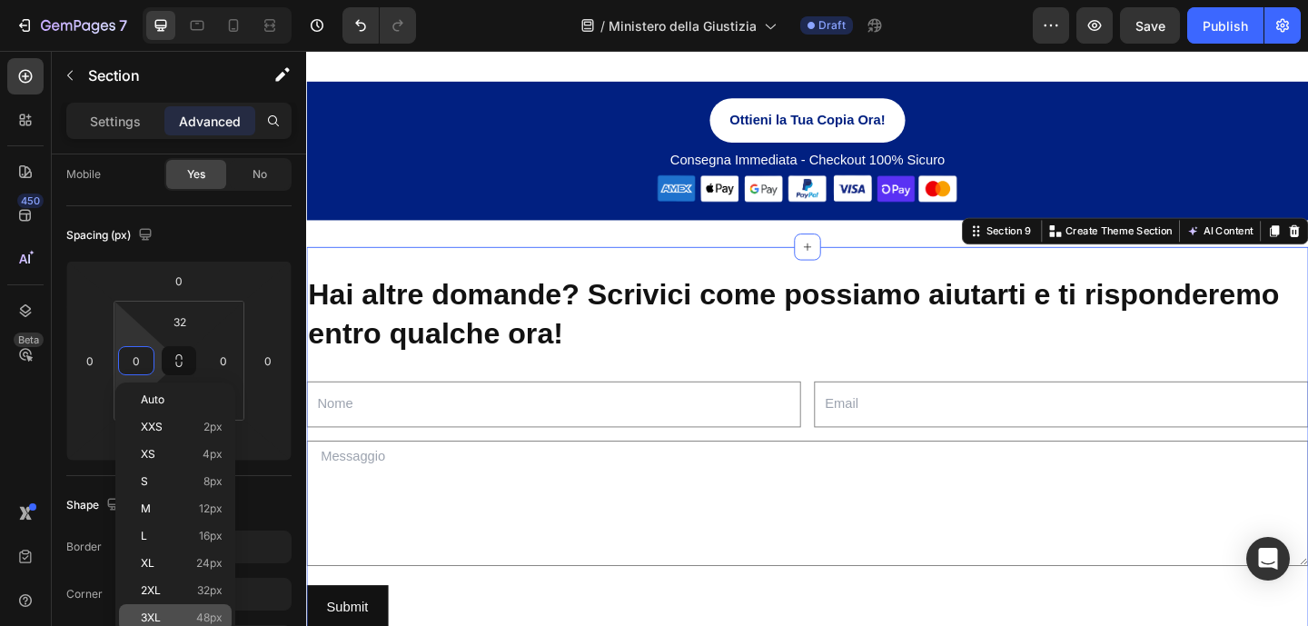
click at [209, 619] on span "48px" at bounding box center [209, 617] width 26 height 13
type input "48"
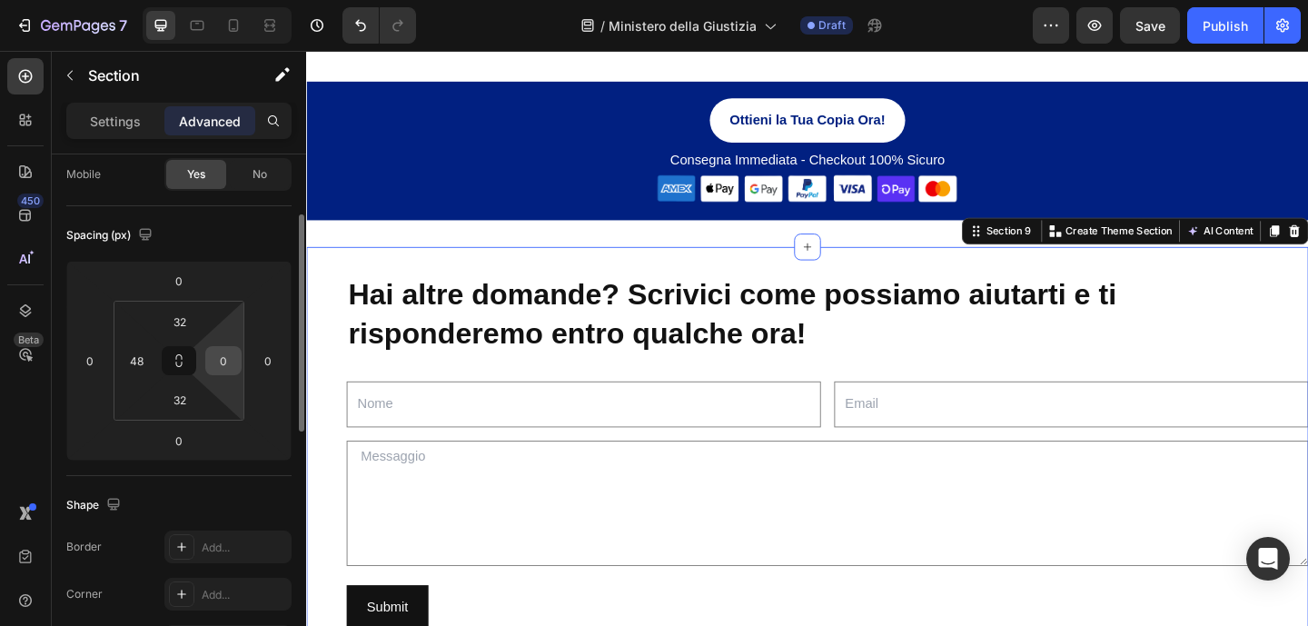
click at [224, 354] on input "0" at bounding box center [223, 360] width 27 height 27
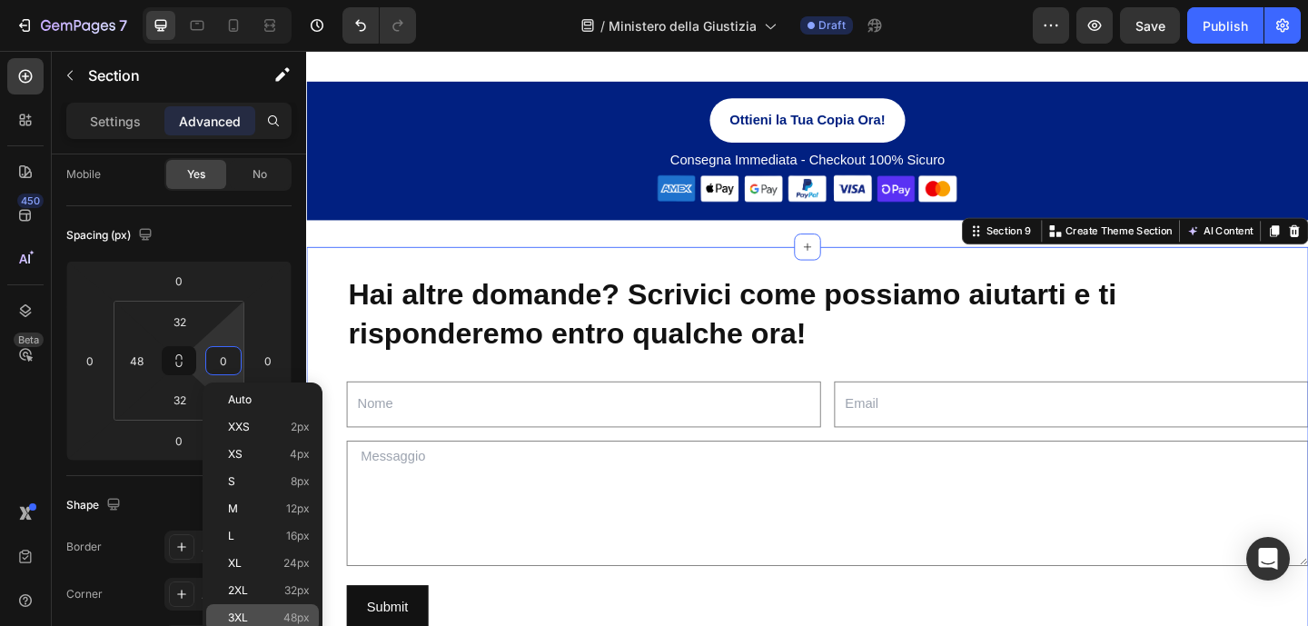
click at [296, 607] on div "3XL 48px" at bounding box center [262, 617] width 113 height 27
type input "48"
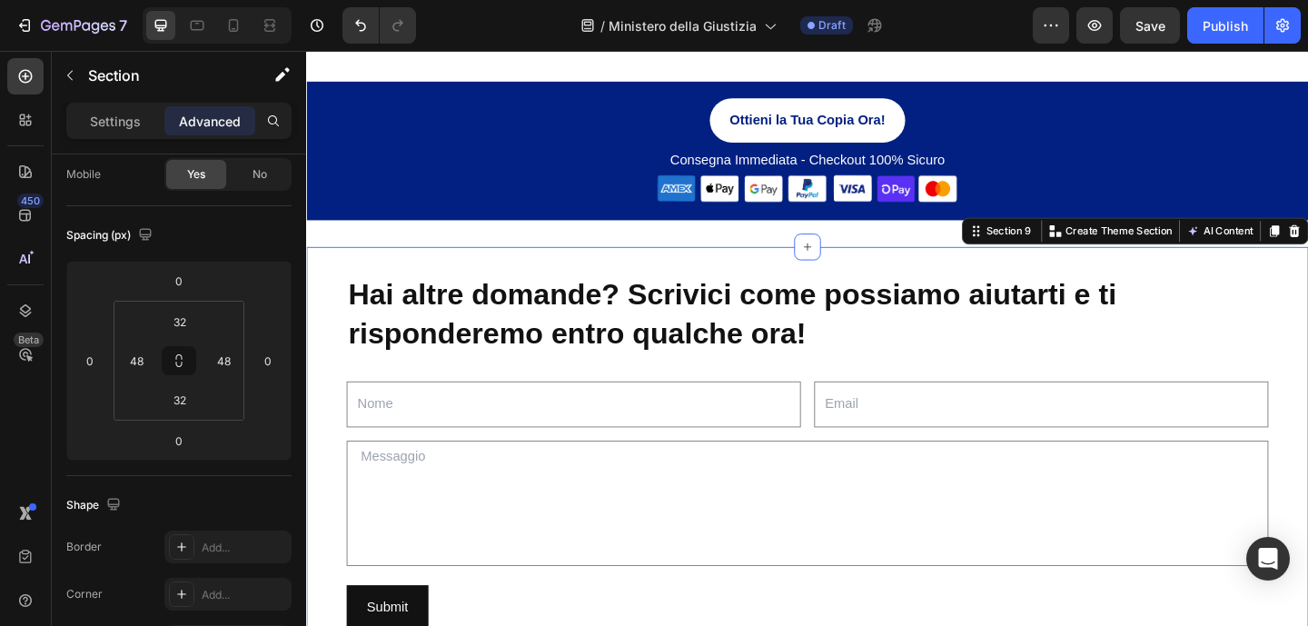
click at [1307, 336] on div "Hai altre domande? Scrivici come possiamo aiutarti e ti risponderemo entro qual…" at bounding box center [851, 504] width 1090 height 481
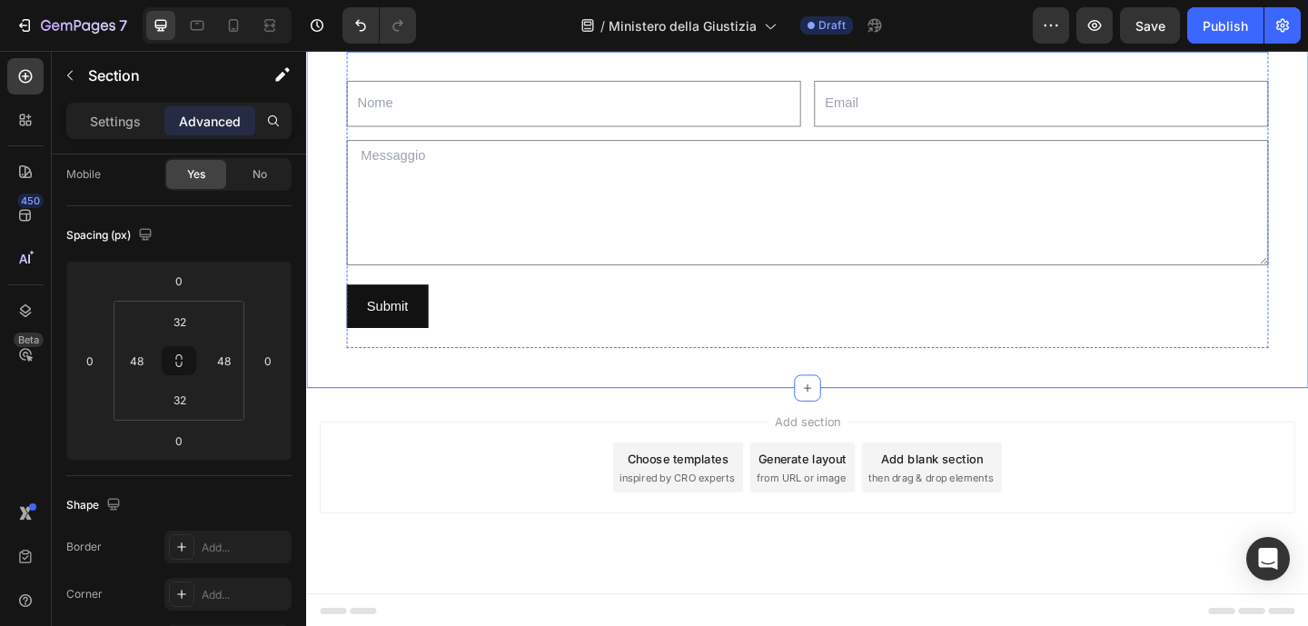
scroll to position [4988, 0]
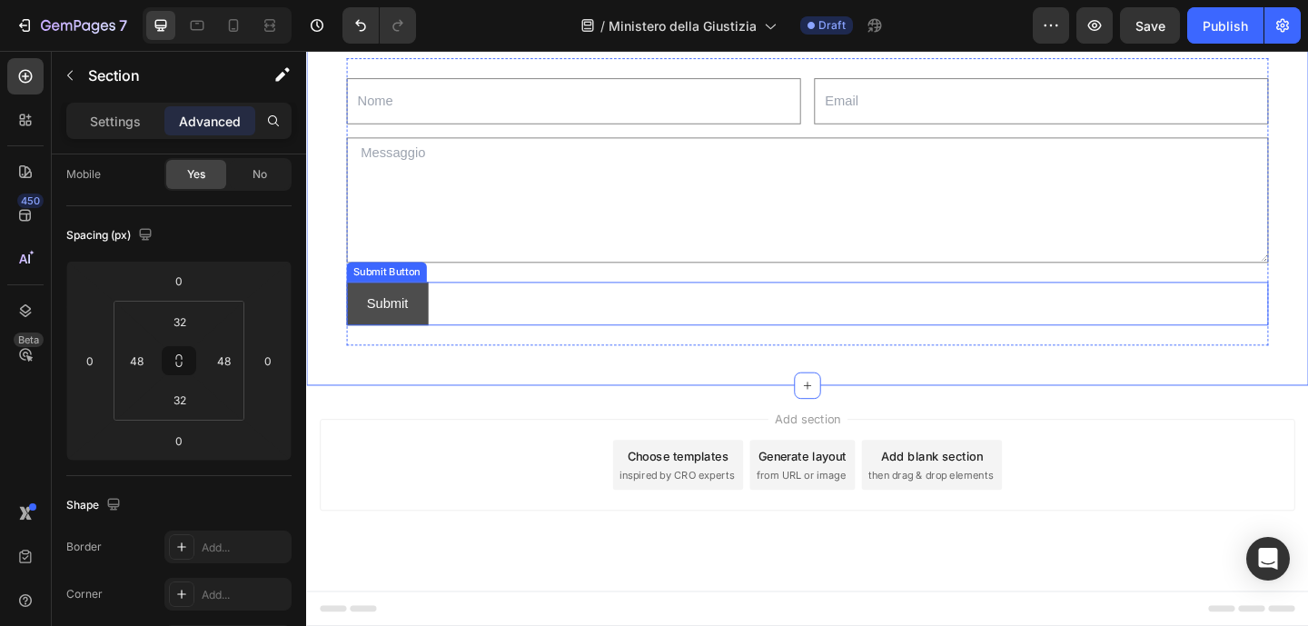
click at [422, 325] on button "Submit" at bounding box center [394, 326] width 89 height 48
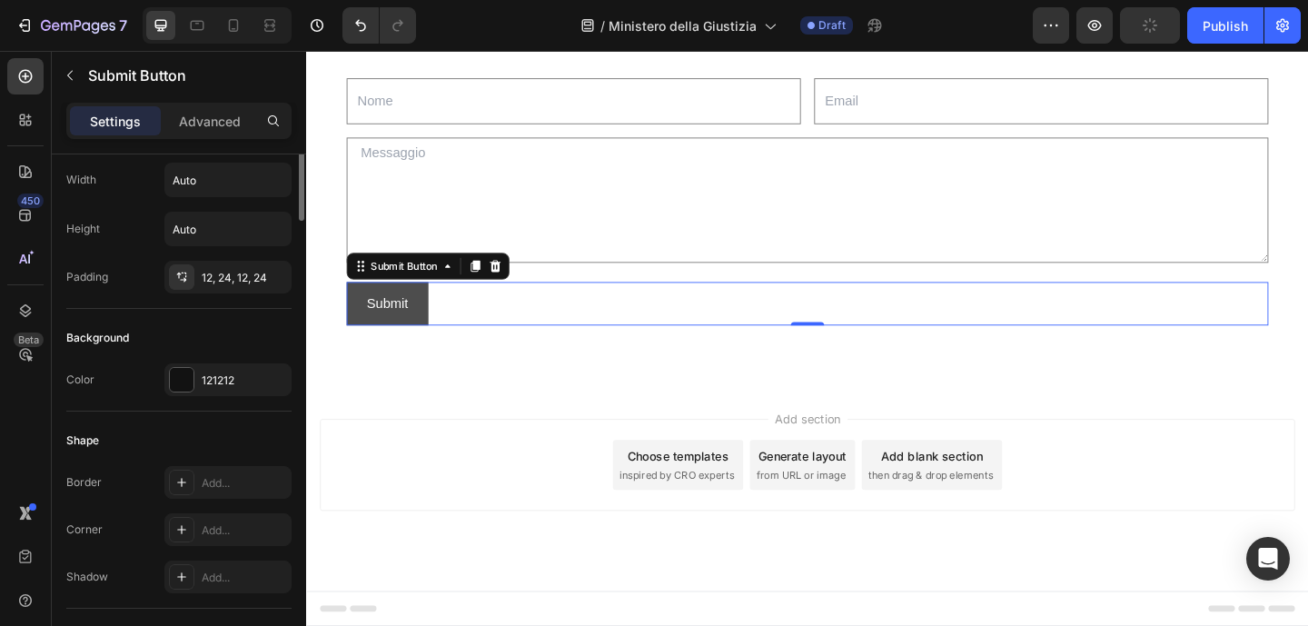
scroll to position [0, 0]
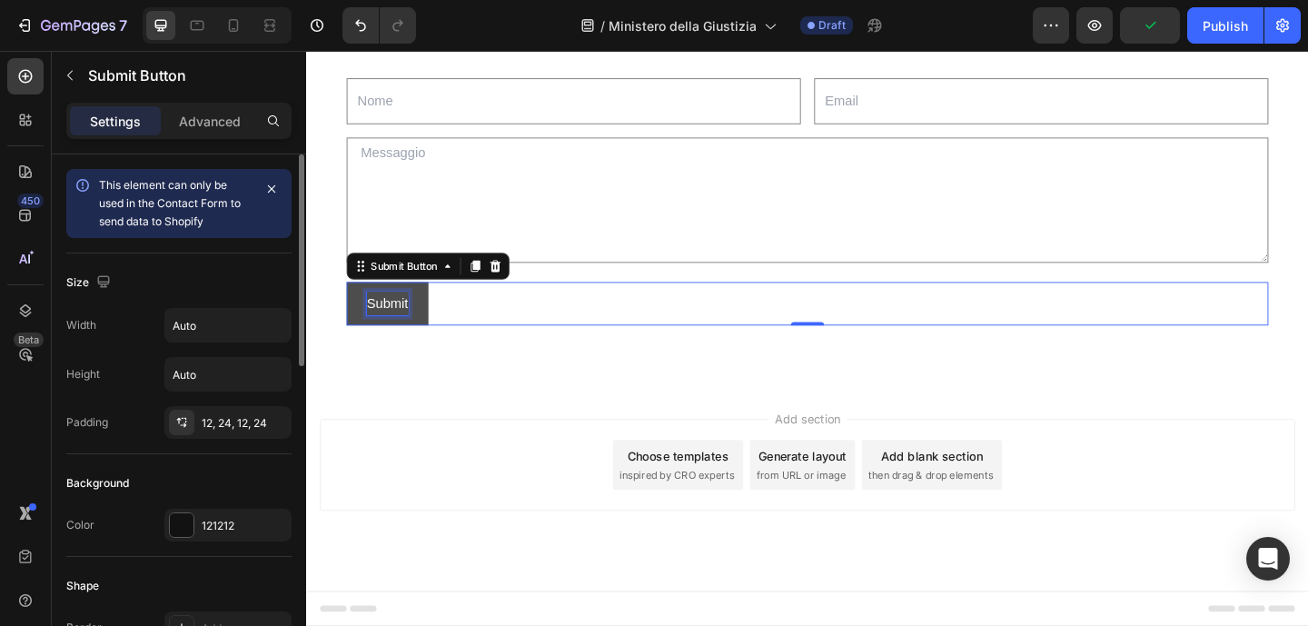
click at [380, 330] on div "Submit" at bounding box center [393, 326] width 45 height 26
click at [380, 330] on p "Submit" at bounding box center [393, 326] width 45 height 26
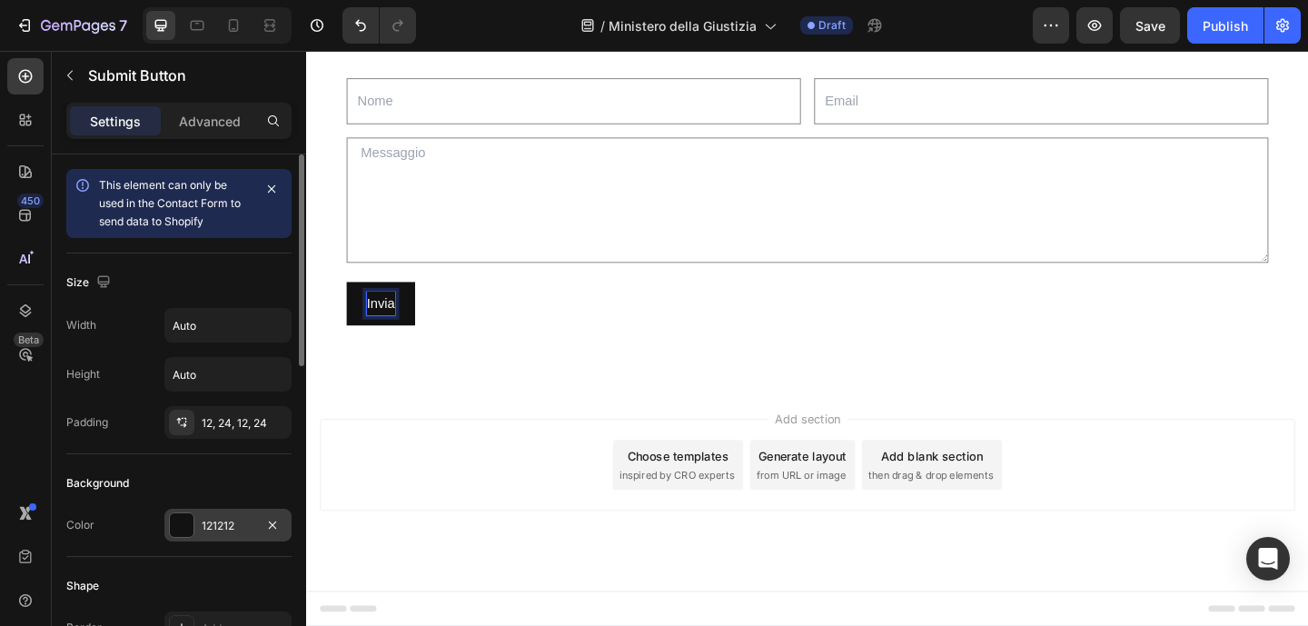
click at [174, 524] on div at bounding box center [182, 525] width 24 height 24
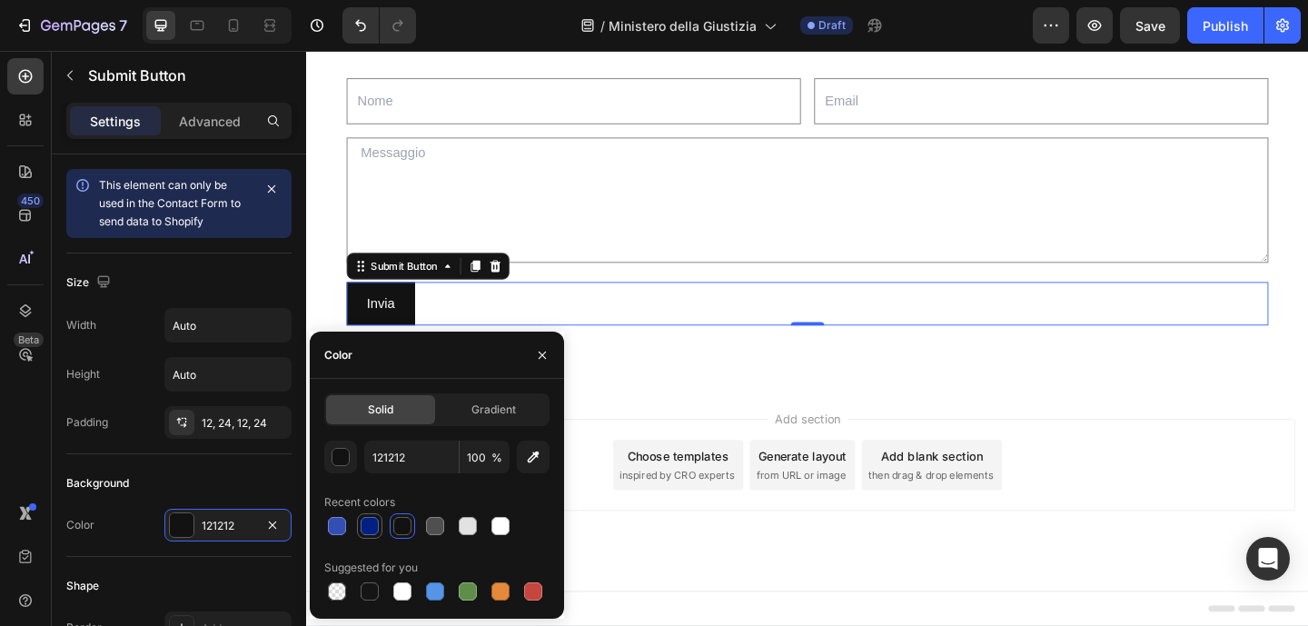
click at [377, 521] on div at bounding box center [370, 526] width 18 height 18
type input "012081"
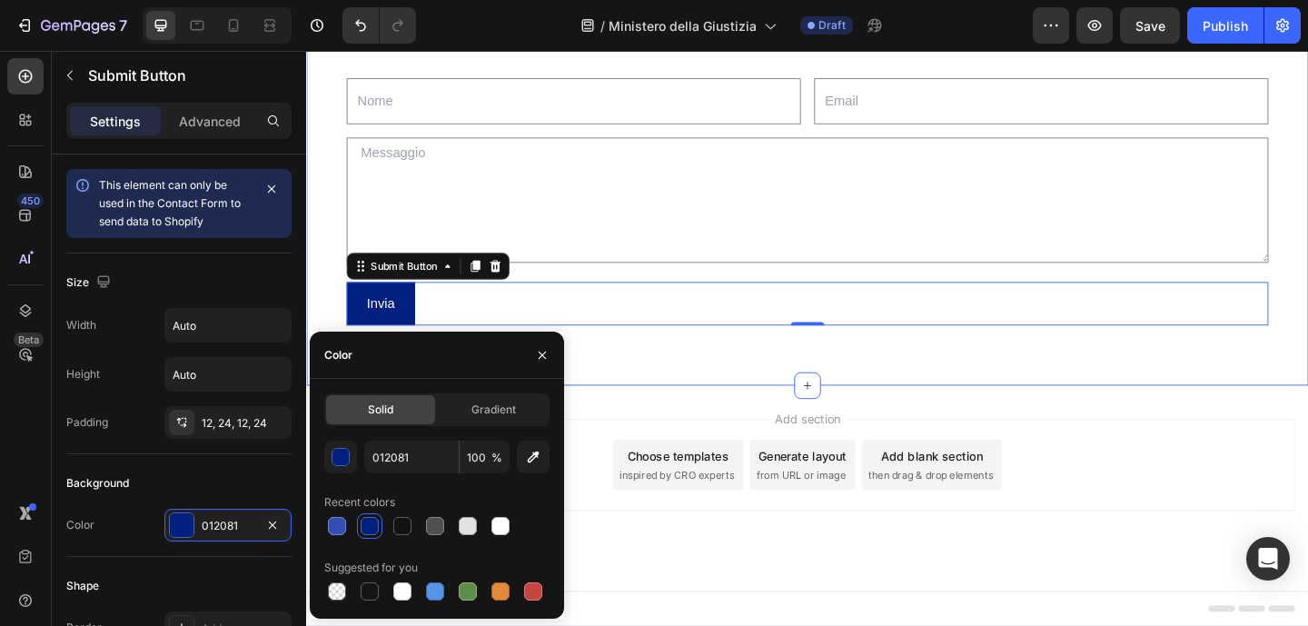
click at [649, 400] on div "Hai altre domande? Scrivici come possiamo aiutarti e ti risponderemo entro qual…" at bounding box center [851, 175] width 1090 height 481
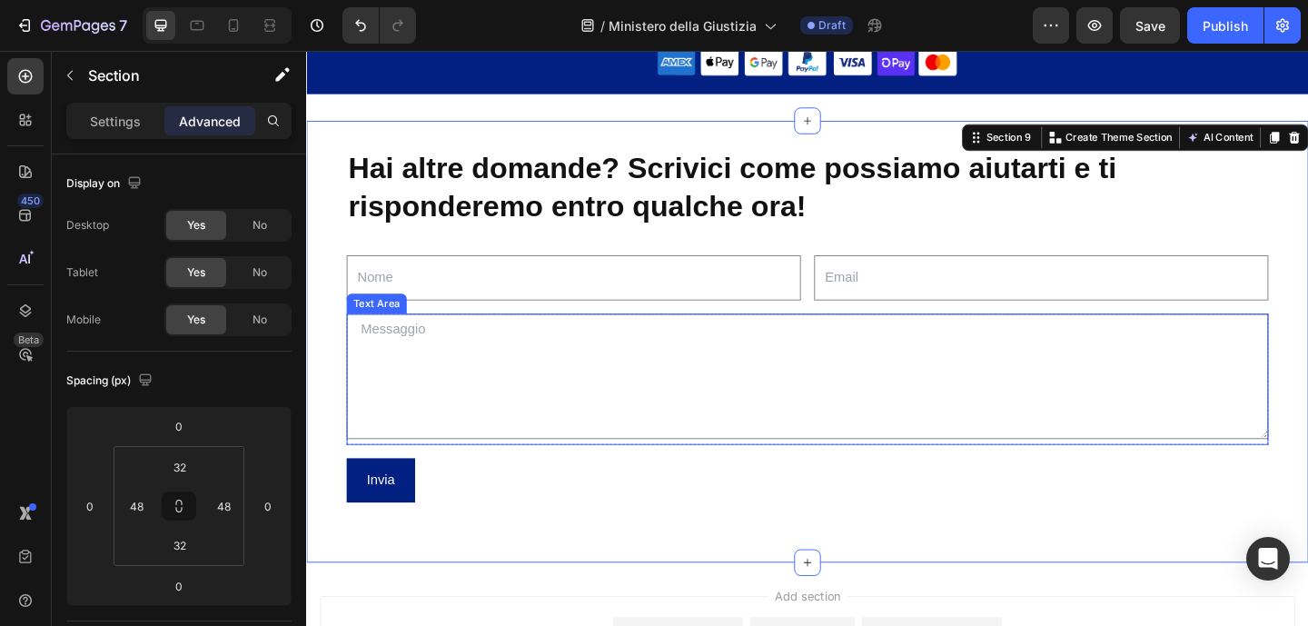
scroll to position [4542, 0]
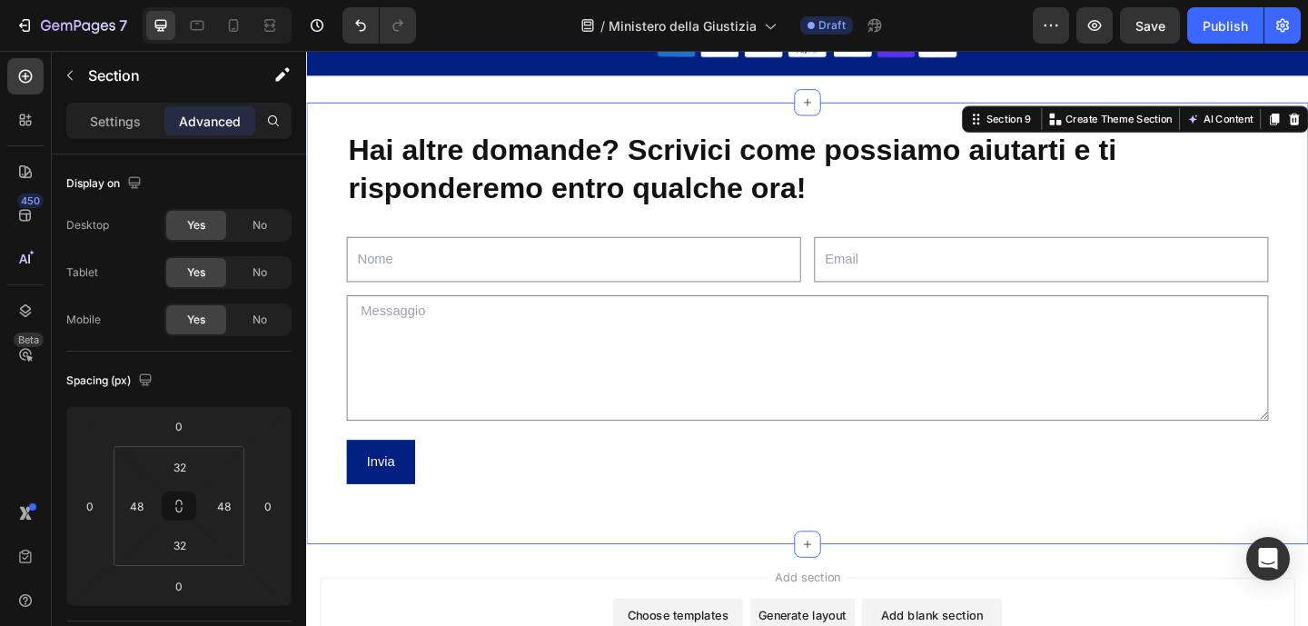
click at [727, 561] on div "Hai altre domande? Scrivici come possiamo aiutarti e ti risponderemo entro qual…" at bounding box center [851, 347] width 1090 height 481
click at [74, 70] on icon "button" at bounding box center [70, 75] width 15 height 15
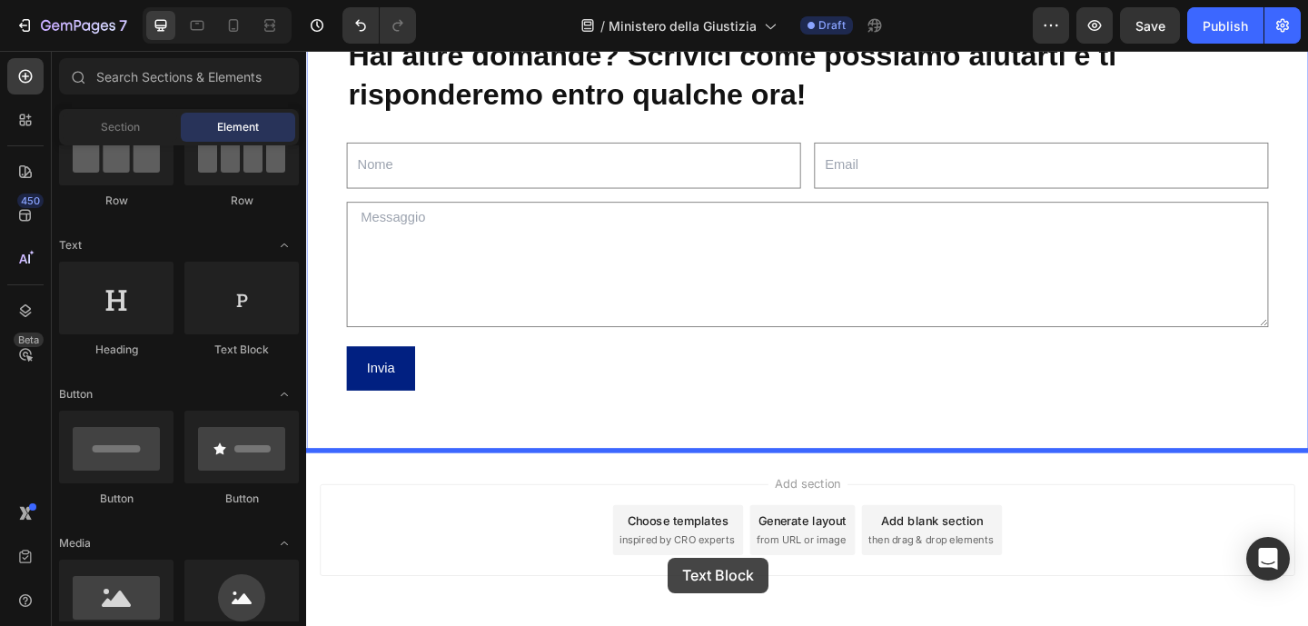
scroll to position [4715, 0]
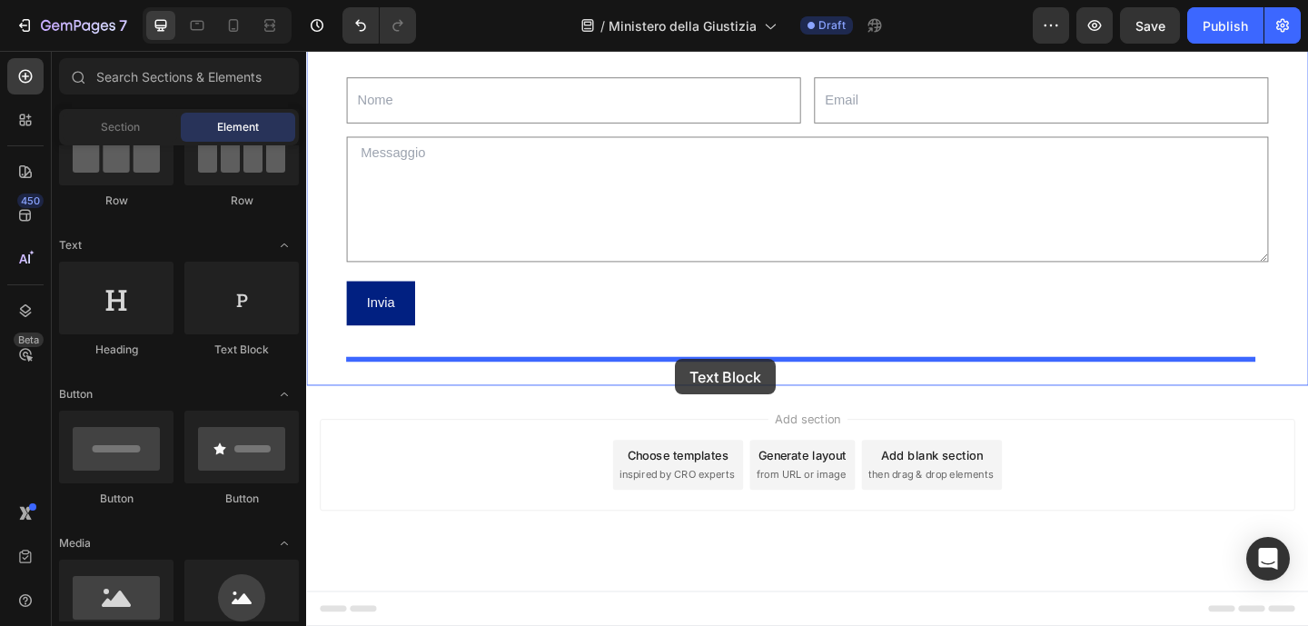
drag, startPoint x: 545, startPoint y: 355, endPoint x: 707, endPoint y: 386, distance: 165.5
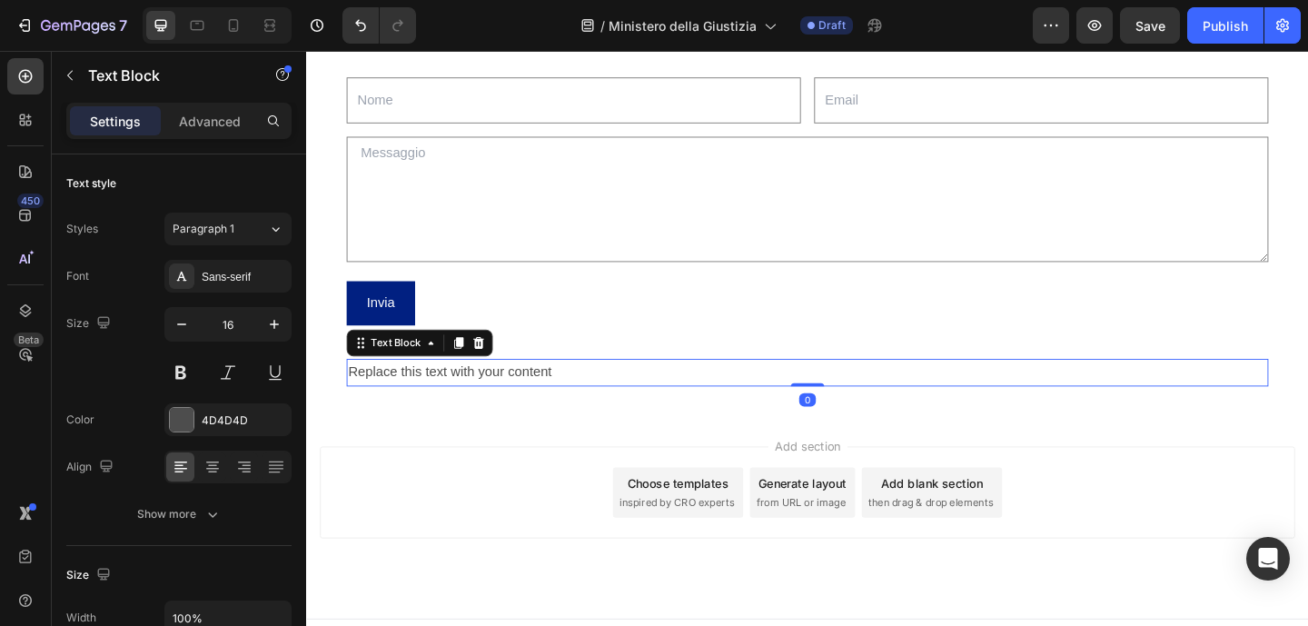
click at [673, 405] on div "Replace this text with your content" at bounding box center [851, 401] width 1003 height 30
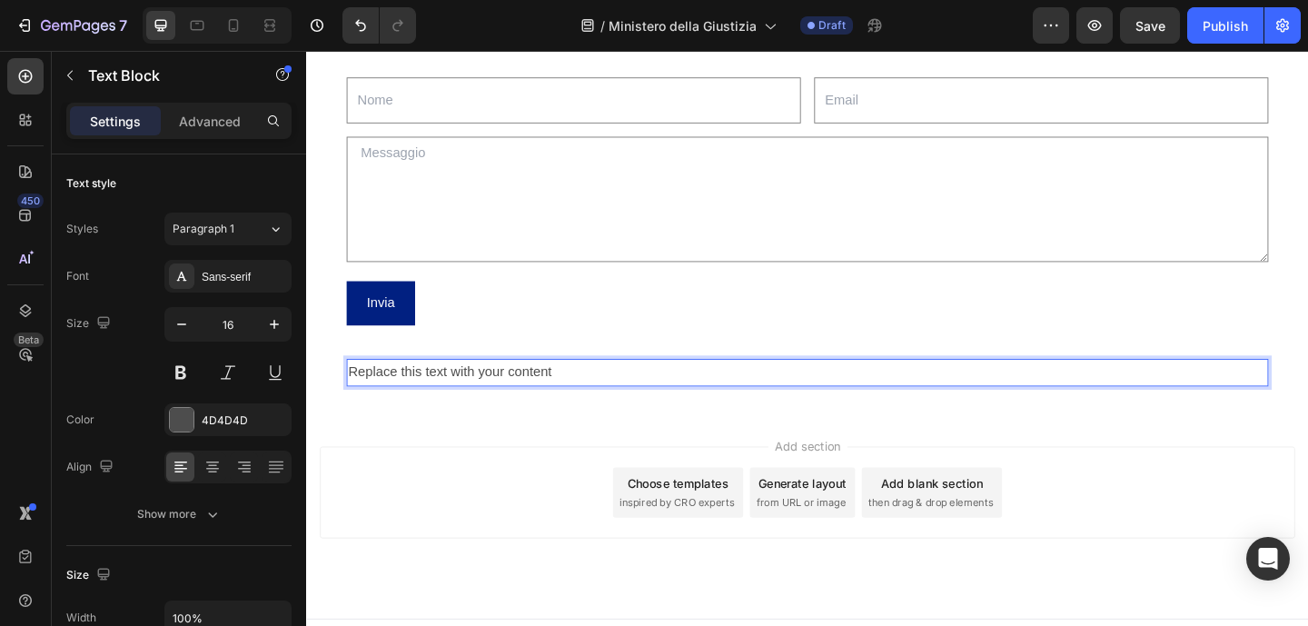
click at [673, 405] on p "Replace this text with your content" at bounding box center [850, 401] width 999 height 26
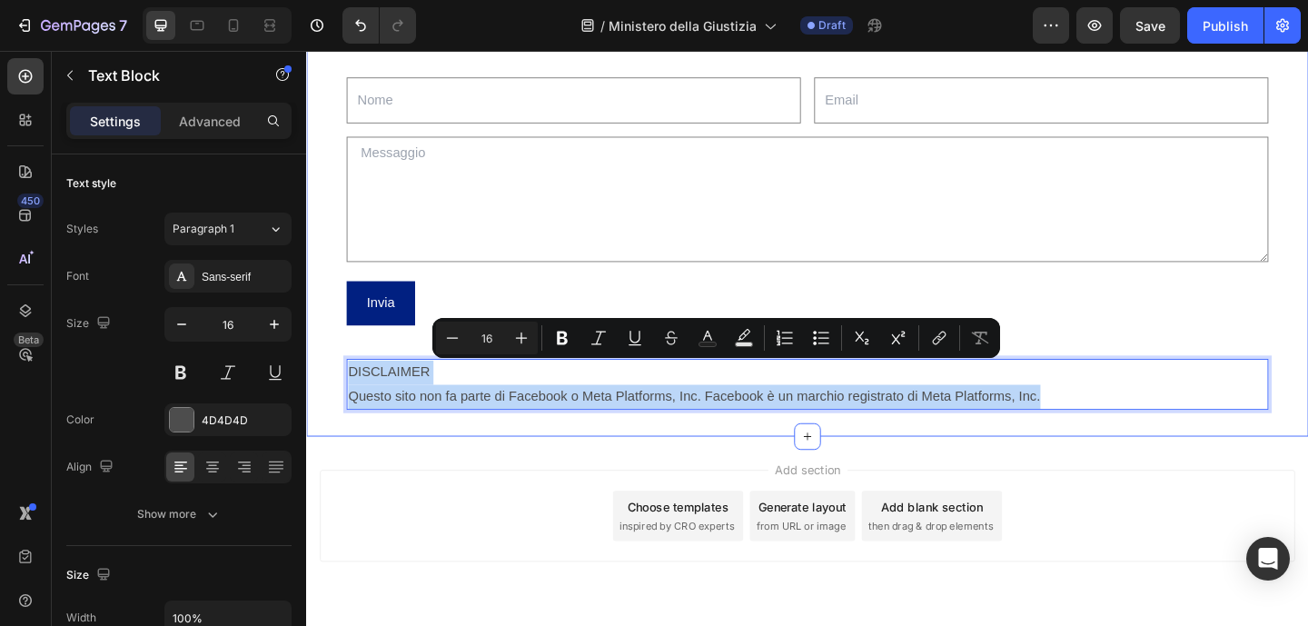
drag, startPoint x: 1109, startPoint y: 425, endPoint x: 328, endPoint y: 408, distance: 781.1
click at [328, 408] on div "Hai altre domande? Scrivici come possiamo aiutarti e ti risponderemo entro qual…" at bounding box center [851, 202] width 1090 height 537
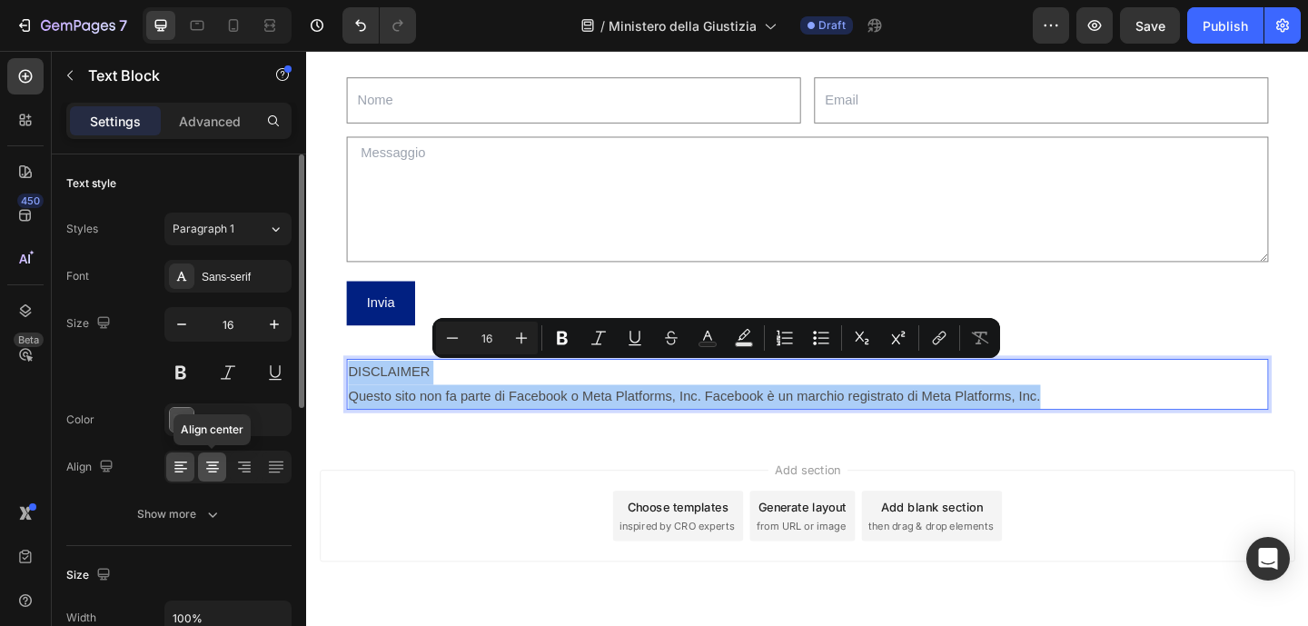
click at [215, 463] on icon at bounding box center [212, 467] width 18 height 18
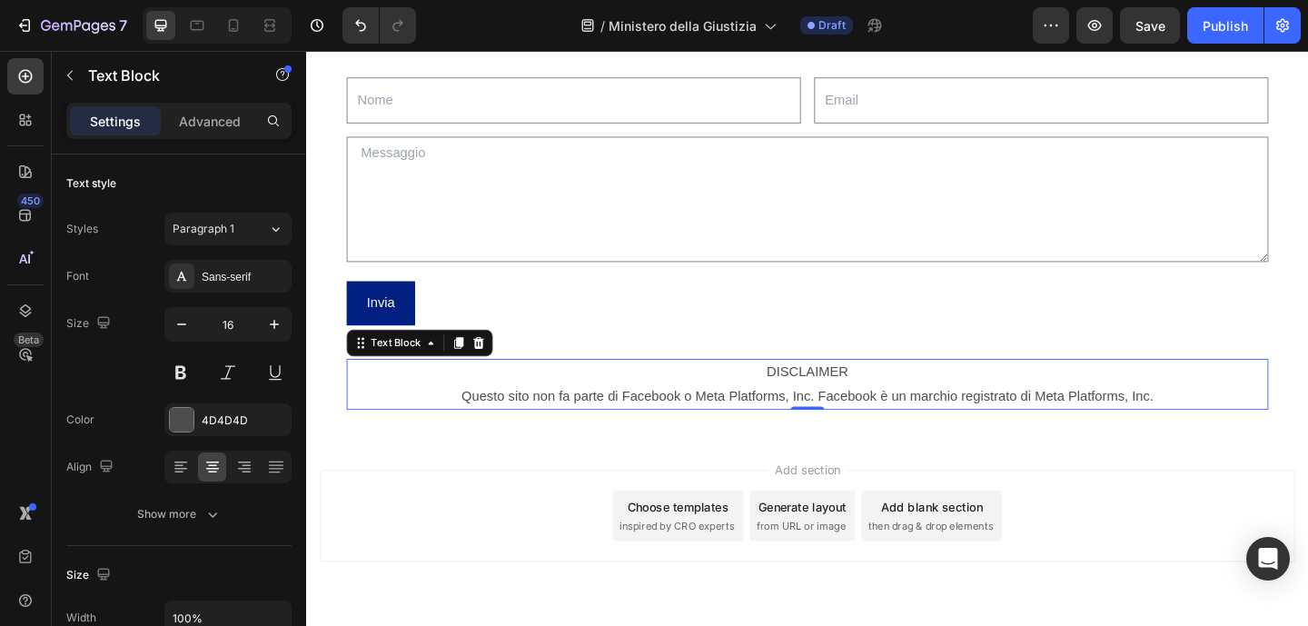
click at [440, 504] on div "Add section Choose templates inspired by CRO experts Generate layout from URL o…" at bounding box center [851, 581] width 1090 height 223
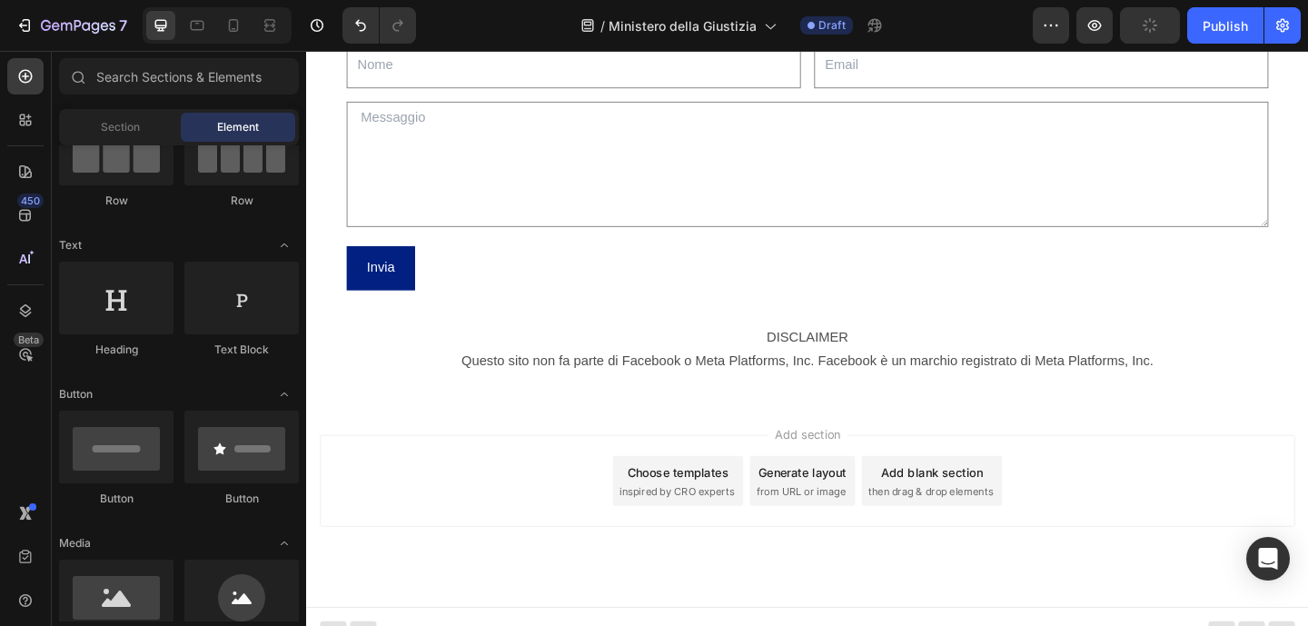
scroll to position [4770, 0]
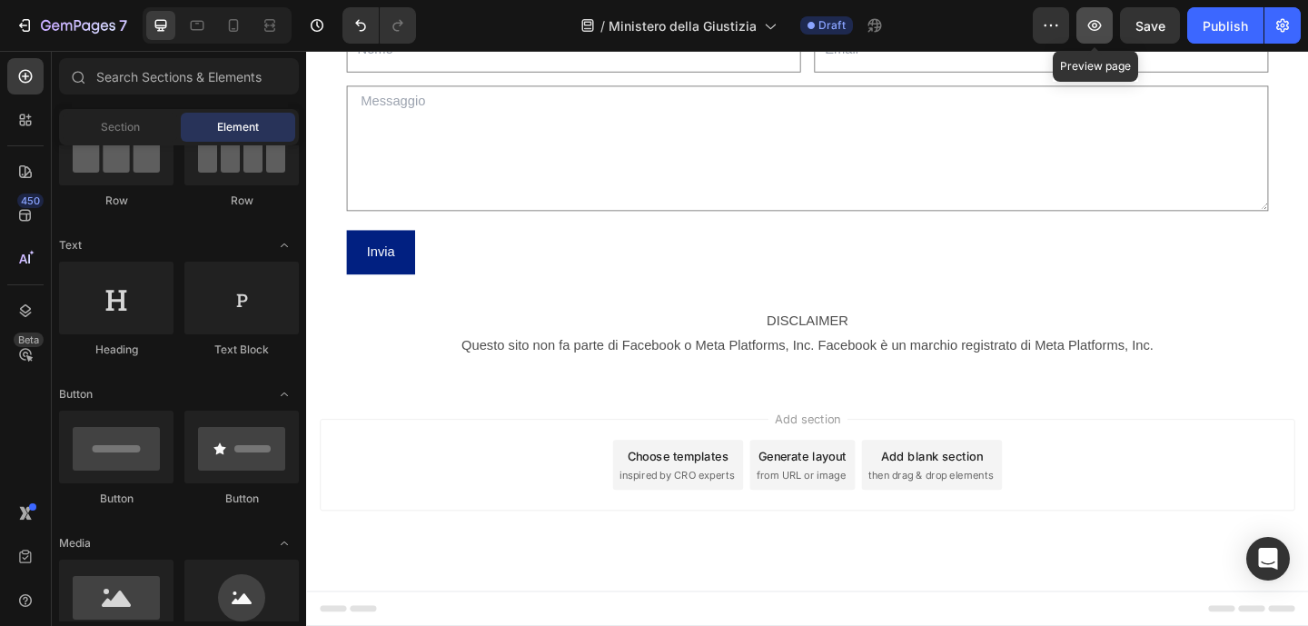
click at [1085, 30] on icon "button" at bounding box center [1094, 25] width 18 height 18
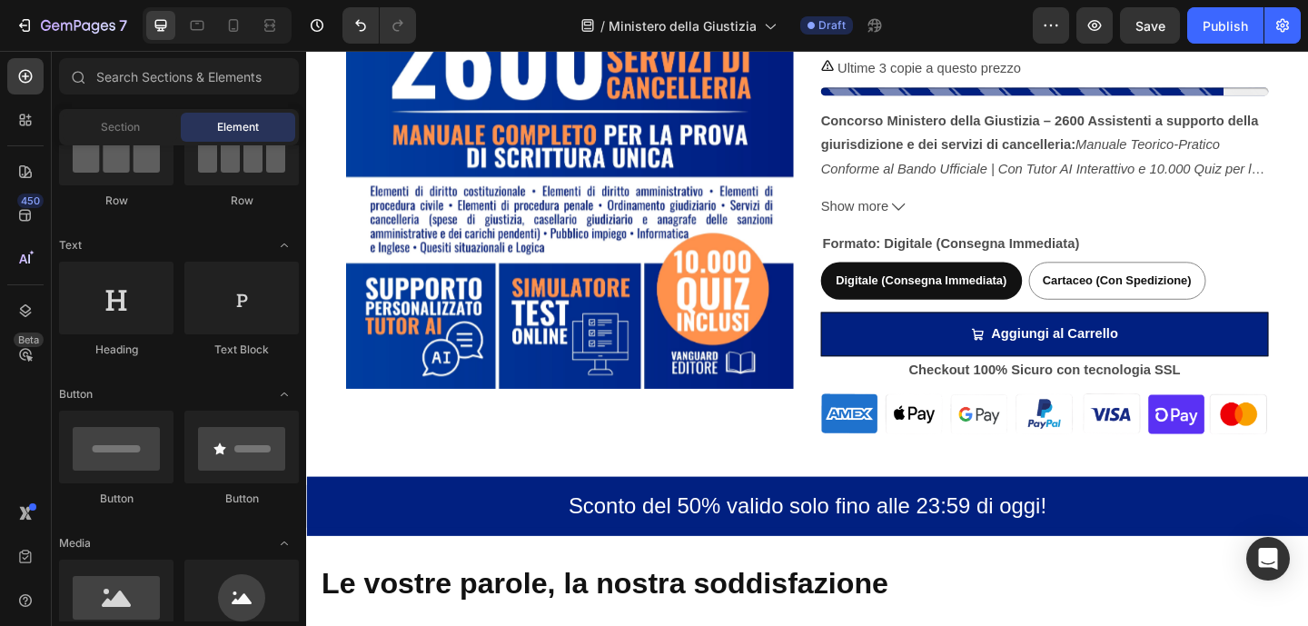
scroll to position [662, 0]
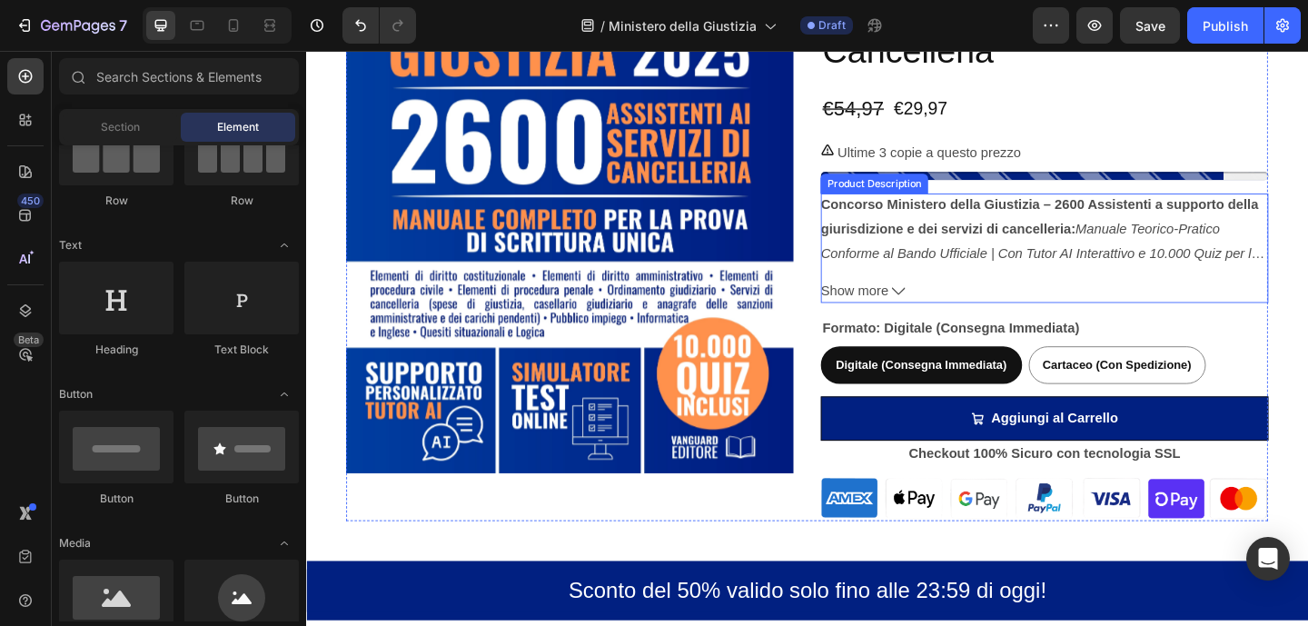
click at [953, 311] on button "Show more" at bounding box center [1108, 313] width 487 height 26
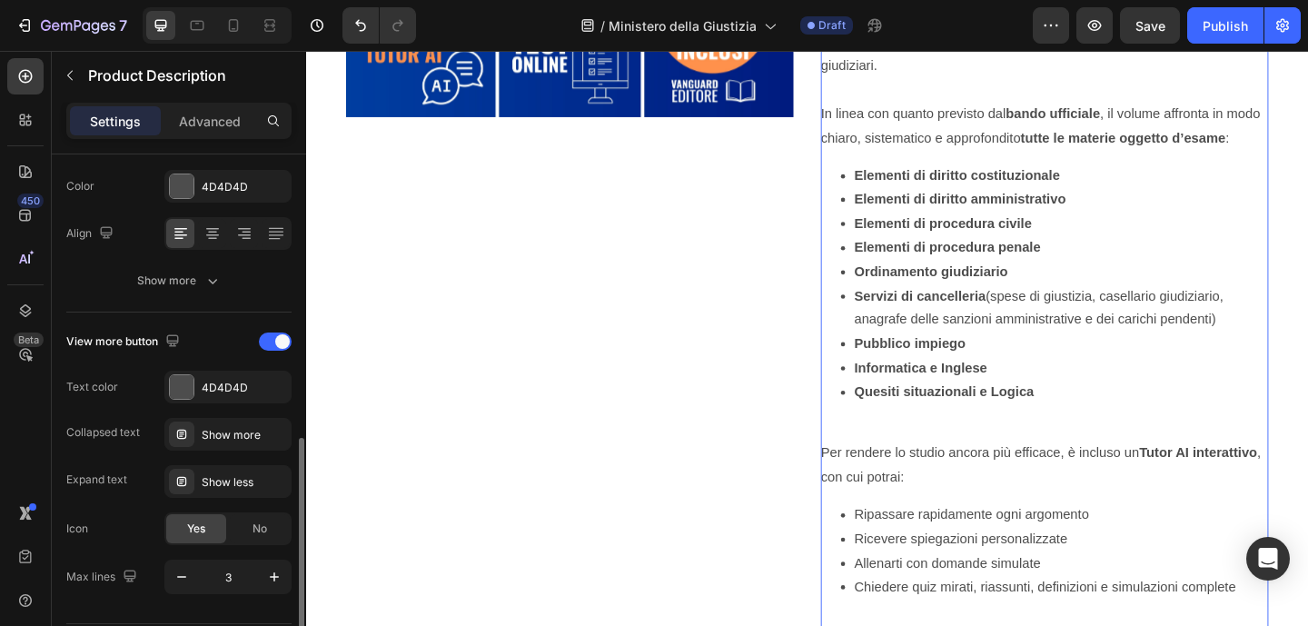
scroll to position [402, 0]
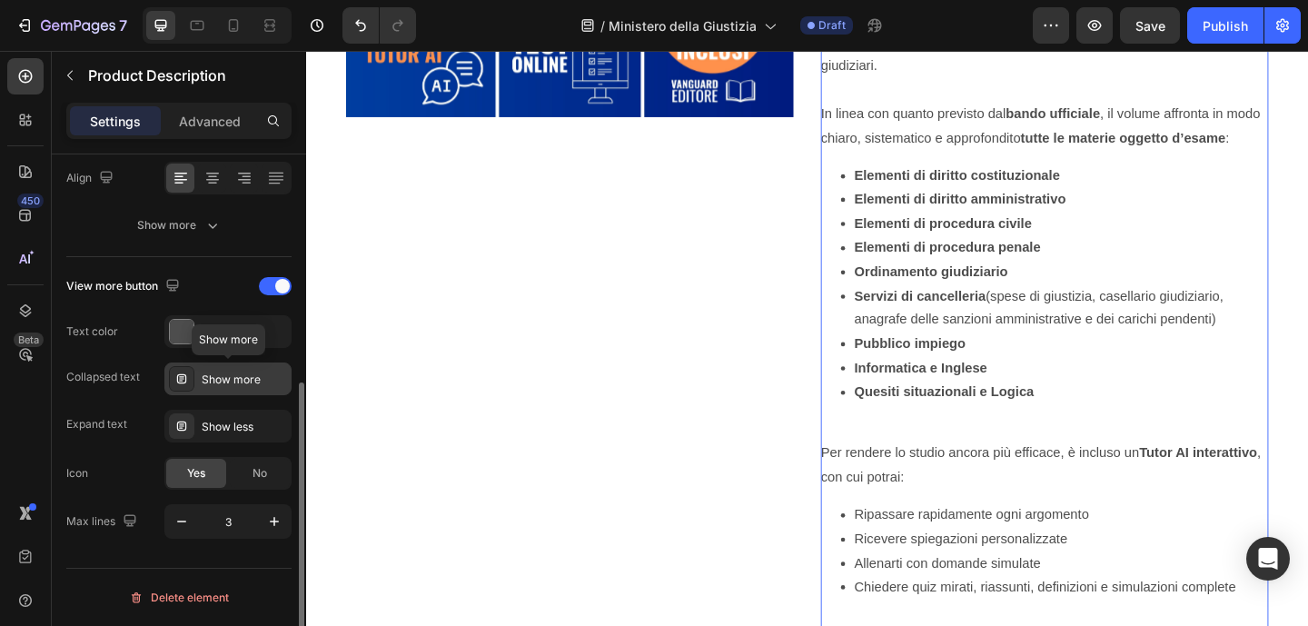
click at [258, 378] on div "Show more" at bounding box center [244, 379] width 85 height 16
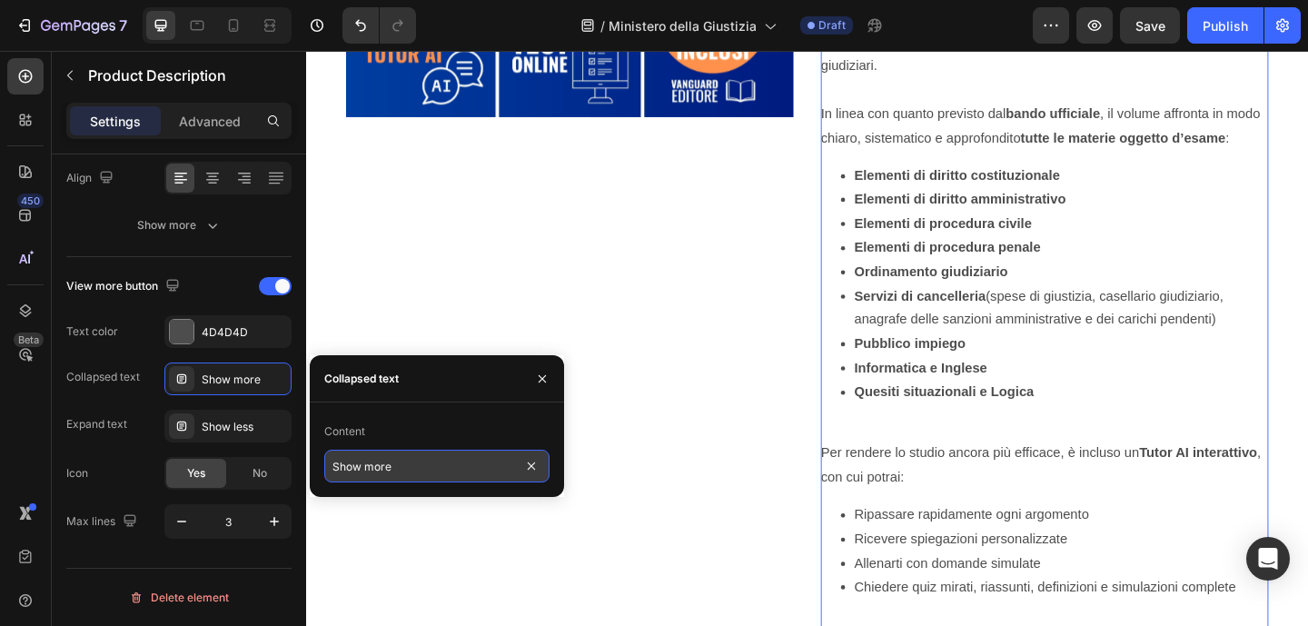
click at [367, 465] on input "Show more" at bounding box center [436, 466] width 225 height 33
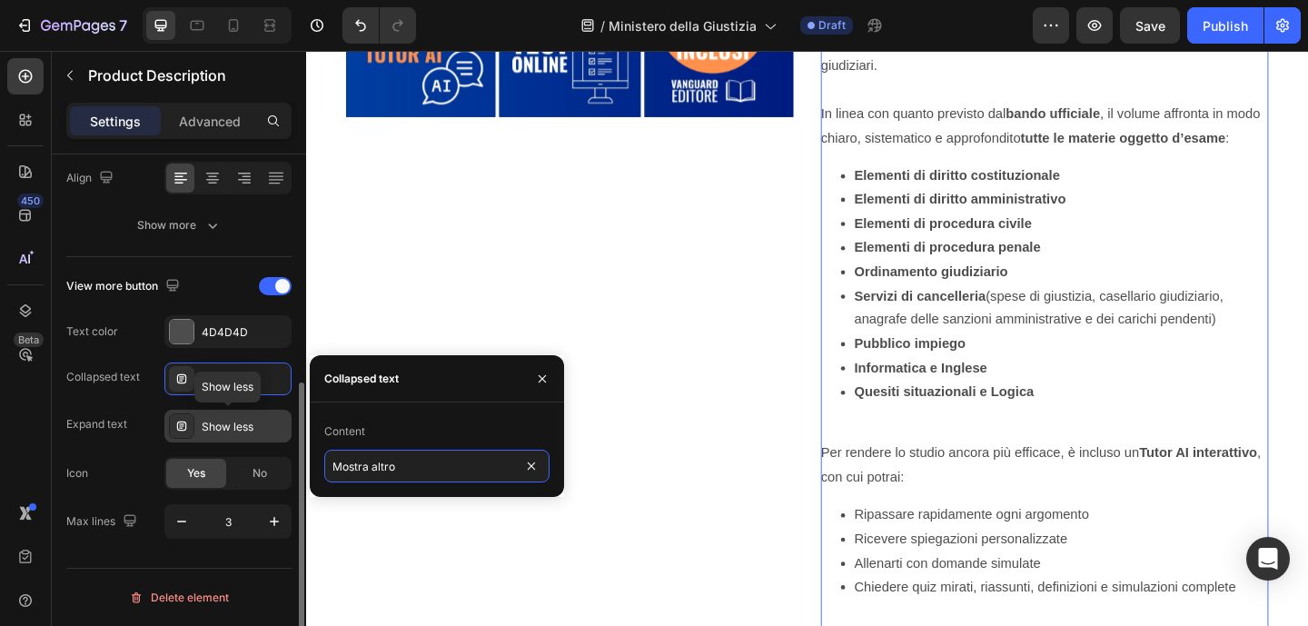
type input "Mostra altro"
click at [266, 429] on div "Show less" at bounding box center [244, 427] width 85 height 16
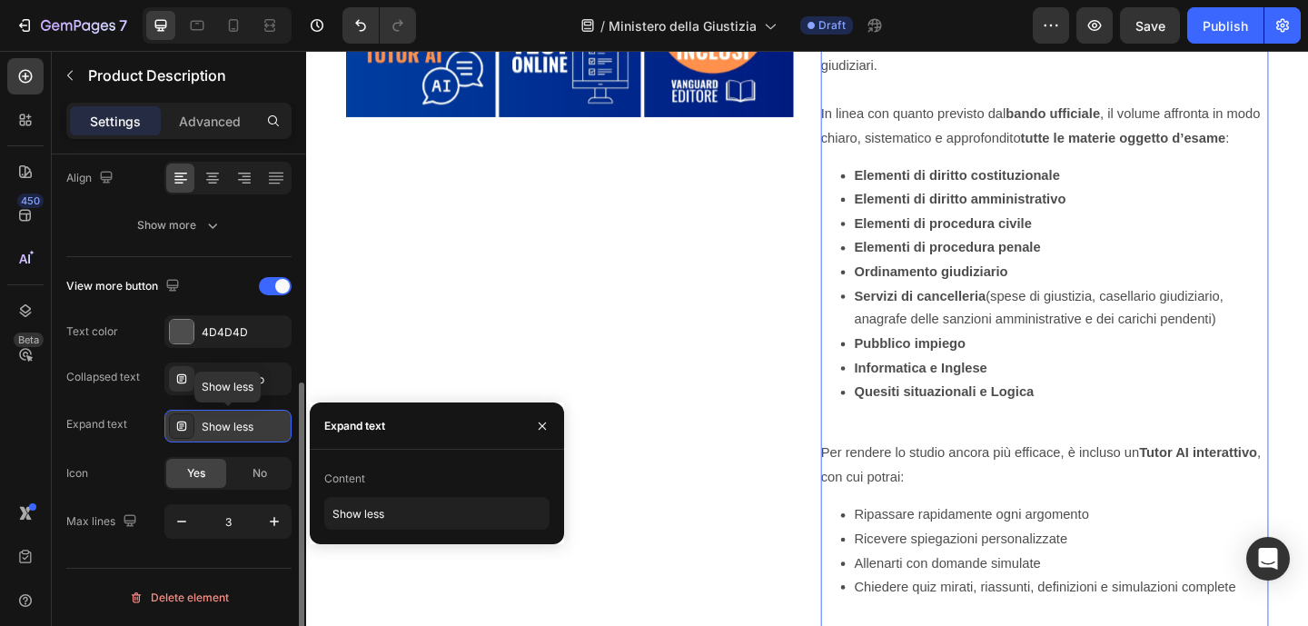
click at [266, 429] on div "Show less" at bounding box center [244, 427] width 85 height 16
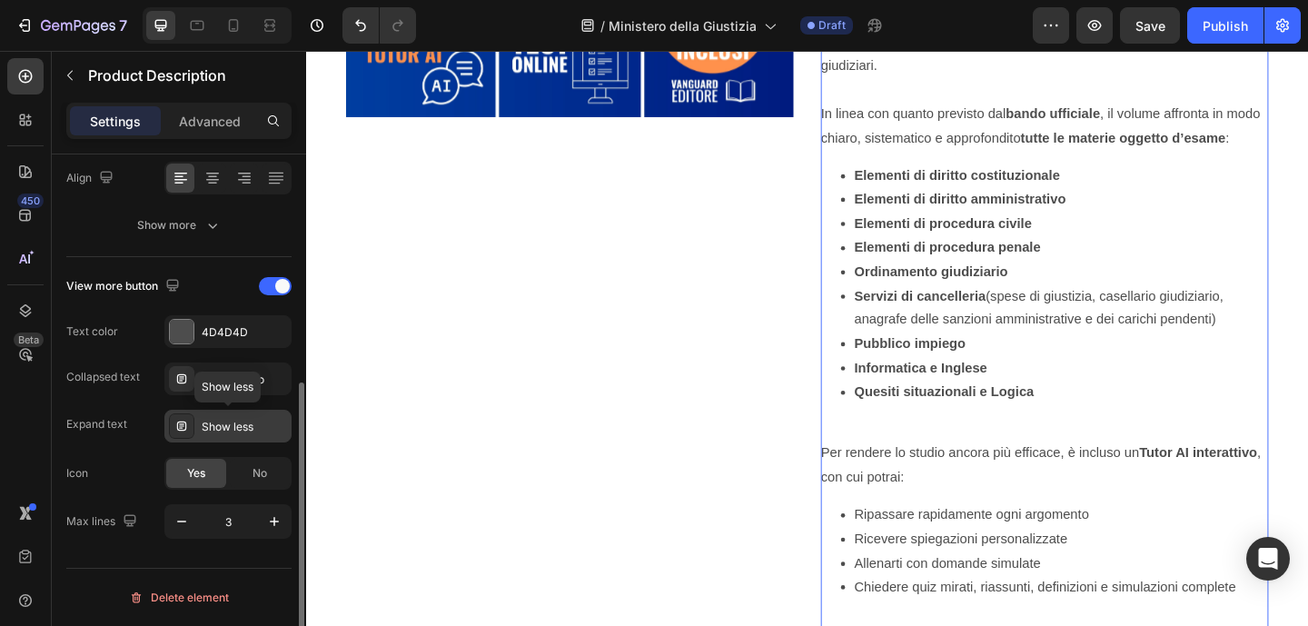
click at [262, 428] on div "Show less" at bounding box center [244, 427] width 85 height 16
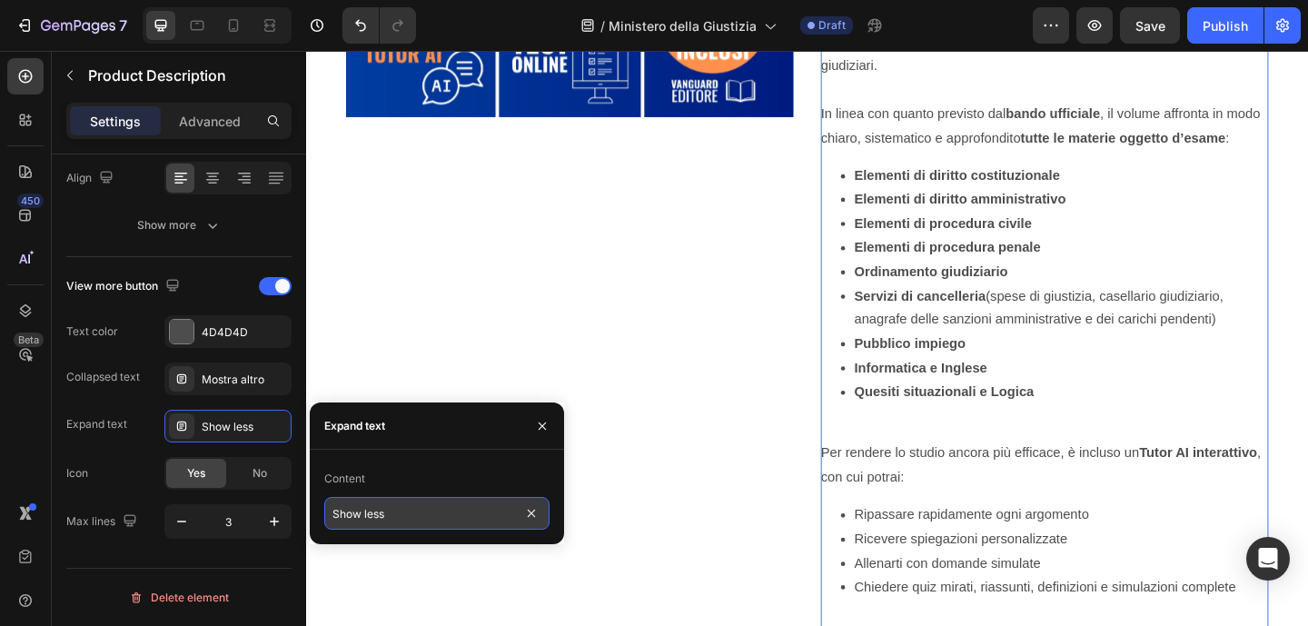
click at [370, 519] on input "Show less" at bounding box center [436, 513] width 225 height 33
type input "Mostra meno"
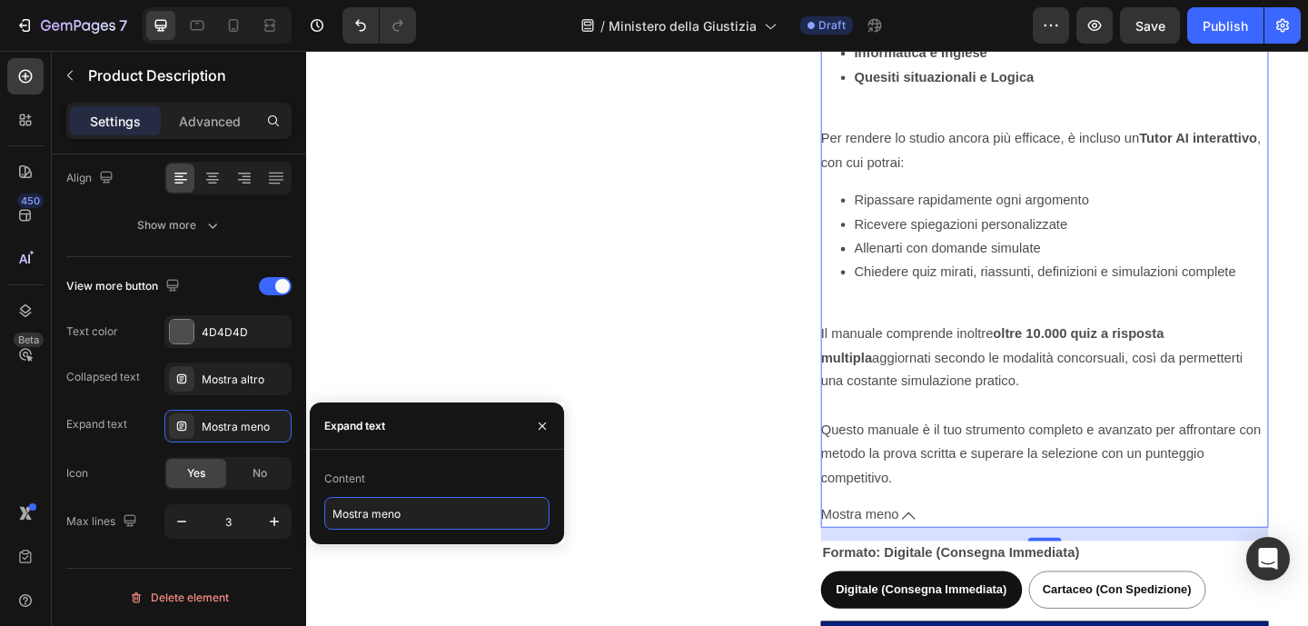
scroll to position [1496, 0]
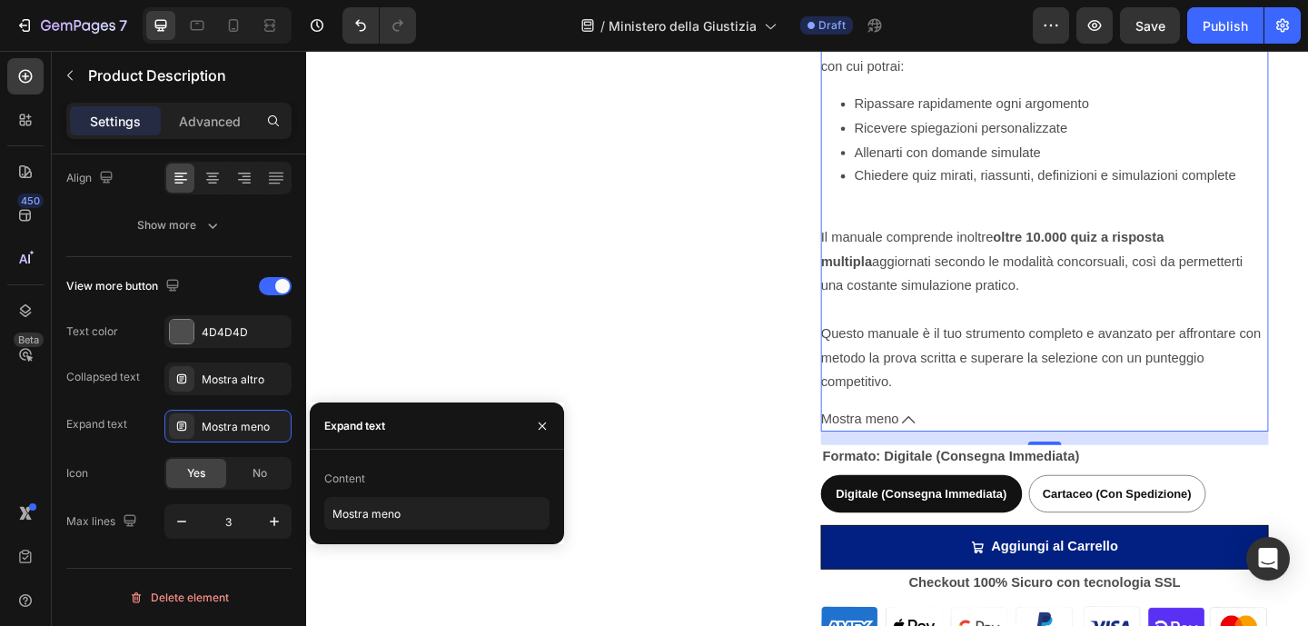
click at [925, 465] on span "Mostra meno" at bounding box center [907, 452] width 84 height 26
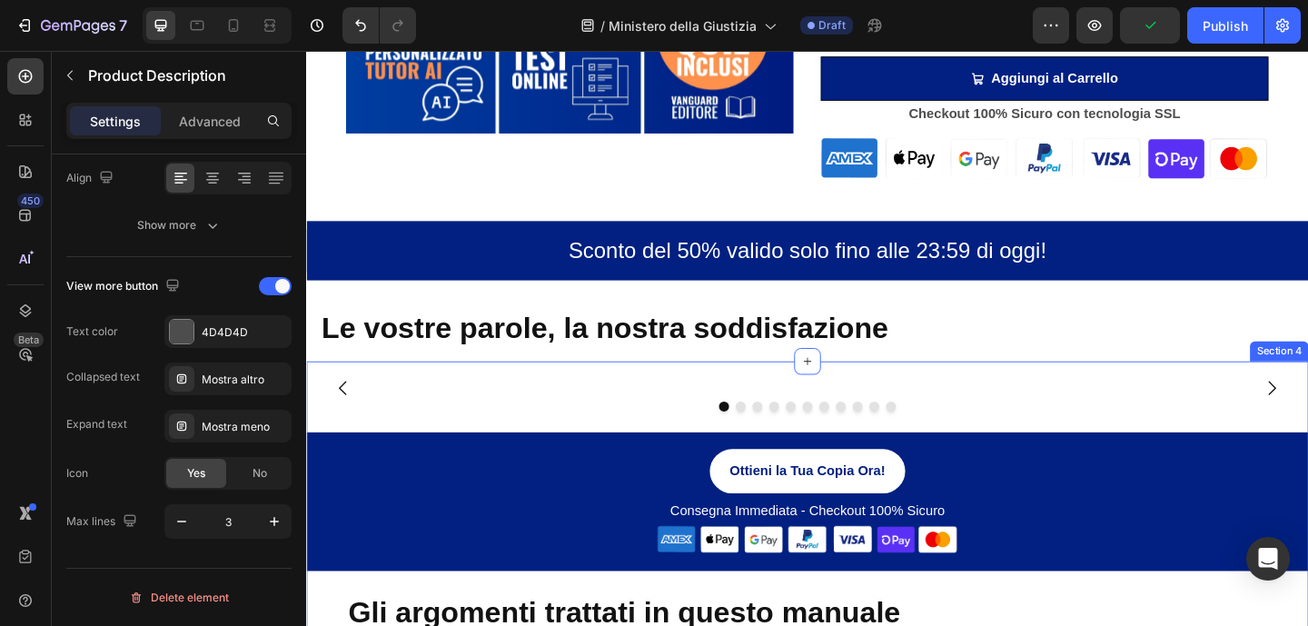
scroll to position [948, 0]
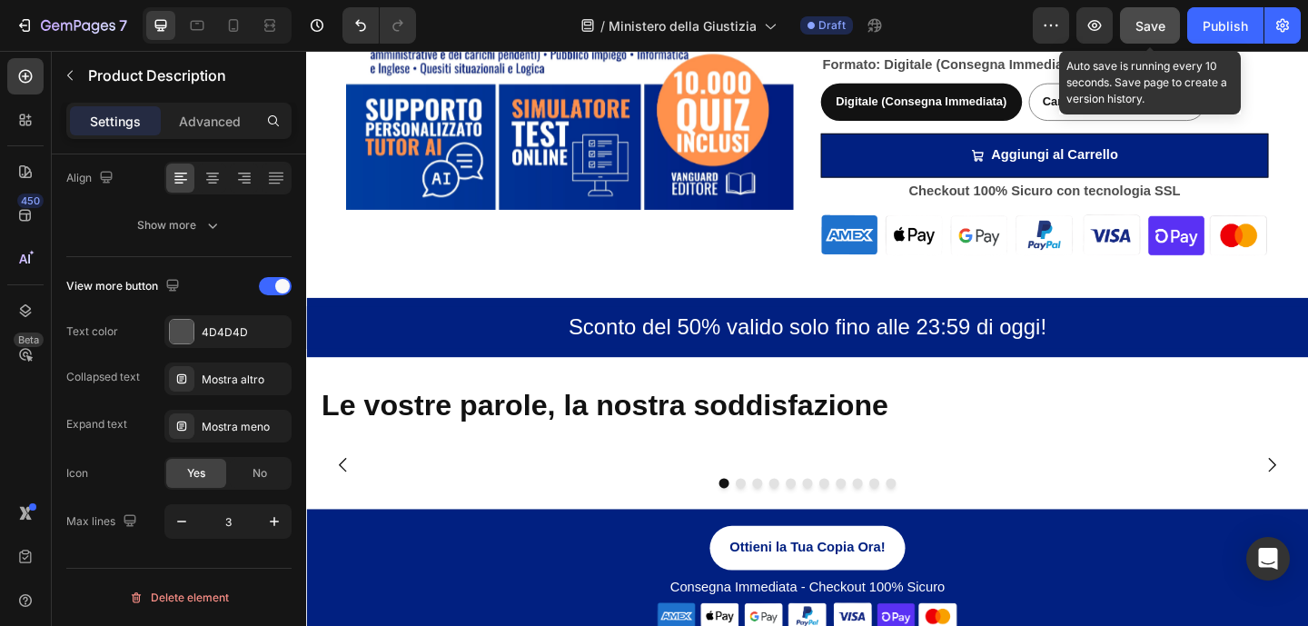
click at [1138, 28] on span "Save" at bounding box center [1150, 25] width 30 height 15
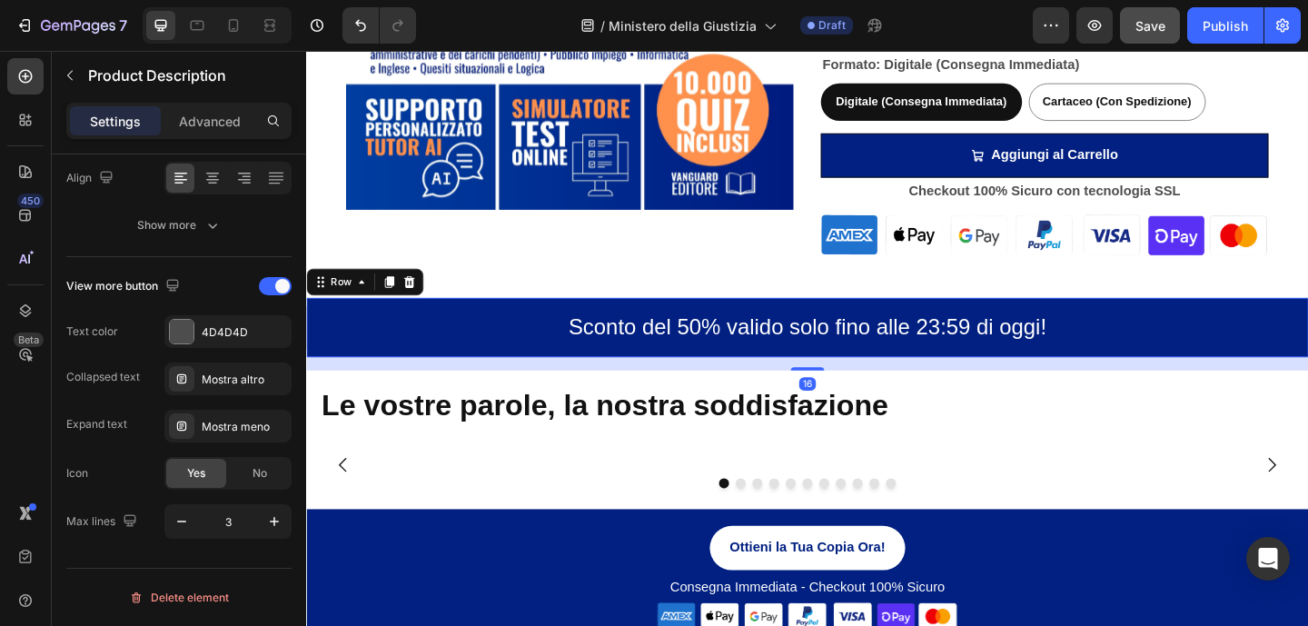
click at [391, 323] on div "Sconto del 50% valido solo fino alle 23:59 di oggi! Text Block Row 16" at bounding box center [851, 352] width 1090 height 64
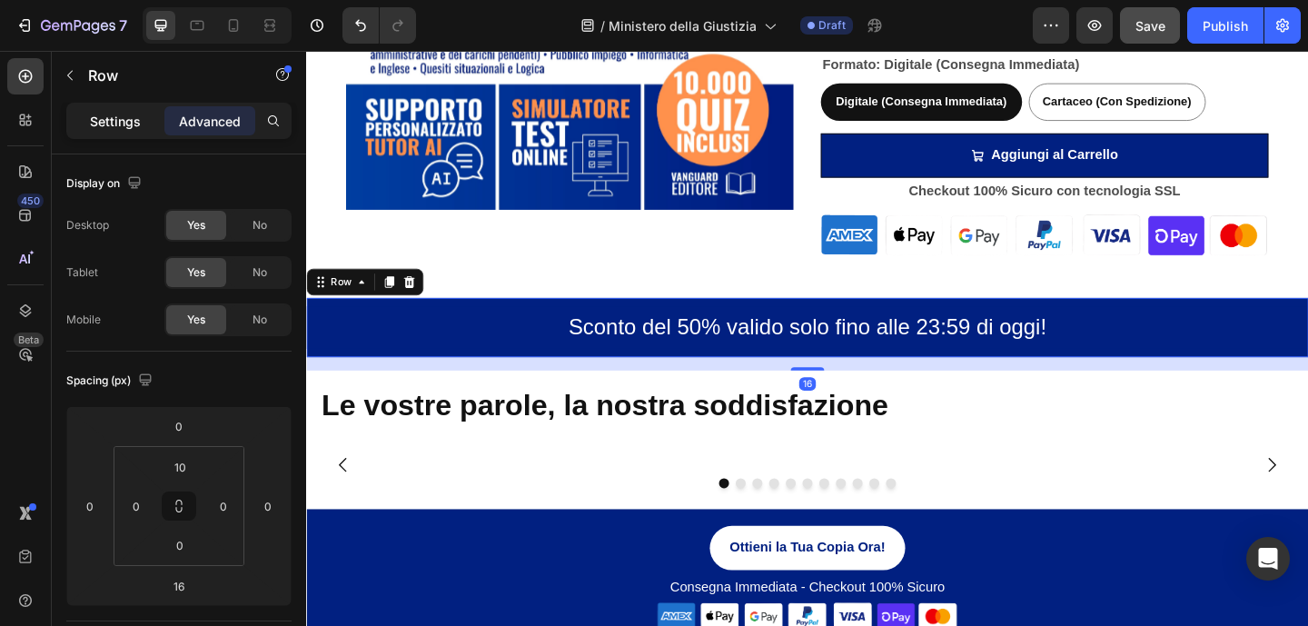
scroll to position [366, 0]
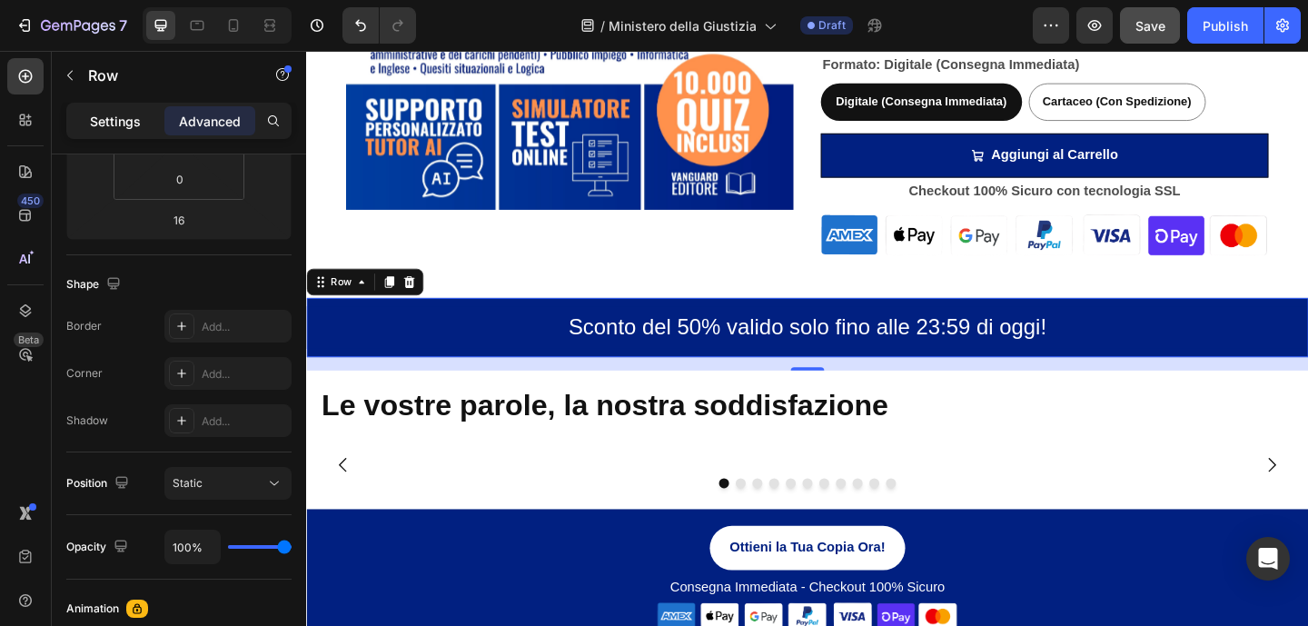
click at [131, 119] on p "Settings" at bounding box center [115, 121] width 51 height 19
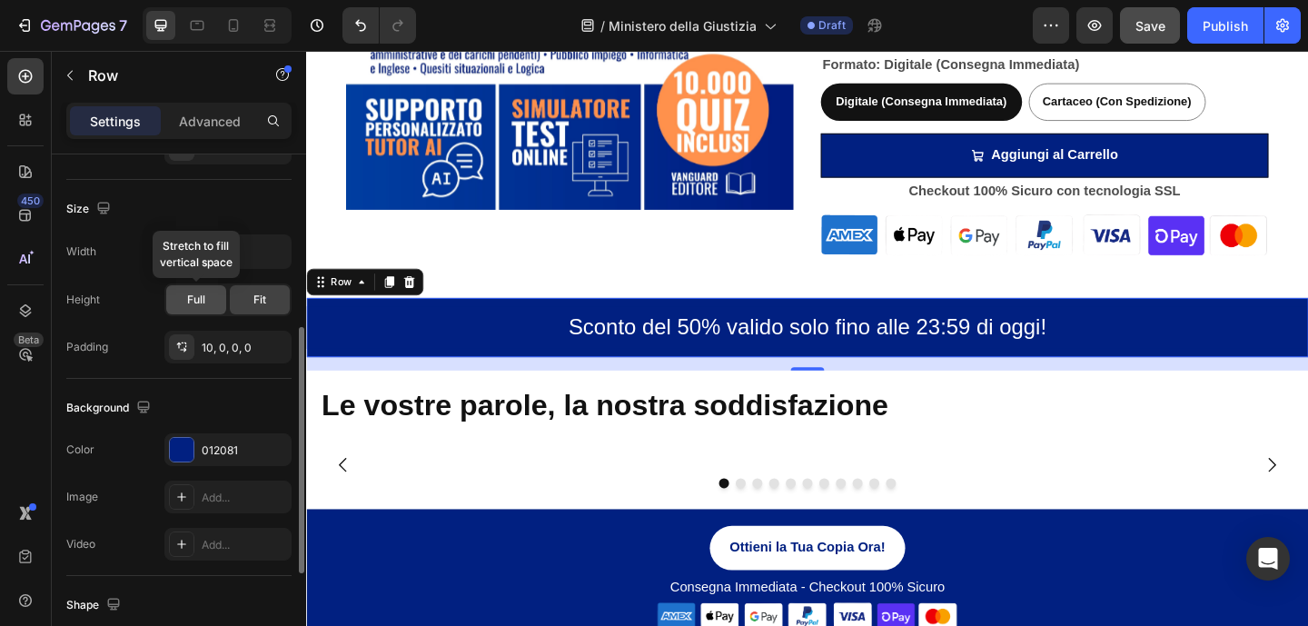
click at [183, 296] on div "Full" at bounding box center [196, 299] width 60 height 29
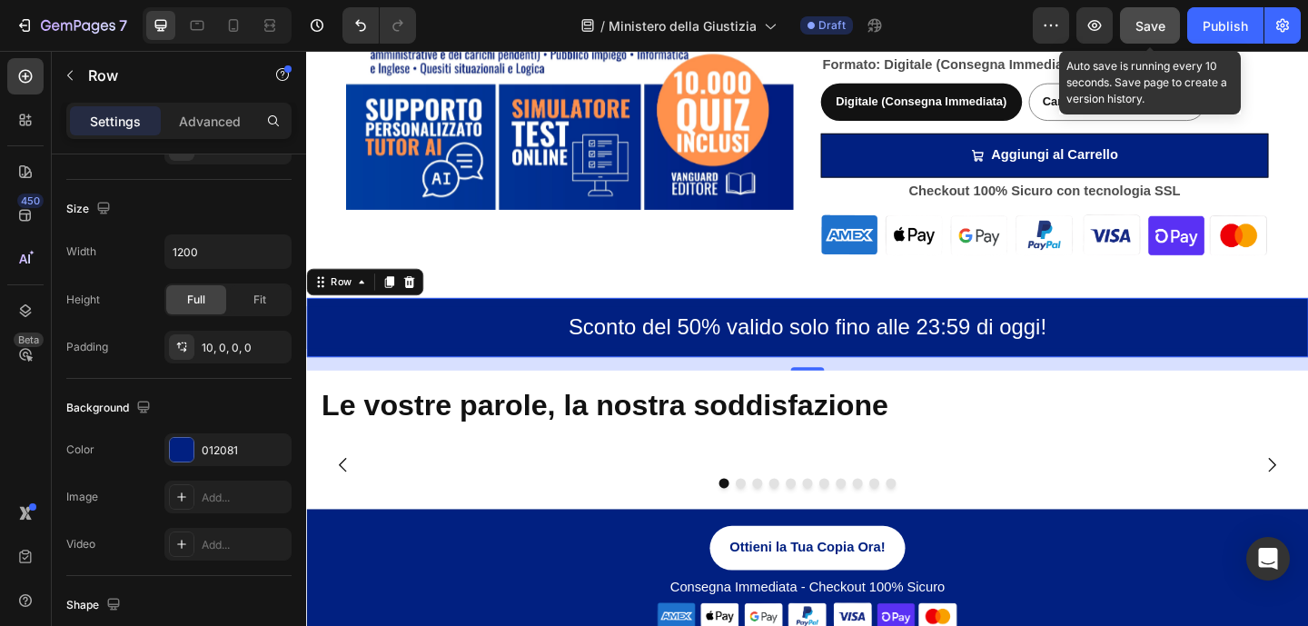
click at [1136, 22] on span "Save" at bounding box center [1150, 25] width 30 height 15
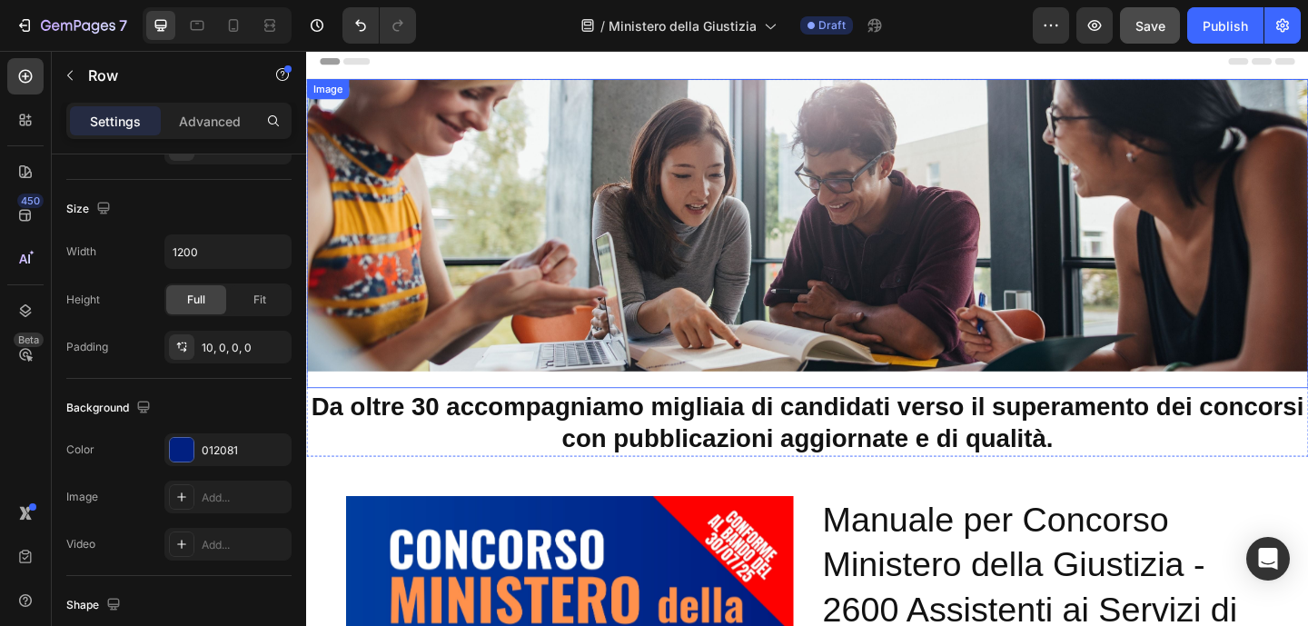
scroll to position [0, 0]
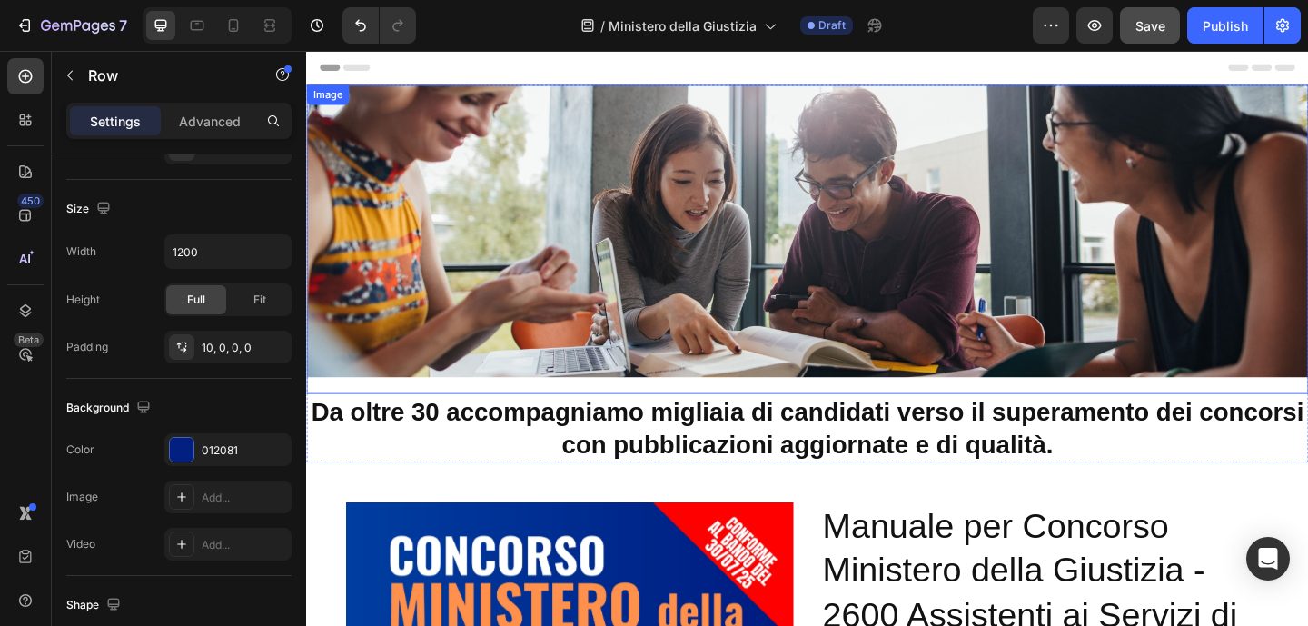
click at [580, 160] on img at bounding box center [851, 247] width 1090 height 318
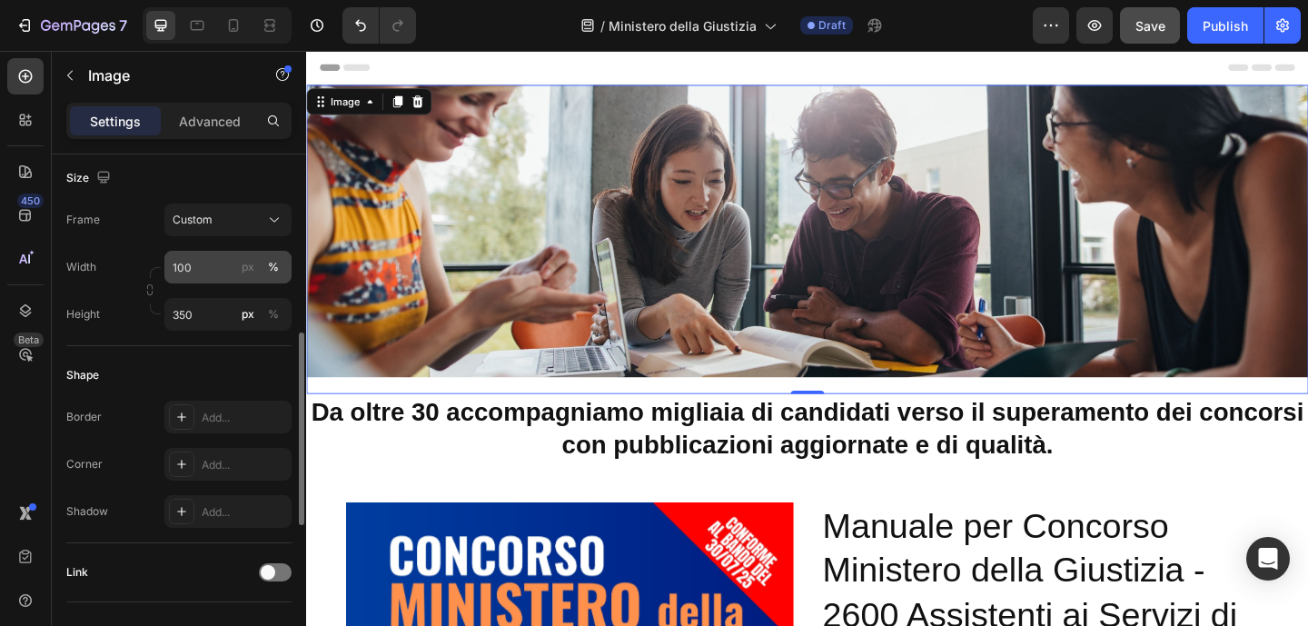
scroll to position [479, 0]
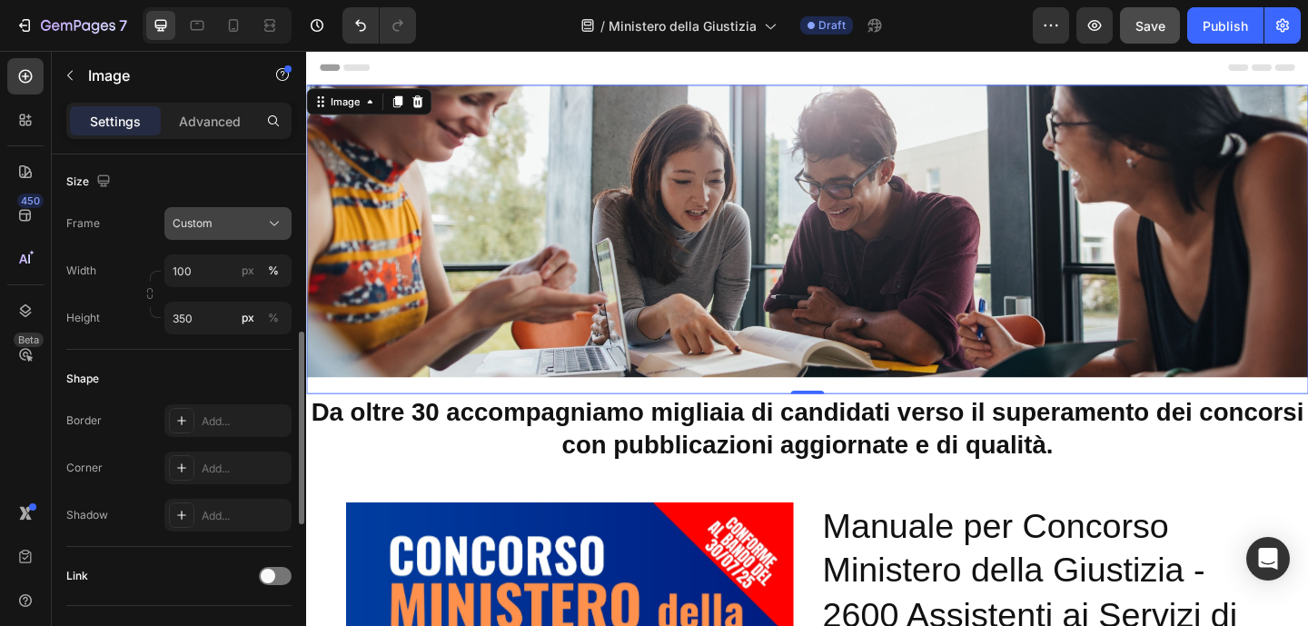
click at [267, 220] on icon at bounding box center [274, 223] width 18 height 18
click at [247, 172] on div "Size" at bounding box center [178, 181] width 225 height 29
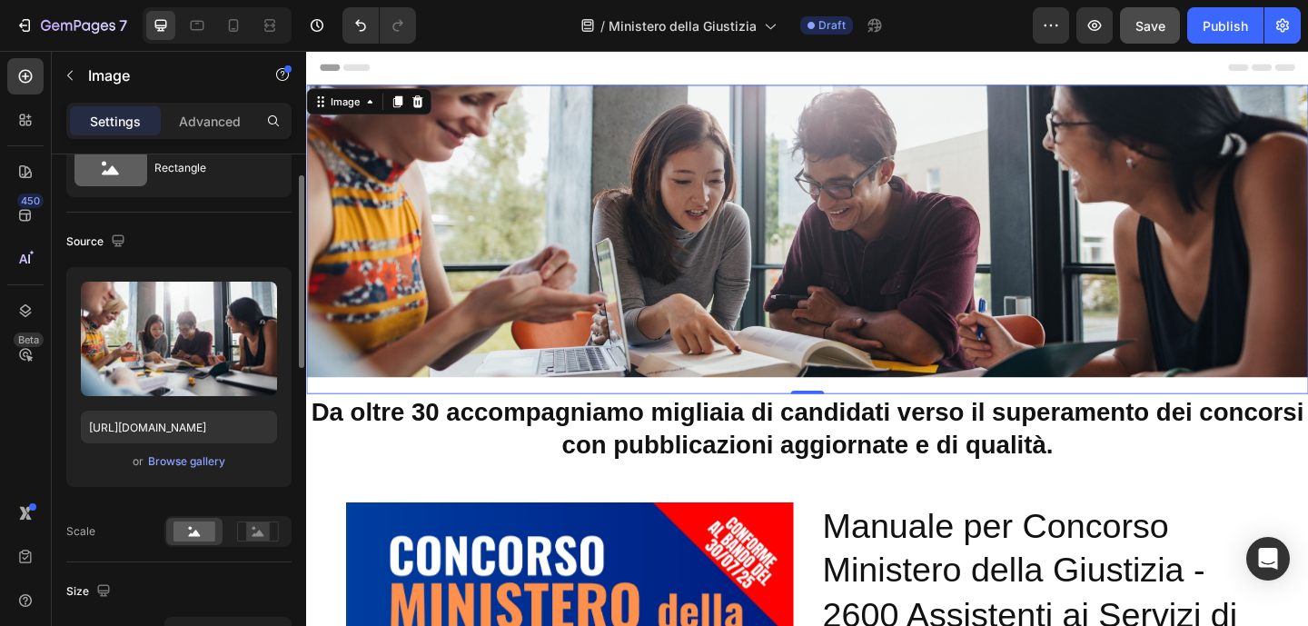
scroll to position [0, 0]
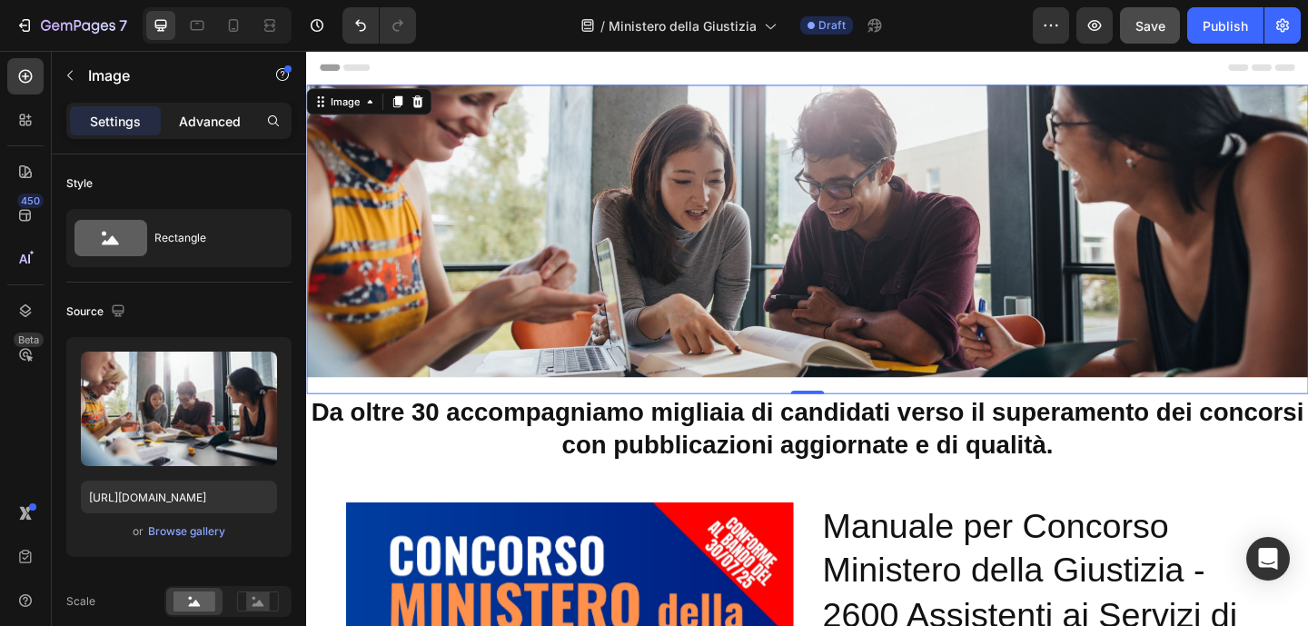
click at [191, 124] on p "Advanced" at bounding box center [210, 121] width 62 height 19
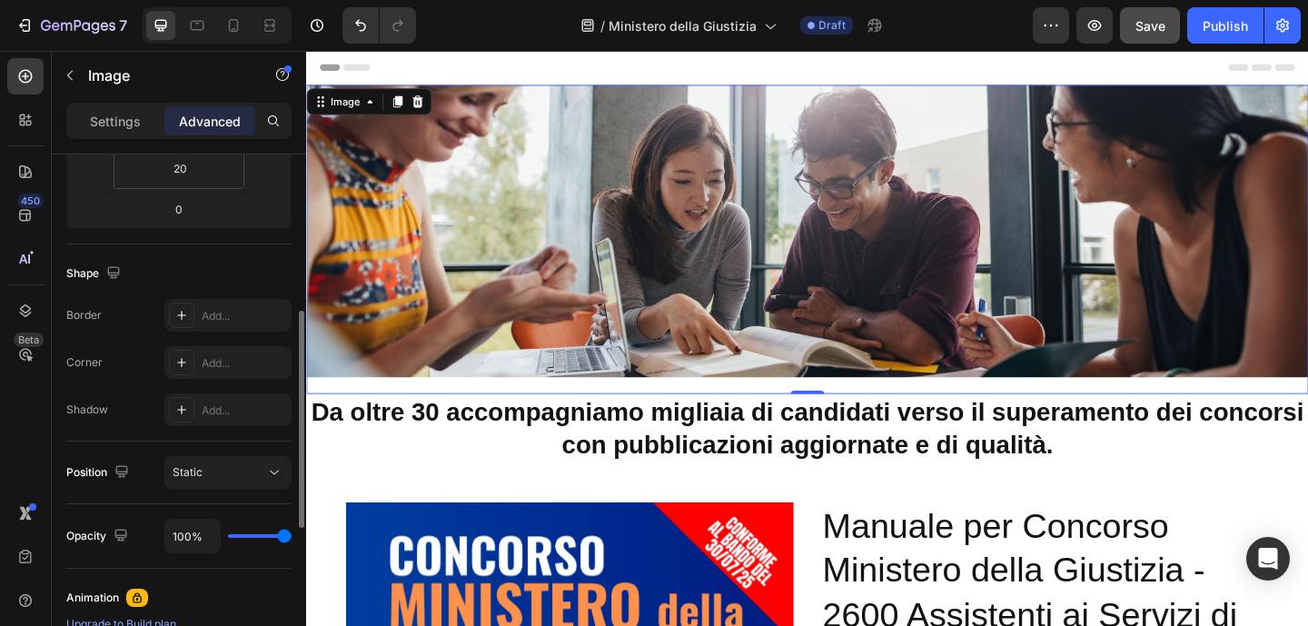
scroll to position [535, 0]
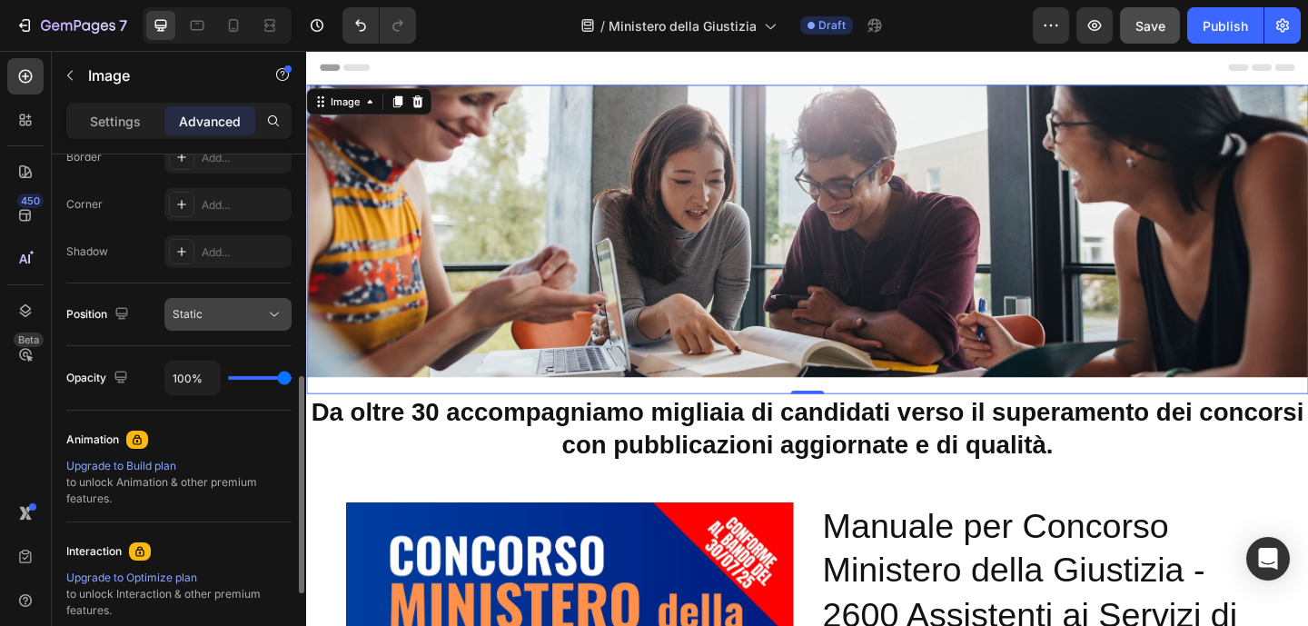
click at [252, 318] on div "Static" at bounding box center [219, 314] width 93 height 16
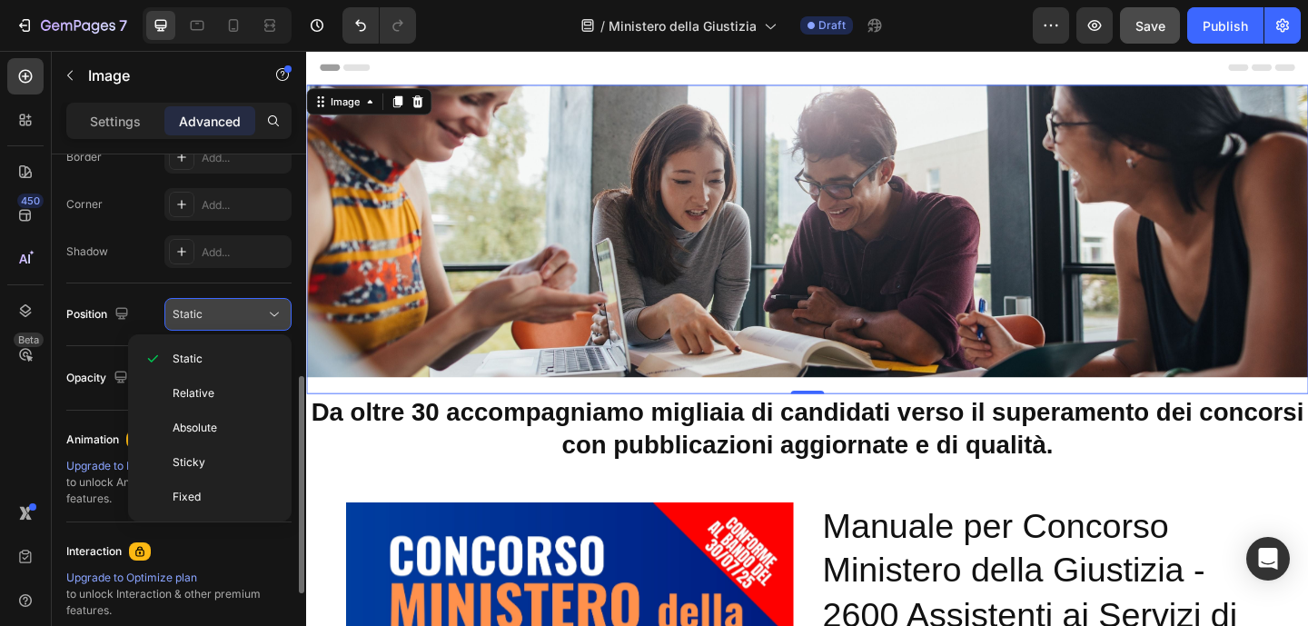
click at [252, 318] on div "Static" at bounding box center [219, 314] width 93 height 16
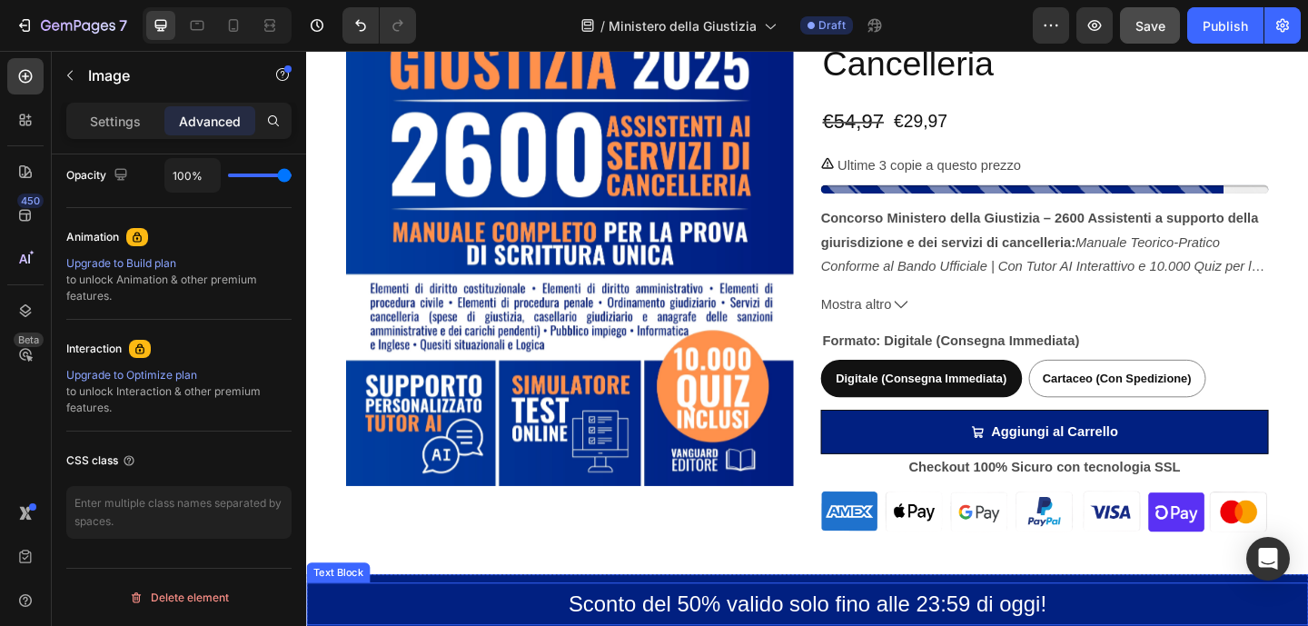
scroll to position [878, 0]
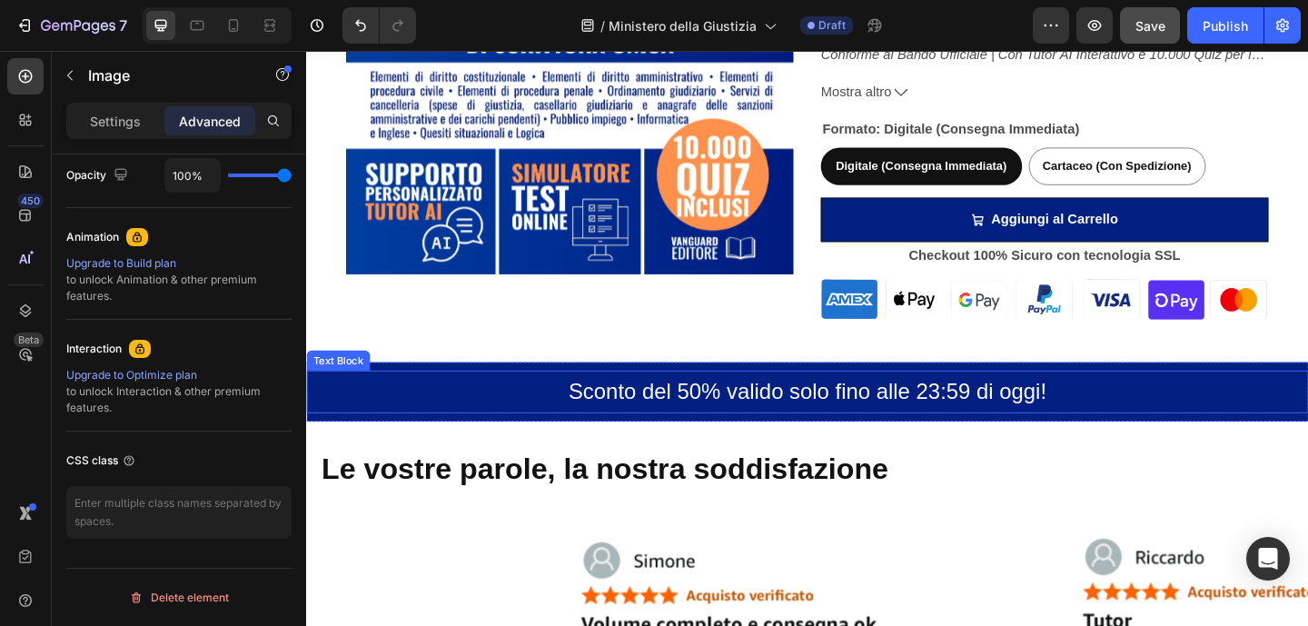
click at [363, 409] on p "Sconto del 50% valido solo fino alle 23:59 di oggi!" at bounding box center [851, 421] width 1086 height 43
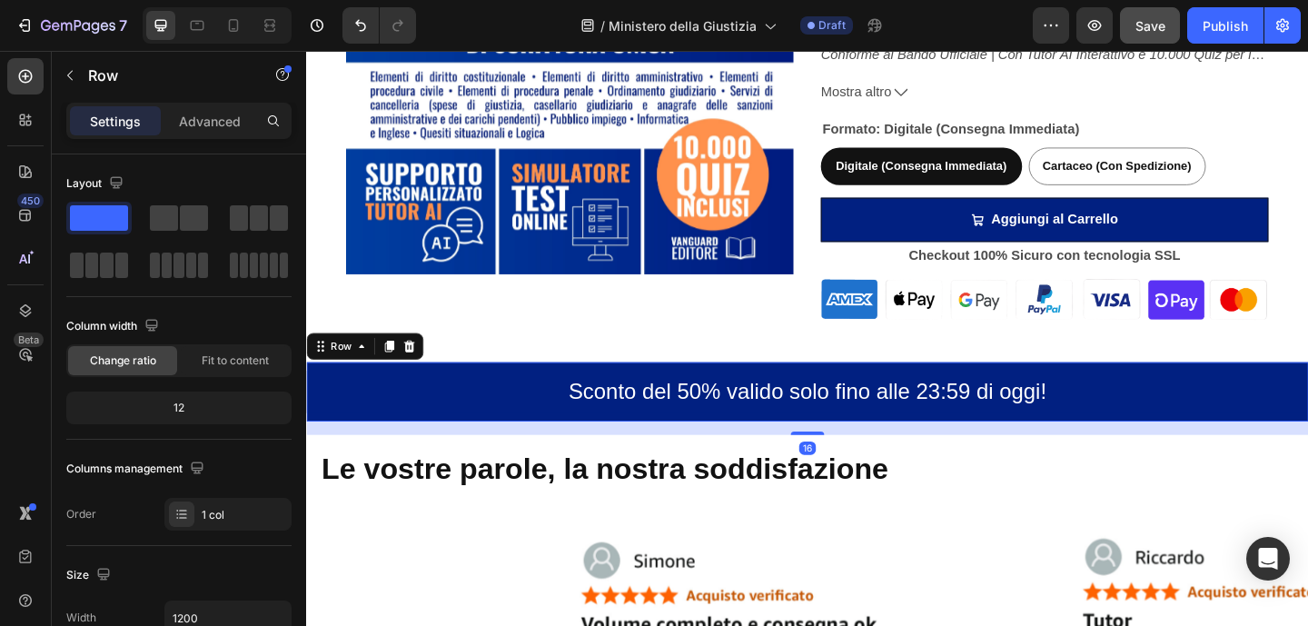
click at [479, 390] on div "Sconto del 50% valido solo fino alle 23:59 di oggi! Text Block Row 16" at bounding box center [851, 422] width 1090 height 64
click at [188, 408] on div "12" at bounding box center [179, 407] width 218 height 25
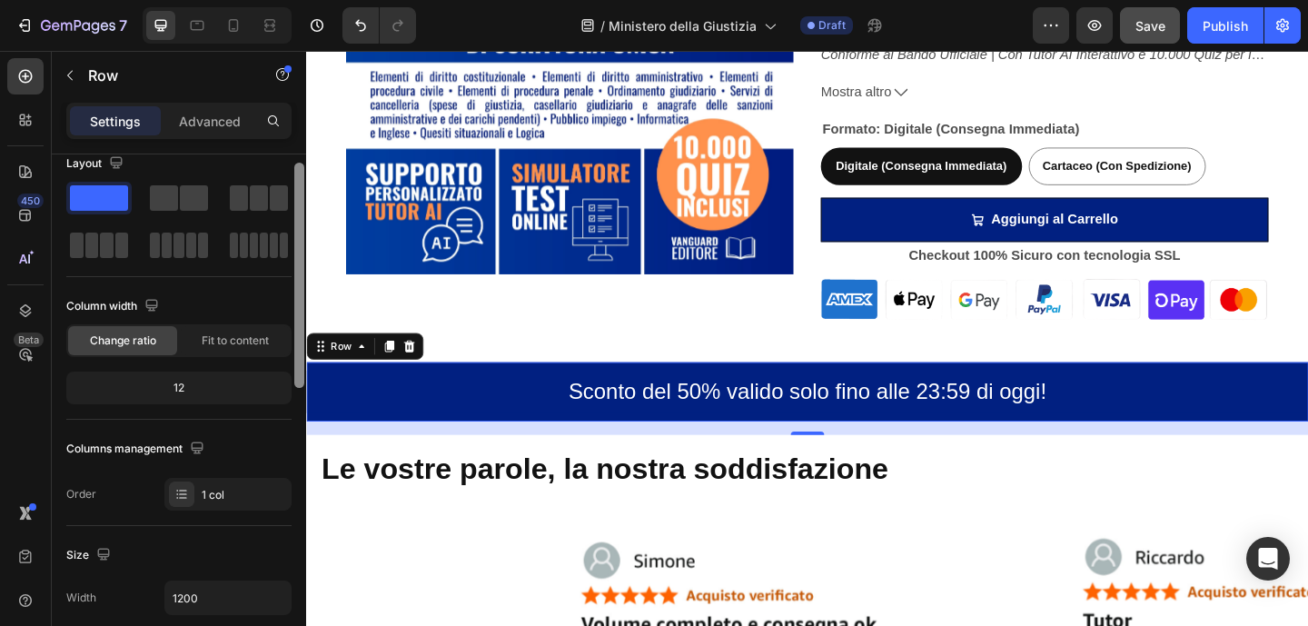
scroll to position [24, 0]
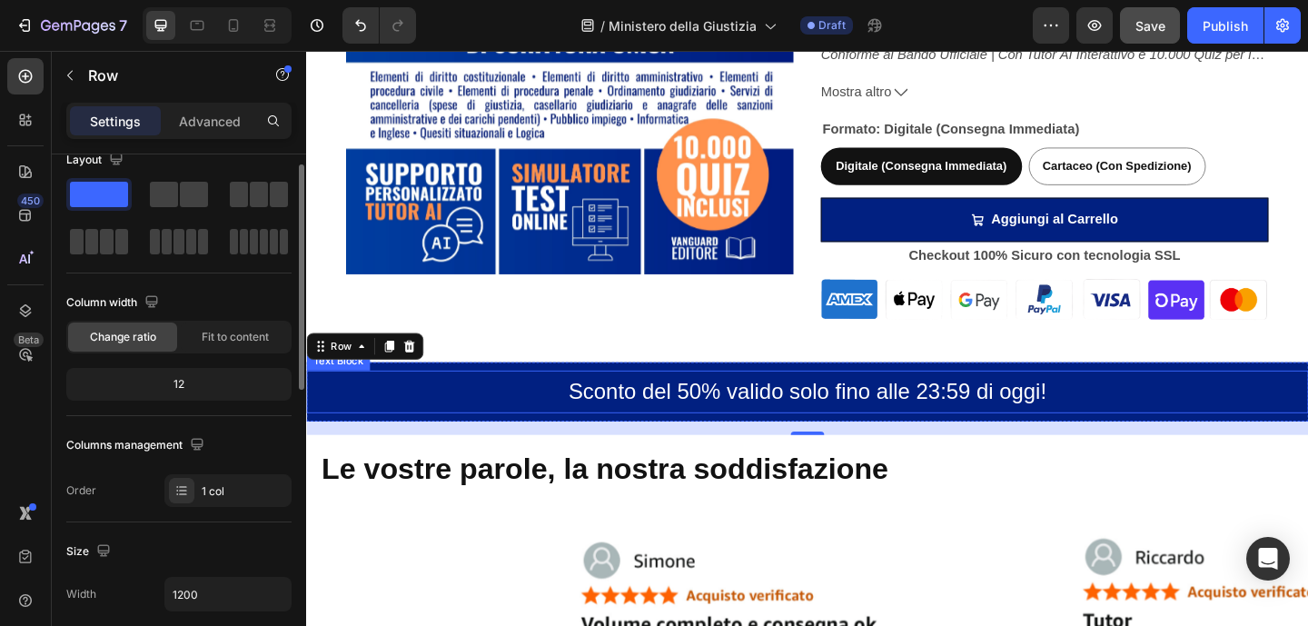
click at [1242, 419] on p "Sconto del 50% valido solo fino alle 23:59 di oggi!" at bounding box center [851, 421] width 1086 height 43
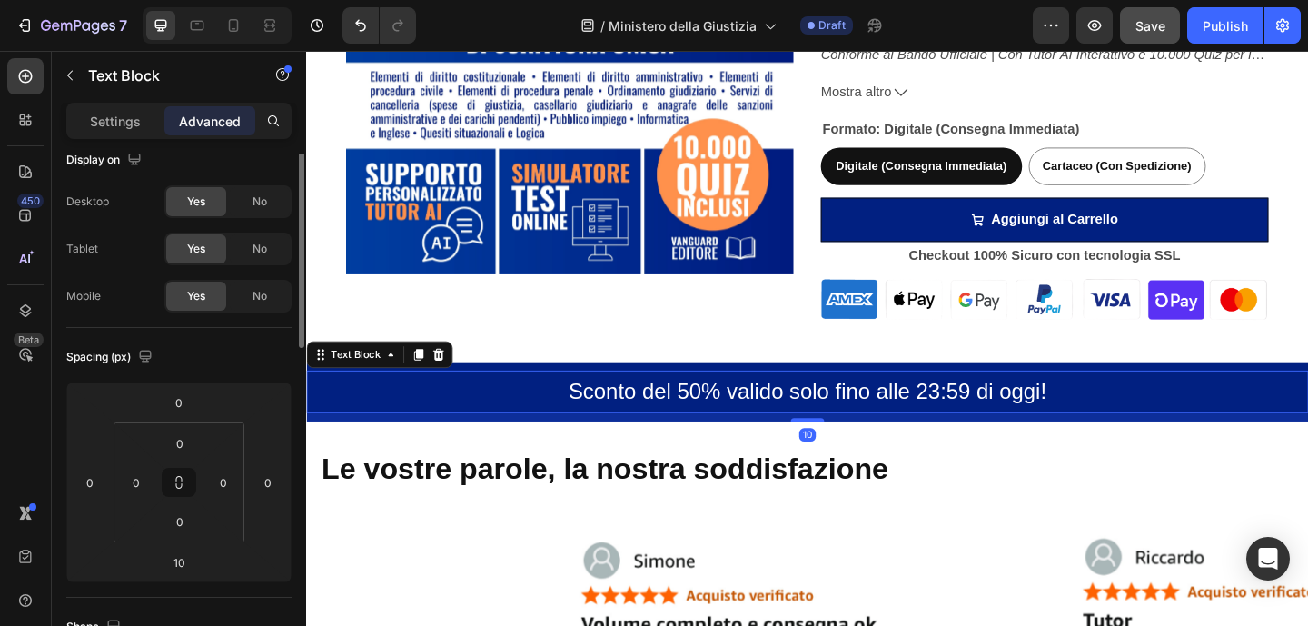
scroll to position [0, 0]
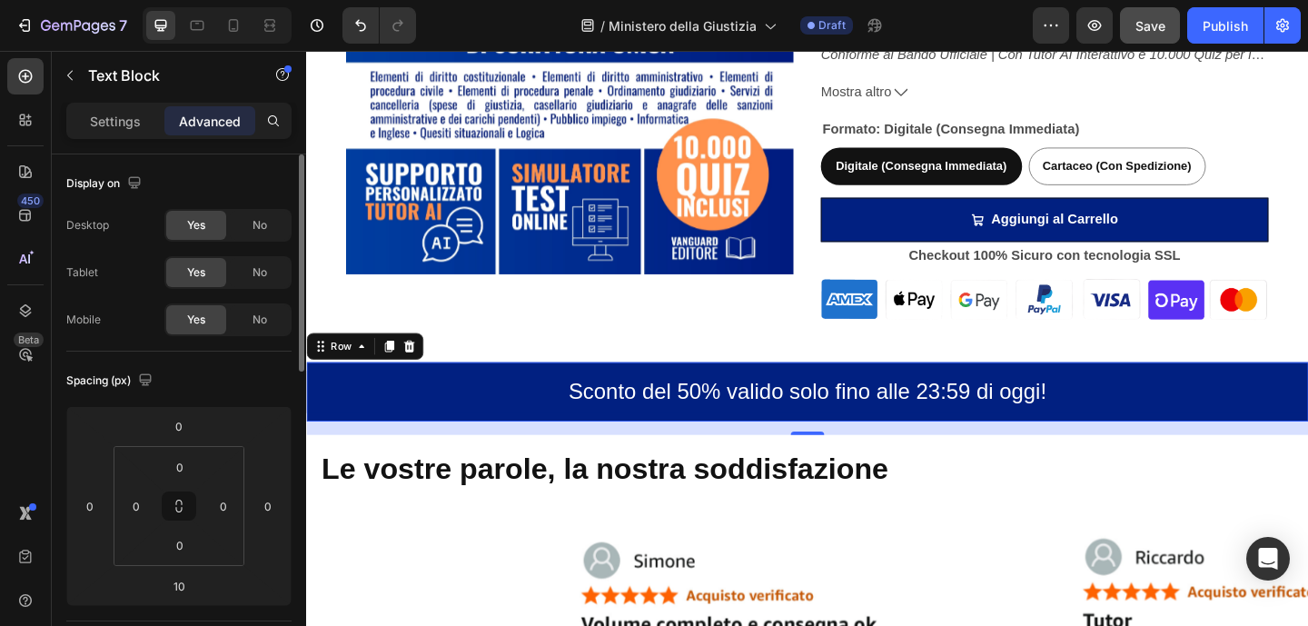
click at [1198, 392] on div "Sconto del 50% valido solo fino alle 23:59 di oggi! Text Block Row 0" at bounding box center [851, 422] width 1090 height 64
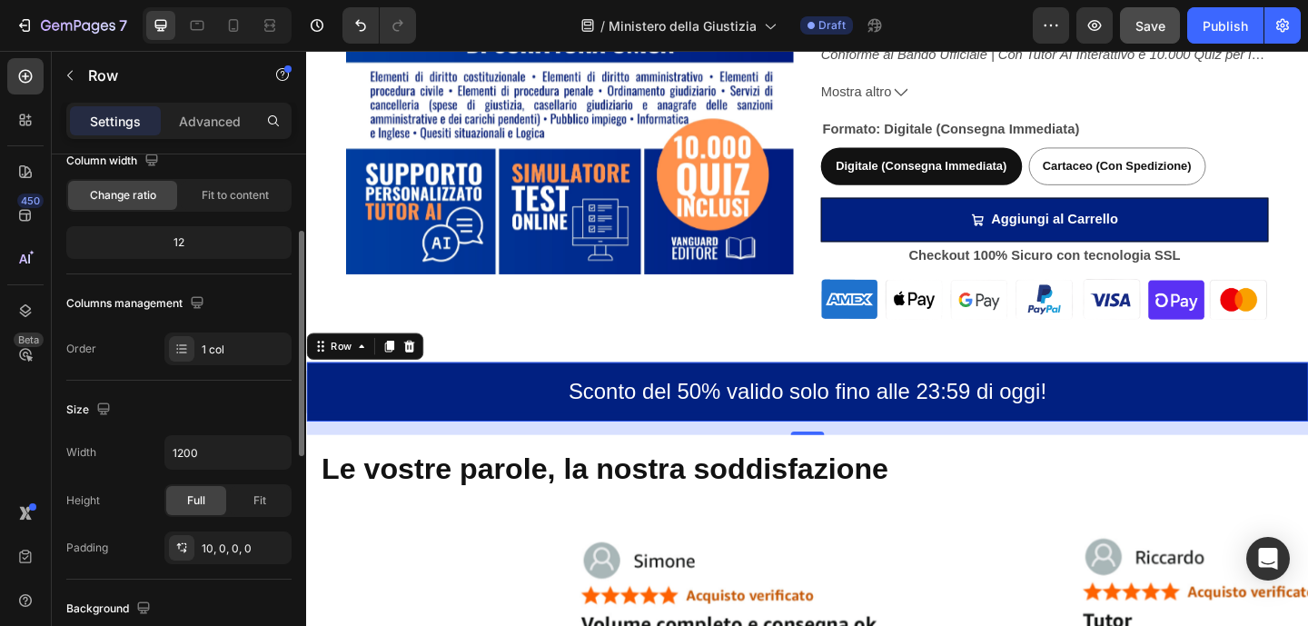
scroll to position [169, 0]
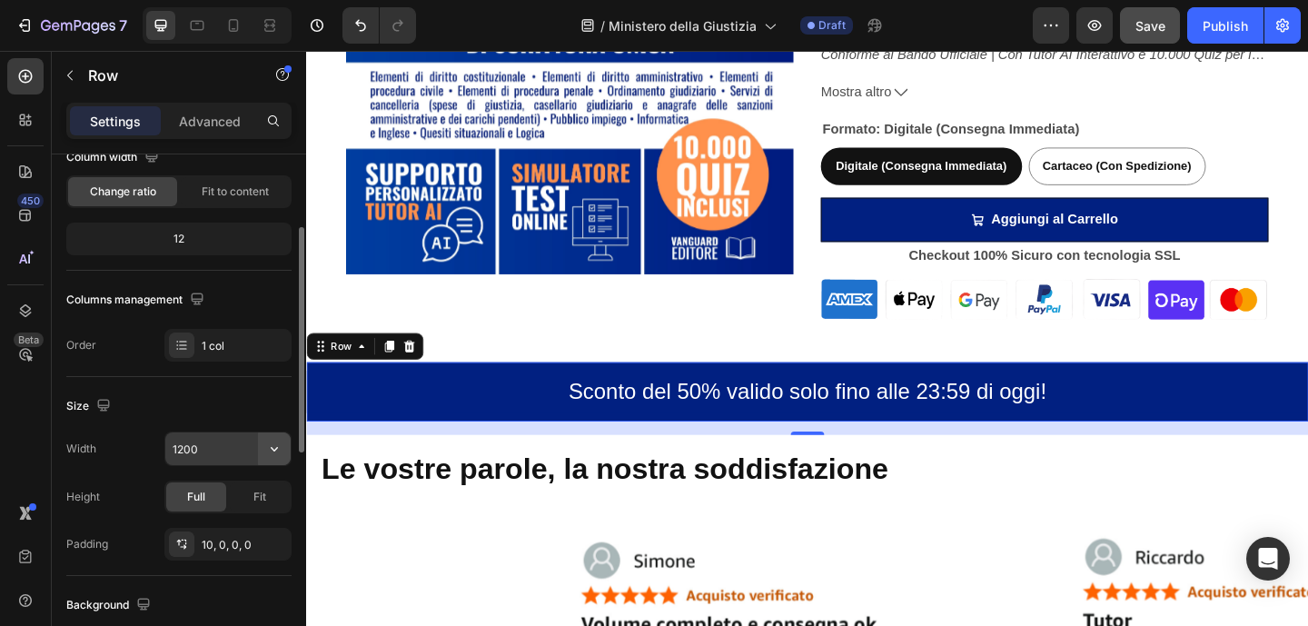
click at [269, 450] on icon "button" at bounding box center [274, 449] width 18 height 18
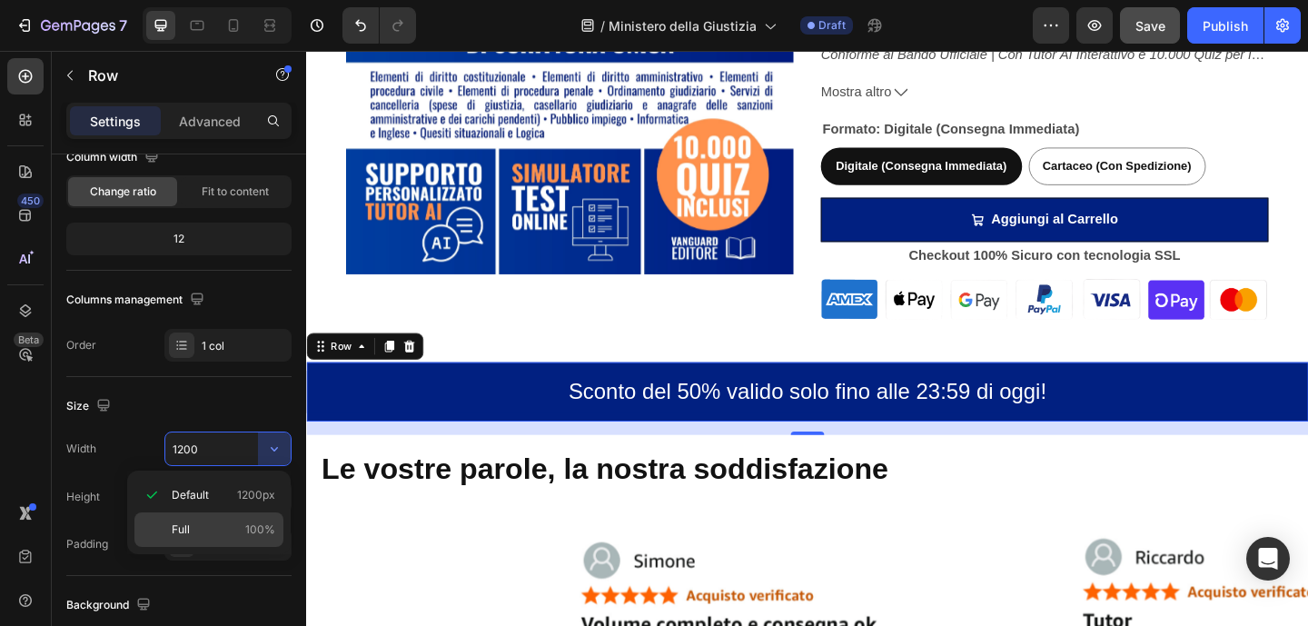
click at [264, 529] on span "100%" at bounding box center [260, 529] width 30 height 16
type input "100%"
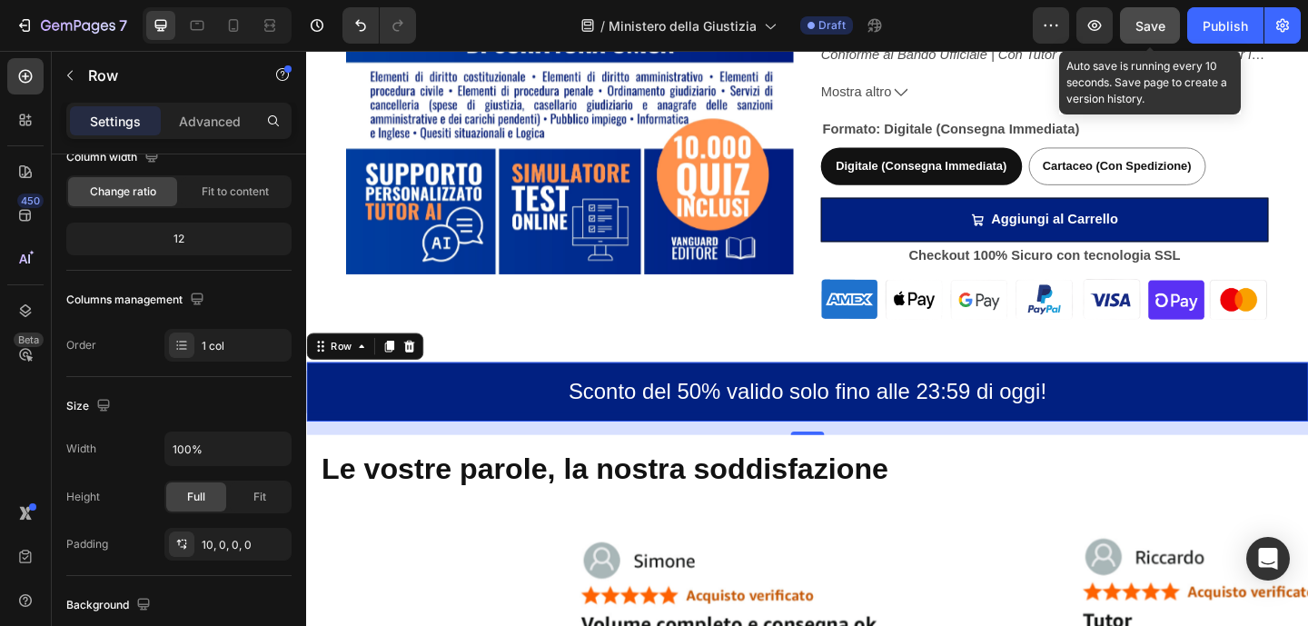
click at [1177, 22] on button "Save" at bounding box center [1150, 25] width 60 height 36
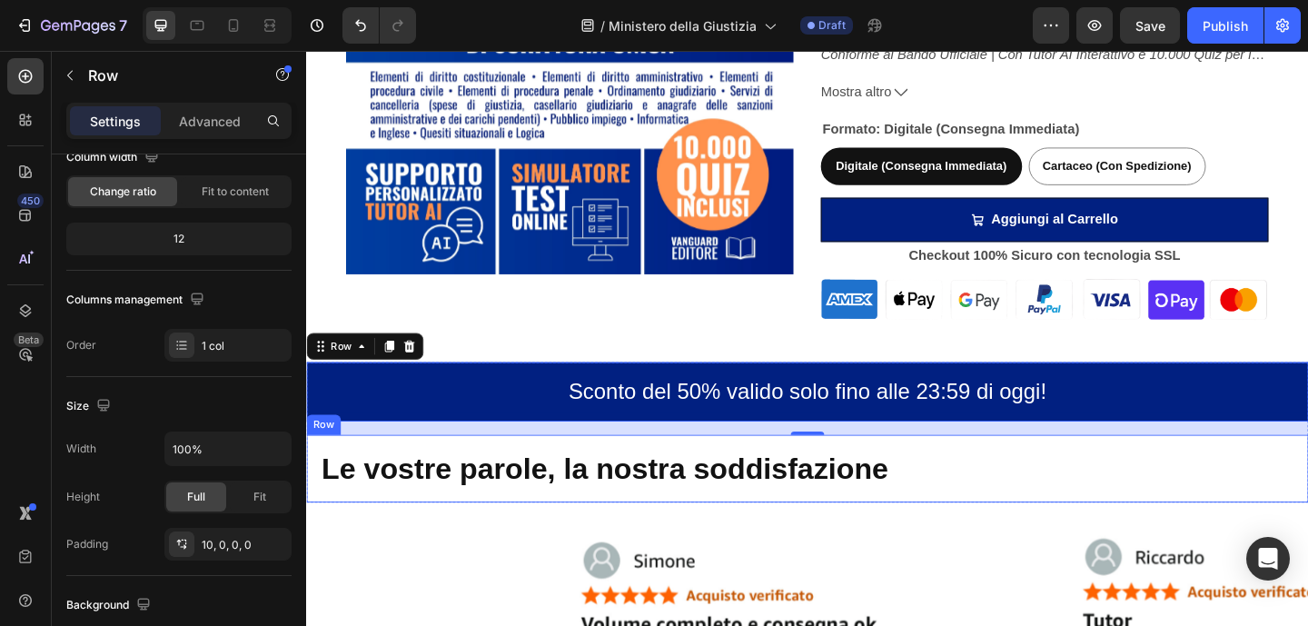
click at [825, 534] on div "Le vostre parole, la nostra soddisfazione Heading Row" at bounding box center [851, 506] width 1090 height 74
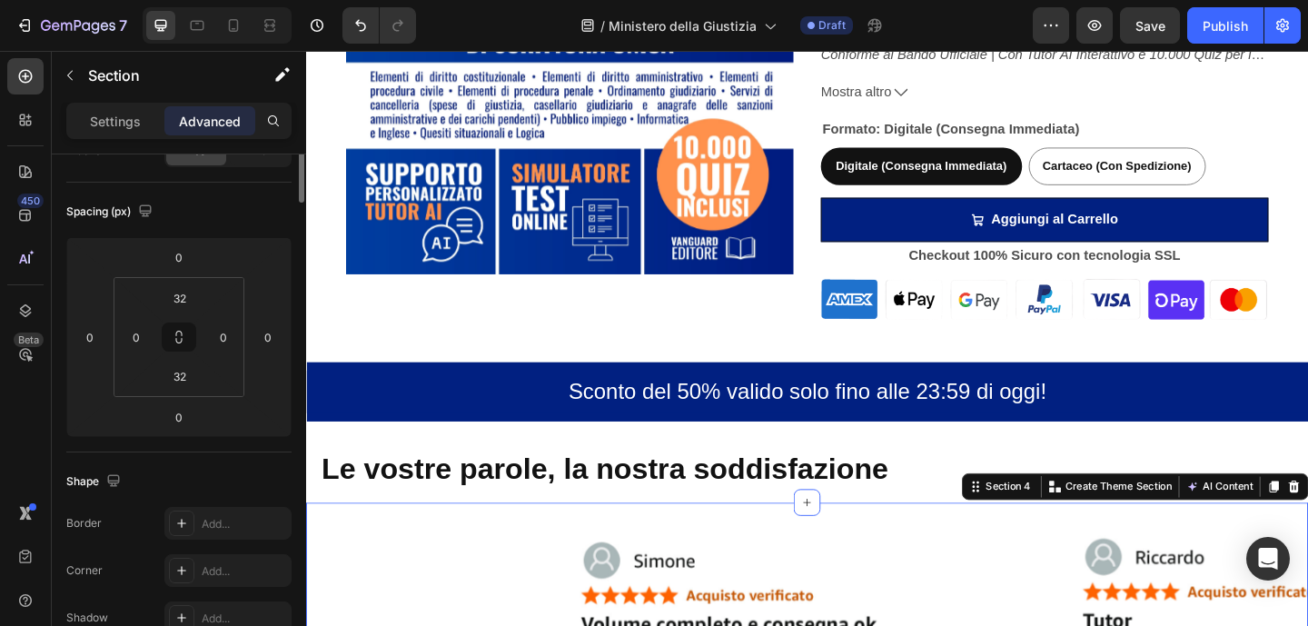
scroll to position [0, 0]
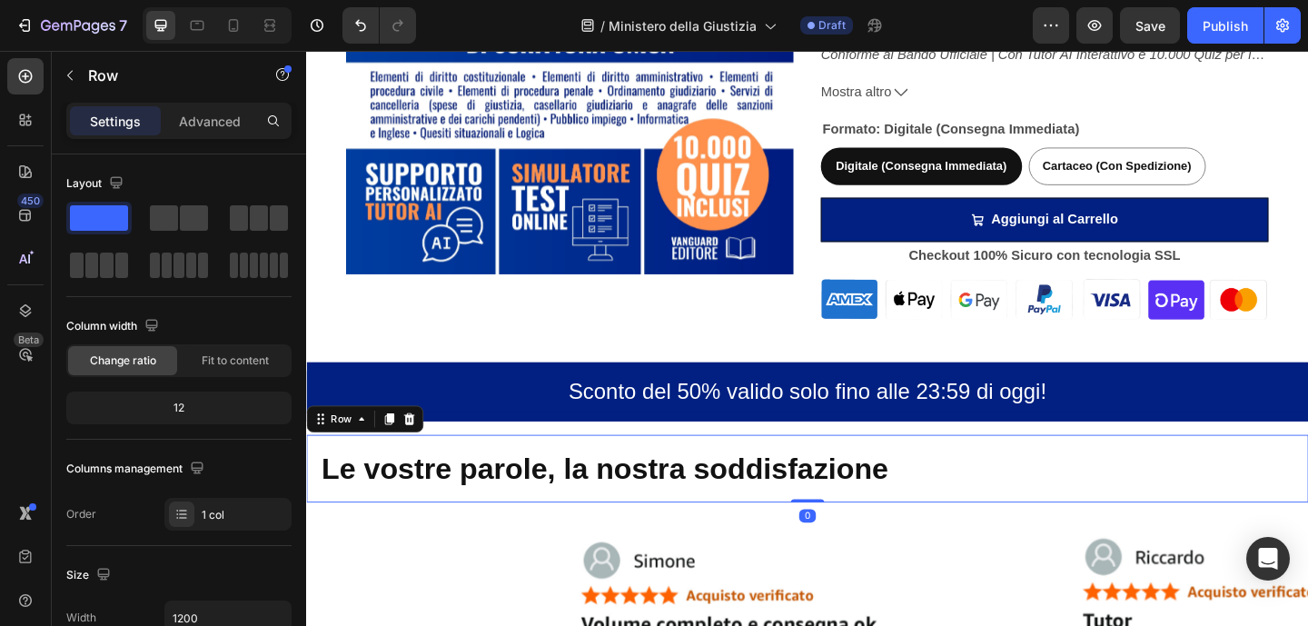
click at [791, 529] on div "Le vostre parole, la nostra soddisfazione Heading Row 0" at bounding box center [851, 506] width 1090 height 74
click at [186, 125] on p "Advanced" at bounding box center [210, 121] width 62 height 19
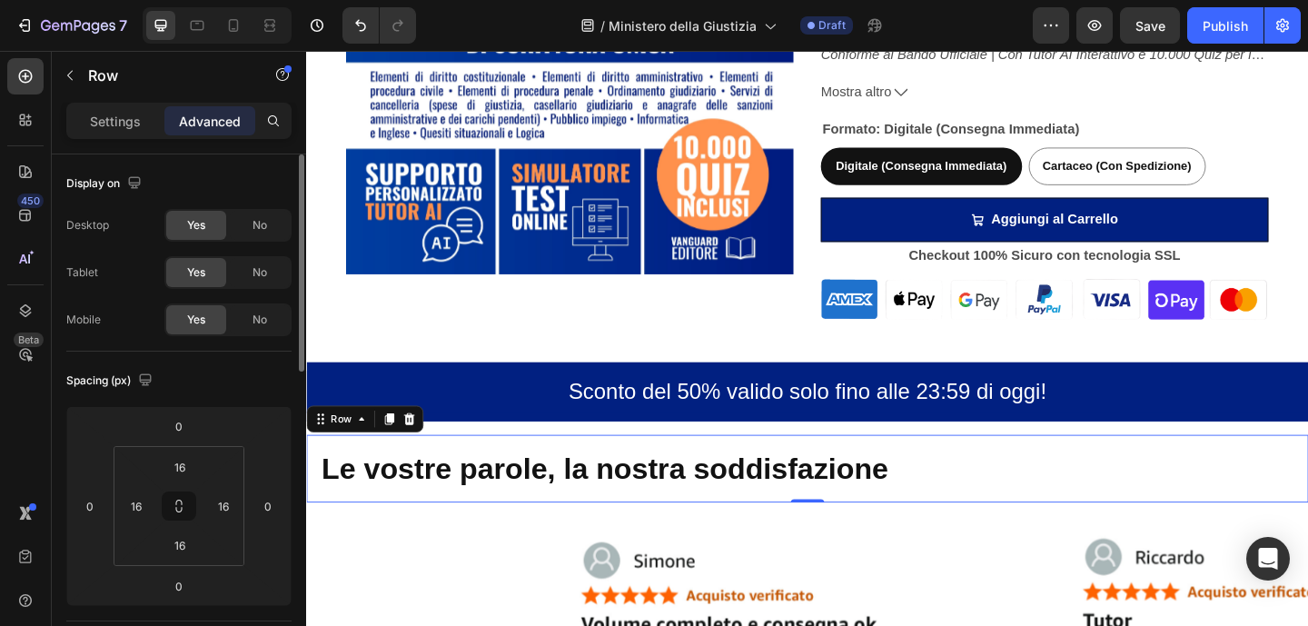
scroll to position [4, 0]
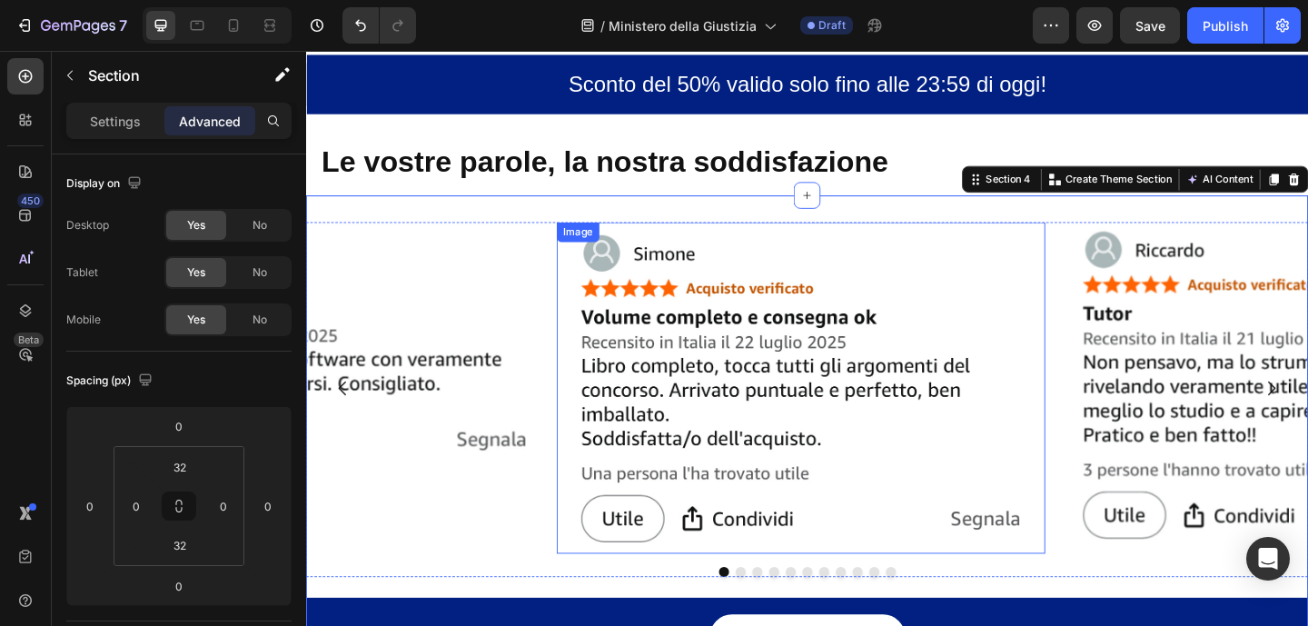
scroll to position [1236, 0]
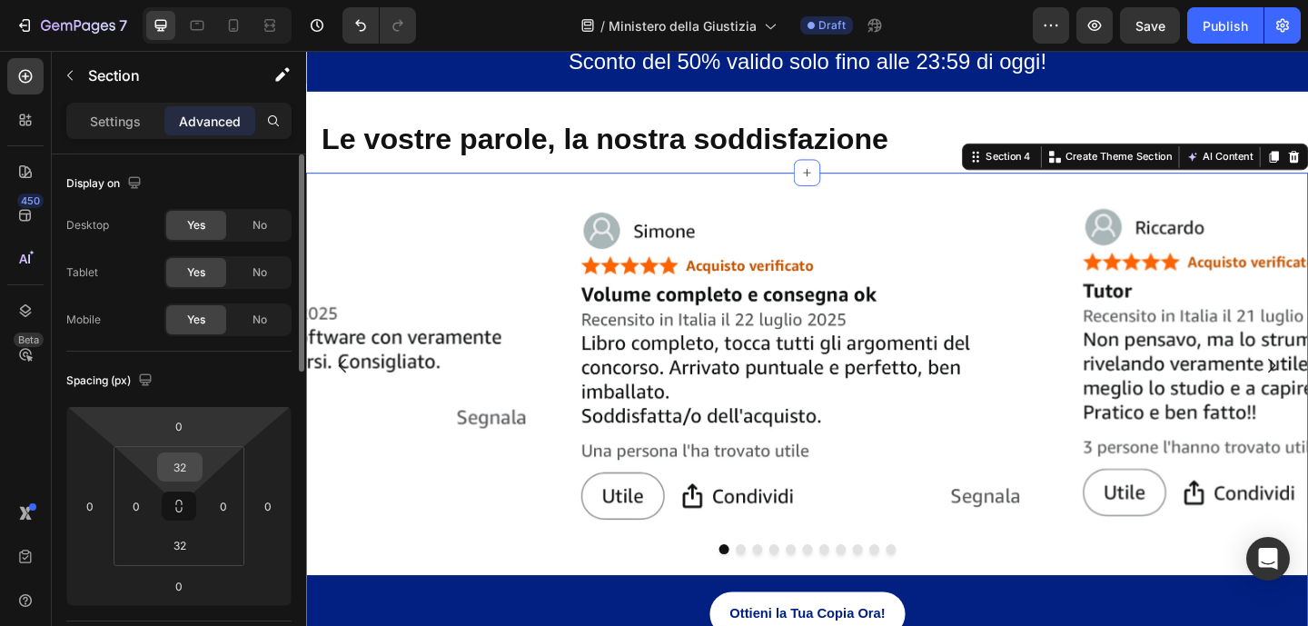
click at [181, 473] on input "32" at bounding box center [180, 466] width 36 height 27
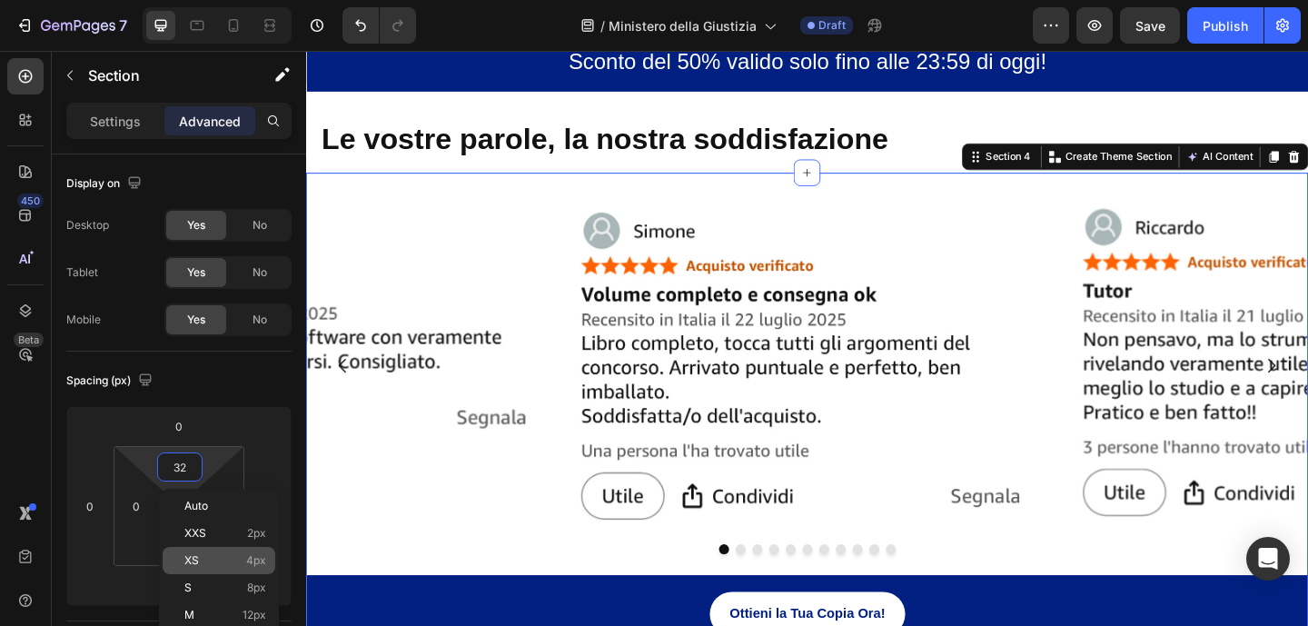
click at [210, 576] on div "S 8px" at bounding box center [219, 587] width 113 height 27
type input "8"
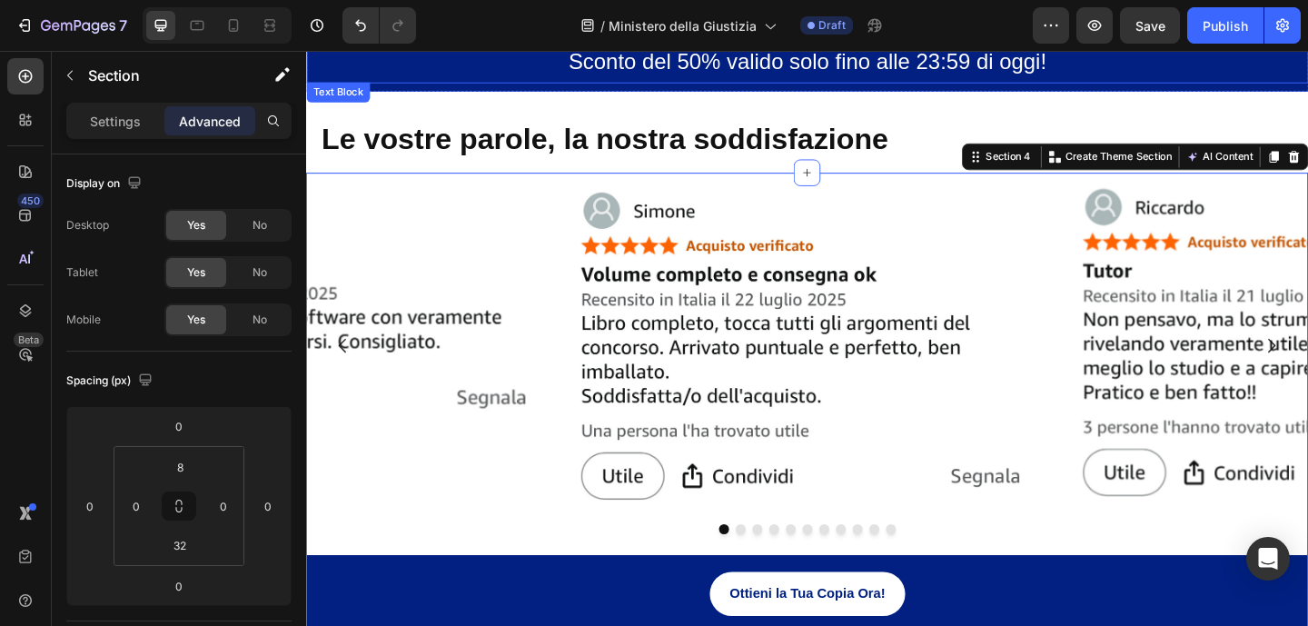
click at [1281, 65] on p "Sconto del 50% valido solo fino alle 23:59 di oggi!" at bounding box center [851, 63] width 1086 height 43
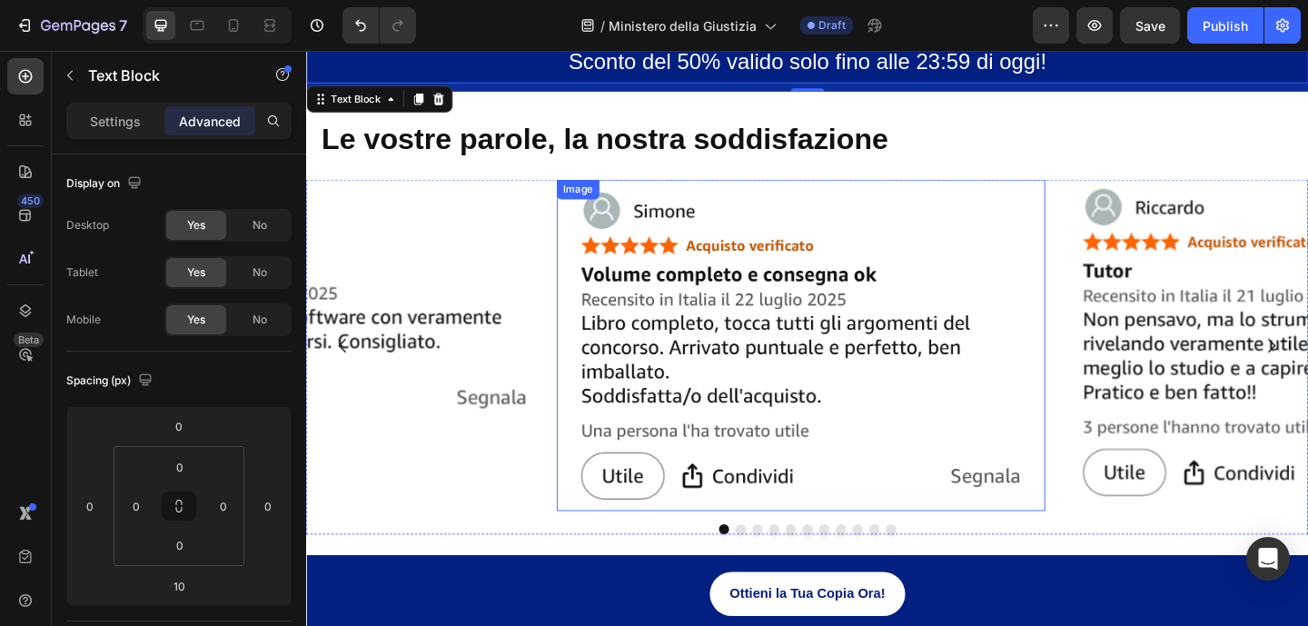
click at [980, 196] on img at bounding box center [843, 371] width 531 height 361
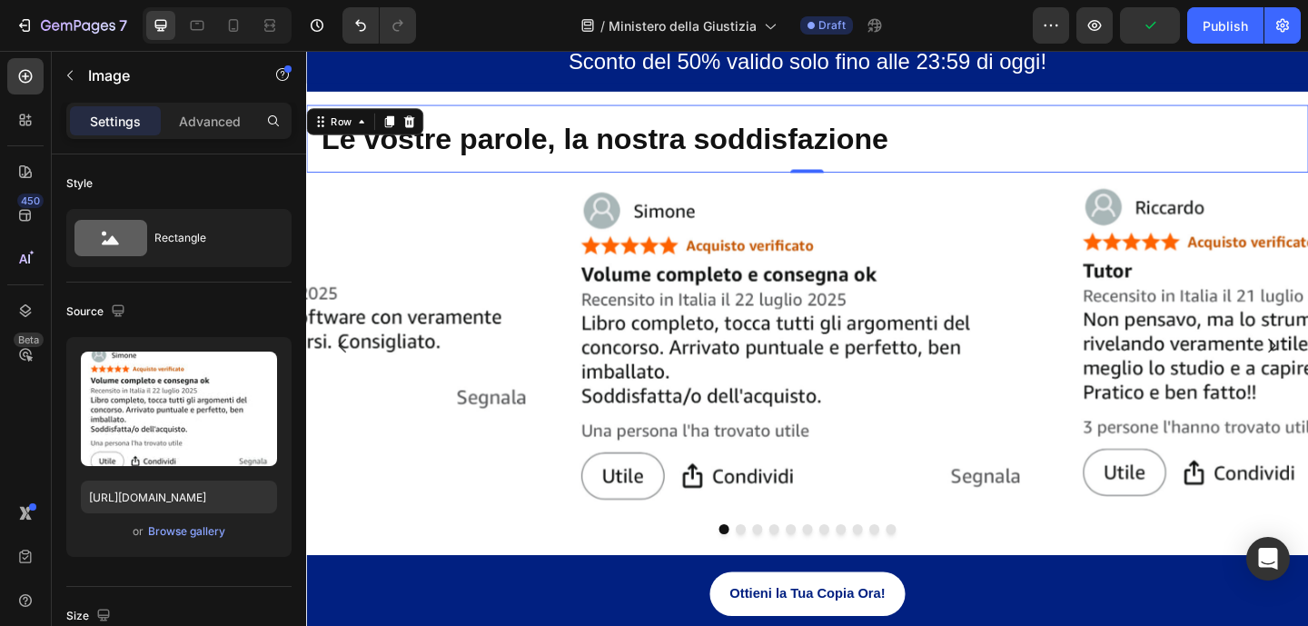
click at [541, 175] on div "Le vostre parole, la nostra soddisfazione Heading Row 0" at bounding box center [851, 147] width 1090 height 74
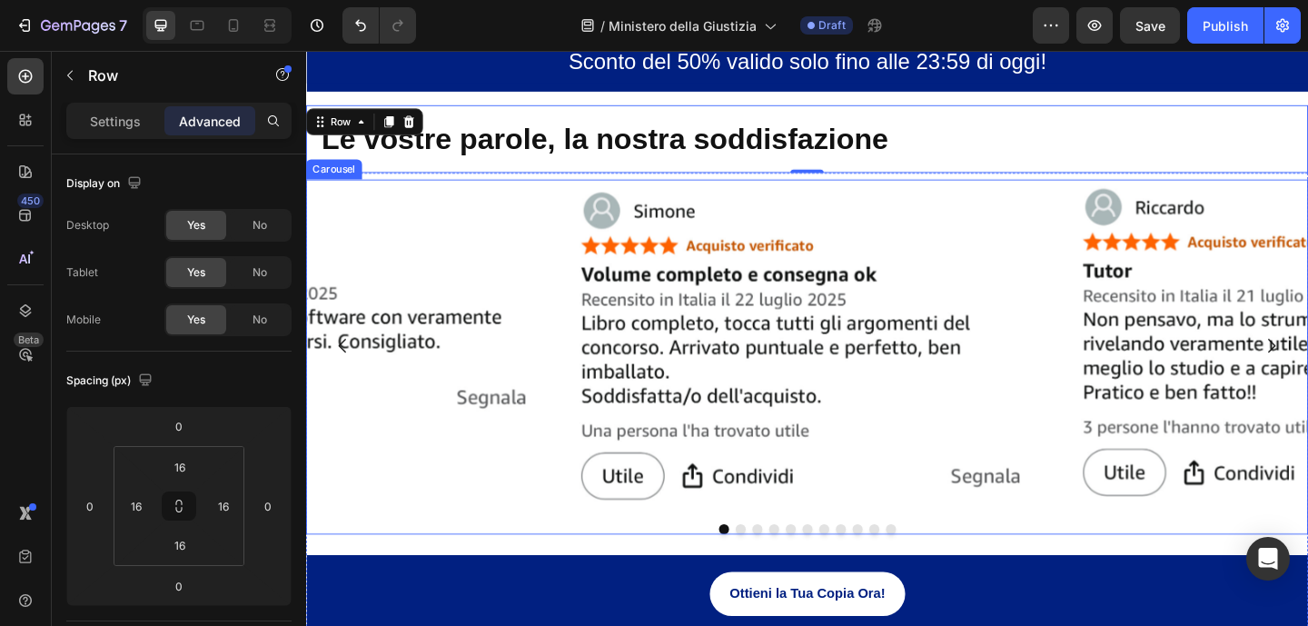
click at [528, 522] on div "Image" at bounding box center [299, 371] width 531 height 361
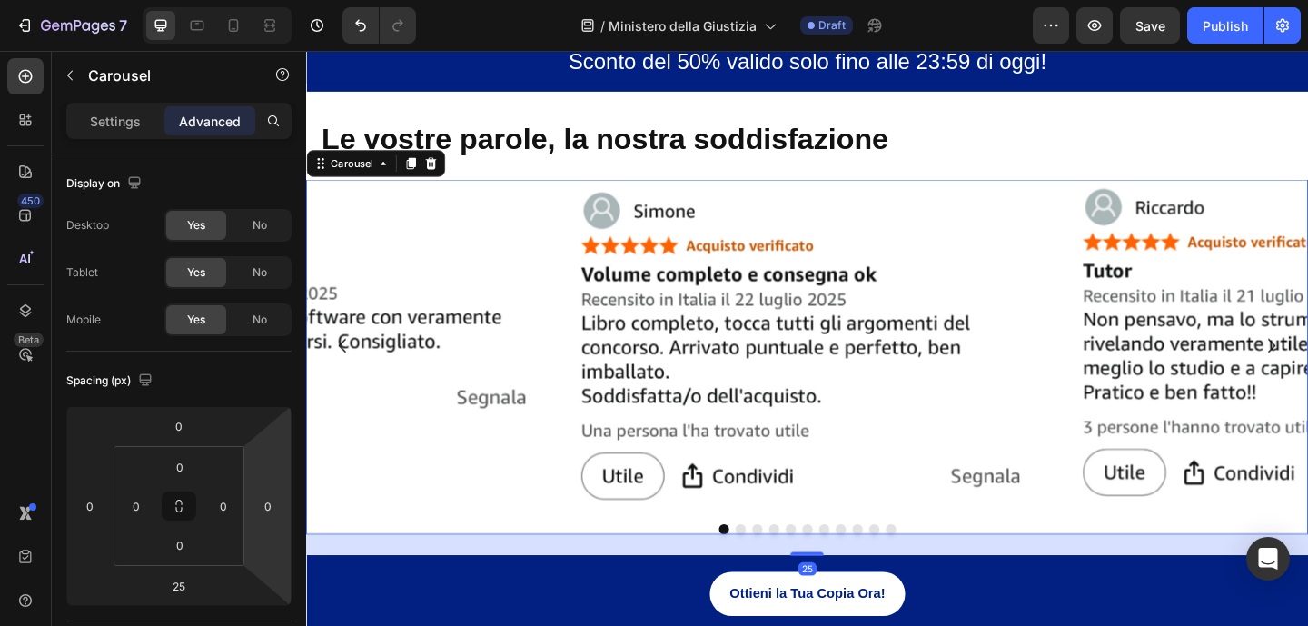
click at [511, 548] on div "Image" at bounding box center [299, 371] width 531 height 361
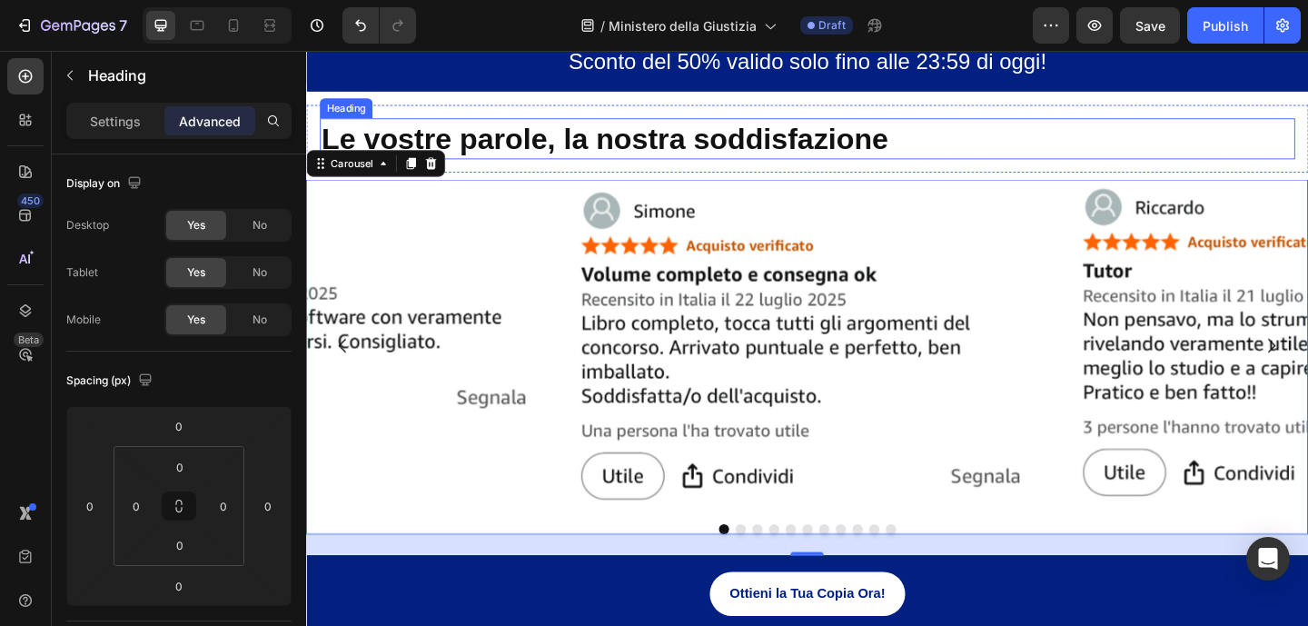
click at [1007, 158] on h2 "Le vostre parole, la nostra soddisfazione" at bounding box center [851, 146] width 1061 height 45
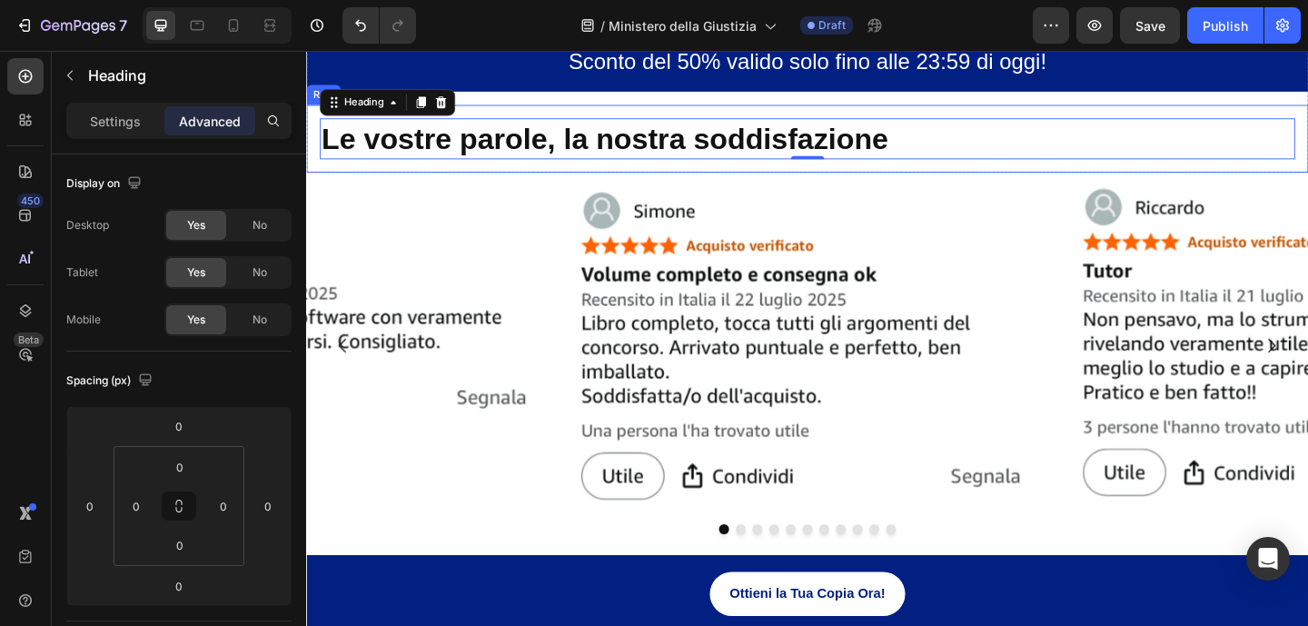
click at [1005, 178] on div "Le vostre parole, la nostra soddisfazione Heading 0 Row" at bounding box center [851, 147] width 1090 height 74
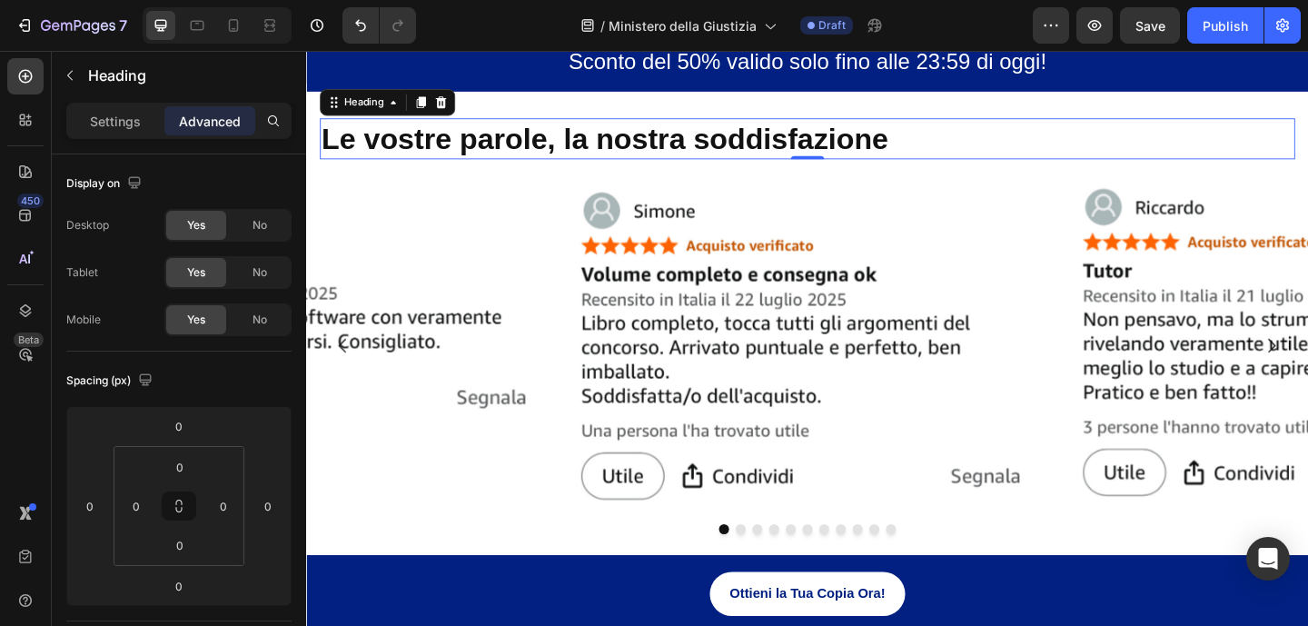
click at [1003, 157] on h2 "Le vostre parole, la nostra soddisfazione" at bounding box center [851, 146] width 1061 height 45
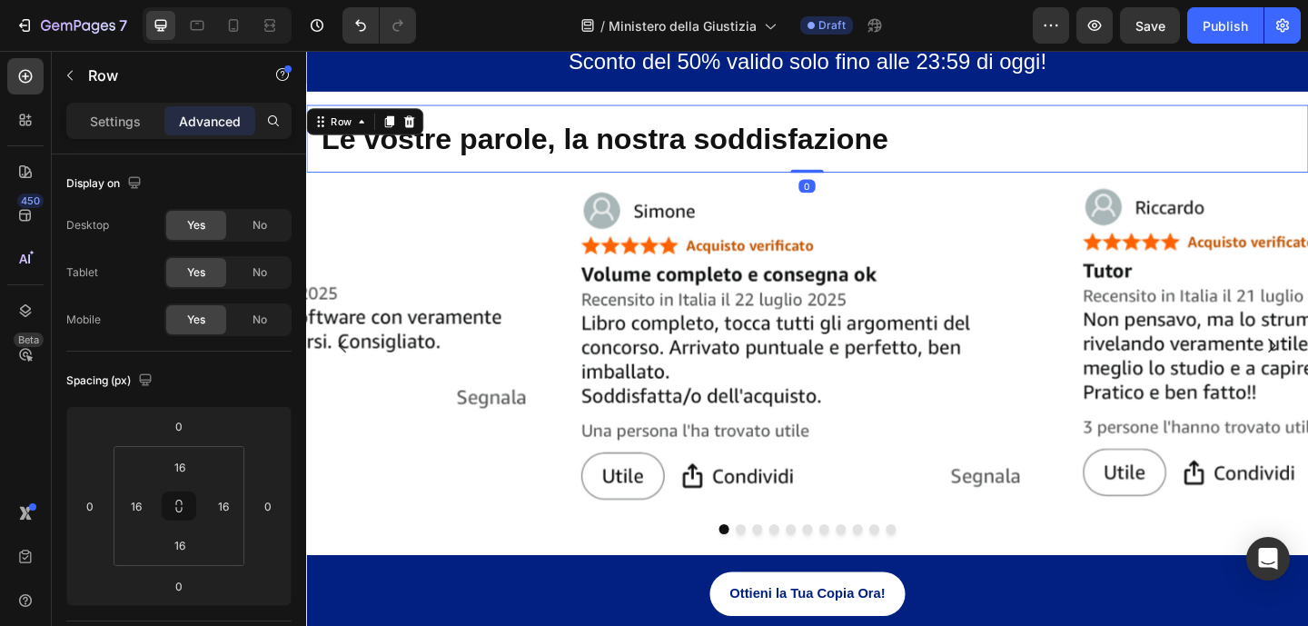
click at [1004, 173] on div "Le vostre parole, la nostra soddisfazione Heading Row 0" at bounding box center [851, 147] width 1090 height 74
click at [193, 549] on input "16" at bounding box center [180, 544] width 36 height 27
click at [224, 603] on div "XXS 2px" at bounding box center [219, 611] width 113 height 27
type input "2"
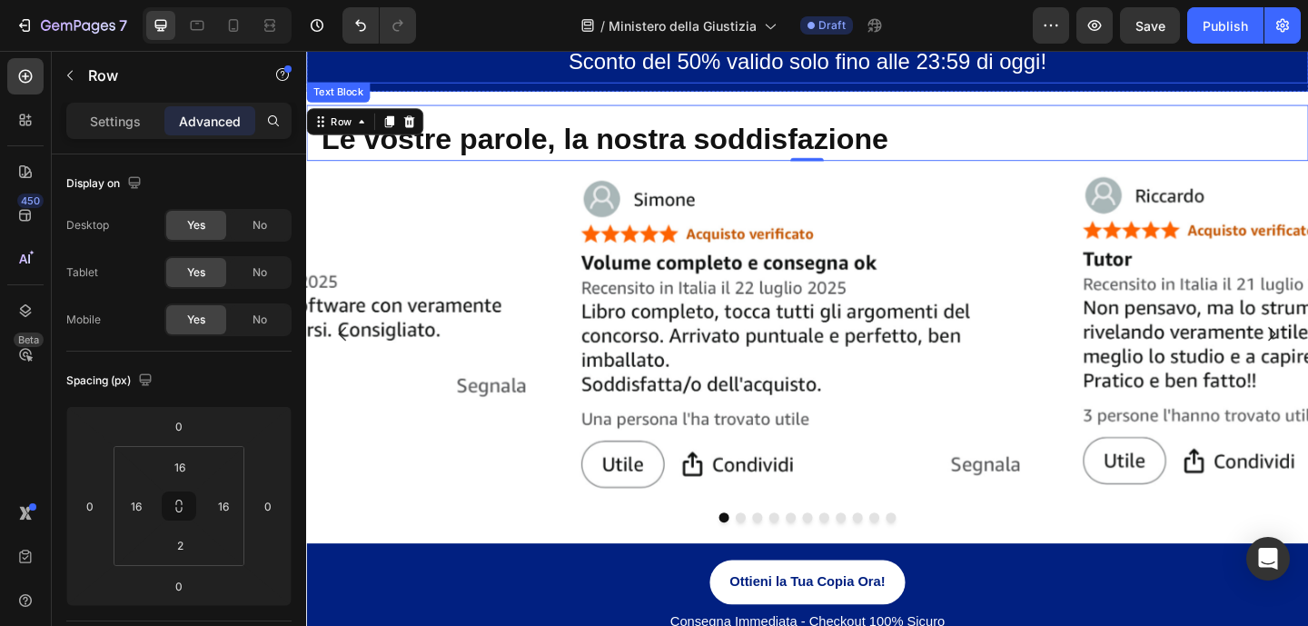
click at [1202, 83] on p "Sconto del 50% valido solo fino alle 23:59 di oggi!" at bounding box center [851, 63] width 1086 height 43
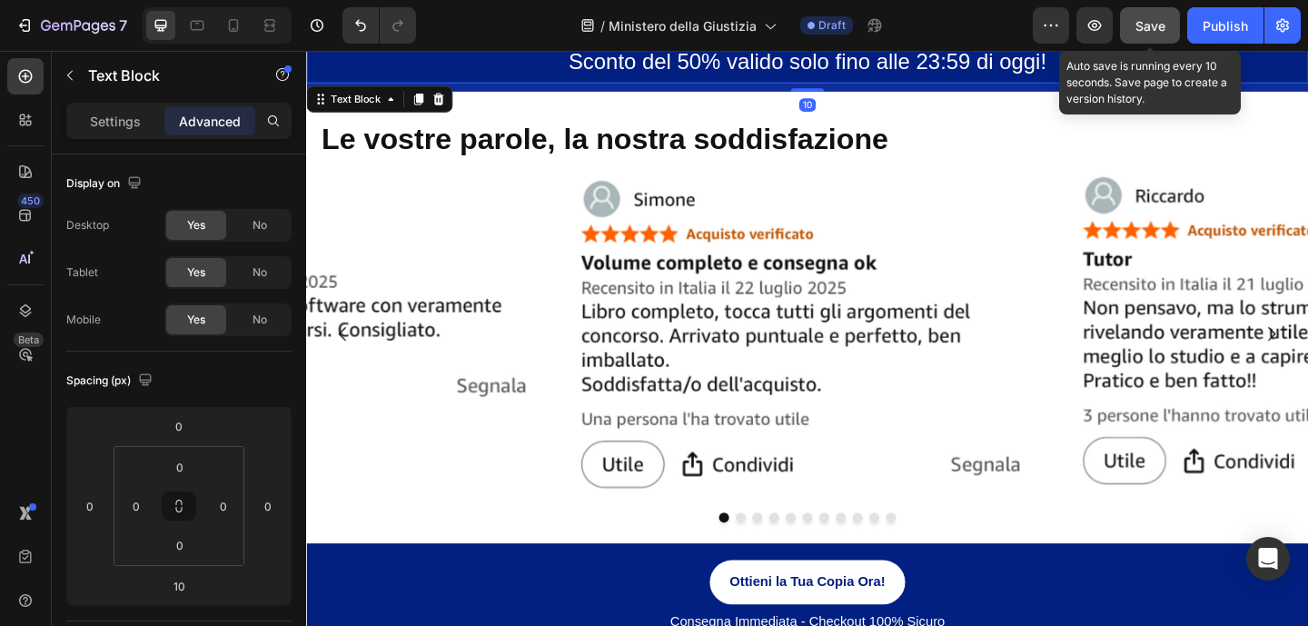
click at [1168, 34] on button "Save" at bounding box center [1150, 25] width 60 height 36
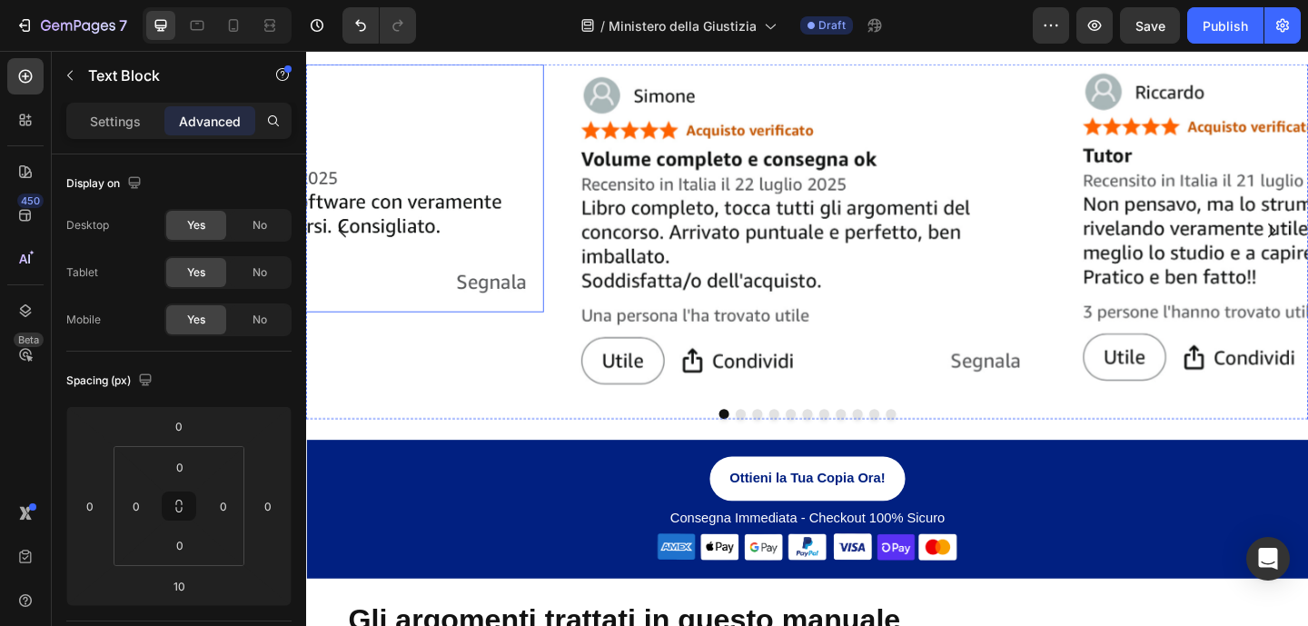
scroll to position [1459, 0]
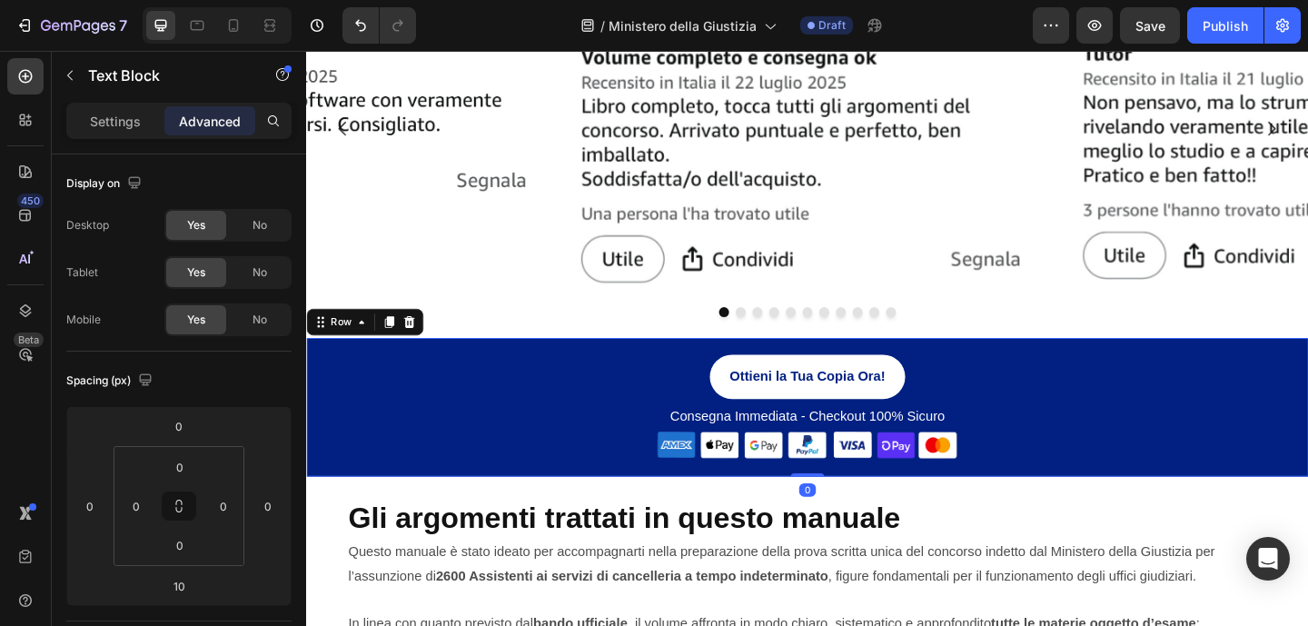
click at [415, 366] on div "Ottieni la Tua Copia Ora! Button Consegna Immediata - Checkout 100% Sicuro Text…" at bounding box center [851, 438] width 1090 height 151
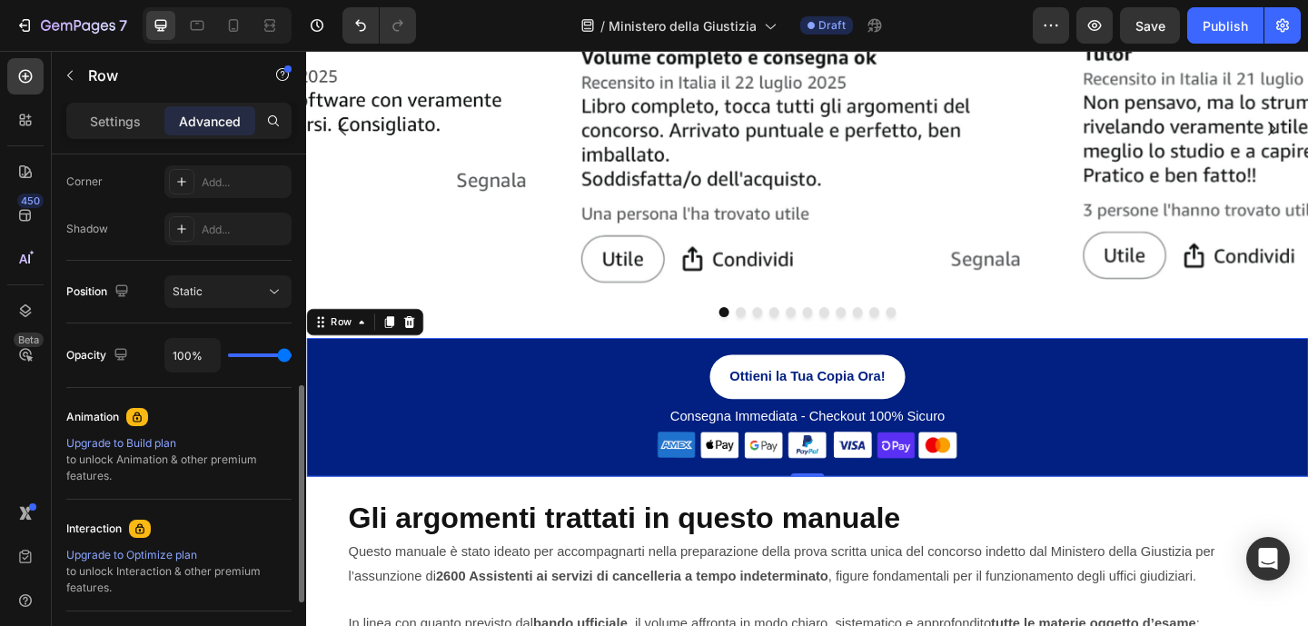
scroll to position [561, 0]
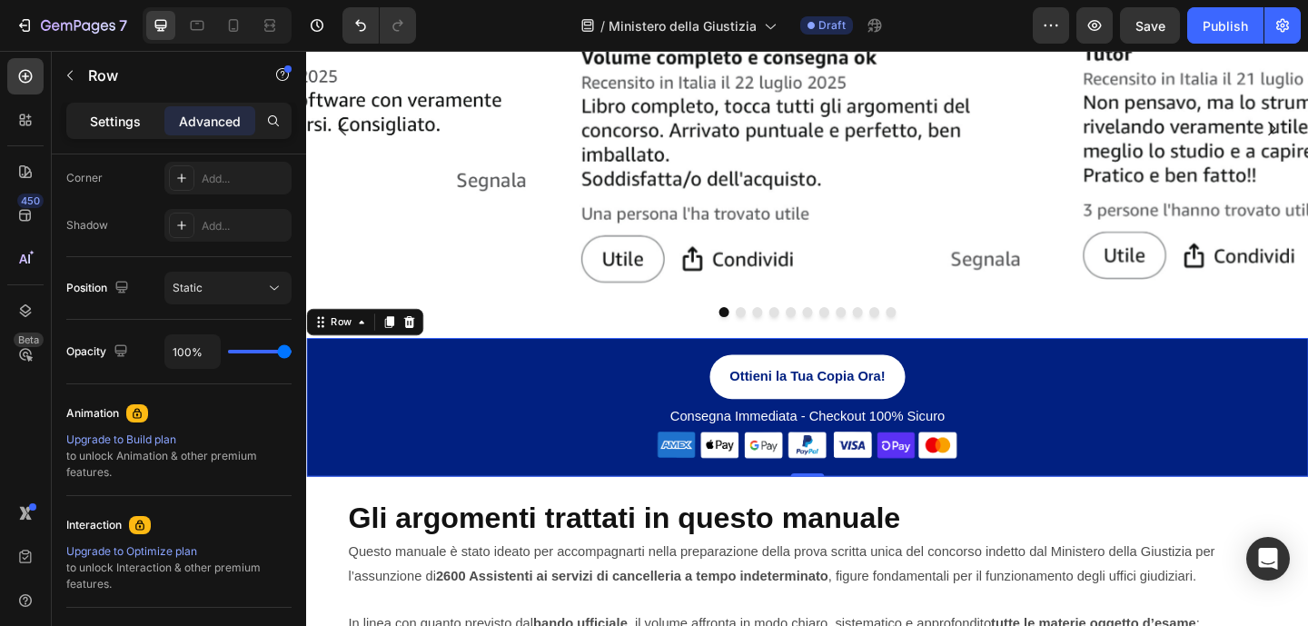
click at [127, 134] on div "Settings" at bounding box center [115, 120] width 91 height 29
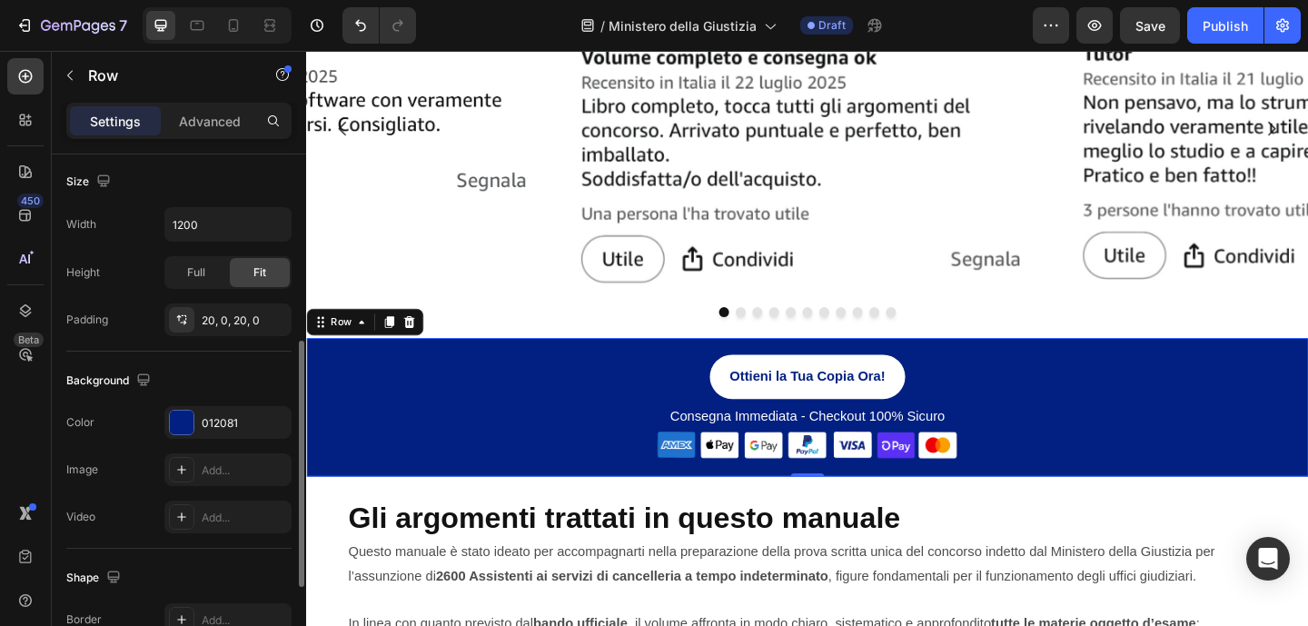
scroll to position [303, 0]
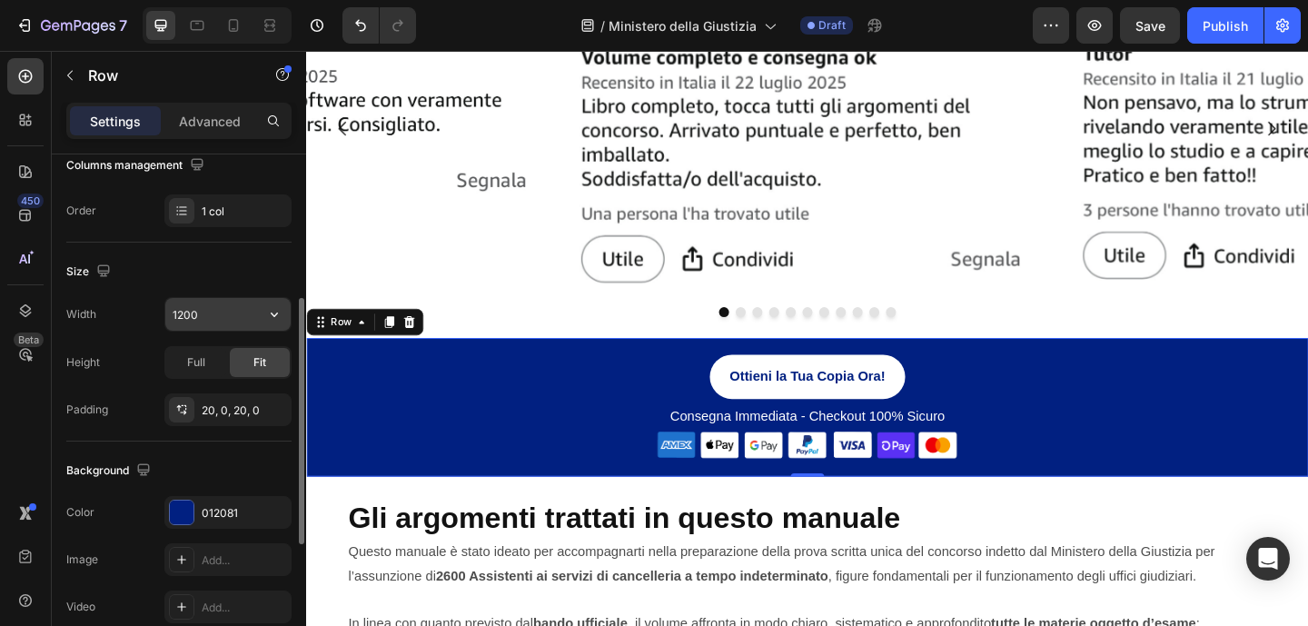
click at [207, 319] on input "1200" at bounding box center [227, 314] width 125 height 33
click at [207, 353] on div "Full" at bounding box center [196, 362] width 60 height 29
click at [272, 326] on button "button" at bounding box center [274, 314] width 33 height 33
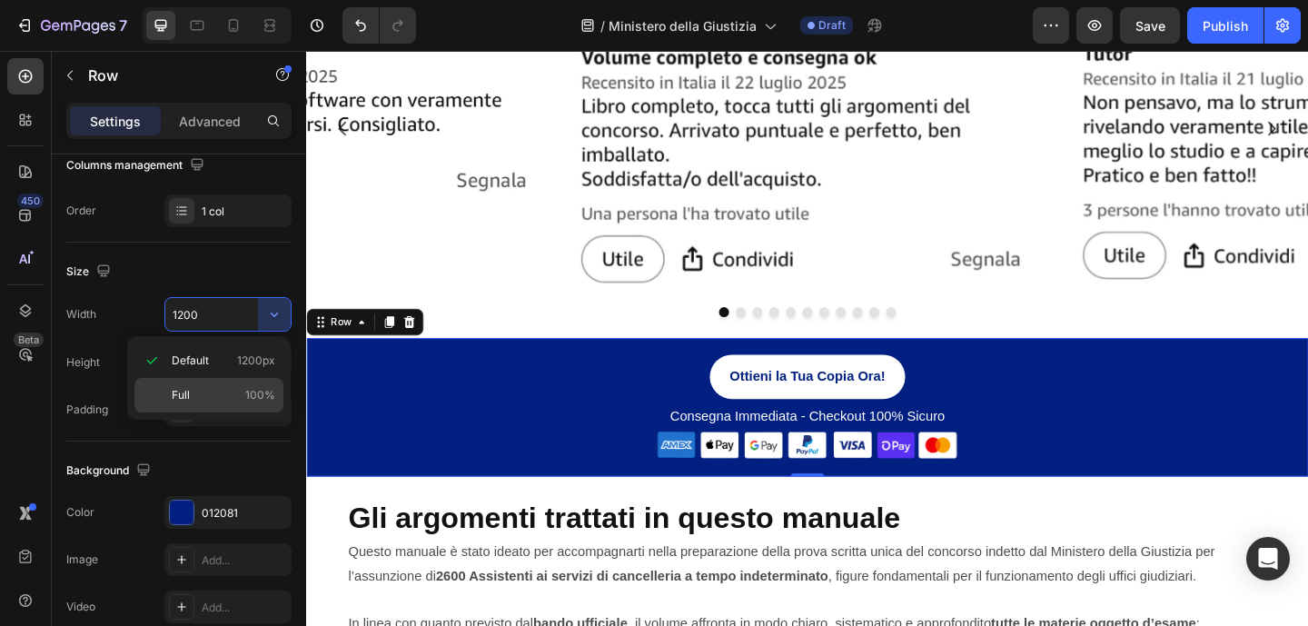
click at [198, 387] on p "Full 100%" at bounding box center [224, 395] width 104 height 16
type input "100%"
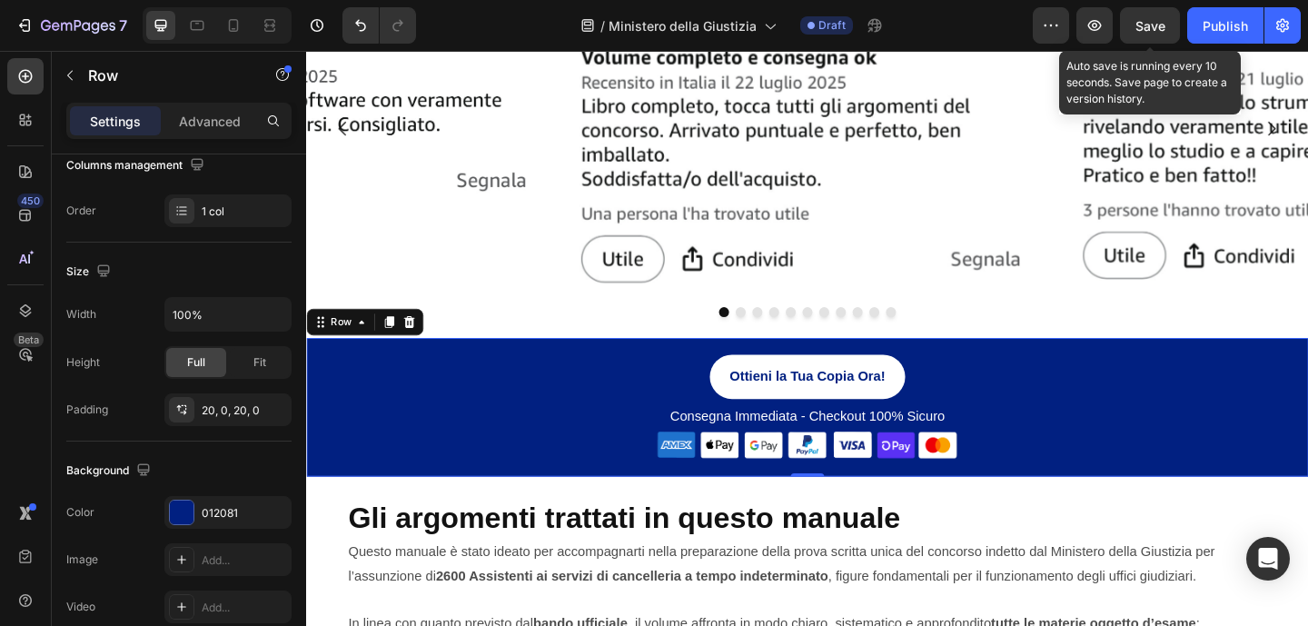
click at [1152, 18] on span "Save" at bounding box center [1150, 25] width 30 height 15
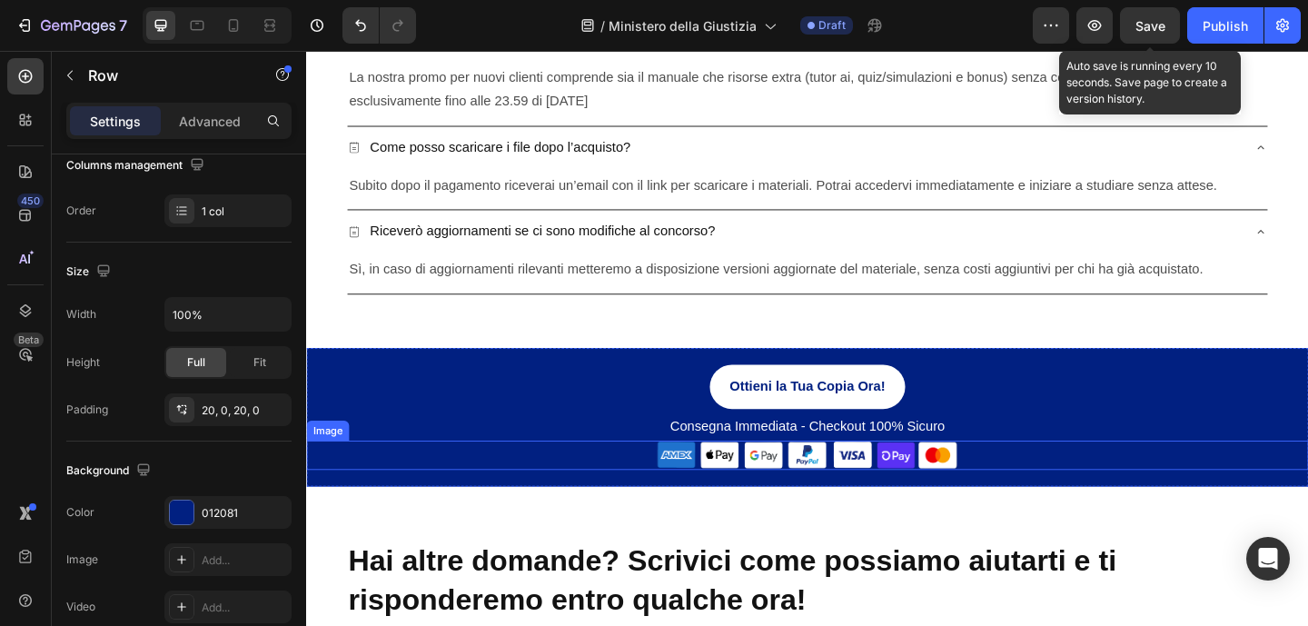
scroll to position [4442, 0]
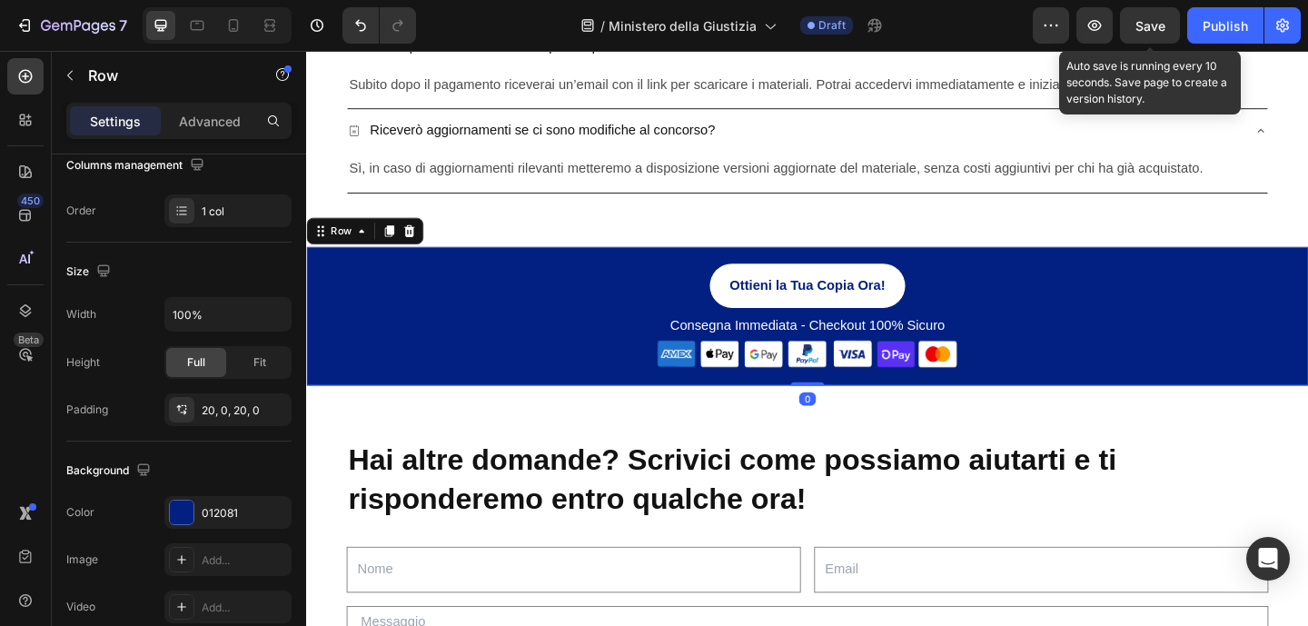
click at [347, 404] on div "Ottieni la Tua Copia Ora! Button Consegna Immediata - Checkout 100% Sicuro Text…" at bounding box center [851, 339] width 1090 height 151
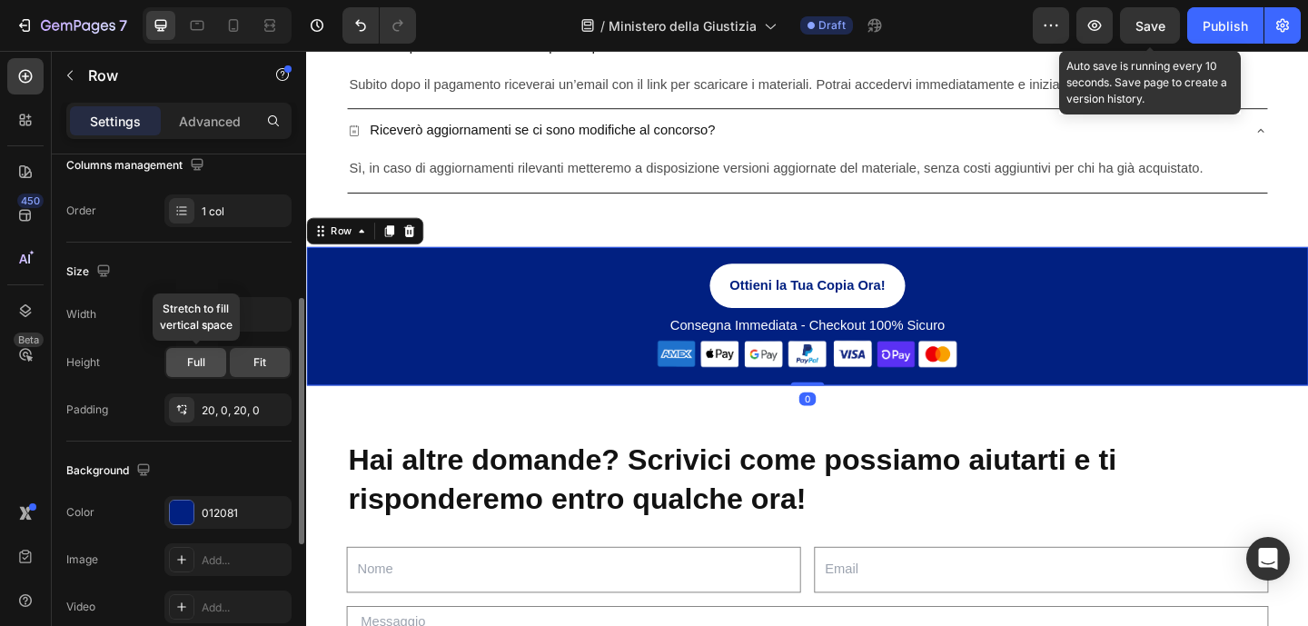
click at [207, 362] on div "Full" at bounding box center [196, 362] width 60 height 29
click at [252, 318] on input "1200" at bounding box center [227, 314] width 125 height 33
click at [281, 311] on icon "button" at bounding box center [274, 314] width 18 height 18
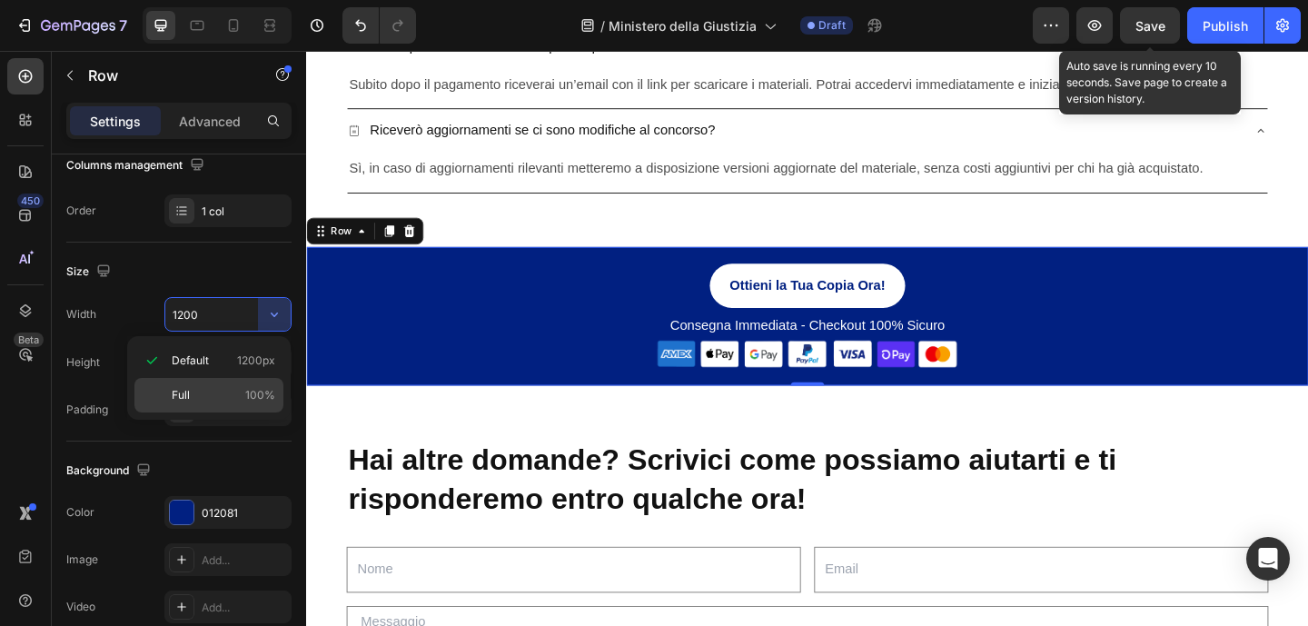
click at [199, 388] on p "Full 100%" at bounding box center [224, 395] width 104 height 16
type input "100%"
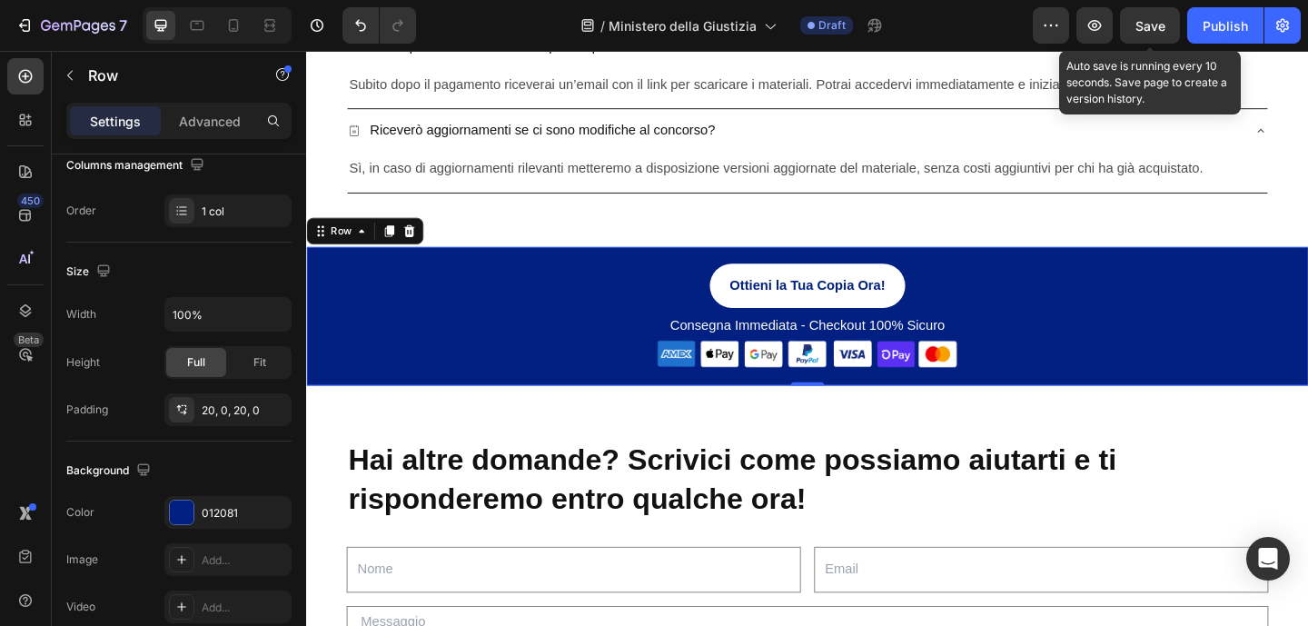
click at [1152, 34] on div "Save" at bounding box center [1150, 25] width 30 height 19
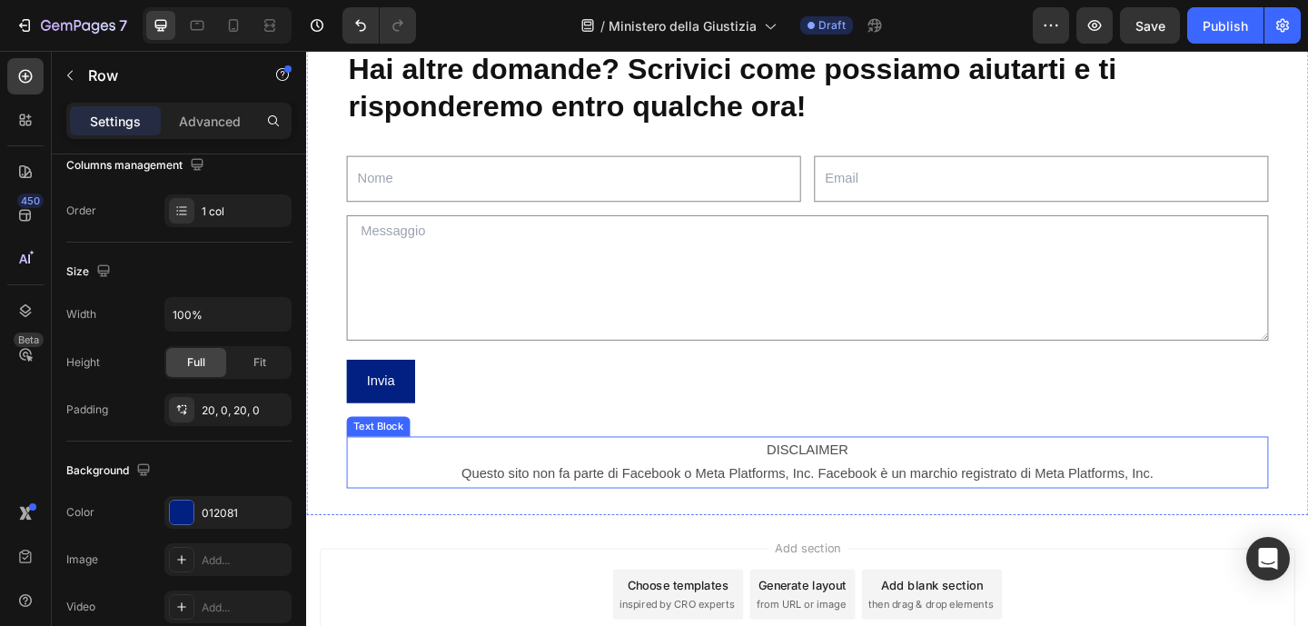
scroll to position [4868, 0]
click at [733, 486] on p "DISCLAIMER" at bounding box center [850, 484] width 999 height 26
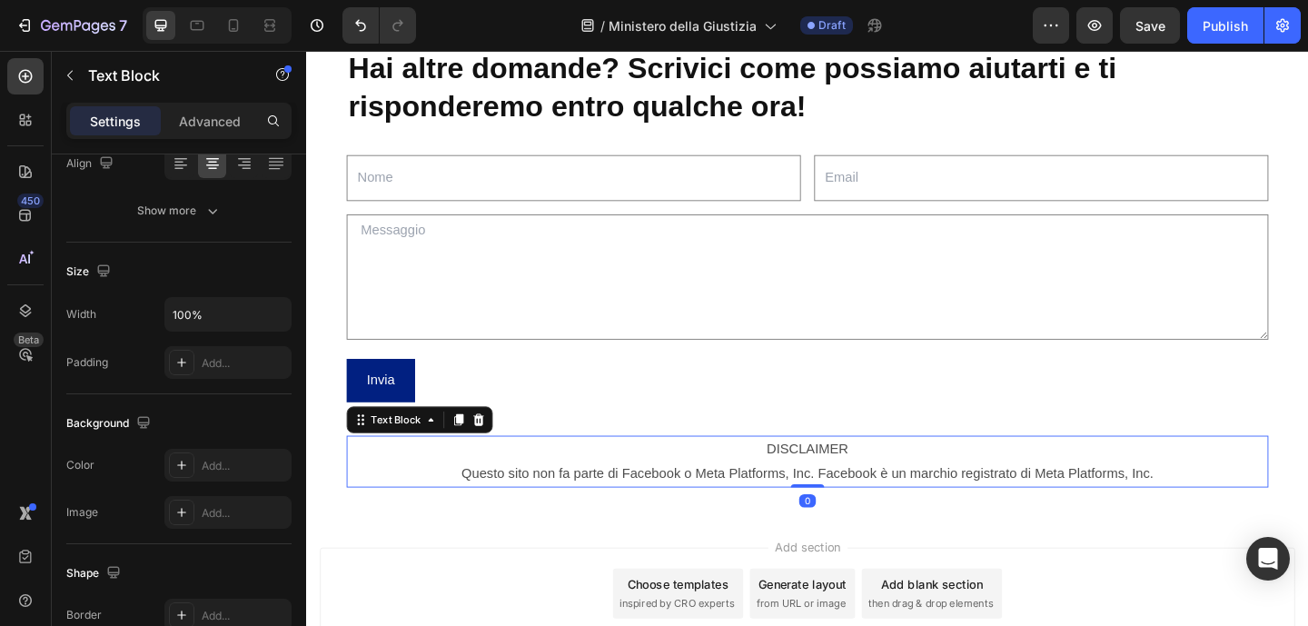
scroll to position [0, 0]
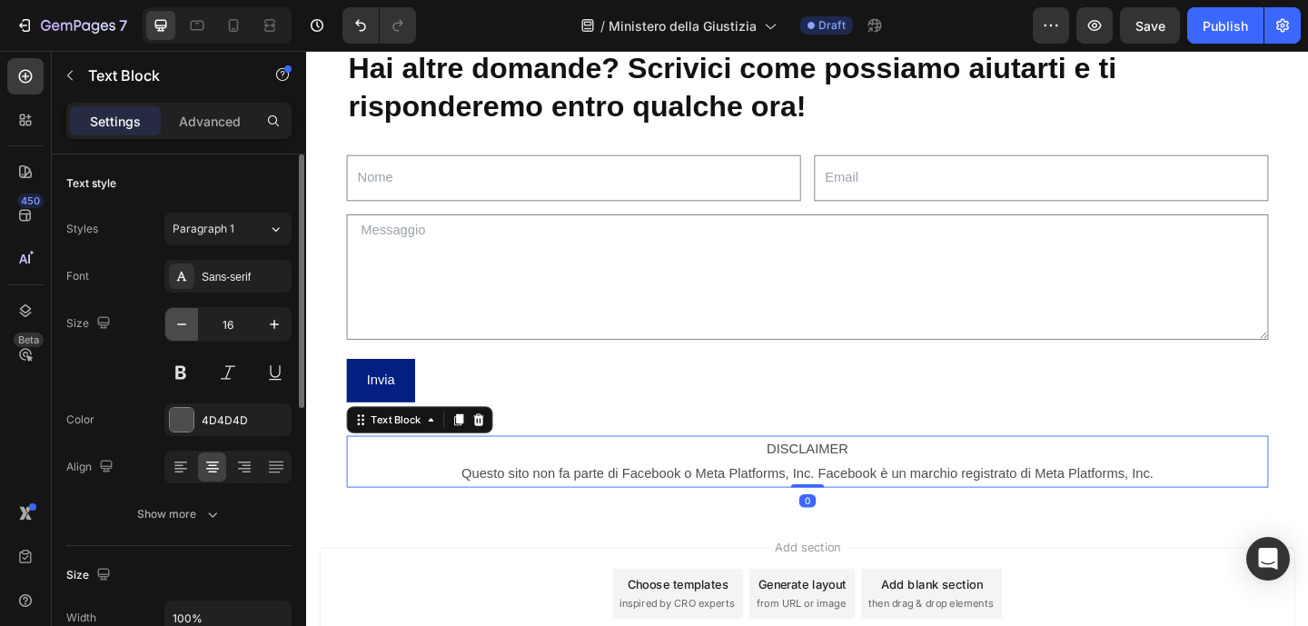
click at [176, 321] on icon "button" at bounding box center [182, 324] width 18 height 18
type input "14"
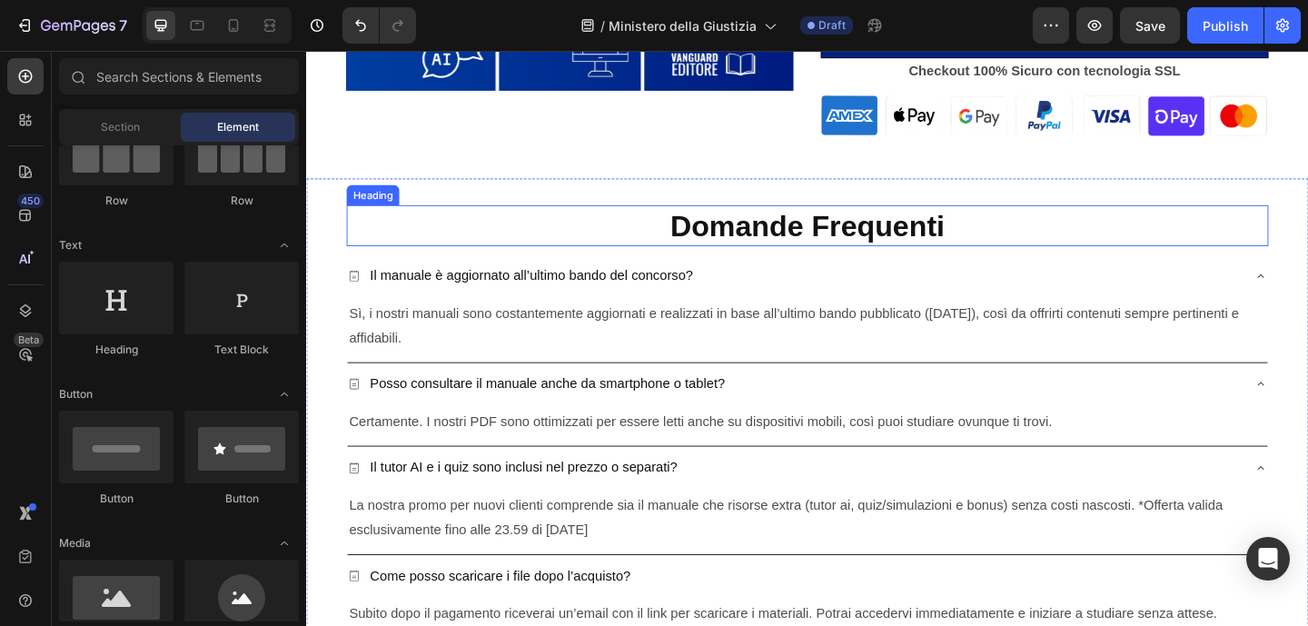
scroll to position [3900, 0]
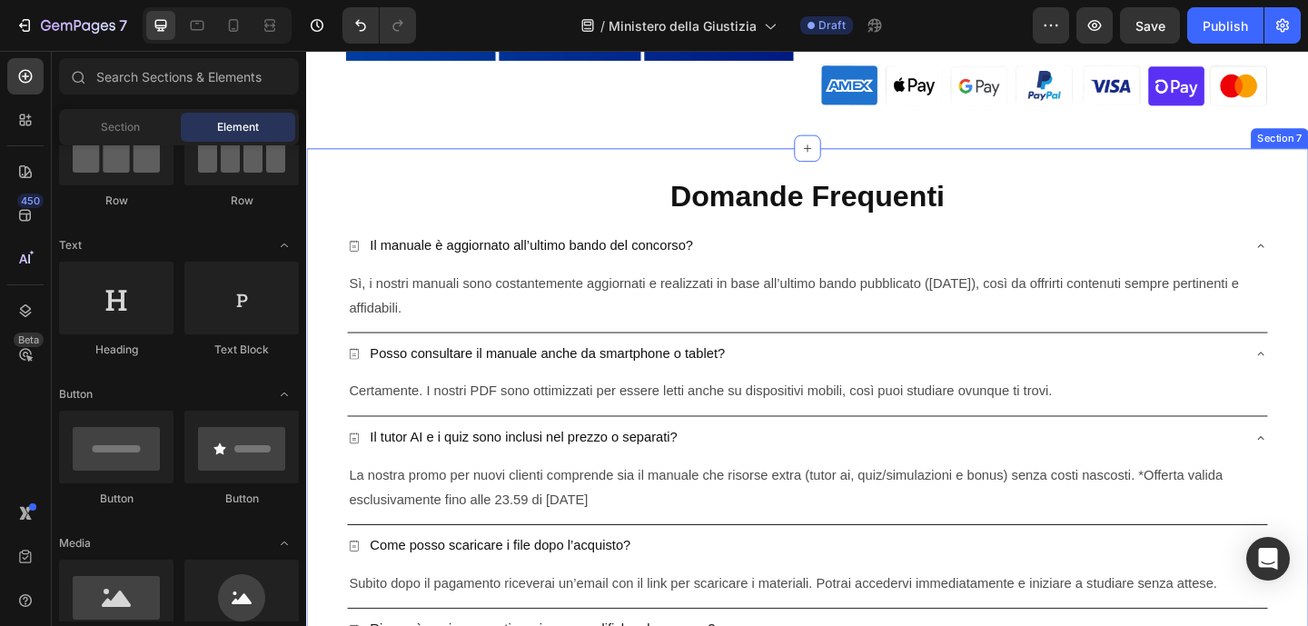
click at [332, 265] on div "Domande Frequenti Heading Il manuale è aggiornato all’ultimo bando del concorso…" at bounding box center [851, 467] width 1090 height 621
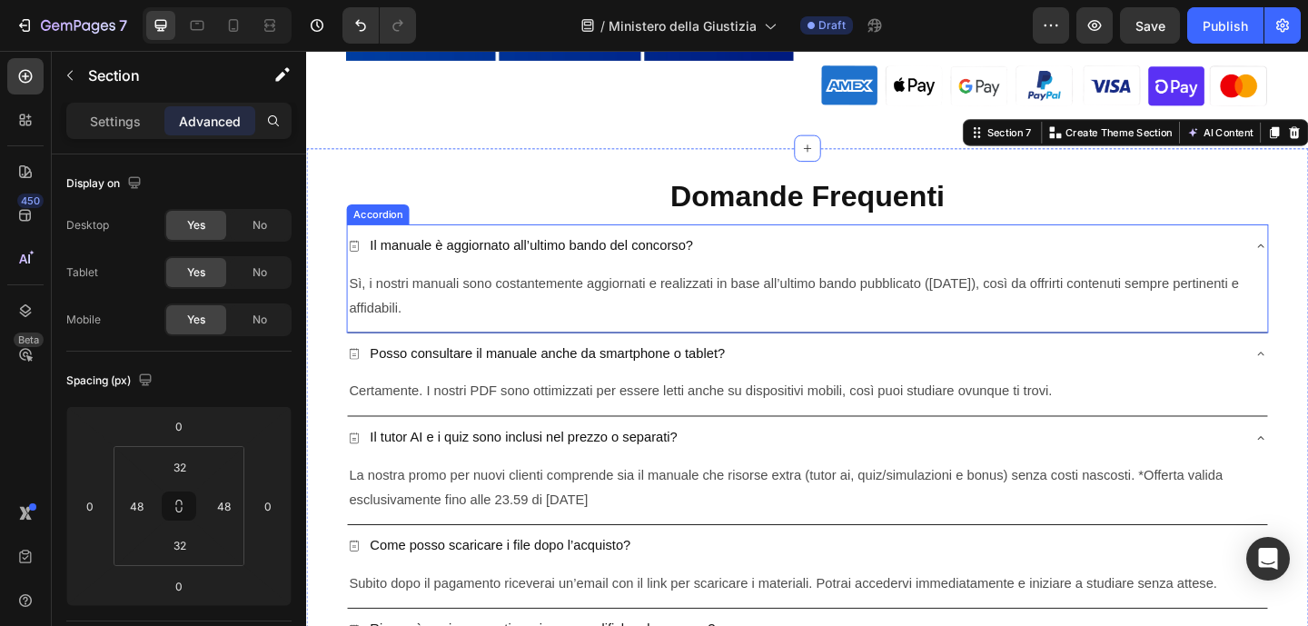
click at [783, 277] on div "Il manuale è aggiornato all’ultimo bando del concorso?" at bounding box center [837, 263] width 972 height 32
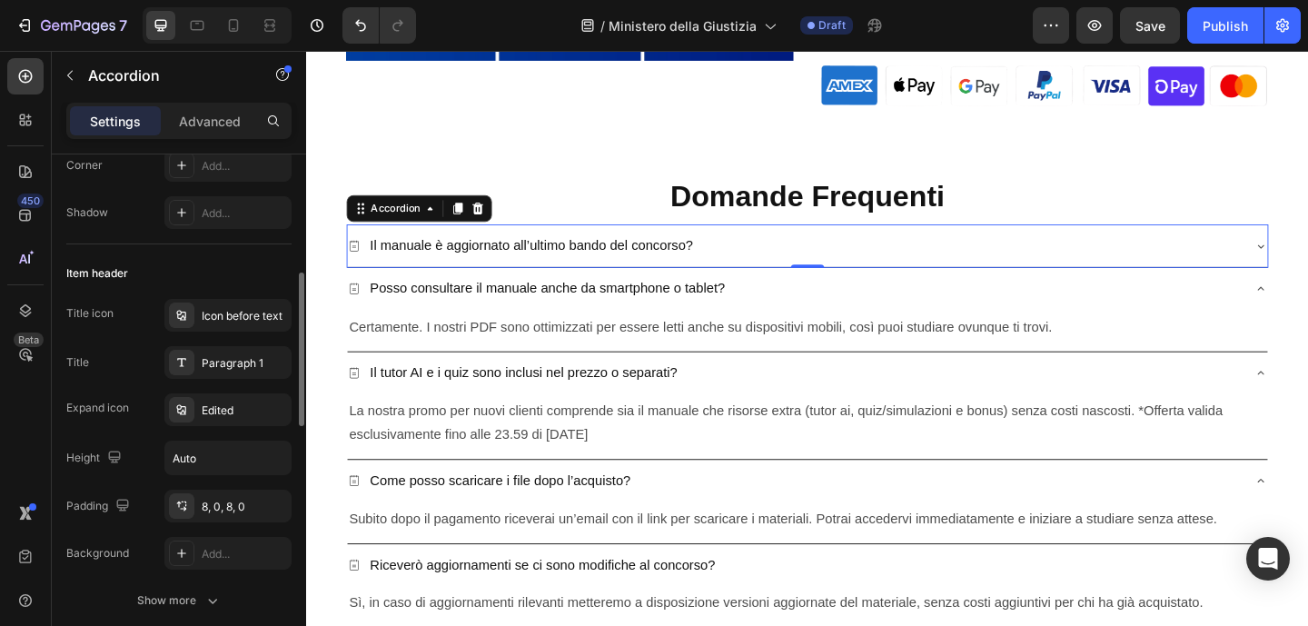
scroll to position [290, 0]
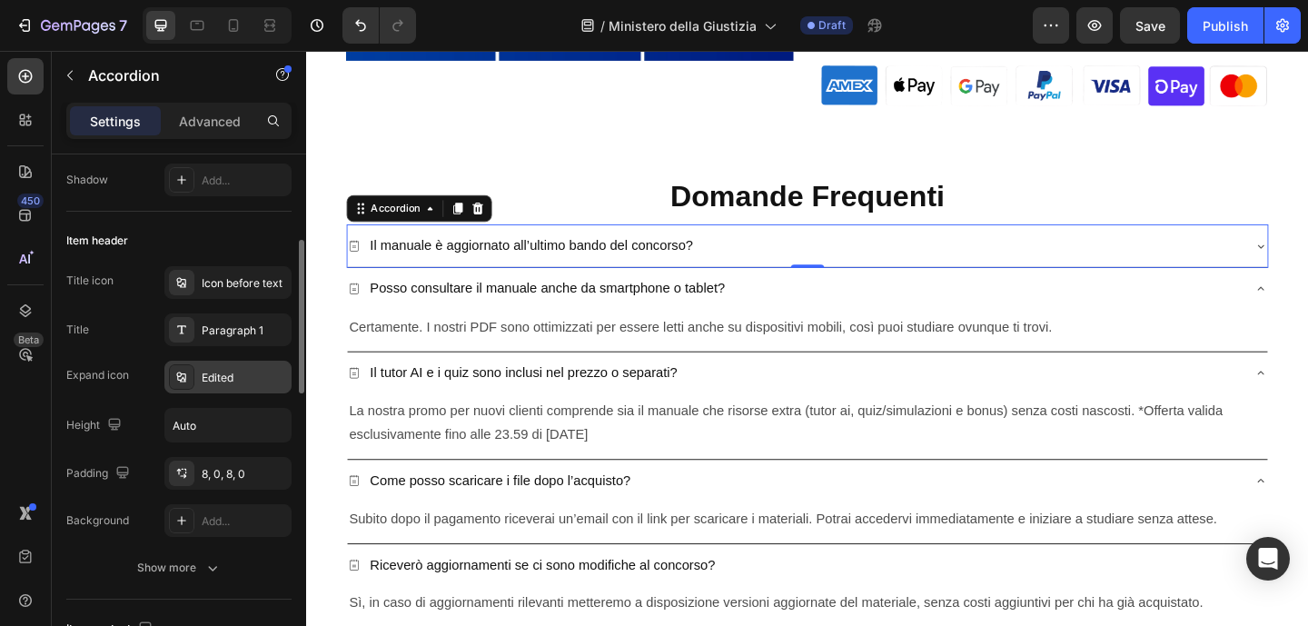
click at [220, 380] on div "Edited" at bounding box center [244, 378] width 85 height 16
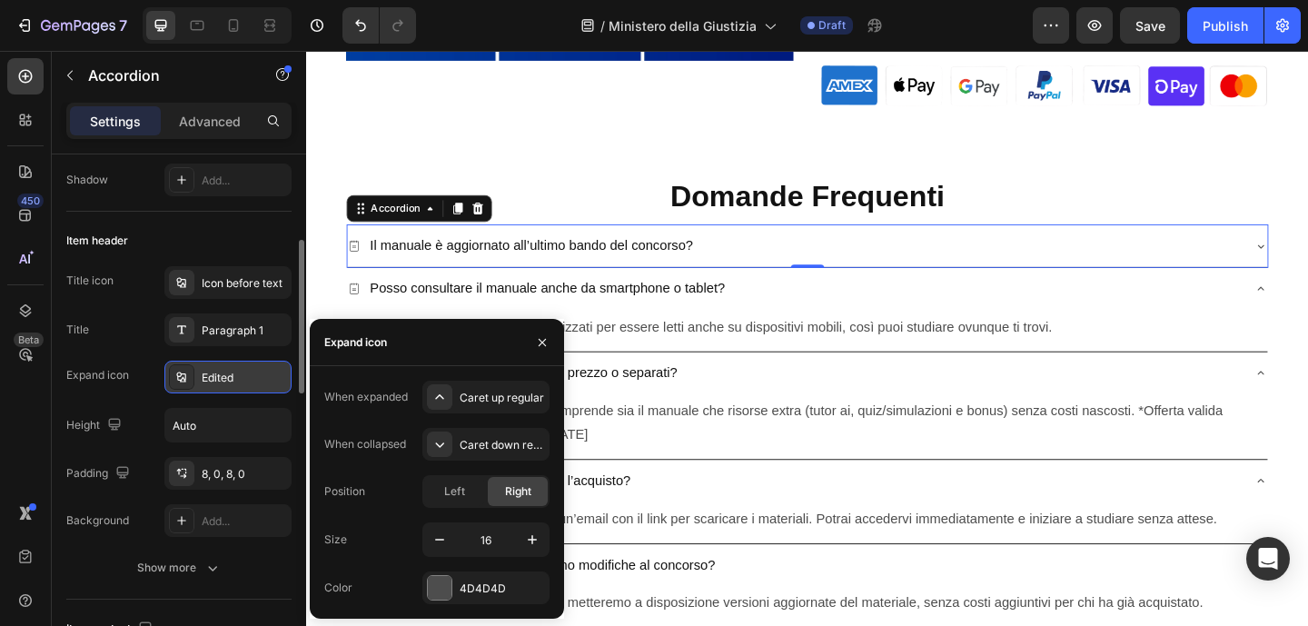
click at [217, 379] on div "Edited" at bounding box center [244, 378] width 85 height 16
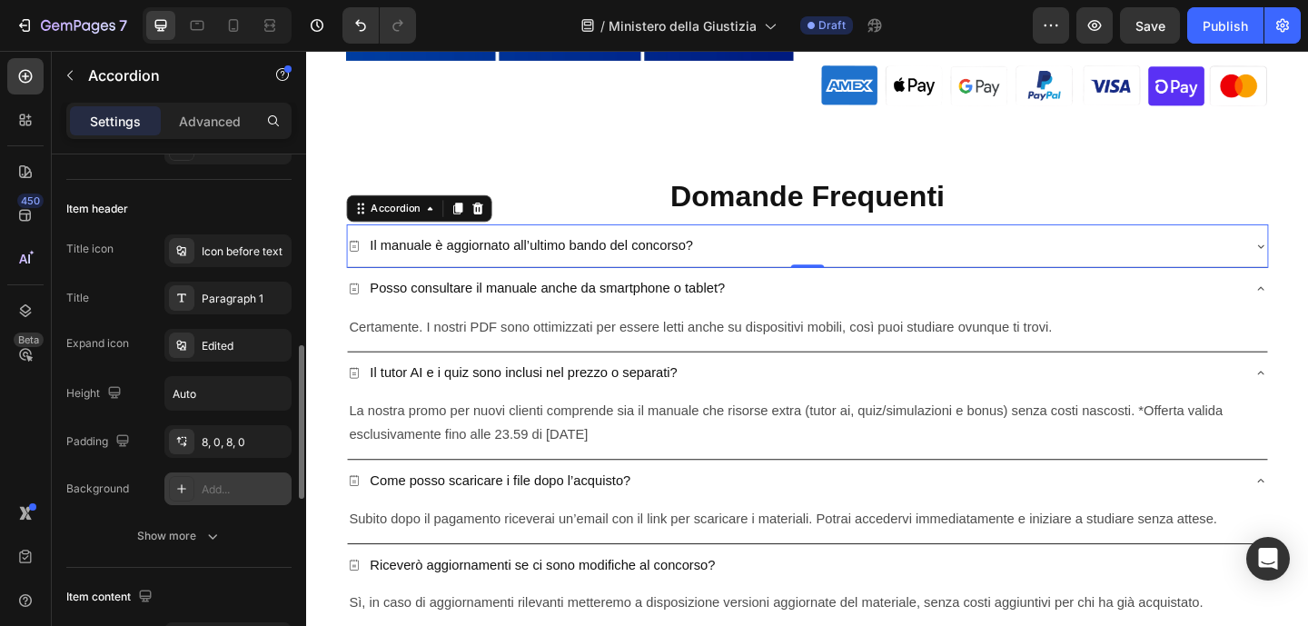
scroll to position [396, 0]
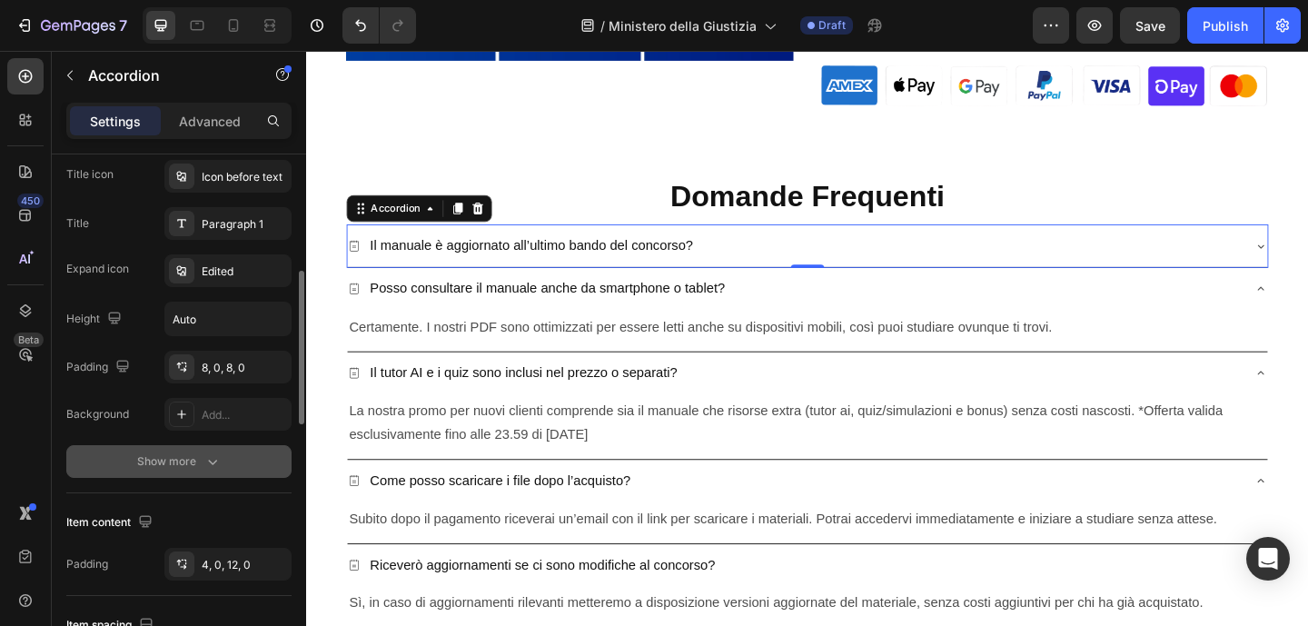
click at [212, 453] on icon "button" at bounding box center [212, 461] width 18 height 18
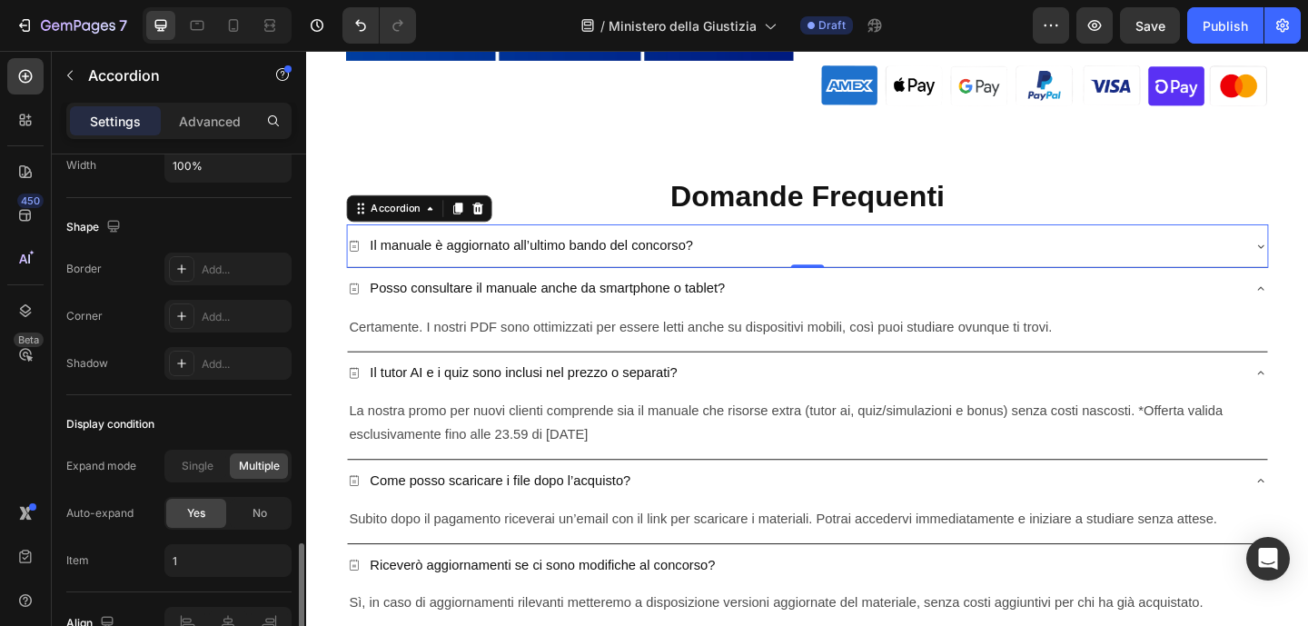
scroll to position [1348, 0]
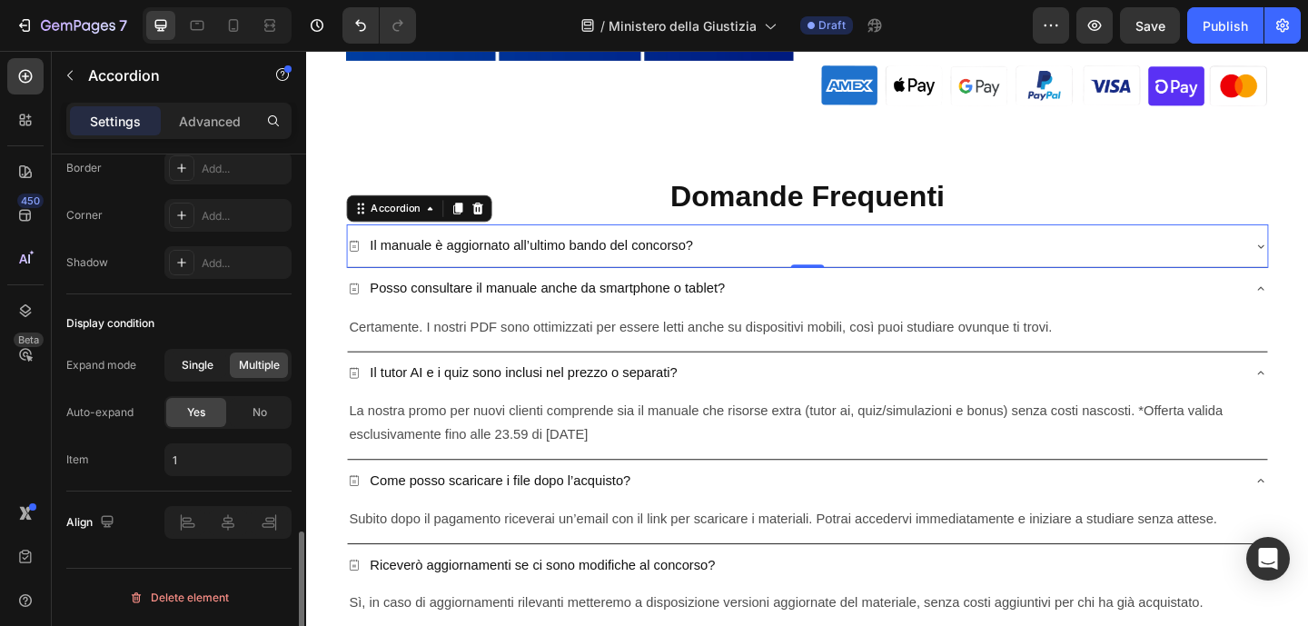
click at [207, 370] on span "Single" at bounding box center [198, 365] width 32 height 16
click at [1085, 311] on div "Posso consultare il manuale anche da smartphone o tablet?" at bounding box center [837, 310] width 972 height 32
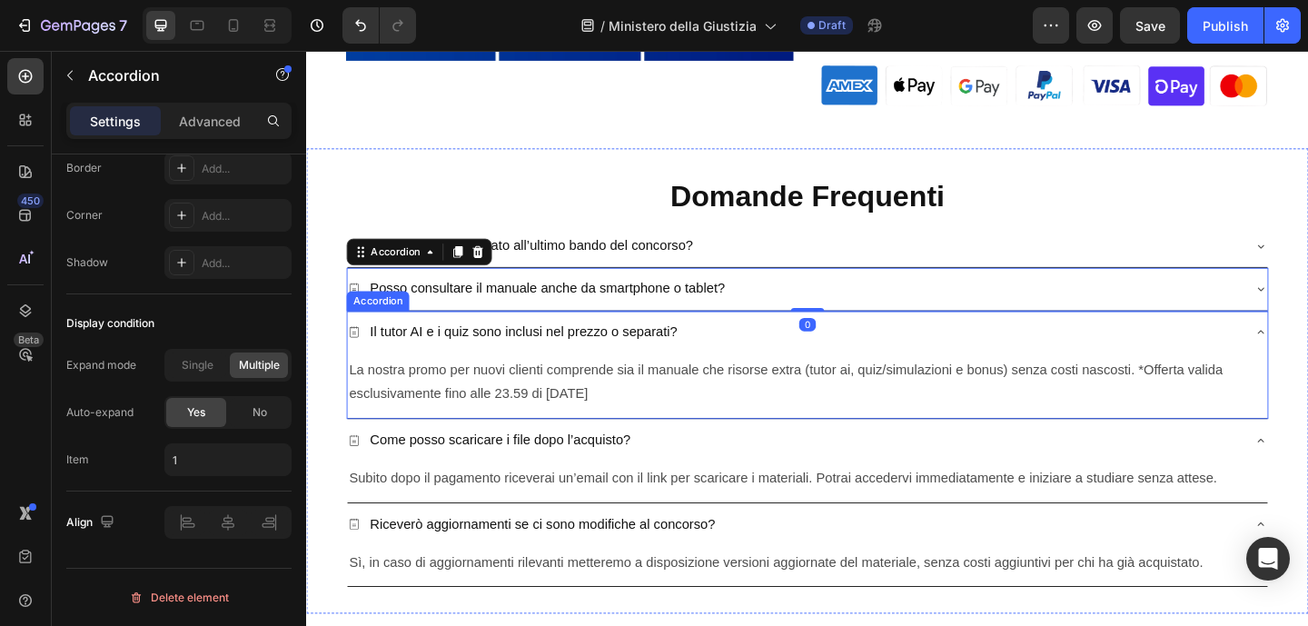
click at [1092, 355] on div "Il tutor AI e i quiz sono inclusi nel prezzo o separati?" at bounding box center [837, 357] width 972 height 32
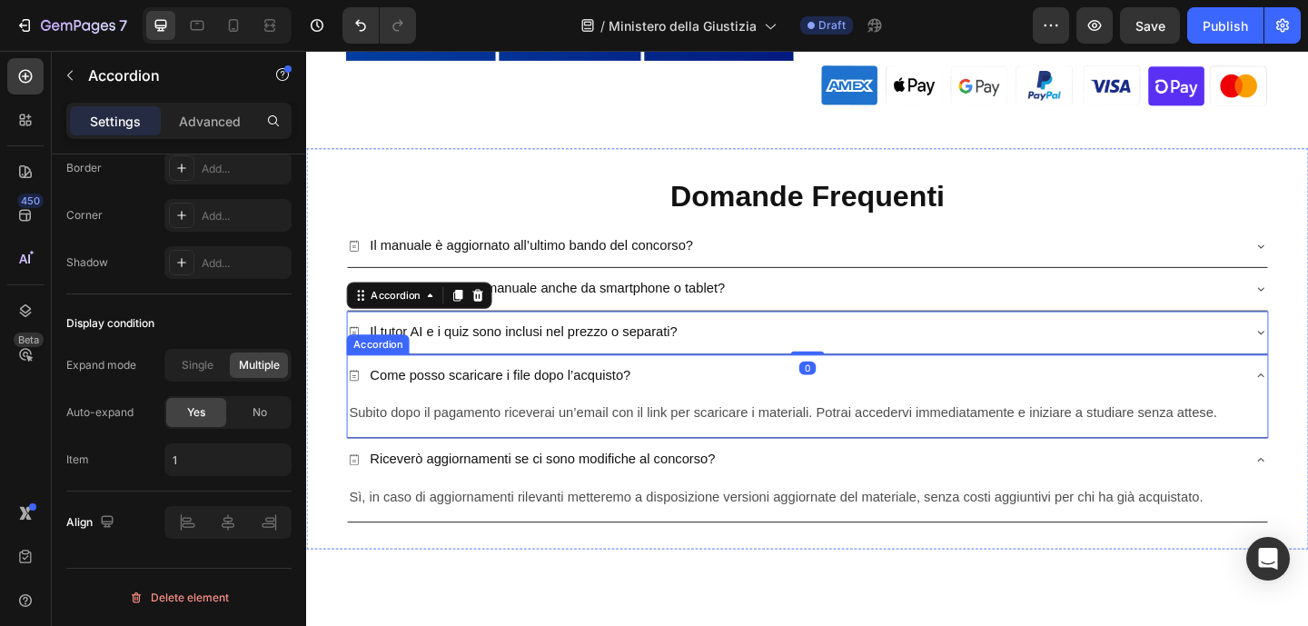
click at [1042, 414] on div "Come posso scaricare i file dopo l’acquisto?" at bounding box center [837, 405] width 972 height 32
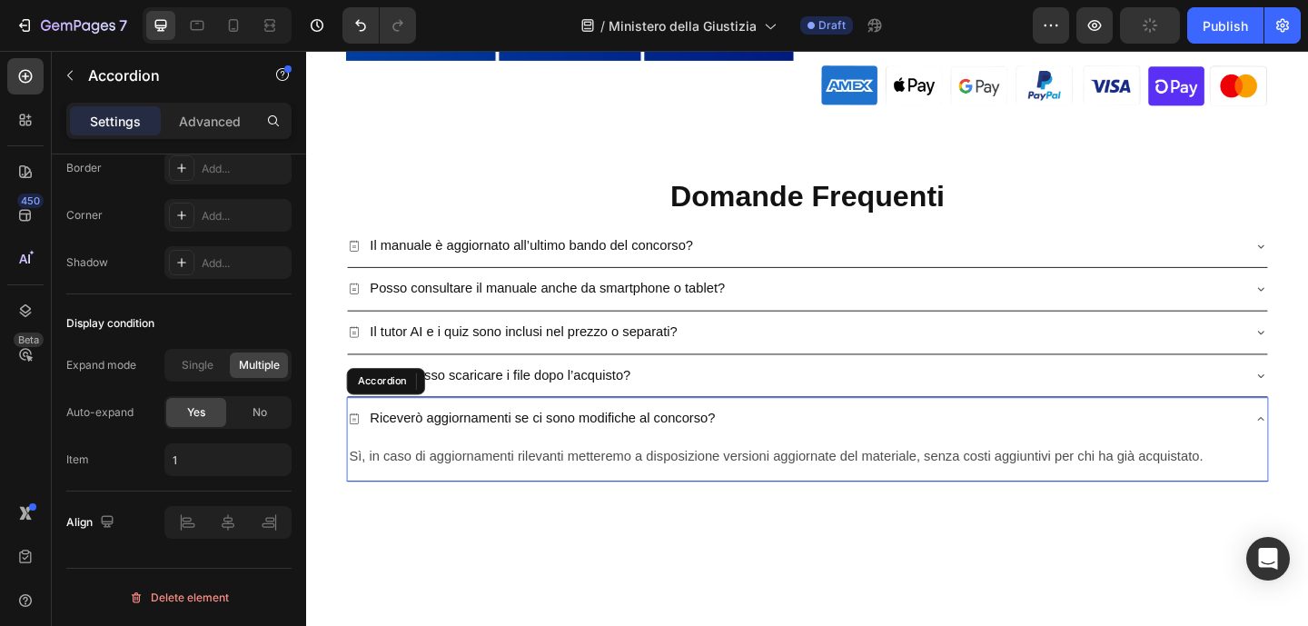
click at [1047, 447] on div "Riceverò aggiornamenti se ci sono modifiche al concorso?" at bounding box center [837, 451] width 972 height 32
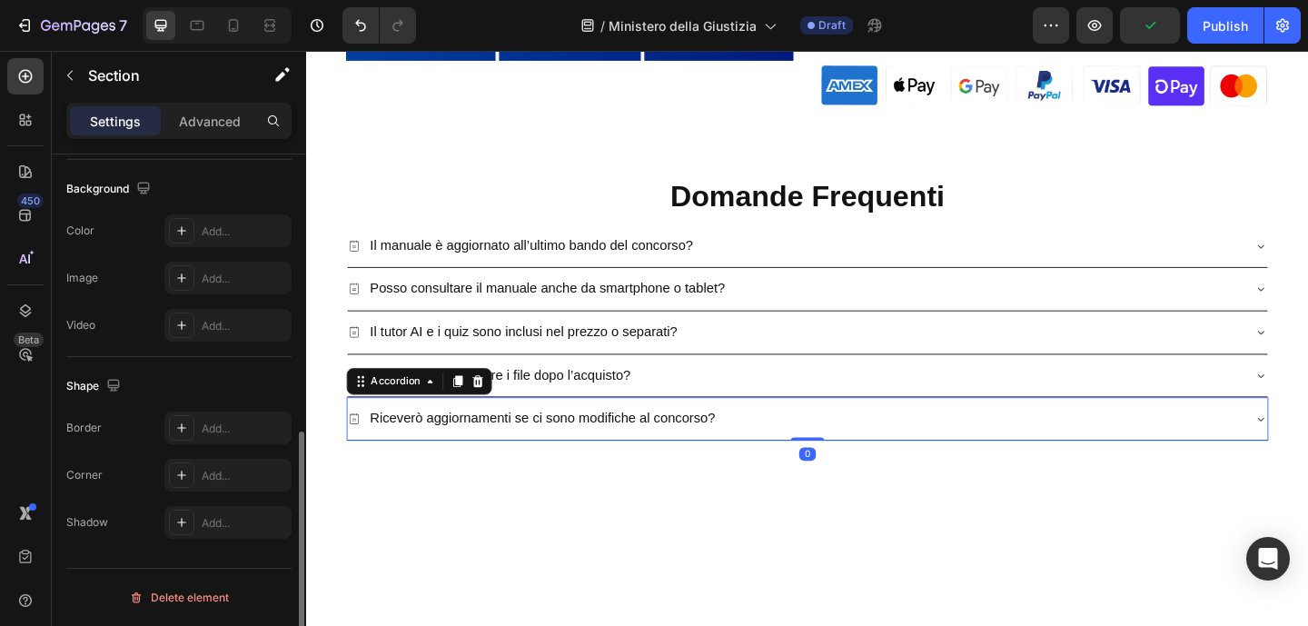
click at [666, 584] on div at bounding box center [851, 608] width 1090 height 151
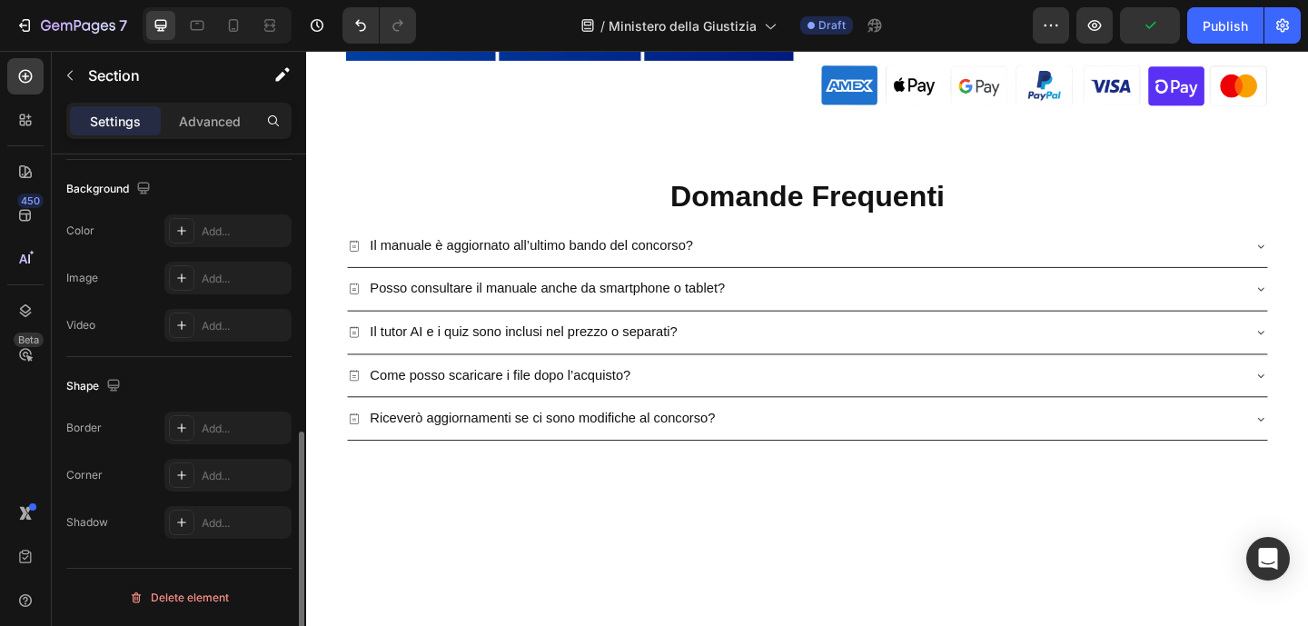
scroll to position [0, 0]
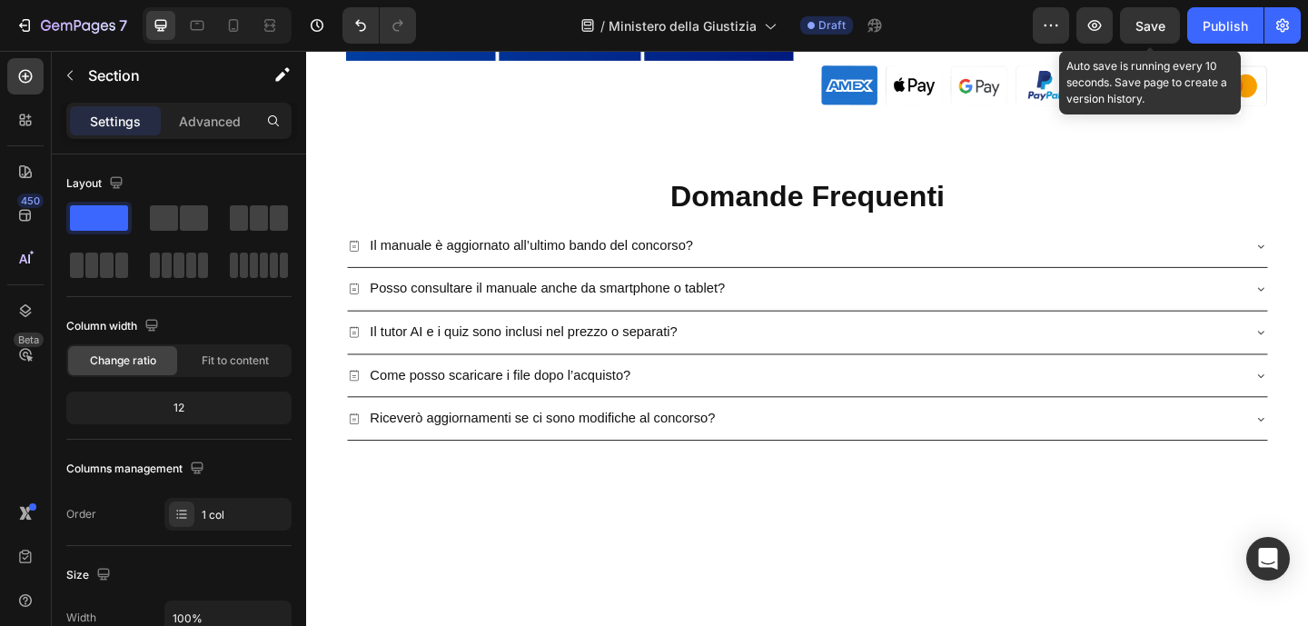
click at [1146, 25] on span "Save" at bounding box center [1150, 25] width 30 height 15
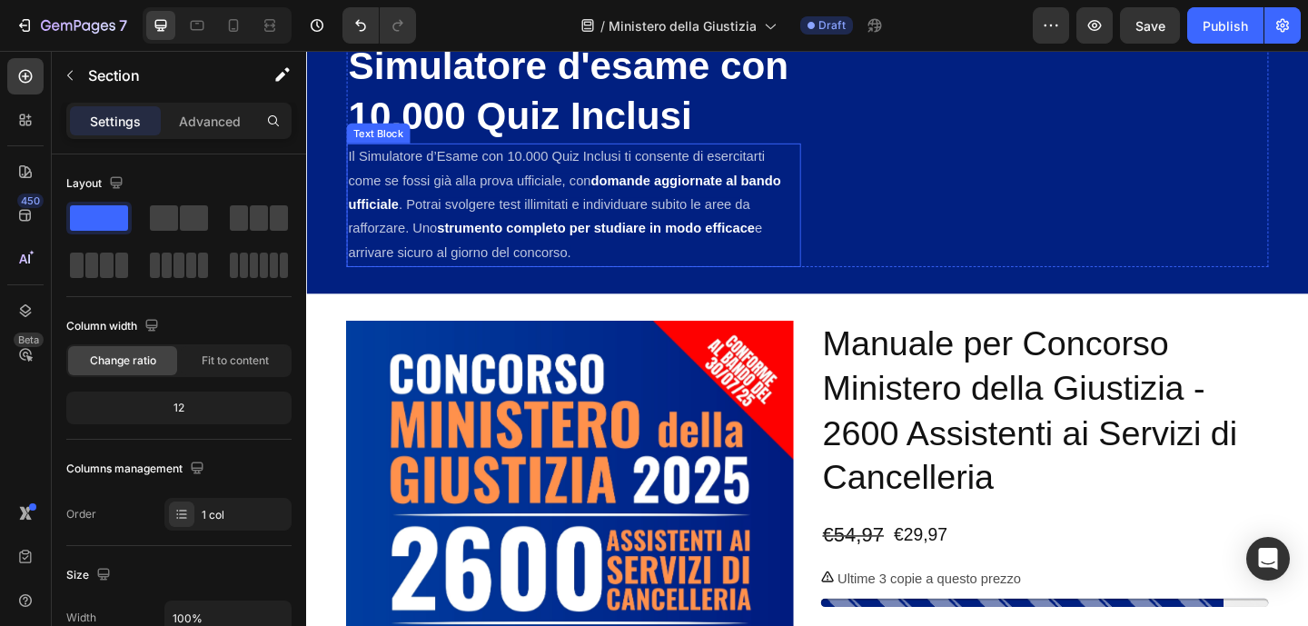
scroll to position [2824, 0]
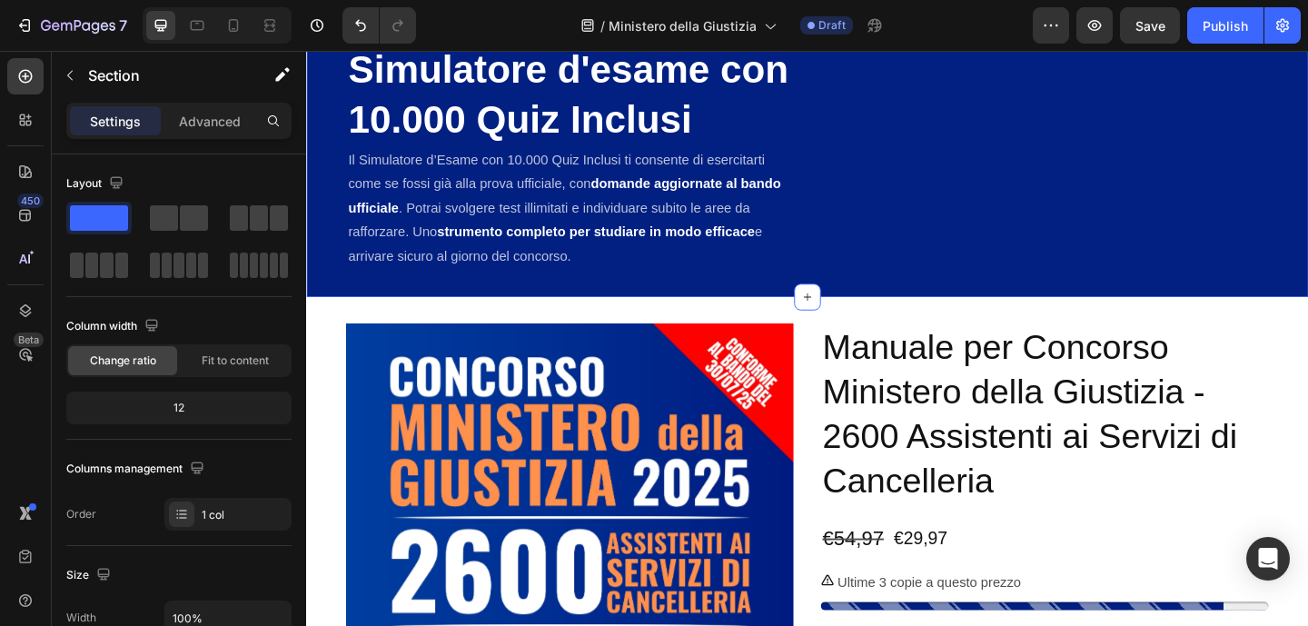
click at [771, 319] on div "Bonus Esclusivi Inclusi con il Manuale Heading Acquista ora e ottieni l’accesso…" at bounding box center [851, 14] width 1090 height 608
click at [216, 130] on p "Advanced" at bounding box center [210, 121] width 62 height 19
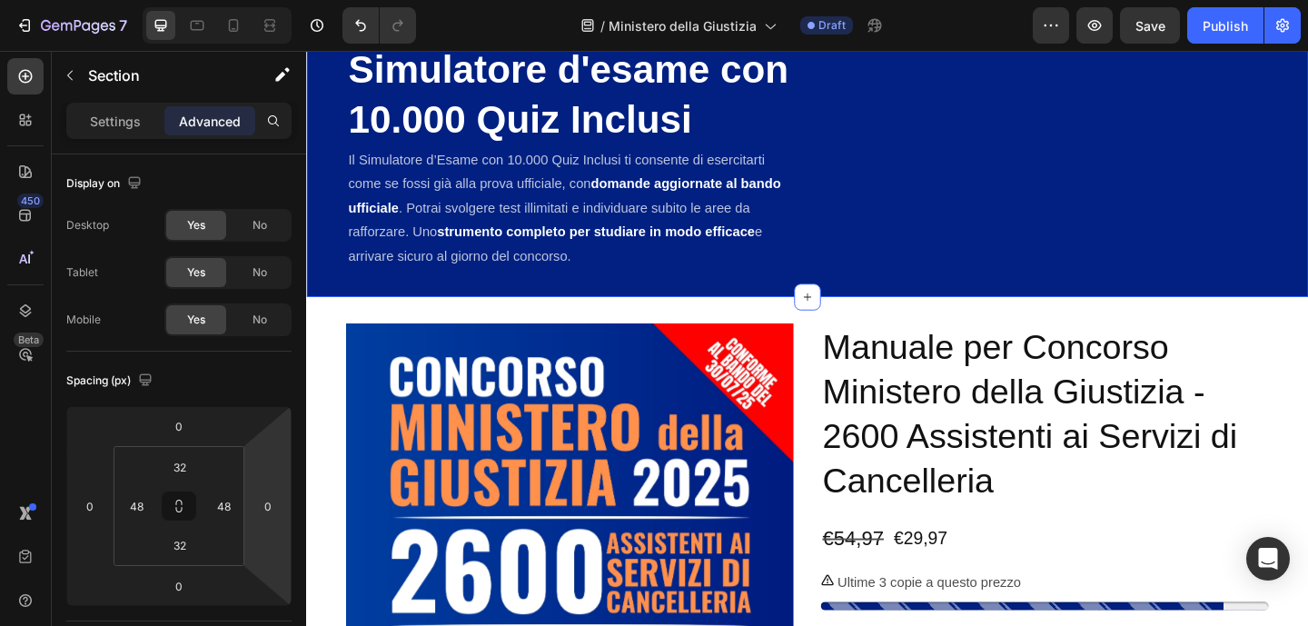
click at [728, 319] on div "Bonus Esclusivi Inclusi con il Manuale Heading Acquista ora e ottieni l’accesso…" at bounding box center [851, 14] width 1090 height 608
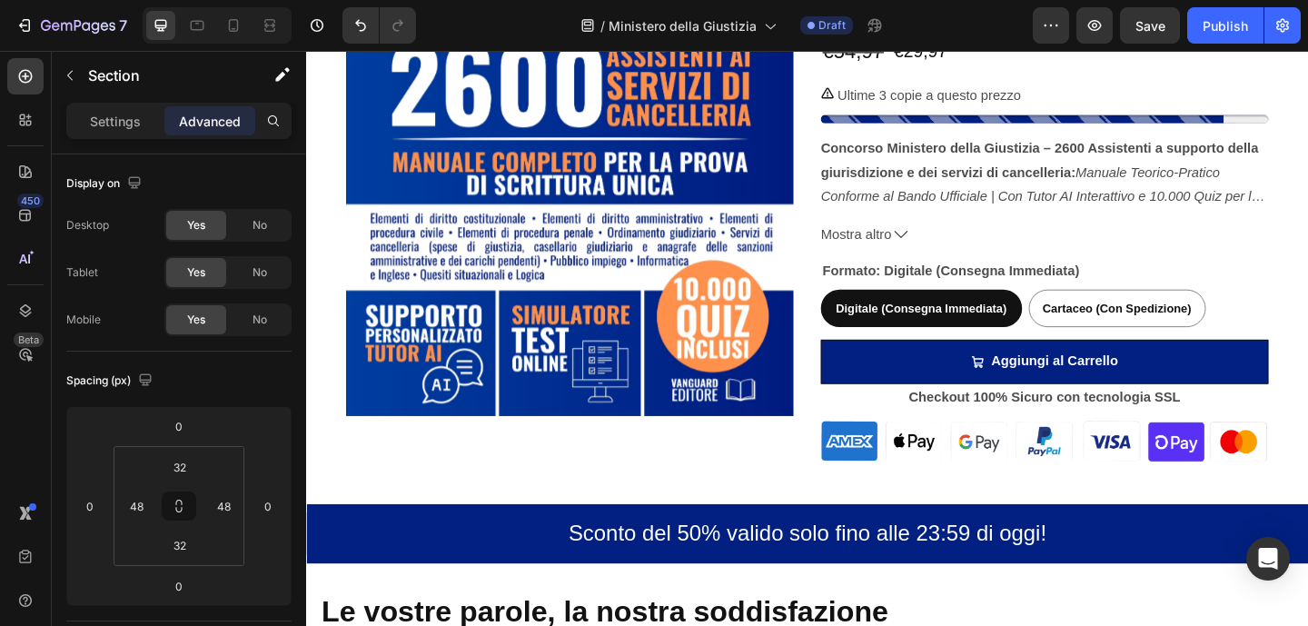
scroll to position [714, 0]
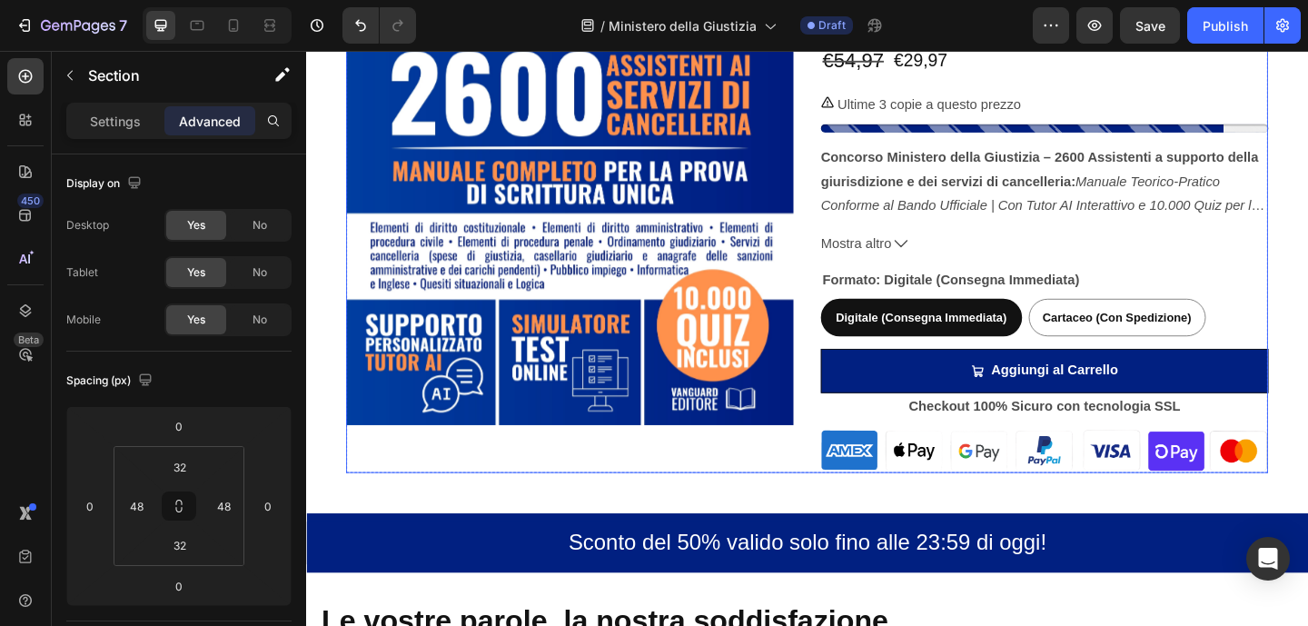
click at [1301, 89] on div "Manuale per Concorso Ministero della Giustizia - 2600 Assistenti ai Servizi di …" at bounding box center [1108, 169] width 487 height 682
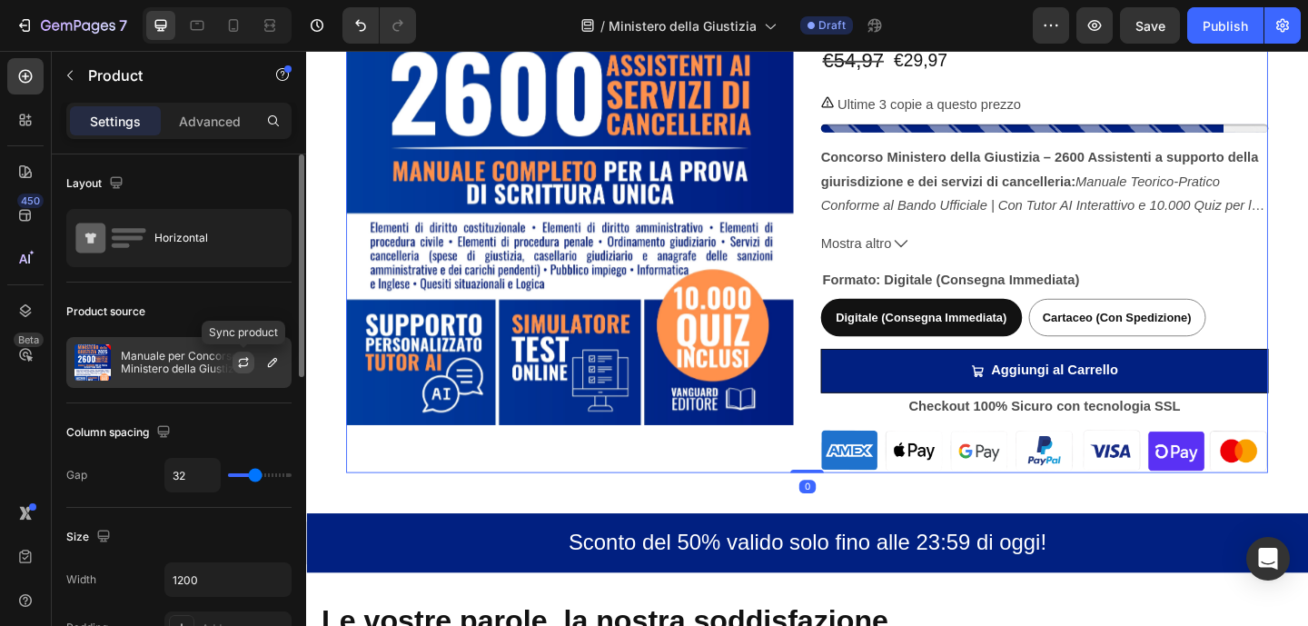
click at [249, 363] on icon "button" at bounding box center [243, 362] width 15 height 15
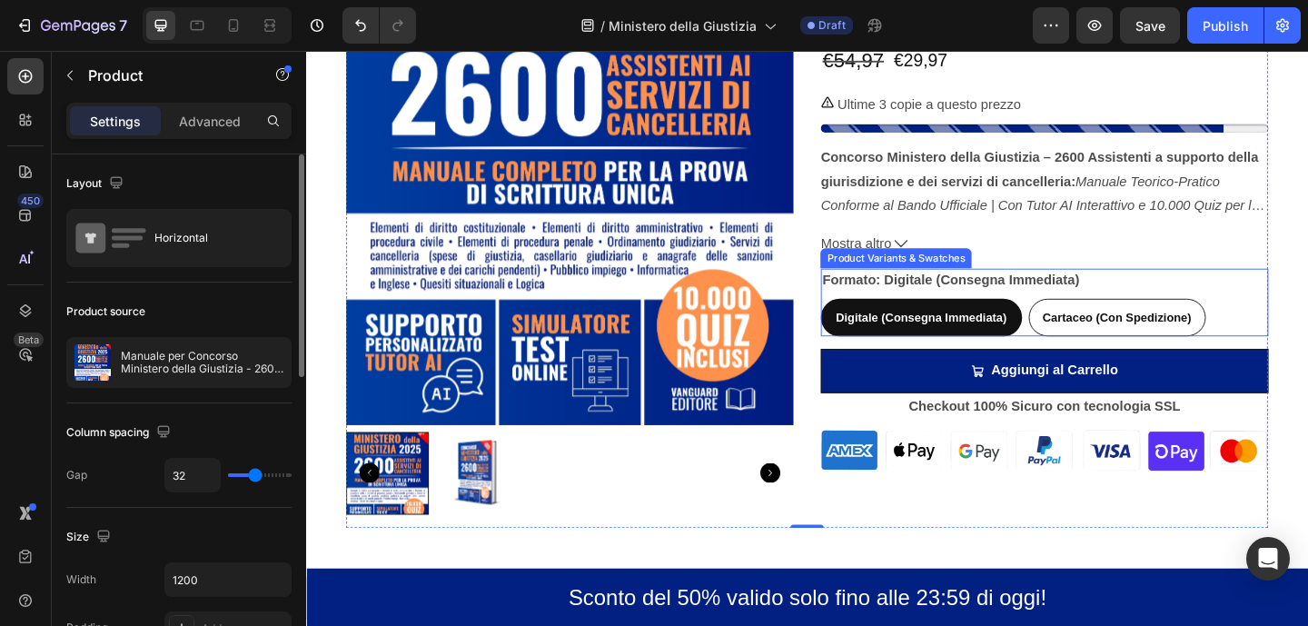
click at [1205, 349] on div "Cartaceo (Con Spedizione)" at bounding box center [1187, 340] width 191 height 37
click at [1092, 321] on input "Cartaceo (Con Spedizione) Cartaceo (Con Spedizione) Cartaceo (Con Spedizione)" at bounding box center [1091, 320] width 1 height 1
radio input "true"
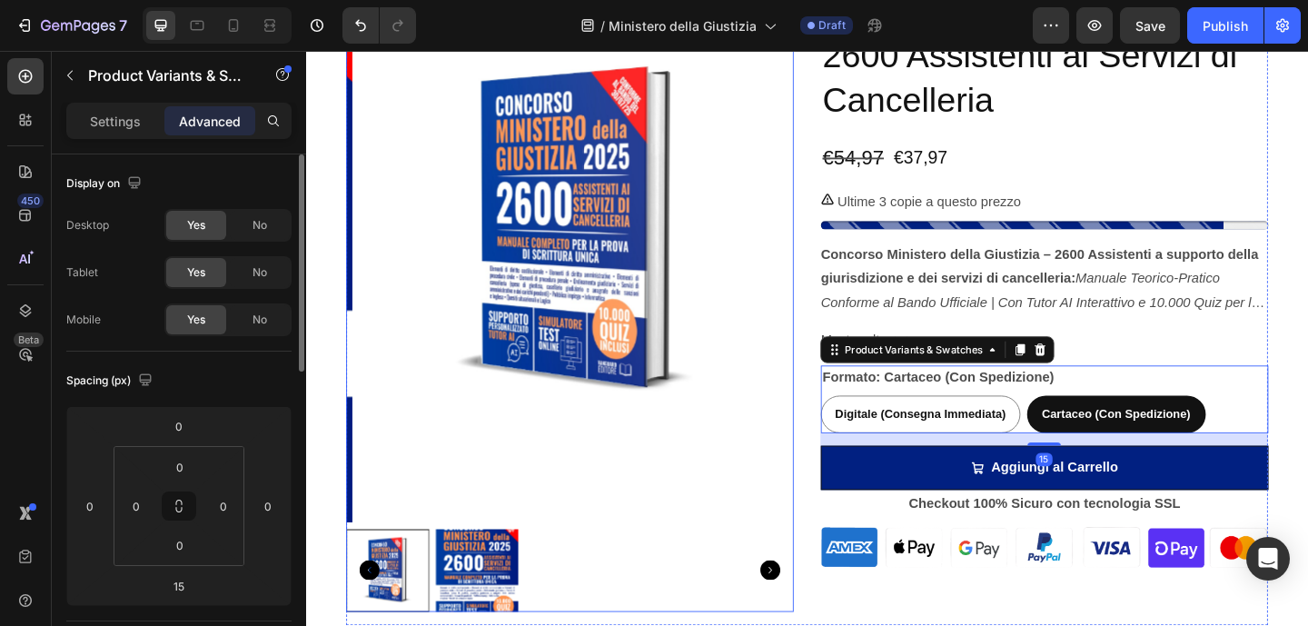
scroll to position [598, 0]
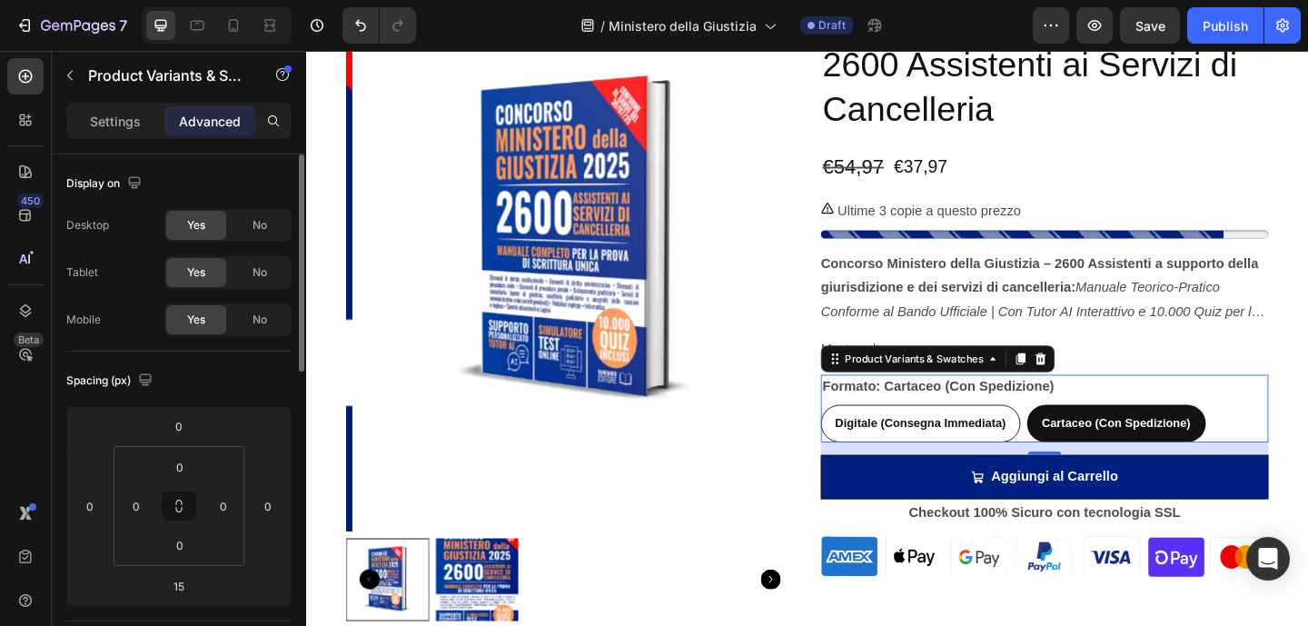
click at [987, 456] on span "Digitale (Consegna Immediata)" at bounding box center [974, 456] width 186 height 15
click at [865, 436] on input "Digitale (Consegna Immediata) Digitale (Consegna Immediata) Digitale (Consegna …" at bounding box center [864, 435] width 1 height 1
radio input "true"
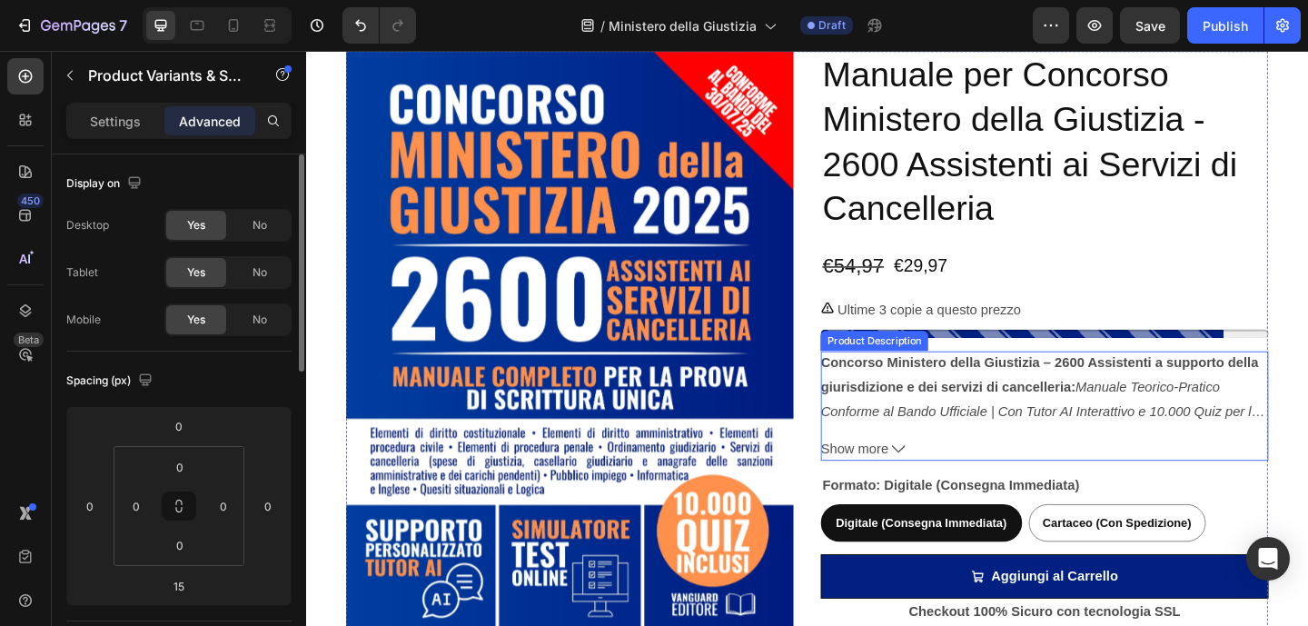
scroll to position [3371, 0]
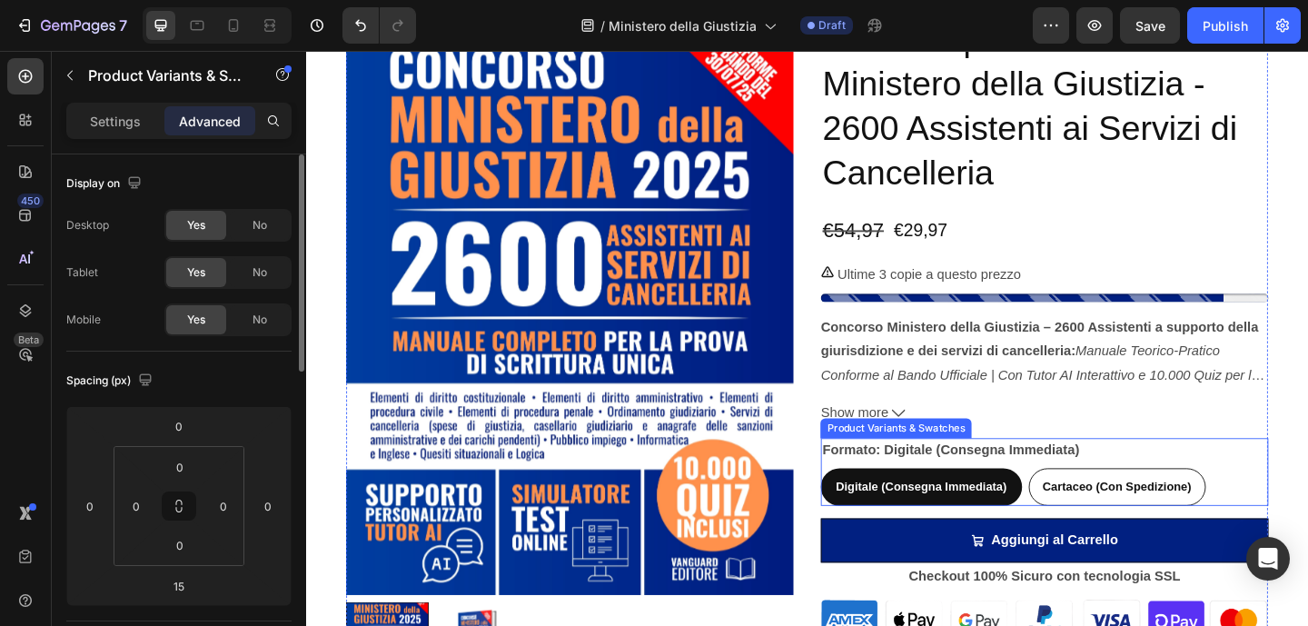
click at [1113, 514] on div "Cartaceo (Con Spedizione)" at bounding box center [1187, 525] width 191 height 37
click at [1092, 505] on input "Cartaceo (Con Spedizione) Cartaceo (Con Spedizione) Cartaceo (Con Spedizione)" at bounding box center [1091, 504] width 1 height 1
radio input "true"
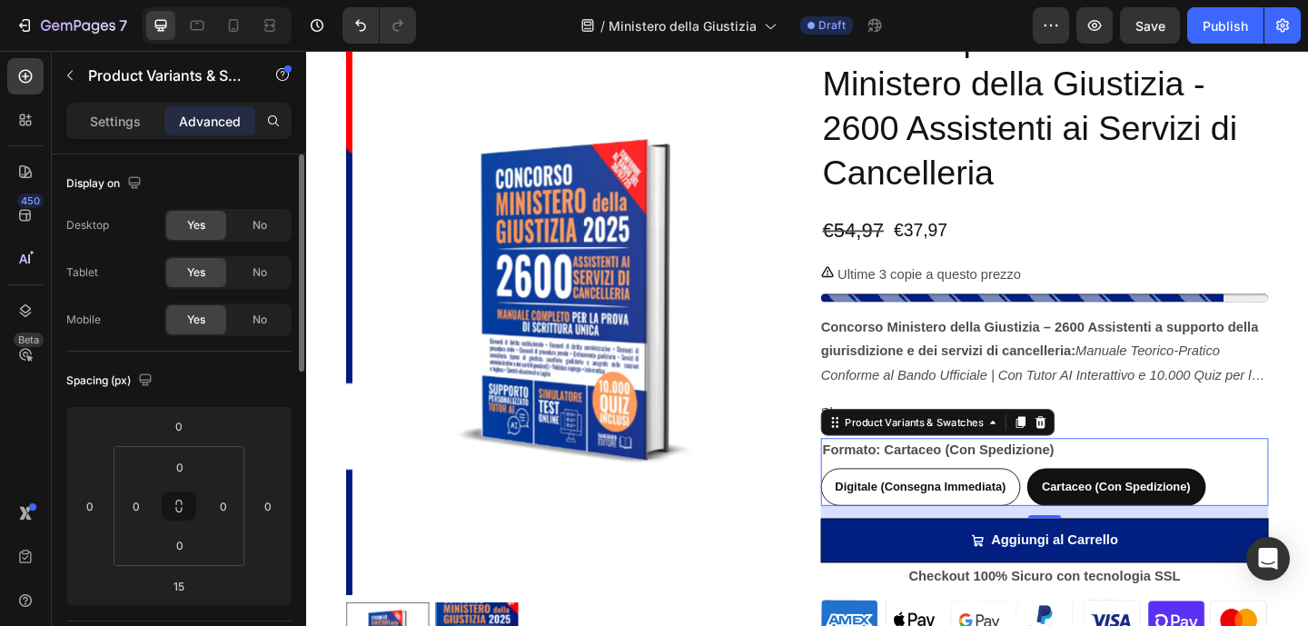
click at [1046, 524] on span "Digitale (Consegna Immediata)" at bounding box center [974, 525] width 186 height 15
click at [865, 505] on input "Digitale (Consegna Immediata) Digitale (Consegna Immediata) Digitale (Consegna …" at bounding box center [864, 504] width 1 height 1
radio input "true"
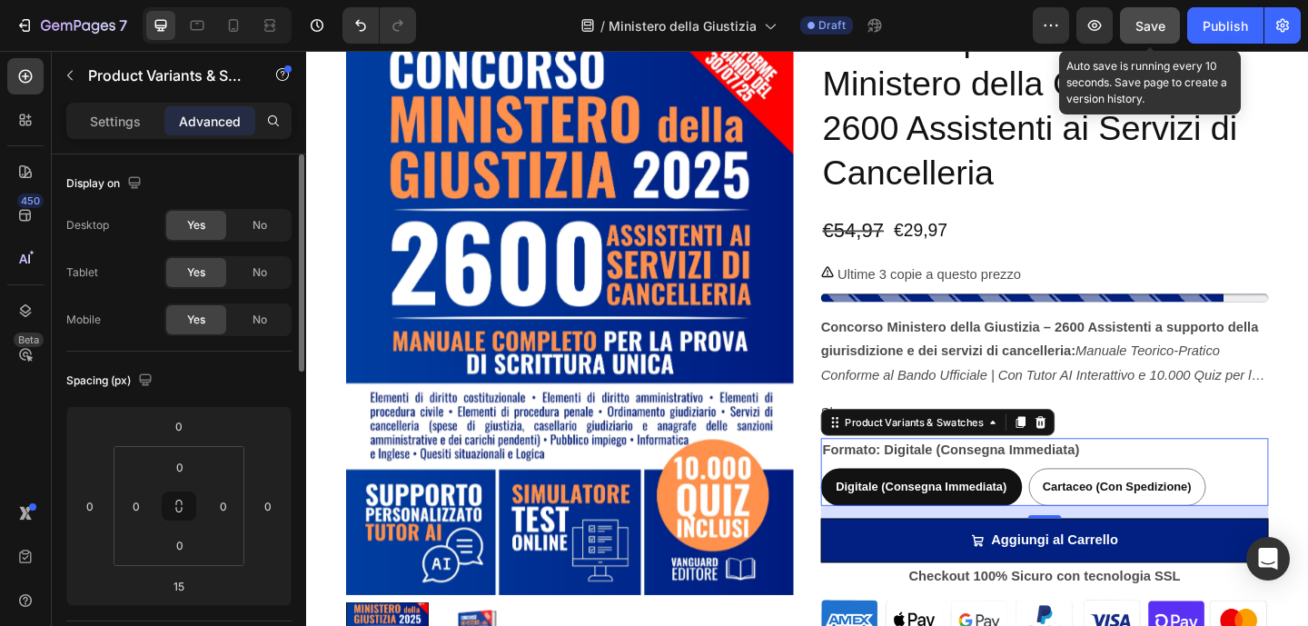
click at [1174, 19] on button "Save" at bounding box center [1150, 25] width 60 height 36
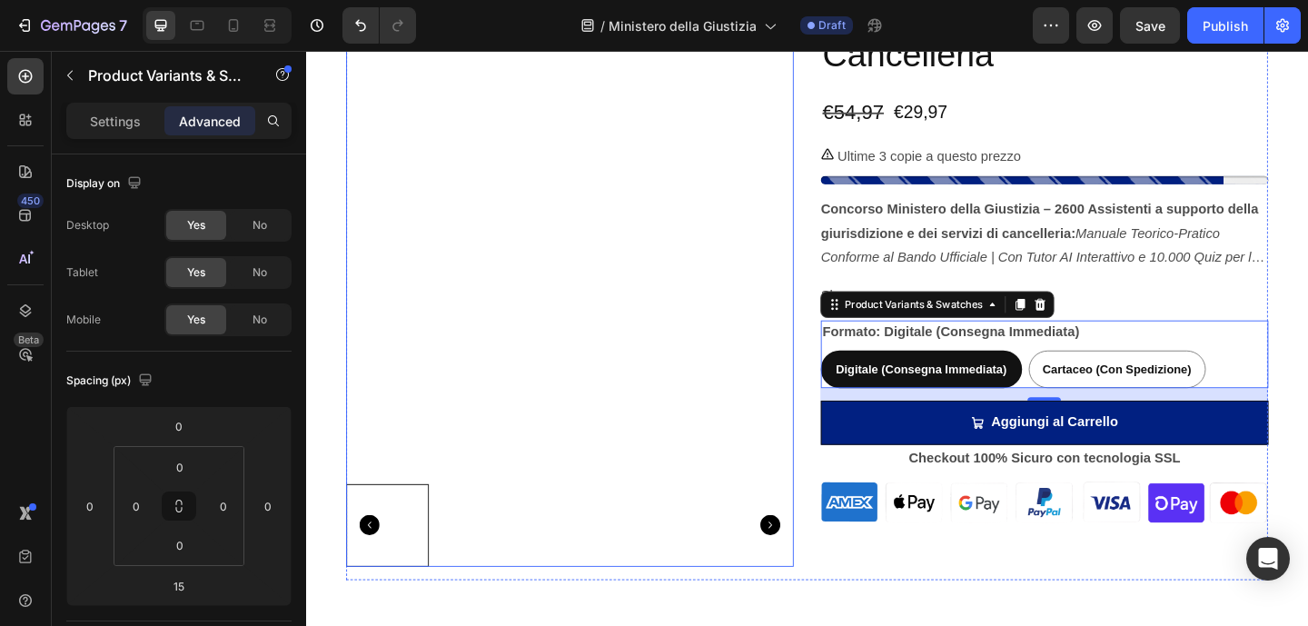
scroll to position [3237, 0]
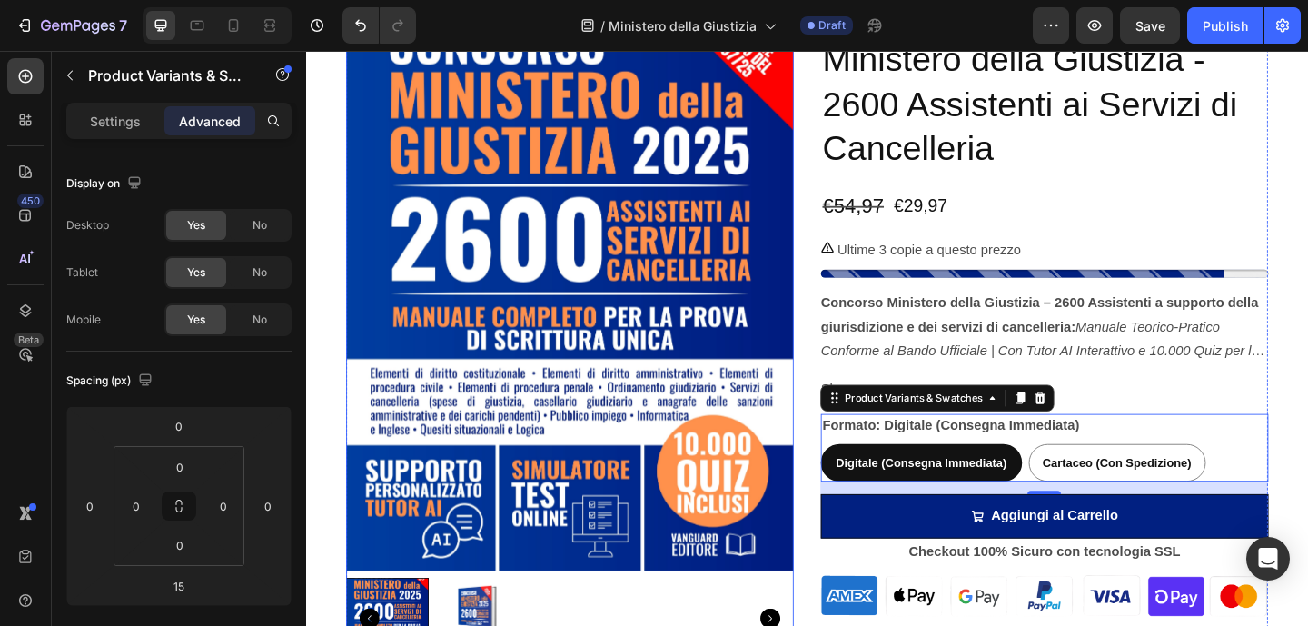
click at [791, 197] on img at bounding box center [593, 301] width 487 height 630
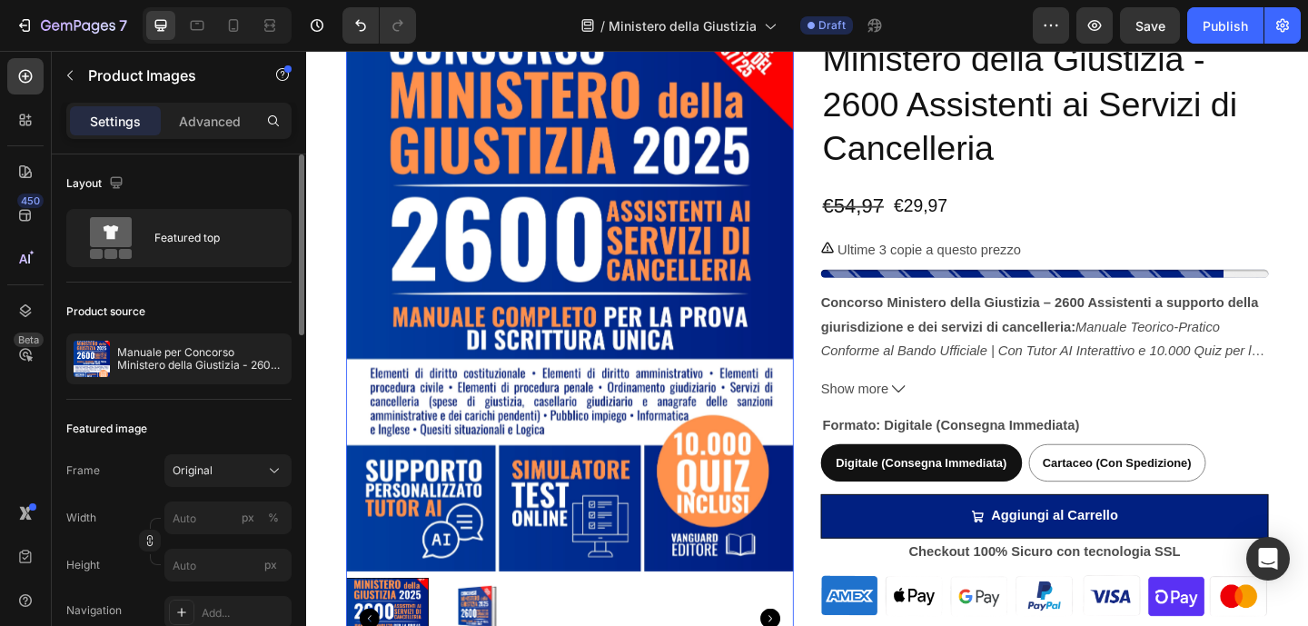
scroll to position [17, 0]
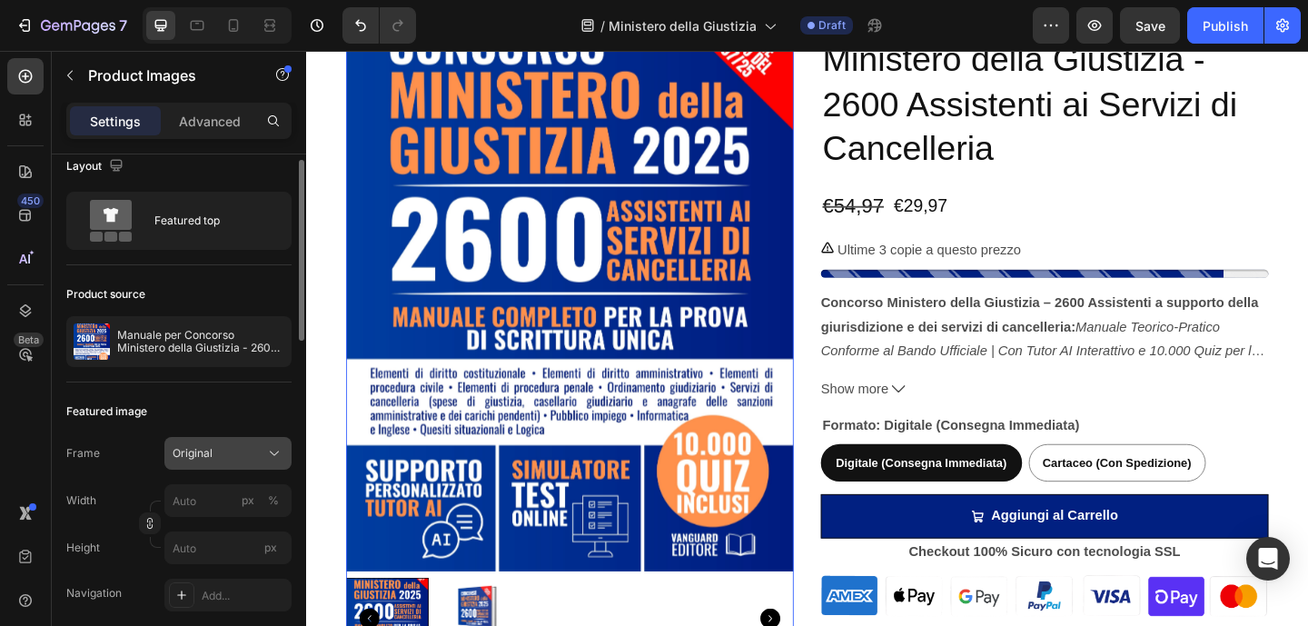
click at [277, 437] on button "Original" at bounding box center [227, 453] width 127 height 33
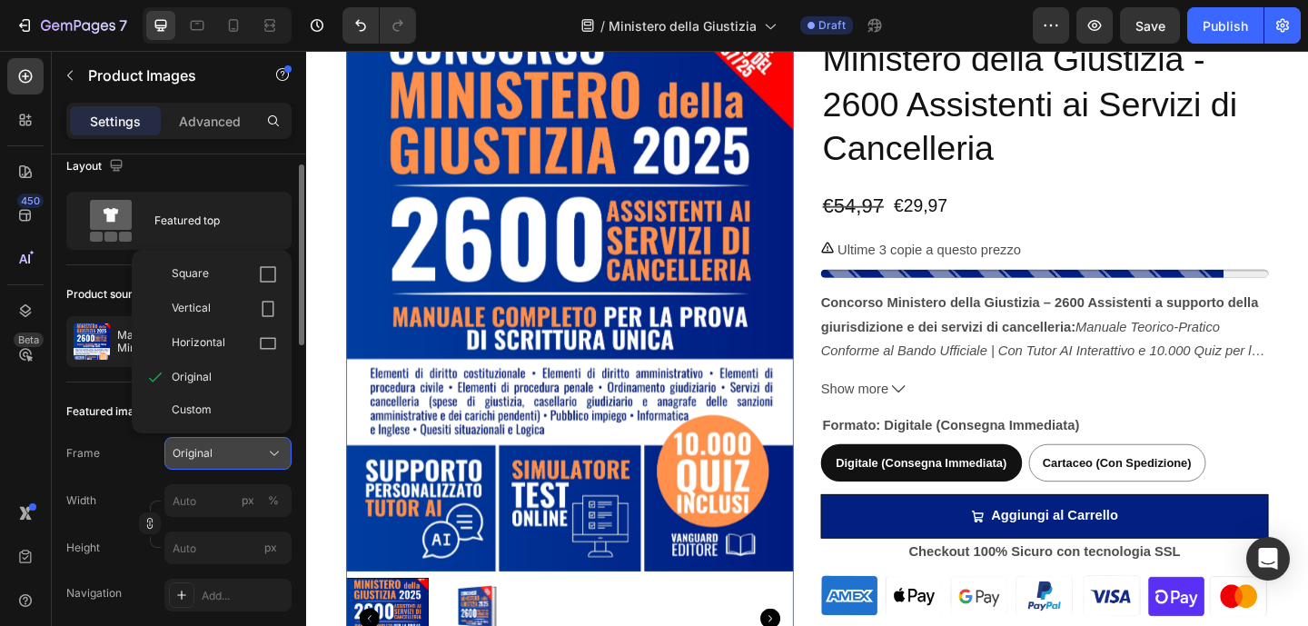
scroll to position [21, 0]
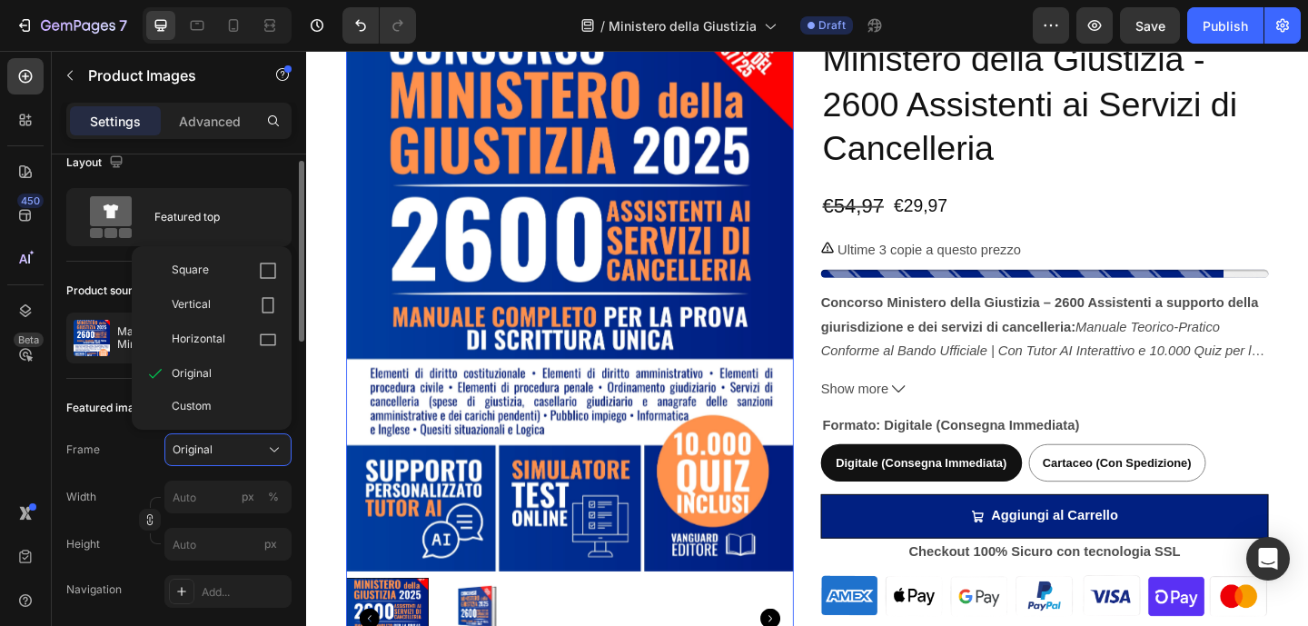
click at [142, 456] on div "Frame Original Square Vertical Horizontal Original Custom" at bounding box center [178, 449] width 225 height 33
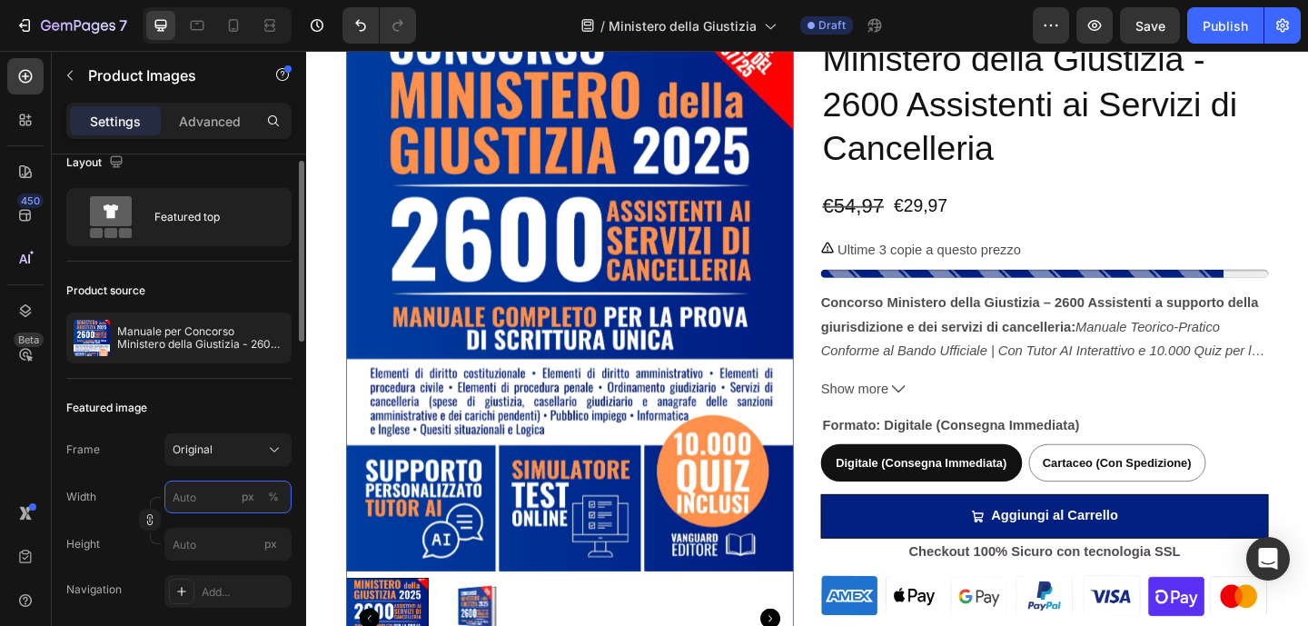
click at [192, 489] on input "px %" at bounding box center [227, 496] width 127 height 33
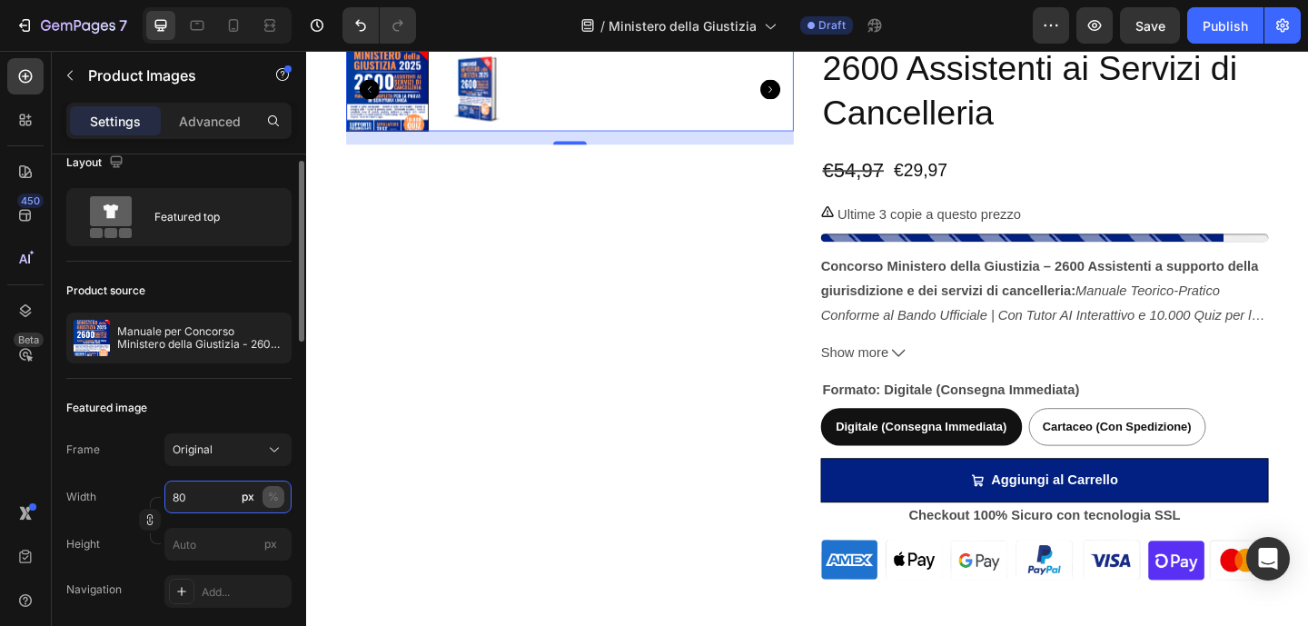
type input "80"
click at [274, 492] on div "%" at bounding box center [273, 497] width 11 height 16
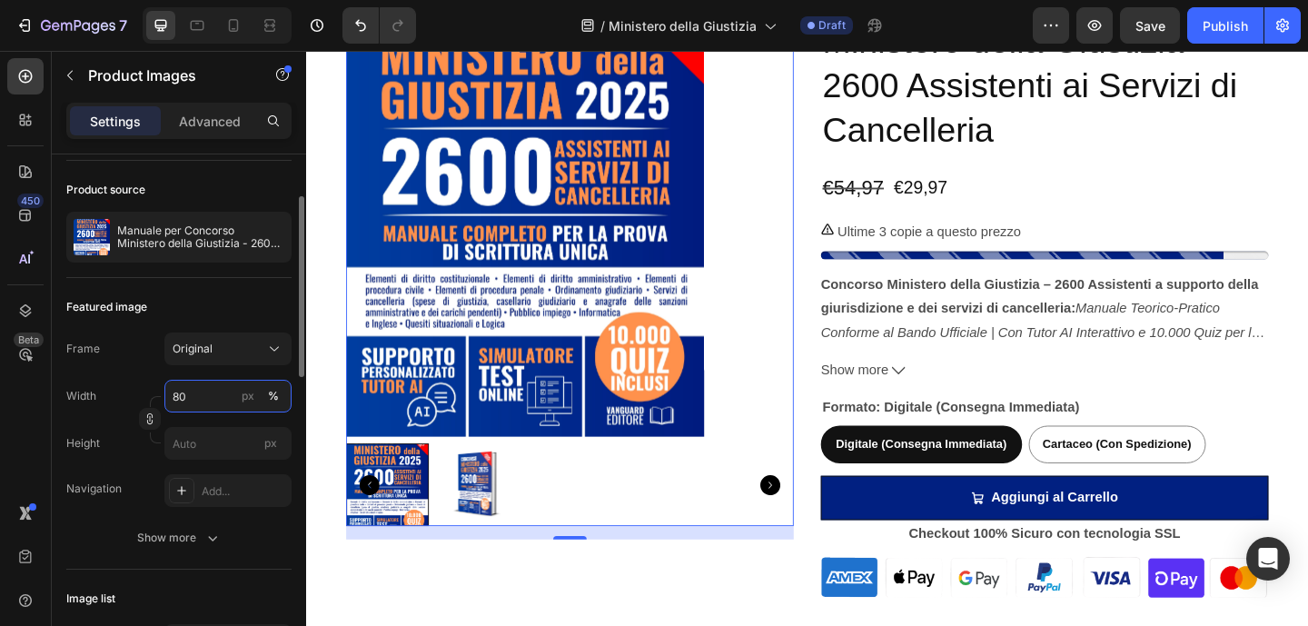
scroll to position [188, 0]
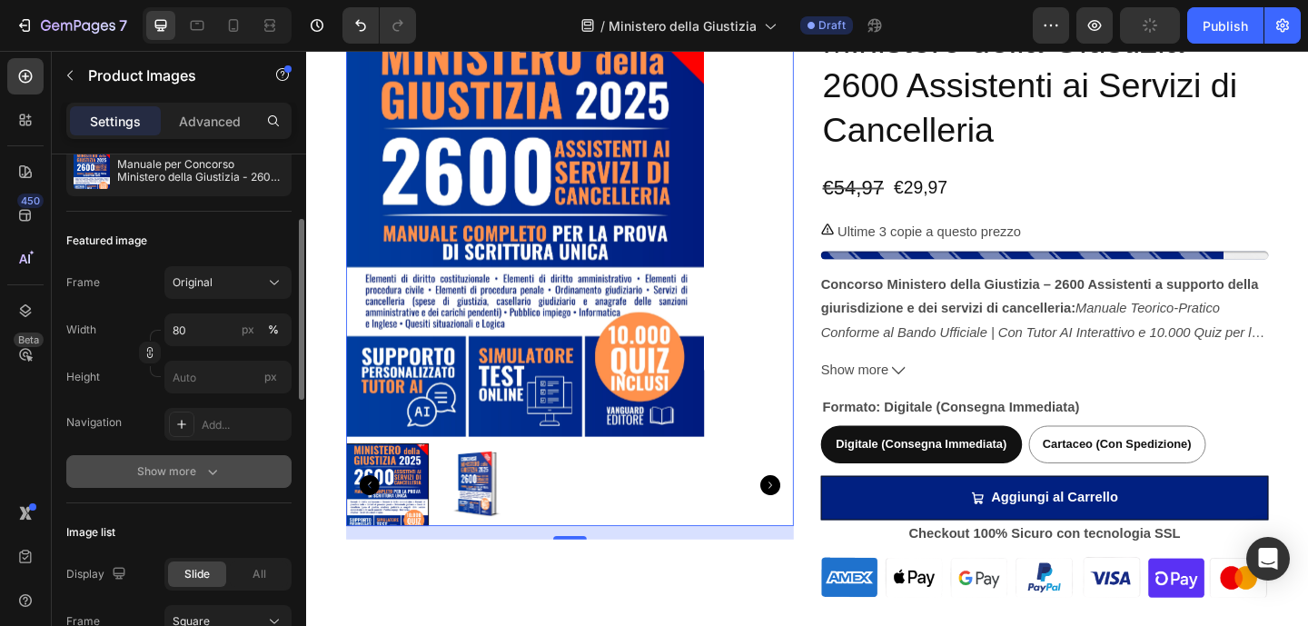
click at [183, 477] on div "Show more" at bounding box center [179, 471] width 84 height 18
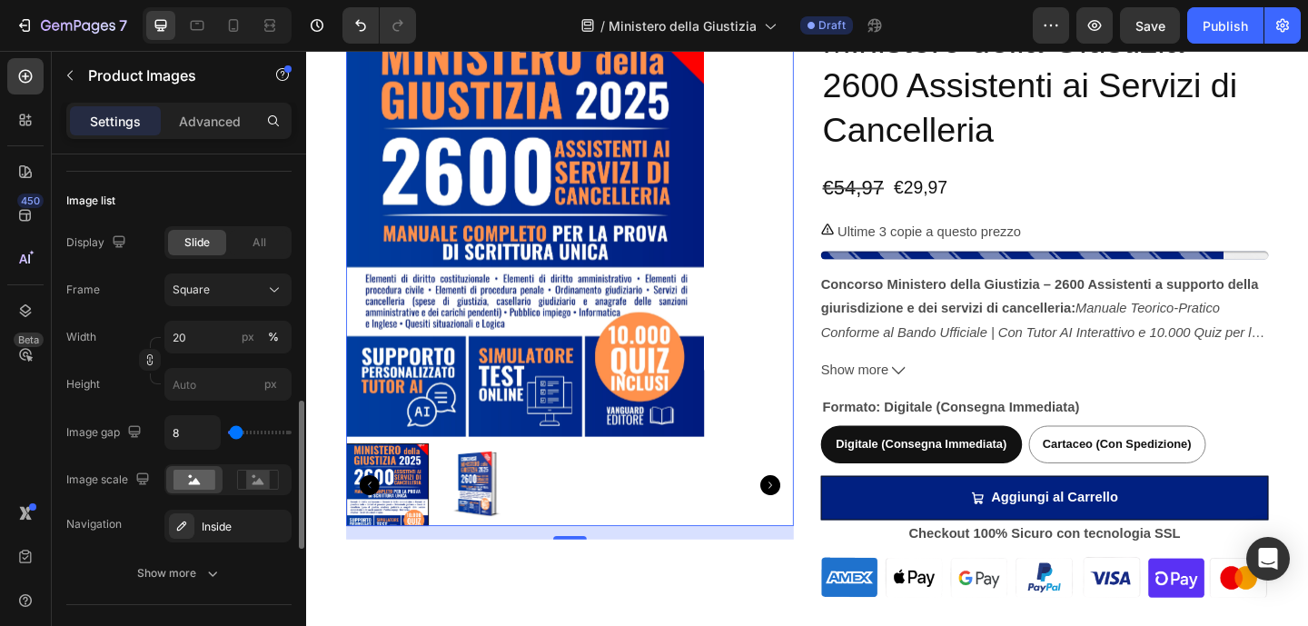
scroll to position [872, 0]
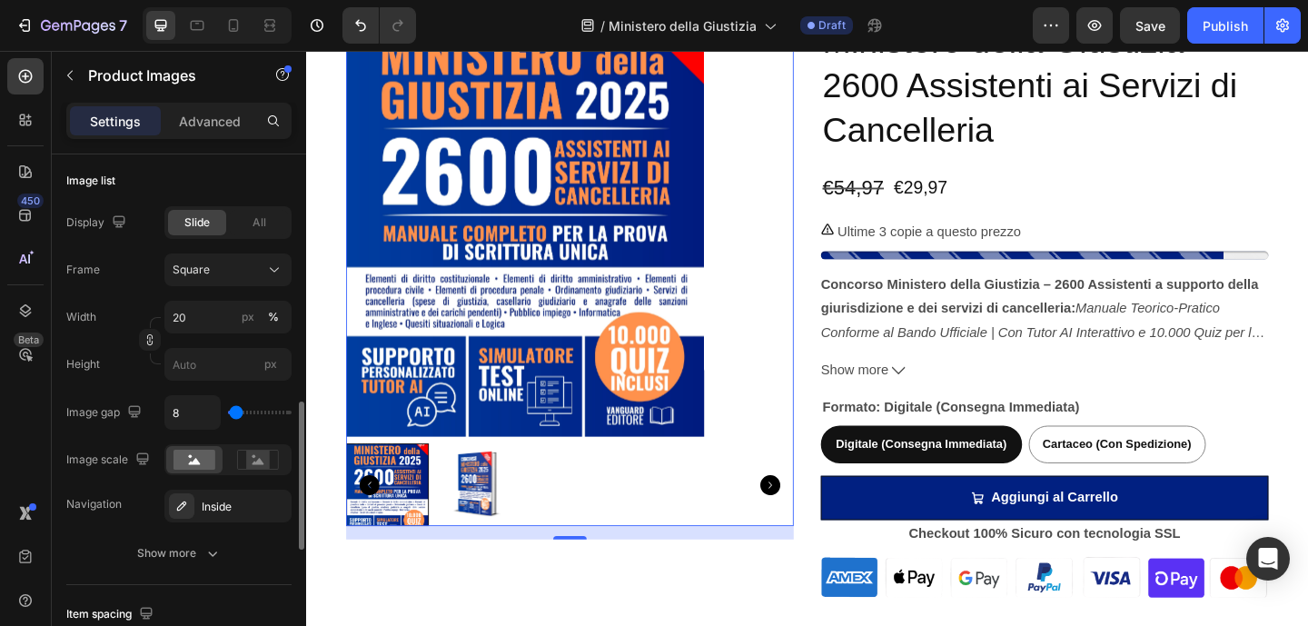
click at [181, 577] on div "Image list Display Slide All Frame Square Width 20 px % Height px Image gap 8 I…" at bounding box center [178, 368] width 225 height 433
click at [182, 562] on button "Show more" at bounding box center [178, 553] width 225 height 33
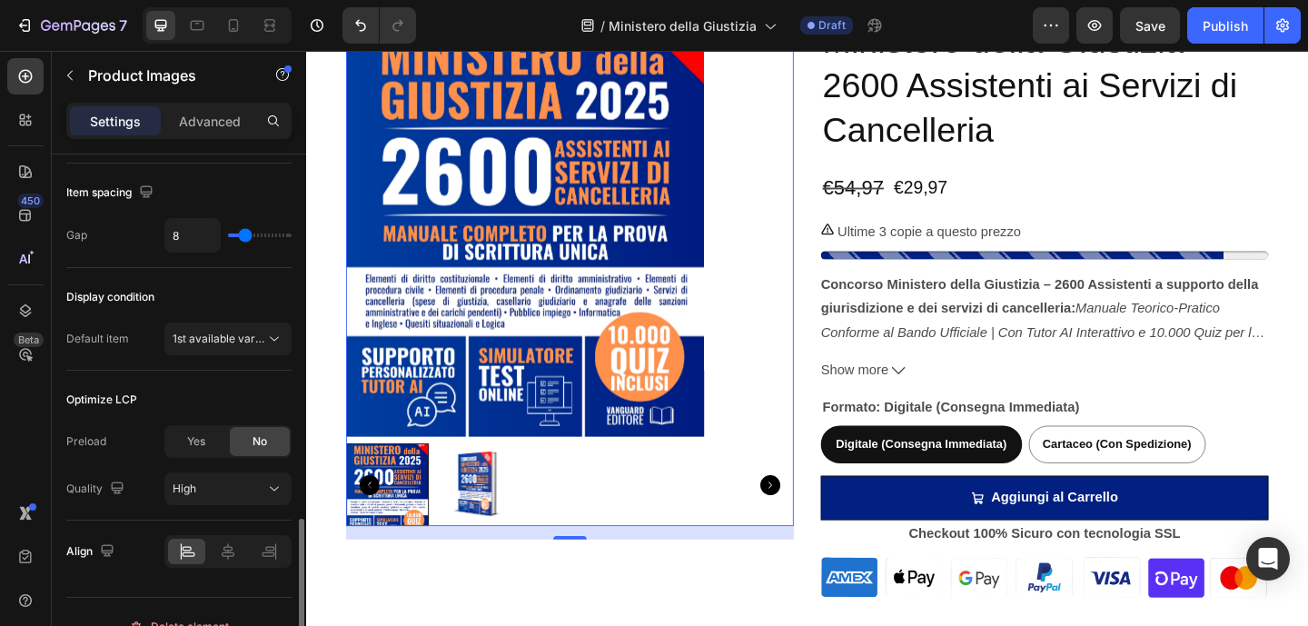
scroll to position [1558, 0]
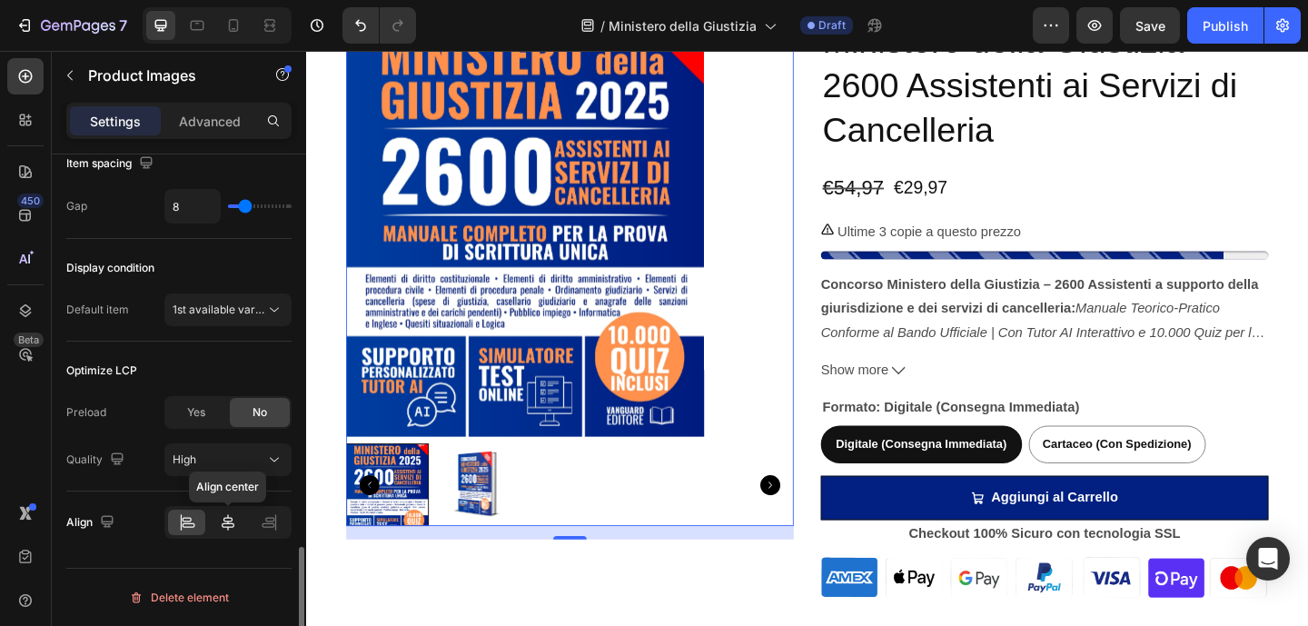
click at [229, 524] on icon at bounding box center [228, 522] width 18 height 18
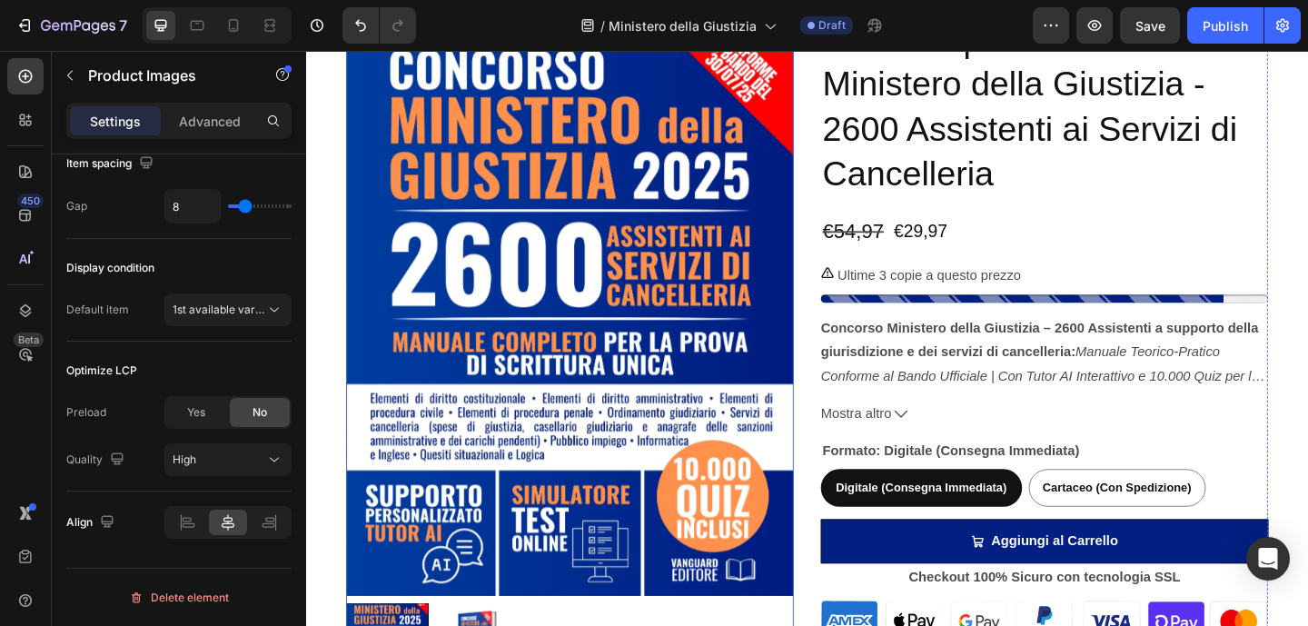
scroll to position [434, 0]
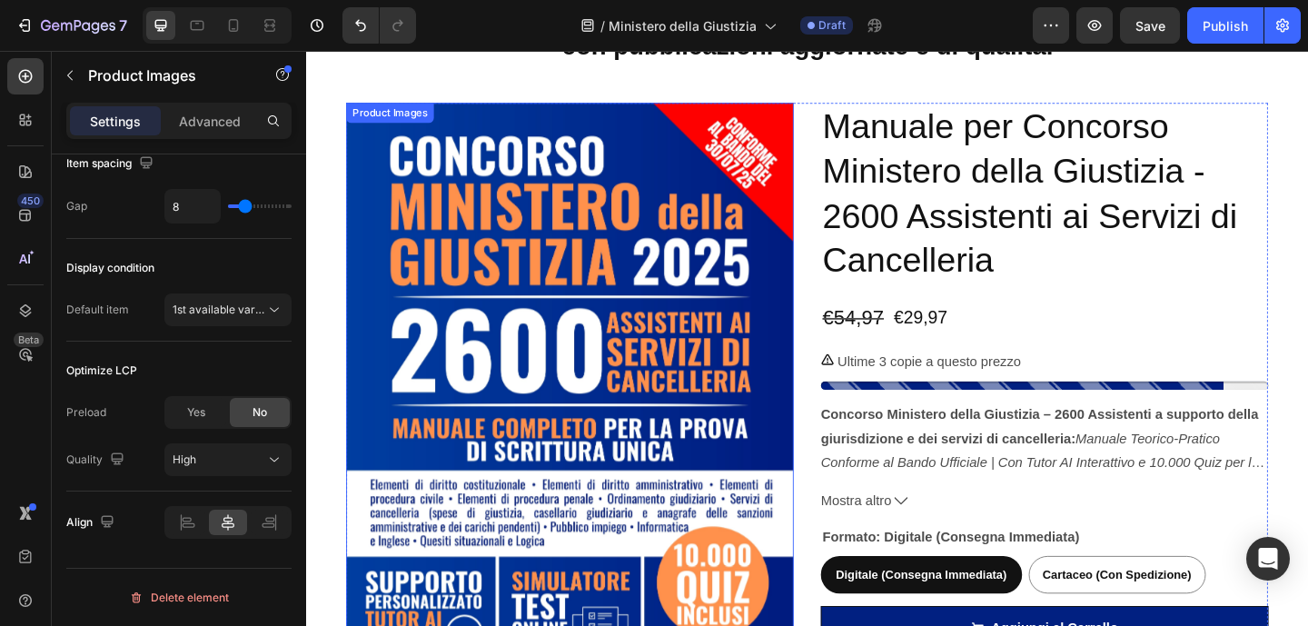
click at [749, 352] on img at bounding box center [593, 423] width 487 height 630
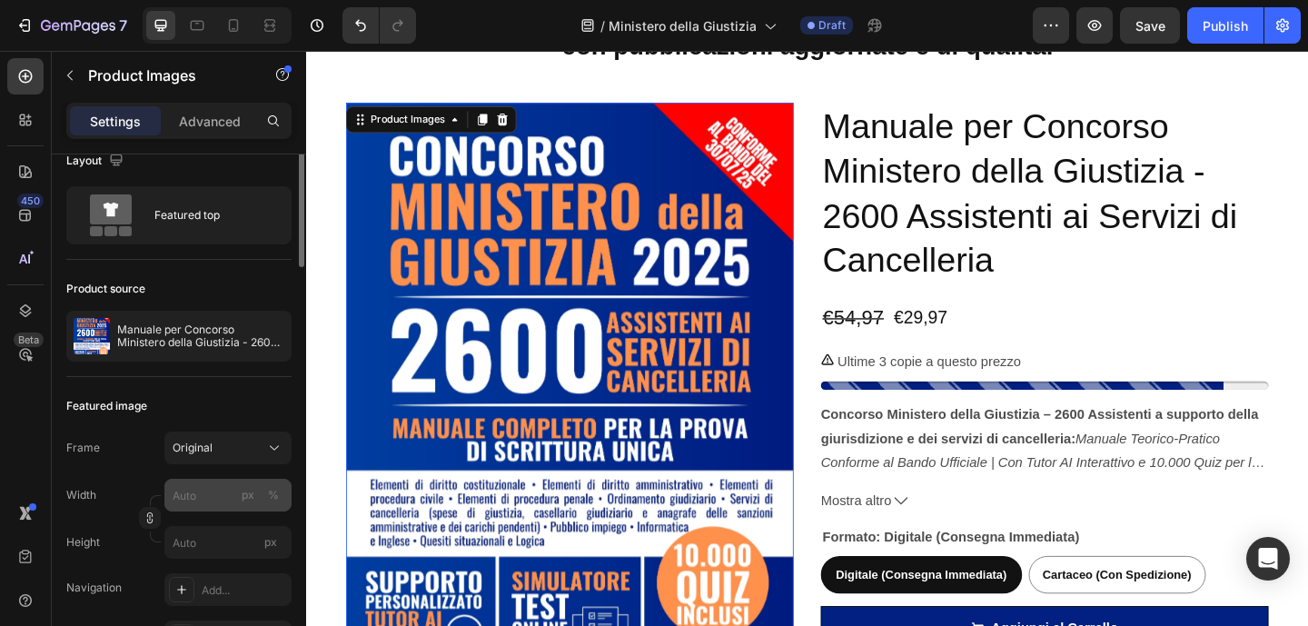
scroll to position [80, 0]
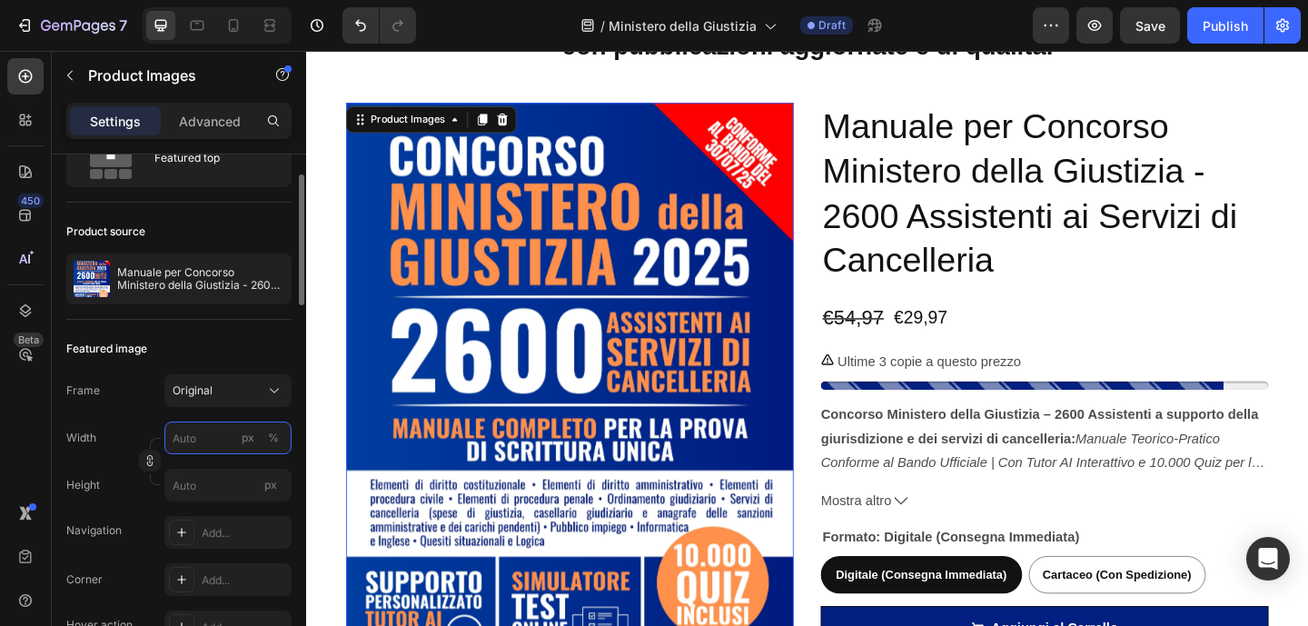
click at [193, 430] on input "px %" at bounding box center [227, 437] width 127 height 33
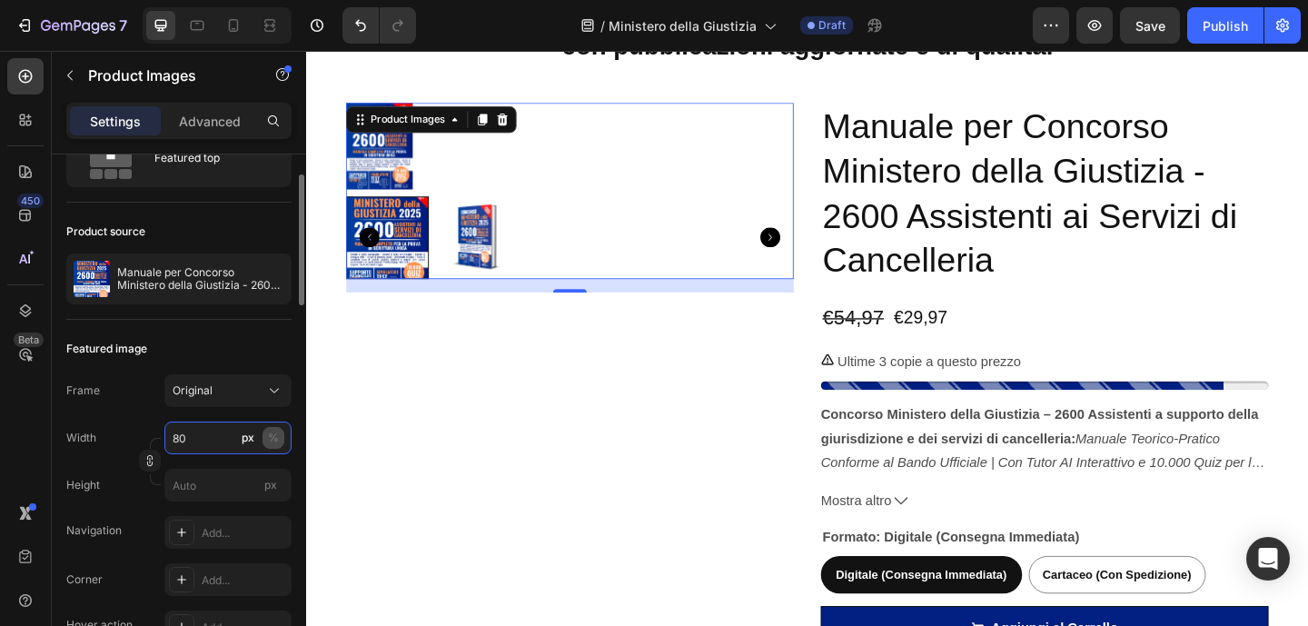
type input "80"
click at [272, 433] on div "%" at bounding box center [273, 438] width 11 height 16
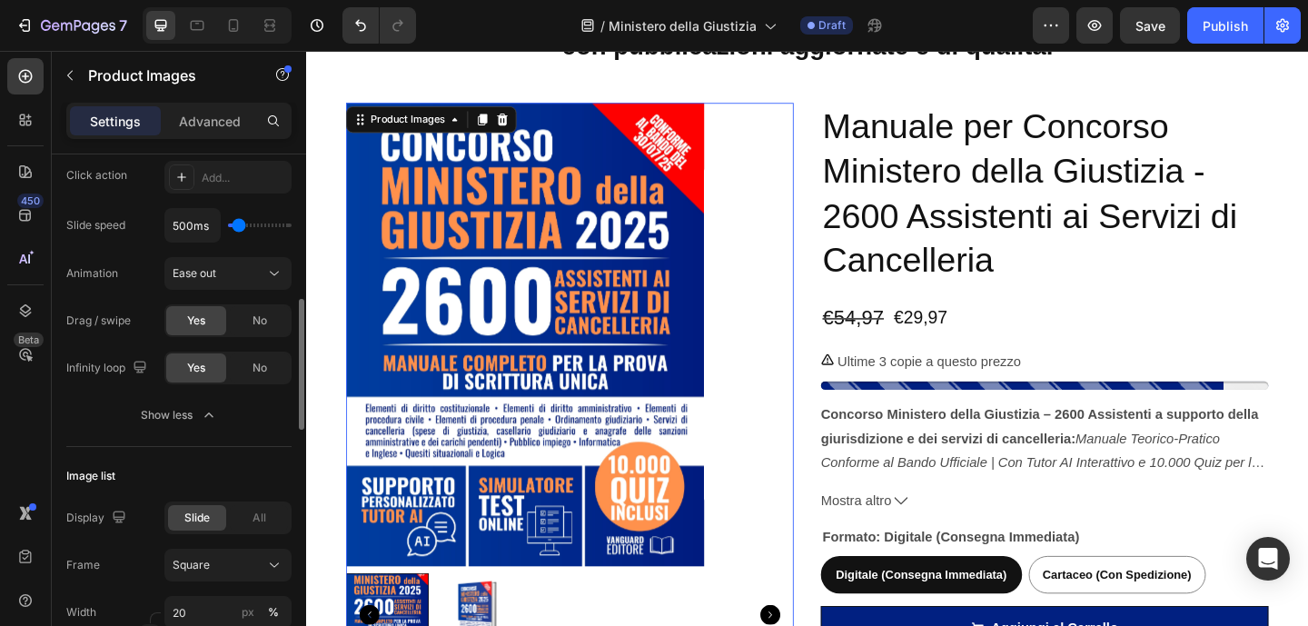
scroll to position [1558, 0]
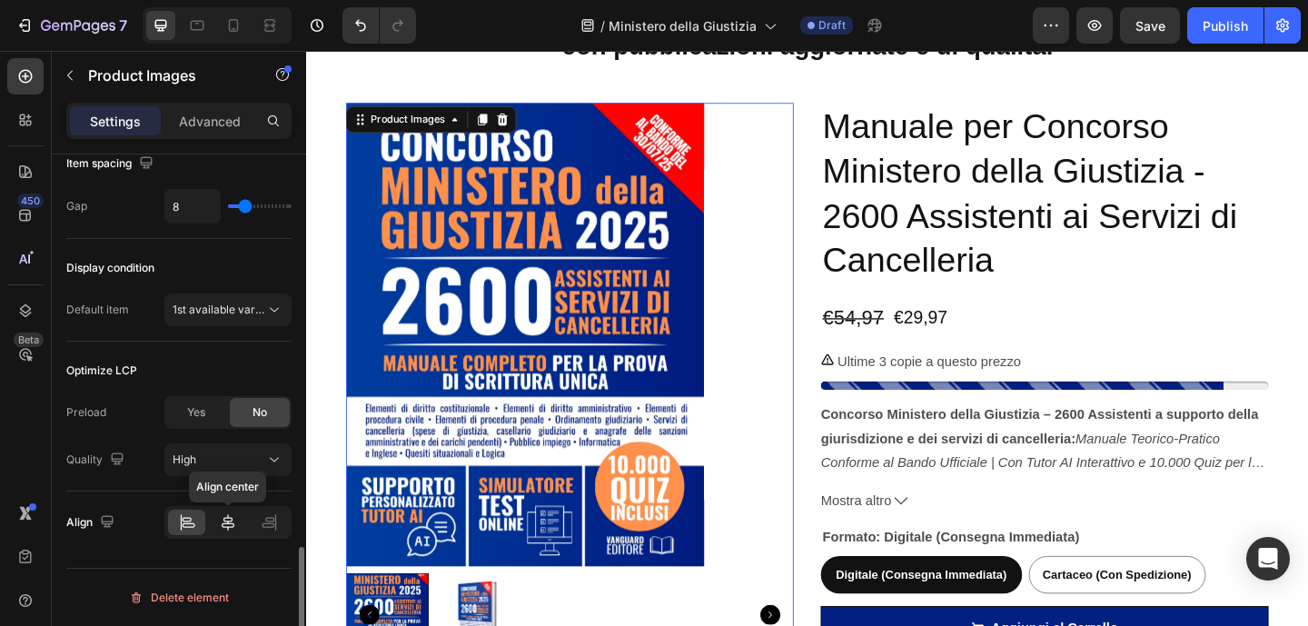
click at [222, 522] on icon at bounding box center [228, 522] width 18 height 18
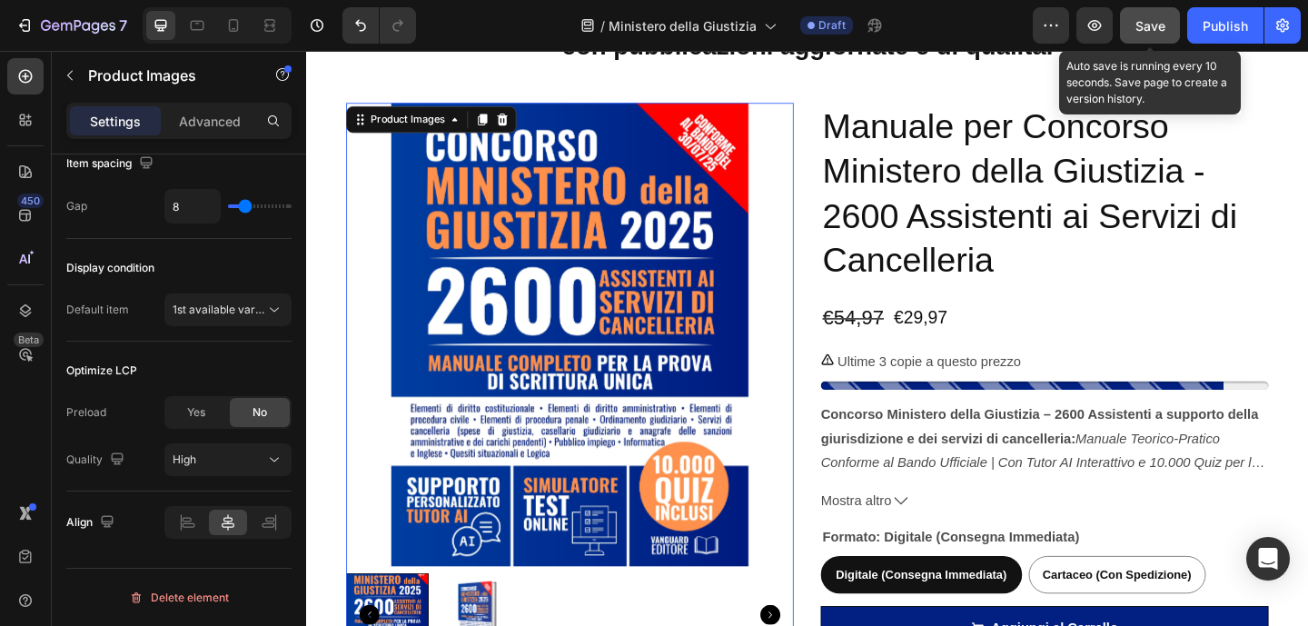
click at [1153, 35] on button "Save" at bounding box center [1150, 25] width 60 height 36
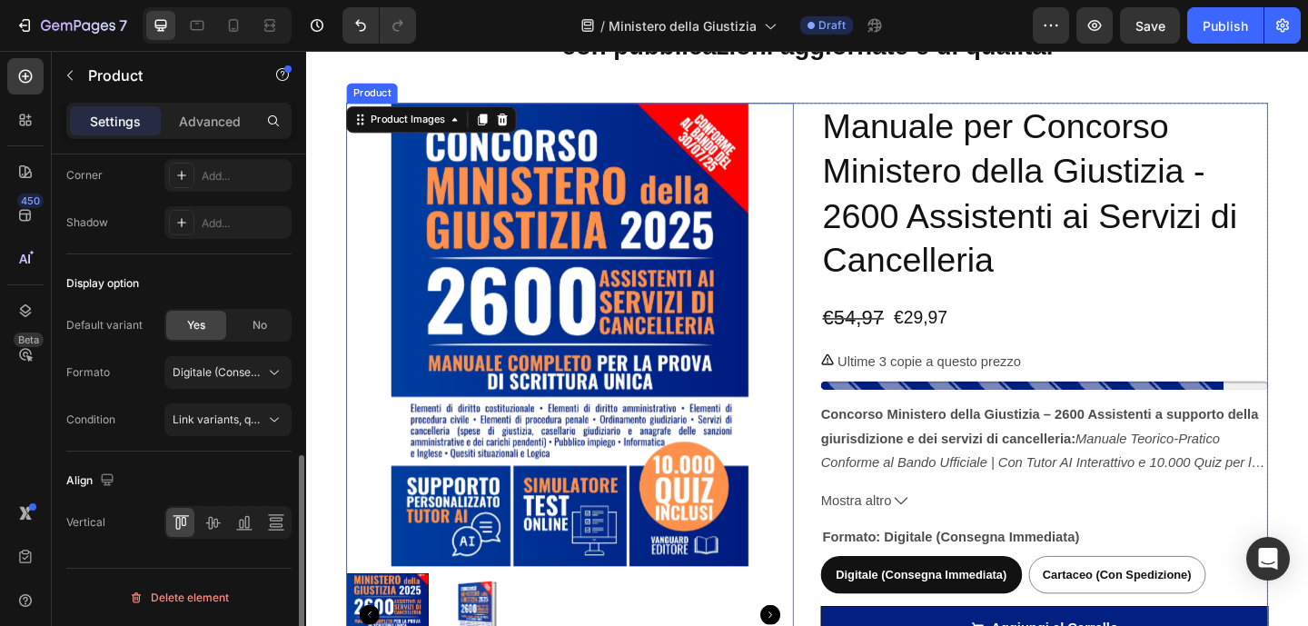
click at [835, 188] on div "Product Images 16 Manuale per Concorso Ministero della Giustizia - 2600 Assiste…" at bounding box center [851, 449] width 1003 height 682
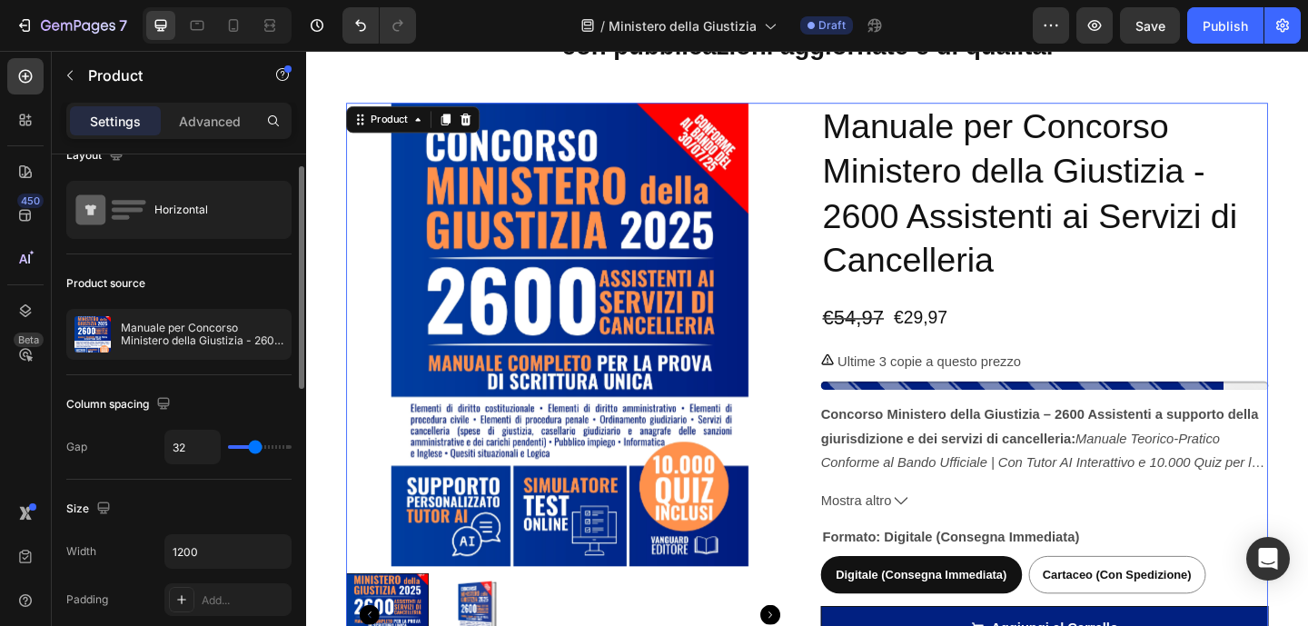
scroll to position [0, 0]
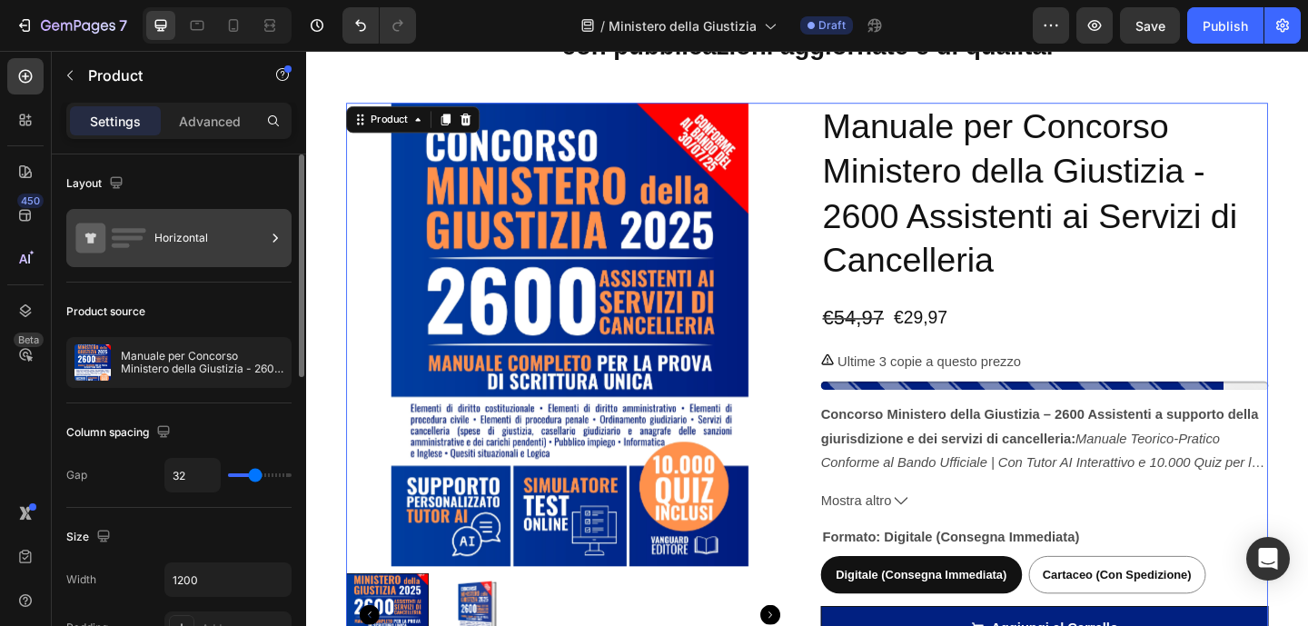
click at [227, 247] on div "Horizontal" at bounding box center [209, 238] width 111 height 42
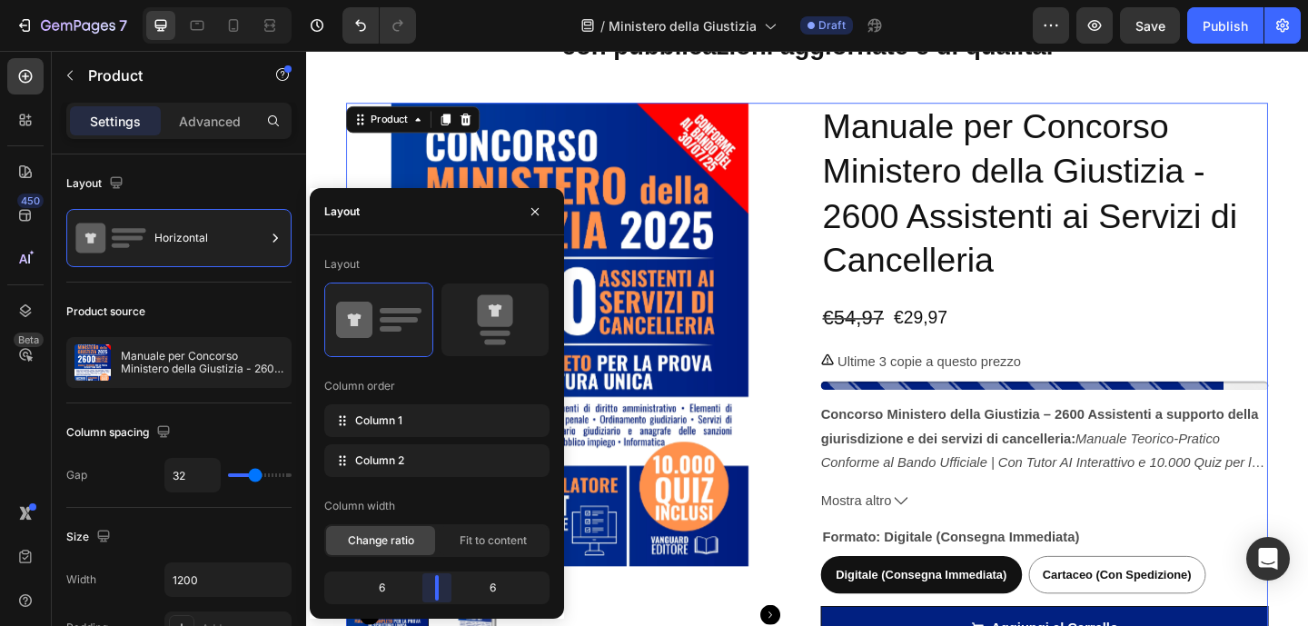
click at [432, 0] on body "7 / Ministero della Giustizia Draft Preview Save Publish 450 Beta Sections(18) …" at bounding box center [654, 0] width 1308 height 0
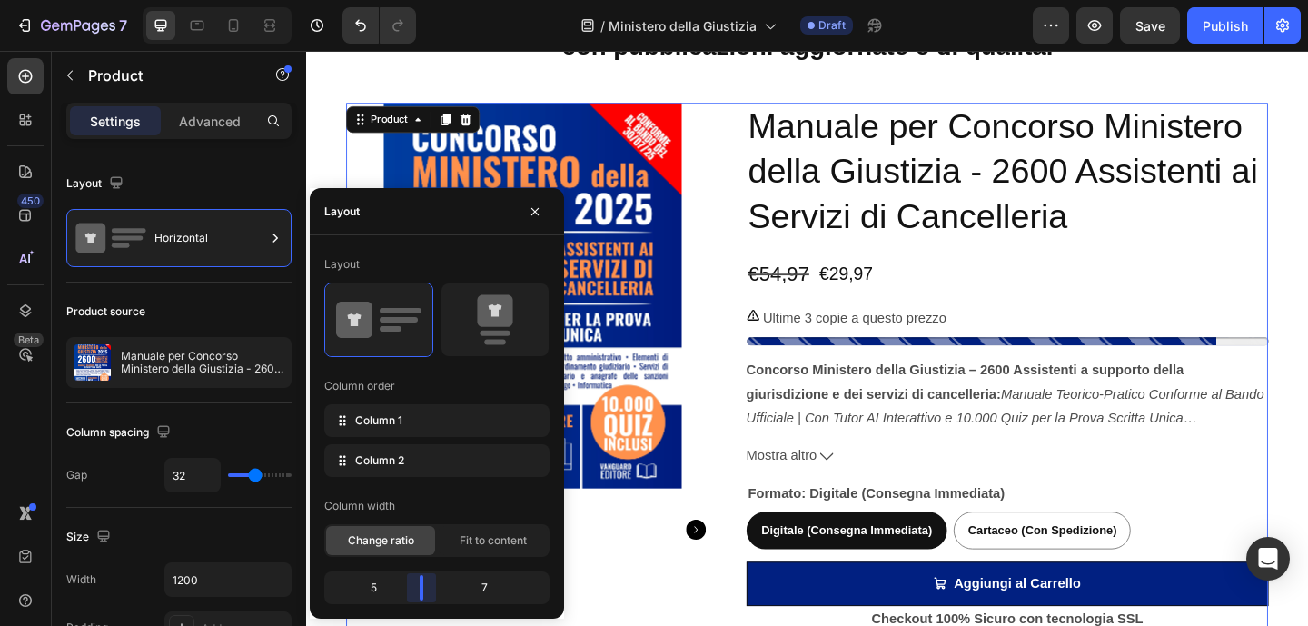
drag, startPoint x: 436, startPoint y: 584, endPoint x: 426, endPoint y: 585, distance: 10.0
click at [426, 0] on body "7 / Ministero della Giustizia Draft Preview Save Publish 450 Beta Sections(18) …" at bounding box center [654, 0] width 1308 height 0
click at [222, 319] on div "Product source" at bounding box center [178, 311] width 225 height 29
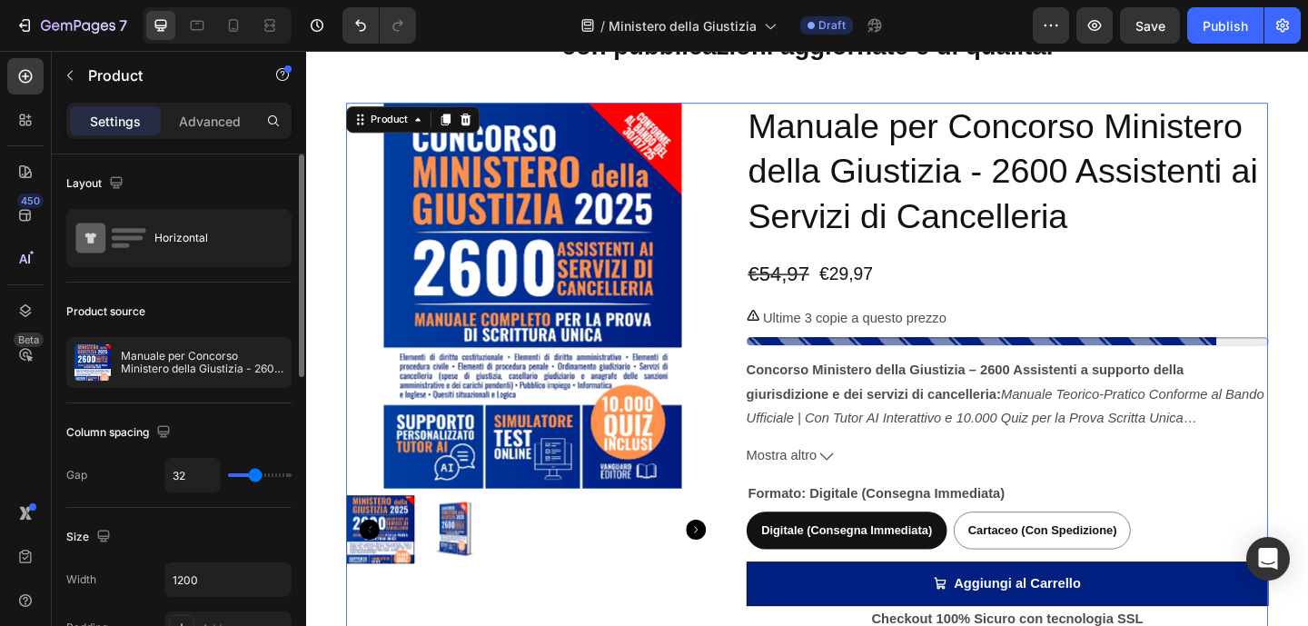
click at [423, 352] on img at bounding box center [552, 318] width 324 height 420
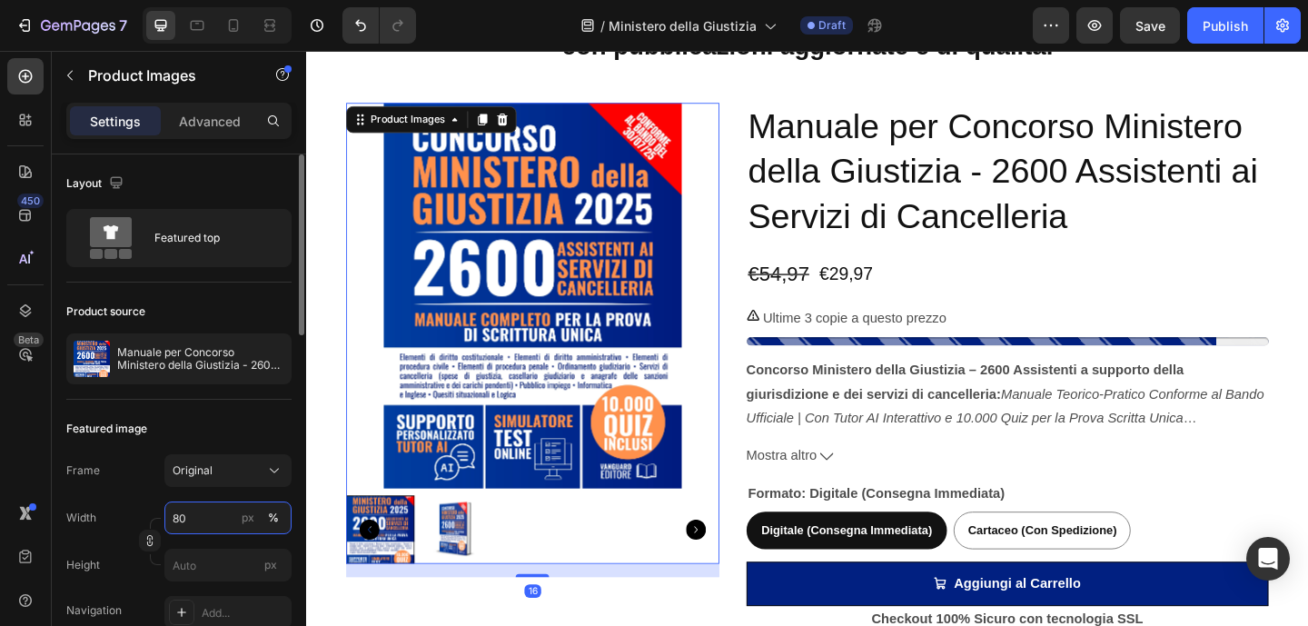
click at [213, 510] on input "80" at bounding box center [227, 517] width 127 height 33
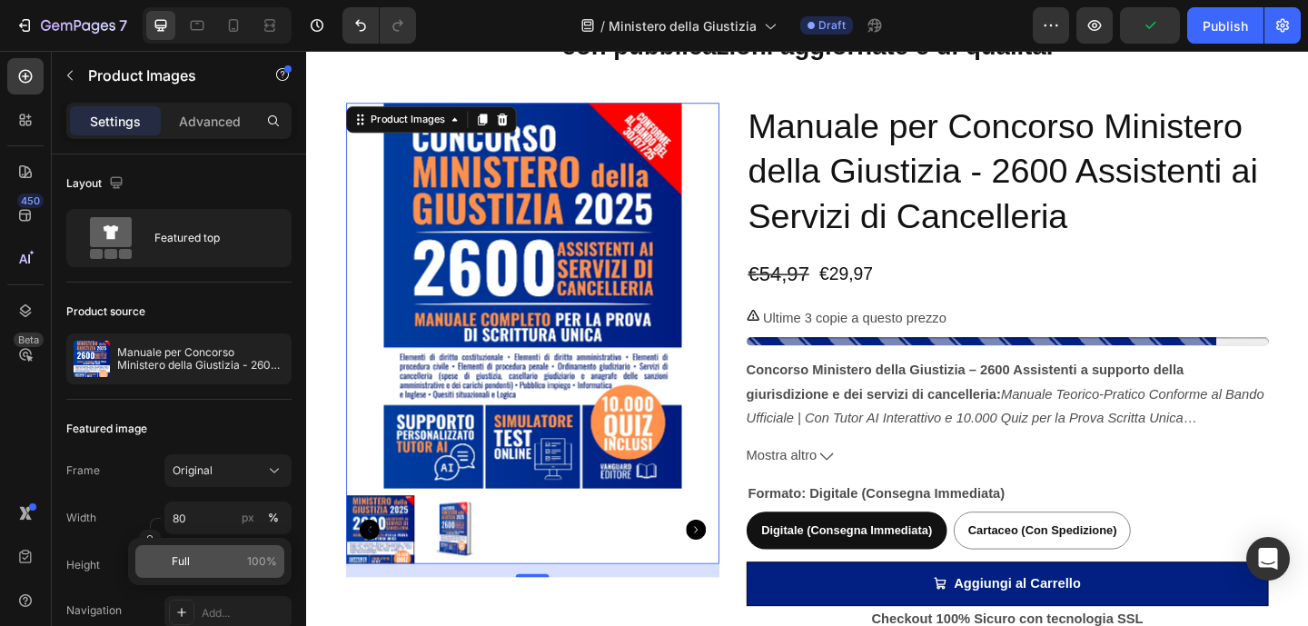
click at [203, 562] on p "Full 100%" at bounding box center [224, 561] width 105 height 16
type input "100"
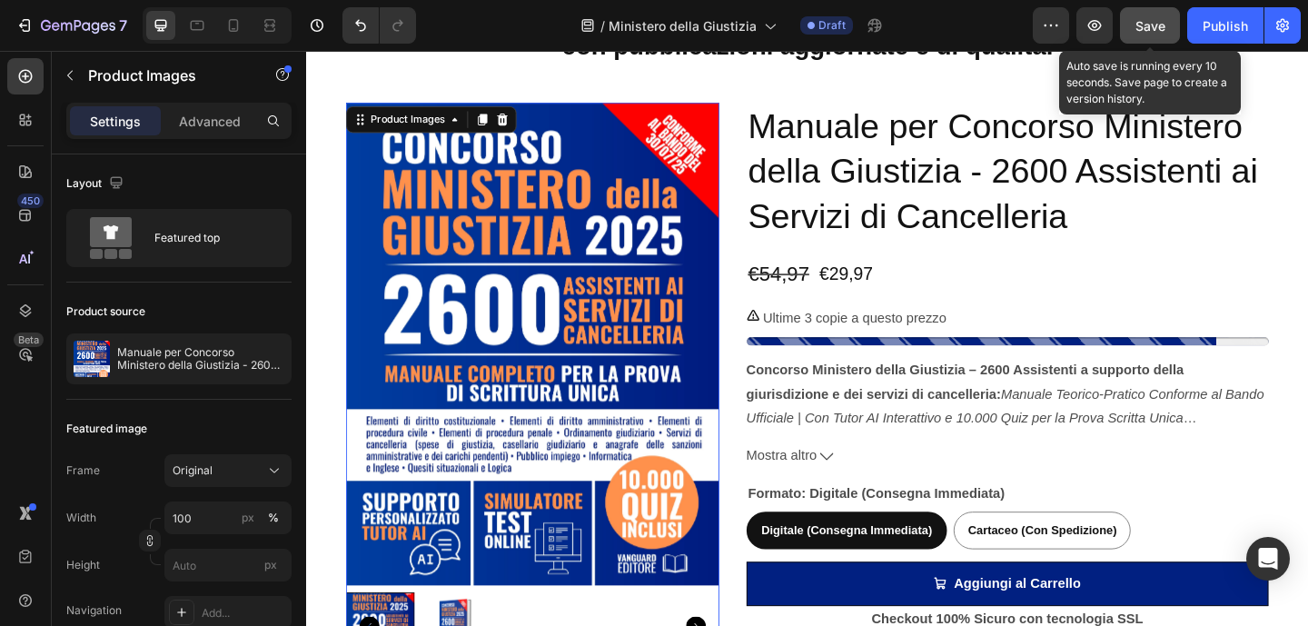
click at [1135, 23] on span "Save" at bounding box center [1150, 25] width 30 height 15
